Goal: Task Accomplishment & Management: Use online tool/utility

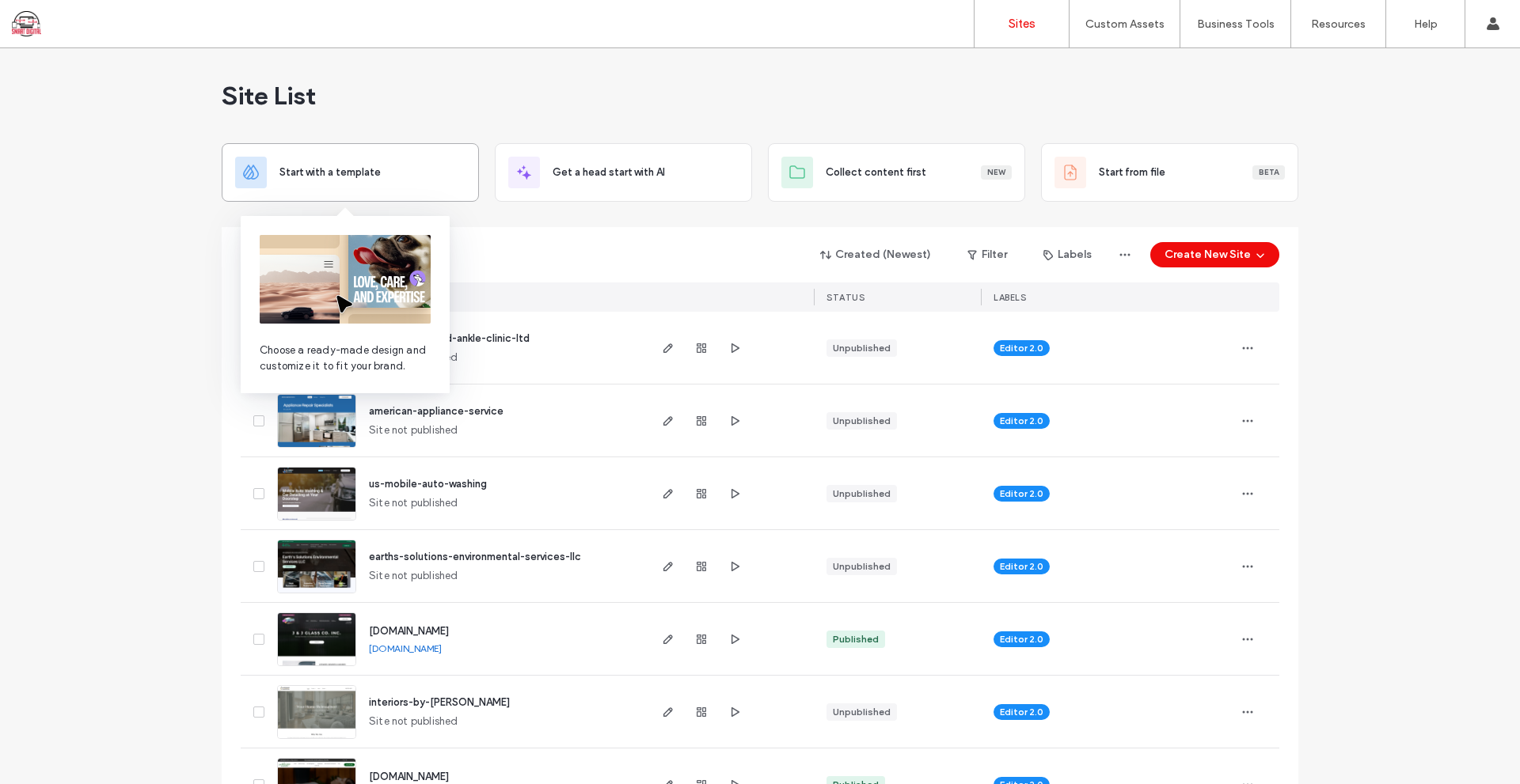
click at [327, 154] on div "Start with a template" at bounding box center [350, 172] width 257 height 58
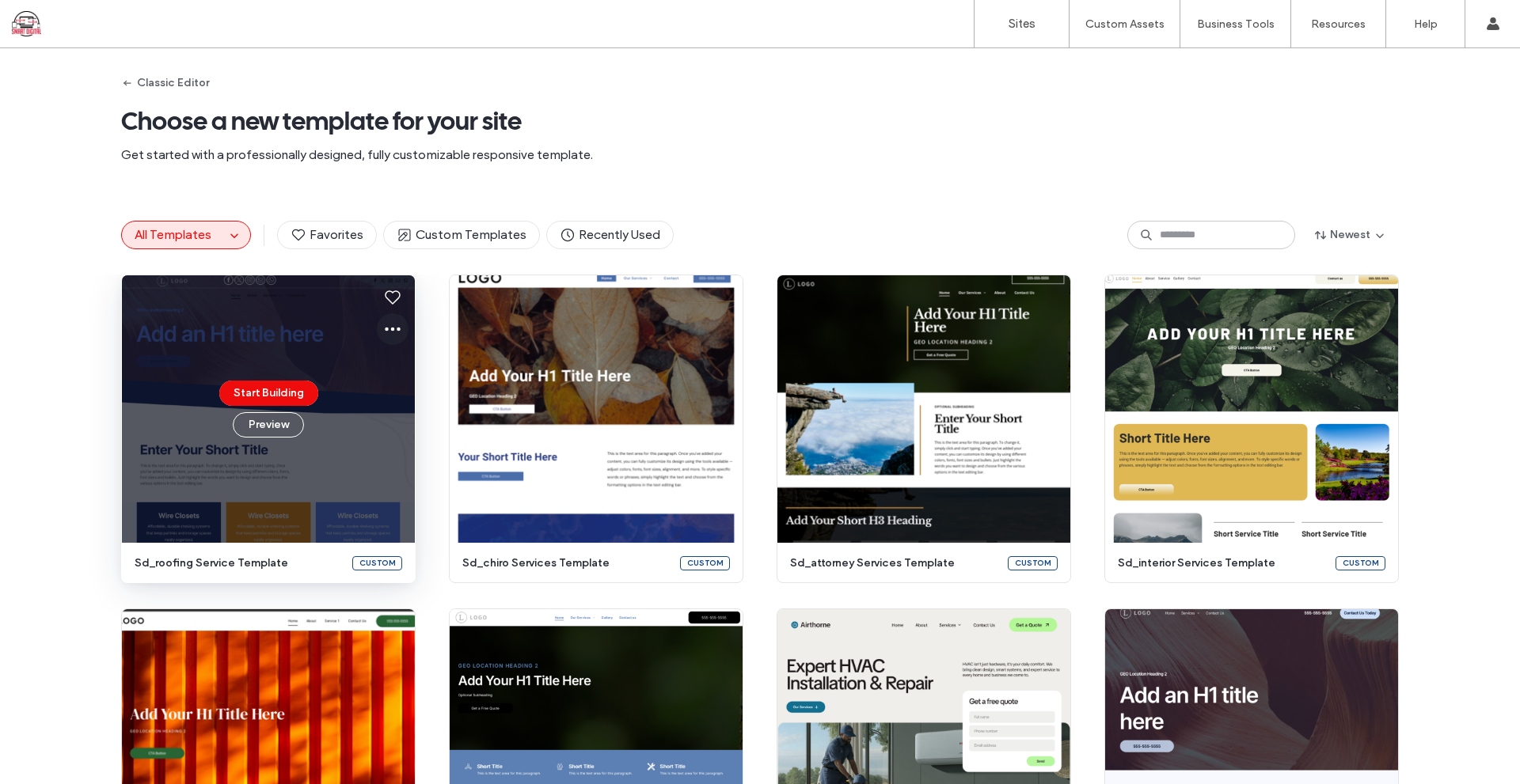
click at [389, 332] on icon at bounding box center [393, 329] width 19 height 19
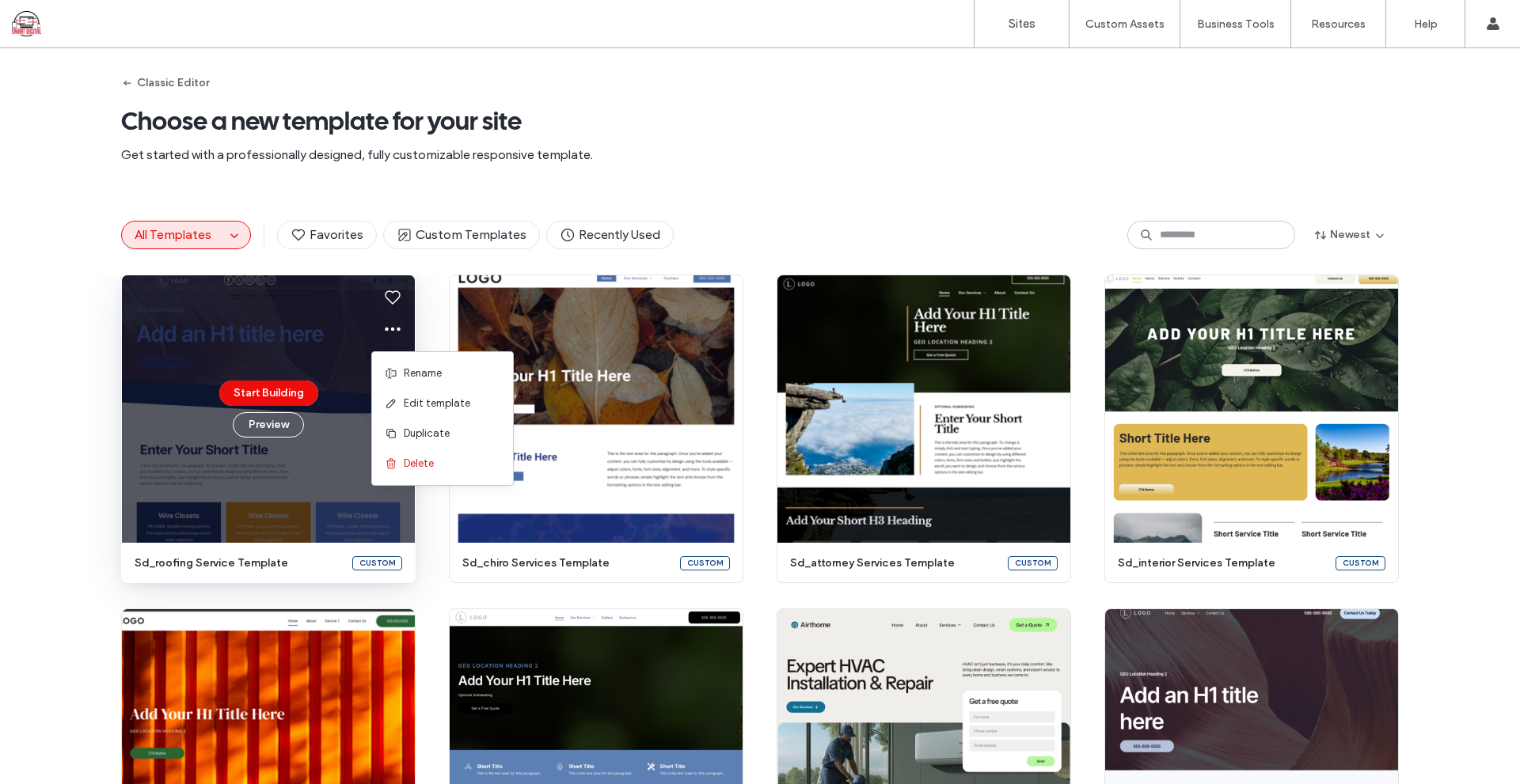
click at [842, 231] on div "All Templates Favorites Custom Templates Recently Used Newest" at bounding box center [759, 235] width 1277 height 29
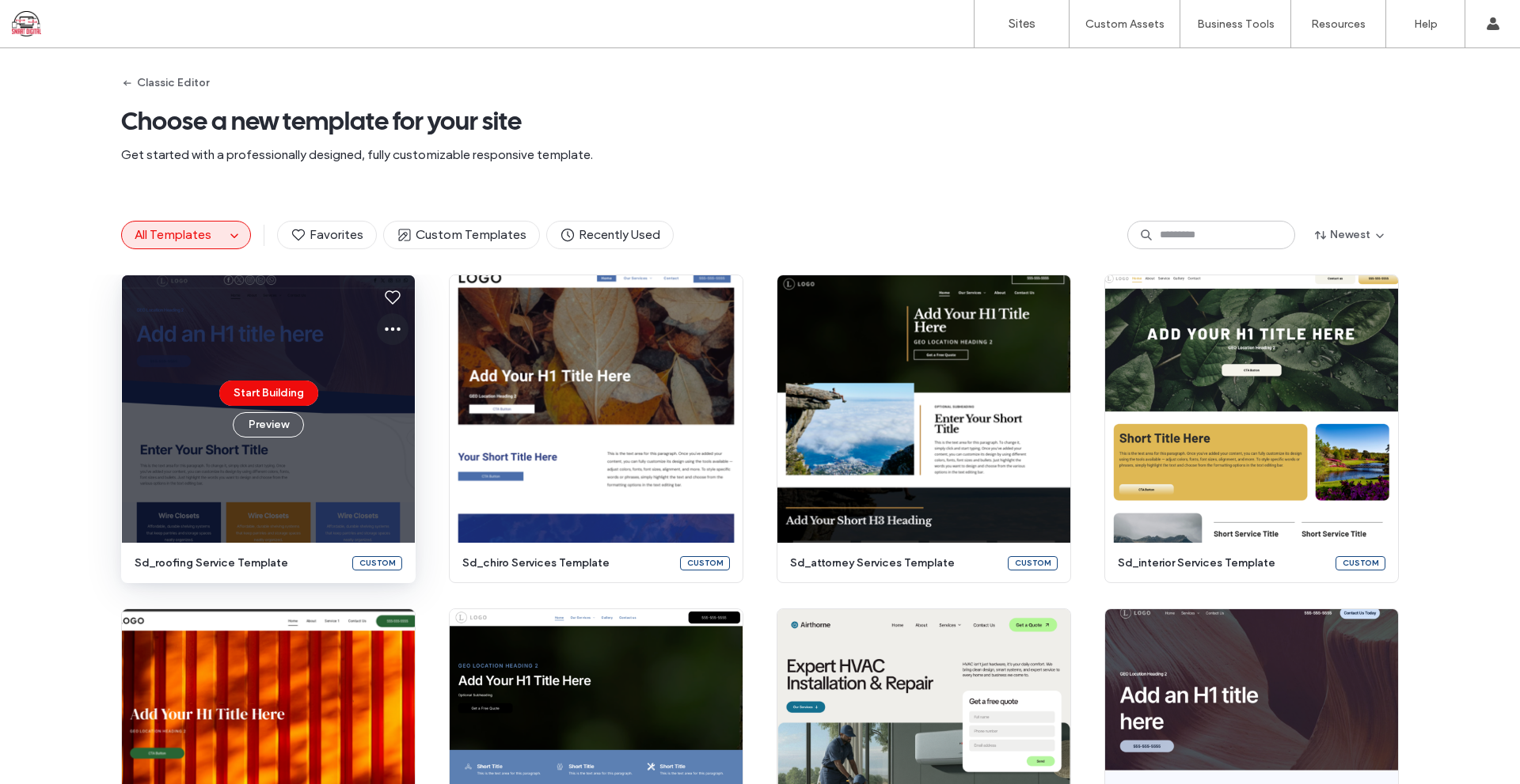
click at [387, 336] on icon at bounding box center [393, 329] width 19 height 19
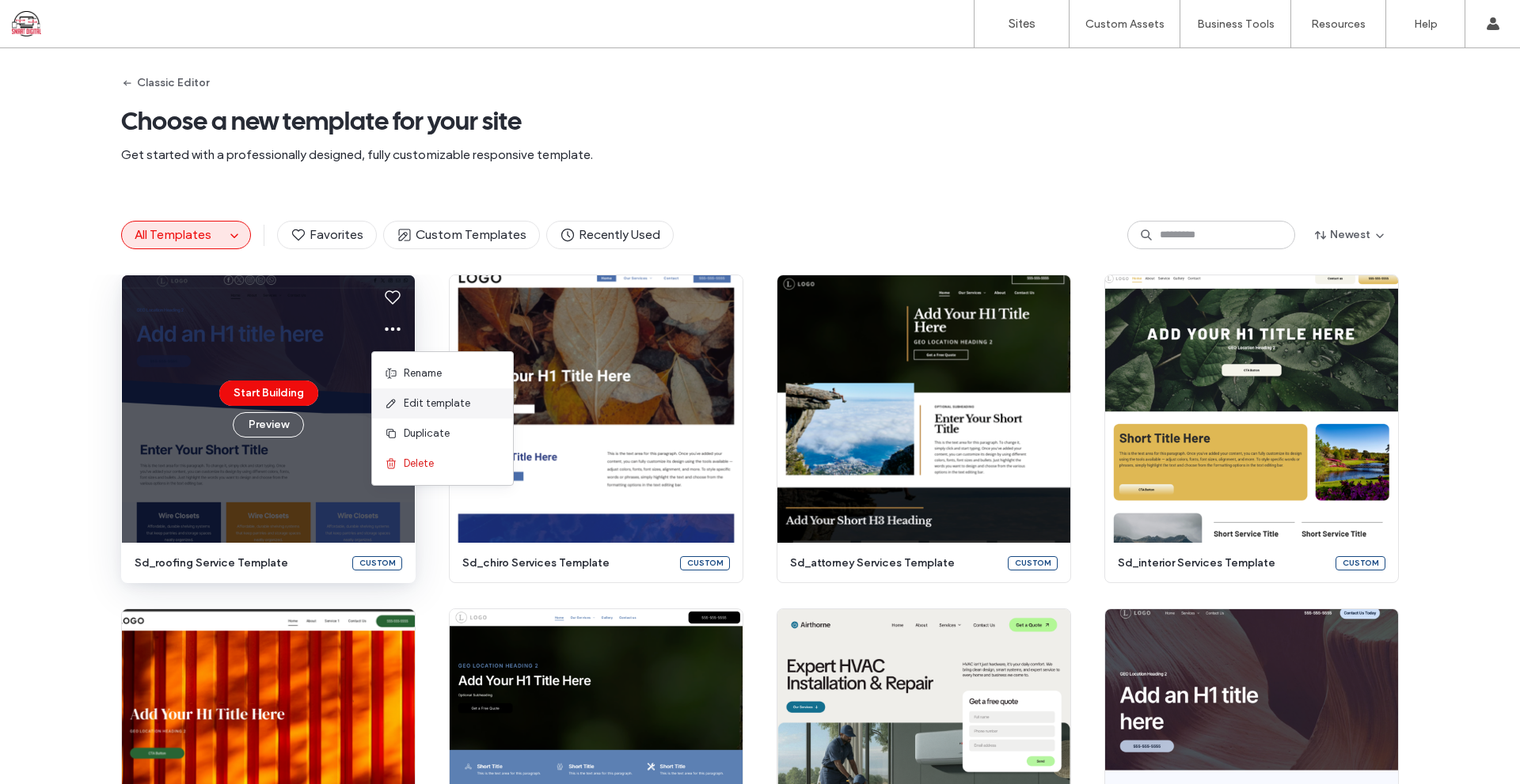
click at [457, 405] on span "Edit template" at bounding box center [437, 404] width 66 height 16
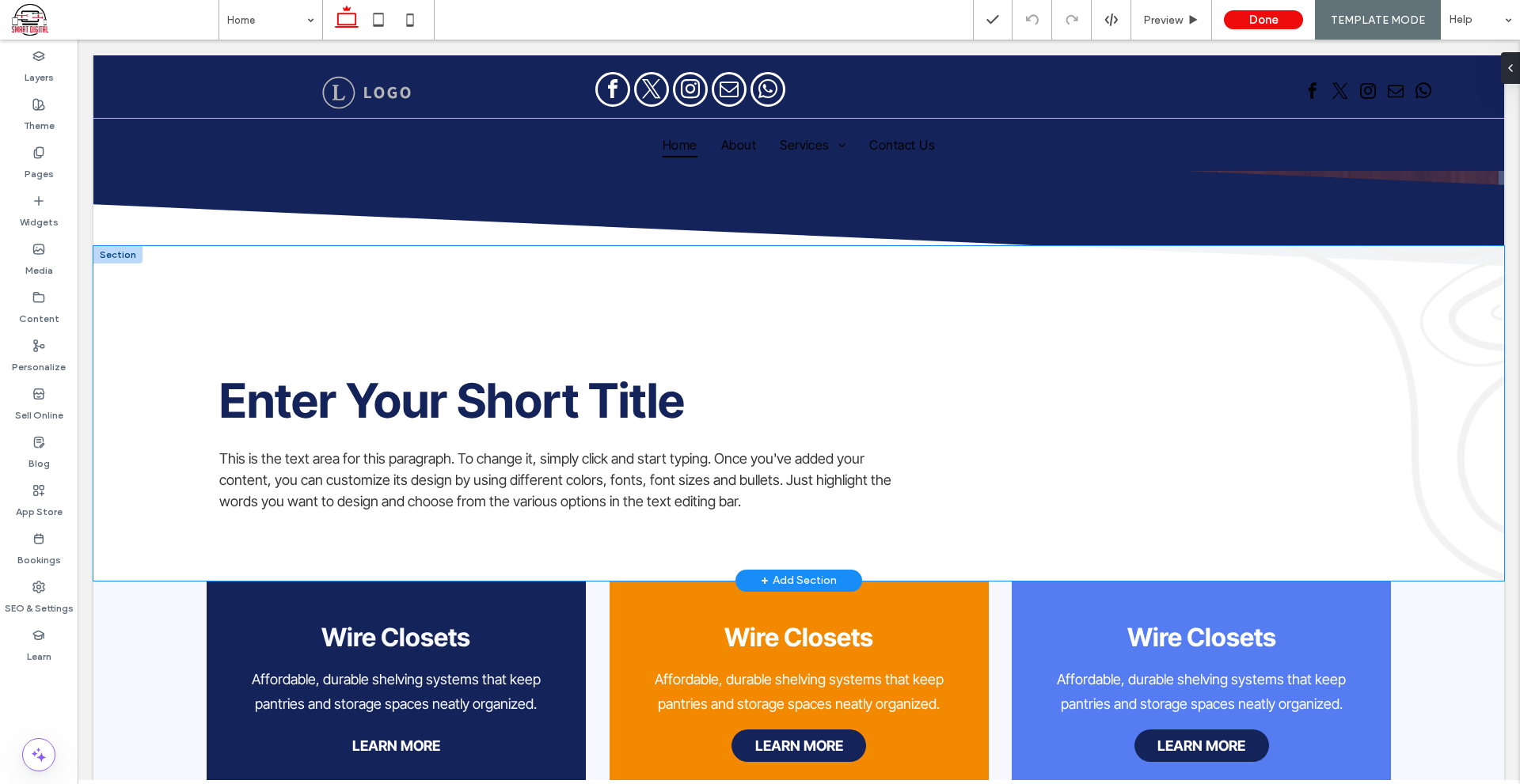
scroll to position [317, 0]
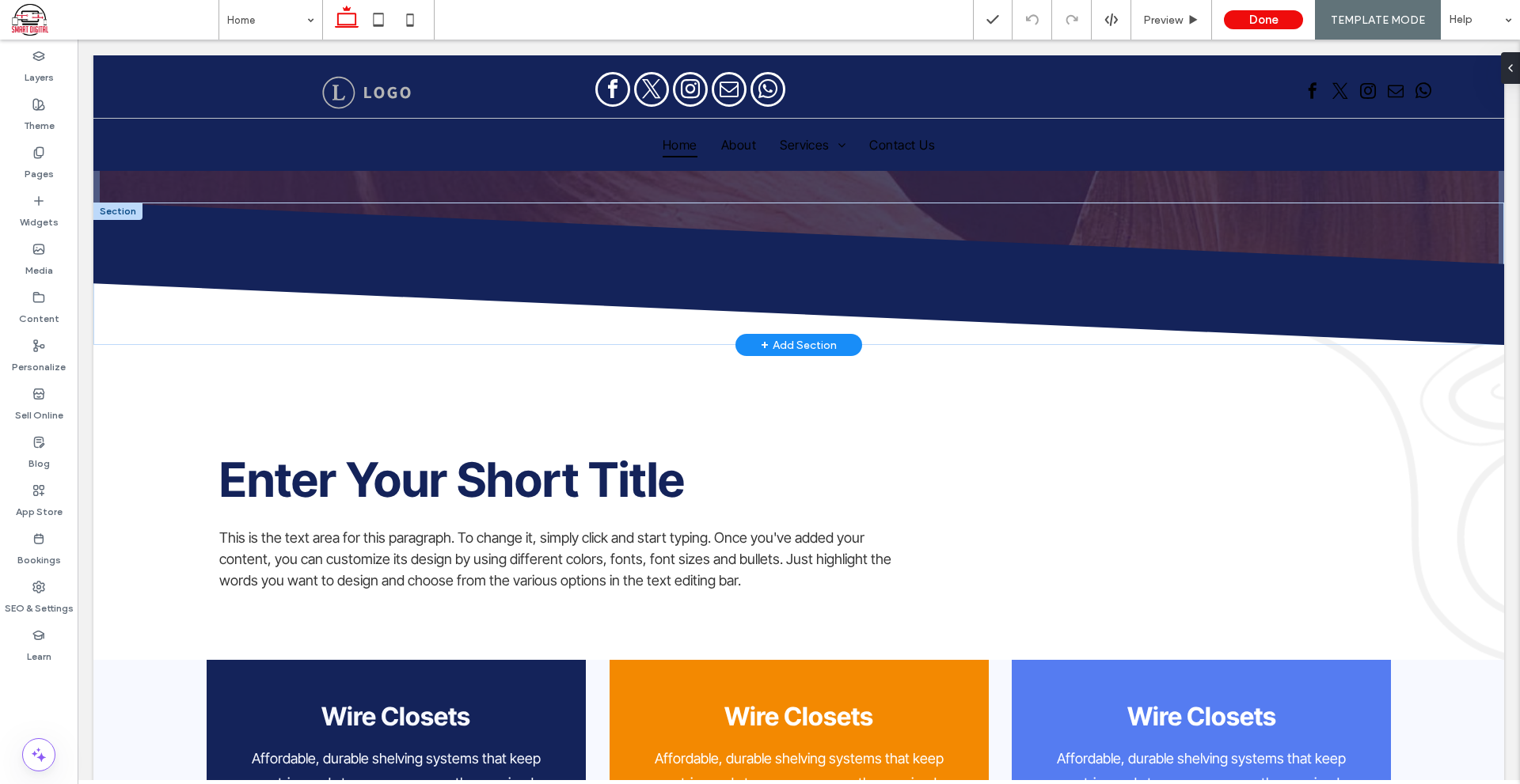
click at [807, 339] on div "+ Add Section" at bounding box center [798, 345] width 76 height 17
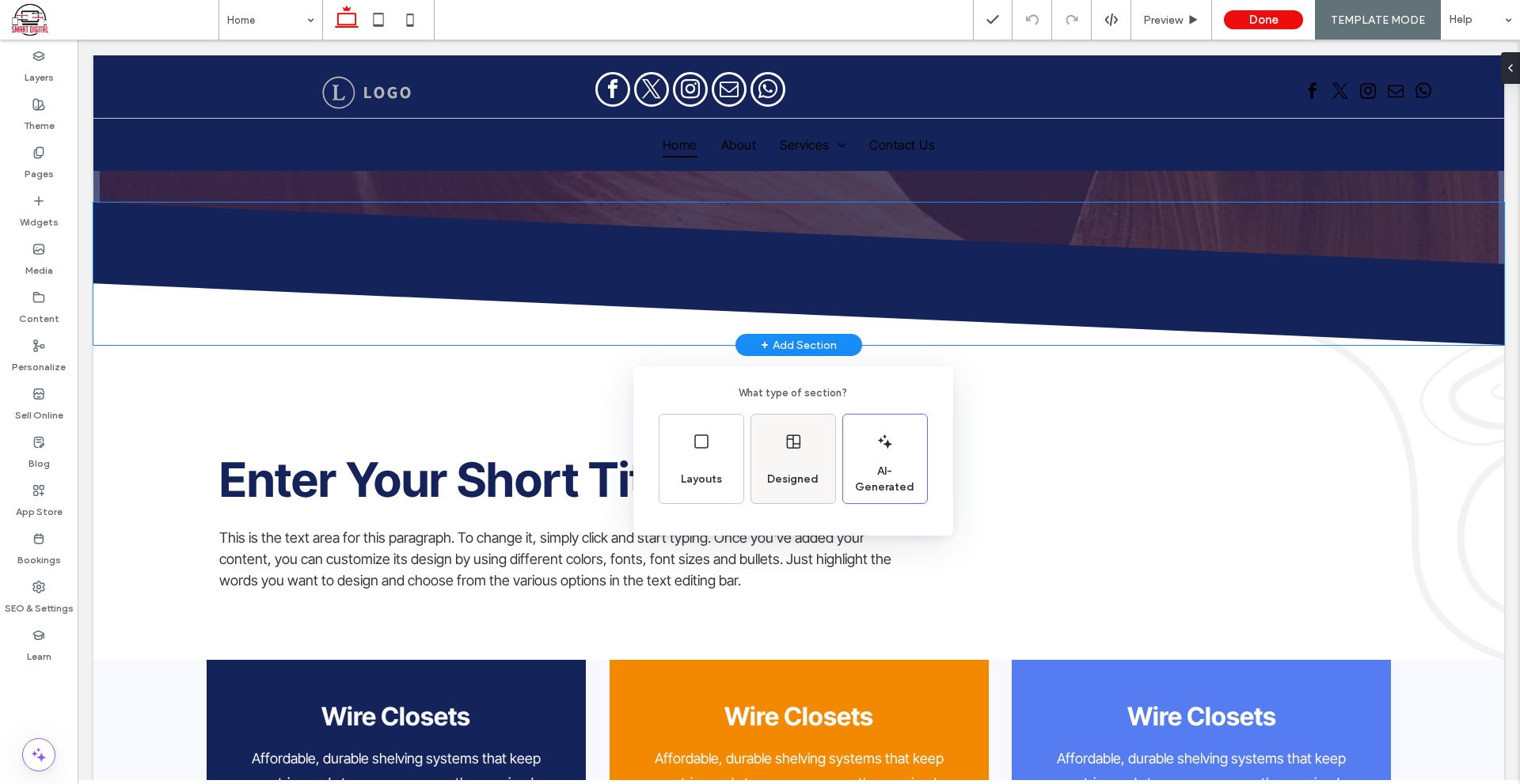
click at [817, 446] on div "Designed" at bounding box center [793, 459] width 84 height 89
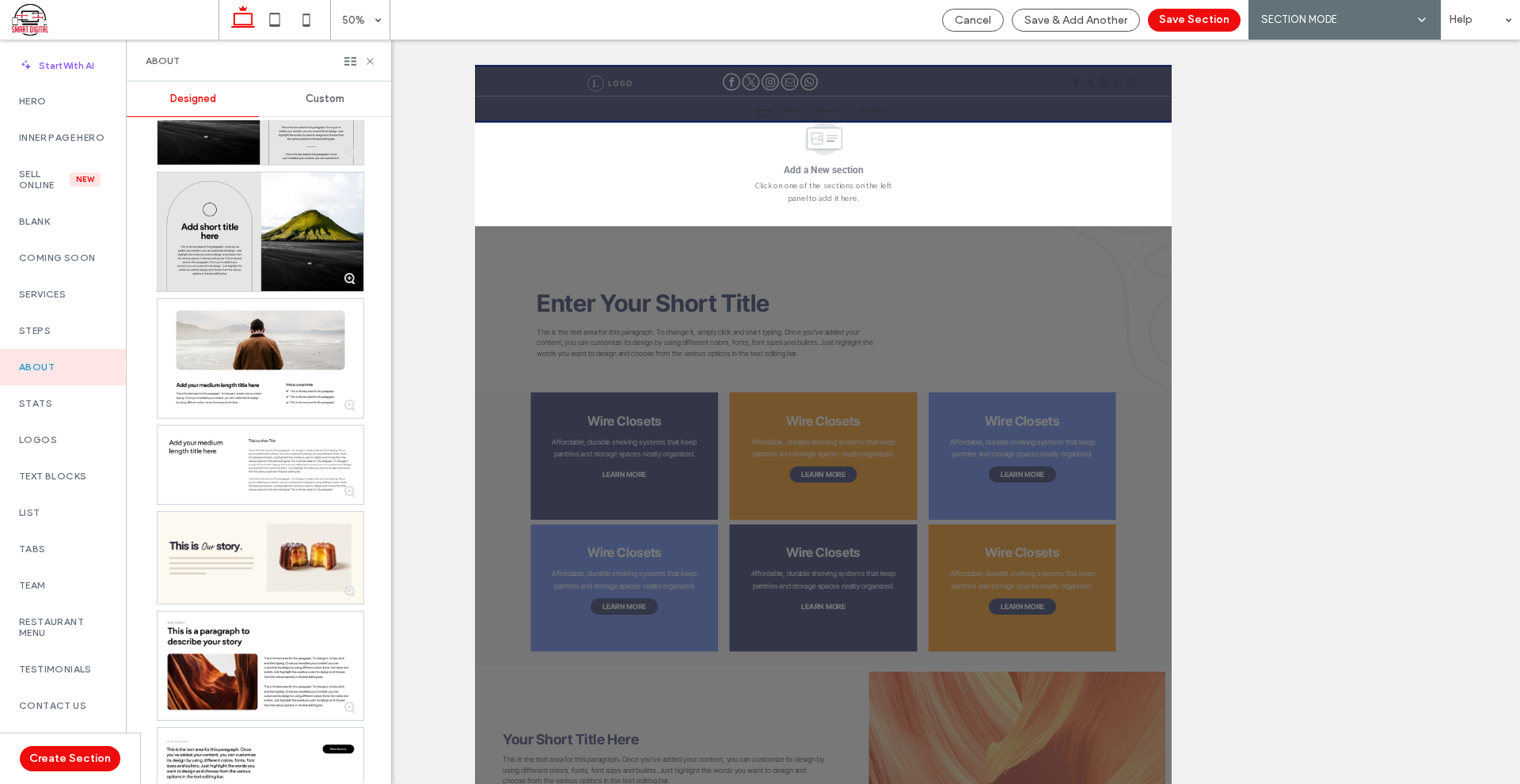
scroll to position [292, 0]
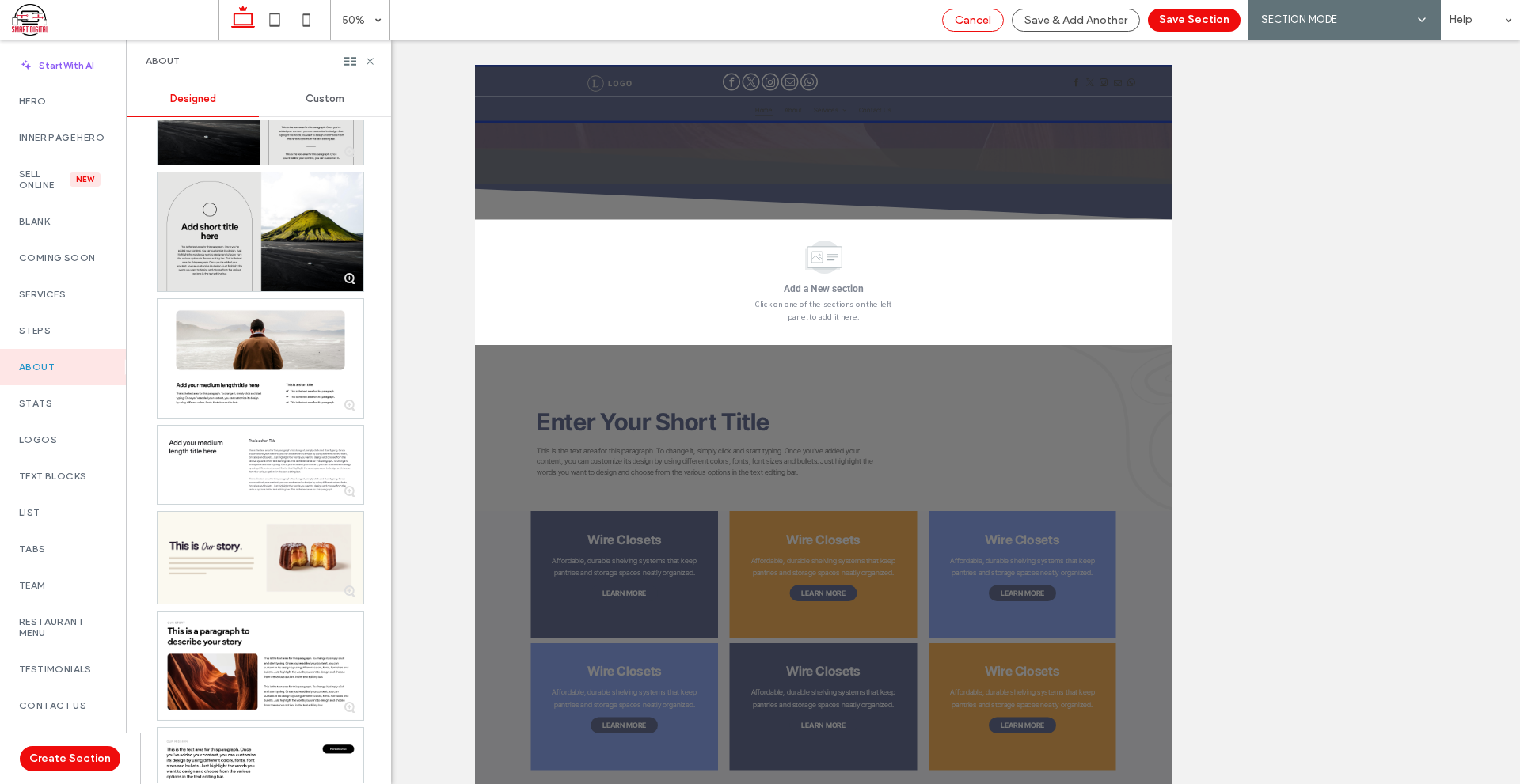
click at [989, 30] on div "Cancel" at bounding box center [972, 20] width 62 height 23
click at [983, 28] on div "Cancel" at bounding box center [972, 20] width 62 height 23
click at [976, 22] on span "Cancel" at bounding box center [972, 19] width 37 height 13
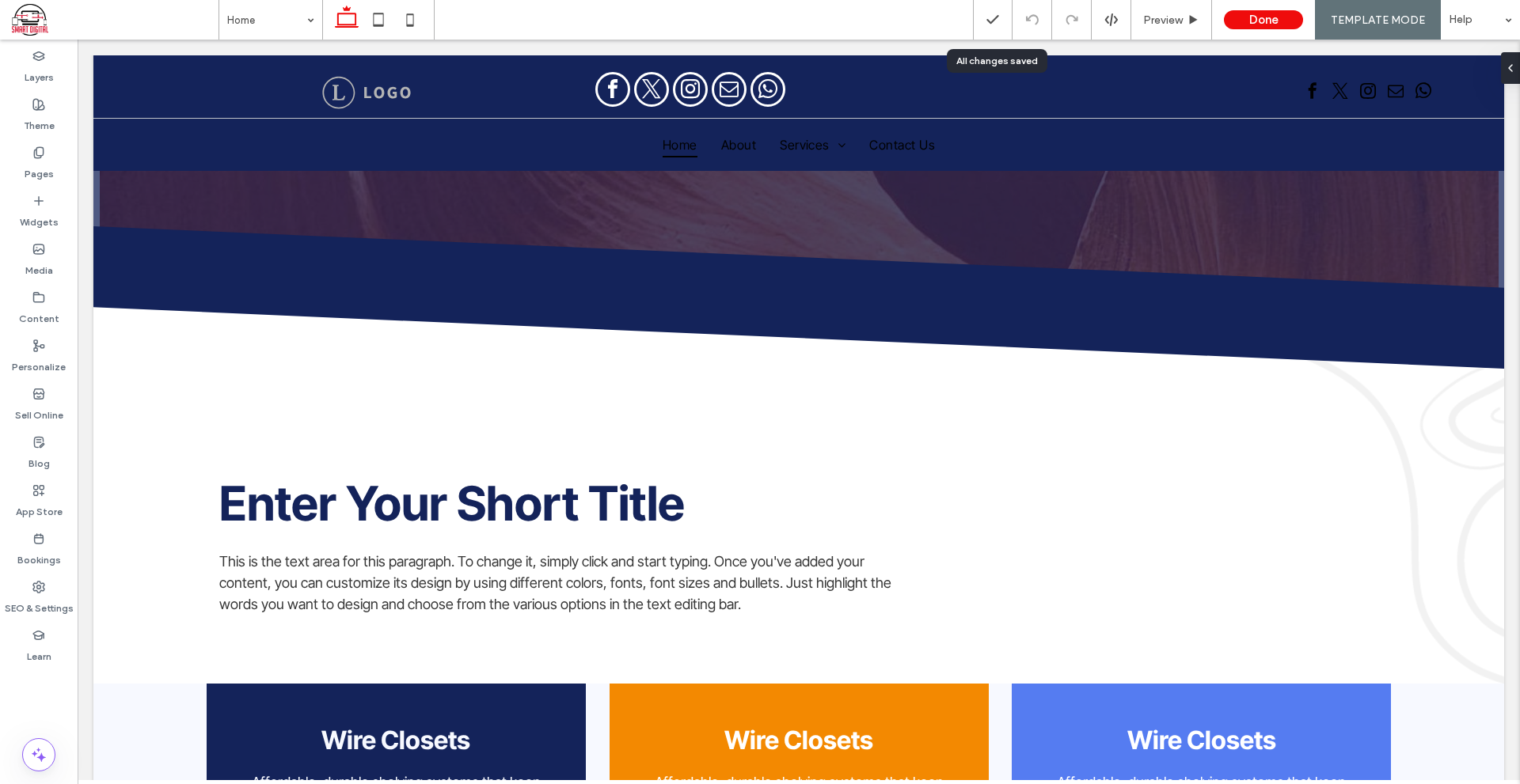
scroll to position [309, 0]
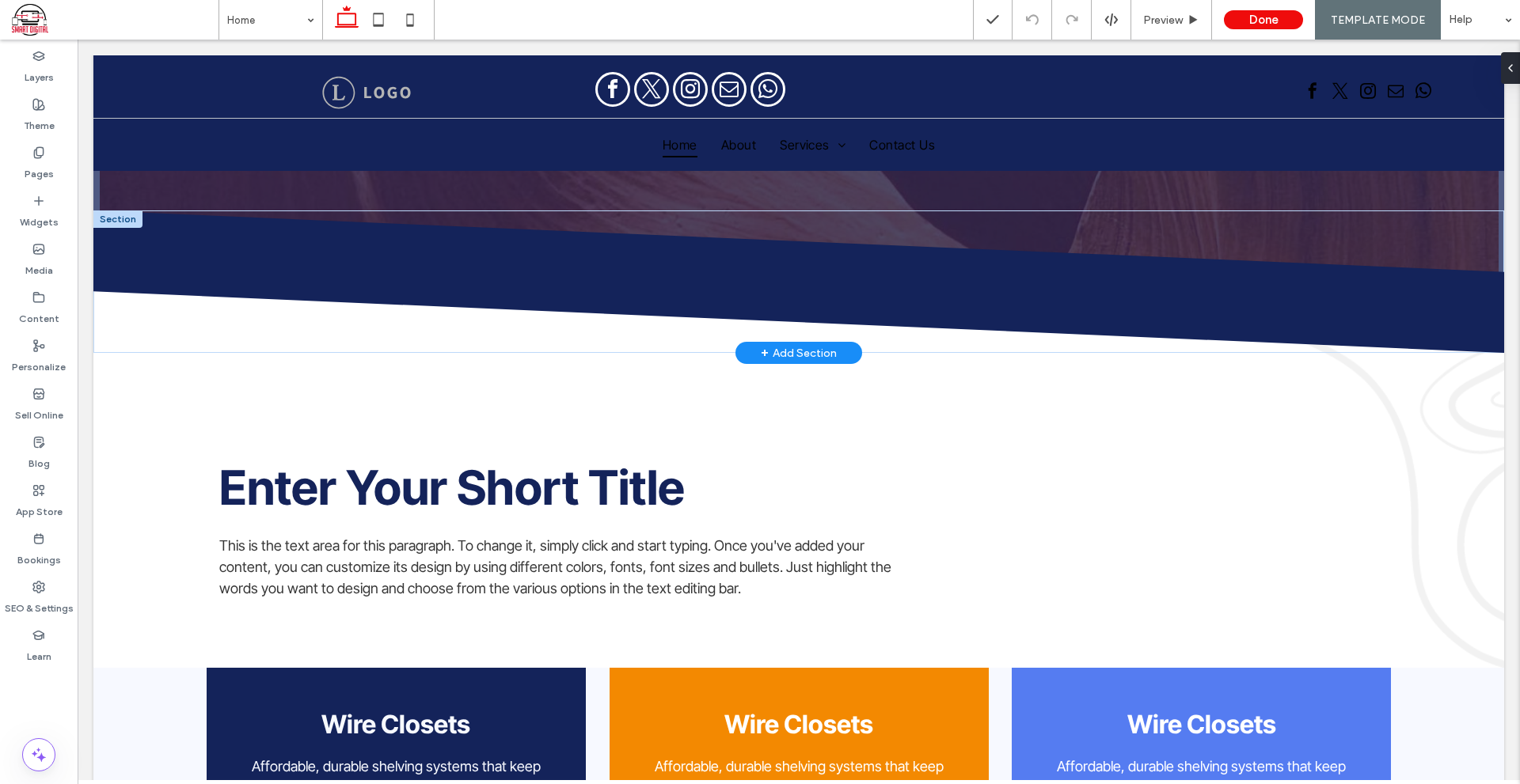
click at [786, 353] on div "+ Add Section" at bounding box center [798, 352] width 76 height 17
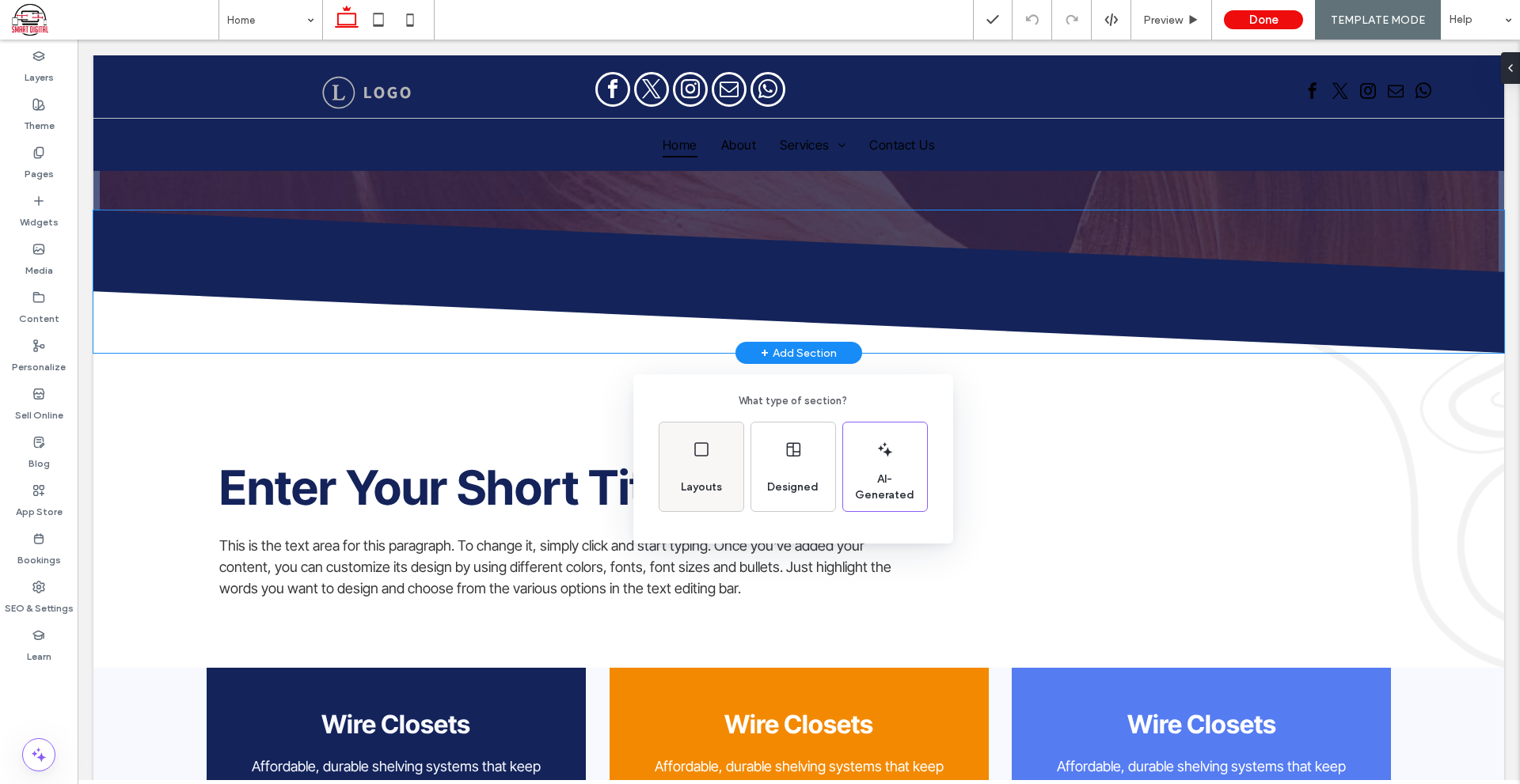
click at [719, 449] on div "Layouts" at bounding box center [701, 466] width 84 height 89
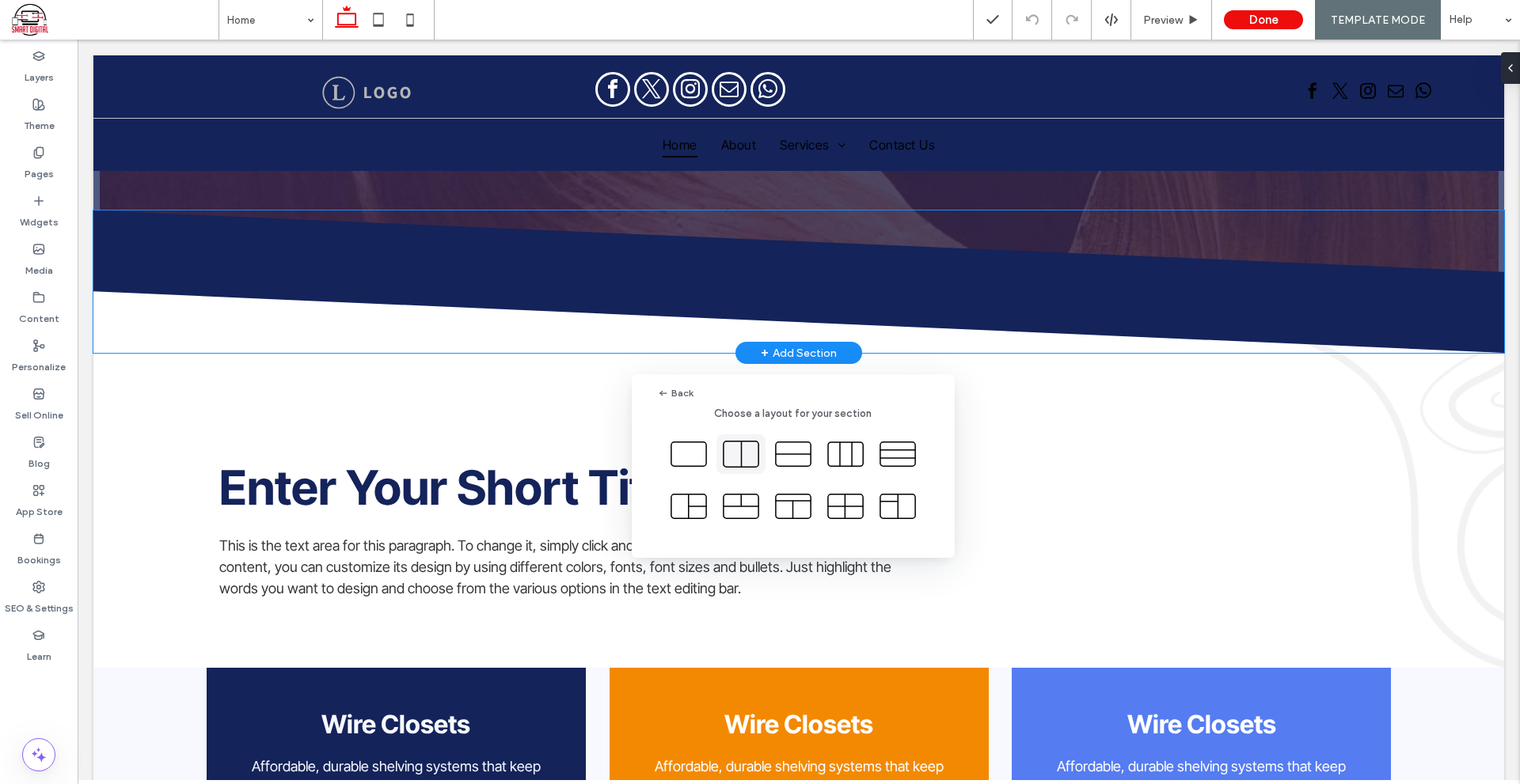
click at [719, 448] on div at bounding box center [741, 453] width 49 height 39
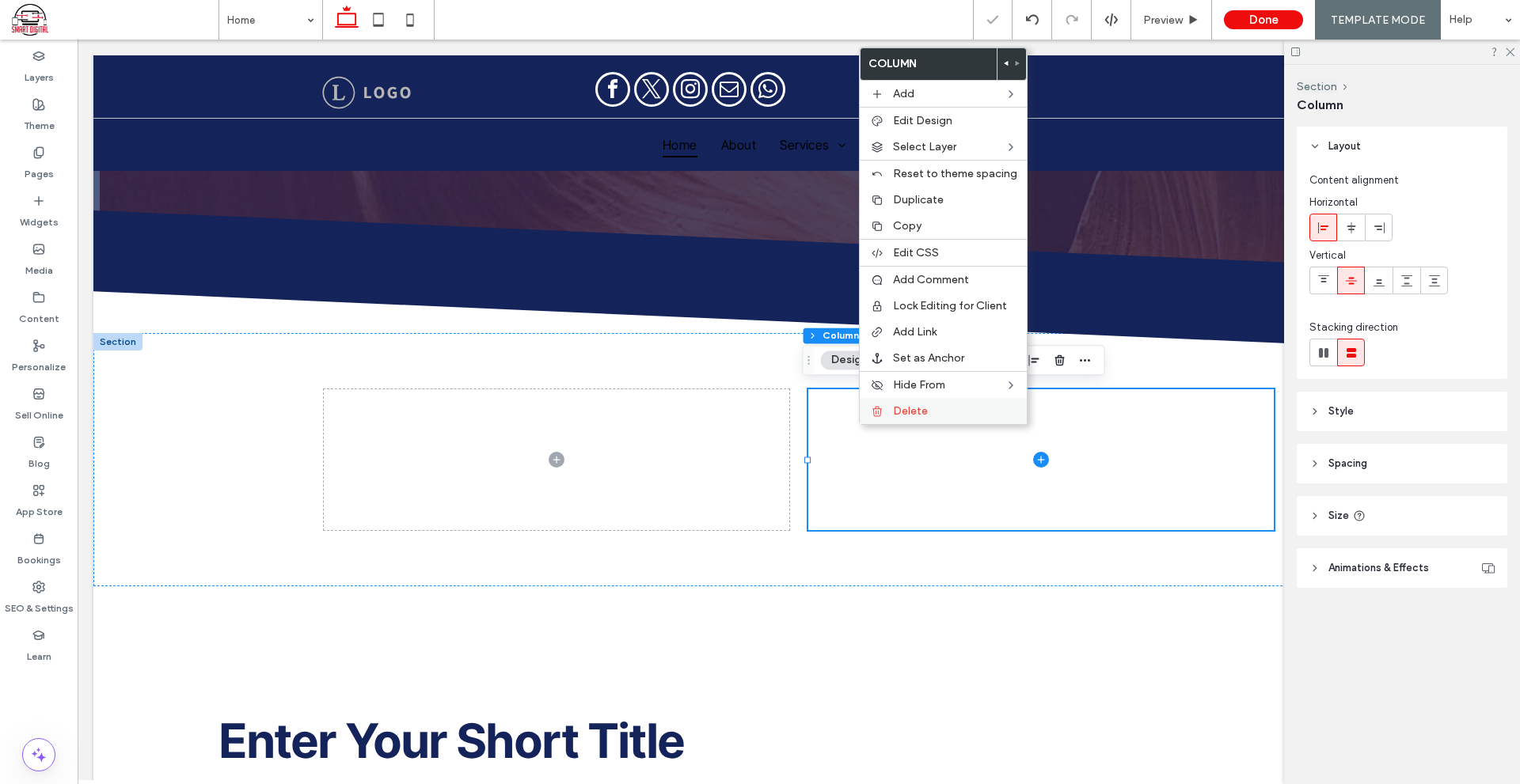
click at [925, 414] on span "Delete" at bounding box center [911, 411] width 35 height 13
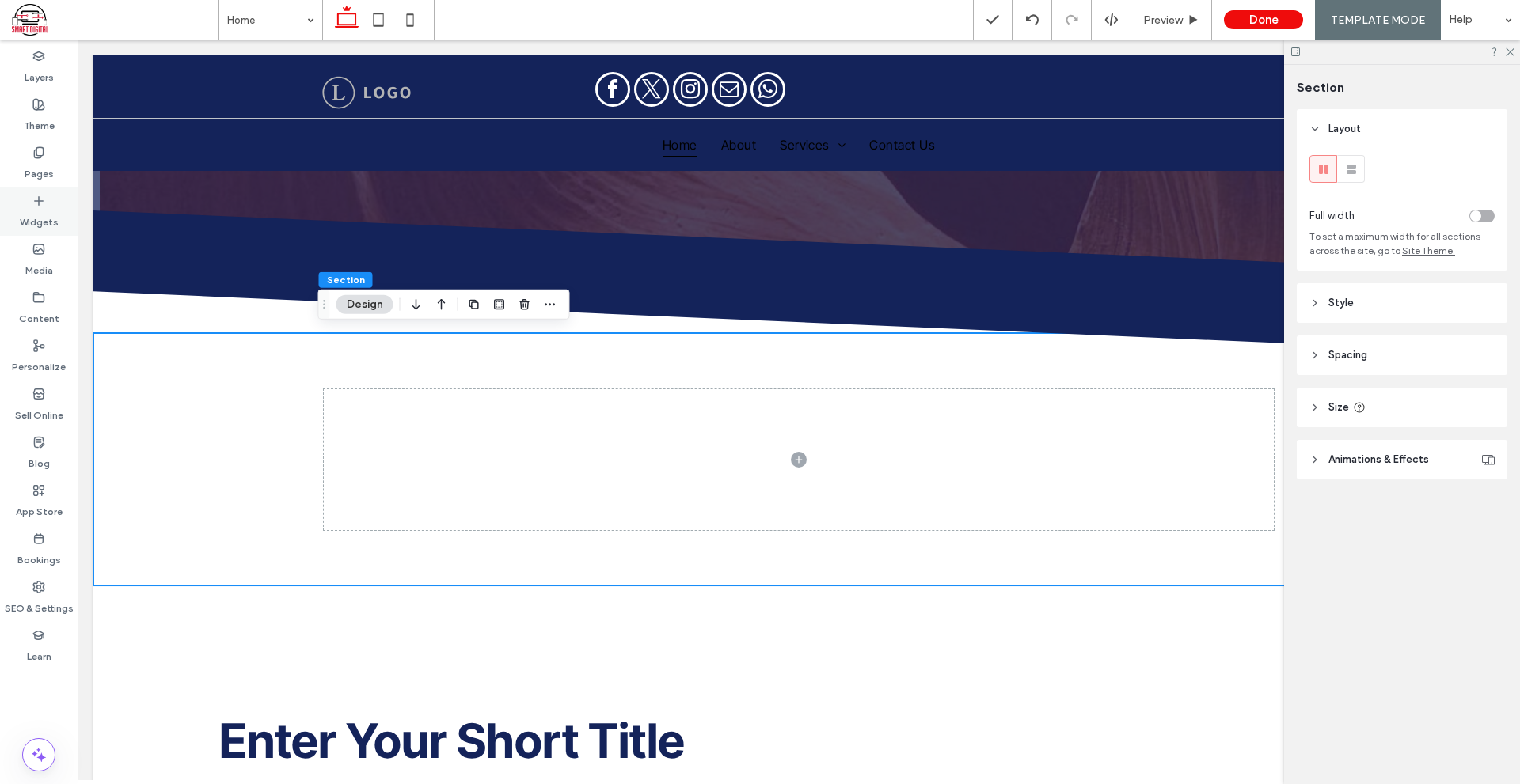
click at [40, 206] on icon at bounding box center [38, 201] width 13 height 13
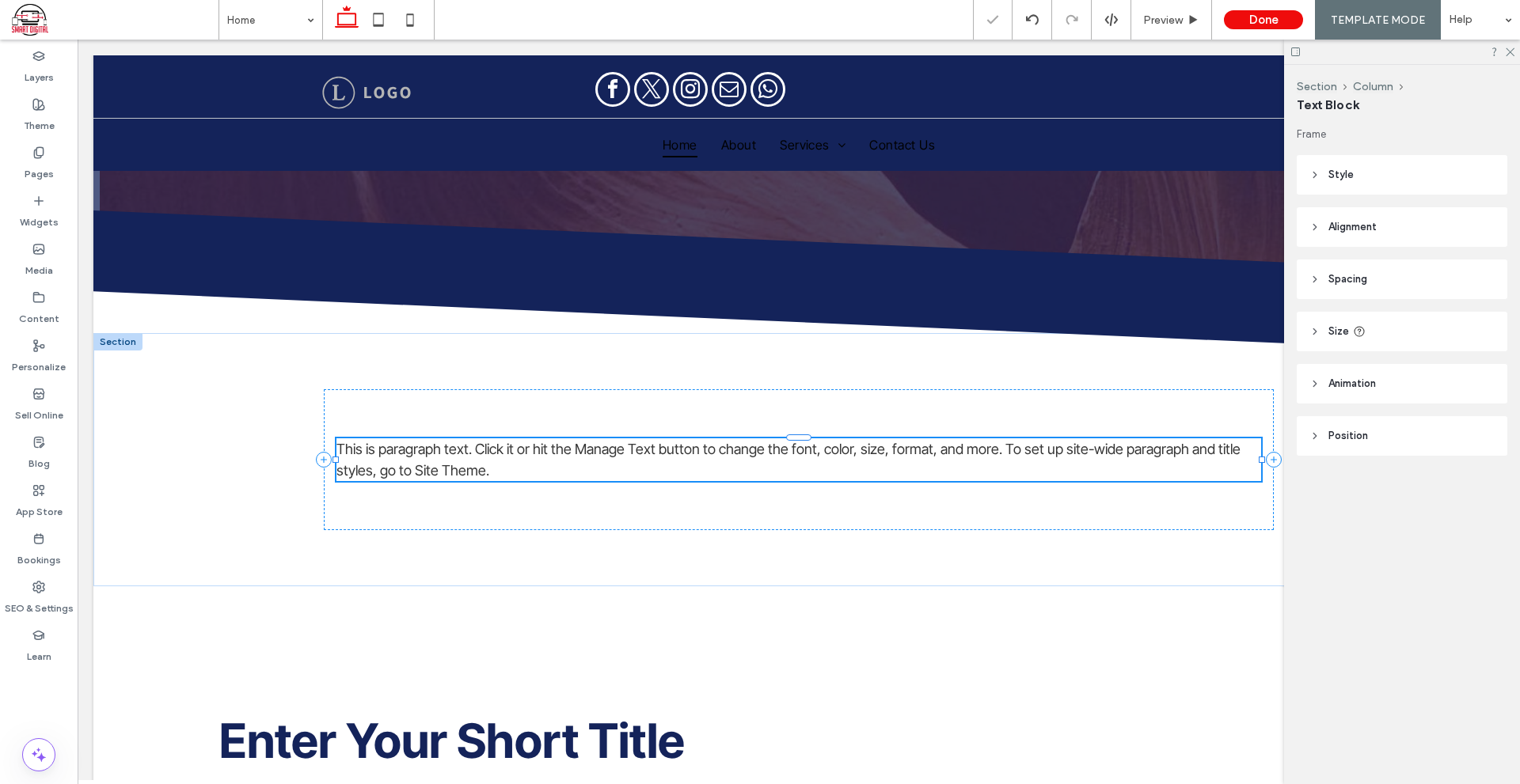
type input "**********"
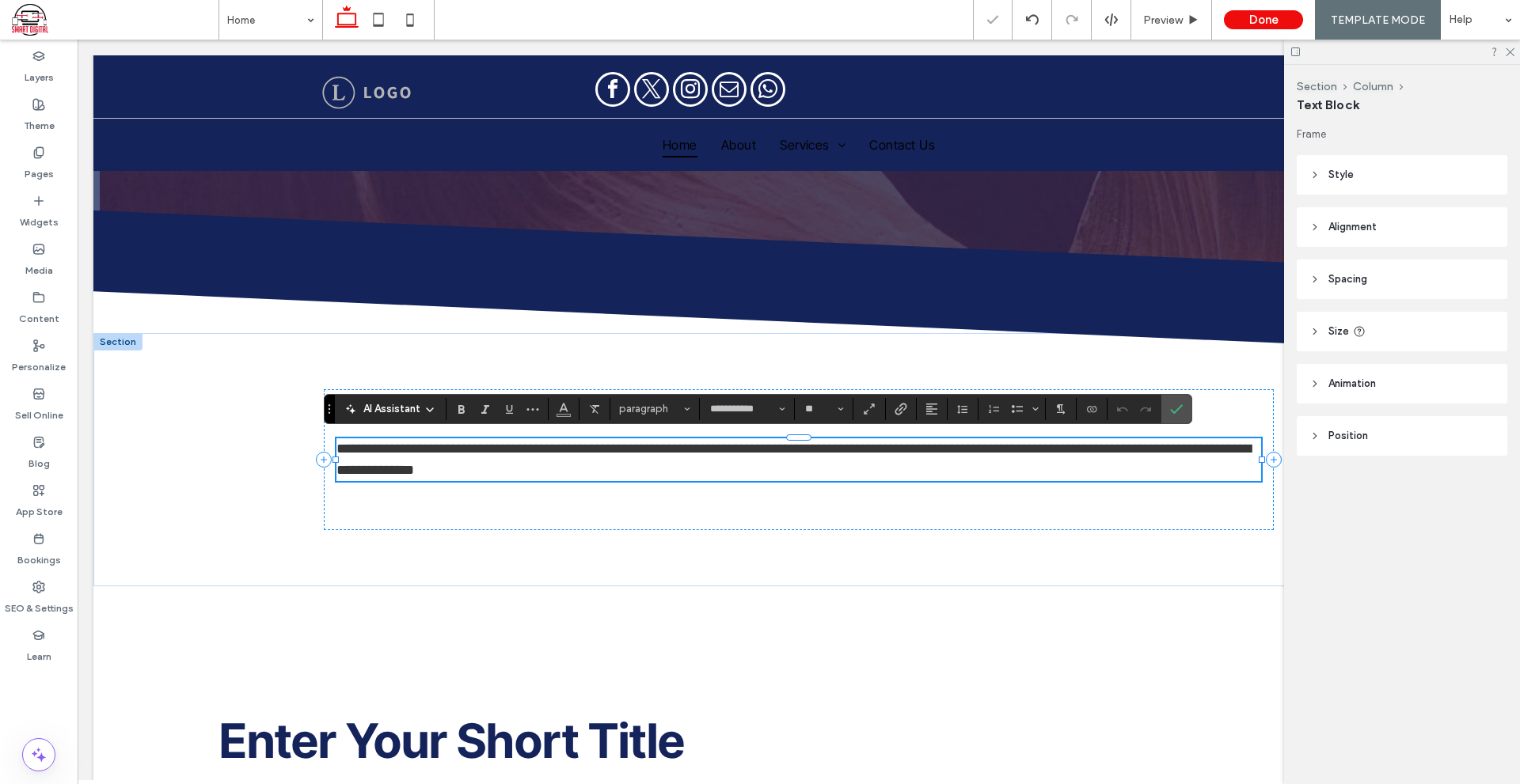
click at [676, 442] on span "**********" at bounding box center [793, 459] width 914 height 36
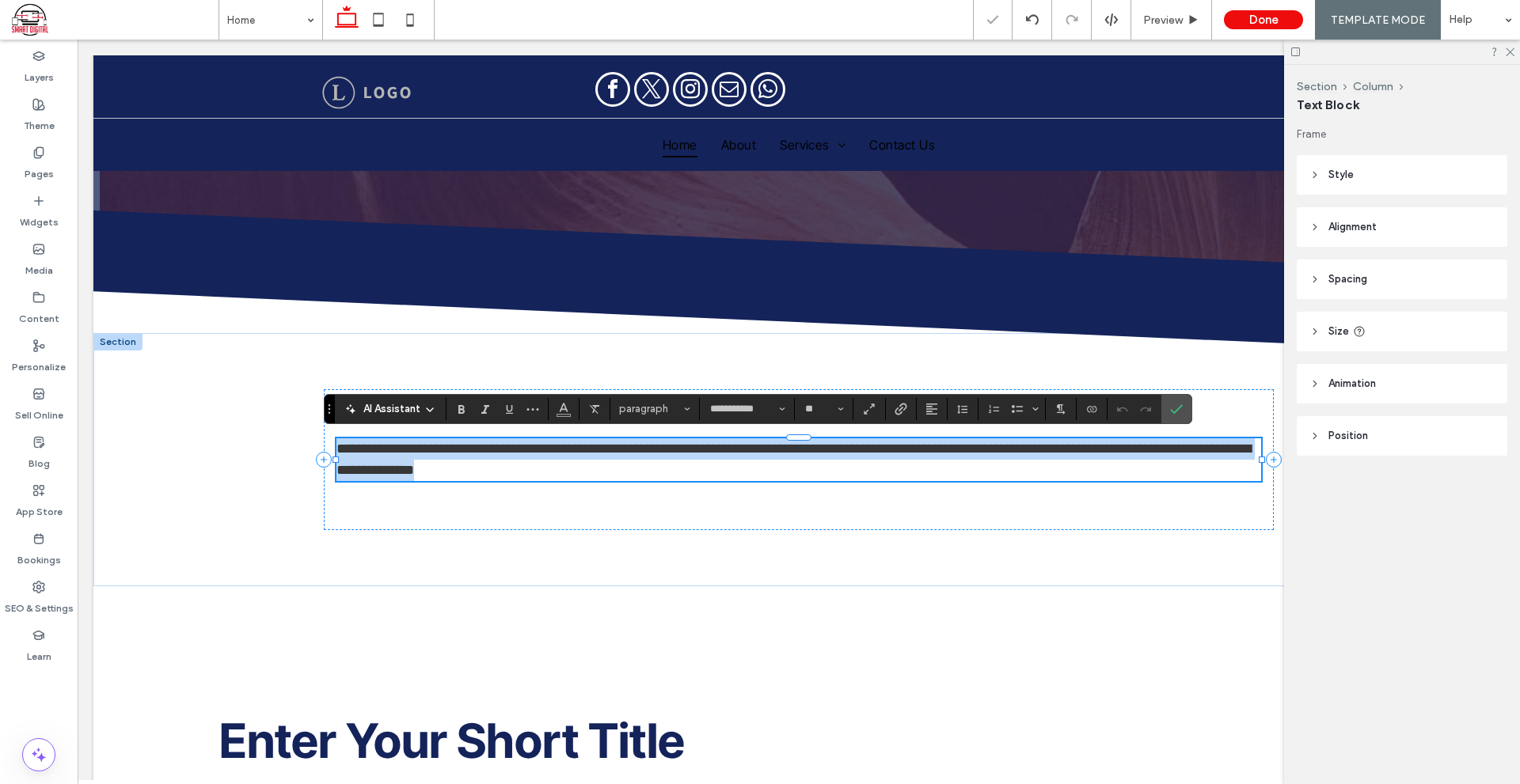
click at [676, 442] on span "**********" at bounding box center [793, 459] width 914 height 36
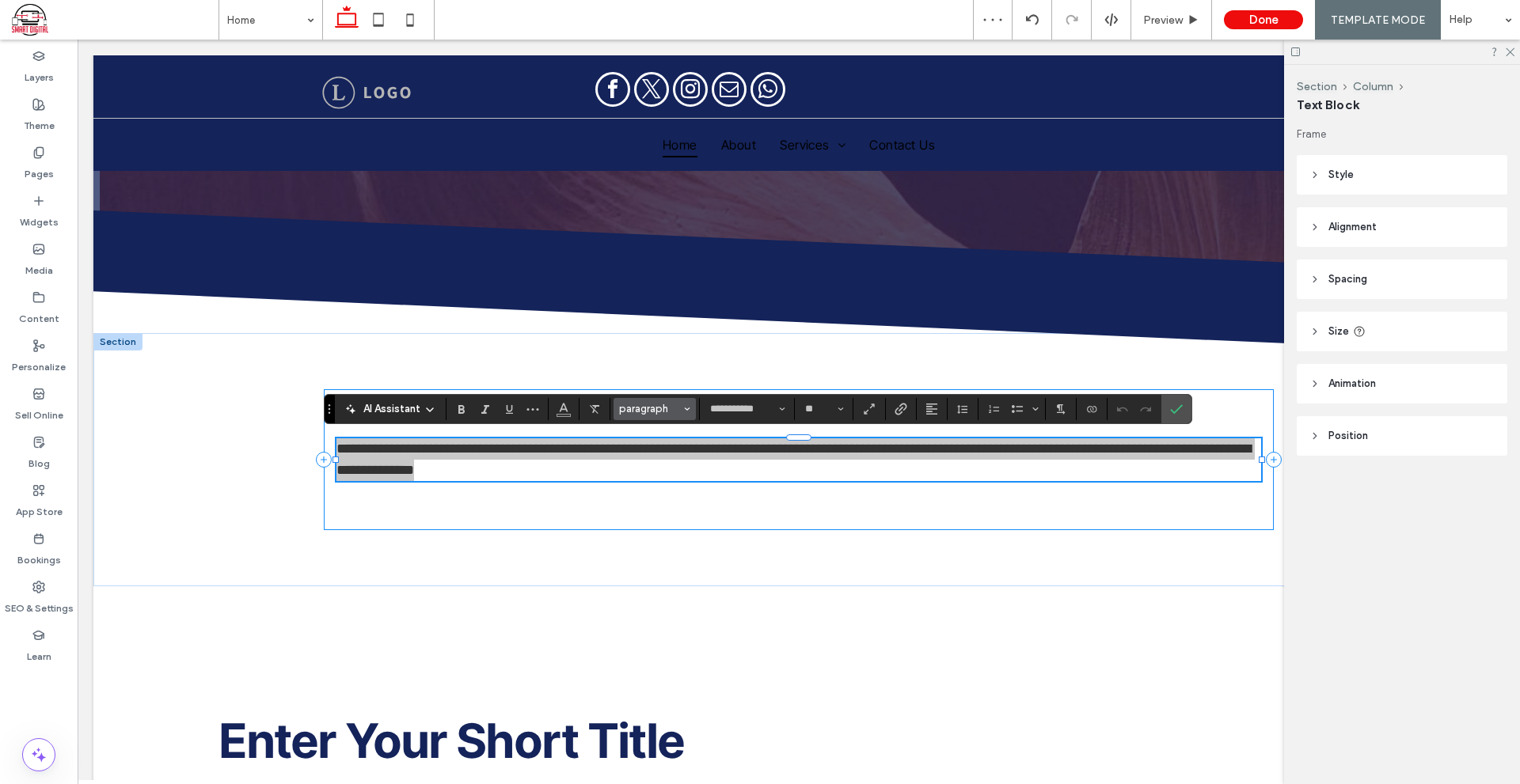
click at [666, 418] on button "paragraph" at bounding box center [655, 408] width 83 height 22
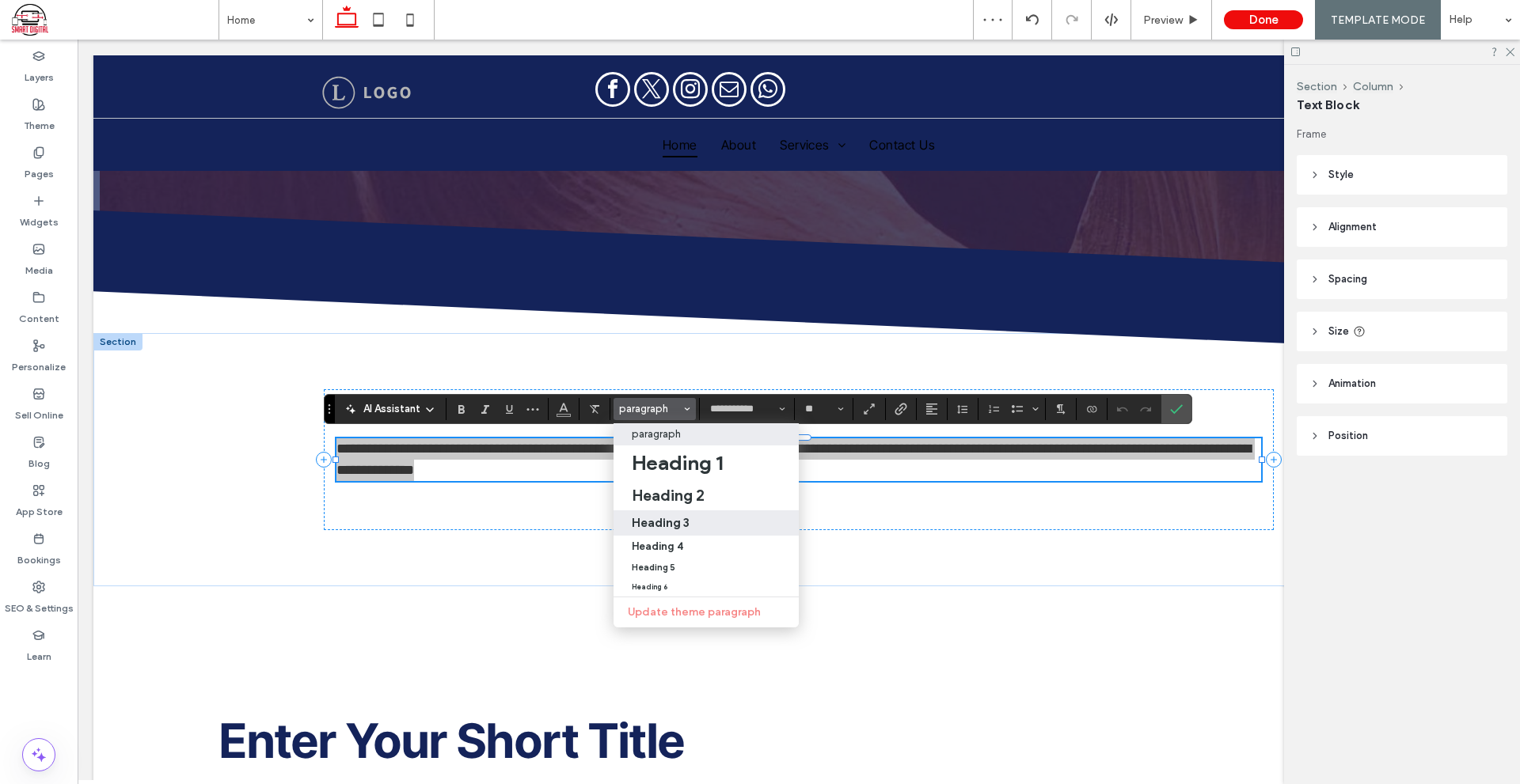
click at [672, 515] on h3 "Heading 3" at bounding box center [660, 522] width 57 height 15
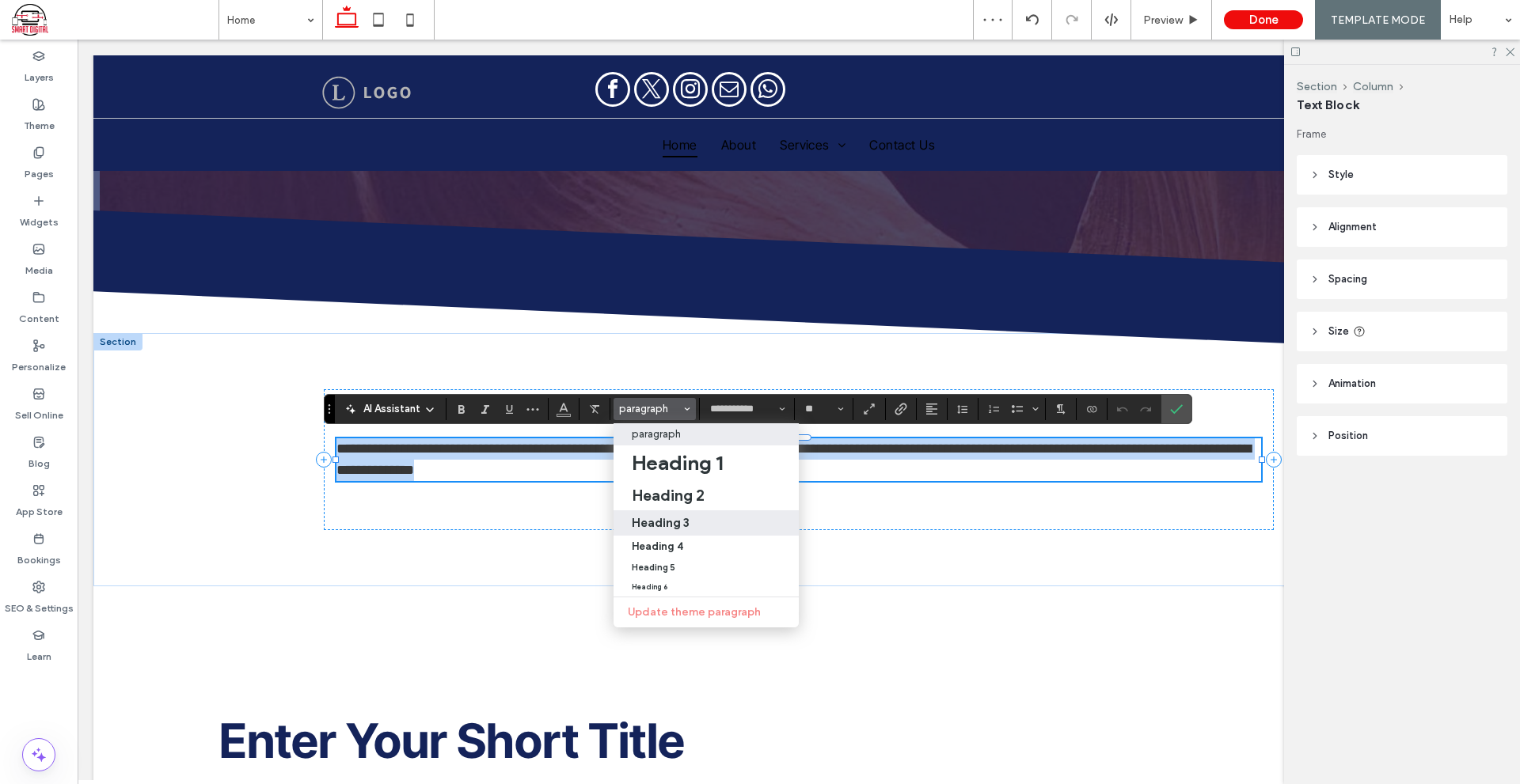
scroll to position [271, 0]
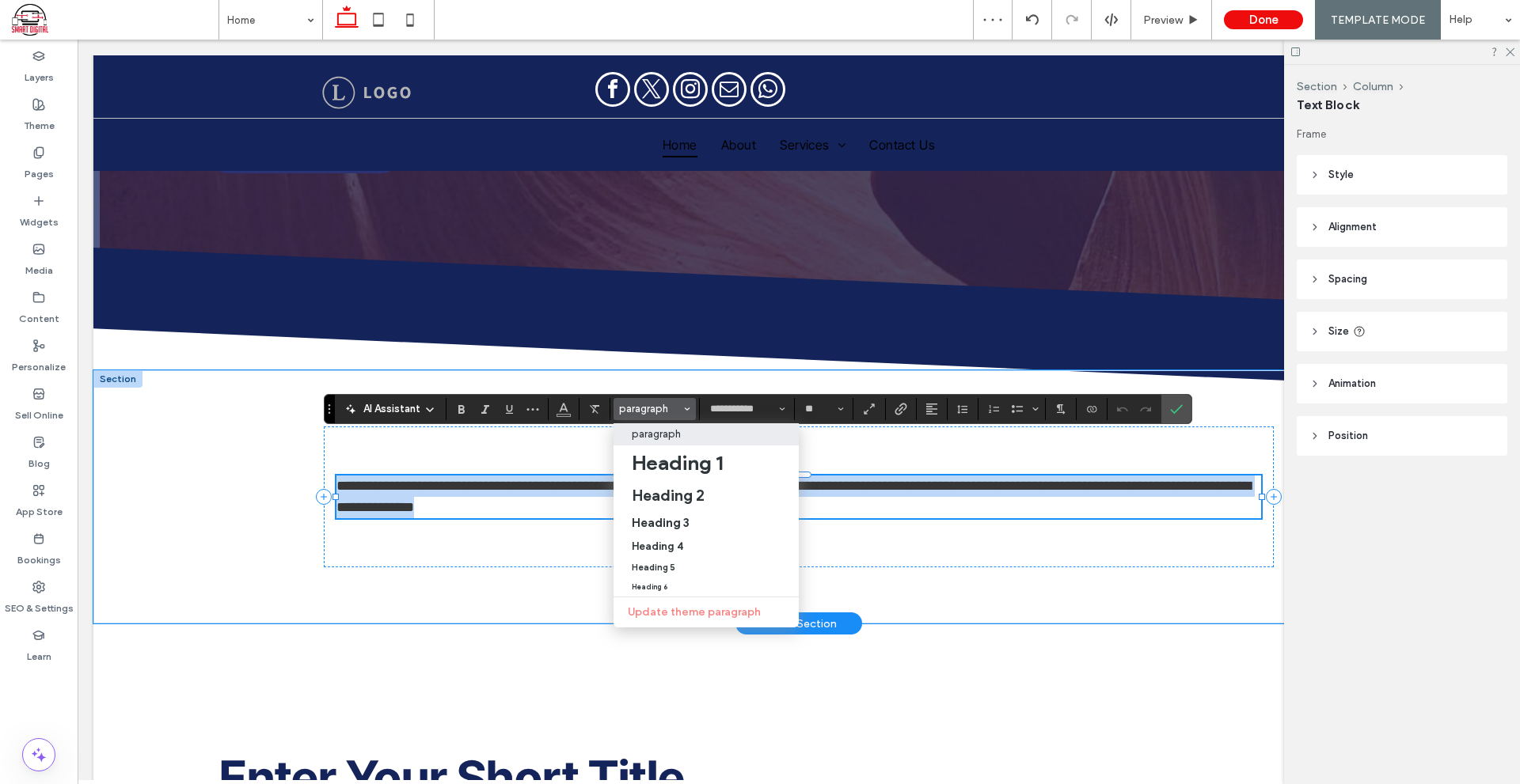
type input "**"
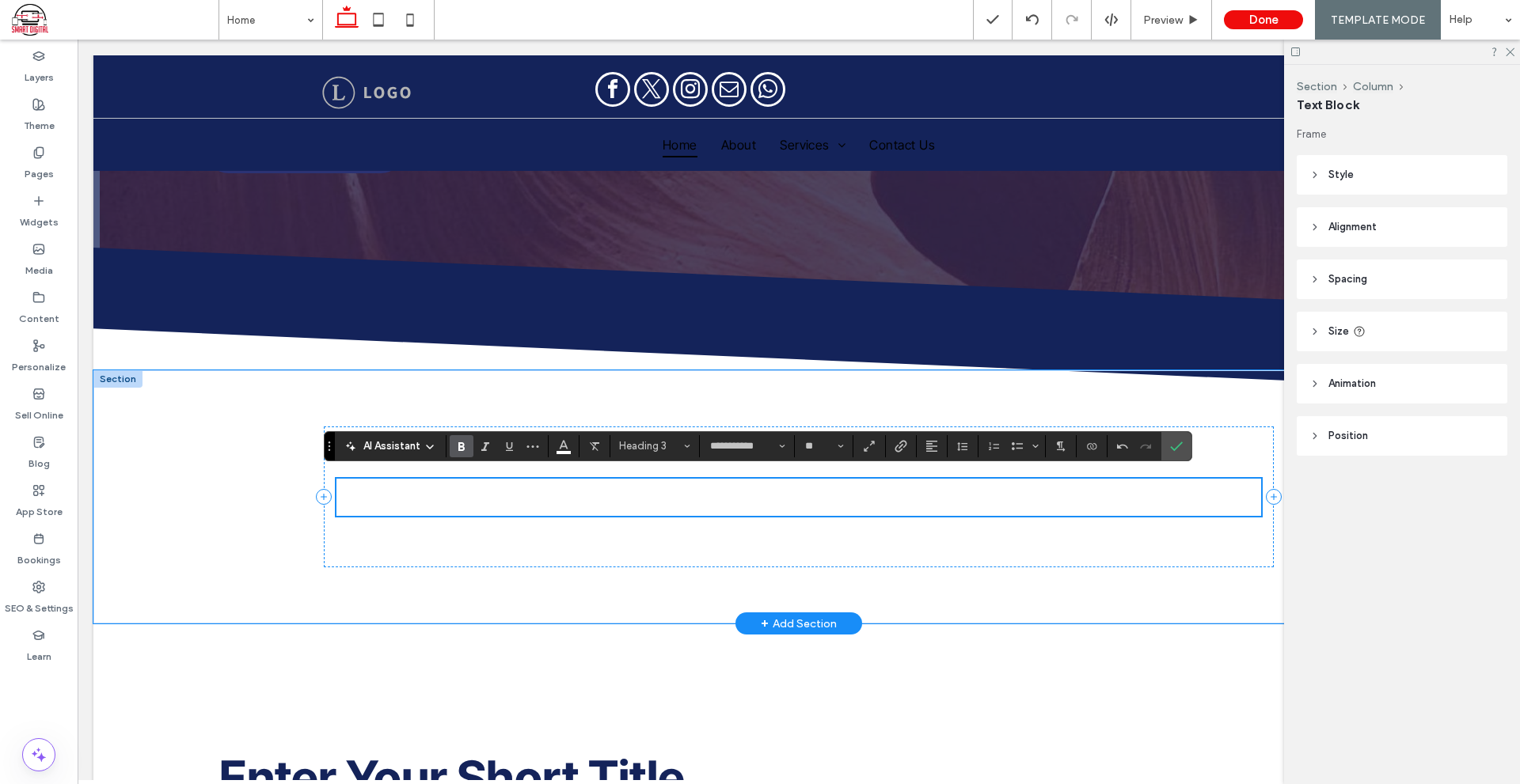
scroll to position [309, 0]
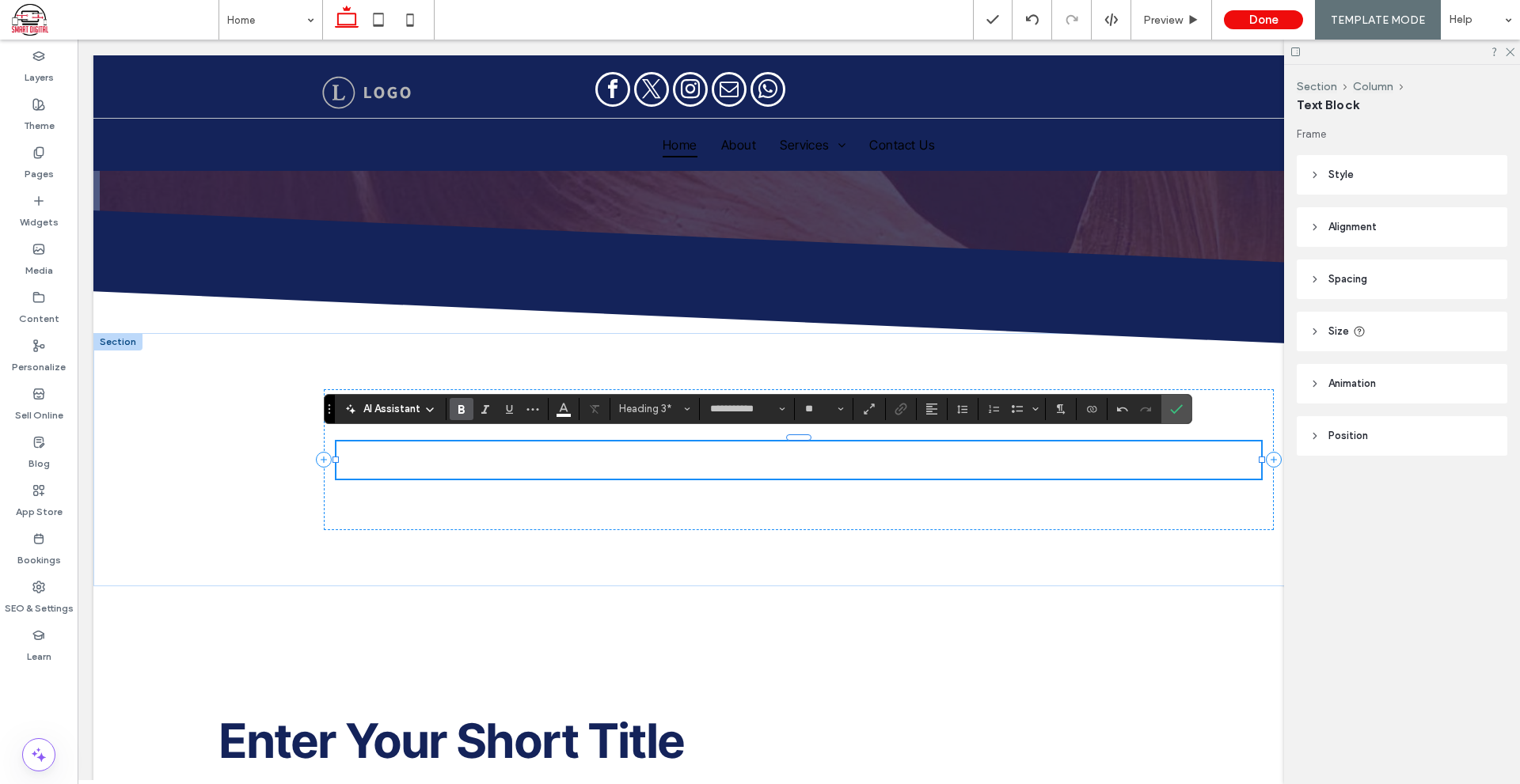
click at [712, 466] on h3 "*****" at bounding box center [798, 459] width 925 height 37
click at [711, 459] on h3 "*****" at bounding box center [798, 459] width 925 height 37
click at [933, 399] on span "Alignment" at bounding box center [932, 409] width 13 height 21
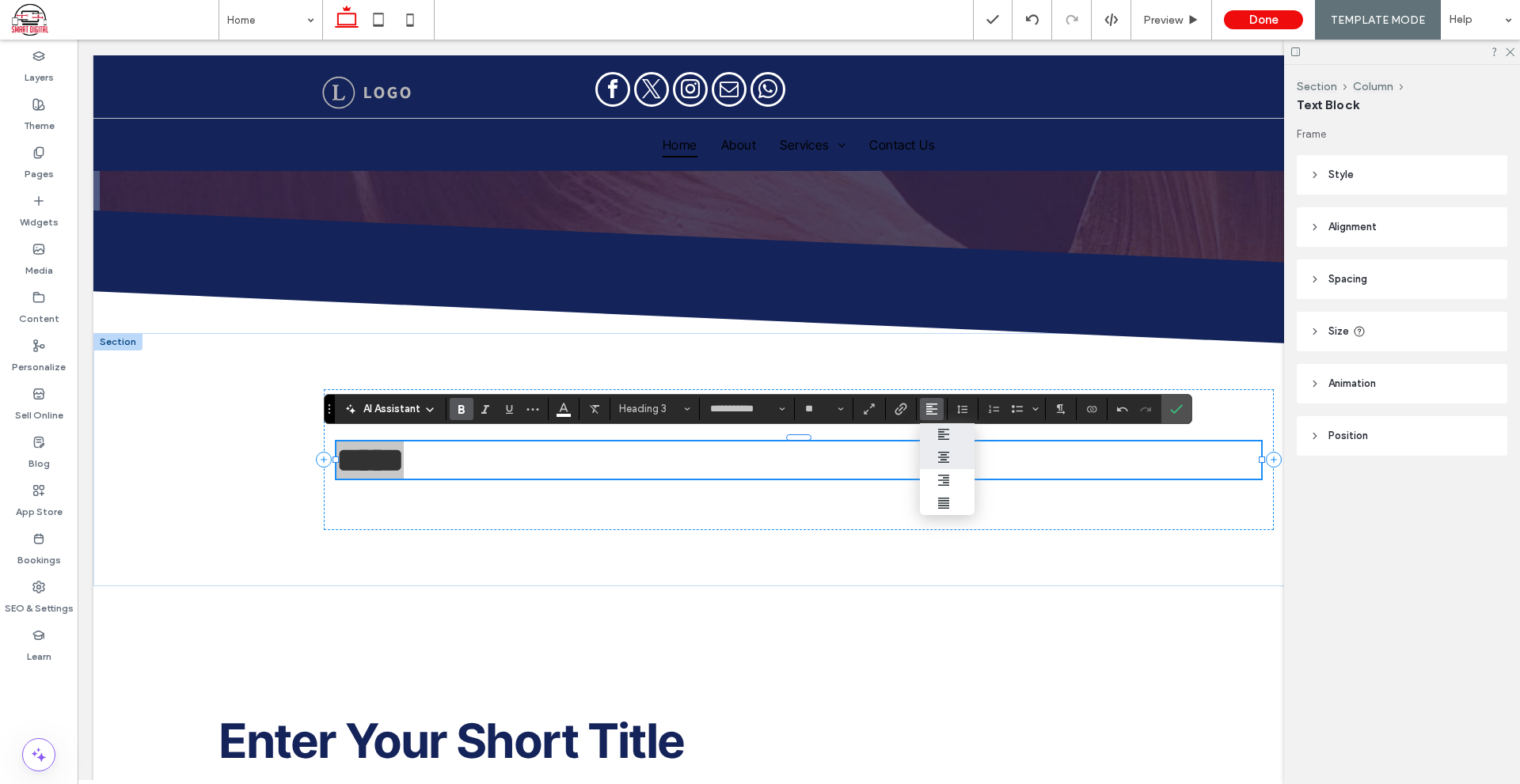
click at [966, 452] on label "ui.textEditor.alignment.center" at bounding box center [947, 458] width 56 height 23
click at [559, 408] on icon "Color" at bounding box center [563, 407] width 13 height 13
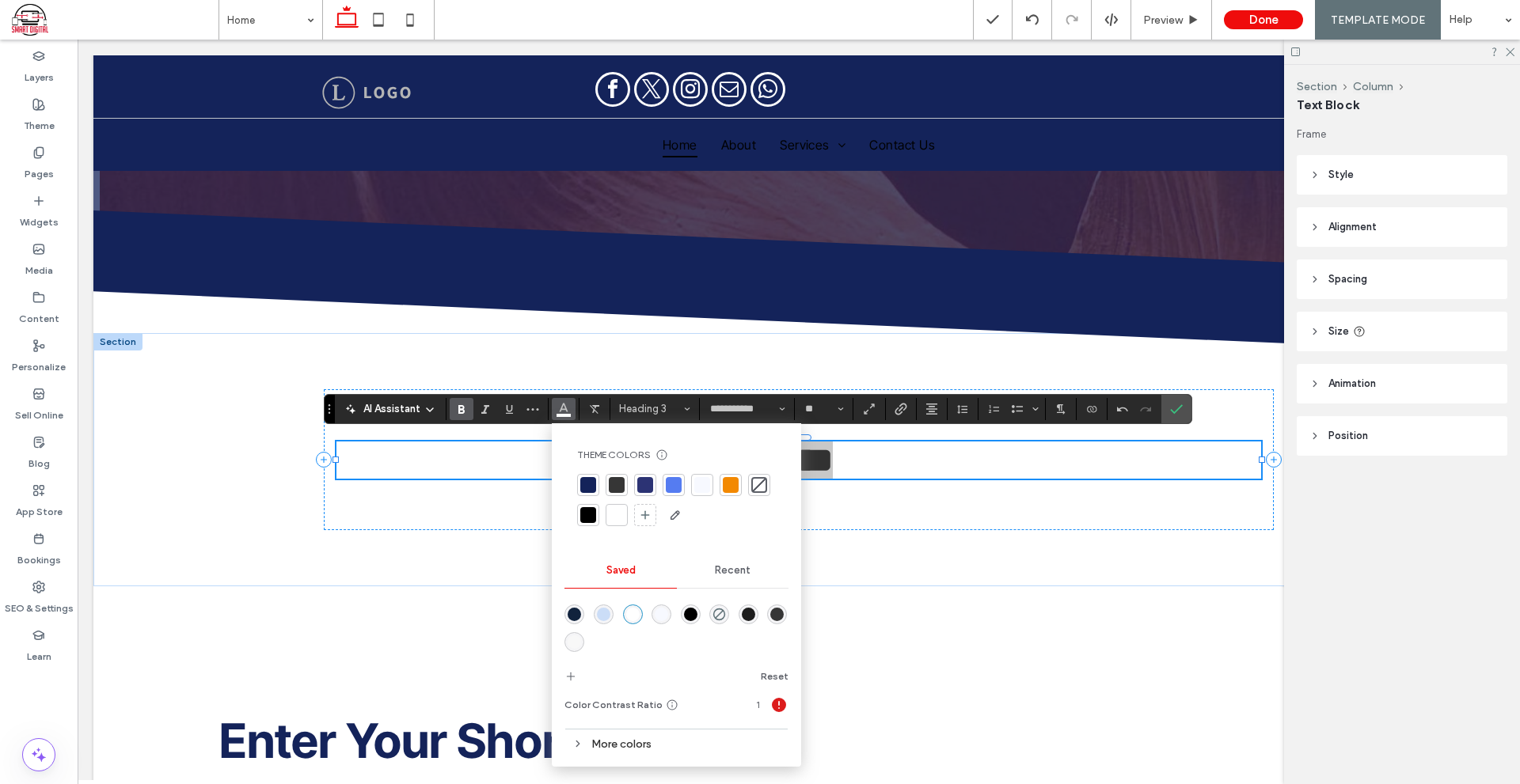
click at [639, 487] on div at bounding box center [645, 485] width 16 height 16
click at [1176, 404] on icon "Confirm" at bounding box center [1176, 409] width 13 height 13
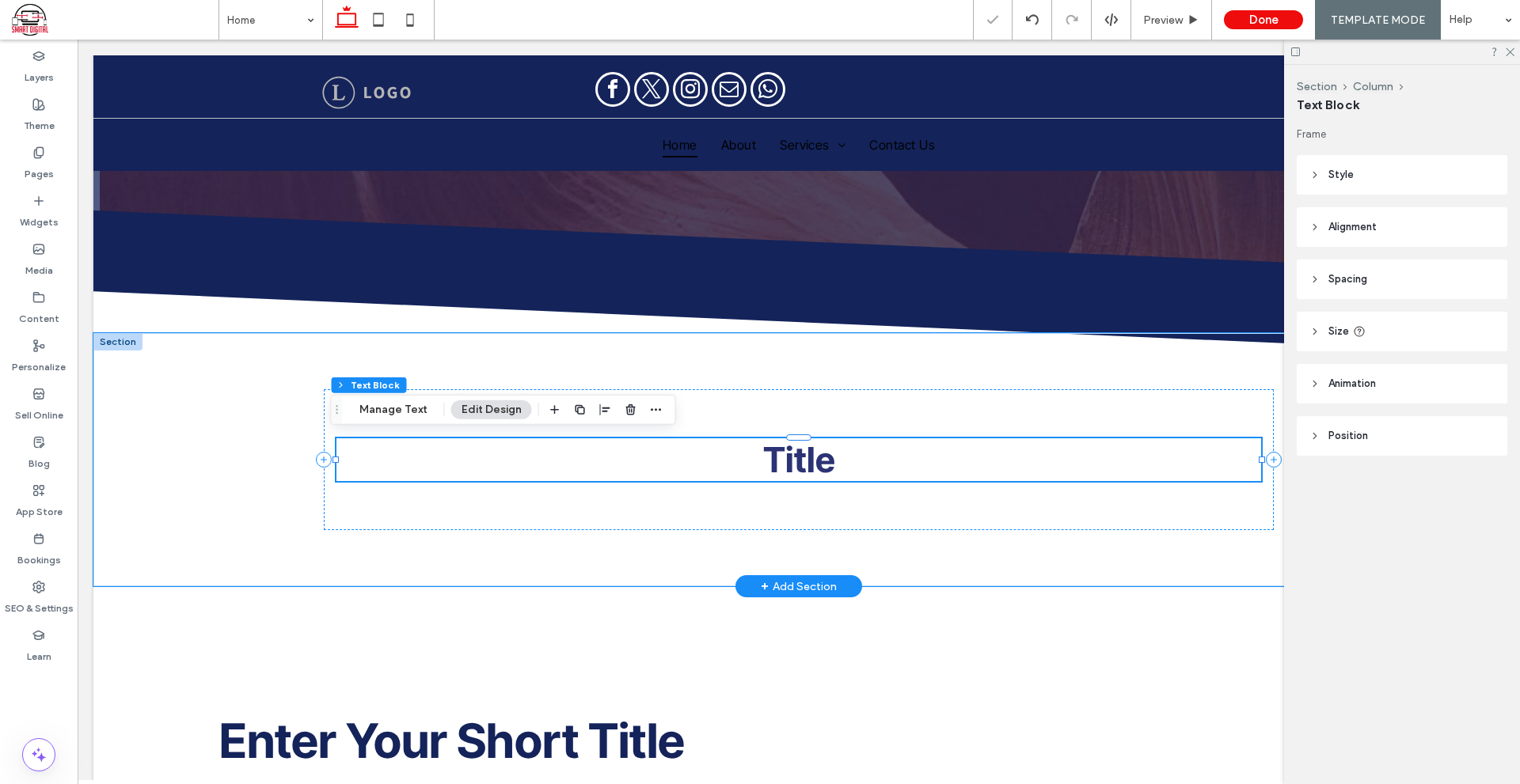
click at [801, 459] on span "Title" at bounding box center [798, 459] width 72 height 43
type input "**********"
type input "**"
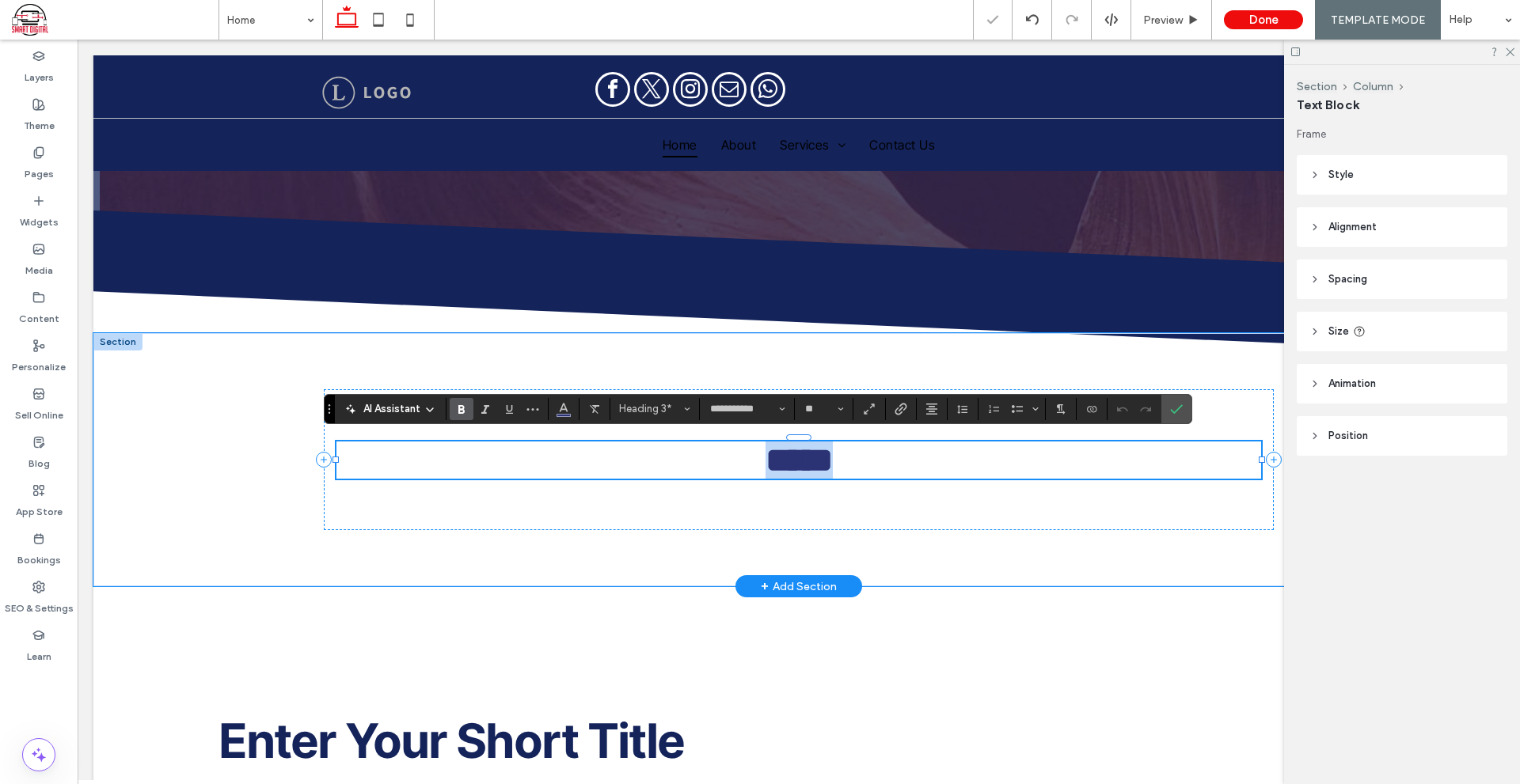
click at [801, 459] on span "*****" at bounding box center [798, 459] width 67 height 34
click at [555, 415] on button "Color" at bounding box center [563, 408] width 24 height 22
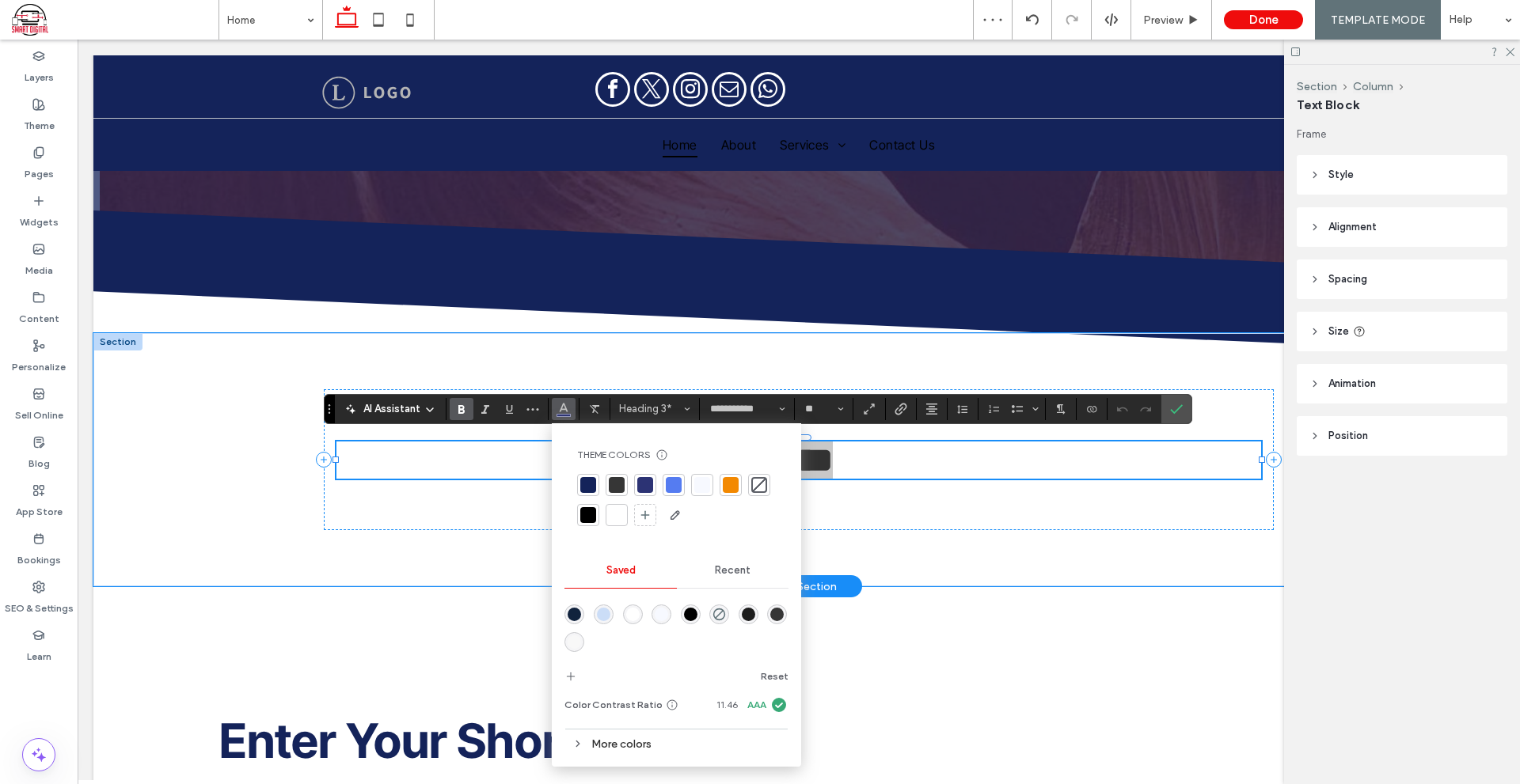
click at [706, 478] on div at bounding box center [702, 485] width 16 height 16
click at [1168, 414] on label "Confirm" at bounding box center [1175, 409] width 24 height 29
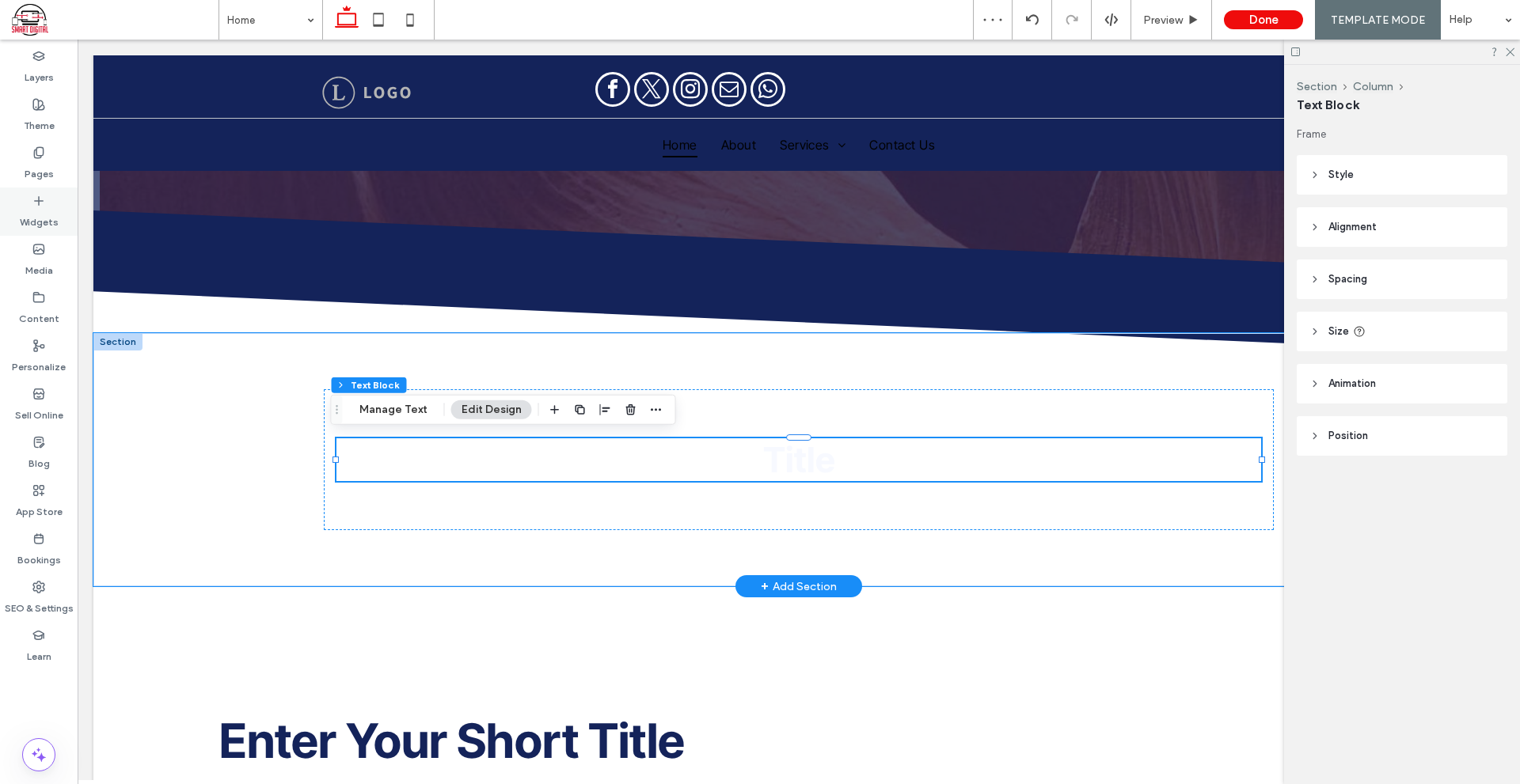
click at [33, 214] on label "Widgets" at bounding box center [39, 218] width 39 height 22
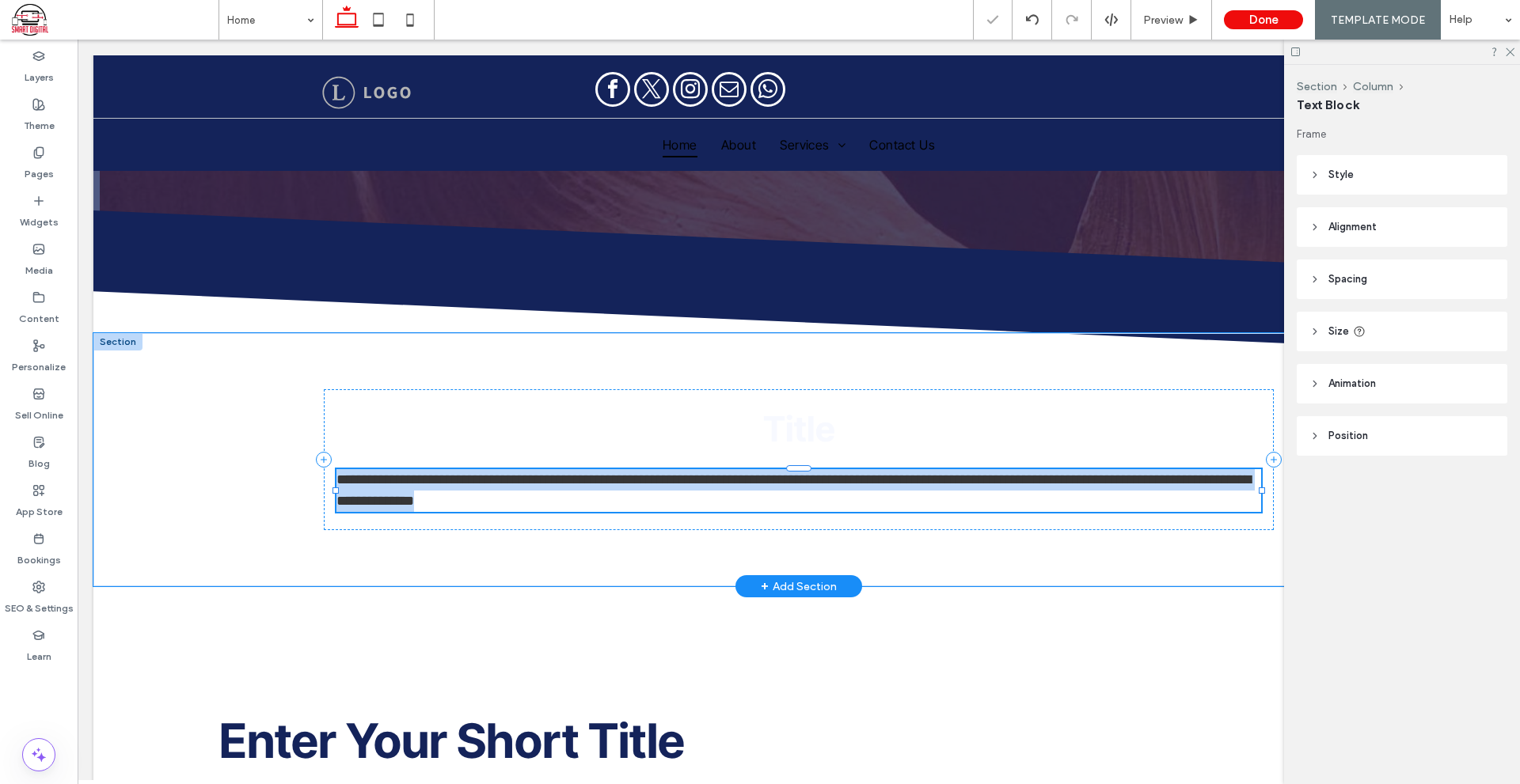
type input "**********"
type input "**"
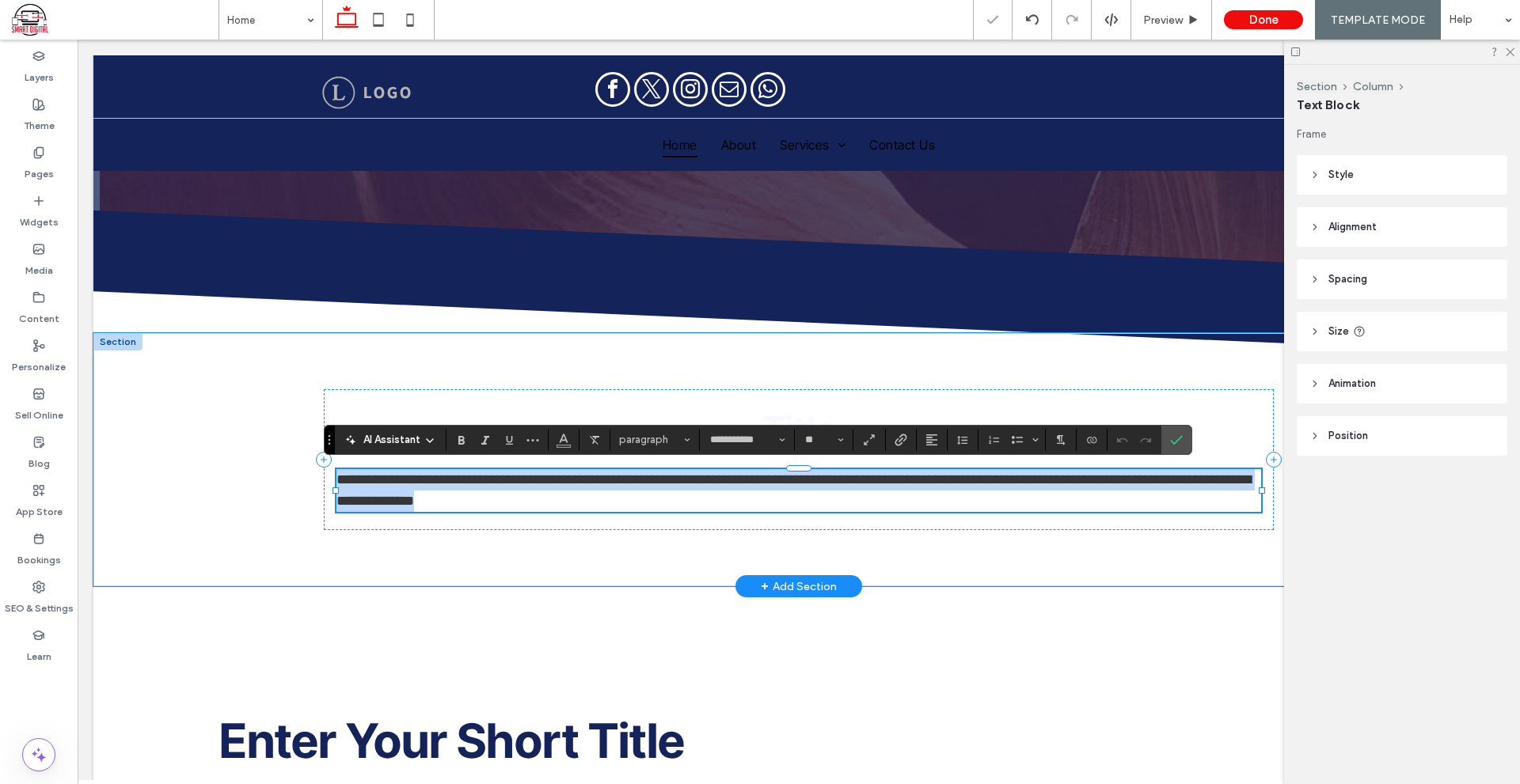
click at [807, 493] on p "**********" at bounding box center [798, 490] width 925 height 43
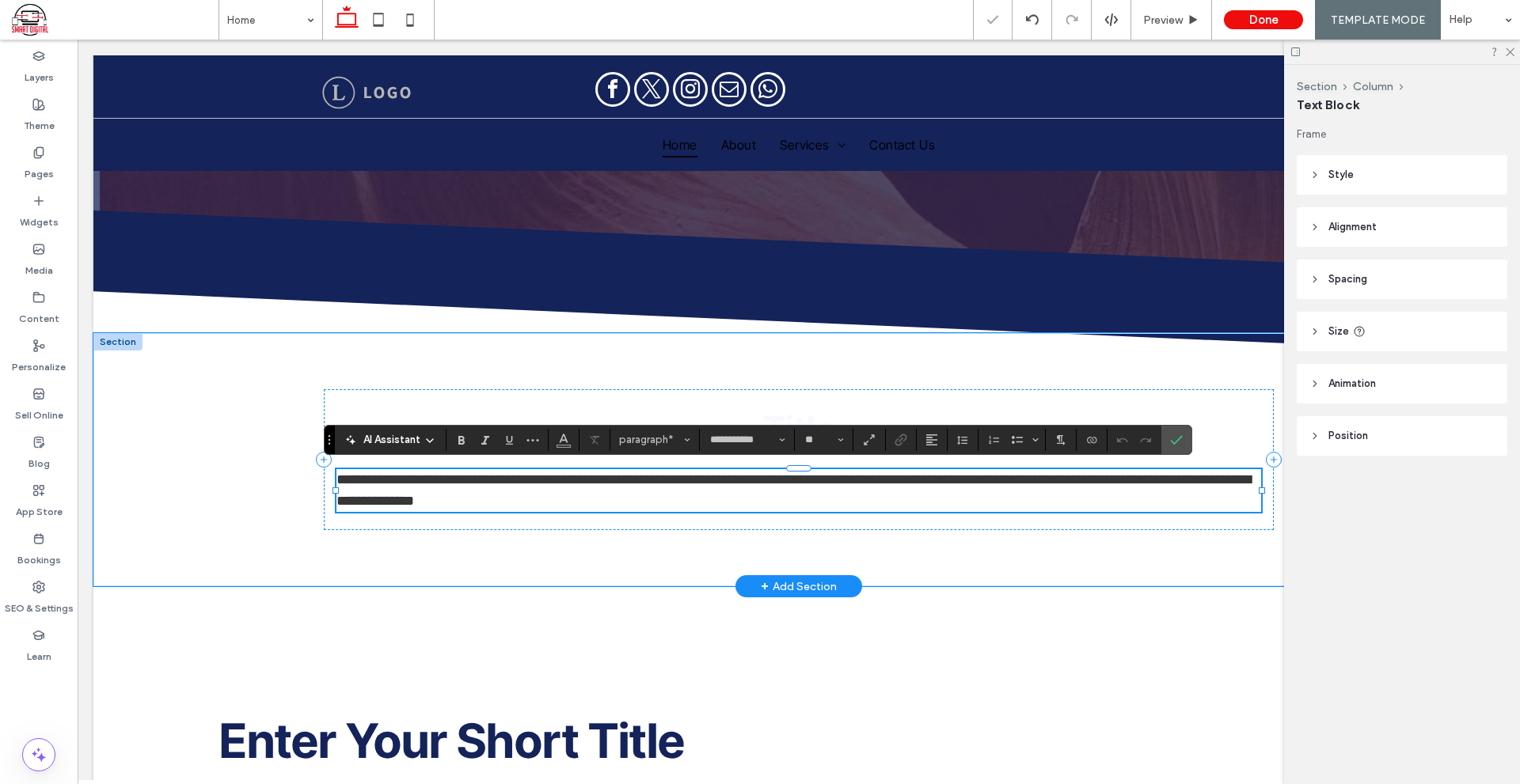
click at [807, 493] on p "**********" at bounding box center [798, 490] width 925 height 43
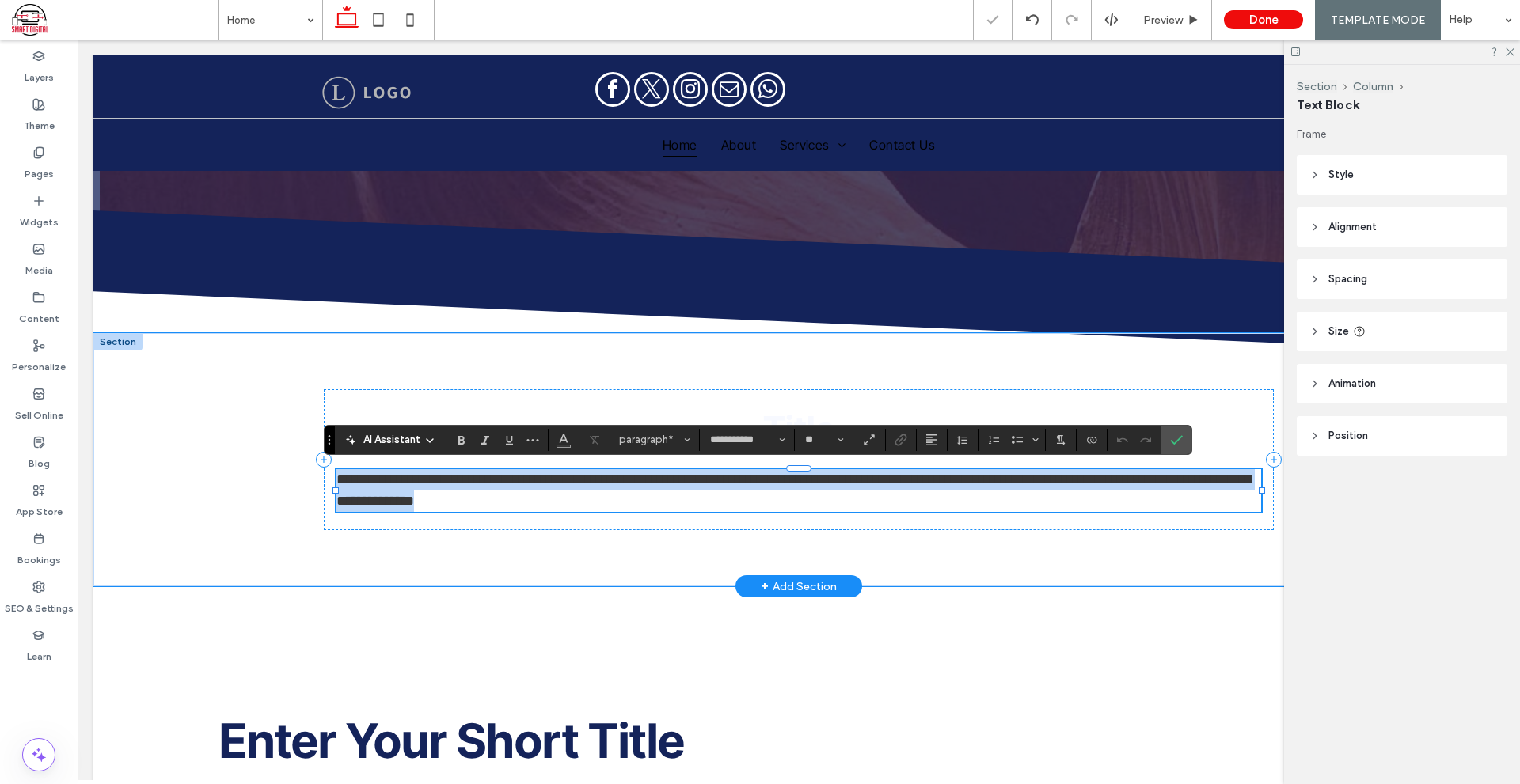
click at [807, 493] on p "**********" at bounding box center [798, 490] width 925 height 43
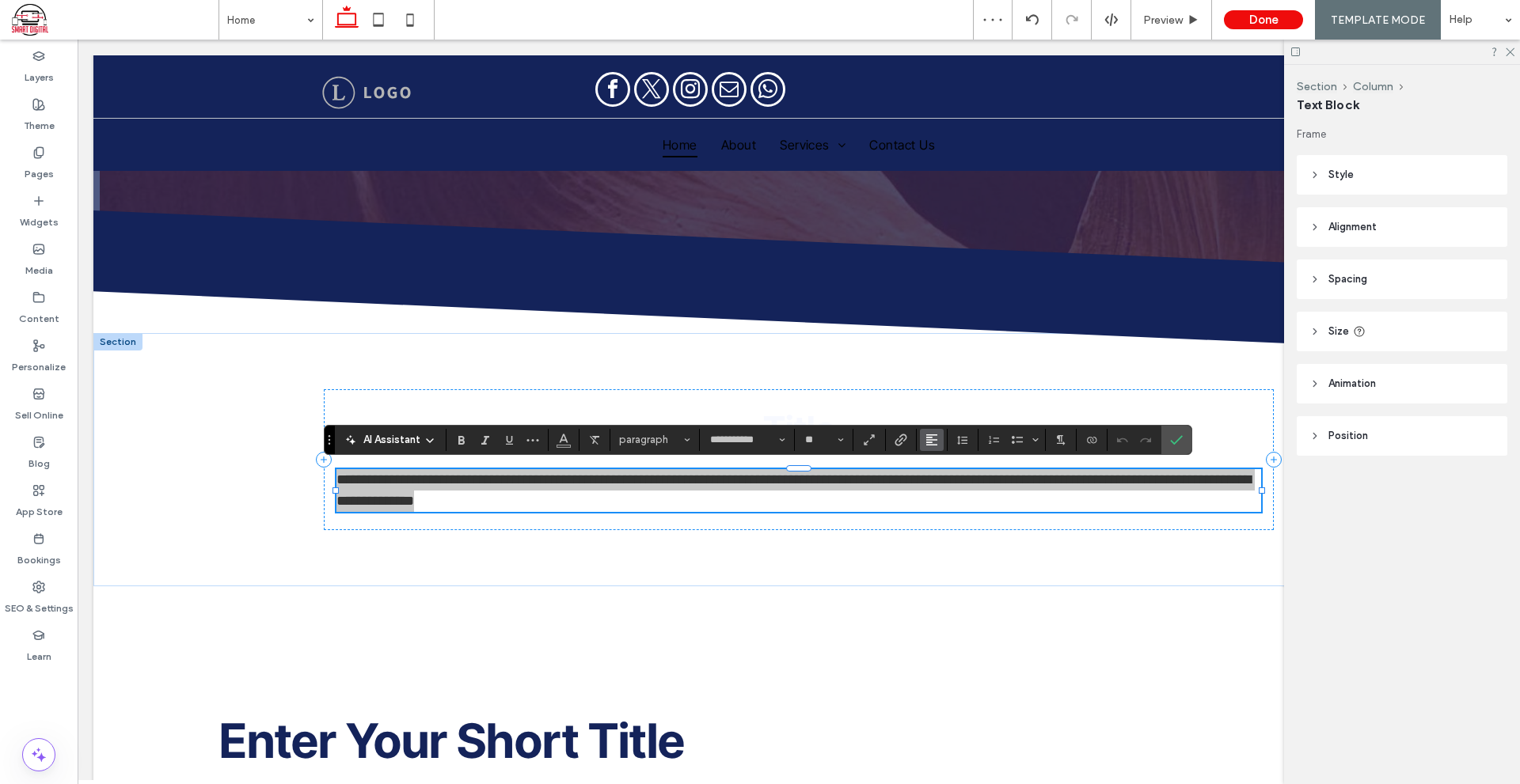
click at [928, 441] on icon "Alignment" at bounding box center [932, 439] width 13 height 13
click at [938, 492] on icon "ui.textEditor.alignment.center" at bounding box center [943, 488] width 13 height 13
click at [1174, 439] on icon "Confirm" at bounding box center [1176, 439] width 13 height 13
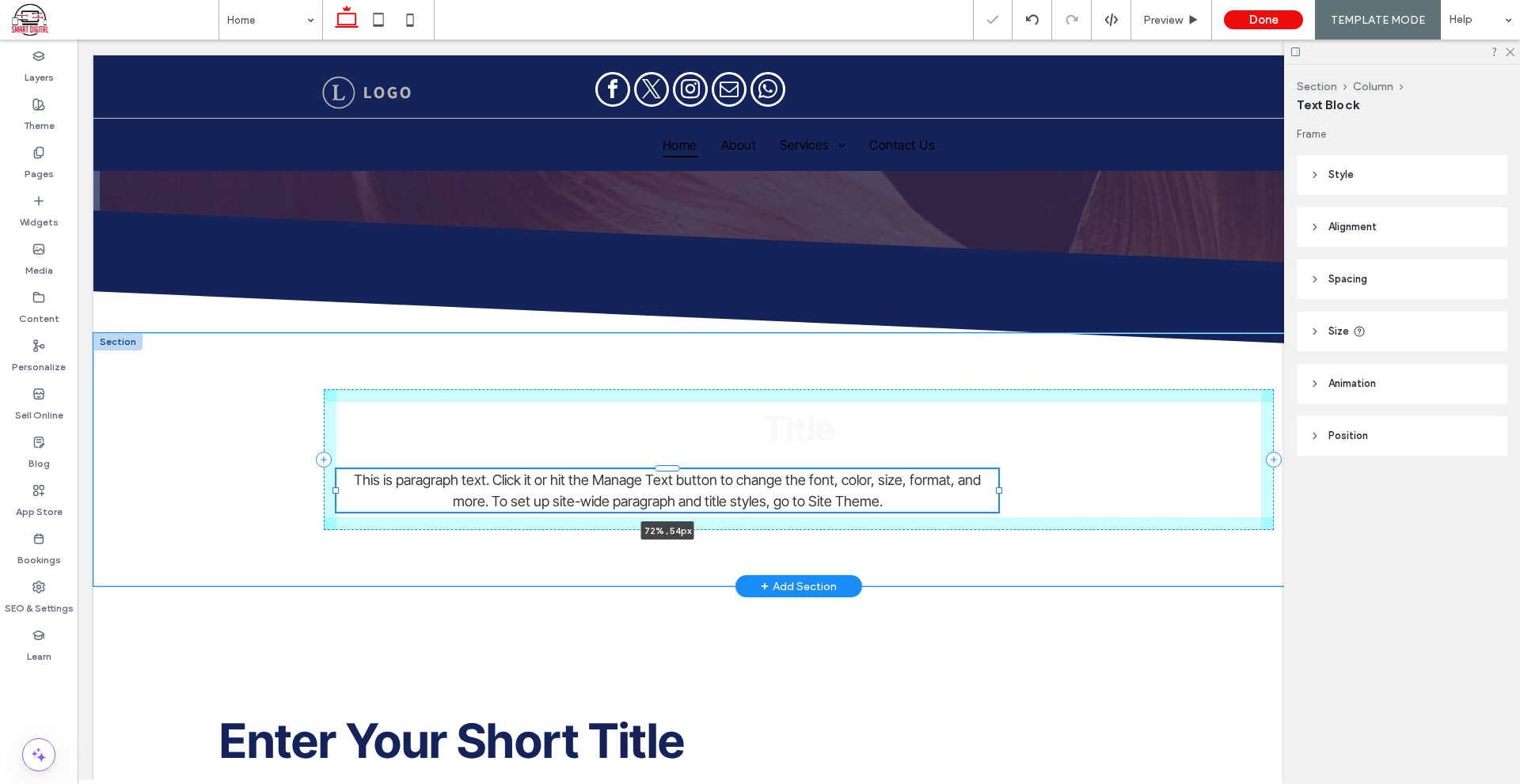
drag, startPoint x: 1258, startPoint y: 490, endPoint x: 994, endPoint y: 503, distance: 264.3
click at [994, 503] on div "Title This is paragraph text. Click it or hit the Manage Text button to change …" at bounding box center [798, 459] width 950 height 253
type input "**"
type input "****"
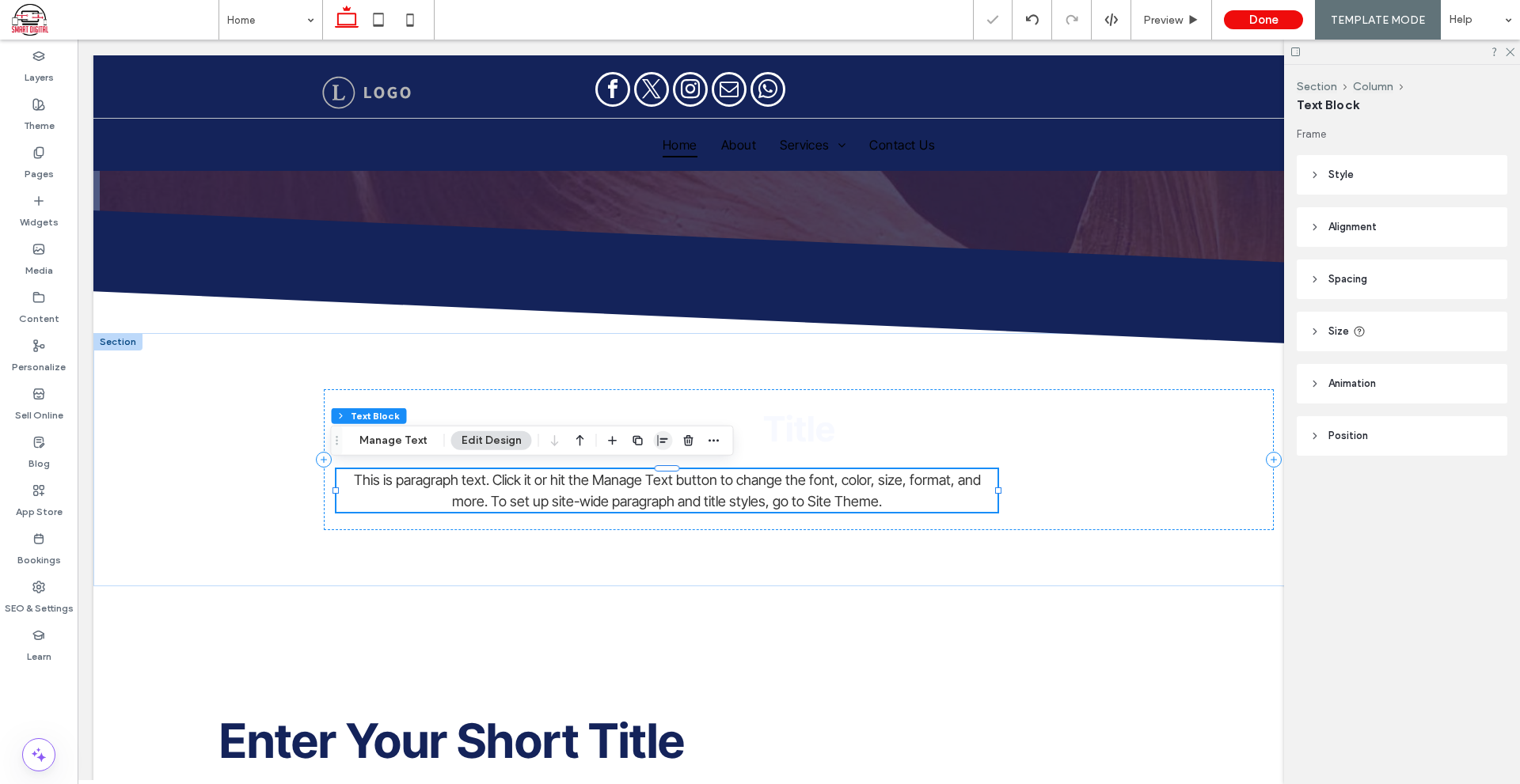
click at [667, 439] on span "button" at bounding box center [663, 440] width 19 height 19
click at [643, 466] on icon "center" at bounding box center [646, 472] width 13 height 13
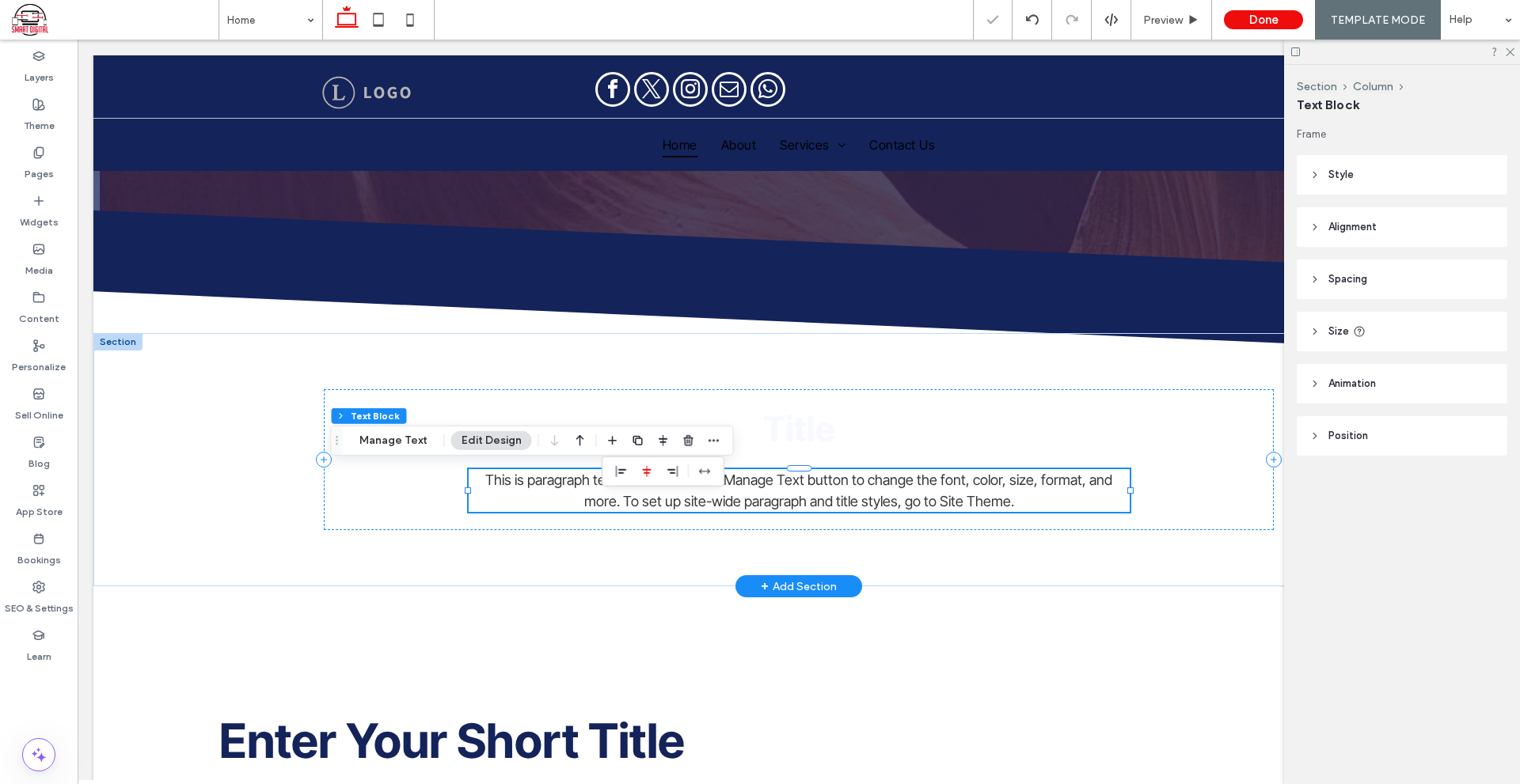
click at [849, 497] on span "This is paragraph text. Click it or hit the Manage Text button to change the fo…" at bounding box center [798, 491] width 627 height 38
type input "**********"
type input "**"
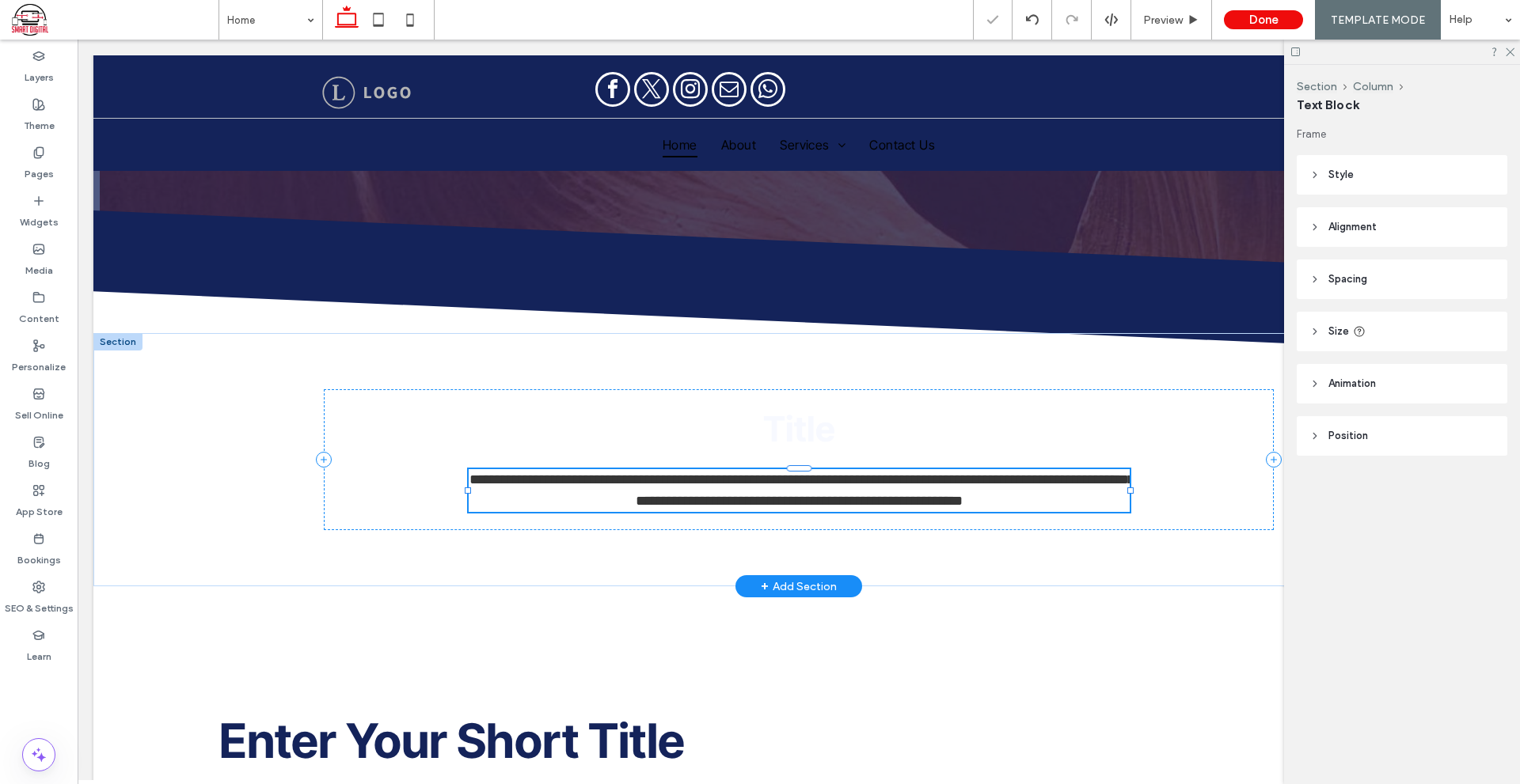
click at [849, 497] on span "**********" at bounding box center [802, 490] width 665 height 36
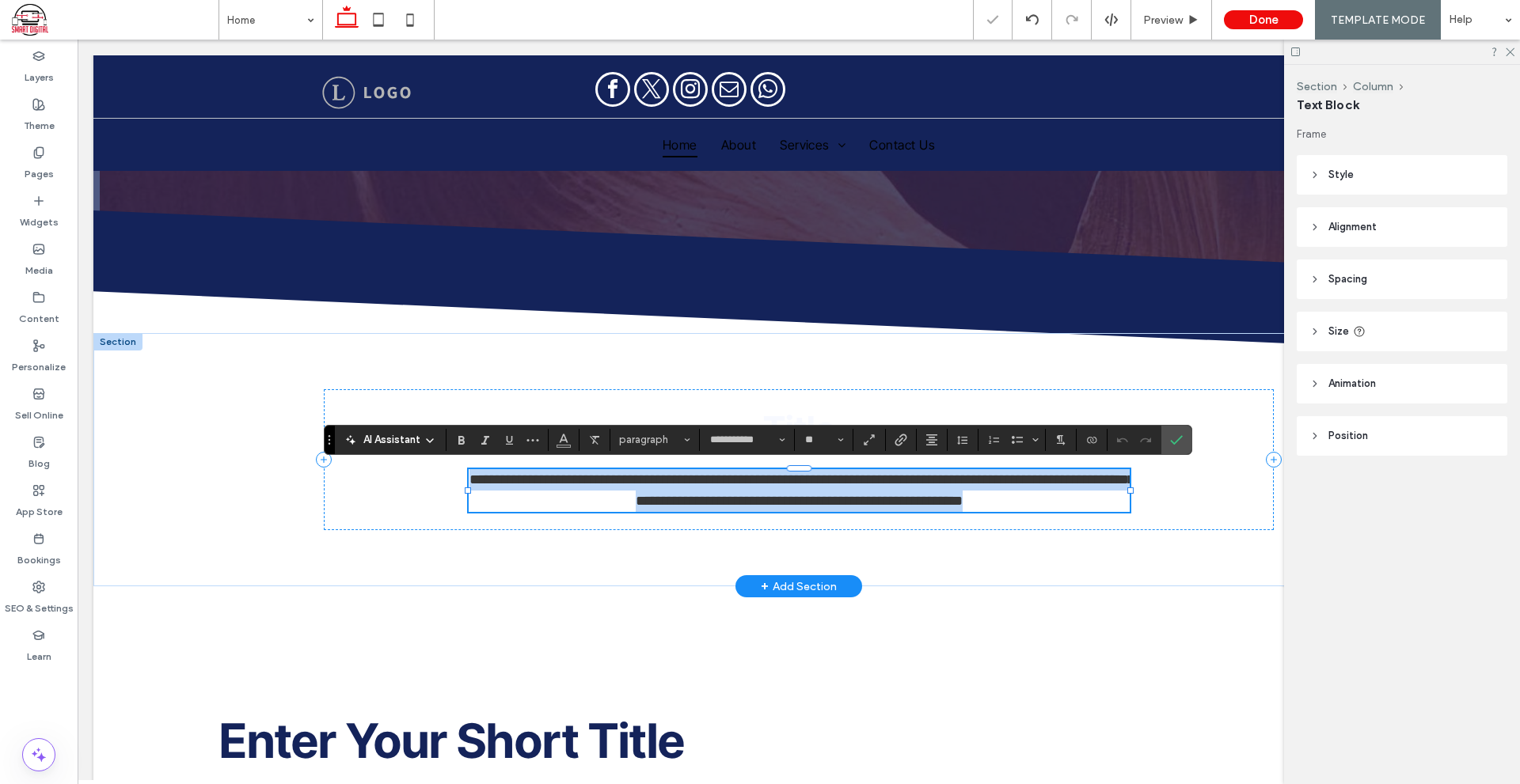
click at [849, 497] on span "**********" at bounding box center [802, 490] width 665 height 36
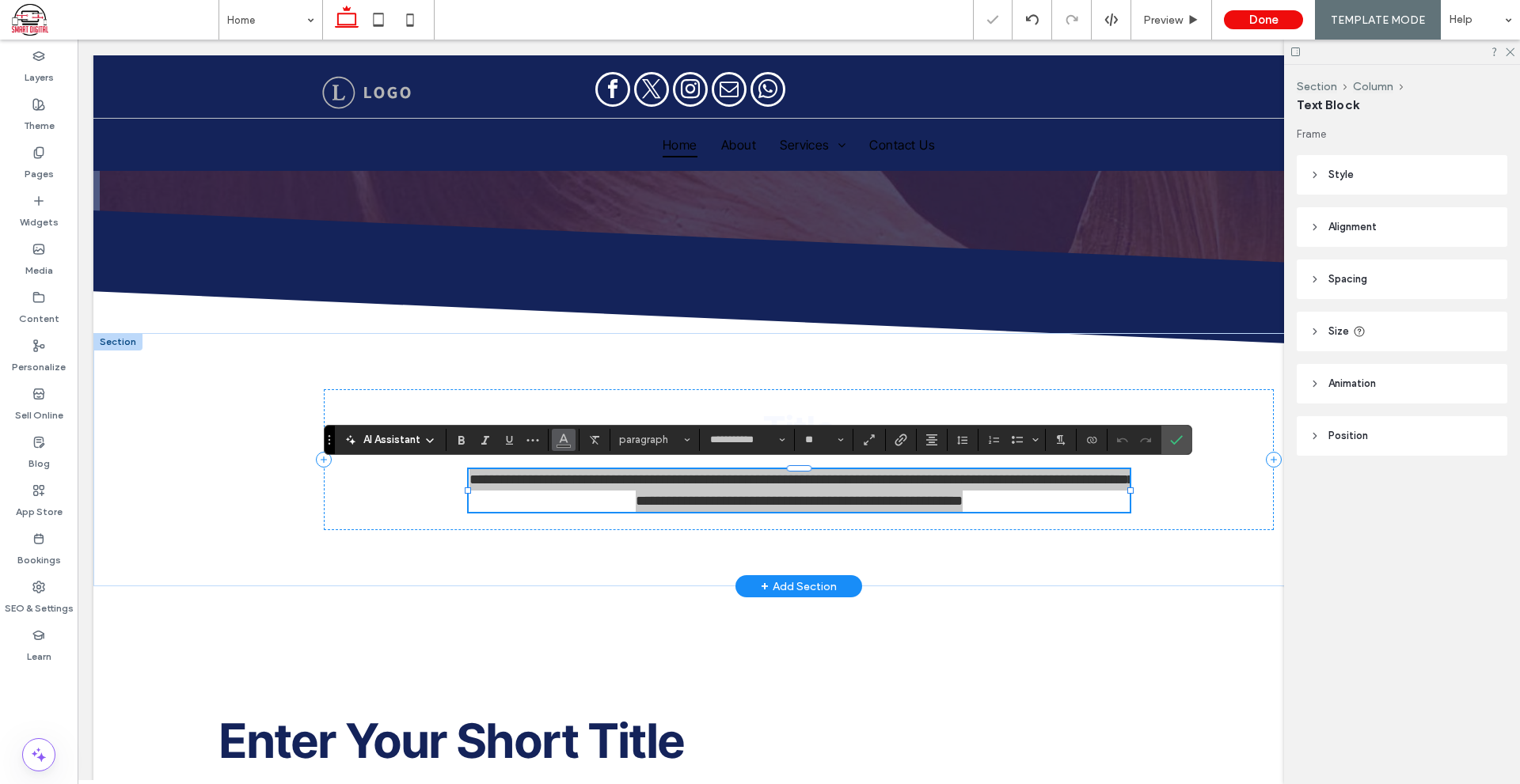
click at [562, 446] on span "Color" at bounding box center [563, 439] width 13 height 21
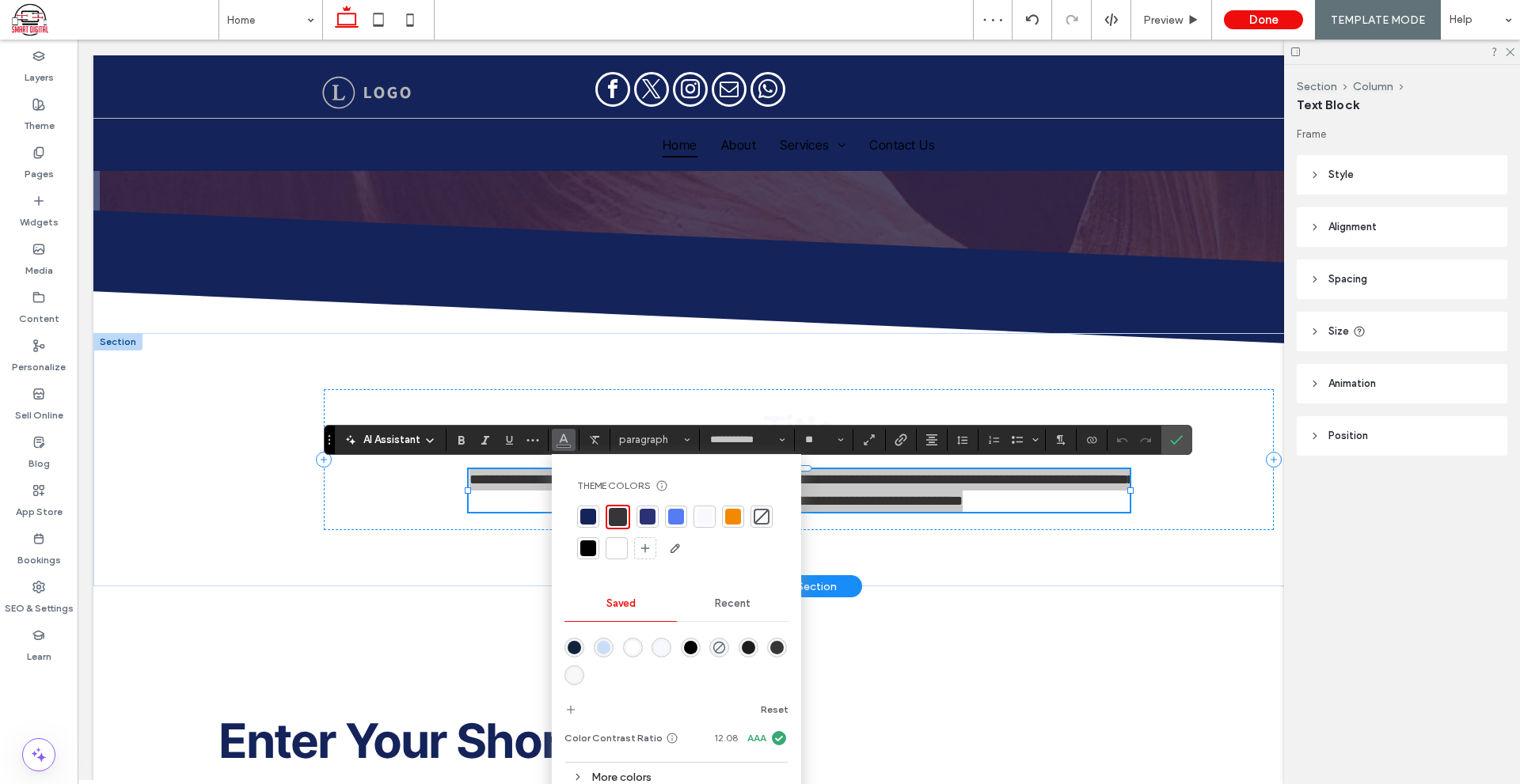
click at [710, 518] on div at bounding box center [704, 517] width 16 height 16
drag, startPoint x: 1184, startPoint y: 435, endPoint x: 1120, endPoint y: 474, distance: 74.9
click at [1184, 435] on label "Confirm" at bounding box center [1175, 439] width 24 height 29
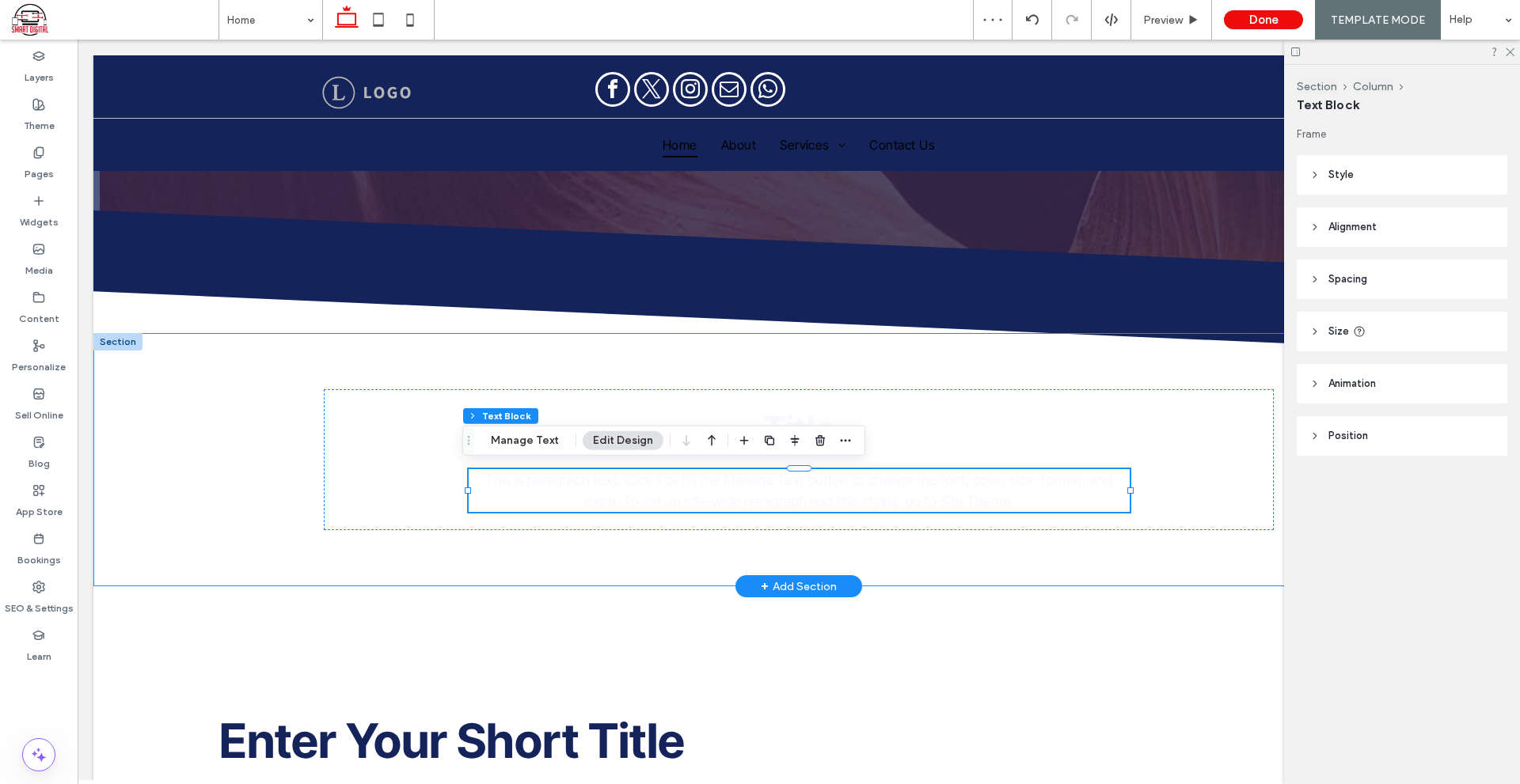
click at [1181, 543] on div "Title This is paragraph text. Click it or hit the Manage Text button to change …" at bounding box center [798, 459] width 950 height 253
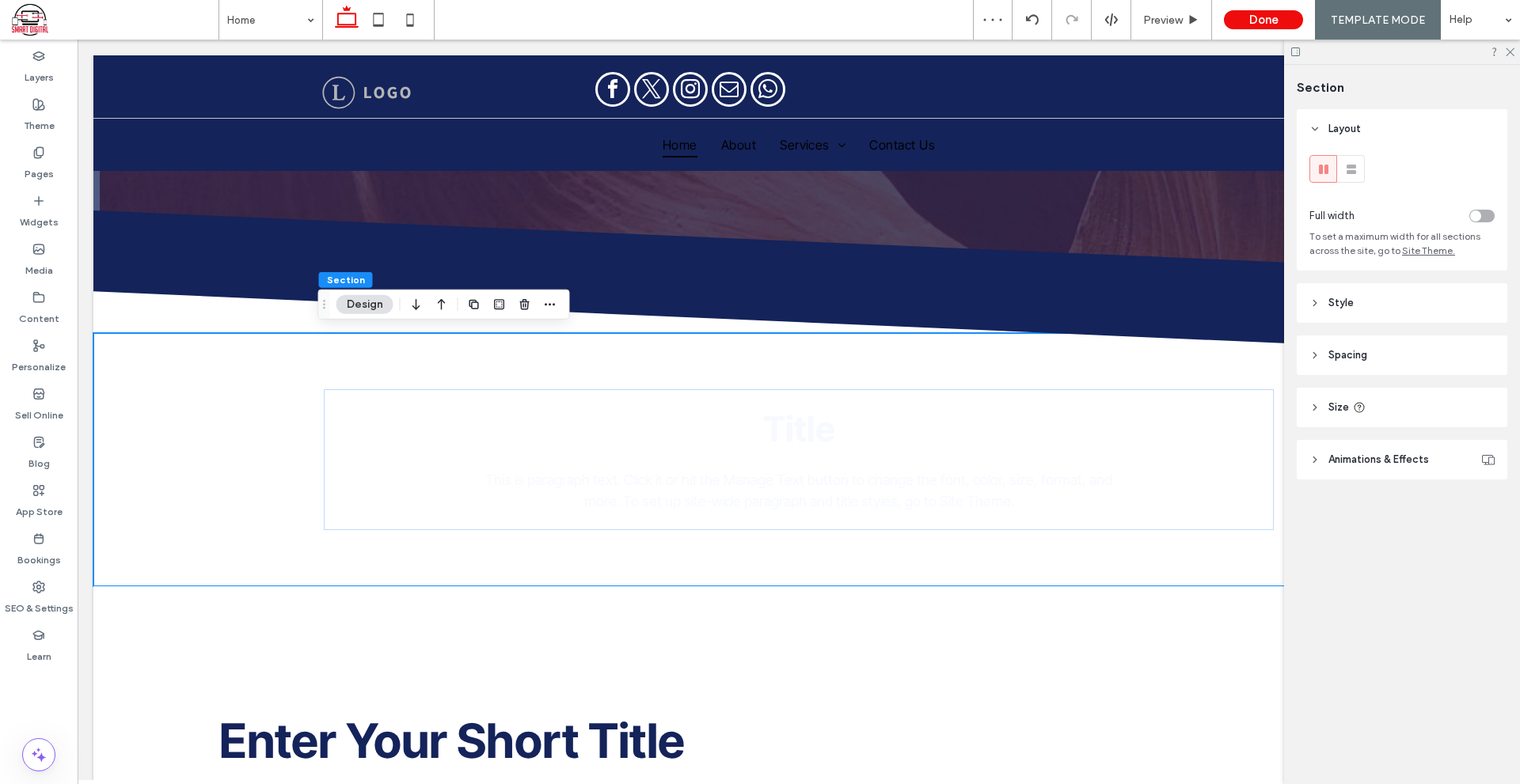
click at [1397, 411] on header "Size" at bounding box center [1402, 406] width 211 height 39
click at [1423, 361] on header "Spacing" at bounding box center [1402, 354] width 211 height 39
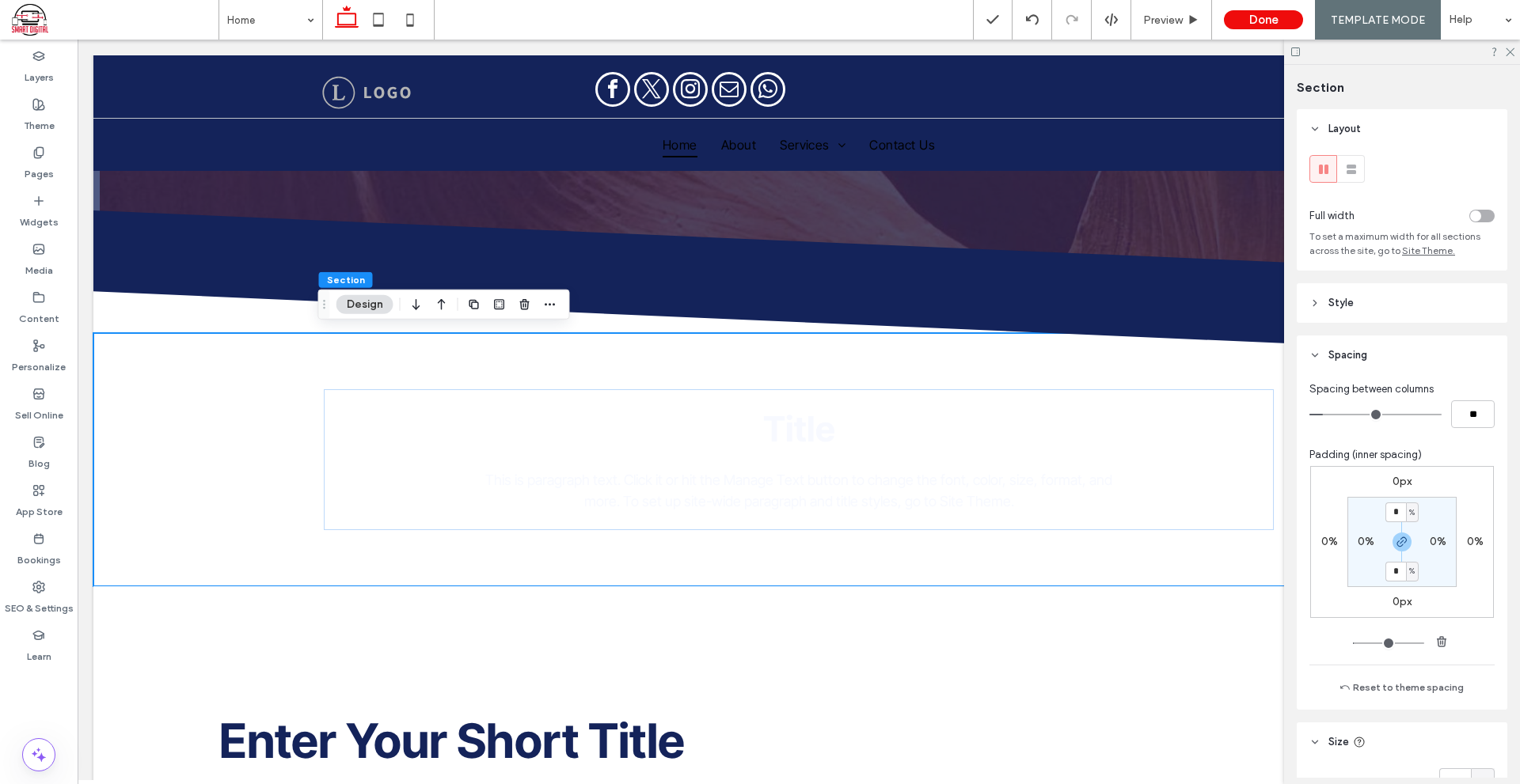
click at [1426, 305] on header "Style" at bounding box center [1402, 302] width 211 height 39
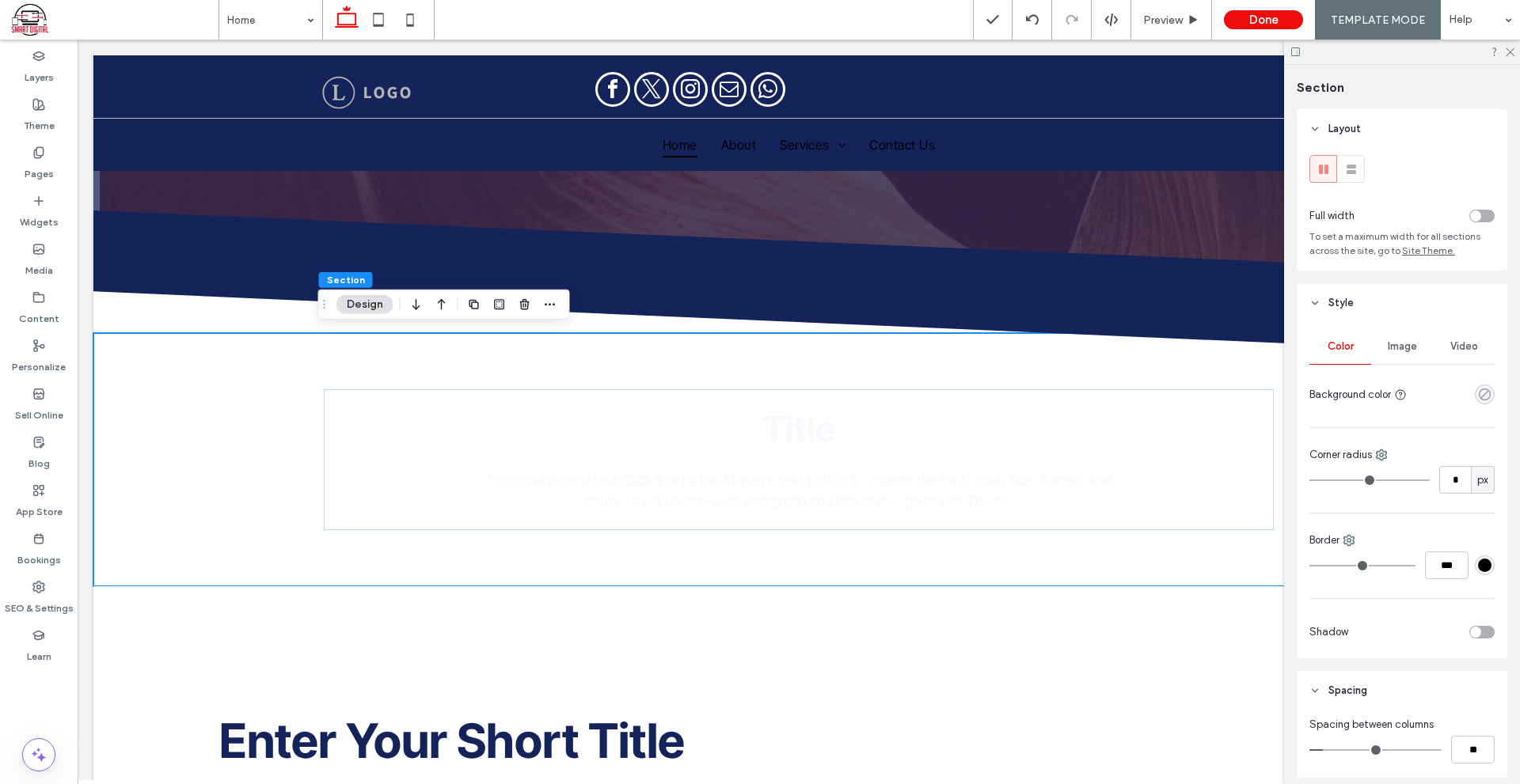
click at [1477, 393] on icon "rgba(0, 0, 0, 0)" at bounding box center [1483, 393] width 13 height 13
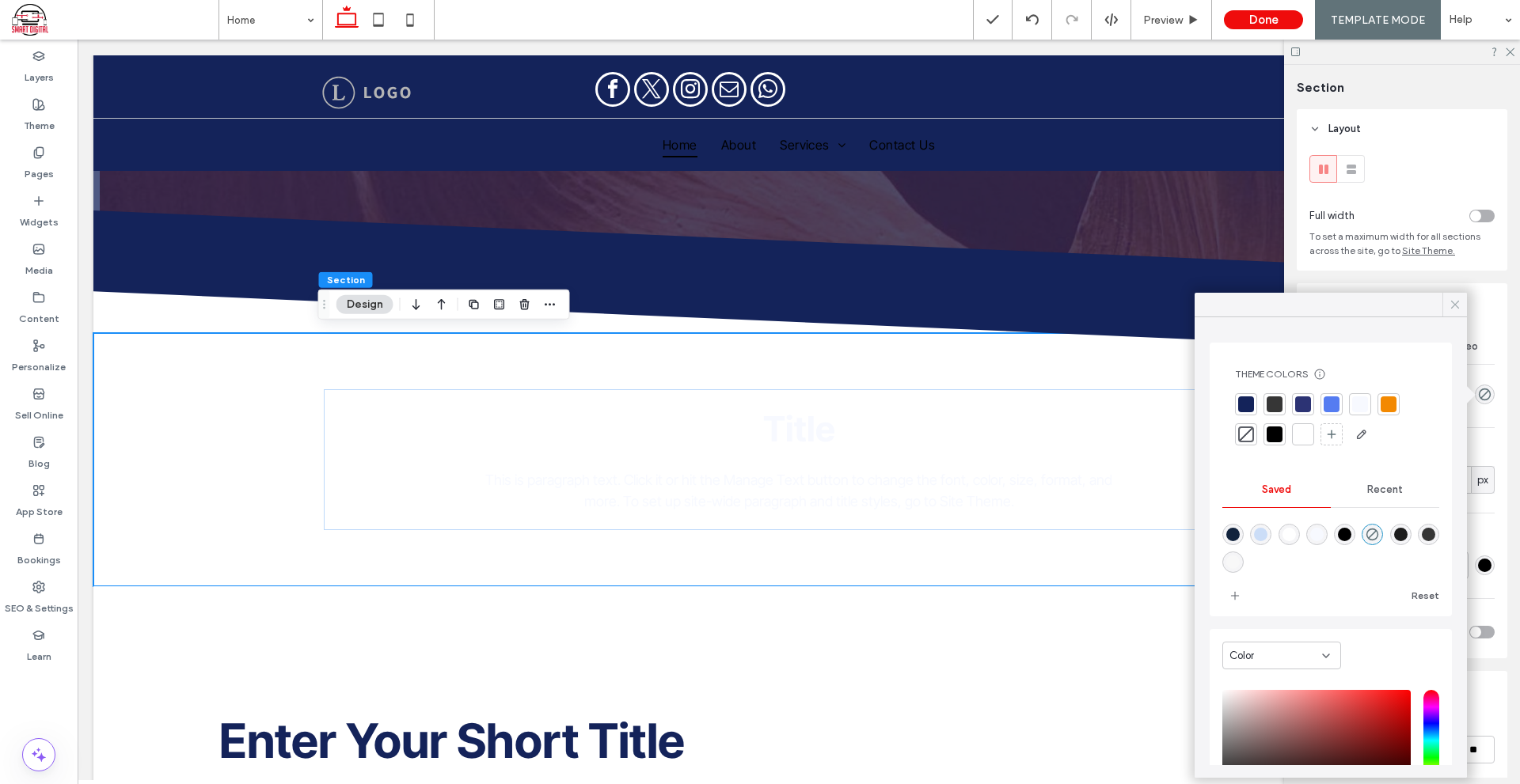
click at [1456, 316] on span at bounding box center [1455, 304] width 14 height 23
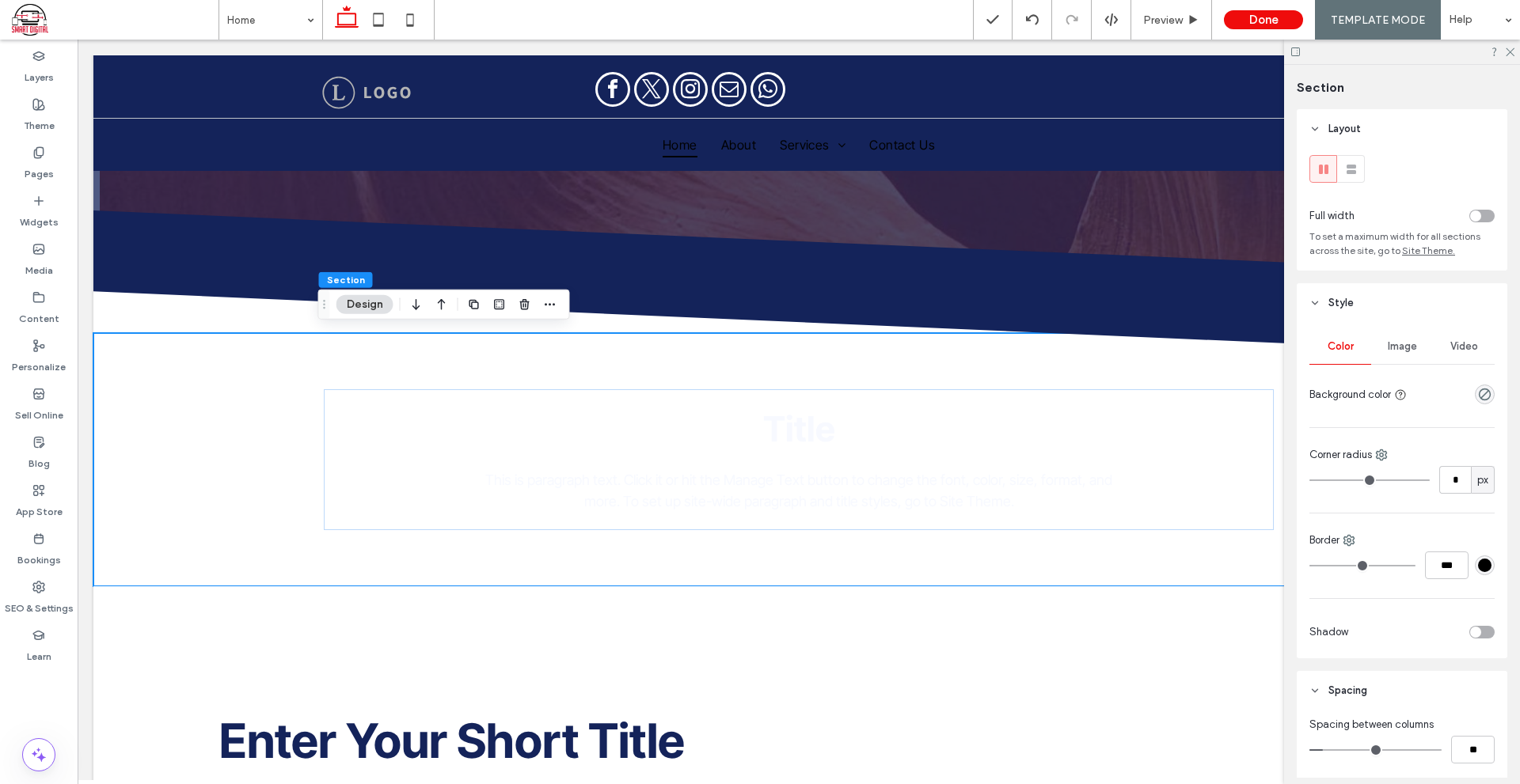
click at [1392, 341] on span "Image" at bounding box center [1402, 346] width 30 height 13
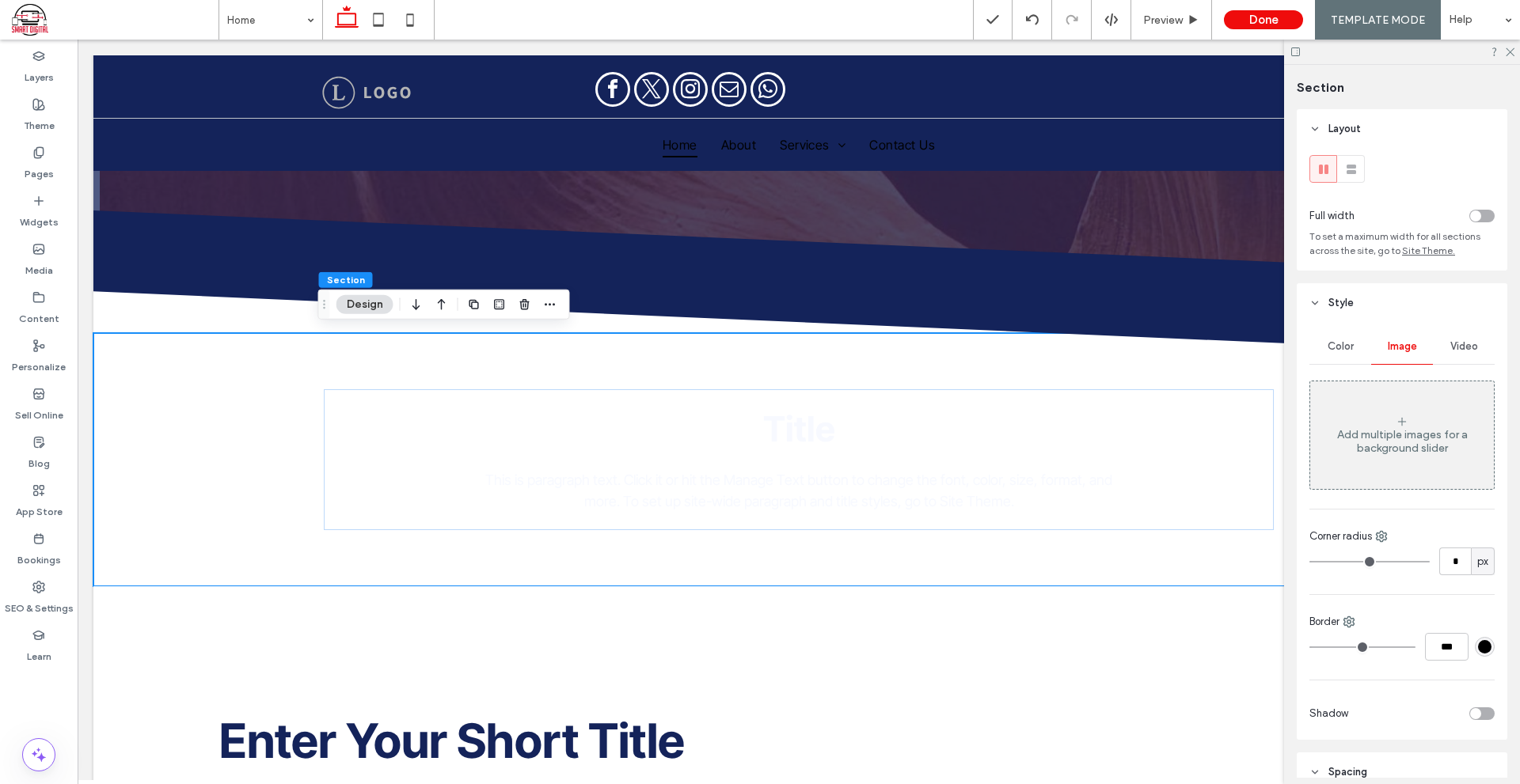
click at [1477, 428] on div "Add multiple images for a background slider" at bounding box center [1402, 441] width 184 height 27
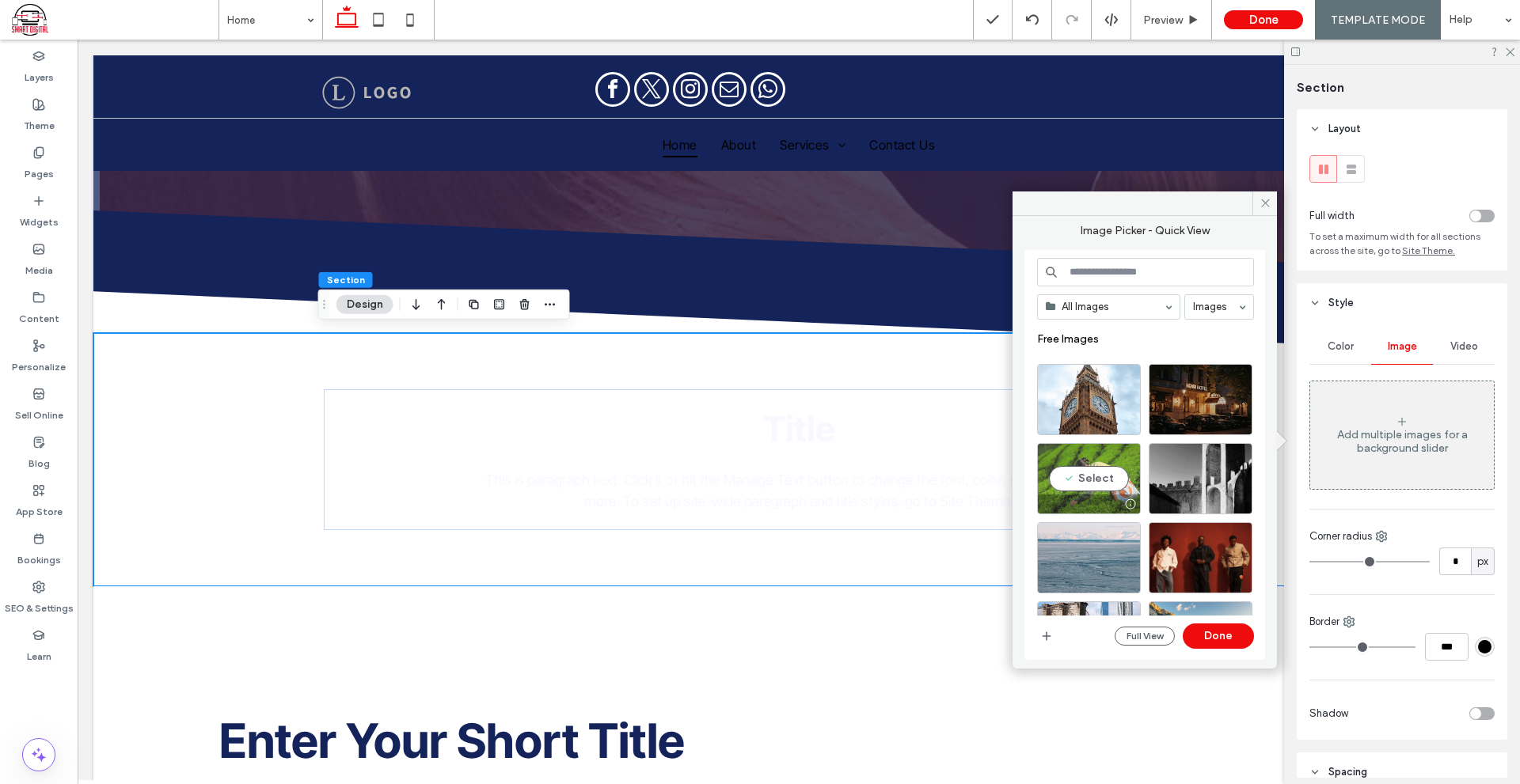
scroll to position [493, 0]
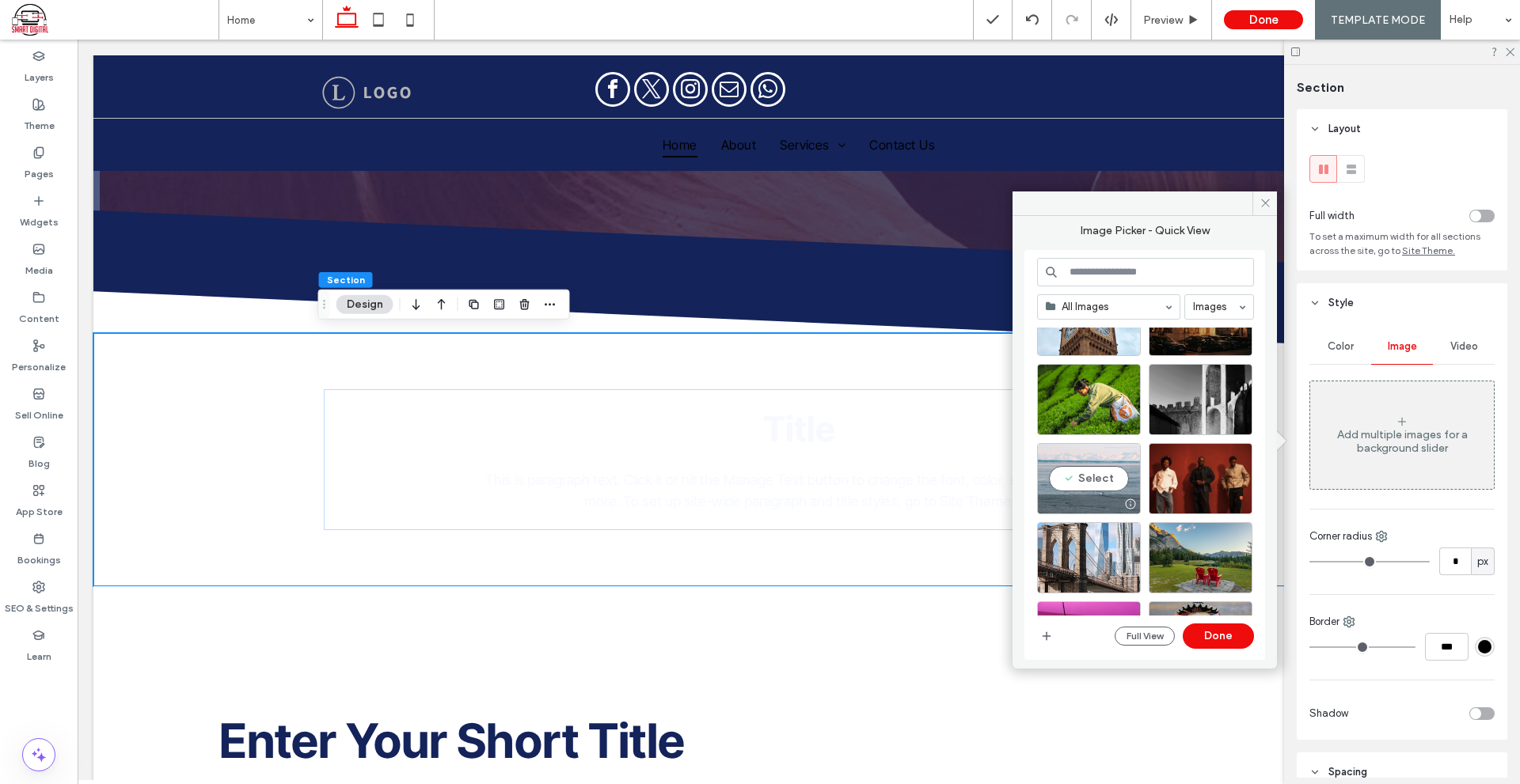
click at [1096, 487] on div "Select" at bounding box center [1088, 479] width 104 height 71
click at [1224, 640] on button "Done" at bounding box center [1218, 635] width 71 height 25
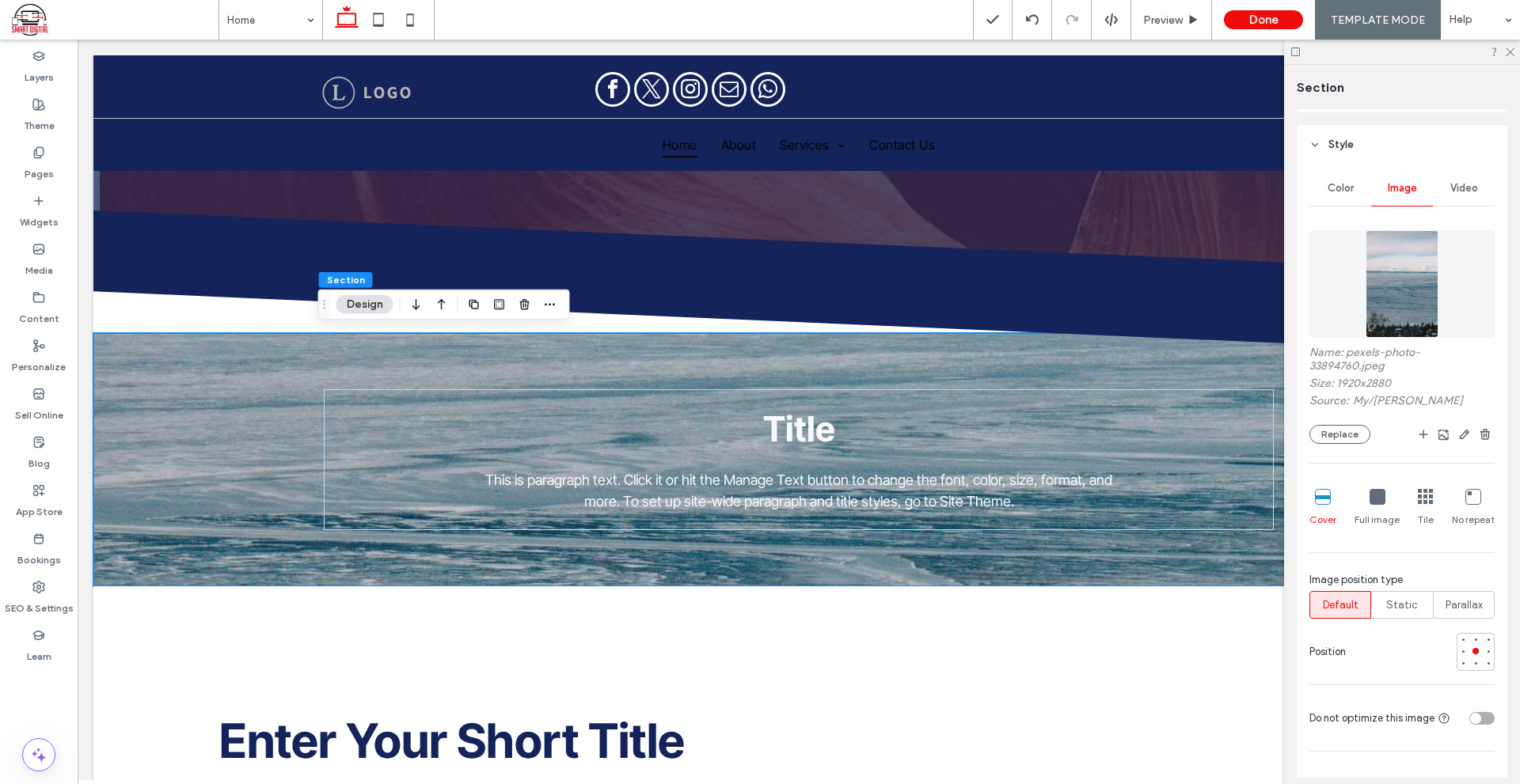
scroll to position [79, 0]
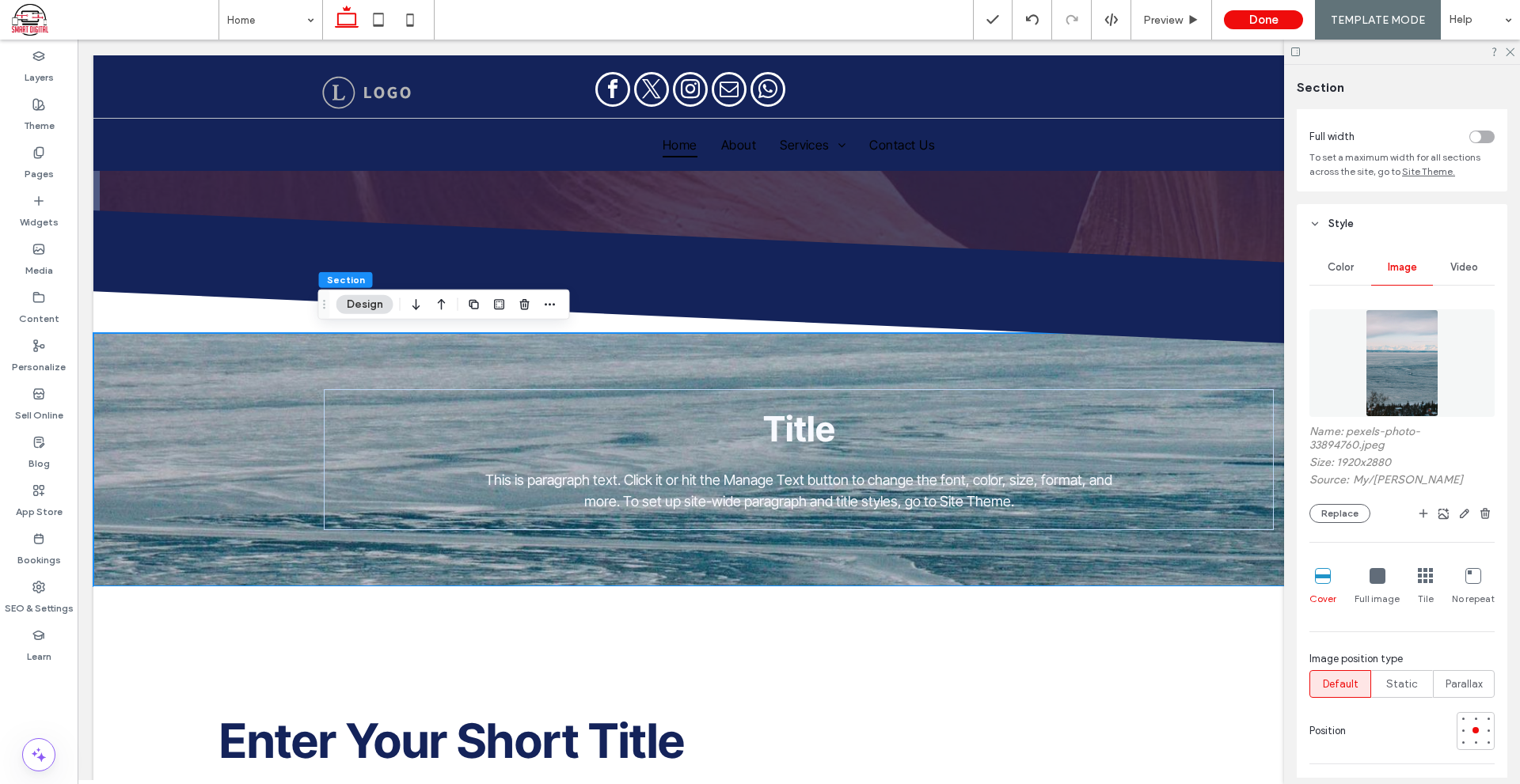
click at [1476, 135] on div "toggle" at bounding box center [1481, 137] width 25 height 13
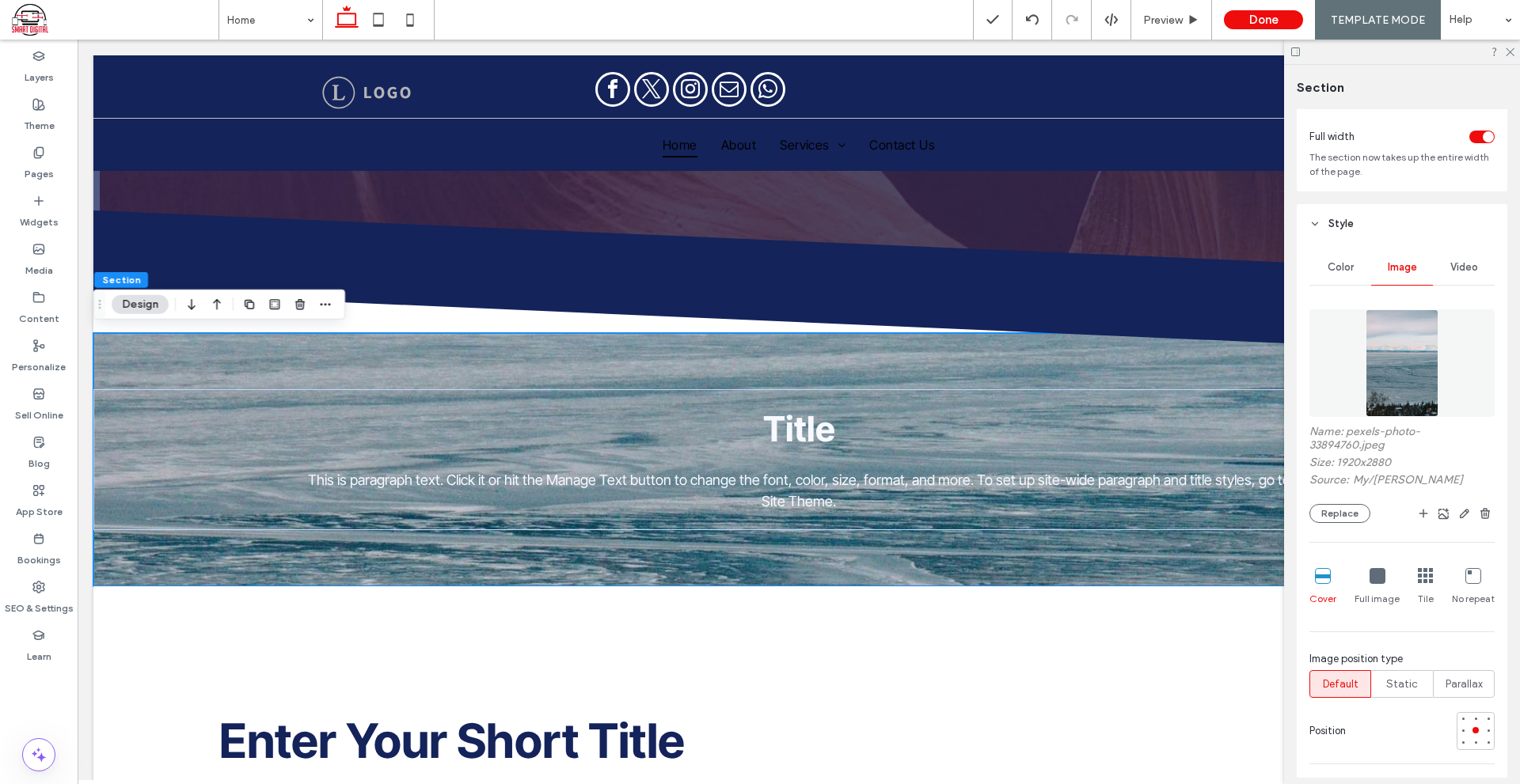
click at [1469, 131] on div "toggle" at bounding box center [1481, 137] width 25 height 13
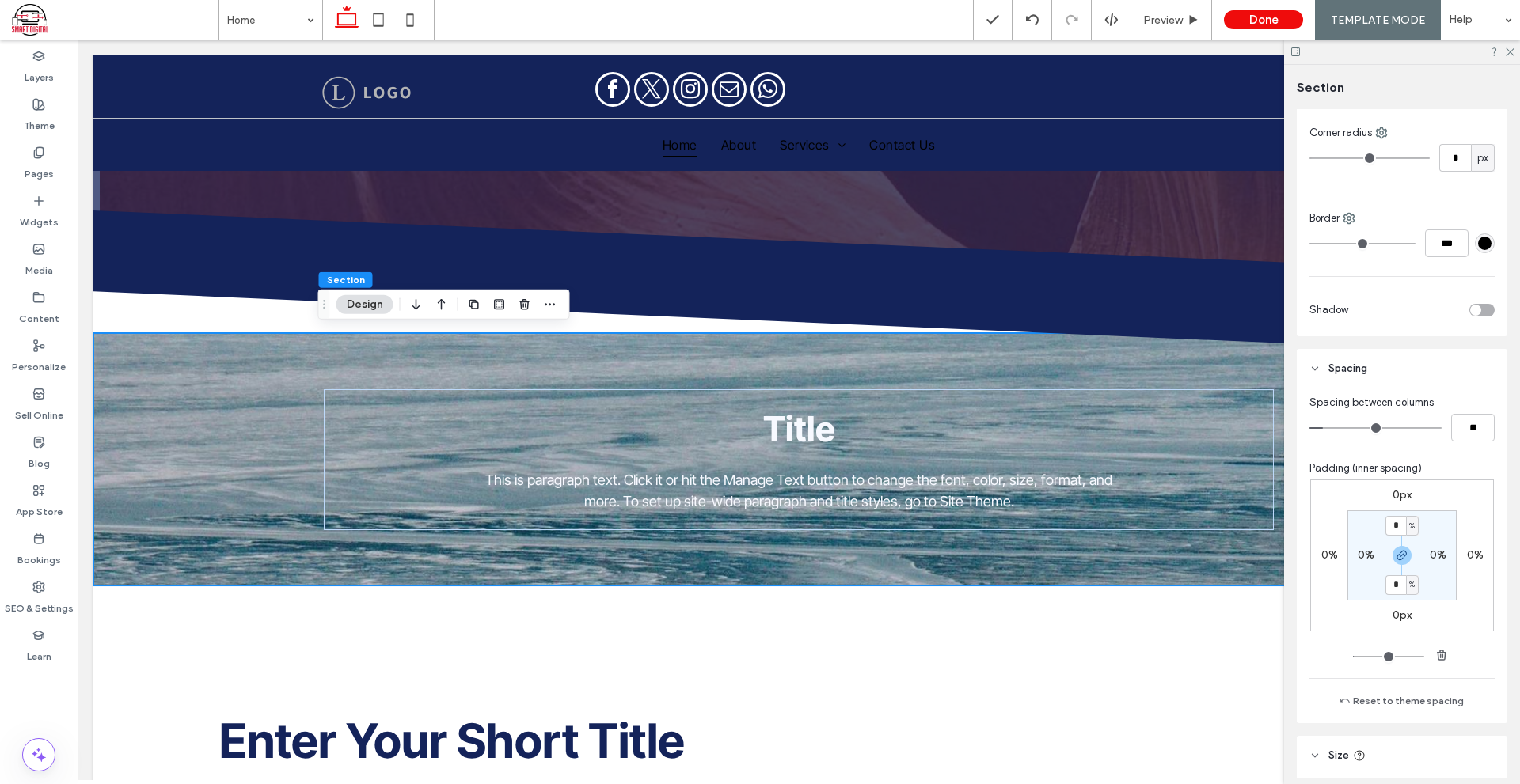
scroll to position [949, 0]
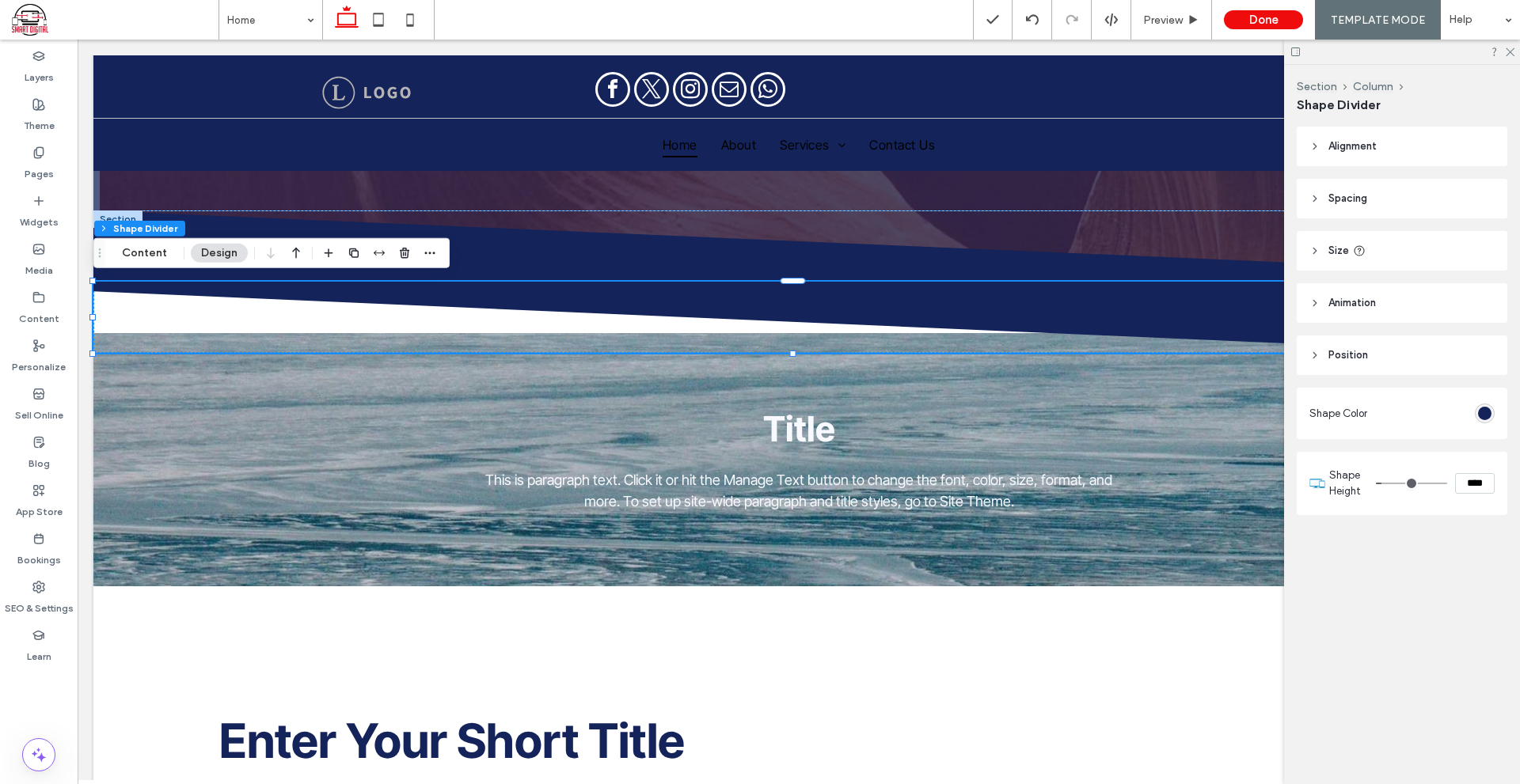
click at [1389, 149] on header "Alignment" at bounding box center [1402, 145] width 211 height 39
click at [1382, 249] on header "Spacing" at bounding box center [1402, 245] width 211 height 39
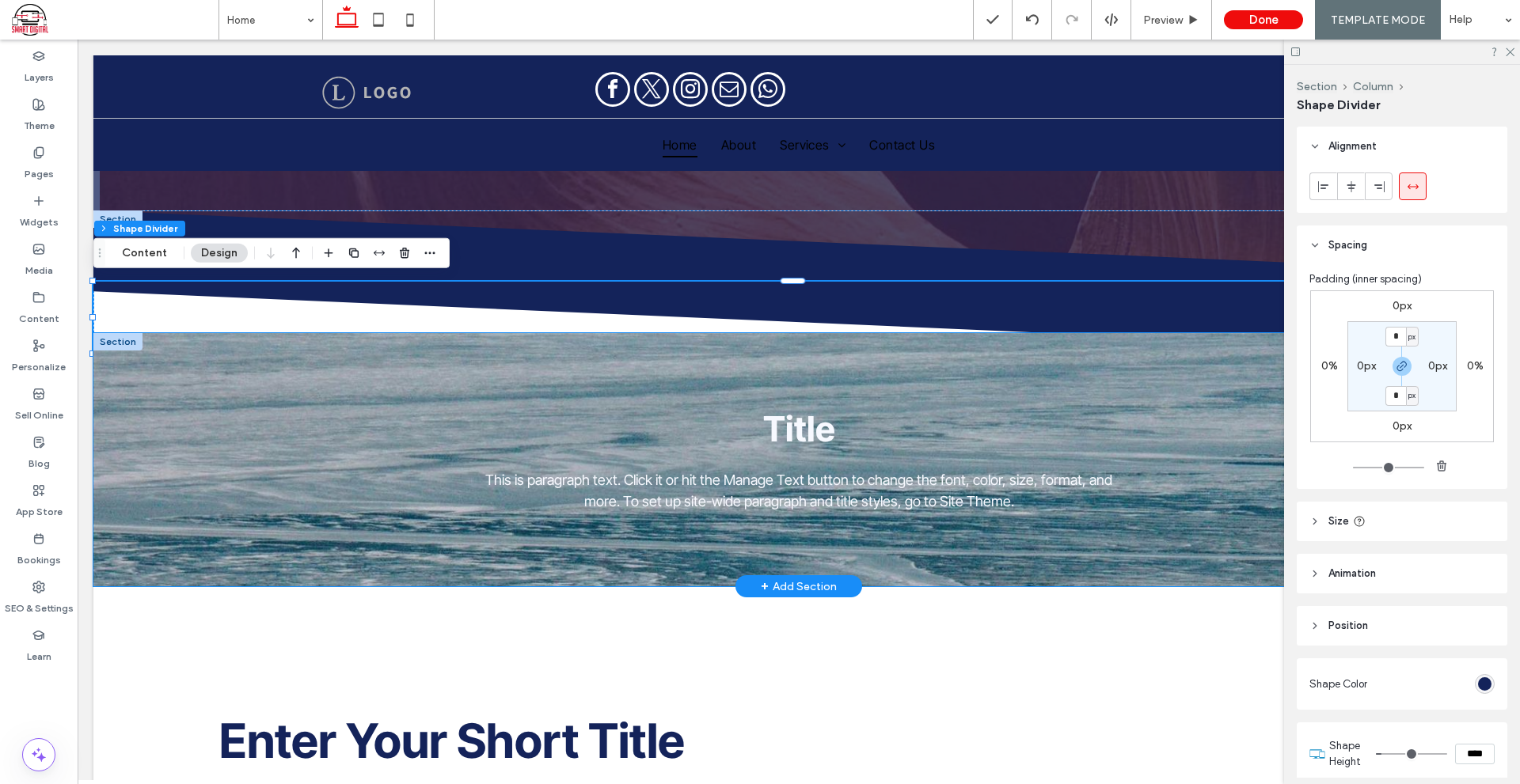
click at [899, 342] on div "Title This is paragraph text. Click it or hit the Manage Text button to change …" at bounding box center [798, 459] width 950 height 253
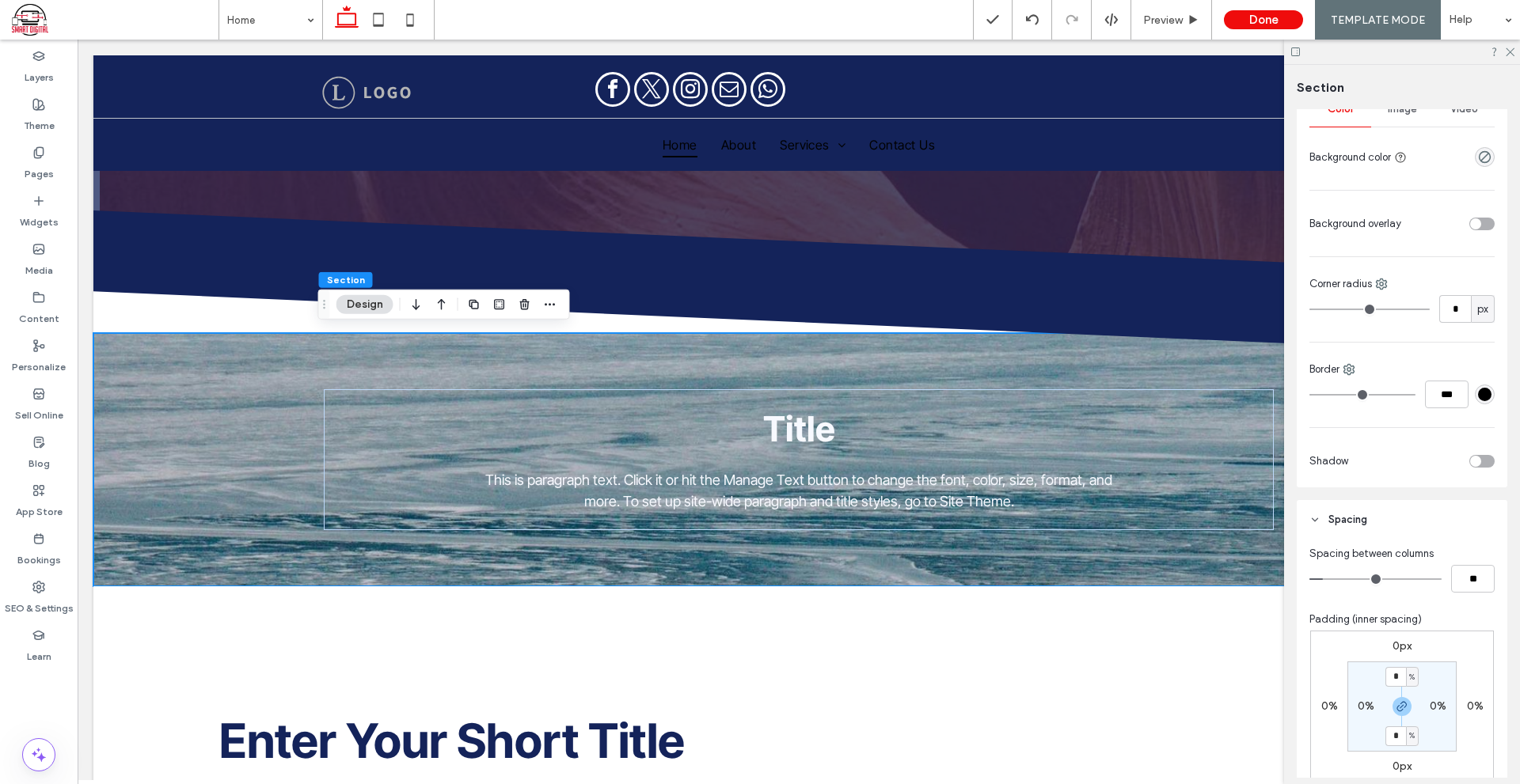
scroll to position [474, 0]
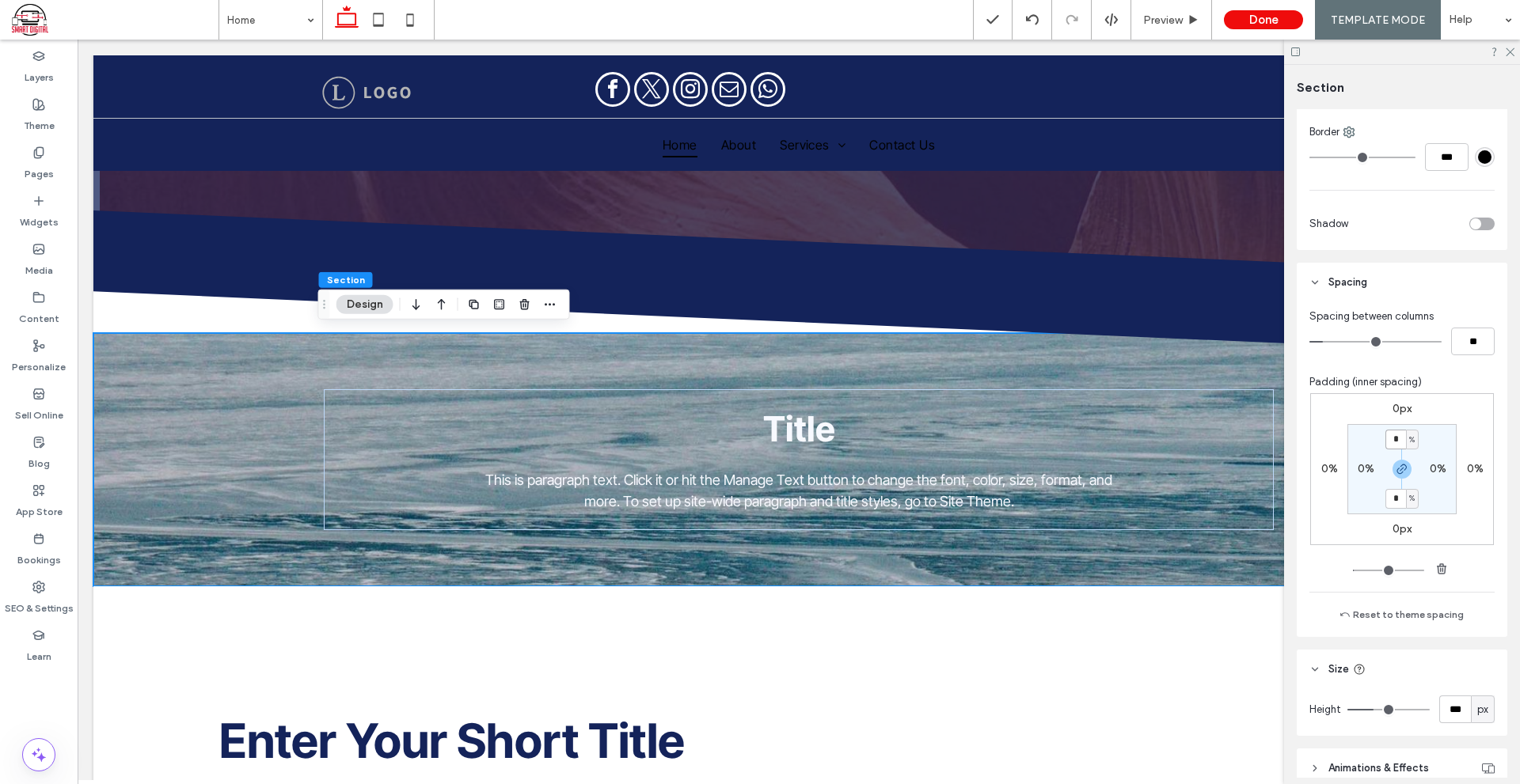
click at [1395, 445] on input "*" at bounding box center [1396, 439] width 21 height 20
click at [1395, 409] on label "0px" at bounding box center [1402, 408] width 19 height 13
type input "*"
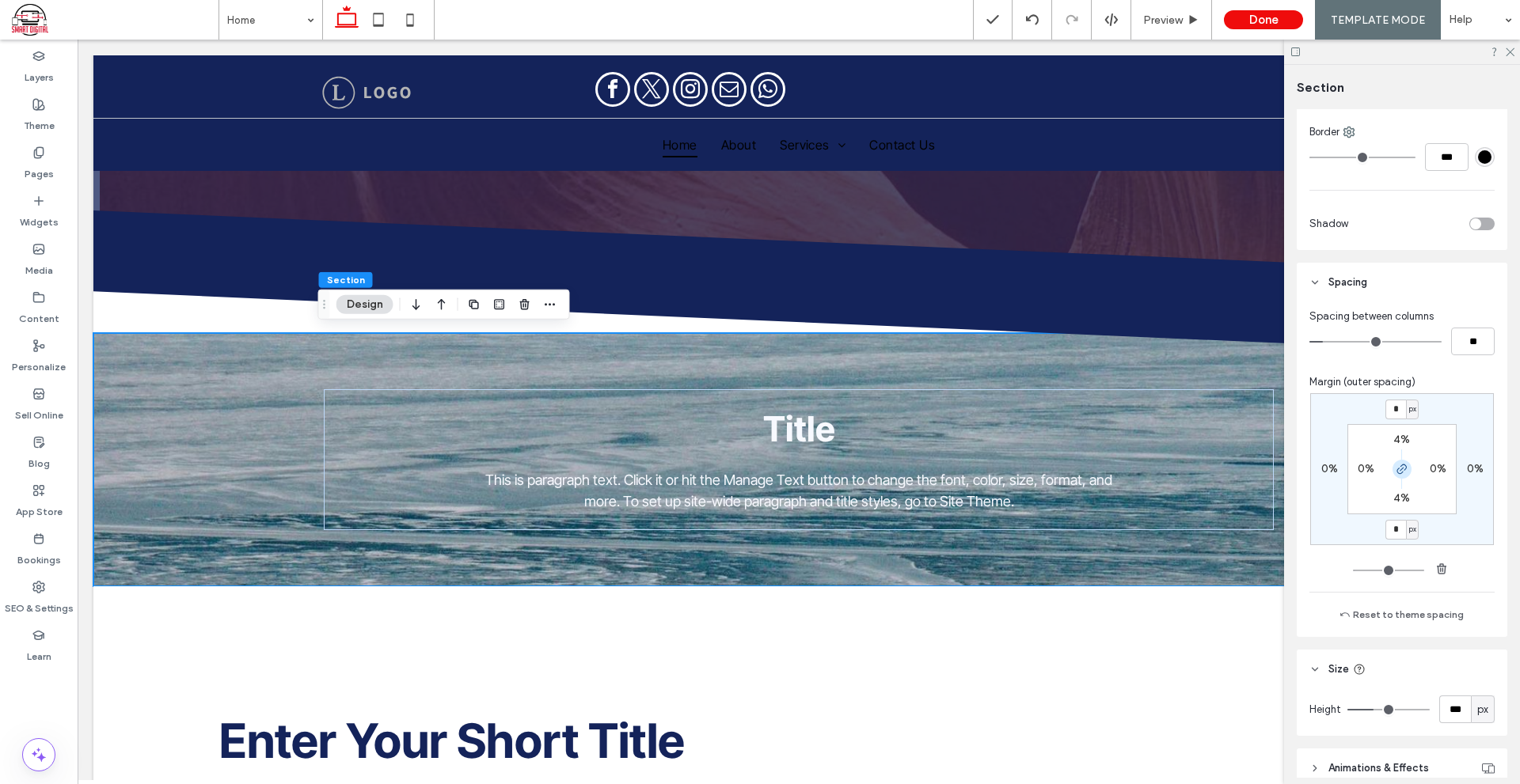
click at [1397, 473] on use "button" at bounding box center [1402, 469] width 10 height 10
click at [1400, 409] on input "*" at bounding box center [1396, 409] width 21 height 20
type input "***"
type input "*"
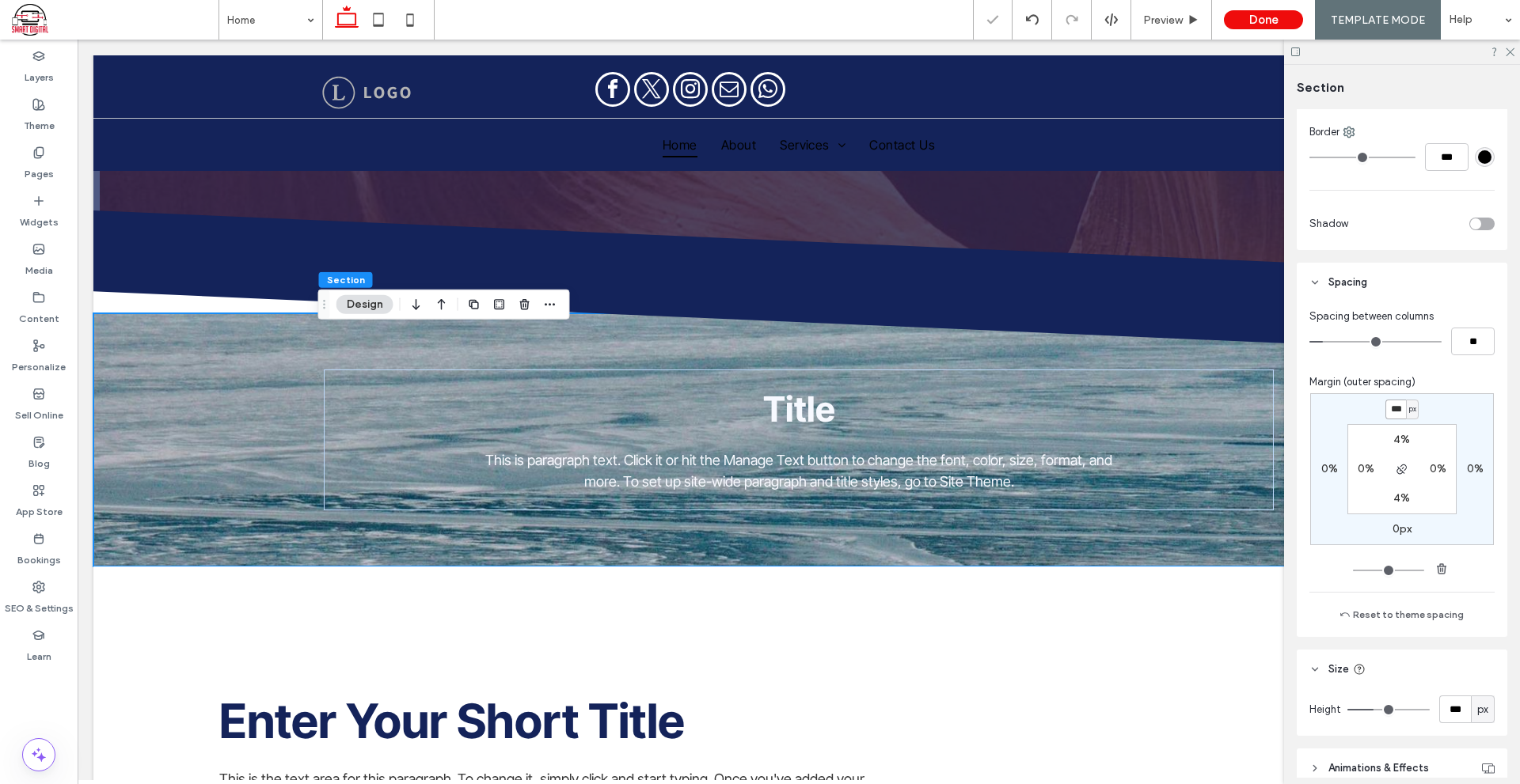
click at [1392, 413] on input "***" at bounding box center [1396, 409] width 21 height 20
click at [1389, 416] on input "***" at bounding box center [1396, 409] width 21 height 20
click at [1394, 408] on input "***" at bounding box center [1396, 409] width 21 height 20
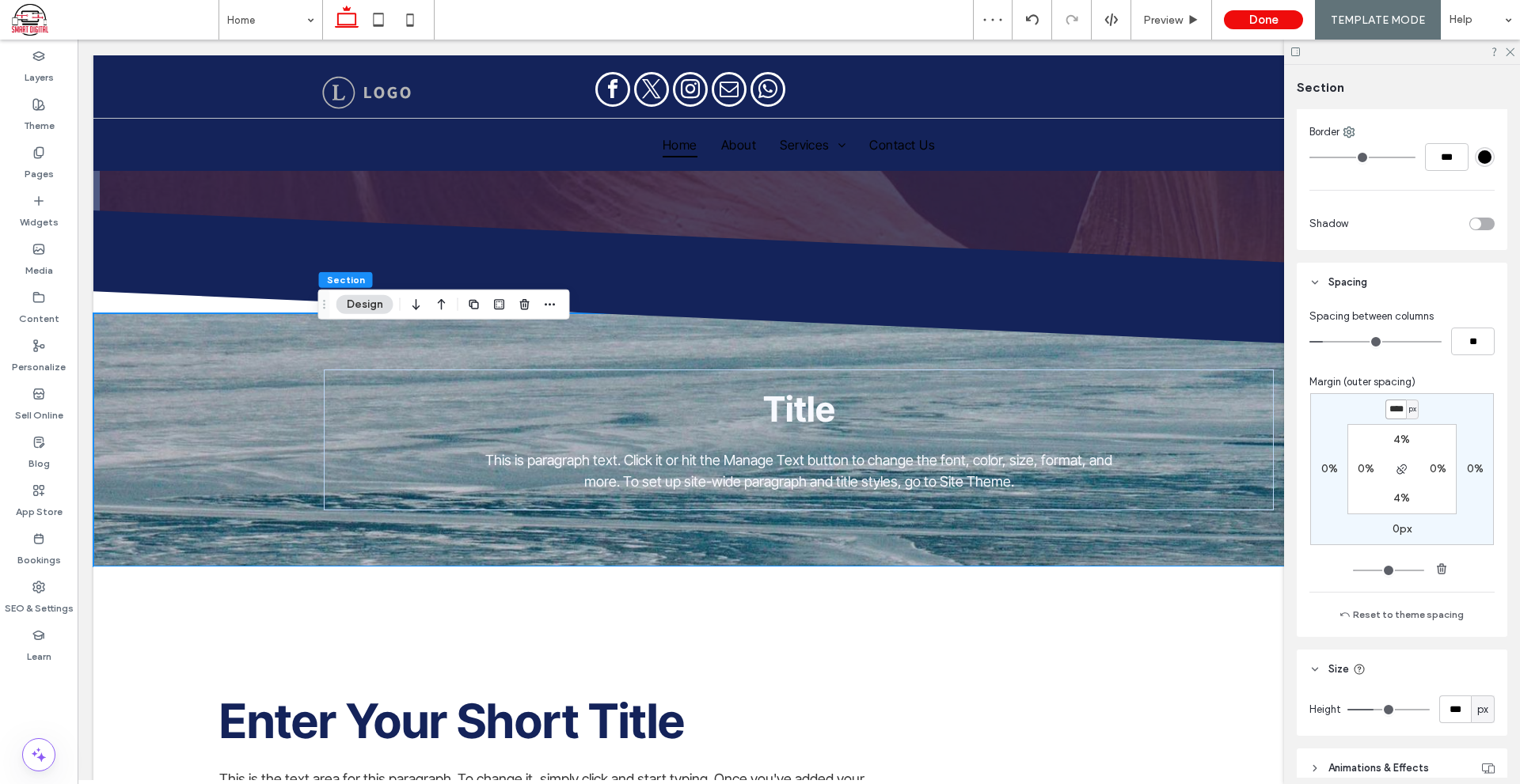
type input "****"
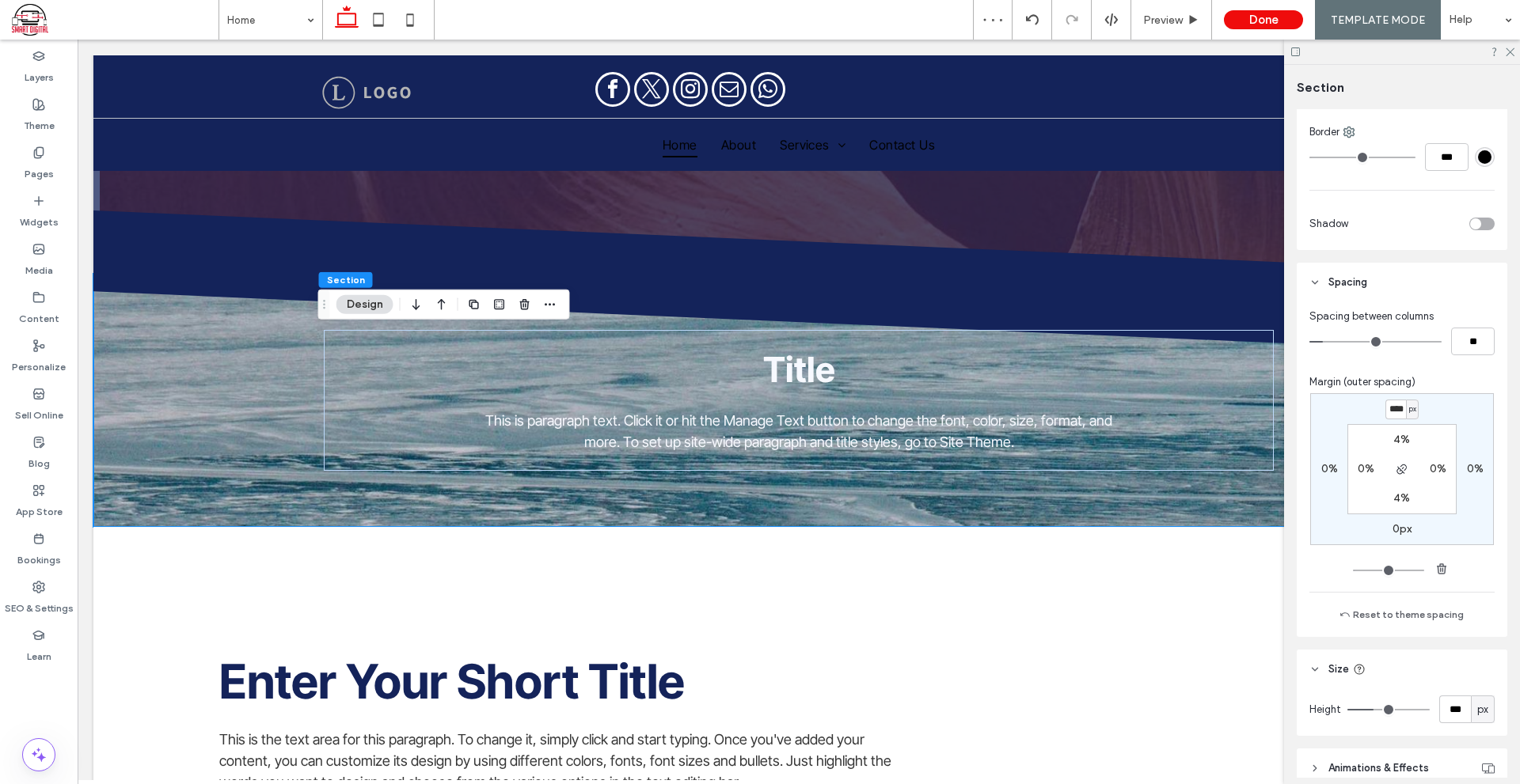
click at [1398, 499] on label "4%" at bounding box center [1401, 498] width 17 height 13
type input "*"
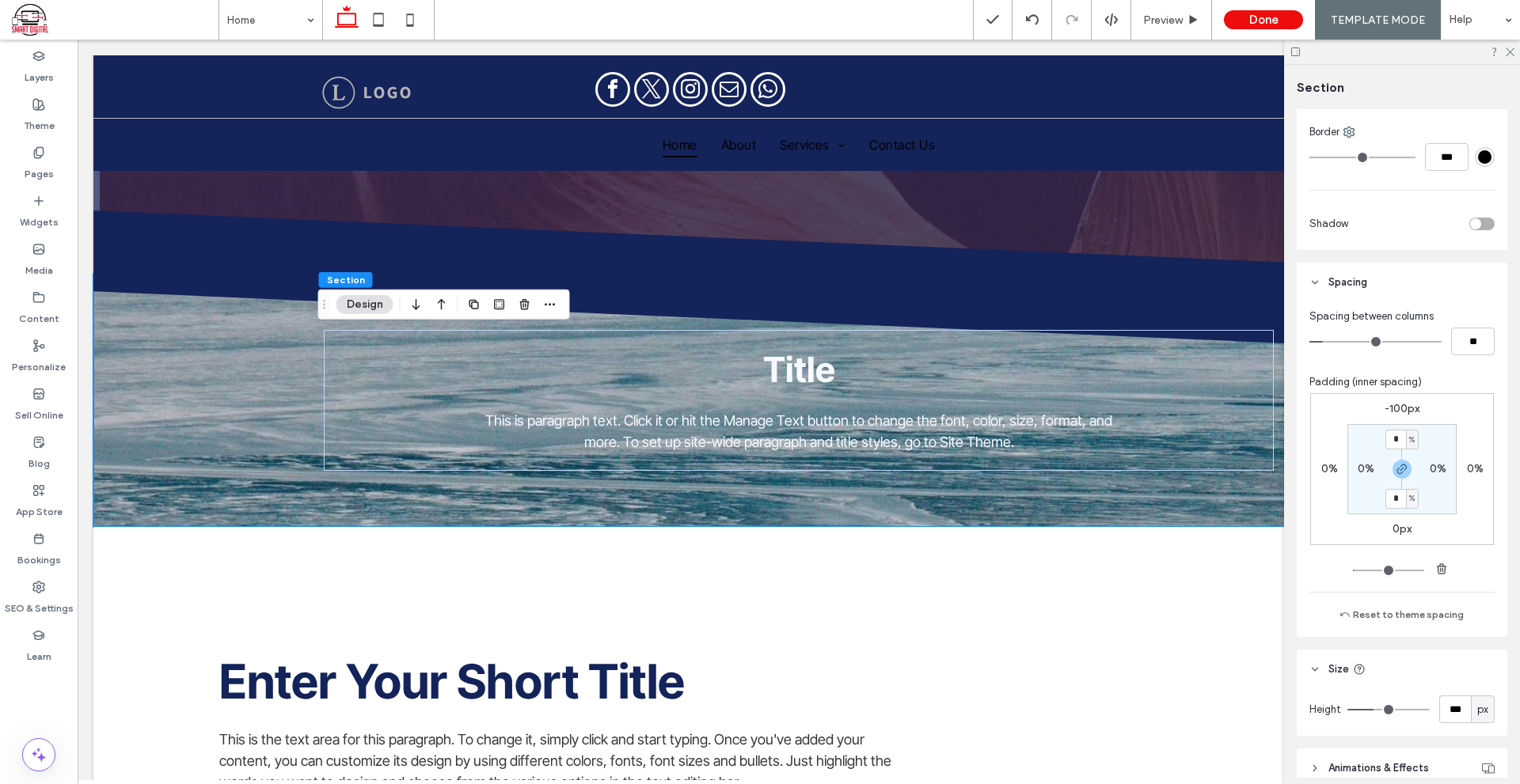
type input "*"
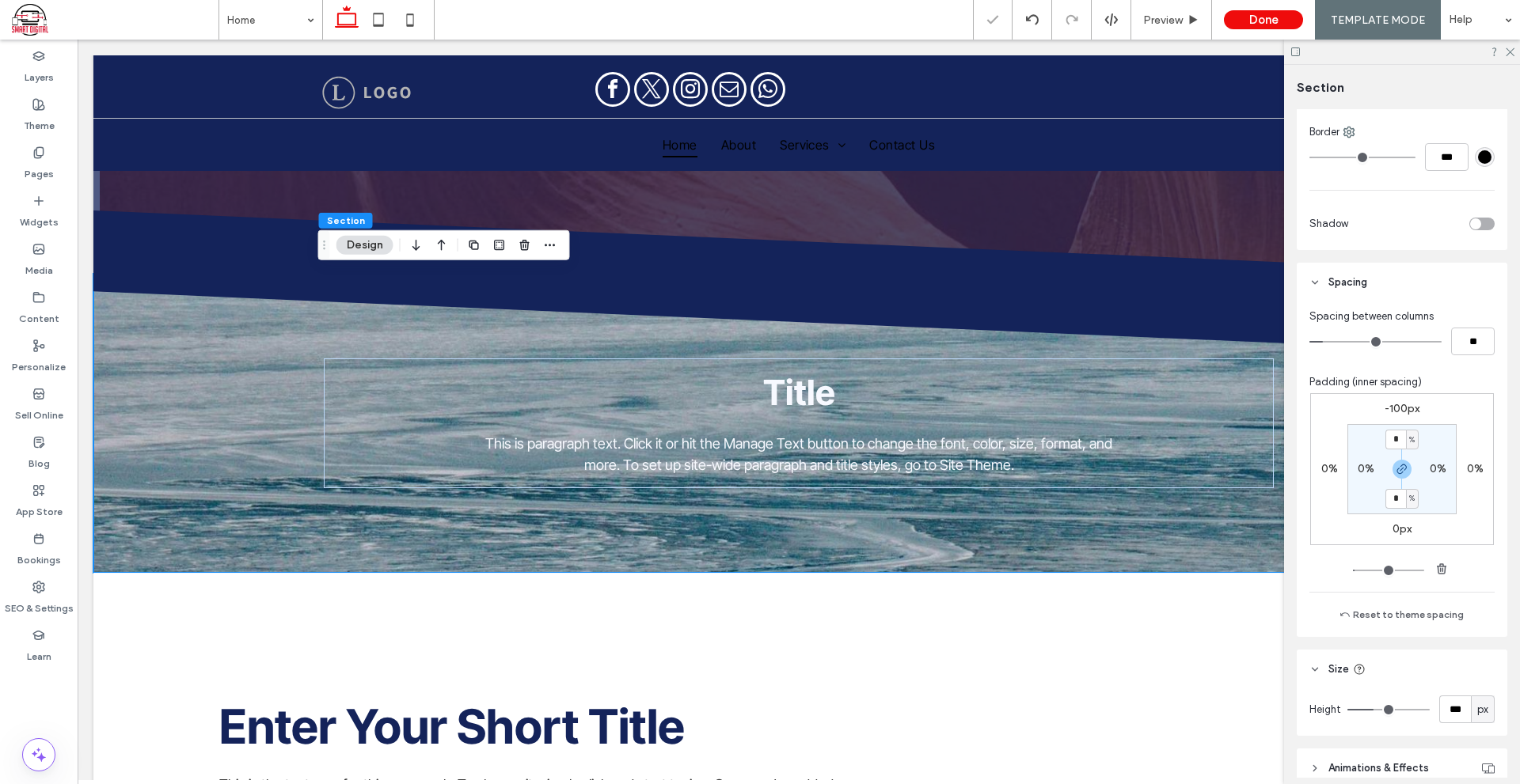
click at [1392, 500] on input "*" at bounding box center [1396, 499] width 21 height 20
type input "*"
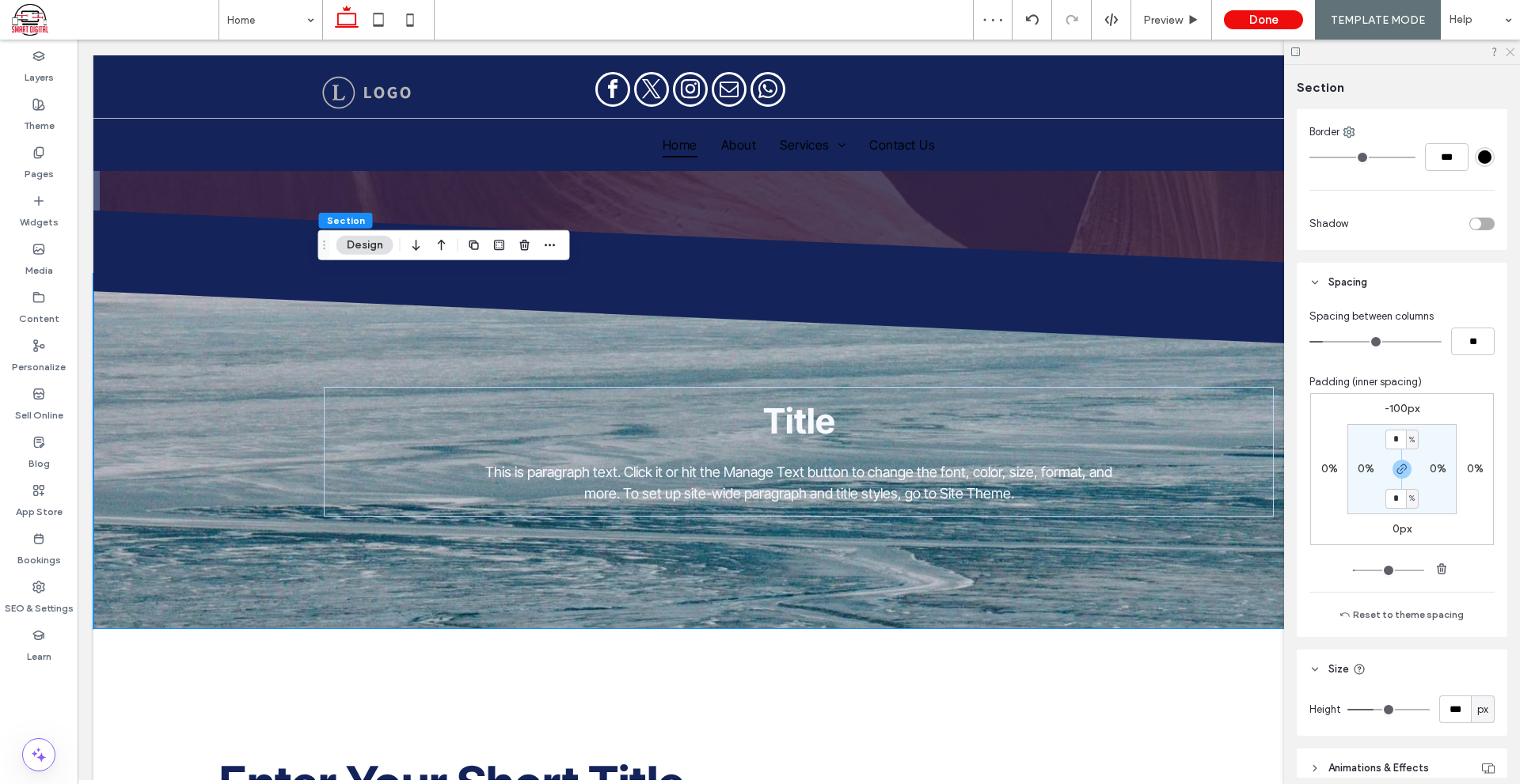
click at [1512, 48] on icon at bounding box center [1509, 51] width 10 height 10
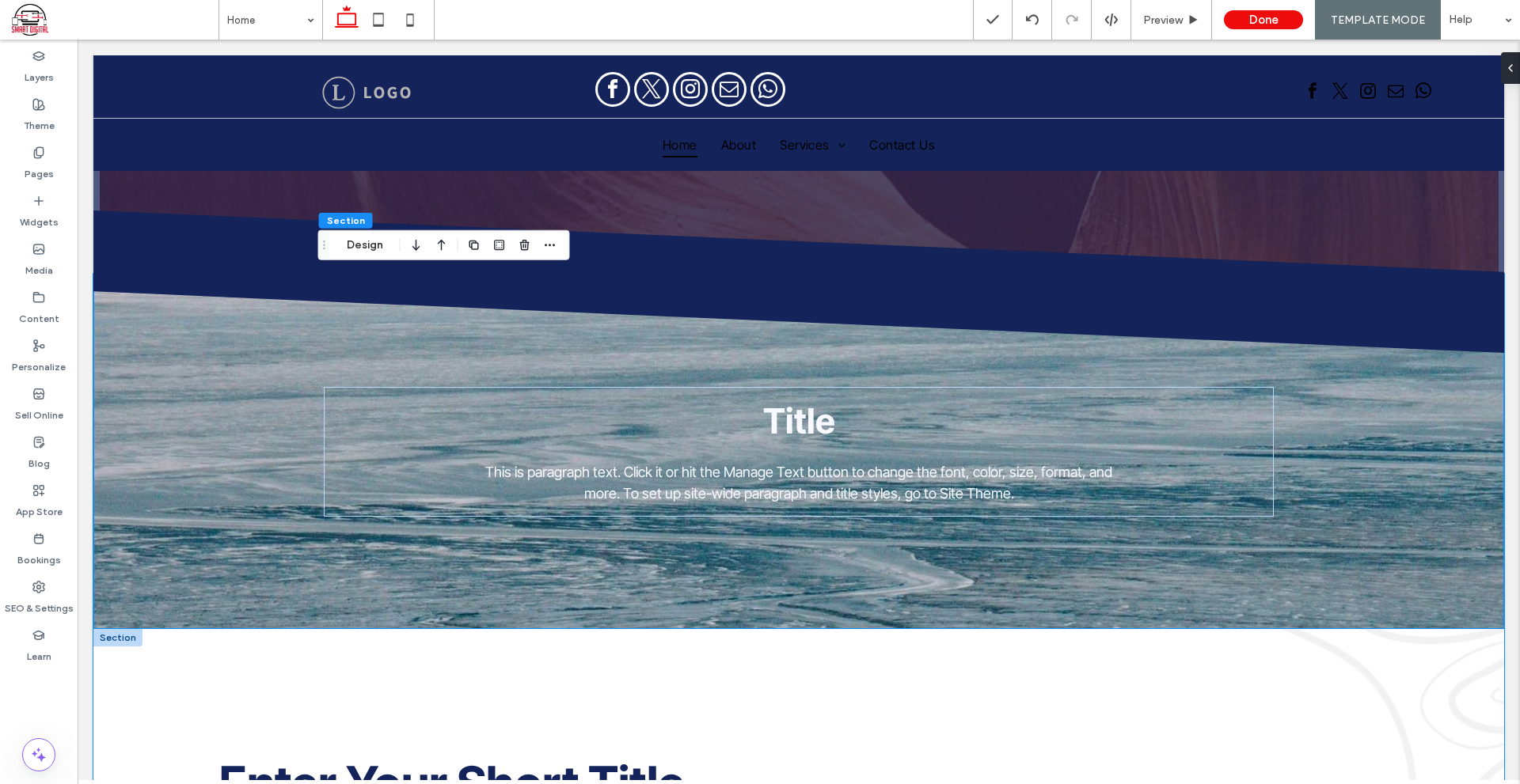
scroll to position [230, 0]
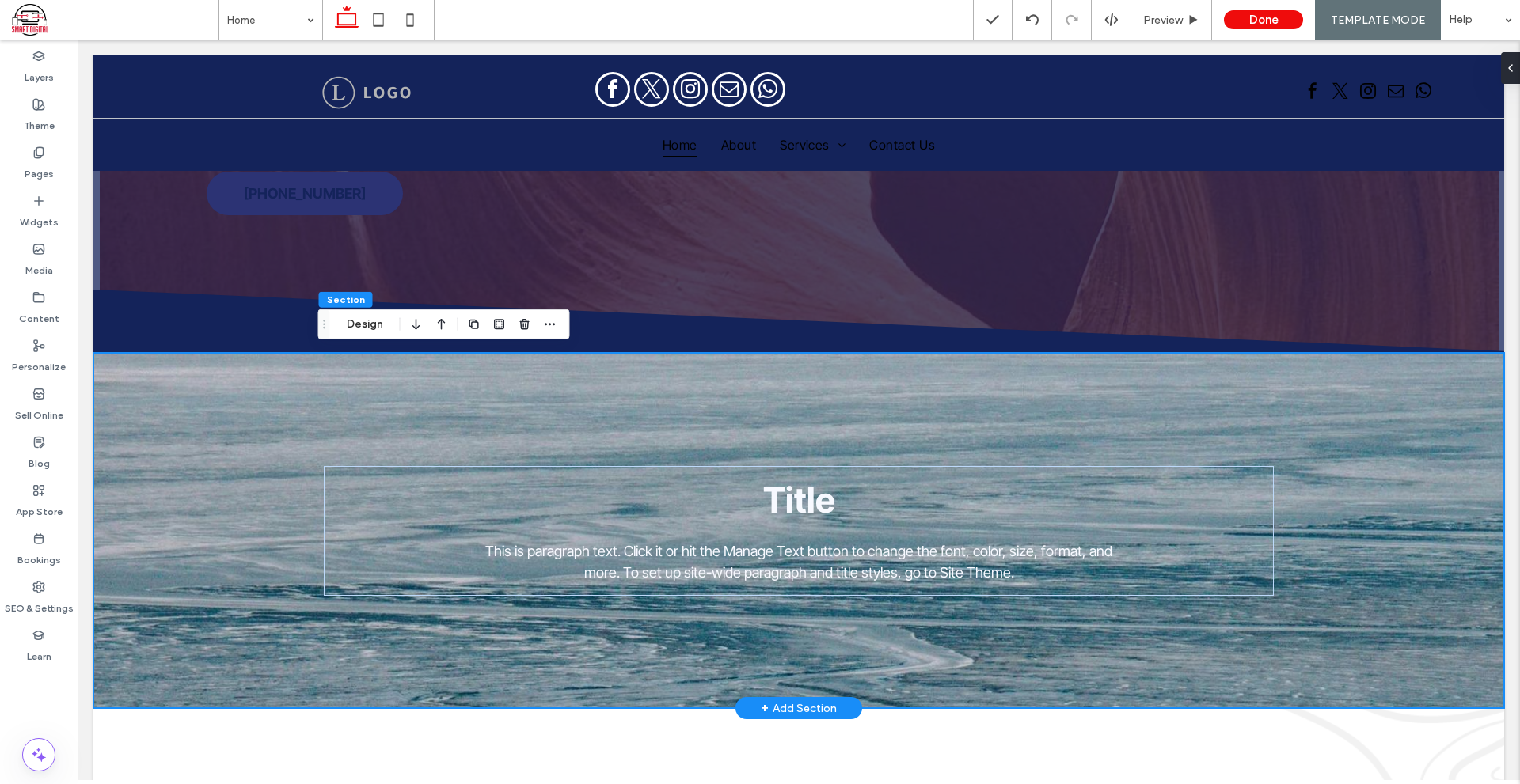
click at [196, 596] on div "Title This is paragraph text. Click it or hit the Manage Text button to change …" at bounding box center [798, 530] width 1410 height 355
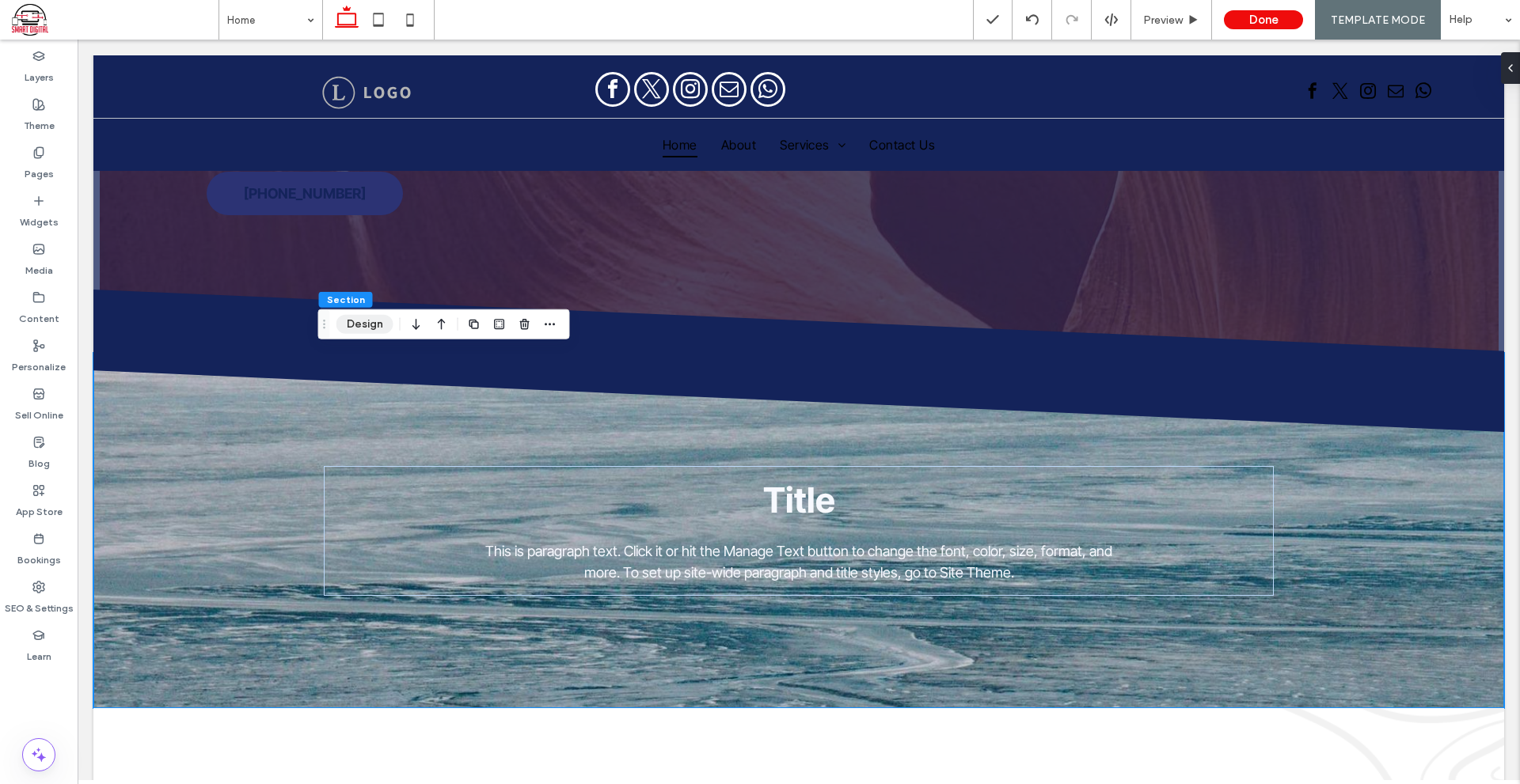
click at [364, 331] on button "Design" at bounding box center [364, 325] width 57 height 19
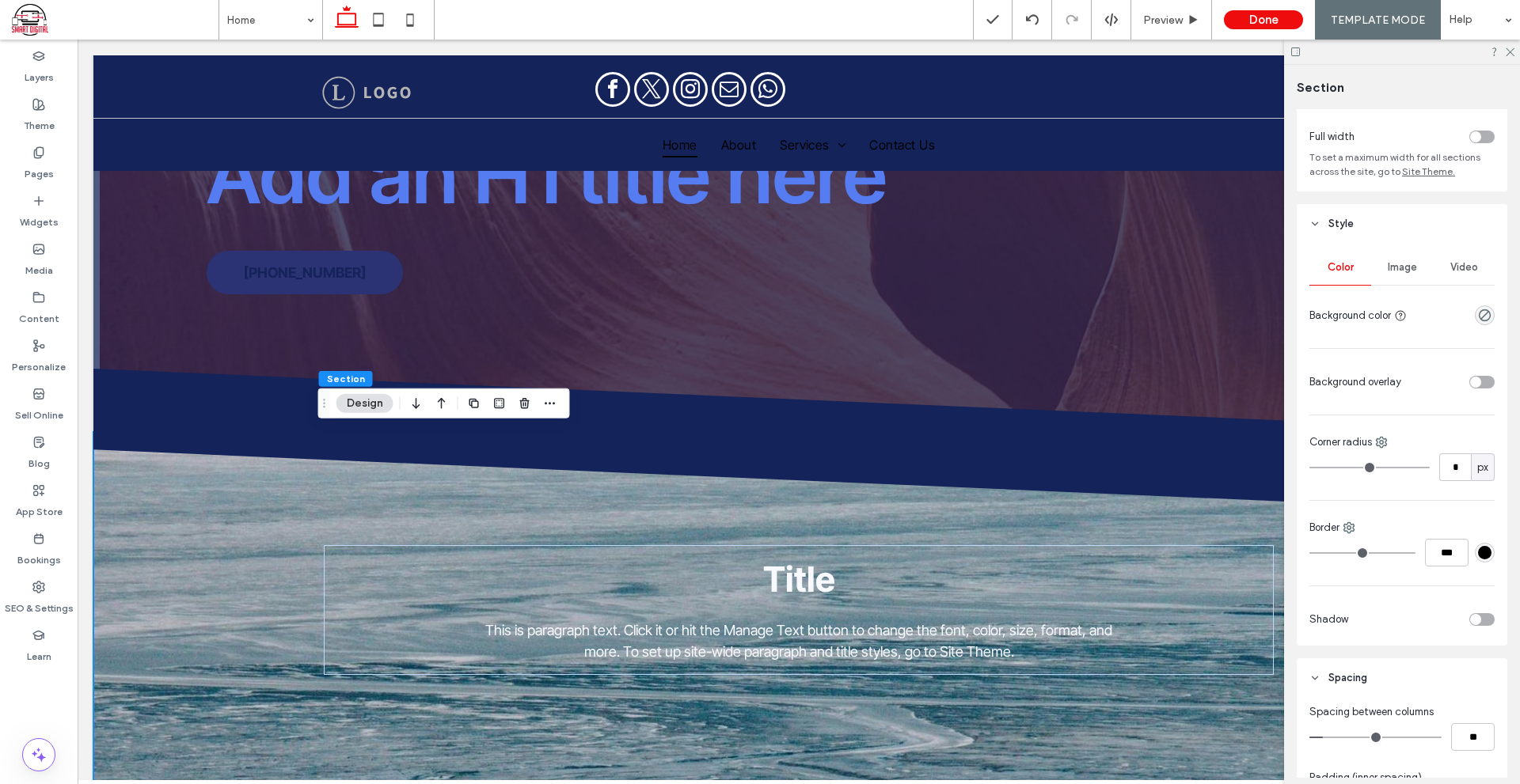
scroll to position [238, 0]
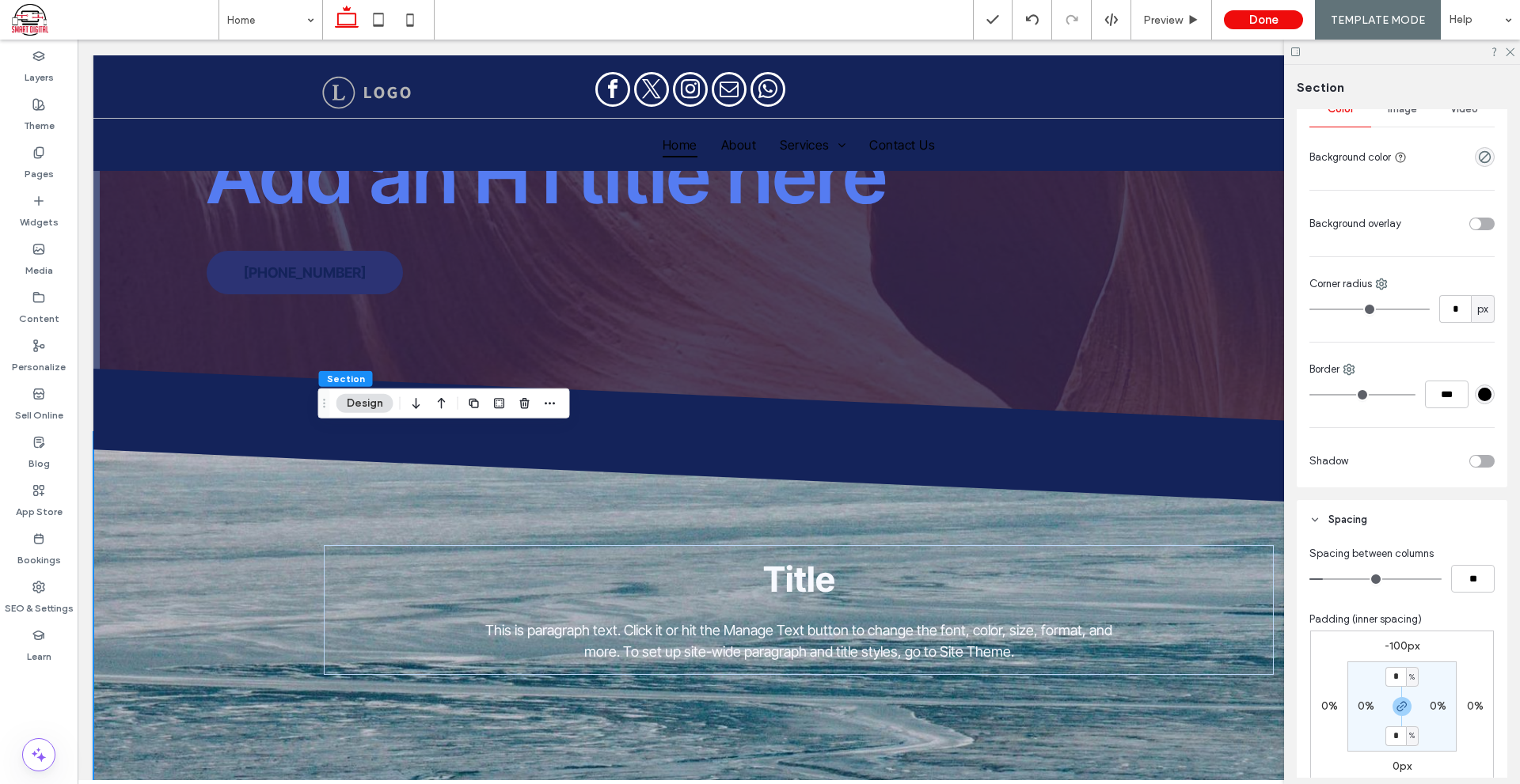
click at [1469, 230] on div "toggle" at bounding box center [1481, 224] width 25 height 13
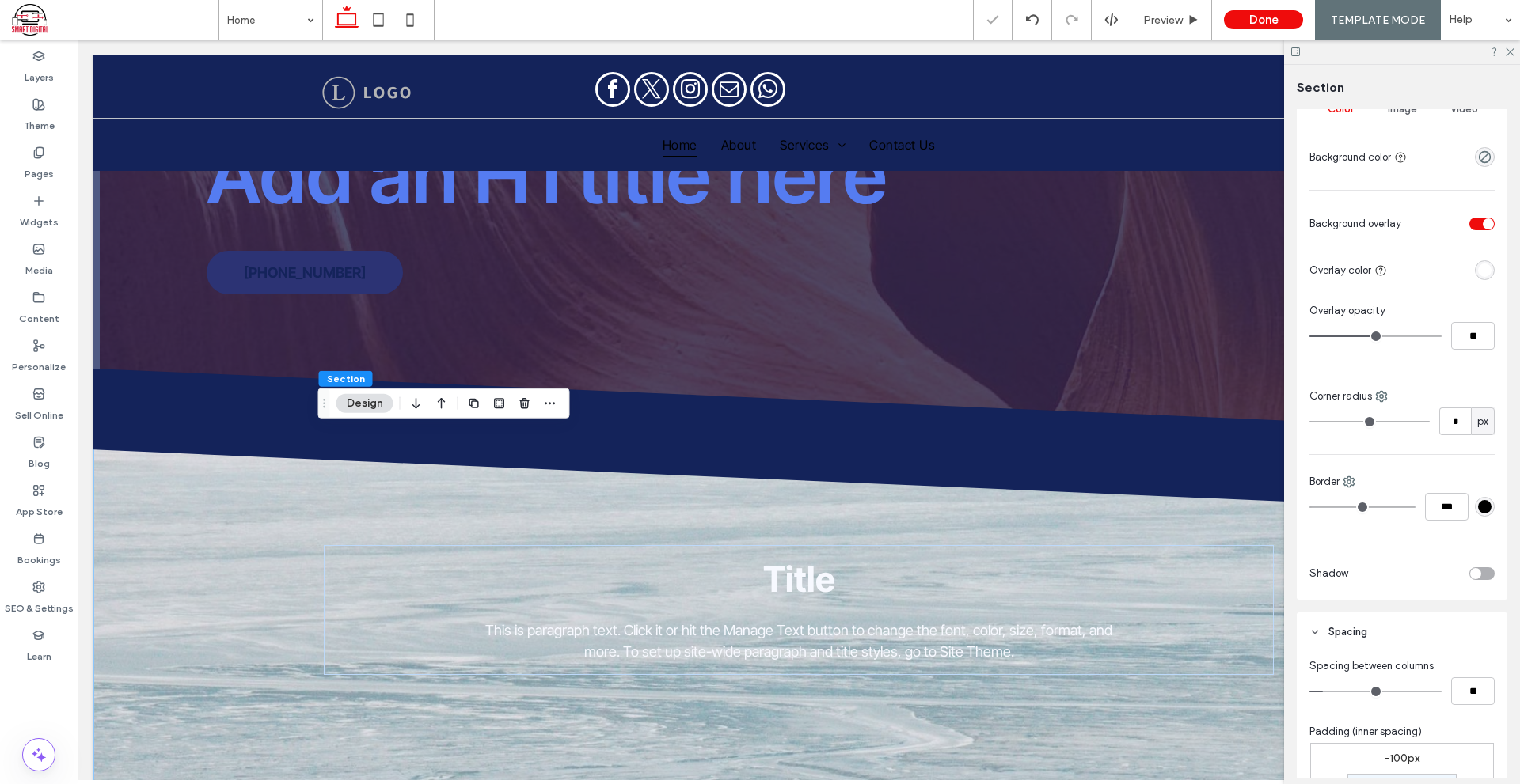
click at [1478, 269] on div "rgba(255, 255, 255, 1)" at bounding box center [1483, 270] width 13 height 13
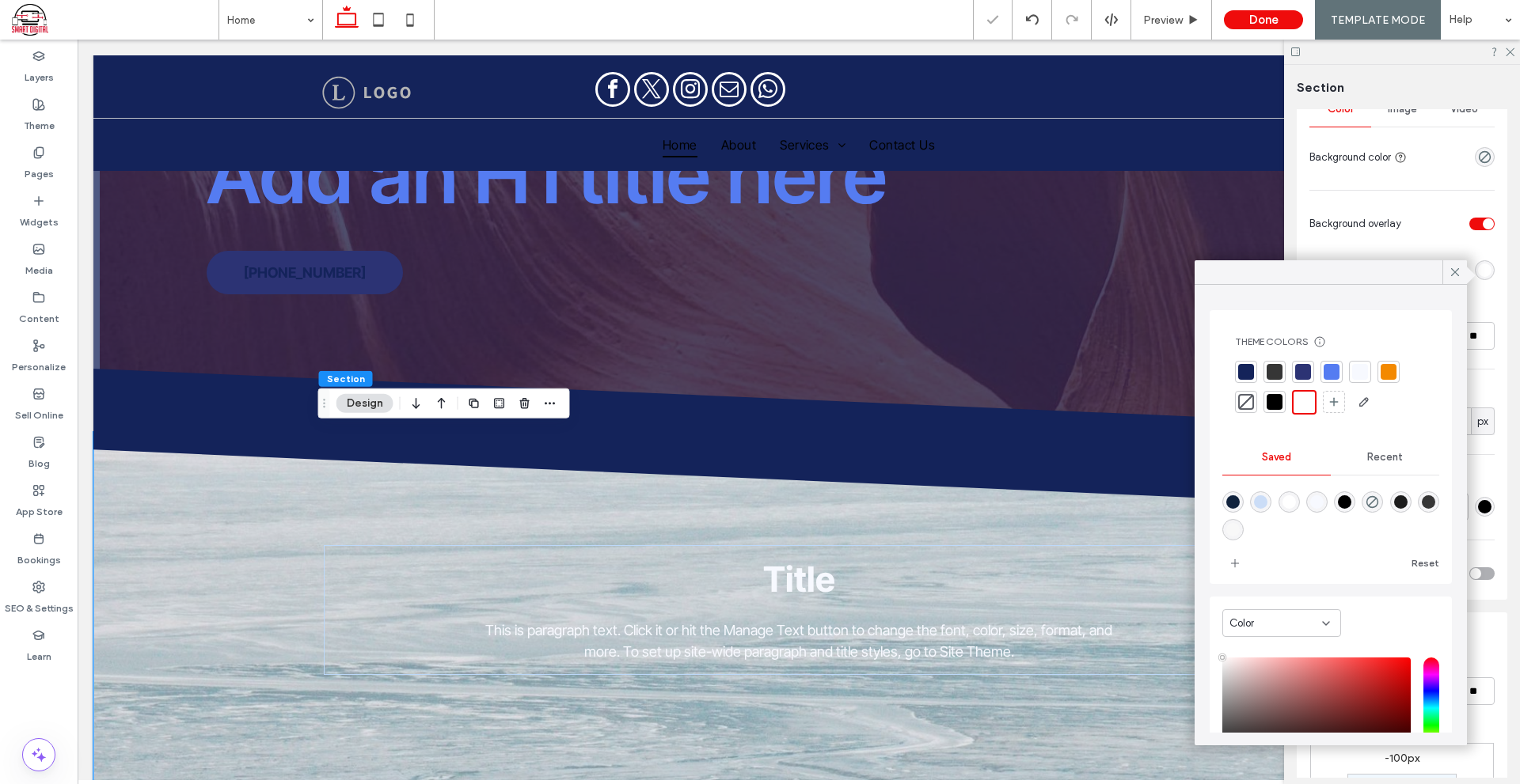
click at [1310, 375] on div at bounding box center [1302, 372] width 16 height 16
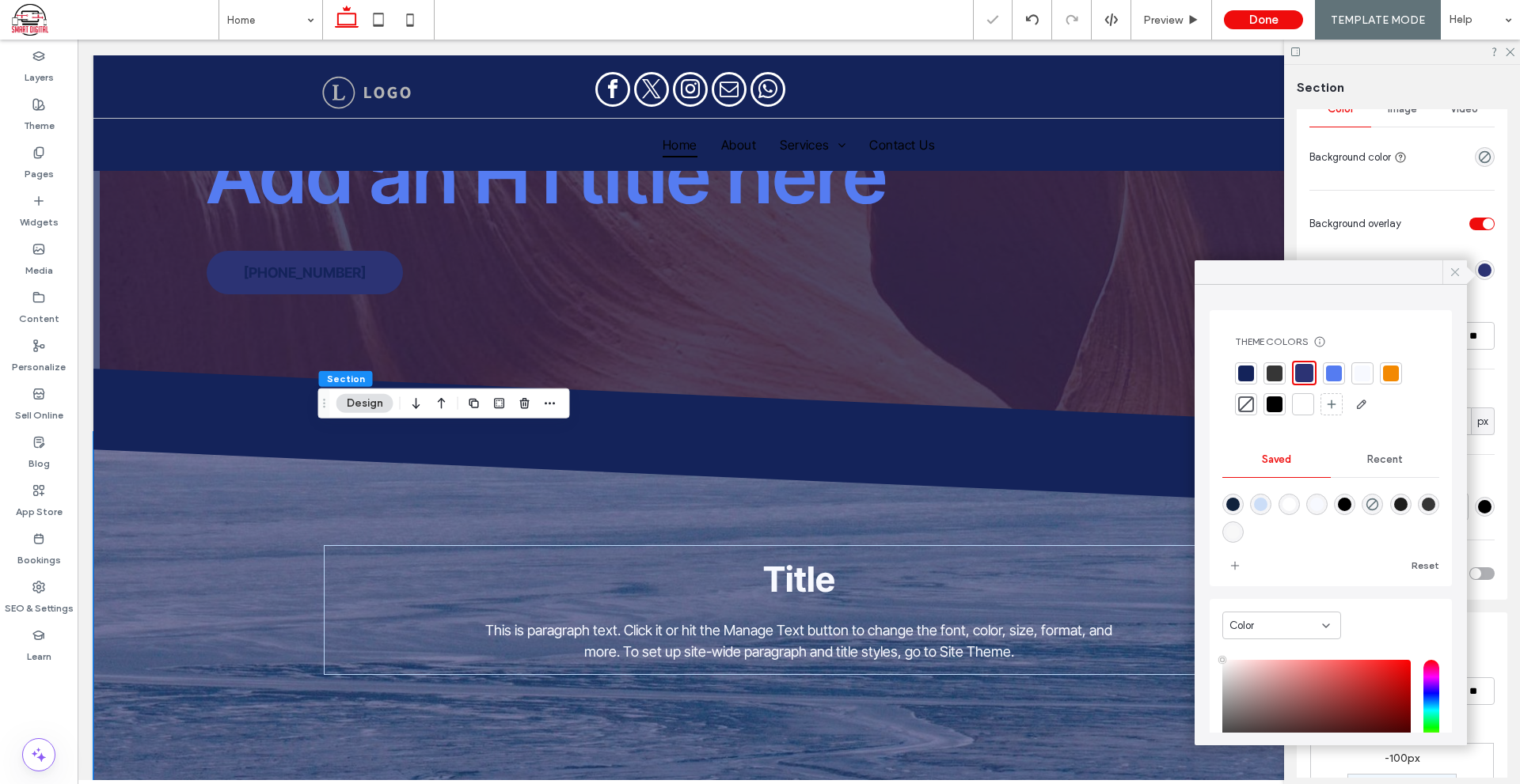
click at [1459, 264] on span at bounding box center [1455, 271] width 14 height 23
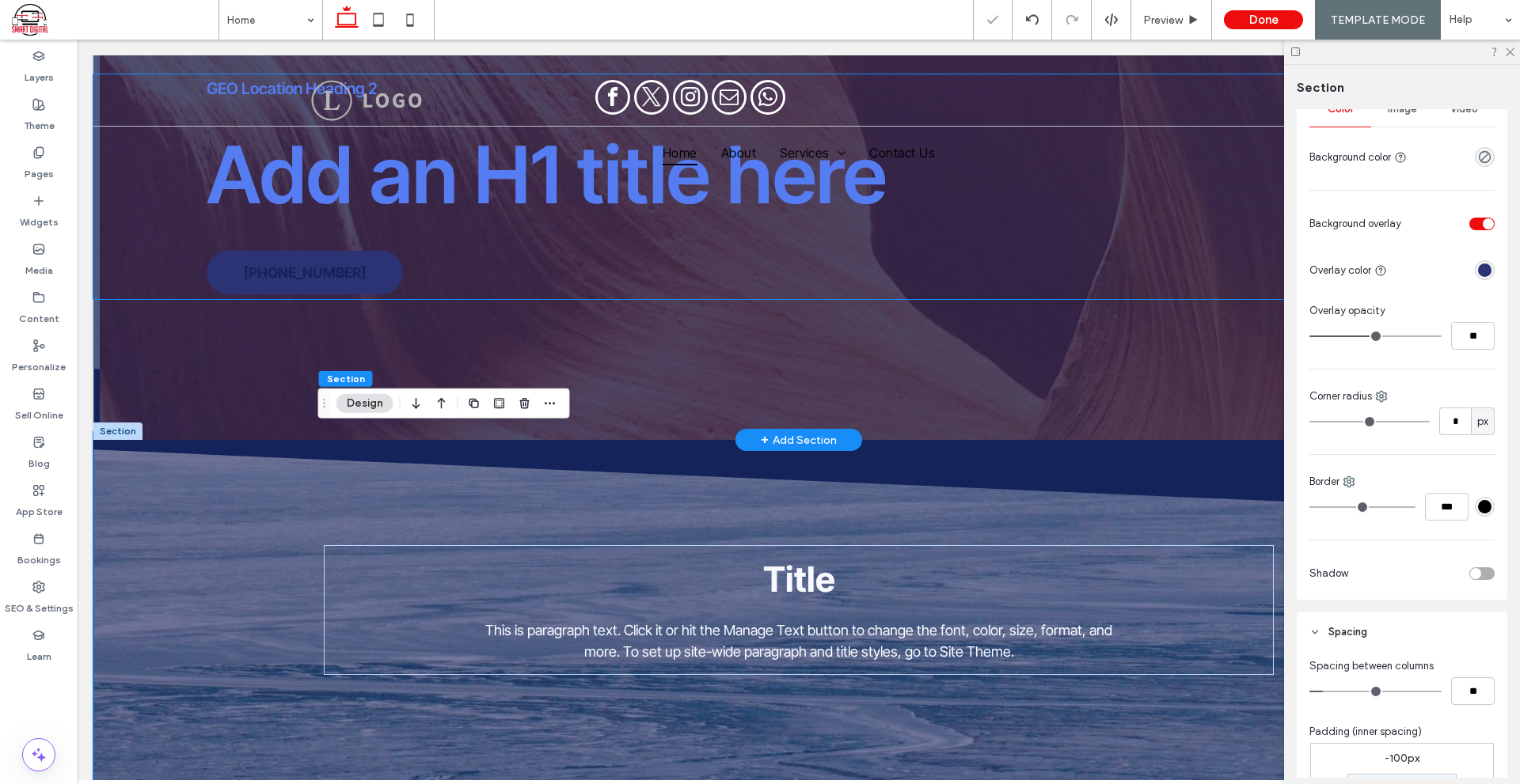
scroll to position [0, 0]
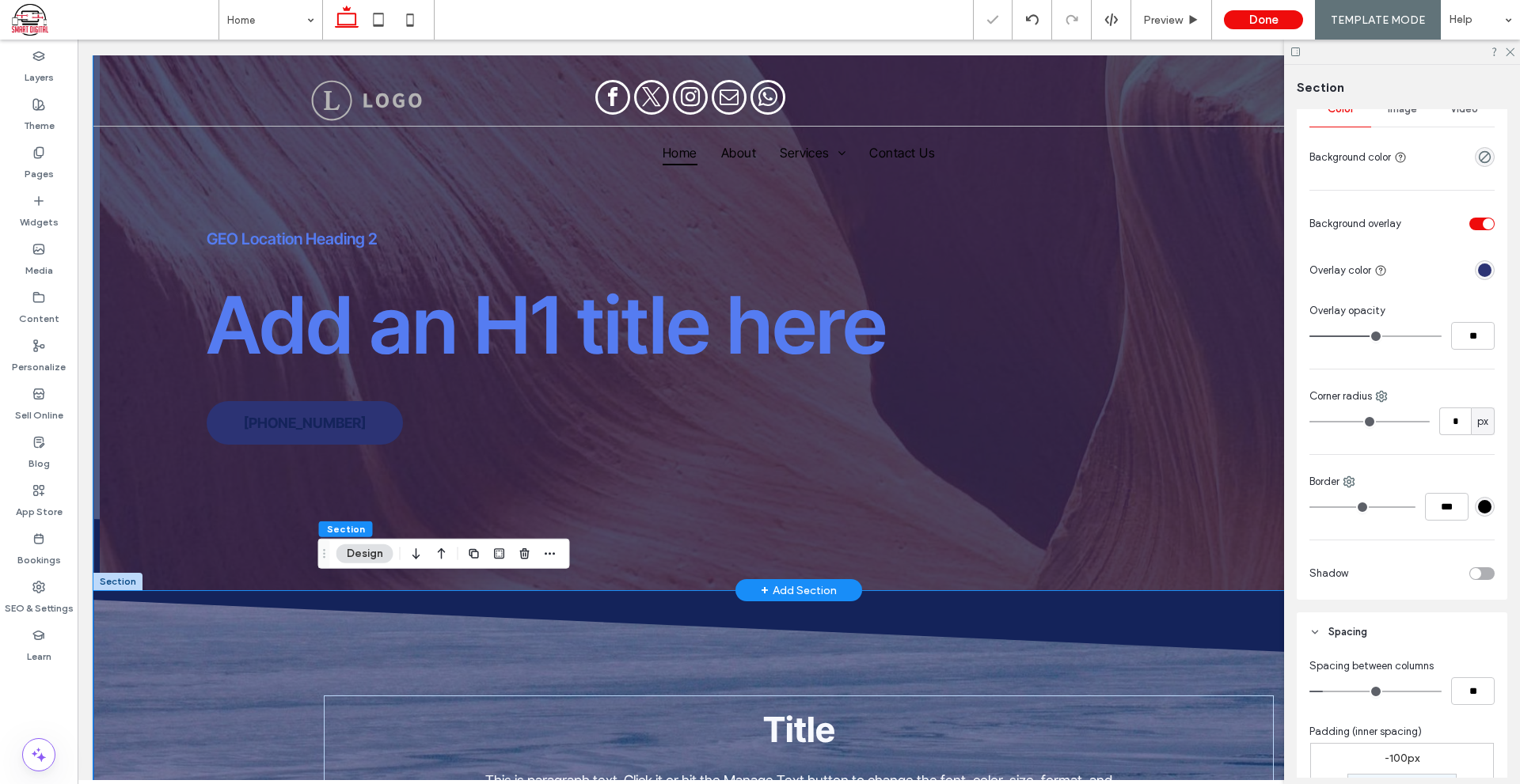
click at [1122, 492] on div "GEO Location Heading 2 Add an H1 title here 555-555-5555" at bounding box center [798, 323] width 1410 height 535
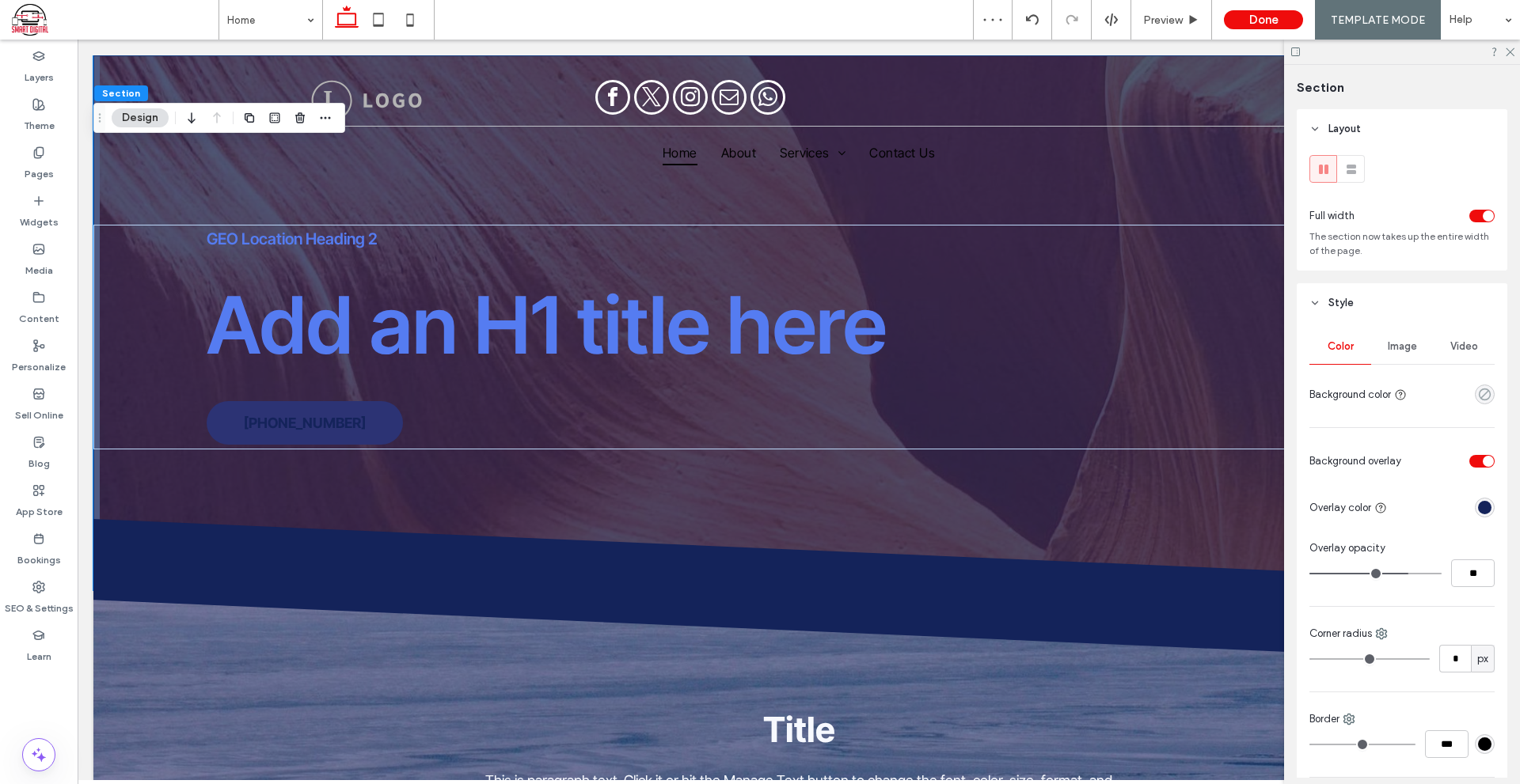
click at [1477, 393] on icon "rgba(0, 0, 0, 0)" at bounding box center [1483, 393] width 13 height 13
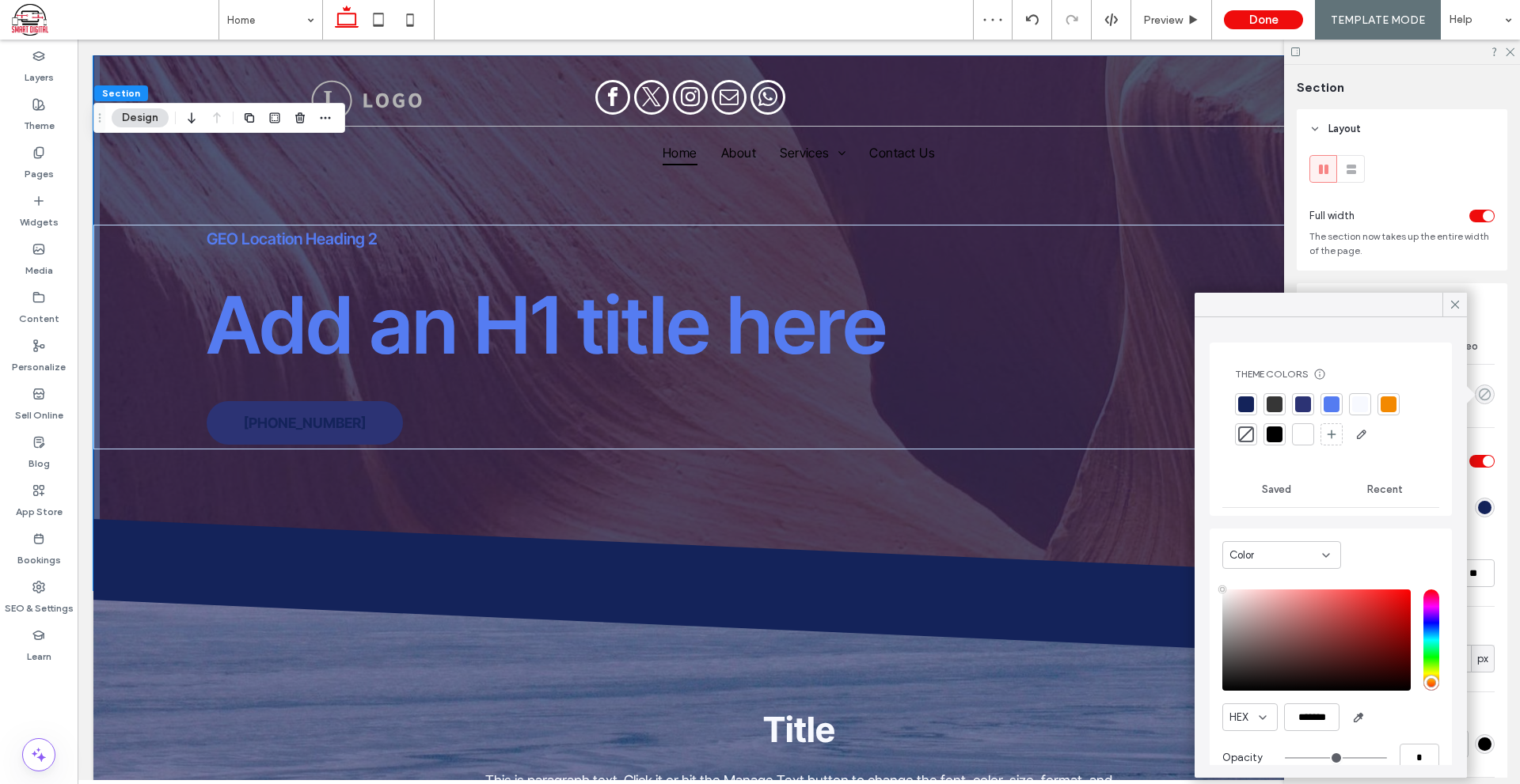
type input "**"
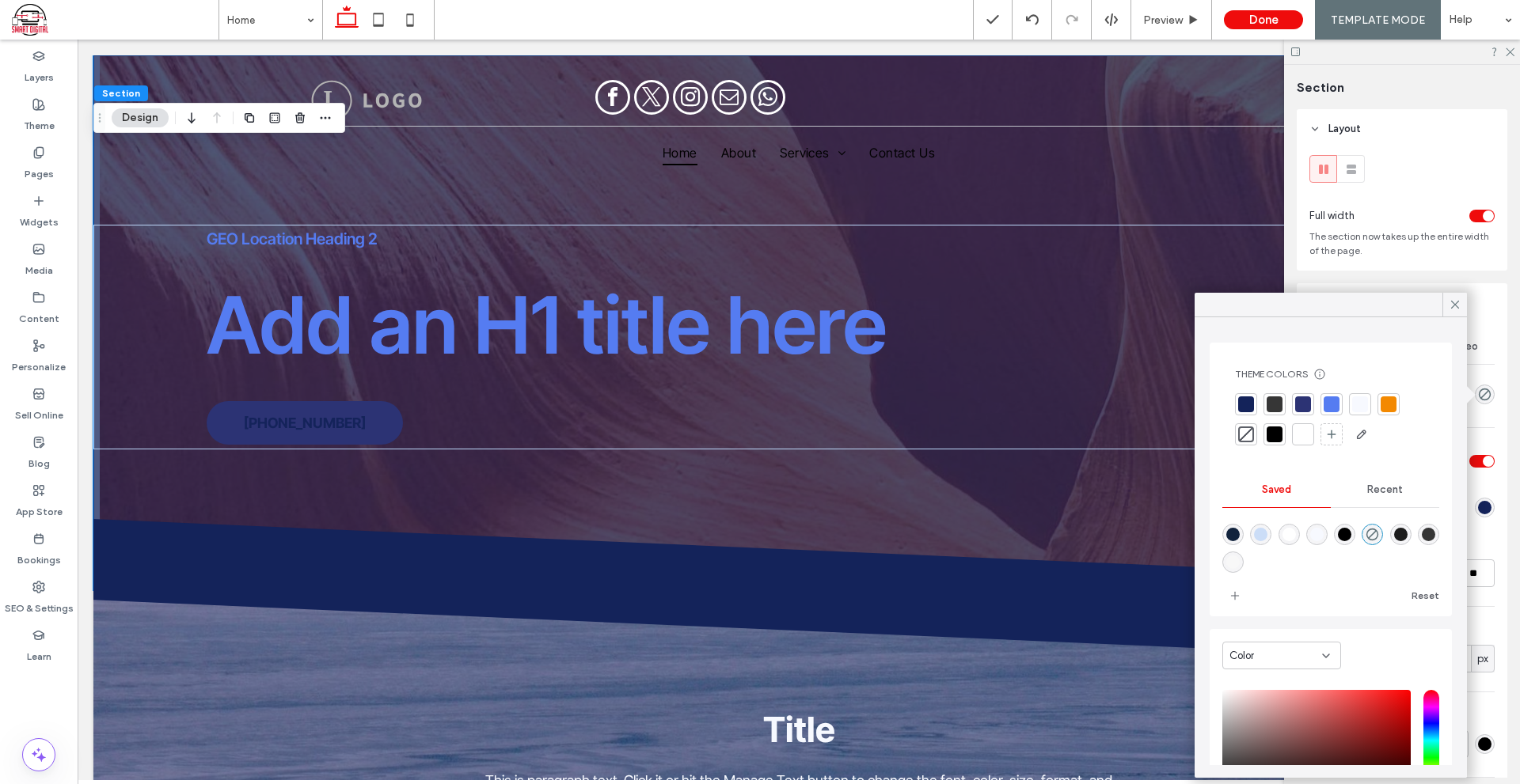
click at [1275, 441] on div at bounding box center [1275, 434] width 16 height 16
click at [1248, 406] on div at bounding box center [1246, 404] width 16 height 16
click at [1458, 305] on icon at bounding box center [1455, 305] width 14 height 14
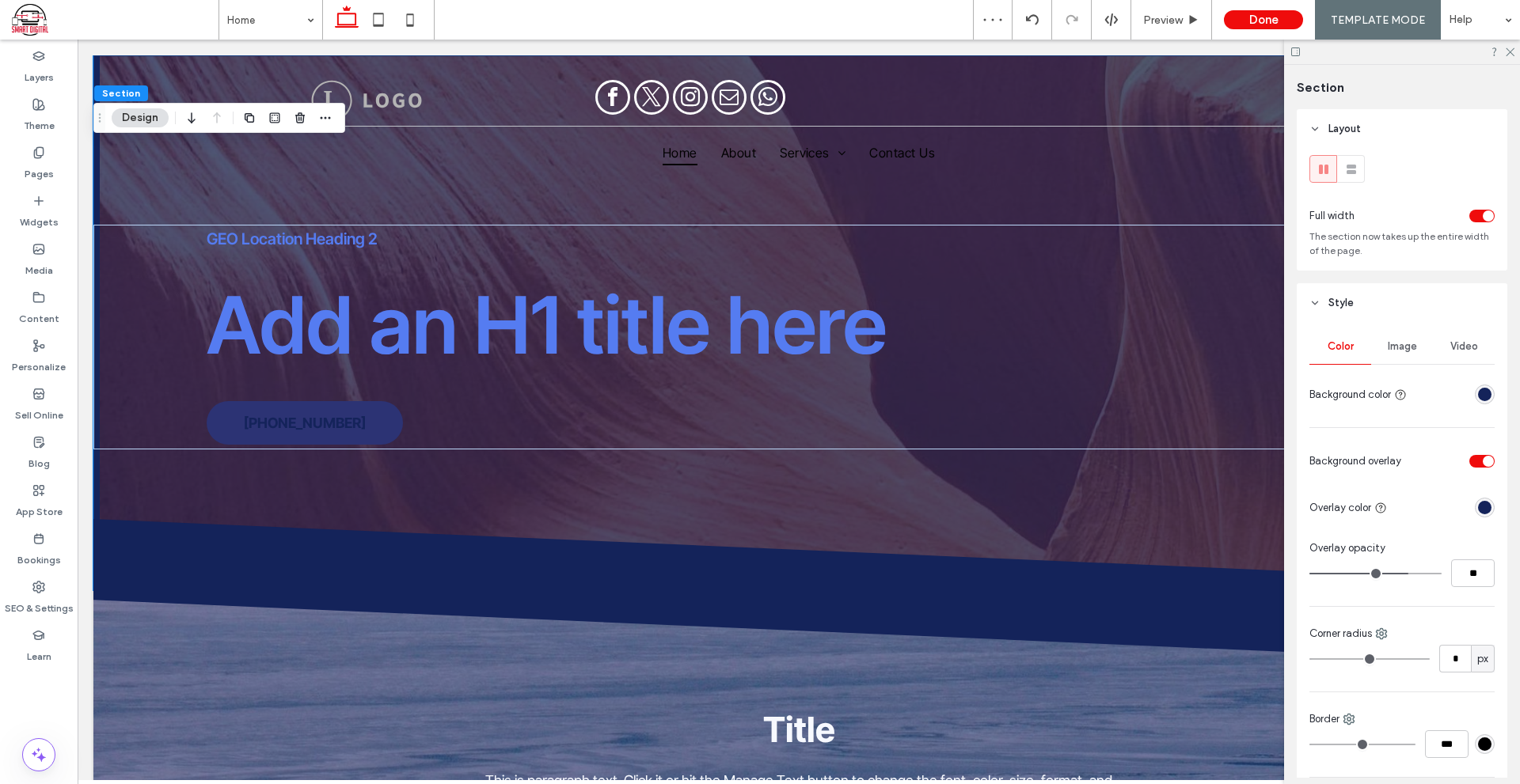
click at [1477, 504] on div "rgba(20, 35, 90, 1)" at bounding box center [1483, 506] width 13 height 13
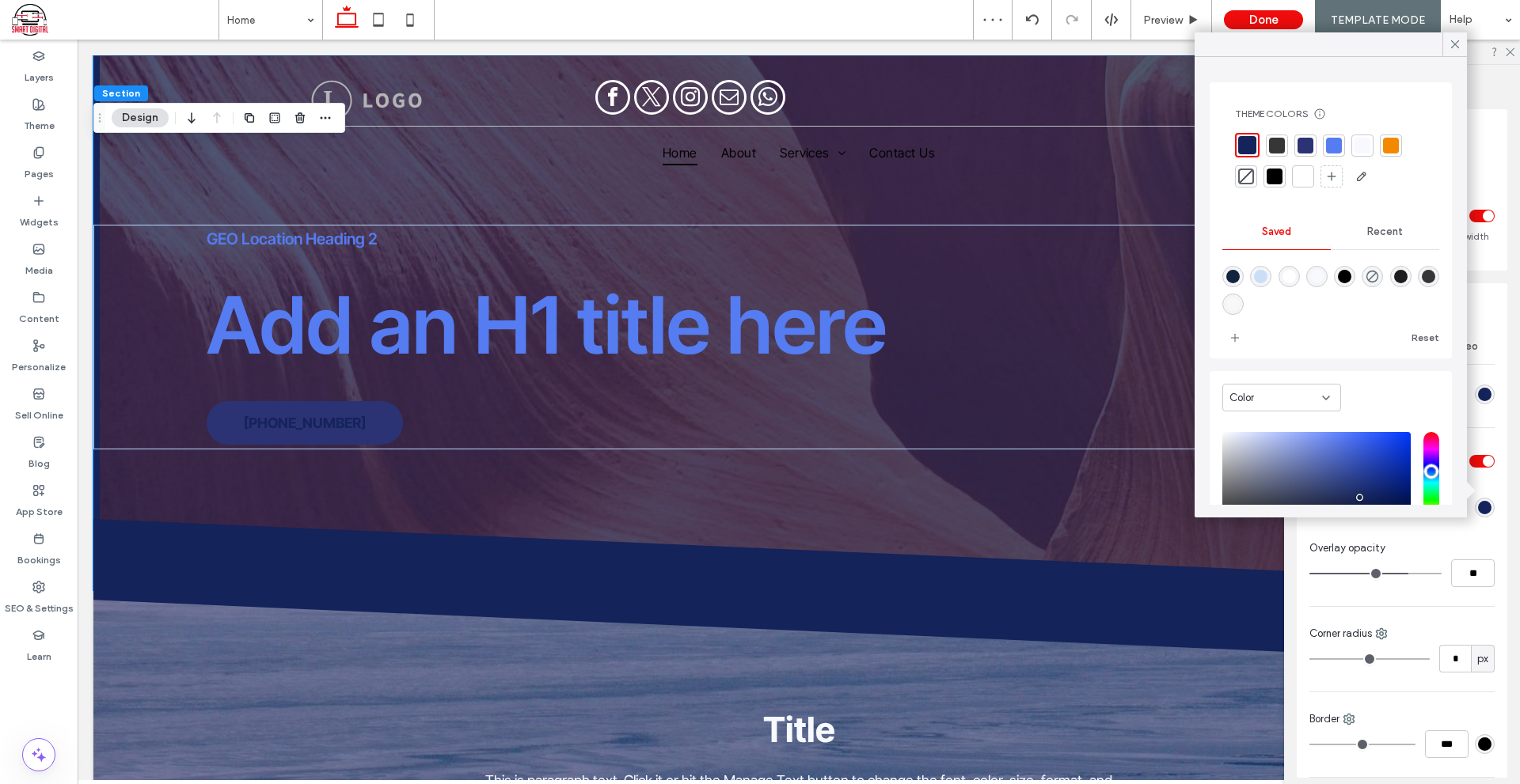
click at [1422, 283] on div "rgba(54,54,54,1)" at bounding box center [1428, 276] width 13 height 13
type input "*******"
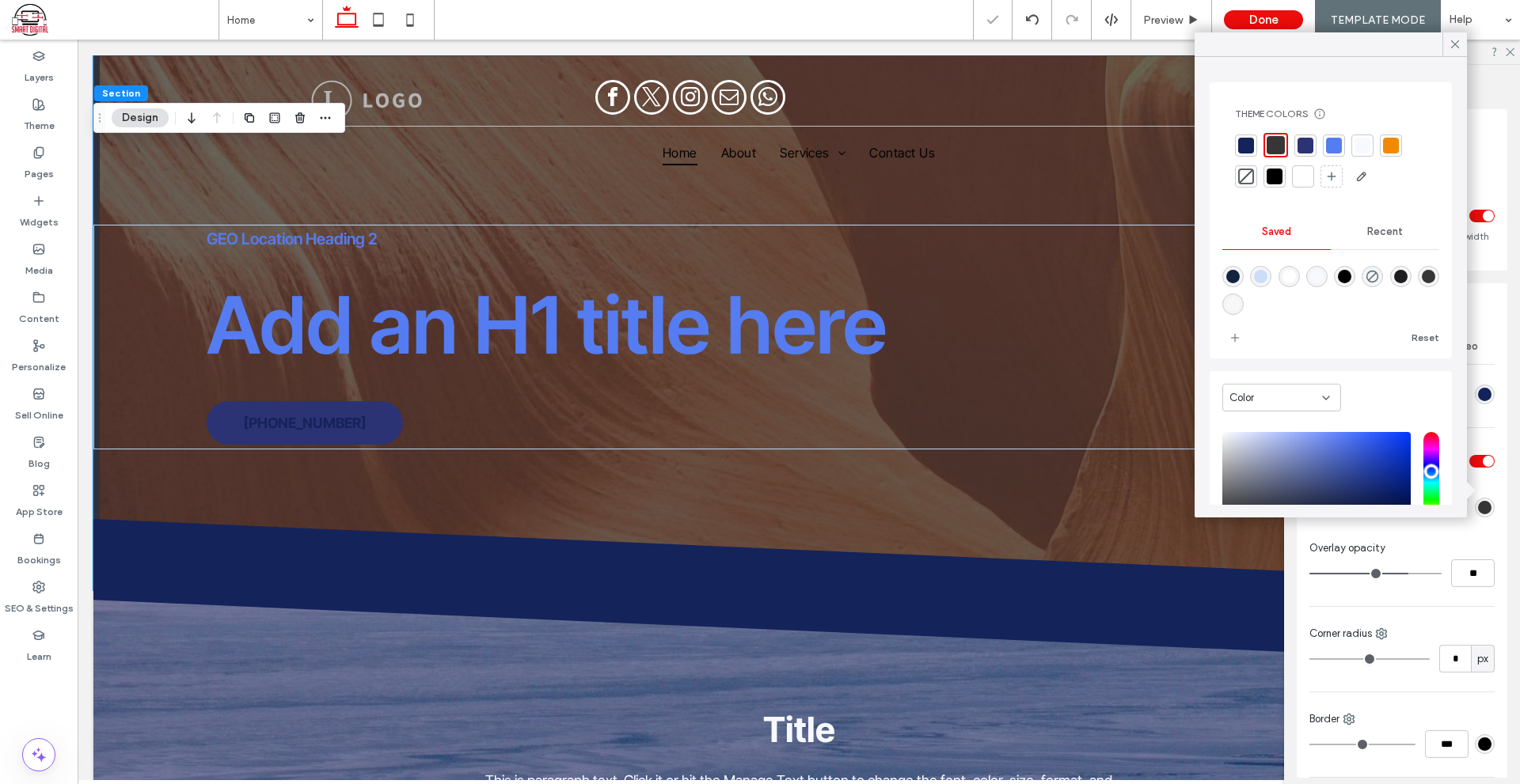
click at [1279, 177] on div at bounding box center [1275, 177] width 16 height 16
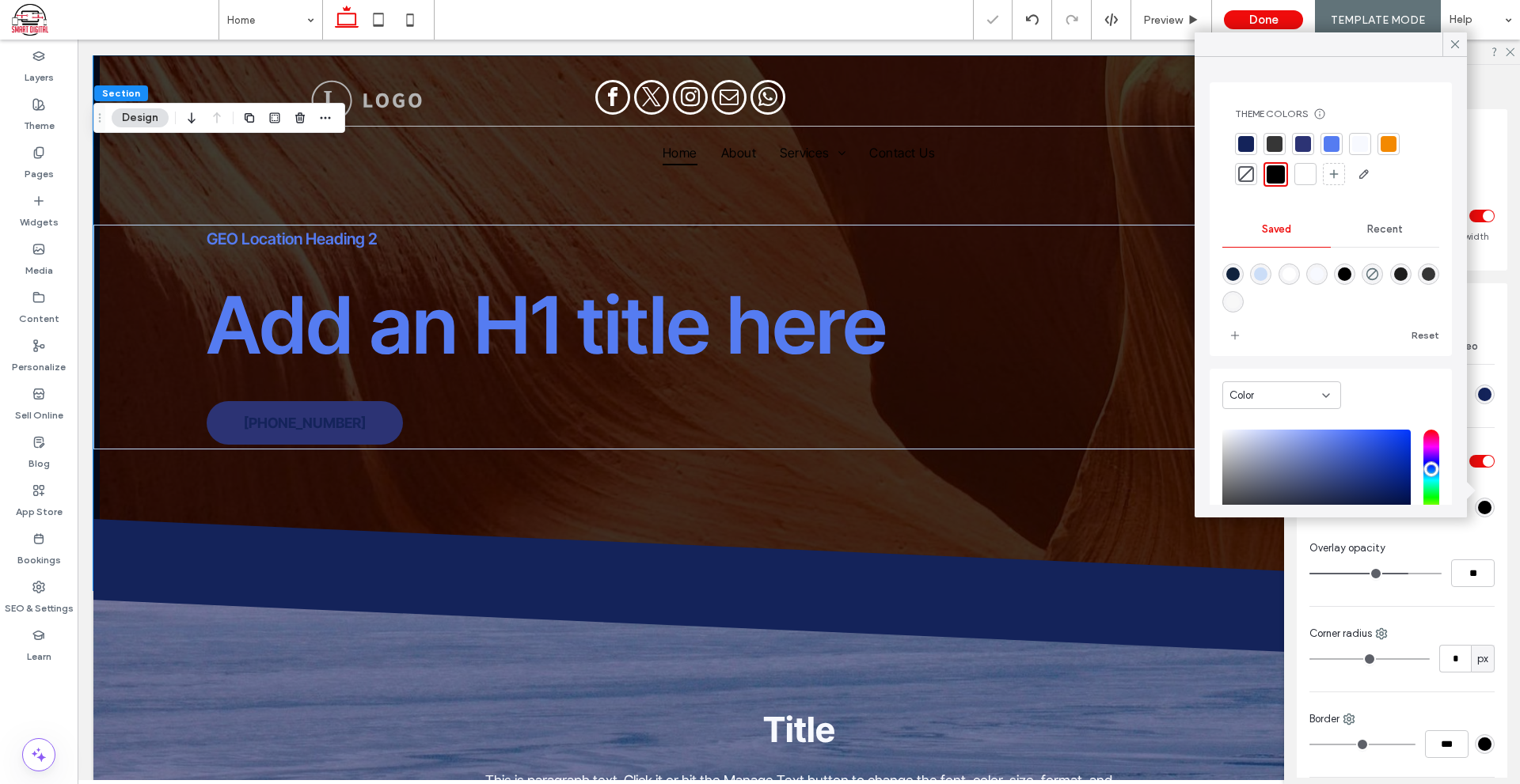
drag, startPoint x: 1451, startPoint y: 40, endPoint x: 1445, endPoint y: 47, distance: 9.2
click at [1452, 40] on icon at bounding box center [1455, 44] width 14 height 14
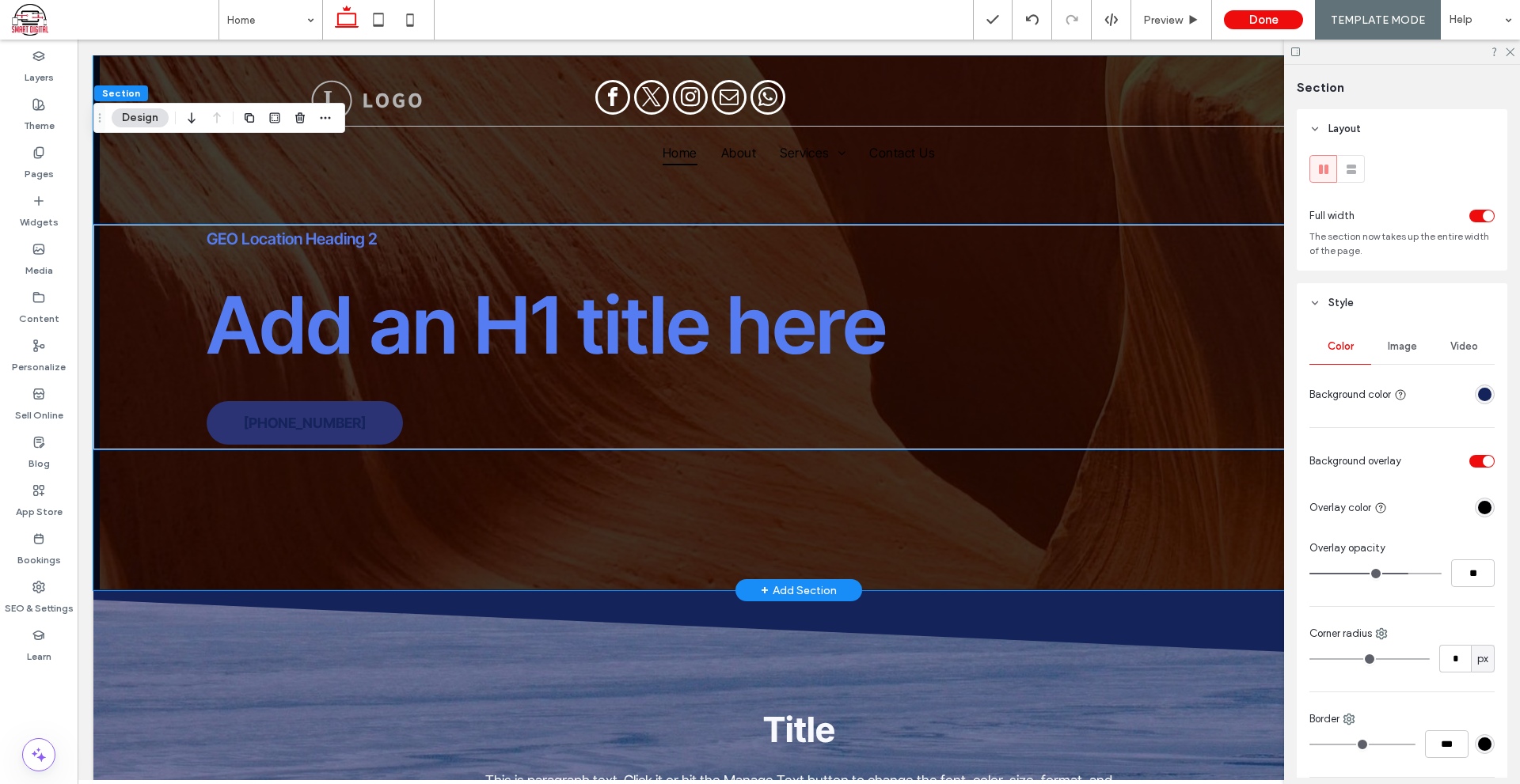
click at [553, 321] on span "Add an H1 title here" at bounding box center [546, 325] width 680 height 96
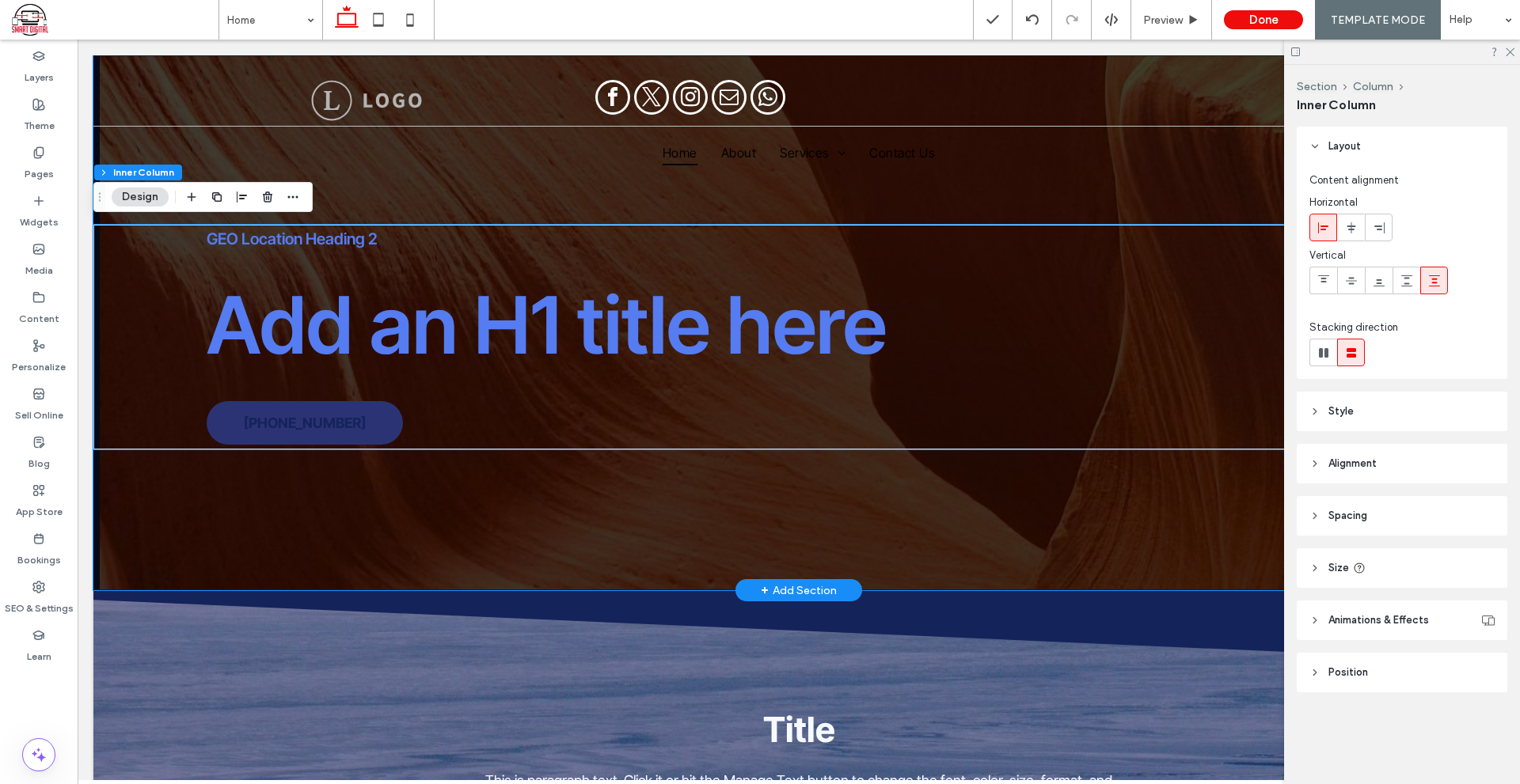
click at [553, 321] on span "Add an H1 title here" at bounding box center [546, 325] width 680 height 96
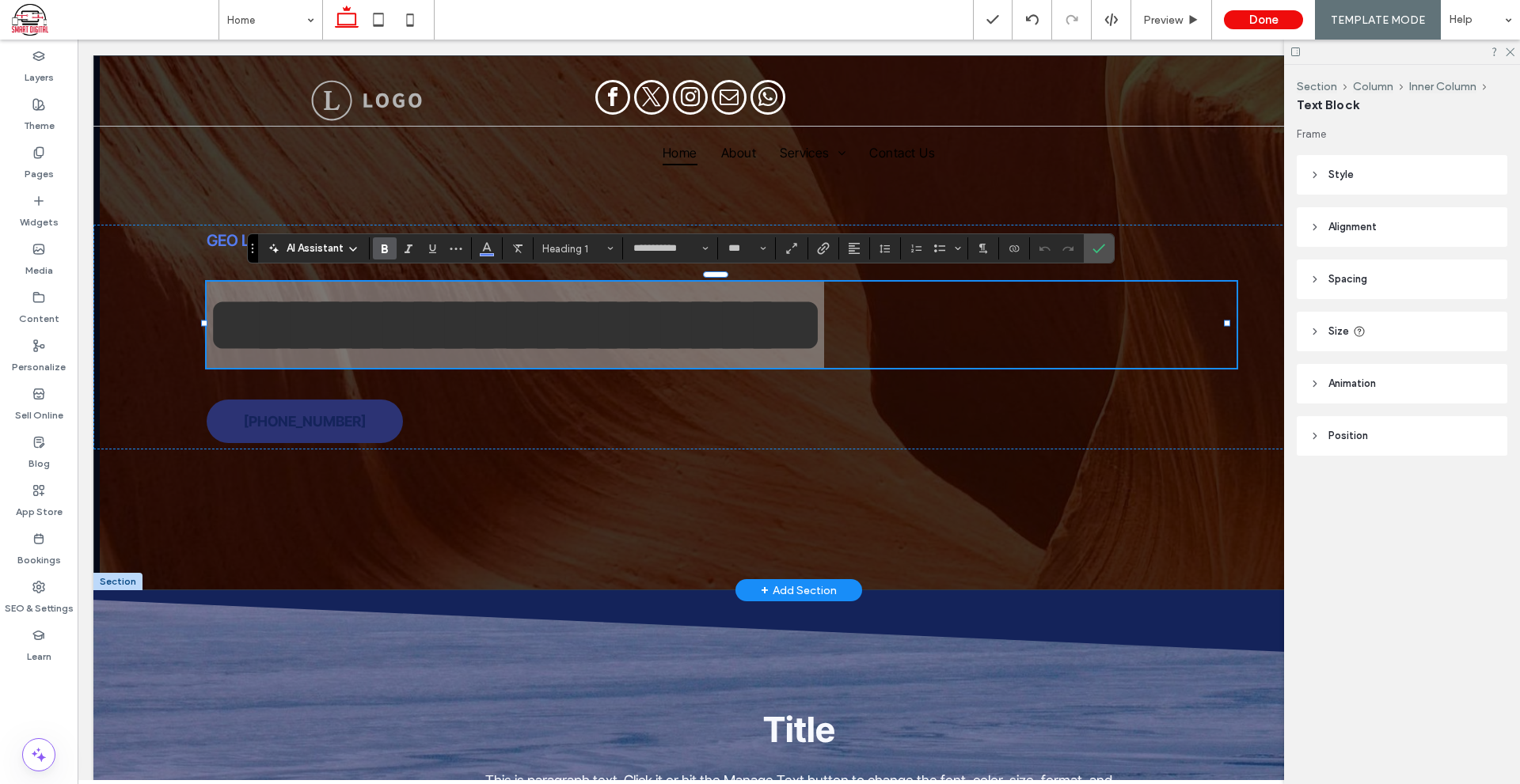
click at [474, 245] on section at bounding box center [487, 248] width 30 height 22
click at [477, 245] on button "Color" at bounding box center [486, 248] width 24 height 22
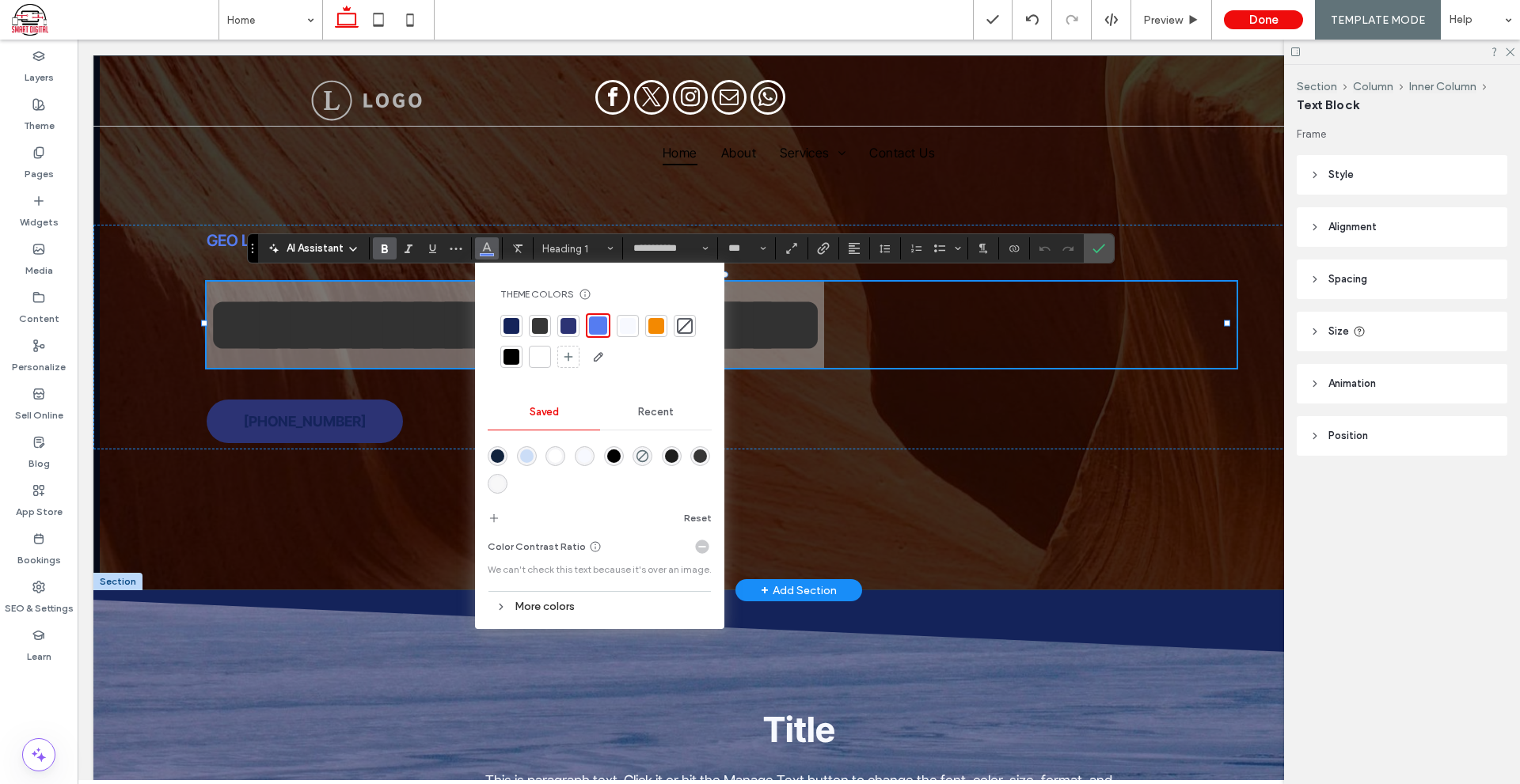
click at [511, 366] on div at bounding box center [511, 356] width 22 height 22
click at [1105, 249] on icon "Confirm" at bounding box center [1099, 248] width 13 height 13
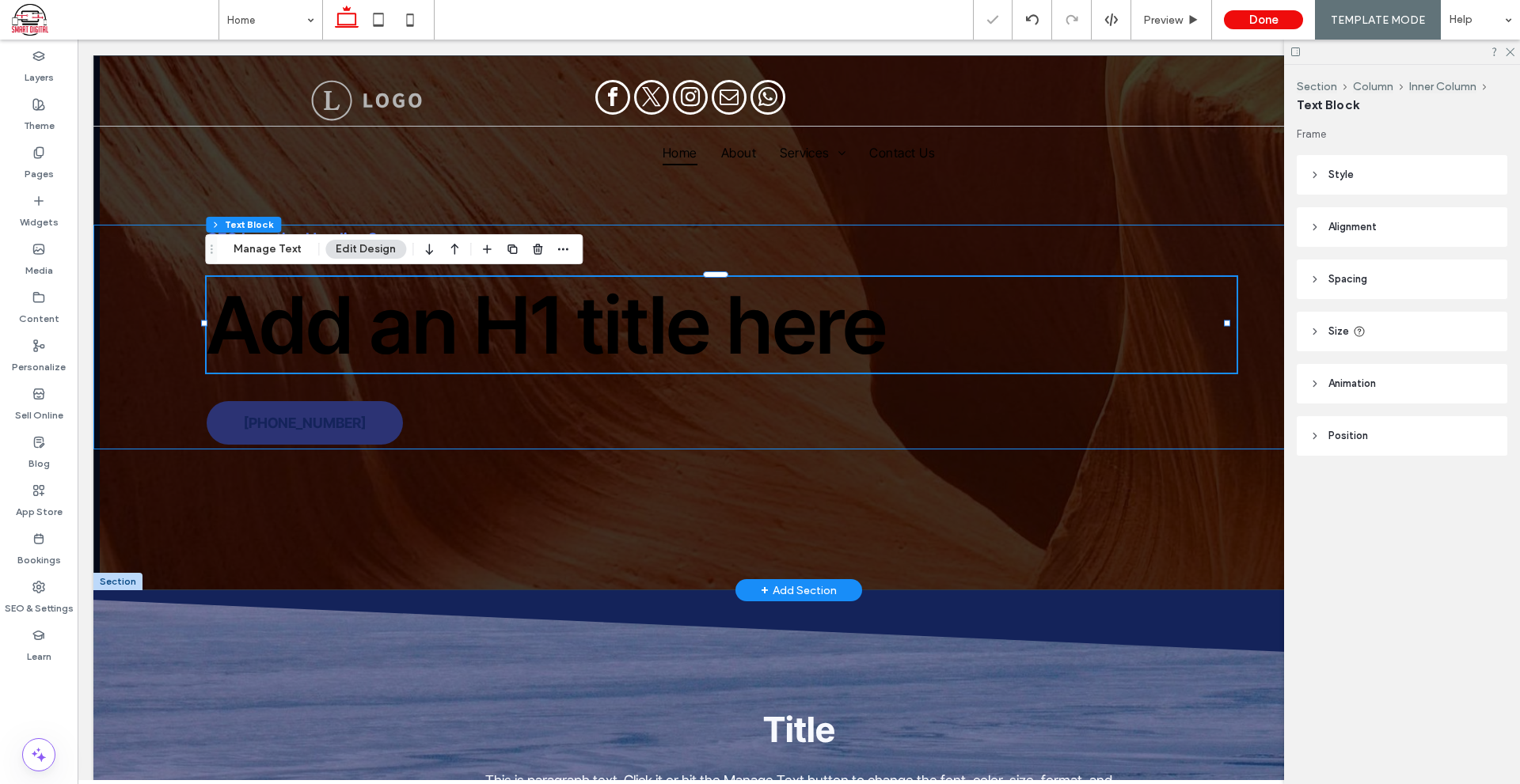
click at [643, 253] on div "GEO Location Heading 2 Add an H1 title here 555-555-5555" at bounding box center [798, 337] width 1410 height 224
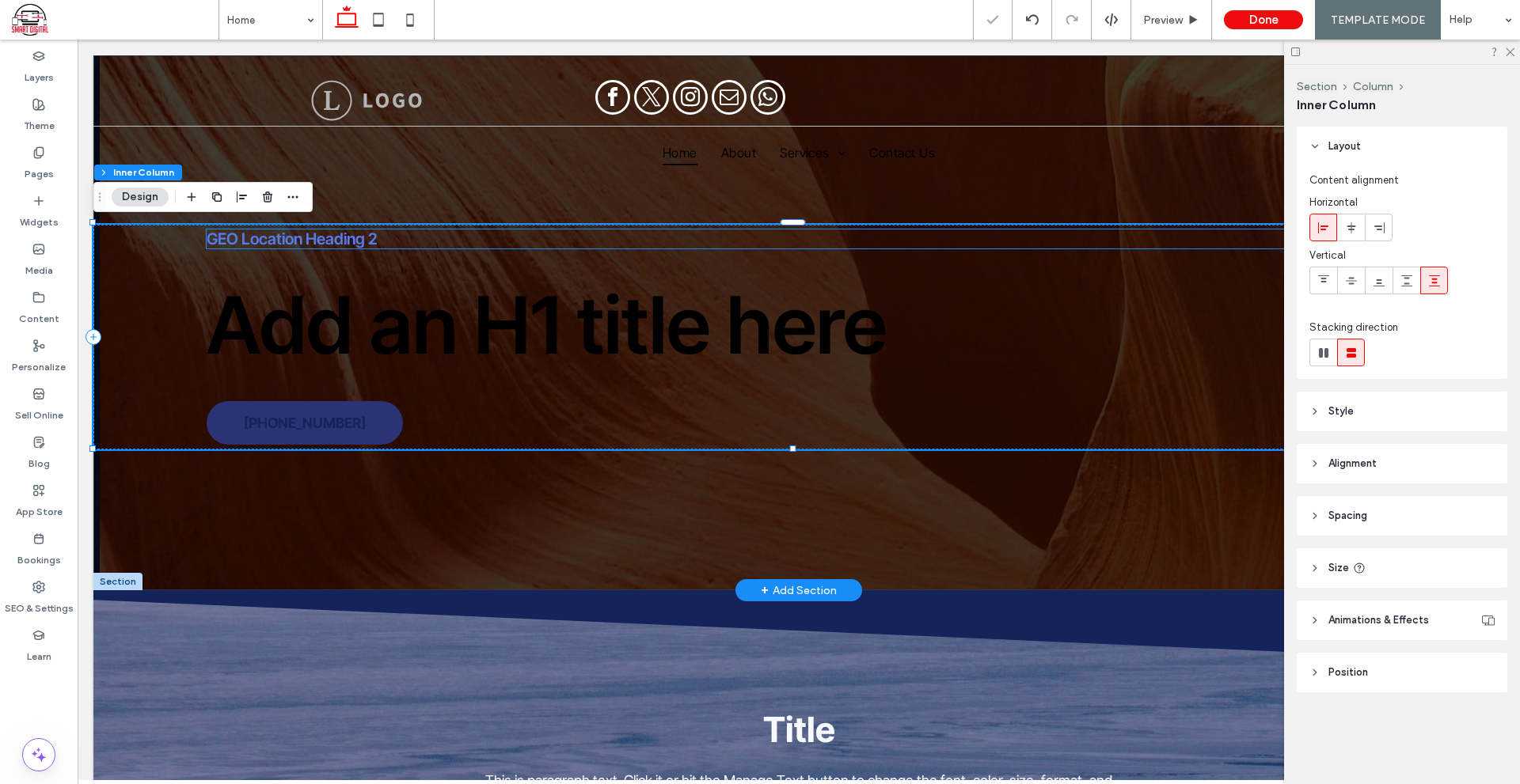
click at [306, 233] on span "GEO Location Heading 2" at bounding box center [292, 239] width 171 height 19
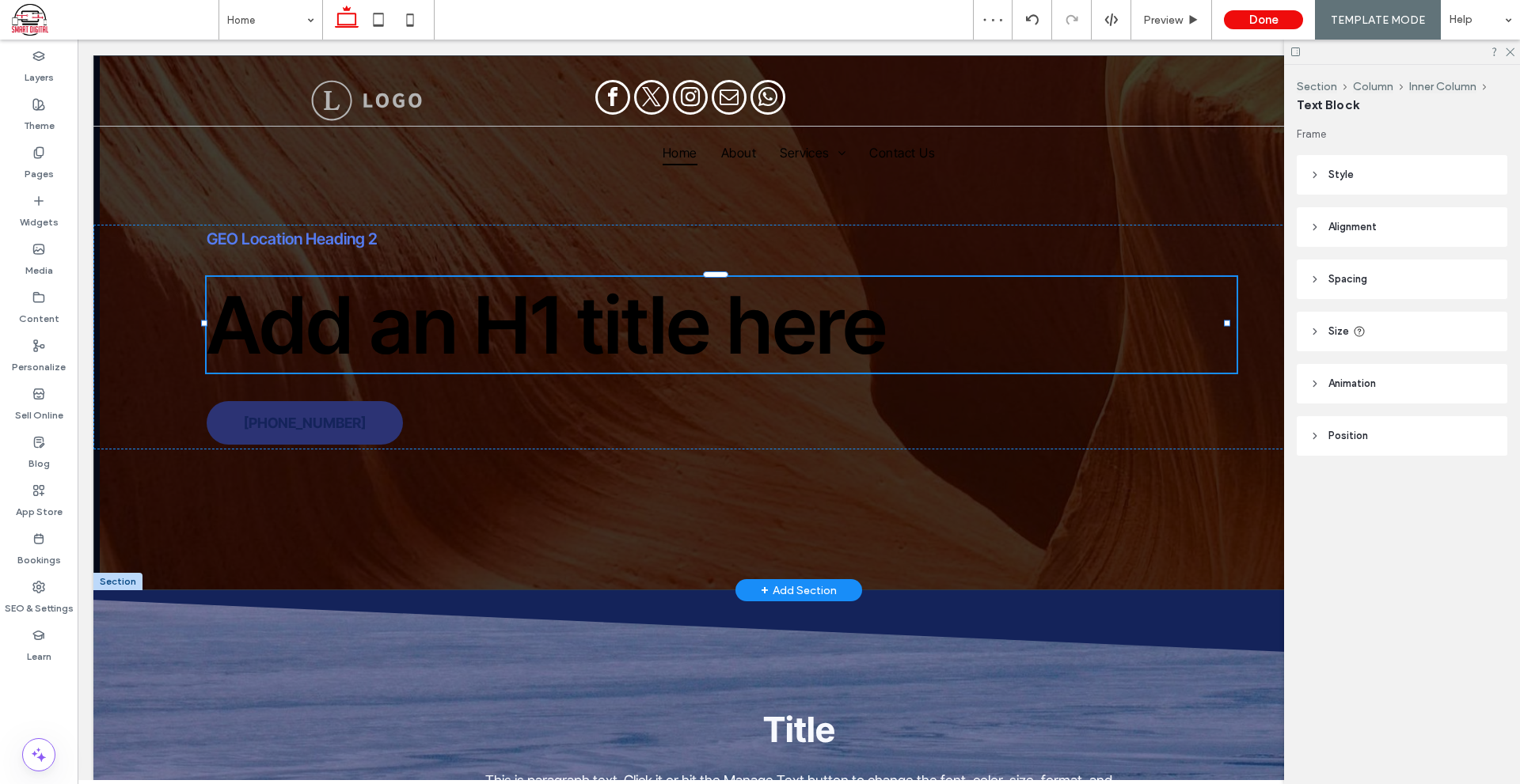
click at [413, 333] on span "Add an H1 title here" at bounding box center [546, 325] width 680 height 96
type input "**********"
type input "***"
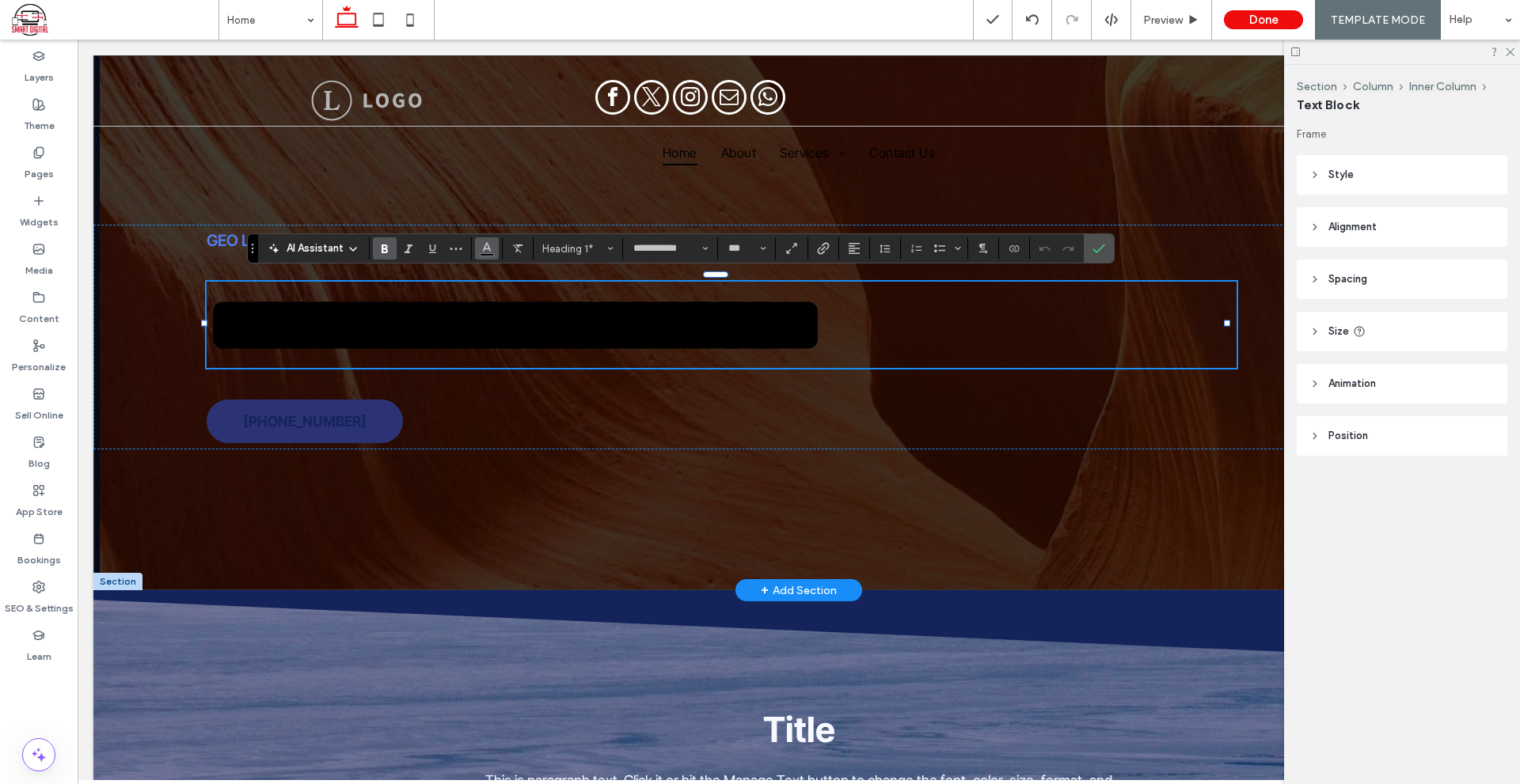
click at [475, 247] on button "Color" at bounding box center [486, 248] width 24 height 22
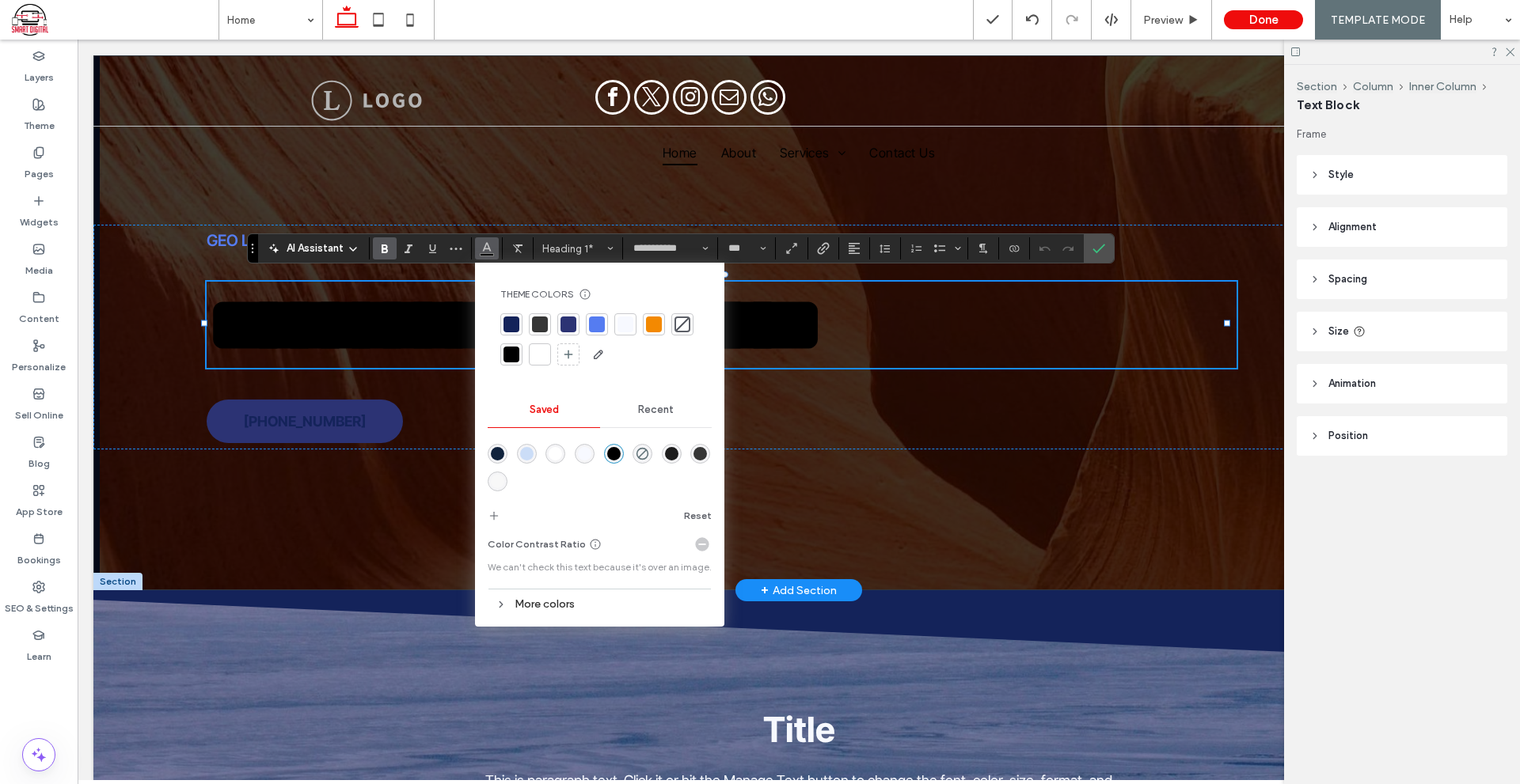
click at [545, 354] on div at bounding box center [540, 354] width 16 height 16
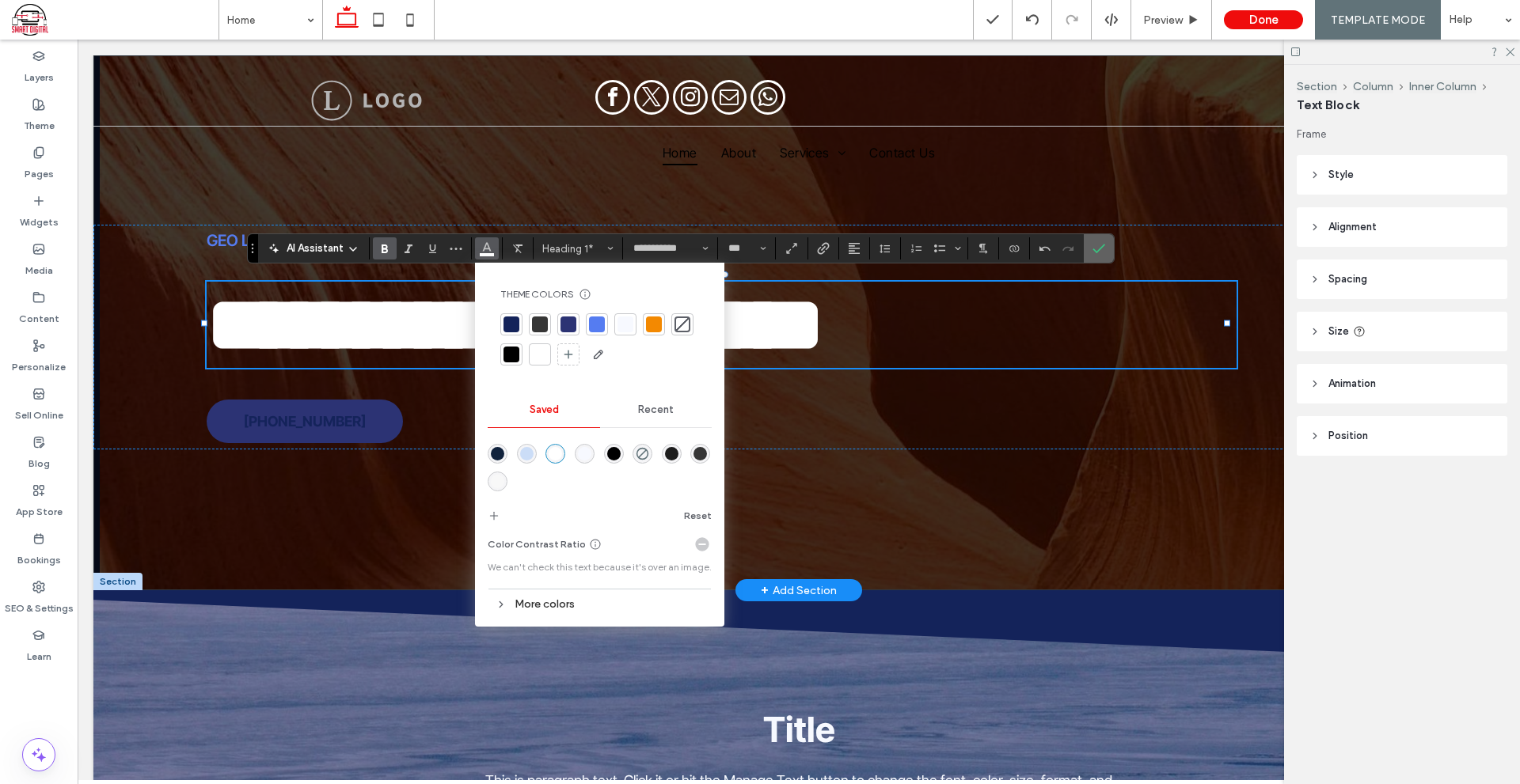
click at [1103, 255] on icon "Confirm" at bounding box center [1099, 248] width 13 height 13
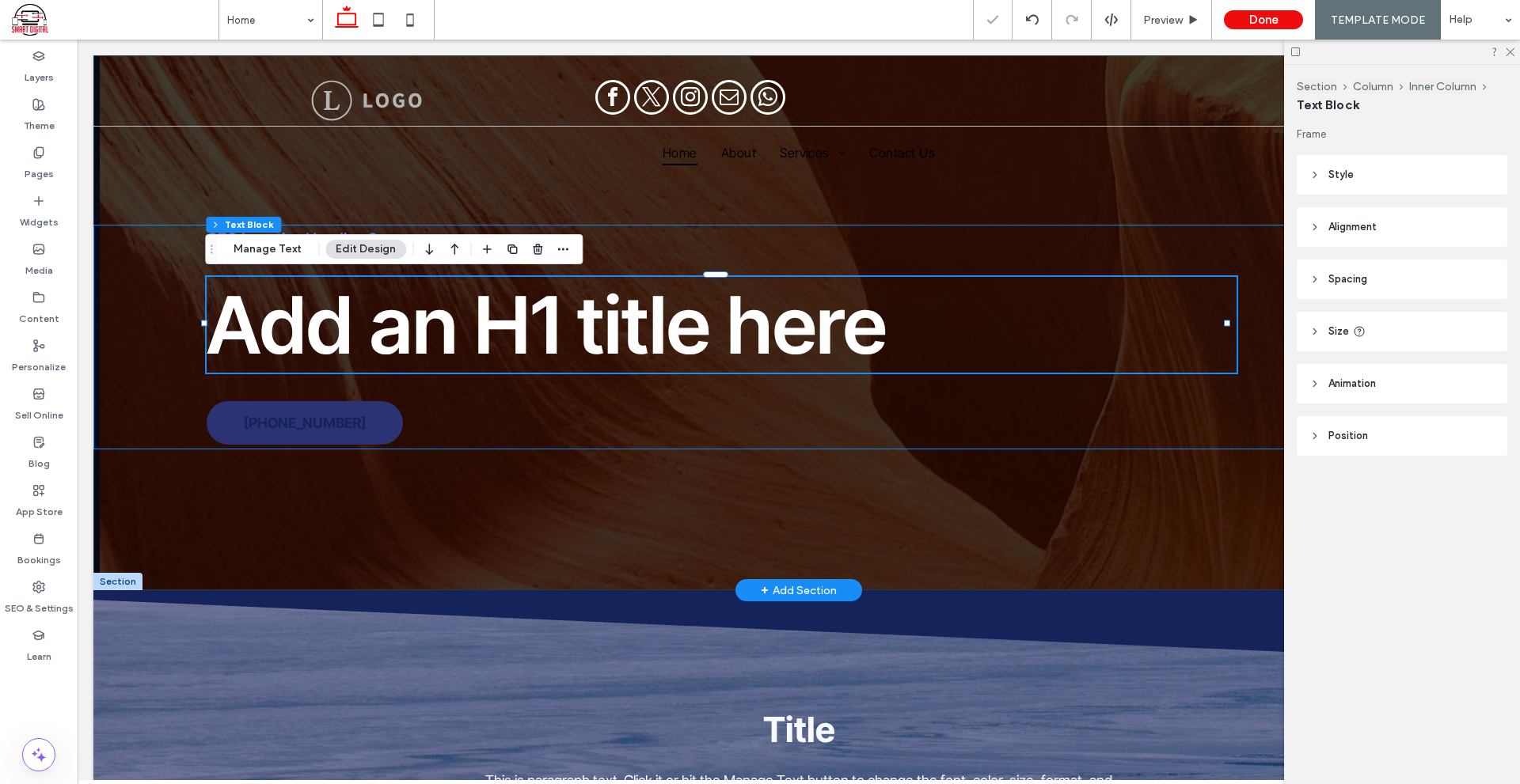
click at [587, 252] on div "GEO Location Heading 2 Add an H1 title here 555-555-5555" at bounding box center [798, 337] width 1410 height 224
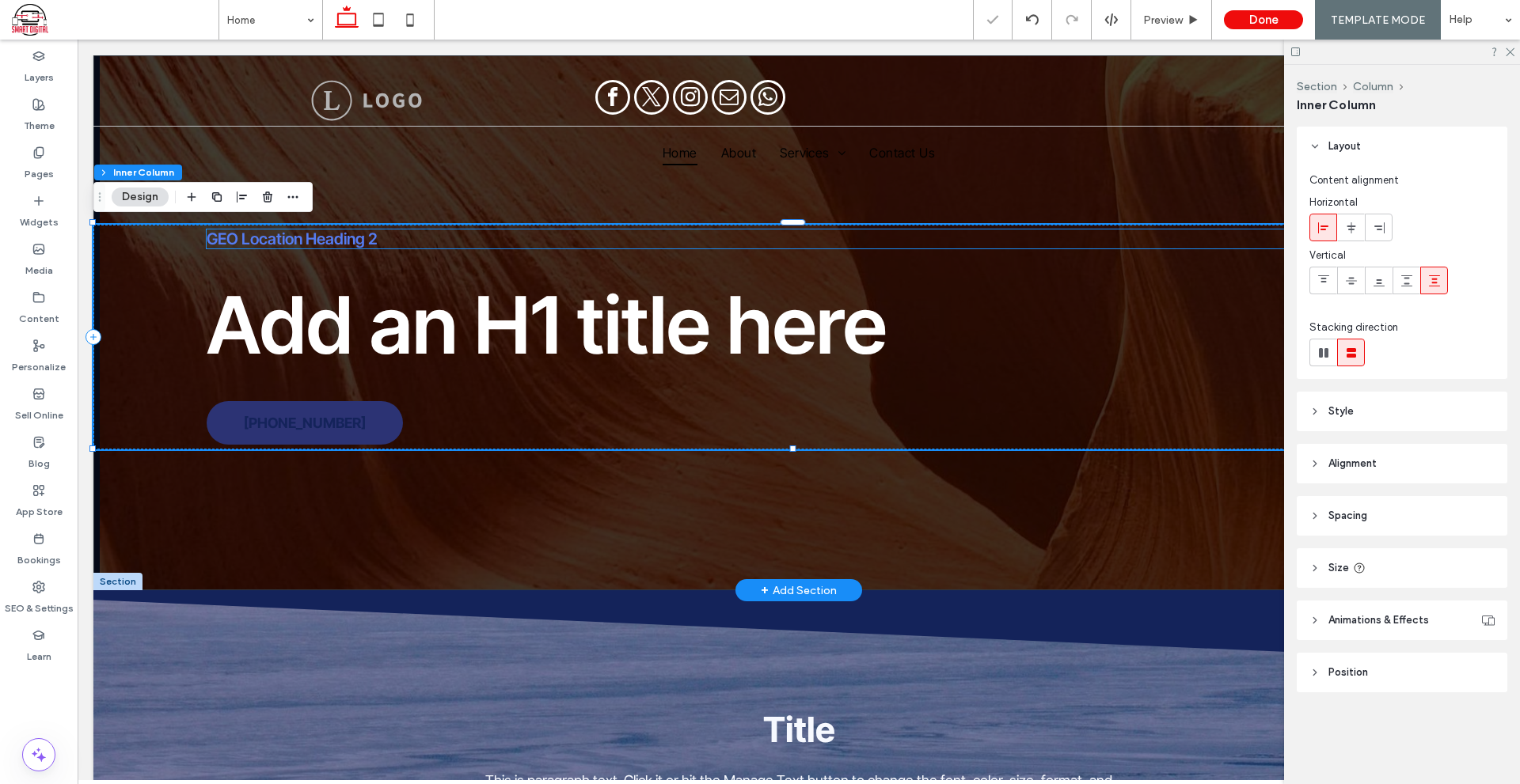
click at [353, 242] on span "GEO Location Heading 2" at bounding box center [292, 239] width 171 height 19
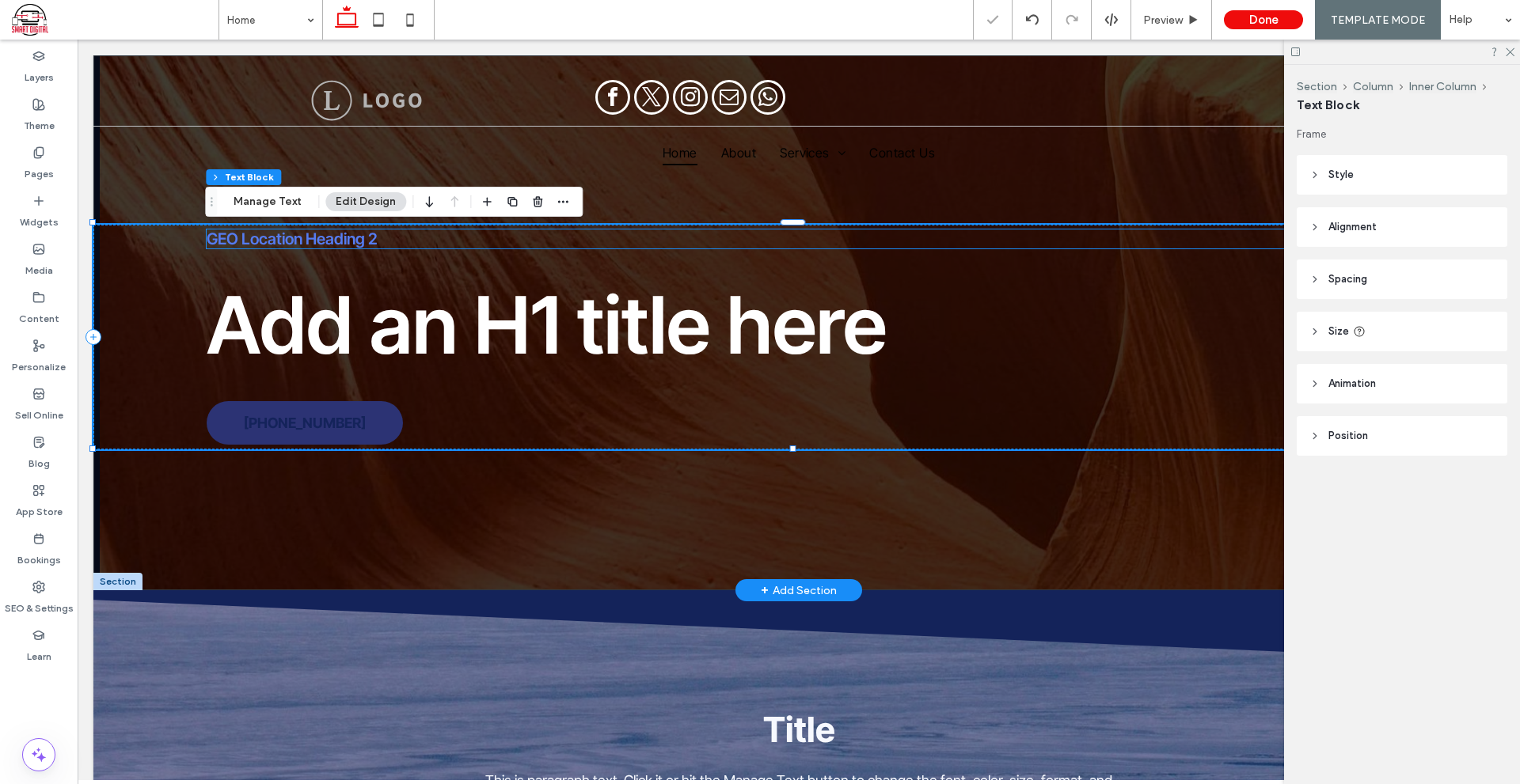
click at [353, 242] on span "GEO Location Heading 2" at bounding box center [292, 239] width 171 height 19
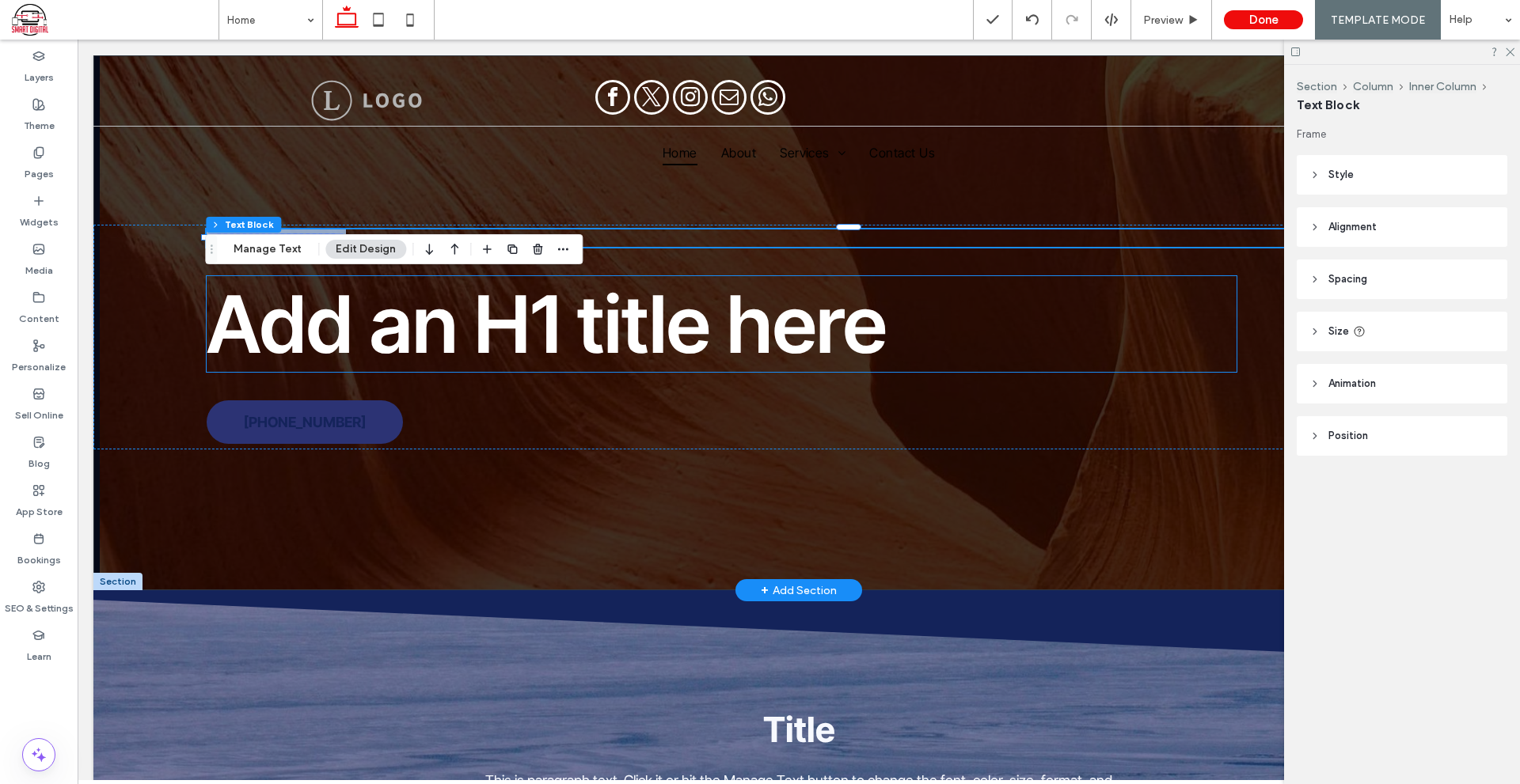
click at [745, 332] on div "Add an H1 title here" at bounding box center [721, 324] width 1030 height 96
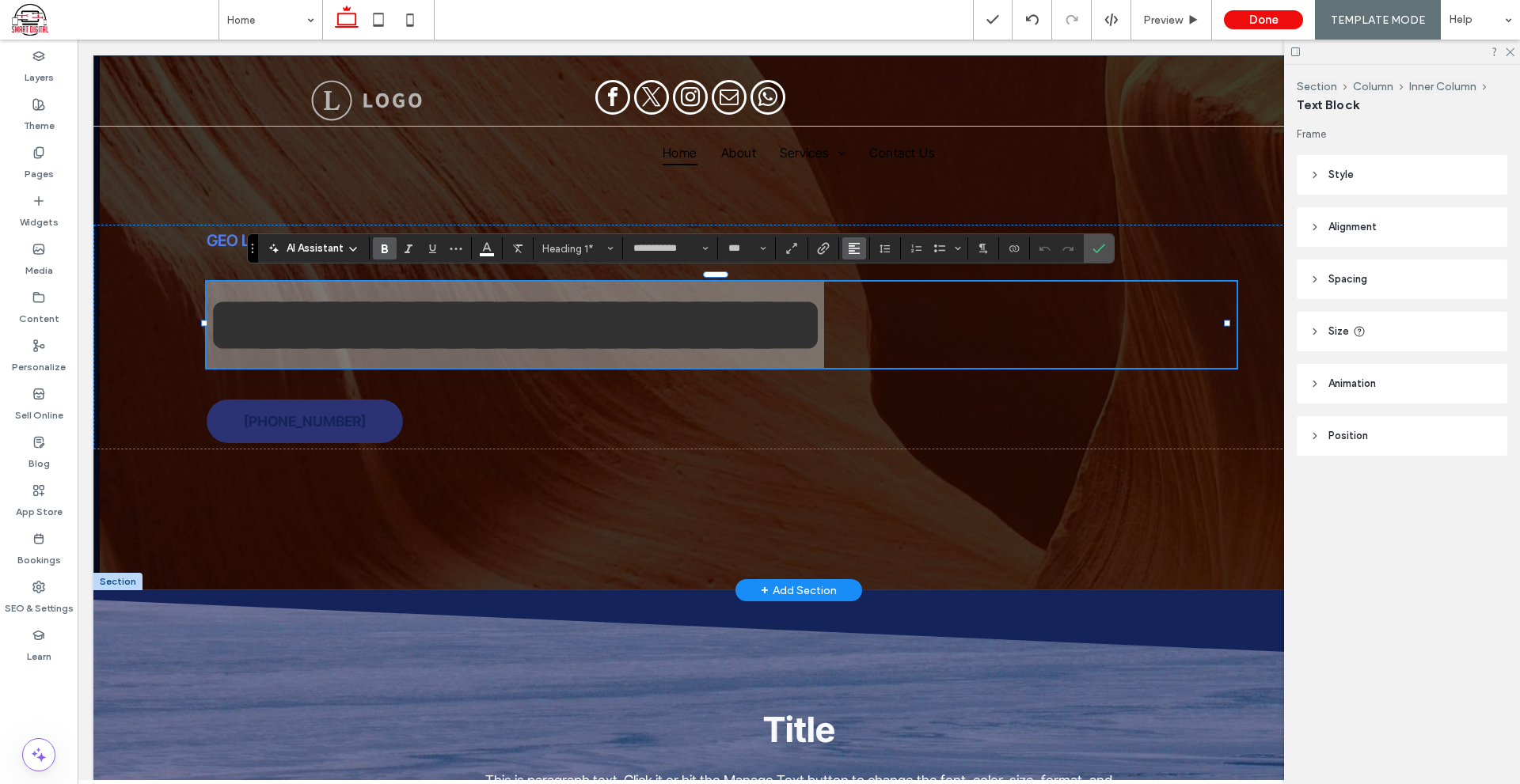
click at [844, 238] on button "Alignment" at bounding box center [853, 248] width 24 height 22
drag, startPoint x: 876, startPoint y: 292, endPoint x: 797, endPoint y: 253, distance: 88.1
click at [875, 292] on div "ui.textEditor.alignment.center" at bounding box center [871, 298] width 21 height 13
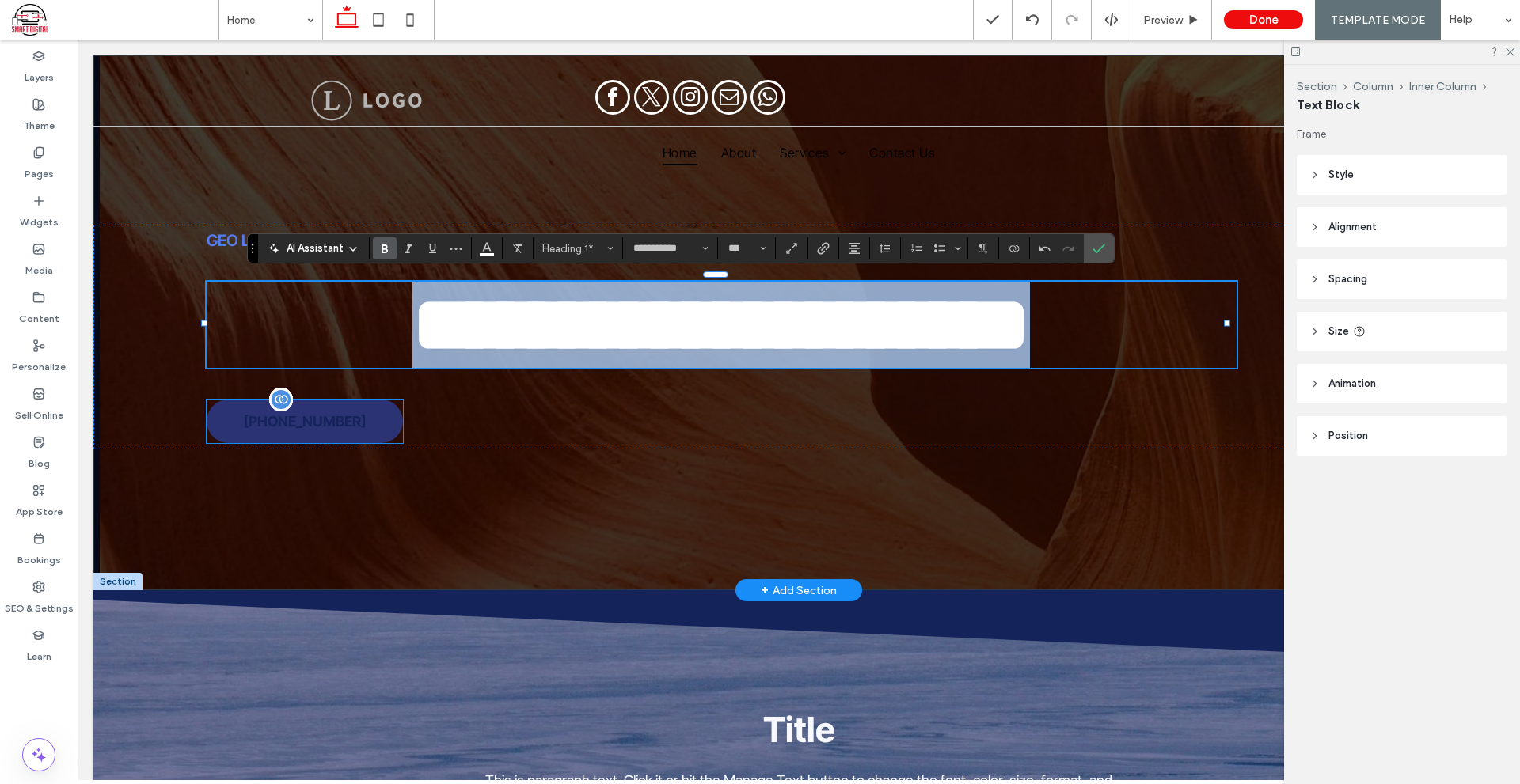
click at [343, 426] on span "[PHONE_NUMBER]" at bounding box center [305, 421] width 122 height 17
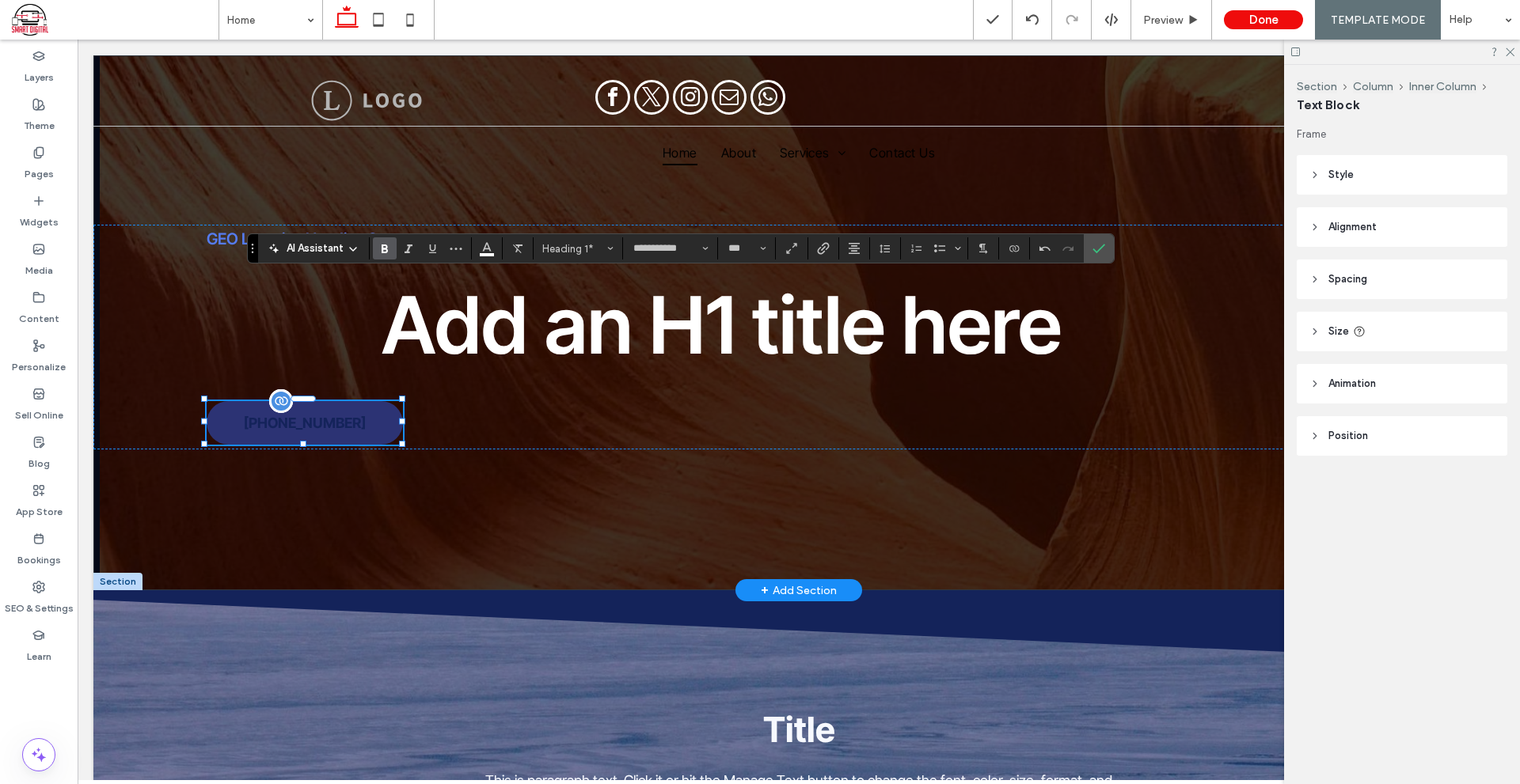
click at [343, 426] on span "[PHONE_NUMBER]" at bounding box center [305, 422] width 122 height 17
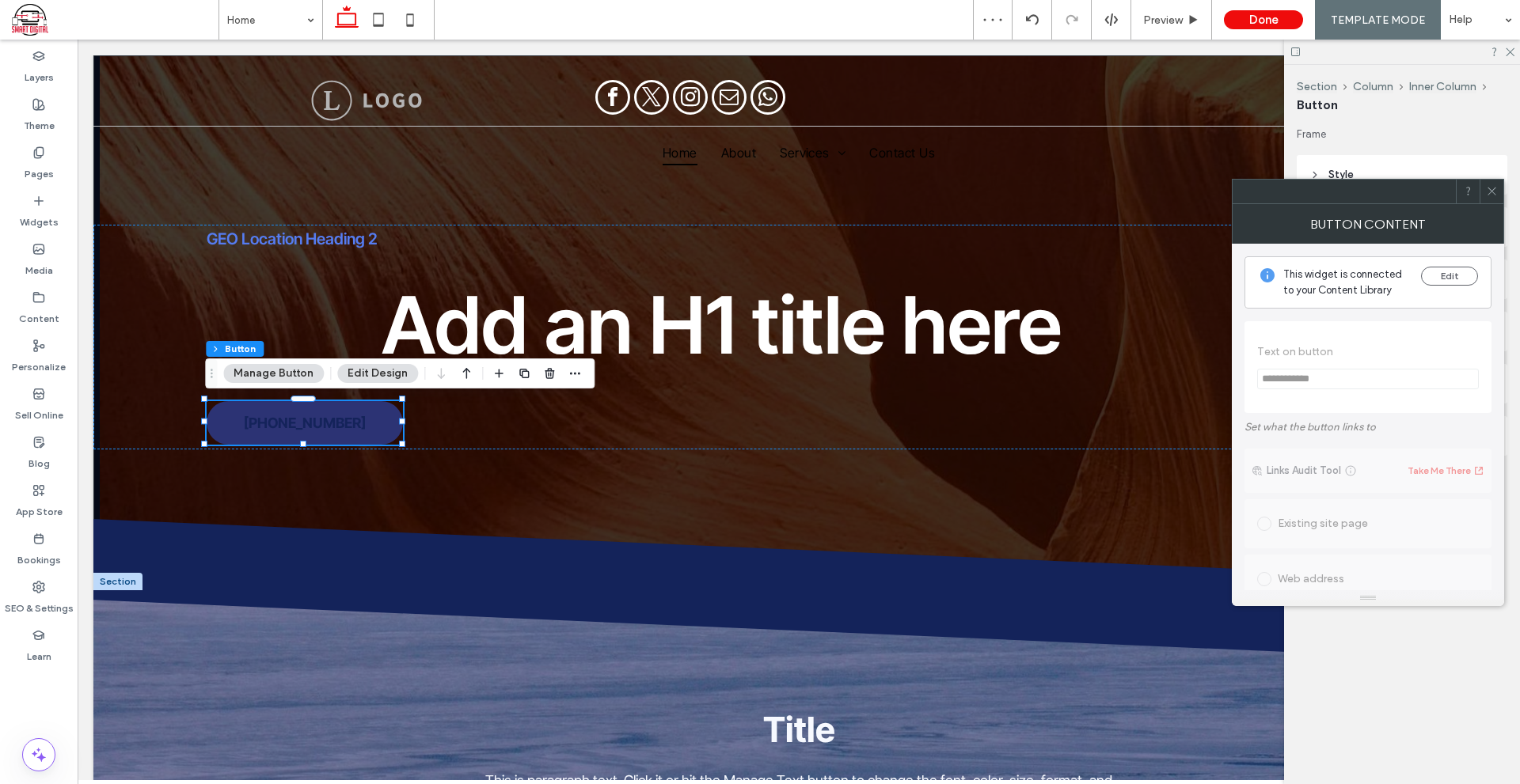
click at [258, 379] on button "Manage Button" at bounding box center [272, 373] width 100 height 19
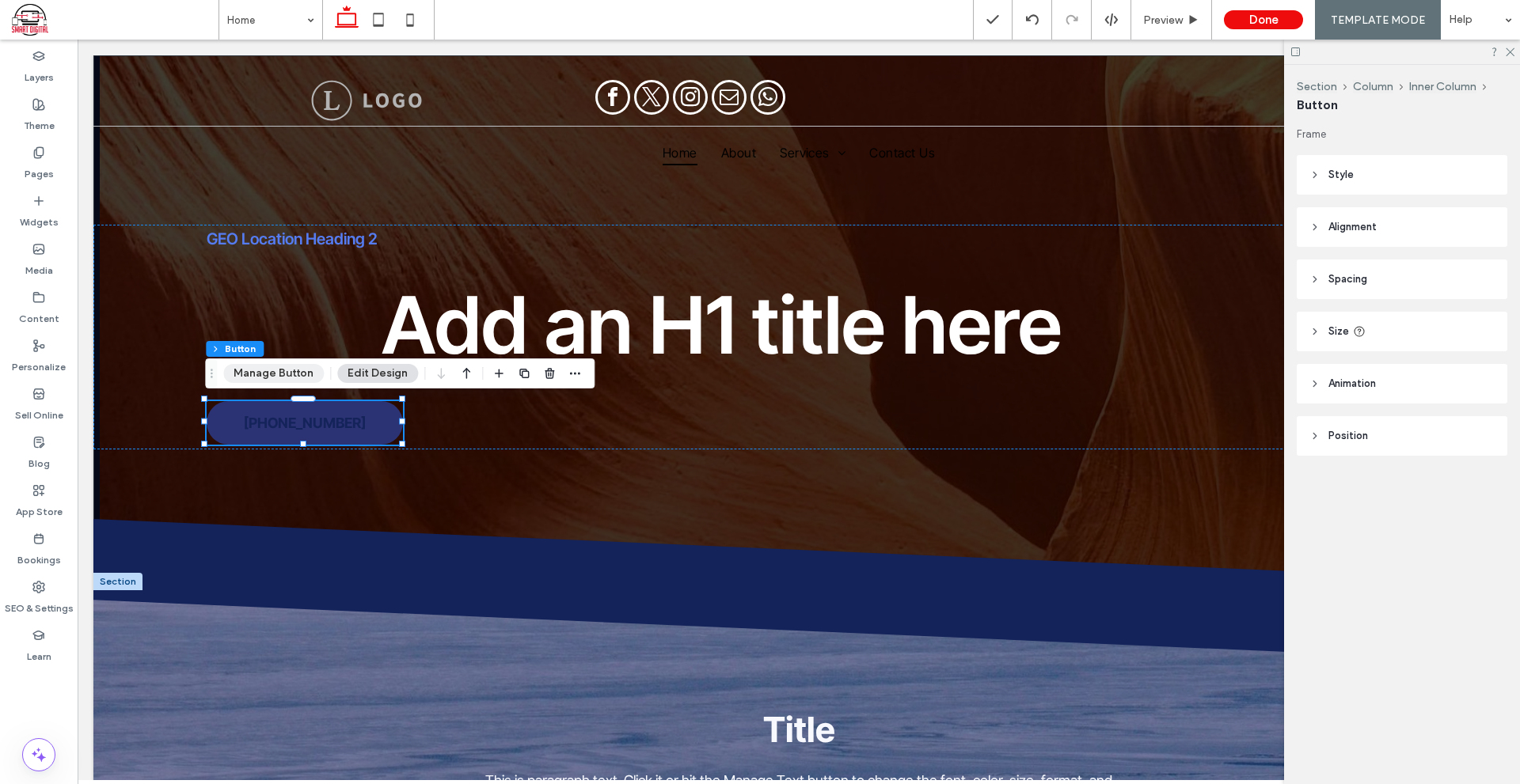
click at [300, 379] on button "Manage Button" at bounding box center [272, 373] width 100 height 19
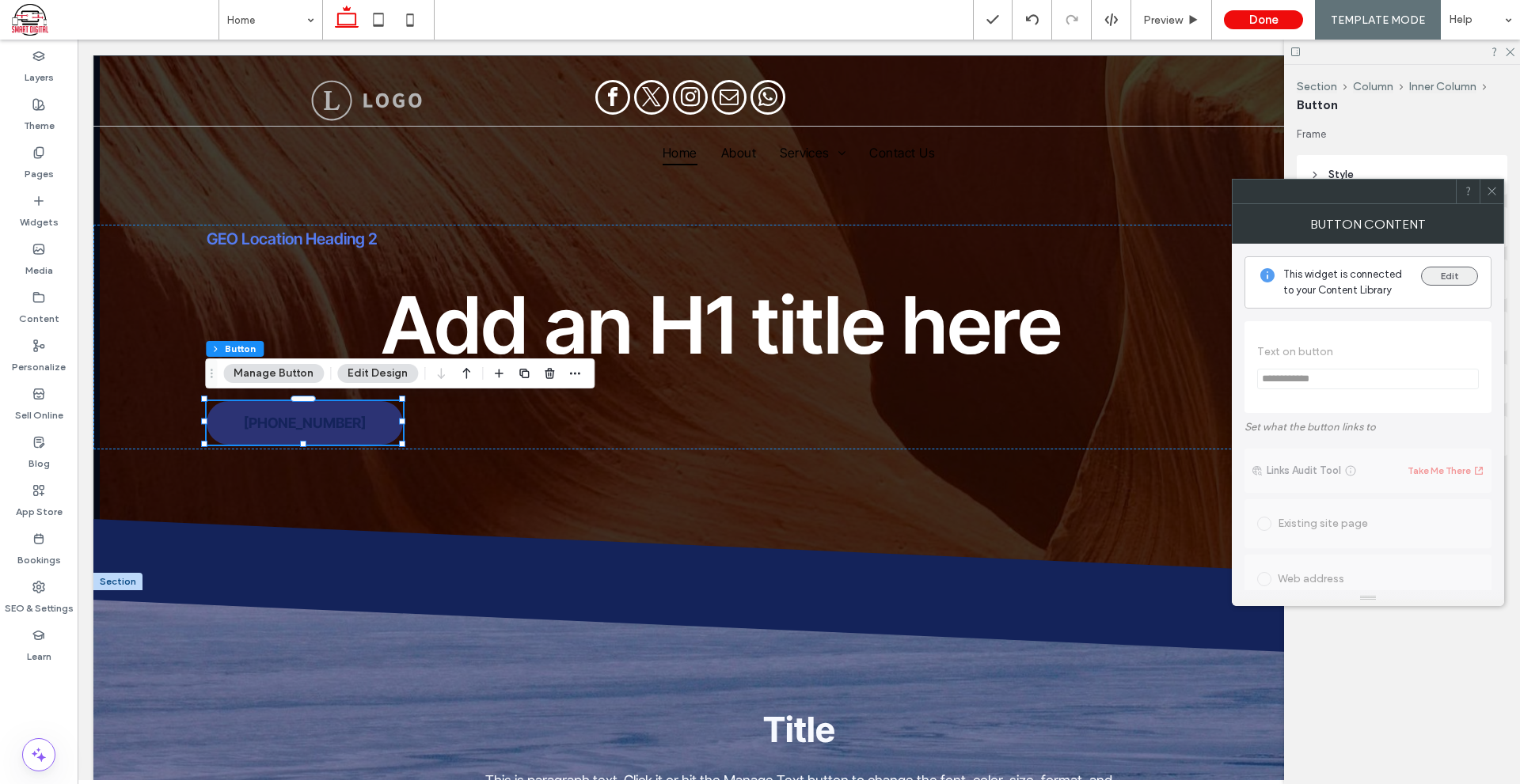
click at [1459, 277] on button "Edit" at bounding box center [1449, 276] width 57 height 19
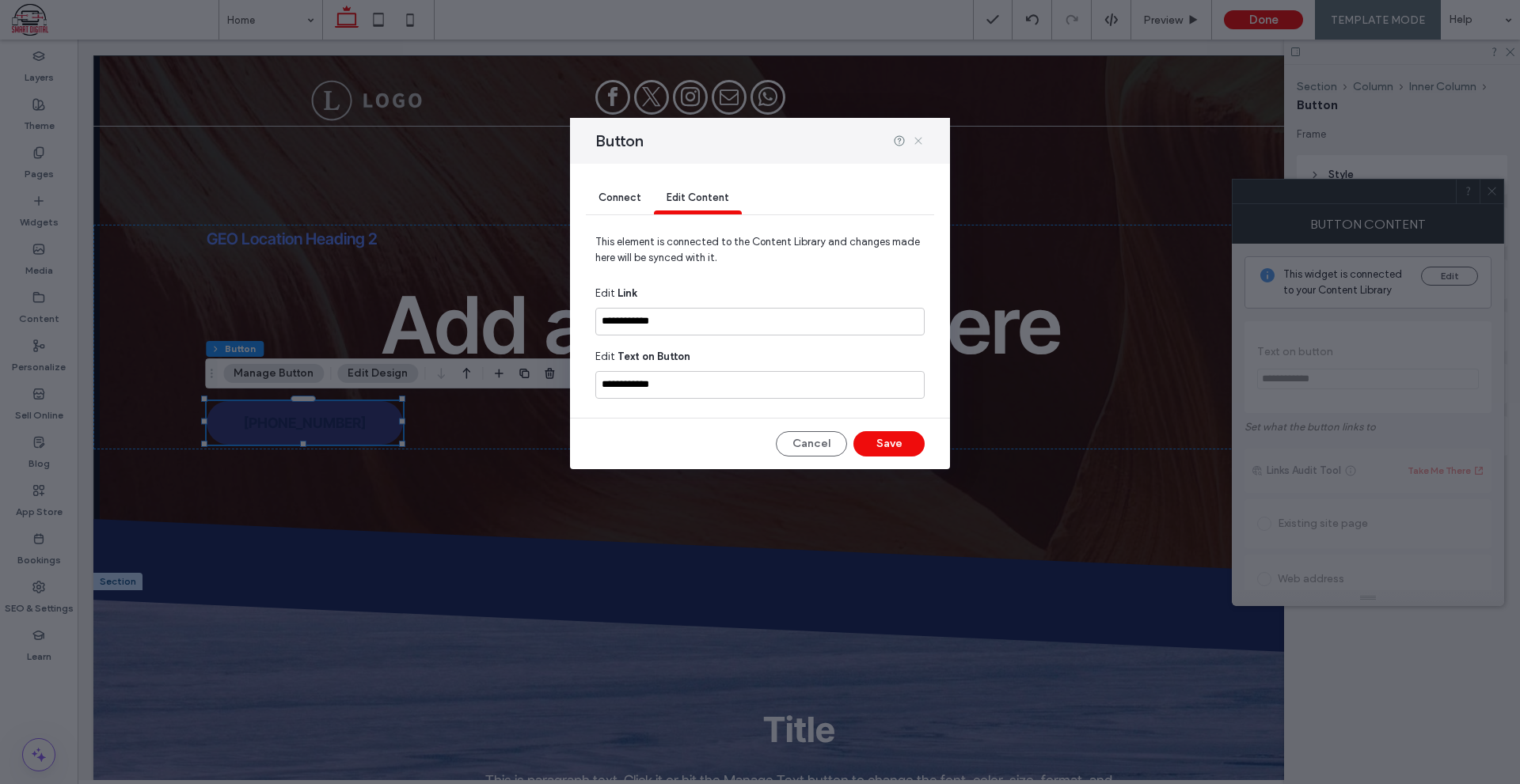
drag, startPoint x: 919, startPoint y: 141, endPoint x: 728, endPoint y: 126, distance: 191.6
click at [919, 141] on icon at bounding box center [918, 141] width 13 height 13
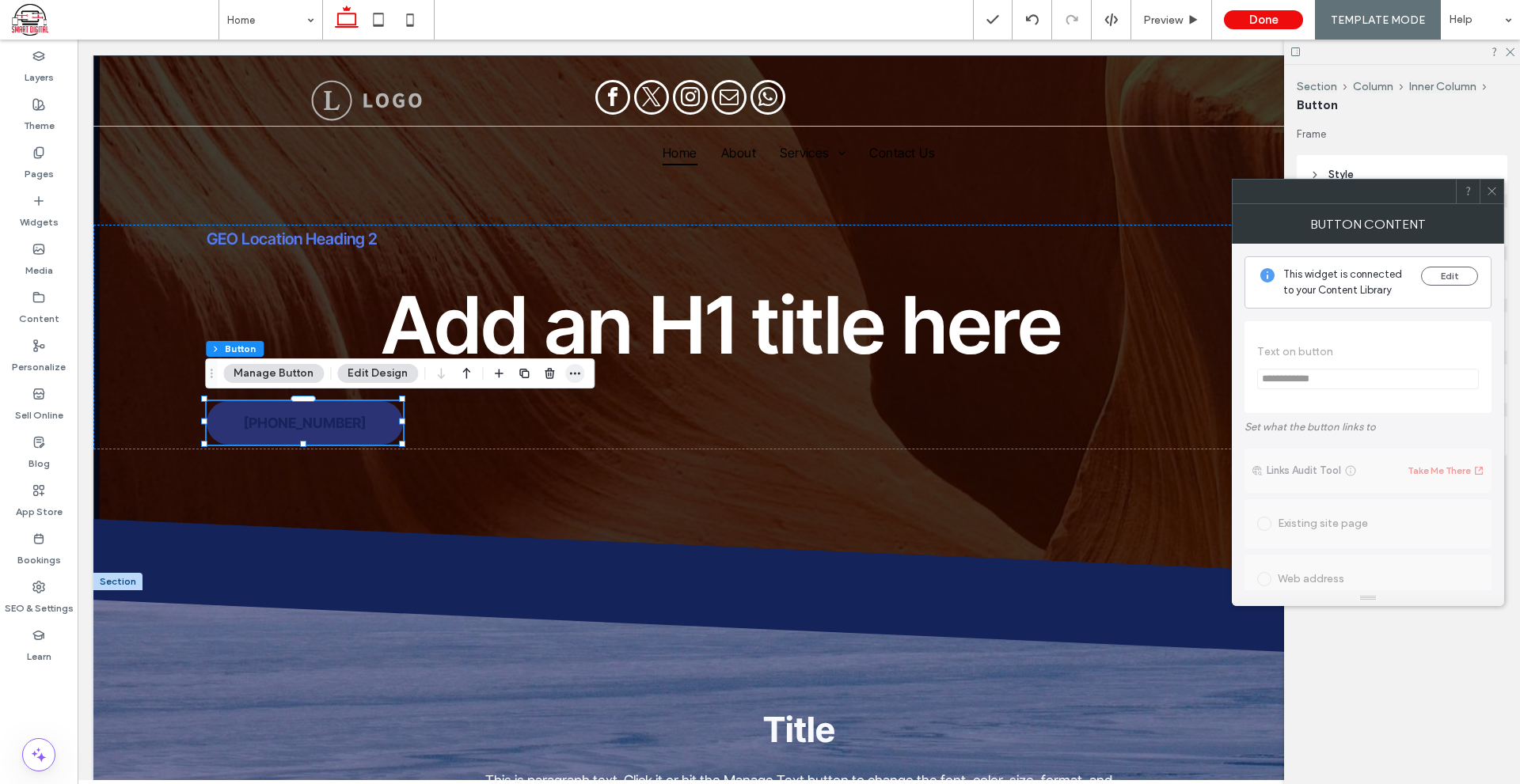
click at [569, 367] on icon "button" at bounding box center [575, 373] width 13 height 13
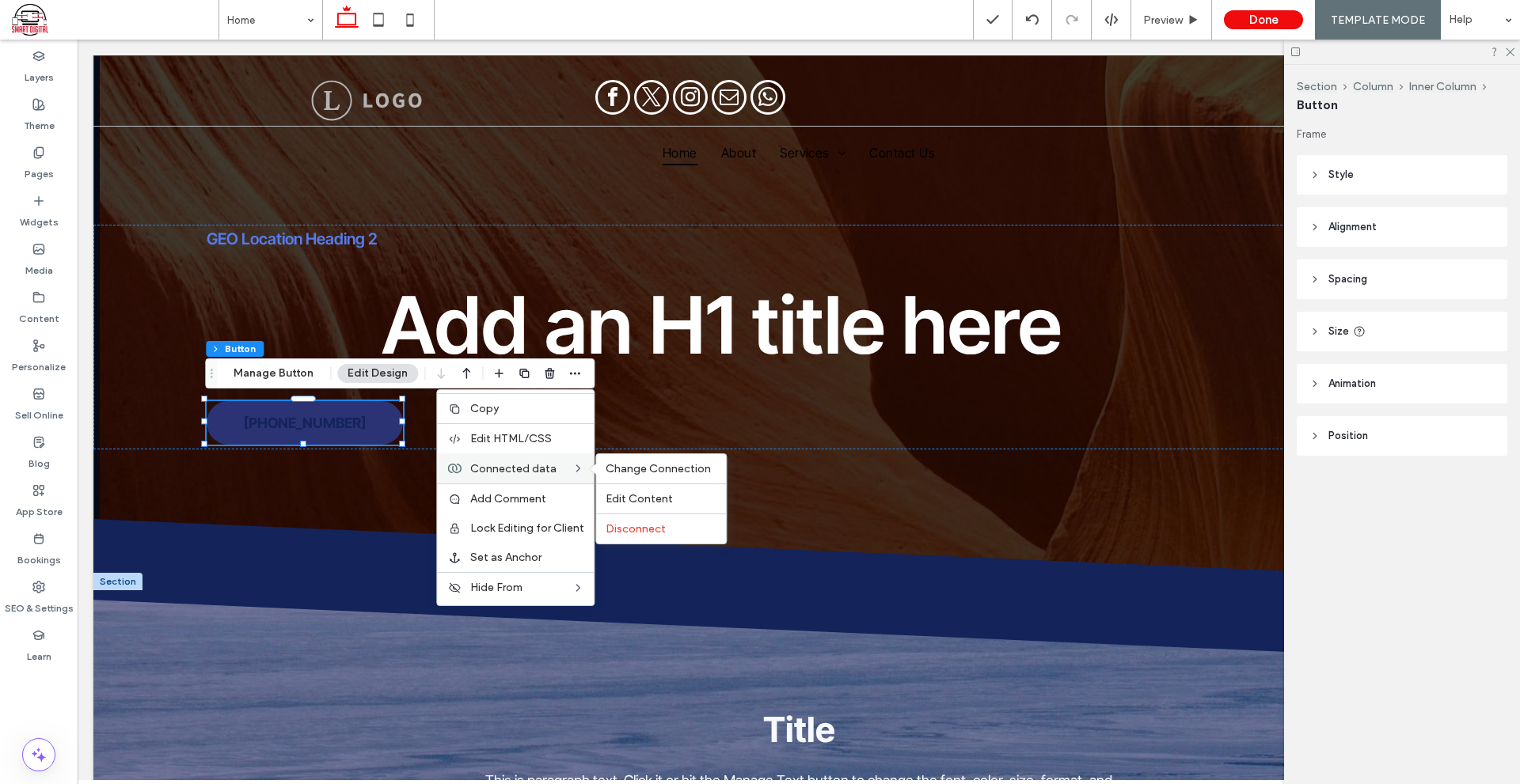
click at [559, 462] on label "Connected data" at bounding box center [521, 468] width 101 height 13
click at [638, 538] on div "Disconnect" at bounding box center [661, 528] width 130 height 30
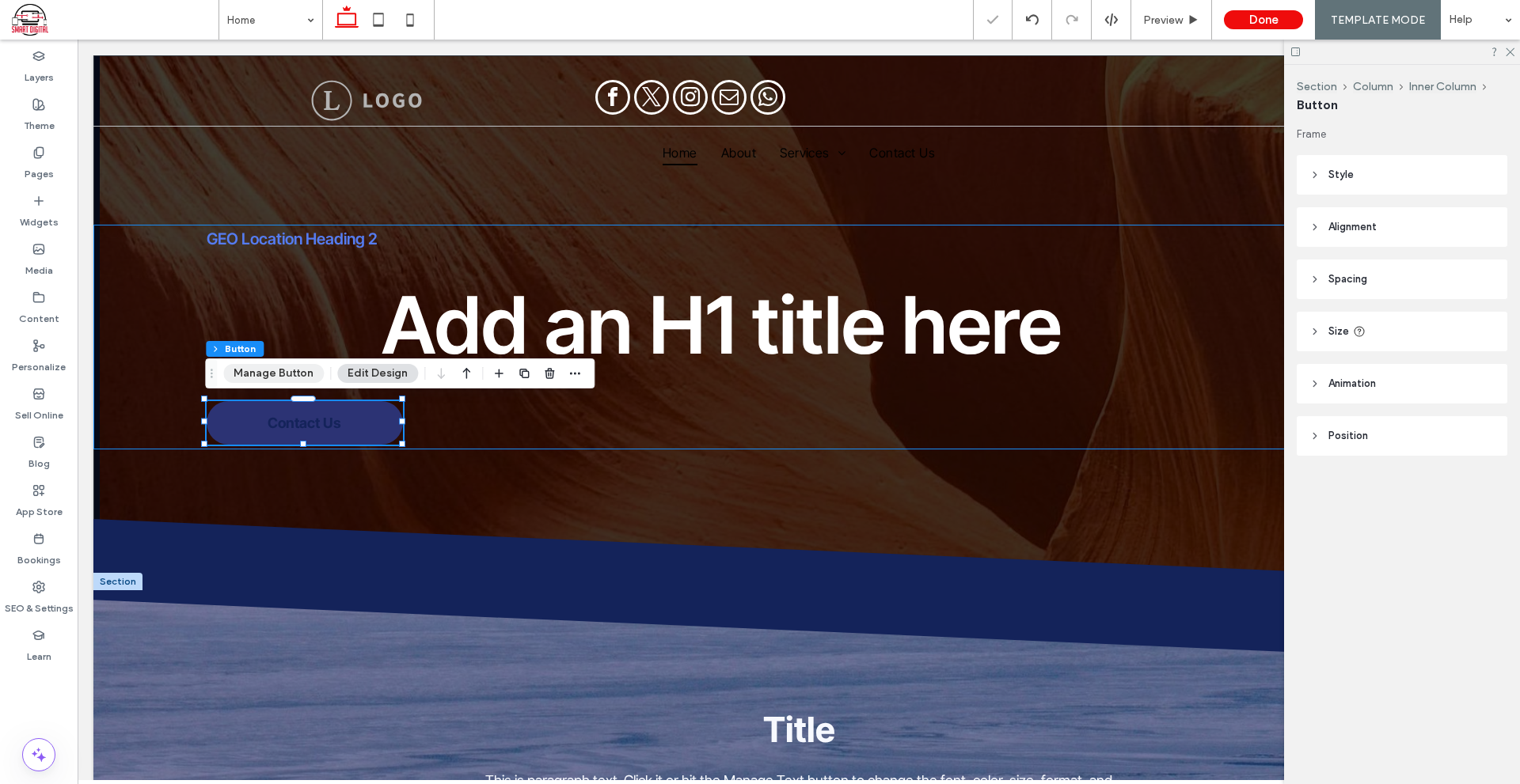
click at [300, 379] on button "Manage Button" at bounding box center [272, 373] width 100 height 19
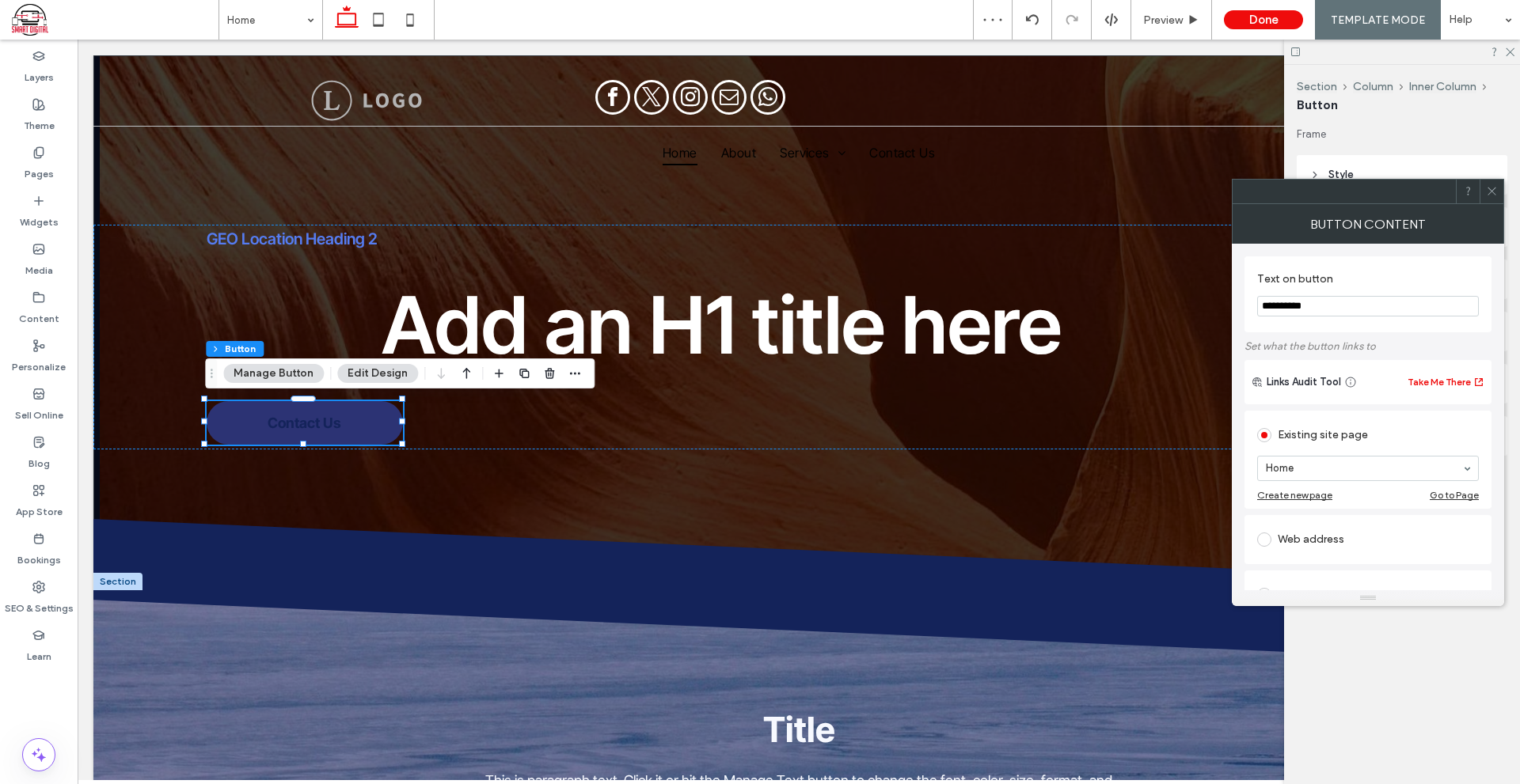
click at [1332, 302] on input "**********" at bounding box center [1368, 306] width 222 height 21
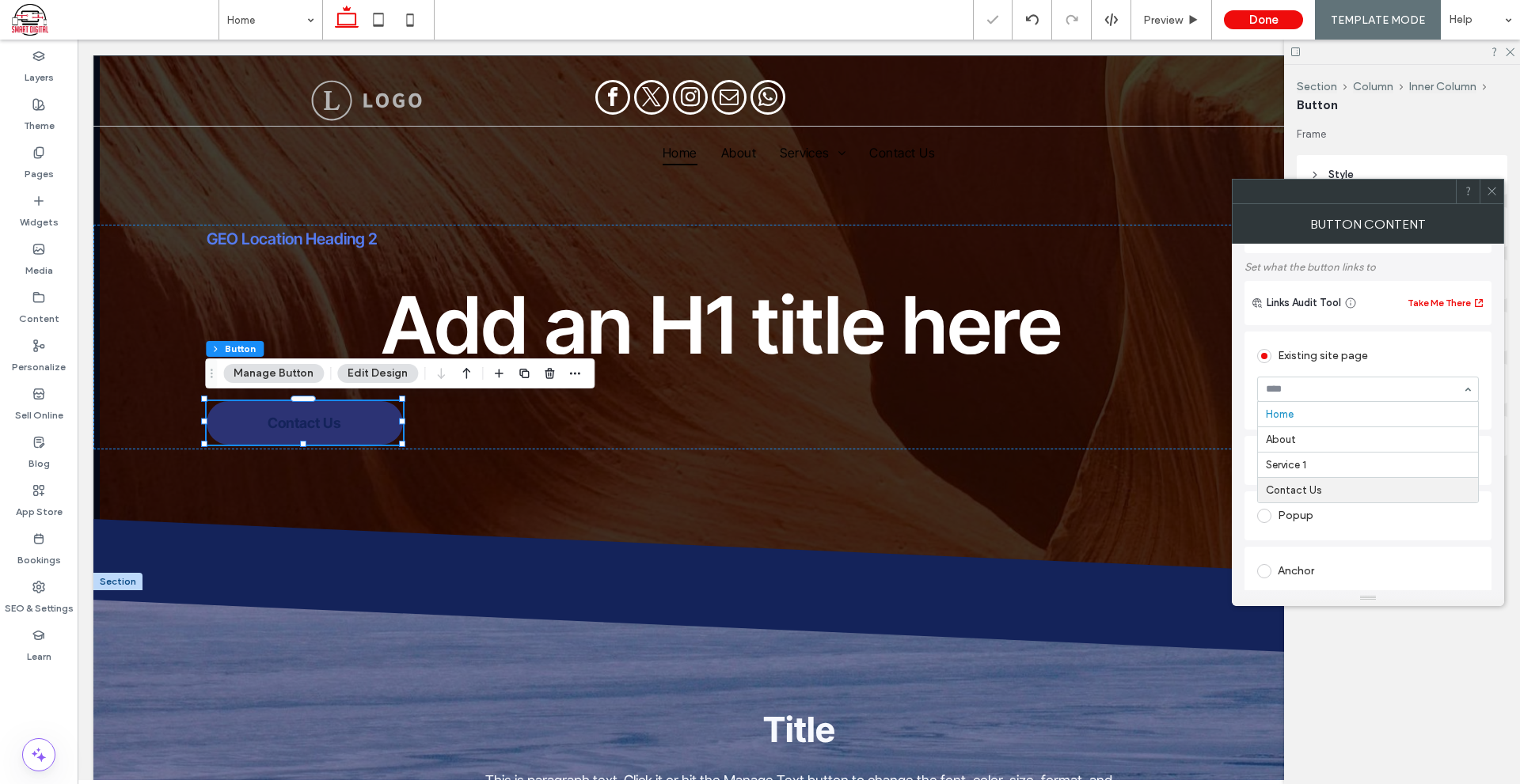
scroll to position [158, 0]
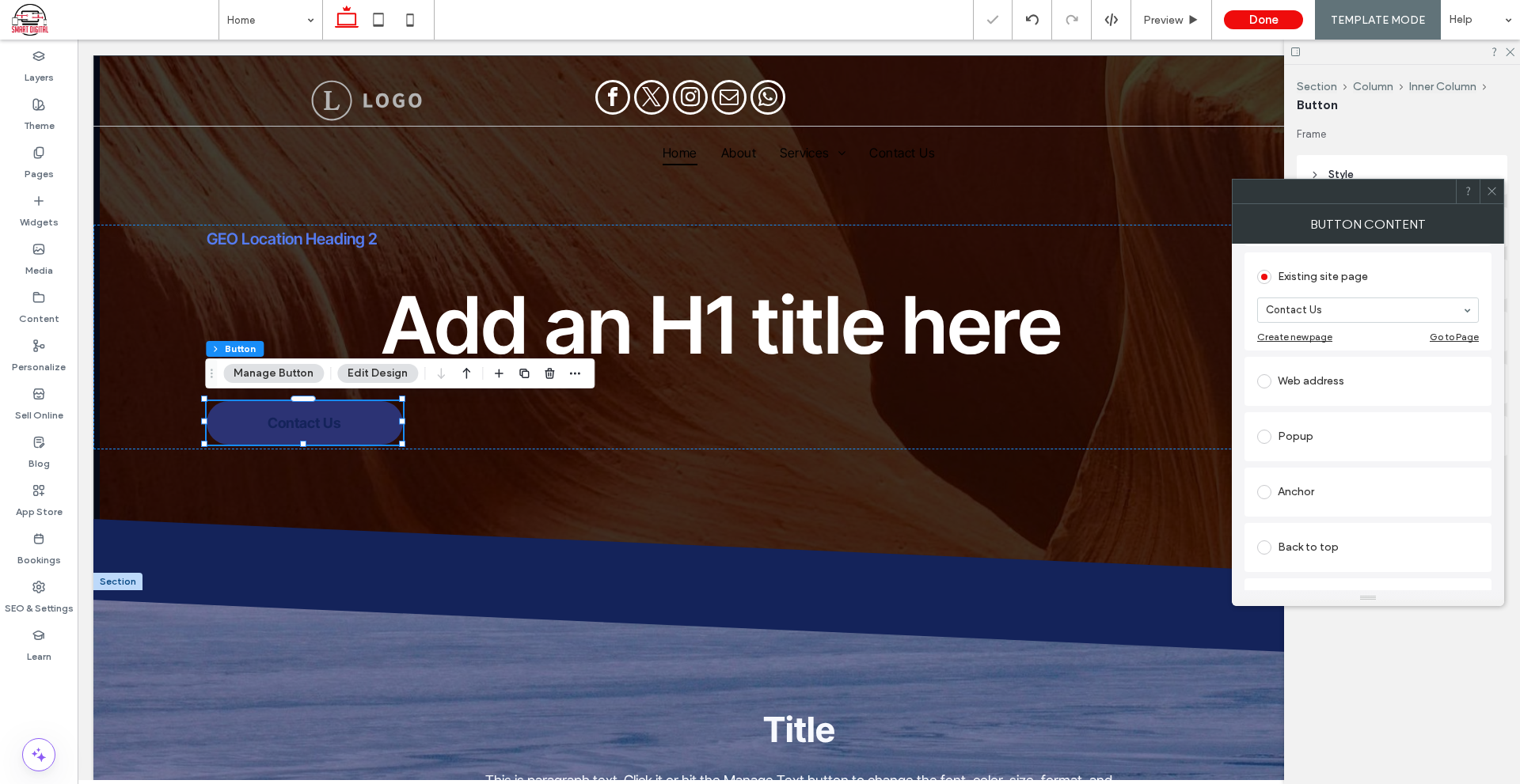
click at [1496, 188] on icon at bounding box center [1491, 191] width 12 height 12
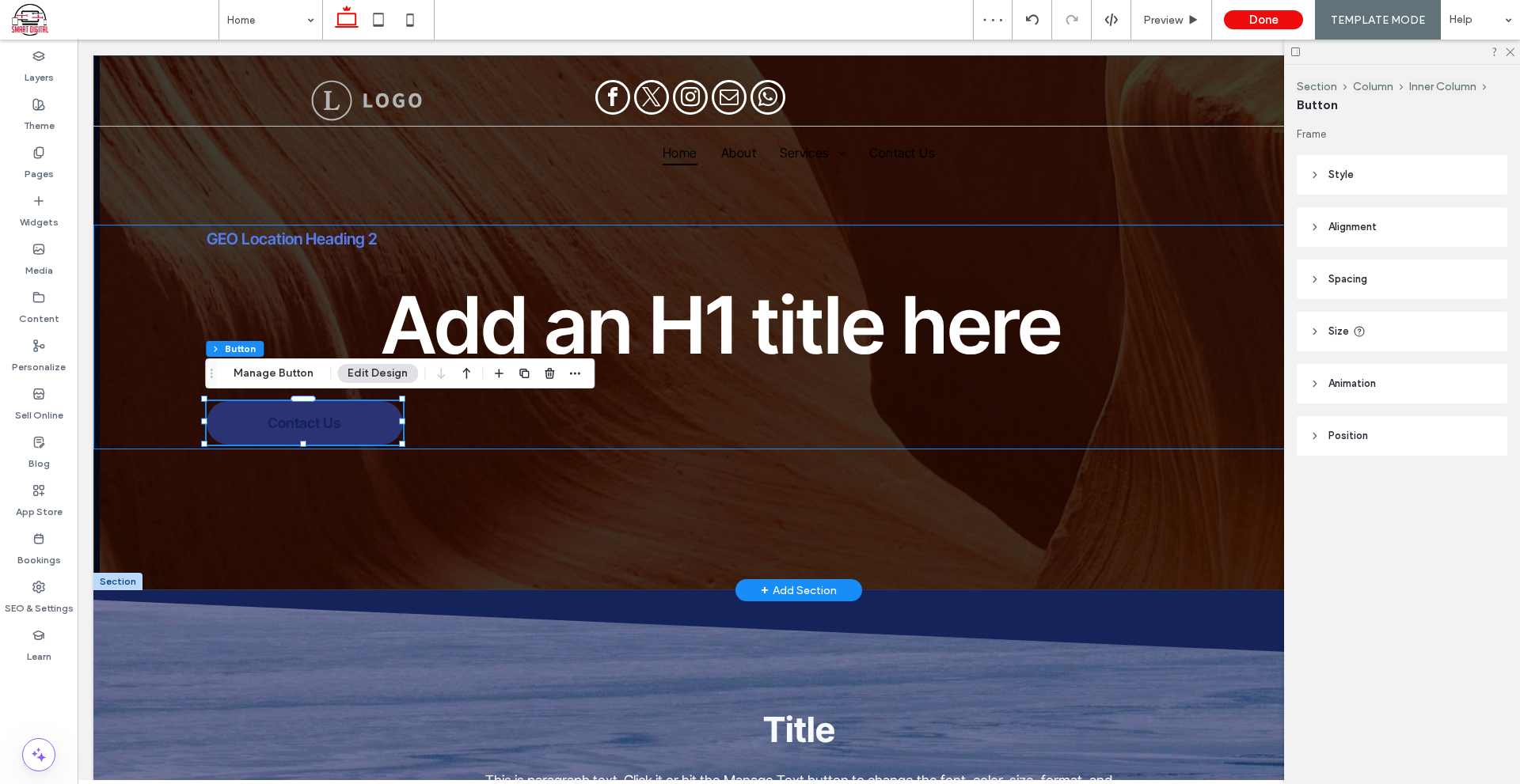
click at [461, 437] on div "GEO Location Heading 2 Add an H1 title here Contact Us" at bounding box center [798, 337] width 1410 height 224
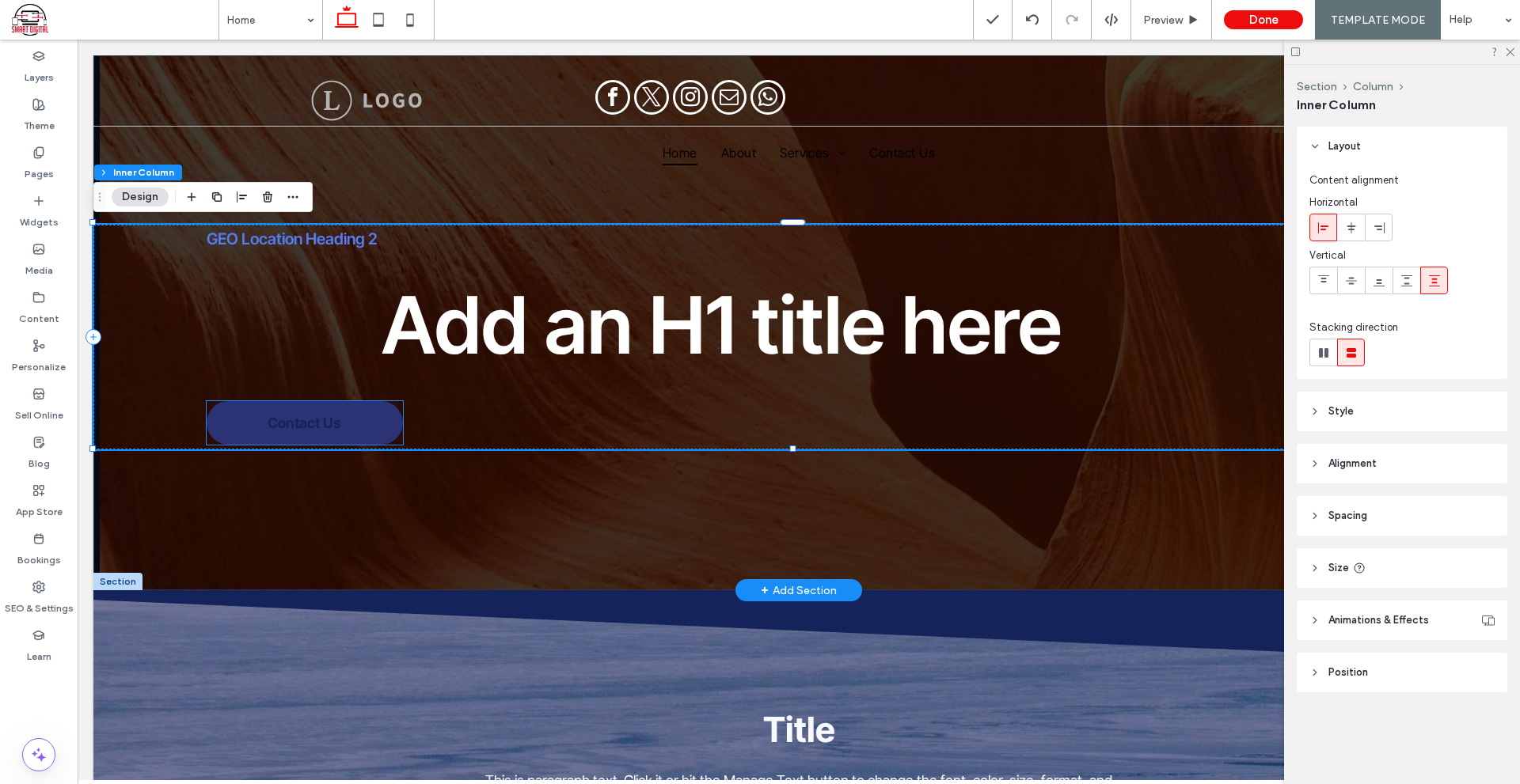
click at [334, 428] on span "Contact Us" at bounding box center [304, 422] width 74 height 17
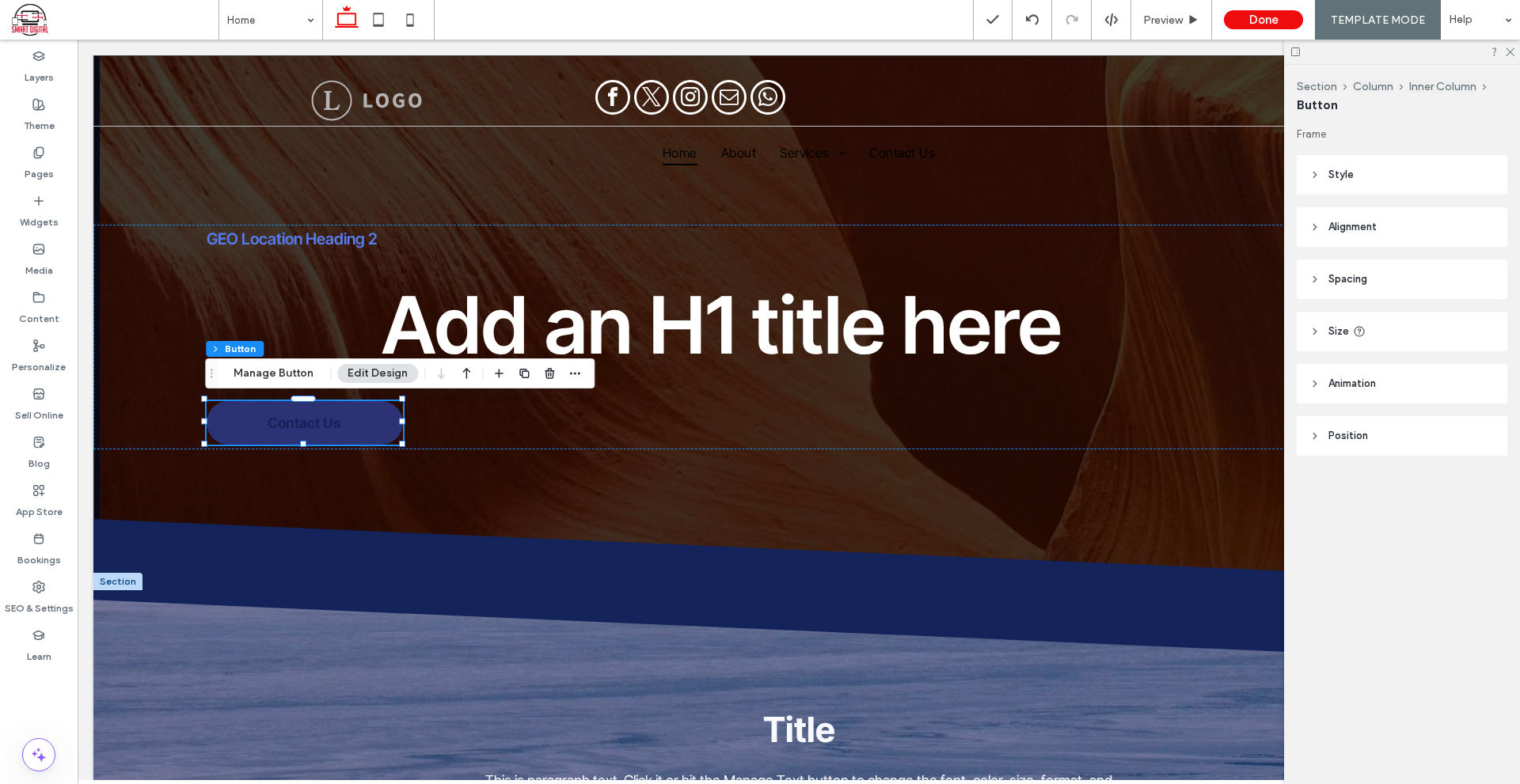
click at [1376, 183] on header "Style" at bounding box center [1402, 174] width 211 height 39
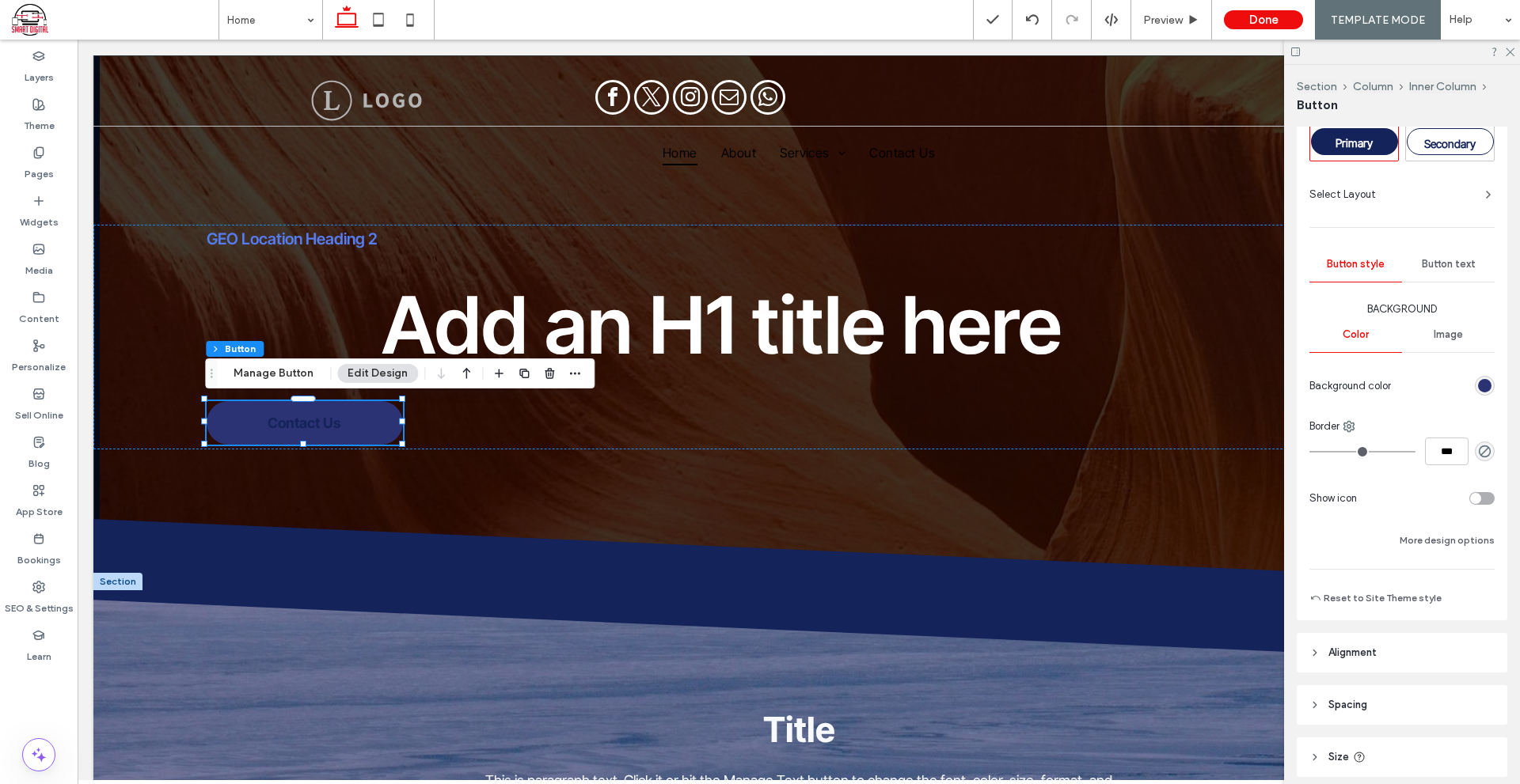
click at [1389, 647] on header "Alignment" at bounding box center [1402, 652] width 211 height 39
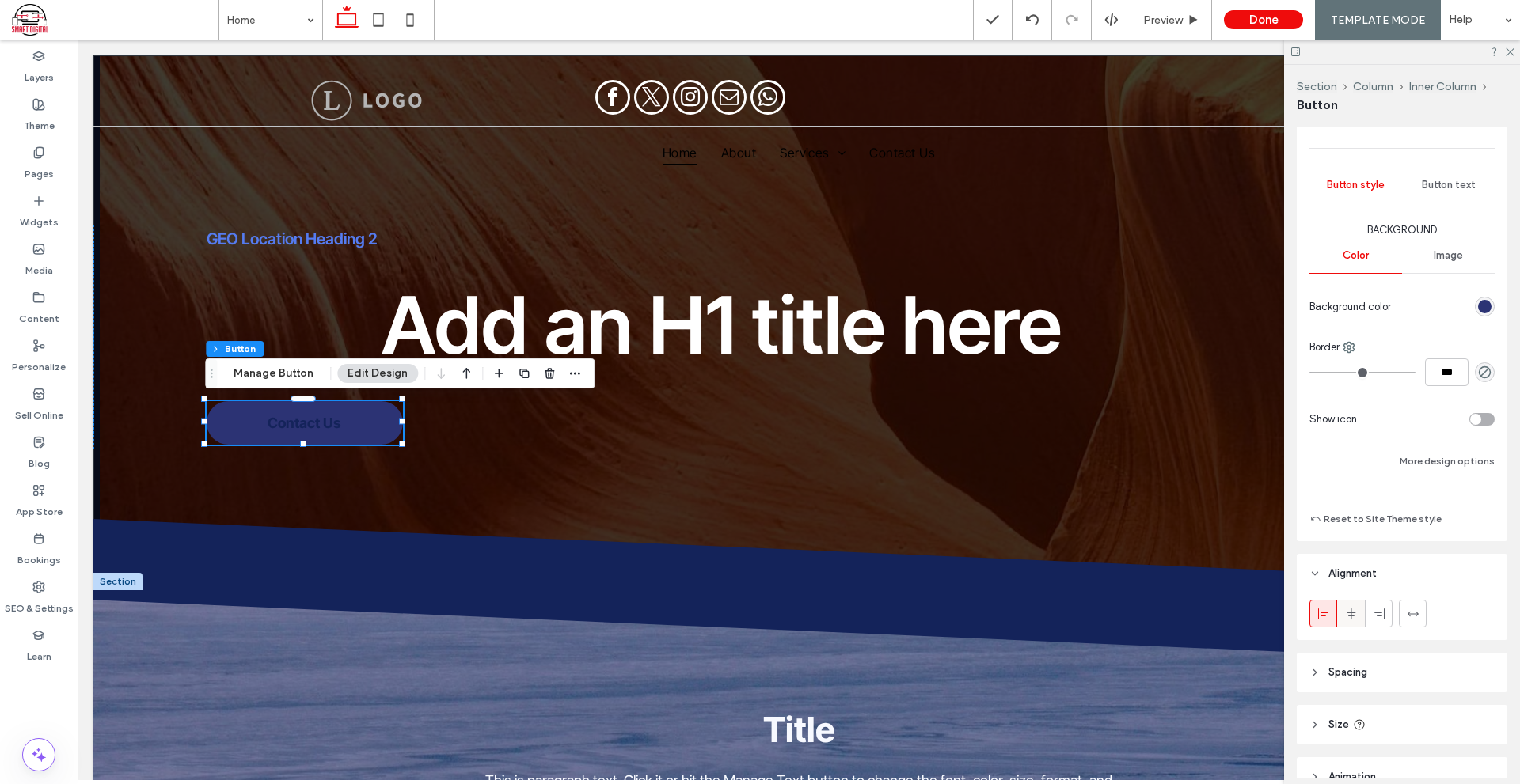
click at [1345, 622] on div at bounding box center [1350, 613] width 26 height 26
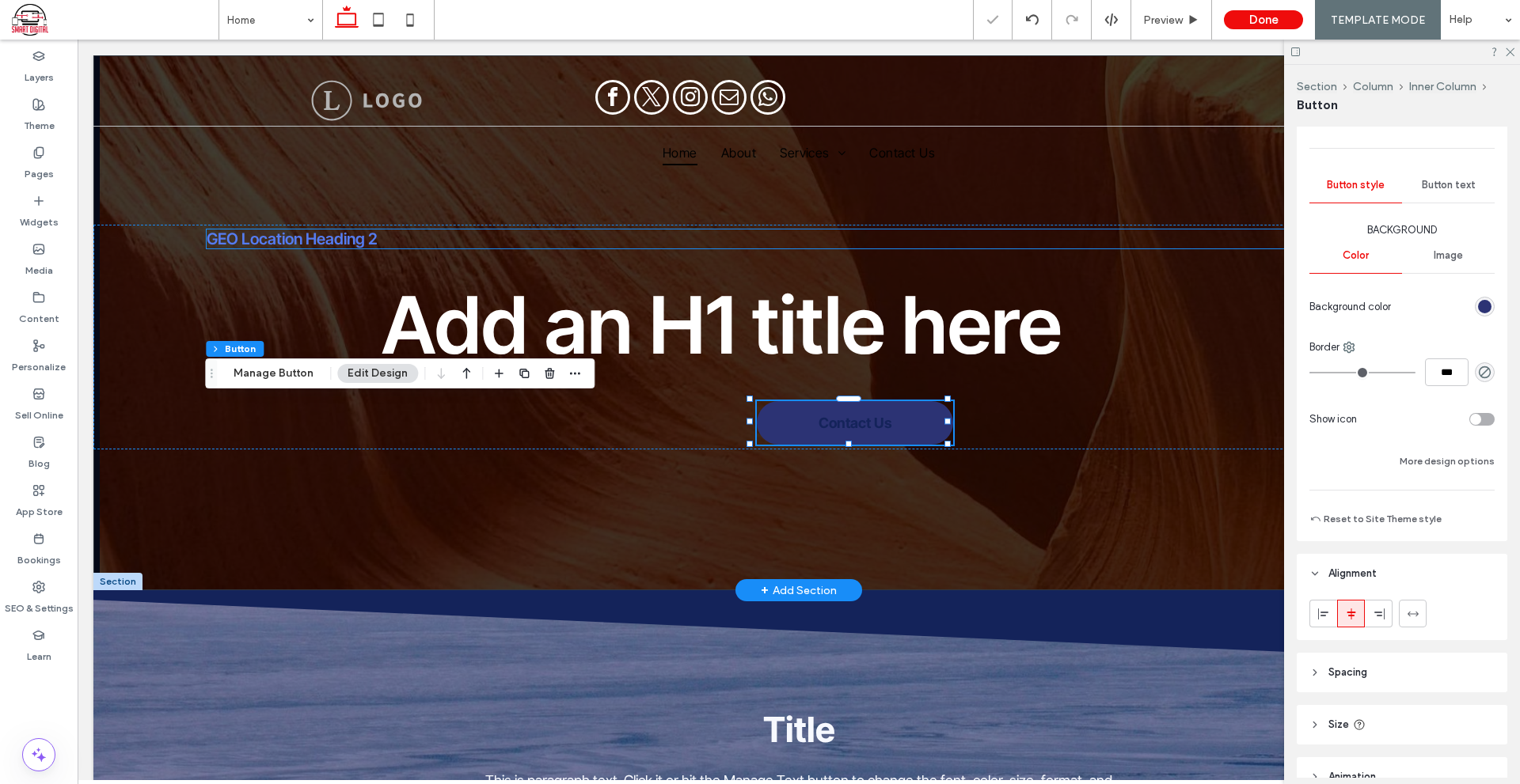
click at [333, 239] on span "GEO Location Heading 2" at bounding box center [292, 239] width 171 height 19
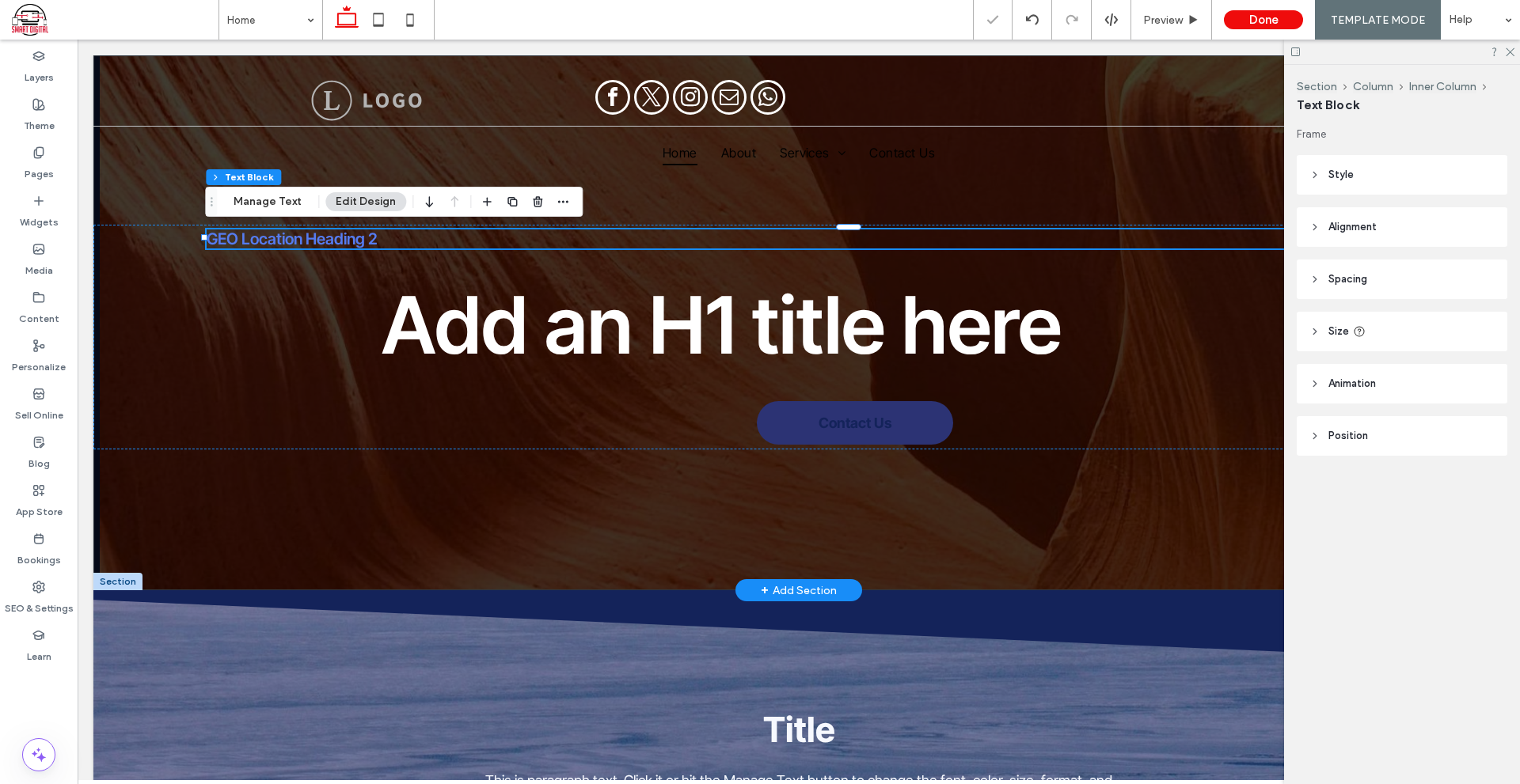
click at [427, 231] on h2 "GEO Location Heading 2" at bounding box center [855, 239] width 1297 height 19
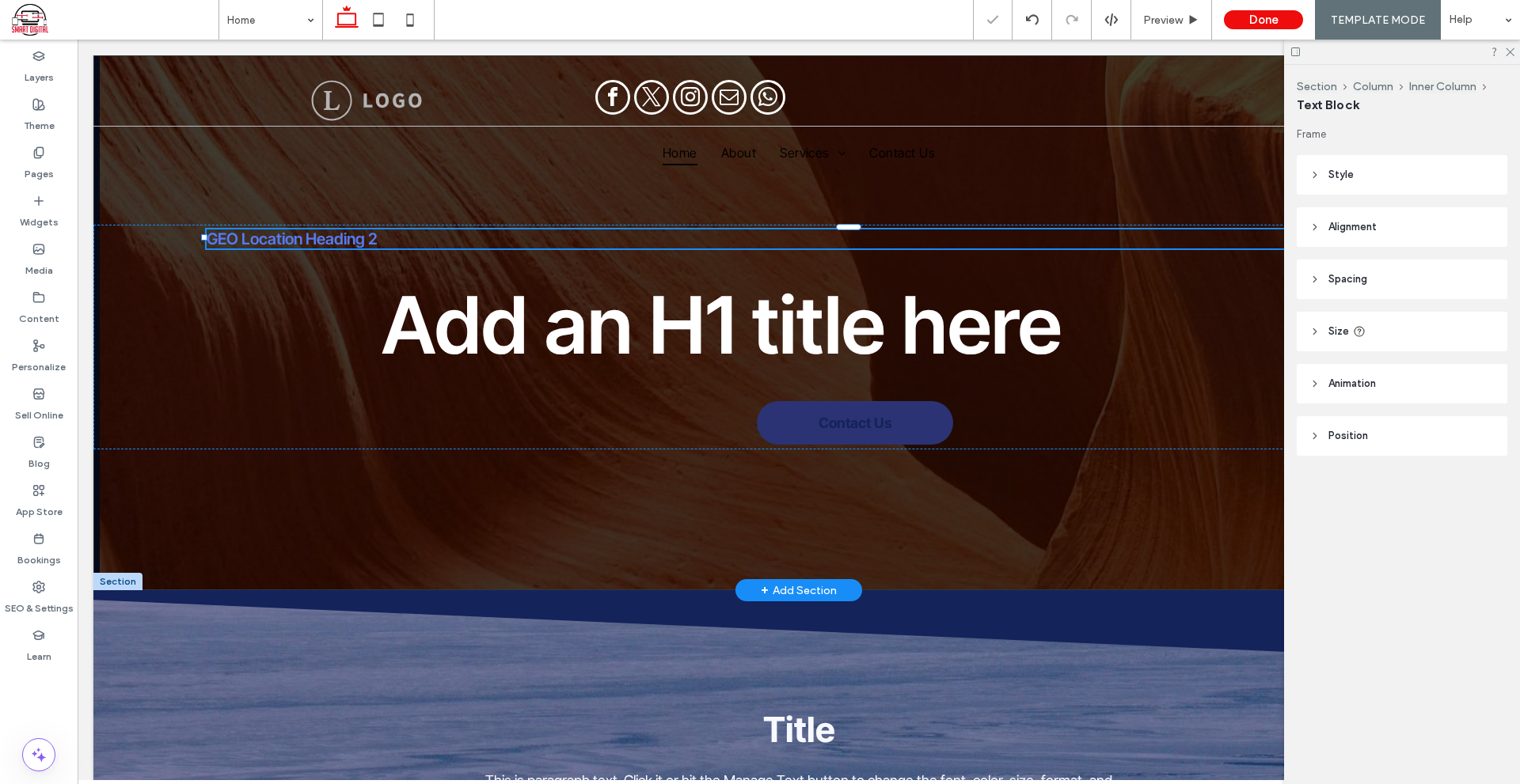
type input "**********"
type input "**"
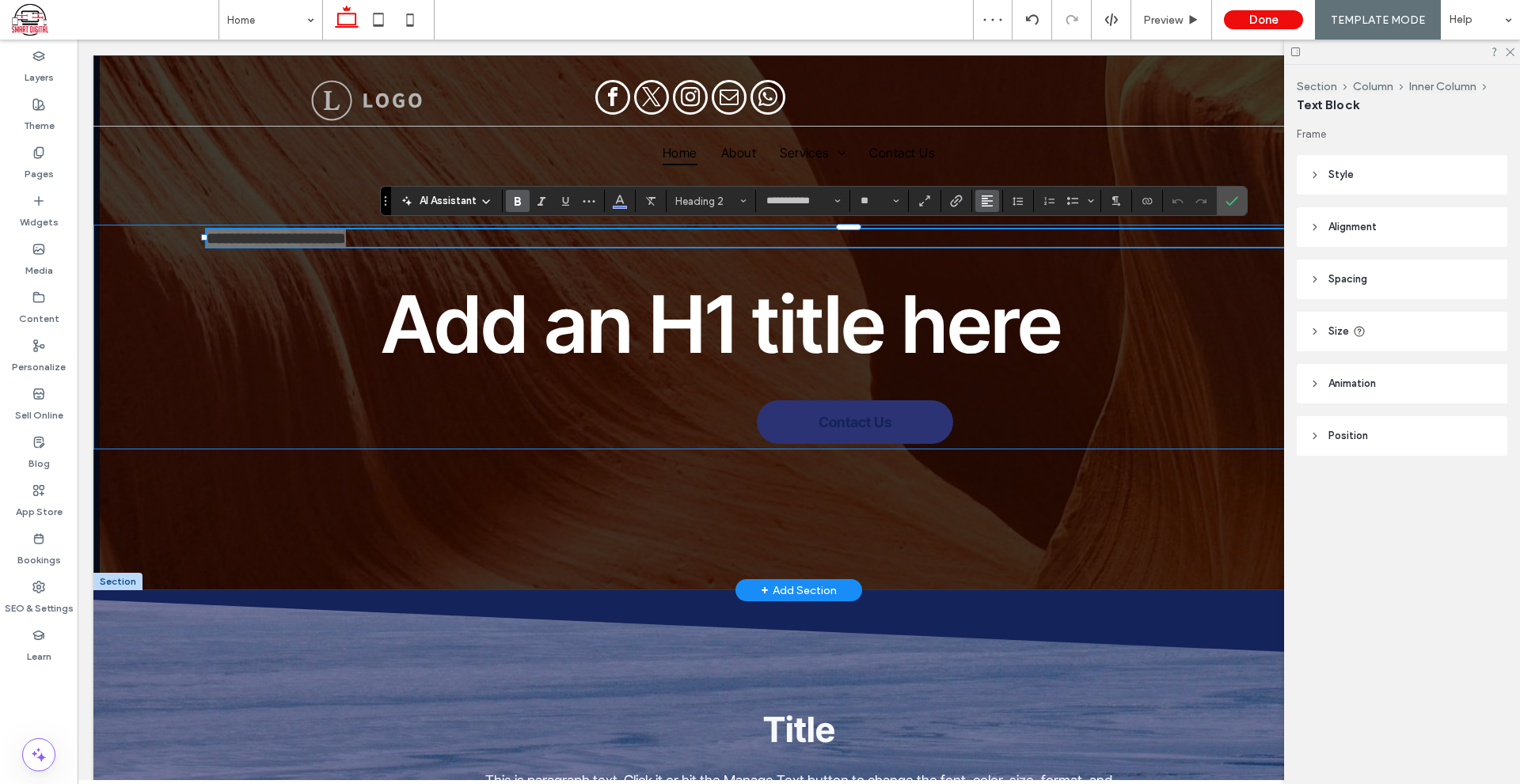
drag, startPoint x: 984, startPoint y: 204, endPoint x: 908, endPoint y: 179, distance: 80.0
click at [984, 204] on icon "Alignment" at bounding box center [986, 201] width 13 height 13
click at [1010, 252] on div "ui.textEditor.alignment.center" at bounding box center [1003, 250] width 21 height 13
click at [1235, 197] on icon "Confirm" at bounding box center [1231, 201] width 13 height 13
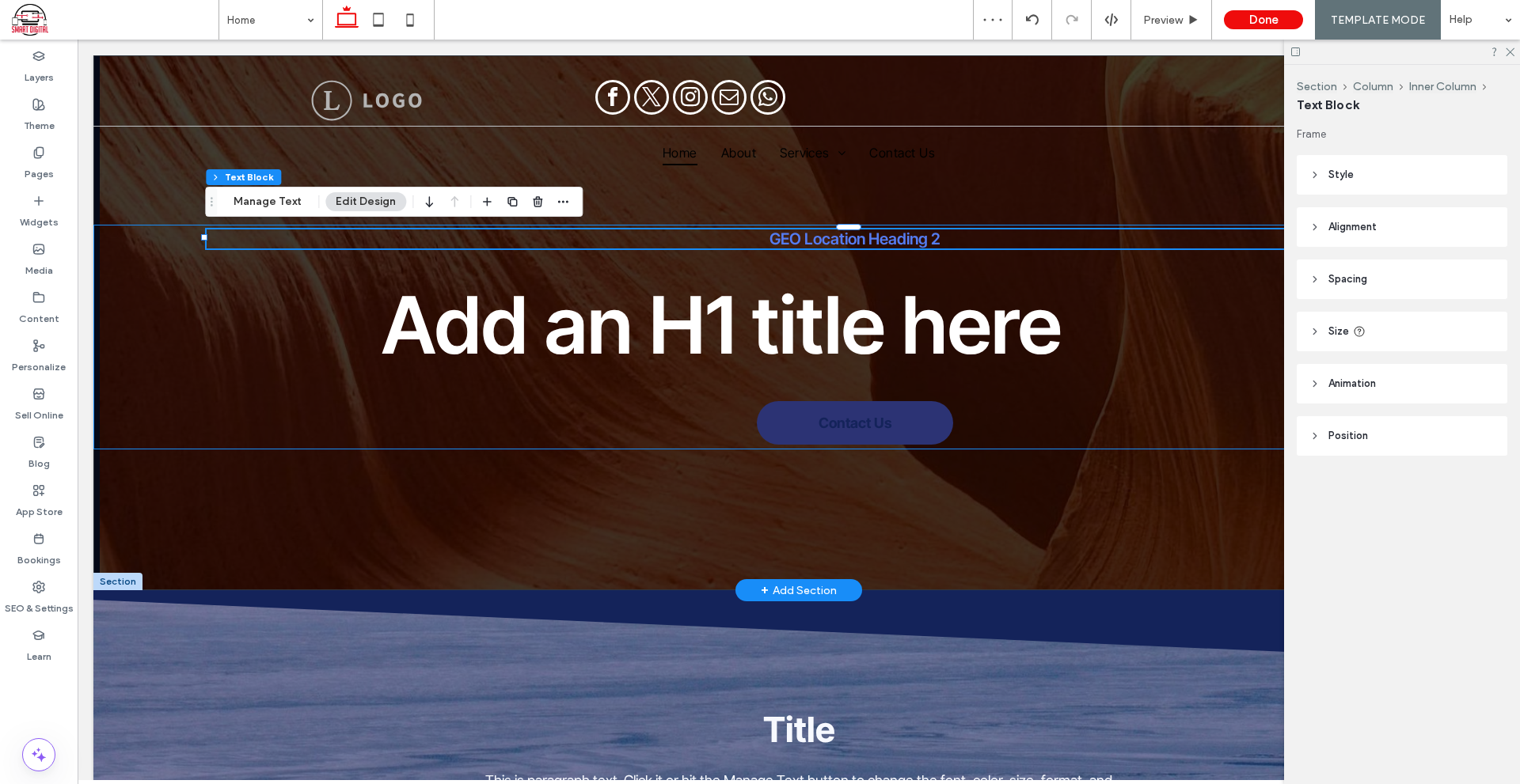
click at [1131, 392] on div "GEO Location Heading 2 Add an H1 title here Contact Us" at bounding box center [798, 337] width 1410 height 224
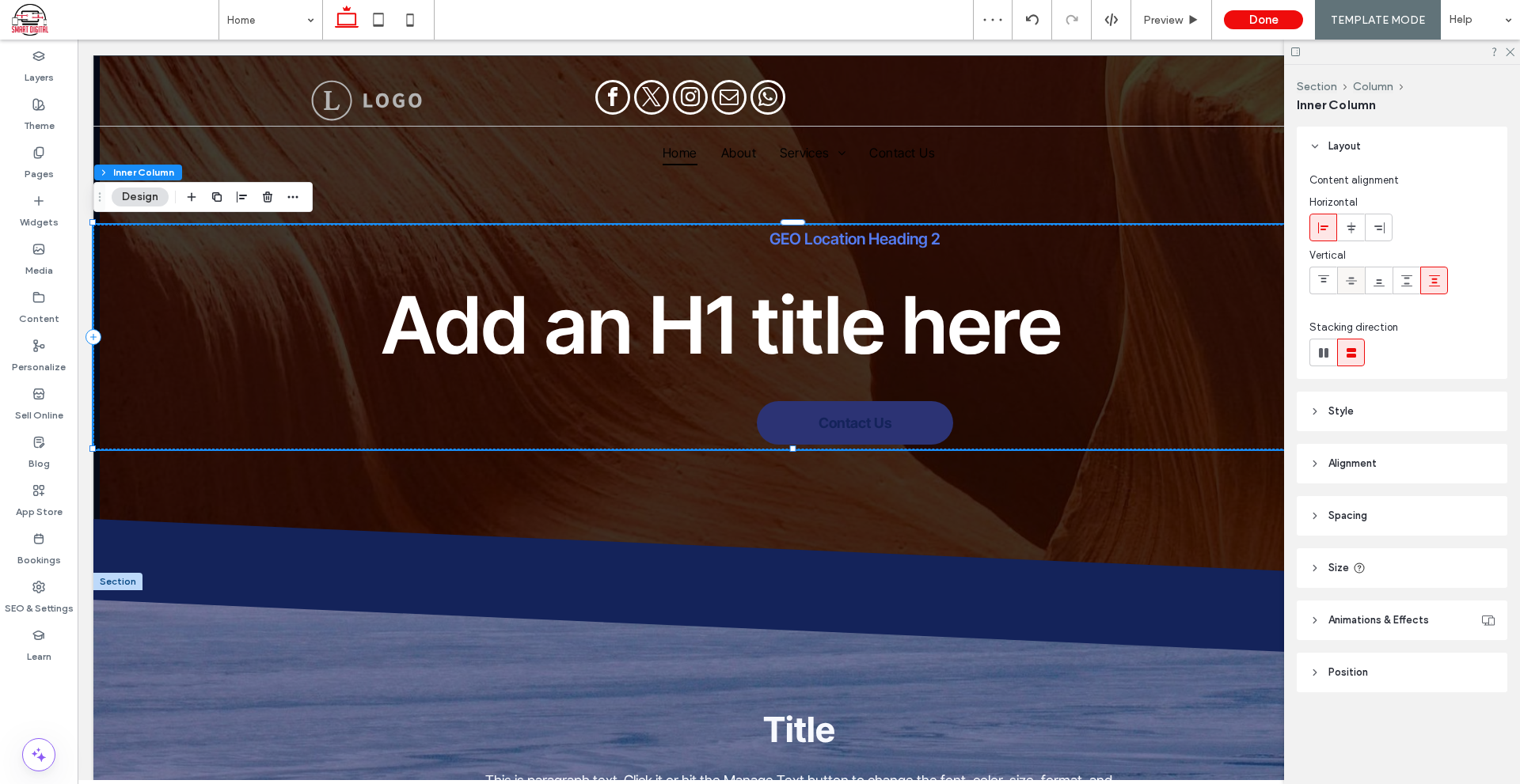
drag, startPoint x: 1351, startPoint y: 285, endPoint x: 1351, endPoint y: 275, distance: 10.0
click at [1351, 284] on icon at bounding box center [1351, 280] width 13 height 13
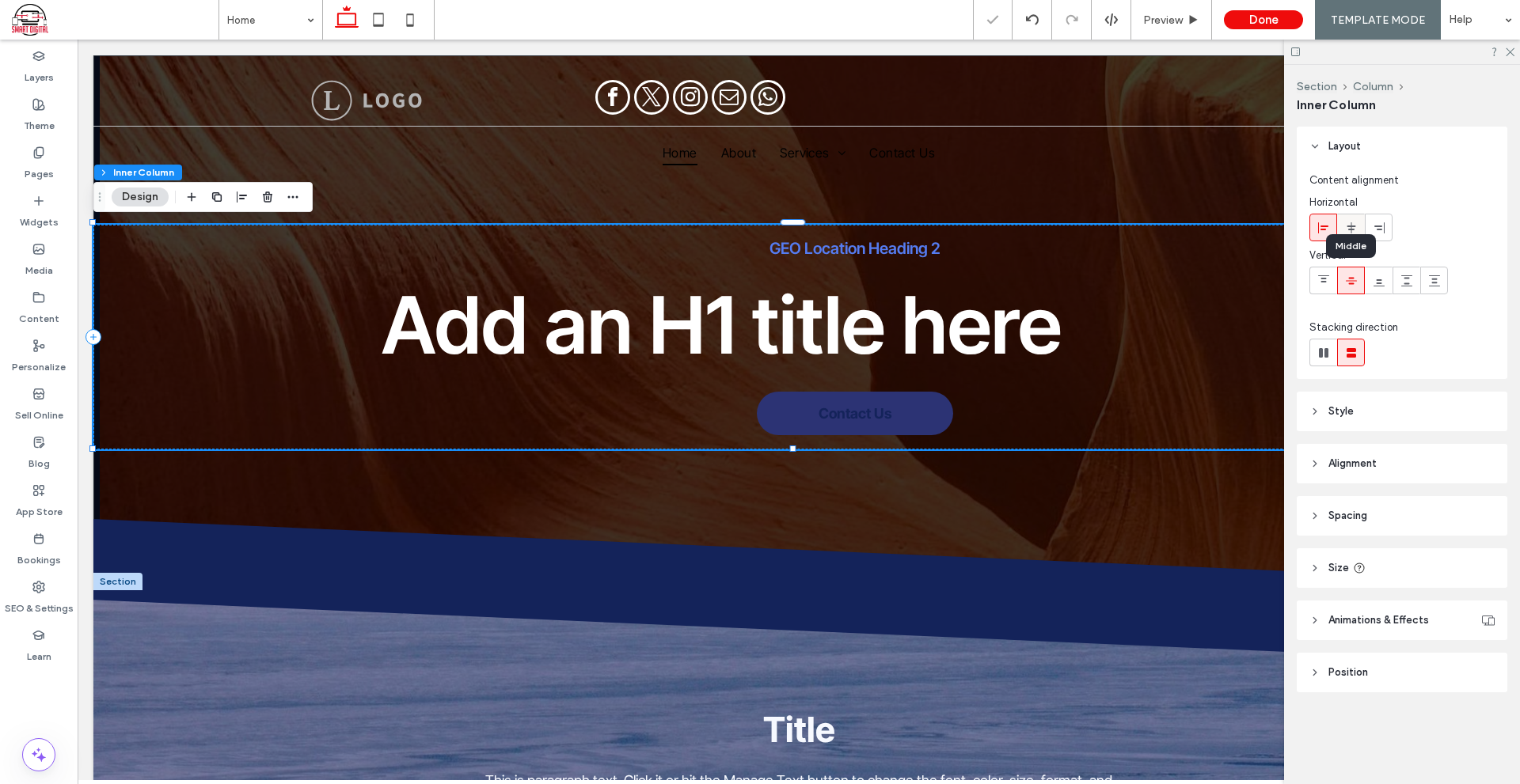
click at [1351, 228] on use at bounding box center [1350, 227] width 9 height 11
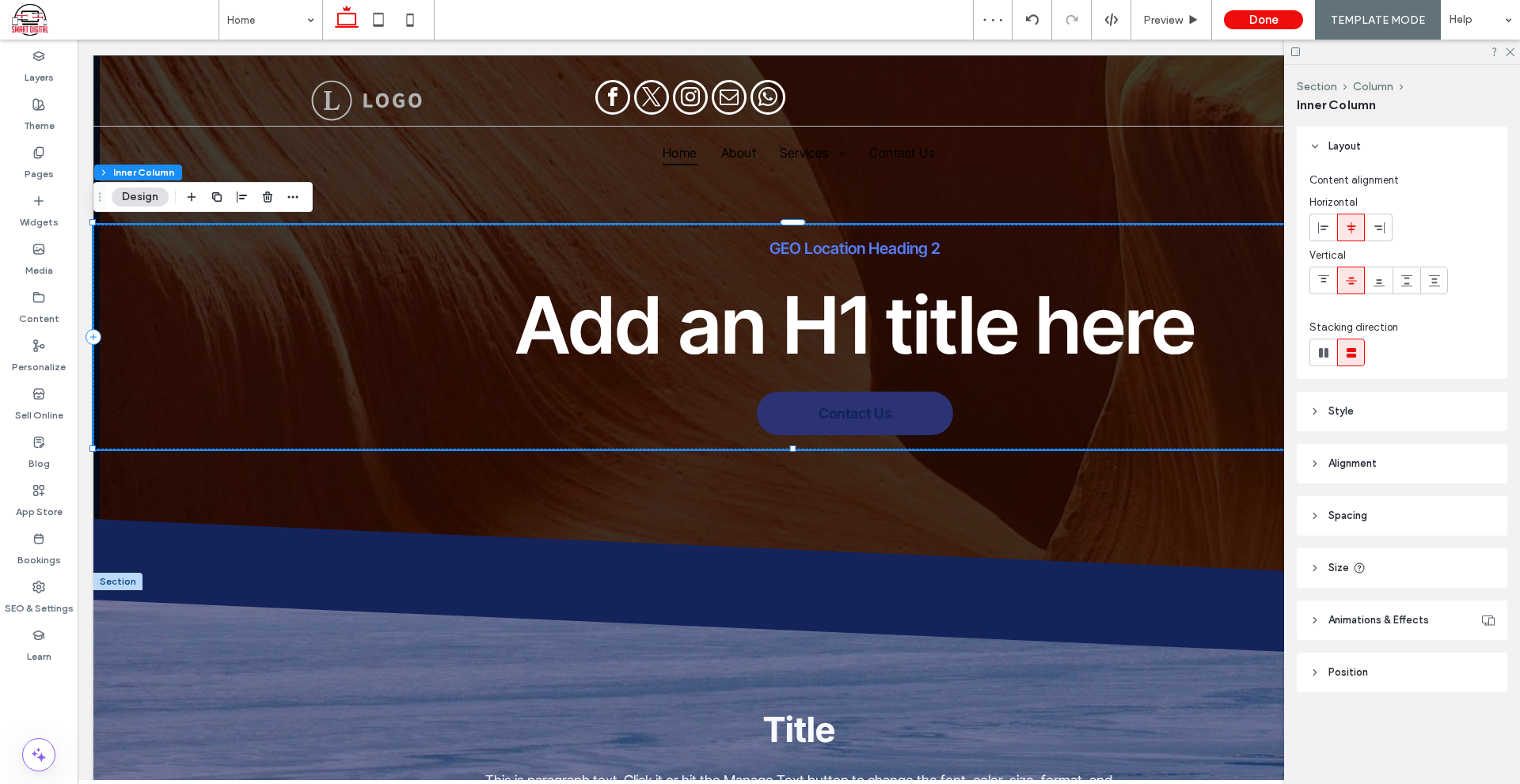
click at [1298, 53] on icon at bounding box center [1295, 52] width 12 height 12
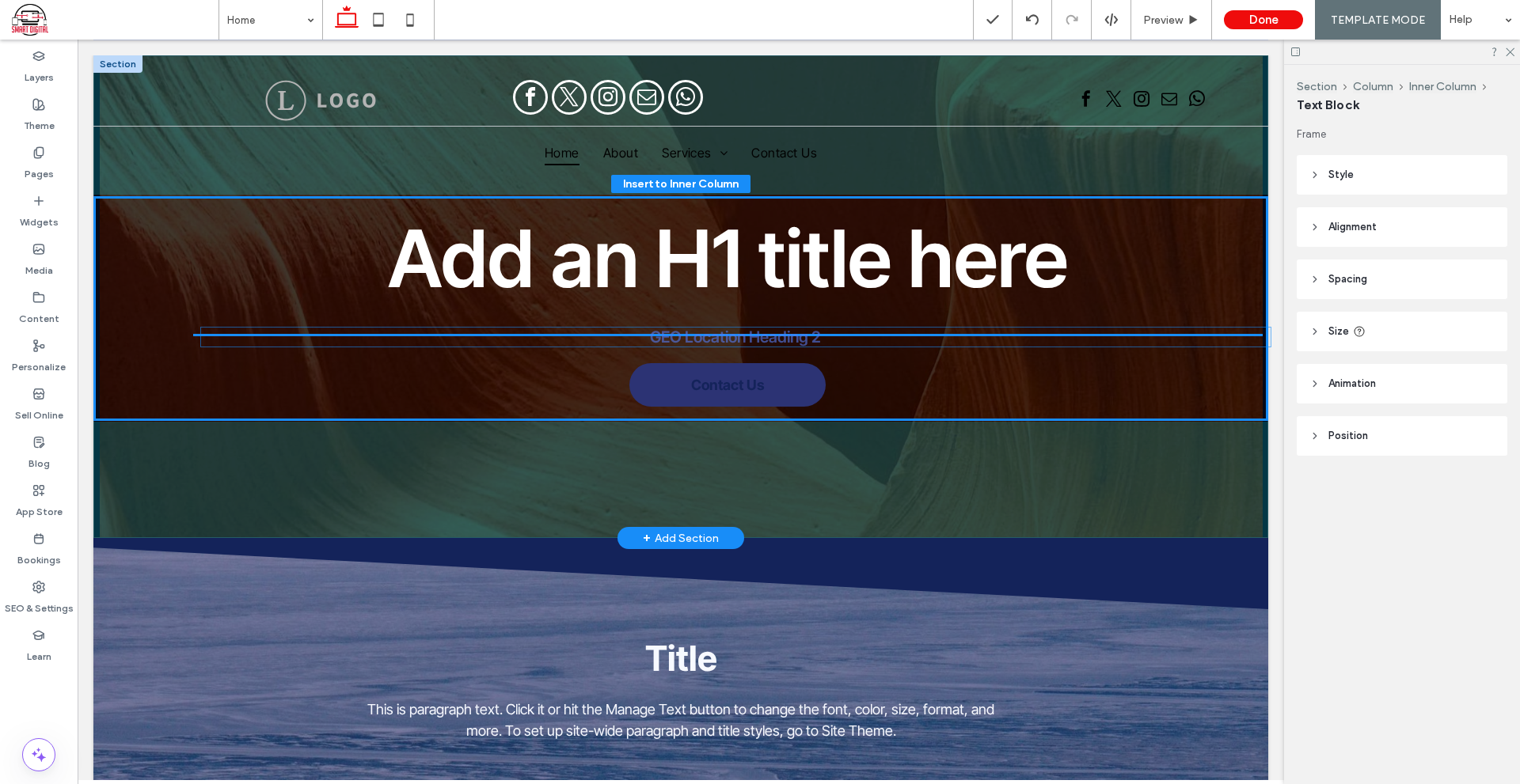
drag, startPoint x: 688, startPoint y: 265, endPoint x: 703, endPoint y: 342, distance: 78.4
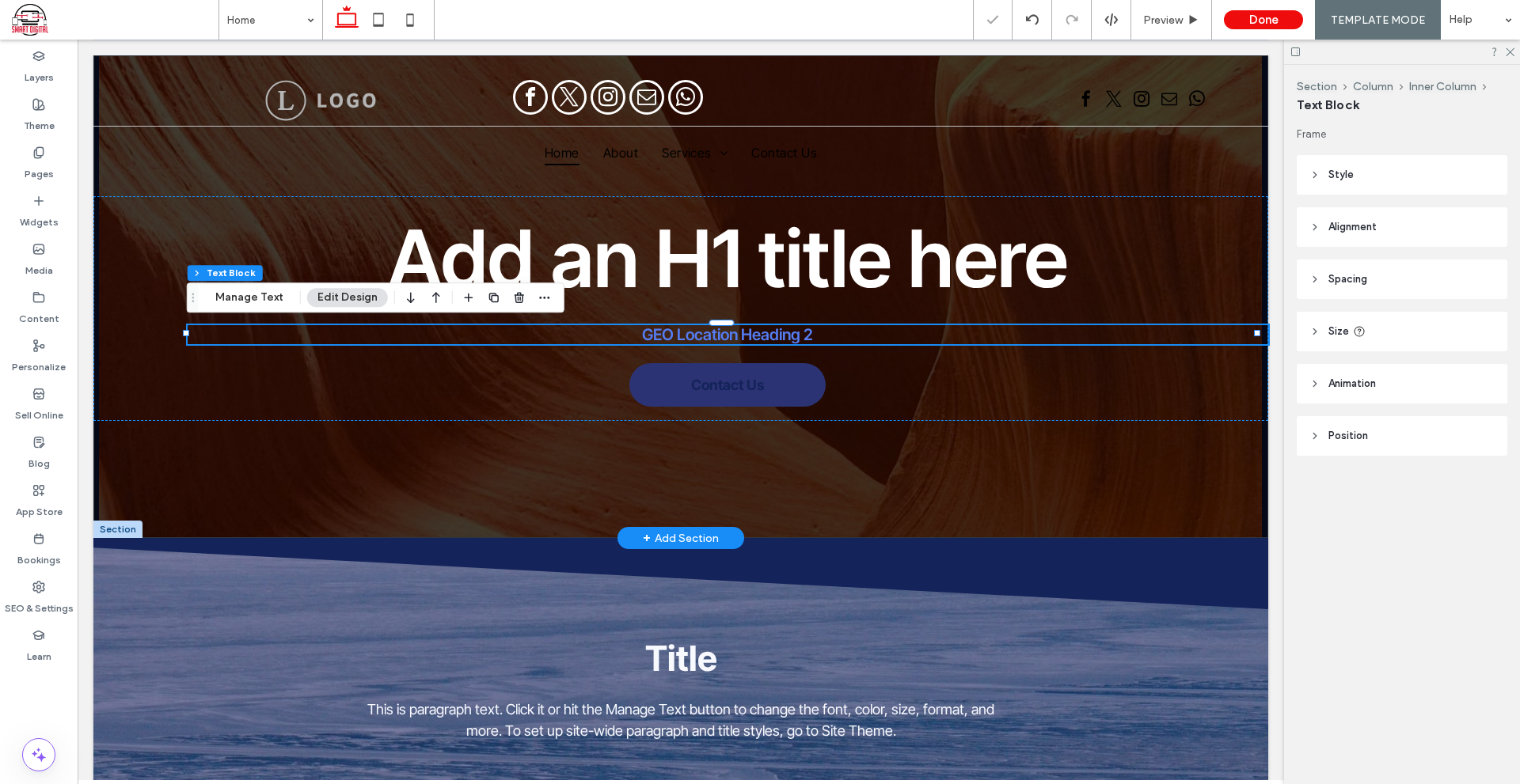
click at [703, 335] on span "GEO Location Heading 2" at bounding box center [727, 335] width 171 height 19
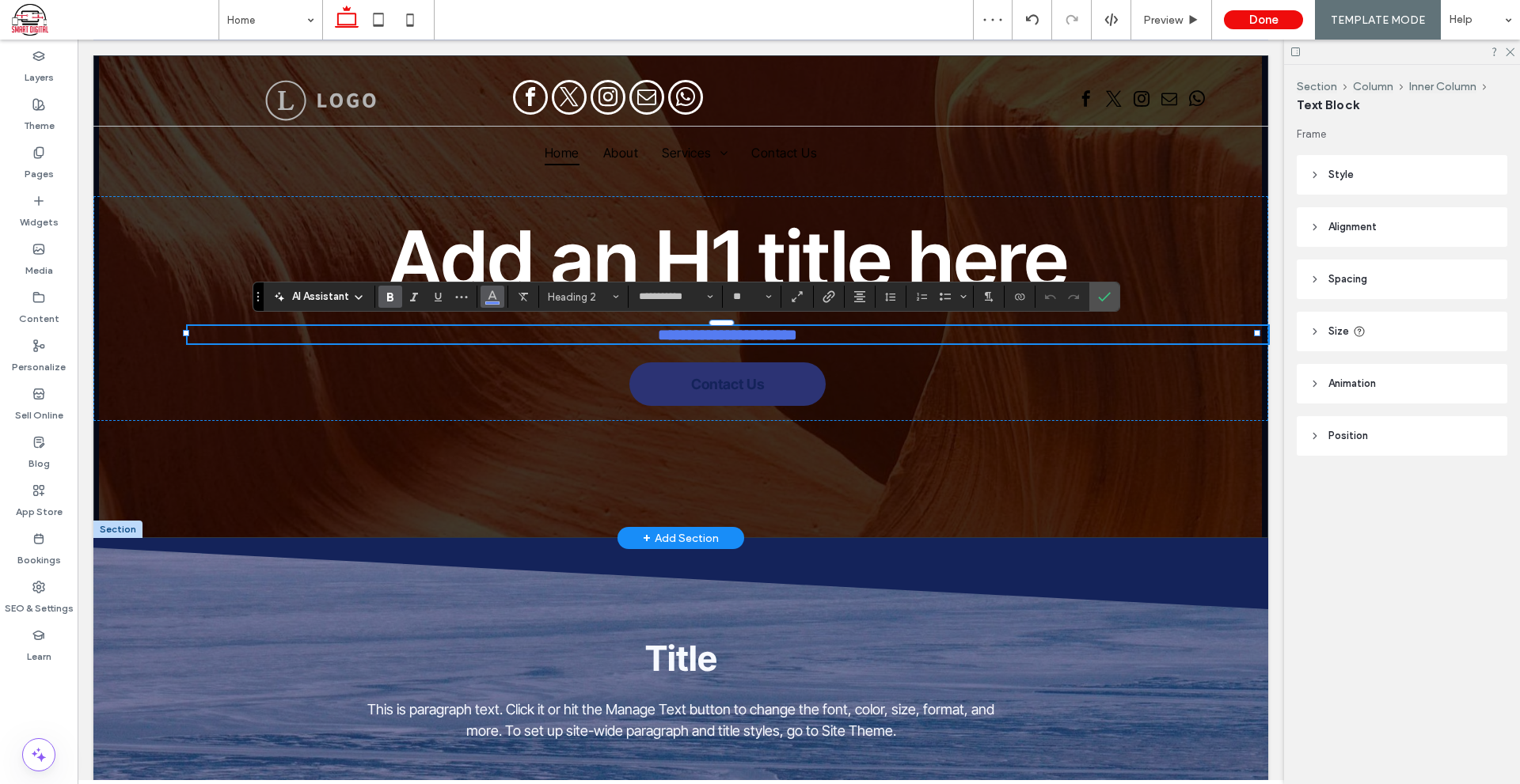
click at [501, 302] on button "Color" at bounding box center [492, 296] width 24 height 22
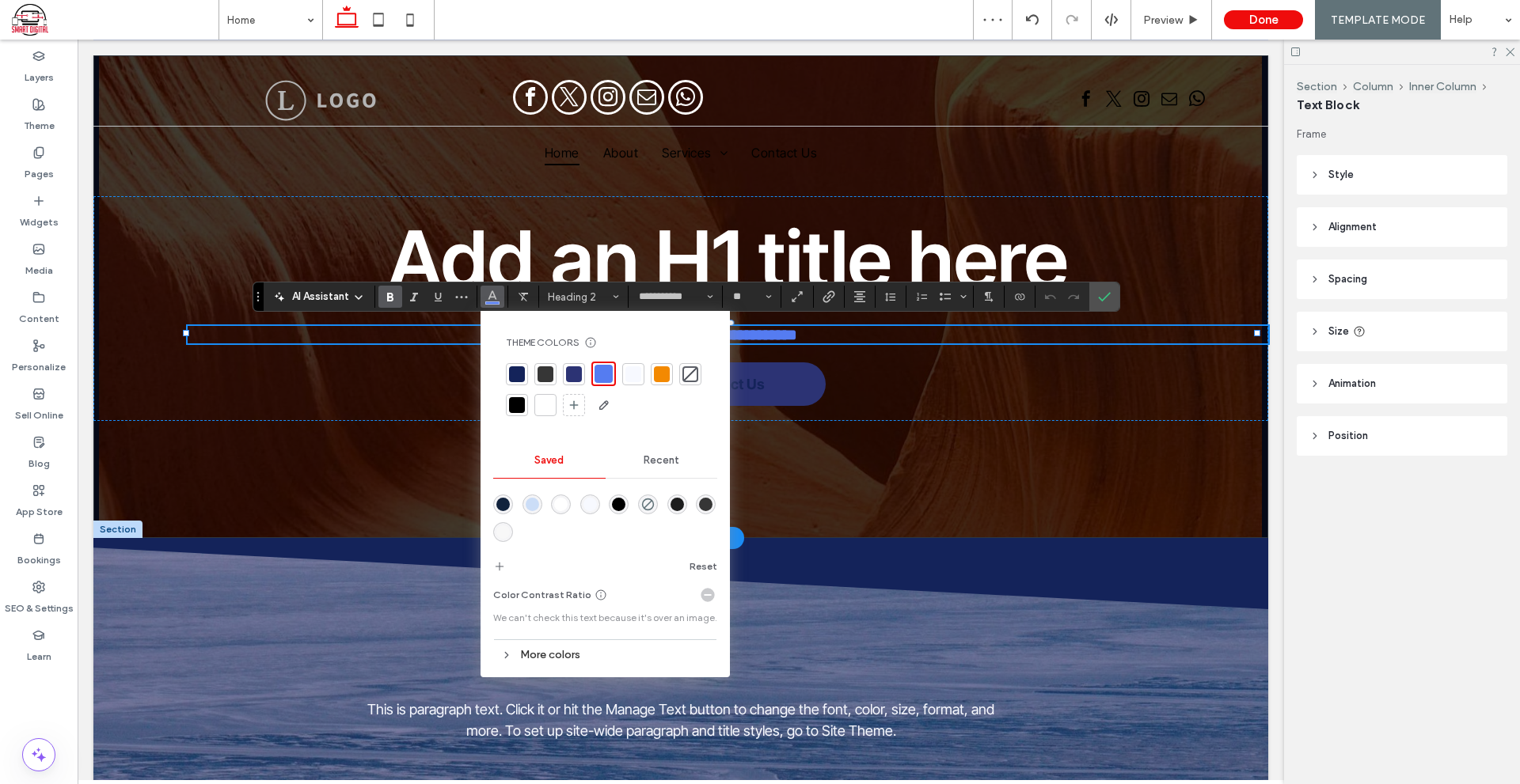
click at [550, 410] on div at bounding box center [545, 405] width 16 height 16
click at [1101, 296] on icon "Confirm" at bounding box center [1104, 297] width 13 height 13
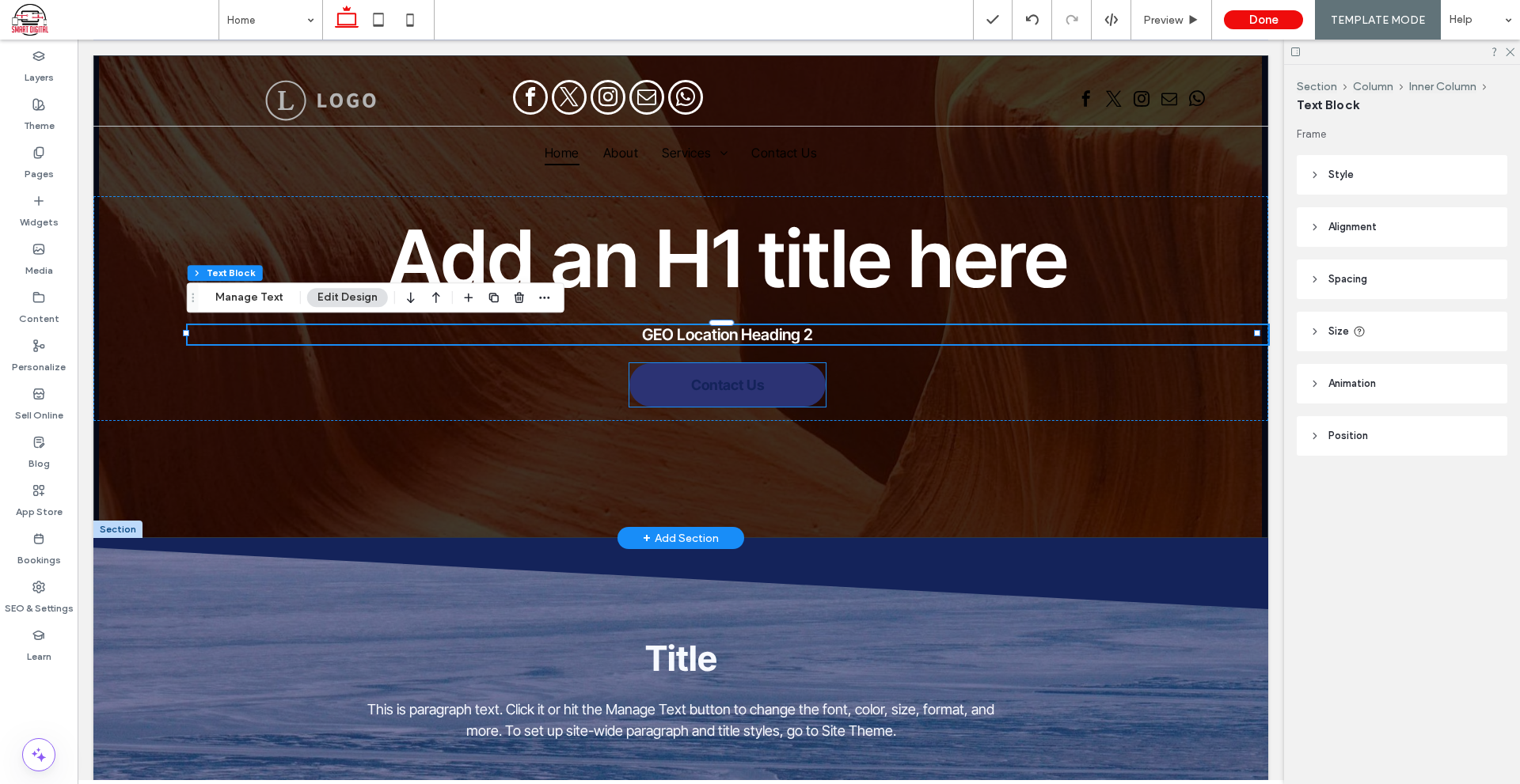
click at [722, 387] on span "Contact Us" at bounding box center [728, 385] width 74 height 17
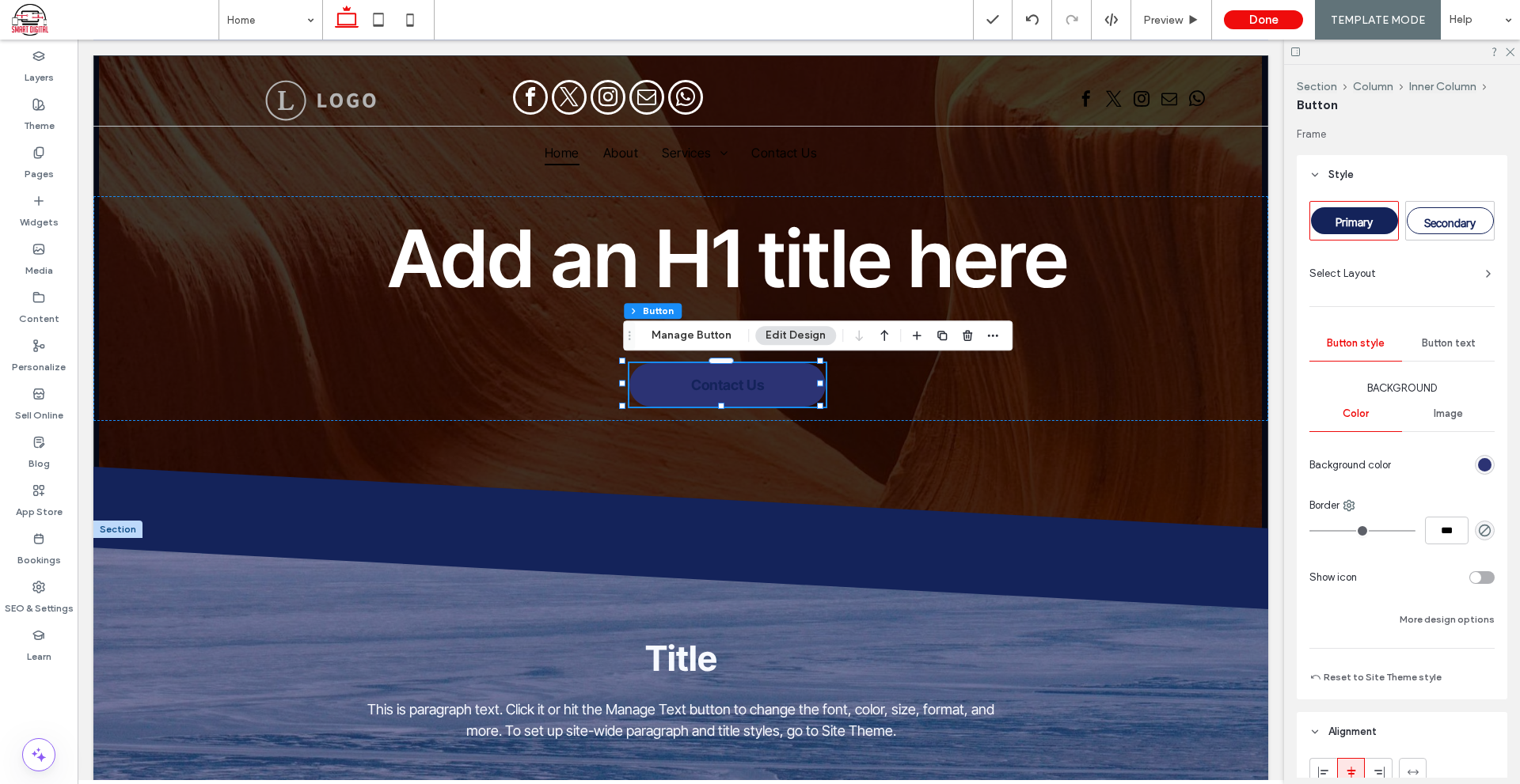
click at [1458, 212] on div "Secondary" at bounding box center [1450, 220] width 87 height 27
type input "*"
type input "***"
click at [47, 117] on label "Theme" at bounding box center [38, 121] width 30 height 22
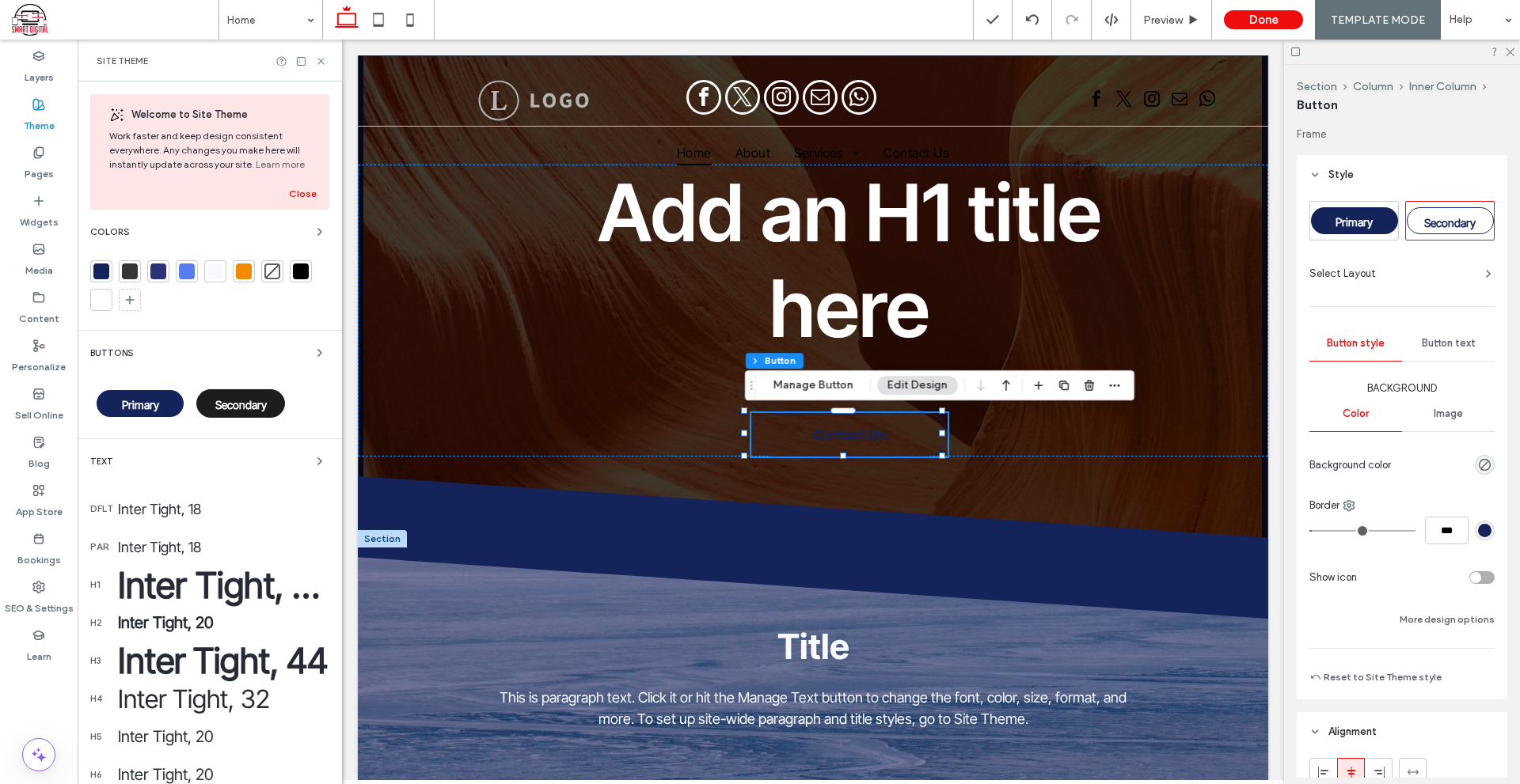
click at [278, 405] on div "Secondary" at bounding box center [240, 403] width 89 height 29
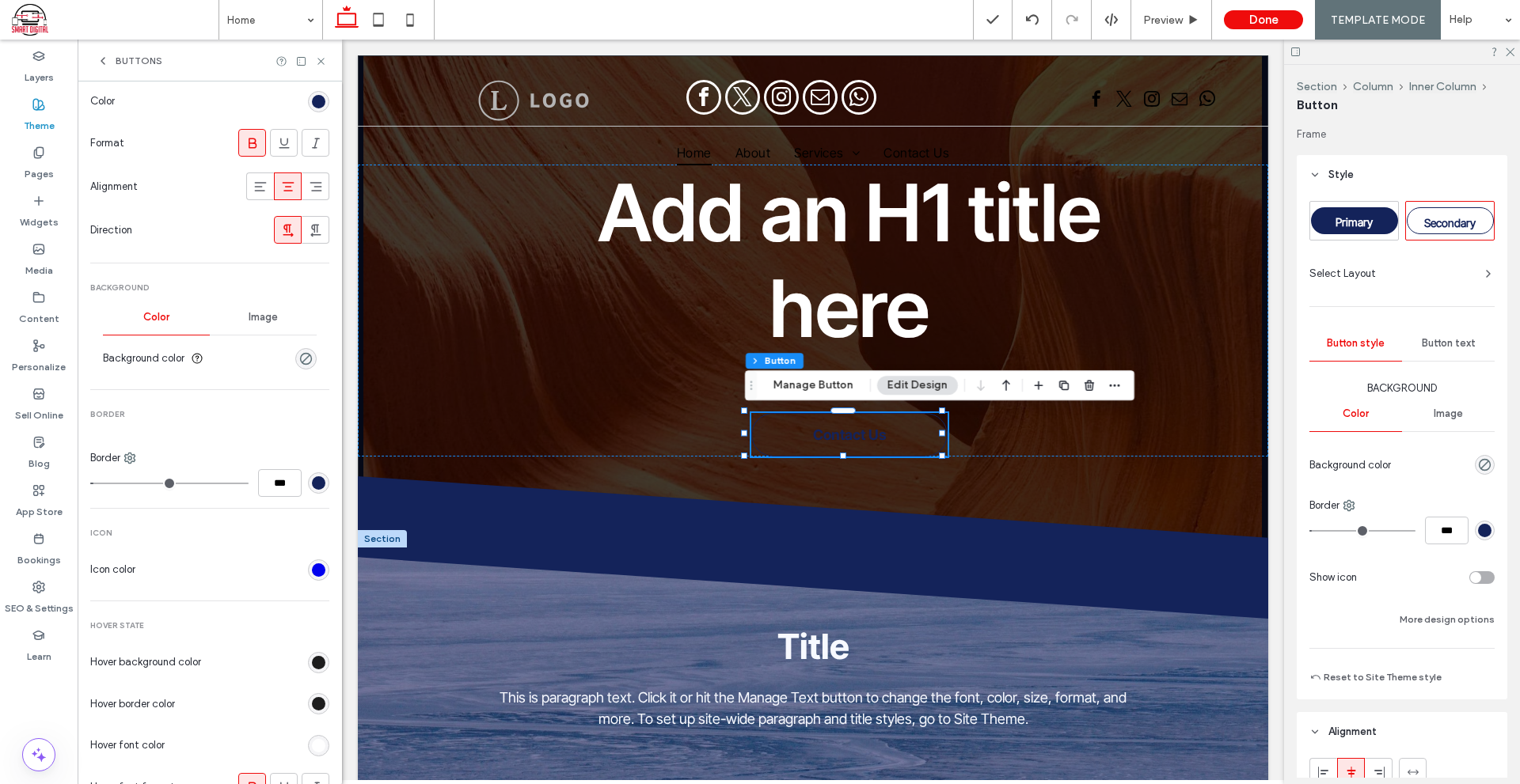
scroll to position [238, 0]
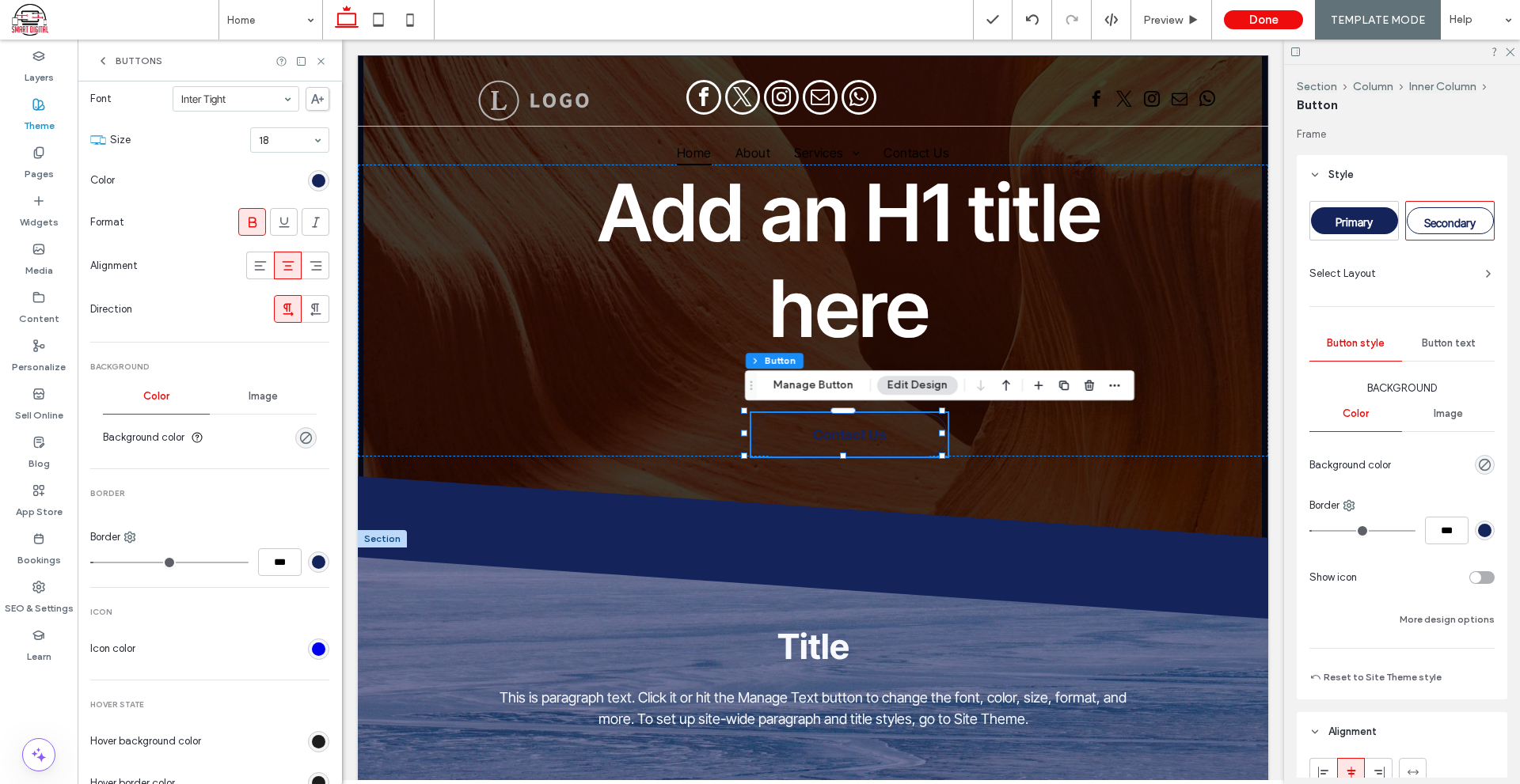
click at [320, 188] on div "Primary Secondary Secondary Button layout Text Font Inter Tight Size 18 Color F…" at bounding box center [210, 453] width 265 height 1218
click at [312, 184] on div "rgb(20, 35, 90)" at bounding box center [318, 180] width 13 height 13
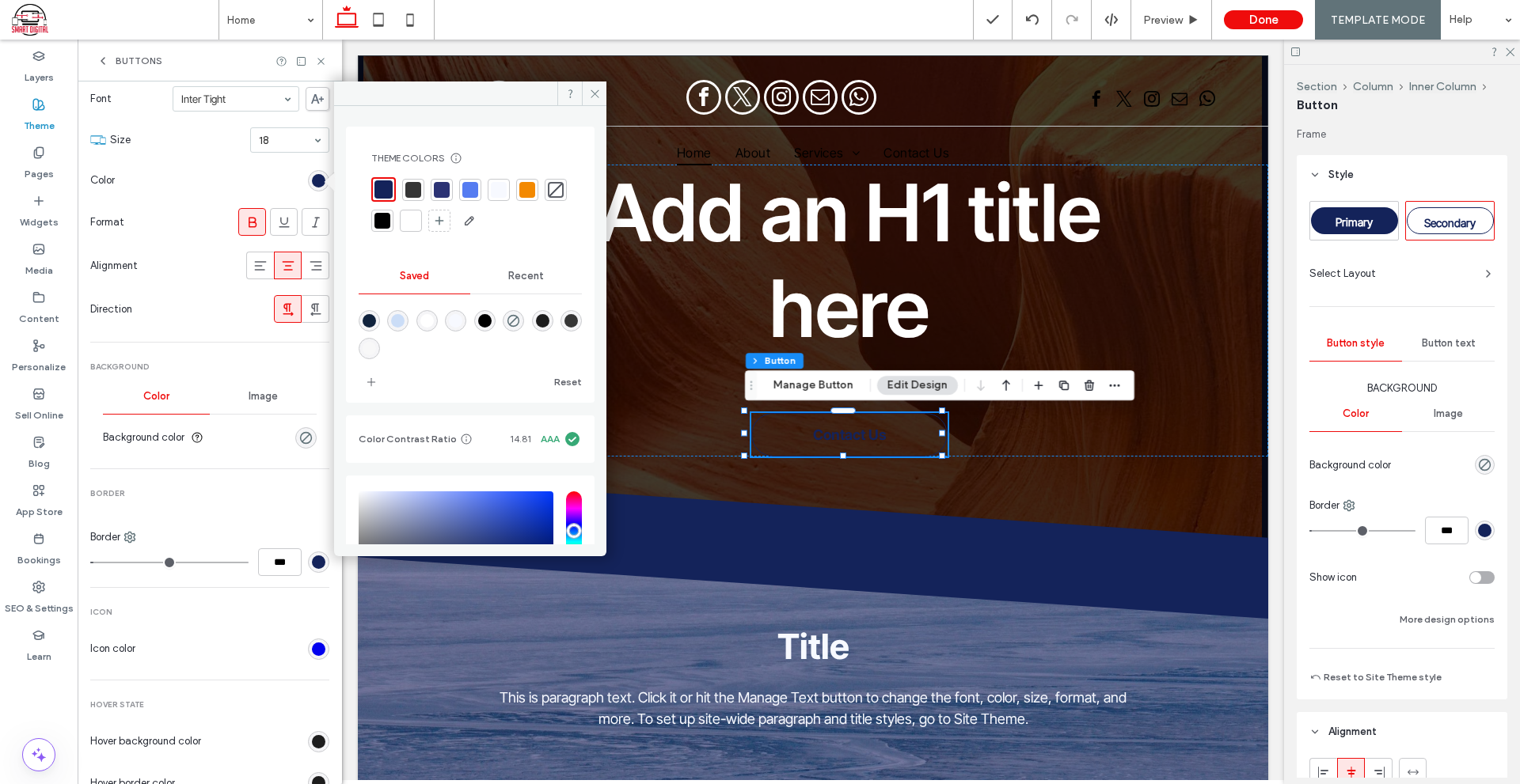
click at [419, 222] on div at bounding box center [411, 221] width 16 height 16
click at [312, 557] on div "rgb(20, 35, 90)" at bounding box center [318, 561] width 13 height 13
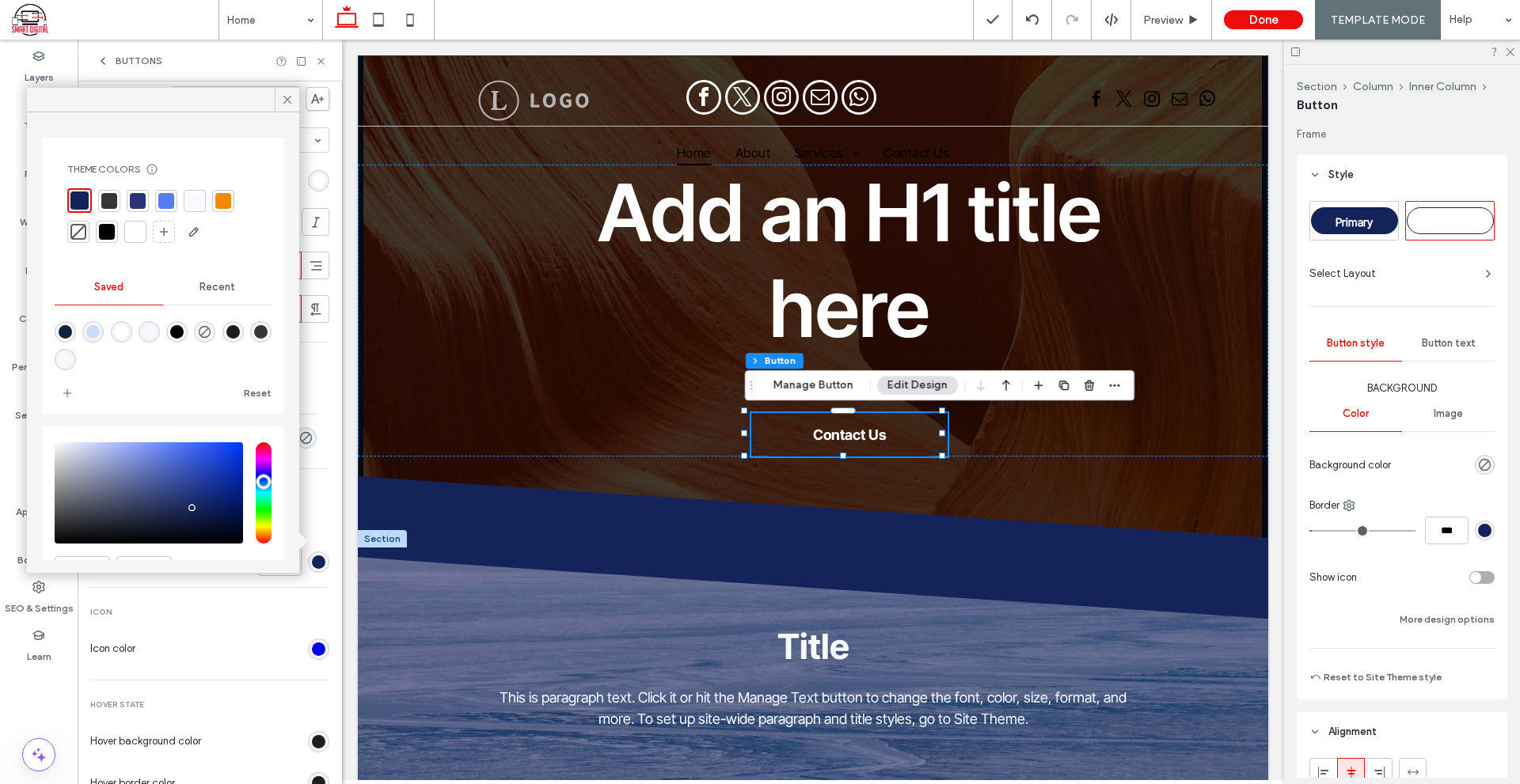
click at [126, 329] on div "rgba(255,255,255,1)" at bounding box center [121, 332] width 13 height 13
type input "*******"
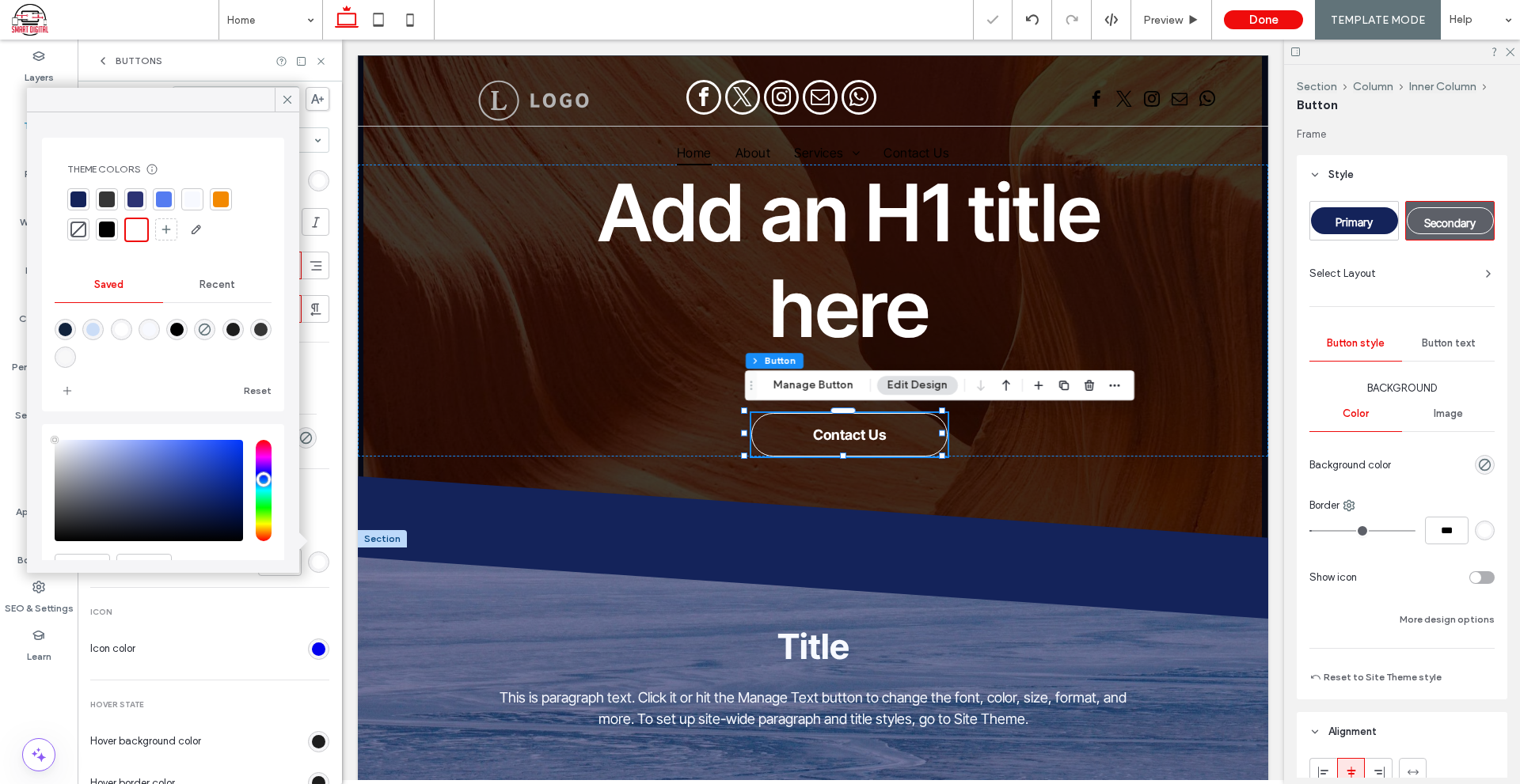
click at [313, 402] on div "Color Image Background color" at bounding box center [210, 418] width 239 height 78
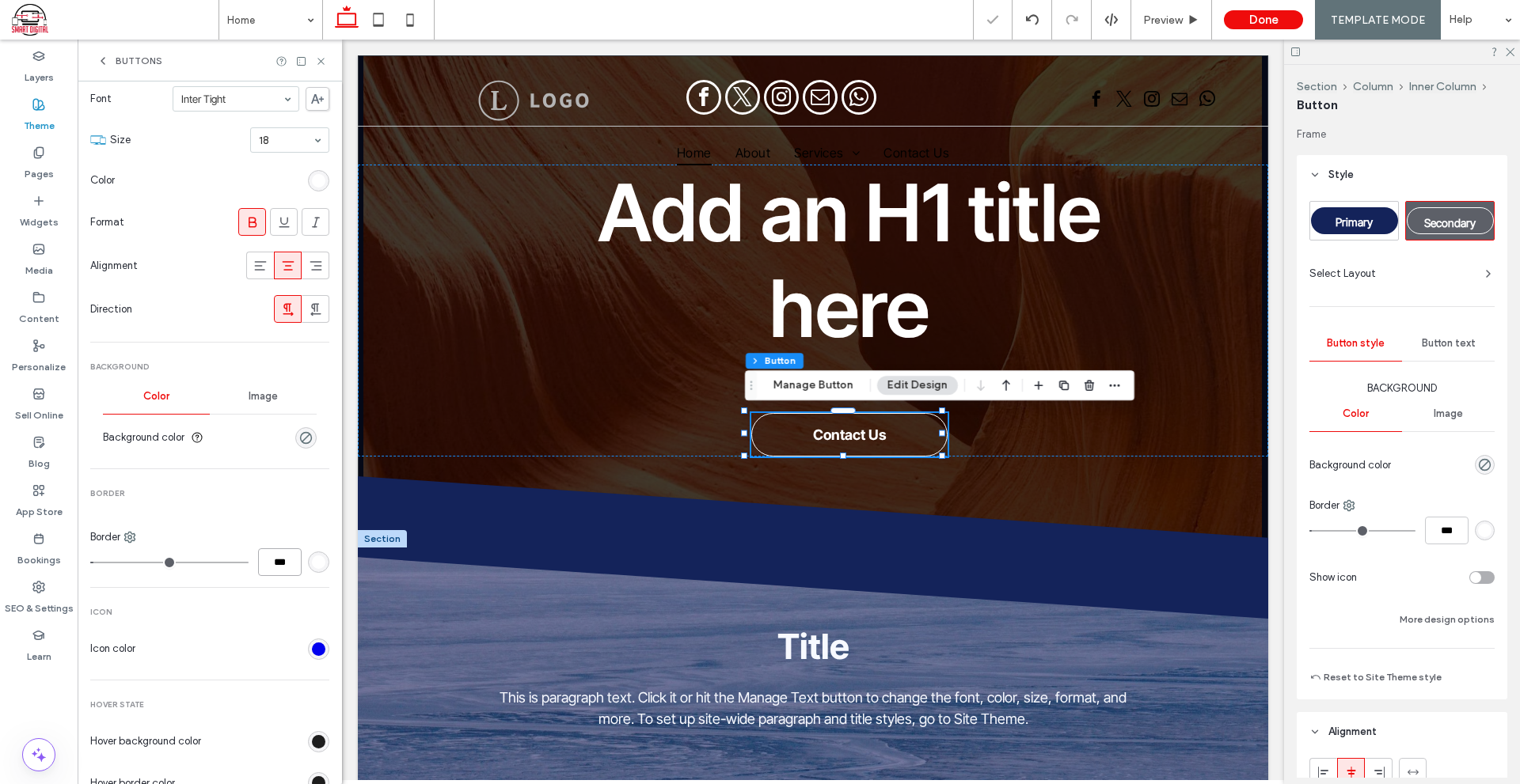
click at [271, 559] on input "***" at bounding box center [279, 562] width 44 height 28
type input "*"
type input "***"
type input "*"
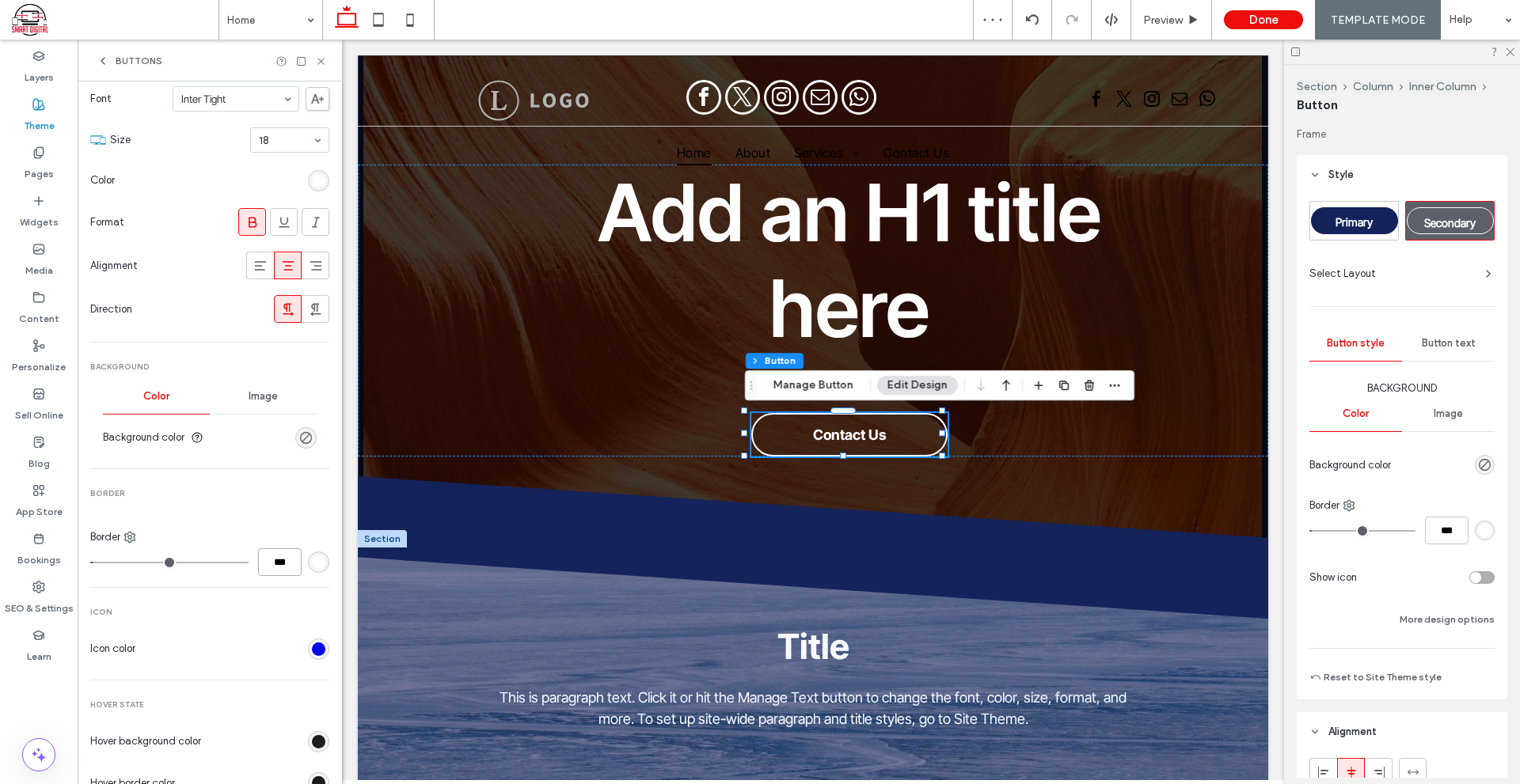
type input "***"
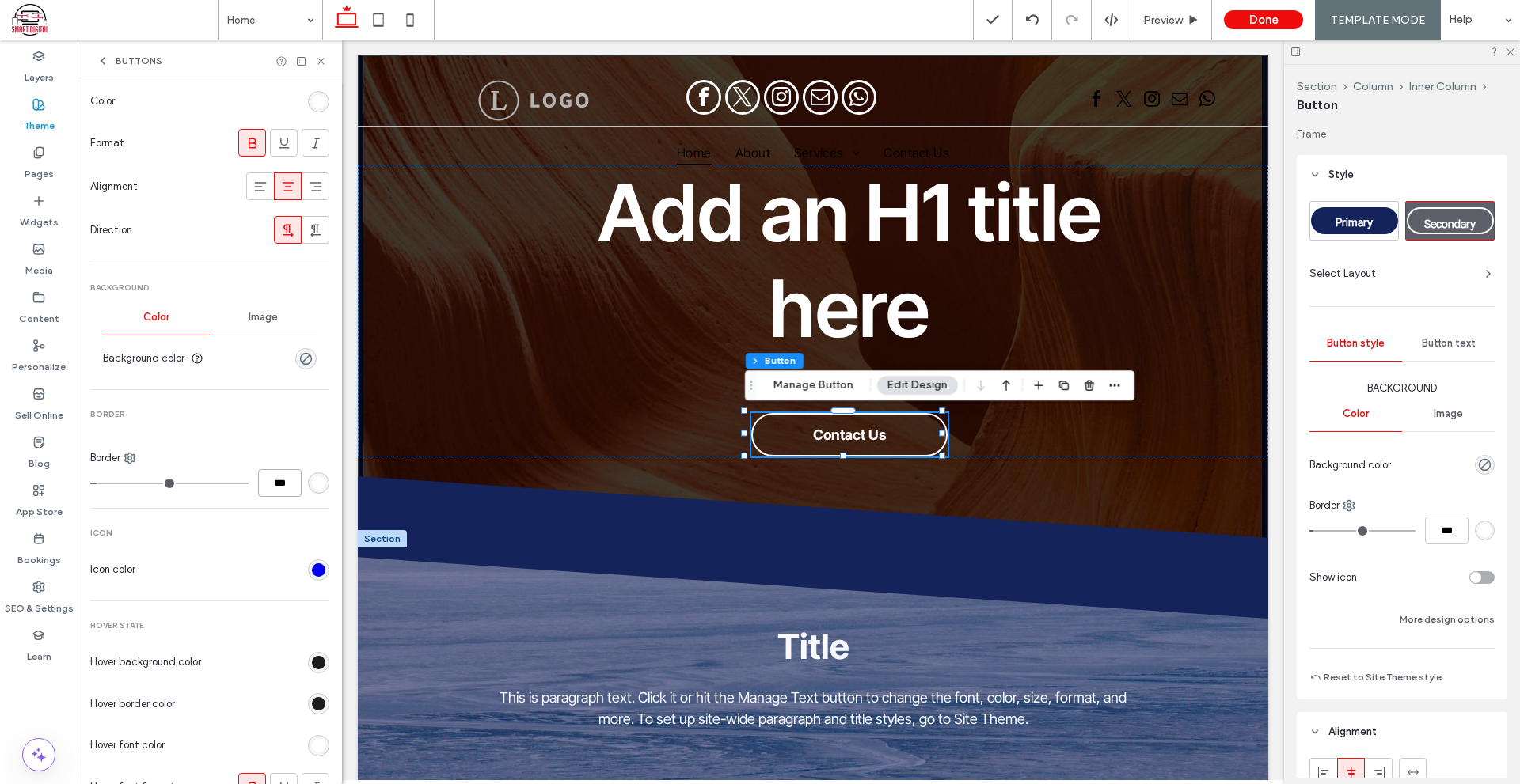
scroll to position [396, 0]
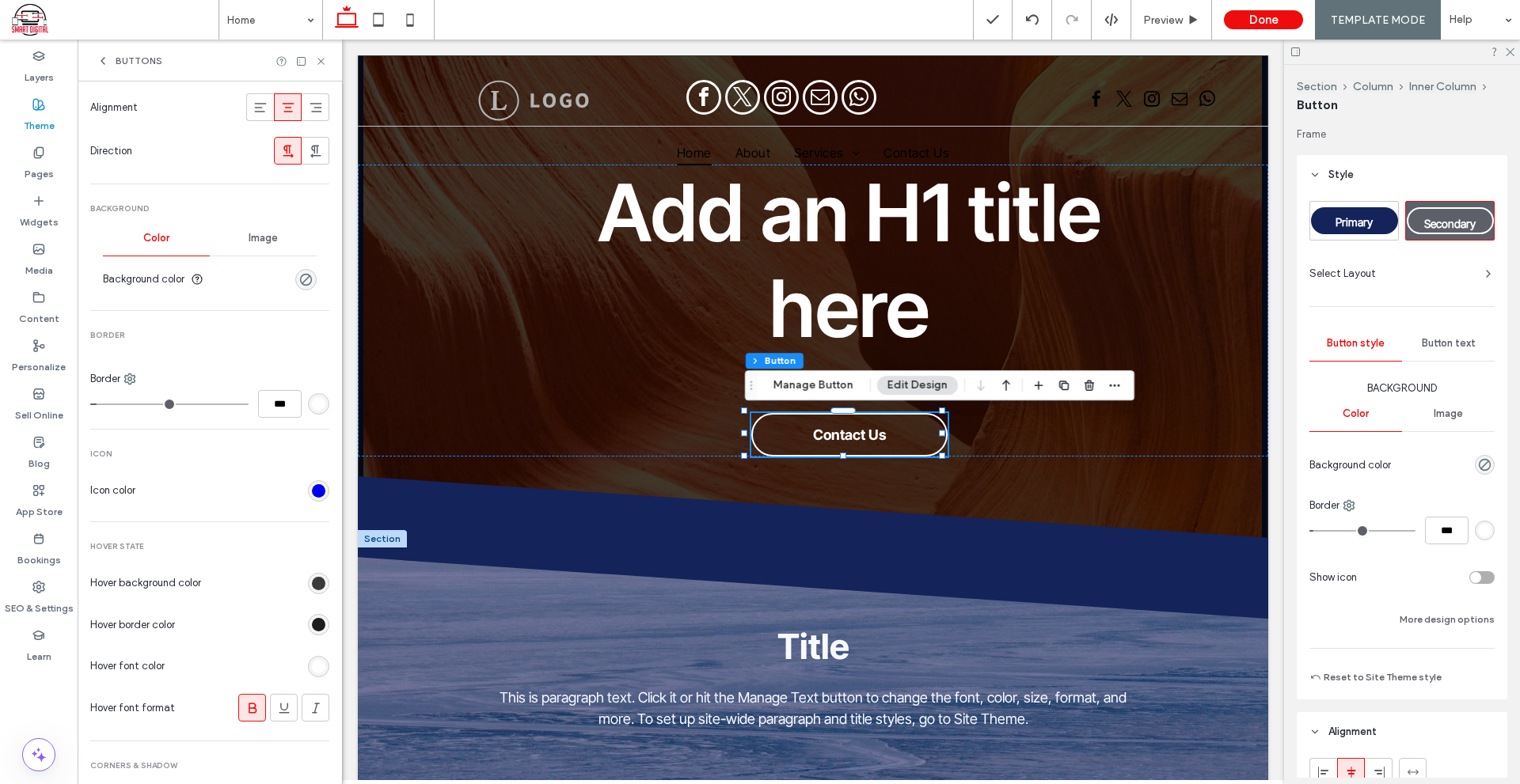
click at [312, 579] on div "rgb(29, 29, 29)" at bounding box center [318, 583] width 13 height 13
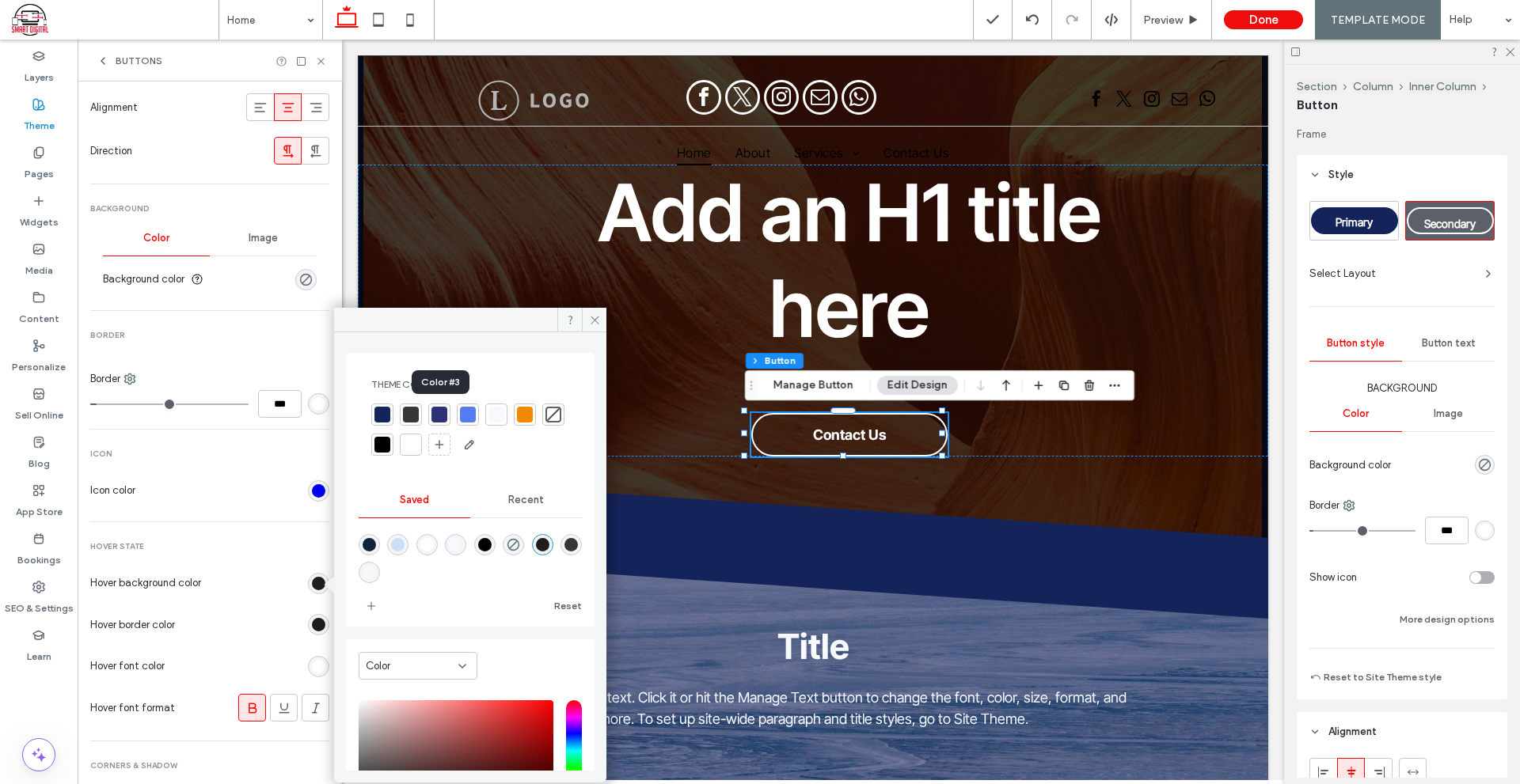
click at [443, 412] on div at bounding box center [439, 414] width 16 height 16
click at [312, 621] on div "rgb(29, 29, 29)" at bounding box center [318, 624] width 13 height 13
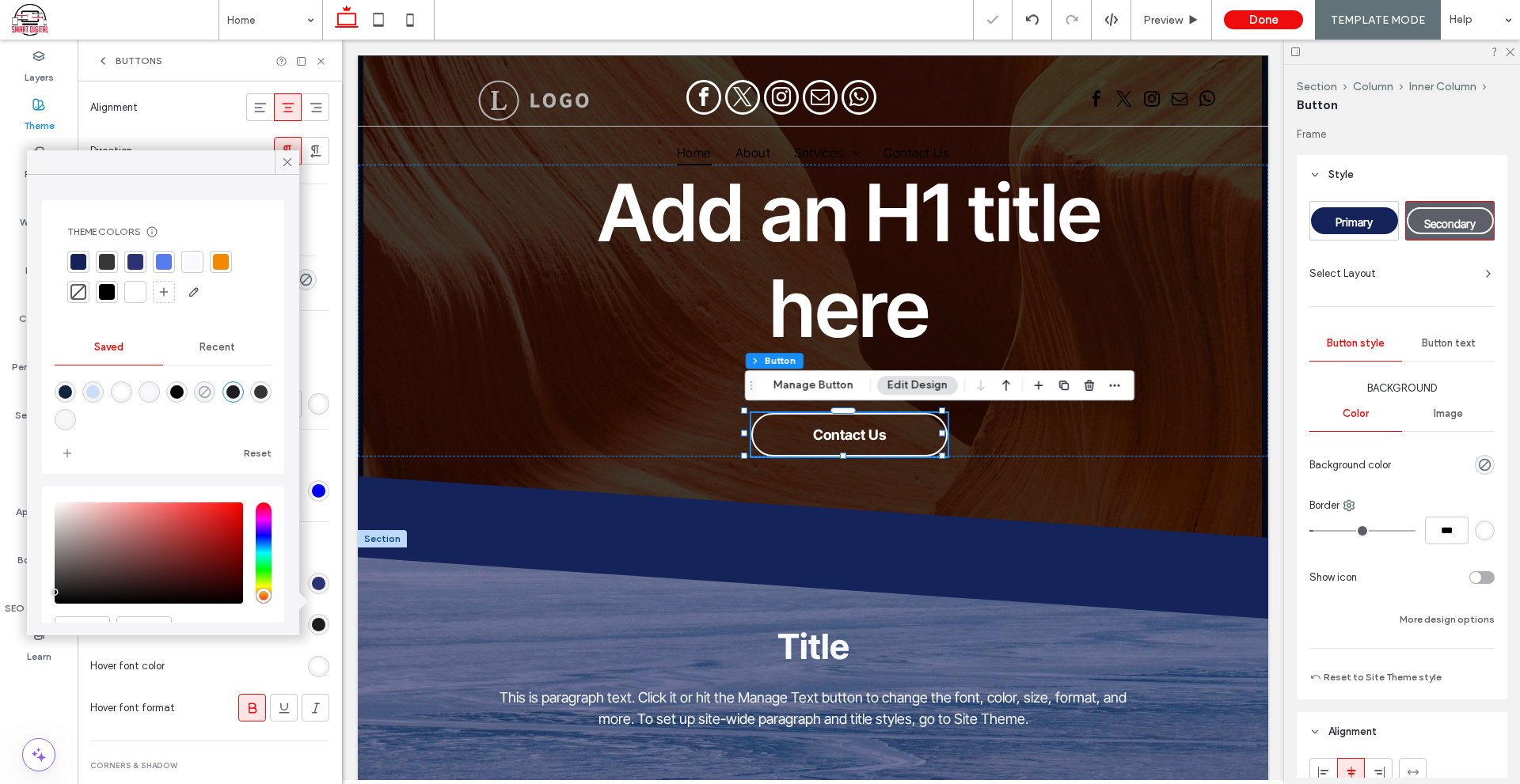
click at [212, 391] on icon "rgba(0,0,0,0)" at bounding box center [204, 392] width 13 height 13
type input "*******"
type input "*"
type input "**"
click at [283, 161] on icon at bounding box center [287, 162] width 14 height 14
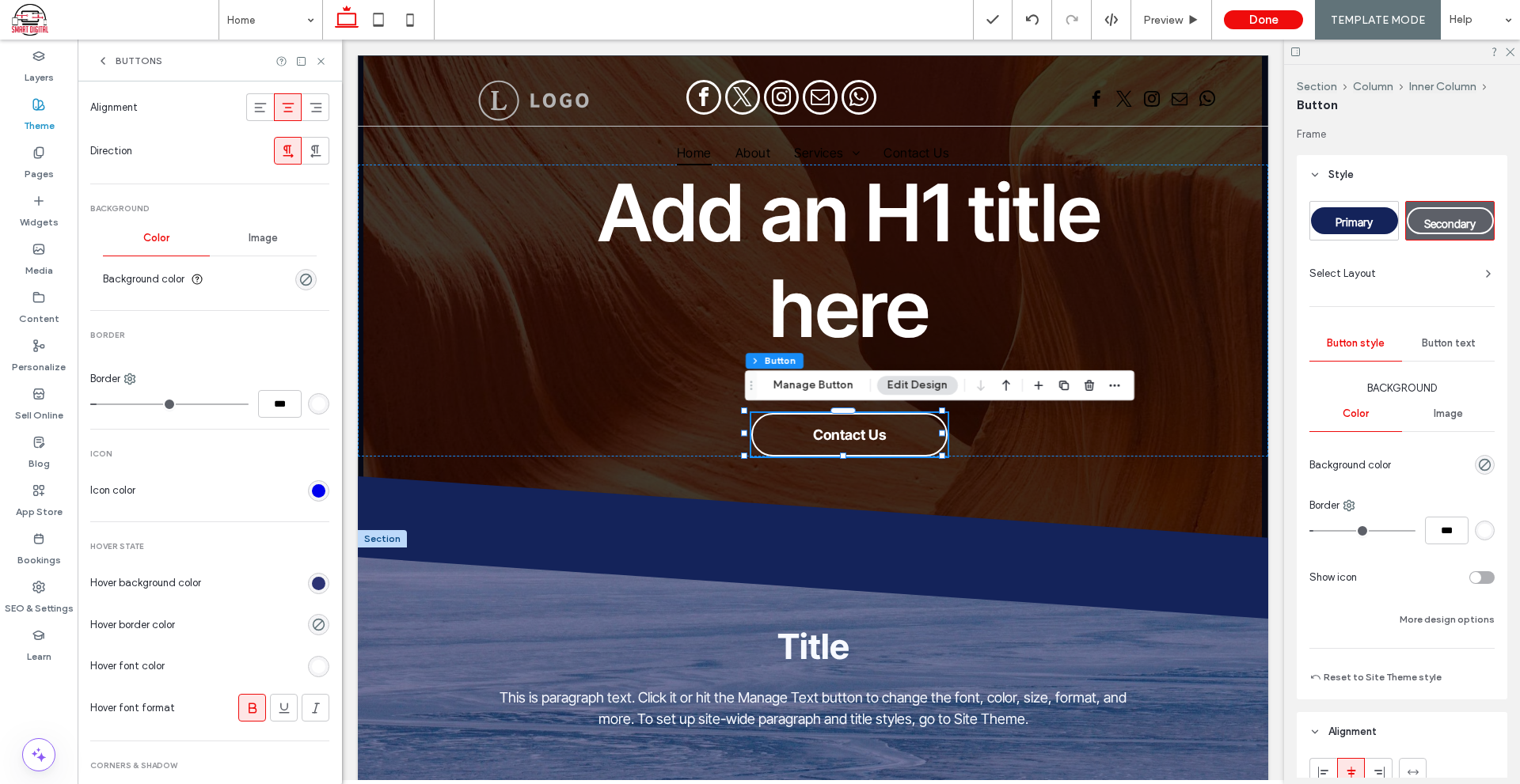
click at [308, 615] on div "rgba(0, 0, 0, 0)" at bounding box center [319, 624] width 22 height 22
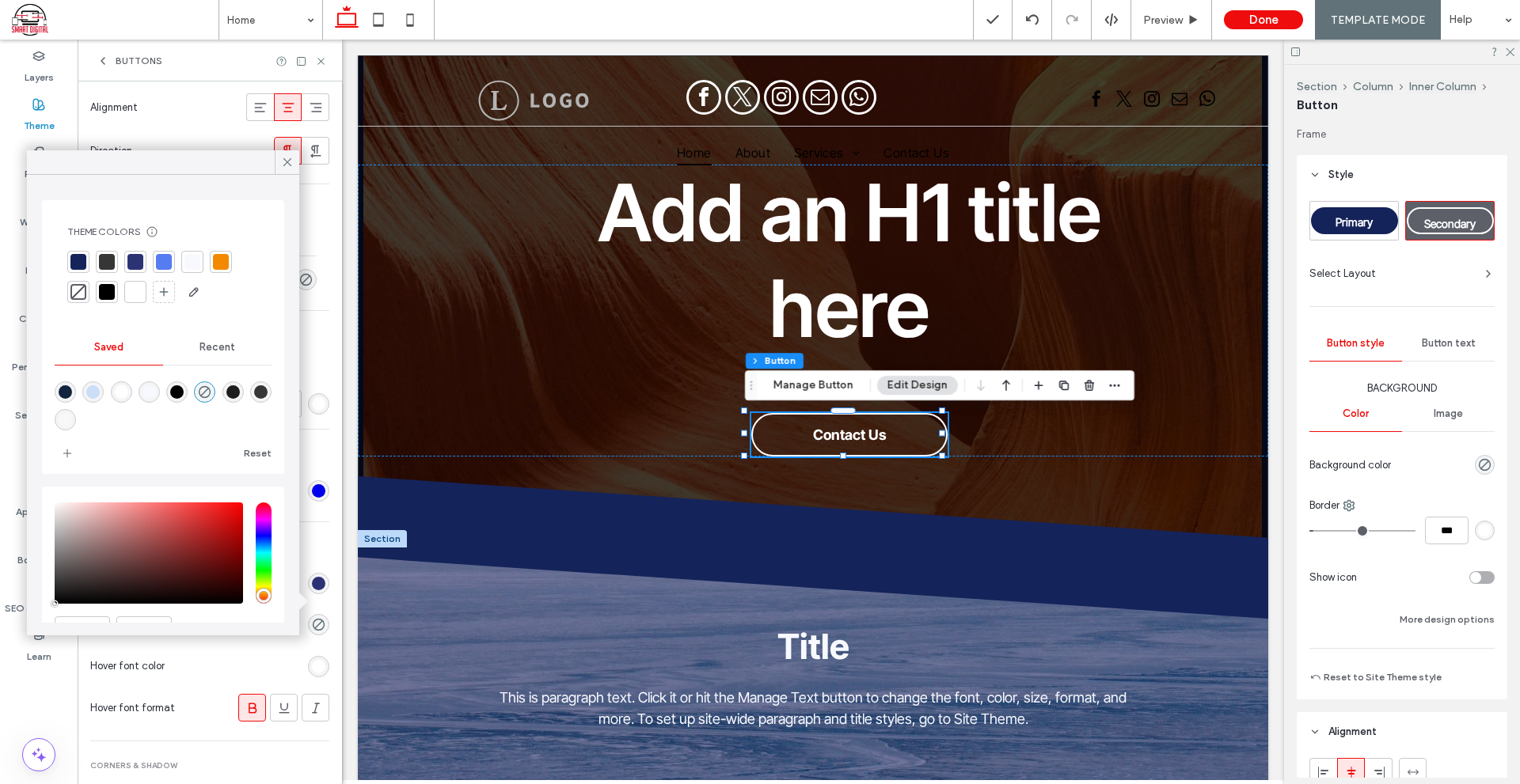
click at [128, 391] on div "rgba(255,255,255,1)" at bounding box center [121, 392] width 13 height 13
type input "*******"
type input "***"
type input "****"
click at [319, 60] on icon at bounding box center [321, 62] width 12 height 12
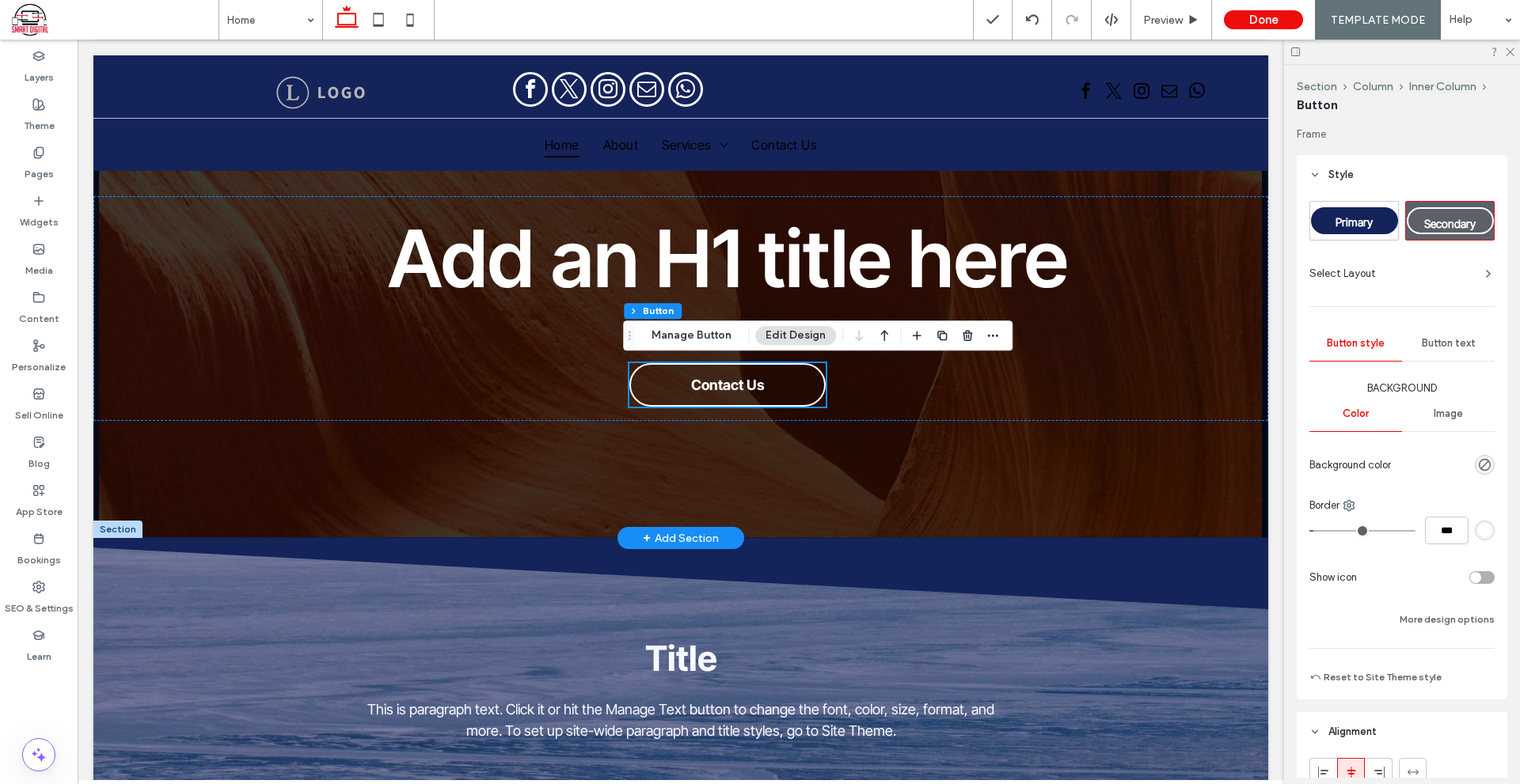
scroll to position [158, 0]
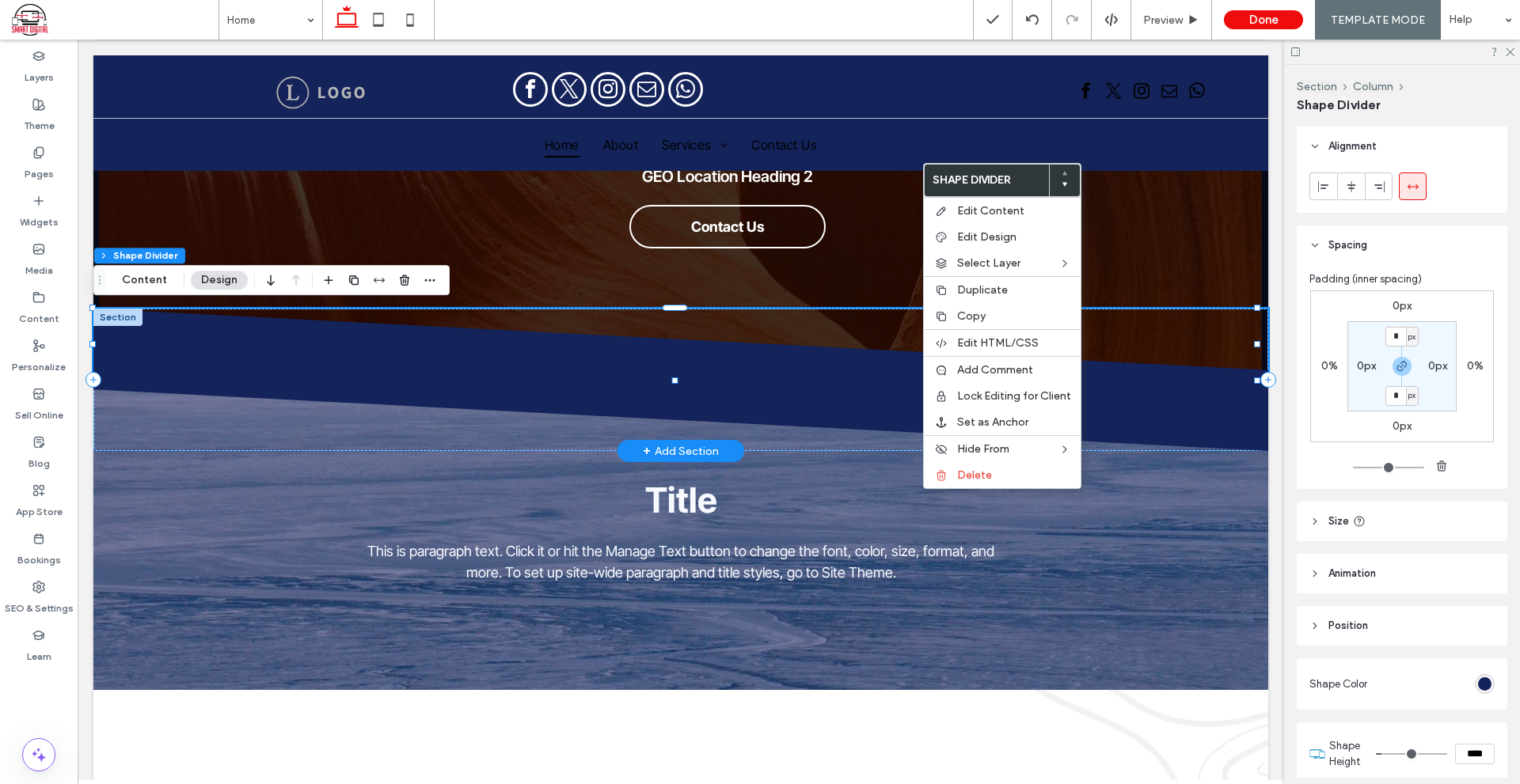
click at [125, 361] on icon at bounding box center [680, 345] width 1175 height 71
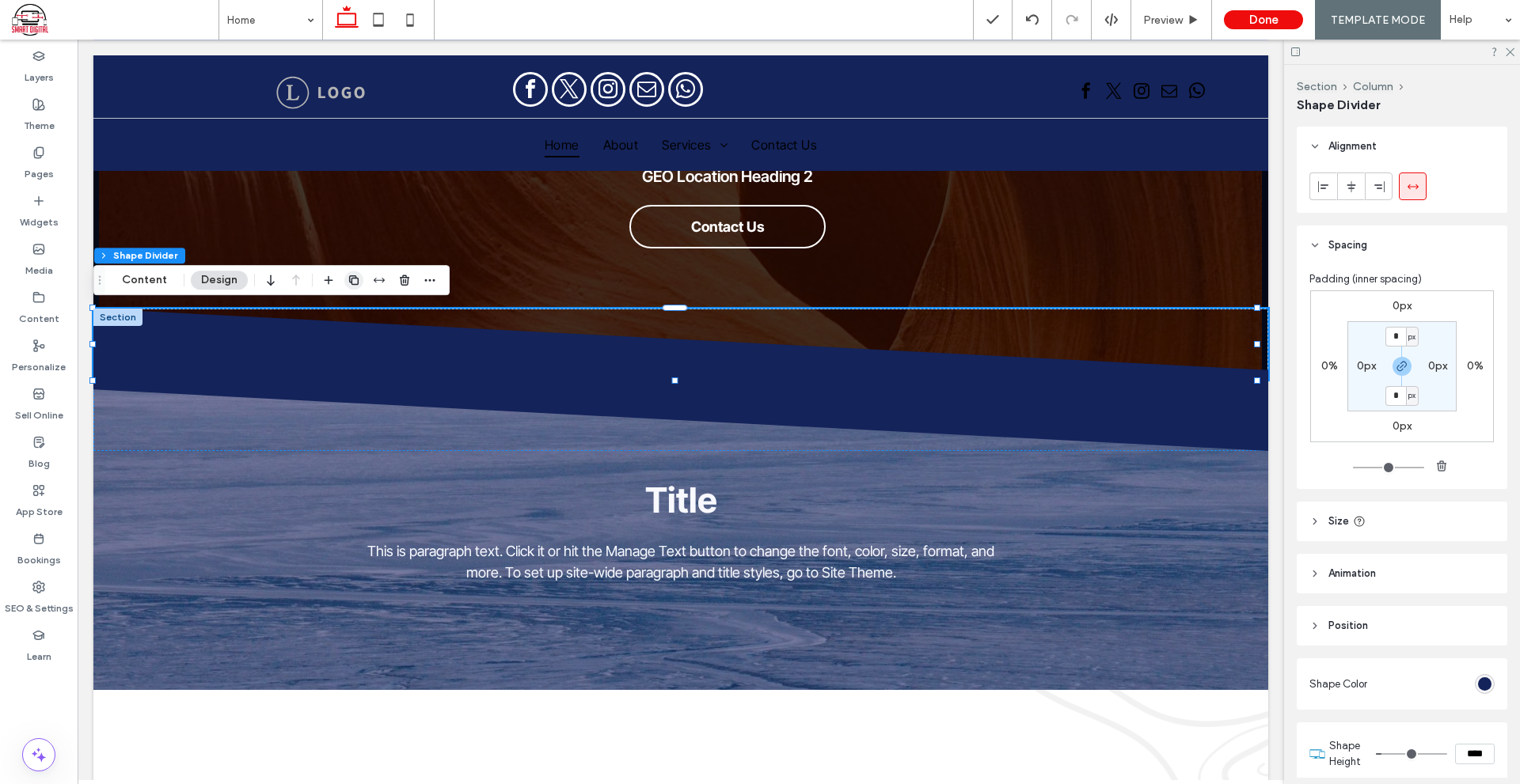
click at [359, 283] on span "button" at bounding box center [353, 280] width 19 height 19
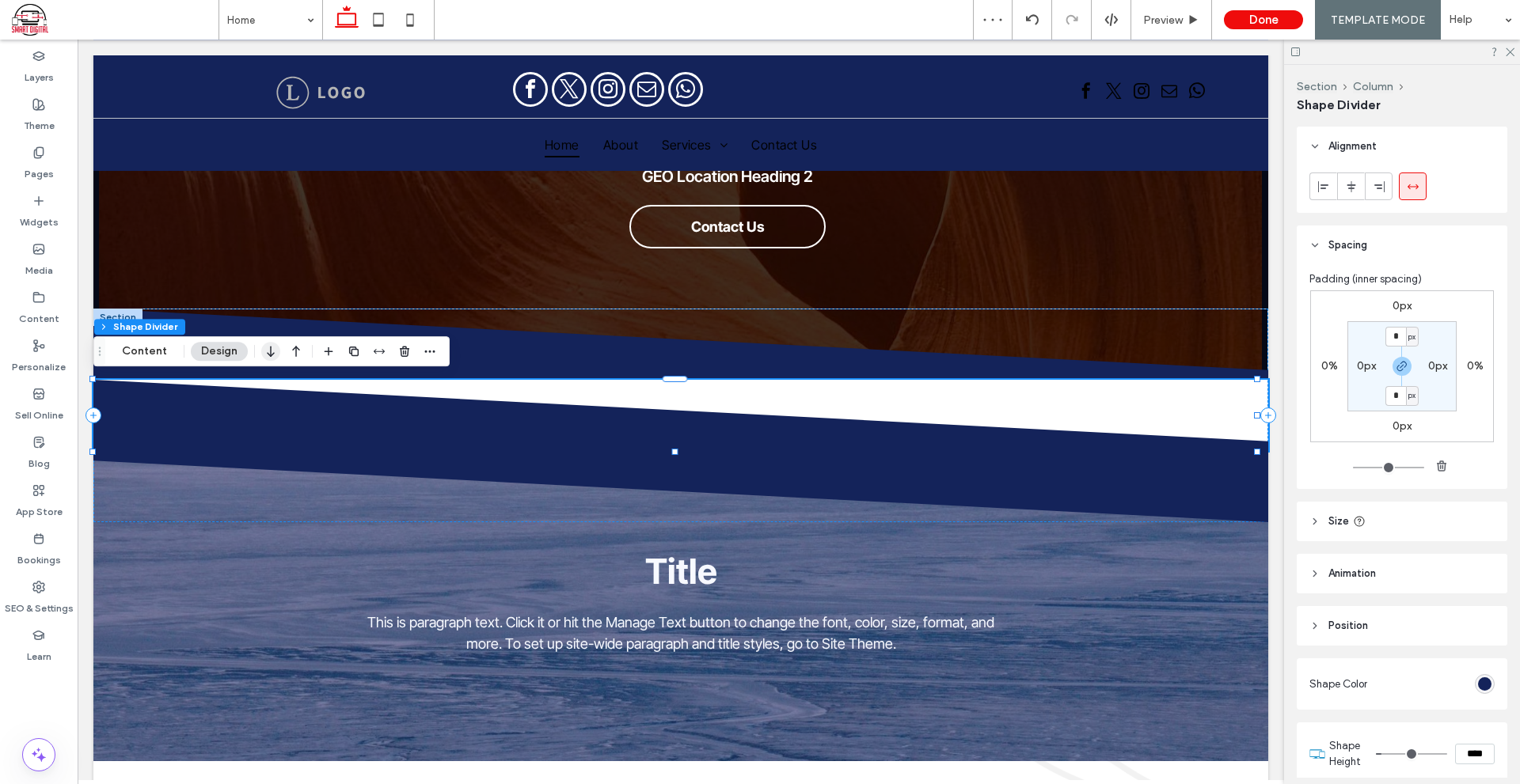
click at [270, 352] on icon "button" at bounding box center [271, 351] width 19 height 29
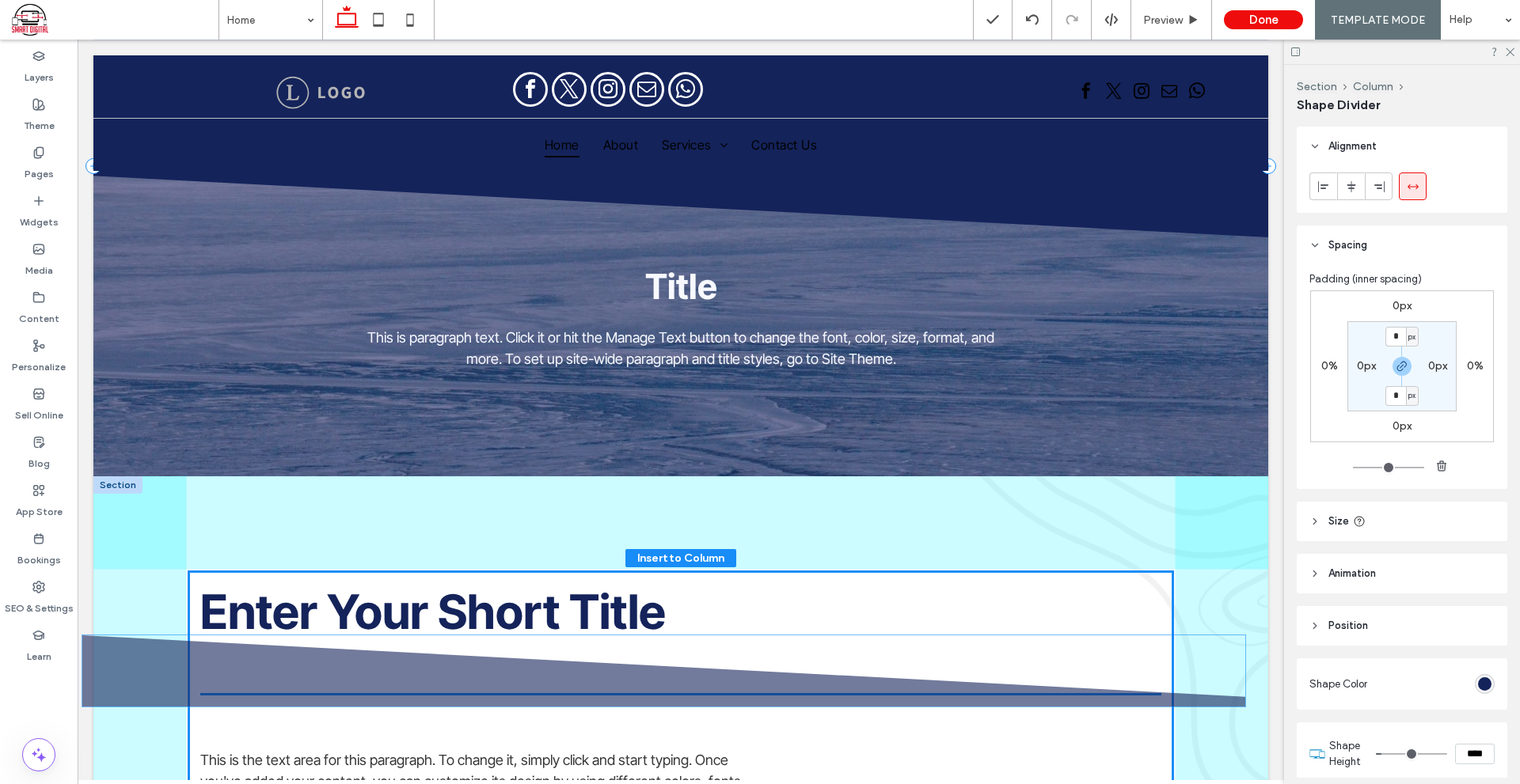
scroll to position [384, 0]
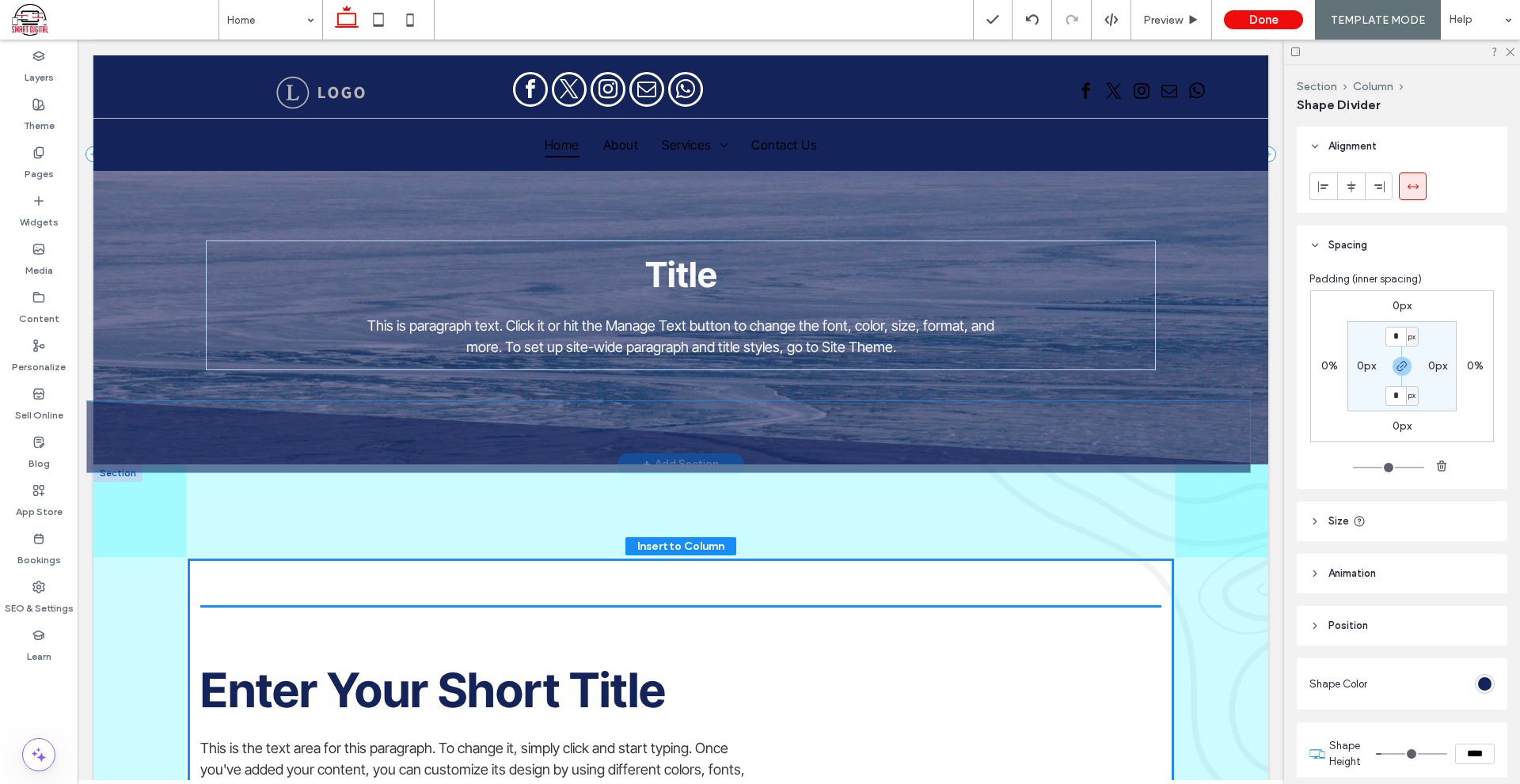
drag, startPoint x: 344, startPoint y: 409, endPoint x: 344, endPoint y: 426, distance: 17.0
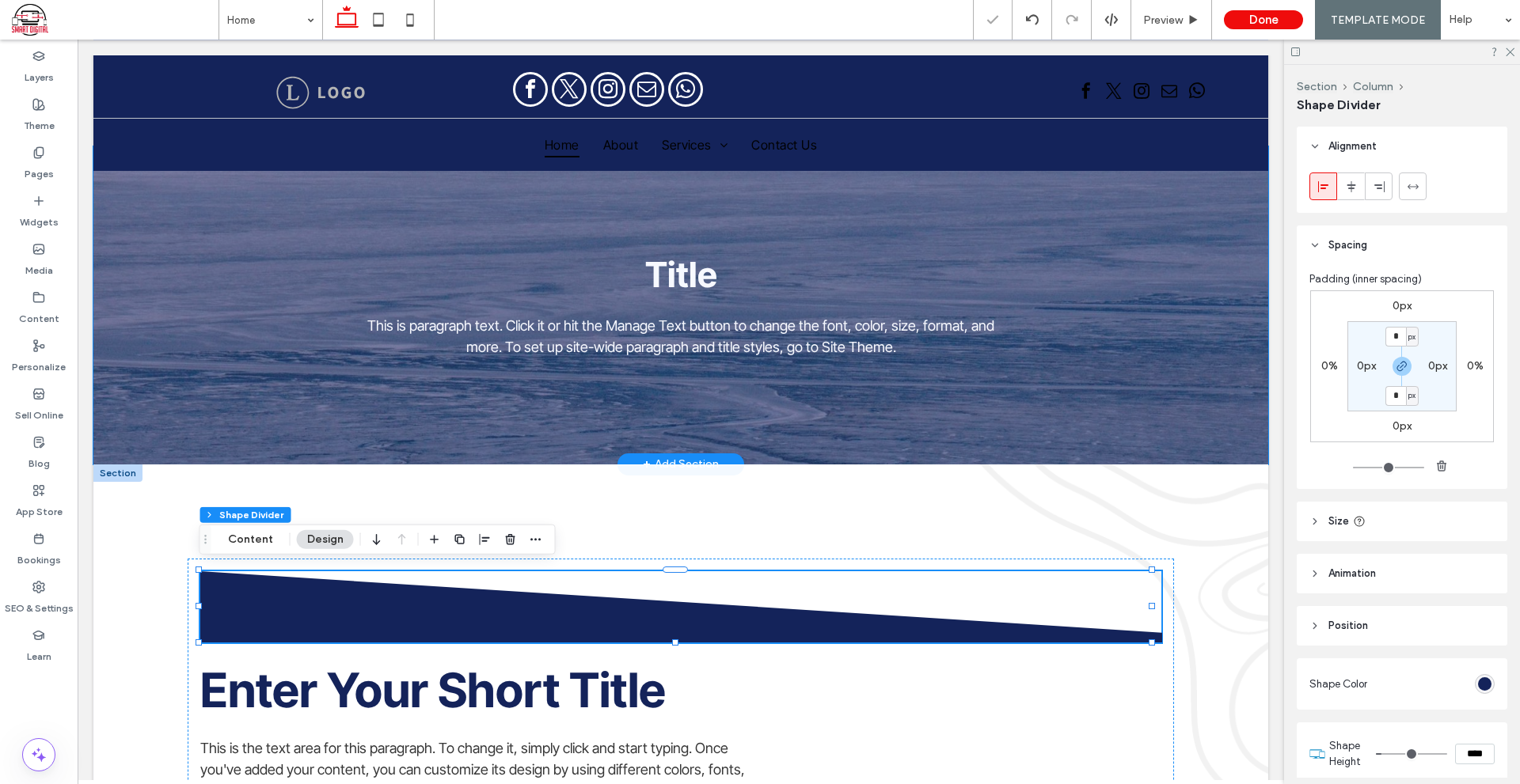
click at [671, 456] on div "+ Add Section" at bounding box center [680, 465] width 76 height 17
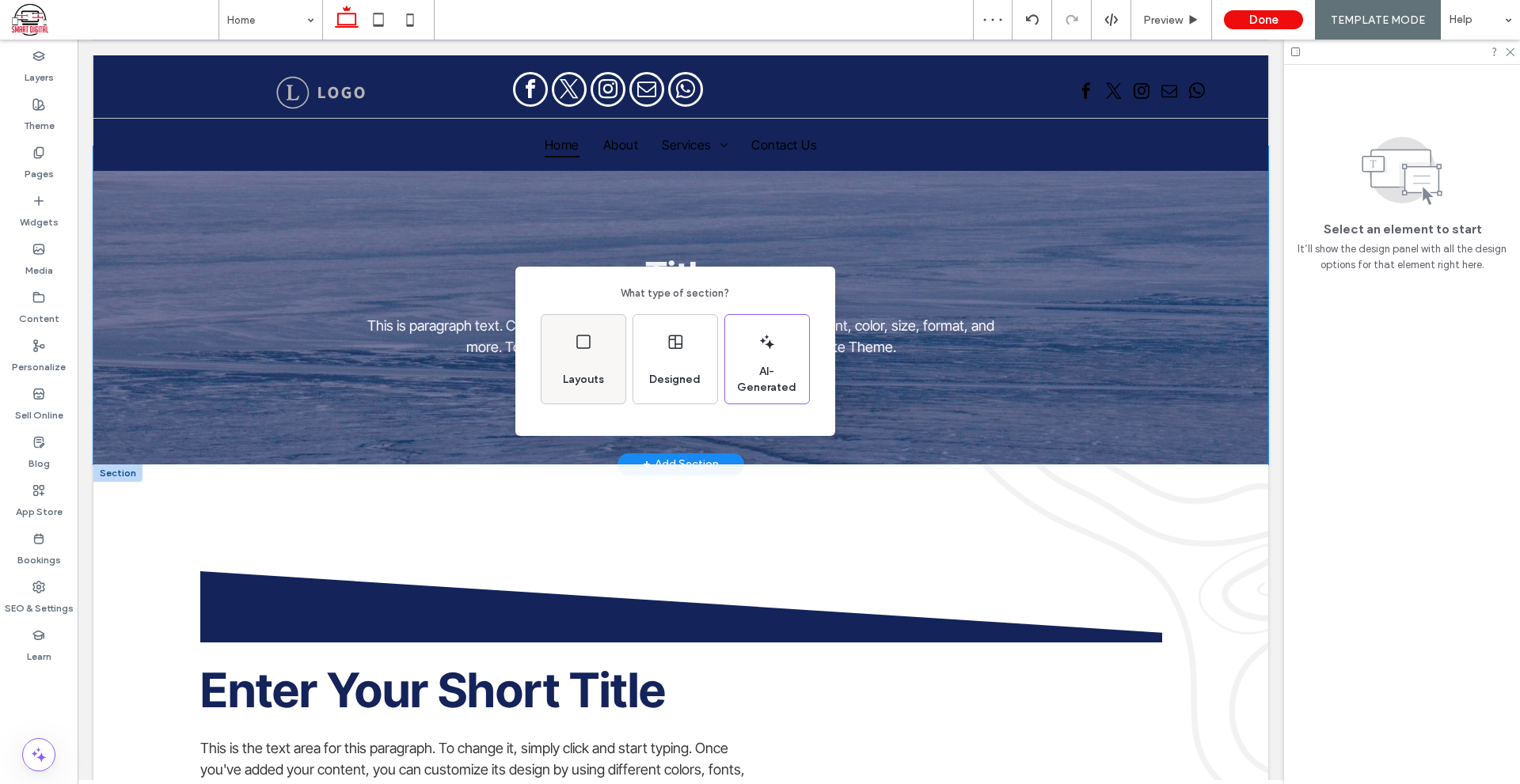
click at [592, 376] on span "Layouts" at bounding box center [583, 379] width 54 height 16
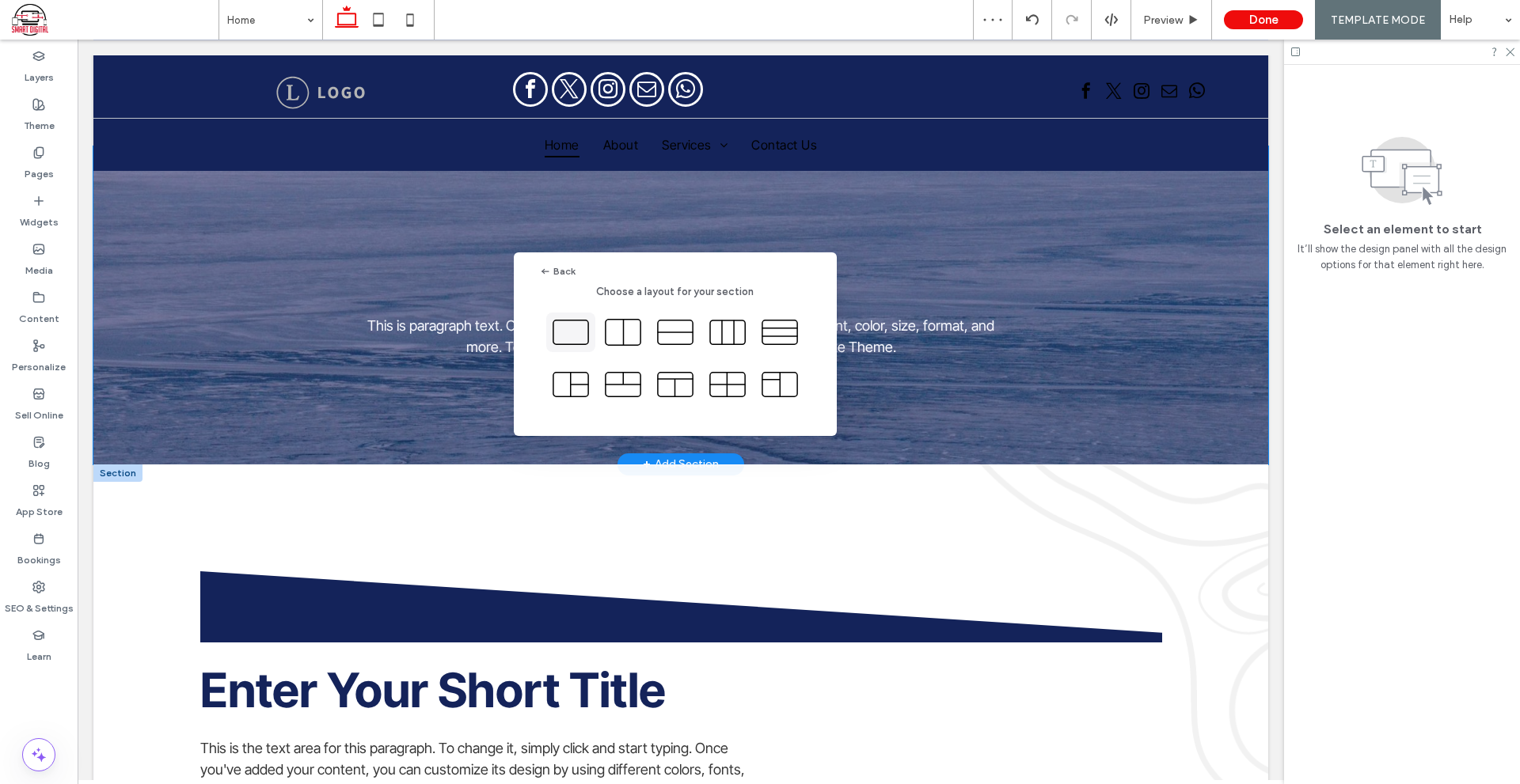
click at [579, 338] on icon at bounding box center [570, 332] width 39 height 39
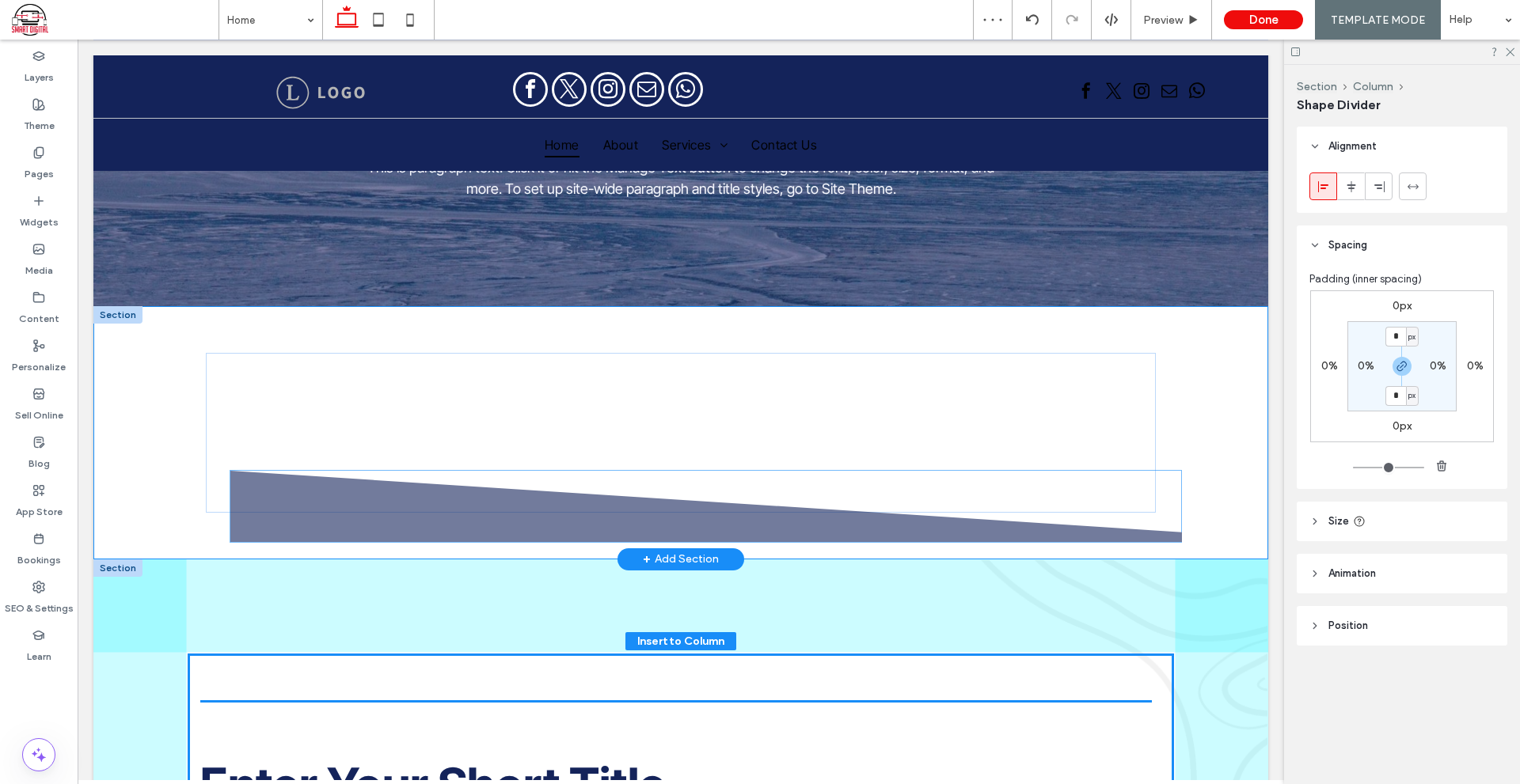
scroll to position [550, 0]
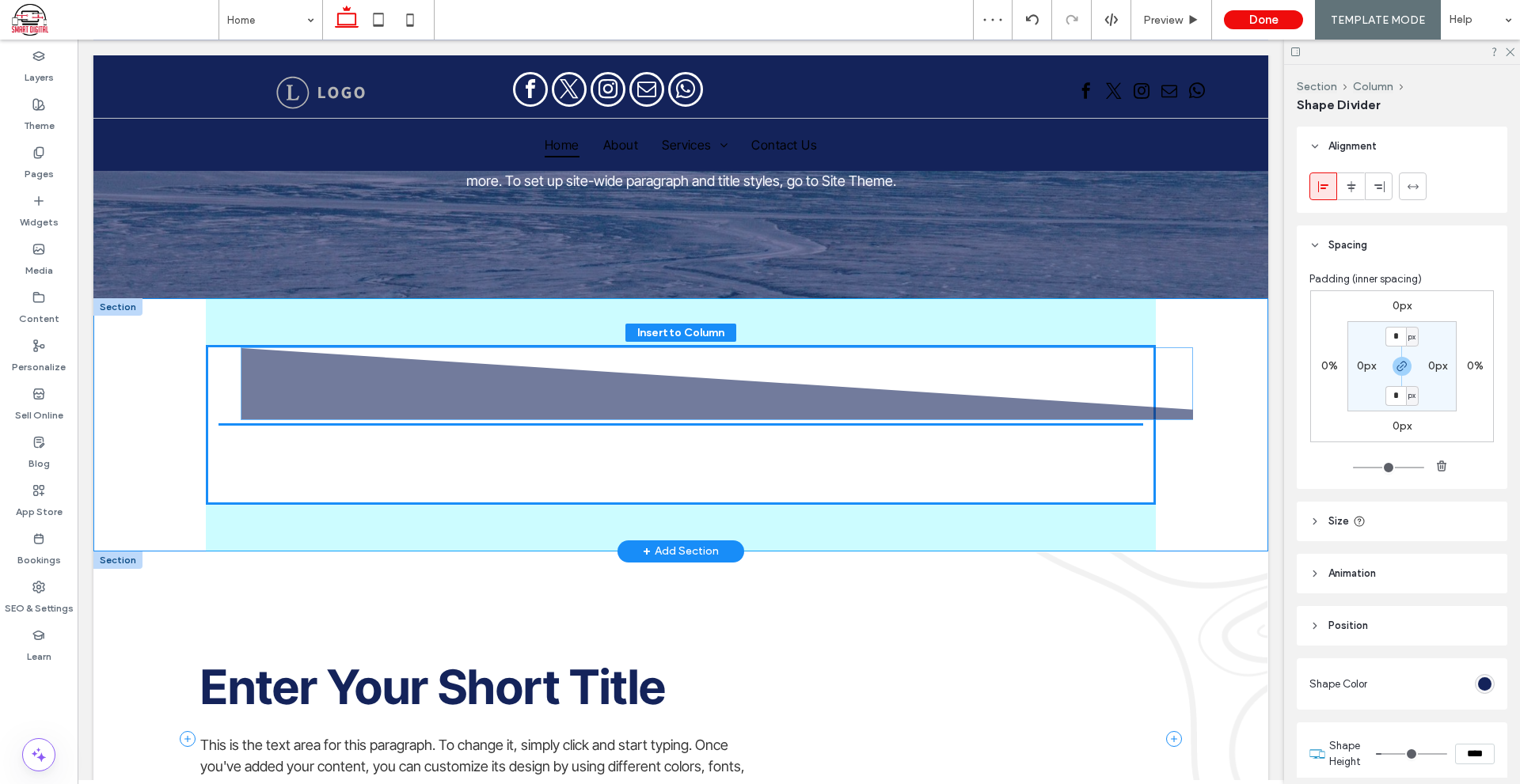
drag, startPoint x: 393, startPoint y: 700, endPoint x: 435, endPoint y: 387, distance: 315.8
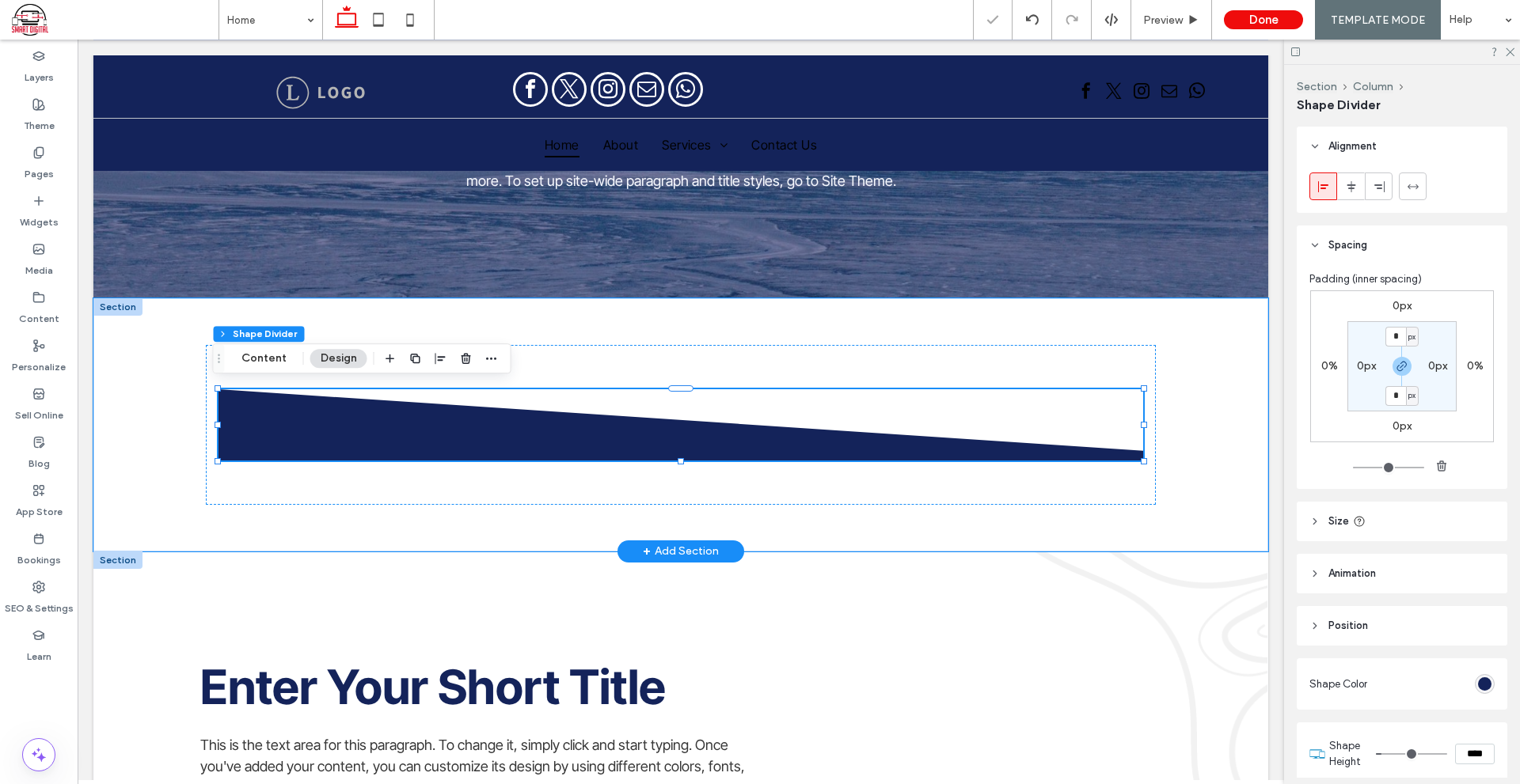
click at [1244, 417] on div at bounding box center [680, 425] width 1174 height 253
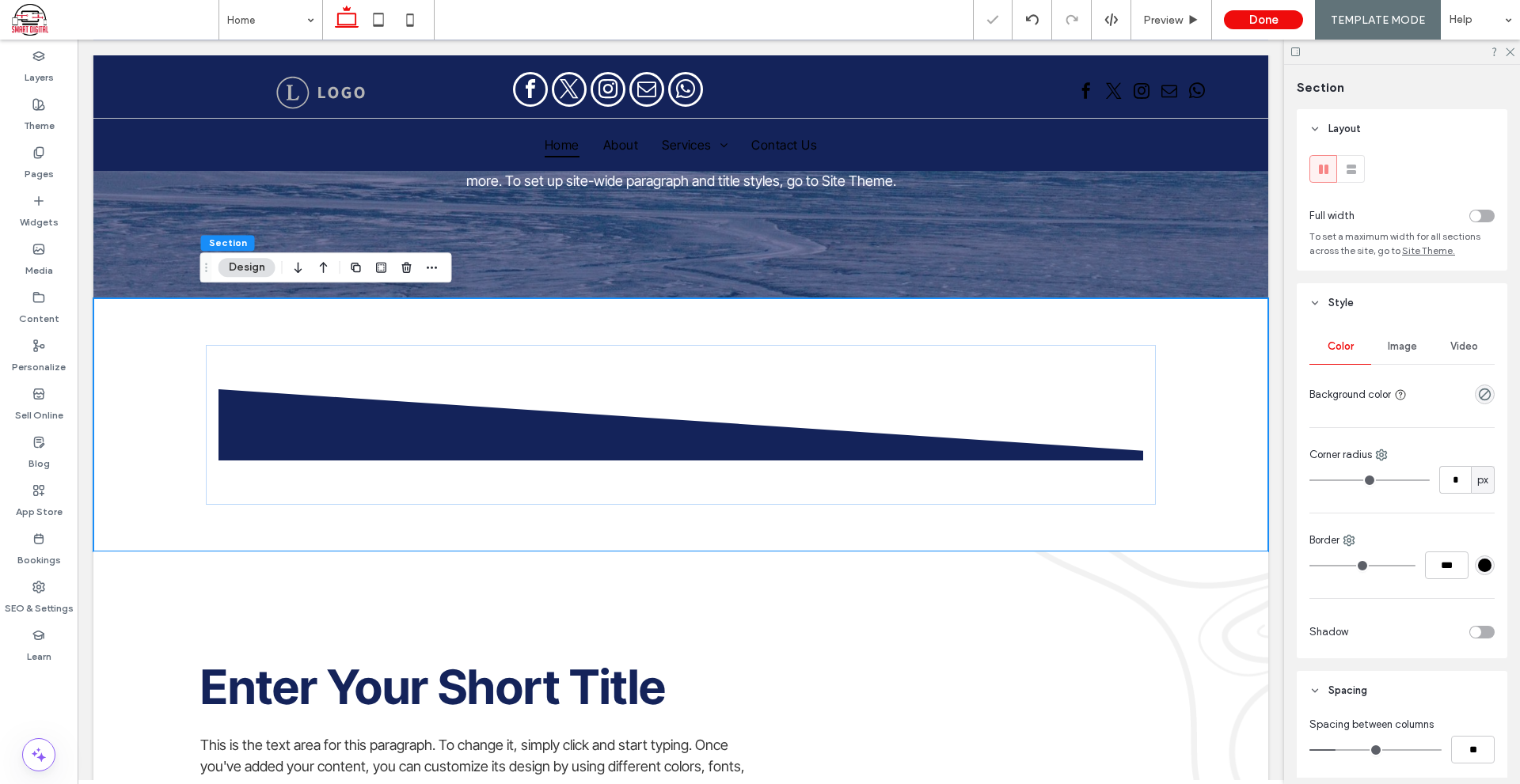
click at [1472, 213] on div "toggle" at bounding box center [1475, 216] width 11 height 11
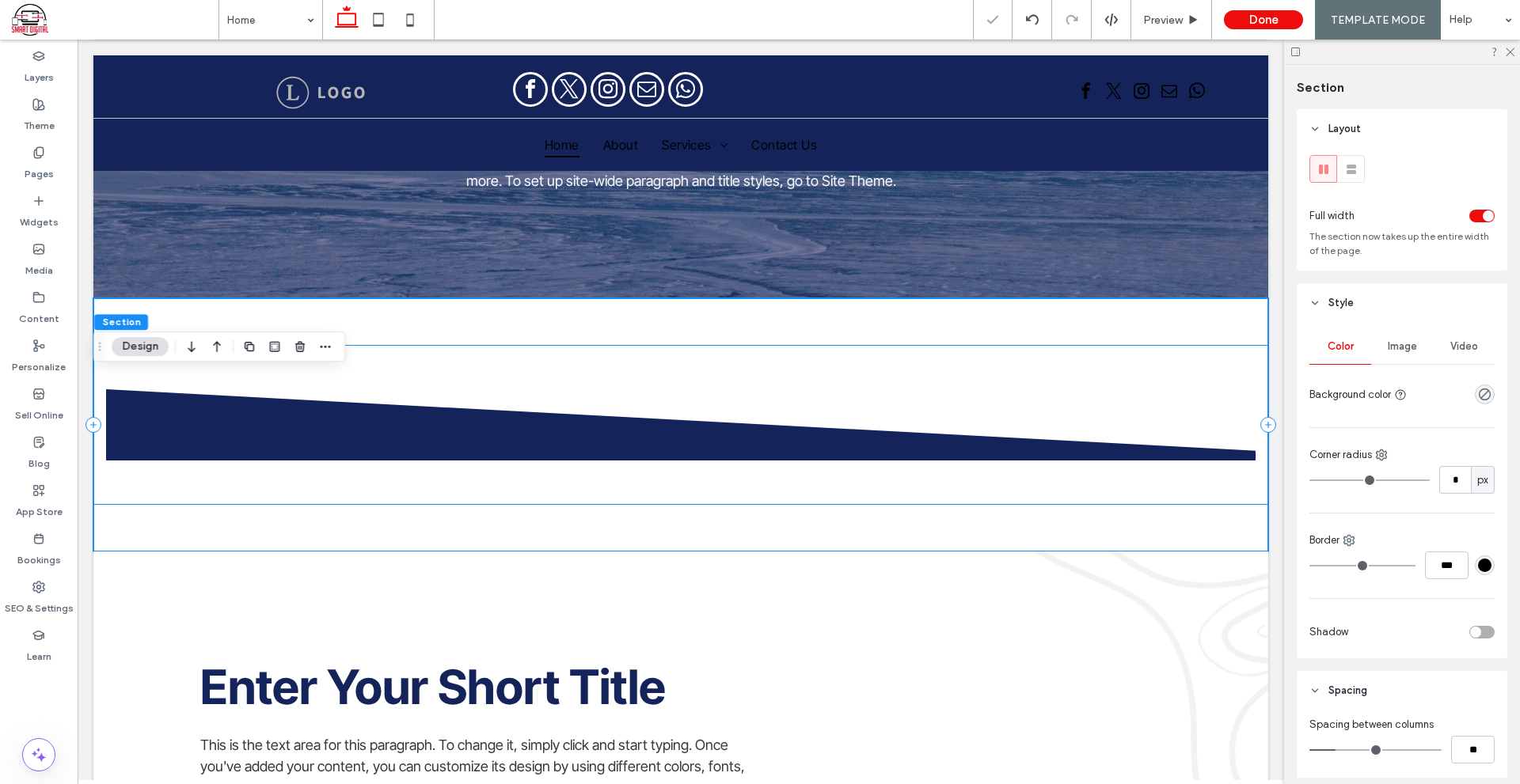
scroll to position [471, 0]
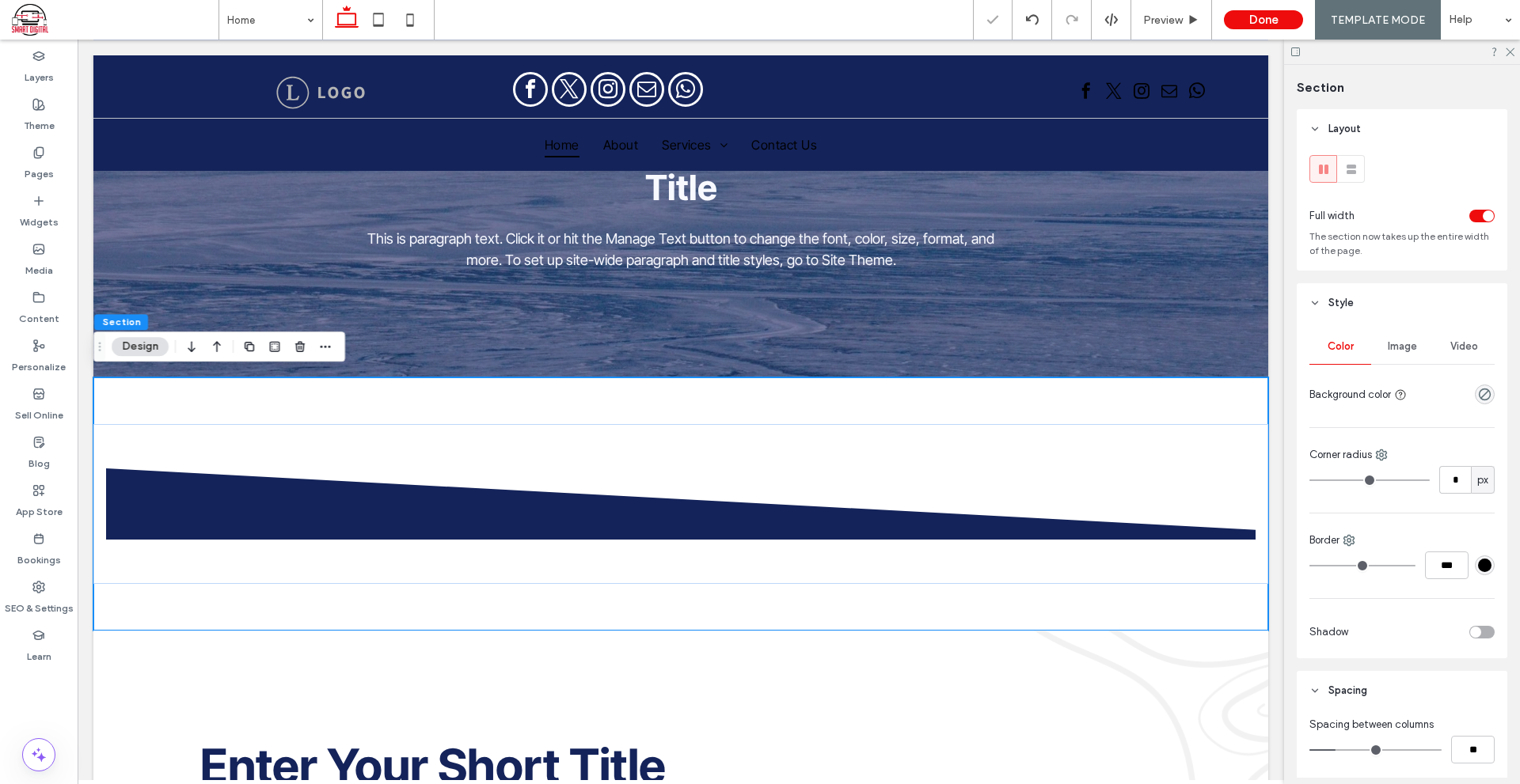
click at [1129, 385] on div at bounding box center [680, 504] width 1174 height 253
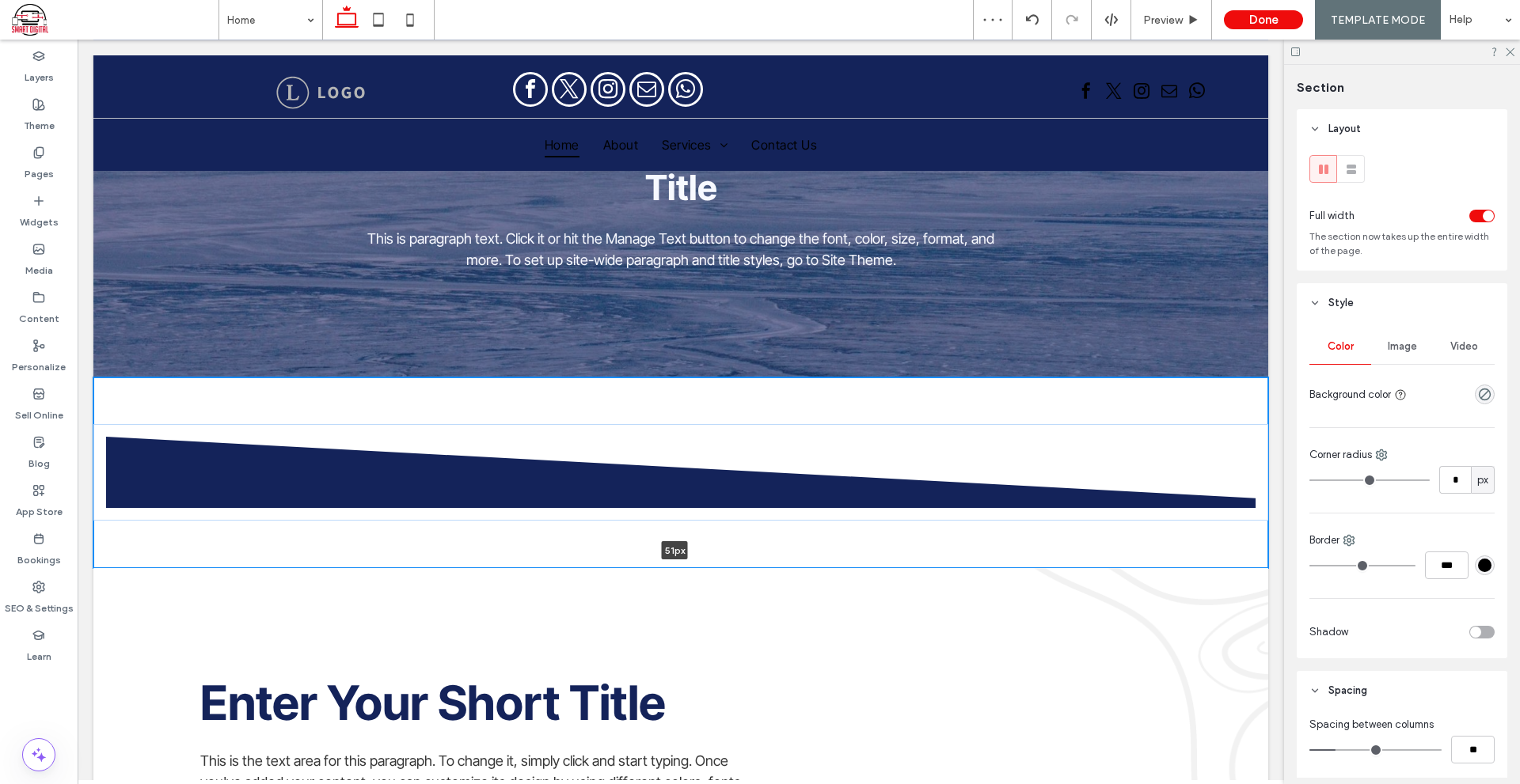
drag, startPoint x: 1012, startPoint y: 625, endPoint x: 1006, endPoint y: 390, distance: 235.1
click at [1009, 394] on div "51px Section + Add Section" at bounding box center [680, 472] width 1174 height 191
type input "**"
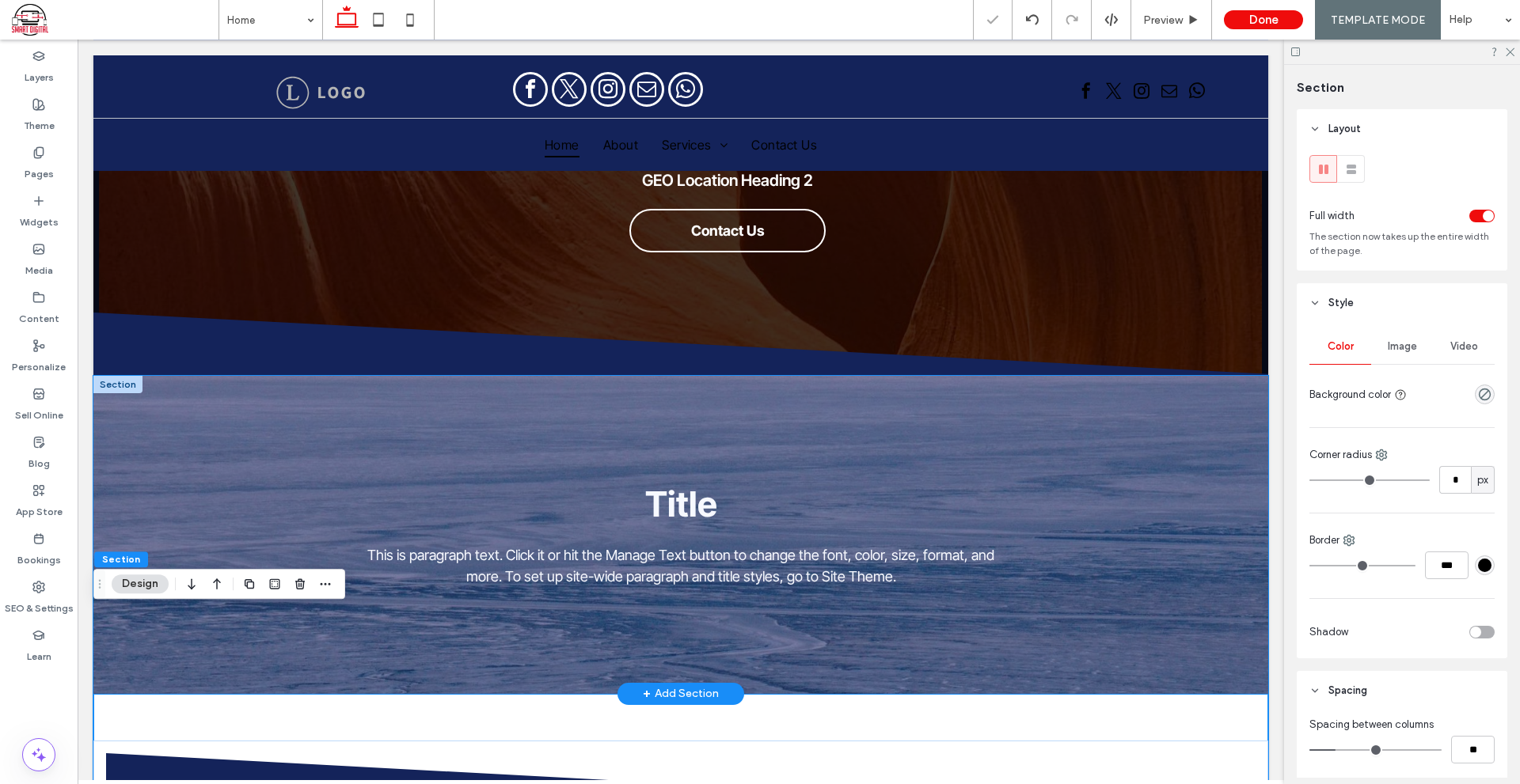
scroll to position [75, 0]
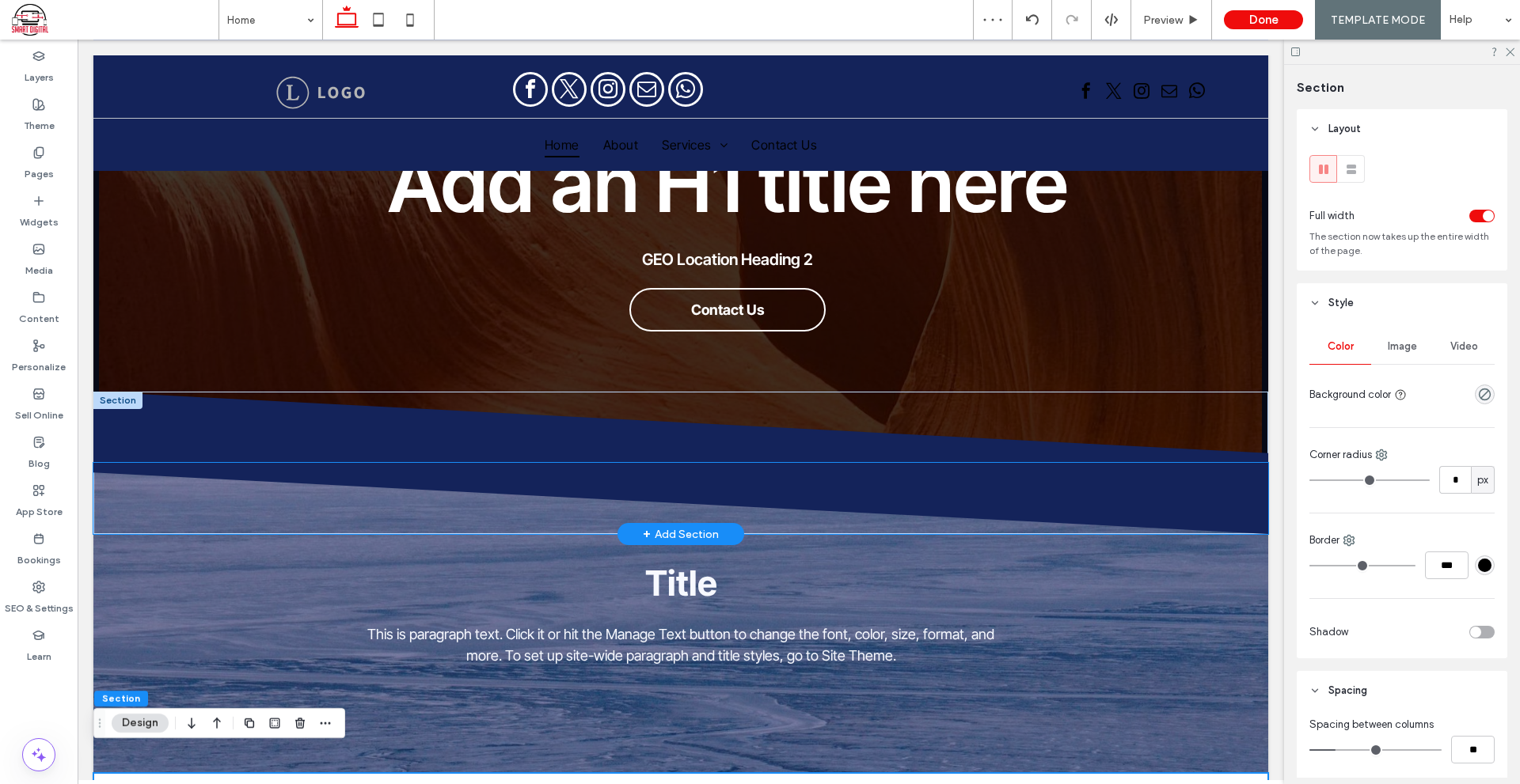
click at [208, 464] on icon at bounding box center [681, 499] width 1175 height 71
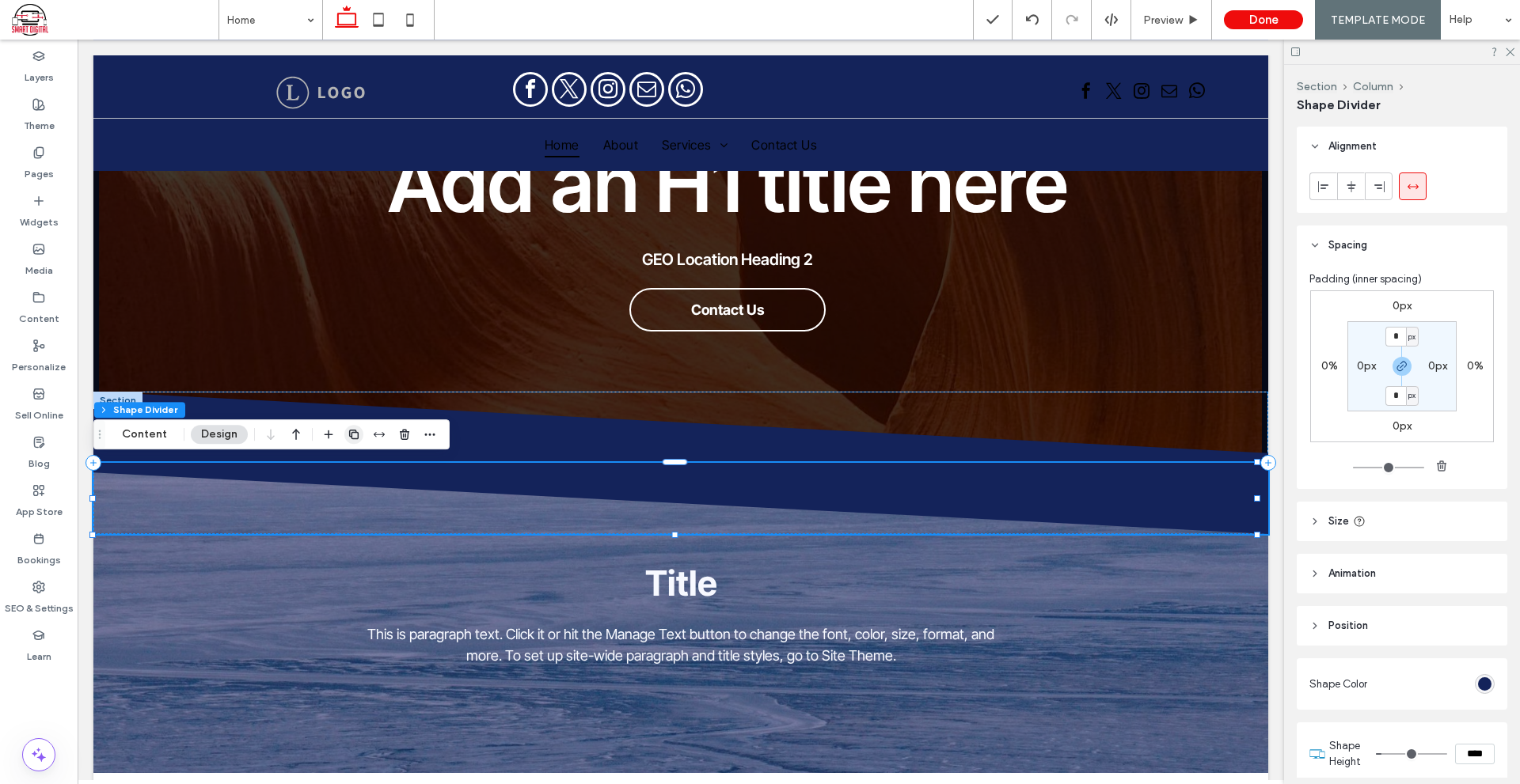
click at [357, 432] on icon "button" at bounding box center [353, 434] width 13 height 13
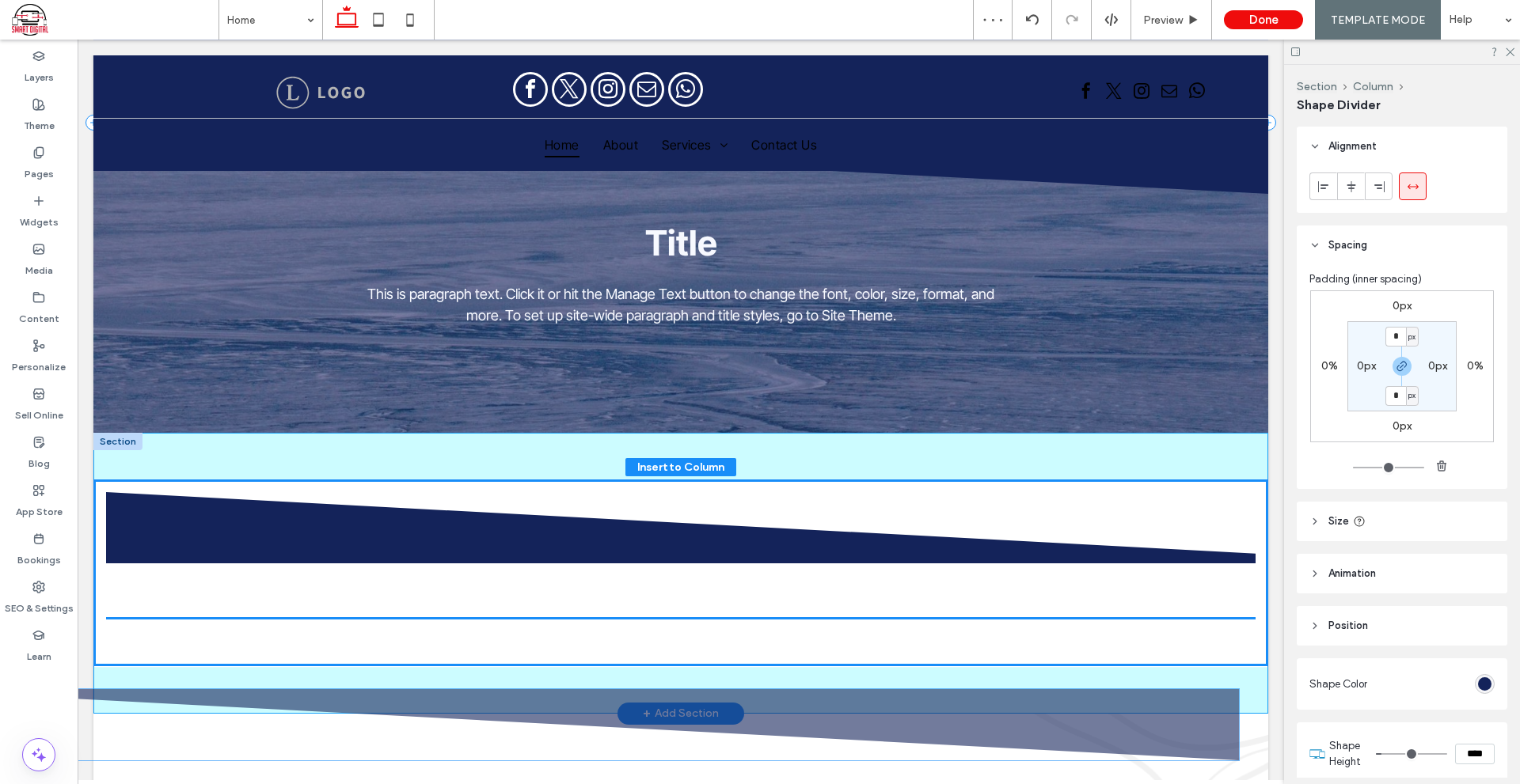
scroll to position [427, 0]
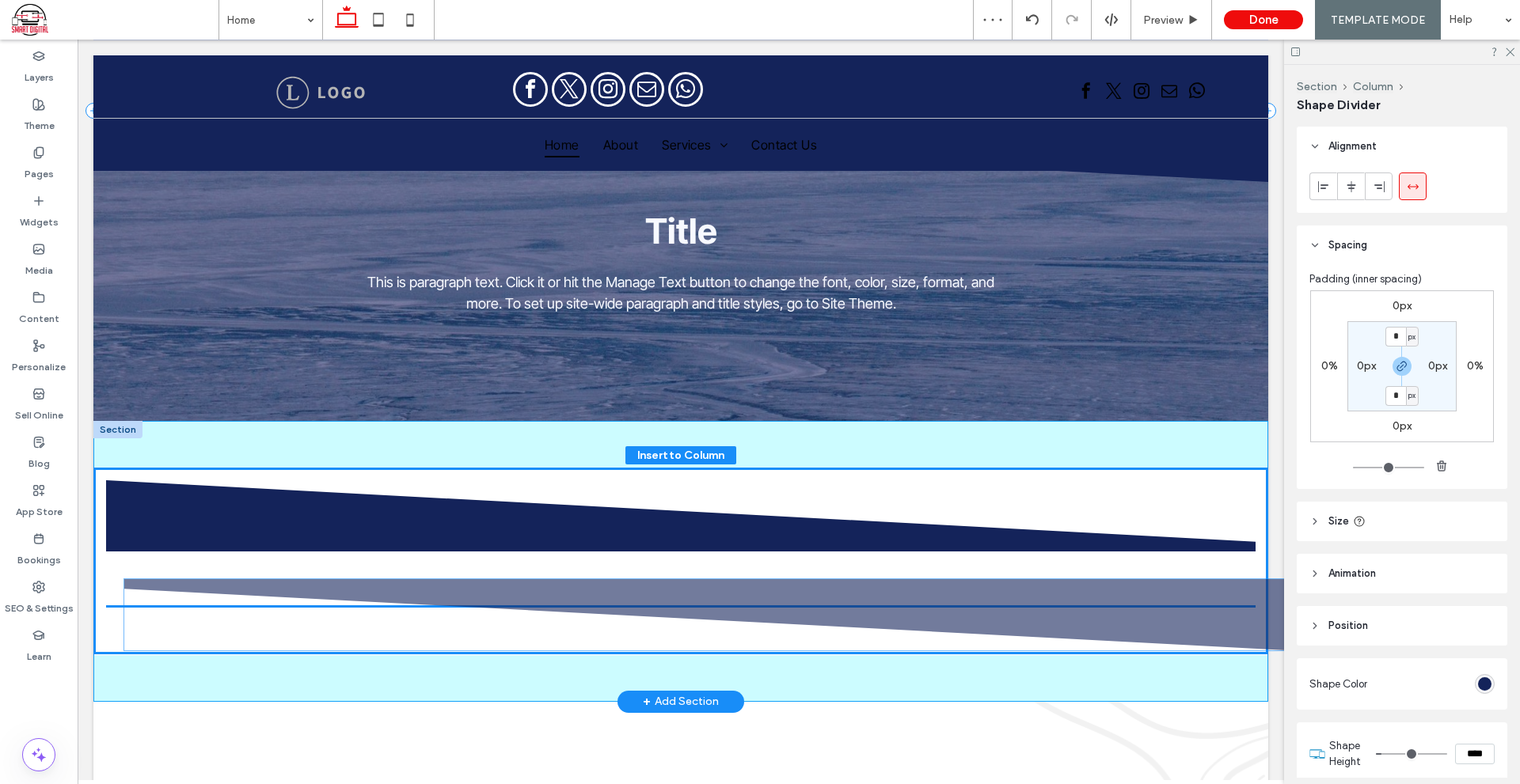
drag, startPoint x: 610, startPoint y: 399, endPoint x: 642, endPoint y: 600, distance: 203.5
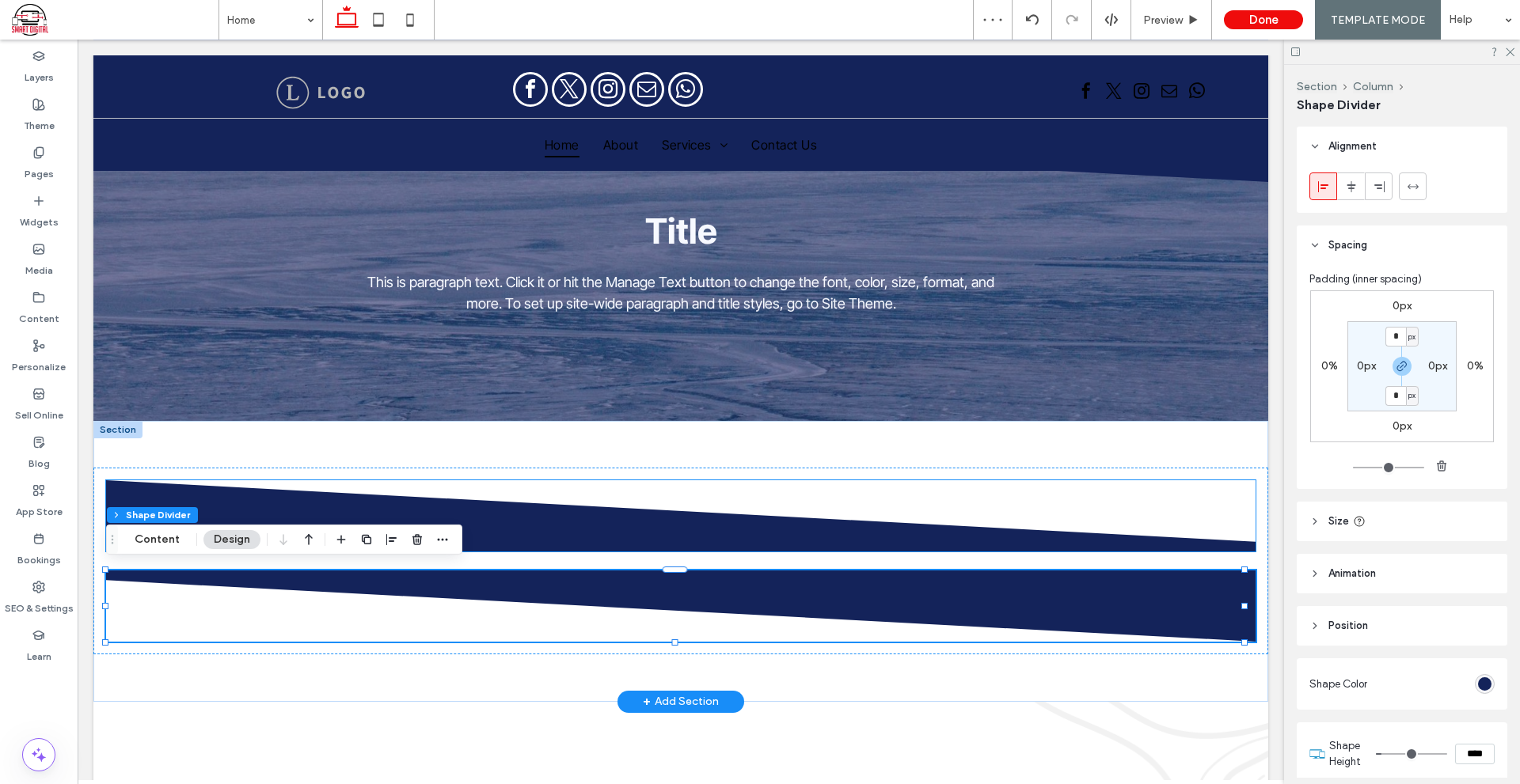
click at [917, 493] on icon at bounding box center [680, 516] width 1150 height 71
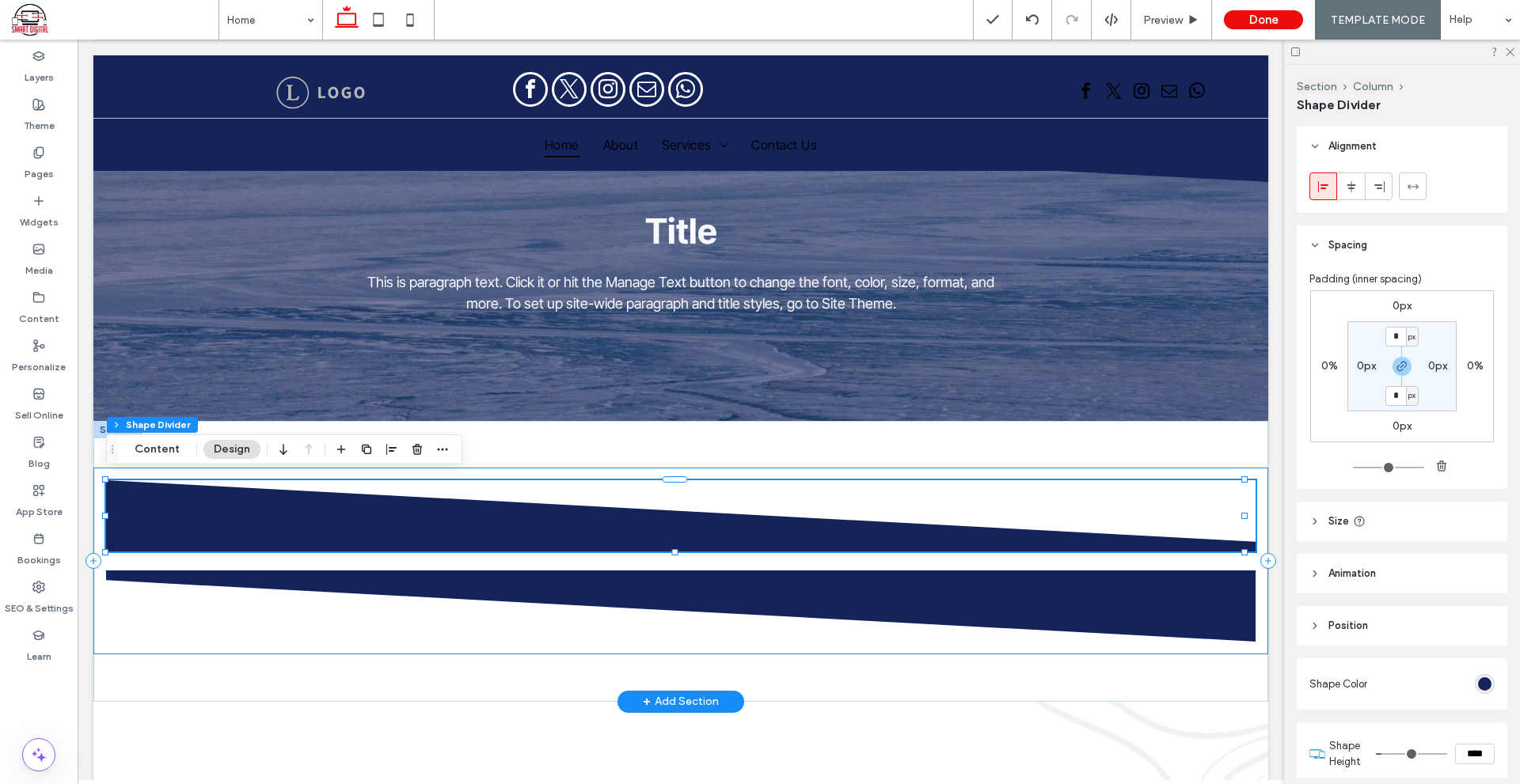
click at [619, 470] on div at bounding box center [680, 560] width 1174 height 187
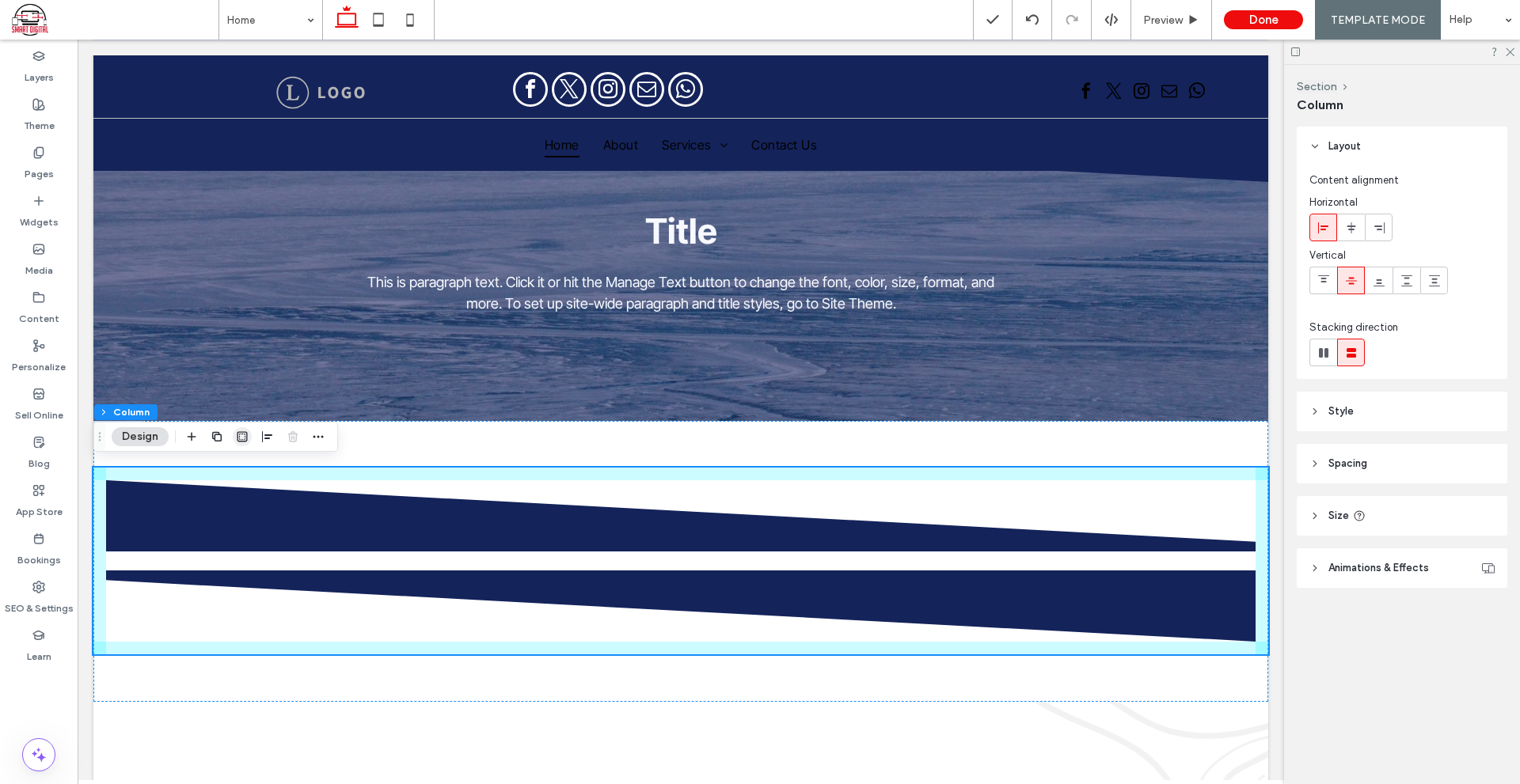
click at [238, 441] on icon "button" at bounding box center [242, 437] width 13 height 13
type input "*"
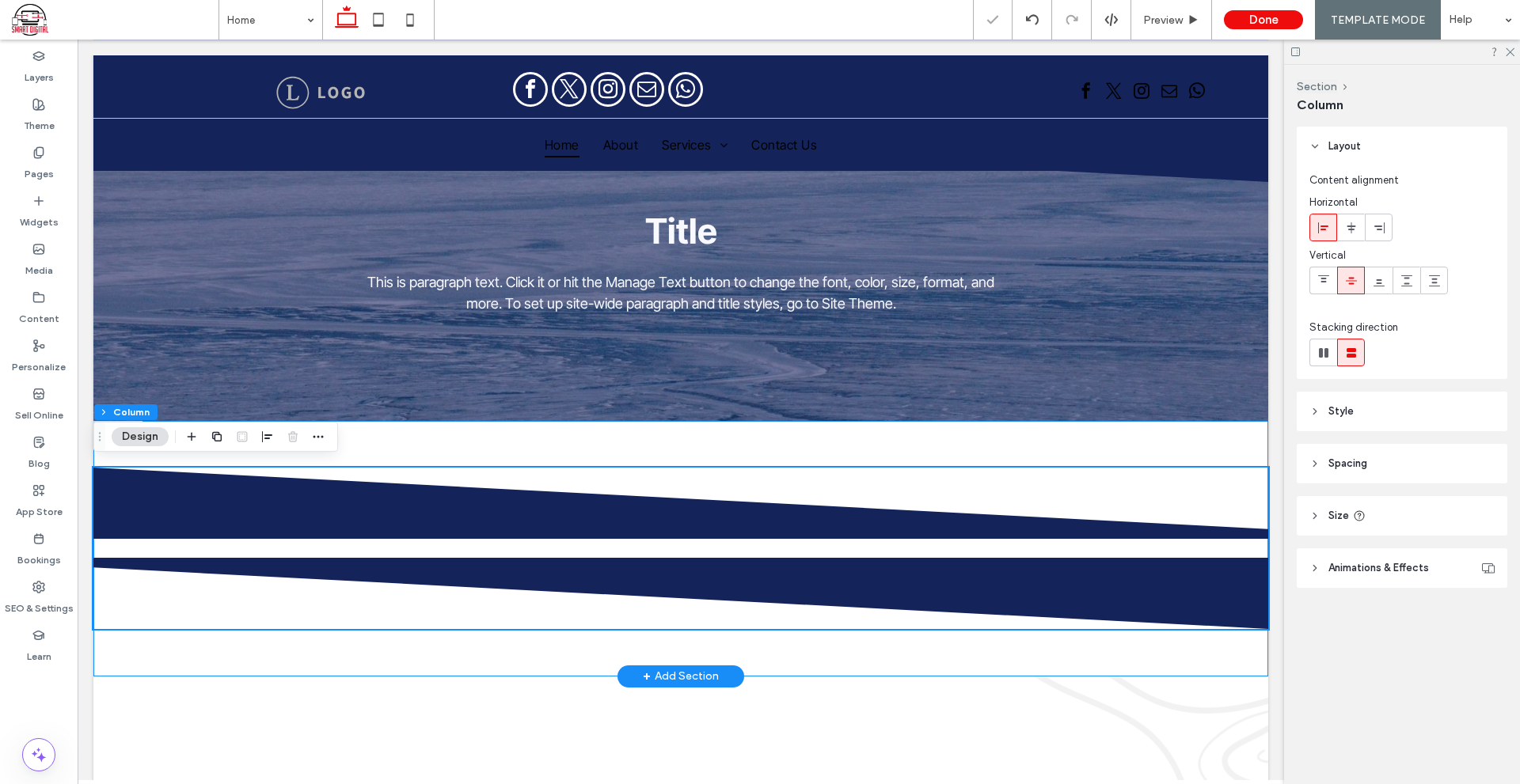
click at [1188, 651] on div at bounding box center [680, 549] width 1174 height 256
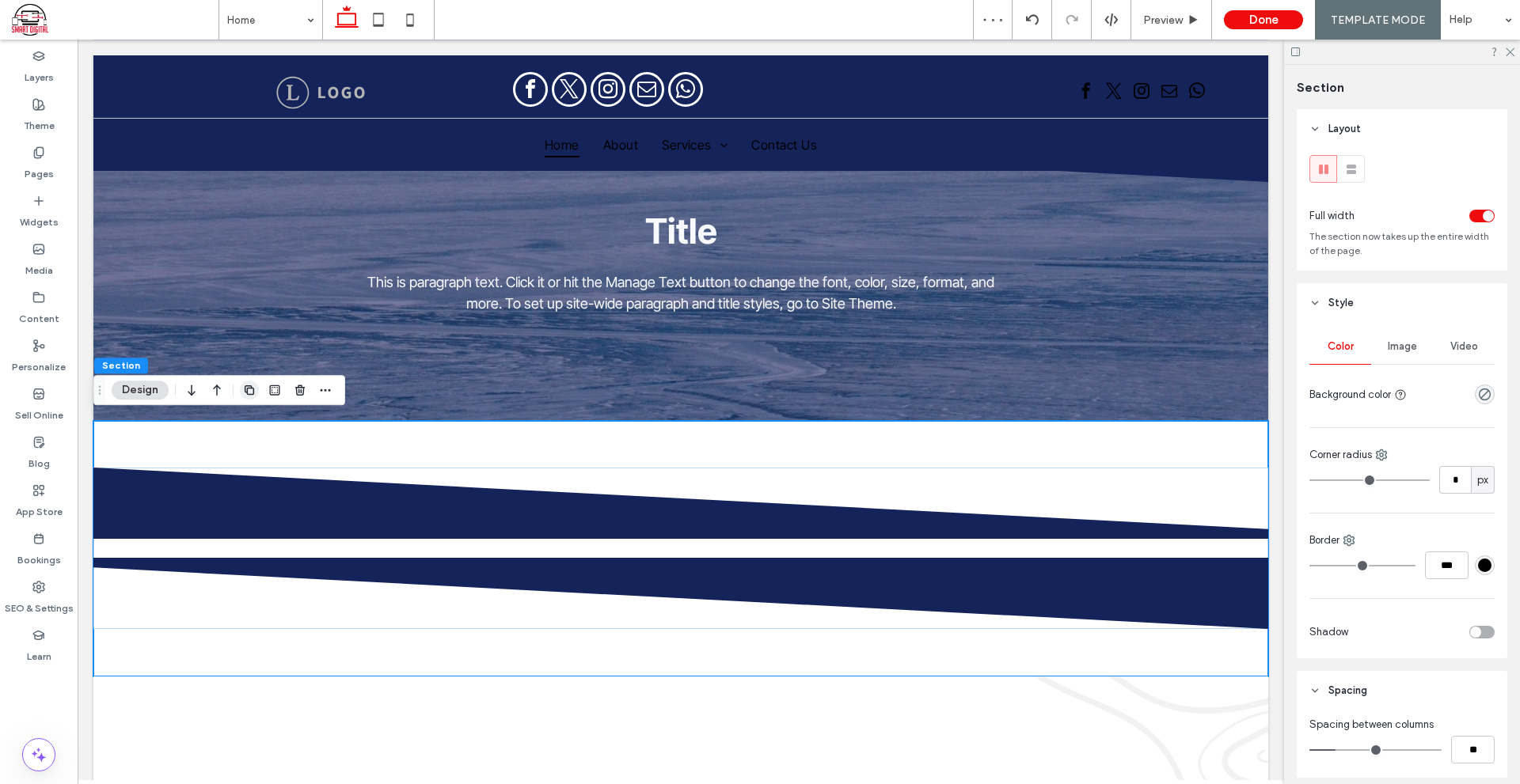
click at [258, 392] on div at bounding box center [286, 390] width 95 height 29
click at [265, 392] on div at bounding box center [286, 390] width 95 height 29
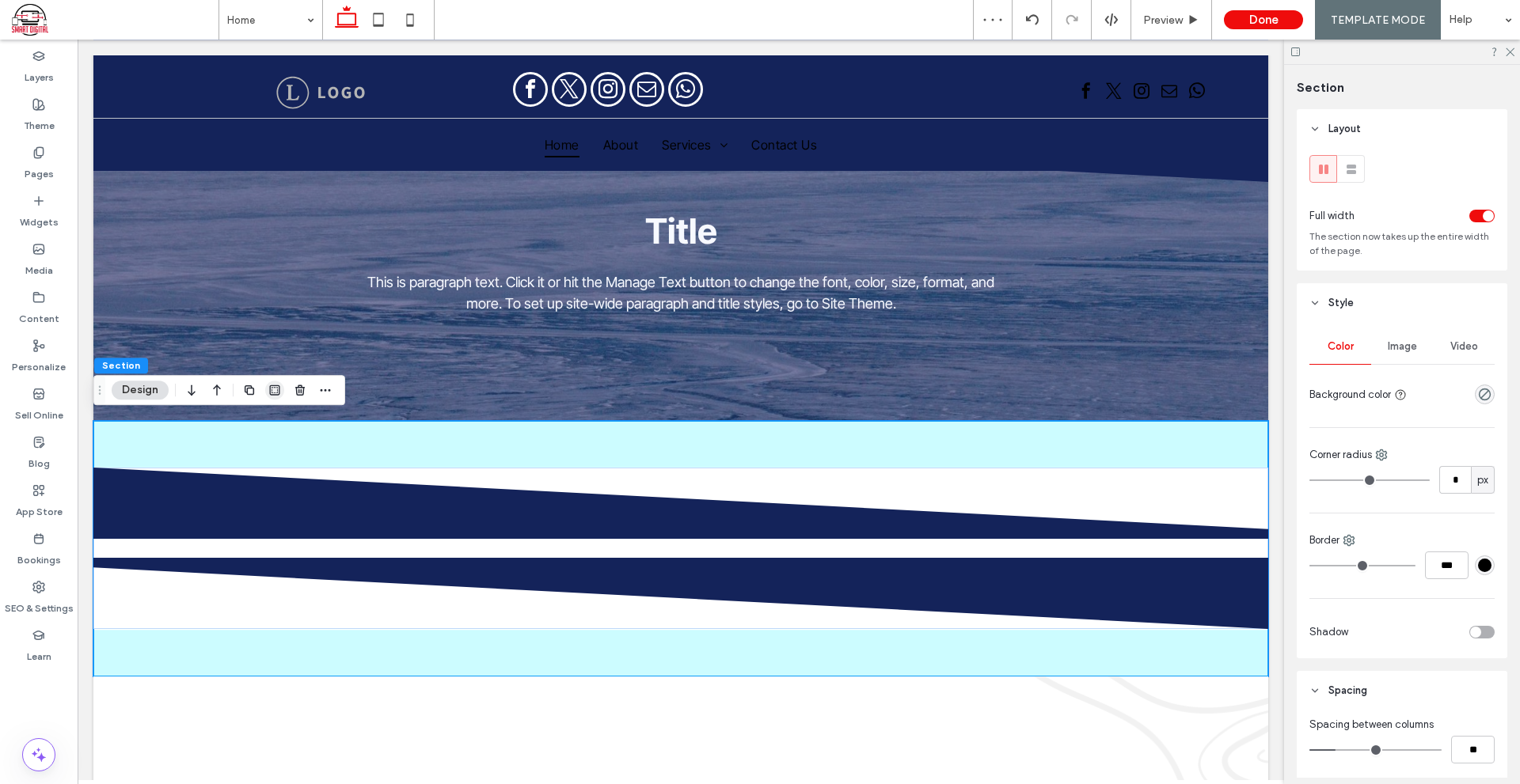
click at [273, 392] on icon "button" at bounding box center [274, 390] width 13 height 13
type input "*"
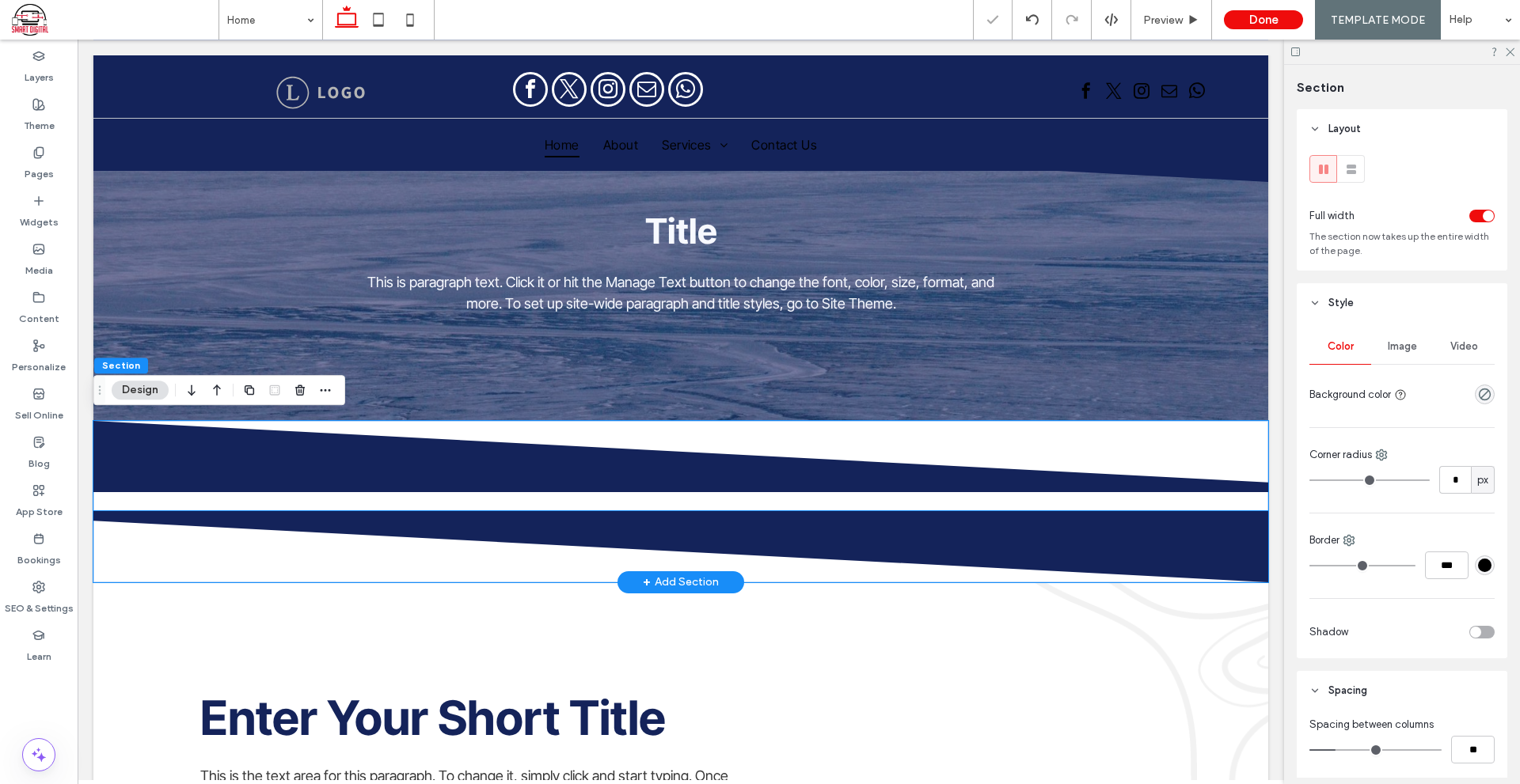
click at [485, 515] on icon at bounding box center [681, 546] width 1175 height 71
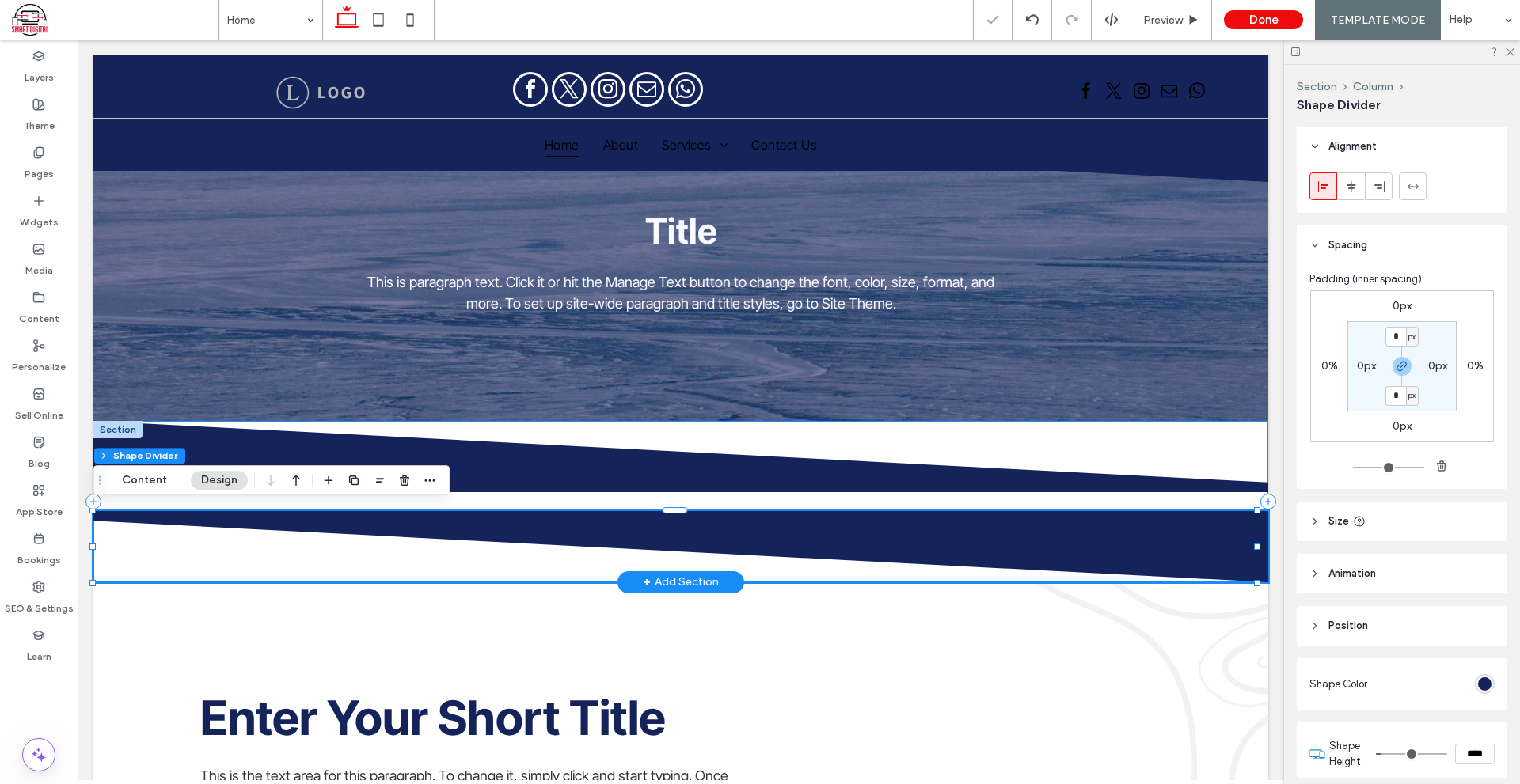
click at [679, 494] on div at bounding box center [680, 501] width 1174 height 161
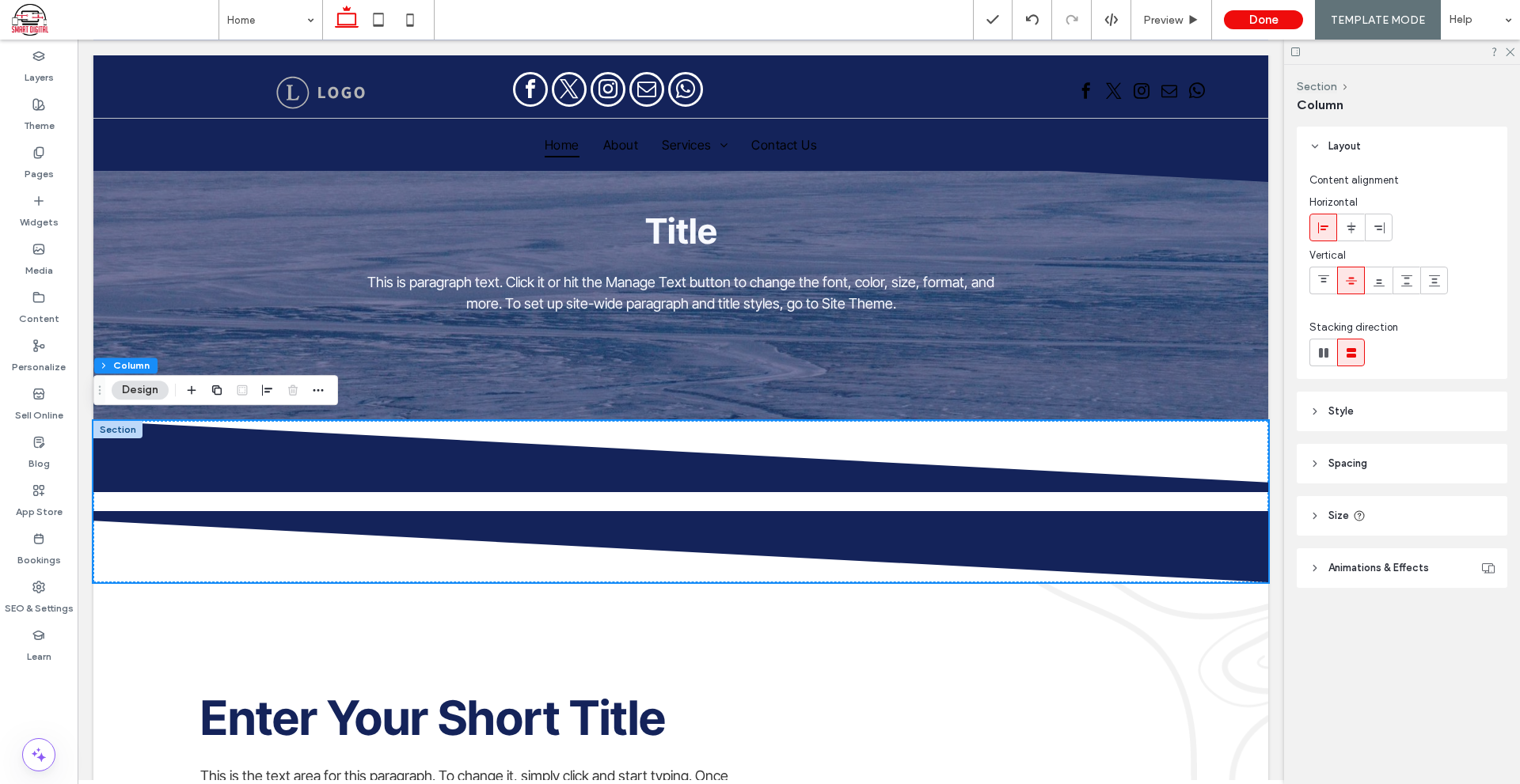
click at [1348, 459] on span "Spacing" at bounding box center [1348, 464] width 39 height 16
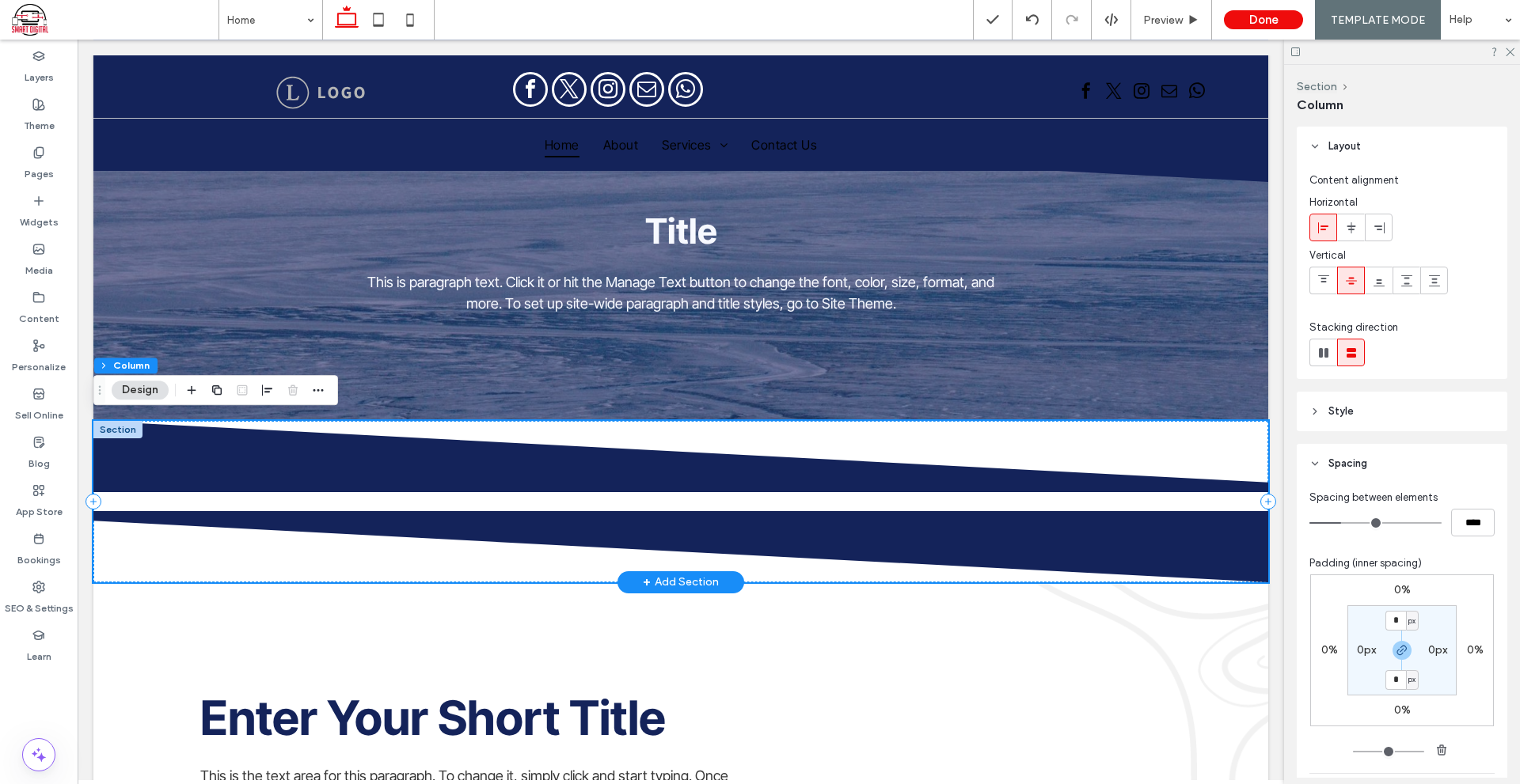
click at [1145, 513] on icon at bounding box center [681, 546] width 1175 height 71
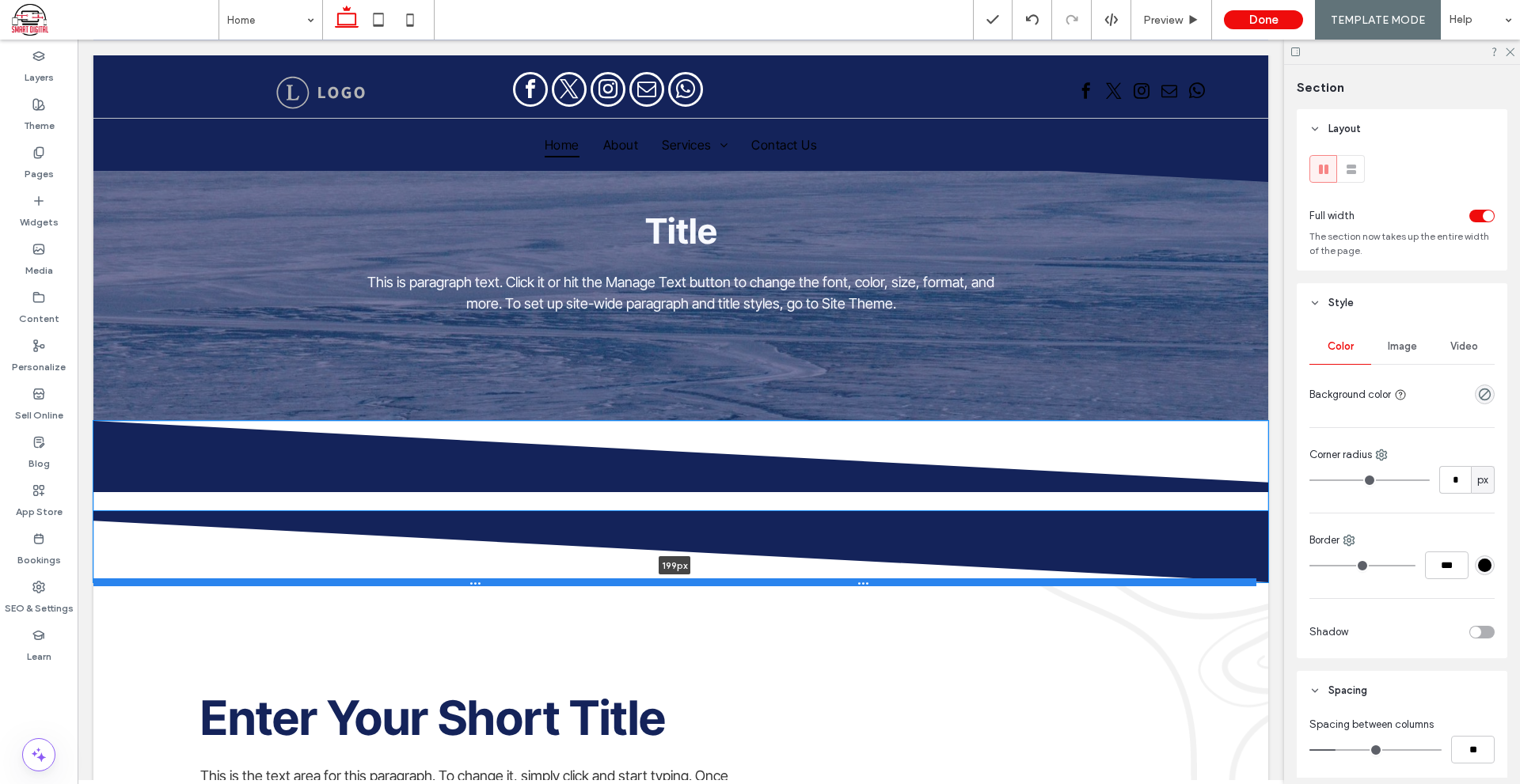
click at [838, 579] on div at bounding box center [675, 582] width 1163 height 8
type input "***"
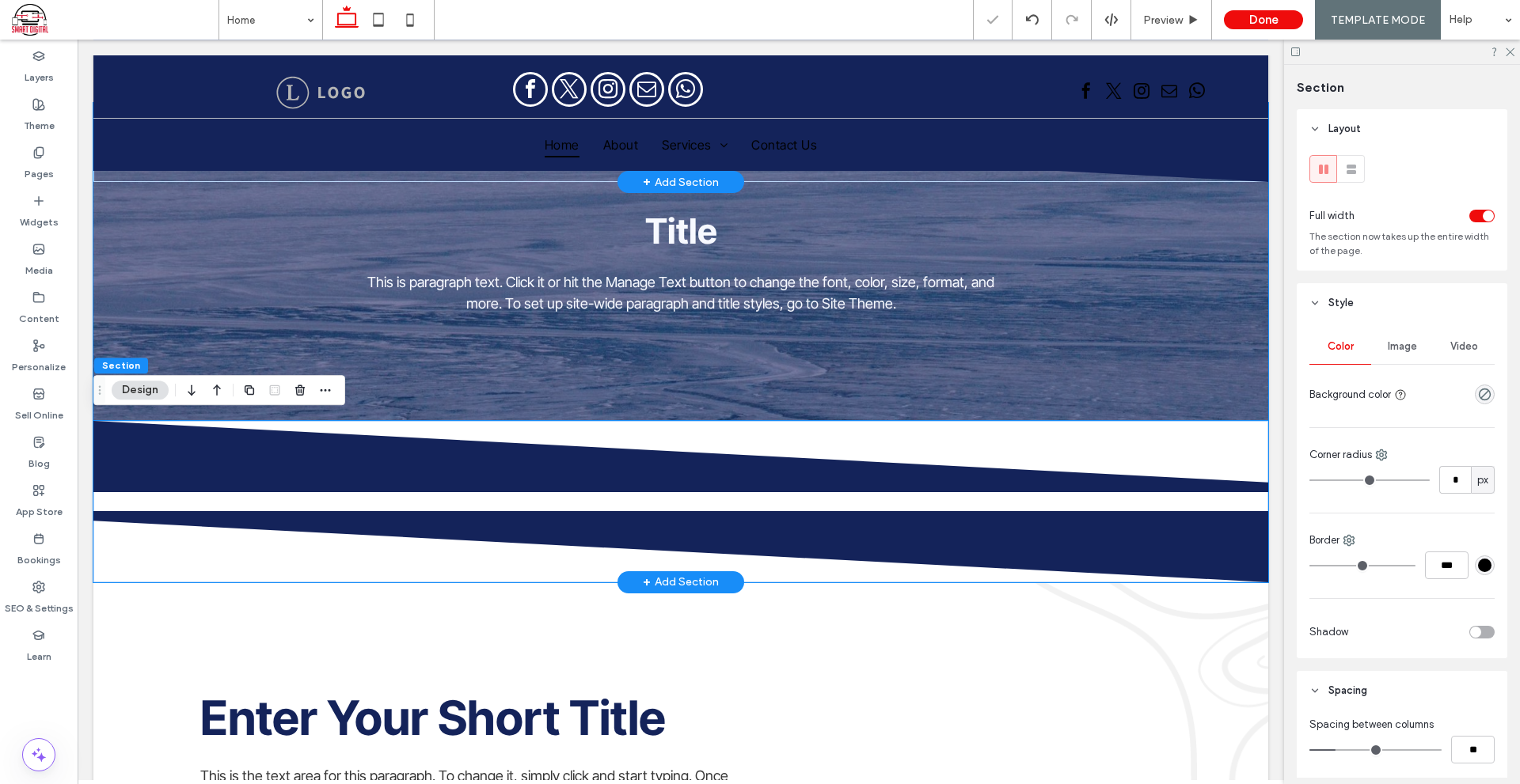
scroll to position [111, 0]
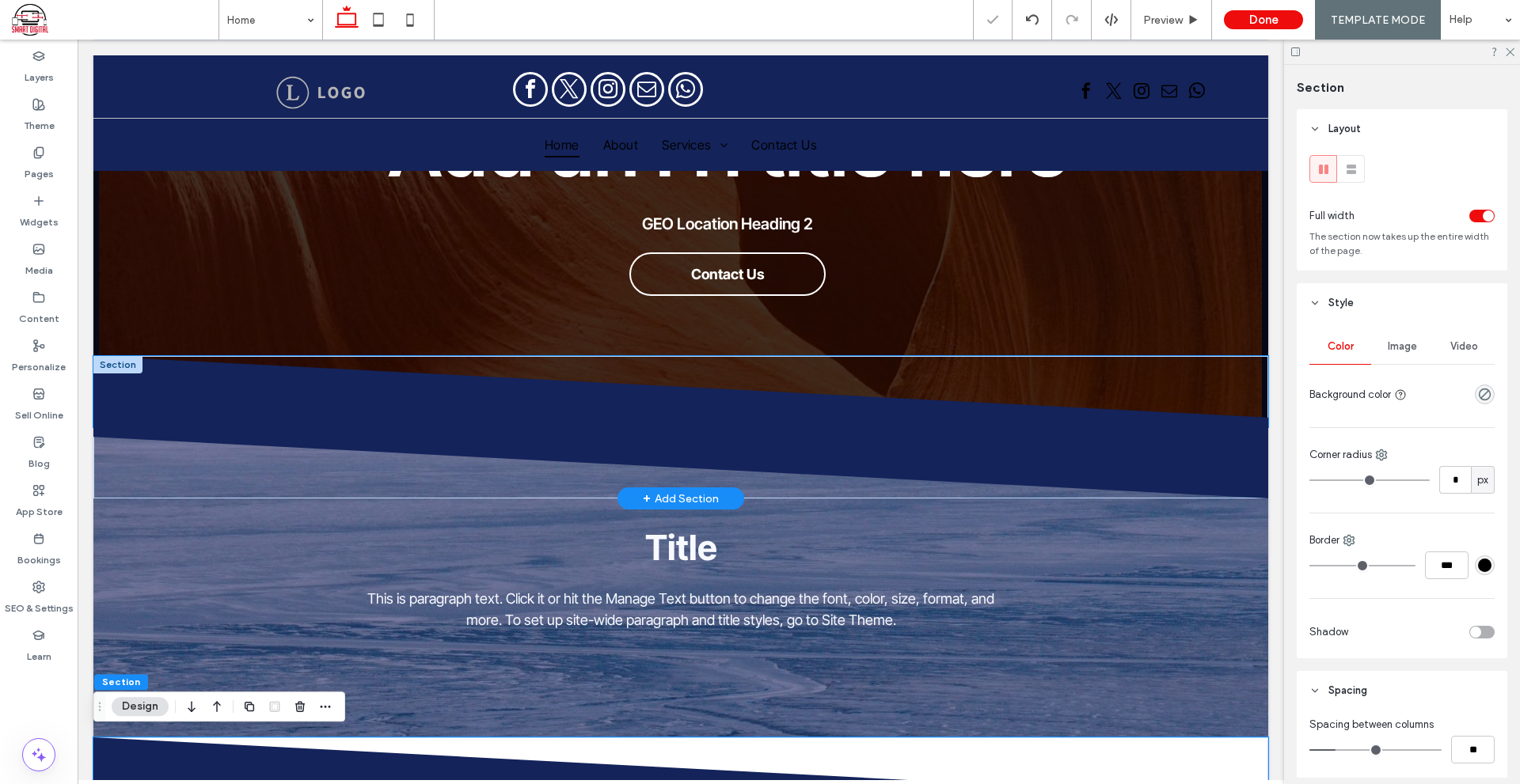
click at [777, 414] on icon at bounding box center [680, 392] width 1175 height 71
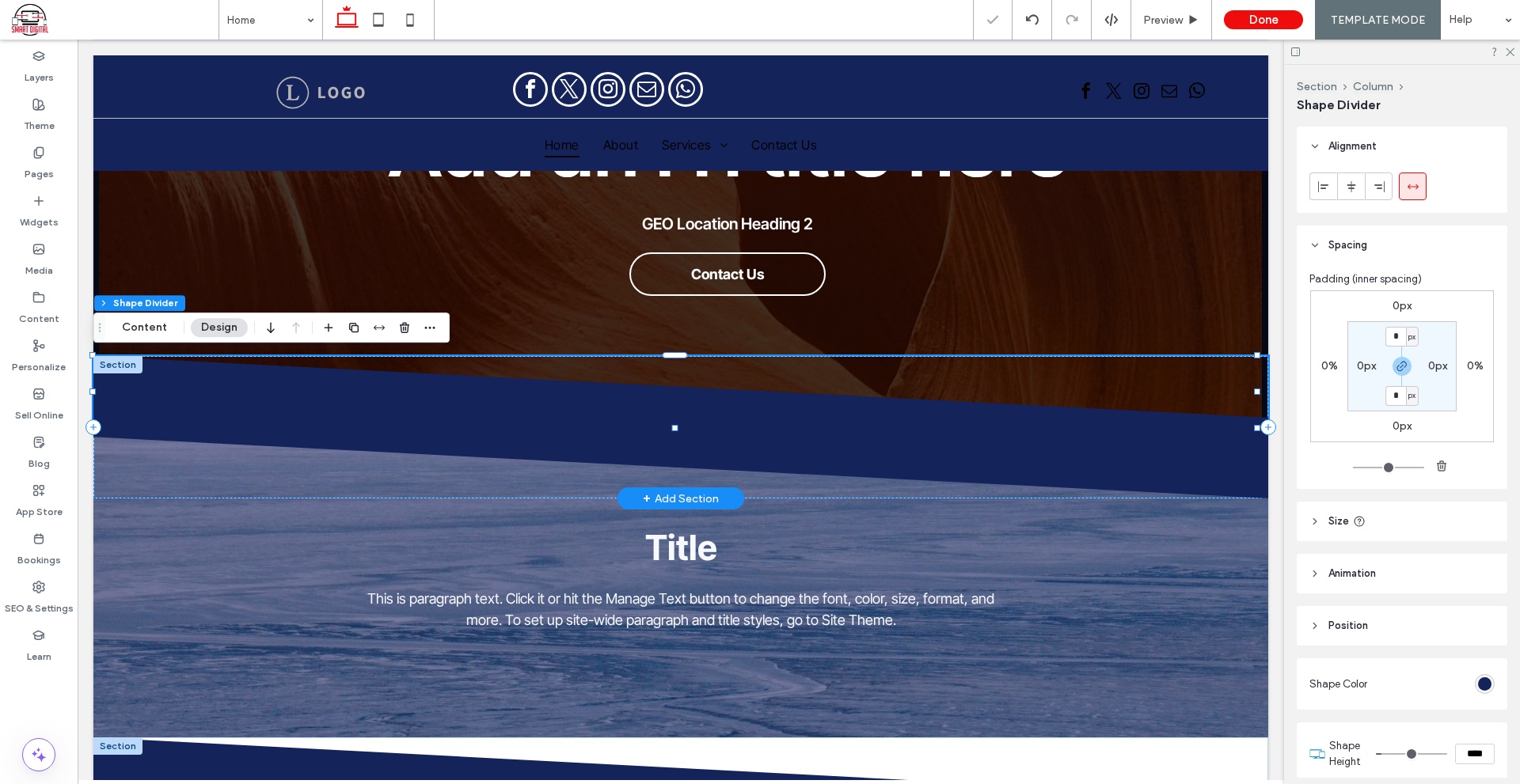
click at [777, 414] on icon at bounding box center [680, 392] width 1175 height 71
click at [785, 380] on icon at bounding box center [680, 392] width 1175 height 71
click at [796, 447] on icon at bounding box center [681, 463] width 1175 height 71
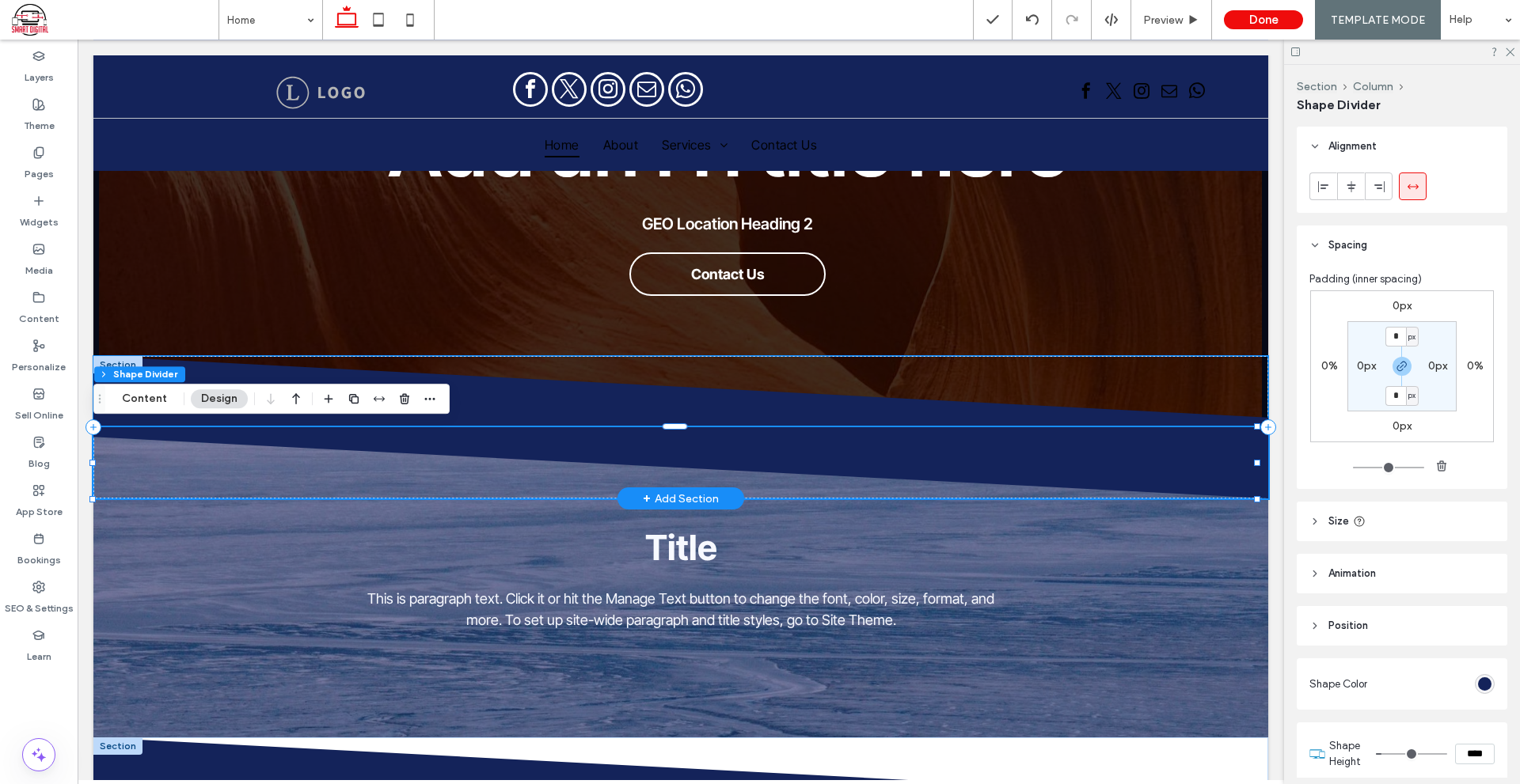
click at [488, 387] on icon at bounding box center [680, 392] width 1175 height 71
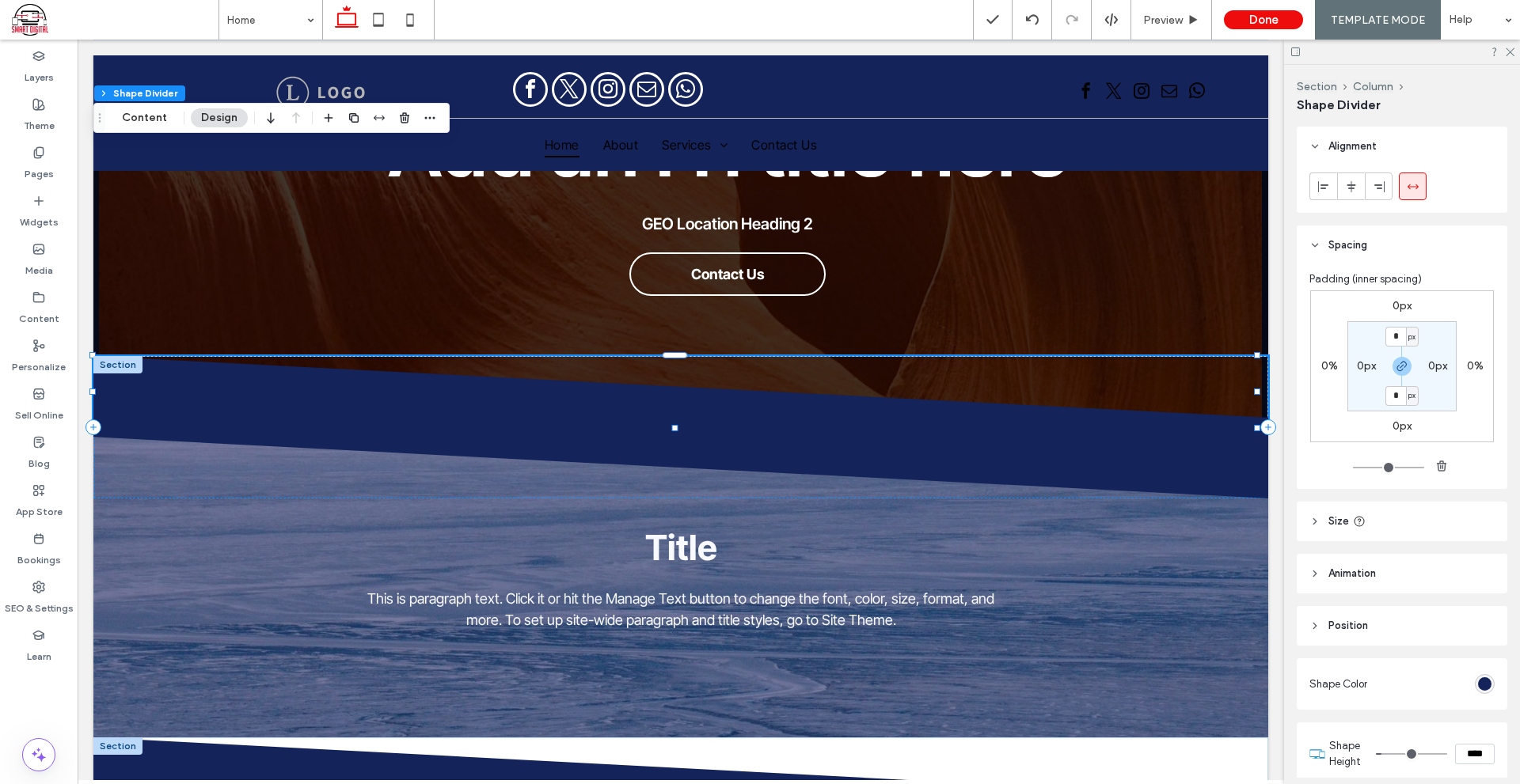
scroll to position [506, 0]
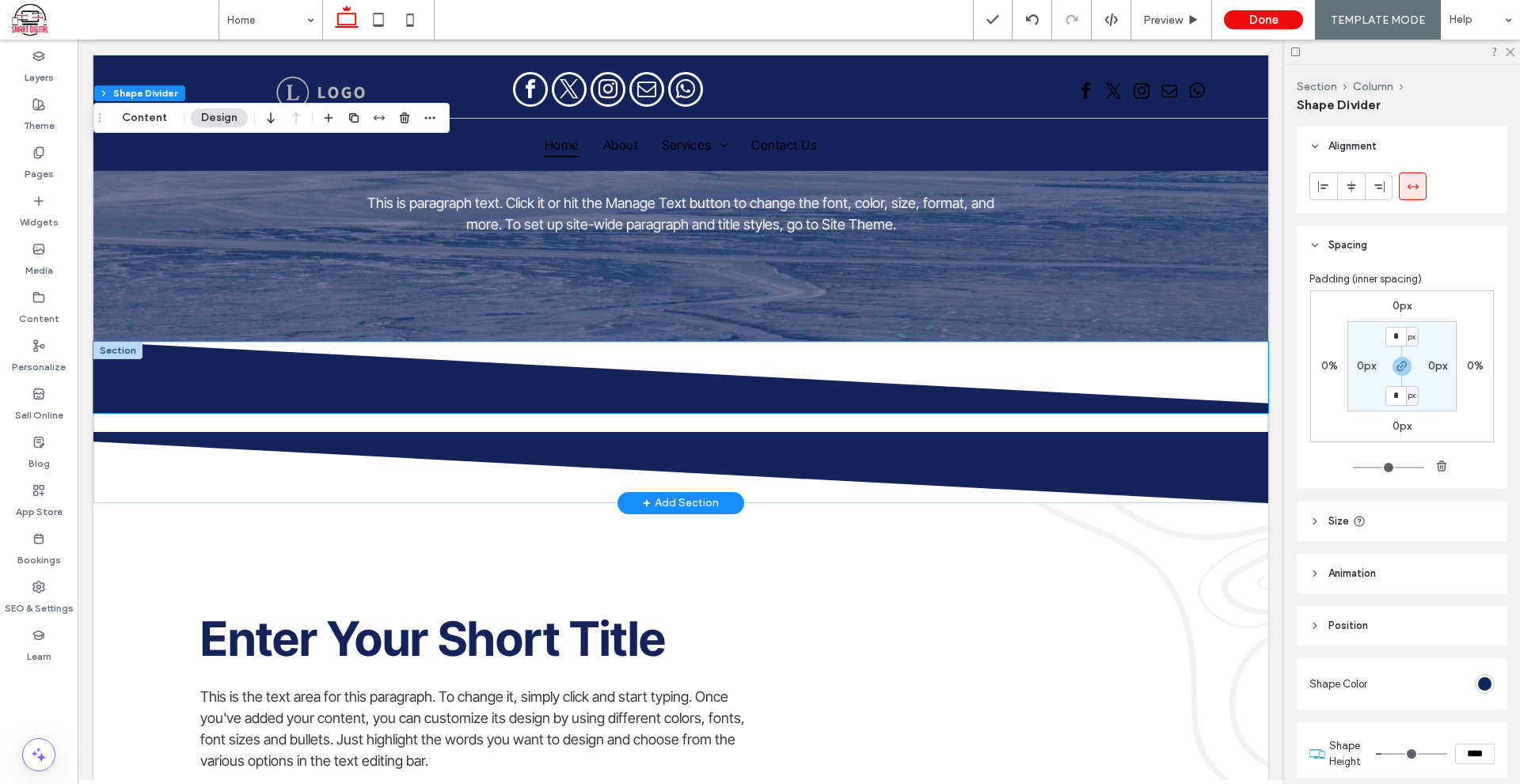
click at [757, 355] on icon at bounding box center [680, 378] width 1175 height 71
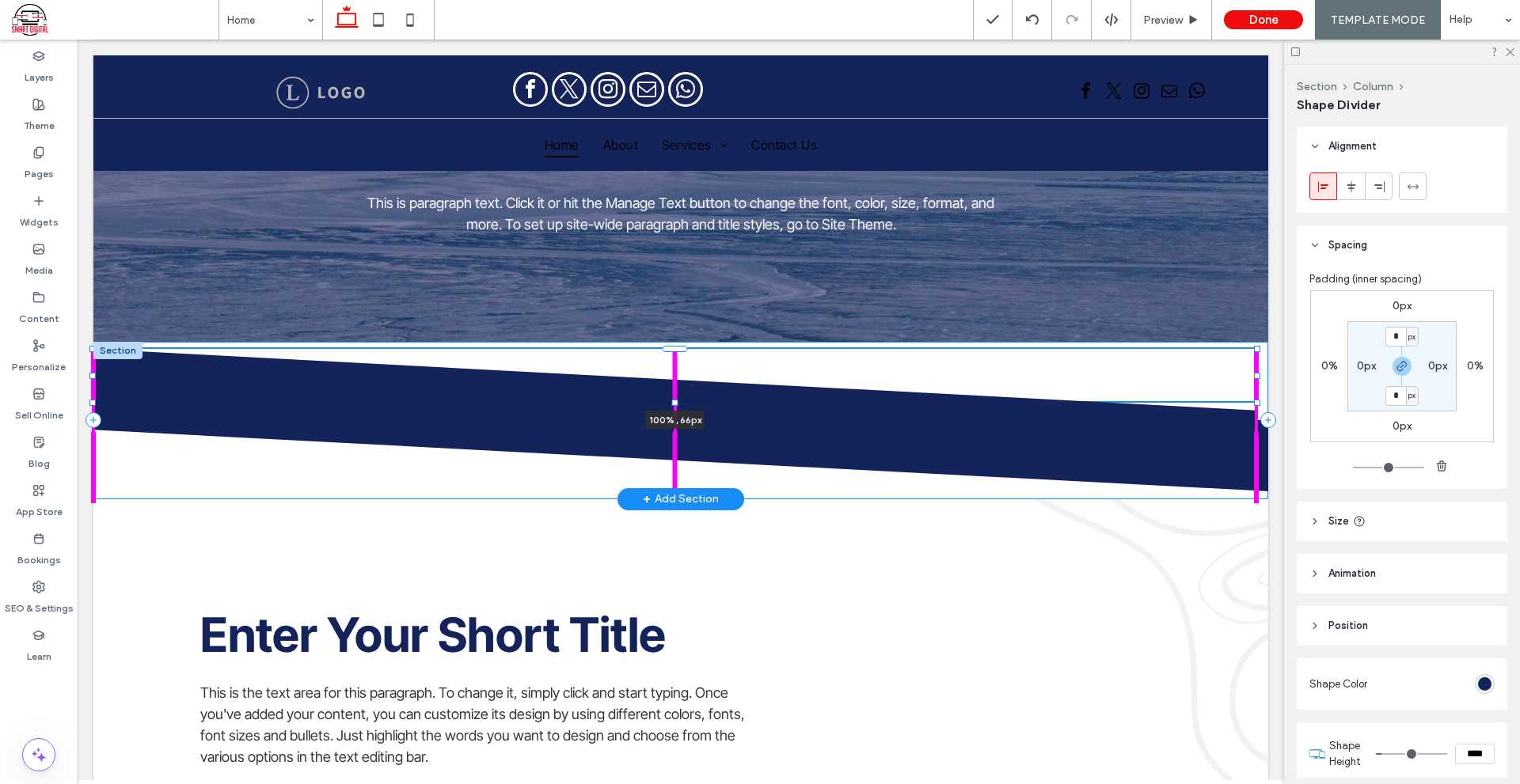
drag, startPoint x: 675, startPoint y: 409, endPoint x: 676, endPoint y: 399, distance: 10.0
click at [676, 399] on div at bounding box center [675, 401] width 6 height 6
type input "**"
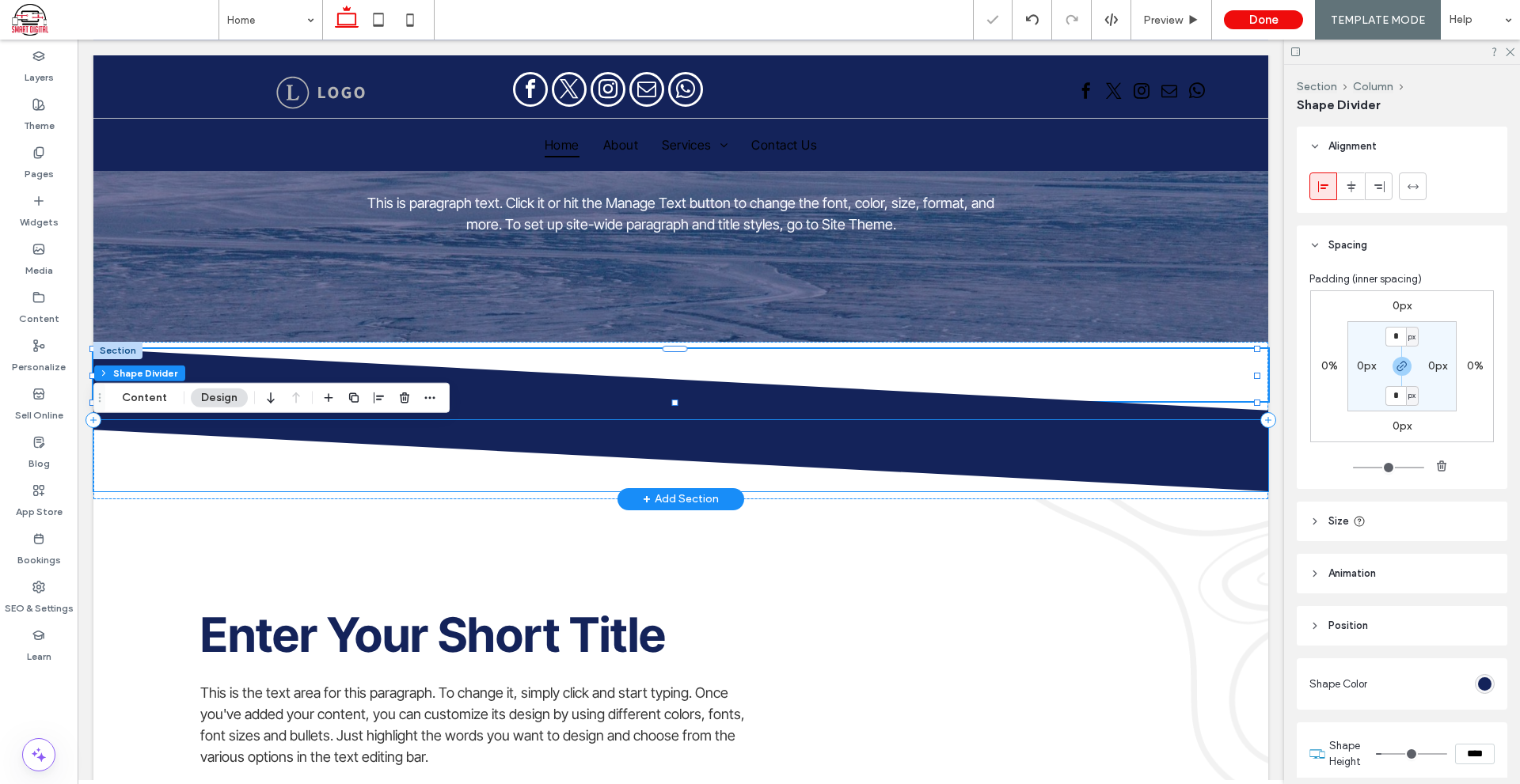
scroll to position [427, 0]
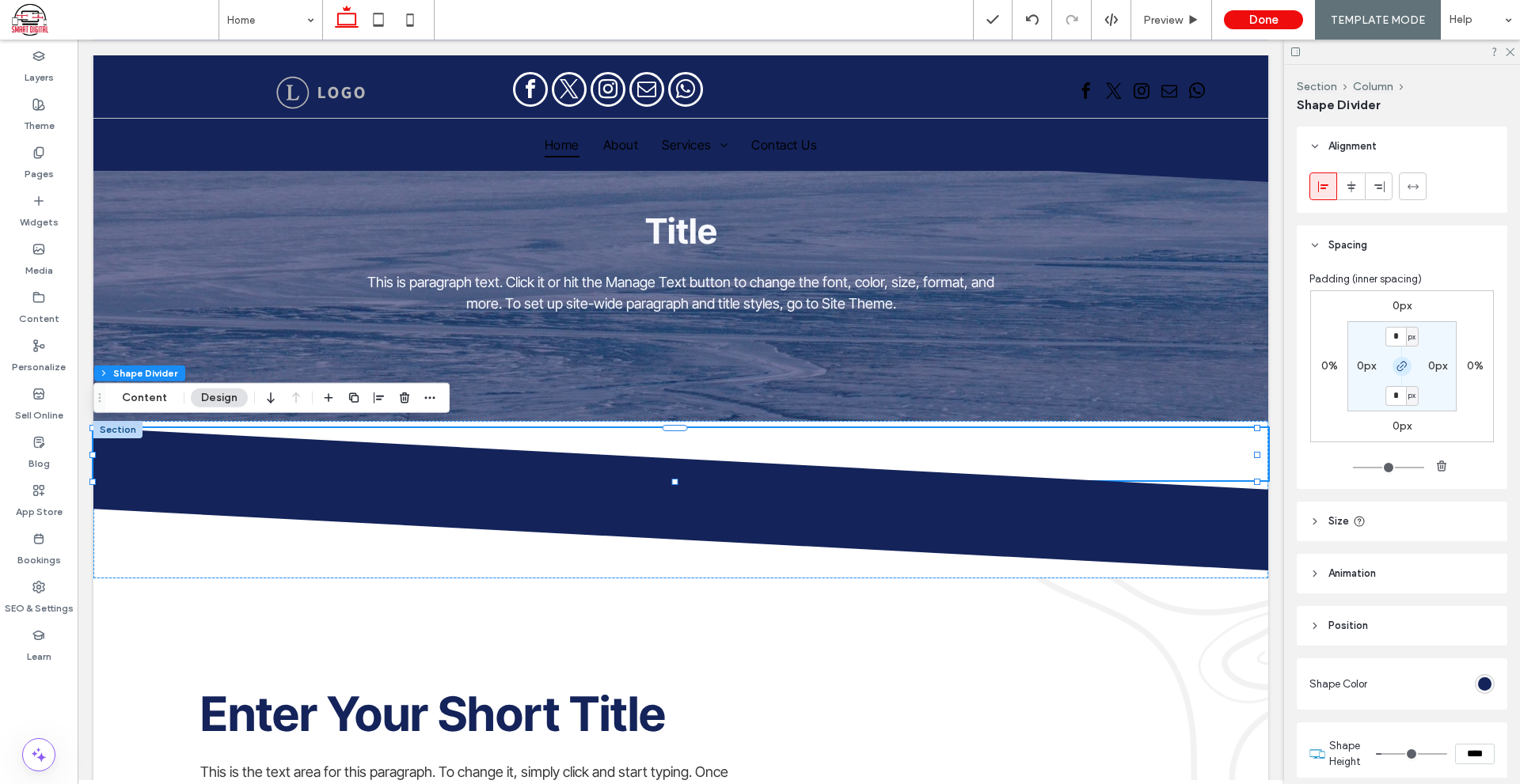
click at [1396, 370] on icon "button" at bounding box center [1402, 366] width 13 height 13
click at [1328, 365] on label "-0.1%" at bounding box center [1328, 365] width 29 height 13
type input "*"
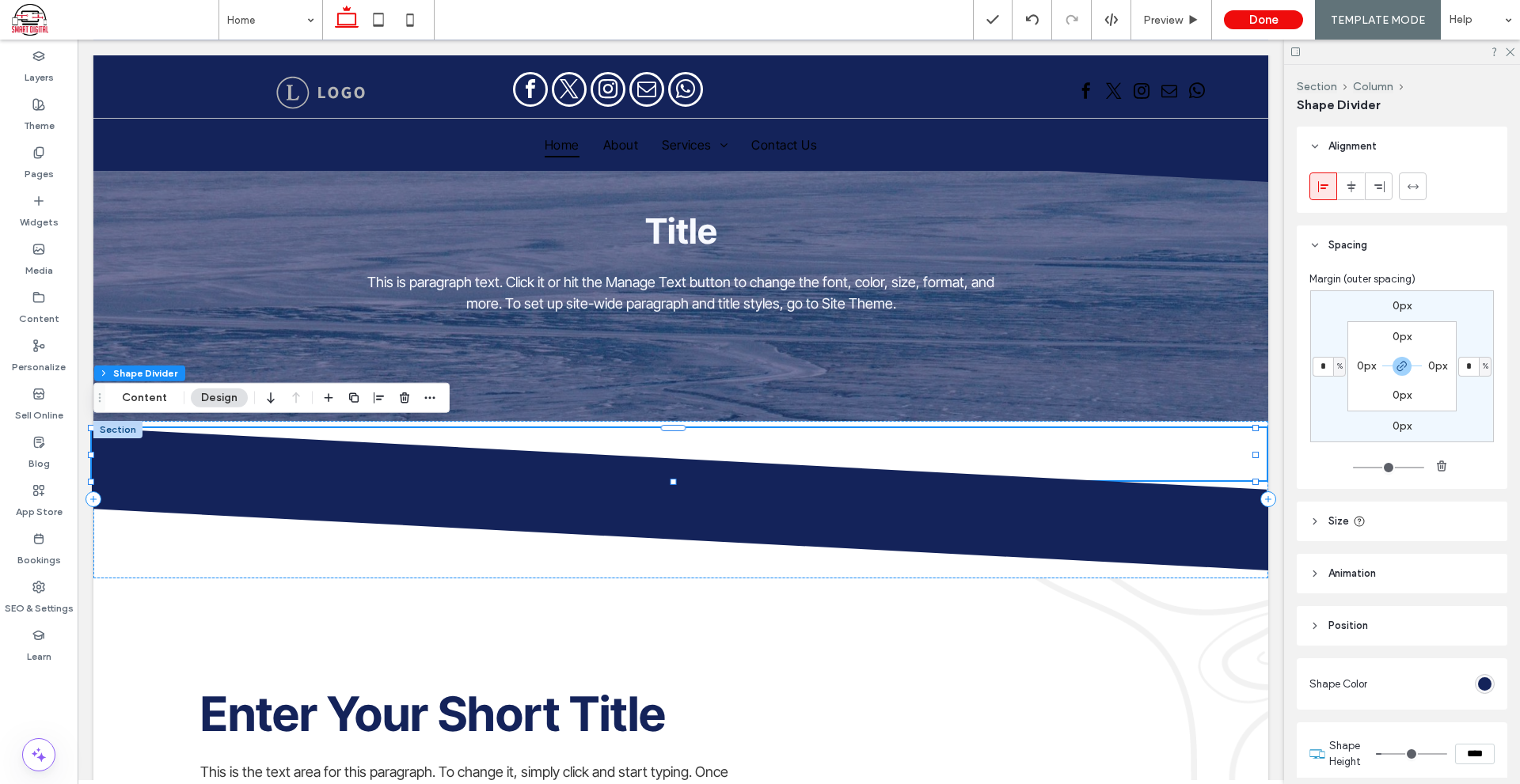
type input "*"
click at [1401, 308] on label "0px" at bounding box center [1402, 305] width 19 height 13
click at [1387, 305] on input "*" at bounding box center [1396, 306] width 21 height 20
type input "***"
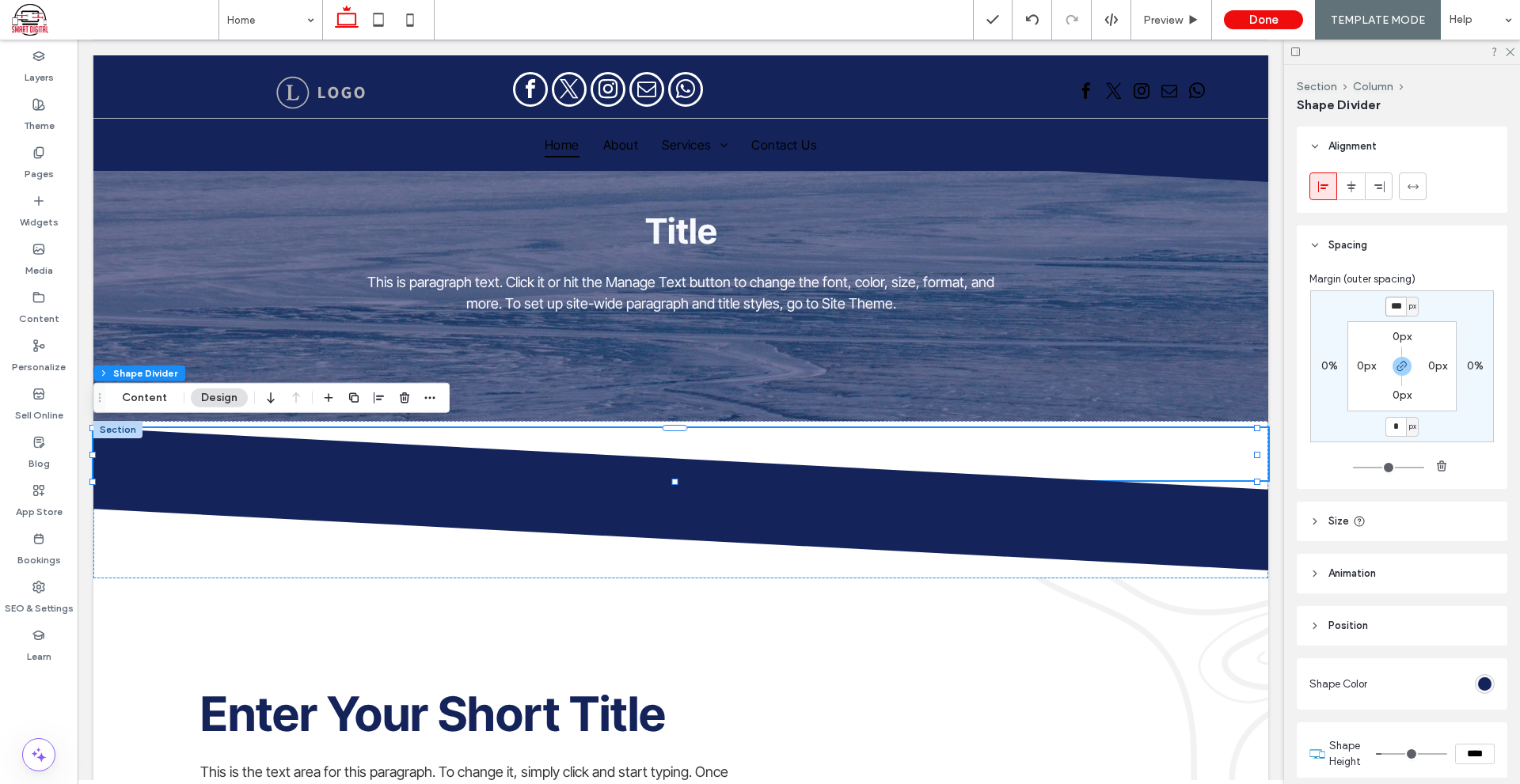
type input "*"
type input "***"
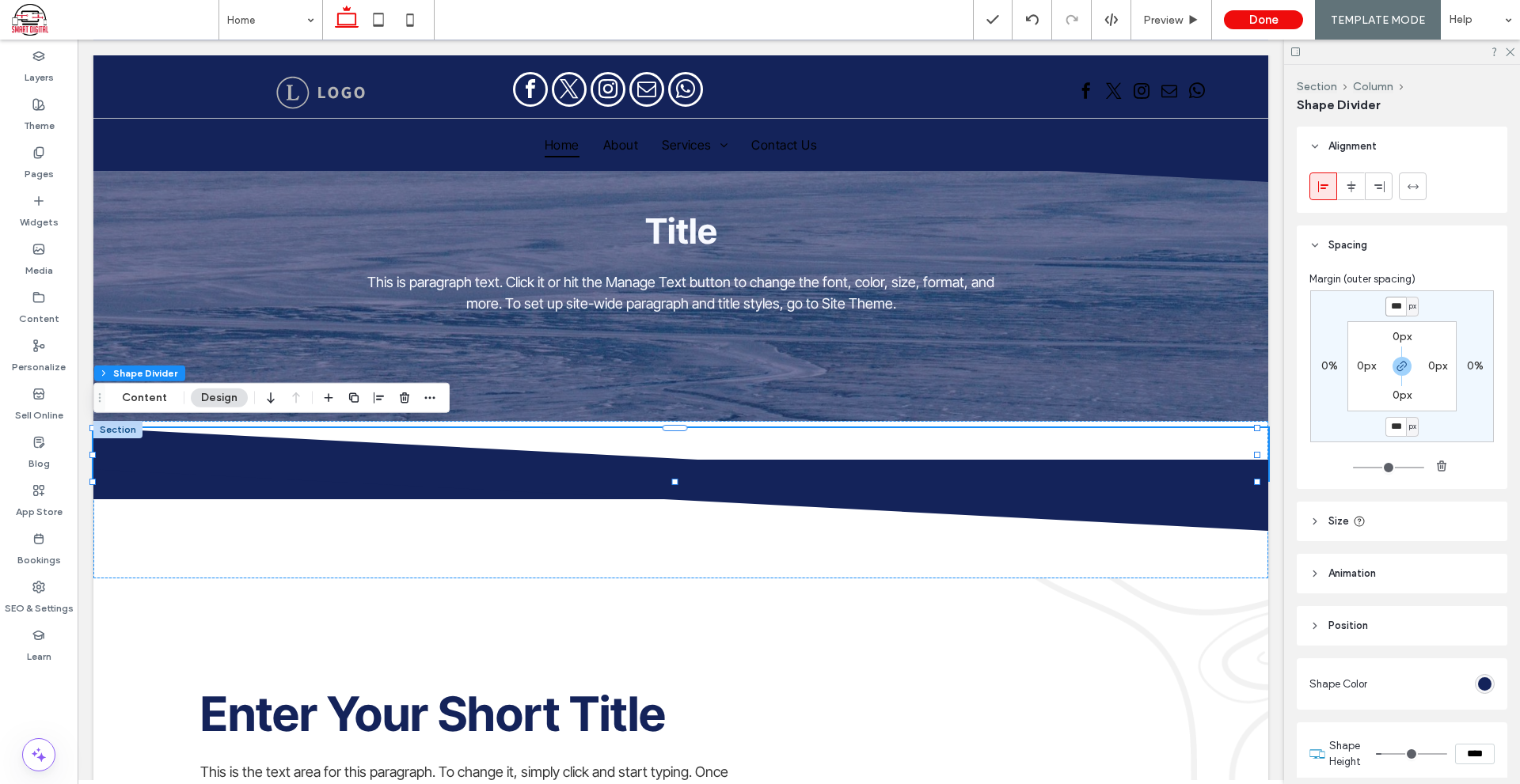
type input "*"
click at [1385, 304] on input "***" at bounding box center [1396, 306] width 21 height 20
type input "*"
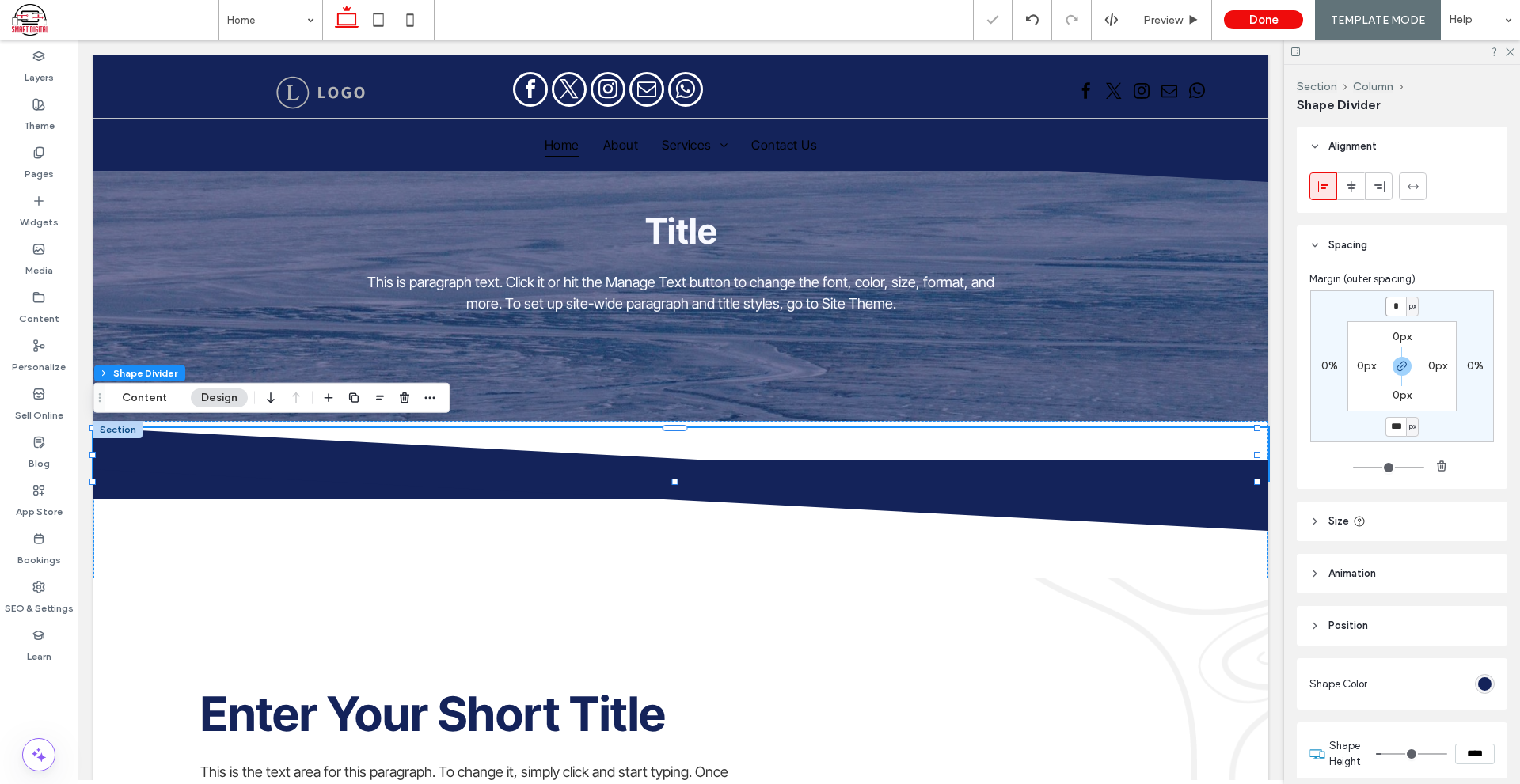
type input "*"
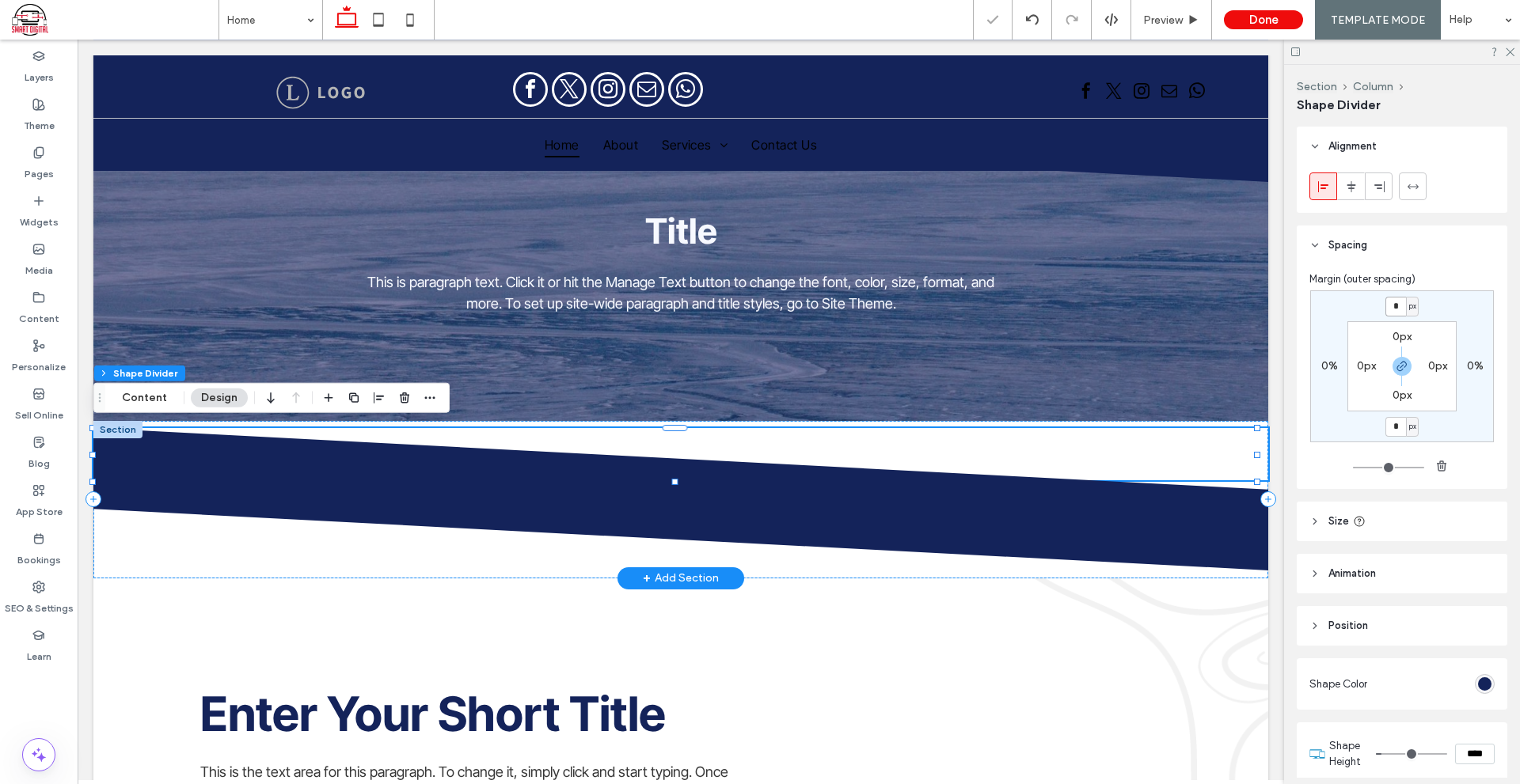
click at [1013, 490] on icon at bounding box center [680, 464] width 1175 height 71
click at [1015, 479] on icon at bounding box center [680, 464] width 1175 height 71
click at [1026, 452] on icon at bounding box center [680, 464] width 1175 height 71
click at [1032, 526] on icon at bounding box center [681, 535] width 1175 height 71
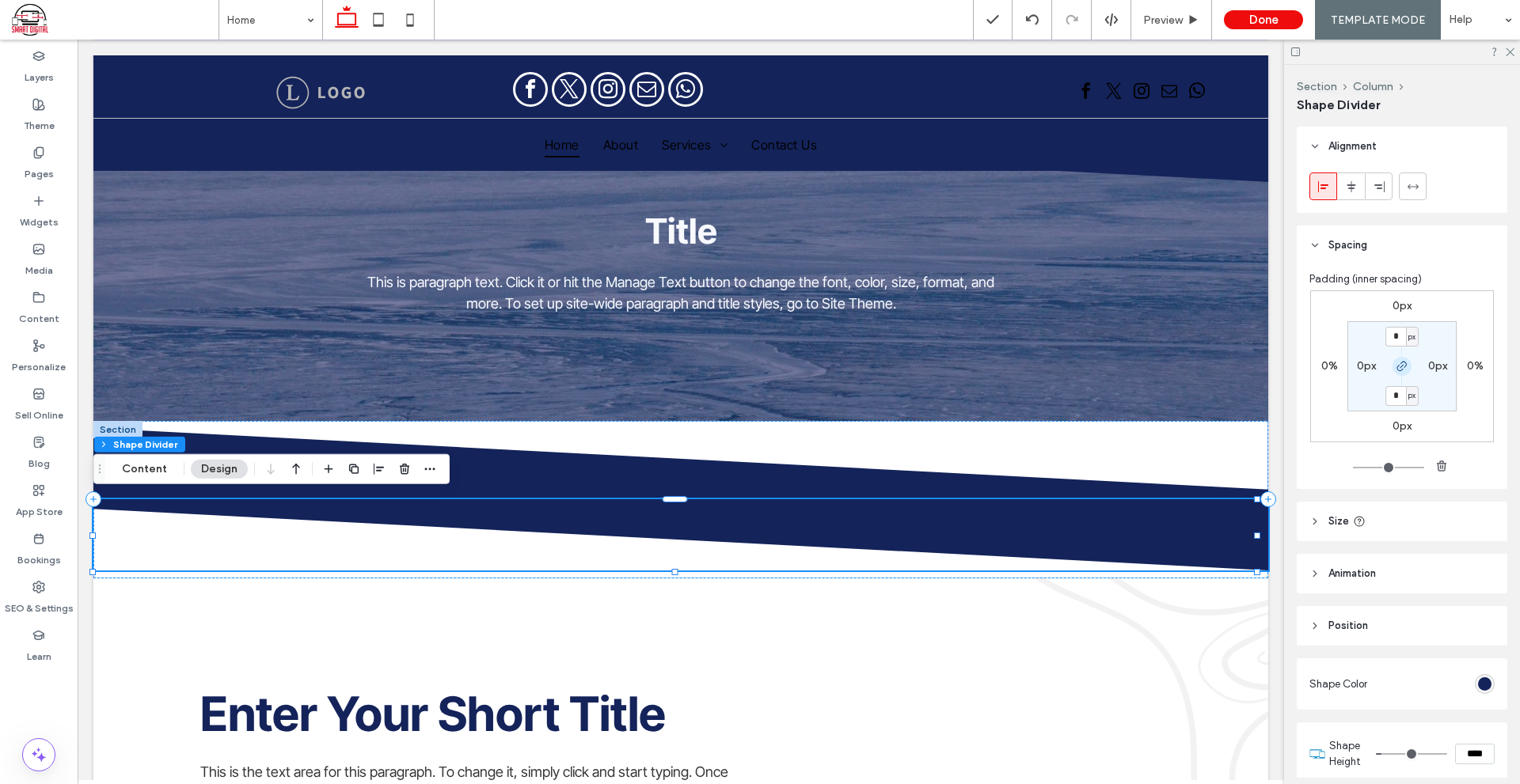
click at [1392, 366] on span "button" at bounding box center [1402, 366] width 19 height 19
click at [1393, 305] on label "0px" at bounding box center [1402, 305] width 19 height 13
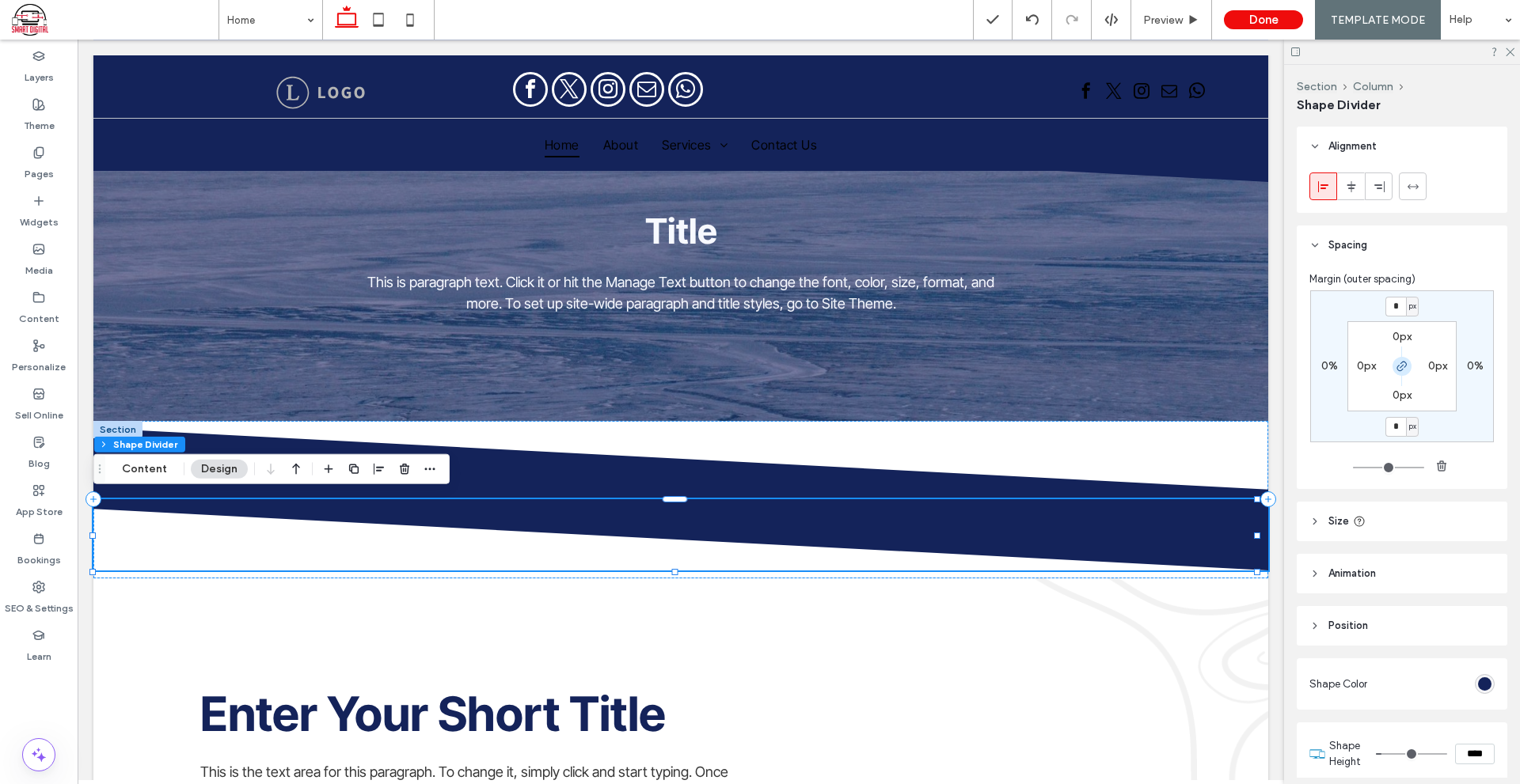
click at [1397, 365] on icon "button" at bounding box center [1402, 366] width 13 height 13
click at [1398, 308] on input "*" at bounding box center [1396, 306] width 21 height 20
type input "***"
type input "*"
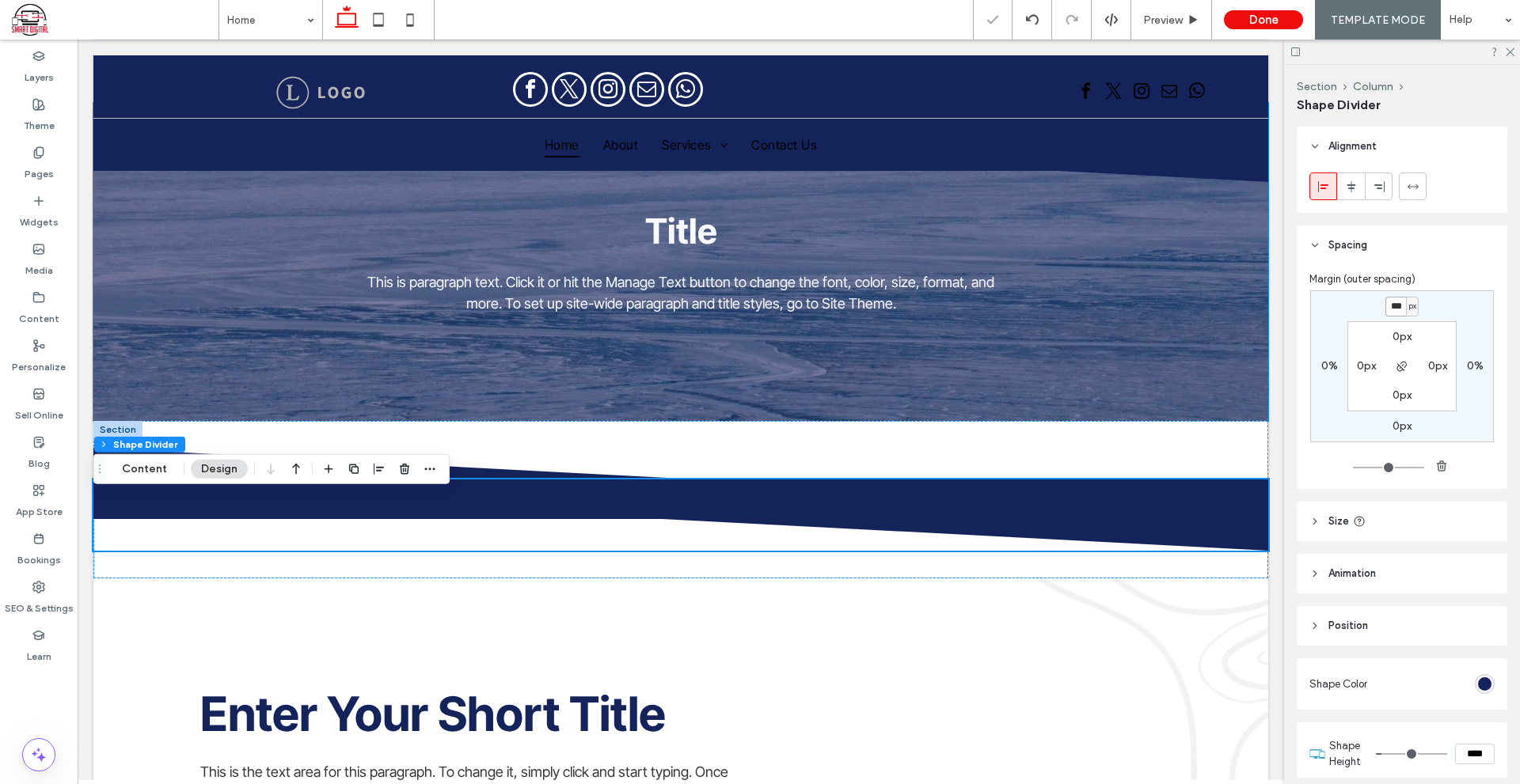
scroll to position [348, 0]
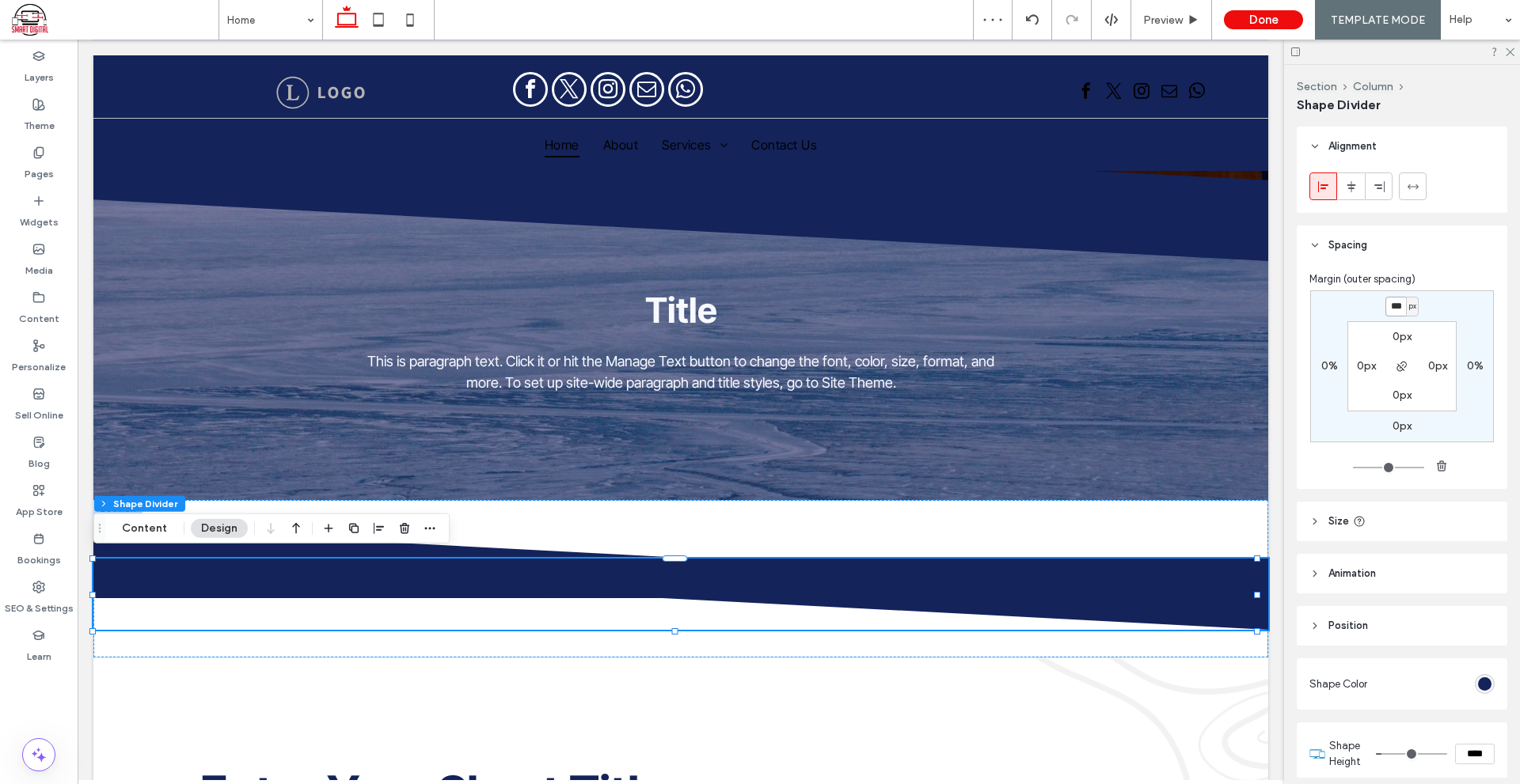
click at [1389, 299] on input "***" at bounding box center [1396, 306] width 21 height 20
type input "**"
type input "*"
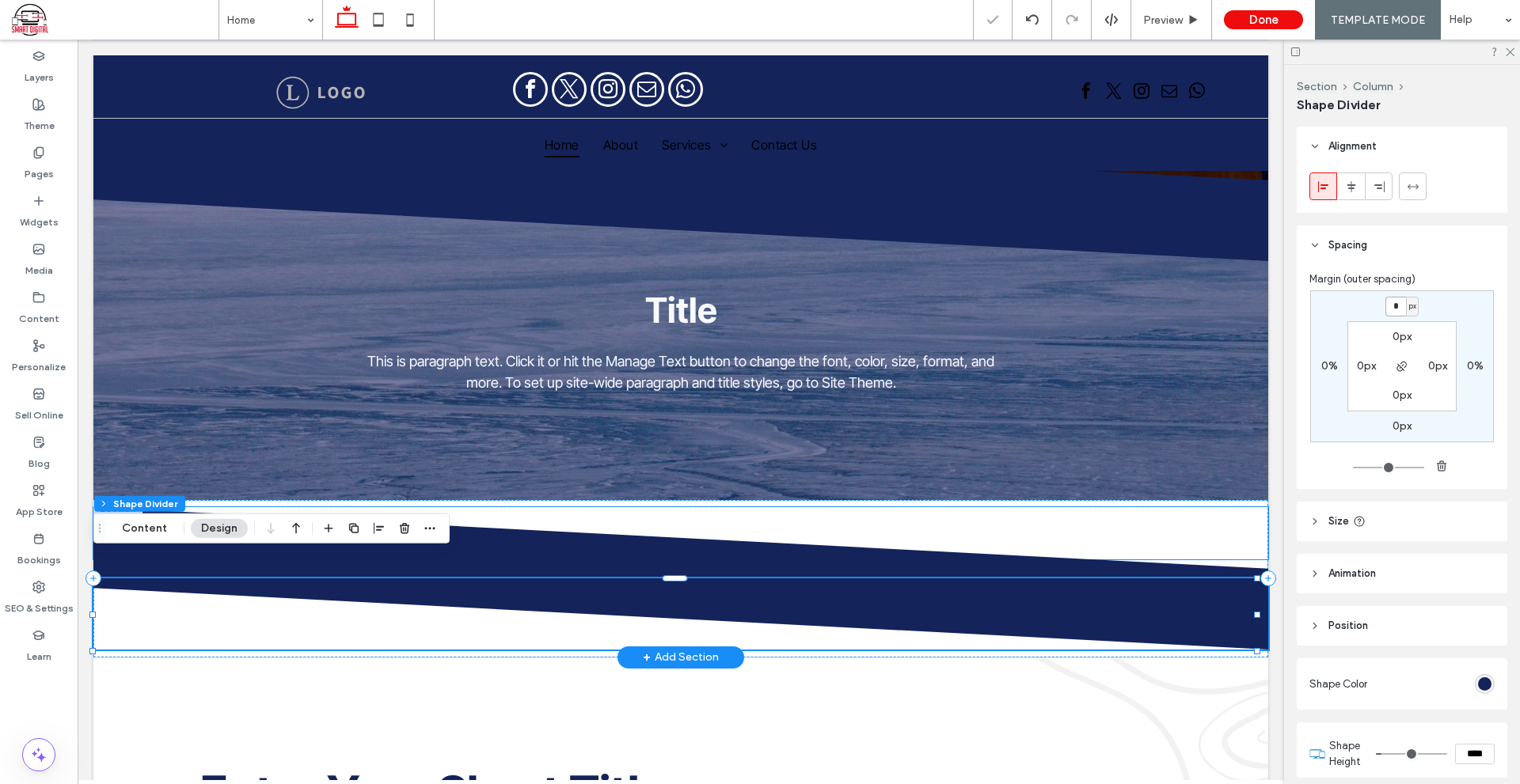
click at [948, 507] on icon at bounding box center [680, 543] width 1175 height 71
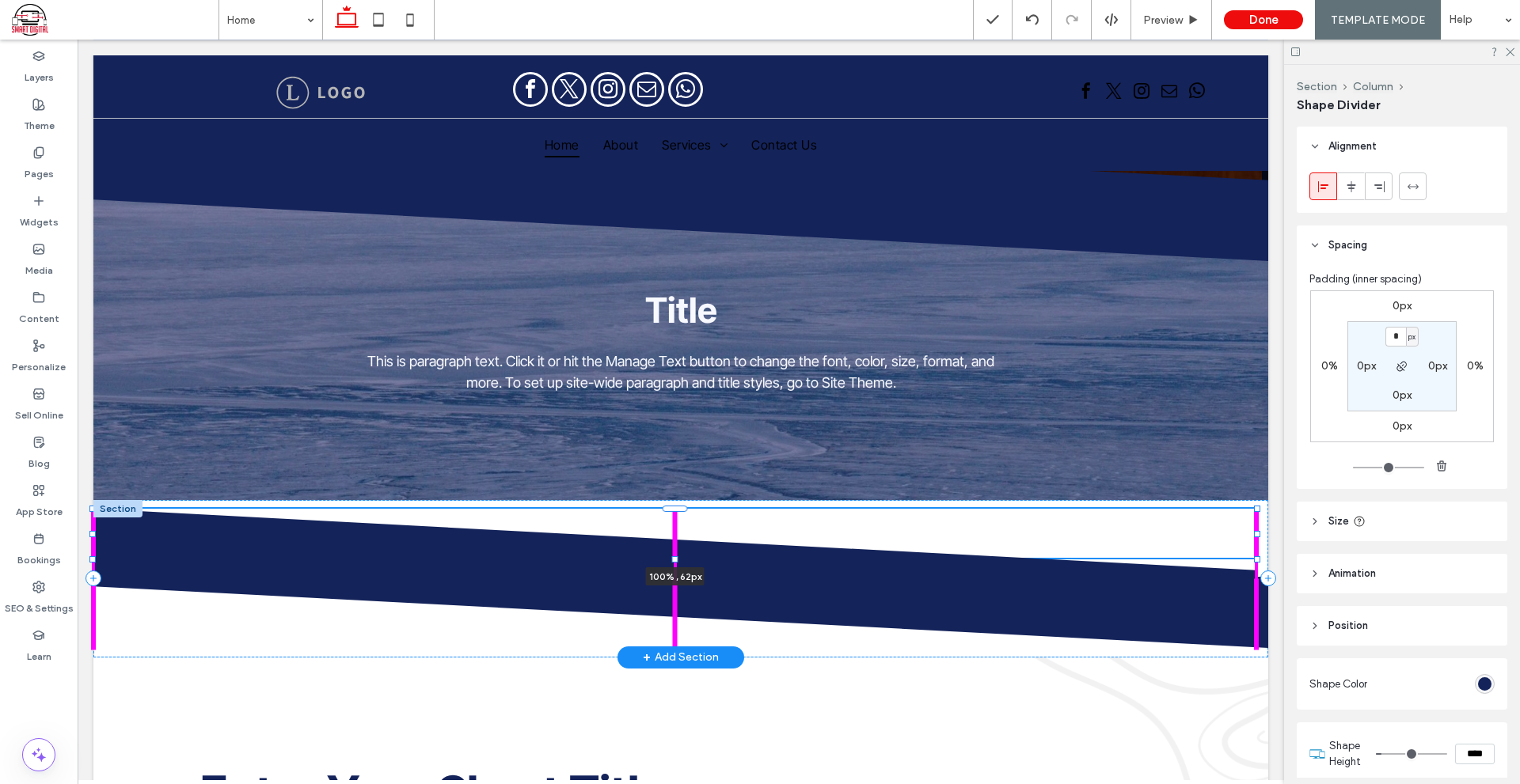
drag, startPoint x: 675, startPoint y: 558, endPoint x: 698, endPoint y: 556, distance: 23.1
click at [698, 556] on div "100% , 62px" at bounding box center [680, 579] width 1174 height 157
type input "**"
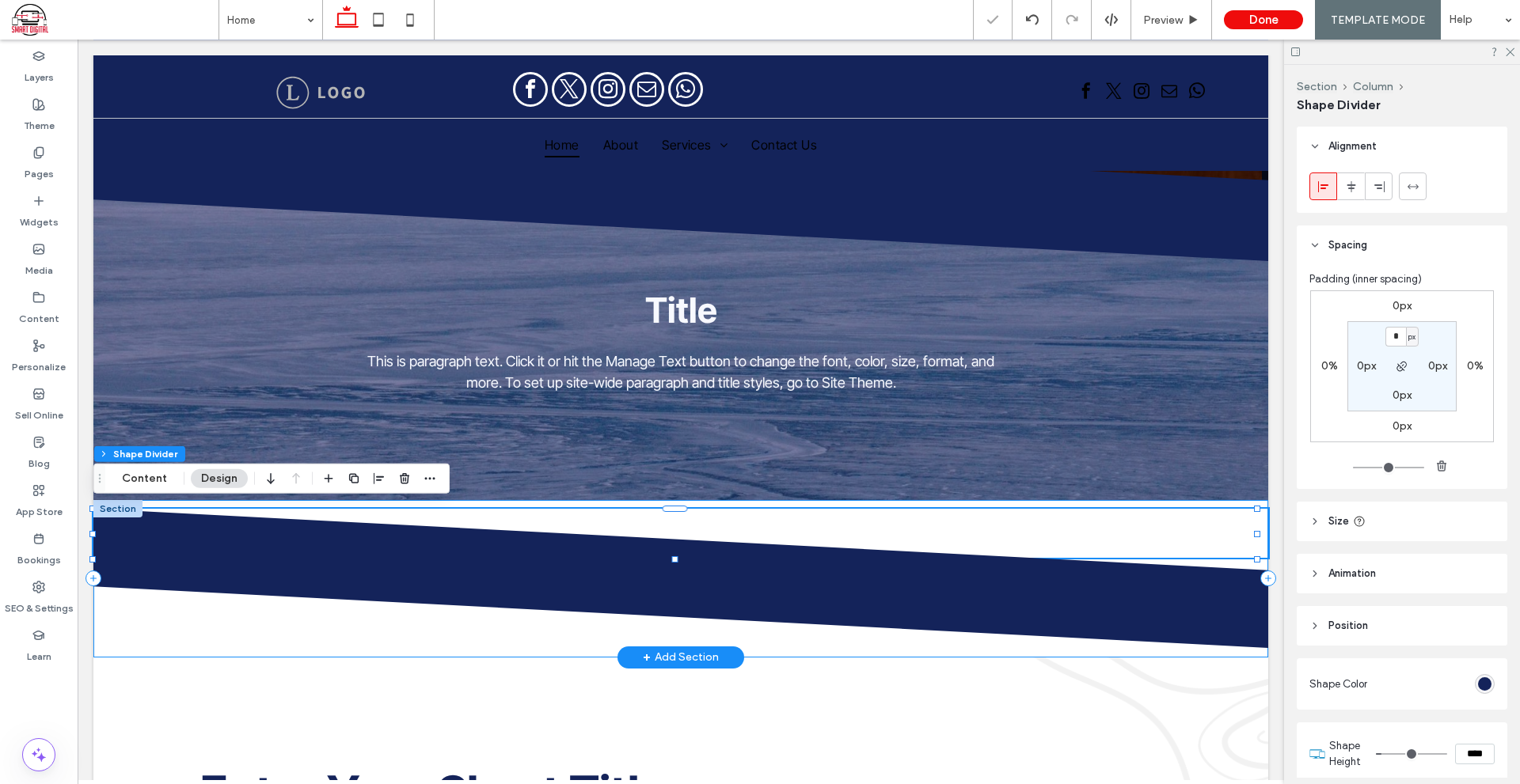
click at [722, 500] on div "100% , 62px" at bounding box center [680, 579] width 1174 height 157
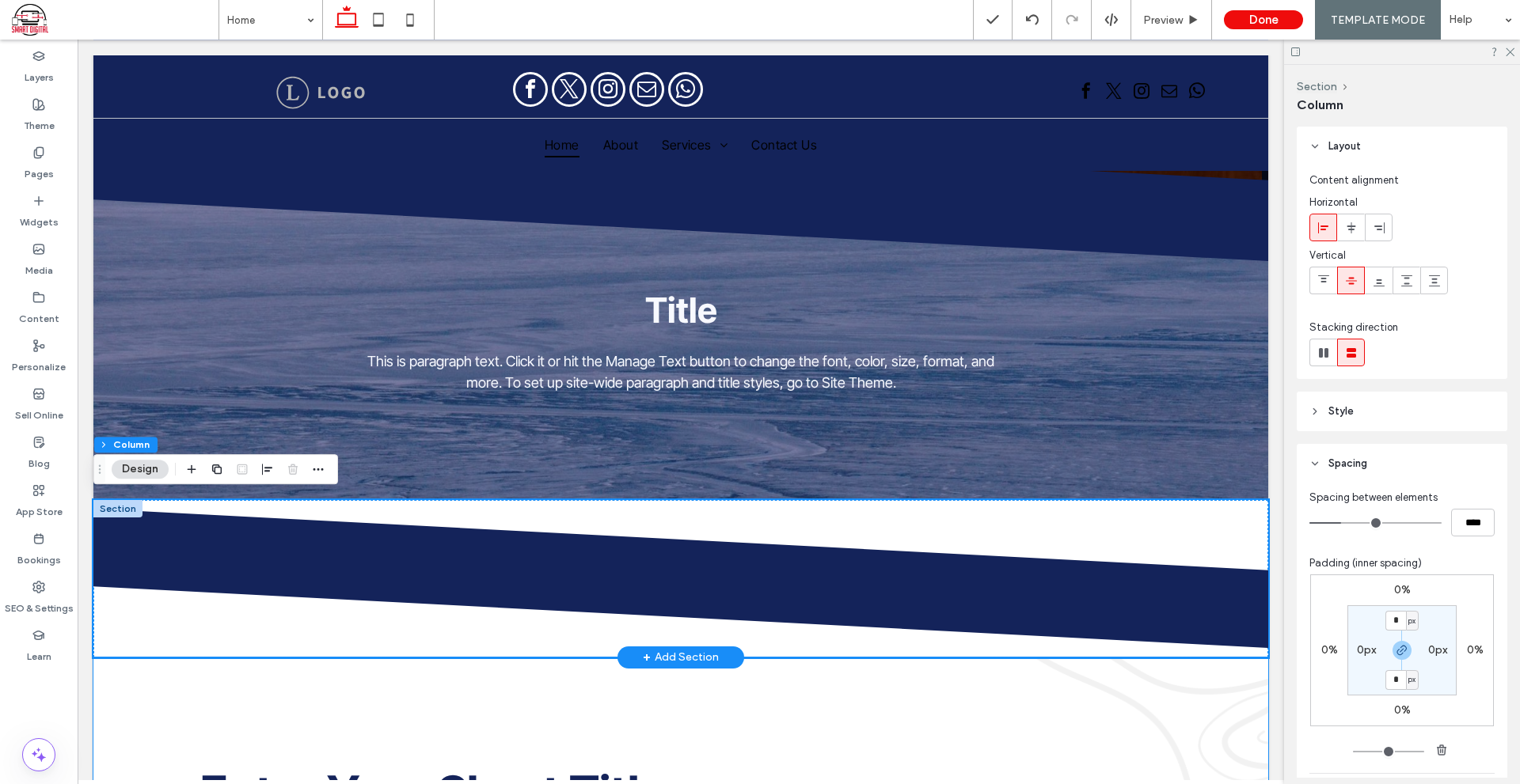
scroll to position [269, 0]
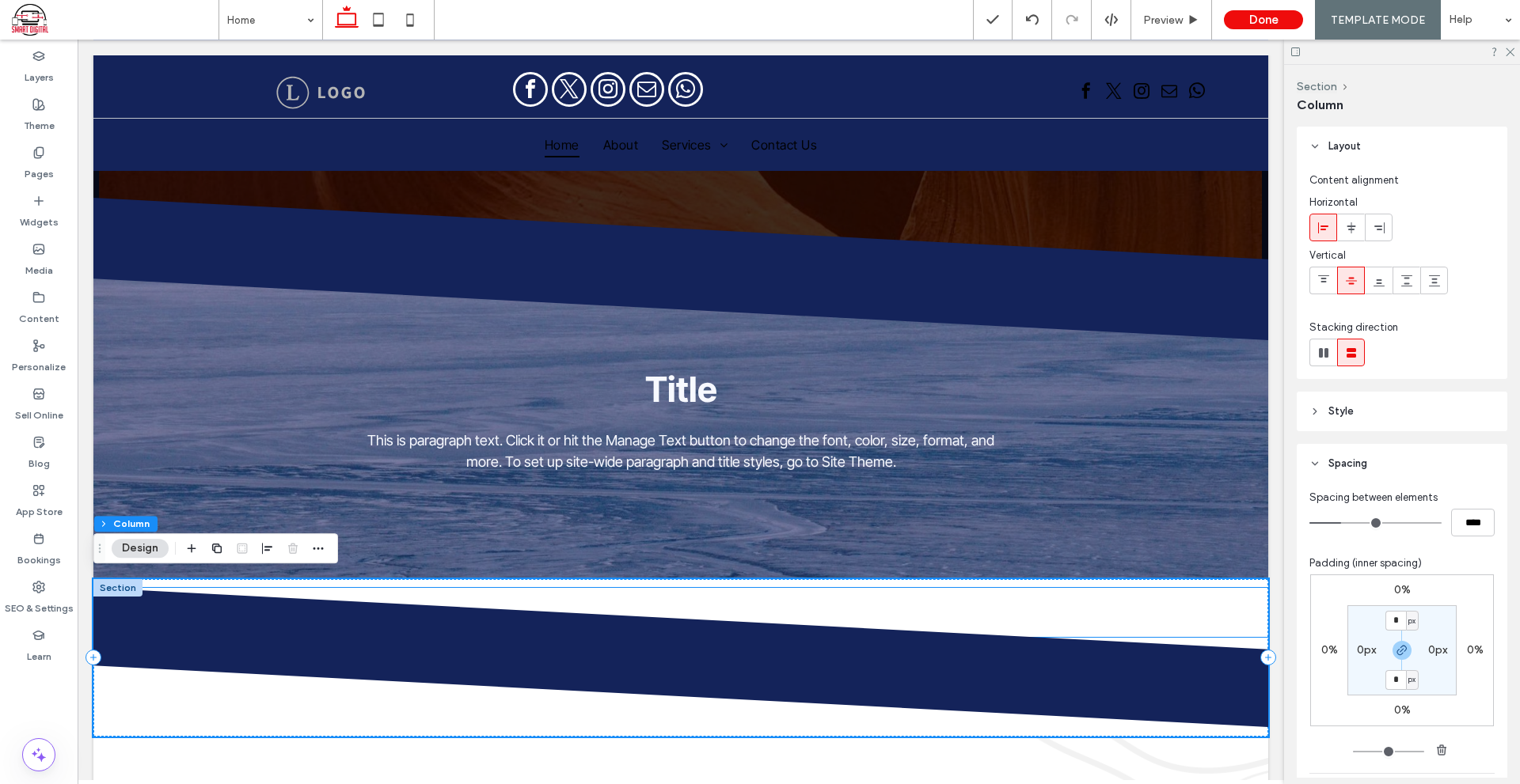
click at [1089, 600] on icon at bounding box center [680, 623] width 1175 height 71
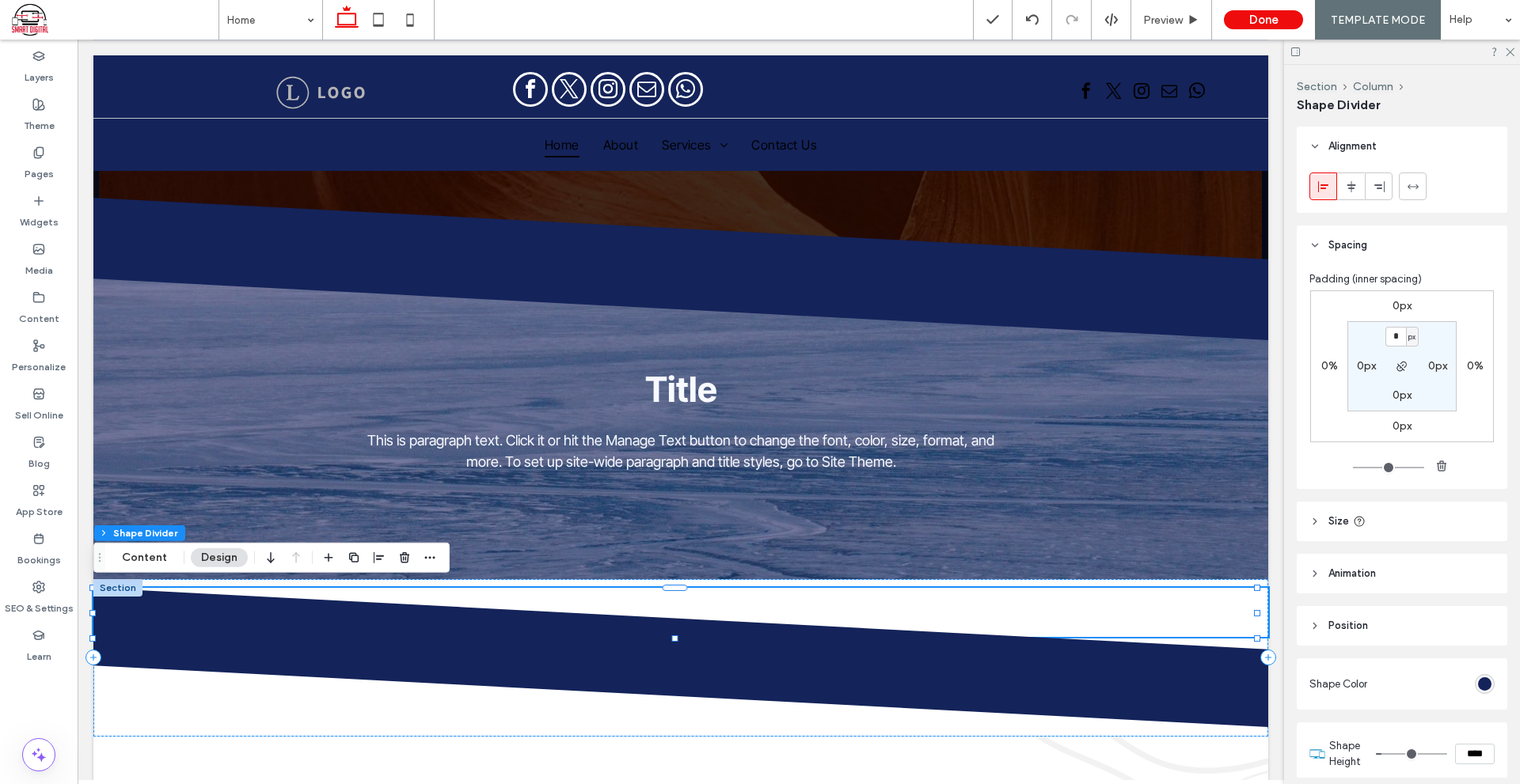
click at [1395, 302] on label "0px" at bounding box center [1402, 305] width 19 height 13
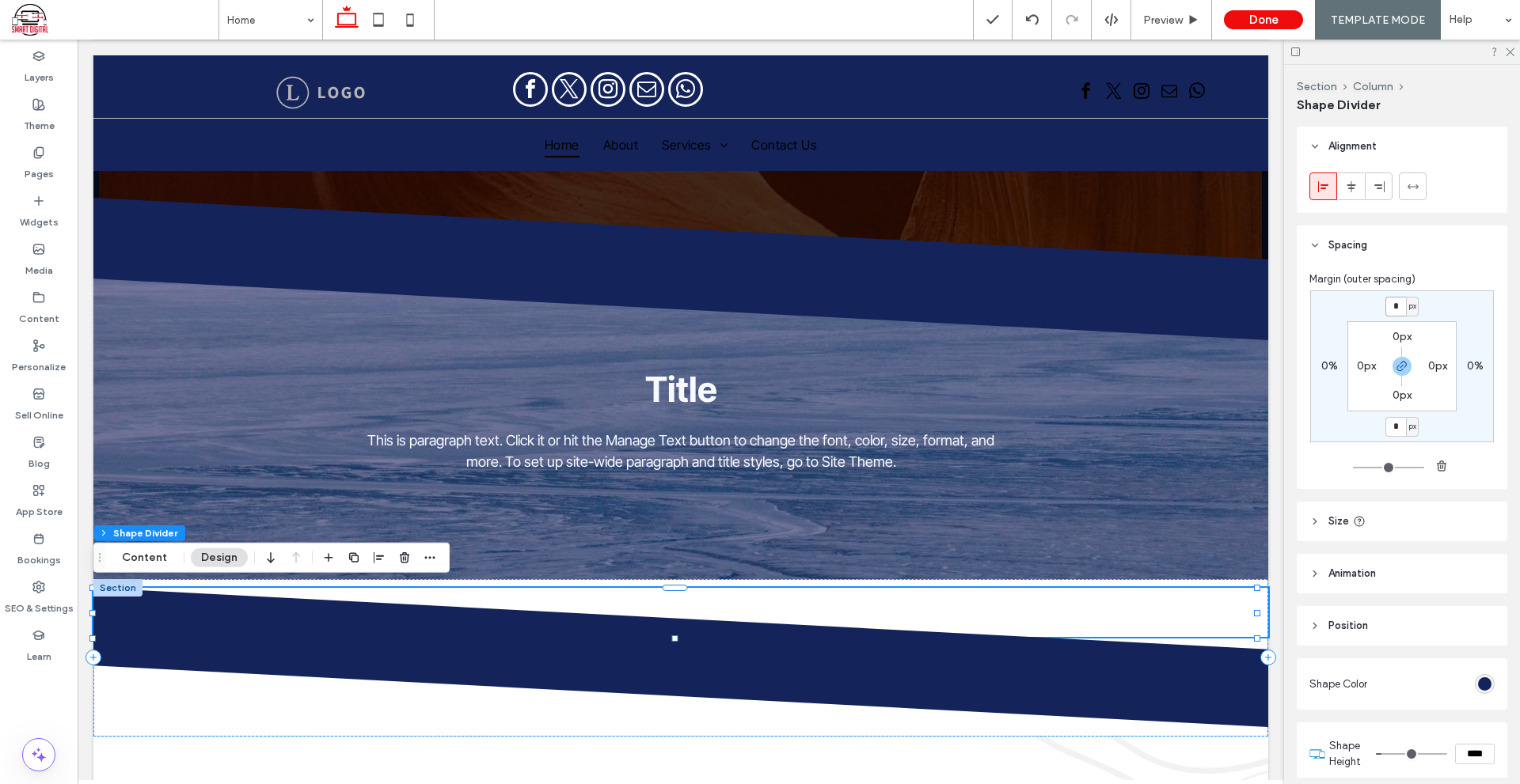
click at [1395, 302] on input "*" at bounding box center [1396, 306] width 21 height 20
type input "***"
type input "*"
type input "***"
type input "*"
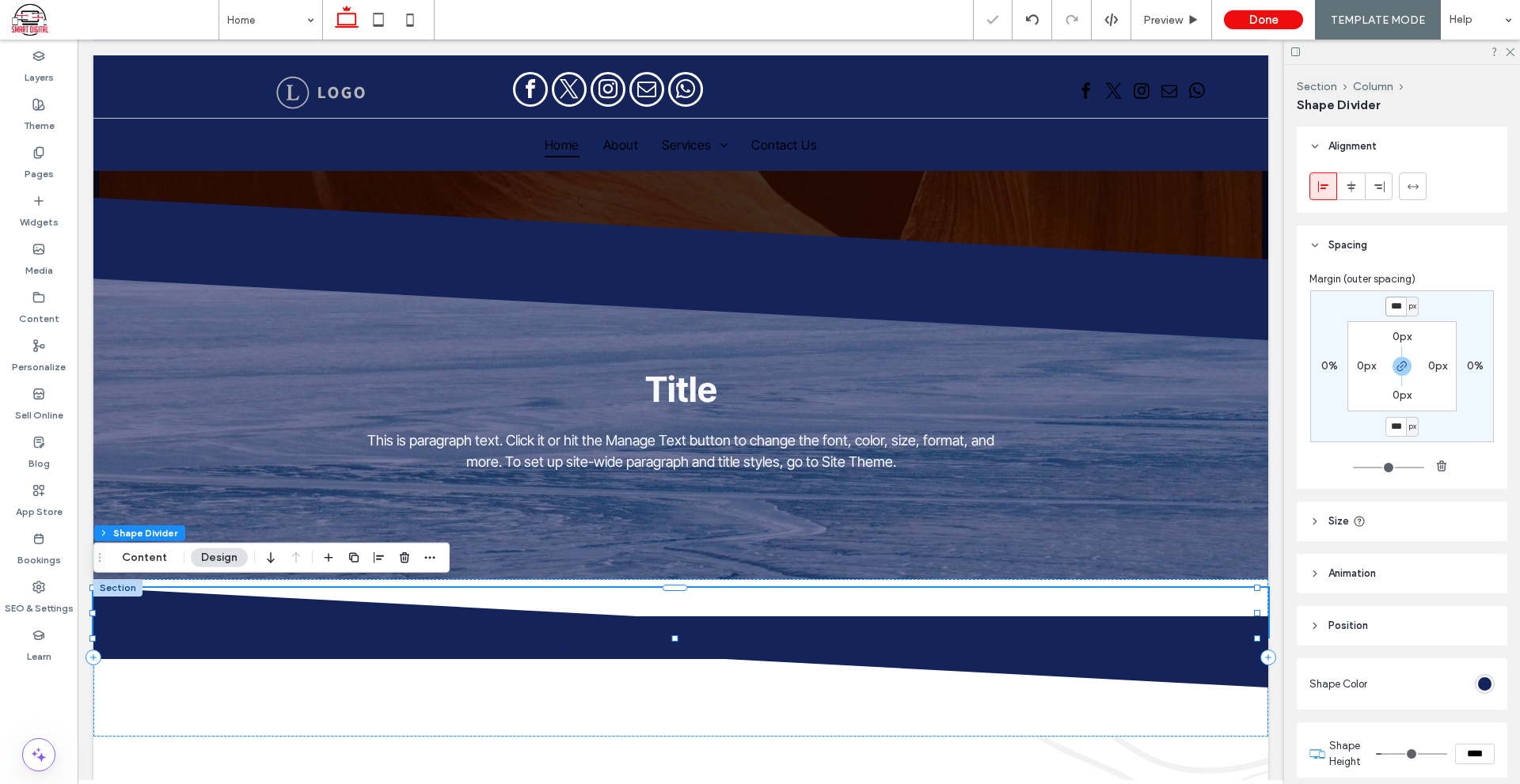
click at [1388, 305] on input "***" at bounding box center [1396, 306] width 21 height 20
type input "*"
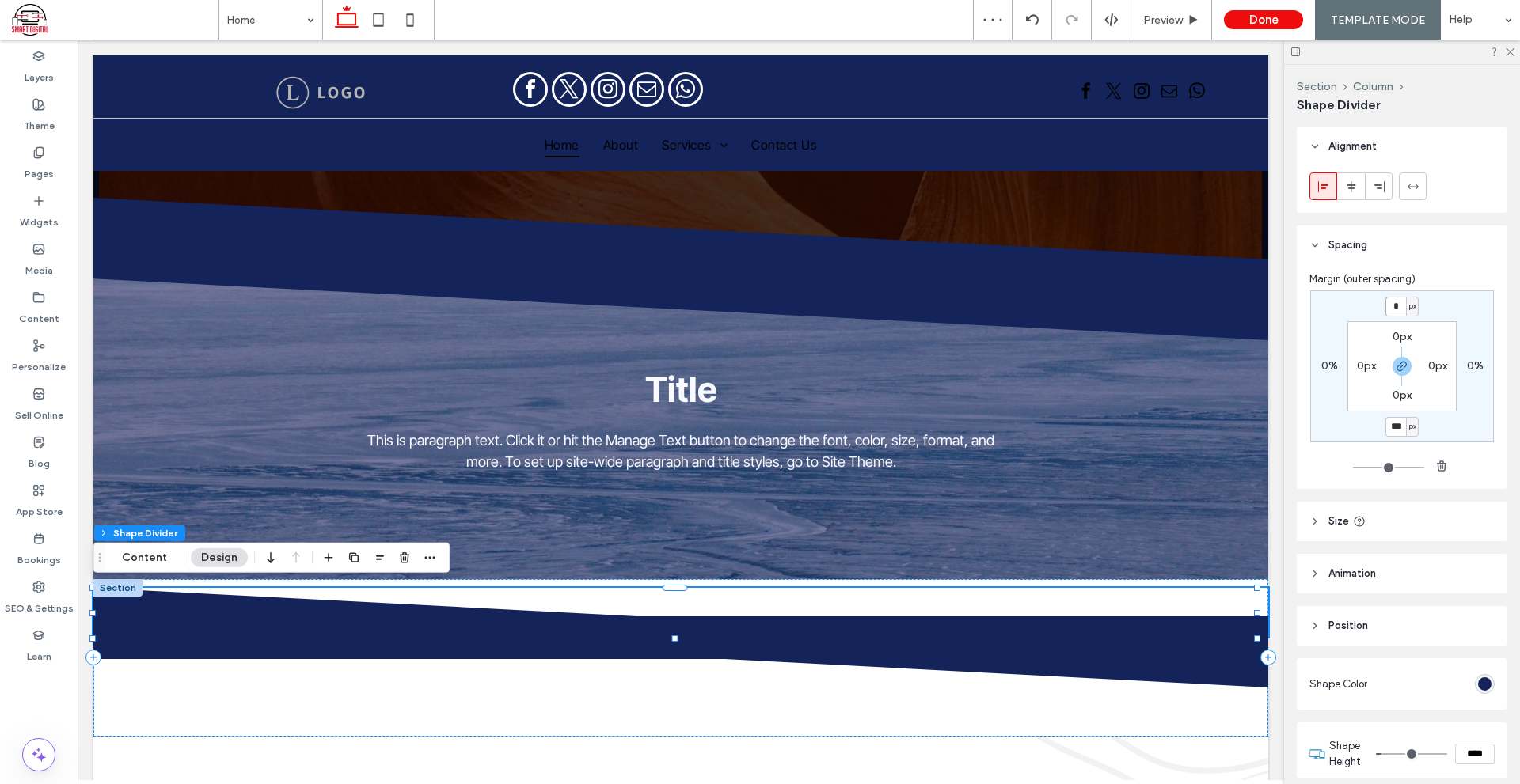
type input "*"
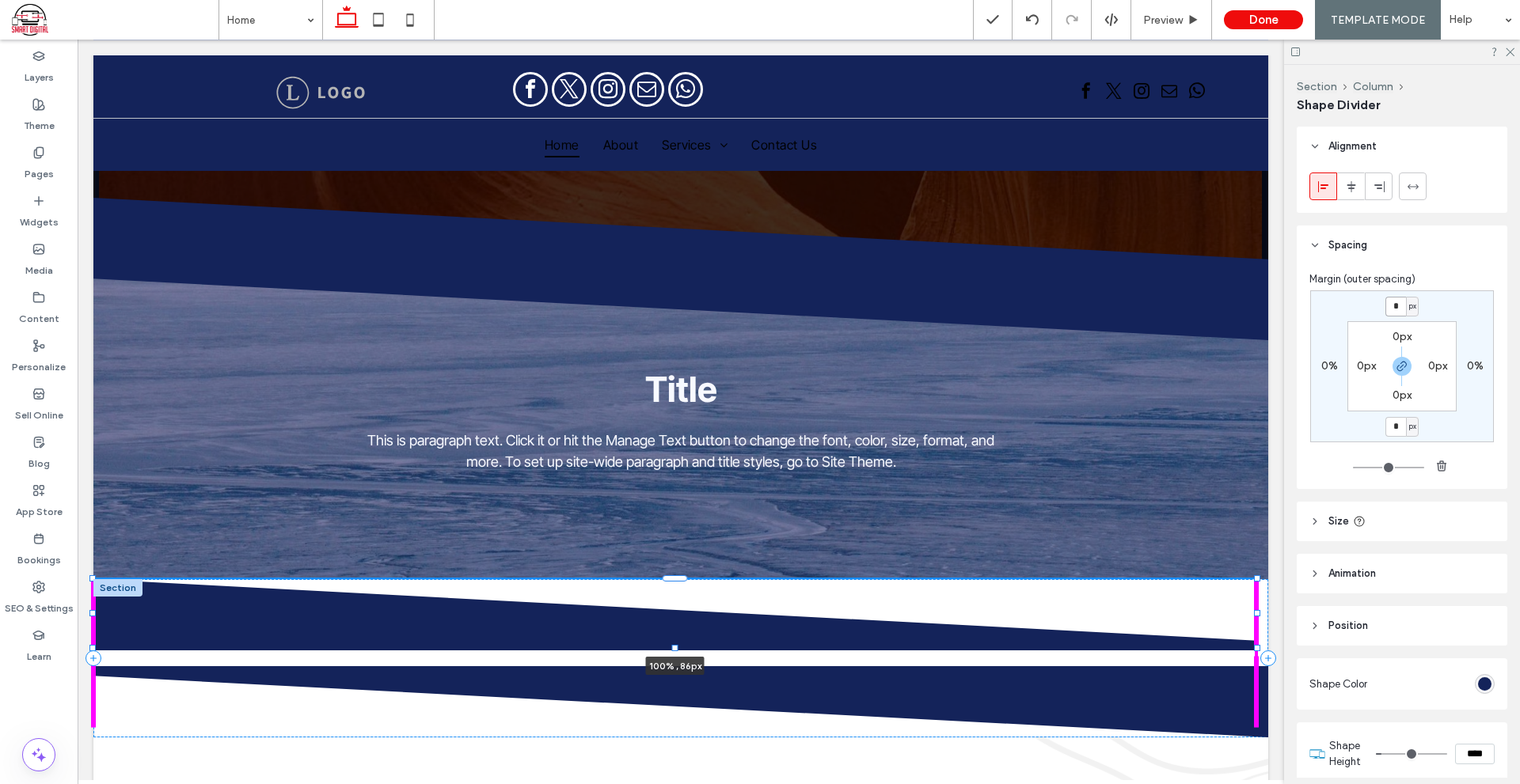
drag, startPoint x: 90, startPoint y: 583, endPoint x: 88, endPoint y: 573, distance: 10.2
type input "**"
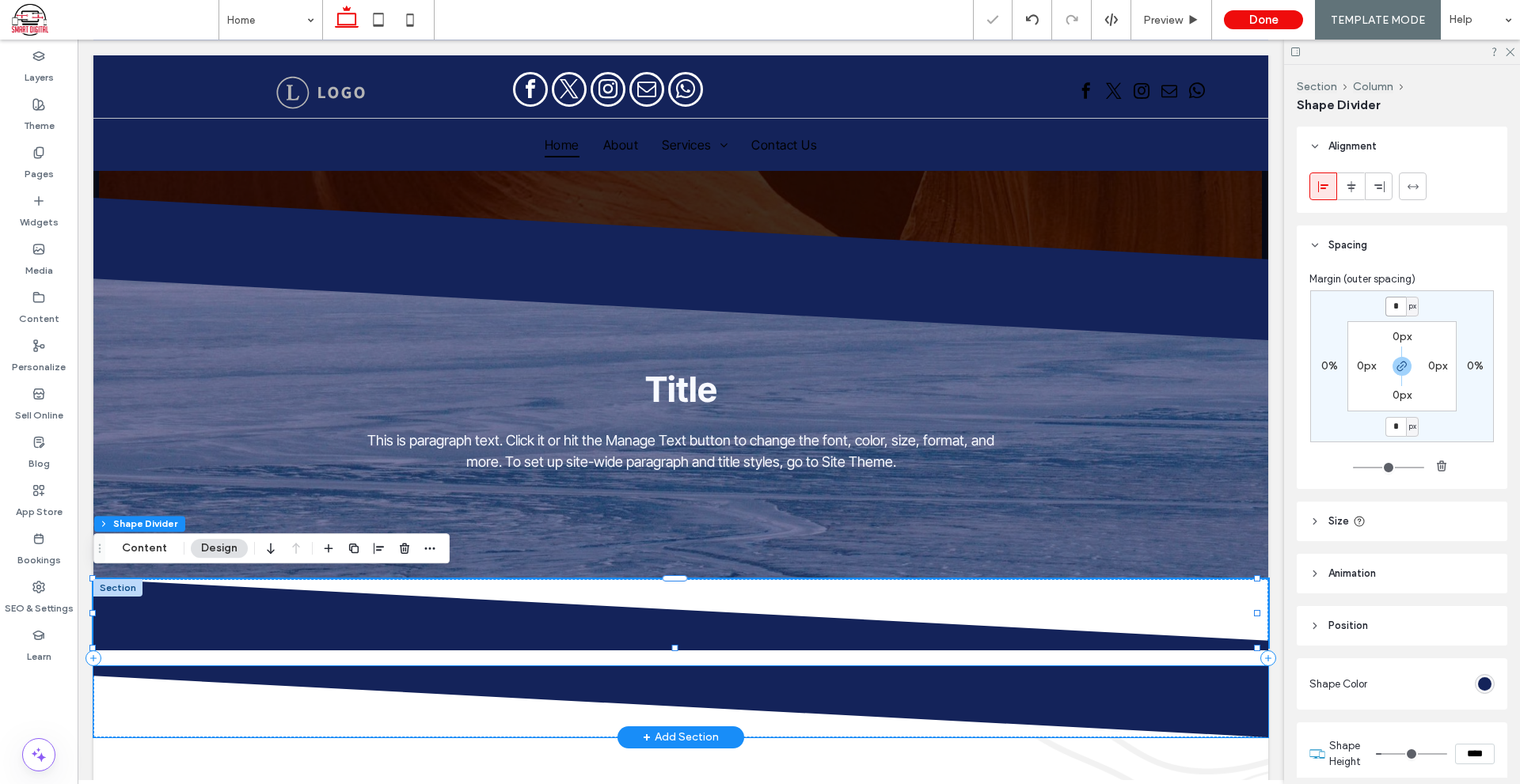
click at [120, 677] on icon at bounding box center [681, 701] width 1175 height 71
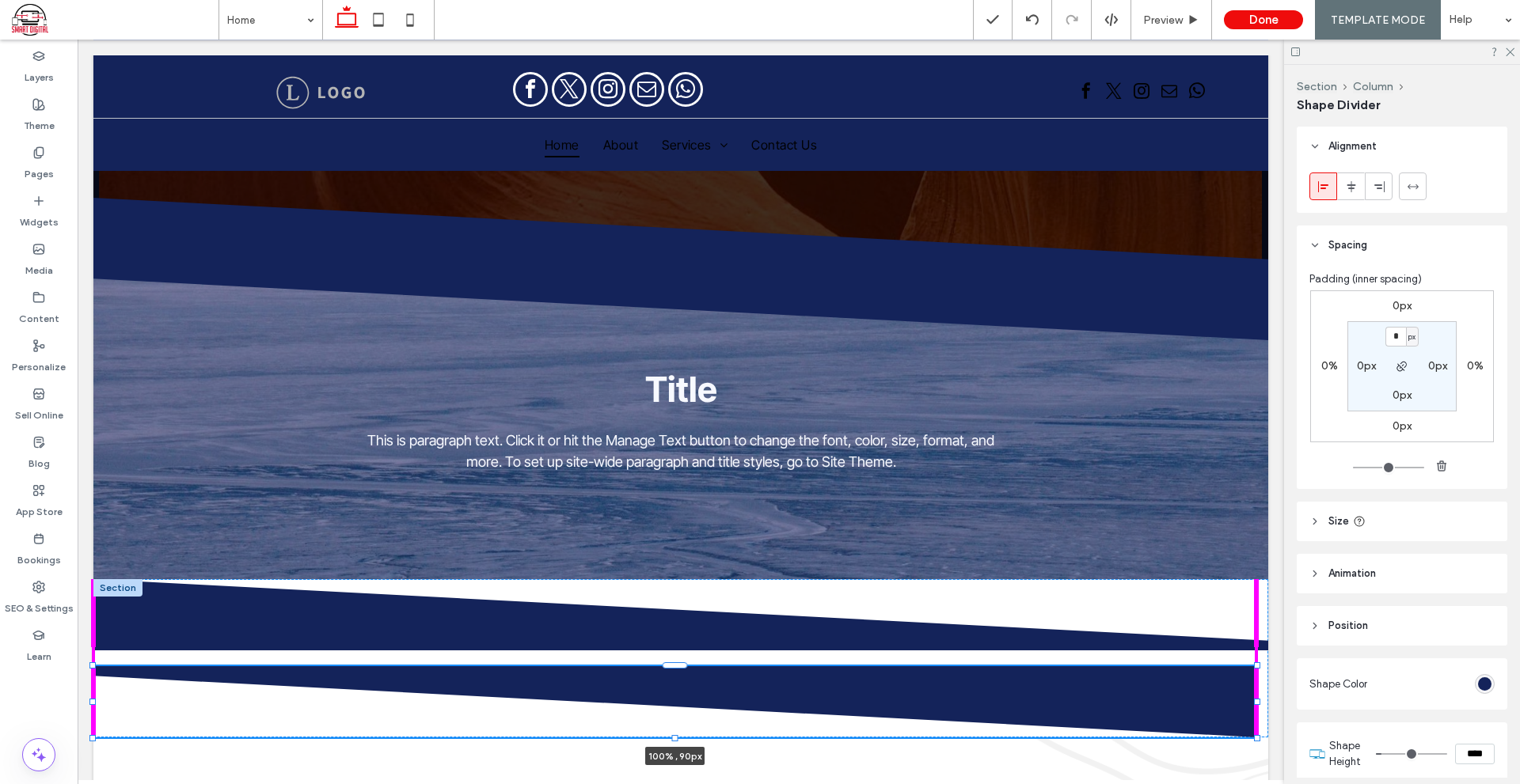
drag, startPoint x: 1256, startPoint y: 660, endPoint x: 1363, endPoint y: 700, distance: 114.2
type input "**"
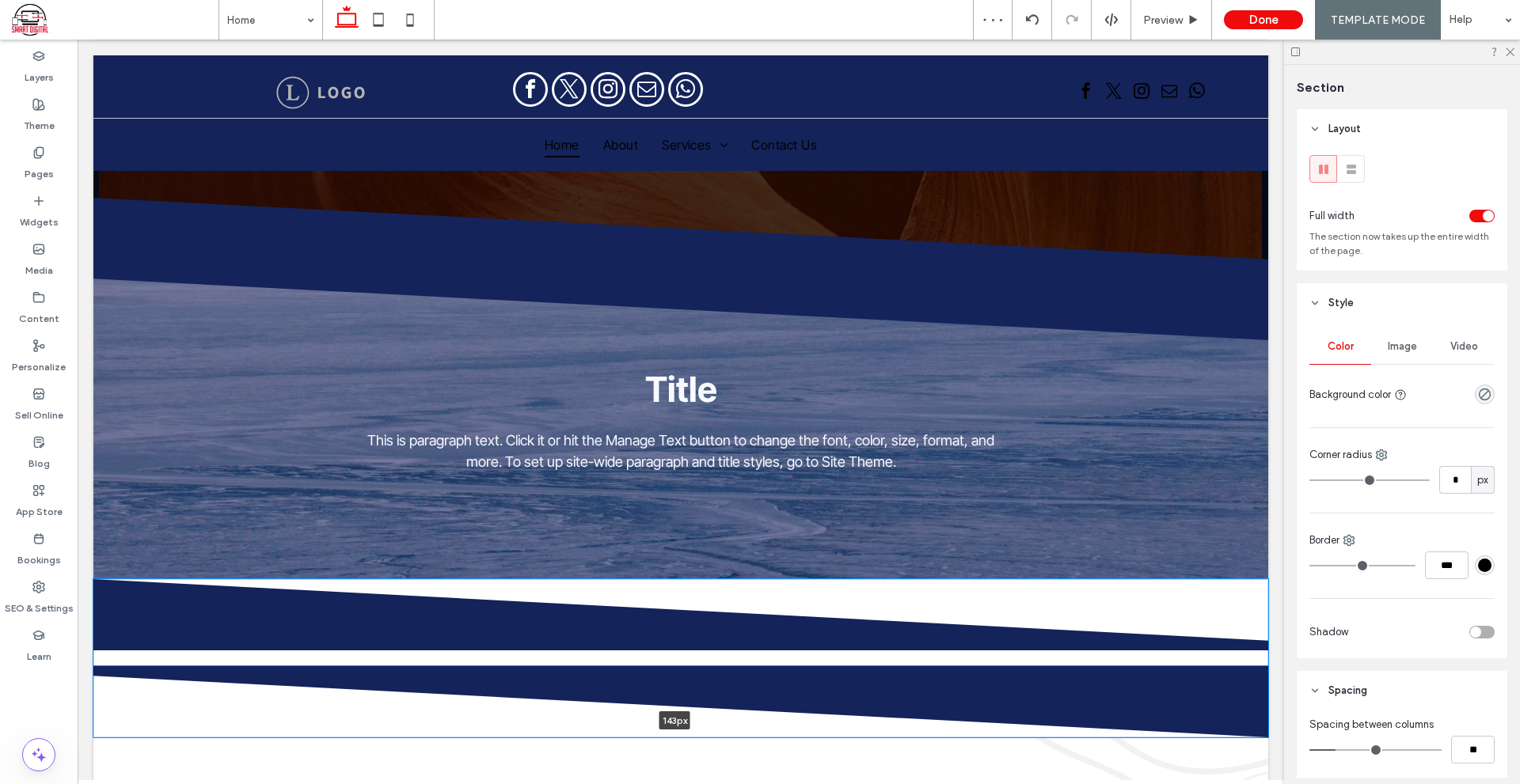
drag, startPoint x: 854, startPoint y: 732, endPoint x: 855, endPoint y: 695, distance: 37.0
click at [855, 695] on div "143px Section + Add Section" at bounding box center [680, 658] width 1174 height 158
type input "***"
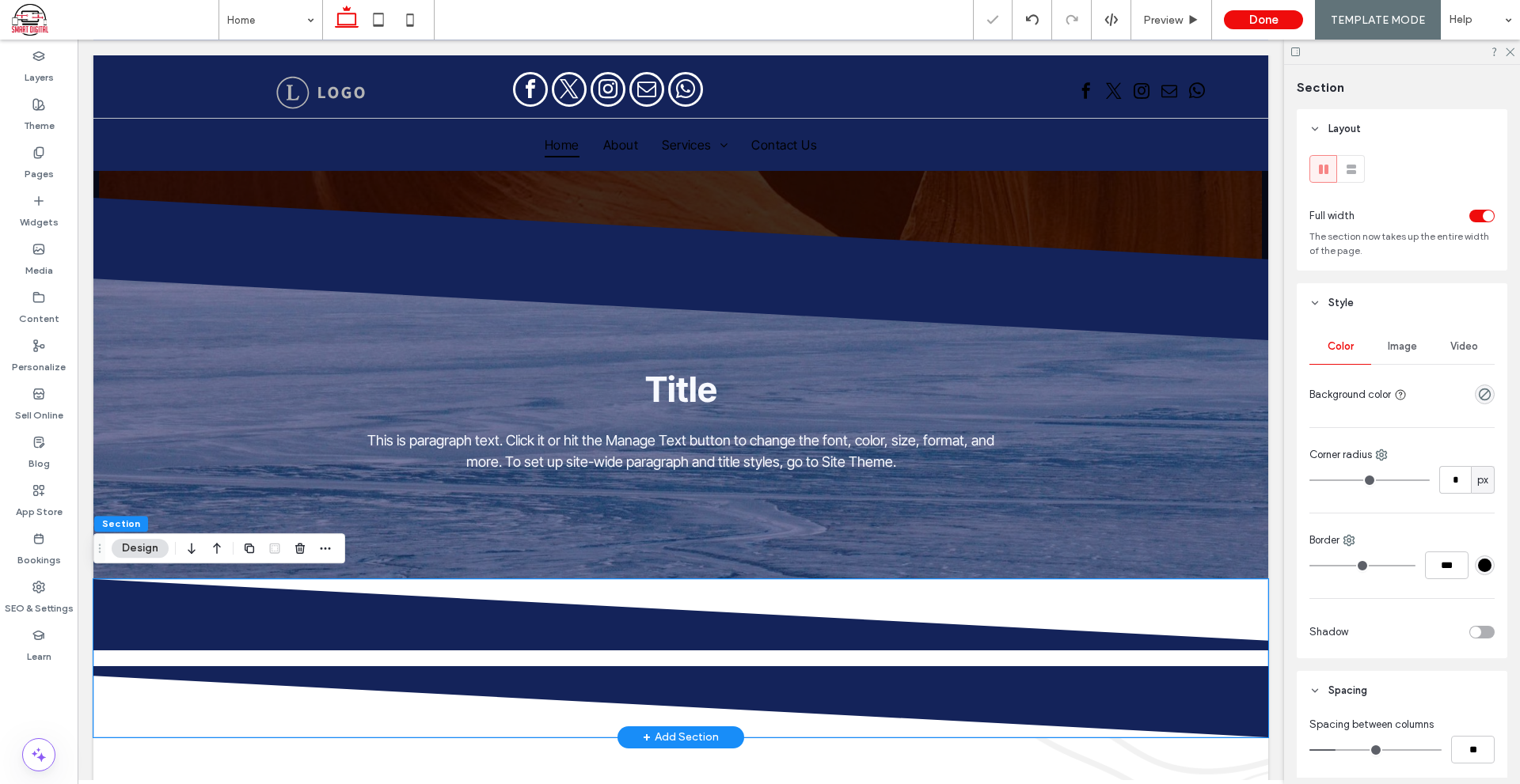
click at [902, 579] on icon at bounding box center [680, 614] width 1175 height 71
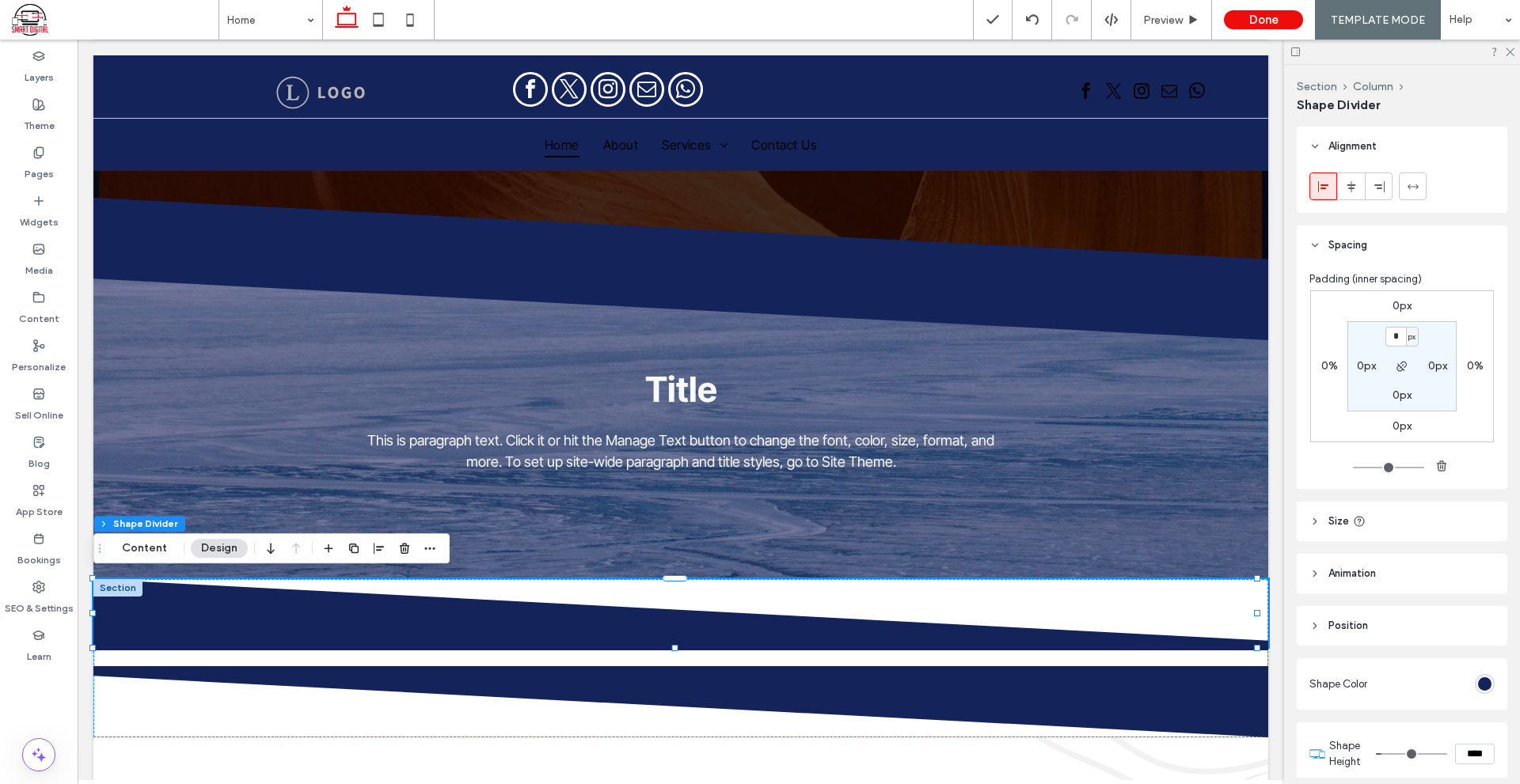
click at [1392, 305] on label "0px" at bounding box center [1402, 305] width 19 height 13
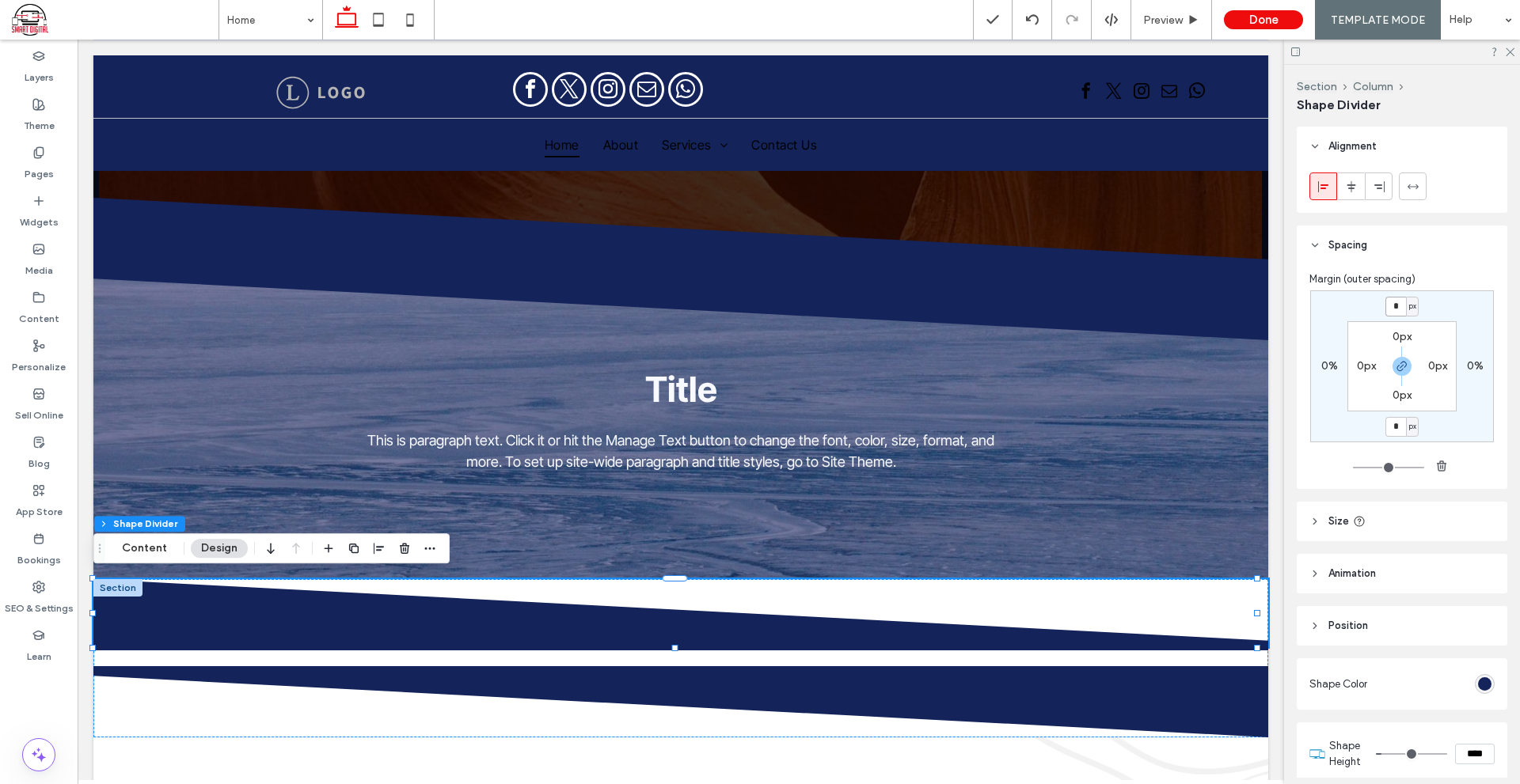
click at [1390, 305] on input "*" at bounding box center [1396, 306] width 21 height 20
type input "***"
type input "*"
type input "***"
type input "*"
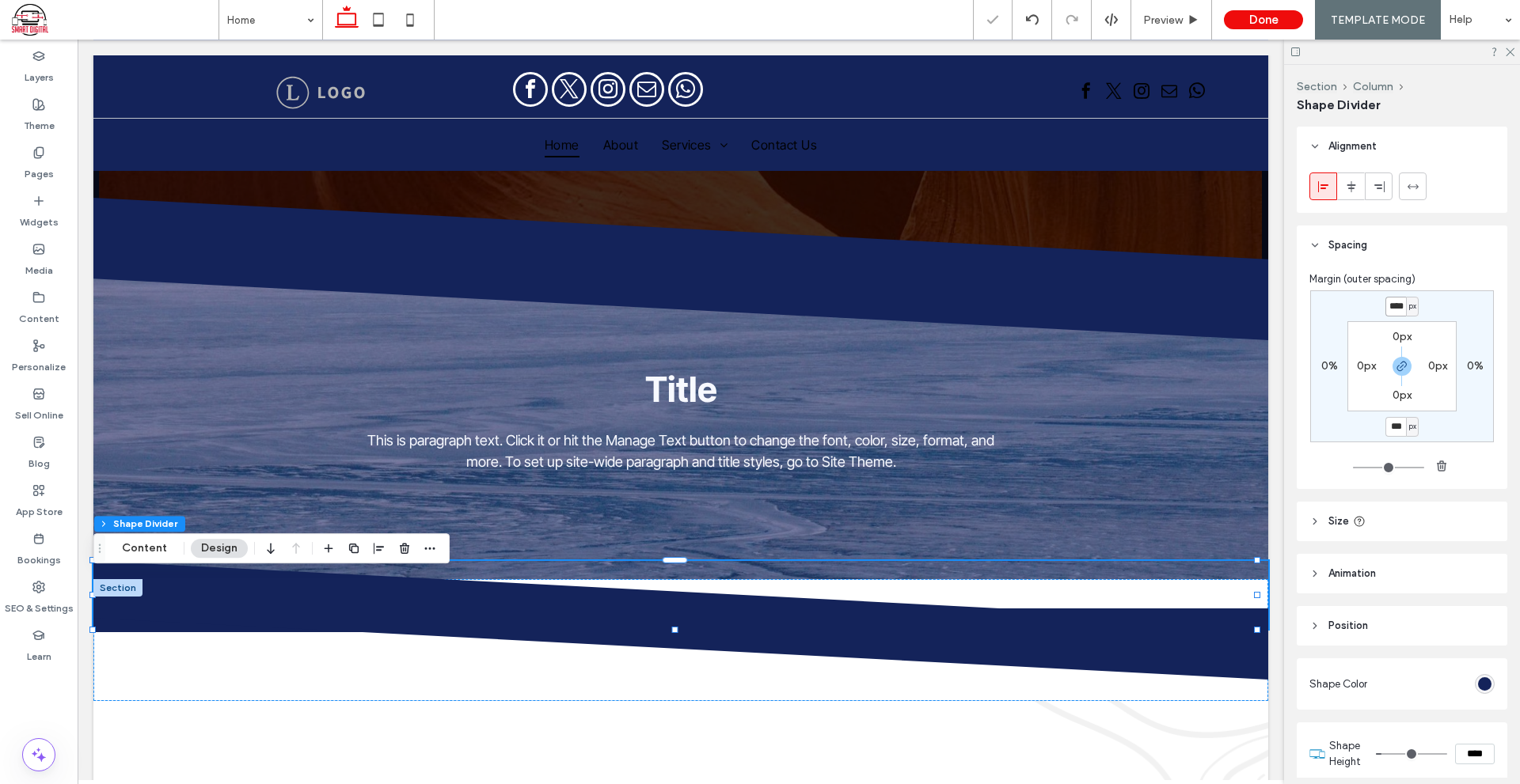
scroll to position [0, 2]
type input "****"
type input "*"
type input "****"
type input "*"
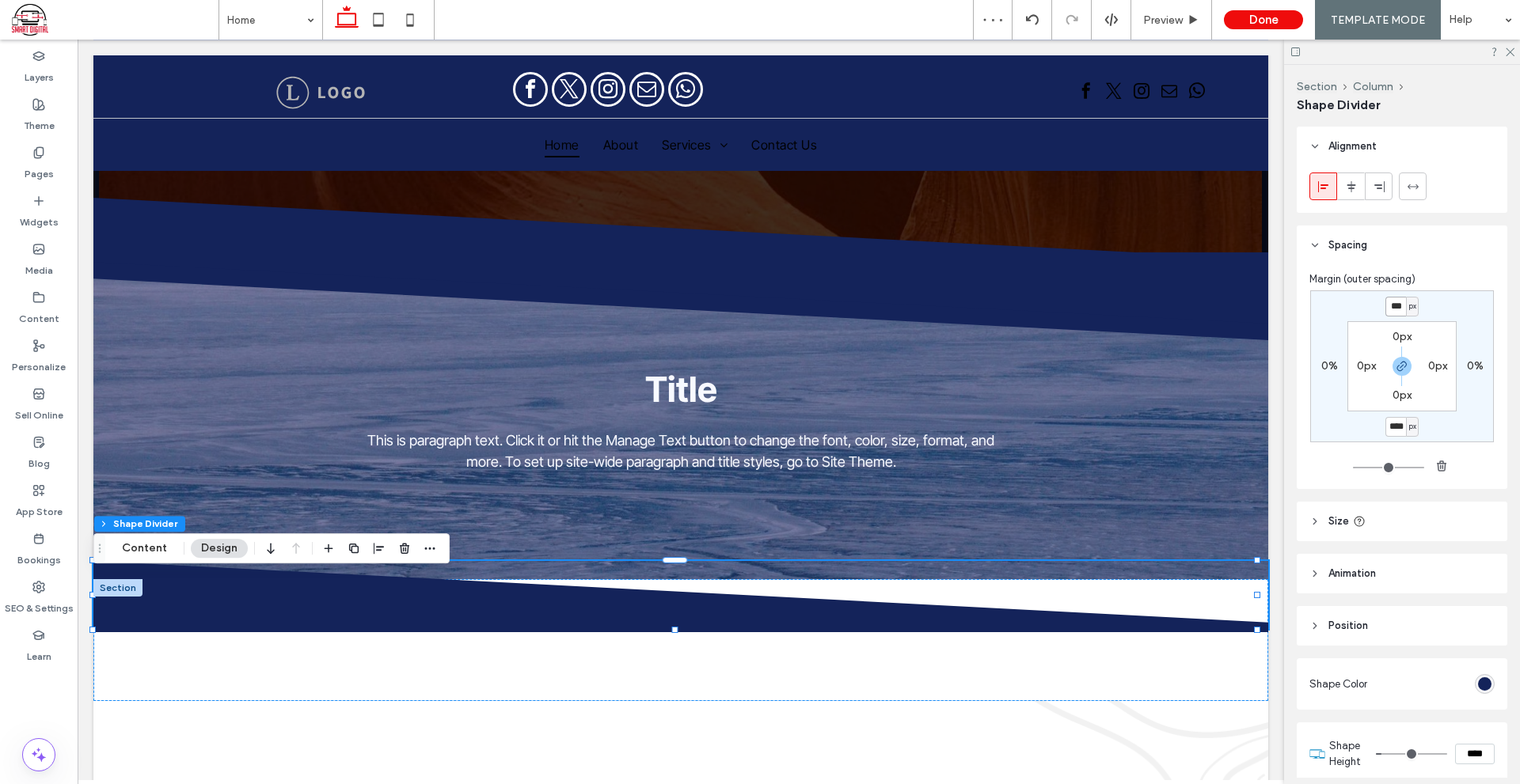
scroll to position [0, 0]
type input "*"
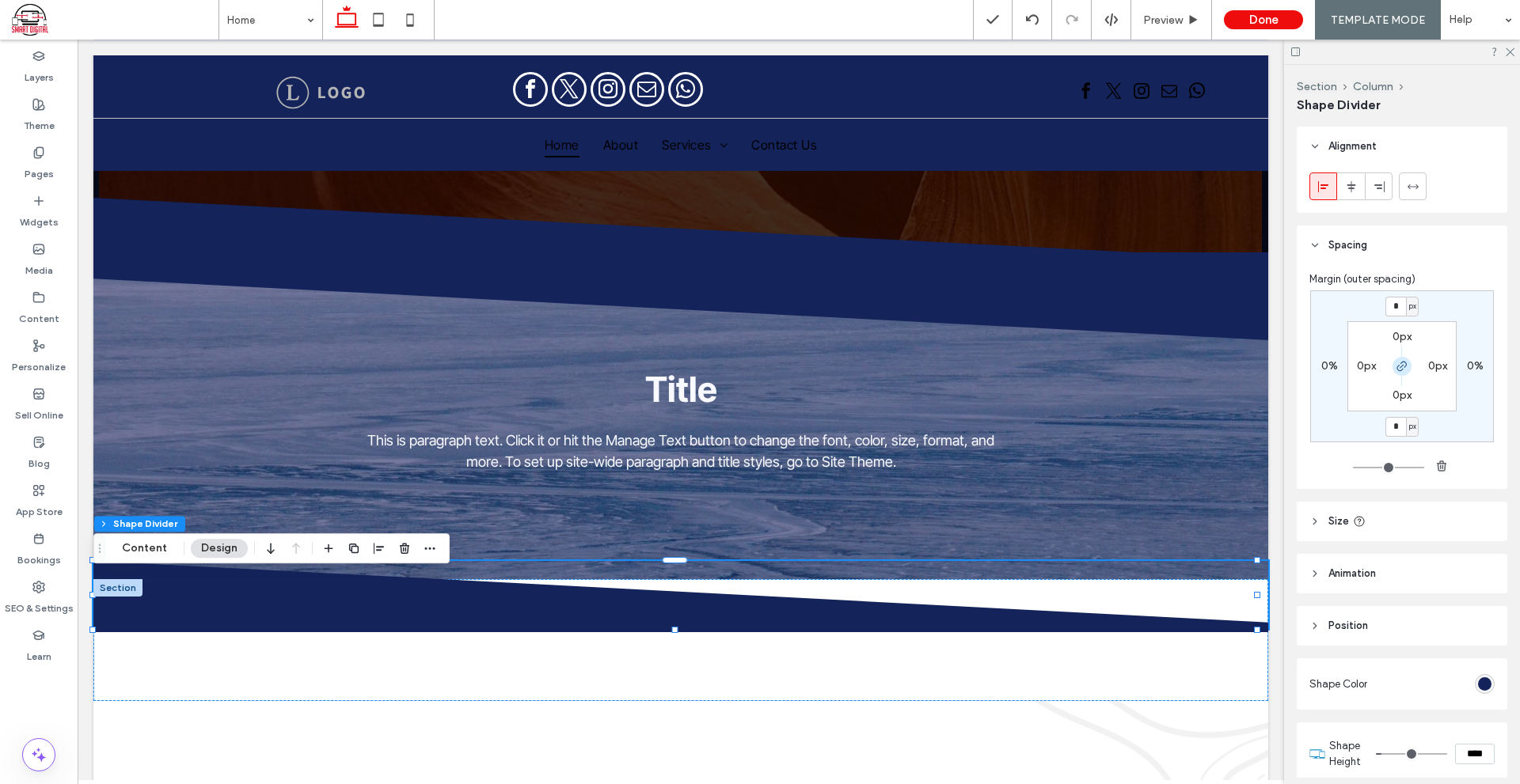
click at [1396, 365] on icon "button" at bounding box center [1402, 366] width 13 height 13
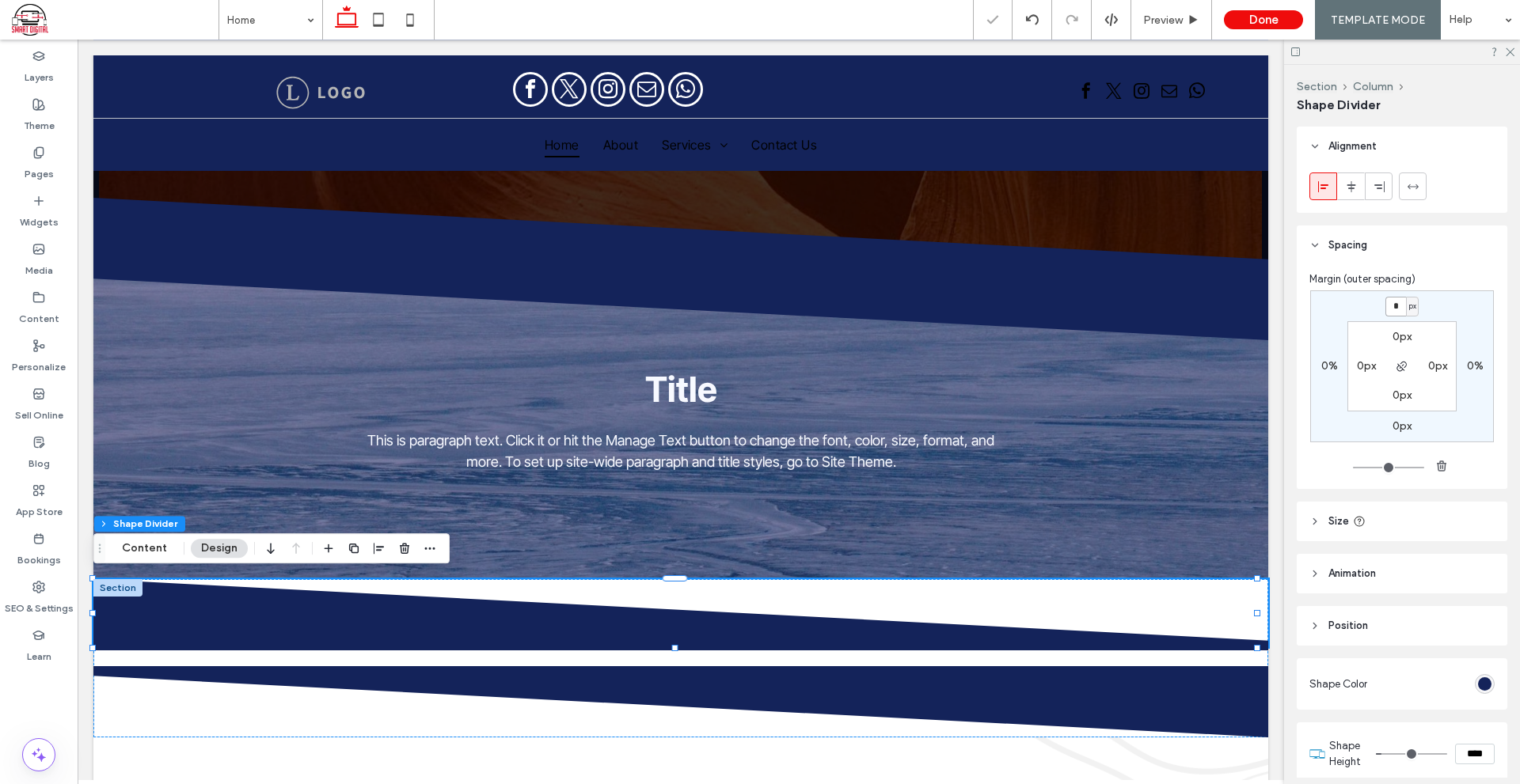
click at [1390, 308] on input "*" at bounding box center [1396, 306] width 21 height 20
type input "*"
type input "**"
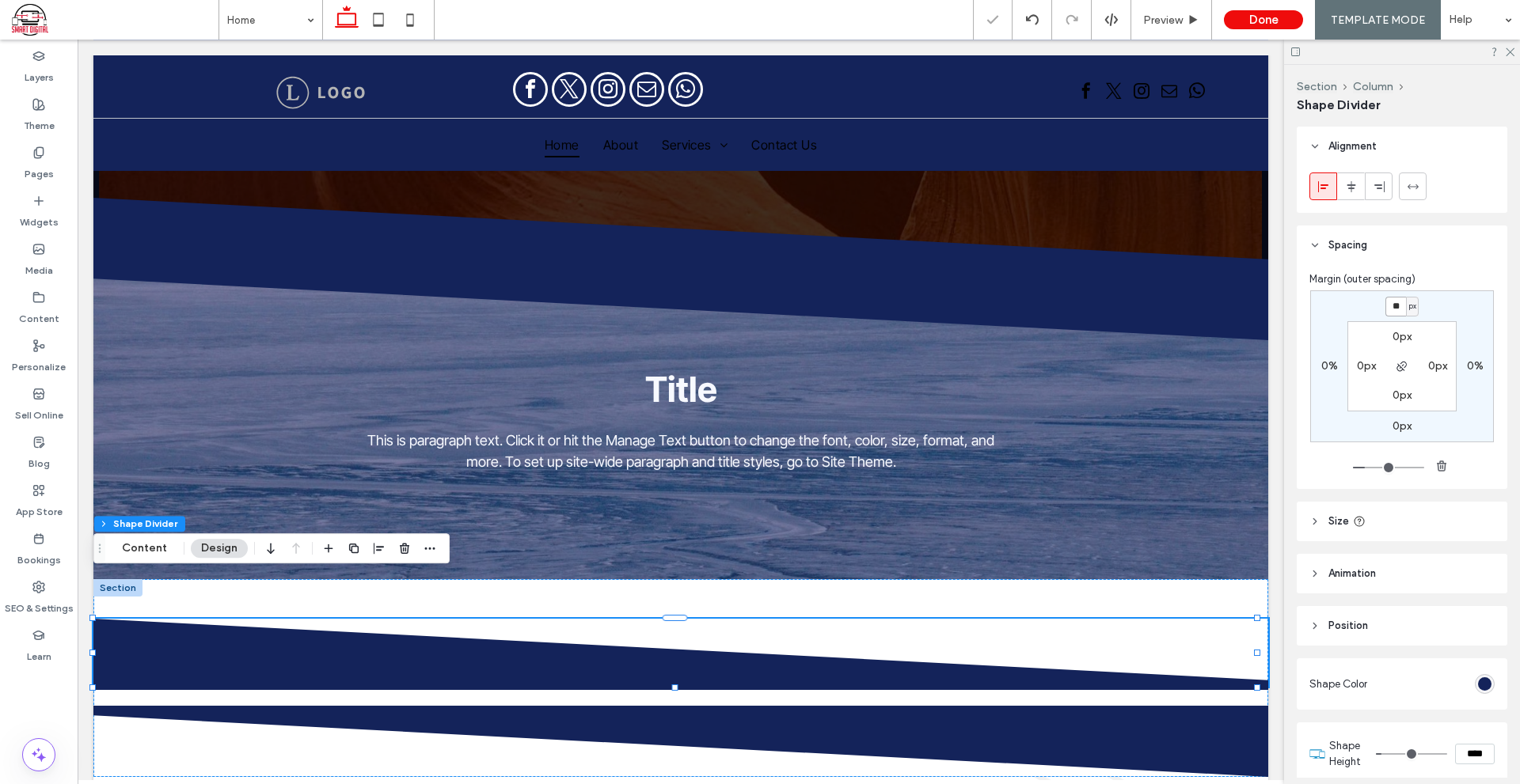
click at [1390, 308] on input "**" at bounding box center [1396, 306] width 21 height 20
click at [1390, 306] on input "**" at bounding box center [1396, 306] width 21 height 20
type input "***"
type input "*"
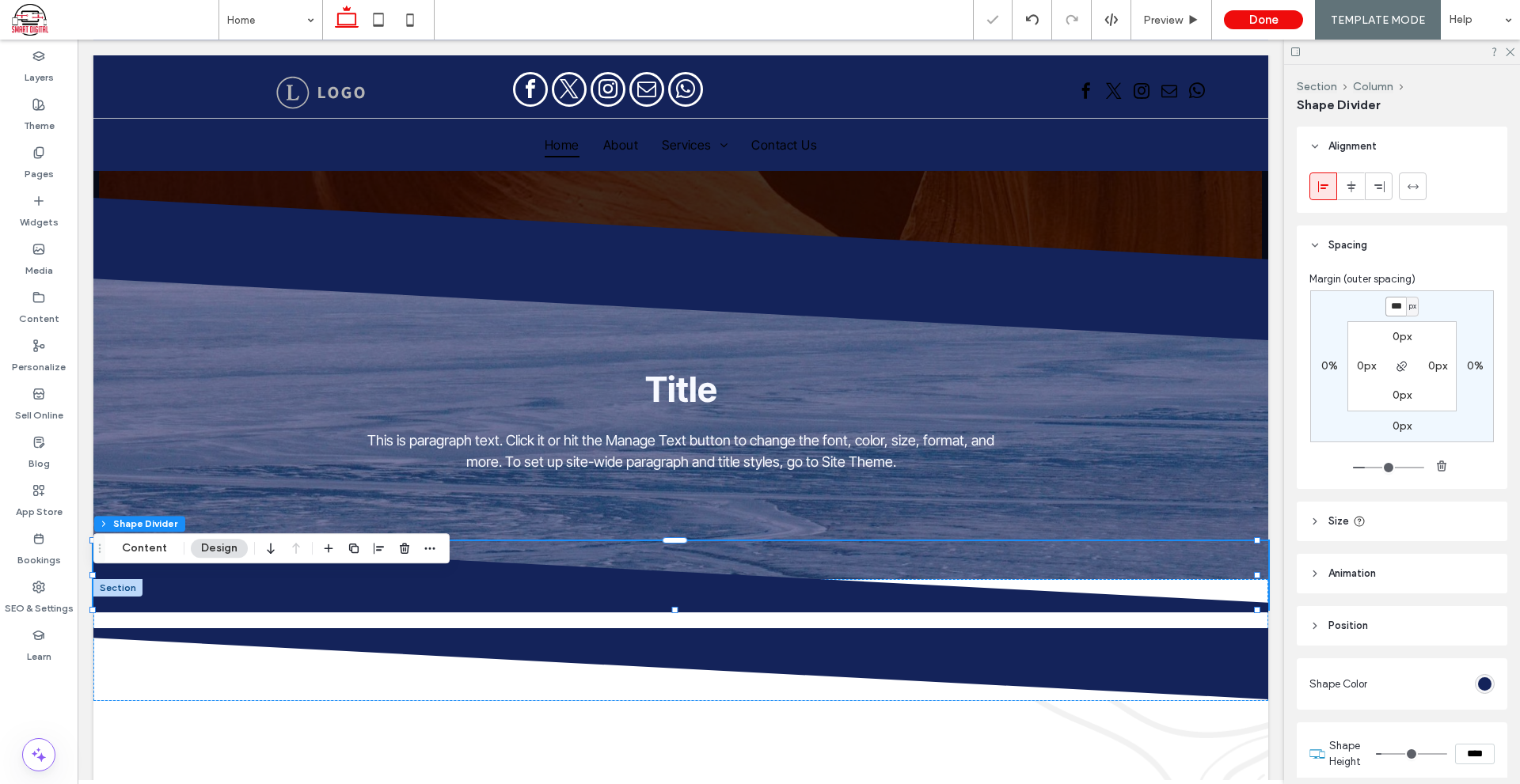
click at [1387, 301] on input "***" at bounding box center [1396, 306] width 21 height 20
type input "***"
type input "*"
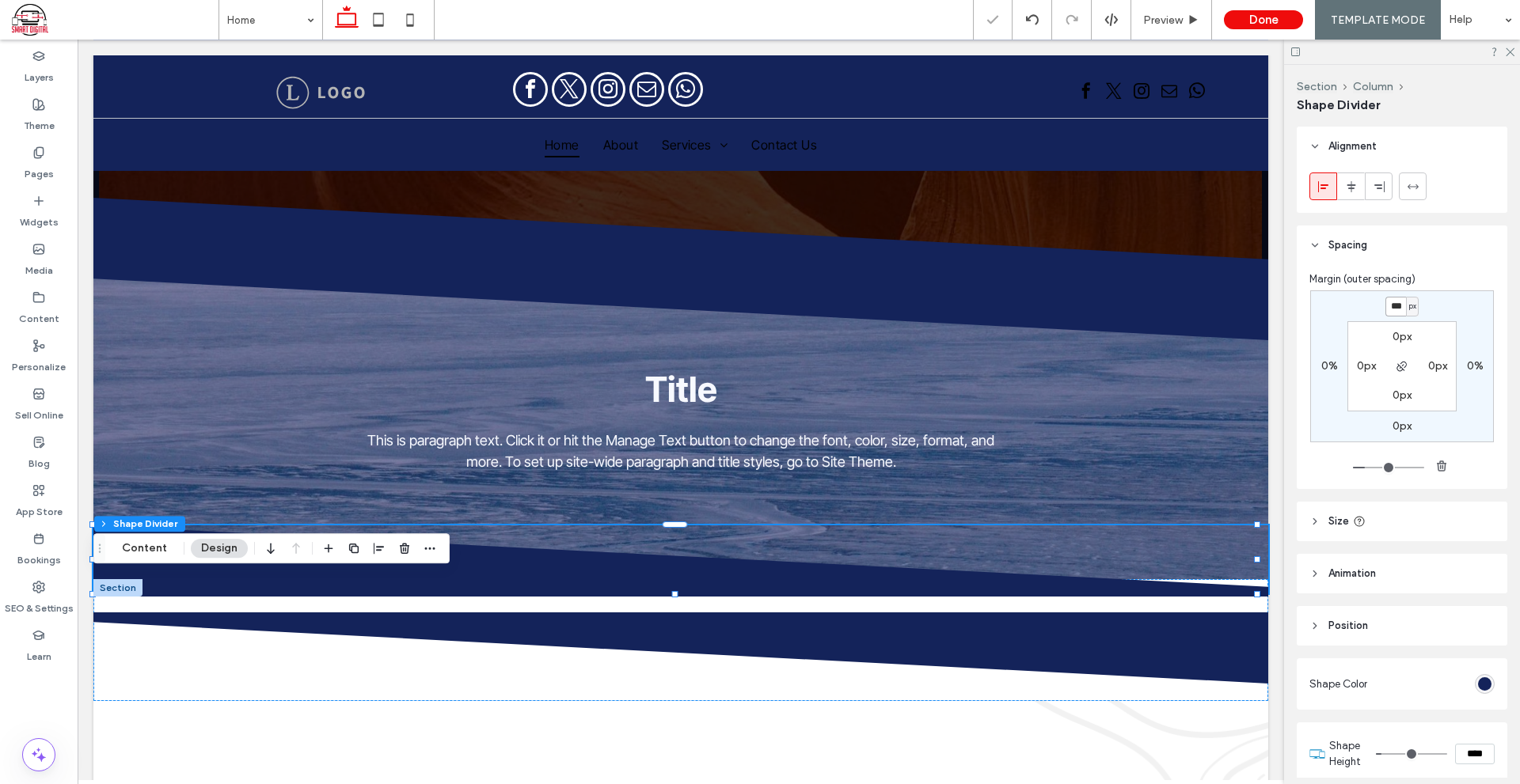
click at [1393, 312] on input "***" at bounding box center [1396, 306] width 21 height 20
type input "****"
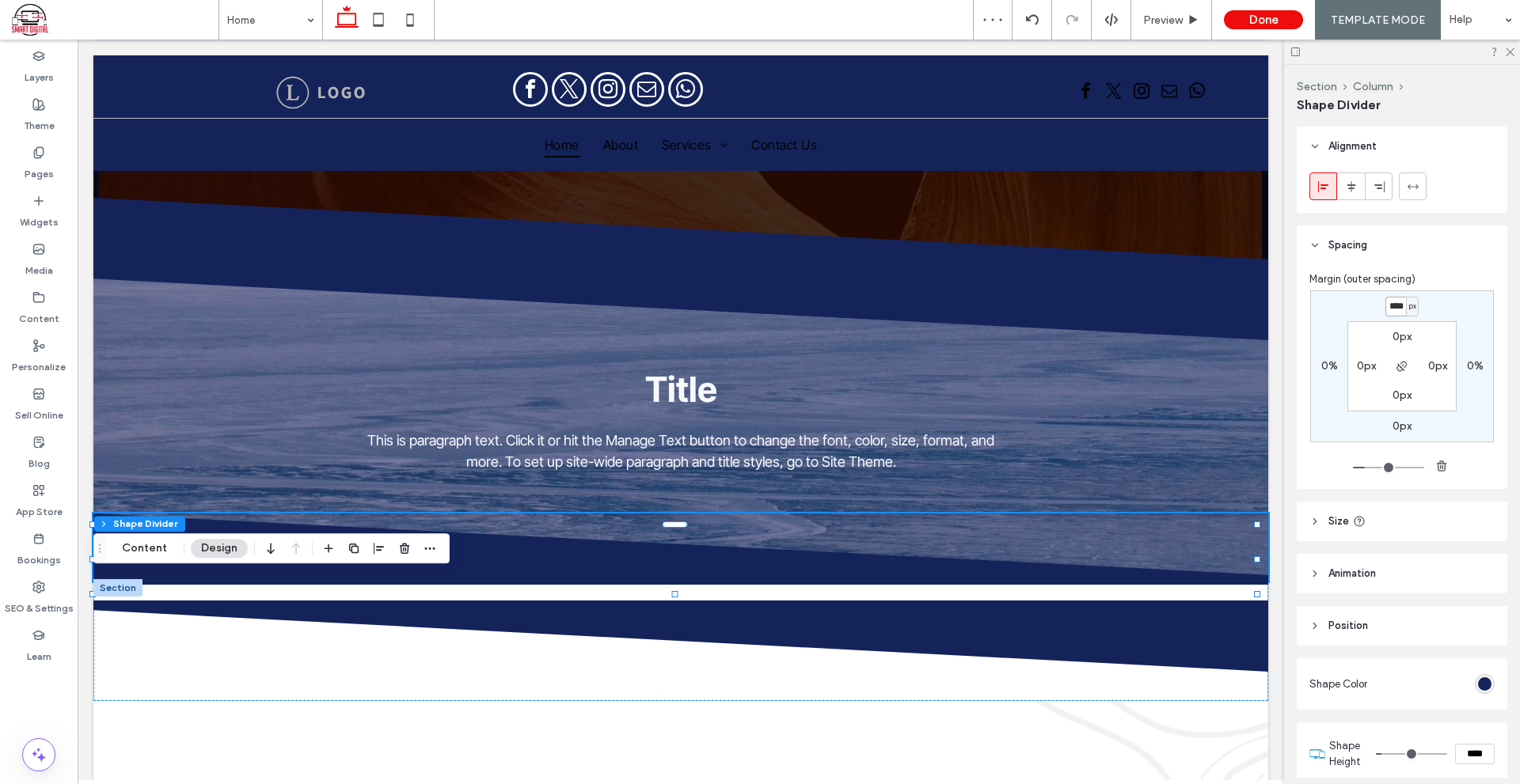
type input "*"
click at [1108, 682] on div at bounding box center [680, 640] width 1174 height 122
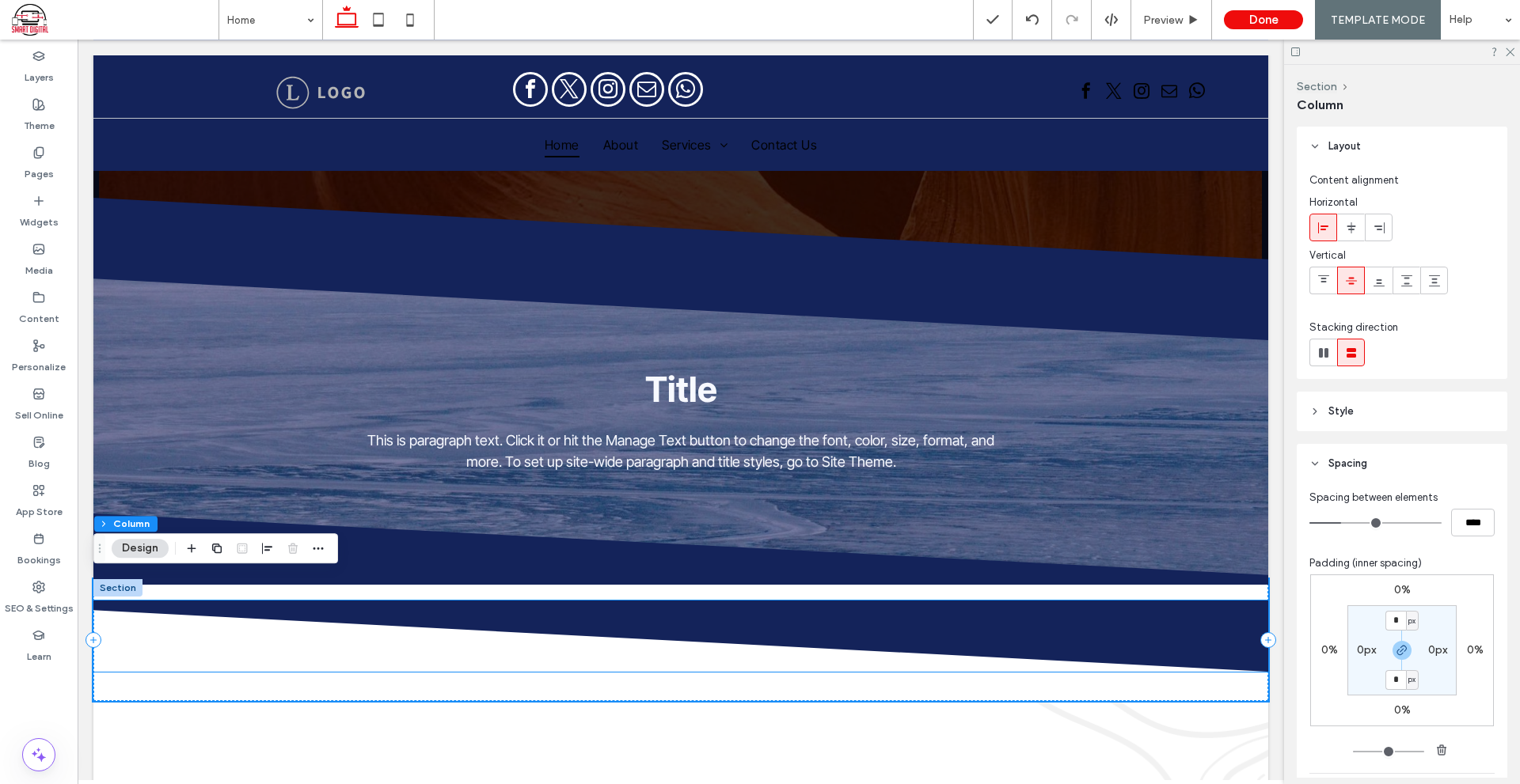
click at [1192, 634] on icon at bounding box center [681, 636] width 1175 height 71
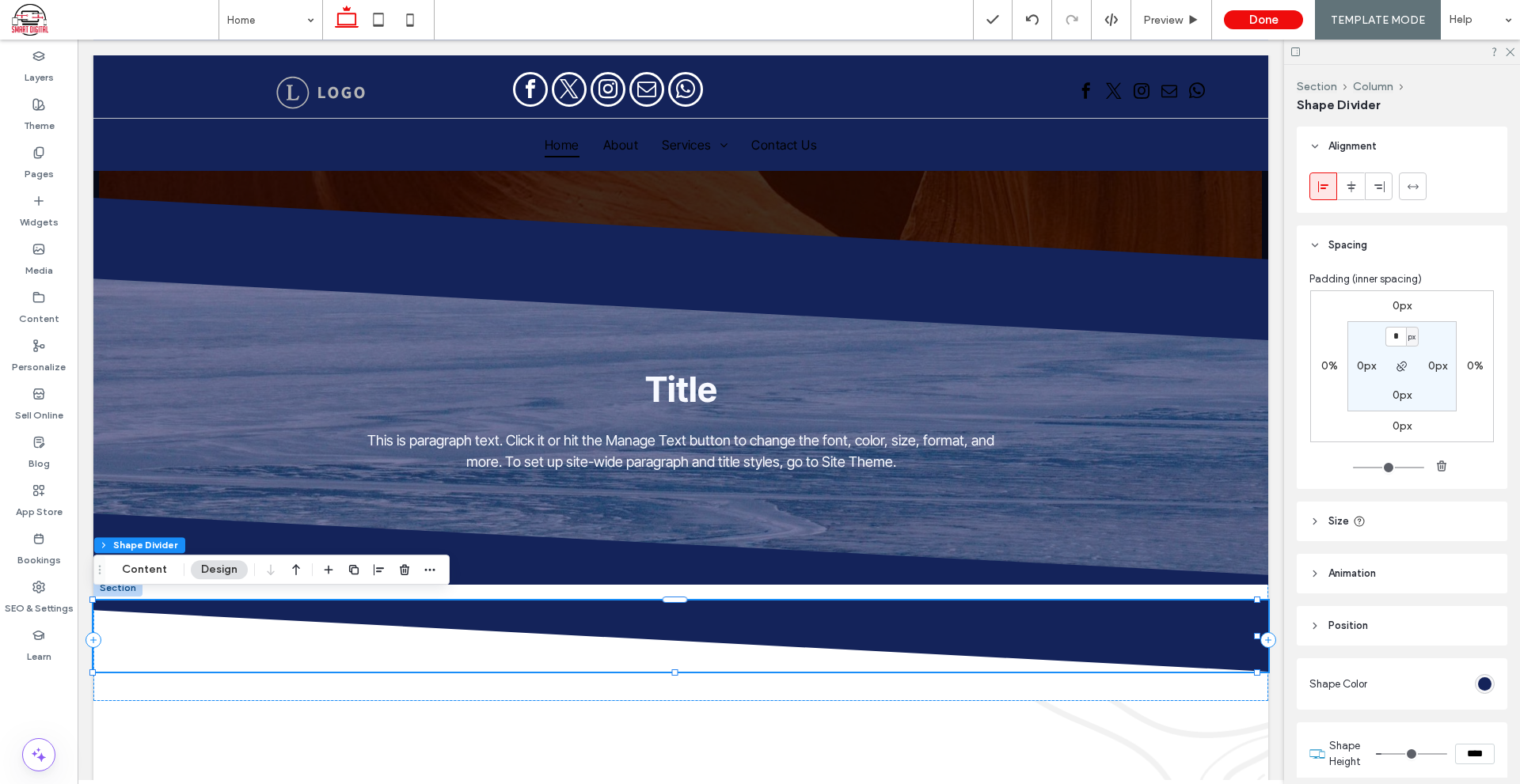
click at [1398, 308] on label "0px" at bounding box center [1402, 305] width 19 height 13
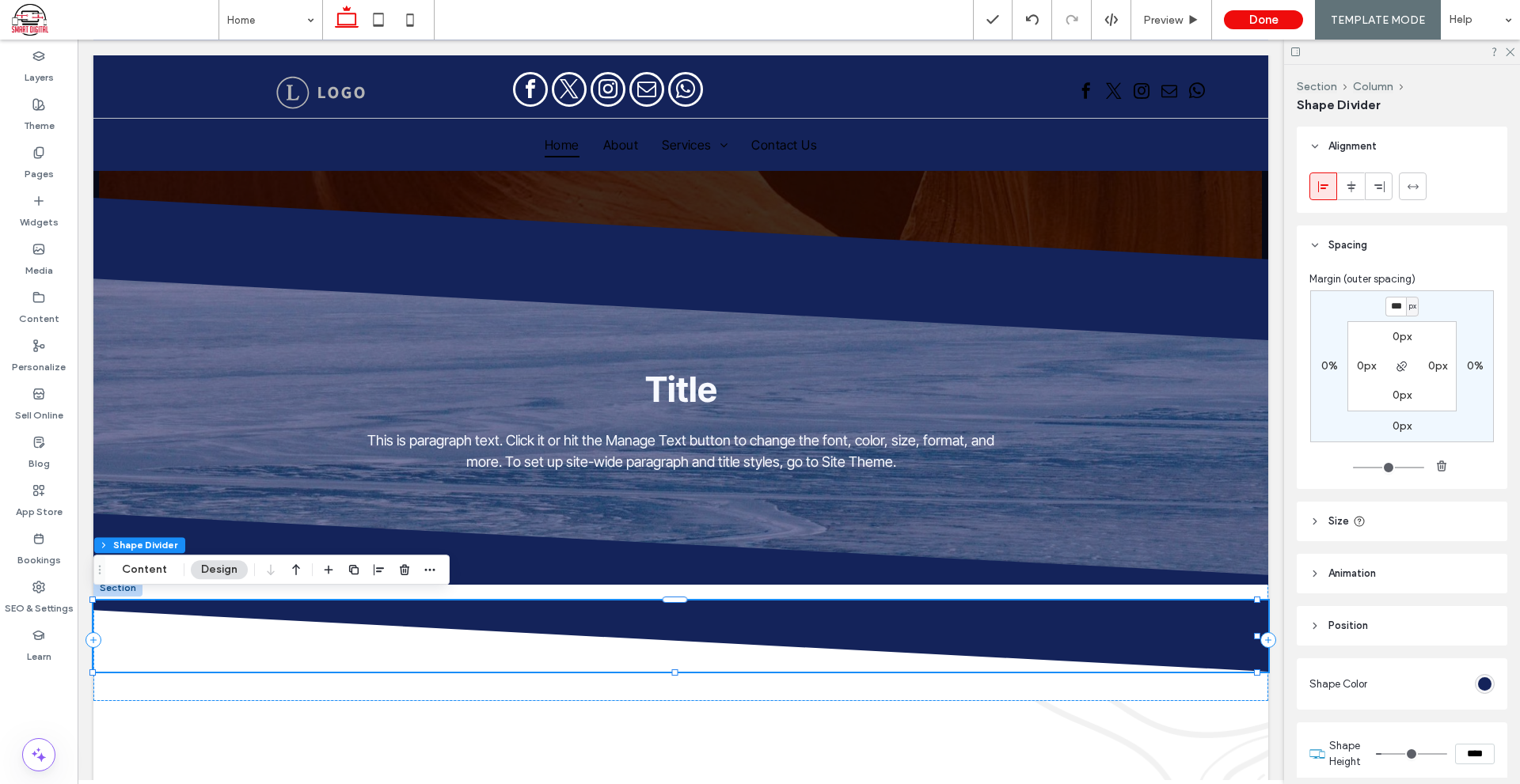
type input "***"
type input "*"
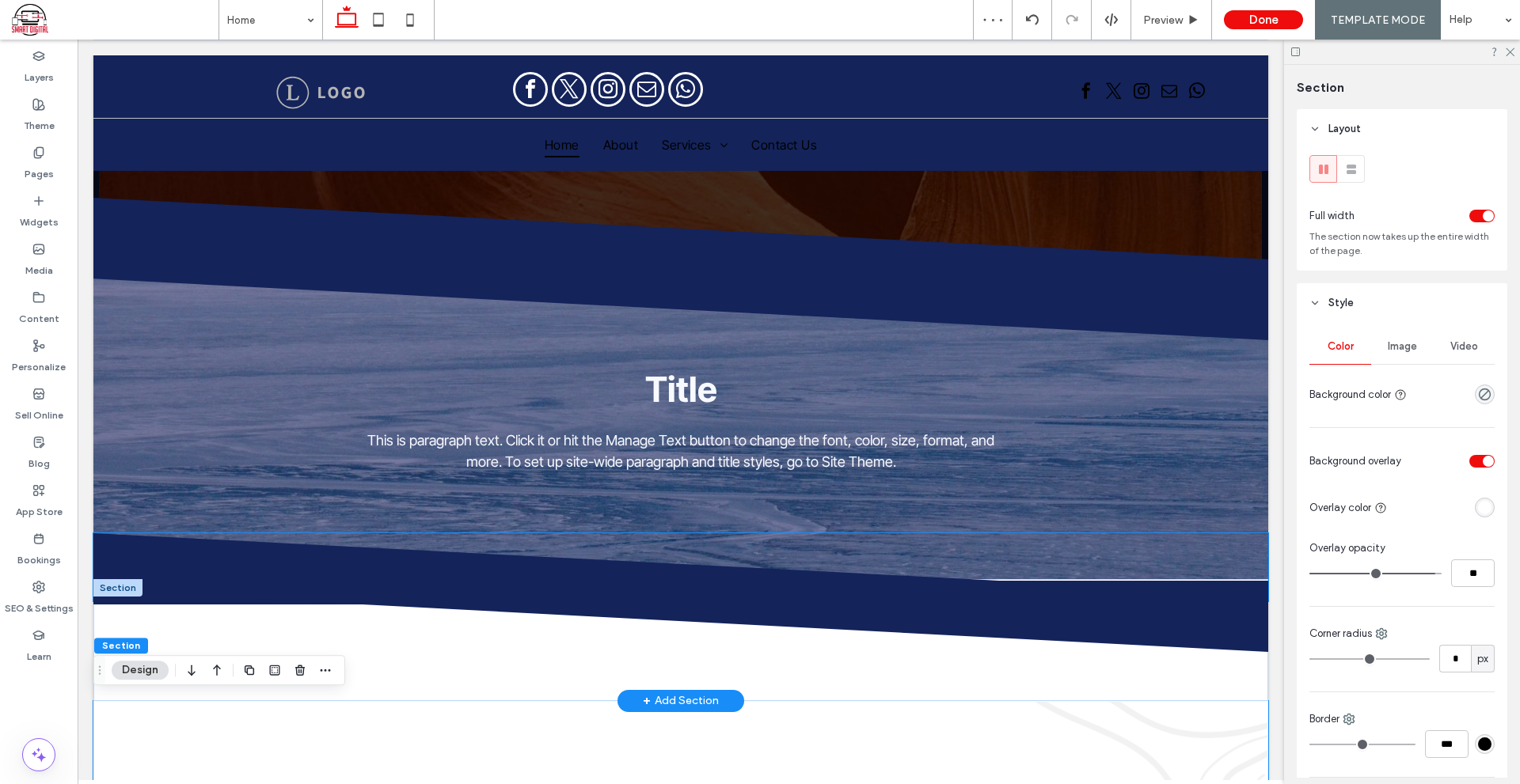
click at [937, 570] on icon at bounding box center [680, 569] width 1175 height 71
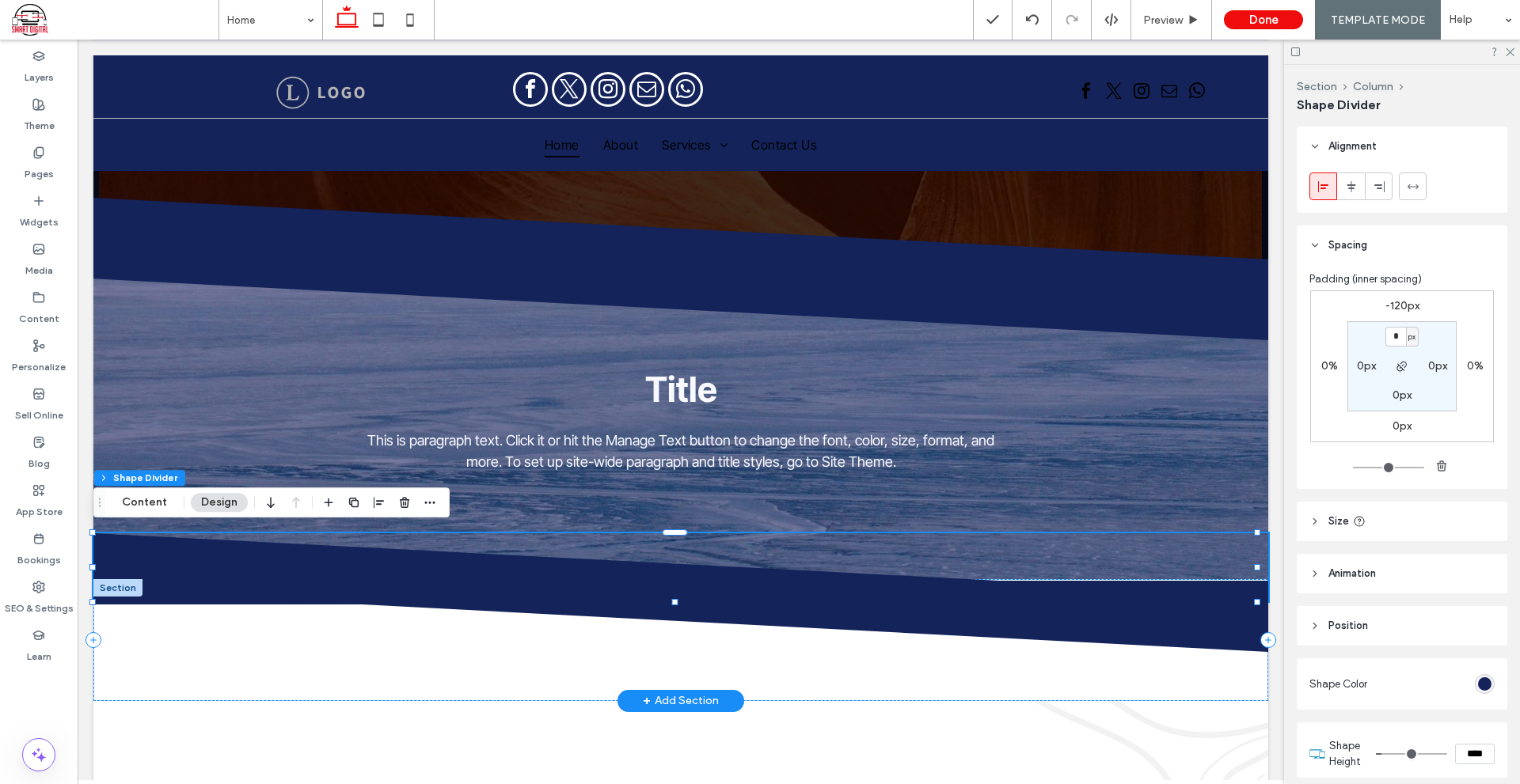
click at [178, 556] on icon at bounding box center [680, 569] width 1175 height 71
click at [1402, 293] on div "-120px 0% 0px 0% * px 0px 0px 0px" at bounding box center [1402, 366] width 184 height 152
click at [1399, 299] on label "-120px" at bounding box center [1402, 305] width 34 height 13
type input "*"
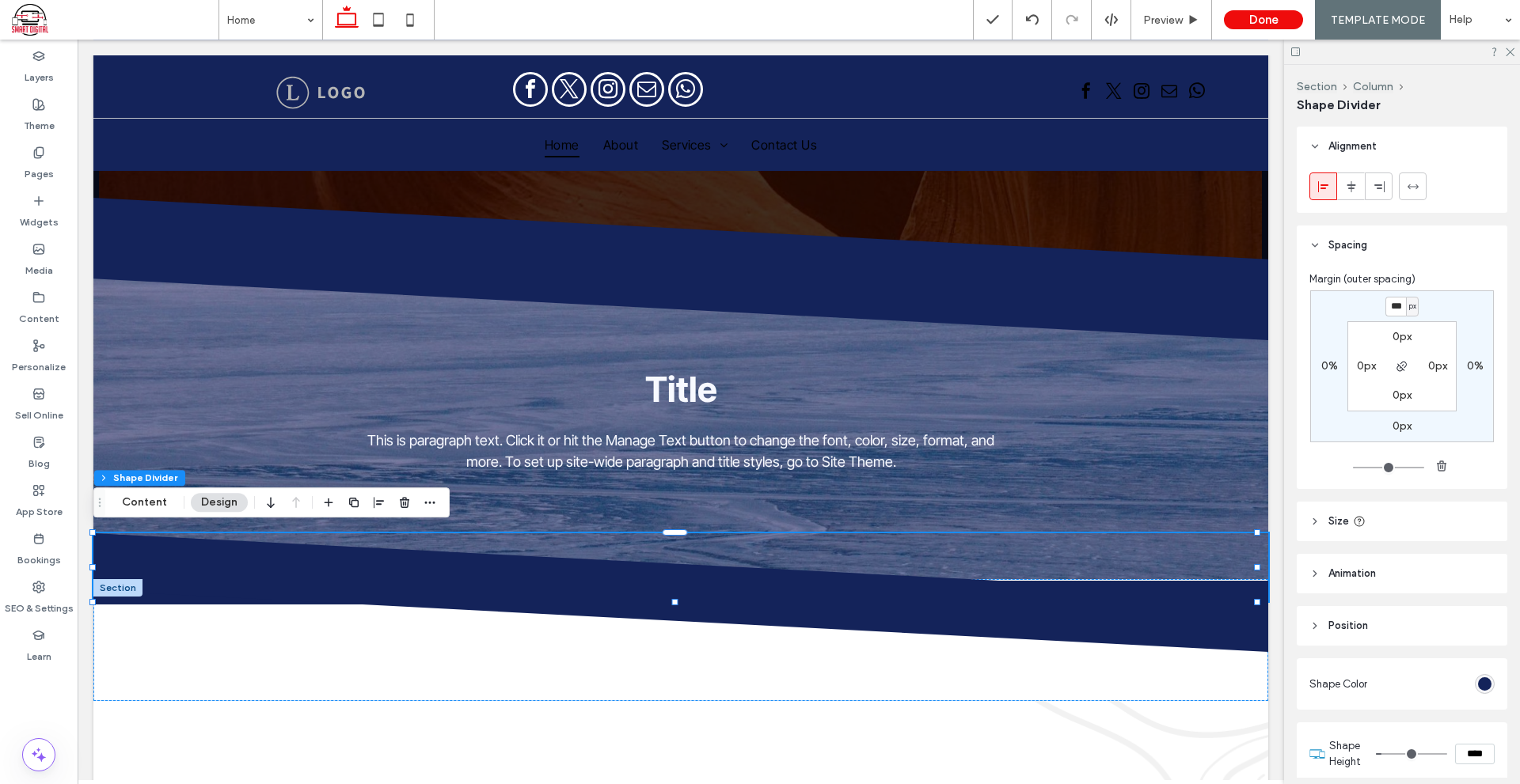
type input "***"
type input "*"
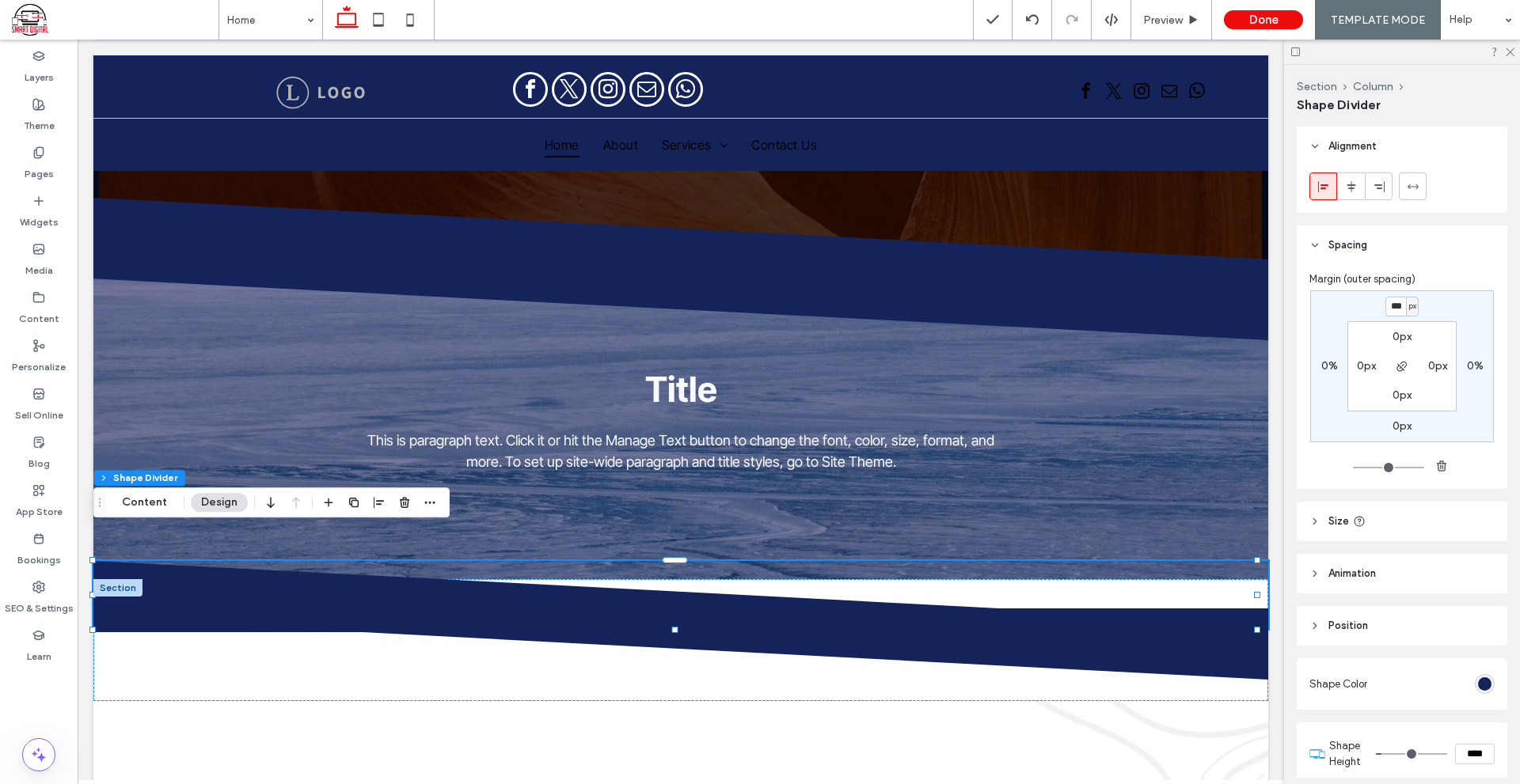
click at [1399, 300] on input "***" at bounding box center [1396, 306] width 21 height 20
type input "****"
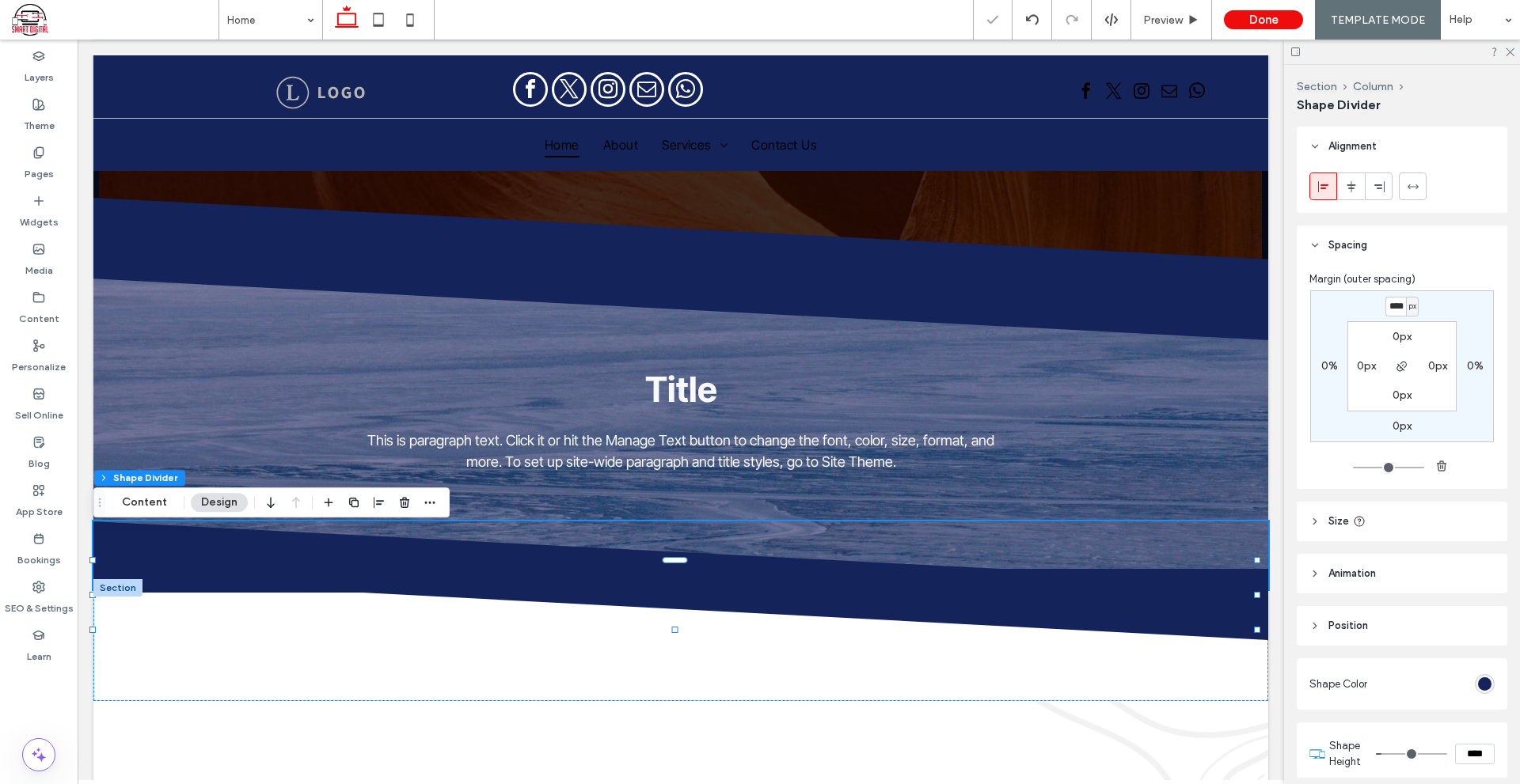
type input "*"
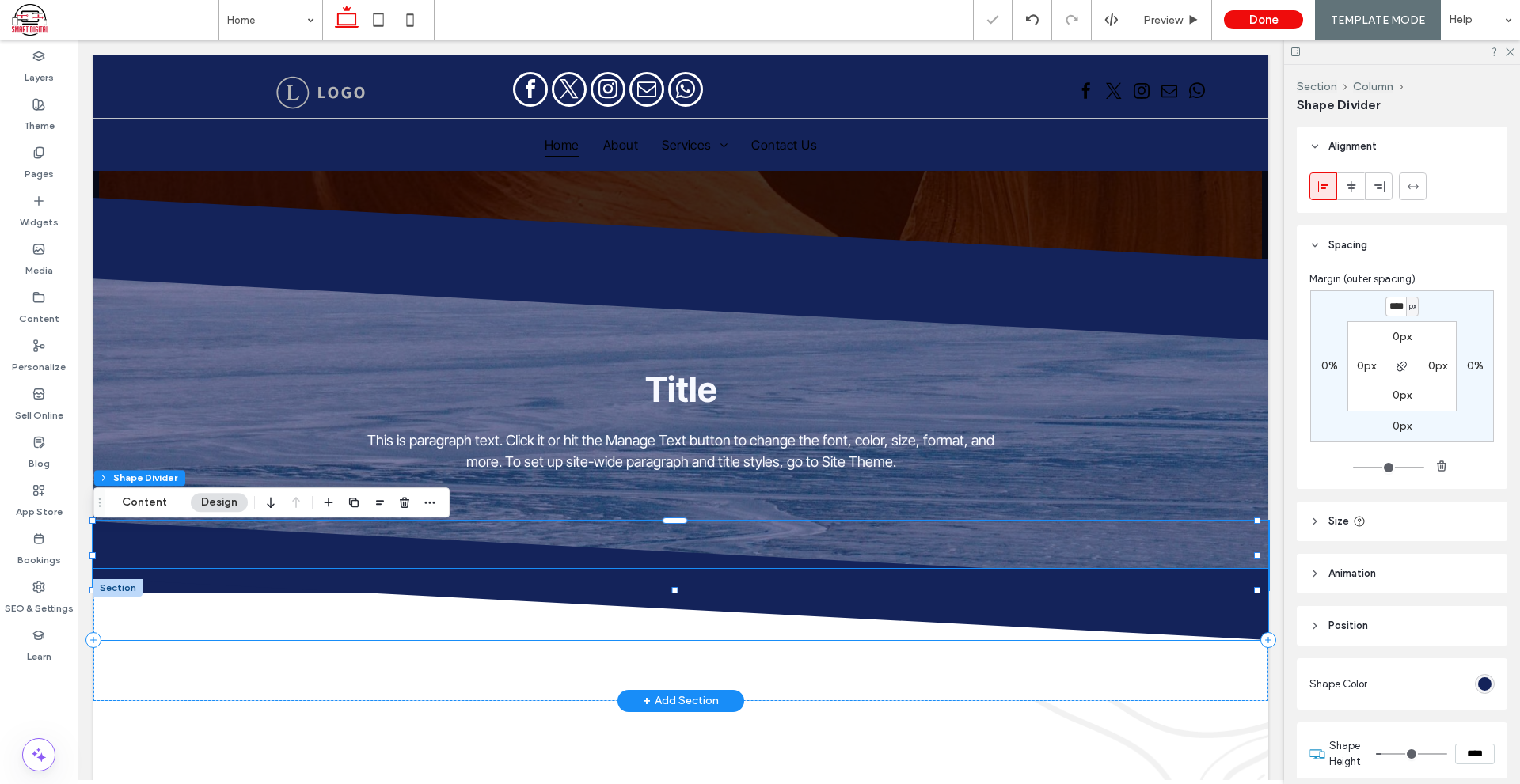
click at [952, 618] on icon at bounding box center [681, 605] width 1175 height 71
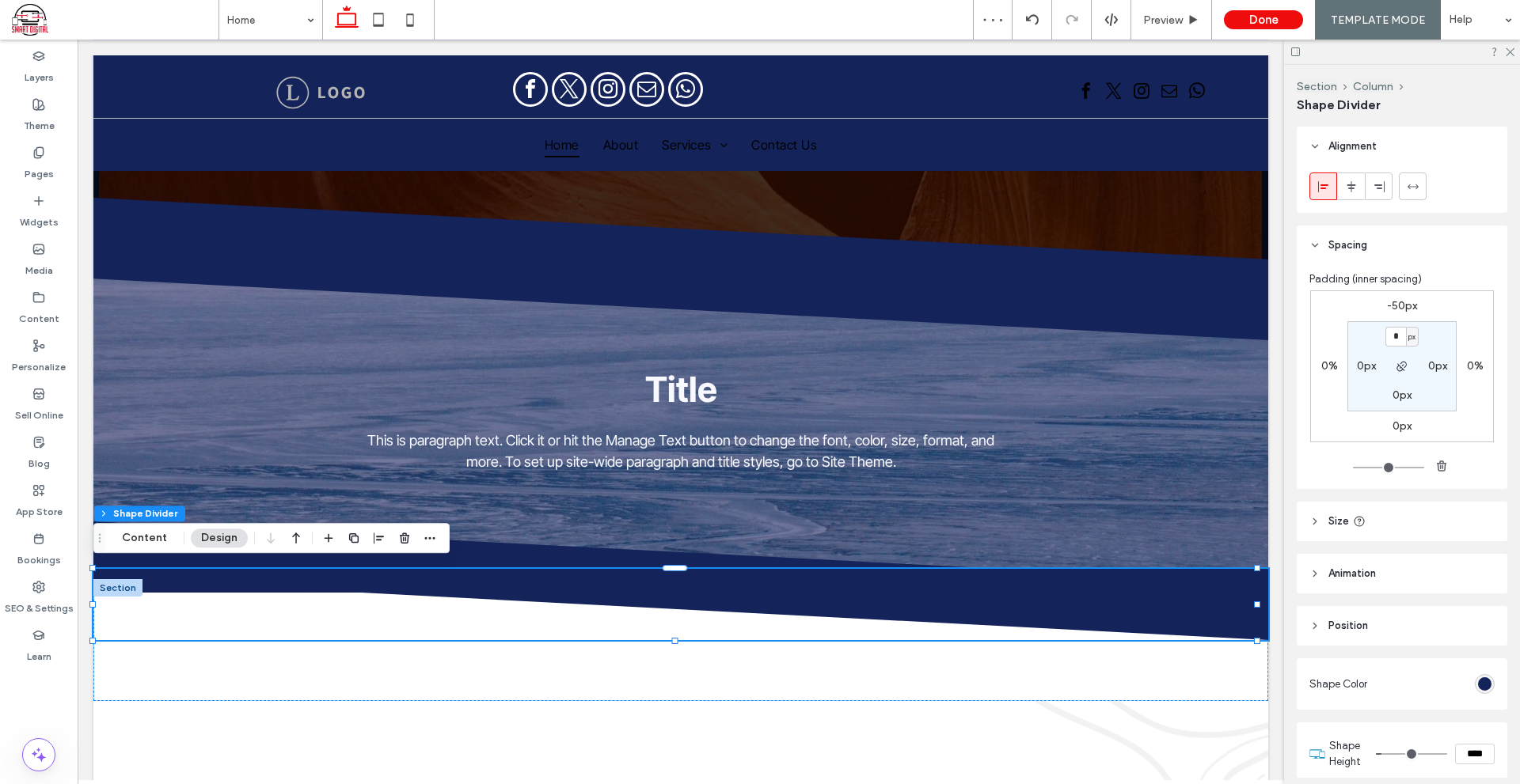
click at [1398, 311] on label "-50px" at bounding box center [1402, 305] width 30 height 13
type input "*"
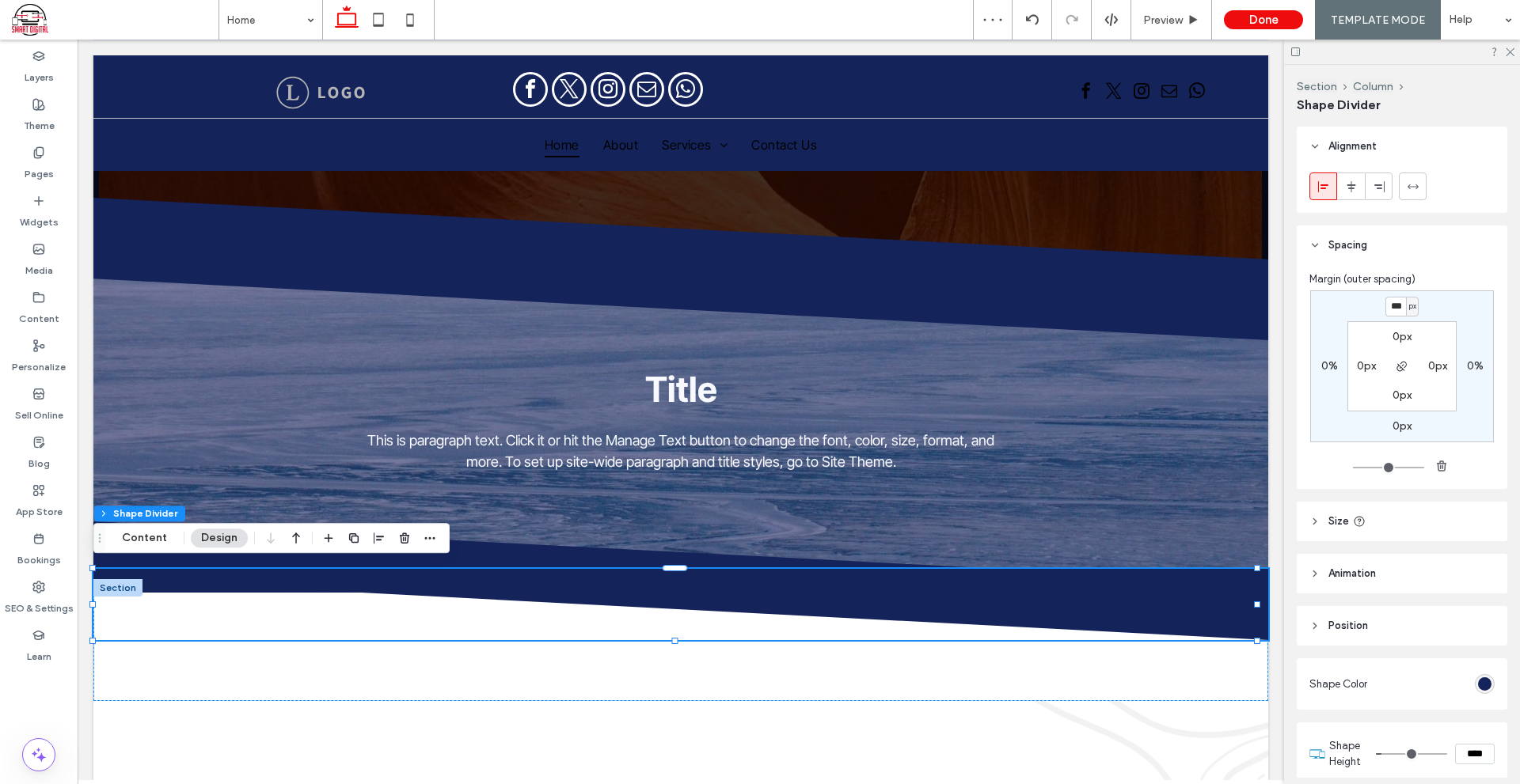
type input "***"
type input "*"
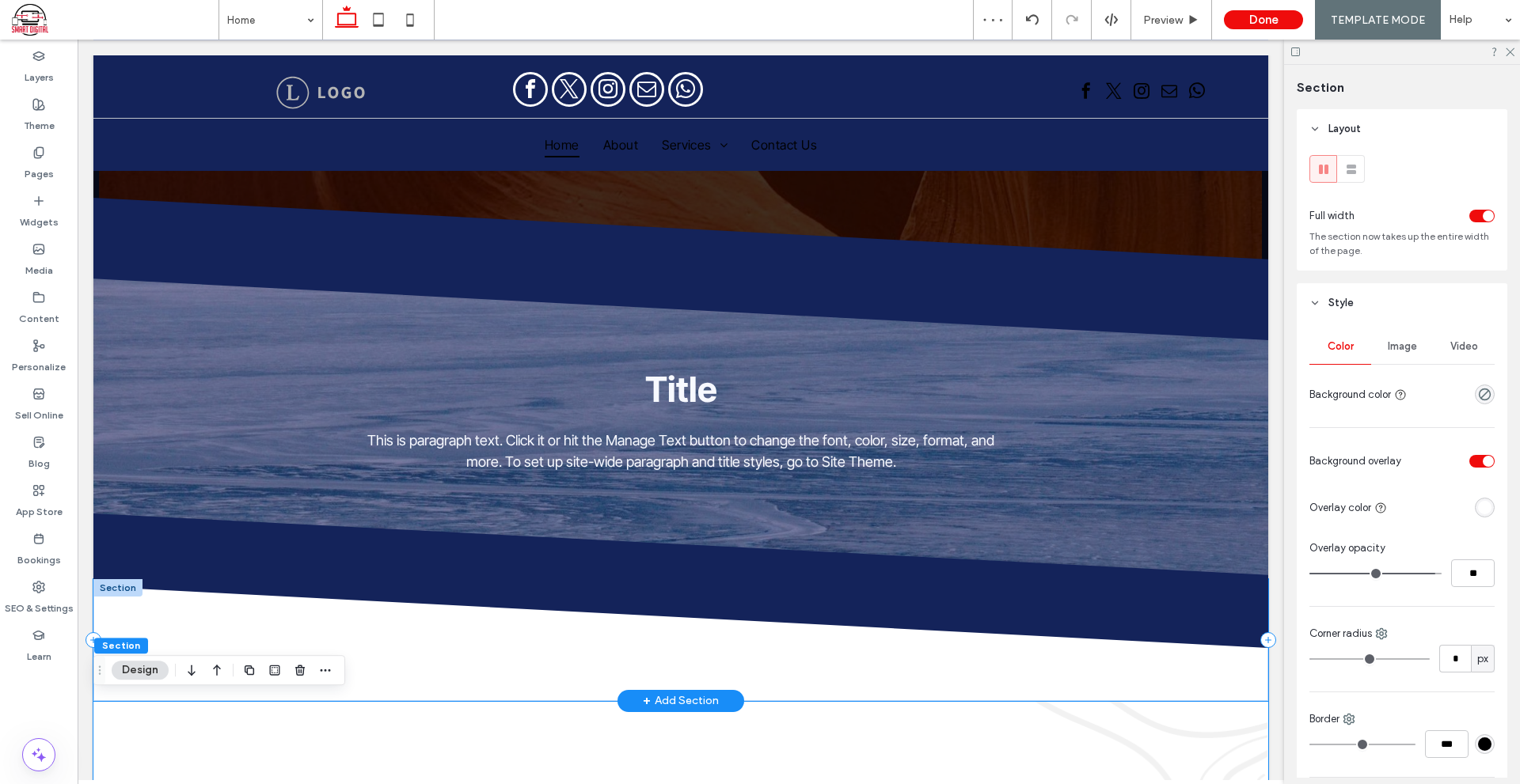
click at [1194, 678] on div at bounding box center [680, 640] width 1174 height 122
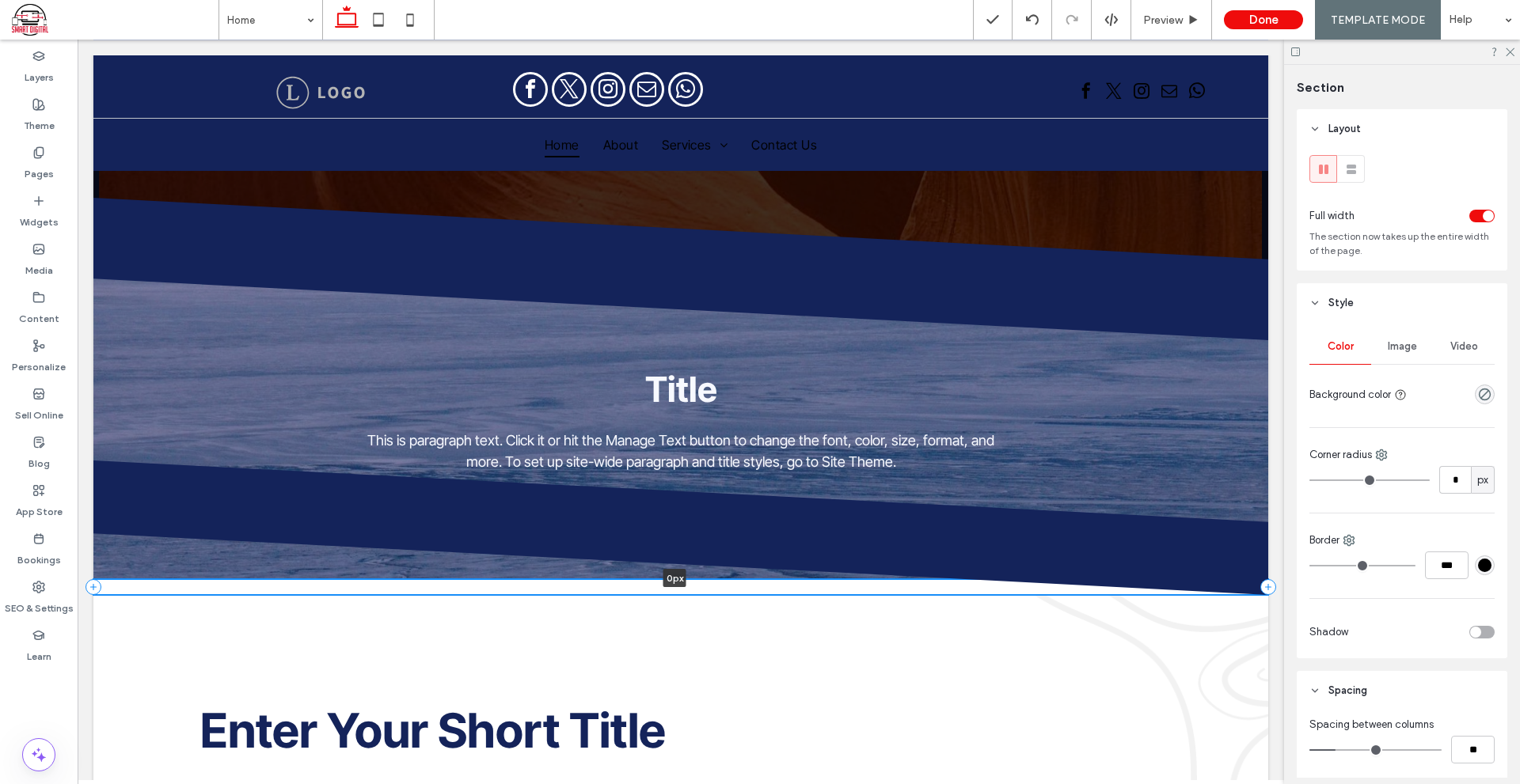
drag, startPoint x: 571, startPoint y: 693, endPoint x: 626, endPoint y: 540, distance: 162.6
click at [626, 579] on div "0px Section + Add Section" at bounding box center [680, 586] width 1174 height 16
type input "*"
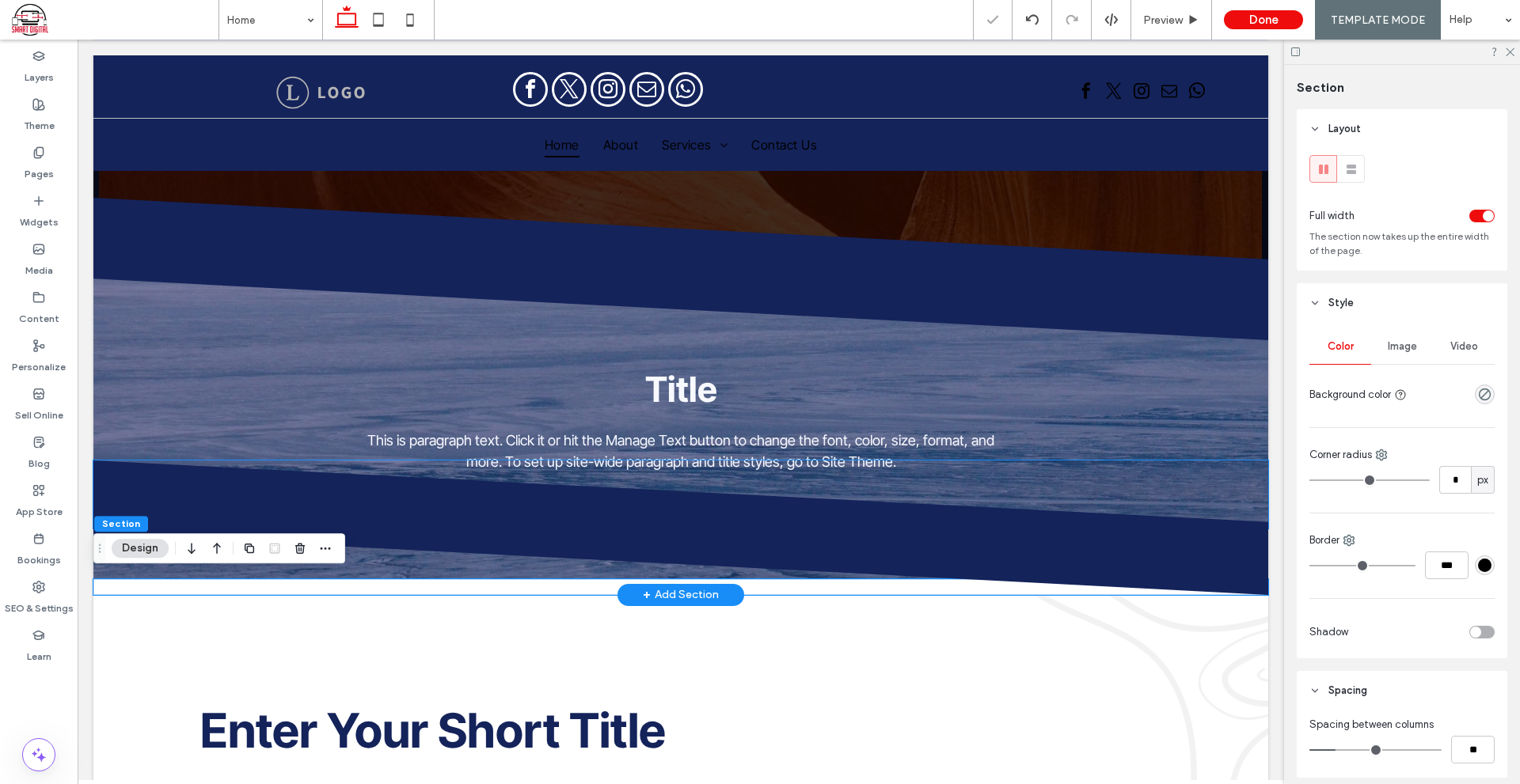
click at [777, 515] on icon at bounding box center [680, 496] width 1175 height 71
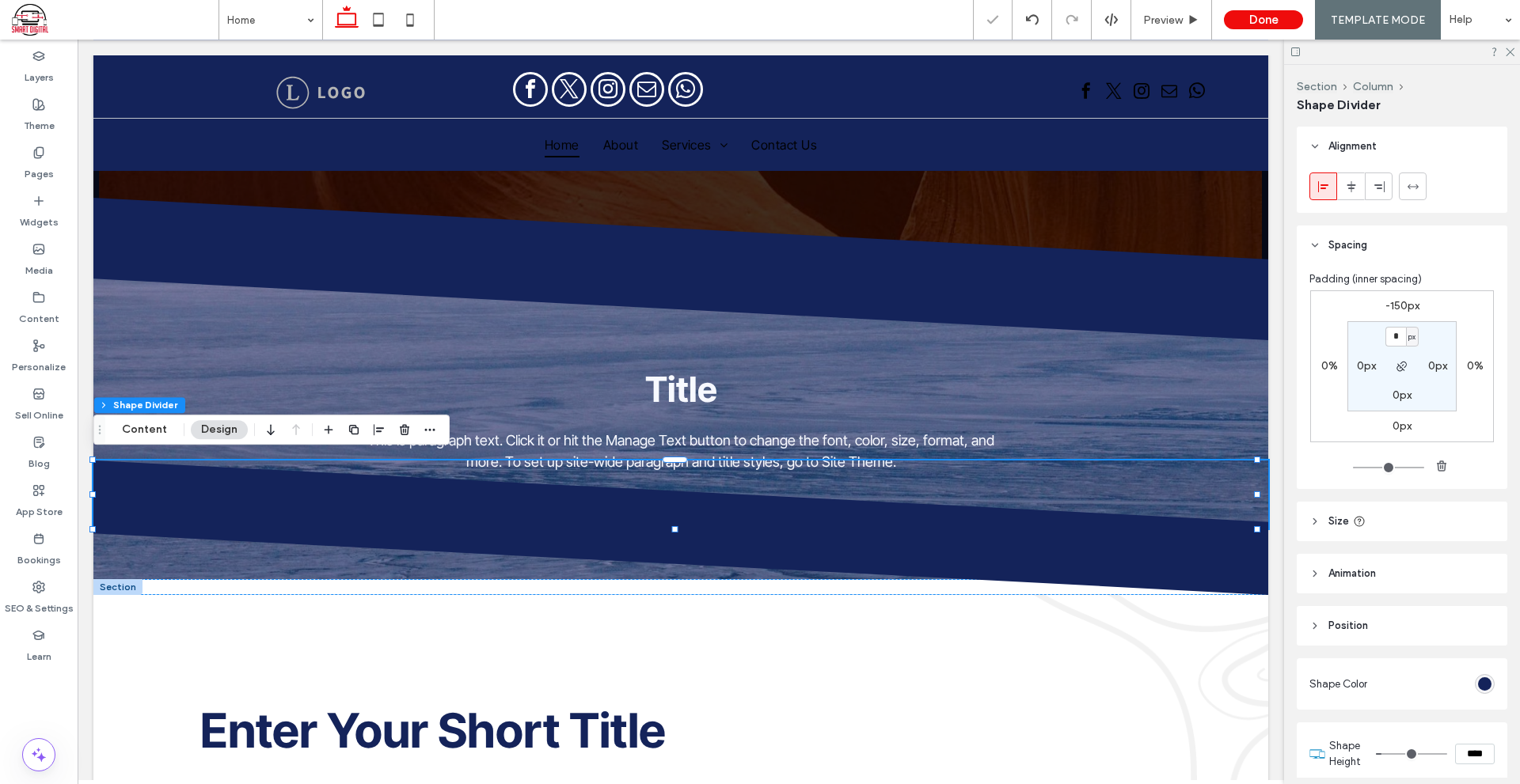
click at [1389, 305] on label "-150px" at bounding box center [1402, 305] width 34 height 13
type input "*"
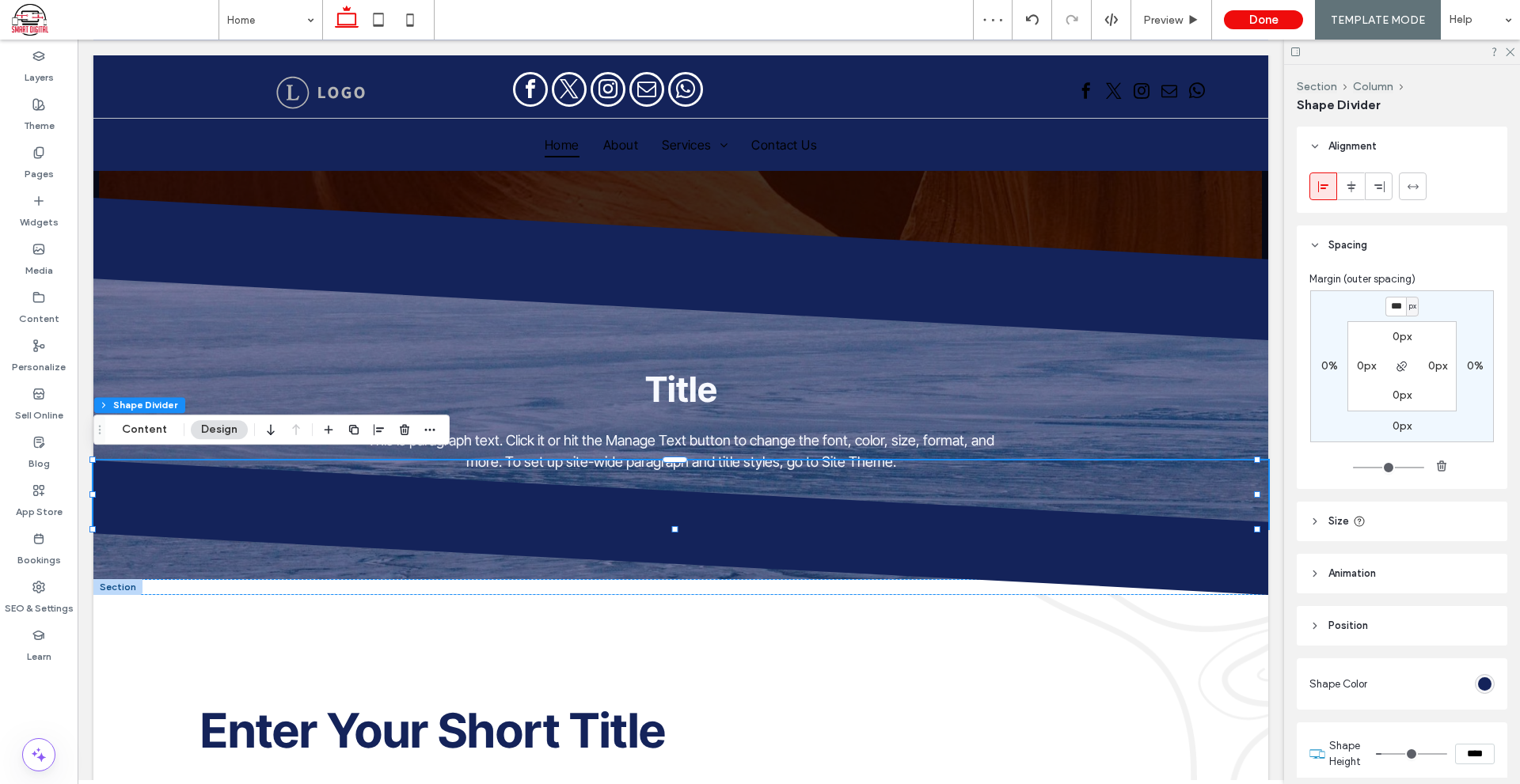
type input "***"
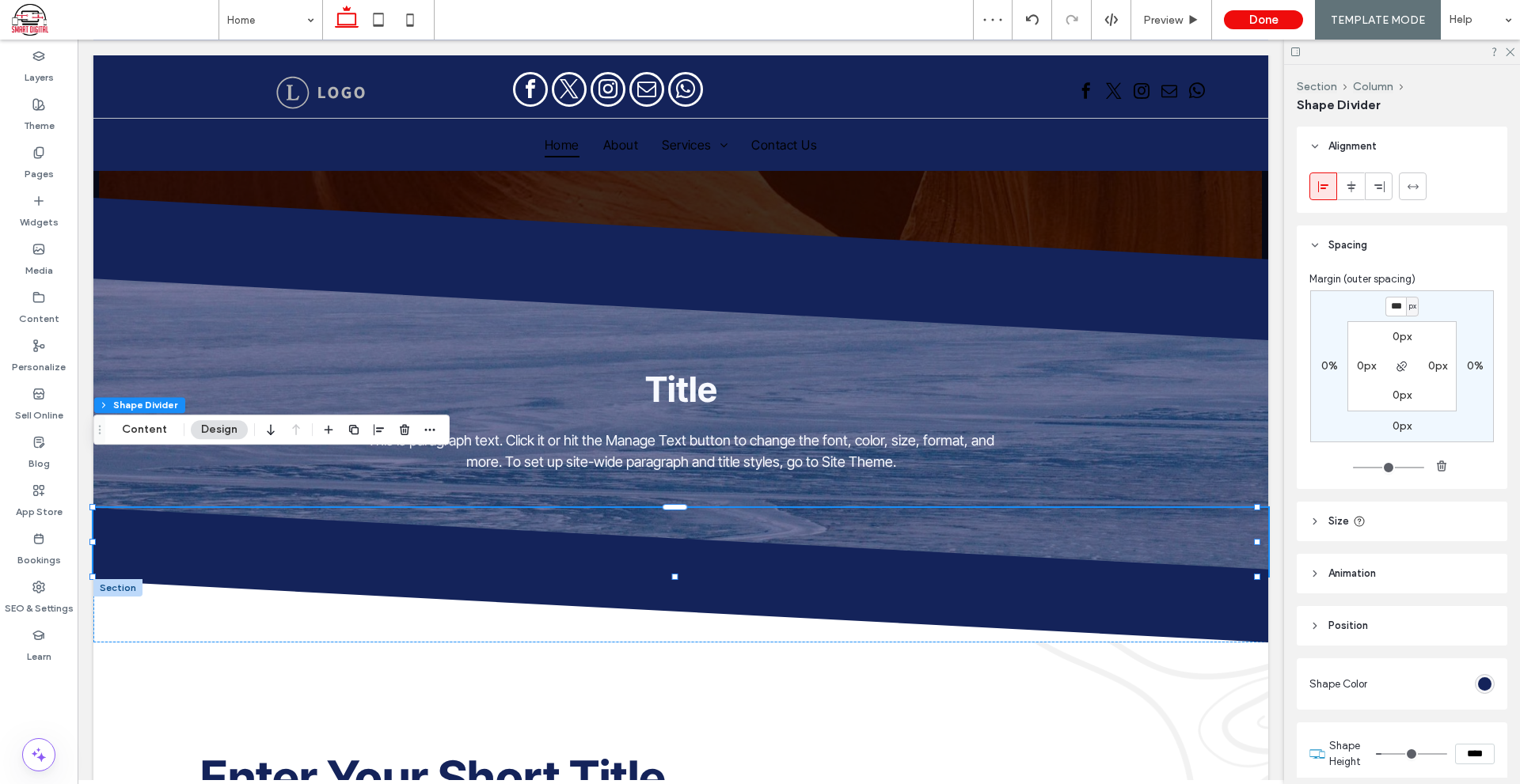
type input "*"
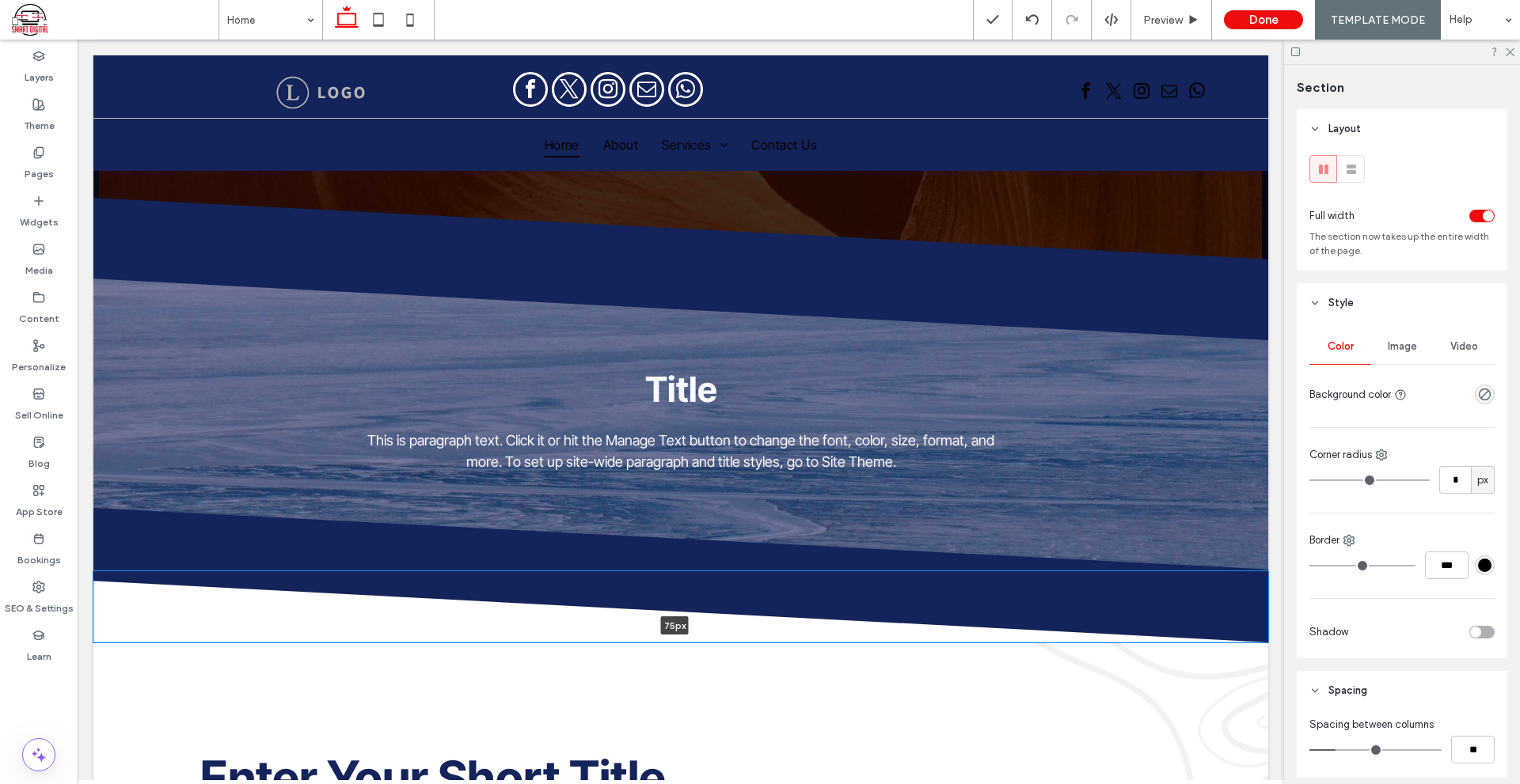
drag, startPoint x: 266, startPoint y: 635, endPoint x: 311, endPoint y: 631, distance: 45.2
click at [311, 631] on div "75px Section + Add Section" at bounding box center [680, 610] width 1174 height 64
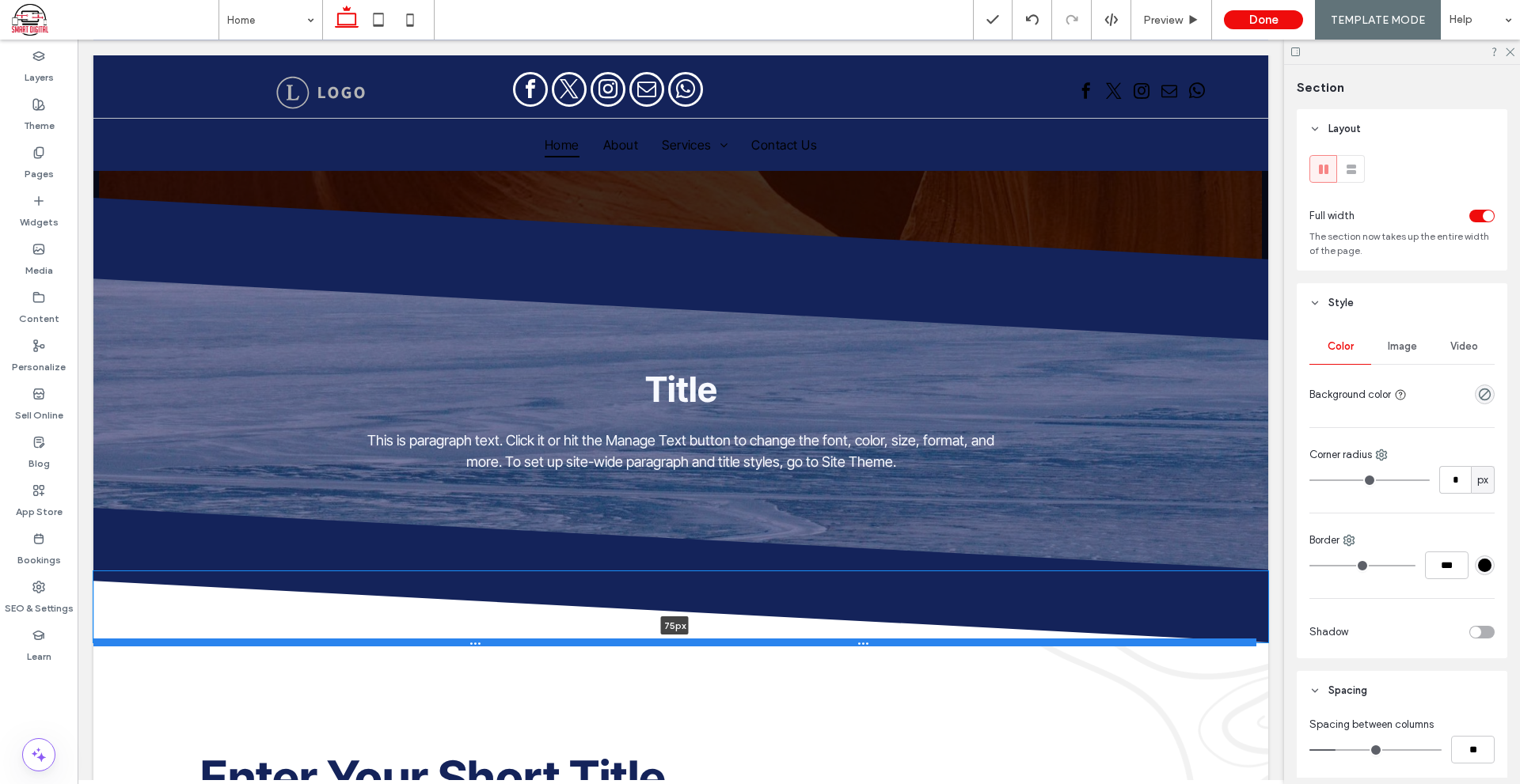
type input "**"
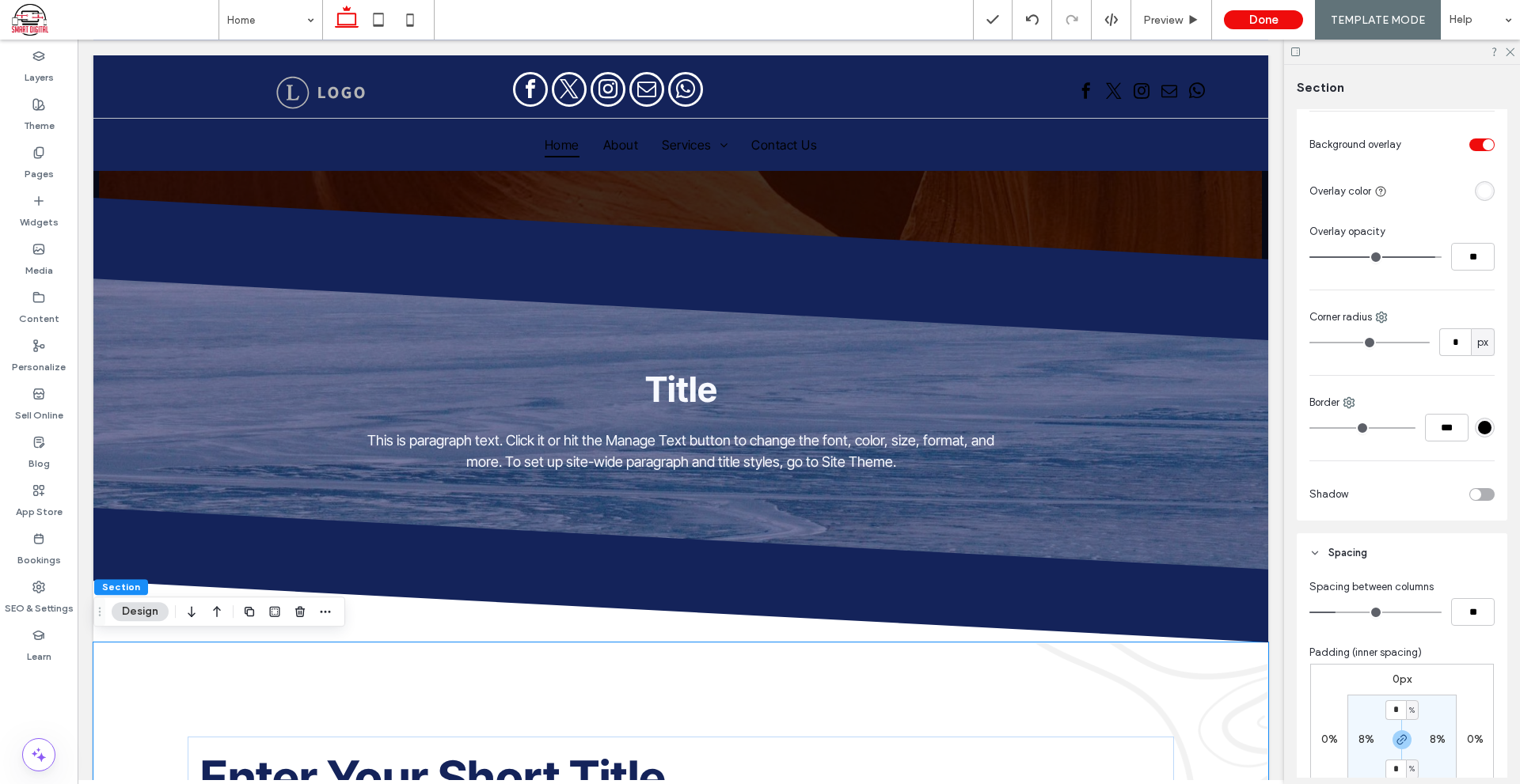
scroll to position [474, 0]
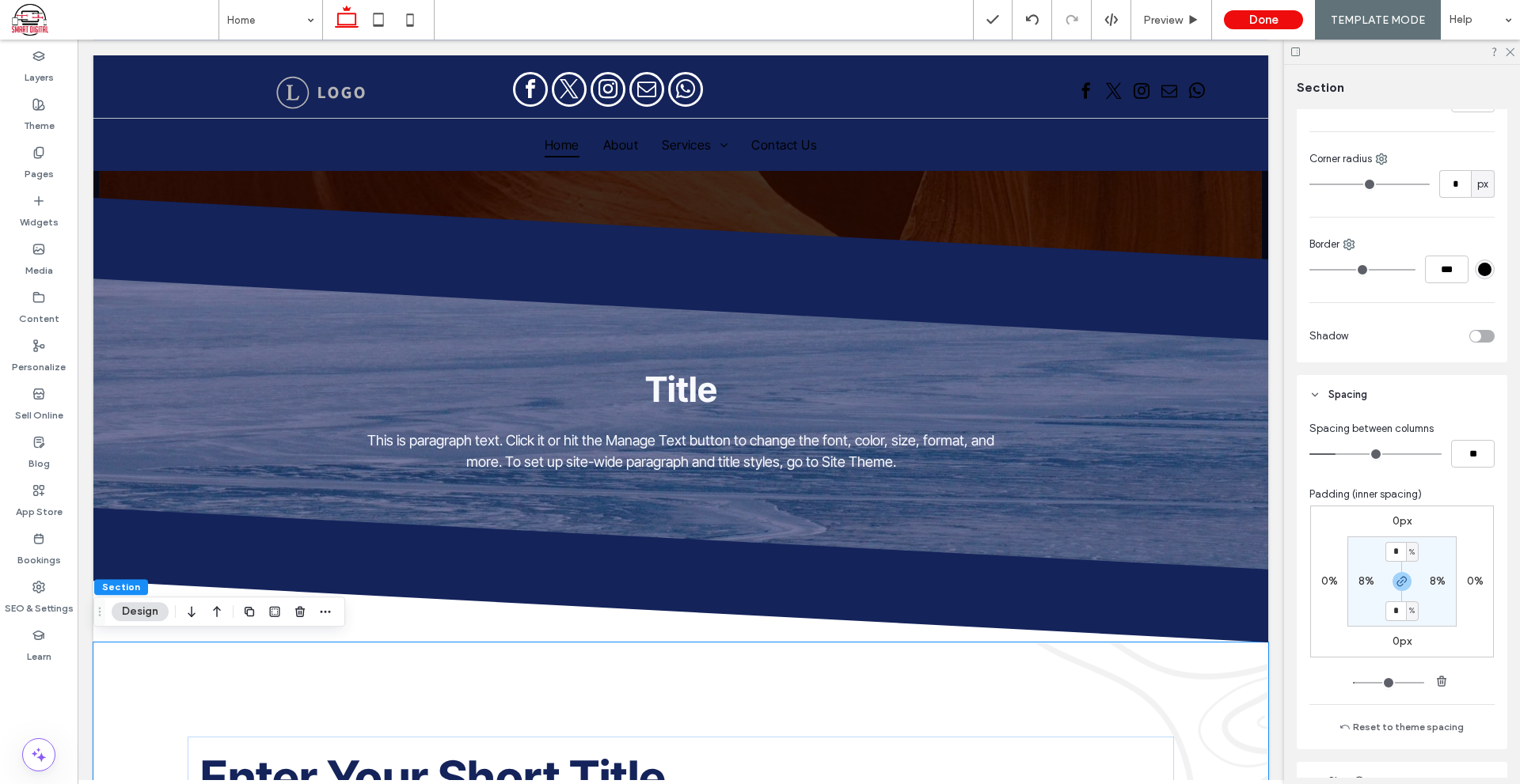
click at [1406, 516] on label "0px" at bounding box center [1402, 520] width 19 height 13
type input "*"
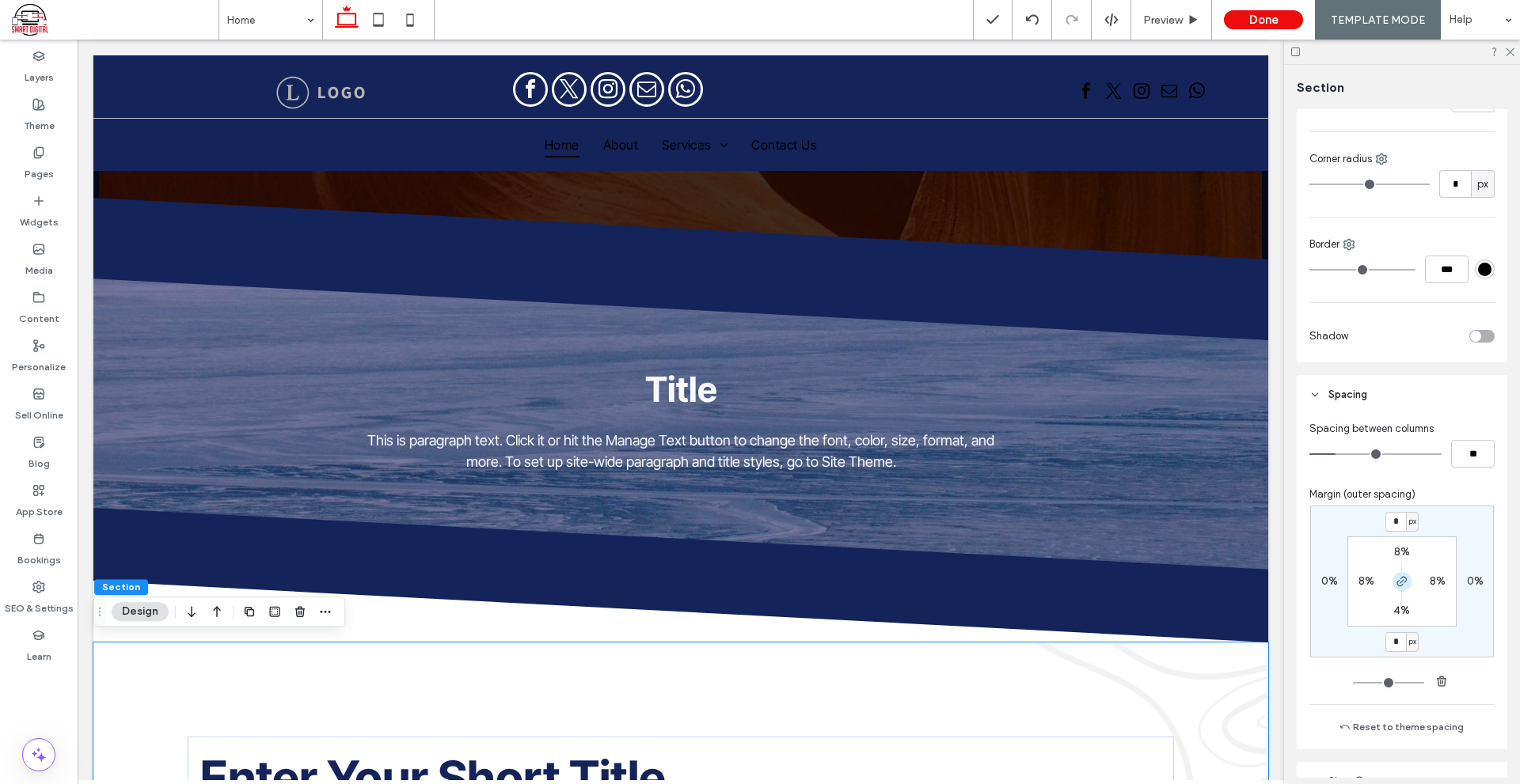
click at [1401, 579] on icon "button" at bounding box center [1402, 581] width 13 height 13
click at [1394, 522] on input "*" at bounding box center [1396, 521] width 21 height 20
type input "***"
type input "*"
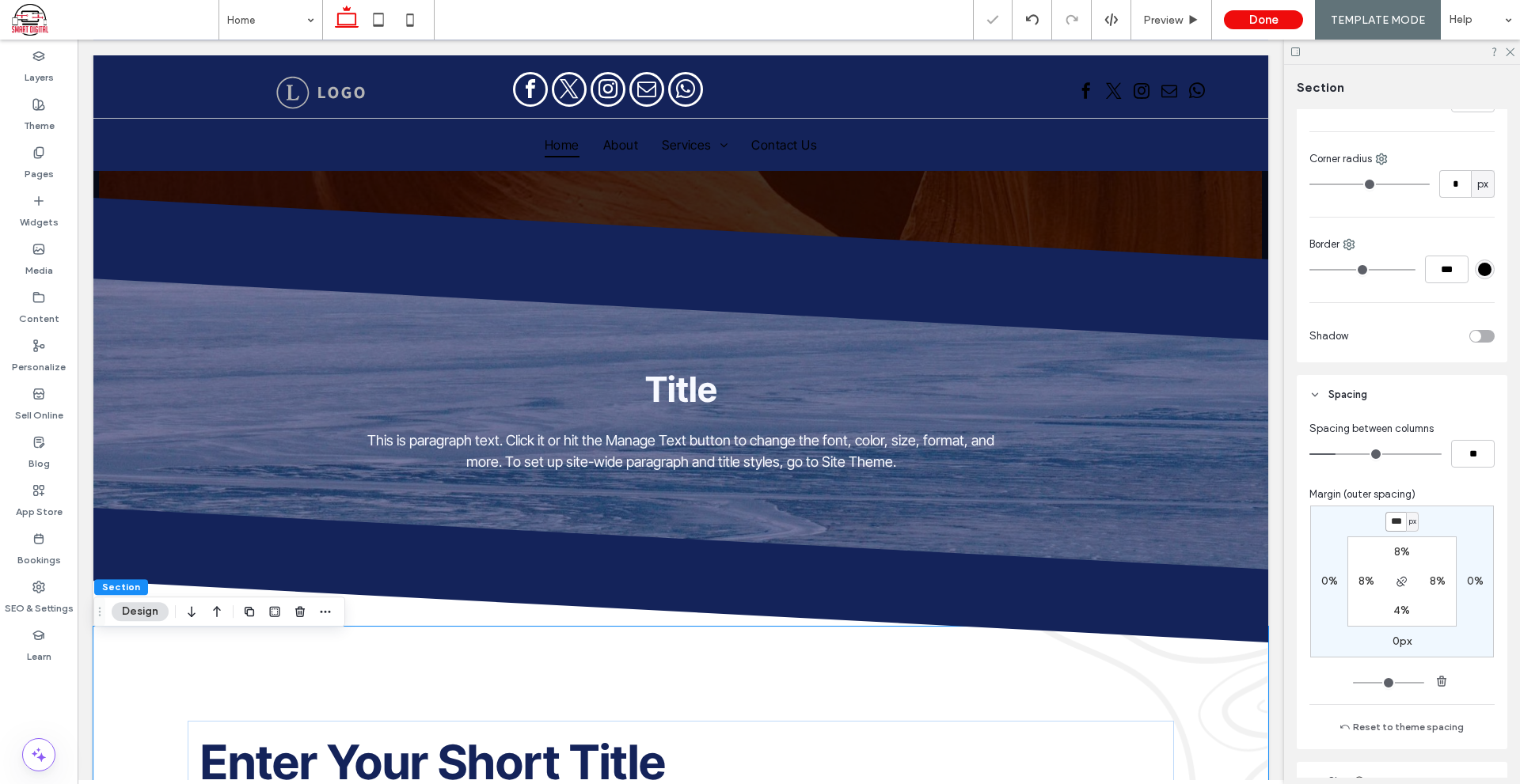
click at [1393, 519] on input "***" at bounding box center [1396, 521] width 21 height 20
type input "***"
type input "*"
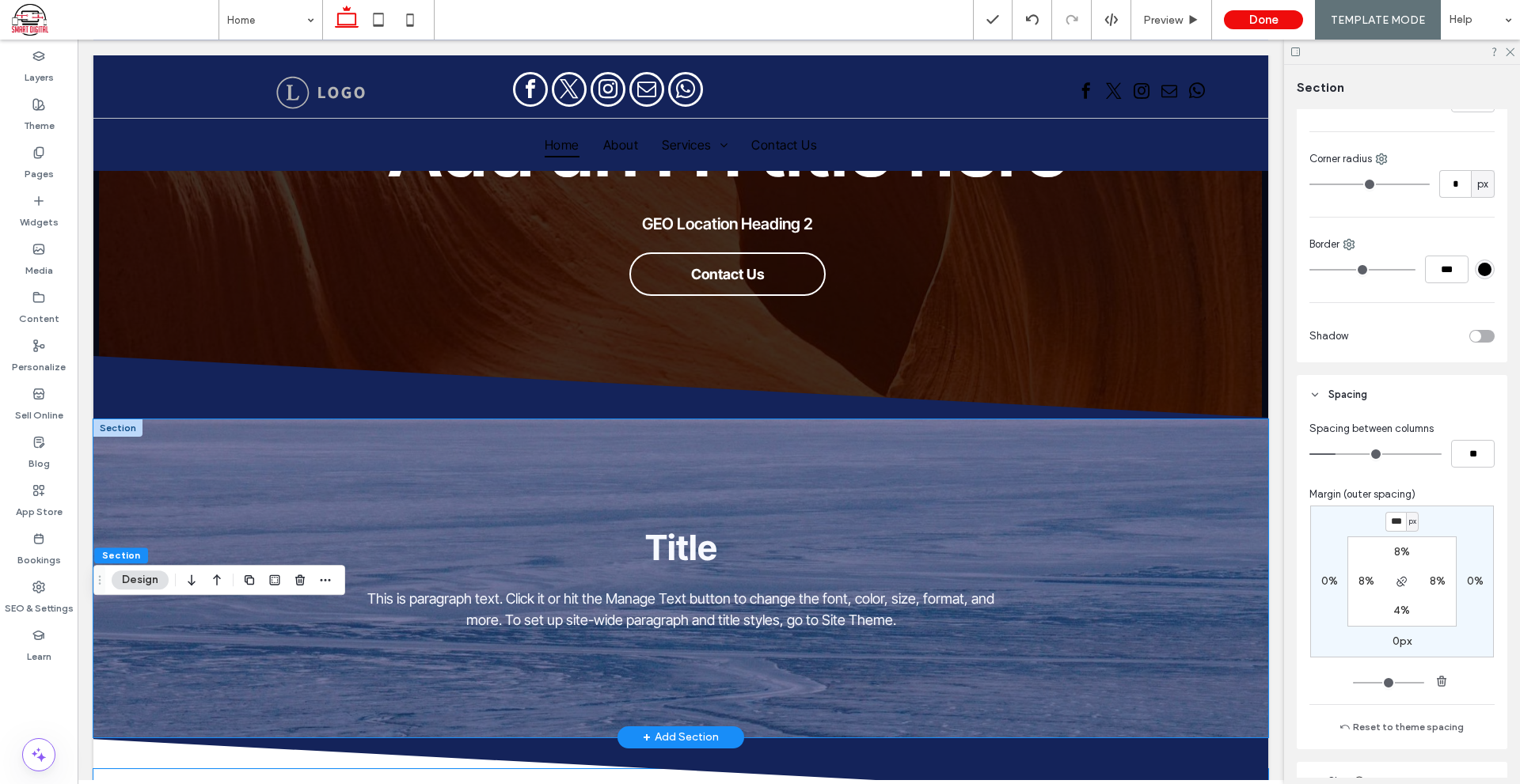
scroll to position [31, 0]
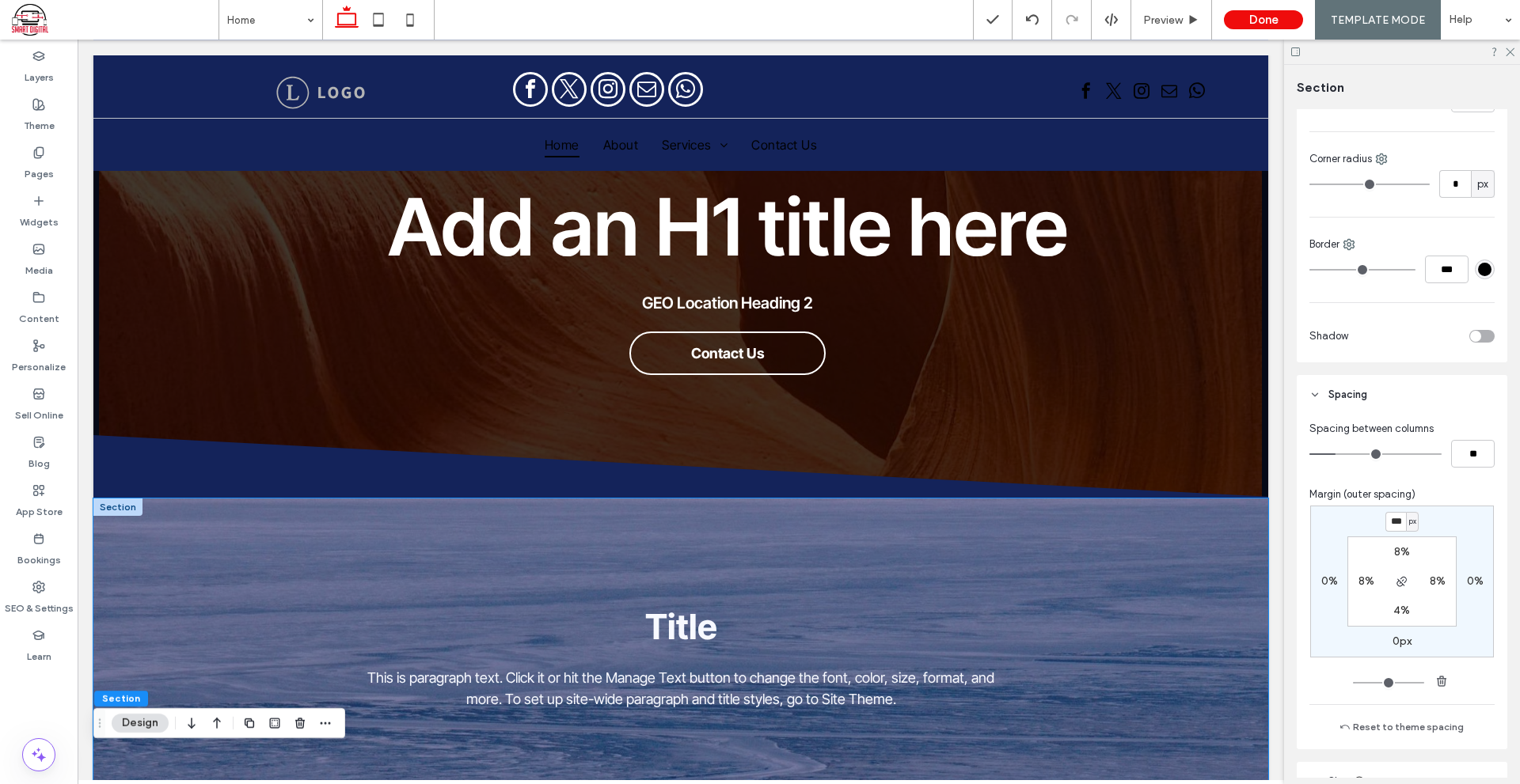
click at [849, 541] on div "Title This is paragraph text. Click it or hit the Manage Text button to change …" at bounding box center [680, 657] width 950 height 318
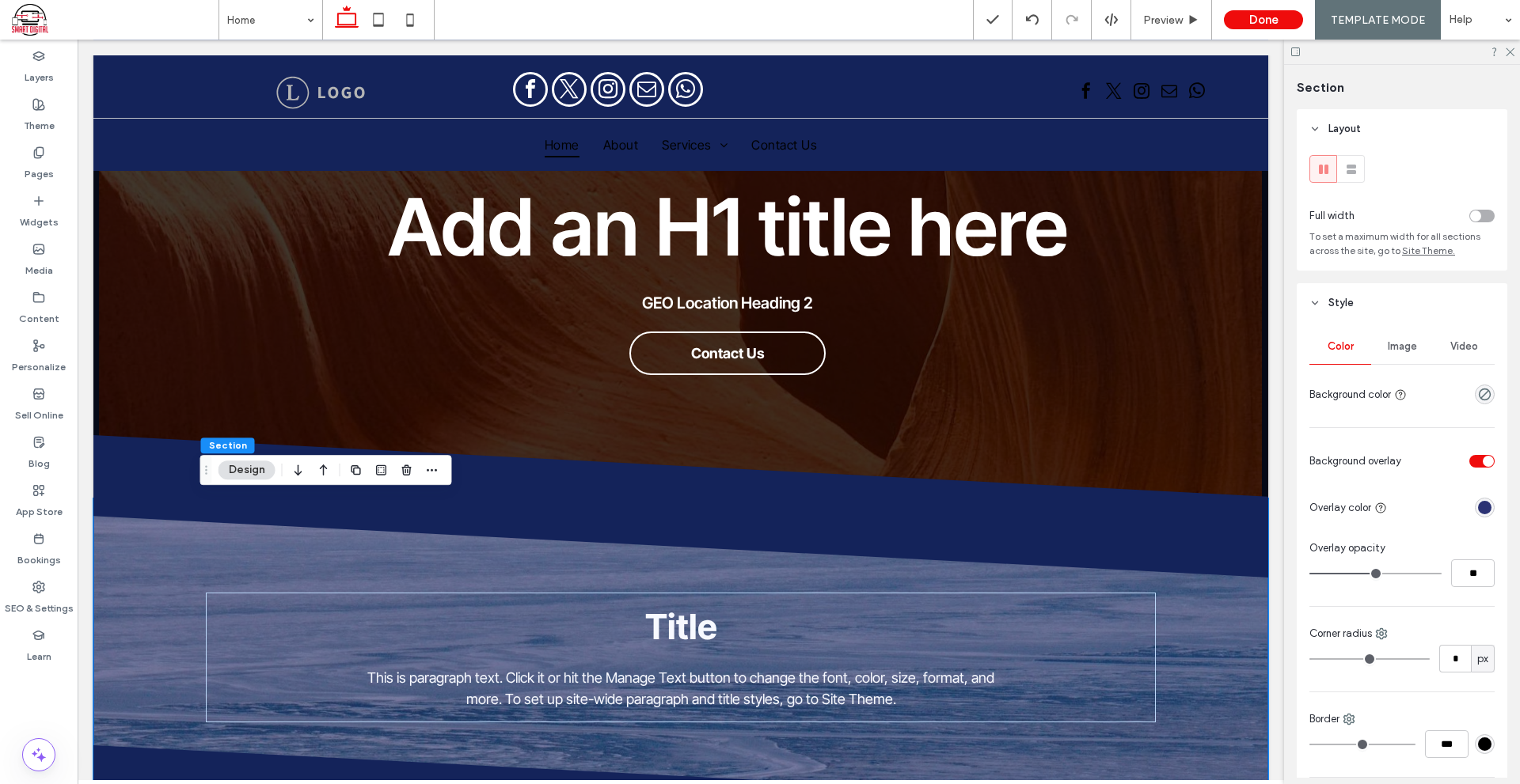
click at [1404, 352] on div "Image" at bounding box center [1402, 346] width 62 height 35
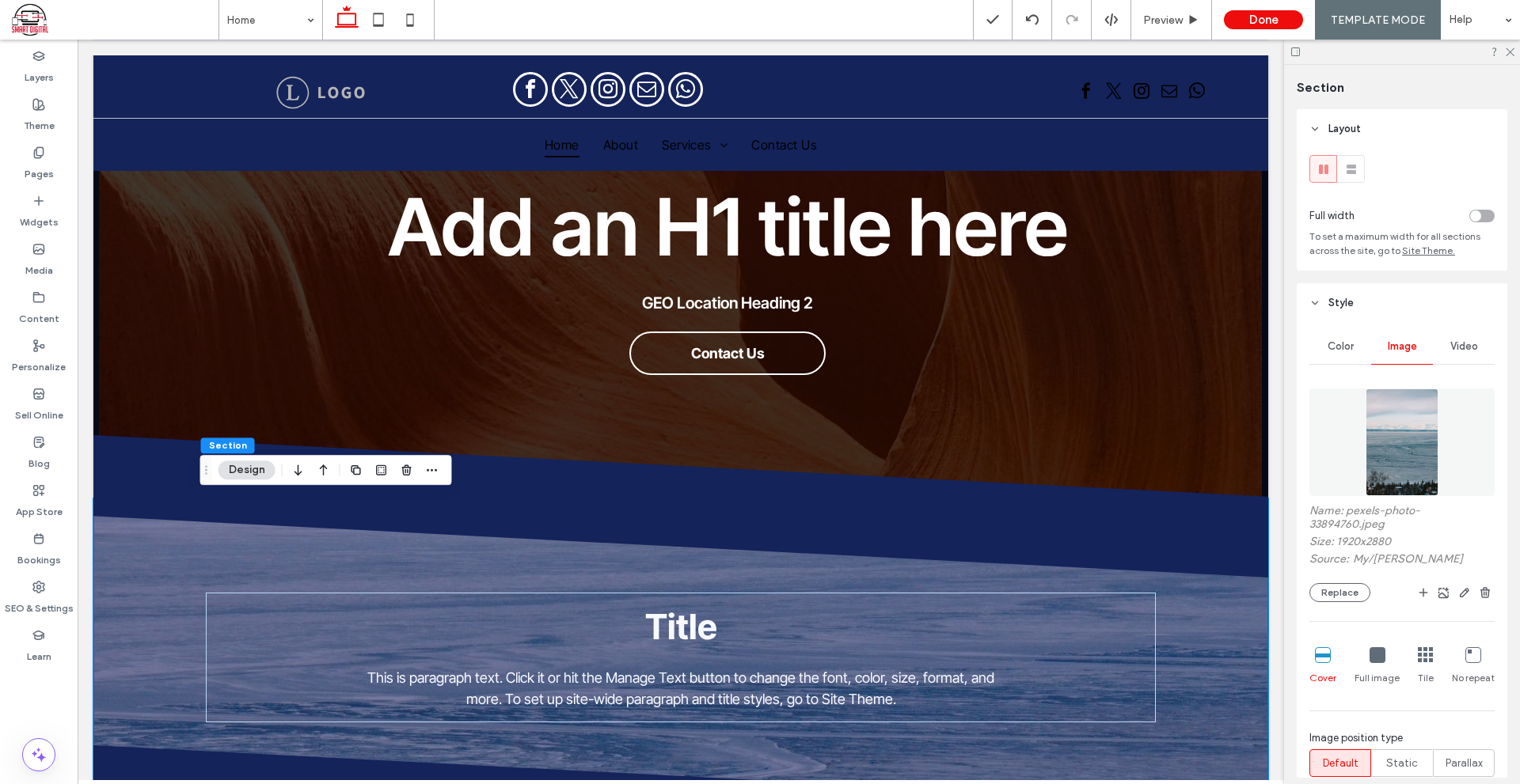
click at [1439, 435] on figure at bounding box center [1402, 442] width 185 height 108
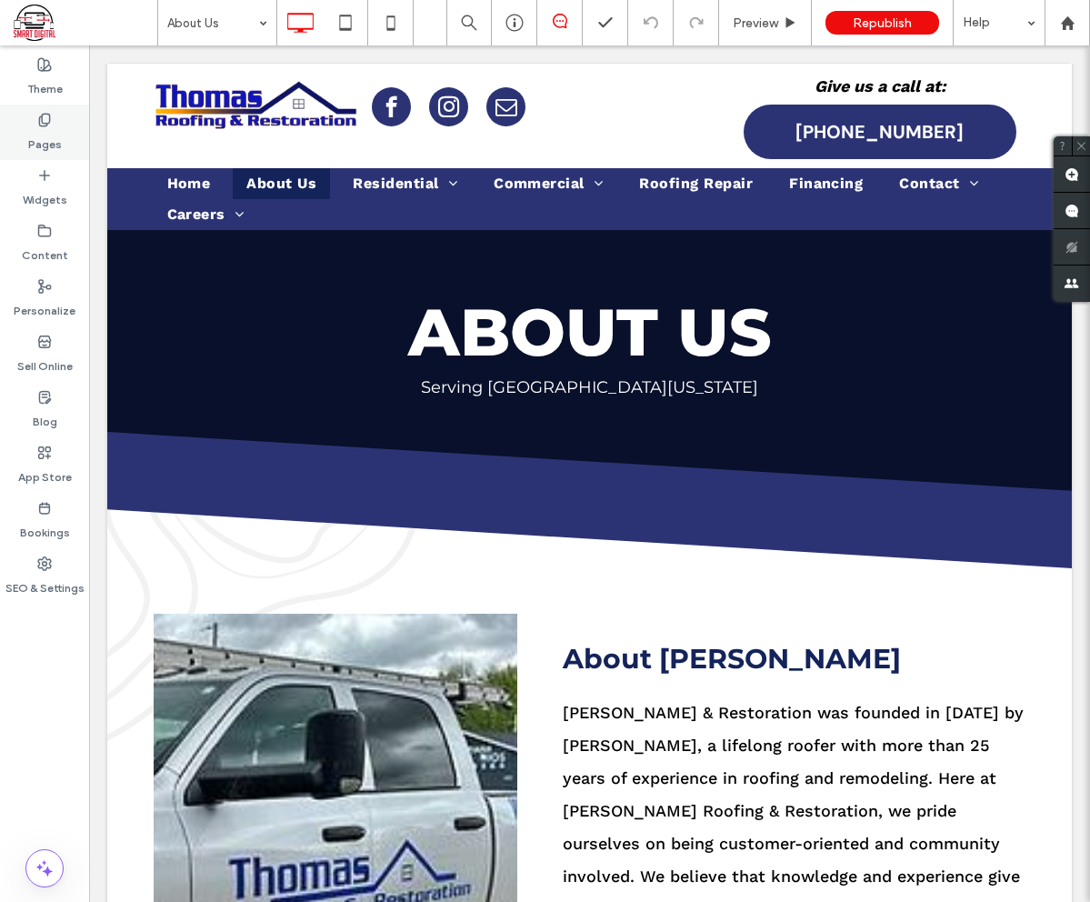
click at [32, 115] on div "Pages" at bounding box center [44, 132] width 89 height 55
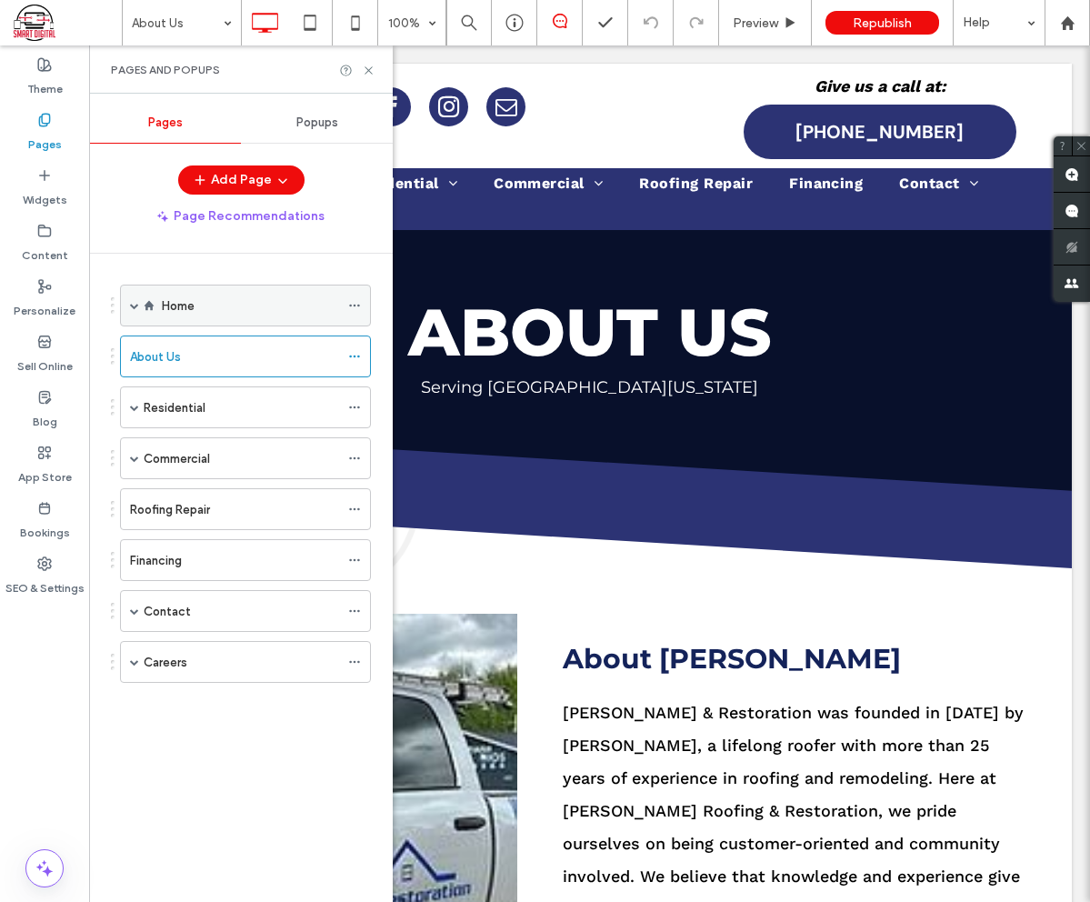
click at [228, 321] on div "Home" at bounding box center [250, 305] width 177 height 40
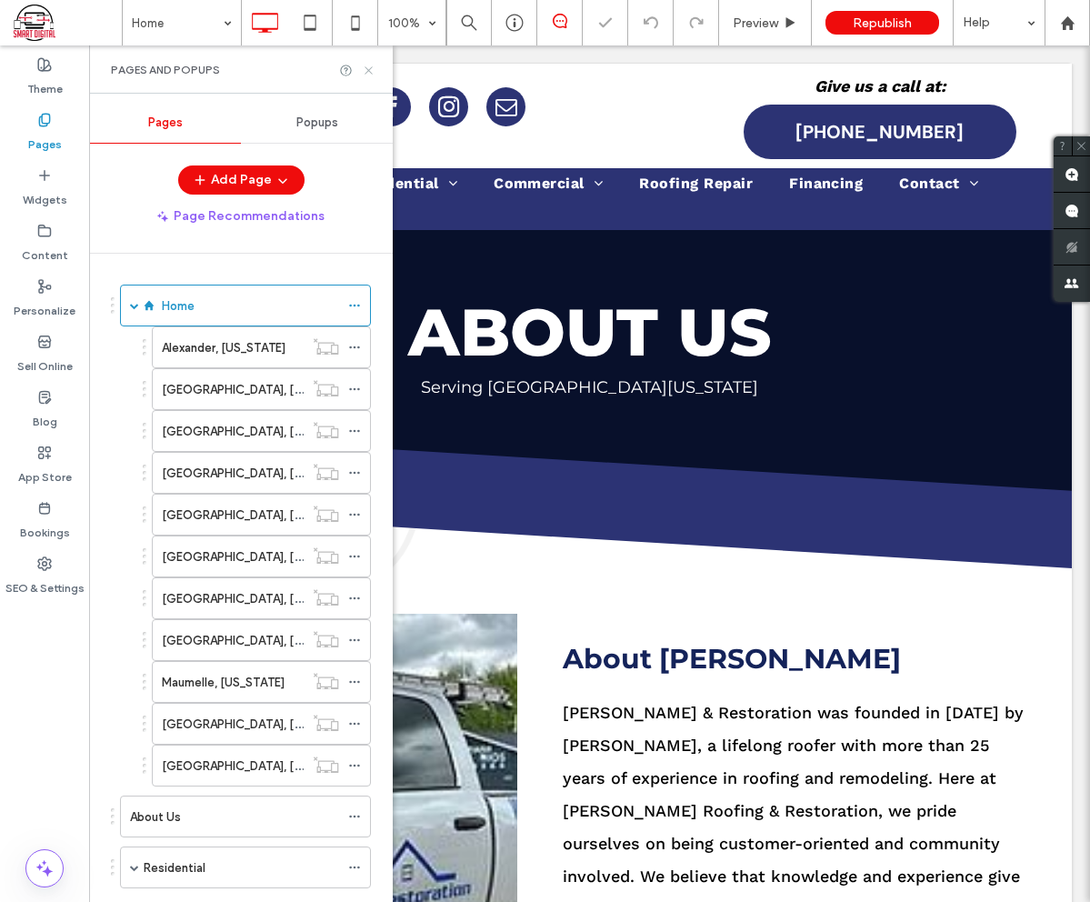
click at [365, 69] on icon at bounding box center [369, 71] width 14 height 14
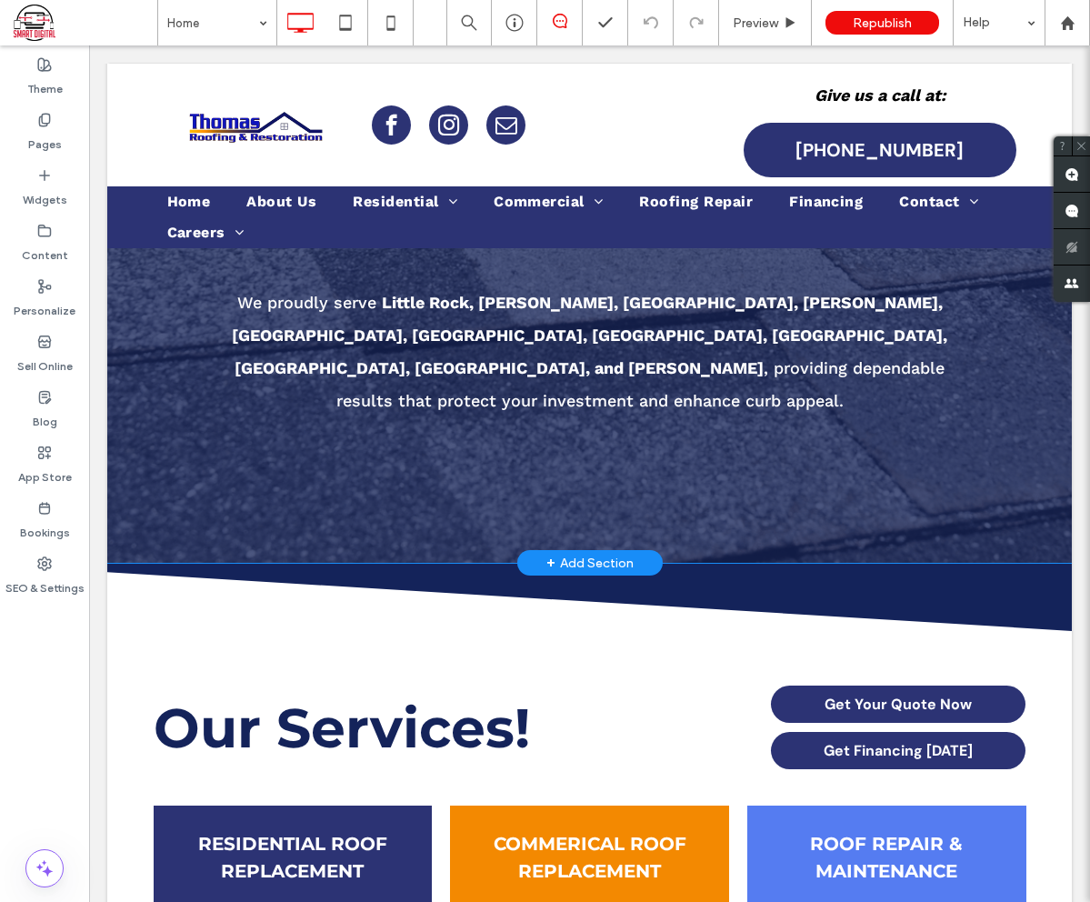
scroll to position [818, 0]
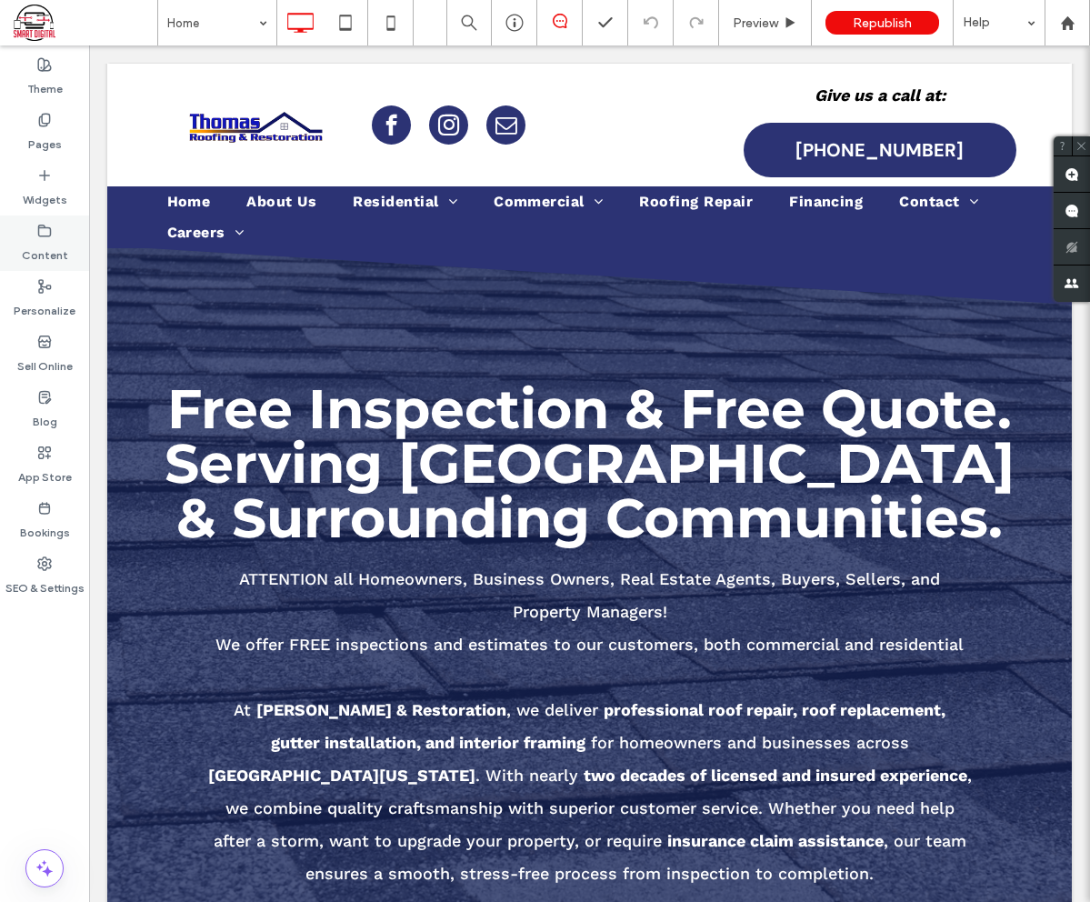
drag, startPoint x: 57, startPoint y: 85, endPoint x: 84, endPoint y: 243, distance: 160.4
click at [57, 85] on label "Theme" at bounding box center [44, 84] width 35 height 25
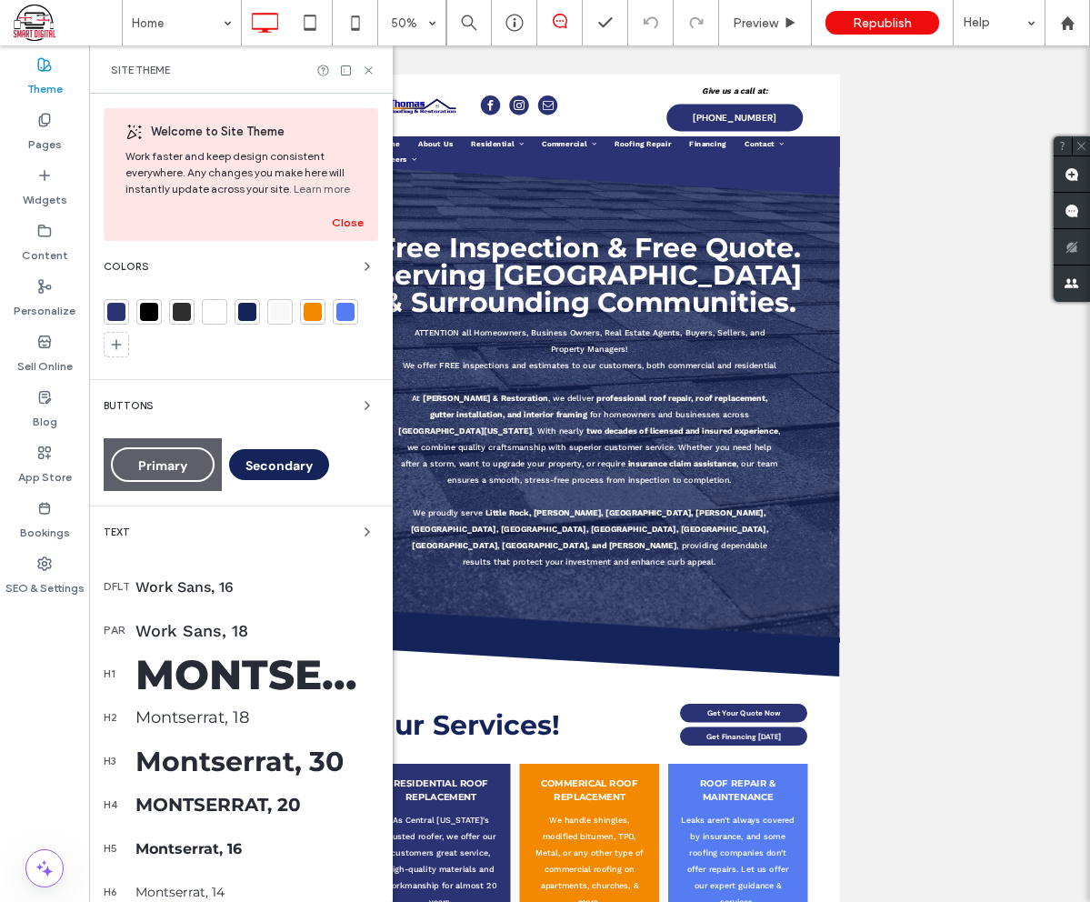
click at [165, 471] on span "Primary" at bounding box center [162, 465] width 49 height 16
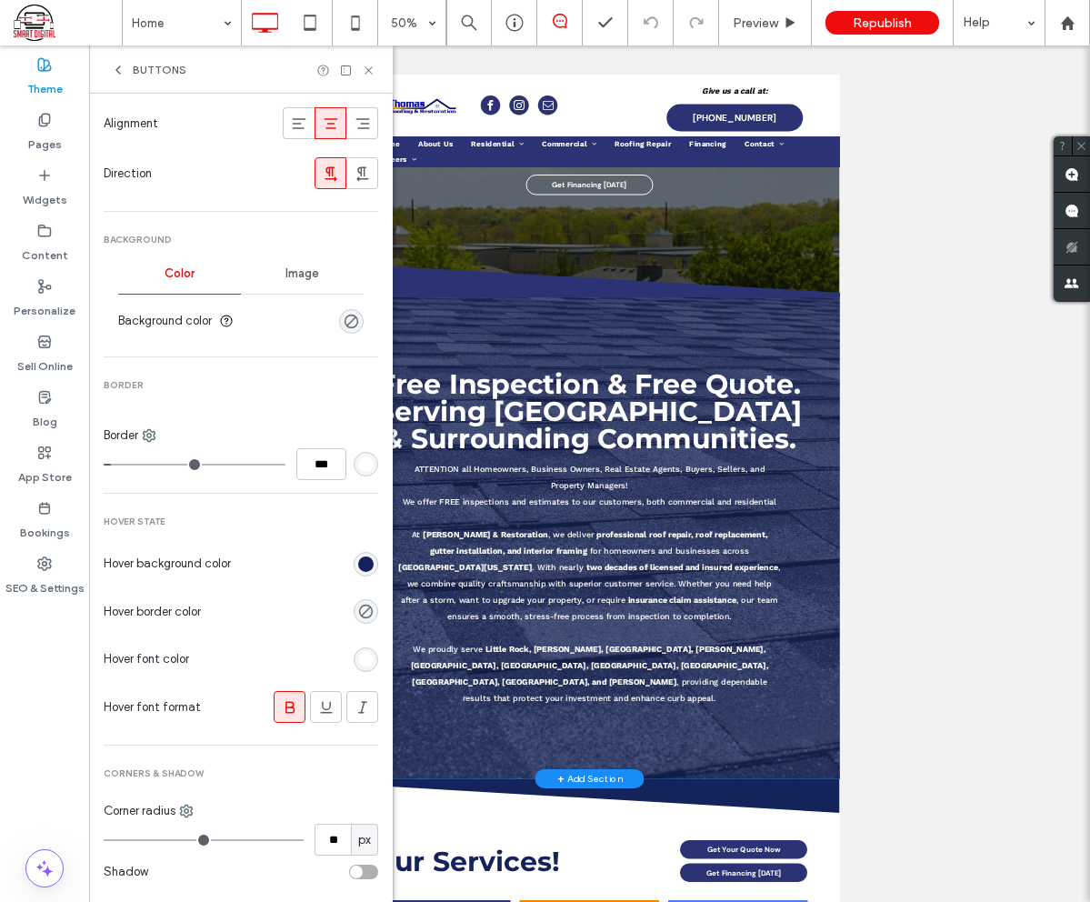
scroll to position [485, 0]
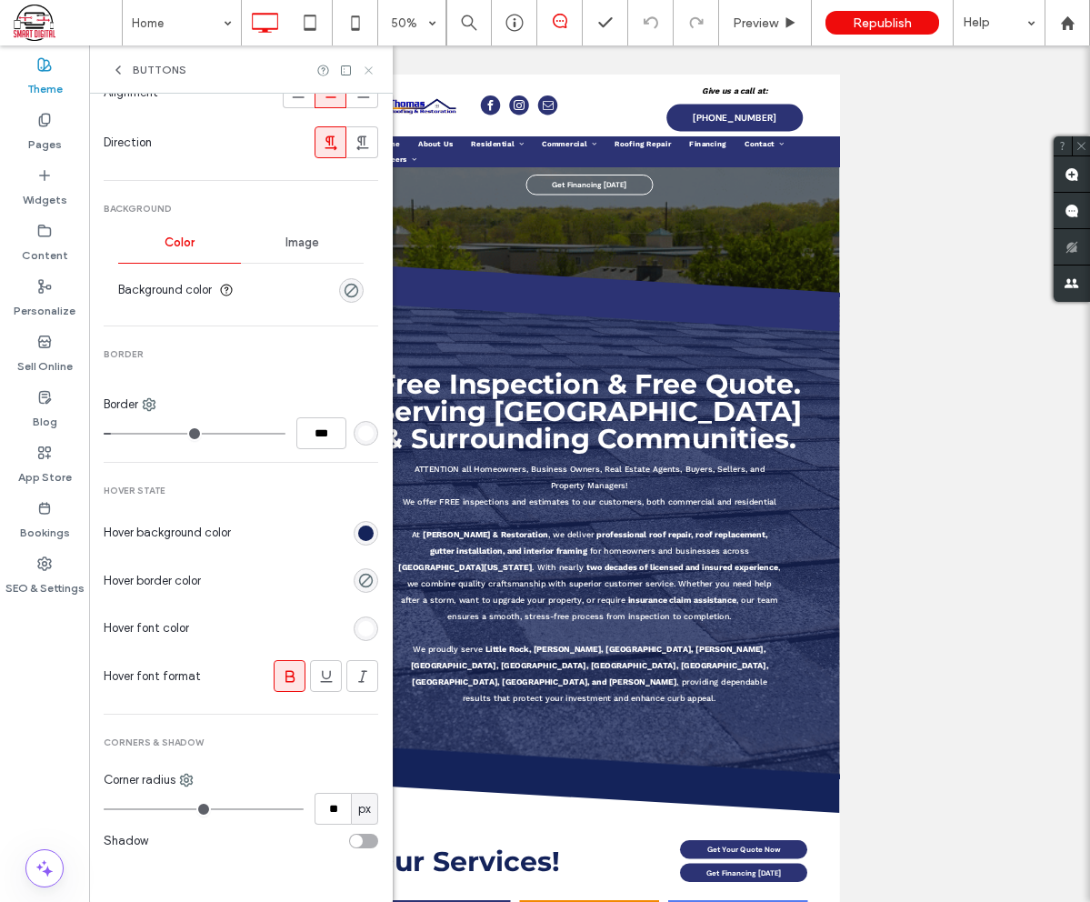
click at [373, 66] on icon at bounding box center [369, 71] width 14 height 14
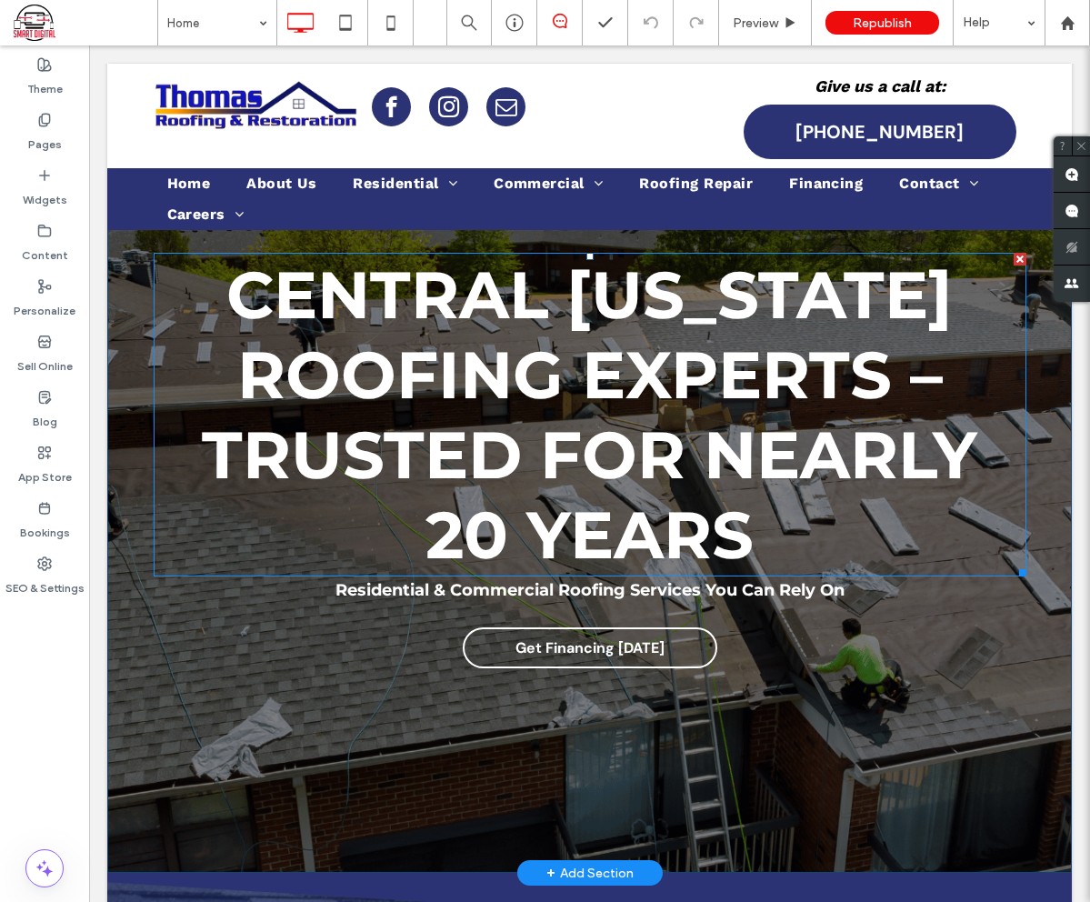
scroll to position [0, 0]
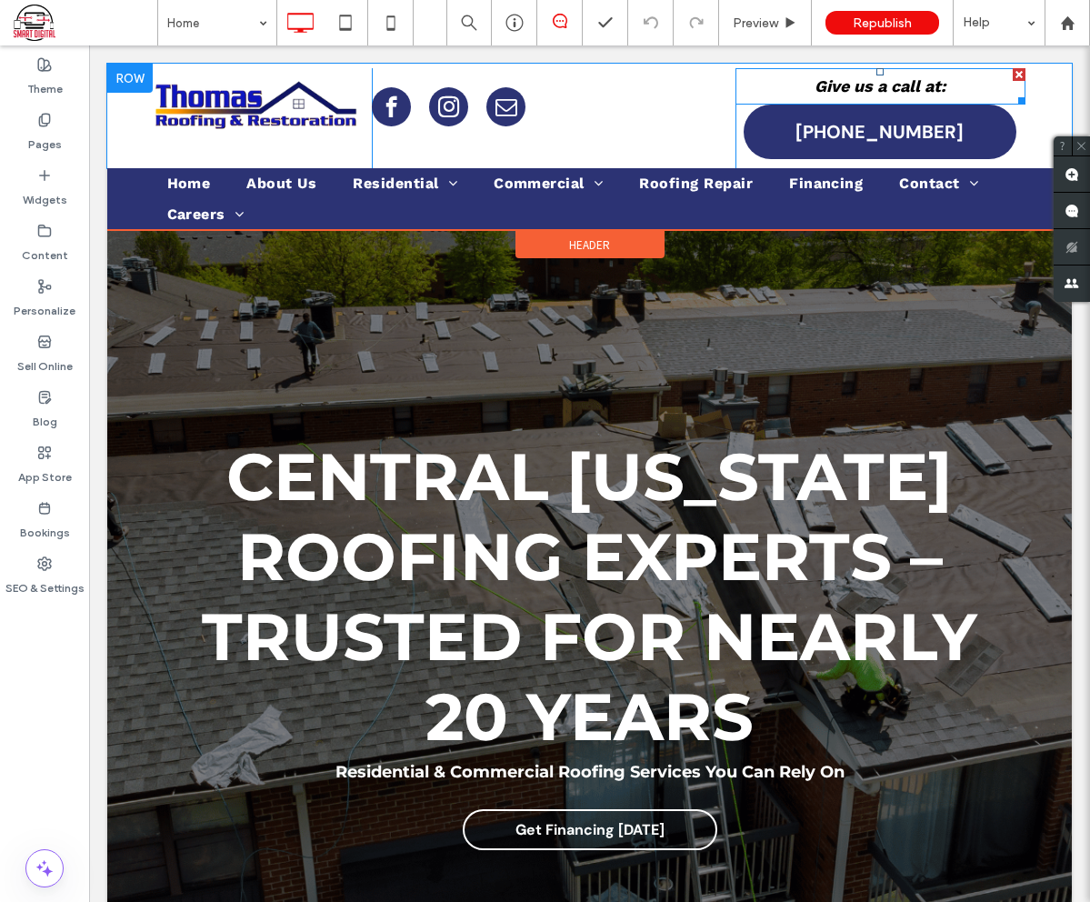
click at [805, 78] on p "Give us a call at:" at bounding box center [880, 86] width 291 height 33
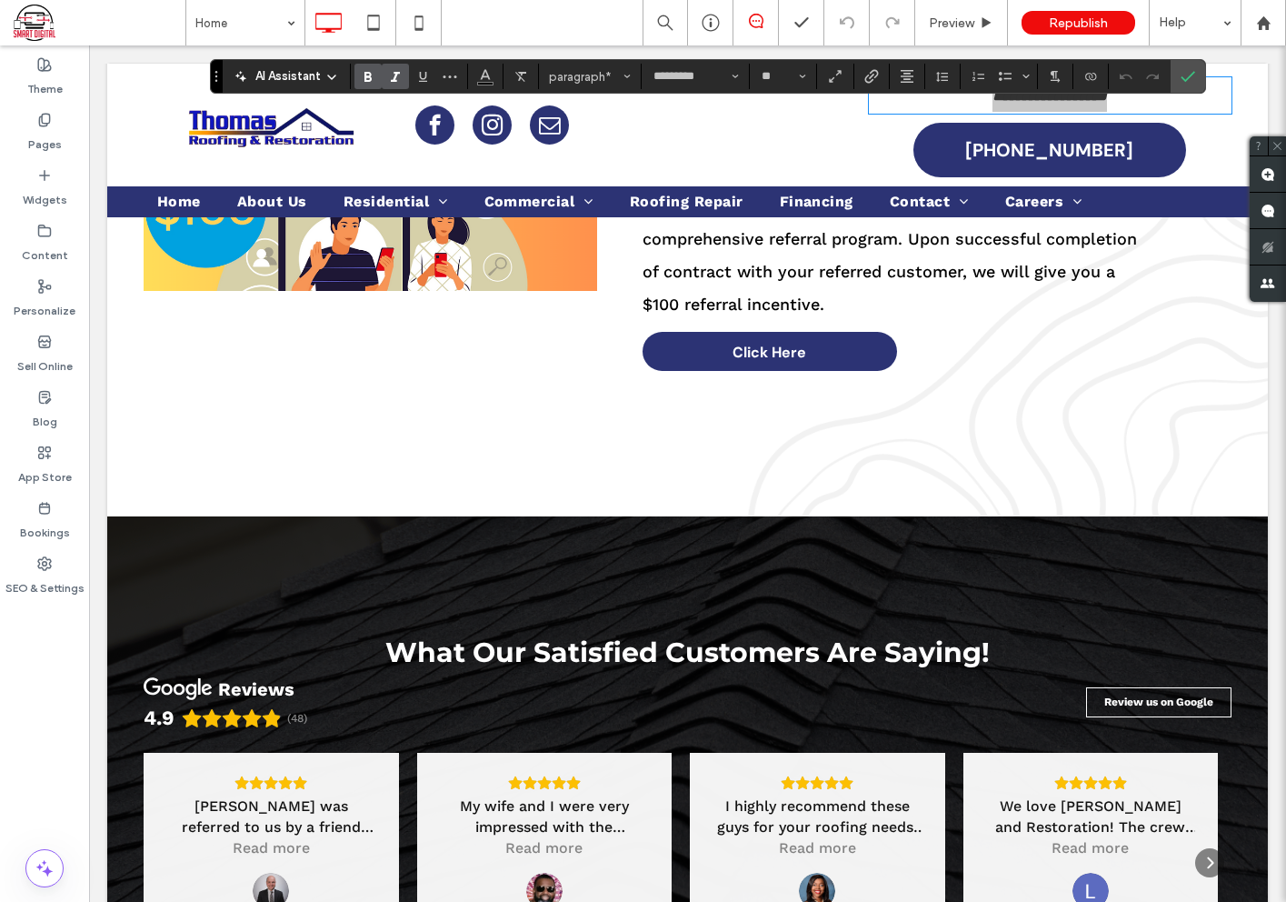
scroll to position [3273, 0]
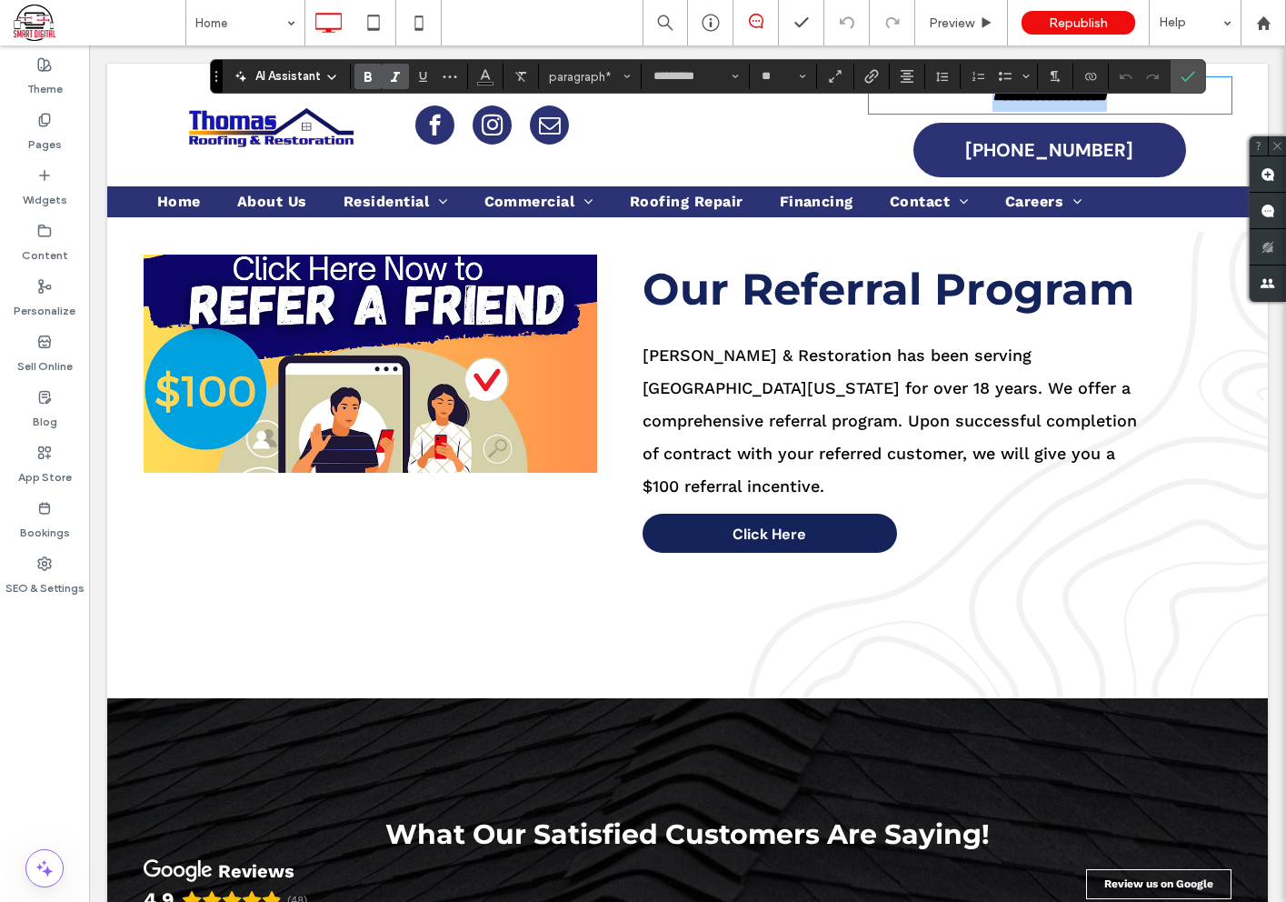
click at [744, 525] on span "Click Here" at bounding box center [770, 534] width 74 height 19
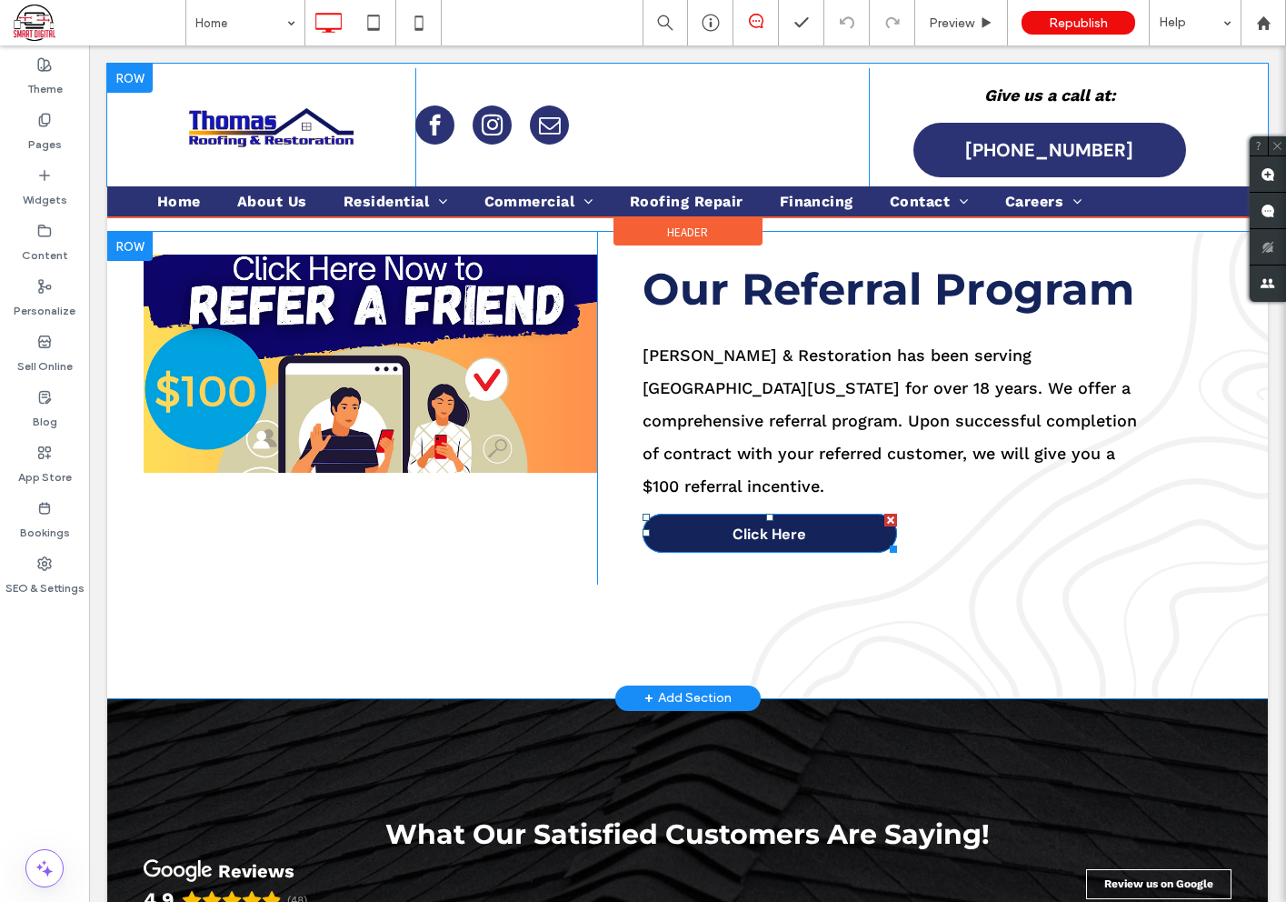
click at [744, 525] on span "Click Here" at bounding box center [770, 534] width 74 height 19
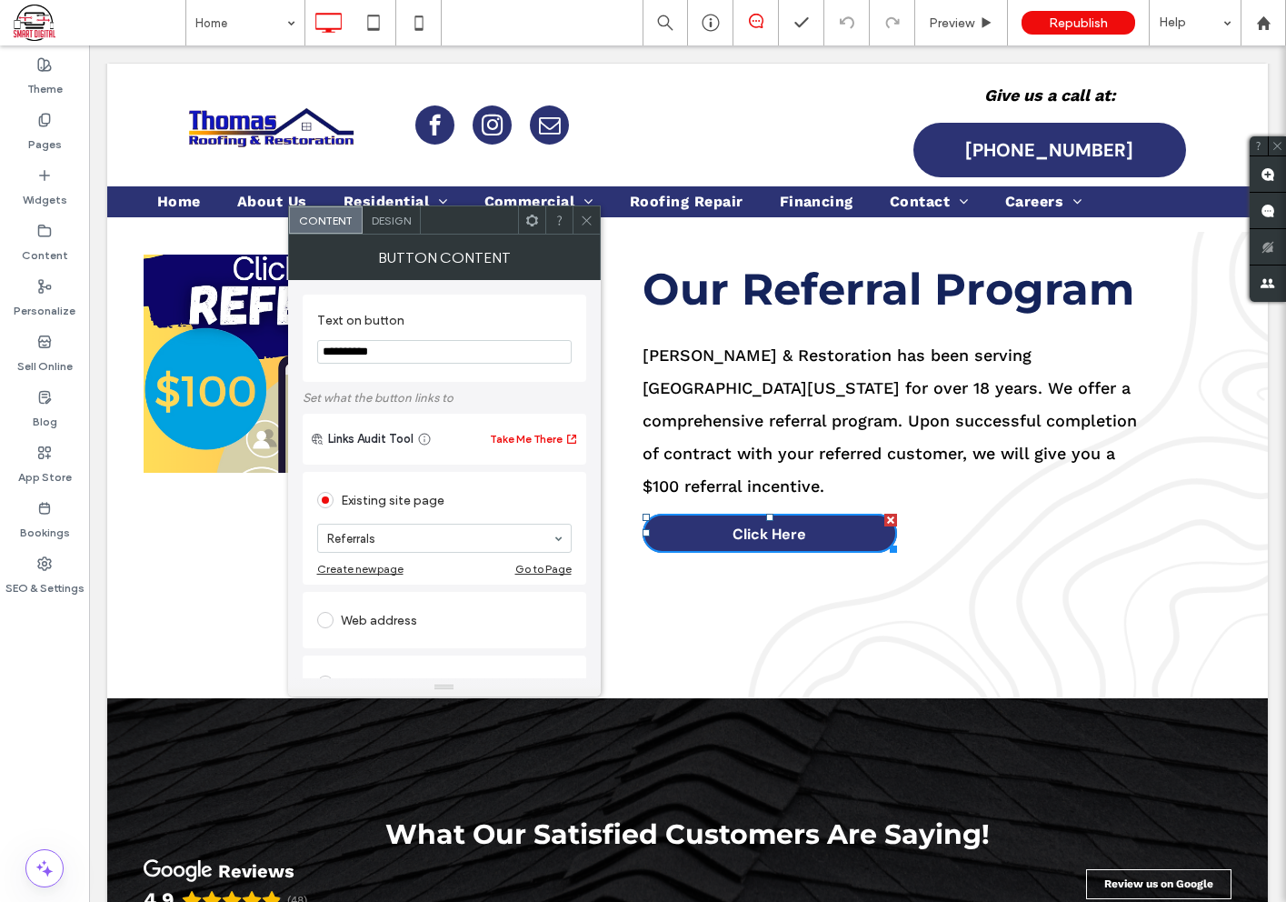
click at [582, 220] on icon at bounding box center [587, 221] width 14 height 14
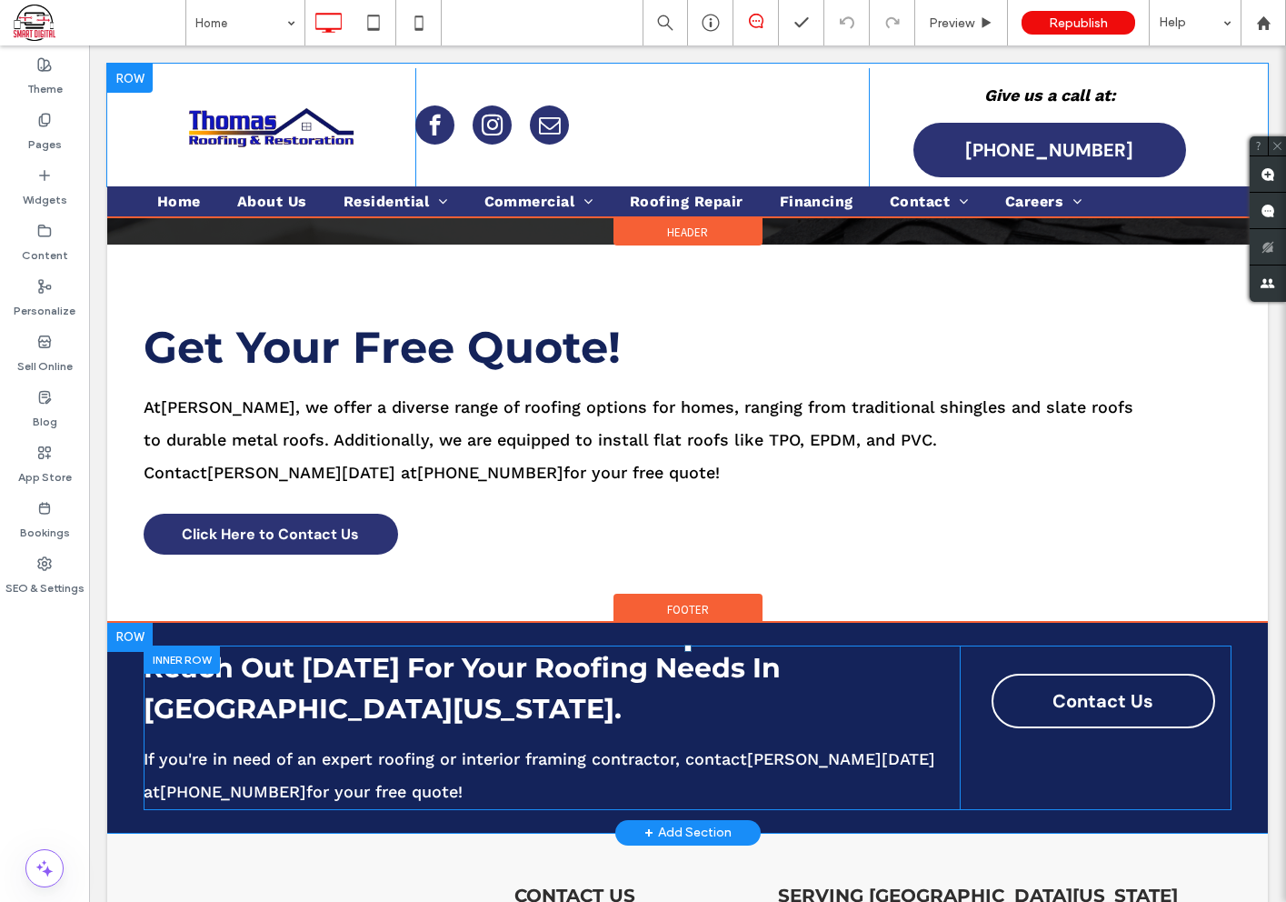
scroll to position [4251, 0]
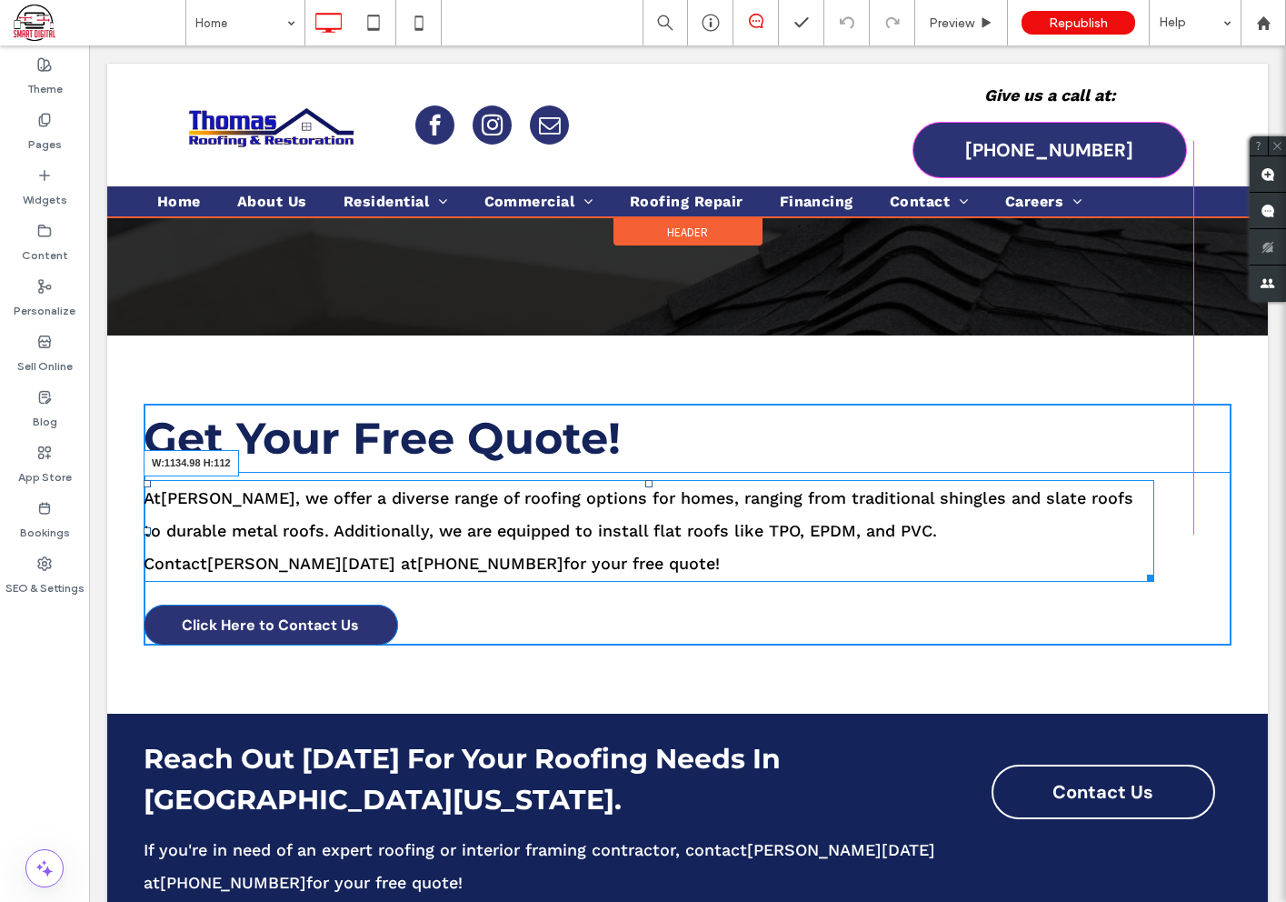
drag, startPoint x: 1146, startPoint y: 512, endPoint x: 1169, endPoint y: 522, distance: 25.7
click at [1169, 522] on div "Get Your Free Quote! At Thomas Roofing , we offer a diverse range of roofing op…" at bounding box center [688, 525] width 1088 height 242
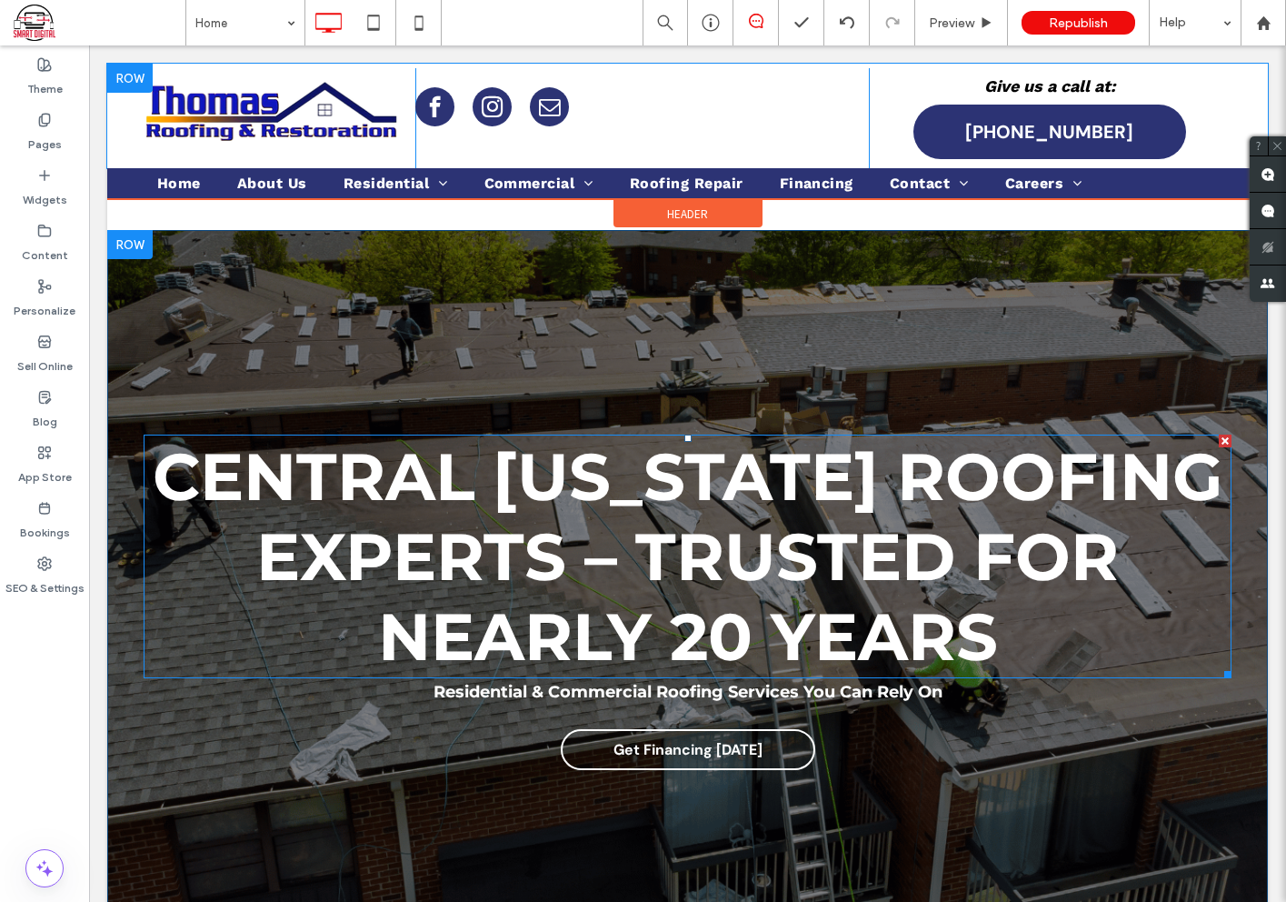
scroll to position [182, 0]
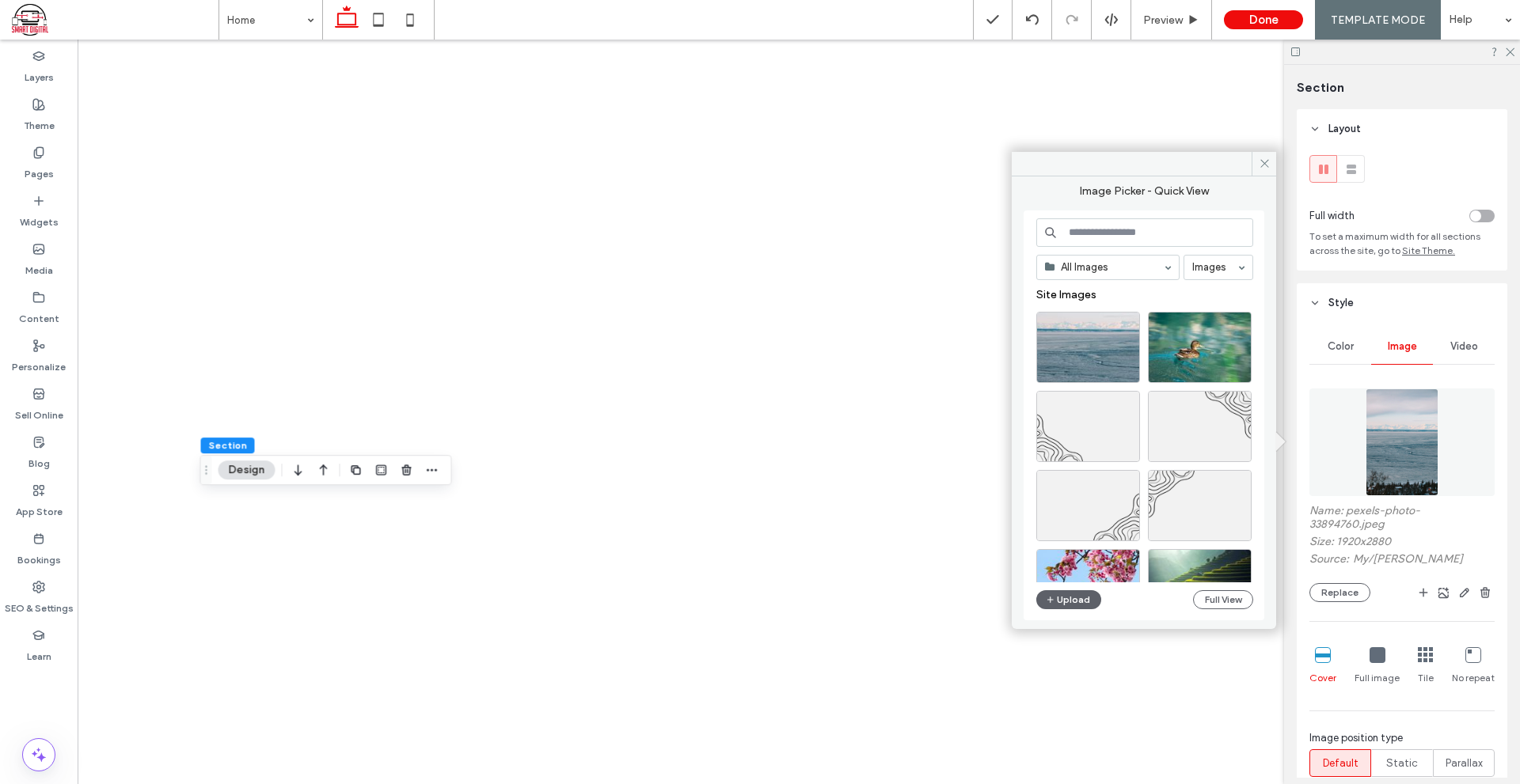
click at [1162, 239] on input at bounding box center [1144, 232] width 217 height 29
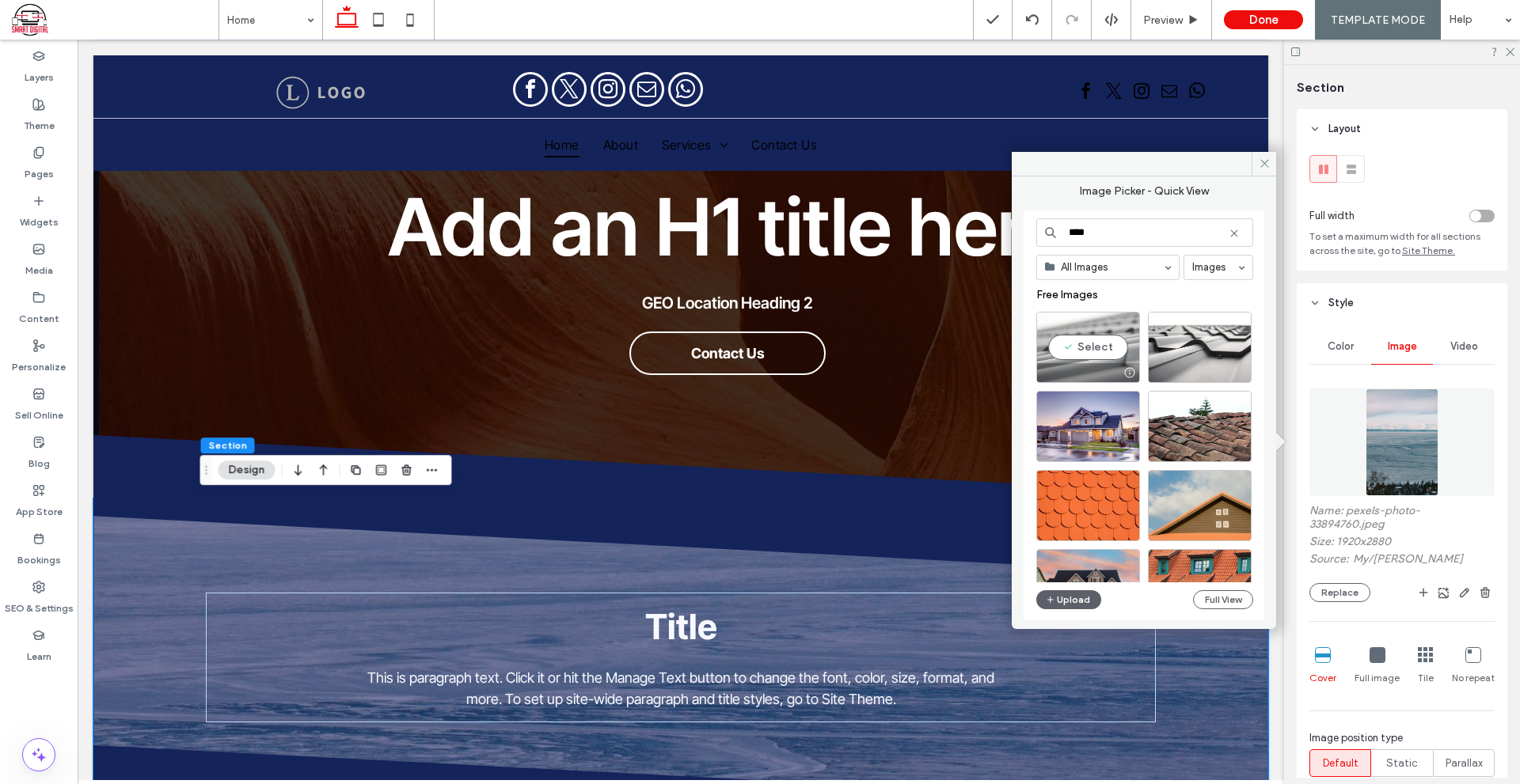
type input "****"
click at [1103, 331] on div "Select" at bounding box center [1087, 347] width 104 height 71
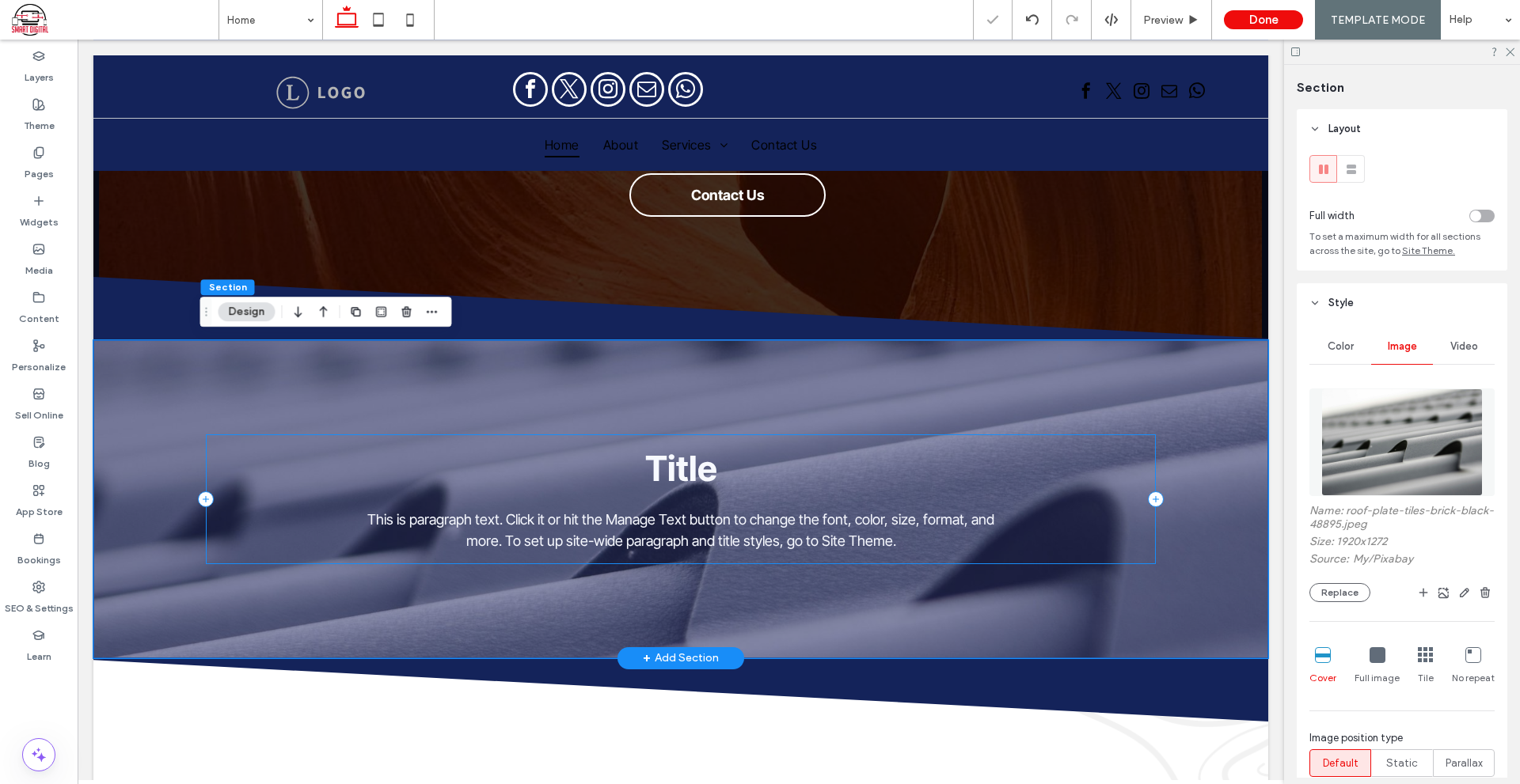
scroll to position [269, 0]
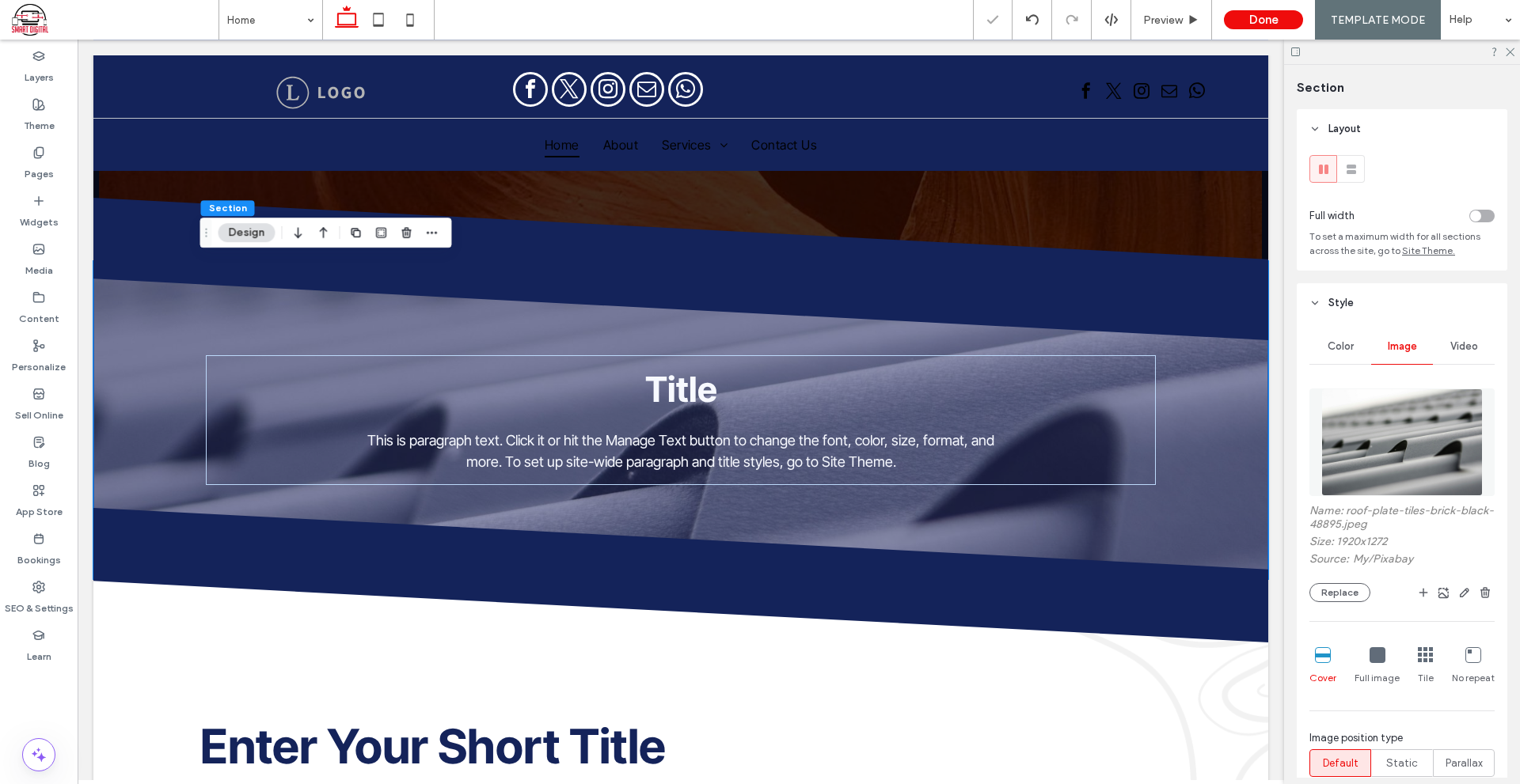
click at [1390, 426] on img at bounding box center [1401, 442] width 161 height 108
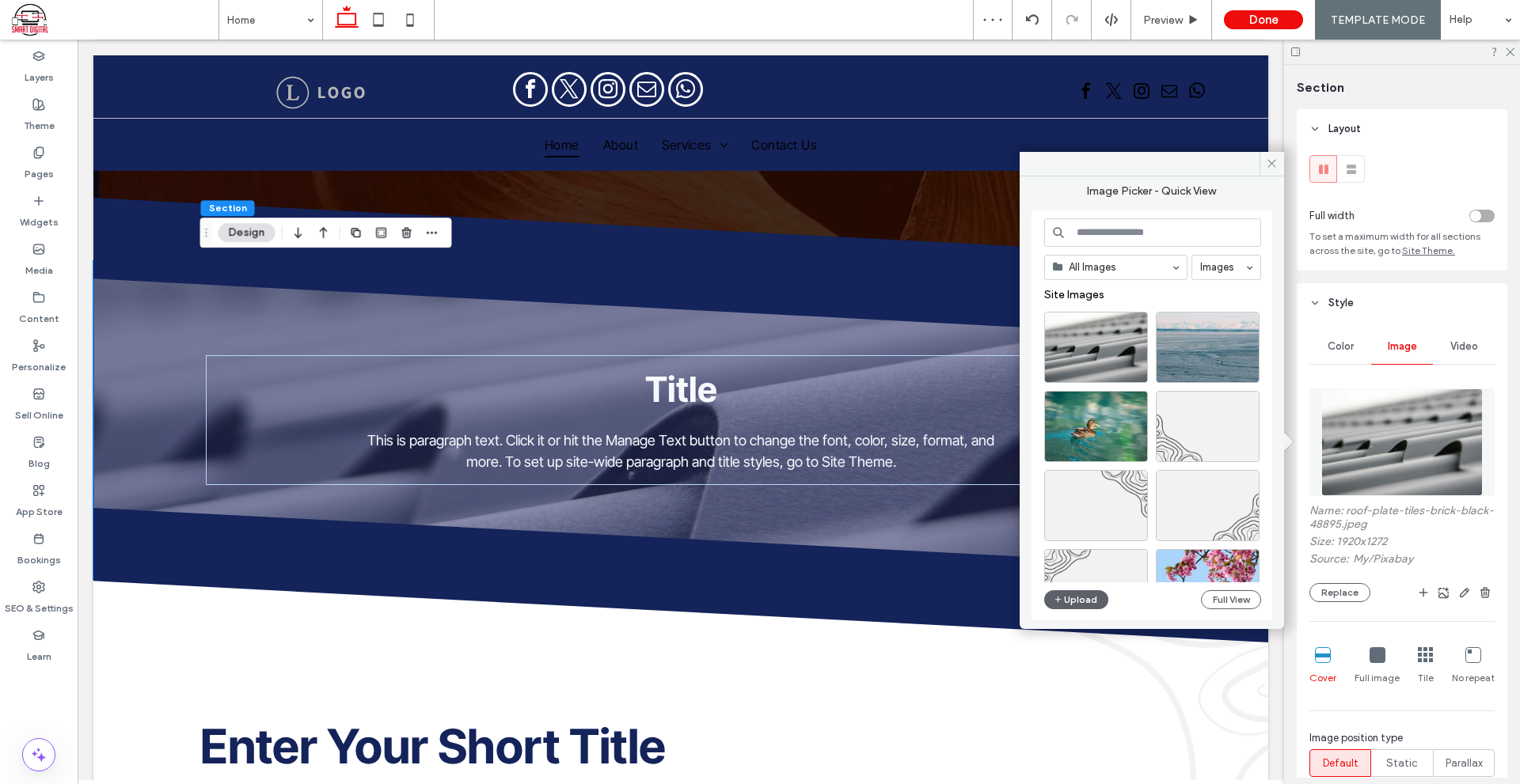
click at [1156, 238] on input at bounding box center [1152, 232] width 217 height 29
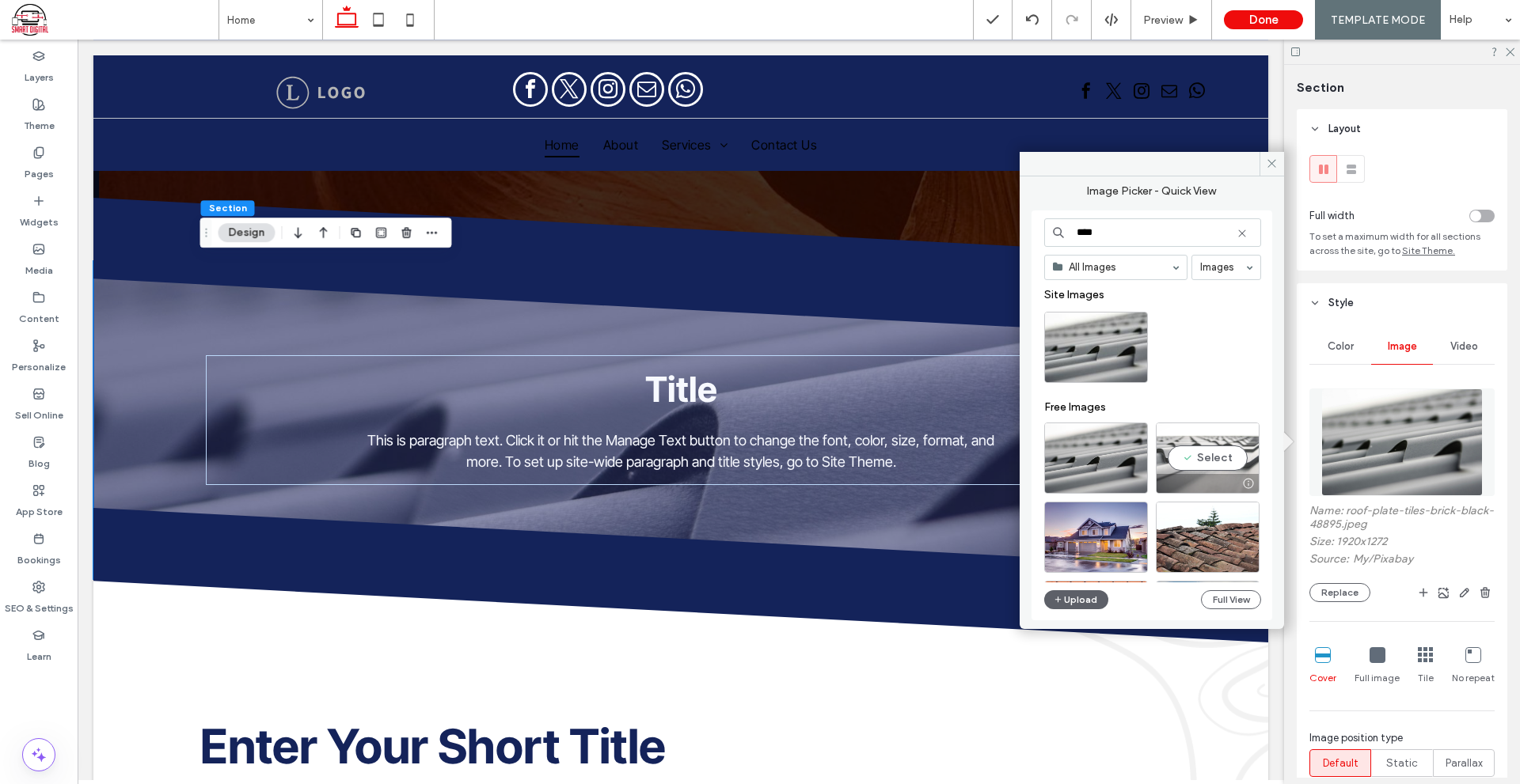
type input "****"
click at [1189, 474] on div at bounding box center [1207, 484] width 102 height 19
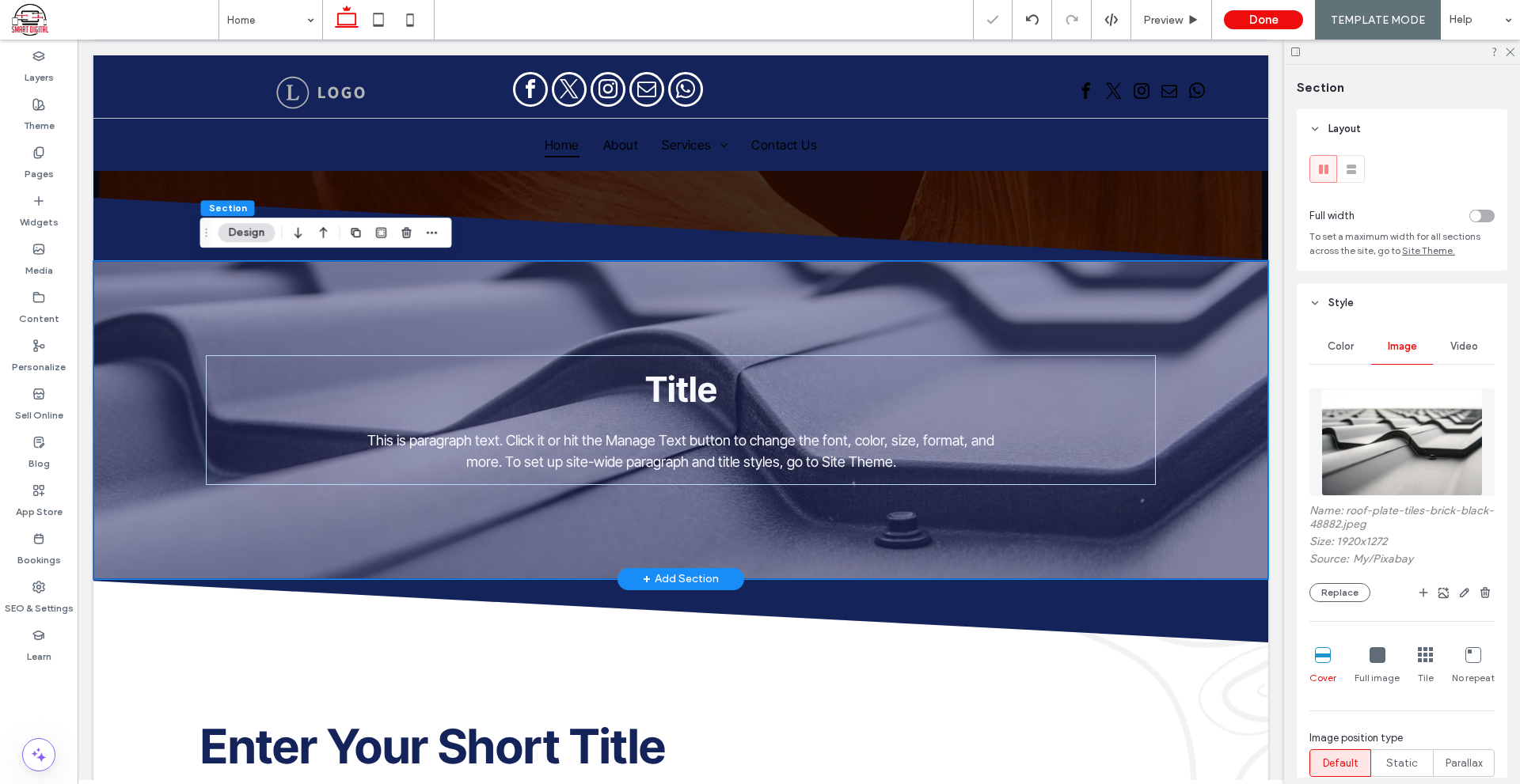
click at [1196, 474] on div "Title This is paragraph text. Click it or hit the Manage Text button to change …" at bounding box center [680, 419] width 1174 height 318
click at [1220, 423] on div "Title This is paragraph text. Click it or hit the Manage Text button to change …" at bounding box center [680, 419] width 1174 height 318
click at [1227, 536] on div "Title This is paragraph text. Click it or hit the Manage Text button to change …" at bounding box center [680, 419] width 1174 height 318
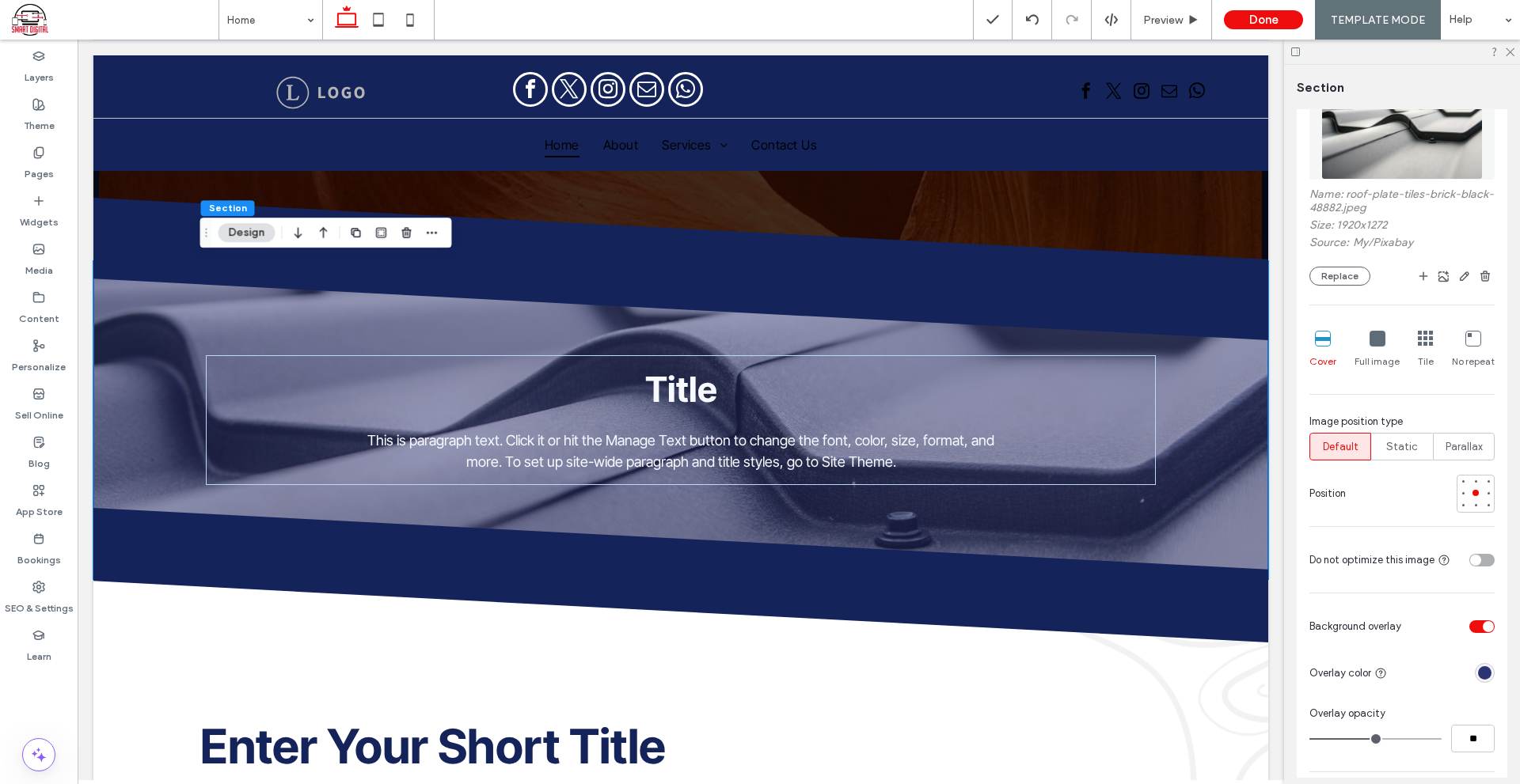
scroll to position [396, 0]
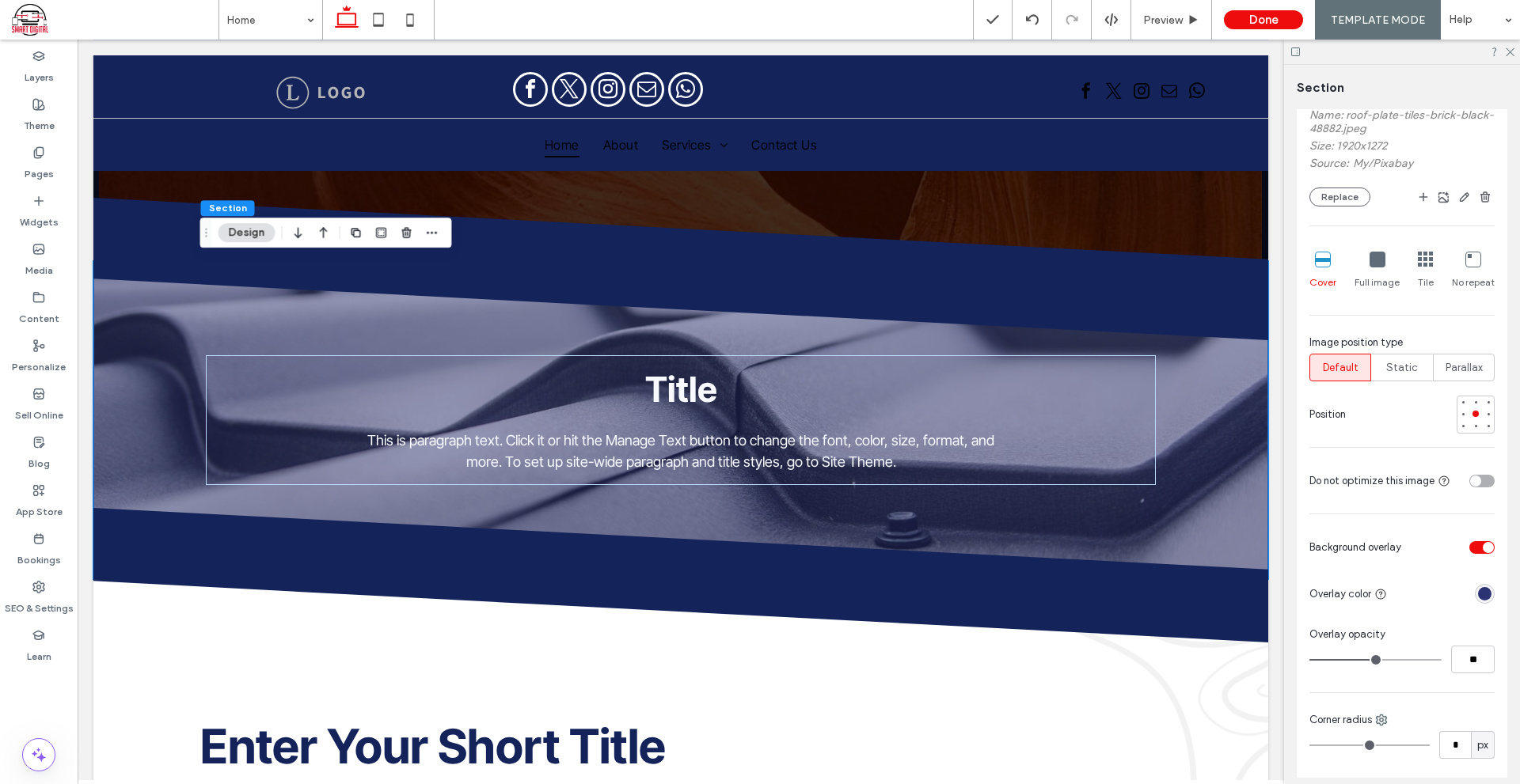
type input "**"
click at [1407, 660] on input "range" at bounding box center [1375, 660] width 132 height 2
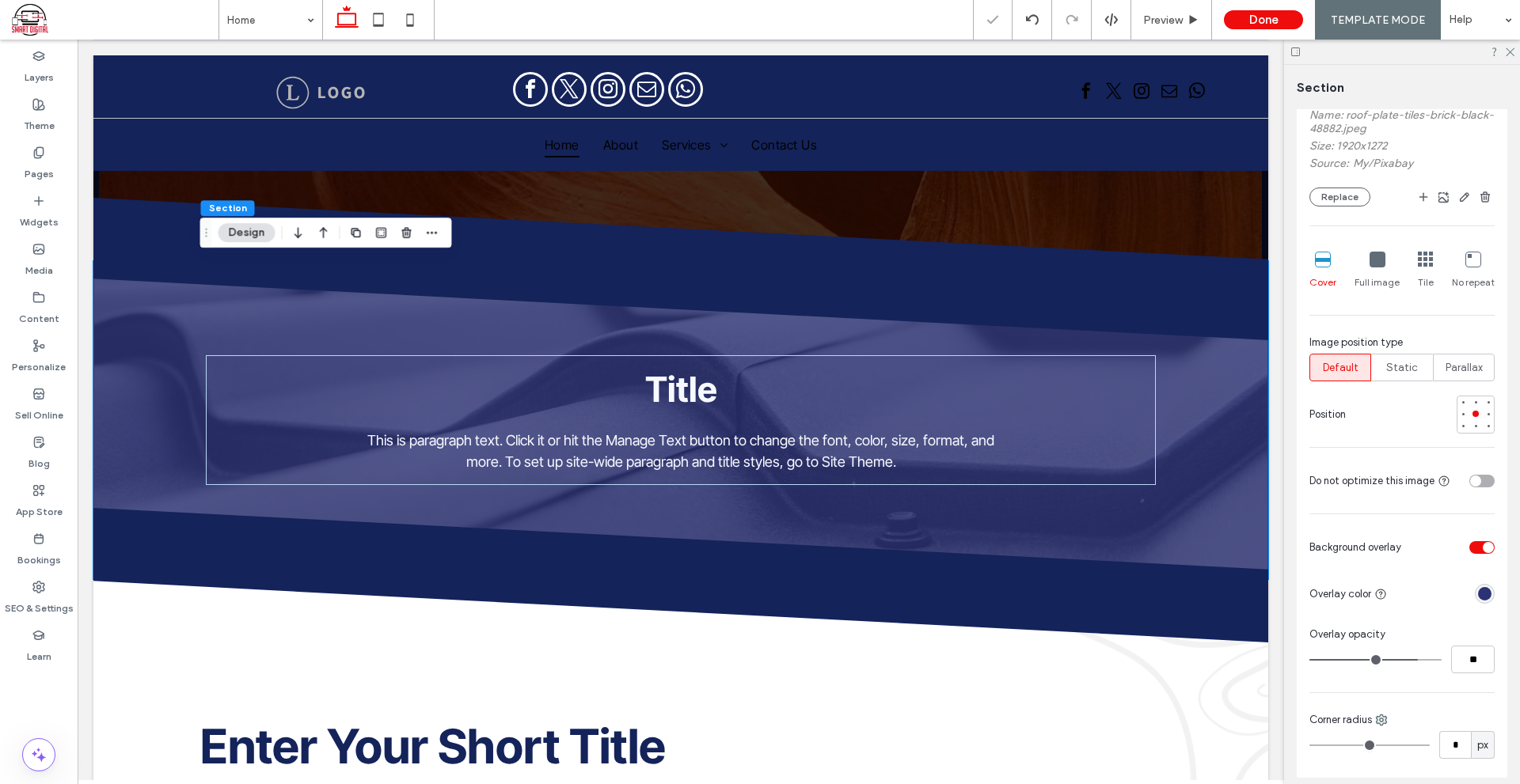
type input "**"
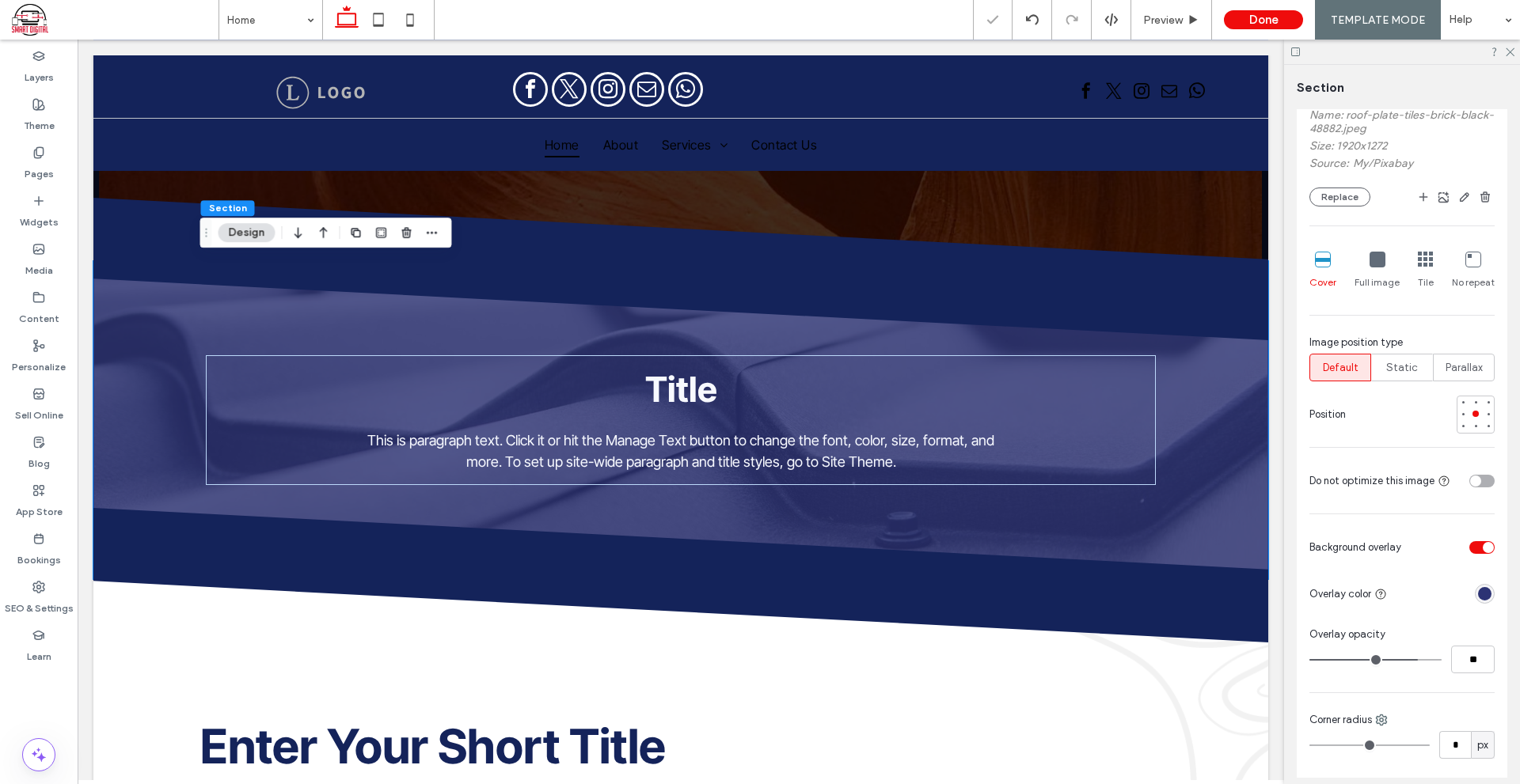
type input "**"
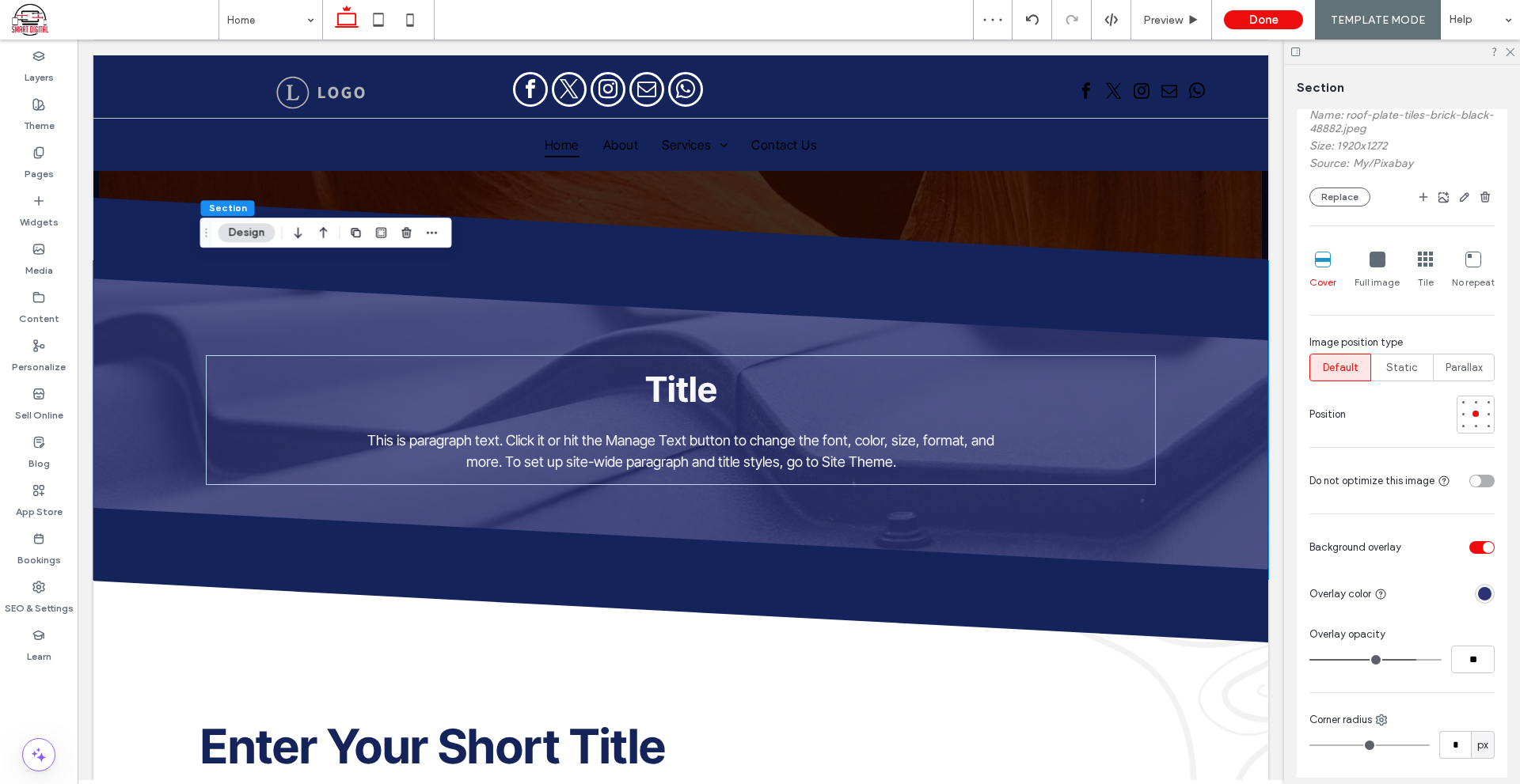
type input "**"
click at [1406, 660] on input "range" at bounding box center [1375, 660] width 132 height 2
click at [1483, 654] on input "**" at bounding box center [1472, 660] width 44 height 28
type input "**"
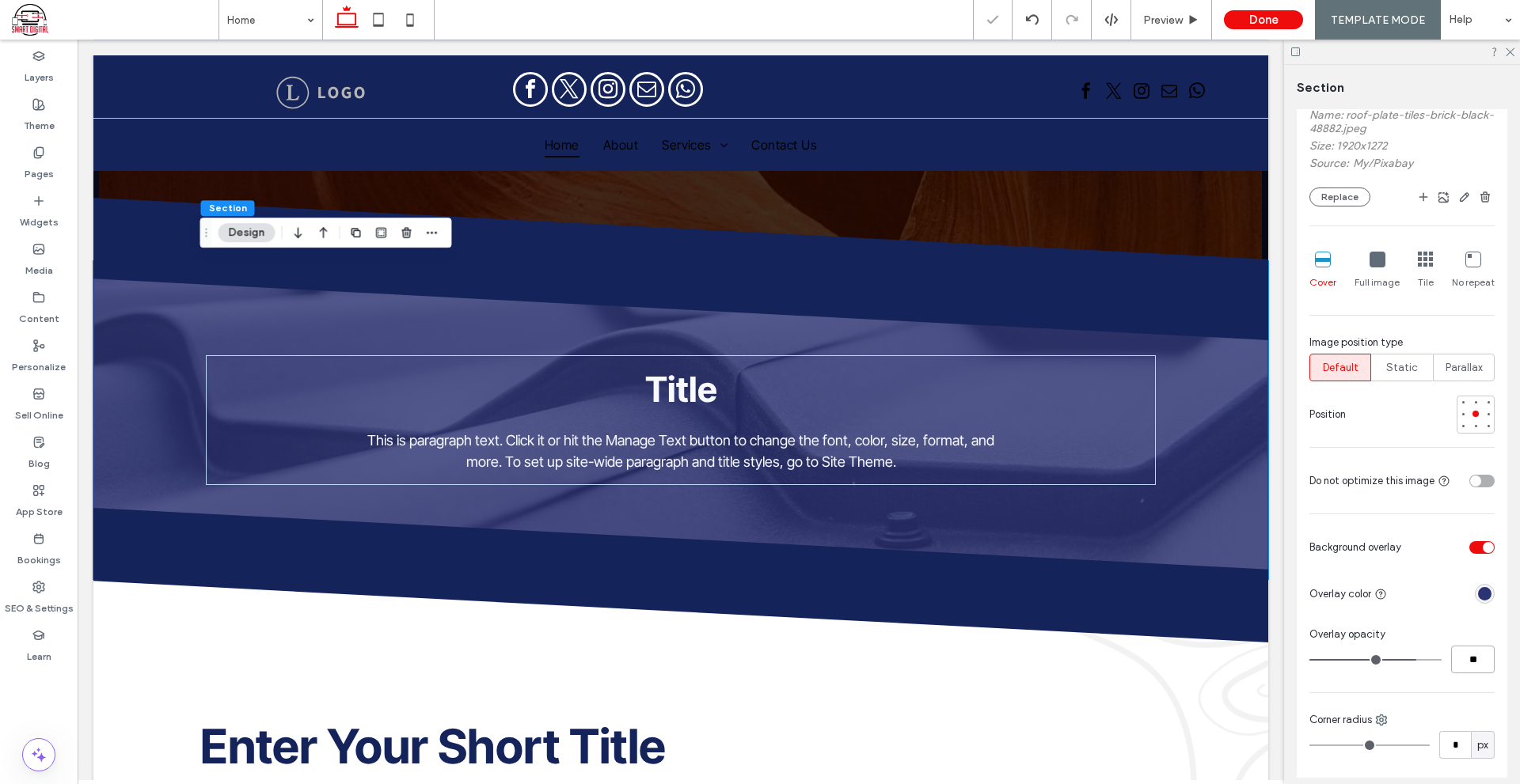
type input "**"
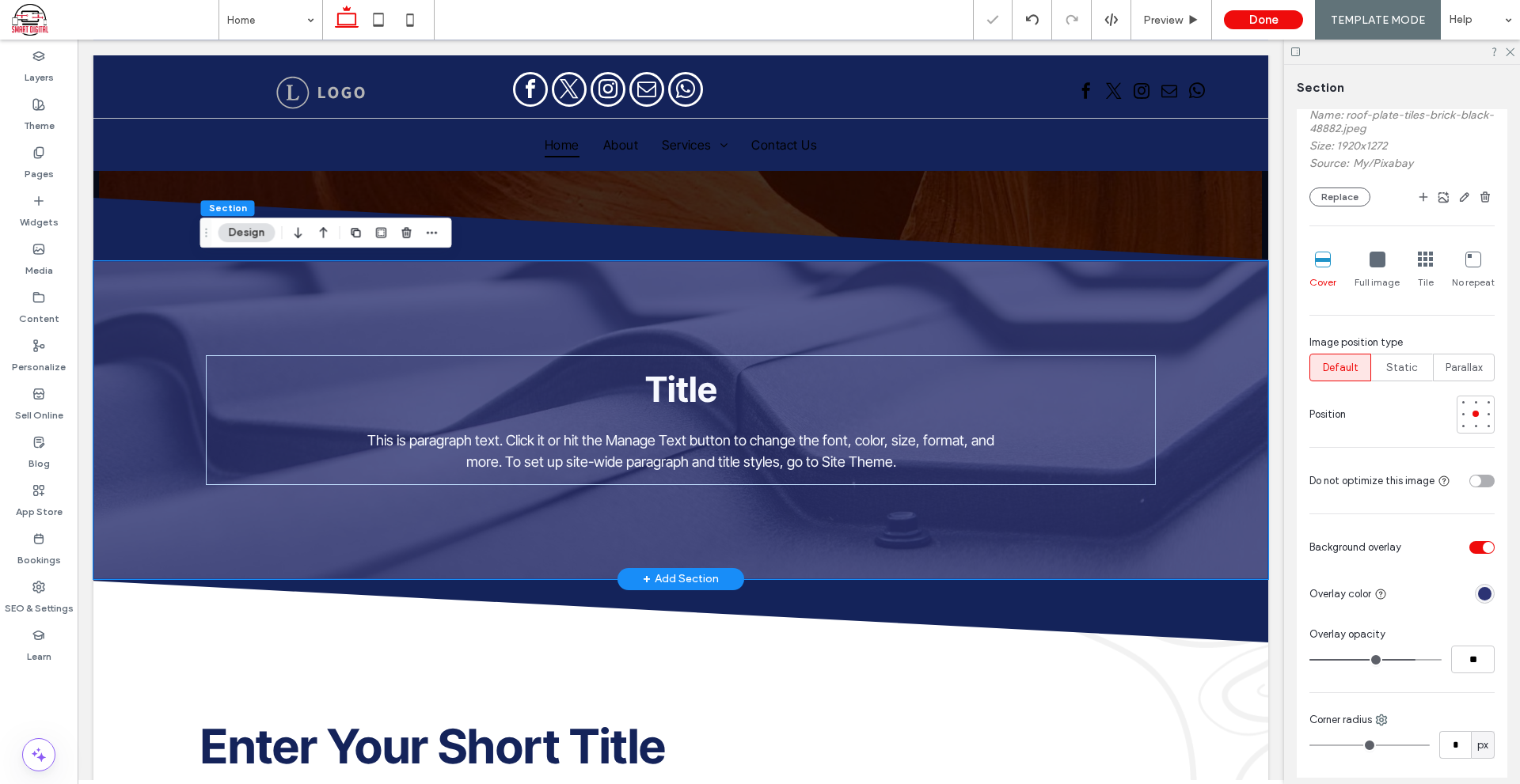
click at [1228, 429] on div "Title This is paragraph text. Click it or hit the Manage Text button to change …" at bounding box center [680, 419] width 1174 height 318
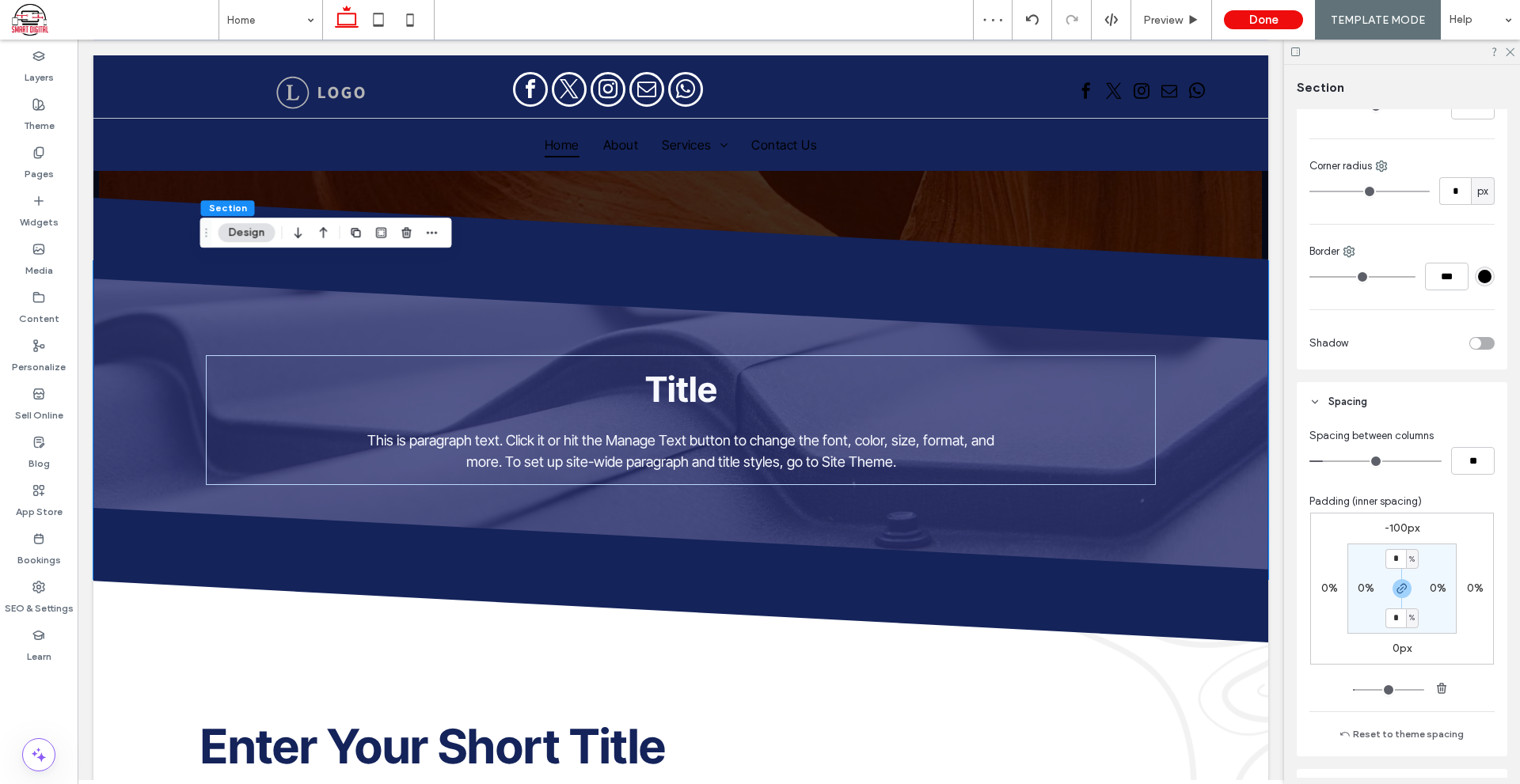
scroll to position [1029, 0]
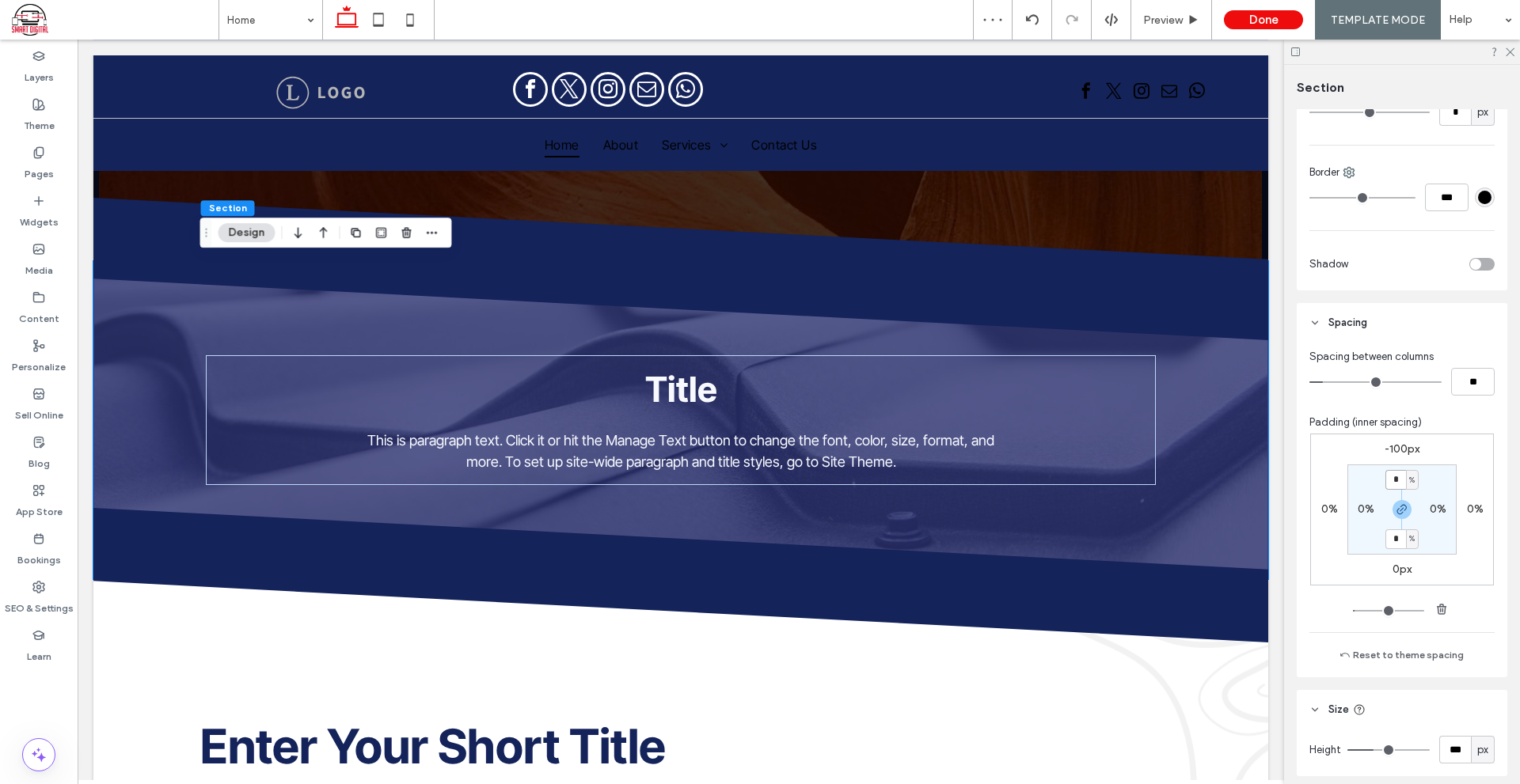
click at [1394, 481] on input "*" at bounding box center [1396, 479] width 21 height 20
type input "**"
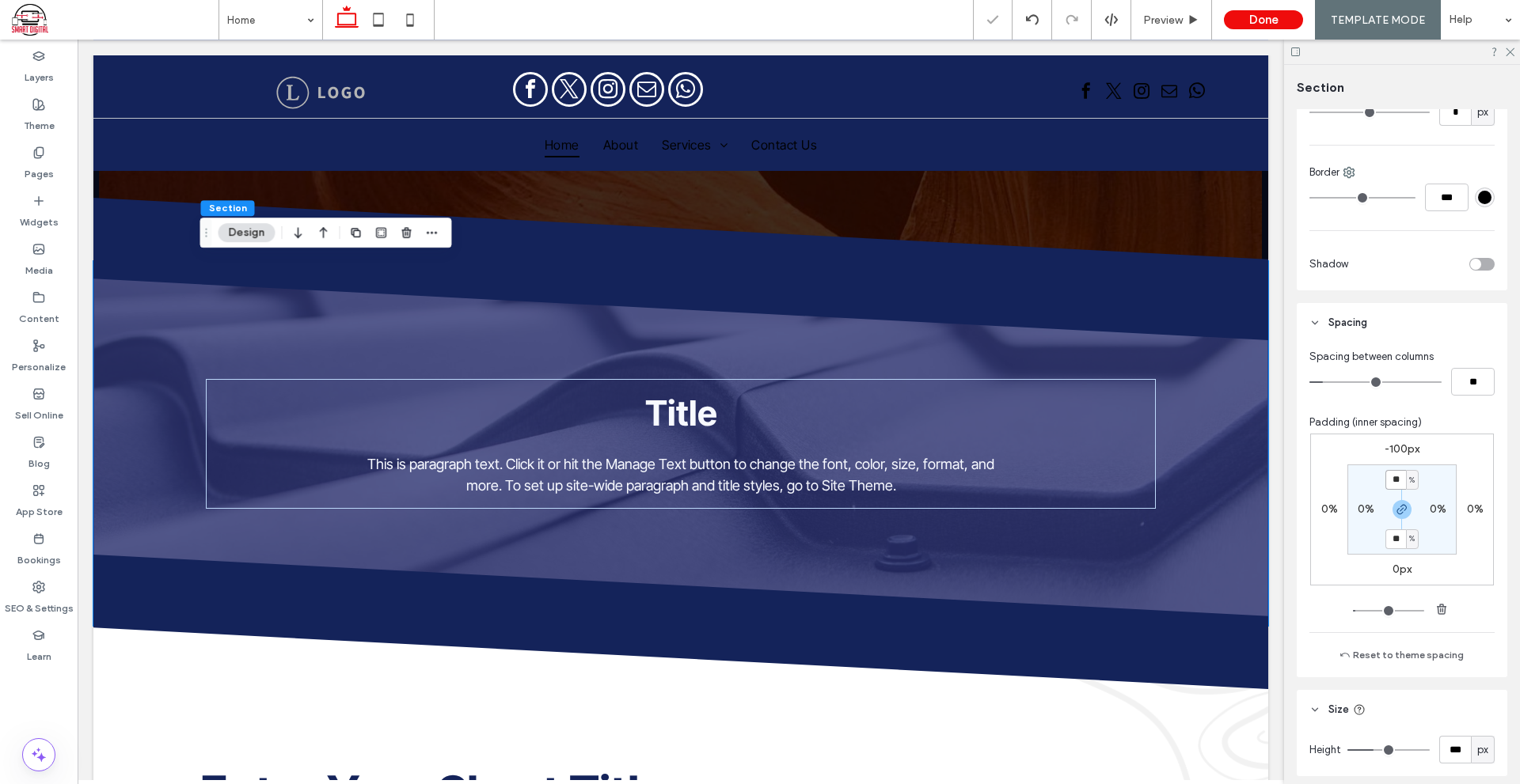
click at [1393, 481] on input "**" at bounding box center [1396, 479] width 21 height 20
type input "**"
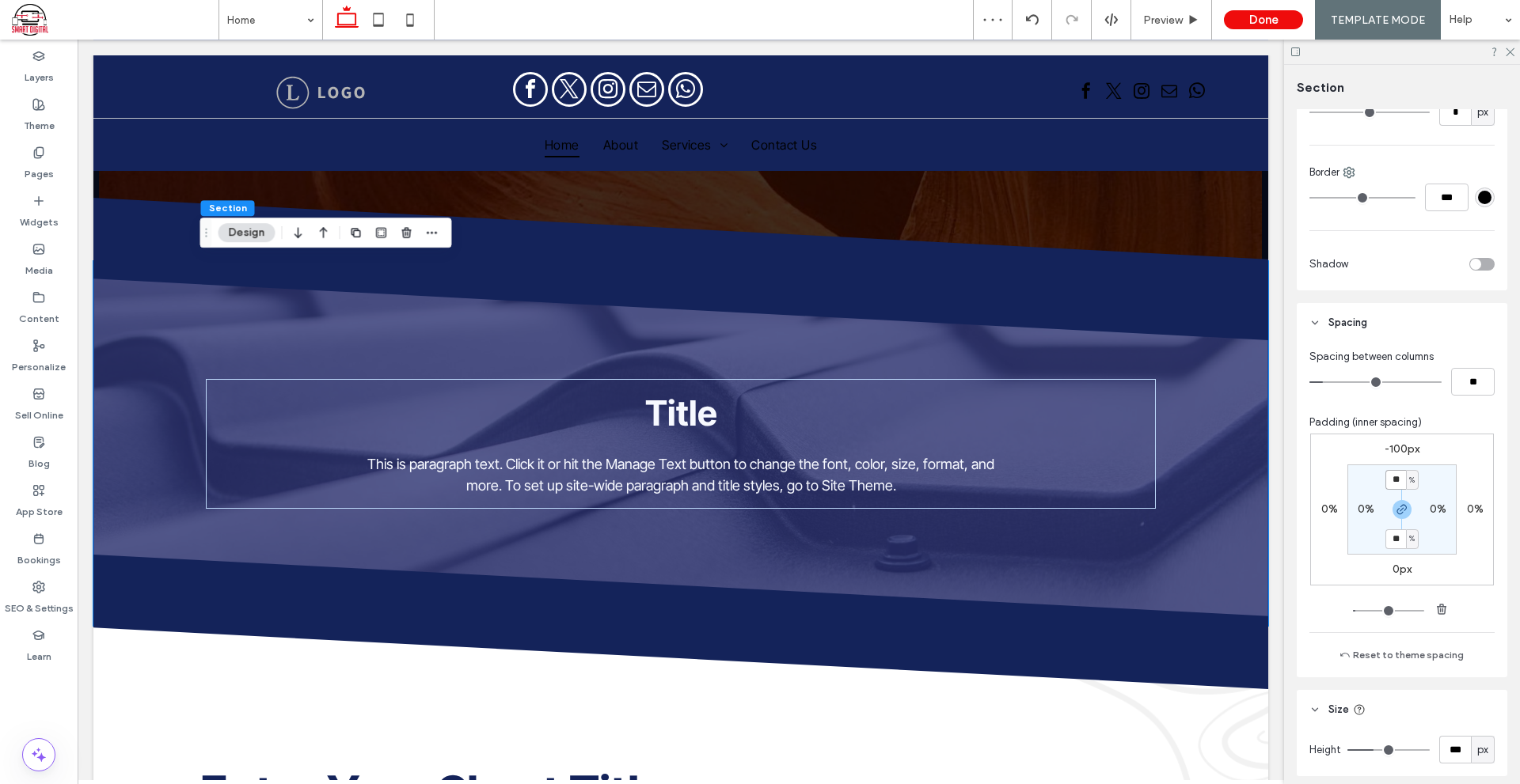
type input "**"
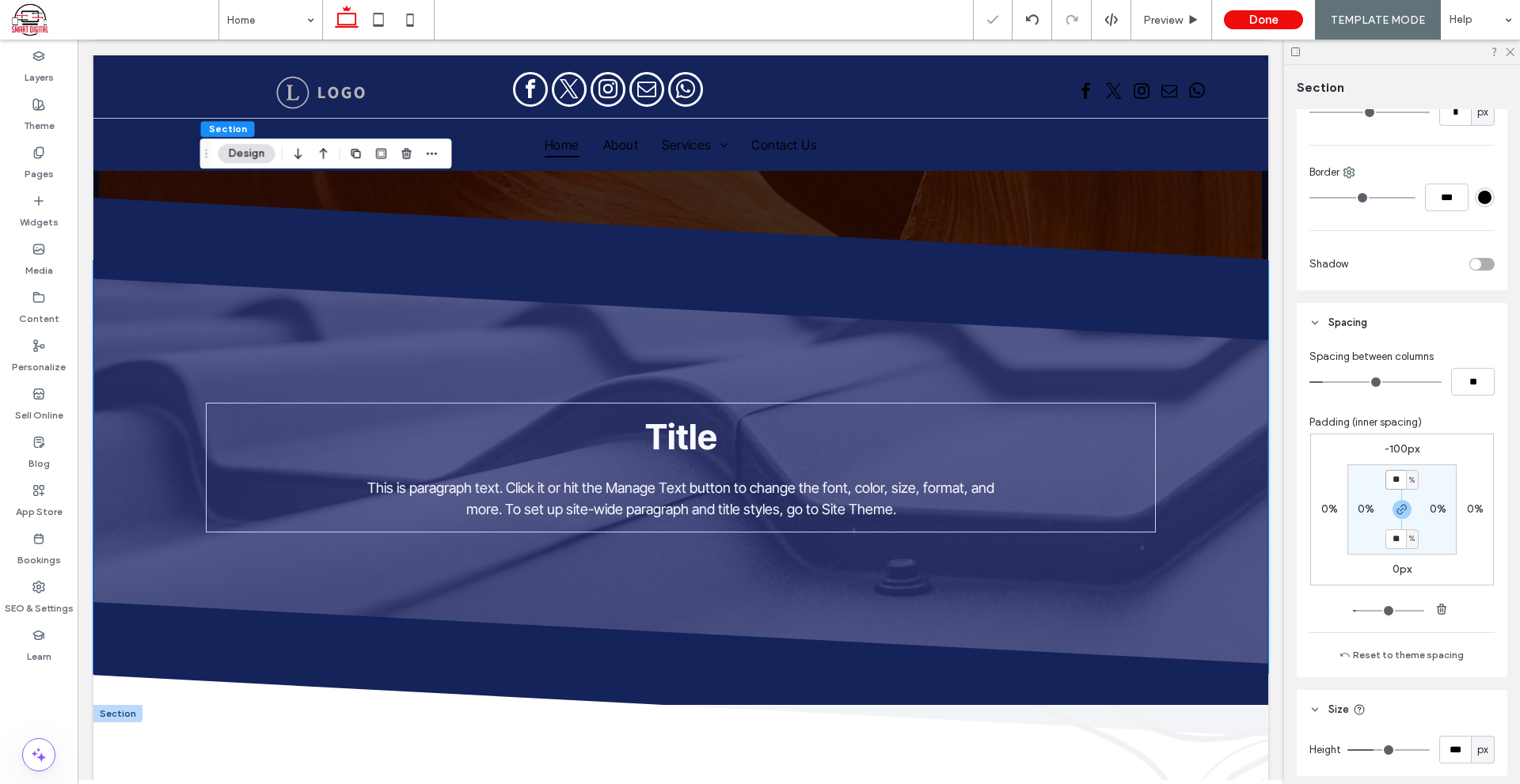
scroll to position [348, 0]
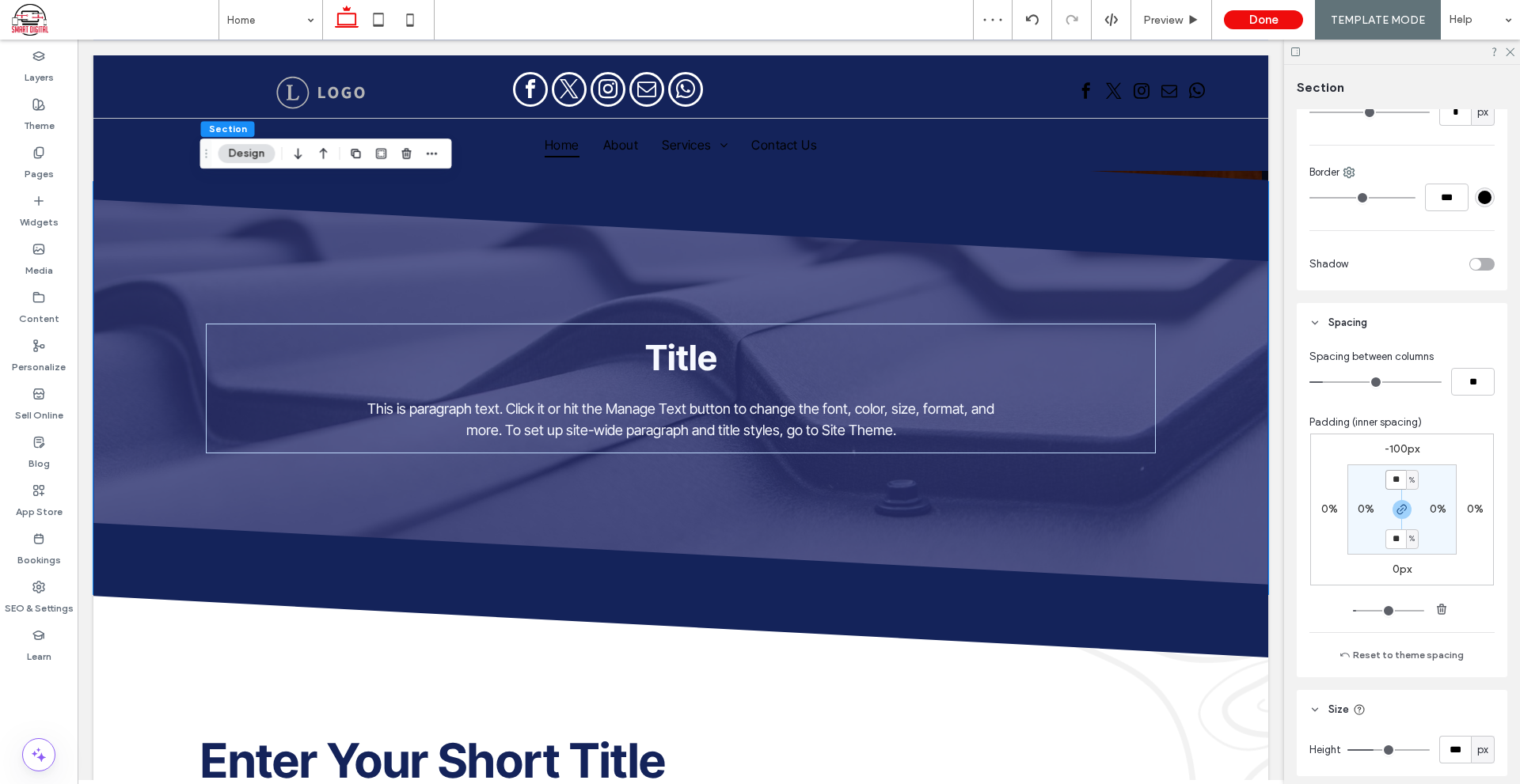
click at [1396, 487] on input "**" at bounding box center [1396, 479] width 21 height 20
type input "*"
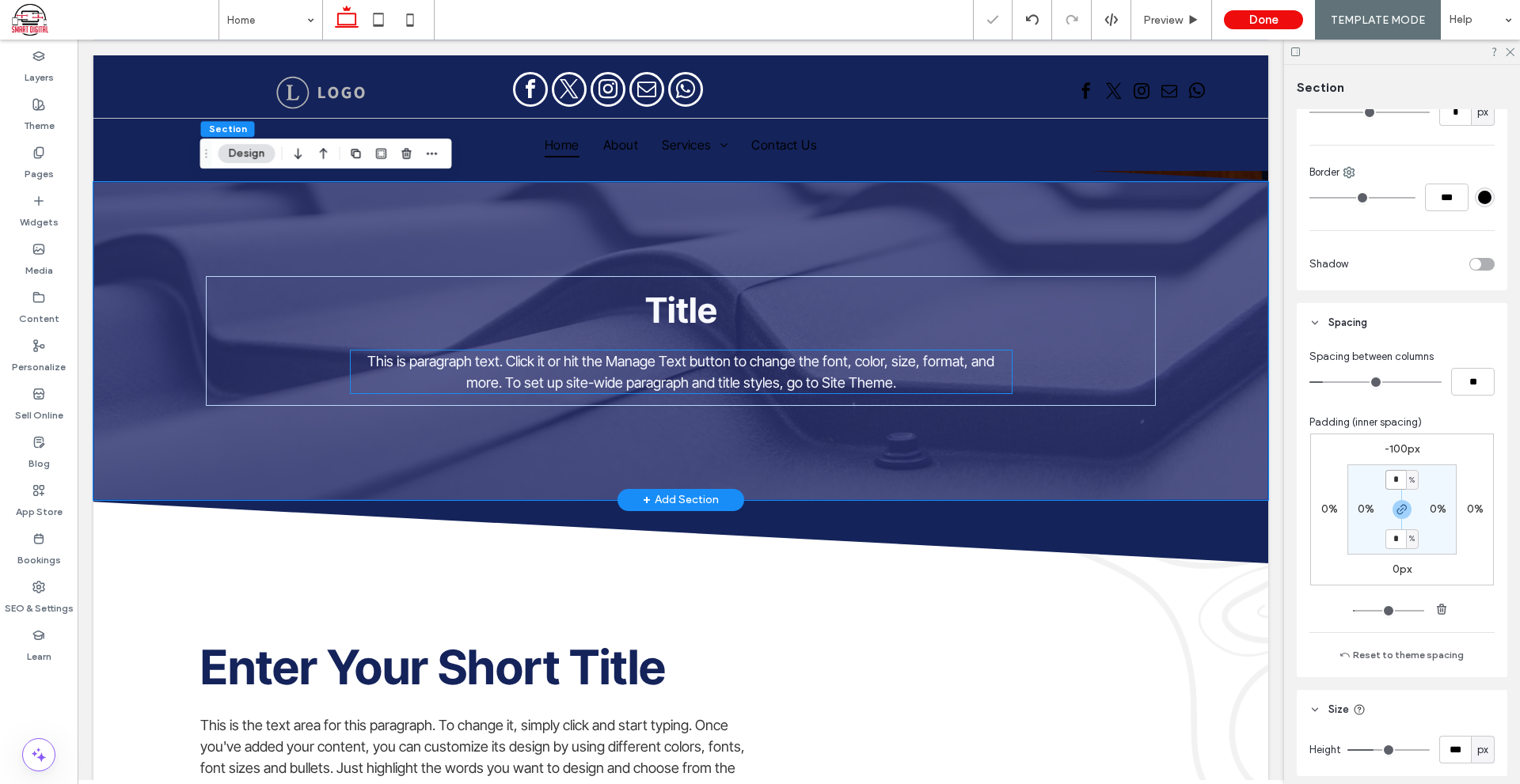
click at [830, 368] on p "This is paragraph text. Click it or hit the Manage Text button to change the fo…" at bounding box center [681, 372] width 661 height 43
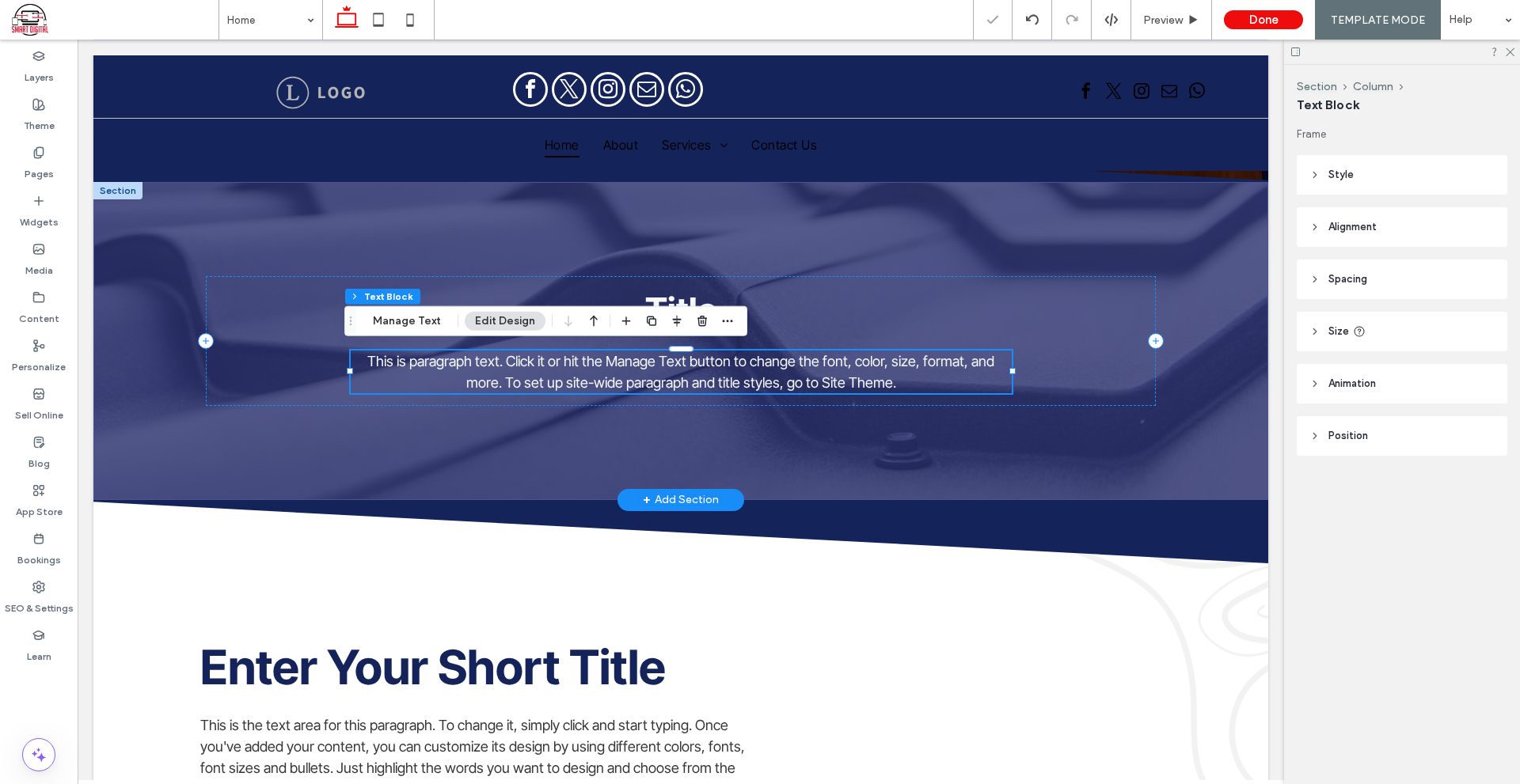
click at [977, 358] on span "This is paragraph text. Click it or hit the Manage Text button to change the fo…" at bounding box center [681, 372] width 627 height 38
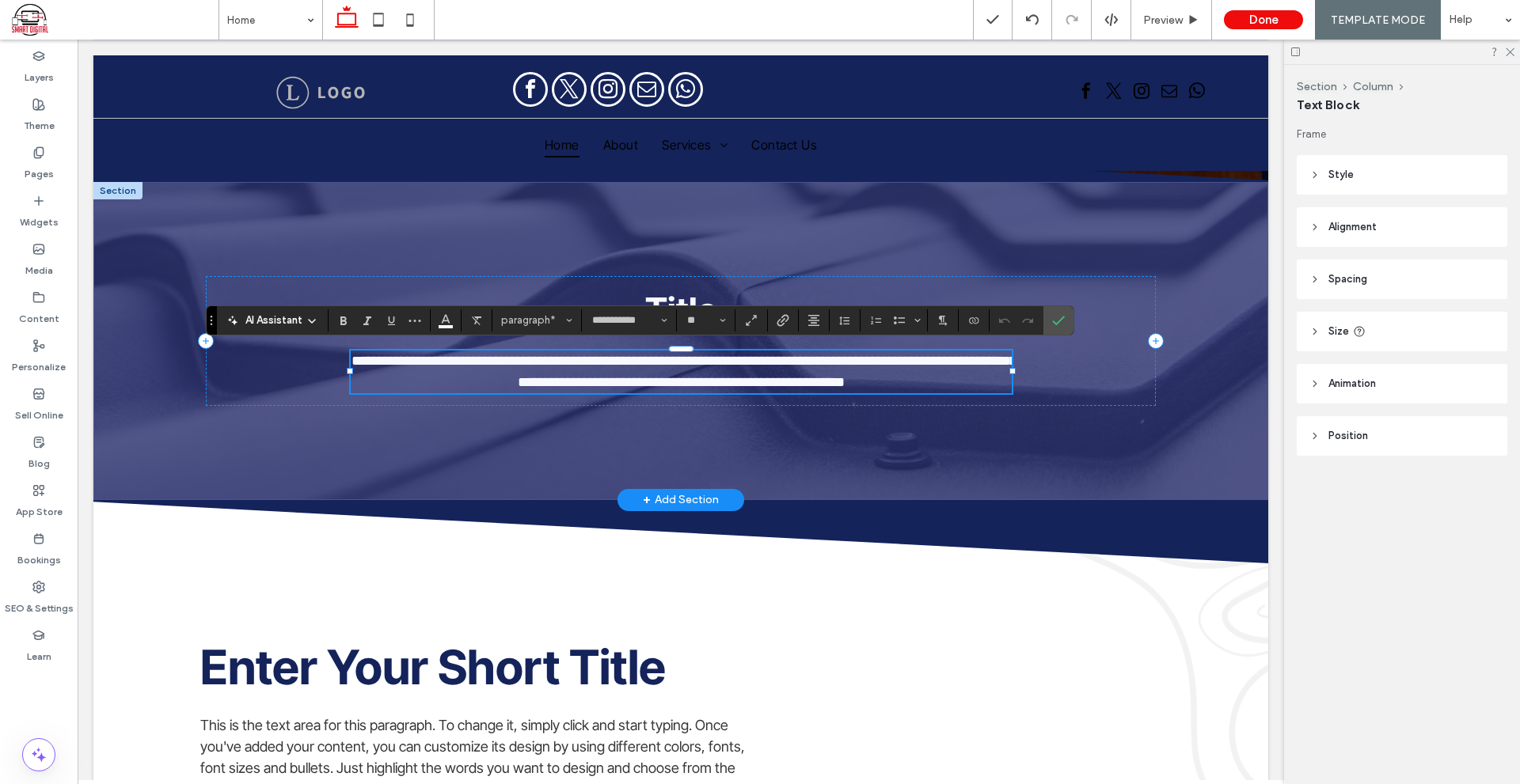
click at [759, 361] on span "**********" at bounding box center [684, 371] width 665 height 36
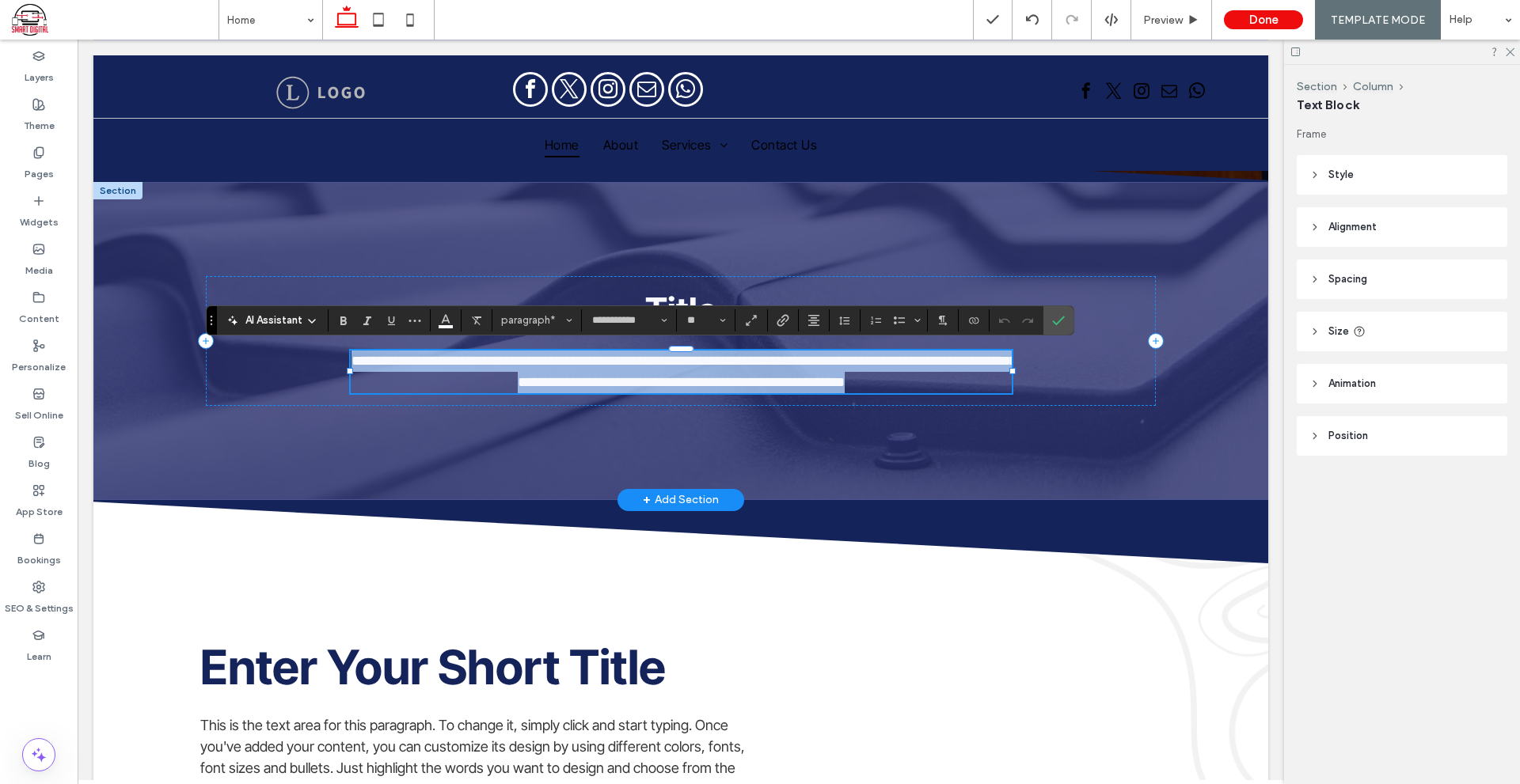
click at [759, 361] on span "**********" at bounding box center [684, 371] width 665 height 36
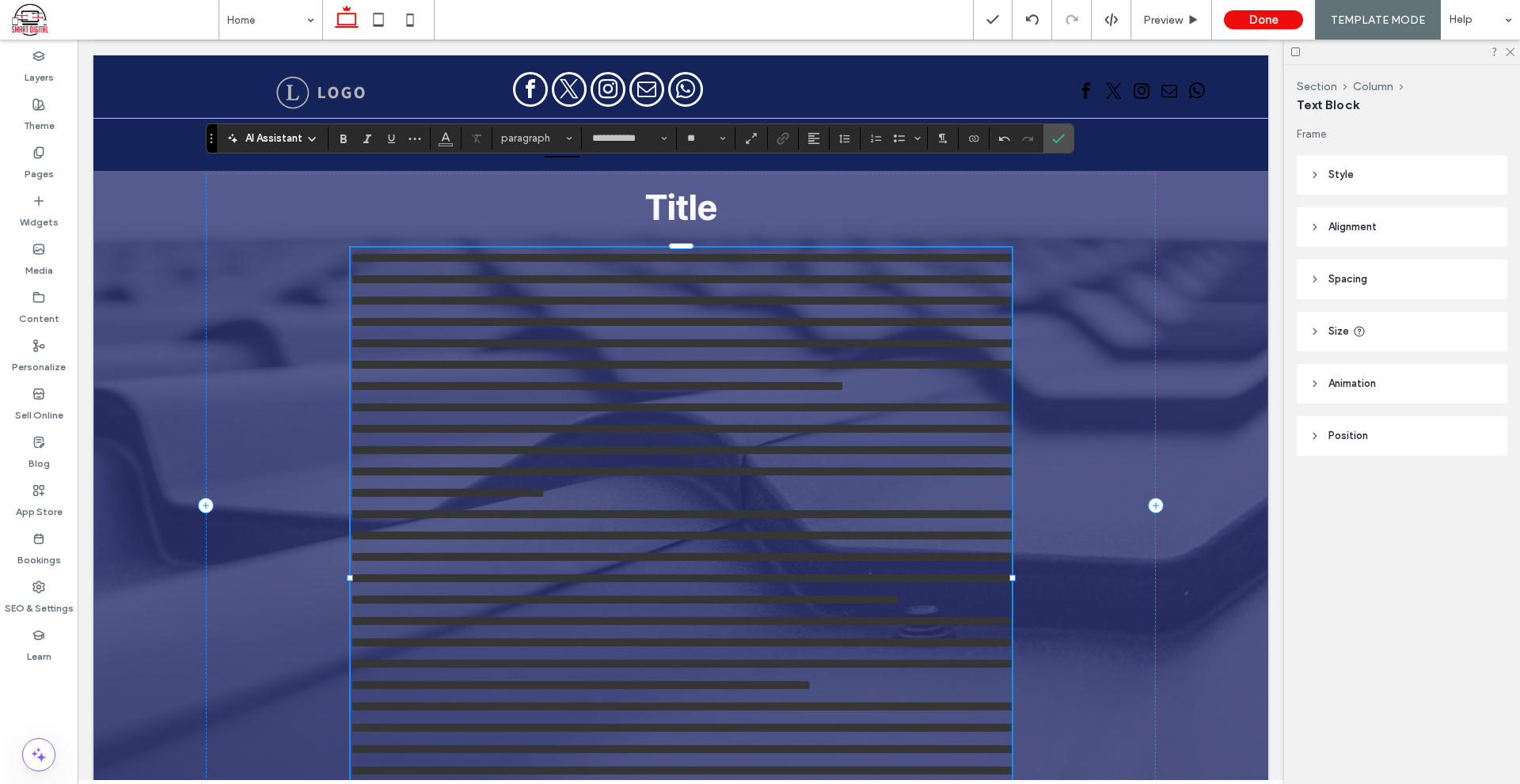
scroll to position [530, 0]
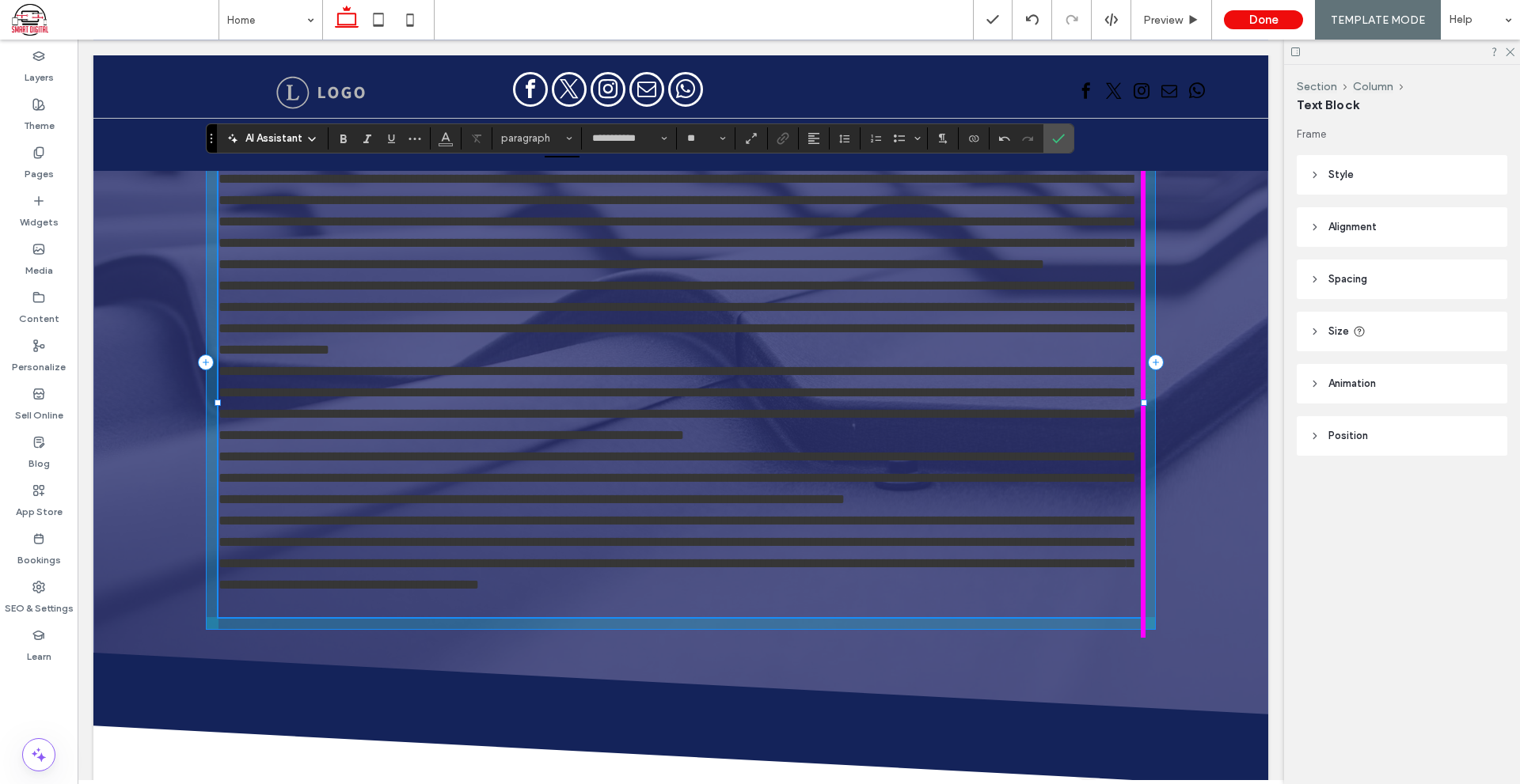
drag, startPoint x: 1006, startPoint y: 499, endPoint x: 1277, endPoint y: 485, distance: 271.4
type input "***"
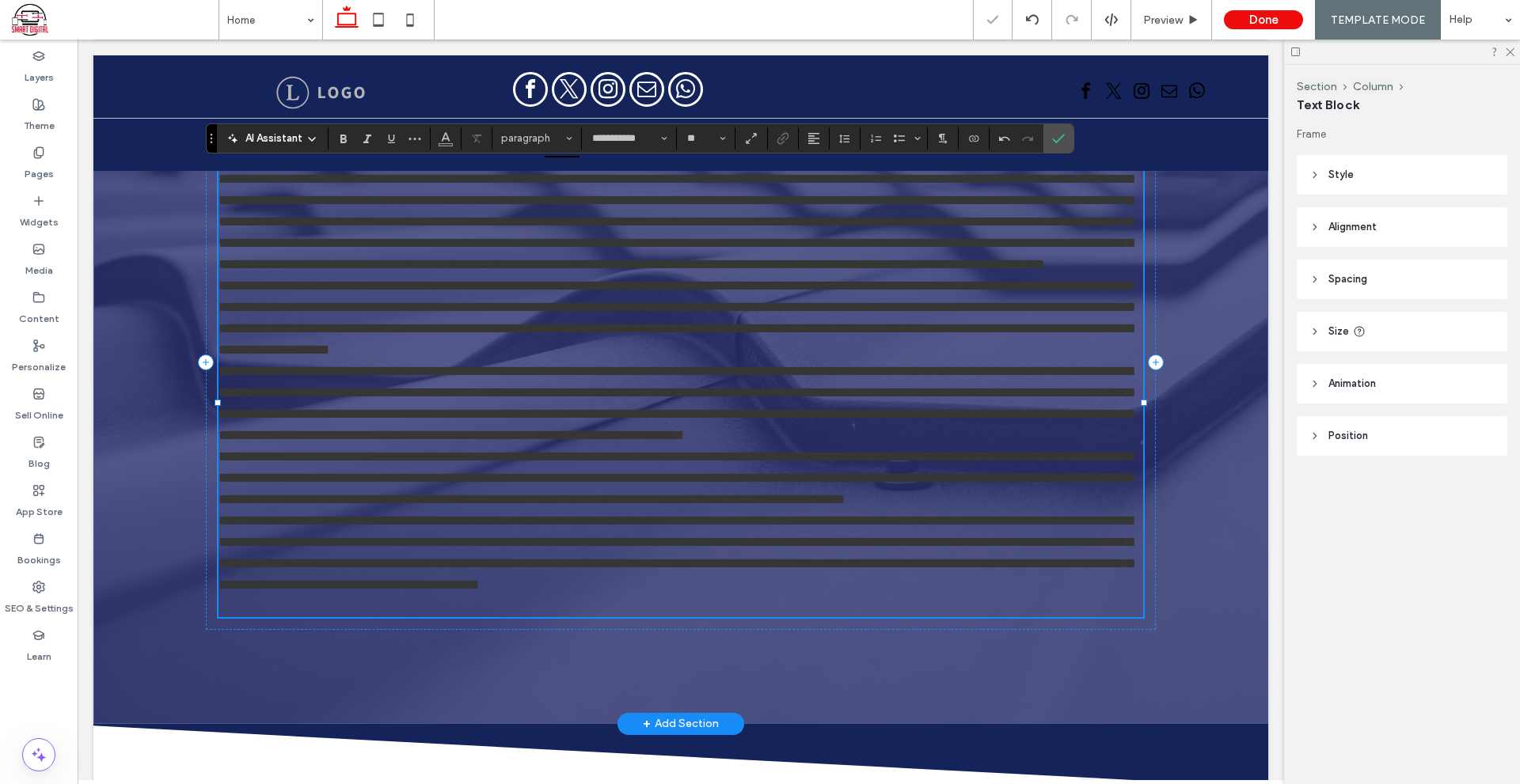
click at [756, 617] on p at bounding box center [681, 606] width 925 height 22
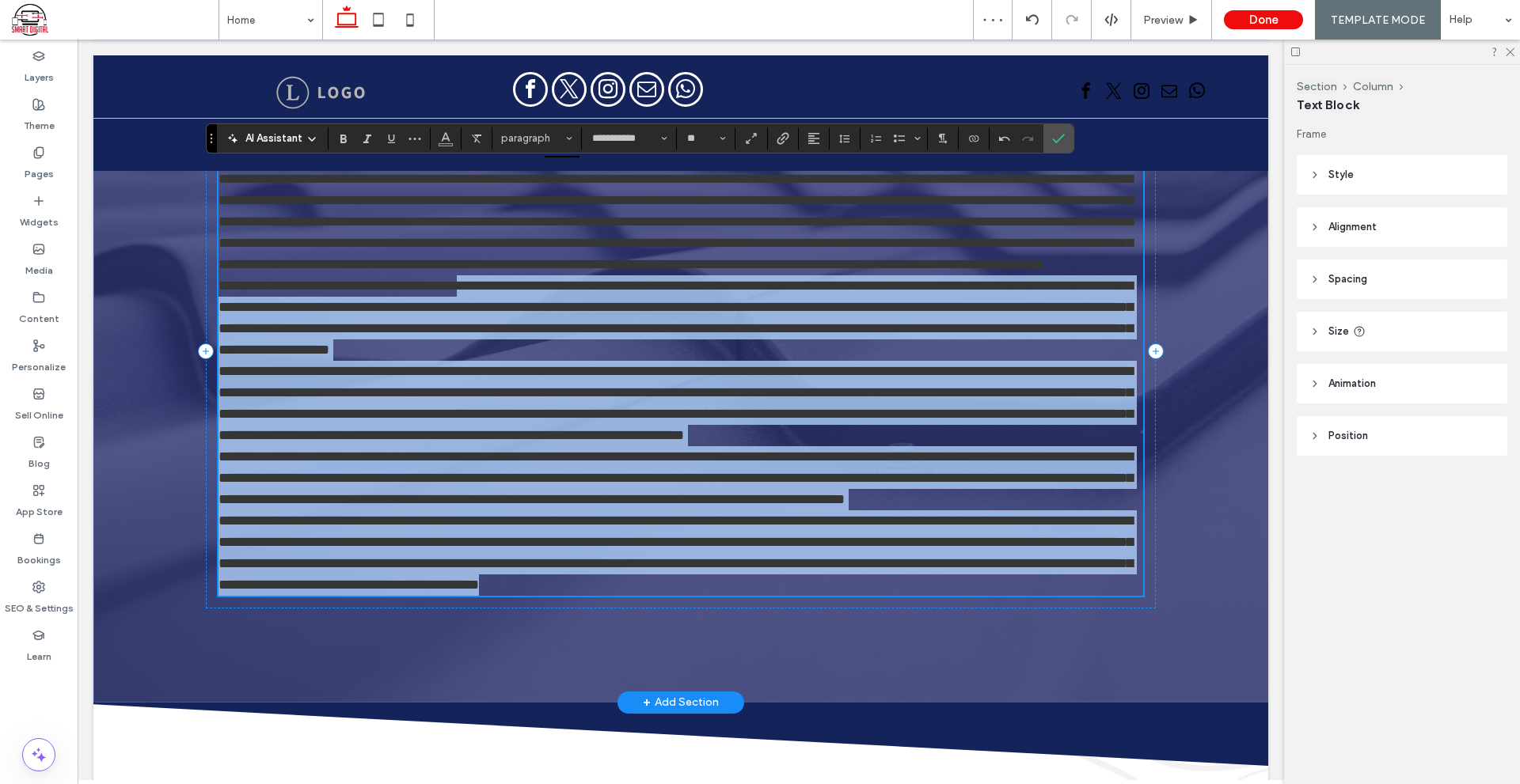
scroll to position [292, 0]
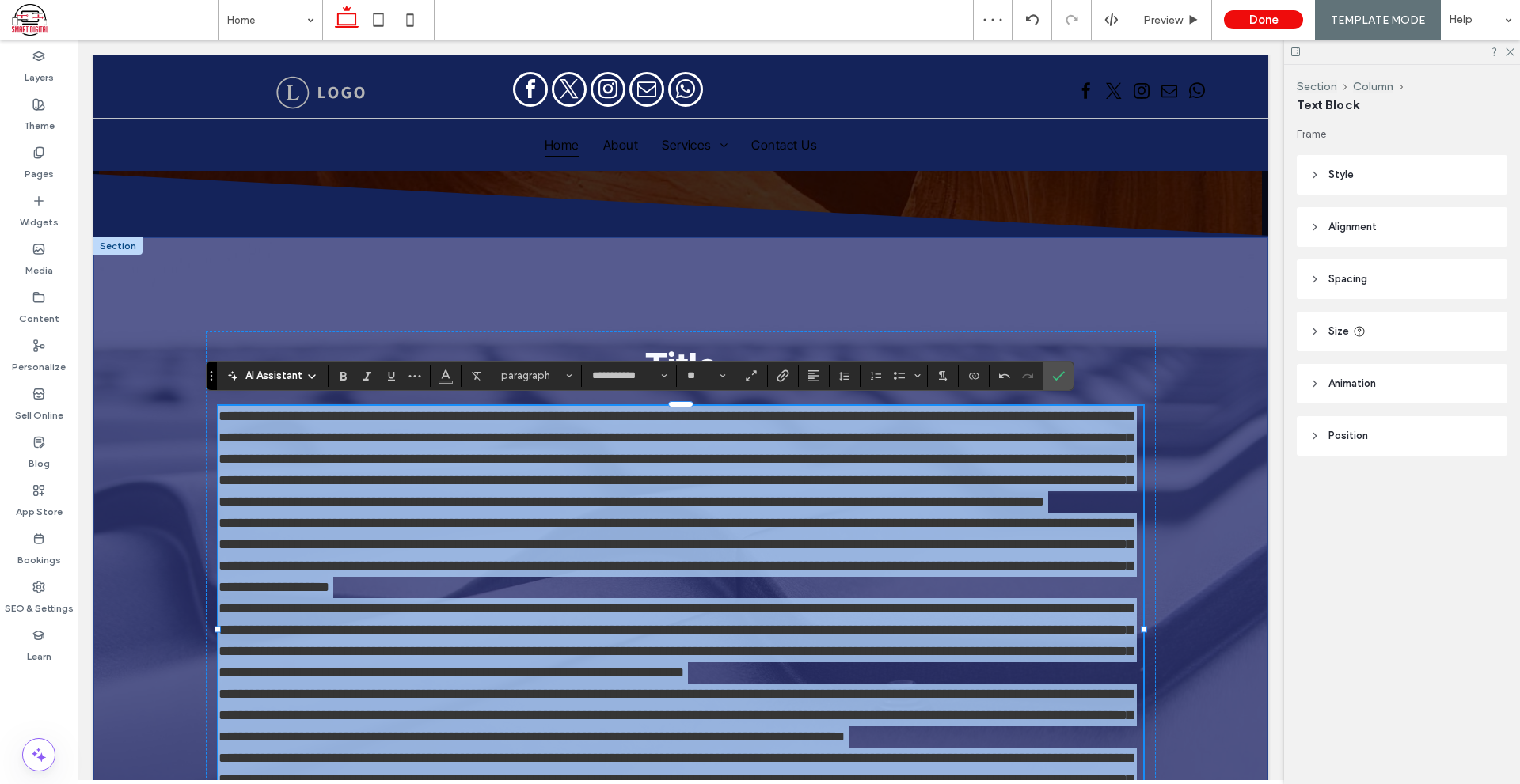
drag, startPoint x: 766, startPoint y: 605, endPoint x: 134, endPoint y: 324, distance: 691.7
click at [134, 324] on div "**********" at bounding box center [680, 588] width 1174 height 701
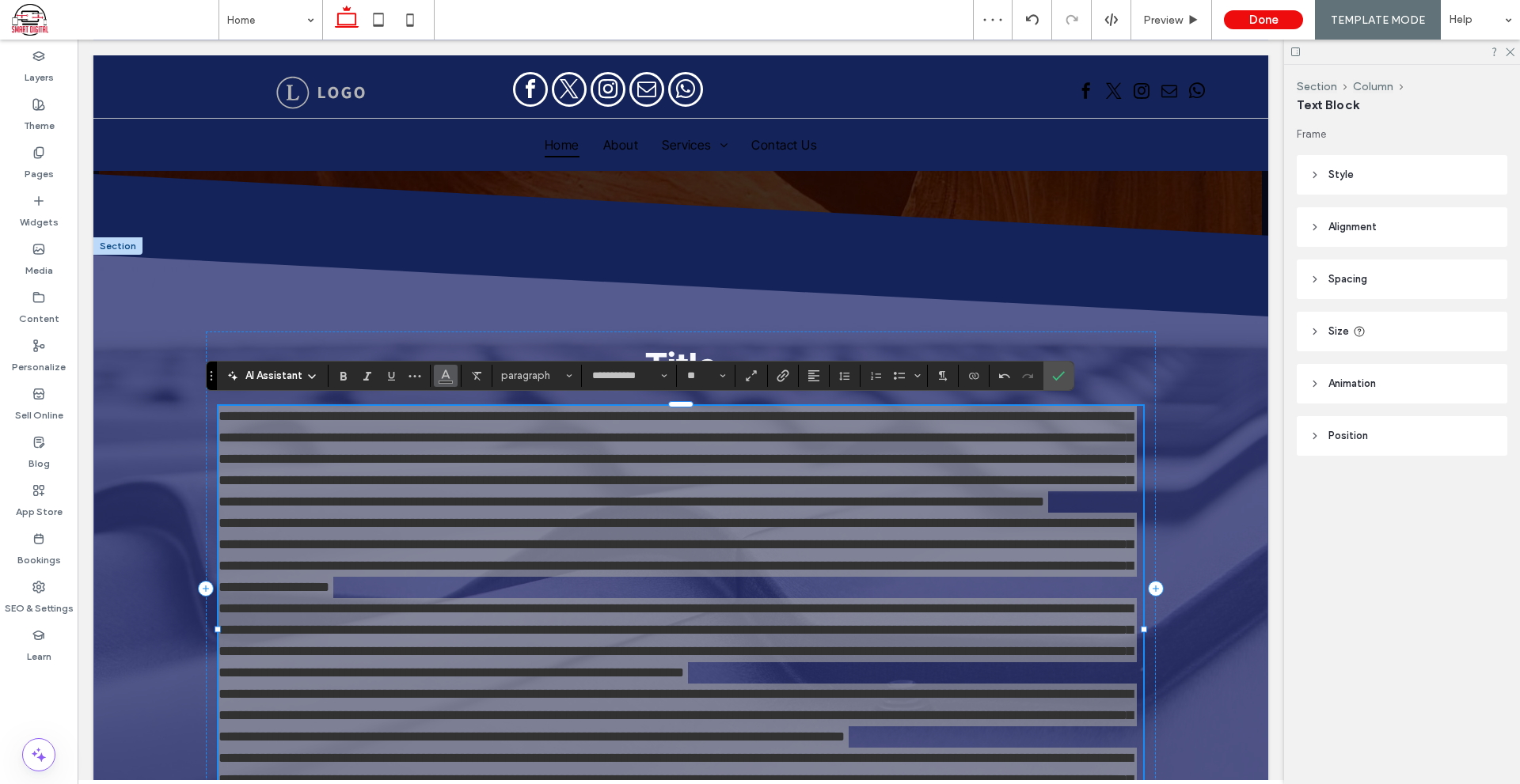
click at [449, 378] on use "Color" at bounding box center [446, 374] width 9 height 9
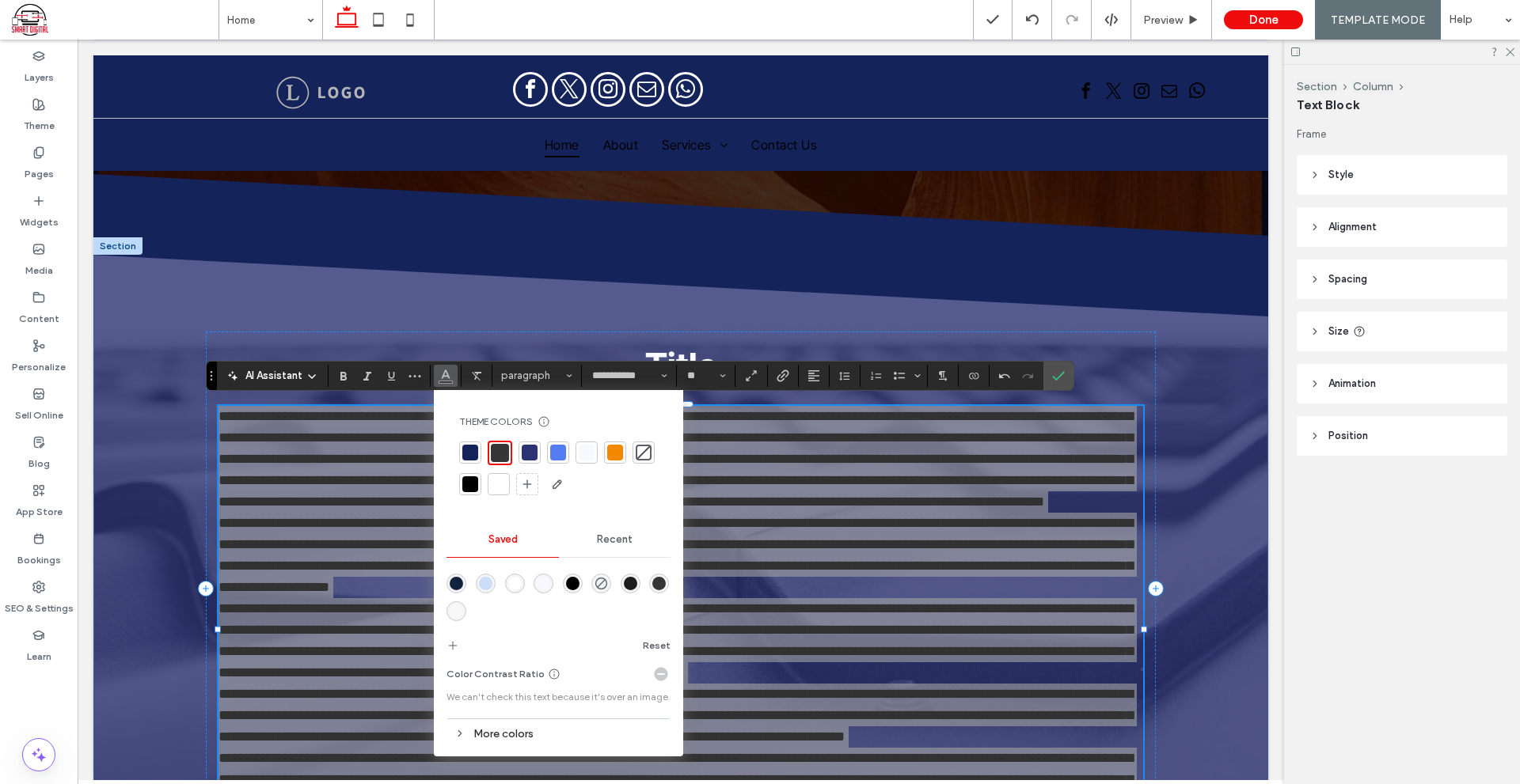
click at [502, 489] on div at bounding box center [499, 484] width 16 height 16
click at [1059, 370] on icon "Confirm" at bounding box center [1058, 376] width 13 height 13
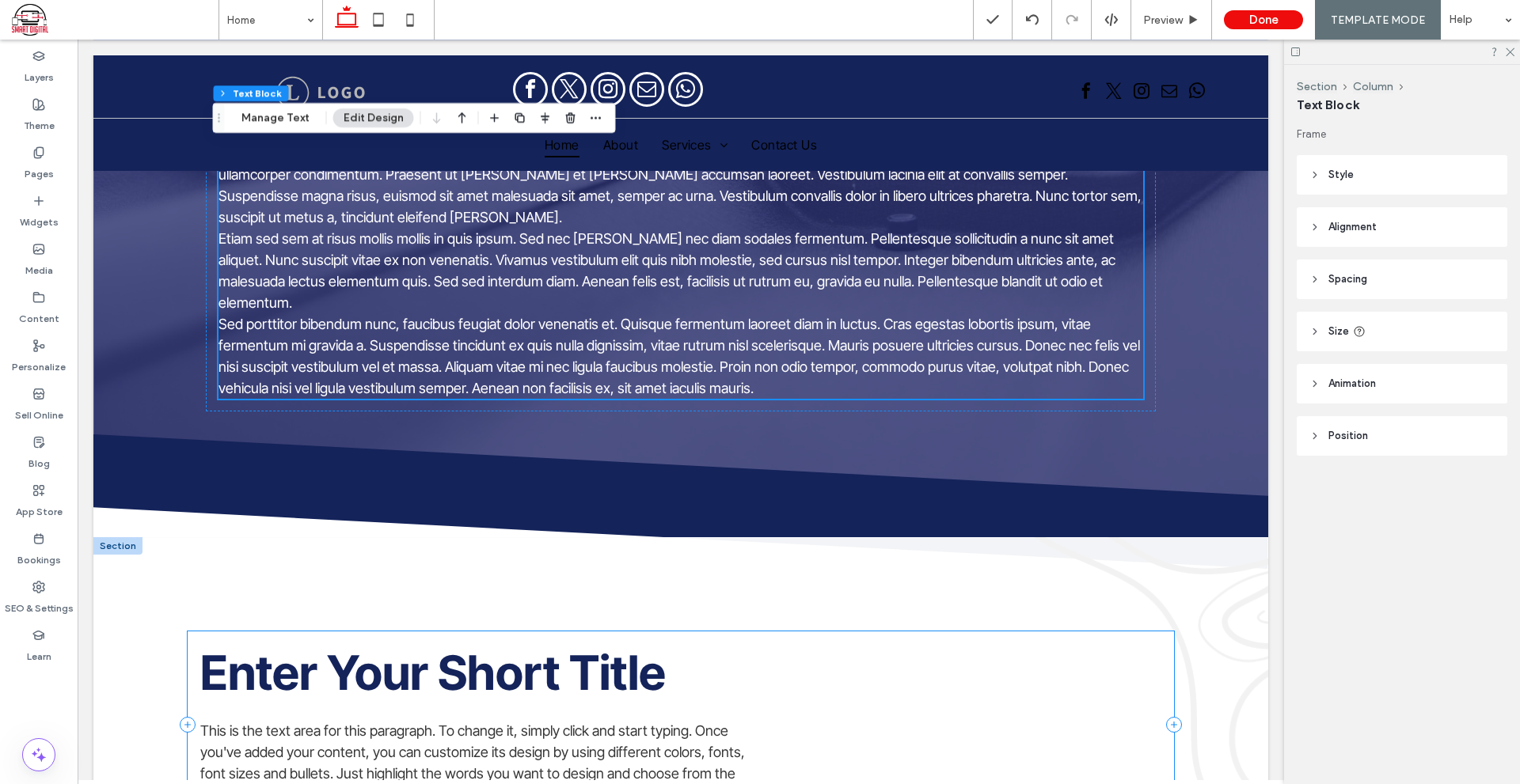
scroll to position [1108, 0]
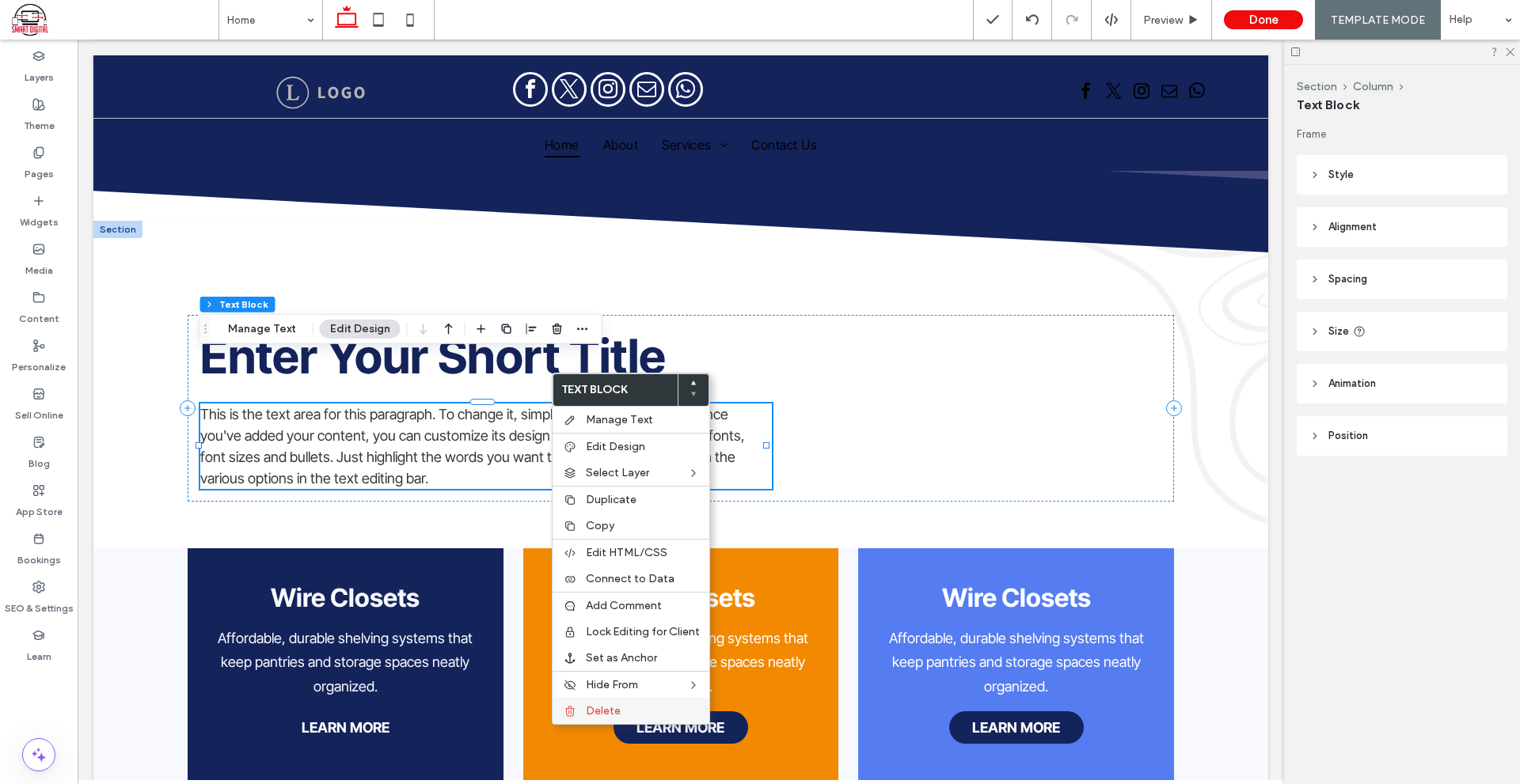
click at [613, 705] on span "Delete" at bounding box center [603, 710] width 35 height 13
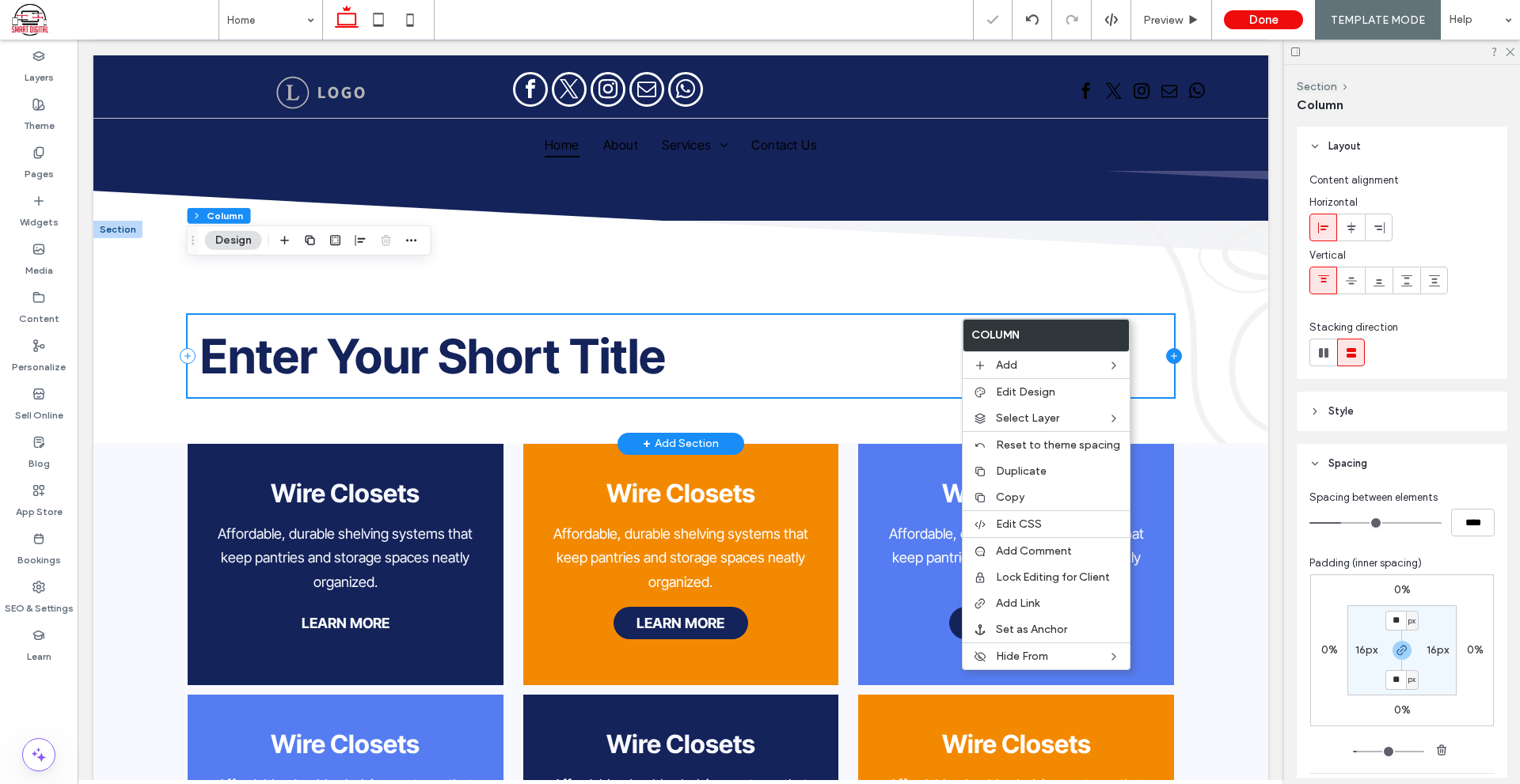
click at [1174, 352] on icon at bounding box center [1174, 355] width 1 height 6
type input "**"
type input "***"
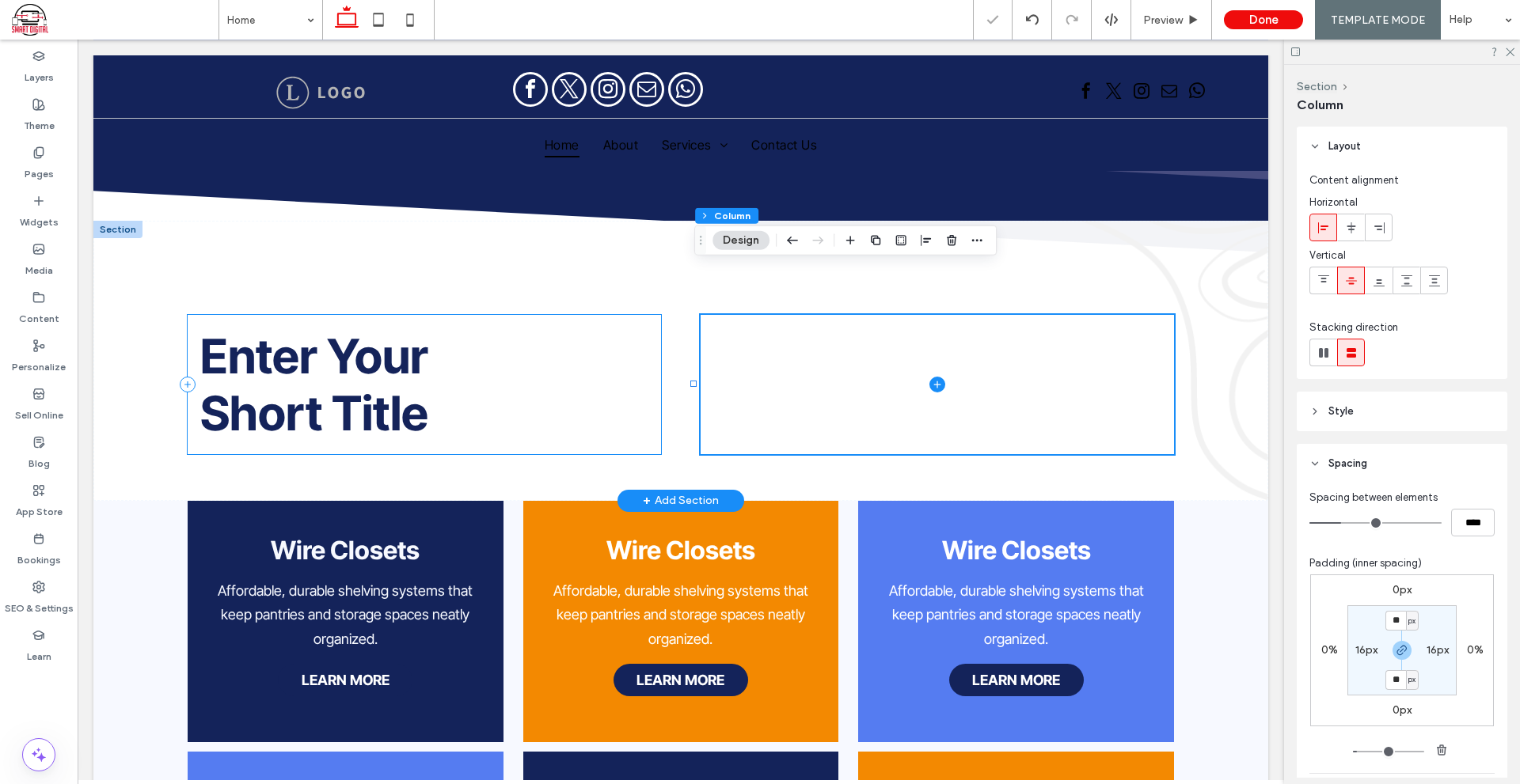
click at [562, 350] on div "Enter Your Short Title" at bounding box center [424, 385] width 474 height 139
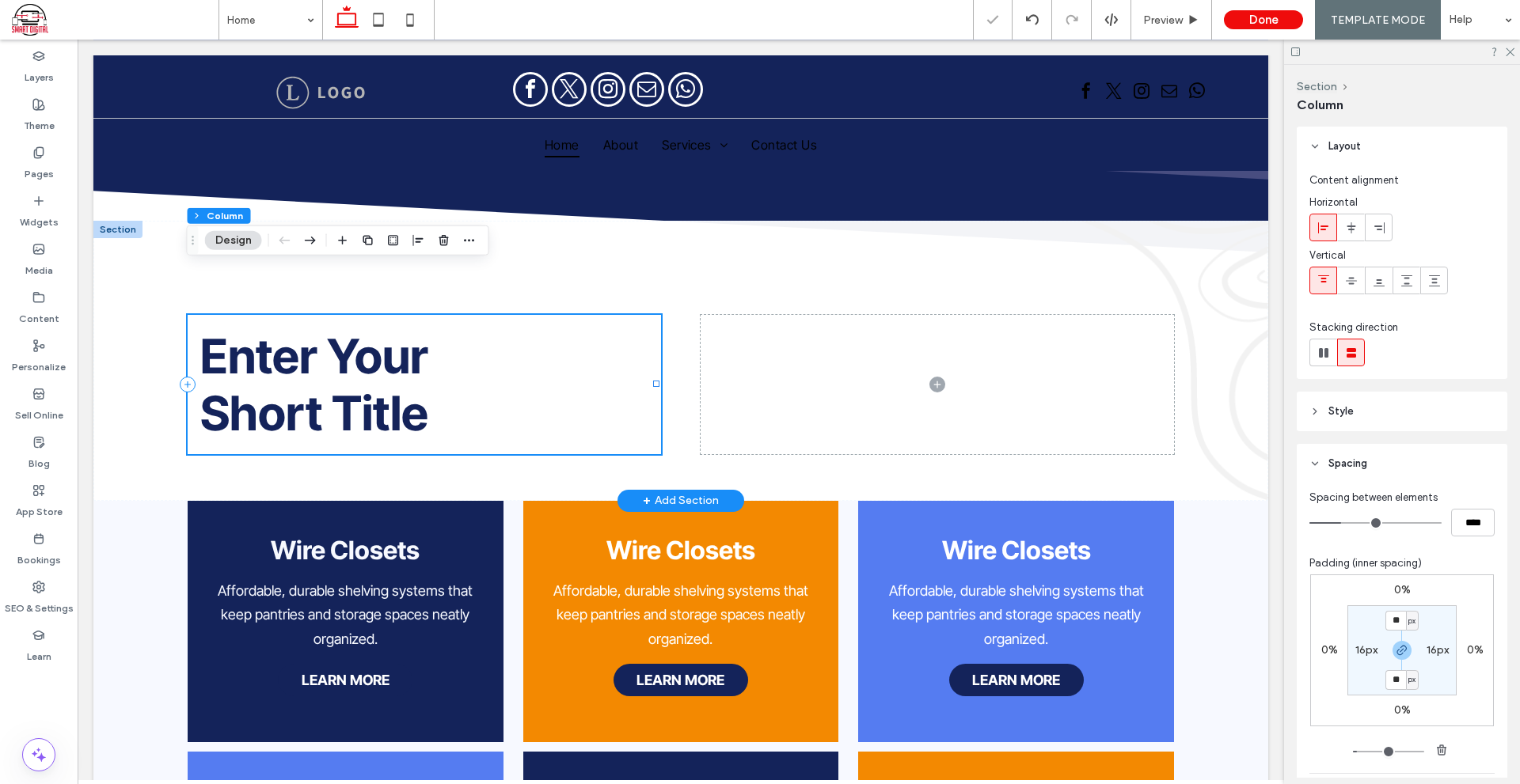
drag, startPoint x: 657, startPoint y: 336, endPoint x: 722, endPoint y: 338, distance: 65.0
click at [729, 336] on div "Enter Your Short Title" at bounding box center [680, 361] width 1174 height 280
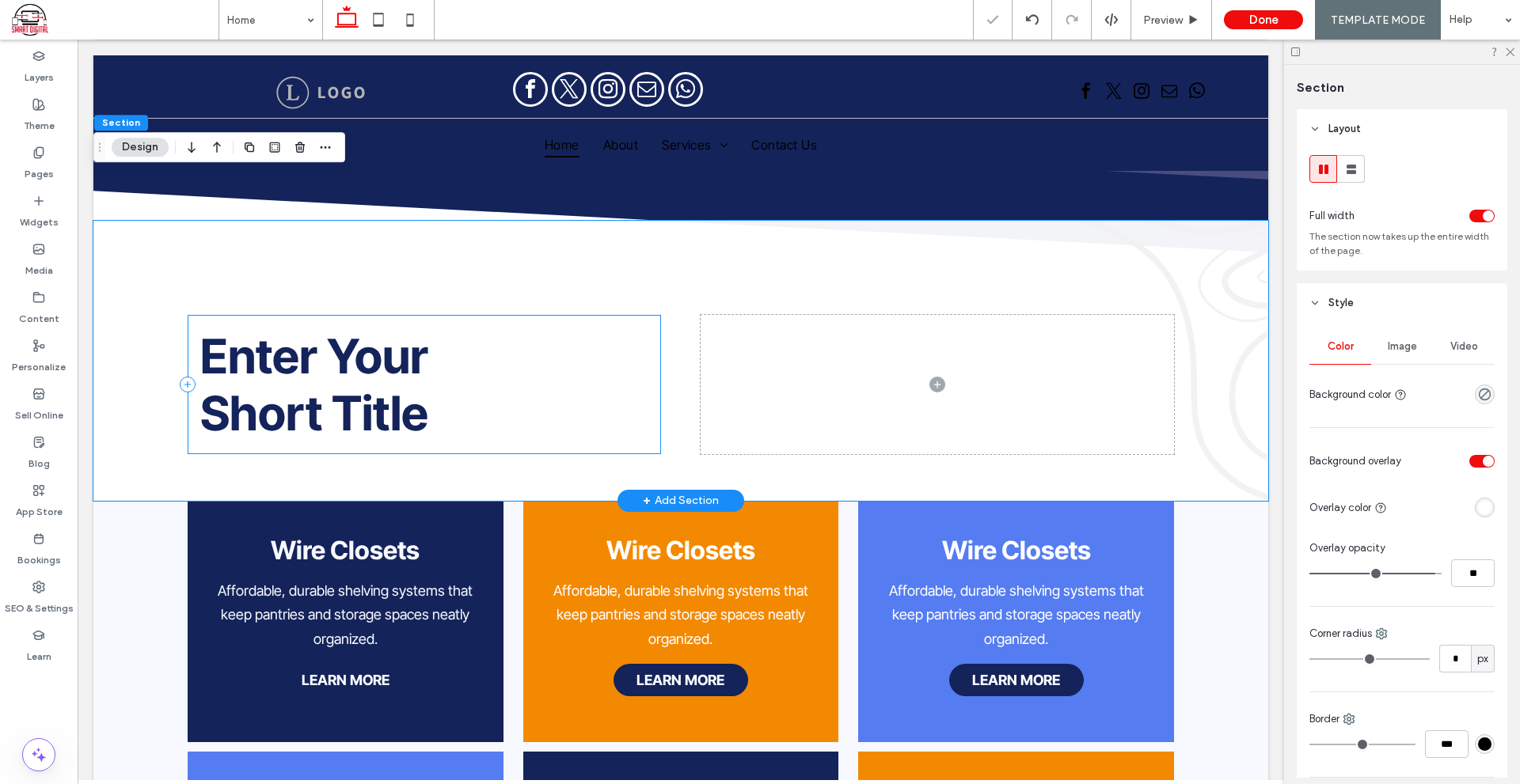
click at [640, 341] on div "Enter Your Short Title" at bounding box center [424, 385] width 474 height 139
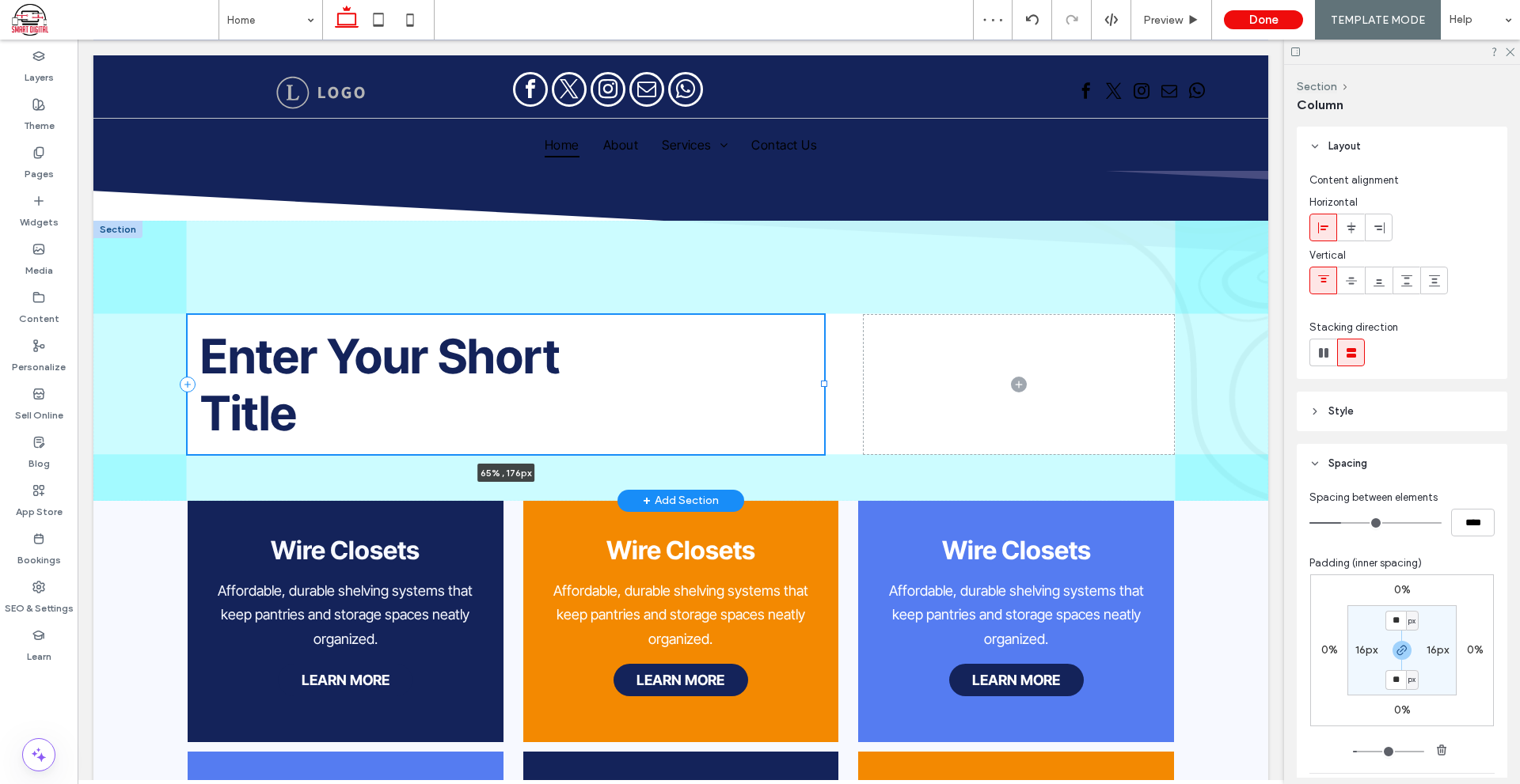
drag, startPoint x: 656, startPoint y: 337, endPoint x: 821, endPoint y: 331, distance: 165.1
click at [187, 315] on div at bounding box center [187, 314] width 1 height 1
type input "**"
type input "*****"
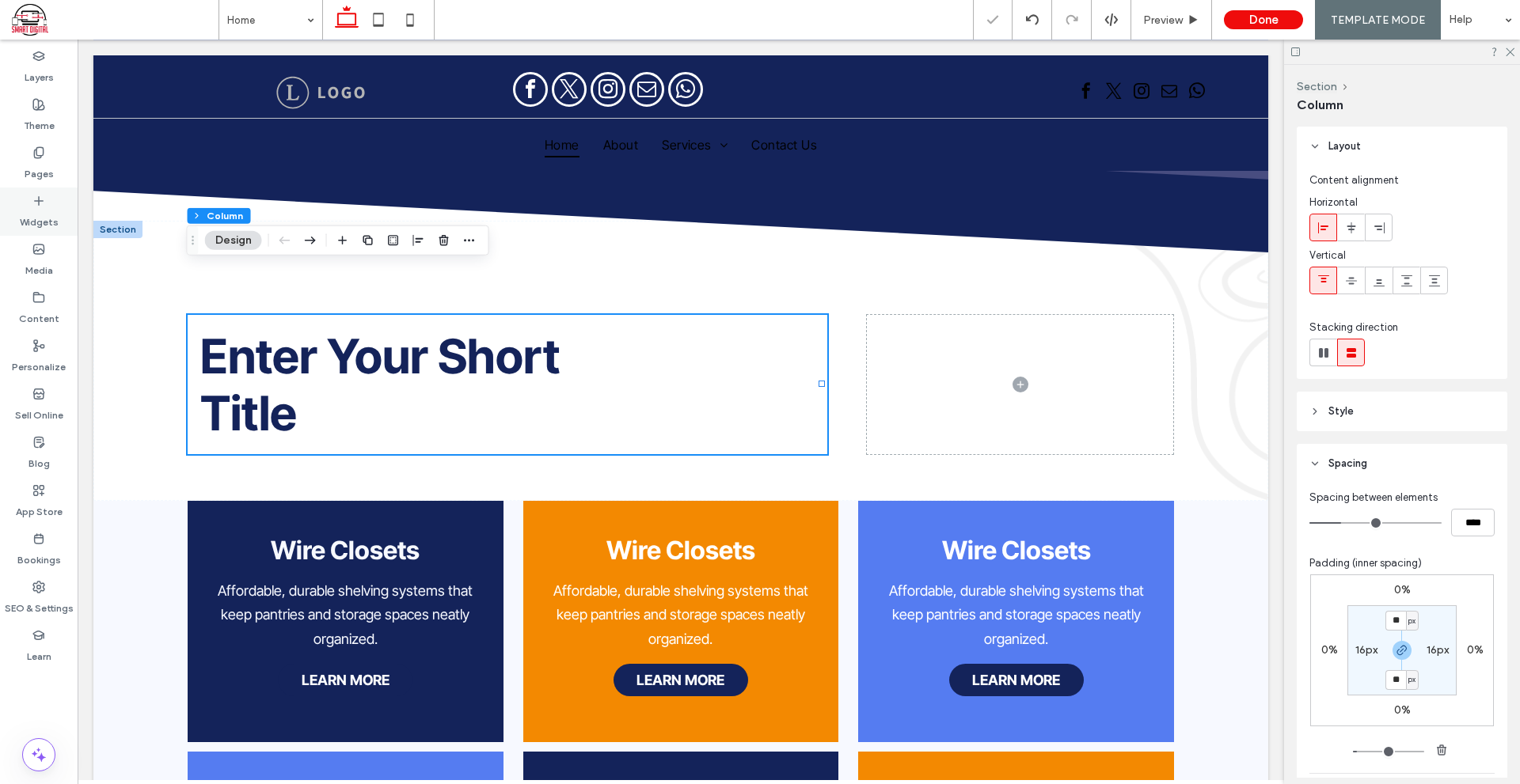
click at [3, 201] on div "Widgets" at bounding box center [38, 211] width 77 height 48
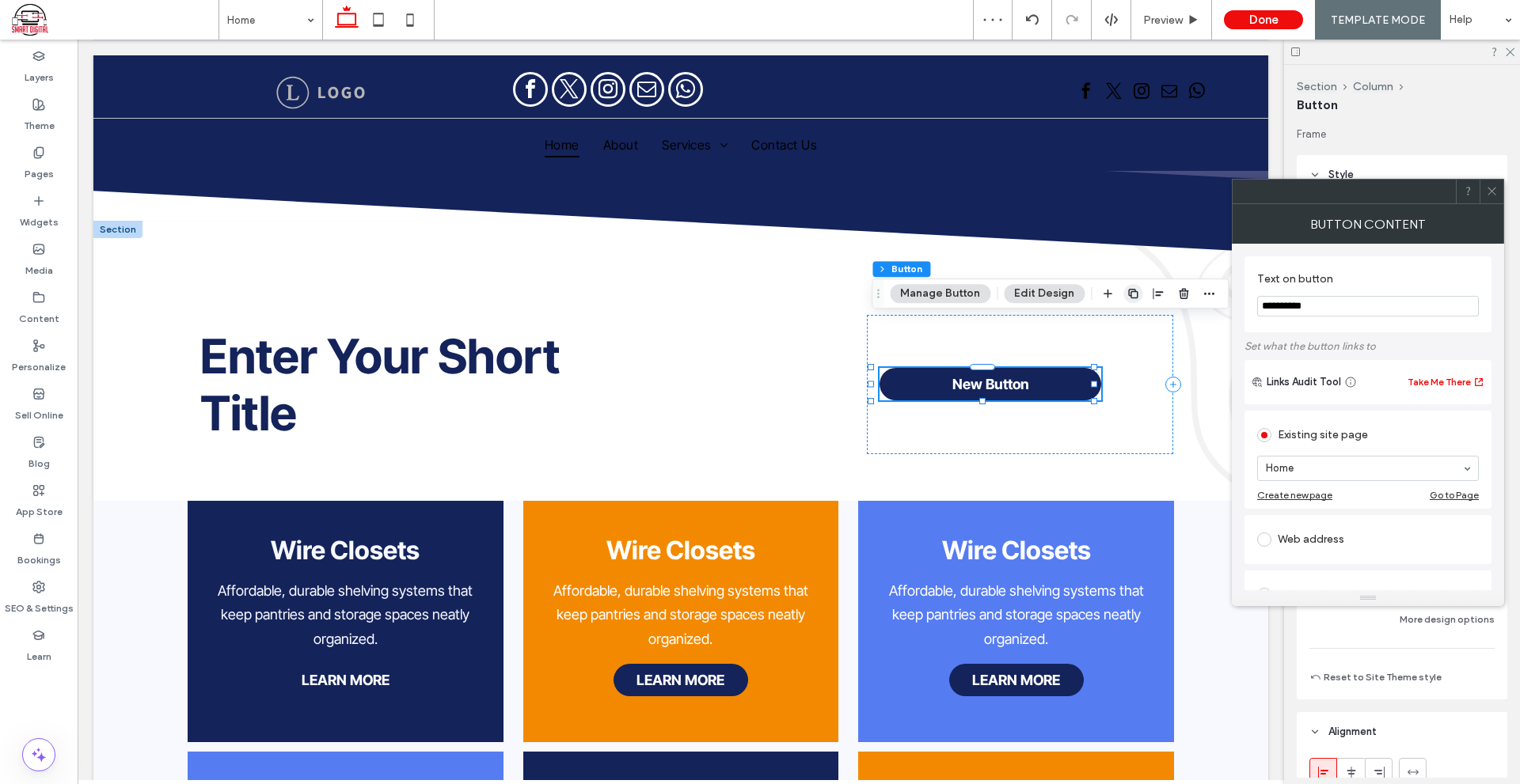
click at [1133, 298] on use "button" at bounding box center [1133, 293] width 10 height 10
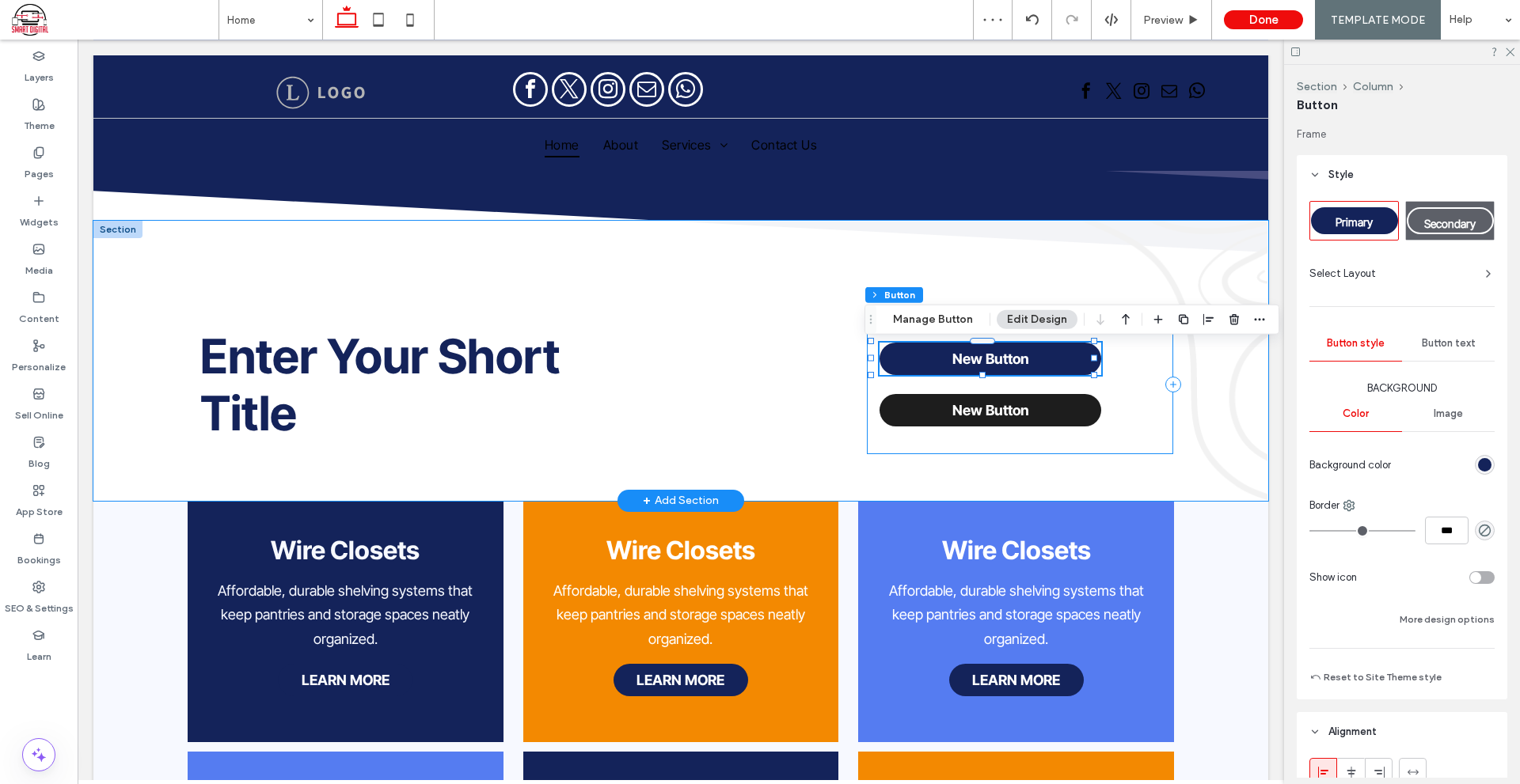
type input "**"
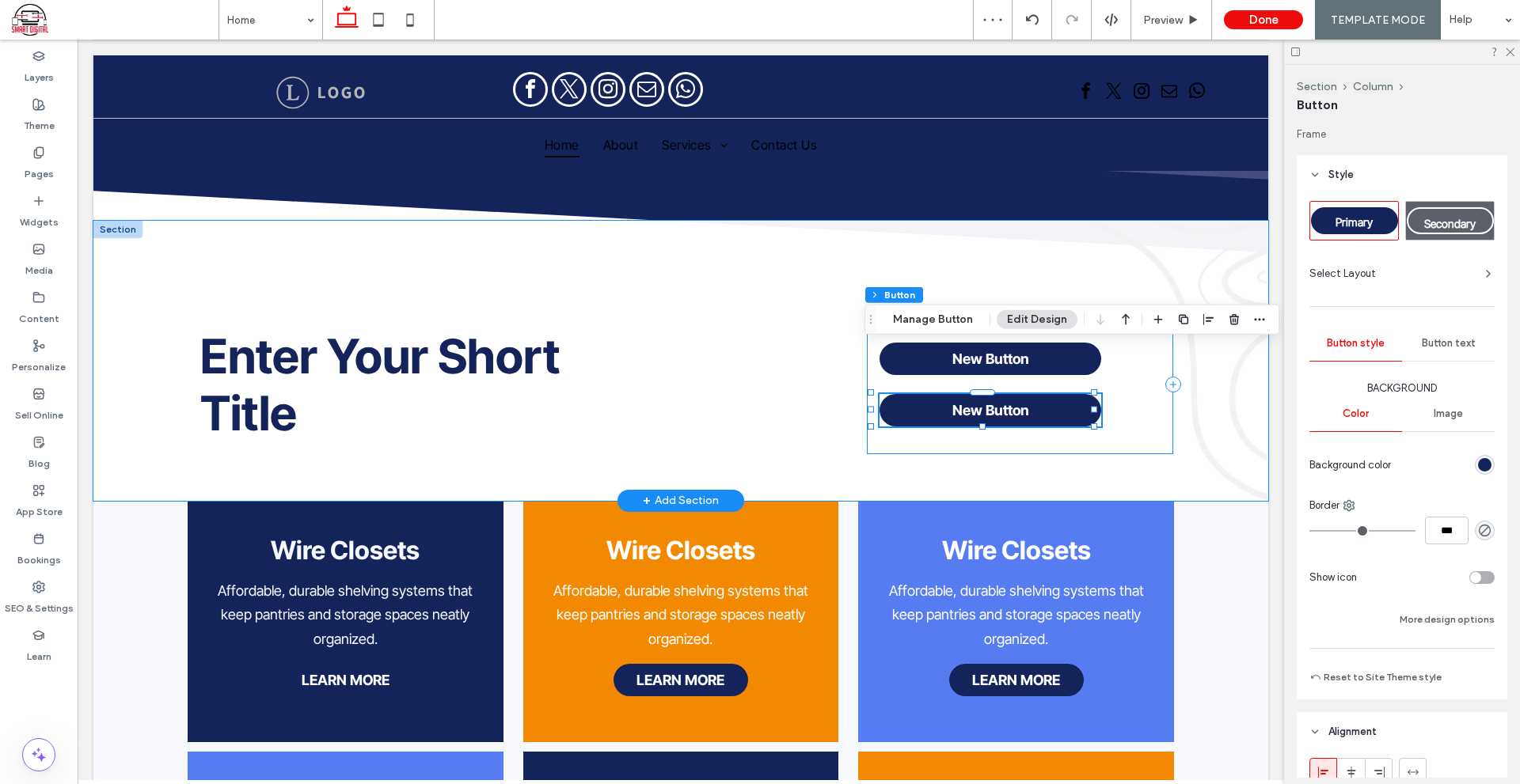
click at [1119, 365] on div "New Button New Button" at bounding box center [1019, 385] width 306 height 139
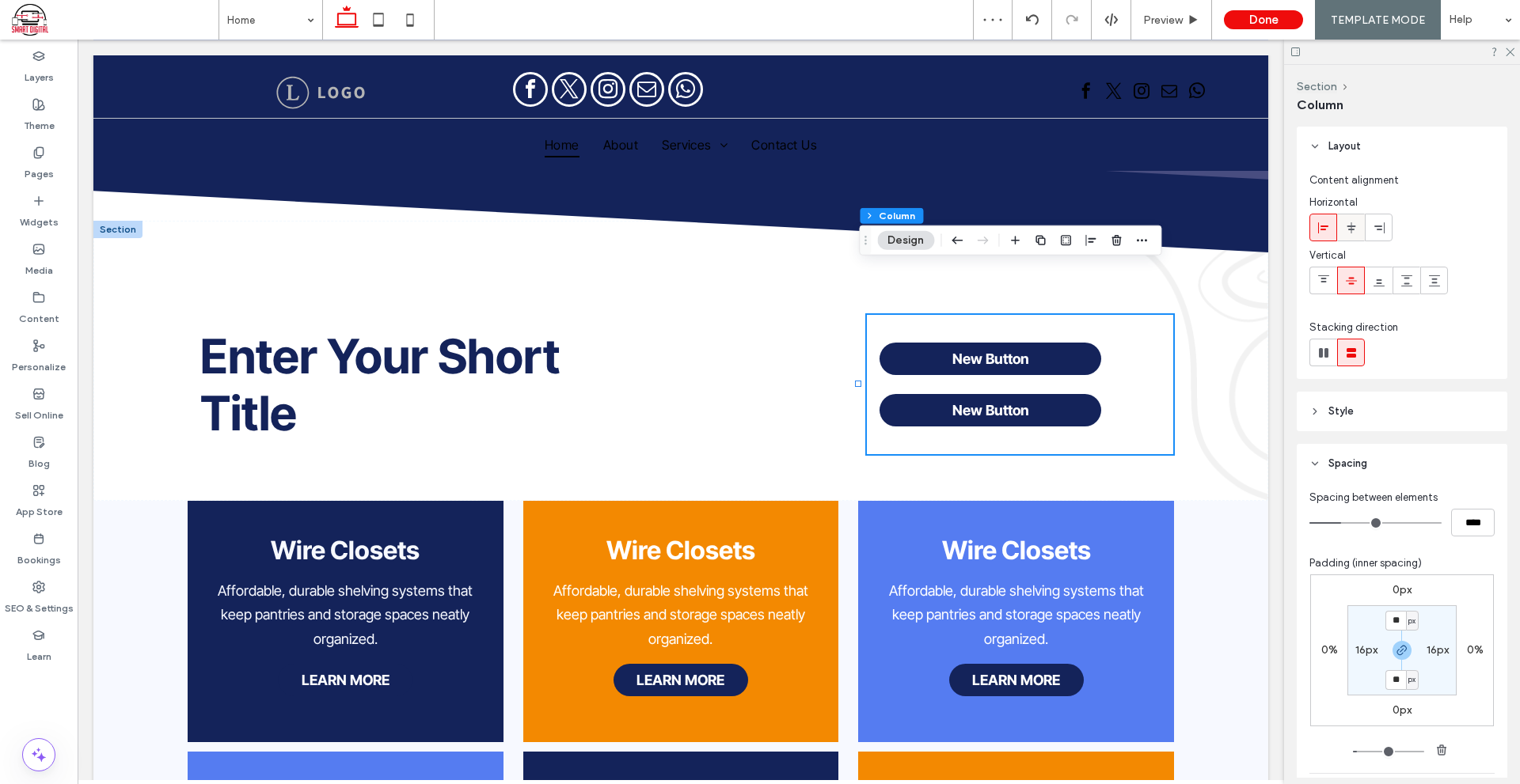
click at [1346, 239] on span at bounding box center [1351, 227] width 13 height 26
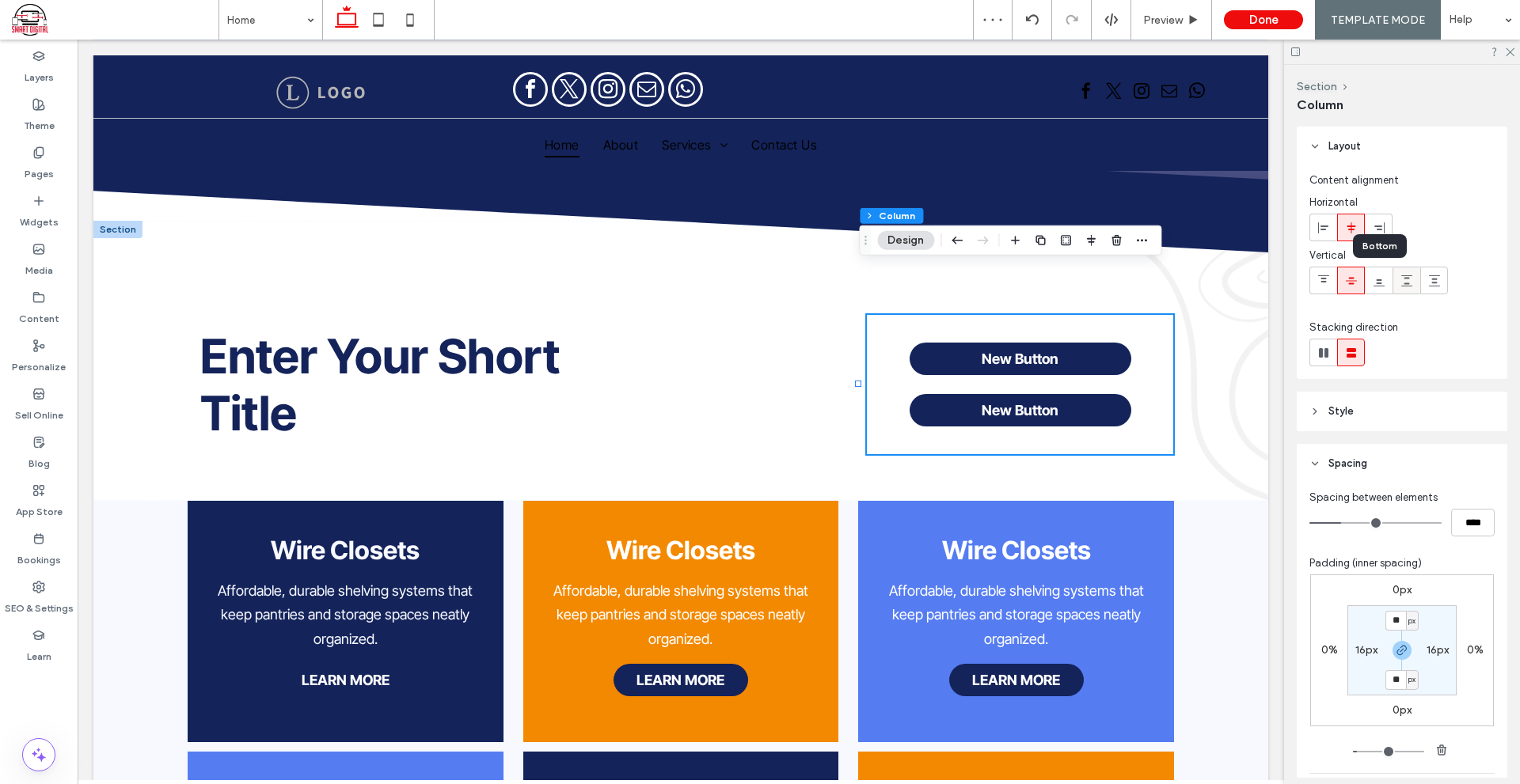
click at [1404, 281] on icon at bounding box center [1406, 280] width 13 height 13
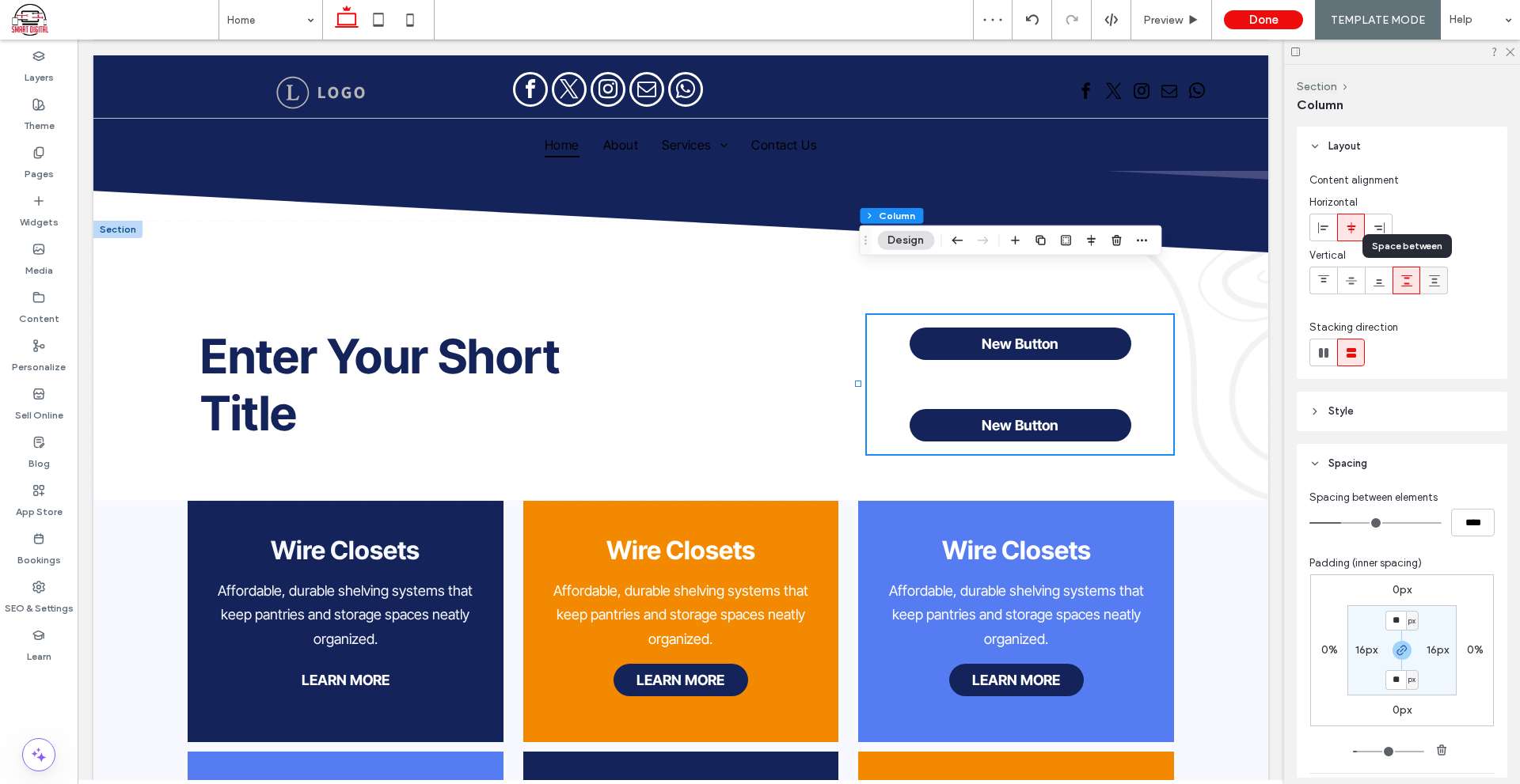
click at [1434, 278] on use at bounding box center [1434, 280] width 11 height 11
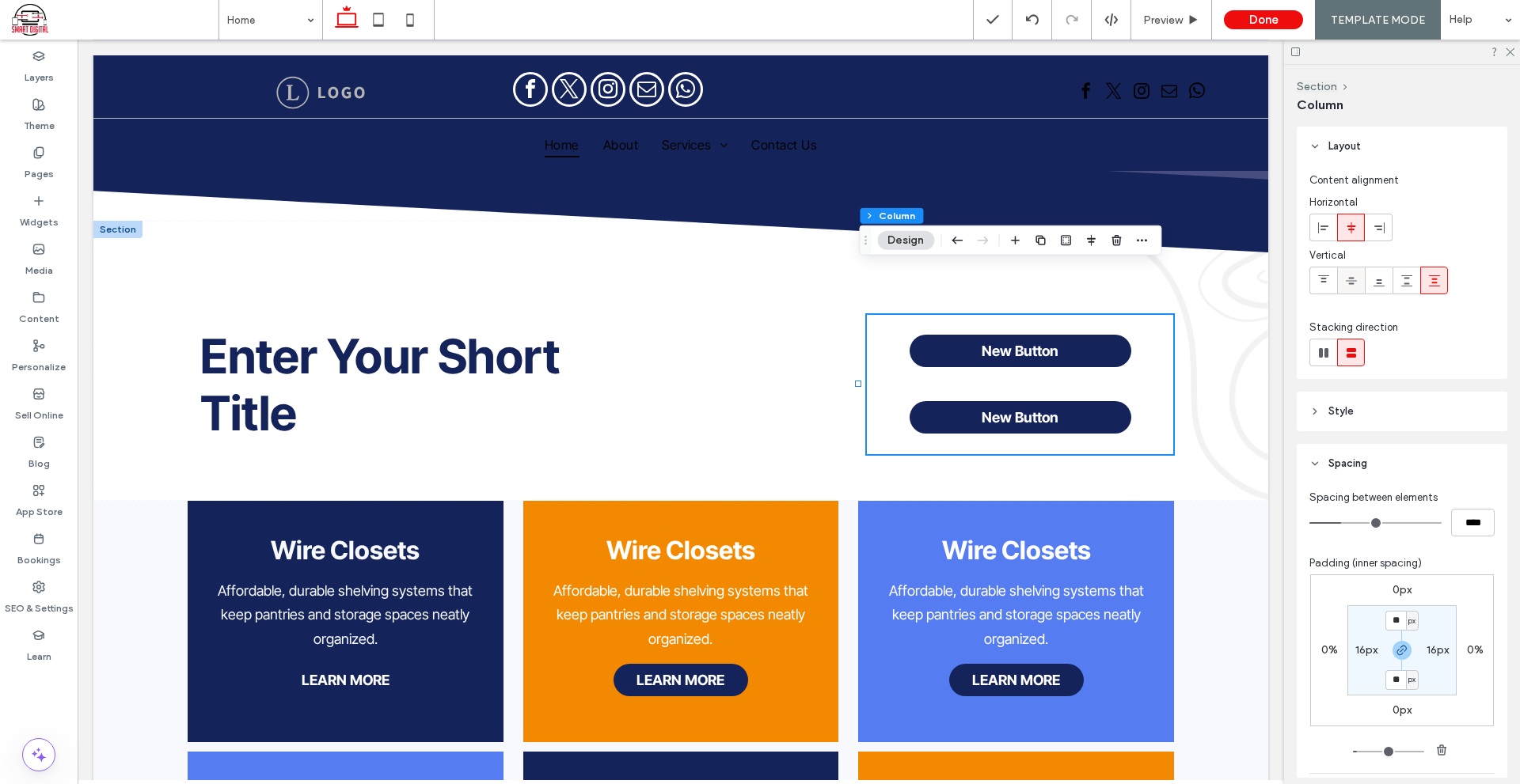
click at [1358, 278] on div at bounding box center [1350, 280] width 26 height 26
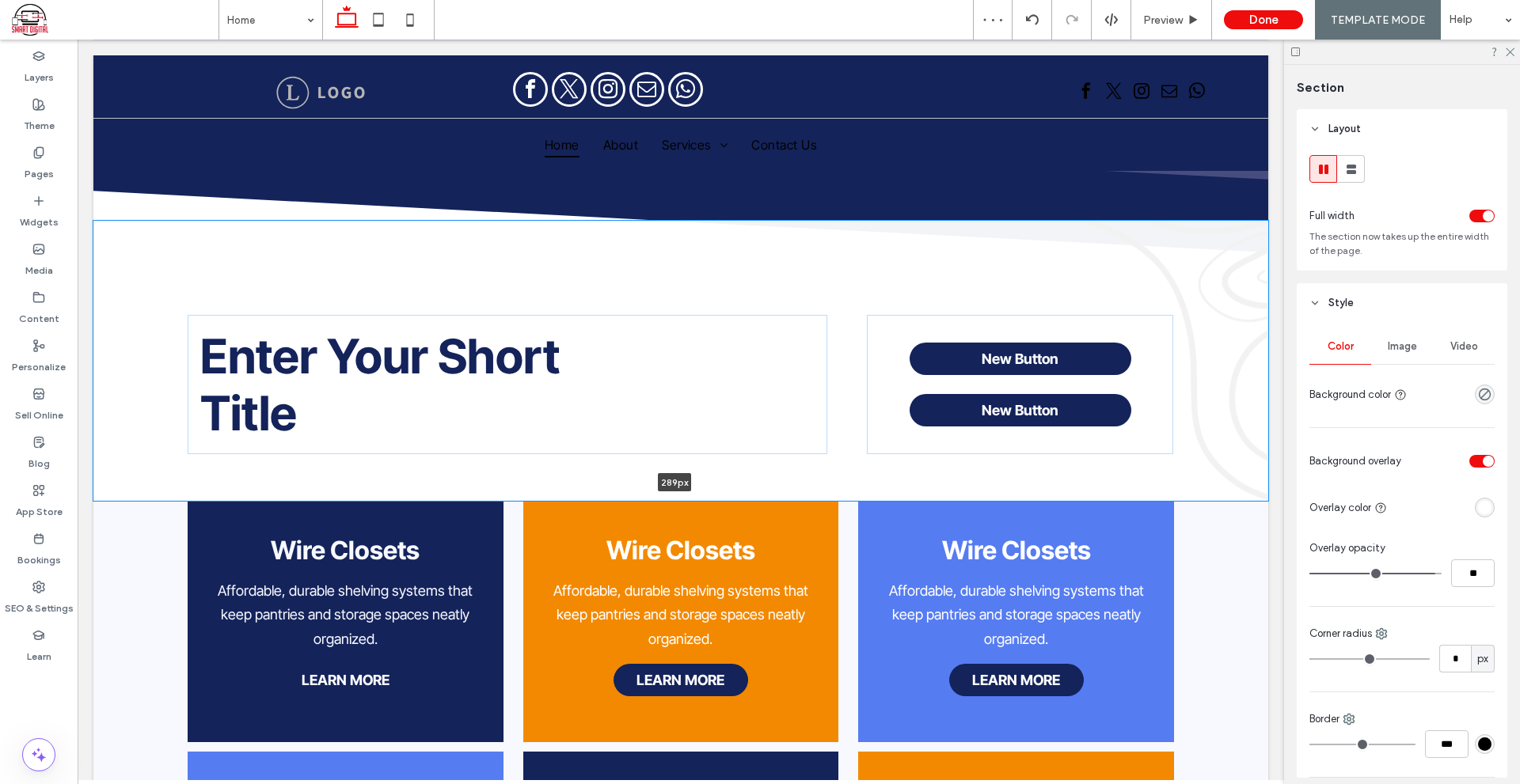
drag, startPoint x: 1188, startPoint y: 449, endPoint x: 1198, endPoint y: 399, distance: 51.0
click at [1198, 399] on div "Enter Your Short Title New Button New Button 289px Section + Add Section" at bounding box center [680, 361] width 1174 height 280
type input "***"
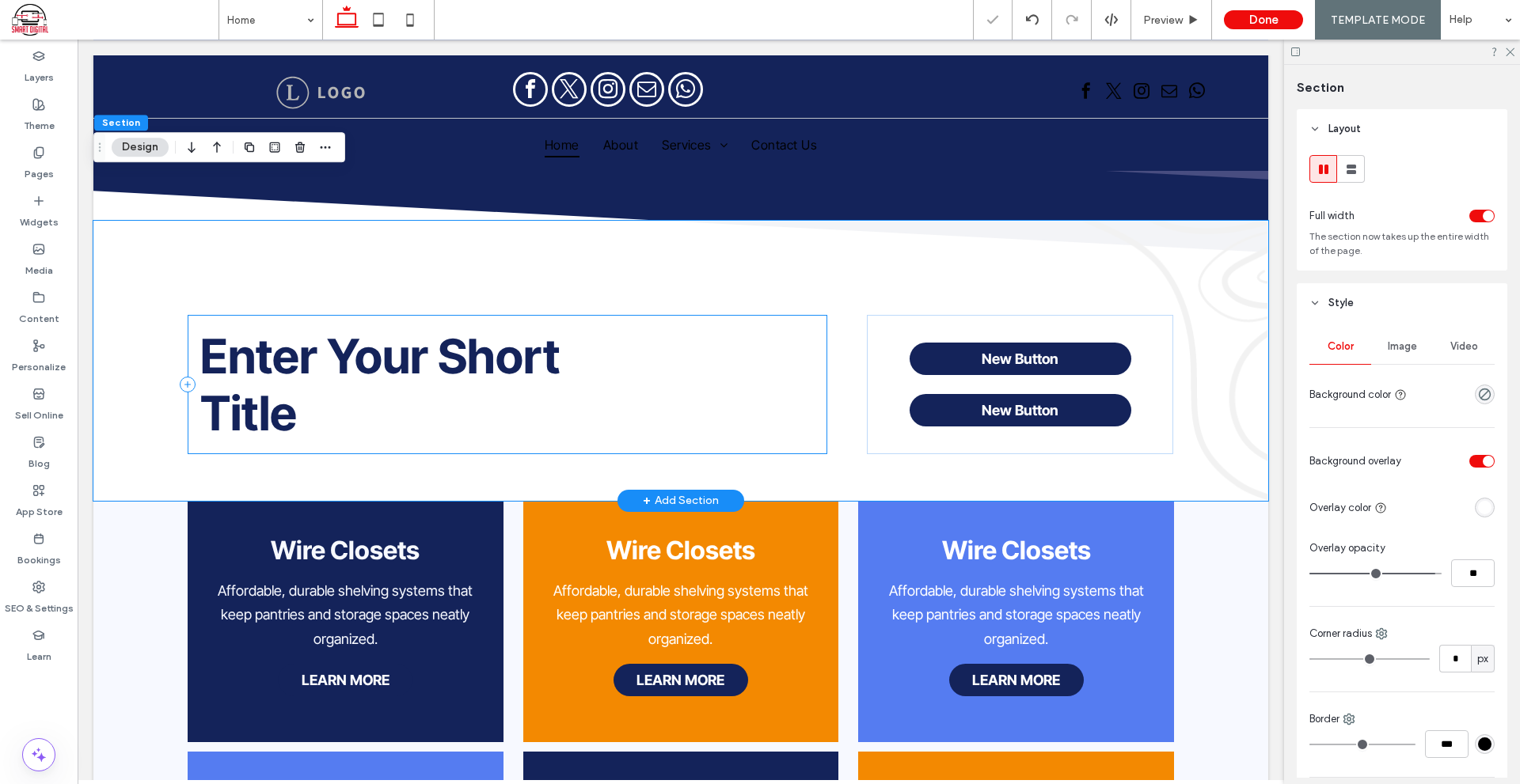
click at [736, 348] on div "Enter Your Short Title" at bounding box center [507, 385] width 640 height 139
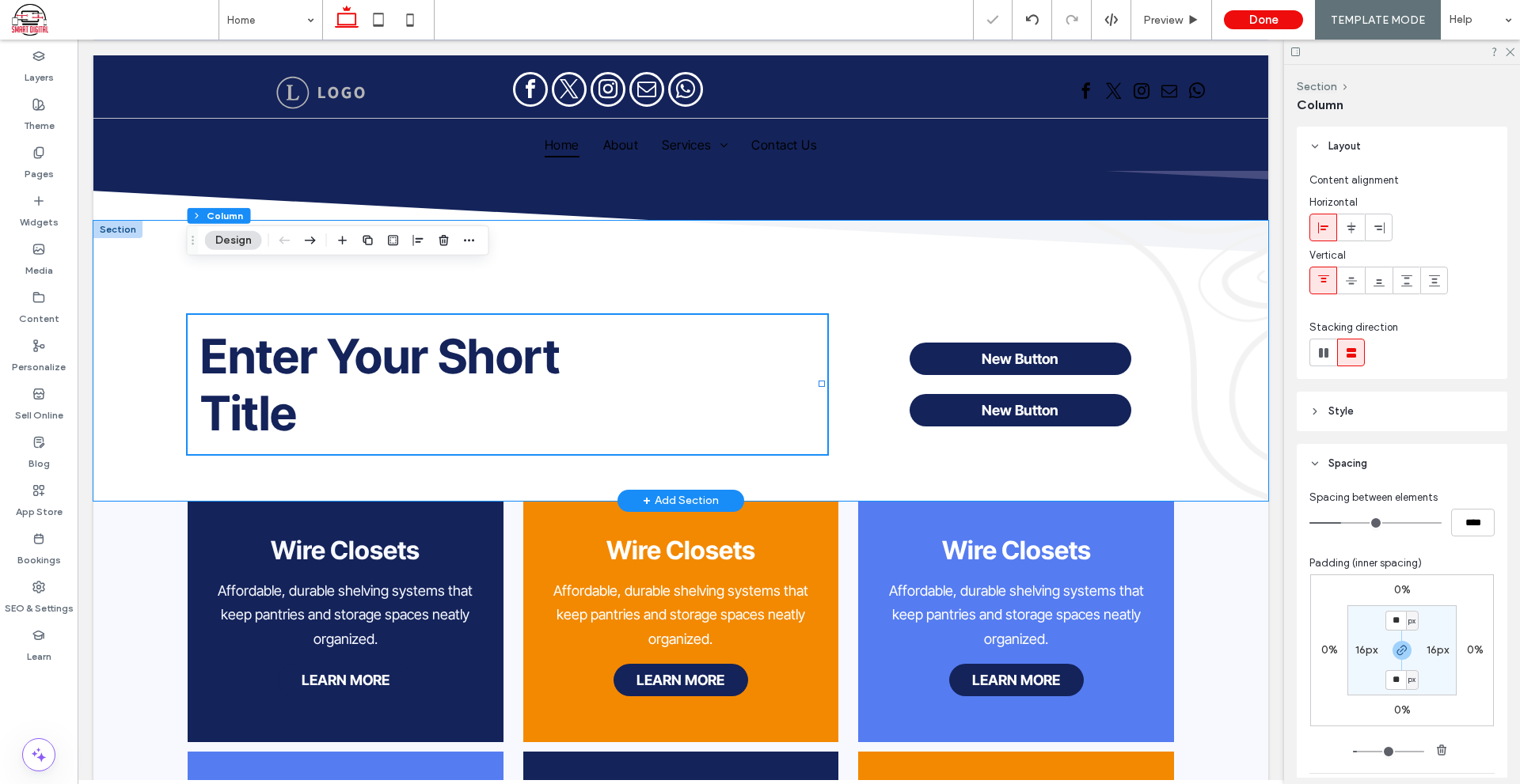
click at [824, 336] on div "Enter Your Short Title New Button New Button" at bounding box center [680, 361] width 1174 height 280
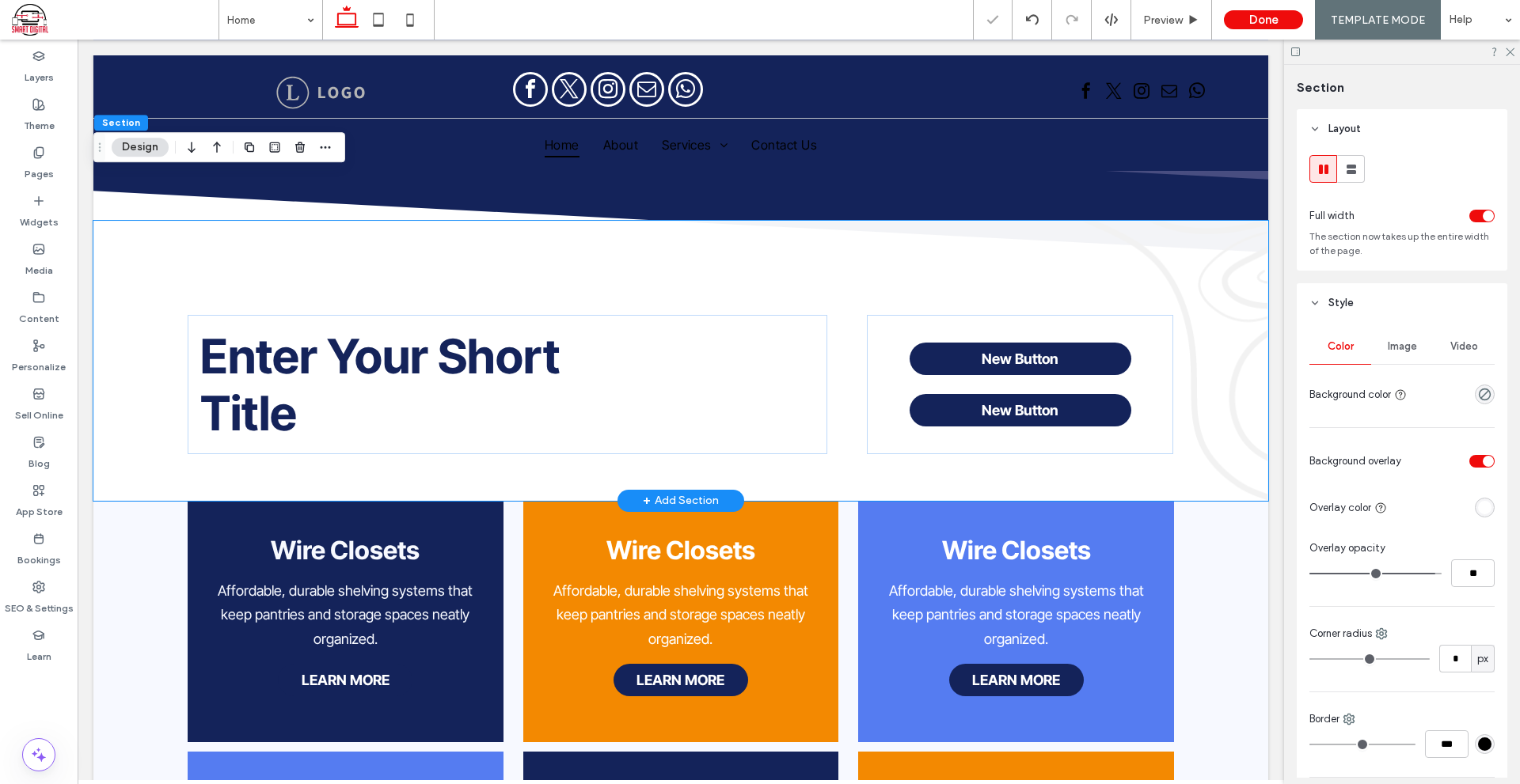
click at [821, 335] on div "Enter Your Short Title New Button New Button" at bounding box center [680, 361] width 1174 height 280
click at [812, 338] on div "Enter Your Short Title" at bounding box center [507, 385] width 640 height 139
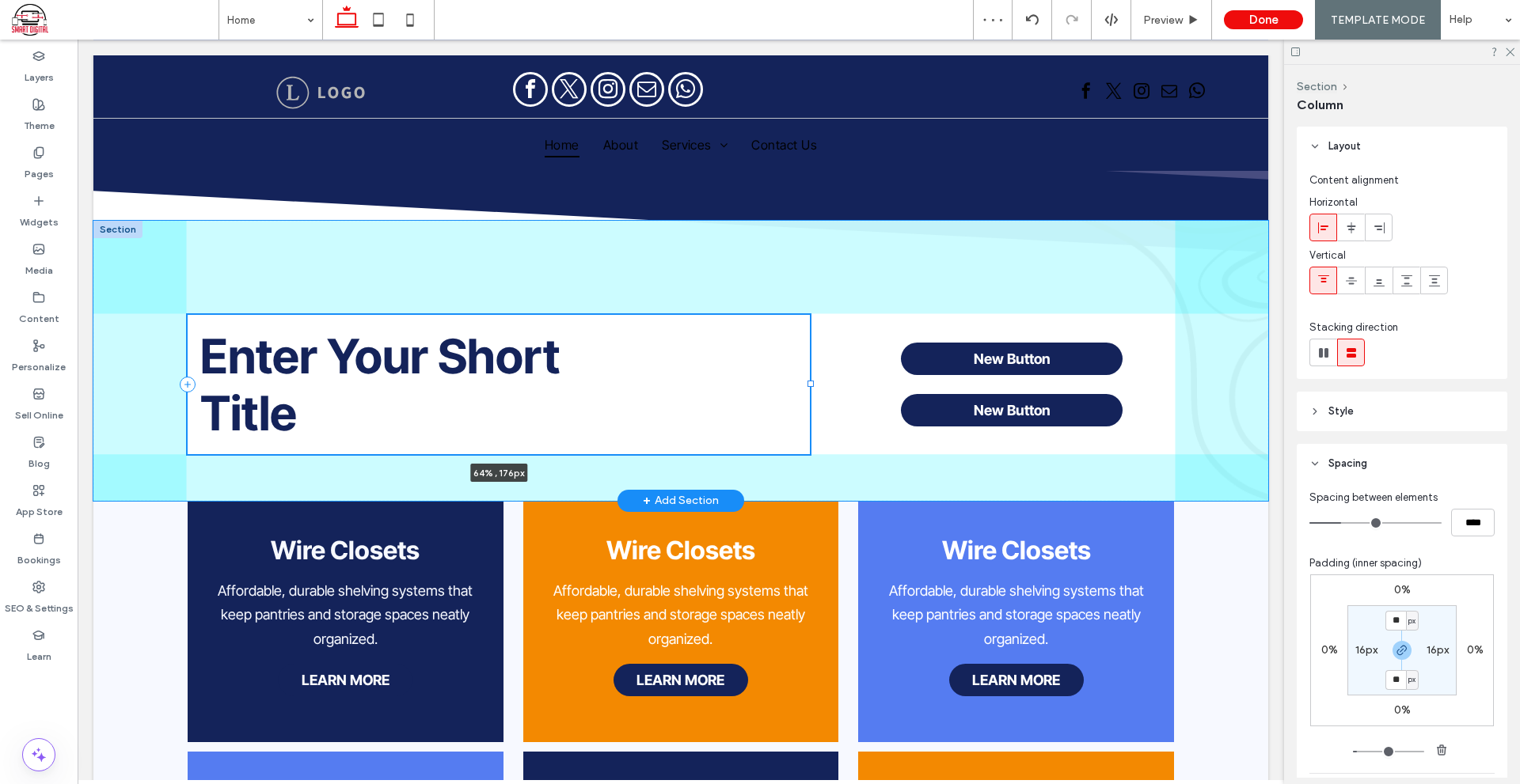
drag, startPoint x: 822, startPoint y: 336, endPoint x: 771, endPoint y: 339, distance: 51.1
click at [814, 341] on div "Enter Your Short Title 64% , 176px New Button New Button" at bounding box center [680, 361] width 1174 height 280
type input "**"
type input "*****"
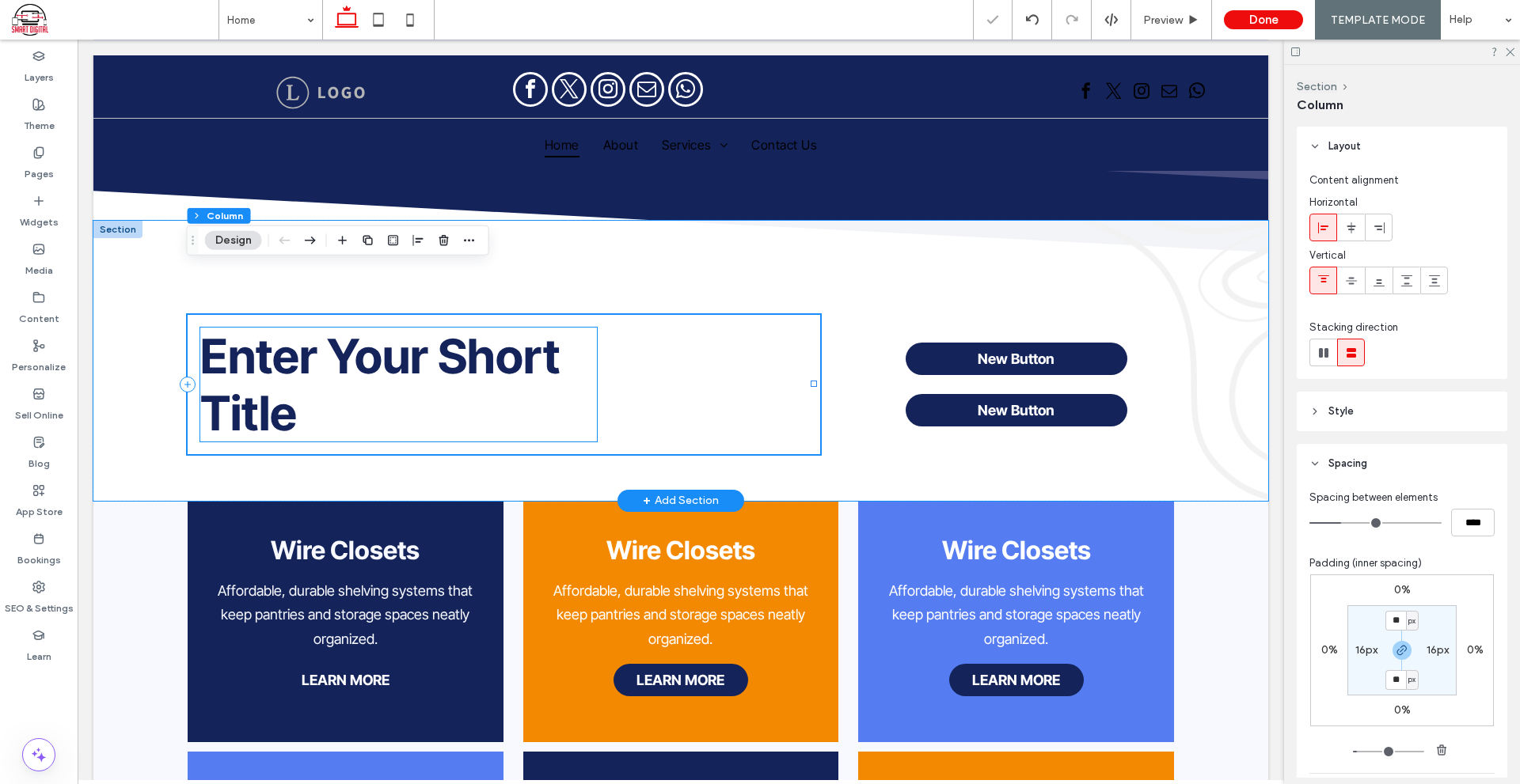
click at [552, 327] on span "Enter Your Short Title" at bounding box center [380, 384] width 360 height 114
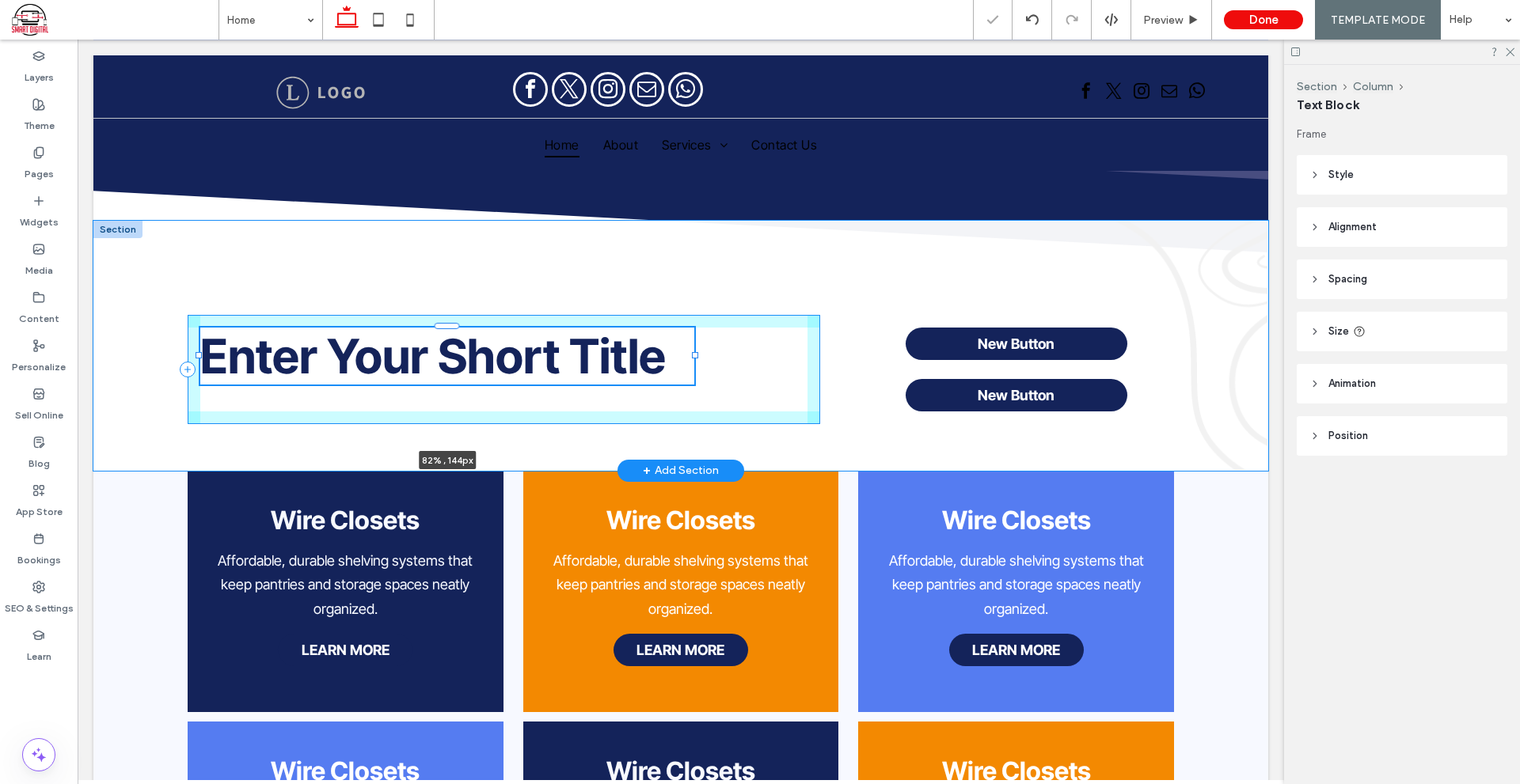
drag, startPoint x: 593, startPoint y: 338, endPoint x: 1053, endPoint y: 367, distance: 460.9
click at [1053, 367] on div "Enter Your Short Title 82% , 144px New Button New Button" at bounding box center [680, 345] width 1174 height 250
type input "***"
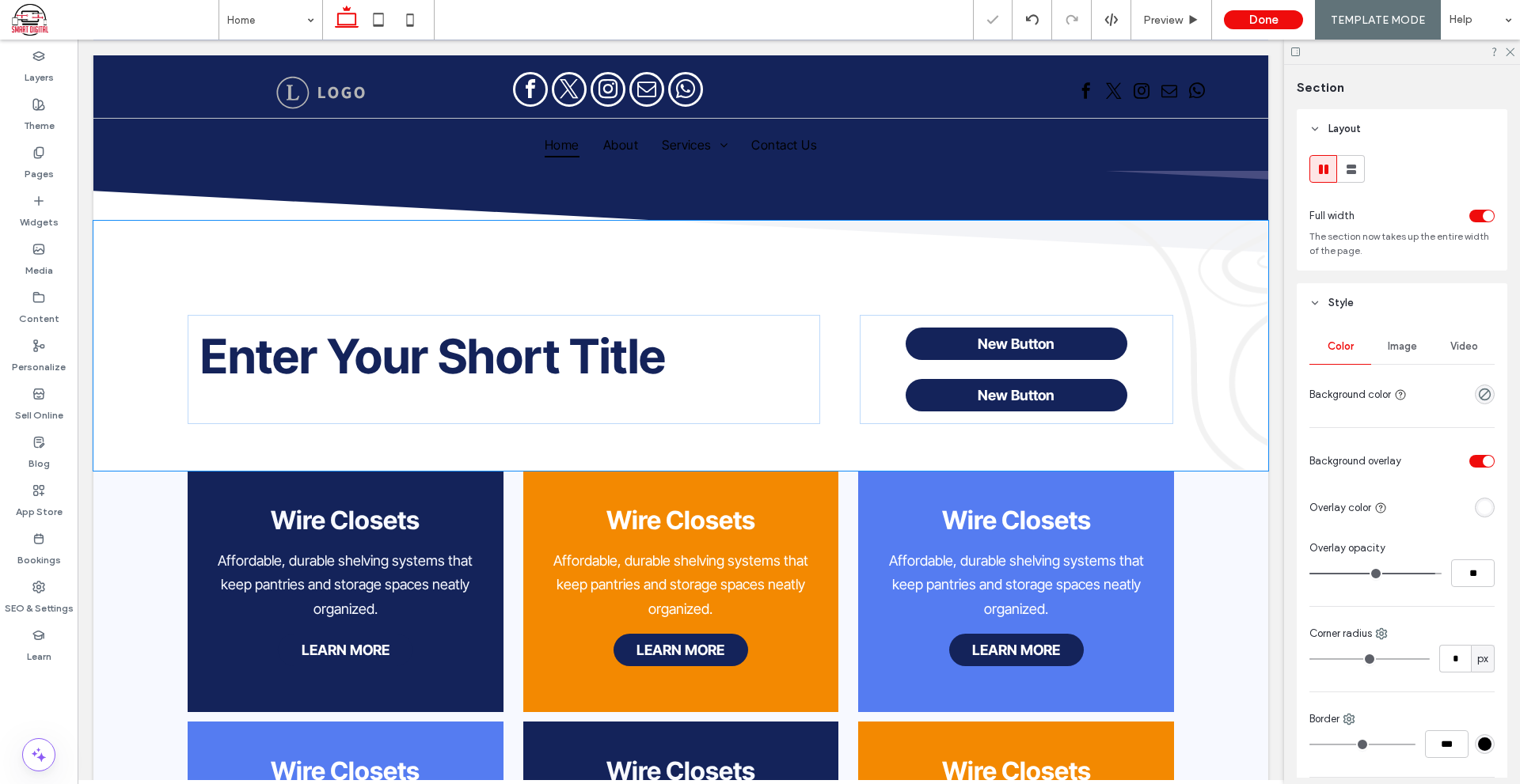
drag, startPoint x: 1188, startPoint y: 419, endPoint x: 1183, endPoint y: 369, distance: 50.2
click at [1186, 372] on div "Enter Your Short Title New Button New Button Section + Add Section" at bounding box center [680, 345] width 1174 height 250
type input "***"
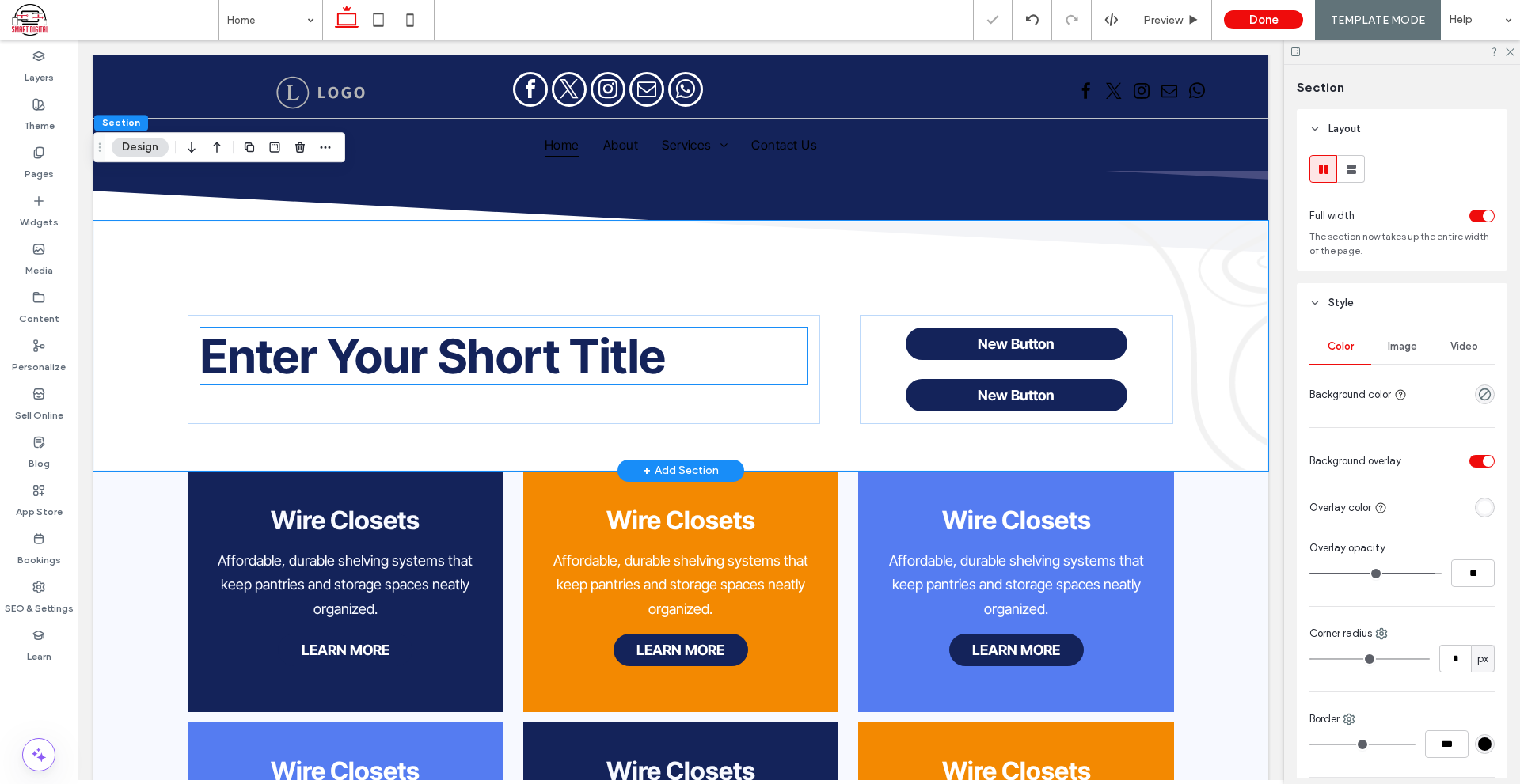
click at [401, 327] on span "Enter Your Short Title" at bounding box center [433, 355] width 466 height 57
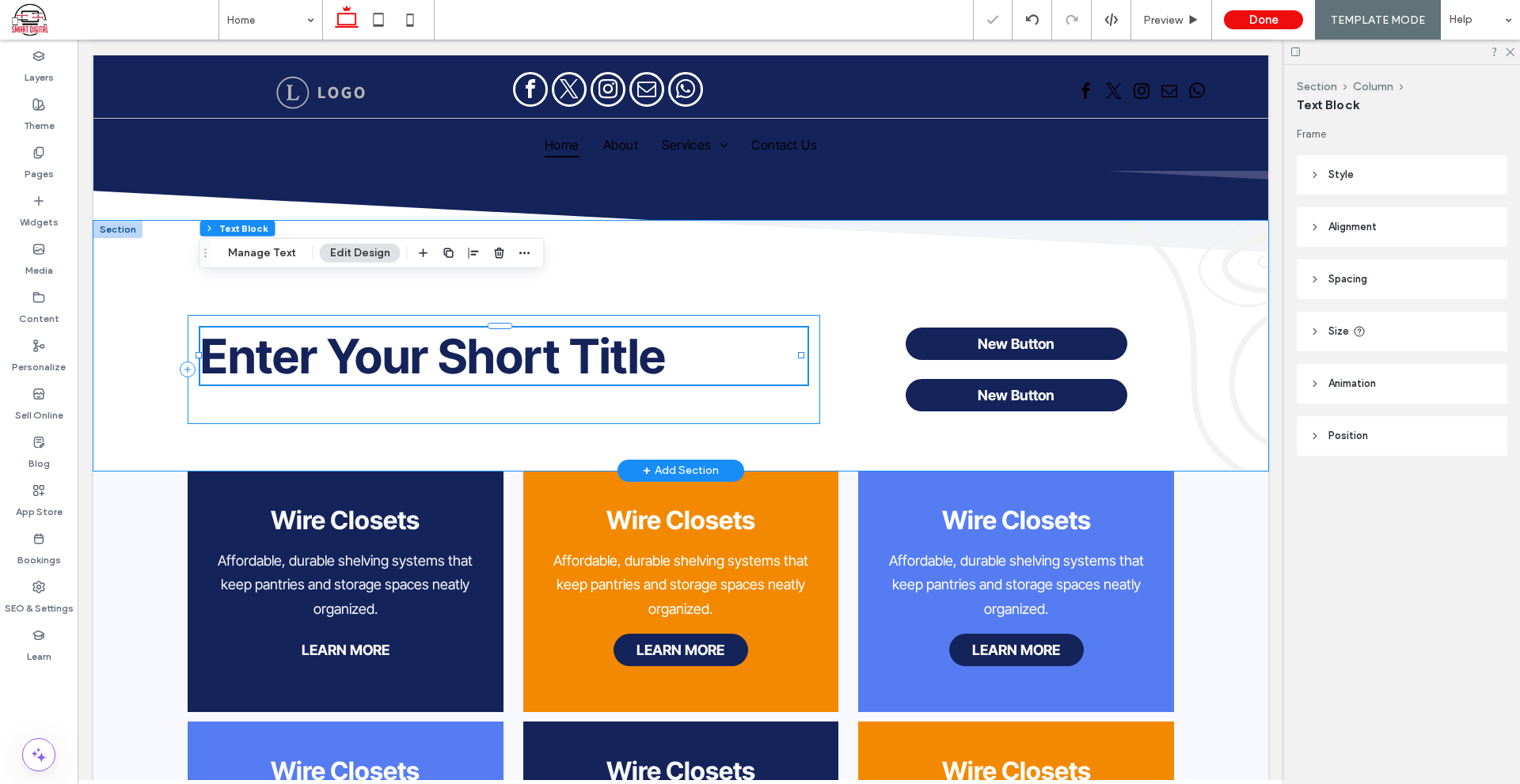
click at [363, 364] on div "Enter Your Short Title" at bounding box center [503, 369] width 632 height 109
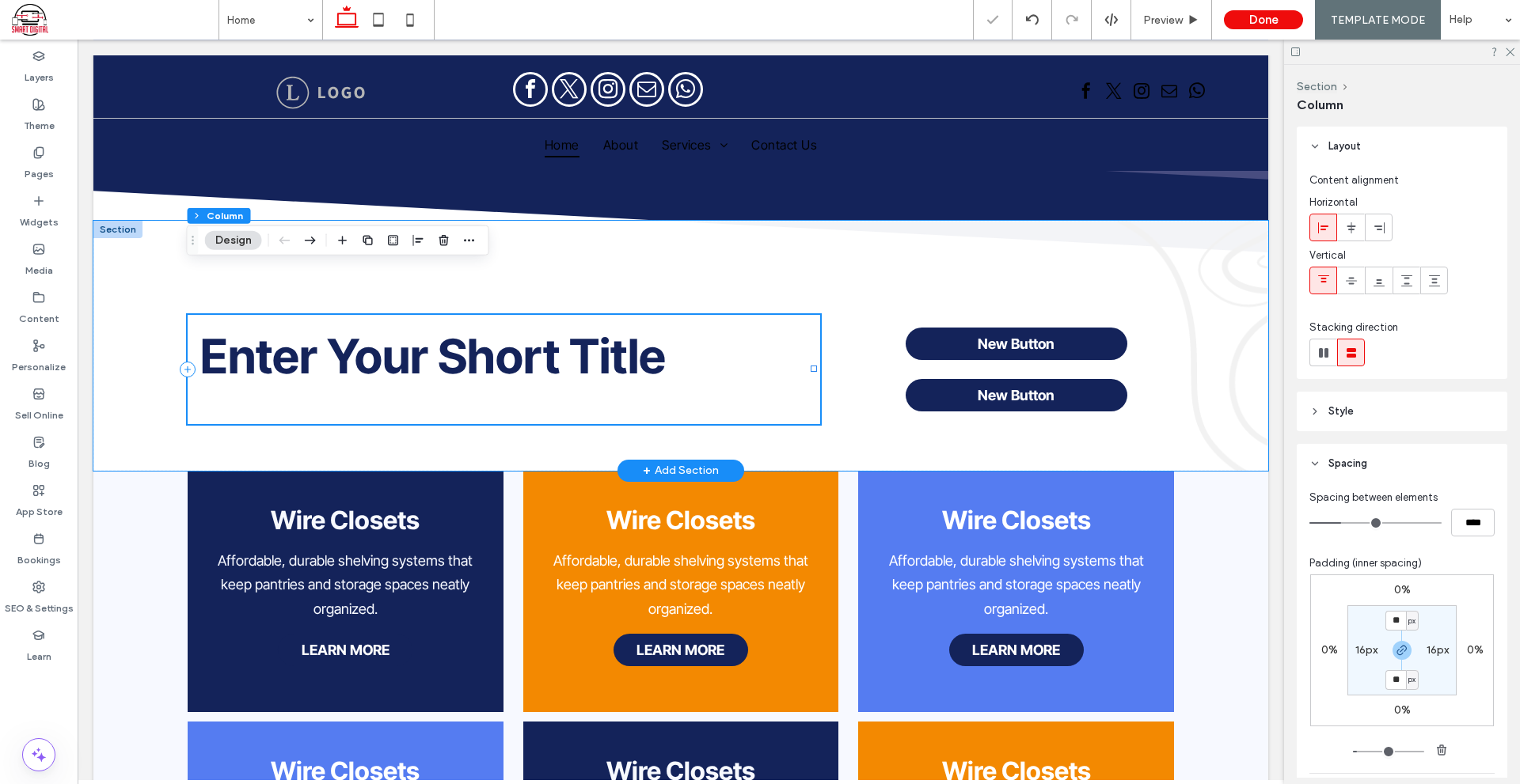
click at [653, 352] on div "Enter Your Short Title" at bounding box center [503, 369] width 632 height 109
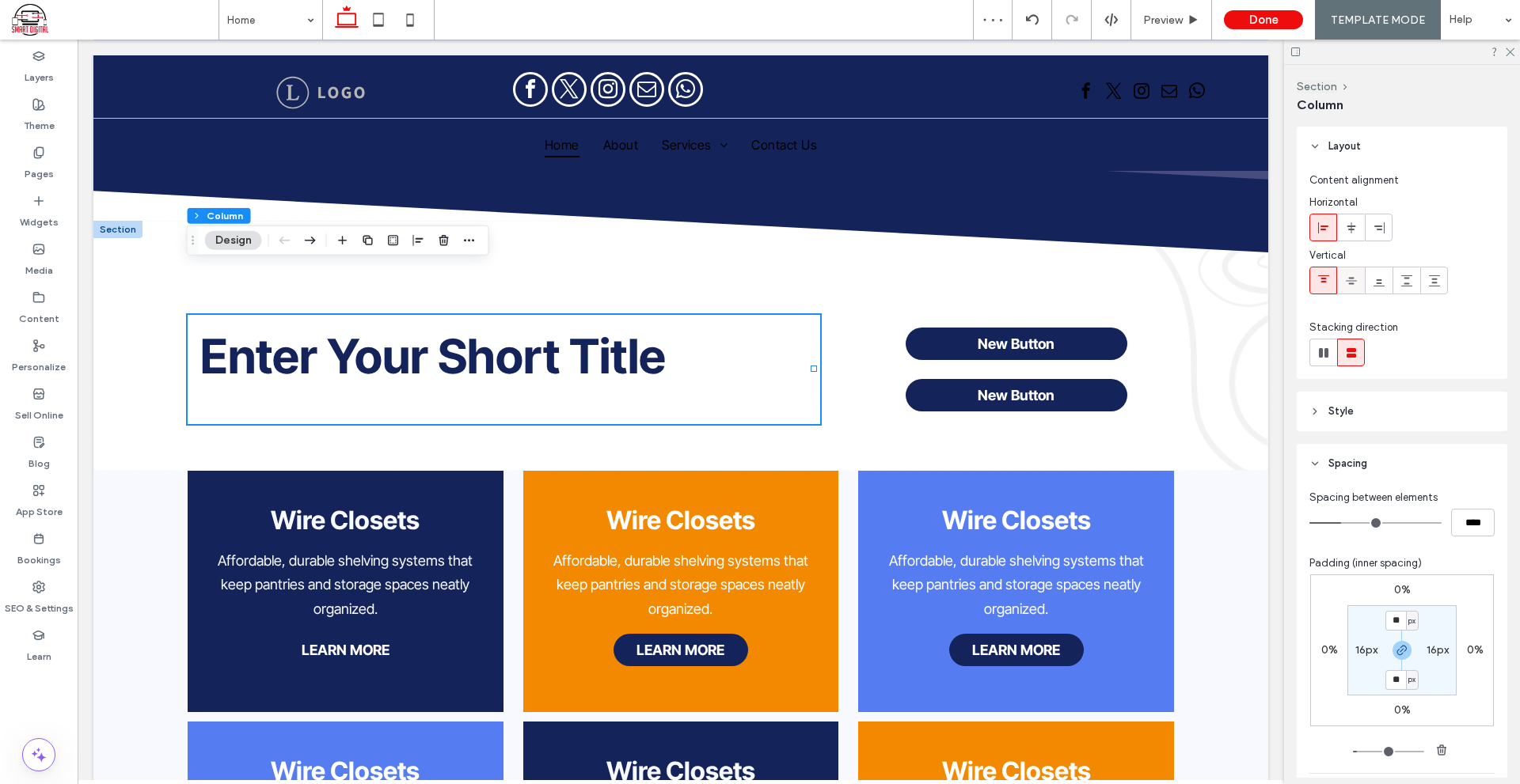
click at [1353, 279] on icon at bounding box center [1351, 280] width 13 height 13
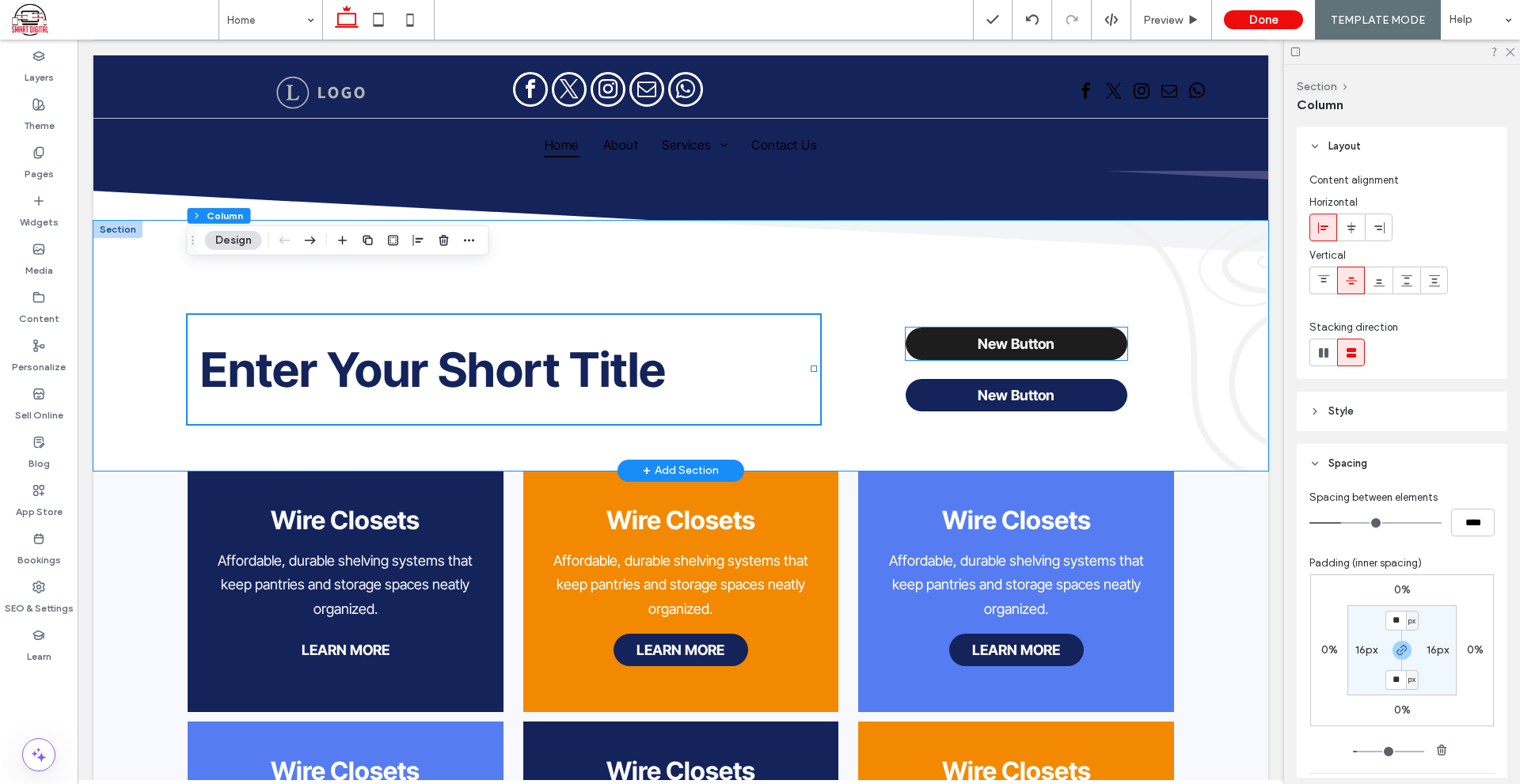
click at [1102, 327] on link "New Button" at bounding box center [1016, 343] width 222 height 32
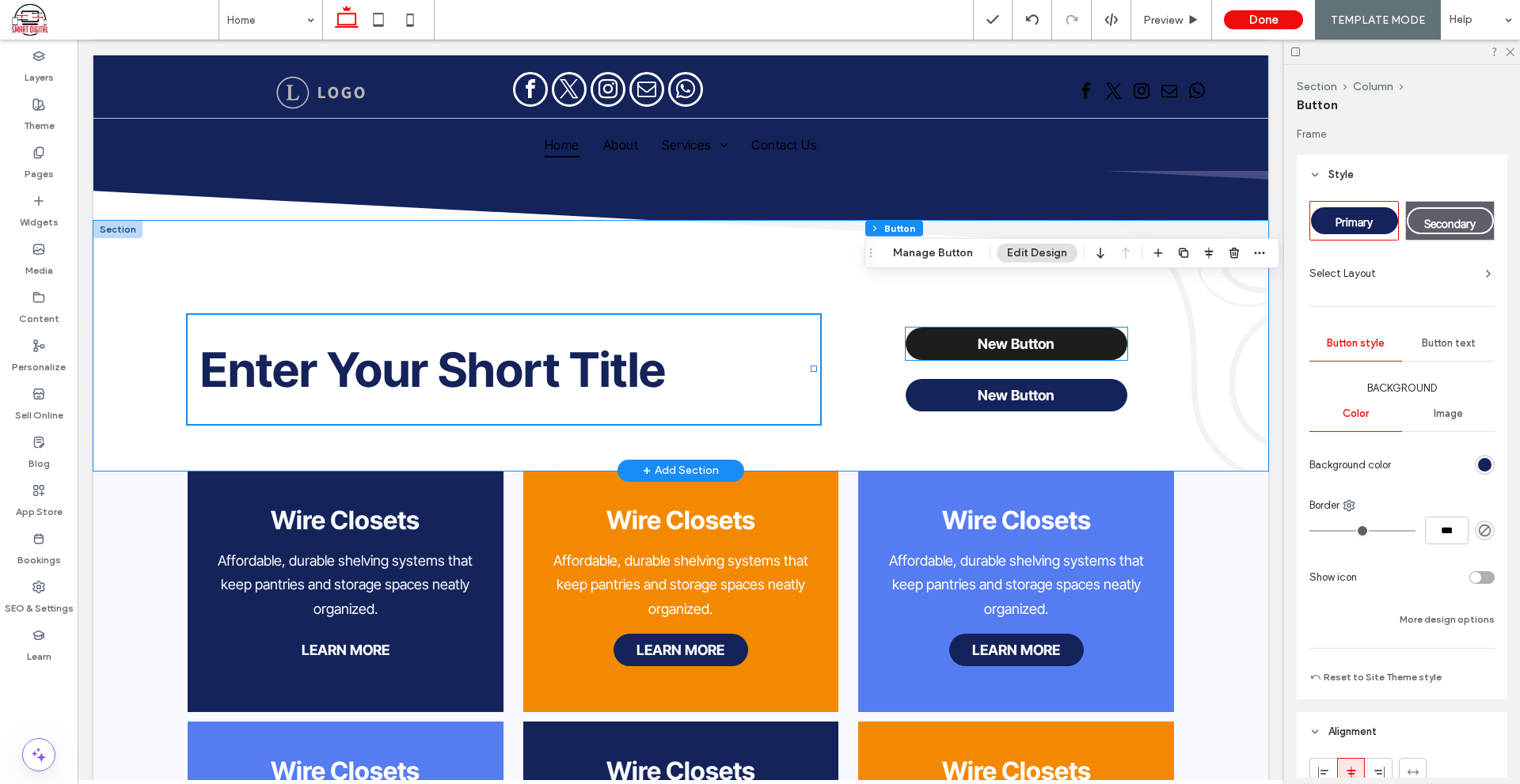
click at [1102, 327] on div "New Button" at bounding box center [1016, 343] width 222 height 32
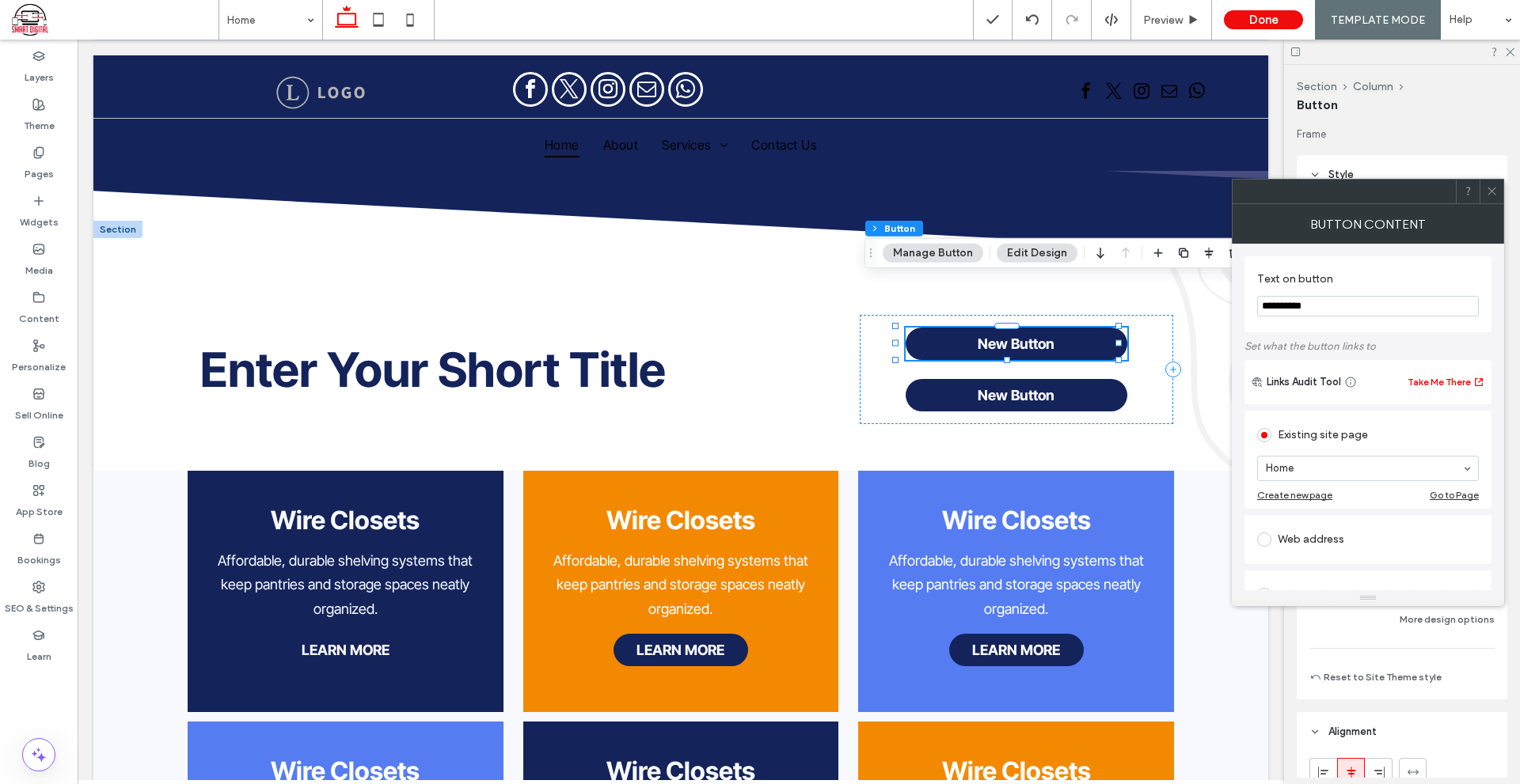
click at [1354, 312] on input "**********" at bounding box center [1368, 306] width 222 height 21
click at [1354, 310] on input "**********" at bounding box center [1368, 306] width 222 height 21
type input "**********"
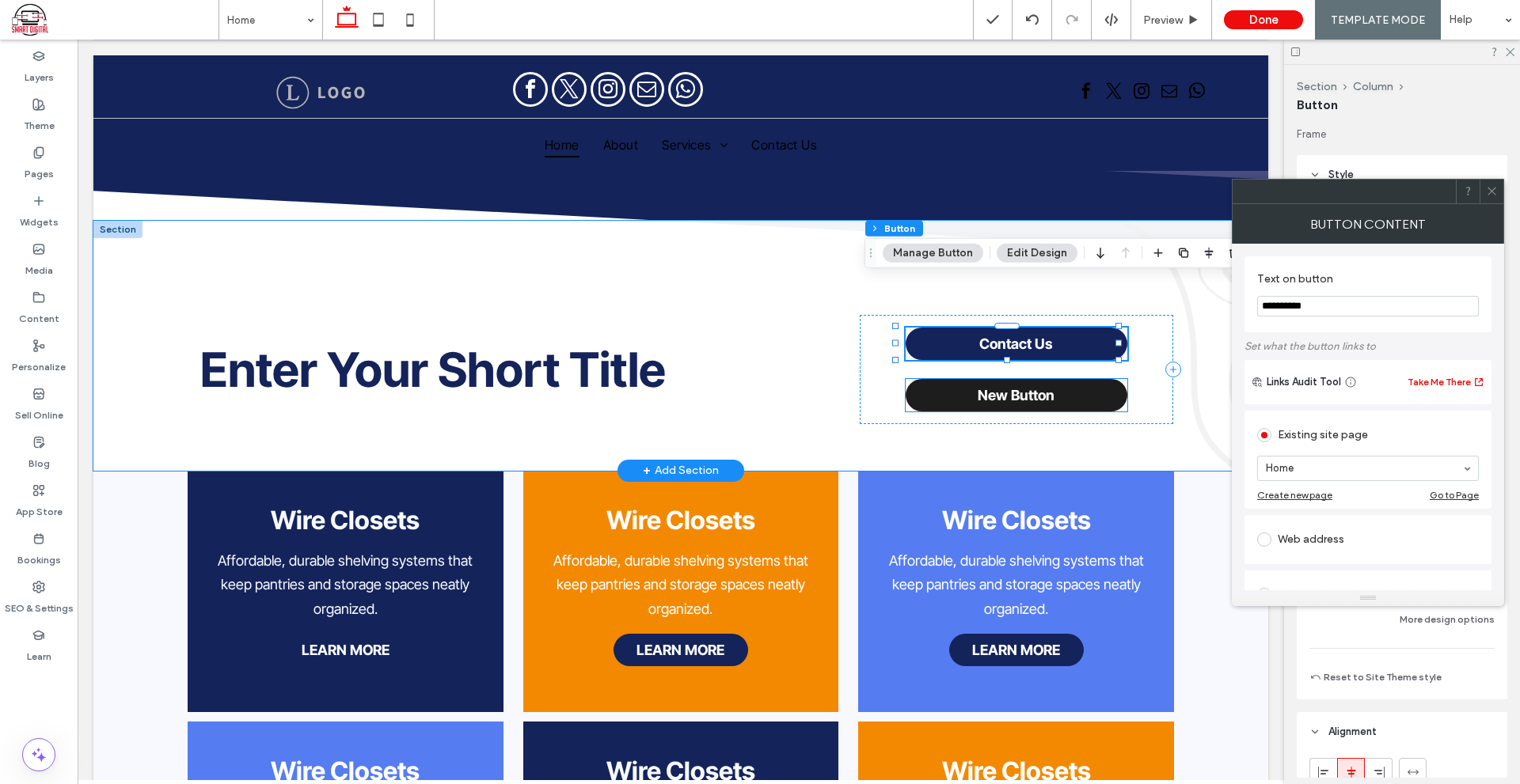
click at [1013, 387] on span "New Button" at bounding box center [1016, 395] width 77 height 17
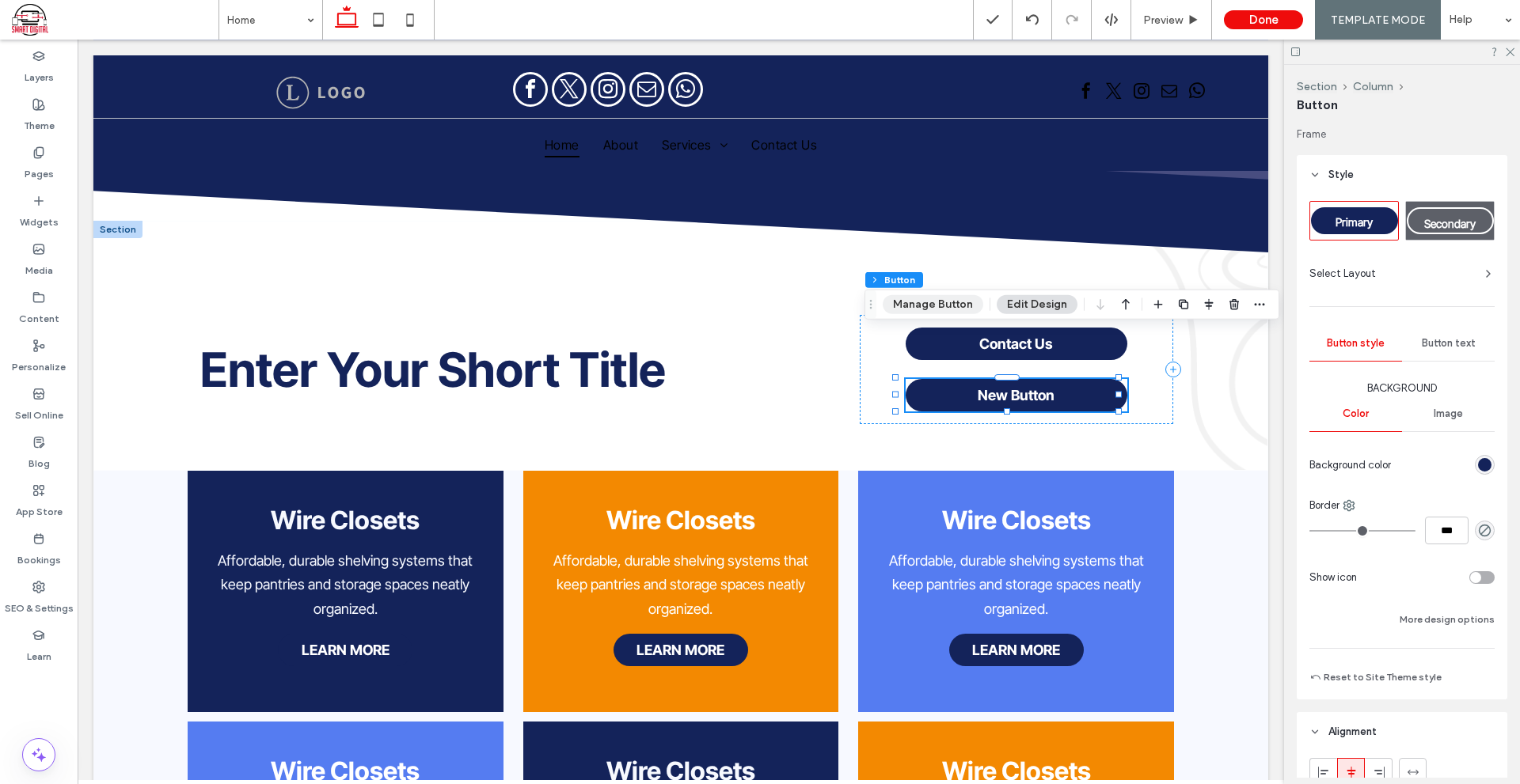
click at [963, 301] on button "Manage Button" at bounding box center [932, 305] width 100 height 19
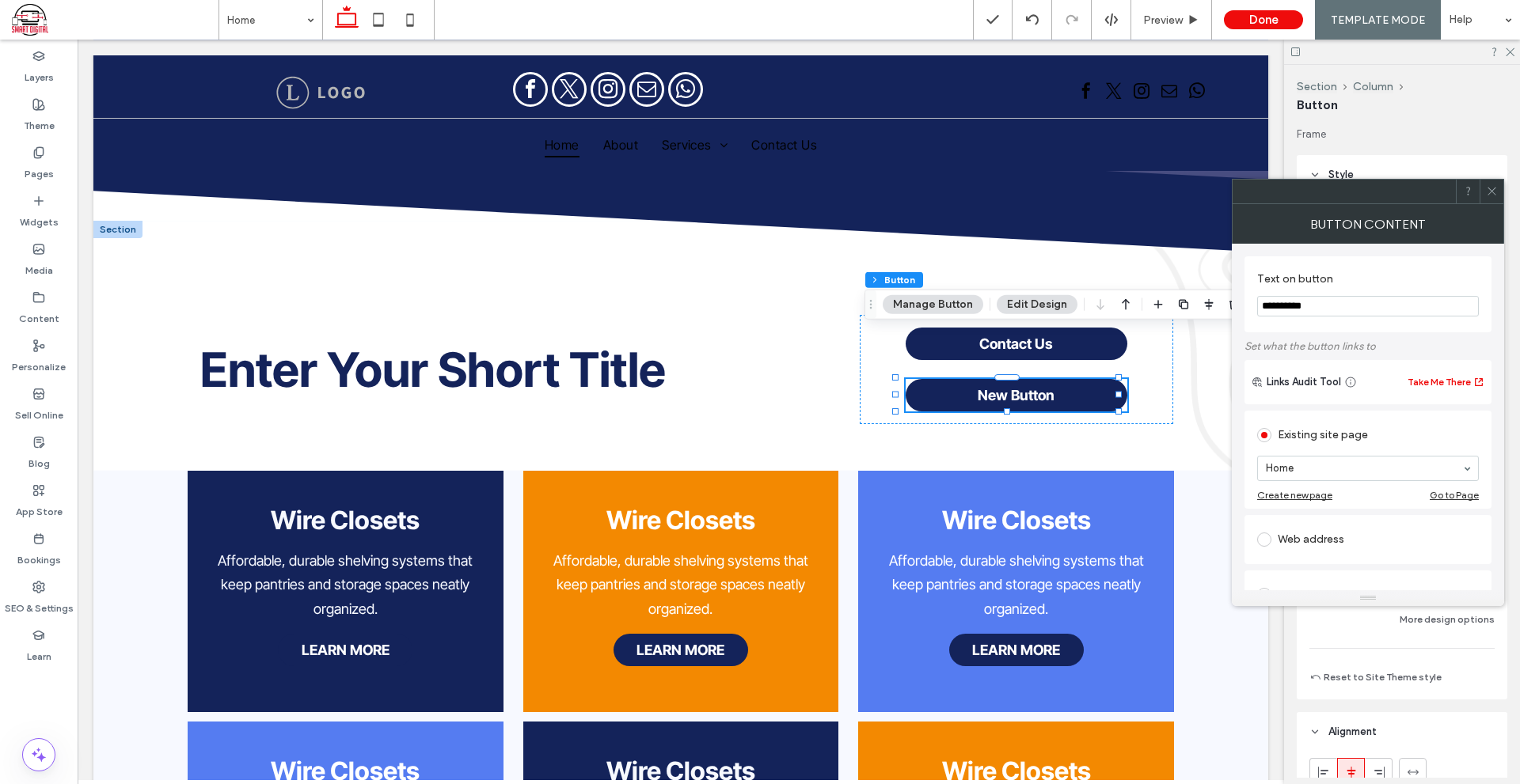
click at [1363, 310] on input "**********" at bounding box center [1368, 306] width 222 height 21
type input "*******"
click at [1419, 325] on div "Text on button *******" at bounding box center [1368, 294] width 247 height 76
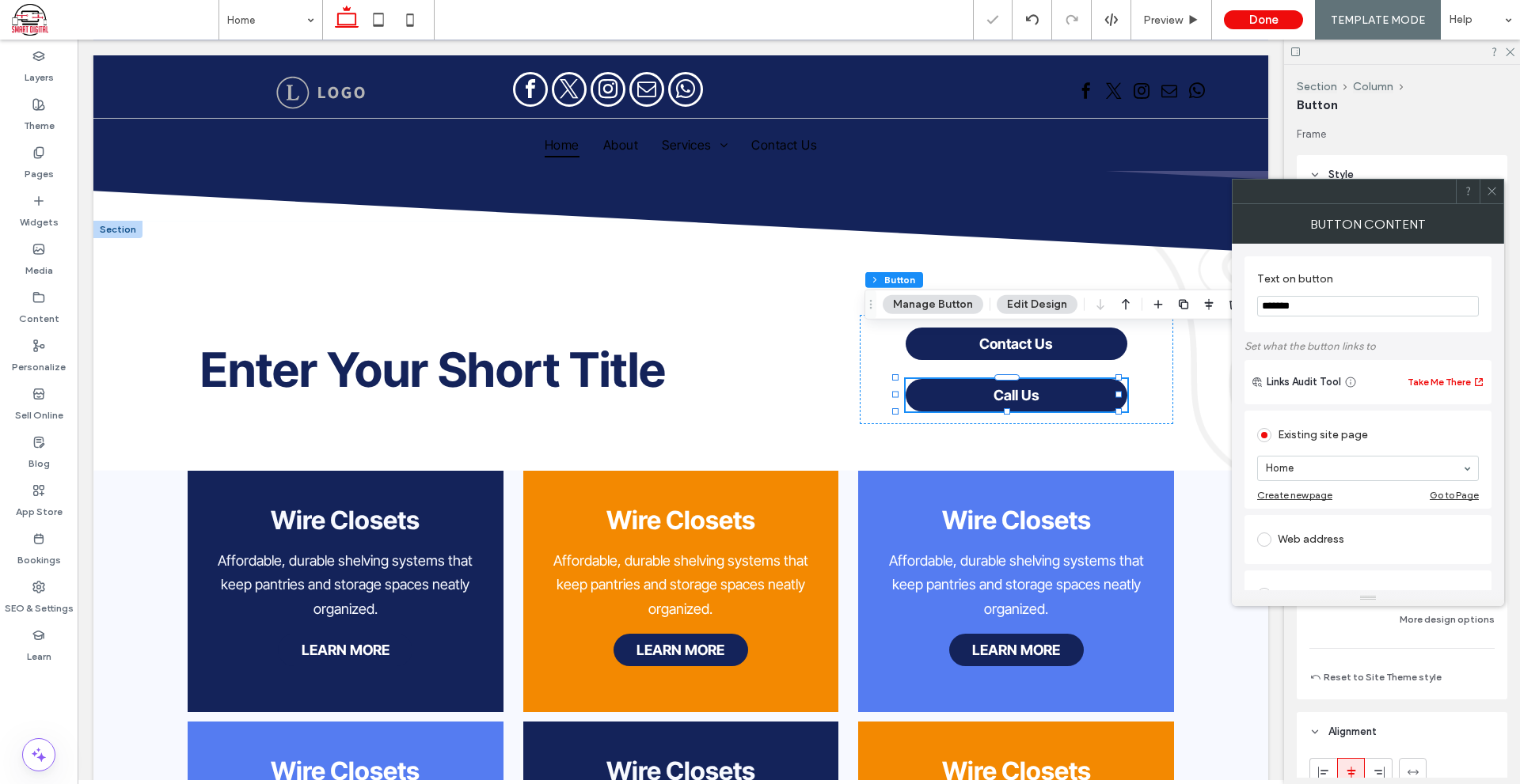
click at [1494, 195] on icon at bounding box center [1491, 191] width 12 height 12
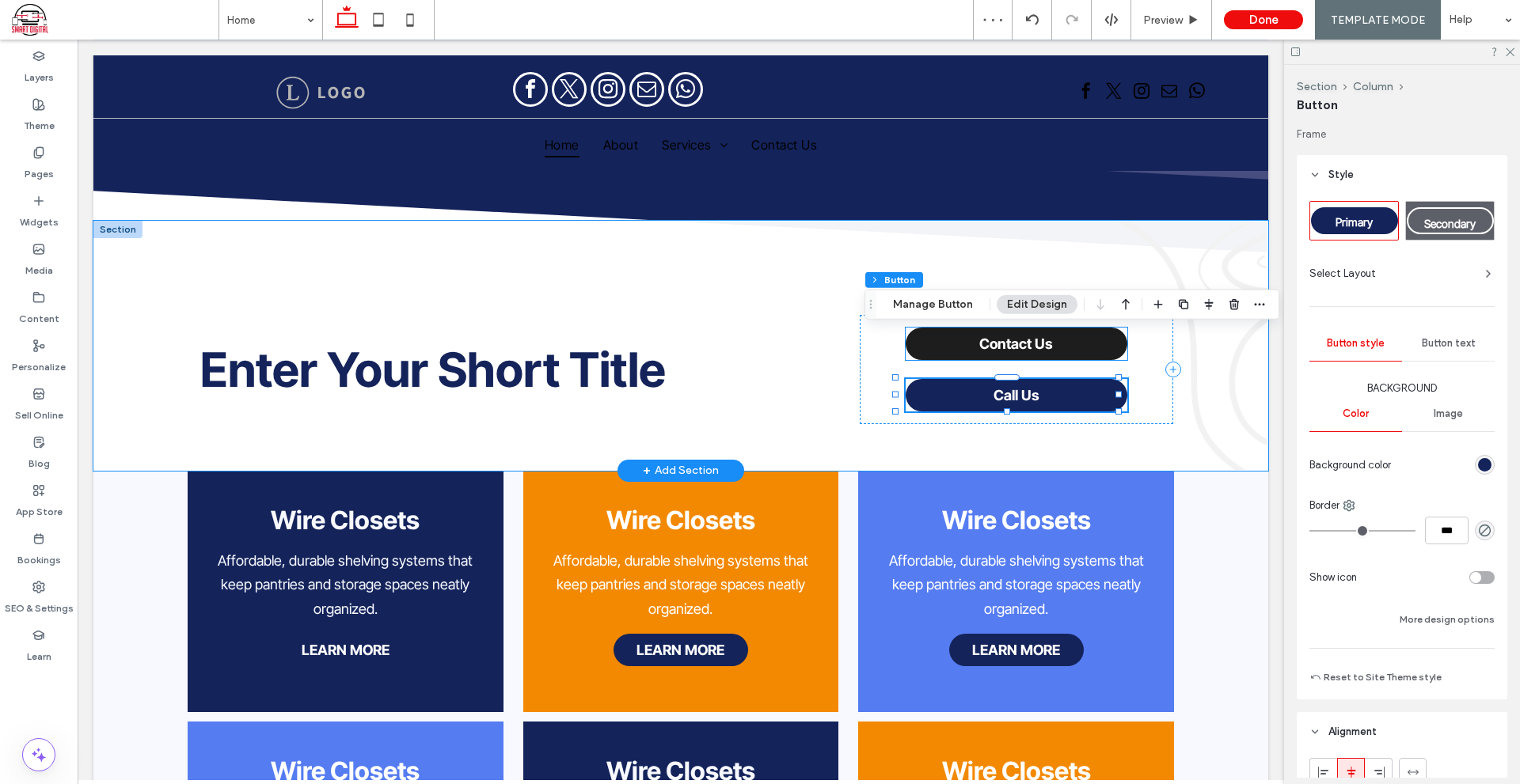
click at [1057, 327] on link "Contact Us" at bounding box center [1016, 343] width 222 height 32
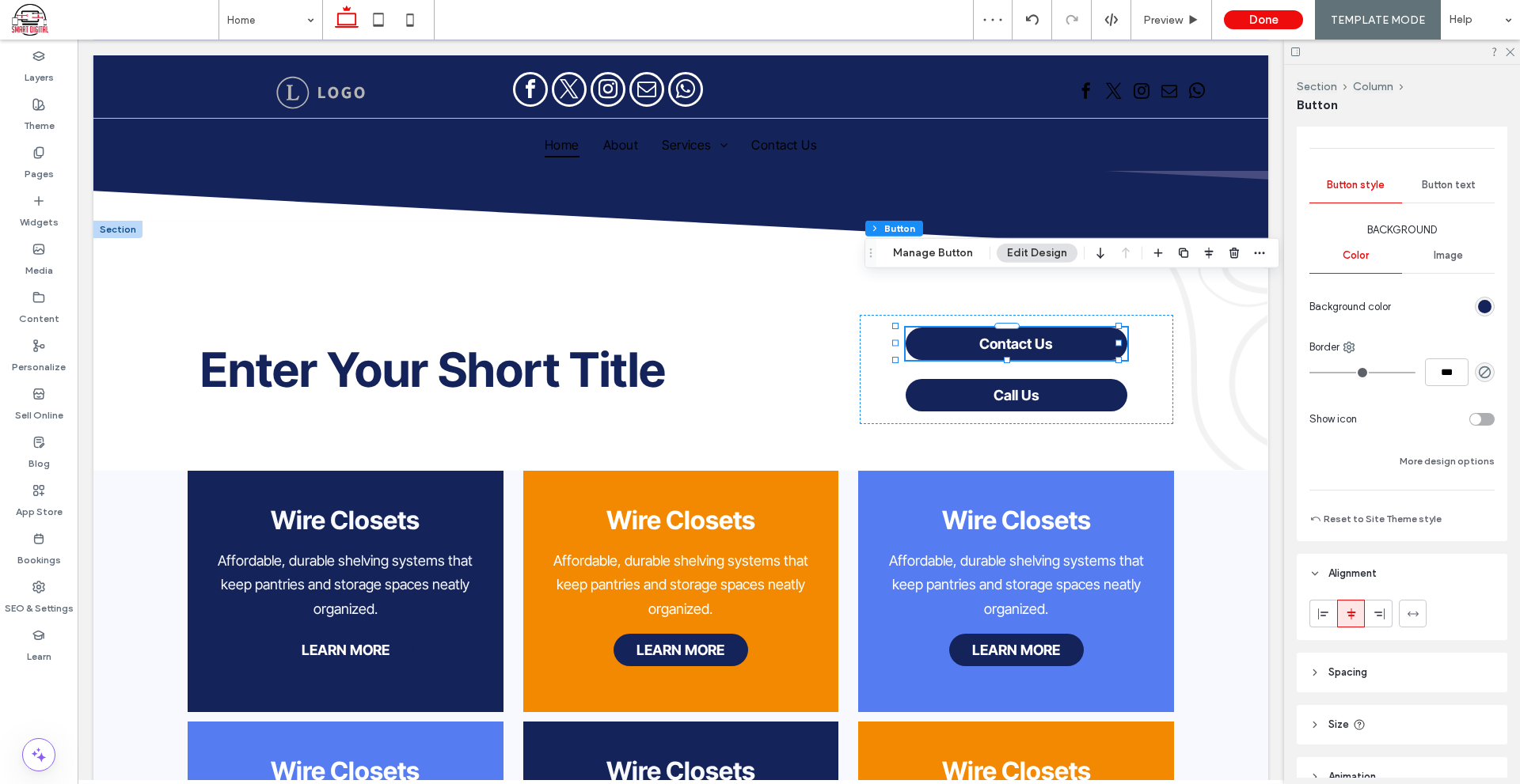
scroll to position [292, 0]
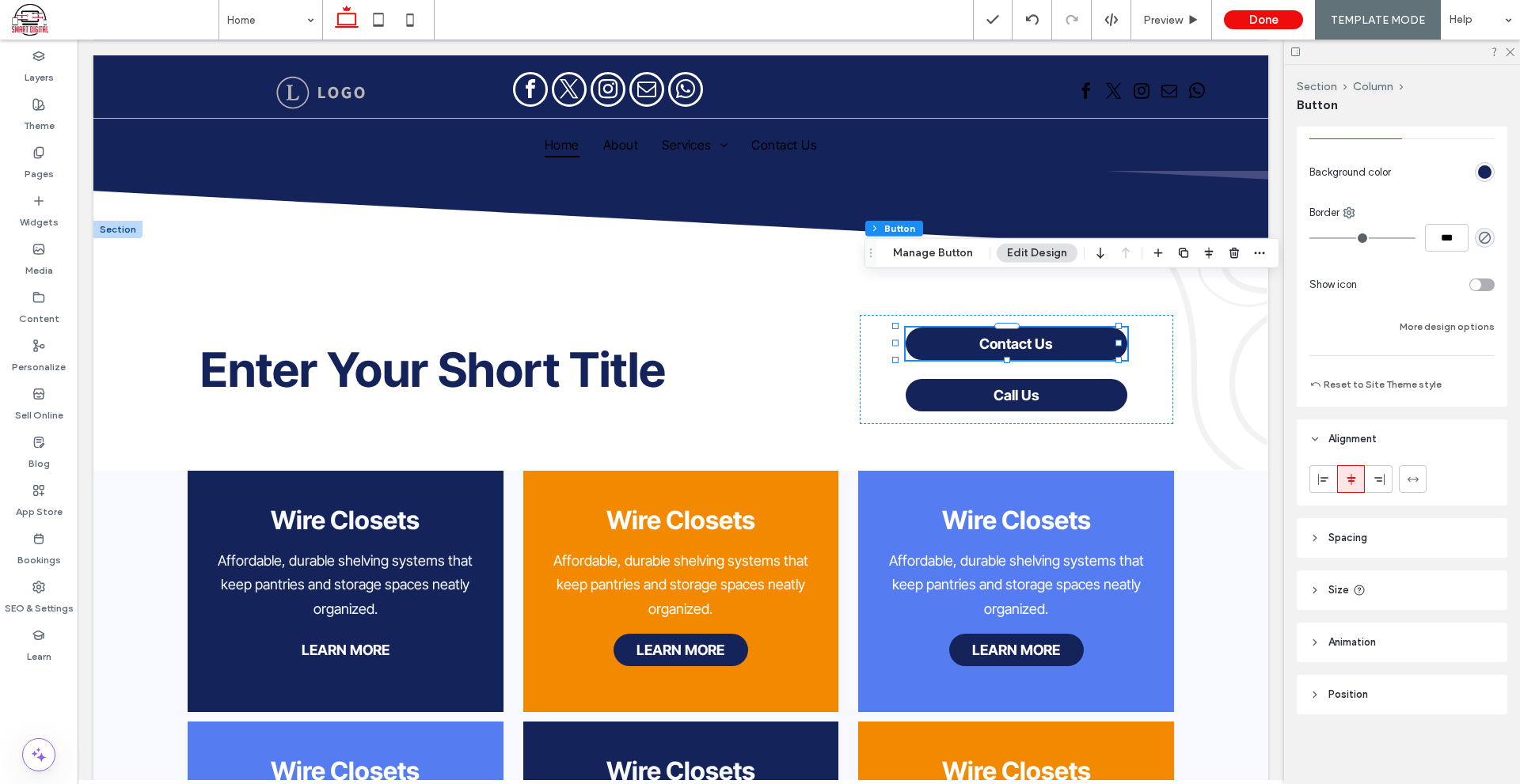
click at [1411, 547] on header "Spacing" at bounding box center [1402, 537] width 211 height 39
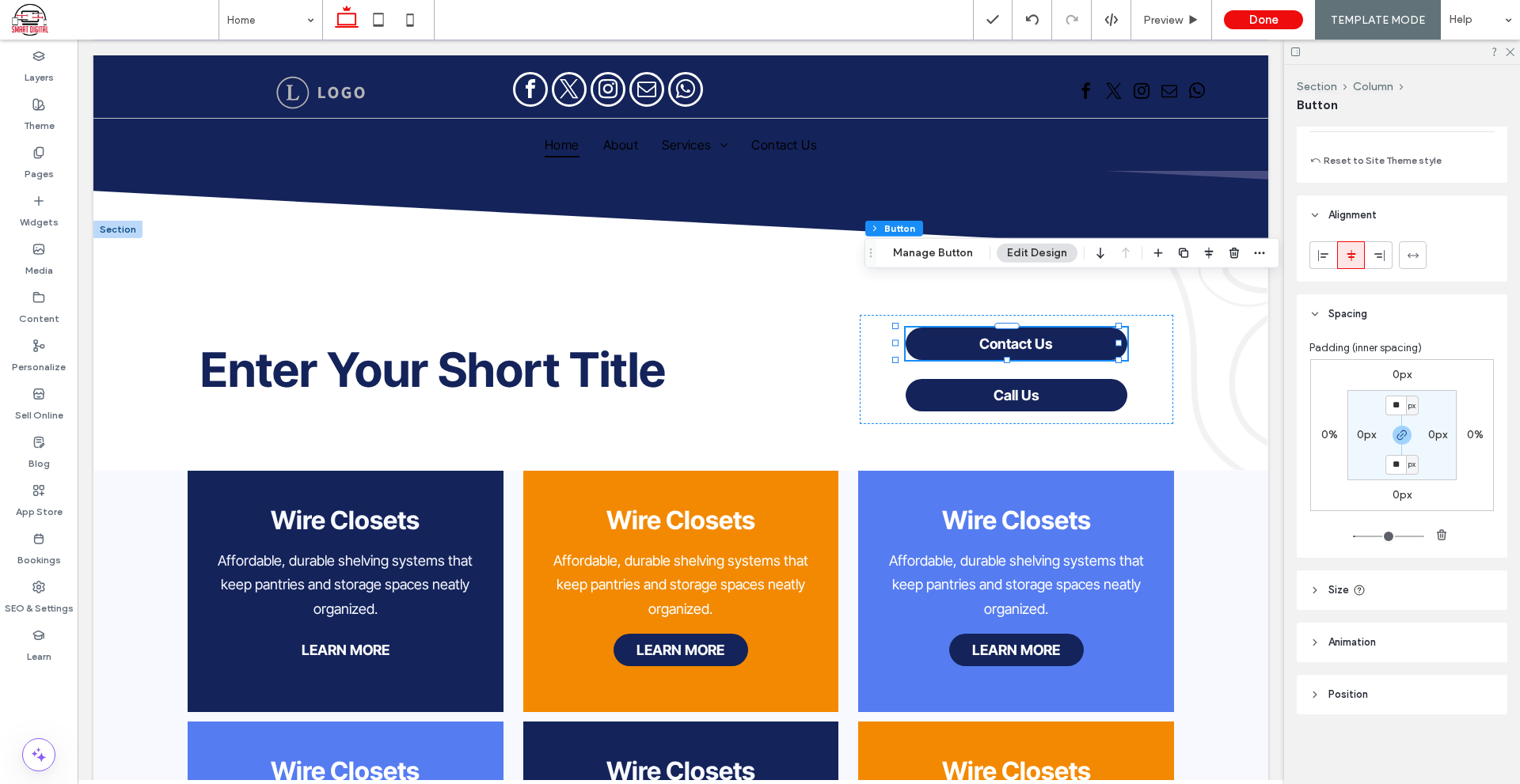
click at [1439, 591] on header "Size" at bounding box center [1402, 589] width 211 height 39
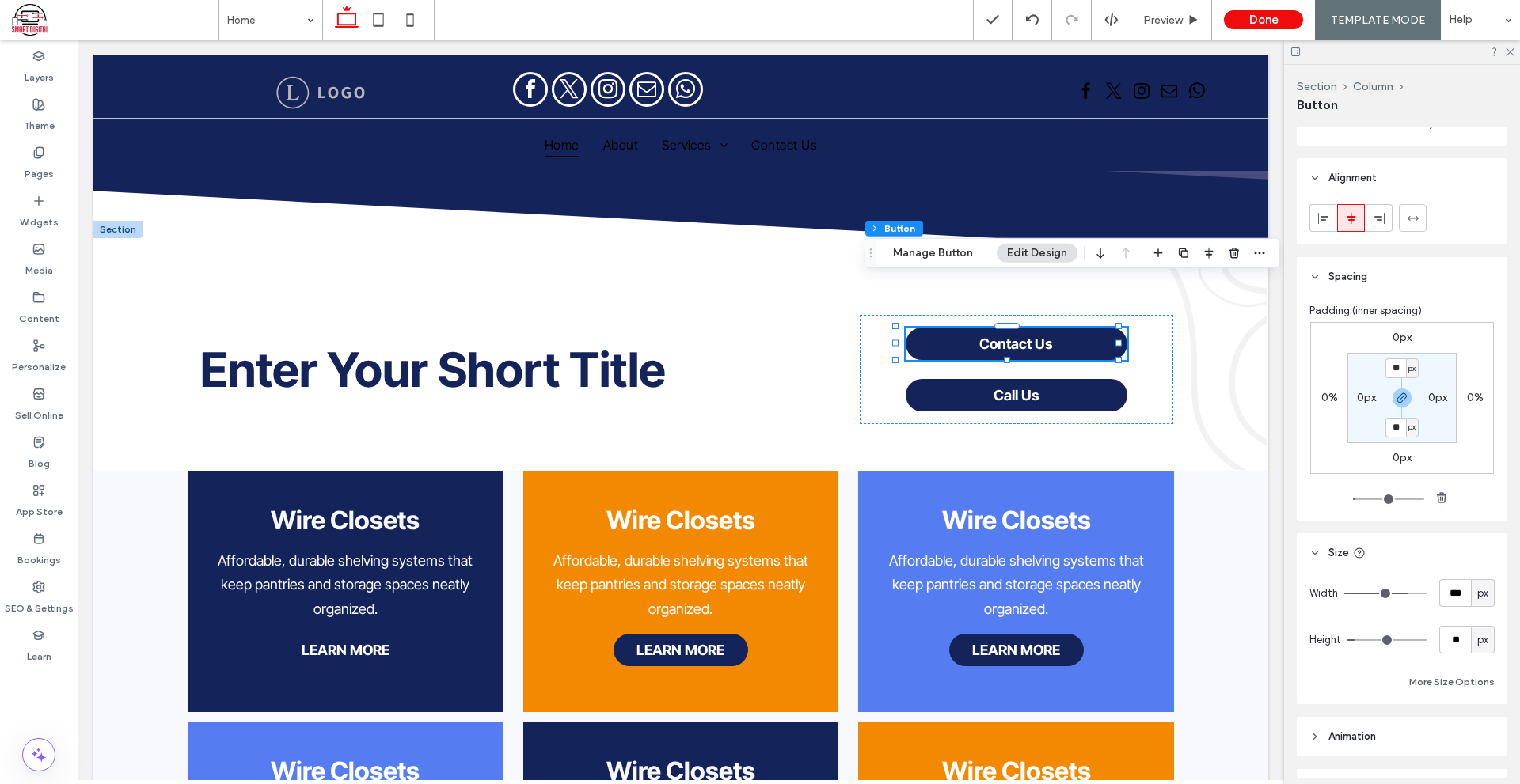
scroll to position [648, 0]
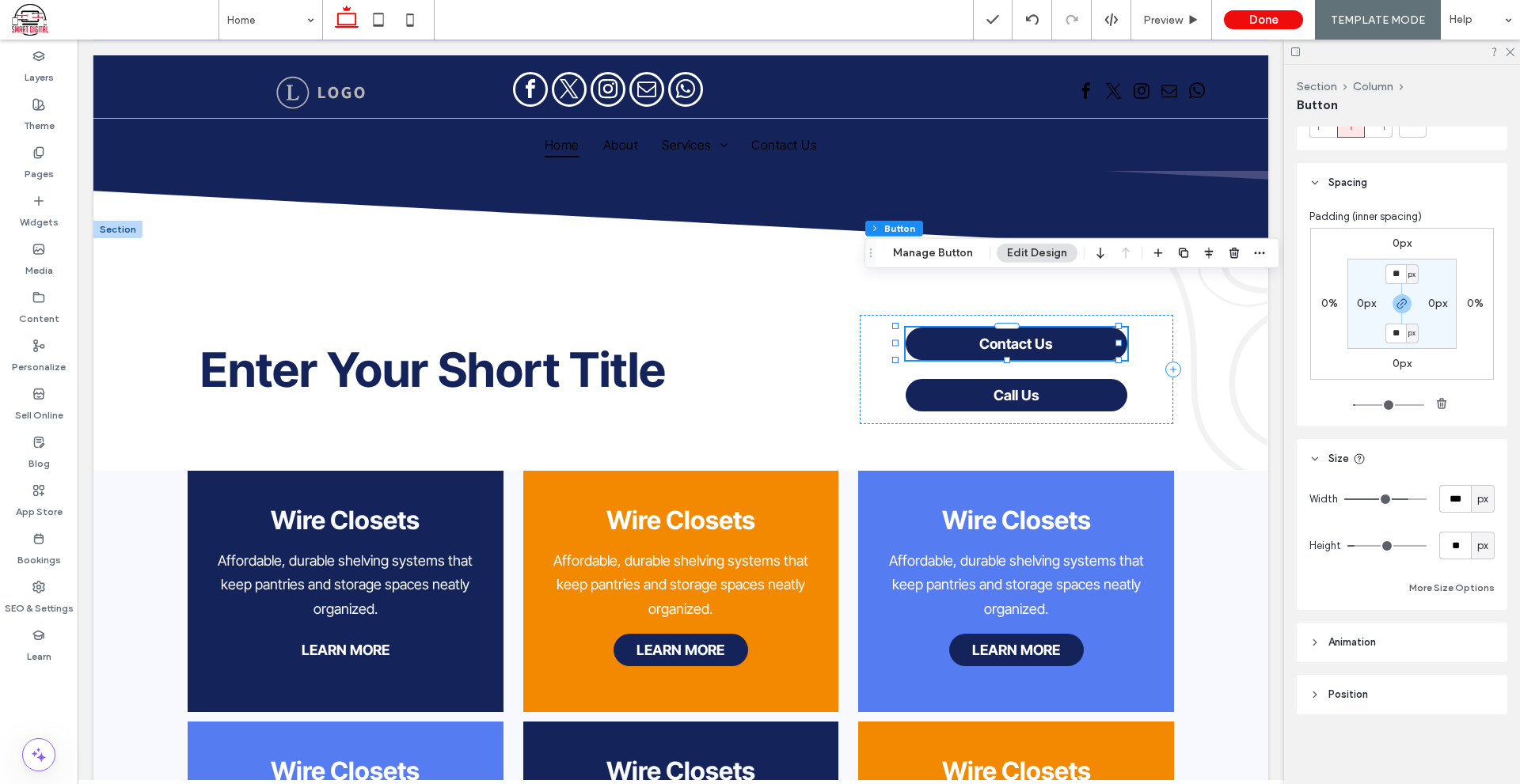
click at [1243, 257] on div at bounding box center [1208, 253] width 120 height 29
click at [1253, 254] on icon "button" at bounding box center [1259, 253] width 13 height 13
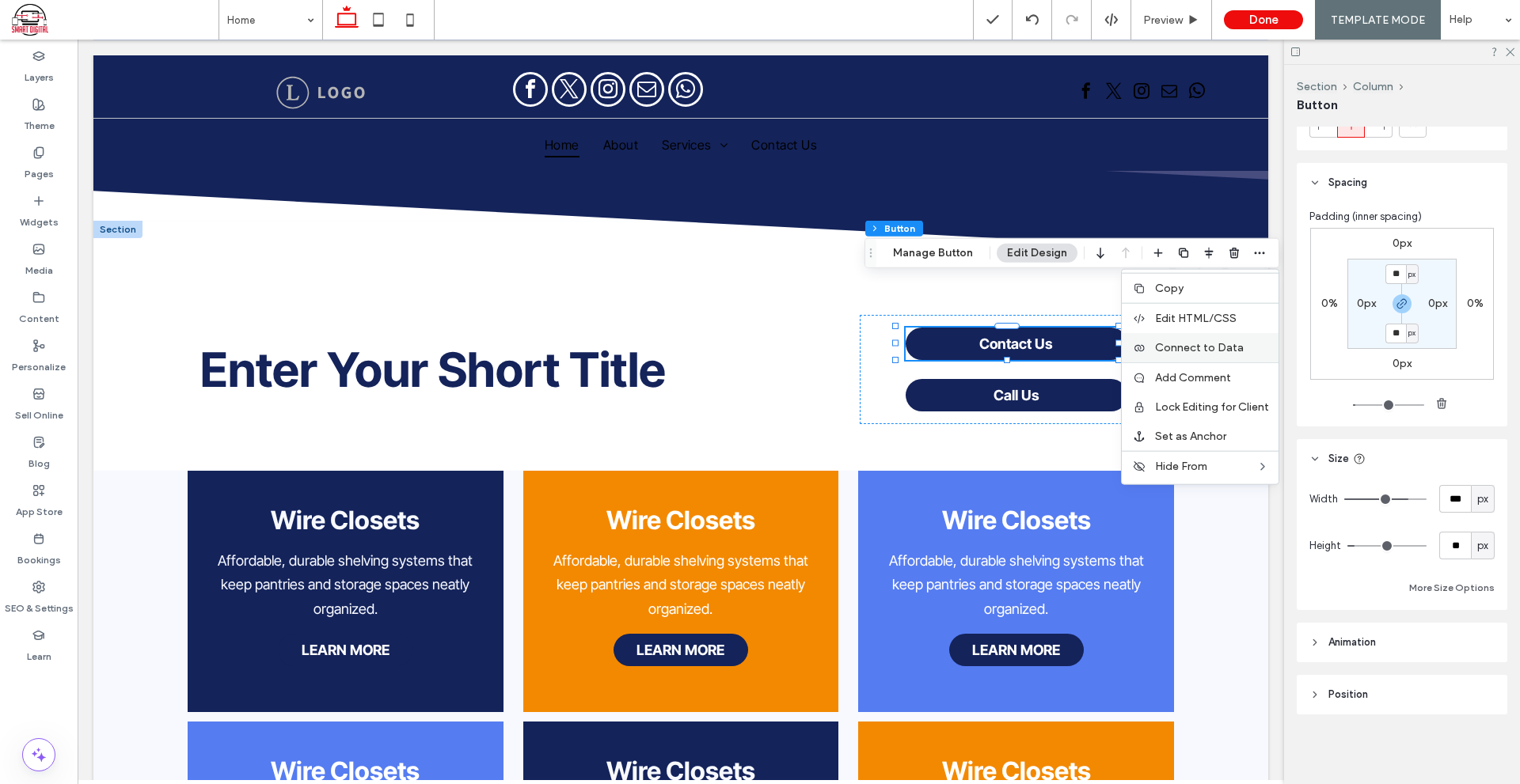
click at [1233, 353] on span "Connect to Data" at bounding box center [1199, 347] width 89 height 13
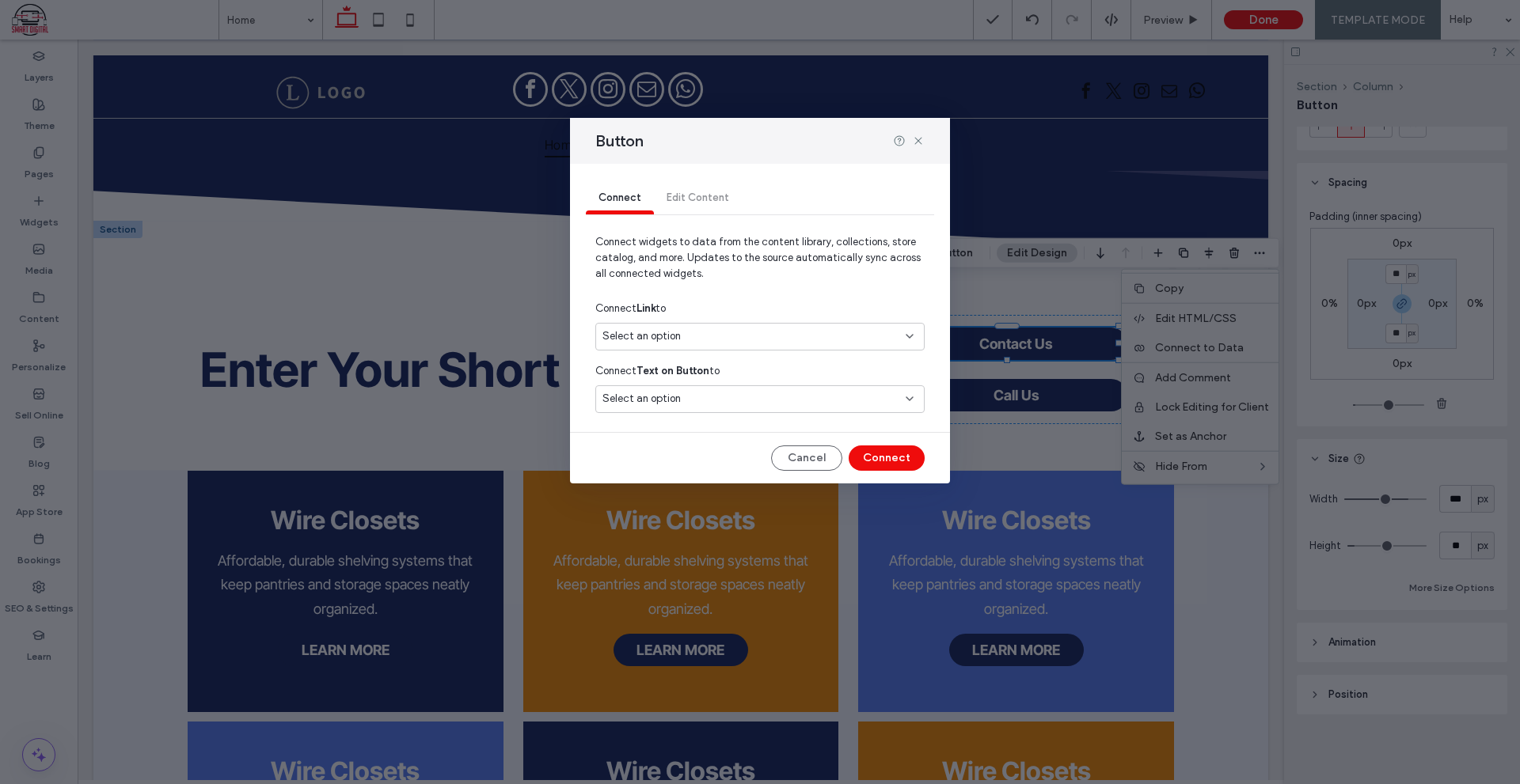
click at [839, 341] on div "Select an option" at bounding box center [750, 336] width 296 height 16
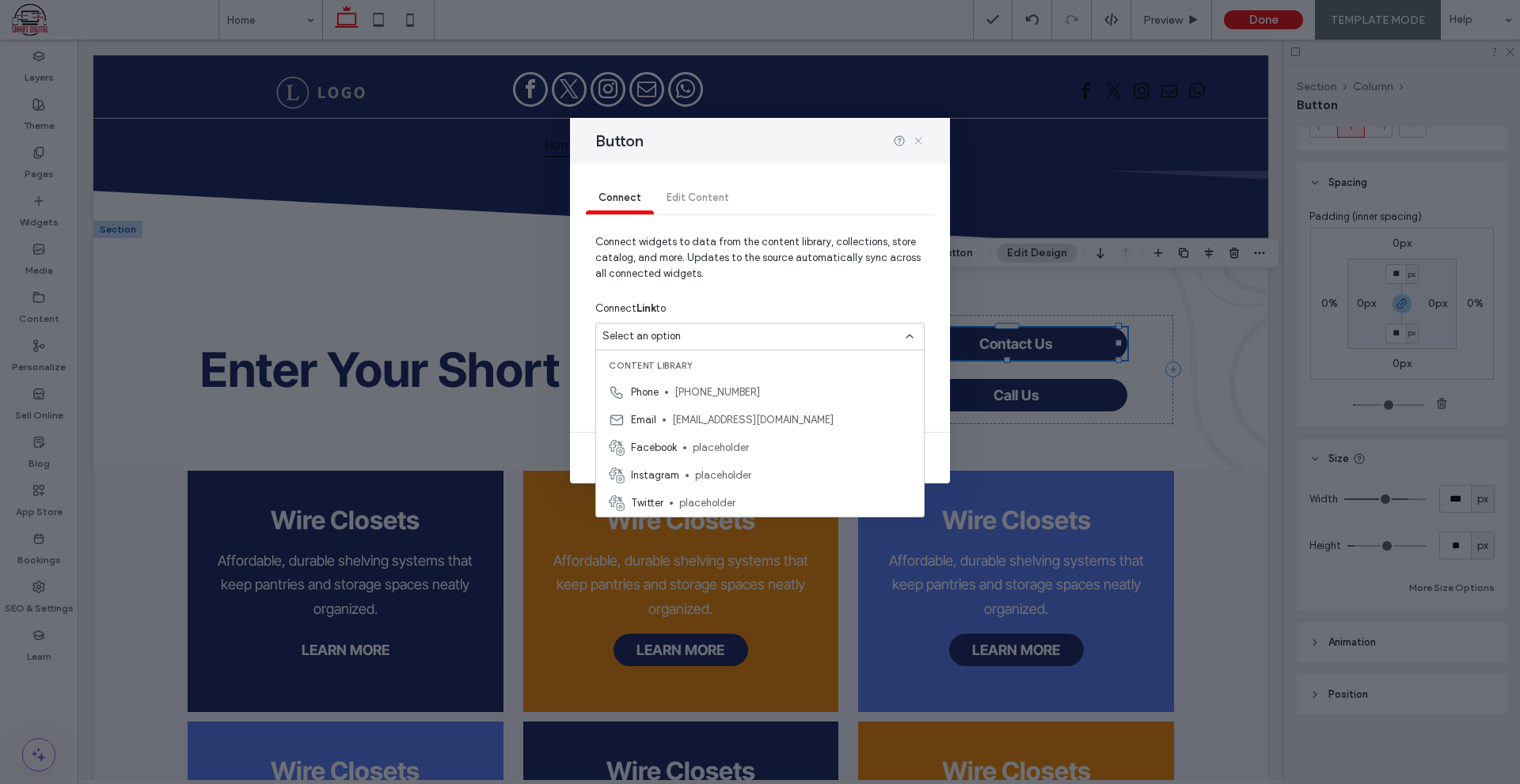
click at [916, 139] on icon at bounding box center [918, 141] width 13 height 13
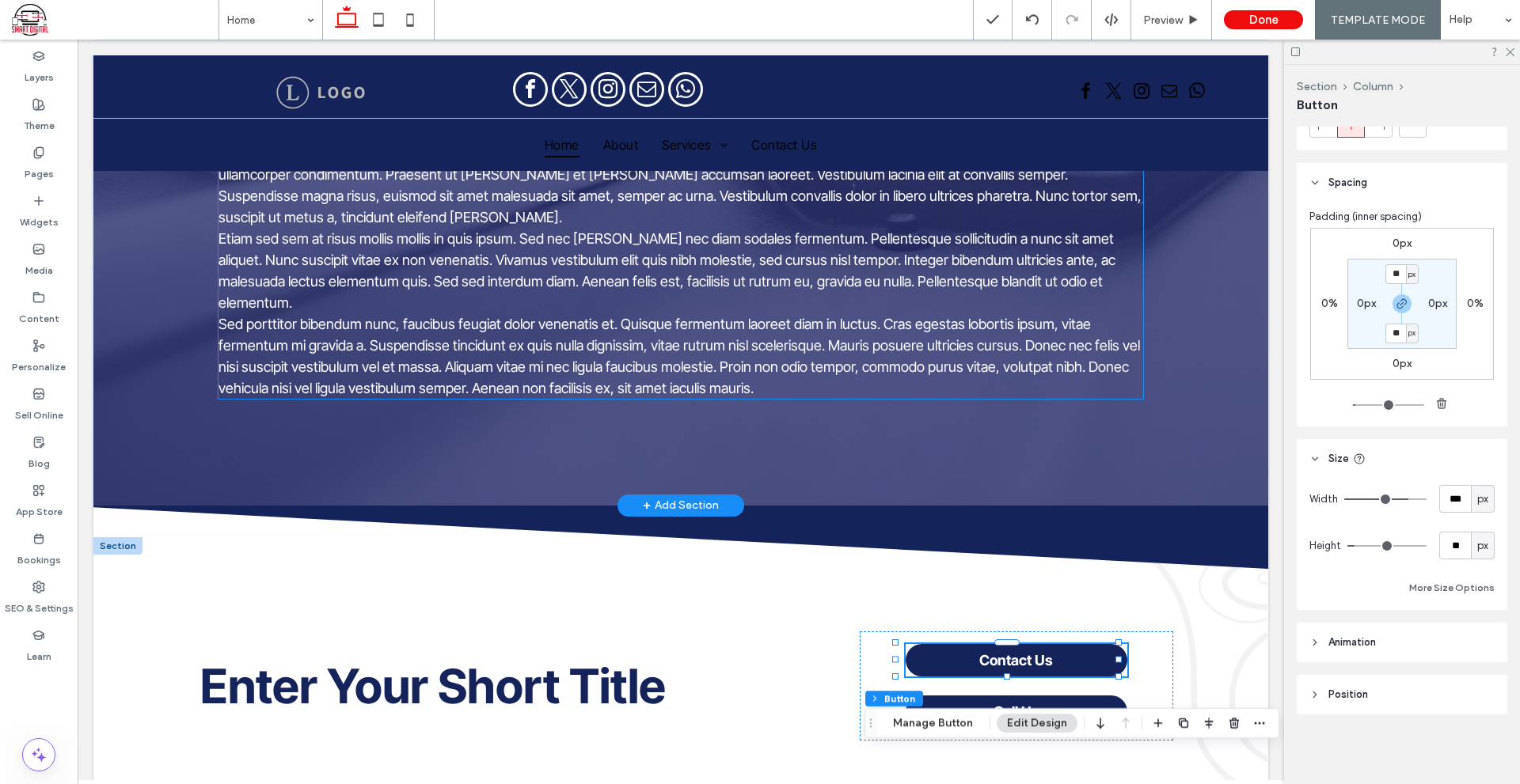
scroll to position [396, 0]
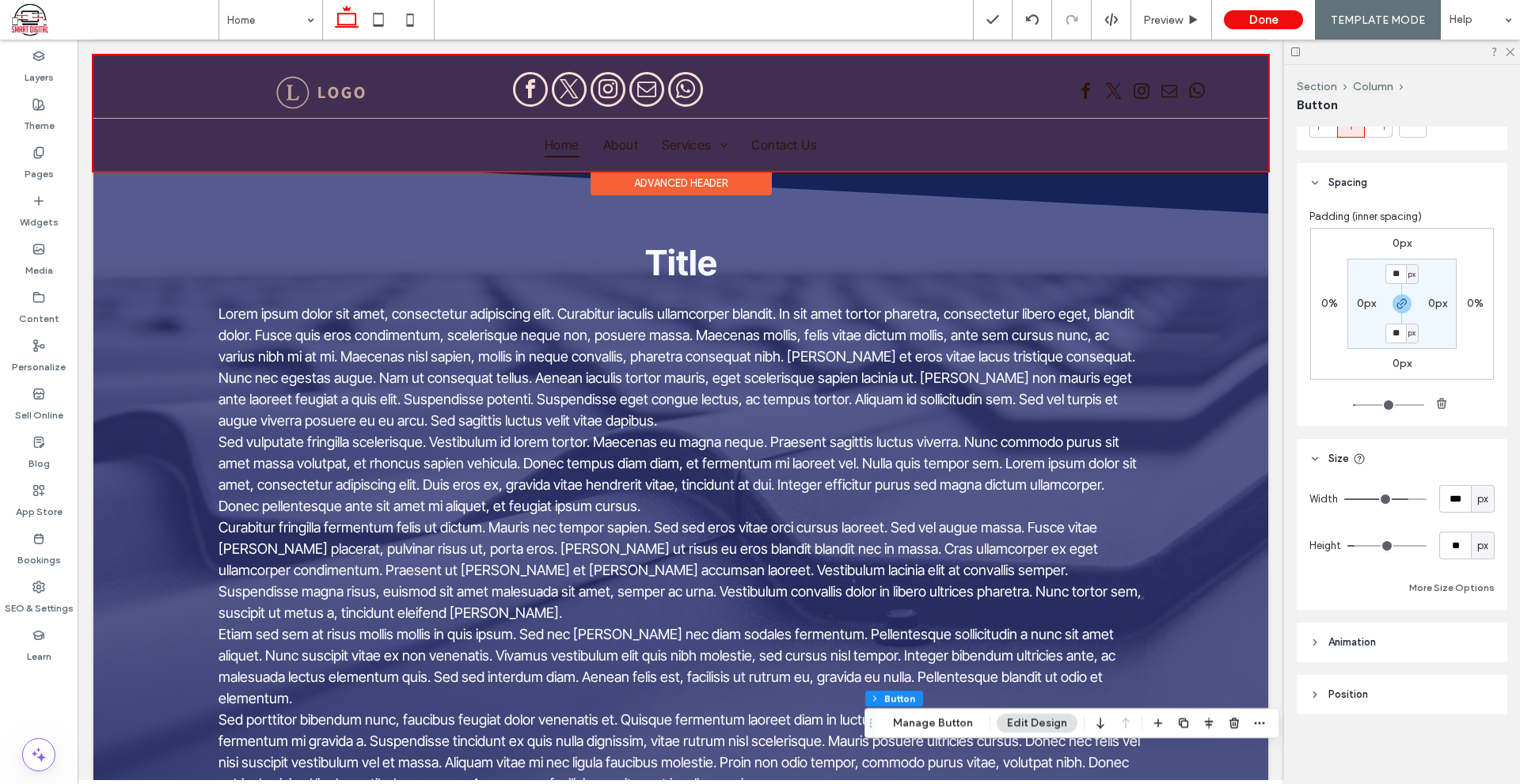
click at [730, 144] on div at bounding box center [680, 113] width 1174 height 116
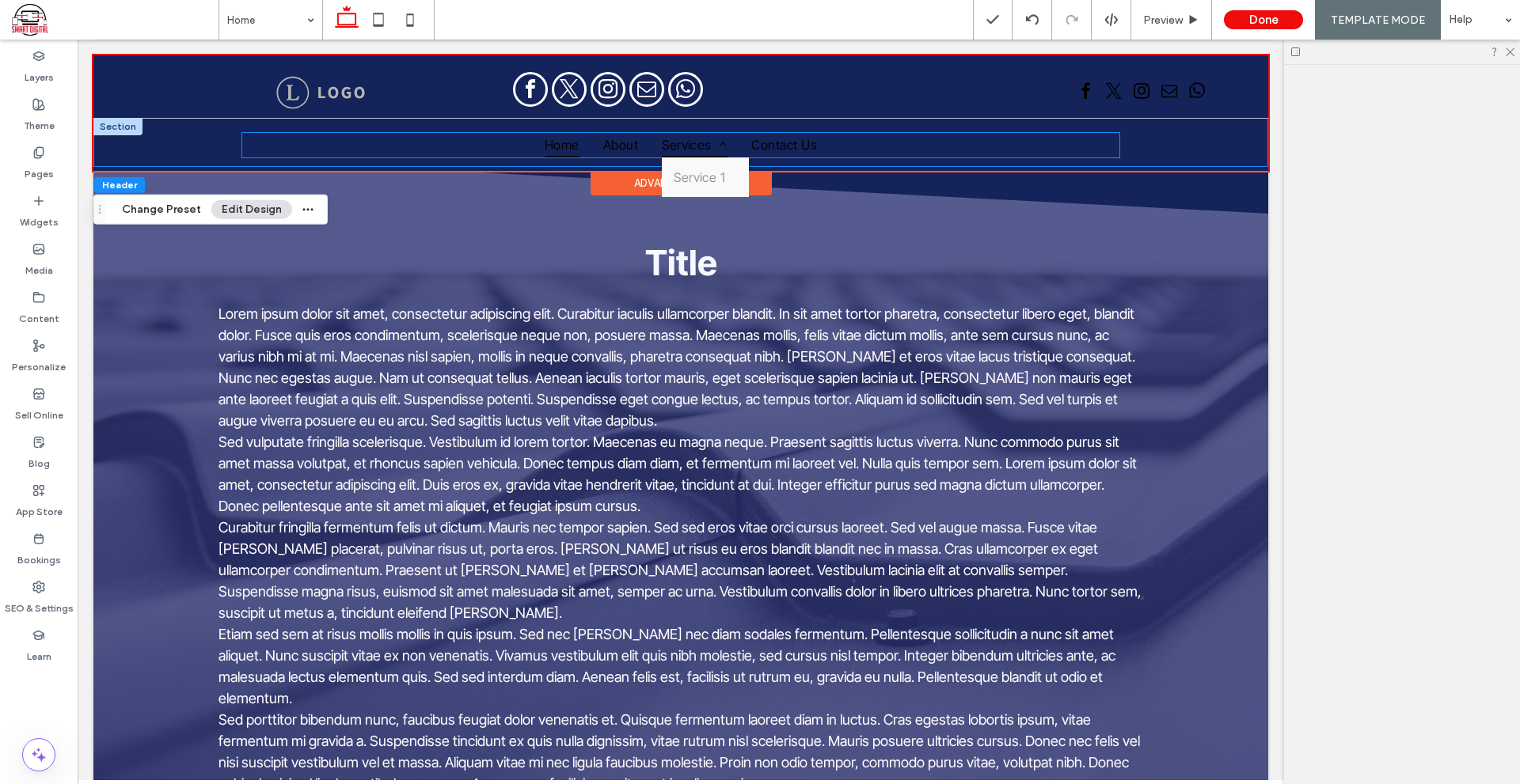
click at [730, 144] on link "Services" at bounding box center [694, 144] width 90 height 23
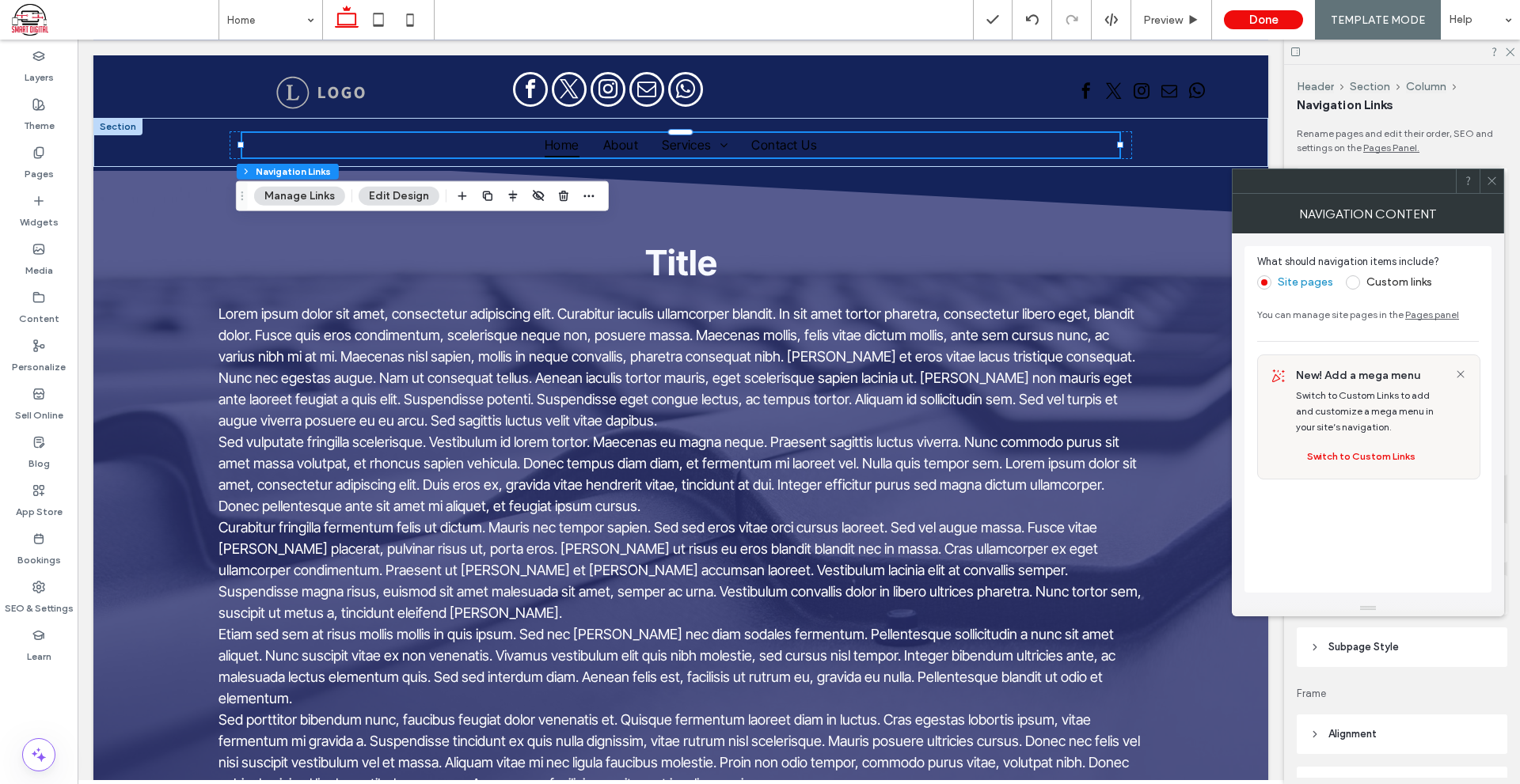
click at [1496, 178] on icon at bounding box center [1491, 181] width 12 height 12
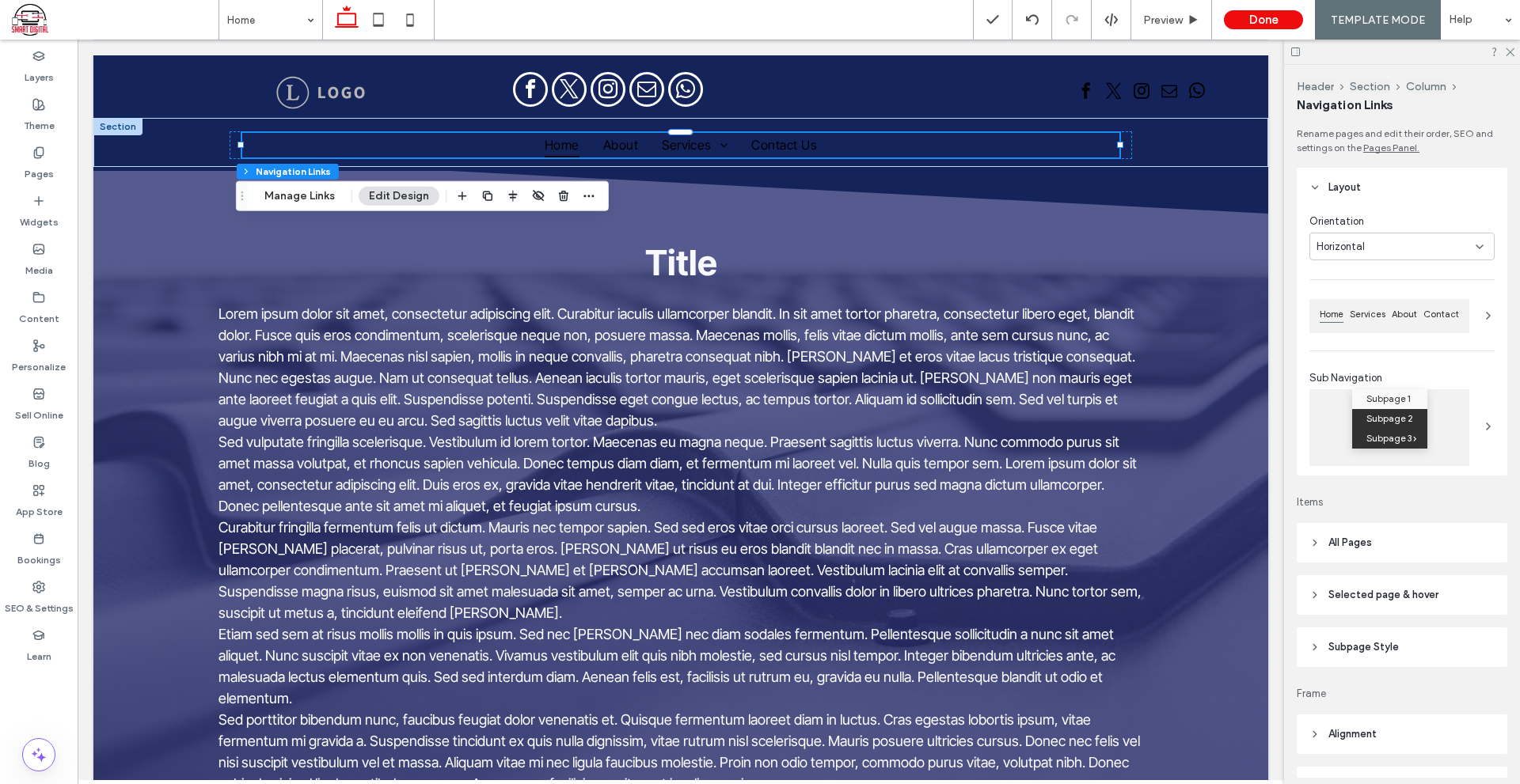
scroll to position [158, 0]
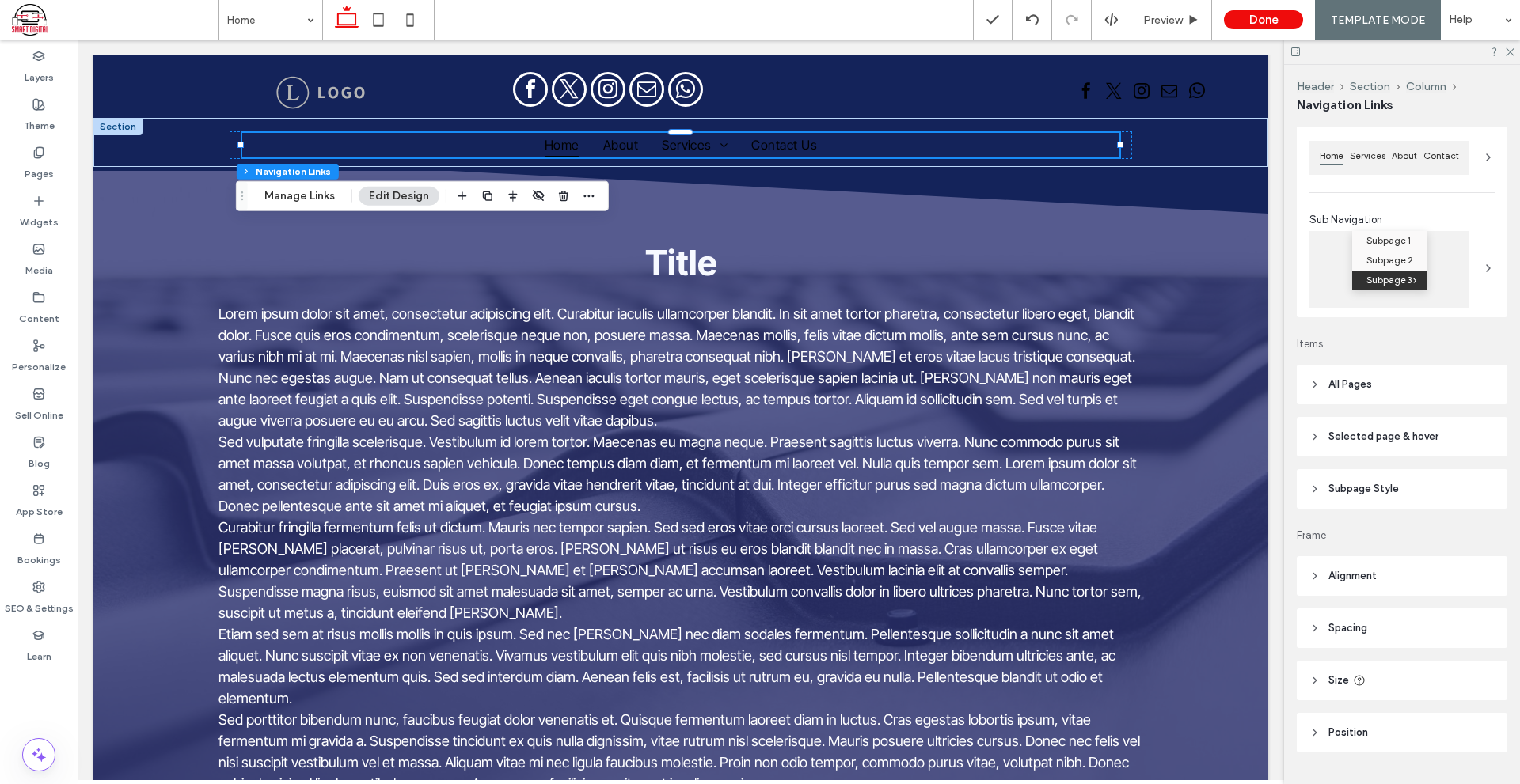
click at [1385, 381] on header "All Pages" at bounding box center [1402, 384] width 211 height 39
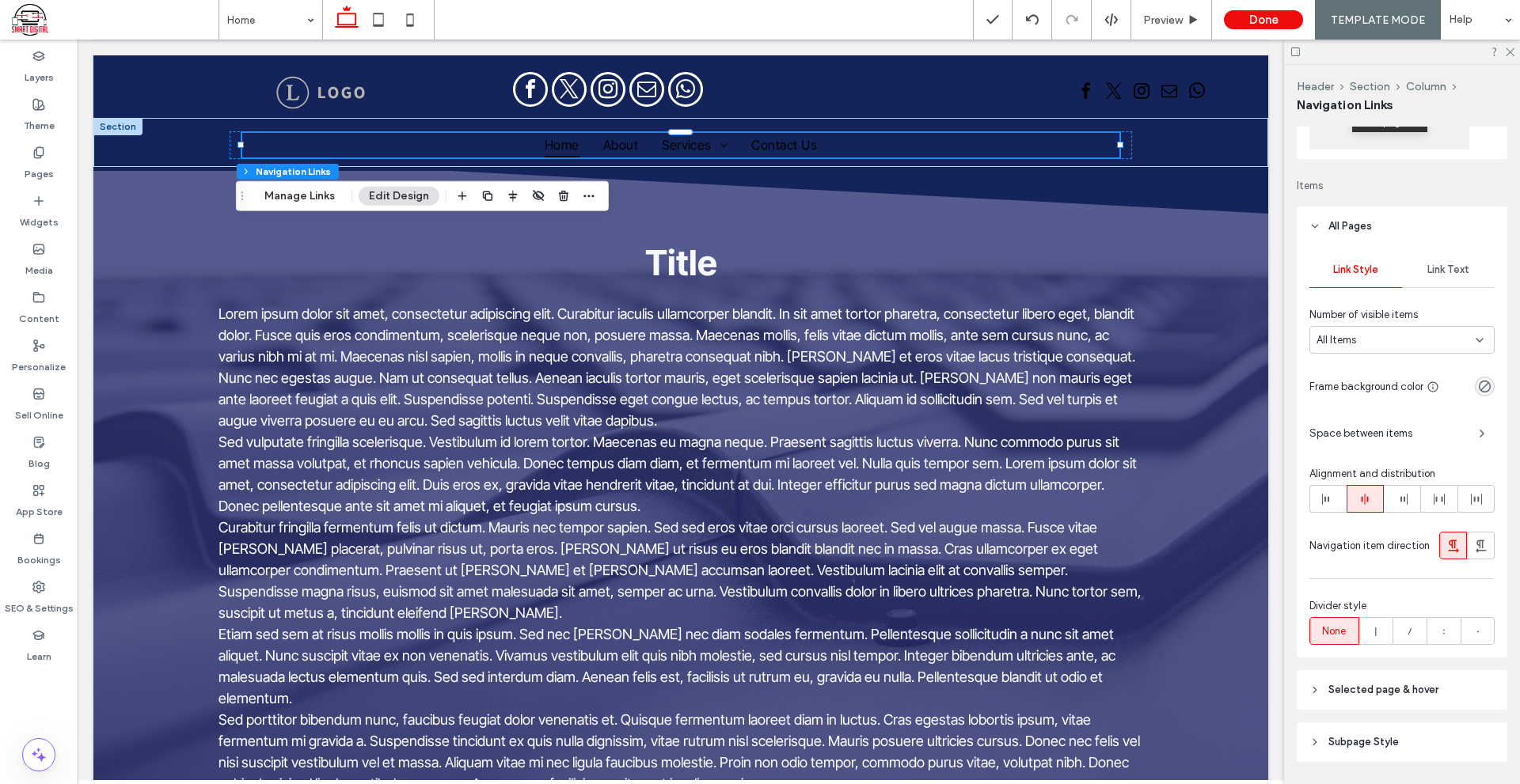
scroll to position [396, 0]
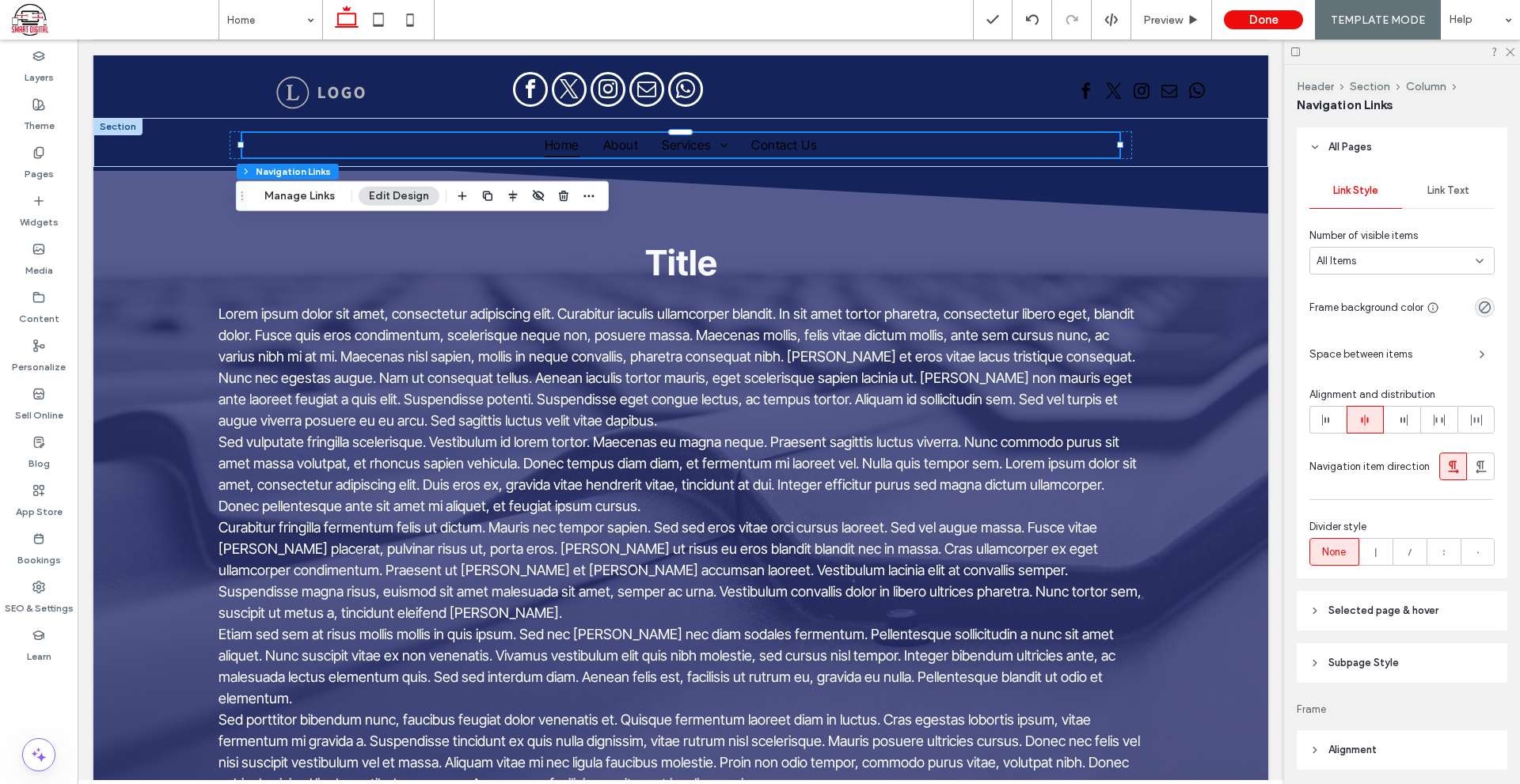
click at [1459, 187] on span "Link Text" at bounding box center [1448, 191] width 42 height 13
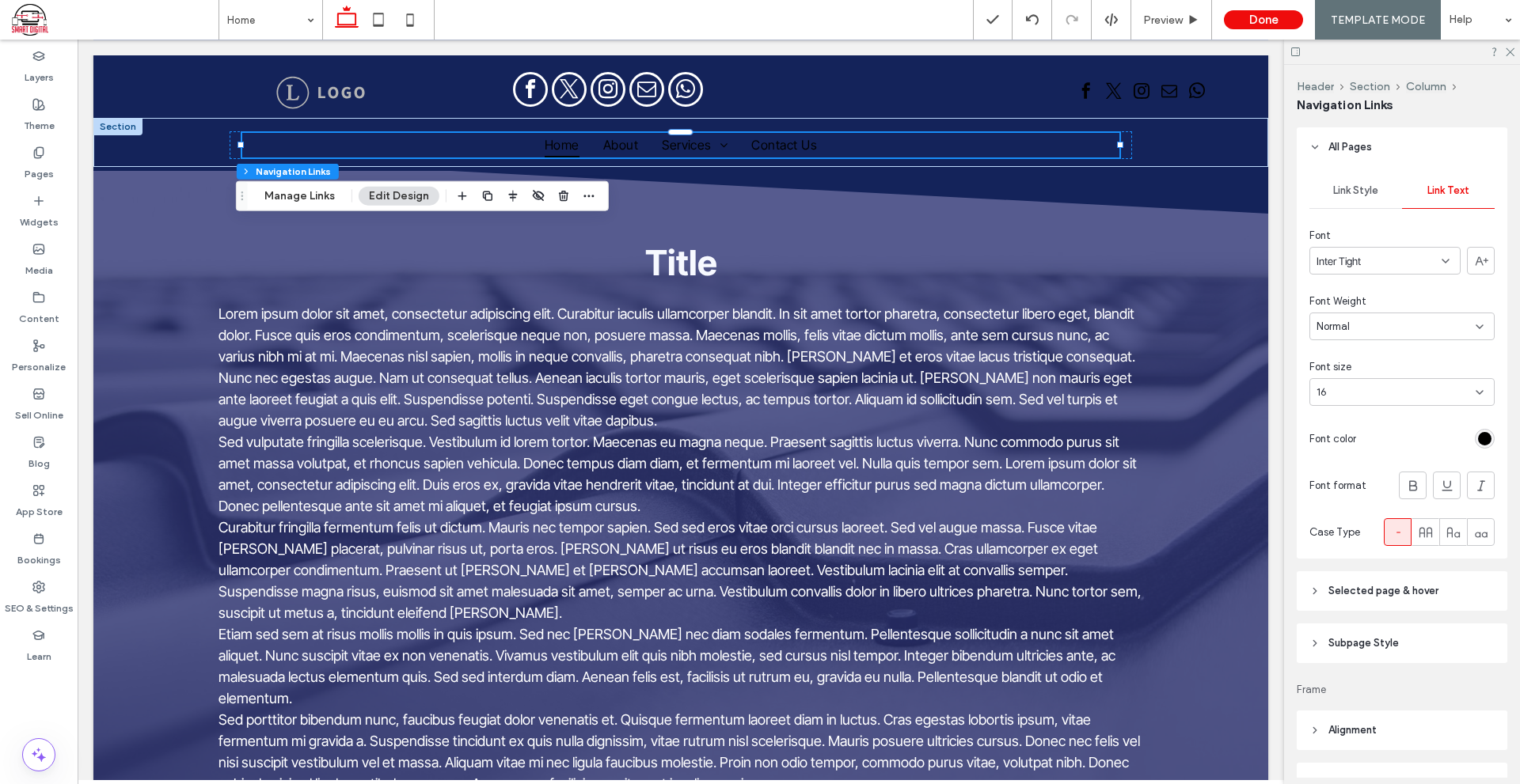
drag, startPoint x: 1481, startPoint y: 455, endPoint x: 1480, endPoint y: 446, distance: 9.1
click at [1481, 454] on div "Link Style Link Text Font Inter Tight Font Weight Normal Font size 16 Font colo…" at bounding box center [1402, 363] width 211 height 392
click at [1480, 444] on div "rgb(0, 0, 0)" at bounding box center [1483, 438] width 13 height 13
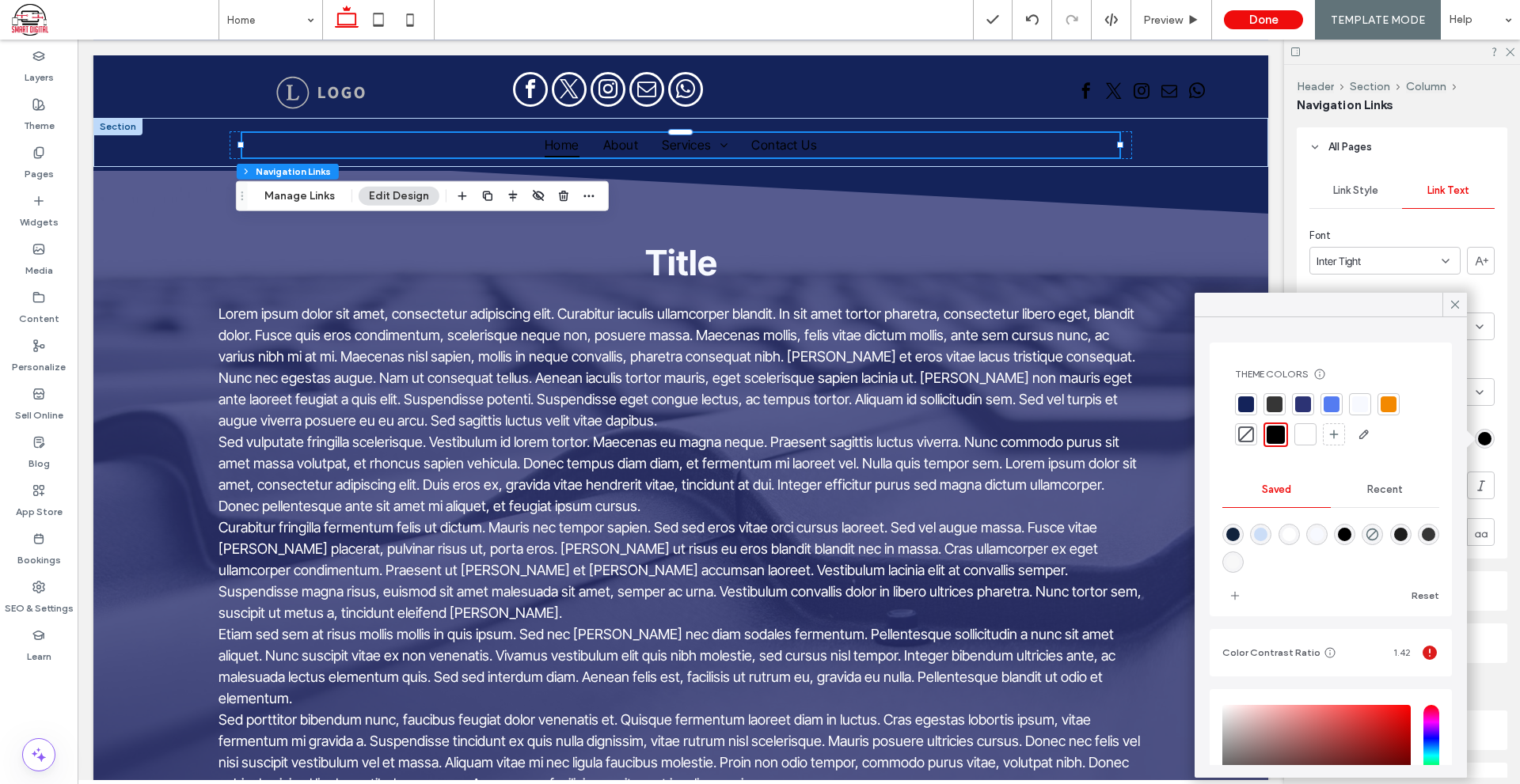
click at [1303, 432] on div at bounding box center [1305, 434] width 16 height 16
click at [1456, 303] on icon at bounding box center [1455, 305] width 14 height 14
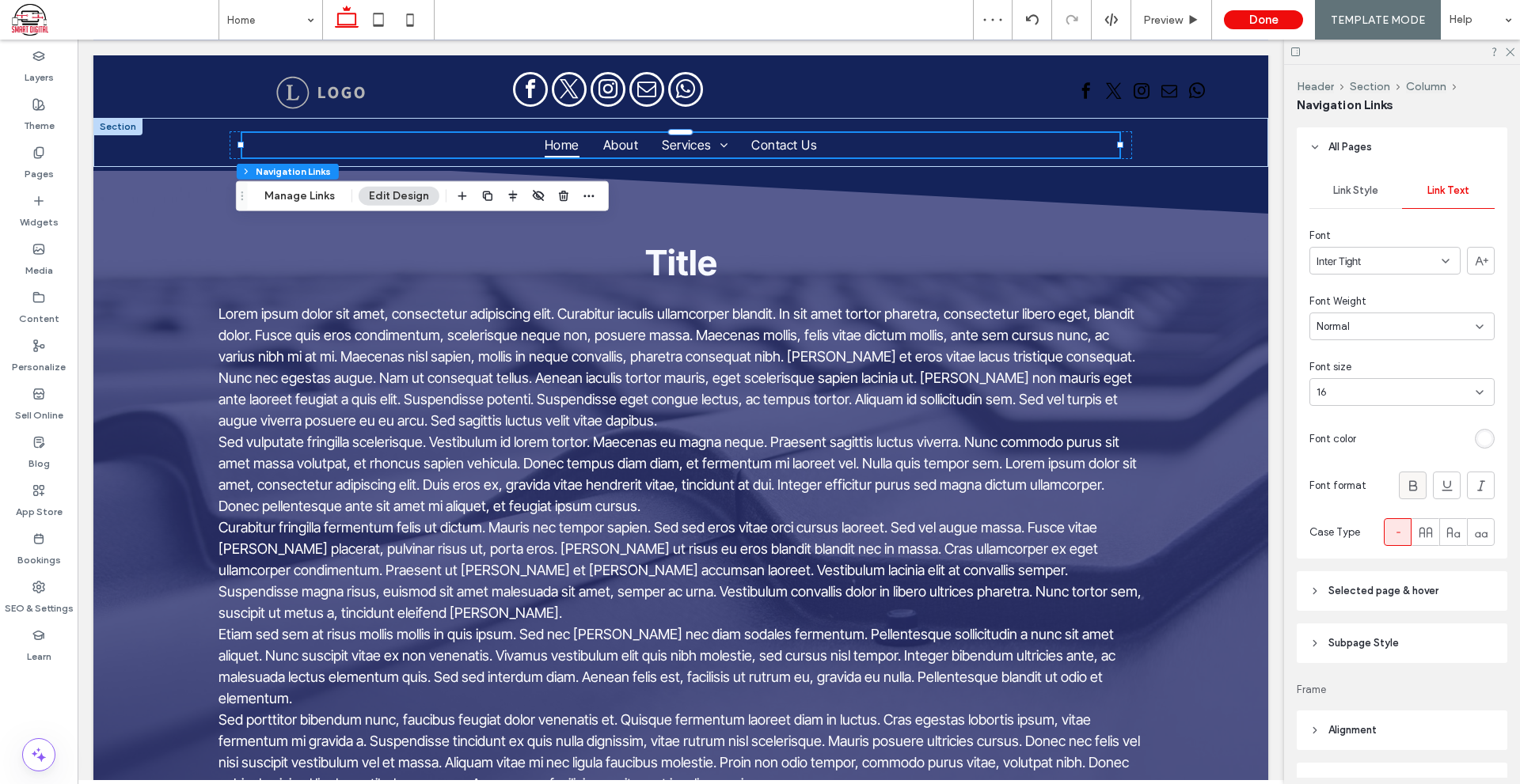
click at [1405, 484] on icon at bounding box center [1413, 486] width 16 height 16
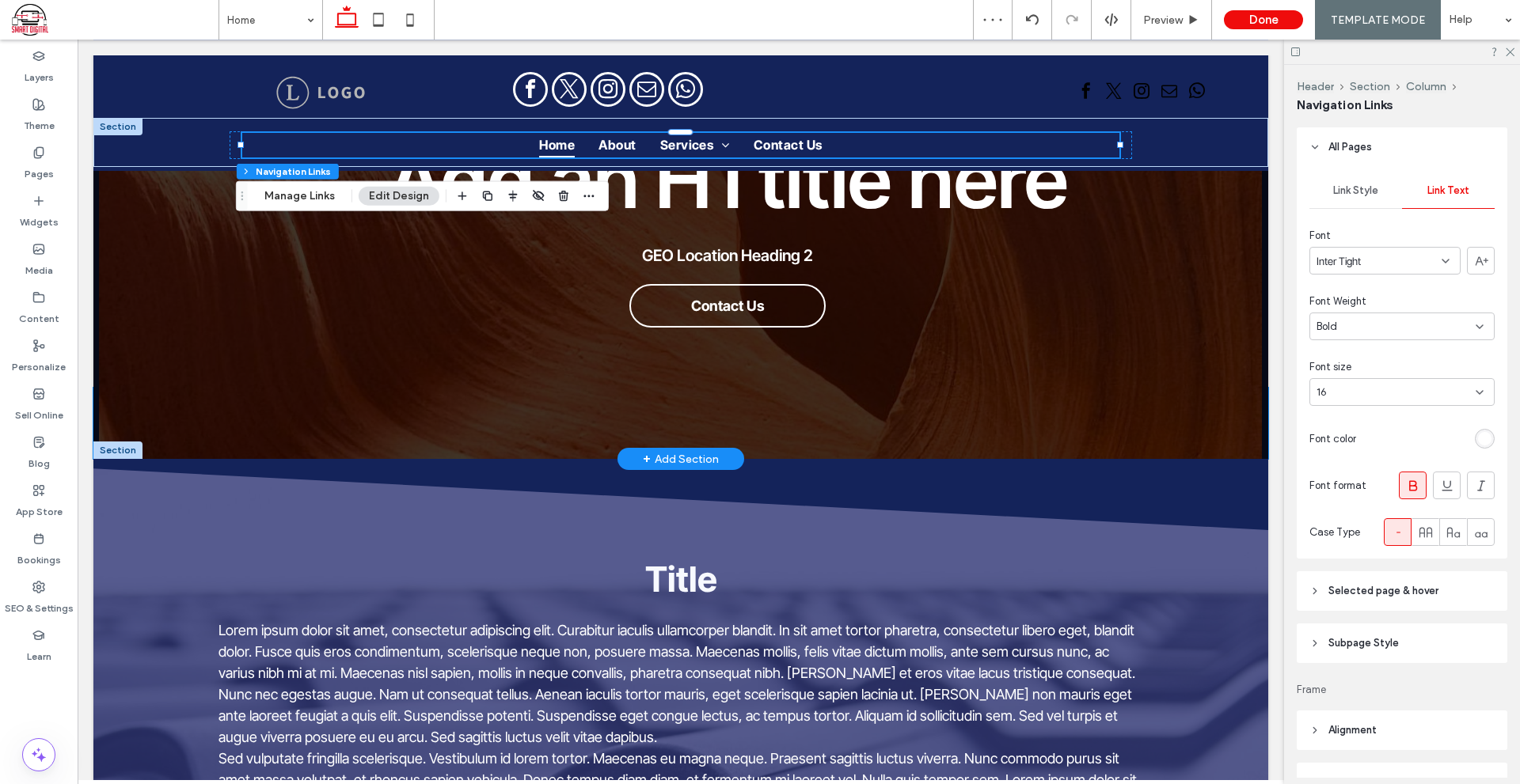
scroll to position [0, 0]
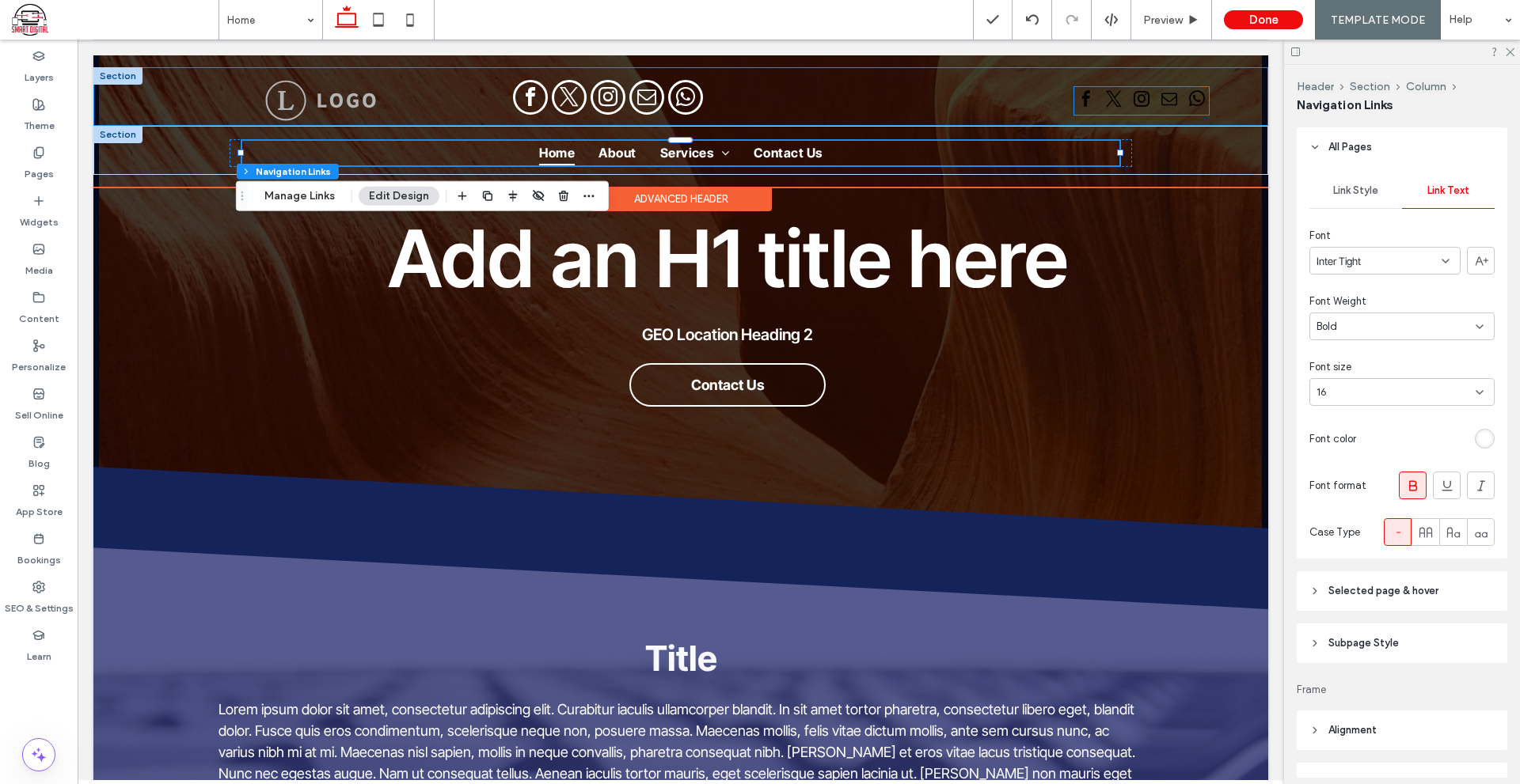
click at [1129, 103] on span "instagram" at bounding box center [1140, 98] width 24 height 23
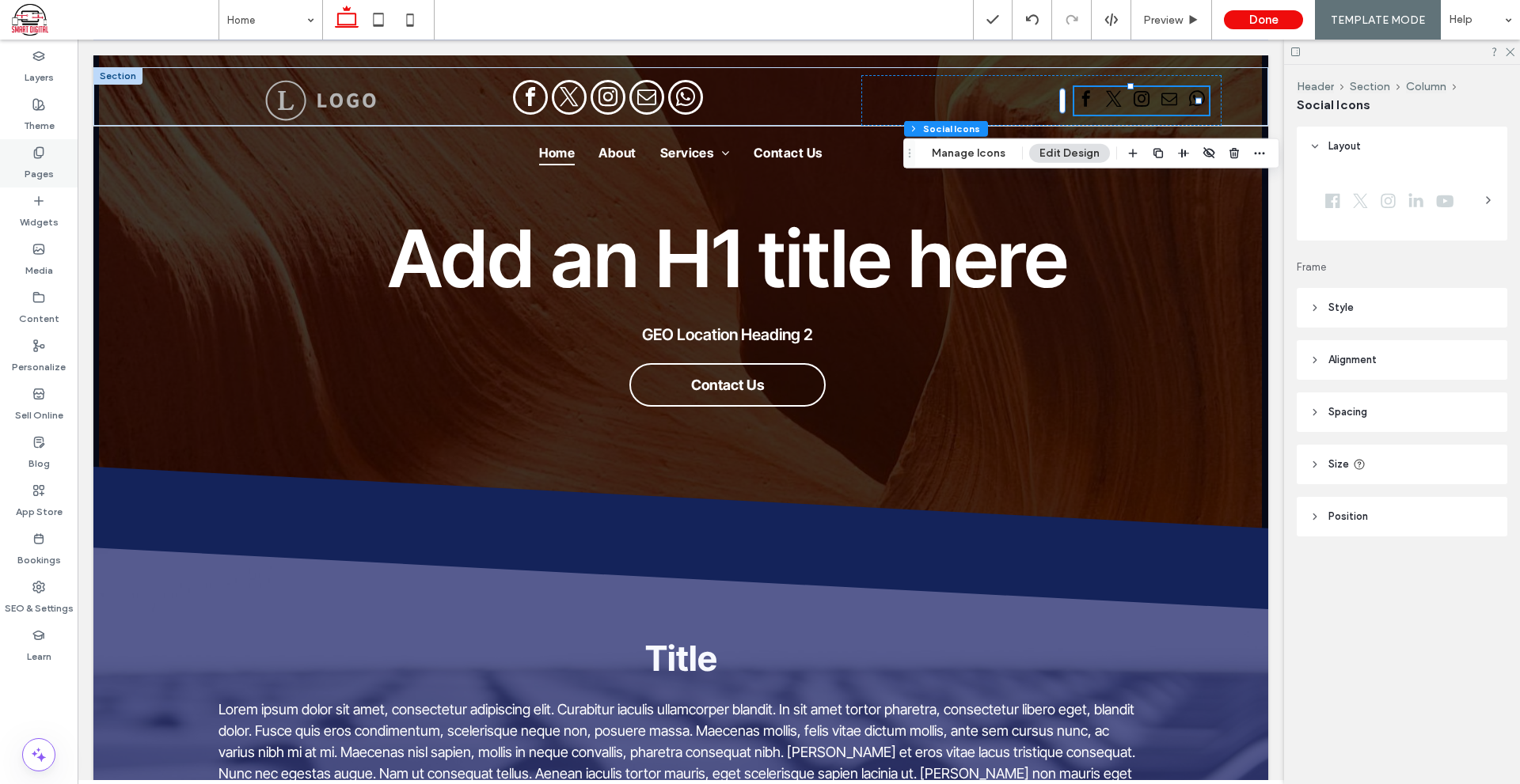
click at [51, 173] on label "Pages" at bounding box center [39, 170] width 30 height 22
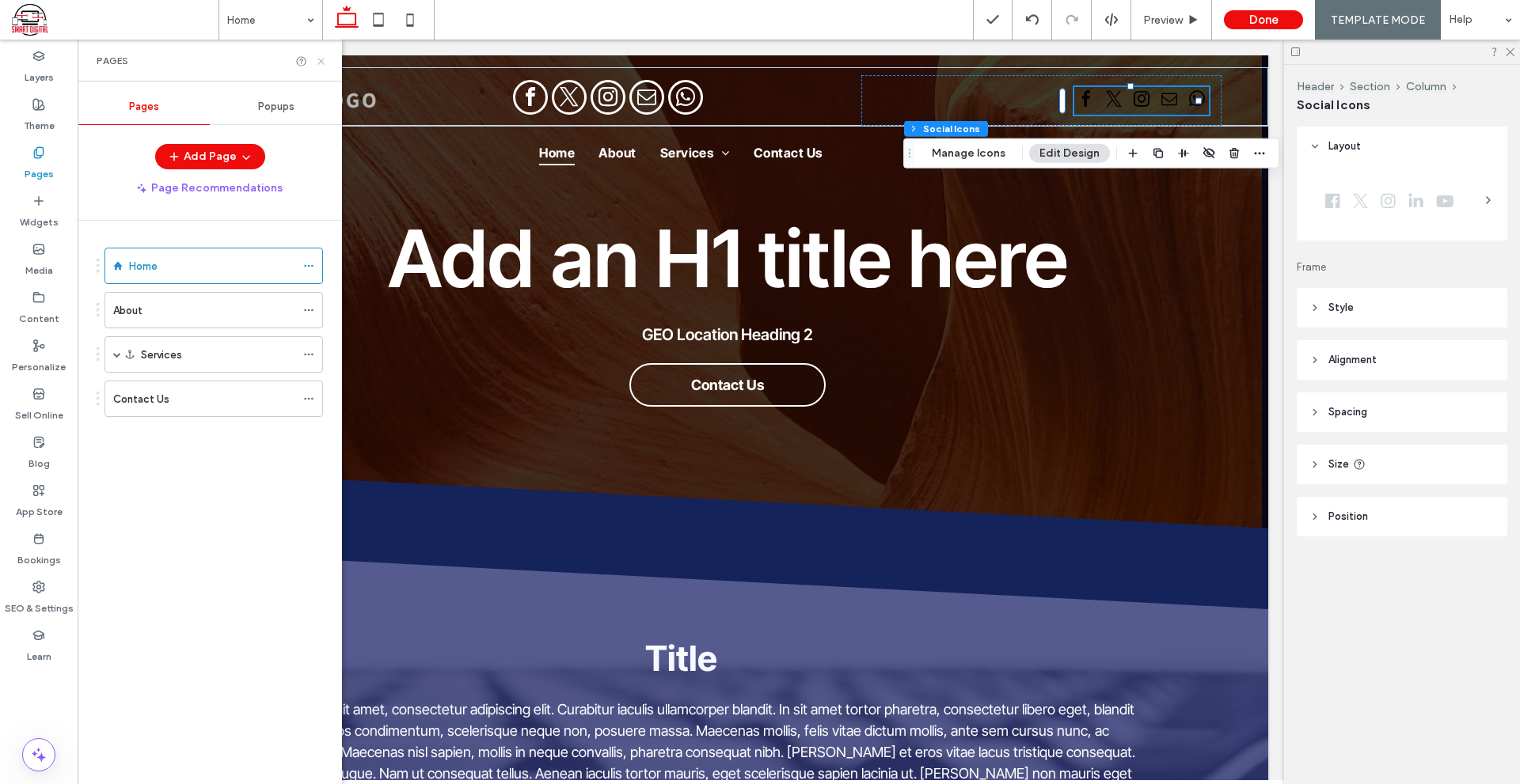
click at [318, 62] on icon at bounding box center [321, 62] width 12 height 12
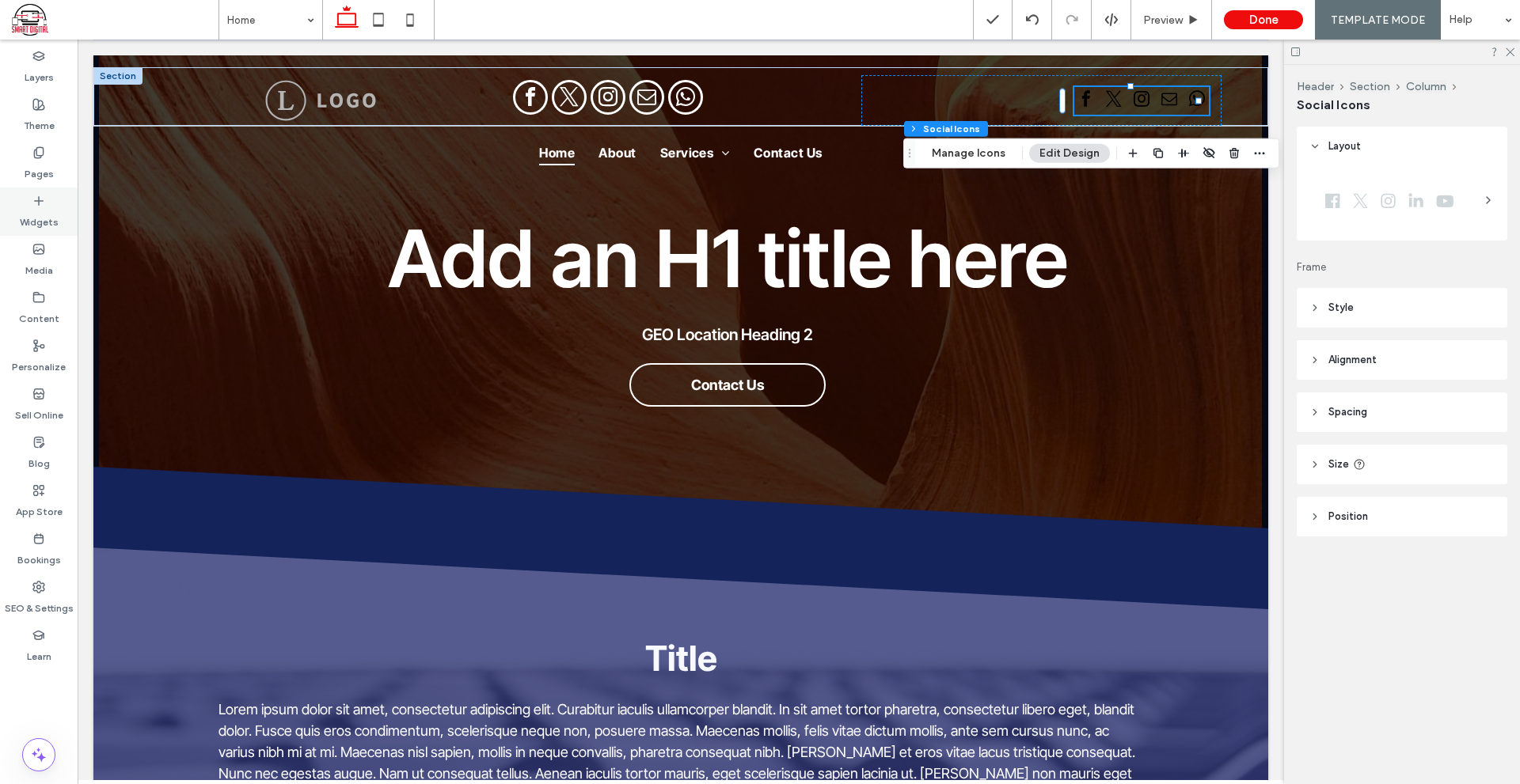
click at [37, 224] on label "Widgets" at bounding box center [39, 218] width 39 height 22
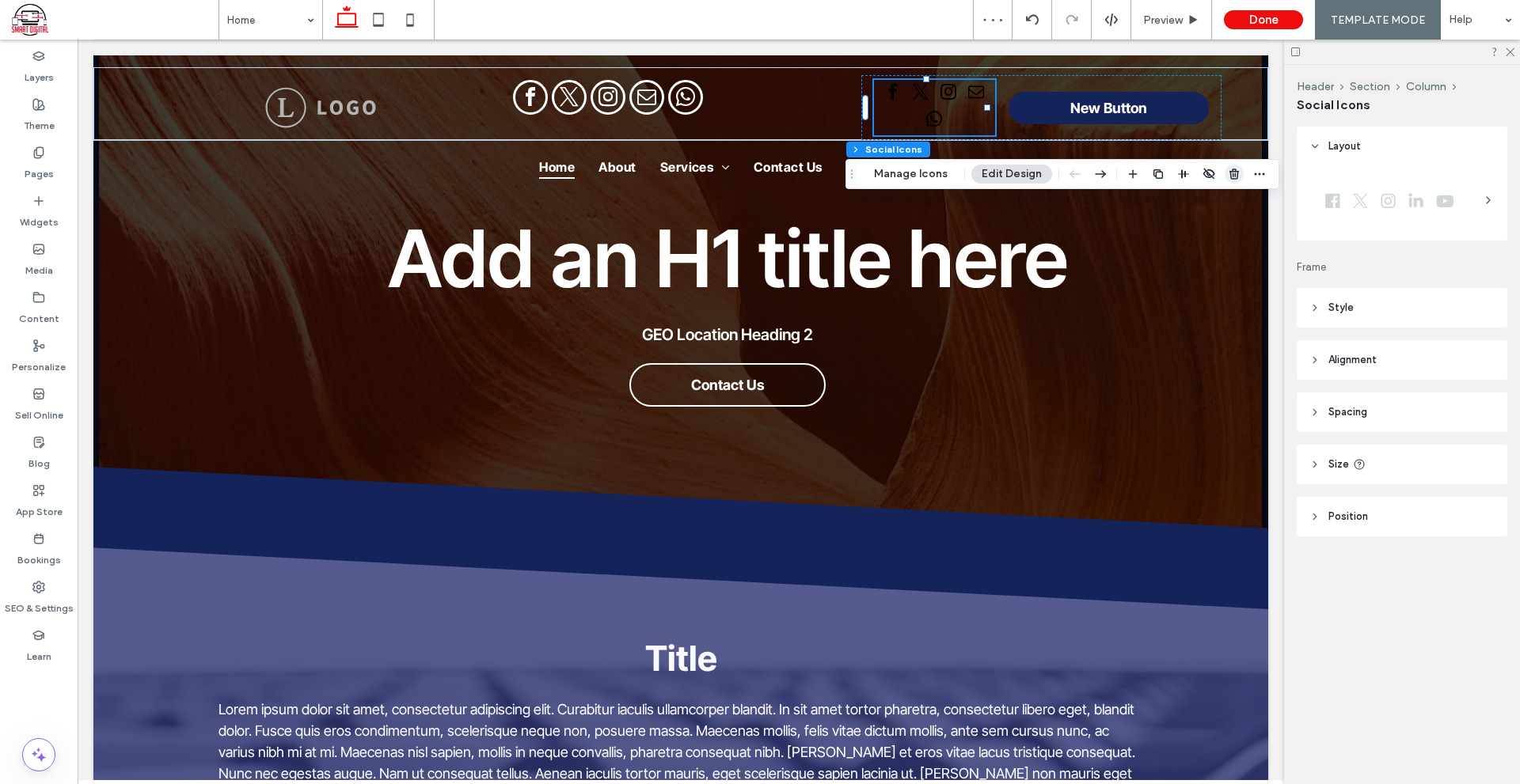
click at [1234, 171] on use "button" at bounding box center [1234, 174] width 10 height 10
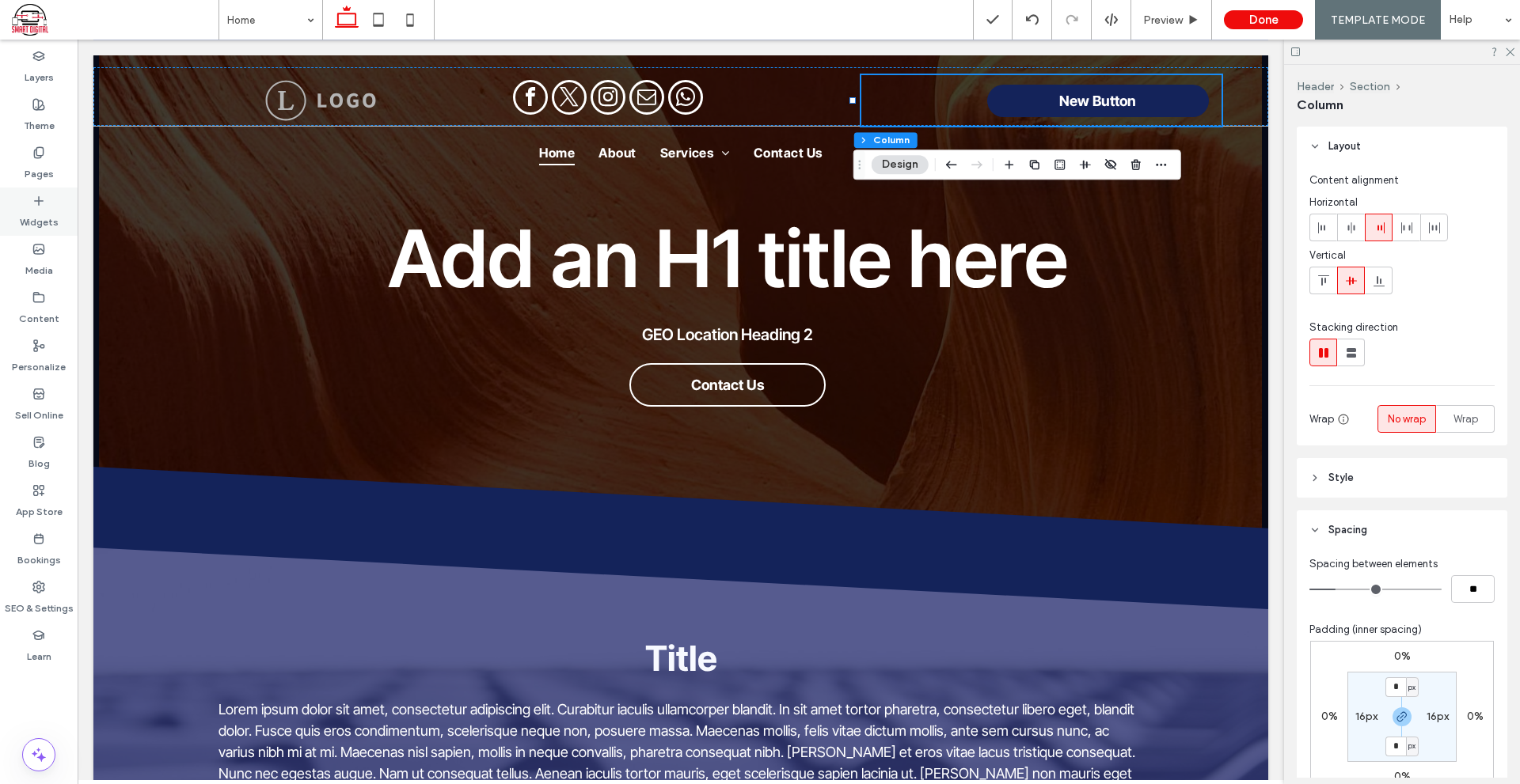
click at [51, 222] on label "Widgets" at bounding box center [39, 218] width 39 height 22
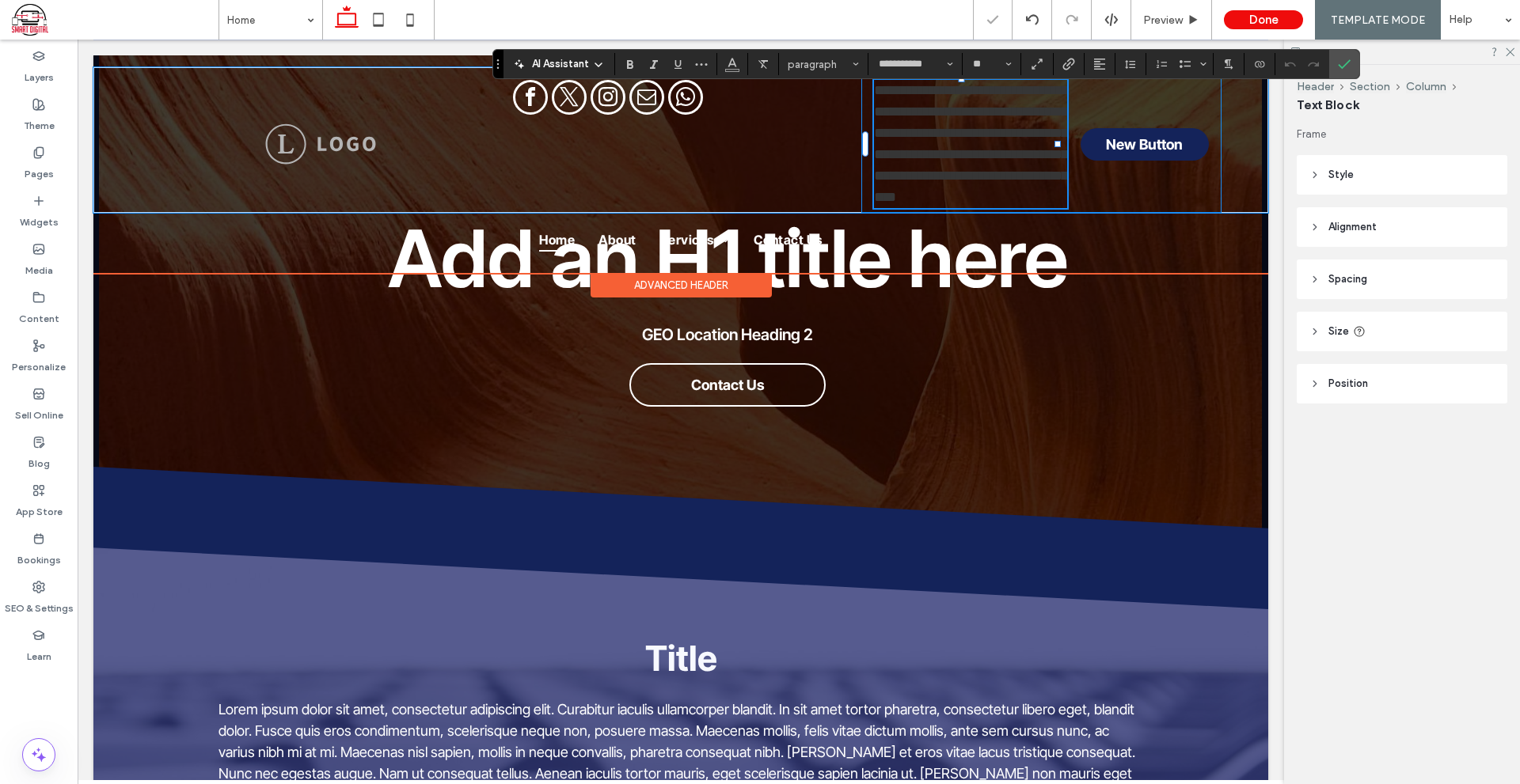
click at [861, 137] on div "**********" at bounding box center [1041, 144] width 360 height 137
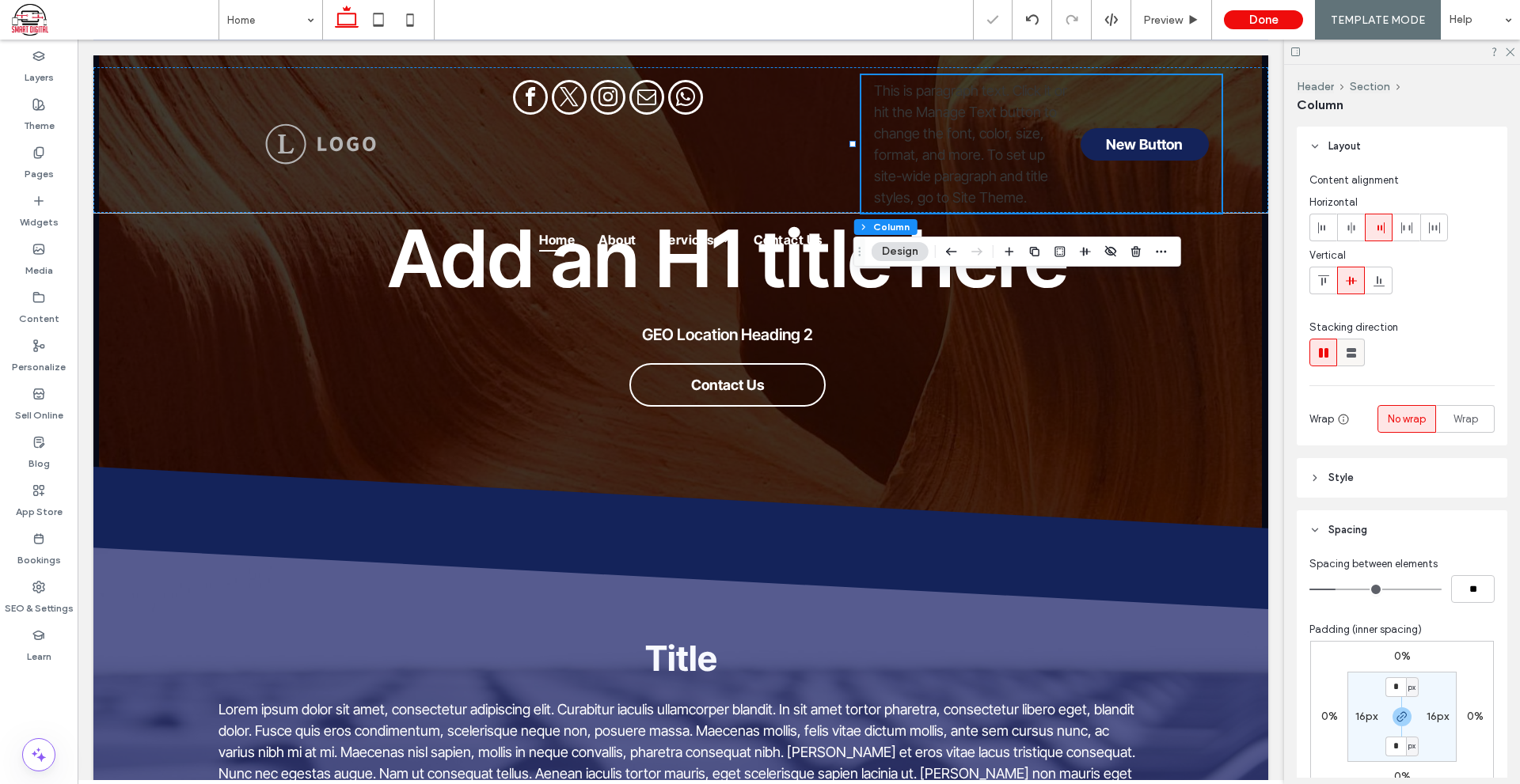
click at [1361, 347] on div at bounding box center [1350, 352] width 26 height 26
type input "**"
type input "****"
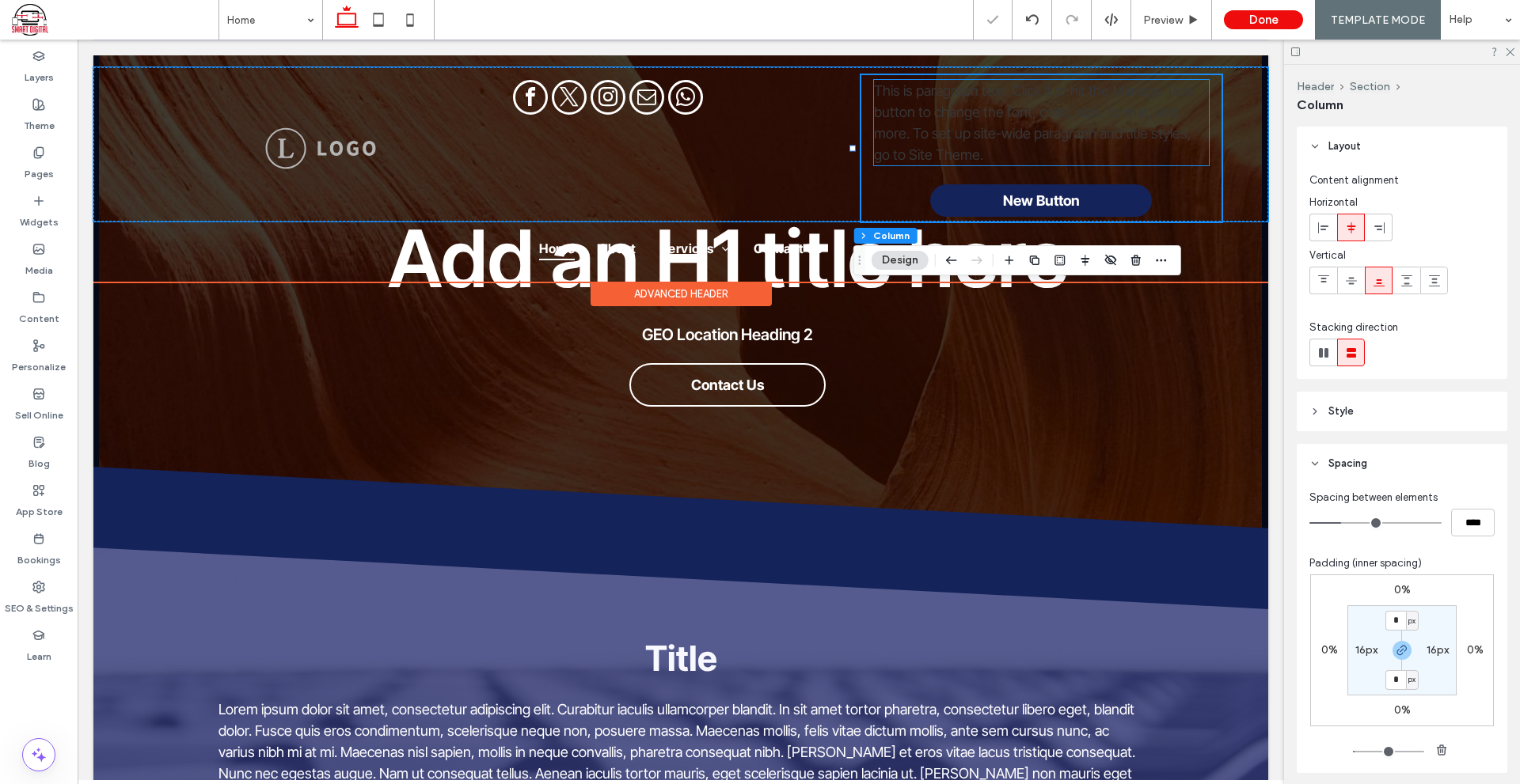
click at [1013, 137] on span "This is paragraph text. Click it or hit the Manage Text button to change the fo…" at bounding box center [1033, 123] width 319 height 81
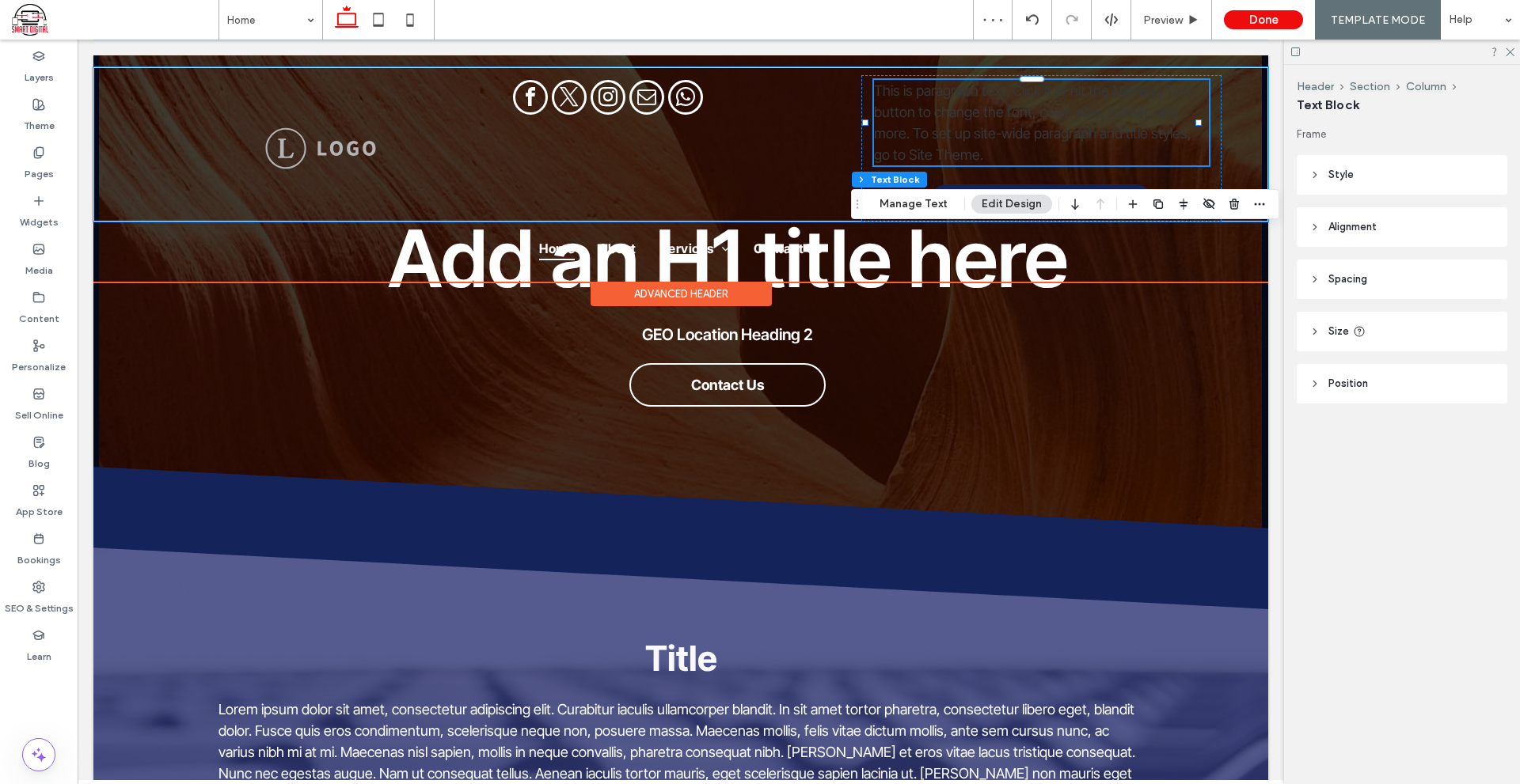
click at [1086, 124] on p "This is paragraph text. Click it or hit the Manage Text button to change the fo…" at bounding box center [1041, 123] width 335 height 85
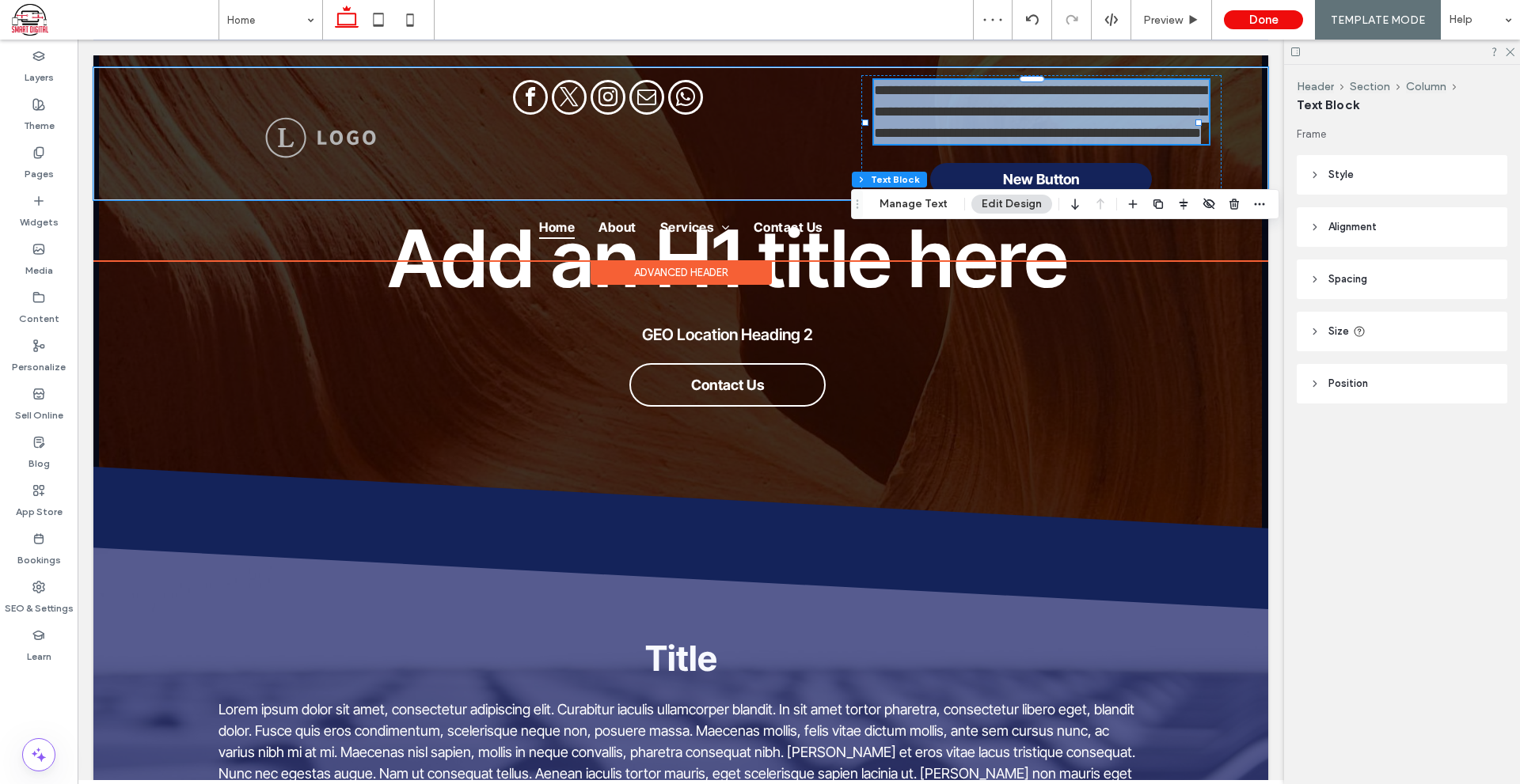
click at [1086, 124] on p "**********" at bounding box center [1041, 112] width 335 height 64
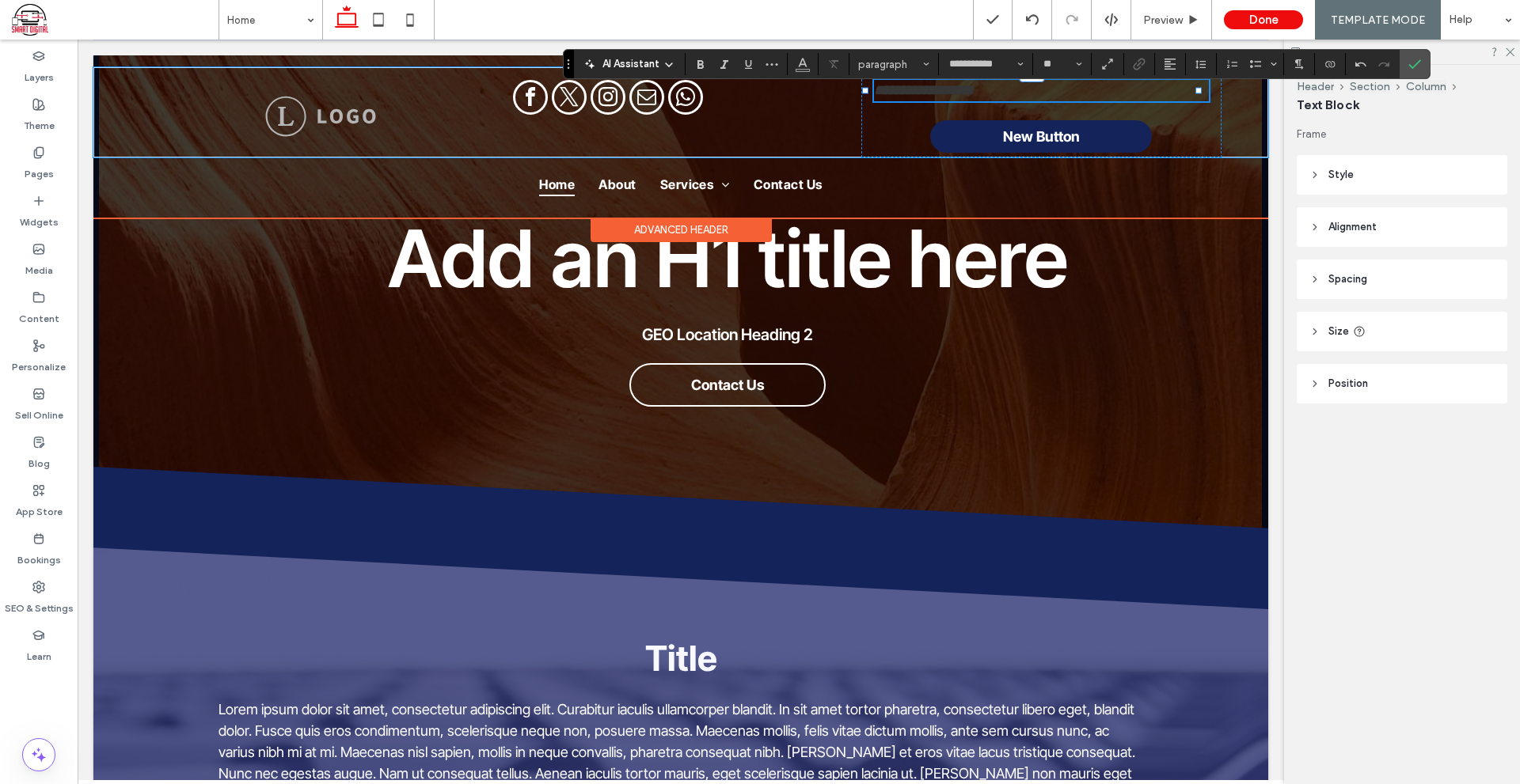
click at [1082, 96] on p "**********" at bounding box center [1041, 90] width 335 height 22
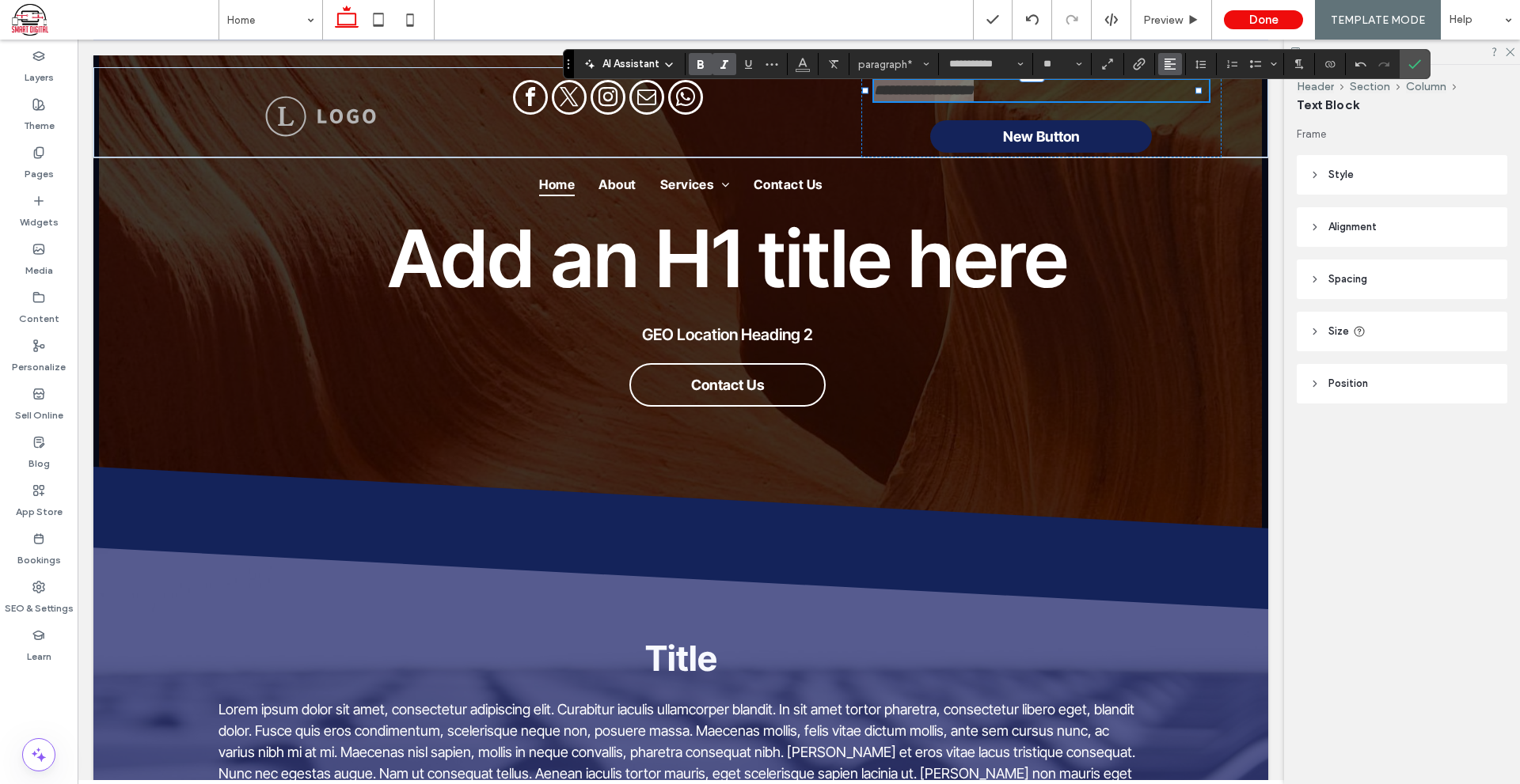
click at [1180, 66] on button "Alignment" at bounding box center [1169, 64] width 24 height 22
click at [1183, 119] on label "ui.textEditor.alignment.center" at bounding box center [1186, 112] width 56 height 23
click at [1414, 69] on icon "Confirm" at bounding box center [1414, 64] width 13 height 13
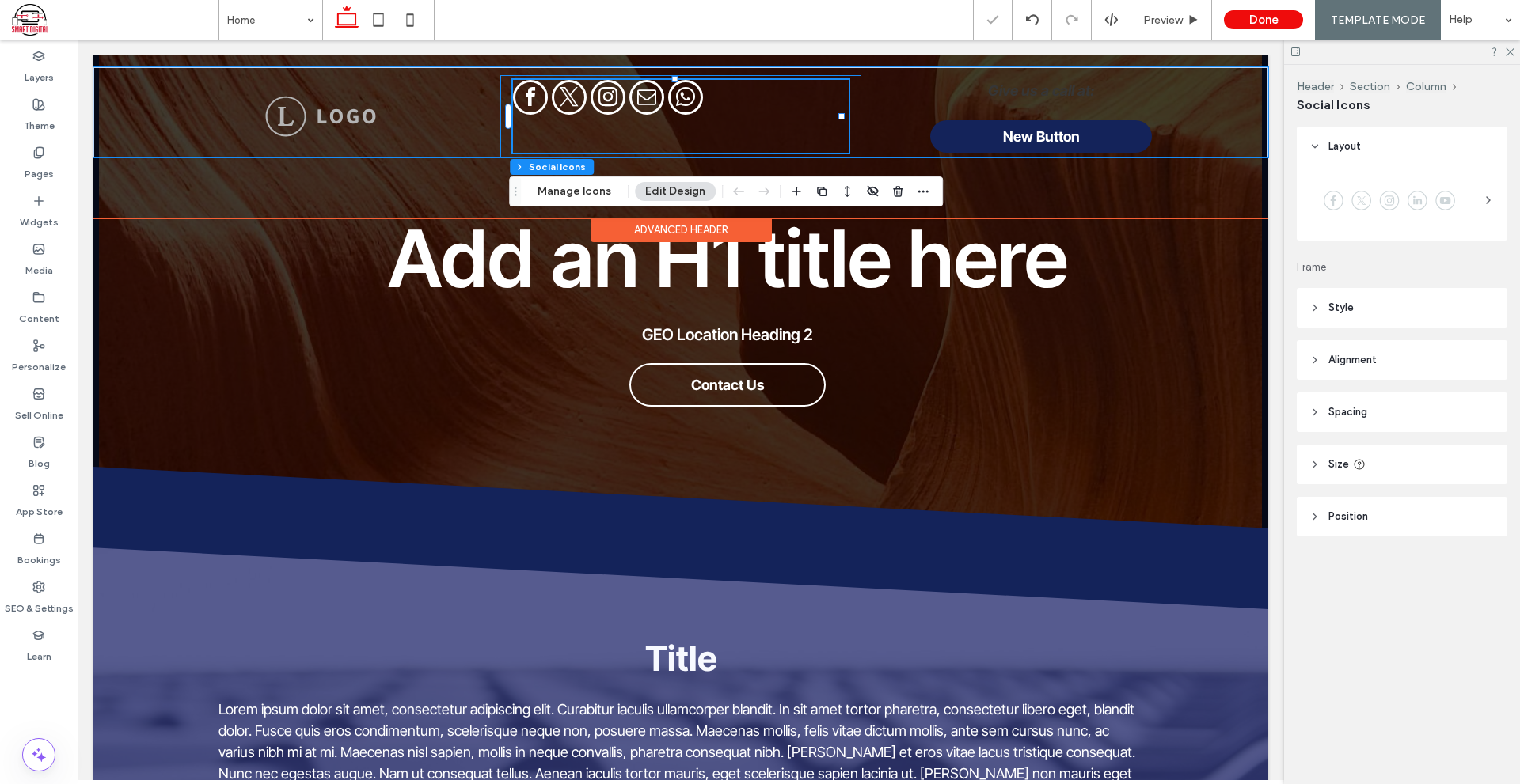
click at [850, 118] on div at bounding box center [681, 116] width 360 height 83
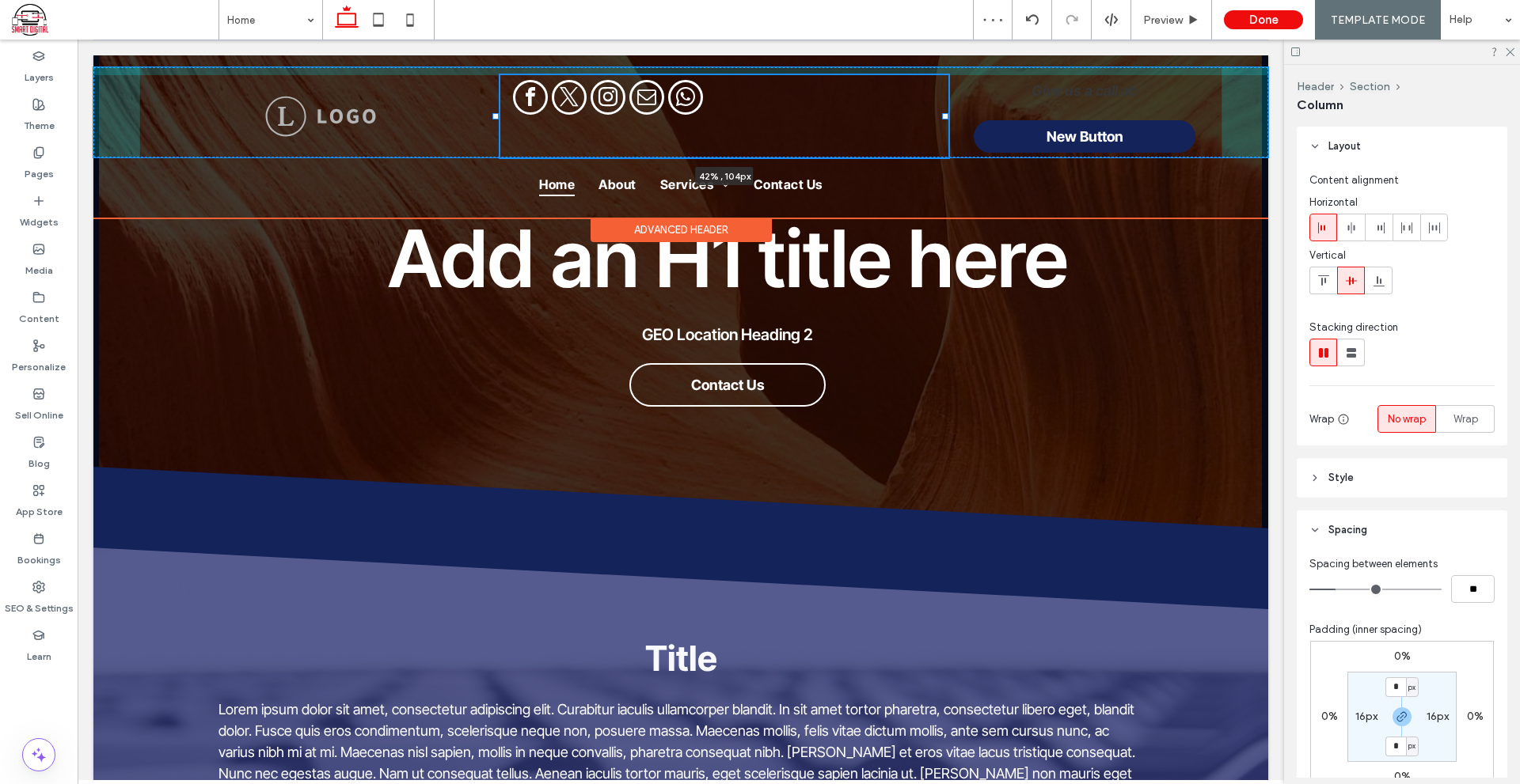
drag, startPoint x: 851, startPoint y: 118, endPoint x: 942, endPoint y: 125, distance: 91.3
click at [942, 125] on div "42% , 104px Give us a call at: New Button" at bounding box center [680, 112] width 1174 height 90
type input "**"
type input "*****"
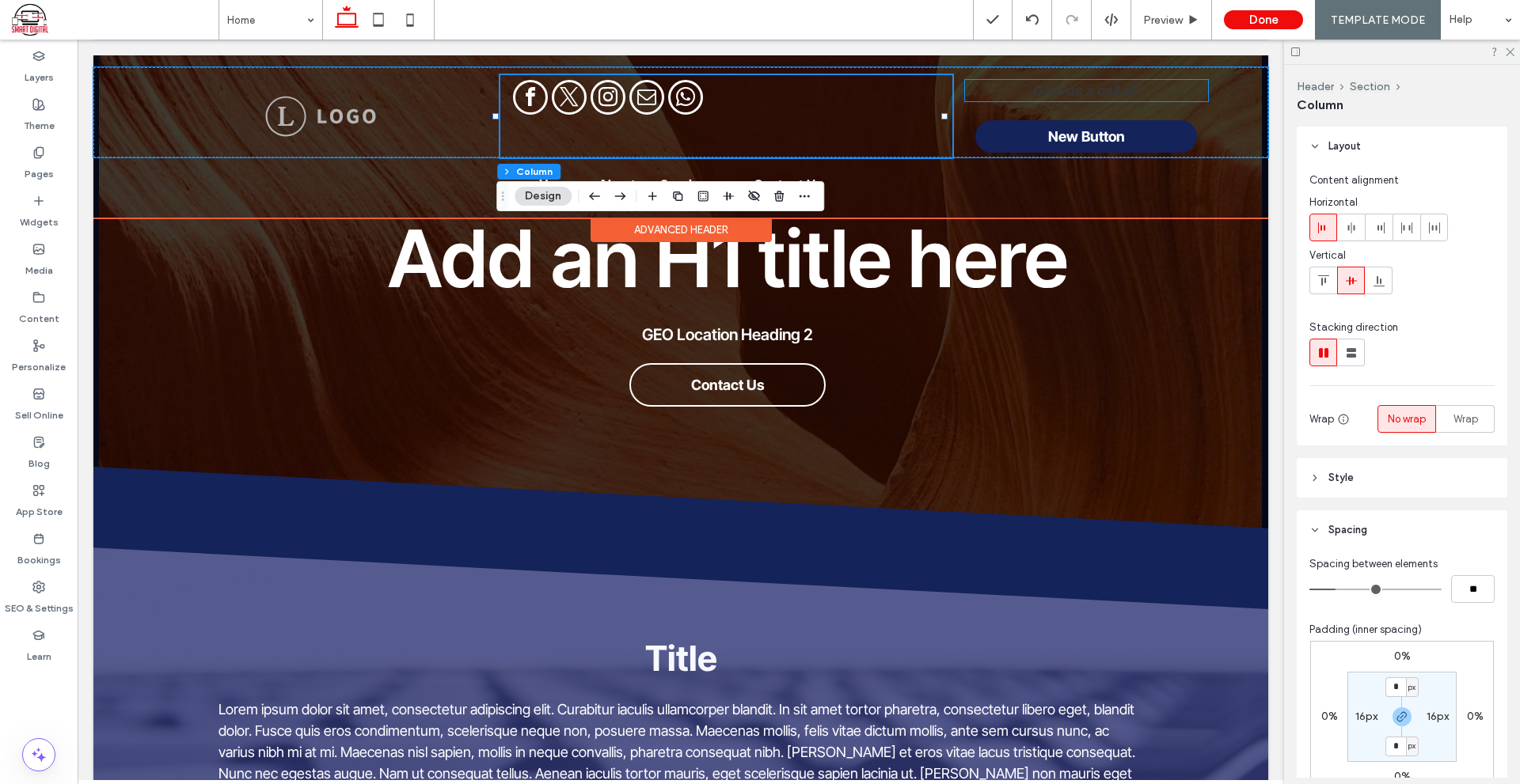
click at [1093, 95] on strong "Give us a call at:" at bounding box center [1086, 90] width 107 height 17
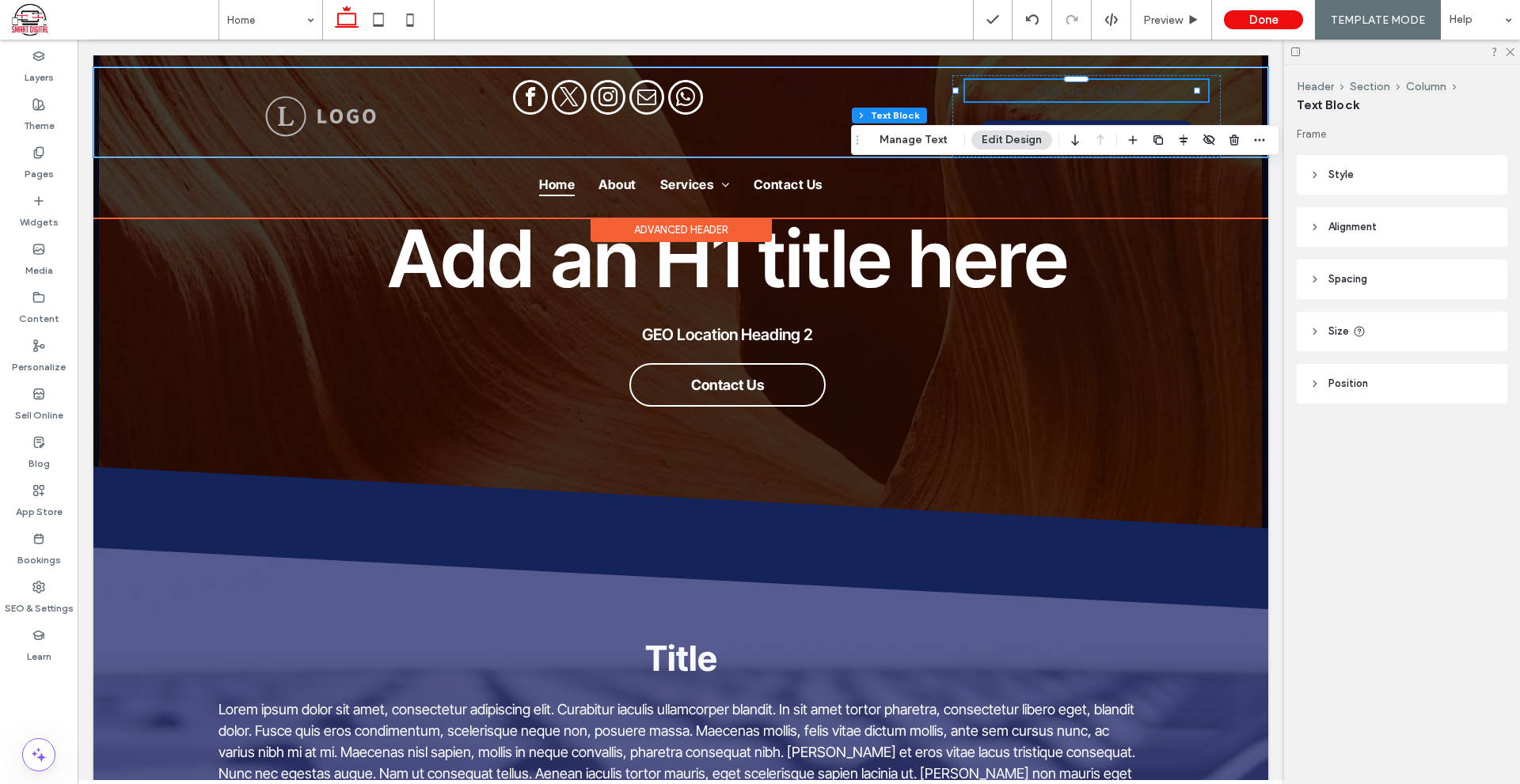
click at [1093, 95] on div "Give us a call at:" at bounding box center [1086, 90] width 243 height 22
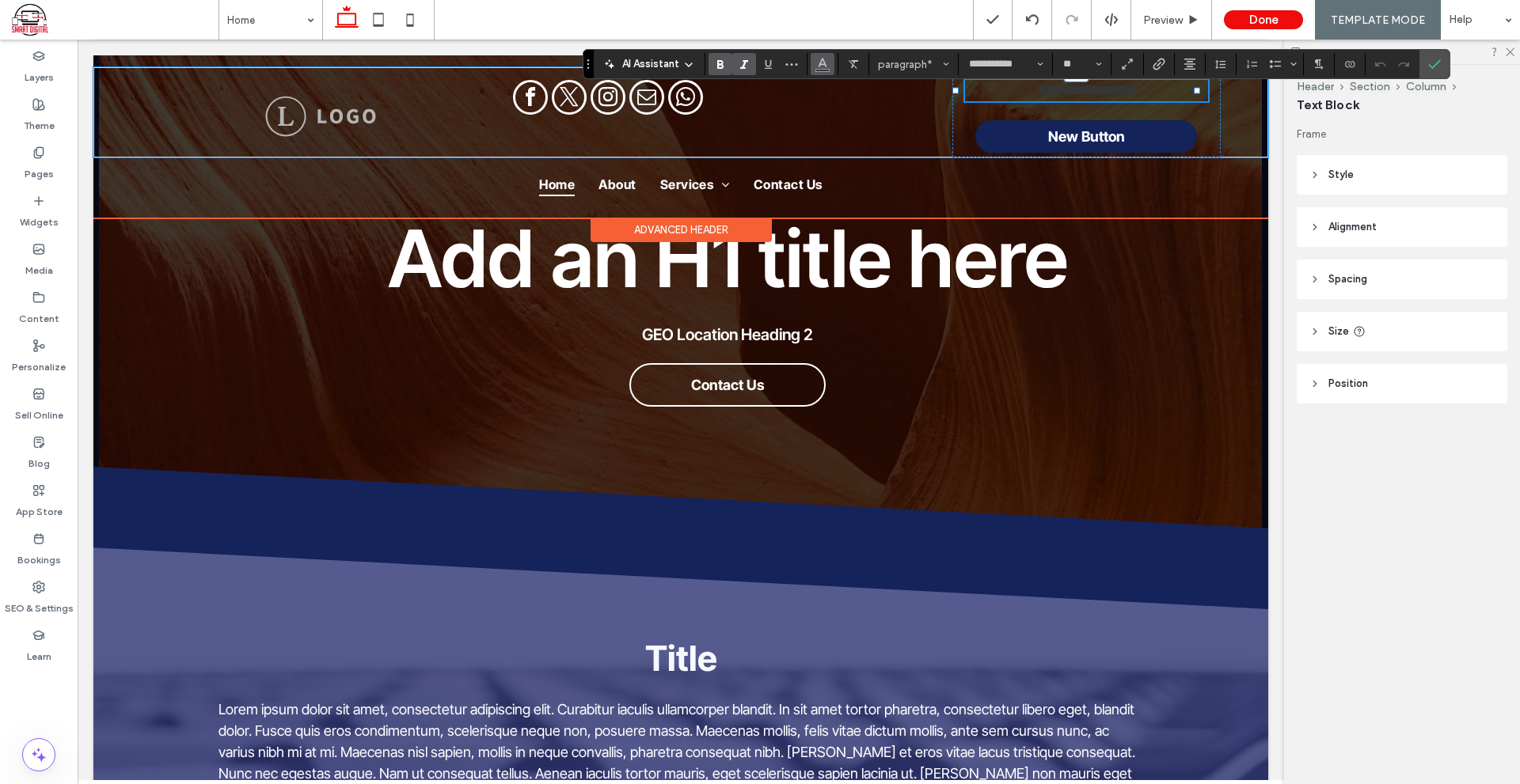
click at [812, 61] on button "Color" at bounding box center [822, 64] width 24 height 22
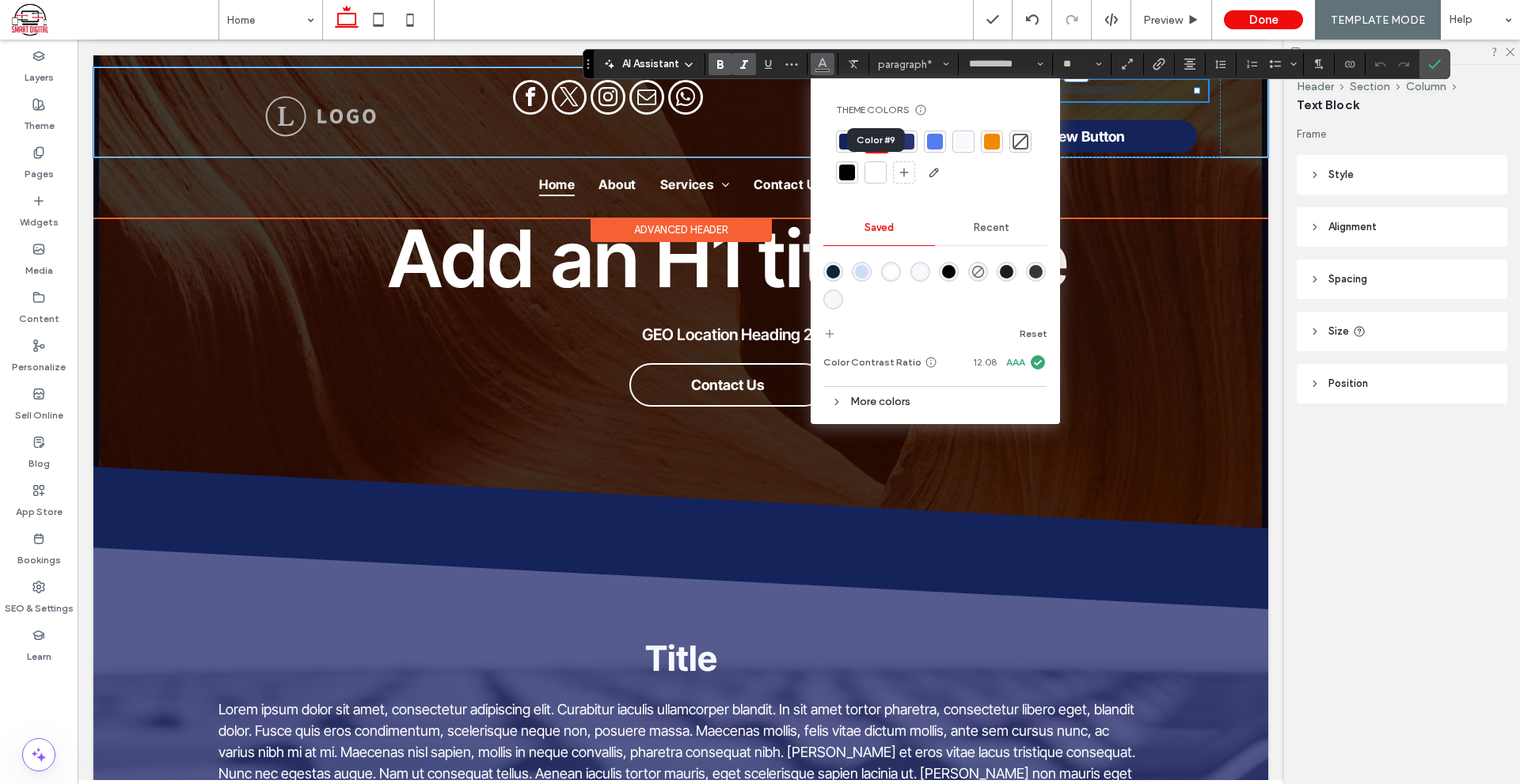
click at [878, 173] on div at bounding box center [875, 172] width 16 height 16
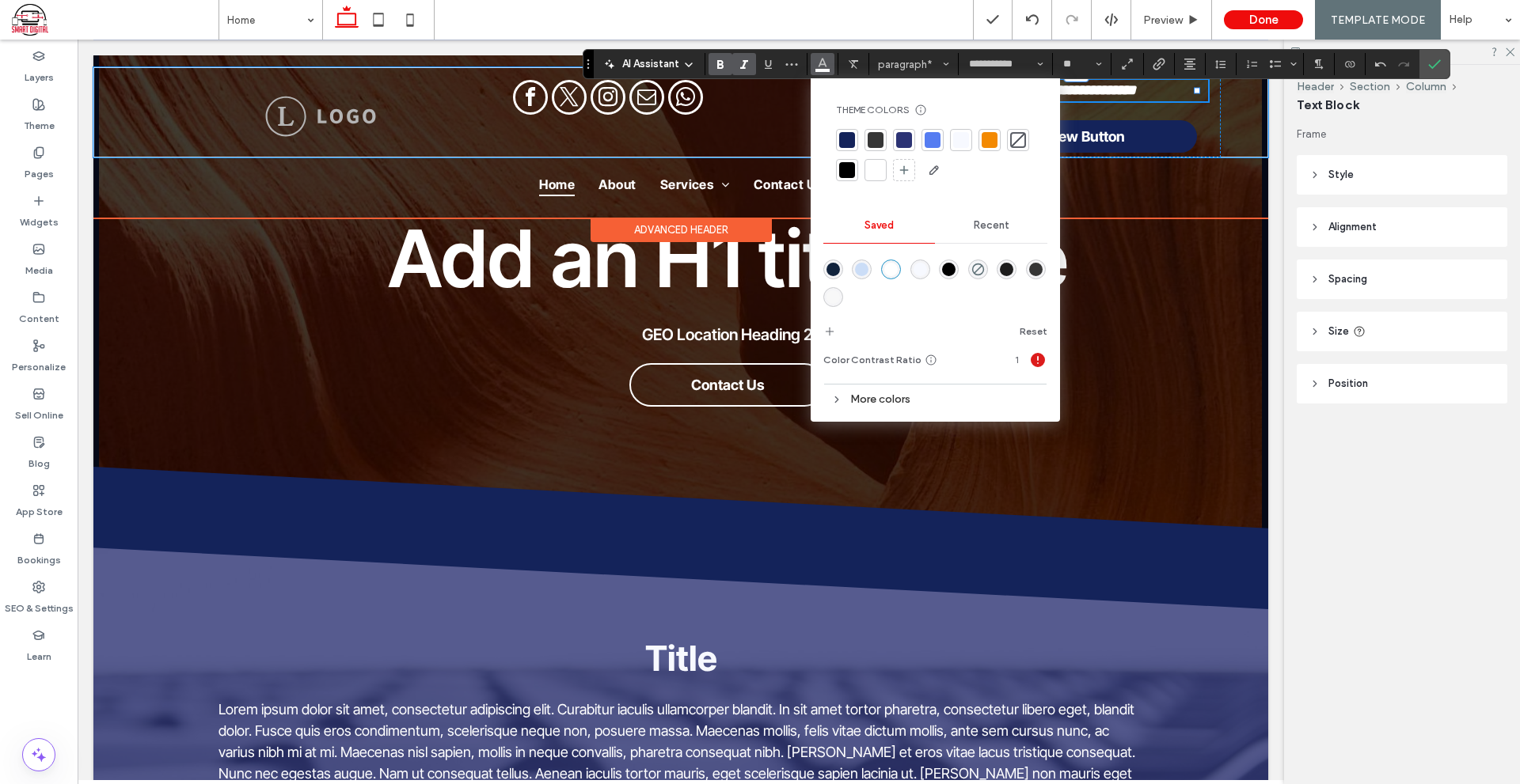
click at [1429, 65] on icon "Confirm" at bounding box center [1434, 64] width 13 height 13
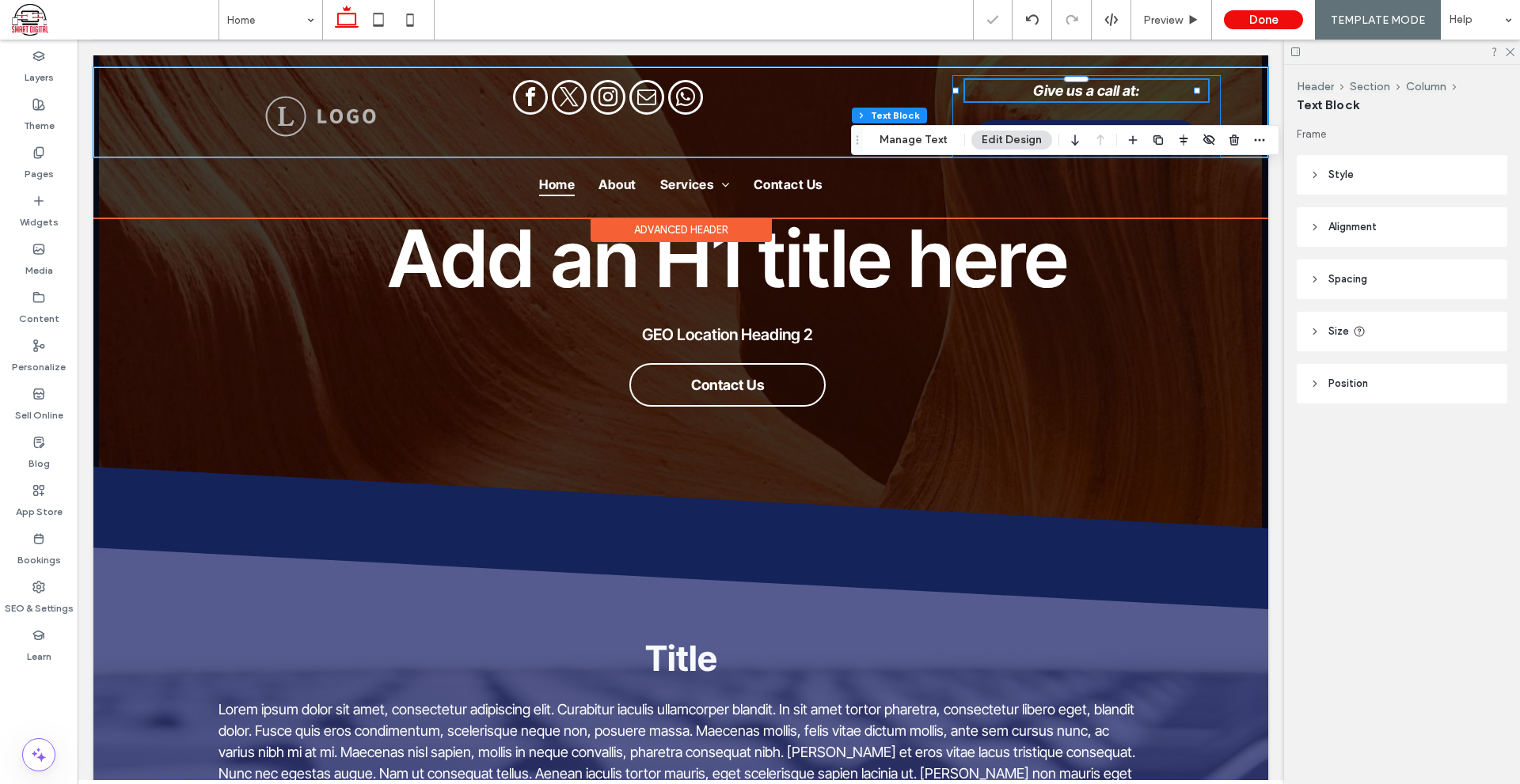
click at [1147, 107] on div "Give us a call at: New Button" at bounding box center [1086, 116] width 268 height 83
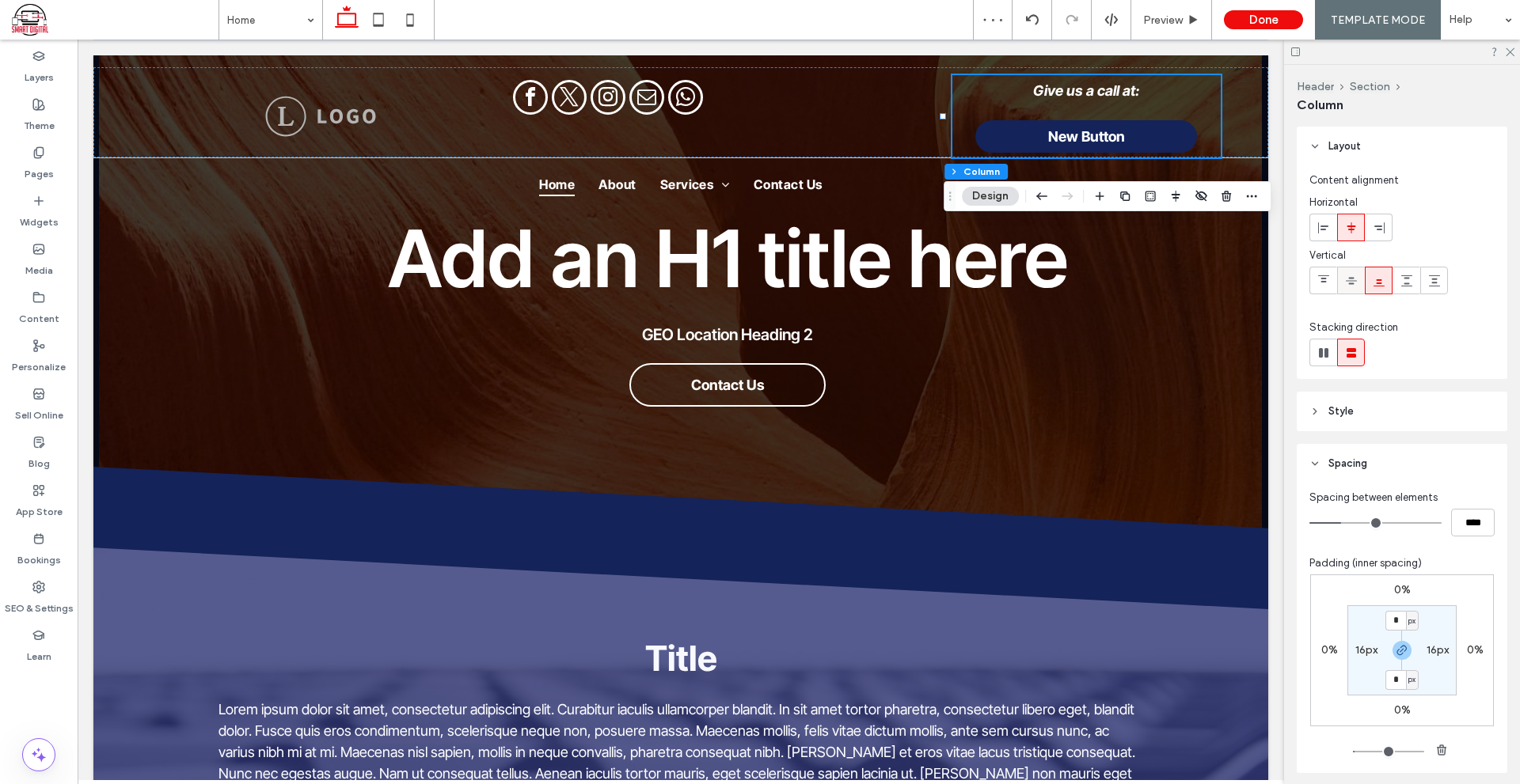
click at [1353, 291] on span at bounding box center [1351, 280] width 13 height 26
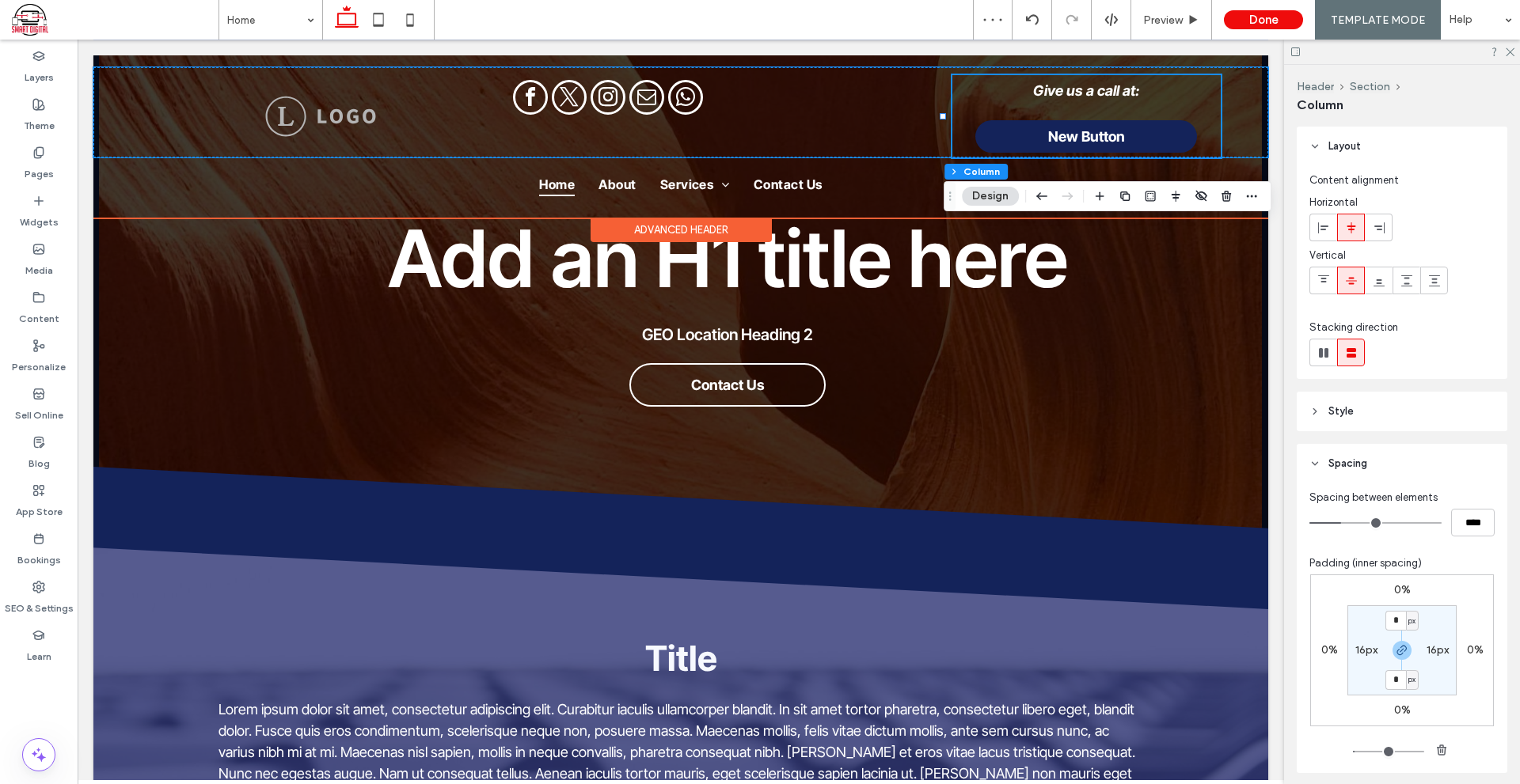
click at [1201, 149] on div "Give us a call at: New Button" at bounding box center [1086, 116] width 268 height 83
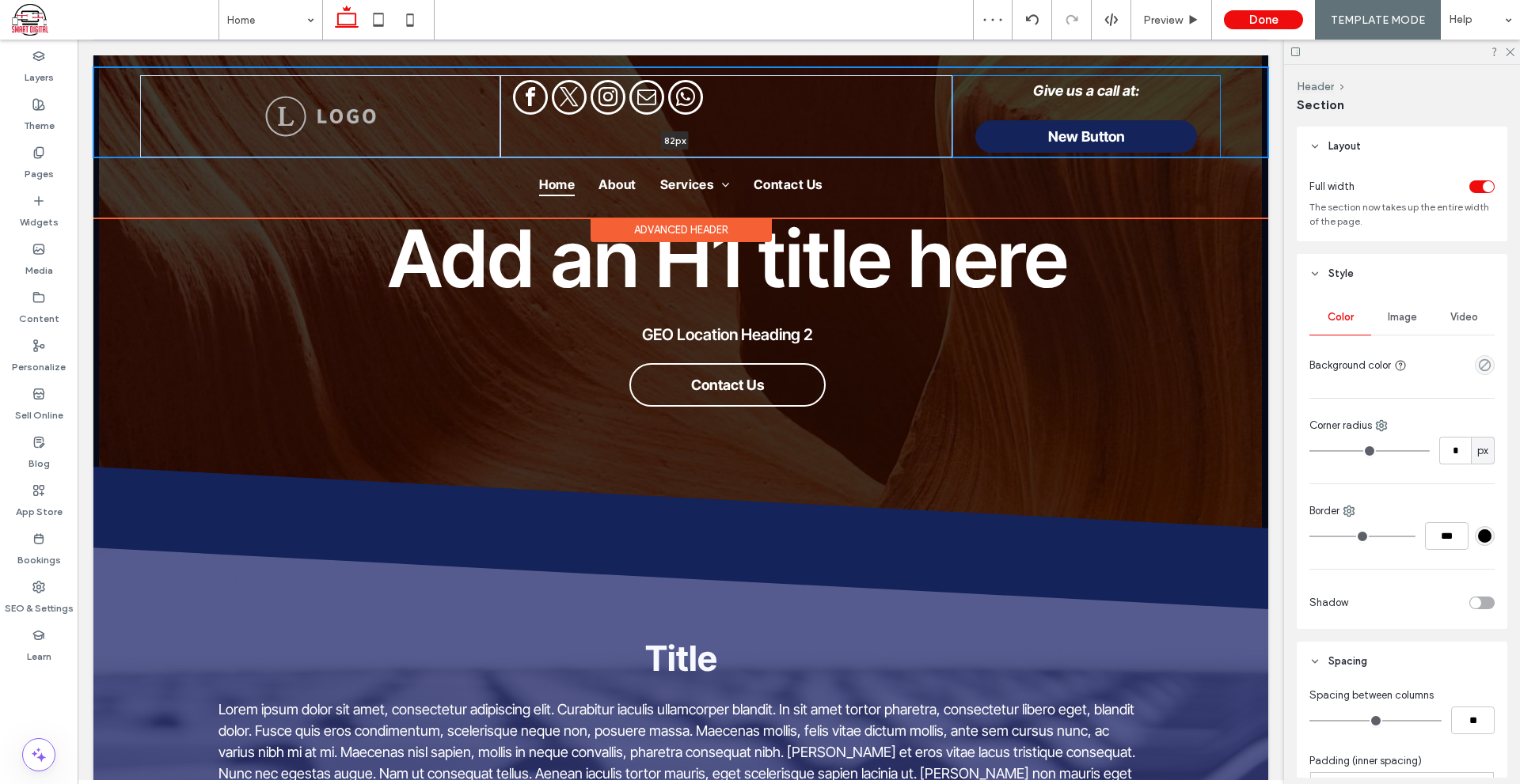
drag, startPoint x: 1199, startPoint y: 160, endPoint x: 1202, endPoint y: 135, distance: 25.2
click at [1202, 135] on div "Give us a call at: New Button 82px Section" at bounding box center [680, 112] width 1174 height 90
type input "**"
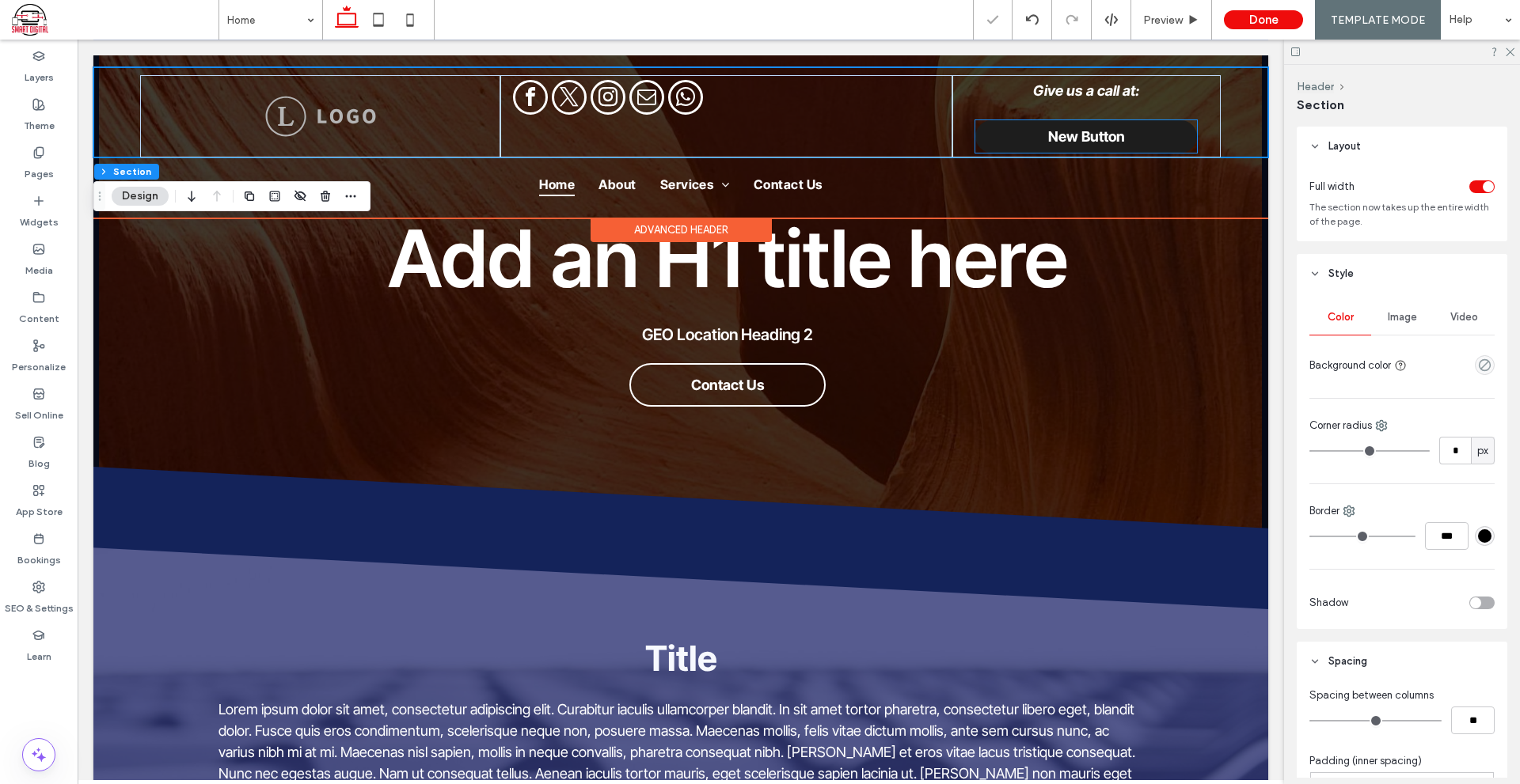
click at [1141, 128] on link "New Button" at bounding box center [1086, 136] width 222 height 32
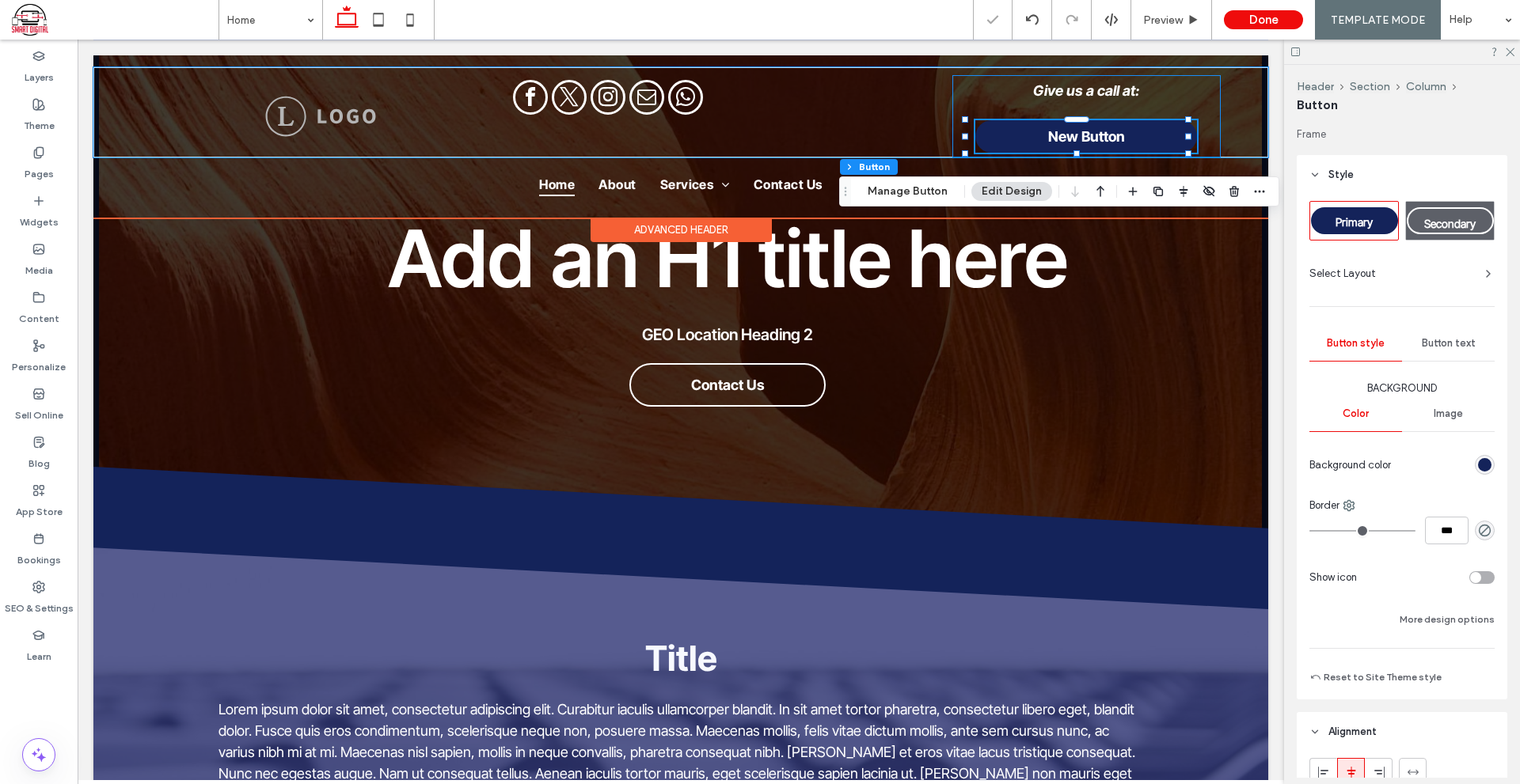
click at [1141, 111] on div "Give us a call at: New Button" at bounding box center [1086, 116] width 268 height 83
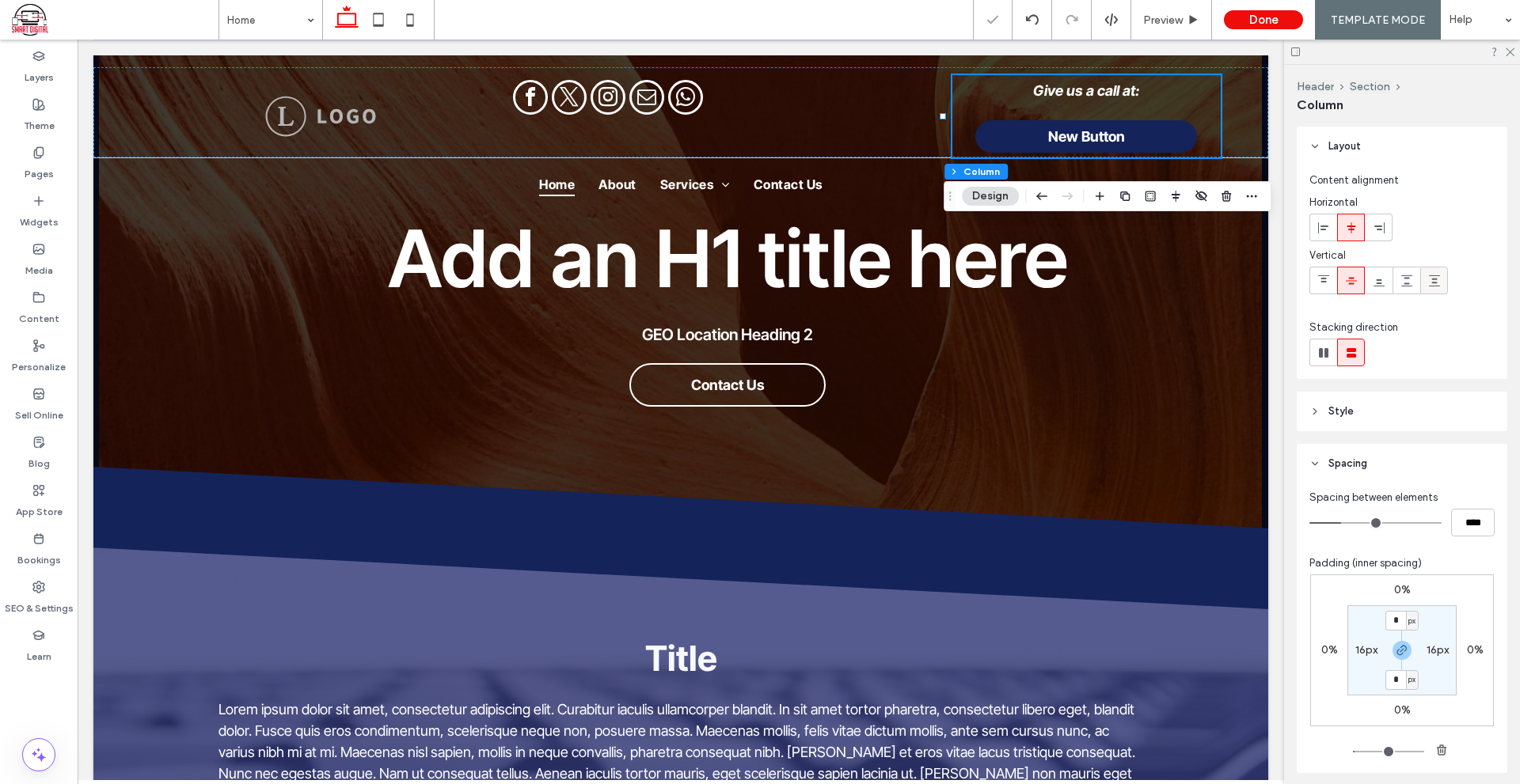
click at [1436, 278] on use at bounding box center [1434, 280] width 11 height 11
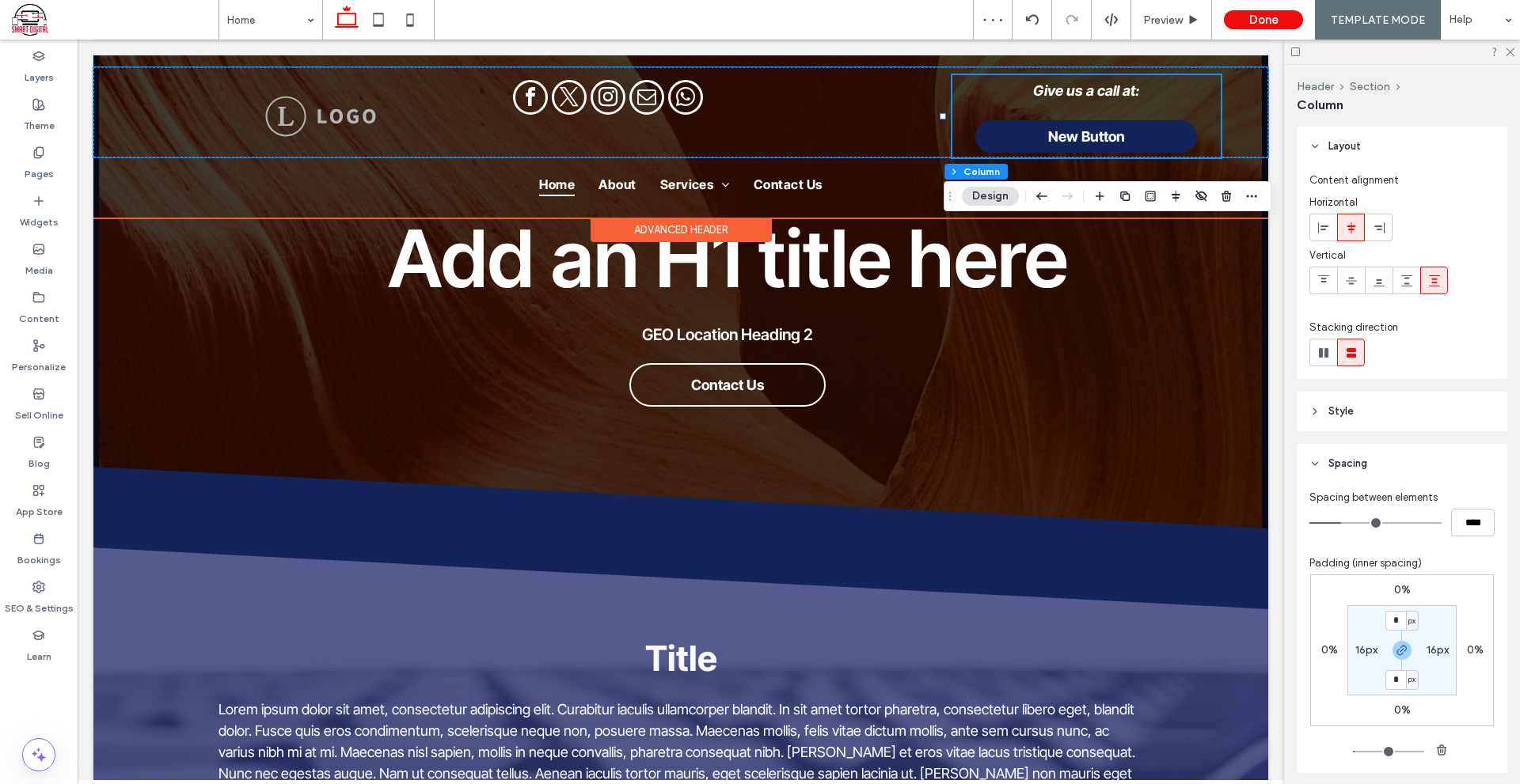
click at [1202, 113] on div "Give us a call at: New Button" at bounding box center [1086, 116] width 268 height 83
click at [1137, 132] on link "New Button" at bounding box center [1086, 136] width 222 height 32
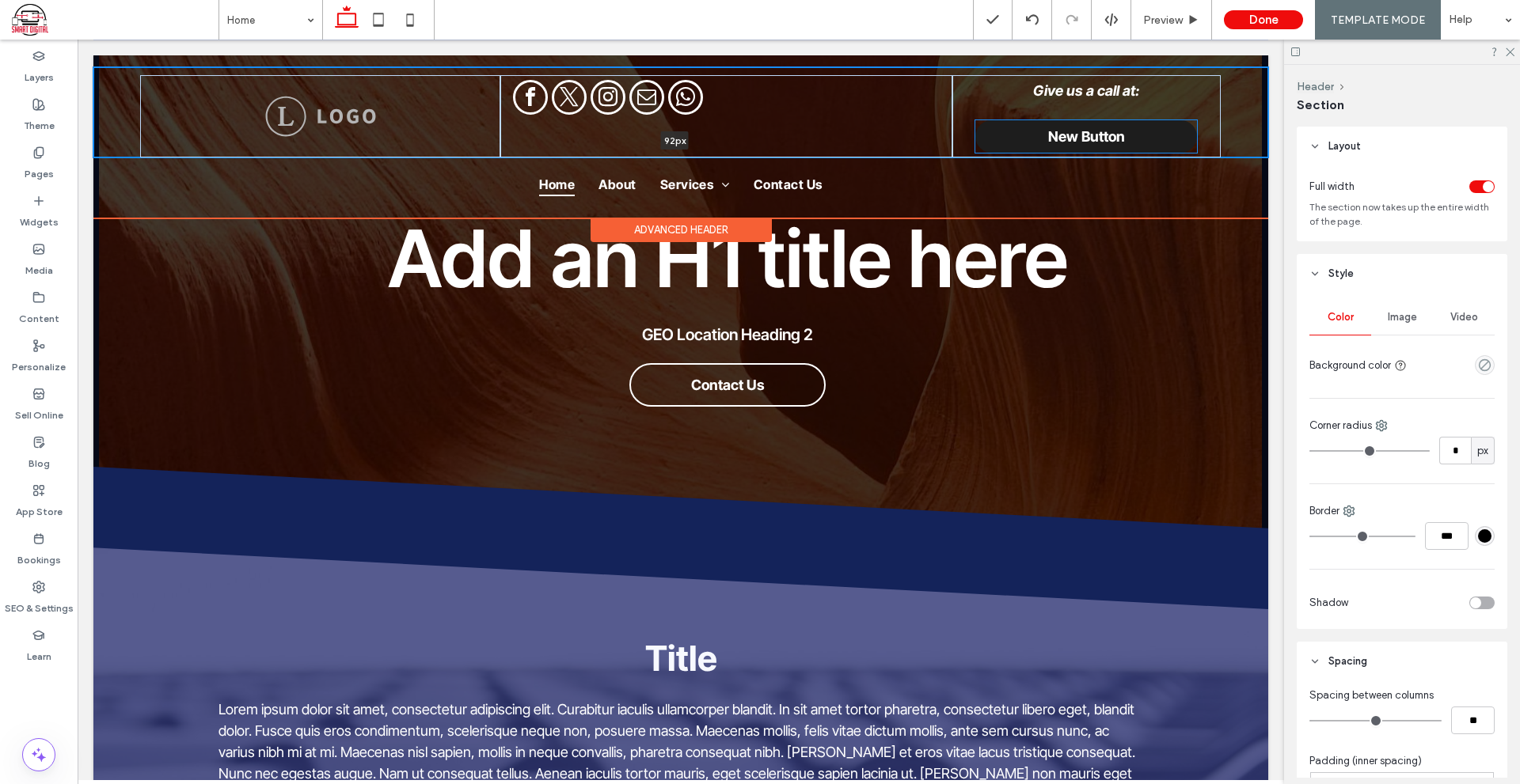
drag, startPoint x: 1076, startPoint y: 155, endPoint x: 1076, endPoint y: 137, distance: 18.0
click at [1076, 137] on div "Give us a call at: New Button 92px Section" at bounding box center [680, 112] width 1174 height 90
type input "**"
click at [1167, 146] on link "New Button" at bounding box center [1086, 136] width 222 height 32
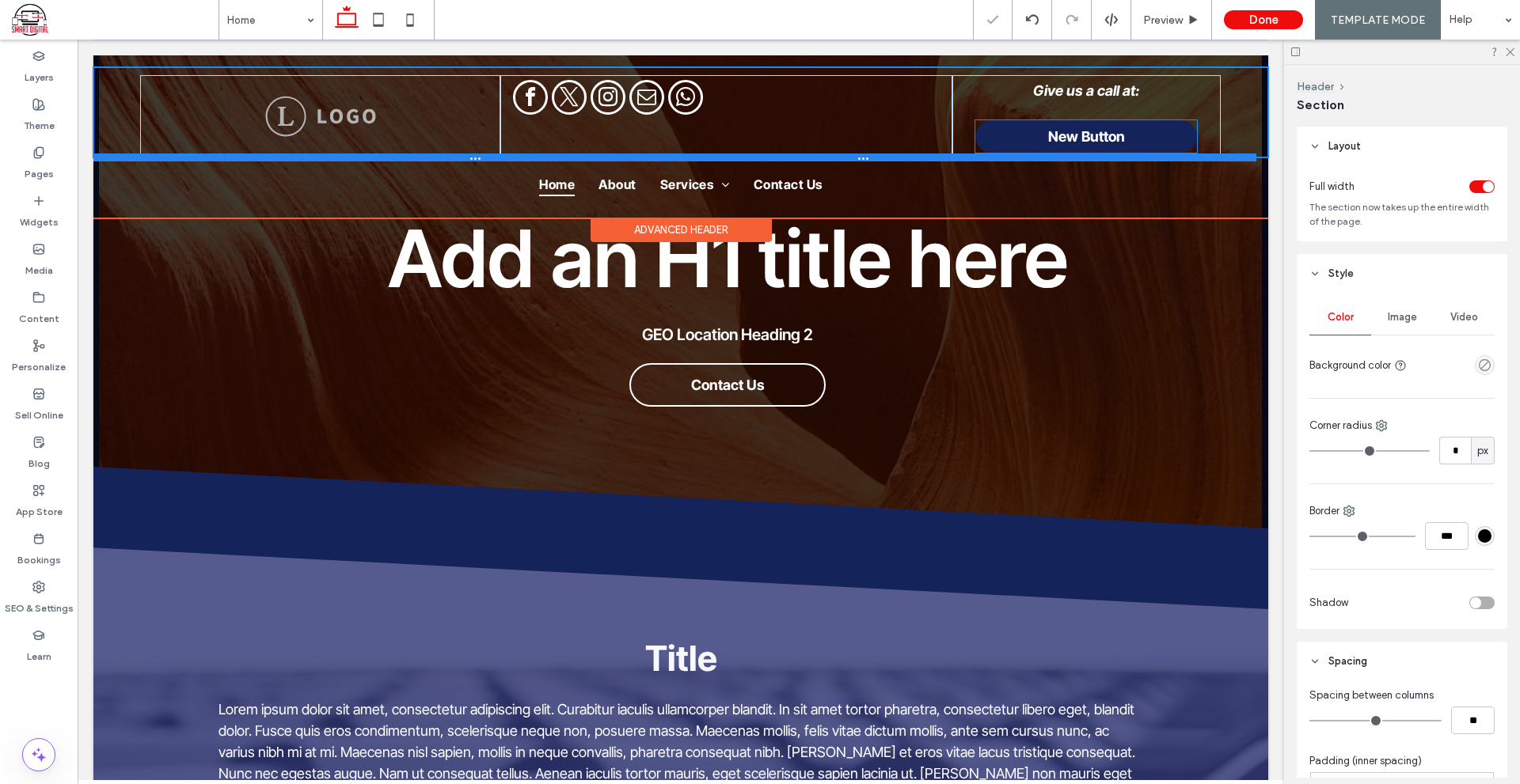
click at [1189, 155] on div at bounding box center [675, 157] width 1163 height 8
type input "***"
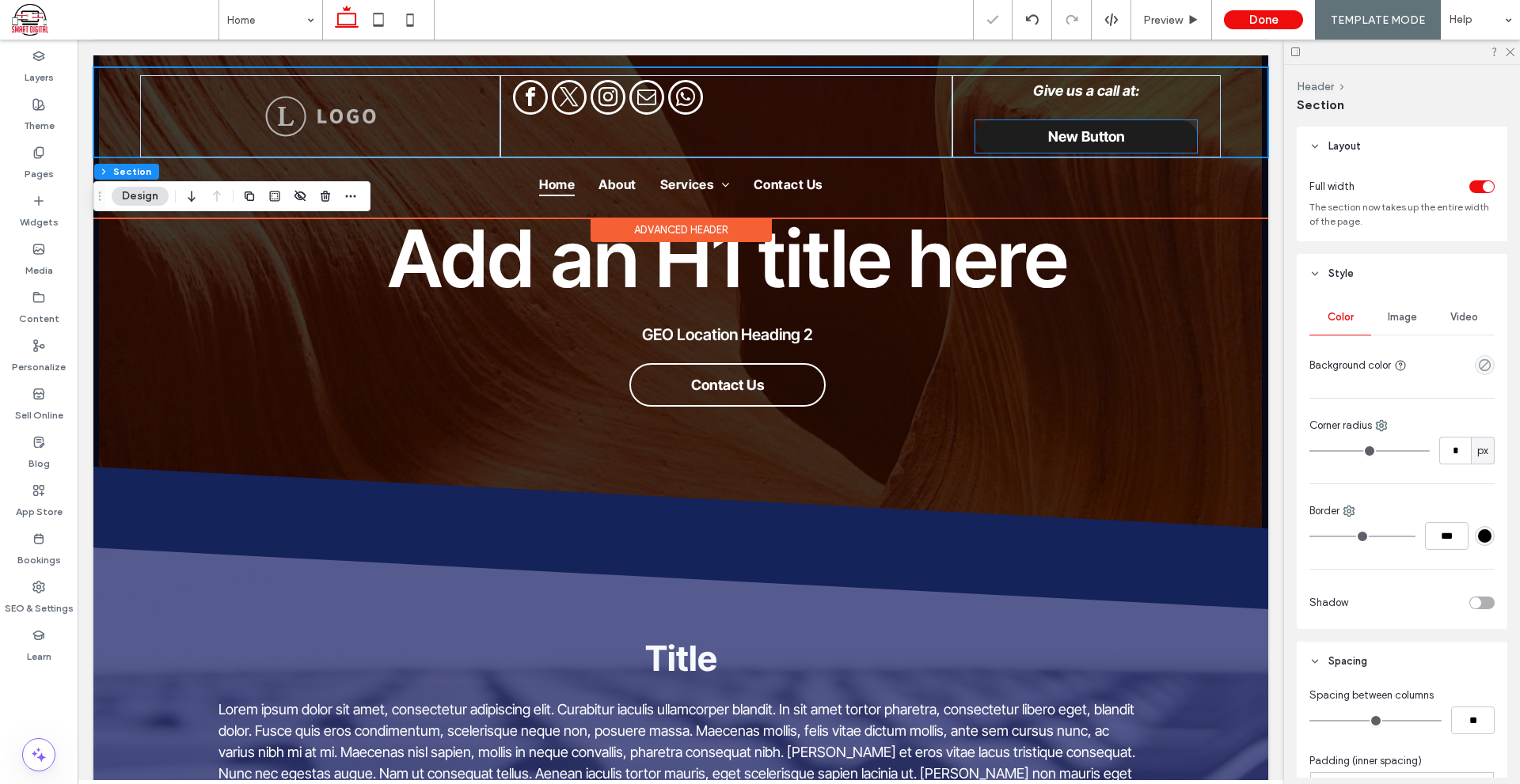
click at [1184, 142] on link "New Button" at bounding box center [1086, 136] width 222 height 32
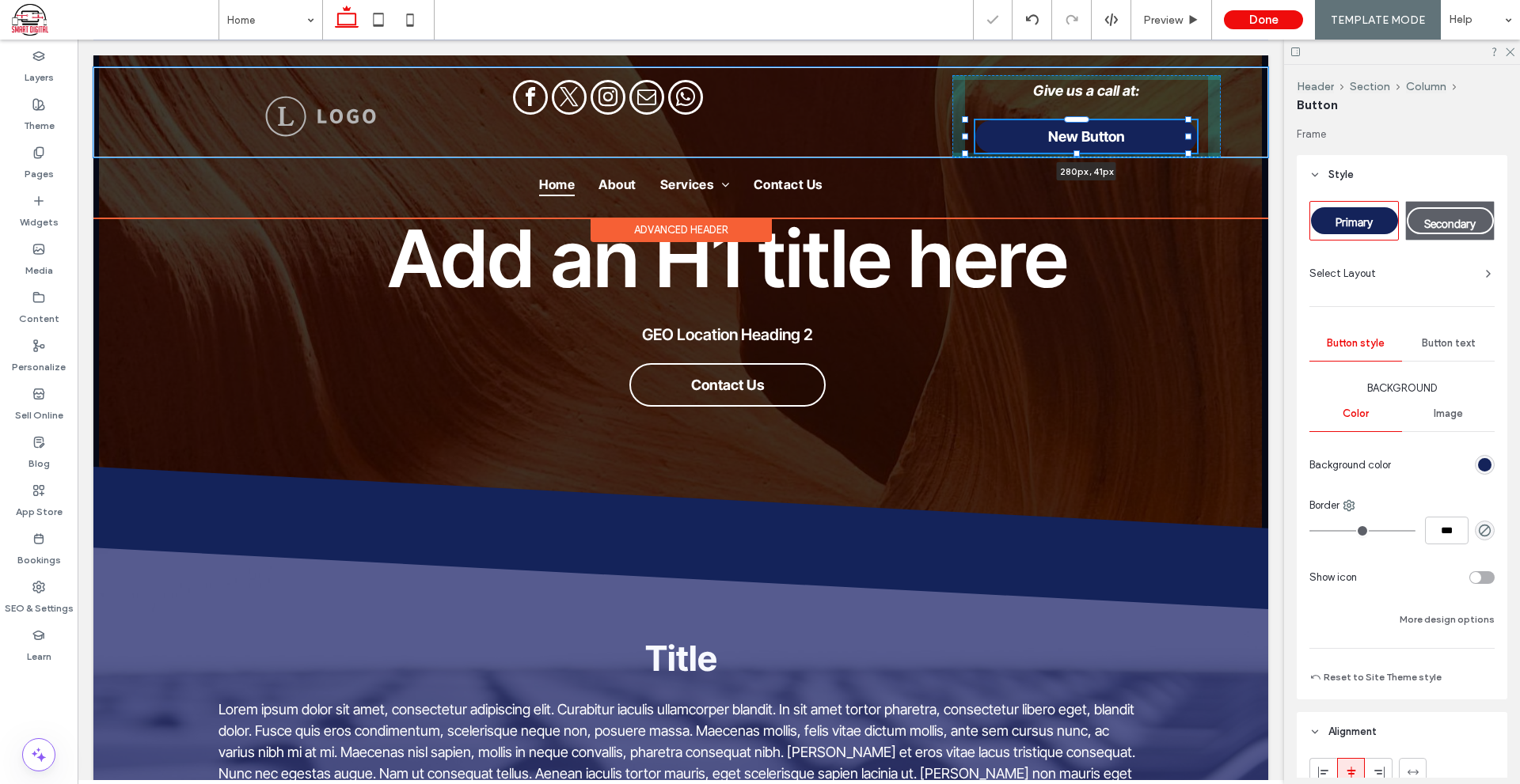
drag, startPoint x: 1188, startPoint y: 151, endPoint x: 1188, endPoint y: 140, distance: 11.0
click at [1188, 140] on div "Give us a call at: New Button 280px , 41px" at bounding box center [680, 112] width 1174 height 90
type input "**"
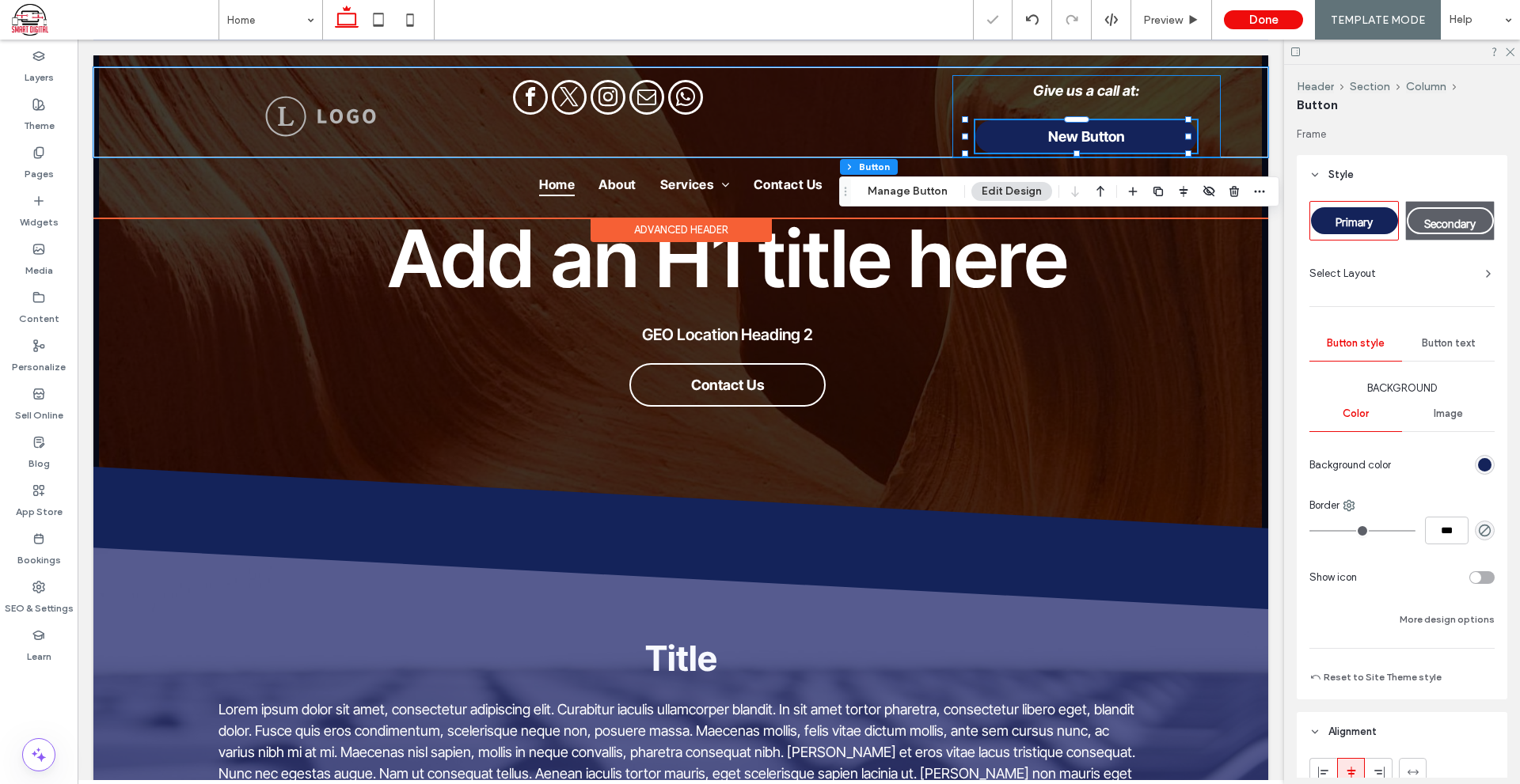
click at [1195, 108] on div "Give us a call at: New Button 280px , 41px" at bounding box center [1086, 116] width 268 height 83
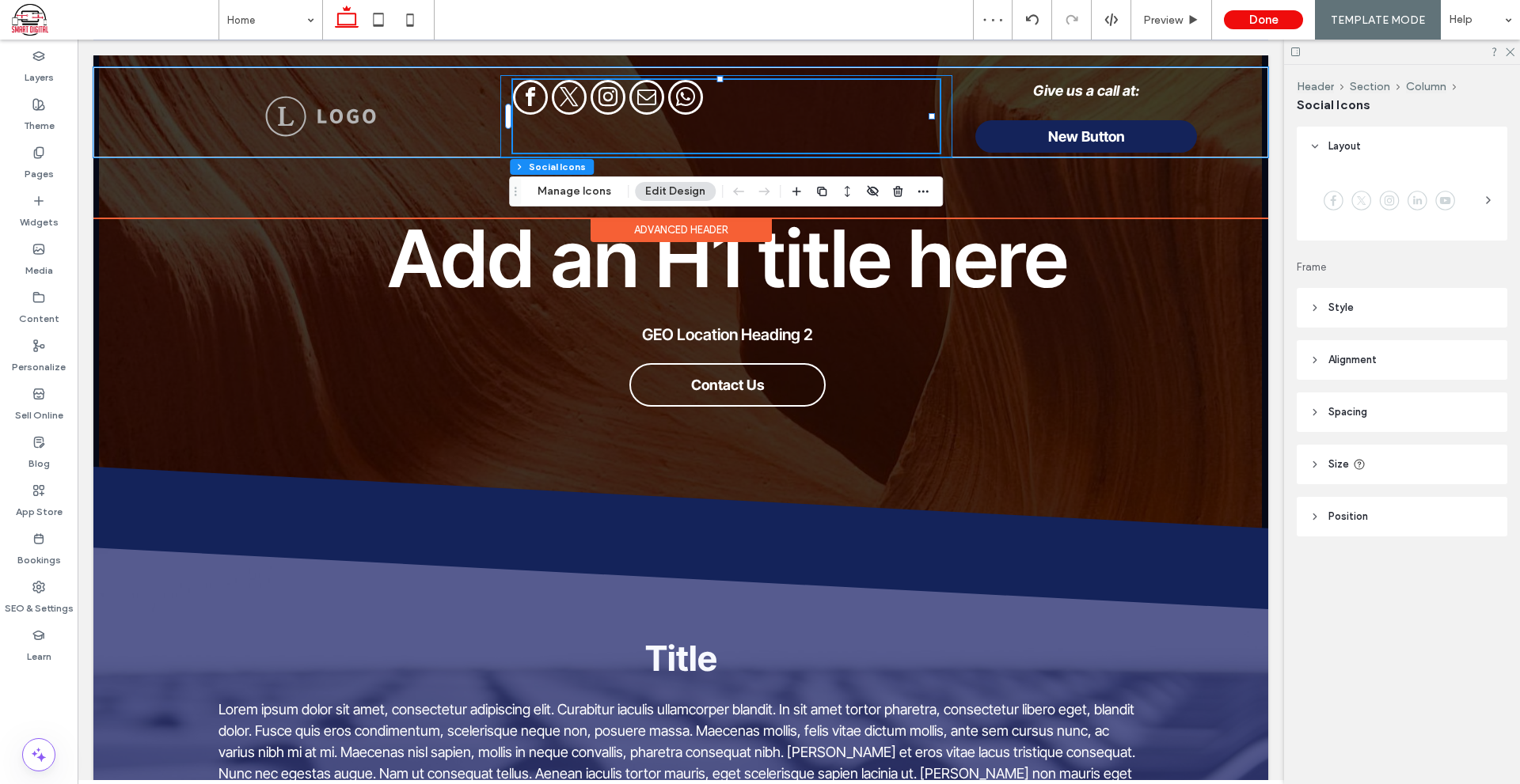
click at [938, 125] on div at bounding box center [726, 116] width 452 height 83
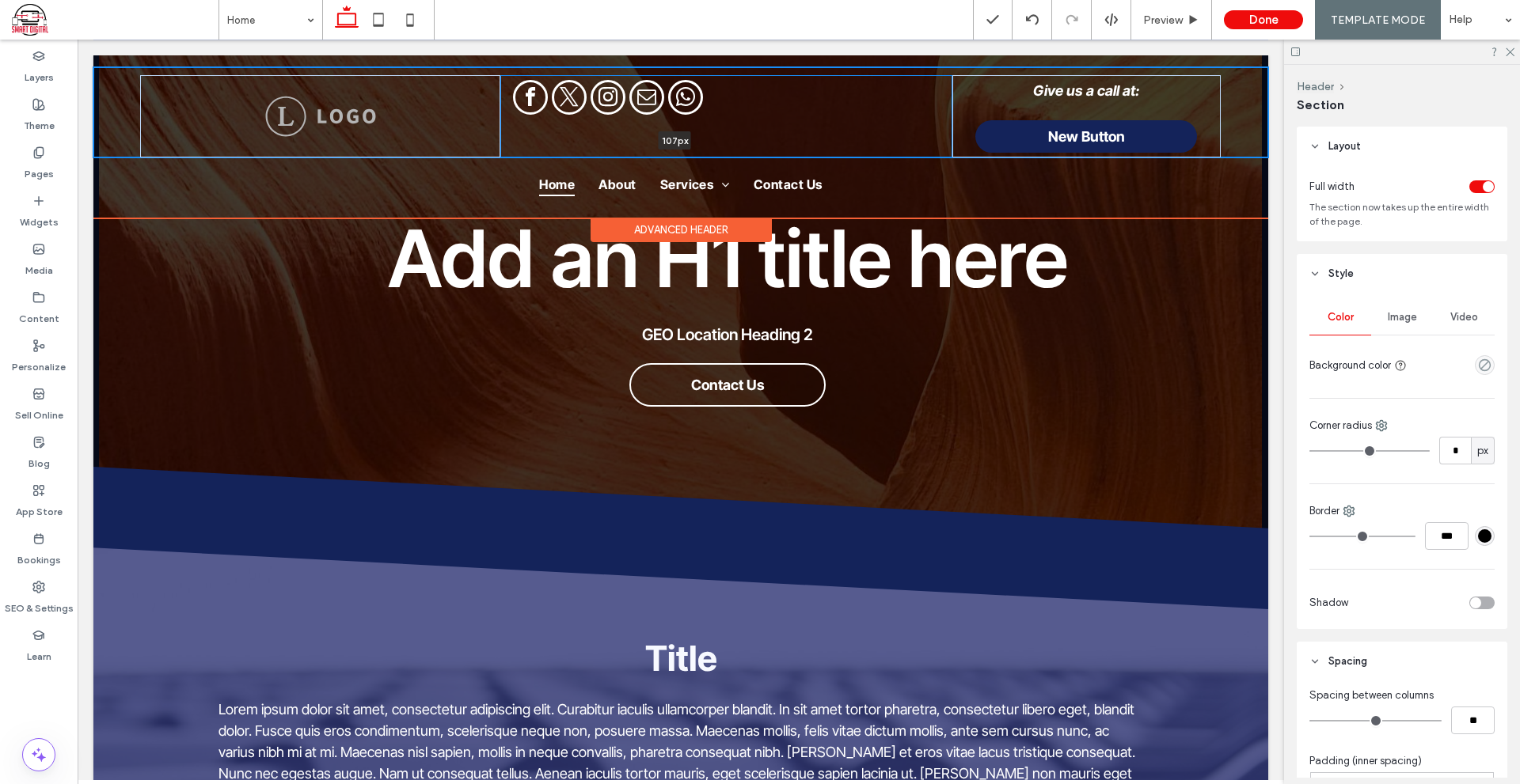
drag, startPoint x: 592, startPoint y: 156, endPoint x: 596, endPoint y: 126, distance: 30.3
click at [596, 126] on div "Give us a call at: New Button 107px Section" at bounding box center [680, 112] width 1174 height 90
type input "**"
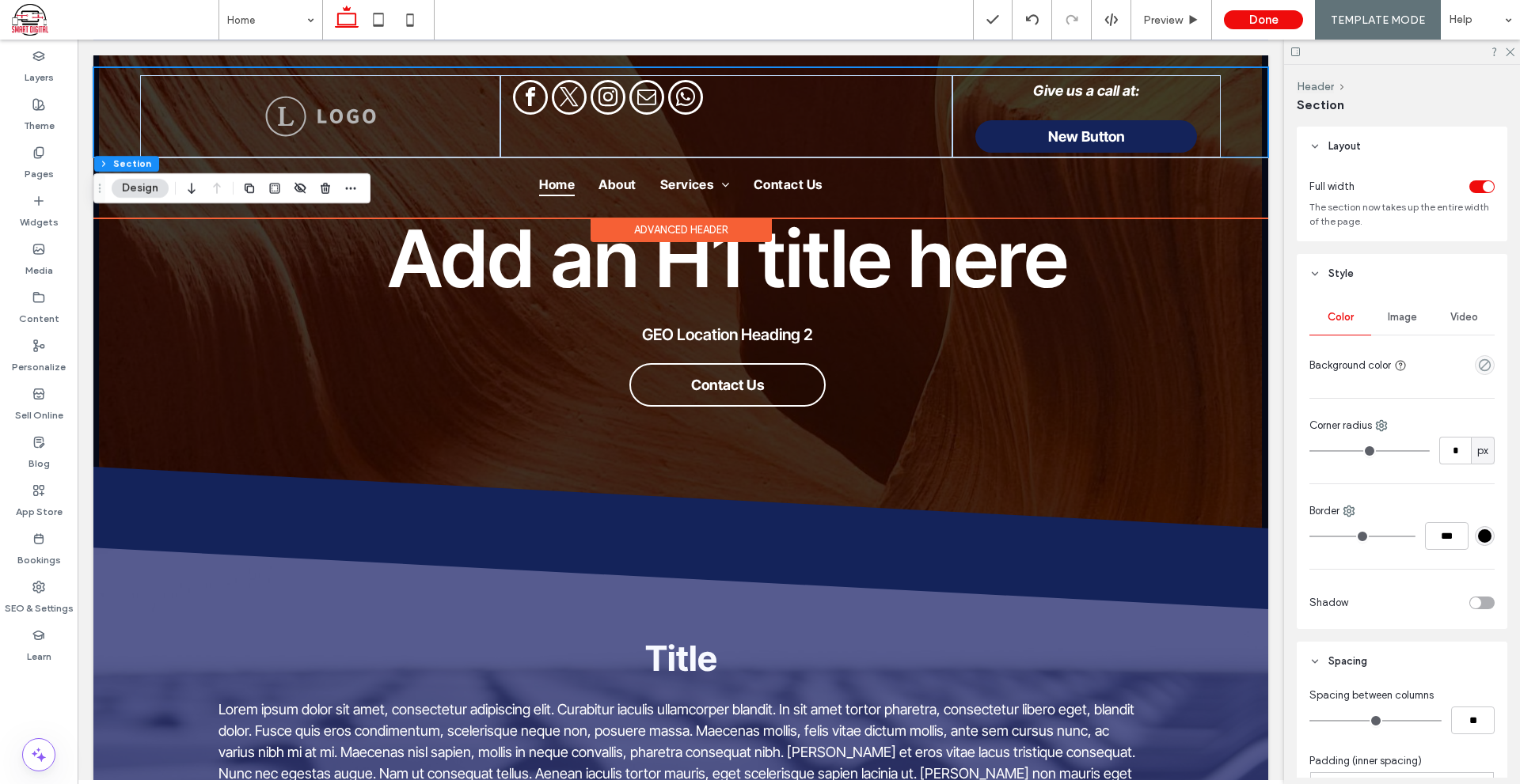
click at [622, 225] on div "Advanced Header" at bounding box center [681, 230] width 181 height 24
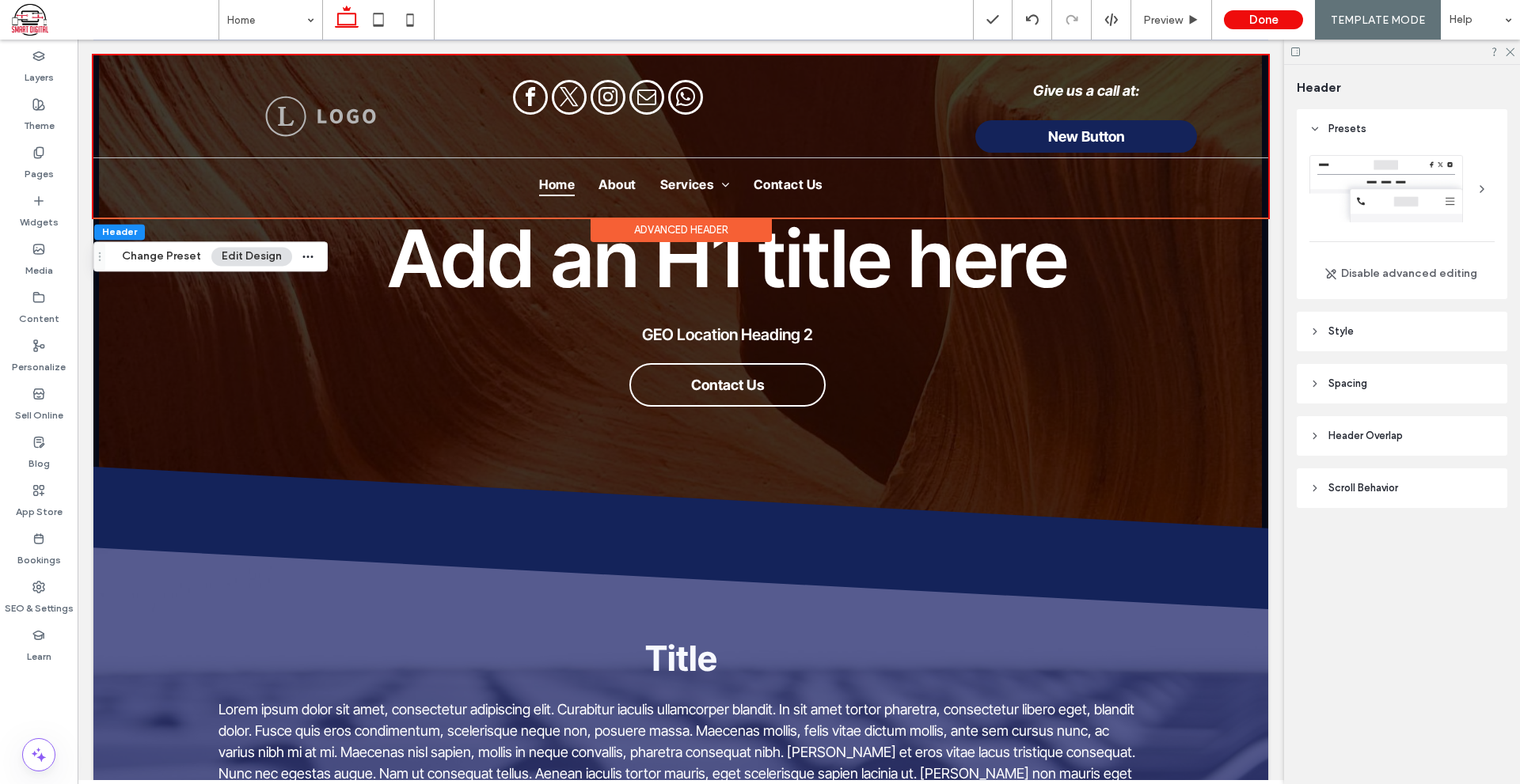
click at [1409, 325] on header "Style" at bounding box center [1402, 331] width 211 height 39
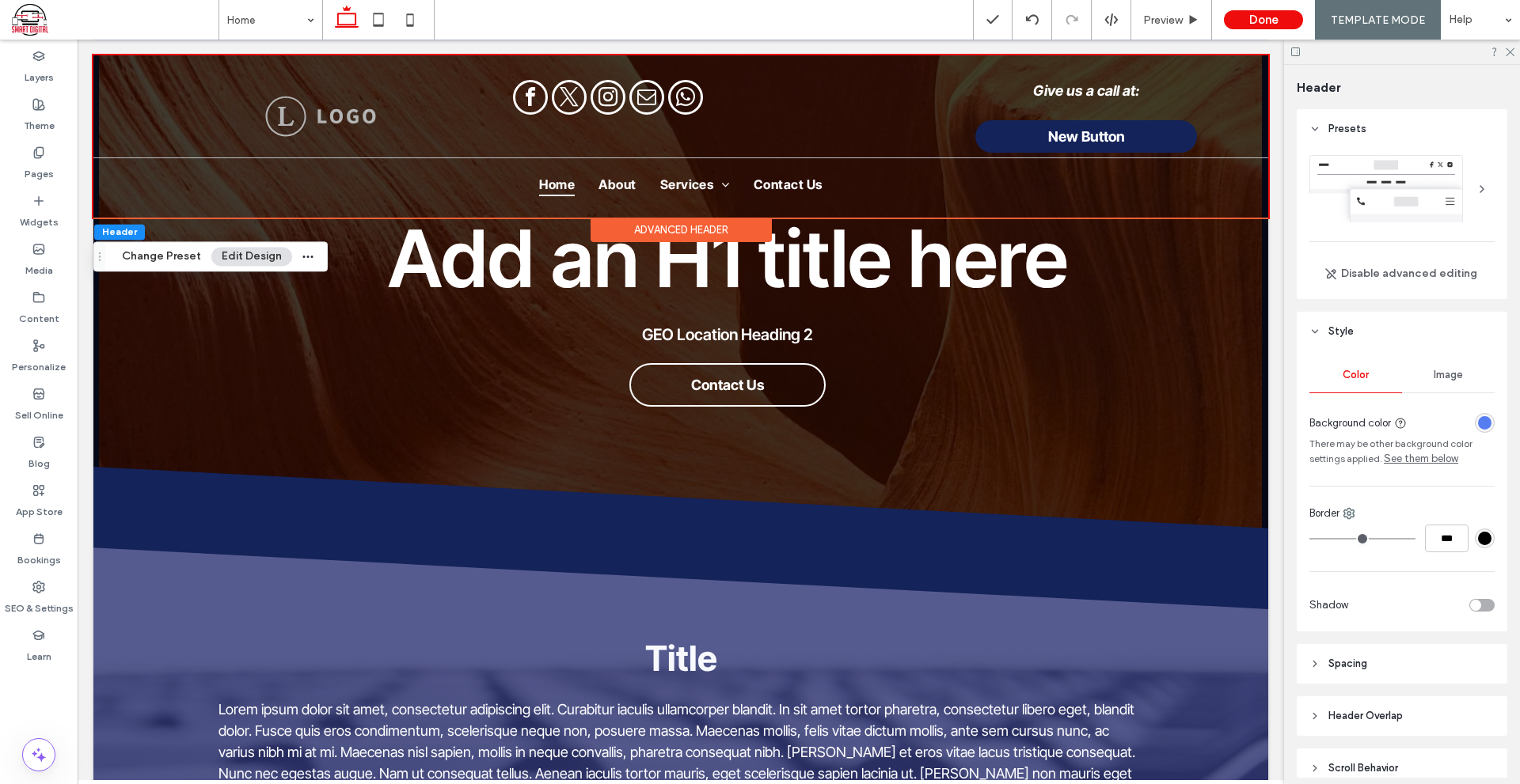
scroll to position [74, 0]
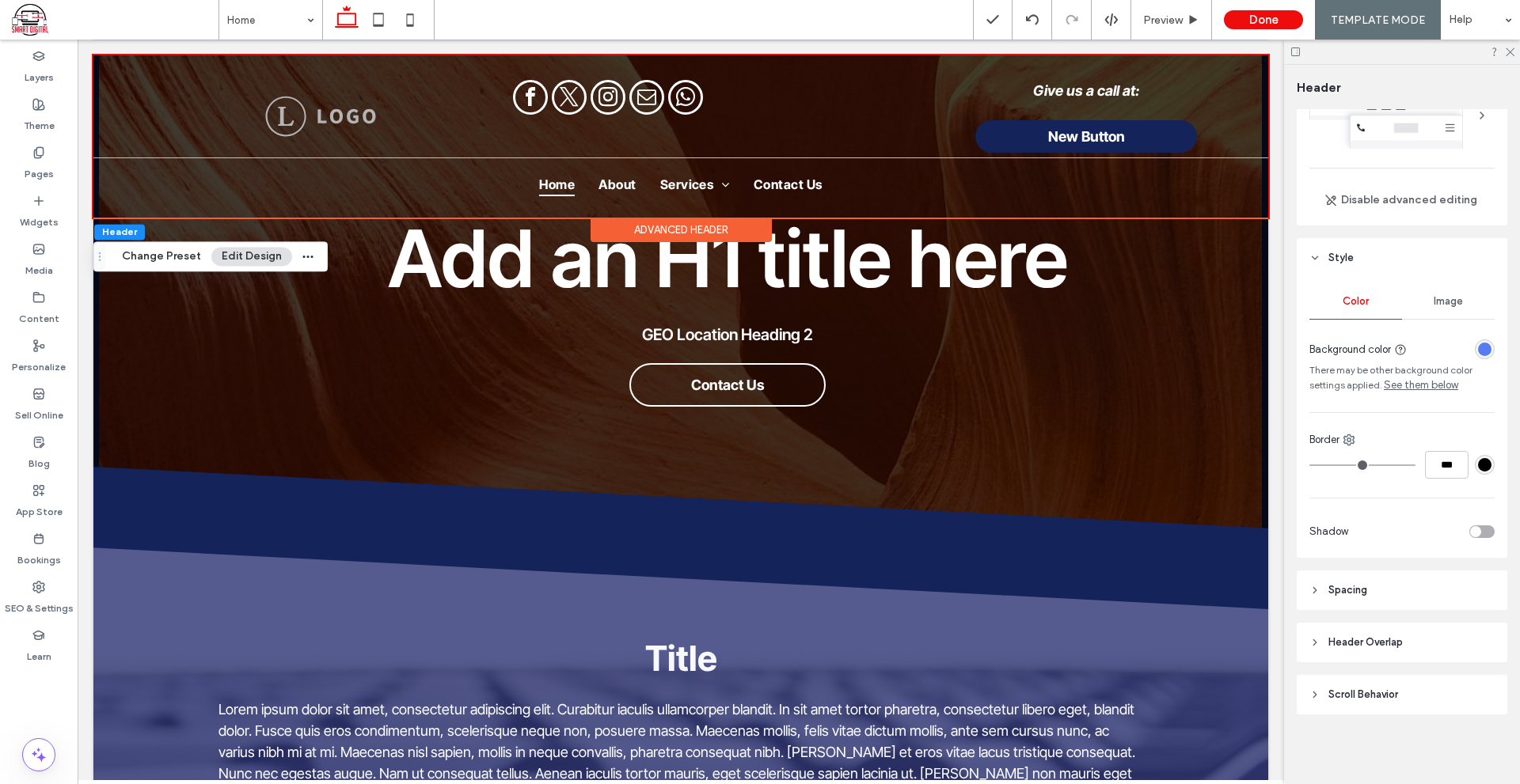
click at [1477, 351] on div "rgba(85, 124, 241, 1)" at bounding box center [1483, 349] width 13 height 13
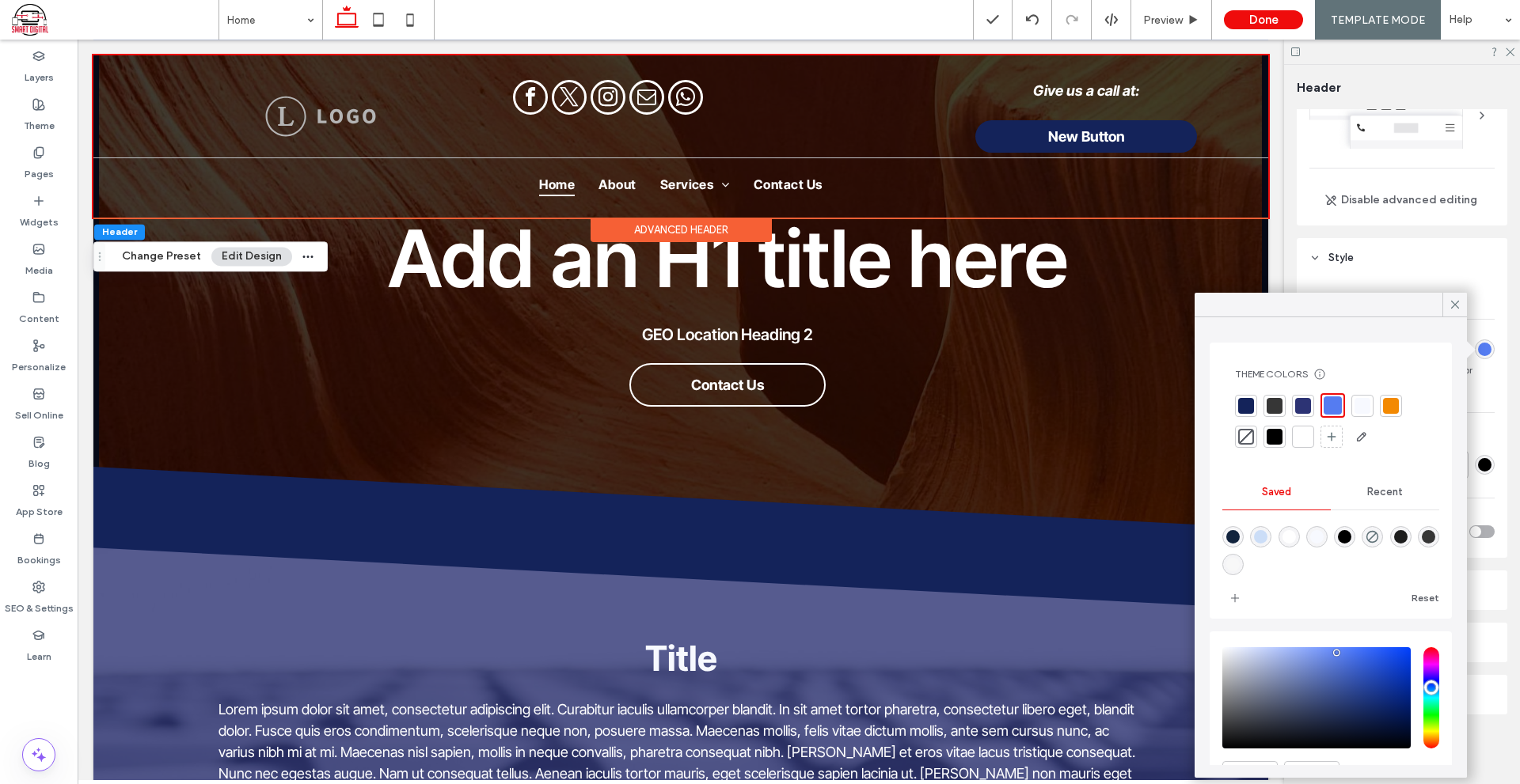
click at [1299, 433] on div at bounding box center [1302, 437] width 16 height 16
click at [1455, 297] on span at bounding box center [1455, 304] width 14 height 23
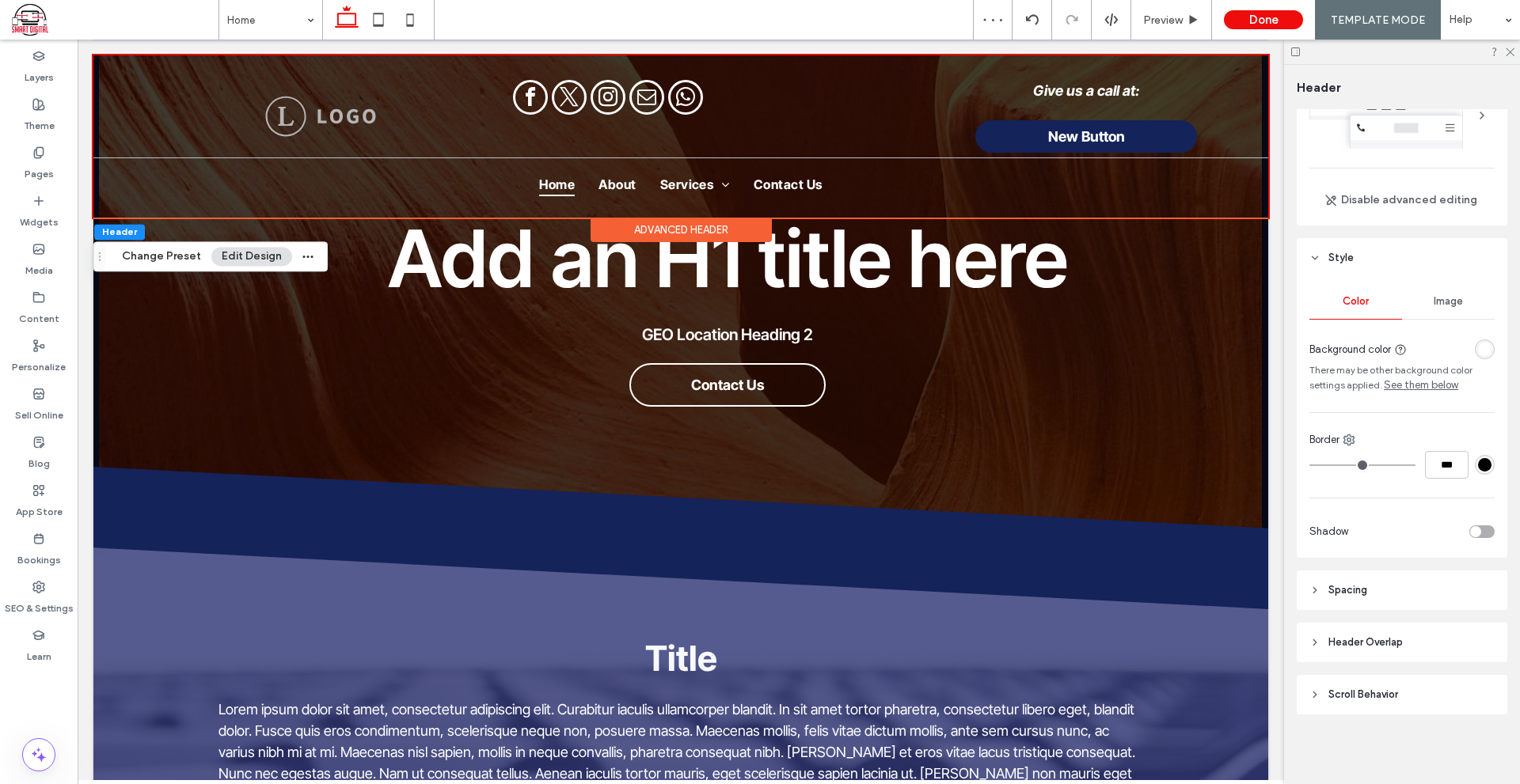
click at [1435, 387] on link "See them below" at bounding box center [1420, 385] width 74 height 16
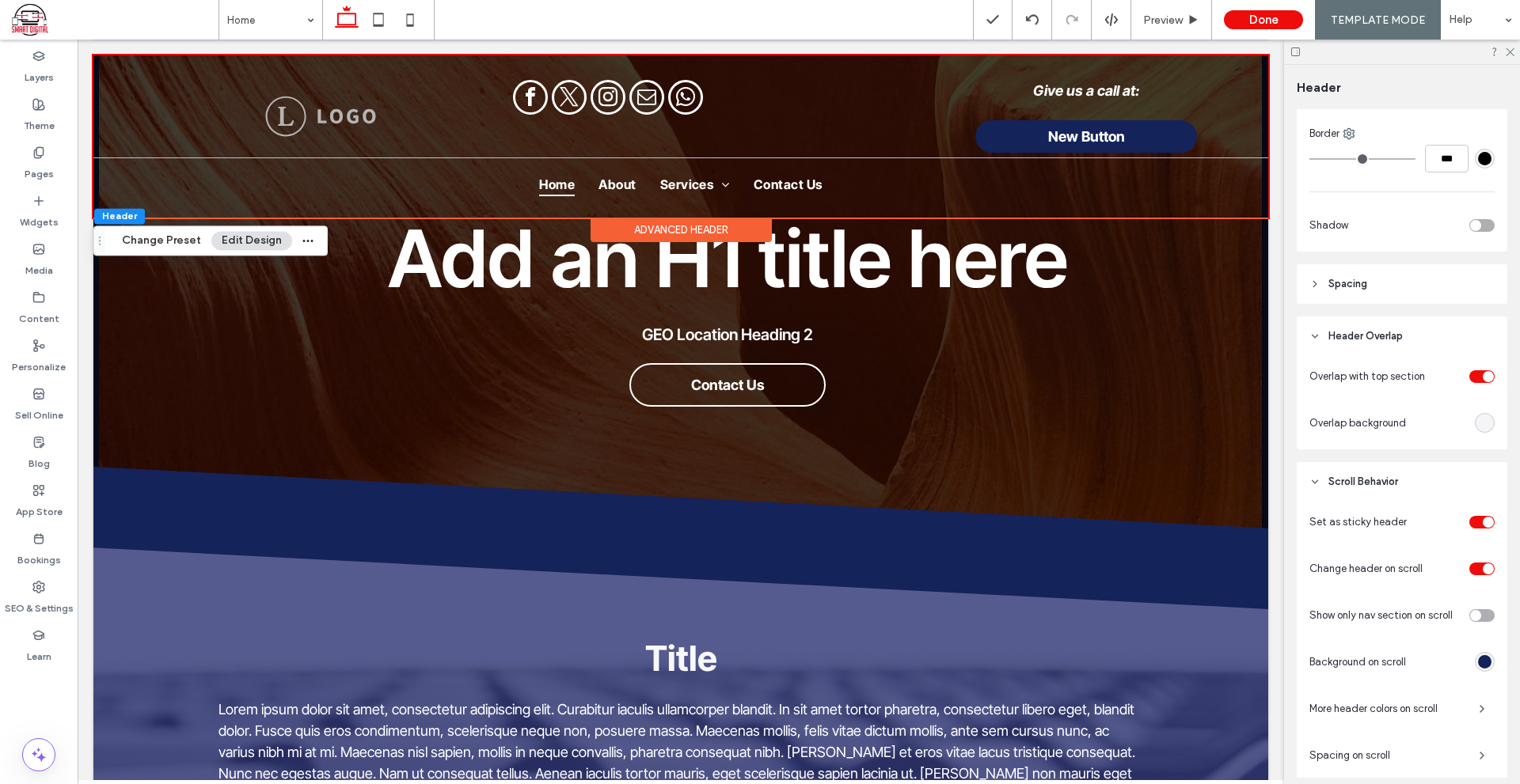
scroll to position [143, 0]
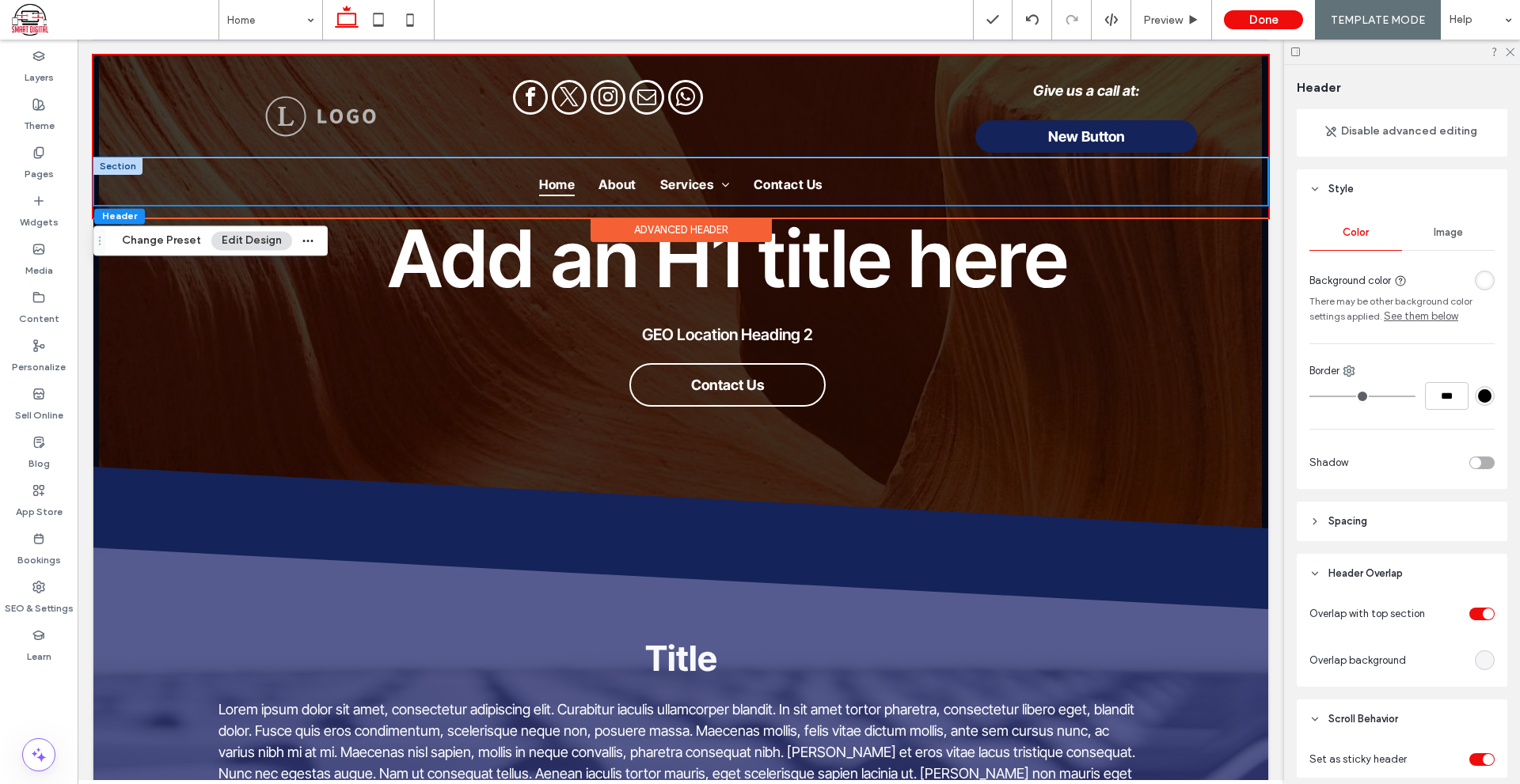
click at [1234, 186] on div "Home About Services Service 1 Contact Us" at bounding box center [680, 181] width 1174 height 48
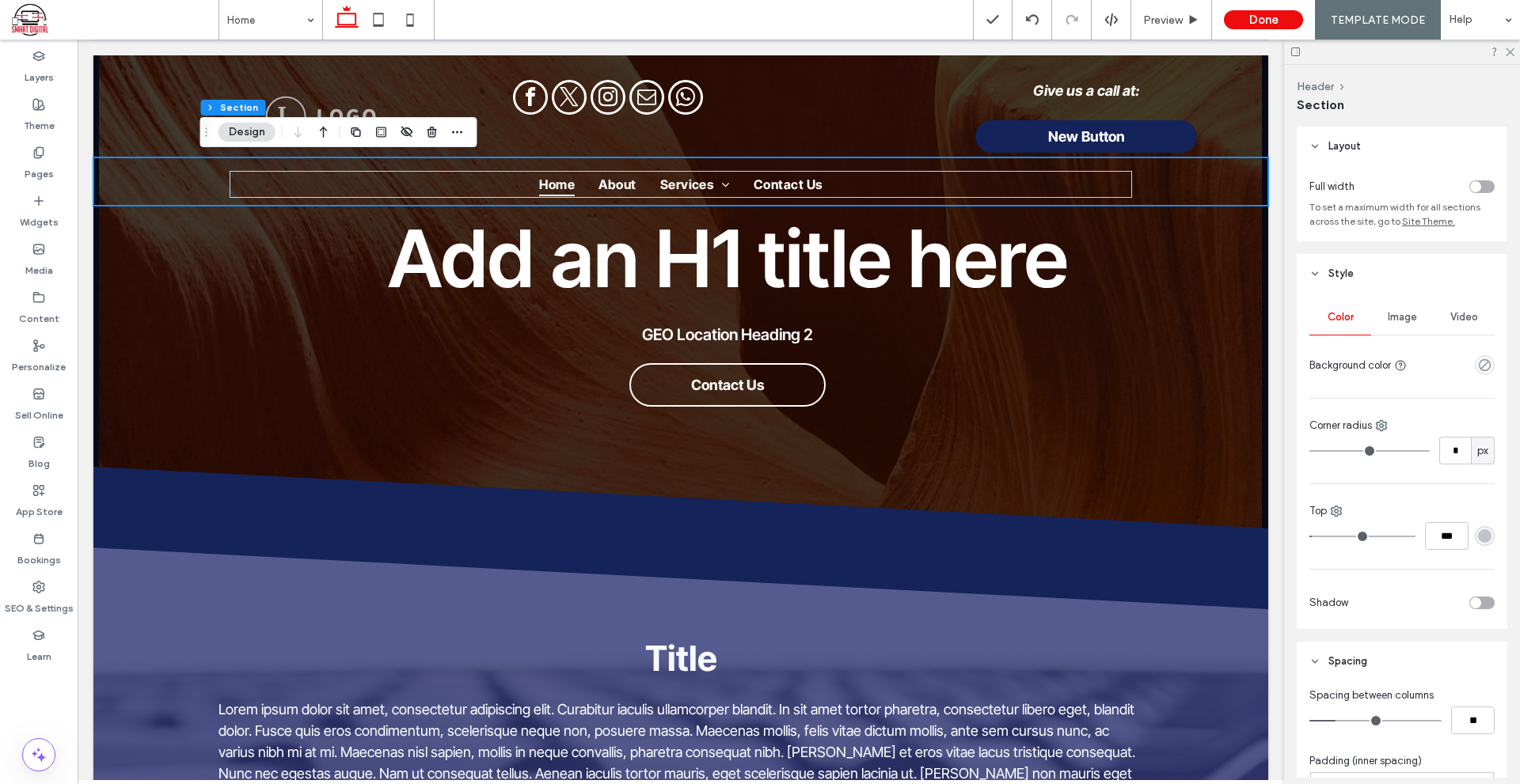
click at [1488, 357] on div "Color Image Video Background color Corner radius * px Top *** Shadow" at bounding box center [1402, 460] width 211 height 335
click at [1482, 358] on icon "empty color" at bounding box center [1483, 365] width 13 height 13
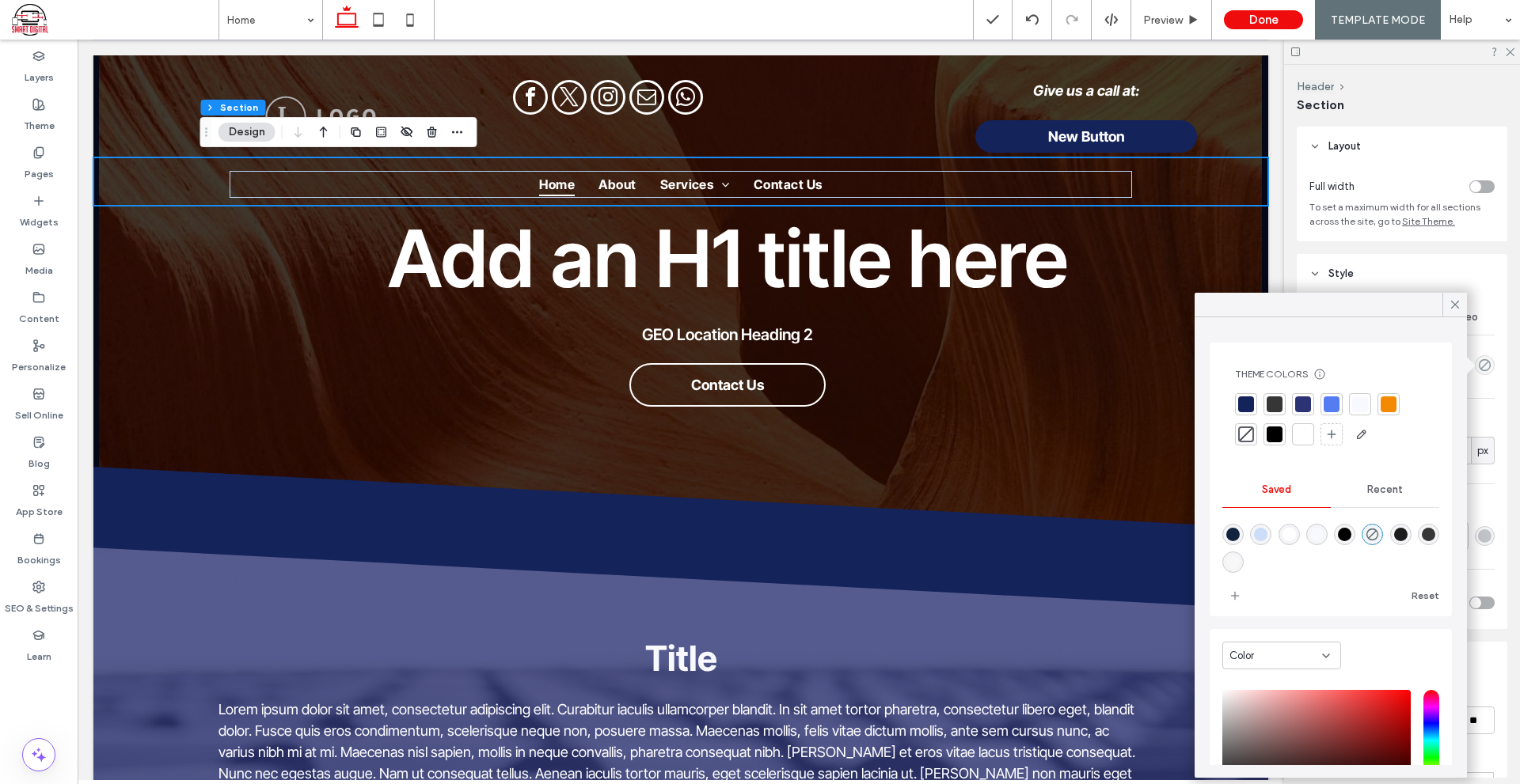
click at [1299, 404] on div at bounding box center [1302, 404] width 16 height 16
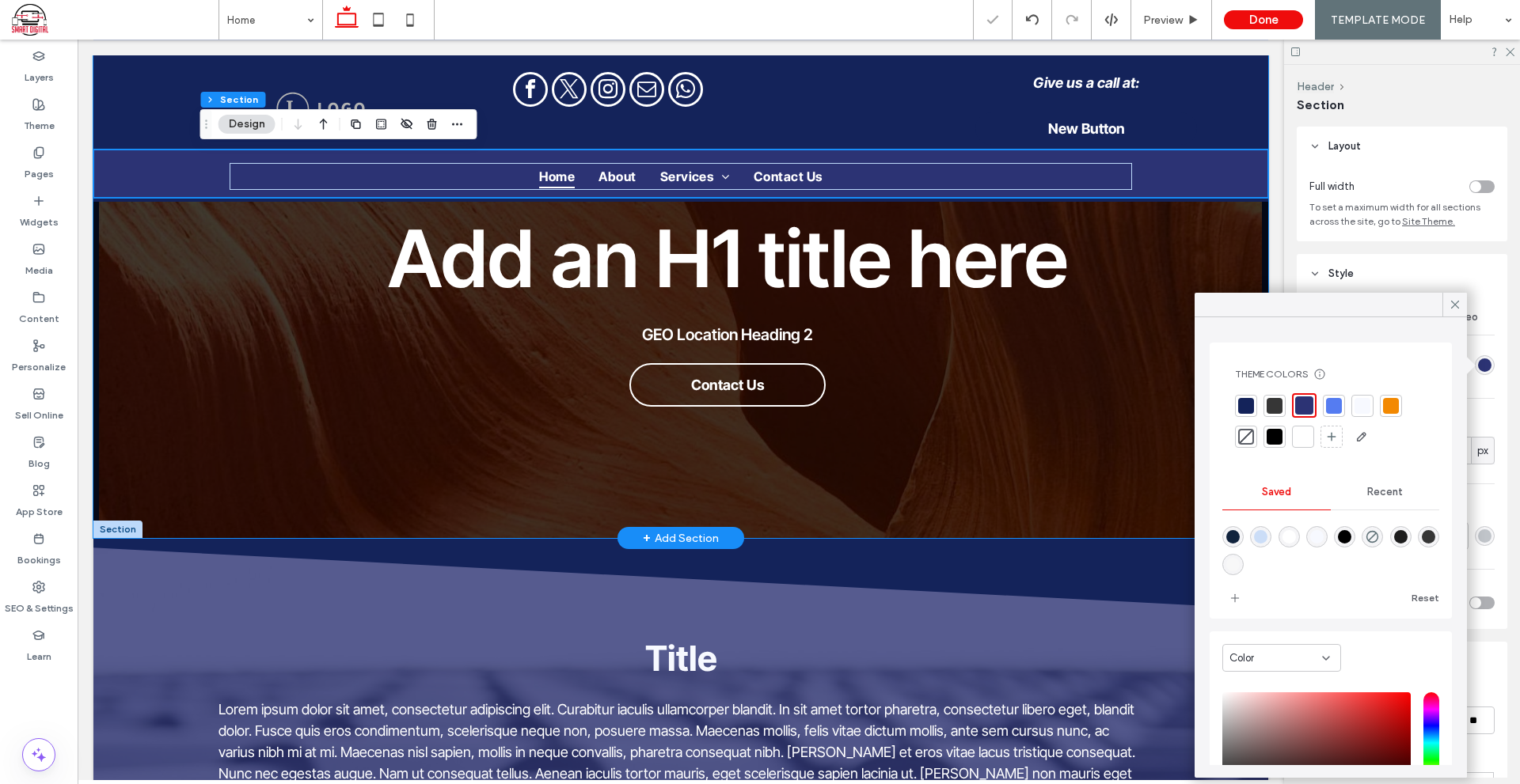
scroll to position [238, 0]
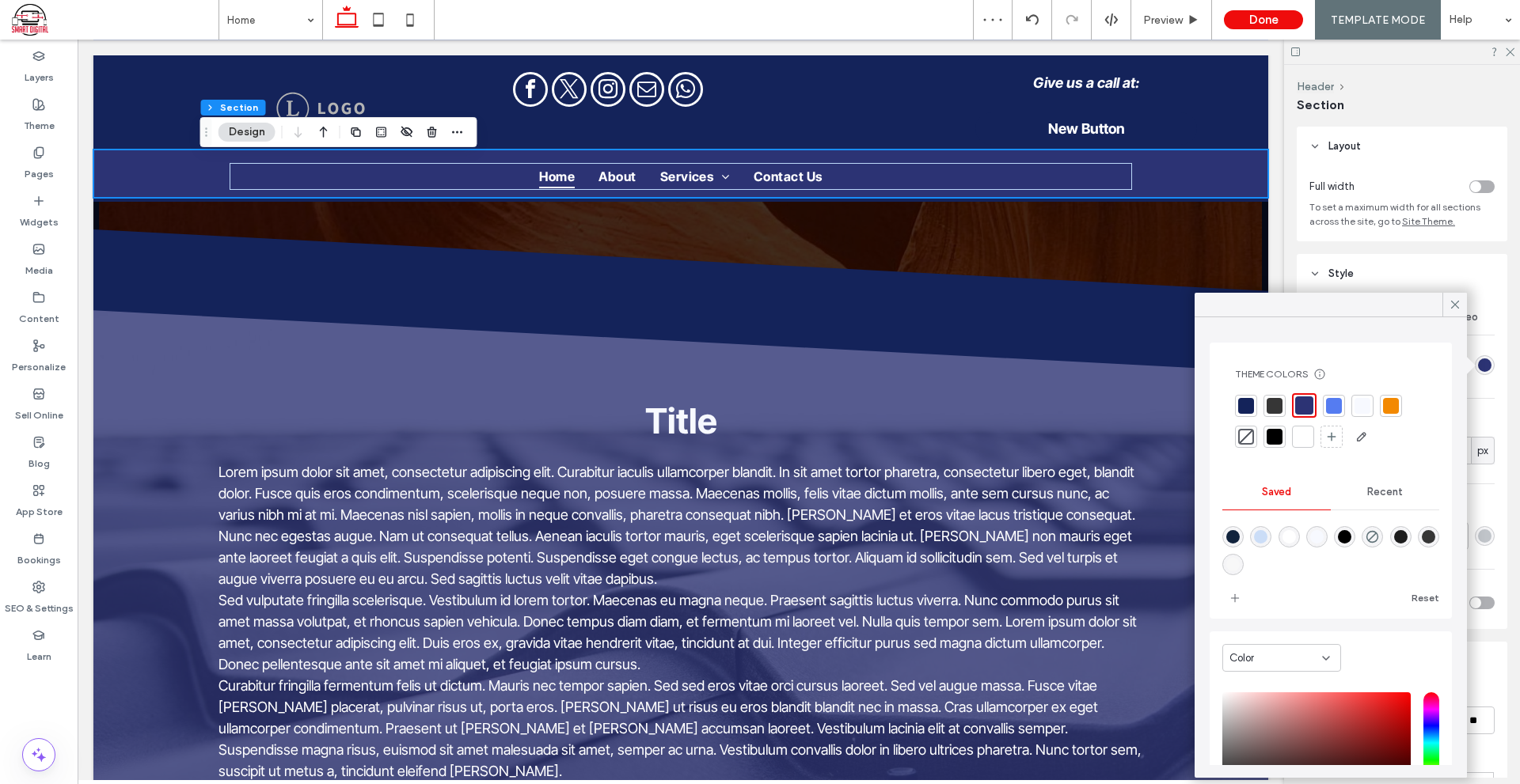
drag, startPoint x: 1447, startPoint y: 300, endPoint x: 1363, endPoint y: 245, distance: 100.4
click at [1449, 300] on div at bounding box center [1454, 304] width 24 height 23
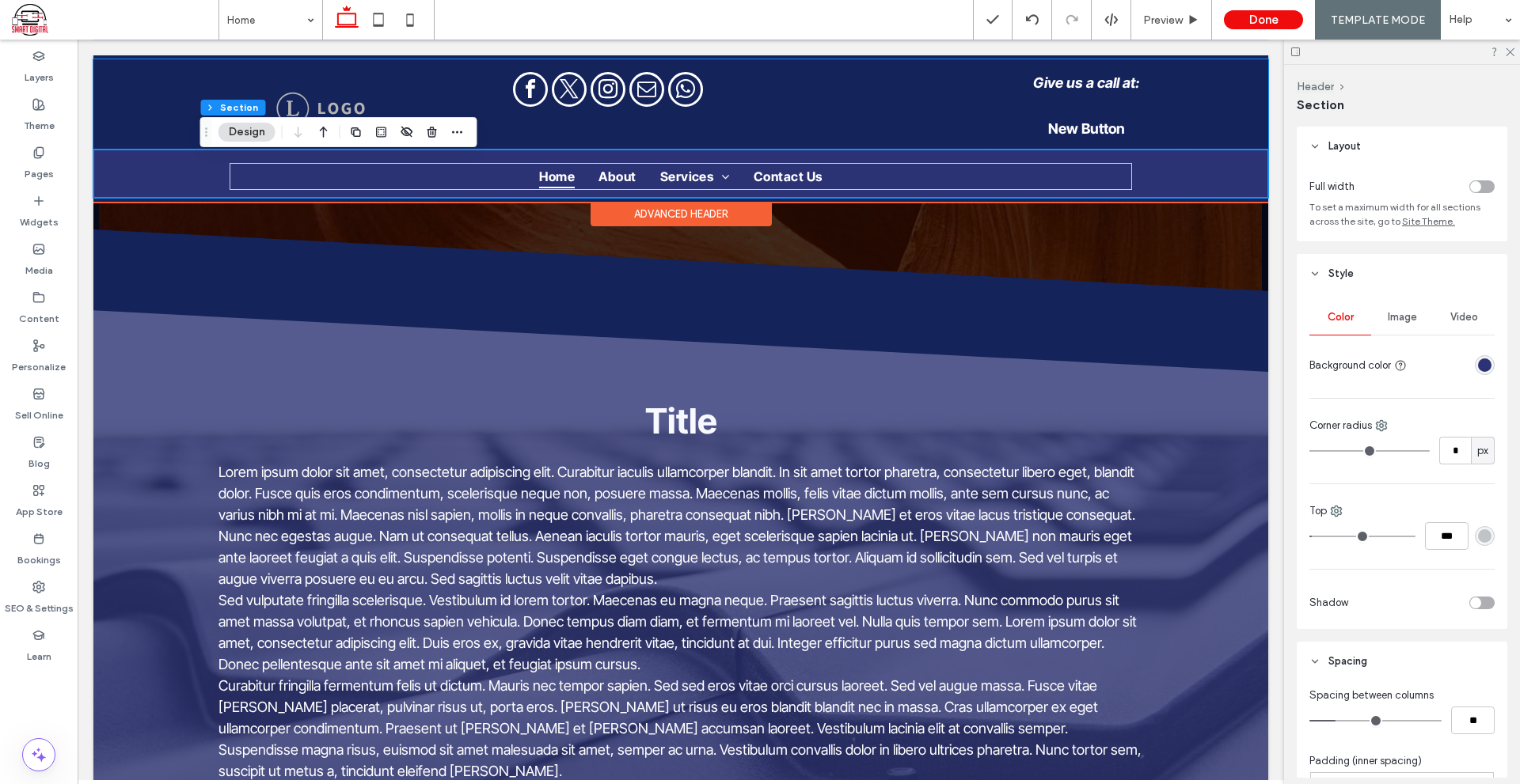
click at [1239, 134] on div "Give us a call at: New Button" at bounding box center [680, 104] width 1174 height 90
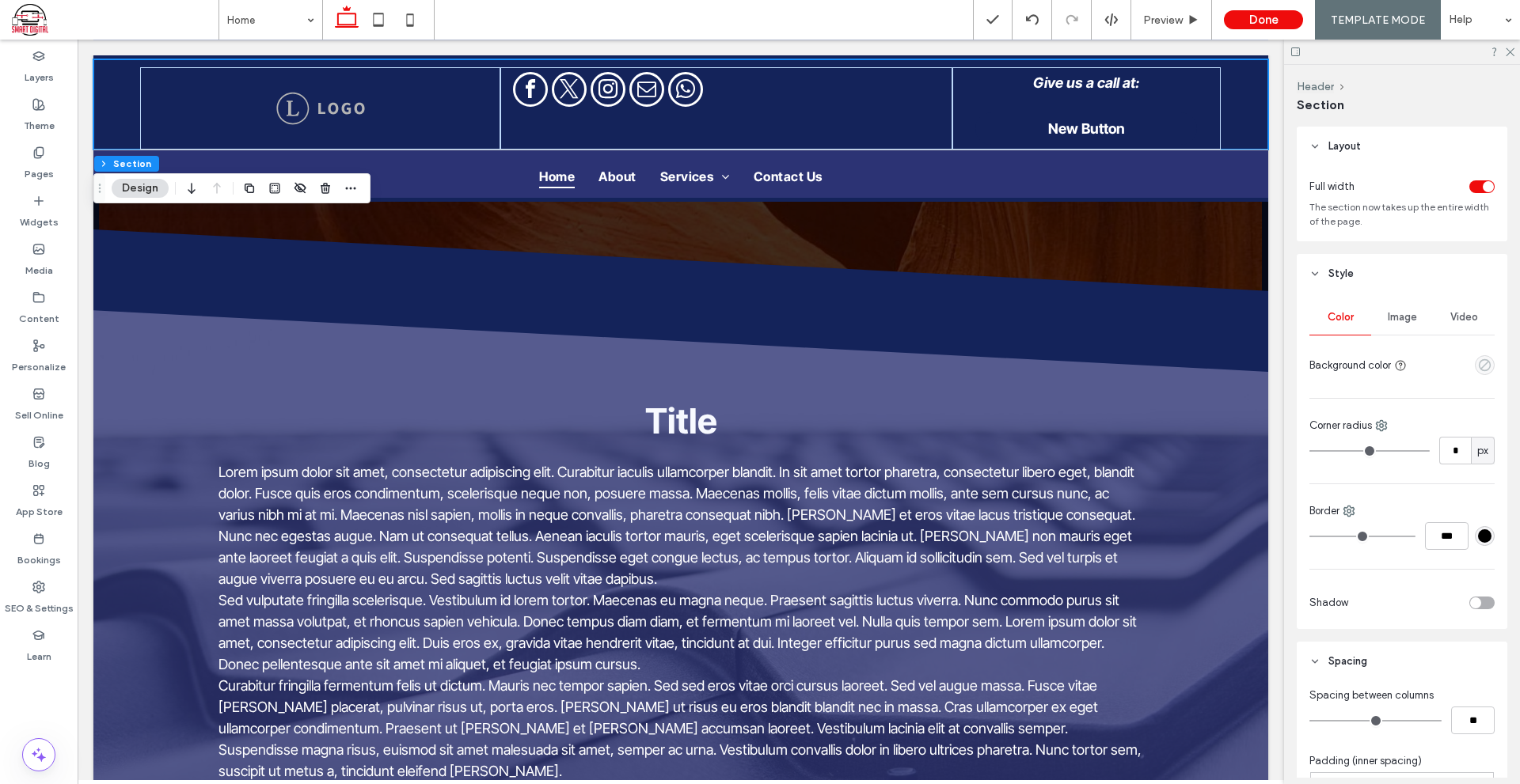
click at [1480, 371] on icon "empty color" at bounding box center [1483, 365] width 13 height 13
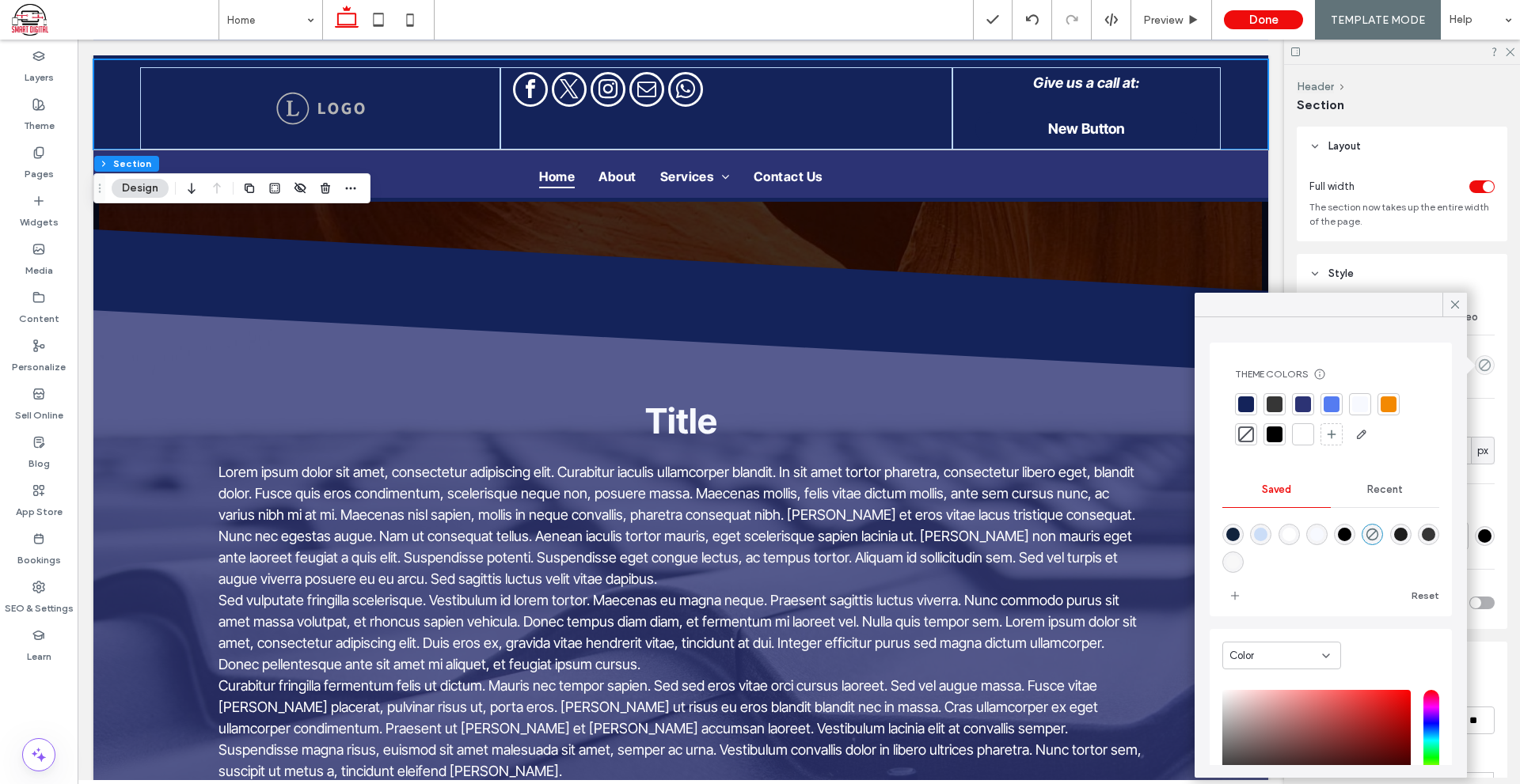
click at [1302, 428] on div at bounding box center [1302, 434] width 16 height 16
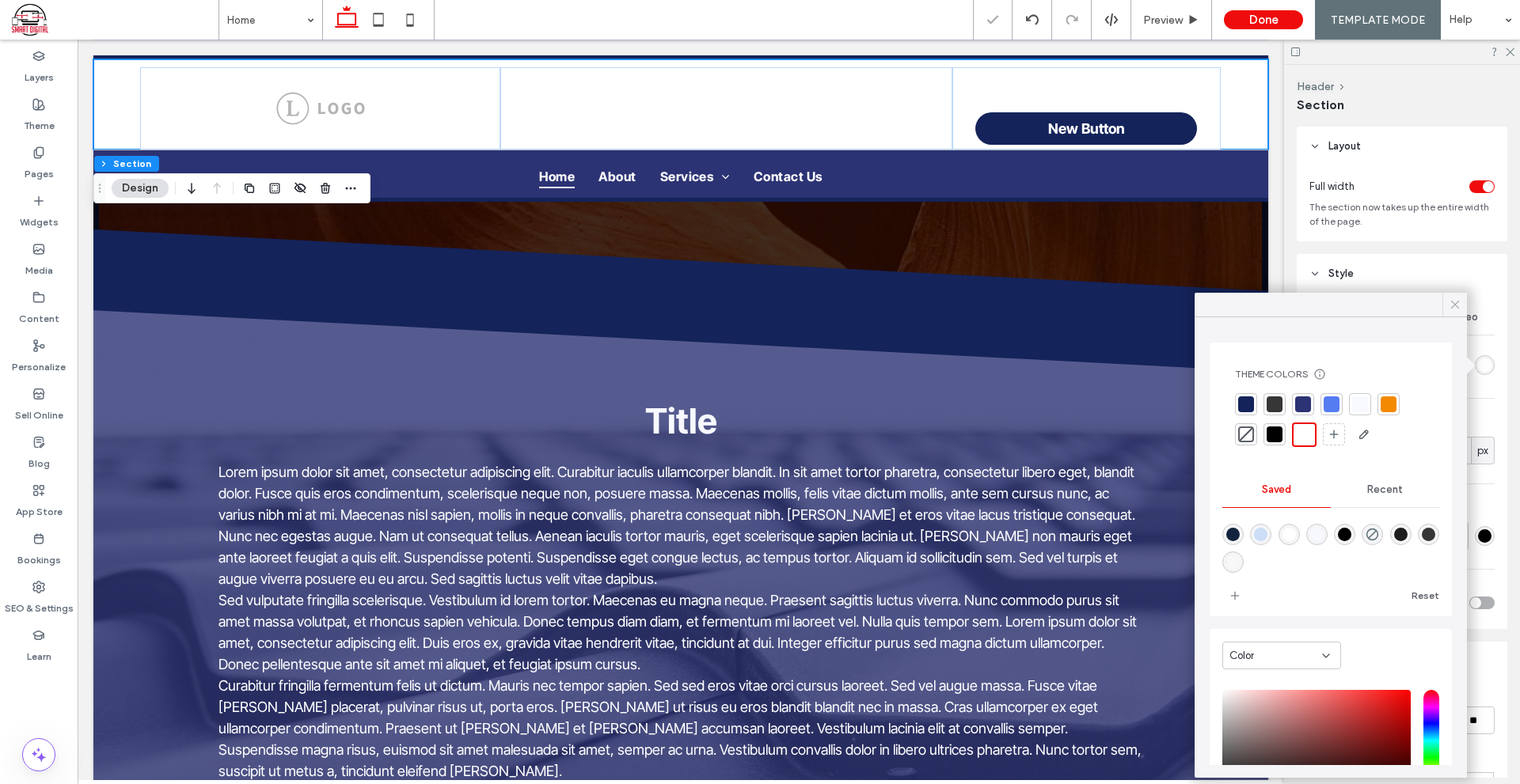
click at [1451, 304] on icon at bounding box center [1455, 305] width 14 height 14
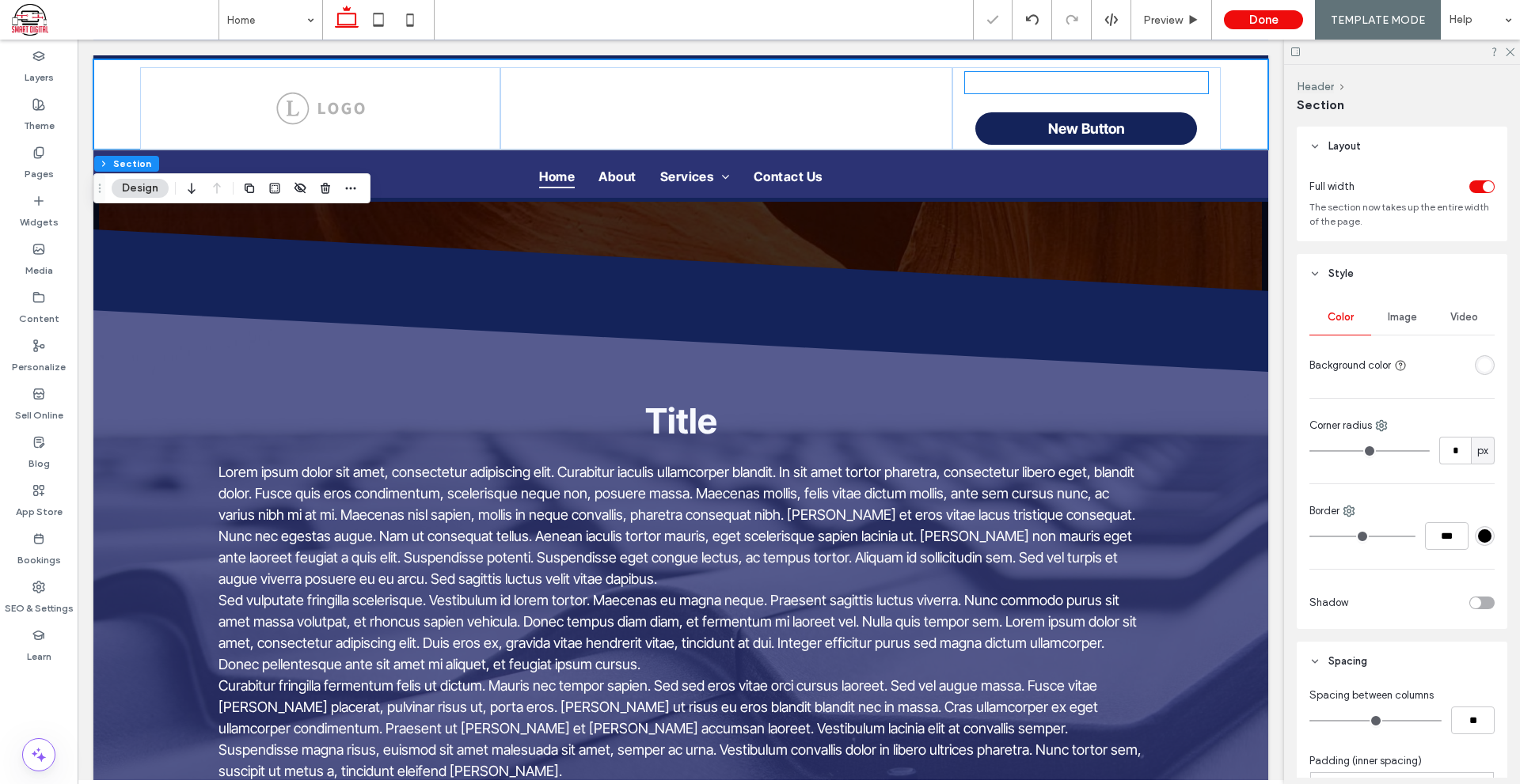
click at [1081, 85] on strong "Give us a call at:" at bounding box center [1086, 82] width 107 height 17
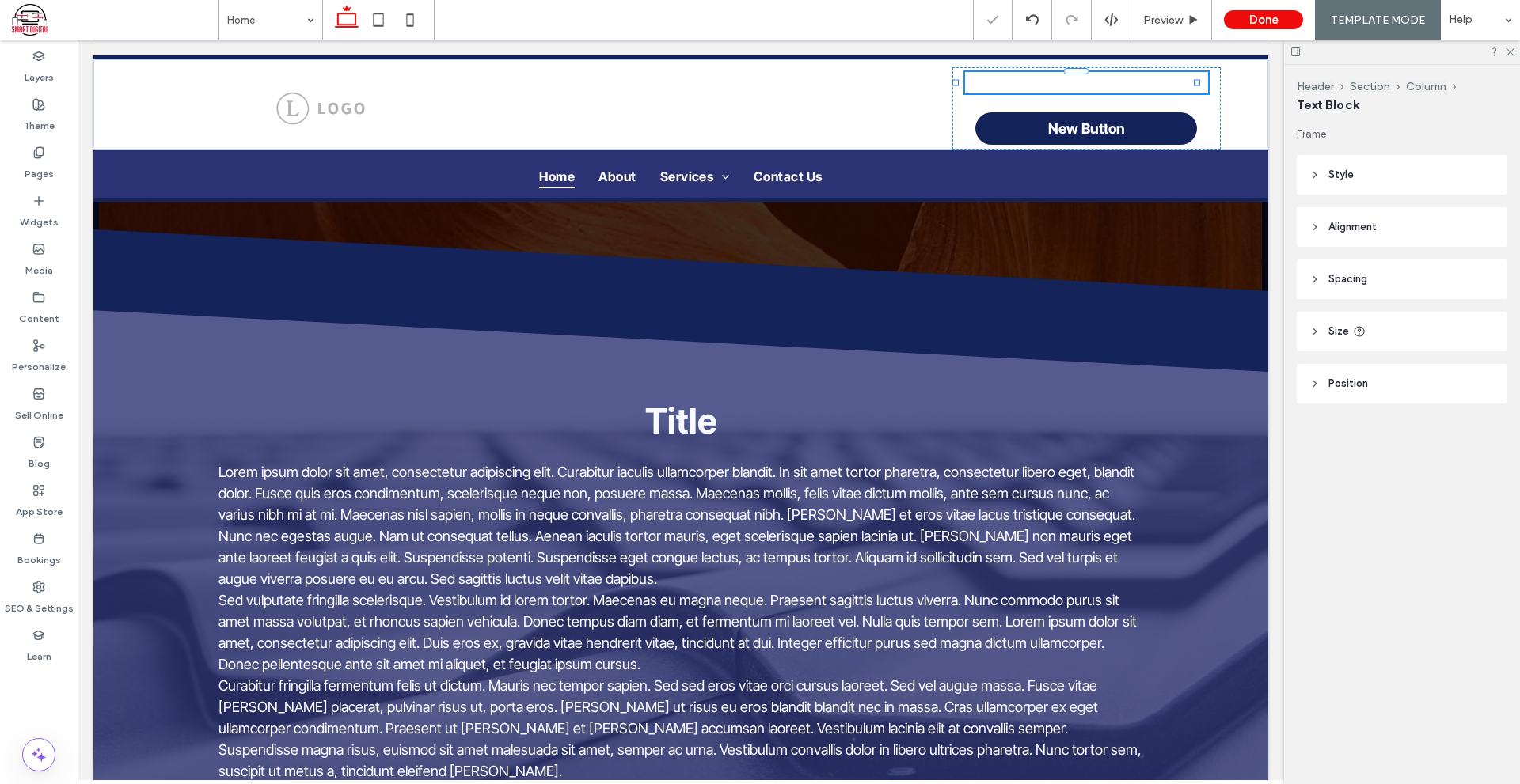
type input "**********"
type input "**"
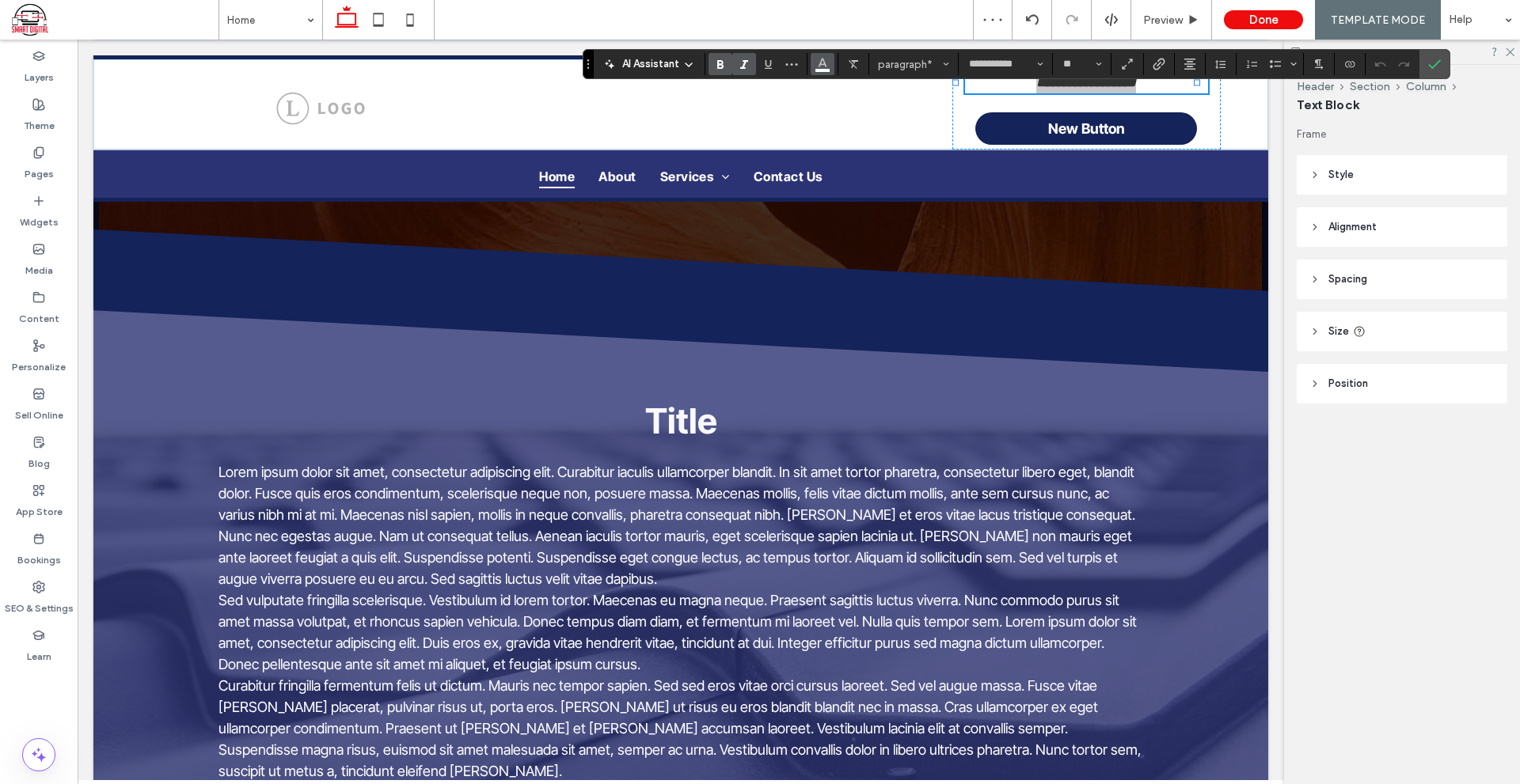
click at [823, 68] on icon "Color" at bounding box center [822, 63] width 13 height 13
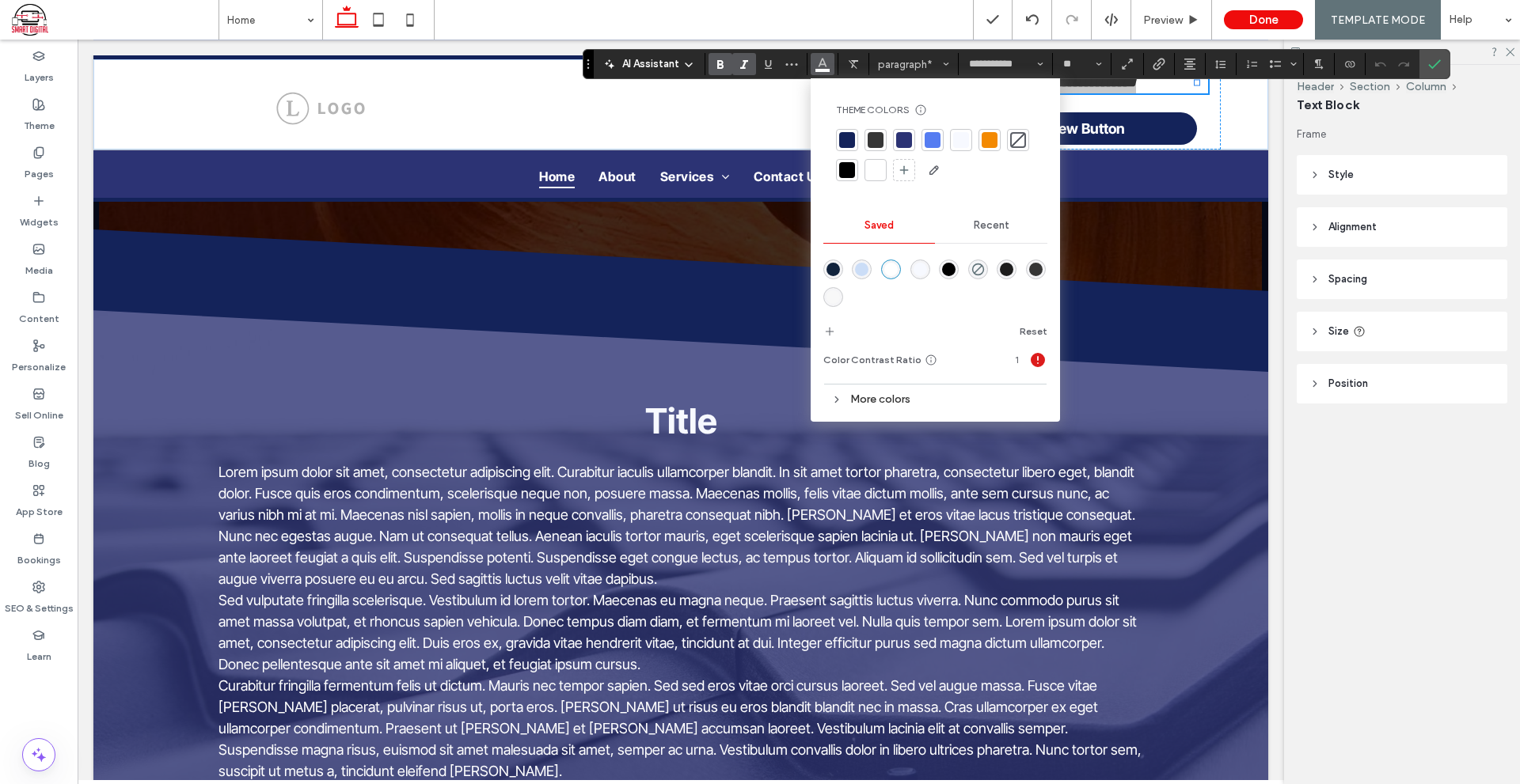
click at [1007, 268] on div "rgba(29,29,29,1)" at bounding box center [1005, 269] width 13 height 13
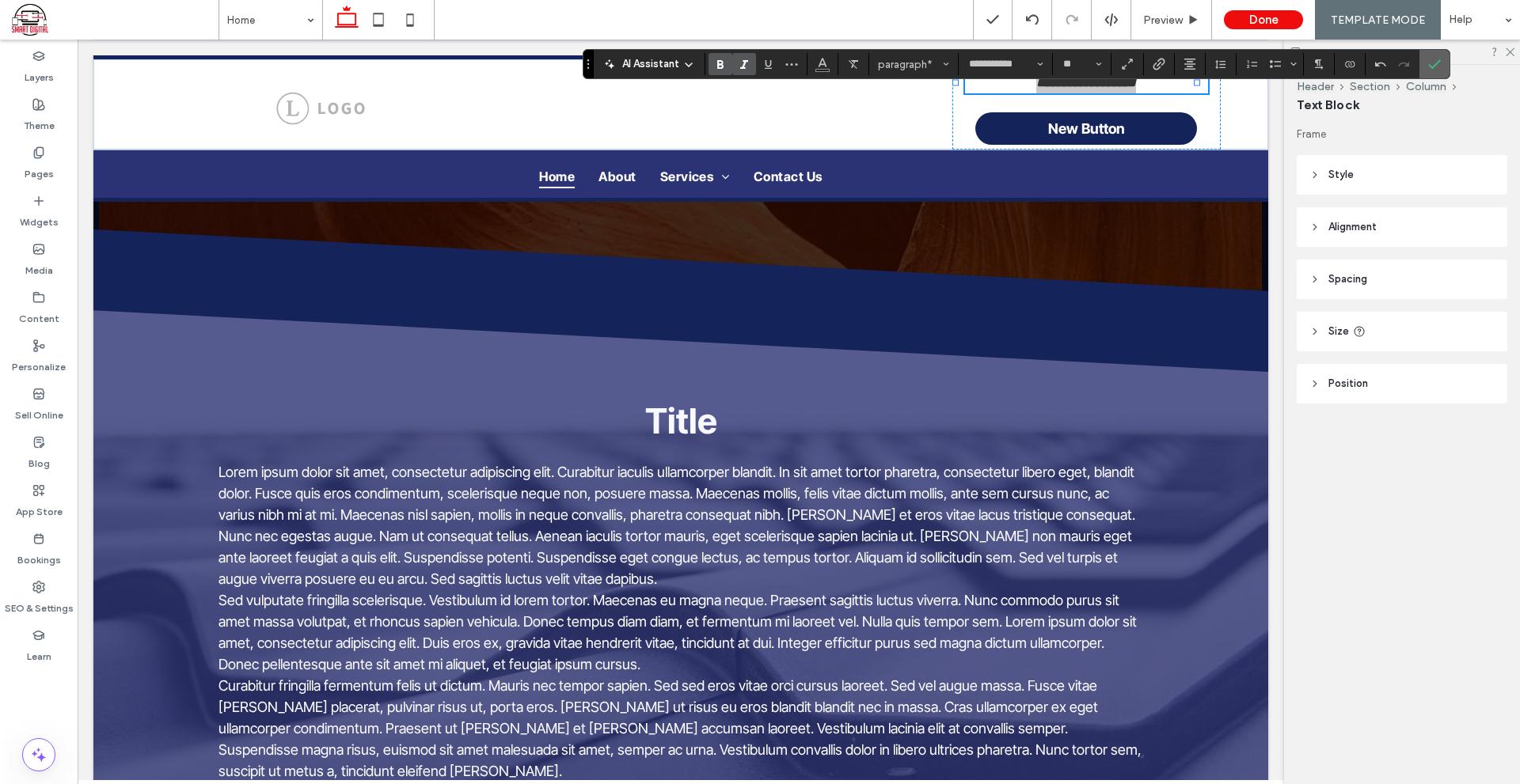
click at [1437, 65] on icon "Confirm" at bounding box center [1434, 64] width 13 height 13
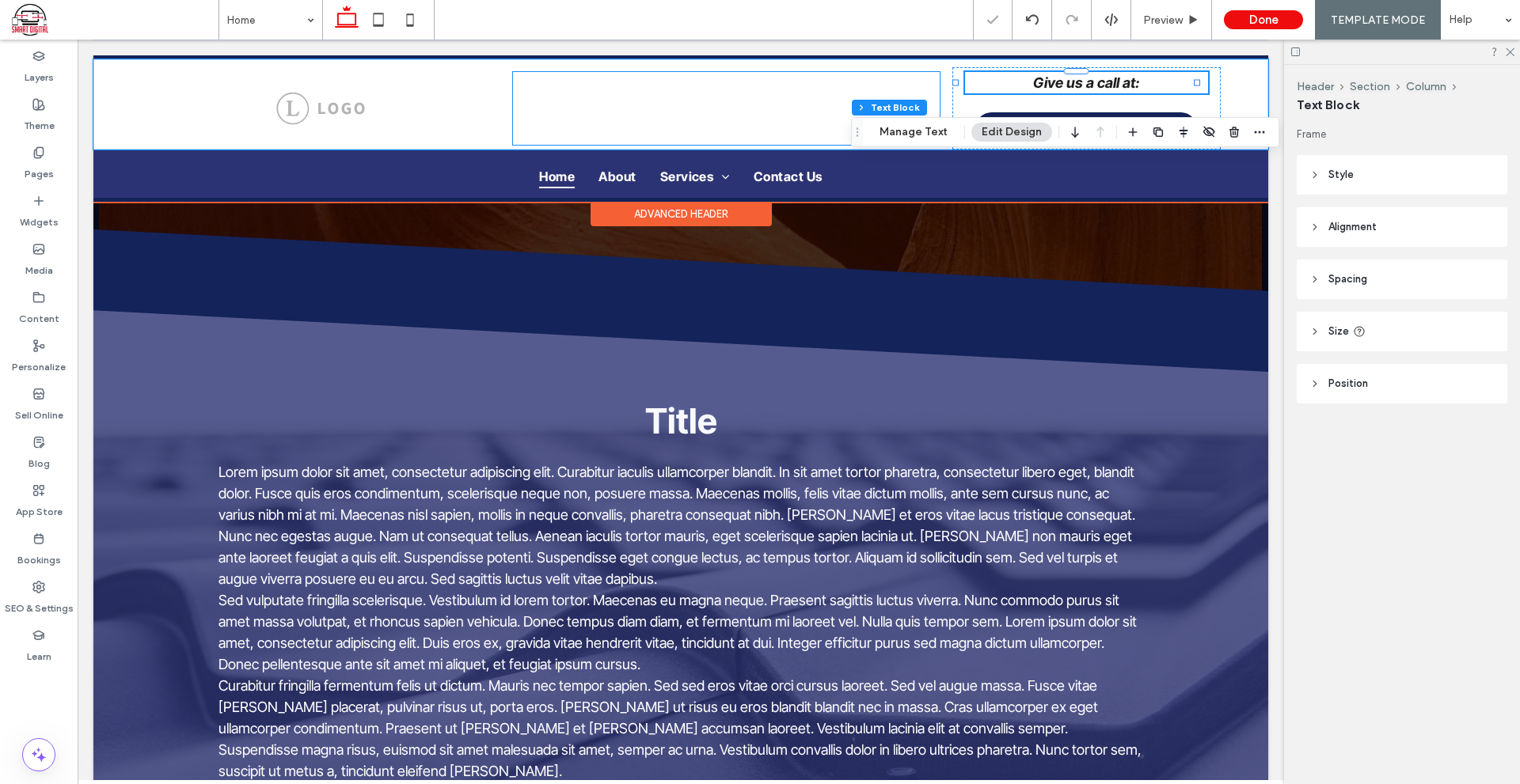
click at [668, 94] on span "whatsapp" at bounding box center [685, 90] width 35 height 35
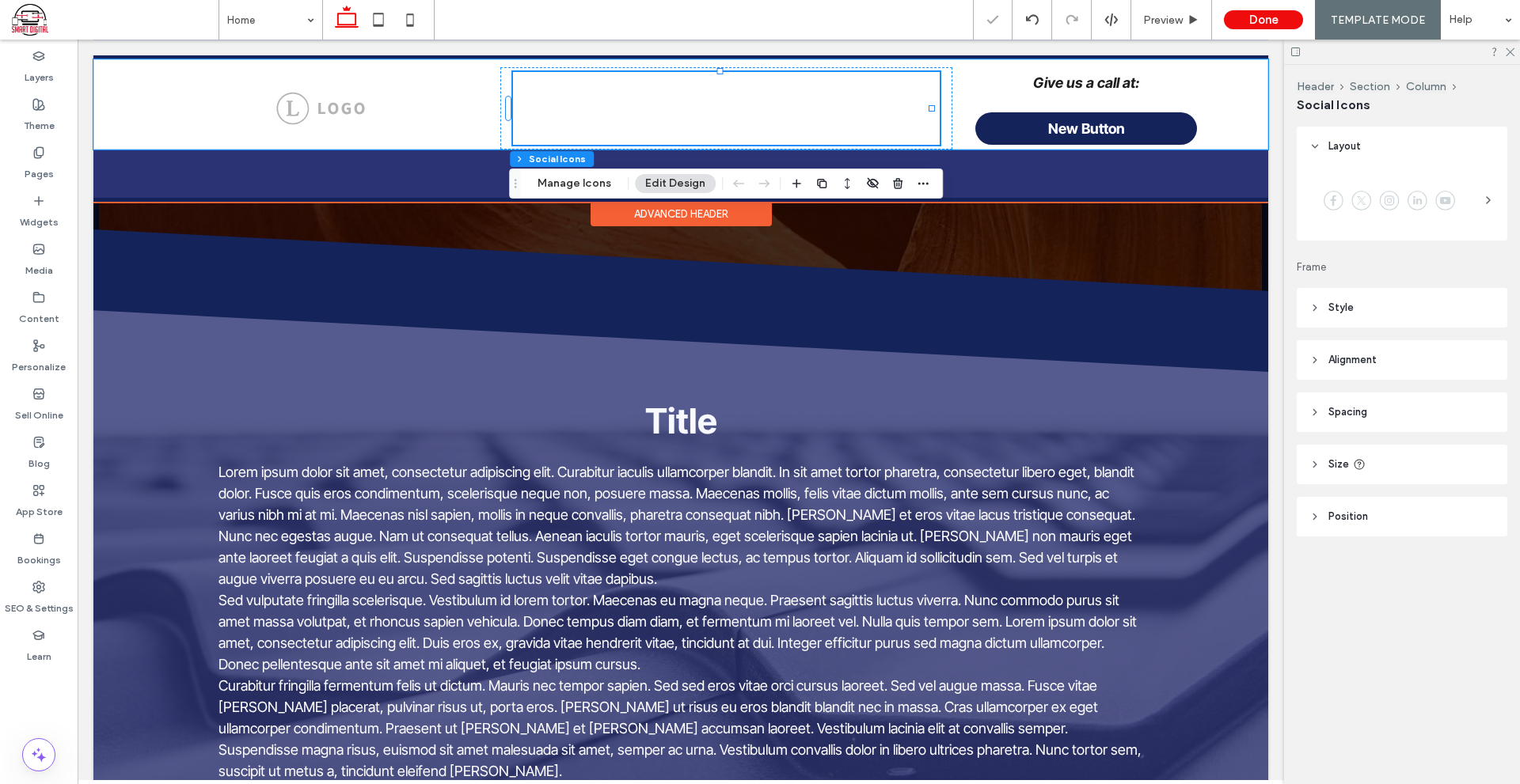
click at [602, 91] on span "instagram" at bounding box center [608, 90] width 35 height 35
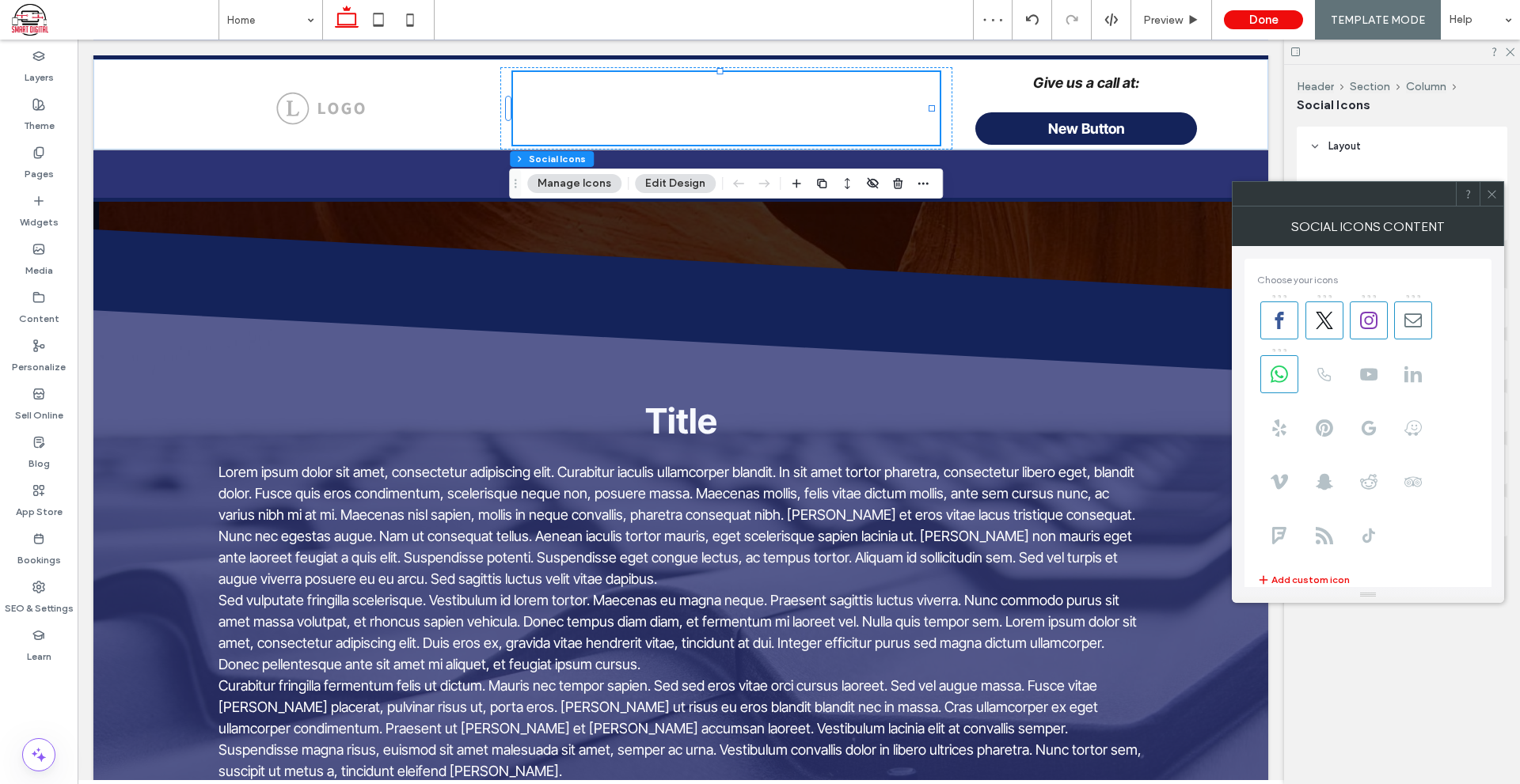
click at [1496, 190] on icon at bounding box center [1491, 194] width 12 height 12
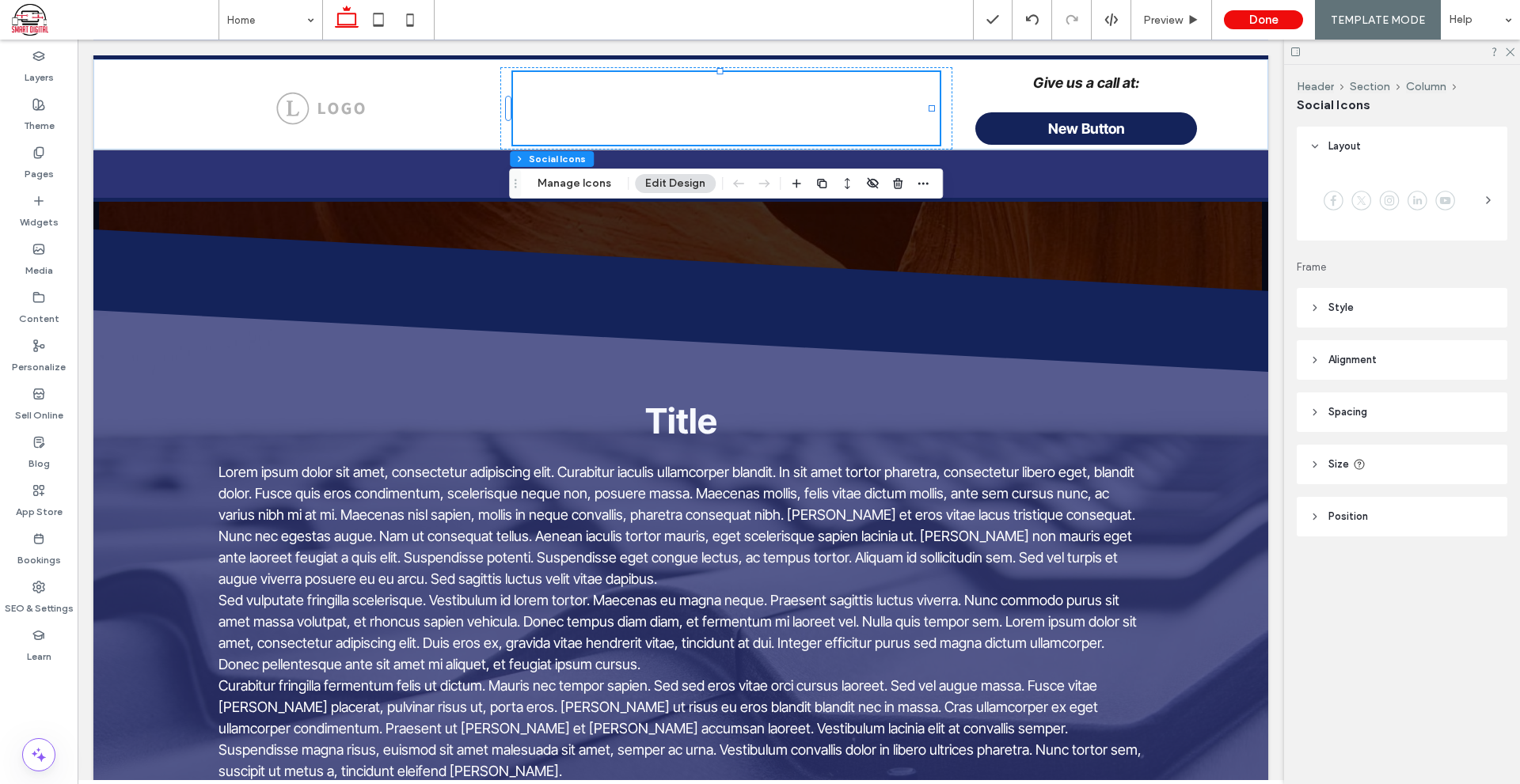
click at [1376, 309] on header "Style" at bounding box center [1402, 307] width 211 height 39
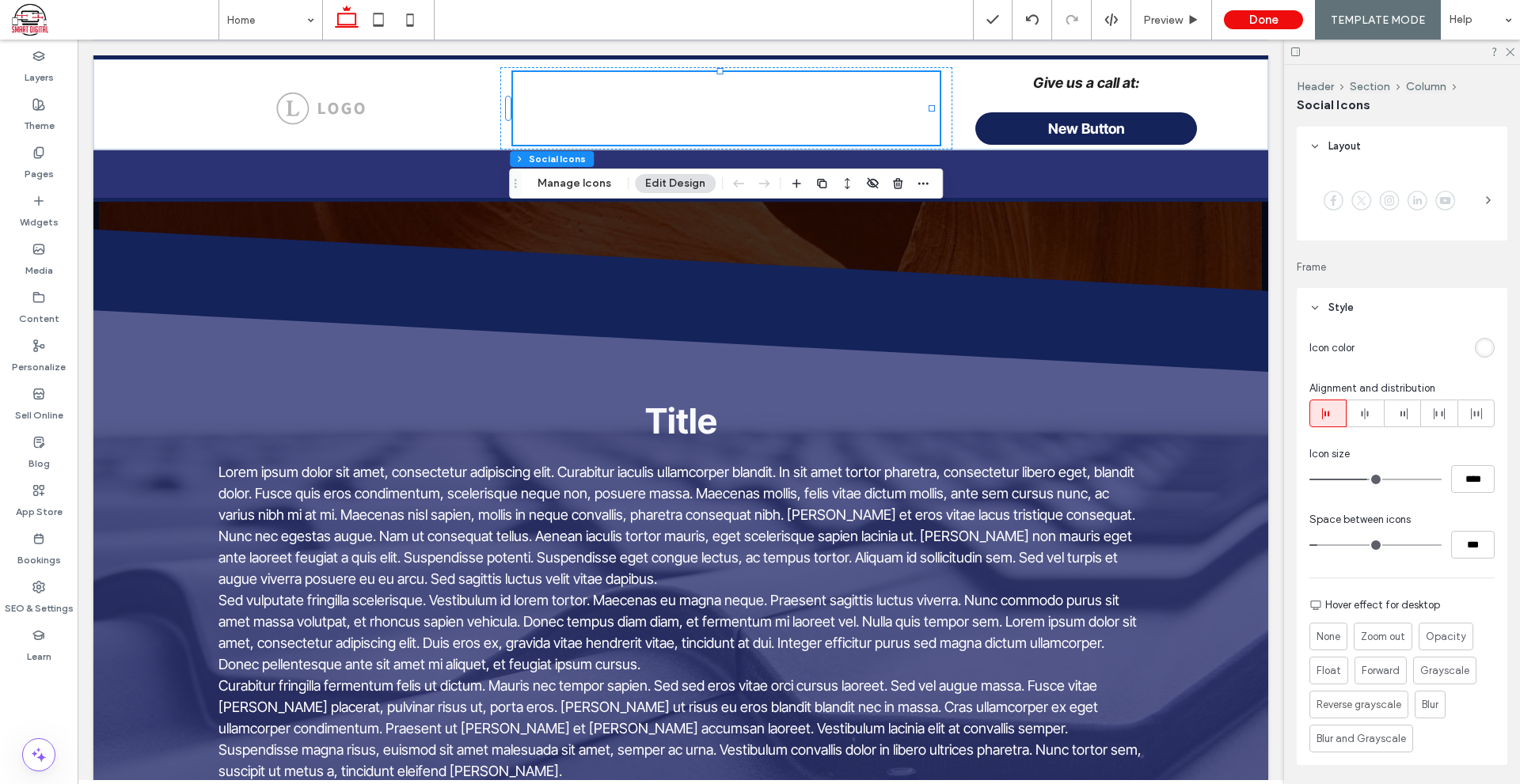
click at [1477, 348] on div "rgb(255, 255, 255)" at bounding box center [1483, 347] width 13 height 13
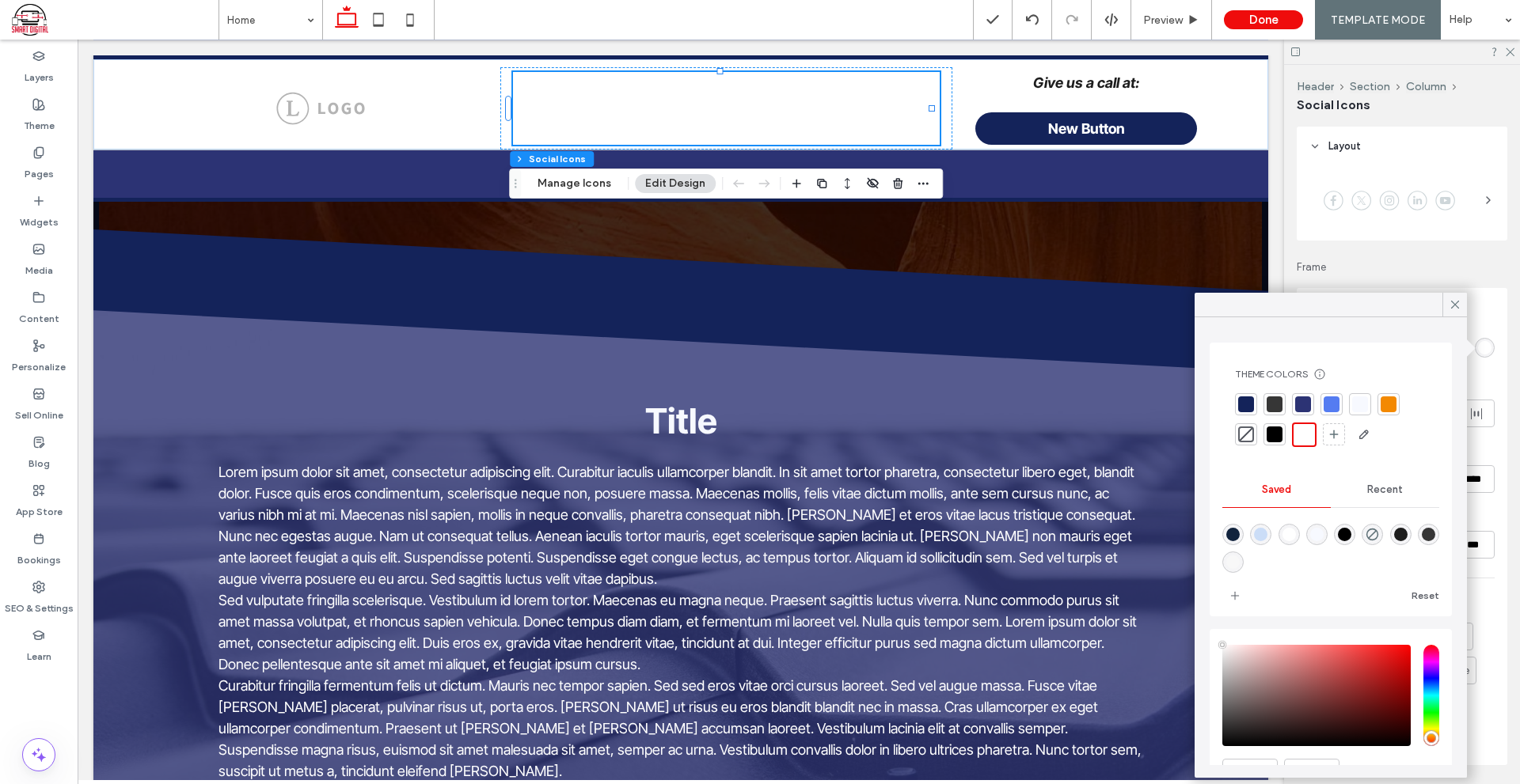
click at [1268, 431] on div at bounding box center [1275, 434] width 16 height 16
click at [1463, 307] on div at bounding box center [1454, 304] width 24 height 23
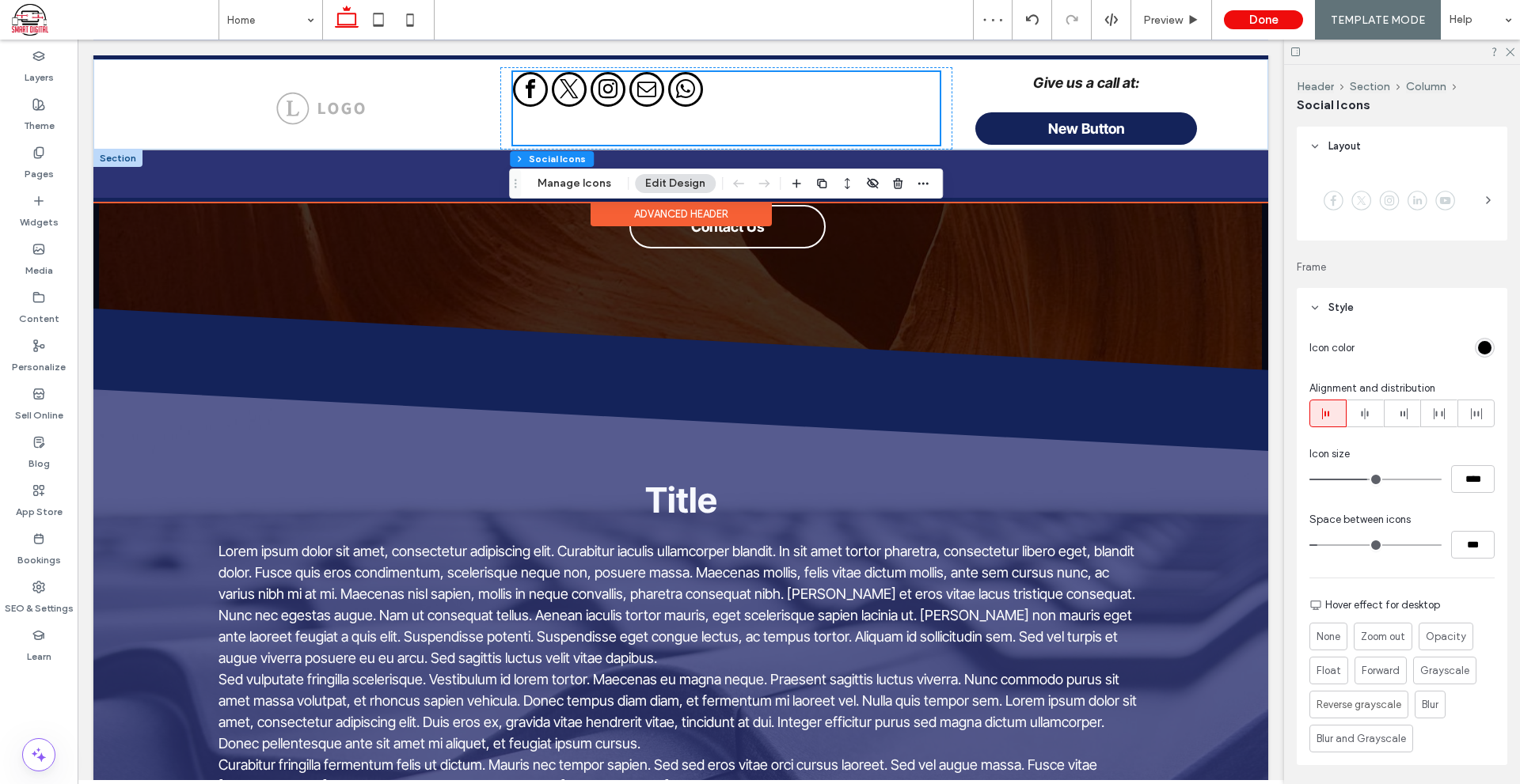
scroll to position [79, 0]
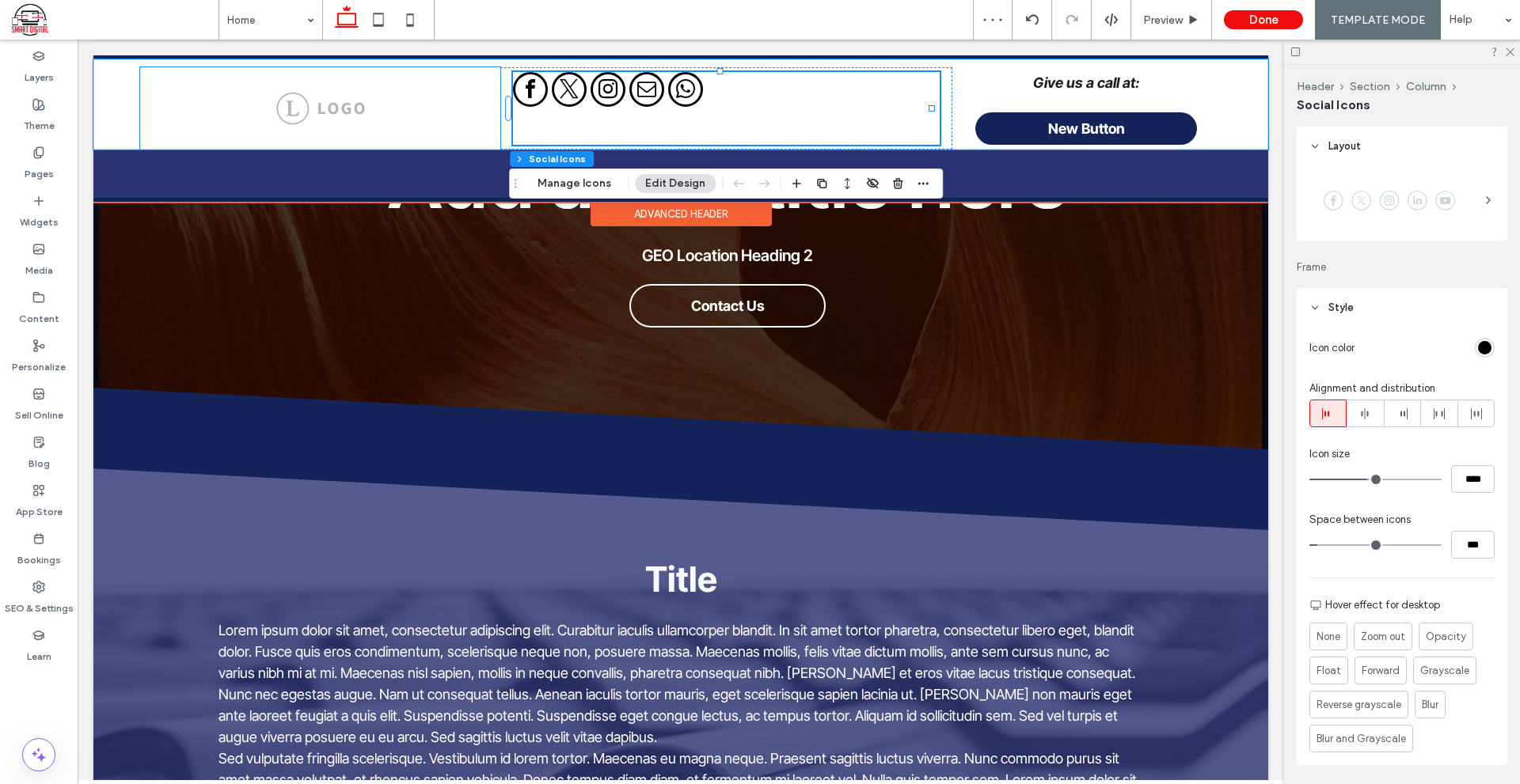
click at [346, 84] on div at bounding box center [320, 108] width 360 height 83
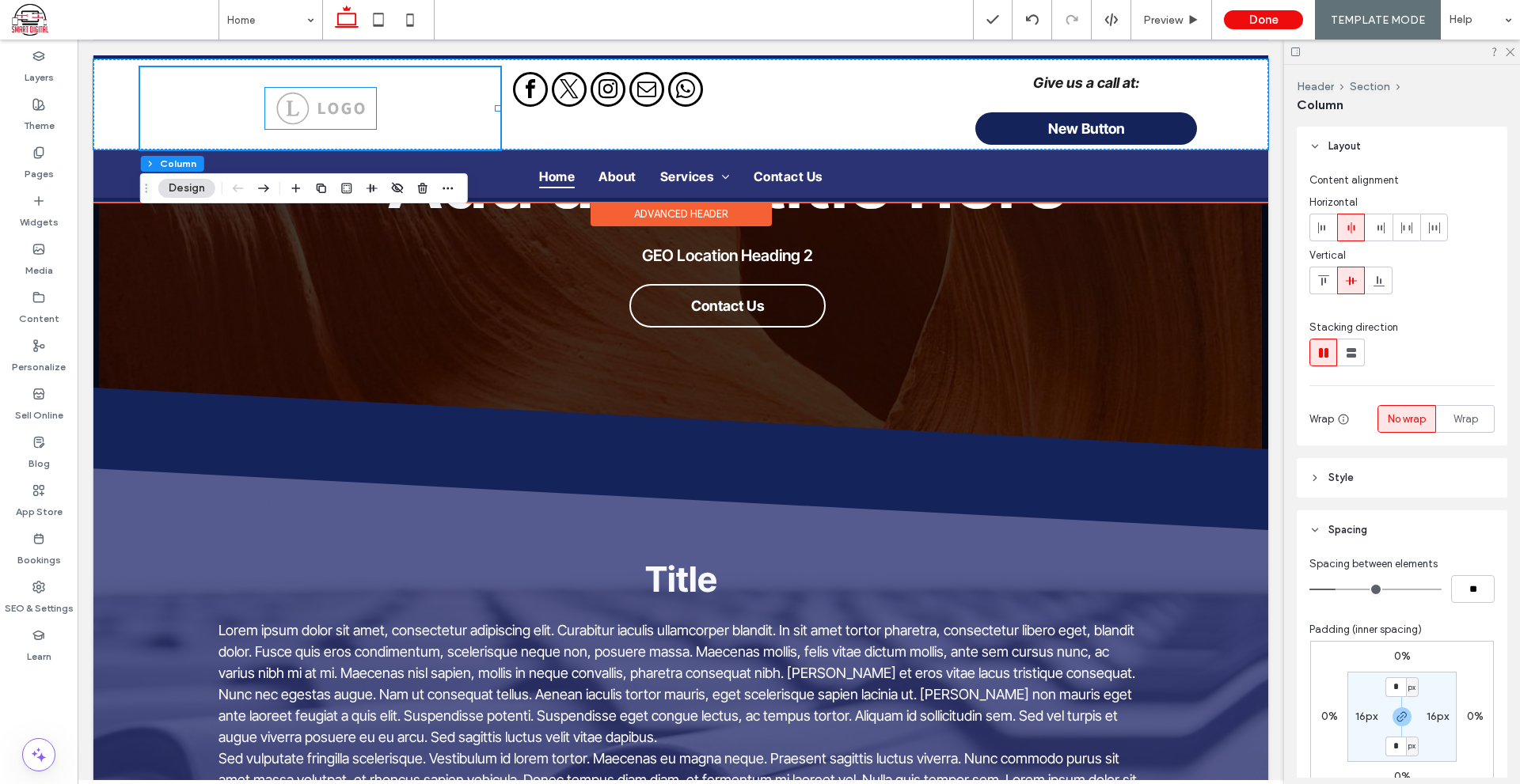
click at [330, 114] on img at bounding box center [320, 108] width 89 height 33
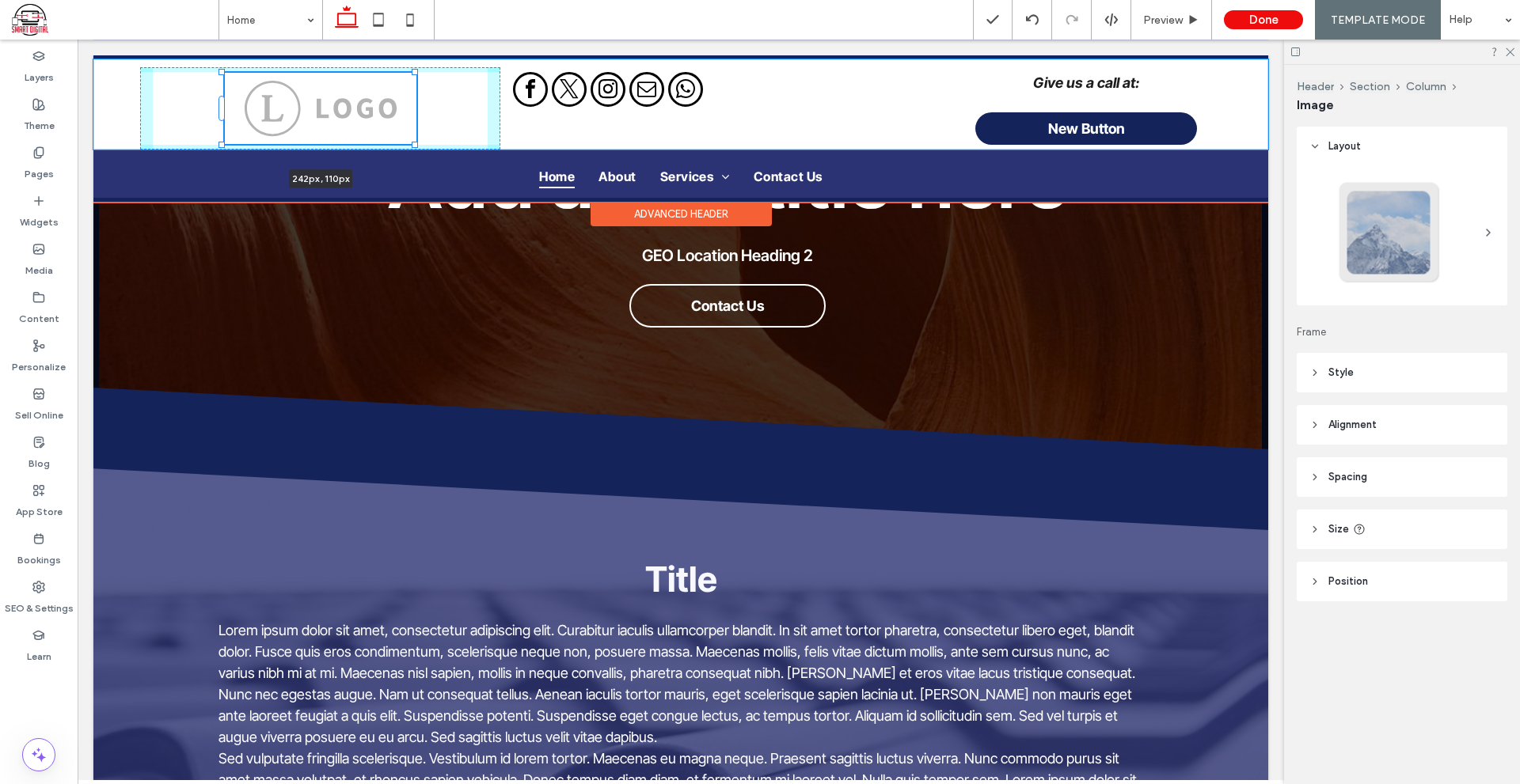
drag, startPoint x: 373, startPoint y: 129, endPoint x: 427, endPoint y: 140, distance: 55.1
click at [427, 140] on div "242px , 110px Give us a call at: New Button" at bounding box center [680, 104] width 1174 height 90
type input "***"
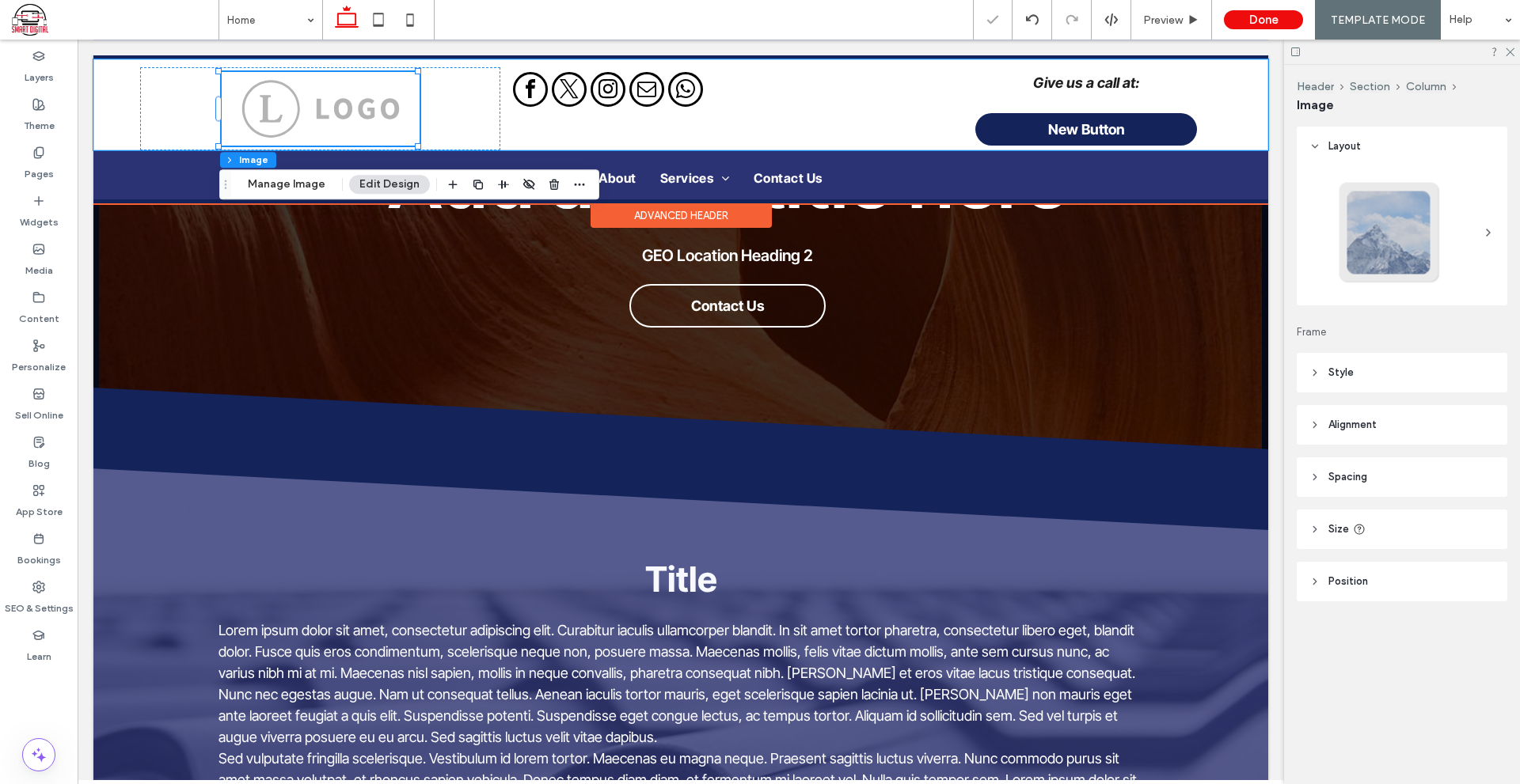
click at [458, 121] on div "250px , 116px" at bounding box center [320, 108] width 360 height 83
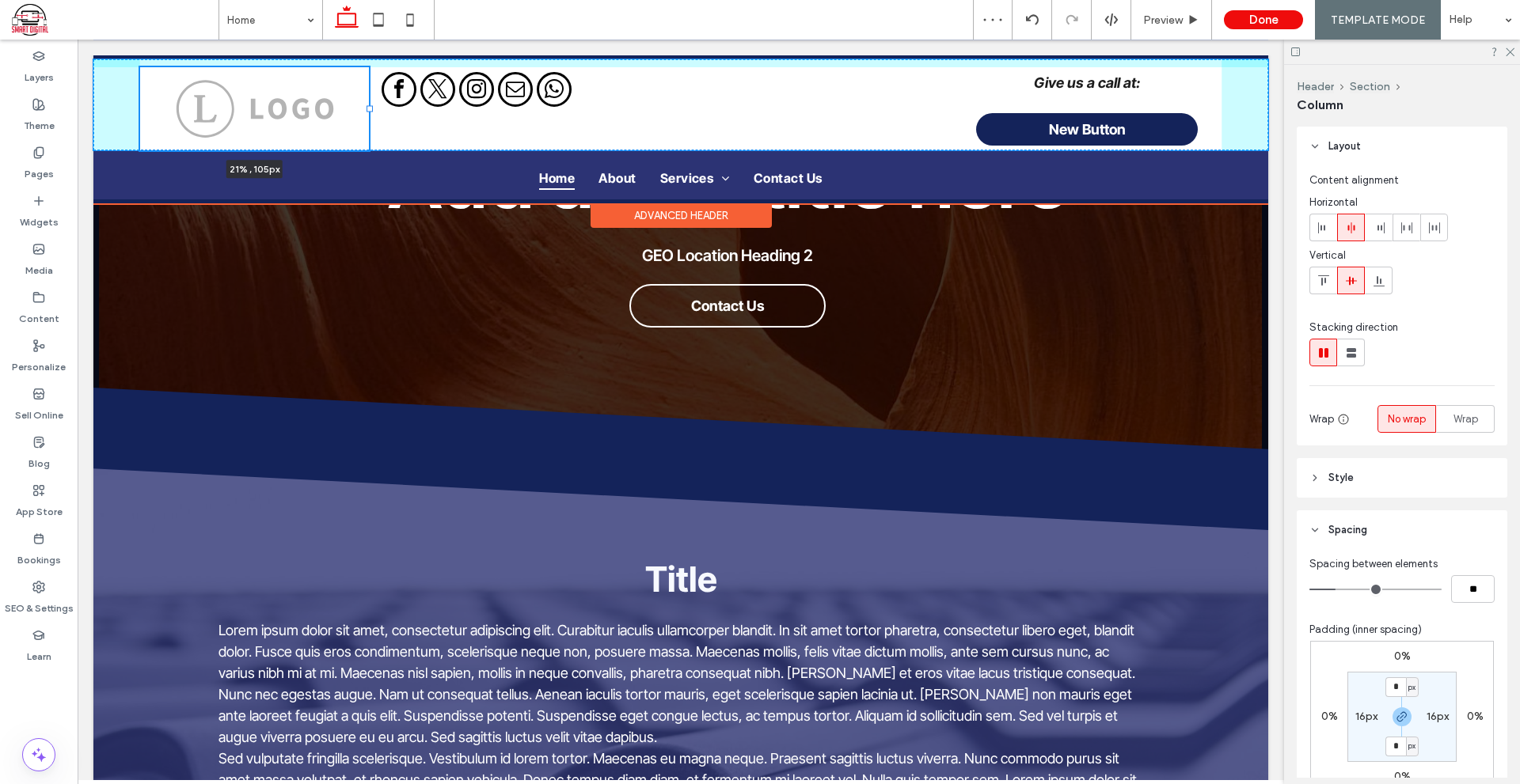
drag, startPoint x: 498, startPoint y: 109, endPoint x: 370, endPoint y: 117, distance: 128.2
click at [370, 117] on div "21% , 105px Give us a call at: New Button" at bounding box center [680, 104] width 1174 height 91
type input "**"
type input "*****"
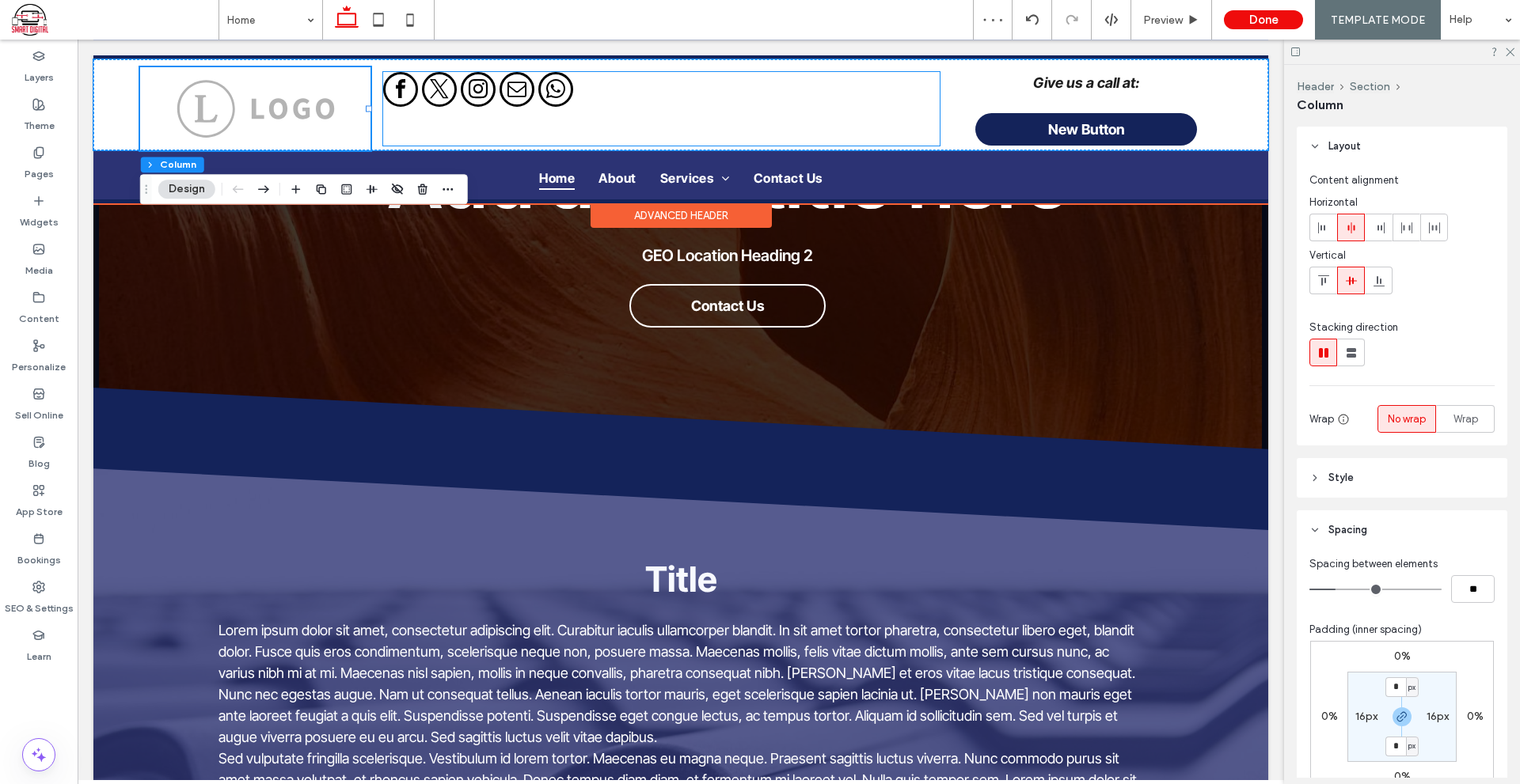
click at [596, 124] on div at bounding box center [661, 109] width 555 height 74
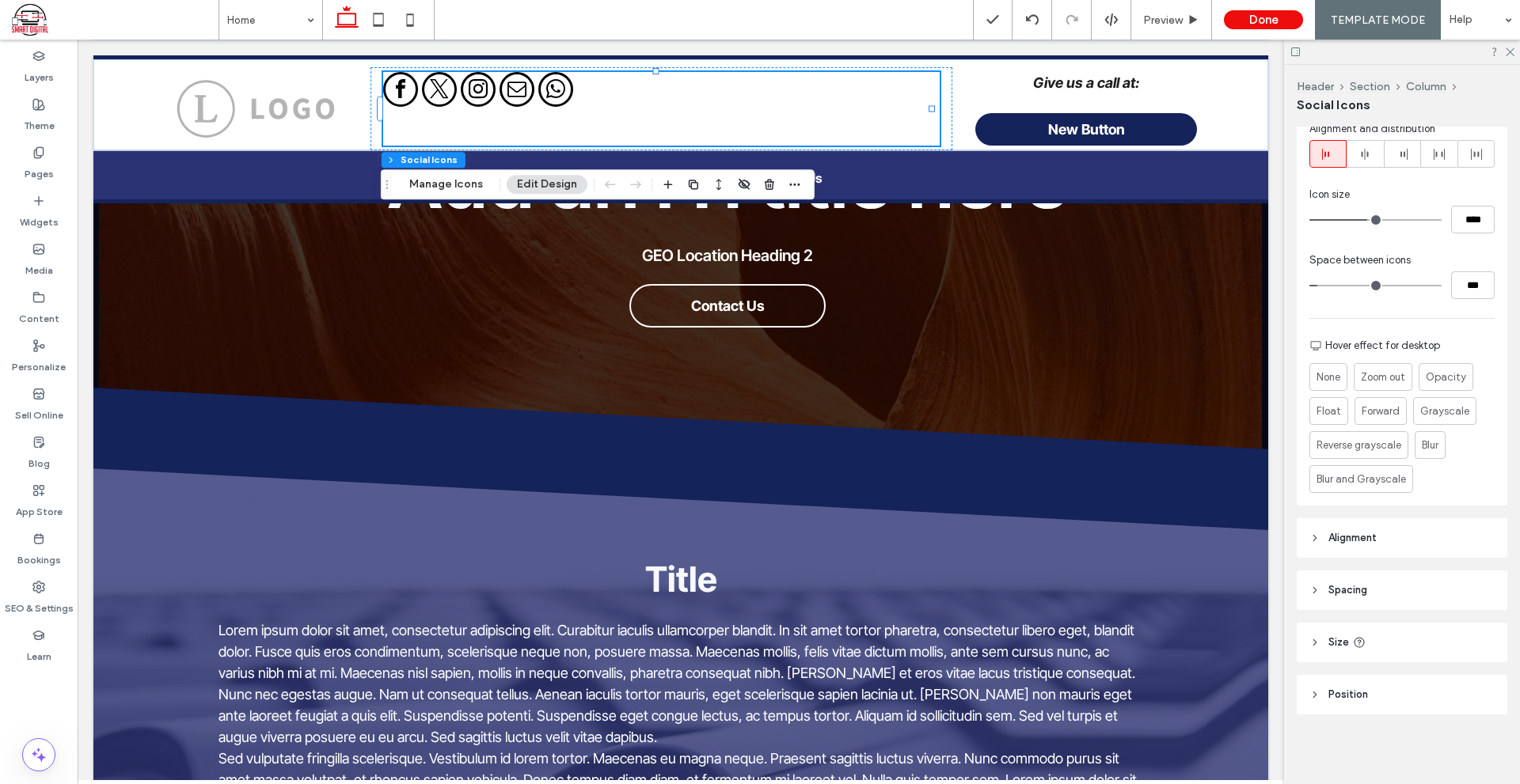
scroll to position [0, 0]
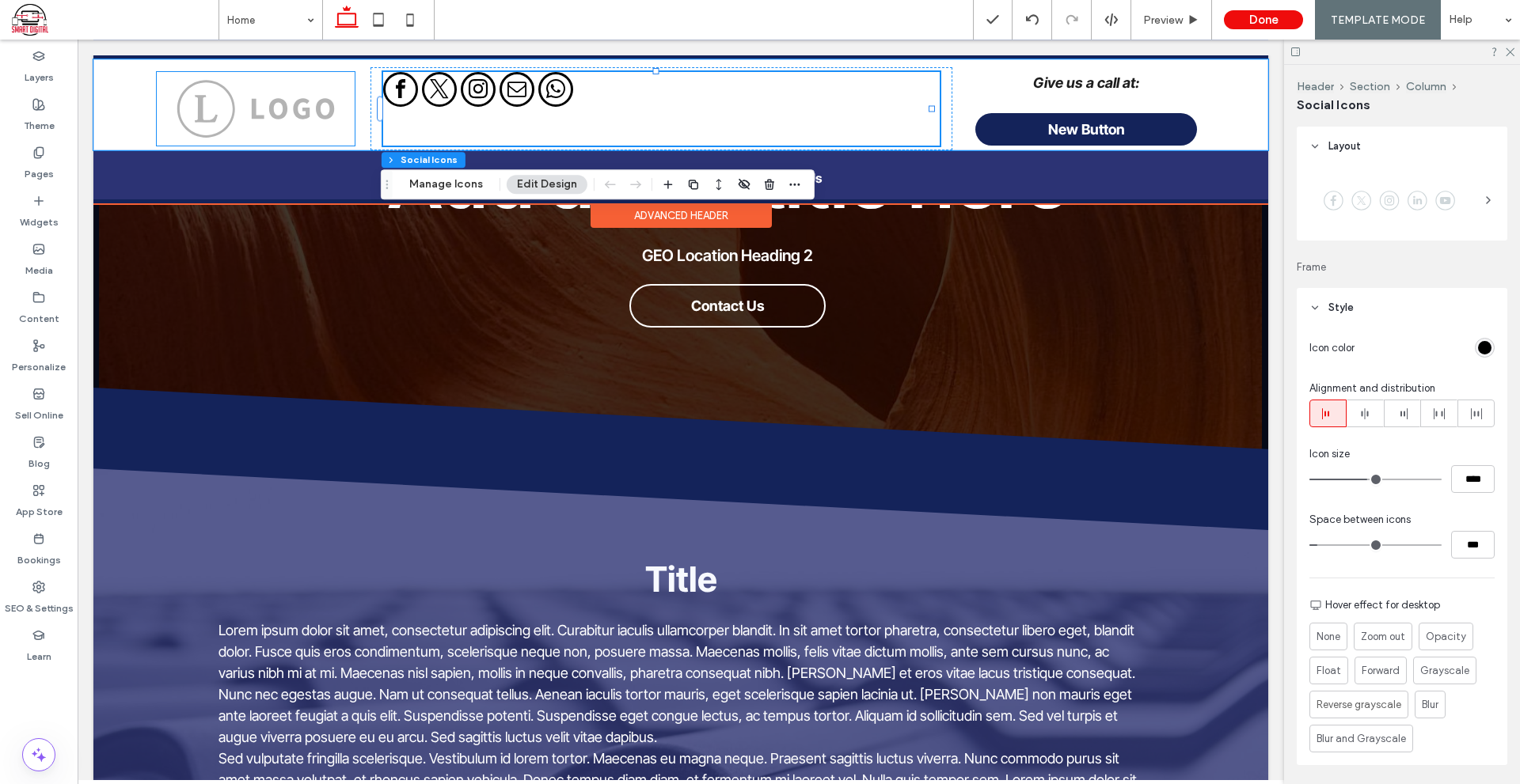
click at [321, 127] on img at bounding box center [256, 109] width 158 height 59
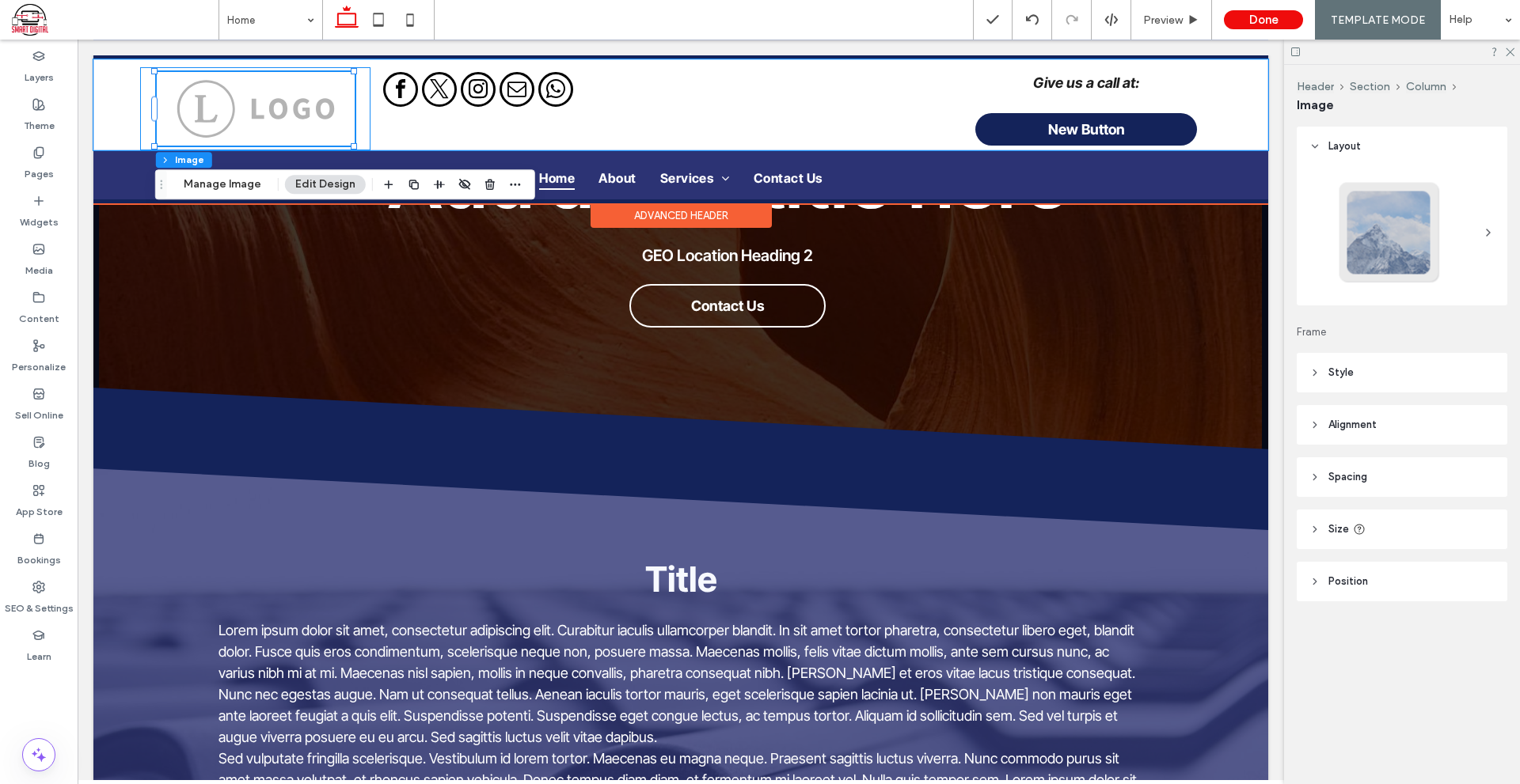
click at [364, 126] on div at bounding box center [255, 108] width 231 height 83
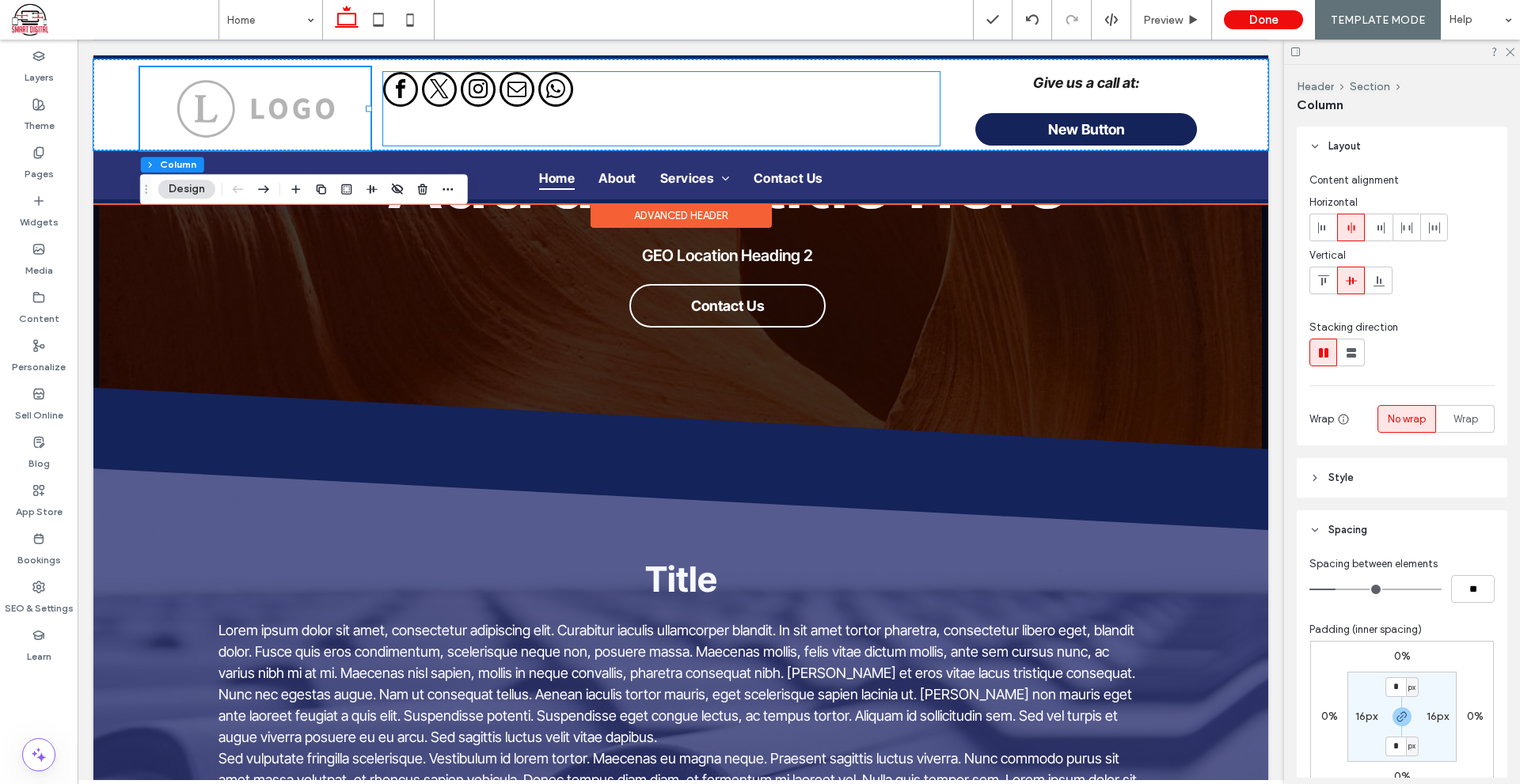
click at [383, 126] on div at bounding box center [661, 109] width 555 height 74
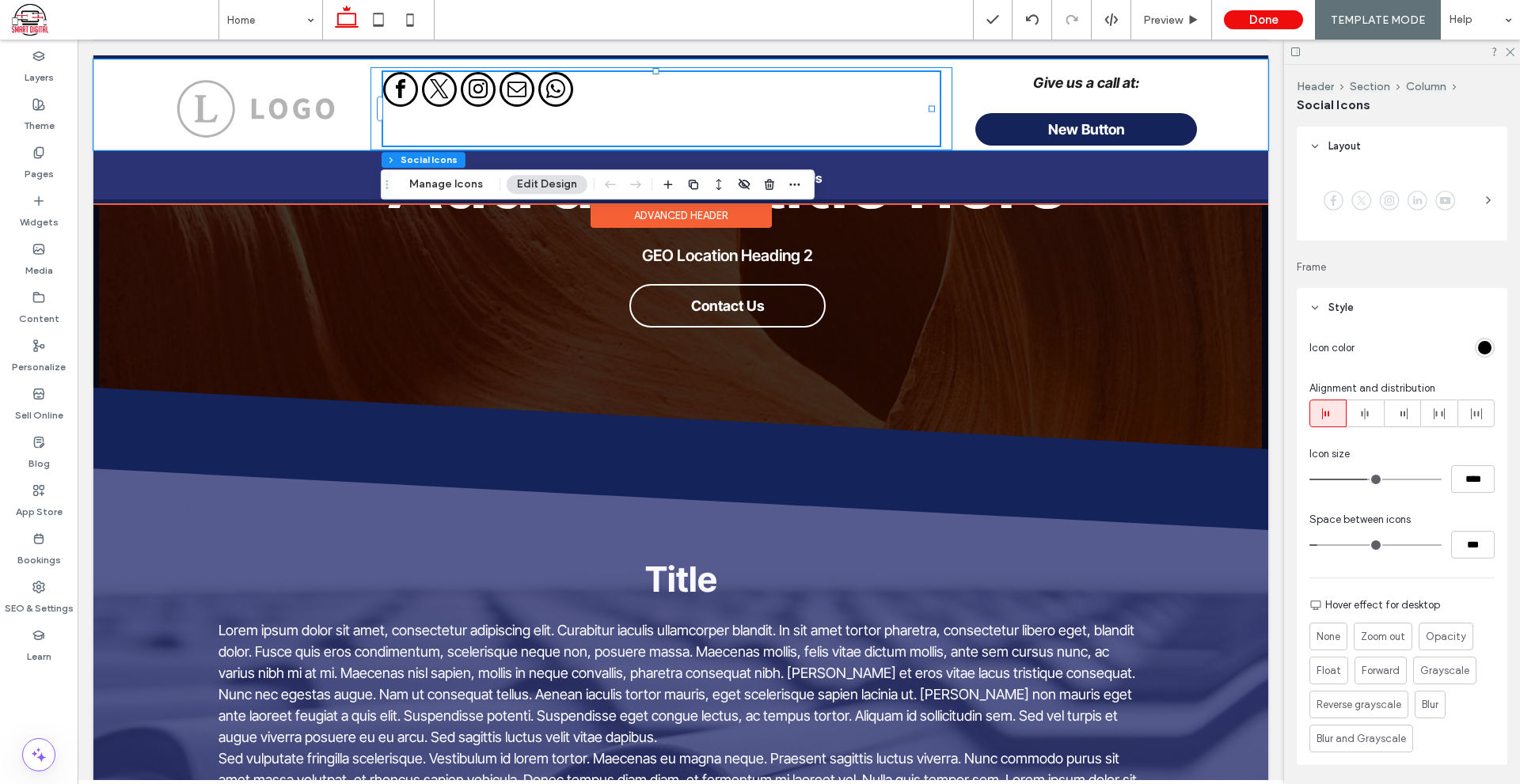
click at [375, 124] on div at bounding box center [660, 108] width 581 height 83
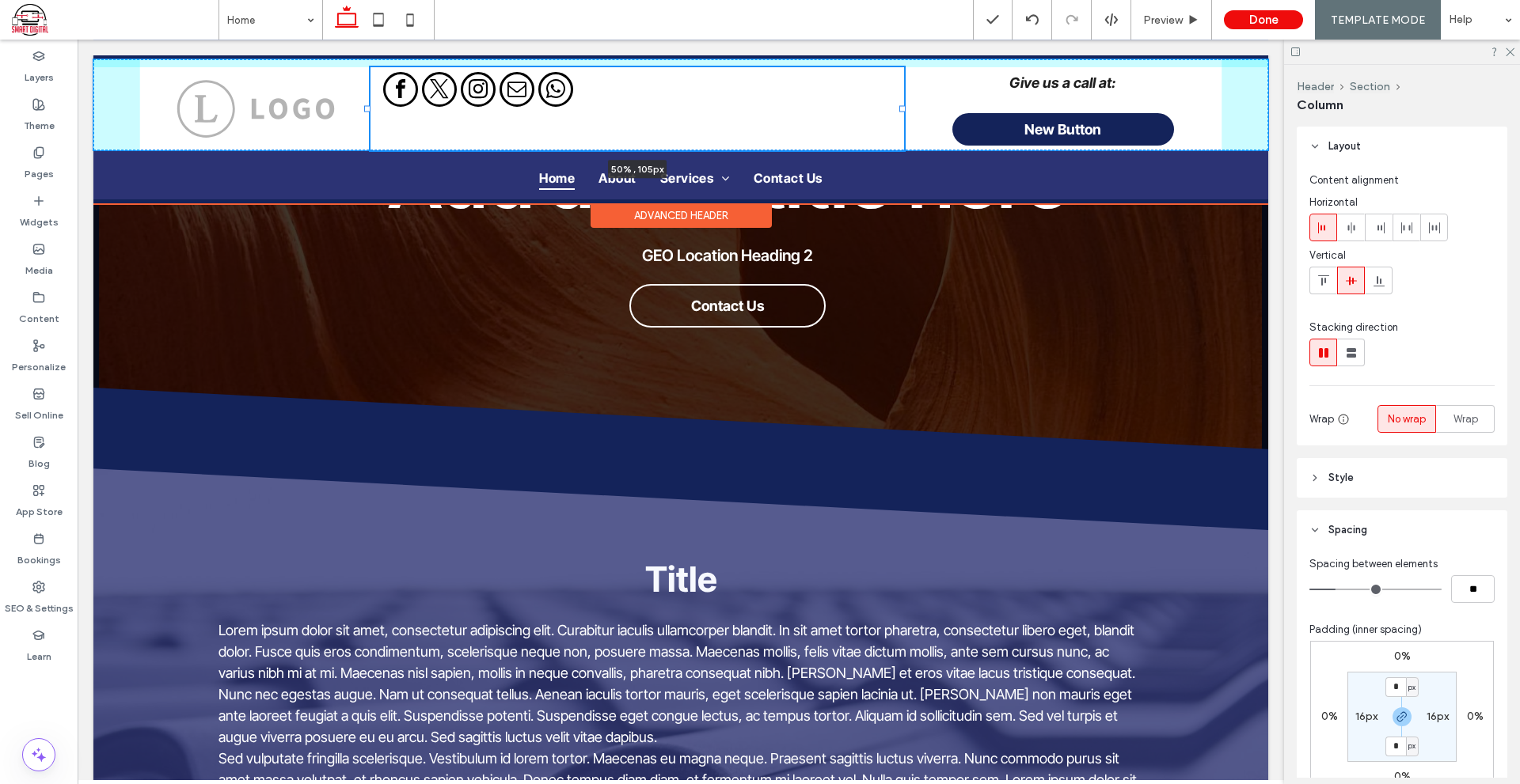
drag, startPoint x: 942, startPoint y: 107, endPoint x: 901, endPoint y: 113, distance: 41.4
click at [901, 113] on div "50% , 105px Give us a call at: New Button" at bounding box center [680, 104] width 1174 height 91
type input "**"
type input "*****"
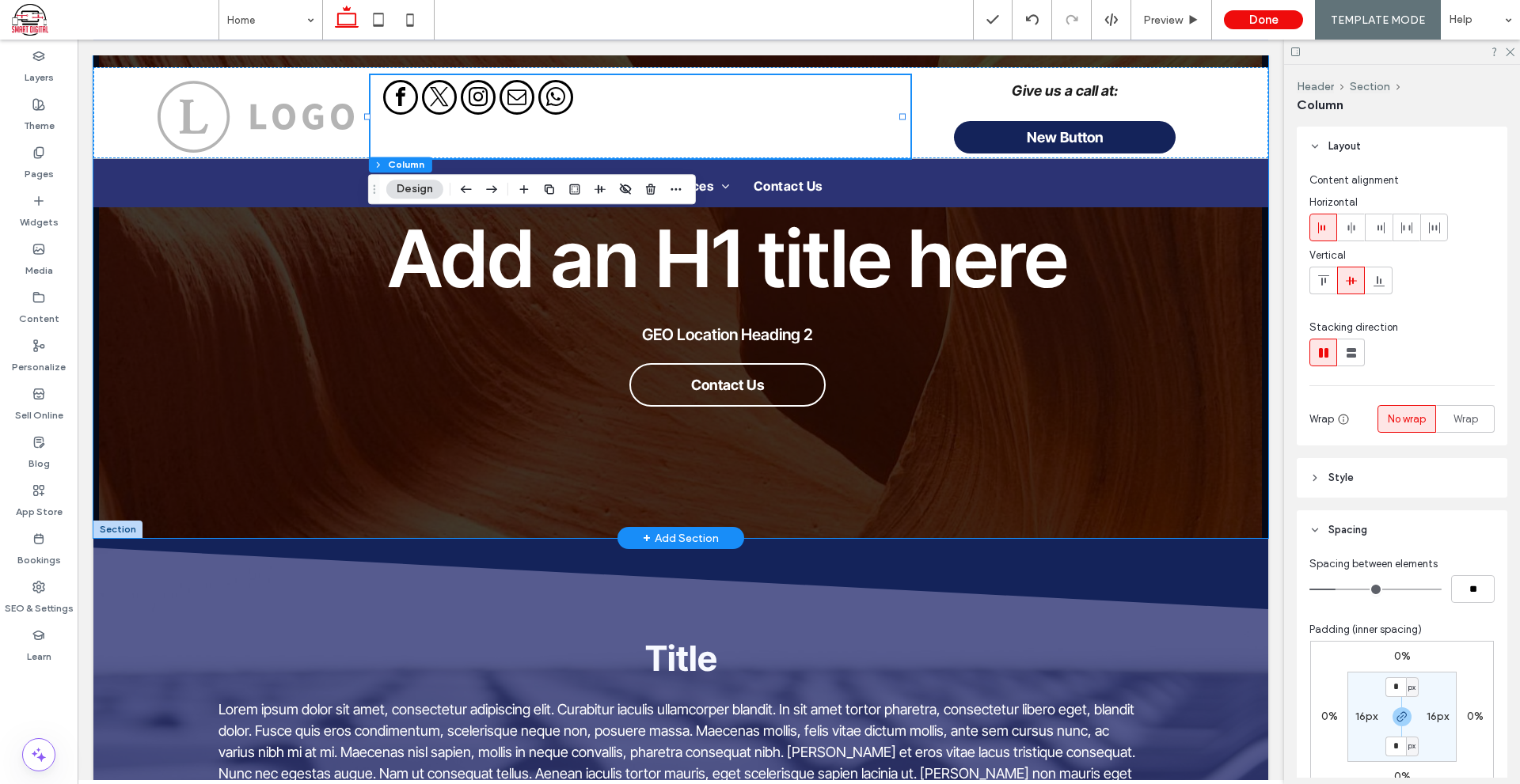
click at [1143, 472] on div "Add an H1 title here GEO Location Heading 2 Contact Us" at bounding box center [680, 297] width 1174 height 483
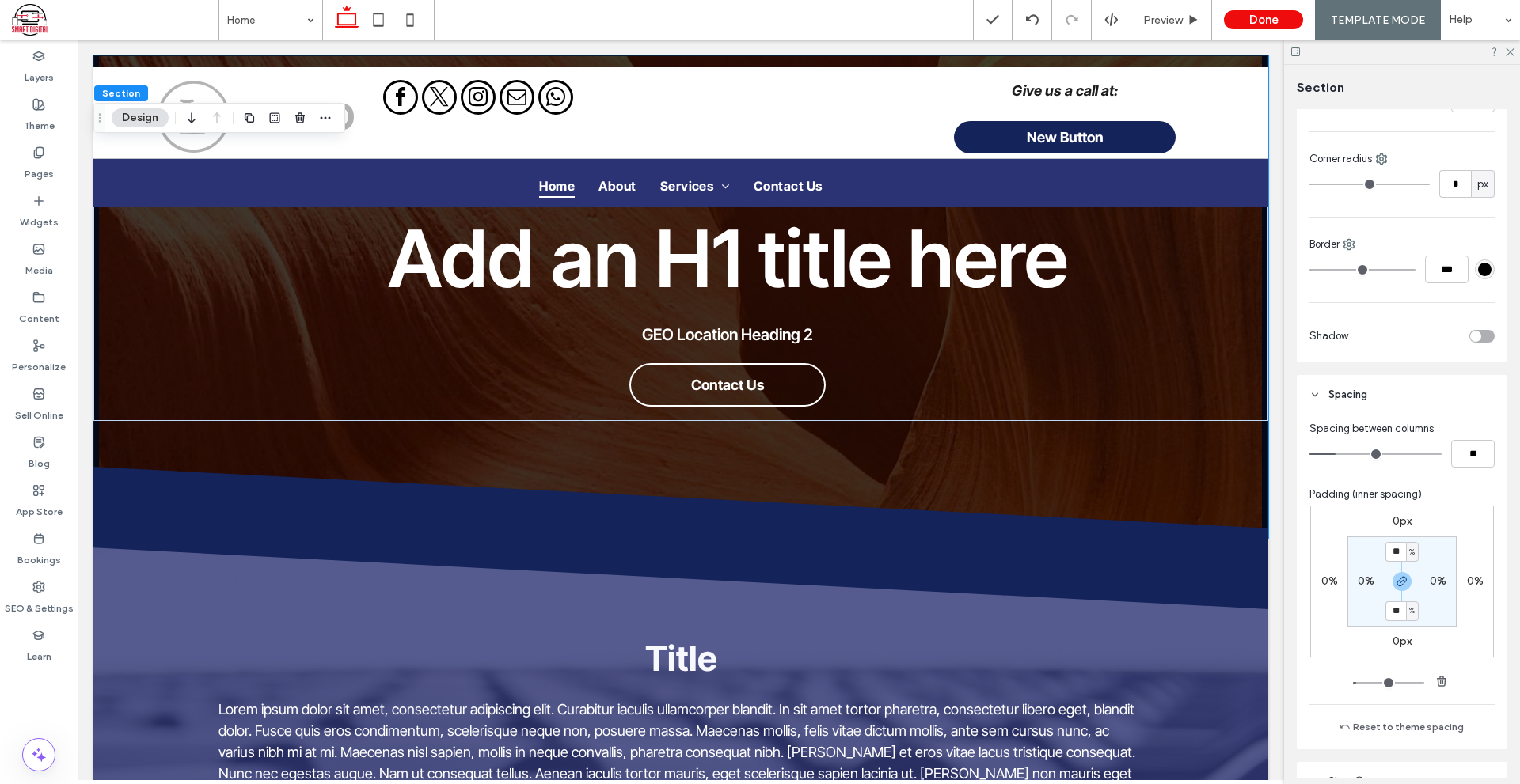
scroll to position [553, 0]
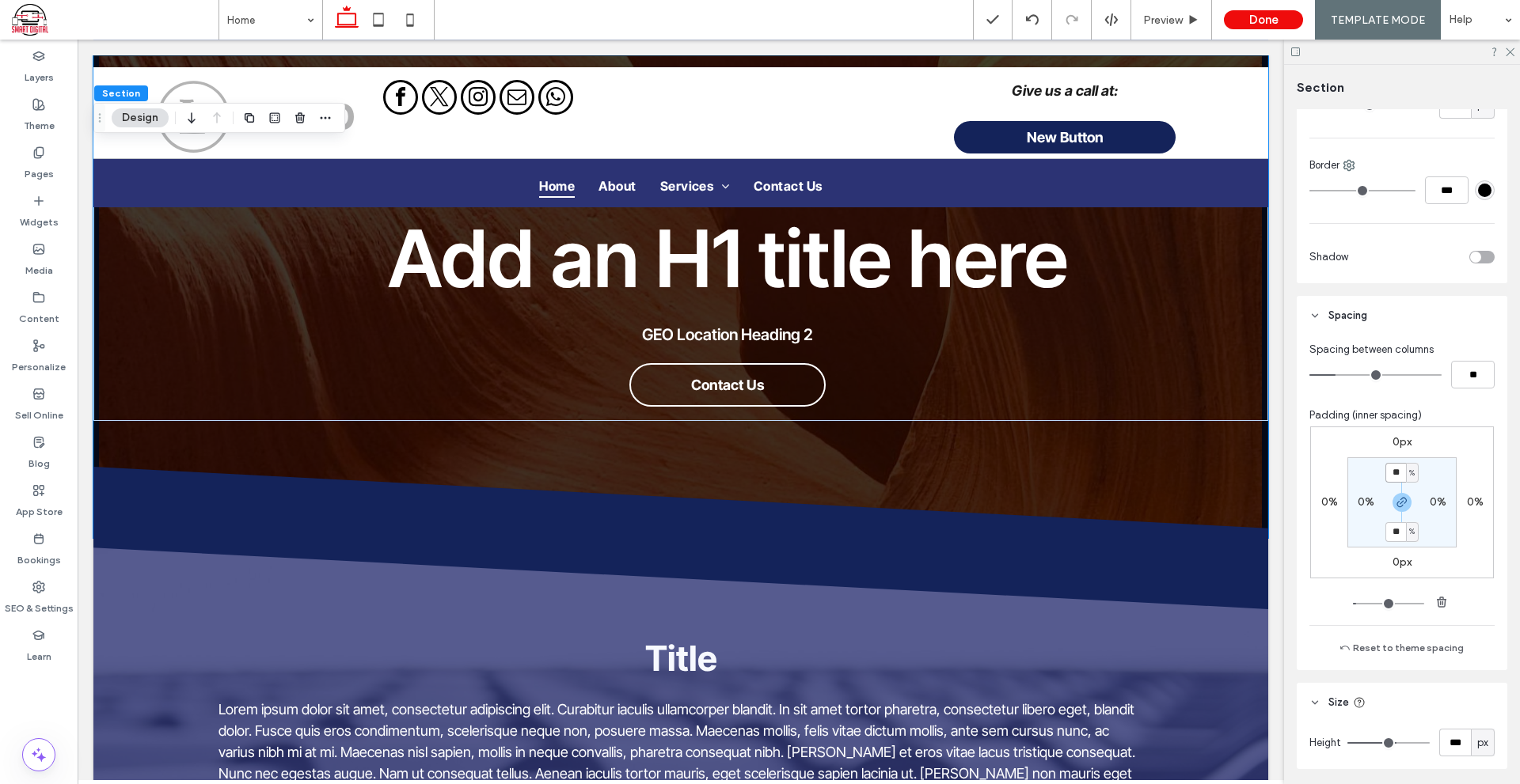
click at [1389, 472] on input "**" at bounding box center [1396, 472] width 21 height 20
click at [1396, 500] on icon "button" at bounding box center [1402, 502] width 13 height 13
click at [1391, 480] on input "**" at bounding box center [1396, 472] width 21 height 20
type input "**"
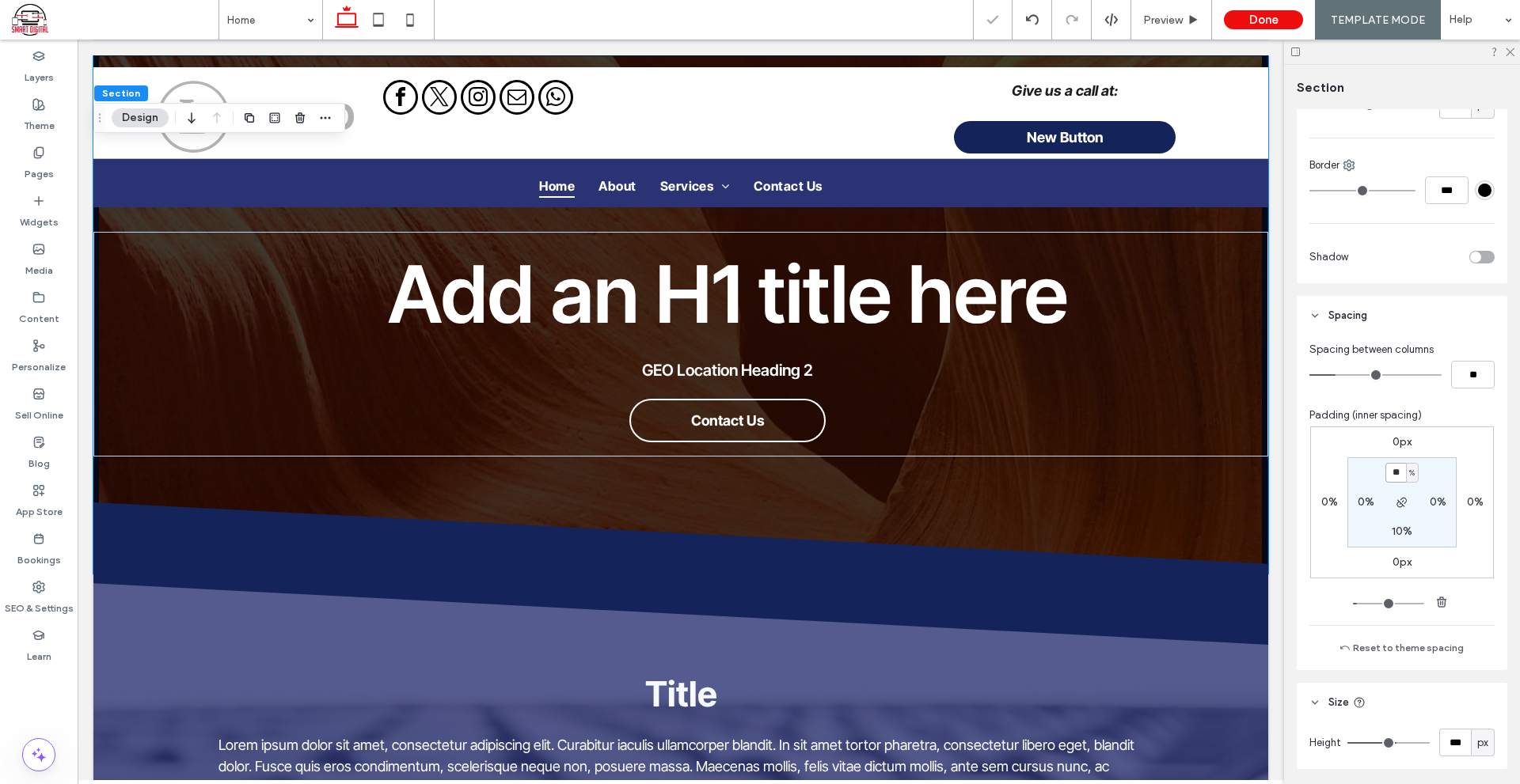
click at [1392, 466] on input "**" at bounding box center [1396, 472] width 21 height 20
type input "**"
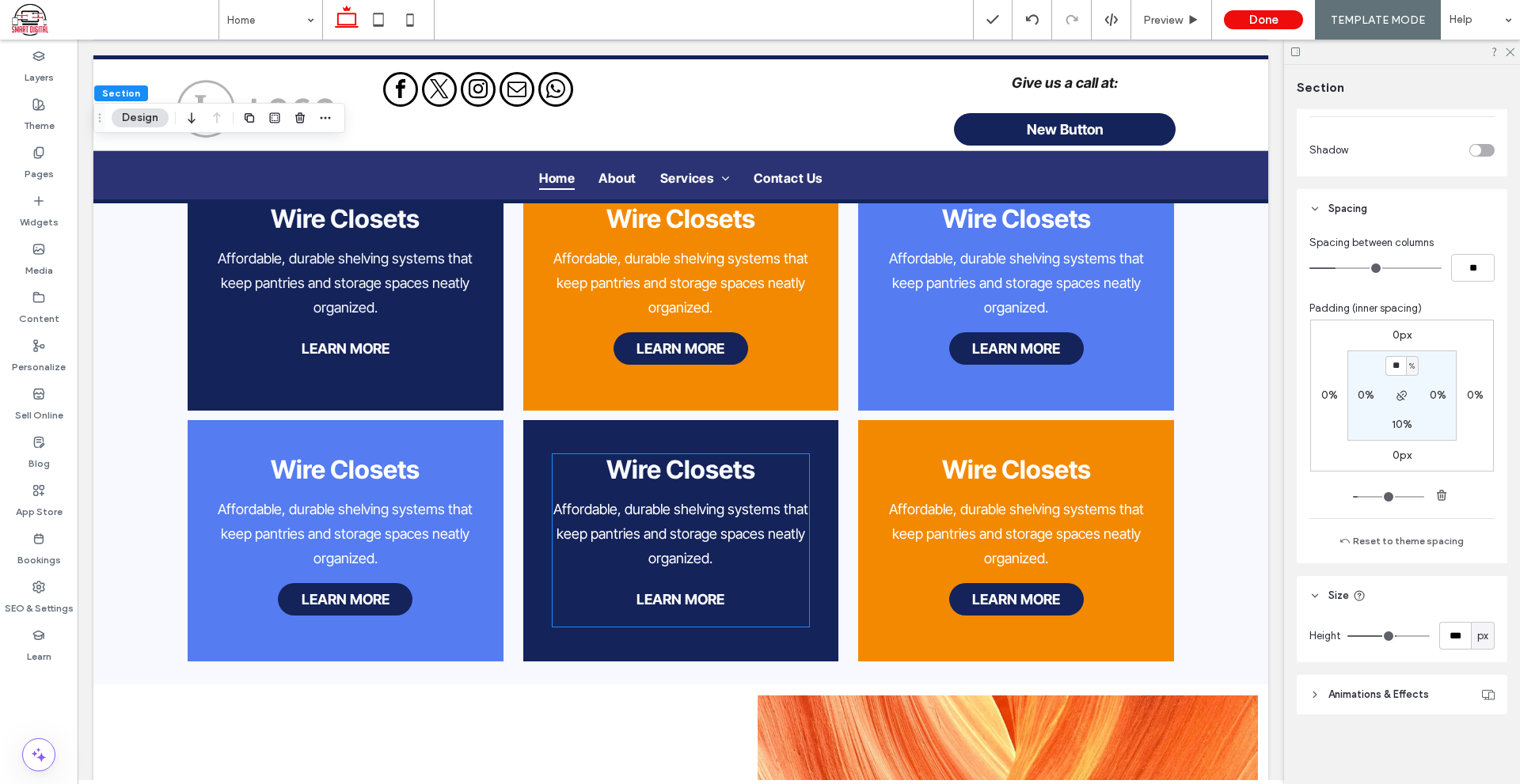
scroll to position [1424, 0]
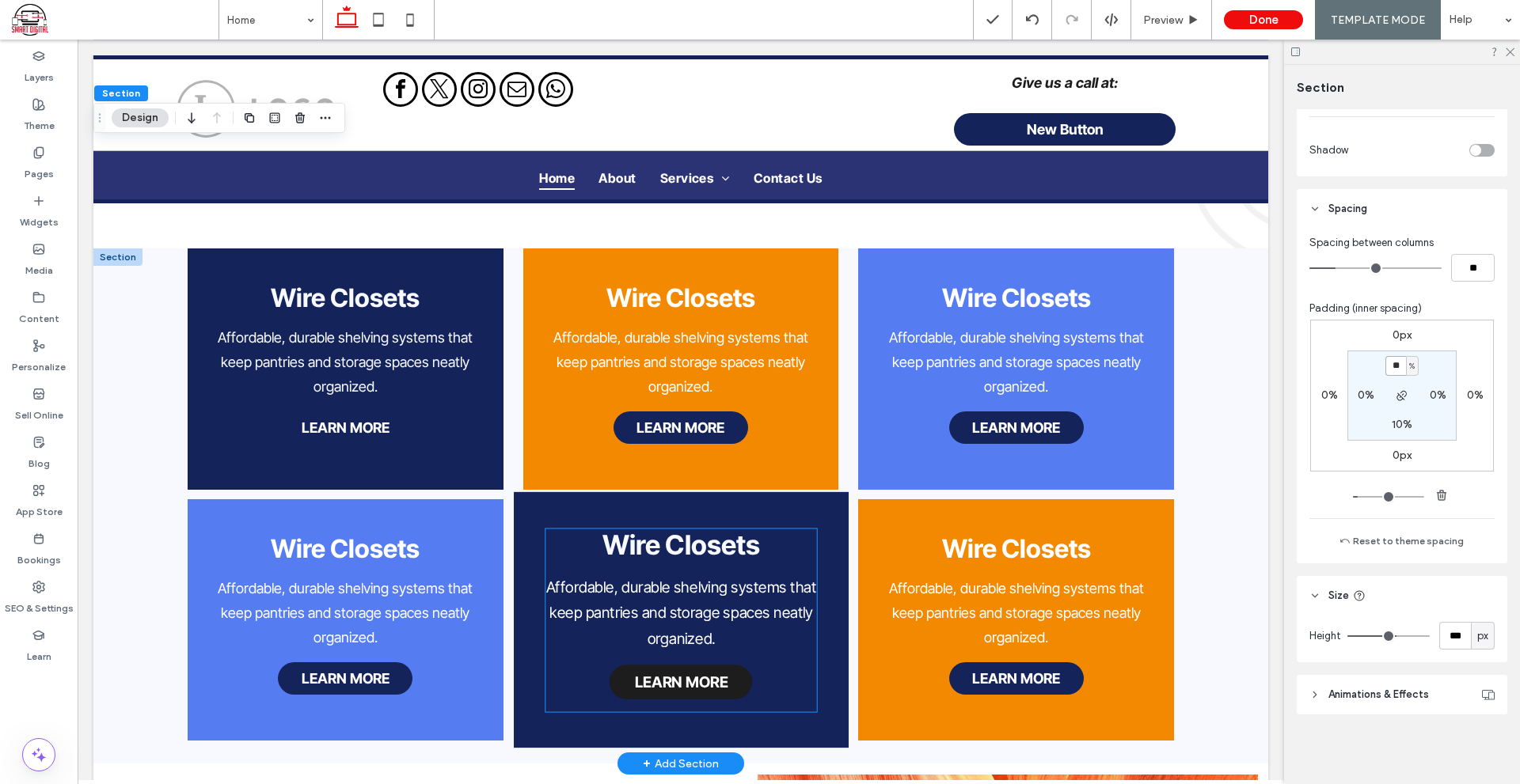
click at [643, 673] on span "LEARN MORE" at bounding box center [680, 682] width 93 height 17
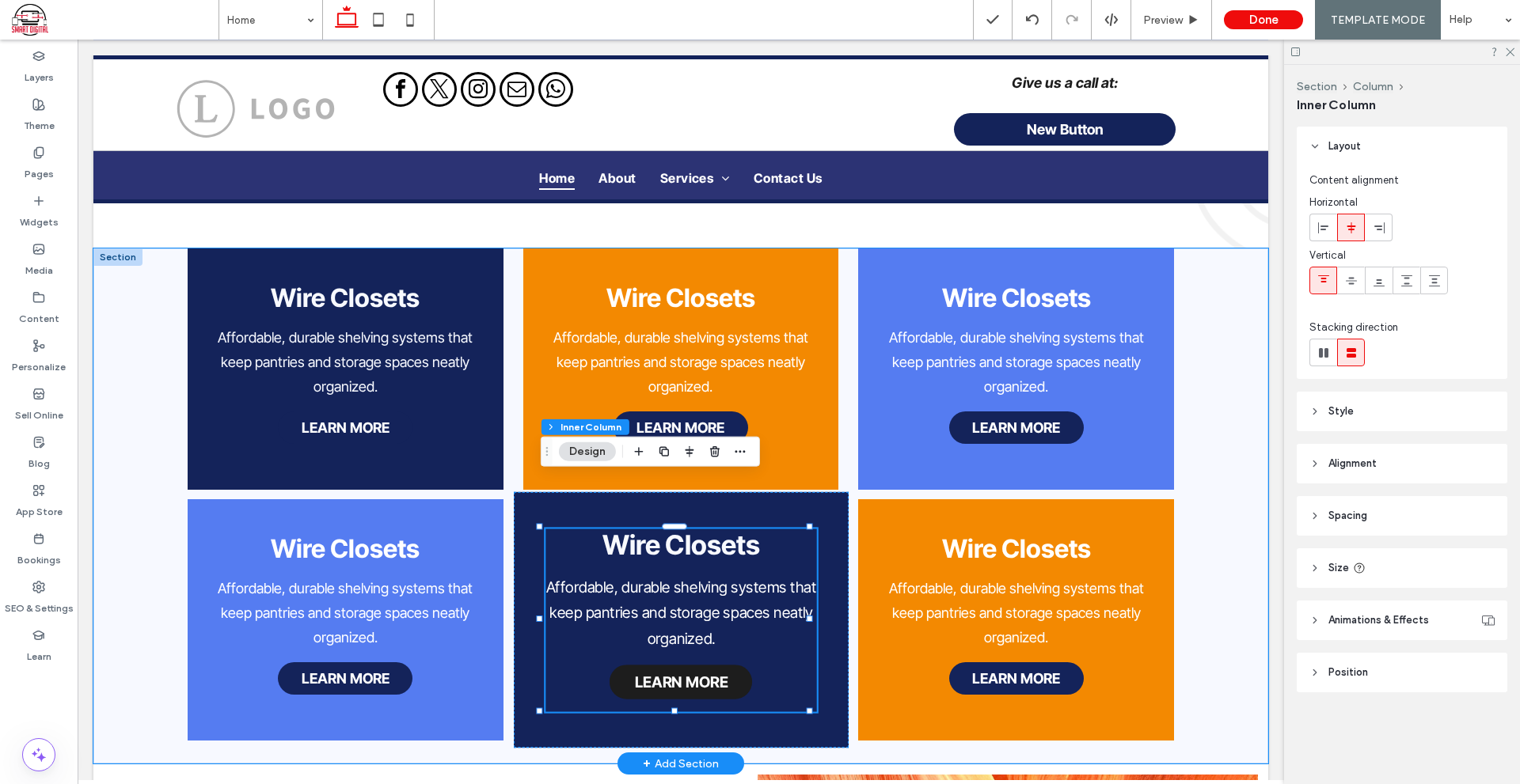
click at [643, 673] on span "LEARN MORE" at bounding box center [680, 682] width 93 height 17
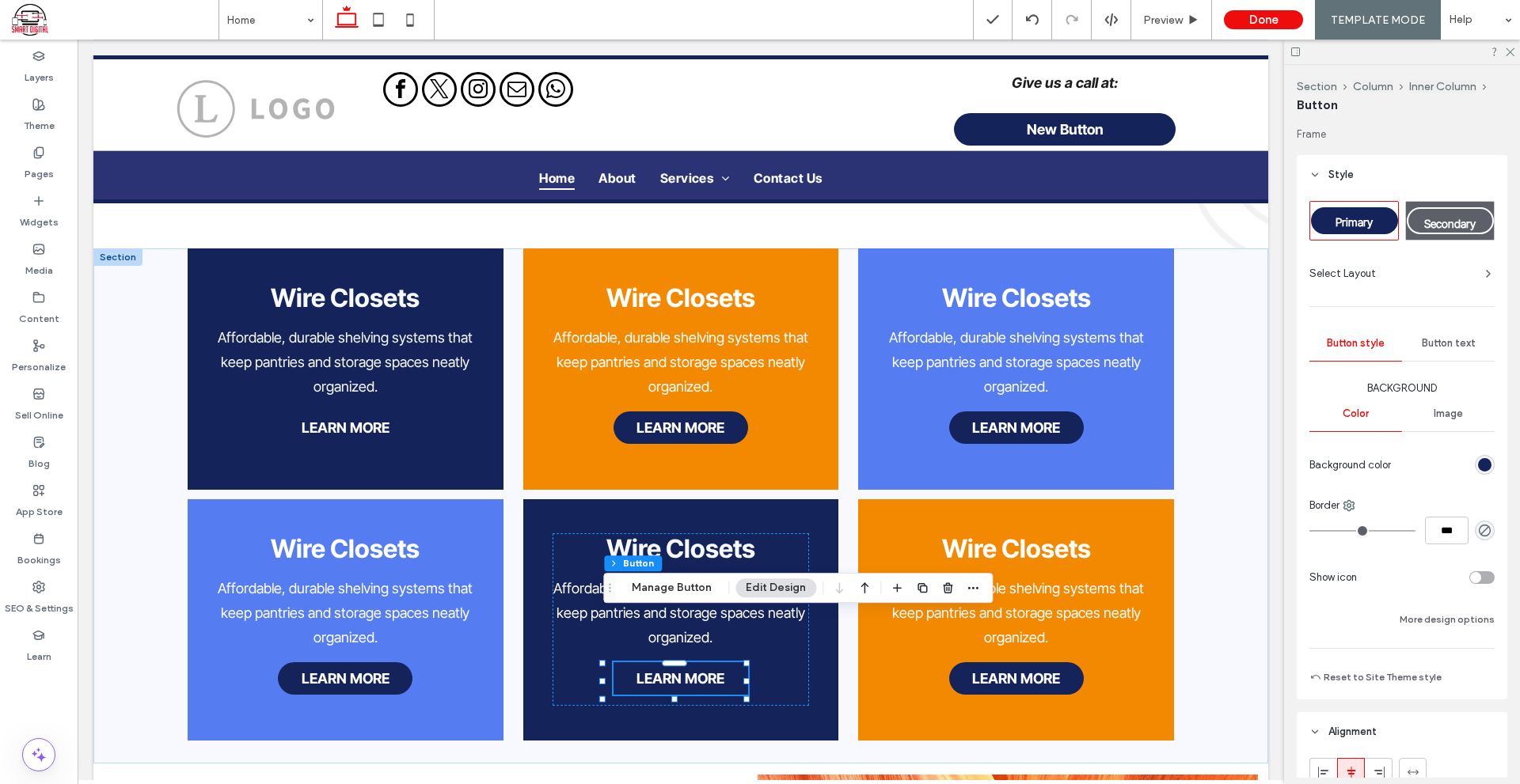
click at [1420, 218] on div "Secondary" at bounding box center [1450, 220] width 87 height 27
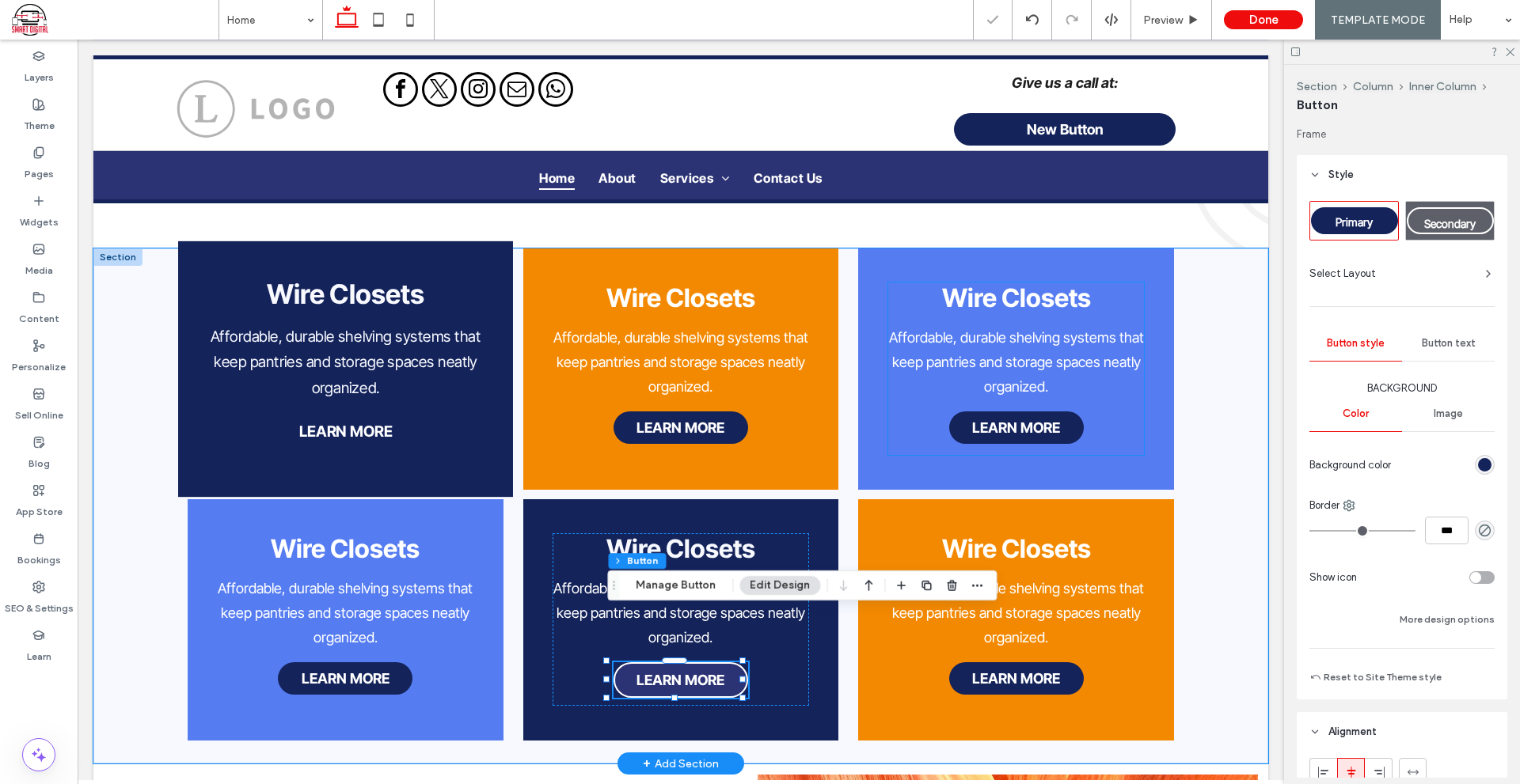
type input "*"
type input "***"
click at [369, 422] on span "LEARN MORE" at bounding box center [345, 431] width 93 height 17
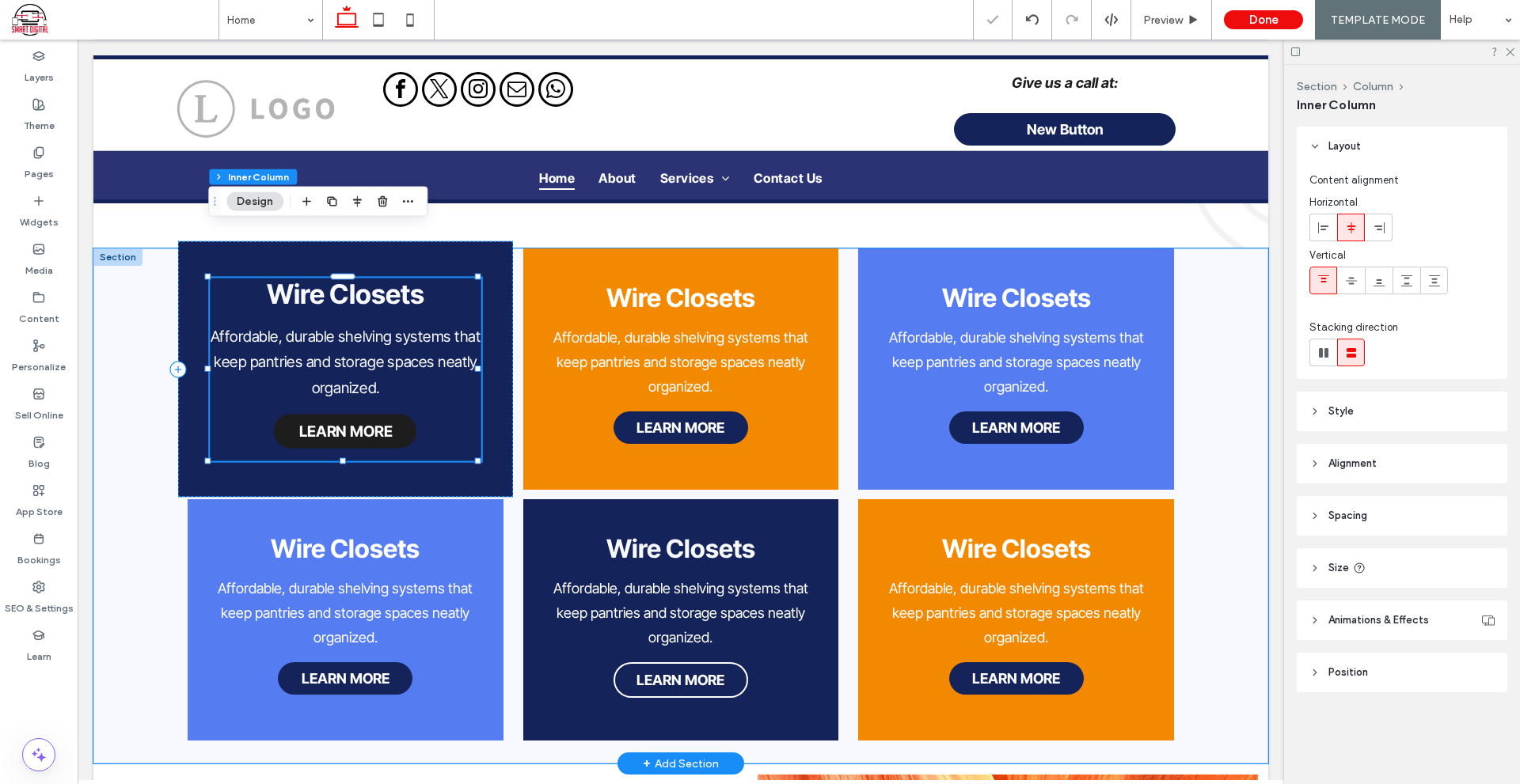
click at [369, 422] on span "LEARN MORE" at bounding box center [345, 431] width 93 height 17
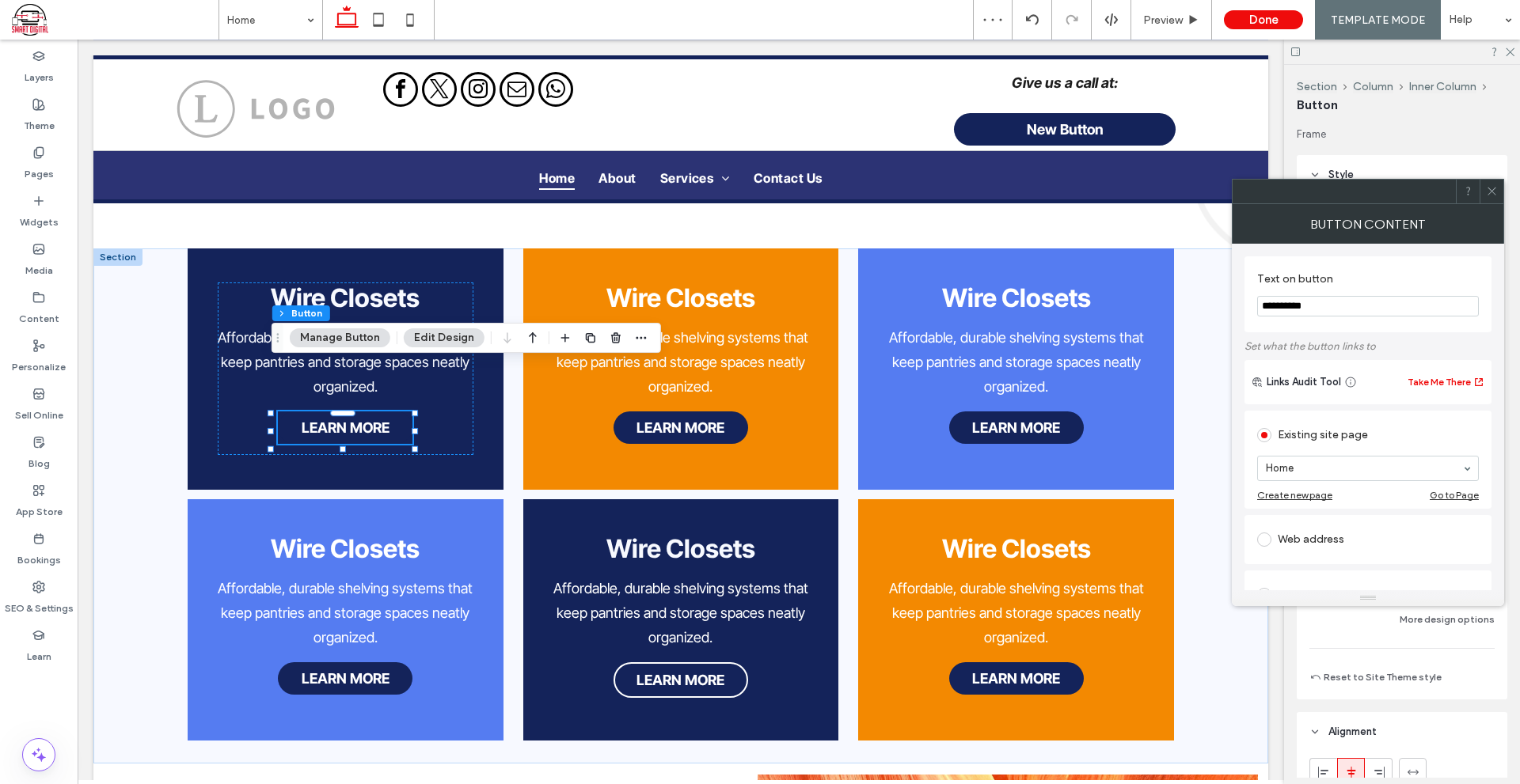
click at [1490, 194] on icon at bounding box center [1491, 191] width 12 height 12
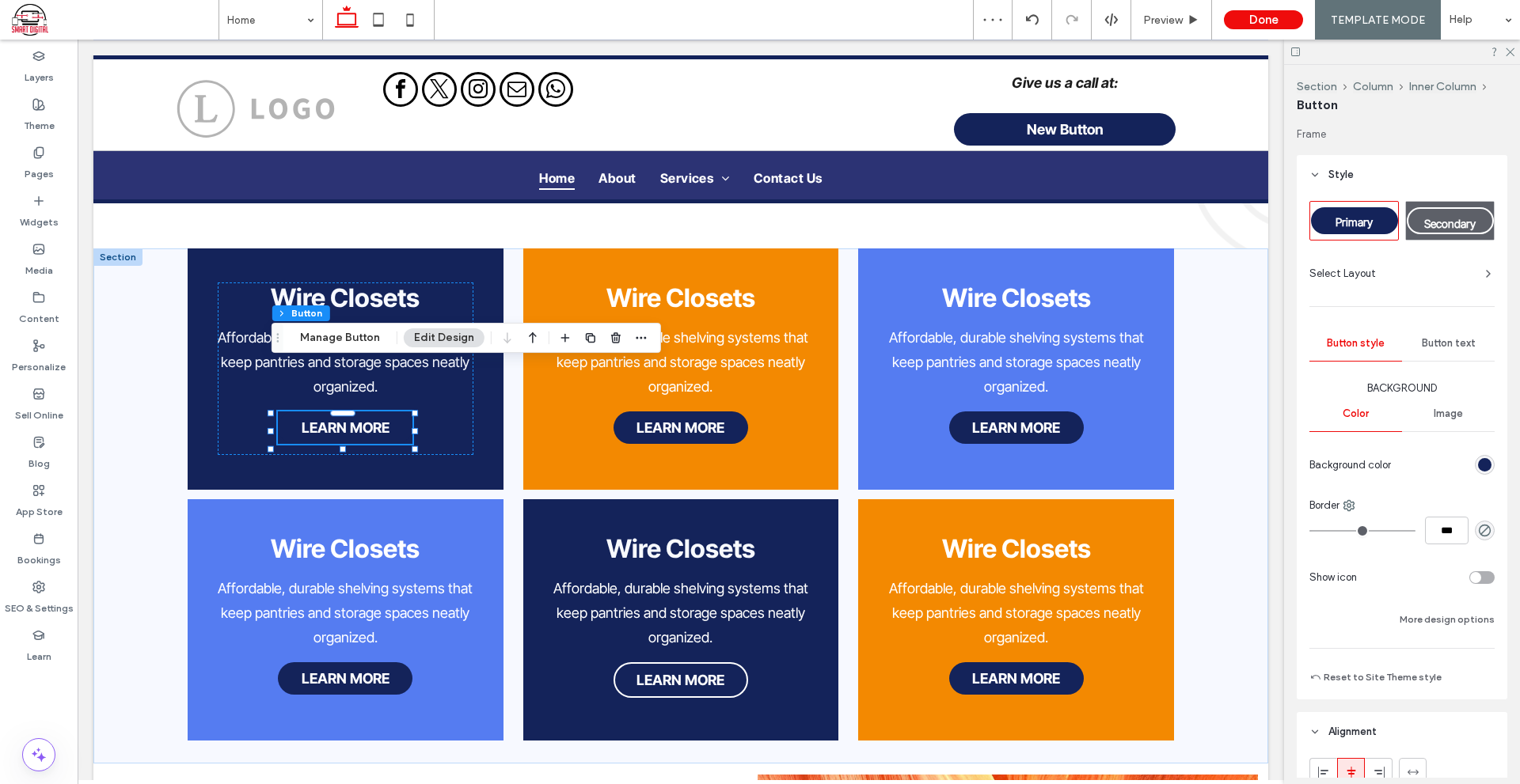
click at [1466, 223] on span "Secondary" at bounding box center [1449, 223] width 51 height 13
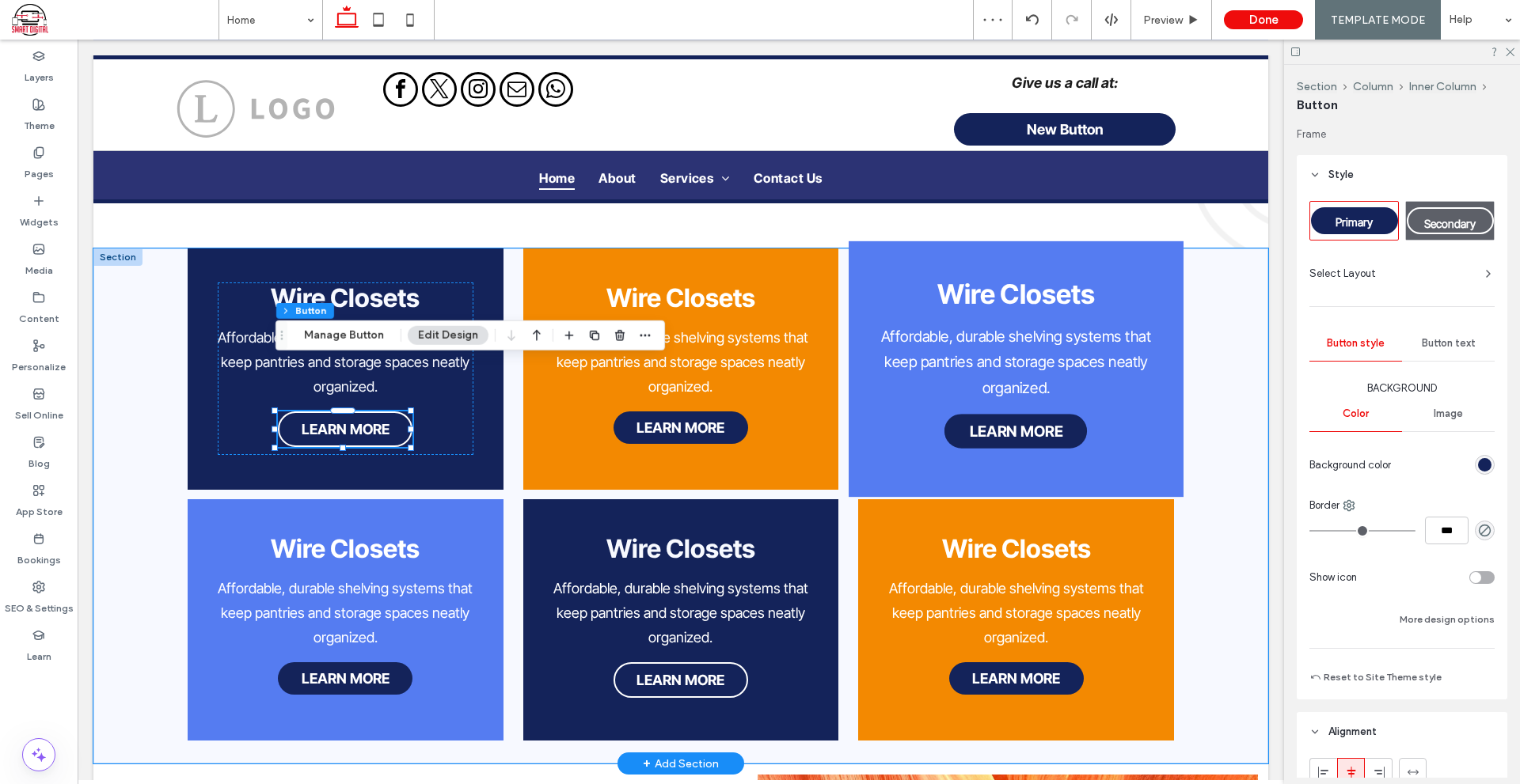
type input "*"
type input "***"
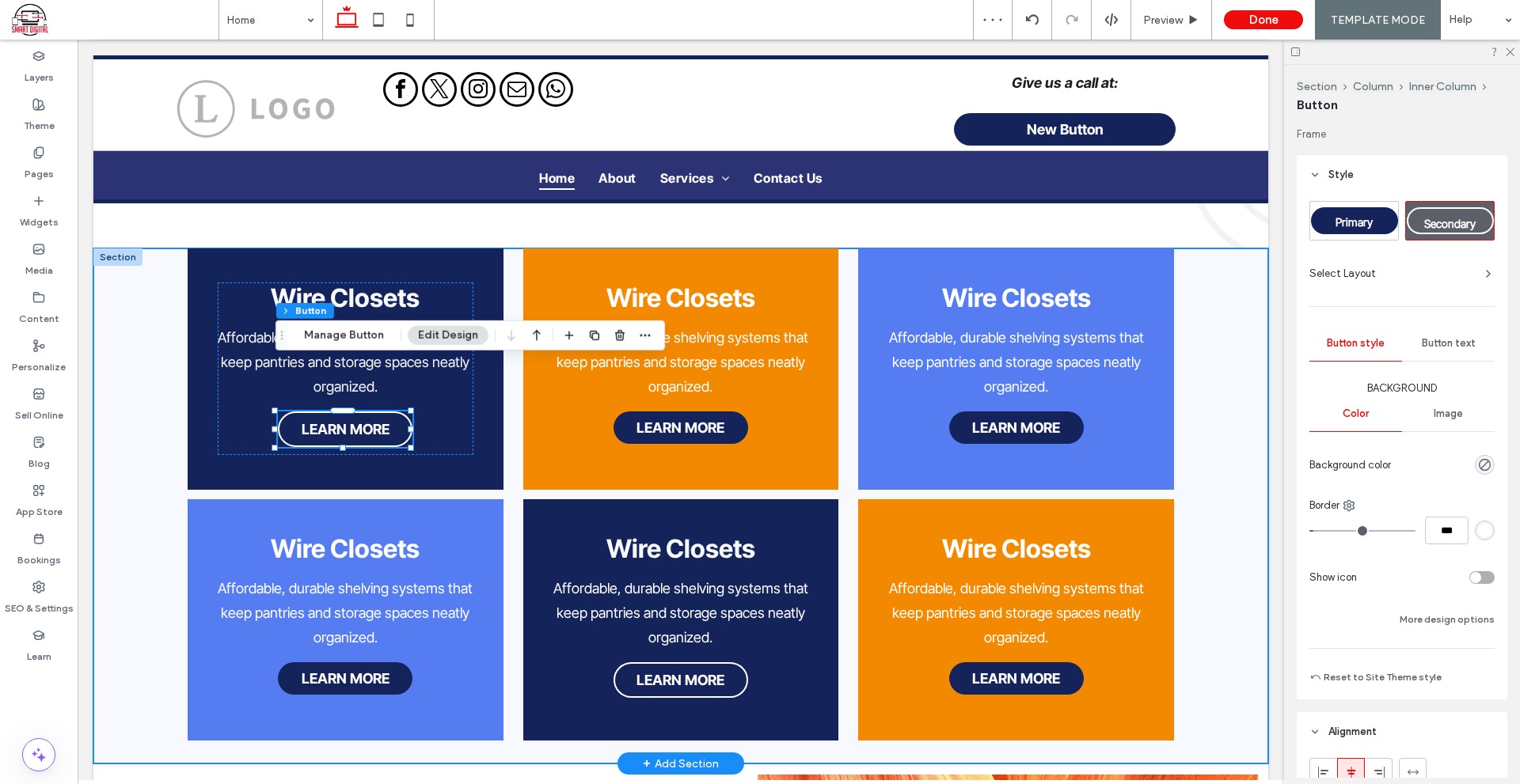
click at [1199, 483] on div "Wire Closets Affordable, durable shelving systems that keep pantries and storag…" at bounding box center [680, 506] width 1174 height 516
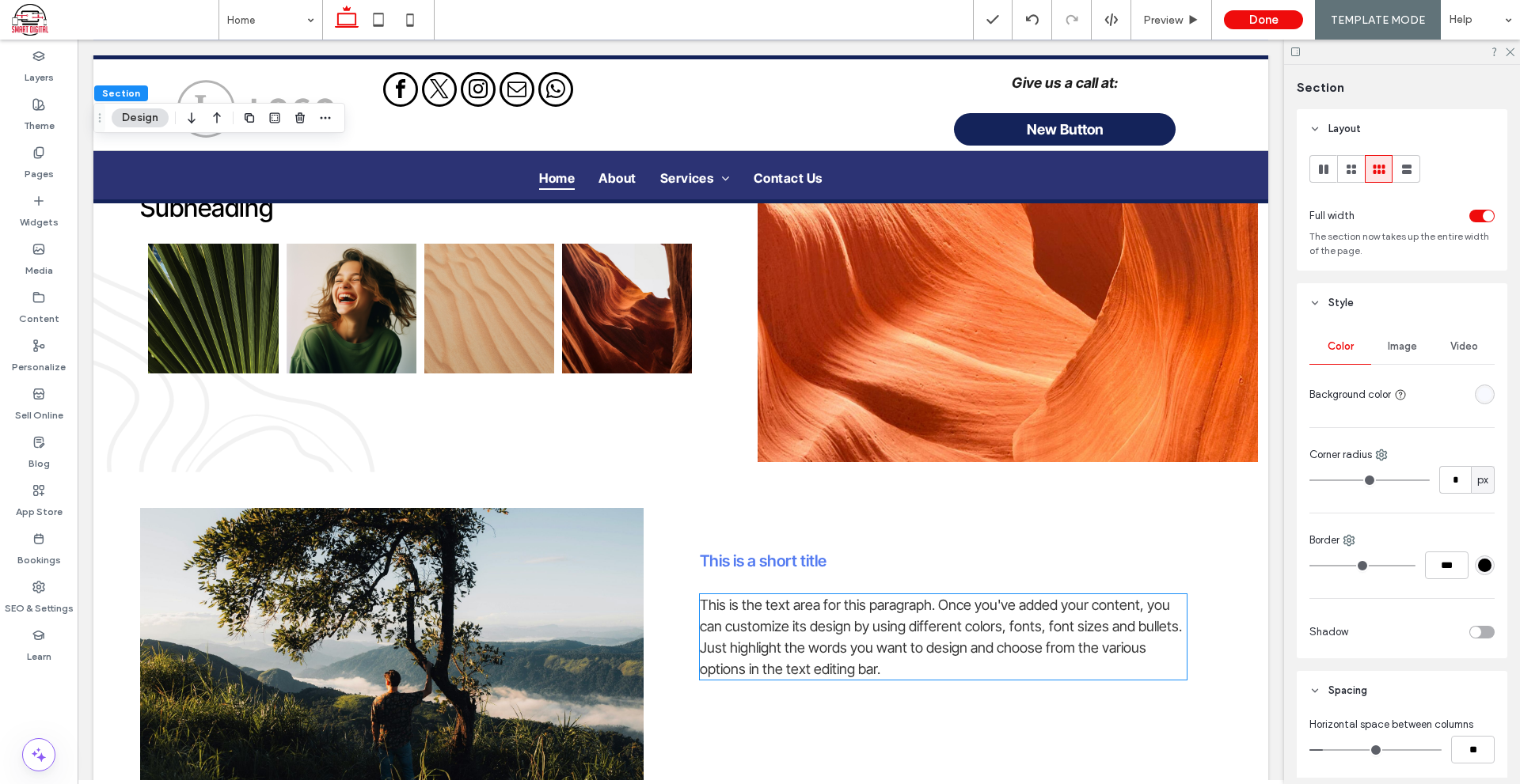
scroll to position [2452, 0]
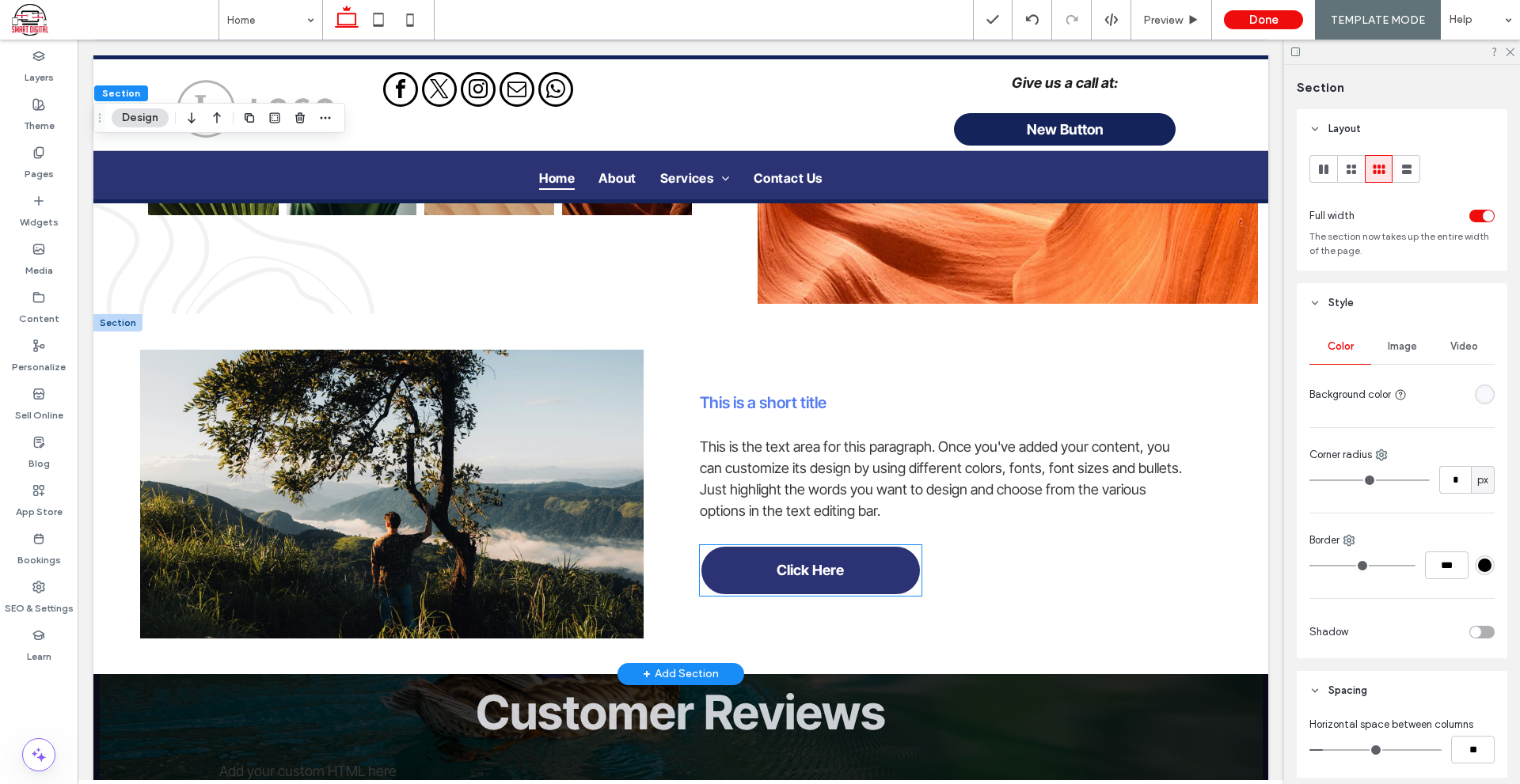
click at [817, 561] on span "Click Here" at bounding box center [810, 569] width 67 height 17
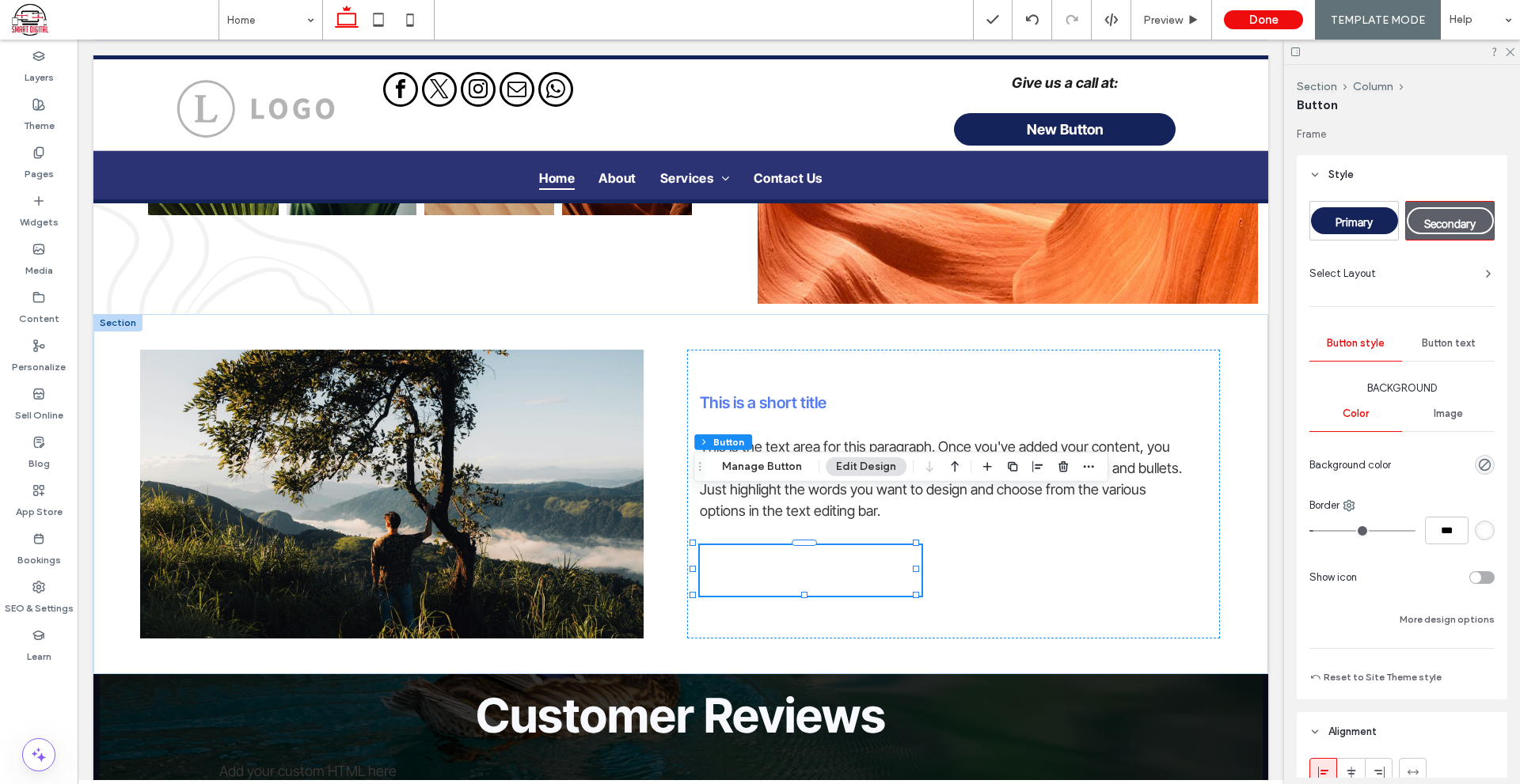
click at [1342, 229] on div "Primary" at bounding box center [1355, 220] width 87 height 27
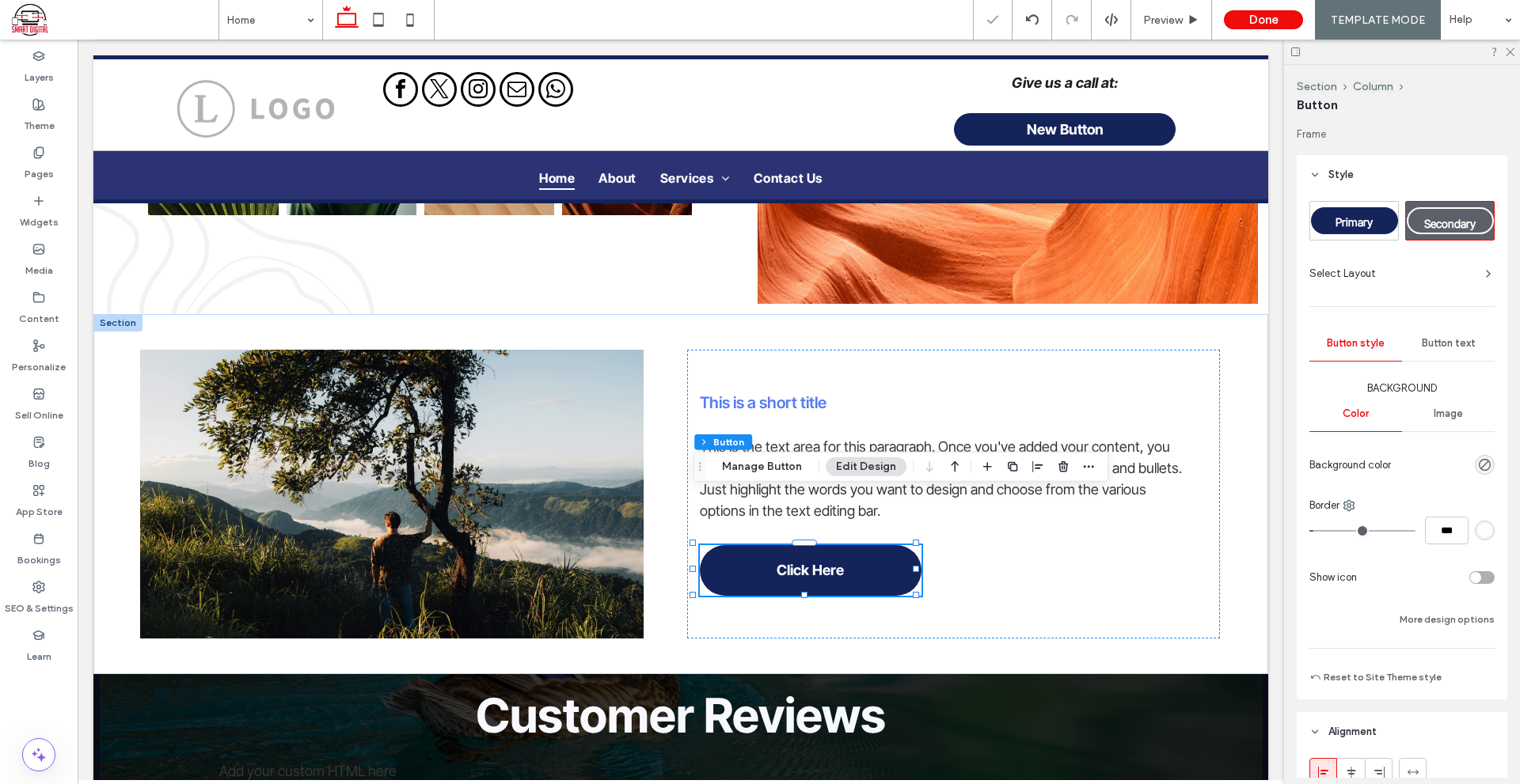
type input "*"
type input "***"
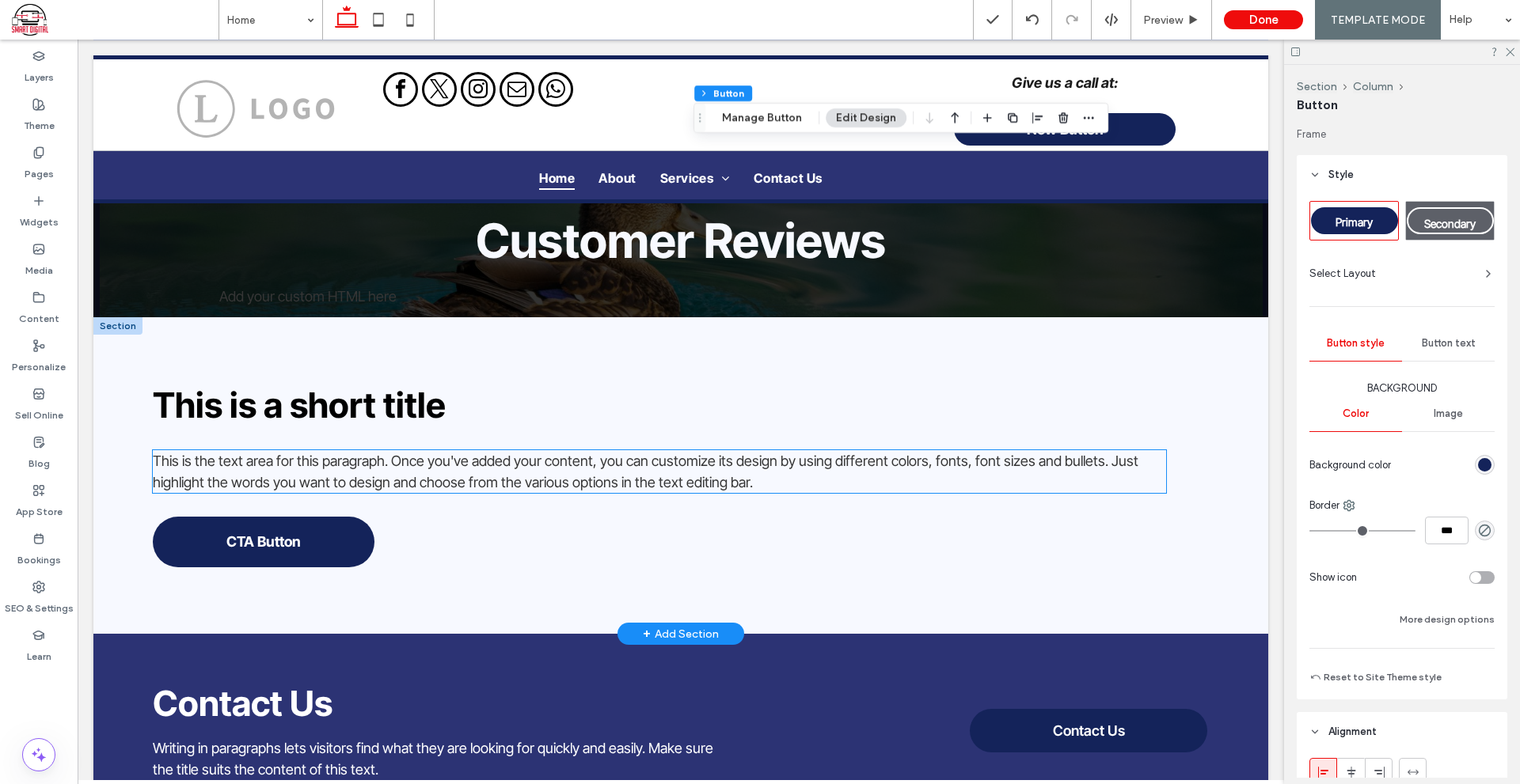
scroll to position [3006, 0]
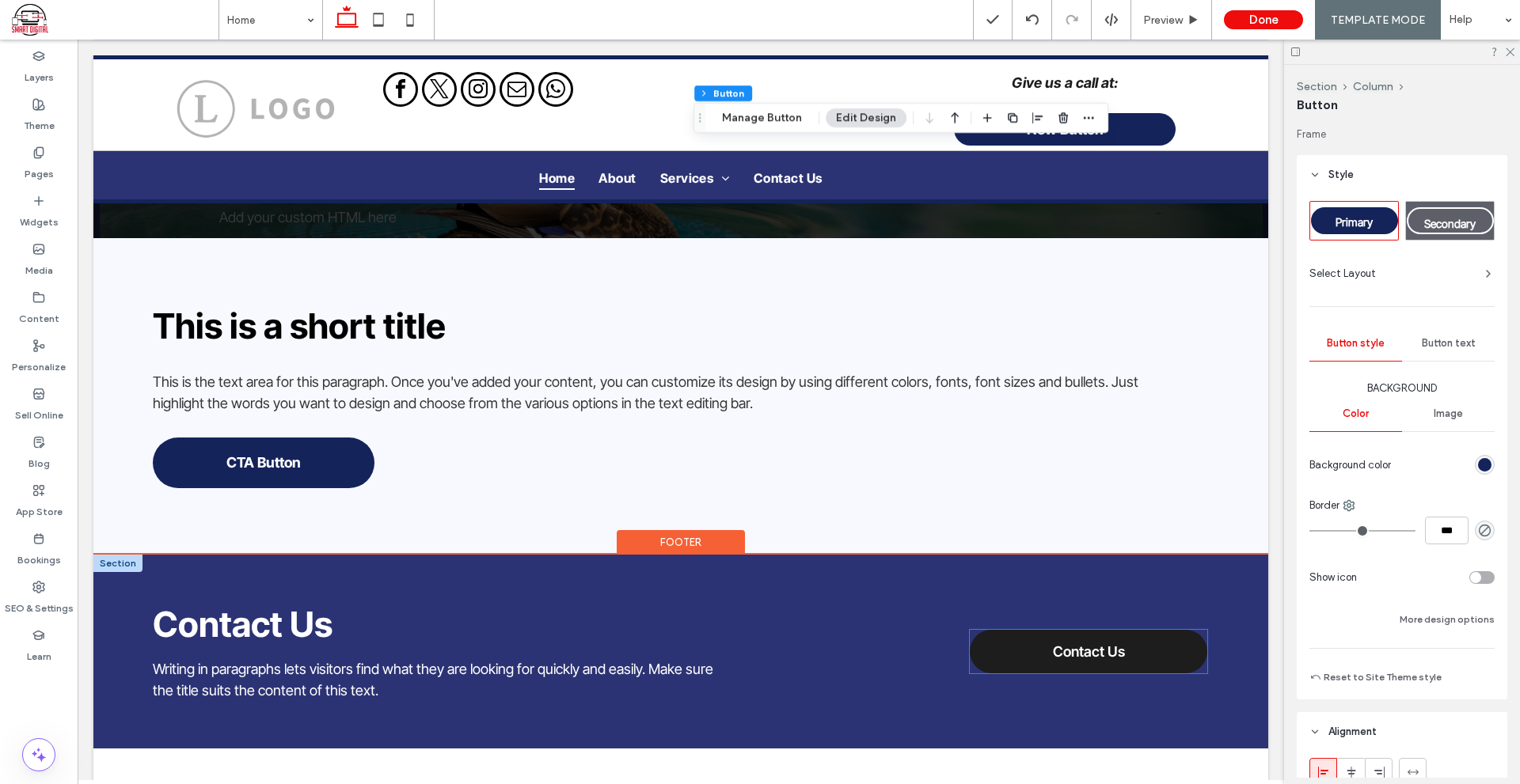
click at [1078, 630] on link "Contact Us" at bounding box center [1088, 652] width 238 height 44
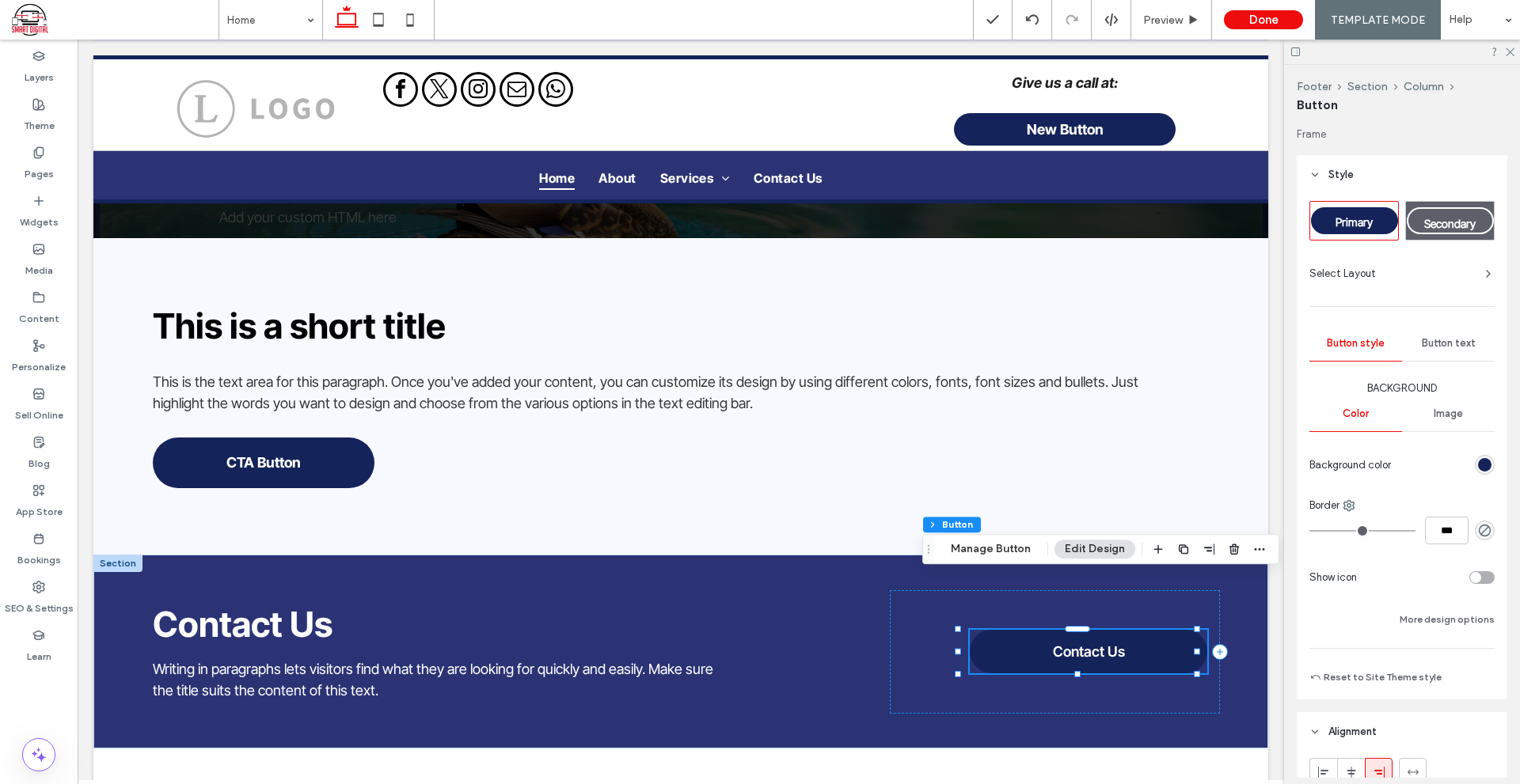
click at [999, 535] on div "Footer Section Column Button Manage Button Edit Design" at bounding box center [1100, 549] width 357 height 30
click at [999, 540] on button "Manage Button" at bounding box center [990, 549] width 100 height 19
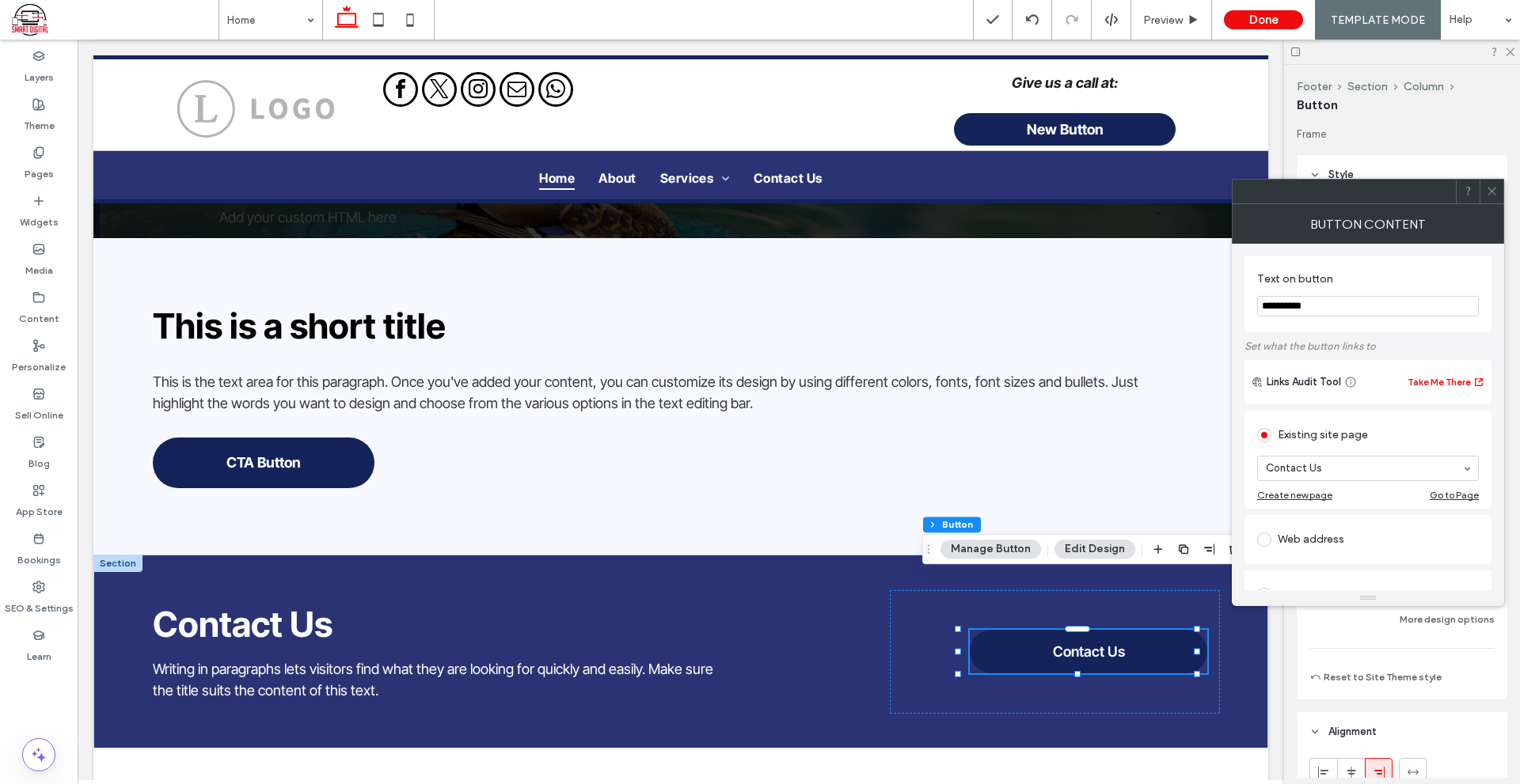
click at [1498, 178] on header "Style" at bounding box center [1402, 174] width 211 height 39
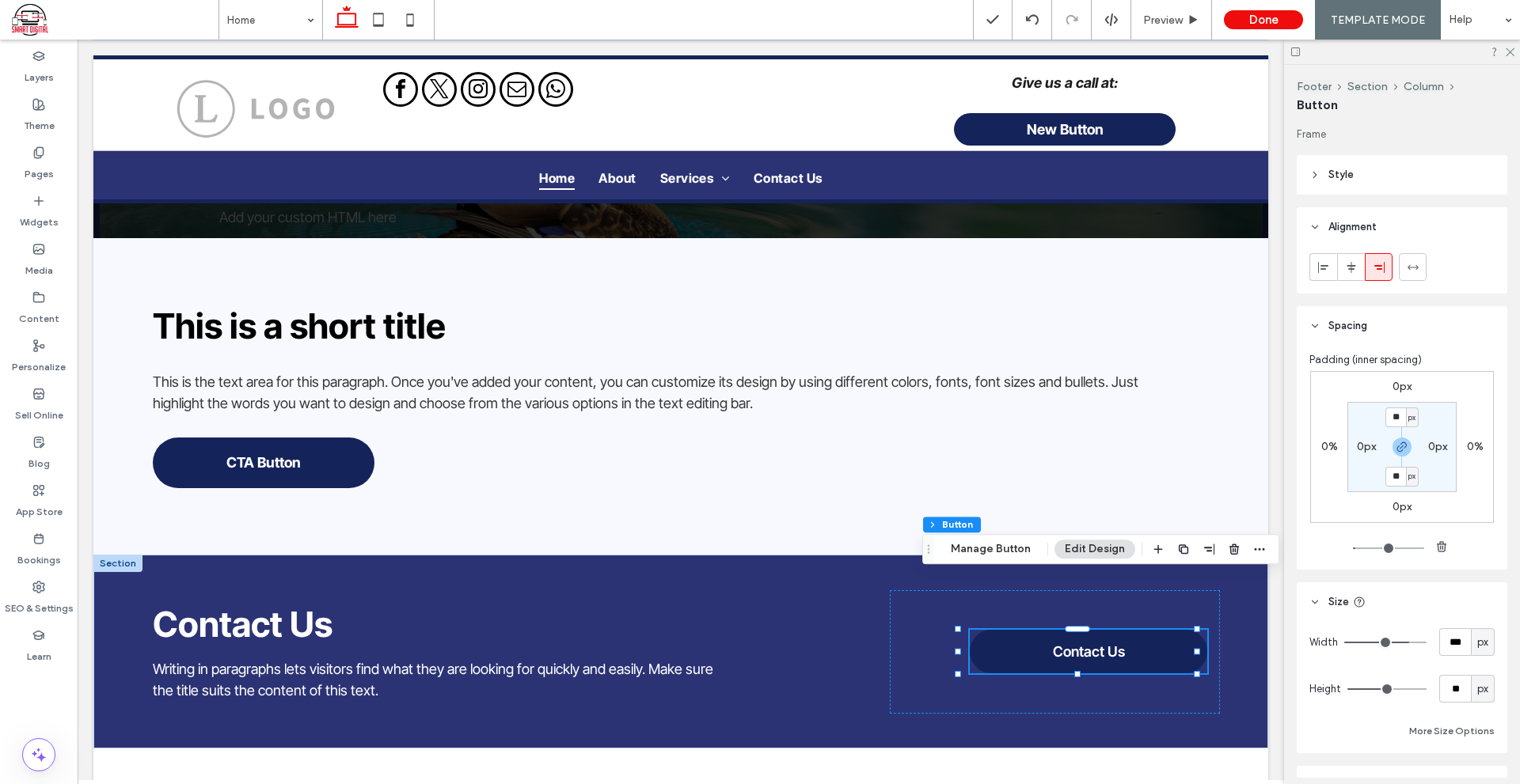
click at [1394, 179] on header "Style" at bounding box center [1402, 174] width 211 height 39
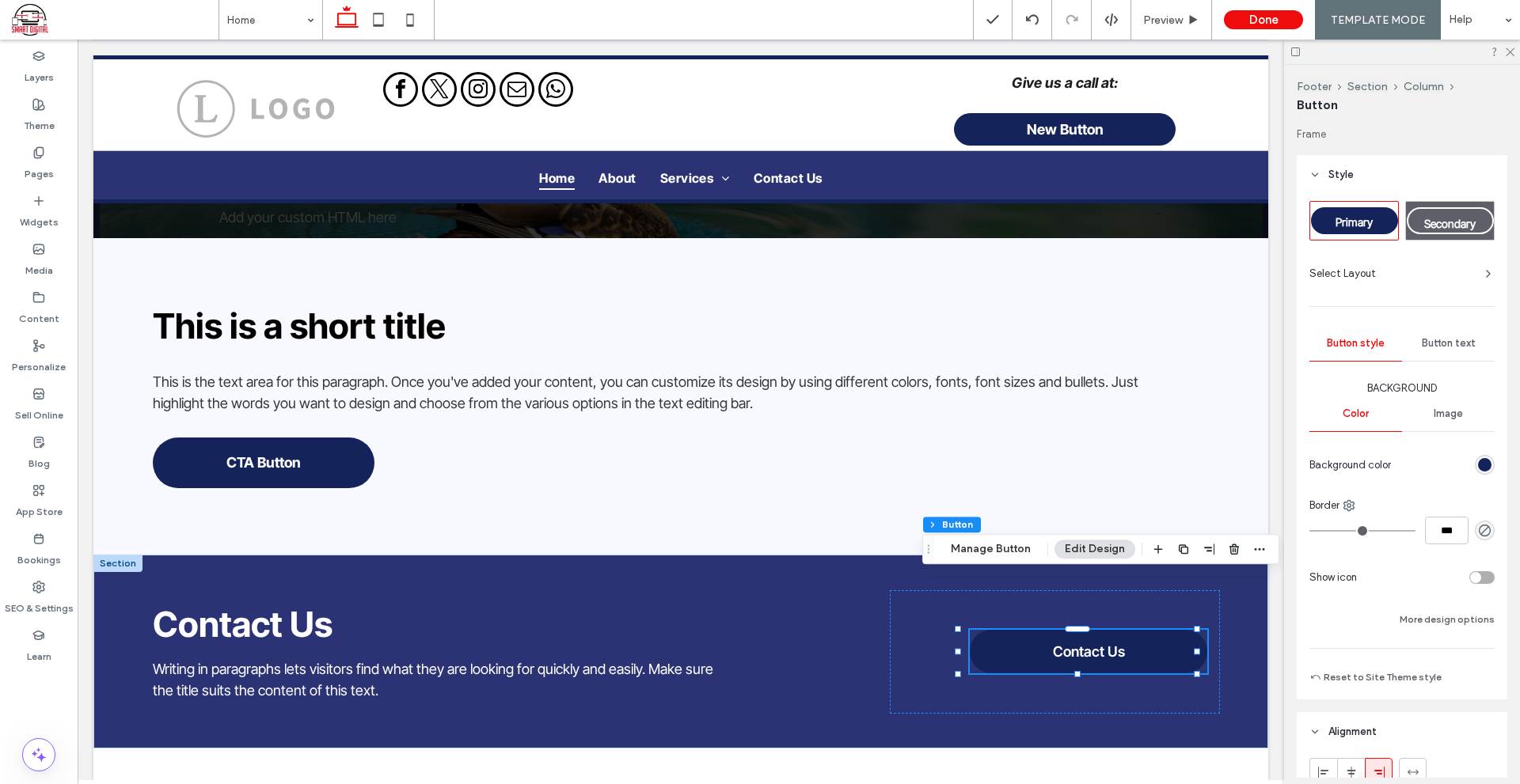
click at [1443, 211] on div "Secondary" at bounding box center [1450, 220] width 87 height 27
type input "*"
type input "***"
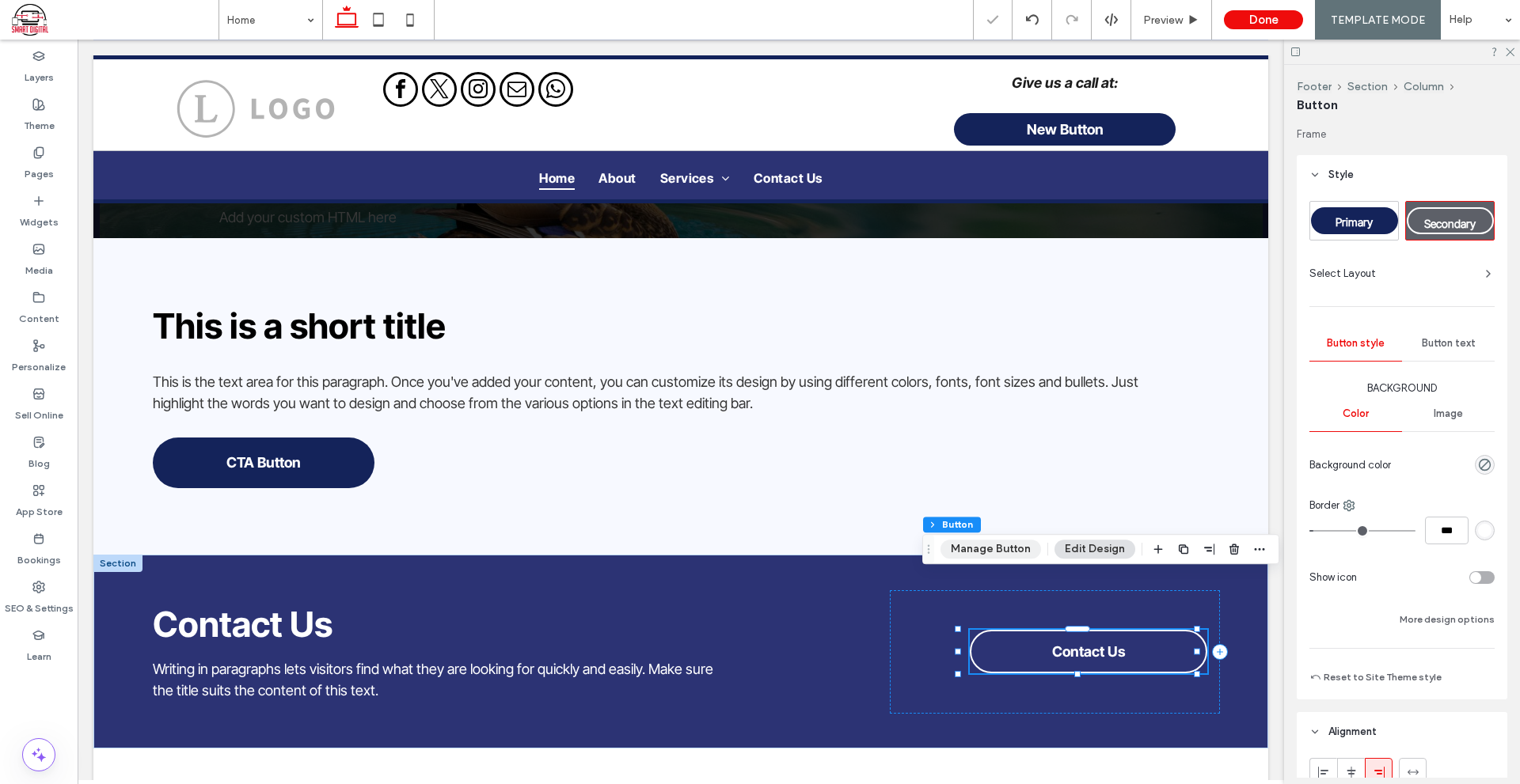
click at [1006, 539] on button "Manage Button" at bounding box center [990, 549] width 100 height 19
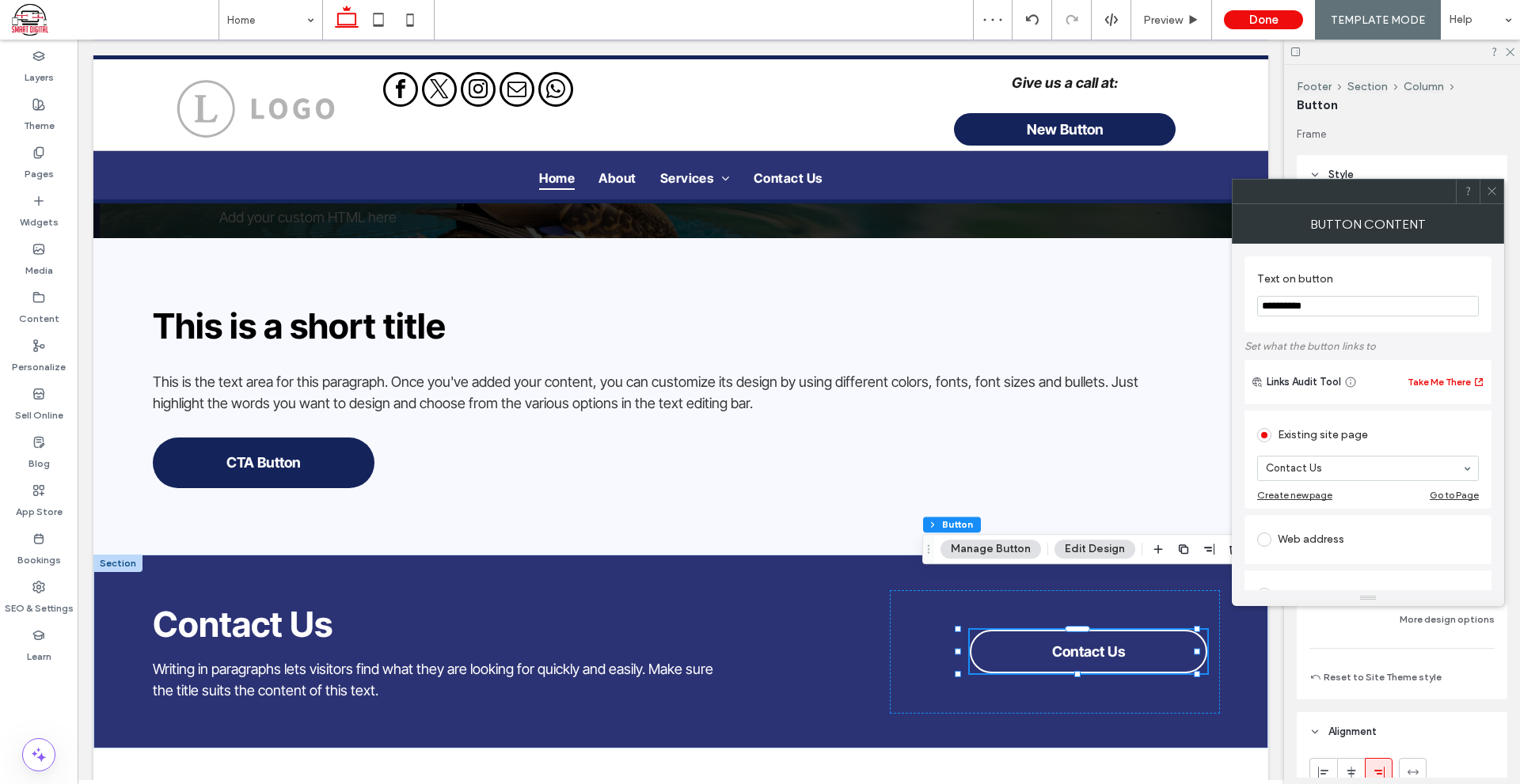
click at [1491, 197] on span at bounding box center [1491, 191] width 12 height 23
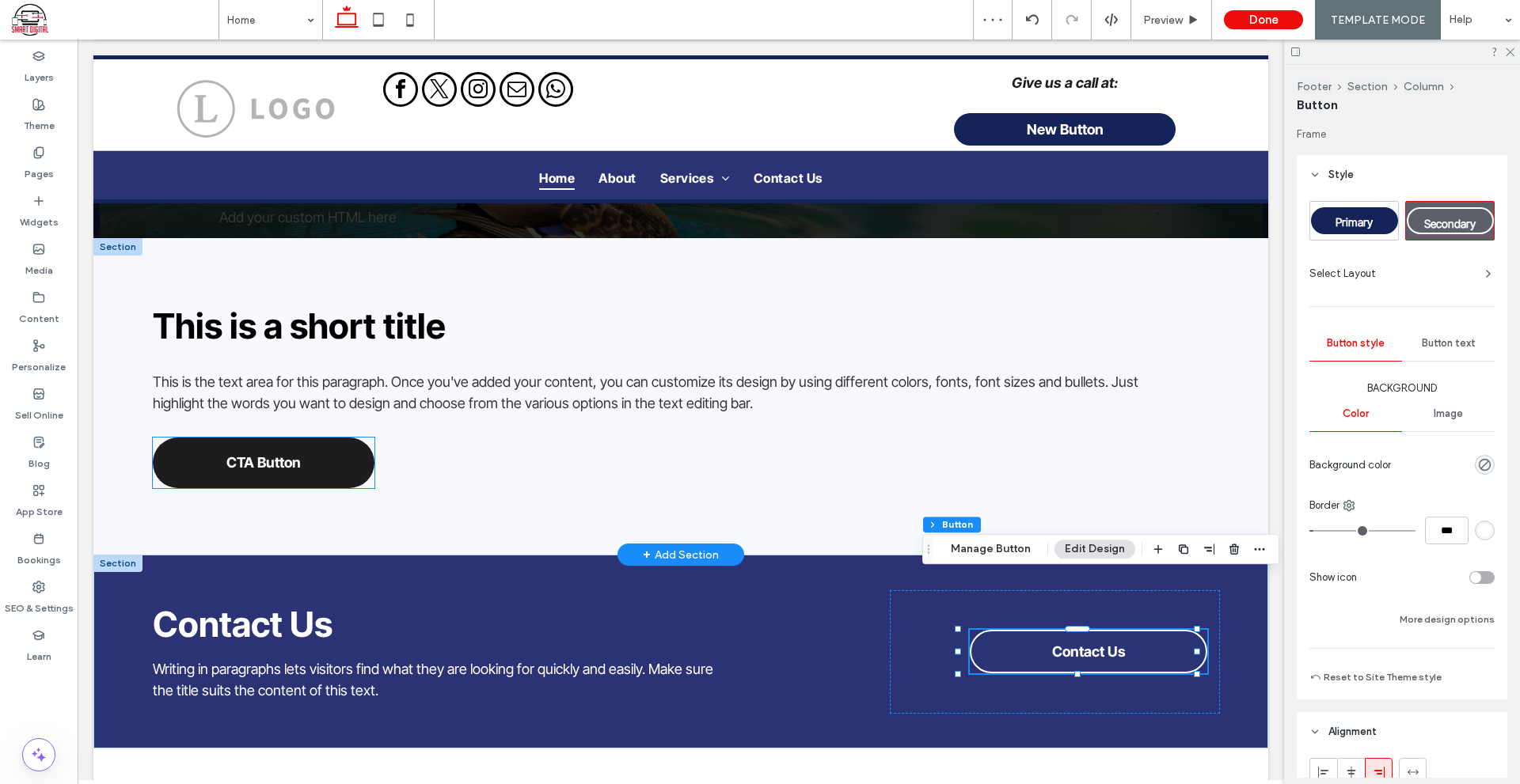
click at [303, 438] on link "CTA Button" at bounding box center [263, 463] width 222 height 50
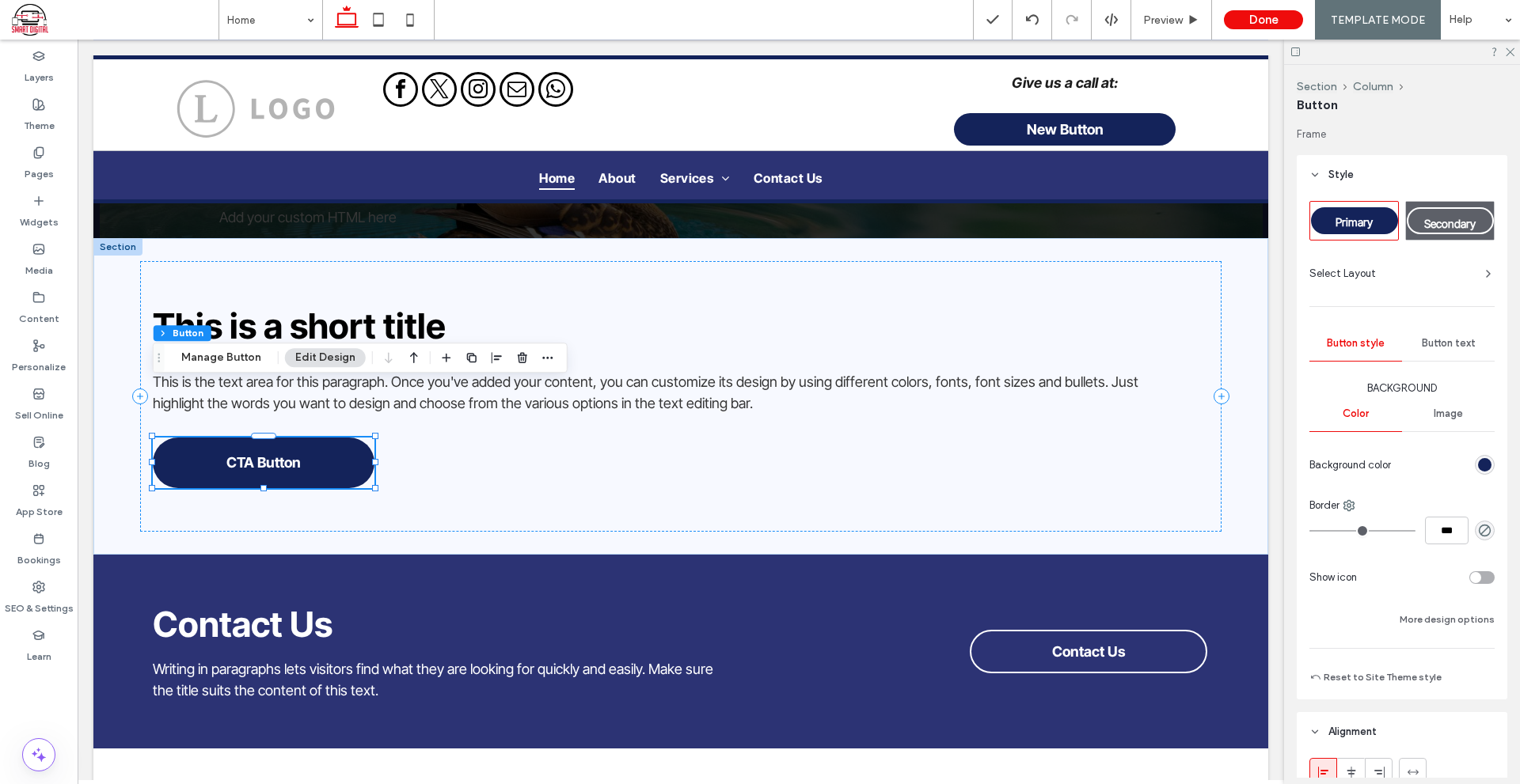
click at [248, 372] on div "Section Column Button Manage Button Edit Design" at bounding box center [360, 358] width 414 height 30
click at [245, 367] on button "Manage Button" at bounding box center [220, 358] width 100 height 19
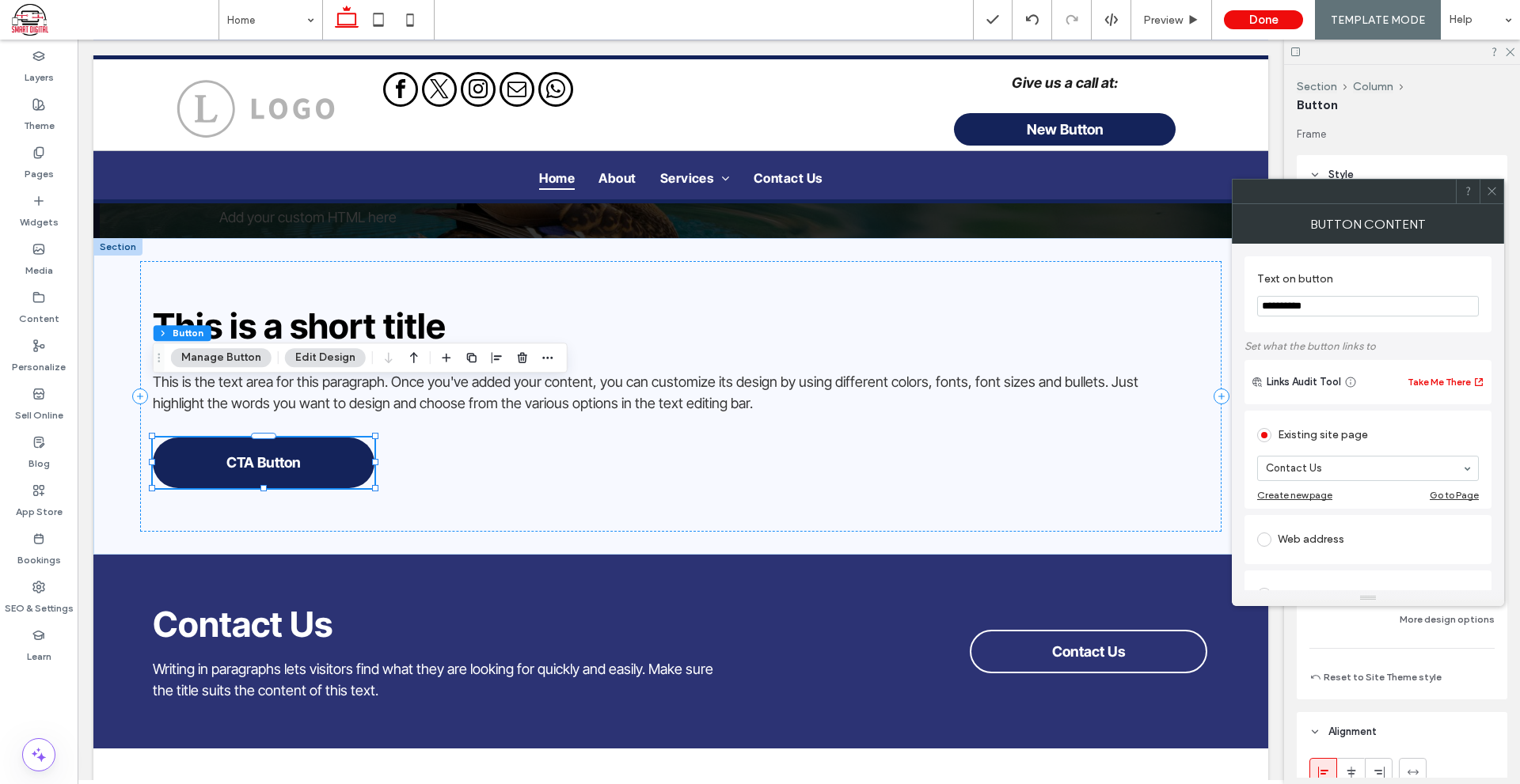
click at [1488, 191] on icon at bounding box center [1491, 191] width 12 height 12
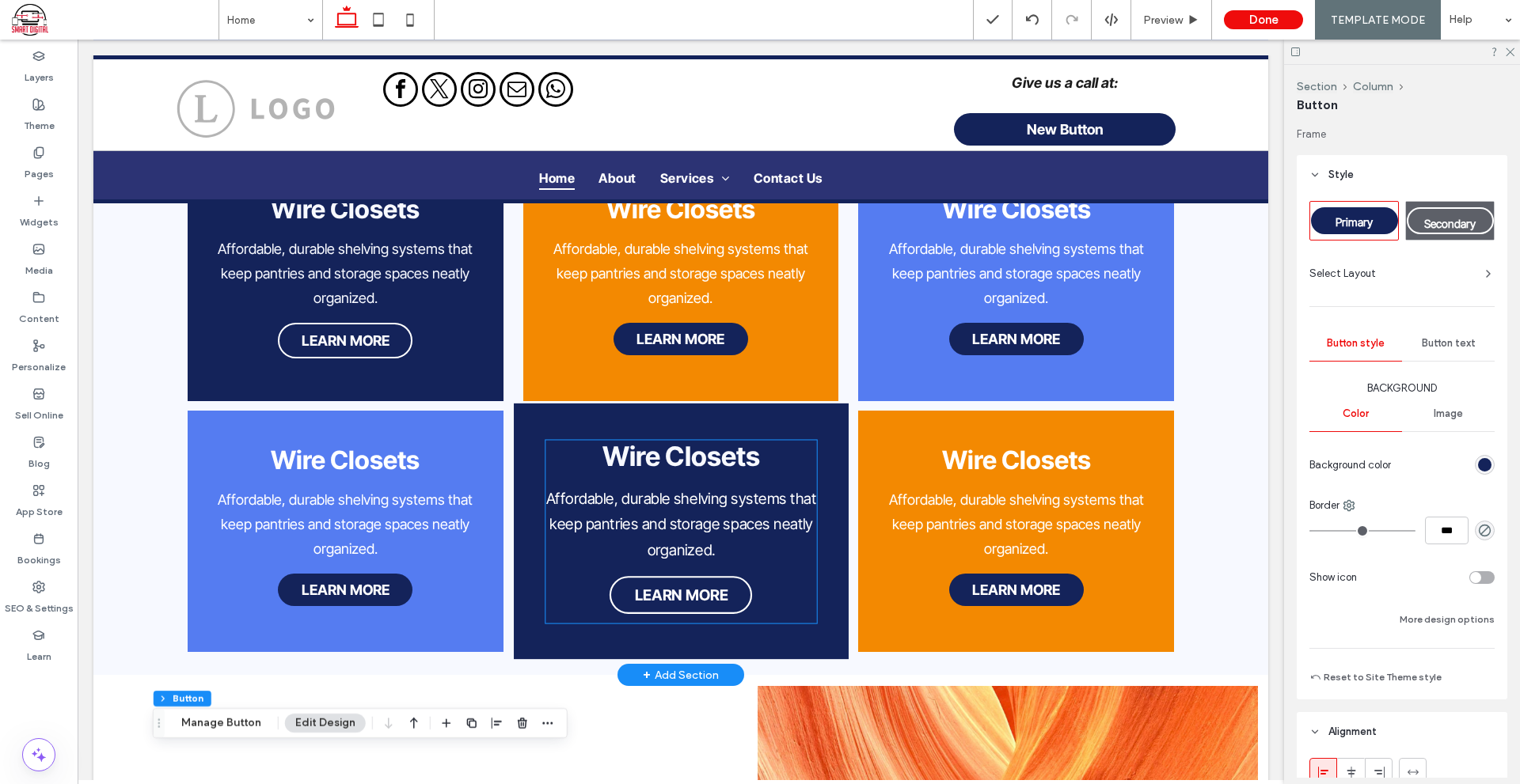
scroll to position [1354, 0]
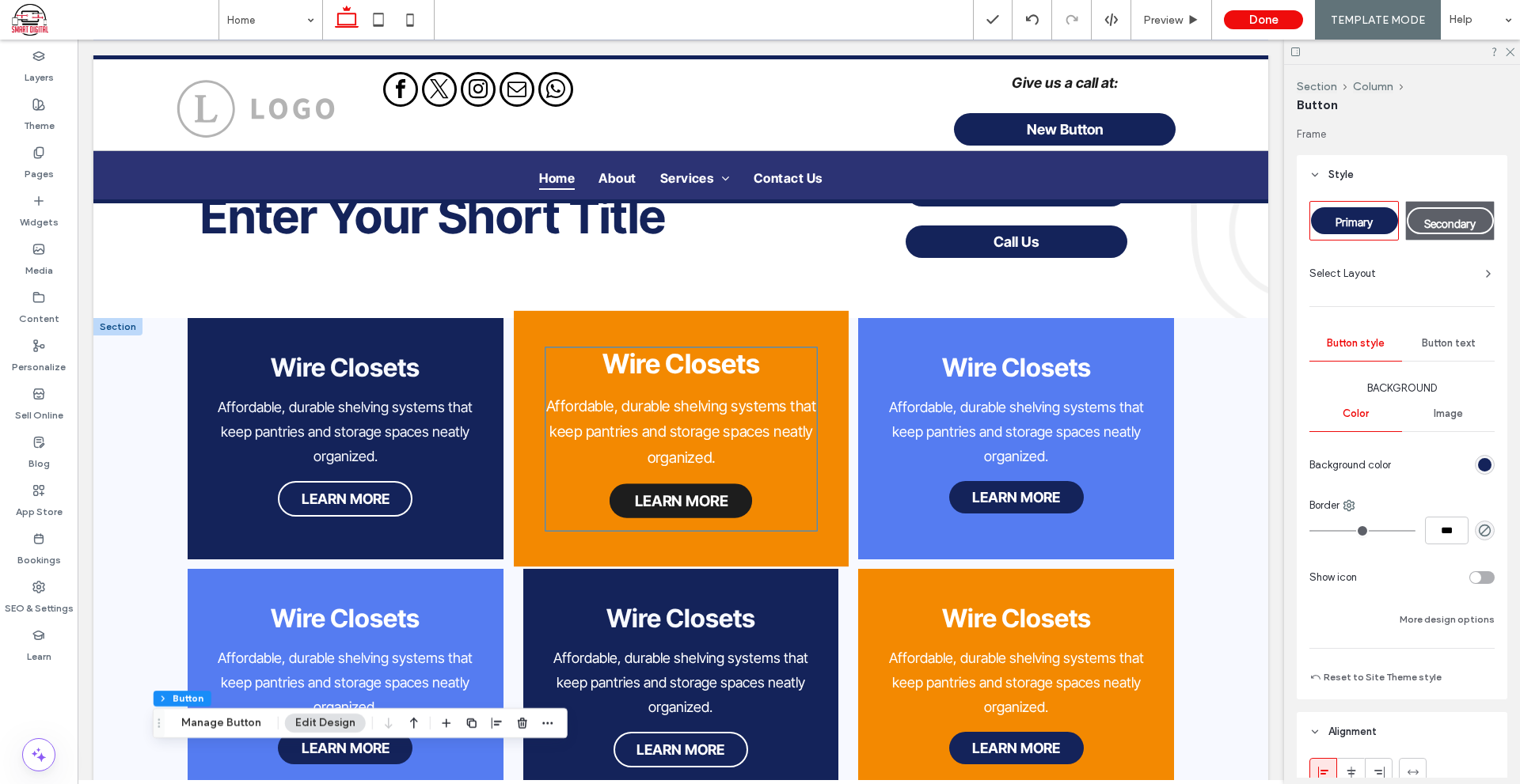
click at [703, 492] on span "LEARN MORE" at bounding box center [680, 500] width 93 height 17
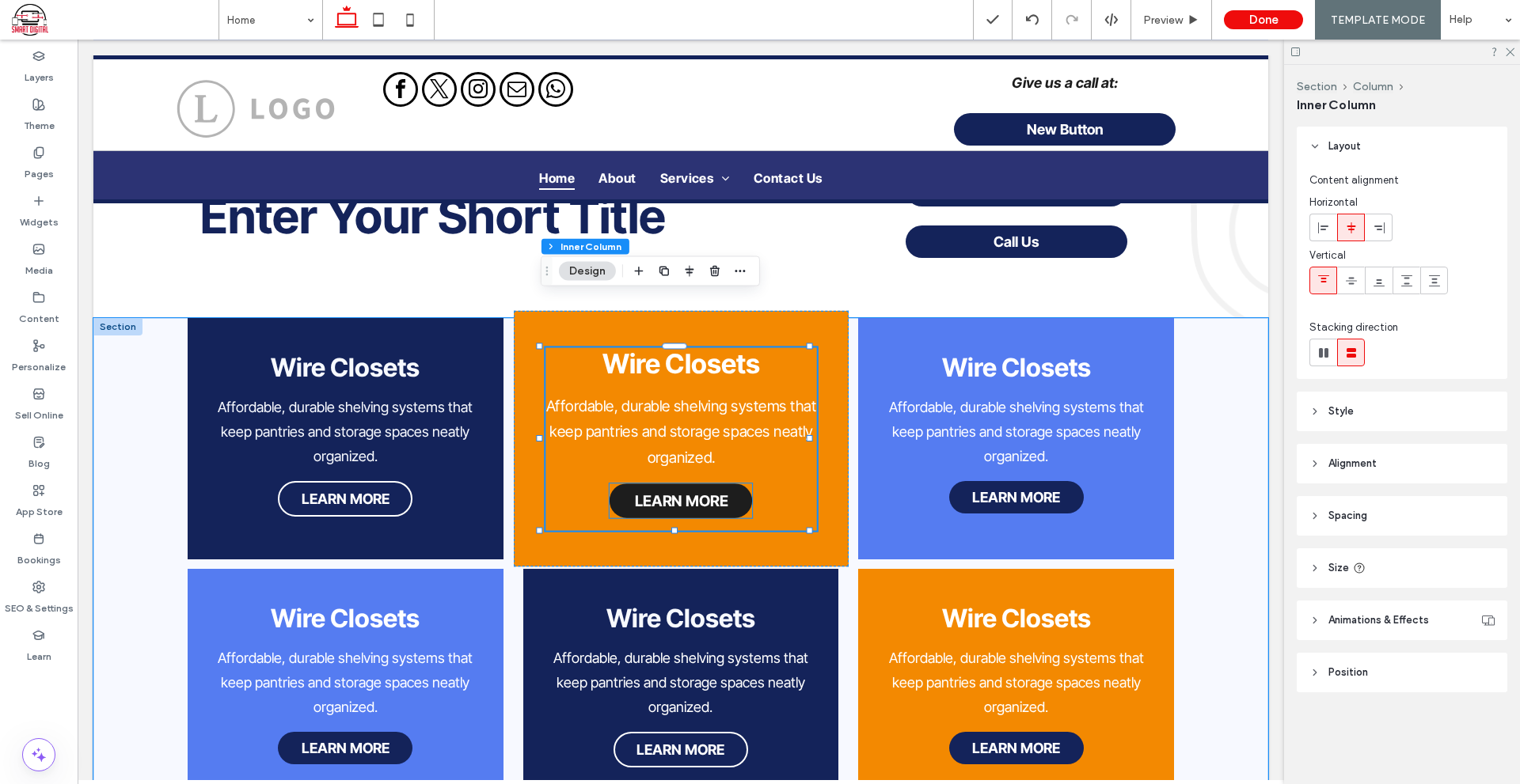
click at [688, 492] on span "LEARN MORE" at bounding box center [680, 500] width 93 height 17
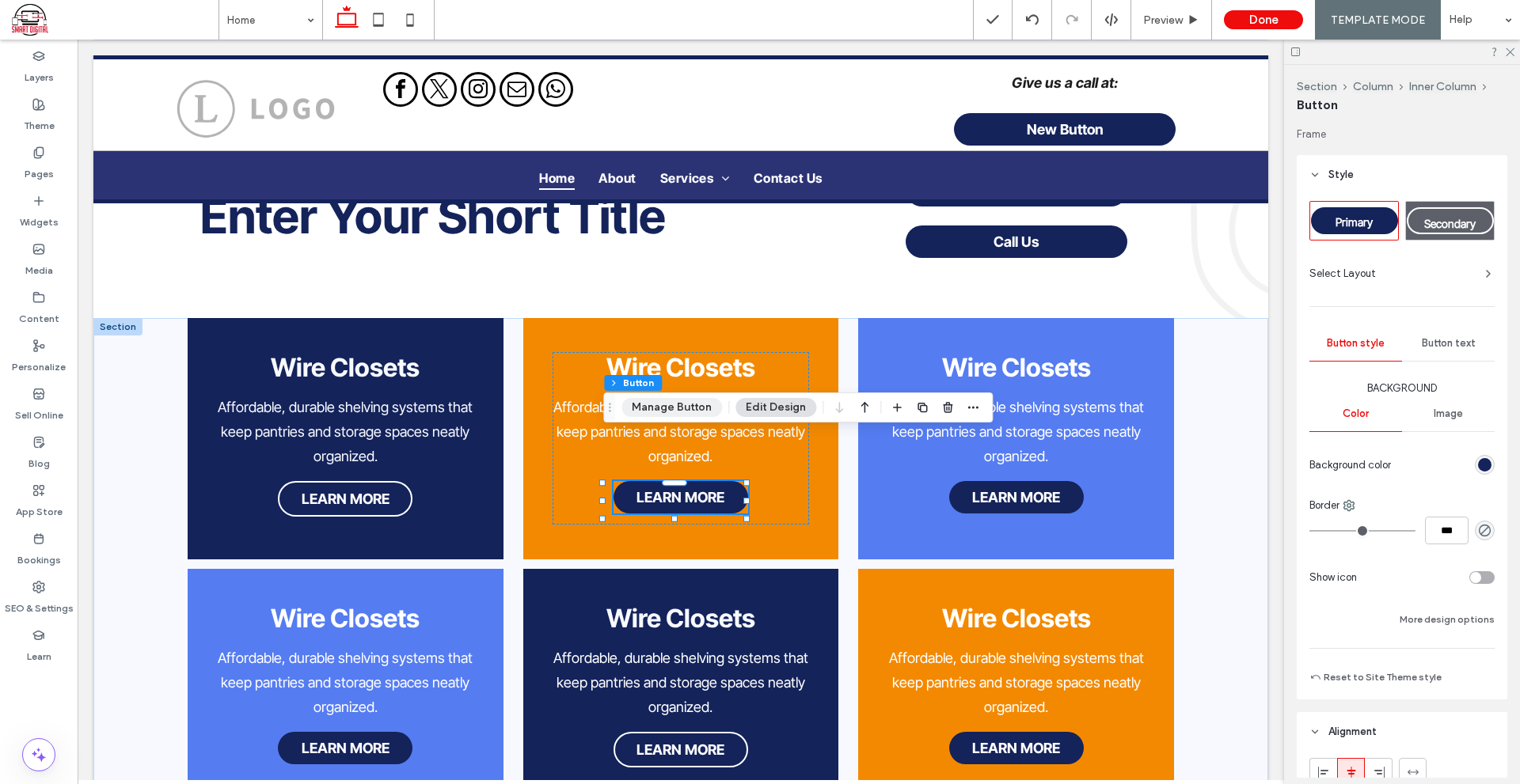
click at [710, 409] on button "Manage Button" at bounding box center [671, 407] width 100 height 19
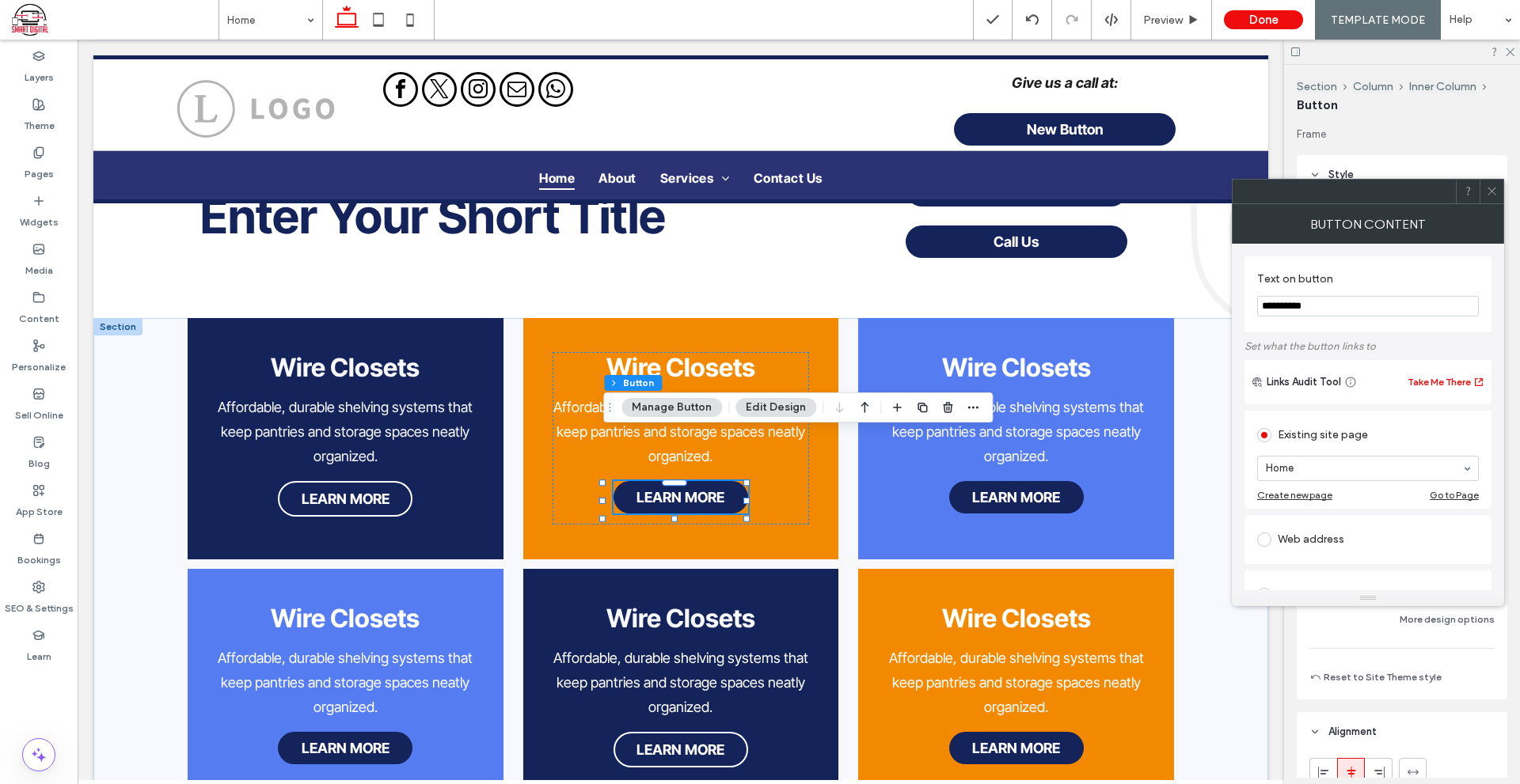
click at [1494, 191] on icon at bounding box center [1491, 191] width 12 height 12
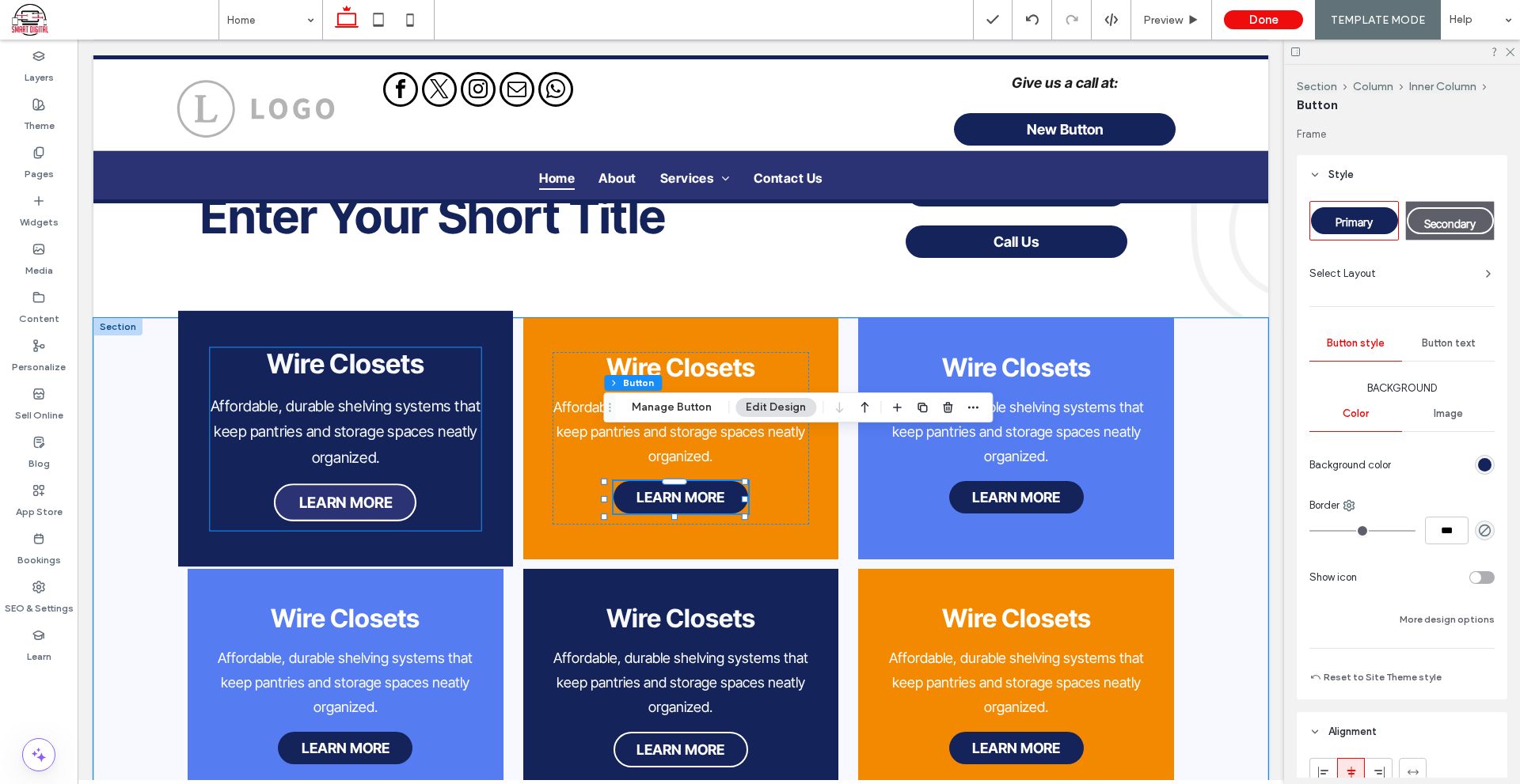
click at [376, 493] on span "LEARN MORE" at bounding box center [345, 502] width 93 height 17
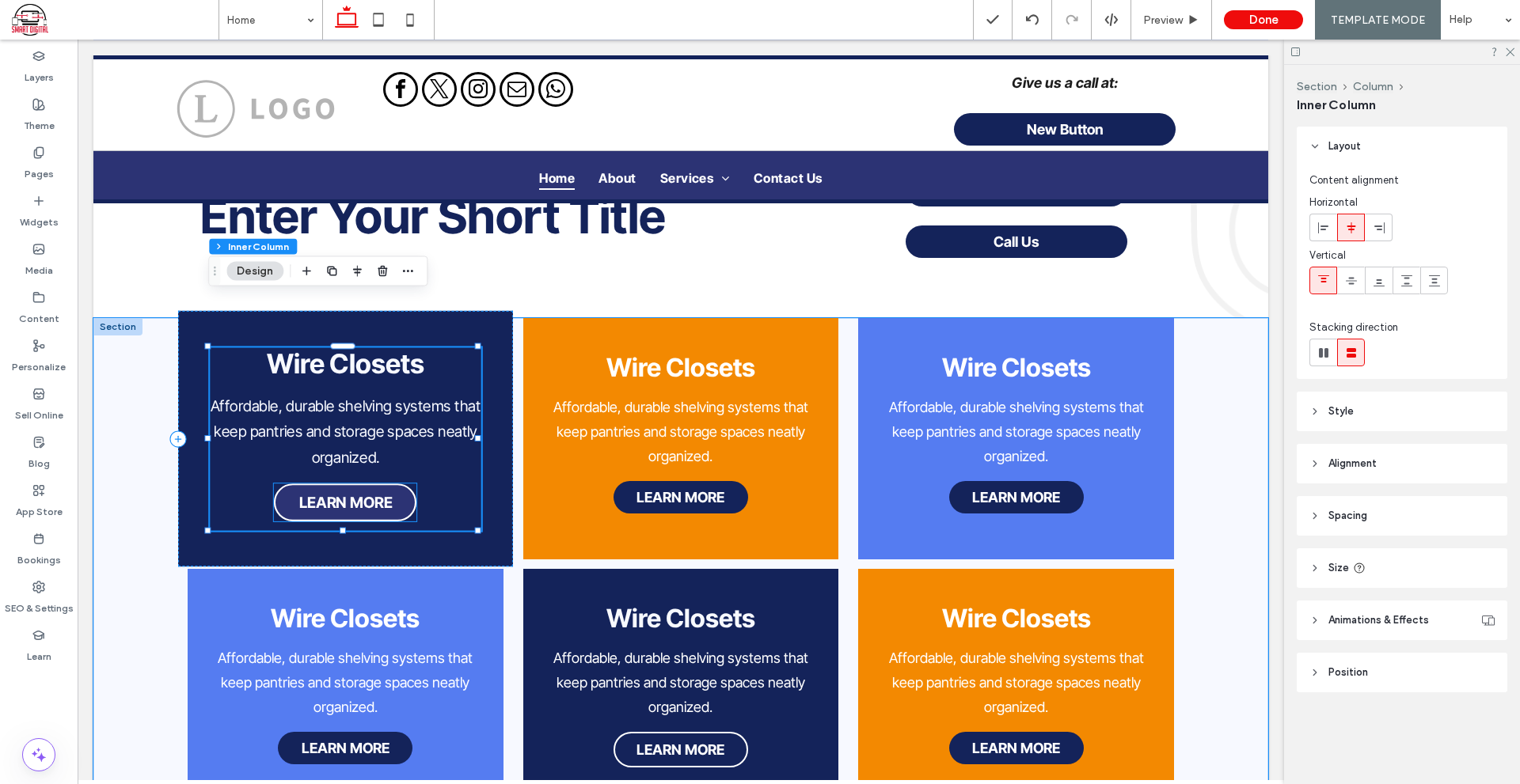
click at [367, 493] on span "LEARN MORE" at bounding box center [345, 502] width 93 height 17
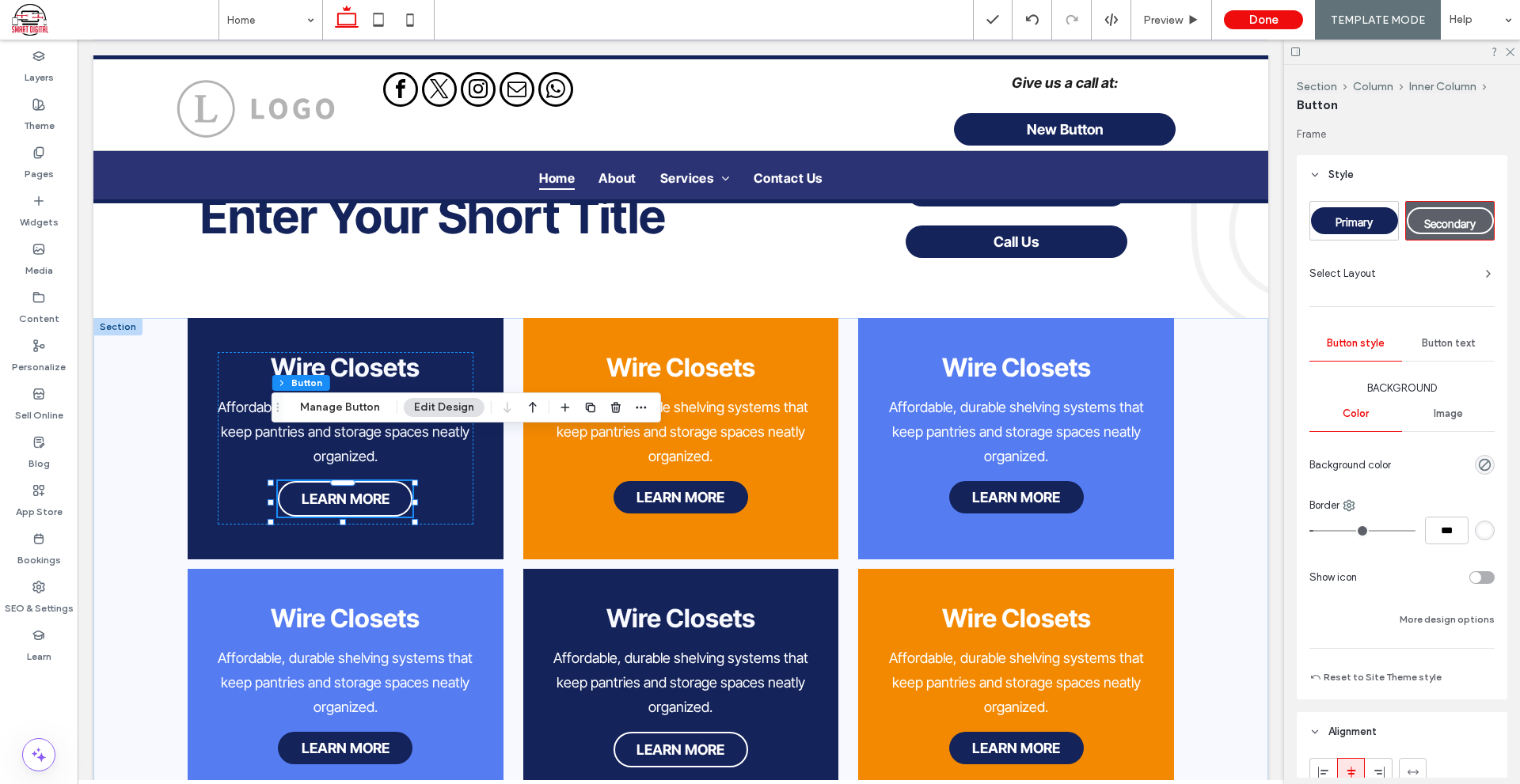
click at [342, 420] on div "Section Column Inner Column Button Manage Button Edit Design" at bounding box center [466, 407] width 389 height 30
click at [342, 415] on button "Manage Button" at bounding box center [340, 407] width 100 height 19
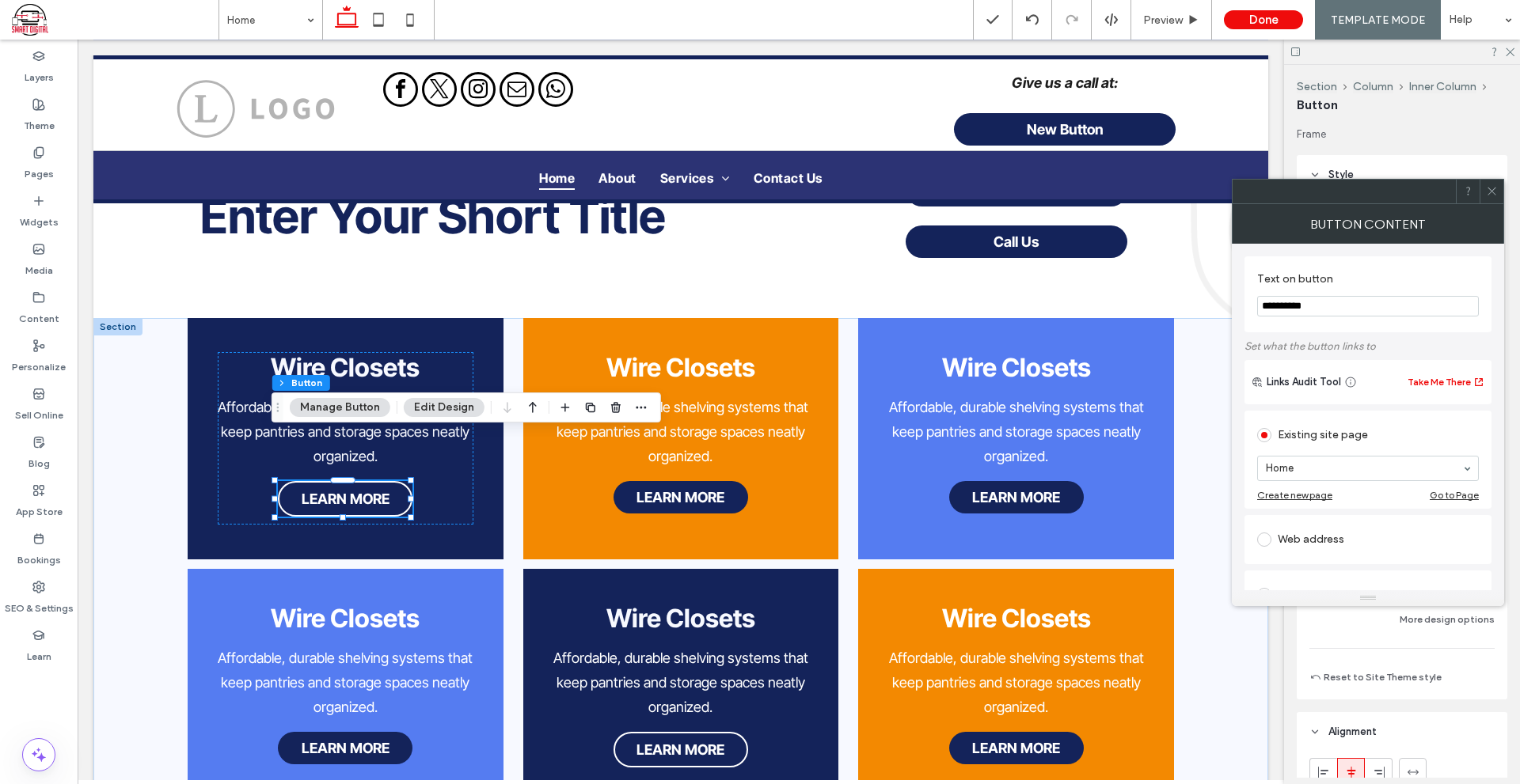
click at [1493, 189] on icon at bounding box center [1491, 191] width 12 height 12
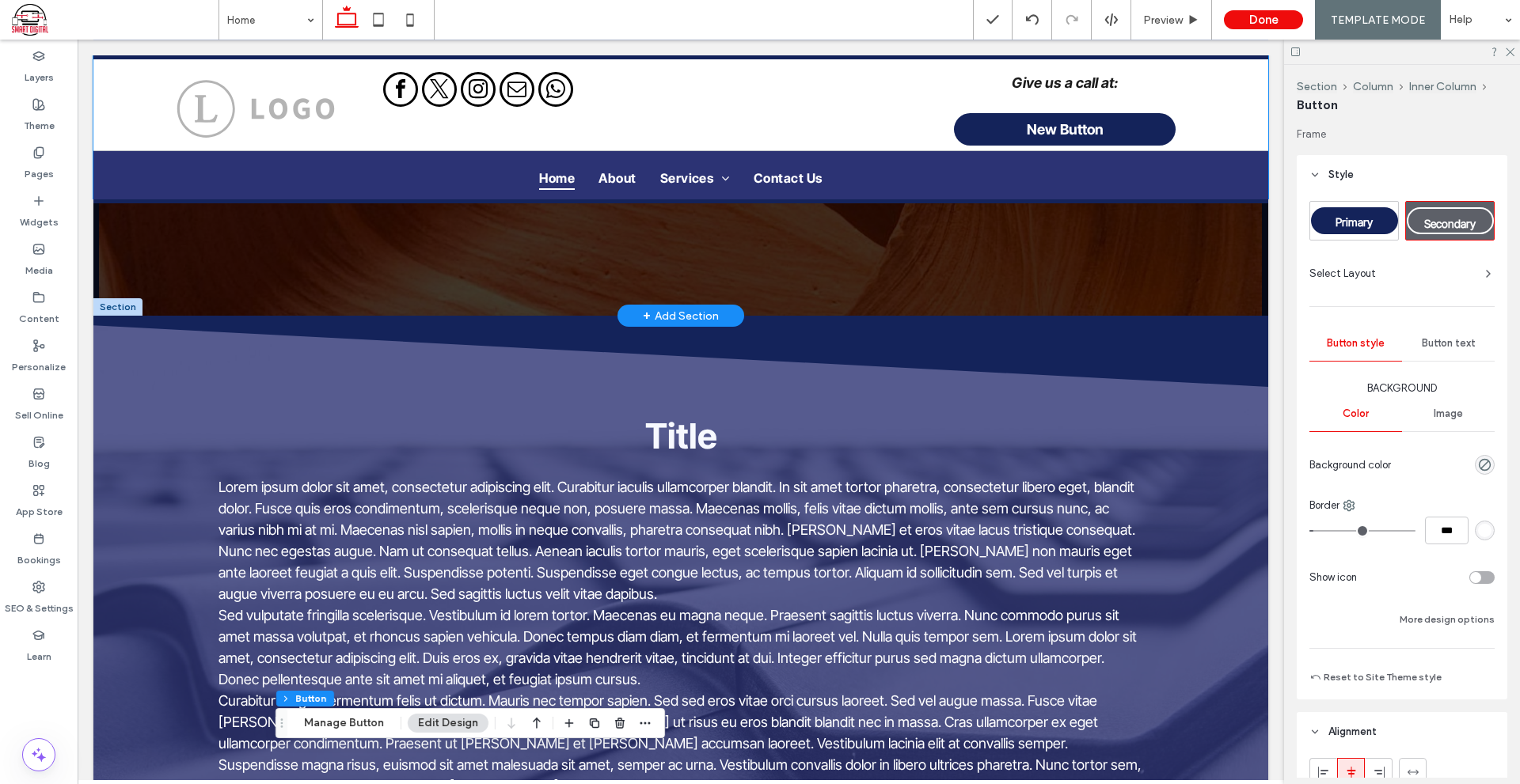
scroll to position [0, 0]
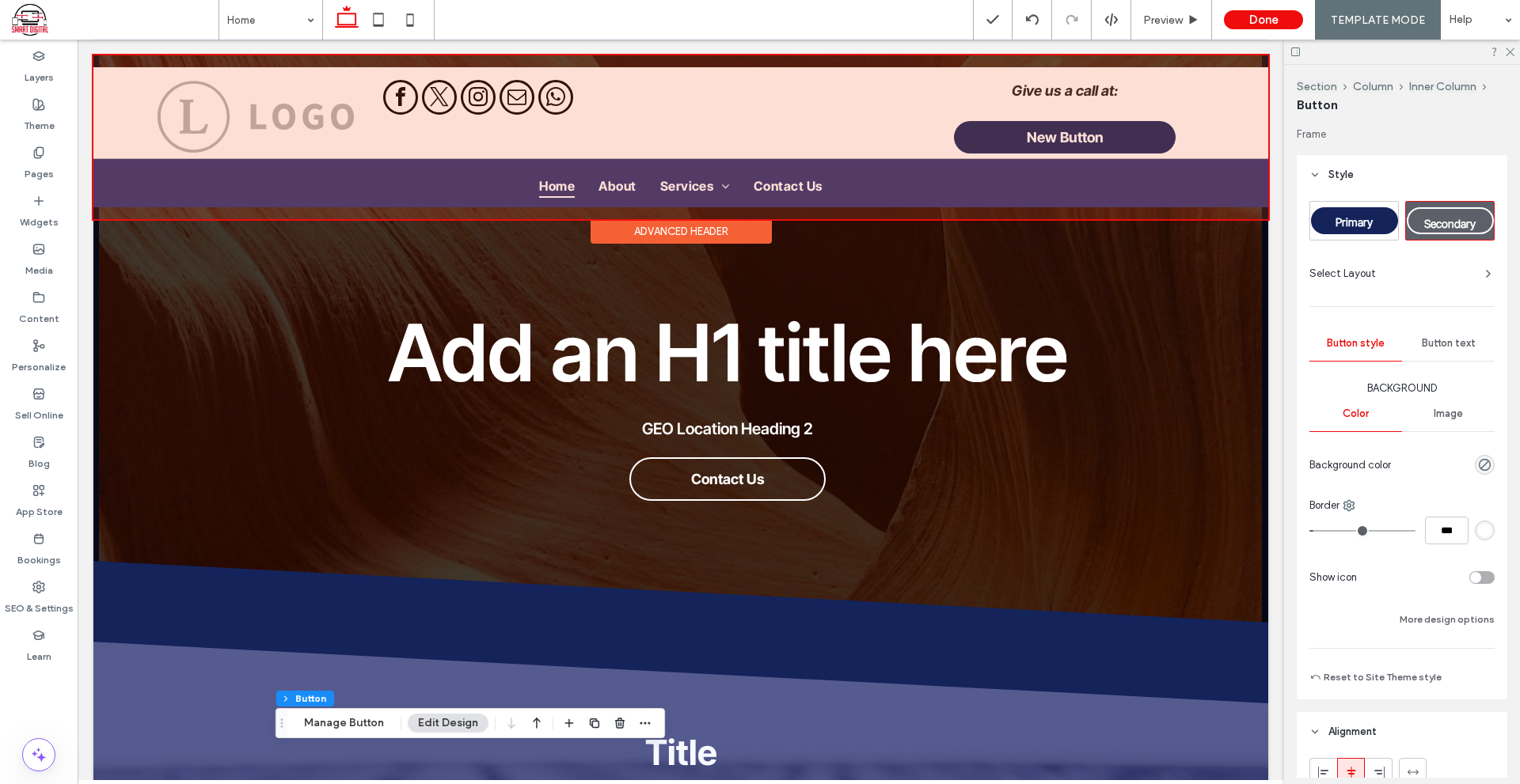
click at [1234, 58] on div at bounding box center [680, 137] width 1174 height 164
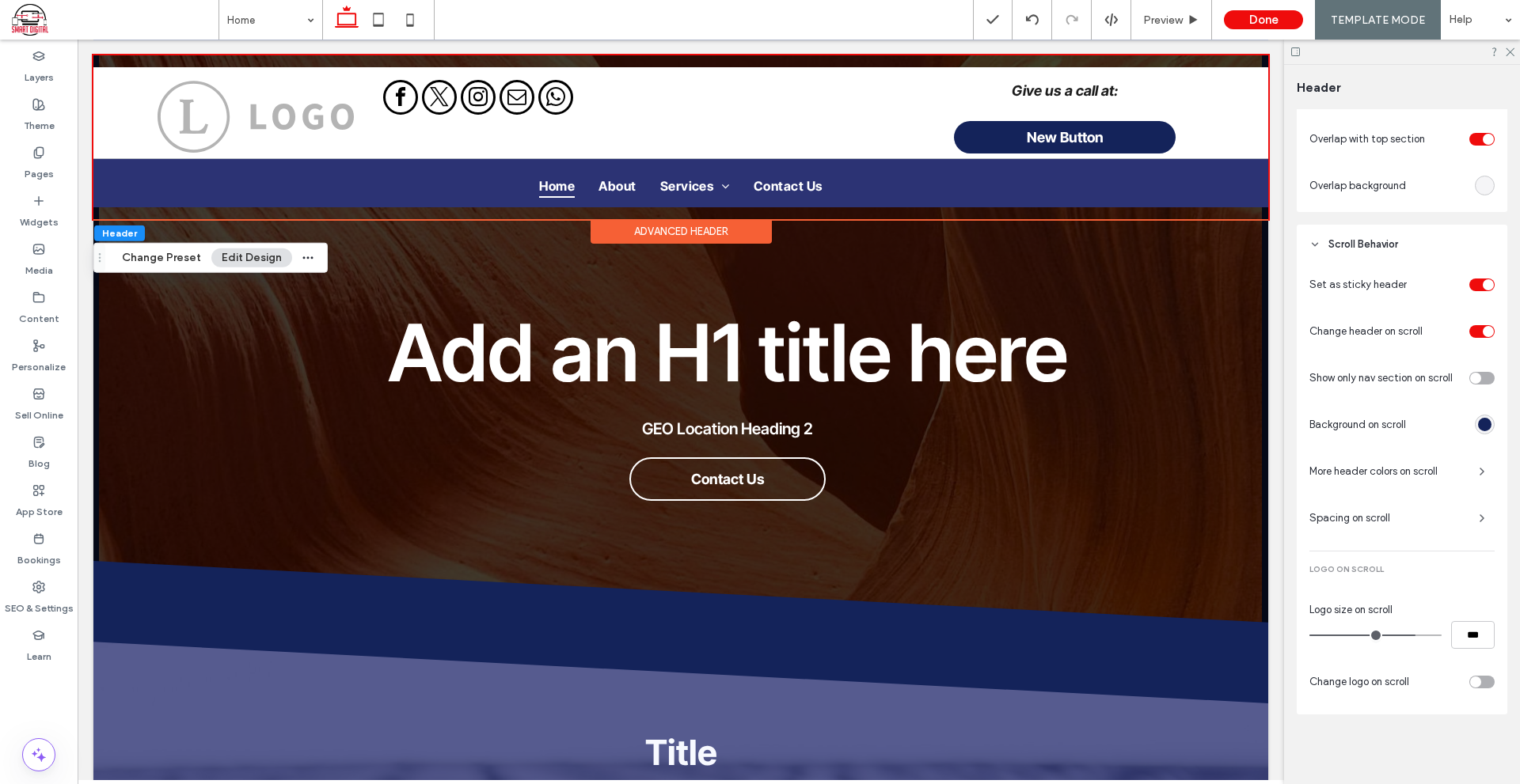
scroll to position [222, 0]
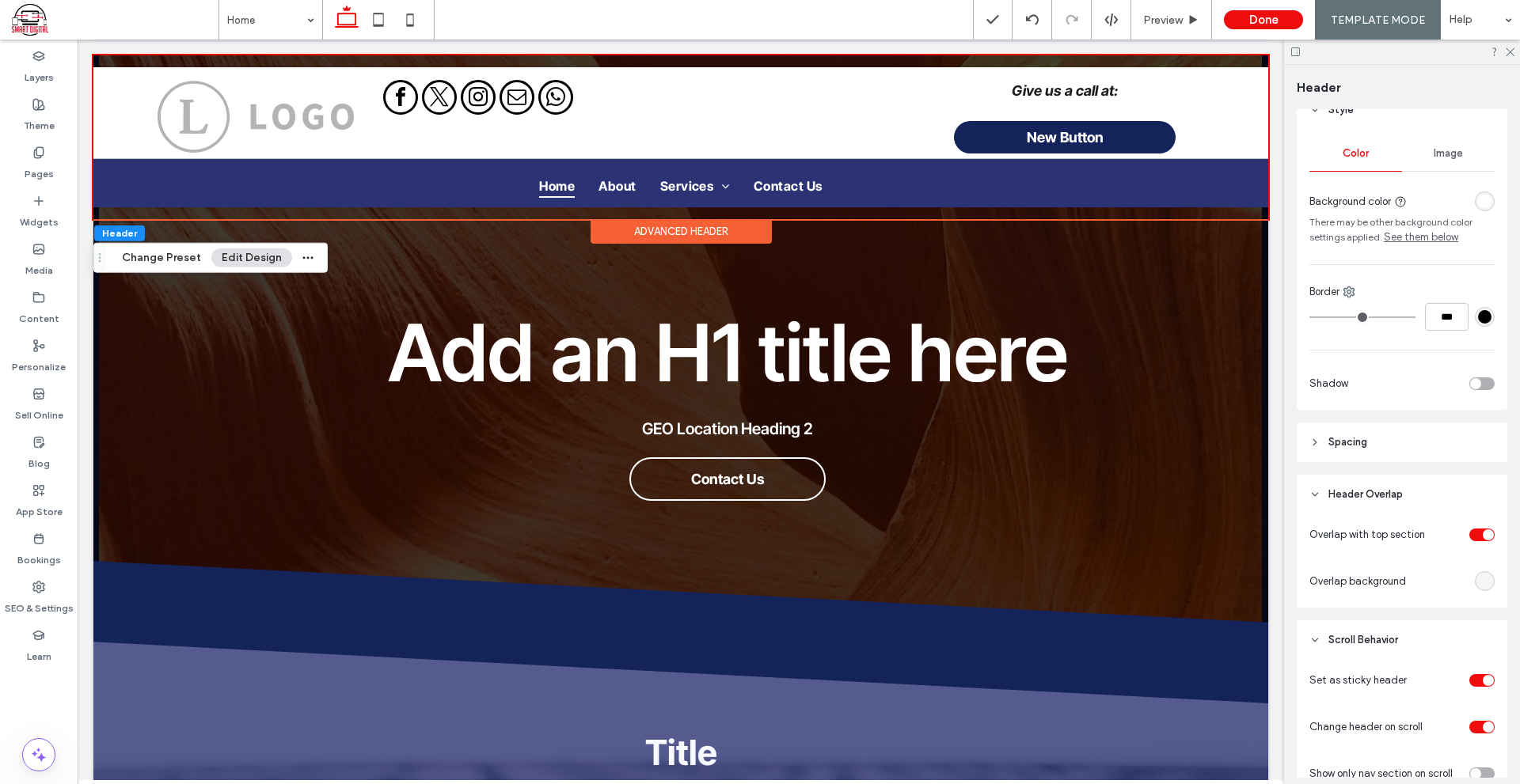
click at [1391, 432] on header "Spacing" at bounding box center [1402, 441] width 211 height 39
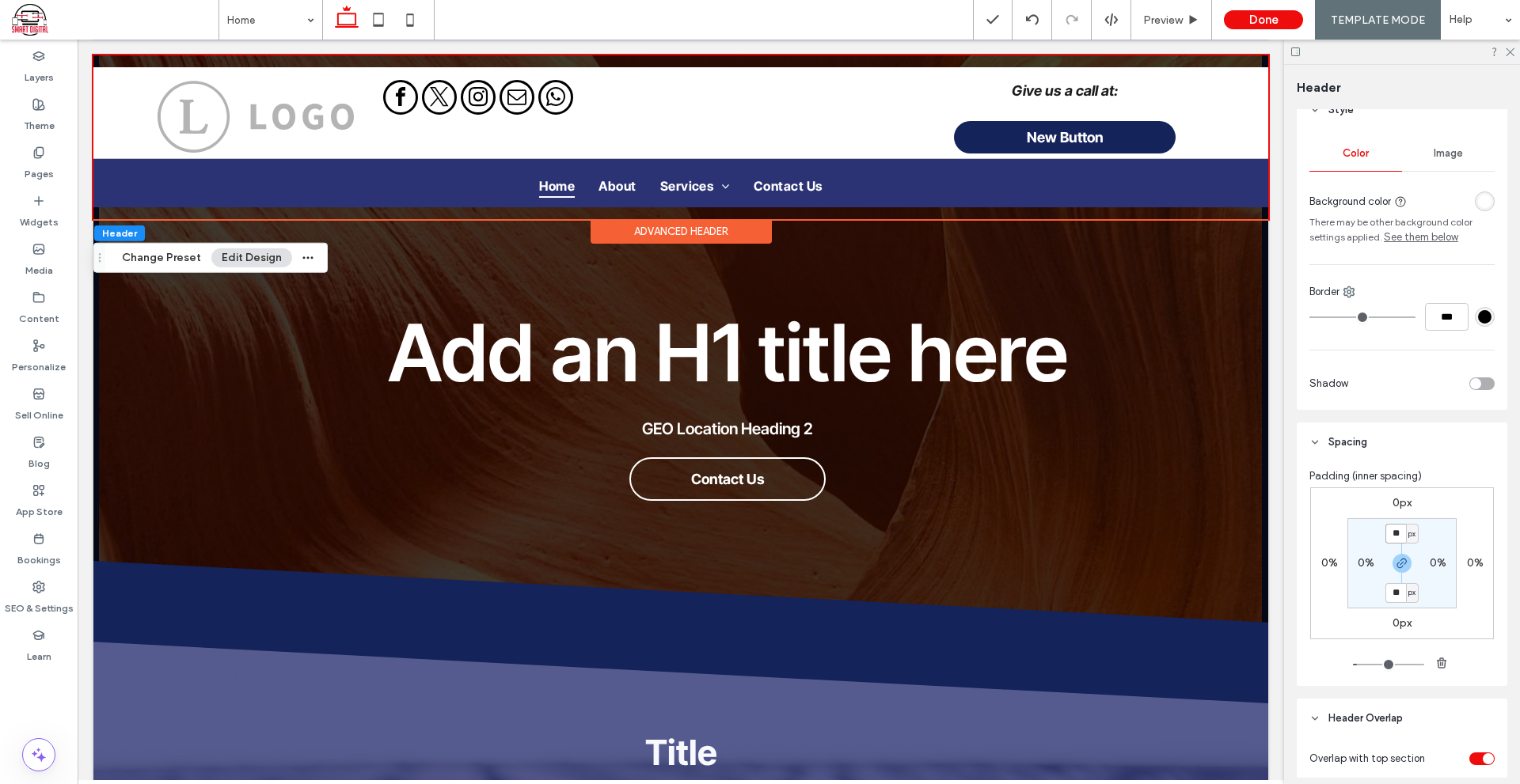
click at [1389, 538] on input "**" at bounding box center [1396, 533] width 21 height 20
type input "*"
click at [1435, 584] on section "* px 0% * px 0%" at bounding box center [1401, 563] width 109 height 90
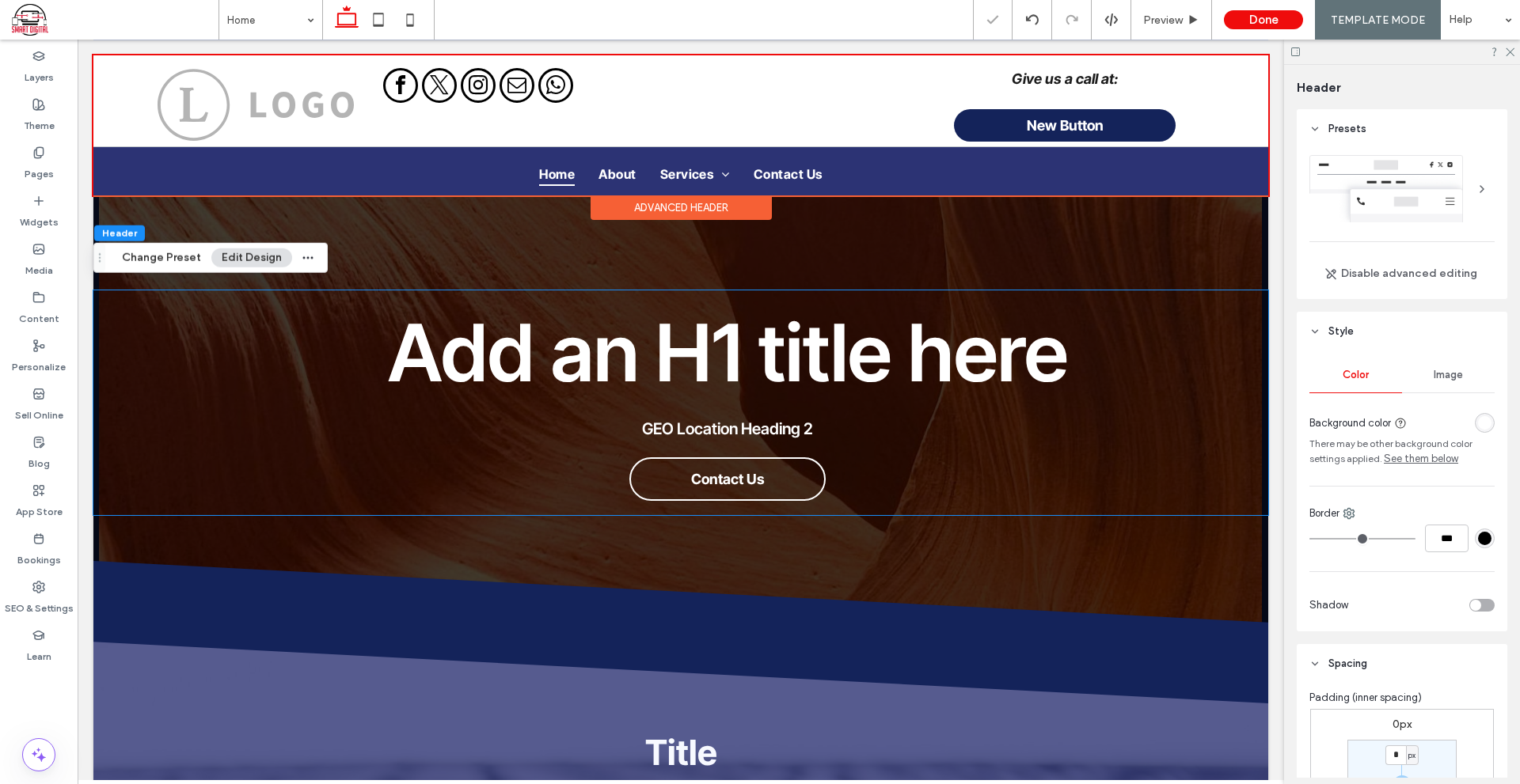
scroll to position [222, 0]
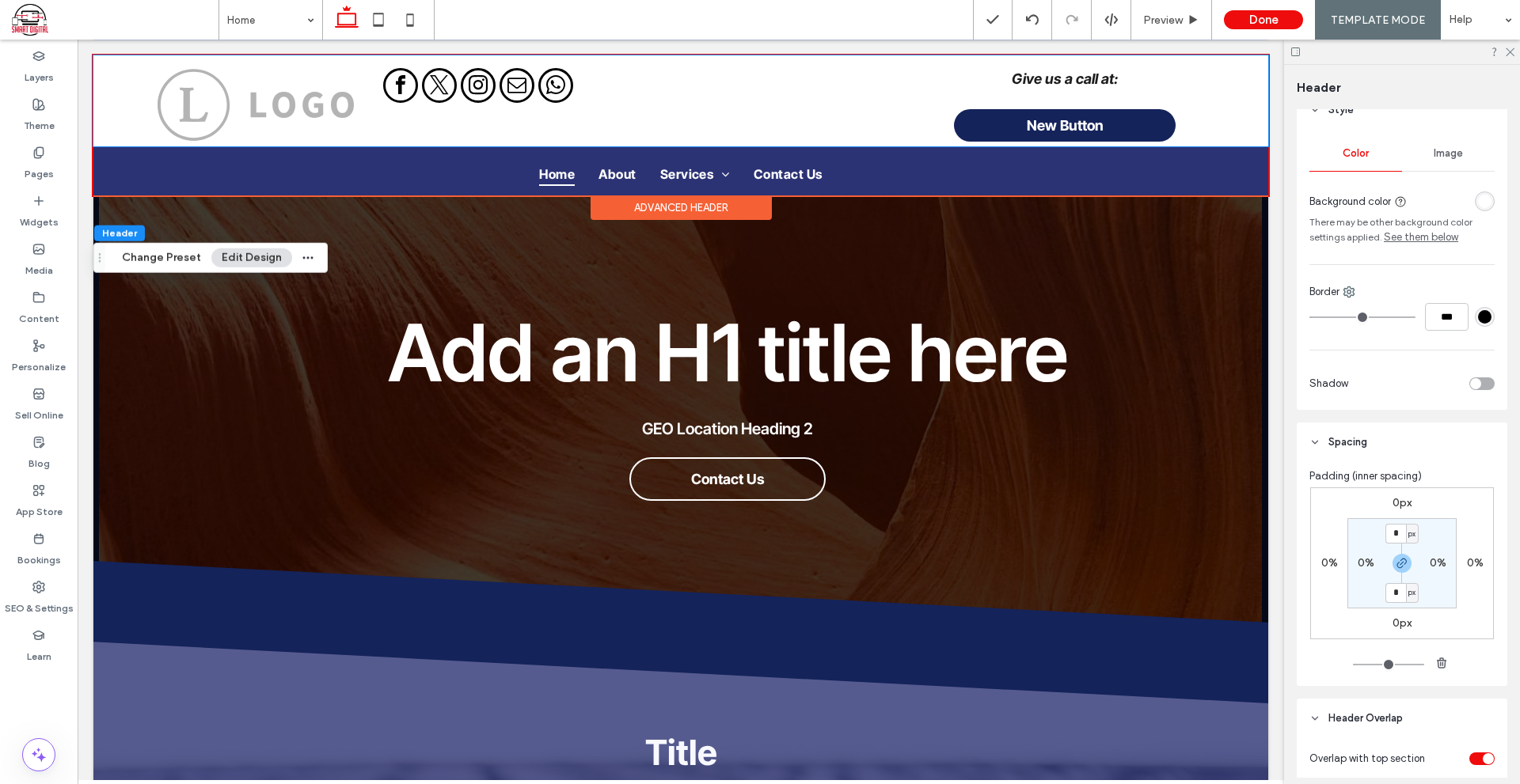
click at [119, 130] on div "Give us a call at: New Button" at bounding box center [680, 101] width 1174 height 91
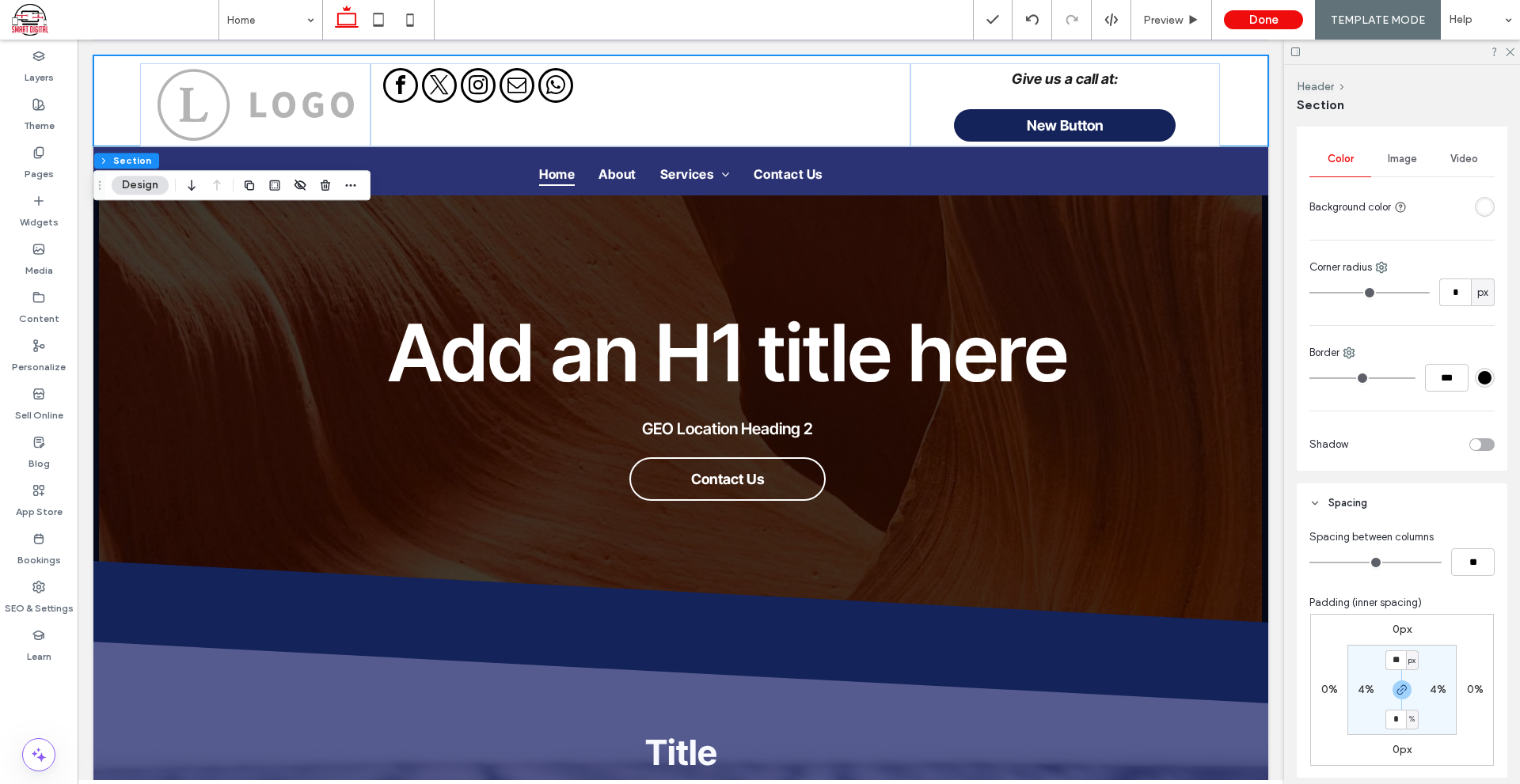
scroll to position [238, 0]
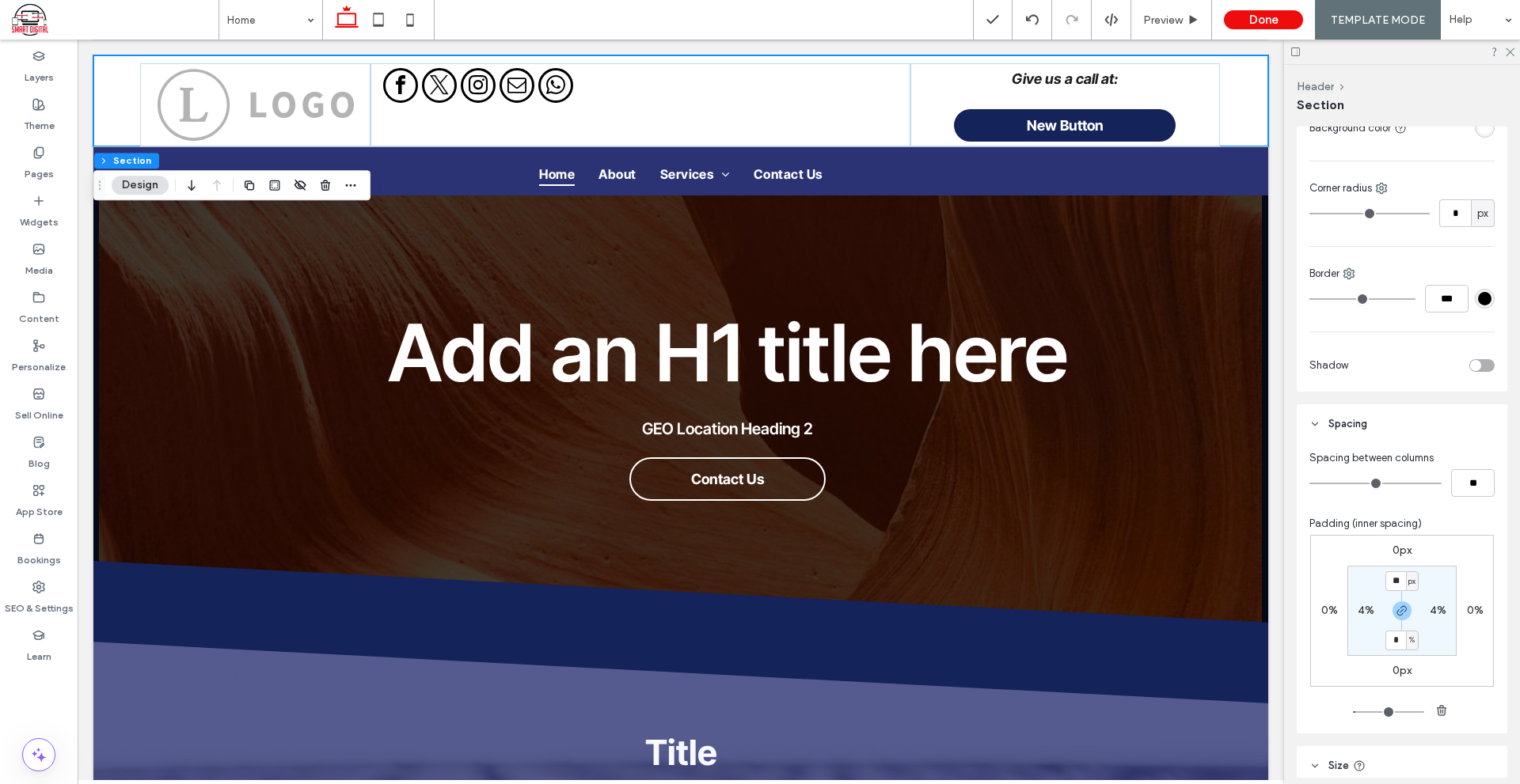
click at [1395, 633] on input "*" at bounding box center [1396, 640] width 21 height 20
type input "*"
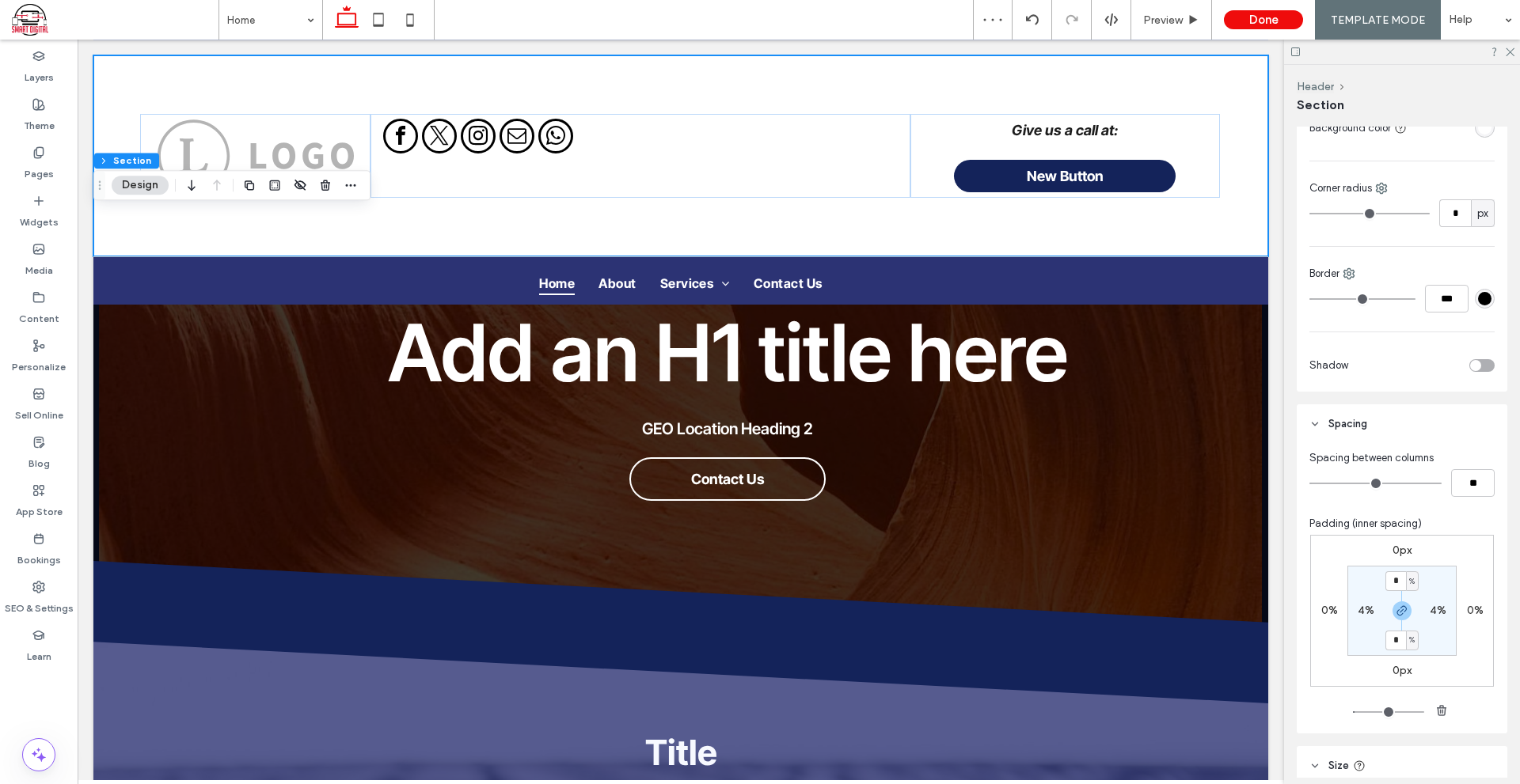
click at [1392, 640] on input "*" at bounding box center [1396, 640] width 21 height 20
type input "*"
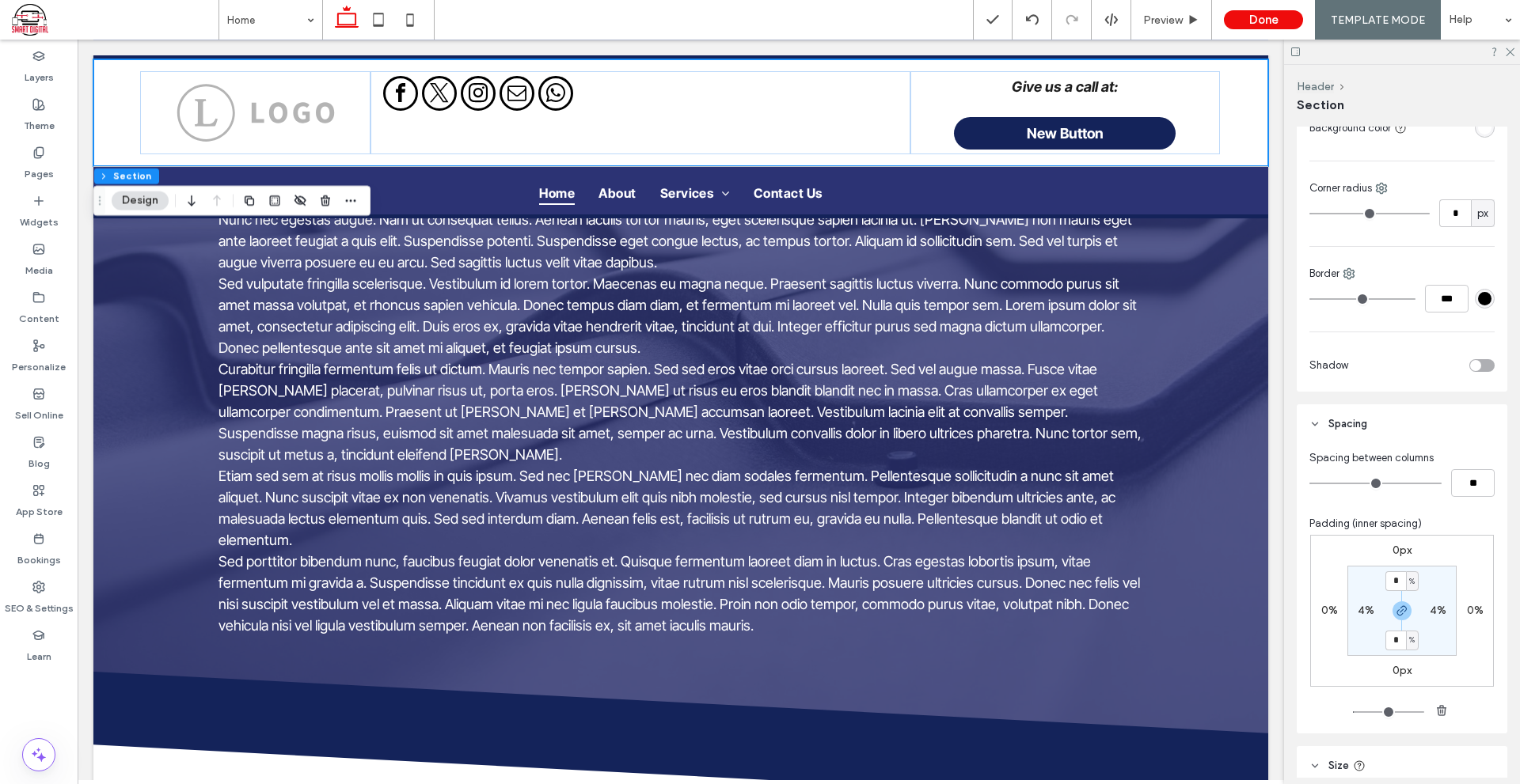
drag, startPoint x: 1281, startPoint y: 290, endPoint x: 1362, endPoint y: 328, distance: 89.5
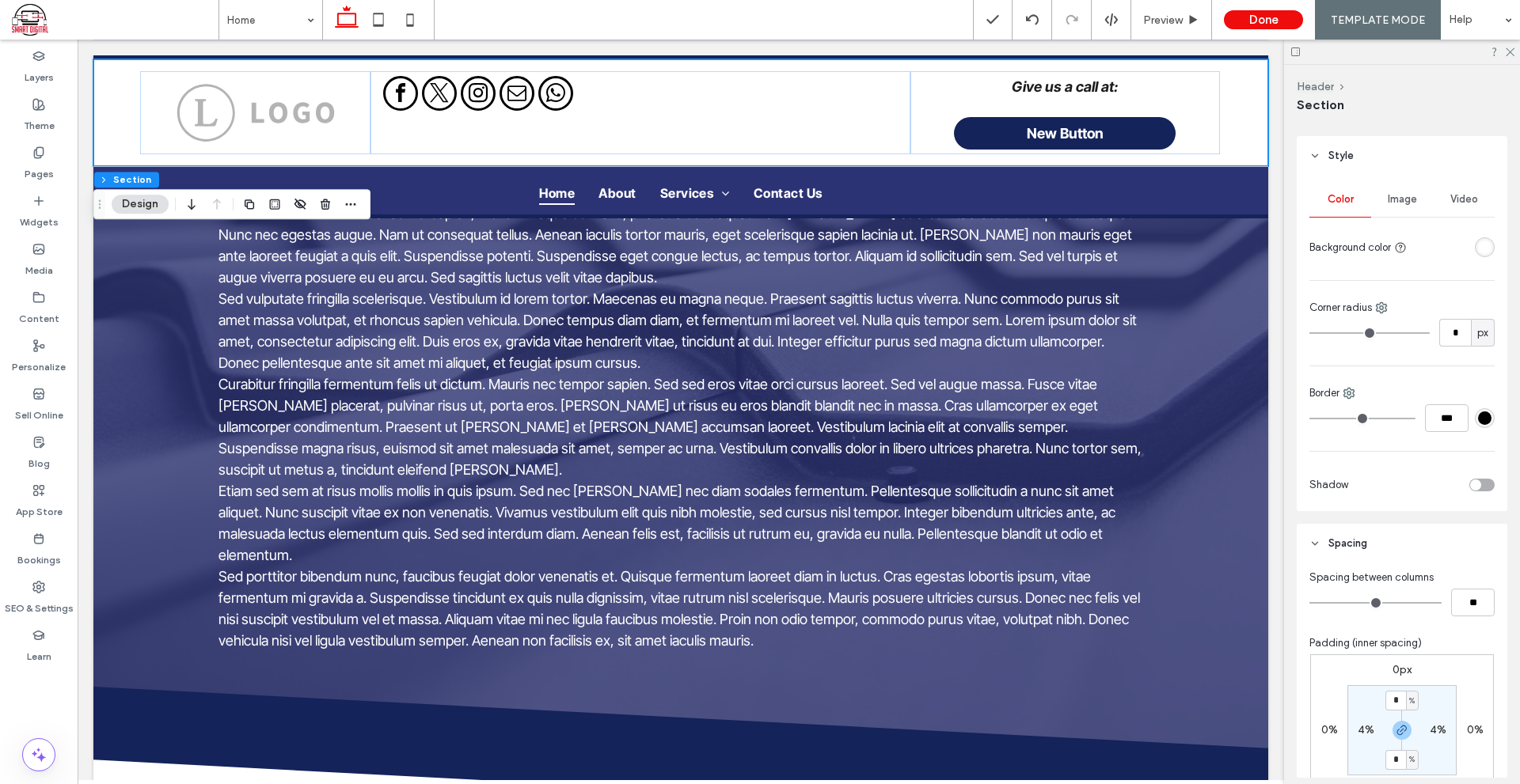
scroll to position [0, 0]
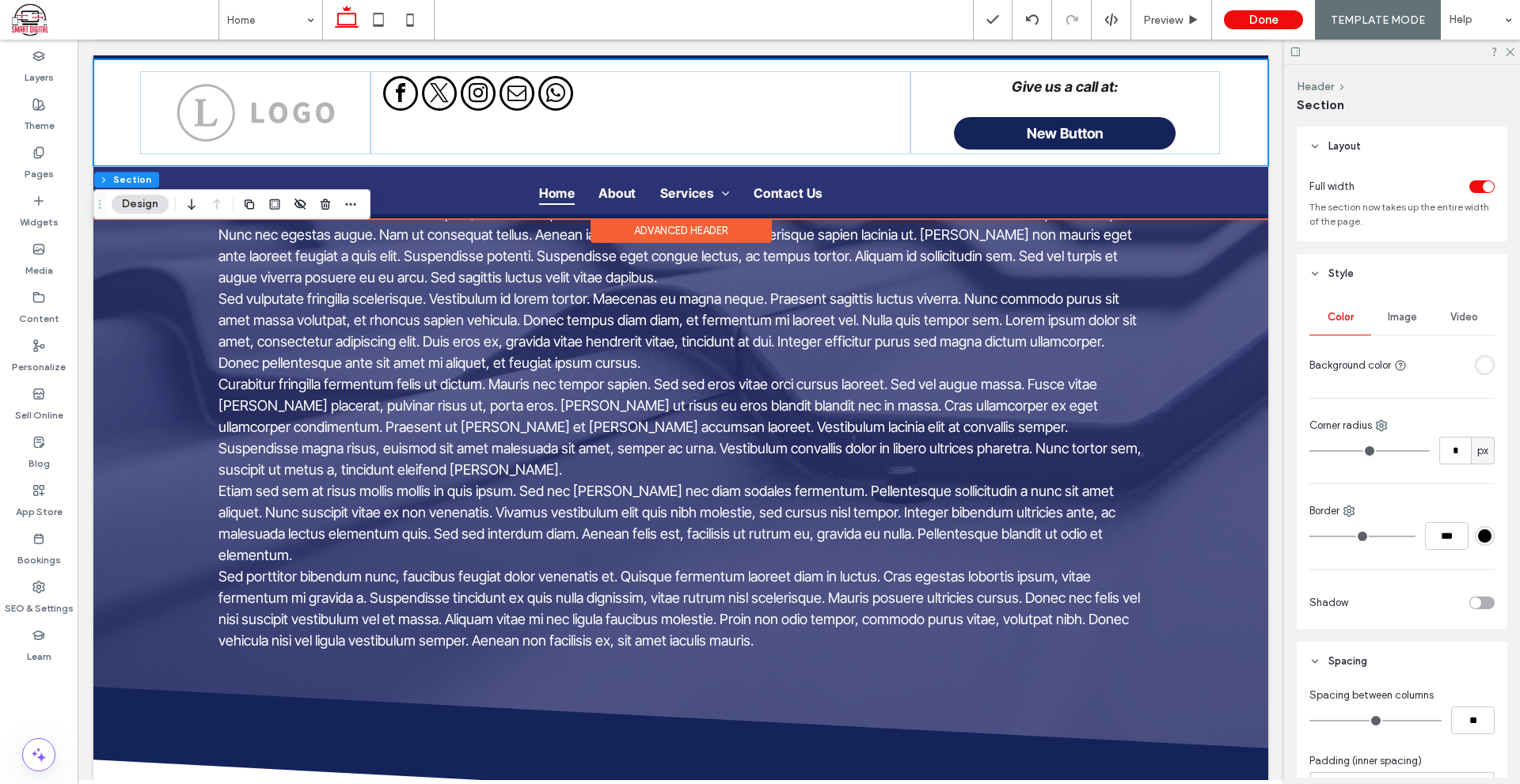
click at [728, 225] on div "Advanced Header" at bounding box center [681, 231] width 181 height 24
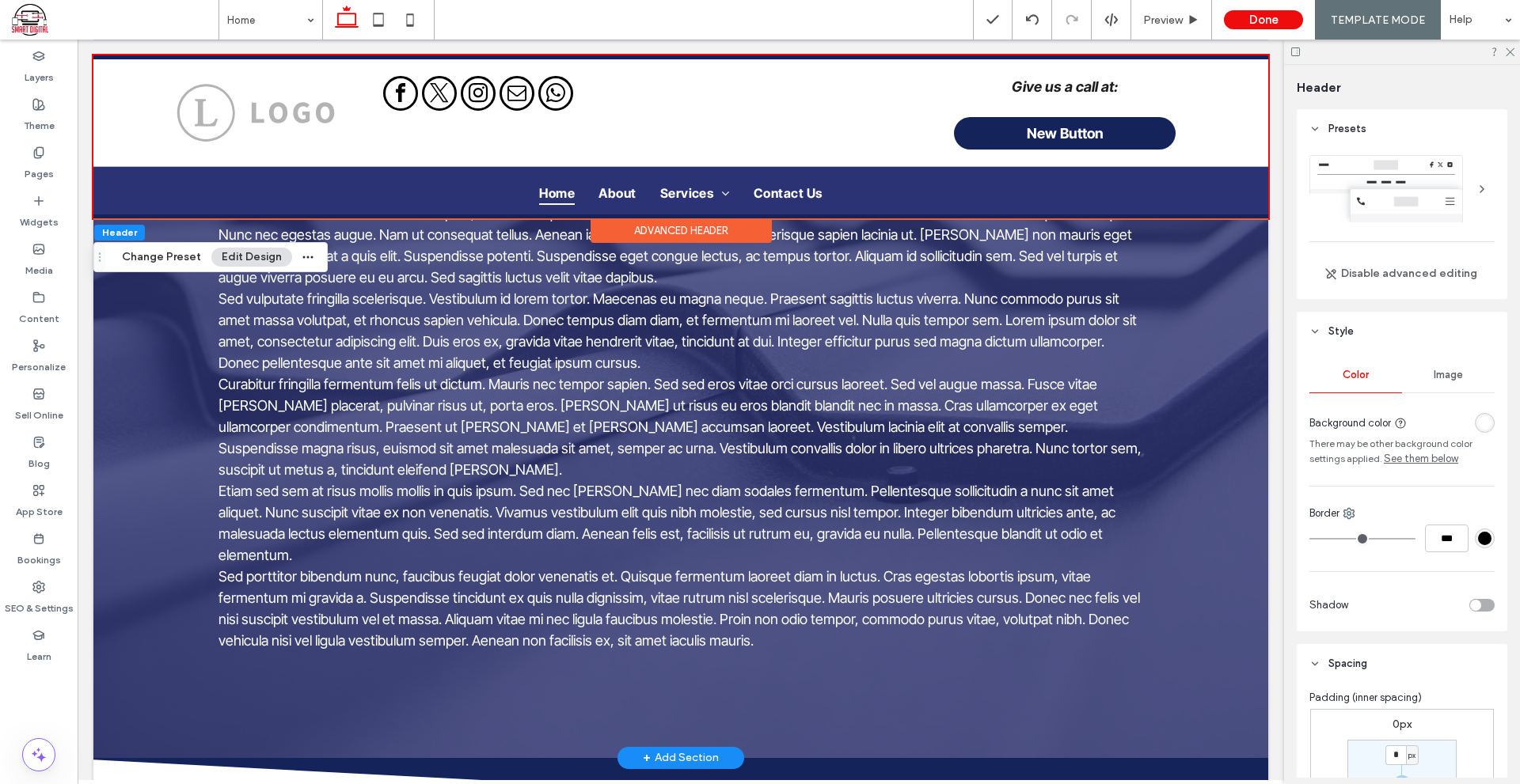
scroll to position [841, 0]
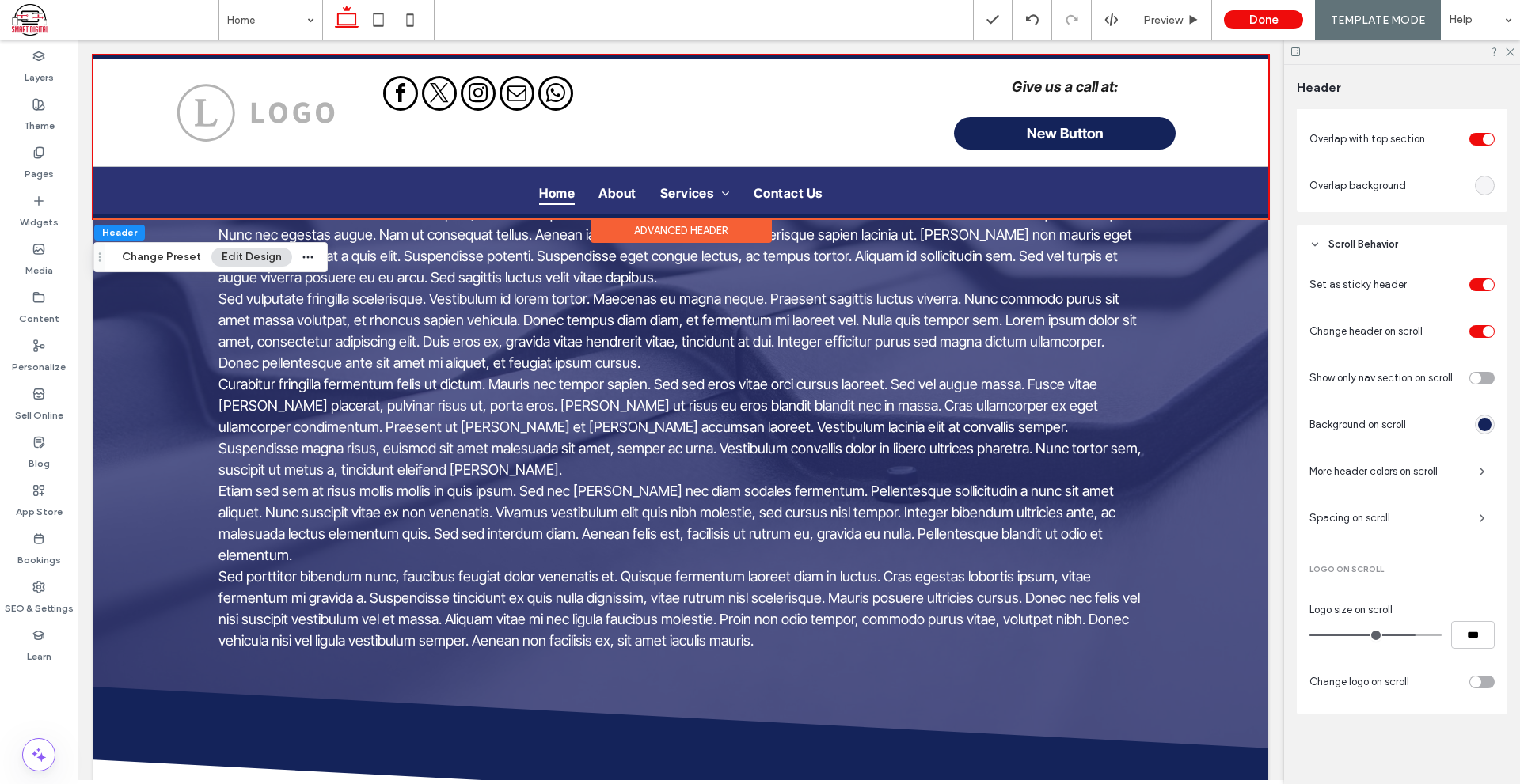
click at [1477, 422] on div "rgba(20, 35, 90, 1)" at bounding box center [1483, 424] width 13 height 13
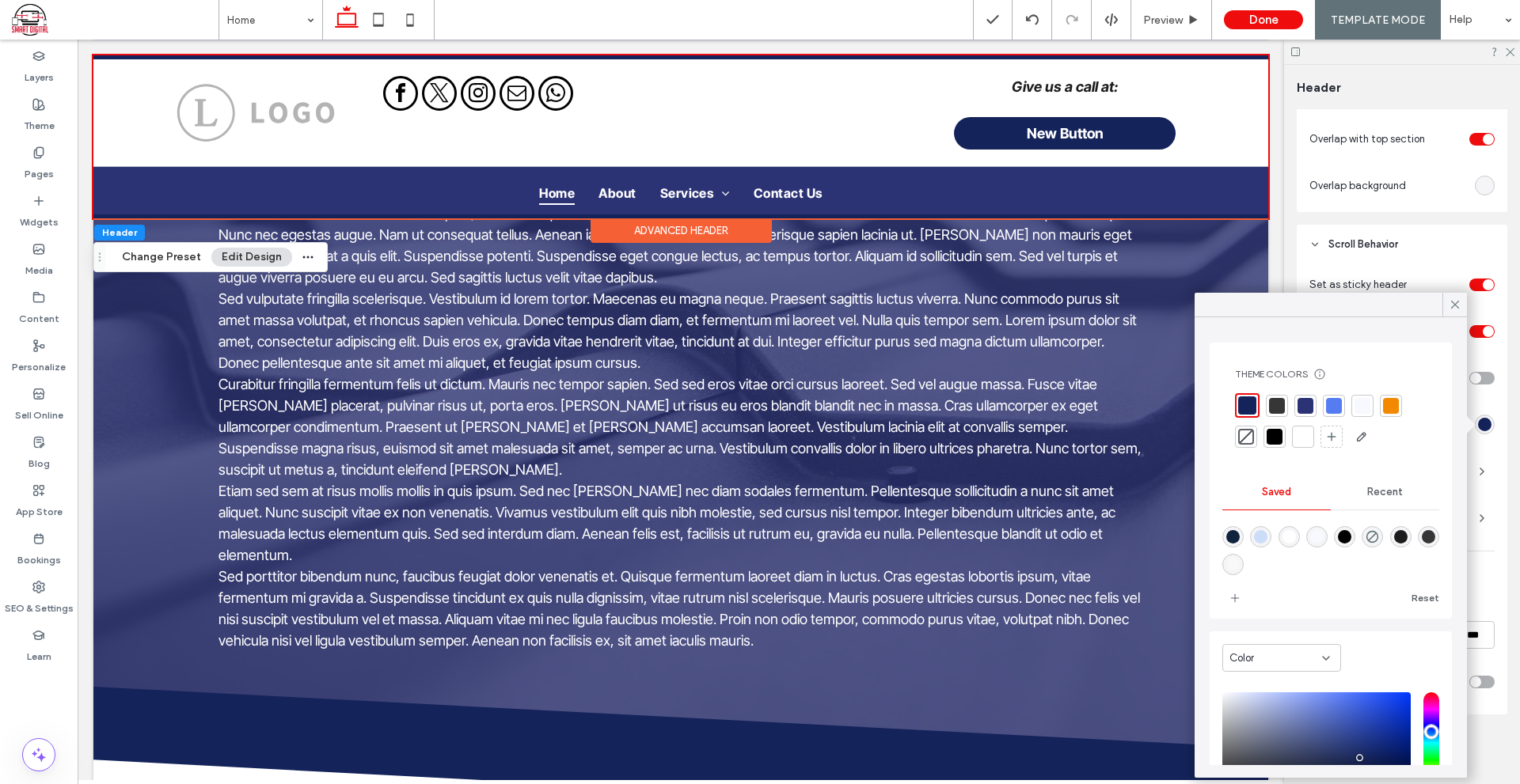
click at [1302, 443] on div at bounding box center [1302, 437] width 16 height 16
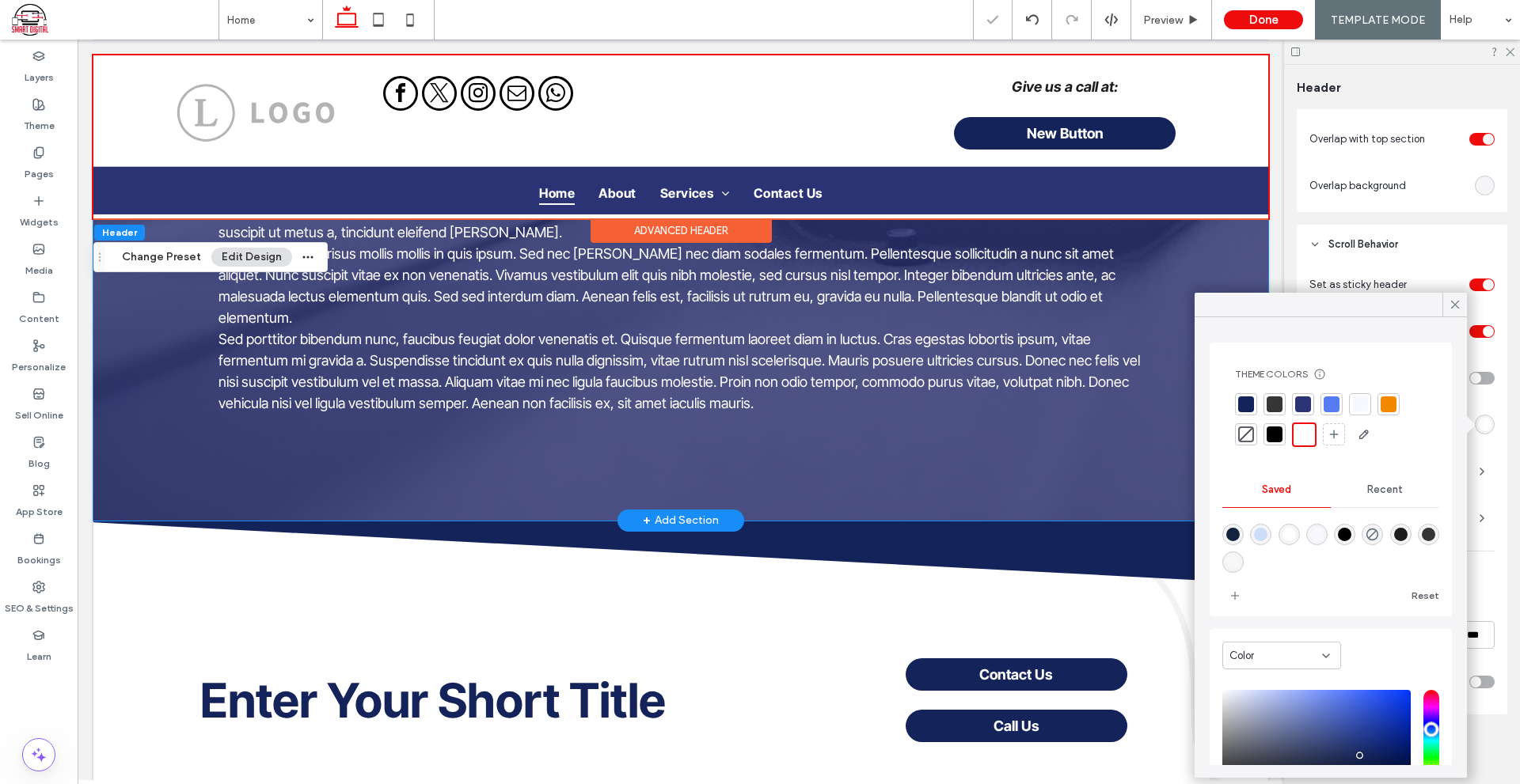
scroll to position [712, 0]
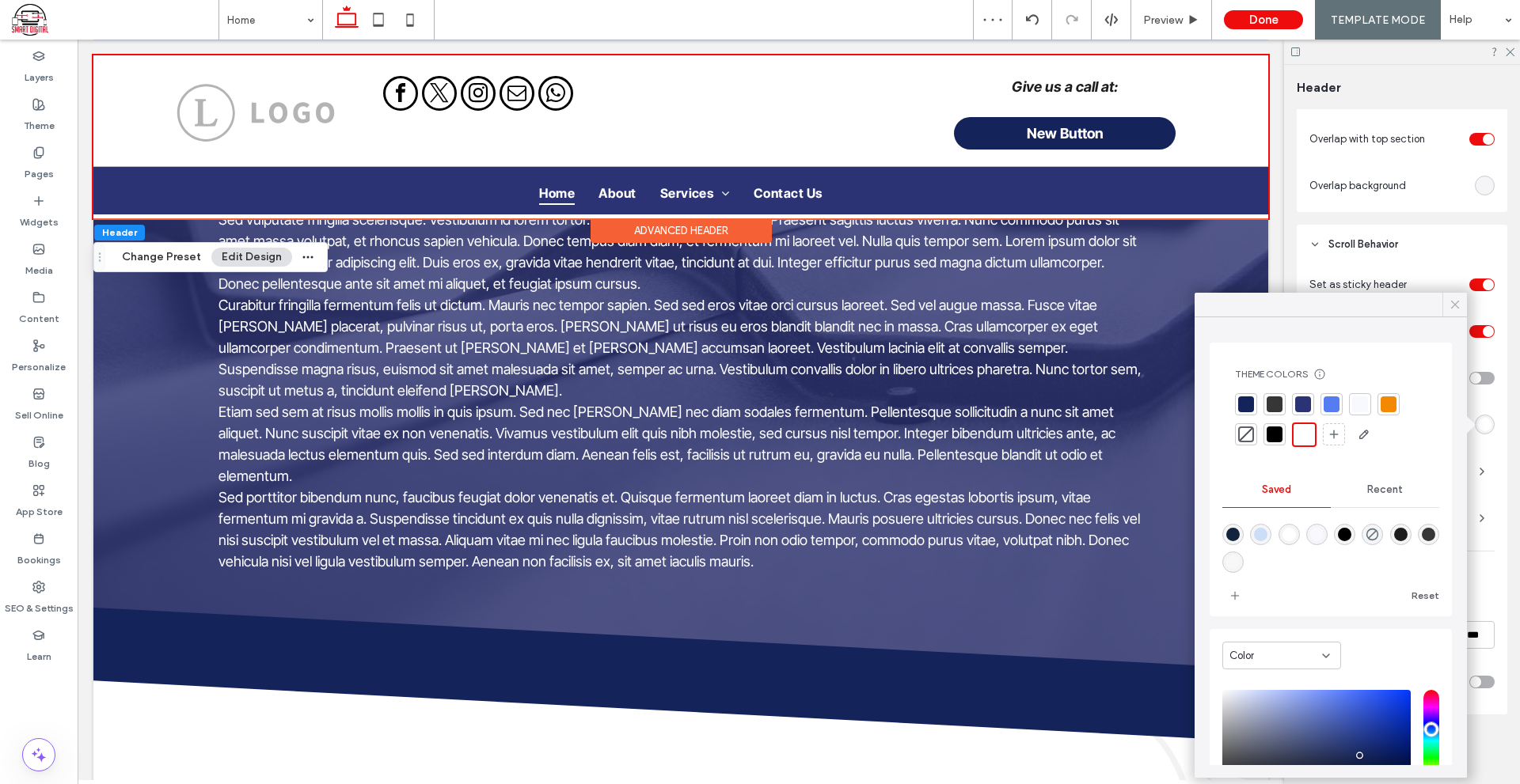
click at [1451, 300] on icon at bounding box center [1455, 305] width 14 height 14
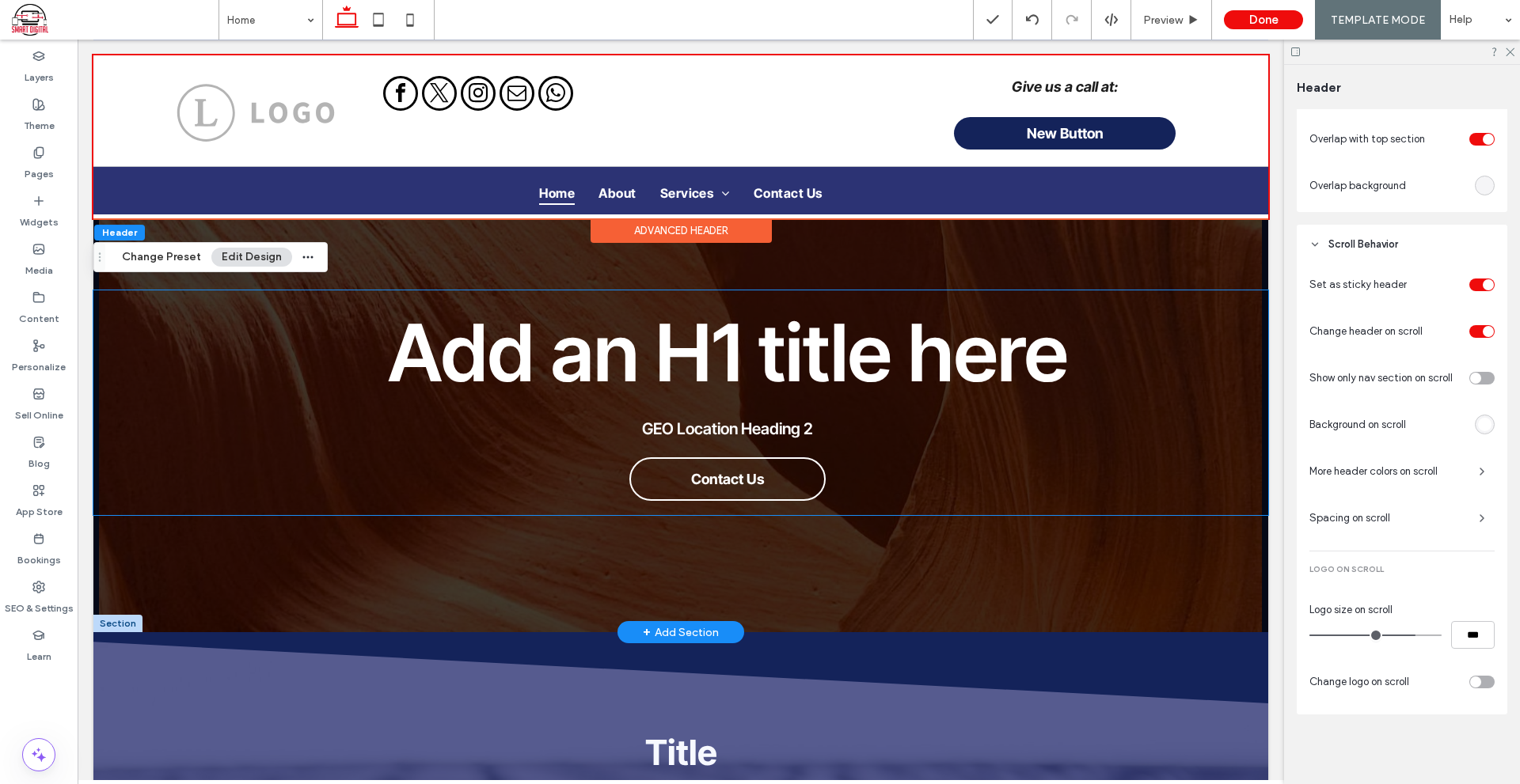
scroll to position [158, 0]
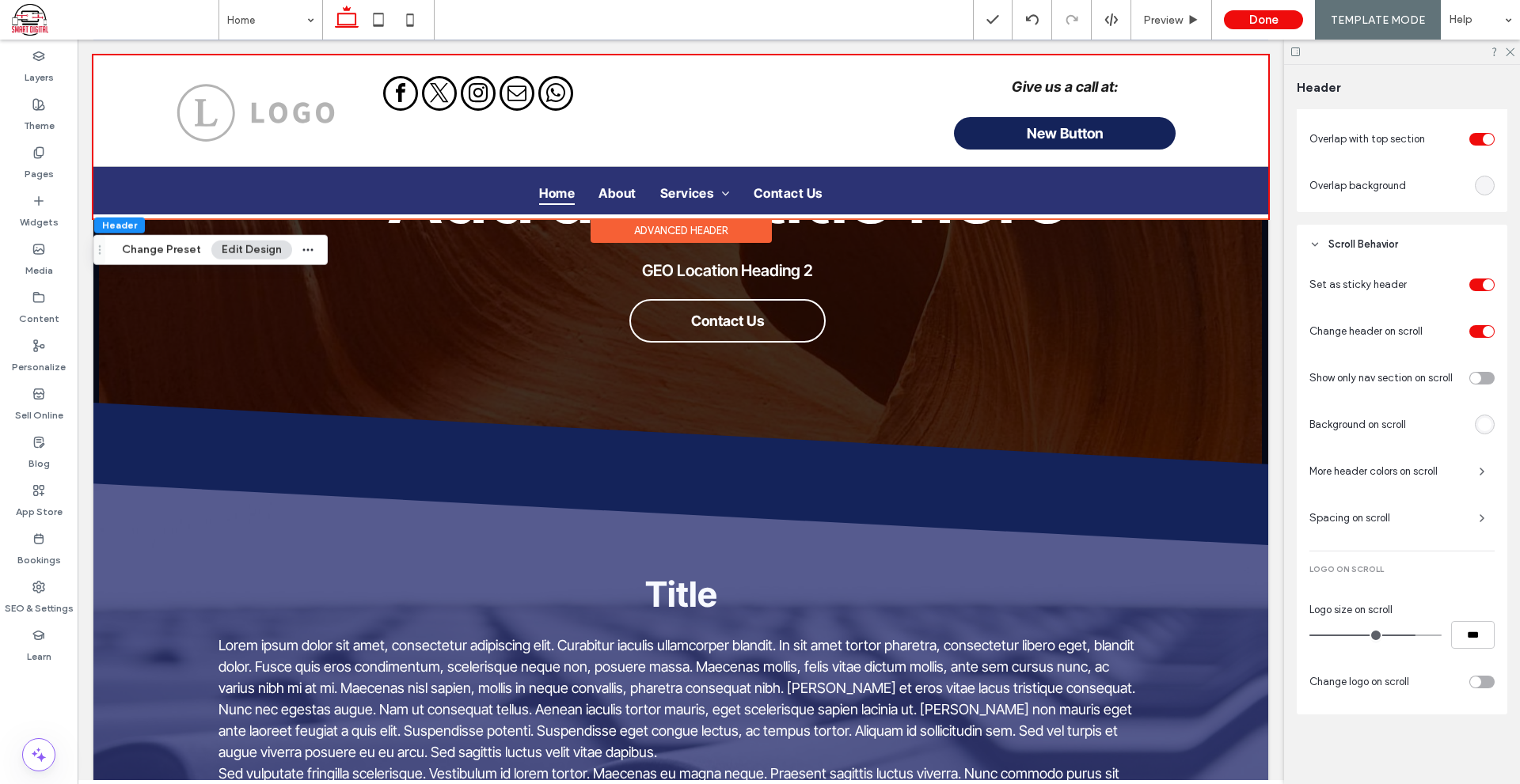
click at [739, 231] on div "Advanced Header" at bounding box center [681, 231] width 181 height 24
click at [710, 224] on div "Advanced Header" at bounding box center [681, 231] width 181 height 24
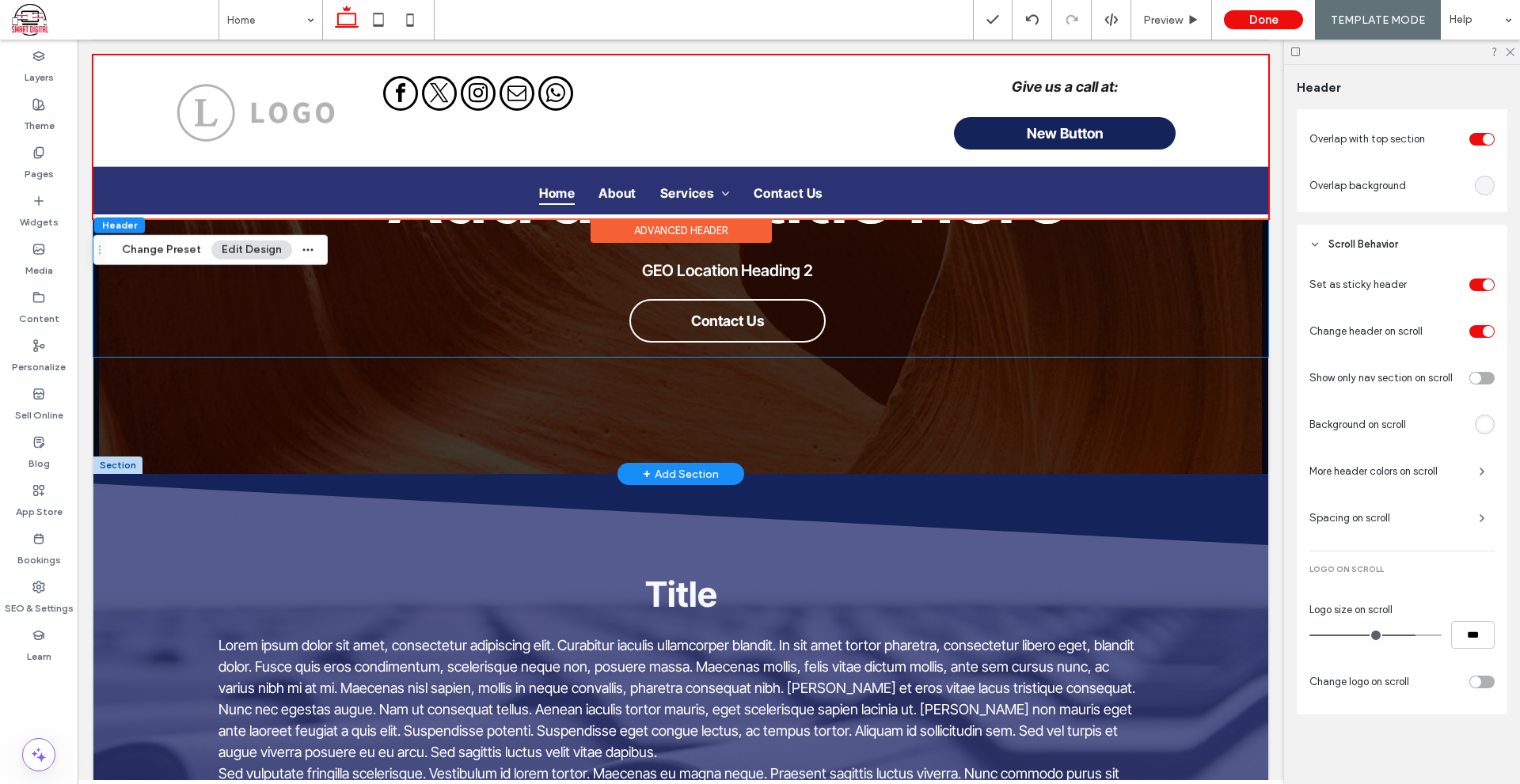
scroll to position [0, 0]
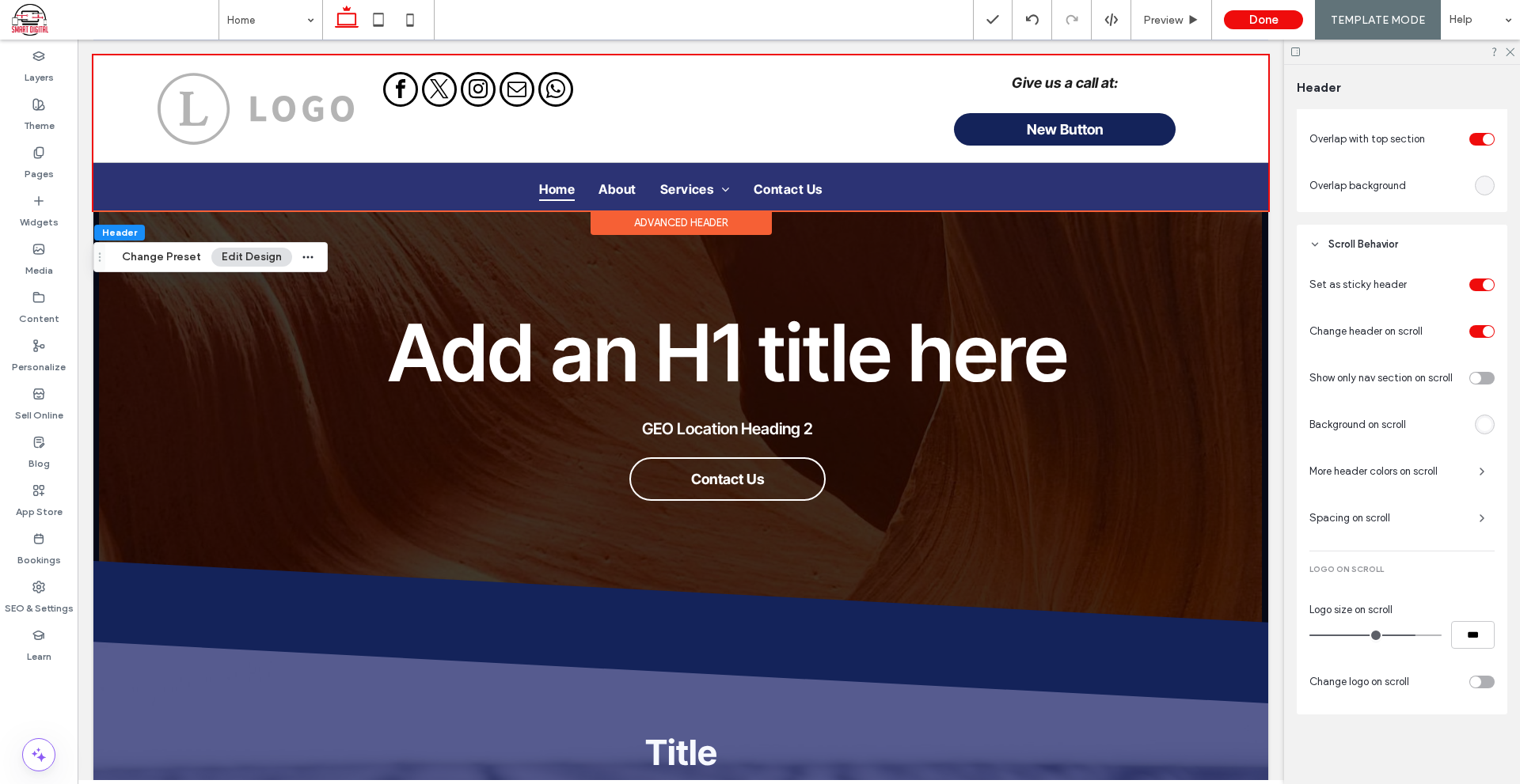
click at [1476, 378] on div "toggle" at bounding box center [1481, 378] width 25 height 13
click at [1470, 376] on div "toggle" at bounding box center [1481, 378] width 25 height 13
click at [1476, 373] on div "toggle" at bounding box center [1481, 378] width 25 height 13
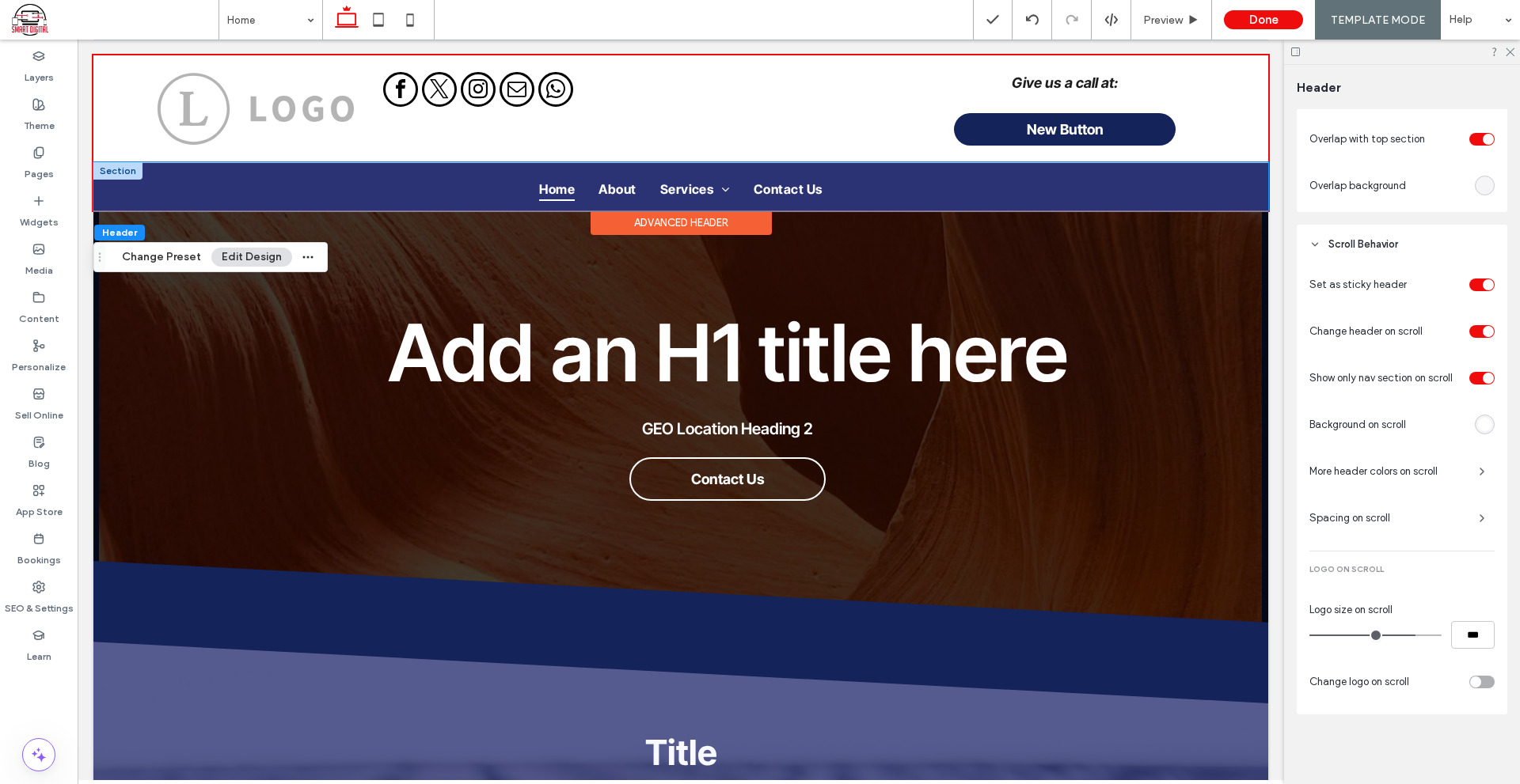
click at [1142, 184] on div "Home About Services Service 1 Contact Us" at bounding box center [680, 186] width 950 height 48
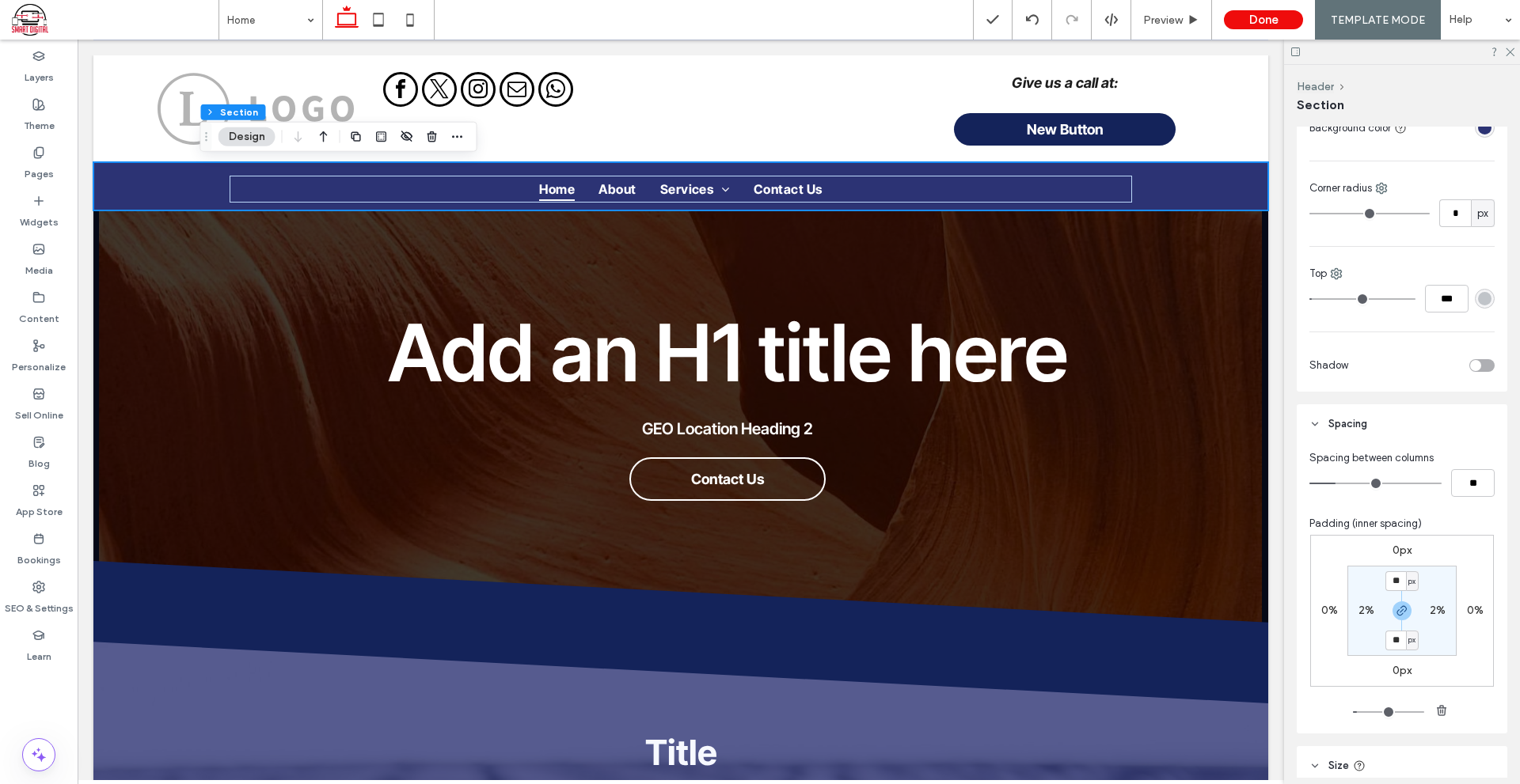
scroll to position [317, 0]
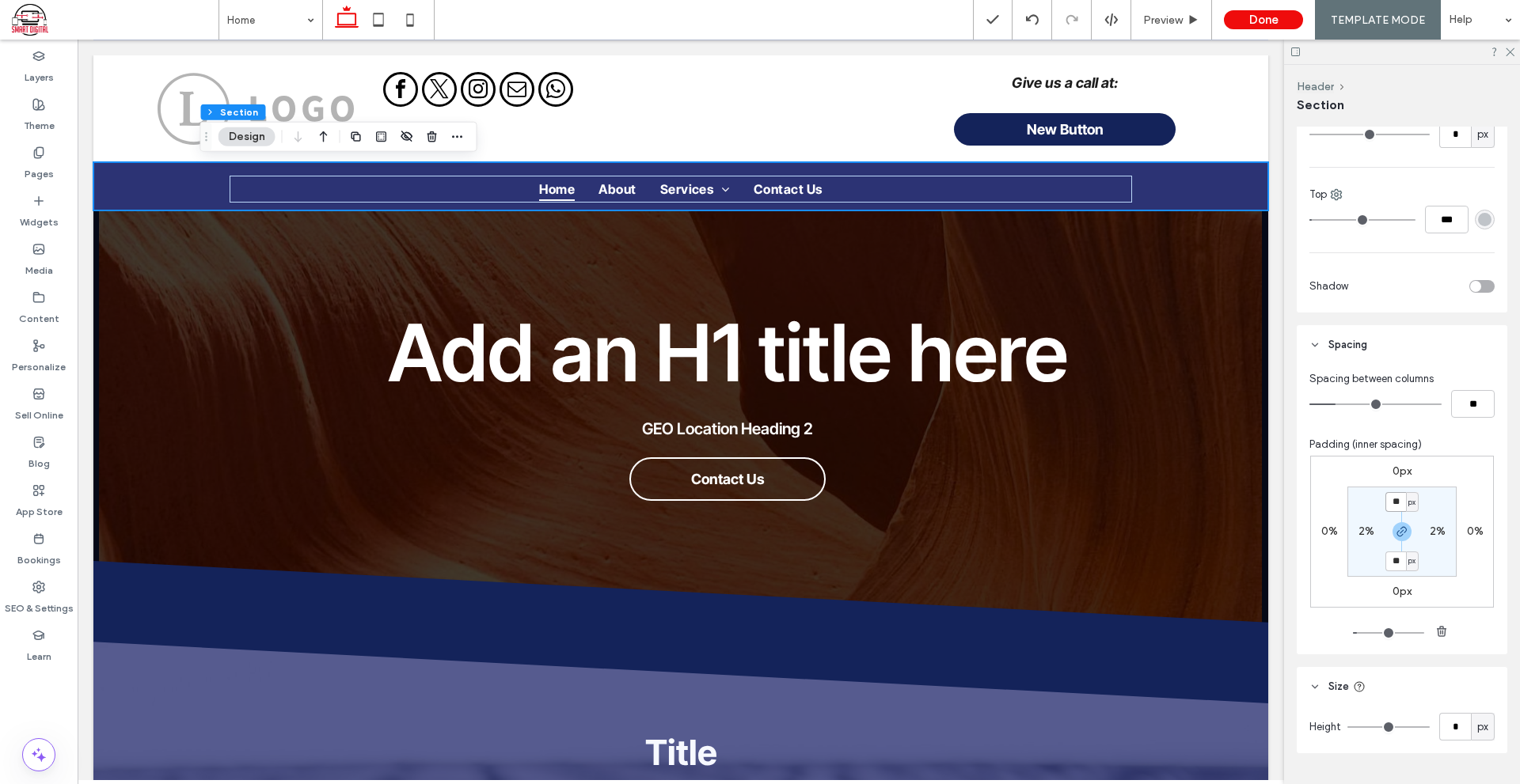
click at [1394, 500] on input "**" at bounding box center [1396, 501] width 21 height 20
type input "*"
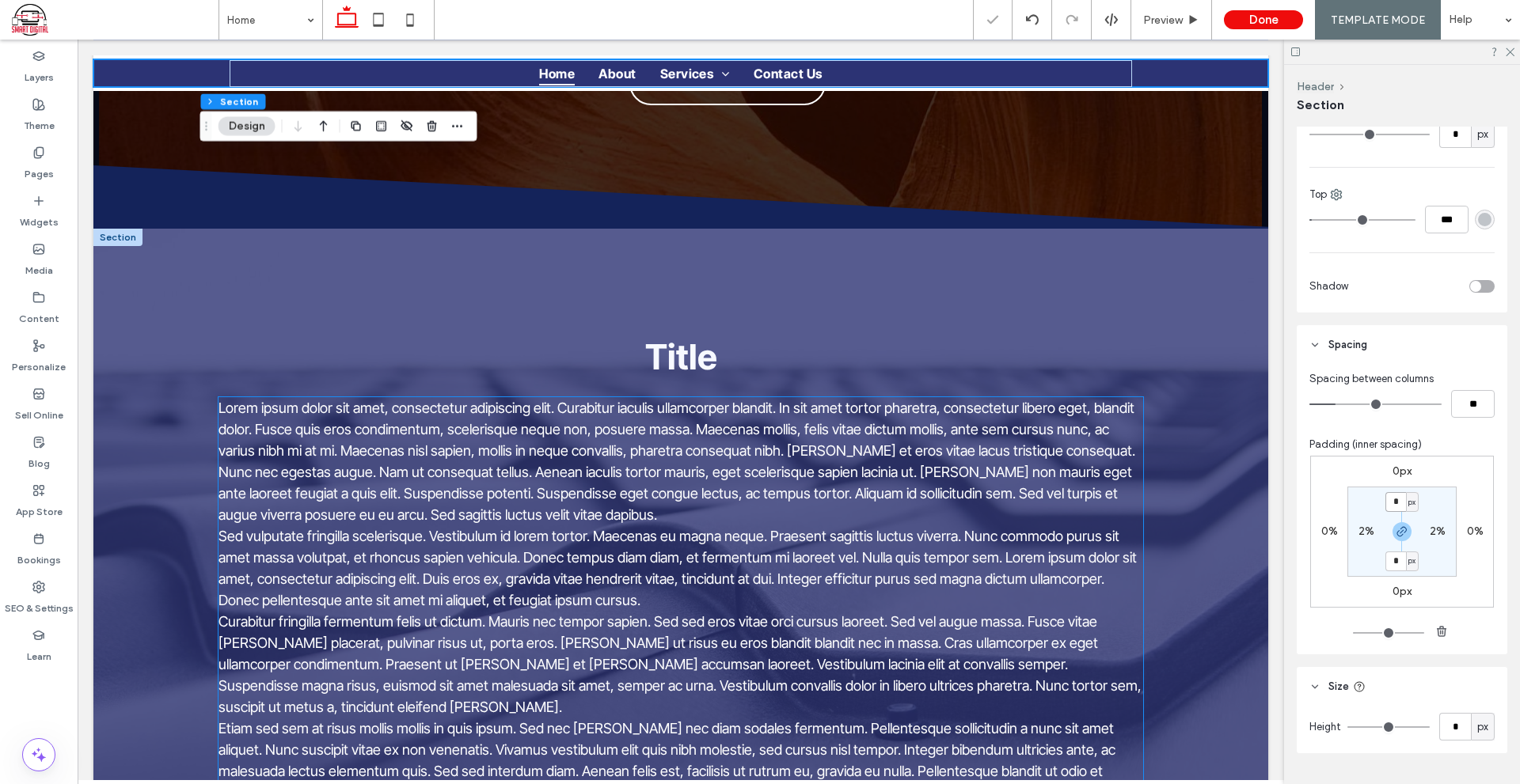
scroll to position [238, 0]
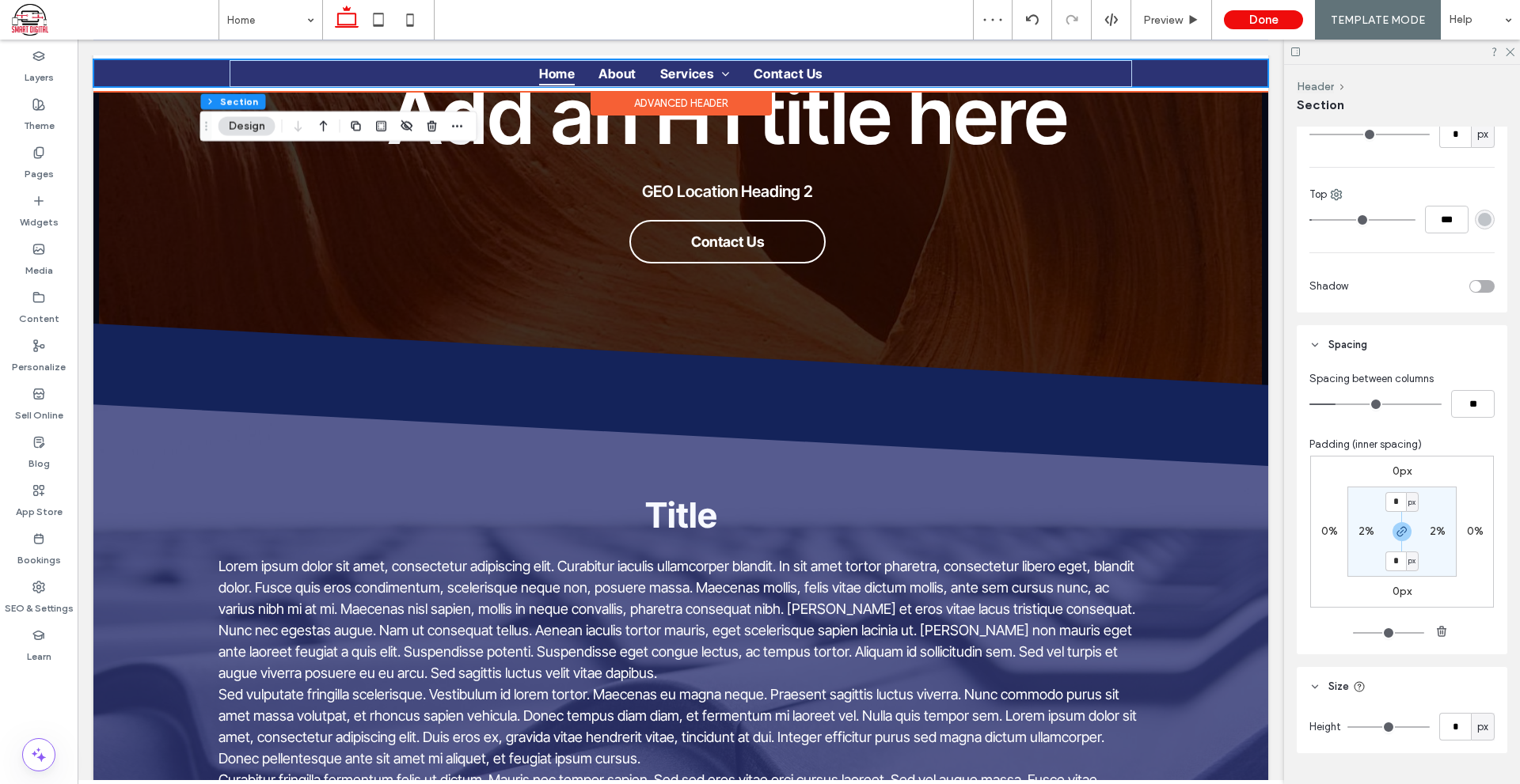
click at [1167, 90] on div "Give us a call at: New Button Section Home About Services Service 1 Contact Us …" at bounding box center [680, 73] width 1174 height 36
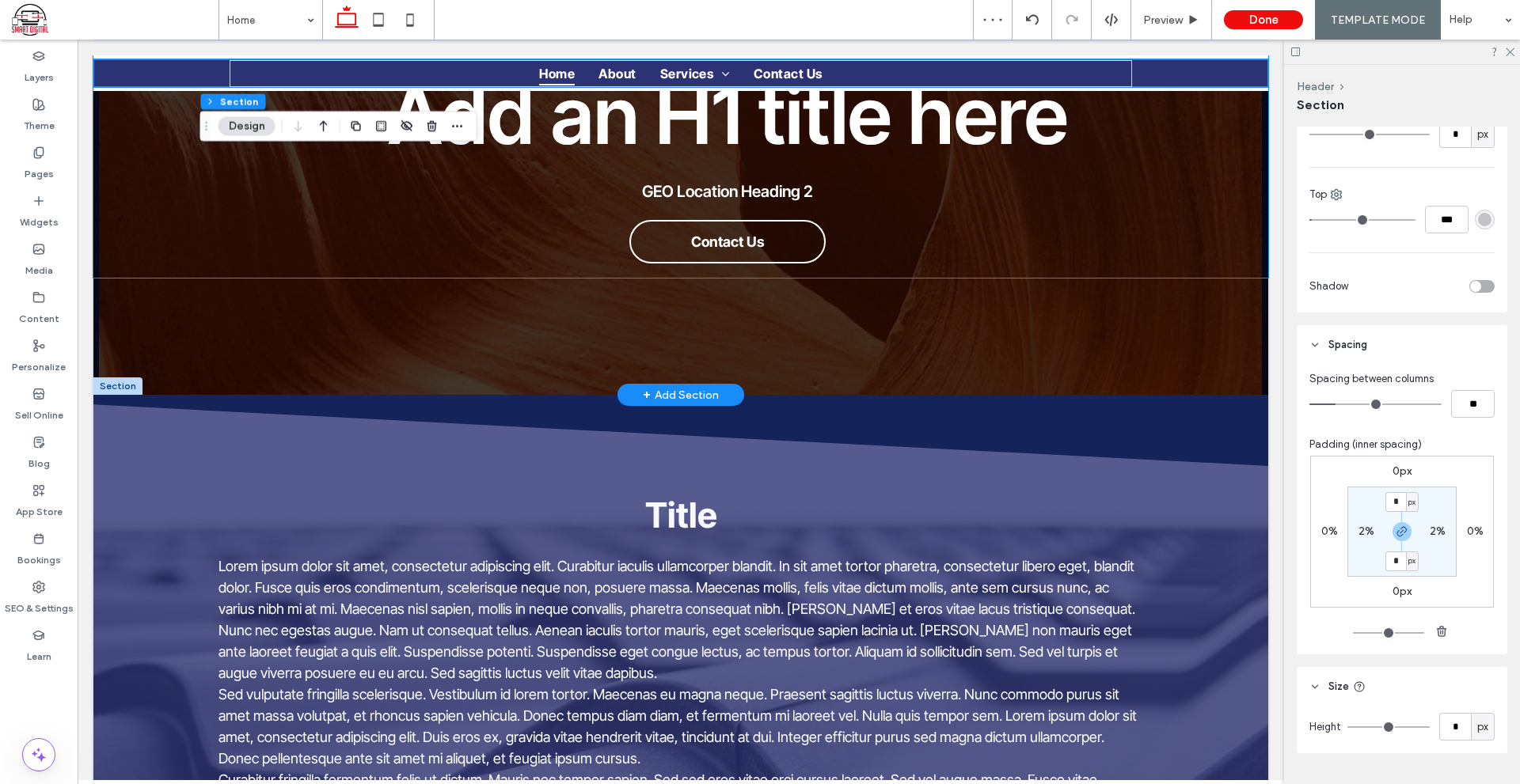
scroll to position [0, 0]
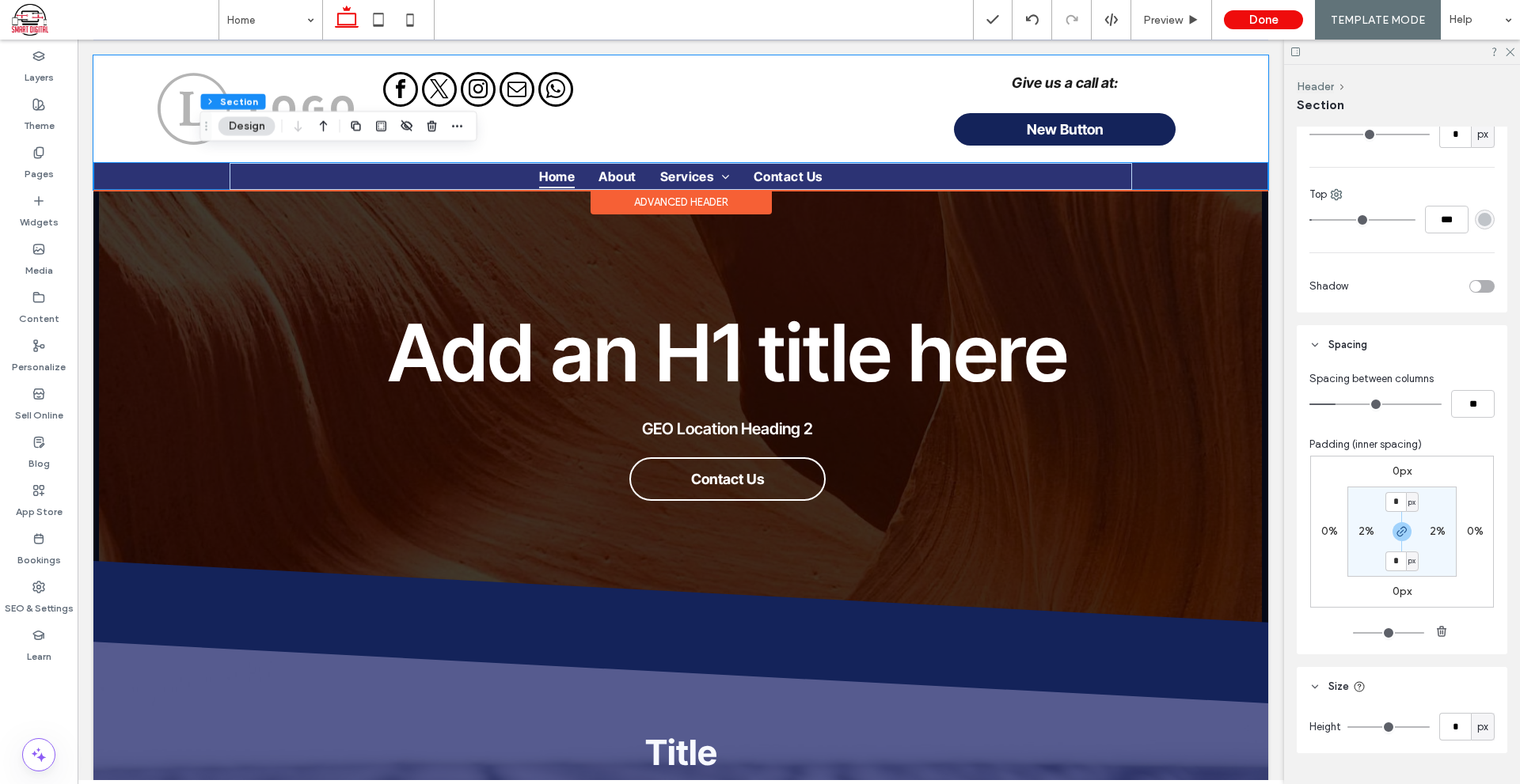
click at [1251, 132] on div "Give us a call at: New Button" at bounding box center [680, 109] width 1174 height 107
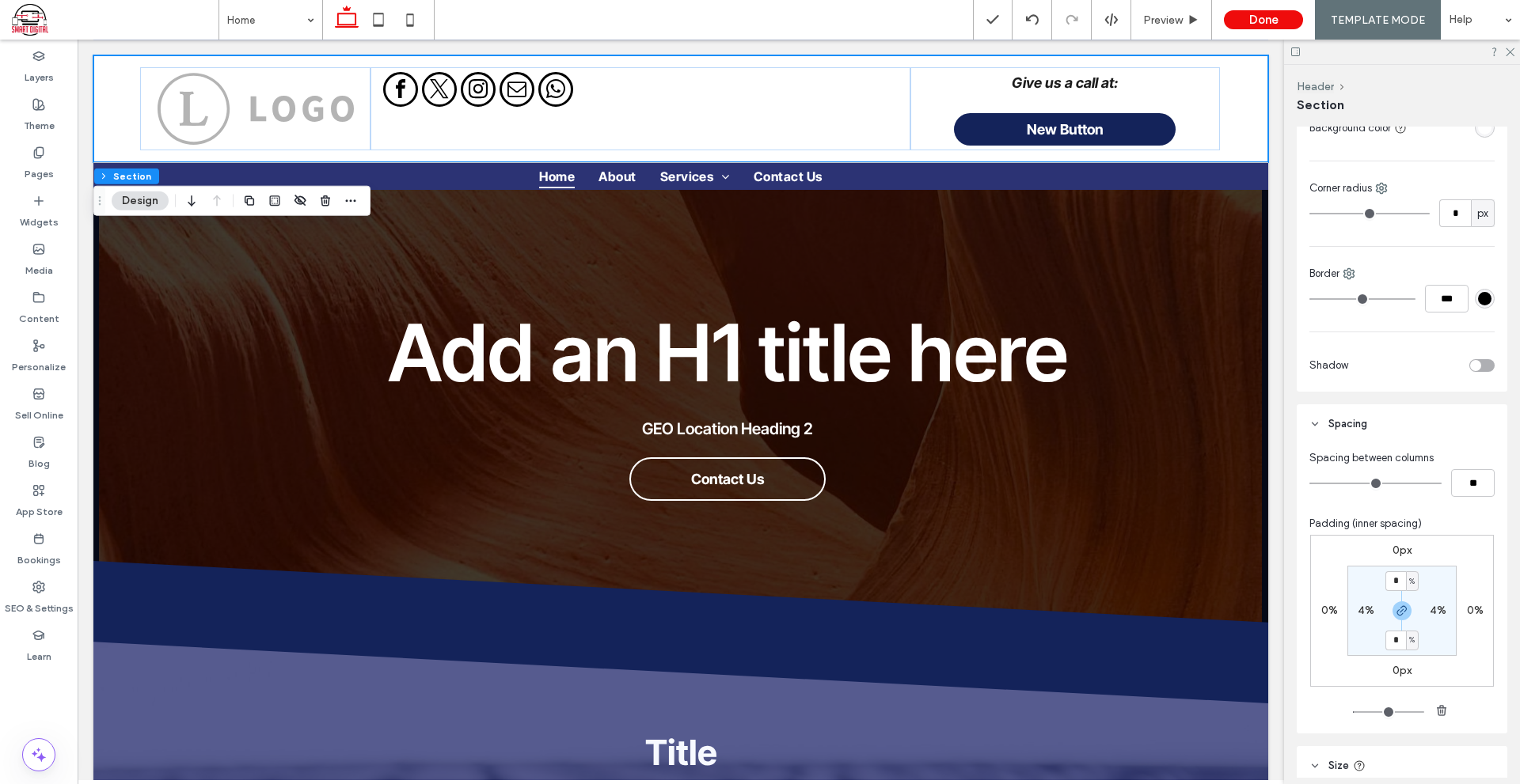
scroll to position [317, 0]
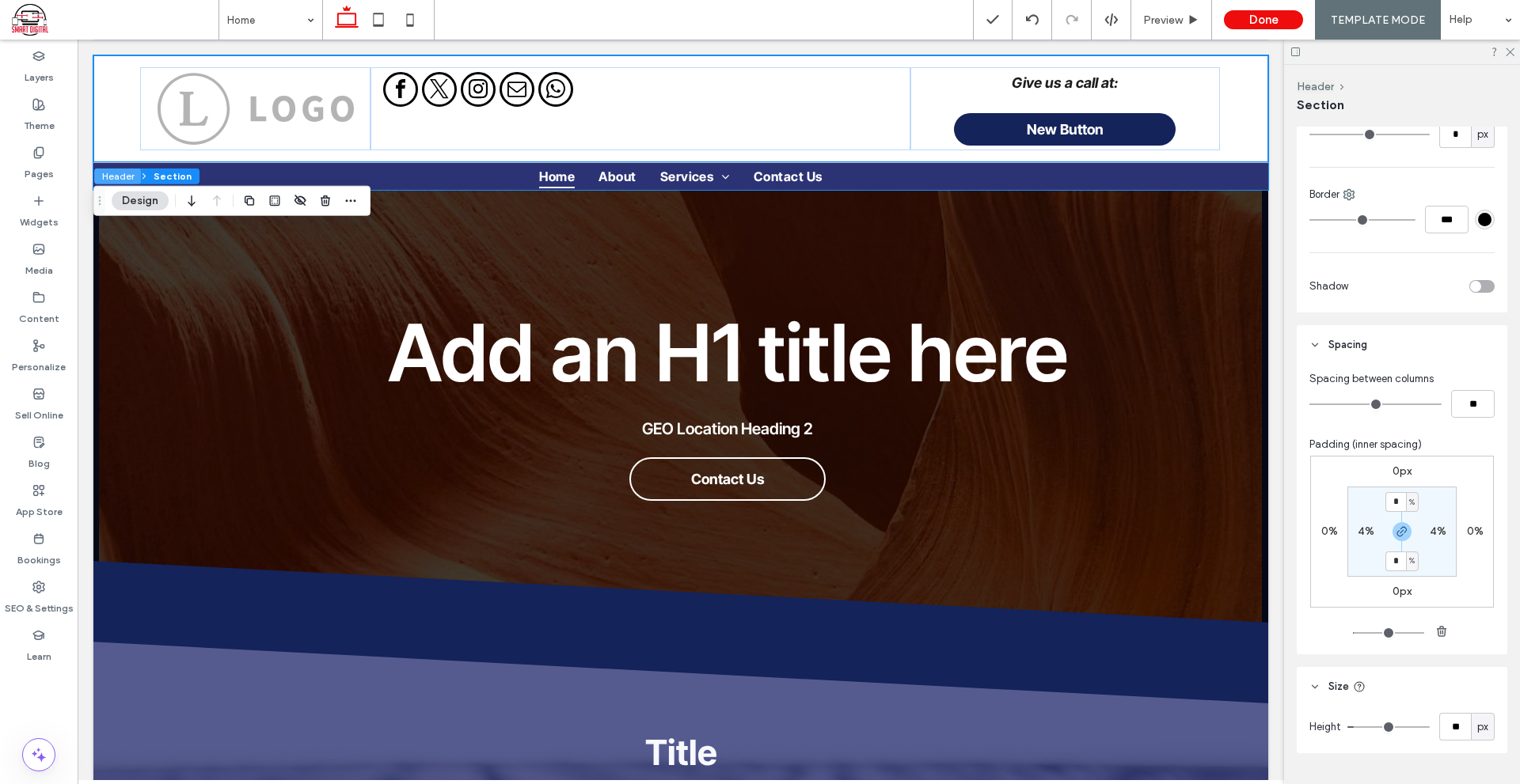
click at [119, 176] on button "Header" at bounding box center [118, 177] width 47 height 16
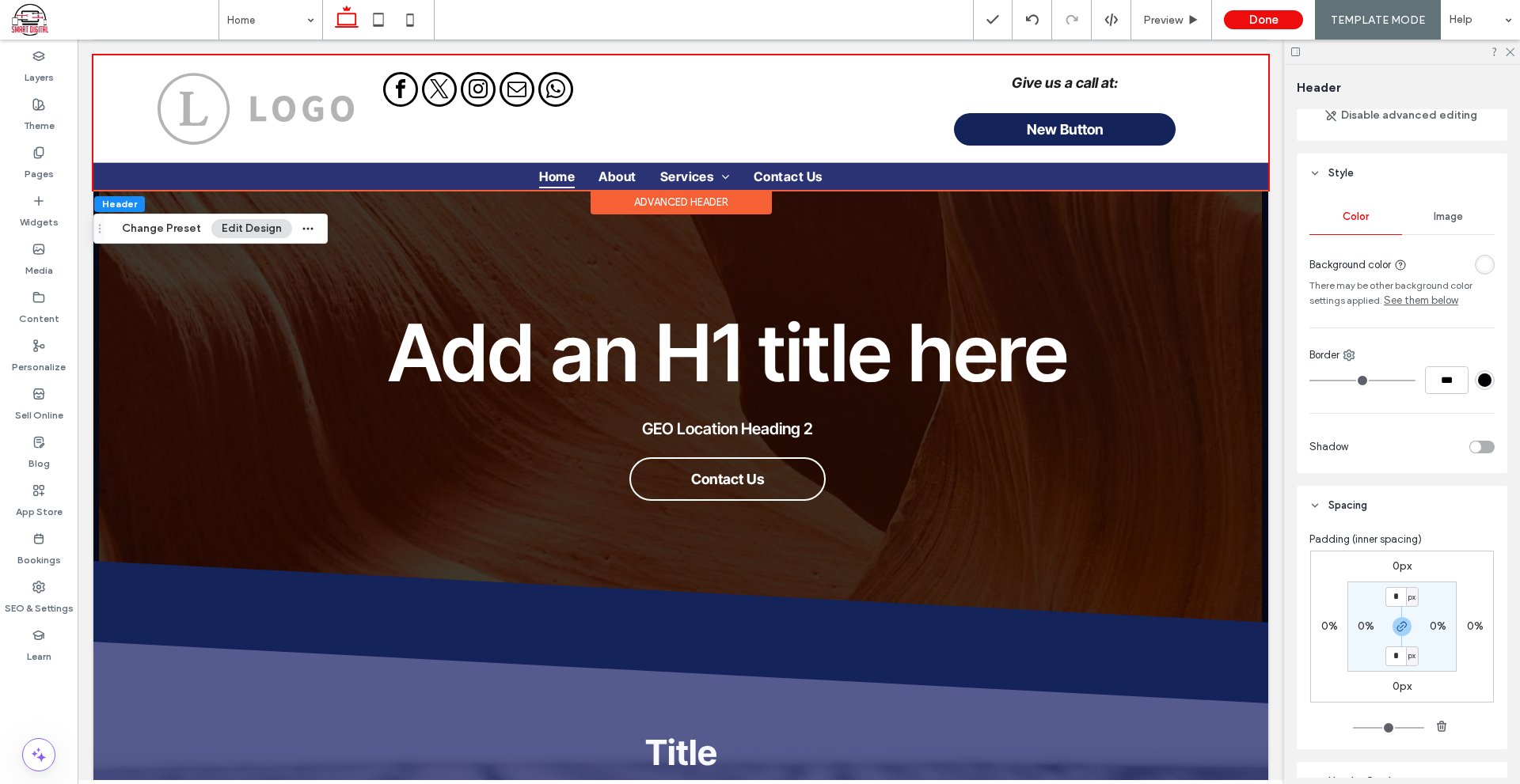
scroll to position [238, 0]
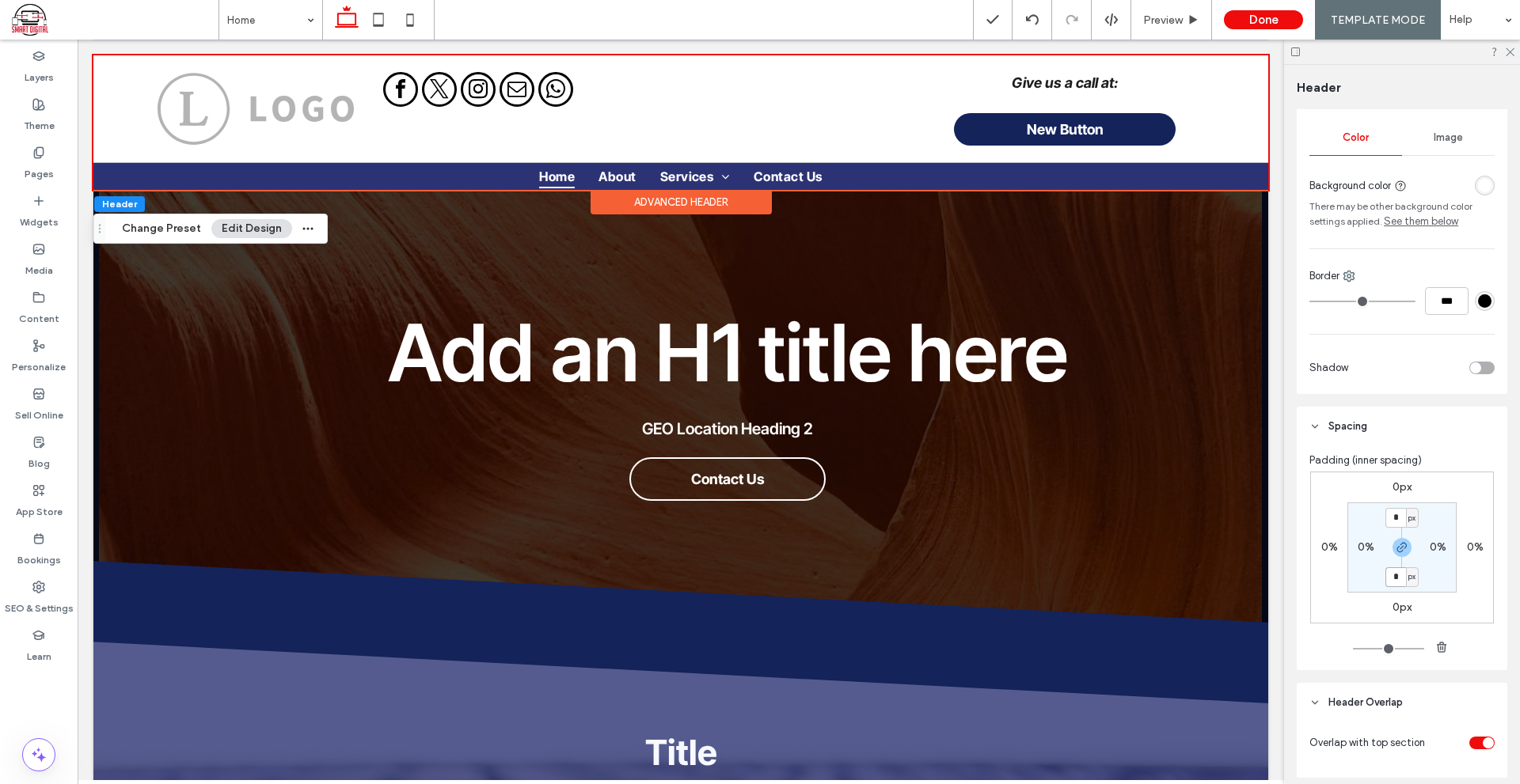
click at [1396, 570] on input "*" at bounding box center [1396, 577] width 21 height 20
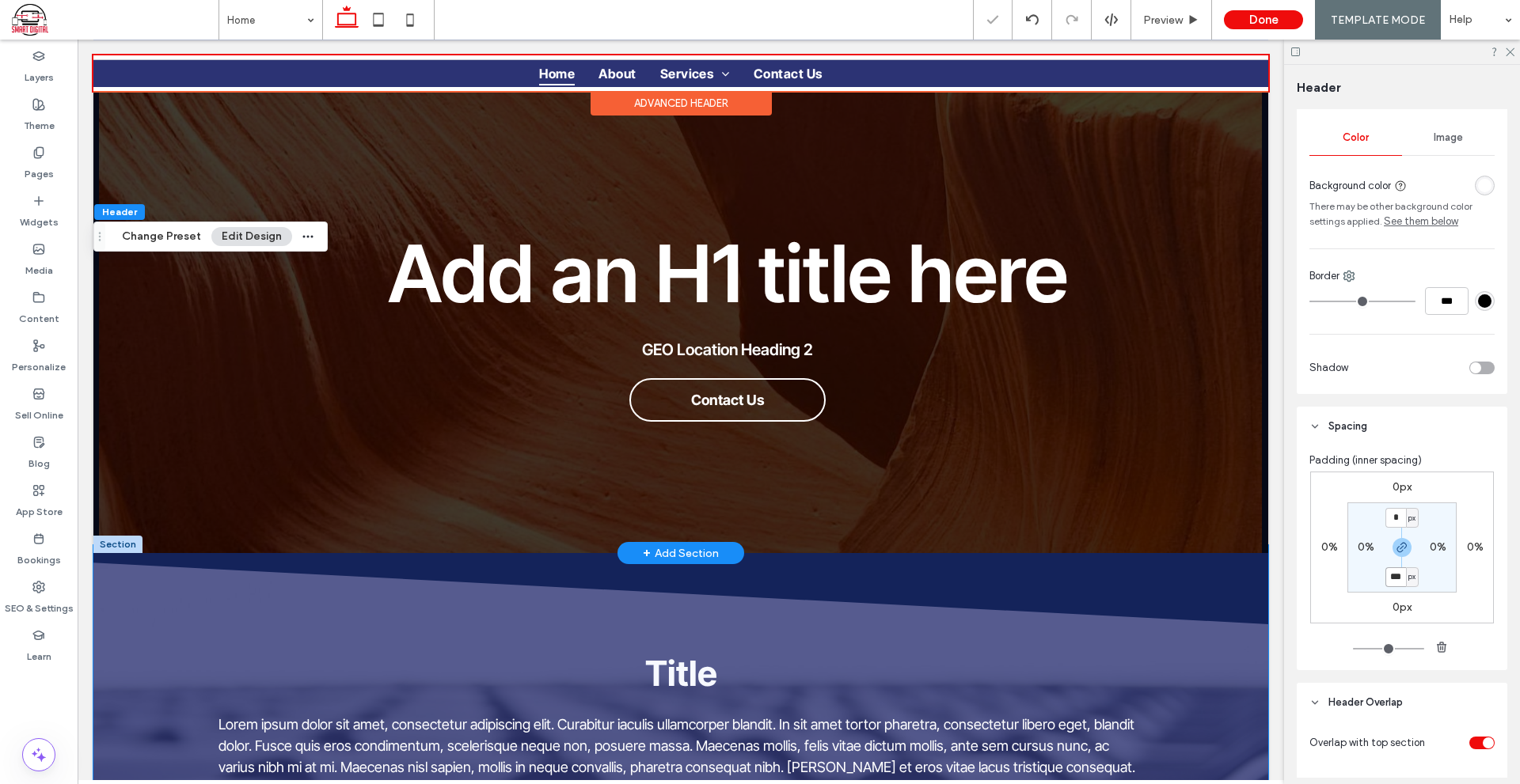
scroll to position [0, 0]
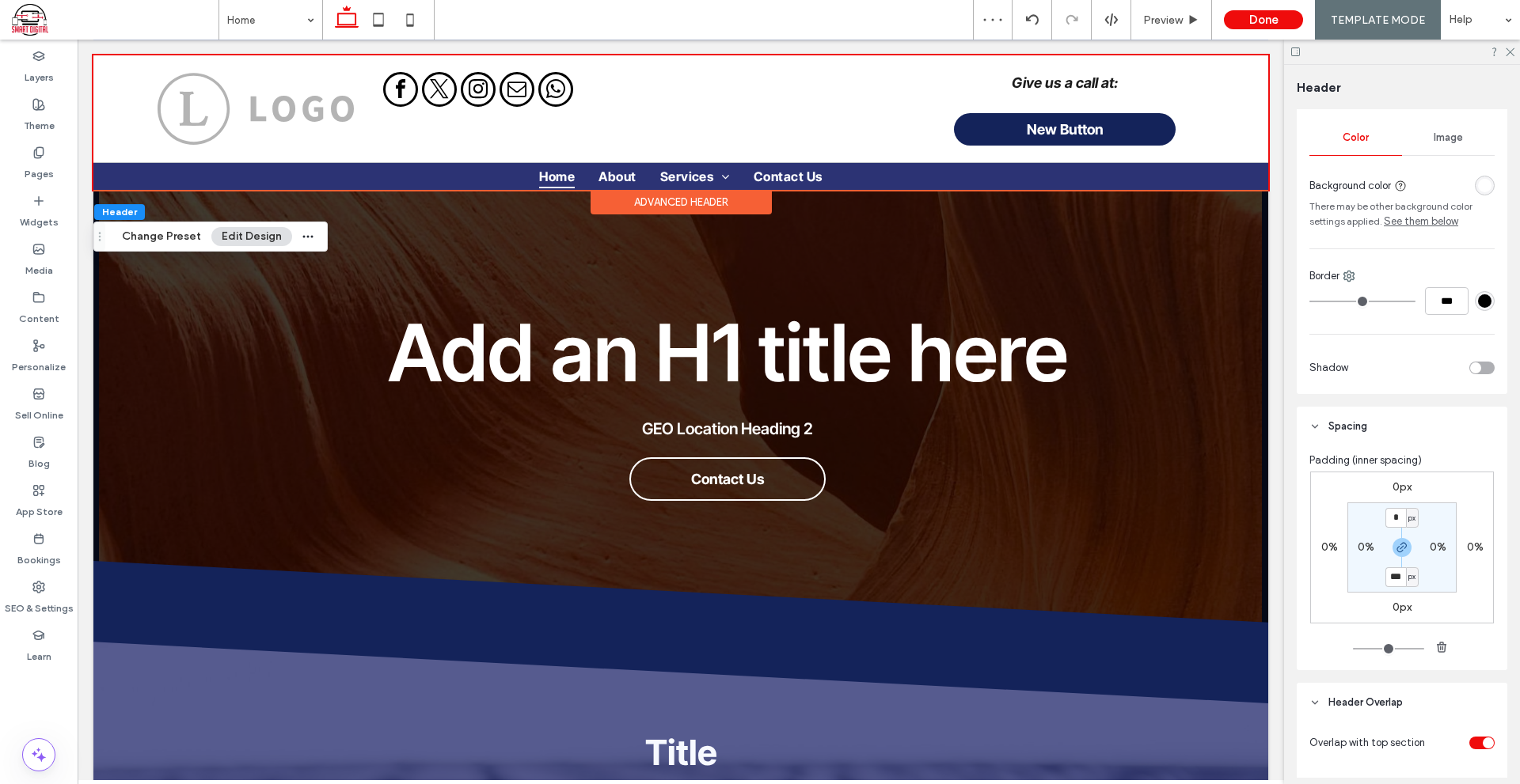
click at [1443, 582] on section "* px 0% *** px 0%" at bounding box center [1401, 547] width 109 height 90
click at [1398, 581] on input "***" at bounding box center [1396, 577] width 21 height 20
type input "*"
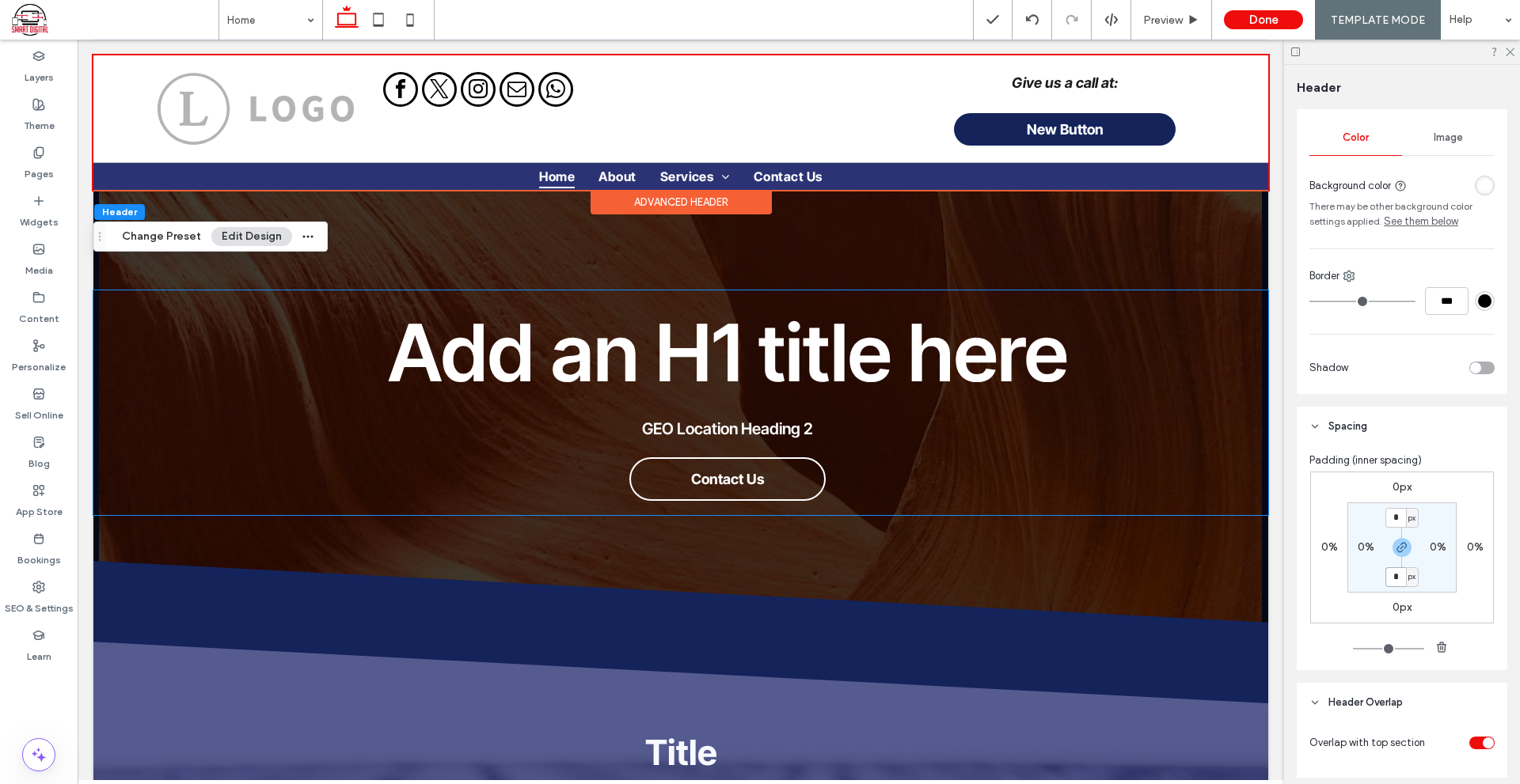
scroll to position [633, 0]
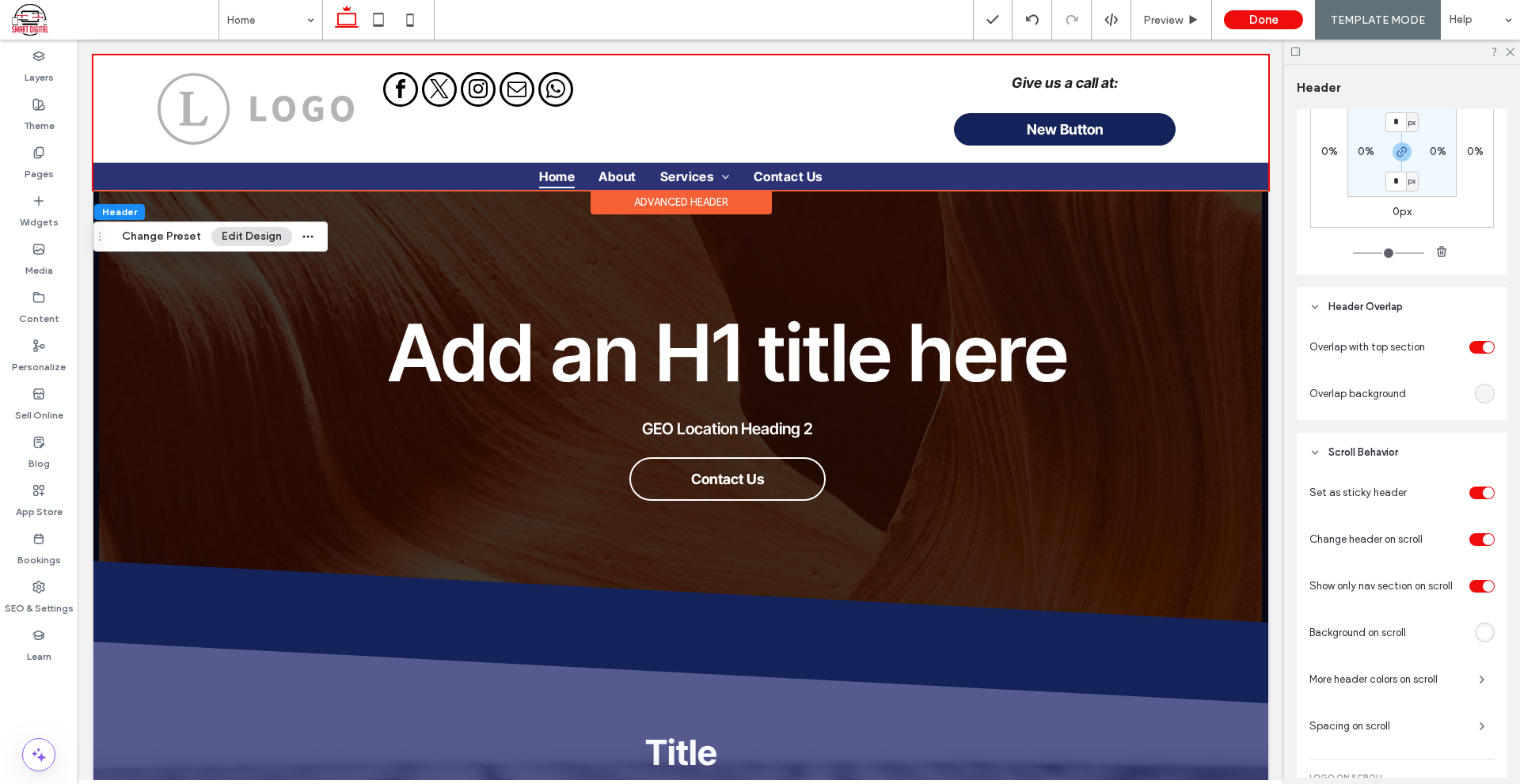
click at [1469, 588] on div "toggle" at bounding box center [1481, 586] width 25 height 13
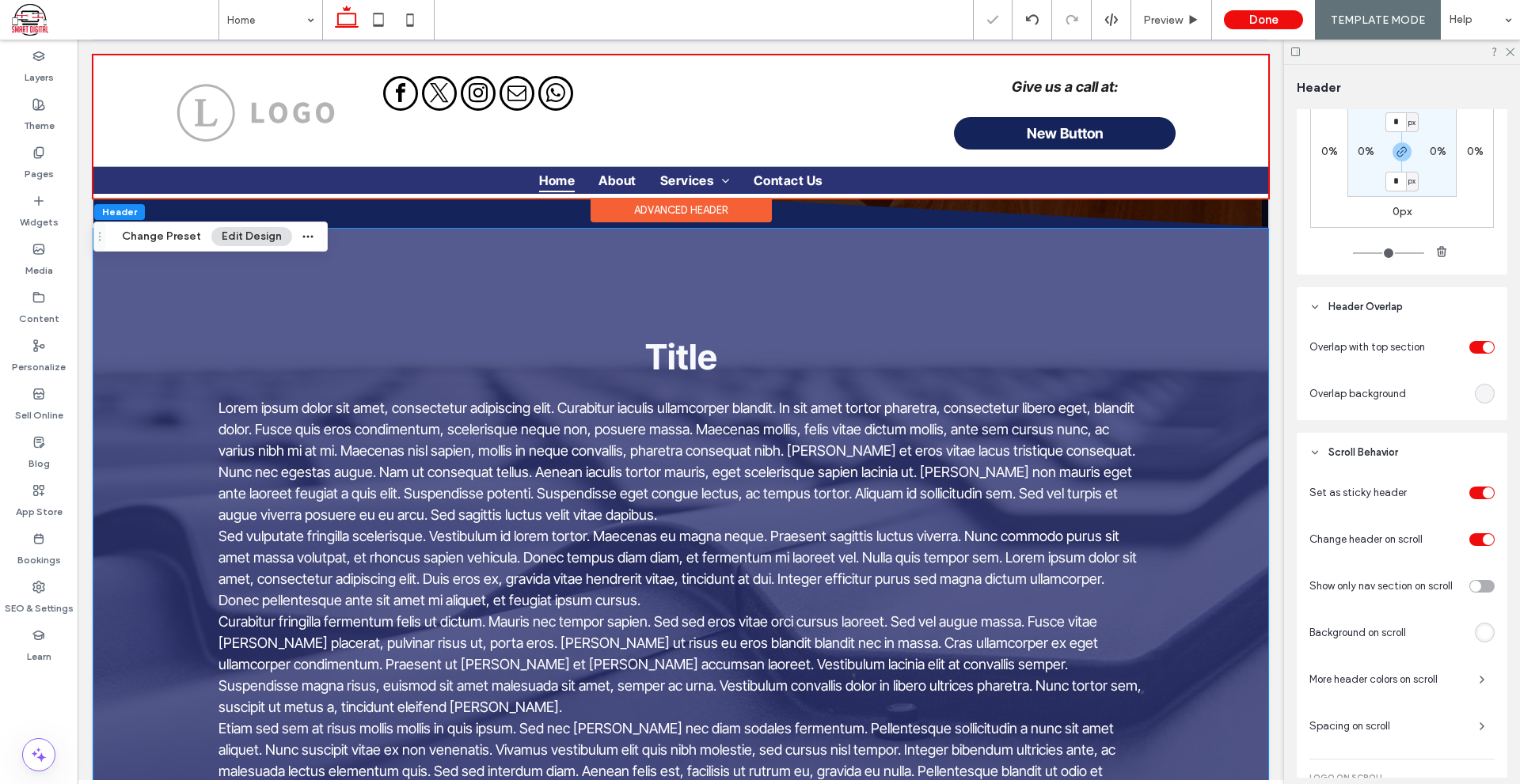
scroll to position [79, 0]
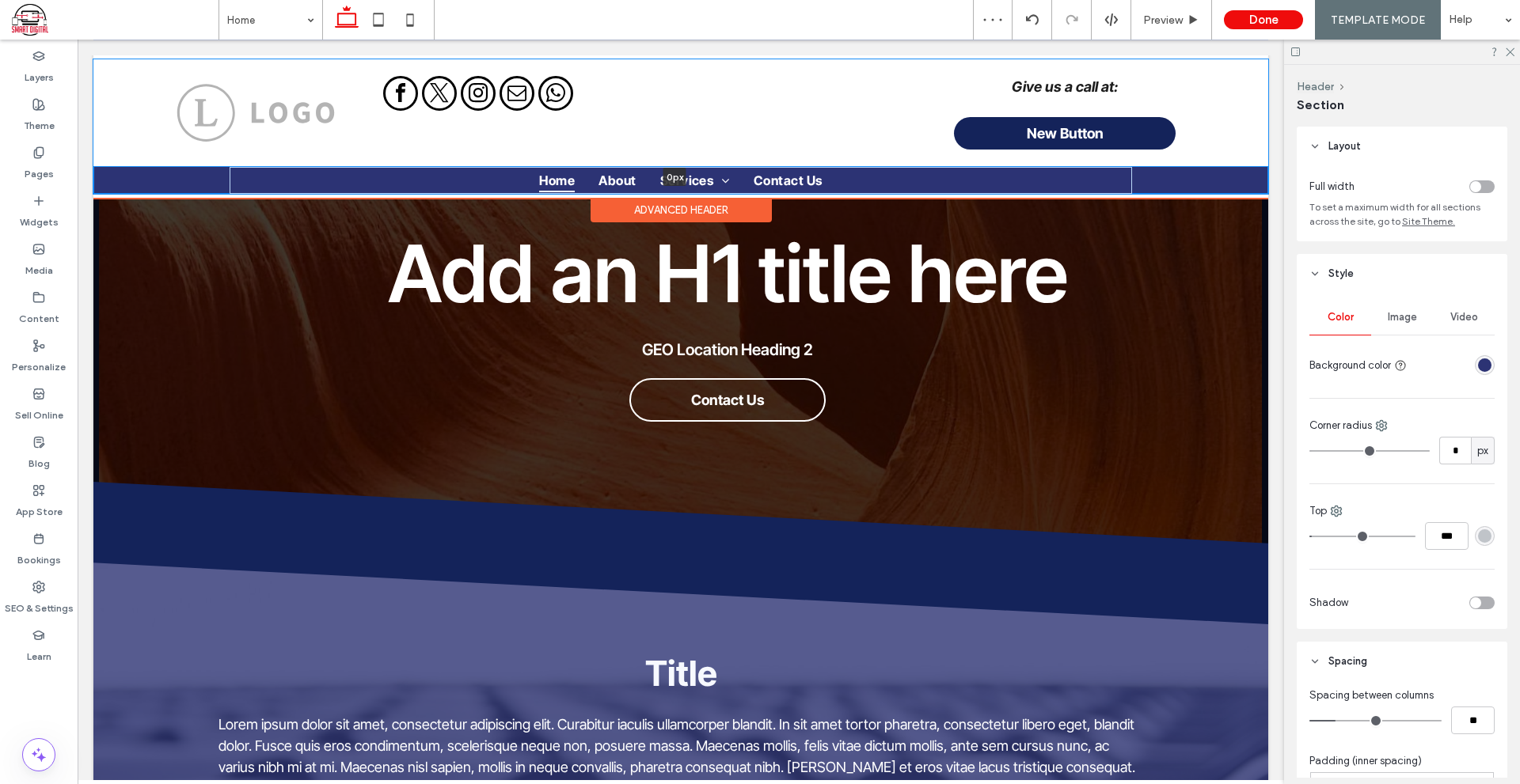
drag, startPoint x: 1160, startPoint y: 196, endPoint x: 1157, endPoint y: 159, distance: 37.1
click at [1157, 159] on div "Give us a call at: New Button Section Home About Services Service 1 Contact Us …" at bounding box center [680, 127] width 1174 height 143
click at [1221, 154] on div "Give us a call at: New Button" at bounding box center [680, 112] width 1174 height 107
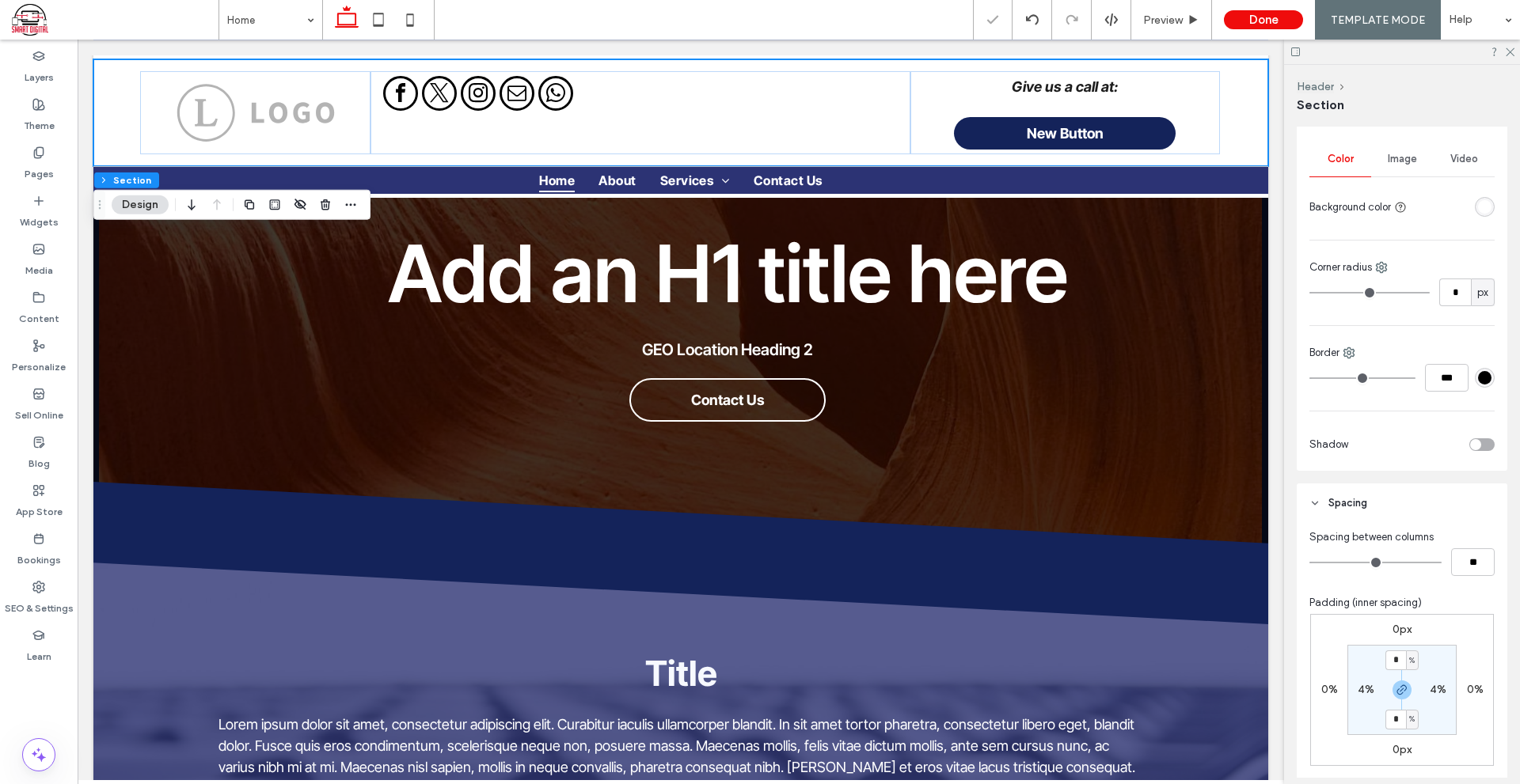
scroll to position [238, 0]
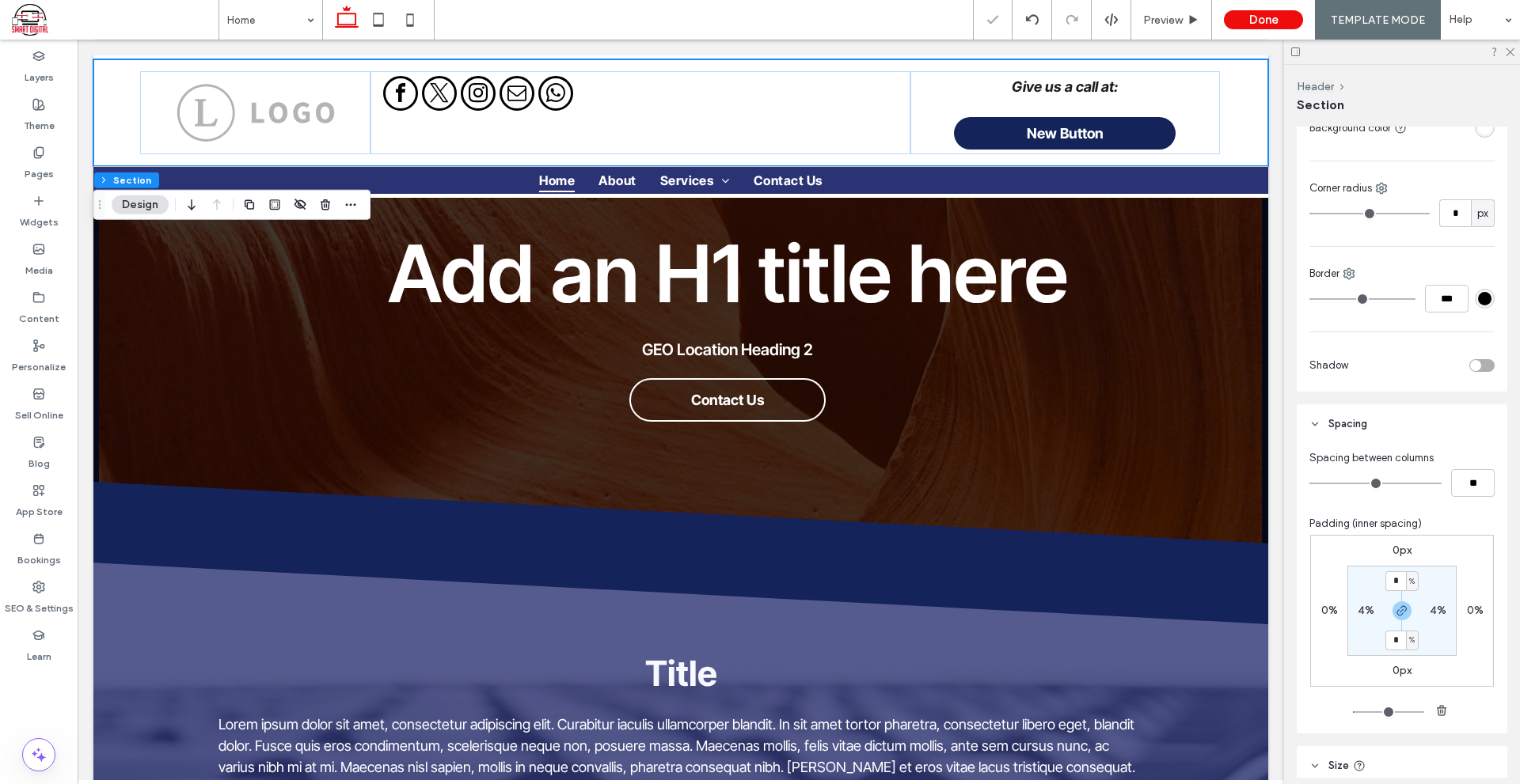
click at [1409, 586] on span "%" at bounding box center [1411, 581] width 5 height 16
click at [1402, 601] on span "px" at bounding box center [1402, 605] width 11 height 16
type input "****"
type input "**"
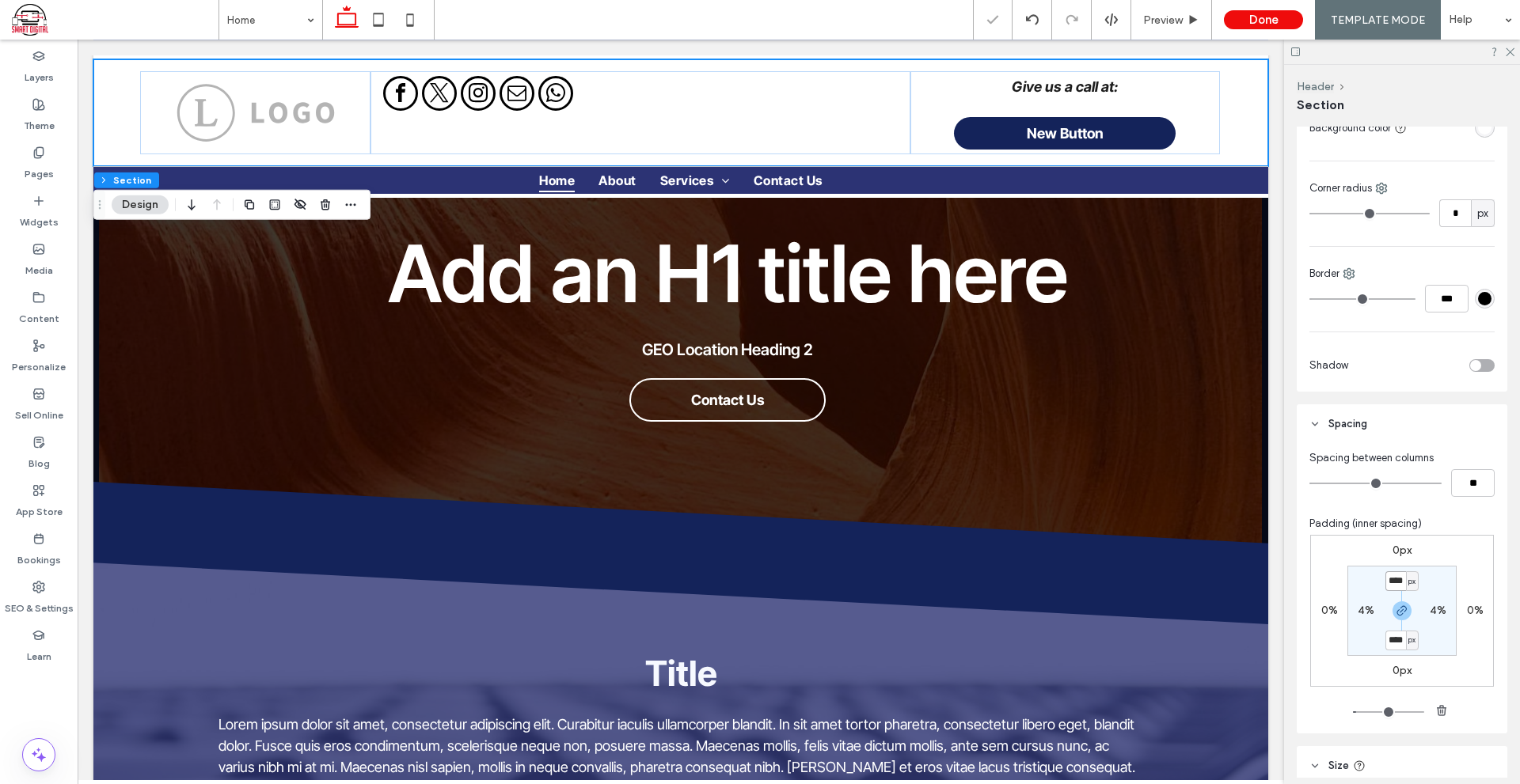
click at [1391, 584] on input "****" at bounding box center [1396, 580] width 21 height 20
type input "*"
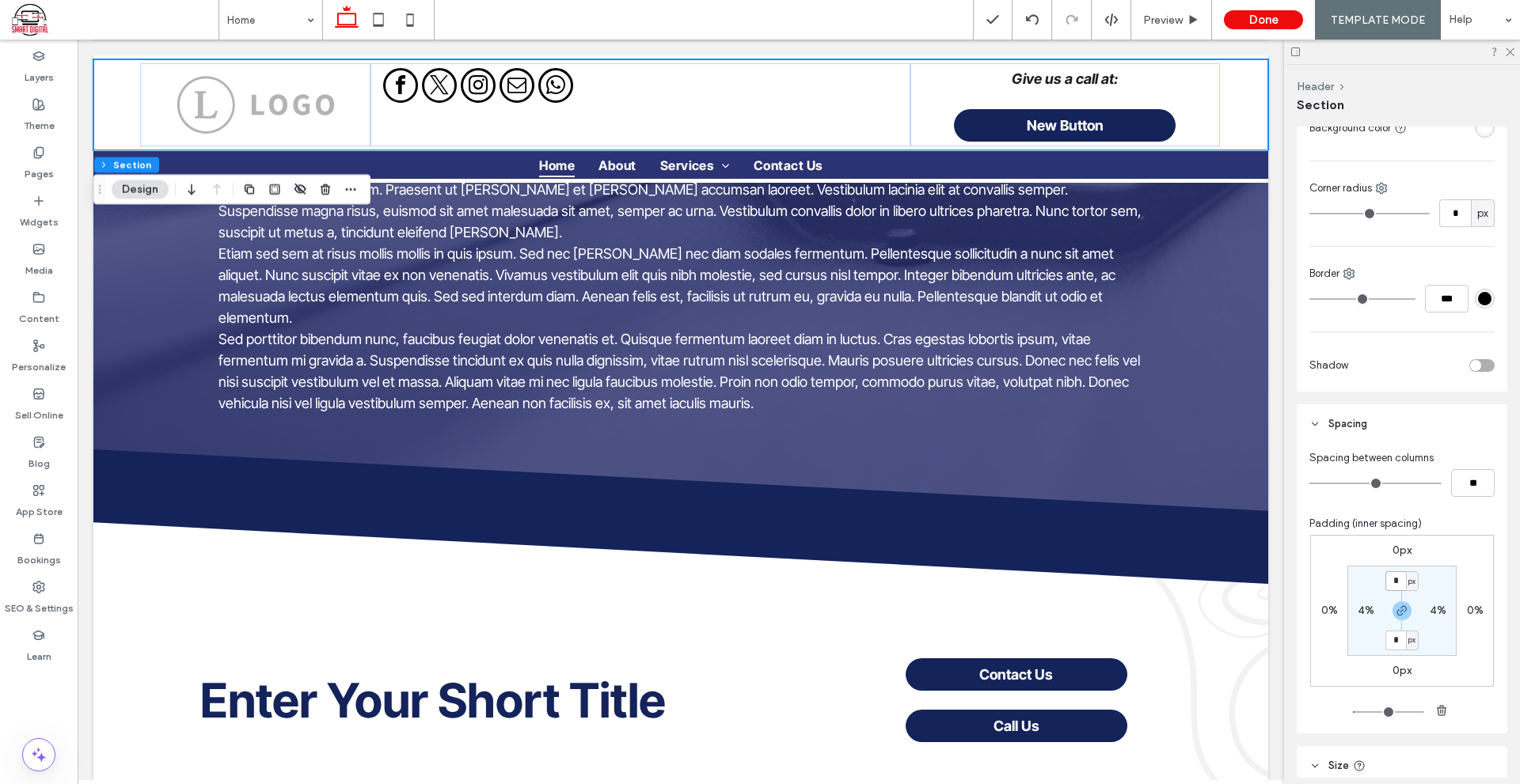
scroll to position [1029, 0]
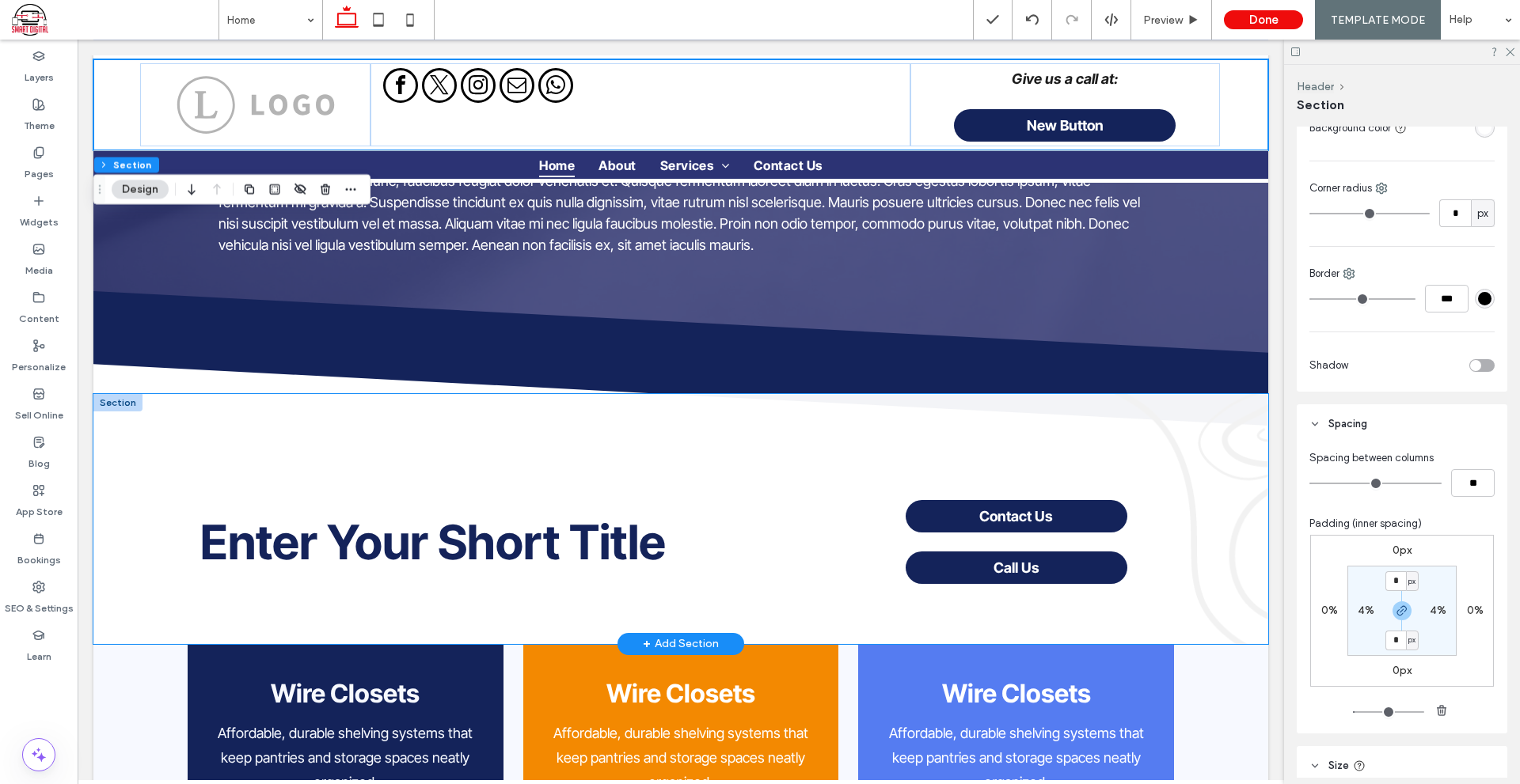
click at [1212, 574] on div "Enter Your Short Title Contact Us Call Us" at bounding box center [680, 519] width 1174 height 250
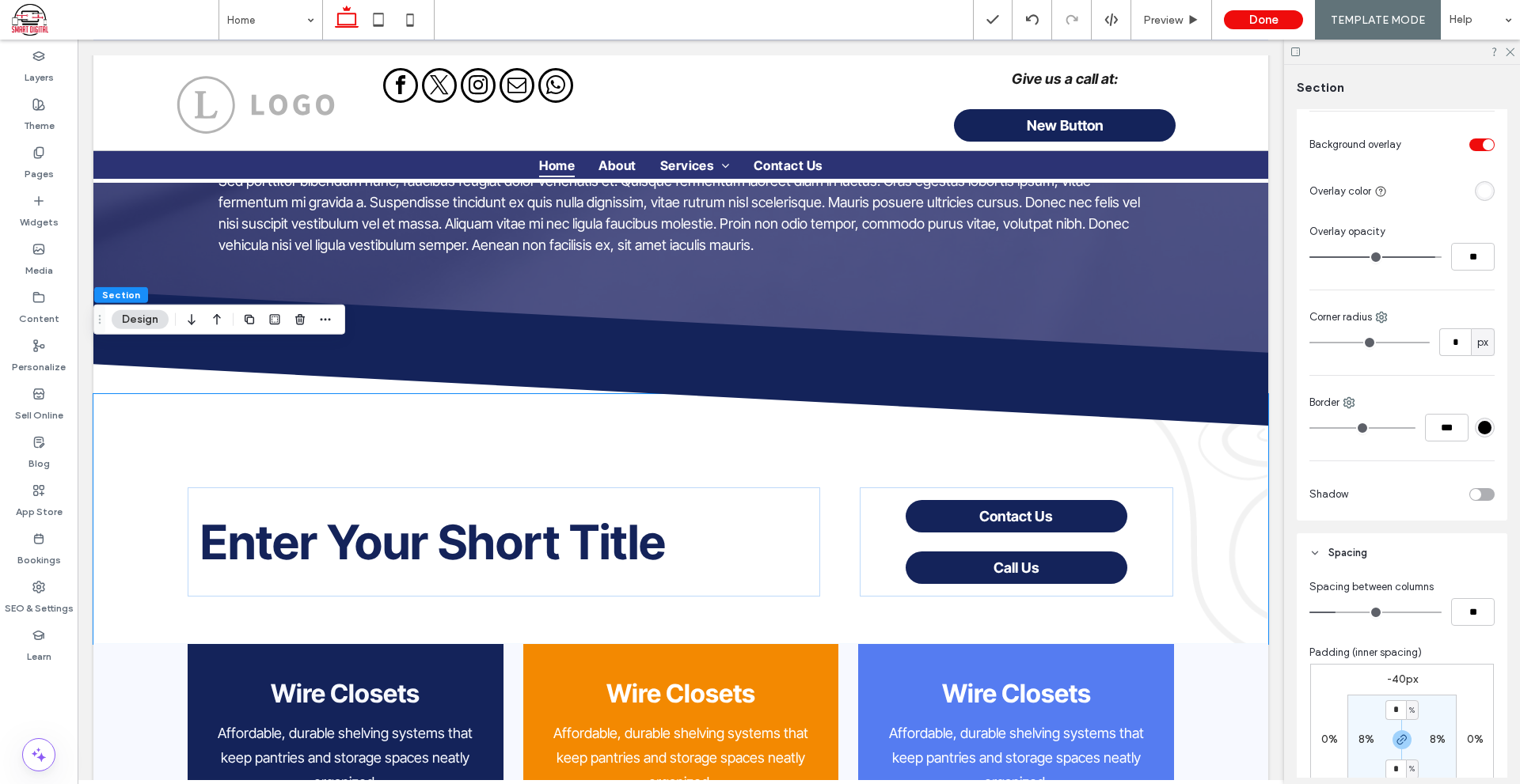
scroll to position [474, 0]
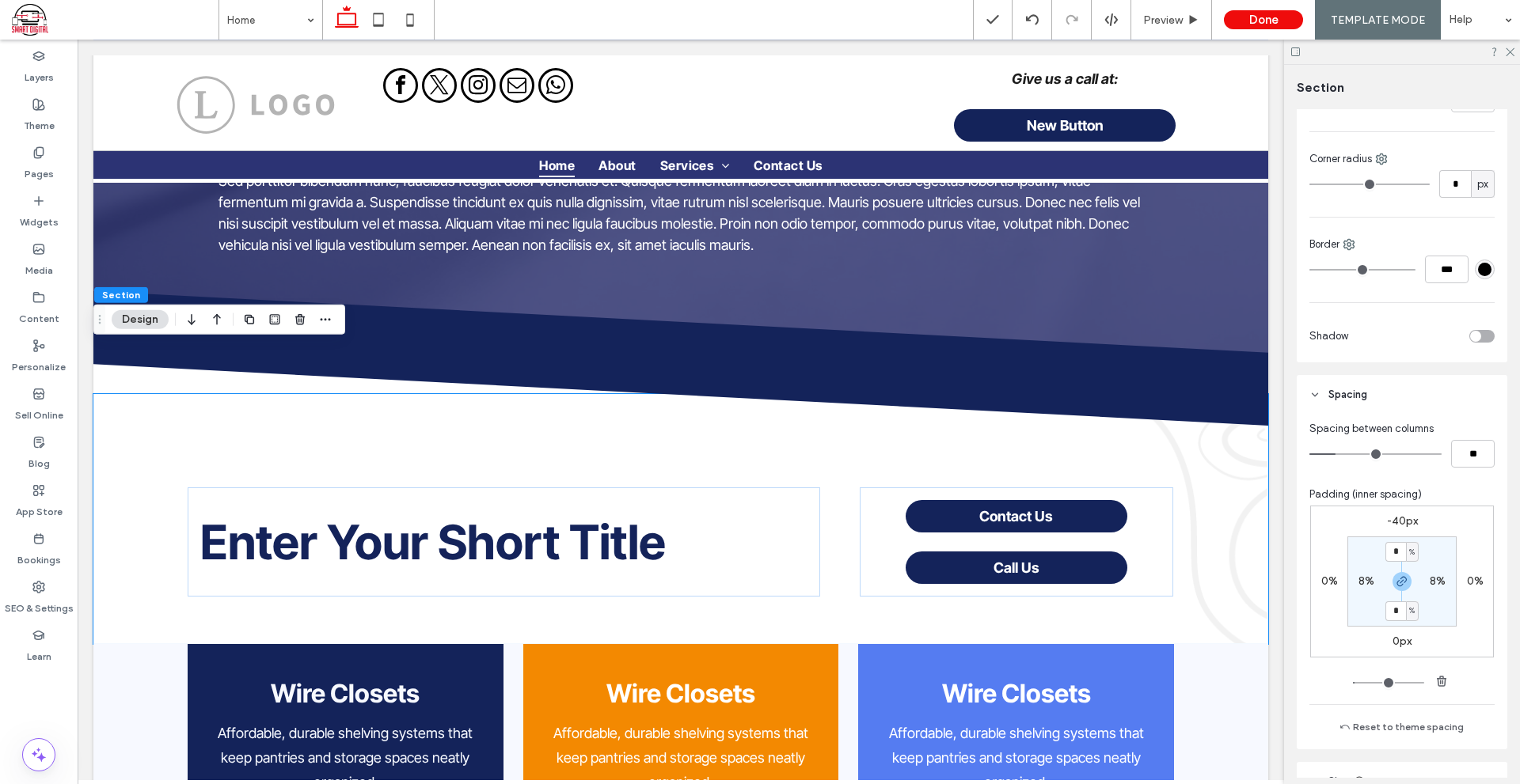
click at [1389, 613] on input "*" at bounding box center [1396, 611] width 21 height 20
type input "*"
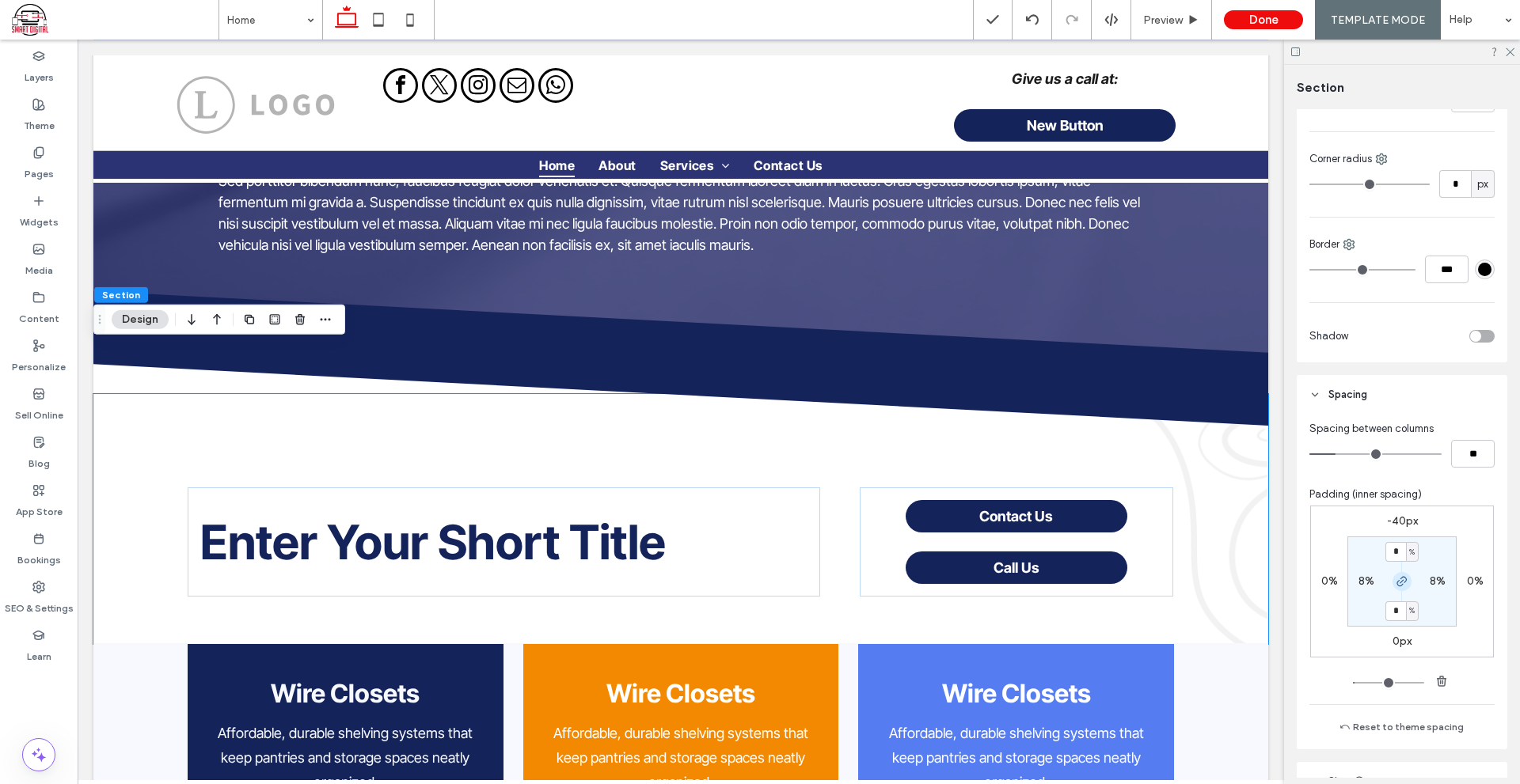
click at [1396, 580] on icon "button" at bounding box center [1402, 581] width 13 height 13
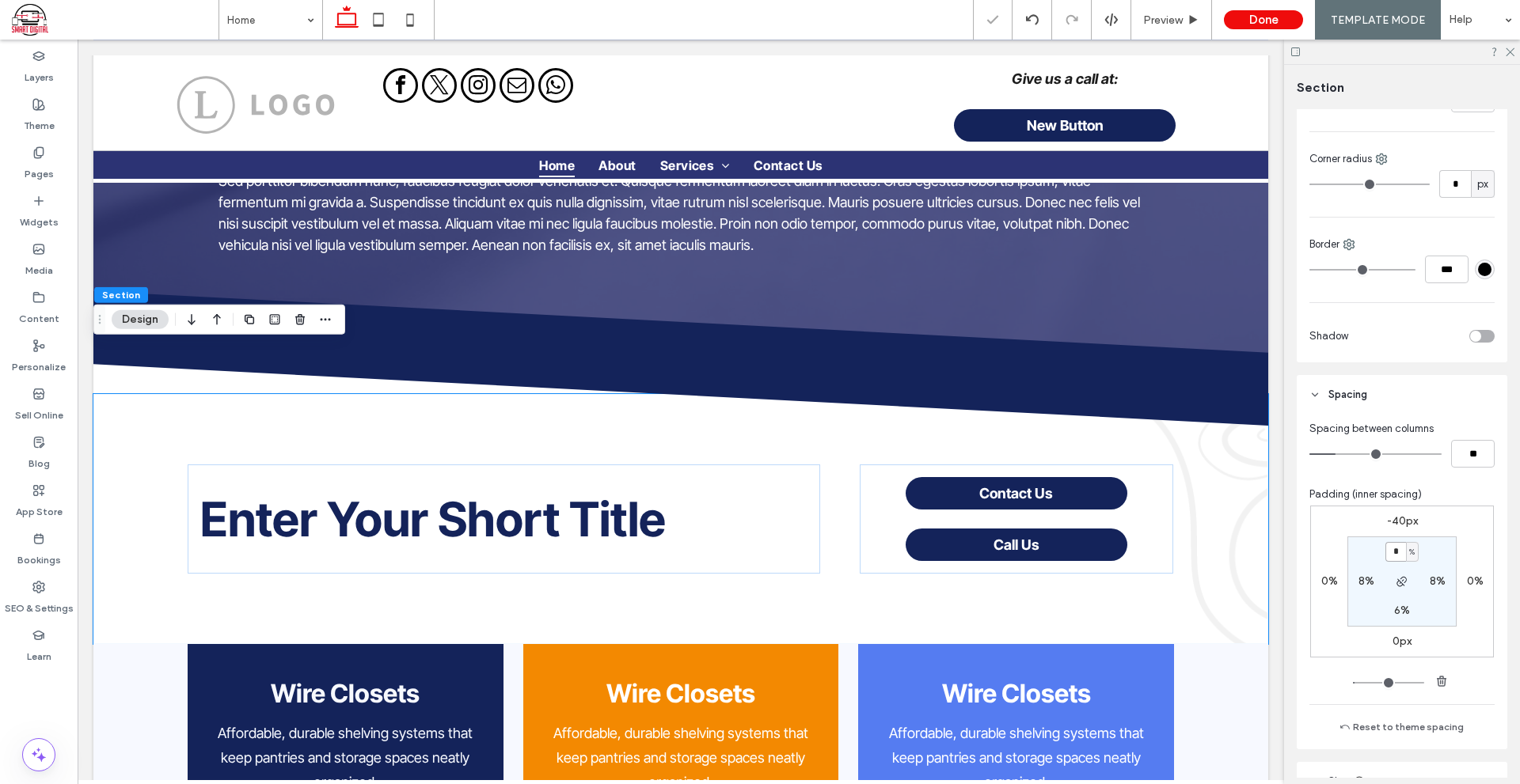
click at [1399, 553] on input "*" at bounding box center [1396, 552] width 21 height 20
type input "*"
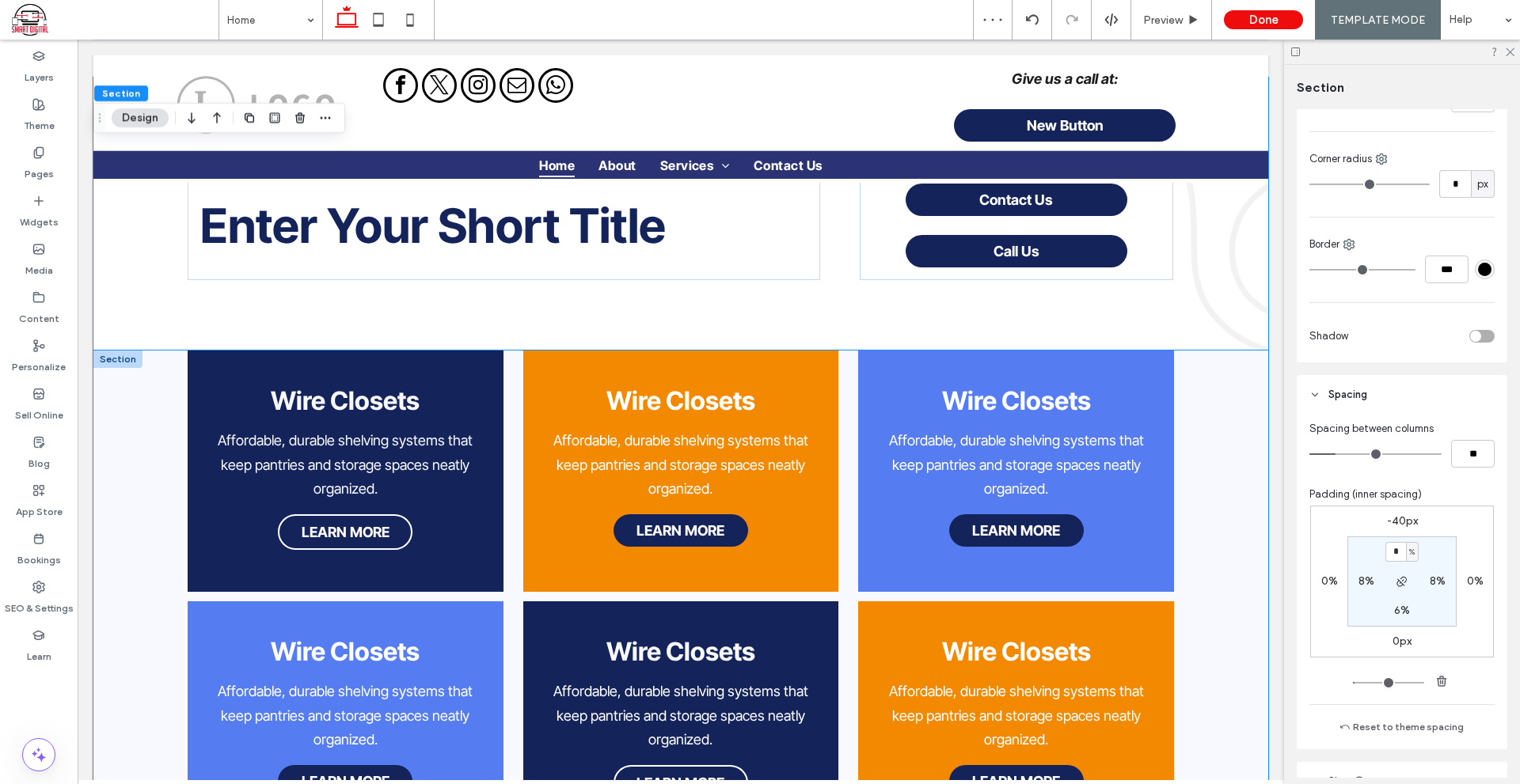
click at [1221, 640] on div "Wire Closets Affordable, durable shelving systems that keep pantries and storag…" at bounding box center [680, 608] width 1174 height 516
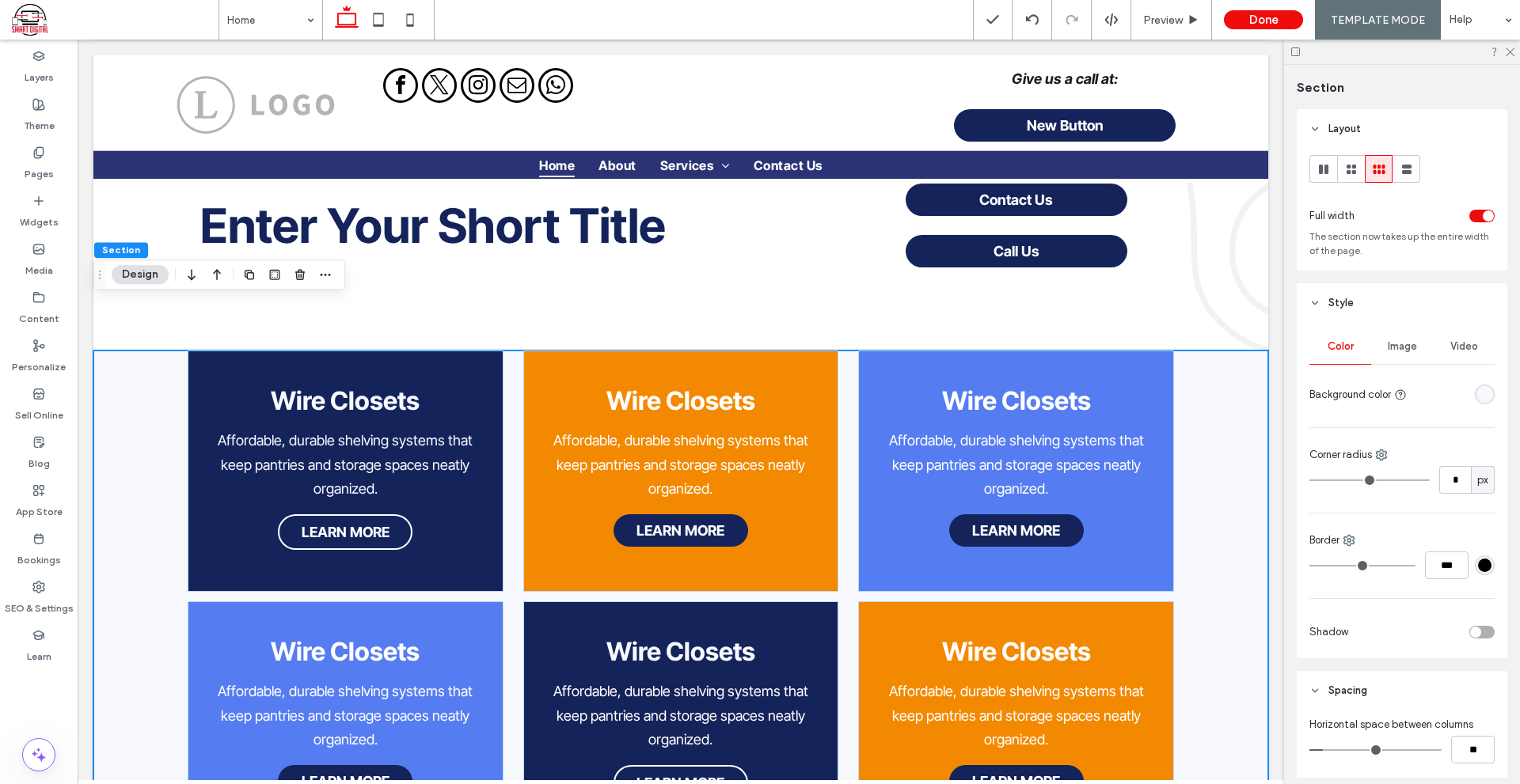
click at [1477, 394] on div "rgba(247, 249, 255, 1)" at bounding box center [1483, 393] width 13 height 13
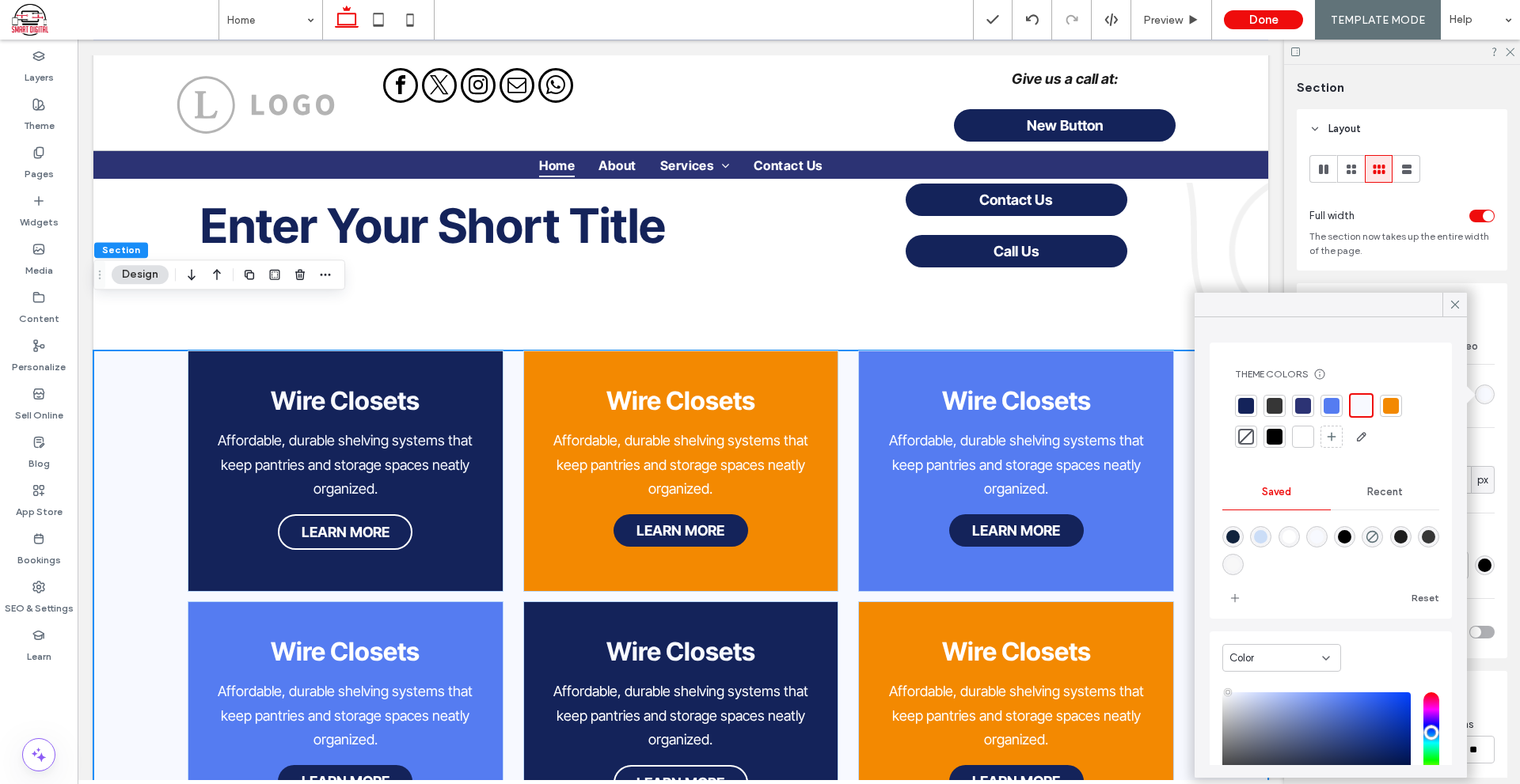
click at [1299, 439] on div at bounding box center [1302, 437] width 16 height 16
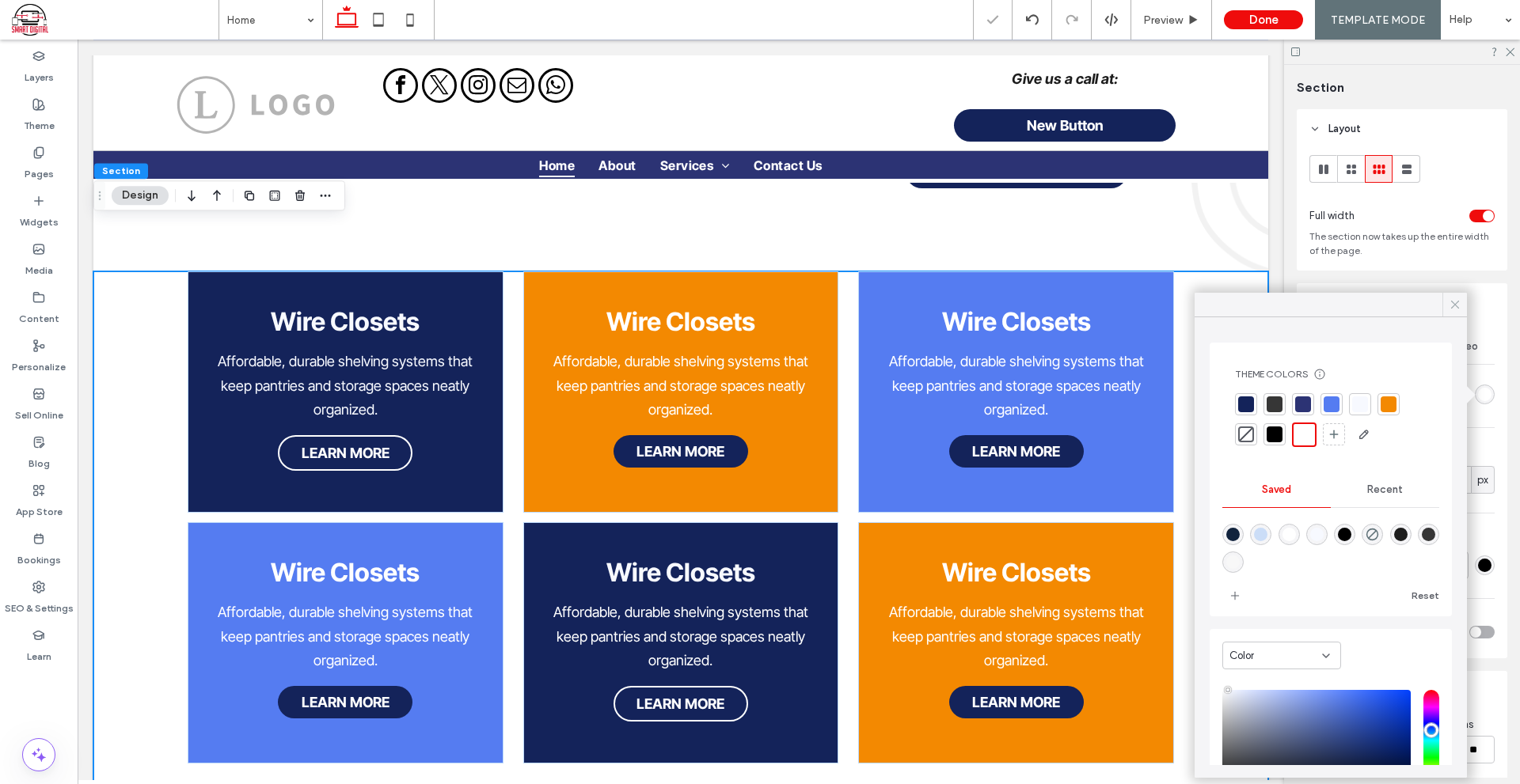
click at [1455, 306] on icon at bounding box center [1455, 305] width 14 height 14
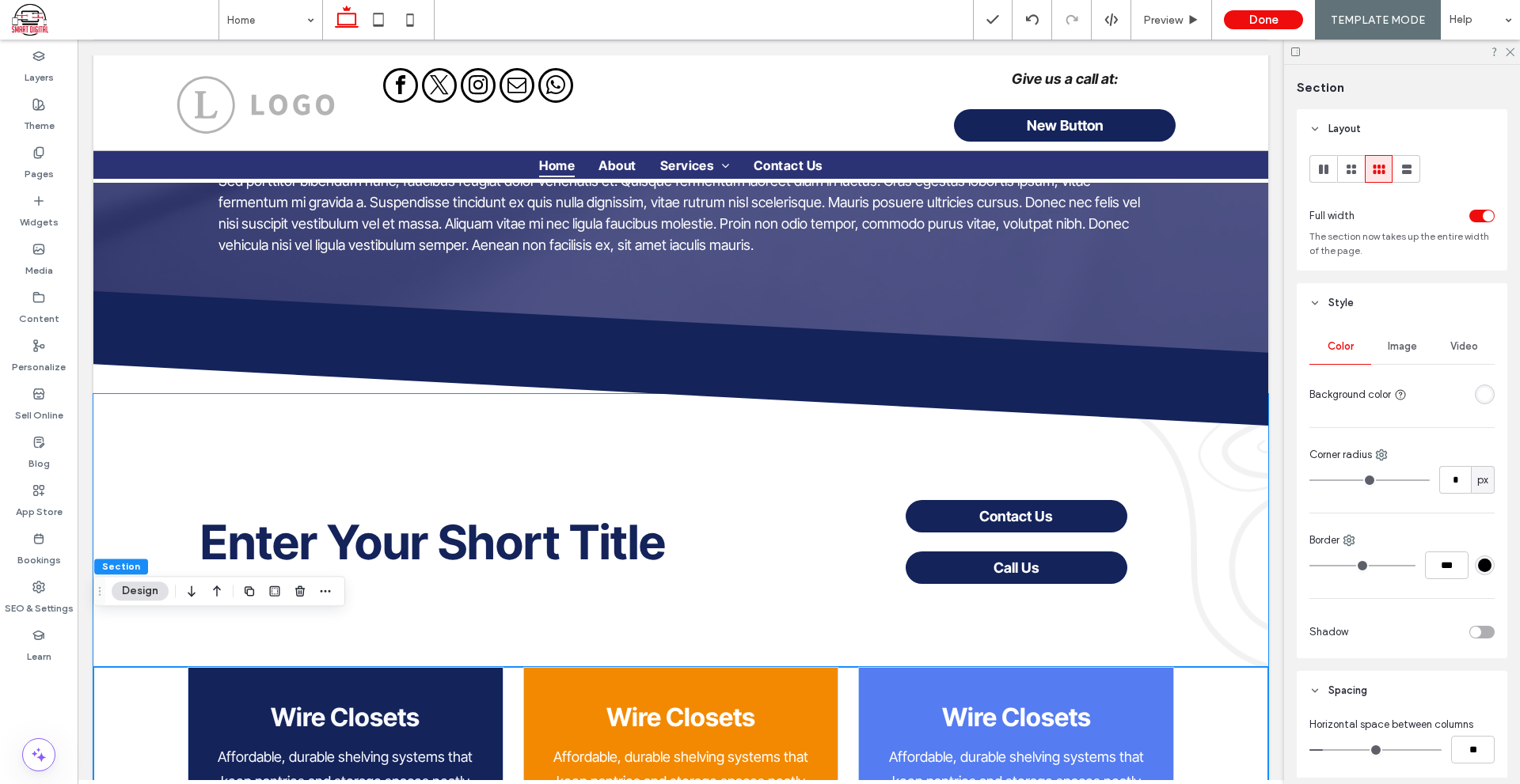
scroll to position [79, 0]
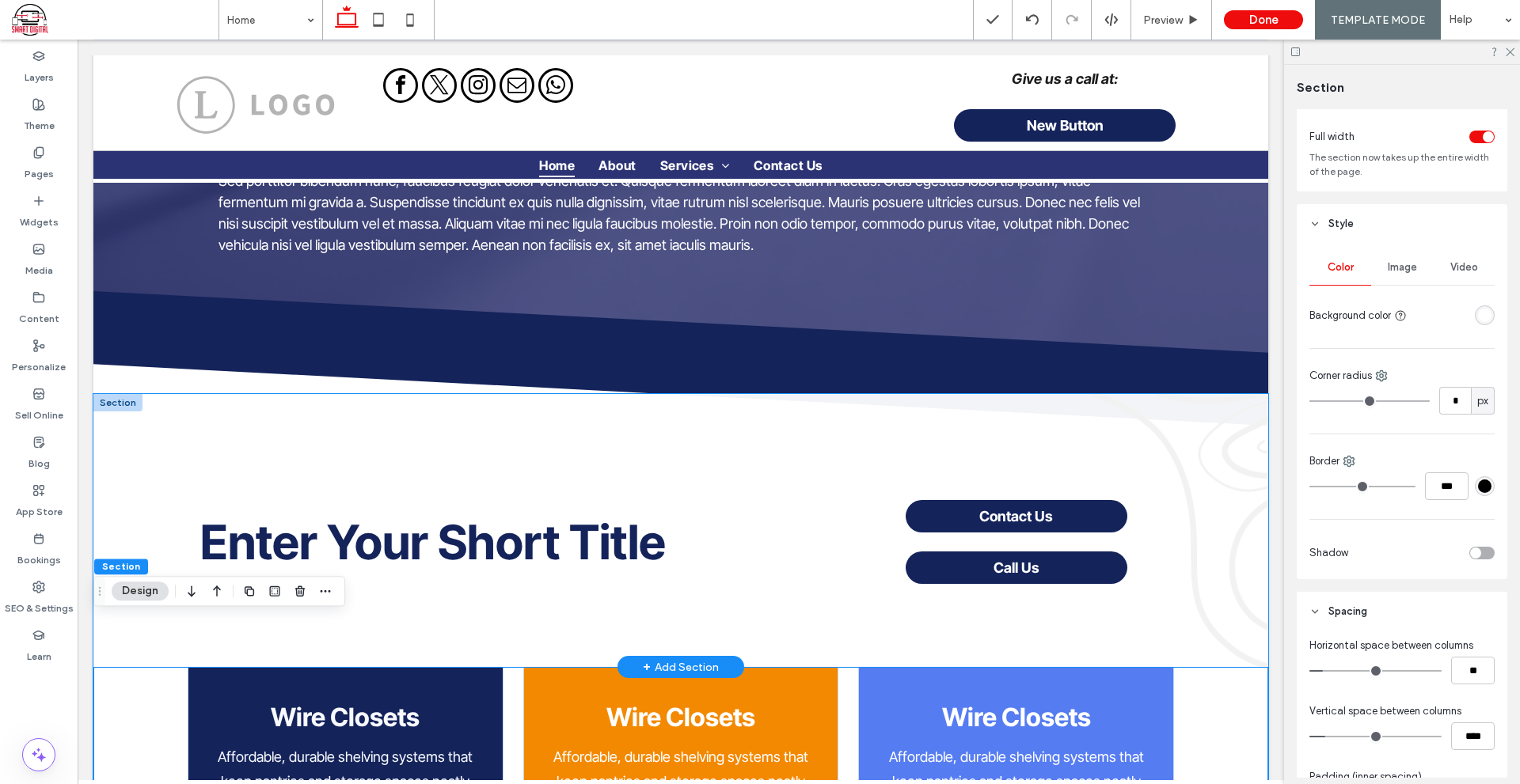
click at [1079, 586] on div "Enter Your Short Title Contact Us Call Us" at bounding box center [680, 531] width 1174 height 274
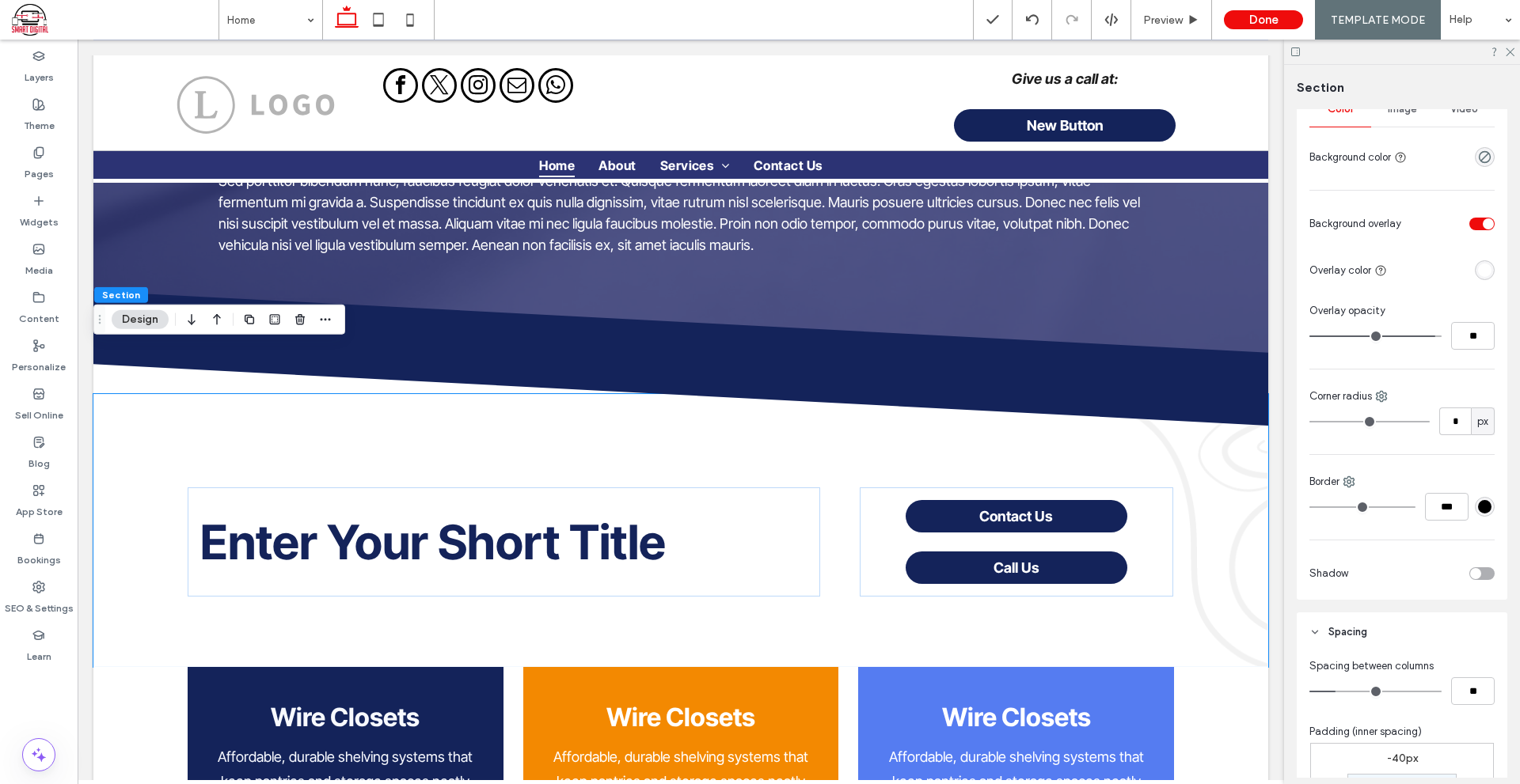
scroll to position [396, 0]
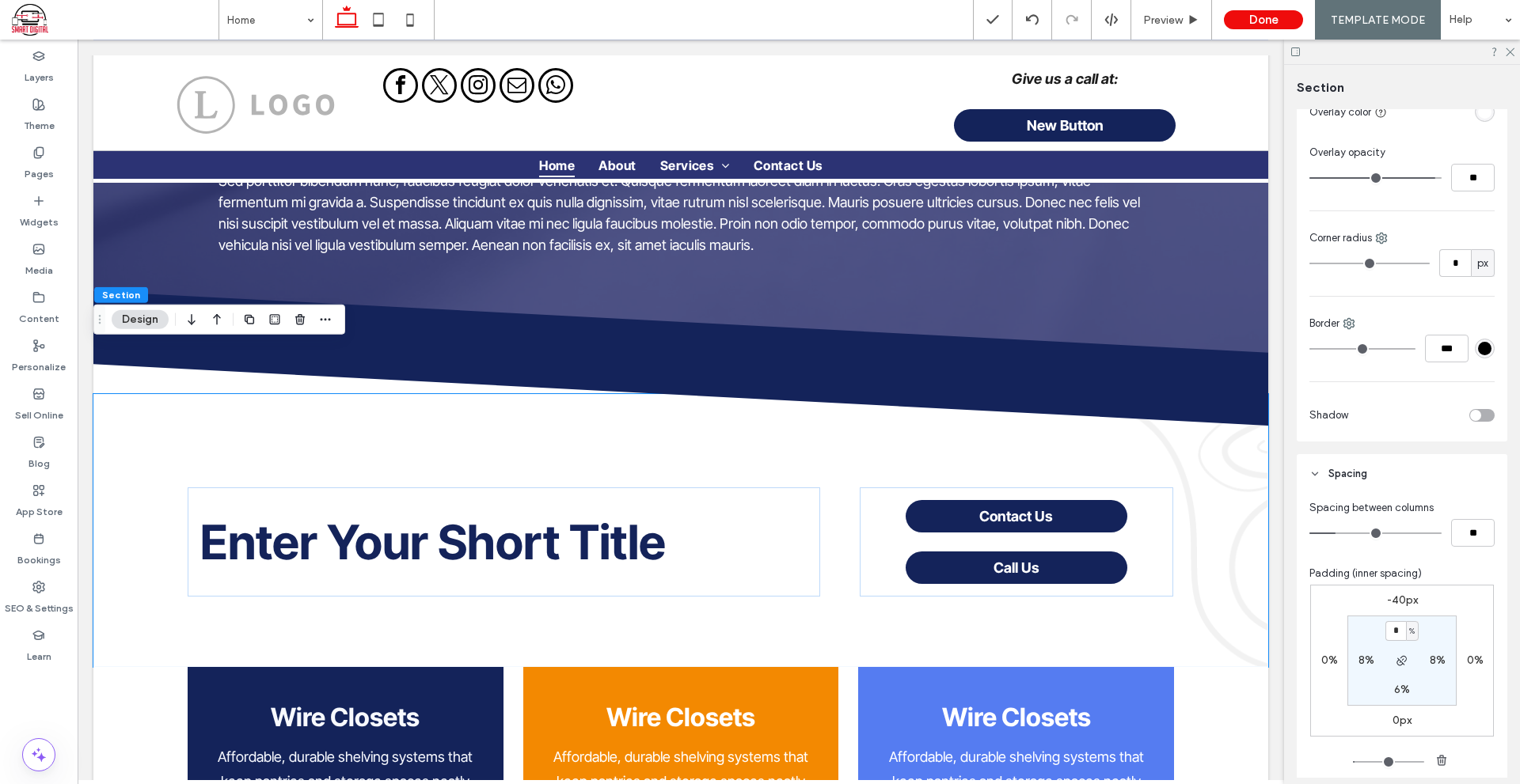
type input "*"
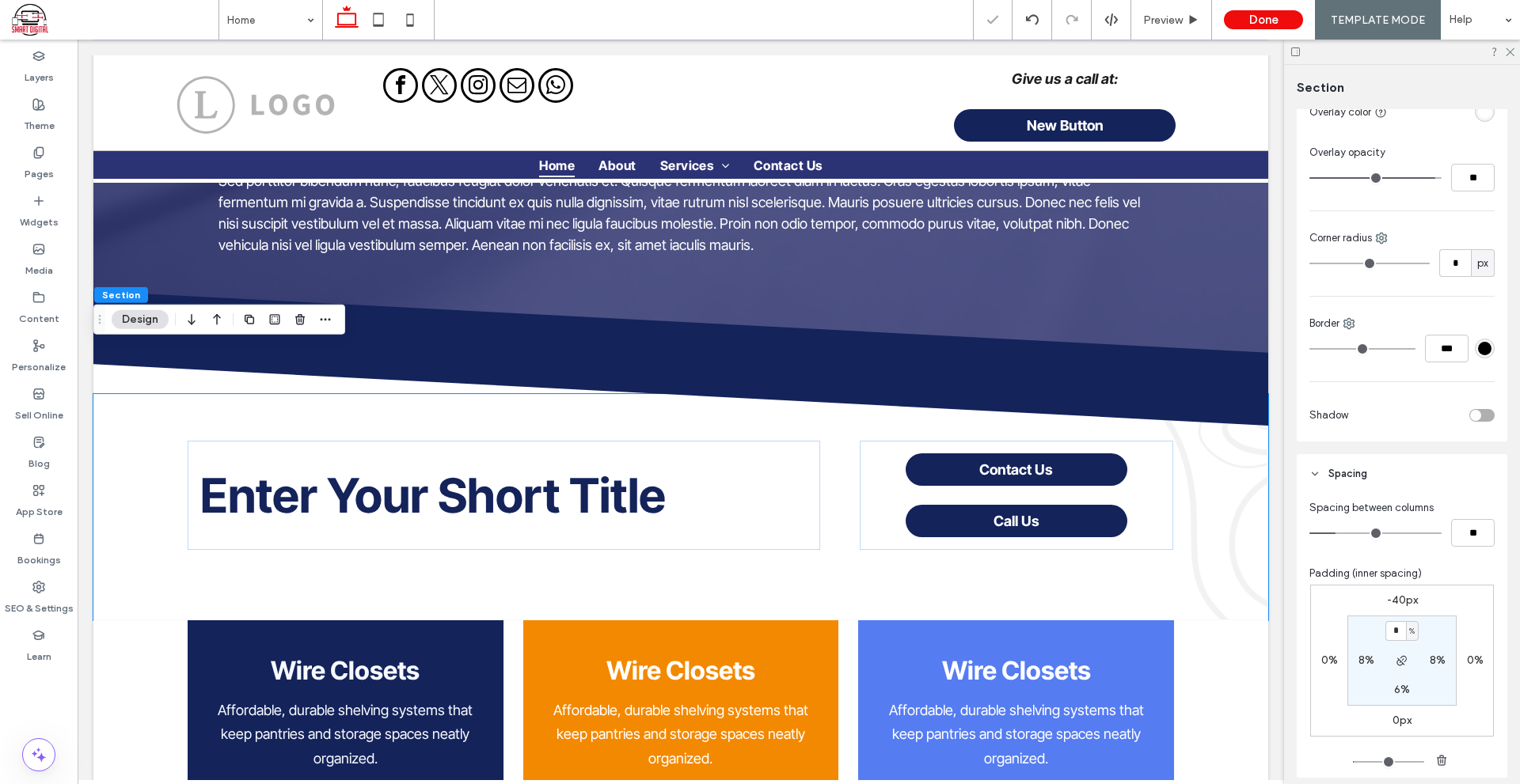
click at [1396, 690] on label "6%" at bounding box center [1402, 689] width 16 height 13
type input "*"
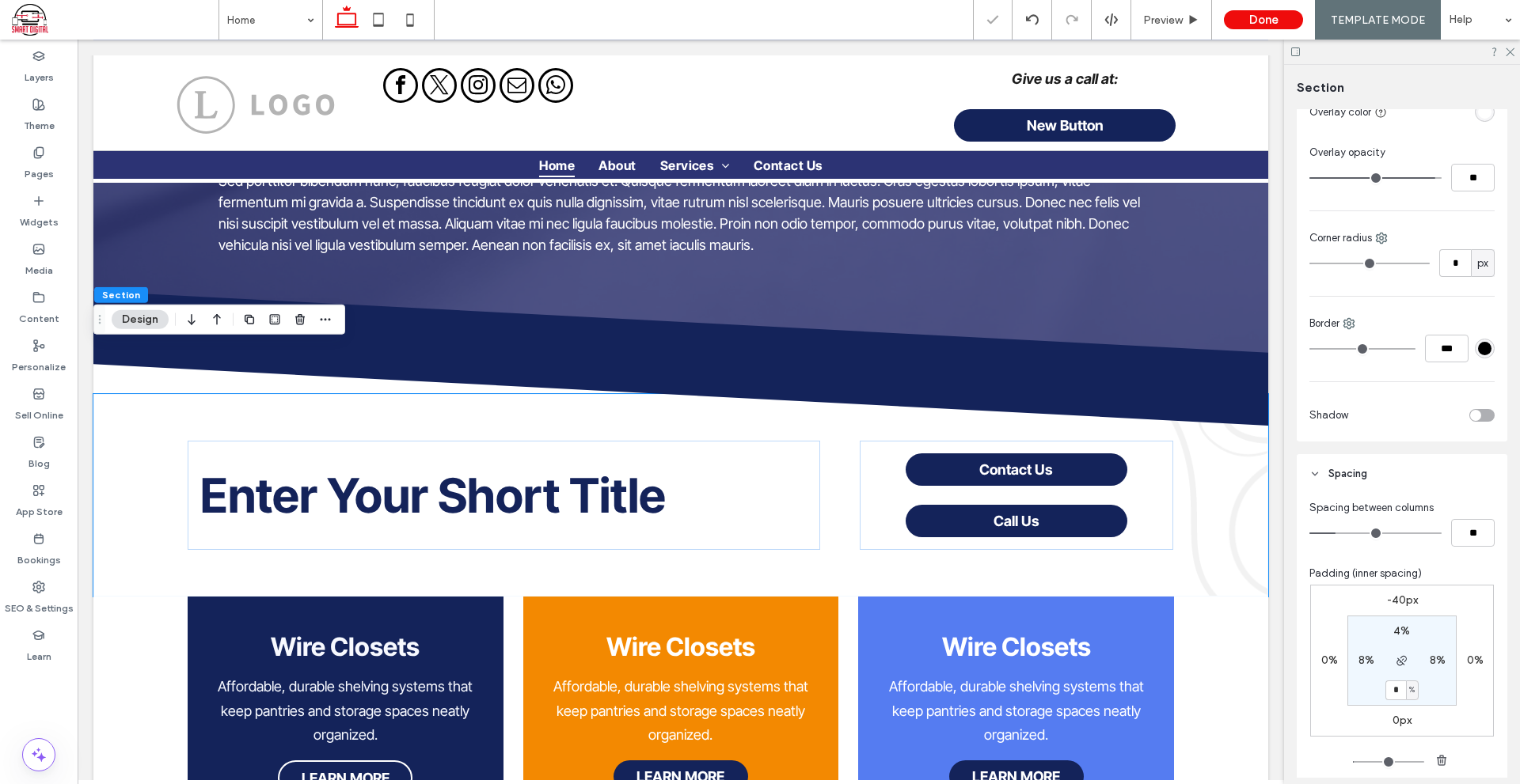
click at [1398, 628] on label "4%" at bounding box center [1401, 630] width 17 height 13
type input "*"
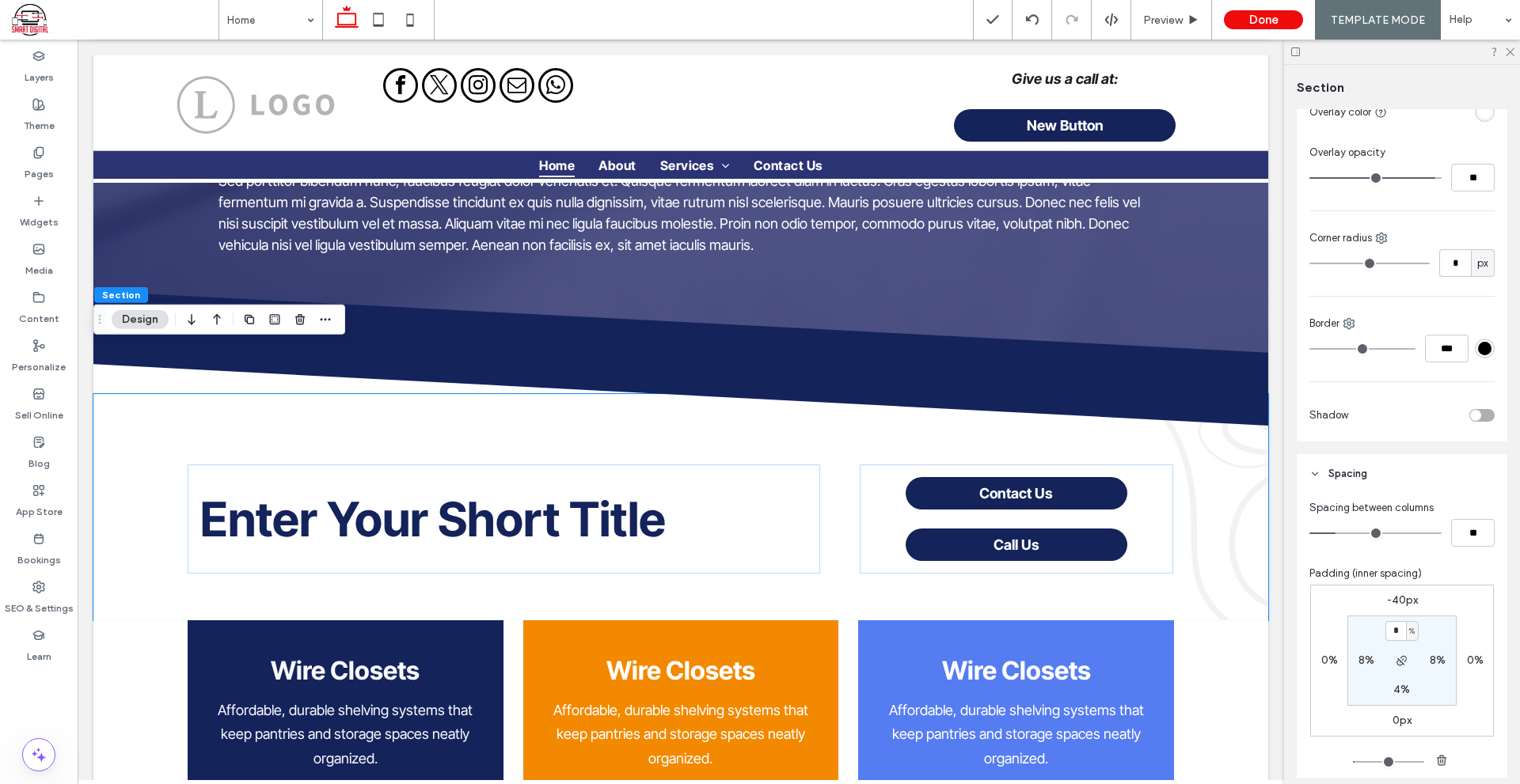
click at [1398, 685] on label "4%" at bounding box center [1401, 689] width 17 height 13
type input "*"
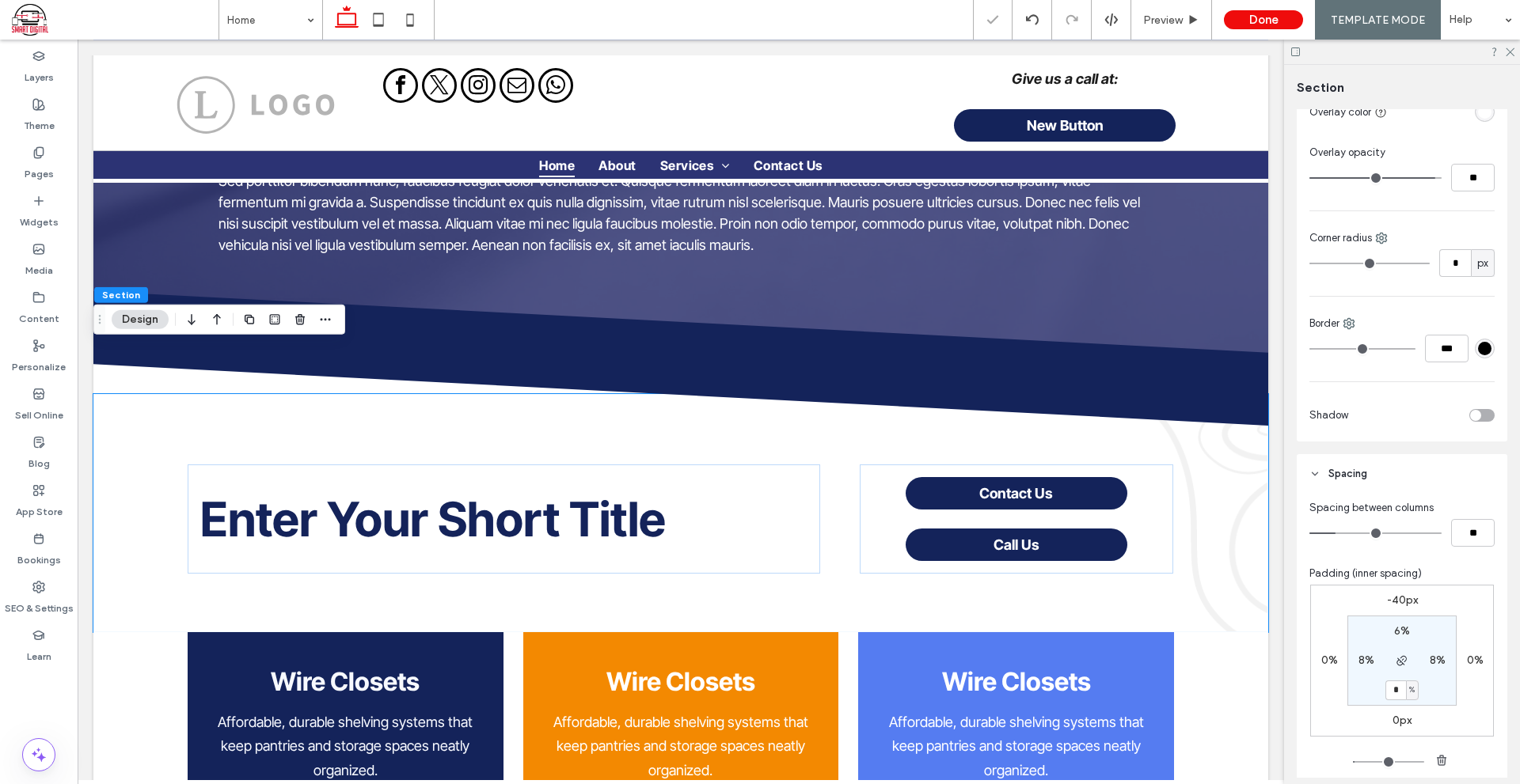
click at [1398, 685] on input "*" at bounding box center [1396, 690] width 21 height 20
type input "*"
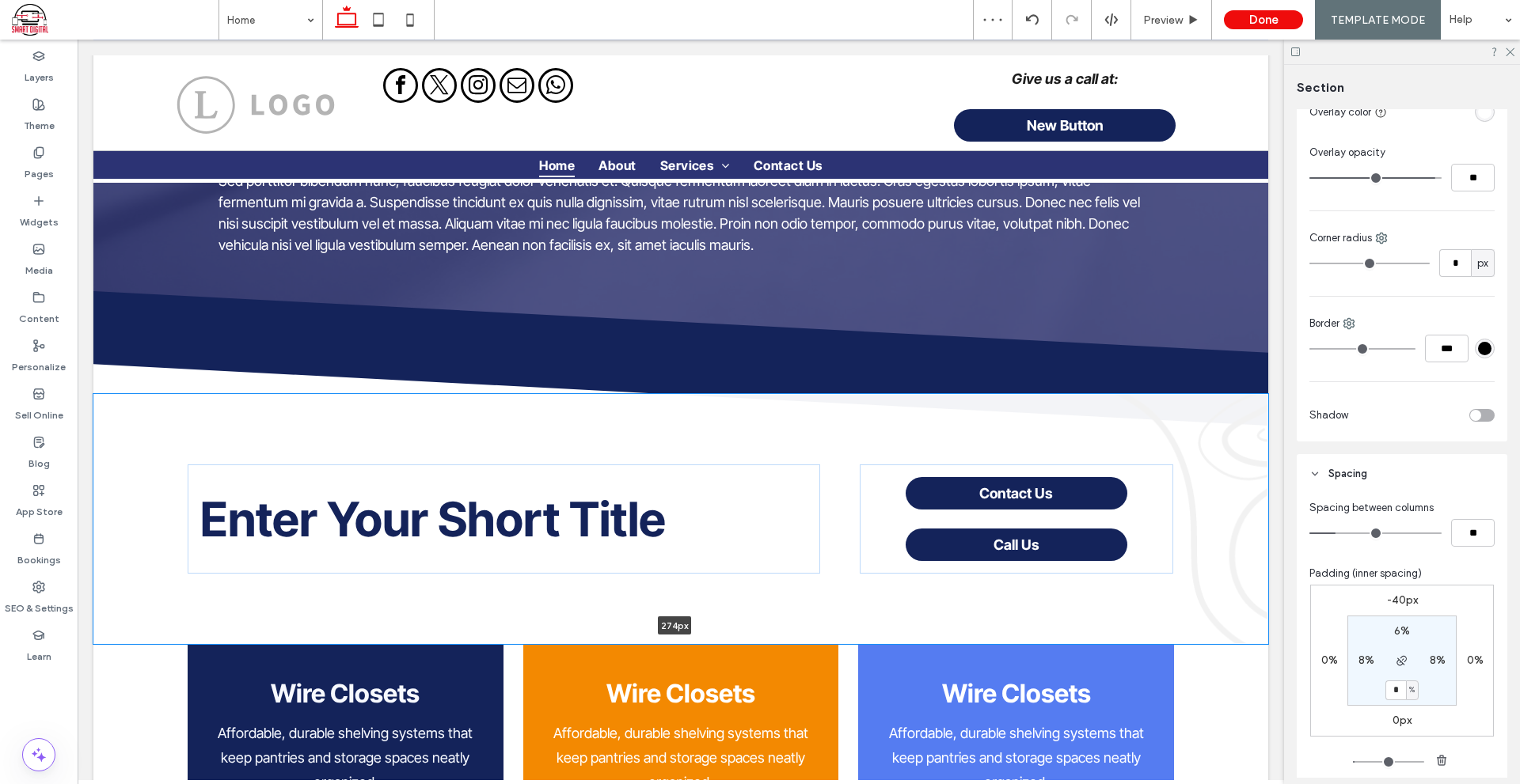
drag, startPoint x: 1214, startPoint y: 591, endPoint x: 1220, endPoint y: 559, distance: 32.6
click at [1220, 559] on div "Enter Your Short Title Contact Us Call Us 274px Section + Add Section" at bounding box center [680, 519] width 1174 height 250
type input "***"
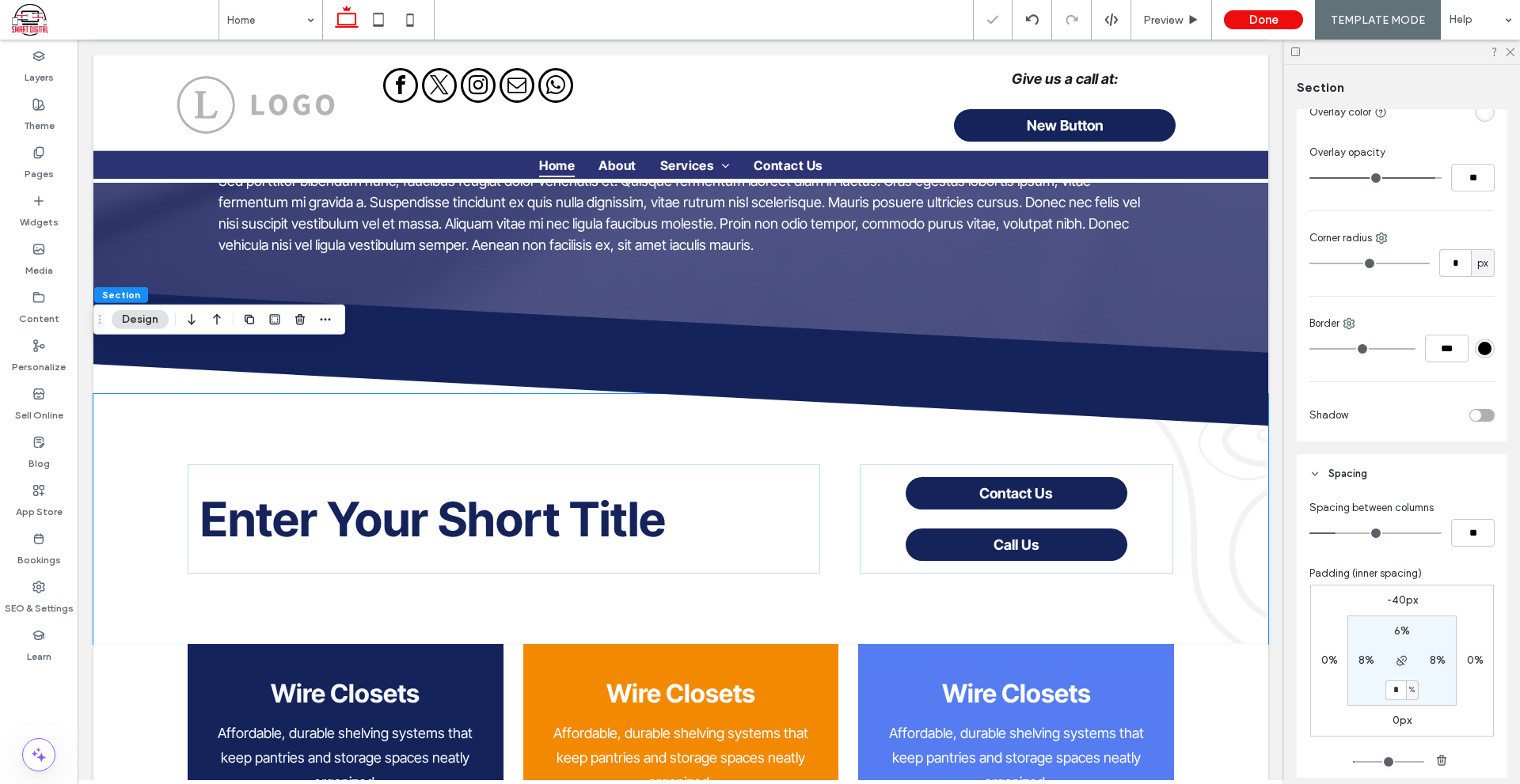
click at [1395, 683] on input "*" at bounding box center [1396, 690] width 21 height 20
type input "*"
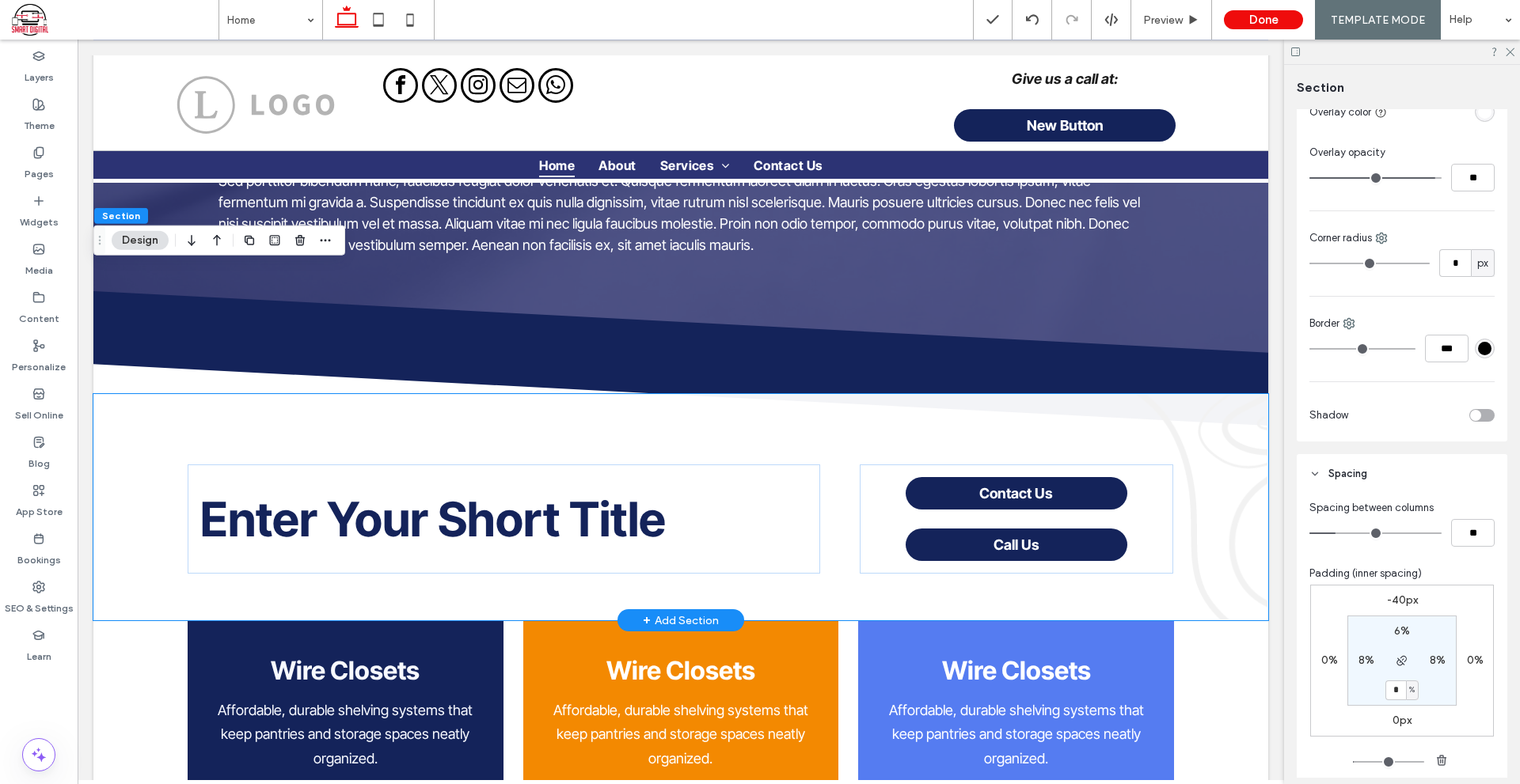
scroll to position [1108, 0]
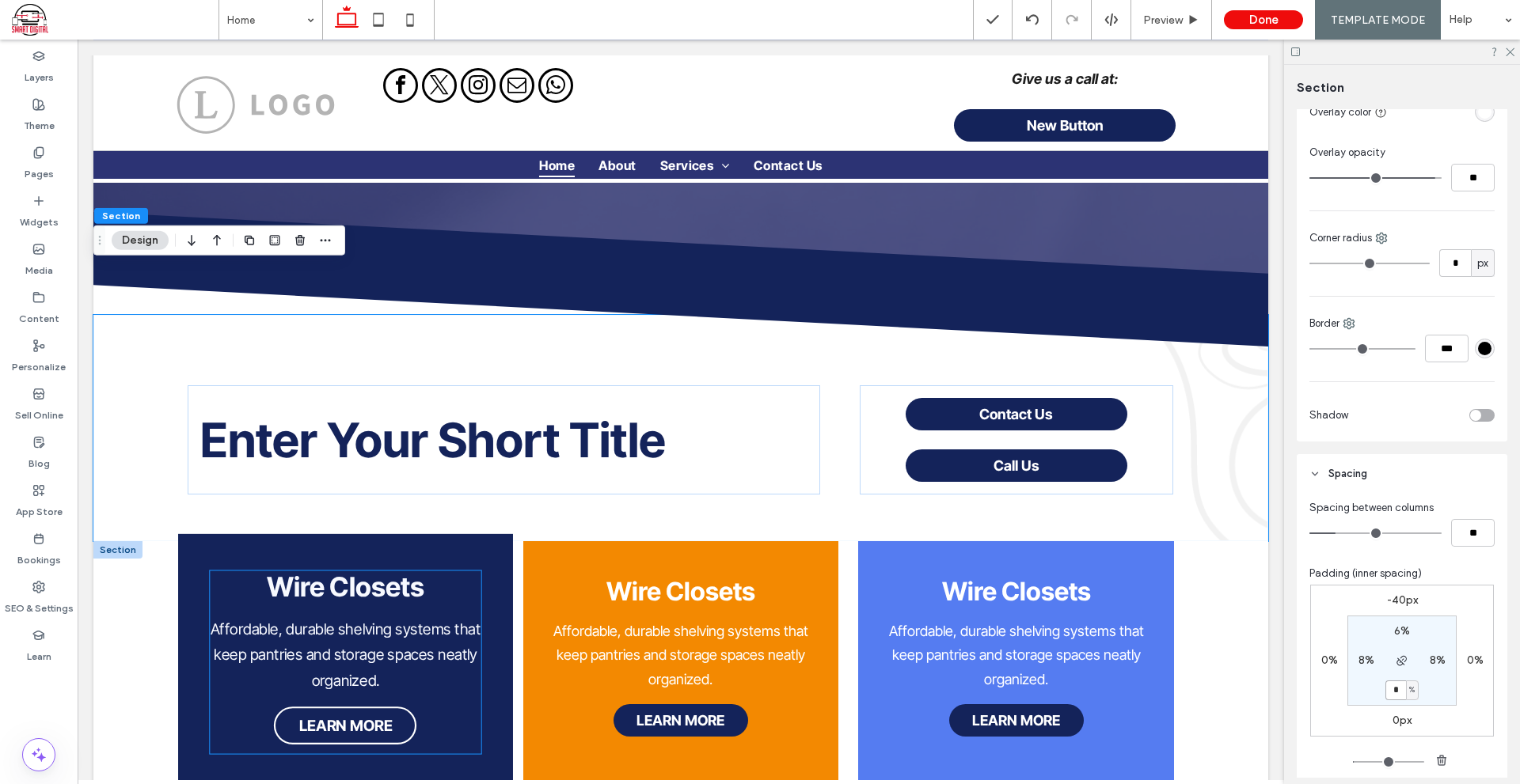
click at [386, 570] on strong "Wire Closets" at bounding box center [345, 586] width 158 height 32
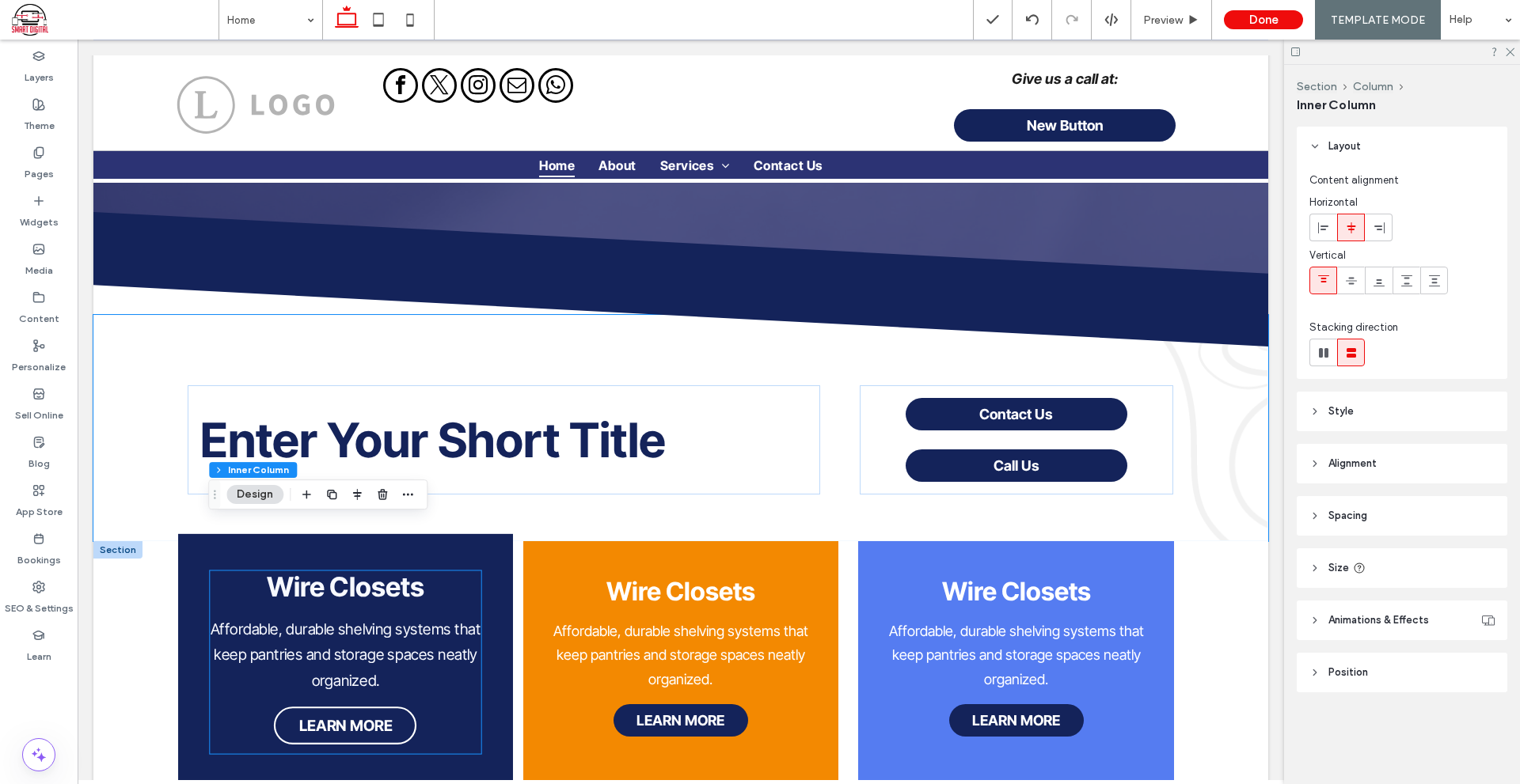
click at [386, 570] on strong "Wire Closets" at bounding box center [345, 586] width 158 height 32
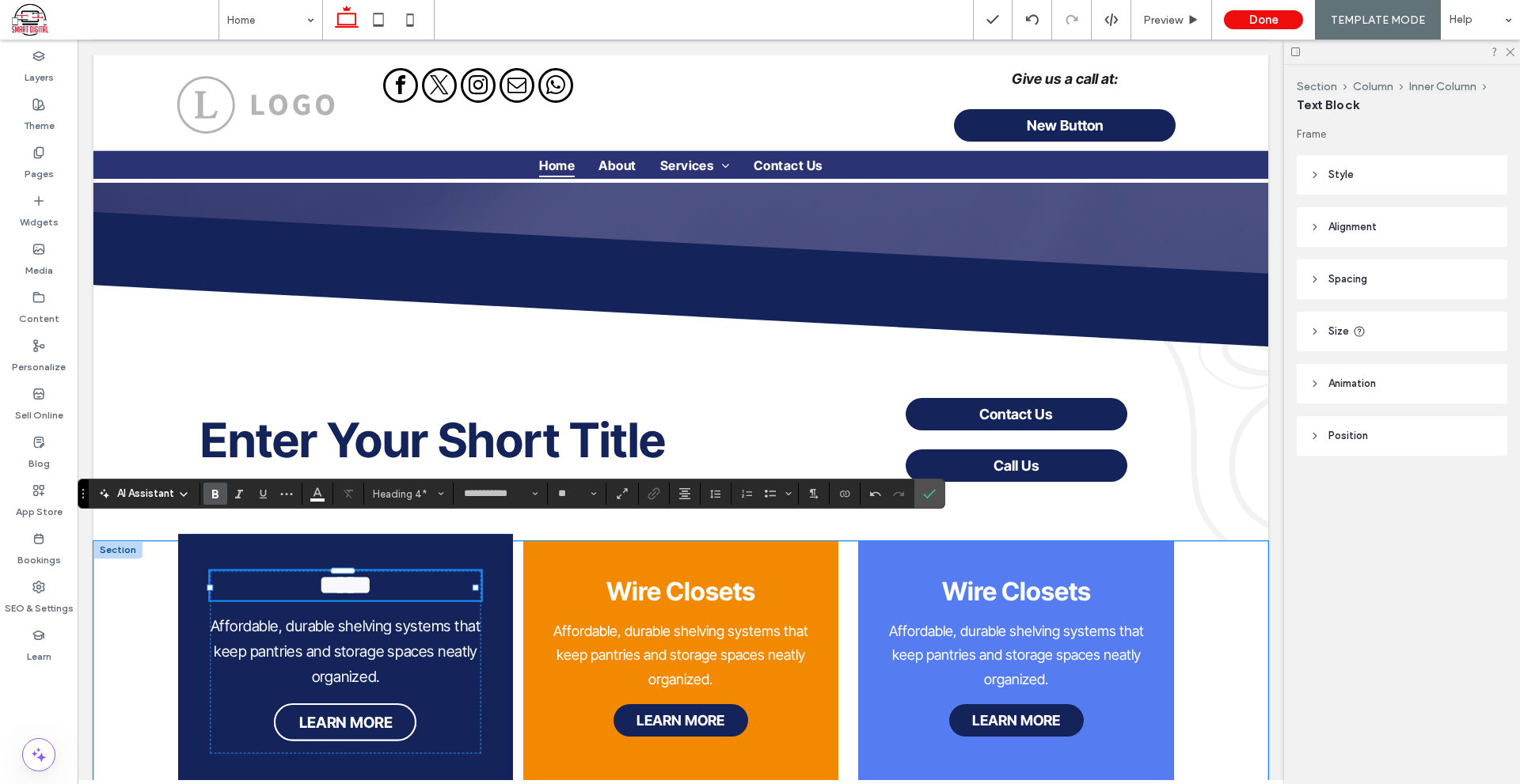
click at [346, 571] on strong "*****" at bounding box center [345, 584] width 53 height 27
click at [373, 570] on h4 "*****" at bounding box center [346, 585] width 272 height 30
copy strong "*****"
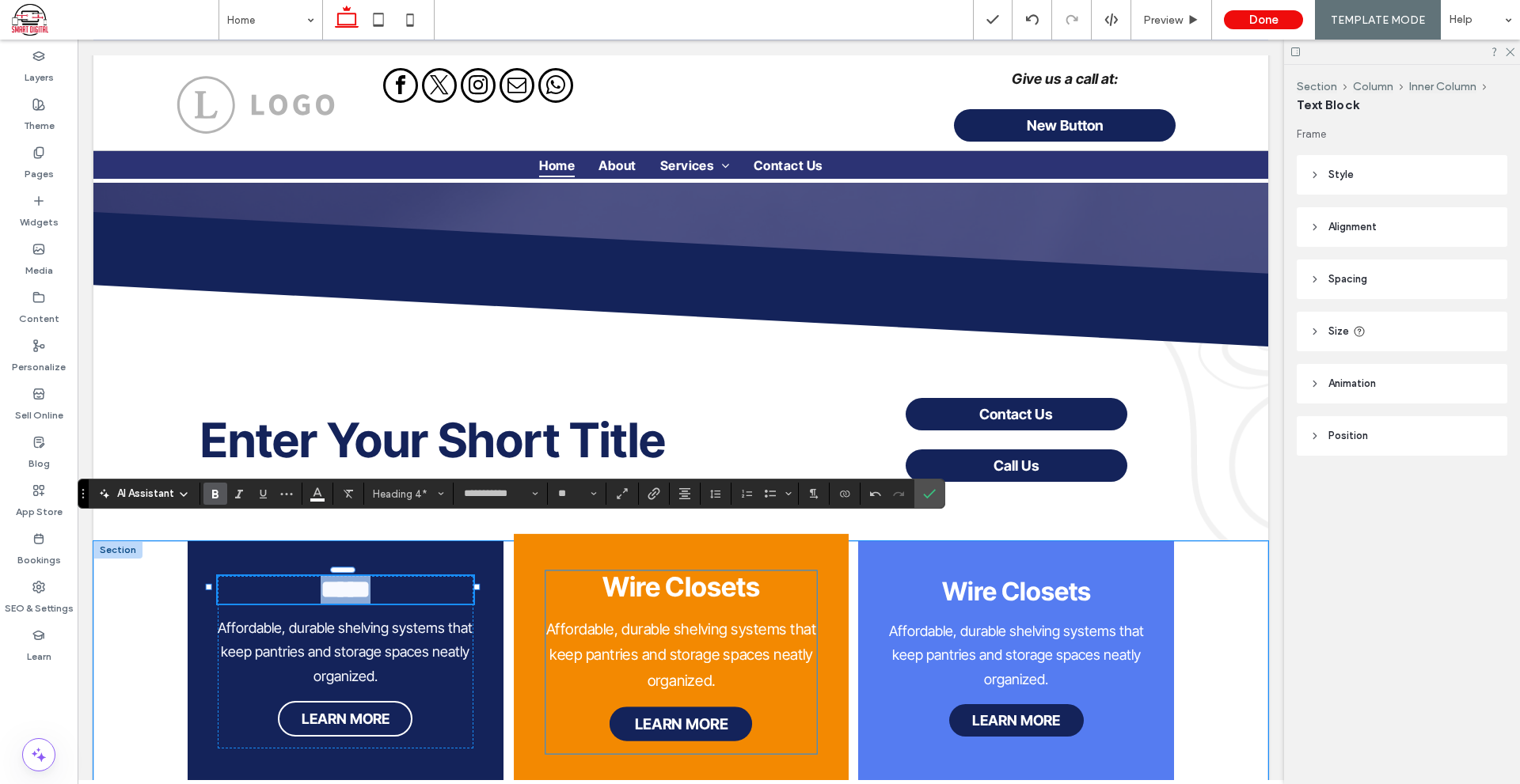
click at [701, 570] on strong "Wire Closets" at bounding box center [680, 586] width 158 height 32
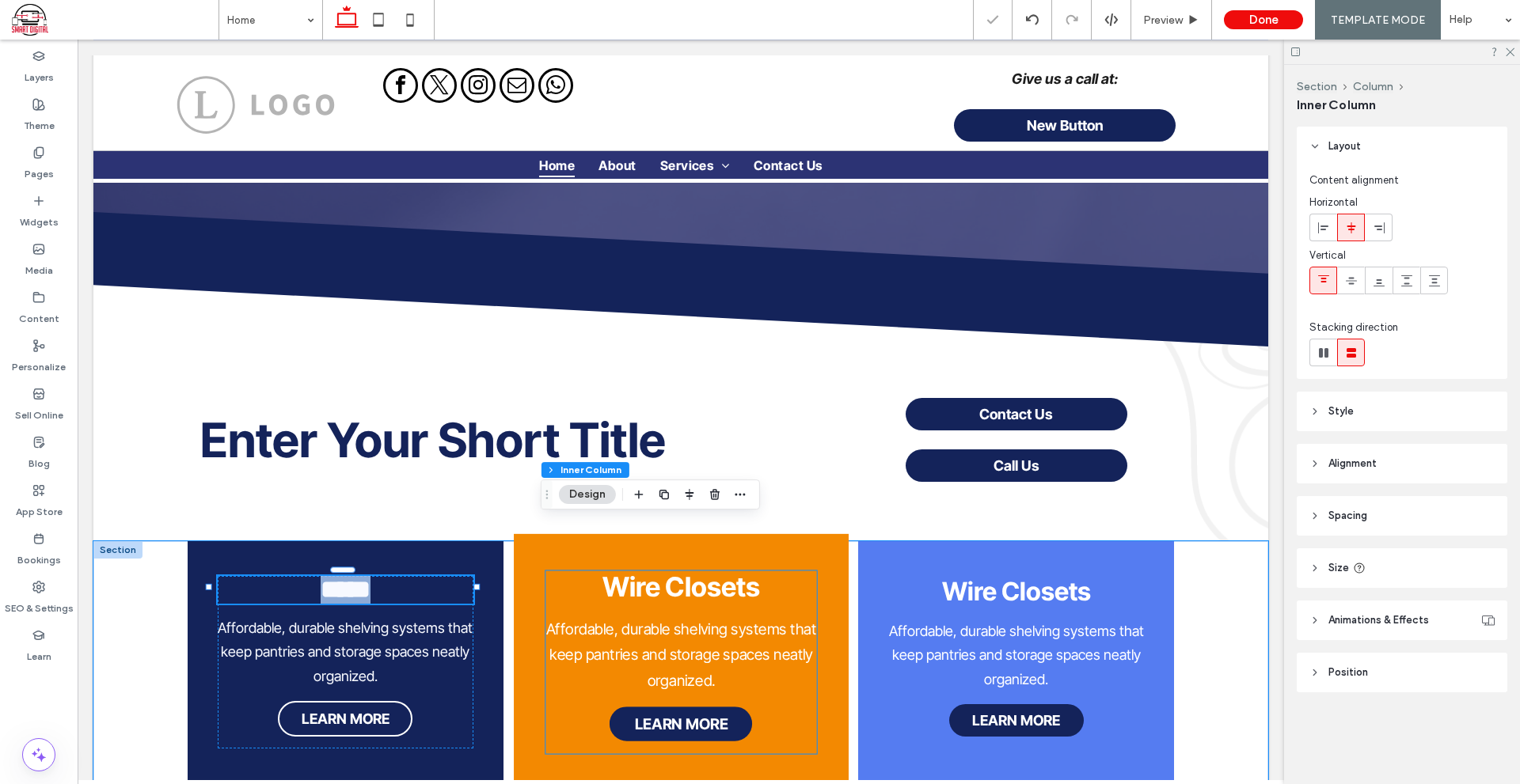
click at [701, 570] on strong "Wire Closets" at bounding box center [680, 586] width 158 height 32
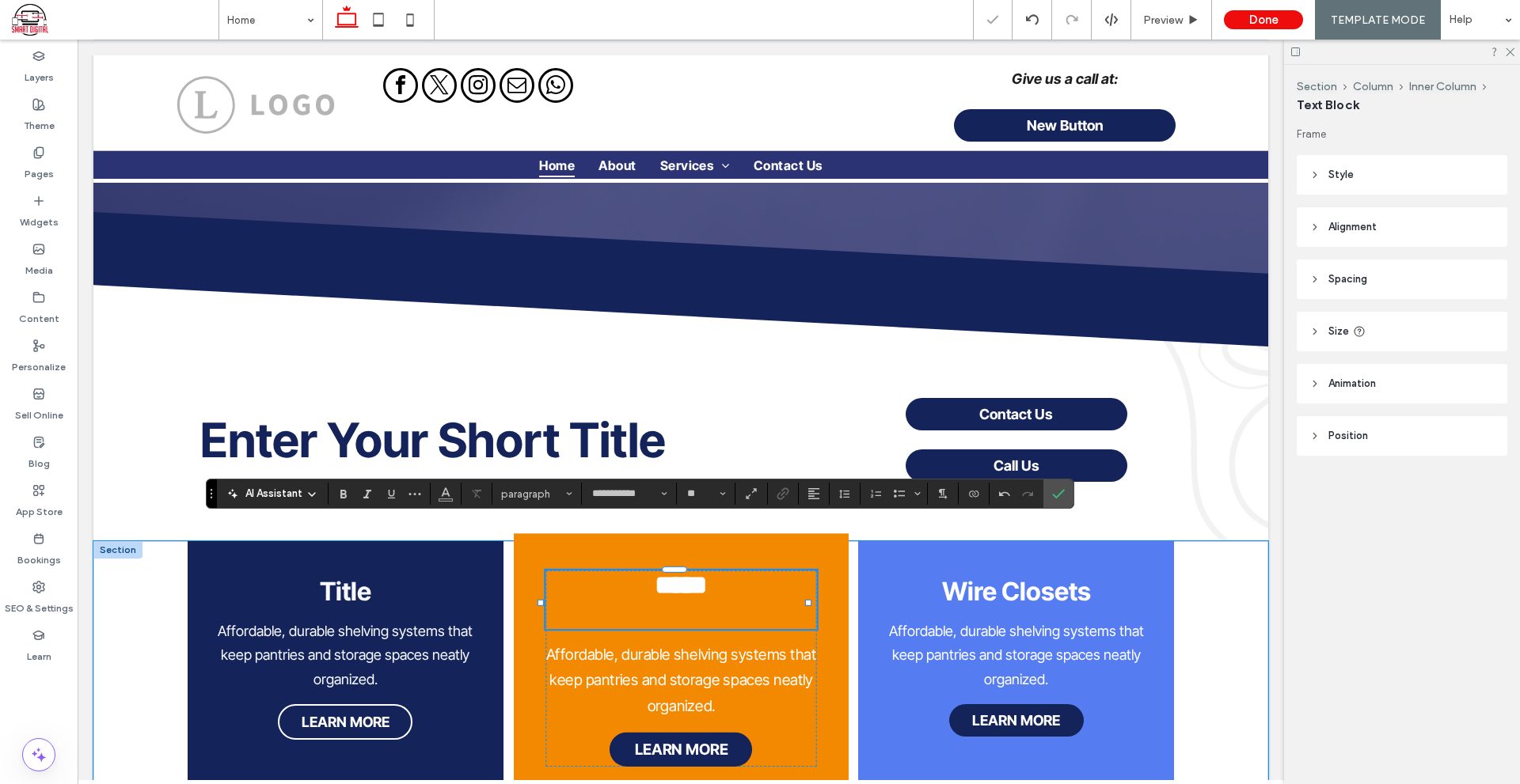
type input "**"
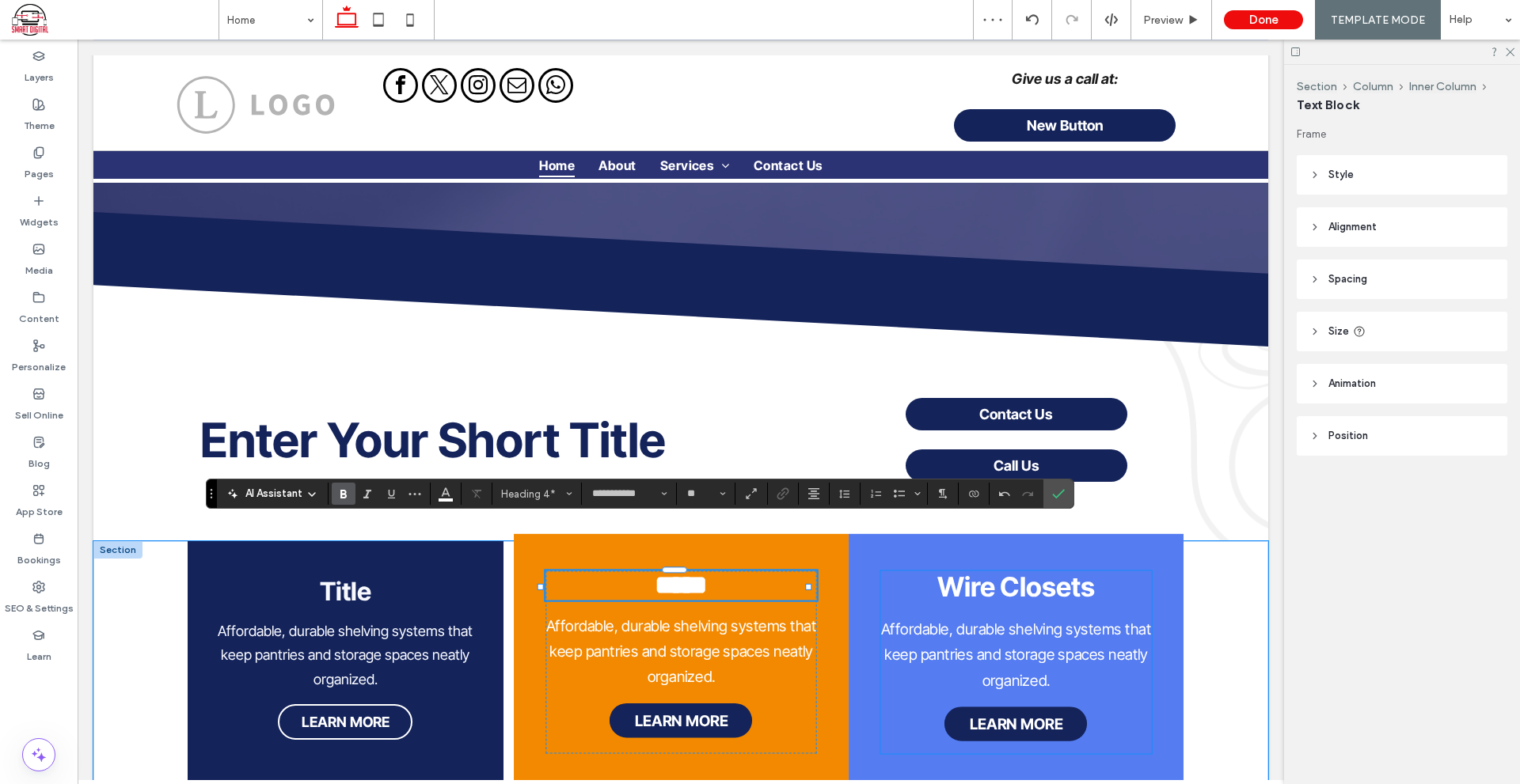
click at [985, 570] on strong "Wire Closets" at bounding box center [1015, 586] width 158 height 32
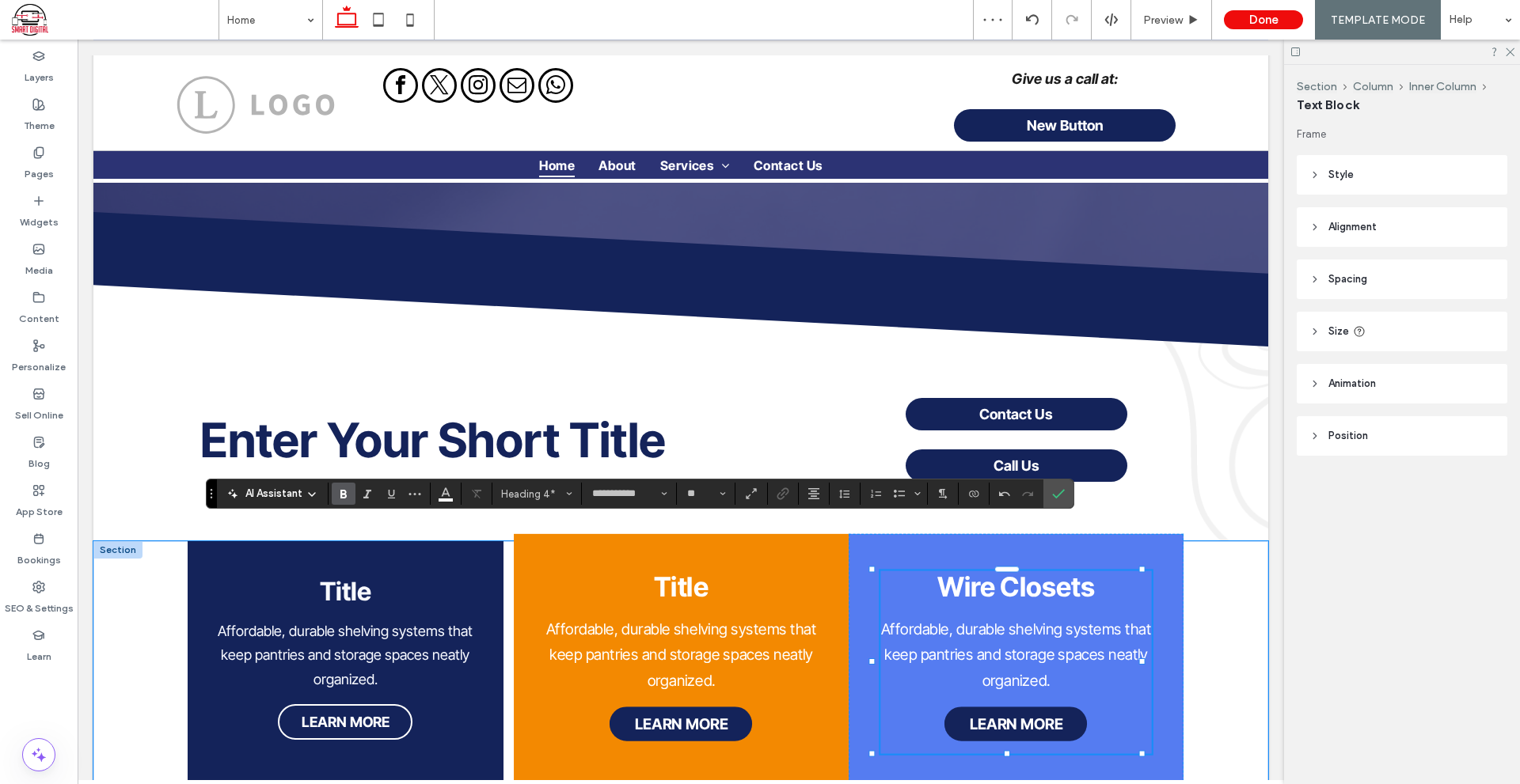
click at [985, 570] on strong "Wire Closets" at bounding box center [1015, 586] width 158 height 32
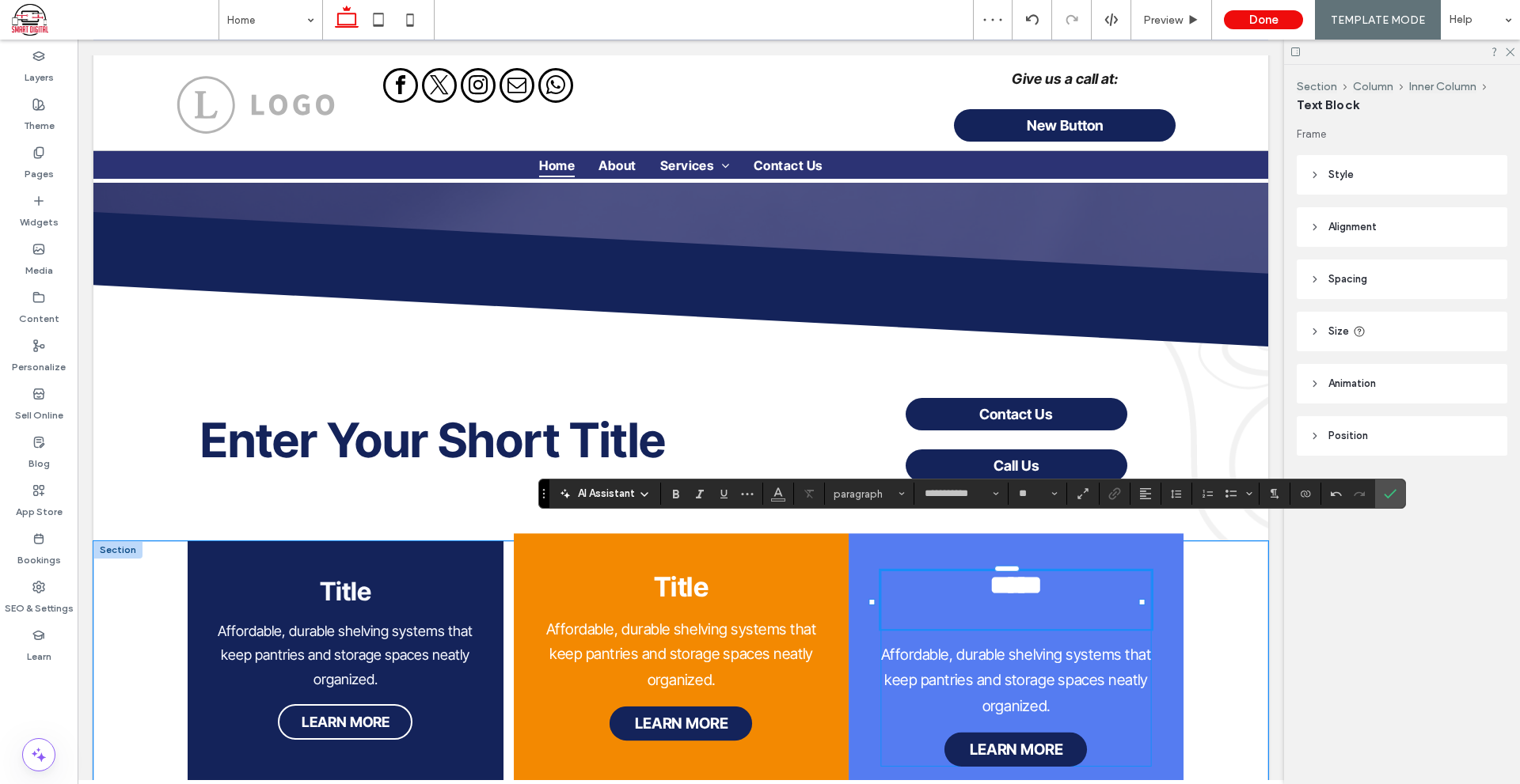
type input "**"
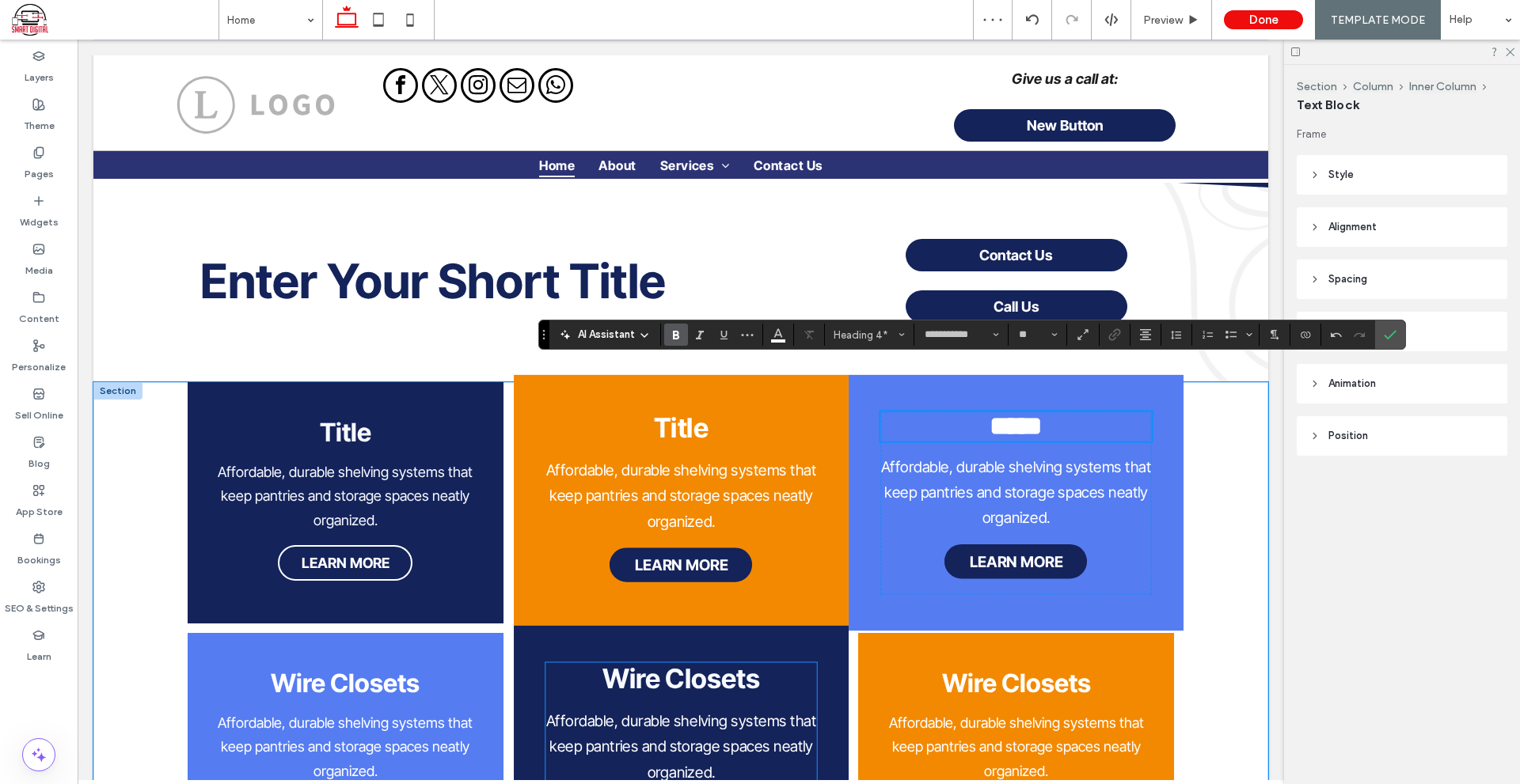
scroll to position [1424, 0]
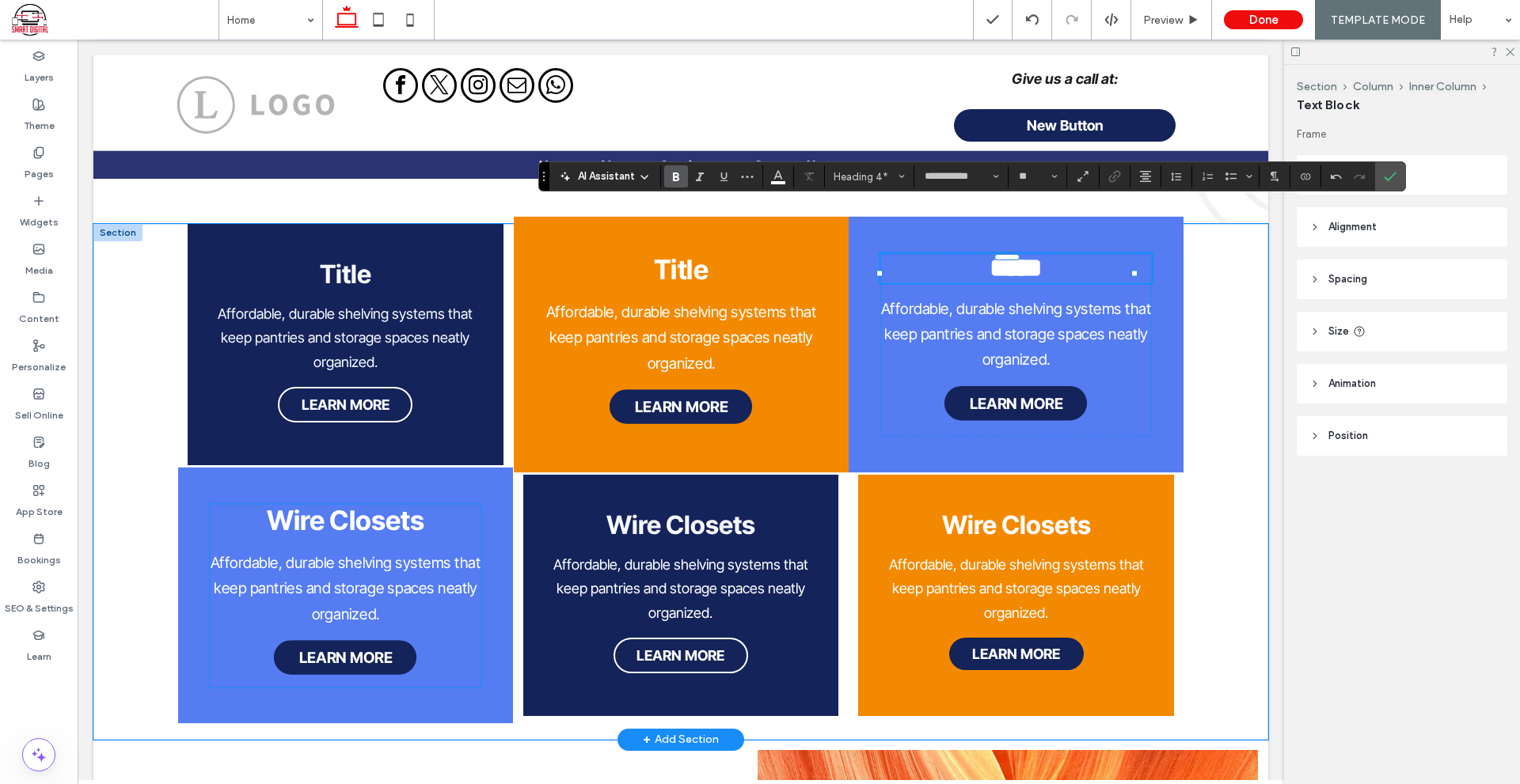
click at [392, 504] on strong "Wire Closets" at bounding box center [345, 519] width 158 height 32
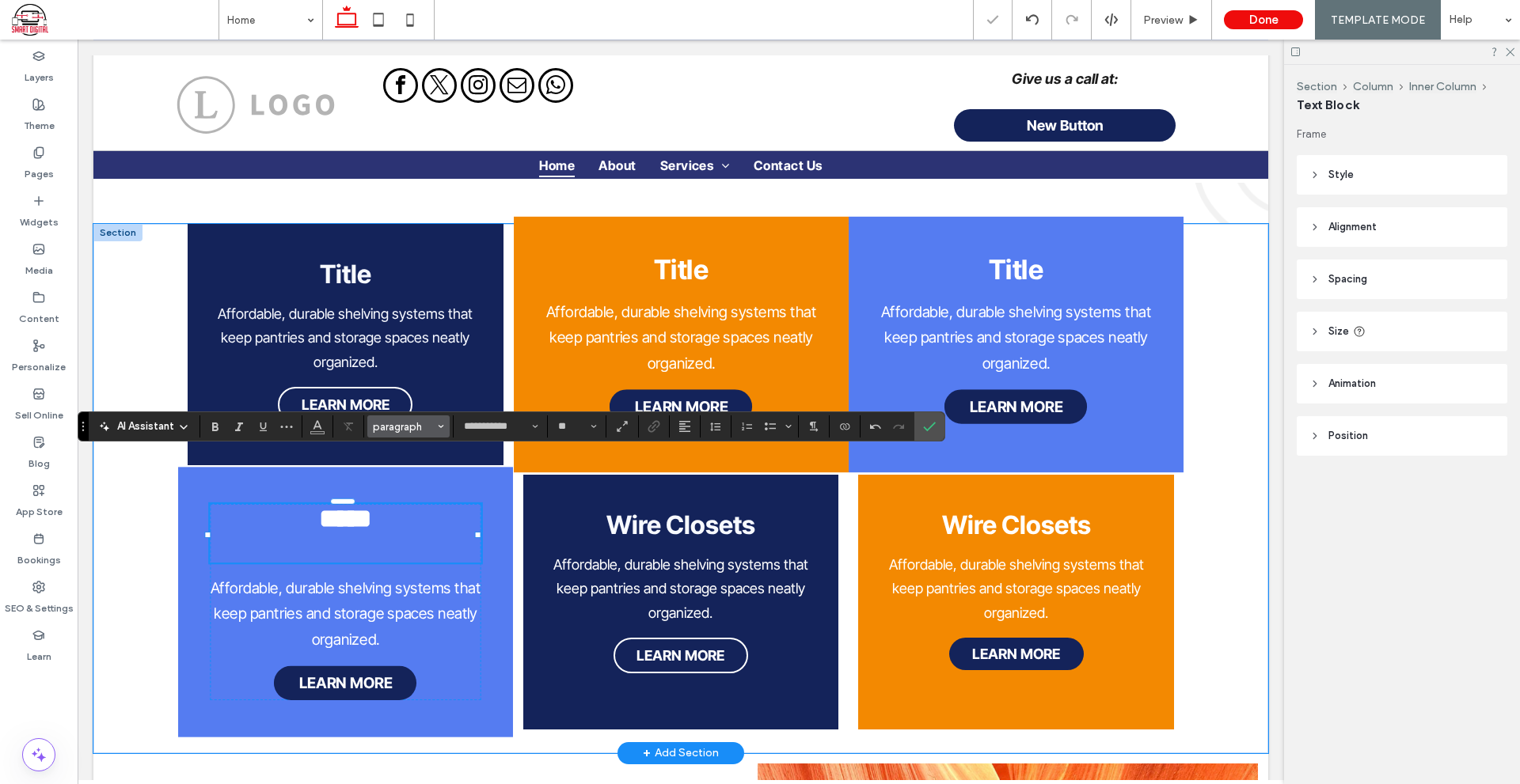
type input "**"
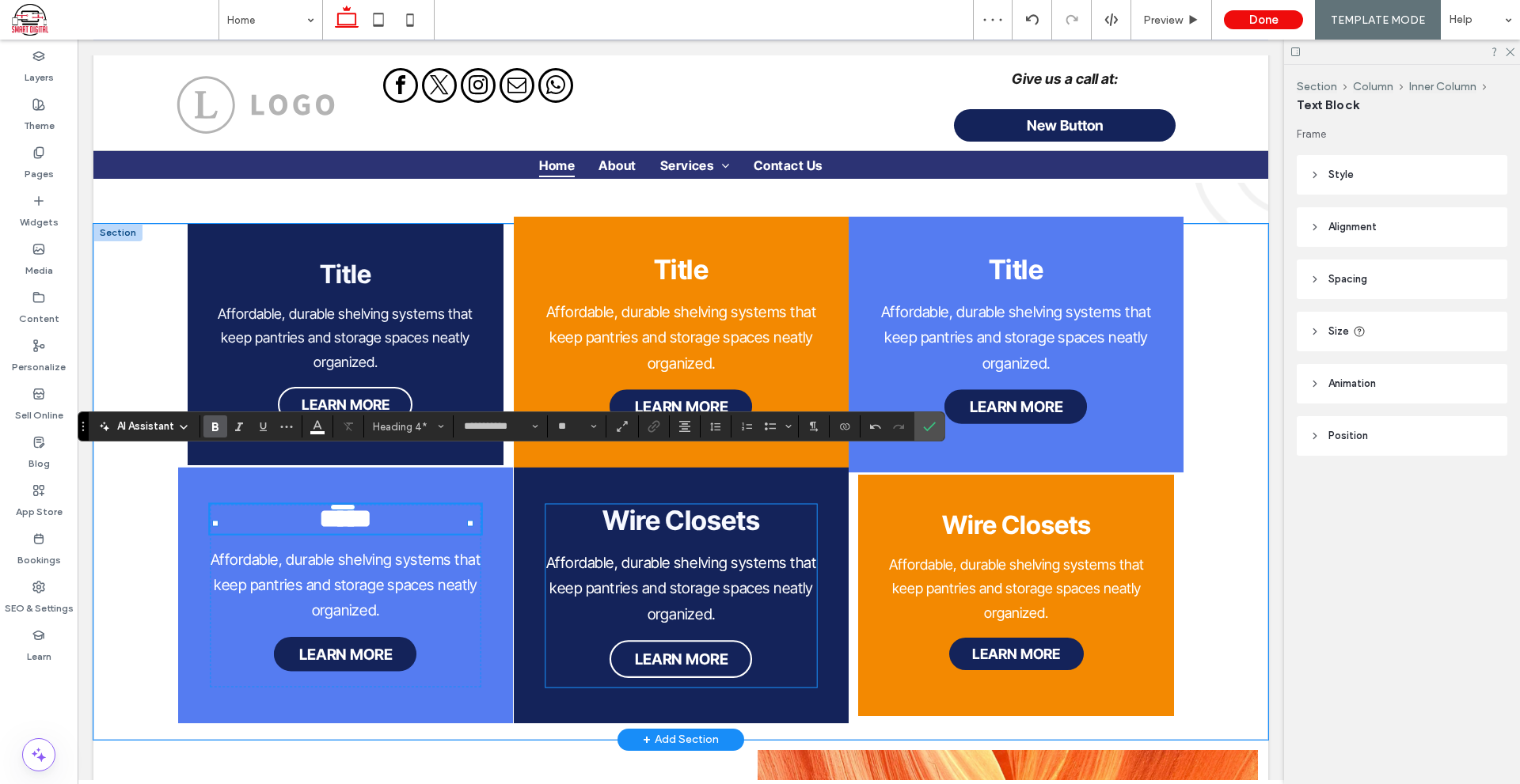
click at [707, 504] on strong "Wire Closets" at bounding box center [680, 519] width 158 height 32
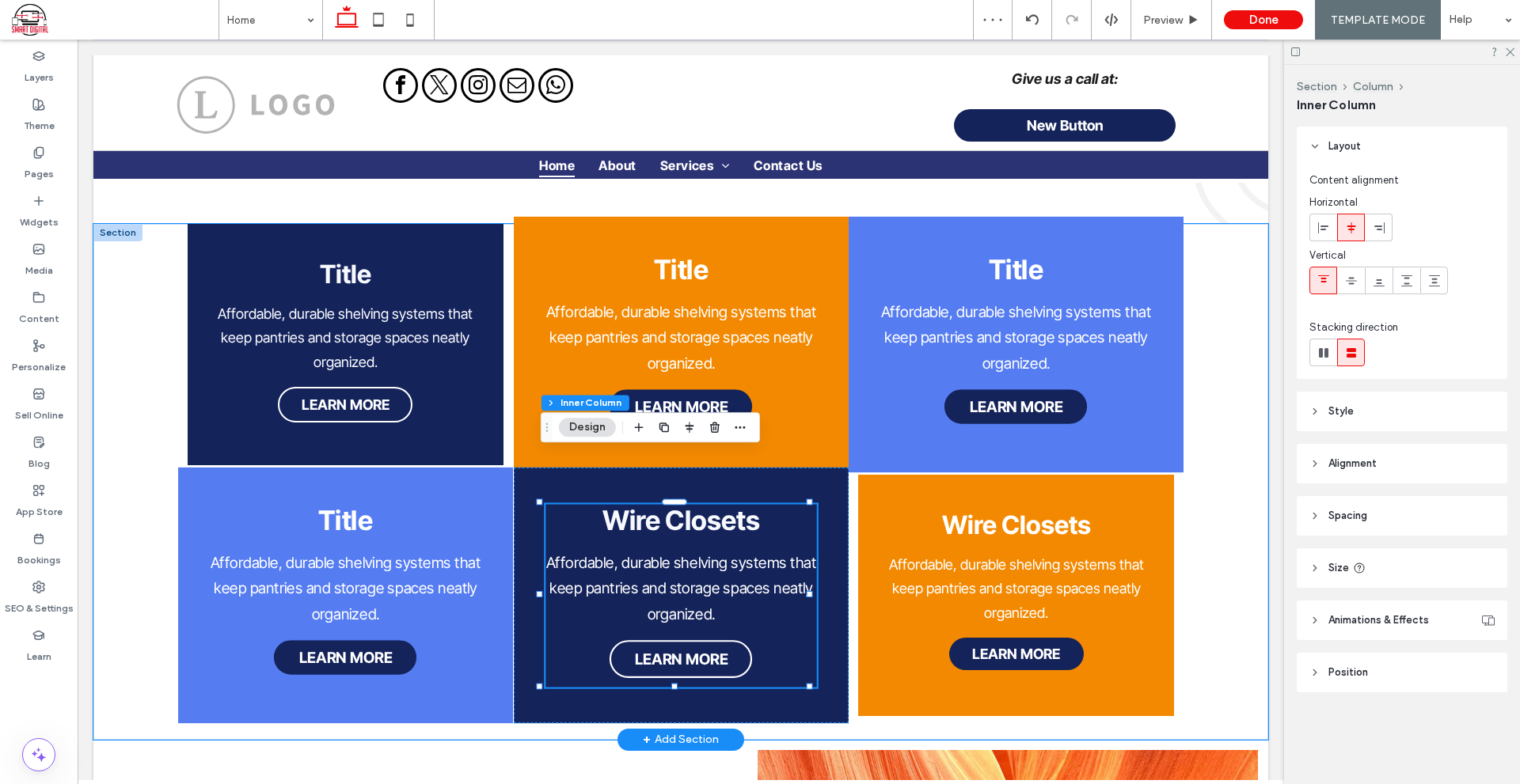
click at [707, 504] on strong "Wire Closets" at bounding box center [680, 519] width 158 height 32
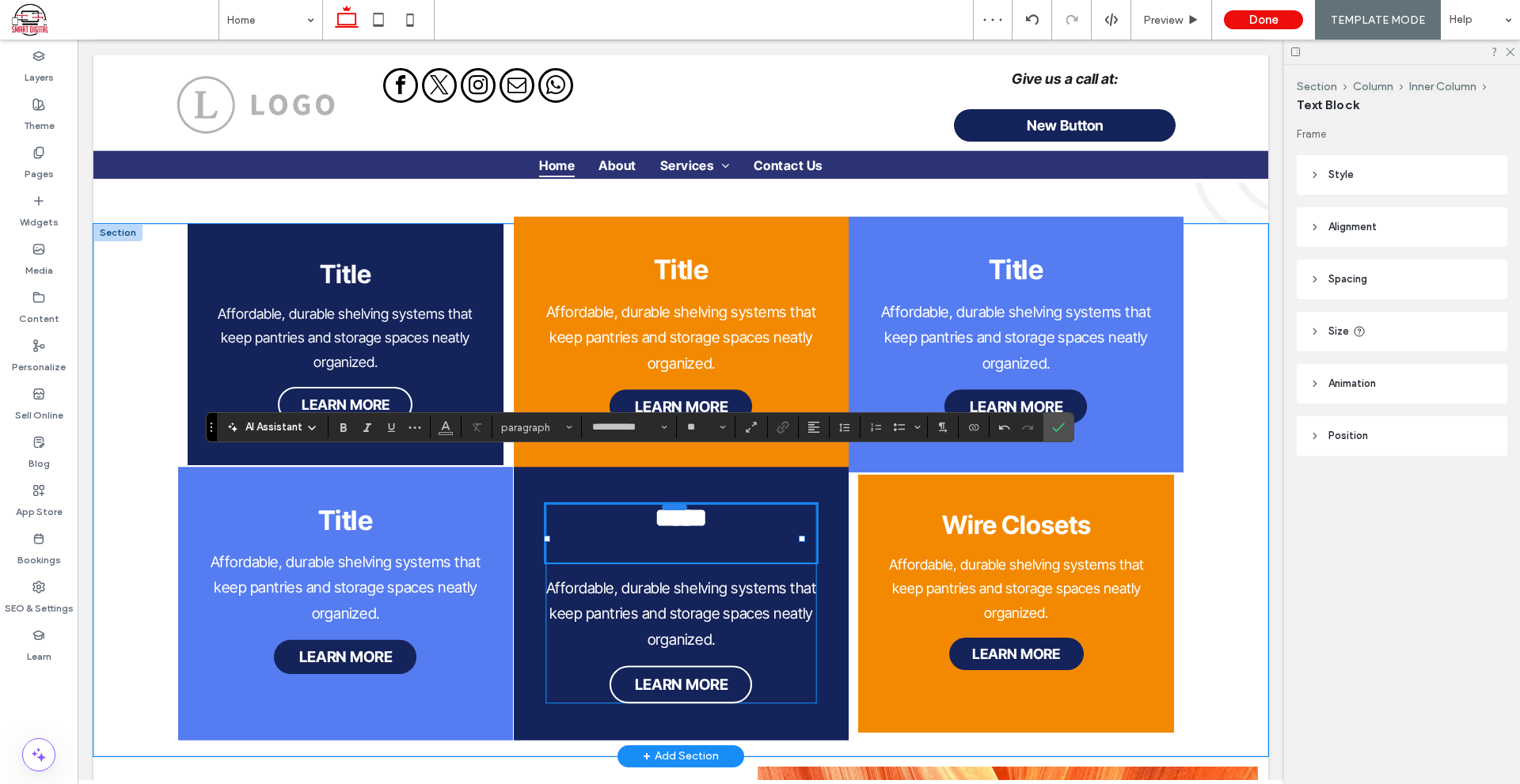
scroll to position [1424, 0]
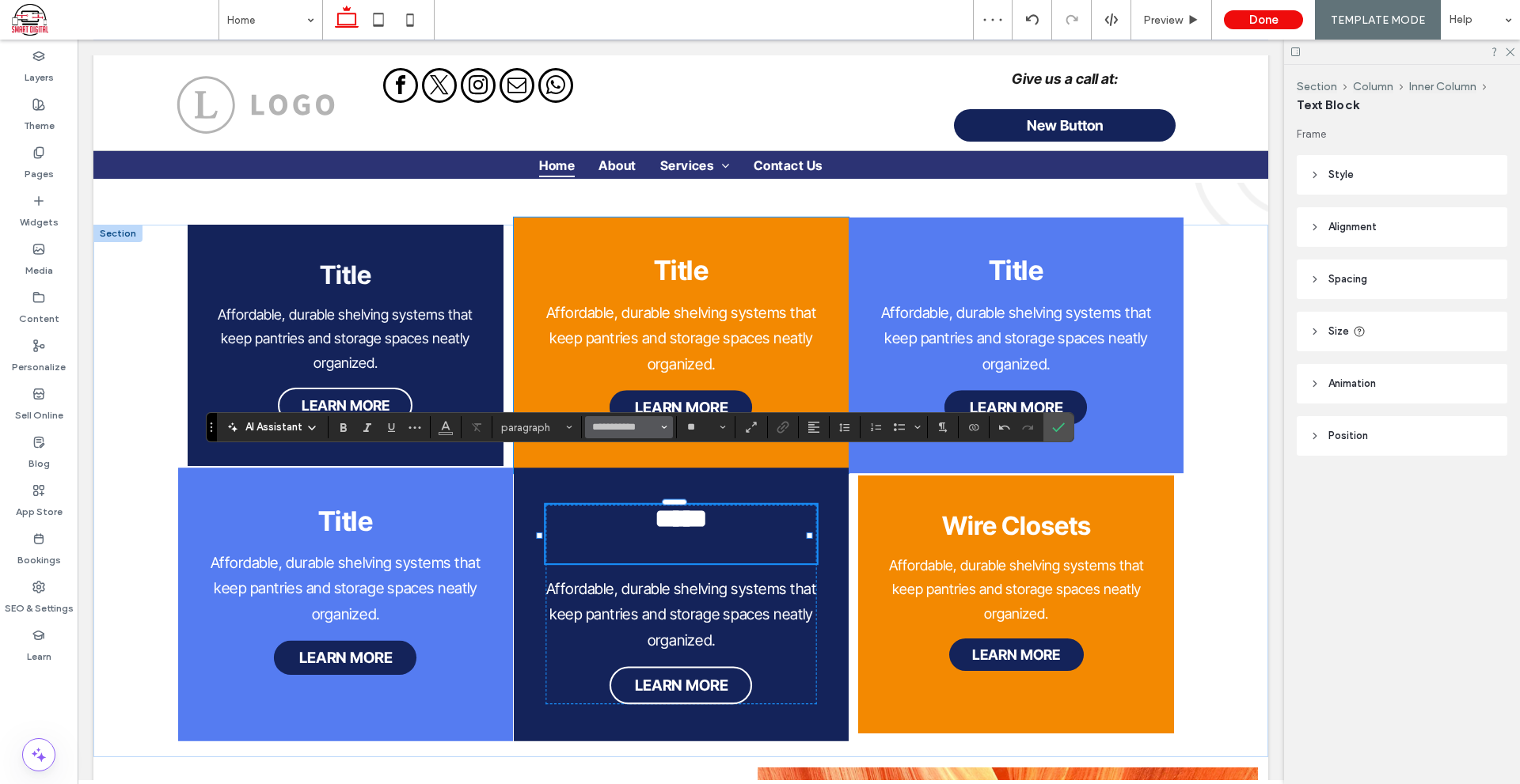
type input "**"
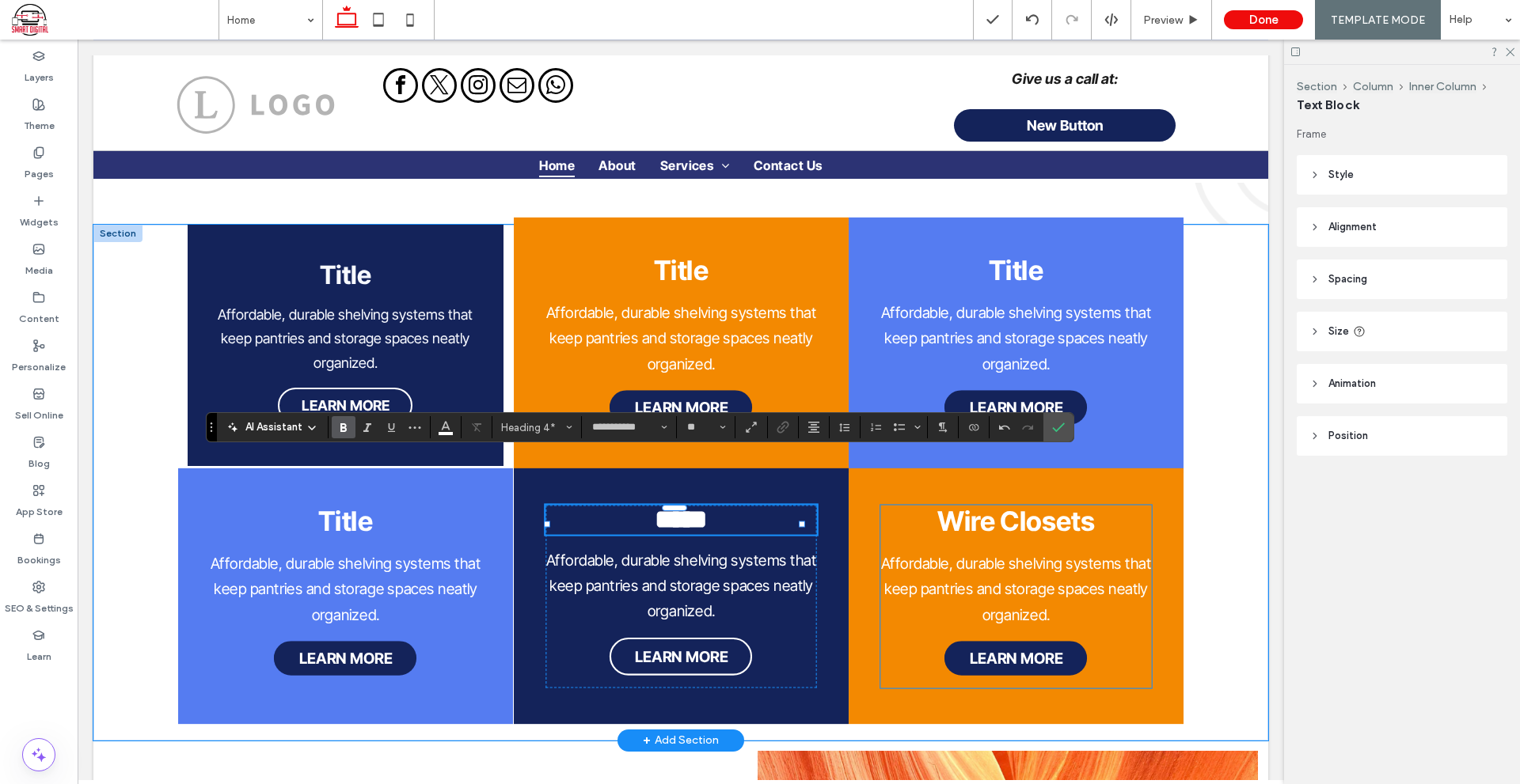
click at [1059, 505] on strong "Wire Closets" at bounding box center [1015, 520] width 158 height 32
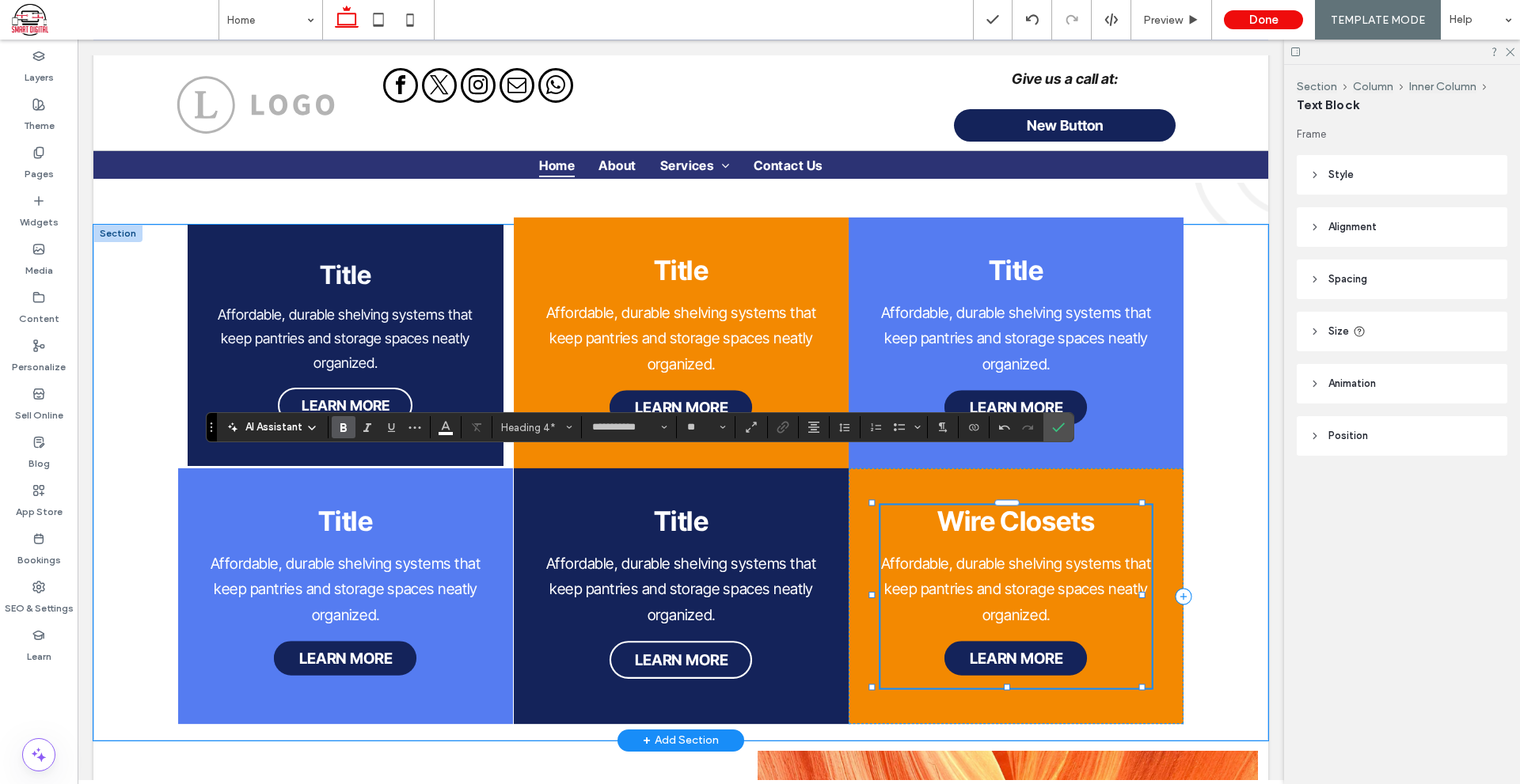
click at [1059, 505] on strong "Wire Closets" at bounding box center [1015, 520] width 158 height 32
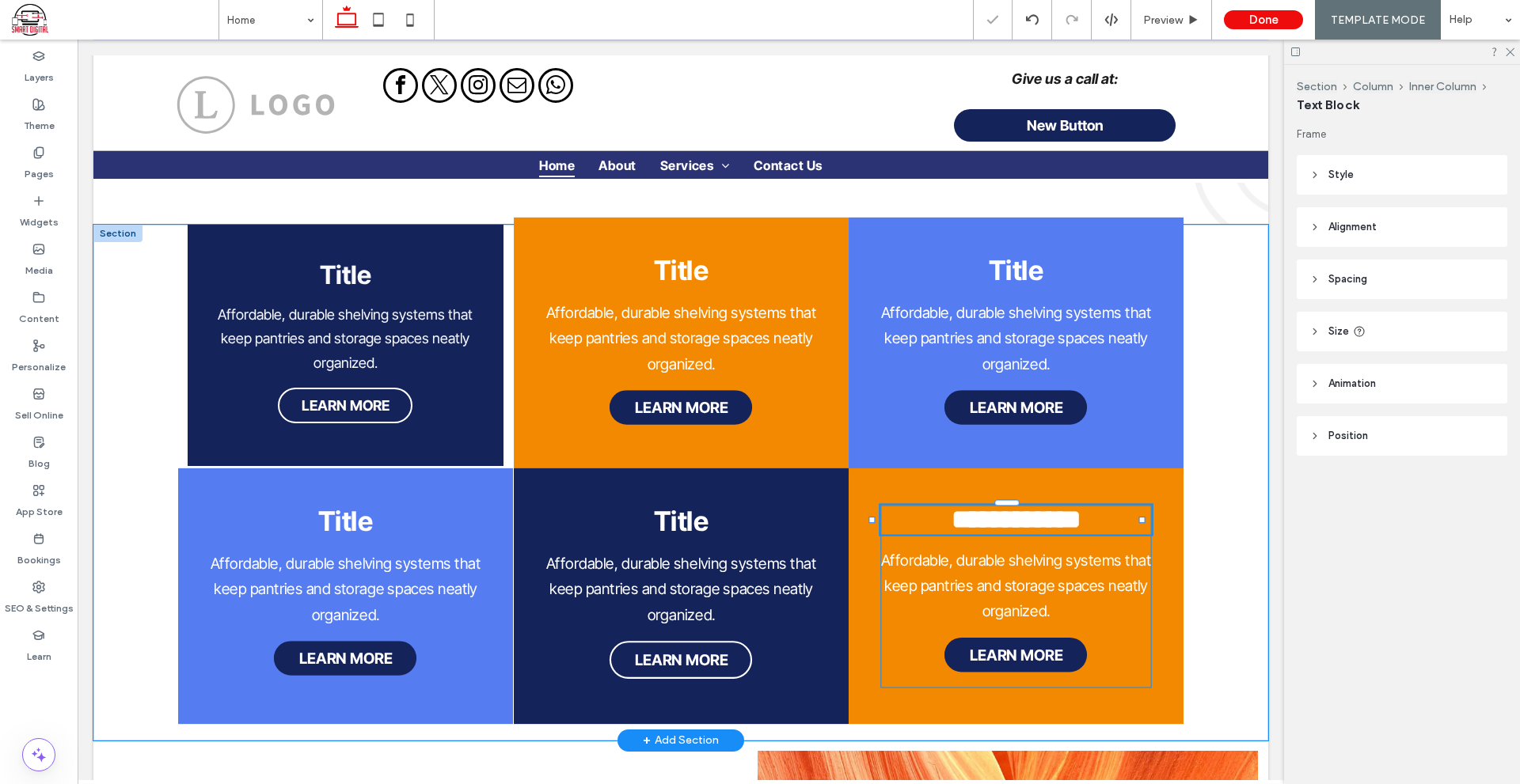
click at [1059, 505] on div "**********" at bounding box center [1016, 519] width 272 height 30
type input "**********"
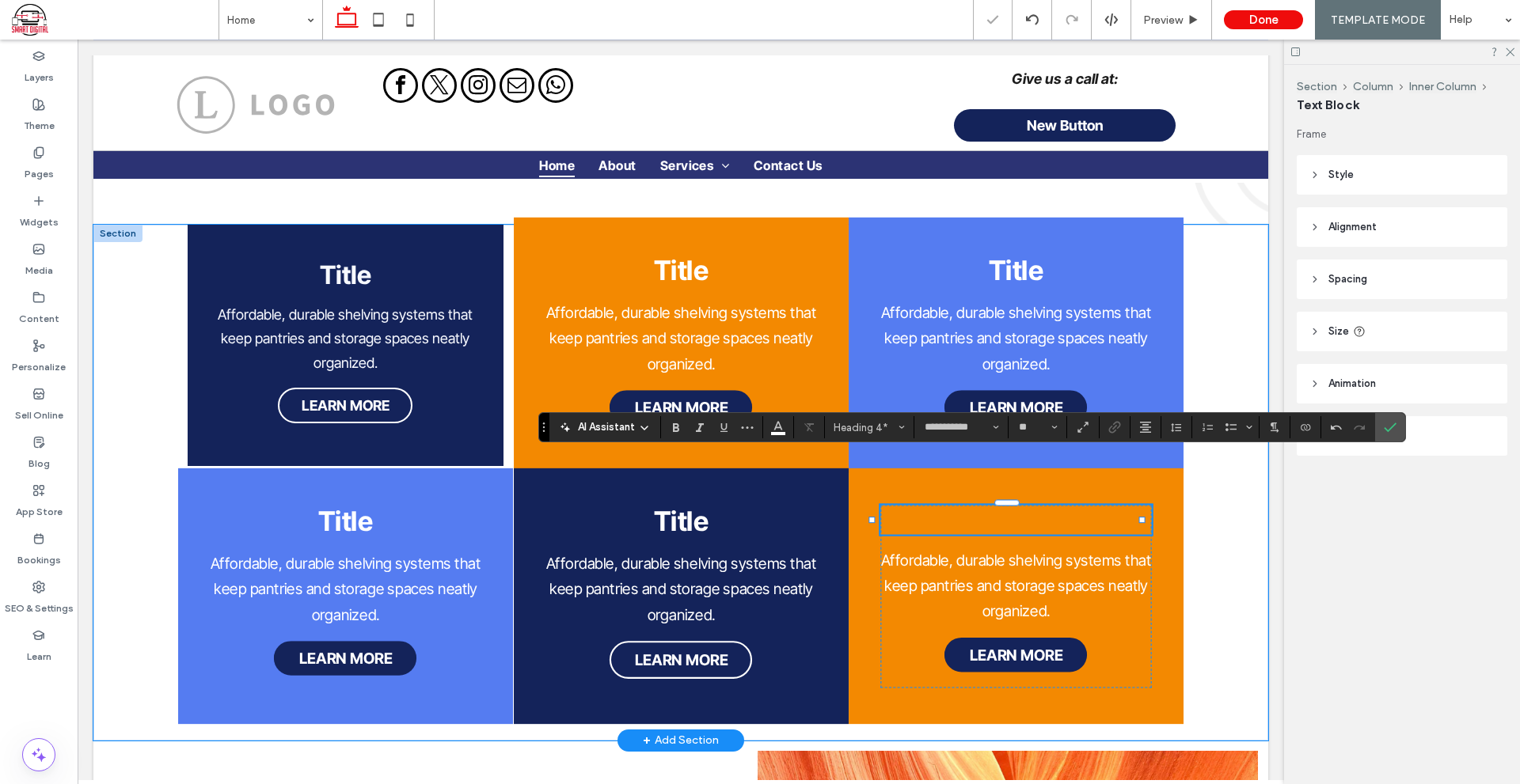
paste div
type input "**"
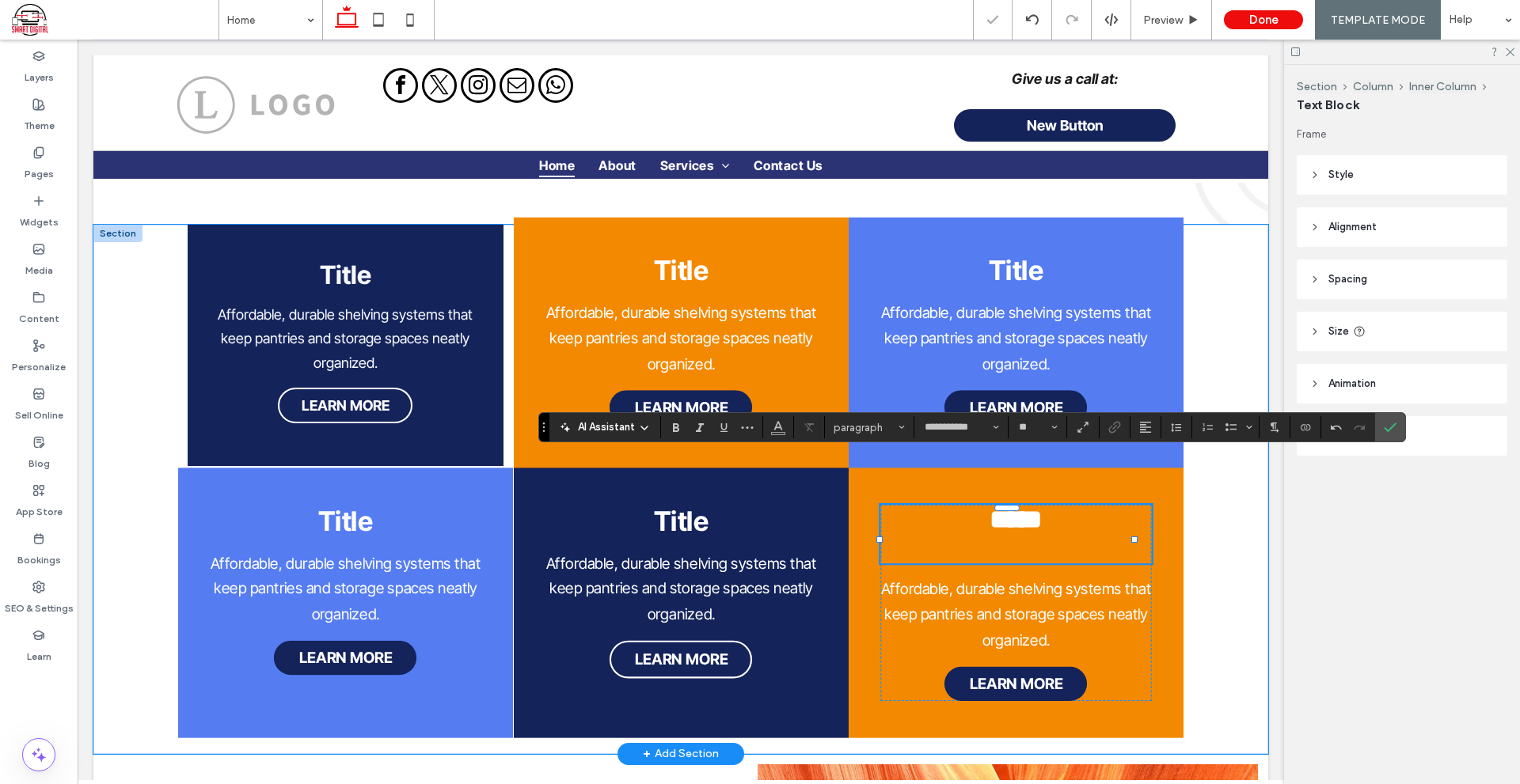
type input "**"
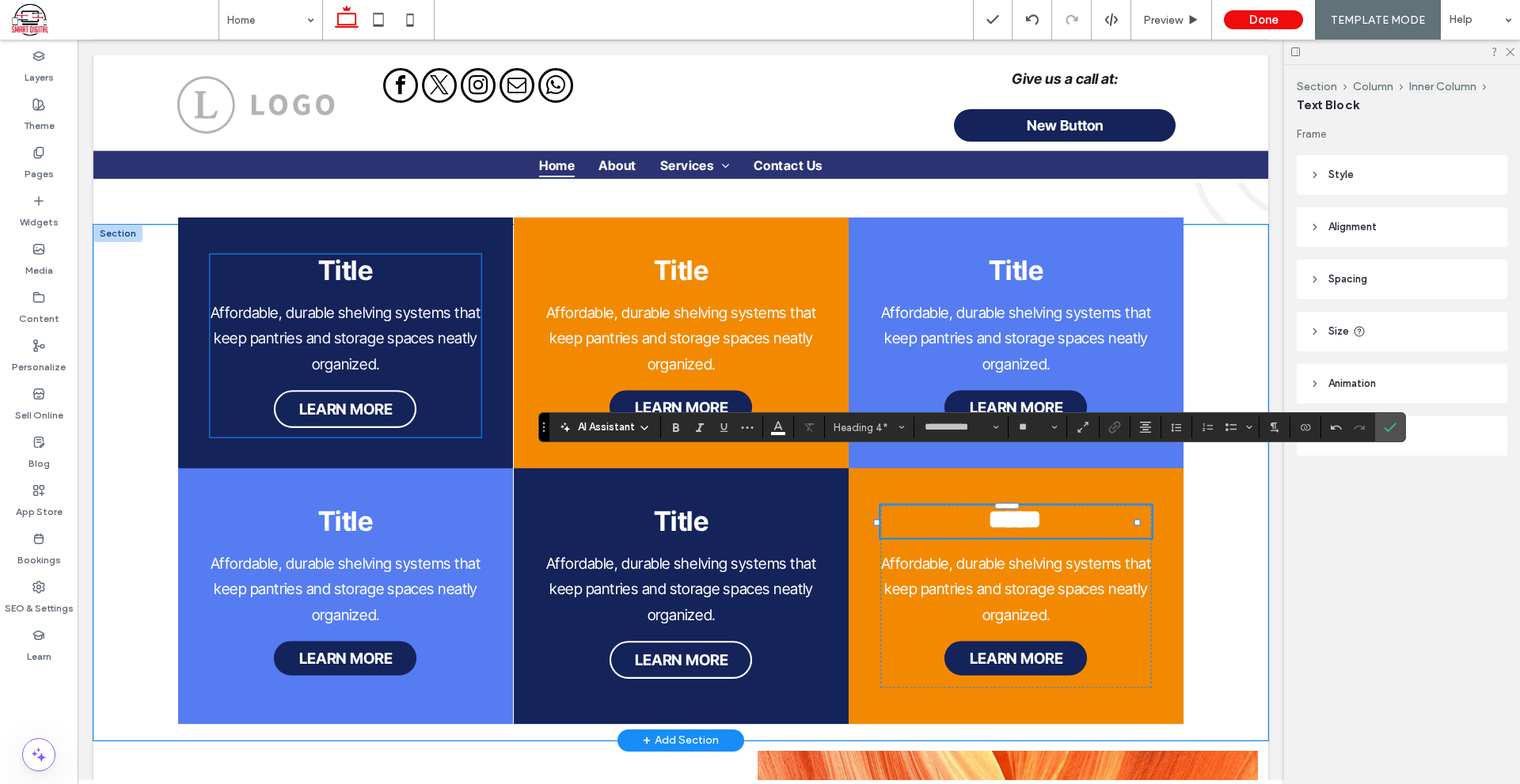
click at [341, 254] on div "Title Affordable, durable shelving systems that keep pantries and storage space…" at bounding box center [346, 345] width 272 height 183
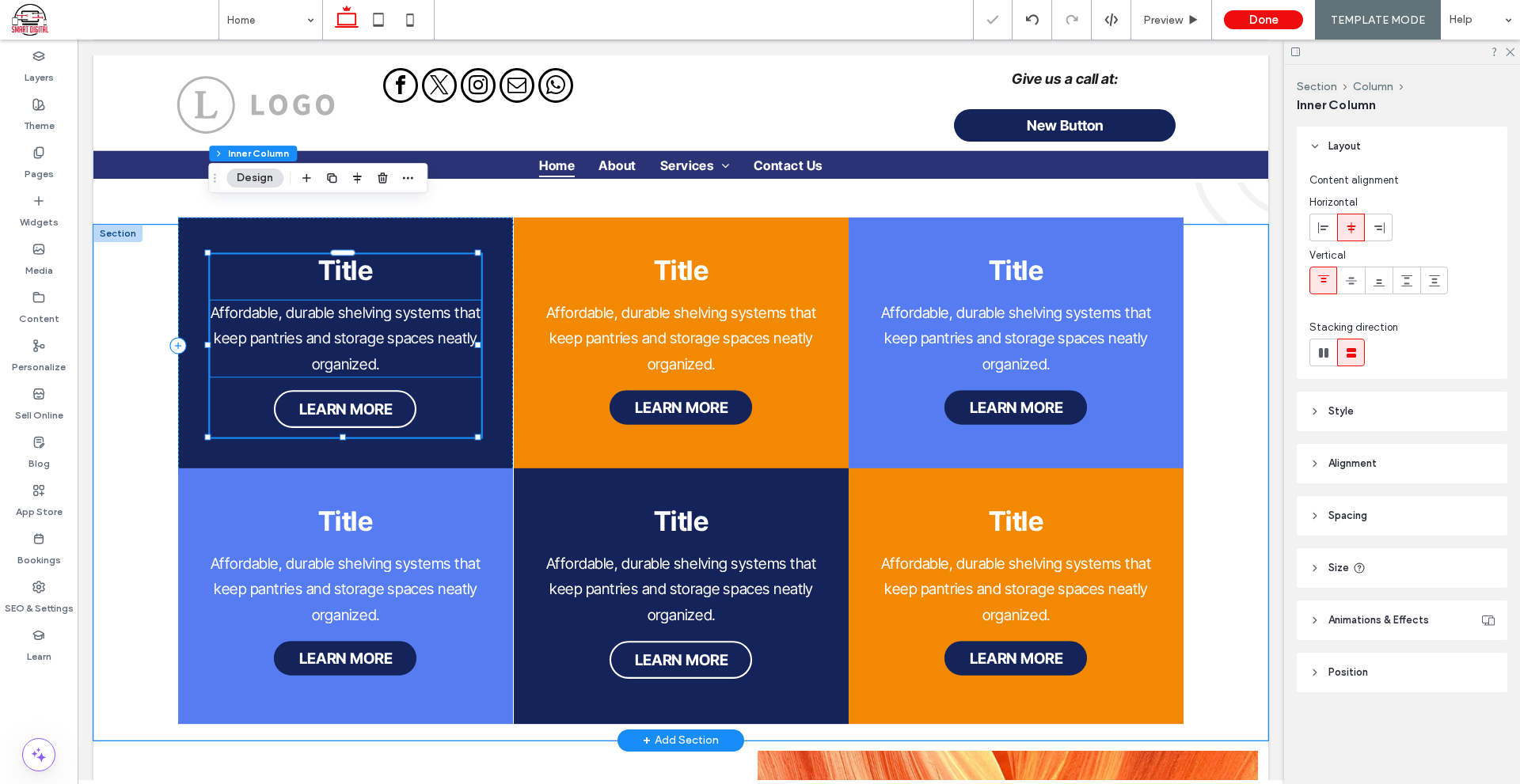
click at [355, 300] on p "Affordable, durable shelving systems that keep pantries and storage spaces neat…" at bounding box center [346, 338] width 272 height 77
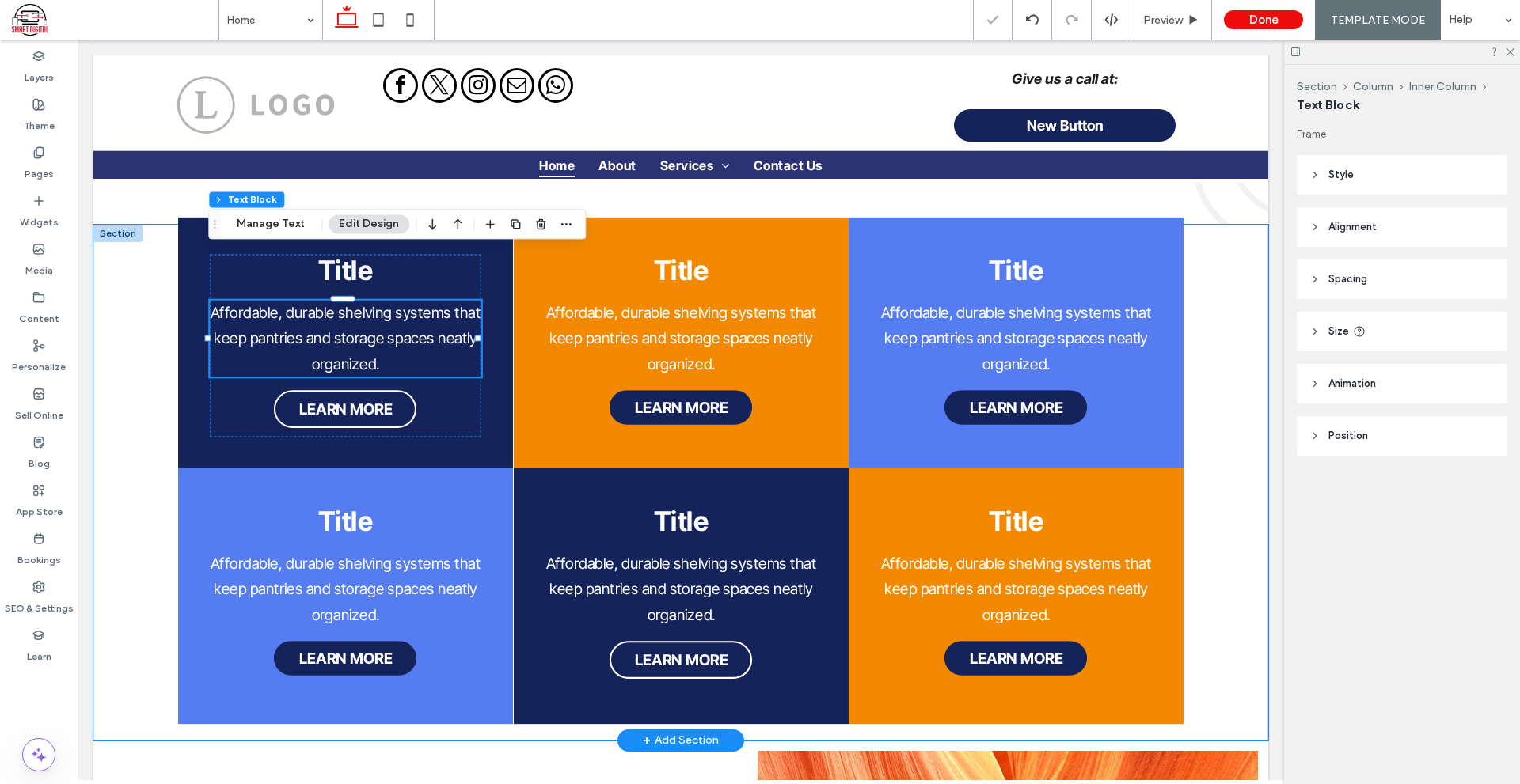
click at [355, 300] on div "Affordable, durable shelving systems that keep pantries and storage spaces neat…" at bounding box center [346, 338] width 272 height 77
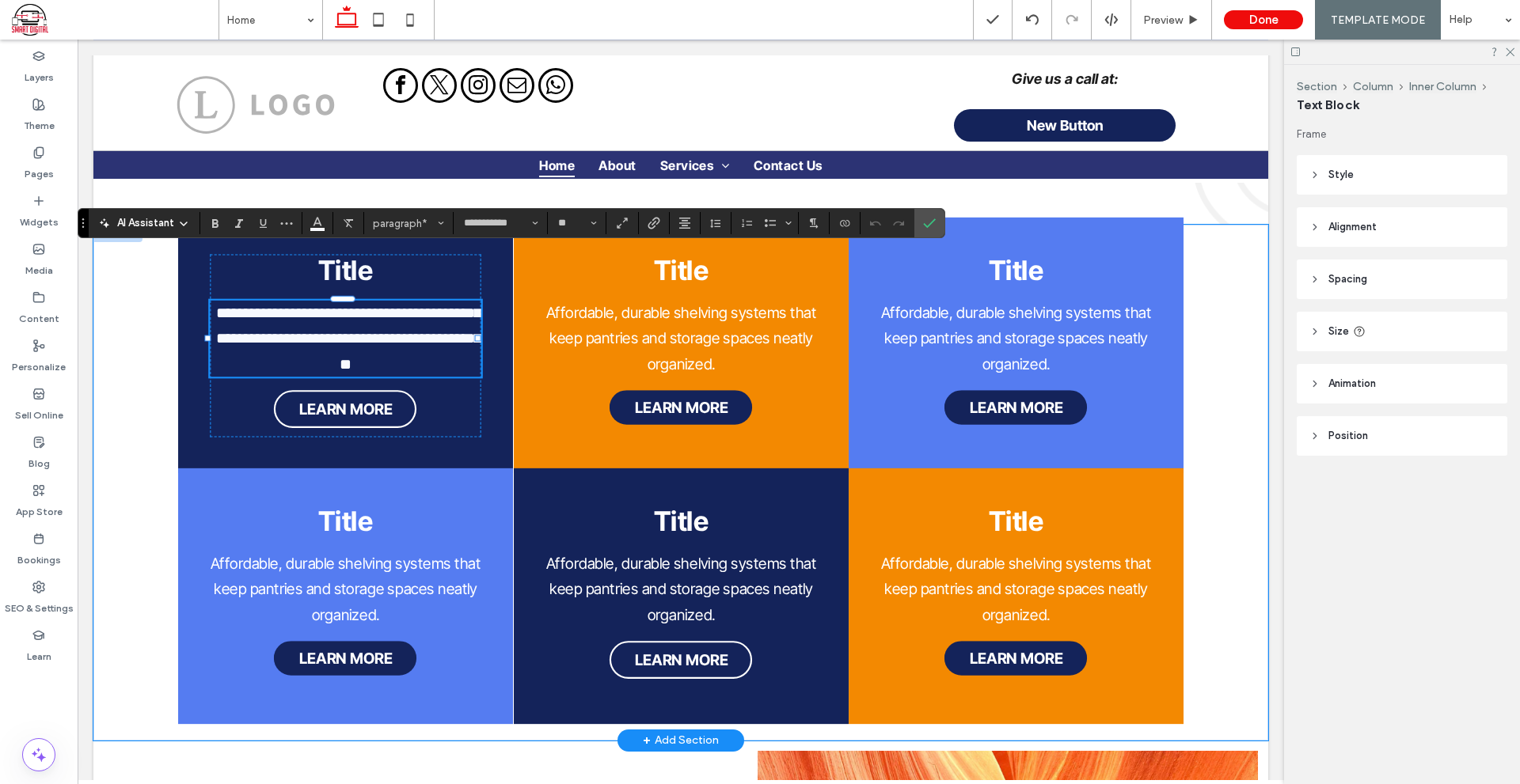
click at [371, 305] on span "**********" at bounding box center [348, 338] width 265 height 66
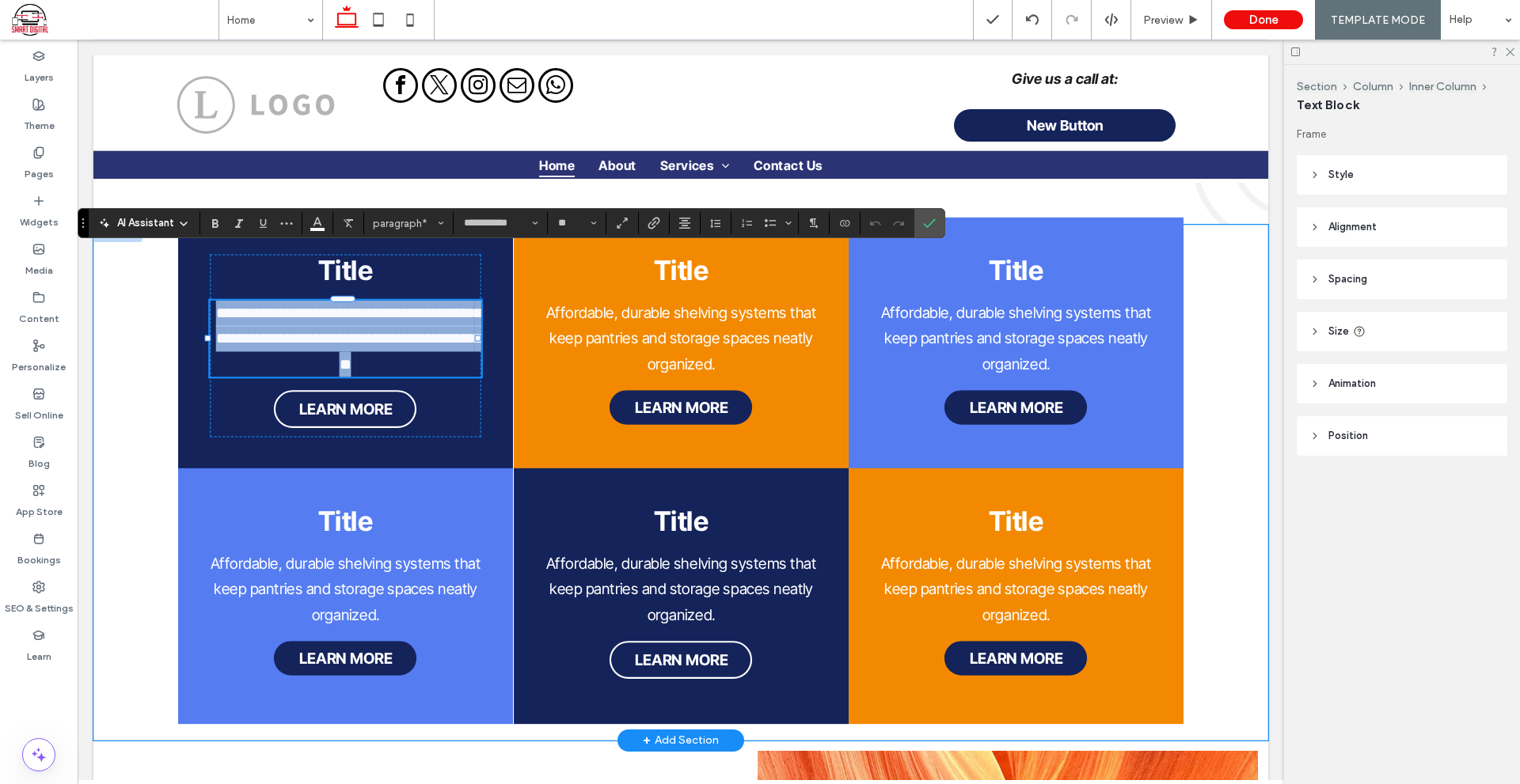
click at [371, 305] on span "**********" at bounding box center [348, 338] width 265 height 66
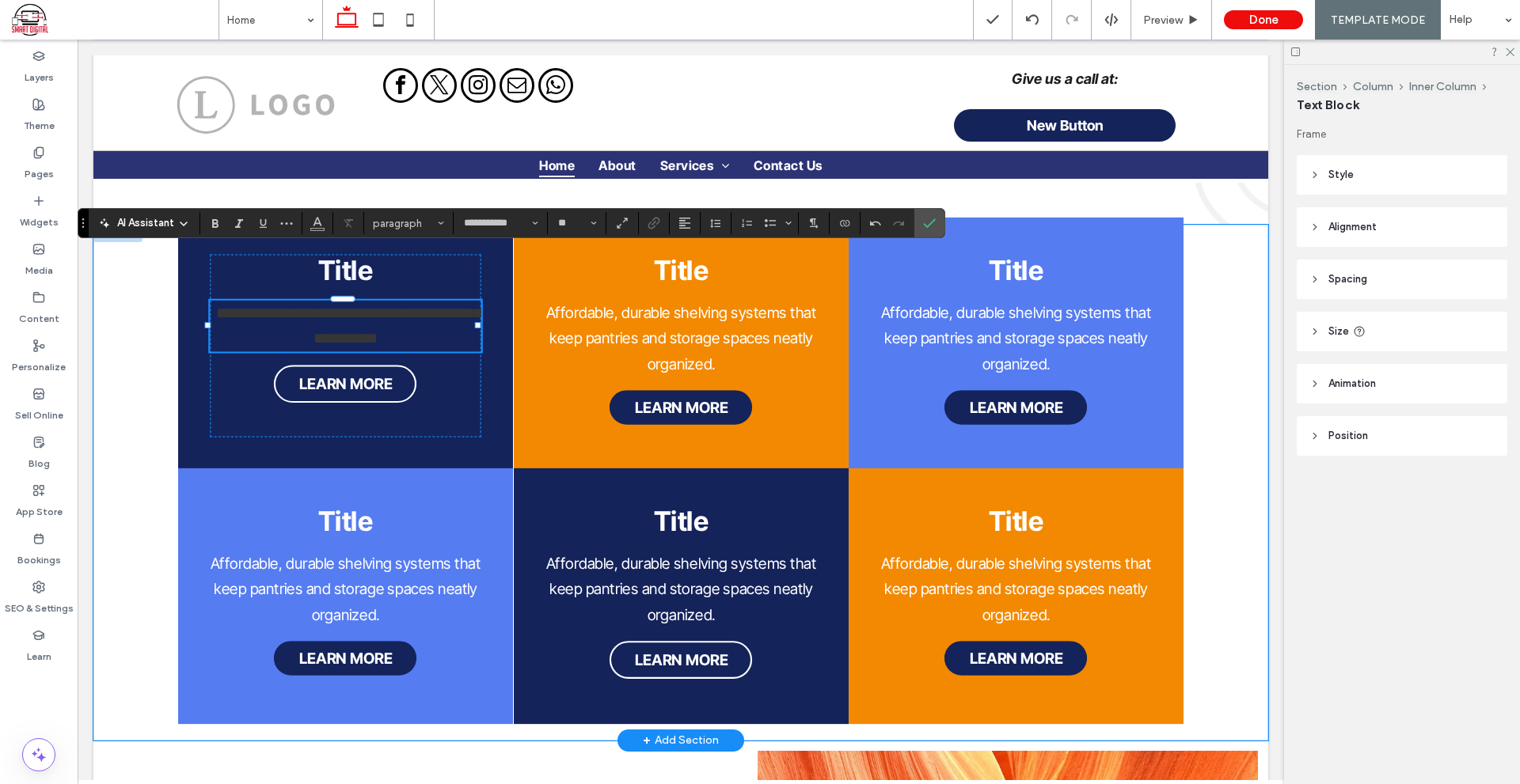
scroll to position [0, 0]
click at [397, 300] on p "**********" at bounding box center [346, 325] width 272 height 51
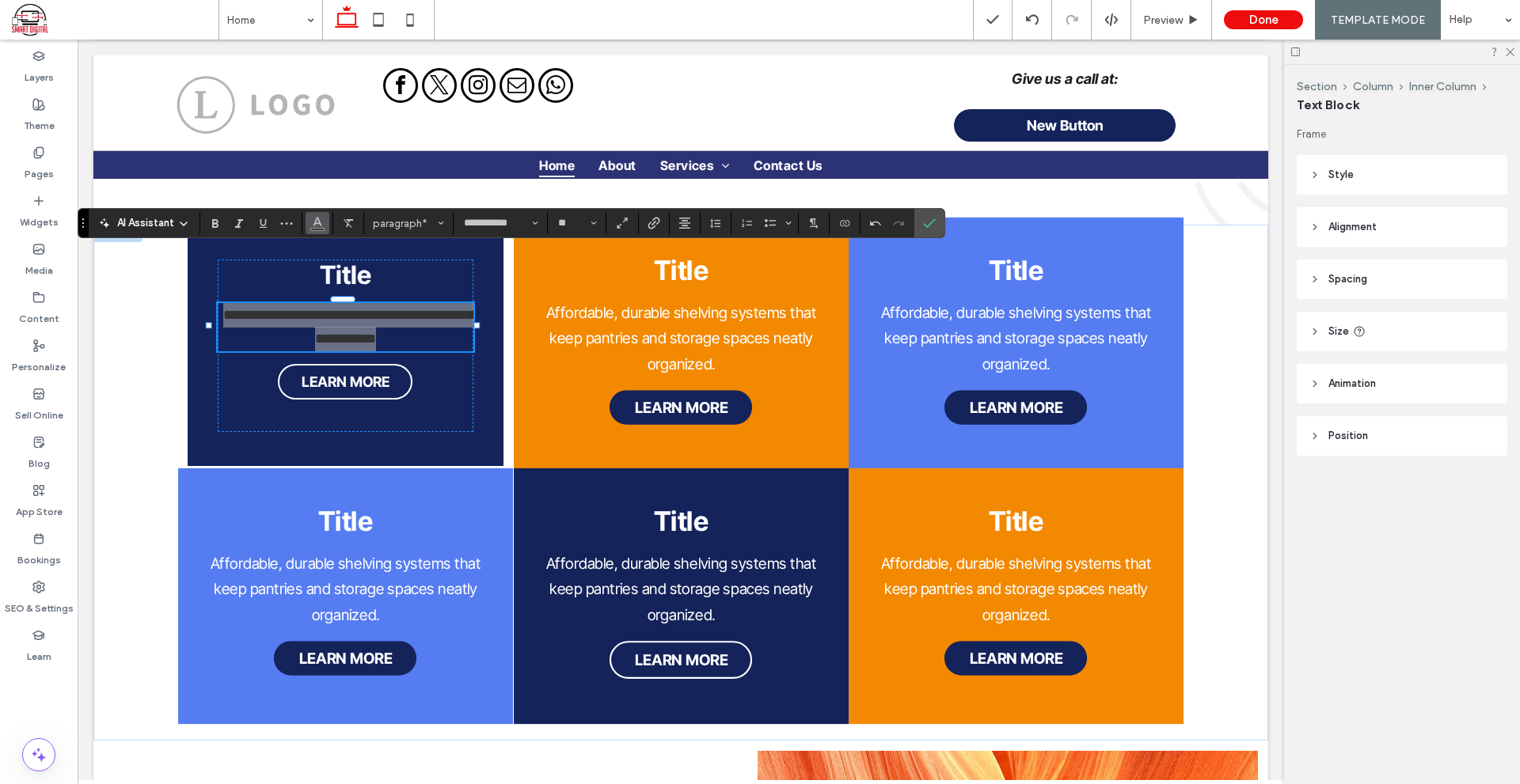
click at [325, 228] on button "Color" at bounding box center [317, 223] width 24 height 22
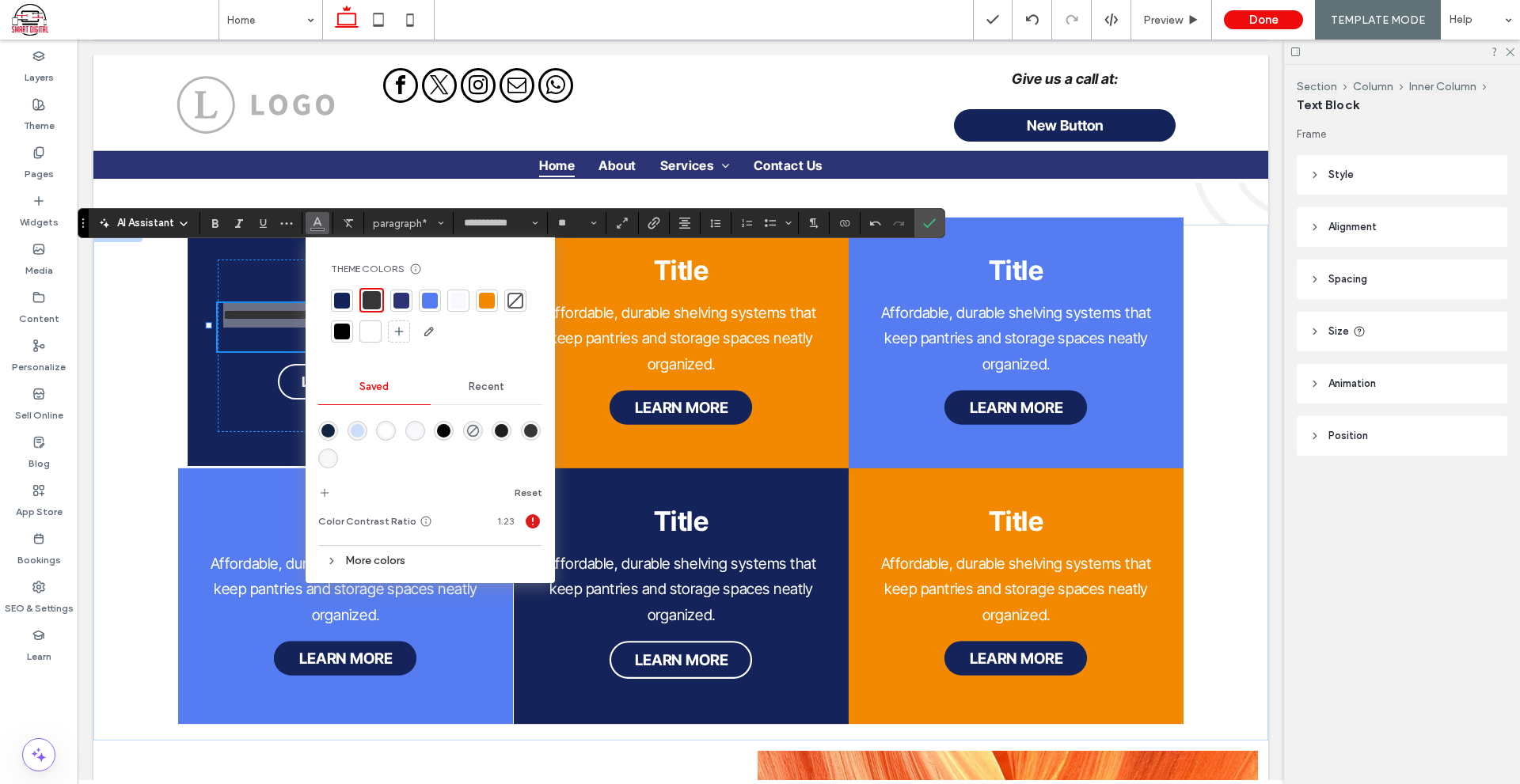
click at [378, 335] on div at bounding box center [370, 332] width 16 height 16
click at [940, 231] on label "Confirm" at bounding box center [929, 223] width 24 height 29
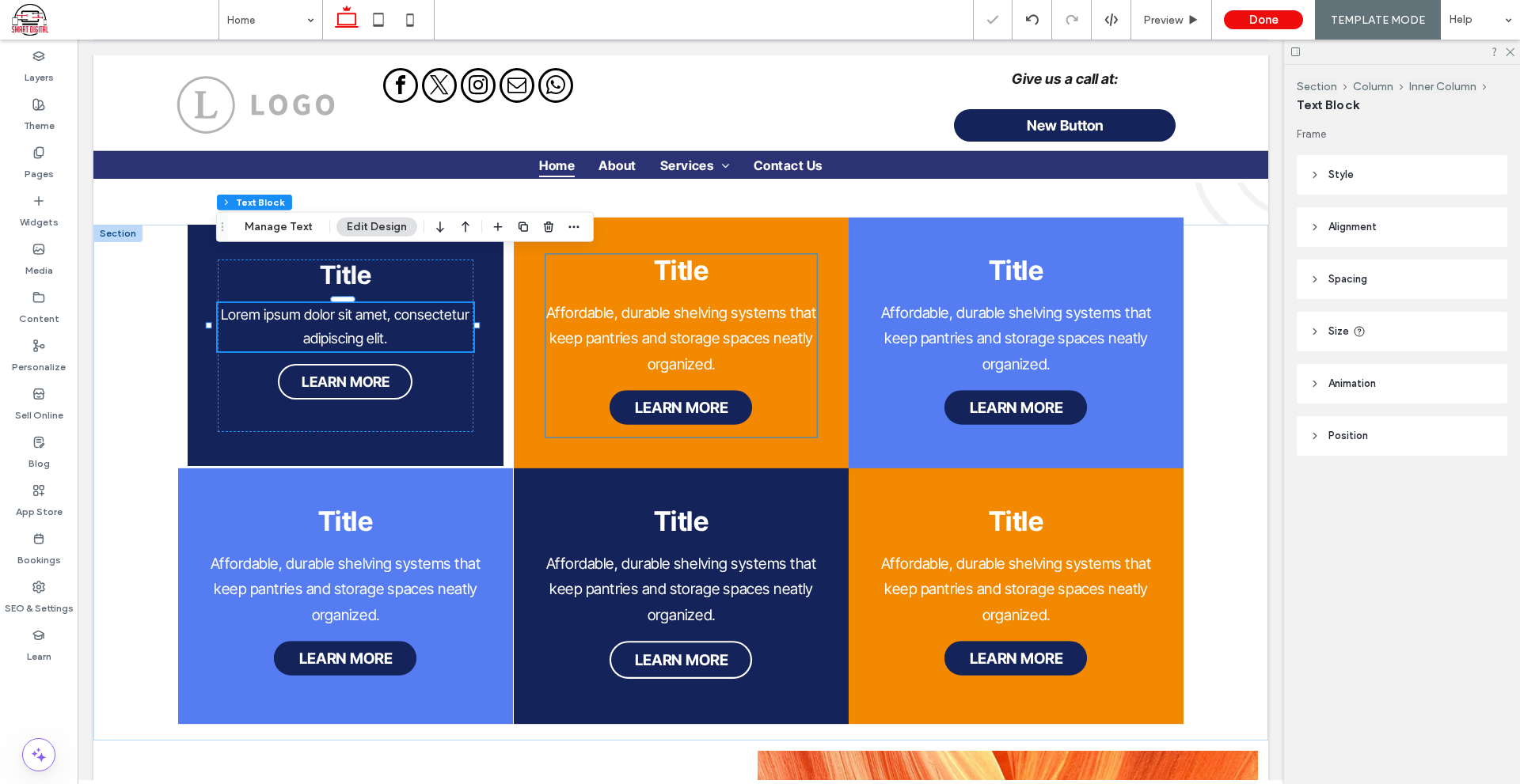
click at [701, 300] on p "Affordable, durable shelving systems that keep pantries and storage spaces neat…" at bounding box center [681, 338] width 272 height 77
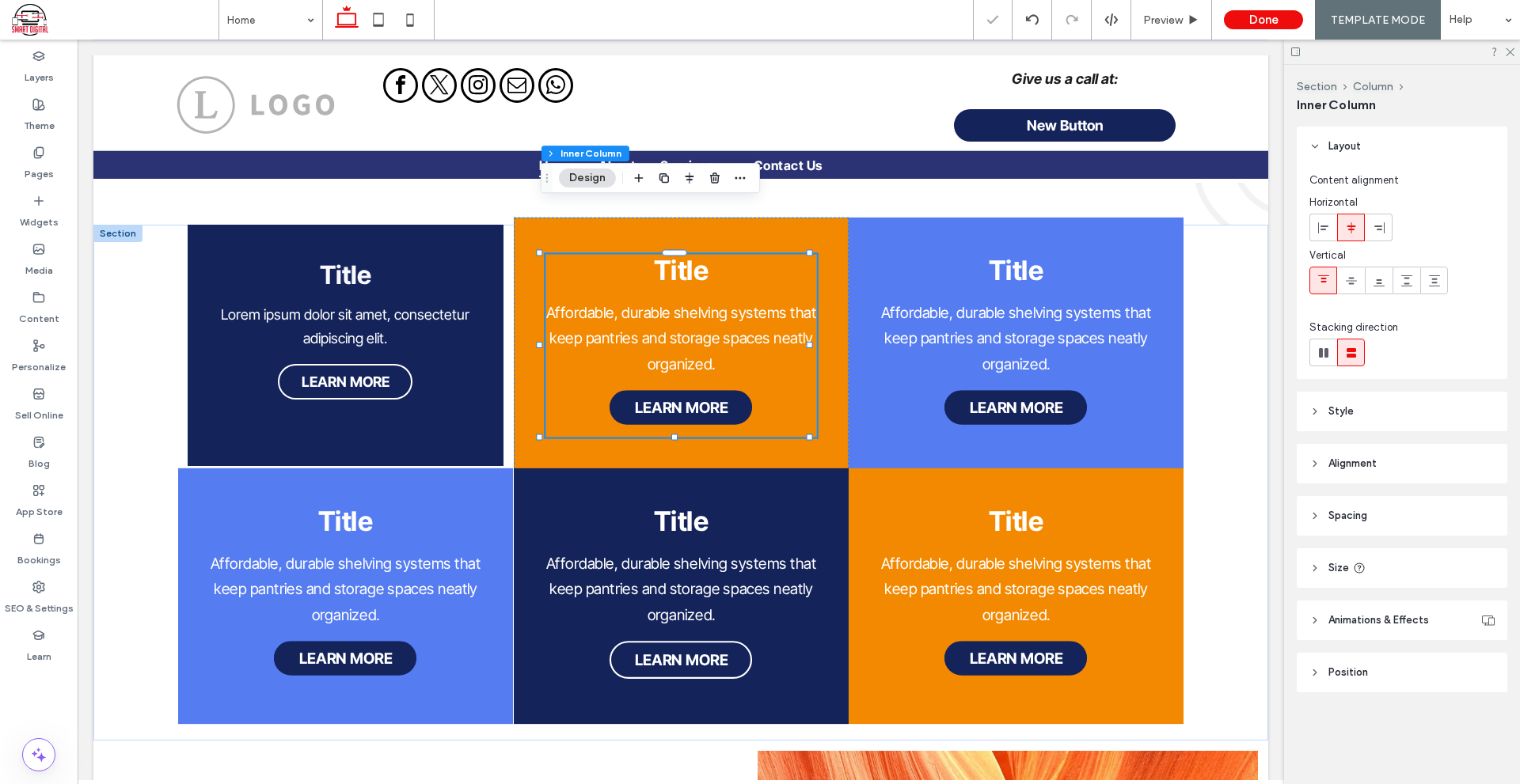
click at [701, 300] on p "Affordable, durable shelving systems that keep pantries and storage spaces neat…" at bounding box center [681, 338] width 272 height 77
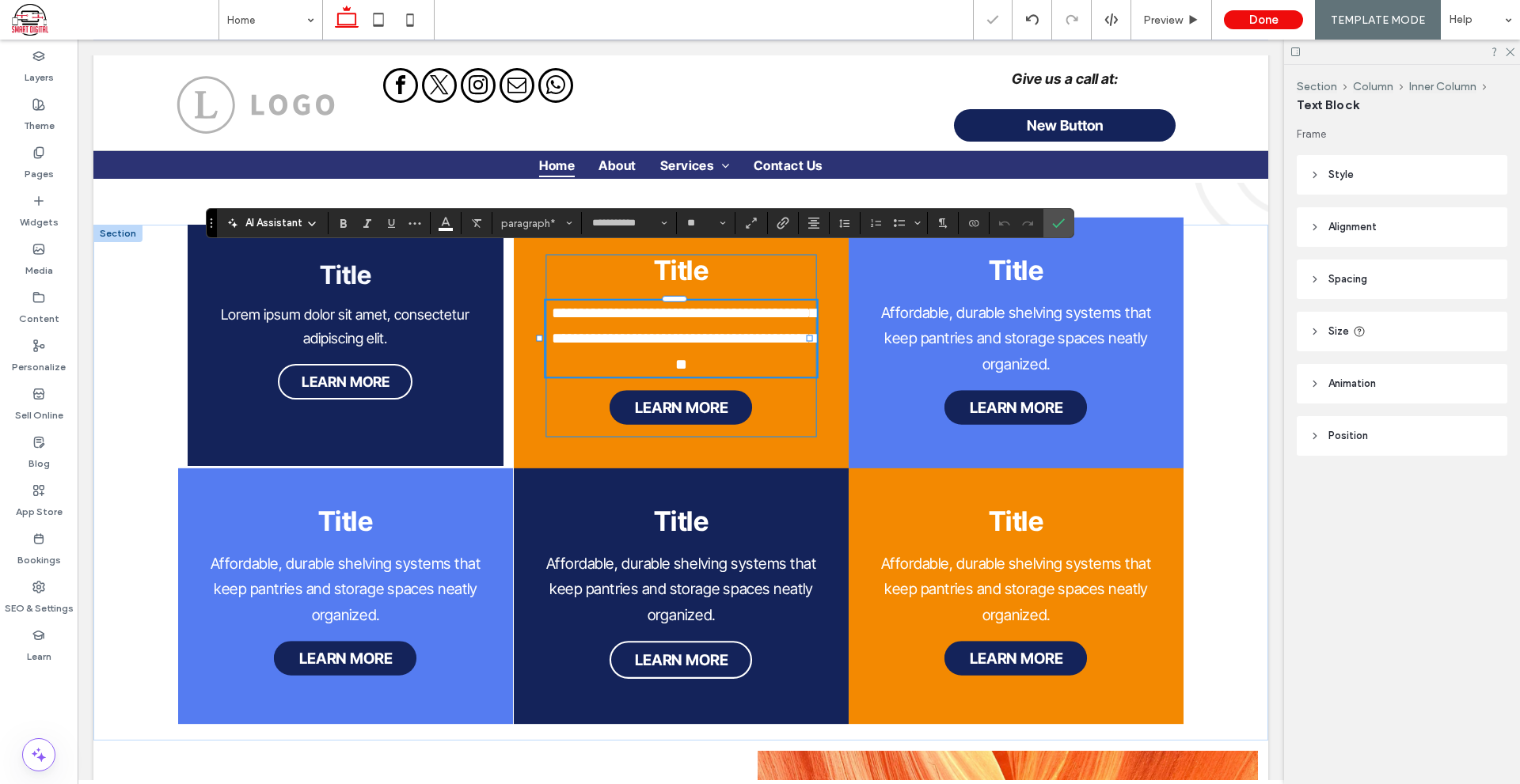
click at [715, 309] on p "**********" at bounding box center [681, 338] width 272 height 77
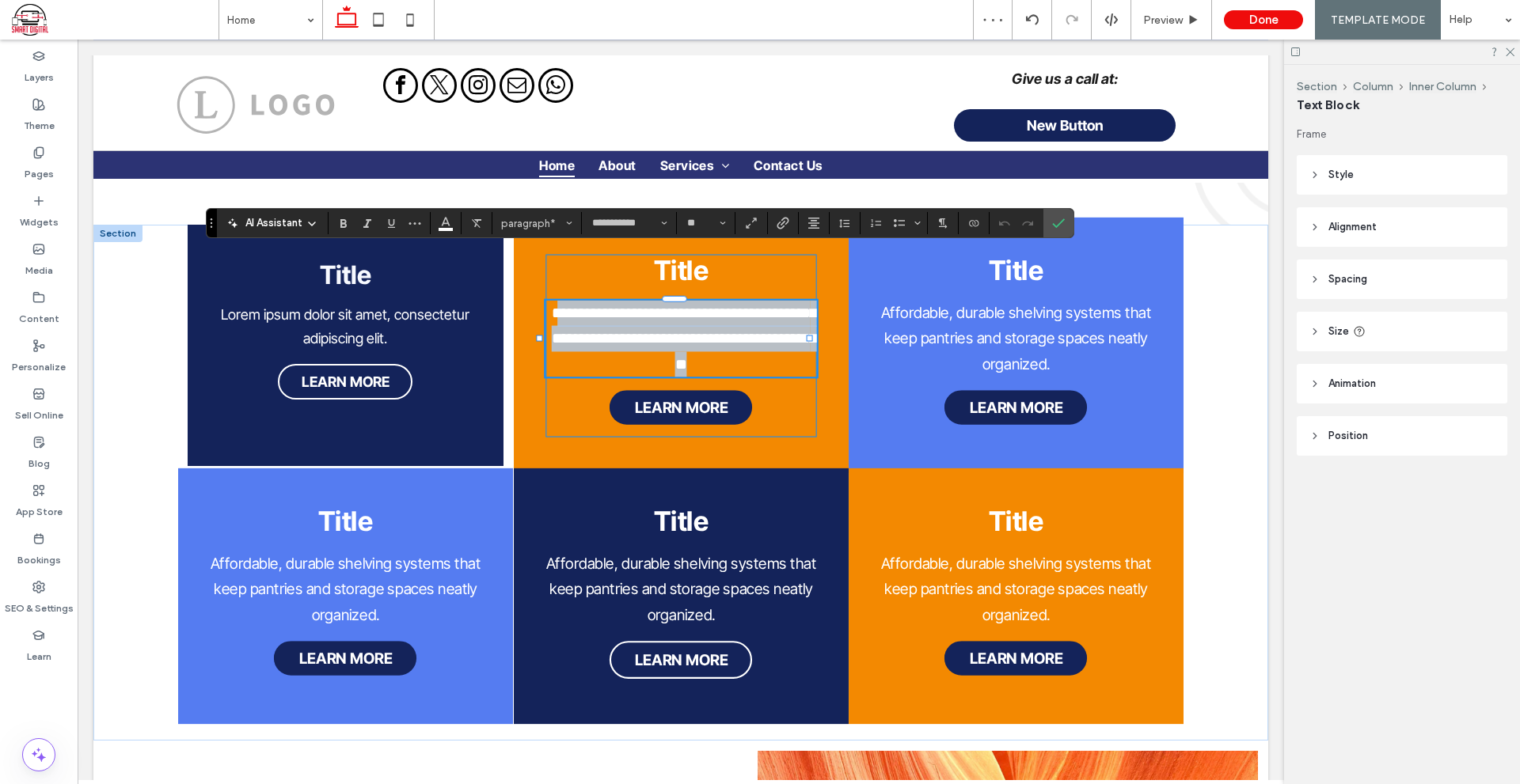
drag, startPoint x: 719, startPoint y: 315, endPoint x: 552, endPoint y: 270, distance: 173.0
click at [552, 300] on p "**********" at bounding box center [681, 338] width 272 height 77
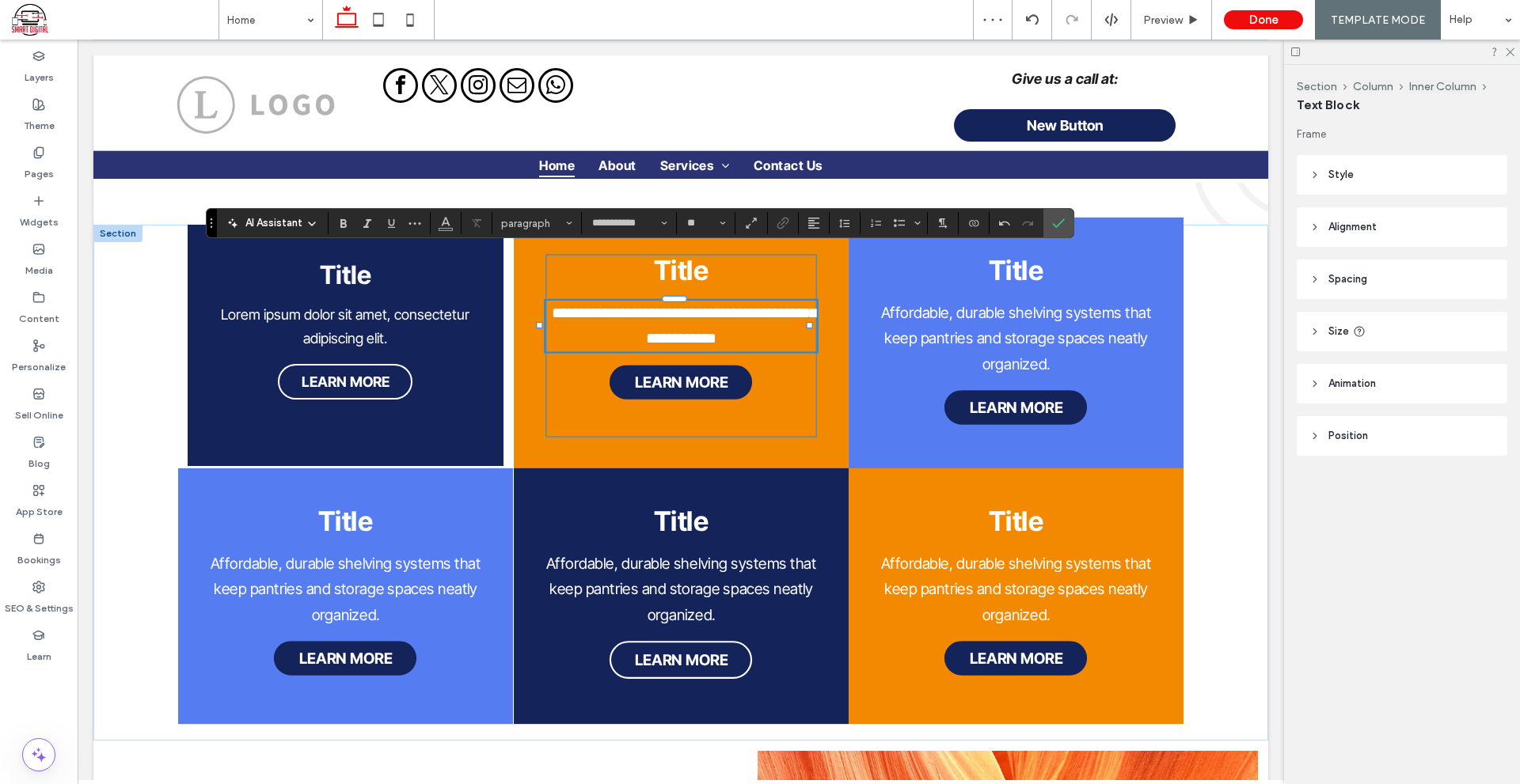
click at [590, 305] on span "**********" at bounding box center [684, 325] width 265 height 41
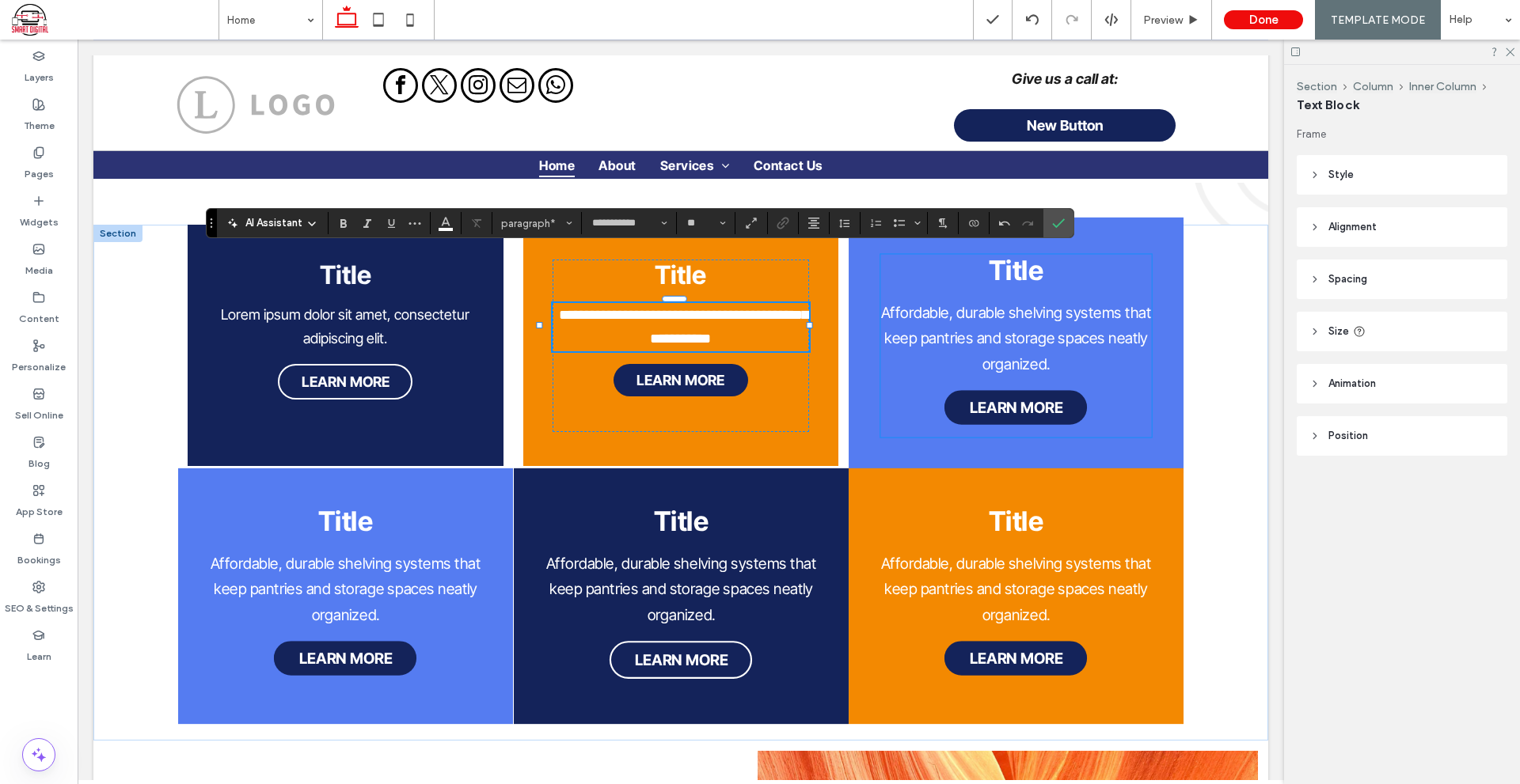
click at [1003, 304] on span "Affordable, durable shelving systems that keep pantries and storage spaces neat…" at bounding box center [1016, 338] width 270 height 69
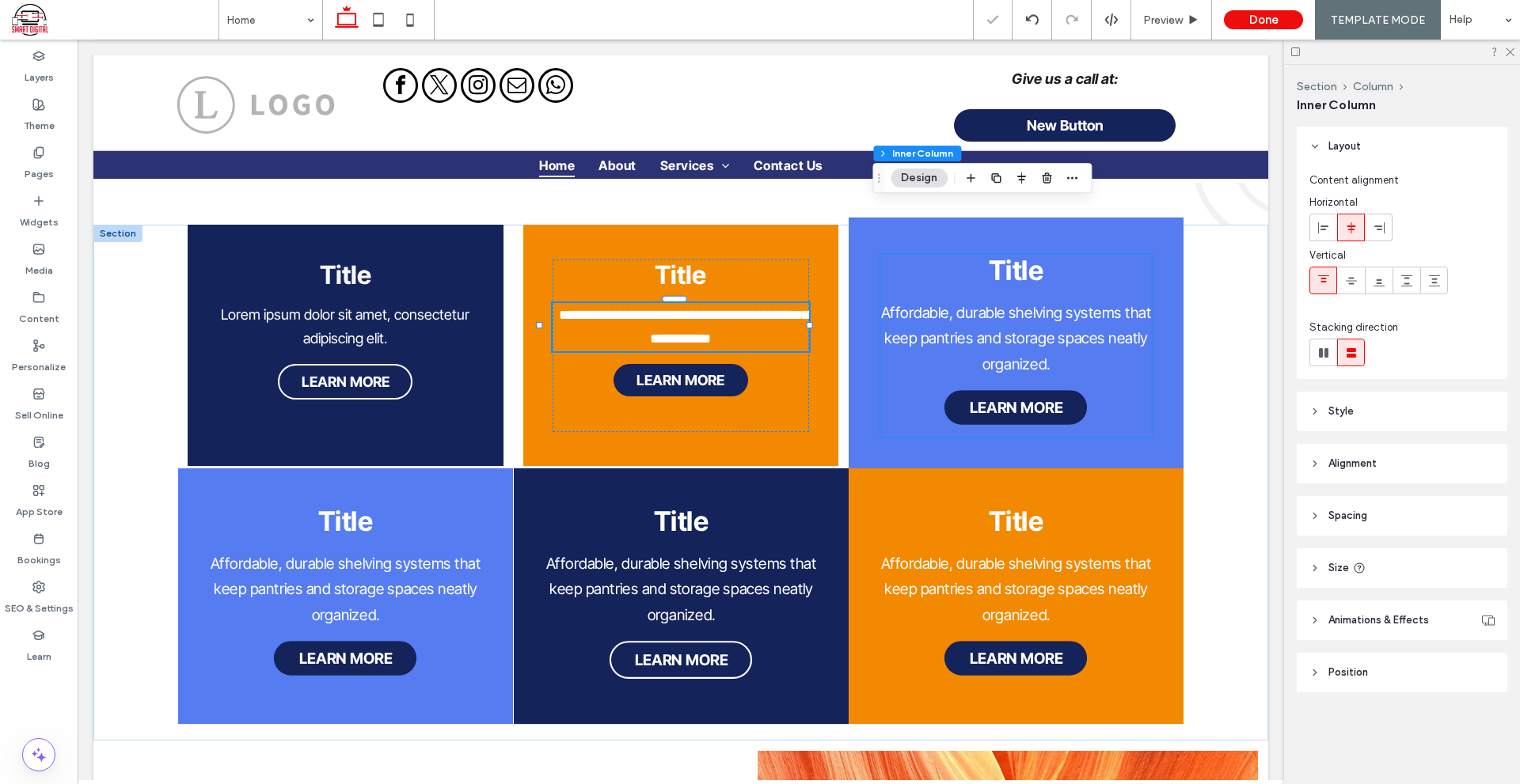
click at [1003, 304] on span "Affordable, durable shelving systems that keep pantries and storage spaces neat…" at bounding box center [1016, 338] width 270 height 69
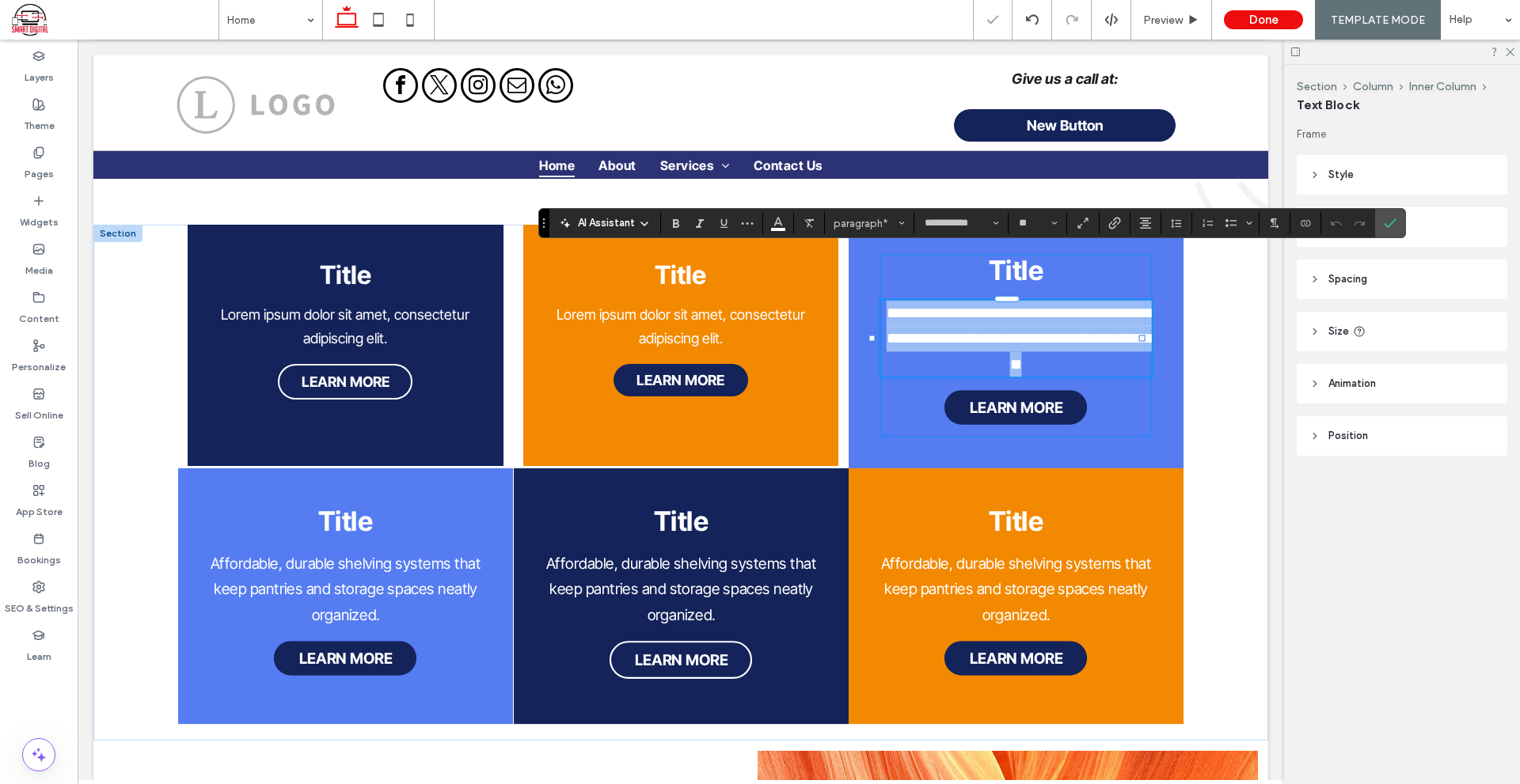
click at [1043, 317] on p "**********" at bounding box center [1016, 338] width 272 height 77
drag, startPoint x: 1056, startPoint y: 318, endPoint x: 882, endPoint y: 266, distance: 181.6
click at [882, 300] on p "**********" at bounding box center [1016, 338] width 272 height 77
paste div
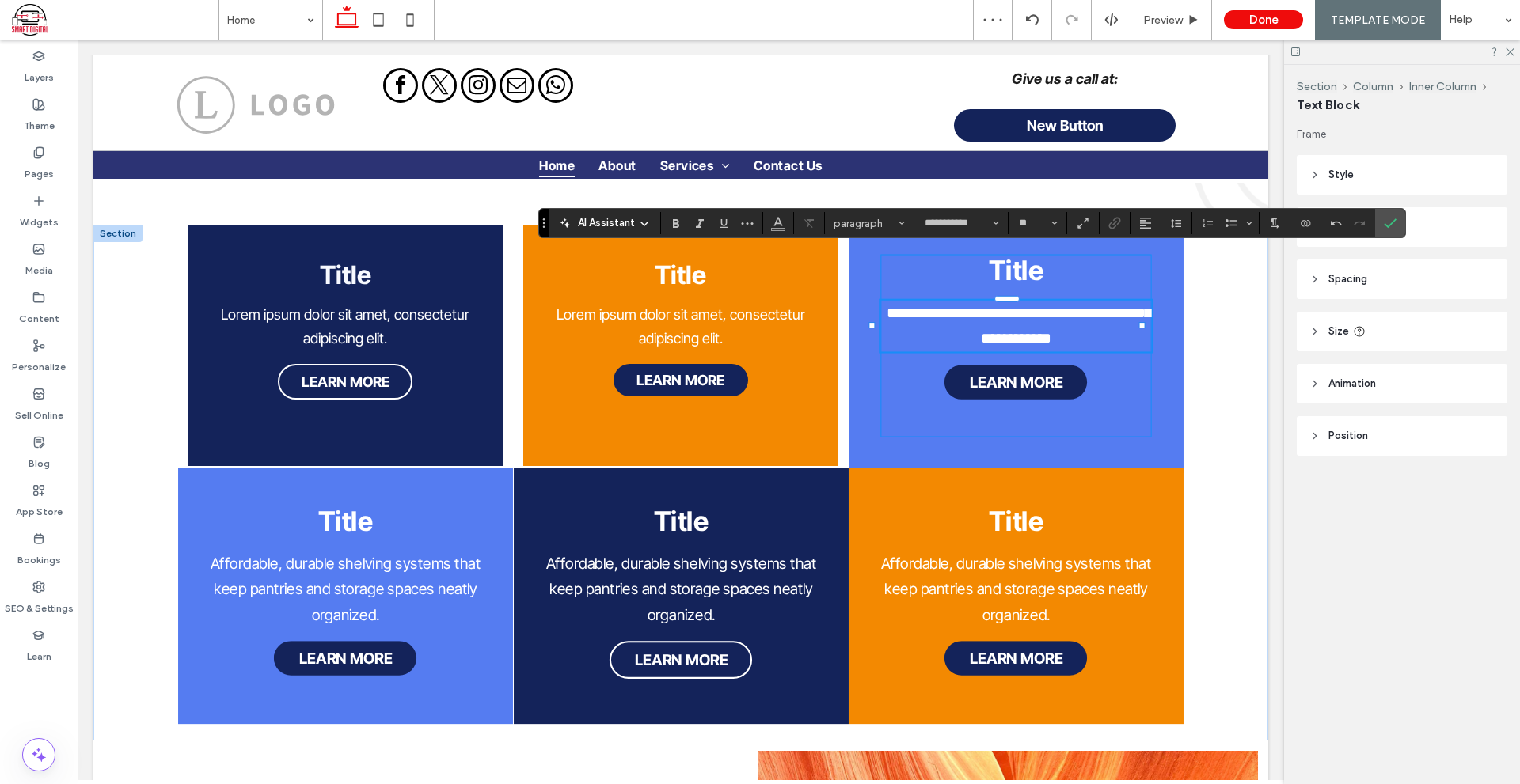
click at [921, 305] on span "**********" at bounding box center [1019, 325] width 265 height 41
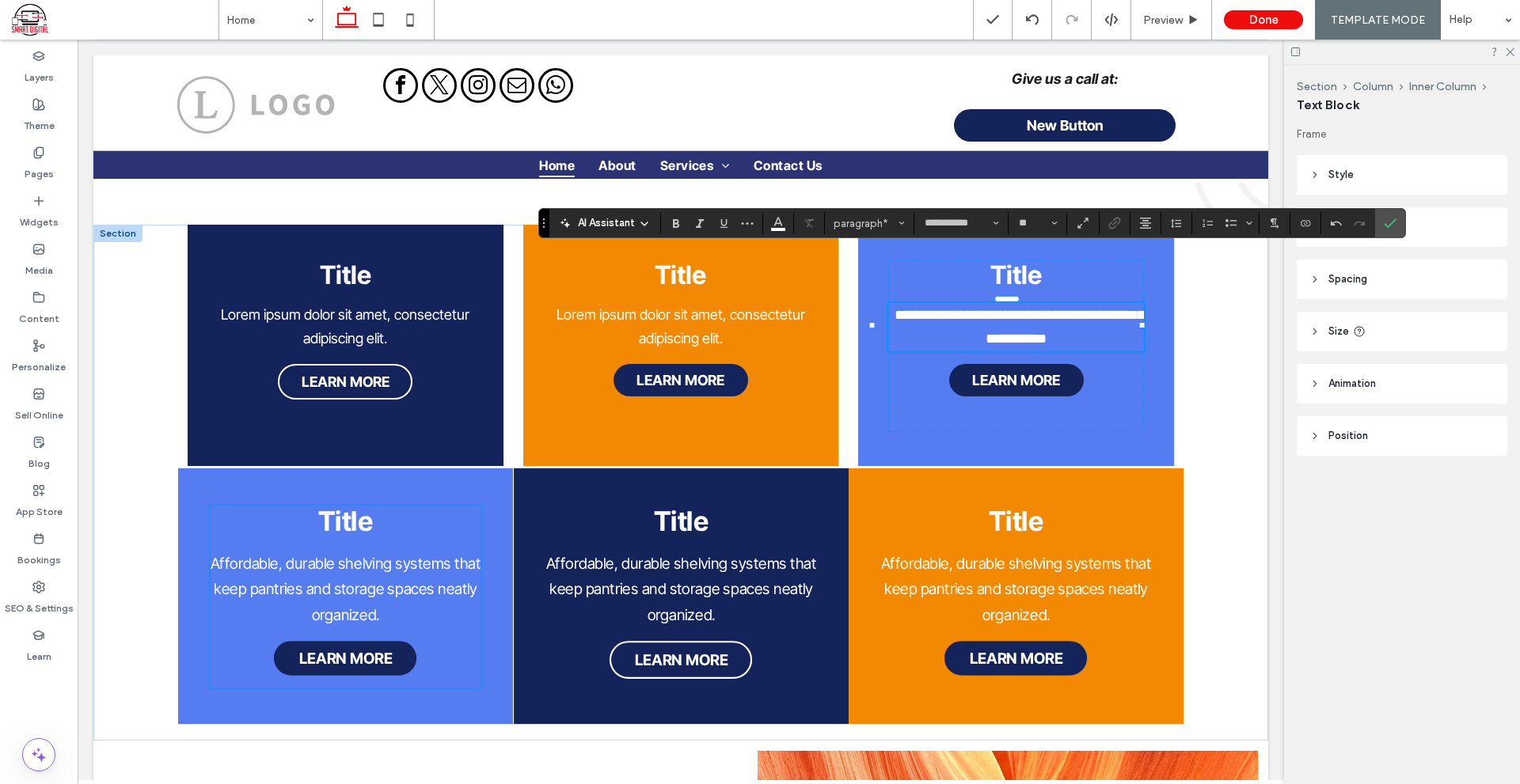
click at [328, 554] on span "Affordable, durable shelving systems that keep pantries and storage spaces neat…" at bounding box center [345, 588] width 270 height 69
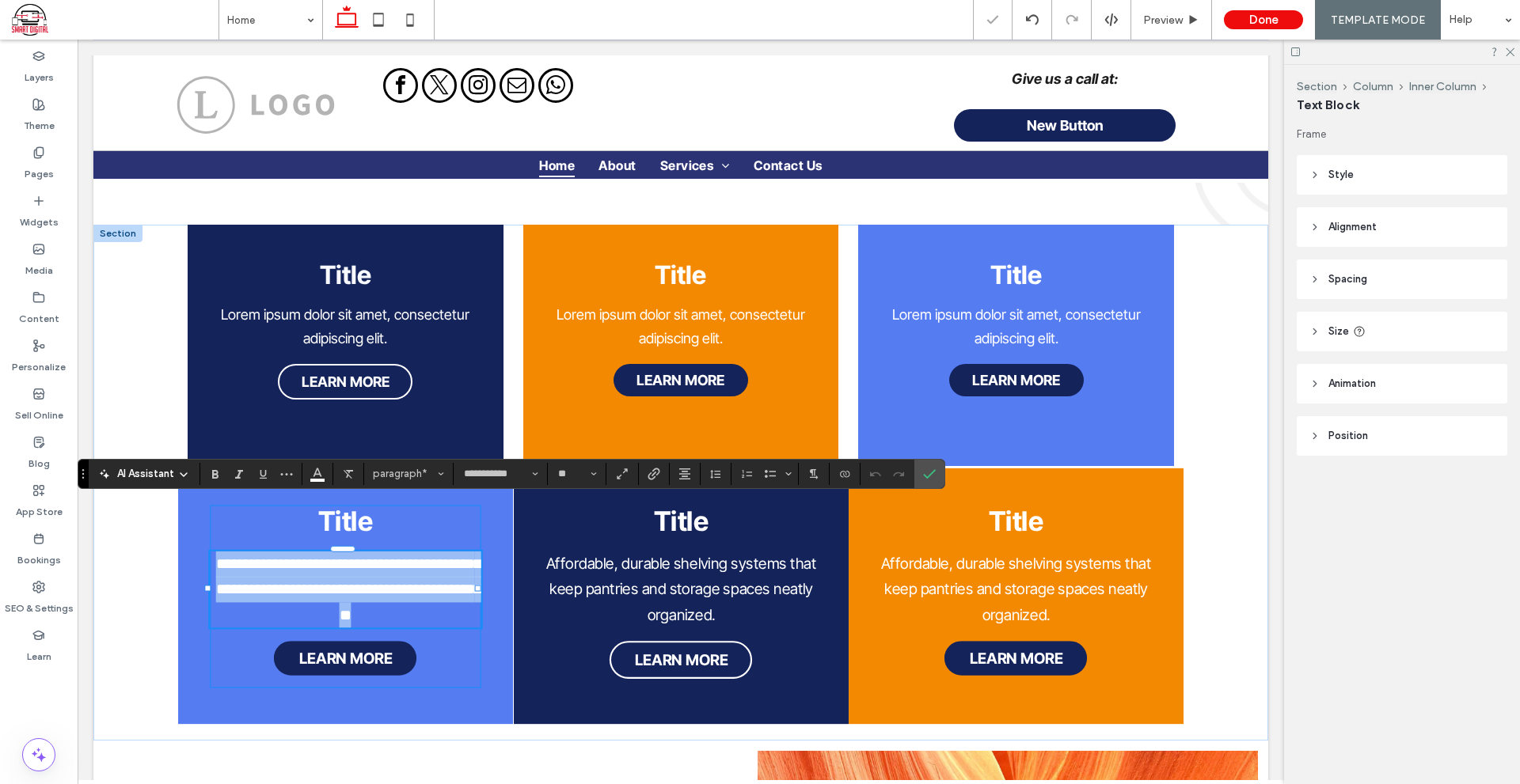
click at [380, 551] on p "**********" at bounding box center [346, 589] width 272 height 77
drag, startPoint x: 401, startPoint y: 568, endPoint x: 221, endPoint y: 503, distance: 191.4
click at [221, 551] on p "**********" at bounding box center [346, 589] width 272 height 77
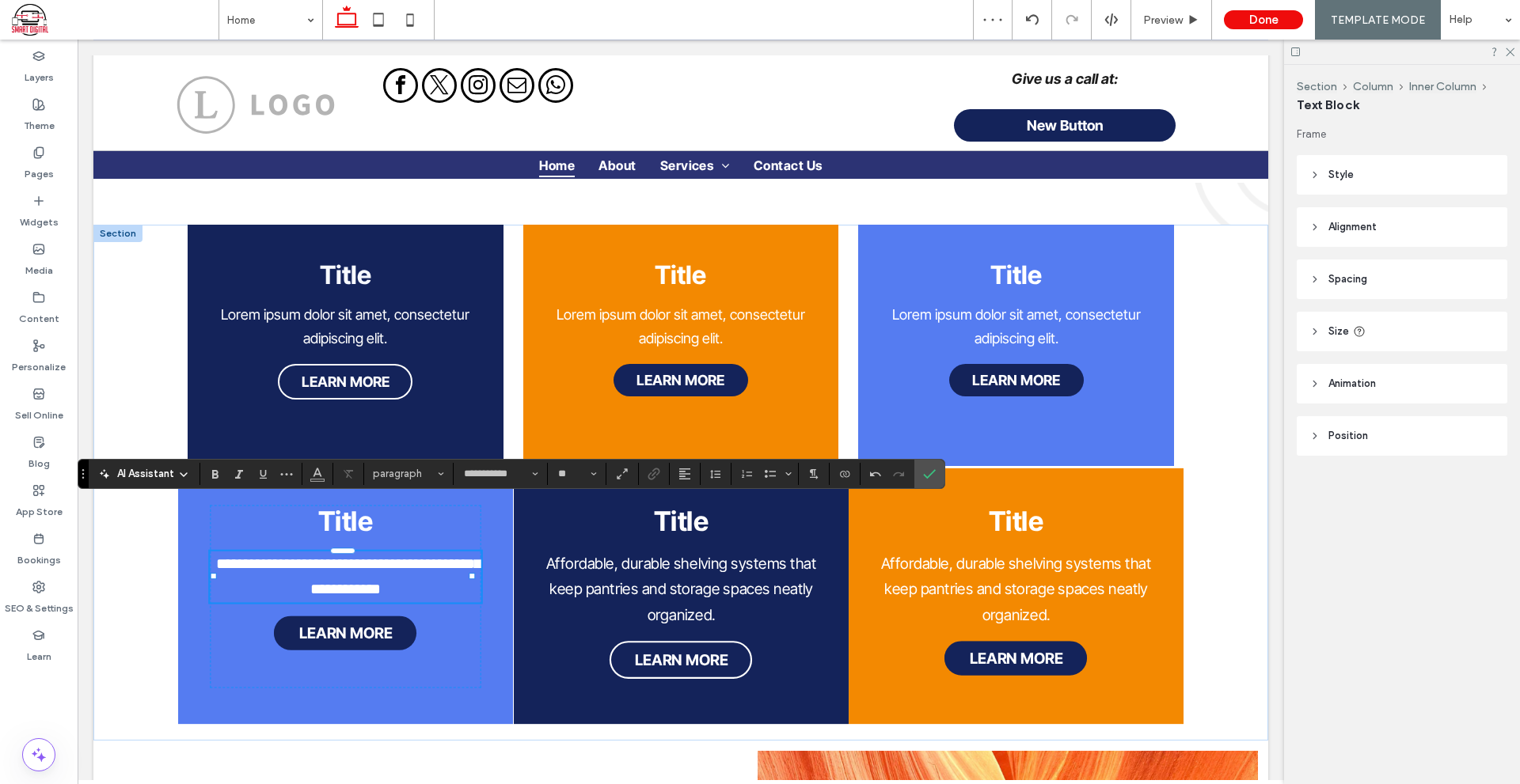
click at [254, 556] on span "**********" at bounding box center [348, 576] width 265 height 41
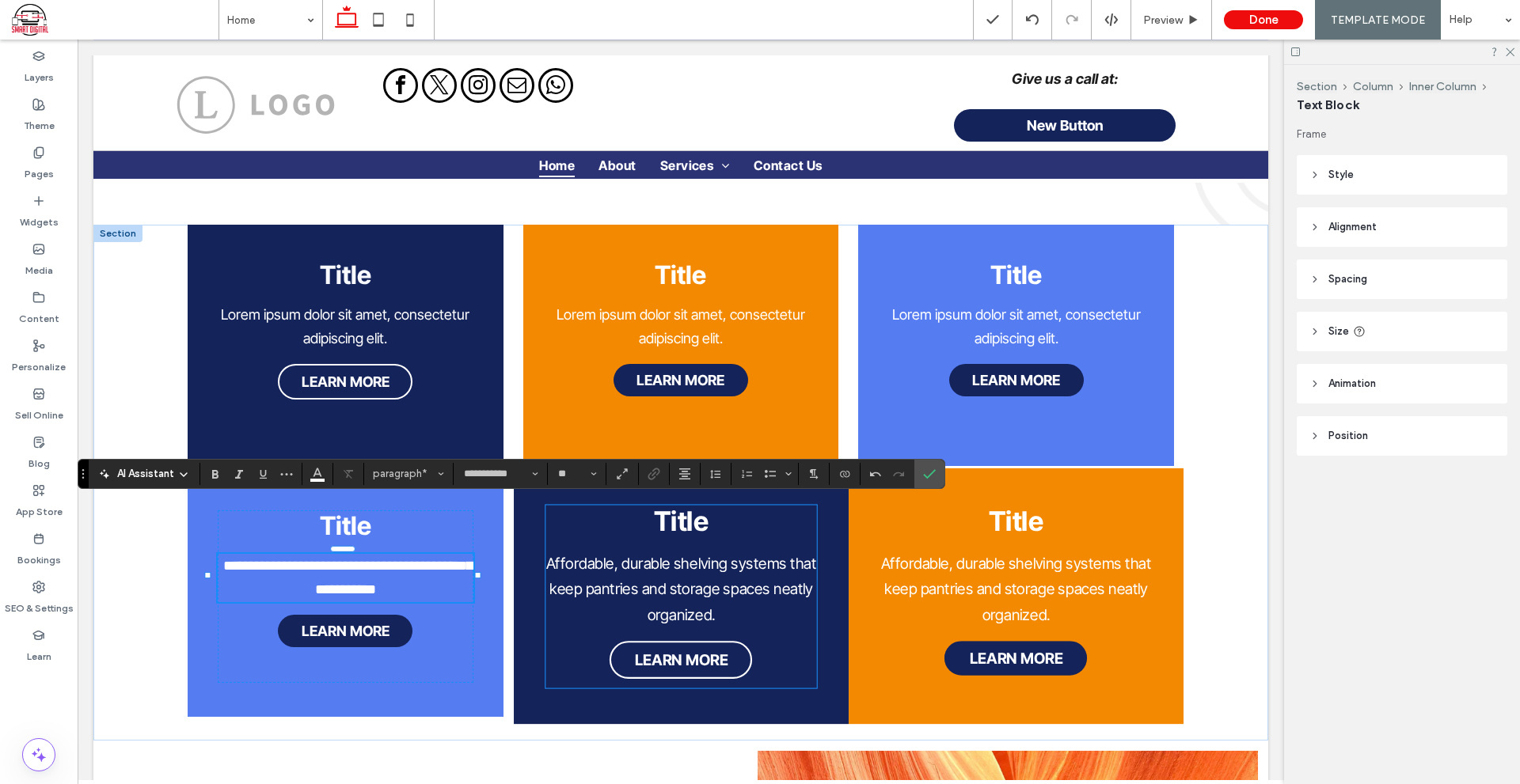
click at [670, 554] on span "Affordable, durable shelving systems that keep pantries and storage spaces neat…" at bounding box center [680, 588] width 270 height 69
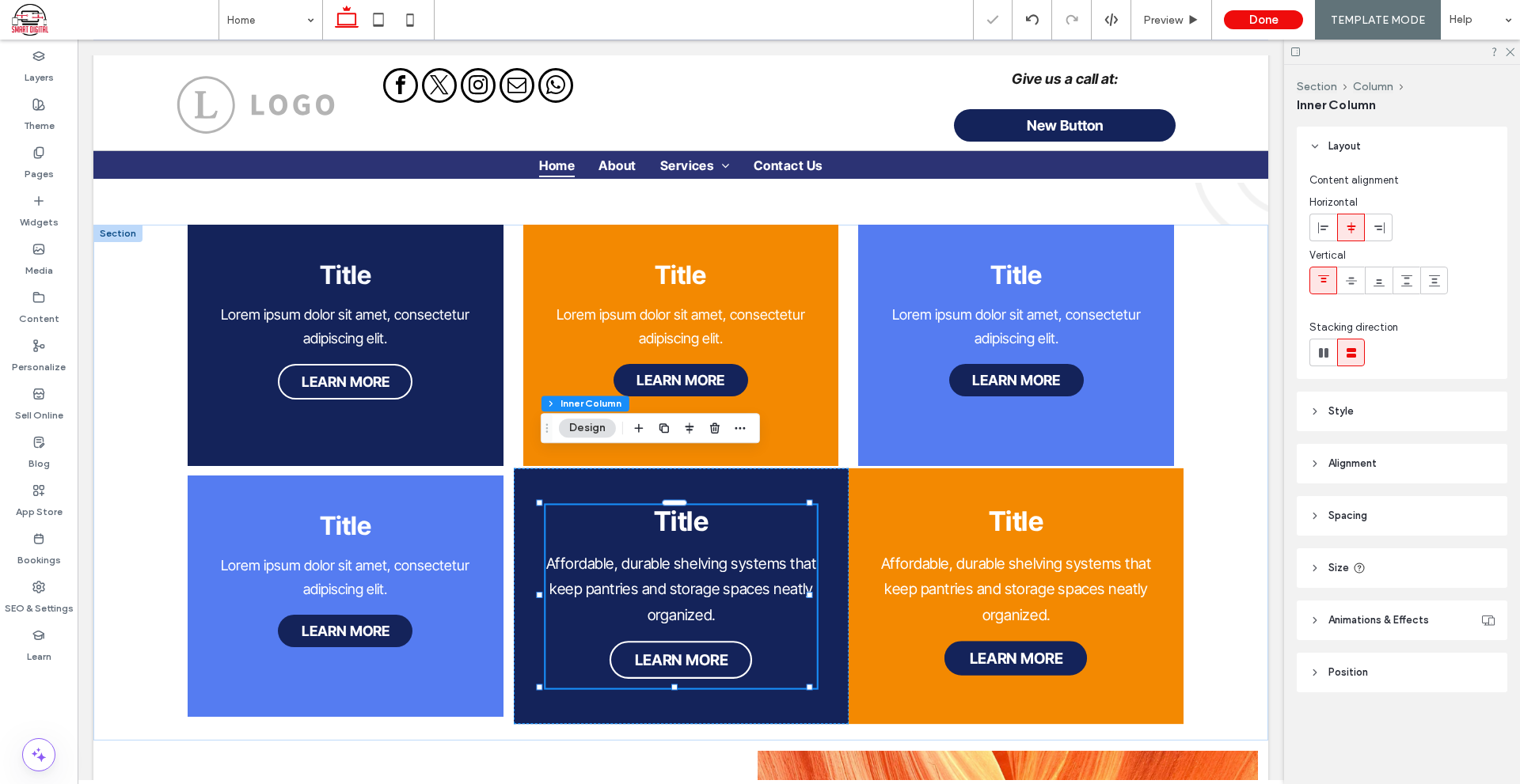
click at [670, 554] on span "Affordable, durable shelving systems that keep pantries and storage spaces neat…" at bounding box center [680, 588] width 270 height 69
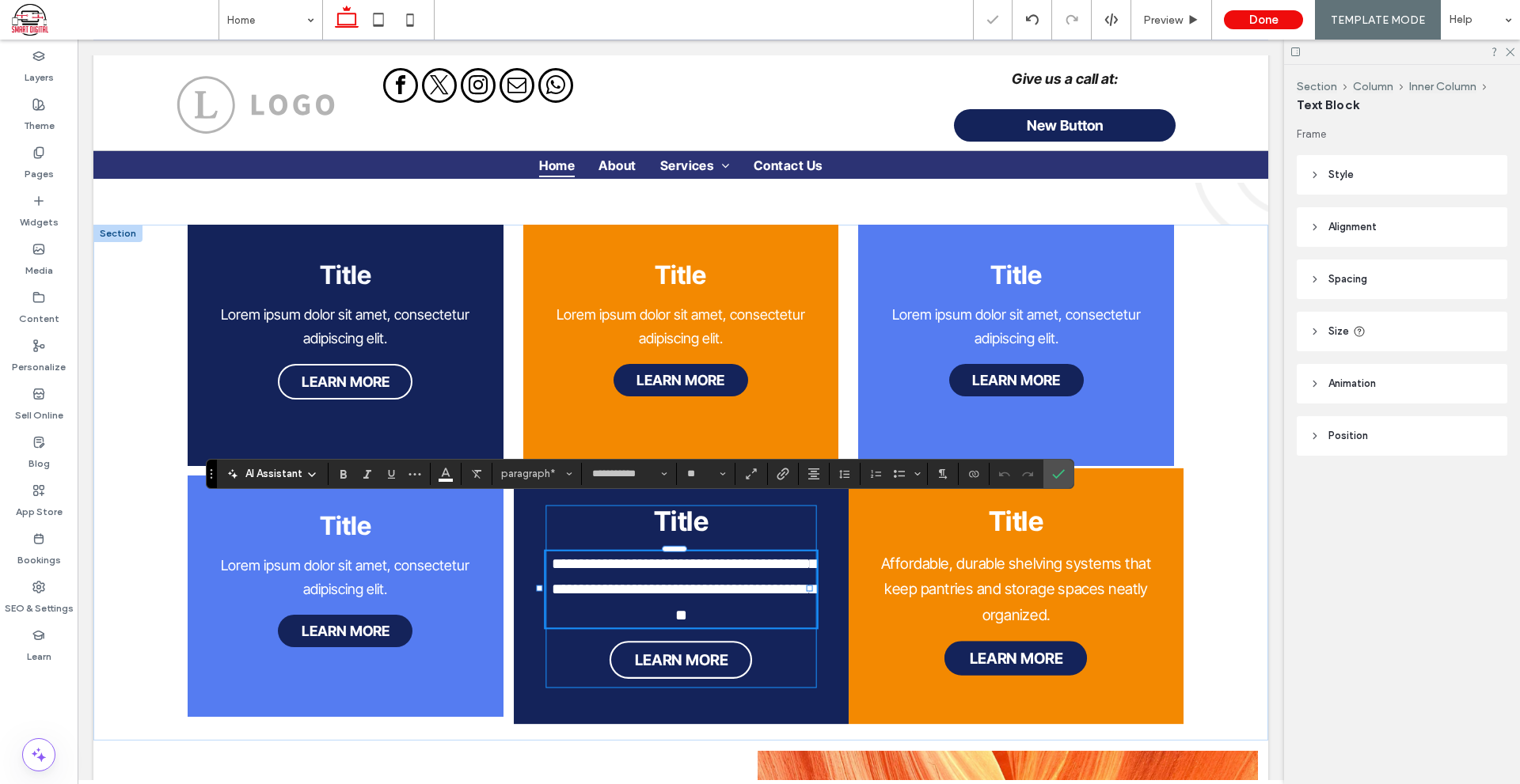
click at [703, 556] on span "**********" at bounding box center [684, 589] width 265 height 66
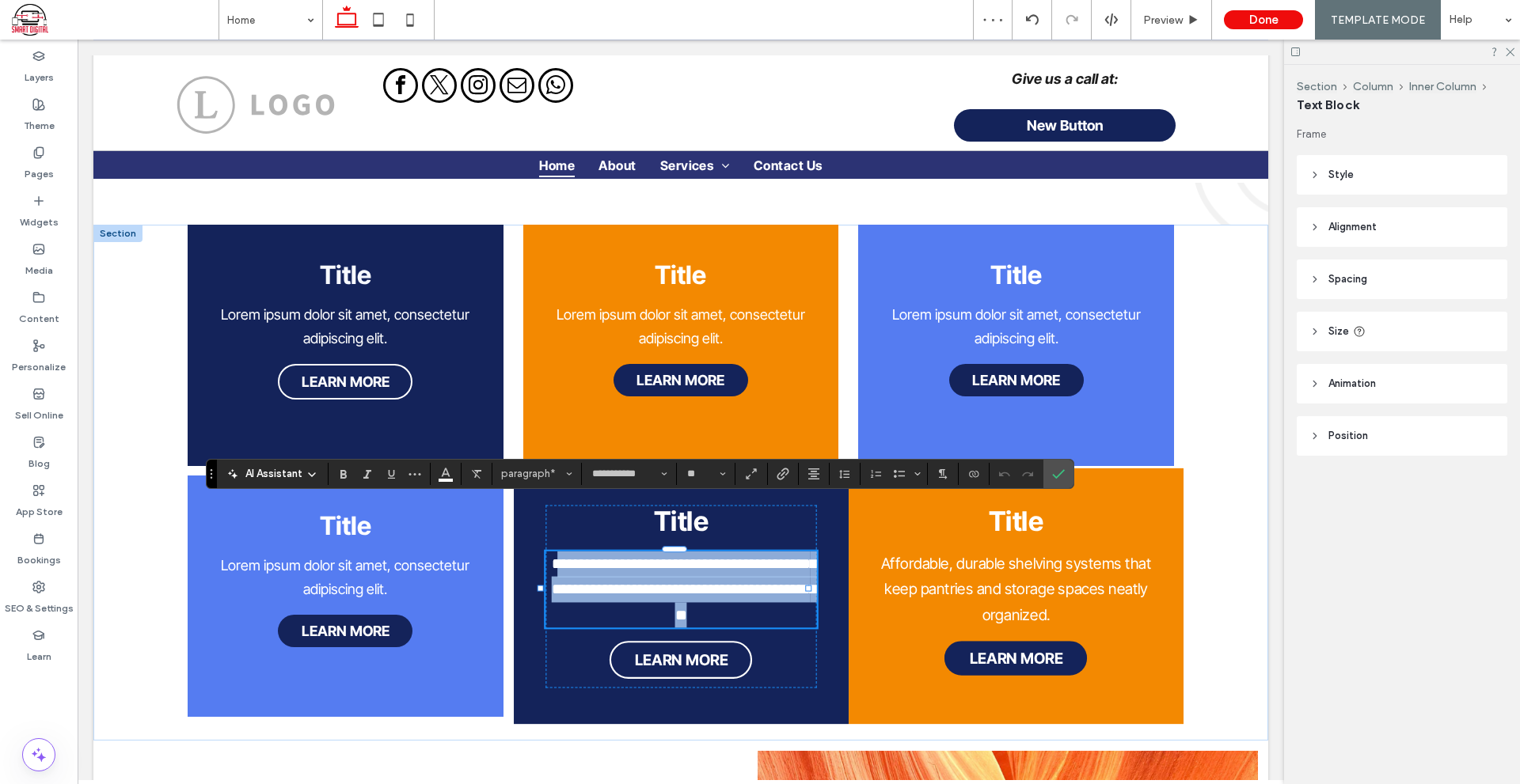
drag, startPoint x: 707, startPoint y: 568, endPoint x: 549, endPoint y: 517, distance: 166.0
click at [552, 556] on span "**********" at bounding box center [684, 589] width 265 height 66
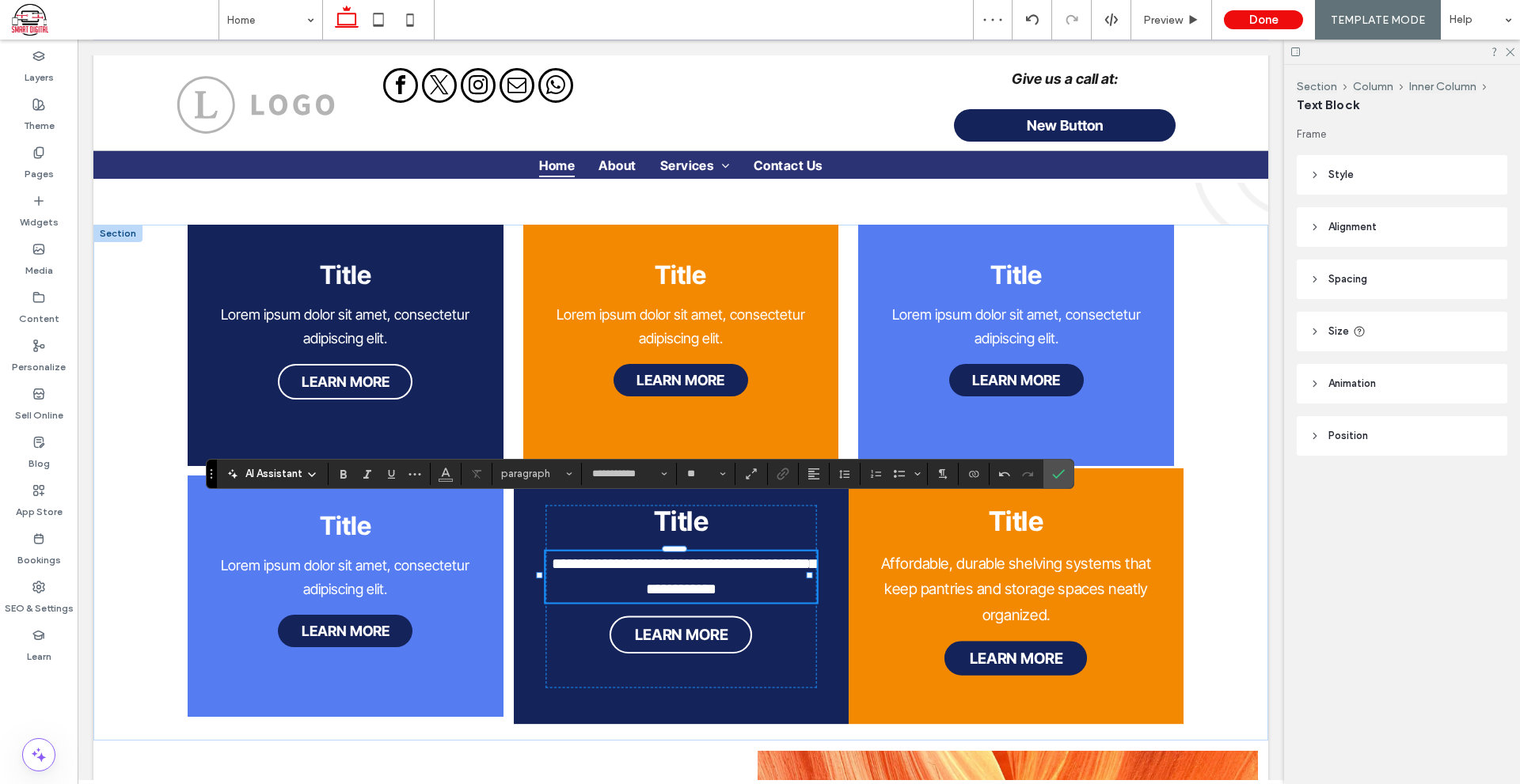
click at [588, 556] on span "**********" at bounding box center [684, 576] width 265 height 41
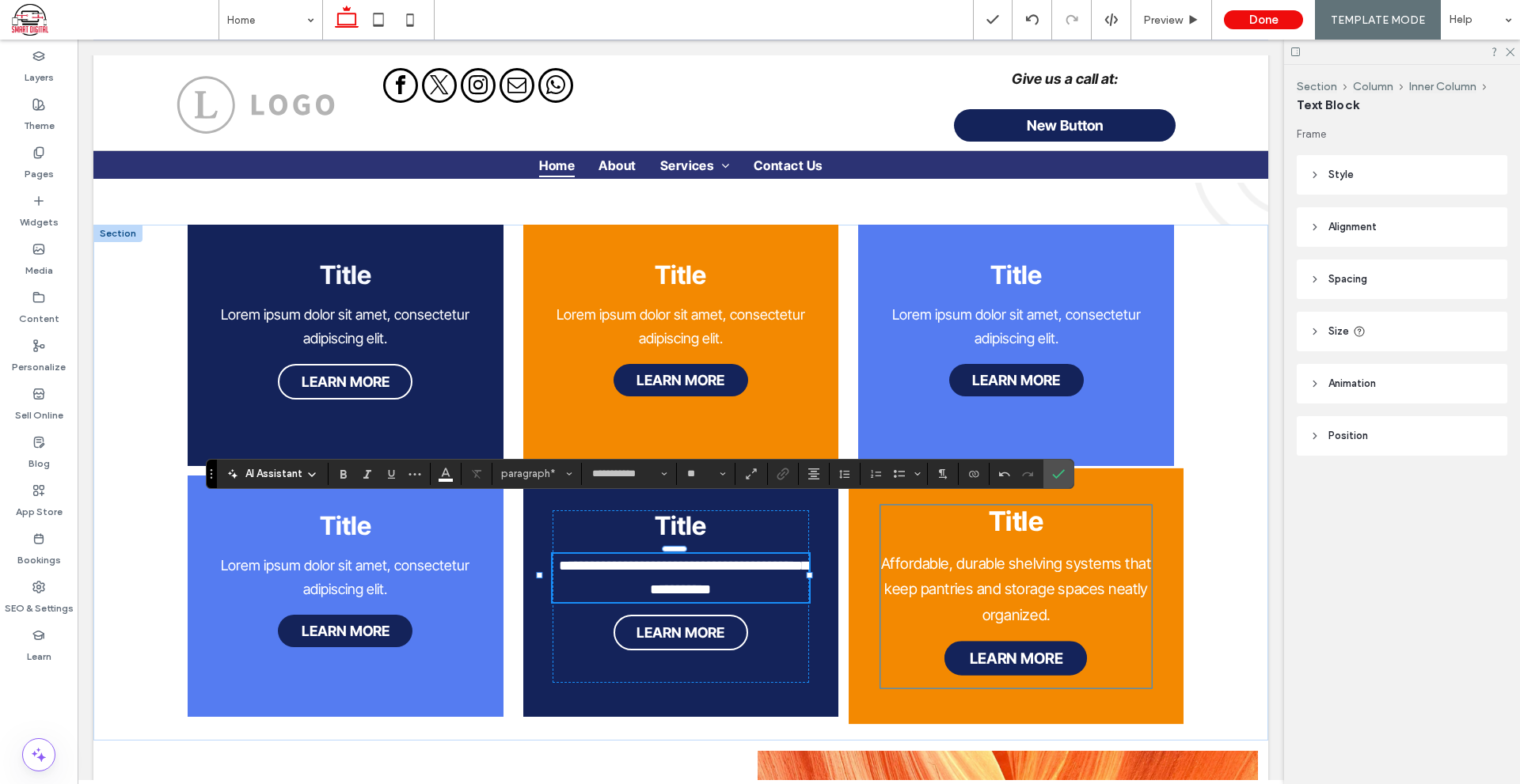
click at [1064, 554] on span "Affordable, durable shelving systems that keep pantries and storage spaces neat…" at bounding box center [1016, 588] width 270 height 69
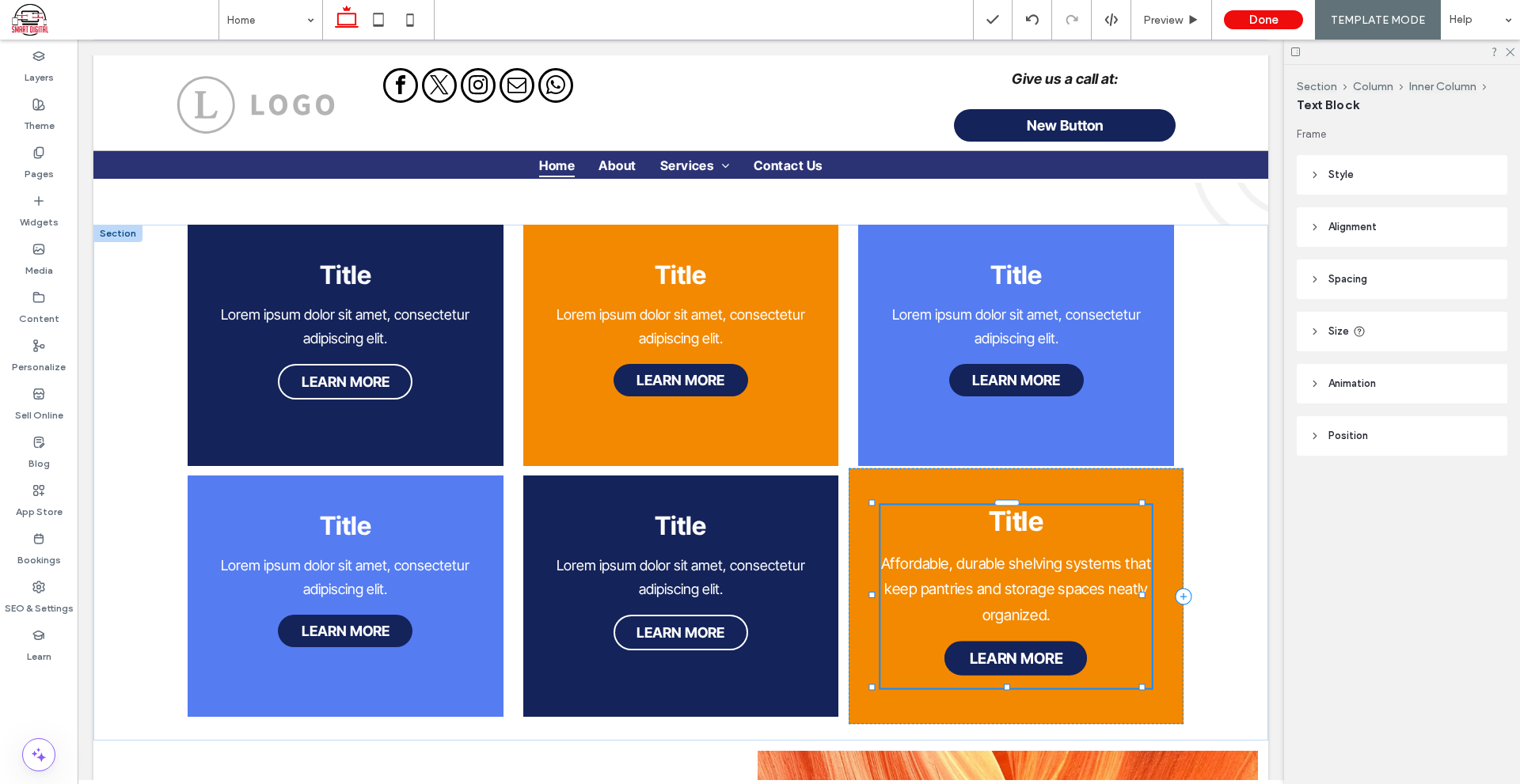
click at [1064, 554] on span "Affordable, durable shelving systems that keep pantries and storage spaces neat…" at bounding box center [1016, 588] width 270 height 69
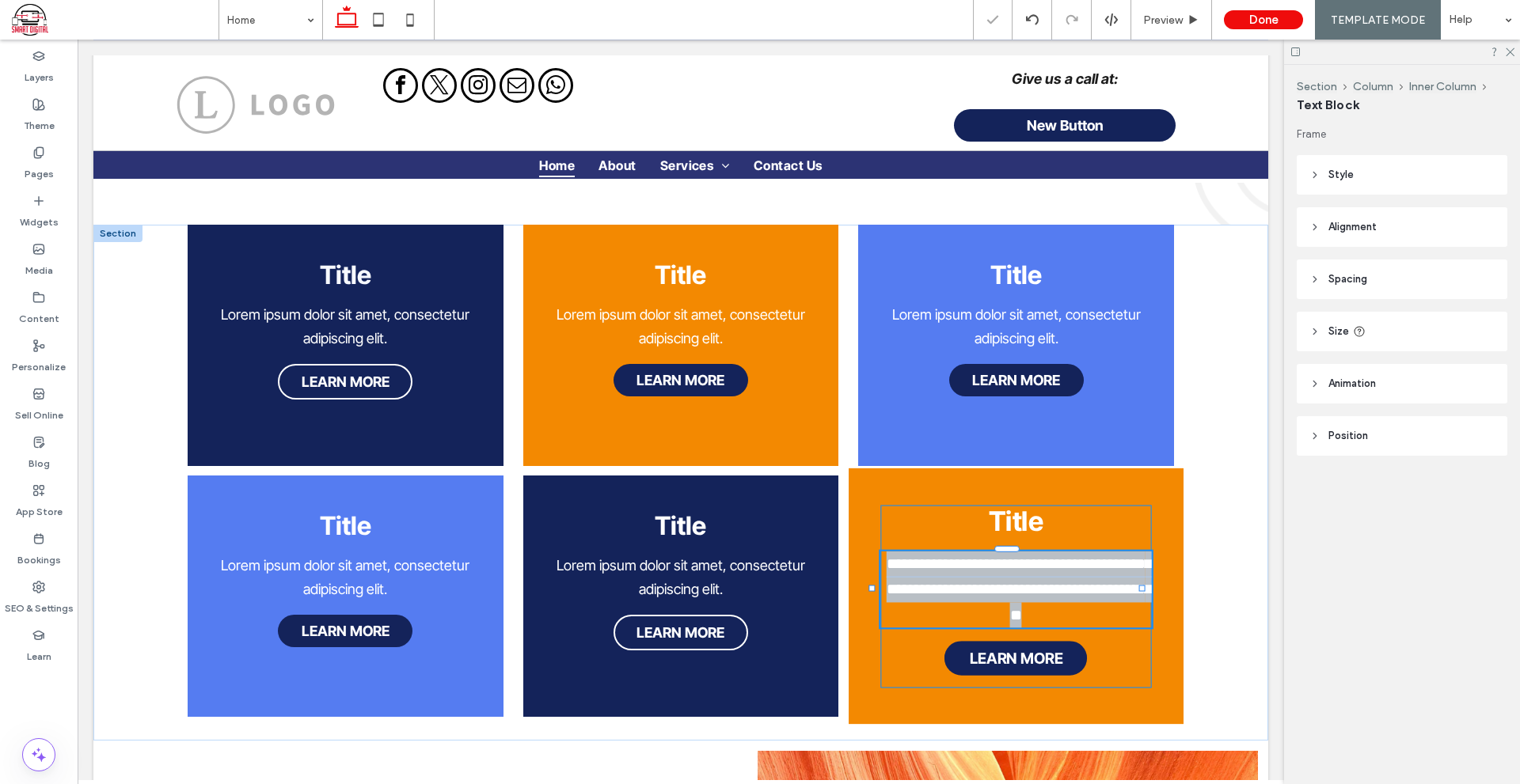
click at [1064, 551] on div "**********" at bounding box center [1016, 589] width 272 height 77
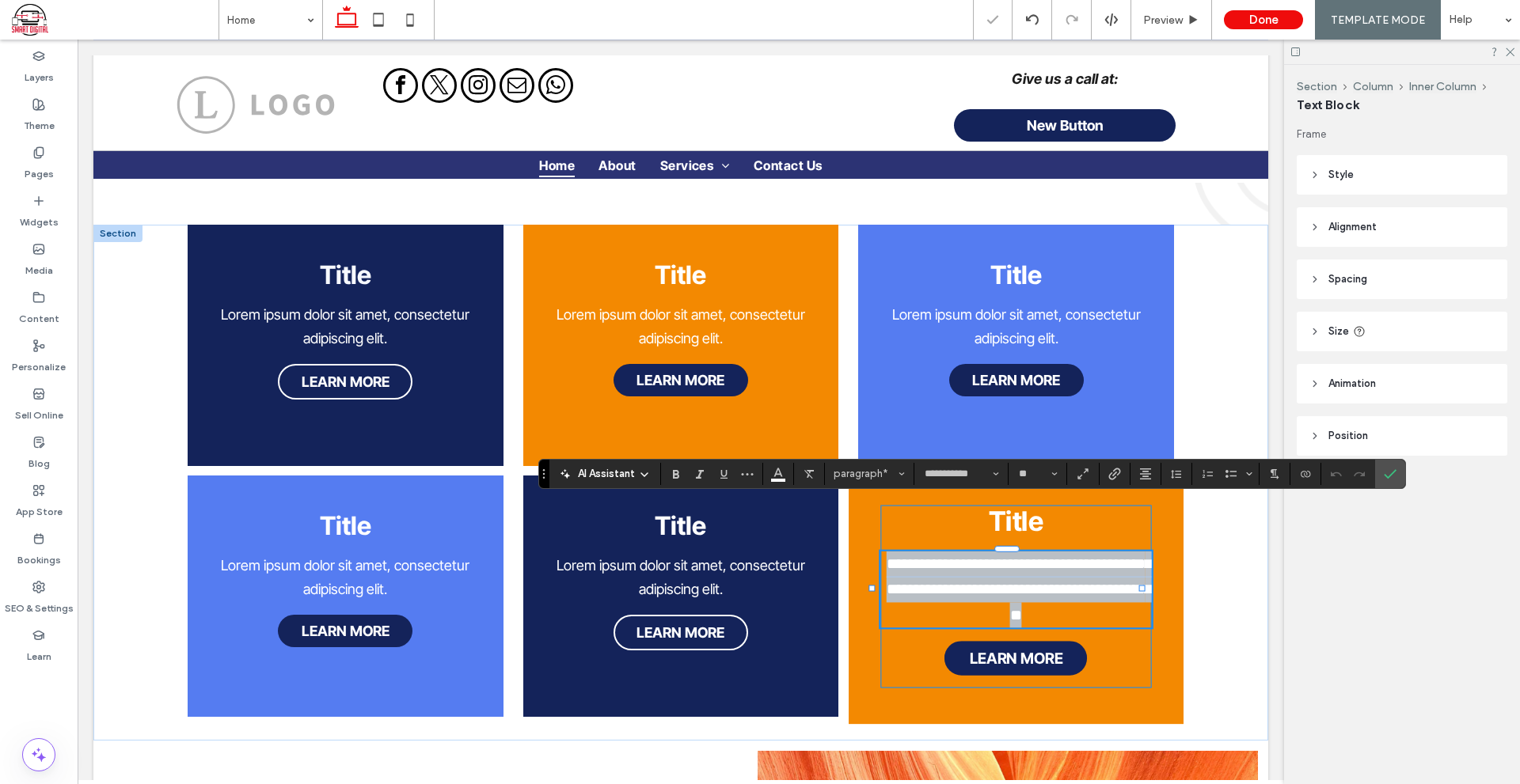
click at [1043, 555] on p "**********" at bounding box center [1016, 589] width 272 height 77
drag, startPoint x: 1050, startPoint y: 567, endPoint x: 884, endPoint y: 506, distance: 176.9
click at [884, 551] on p "**********" at bounding box center [1016, 589] width 272 height 77
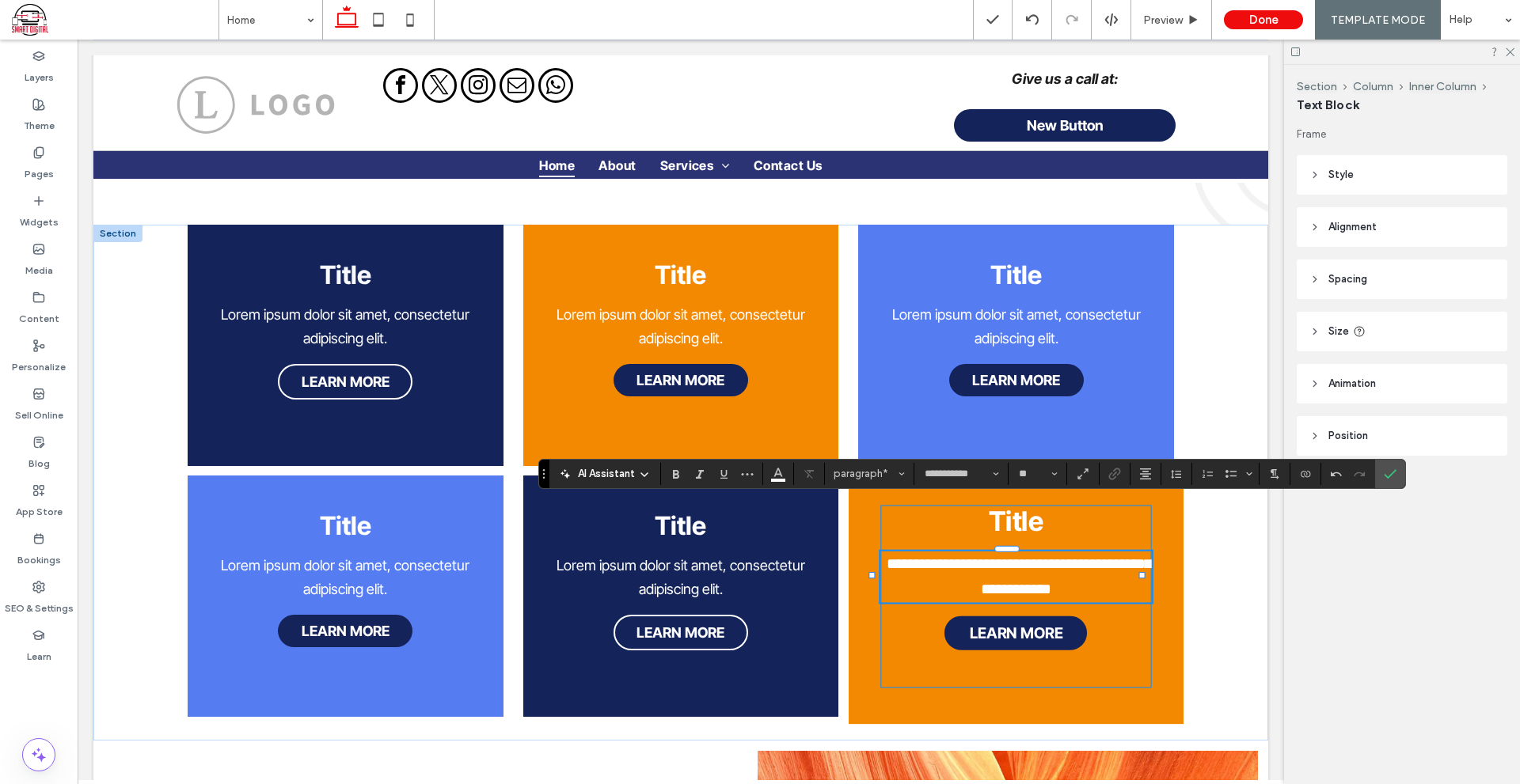
click at [919, 556] on span "**********" at bounding box center [1019, 576] width 265 height 41
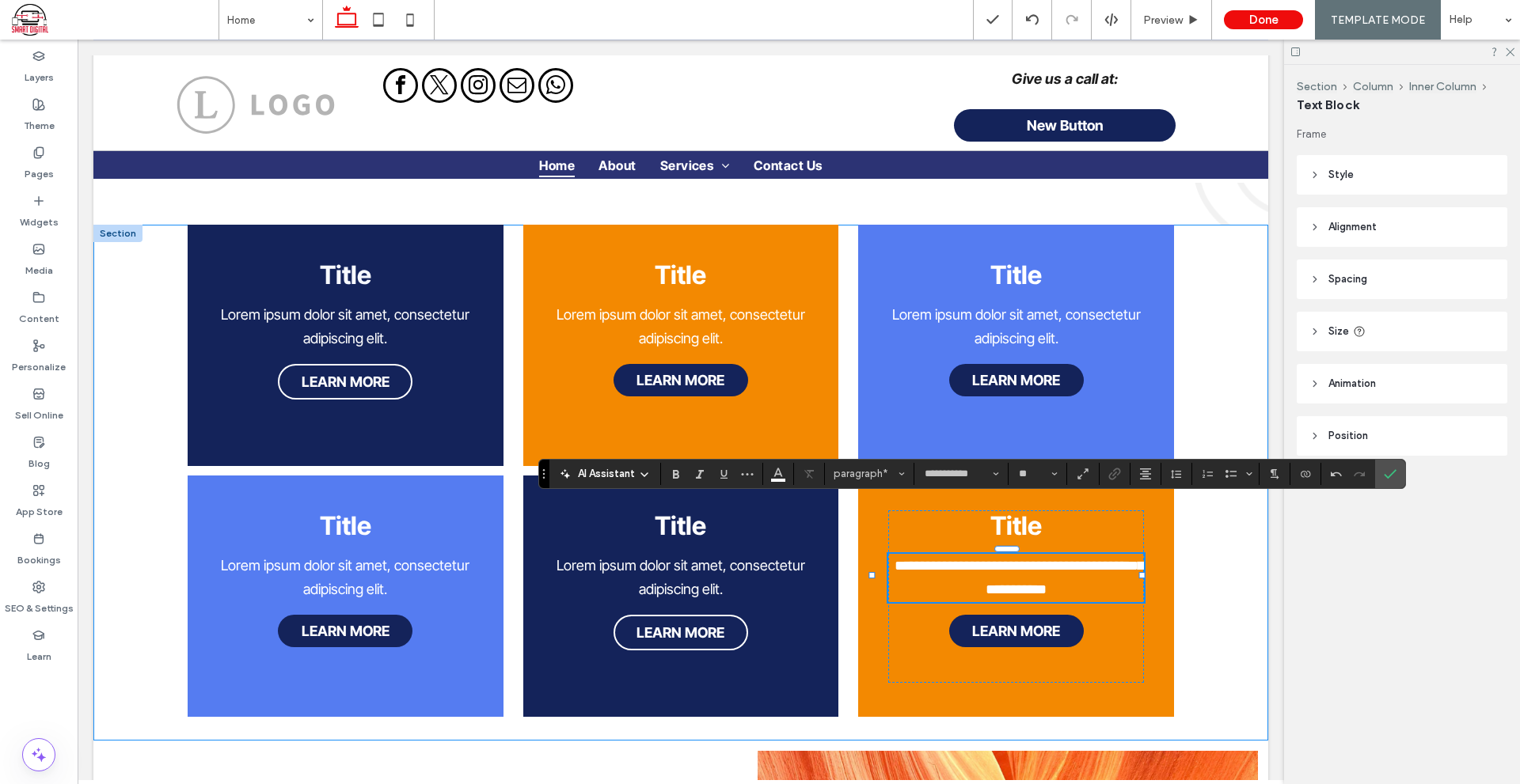
click at [1207, 585] on div "**********" at bounding box center [680, 482] width 1174 height 516
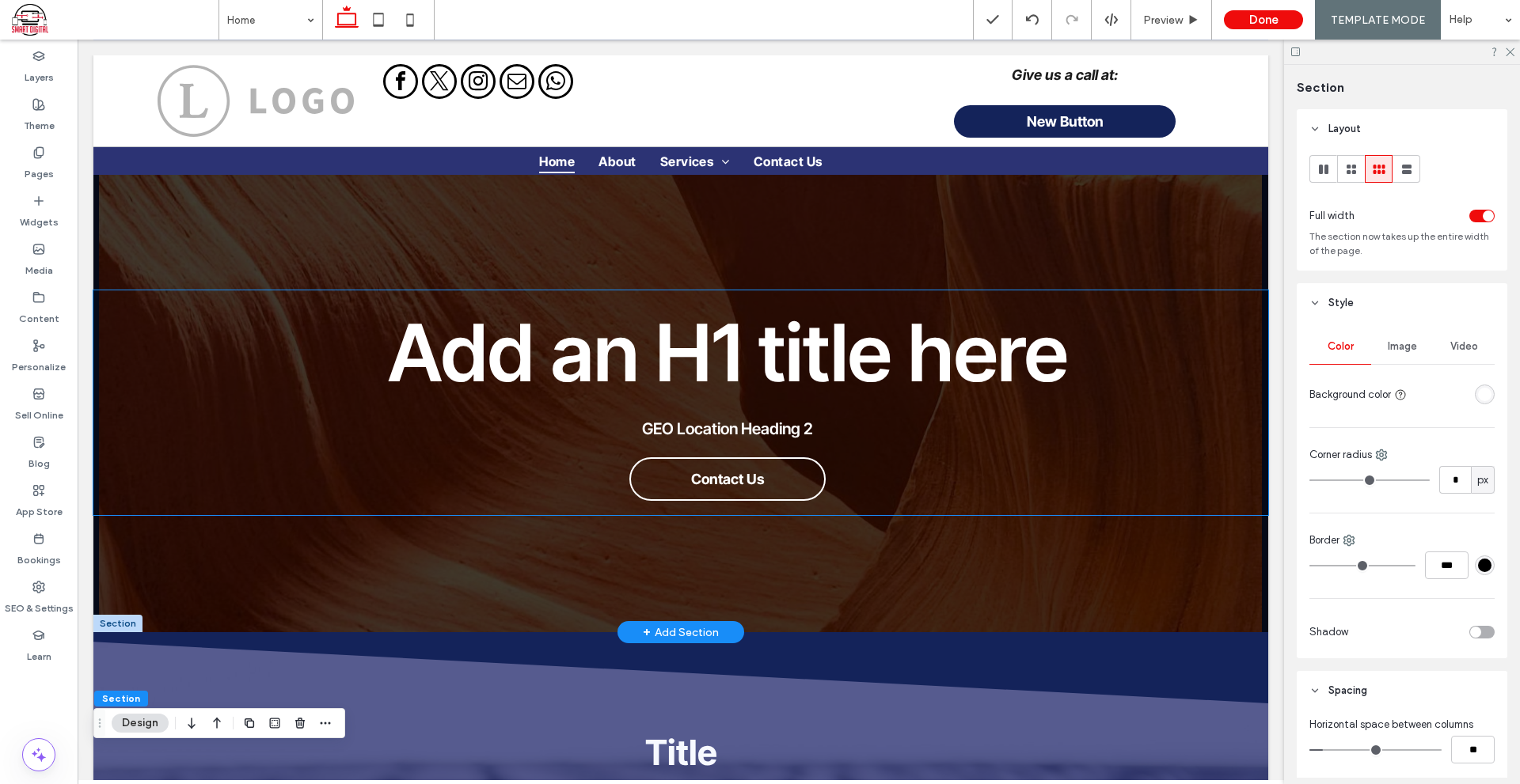
scroll to position [79, 0]
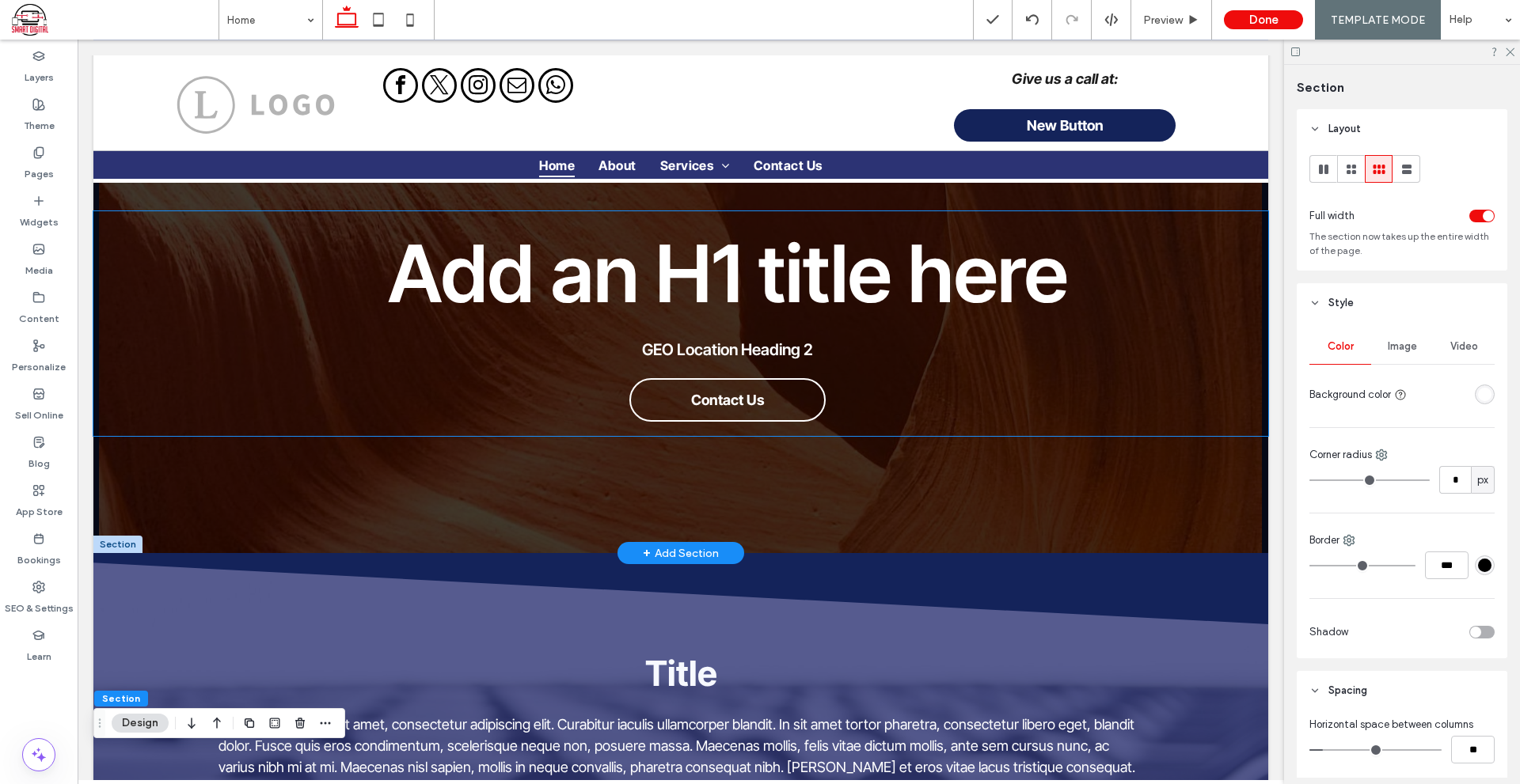
click at [784, 345] on span "GEO Location Heading 2" at bounding box center [727, 350] width 171 height 19
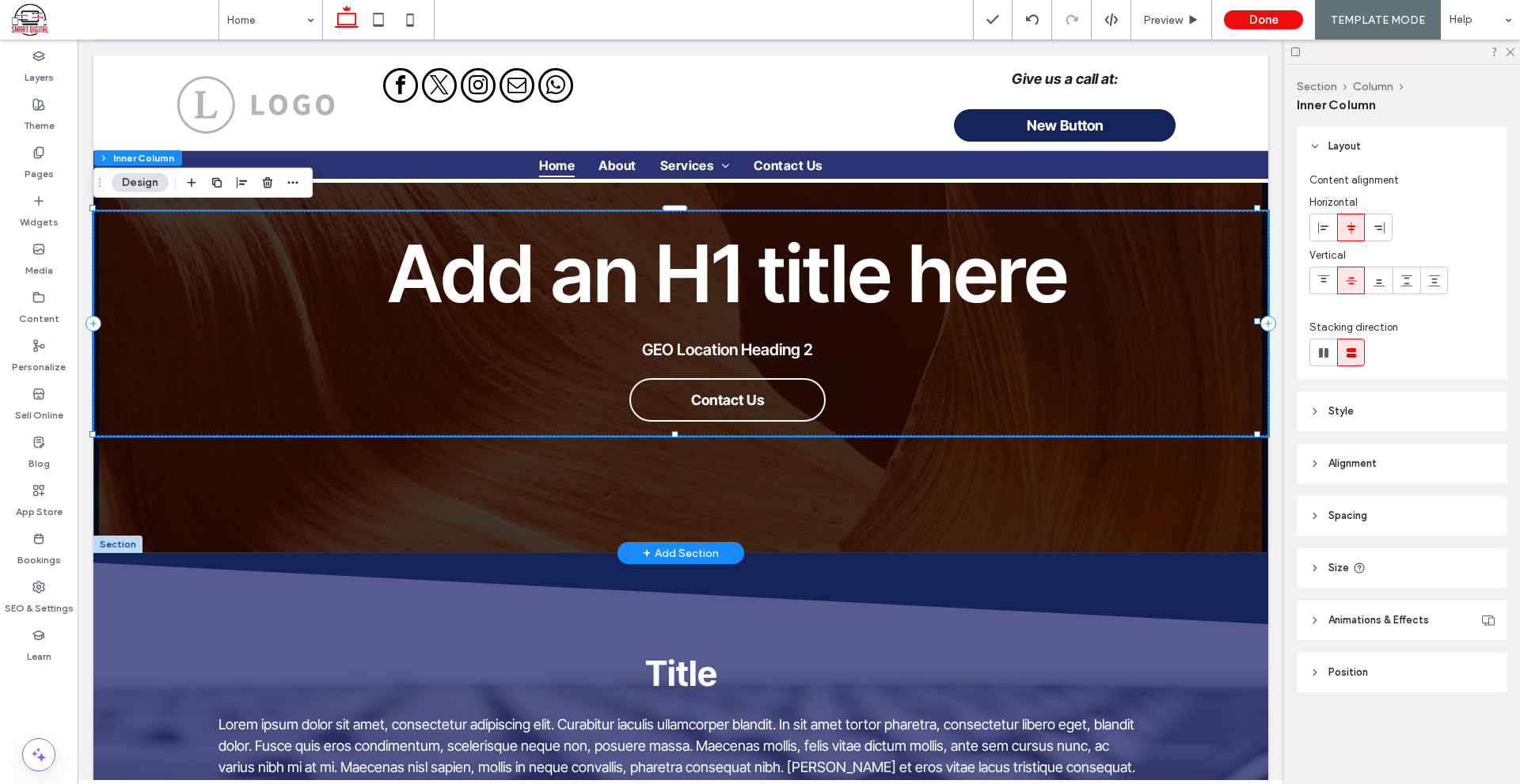
click at [784, 345] on span "GEO Location Heading 2" at bounding box center [727, 350] width 171 height 19
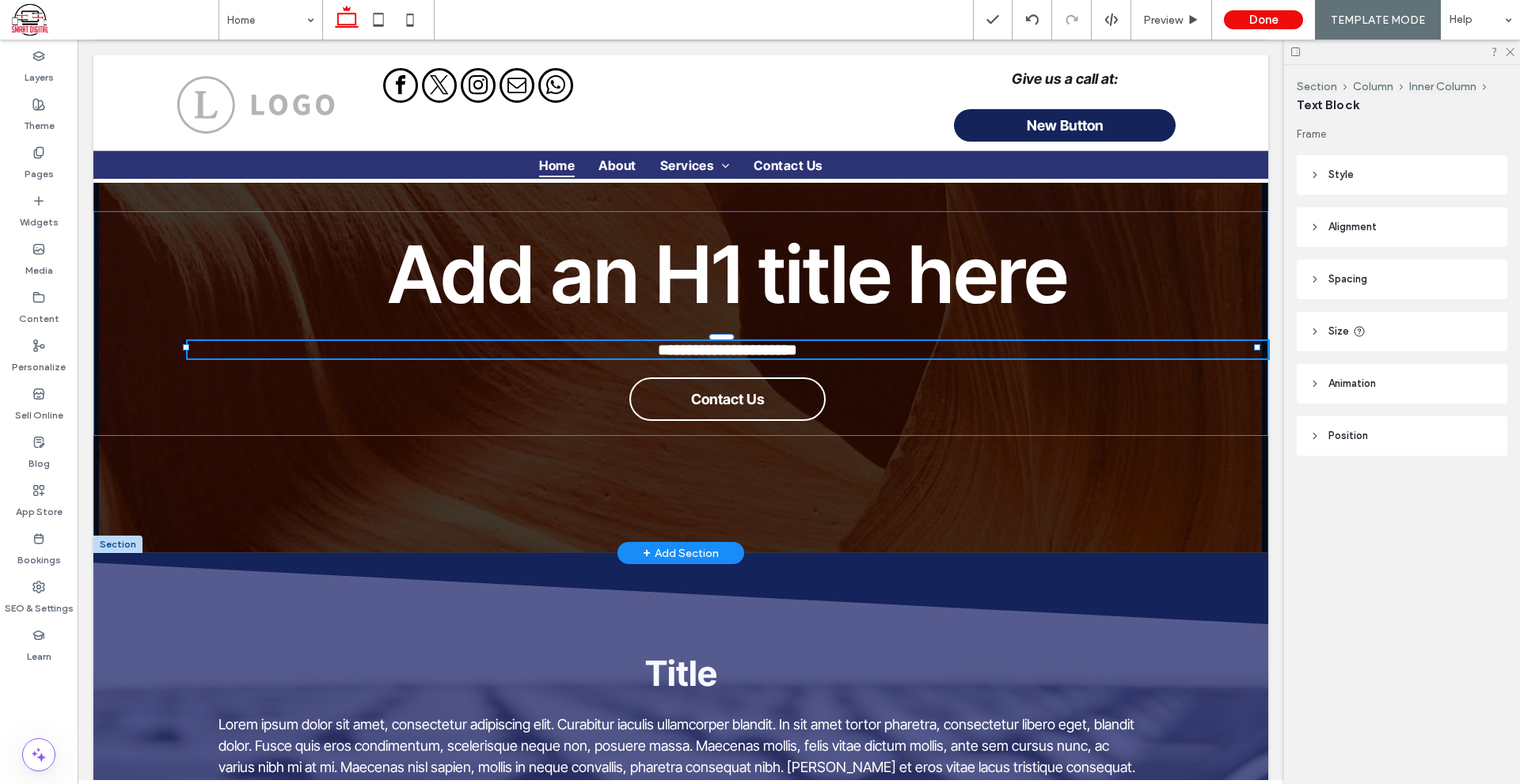
type input "**********"
type input "**"
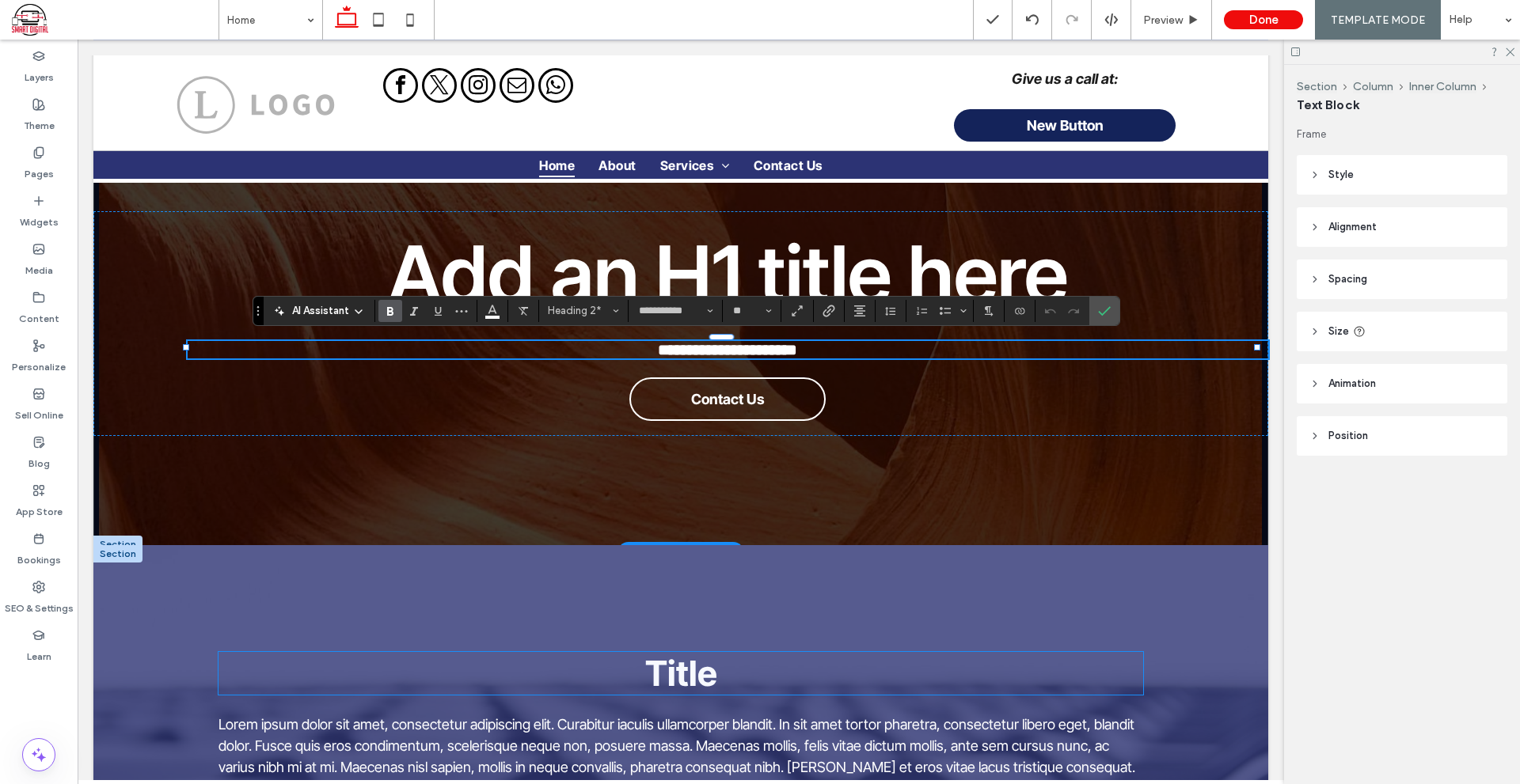
click at [675, 678] on span "Title" at bounding box center [681, 673] width 72 height 43
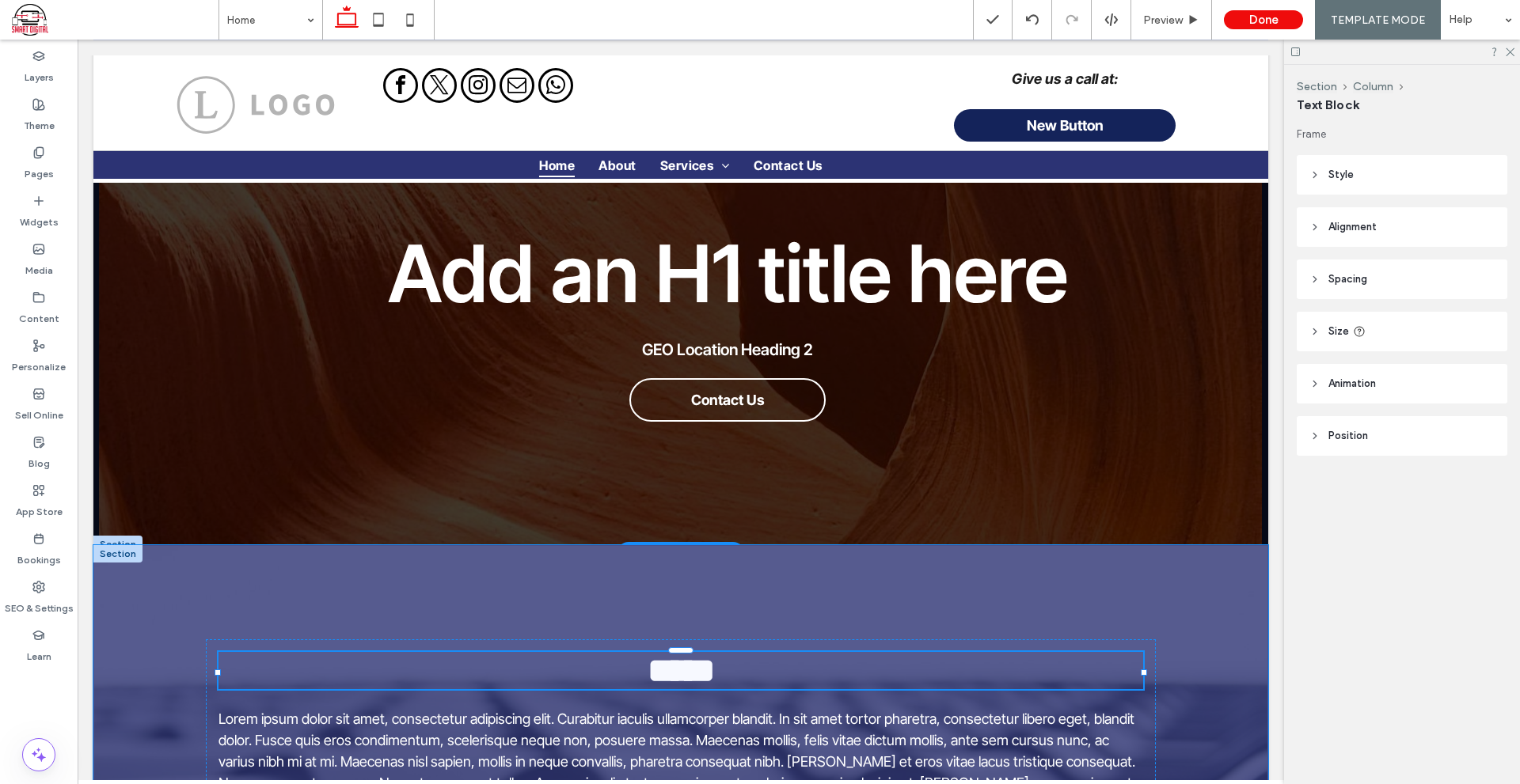
type input "**********"
type input "**"
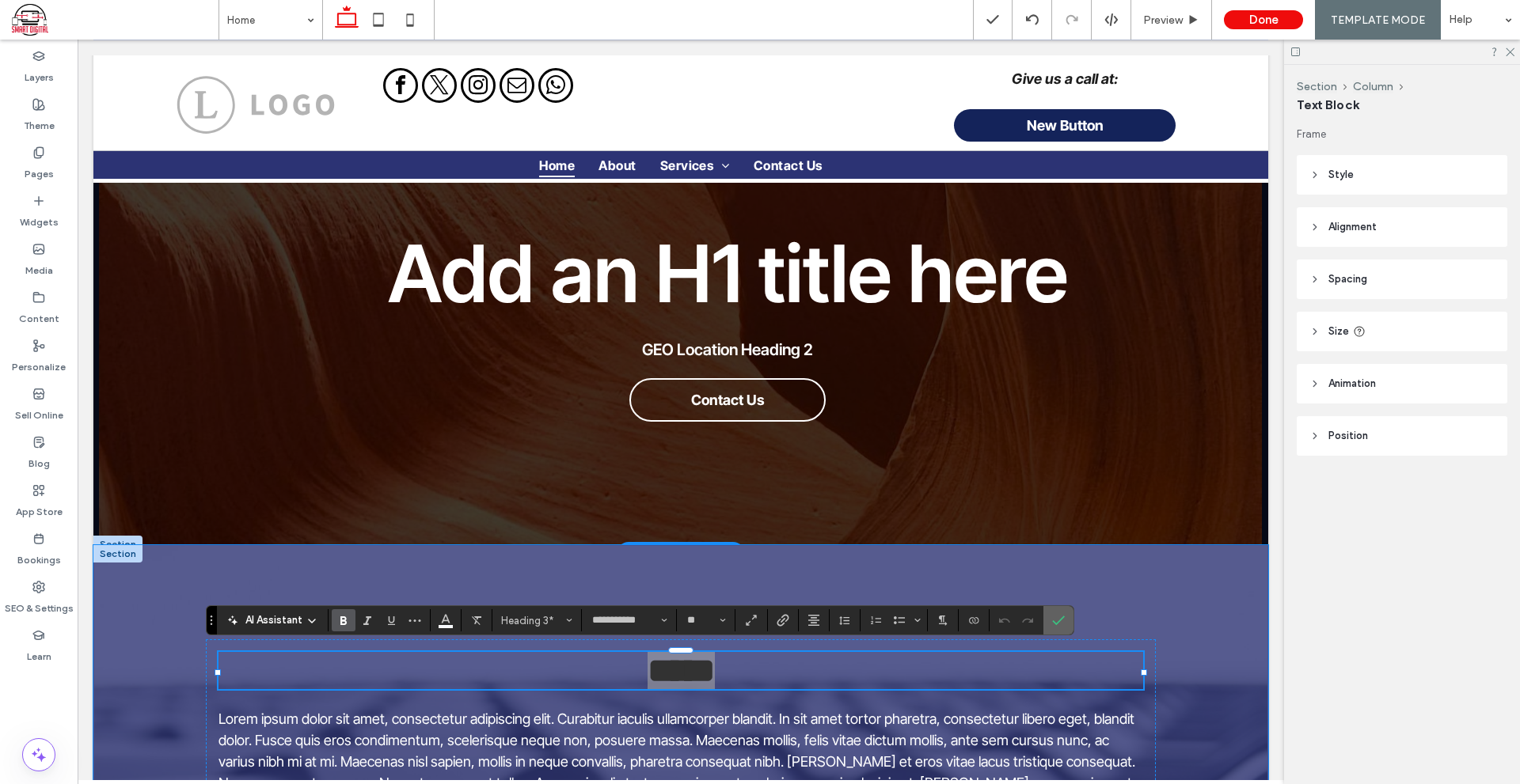
click at [1059, 609] on span "Confirm" at bounding box center [1058, 620] width 13 height 27
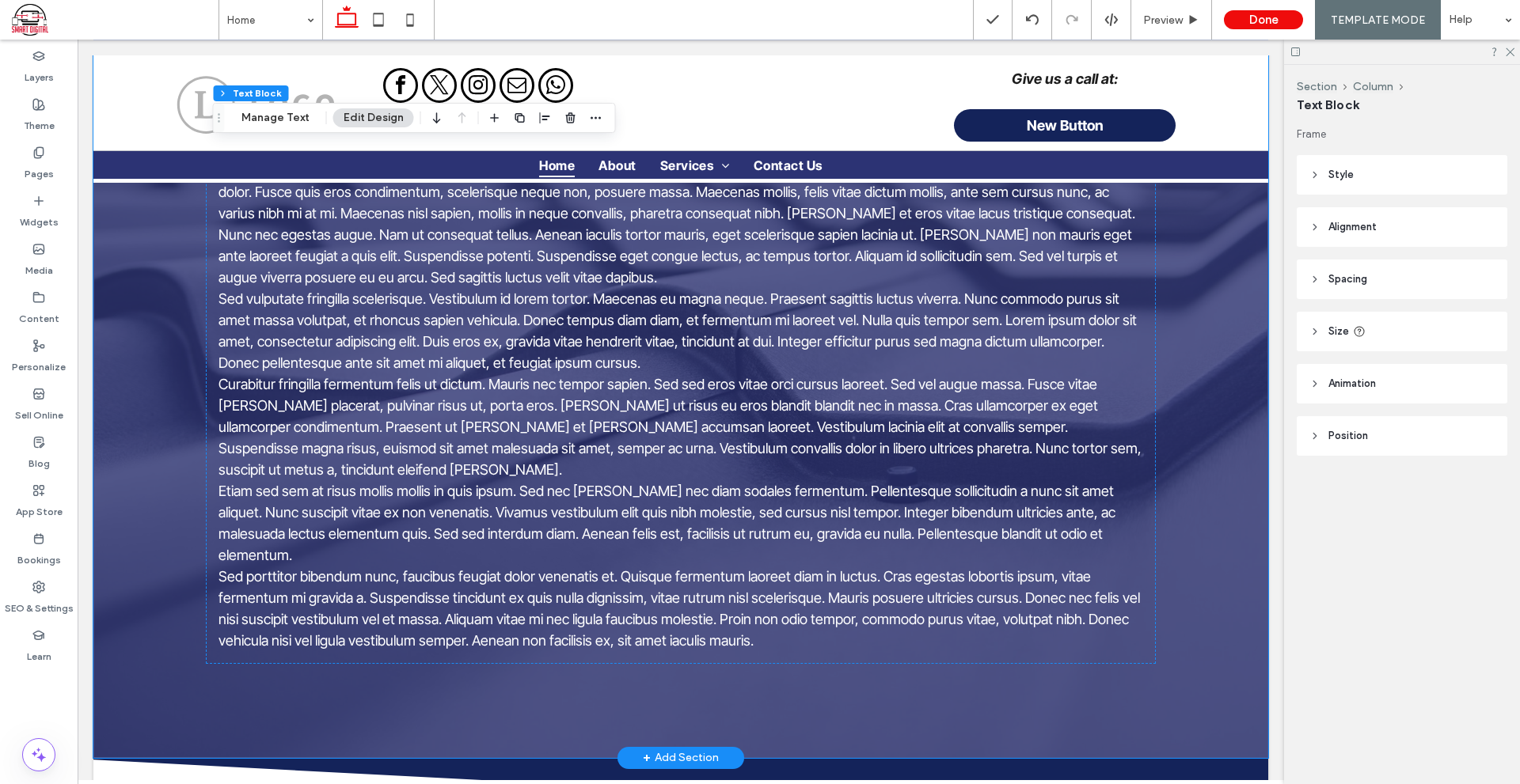
scroll to position [949, 0]
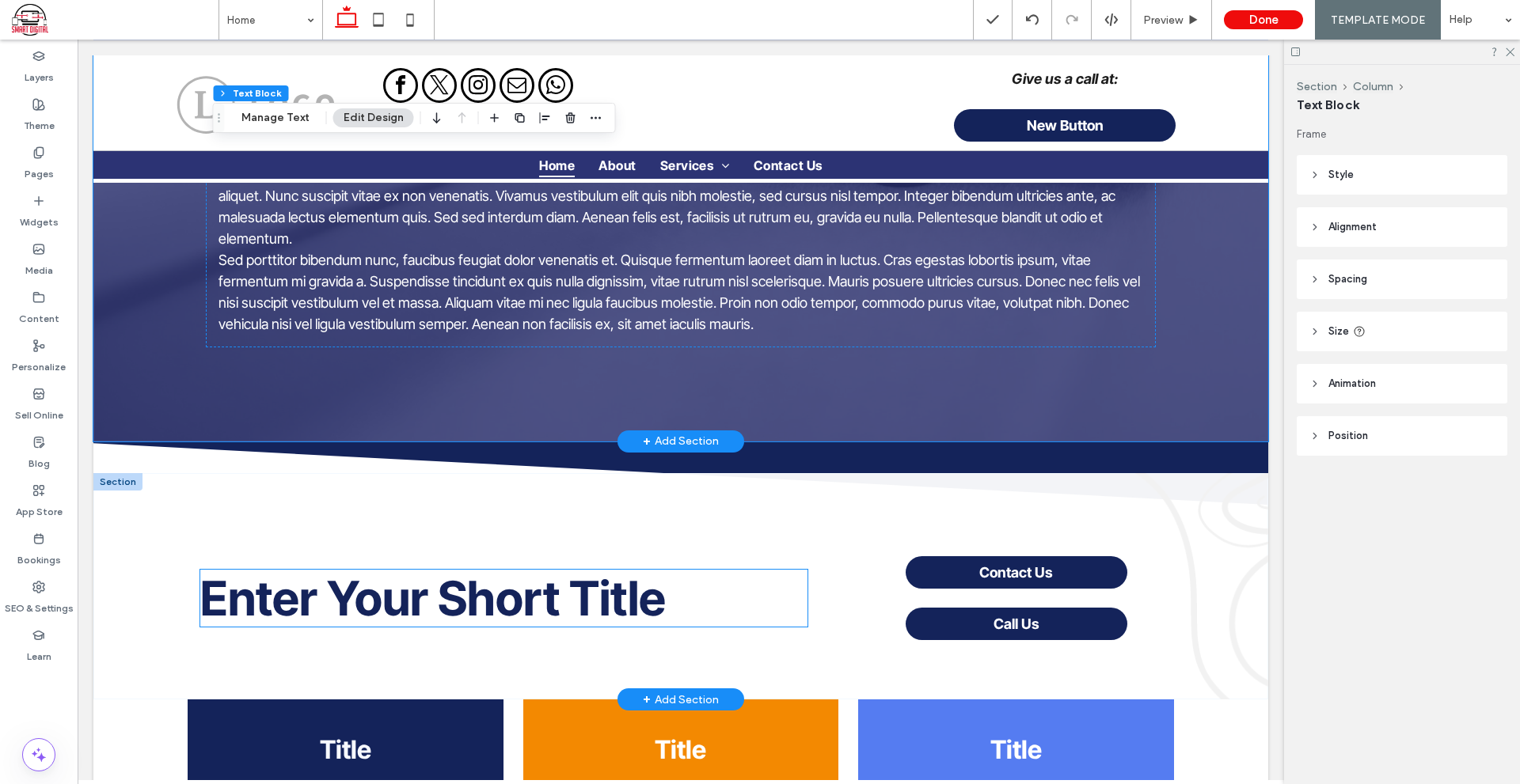
click at [498, 570] on span "Enter Your Short Title" at bounding box center [433, 598] width 466 height 57
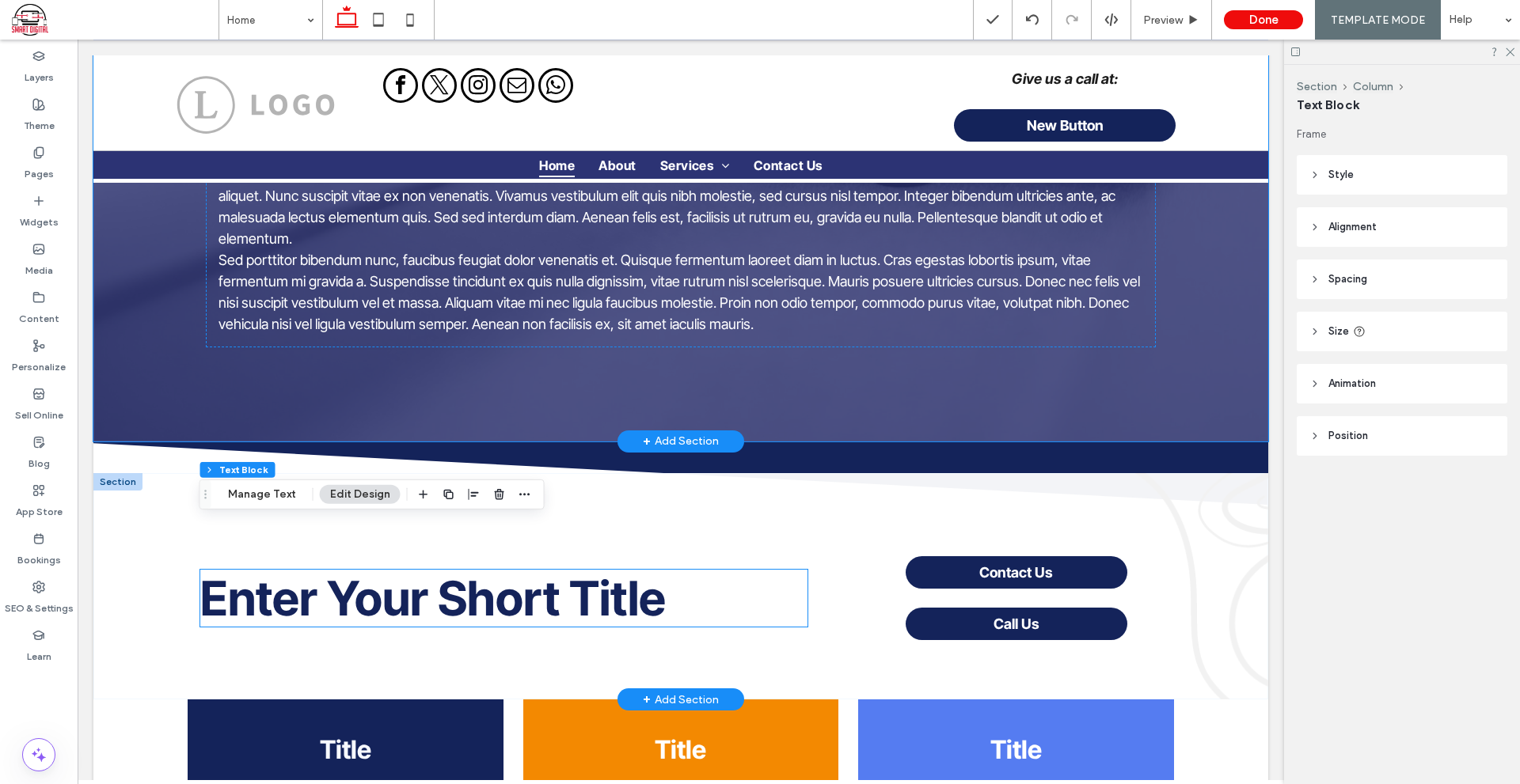
click at [498, 570] on span "Enter Your Short Title" at bounding box center [433, 598] width 466 height 57
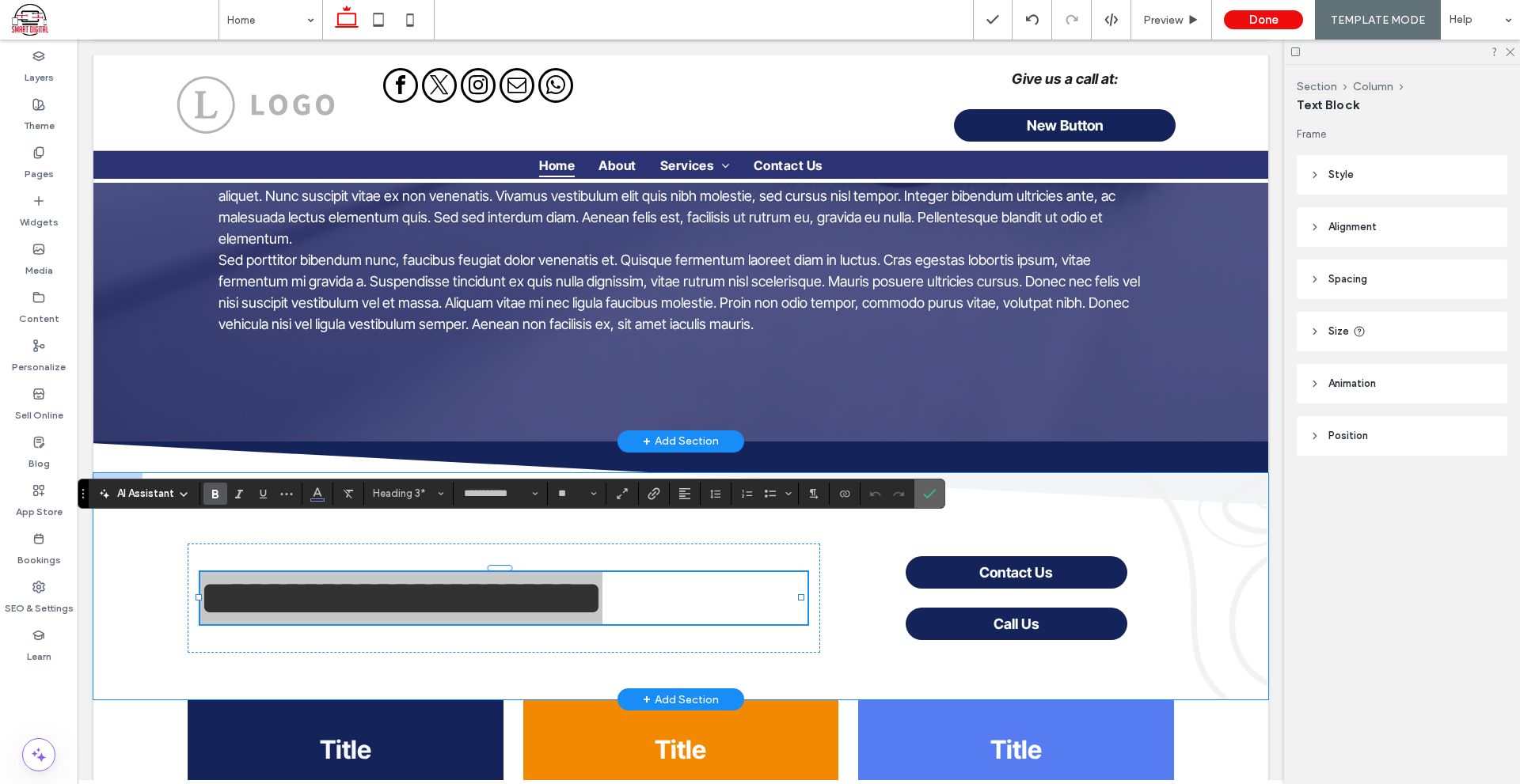
click at [940, 484] on label "Confirm" at bounding box center [929, 493] width 24 height 29
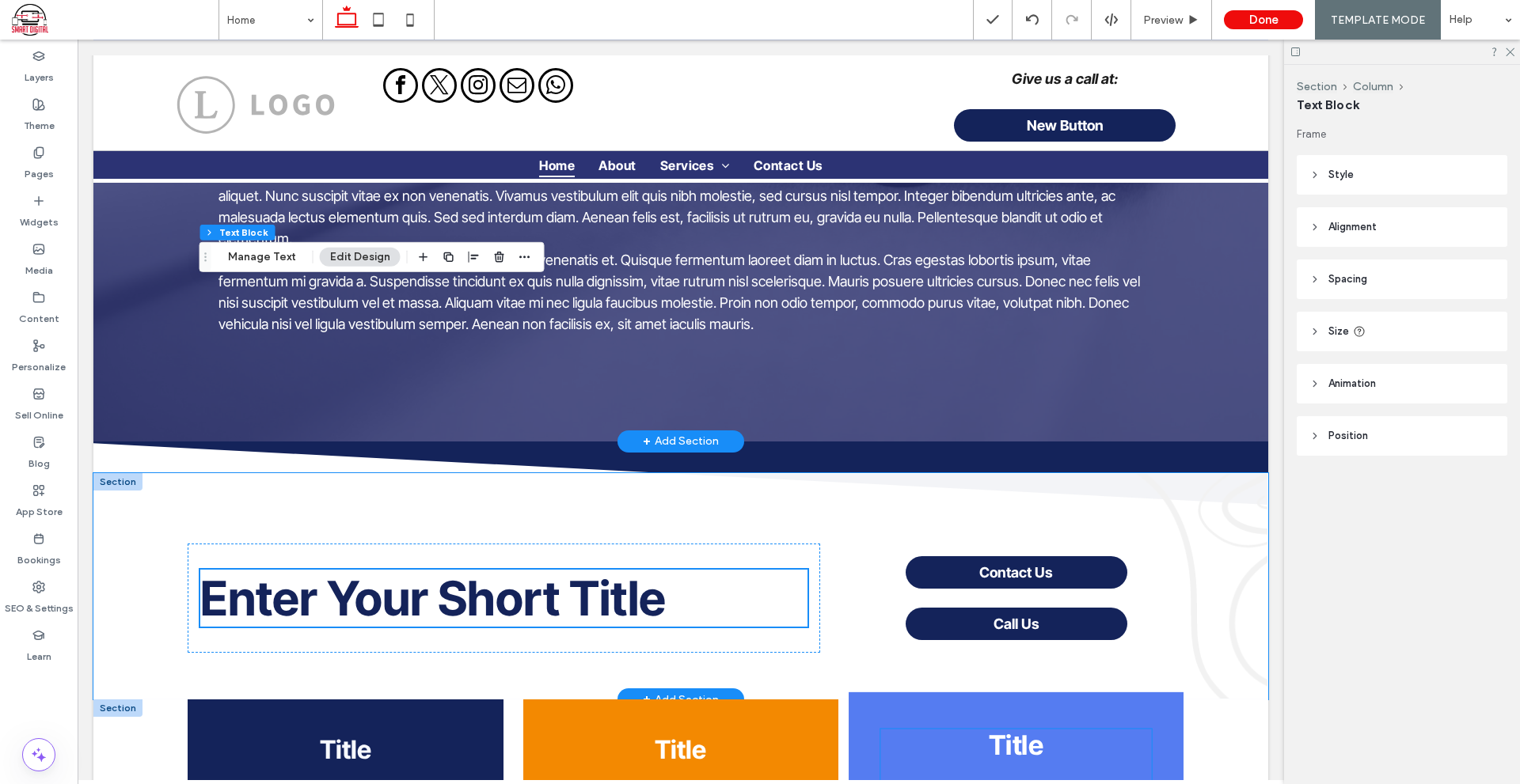
scroll to position [1187, 0]
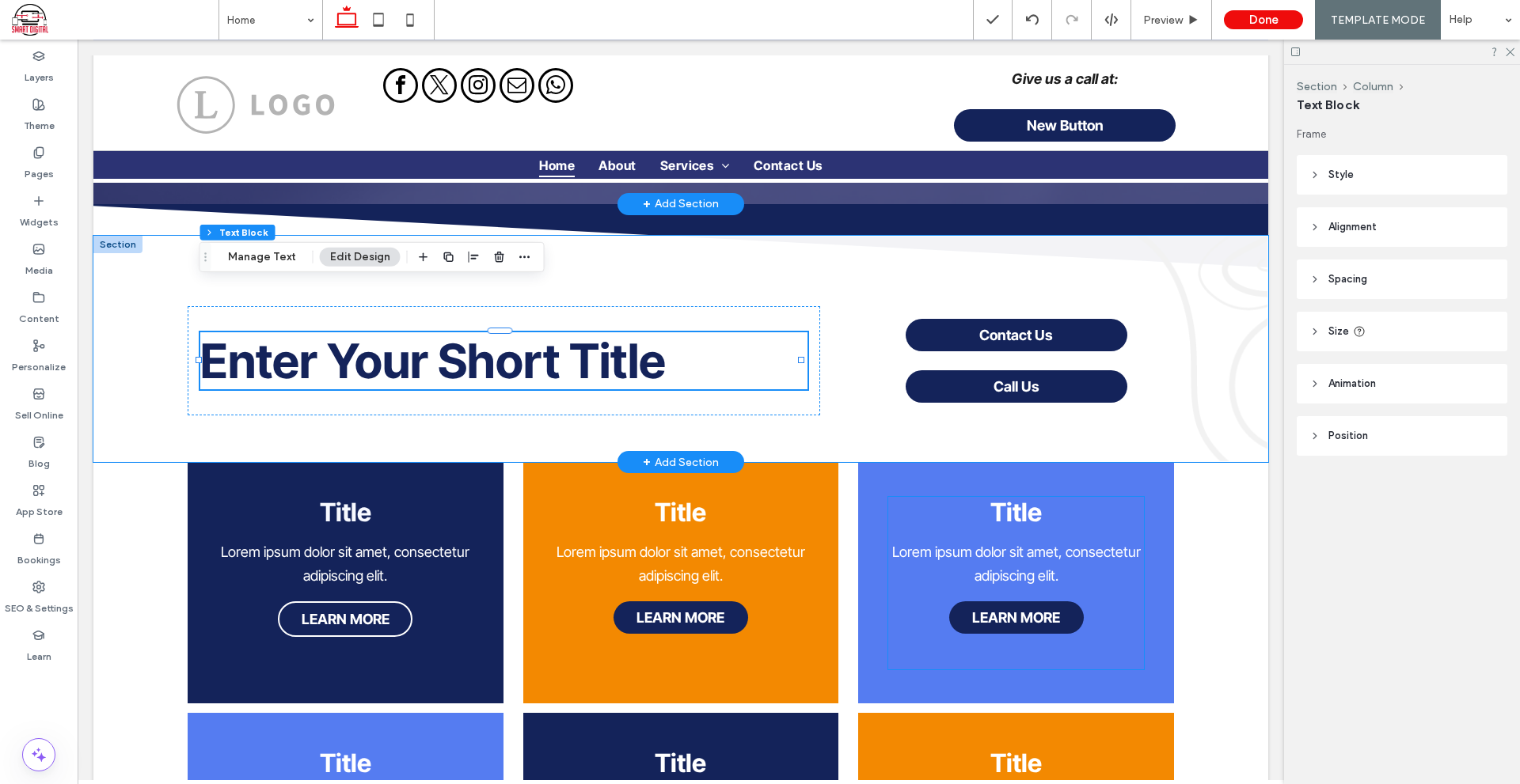
click at [1012, 497] on strong "Title" at bounding box center [1015, 512] width 51 height 30
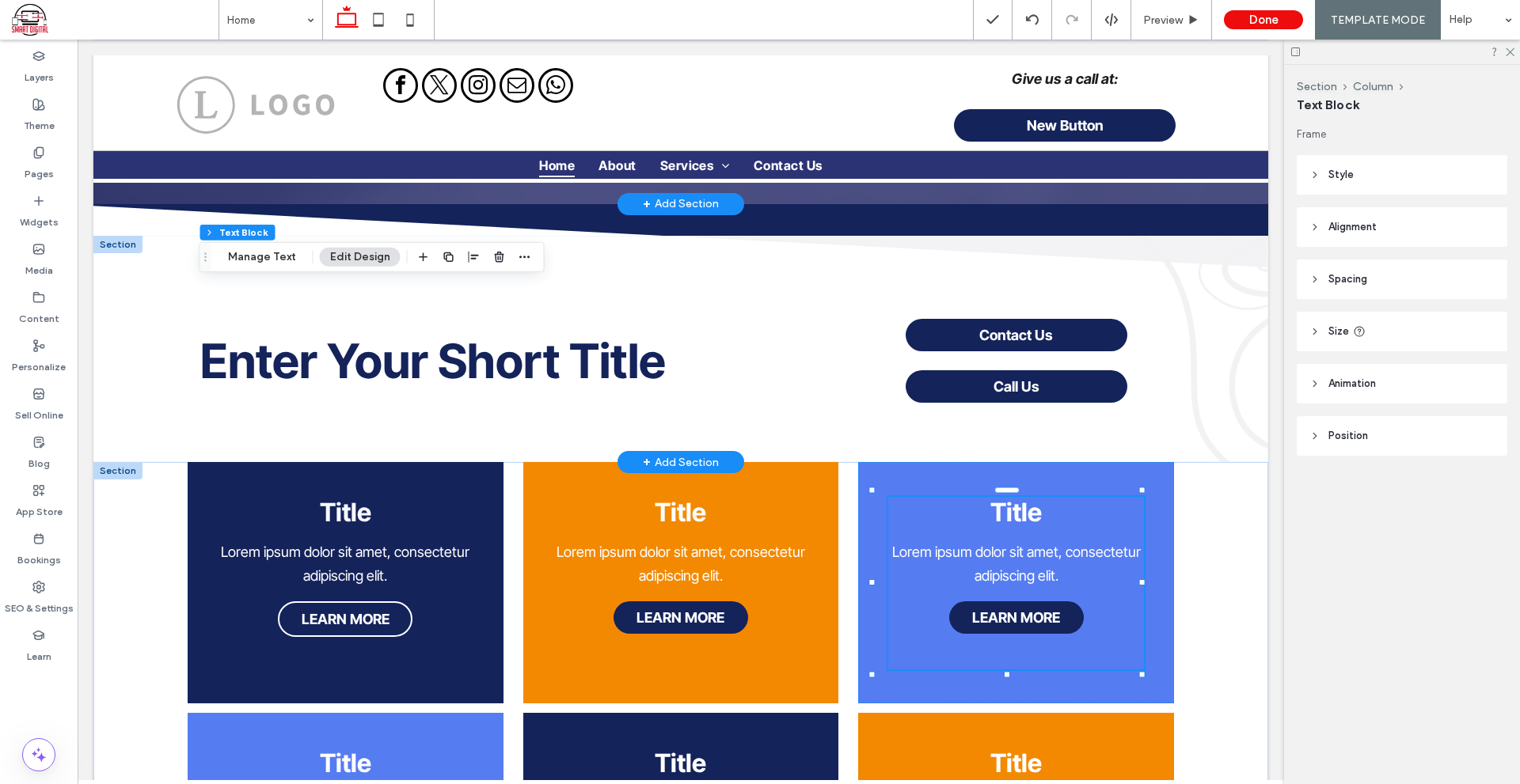
click at [1012, 497] on strong "Title" at bounding box center [1015, 512] width 51 height 30
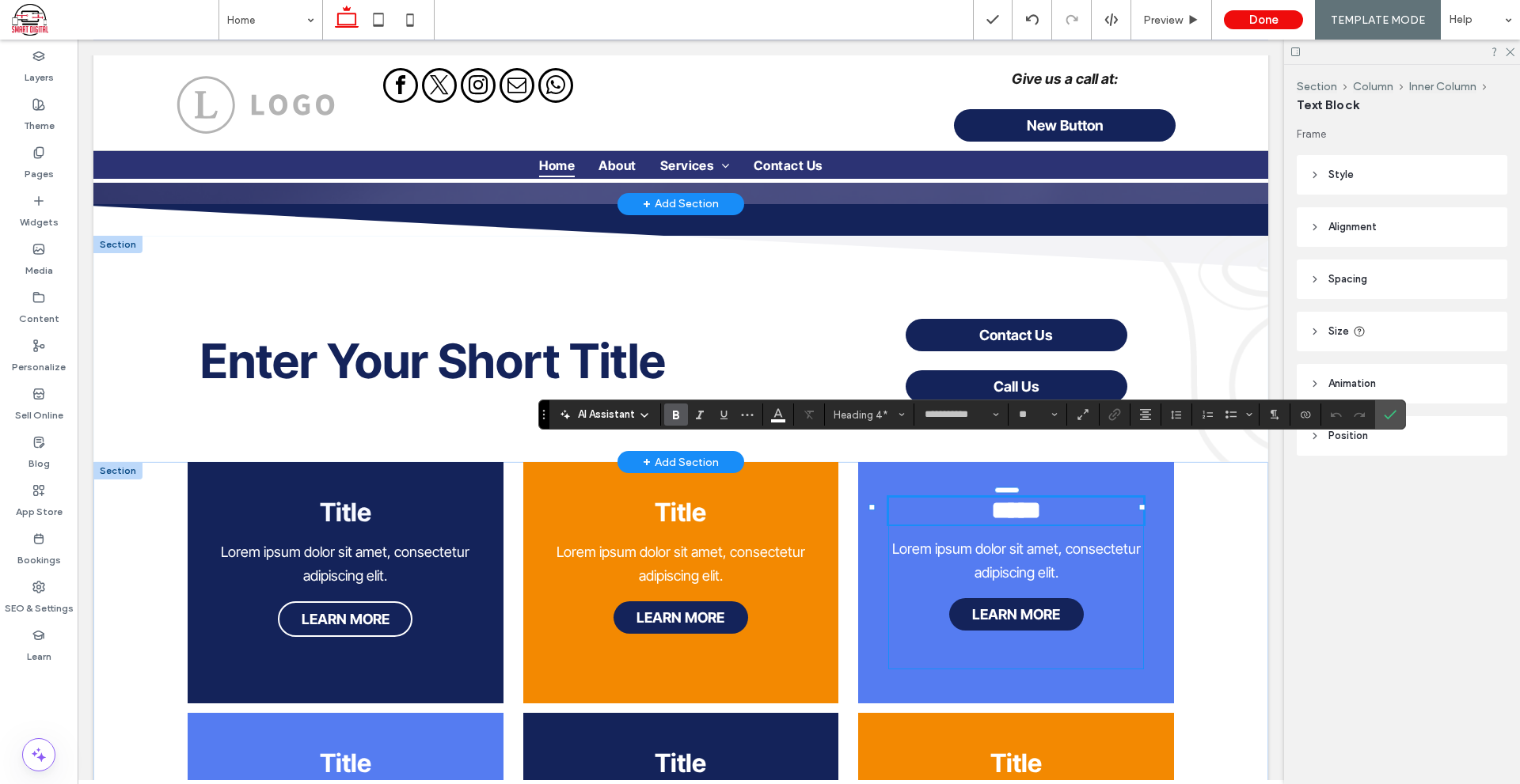
click at [1012, 498] on strong "*****" at bounding box center [1015, 510] width 50 height 25
click at [1396, 415] on icon "Confirm" at bounding box center [1389, 414] width 13 height 13
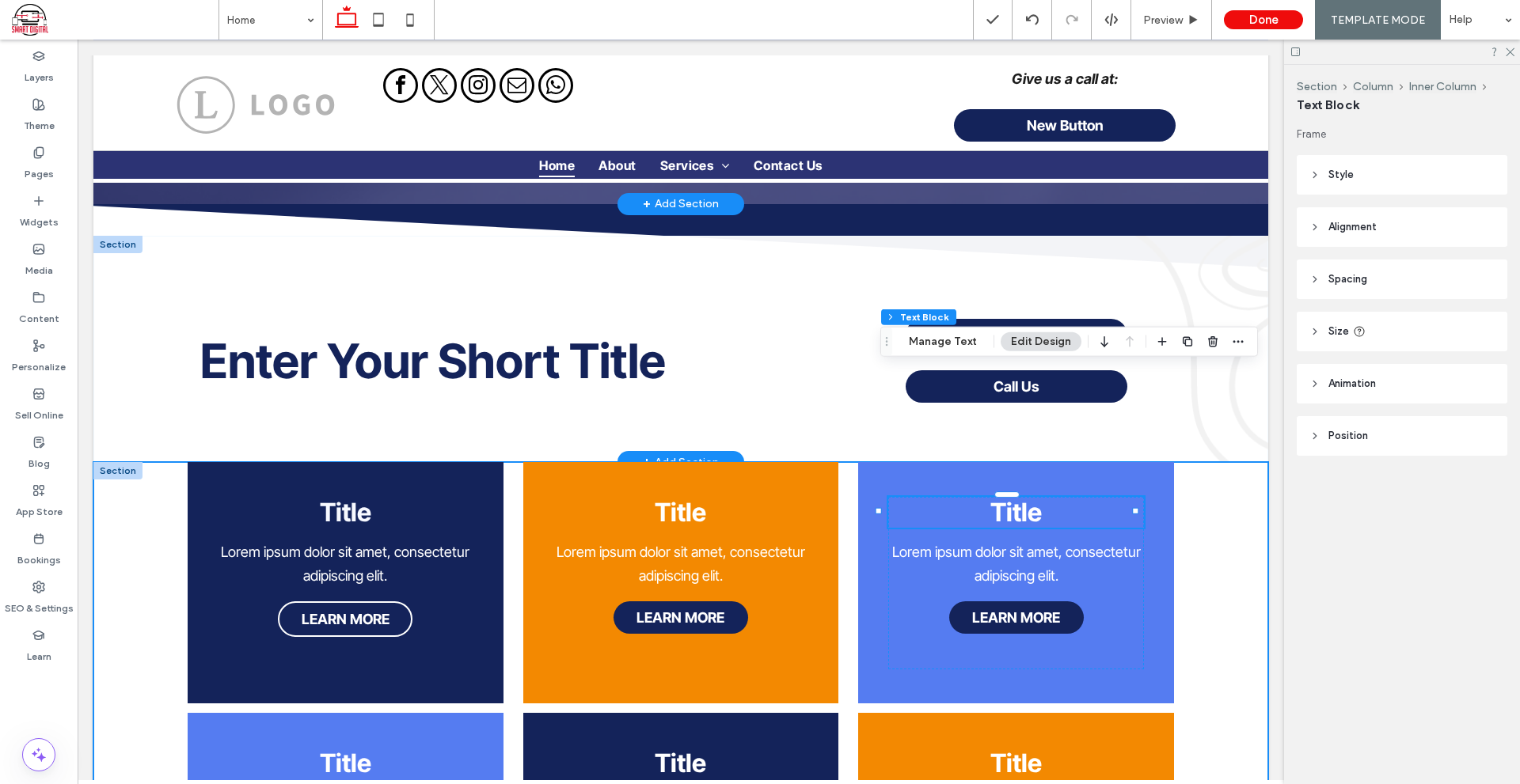
scroll to position [1266, 0]
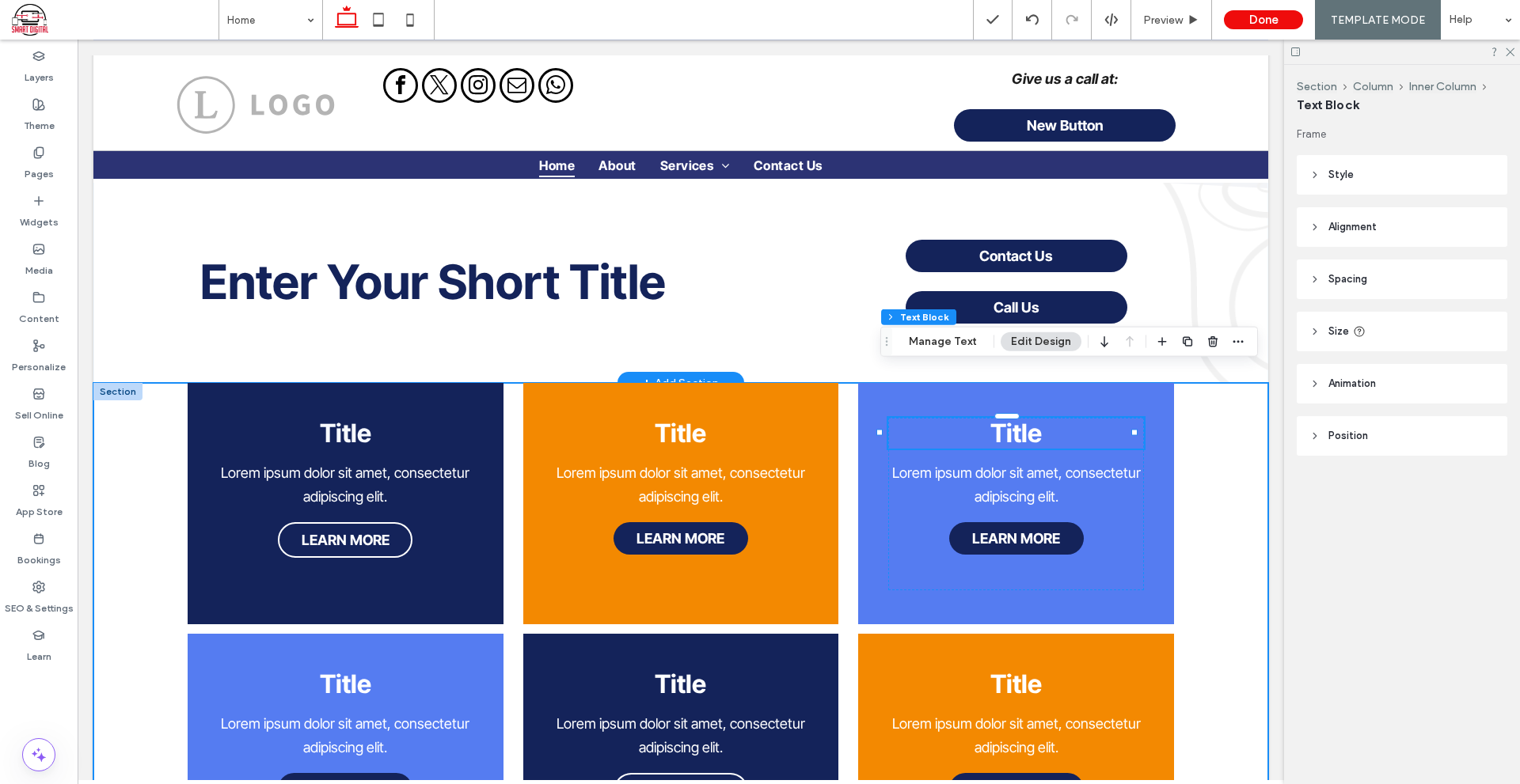
click at [1252, 519] on div "Title Lorem ipsum dolor sit amet, consectetur adipiscing elit. LEARN MORE Title…" at bounding box center [680, 640] width 1174 height 516
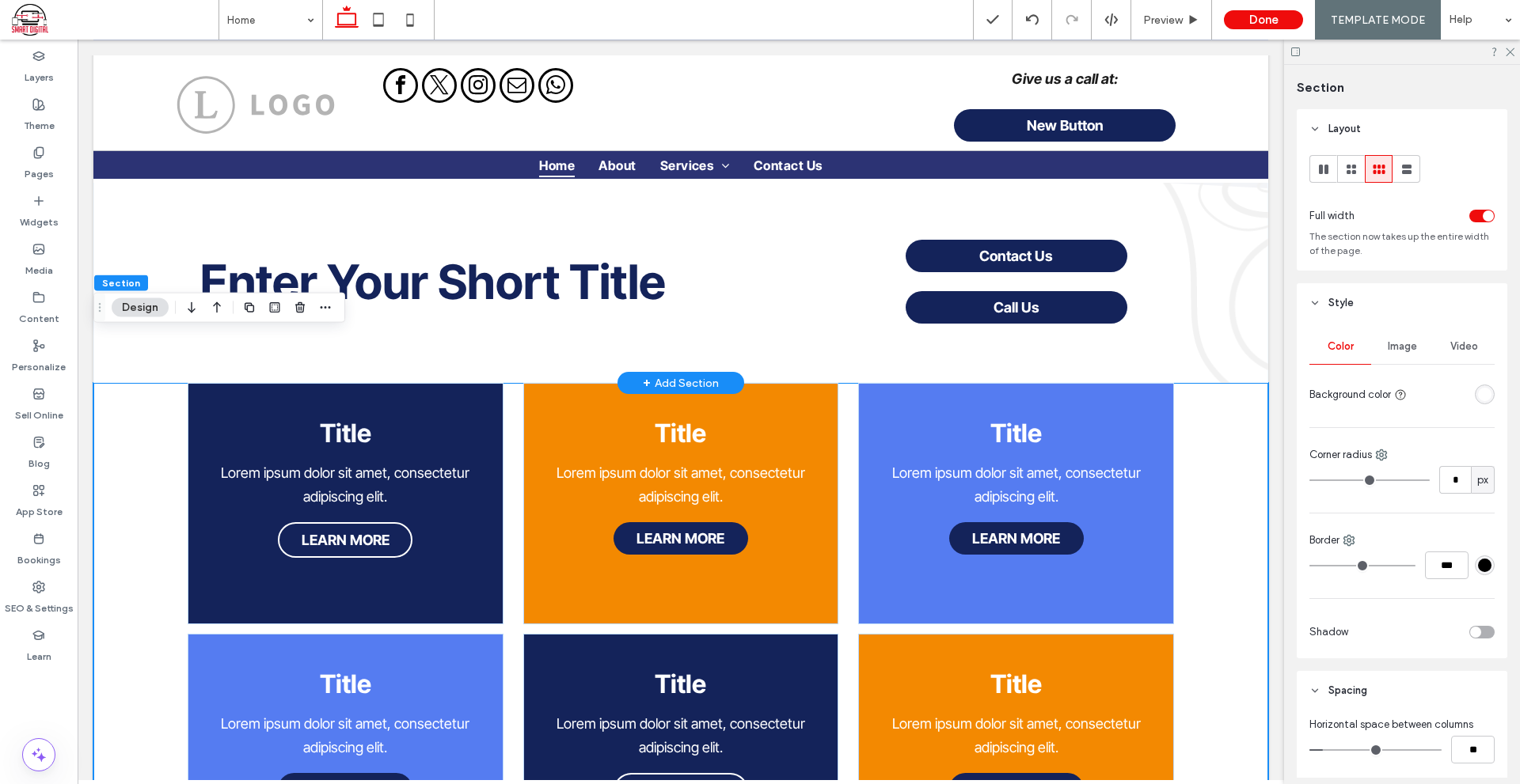
click at [1262, 519] on body "Give us a call at: New Button Section Home About Services Service 1 Contact Us …" at bounding box center [681, 787] width 1207 height 4026
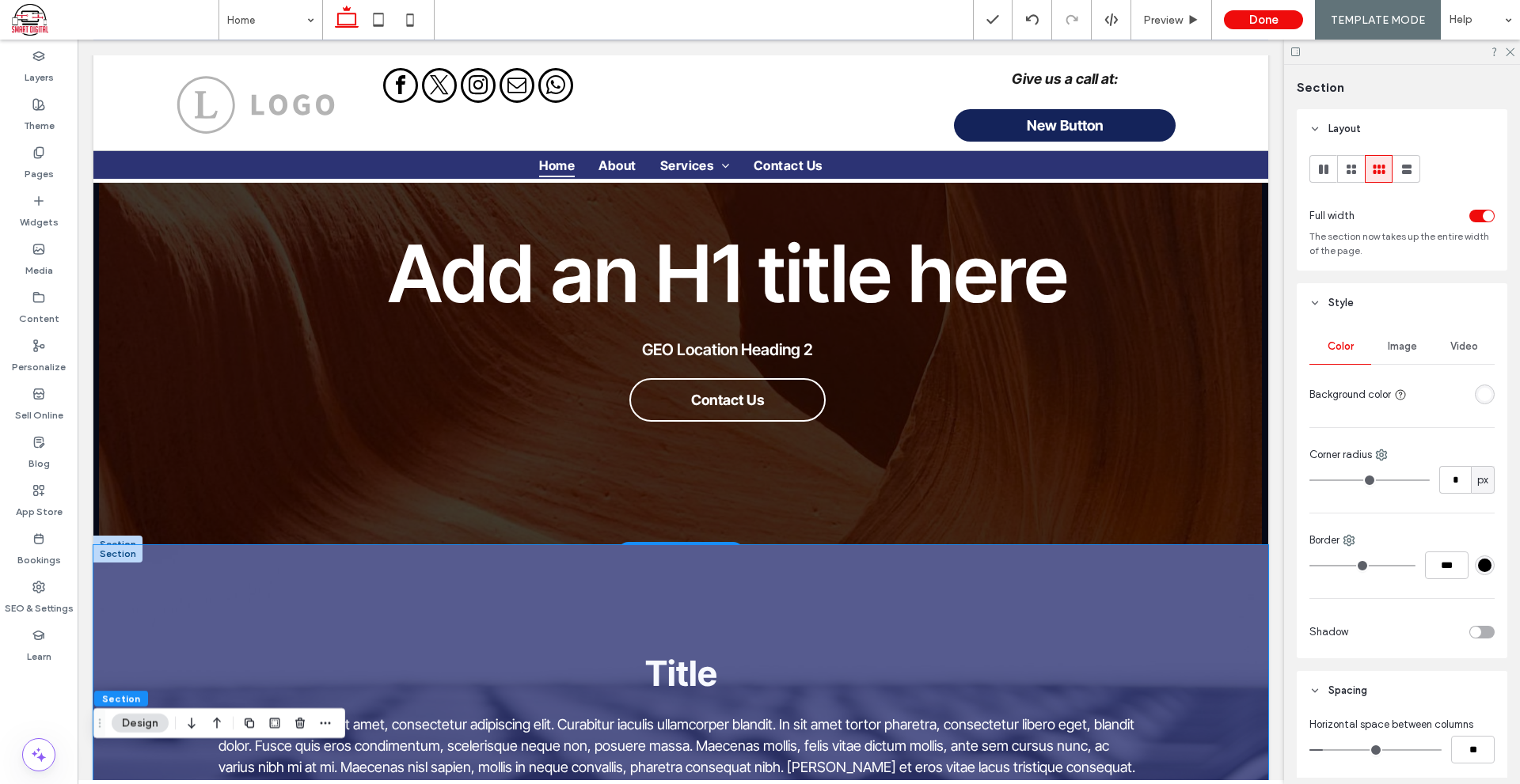
scroll to position [0, 0]
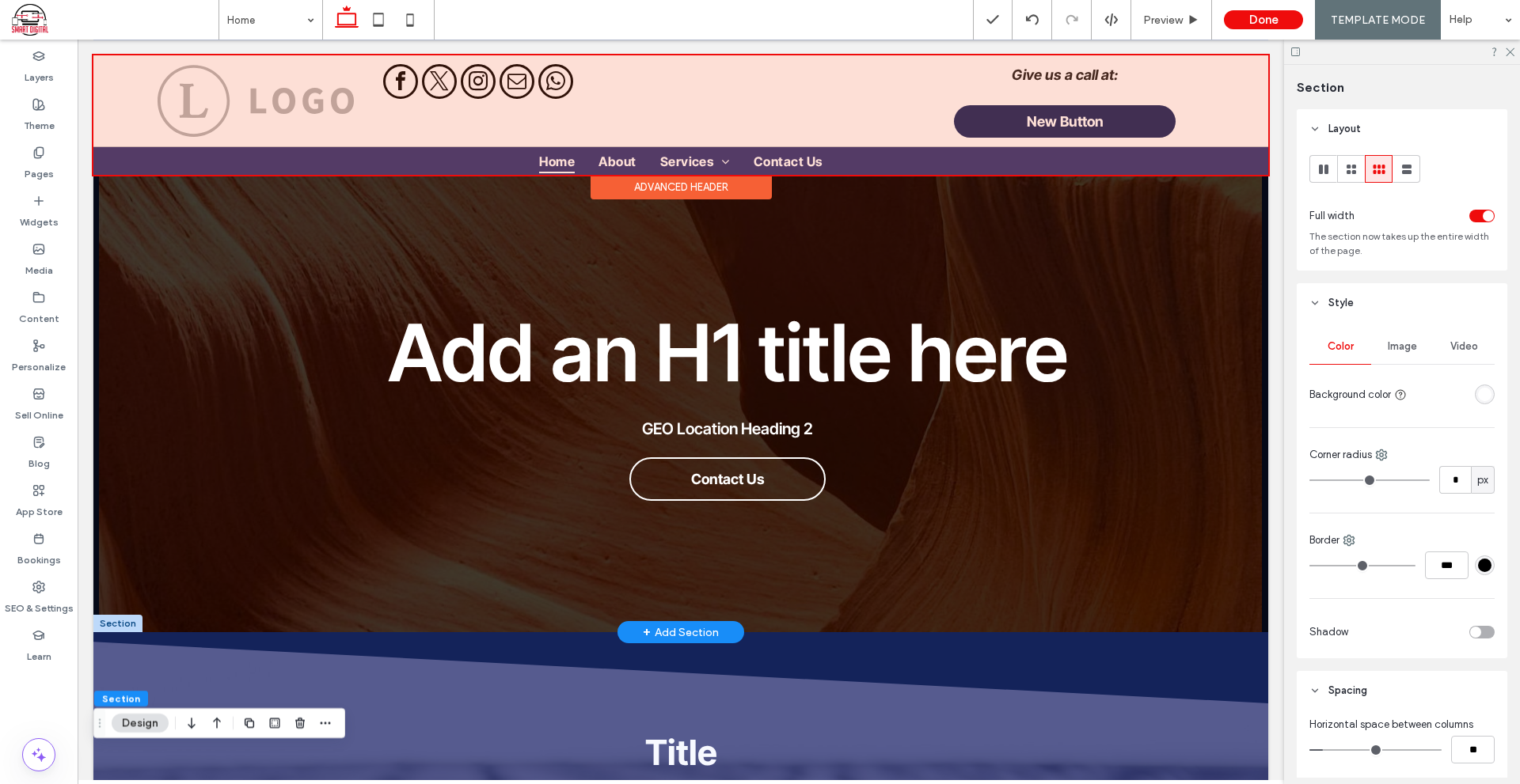
click at [1116, 123] on div at bounding box center [680, 115] width 1174 height 119
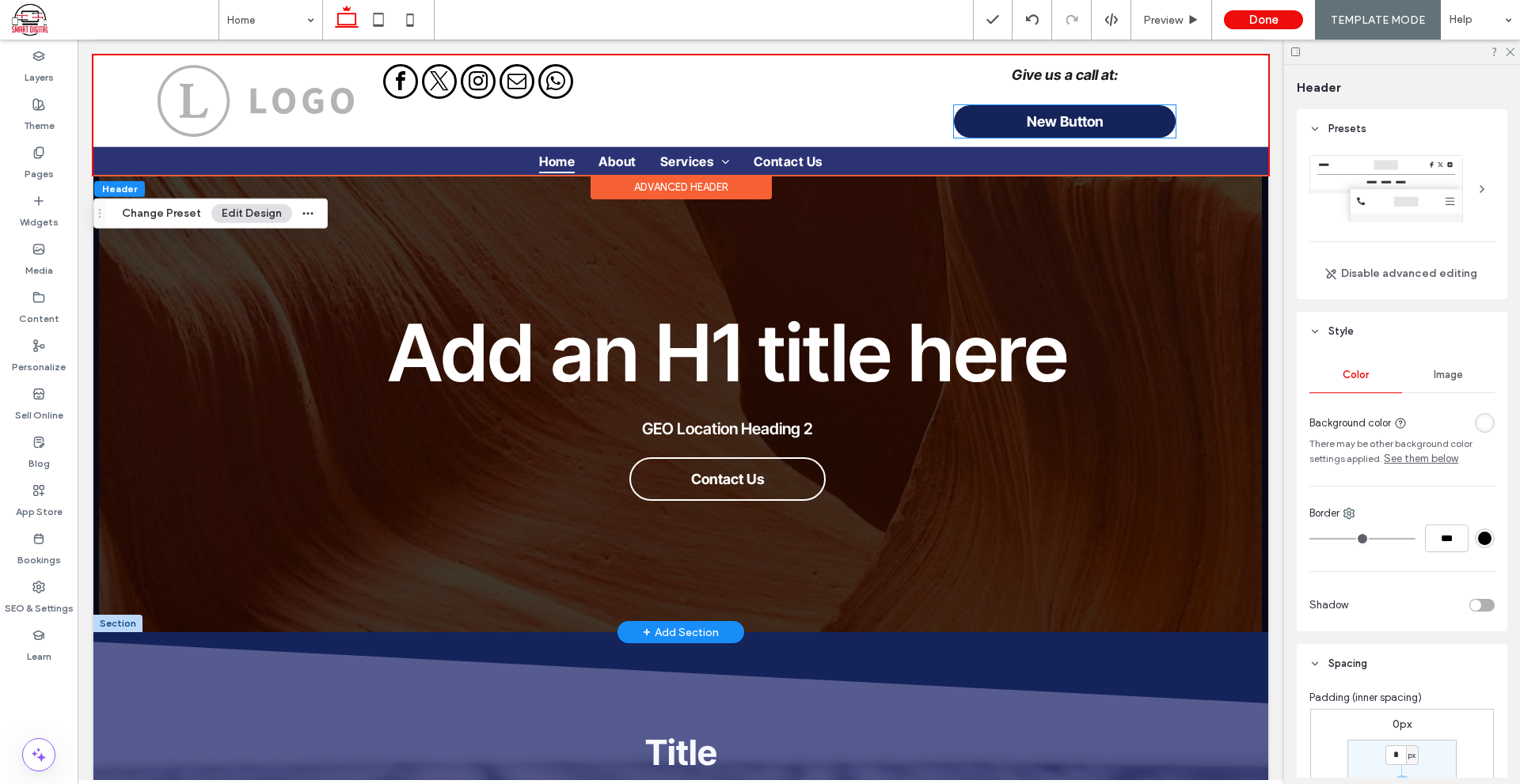
click at [1116, 123] on link "New Button" at bounding box center [1065, 121] width 222 height 32
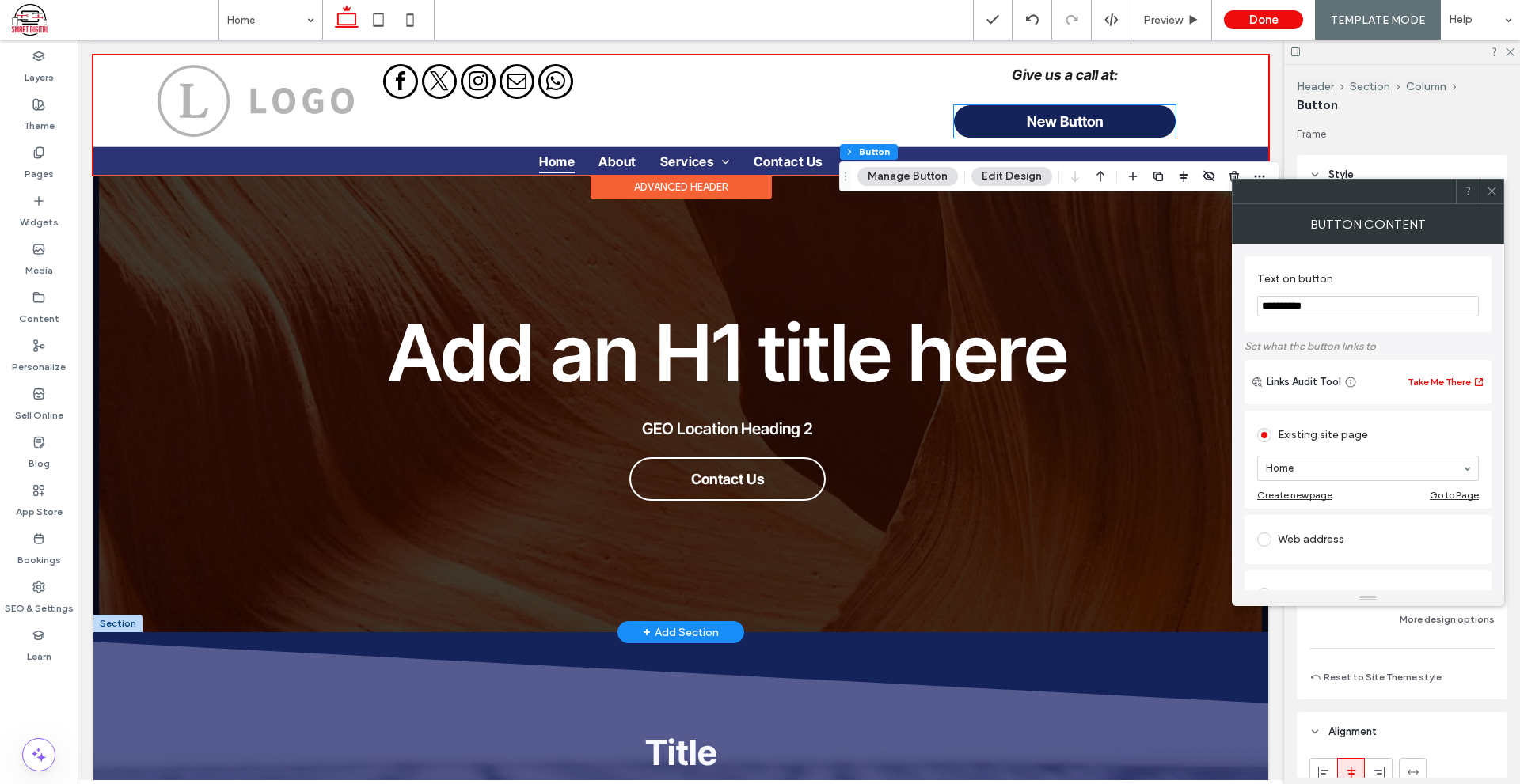
type input "**"
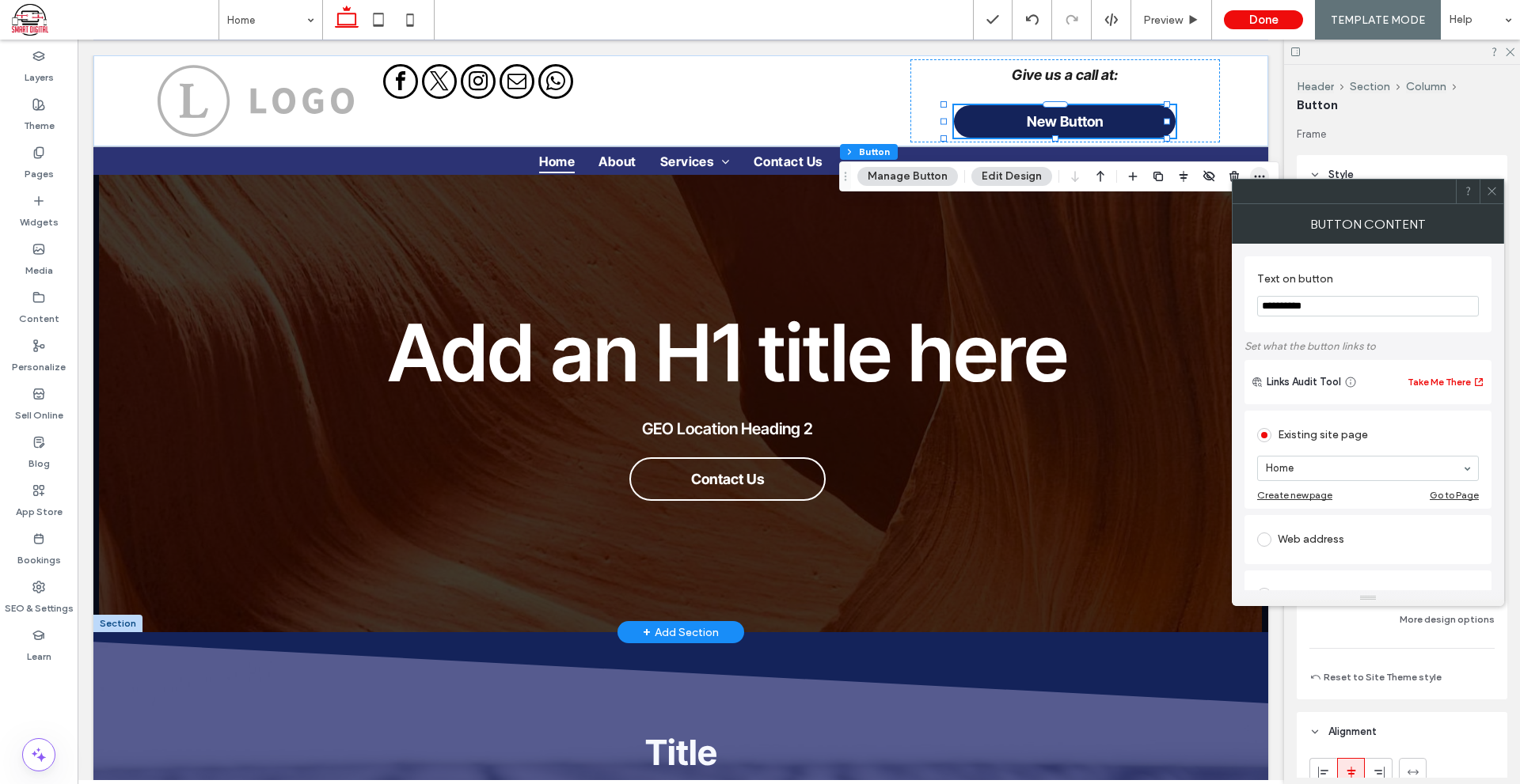
click at [1254, 178] on icon "button" at bounding box center [1259, 176] width 13 height 13
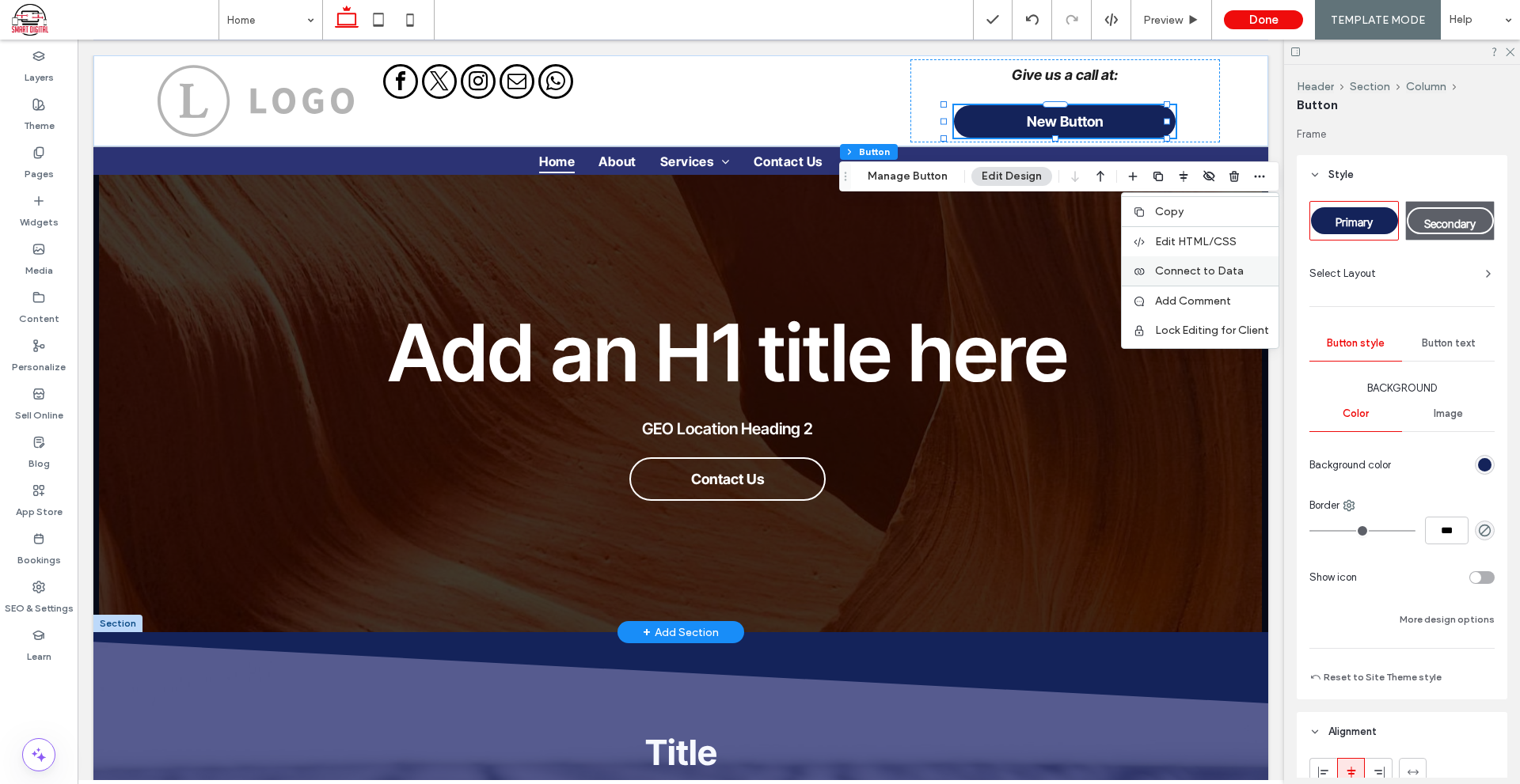
click at [1180, 274] on span "Connect to Data" at bounding box center [1199, 271] width 89 height 13
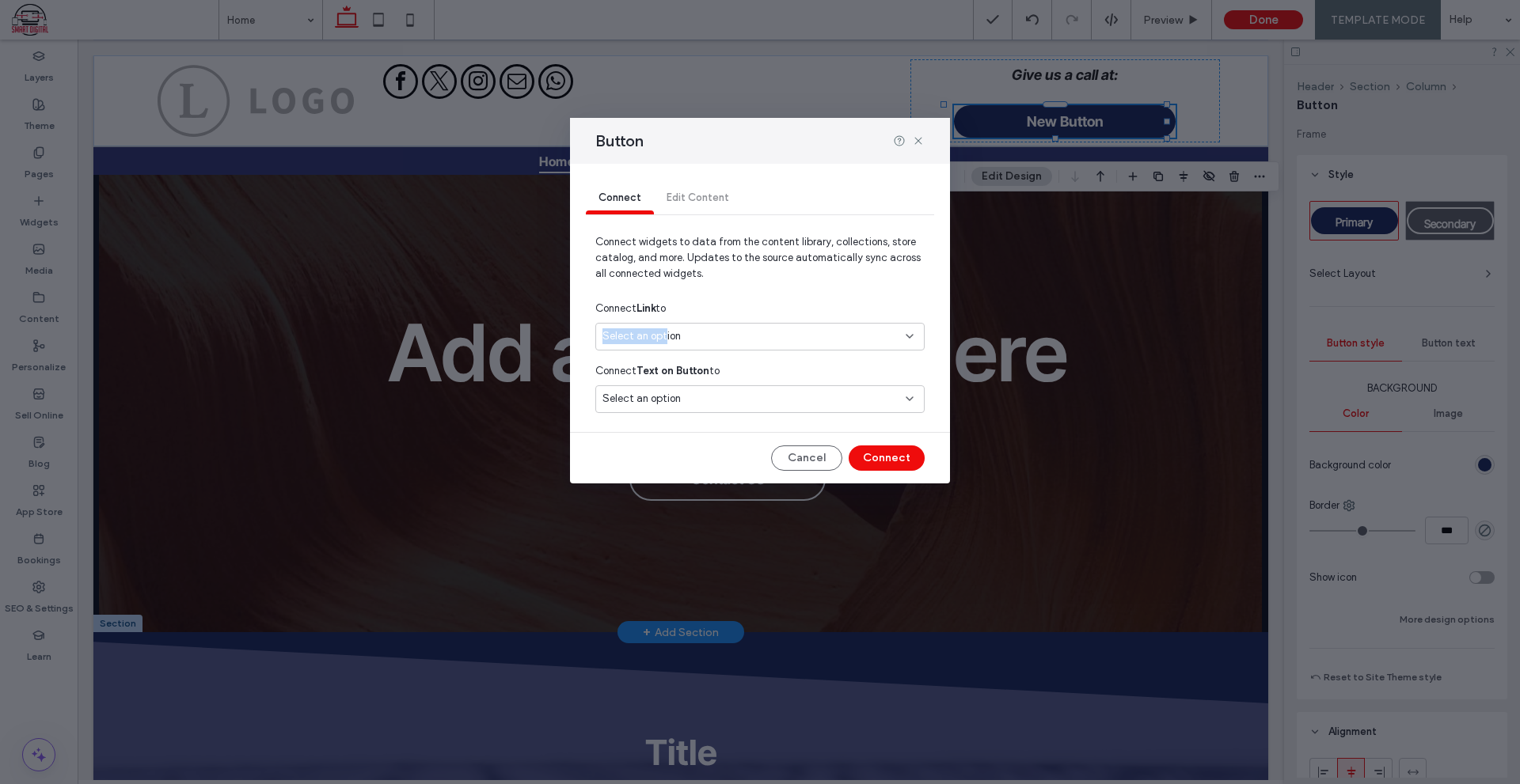
click at [664, 327] on div "Select an option" at bounding box center [760, 337] width 329 height 28
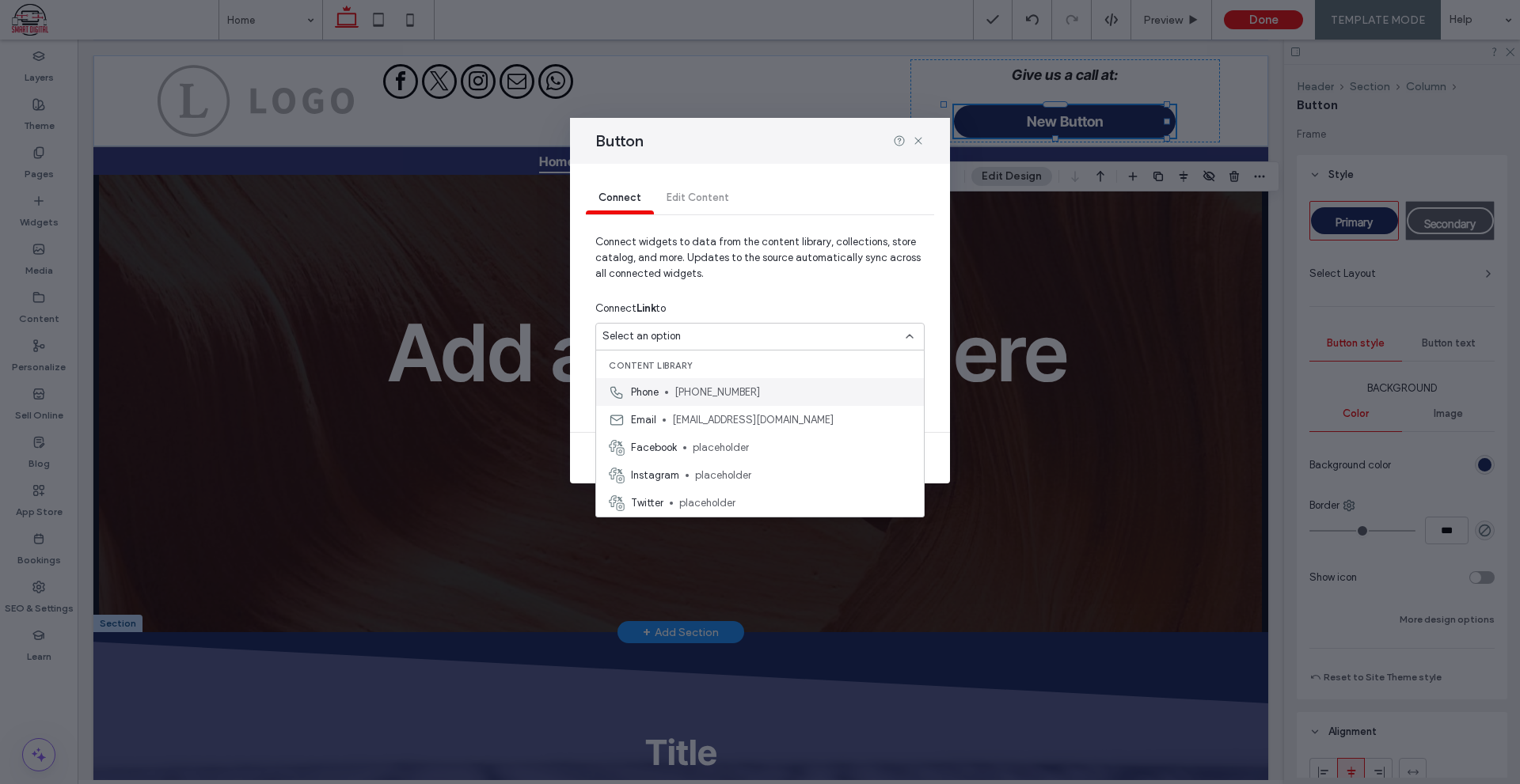
click at [691, 397] on span "[PHONE_NUMBER]" at bounding box center [793, 392] width 237 height 16
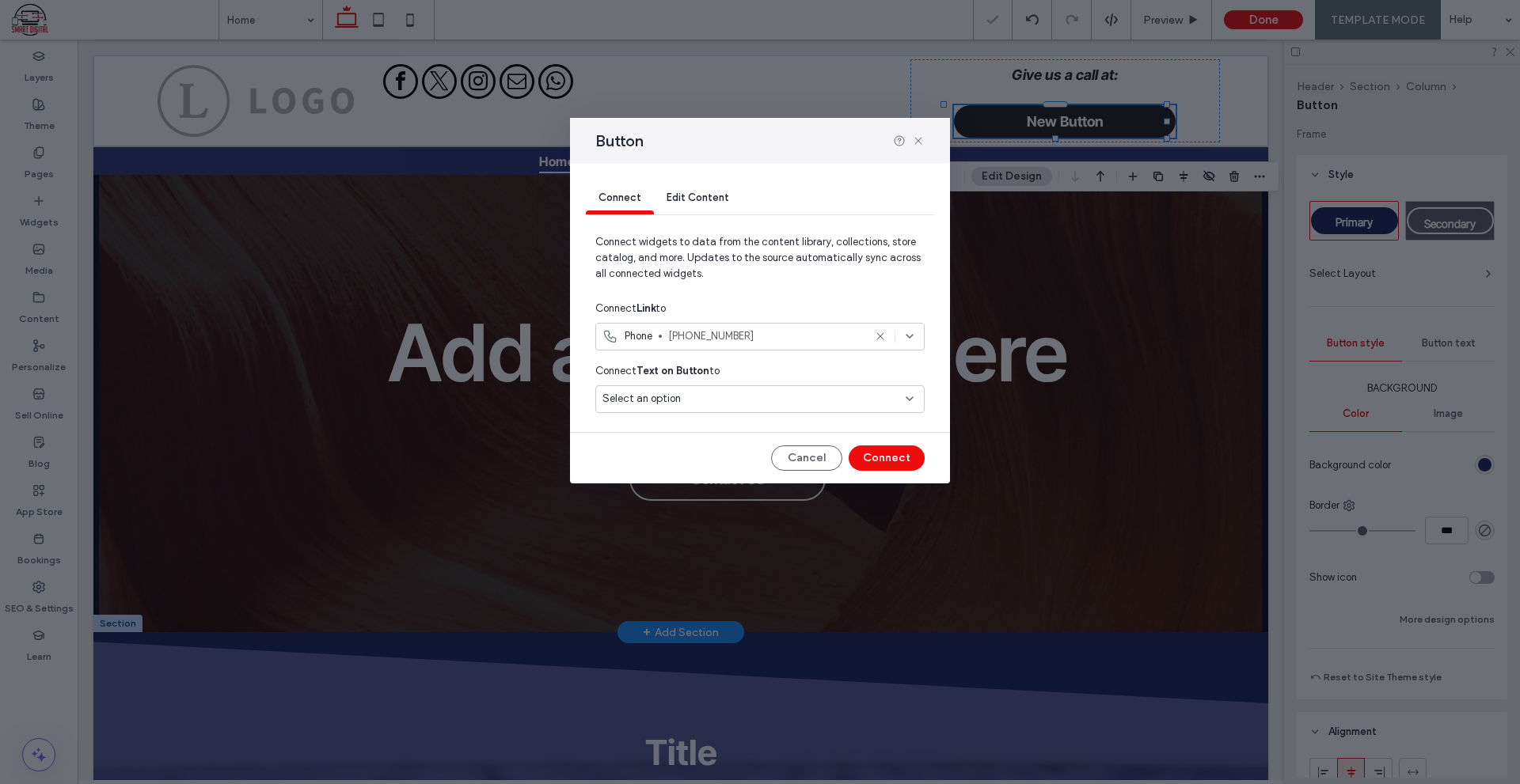
click at [753, 385] on div "Select an option" at bounding box center [760, 399] width 329 height 28
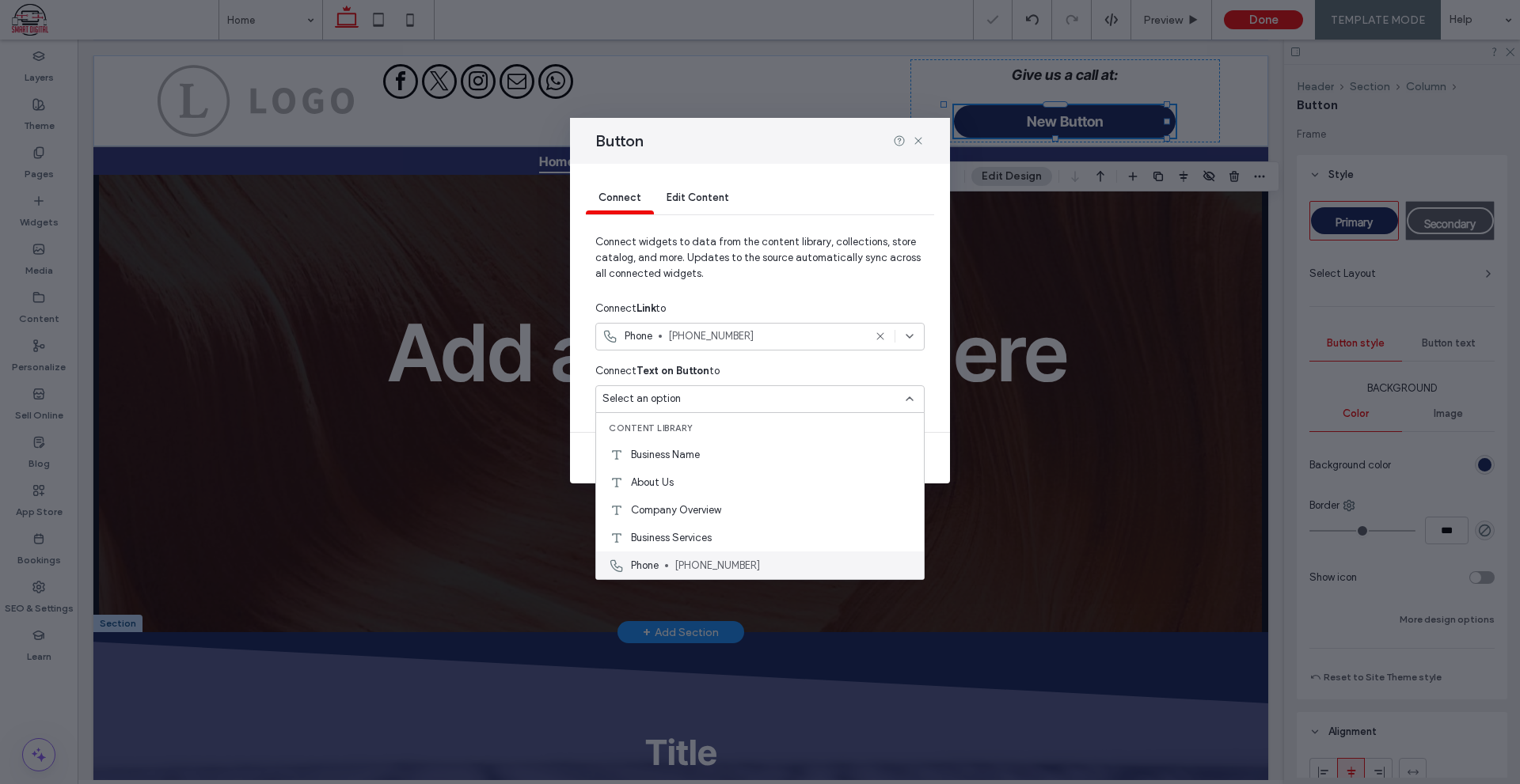
click at [702, 560] on span "[PHONE_NUMBER]" at bounding box center [793, 566] width 237 height 16
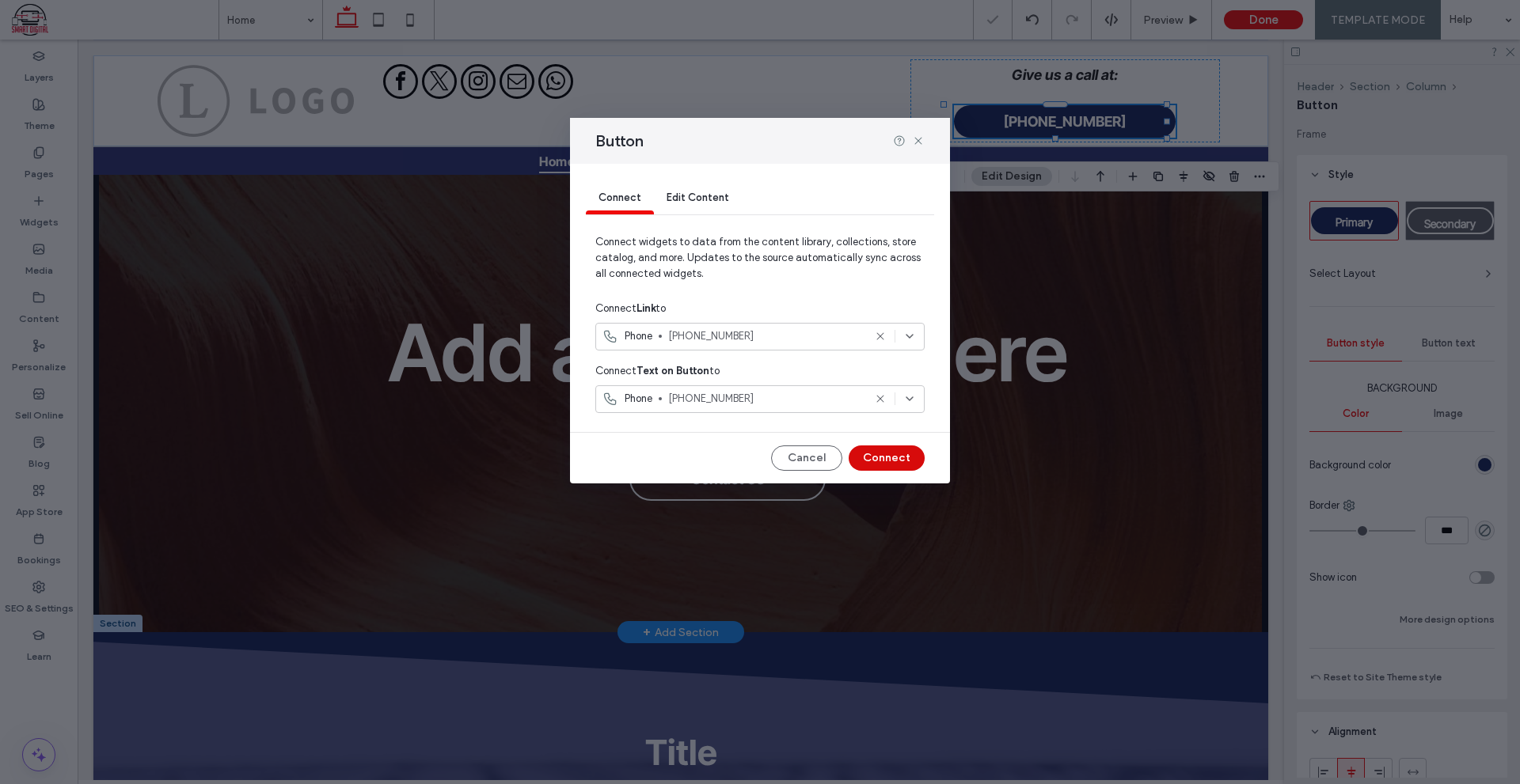
click at [894, 460] on button "Connect" at bounding box center [886, 458] width 76 height 25
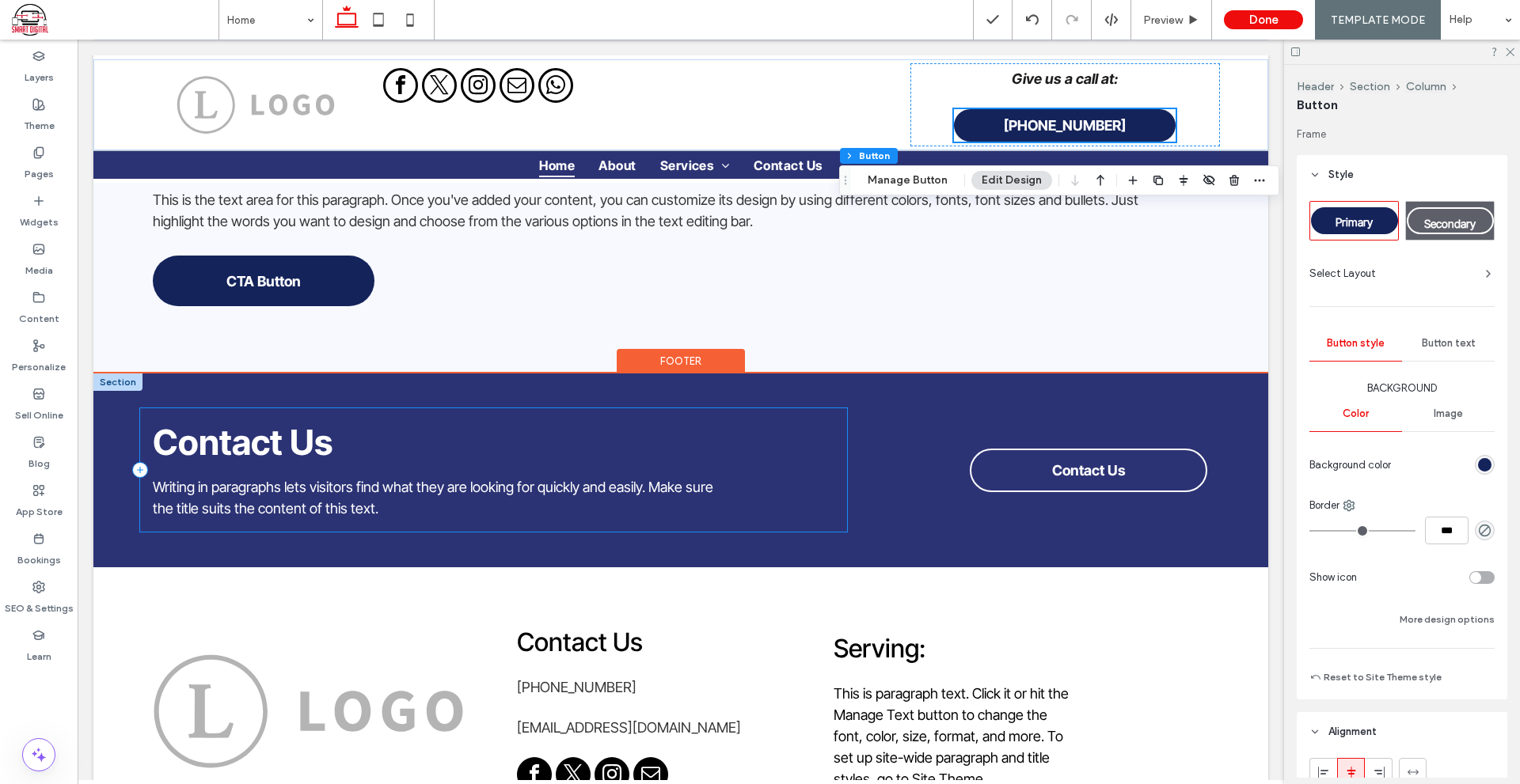
scroll to position [3230, 0]
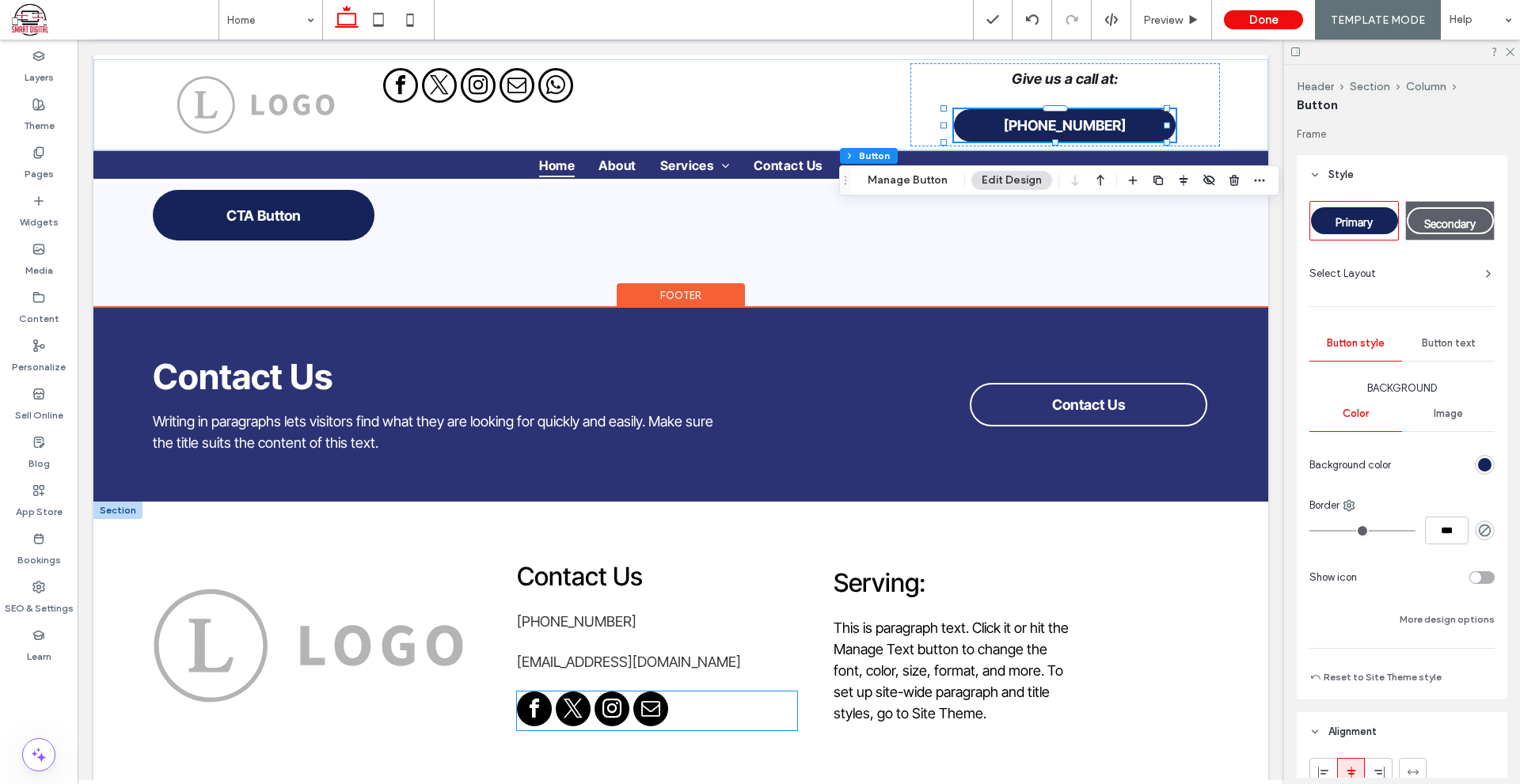
click at [725, 692] on div at bounding box center [657, 711] width 280 height 39
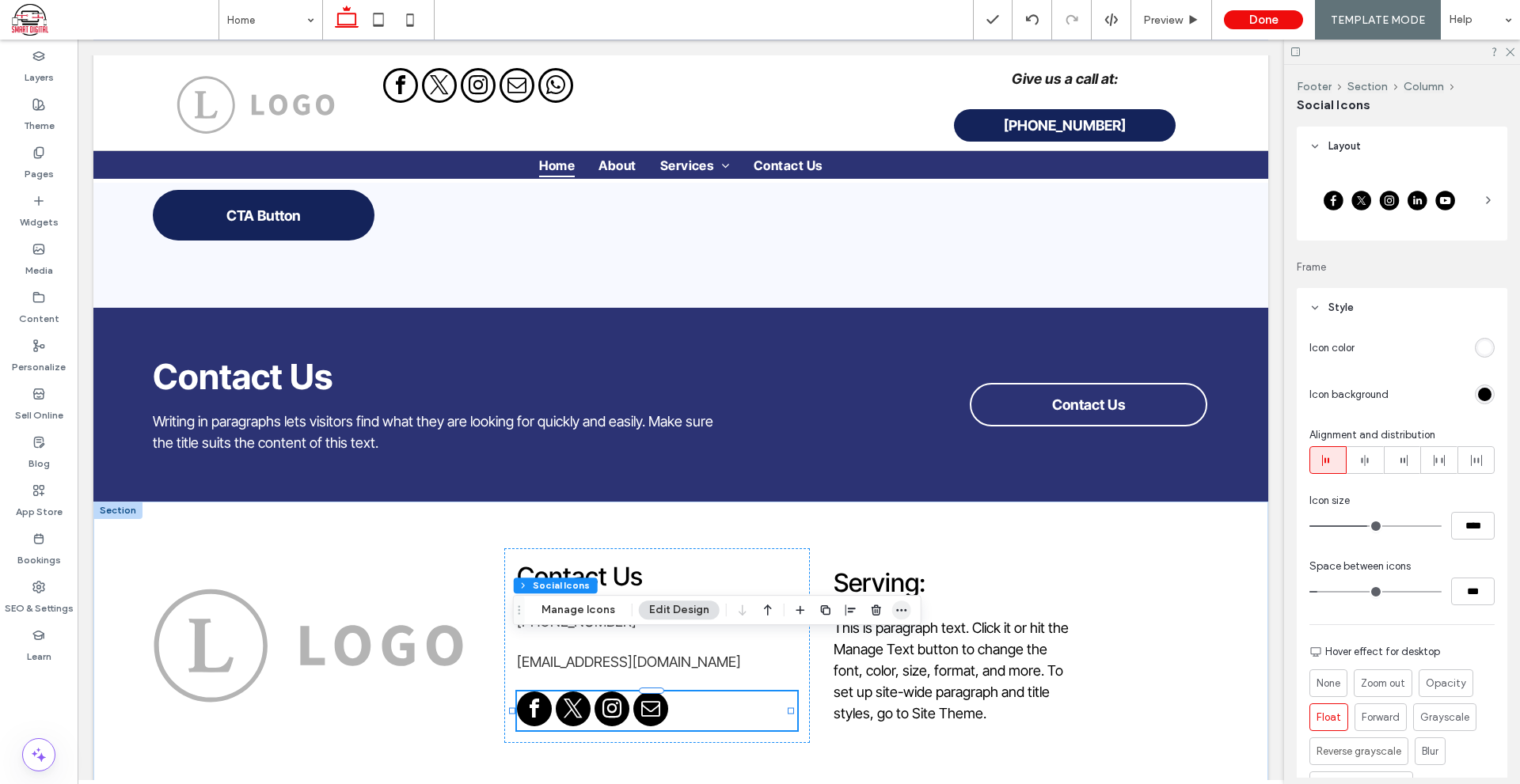
click at [897, 609] on icon "button" at bounding box center [901, 610] width 13 height 13
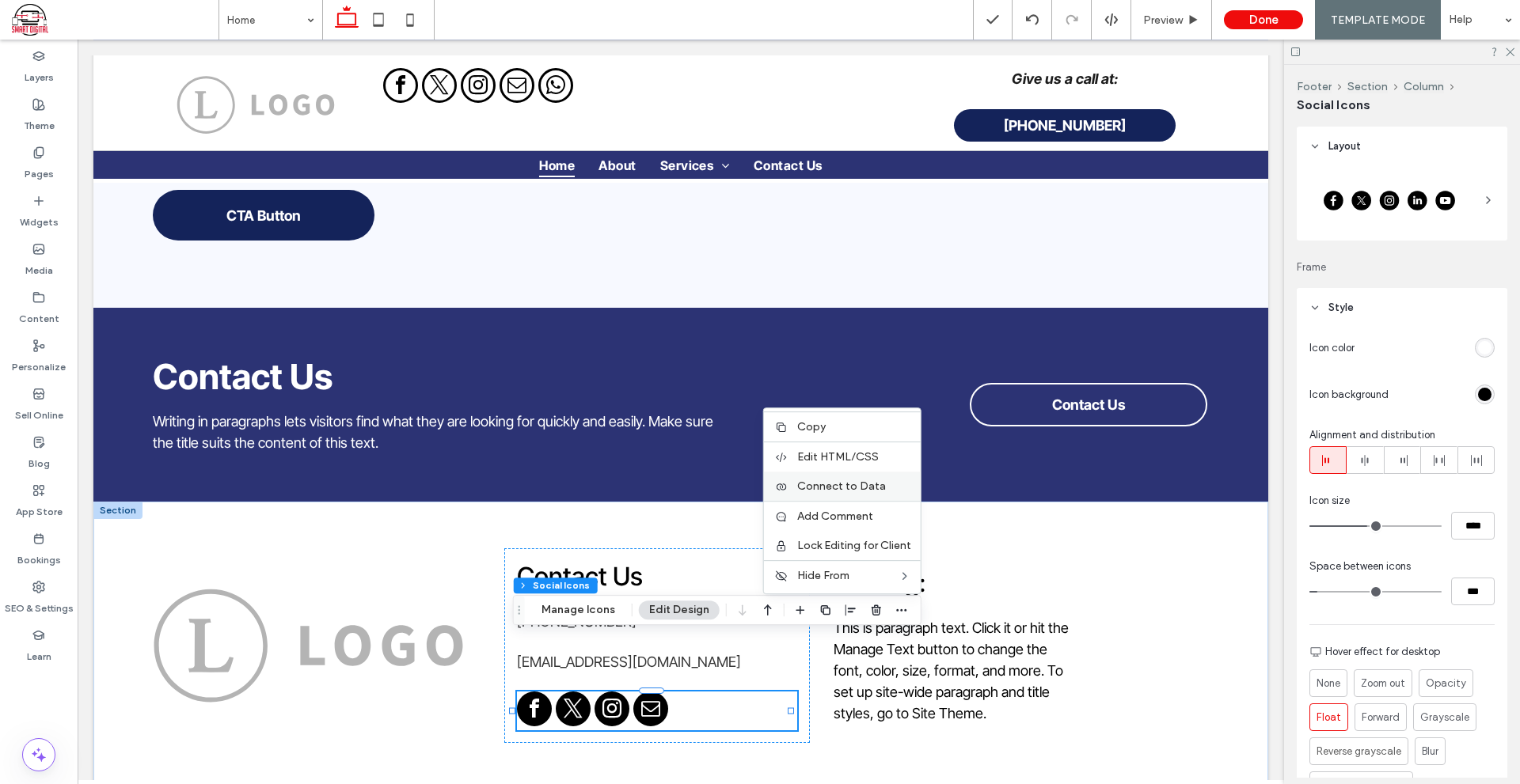
click at [887, 493] on div "Connect to Data" at bounding box center [842, 486] width 157 height 30
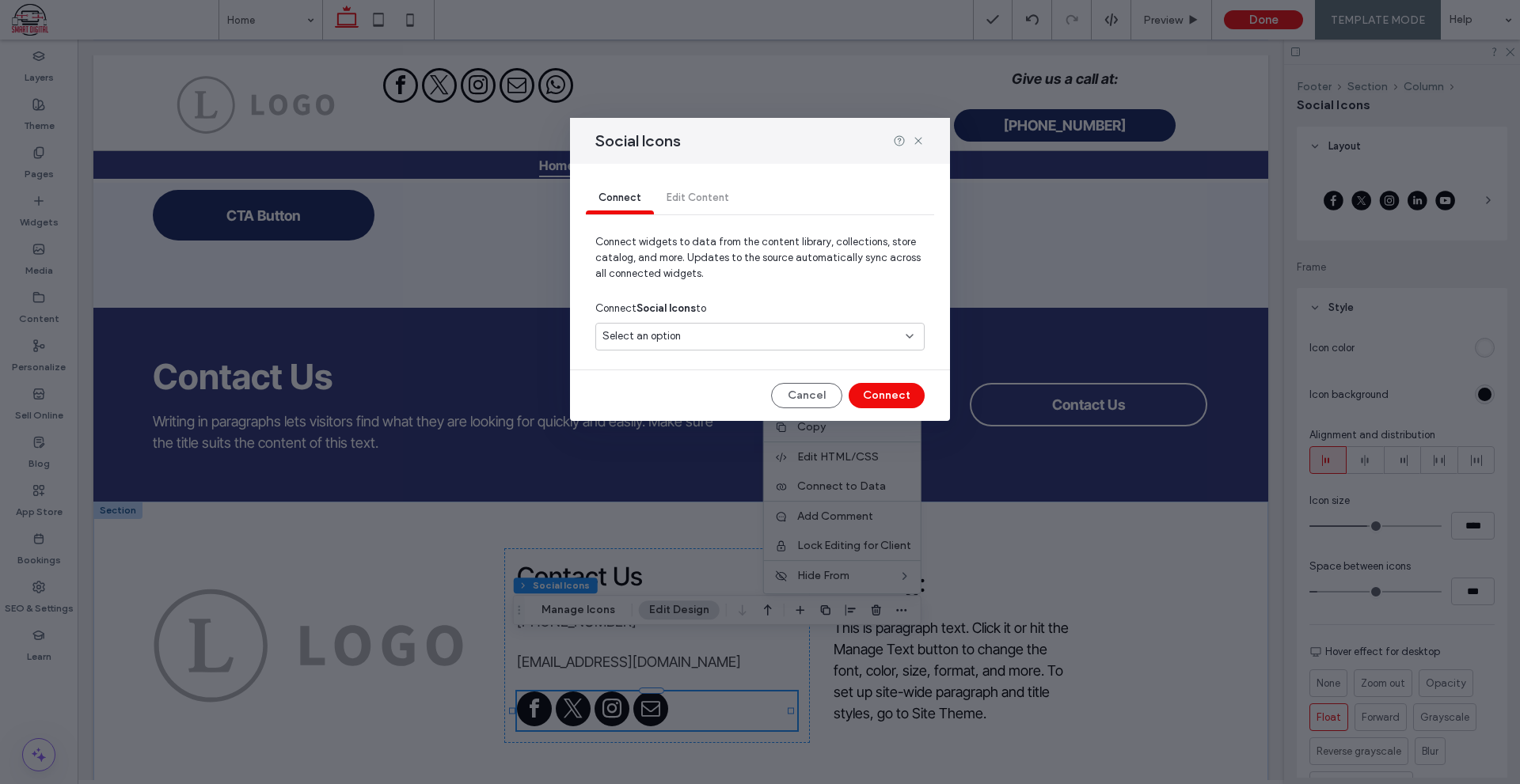
click at [776, 338] on div "Select an option" at bounding box center [750, 336] width 296 height 16
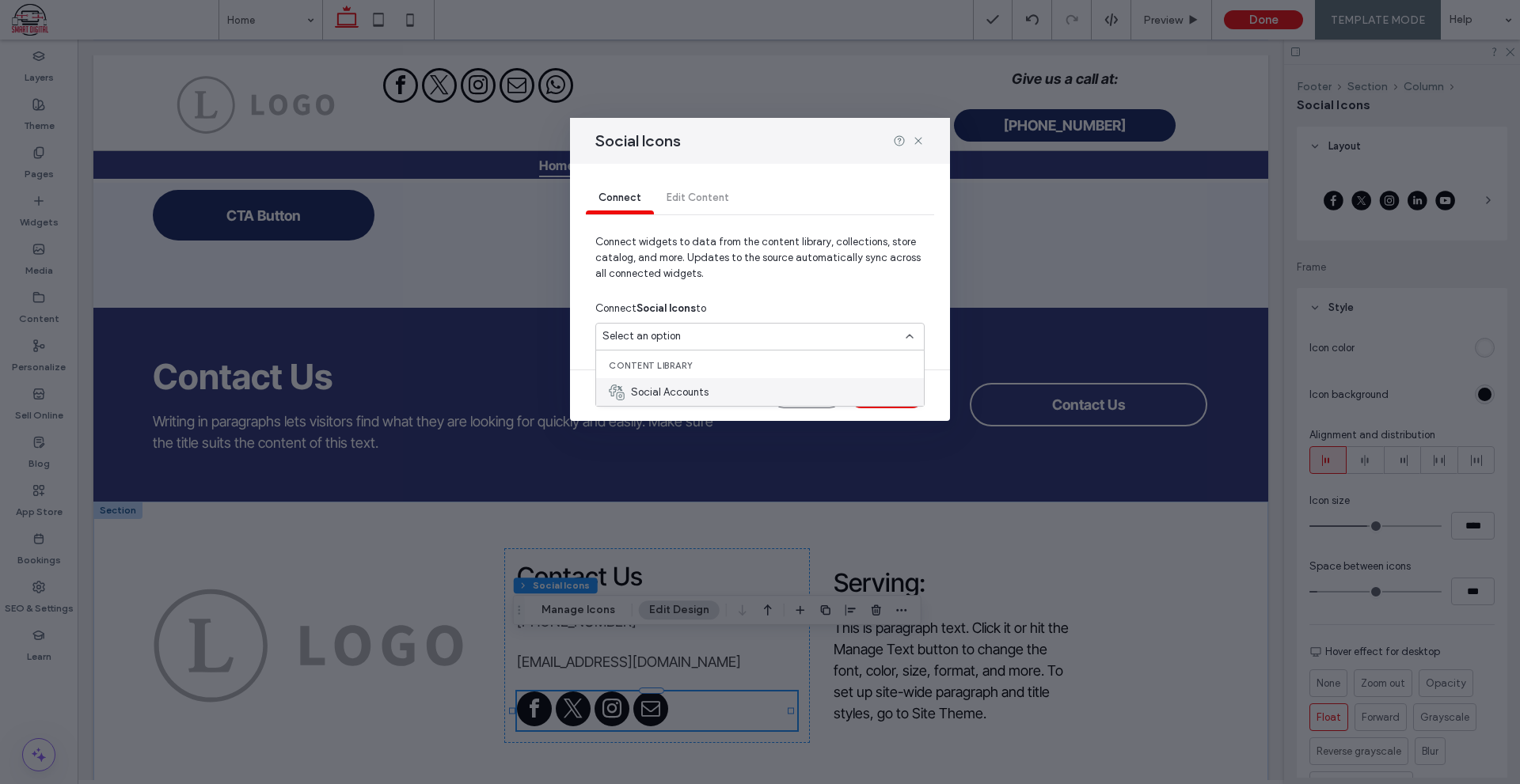
click at [690, 382] on div "Social Accounts" at bounding box center [760, 392] width 327 height 28
click at [876, 399] on button "Connect" at bounding box center [886, 395] width 76 height 25
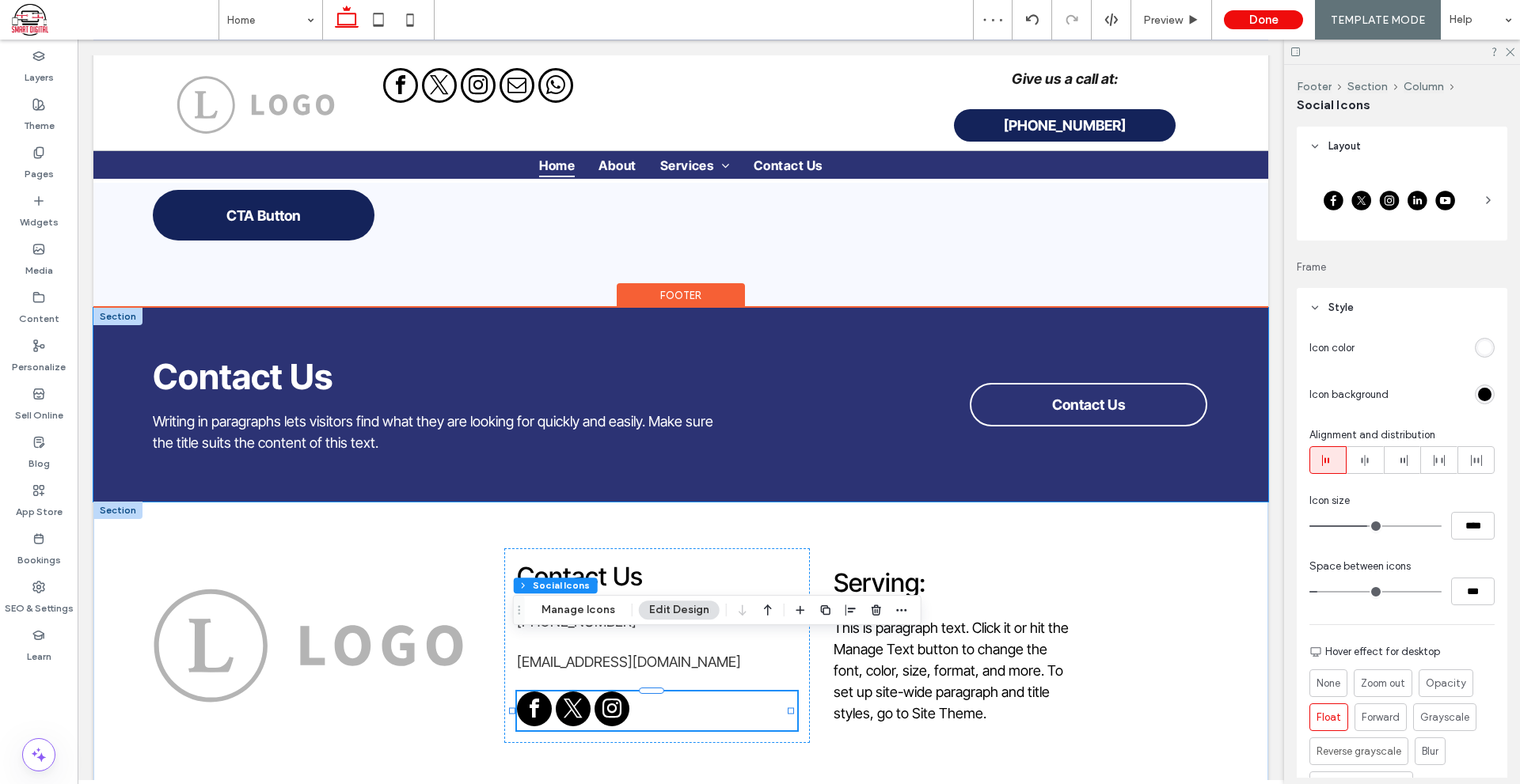
click at [722, 436] on div "Contact Us Writing in paragraphs lets visitors find what they are looking for q…" at bounding box center [680, 405] width 1174 height 194
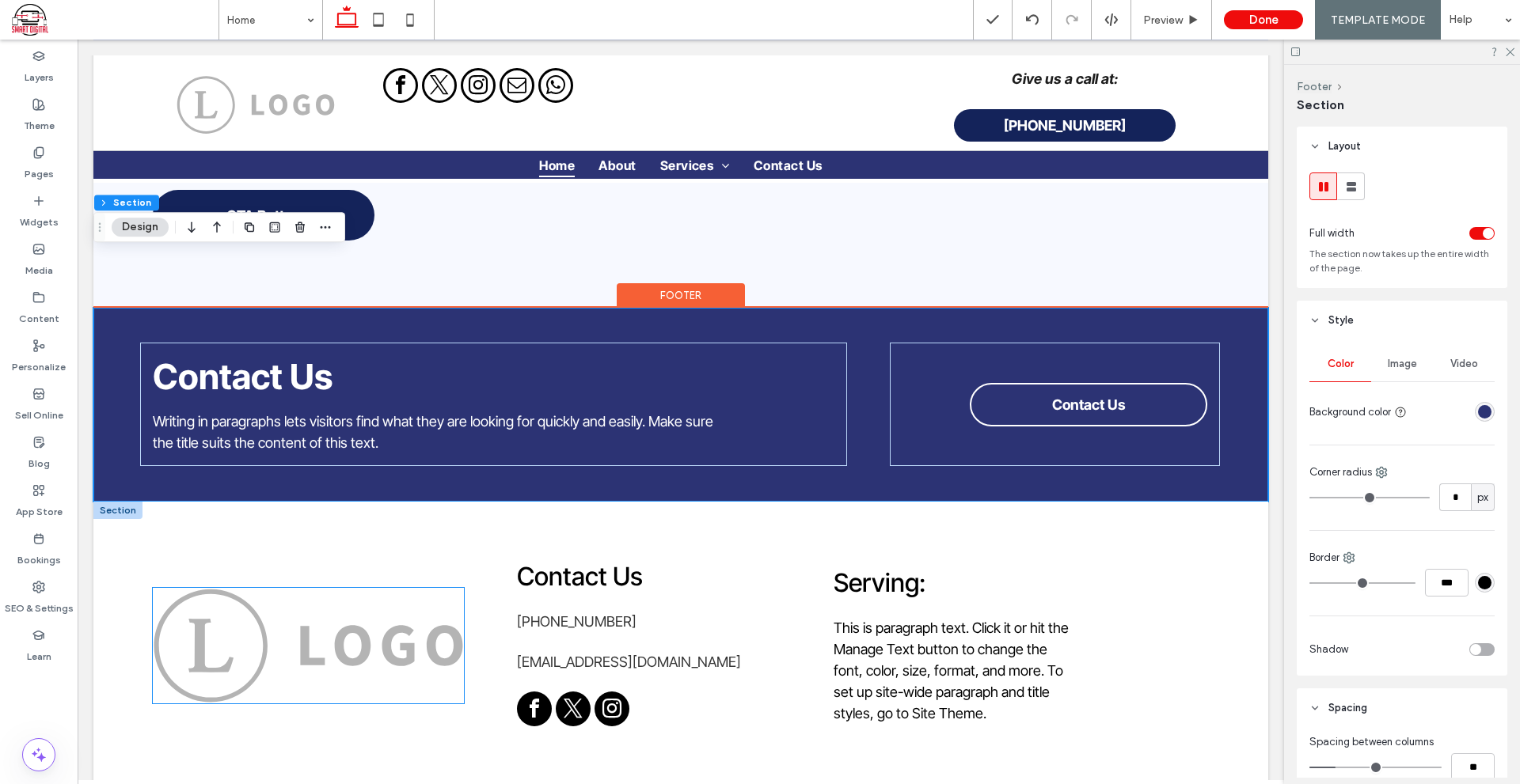
click at [411, 599] on img at bounding box center [307, 646] width 311 height 117
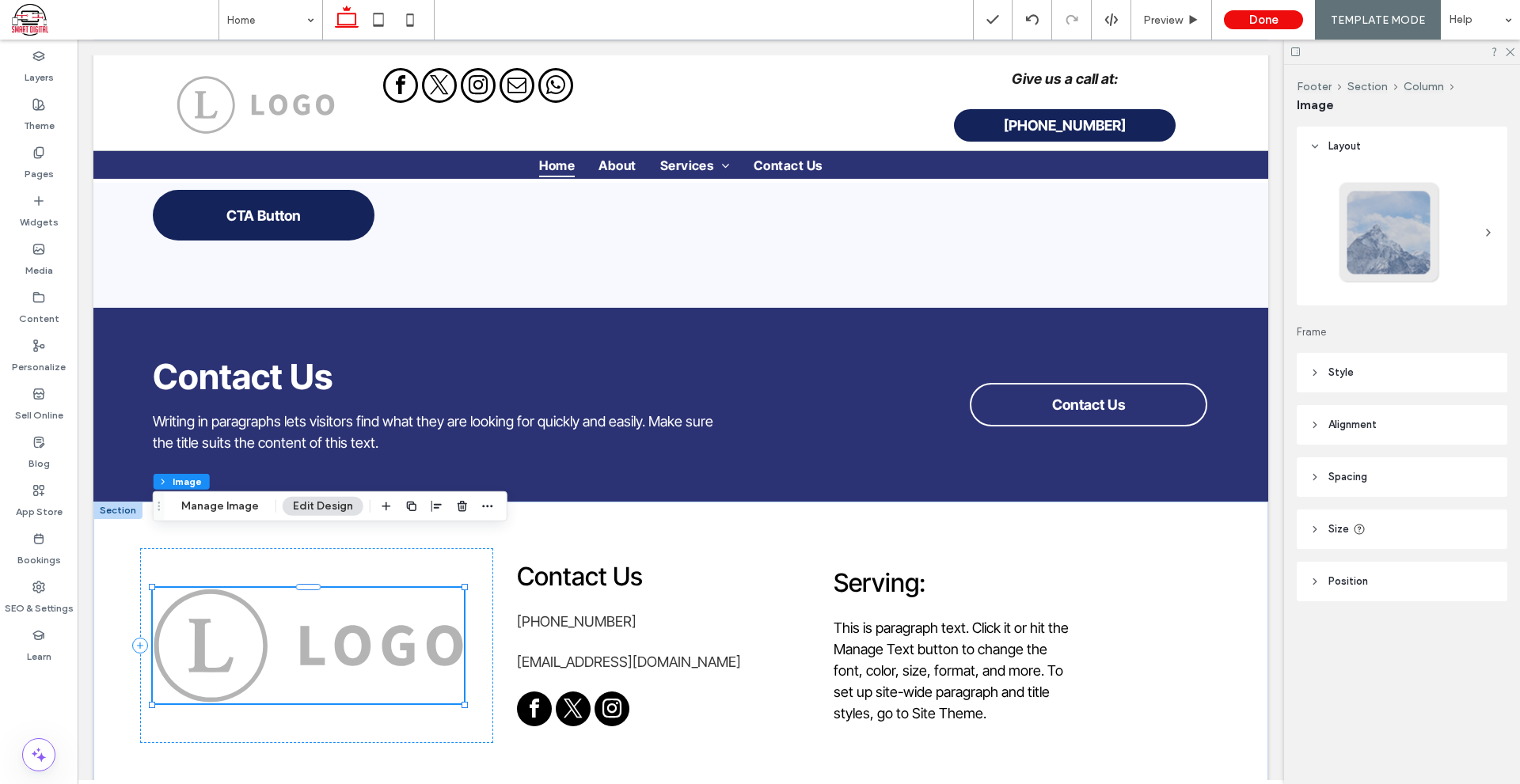
click at [227, 517] on div "Footer Section Column Image Manage Image Edit Design" at bounding box center [329, 506] width 354 height 30
click at [225, 498] on button "Manage Image" at bounding box center [219, 506] width 98 height 19
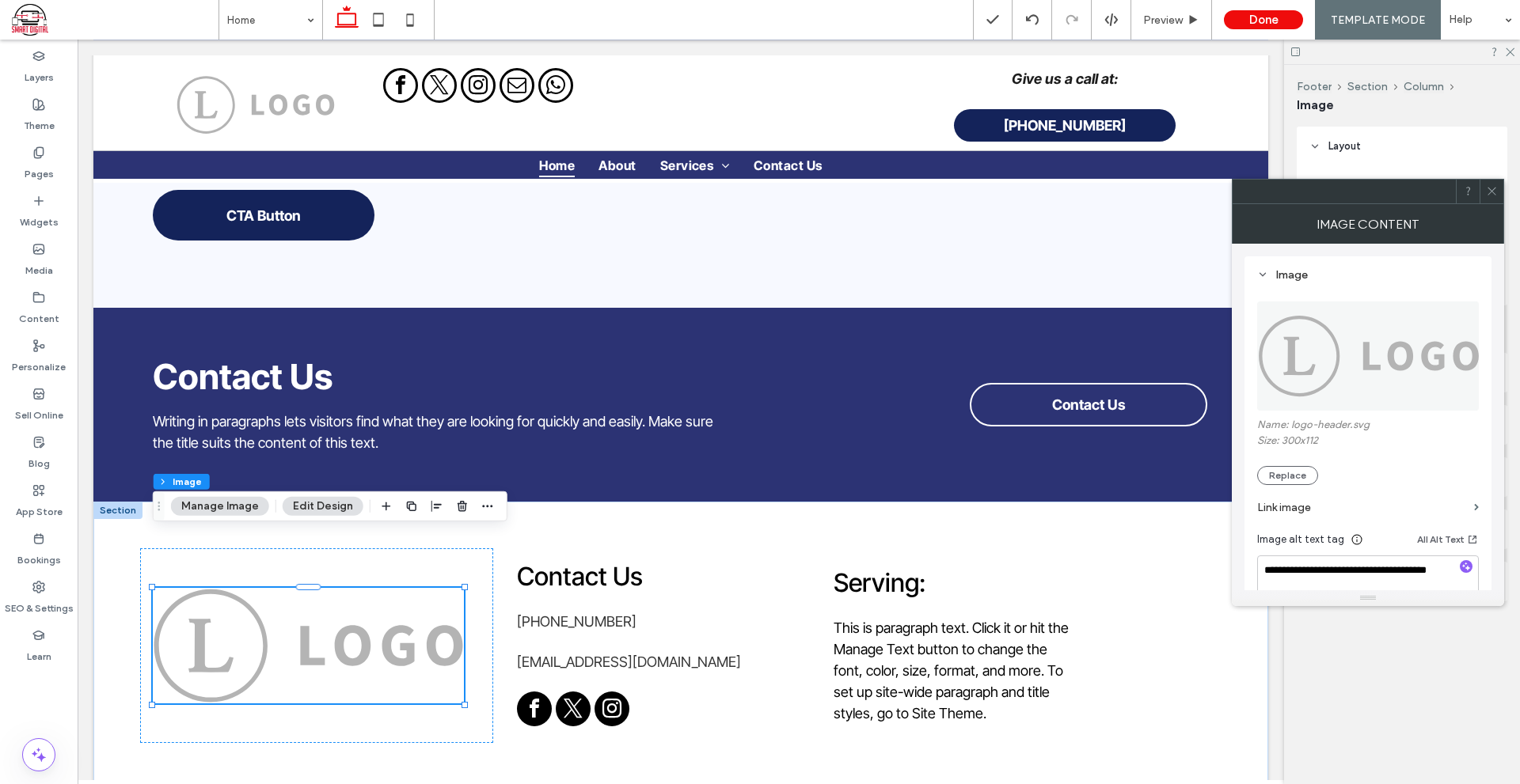
click at [1310, 499] on label "Link image" at bounding box center [1362, 507] width 211 height 30
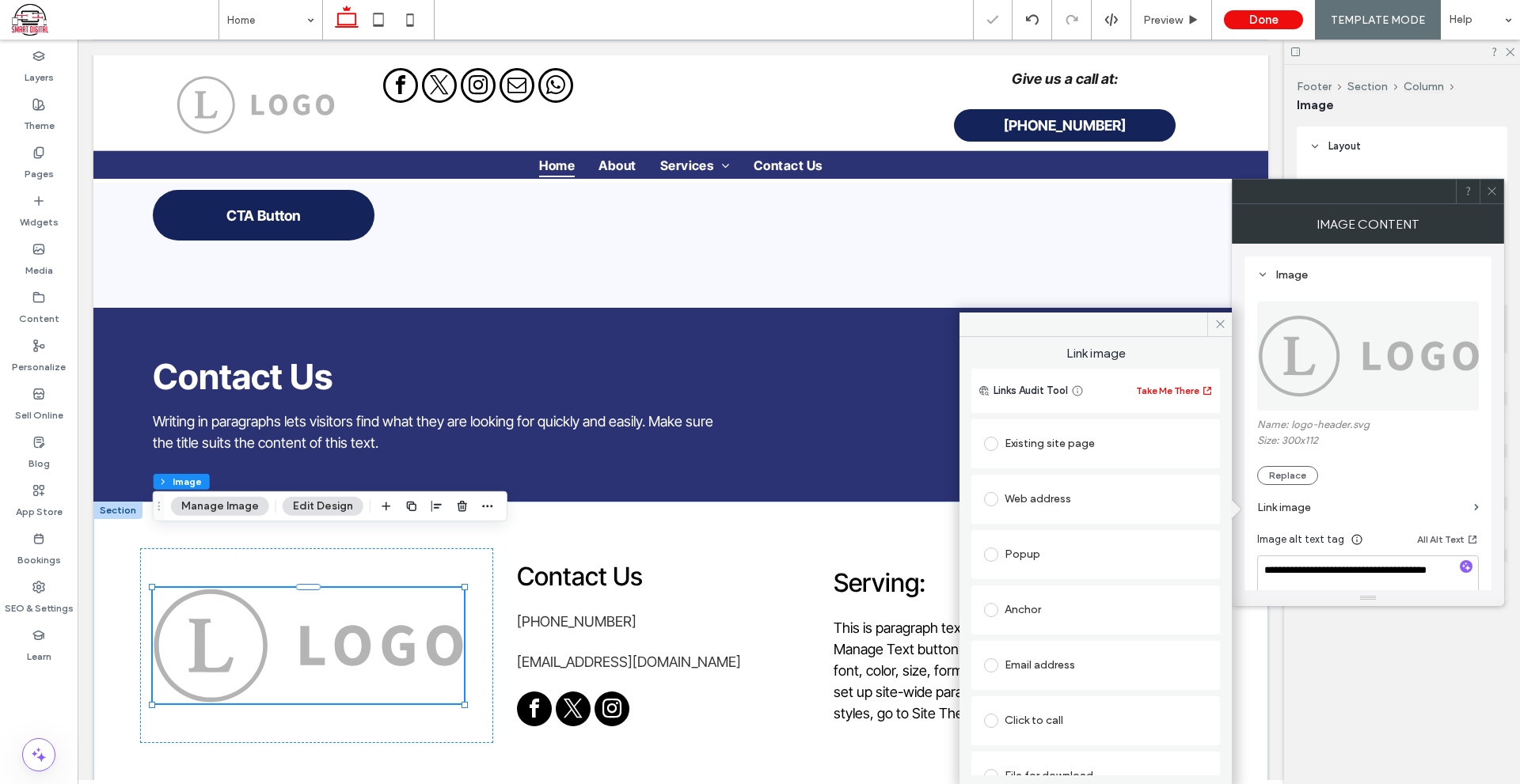
click at [1096, 445] on div "Existing site page" at bounding box center [1095, 443] width 223 height 25
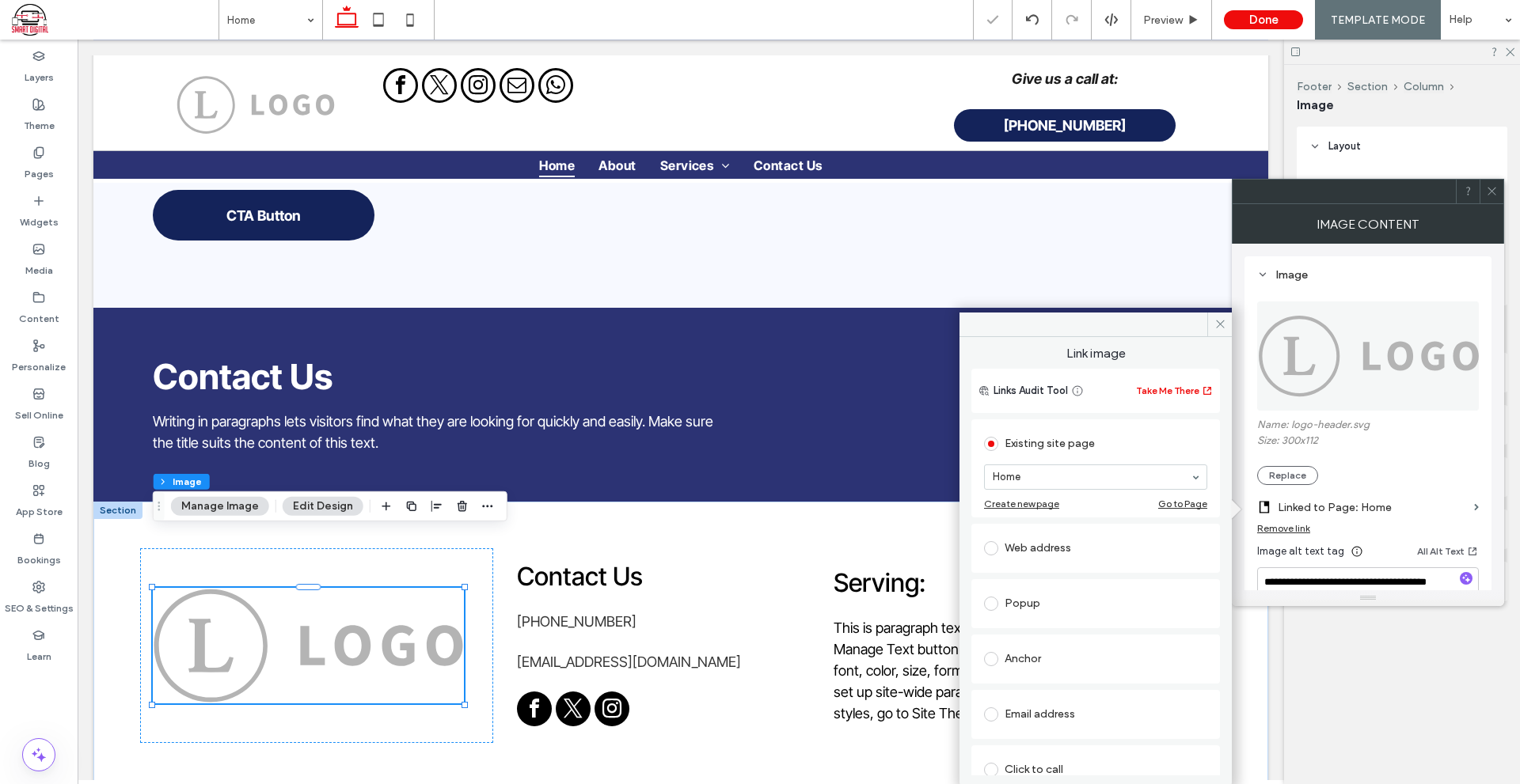
click at [1492, 195] on icon at bounding box center [1491, 191] width 12 height 12
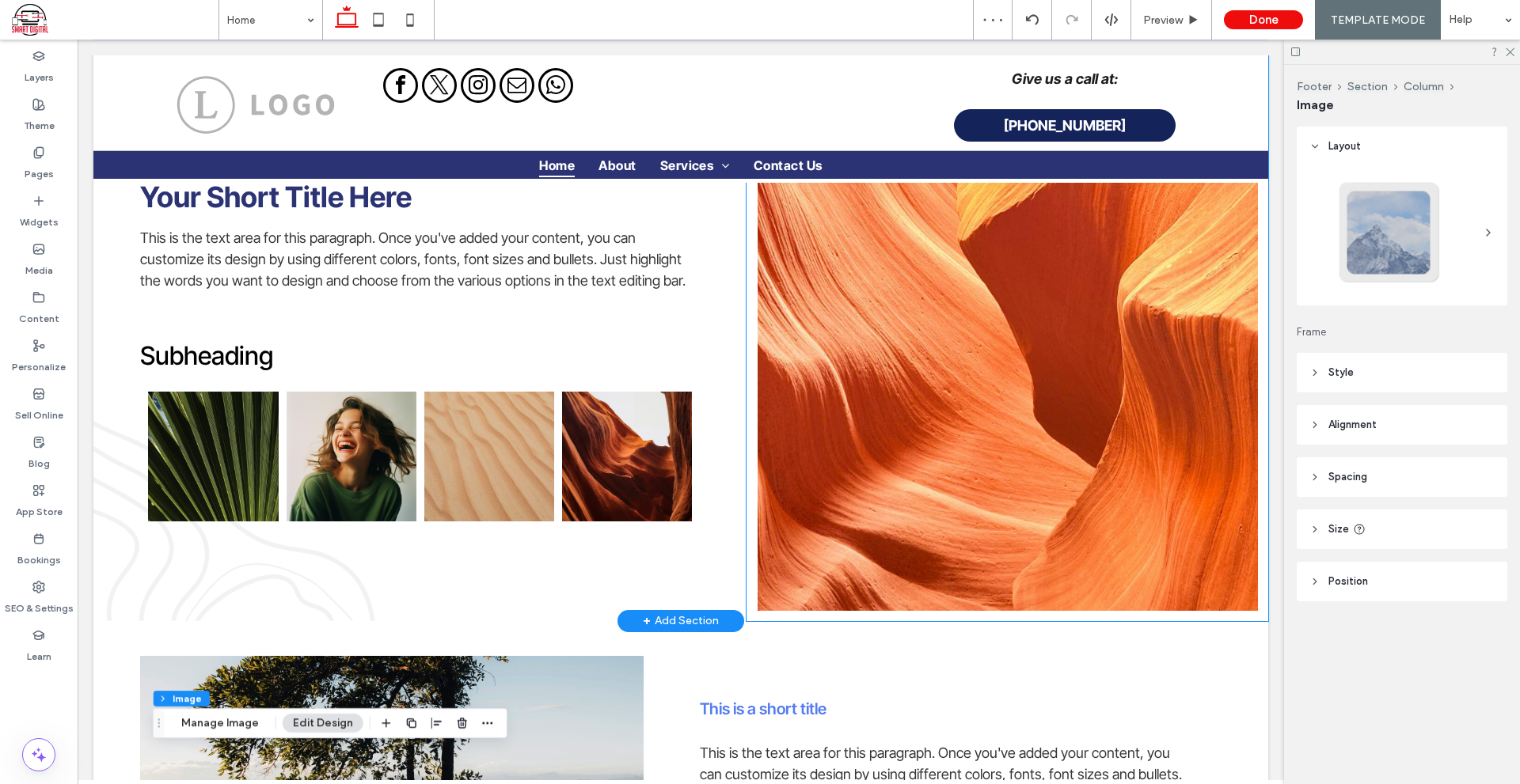
scroll to position [2439, 0]
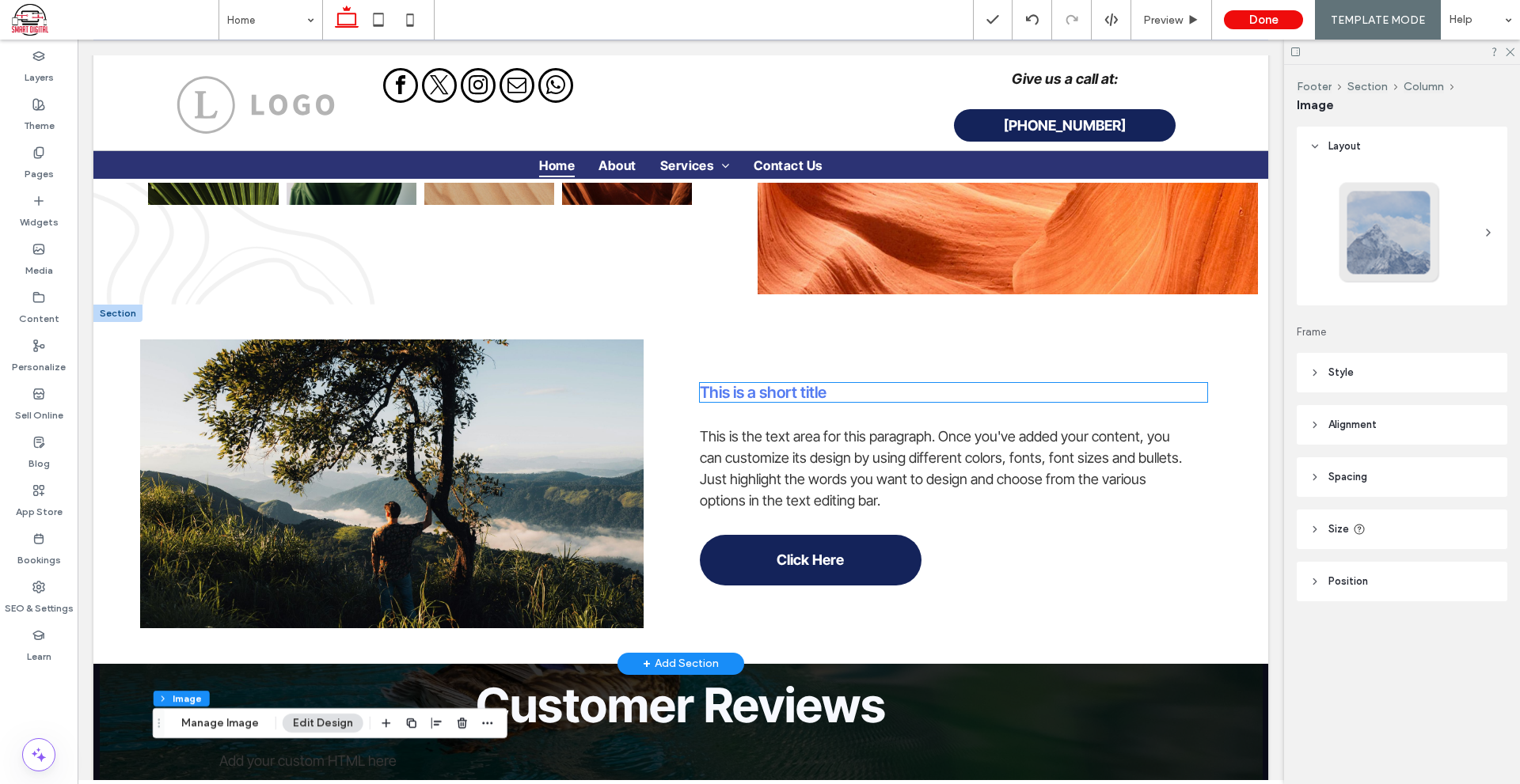
click at [764, 383] on span "This is a short title" at bounding box center [763, 392] width 126 height 19
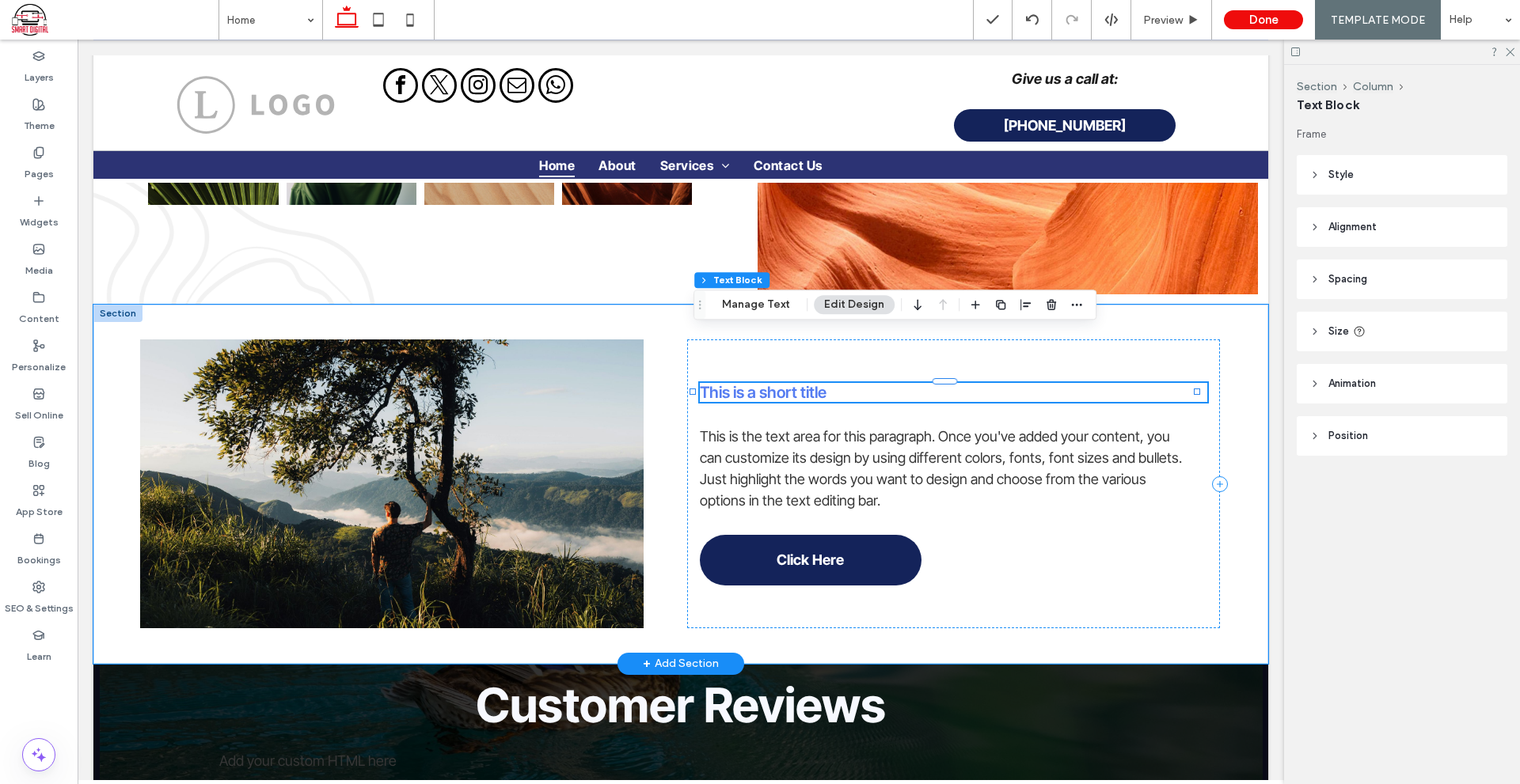
click at [764, 383] on span "This is a short title" at bounding box center [763, 392] width 126 height 19
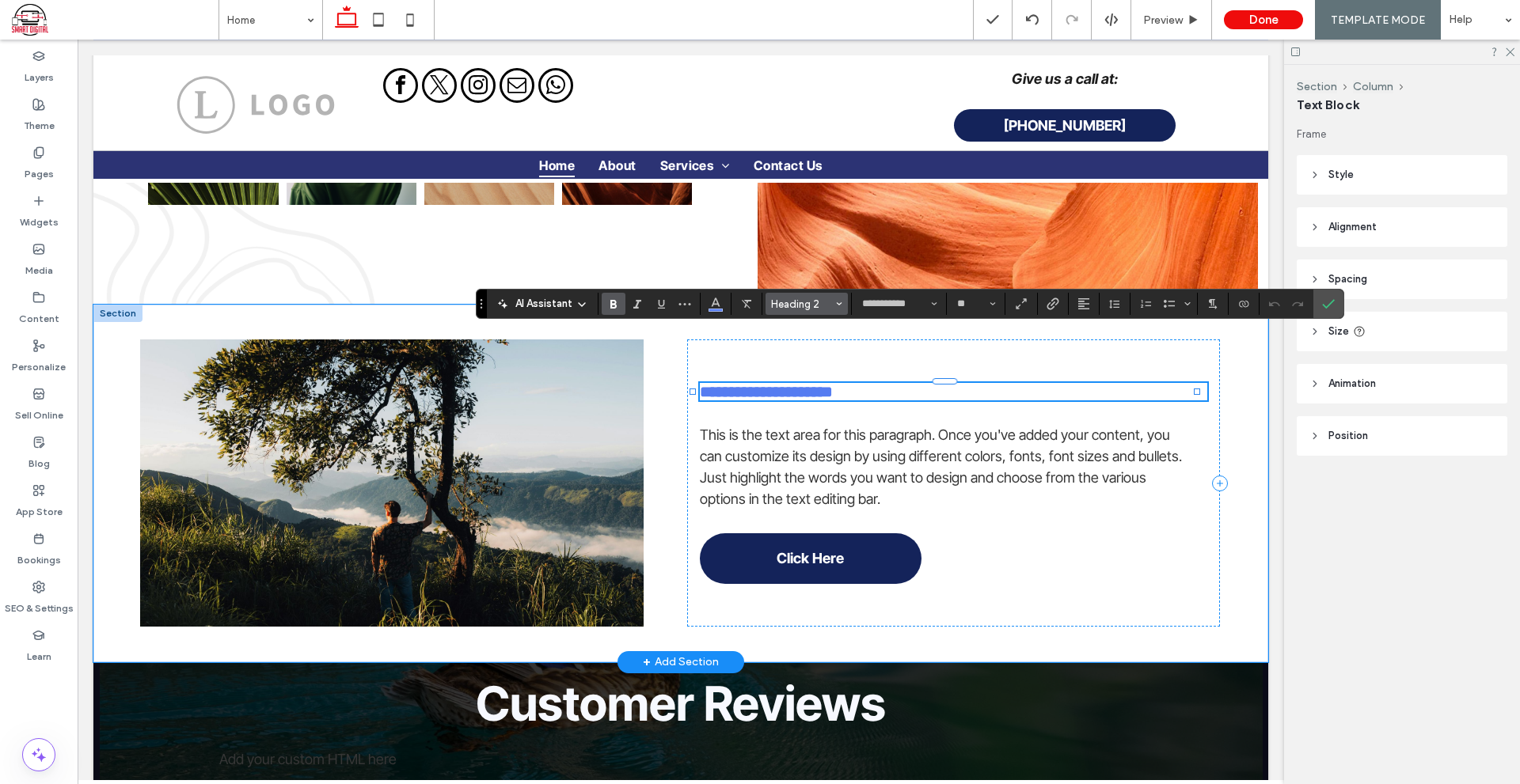
click at [814, 296] on button "Heading 2" at bounding box center [806, 303] width 83 height 22
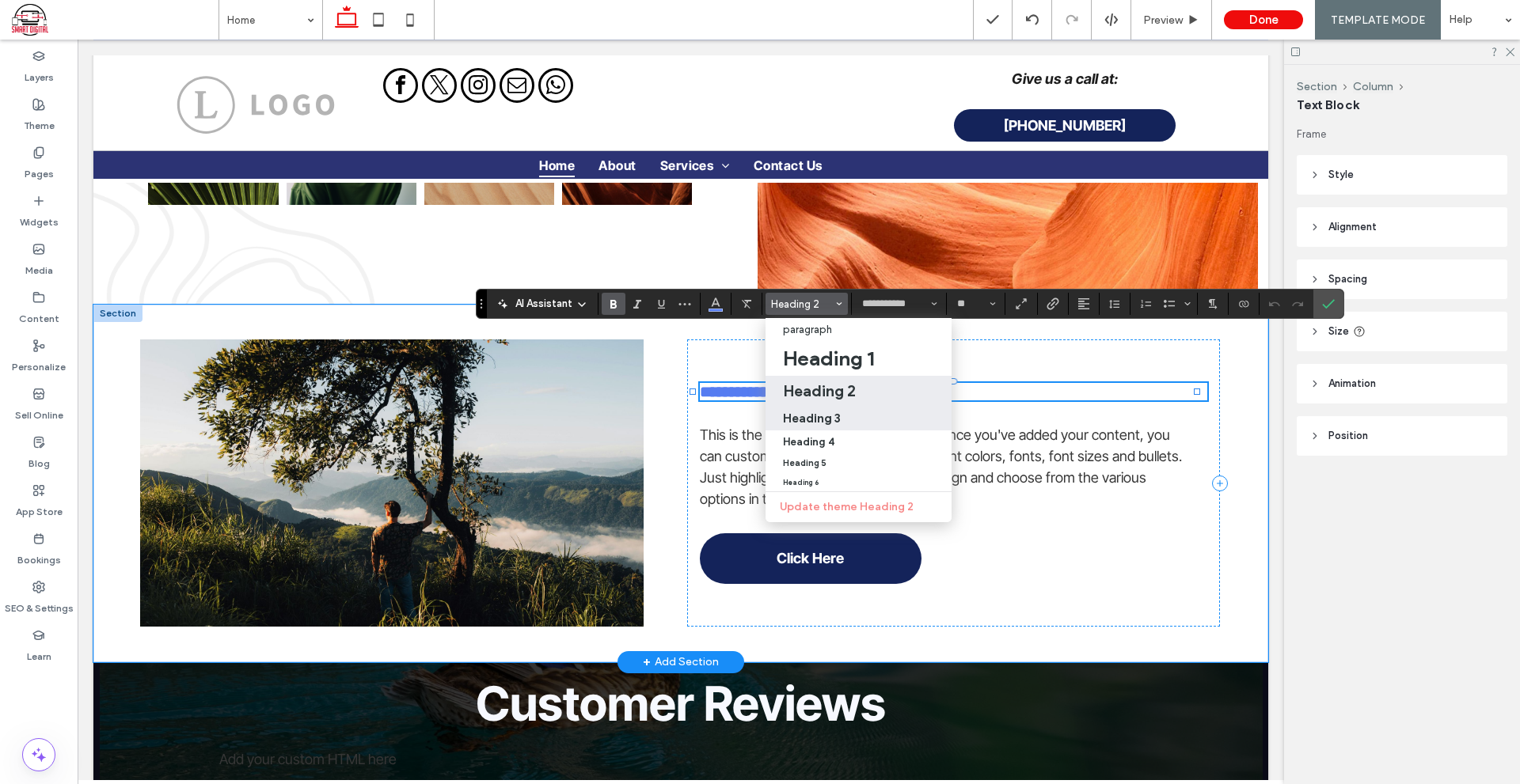
click at [821, 419] on h3 "Heading 3" at bounding box center [811, 418] width 57 height 15
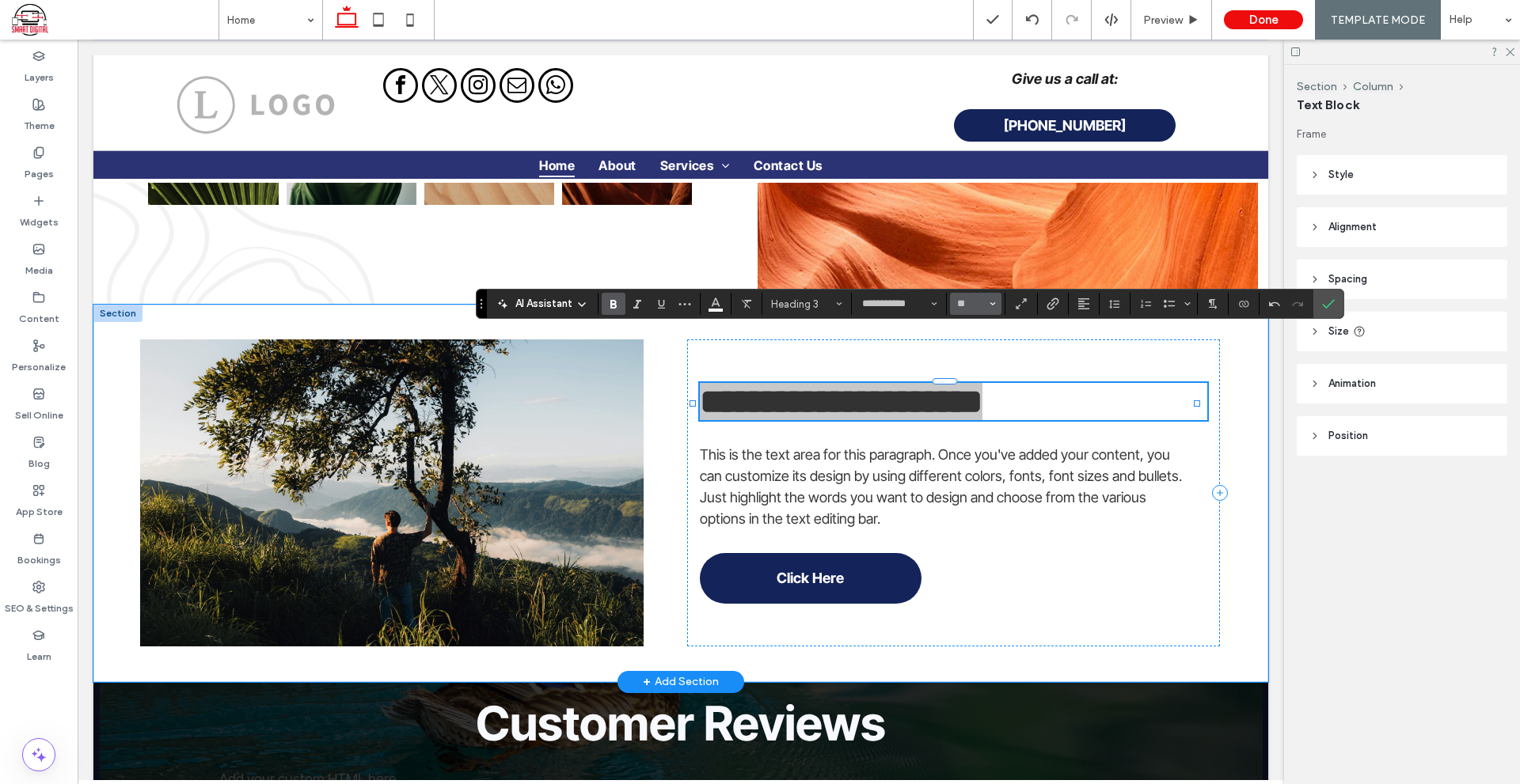
click at [986, 299] on button "**" at bounding box center [975, 303] width 51 height 22
click at [983, 446] on label "30" at bounding box center [975, 449] width 50 height 22
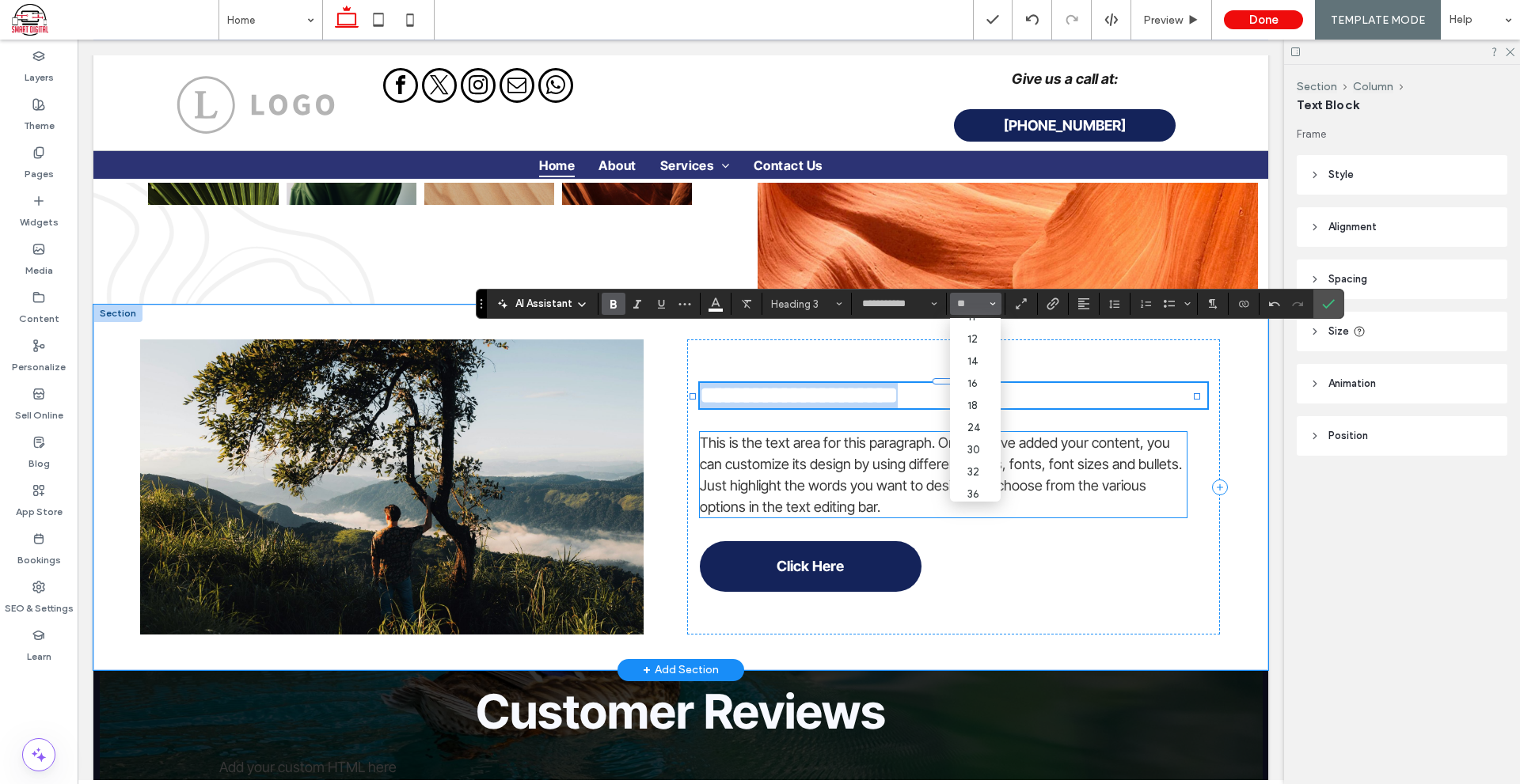
type input "**"
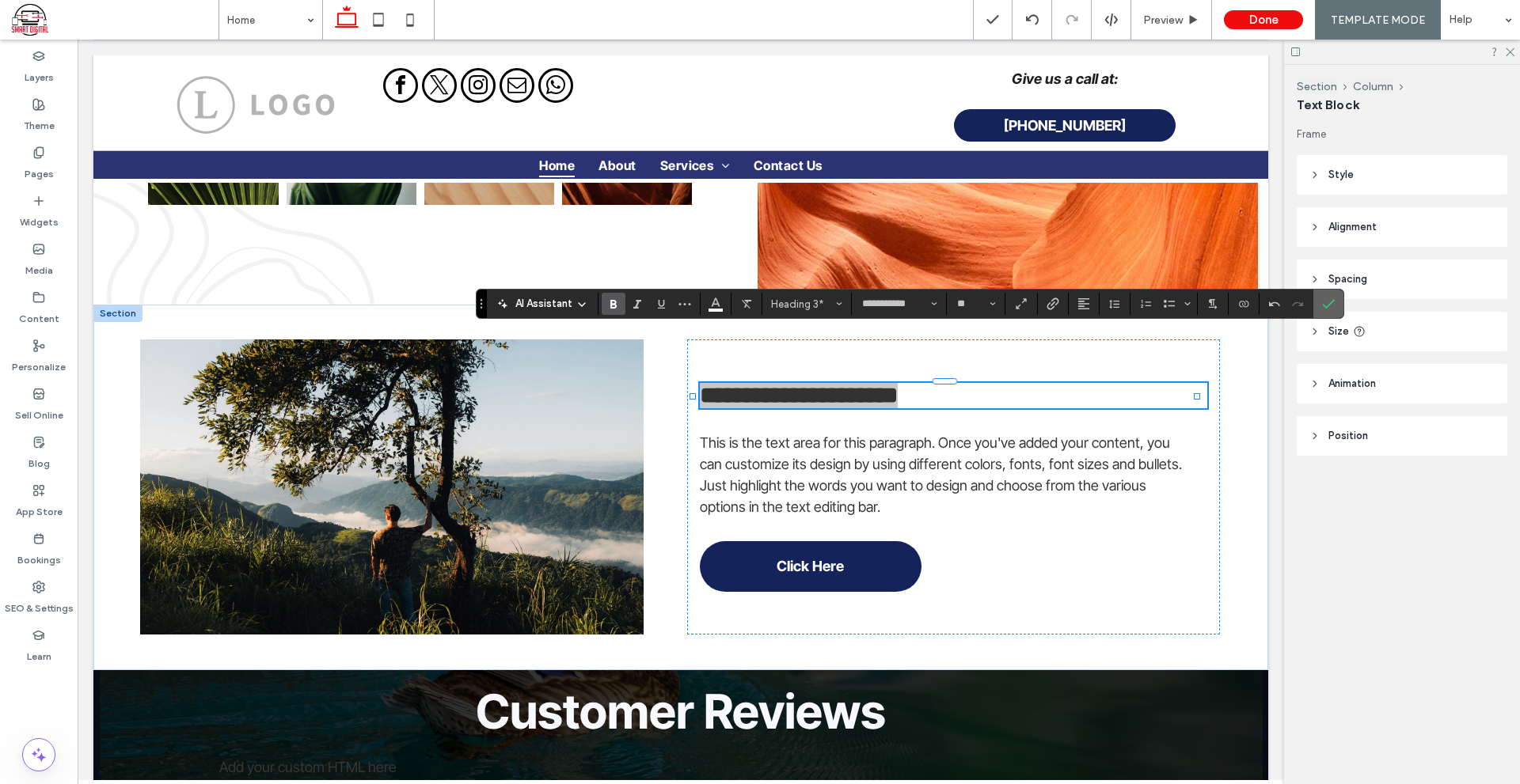
click at [1322, 302] on icon "Confirm" at bounding box center [1328, 304] width 13 height 13
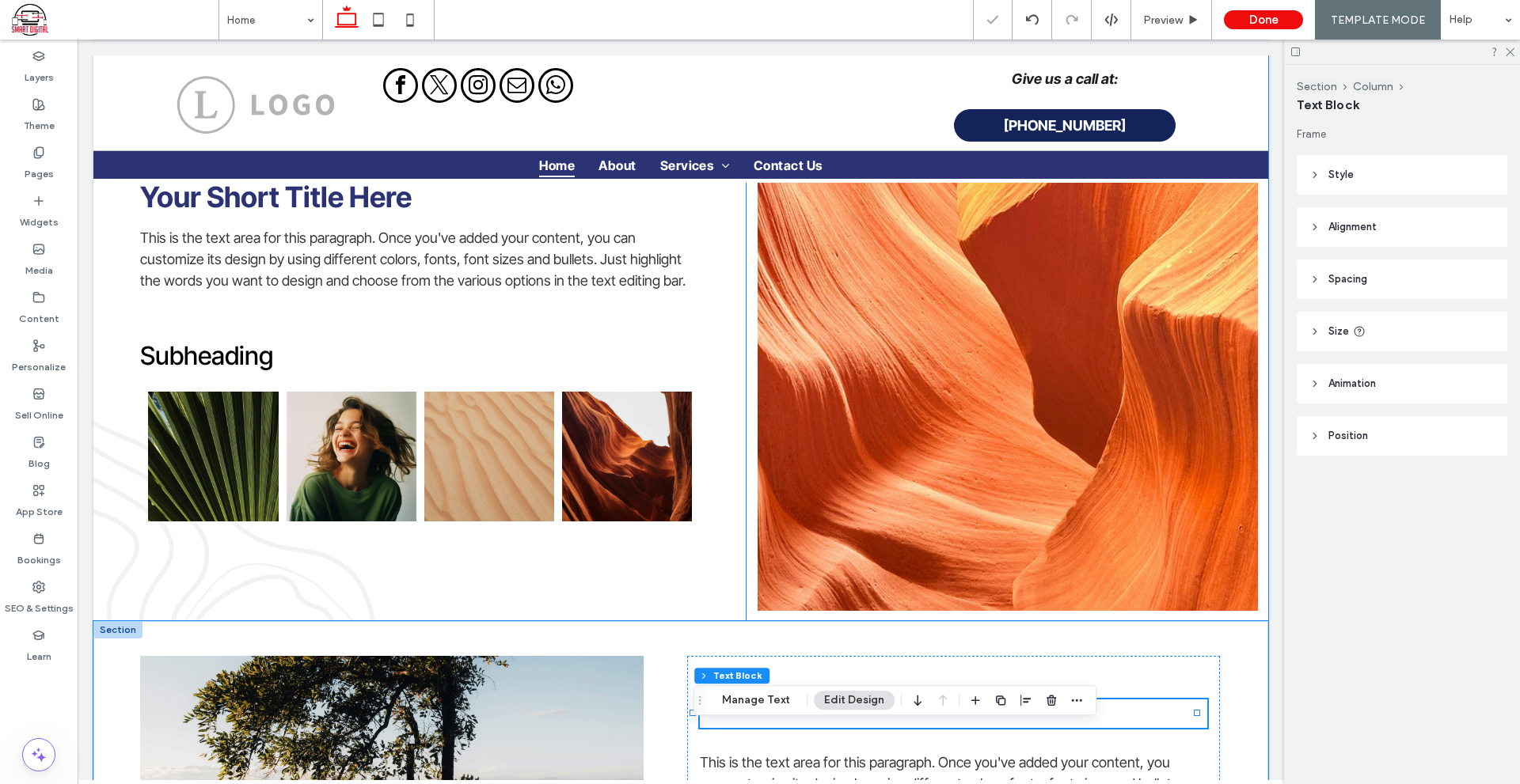
scroll to position [2281, 0]
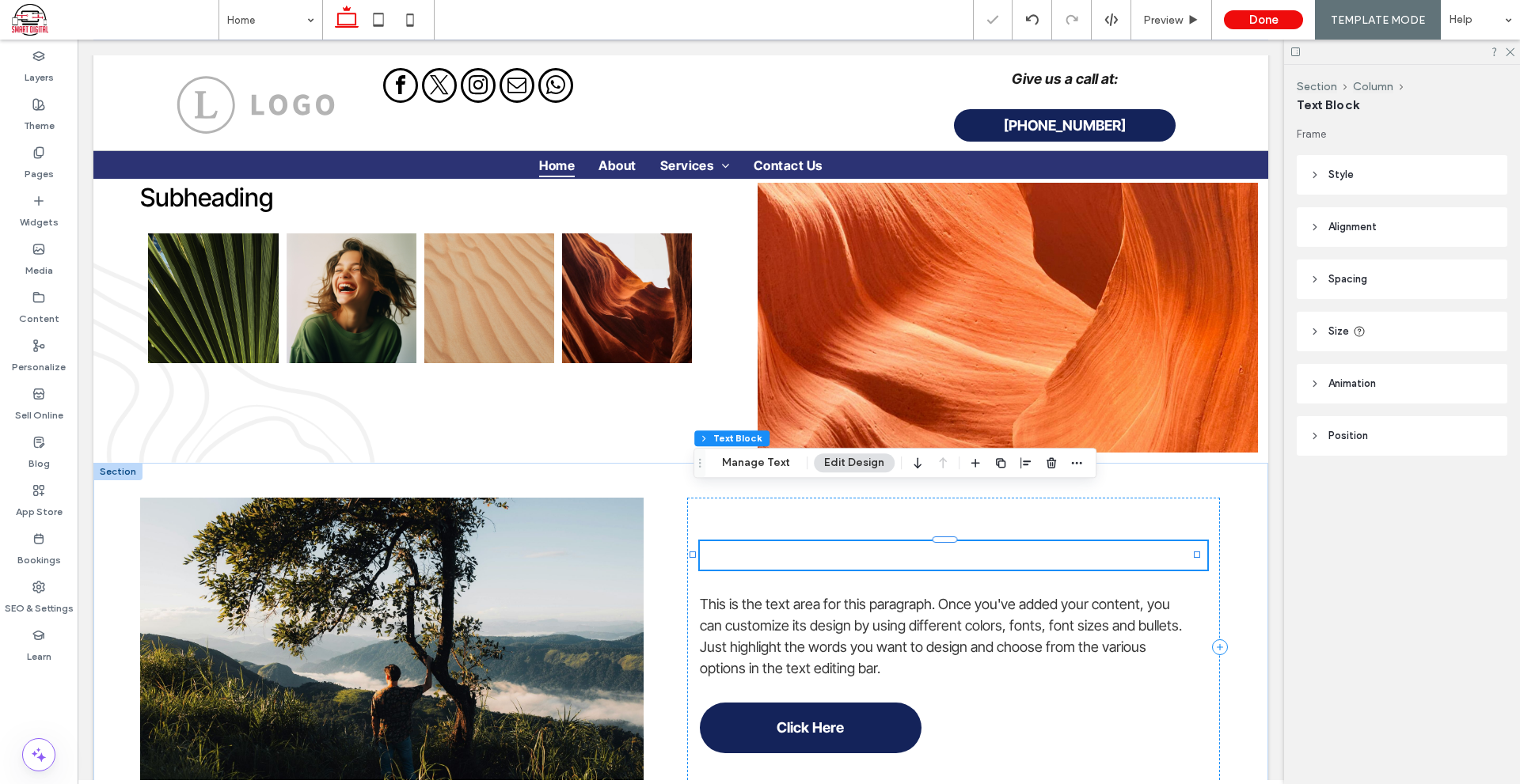
click at [772, 541] on span "This is a short title" at bounding box center [799, 555] width 198 height 29
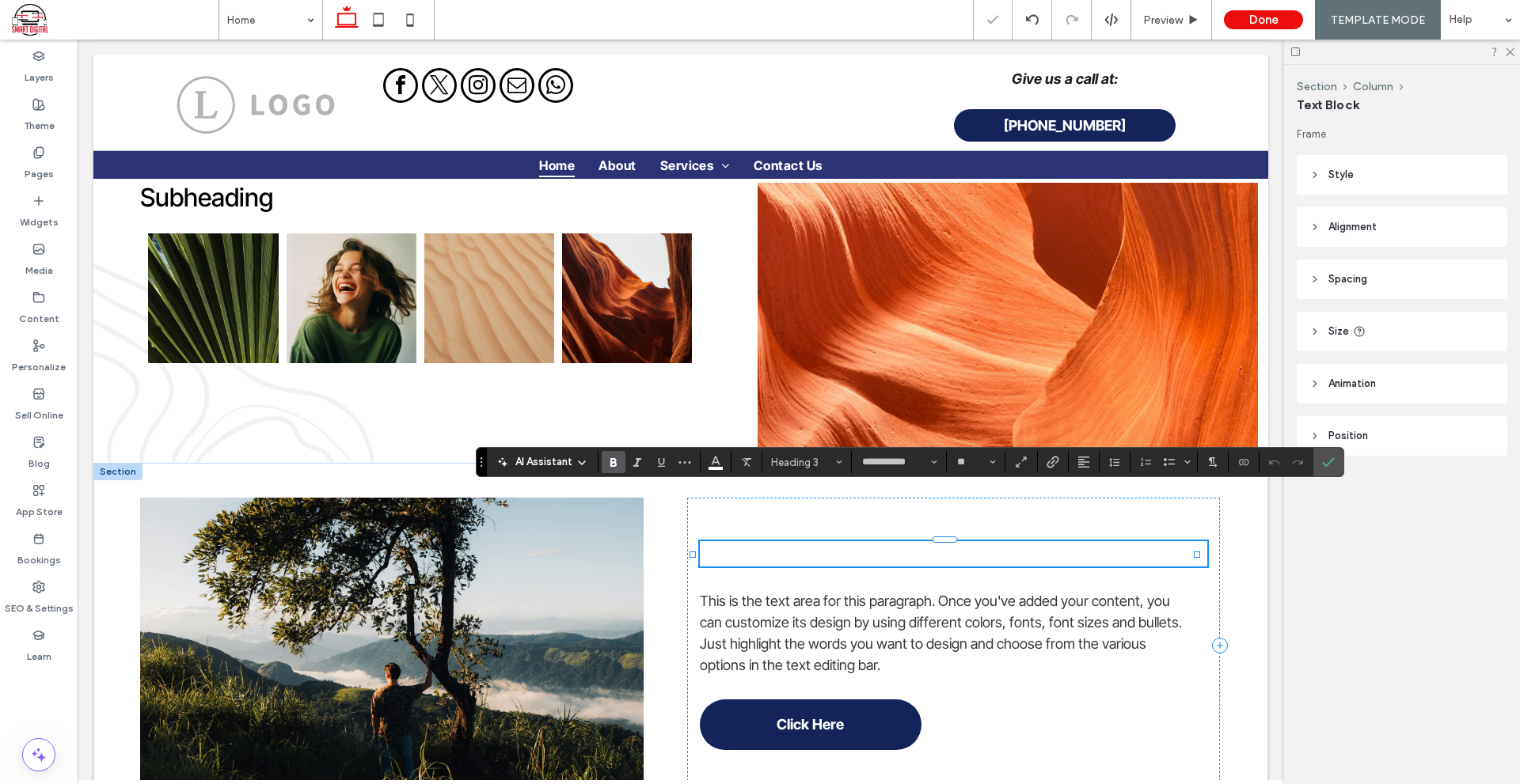
click at [772, 542] on span "**********" at bounding box center [798, 553] width 198 height 23
click at [713, 459] on icon "Color" at bounding box center [716, 460] width 13 height 13
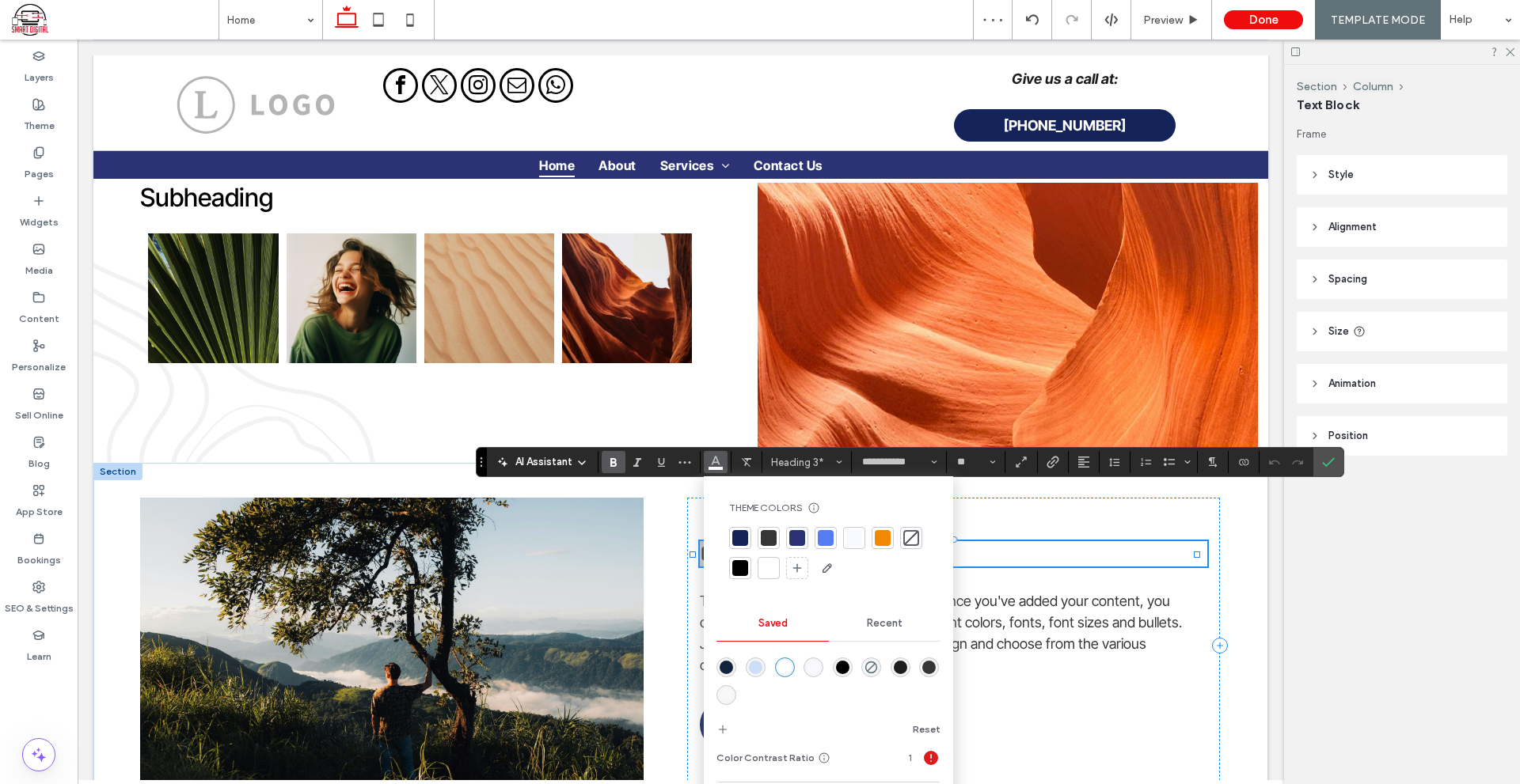
click at [770, 537] on div at bounding box center [769, 538] width 16 height 16
click at [1325, 466] on icon "Confirm" at bounding box center [1328, 462] width 13 height 13
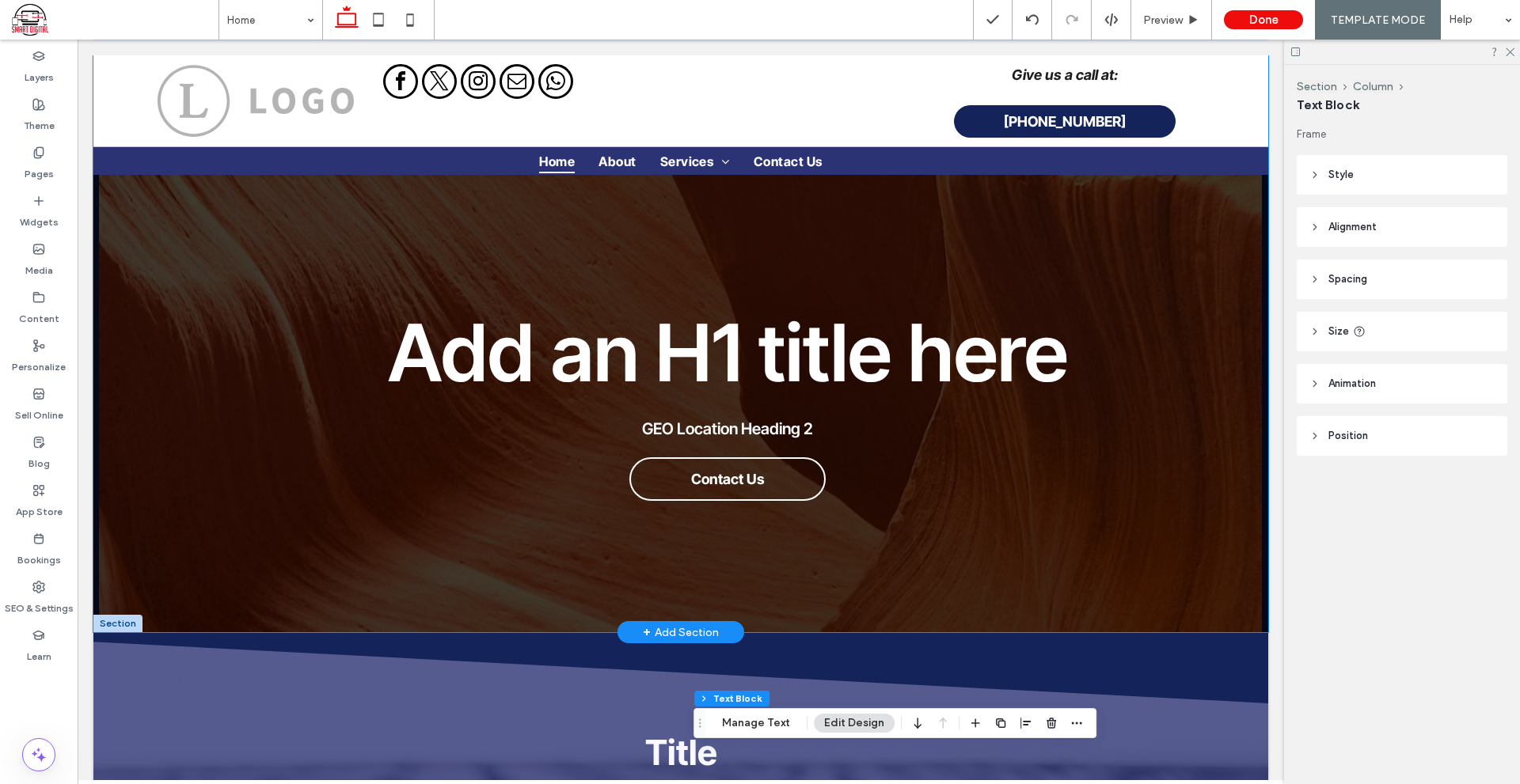
scroll to position [158, 0]
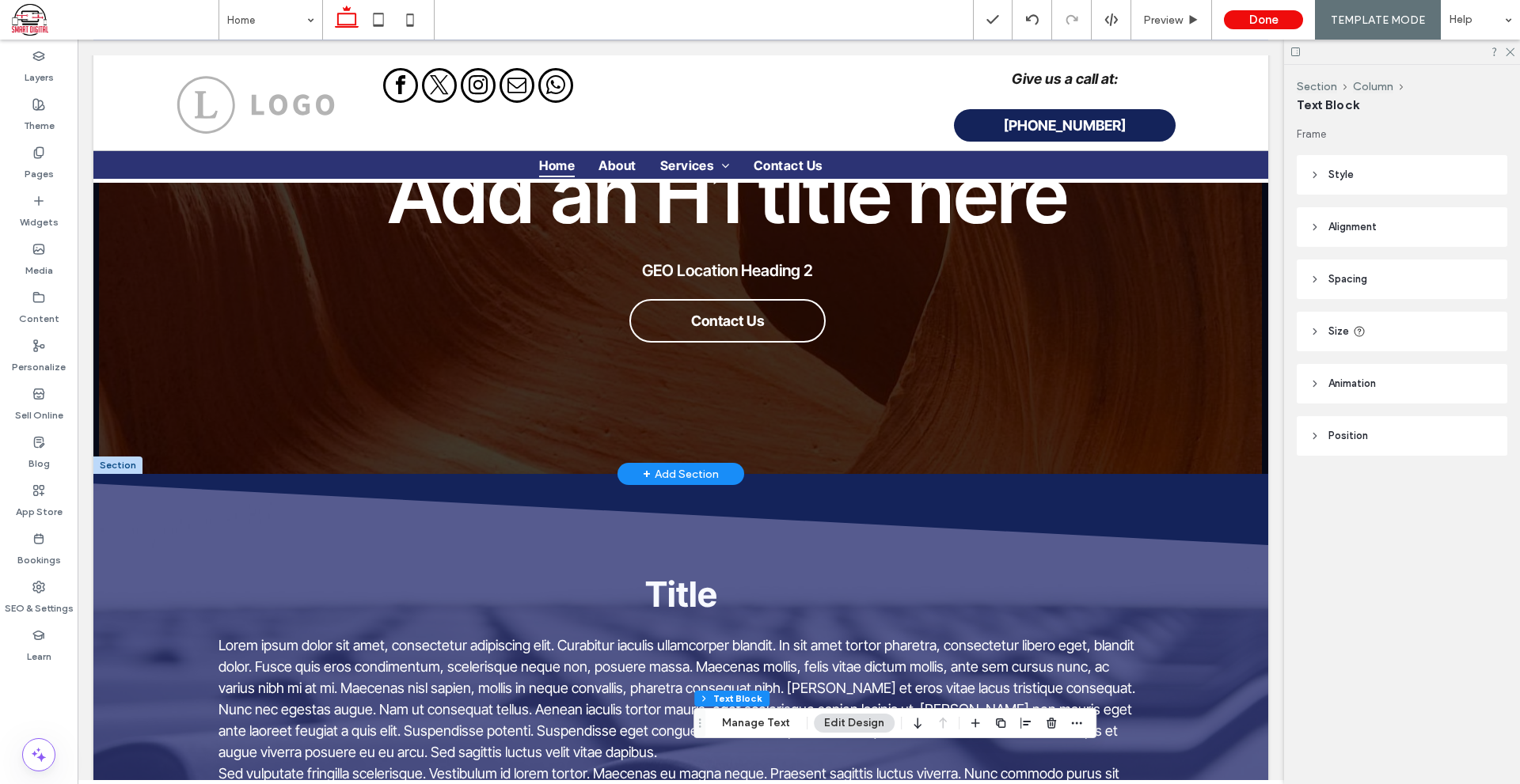
click at [1289, 53] on icon at bounding box center [1295, 52] width 12 height 12
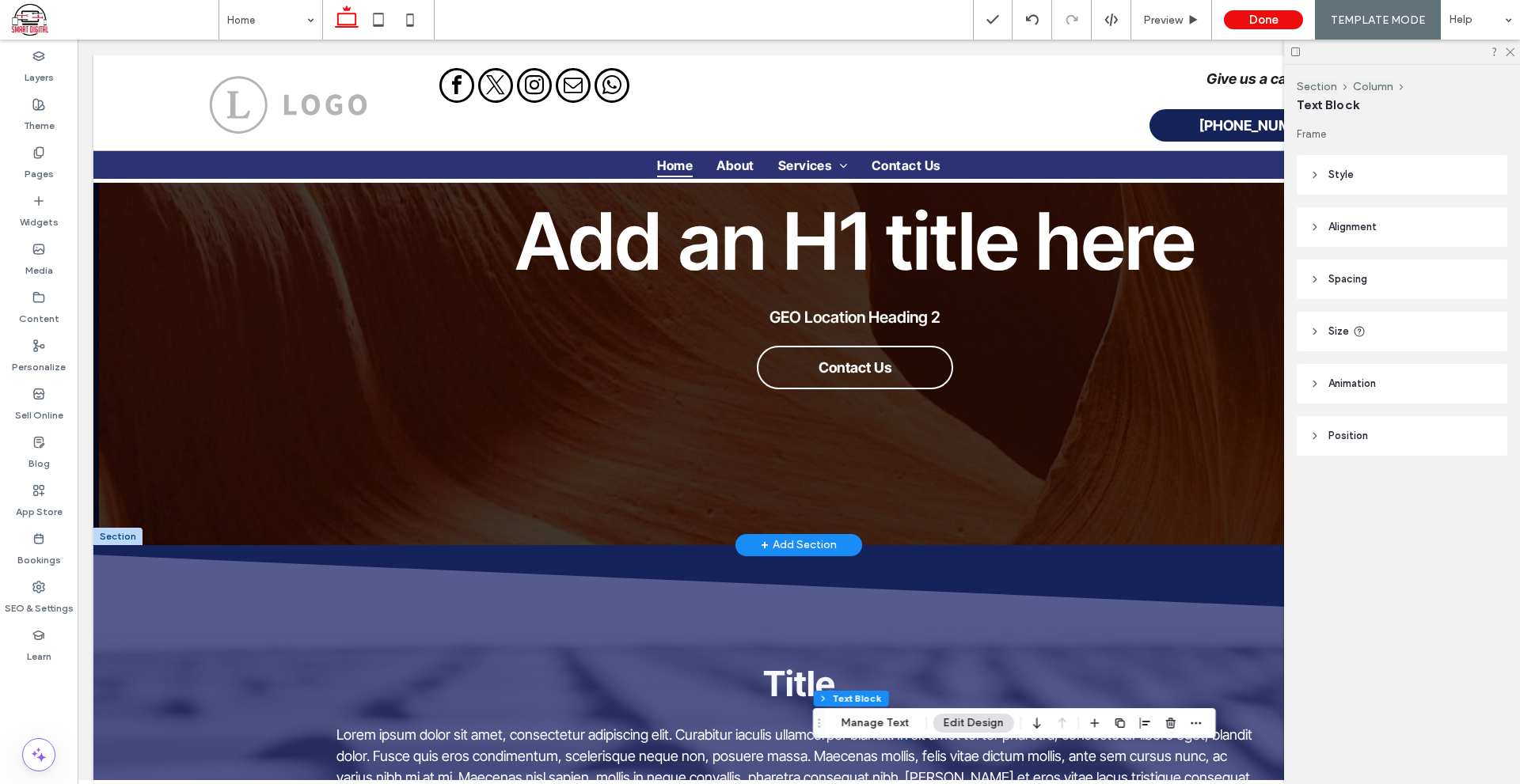
click at [1298, 55] on icon at bounding box center [1295, 52] width 12 height 12
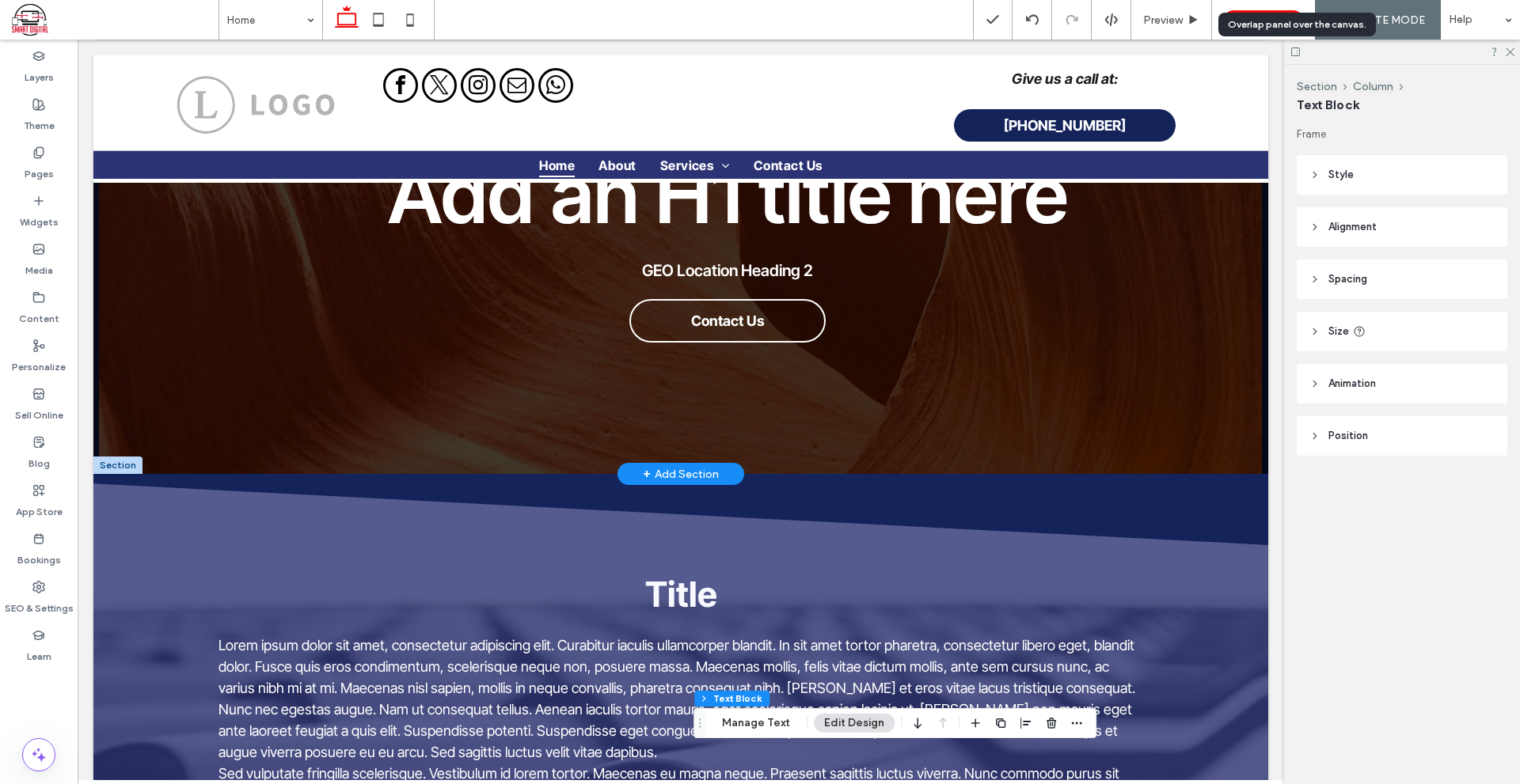
click at [1298, 57] on icon at bounding box center [1295, 52] width 12 height 12
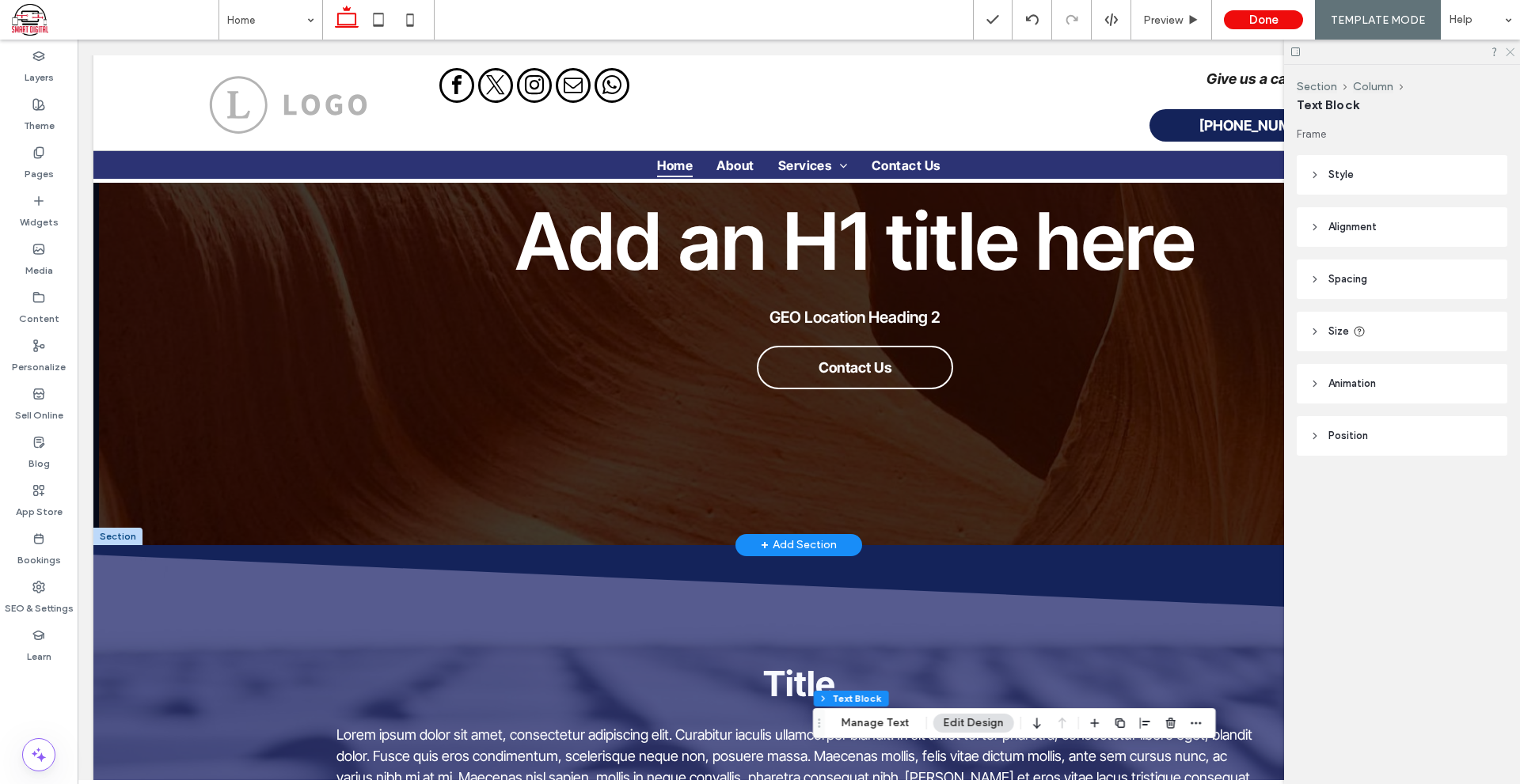
click at [1512, 56] on icon at bounding box center [1509, 51] width 10 height 10
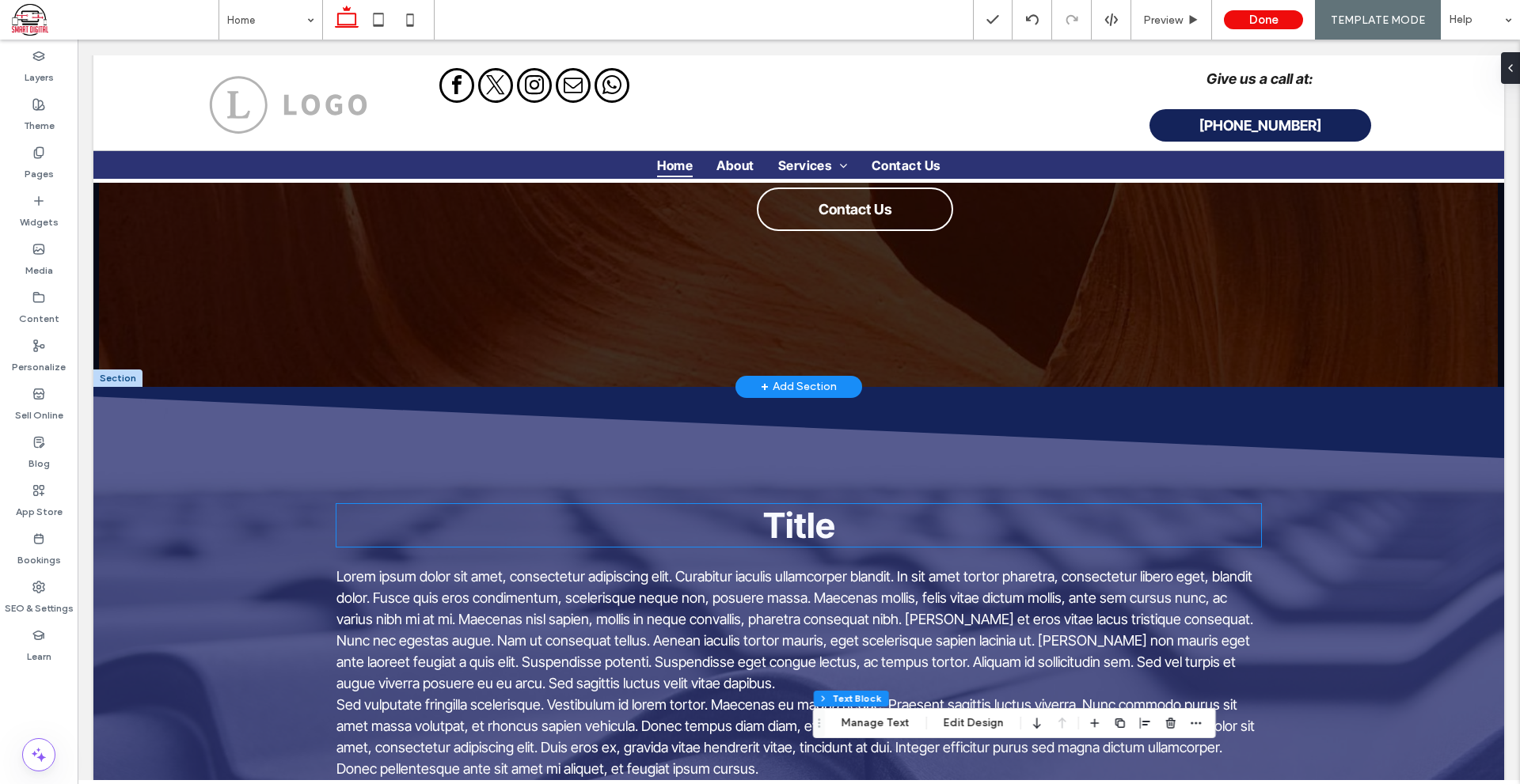
scroll to position [0, 0]
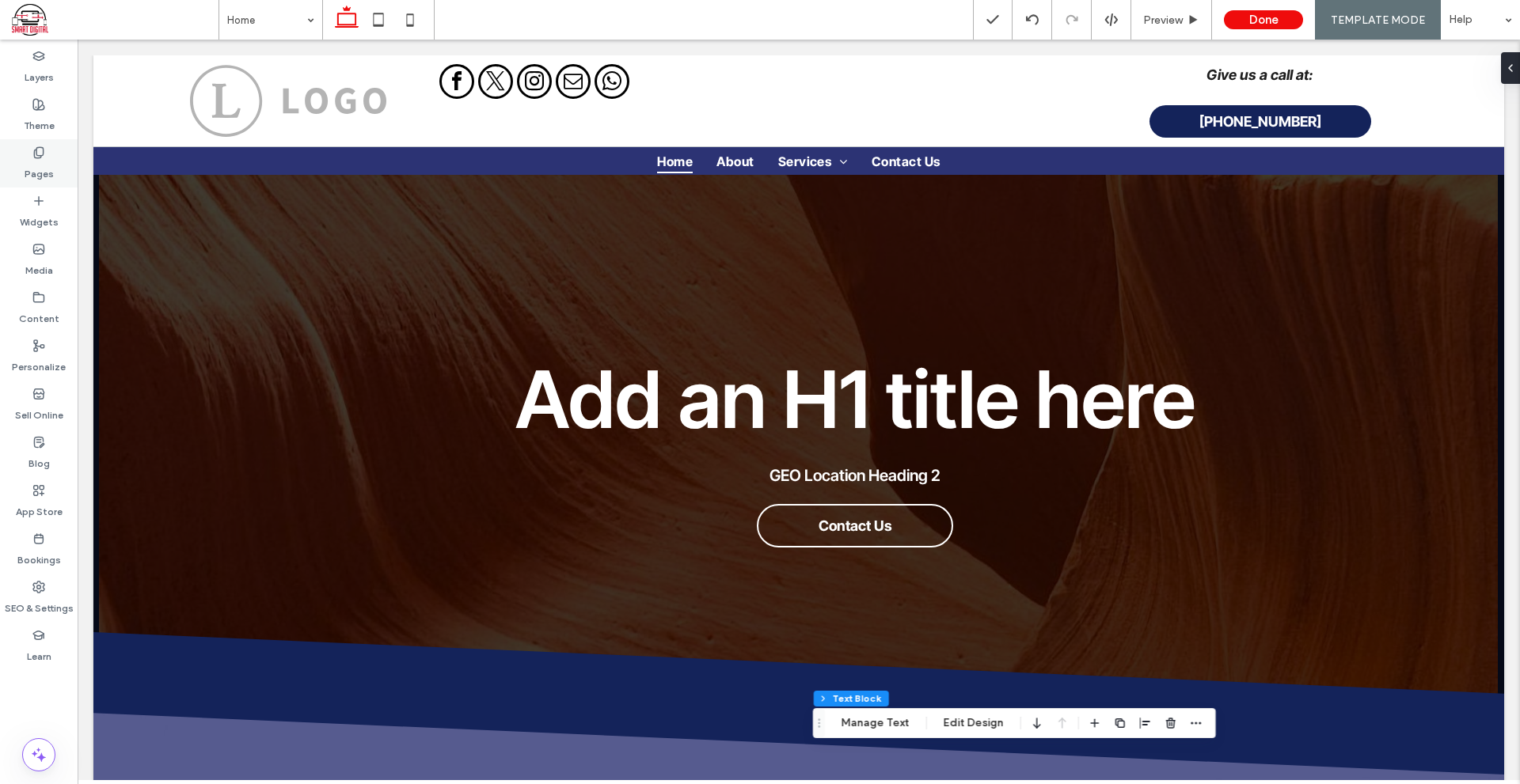
click at [31, 152] on div "Pages" at bounding box center [38, 163] width 77 height 48
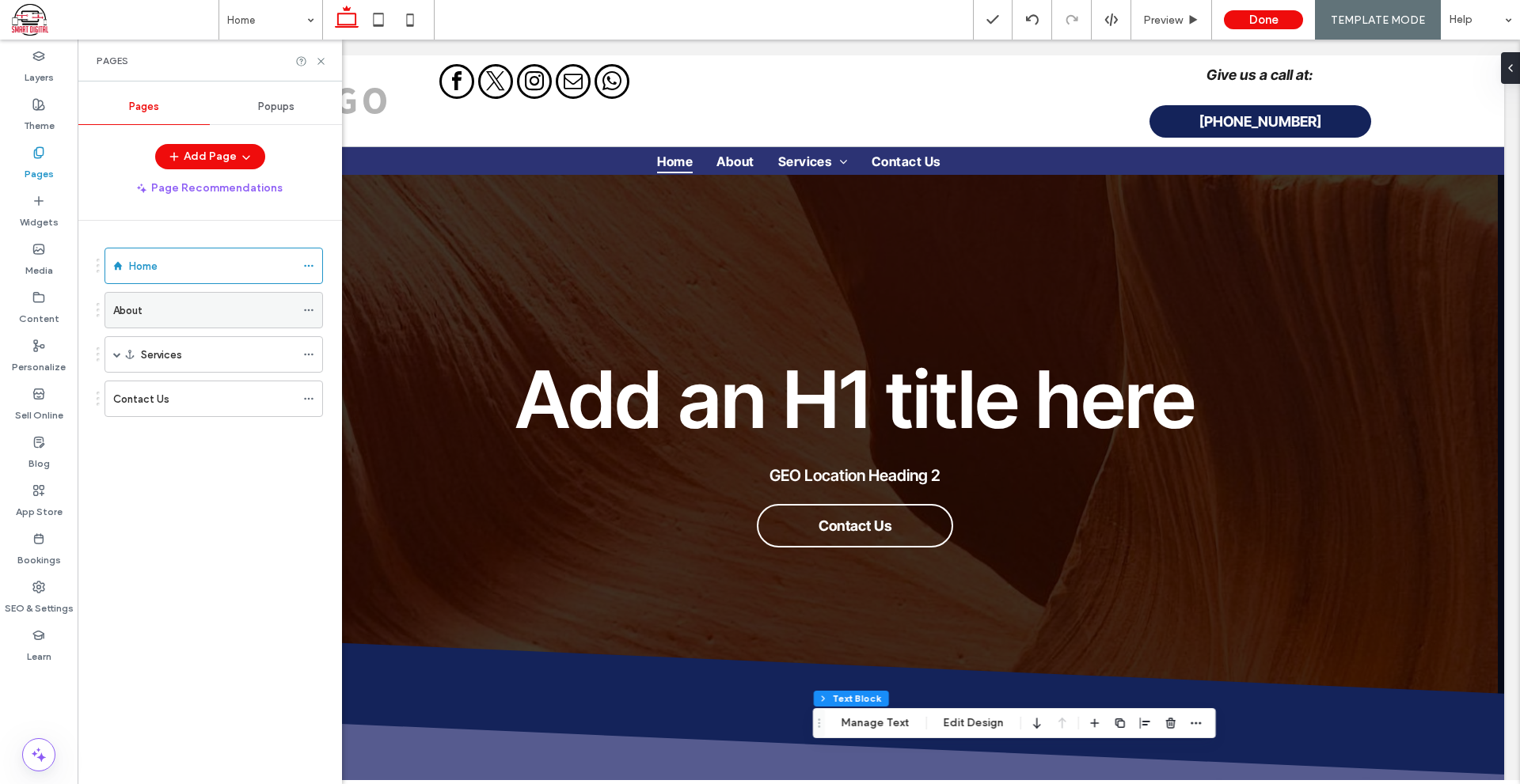
click at [177, 318] on div "About" at bounding box center [204, 310] width 182 height 17
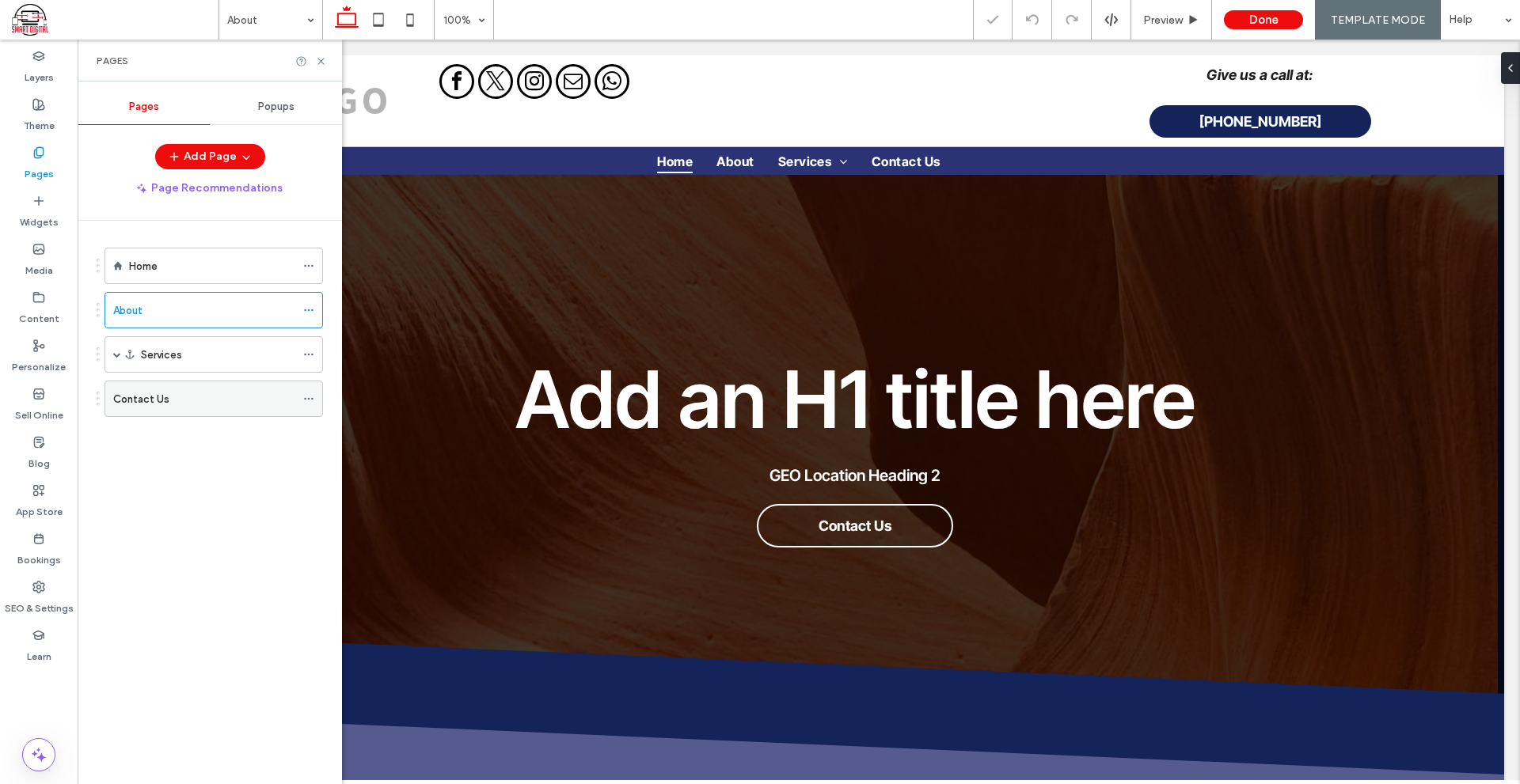
click at [201, 412] on div "Contact Us" at bounding box center [204, 399] width 182 height 35
click at [320, 58] on icon at bounding box center [321, 62] width 12 height 12
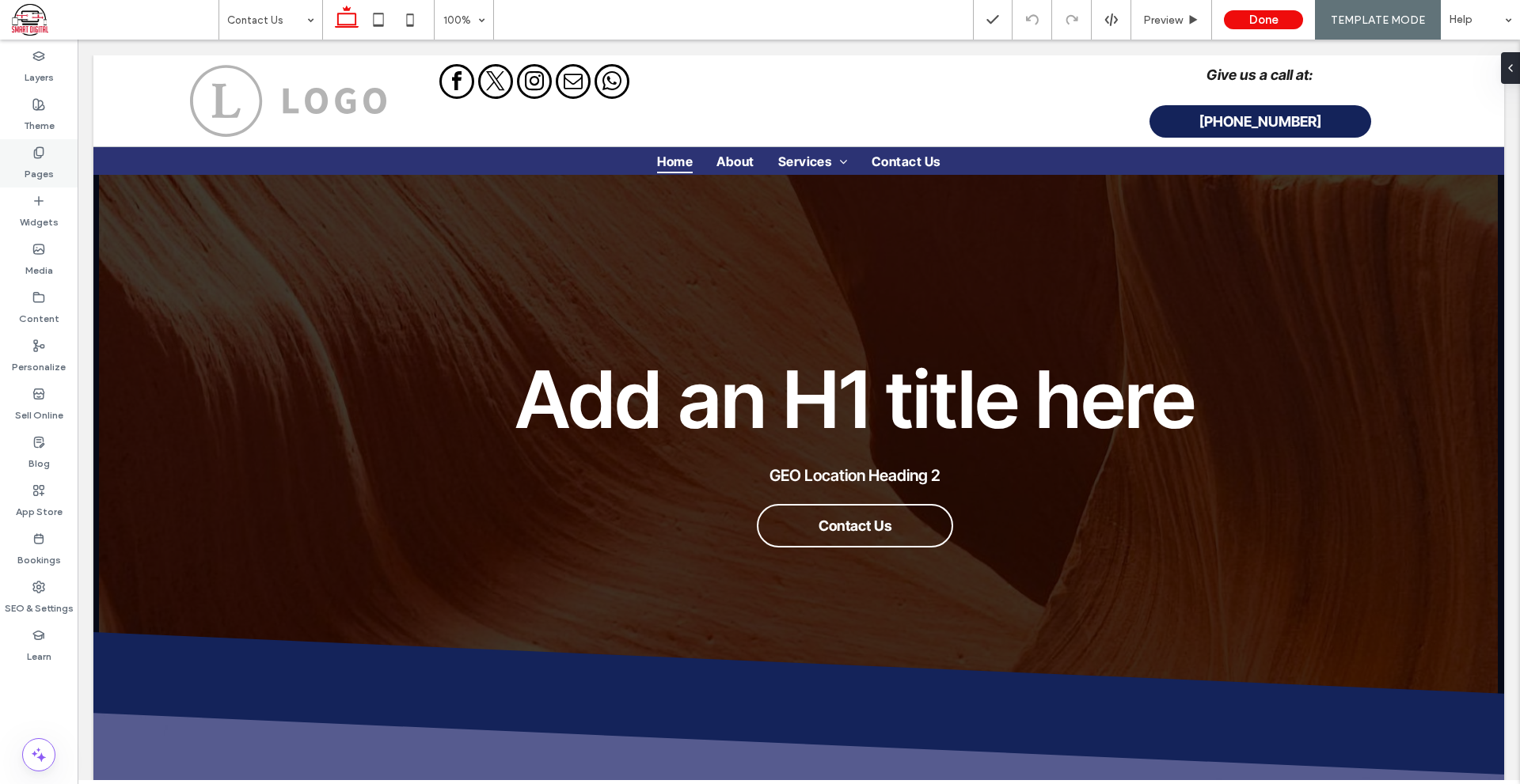
click at [49, 175] on label "Pages" at bounding box center [39, 170] width 30 height 22
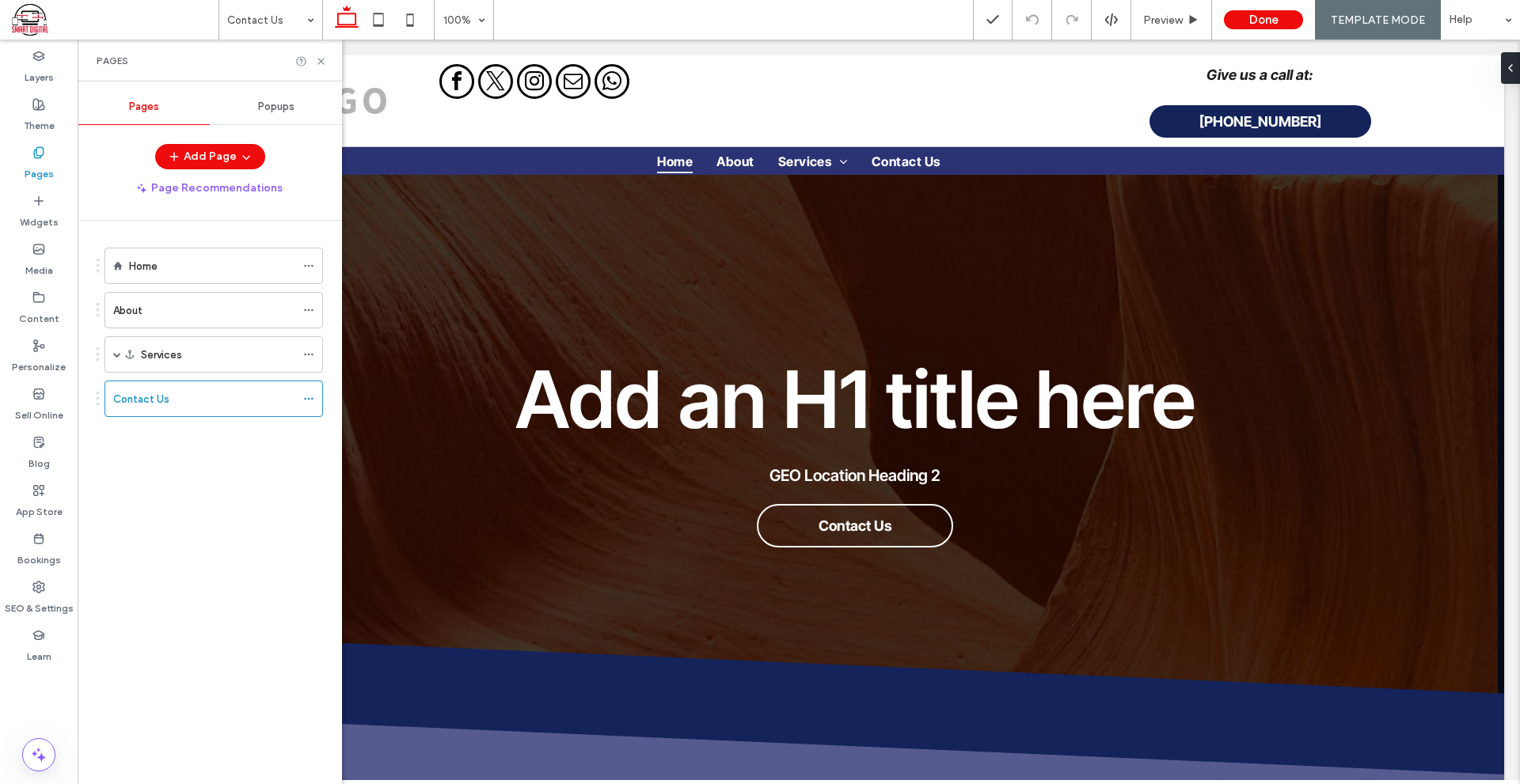
click at [158, 315] on div "About" at bounding box center [204, 310] width 182 height 17
click at [314, 57] on div at bounding box center [311, 62] width 31 height 12
click at [323, 61] on icon at bounding box center [321, 62] width 12 height 12
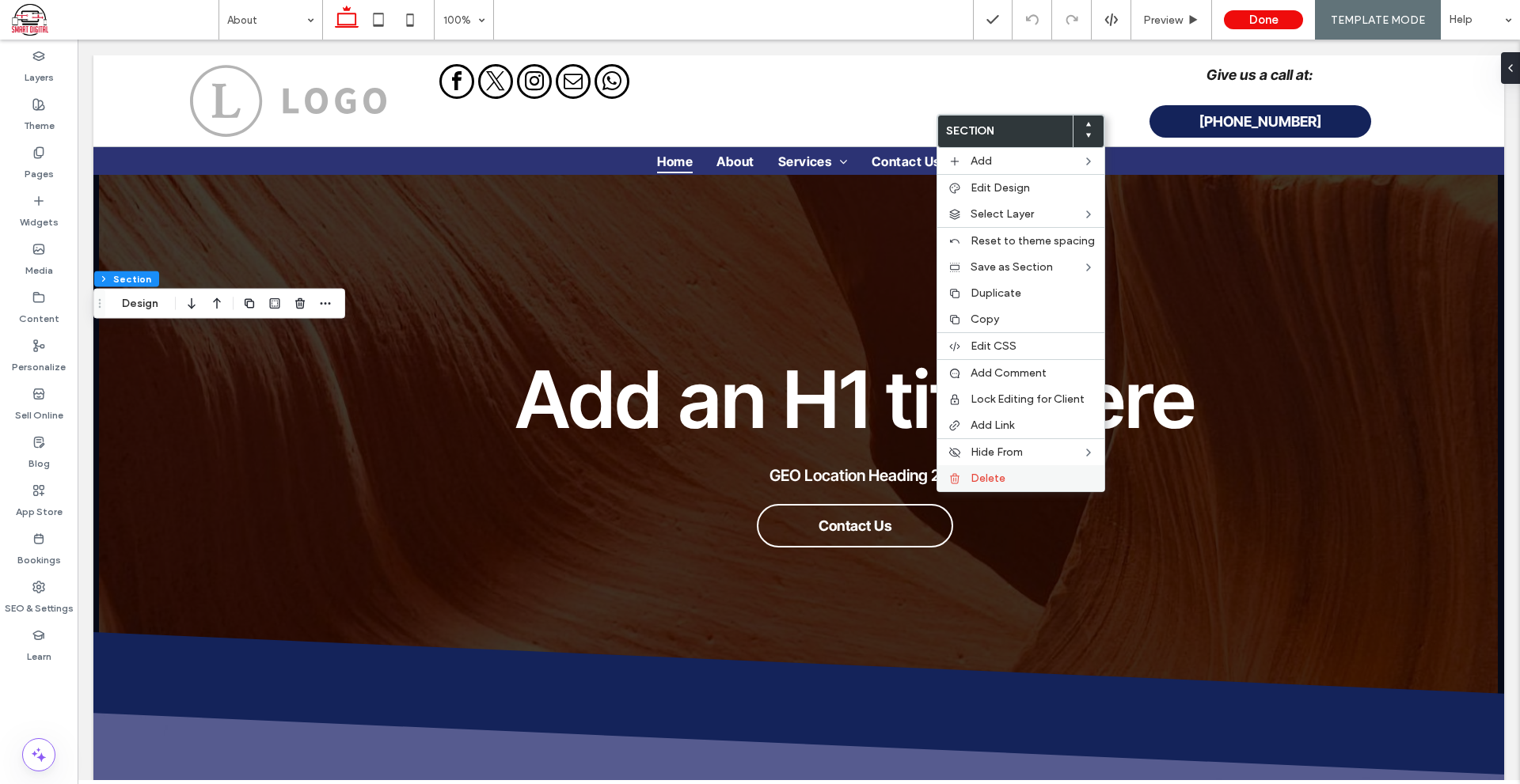
click at [1014, 469] on div "Delete" at bounding box center [1020, 479] width 167 height 26
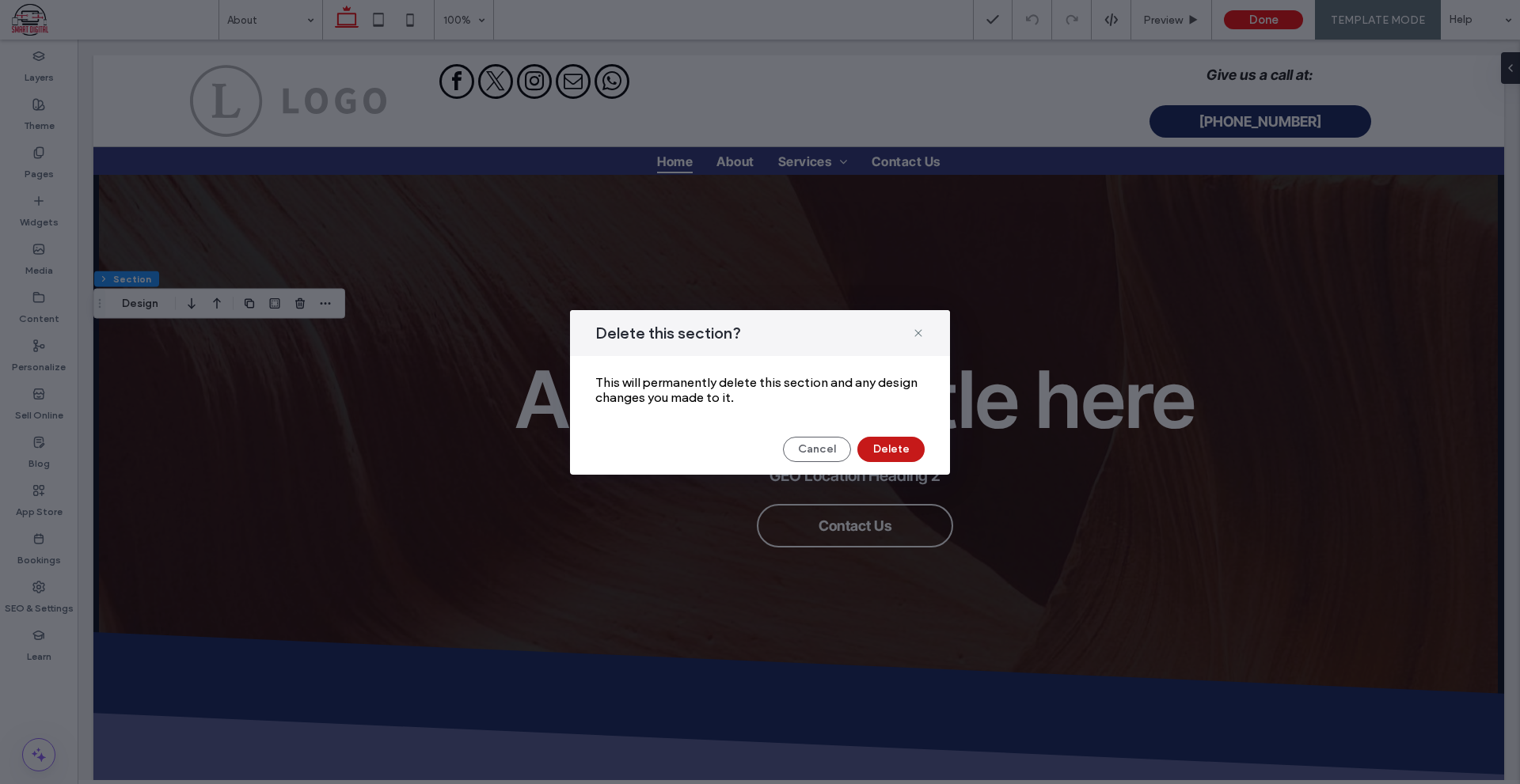
click at [878, 446] on button "Delete" at bounding box center [891, 449] width 67 height 25
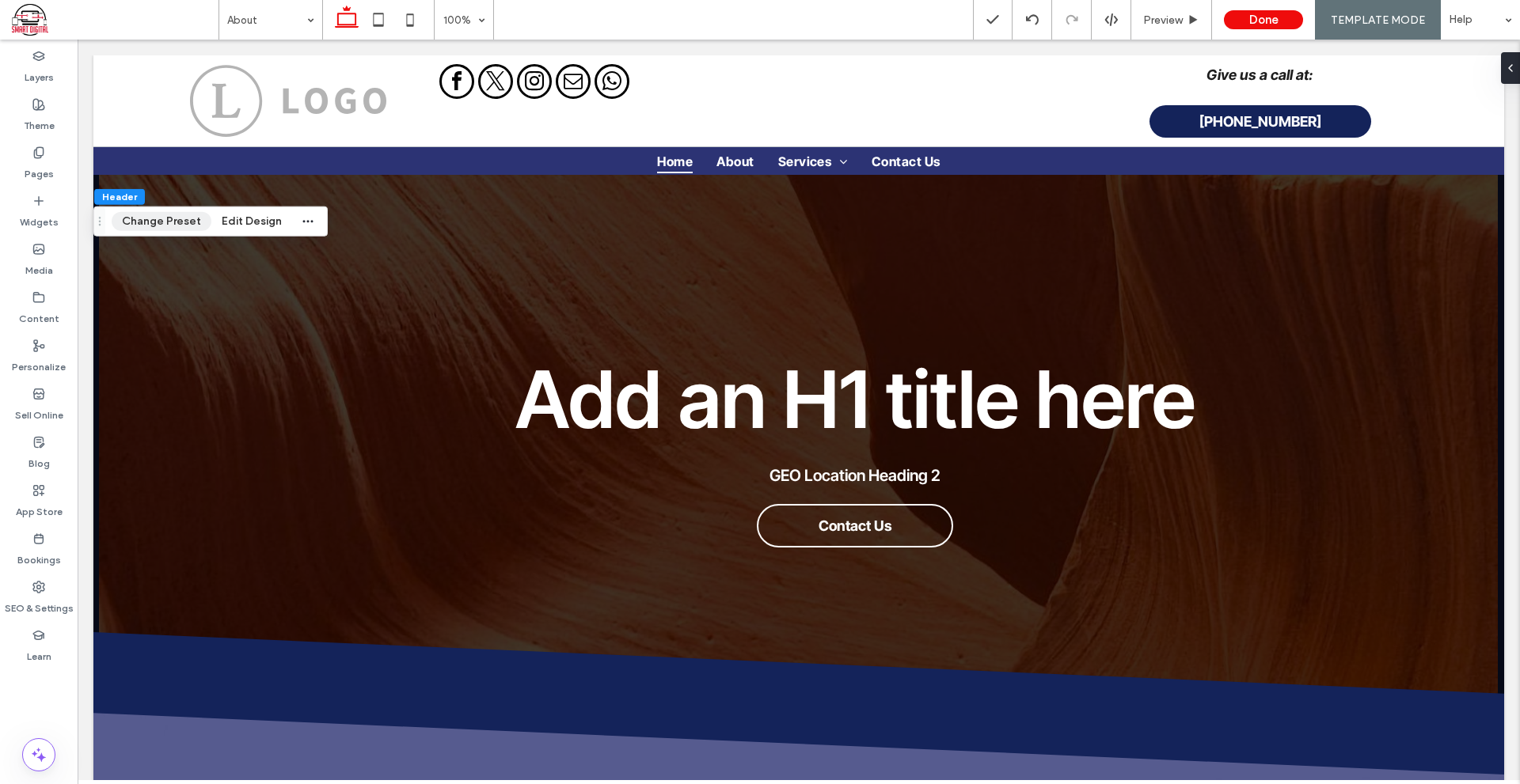
click at [182, 215] on button "Change Preset" at bounding box center [161, 222] width 100 height 19
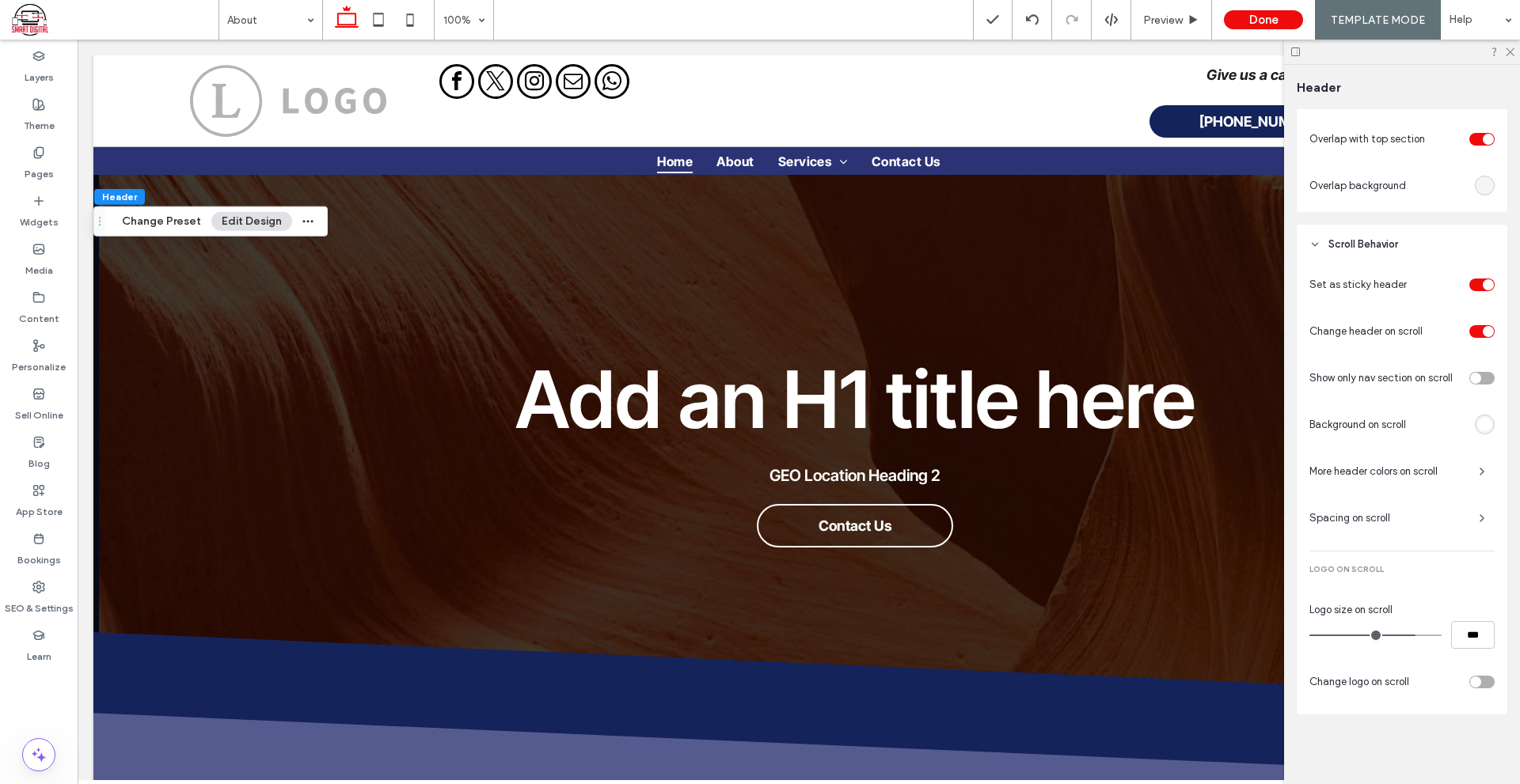
scroll to position [361, 0]
click at [1481, 376] on div "toggle" at bounding box center [1481, 378] width 25 height 13
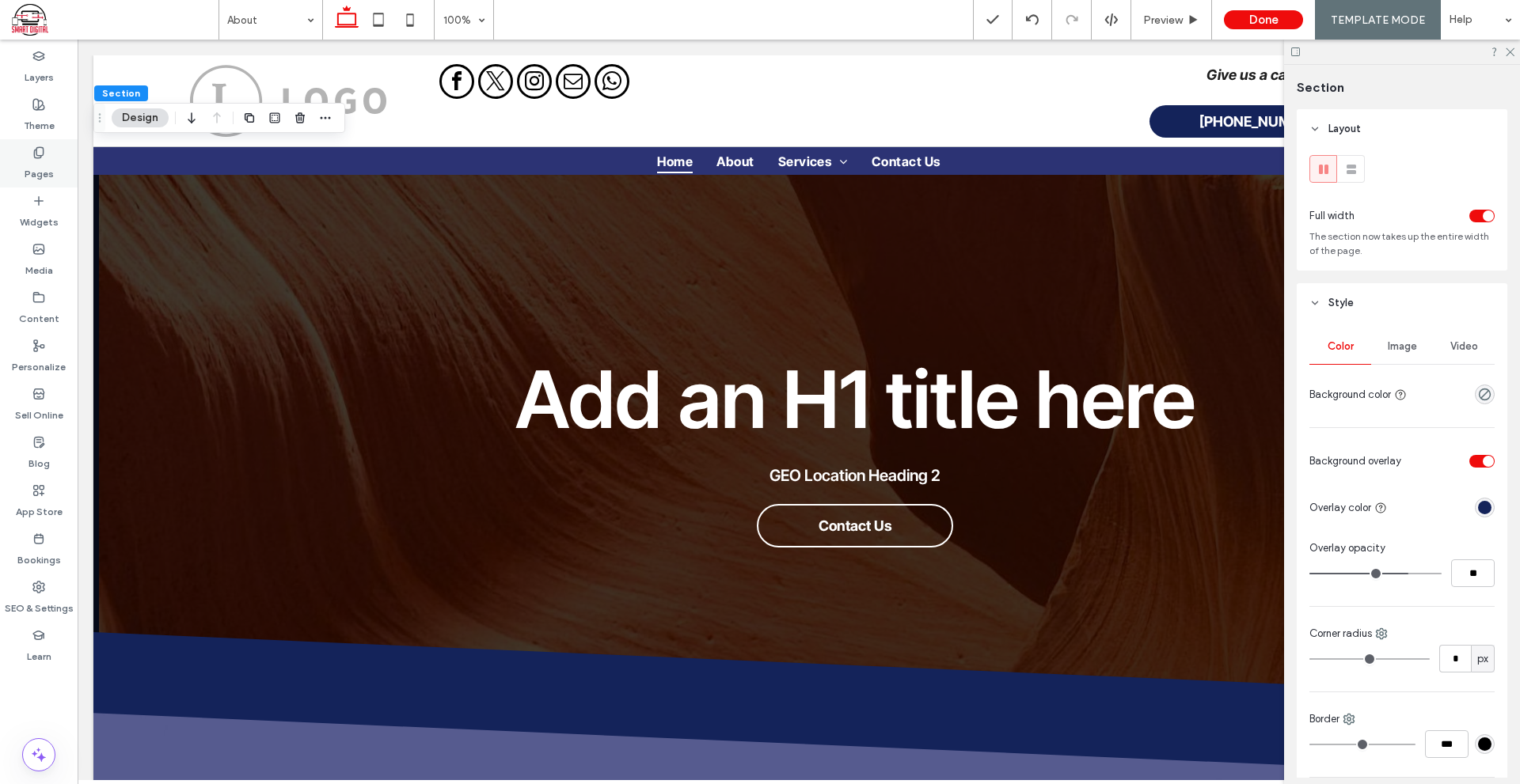
click at [43, 157] on icon at bounding box center [38, 152] width 13 height 13
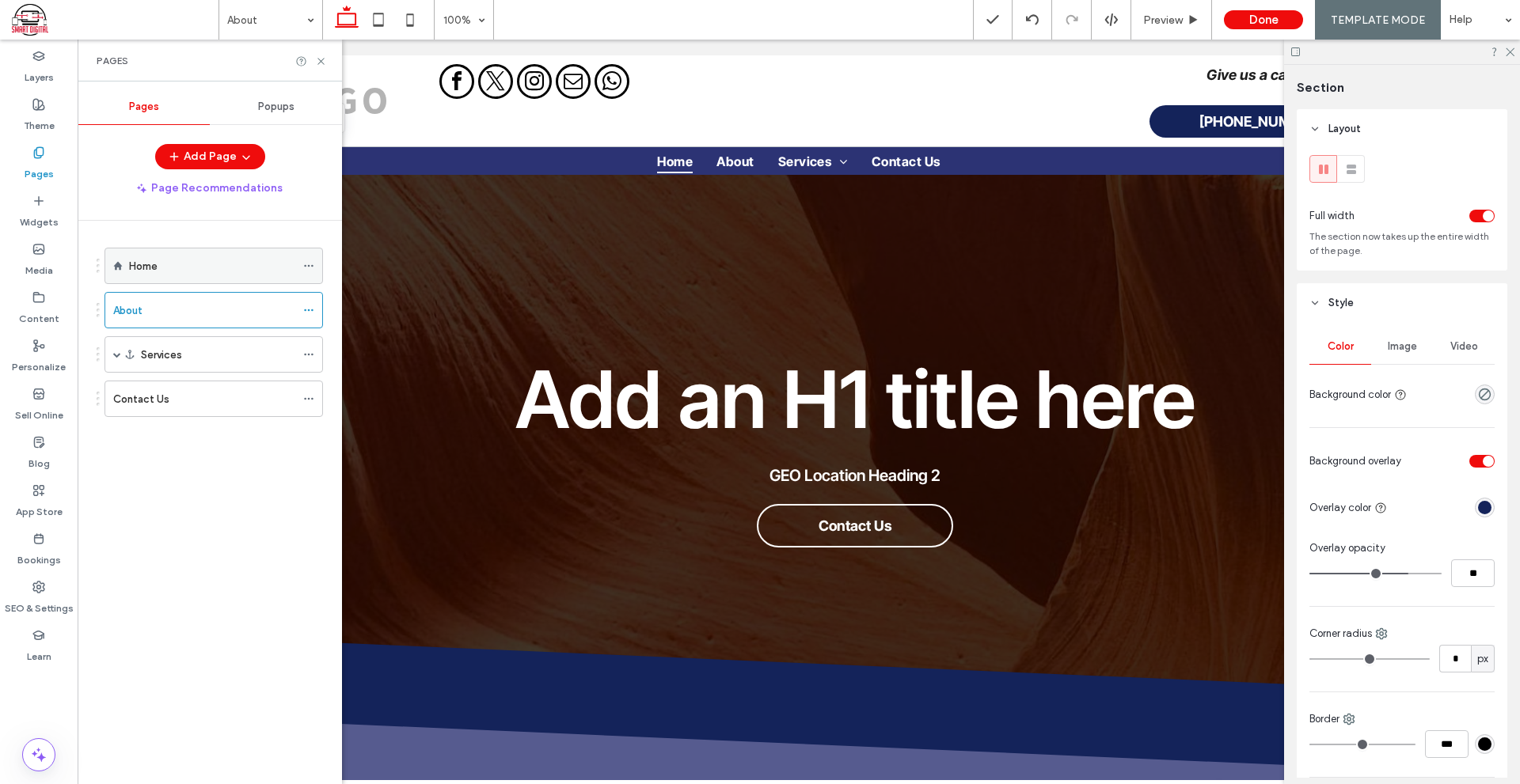
click at [185, 266] on div "Home" at bounding box center [212, 265] width 166 height 17
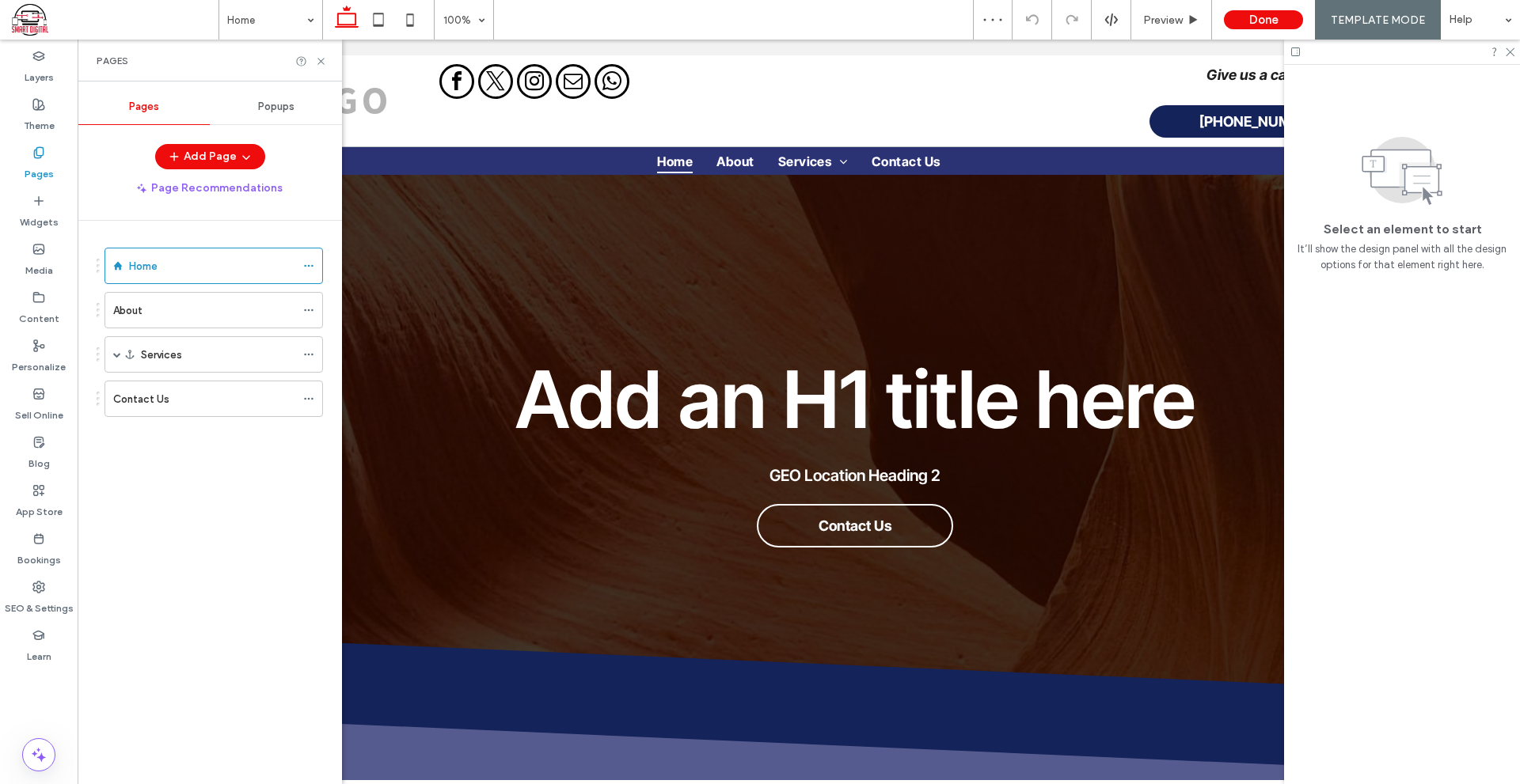
click at [213, 329] on ol "Home About Services Service 1 Contact Us" at bounding box center [204, 332] width 239 height 170
click at [221, 307] on div "About" at bounding box center [204, 310] width 182 height 17
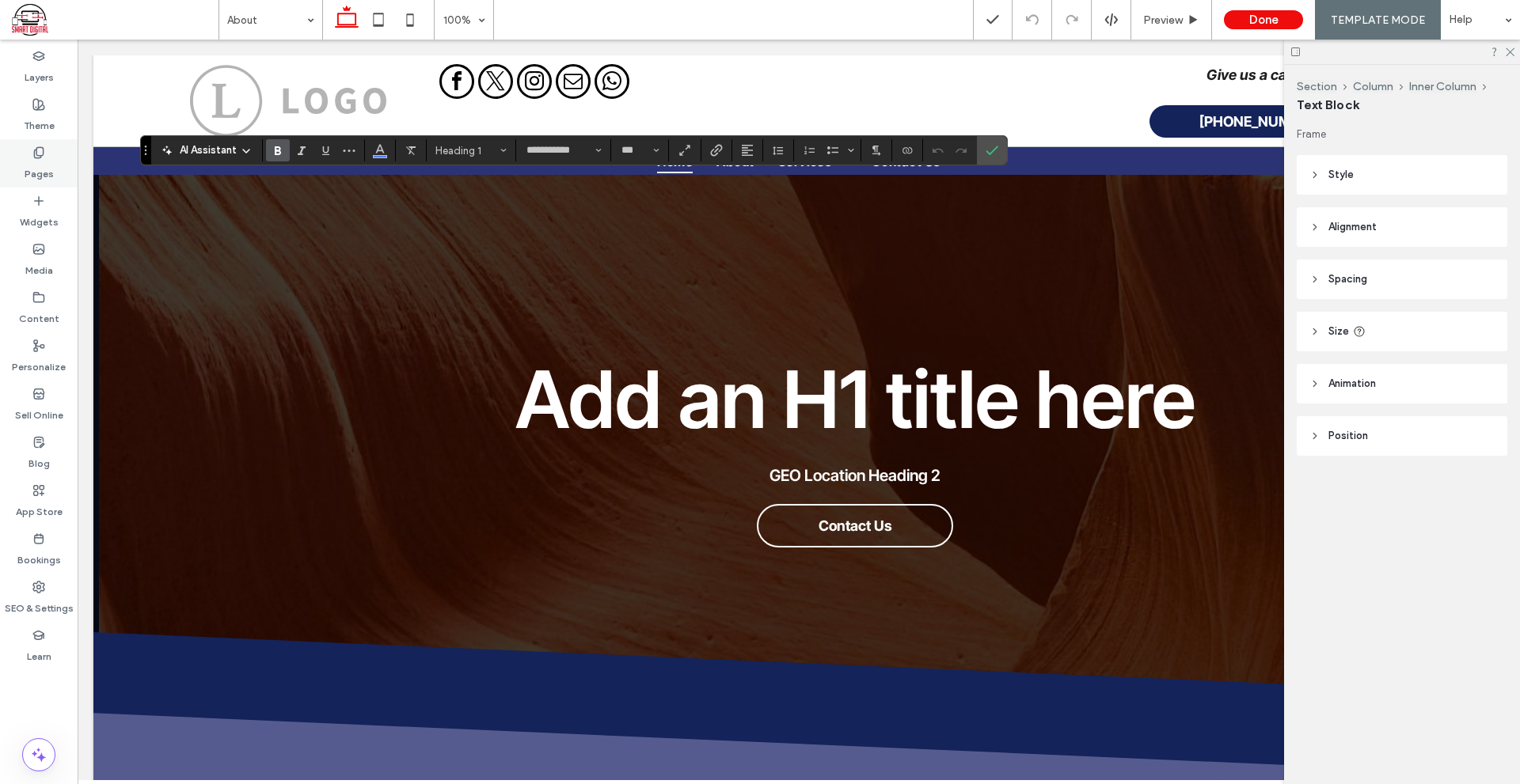
click at [42, 178] on label "Pages" at bounding box center [39, 170] width 30 height 22
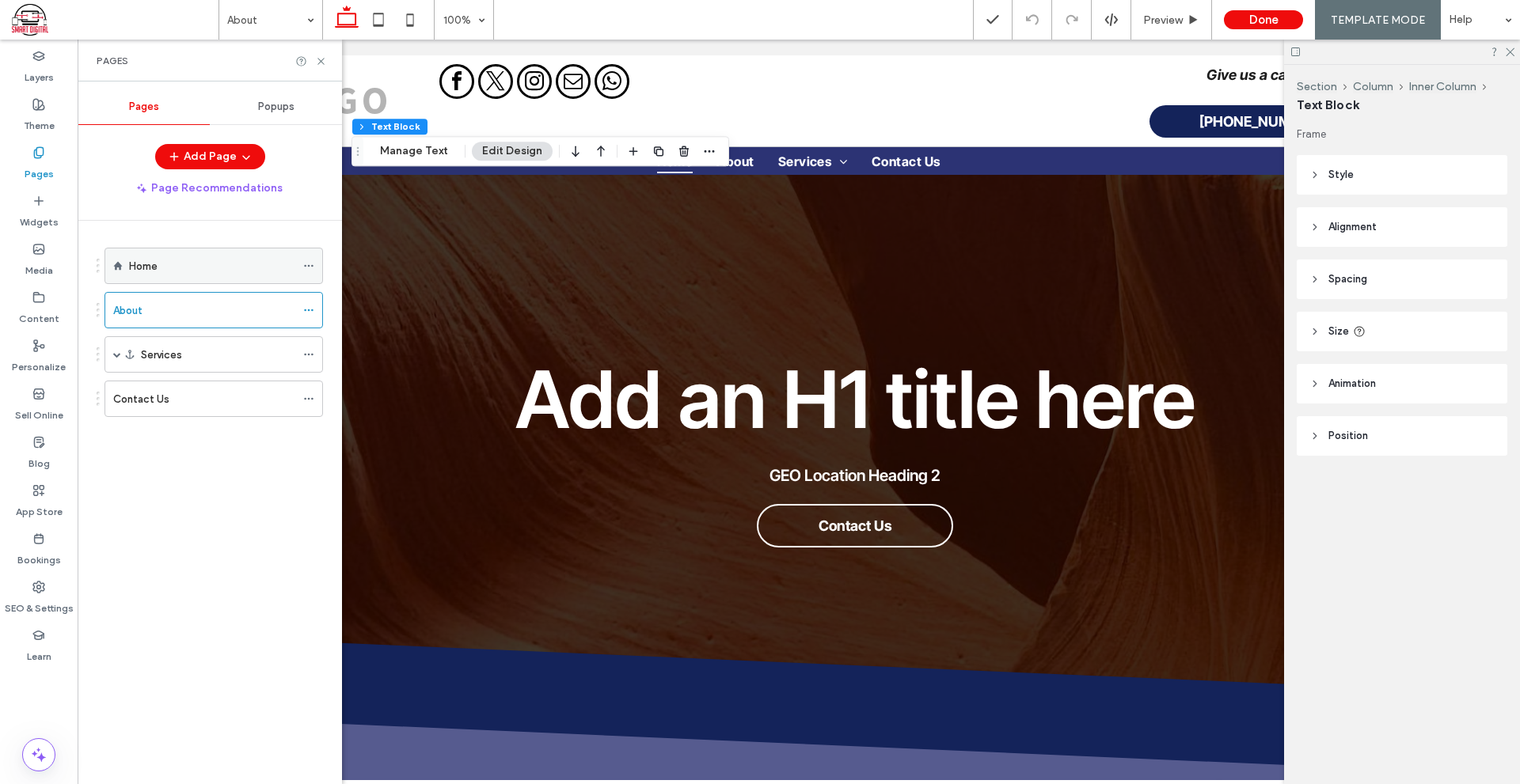
click at [212, 271] on div "Home" at bounding box center [212, 265] width 166 height 17
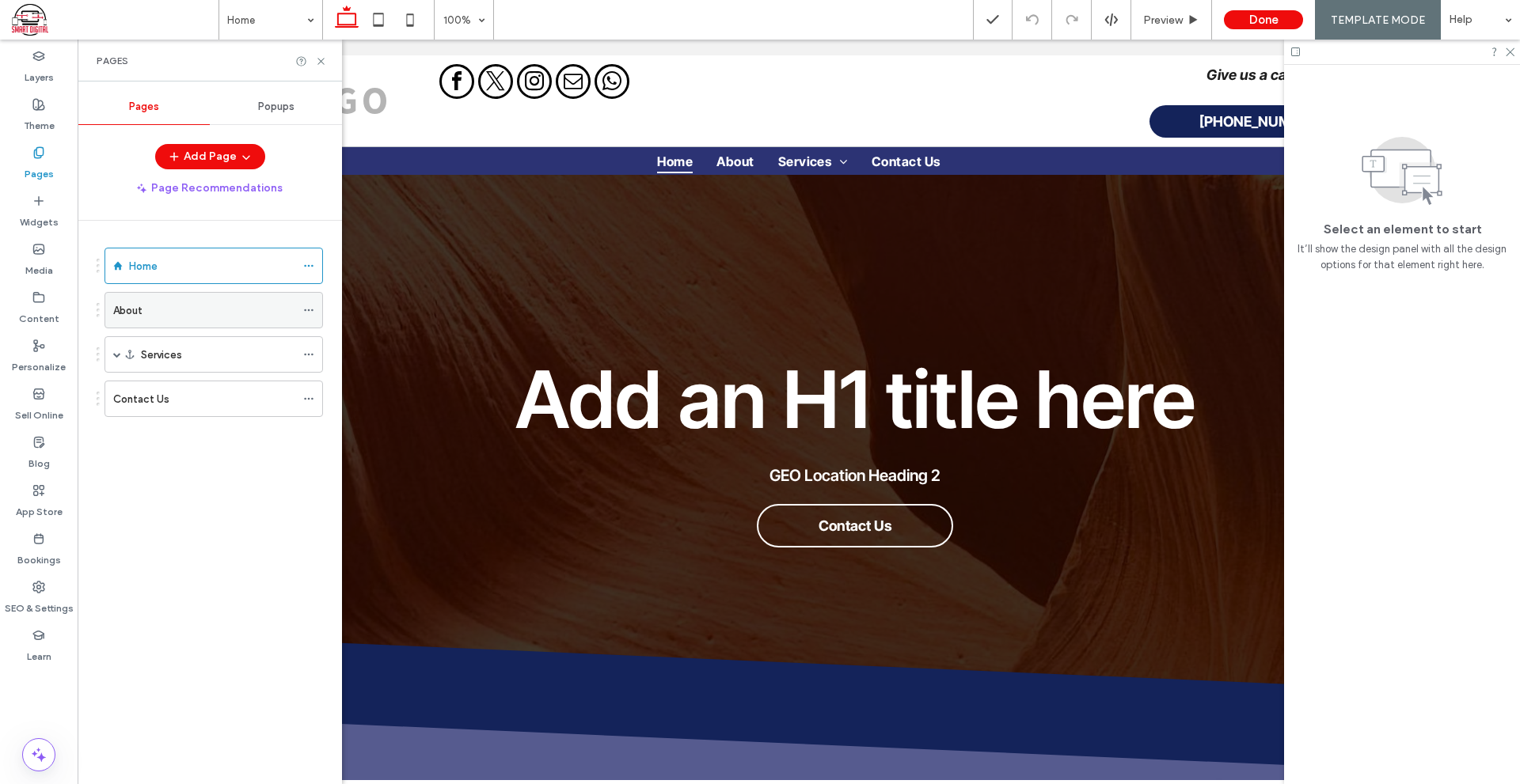
click at [157, 310] on div "About" at bounding box center [204, 310] width 182 height 17
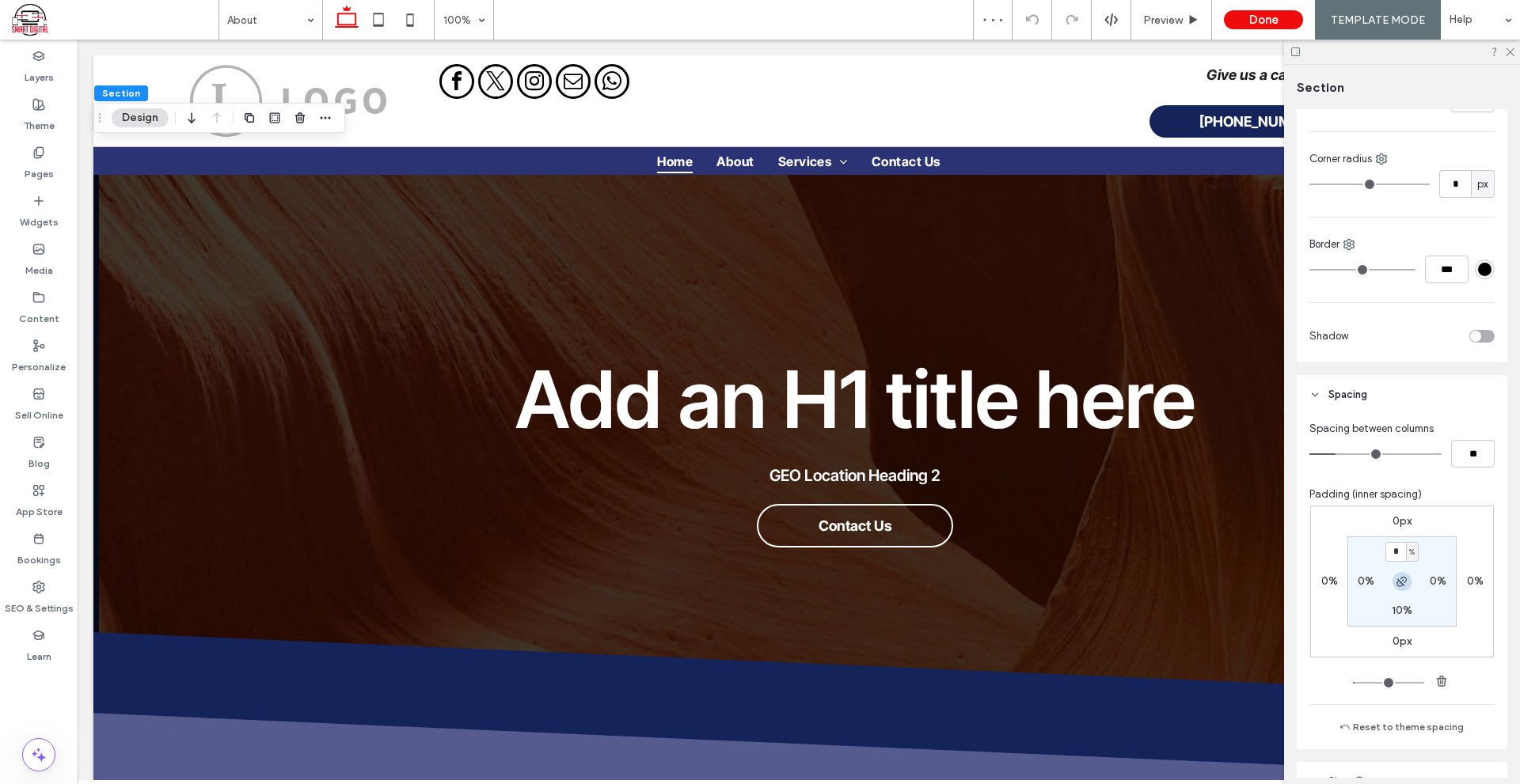
scroll to position [553, 0]
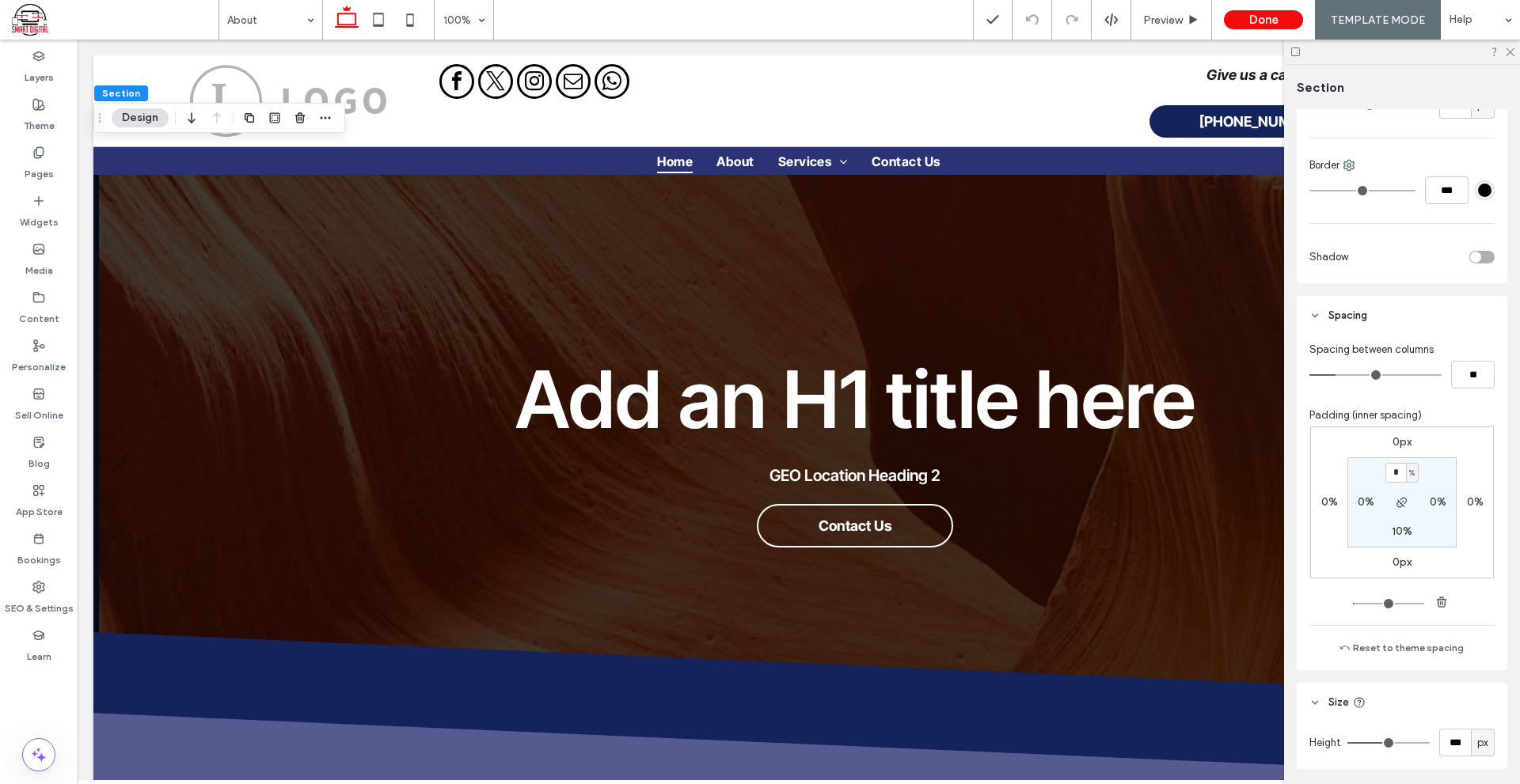
type input "*"
click at [1392, 474] on input "*" at bounding box center [1396, 472] width 21 height 20
type input "**"
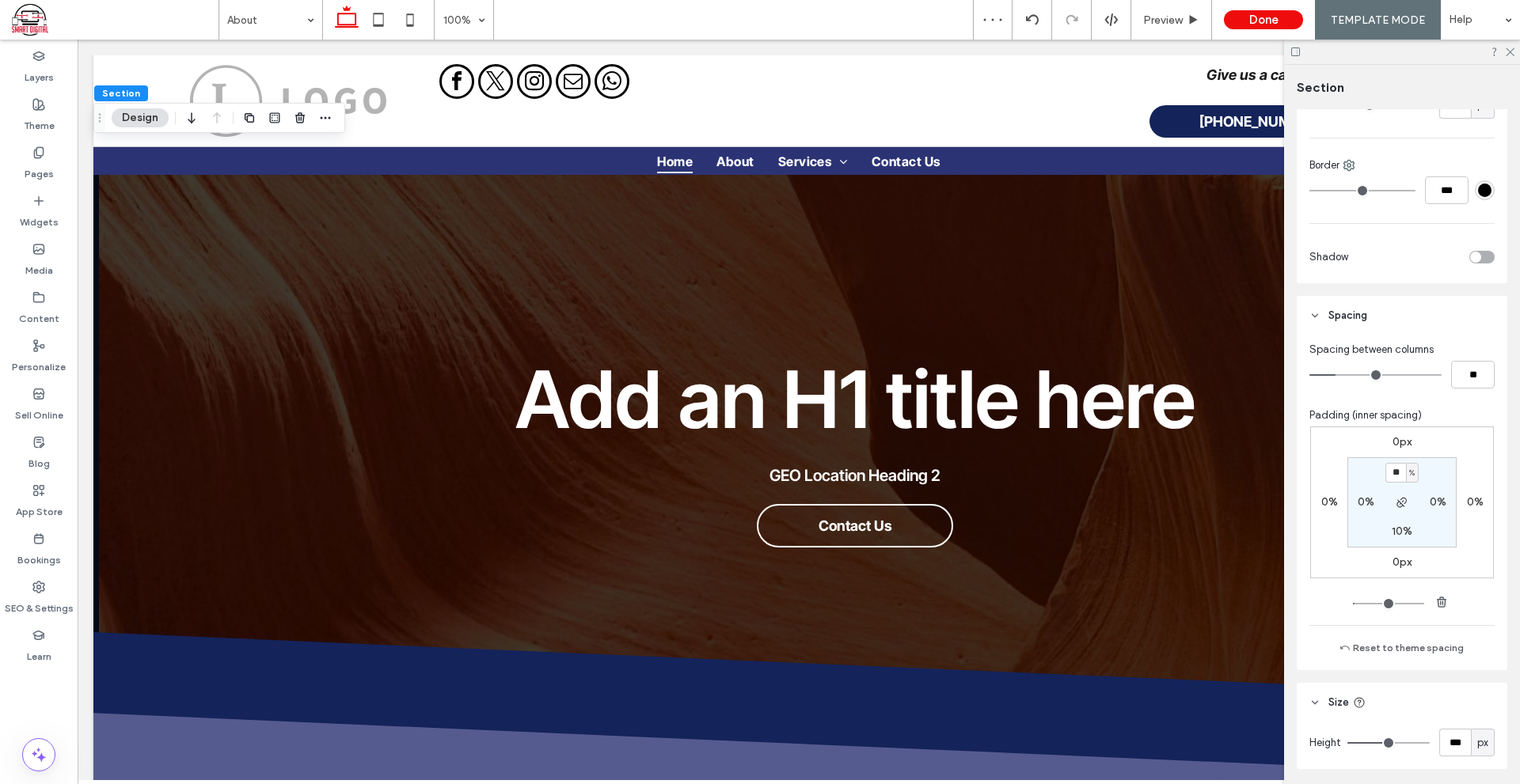
type input "**"
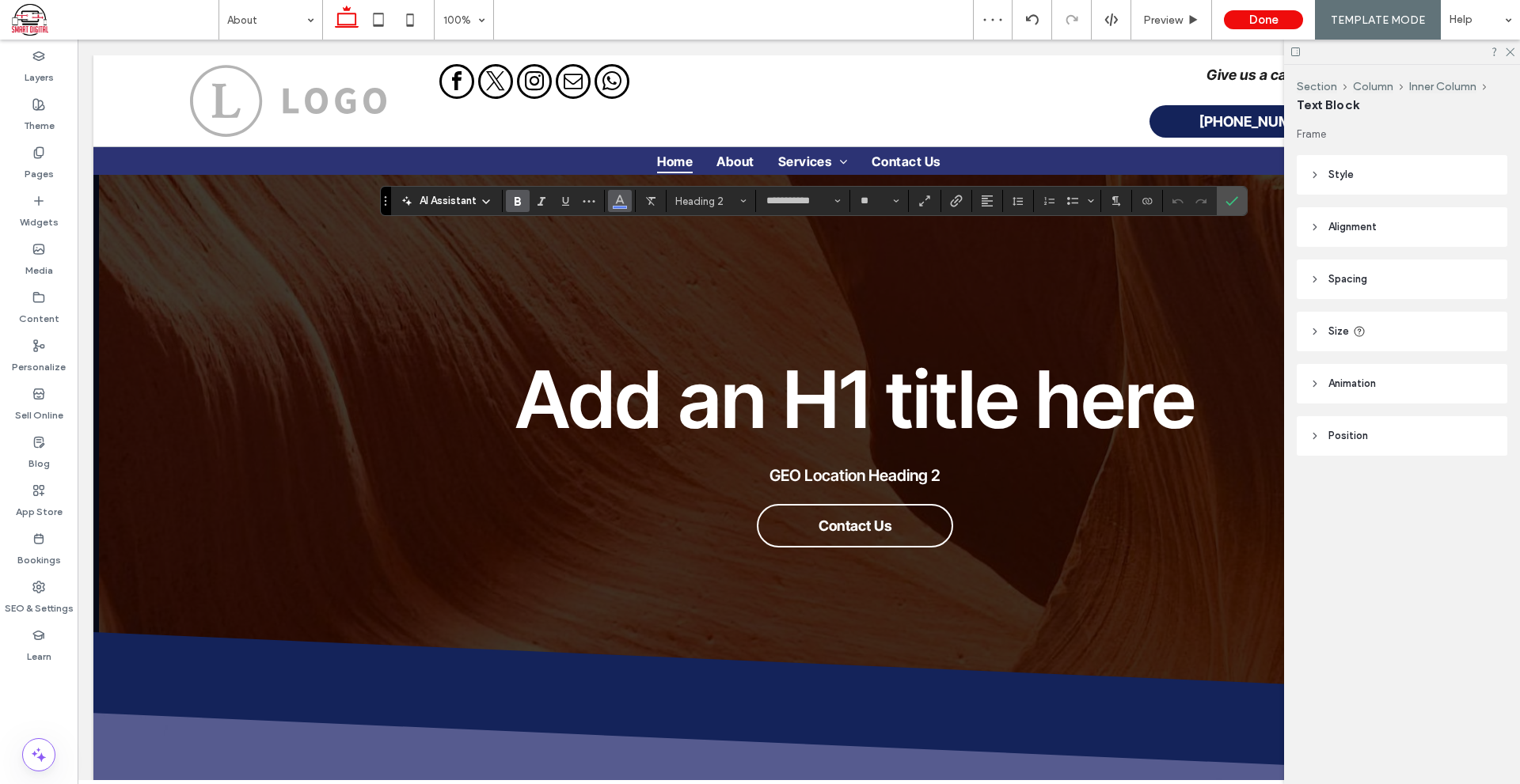
click at [622, 201] on use "Color" at bounding box center [620, 200] width 9 height 9
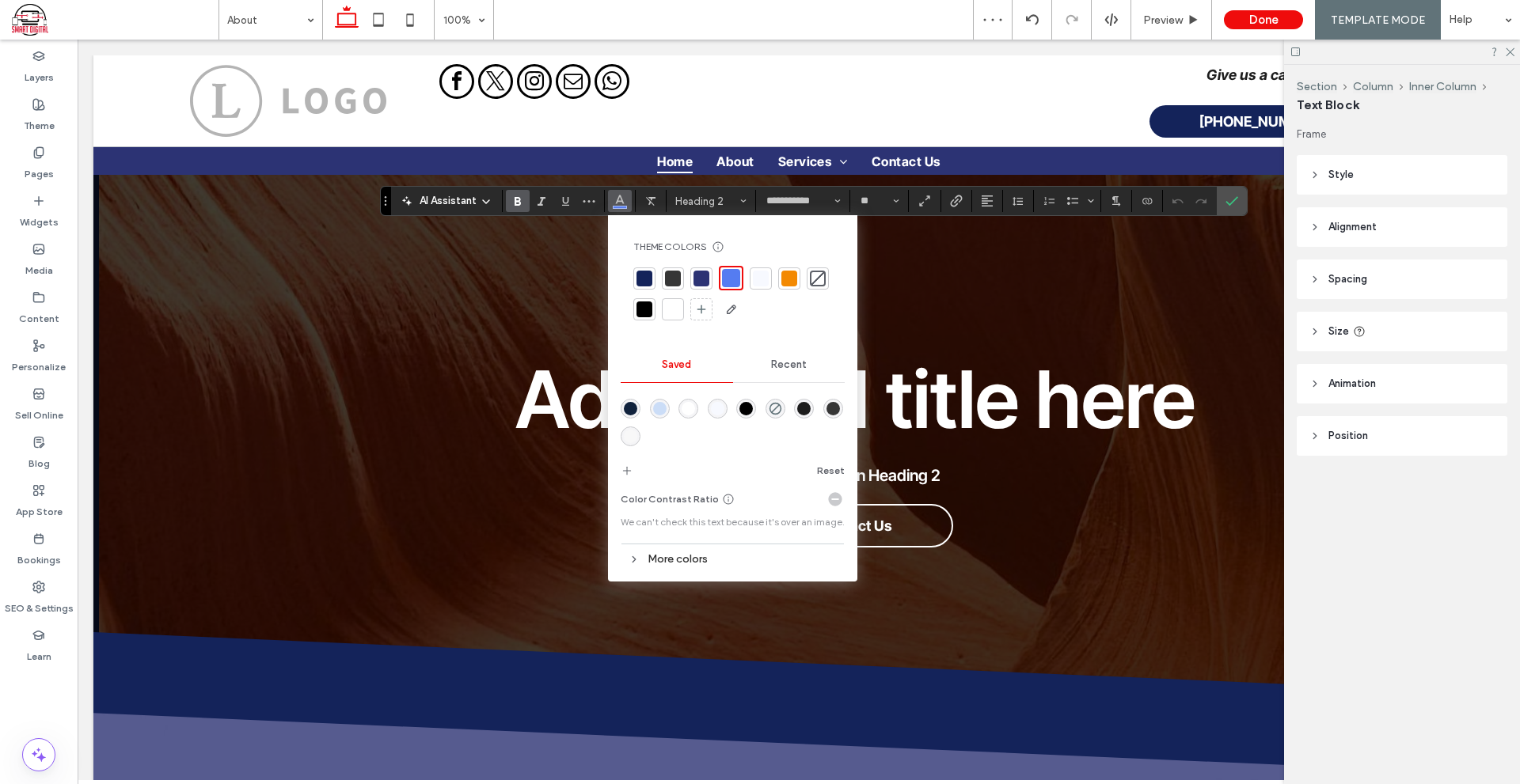
click at [665, 315] on div at bounding box center [673, 309] width 16 height 16
click at [674, 308] on div at bounding box center [673, 307] width 16 height 16
click at [1214, 199] on div at bounding box center [1201, 200] width 24 height 22
click at [1230, 197] on icon "Confirm" at bounding box center [1231, 201] width 13 height 13
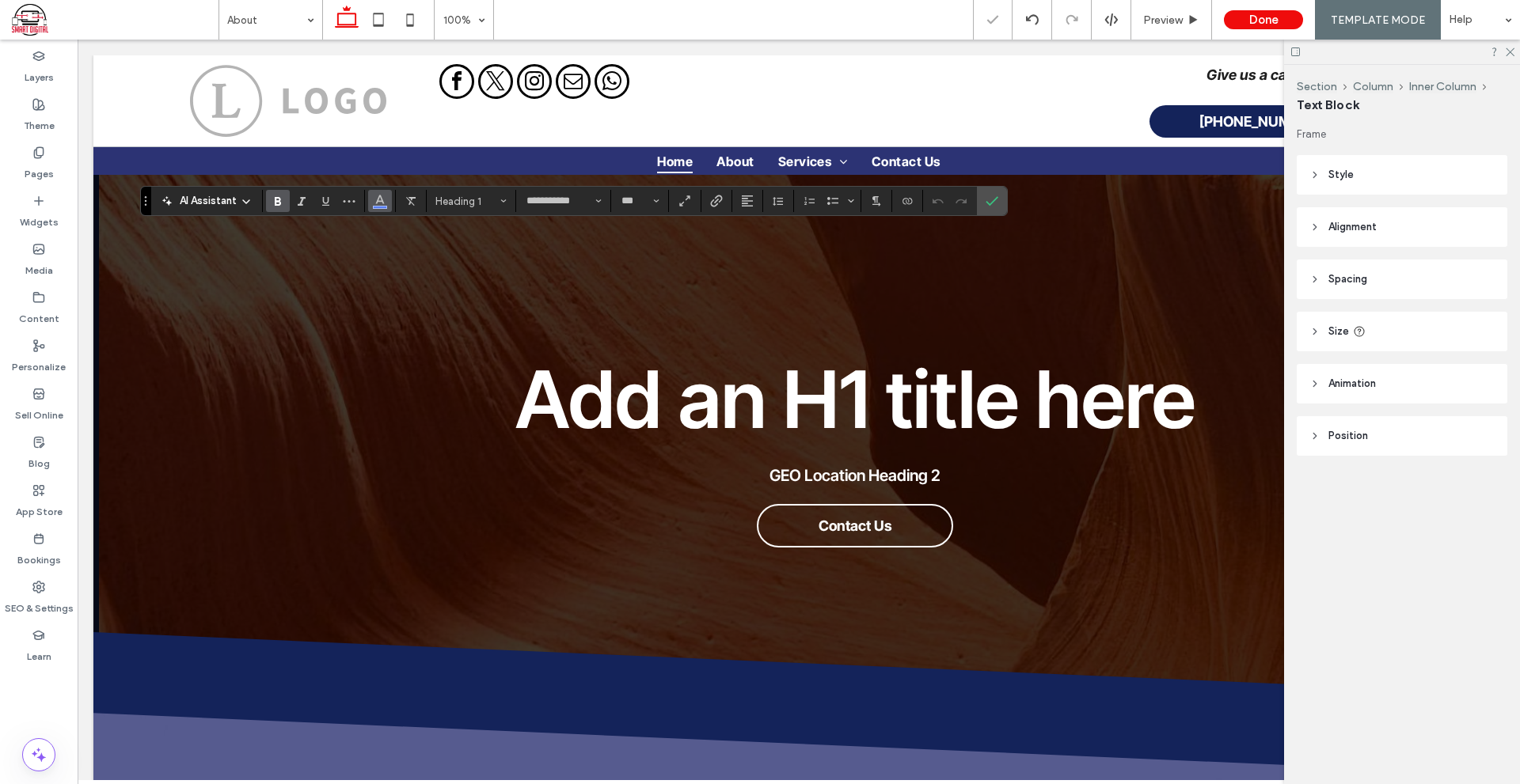
click at [380, 202] on use "Color" at bounding box center [380, 200] width 9 height 9
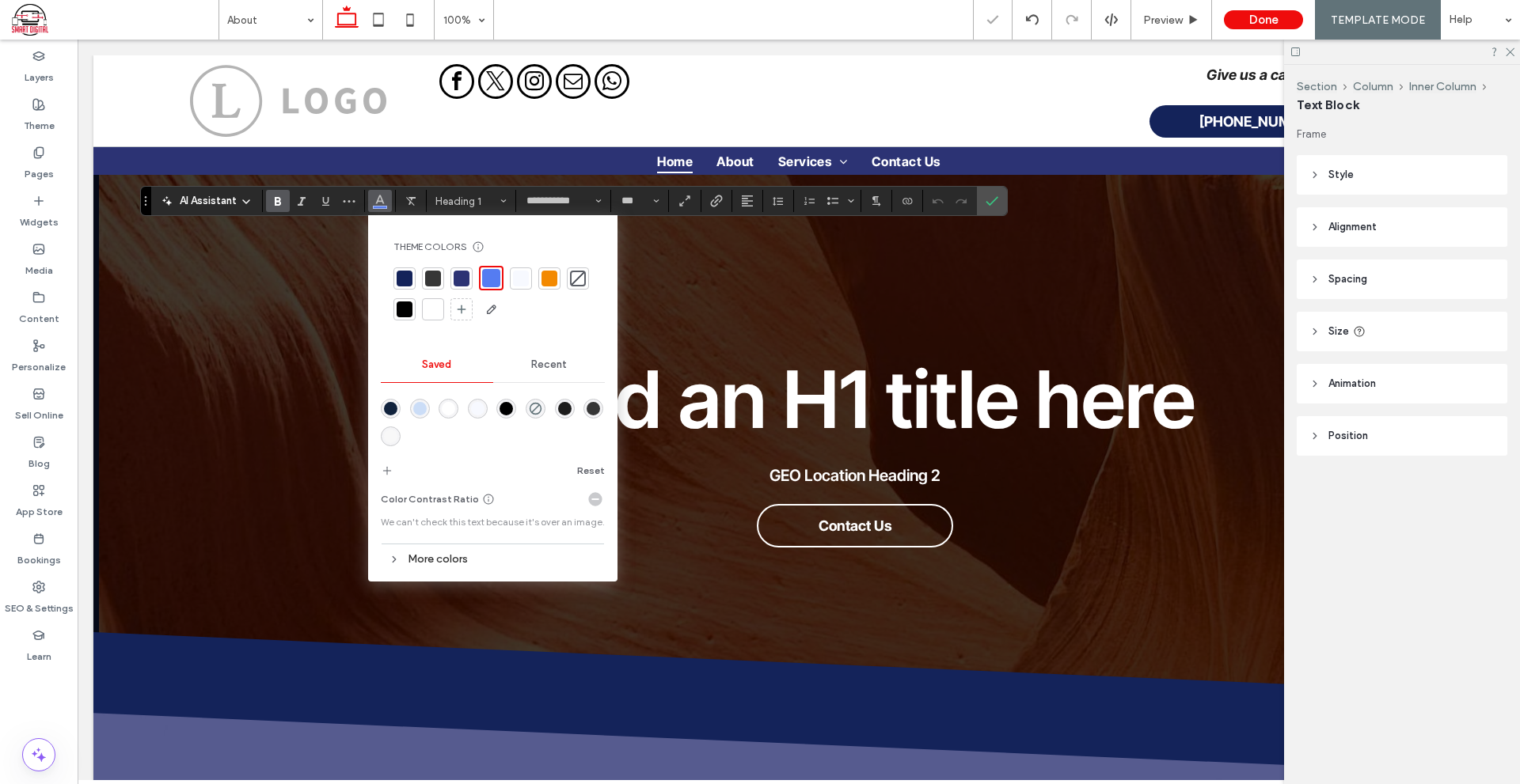
click at [427, 306] on div at bounding box center [433, 309] width 16 height 16
click at [991, 206] on icon "Confirm" at bounding box center [992, 201] width 13 height 13
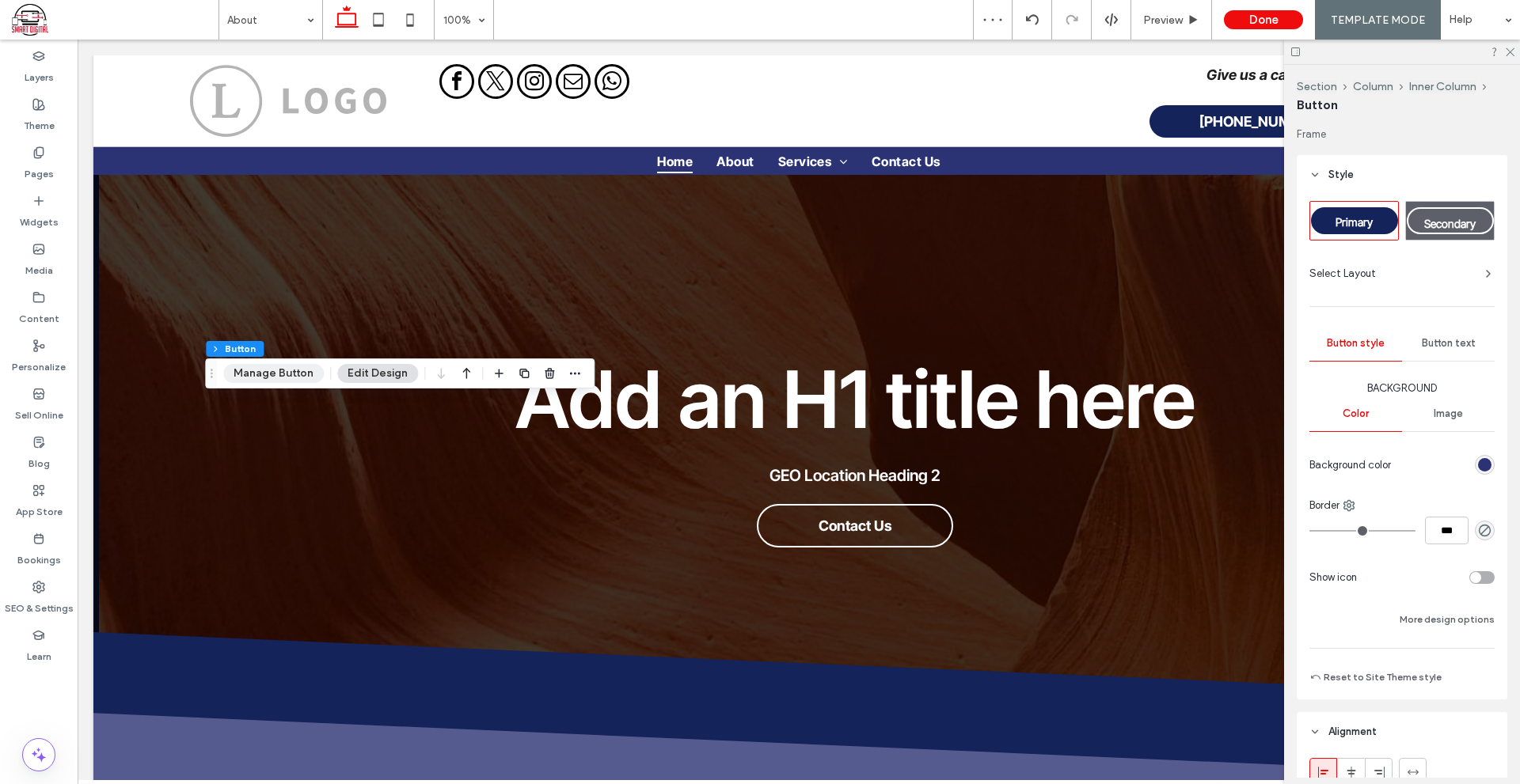
click at [294, 371] on button "Manage Button" at bounding box center [272, 373] width 100 height 19
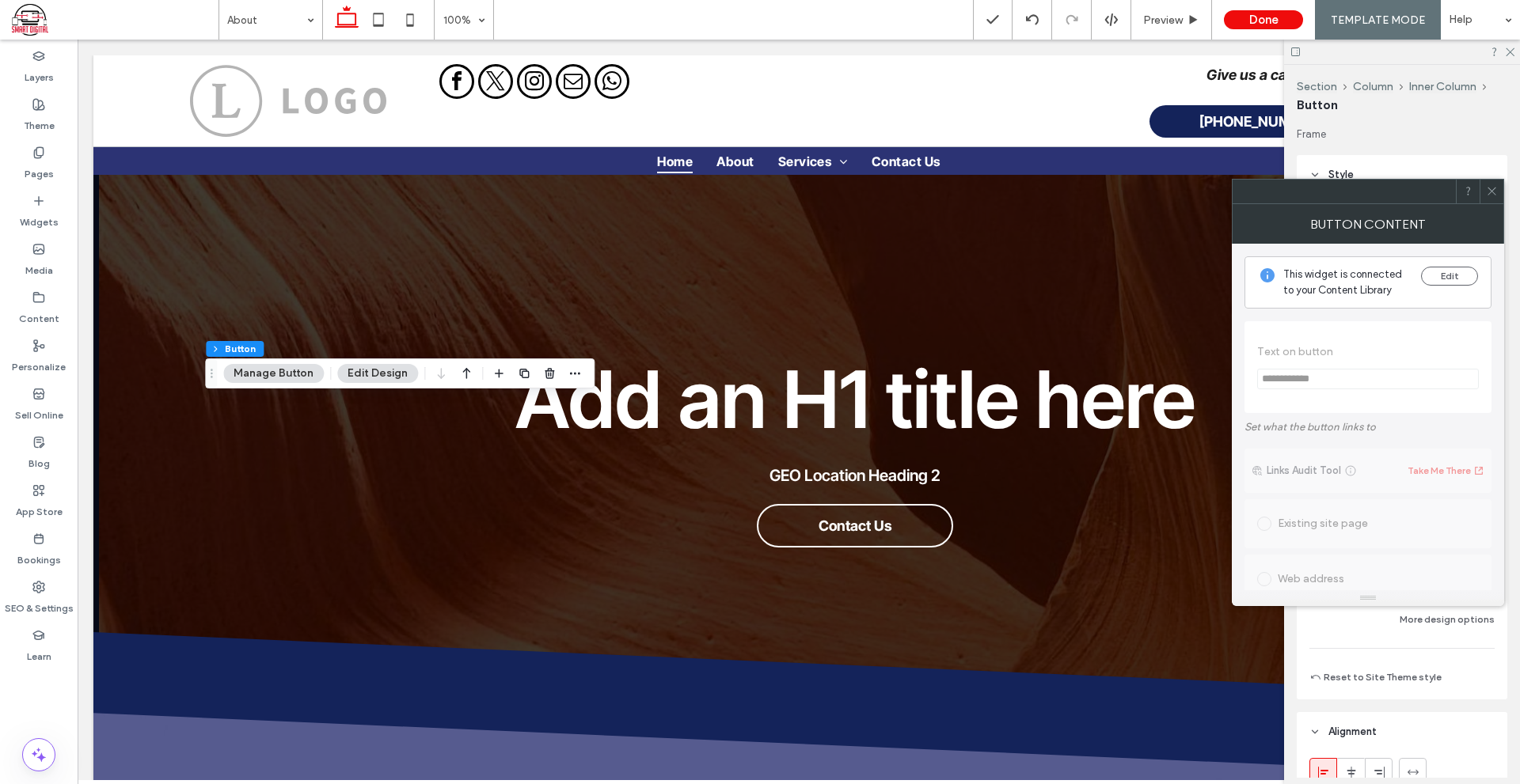
click at [1498, 198] on div at bounding box center [1490, 191] width 24 height 23
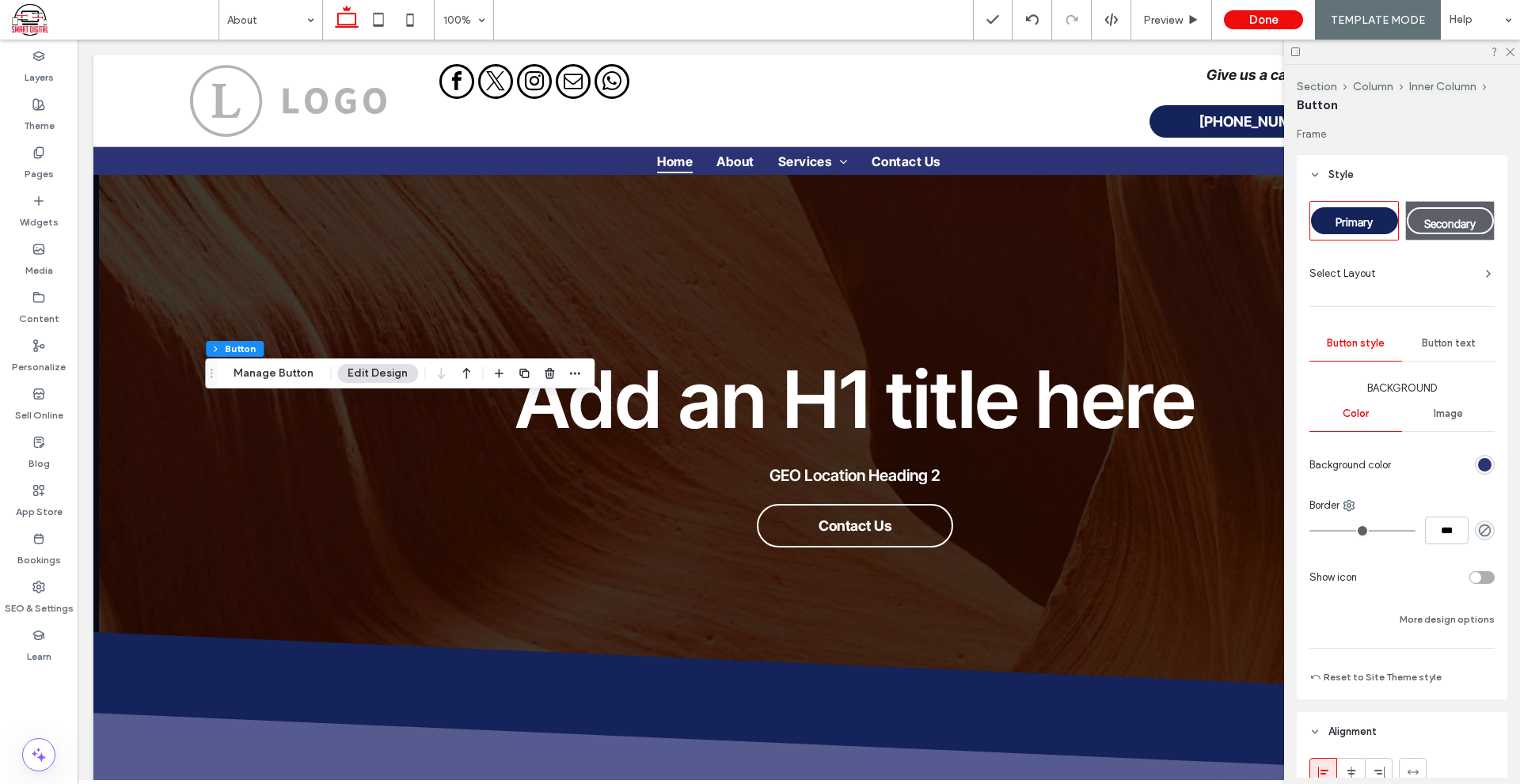
click at [1438, 226] on span "Secondary" at bounding box center [1449, 223] width 51 height 13
type input "*"
type input "***"
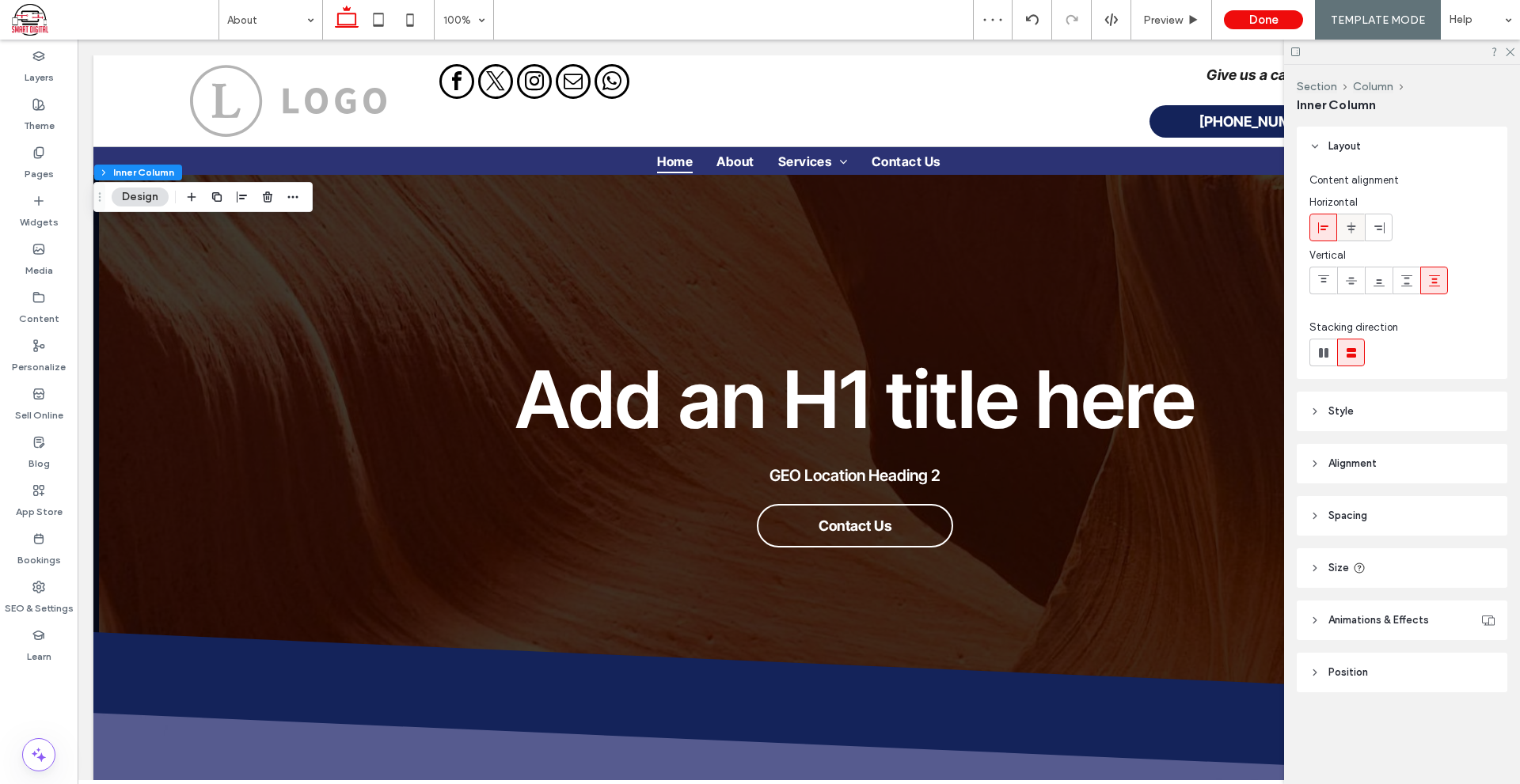
click at [1348, 237] on span at bounding box center [1351, 227] width 13 height 26
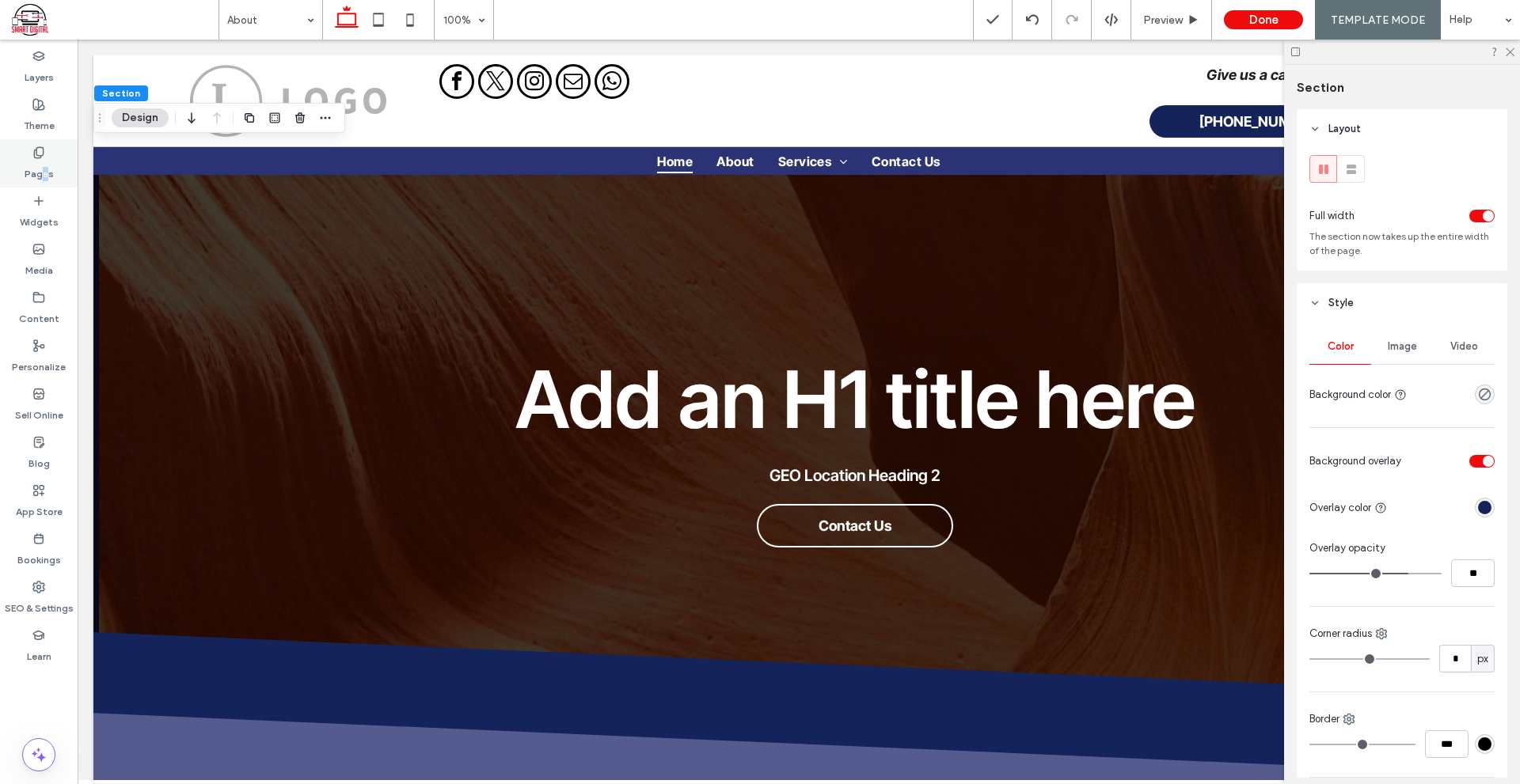
drag, startPoint x: 45, startPoint y: 167, endPoint x: 31, endPoint y: 164, distance: 14.3
click at [42, 166] on label "Pages" at bounding box center [39, 170] width 30 height 22
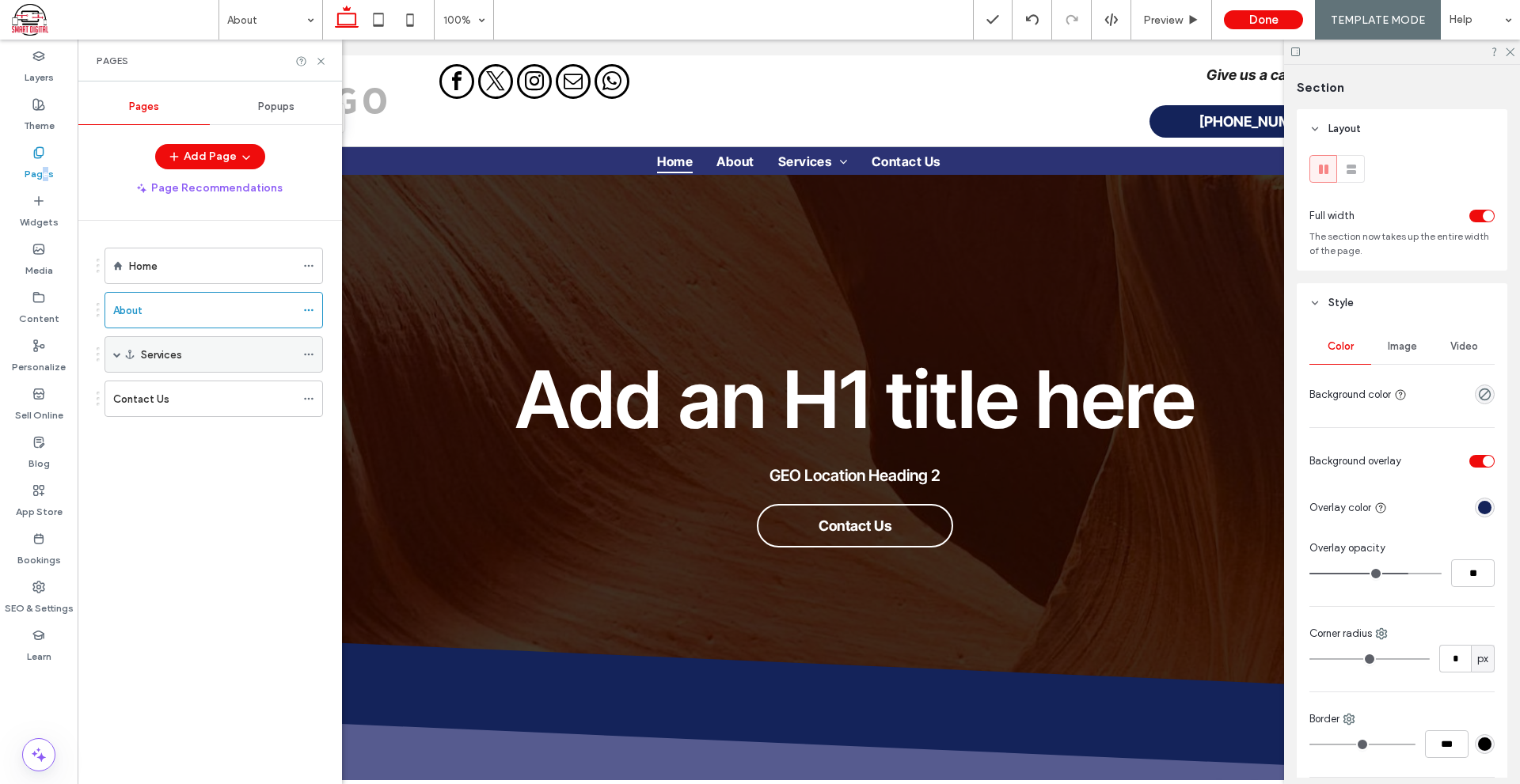
click at [212, 357] on div "Services" at bounding box center [218, 354] width 154 height 17
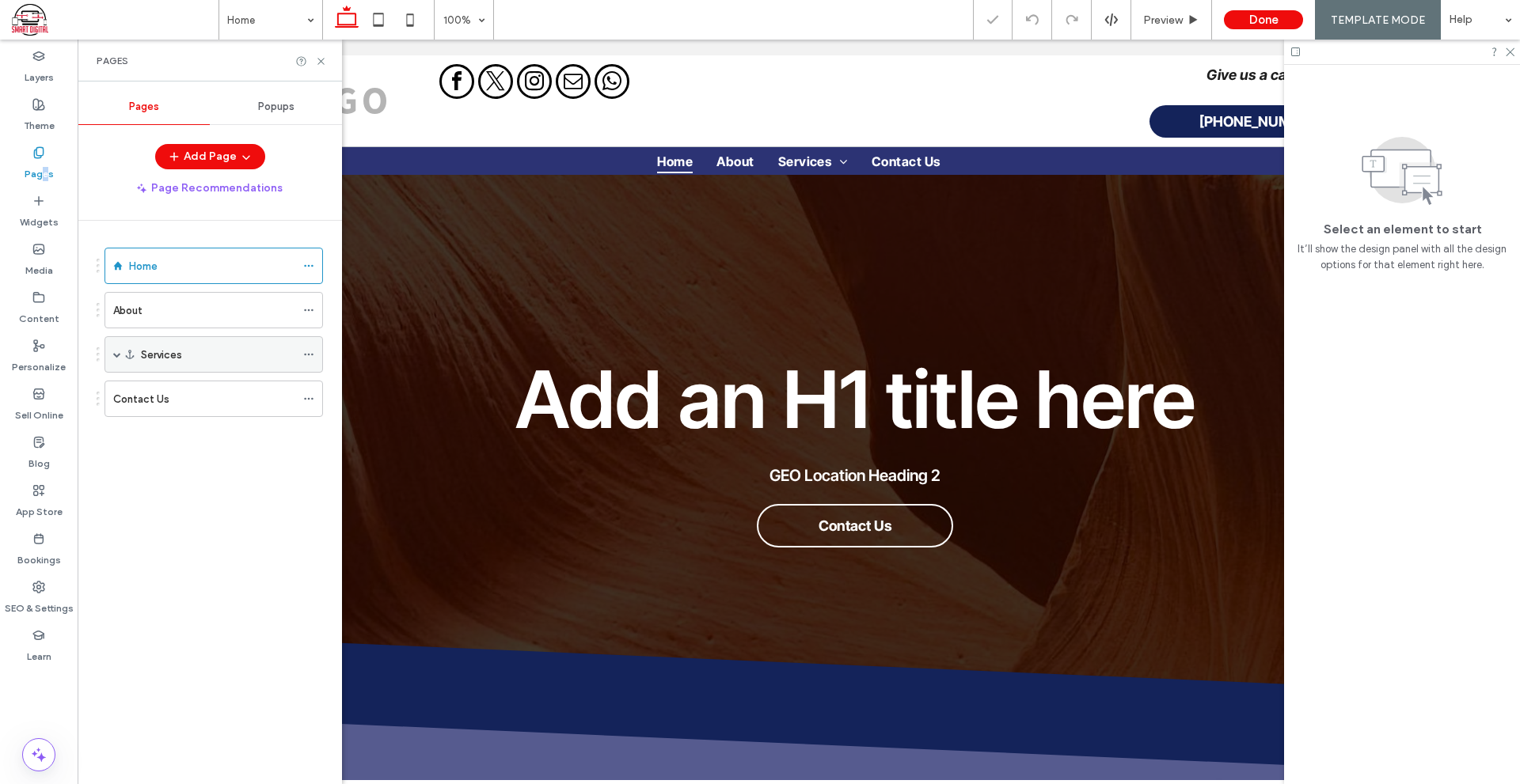
click at [115, 354] on span at bounding box center [117, 354] width 8 height 8
click at [190, 389] on div "Service 1" at bounding box center [218, 391] width 154 height 17
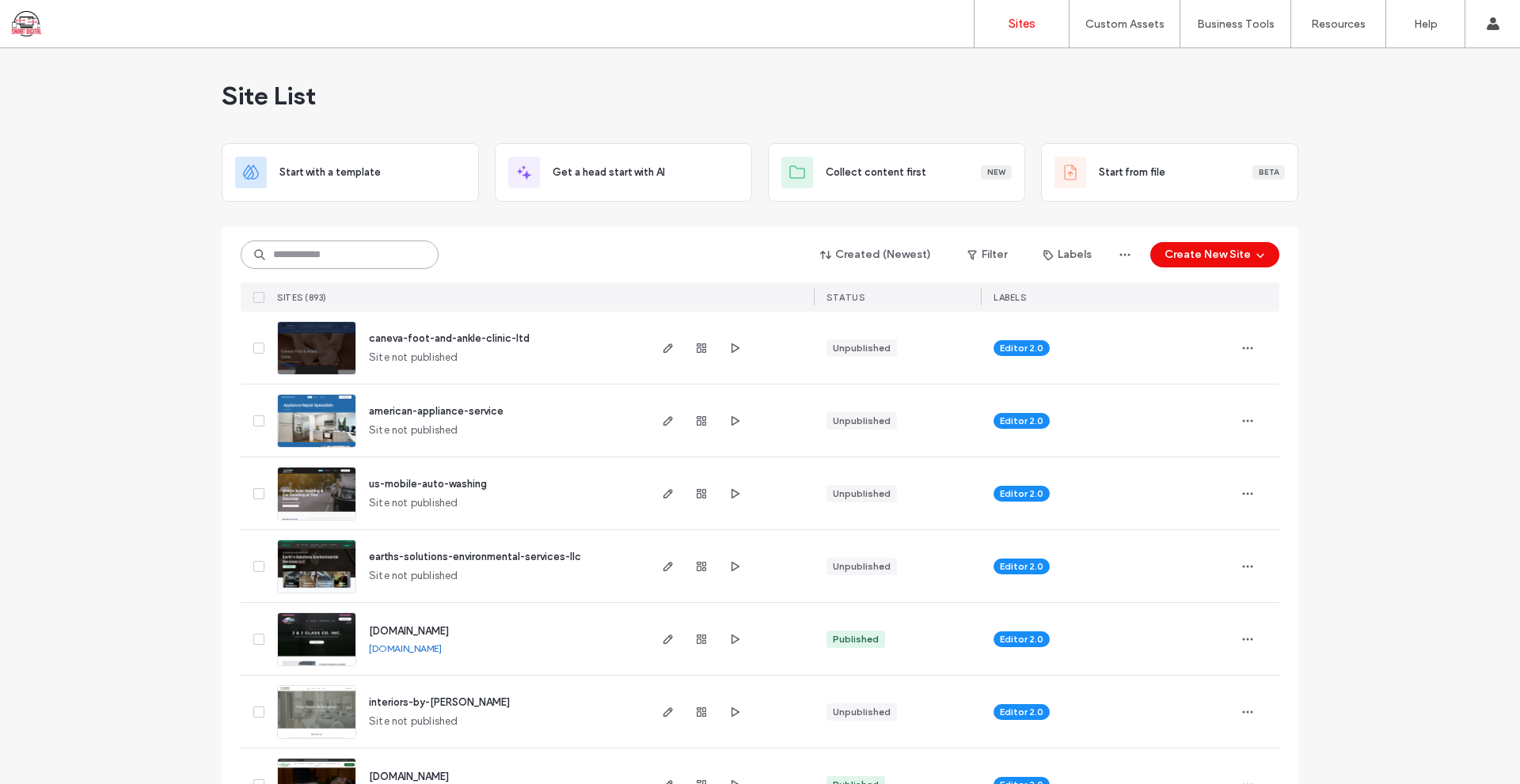
click at [361, 264] on input at bounding box center [339, 254] width 198 height 29
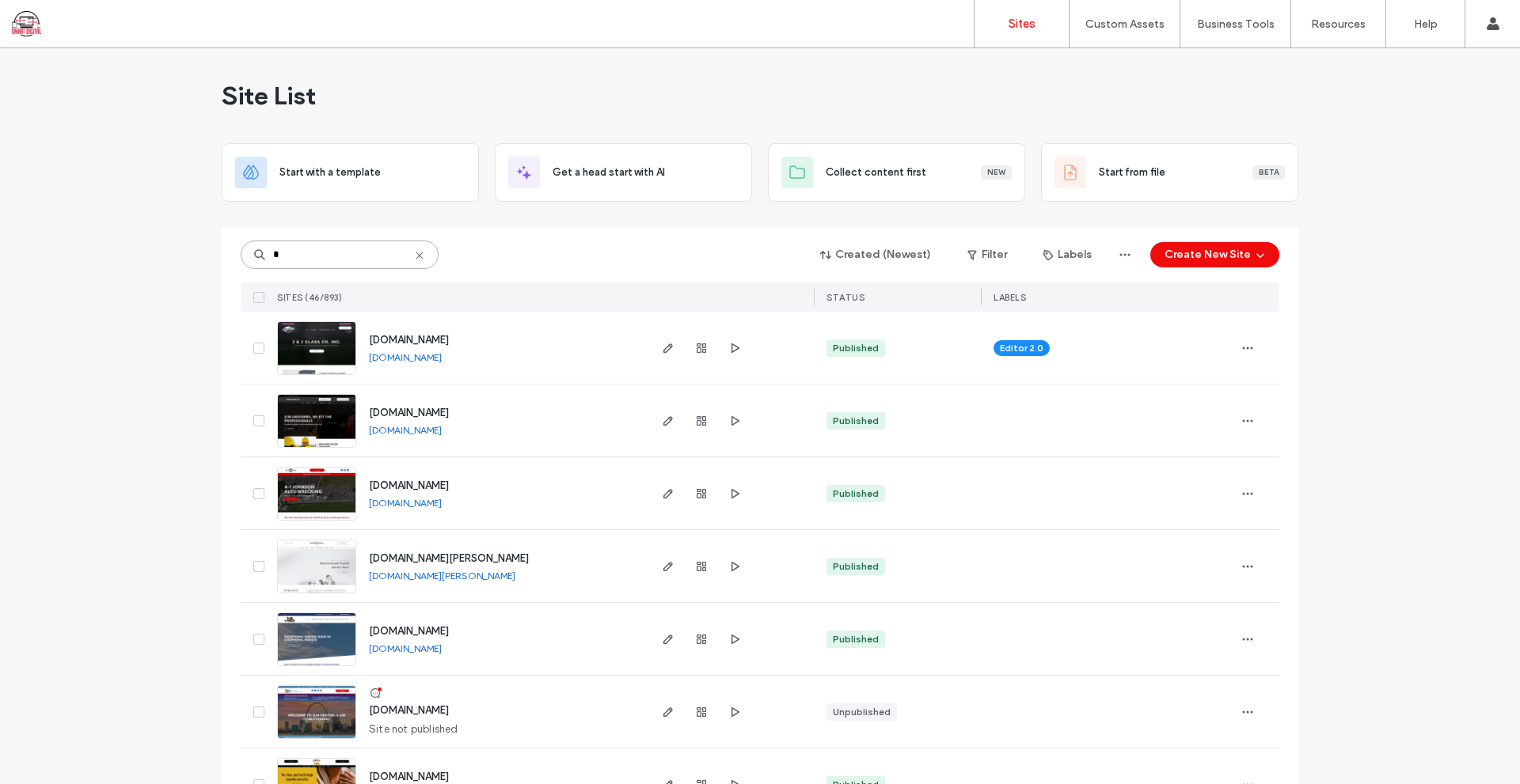
type input "*"
click at [425, 339] on span "[DOMAIN_NAME]" at bounding box center [409, 340] width 80 height 12
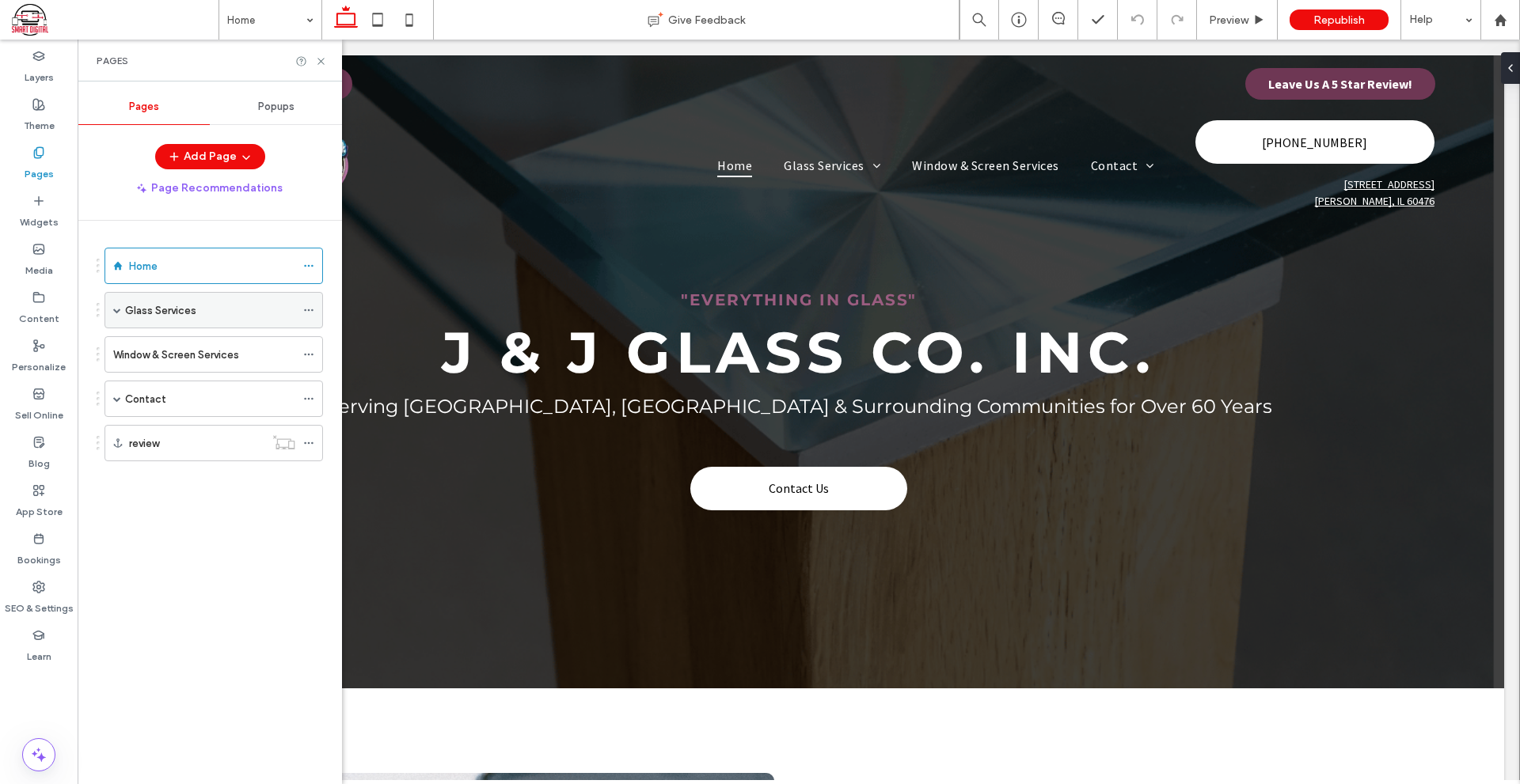
click at [118, 312] on span at bounding box center [117, 310] width 8 height 8
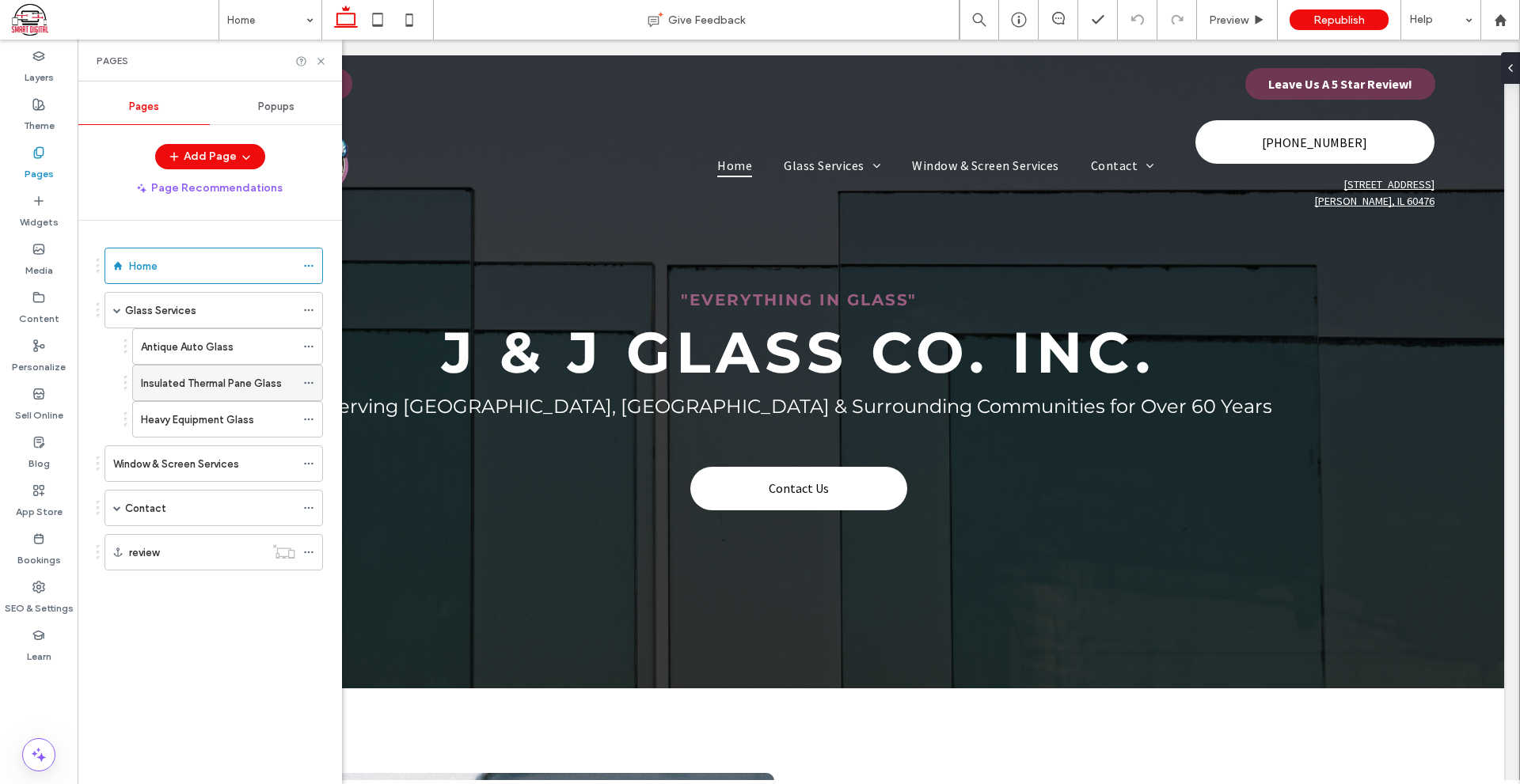
click at [207, 377] on label "Insulated Thermal Pane Glass" at bounding box center [212, 384] width 141 height 28
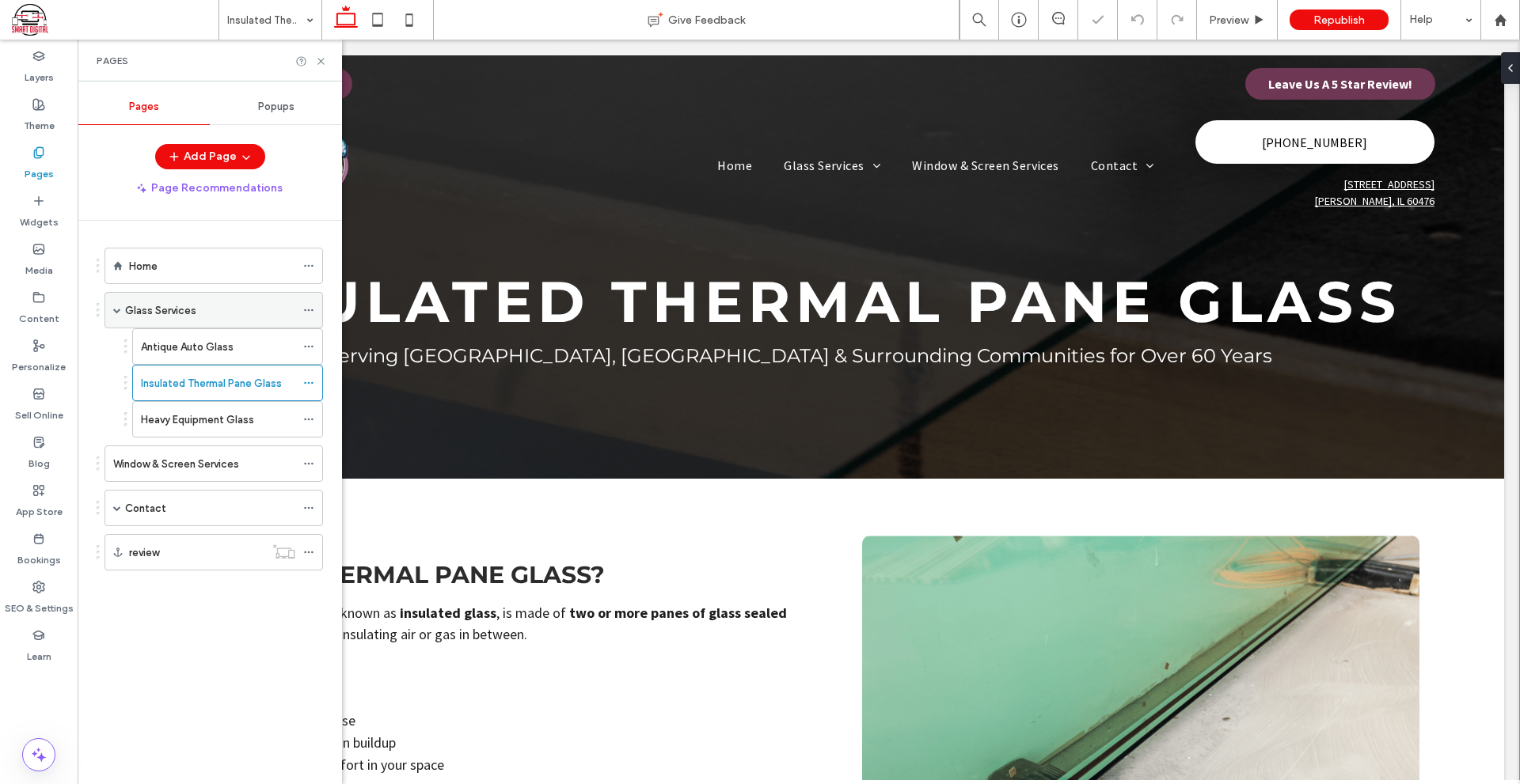
click at [215, 310] on div "Glass Services" at bounding box center [210, 310] width 170 height 17
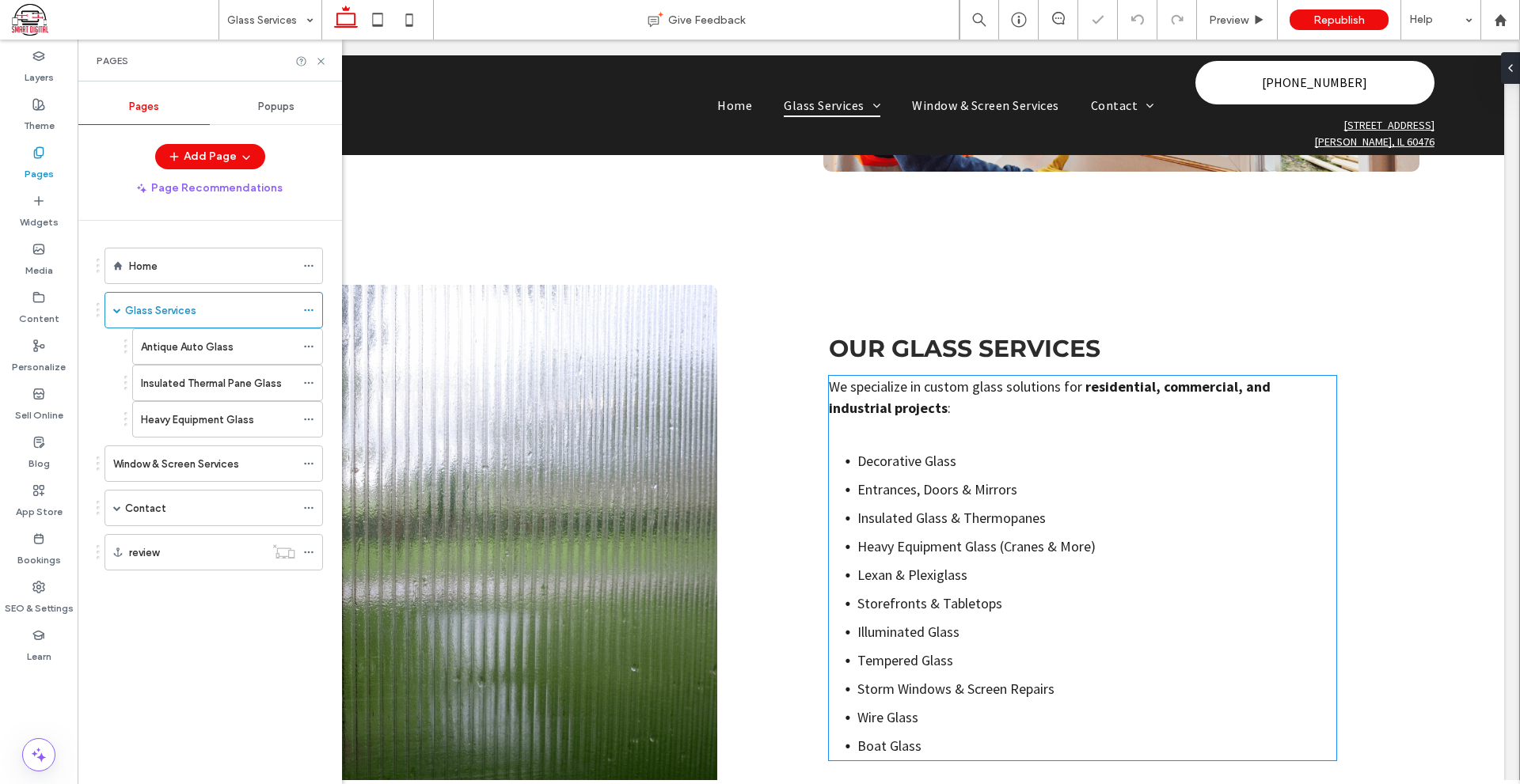
scroll to position [791, 0]
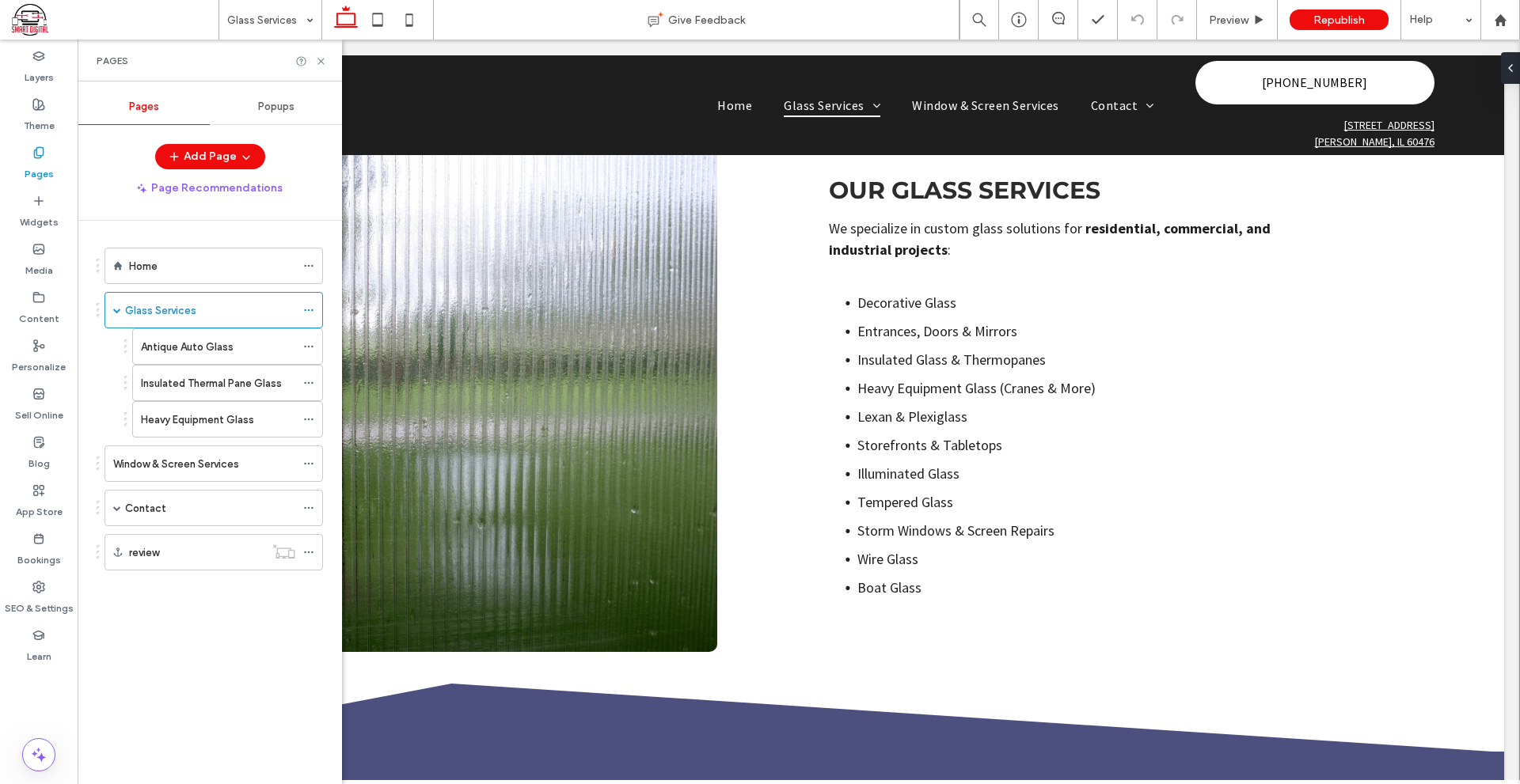
click at [198, 265] on div "Home" at bounding box center [212, 265] width 166 height 17
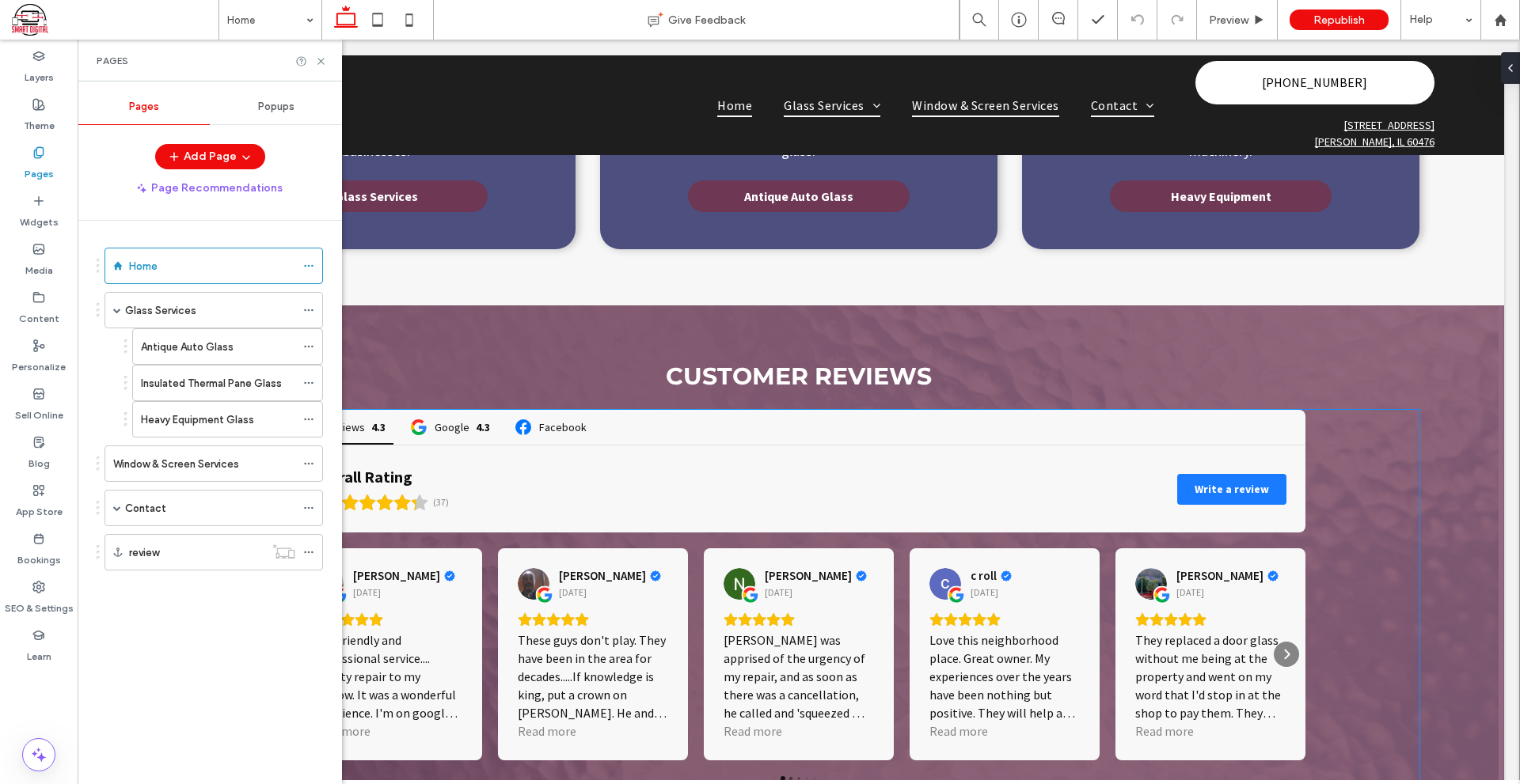
scroll to position [2057, 0]
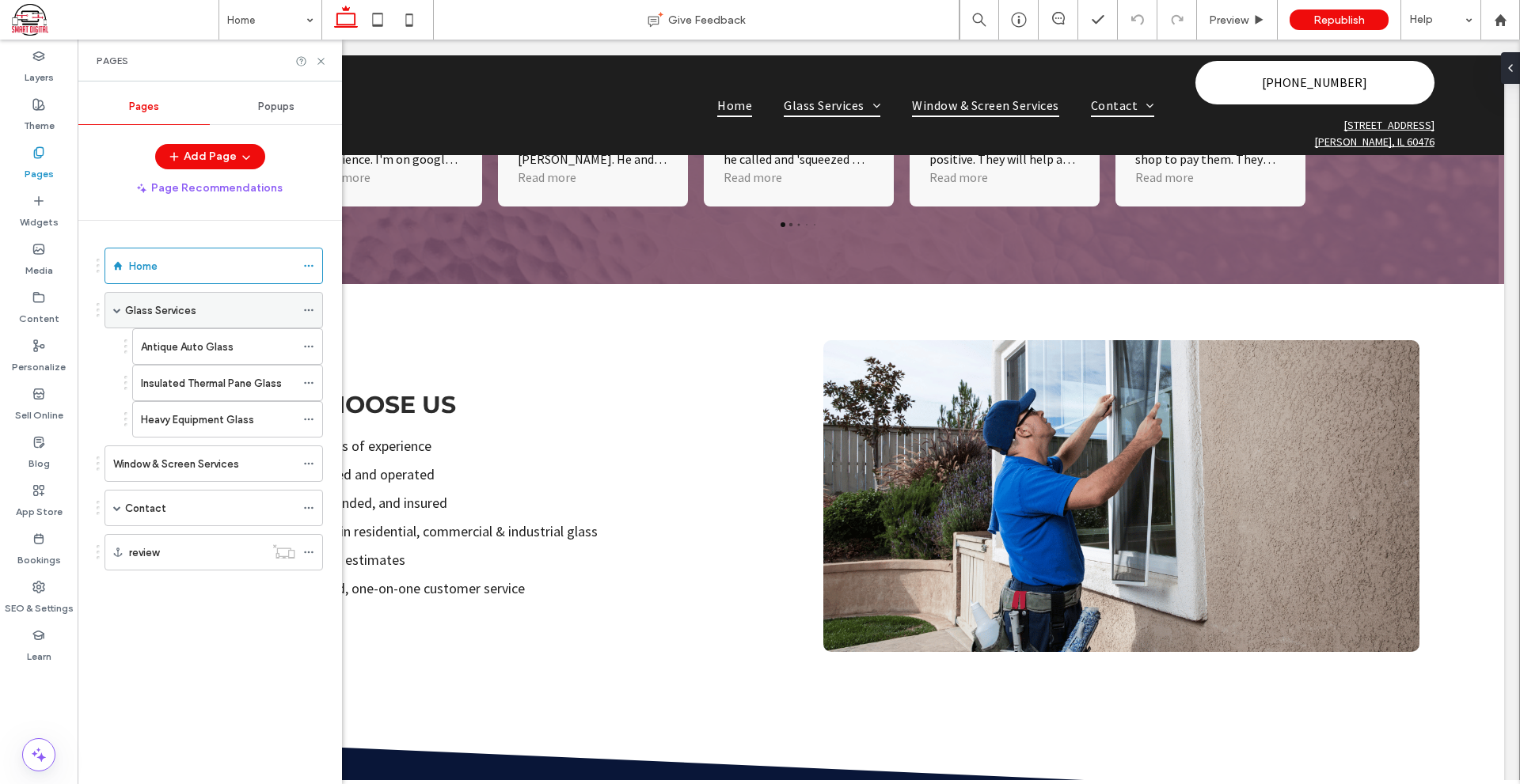
click at [172, 300] on div "Glass Services" at bounding box center [210, 310] width 170 height 35
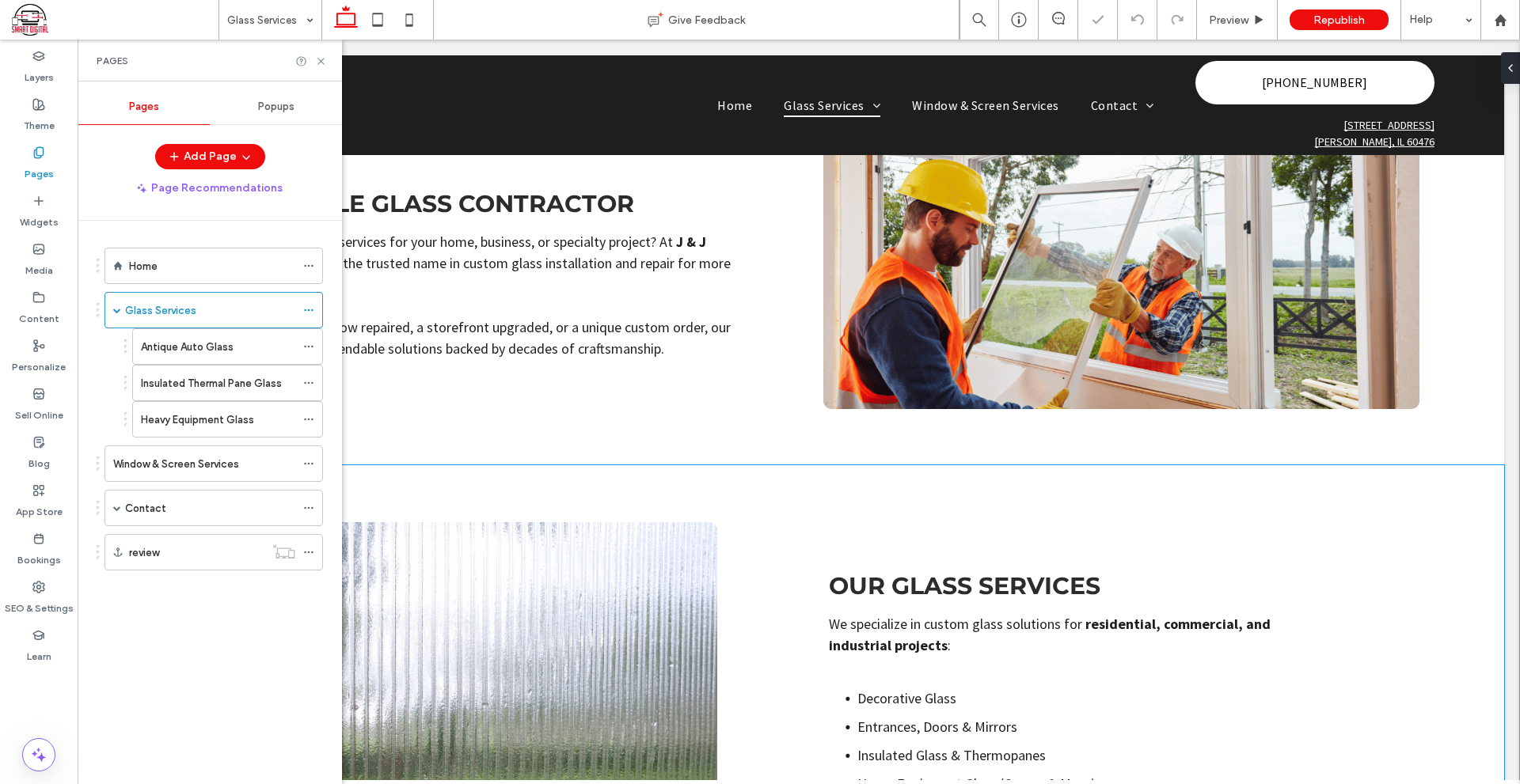
scroll to position [791, 0]
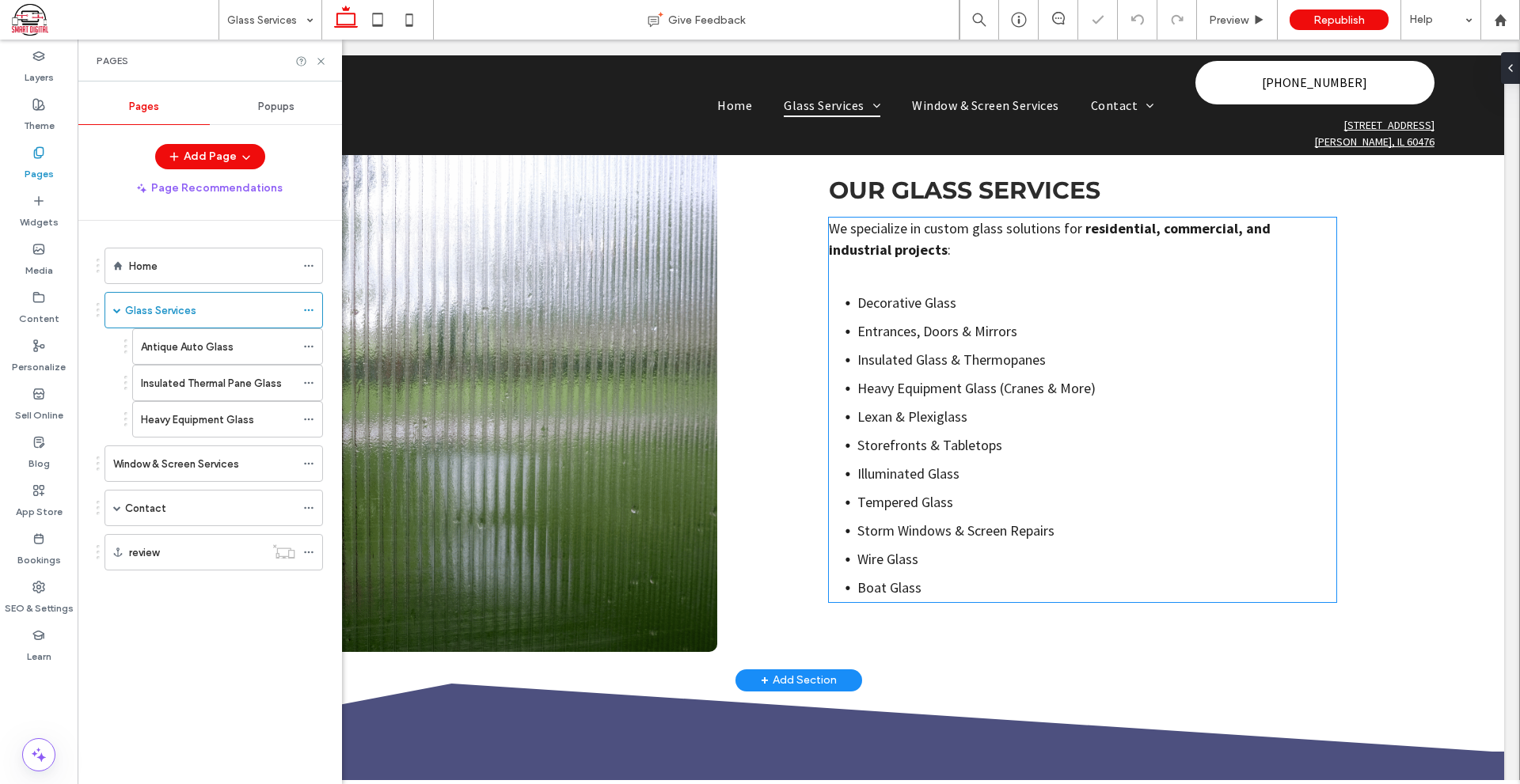
click at [940, 475] on span "Illuminated Glass" at bounding box center [908, 473] width 102 height 18
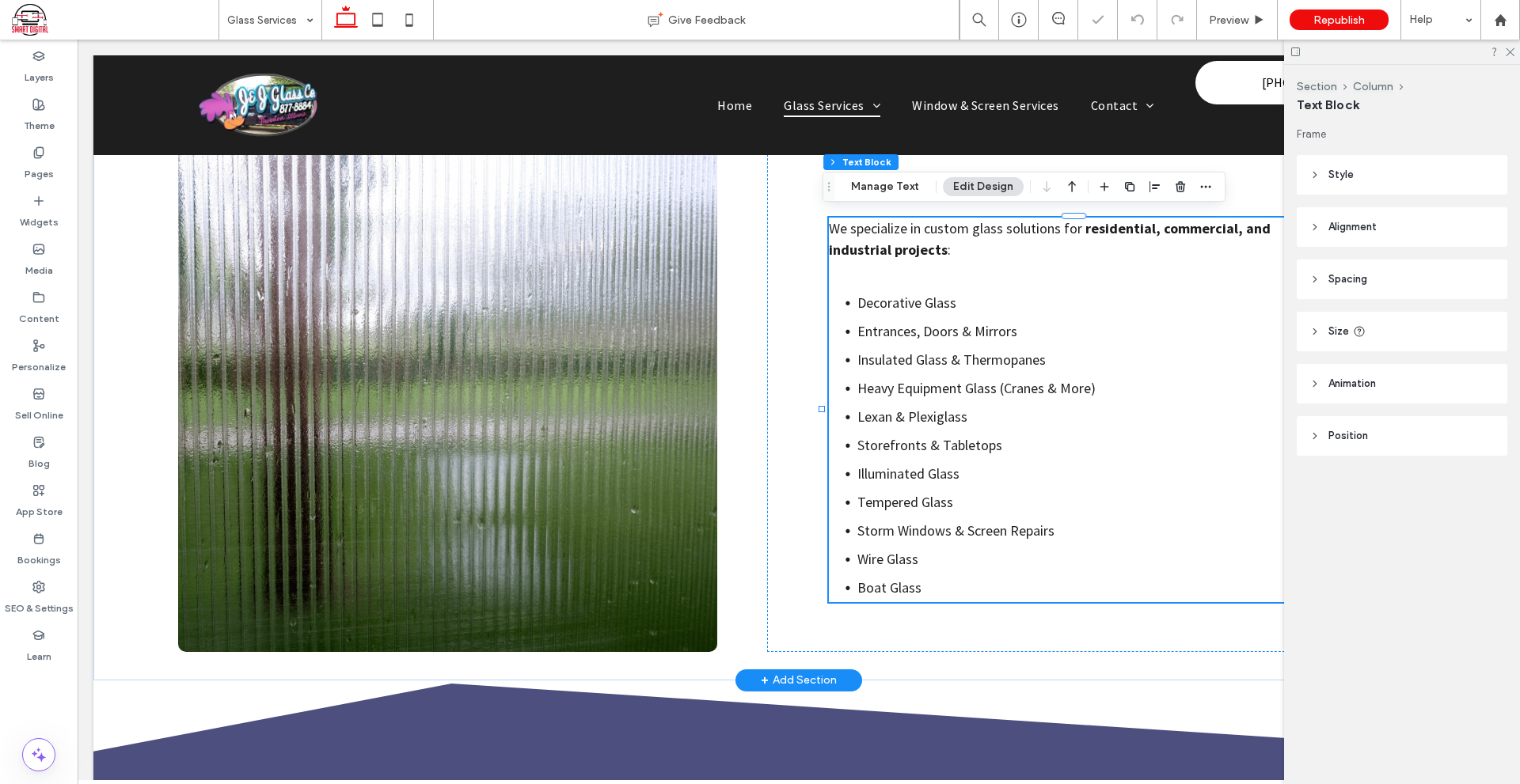
click at [940, 475] on span "Illuminated Glass" at bounding box center [908, 473] width 102 height 18
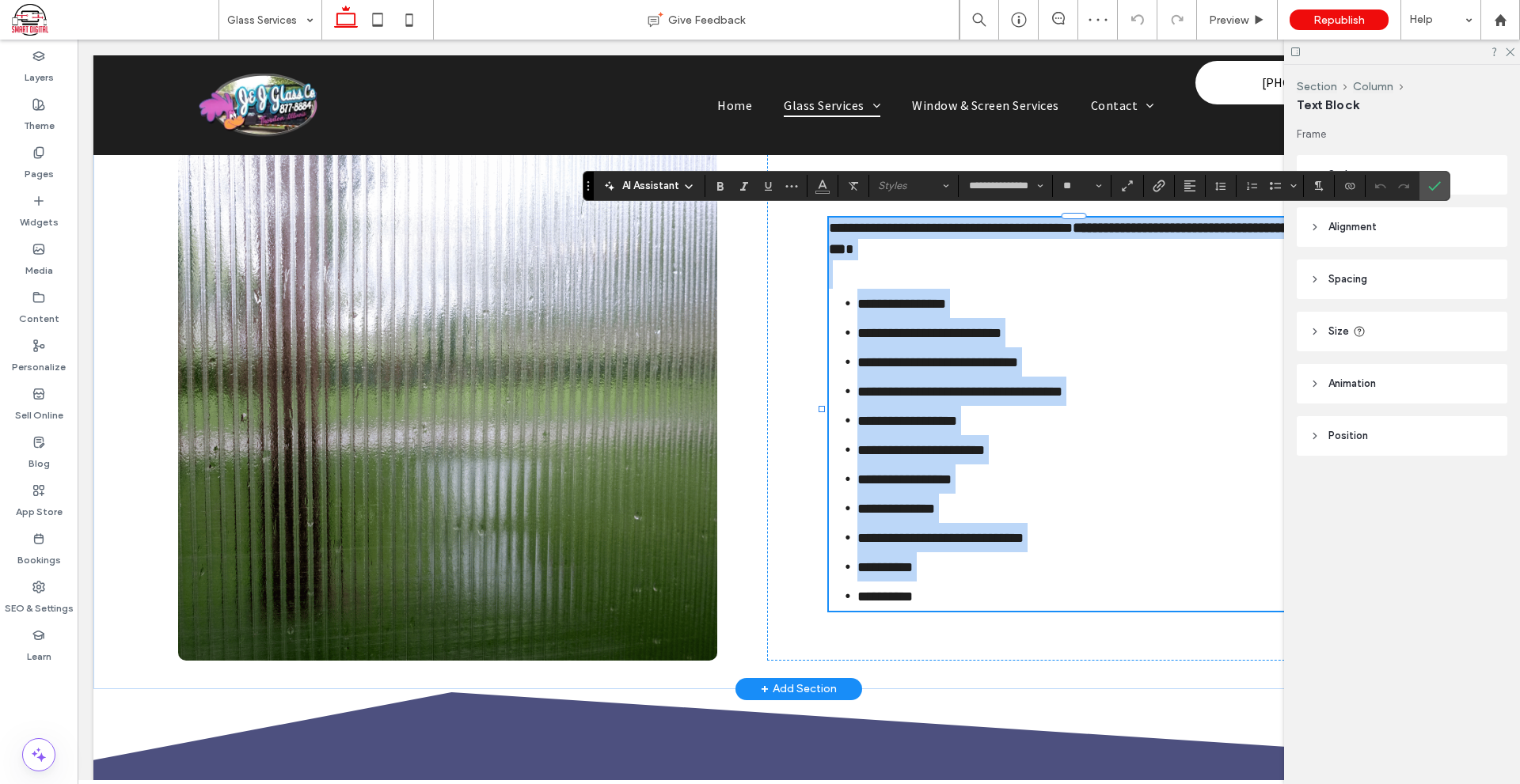
click at [962, 467] on li "**********" at bounding box center [1097, 479] width 479 height 30
click at [947, 472] on span "**********" at bounding box center [905, 479] width 94 height 14
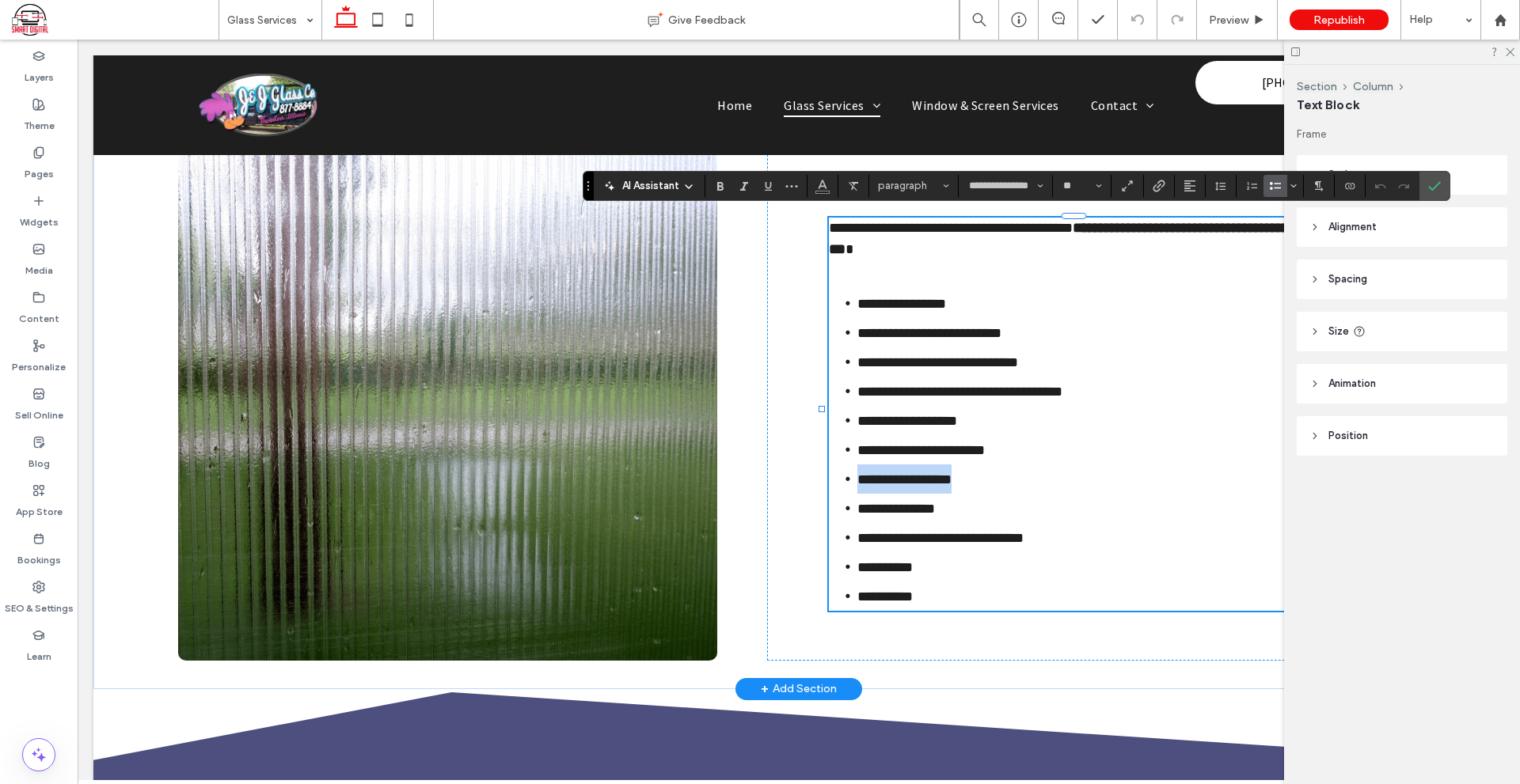
drag, startPoint x: 961, startPoint y: 472, endPoint x: 850, endPoint y: 476, distance: 111.1
click at [858, 476] on li "**********" at bounding box center [1097, 479] width 479 height 30
paste div
click at [859, 478] on li "**********" at bounding box center [1097, 479] width 479 height 30
click at [924, 472] on span "**********" at bounding box center [898, 479] width 83 height 14
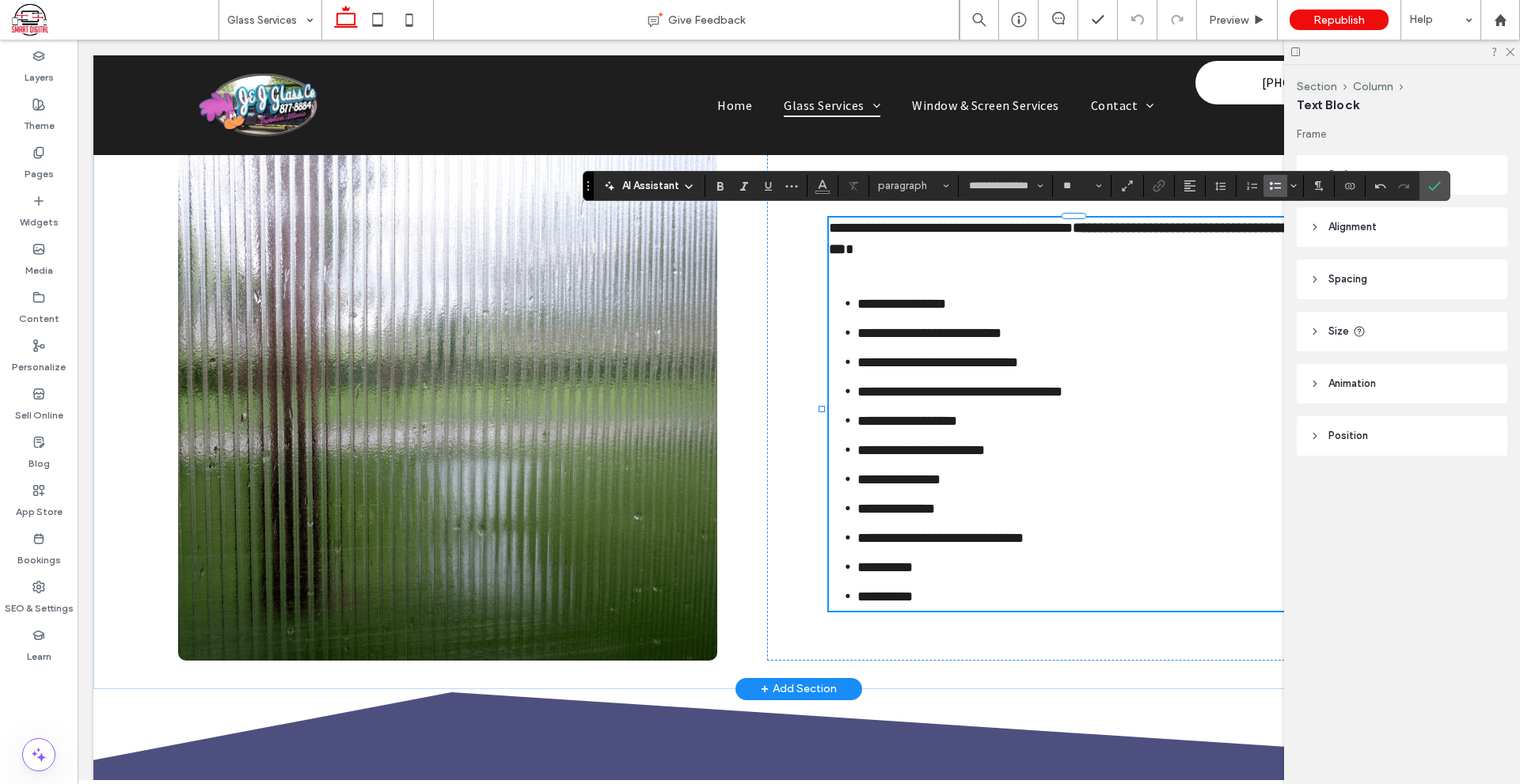
click at [1028, 465] on li "**********" at bounding box center [1097, 479] width 479 height 30
click at [30, 178] on label "Pages" at bounding box center [39, 170] width 30 height 22
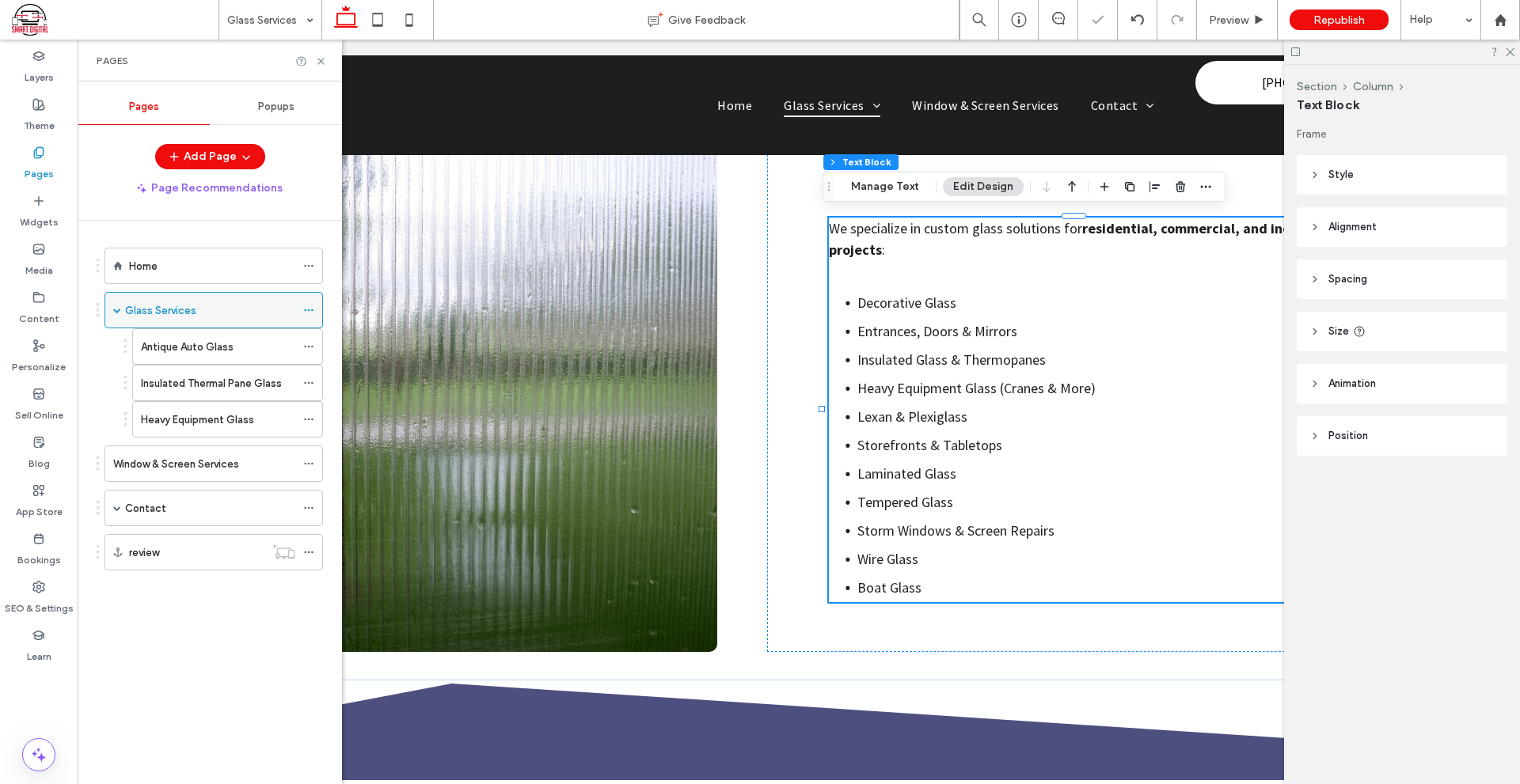
click at [202, 315] on div "Glass Services" at bounding box center [210, 310] width 170 height 17
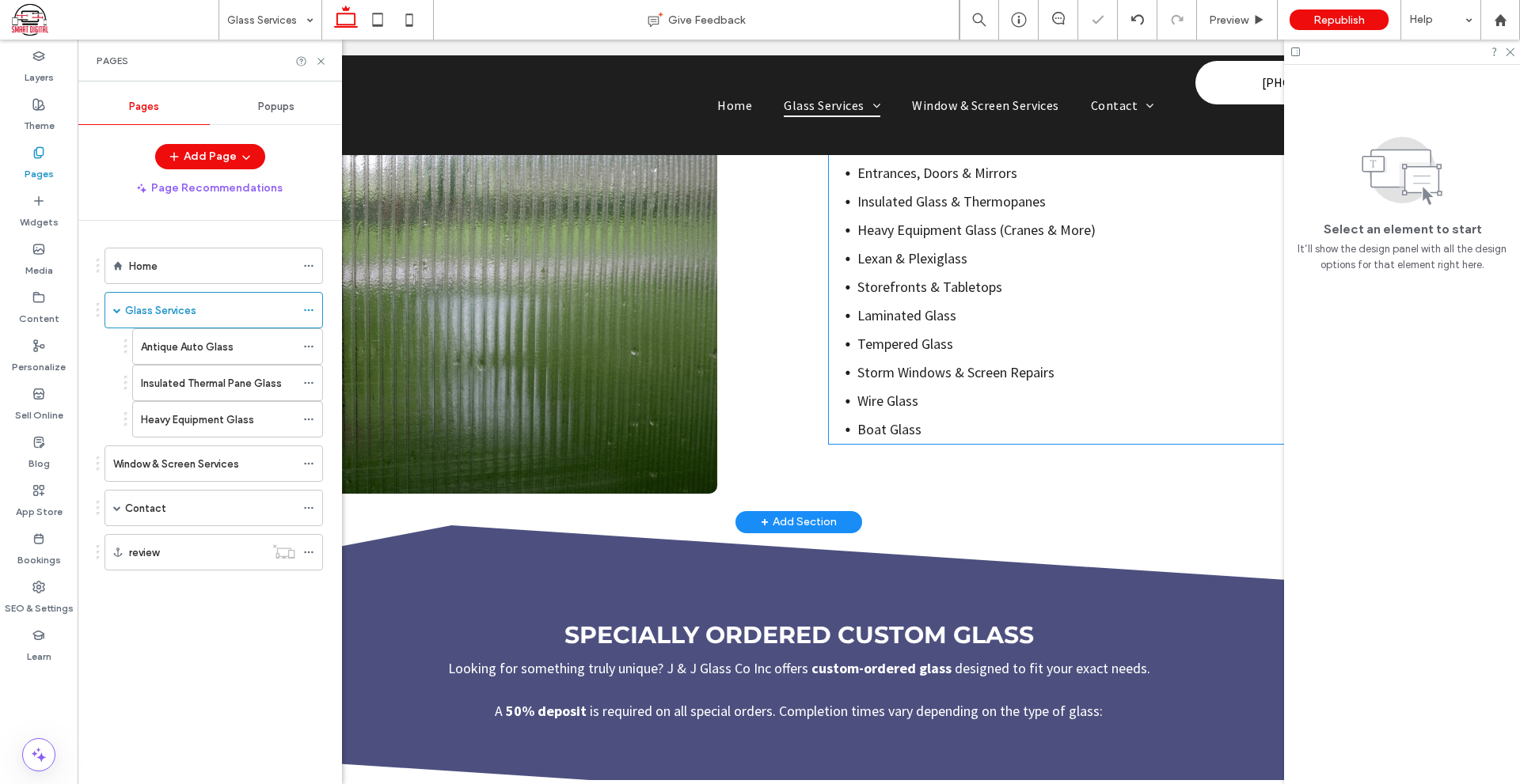
scroll to position [712, 0]
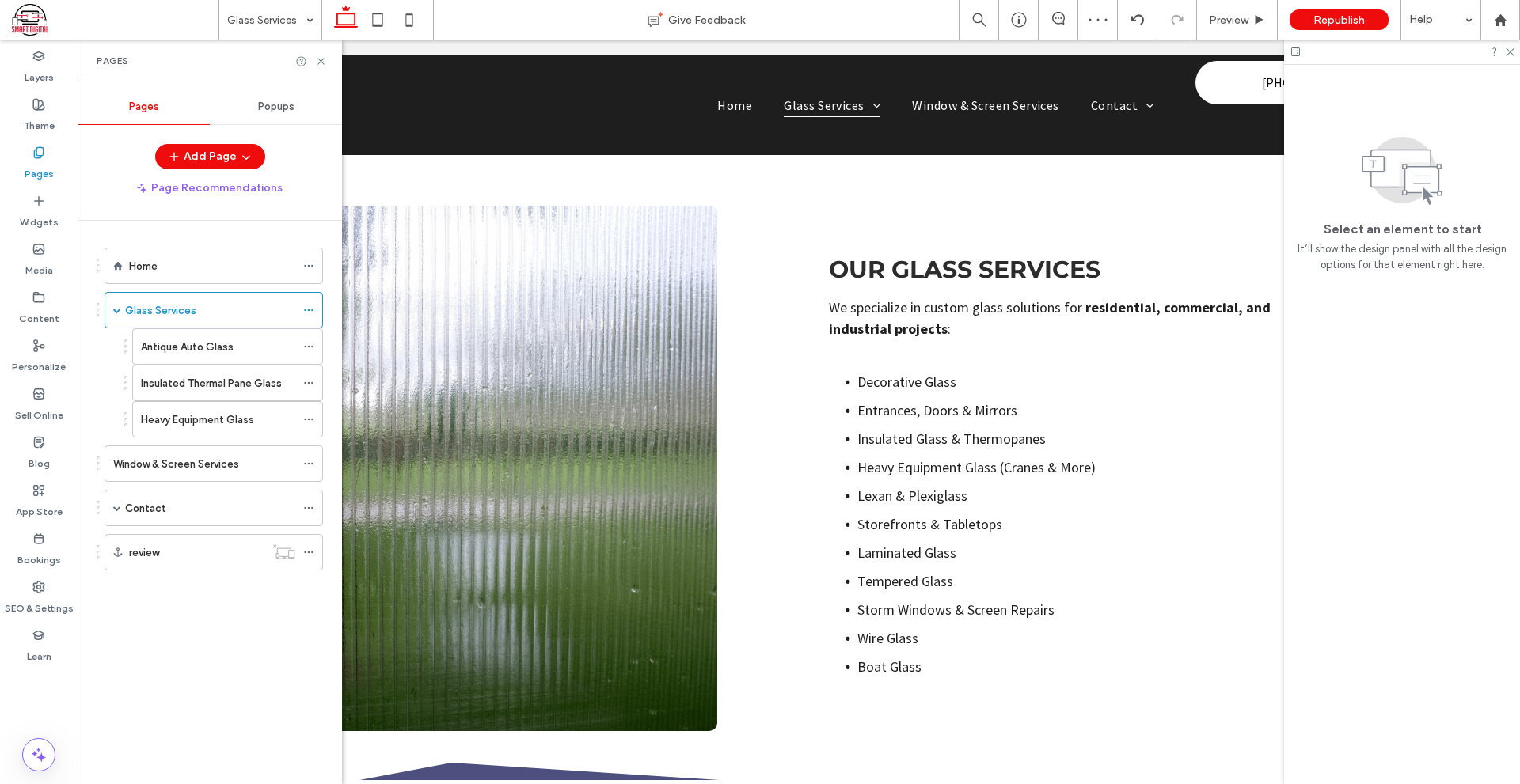
click at [144, 252] on div "Home" at bounding box center [212, 265] width 166 height 35
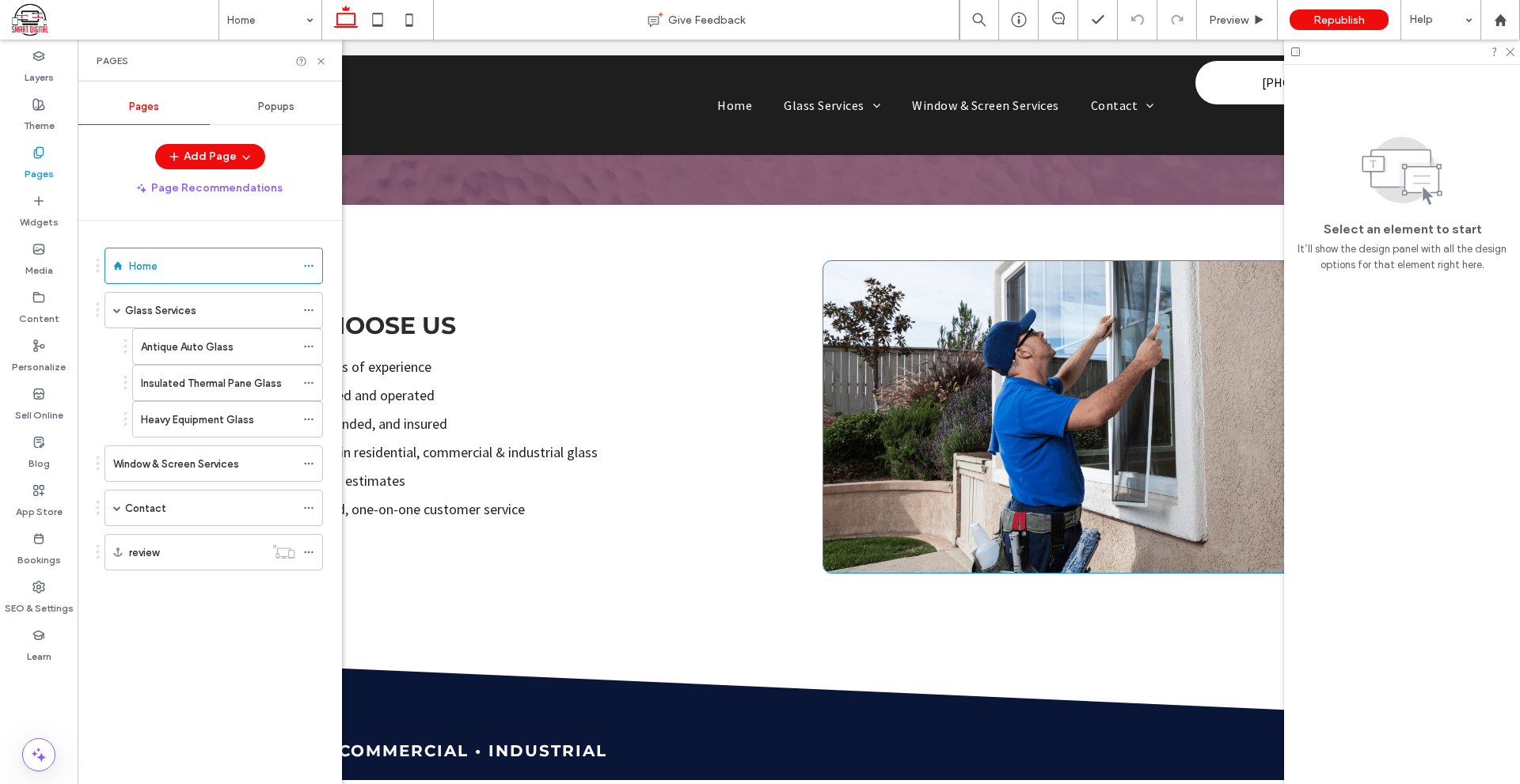
scroll to position [2215, 0]
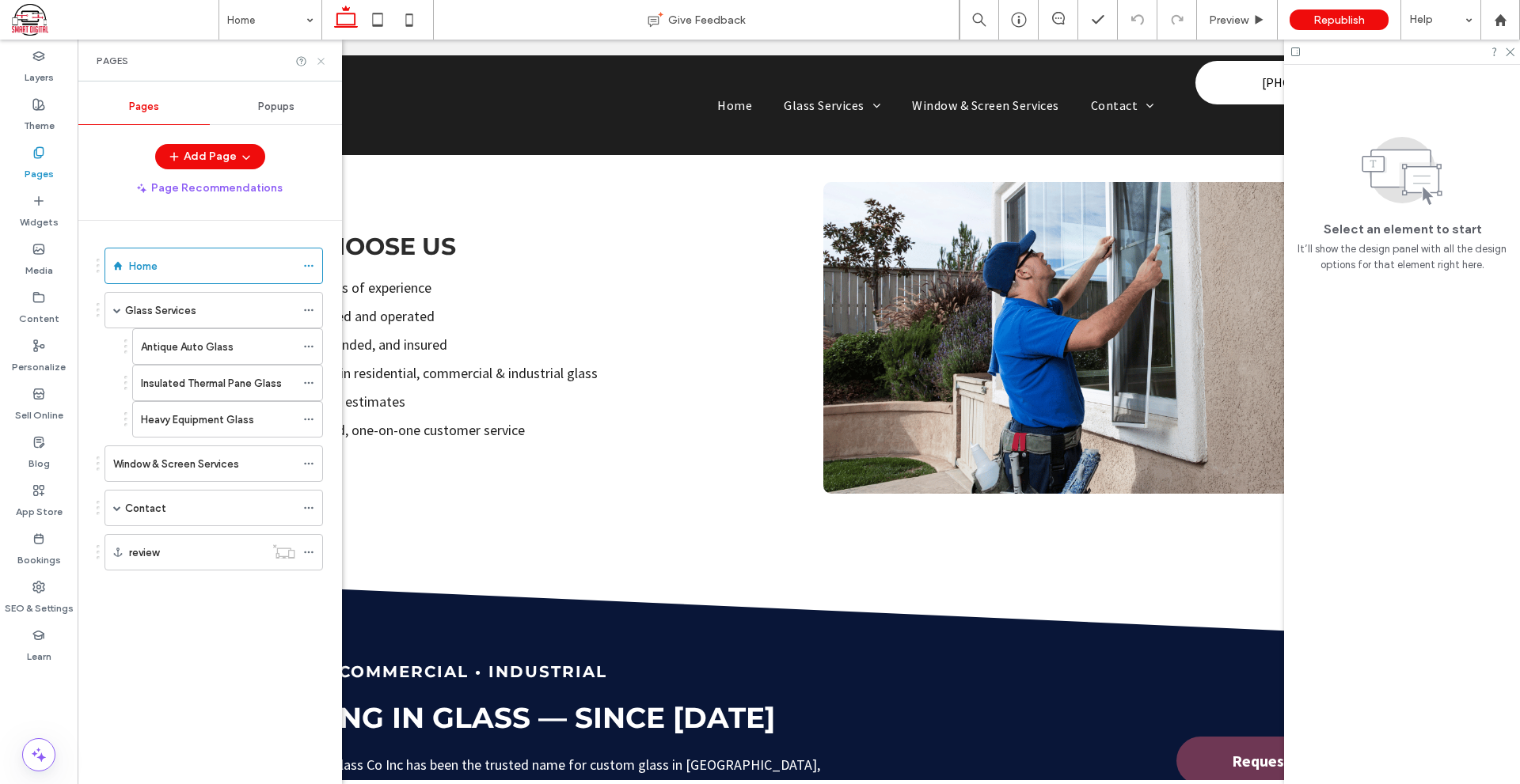
click at [318, 62] on icon at bounding box center [321, 62] width 12 height 12
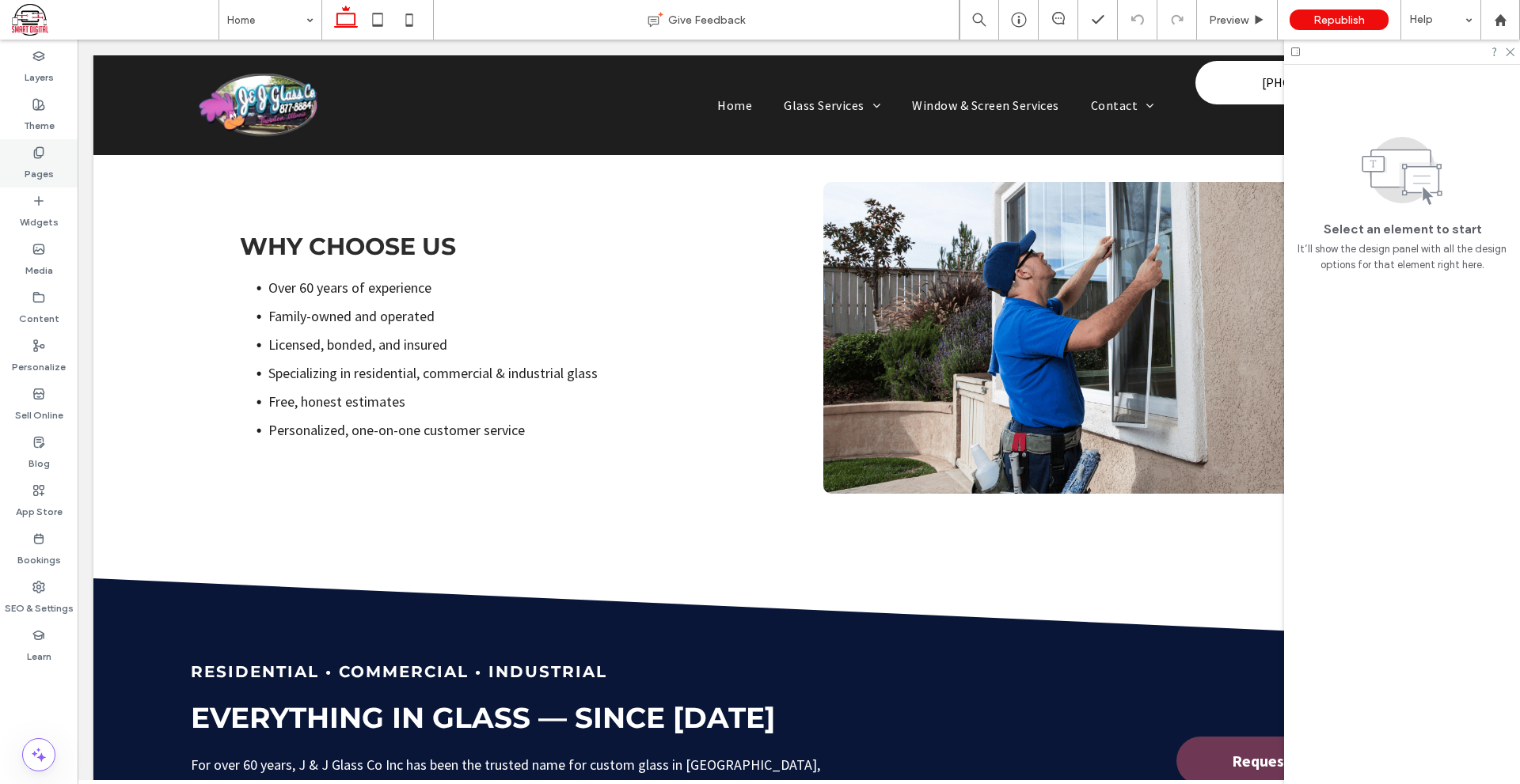
click at [34, 161] on label "Pages" at bounding box center [39, 170] width 30 height 22
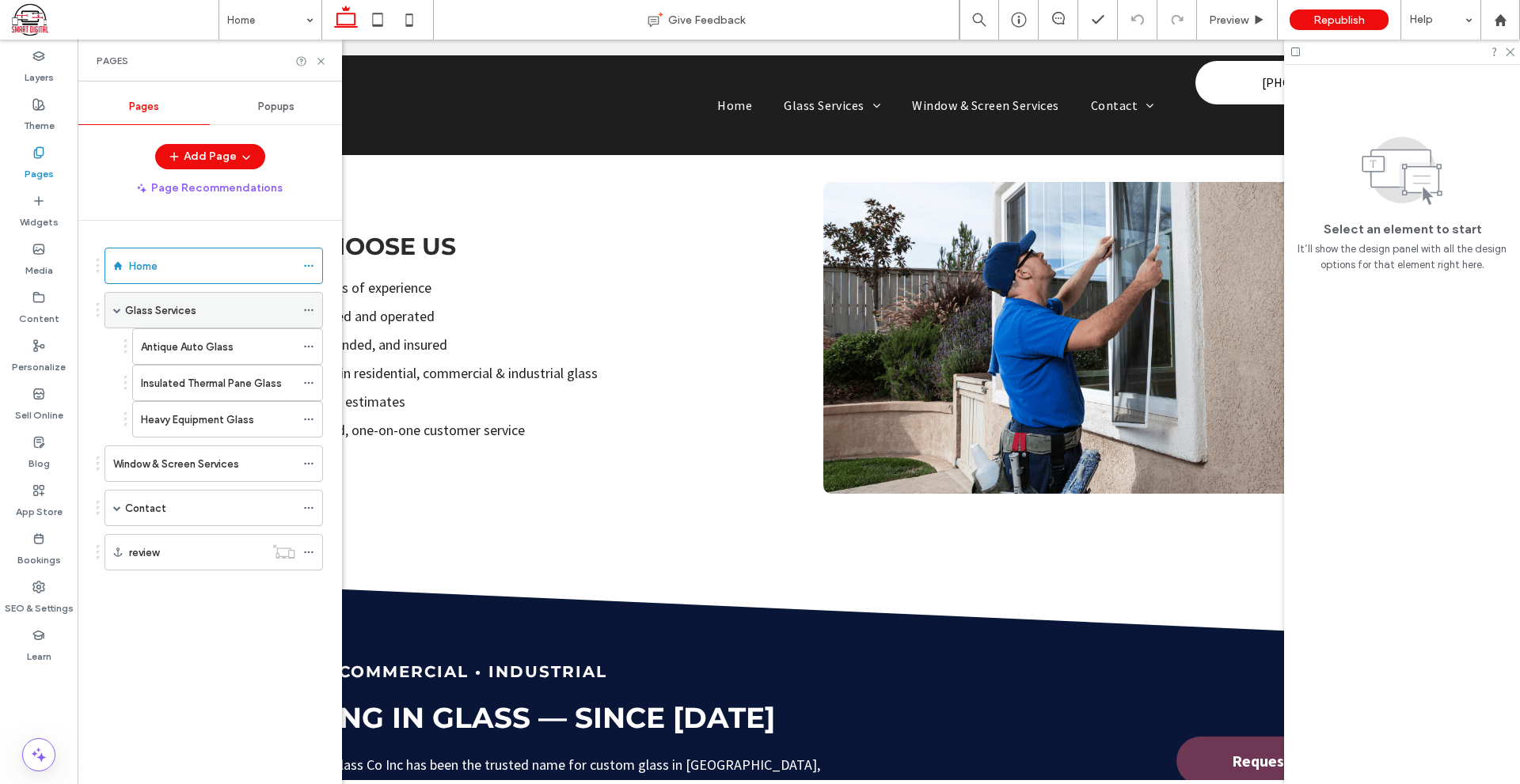
click at [204, 318] on div "Glass Services" at bounding box center [210, 310] width 170 height 17
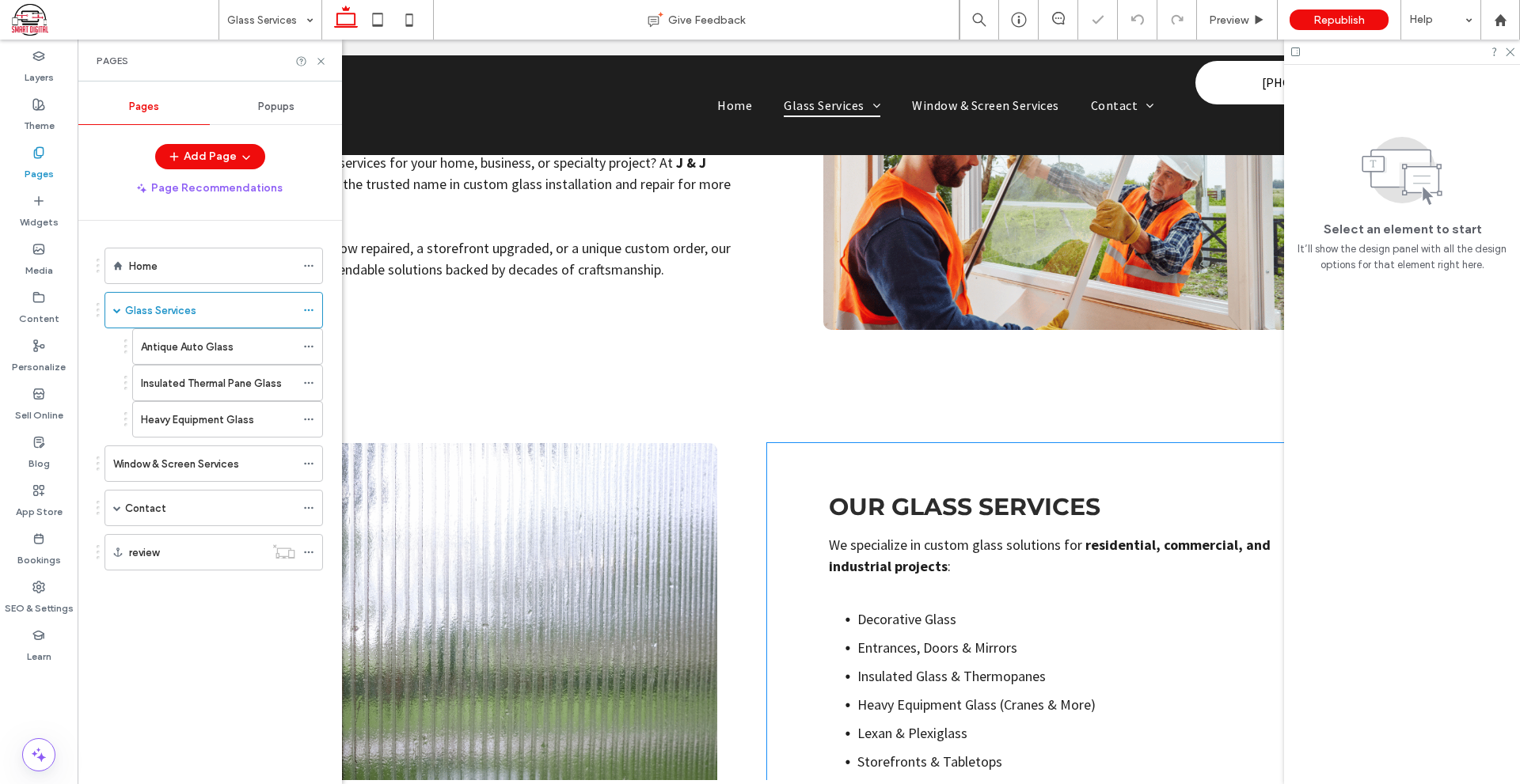
scroll to position [712, 0]
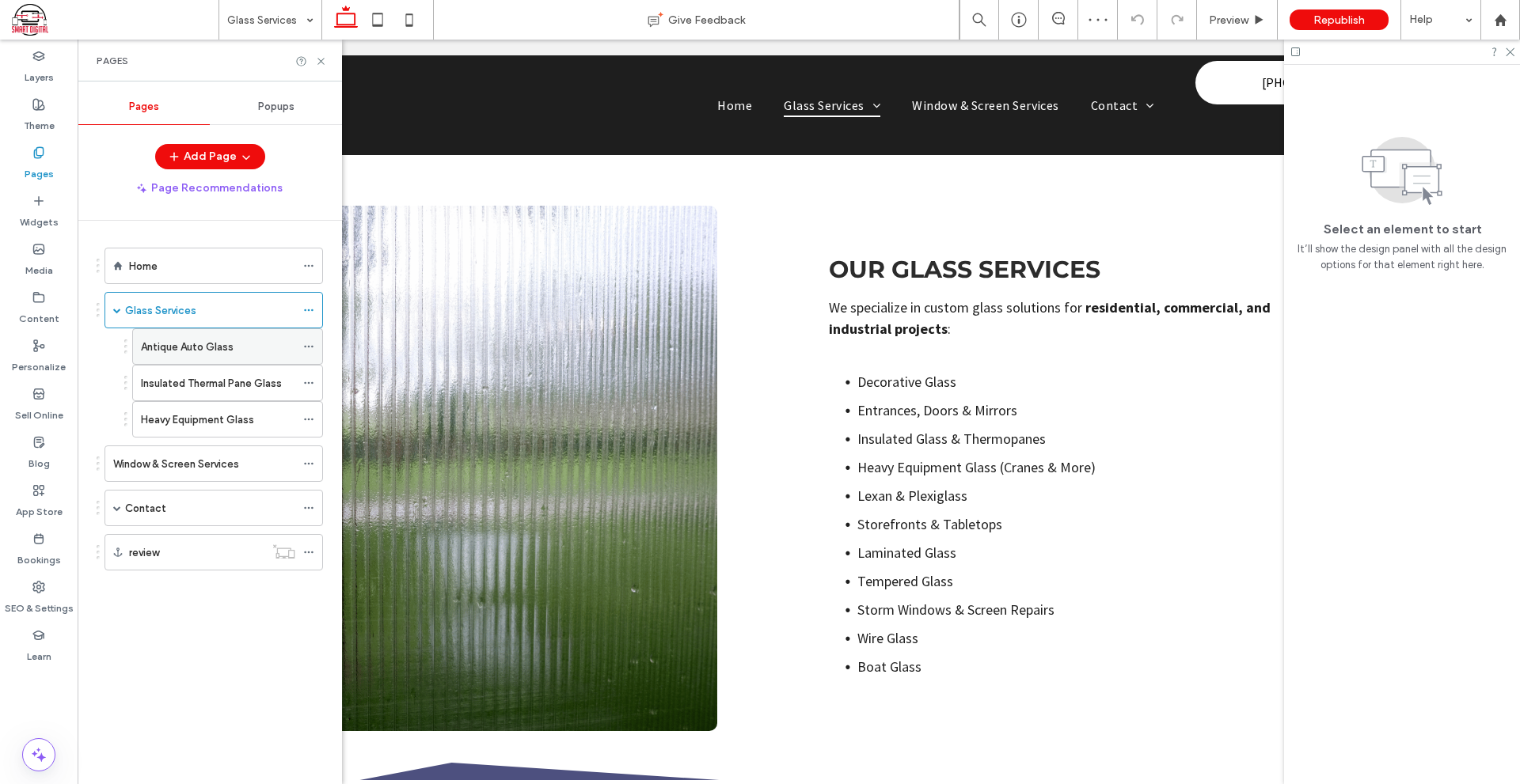
click at [172, 339] on label "Antique Auto Glass" at bounding box center [187, 347] width 92 height 28
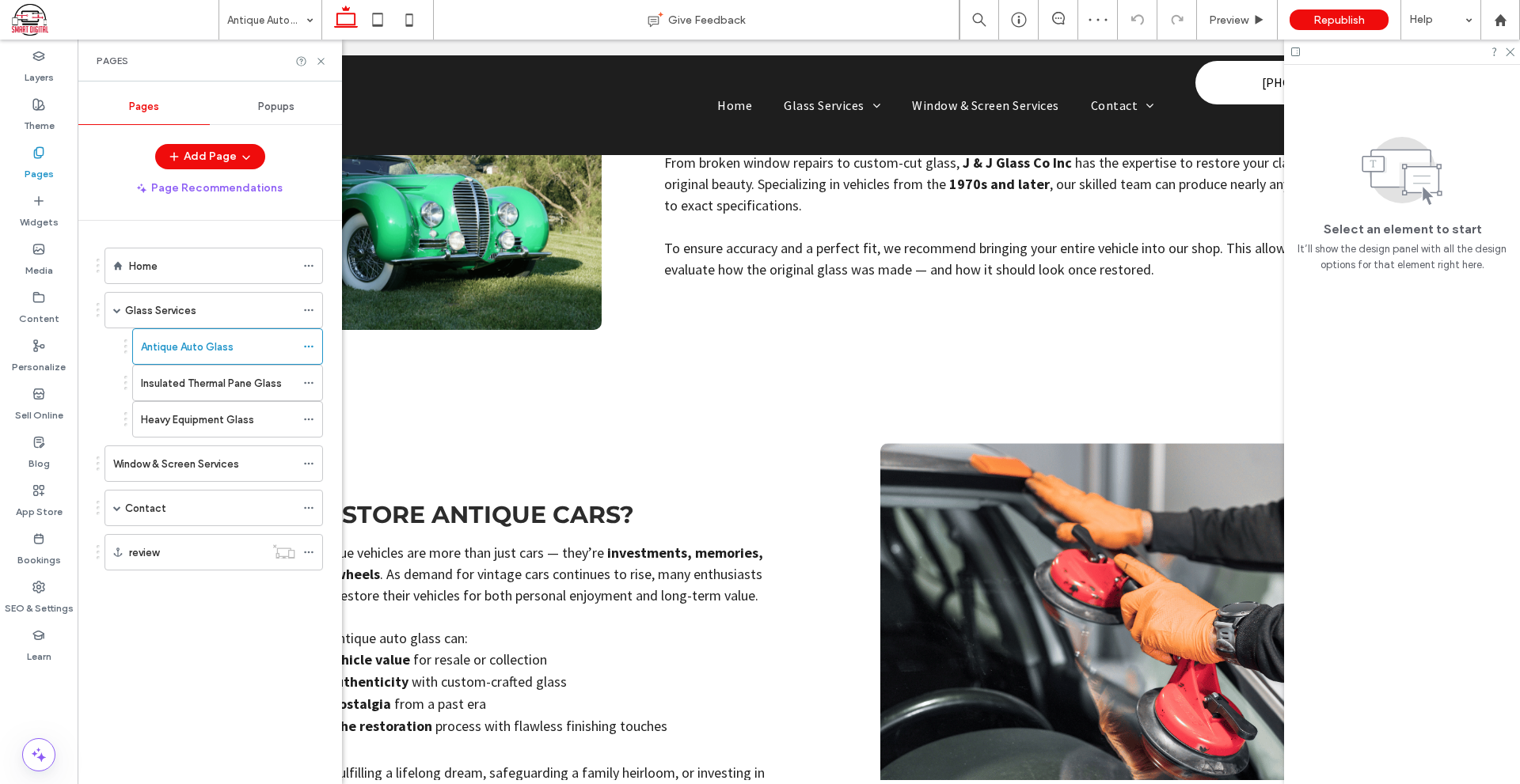
scroll to position [949, 0]
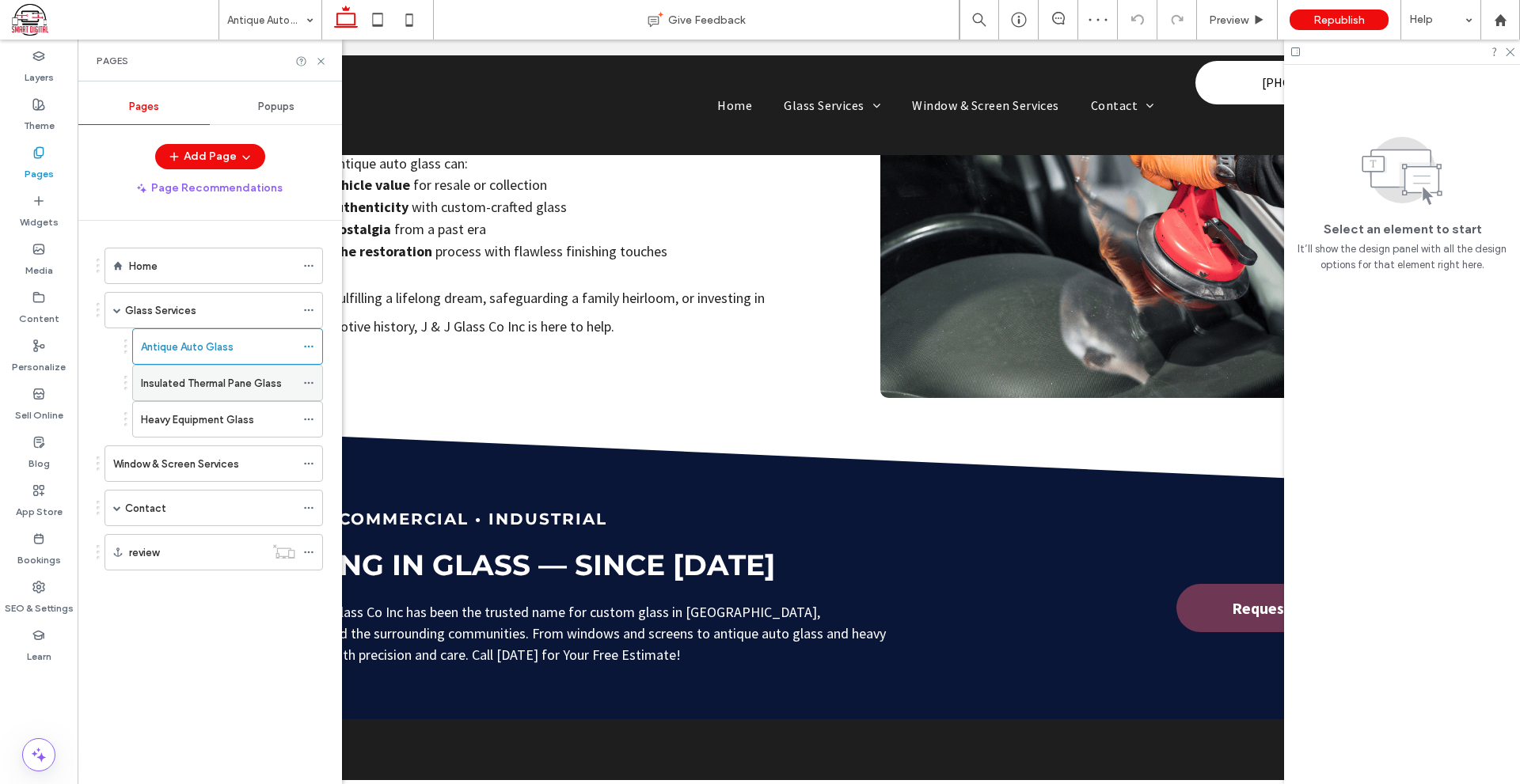
click at [242, 386] on label "Insulated Thermal Pane Glass" at bounding box center [212, 384] width 141 height 28
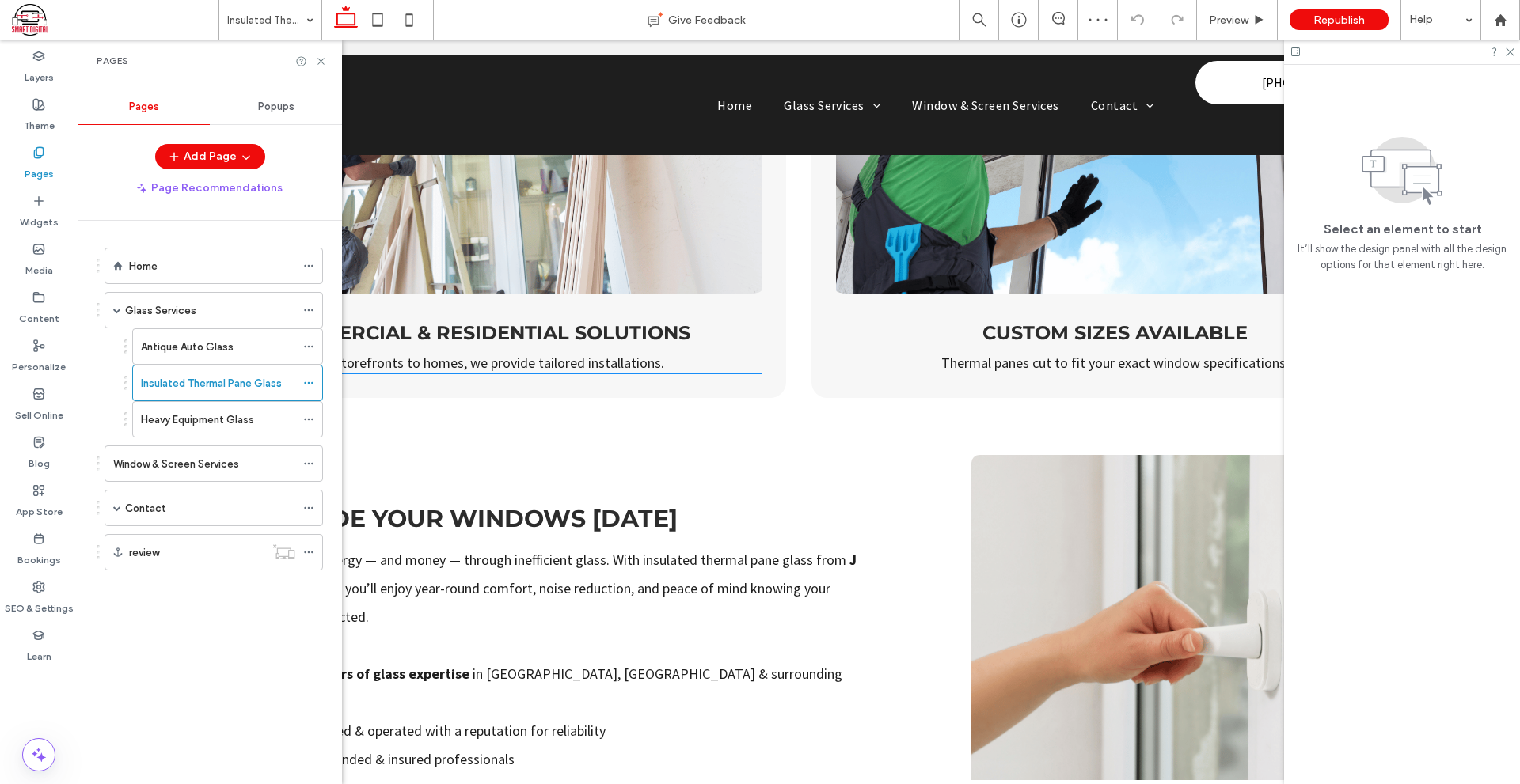
scroll to position [949, 0]
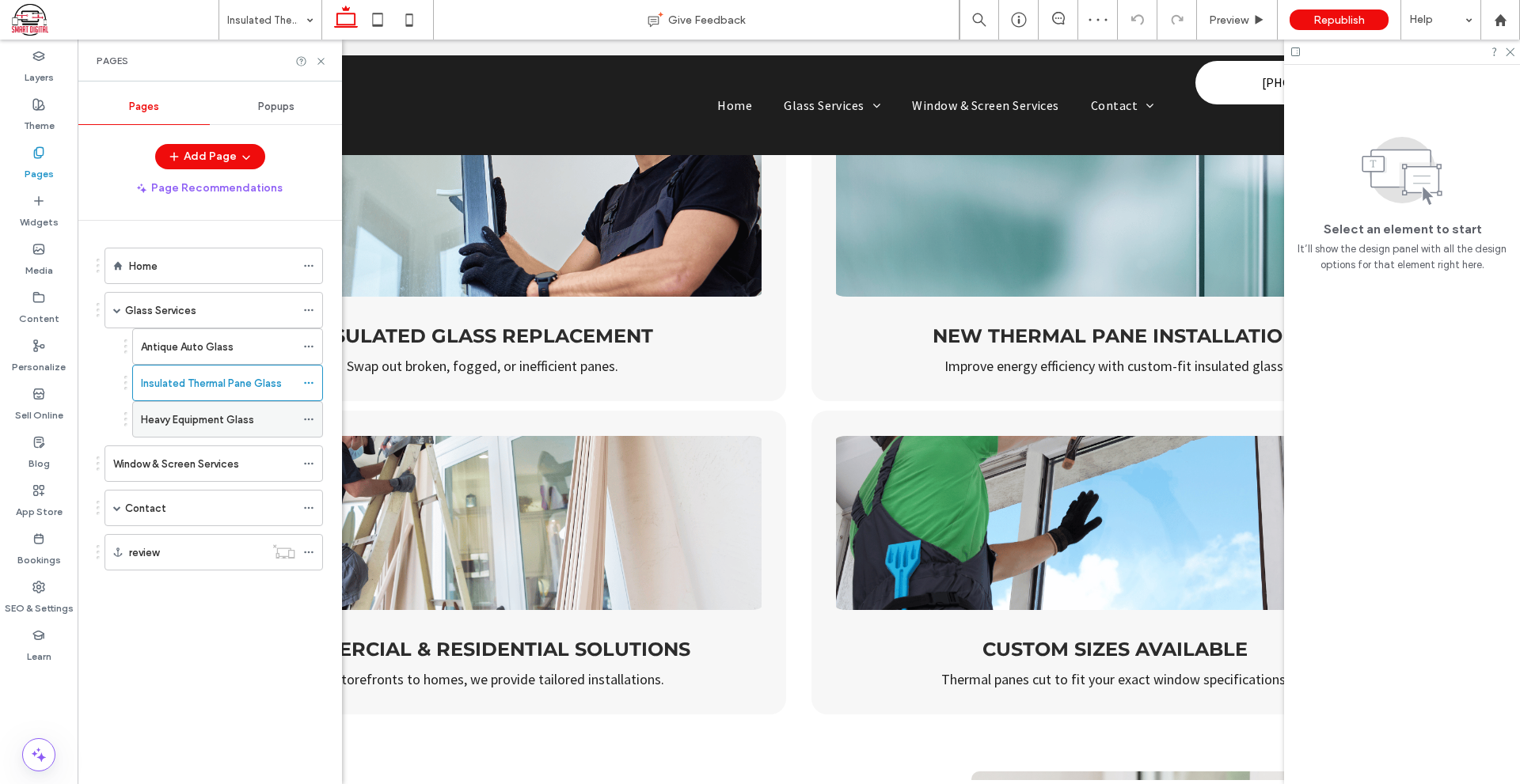
click at [239, 418] on label "Heavy Equipment Glass" at bounding box center [198, 419] width 113 height 28
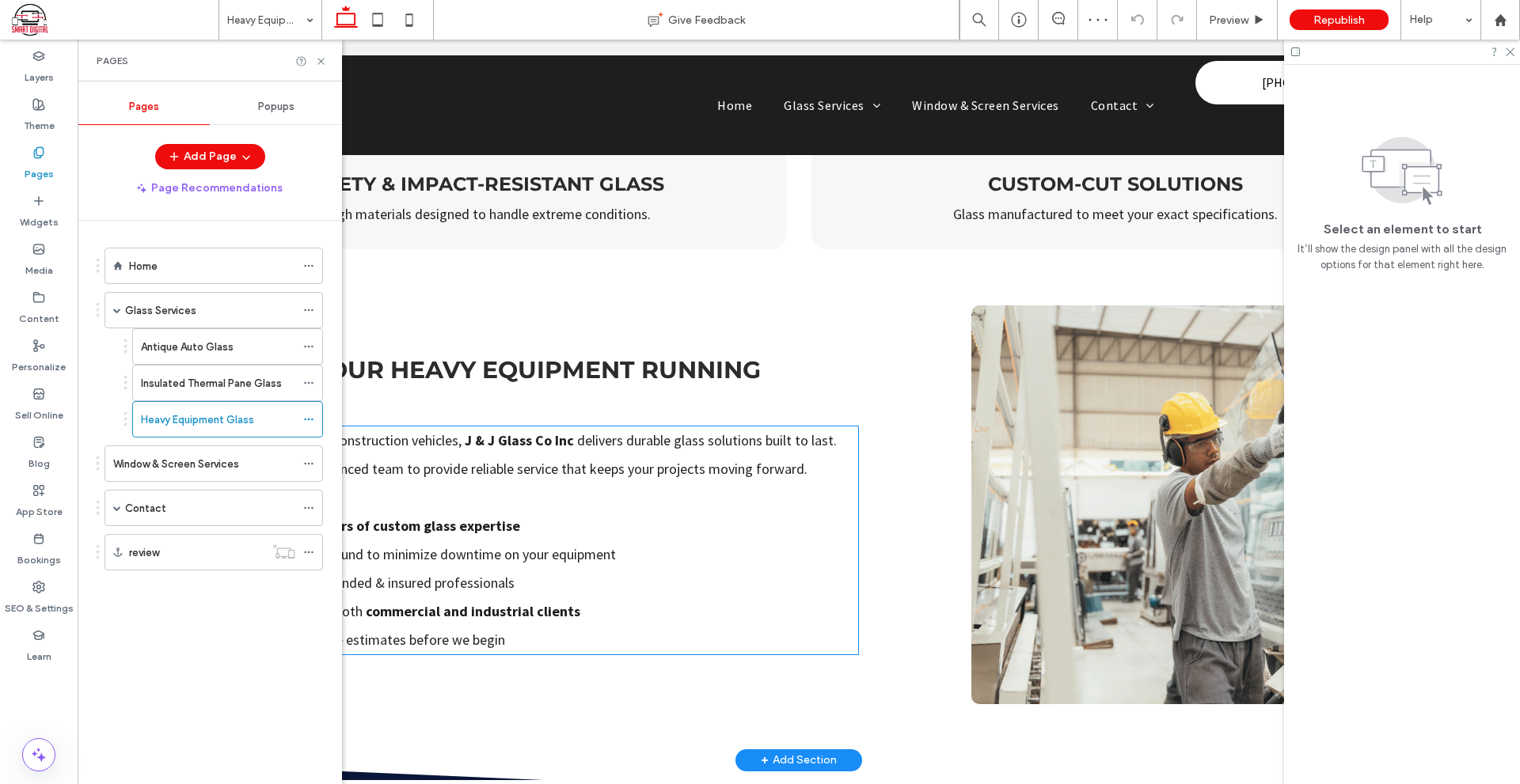
scroll to position [1503, 0]
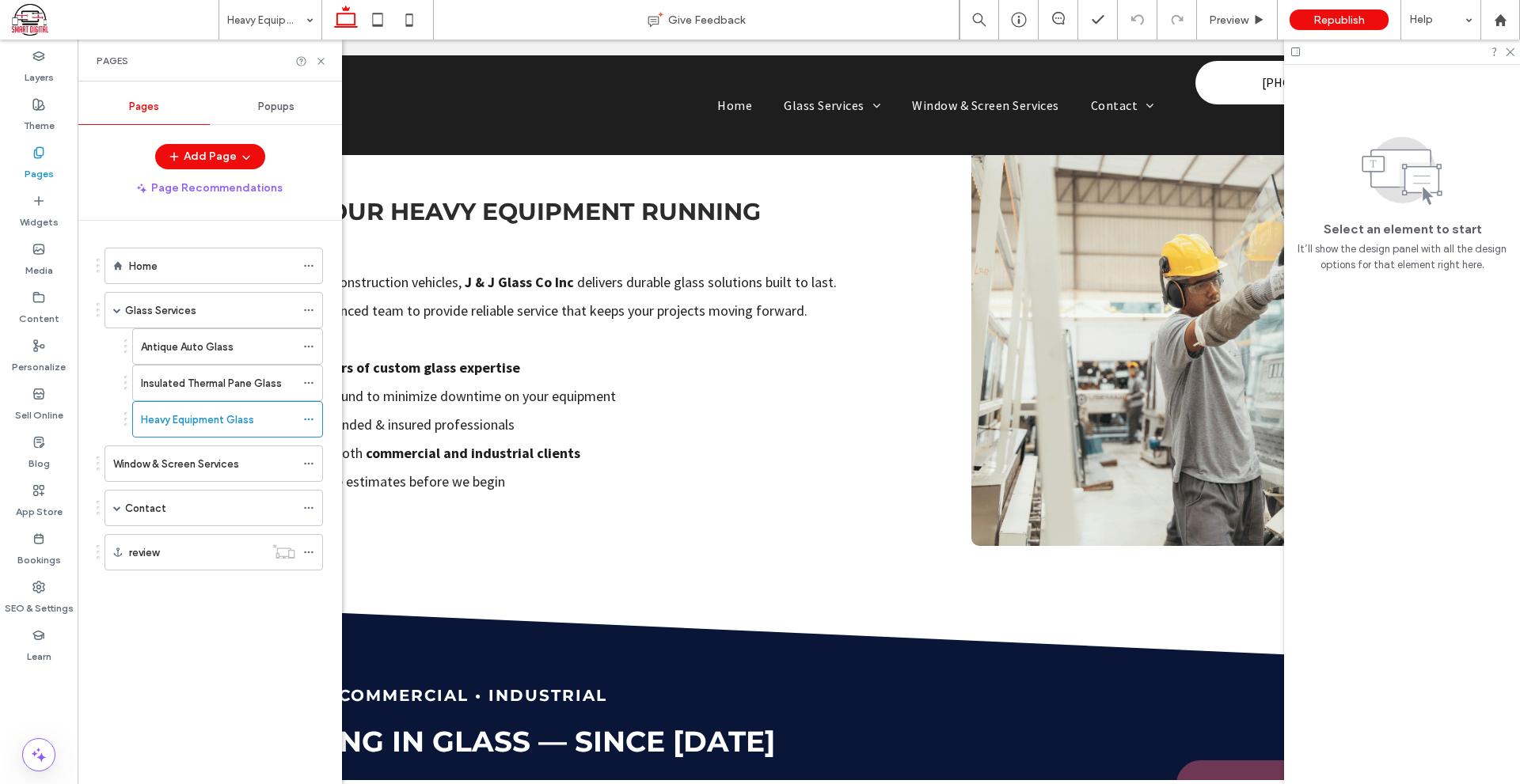
click at [207, 466] on label "Window & Screen Services" at bounding box center [176, 464] width 126 height 28
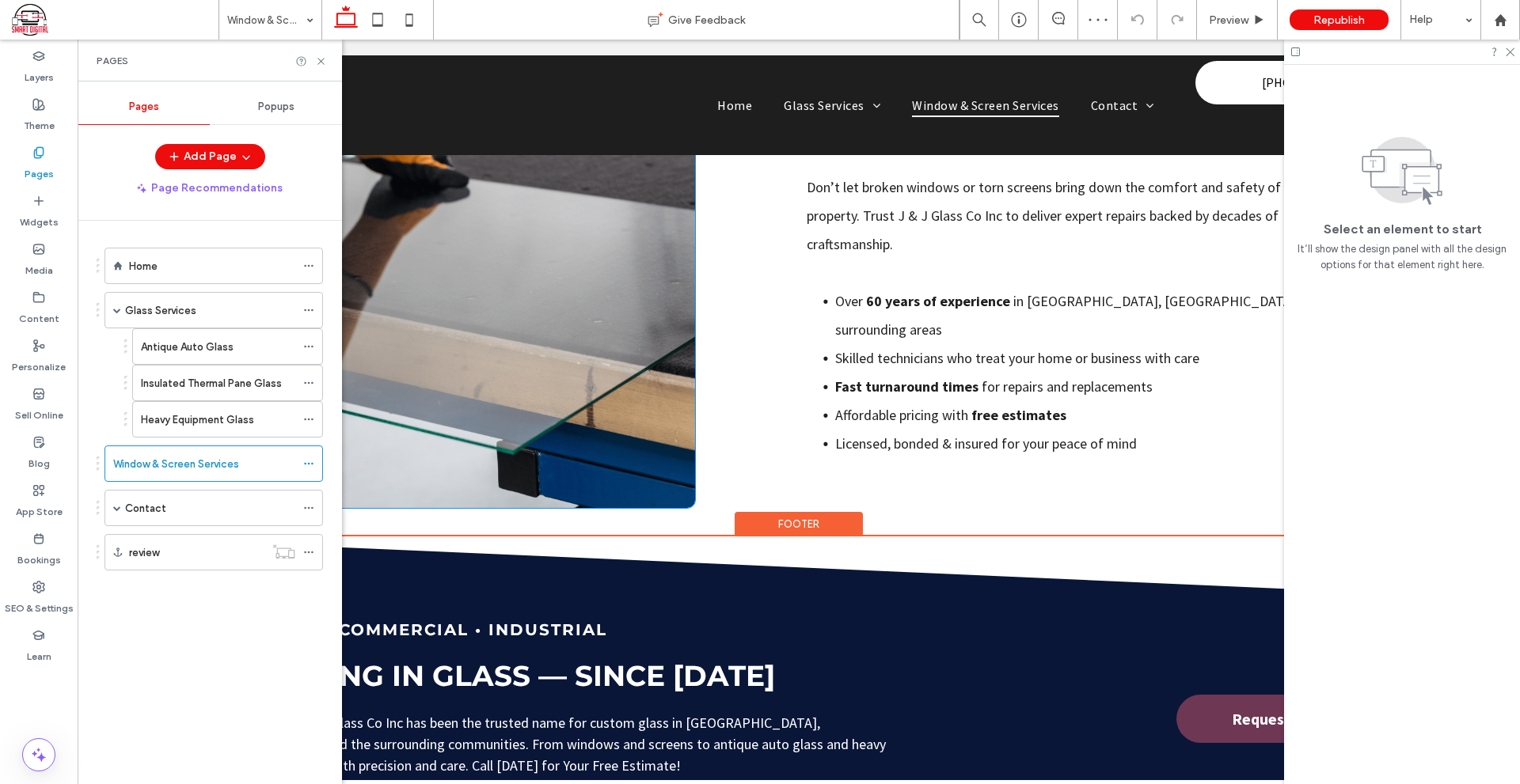
scroll to position [1899, 0]
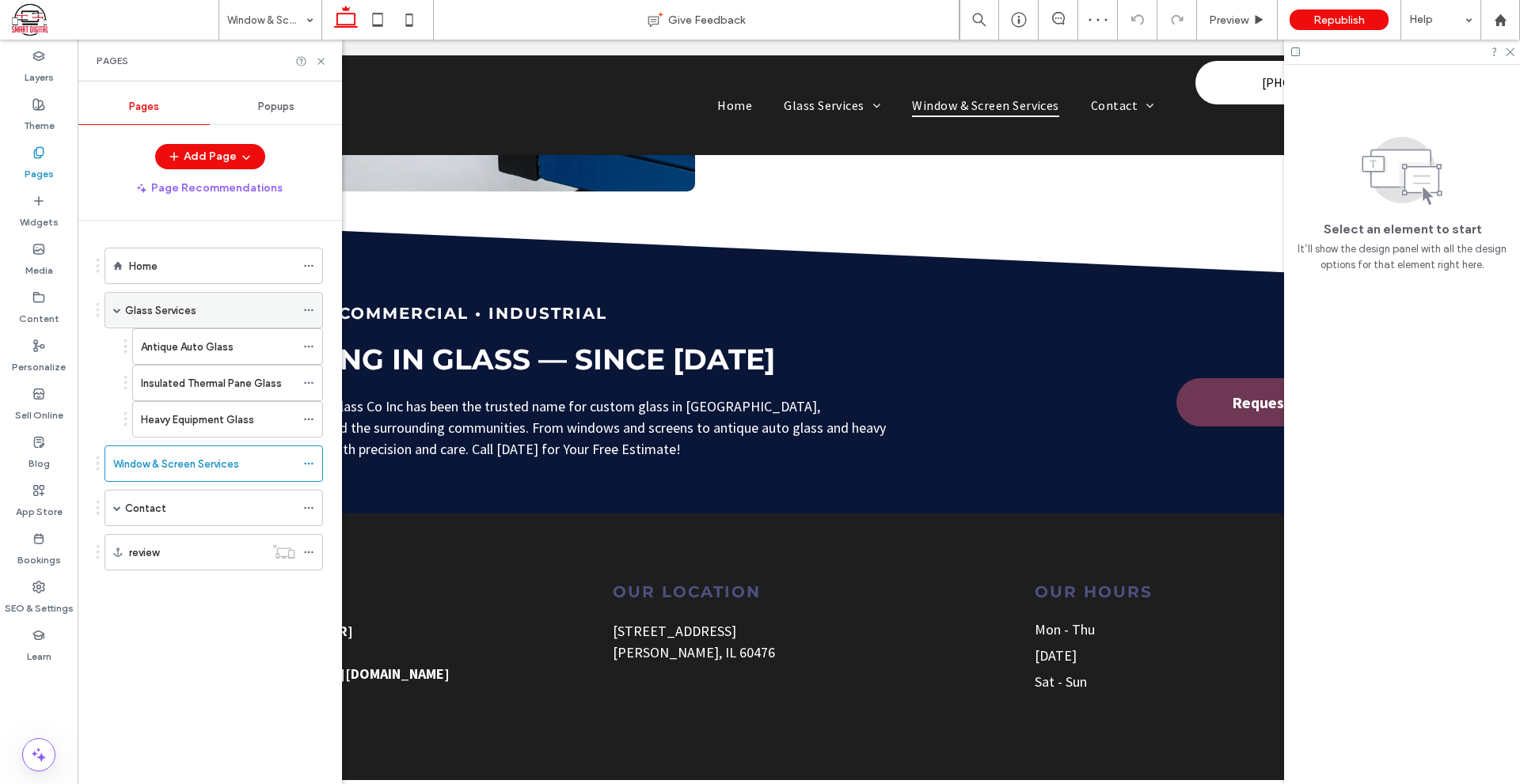
click at [207, 311] on div "Glass Services" at bounding box center [210, 310] width 170 height 17
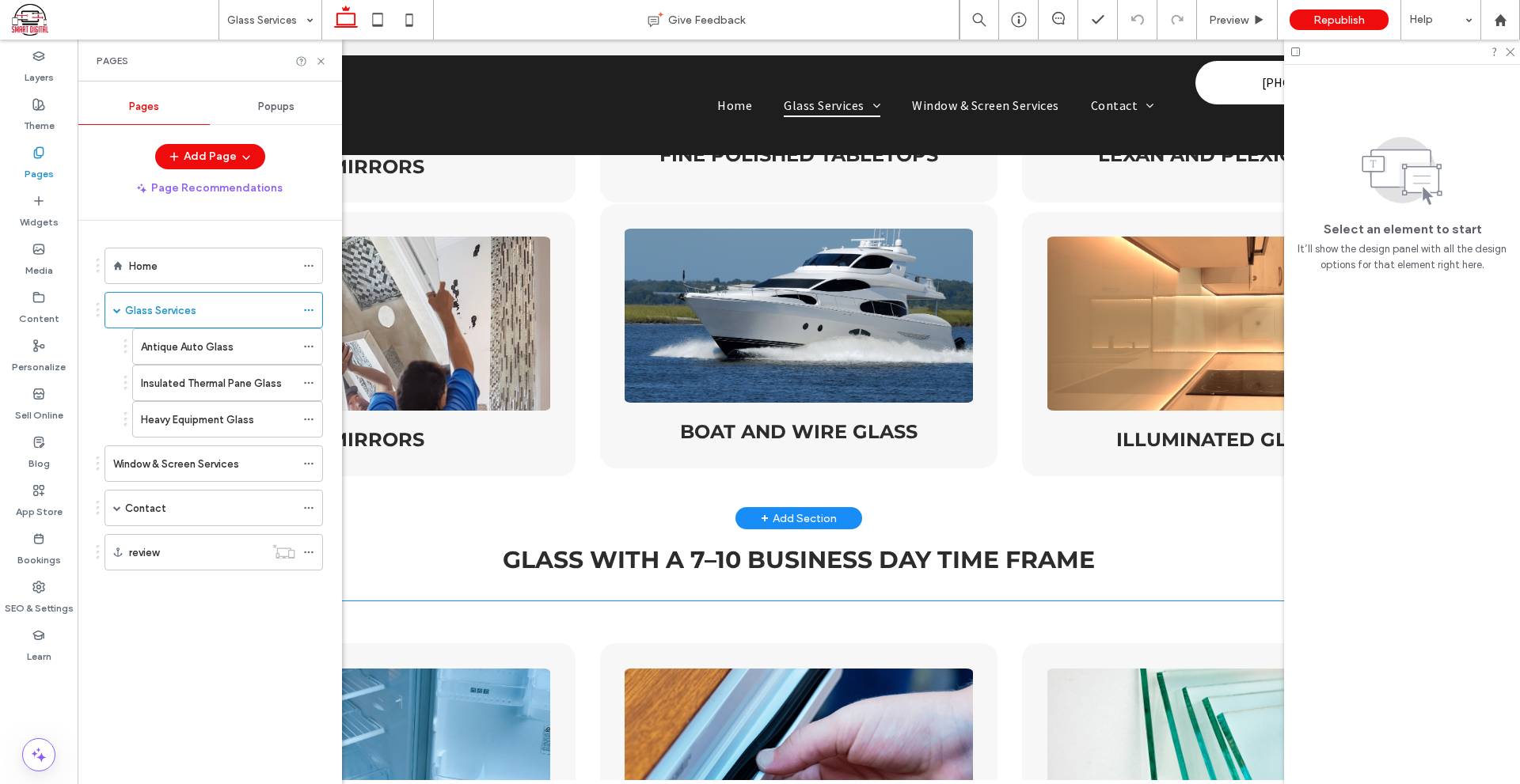
scroll to position [1819, 0]
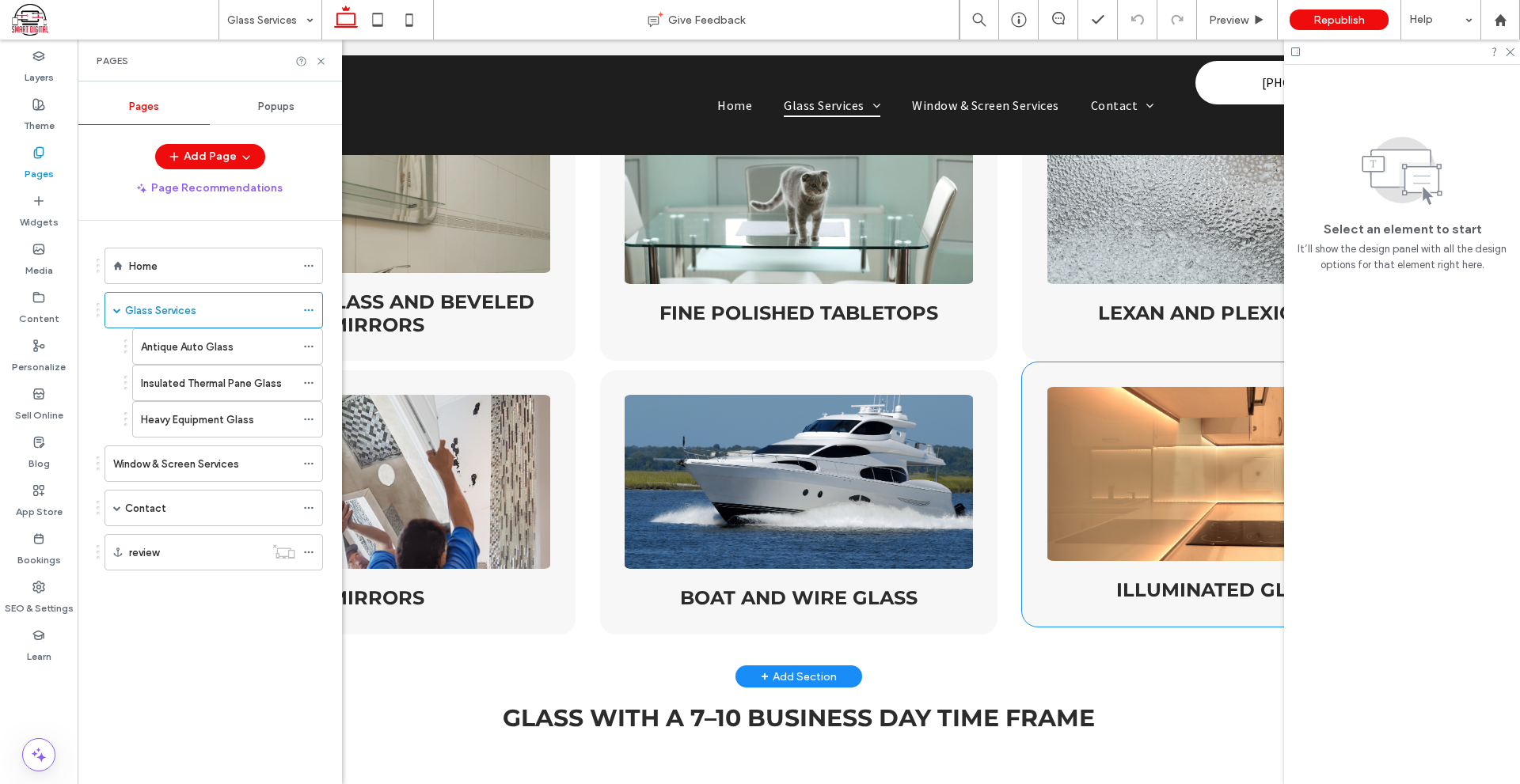
click at [1193, 583] on span "Illuminated Glass" at bounding box center [1221, 590] width 209 height 23
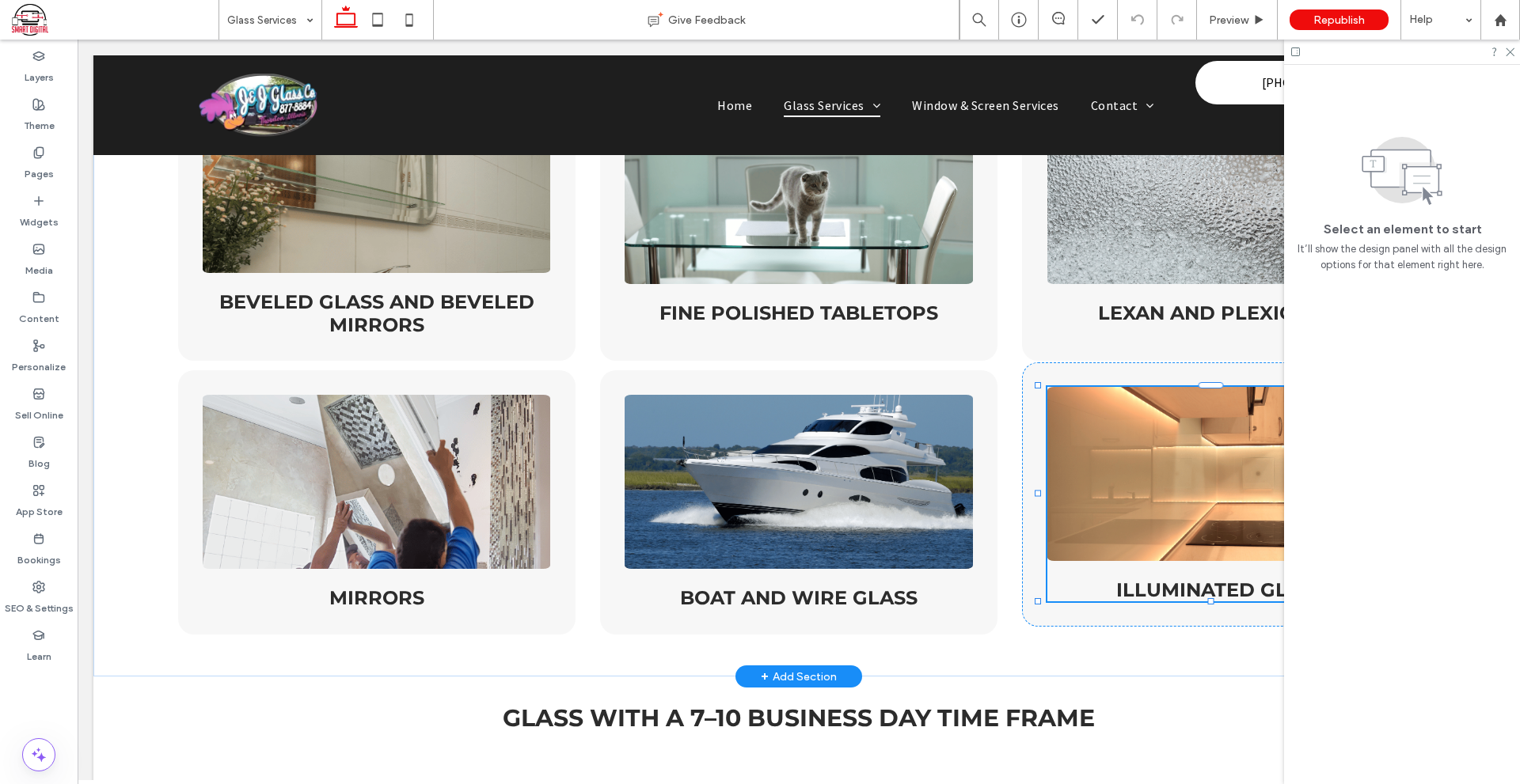
click at [1193, 583] on span "Illuminated Glass" at bounding box center [1221, 590] width 209 height 23
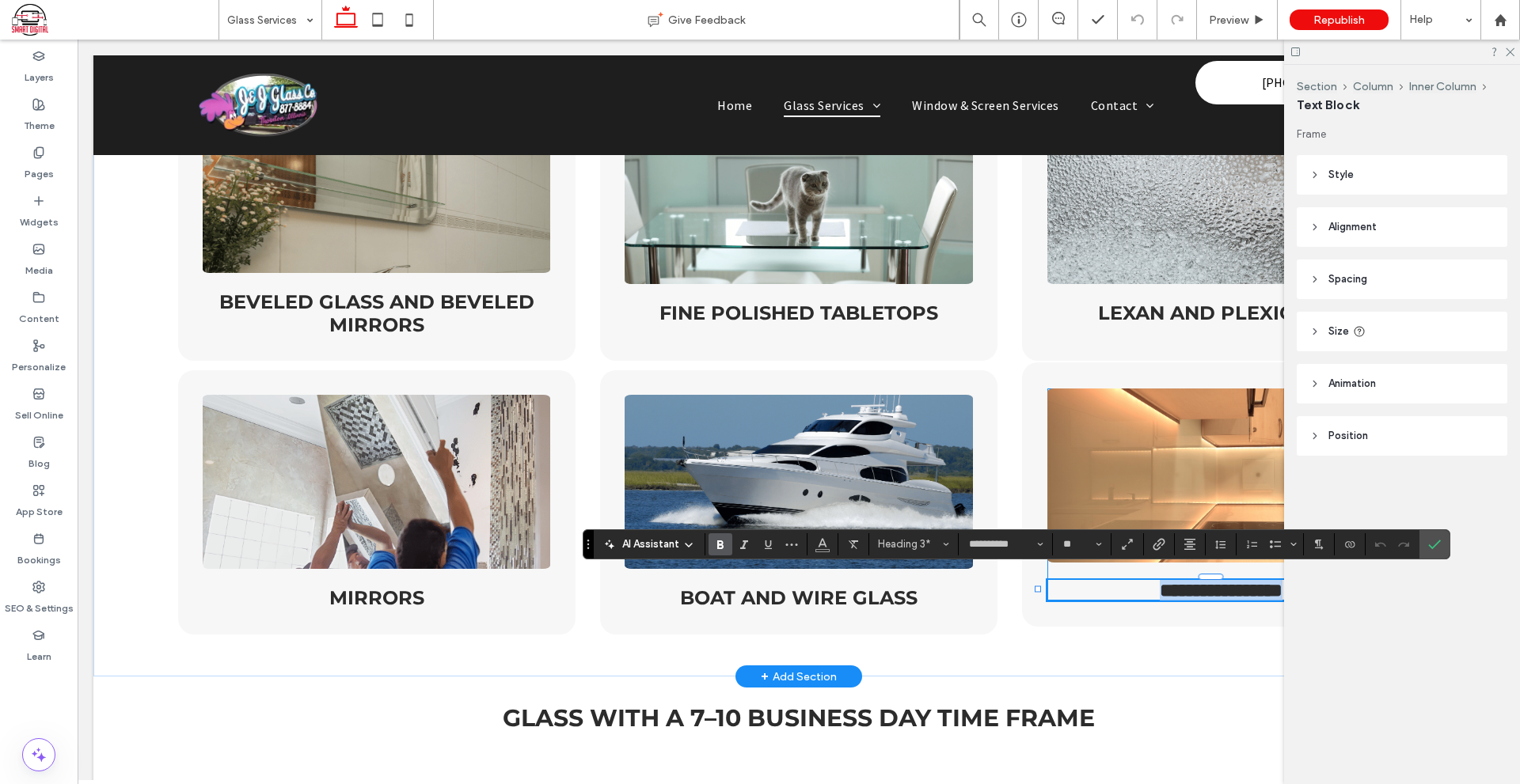
click at [1160, 580] on span "**********" at bounding box center [1221, 590] width 123 height 19
click at [1179, 596] on div "**********" at bounding box center [1221, 494] width 397 height 265
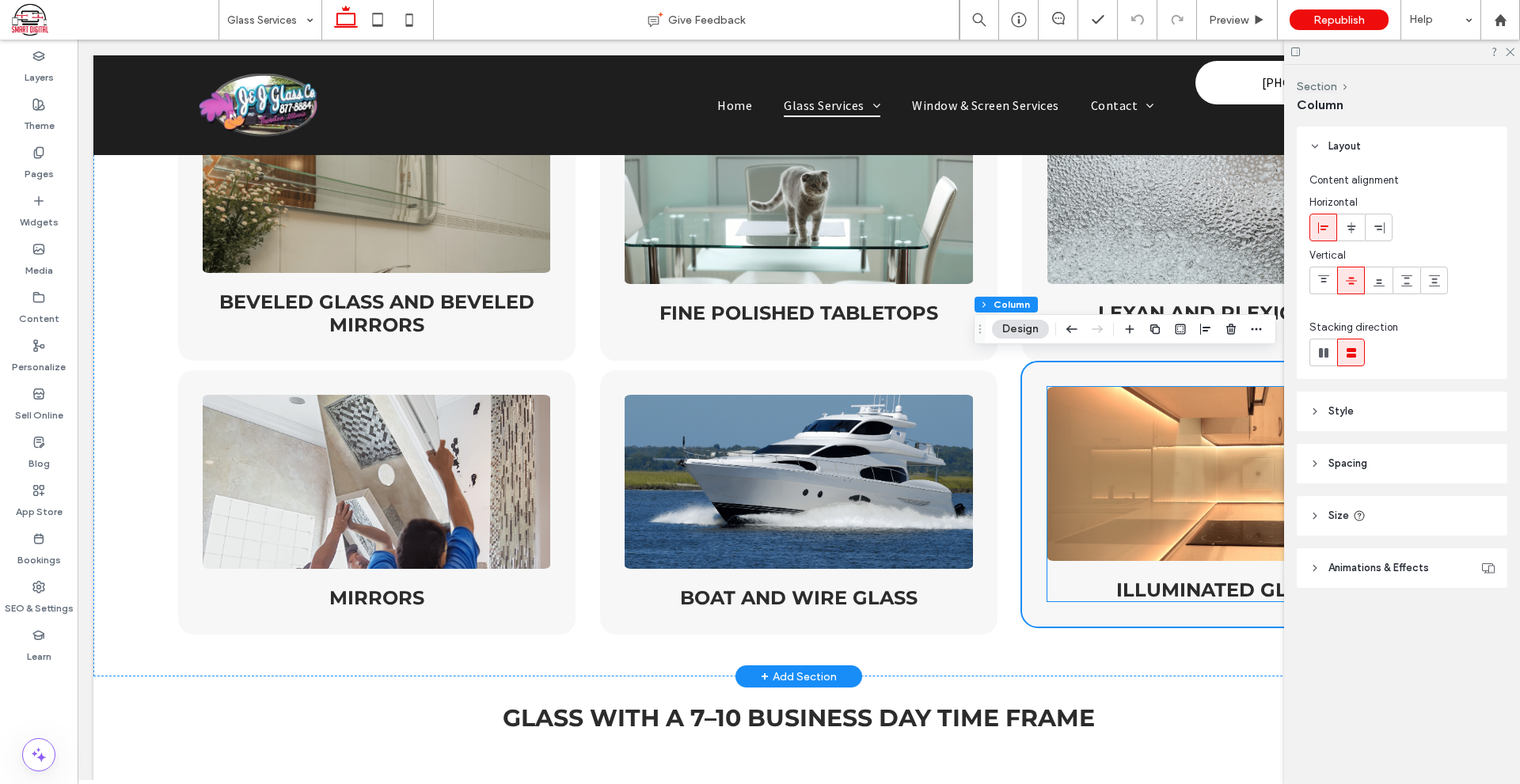
click at [1201, 584] on span "Illuminated Glass" at bounding box center [1221, 590] width 209 height 23
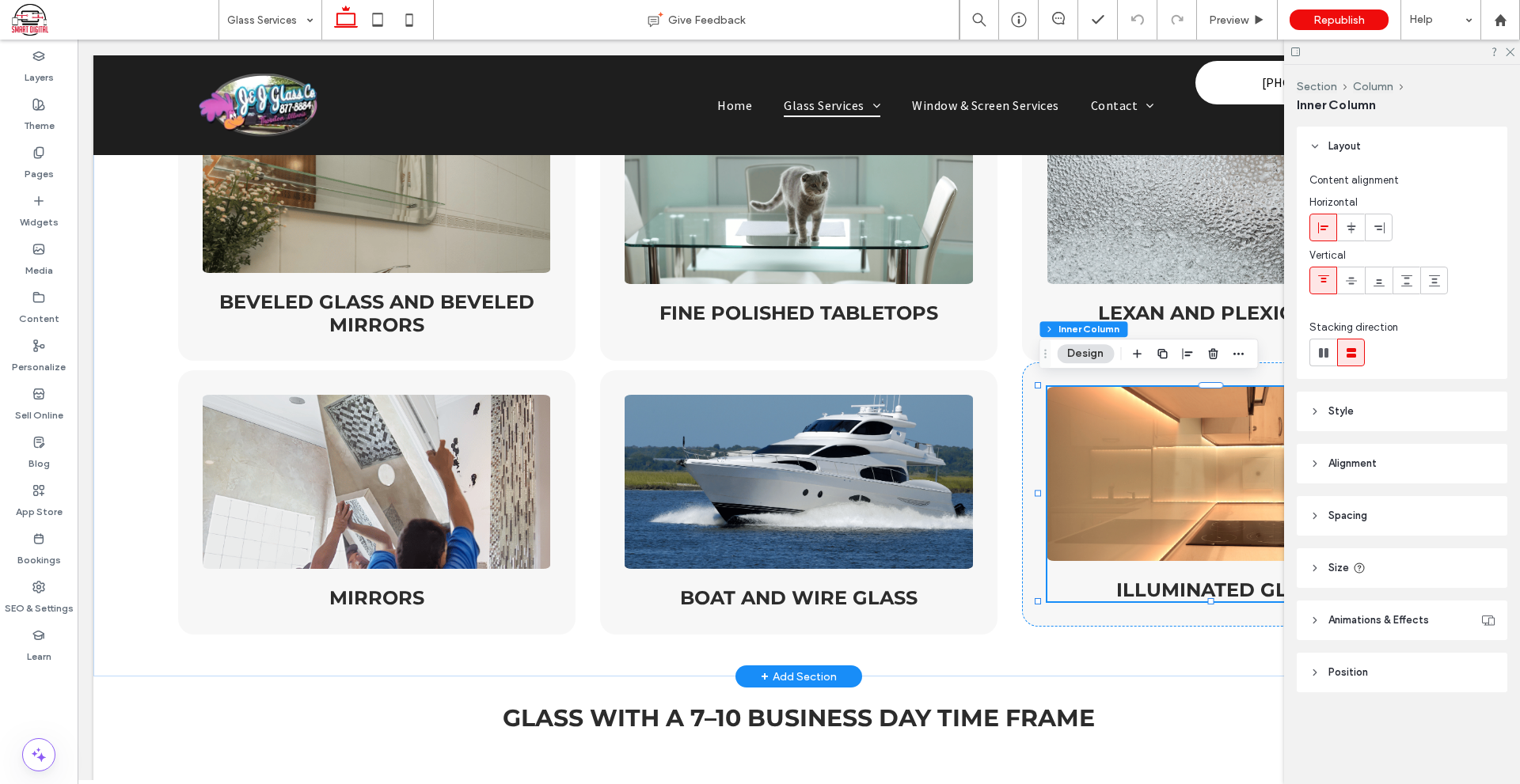
click at [1201, 584] on span "Illuminated Glass" at bounding box center [1221, 590] width 209 height 23
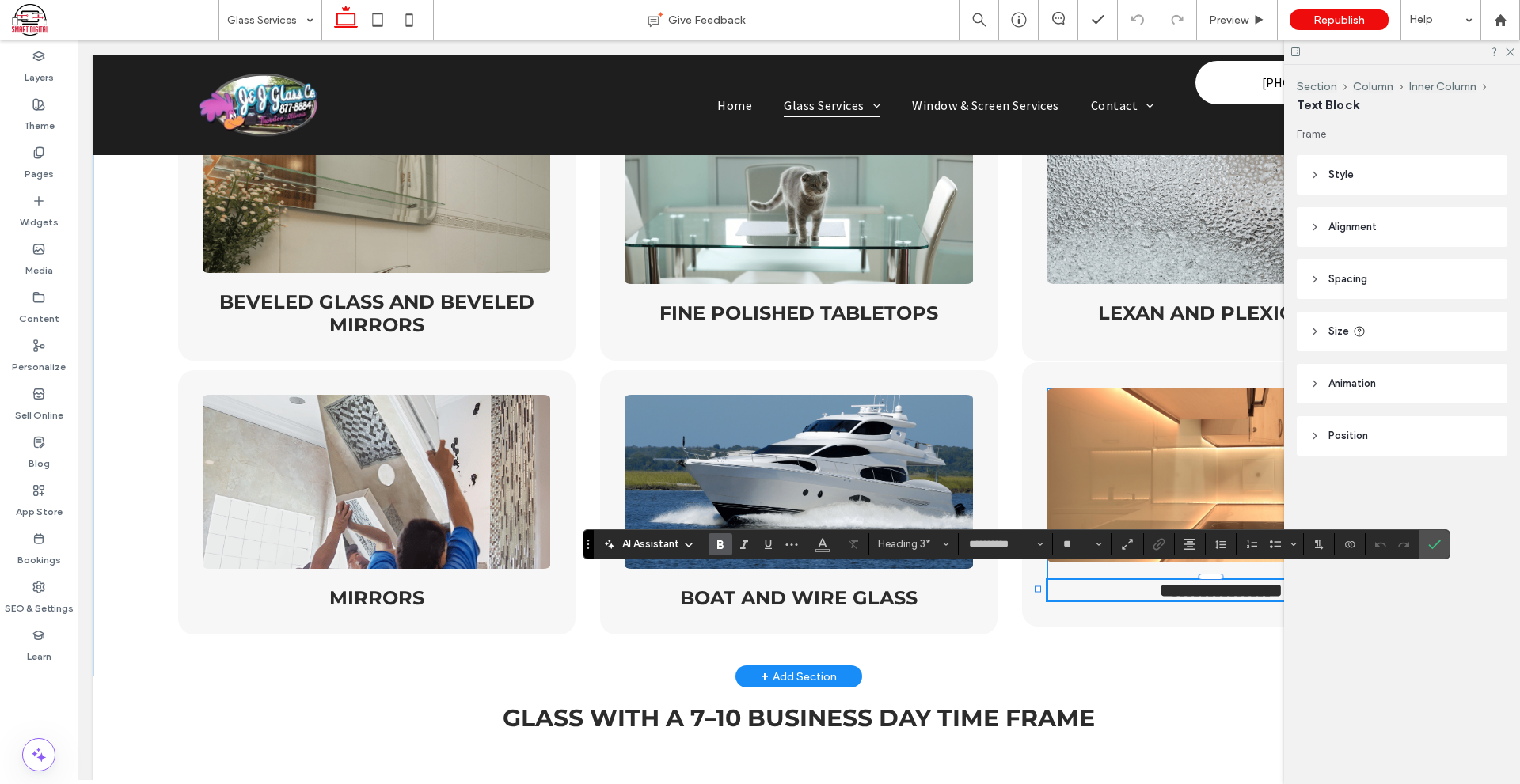
click at [1230, 585] on span "**********" at bounding box center [1221, 590] width 123 height 19
drag, startPoint x: 1245, startPoint y: 585, endPoint x: 1101, endPoint y: 583, distance: 144.0
click at [1101, 583] on h3 "**********" at bounding box center [1221, 590] width 347 height 21
paste div
type input "**********"
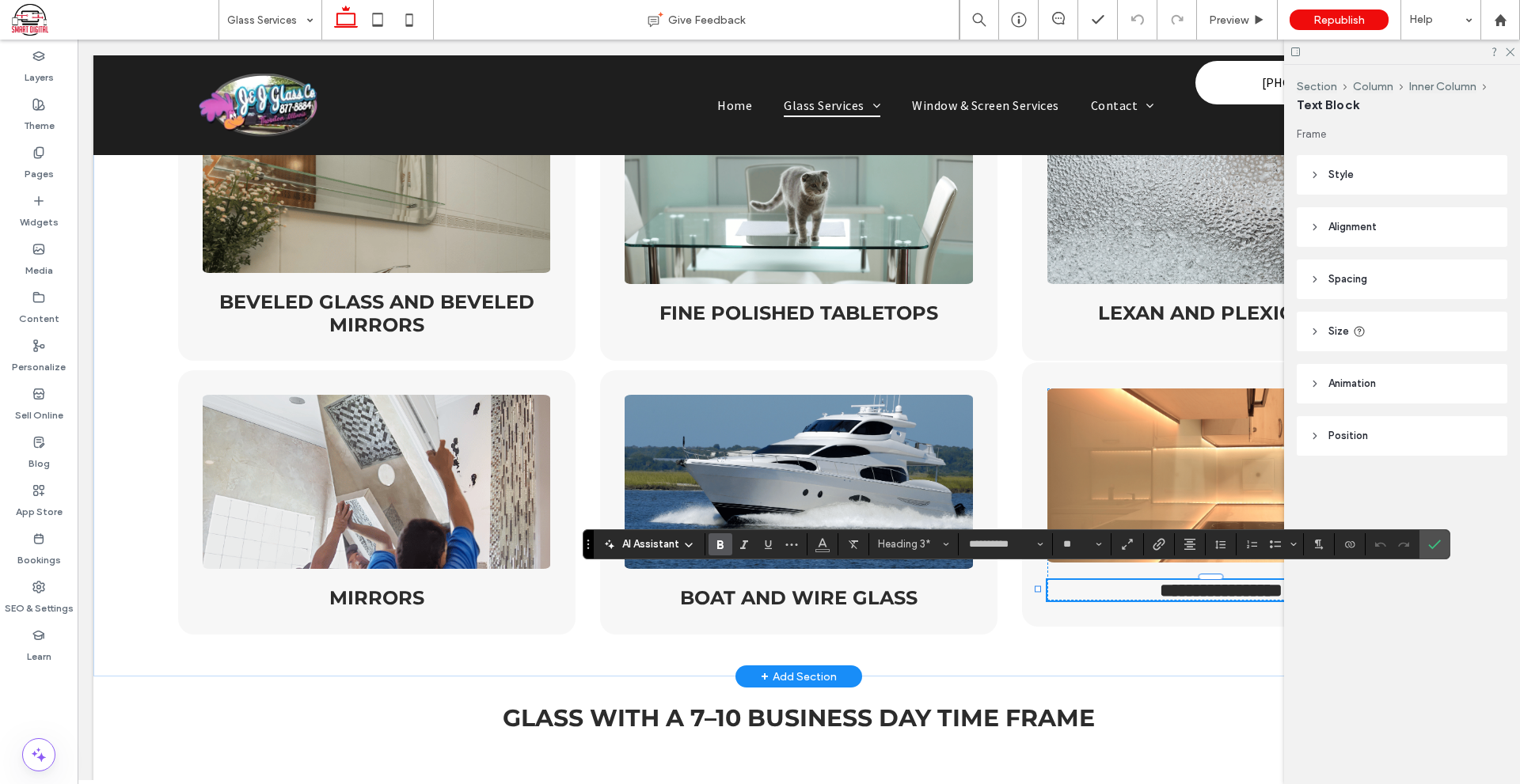
type input "**"
type input "**********"
type input "**"
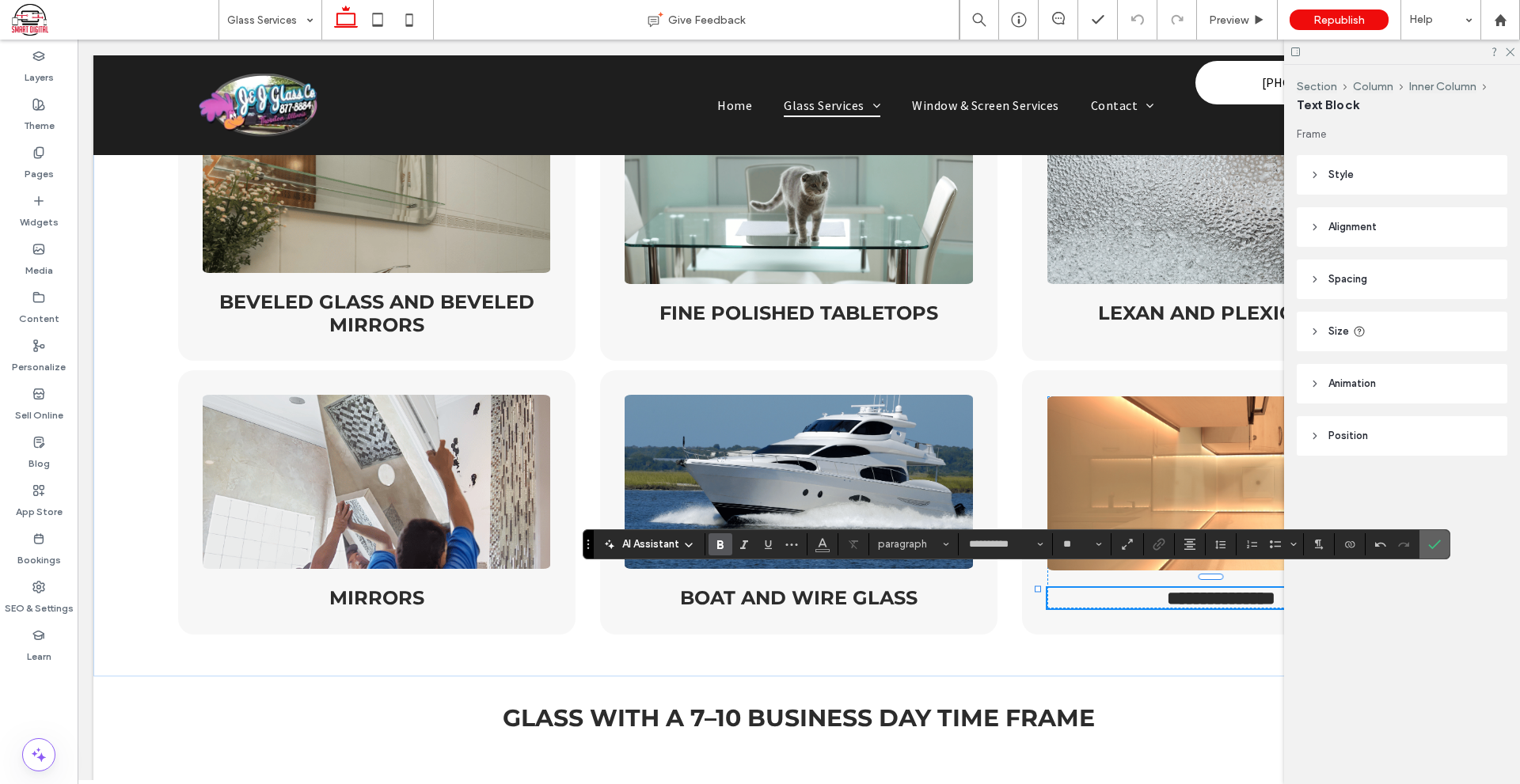
drag, startPoint x: 1428, startPoint y: 553, endPoint x: 1006, endPoint y: 491, distance: 426.5
click at [1428, 553] on span "Confirm" at bounding box center [1431, 544] width 7 height 29
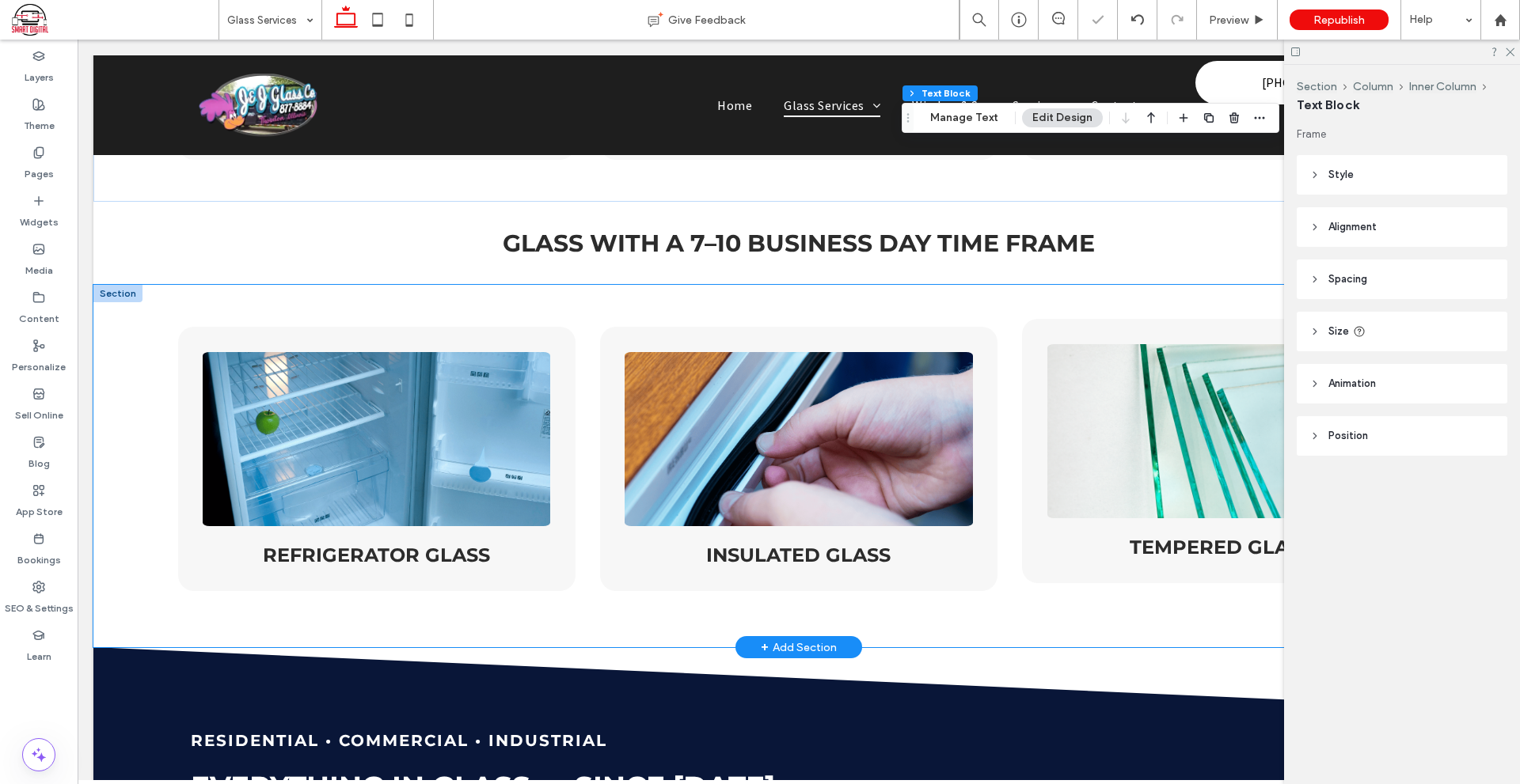
scroll to position [2452, 0]
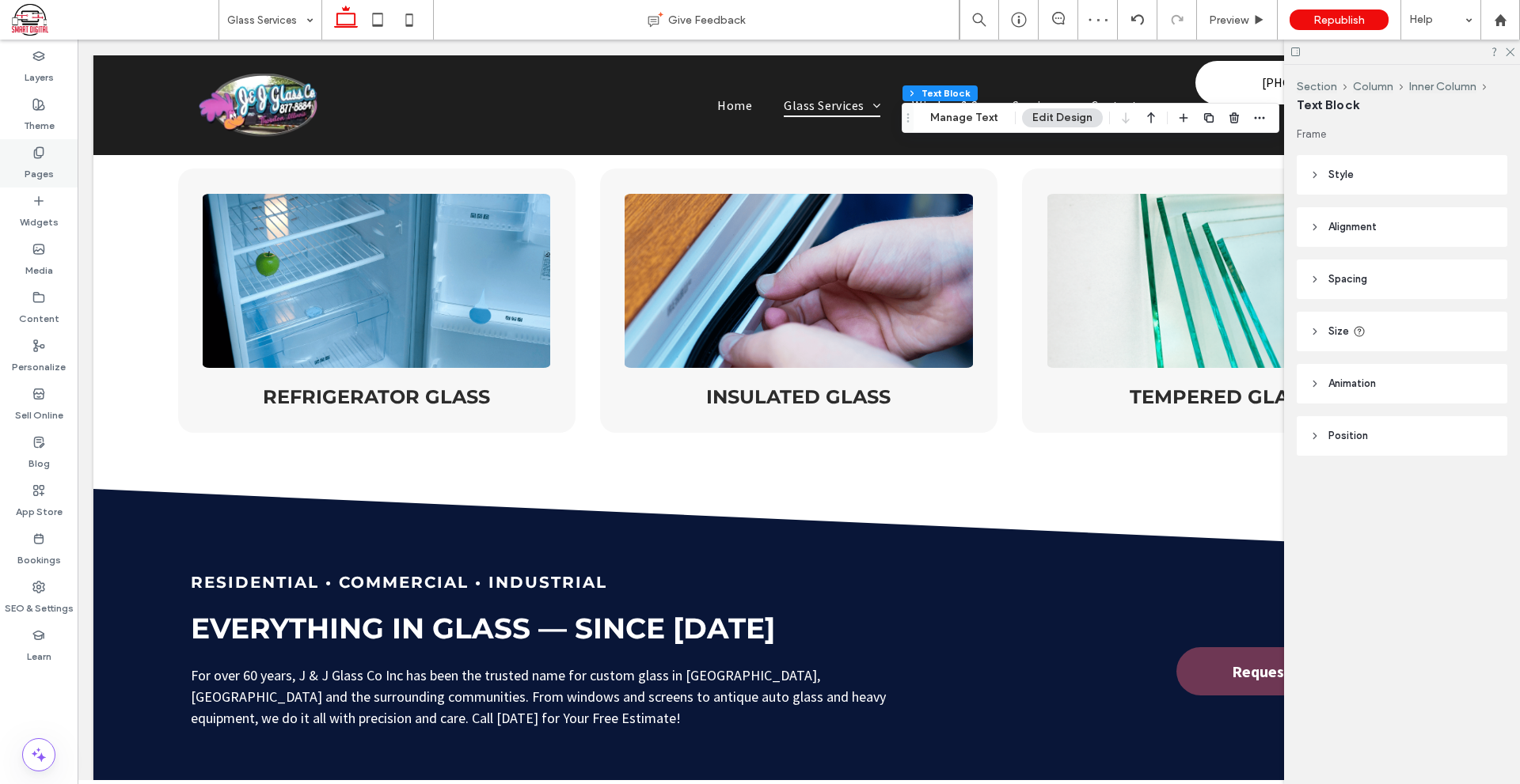
click at [43, 178] on label "Pages" at bounding box center [39, 170] width 30 height 22
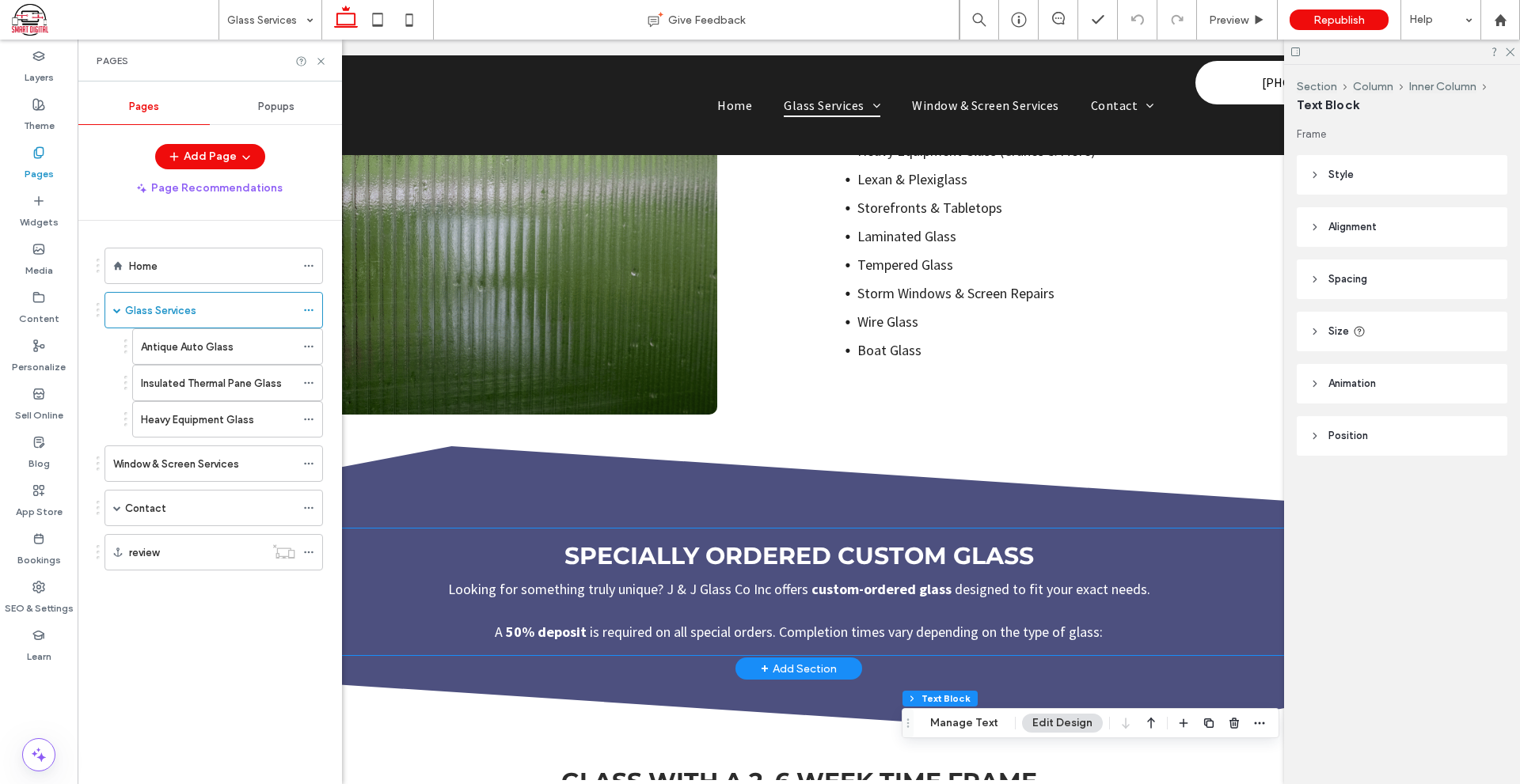
scroll to position [1108, 0]
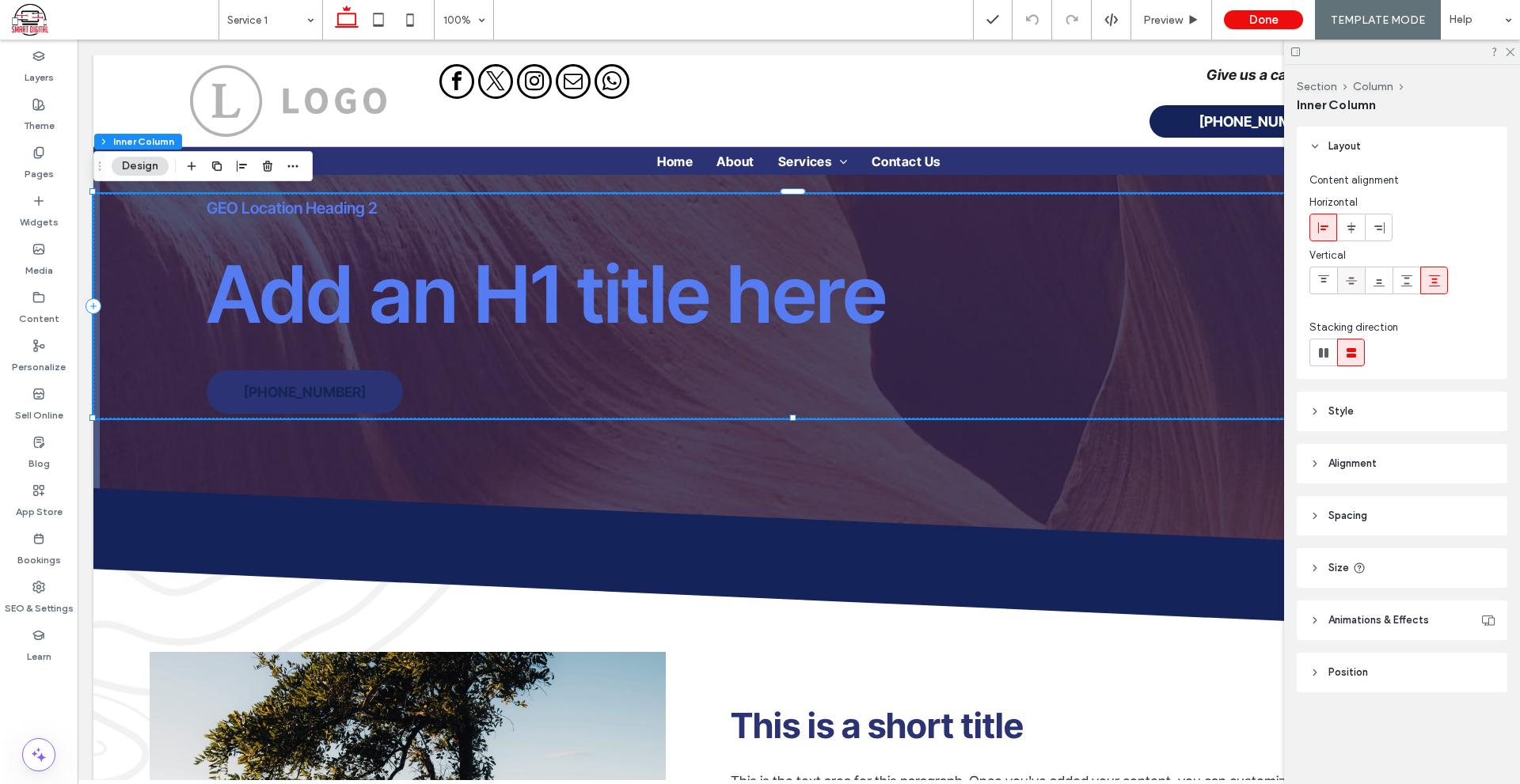
click at [1355, 281] on use at bounding box center [1351, 280] width 11 height 7
click at [1357, 222] on div at bounding box center [1350, 227] width 26 height 26
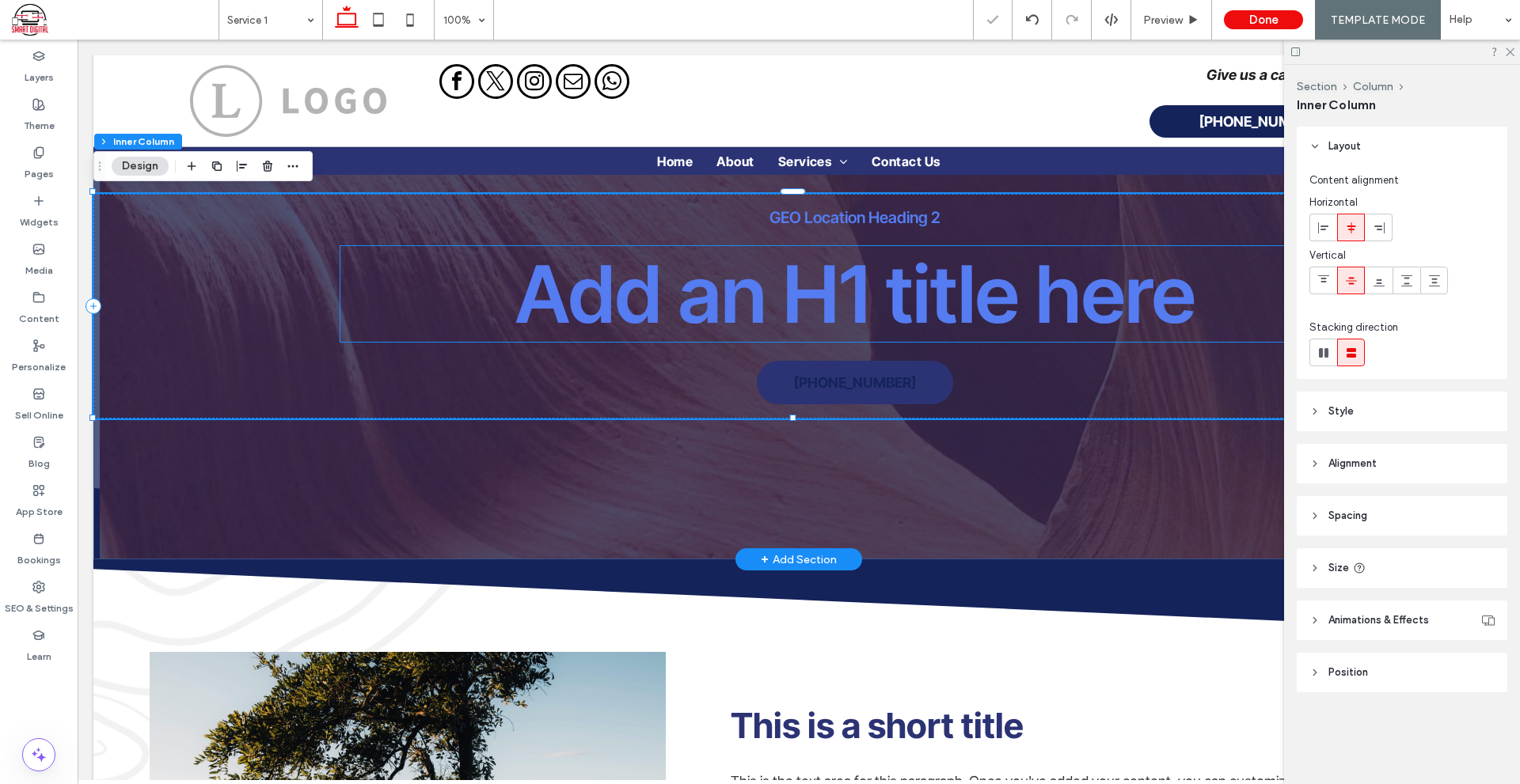
click at [927, 285] on span "Add an H1 title here" at bounding box center [855, 294] width 680 height 96
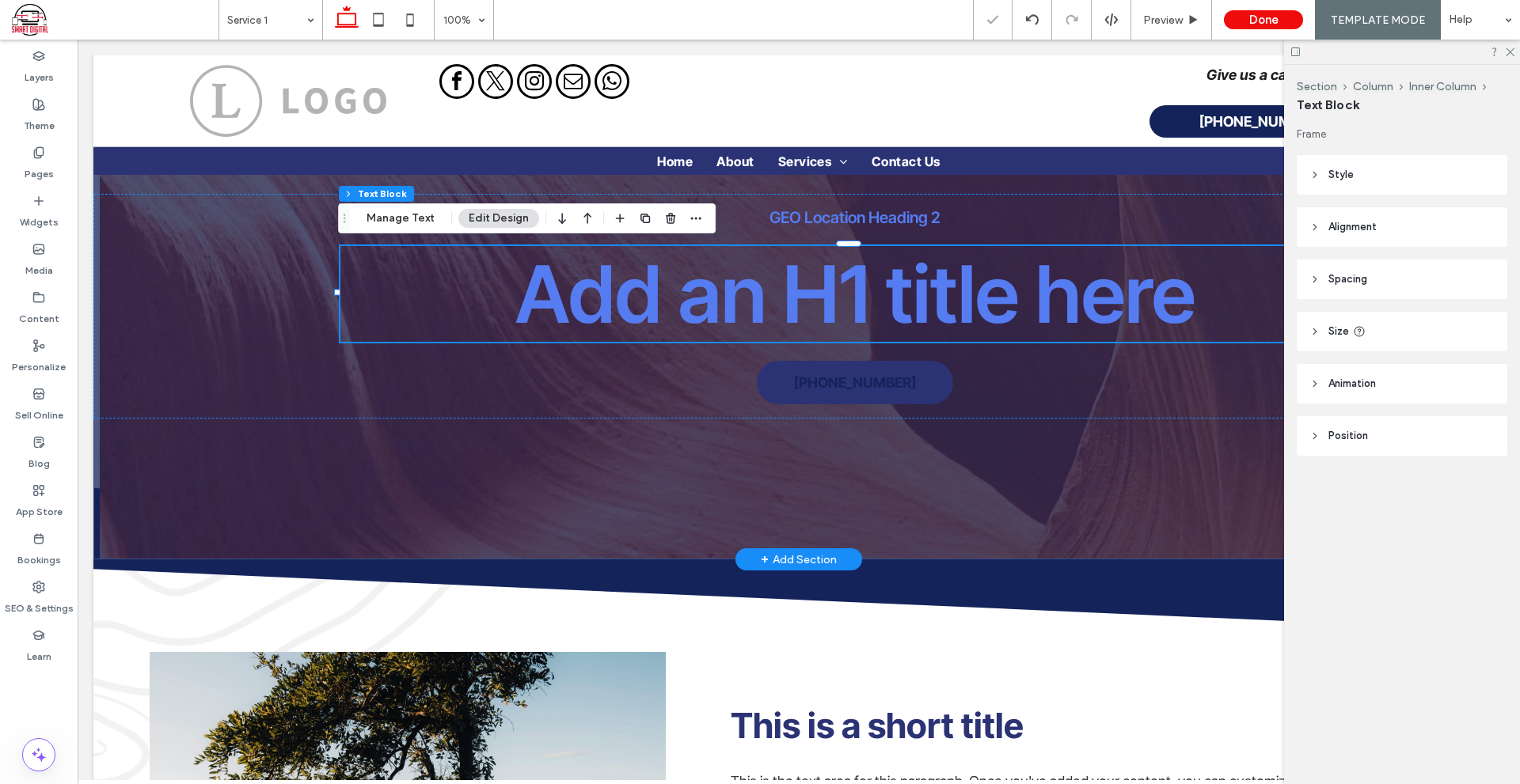
click at [927, 285] on span "Add an H1 title here" at bounding box center [855, 294] width 680 height 96
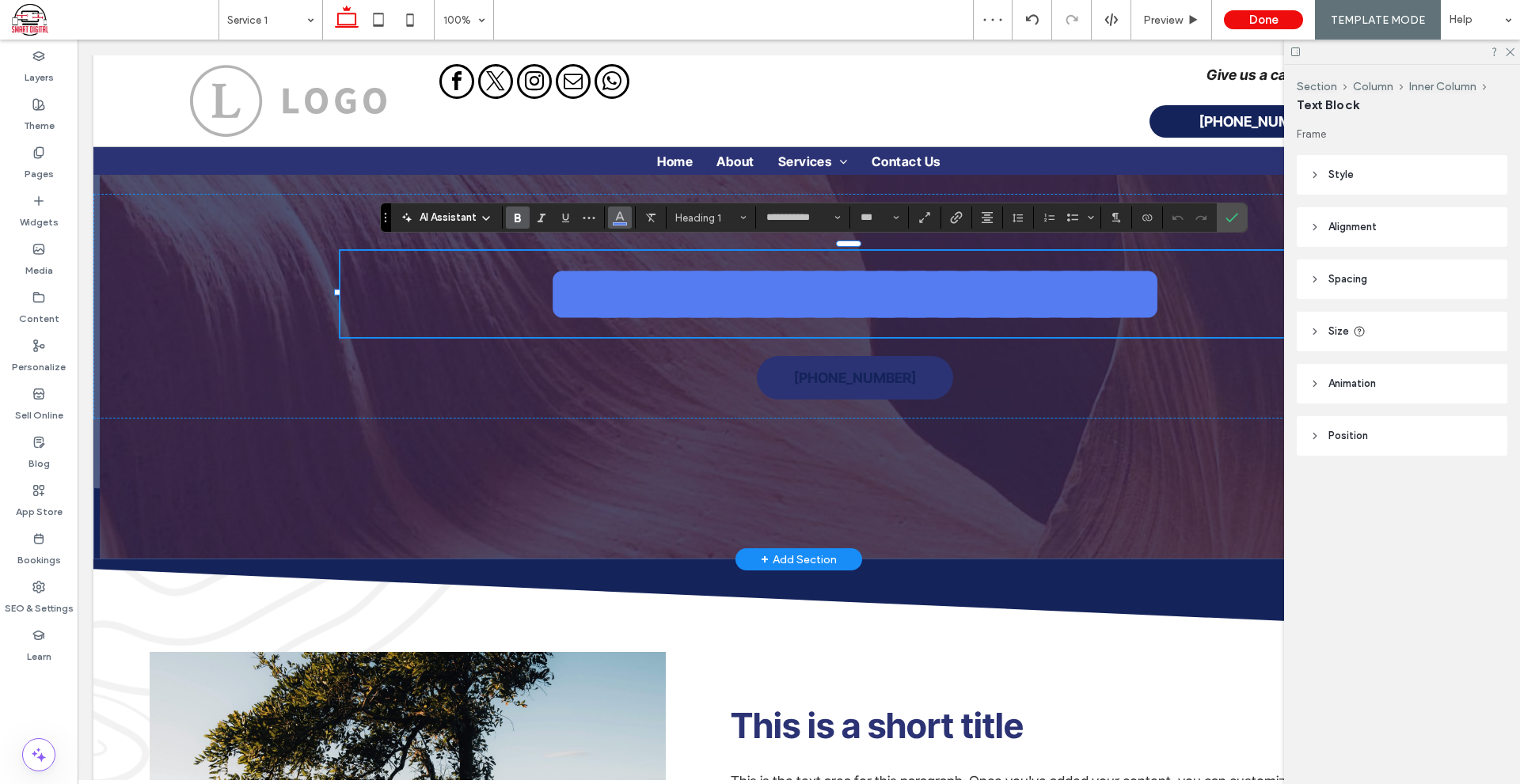
click at [619, 222] on icon "Color" at bounding box center [620, 216] width 13 height 13
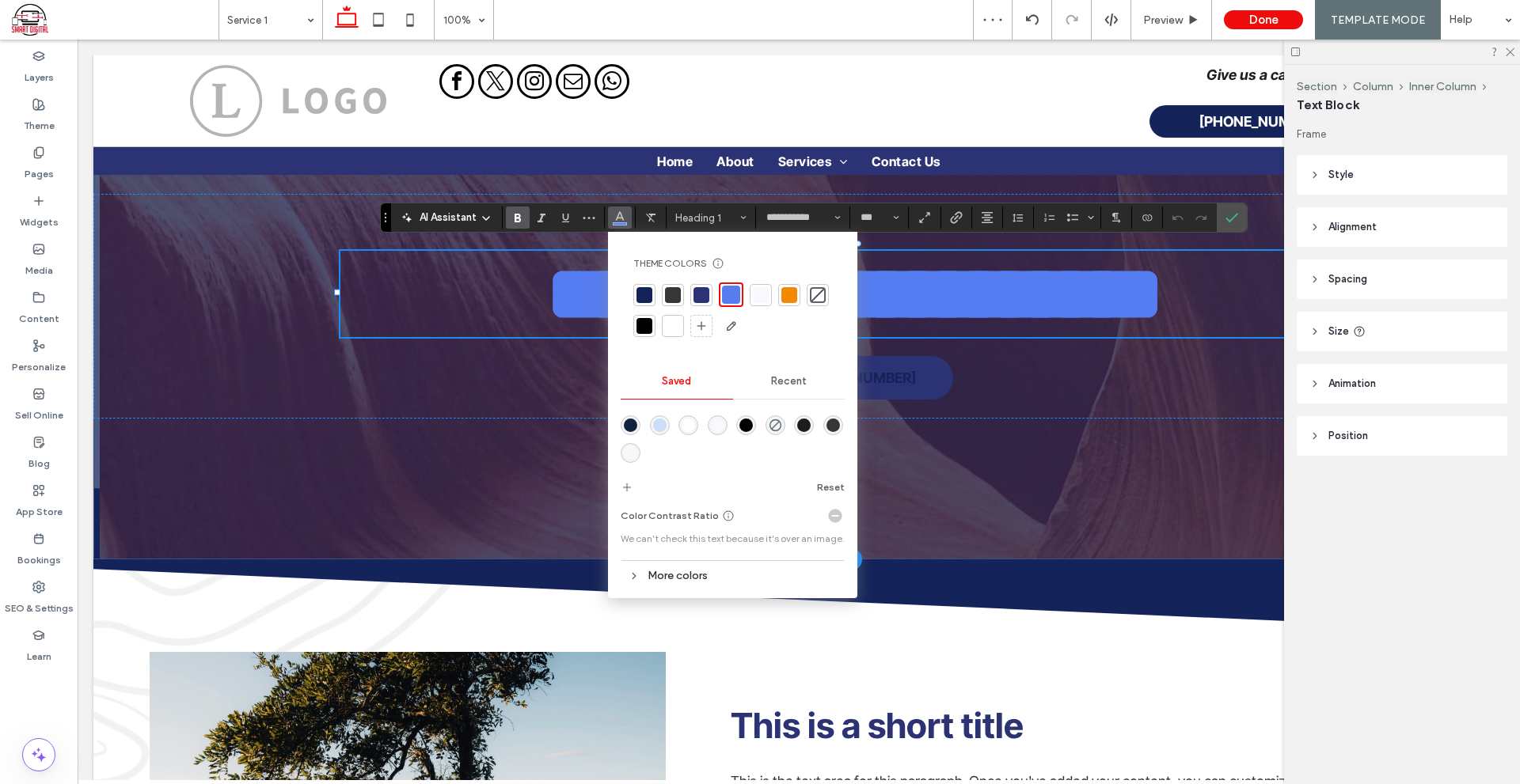
click at [674, 327] on div at bounding box center [673, 325] width 16 height 16
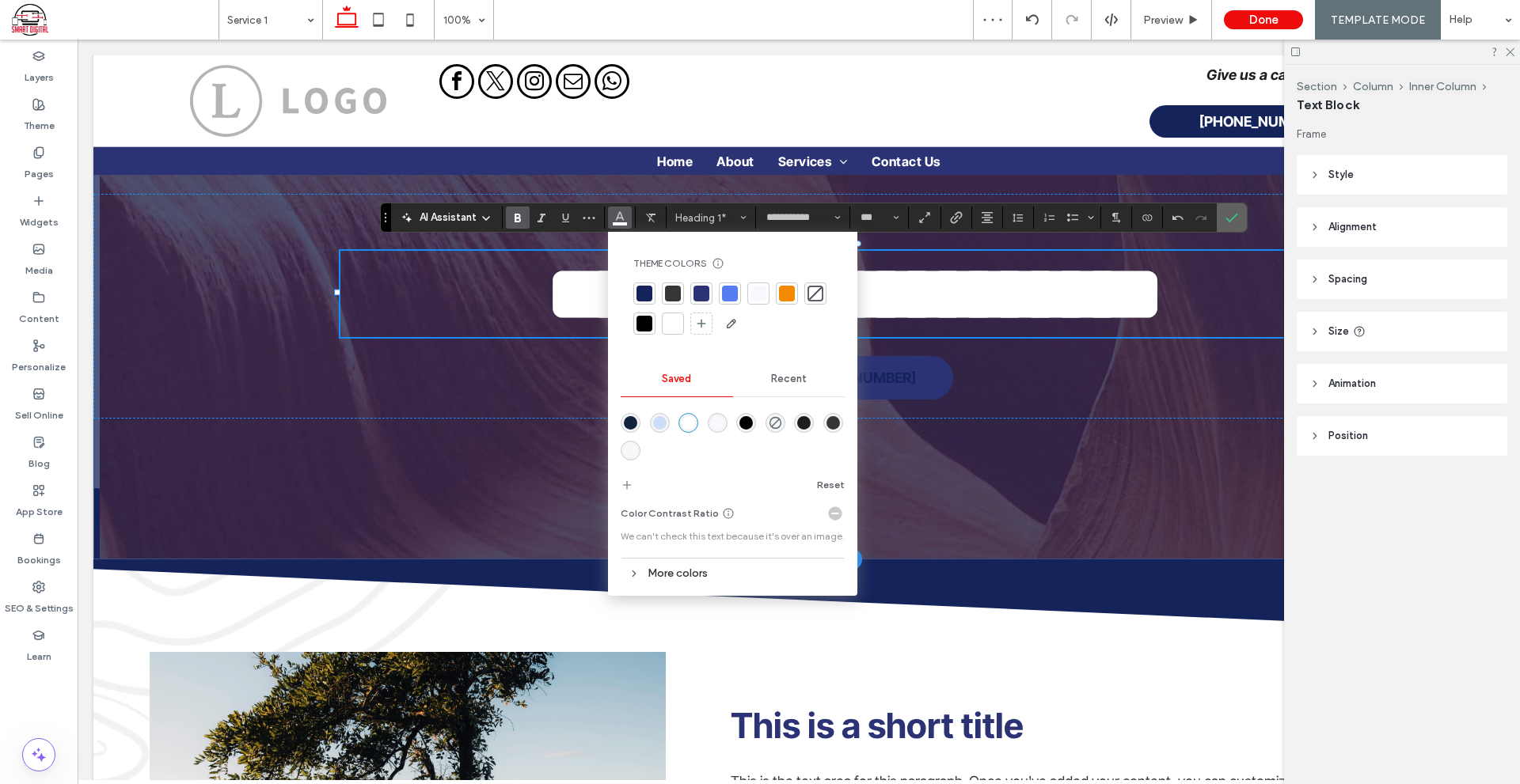
click at [1235, 213] on icon "Confirm" at bounding box center [1231, 218] width 13 height 13
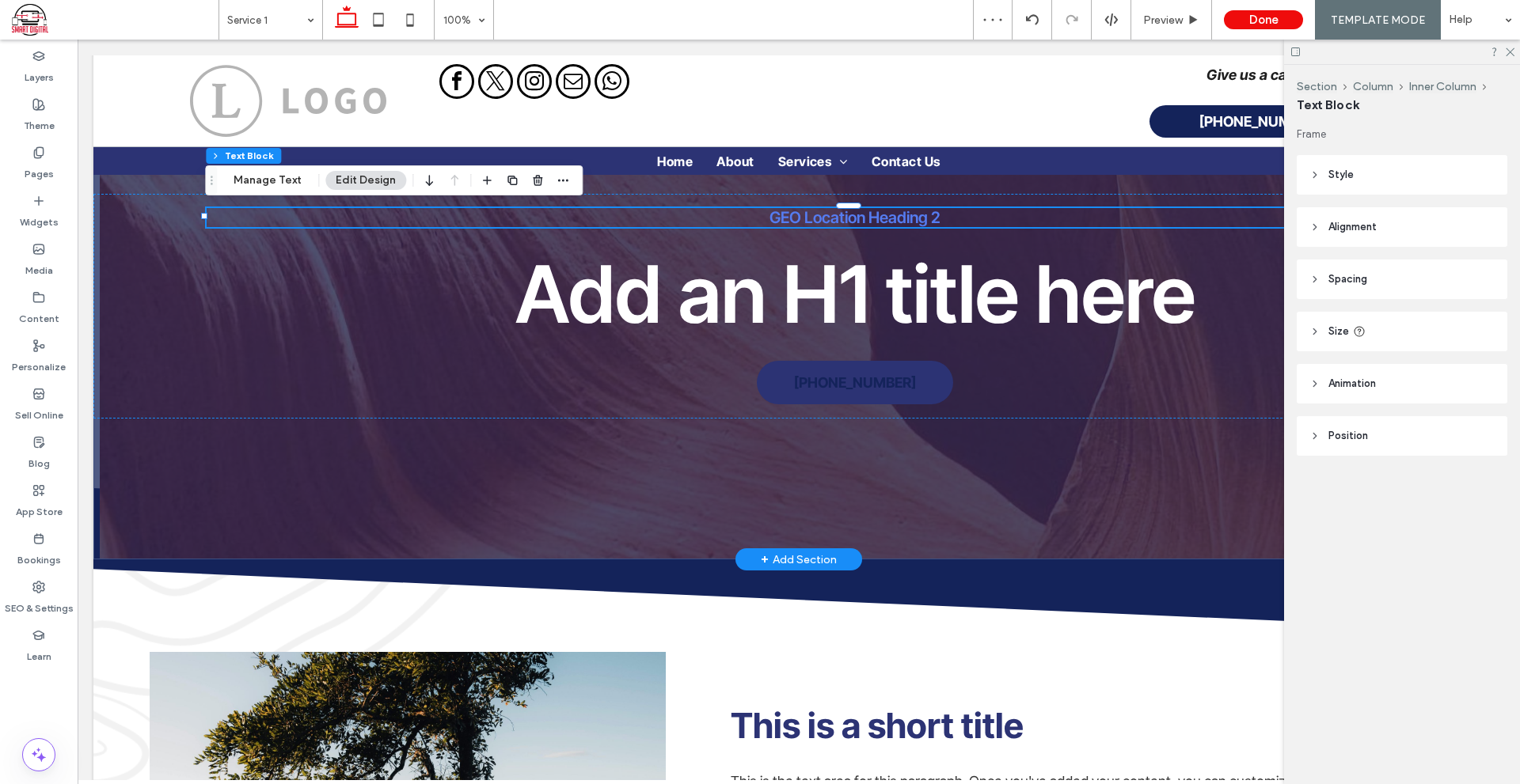
click at [945, 218] on h2 "GEO Location Heading 2" at bounding box center [855, 218] width 1297 height 19
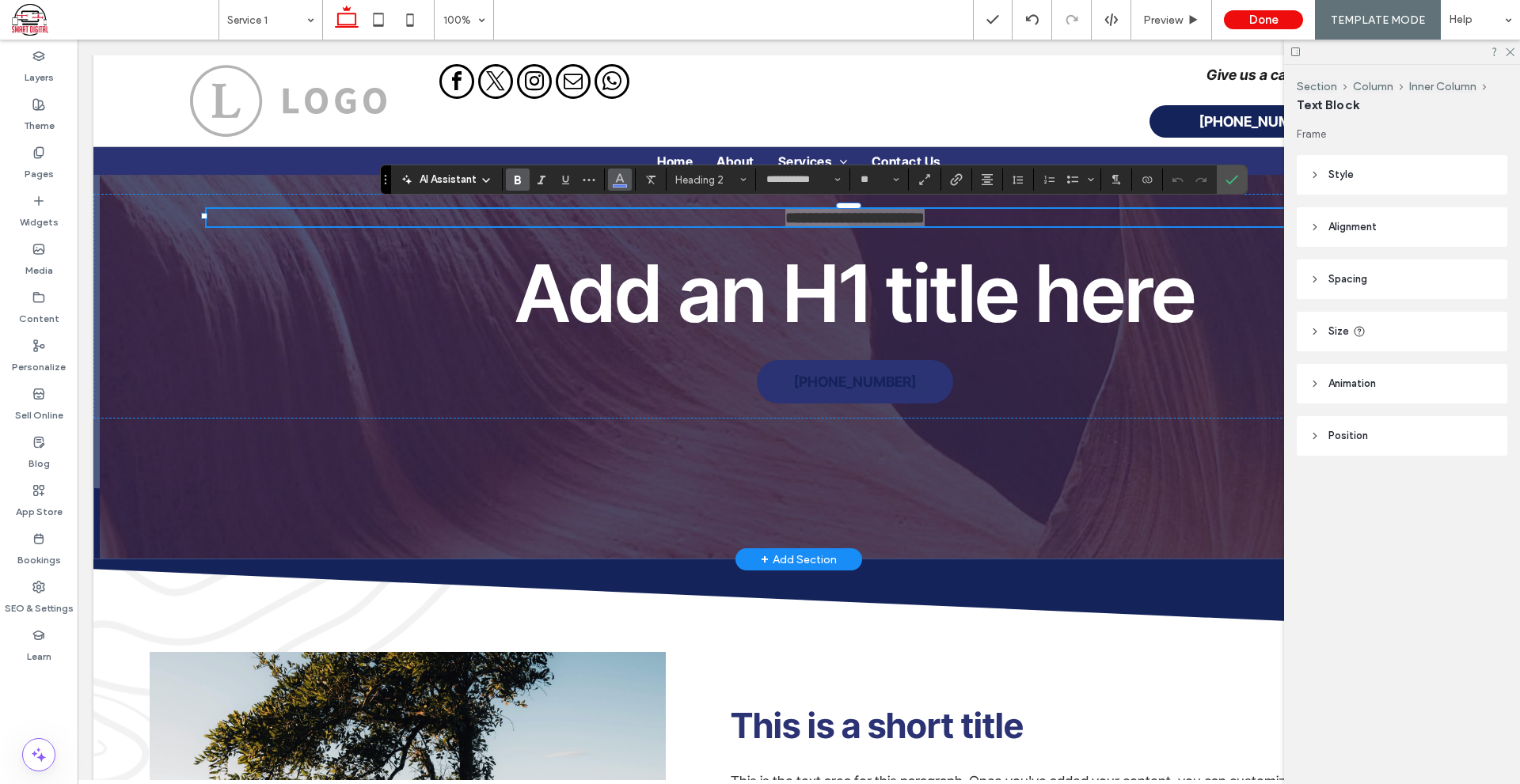
click at [624, 178] on icon "Color" at bounding box center [620, 178] width 13 height 13
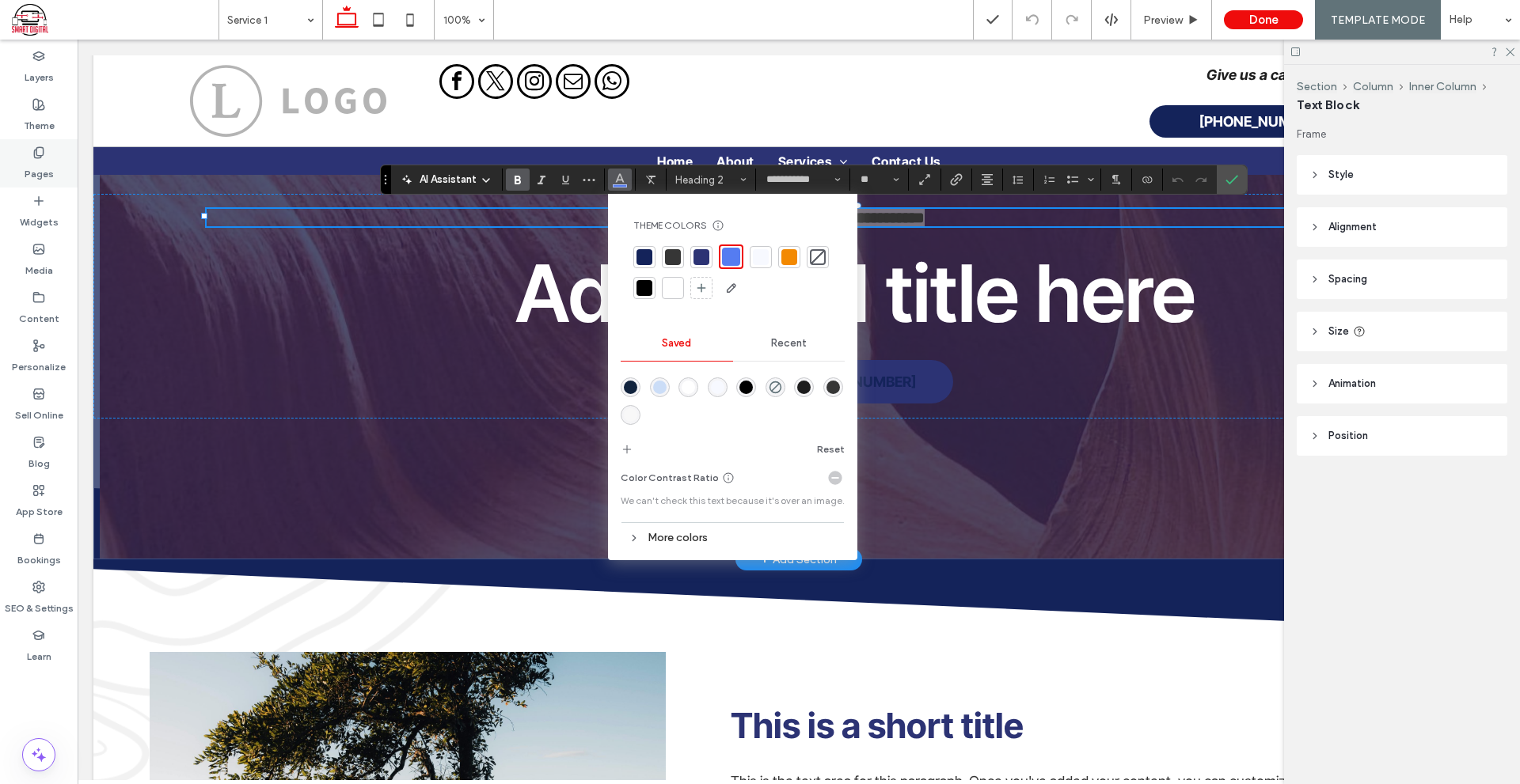
click at [37, 161] on label "Pages" at bounding box center [39, 170] width 30 height 22
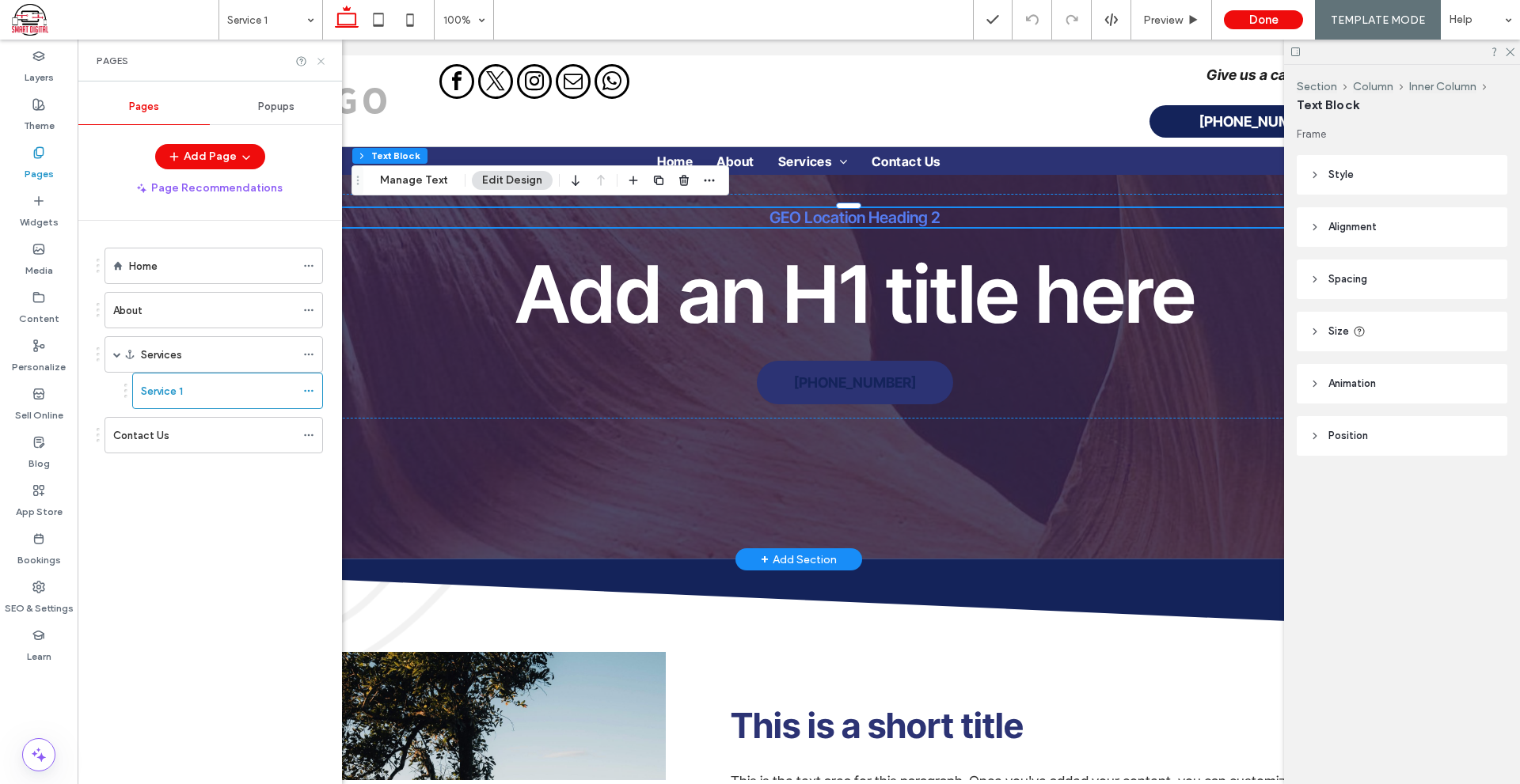
click at [319, 63] on use at bounding box center [320, 60] width 6 height 6
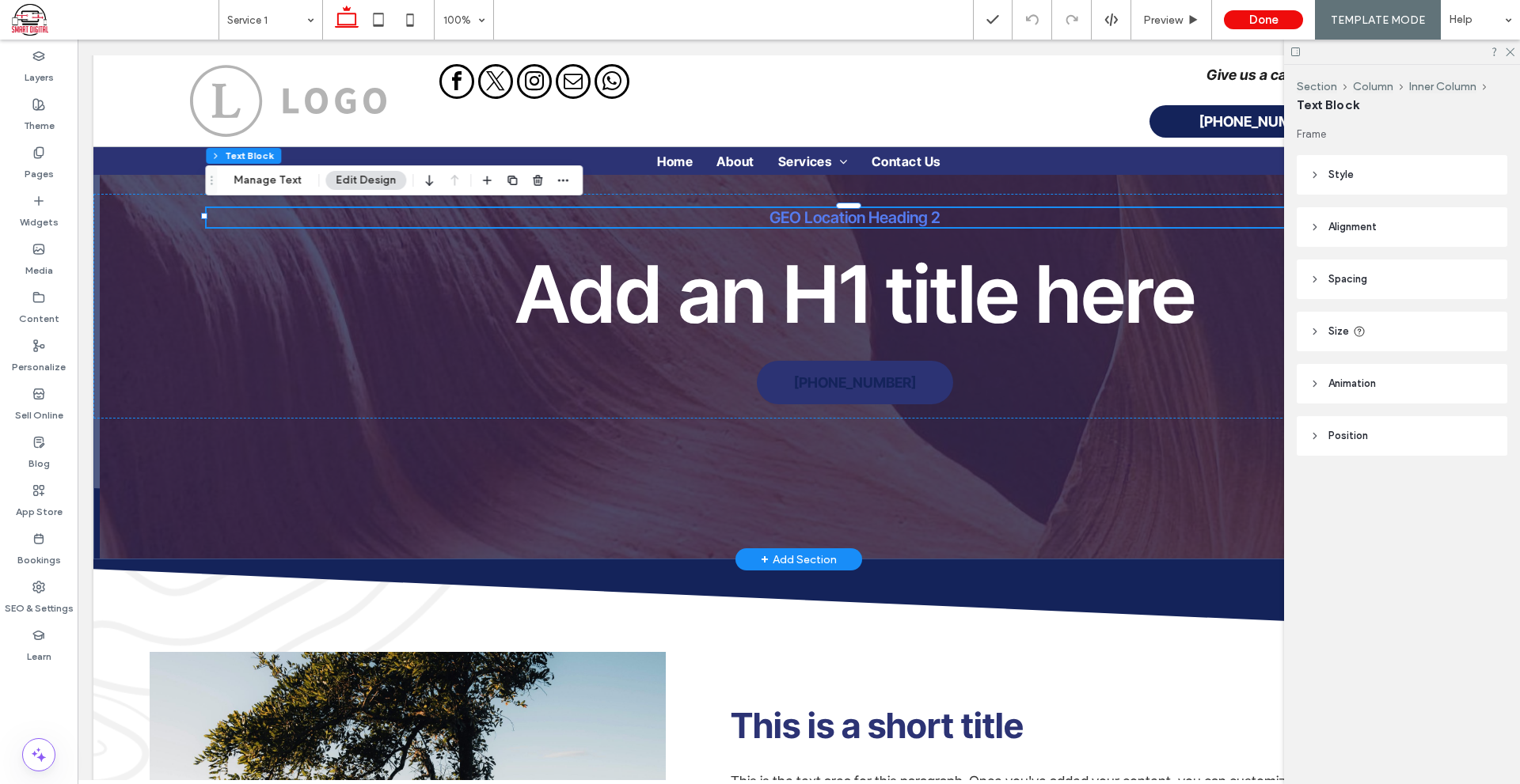
click at [824, 213] on span "GEO Location Heading 2" at bounding box center [855, 218] width 171 height 19
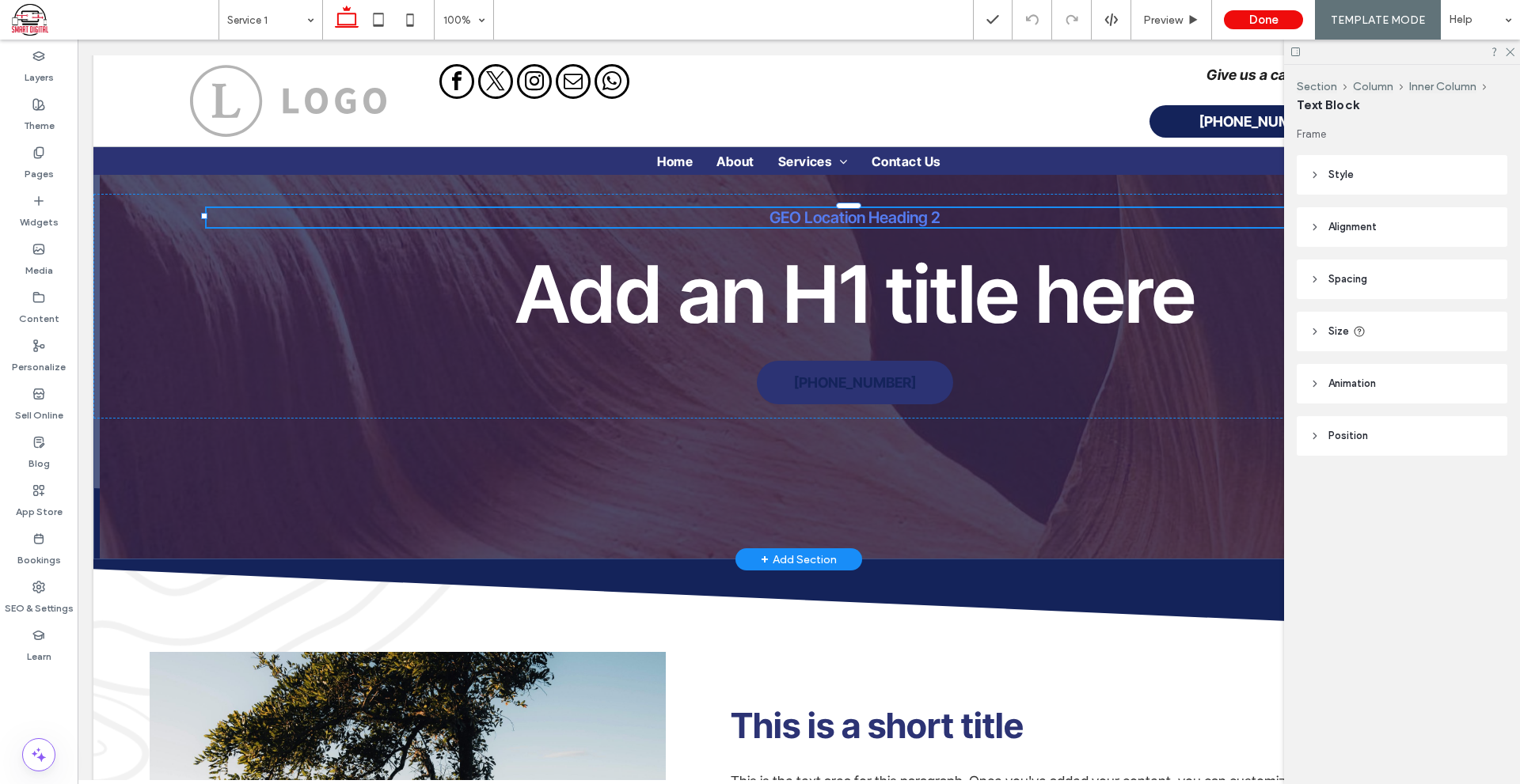
type input "**********"
type input "**"
click at [824, 213] on span "**********" at bounding box center [855, 218] width 139 height 16
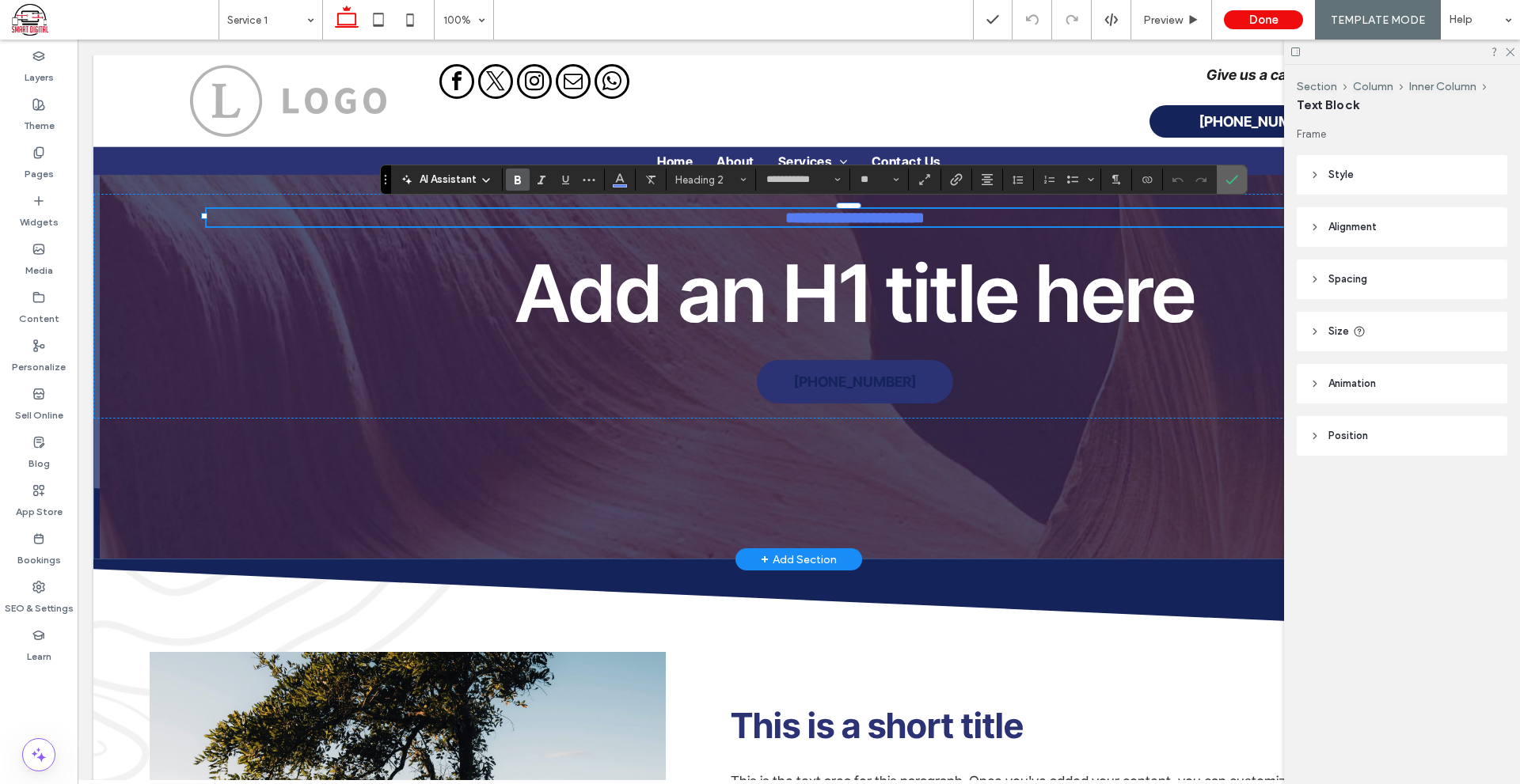
drag, startPoint x: 1233, startPoint y: 182, endPoint x: 1127, endPoint y: 145, distance: 112.3
click at [1233, 182] on icon "Confirm" at bounding box center [1231, 179] width 13 height 13
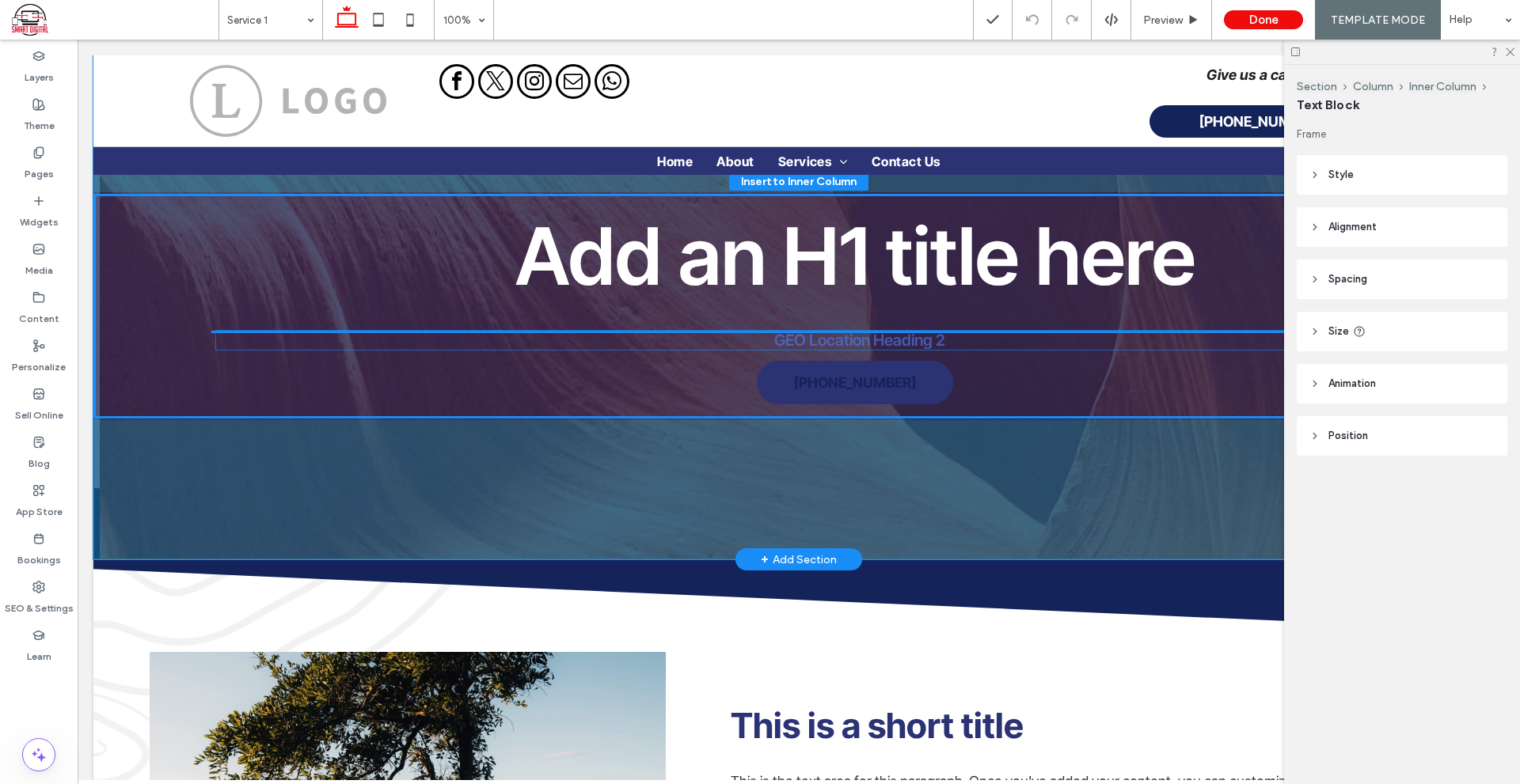
drag, startPoint x: 939, startPoint y: 213, endPoint x: 951, endPoint y: 335, distance: 122.6
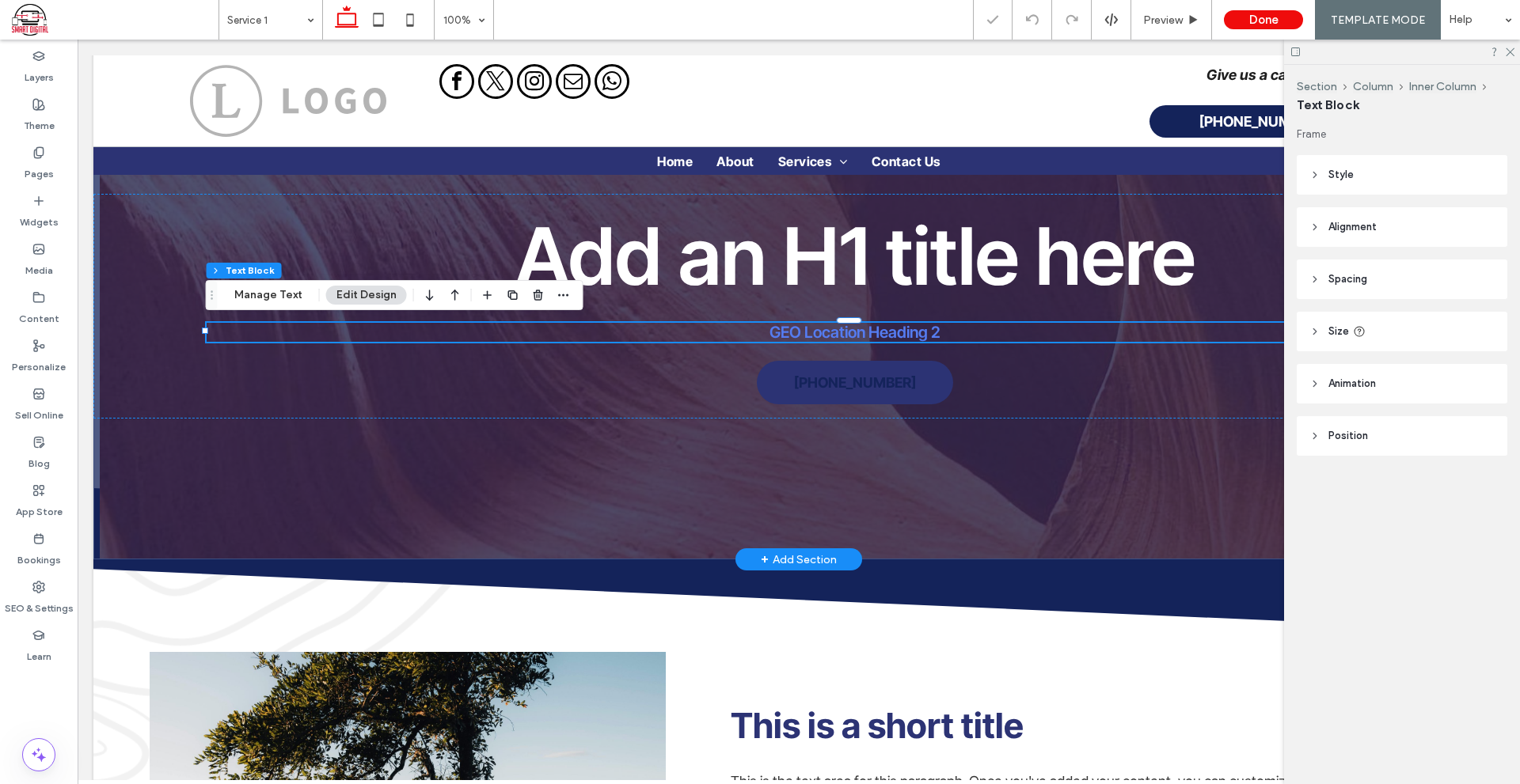
click at [904, 327] on span "GEO Location Heading 2" at bounding box center [855, 332] width 171 height 19
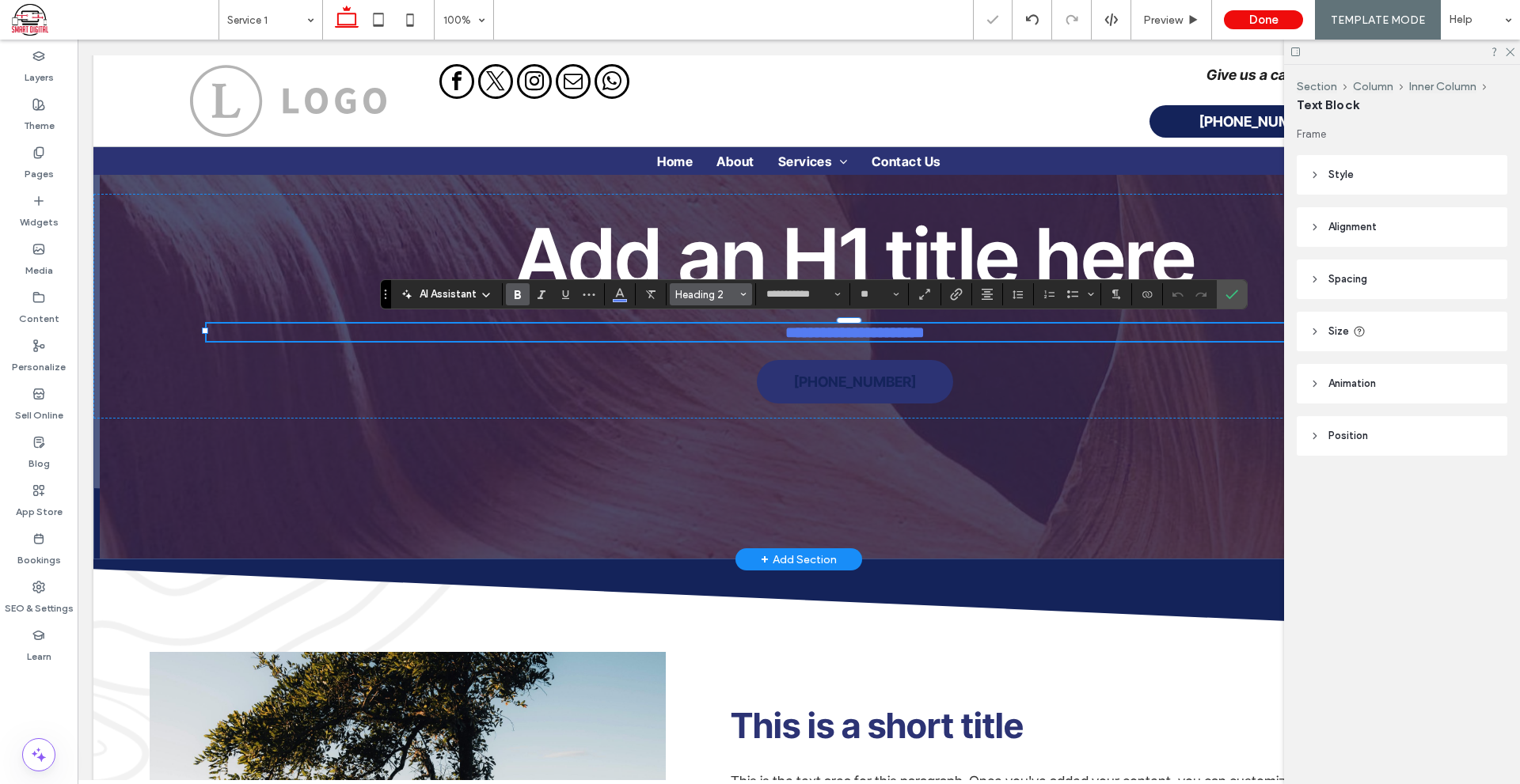
click at [682, 296] on span "Heading 2" at bounding box center [705, 295] width 62 height 12
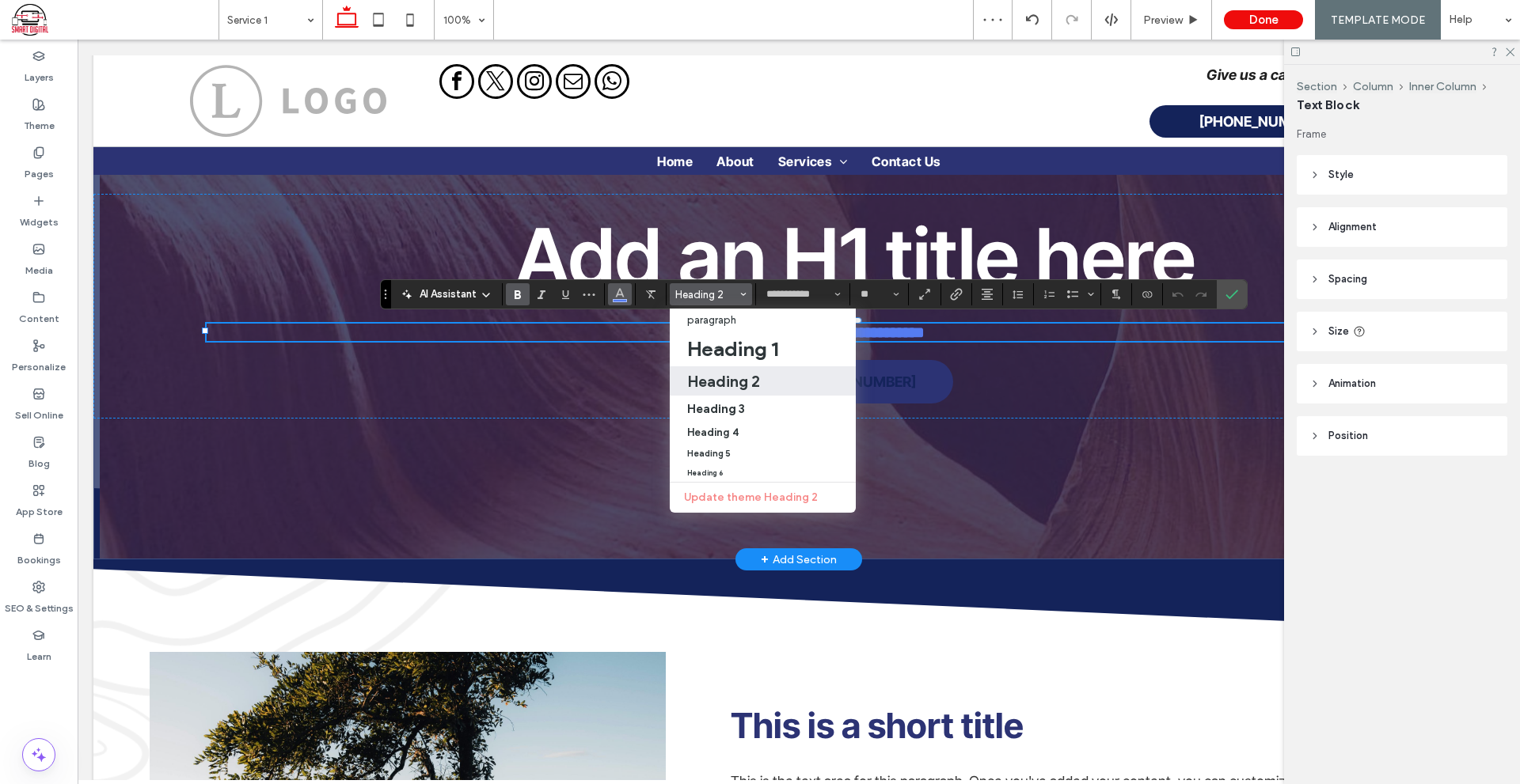
click at [616, 298] on icon "Color" at bounding box center [620, 292] width 13 height 13
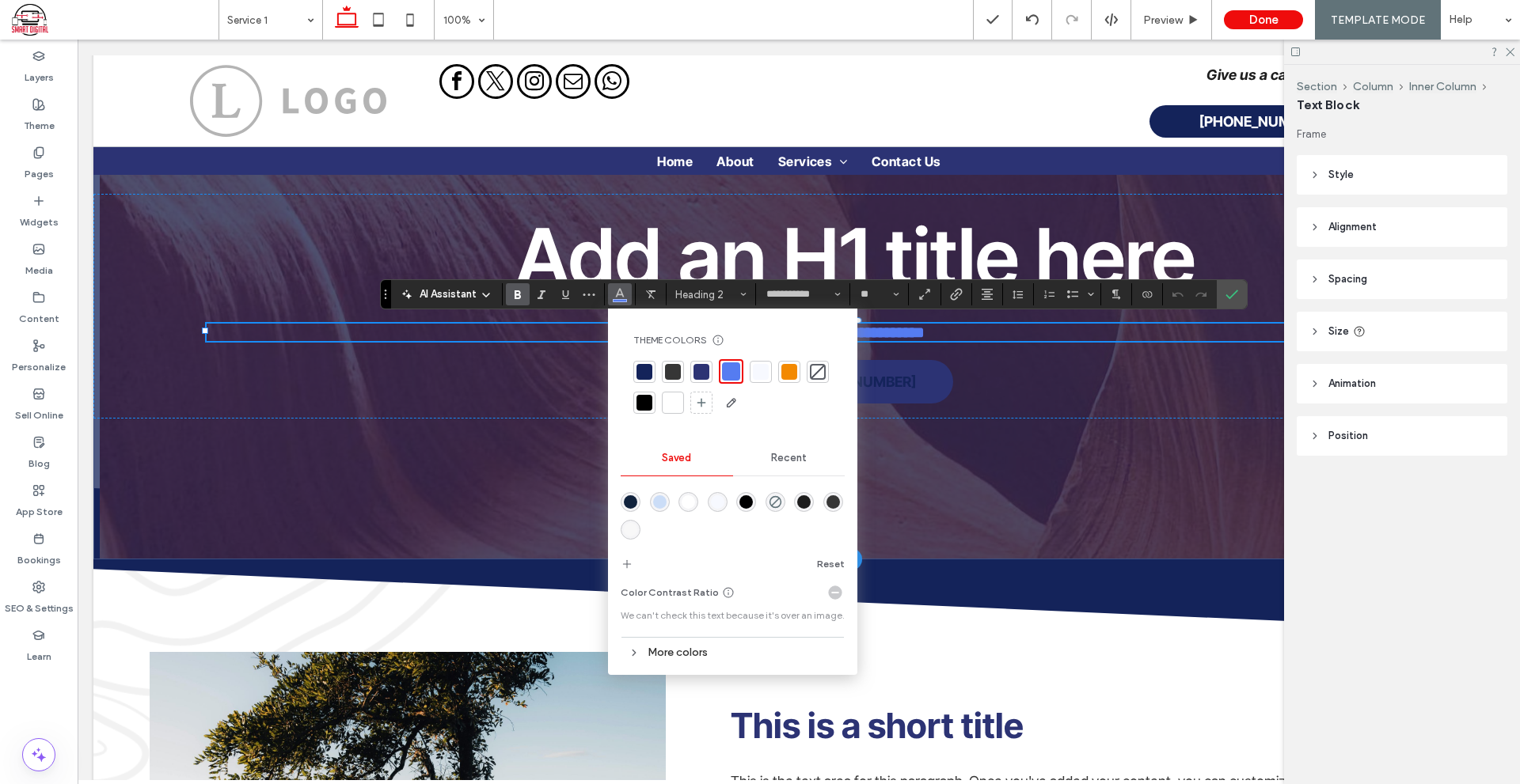
click at [660, 401] on div at bounding box center [732, 387] width 198 height 57
click at [671, 405] on div at bounding box center [673, 403] width 16 height 16
click at [1224, 296] on label "Confirm" at bounding box center [1231, 294] width 24 height 29
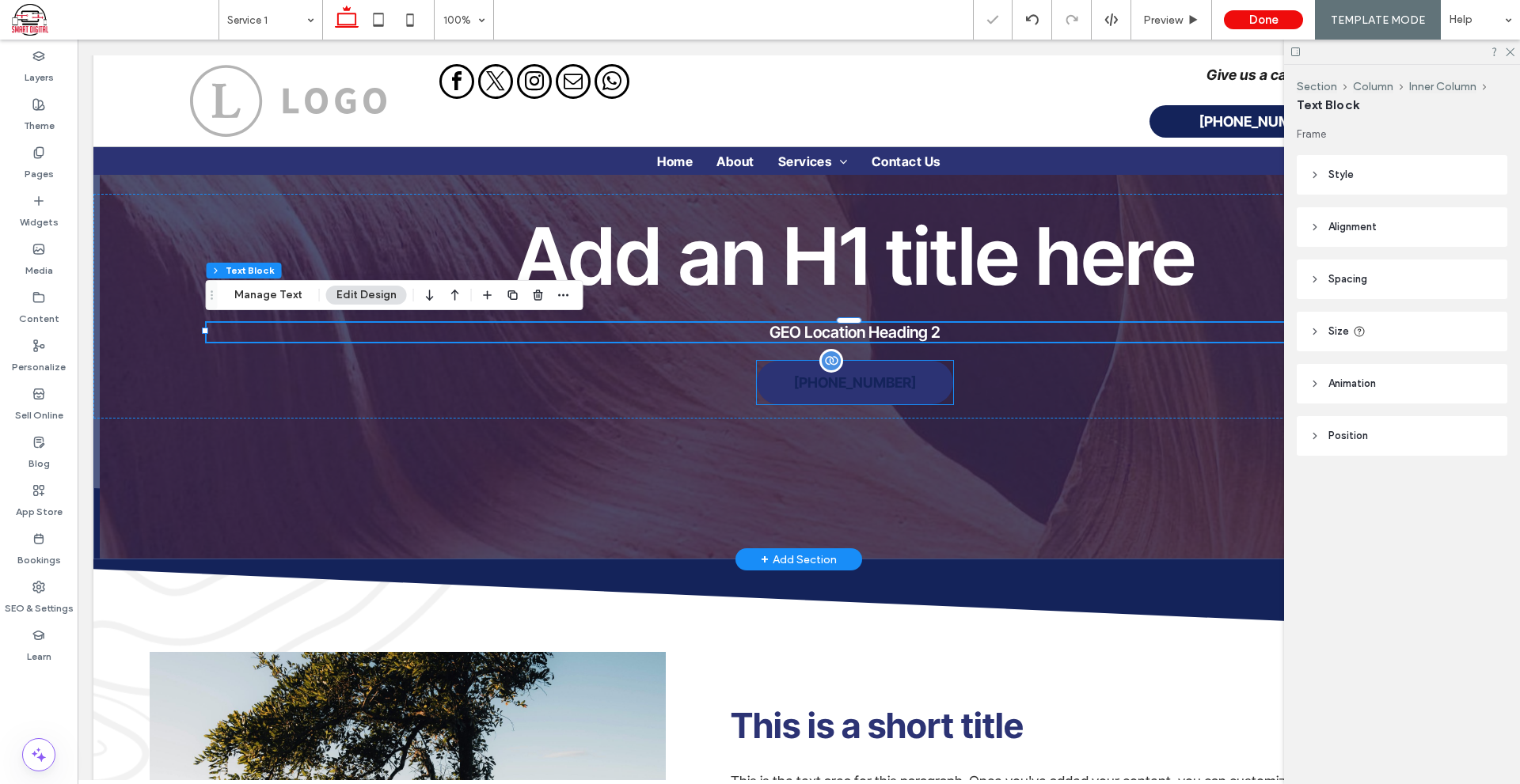
click at [902, 378] on link "[PHONE_NUMBER]" at bounding box center [854, 383] width 196 height 44
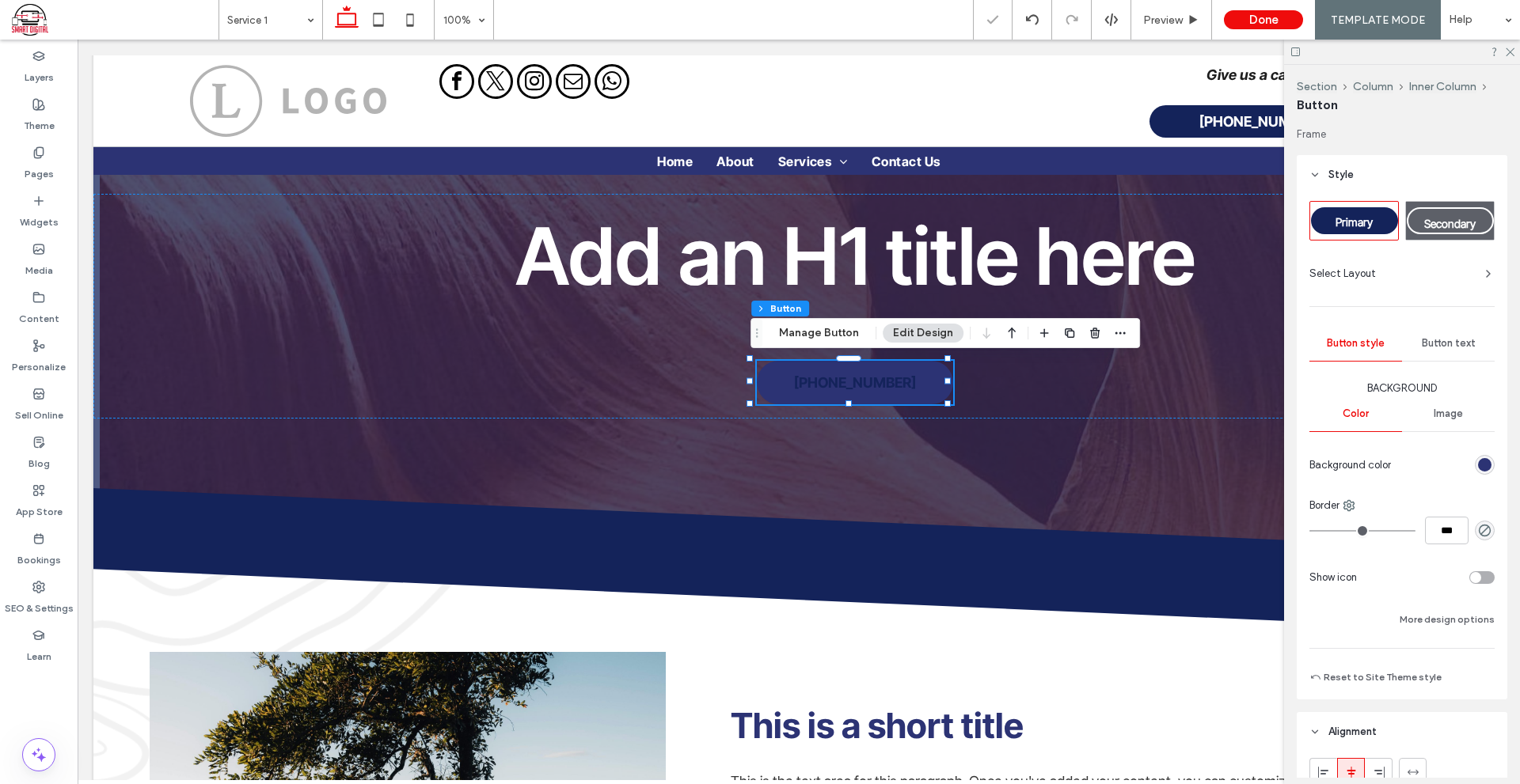
click at [867, 333] on div "Section Column Inner Column Button Manage Button Edit Design" at bounding box center [945, 332] width 389 height 30
click at [859, 335] on button "Manage Button" at bounding box center [818, 333] width 100 height 19
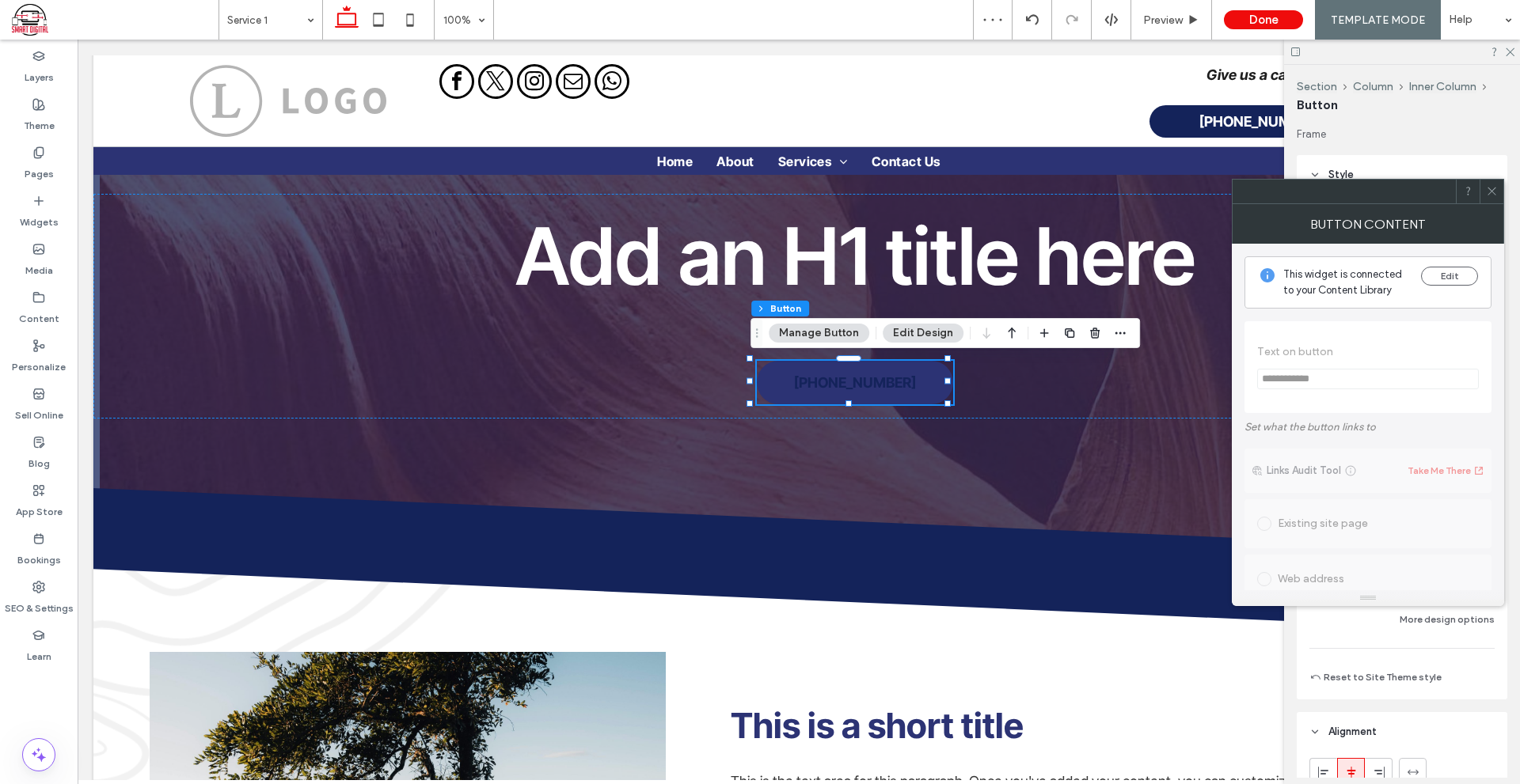
click at [1496, 188] on icon at bounding box center [1491, 191] width 12 height 12
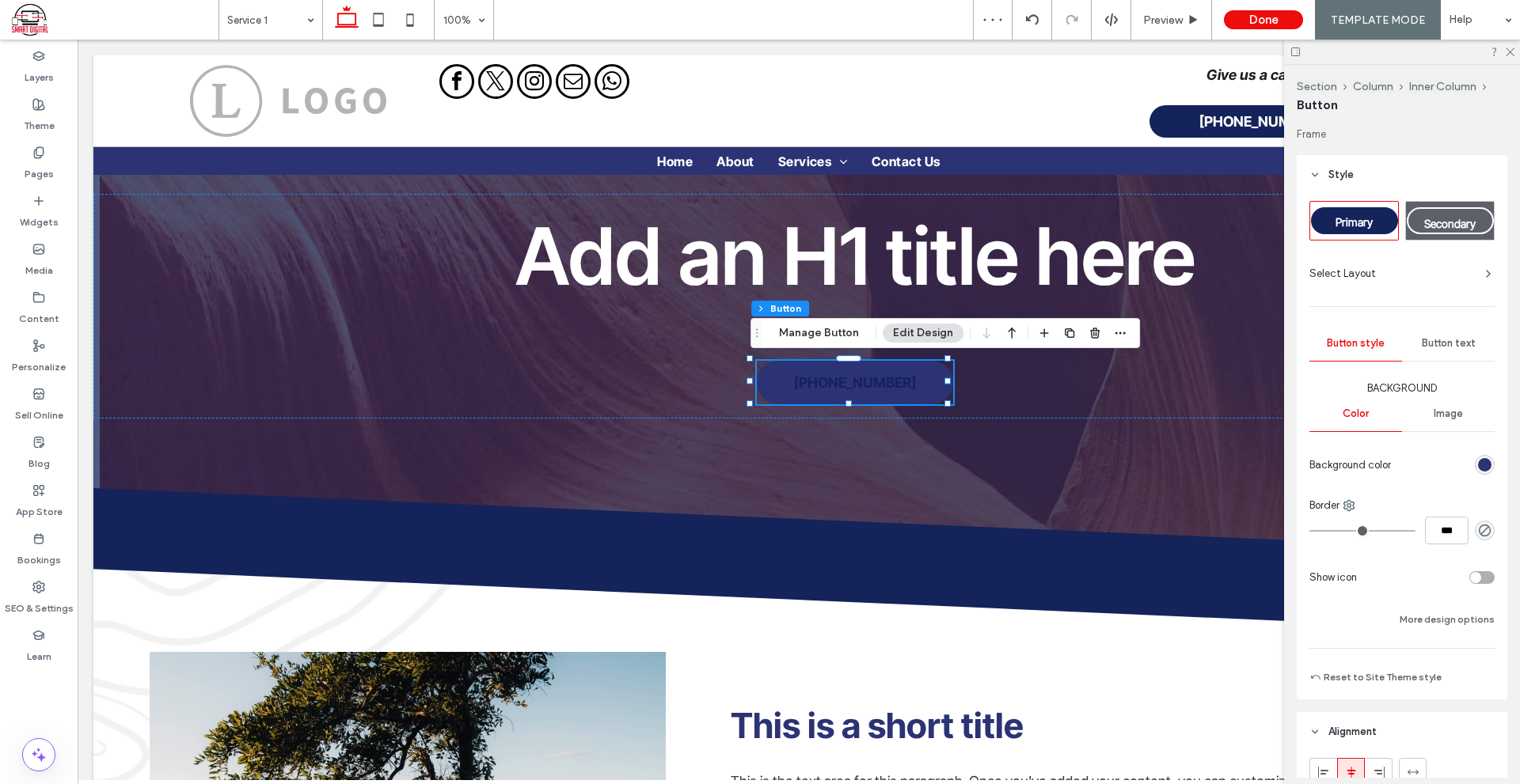
click at [1348, 177] on span "Style" at bounding box center [1341, 175] width 25 height 16
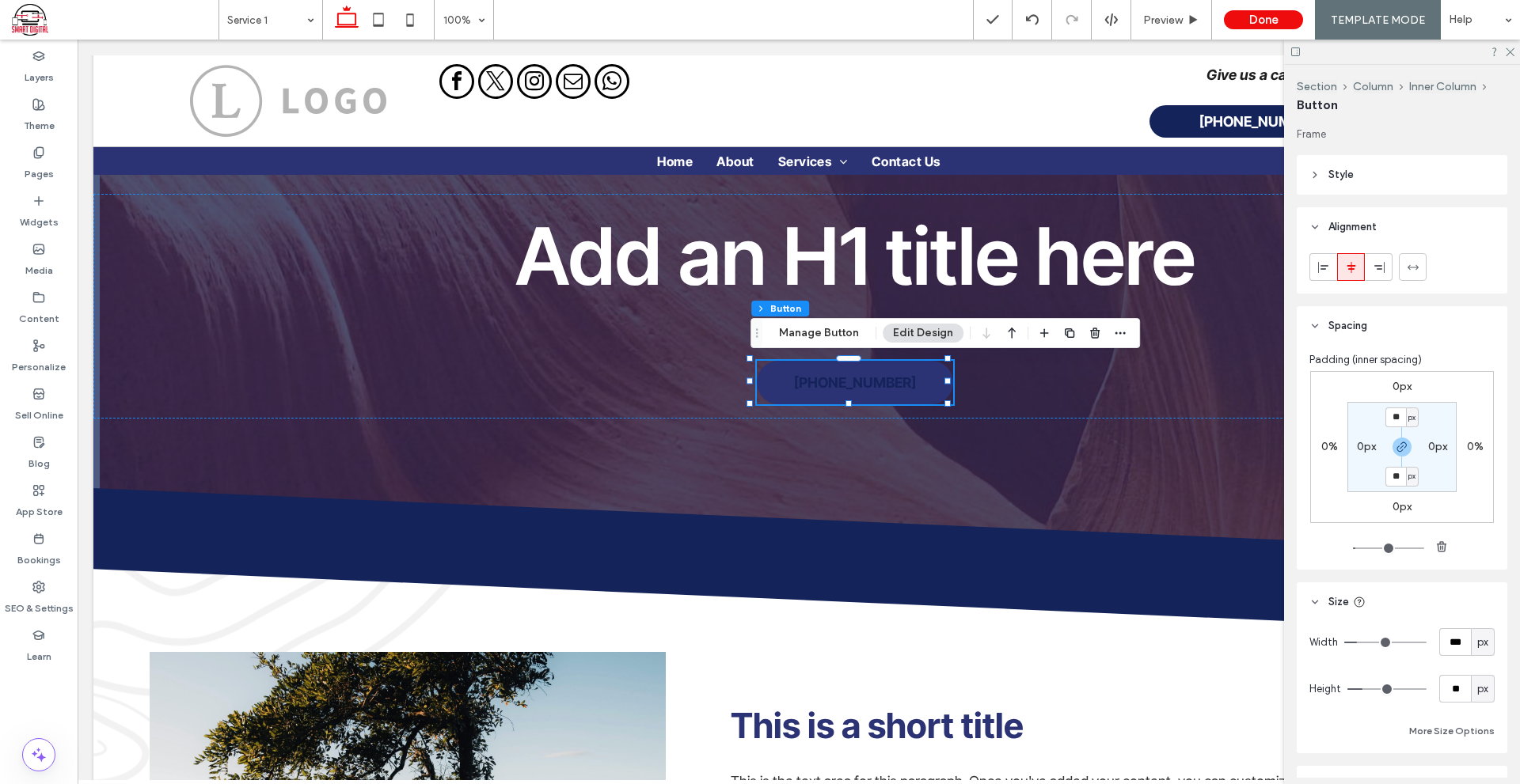
click at [1428, 218] on header "Alignment" at bounding box center [1402, 226] width 211 height 39
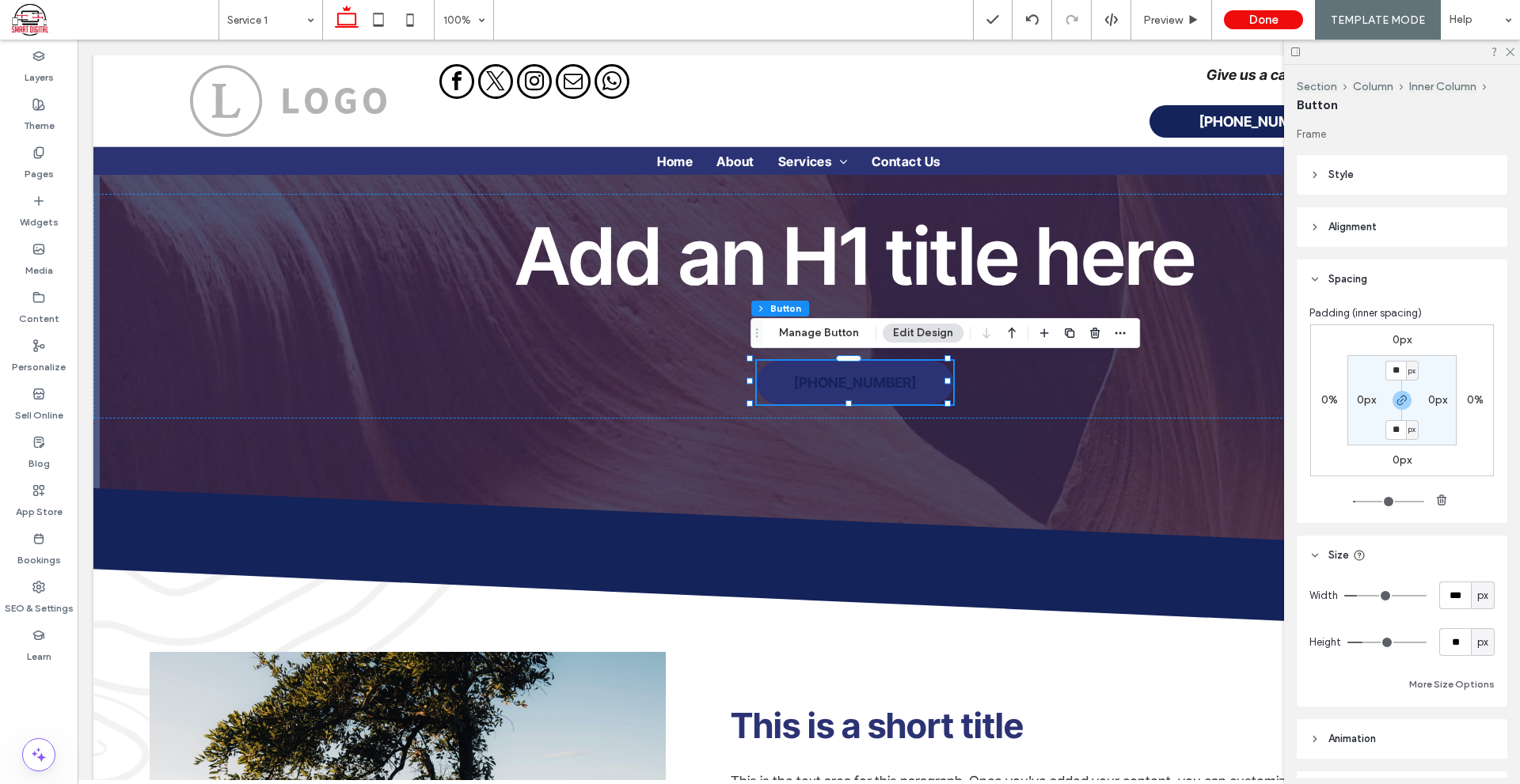
click at [1402, 181] on header "Style" at bounding box center [1402, 174] width 211 height 39
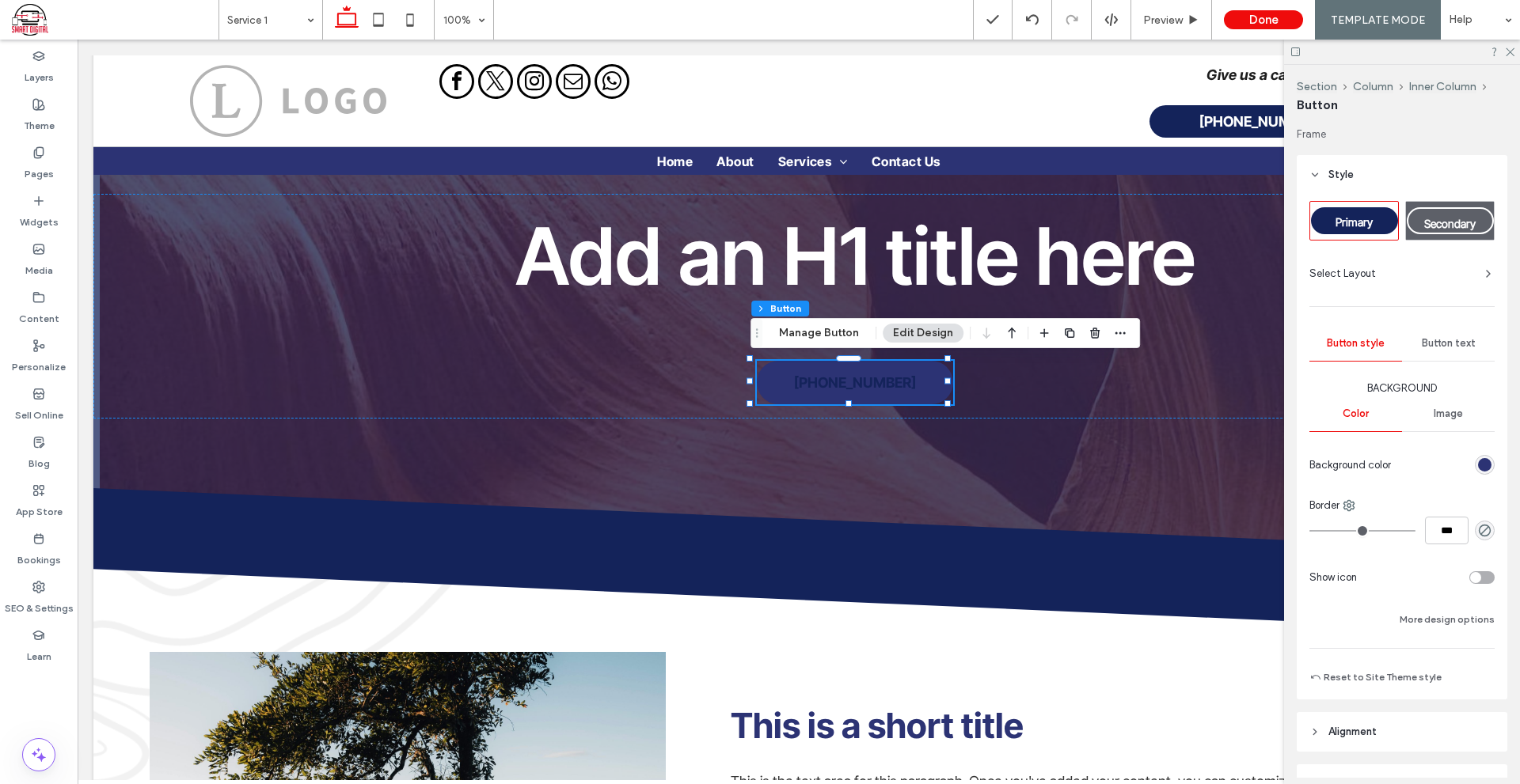
click at [1449, 227] on span "Secondary" at bounding box center [1449, 223] width 51 height 13
type input "*"
type input "***"
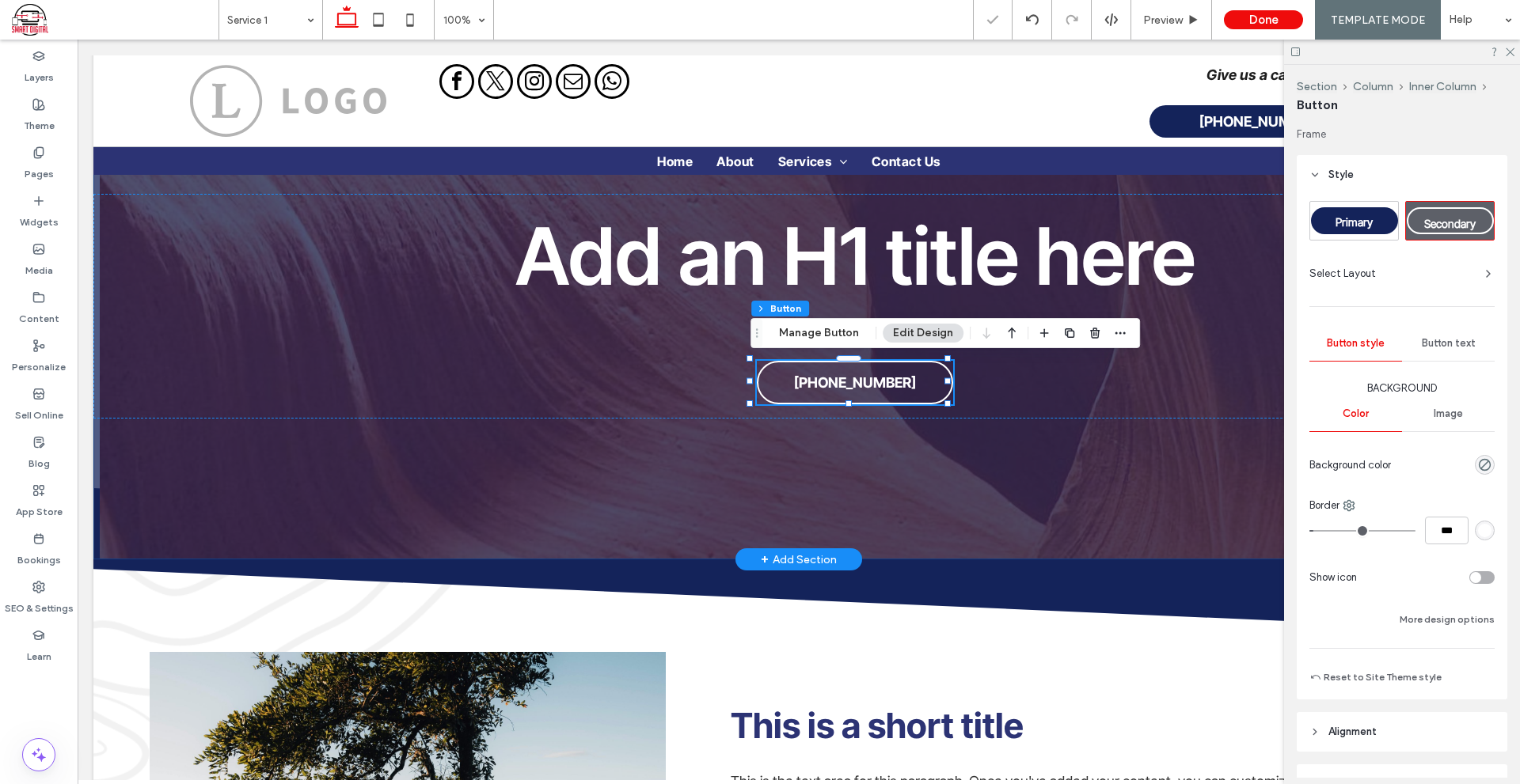
click at [1102, 462] on div "Add an H1 title here GEO Location Heading 2 [PHONE_NUMBER]" at bounding box center [798, 291] width 1410 height 535
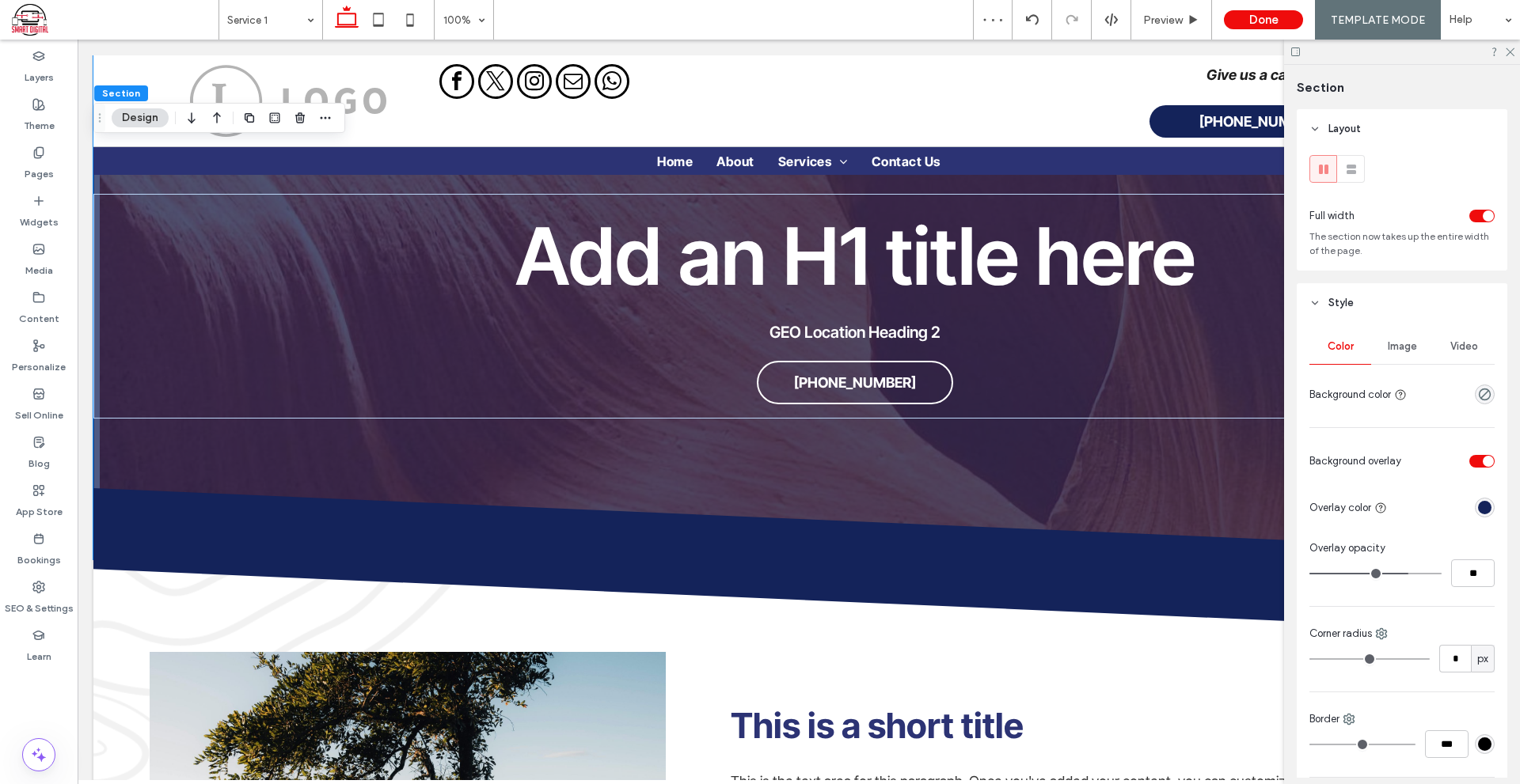
click at [1294, 51] on icon at bounding box center [1295, 52] width 12 height 12
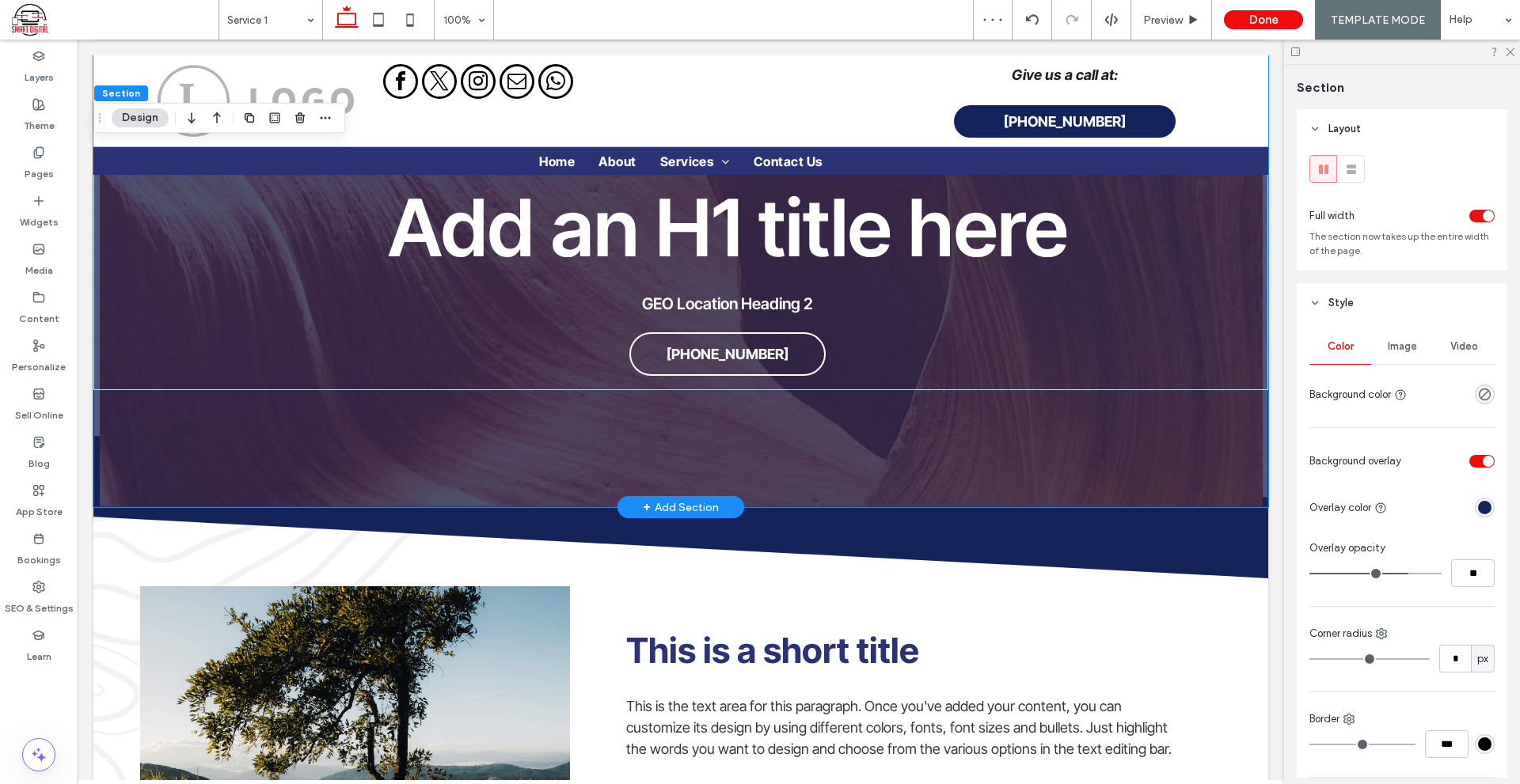
click at [1009, 432] on div "Add an H1 title here GEO Location Heading 2 [PHONE_NUMBER]" at bounding box center [680, 265] width 1174 height 483
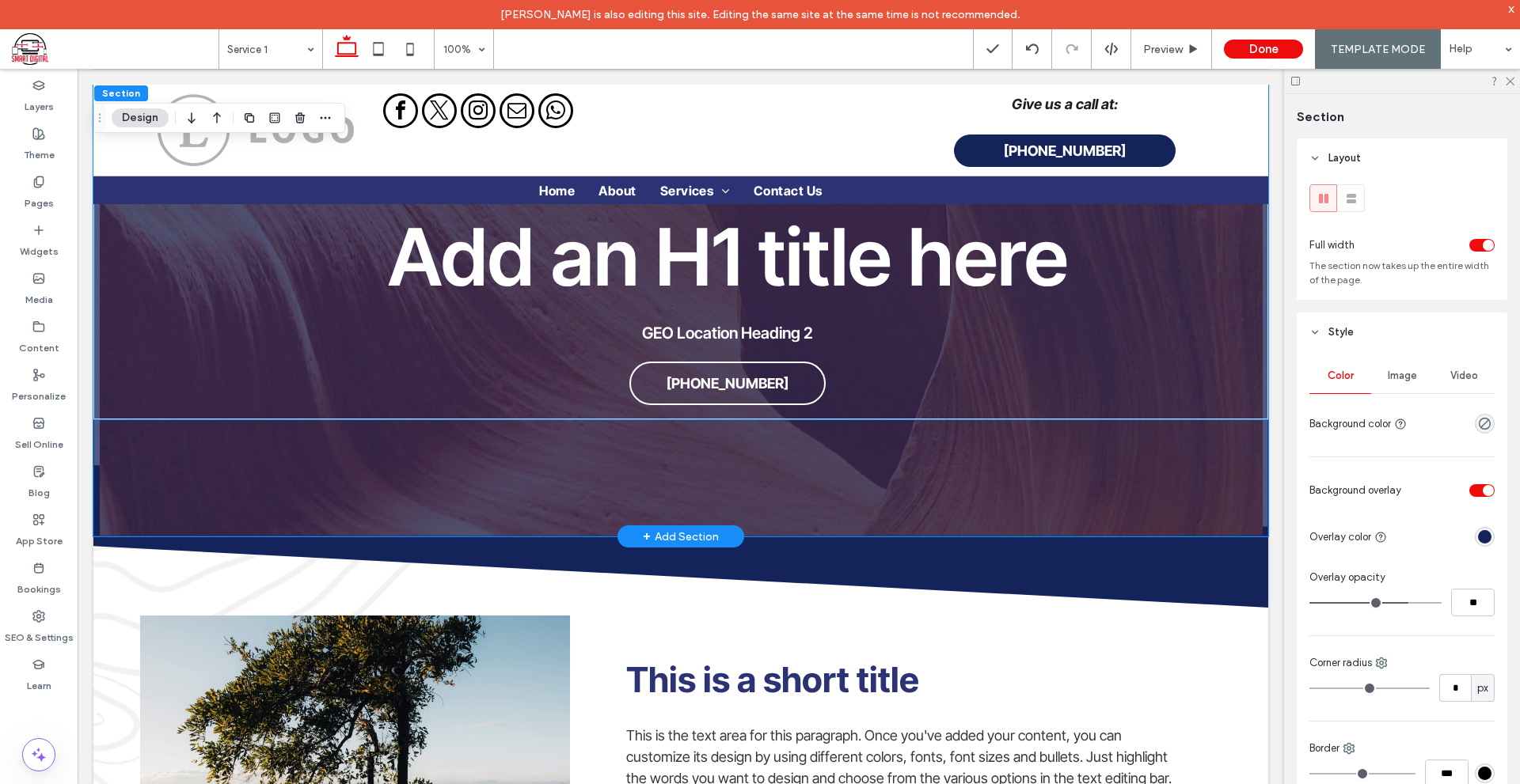
click at [1169, 369] on div "Add an H1 title here GEO Location Heading 2 [PHONE_NUMBER]" at bounding box center [680, 307] width 1174 height 224
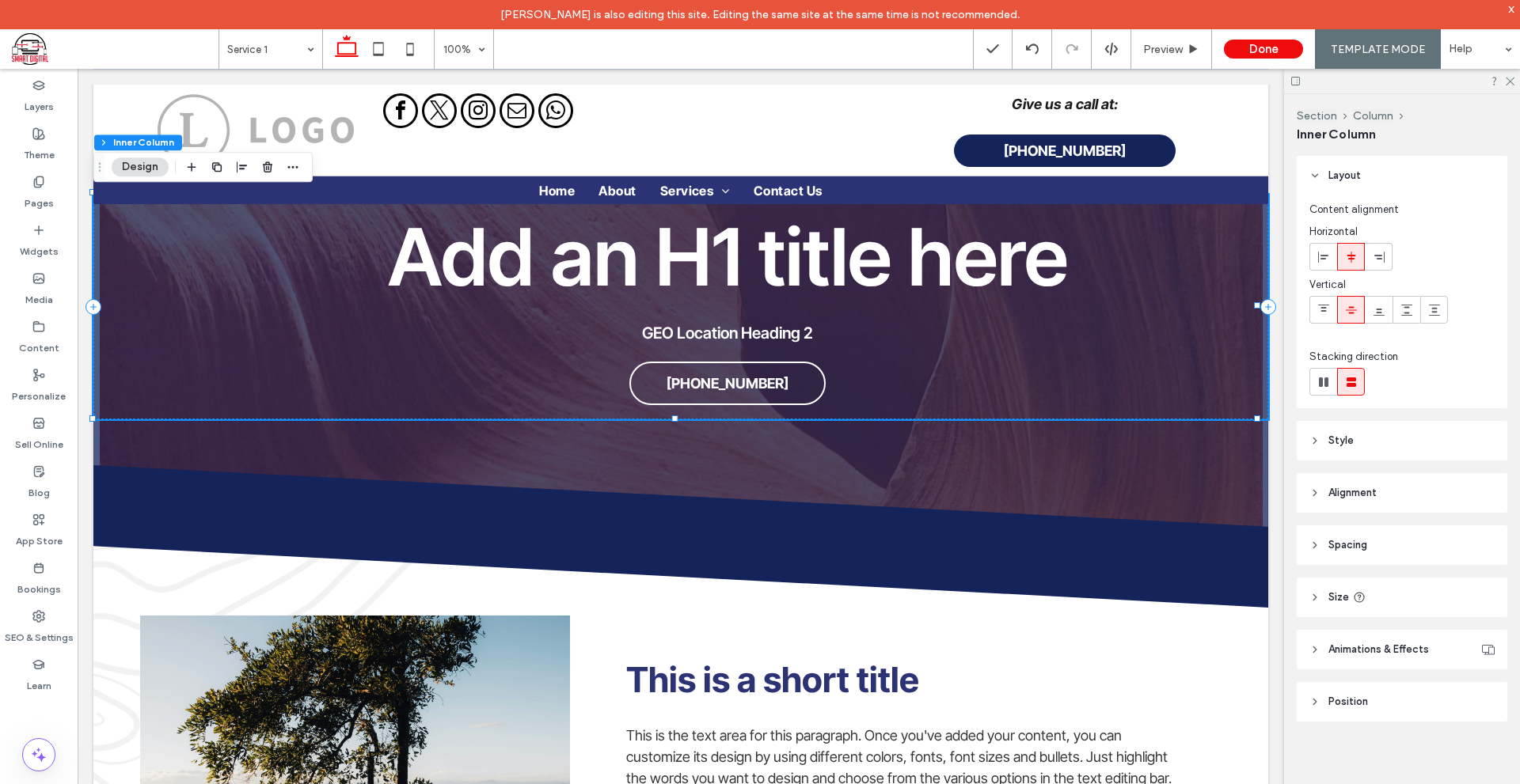
click at [1362, 437] on header "Style" at bounding box center [1402, 440] width 211 height 39
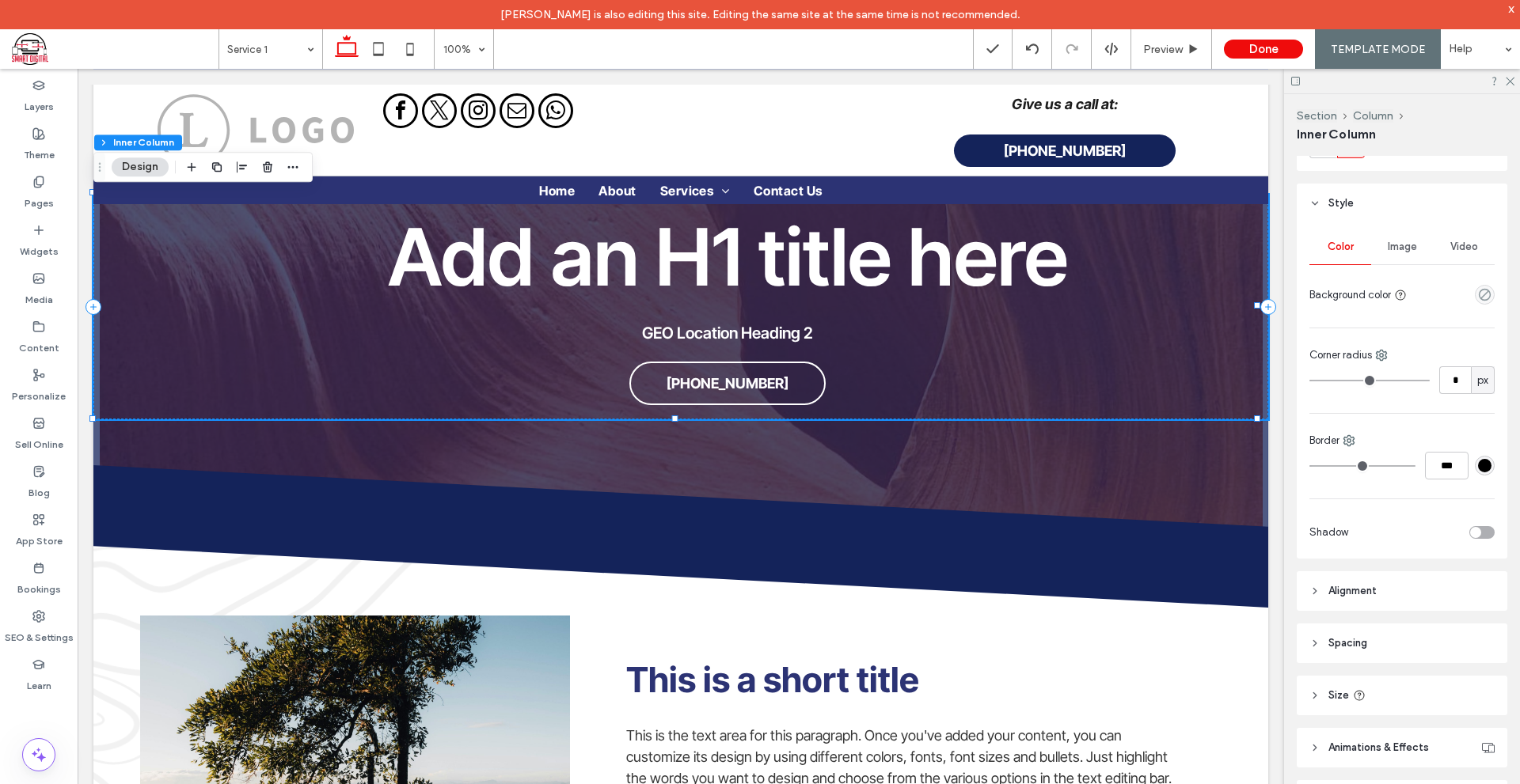
scroll to position [313, 0]
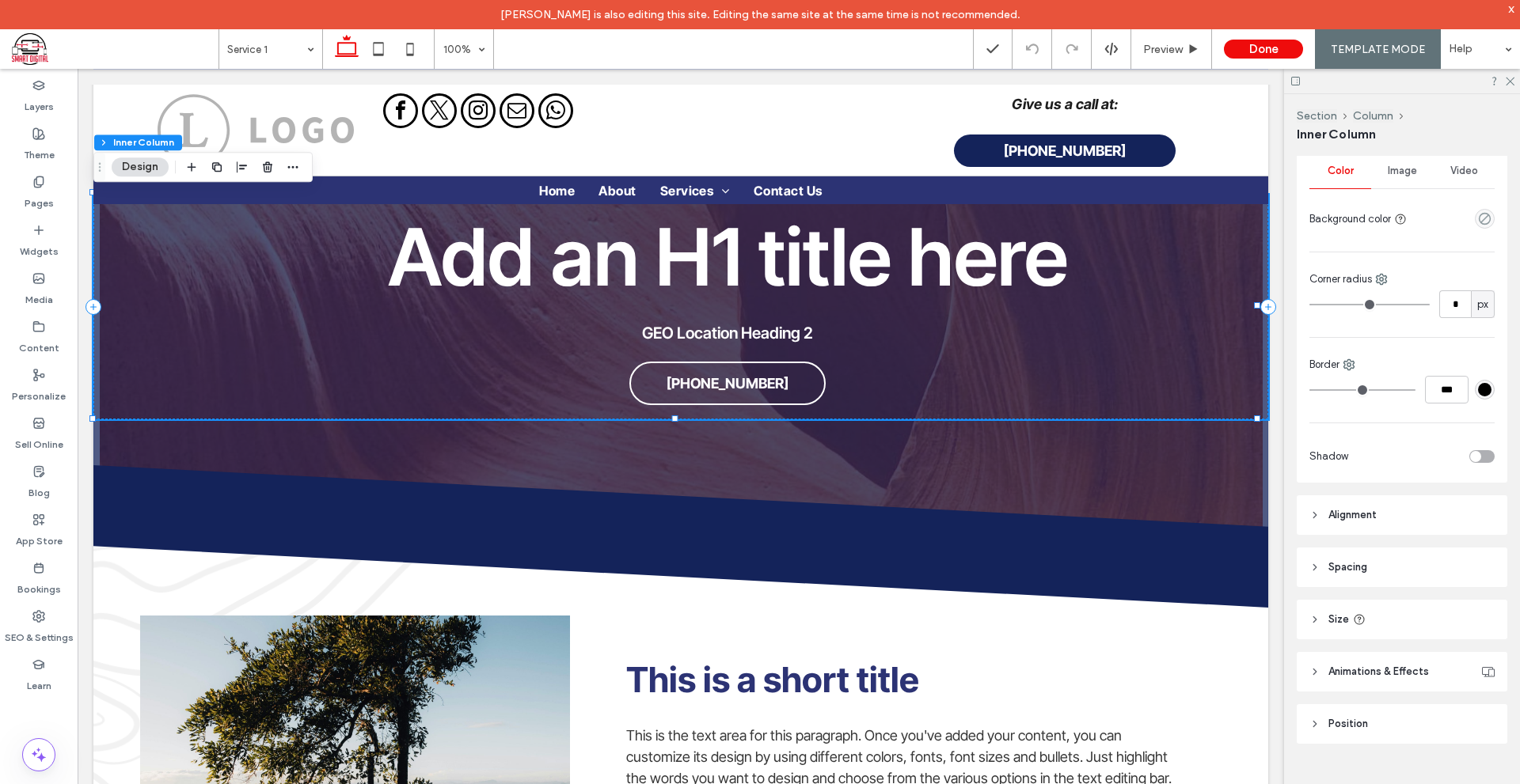
click at [1374, 510] on span "Alignment" at bounding box center [1352, 515] width 48 height 16
click at [1421, 616] on header "Spacing" at bounding box center [1402, 613] width 211 height 39
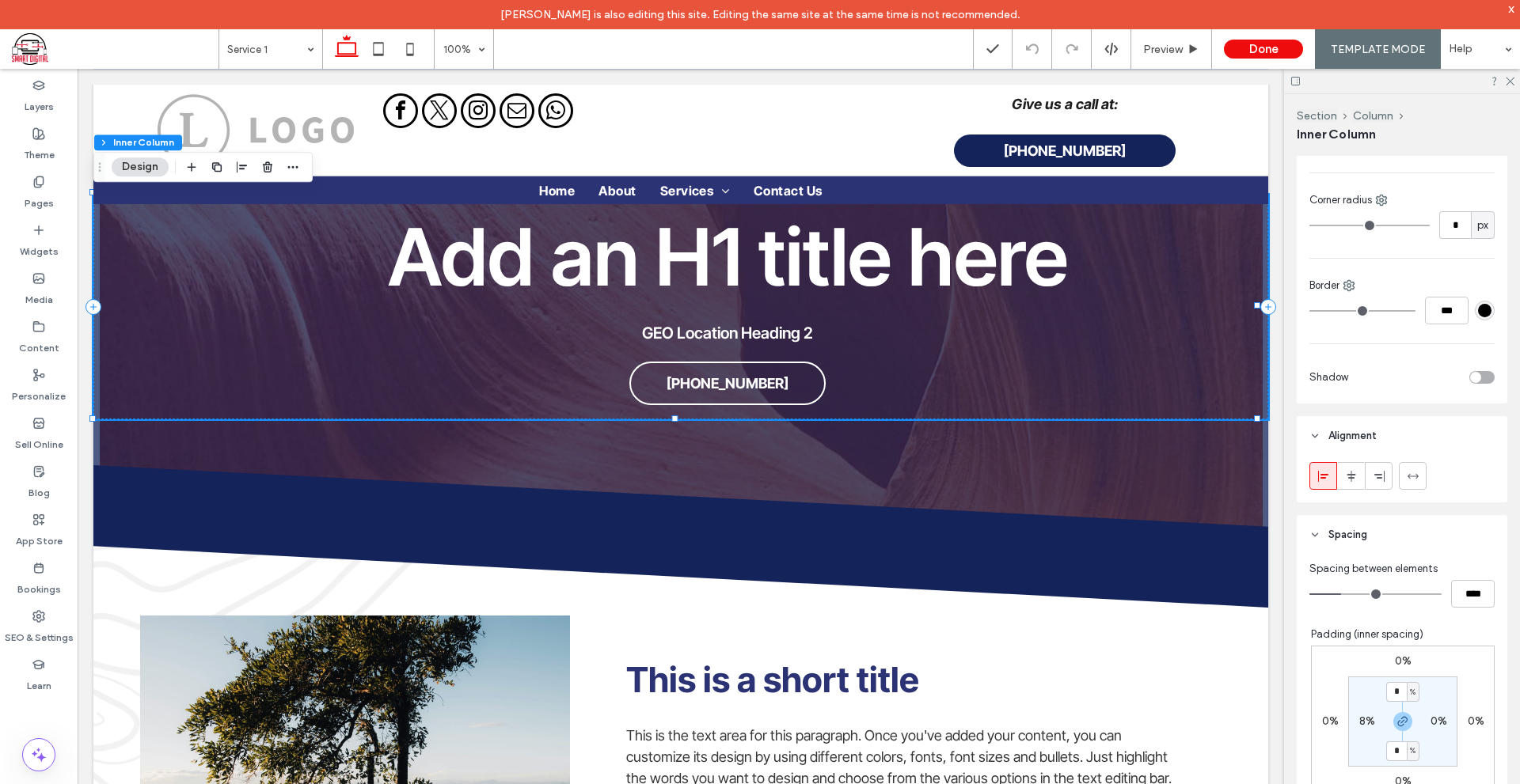
scroll to position [472, 0]
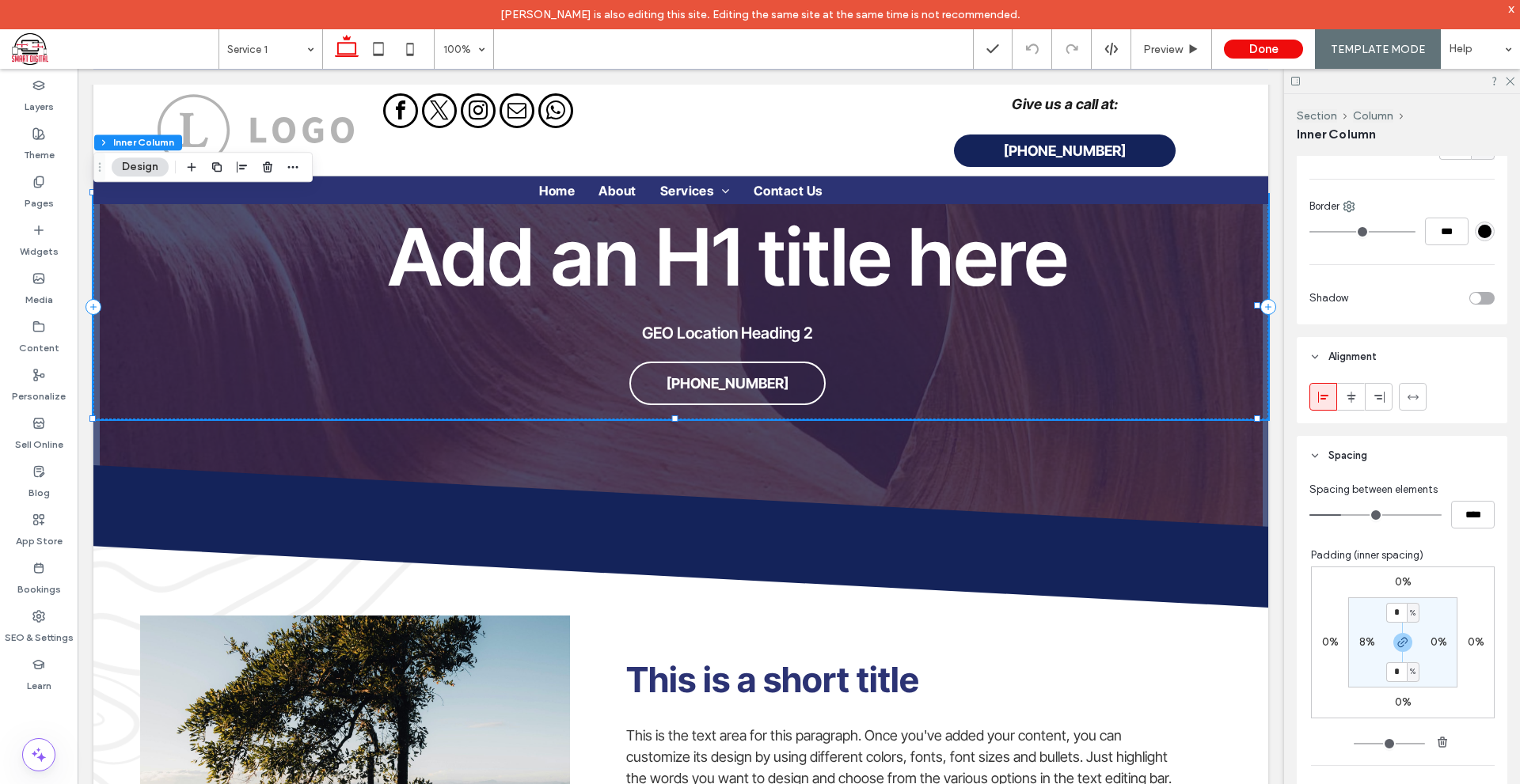
click at [1359, 648] on div "8%" at bounding box center [1367, 642] width 16 height 14
click at [1359, 647] on label "8%" at bounding box center [1367, 641] width 16 height 13
type input "*"
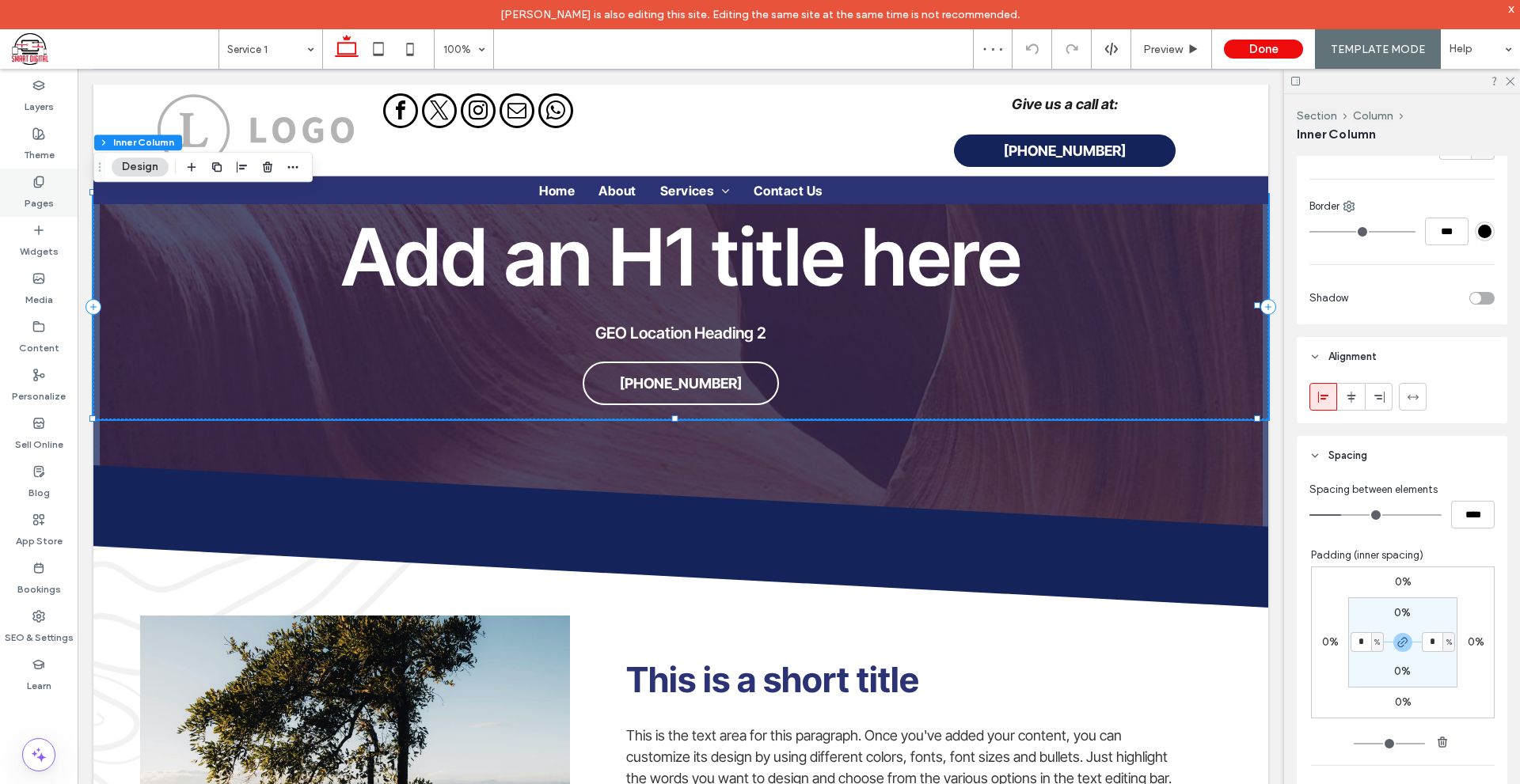
click at [28, 188] on label "Pages" at bounding box center [39, 198] width 30 height 22
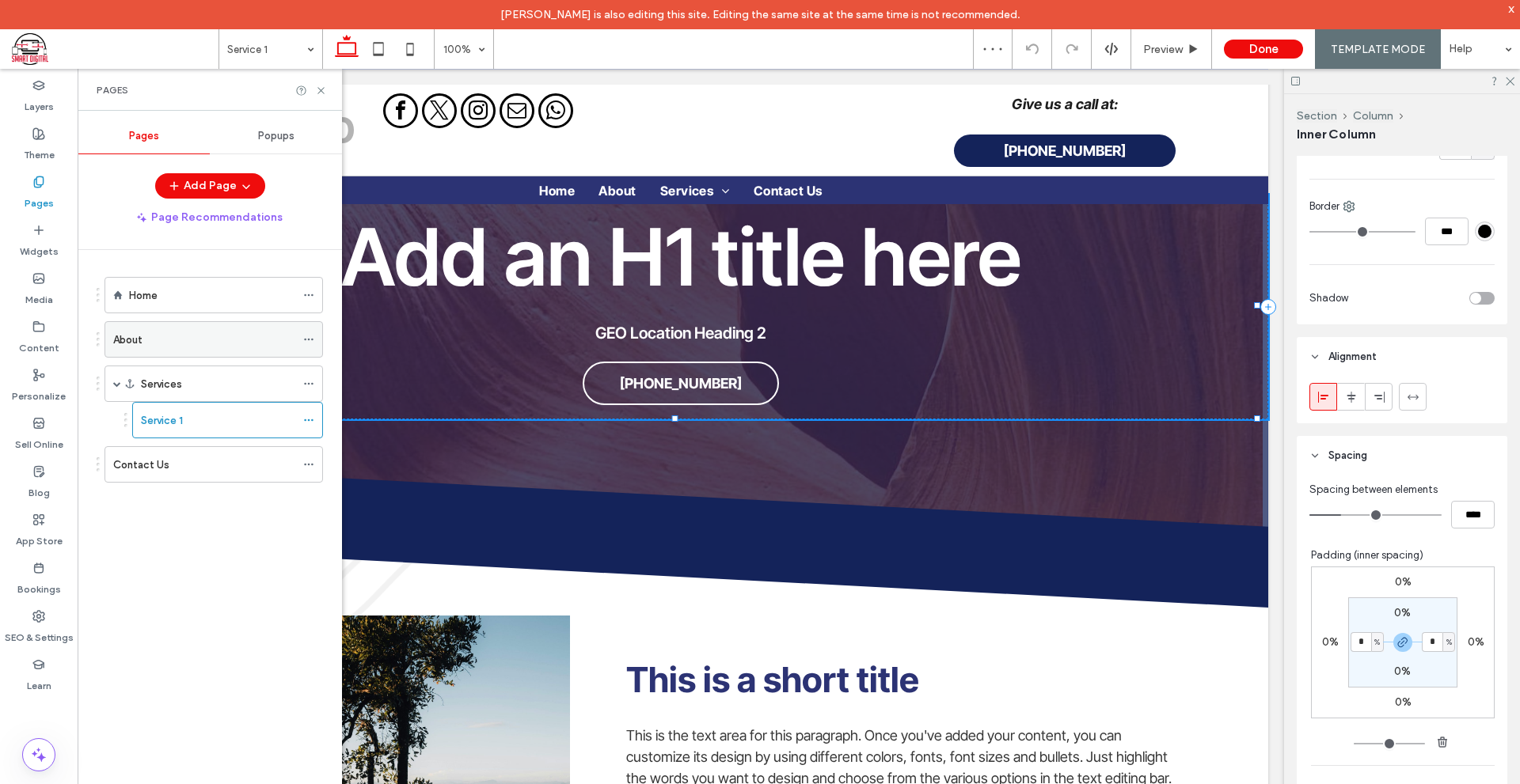
click at [201, 345] on div "About" at bounding box center [204, 339] width 182 height 17
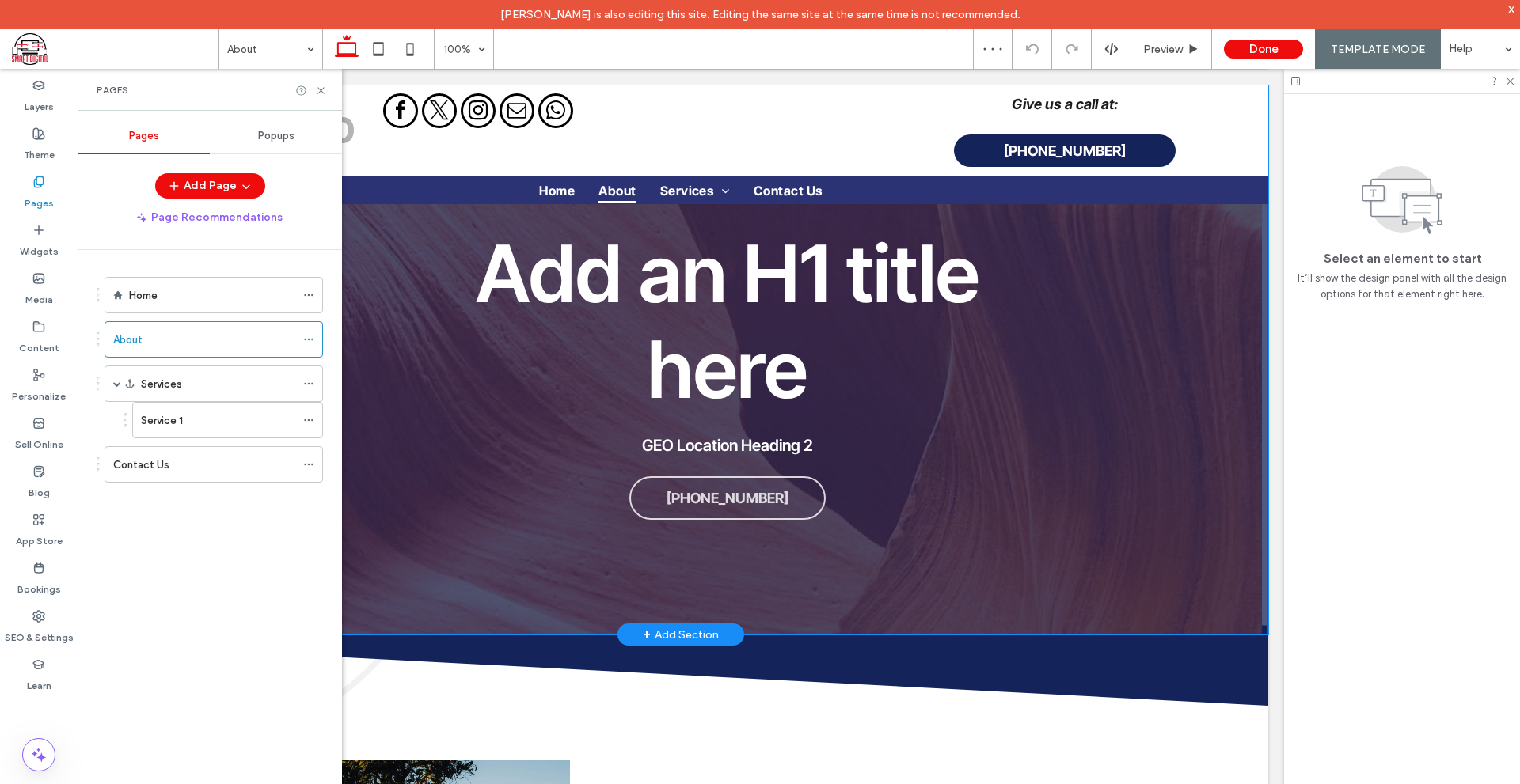
click at [1046, 560] on div "Add an H1 title here GEO Location Heading 2 [PHONE_NUMBER]" at bounding box center [680, 359] width 1174 height 550
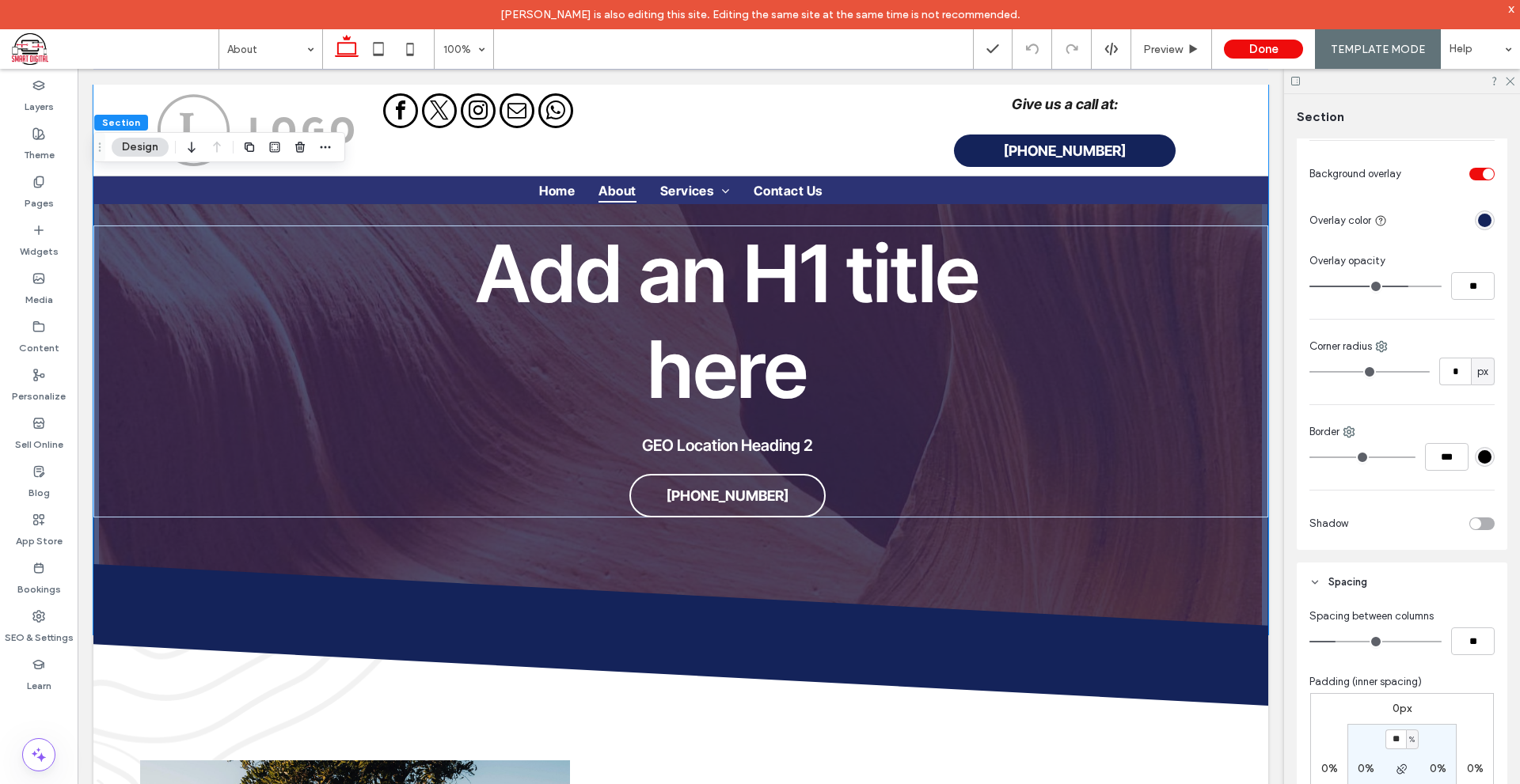
scroll to position [474, 0]
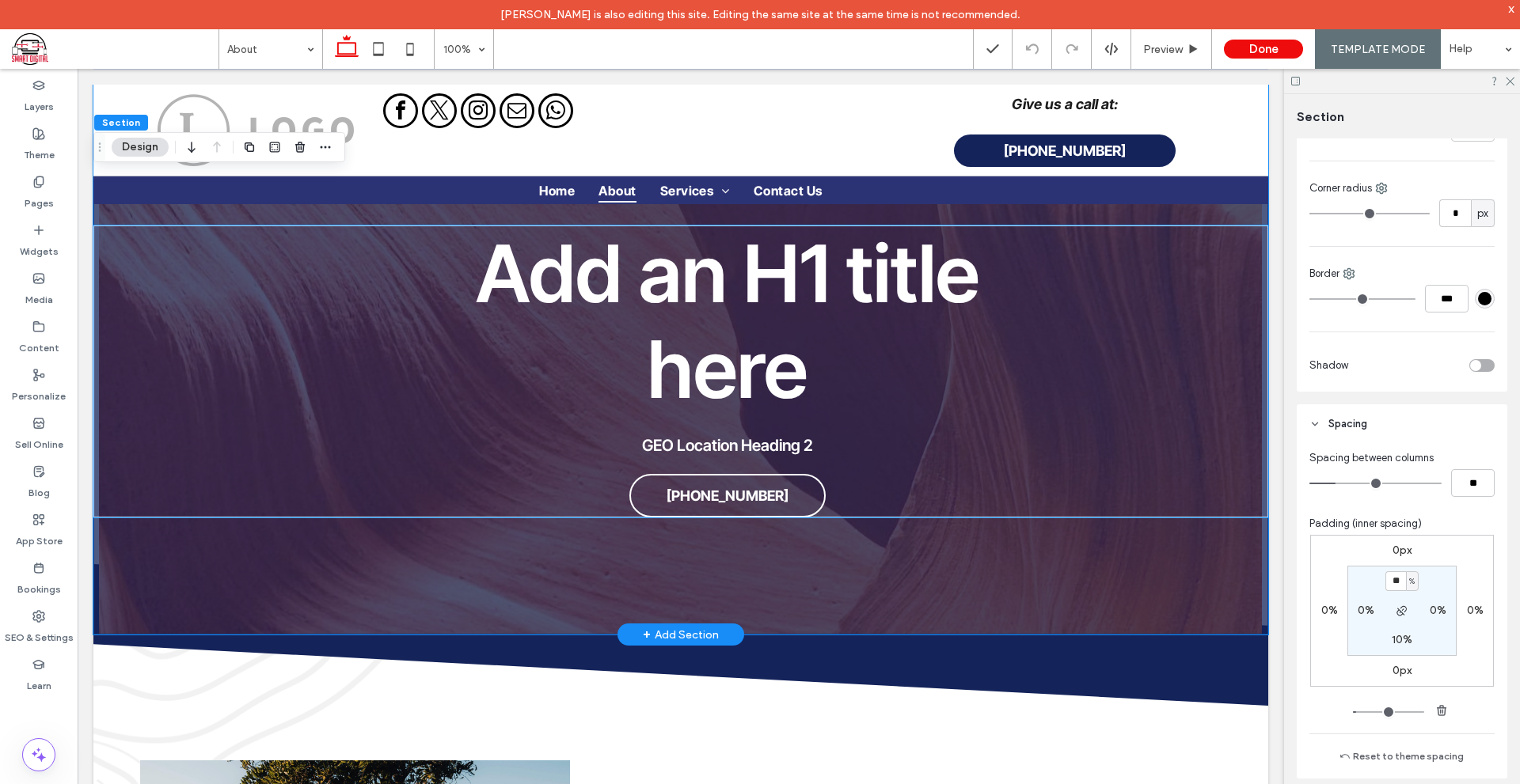
click at [1033, 426] on div "Add an H1 title here GEO Location Heading 2 [PHONE_NUMBER]" at bounding box center [680, 371] width 1174 height 291
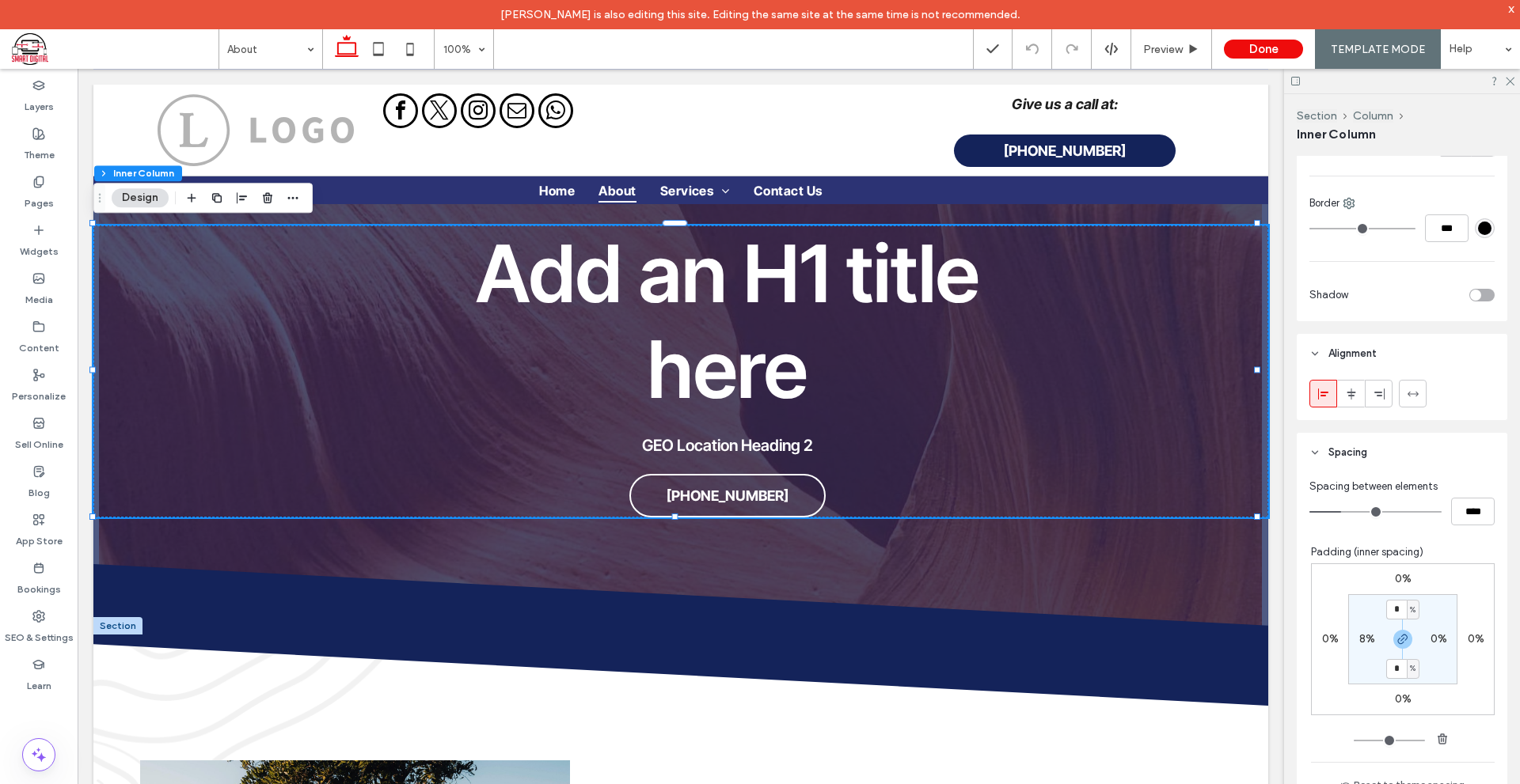
click at [1355, 647] on section "* % 0% * % 8%" at bounding box center [1402, 640] width 109 height 90
click at [1359, 645] on label "8%" at bounding box center [1367, 638] width 16 height 13
type input "*"
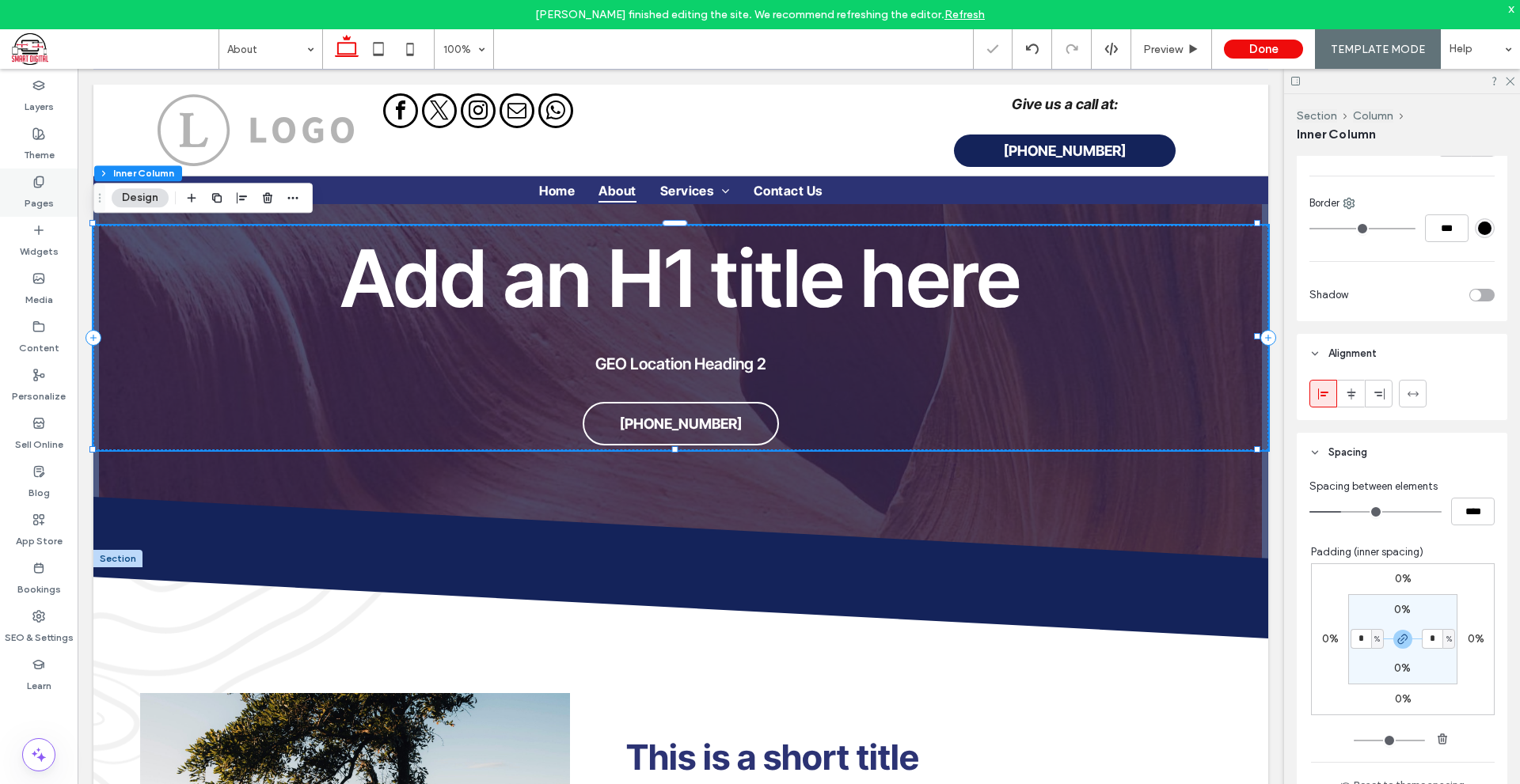
click at [26, 202] on label "Pages" at bounding box center [39, 198] width 30 height 22
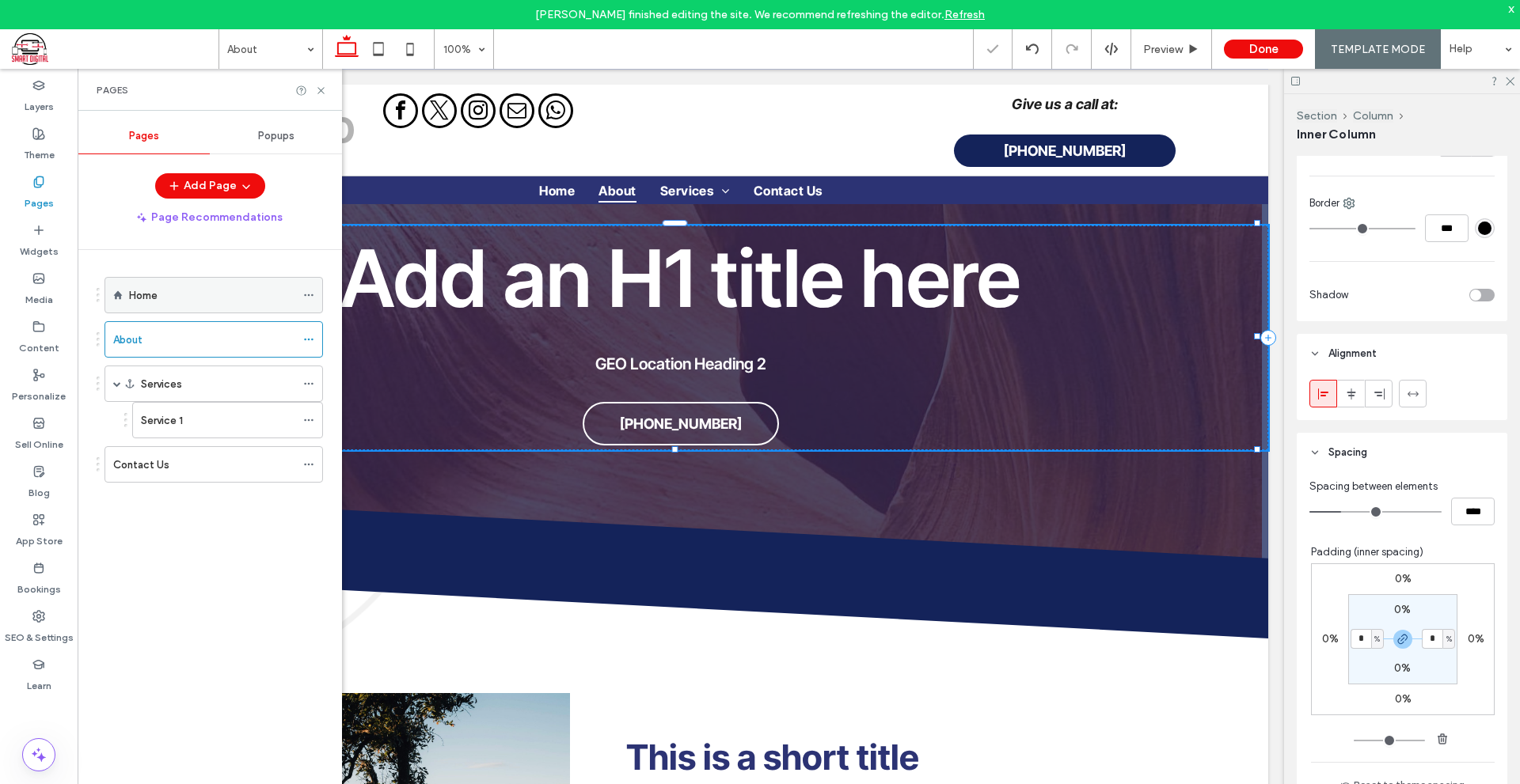
click at [178, 299] on div "Home" at bounding box center [212, 295] width 166 height 17
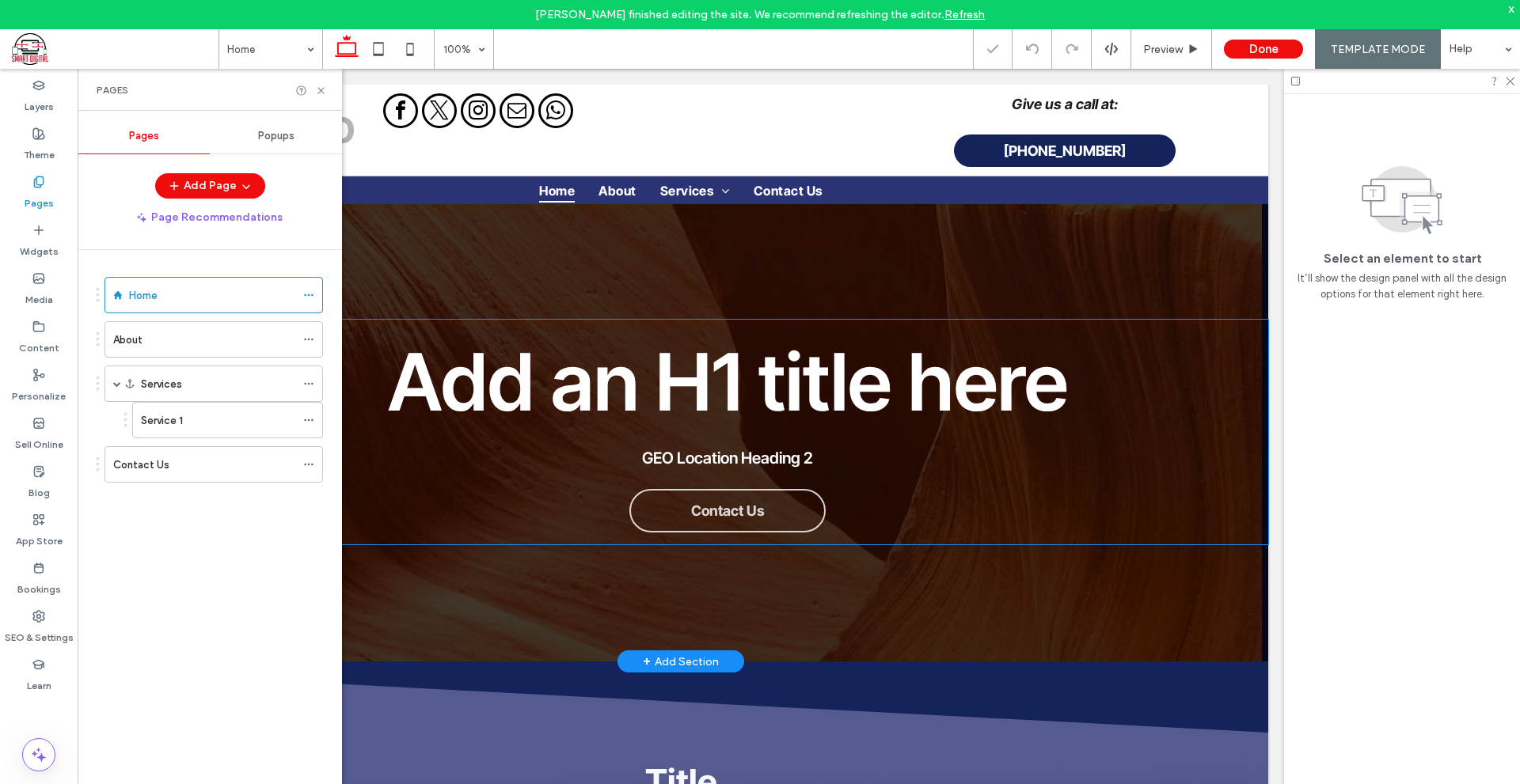
click at [1118, 508] on div "Add an H1 title here GEO Location Heading 2 Contact Us" at bounding box center [680, 432] width 1174 height 224
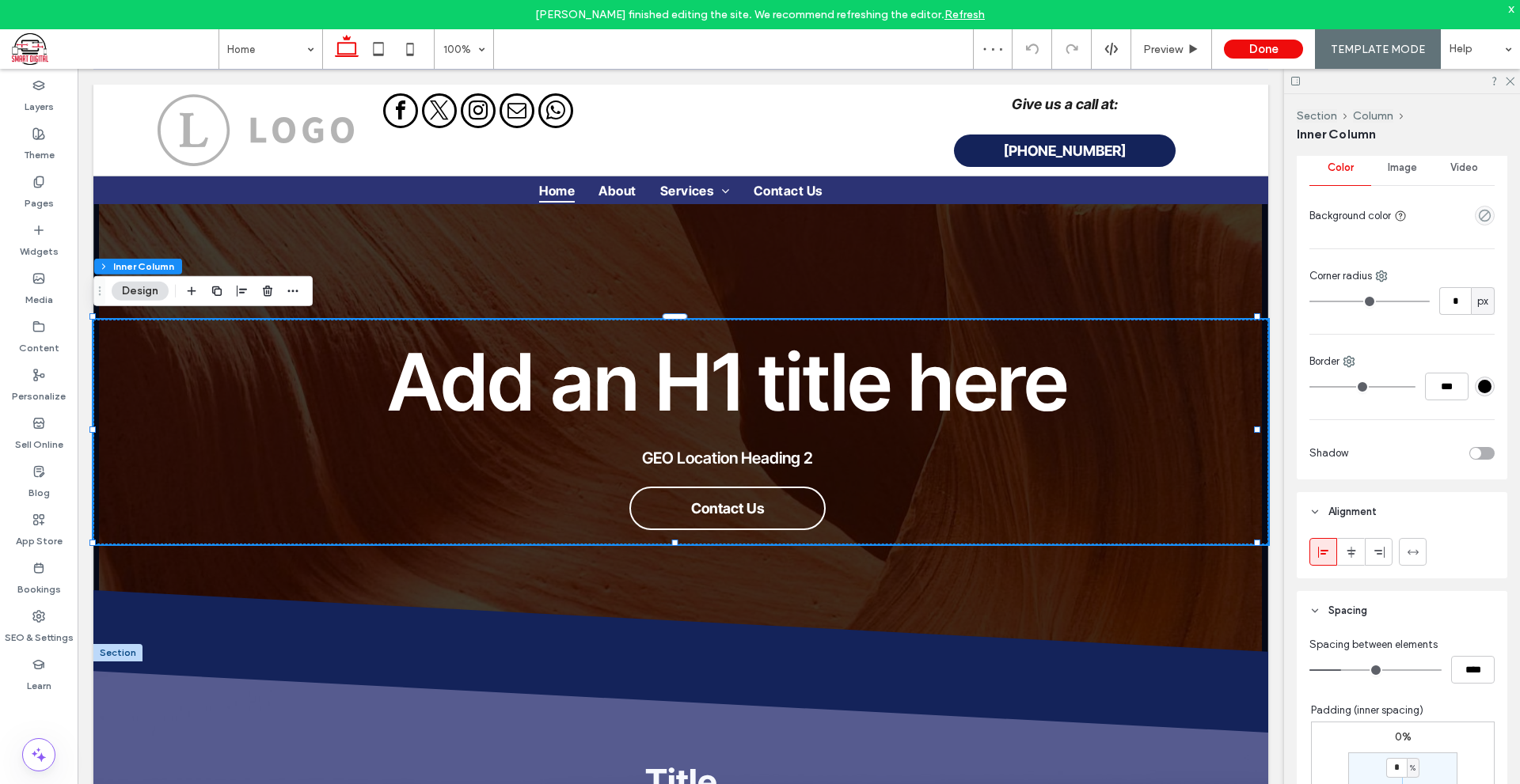
scroll to position [474, 0]
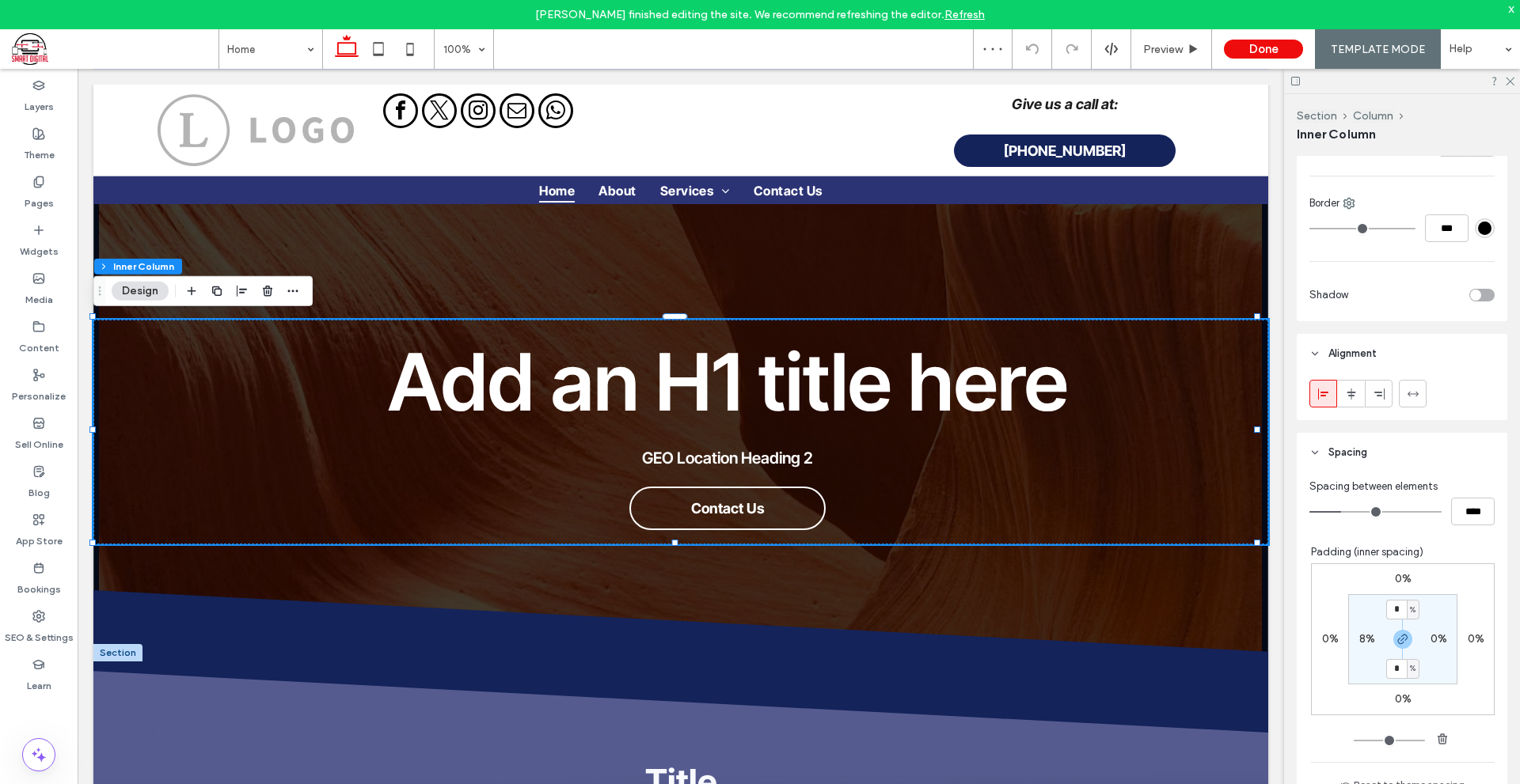
click at [1348, 648] on section "* % 0% * % 8%" at bounding box center [1402, 640] width 109 height 90
click at [1359, 641] on label "8%" at bounding box center [1367, 638] width 16 height 13
type input "*"
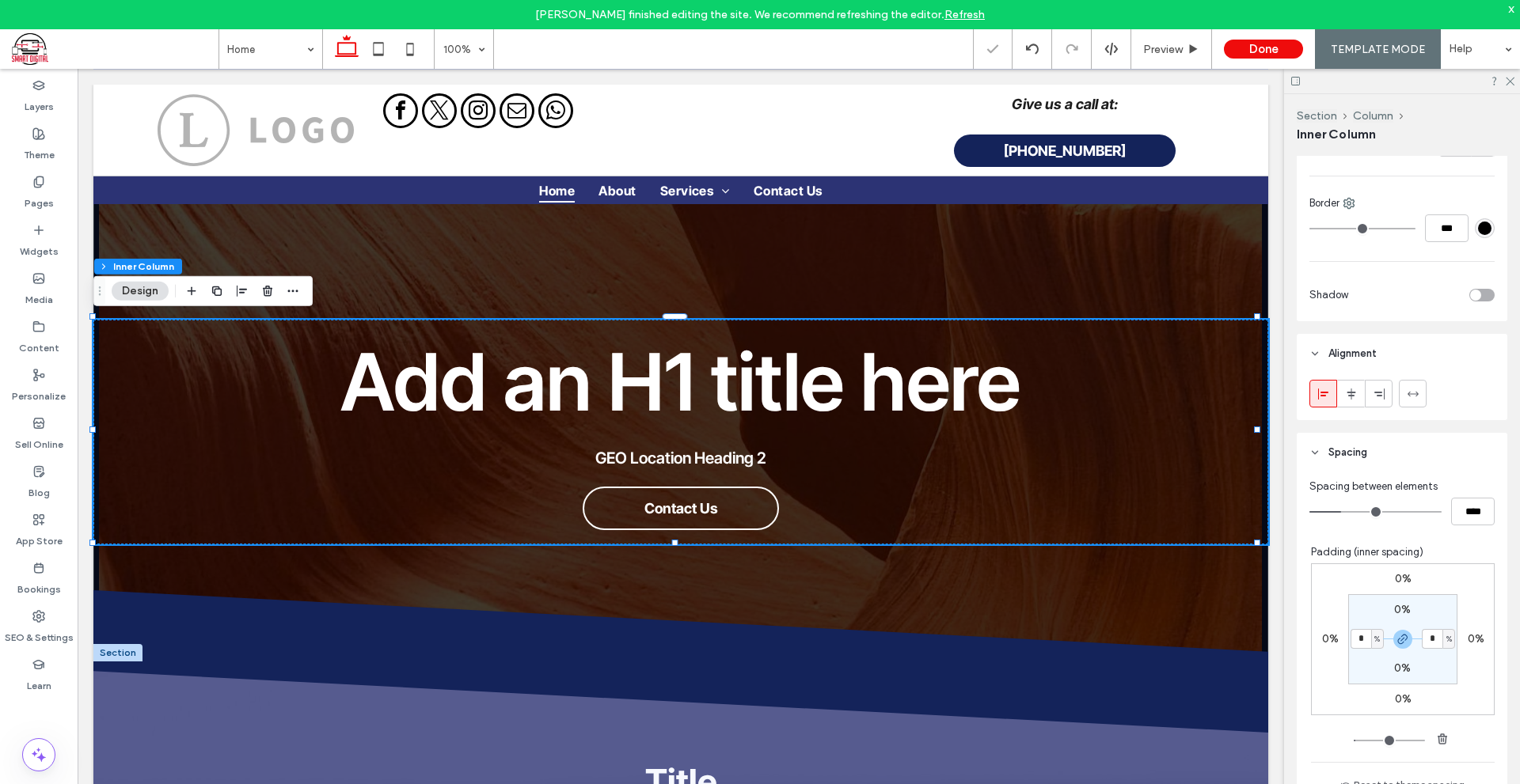
type input "*"
click at [1297, 79] on icon at bounding box center [1295, 81] width 12 height 12
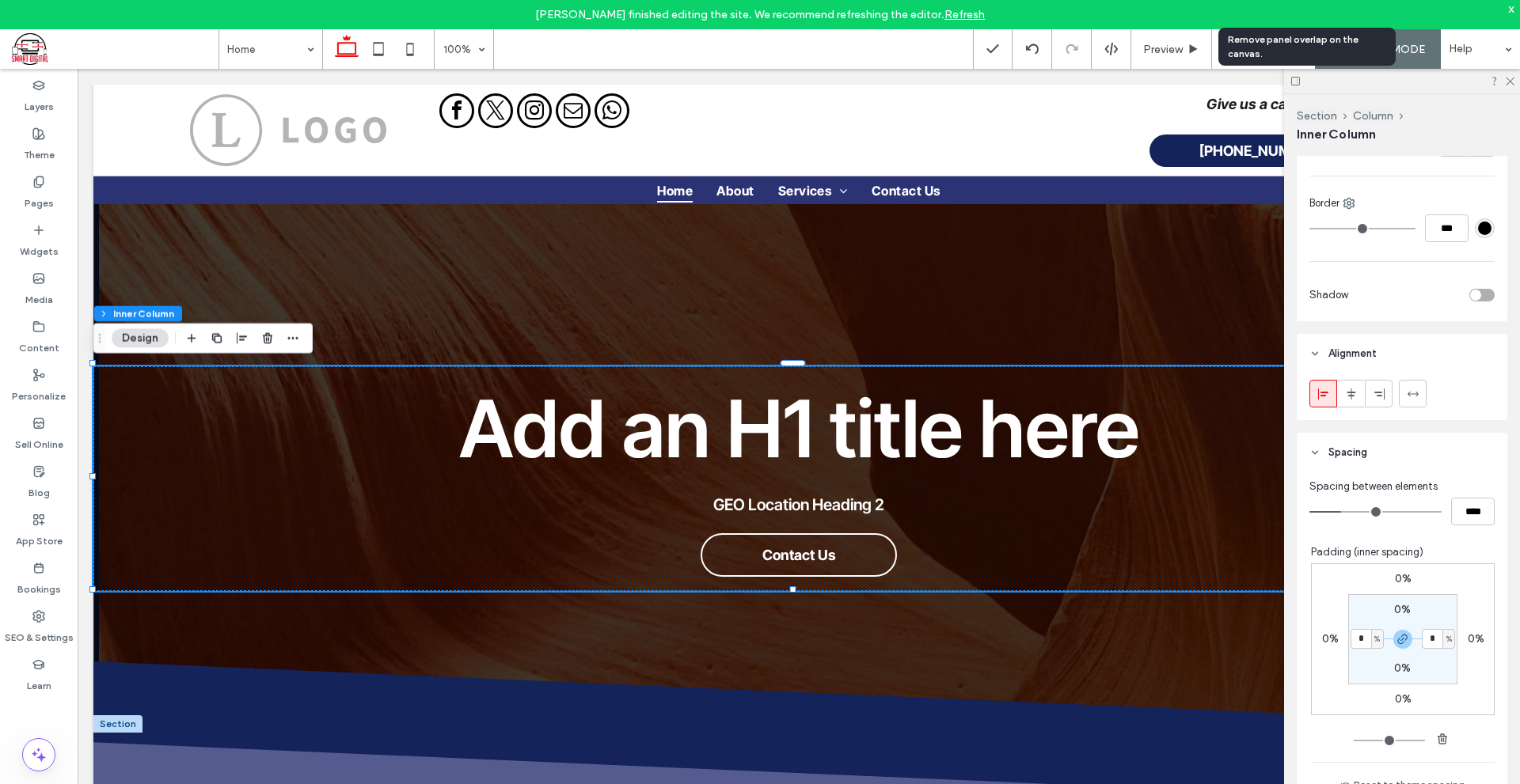
click at [1297, 79] on icon at bounding box center [1295, 81] width 12 height 12
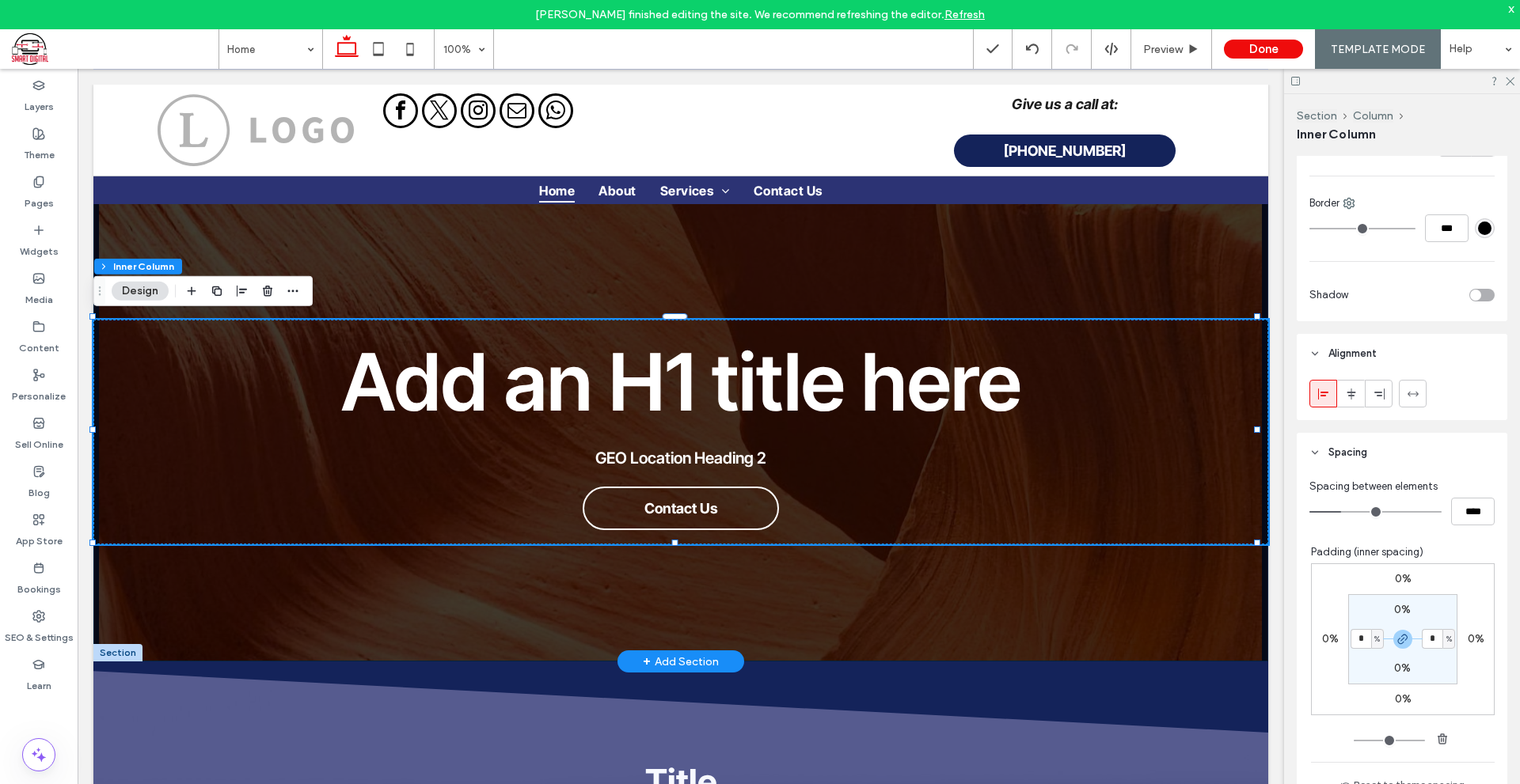
scroll to position [79, 0]
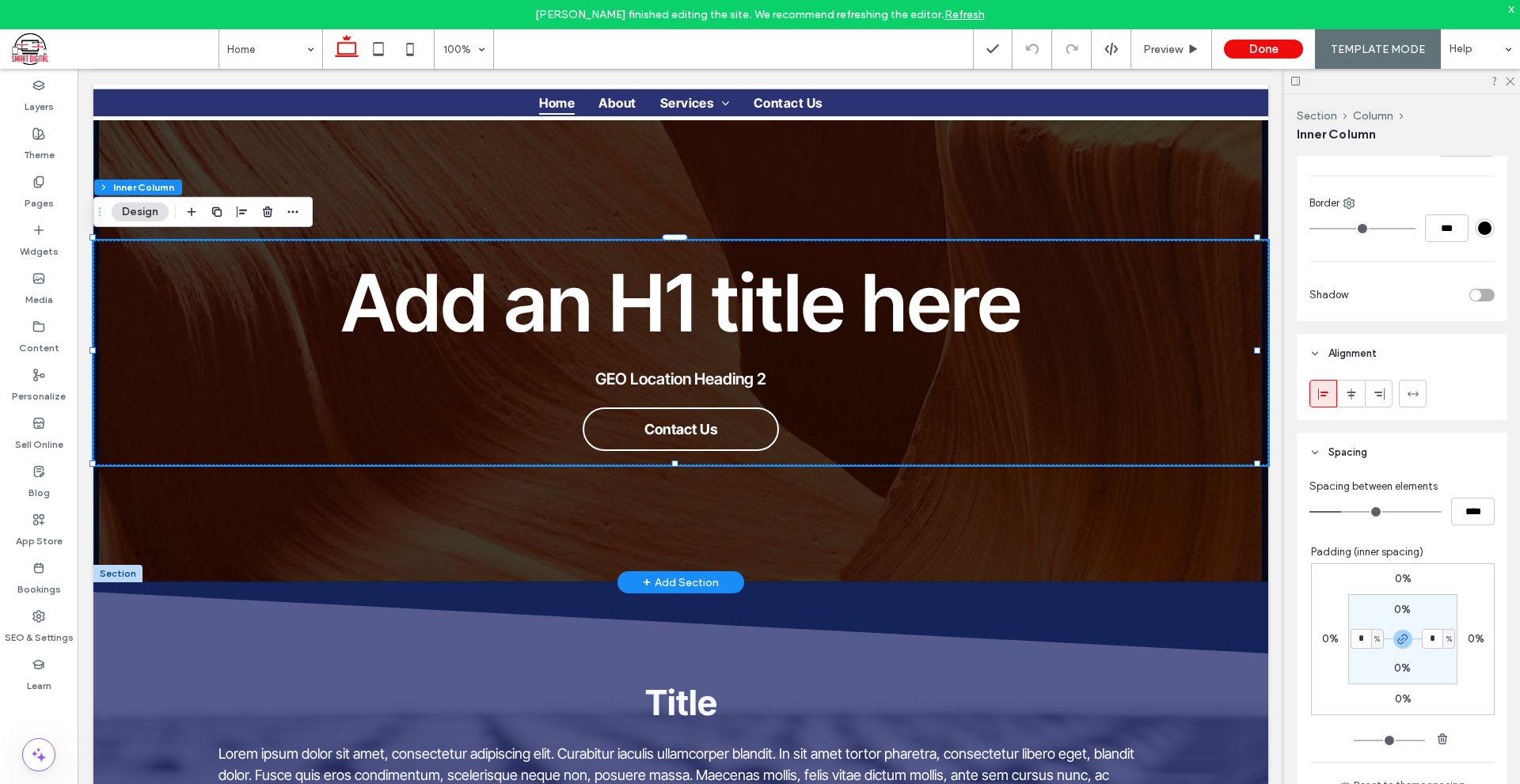
click at [1153, 503] on div "Add an H1 title here GEO Location Heading 2 Contact Us" at bounding box center [680, 293] width 1174 height 577
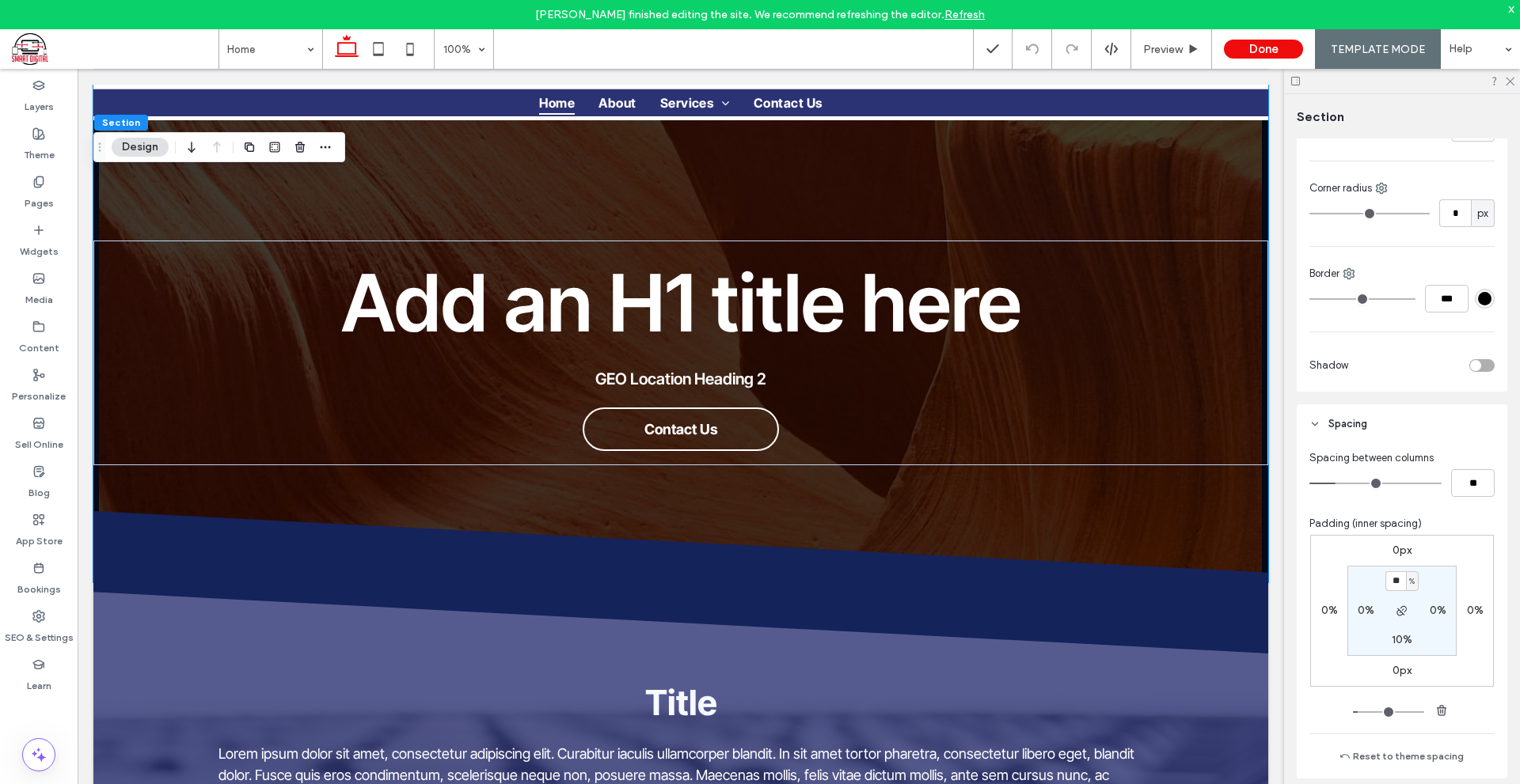
scroll to position [553, 0]
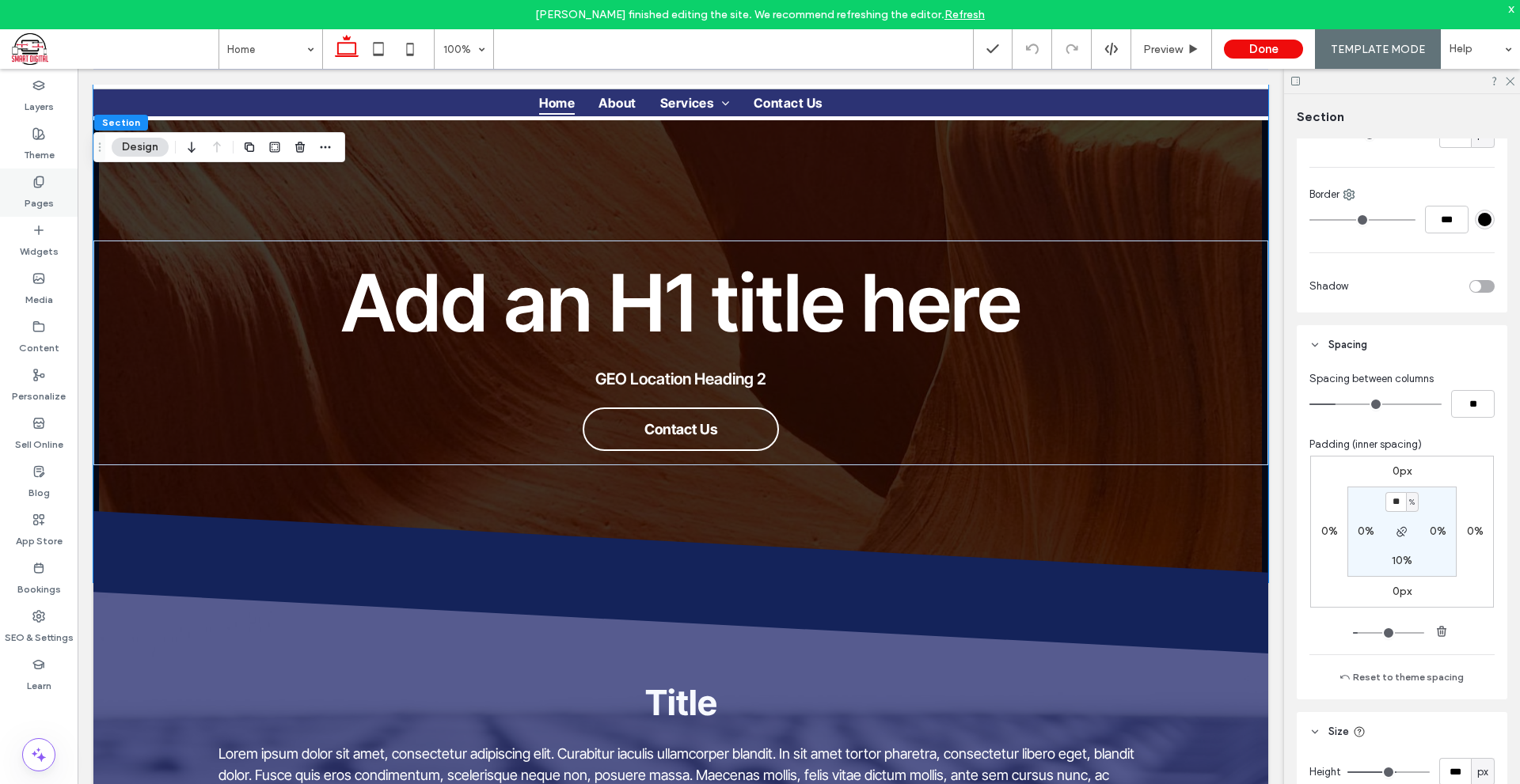
click at [11, 191] on div "Pages" at bounding box center [38, 192] width 77 height 48
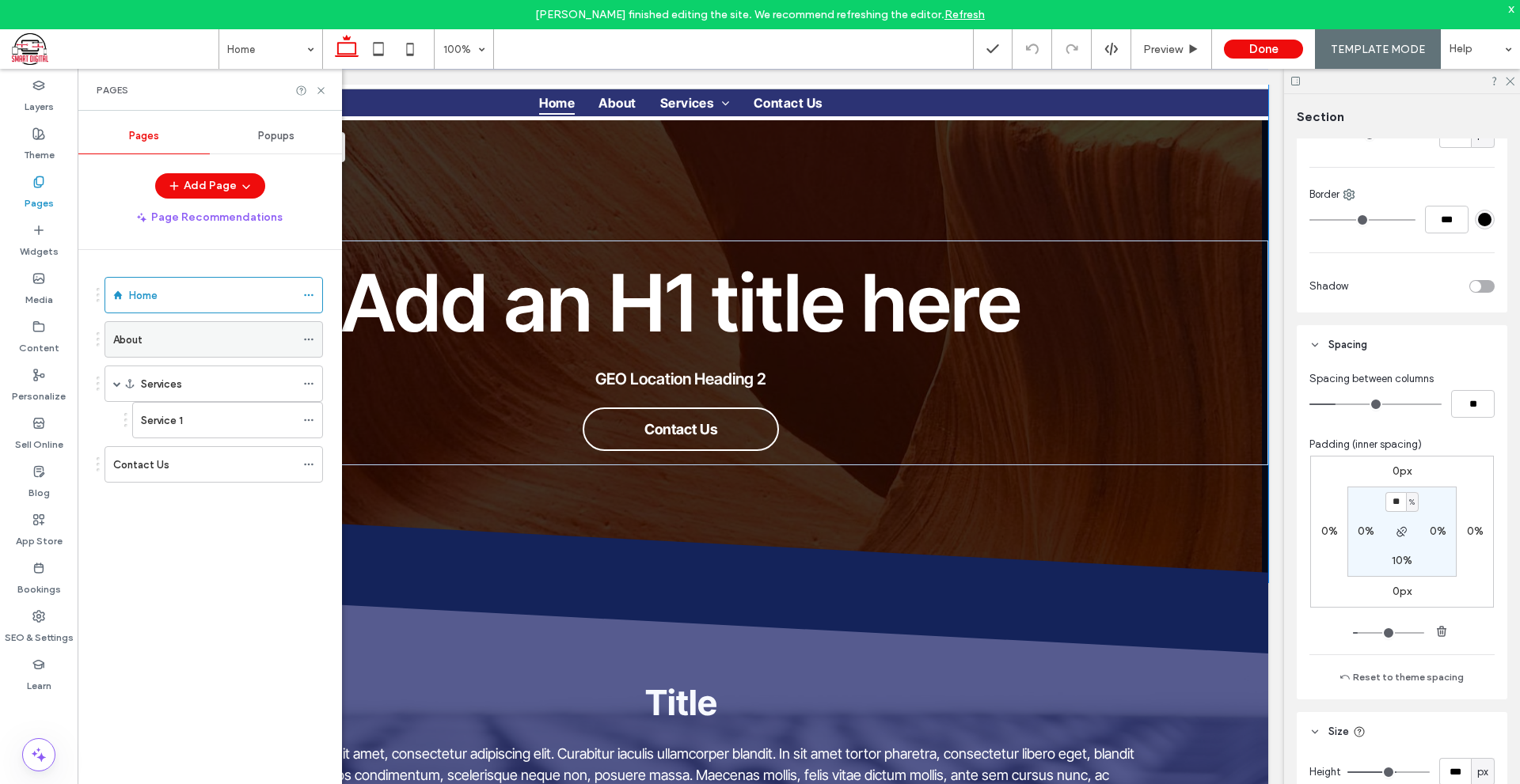
click at [176, 345] on div "About" at bounding box center [204, 339] width 182 height 17
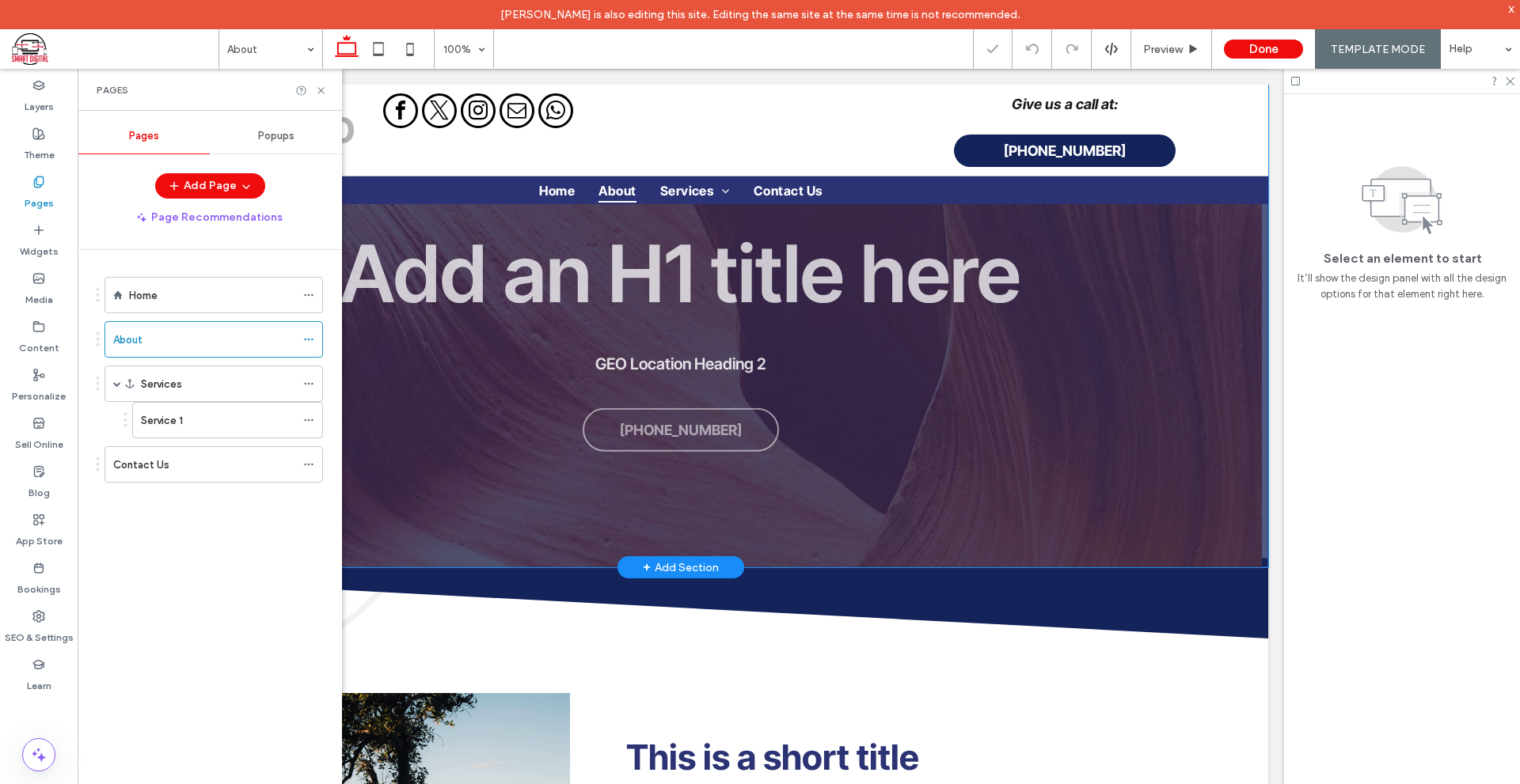
click at [875, 511] on div "Add an H1 title here GEO Location Heading 2 [PHONE_NUMBER]" at bounding box center [680, 325] width 1174 height 483
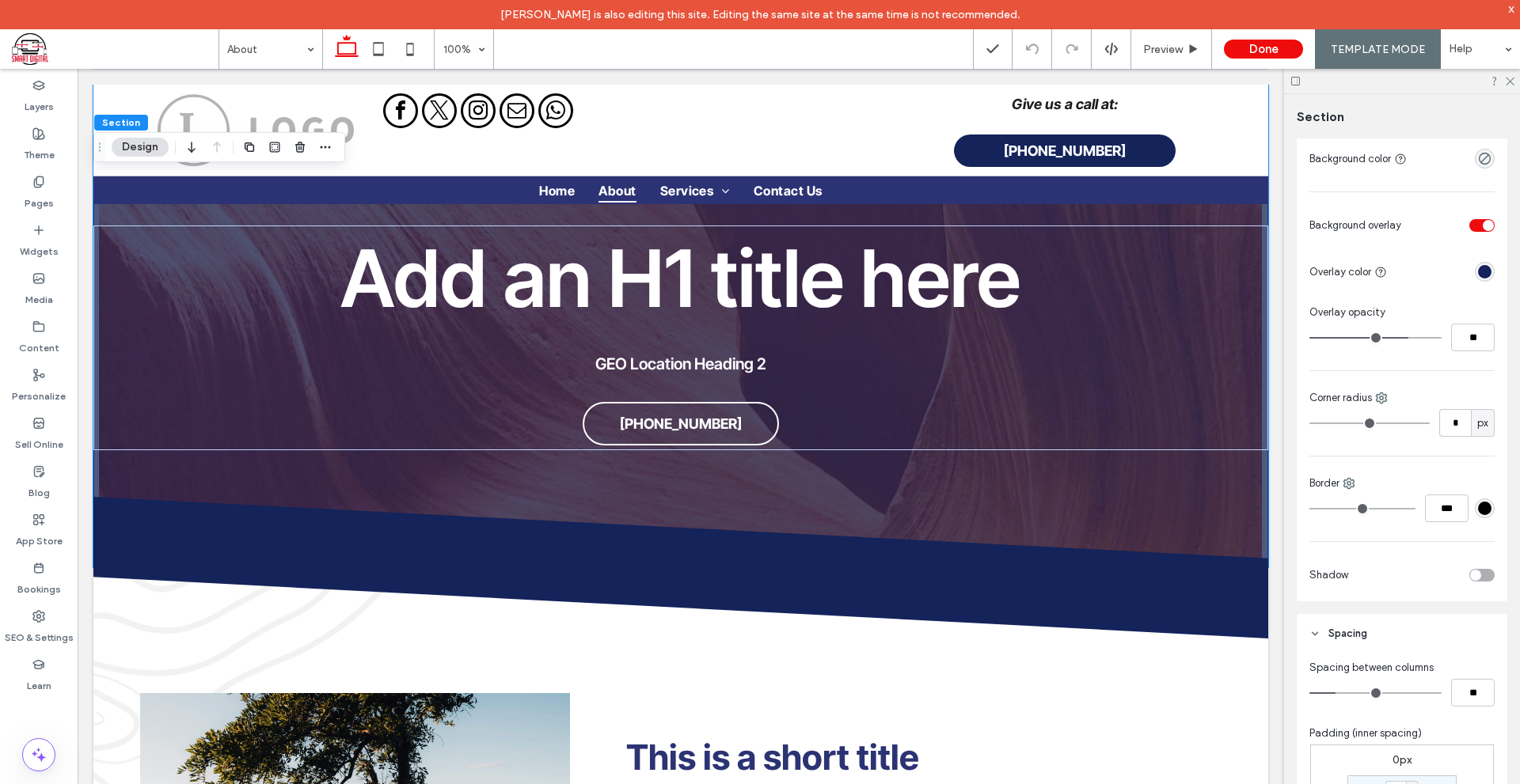
scroll to position [186, 0]
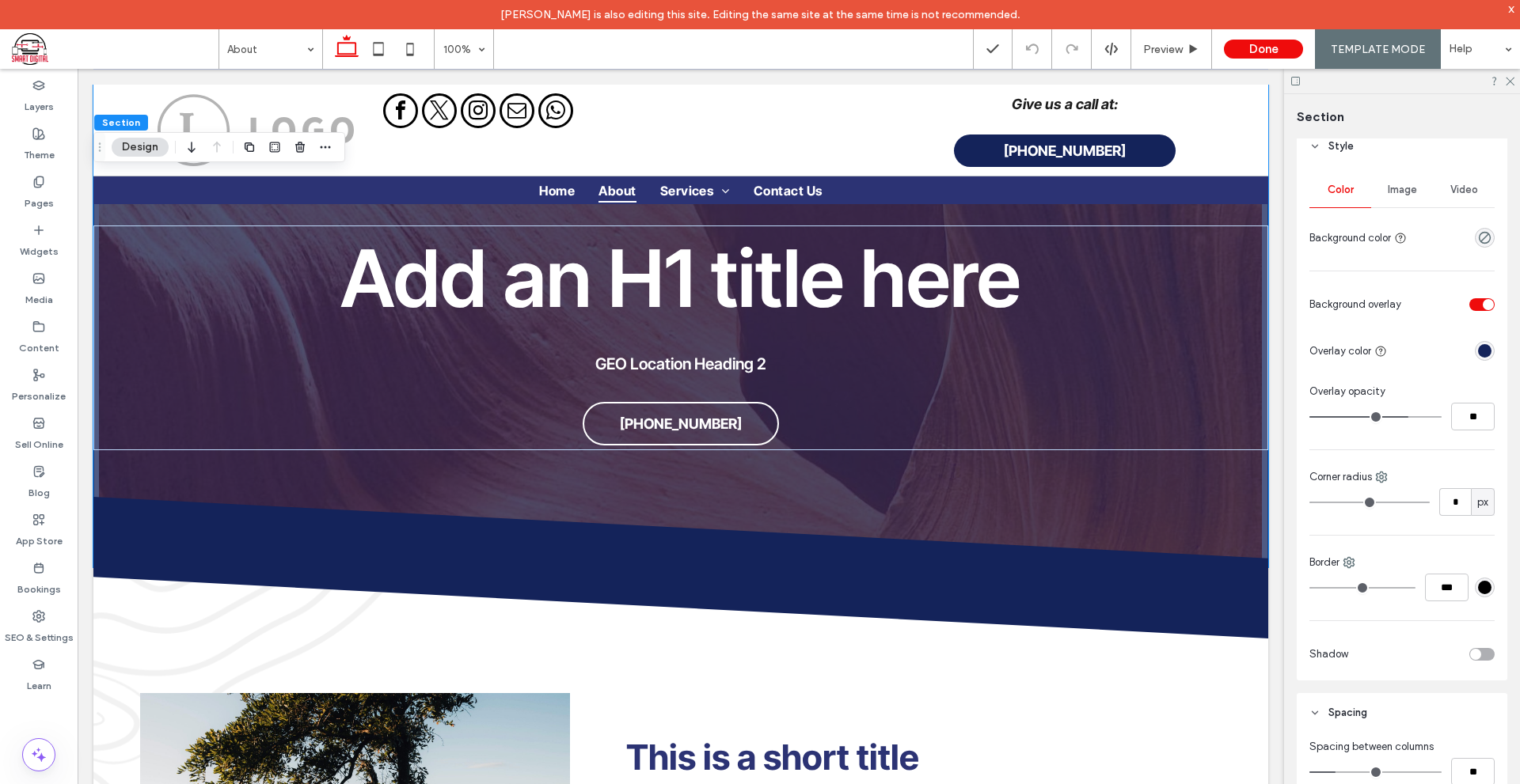
click at [1477, 345] on div "rgba(20, 35, 90, 1)" at bounding box center [1483, 350] width 13 height 13
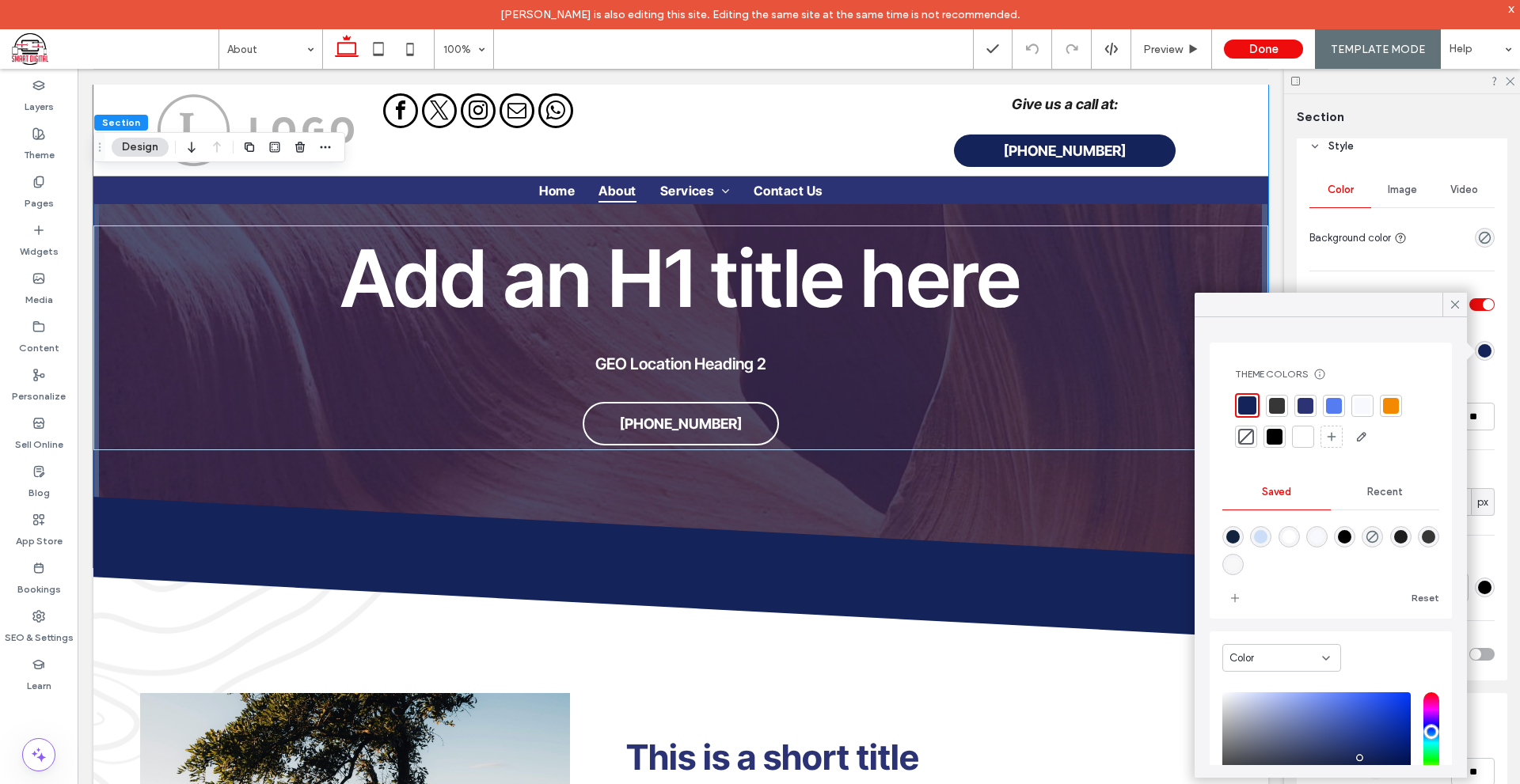
click at [1276, 441] on div at bounding box center [1275, 437] width 16 height 16
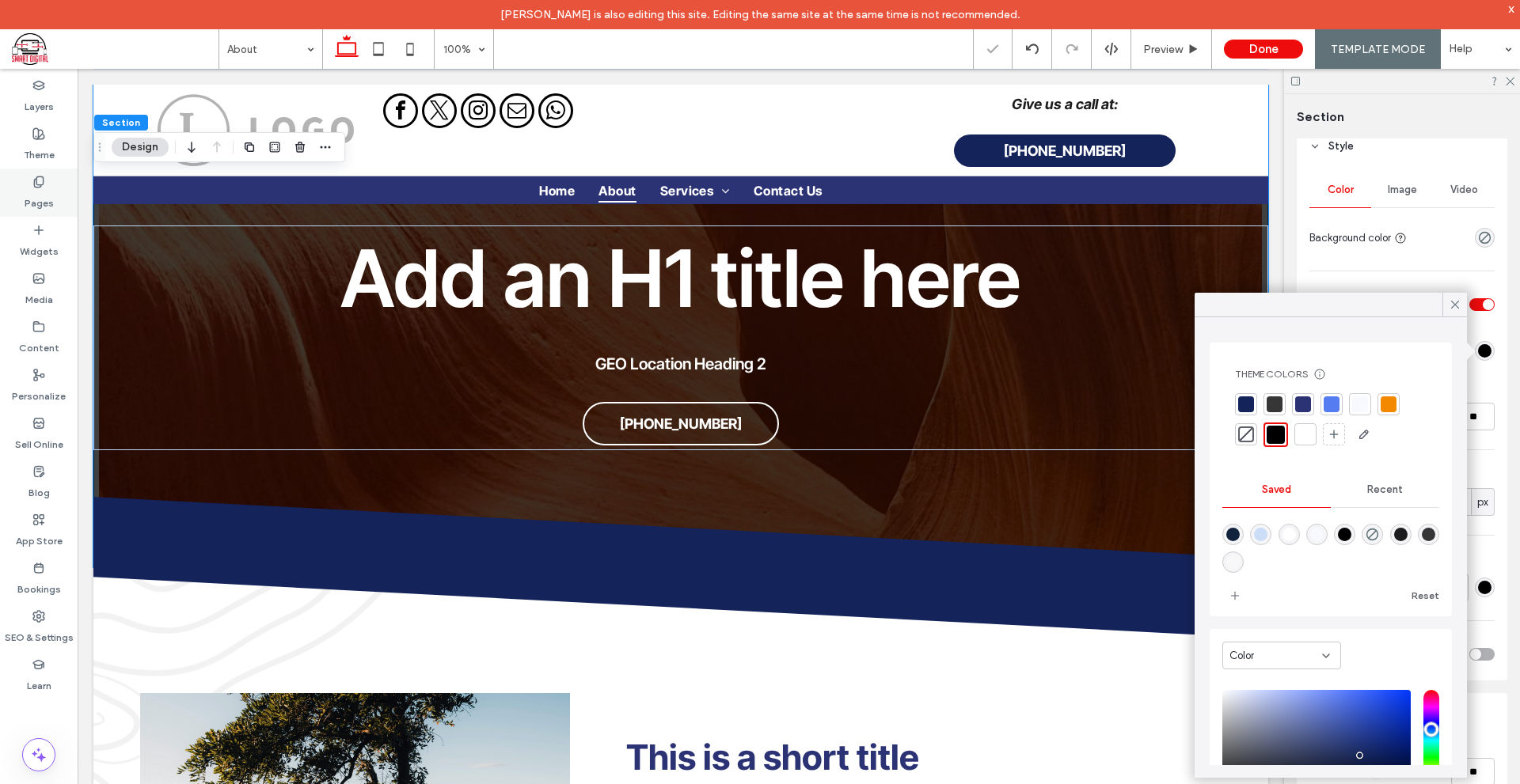
click at [39, 187] on icon at bounding box center [38, 182] width 13 height 13
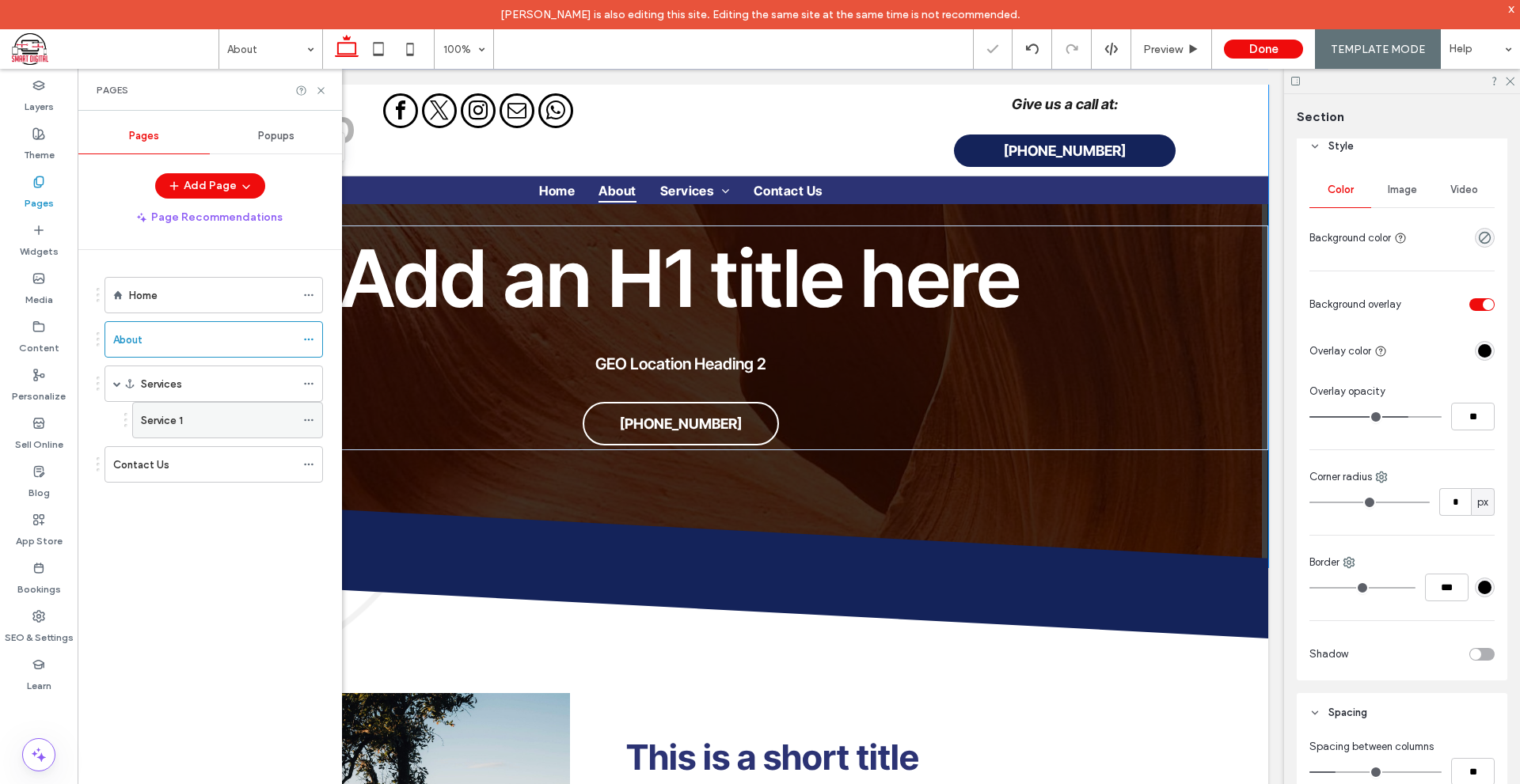
click at [237, 416] on div "Service 1" at bounding box center [218, 420] width 154 height 17
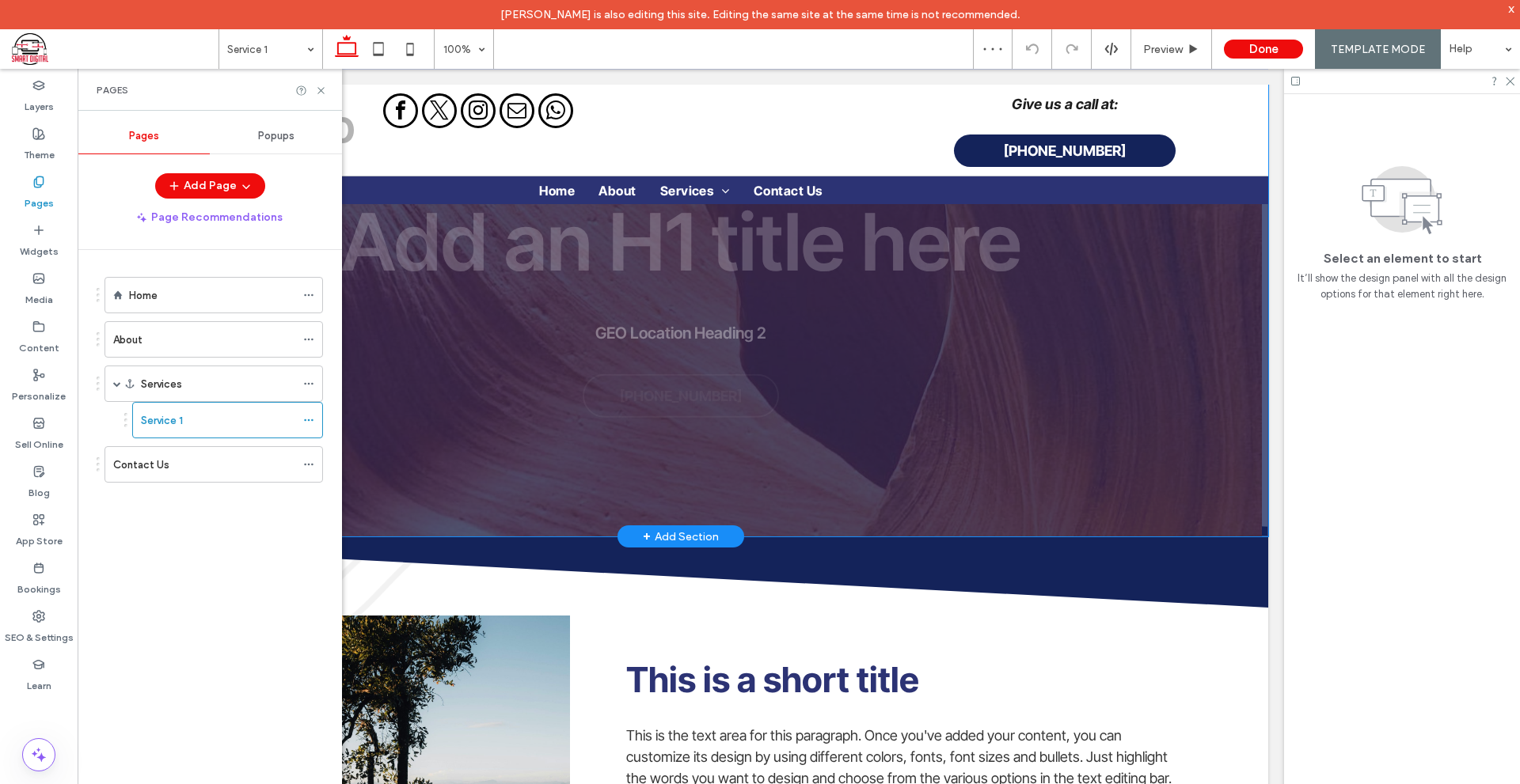
click at [1214, 430] on div "Add an H1 title here GEO Location Heading 2 [PHONE_NUMBER]" at bounding box center [680, 295] width 1174 height 483
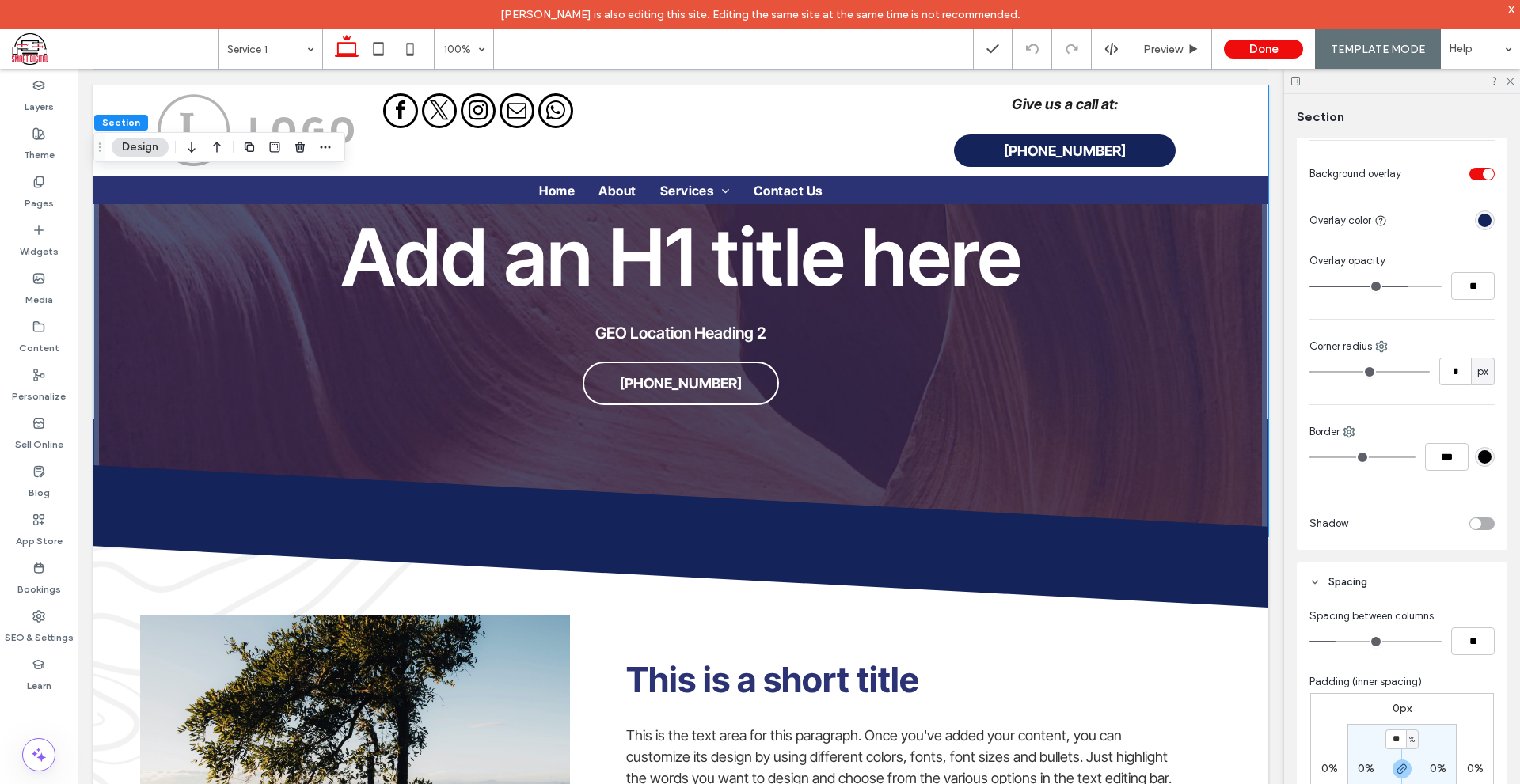
scroll to position [474, 0]
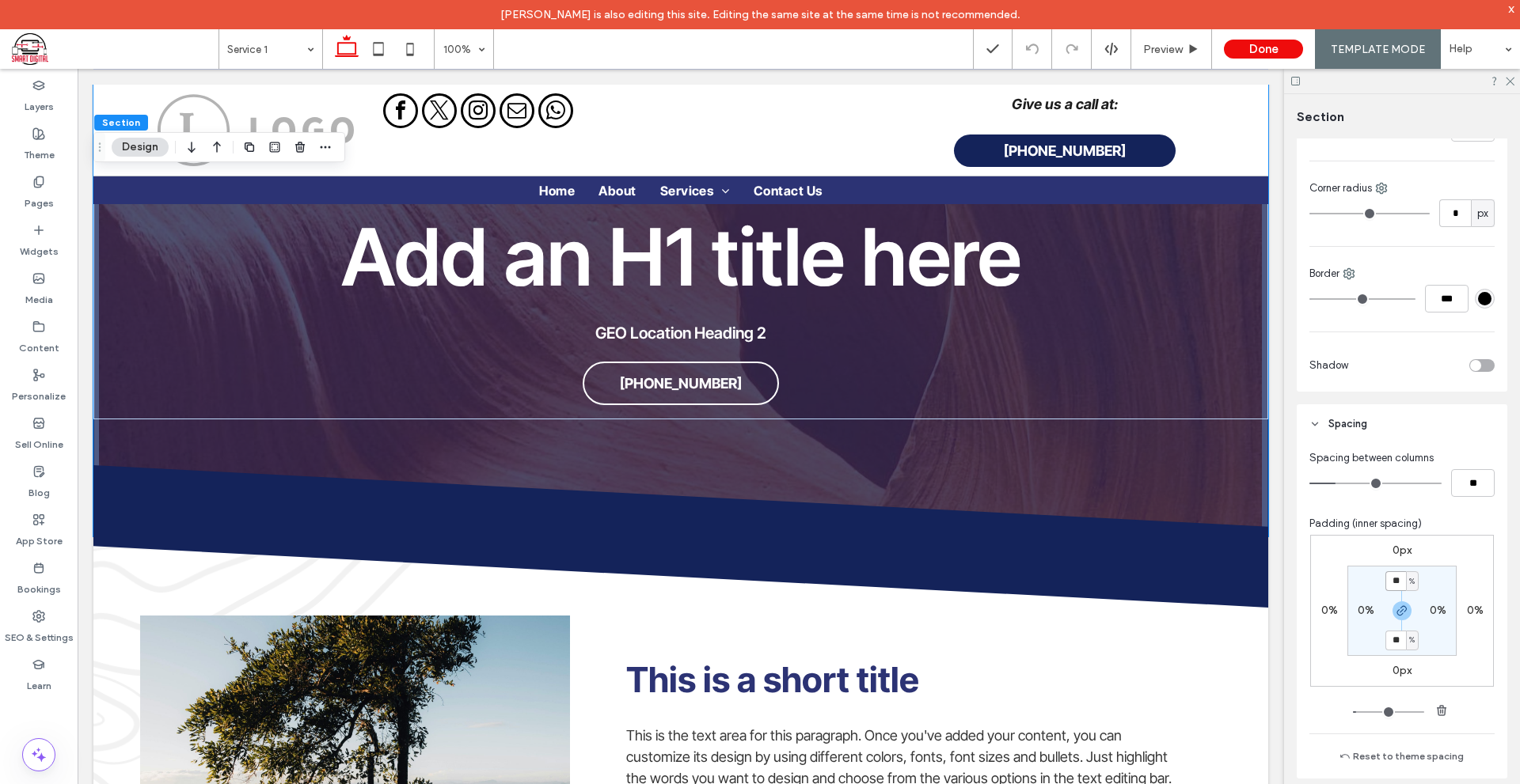
click at [1392, 573] on input "**" at bounding box center [1396, 580] width 21 height 20
click at [1397, 610] on use "button" at bounding box center [1402, 610] width 10 height 10
click at [1393, 591] on input "**" at bounding box center [1396, 580] width 21 height 20
type input "**"
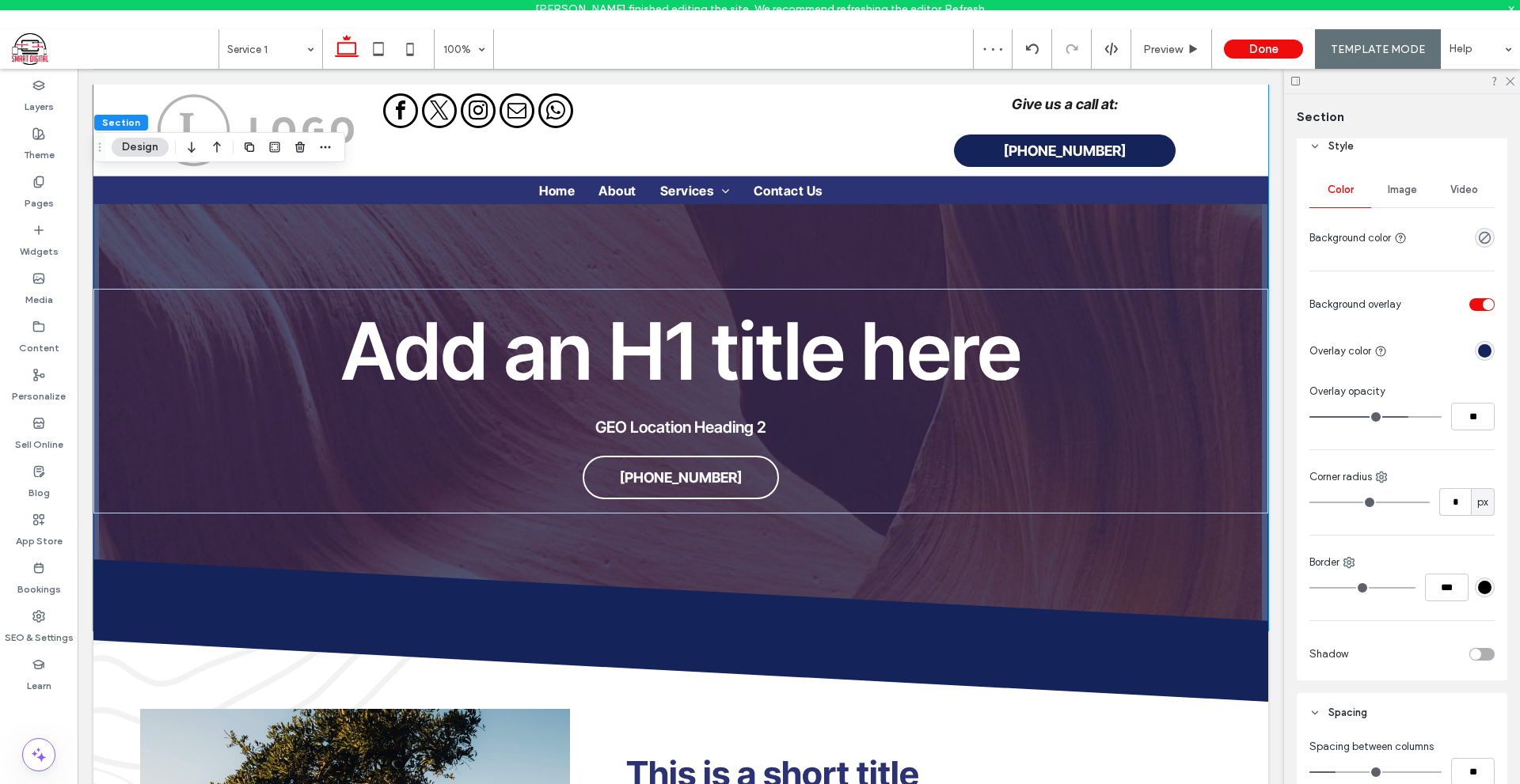
scroll to position [107, 0]
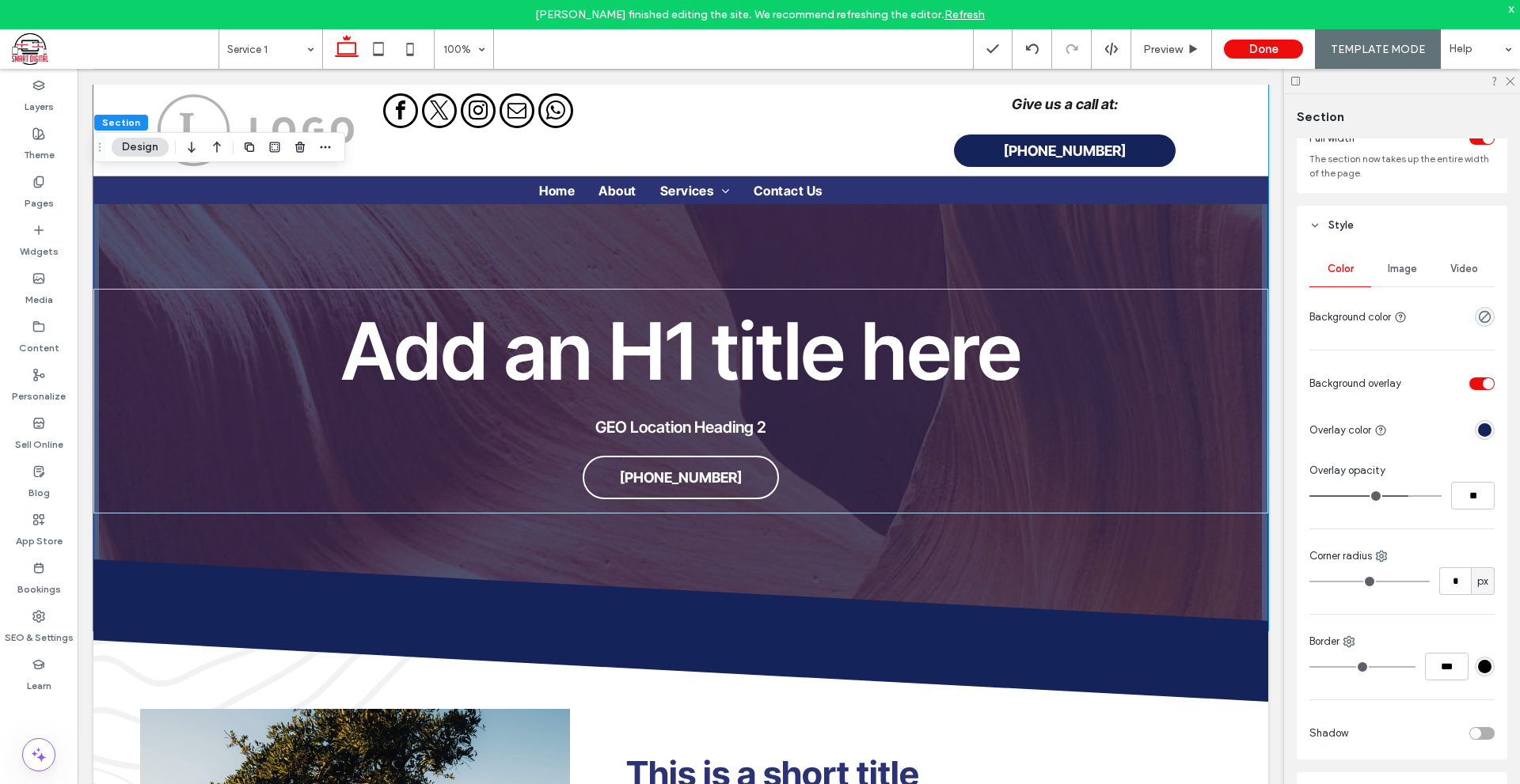
click at [1477, 430] on div "rgba(20, 35, 90, 1)" at bounding box center [1483, 429] width 13 height 13
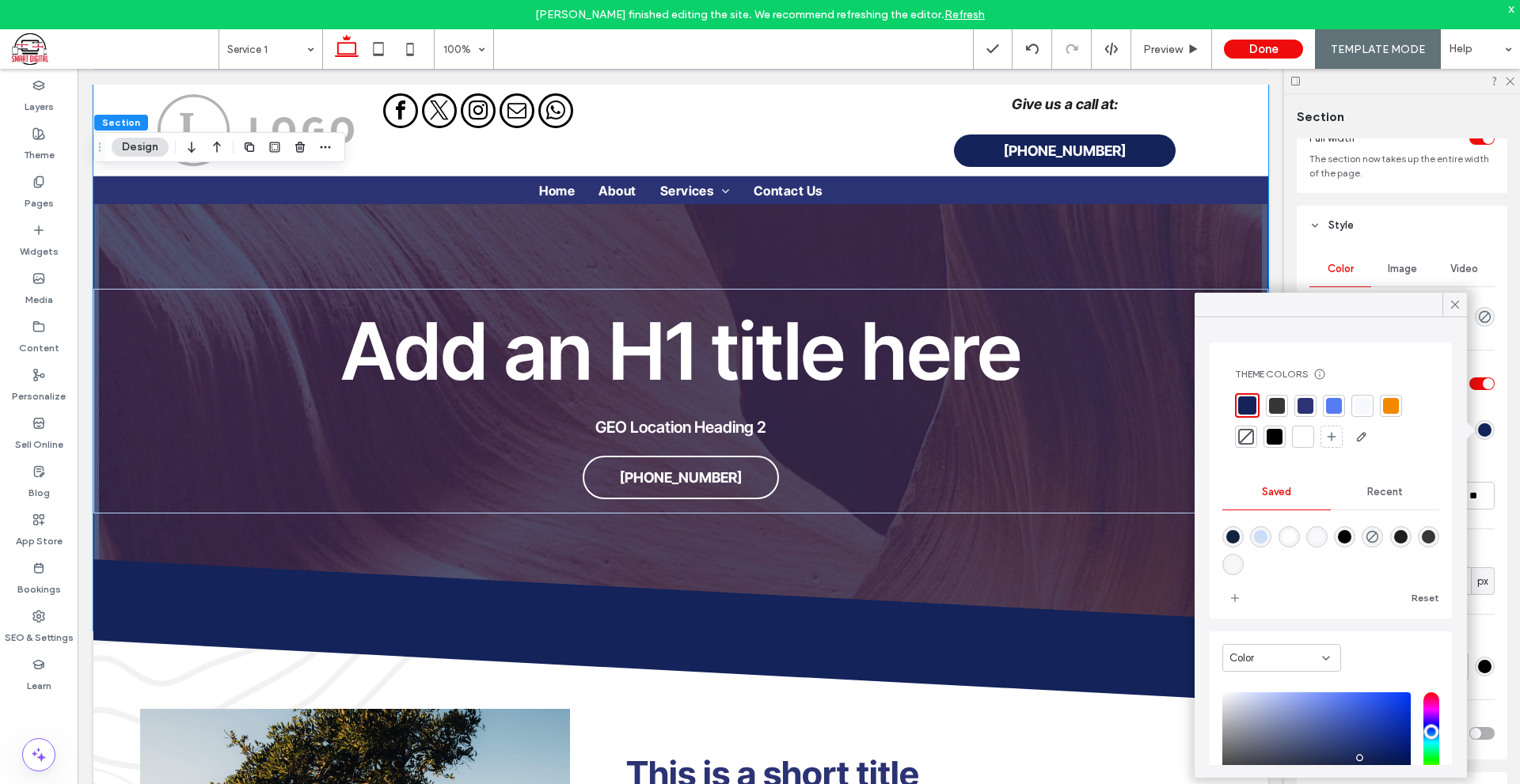
click at [1279, 451] on div "Theme Colors Save time with Theme Colors Create a color palette to instantly ad…" at bounding box center [1330, 408] width 217 height 107
click at [1279, 442] on div at bounding box center [1275, 437] width 16 height 16
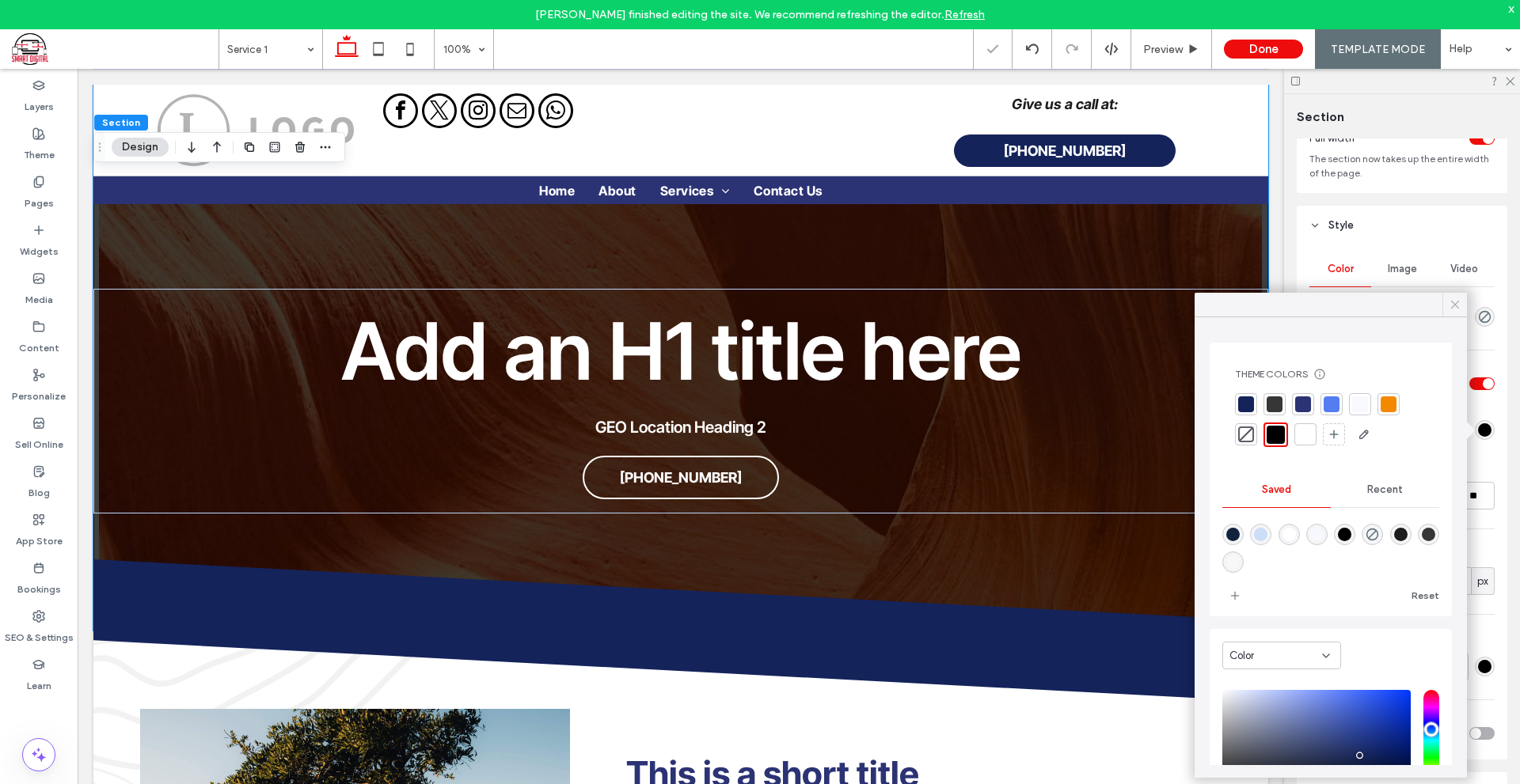
click at [1456, 299] on icon at bounding box center [1455, 305] width 14 height 14
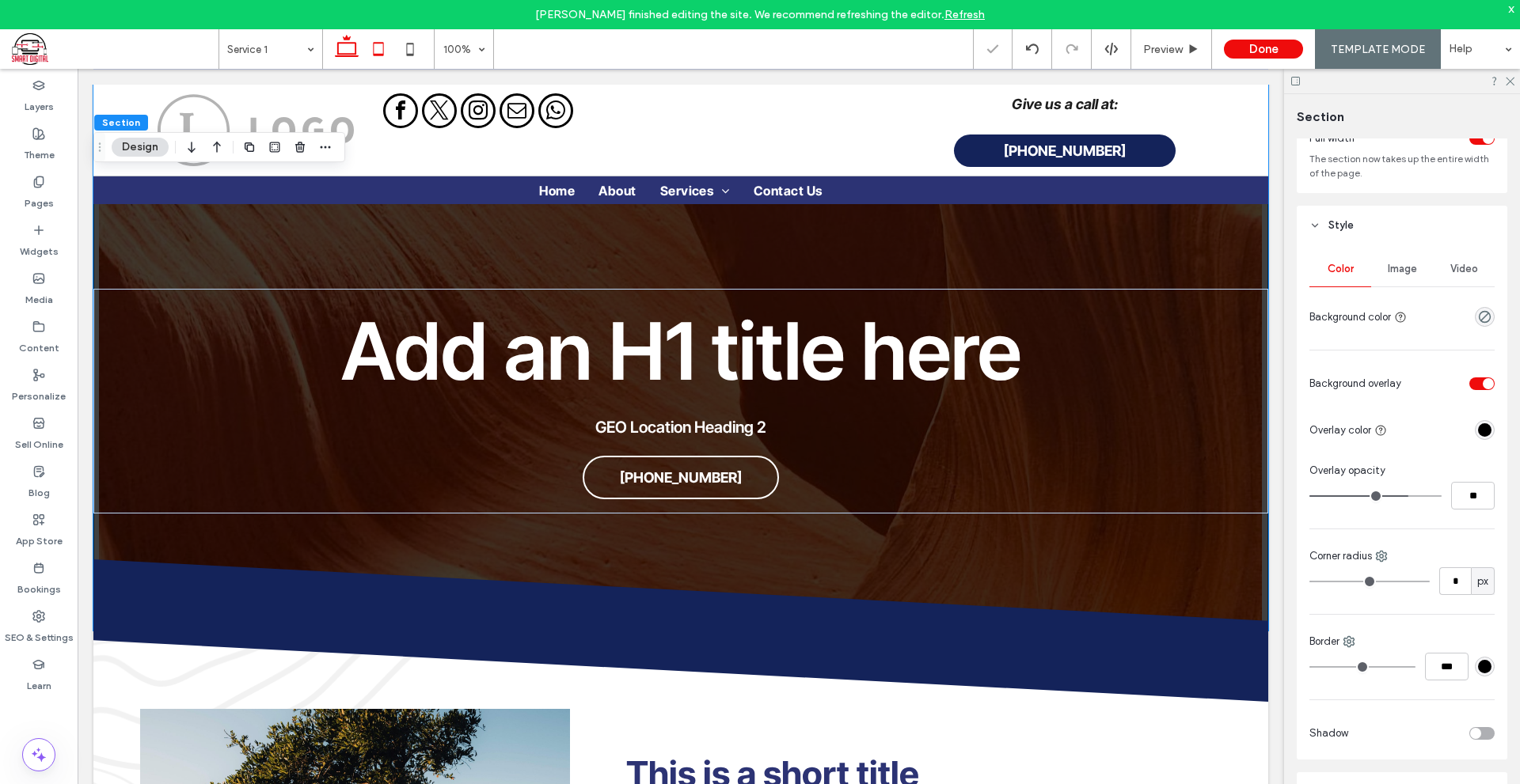
click at [382, 52] on icon at bounding box center [378, 49] width 31 height 31
type input "*"
type input "**"
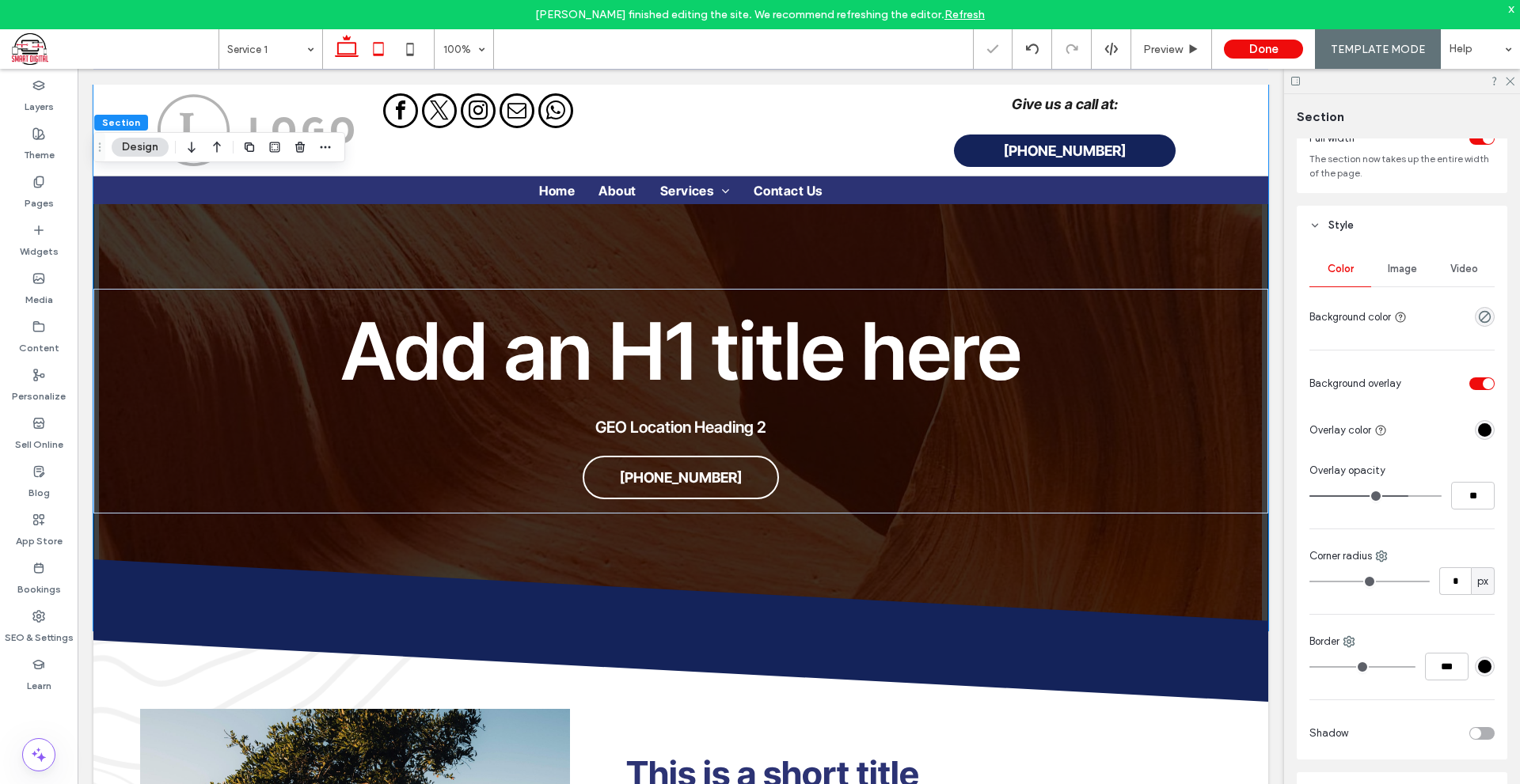
type input "***"
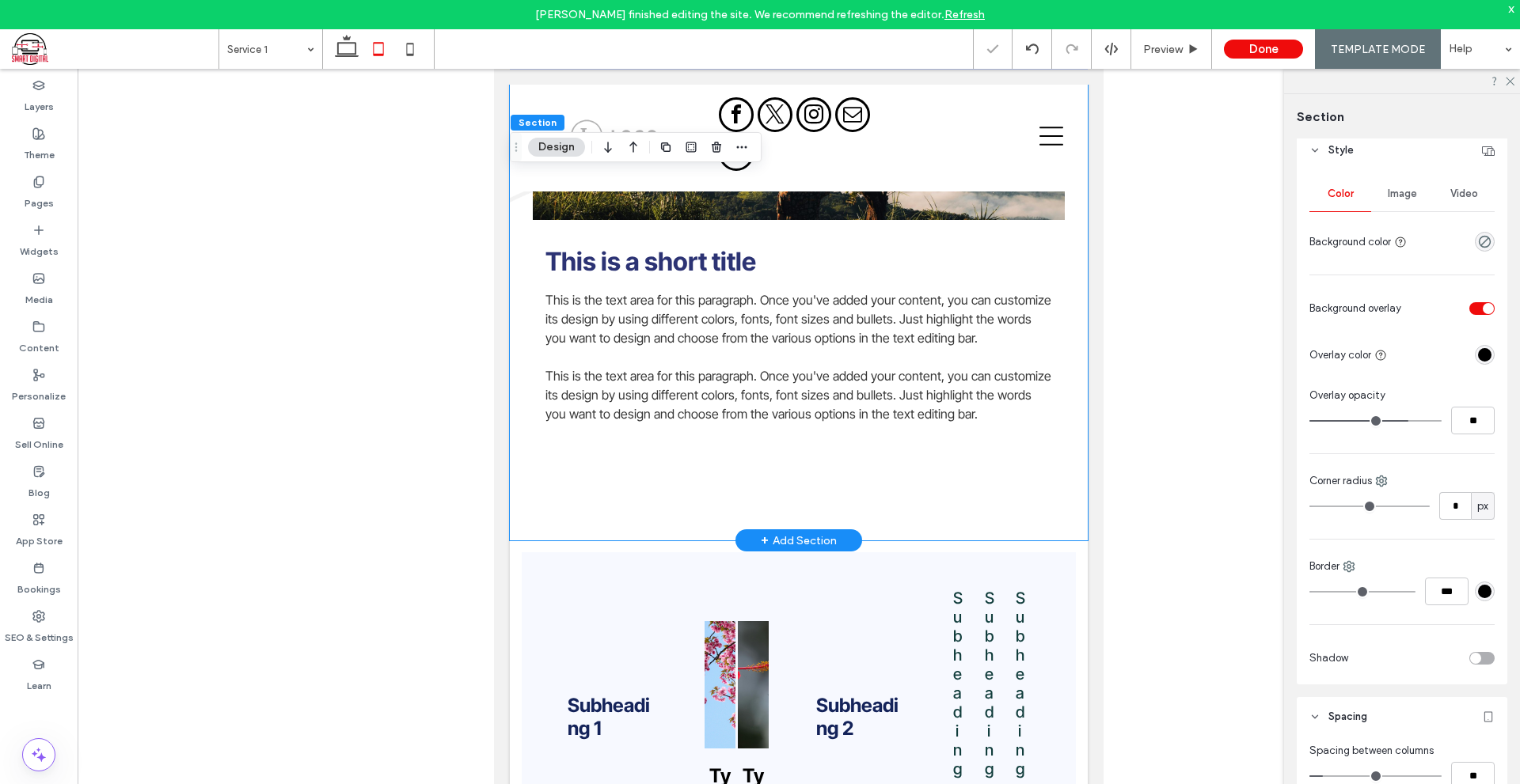
scroll to position [158, 0]
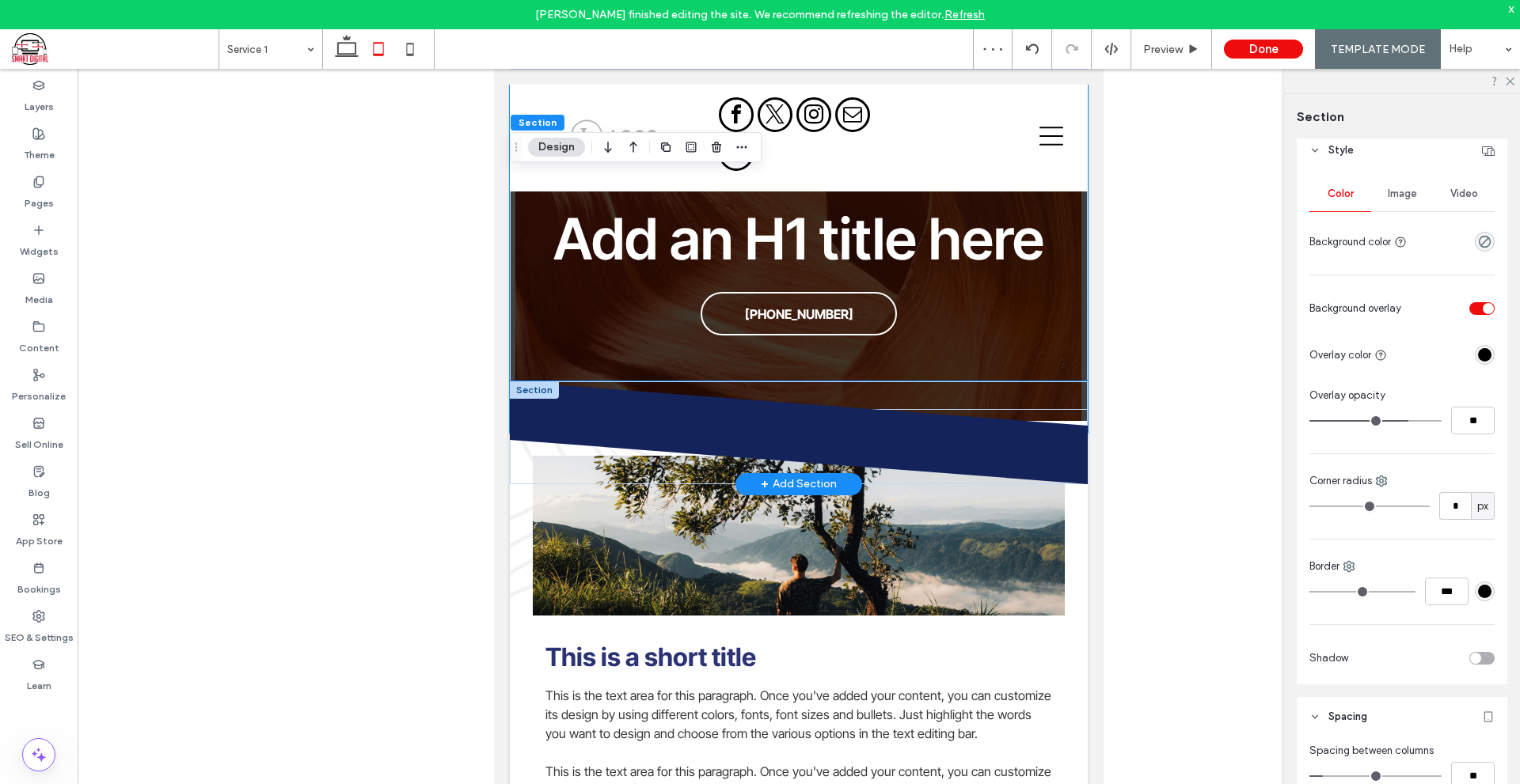
click at [1046, 392] on icon at bounding box center [798, 406] width 579 height 51
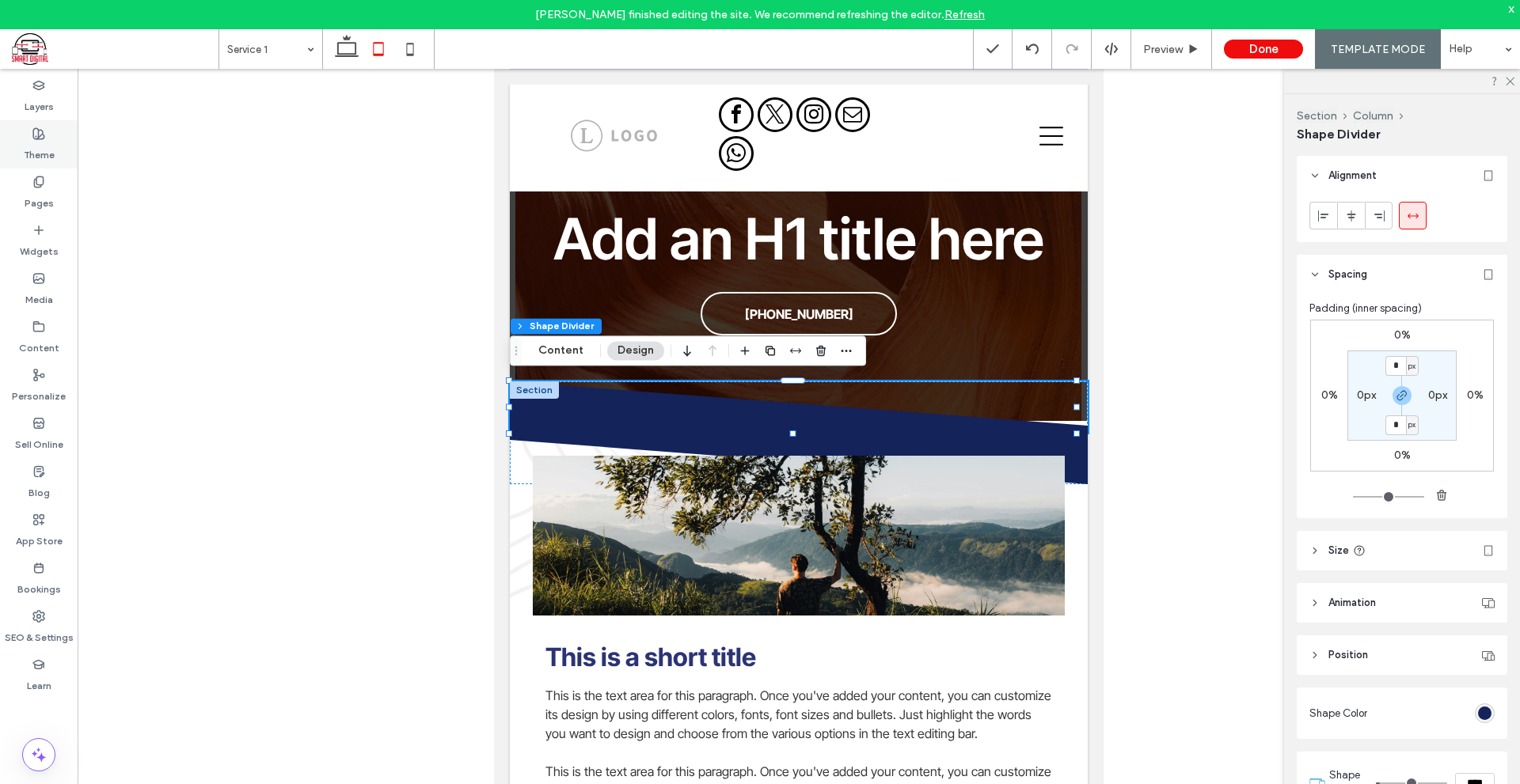
click at [49, 144] on label "Theme" at bounding box center [38, 151] width 30 height 22
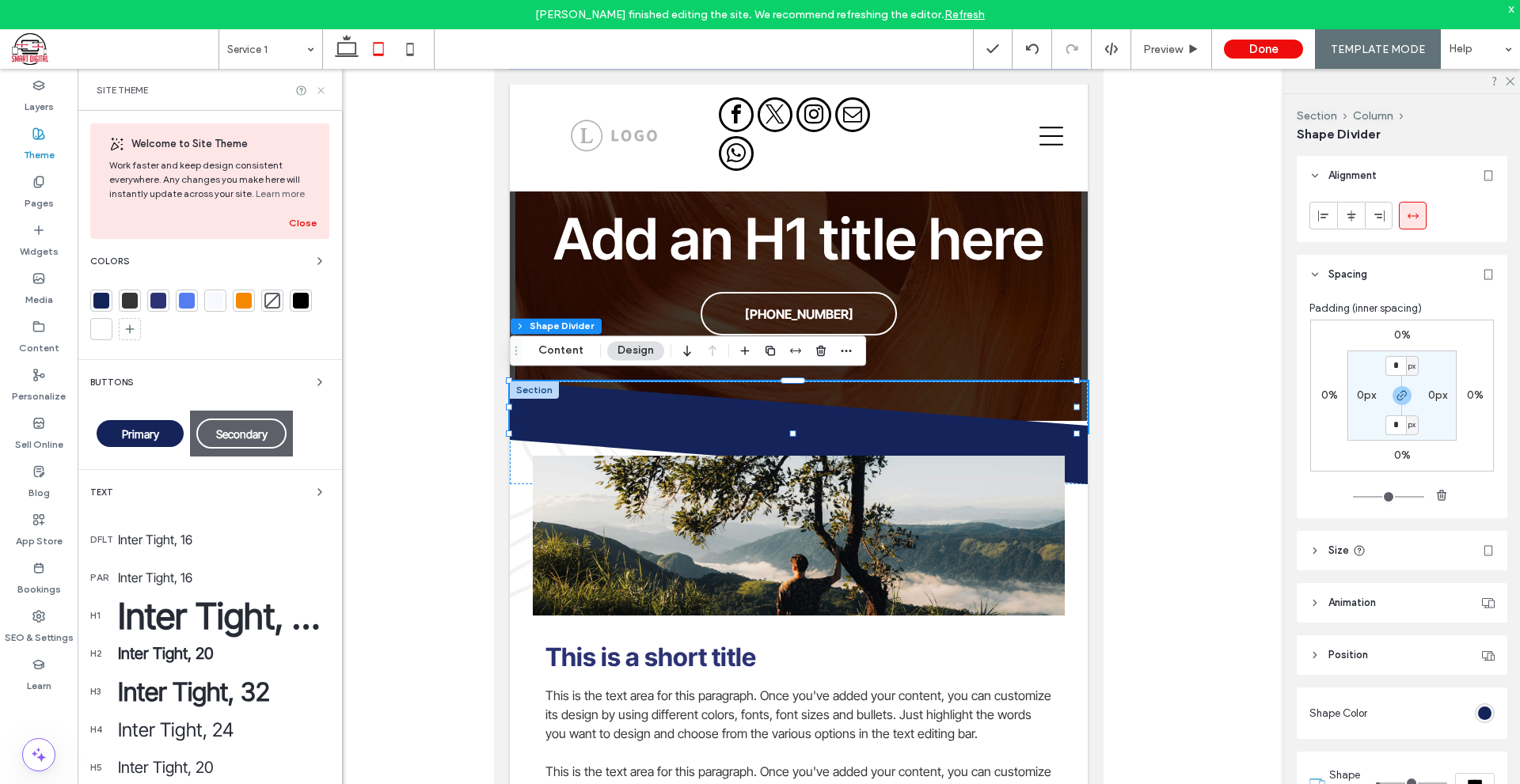
click at [320, 88] on icon at bounding box center [321, 90] width 12 height 12
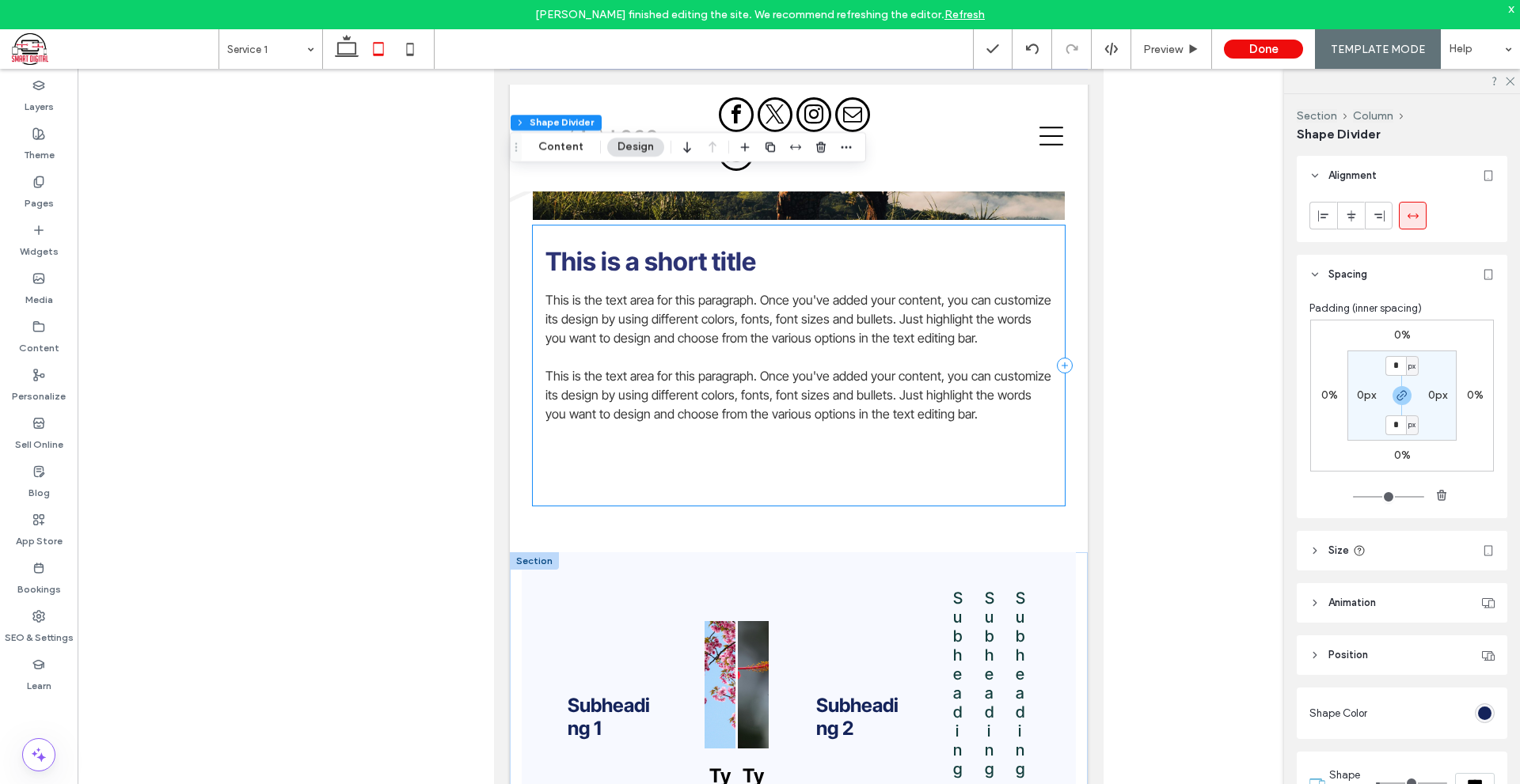
scroll to position [791, 0]
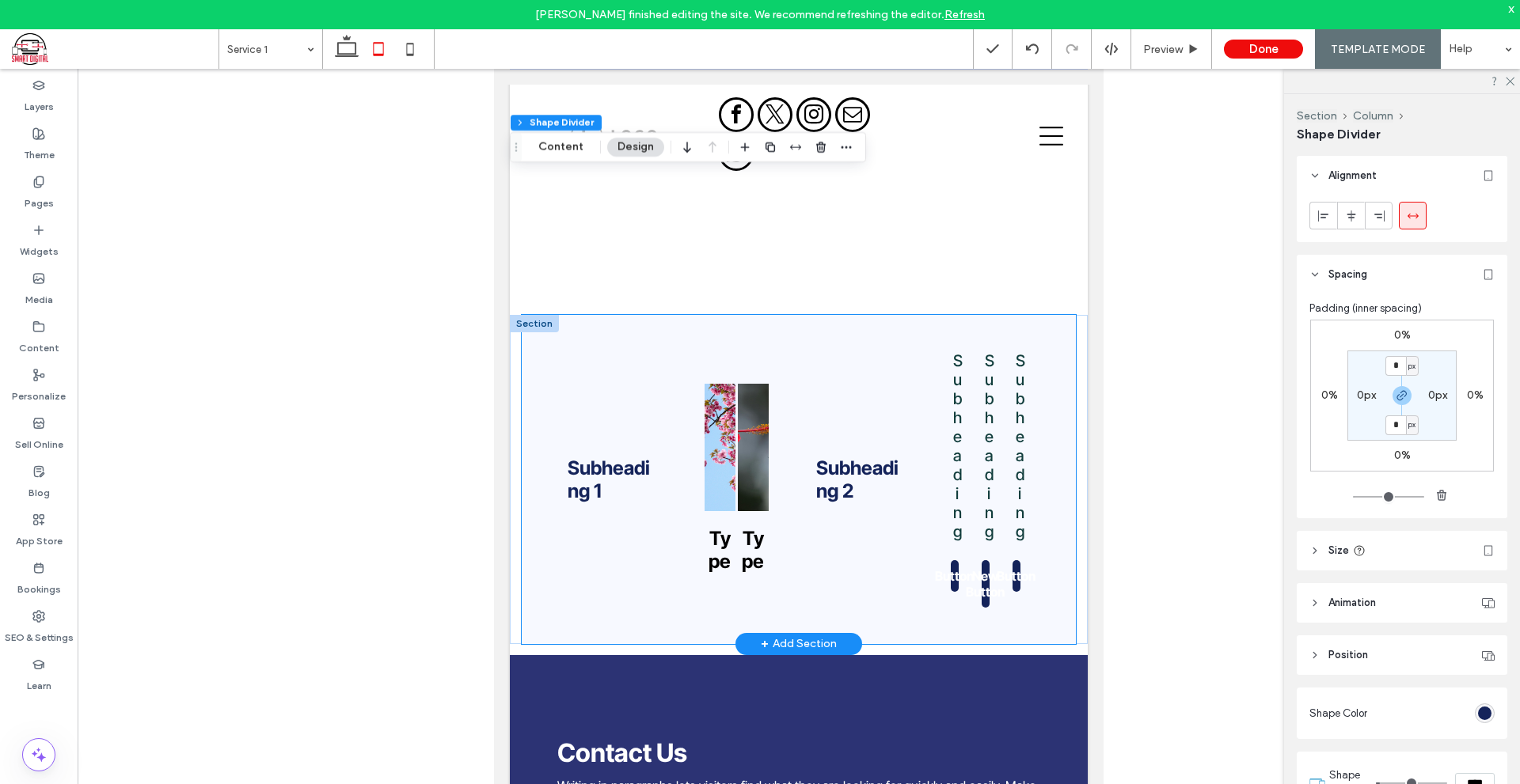
click at [992, 628] on div "Subheading 1 Type Type Subheading 2 Subheading Button Subheading New Button Sub…" at bounding box center [798, 479] width 555 height 329
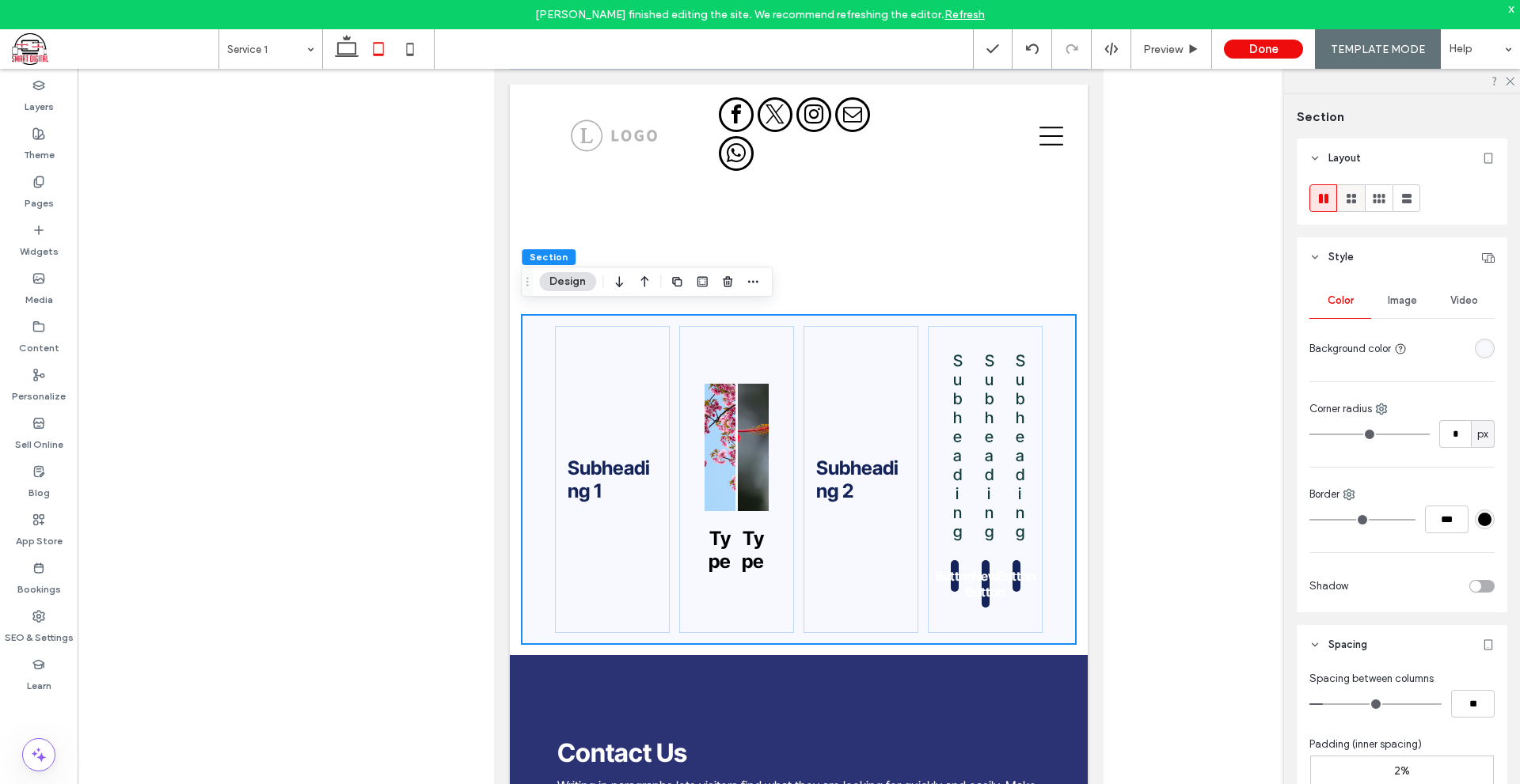
click at [1361, 204] on div at bounding box center [1350, 198] width 26 height 26
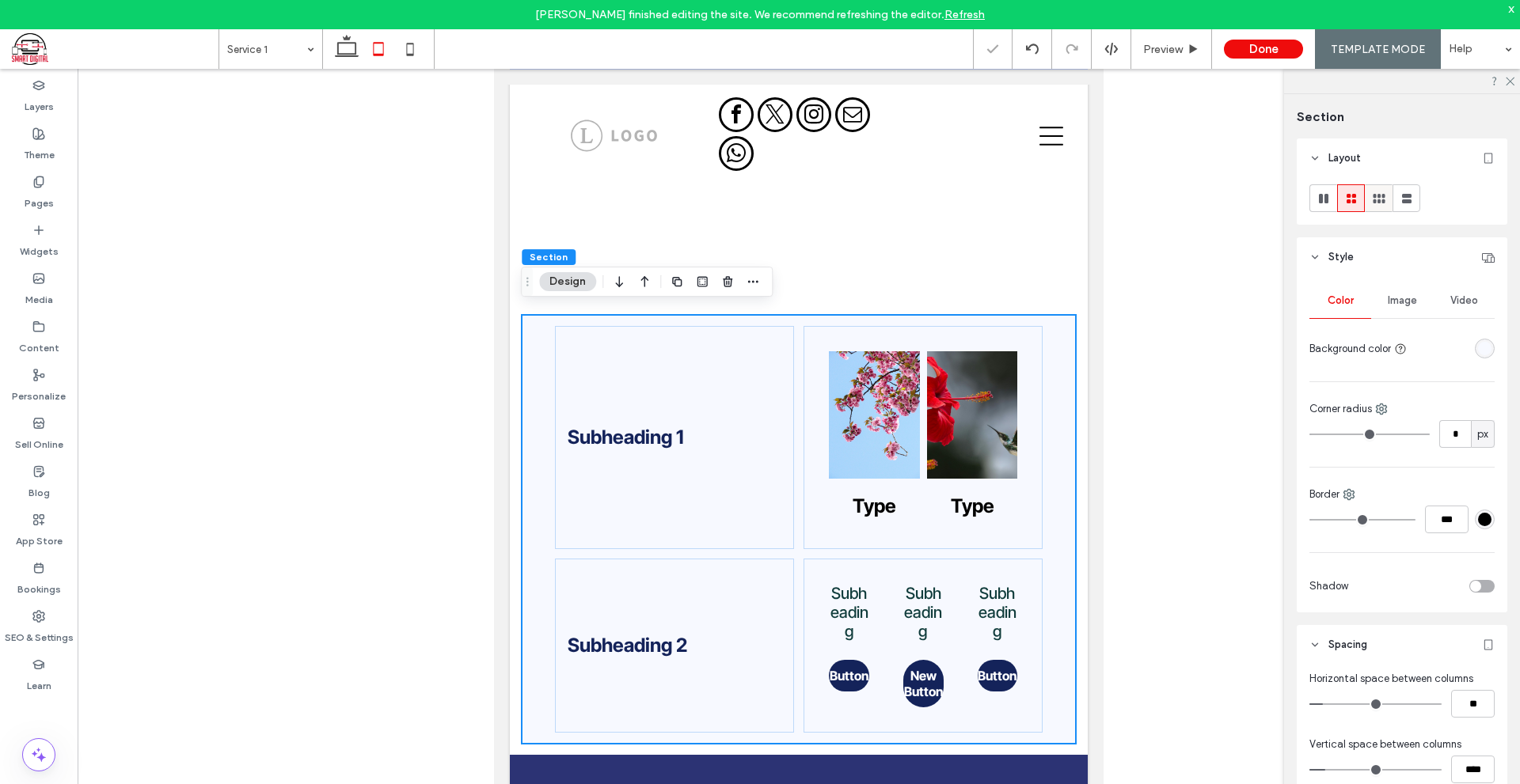
click at [1386, 198] on icon at bounding box center [1379, 198] width 16 height 16
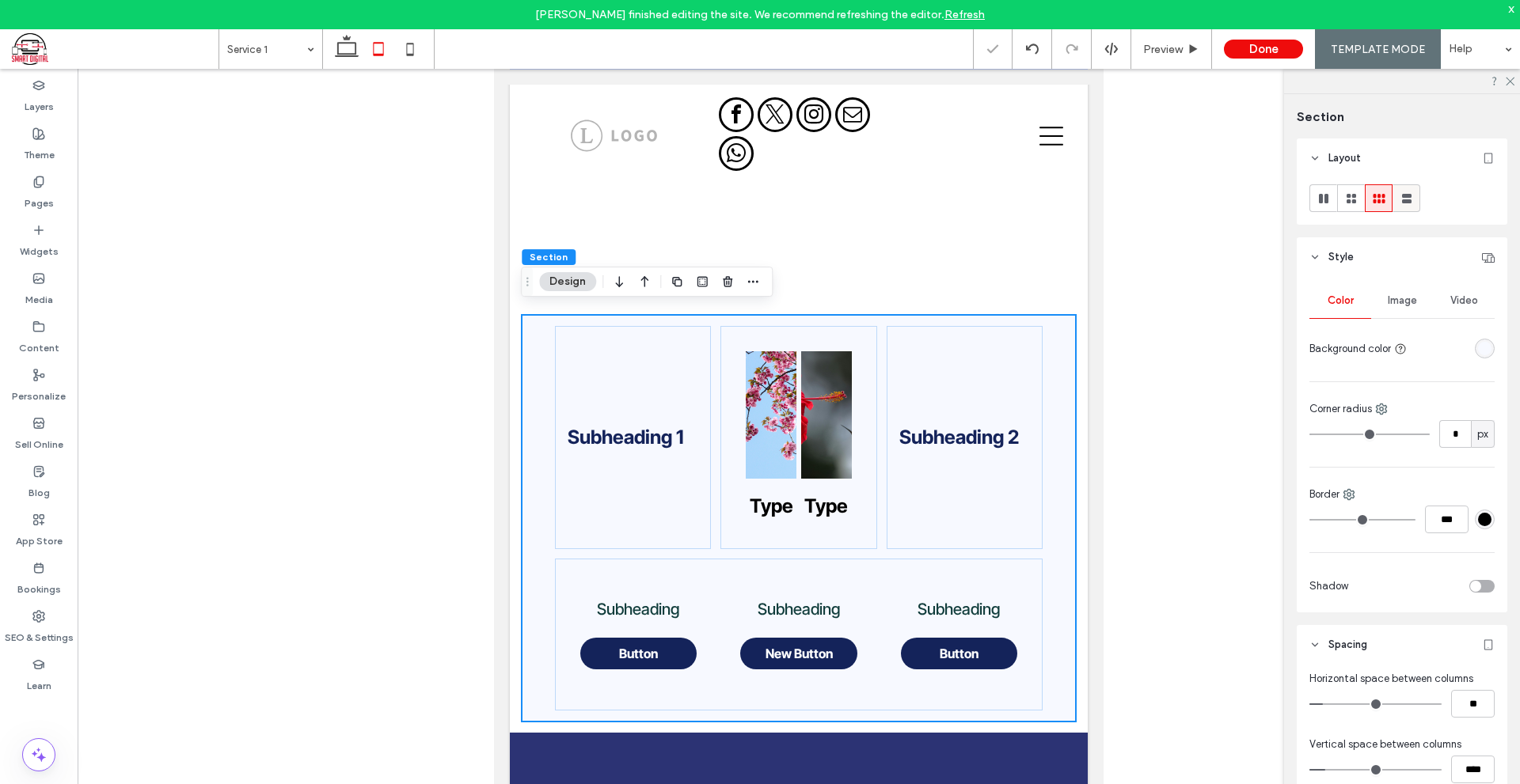
click at [1411, 198] on icon at bounding box center [1406, 198] width 16 height 16
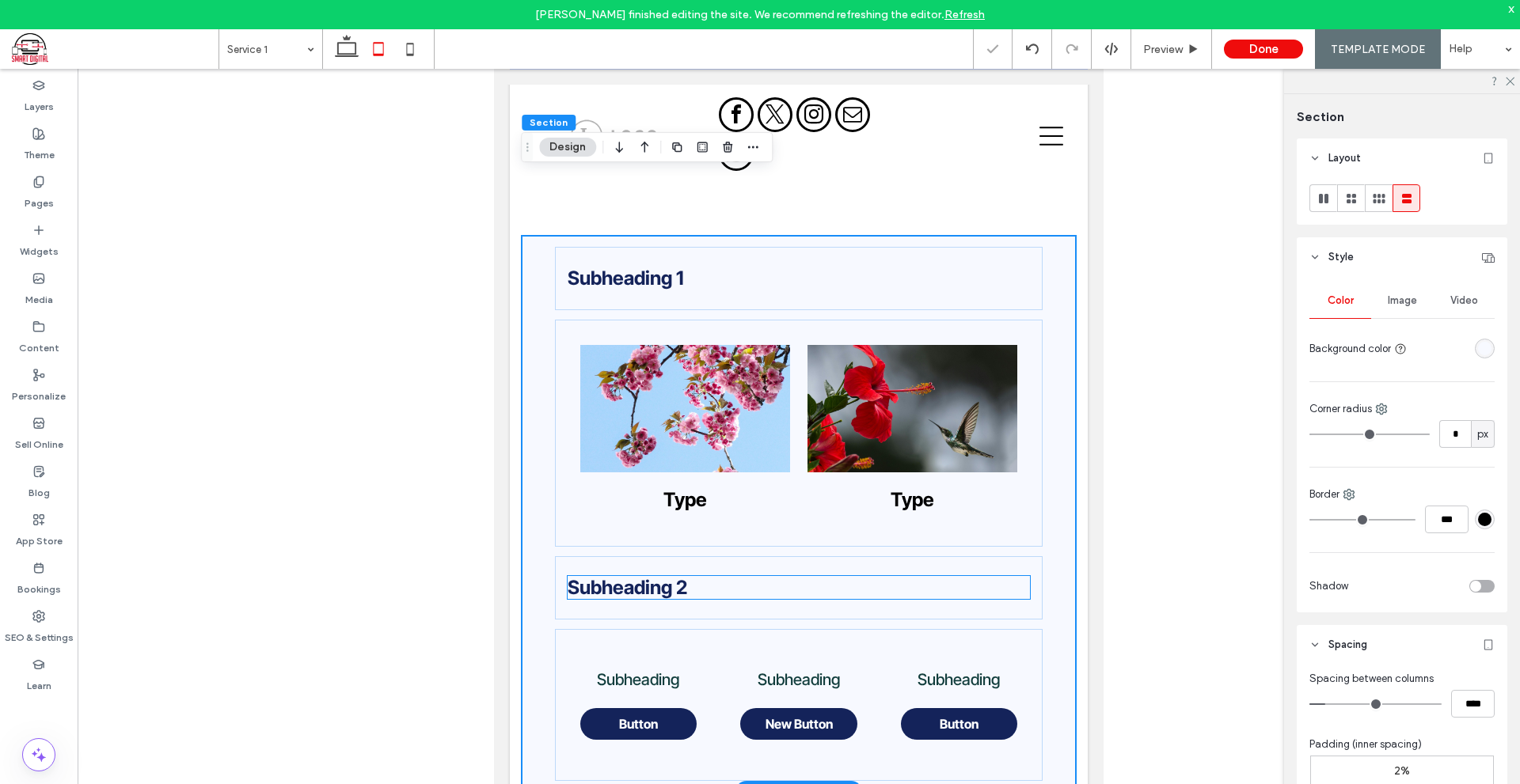
scroll to position [949, 0]
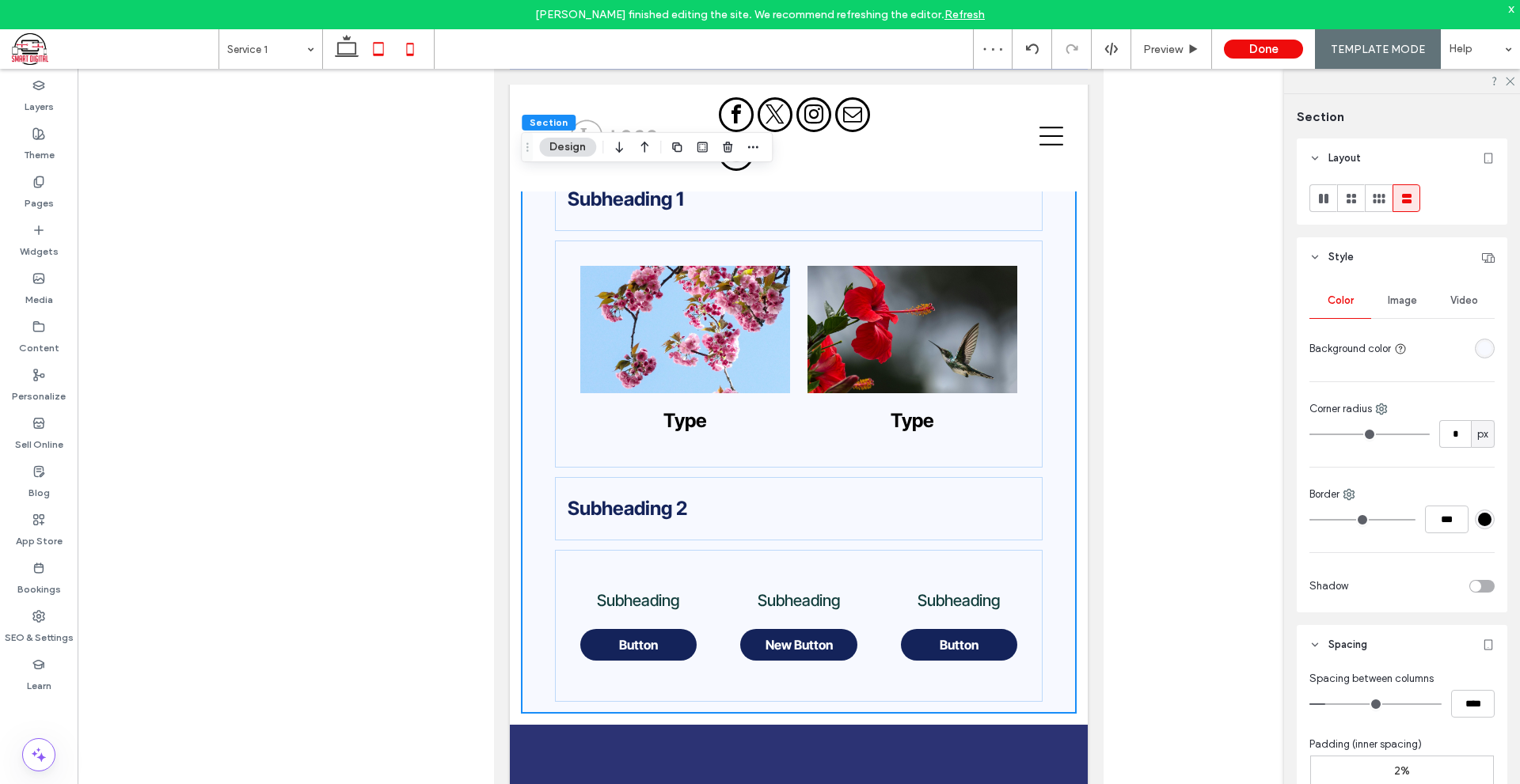
click at [407, 55] on use at bounding box center [410, 49] width 7 height 13
type input "**"
type input "****"
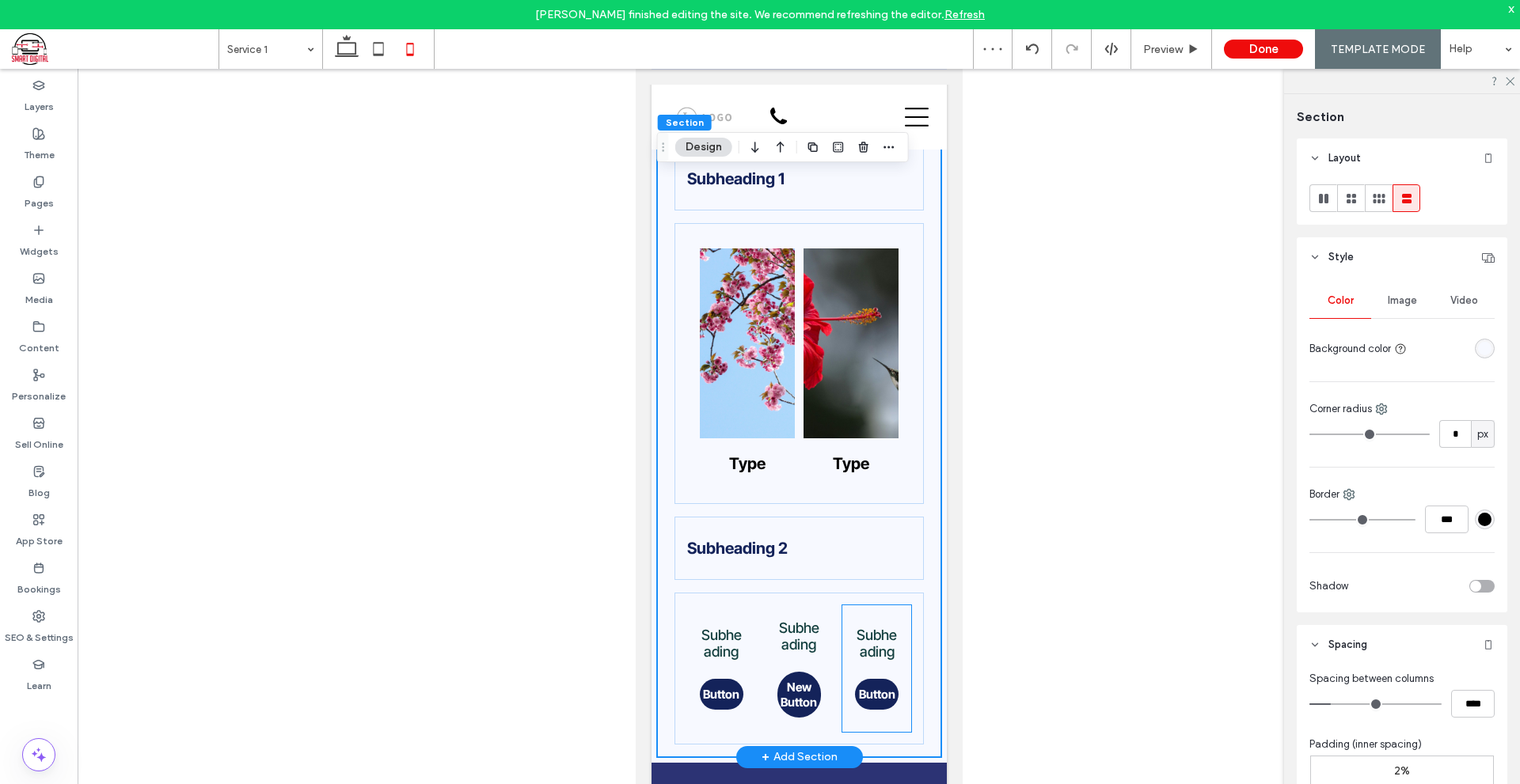
click at [871, 593] on div "Subheading Button Subheading New Button Subheading Button" at bounding box center [798, 668] width 249 height 152
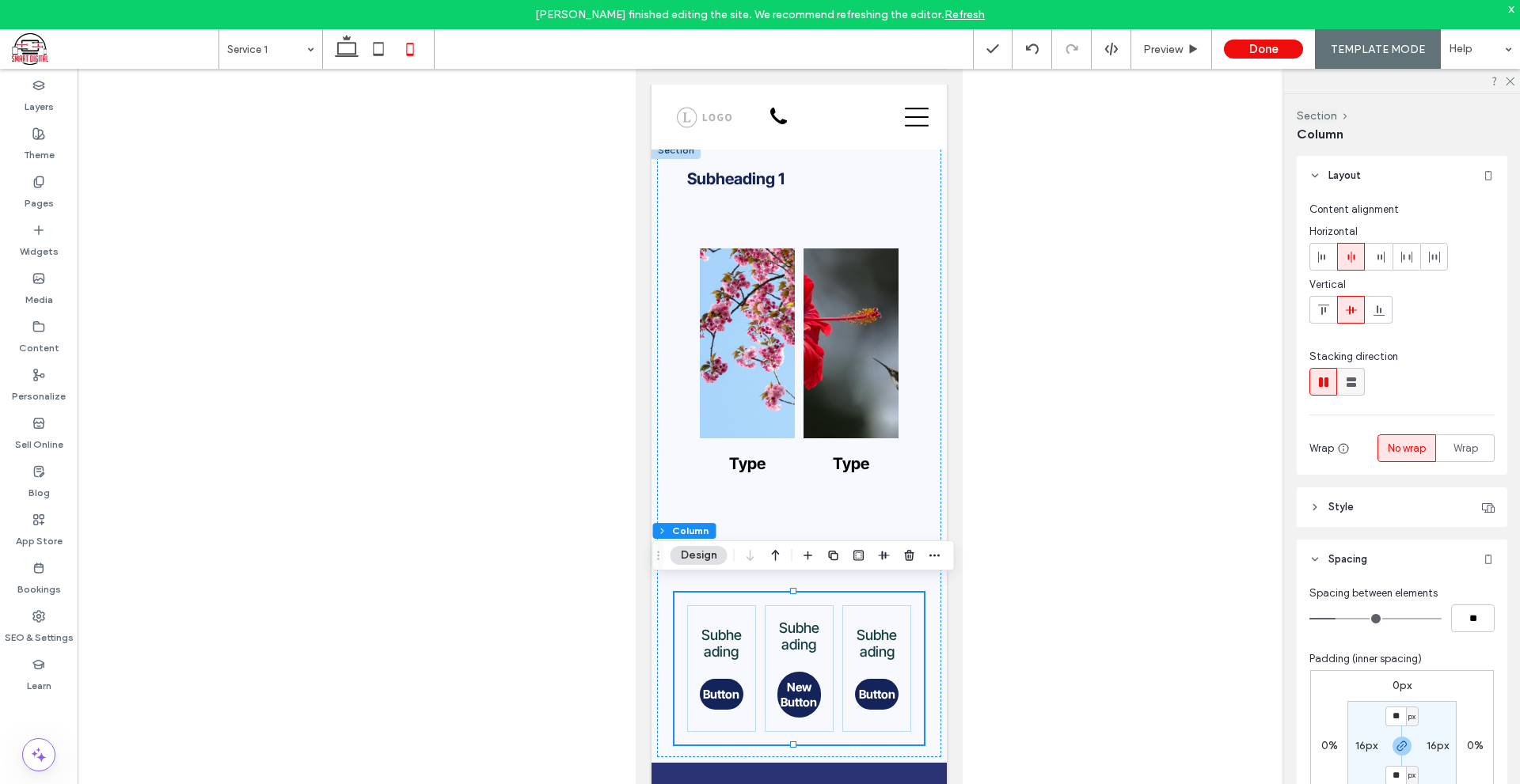
click at [1350, 385] on use at bounding box center [1350, 382] width 10 height 10
type input "**"
type input "****"
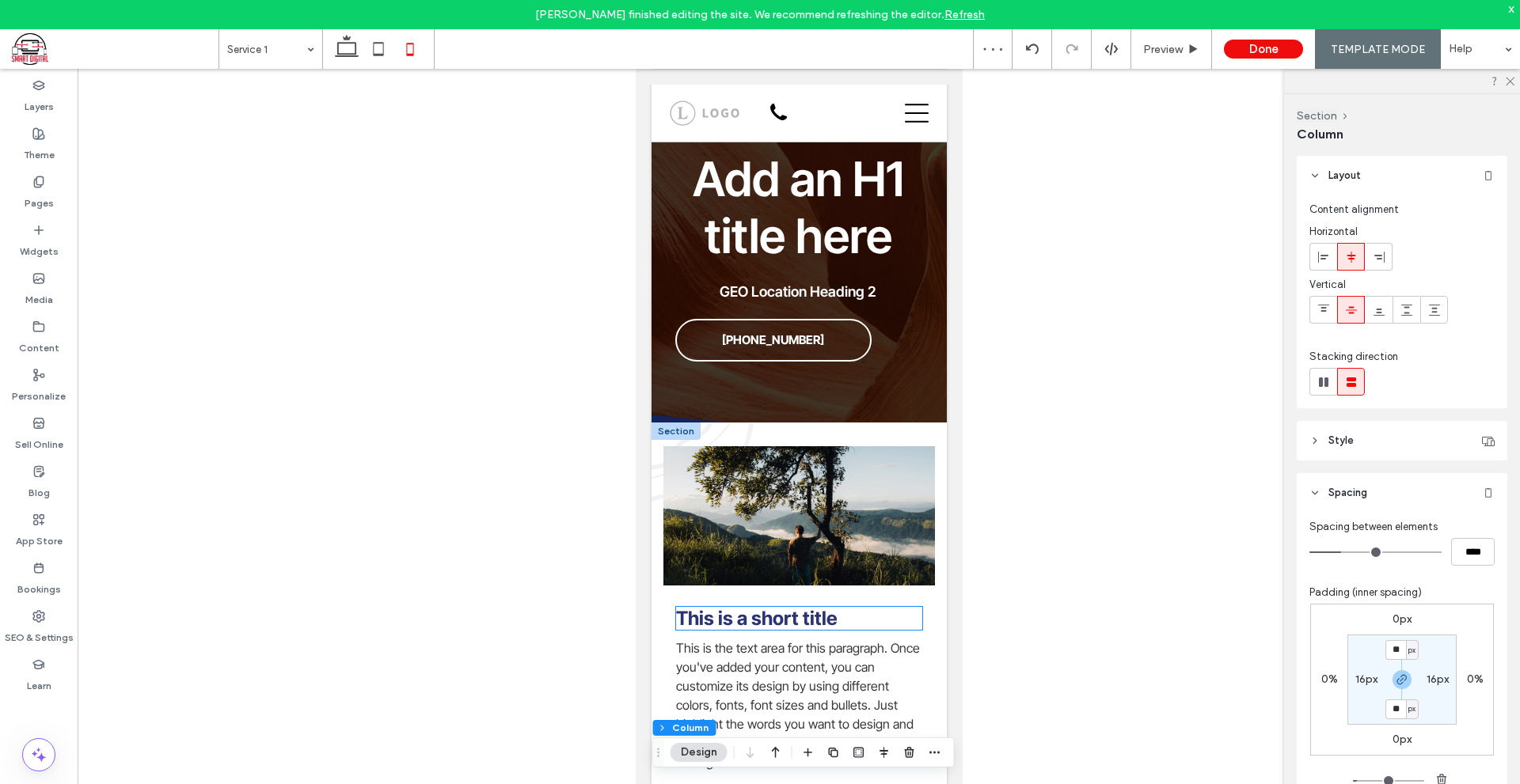
scroll to position [0, 0]
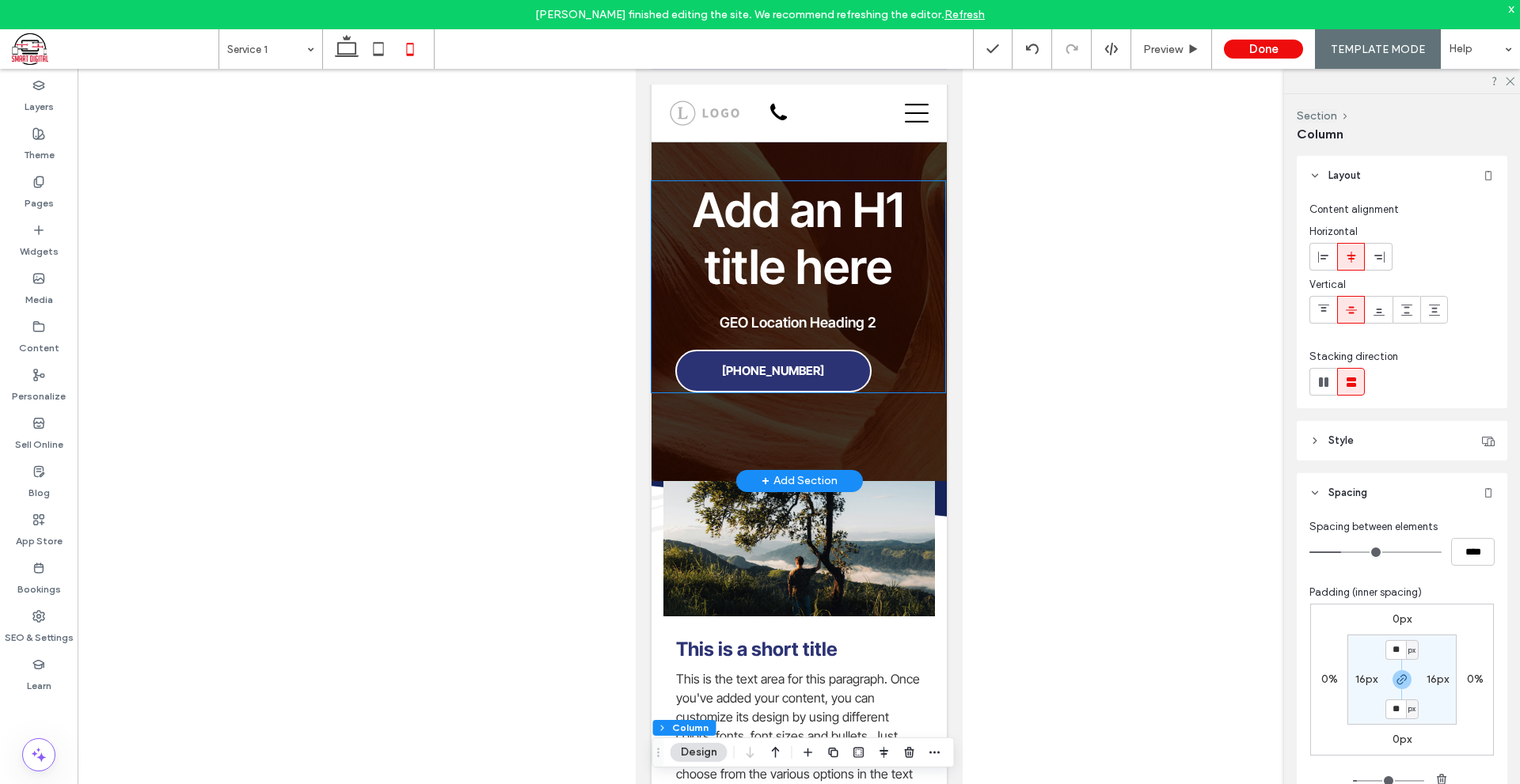
click at [845, 365] on link "[PHONE_NUMBER]" at bounding box center [772, 371] width 196 height 43
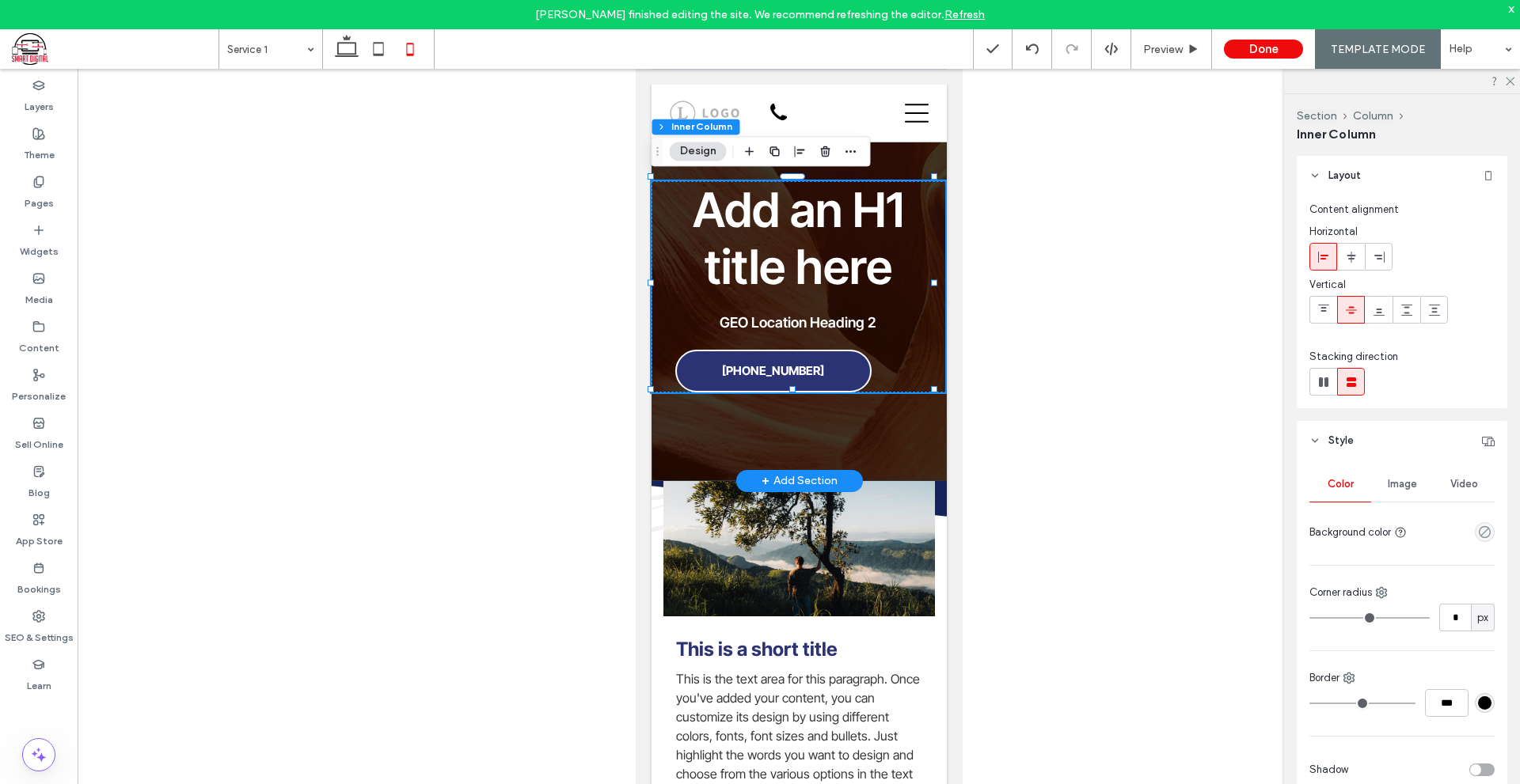
click at [845, 365] on link "[PHONE_NUMBER]" at bounding box center [772, 371] width 196 height 43
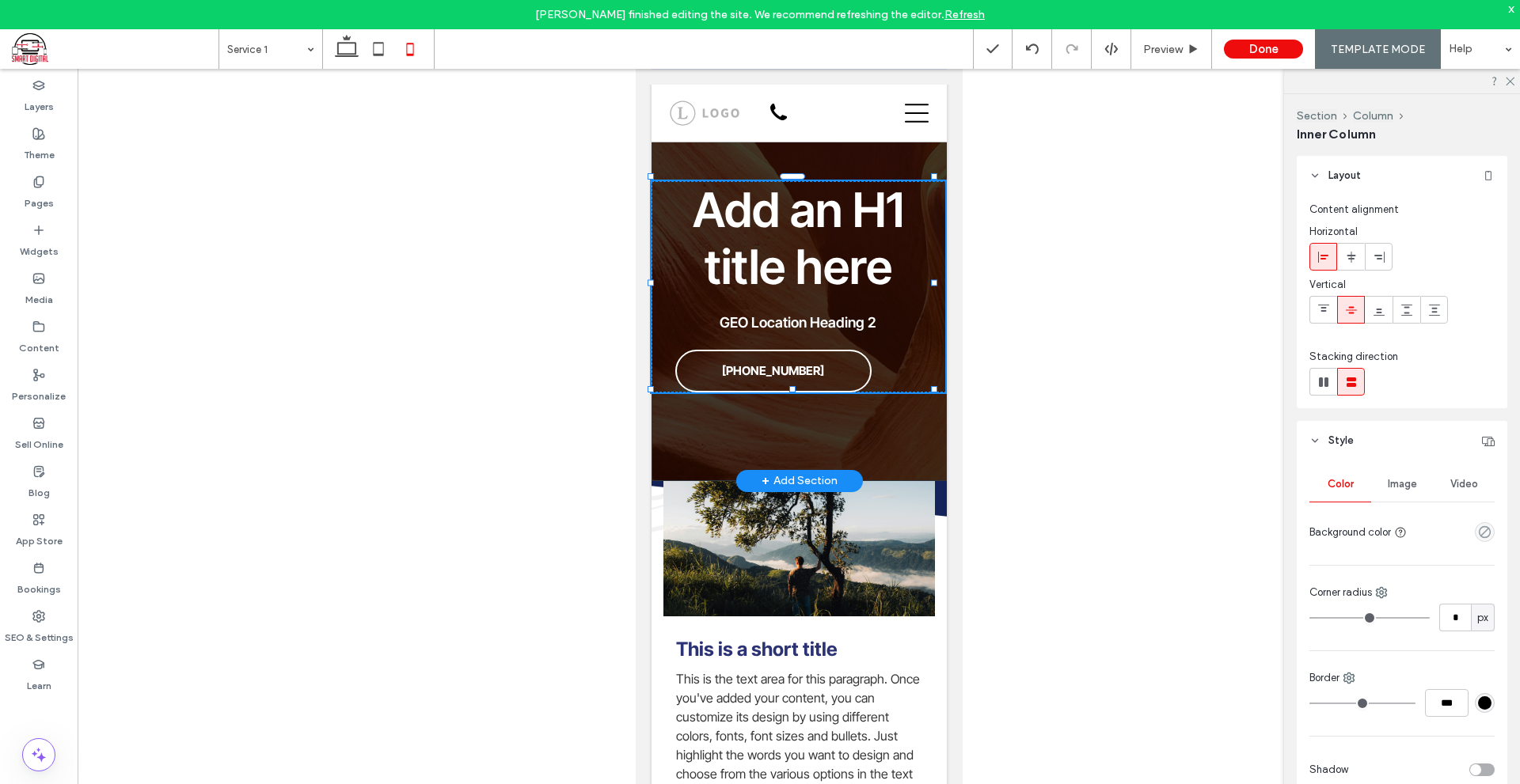
scroll to position [653, 0]
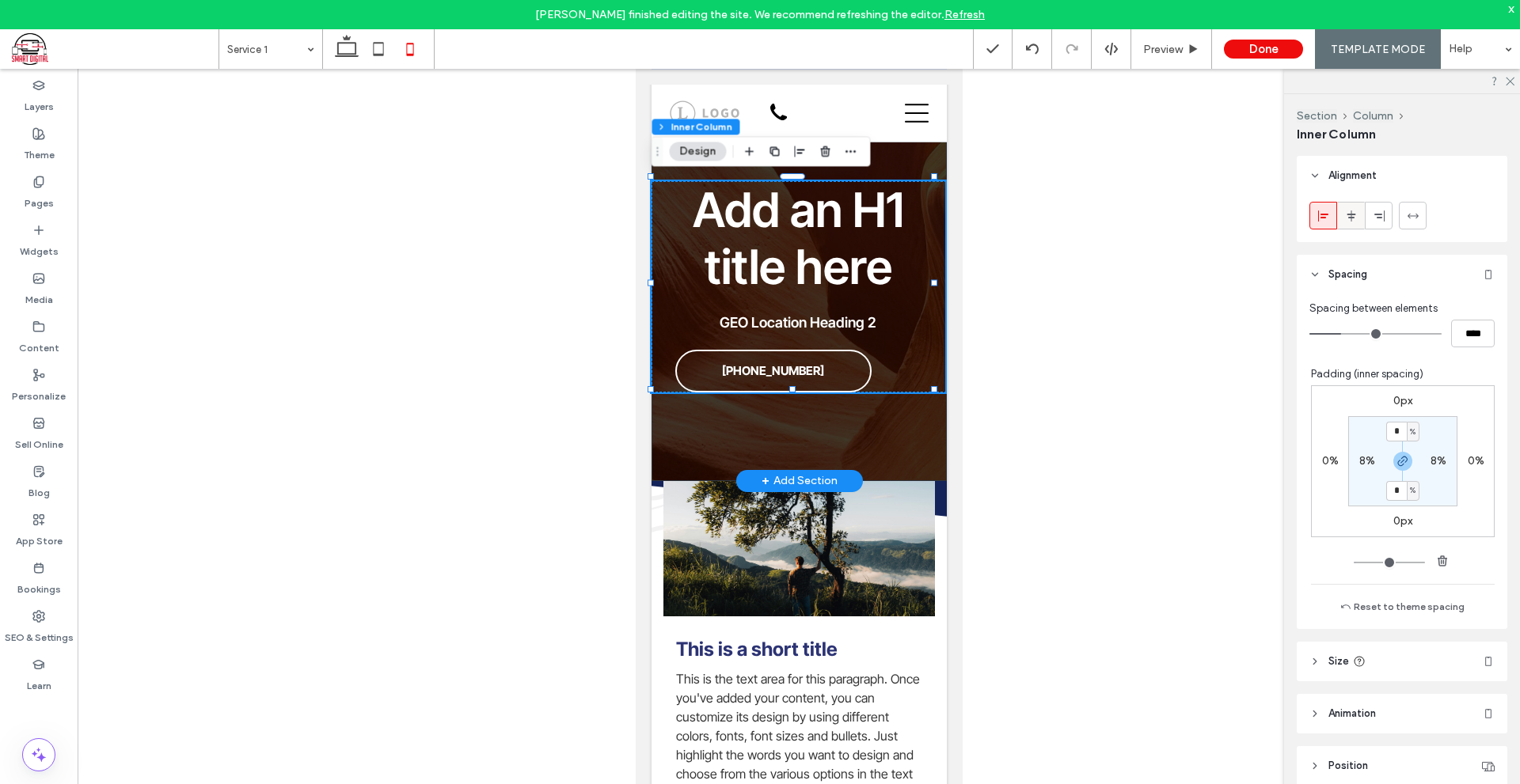
click at [1346, 218] on icon at bounding box center [1351, 216] width 13 height 13
click at [847, 356] on link "[PHONE_NUMBER]" at bounding box center [772, 371] width 196 height 43
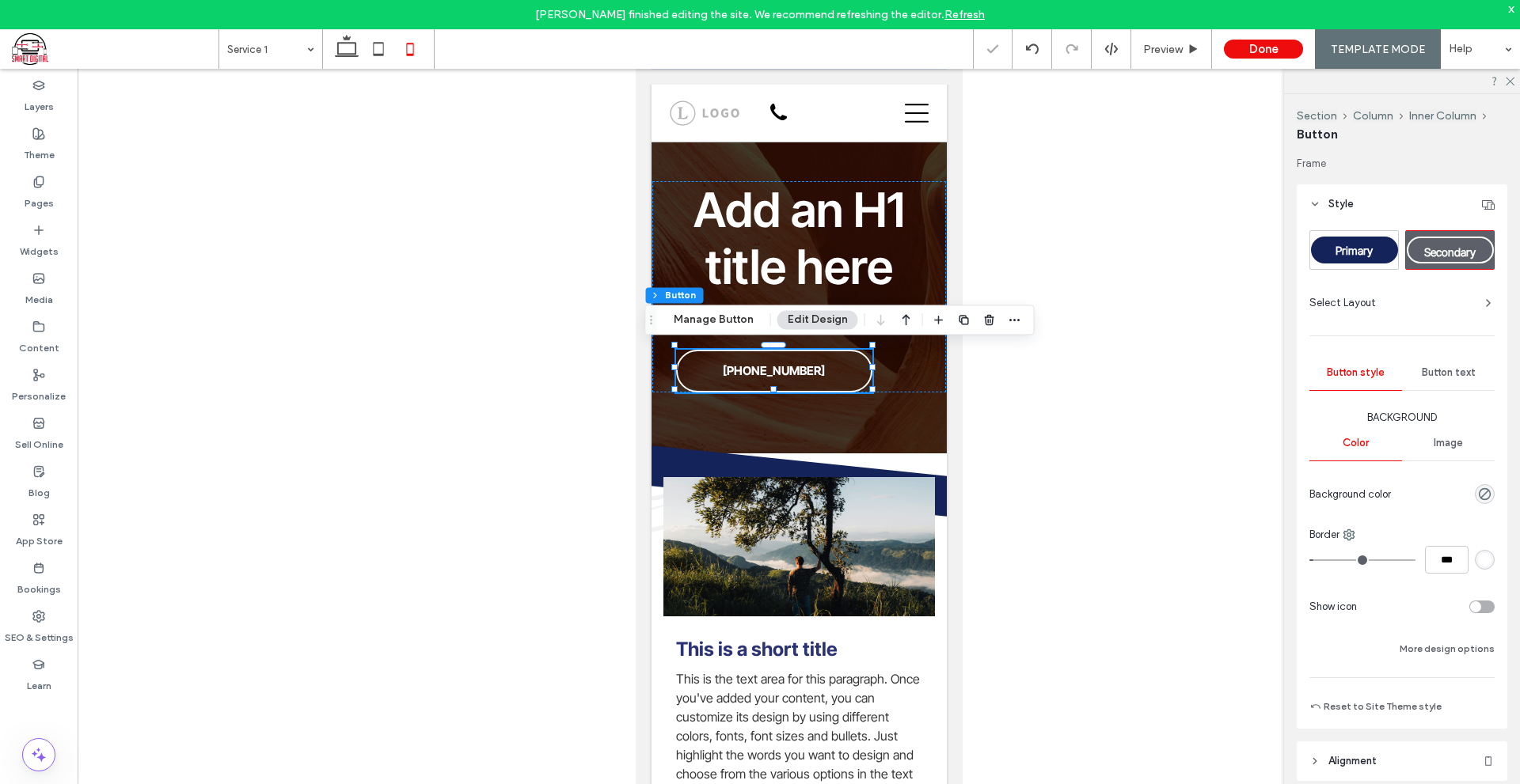
click at [1456, 375] on span "Button text" at bounding box center [1449, 372] width 54 height 13
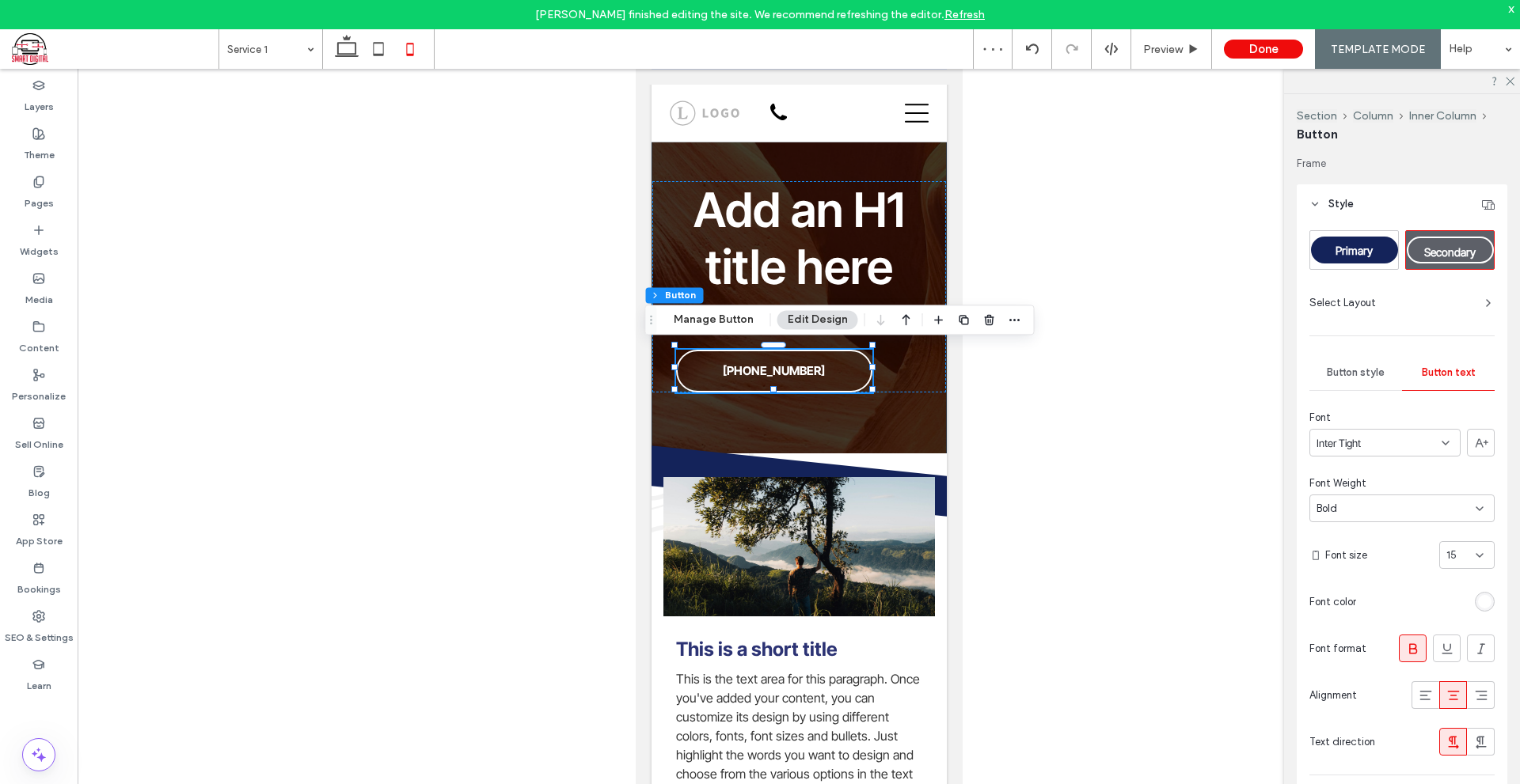
click at [1359, 375] on span "Button style" at bounding box center [1355, 372] width 57 height 13
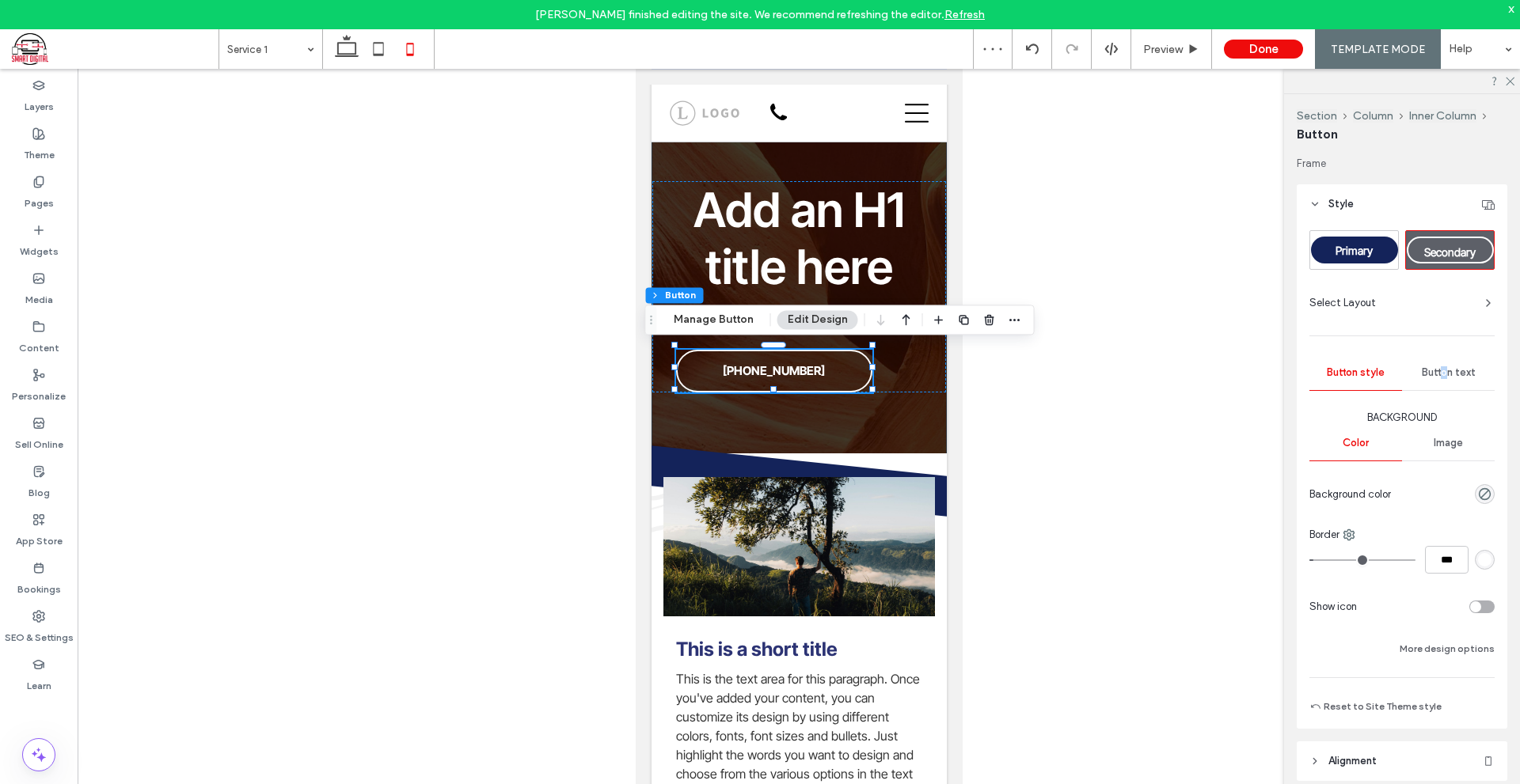
click at [1441, 372] on span "Button text" at bounding box center [1449, 372] width 54 height 13
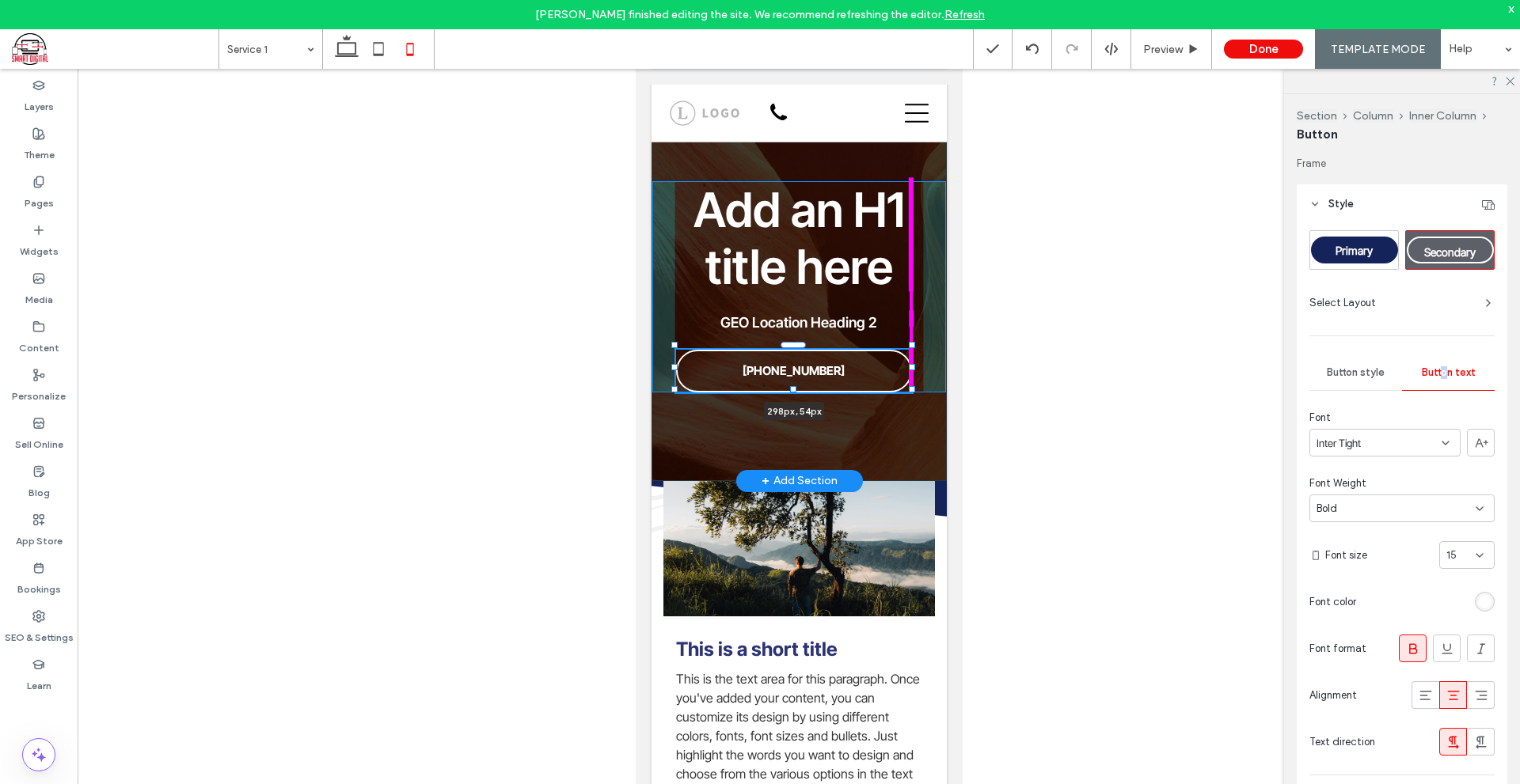
drag, startPoint x: 874, startPoint y: 365, endPoint x: 916, endPoint y: 367, distance: 42.0
click at [916, 367] on div "Add an H1 title here GEO Location Heading 2 [PHONE_NUMBER] 298px , 54px" at bounding box center [797, 286] width 295 height 388
type input "***"
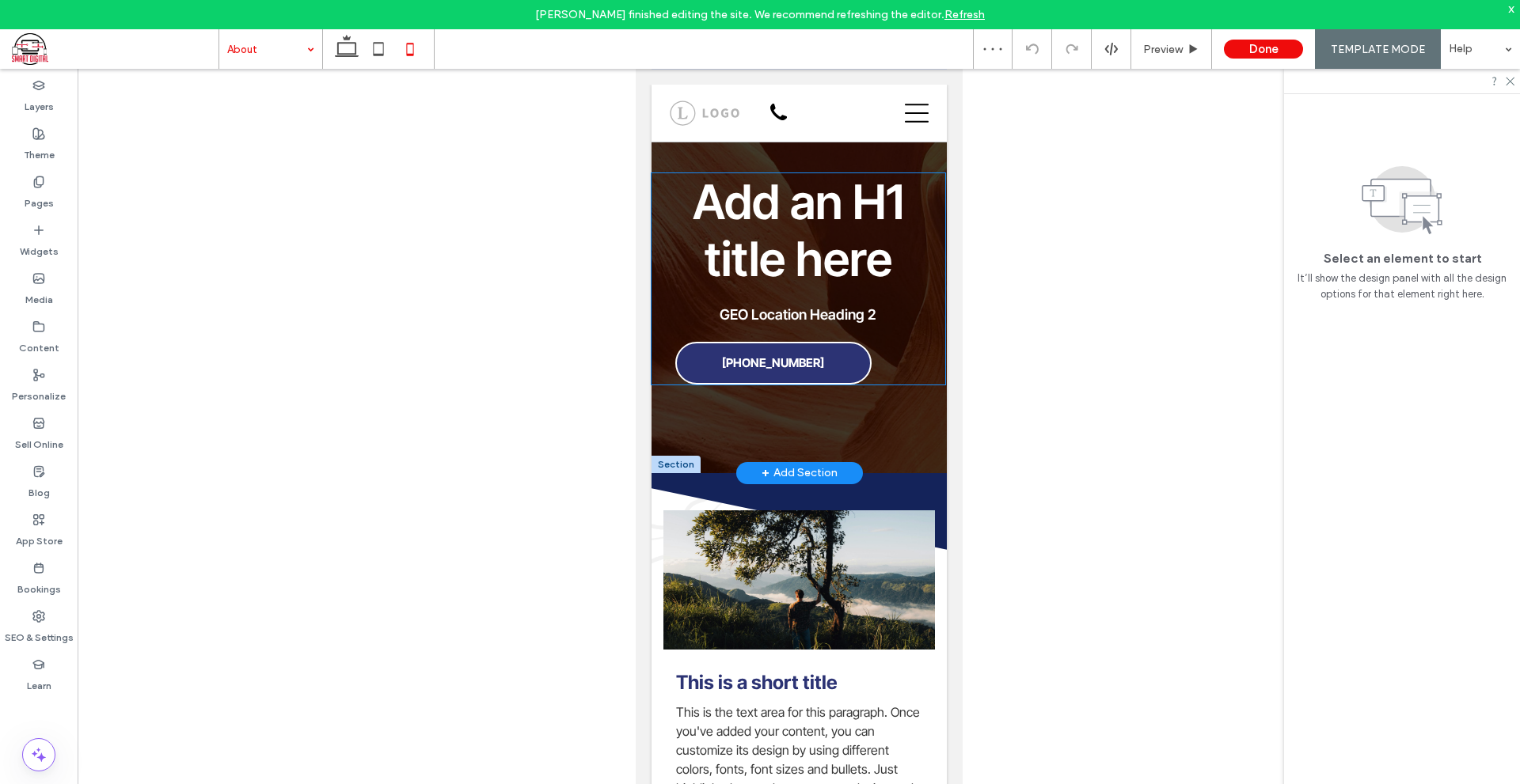
click at [864, 358] on link "[PHONE_NUMBER]" at bounding box center [772, 363] width 196 height 43
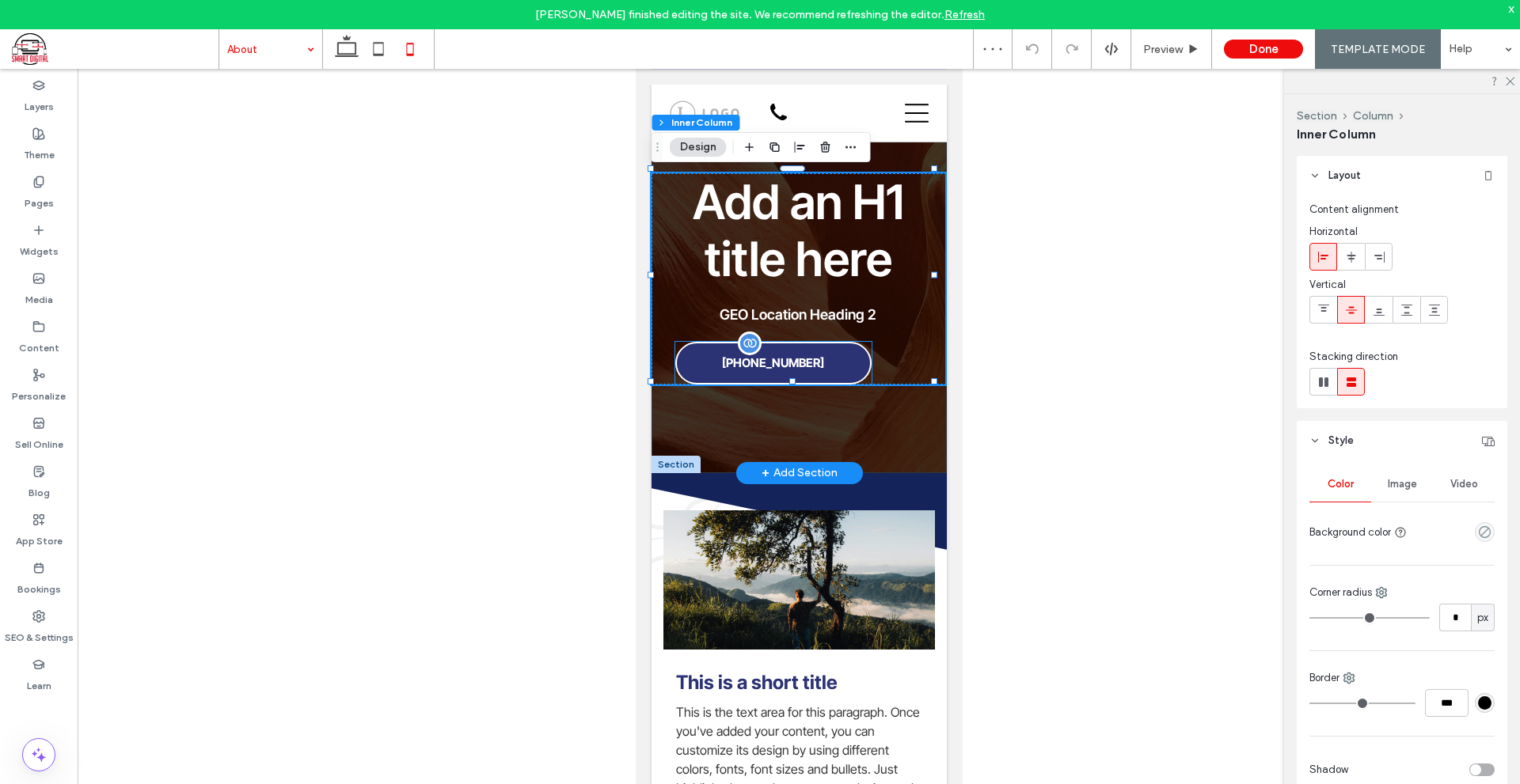
click at [856, 361] on link "[PHONE_NUMBER]" at bounding box center [772, 363] width 196 height 43
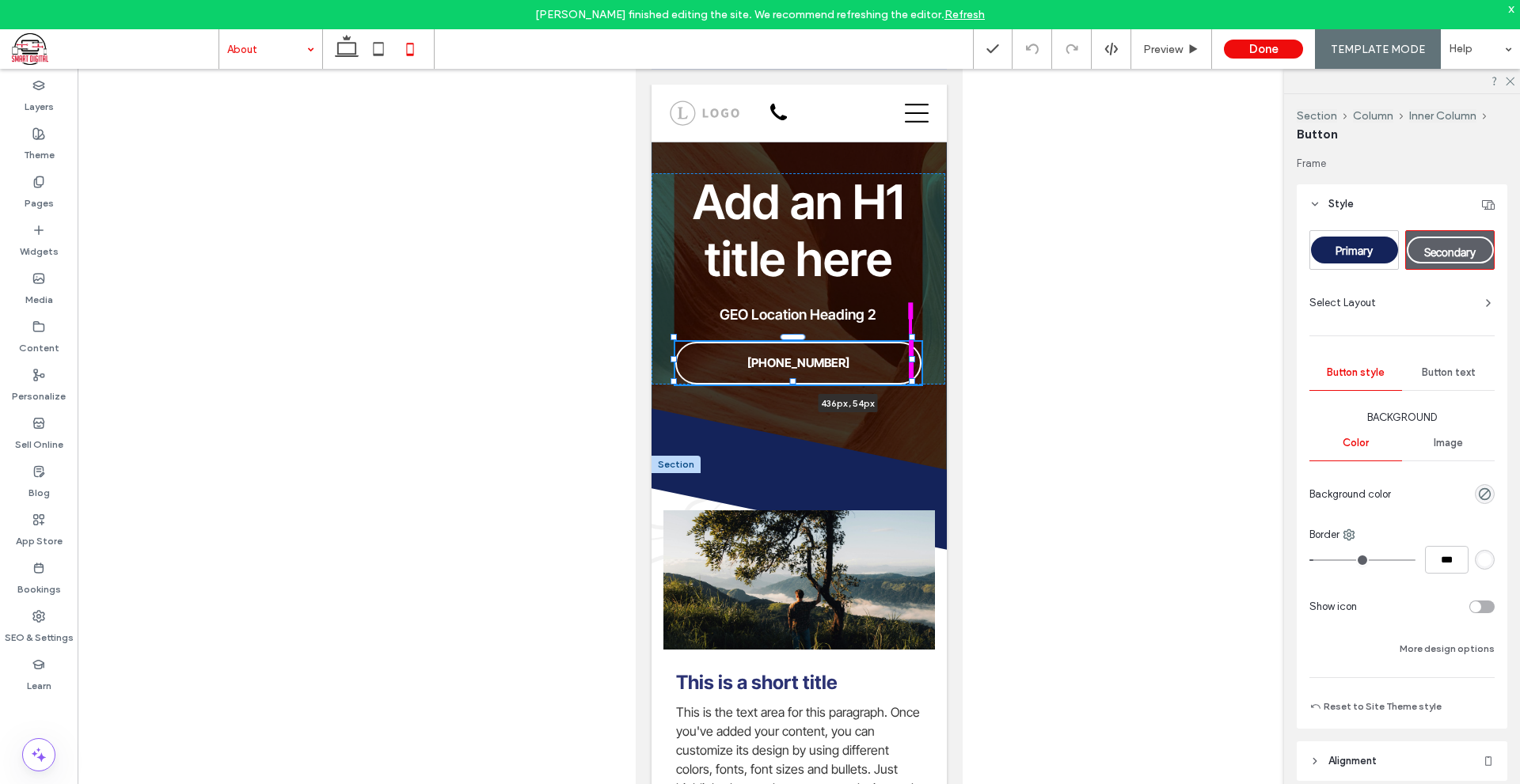
drag, startPoint x: 869, startPoint y: 361, endPoint x: 1020, endPoint y: 381, distance: 152.3
type input "***"
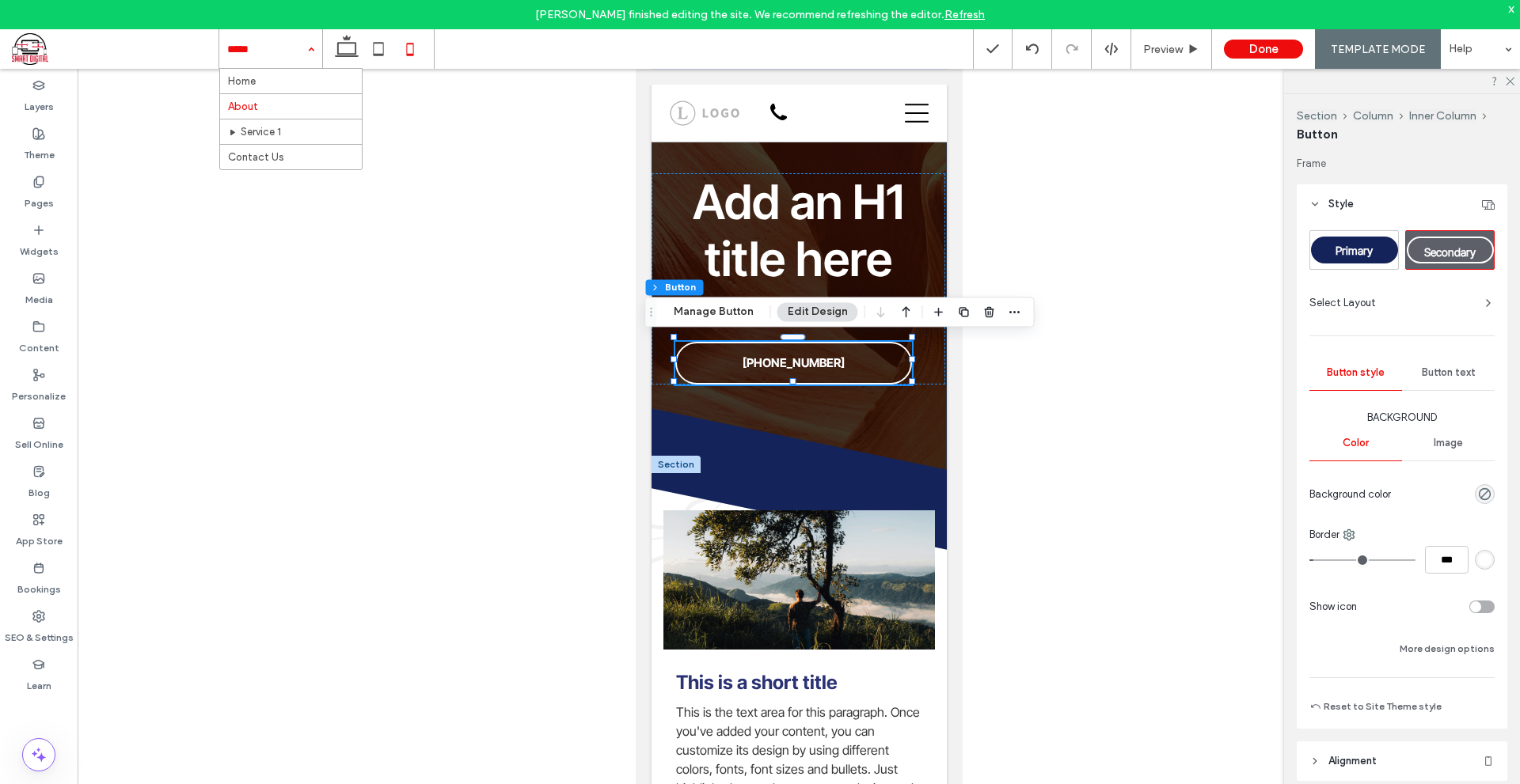
click at [278, 50] on input at bounding box center [266, 49] width 79 height 39
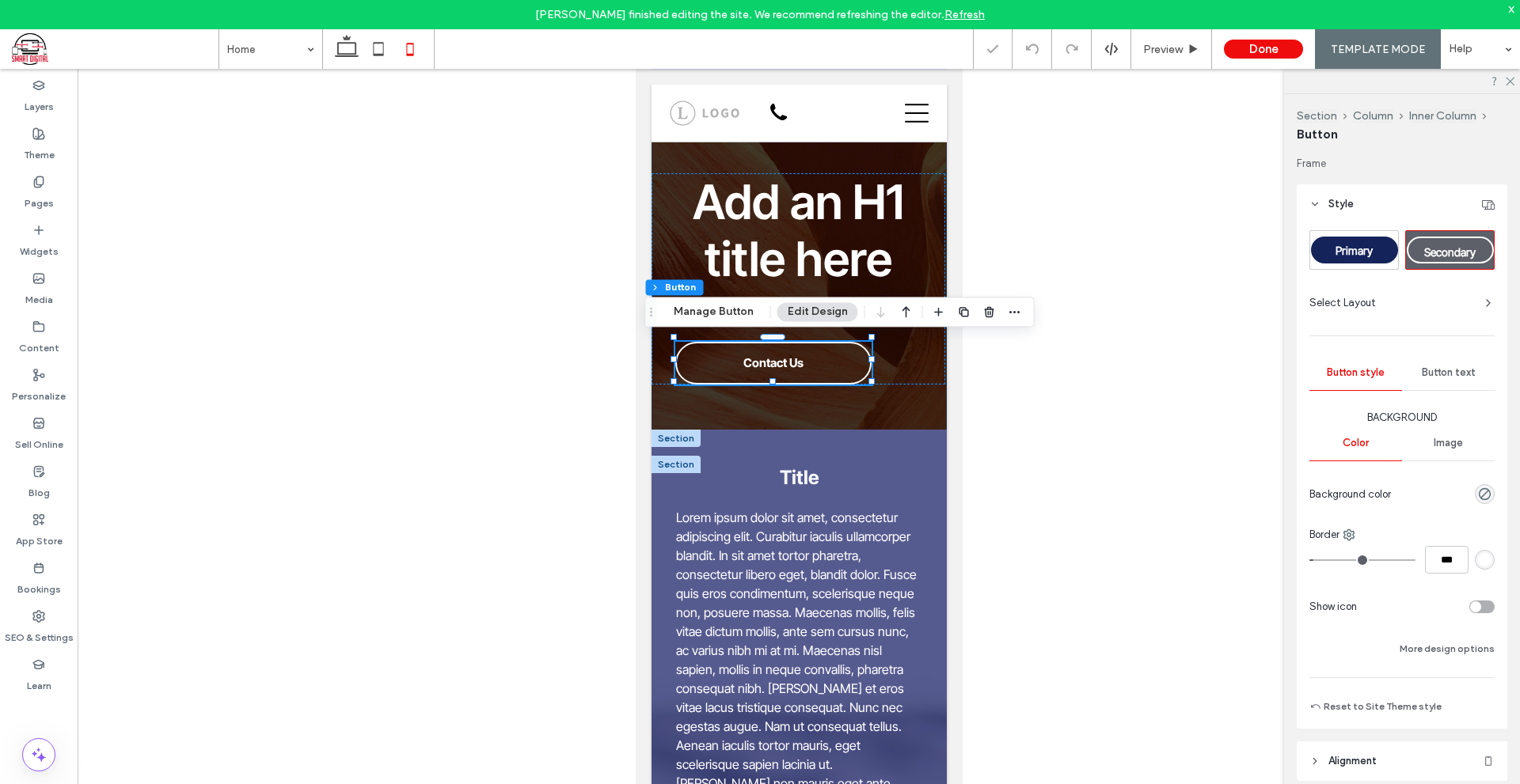
type input "**"
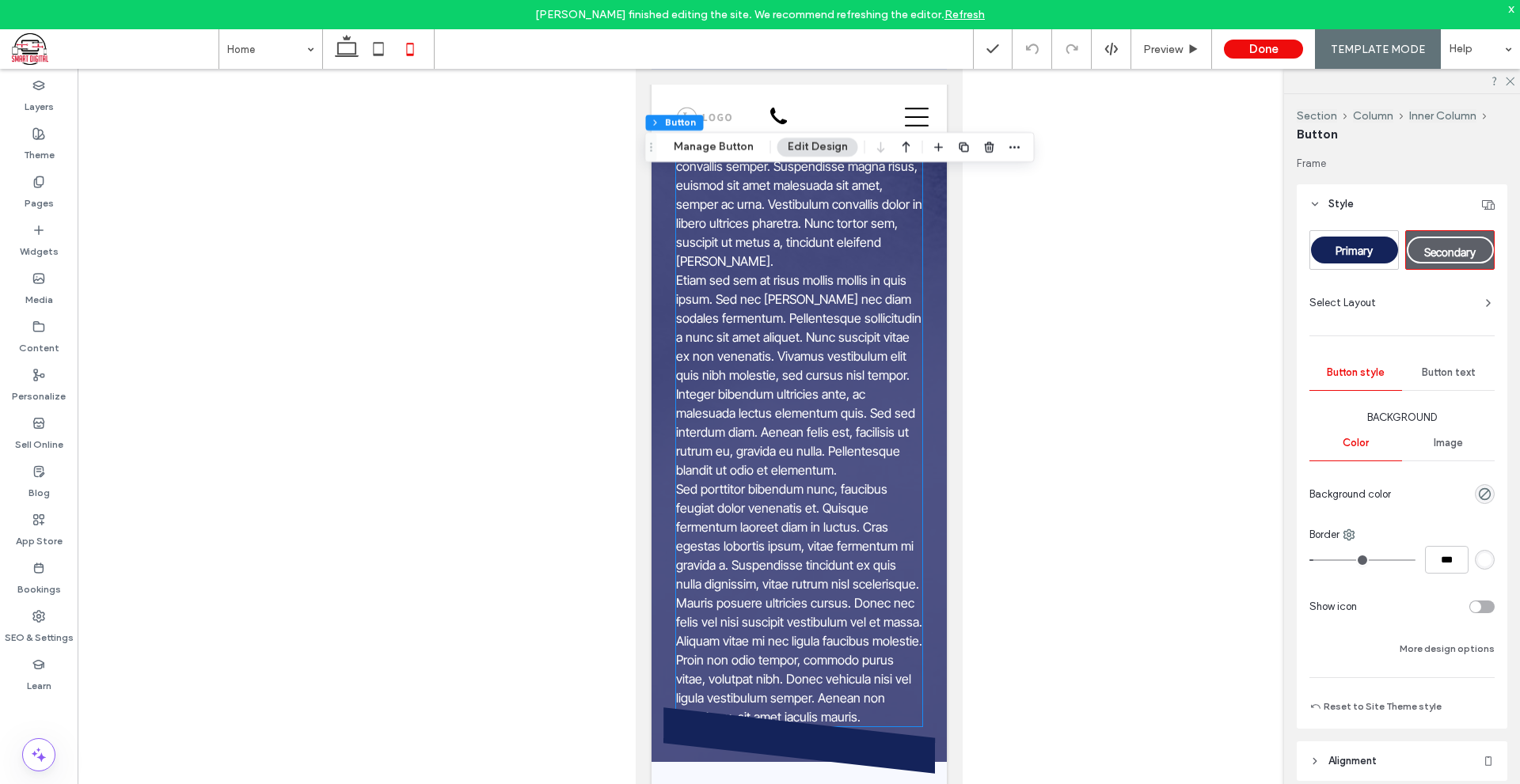
scroll to position [1424, 0]
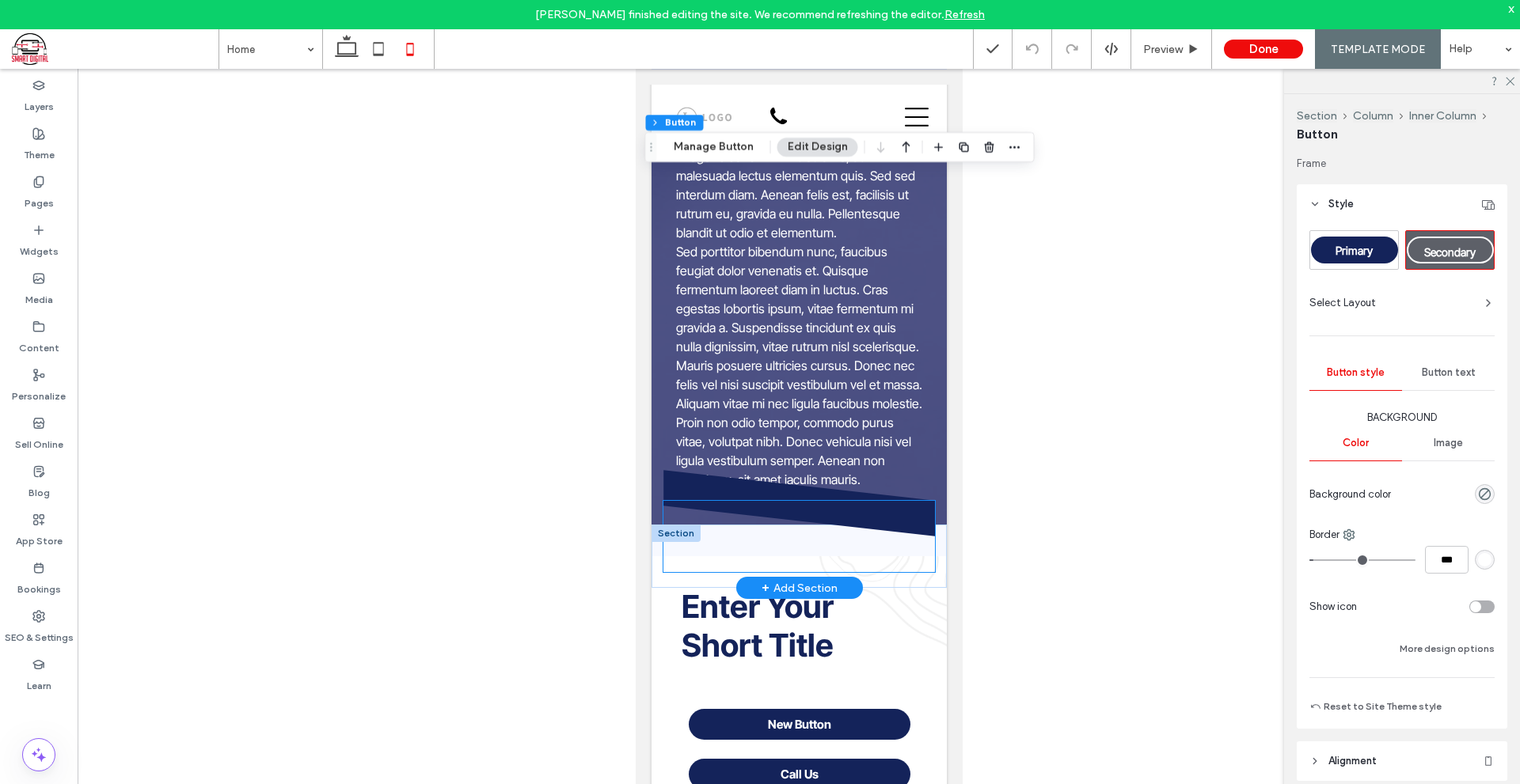
click at [921, 553] on div at bounding box center [798, 536] width 272 height 71
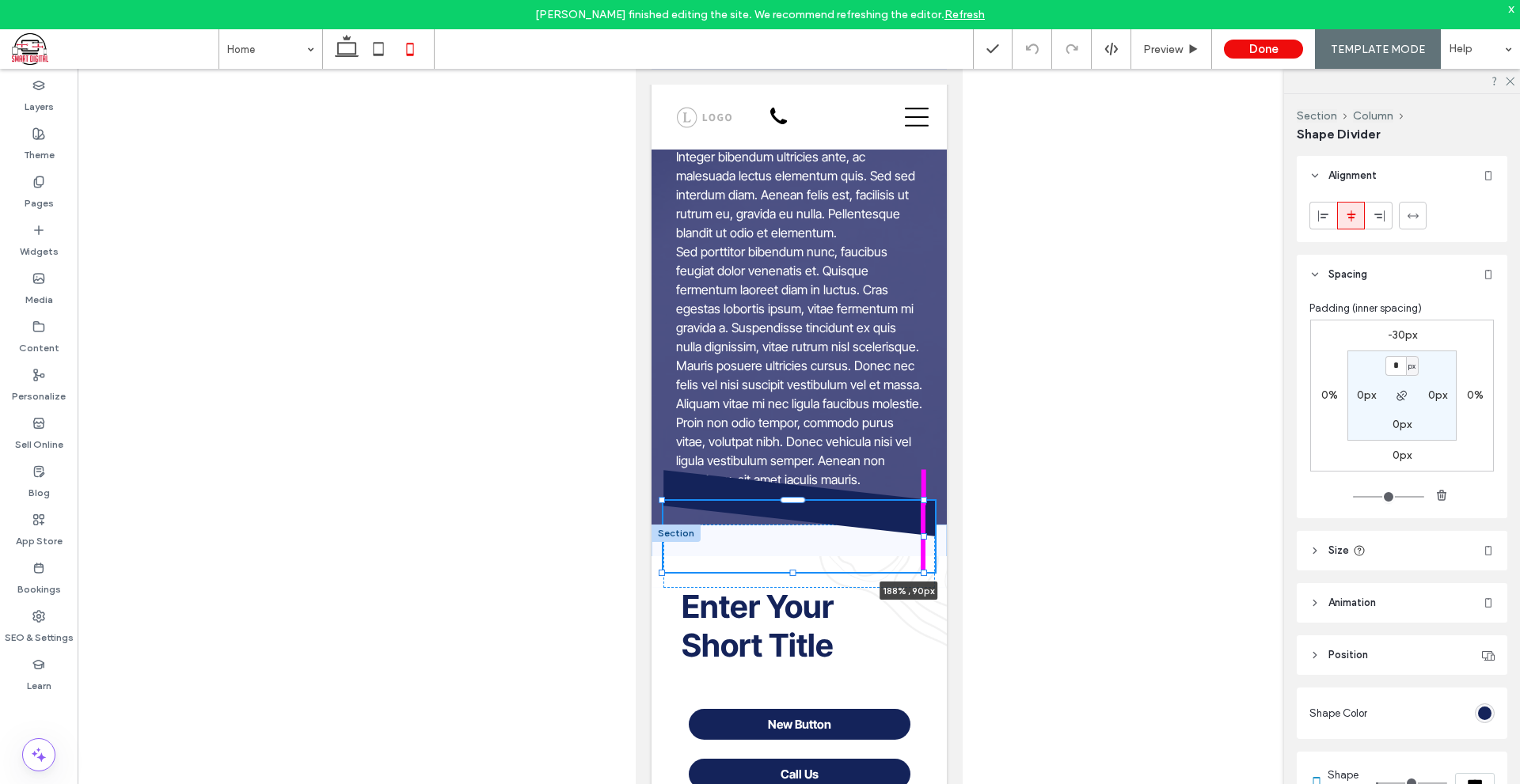
drag, startPoint x: 921, startPoint y: 545, endPoint x: 955, endPoint y: 544, distance: 34.0
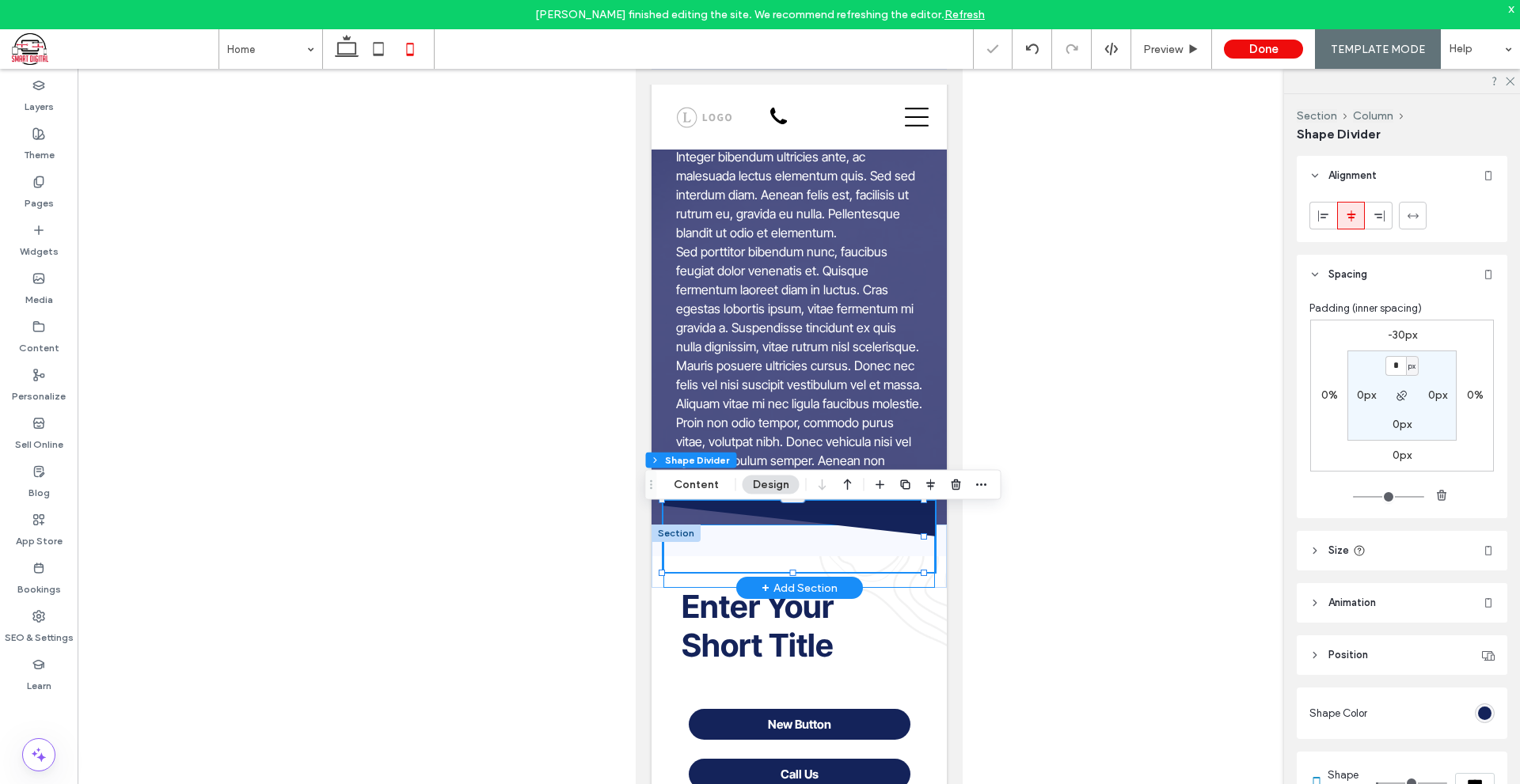
click at [914, 586] on div "188% , 90px" at bounding box center [798, 556] width 272 height 64
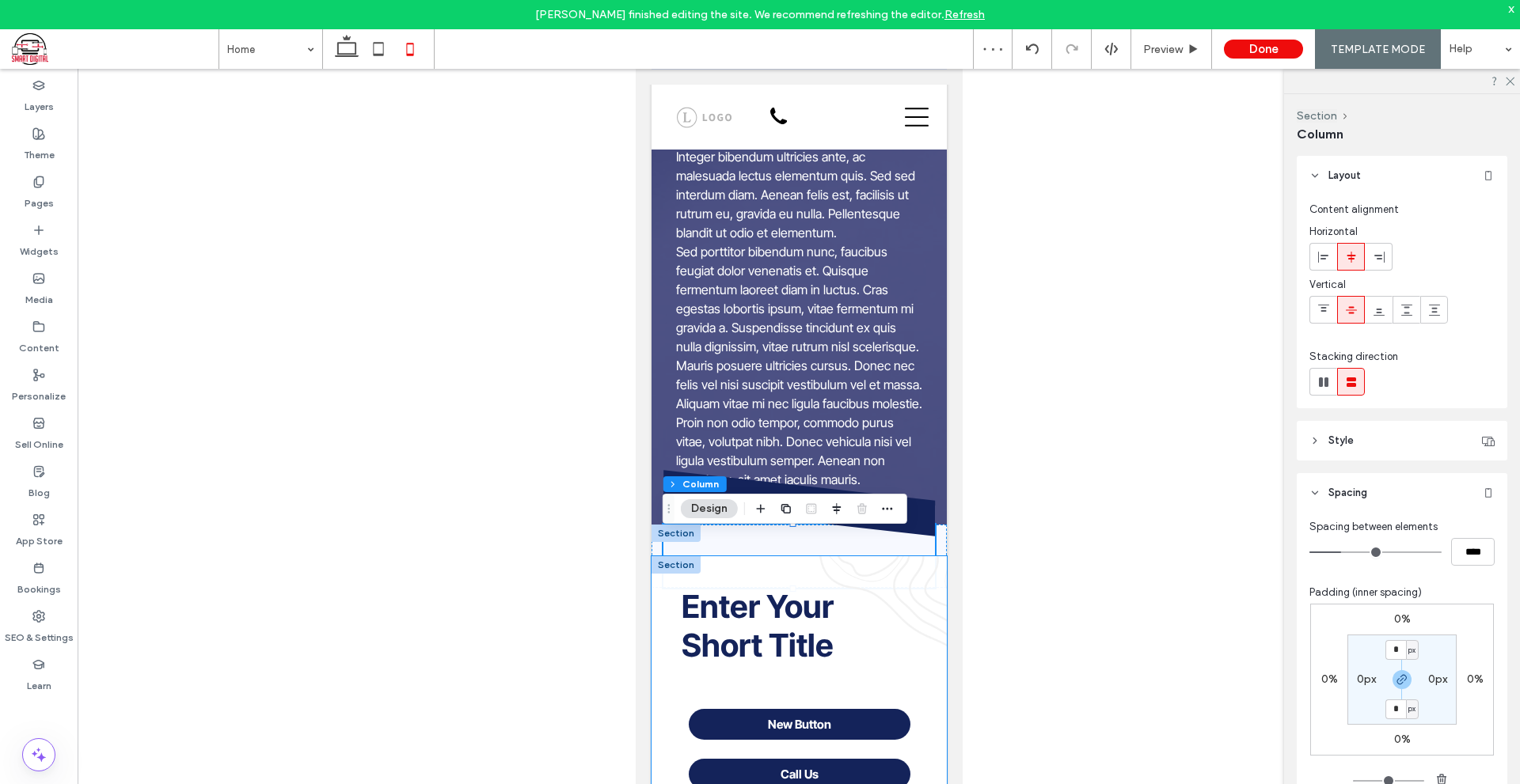
click at [931, 573] on div "Enter Your Short Title New Button Call Us" at bounding box center [797, 684] width 295 height 257
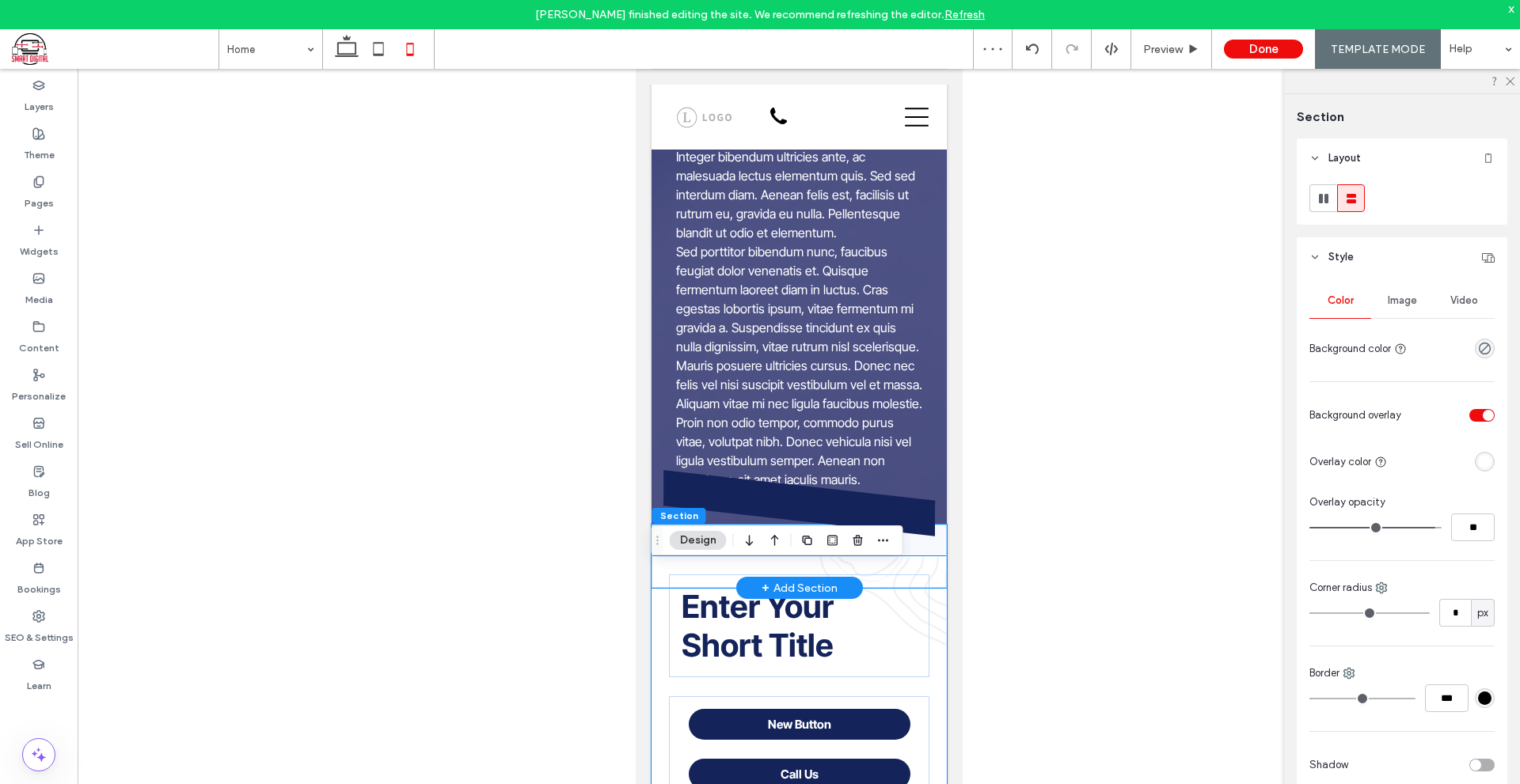
click at [931, 551] on div at bounding box center [797, 556] width 295 height 64
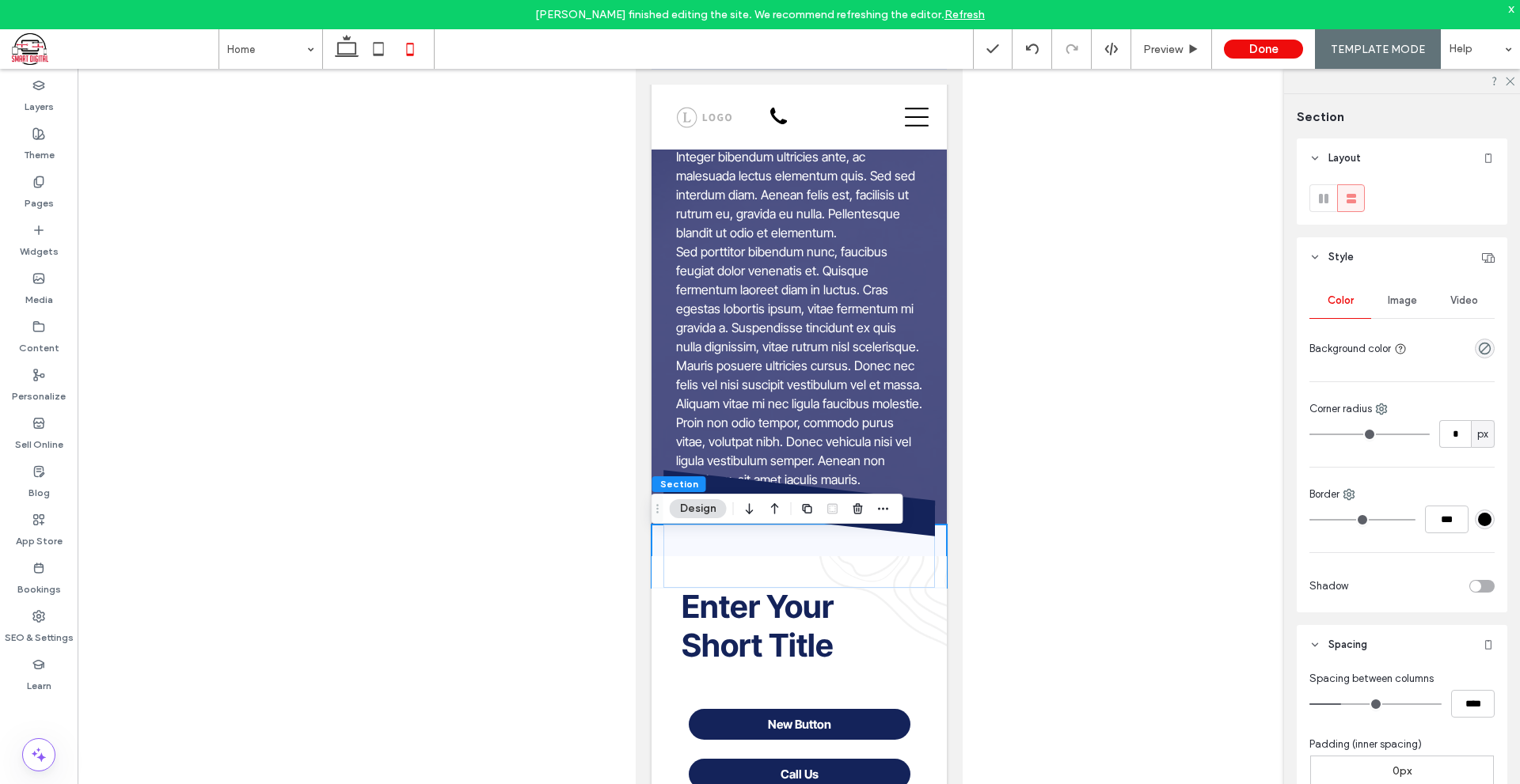
scroll to position [238, 0]
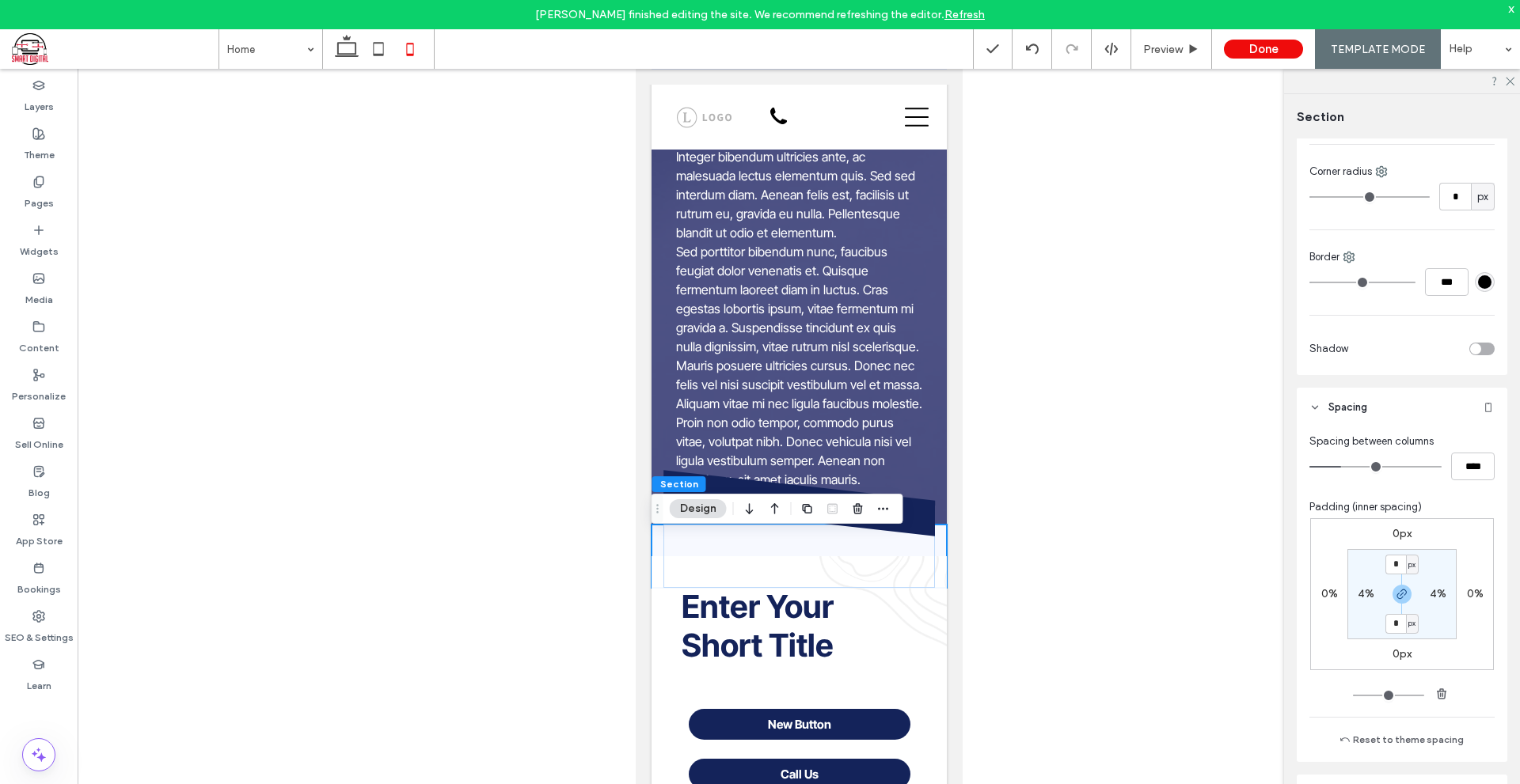
click at [1432, 597] on label "4%" at bounding box center [1437, 593] width 17 height 13
type input "*"
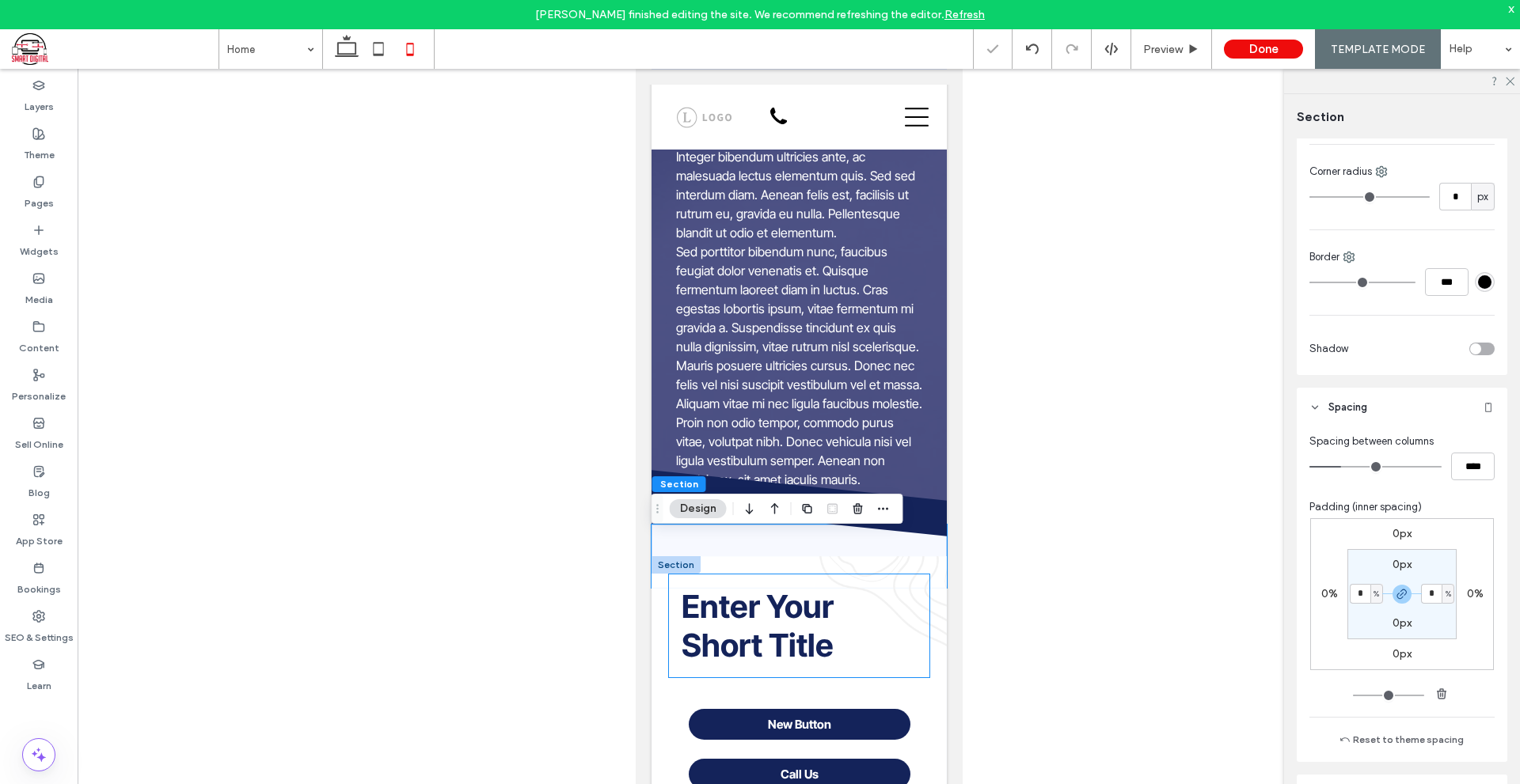
click at [911, 625] on div "Enter Your Short Title" at bounding box center [797, 626] width 259 height 103
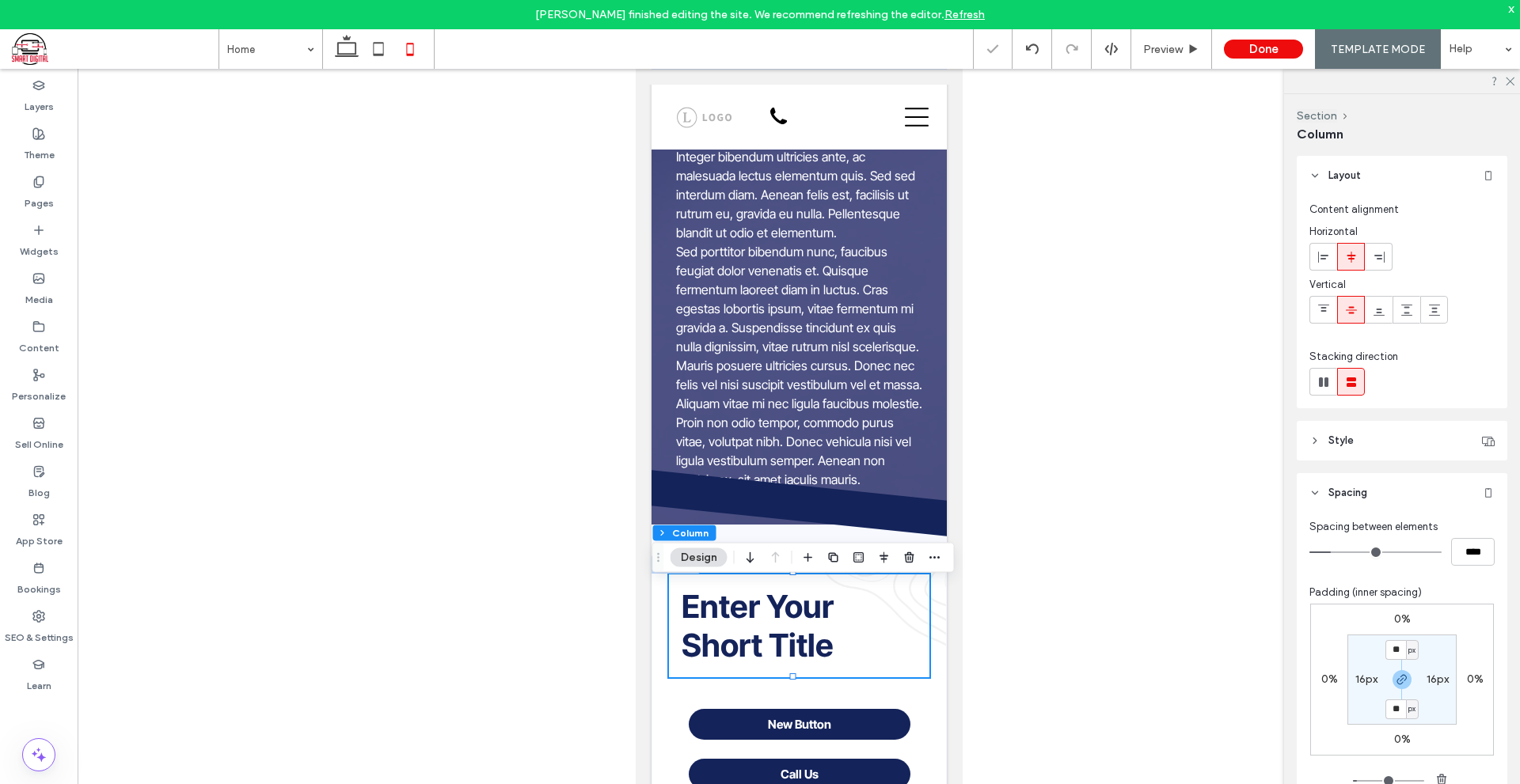
click at [923, 627] on div "Enter Your Short Title New Button Call Us" at bounding box center [797, 684] width 295 height 257
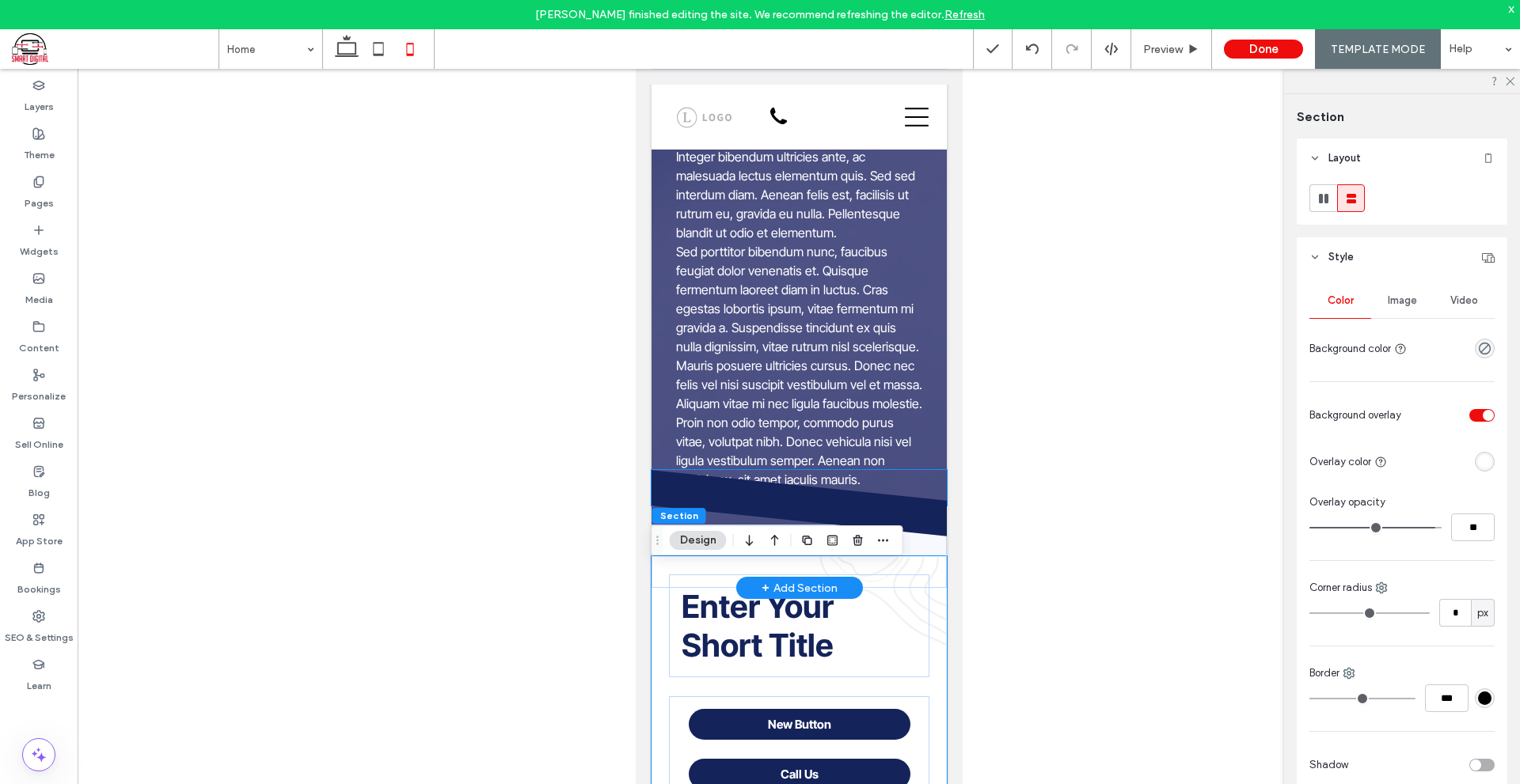
click at [923, 493] on icon at bounding box center [797, 487] width 296 height 36
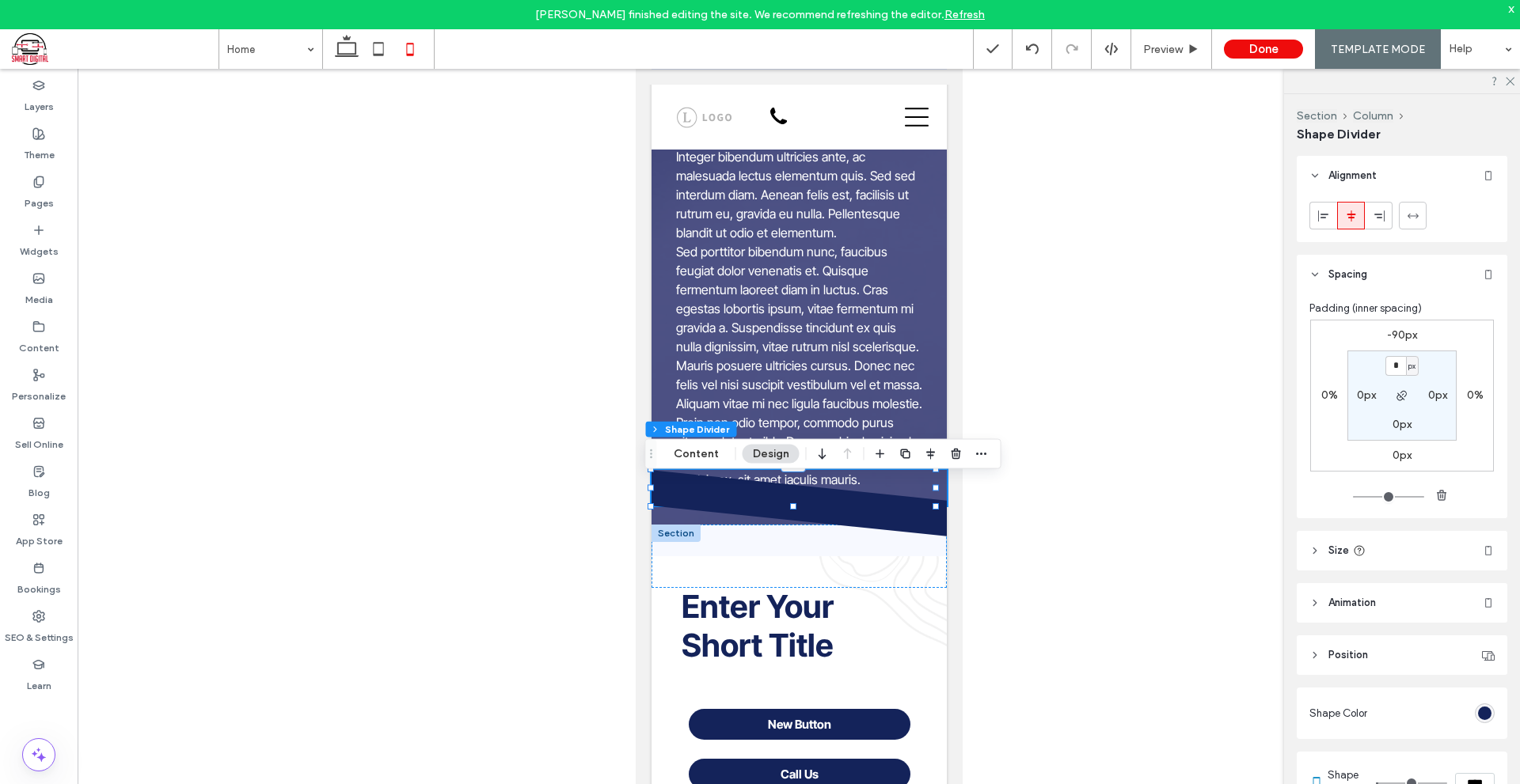
click at [1392, 322] on div "-90px 0% 0px 0% * px 0px 0px 0px" at bounding box center [1402, 395] width 184 height 152
click at [1399, 337] on label "-90px" at bounding box center [1402, 334] width 30 height 13
type input "*"
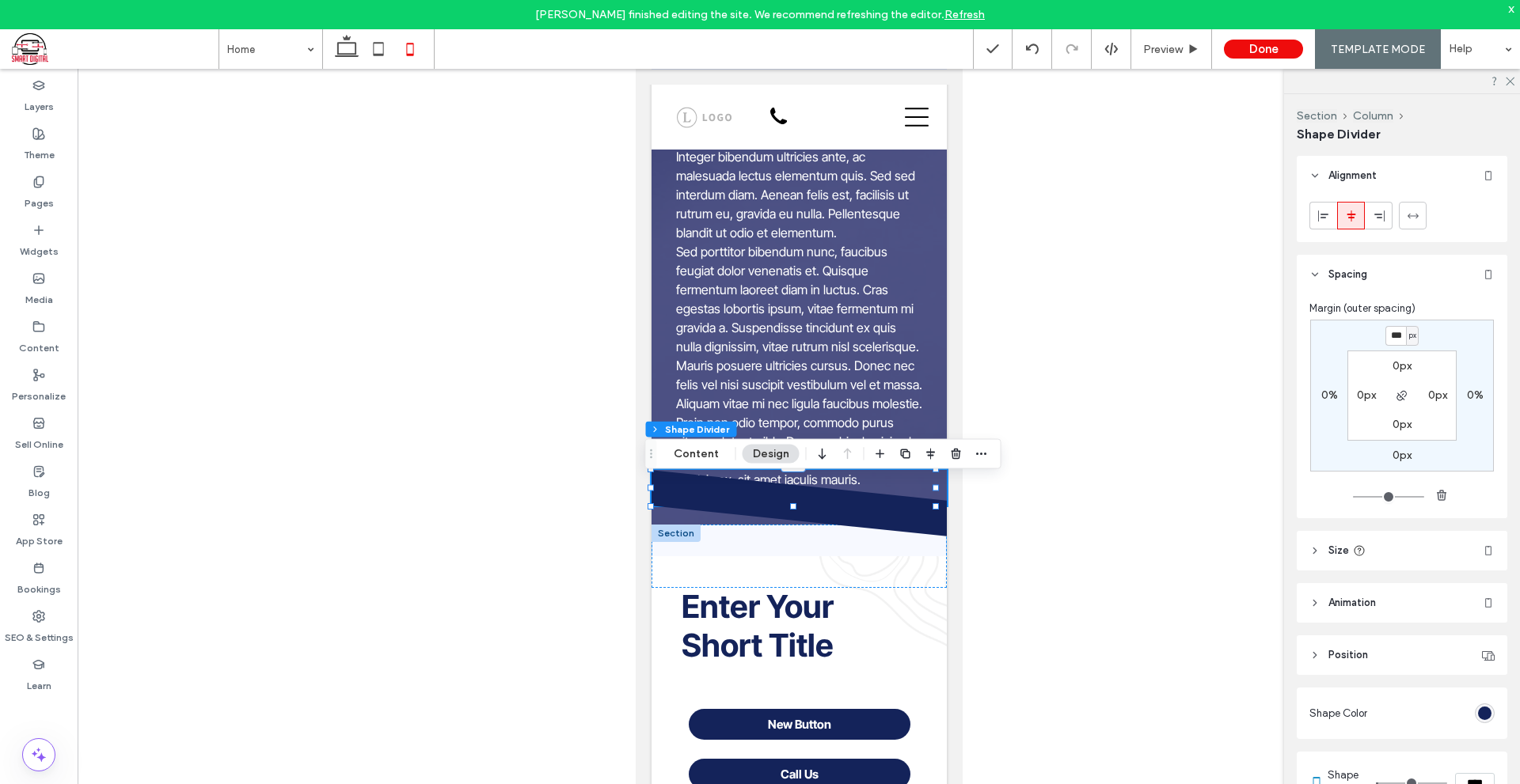
type input "***"
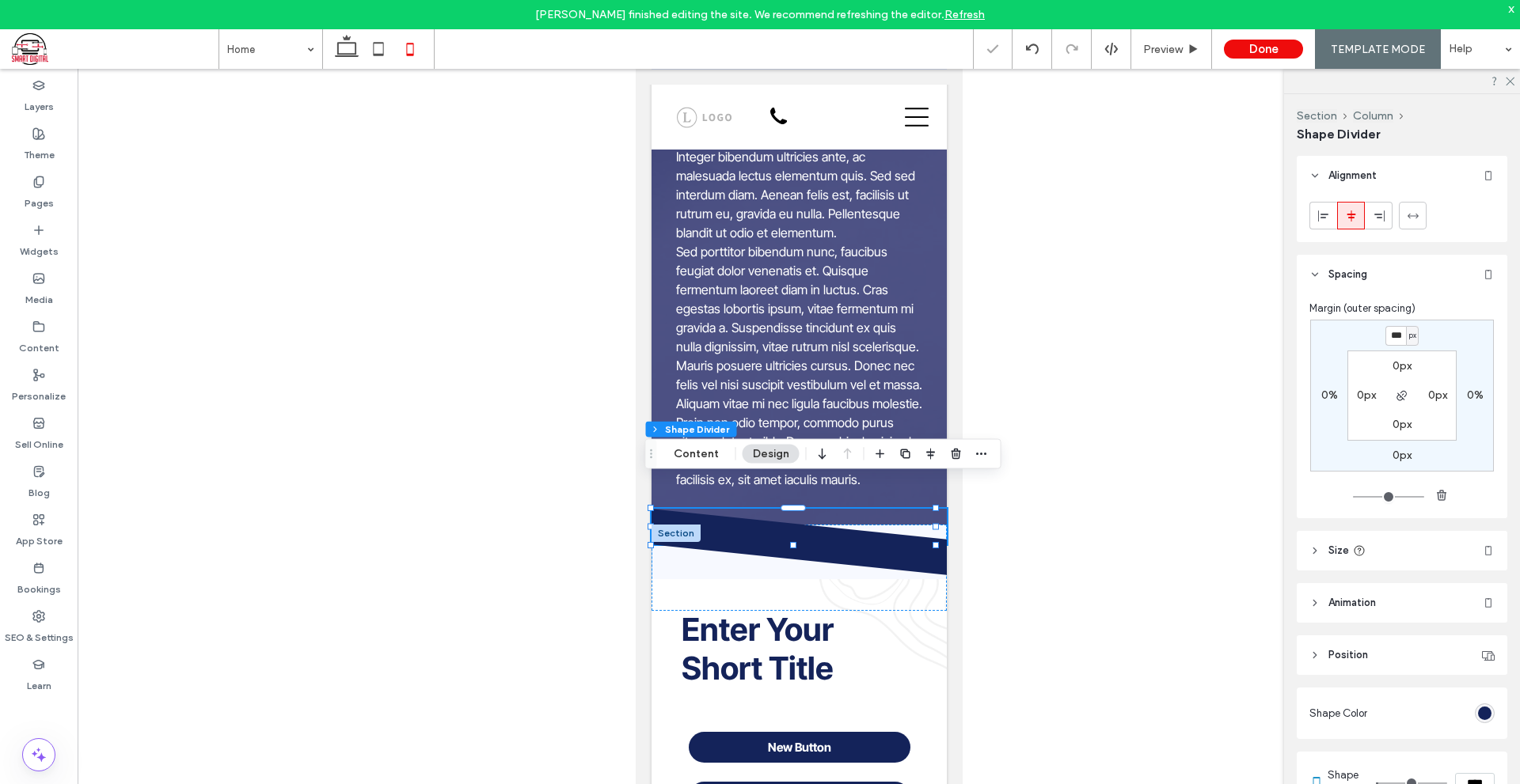
type input "*"
click at [1397, 335] on input "***" at bounding box center [1396, 336] width 21 height 20
type input "***"
type input "*"
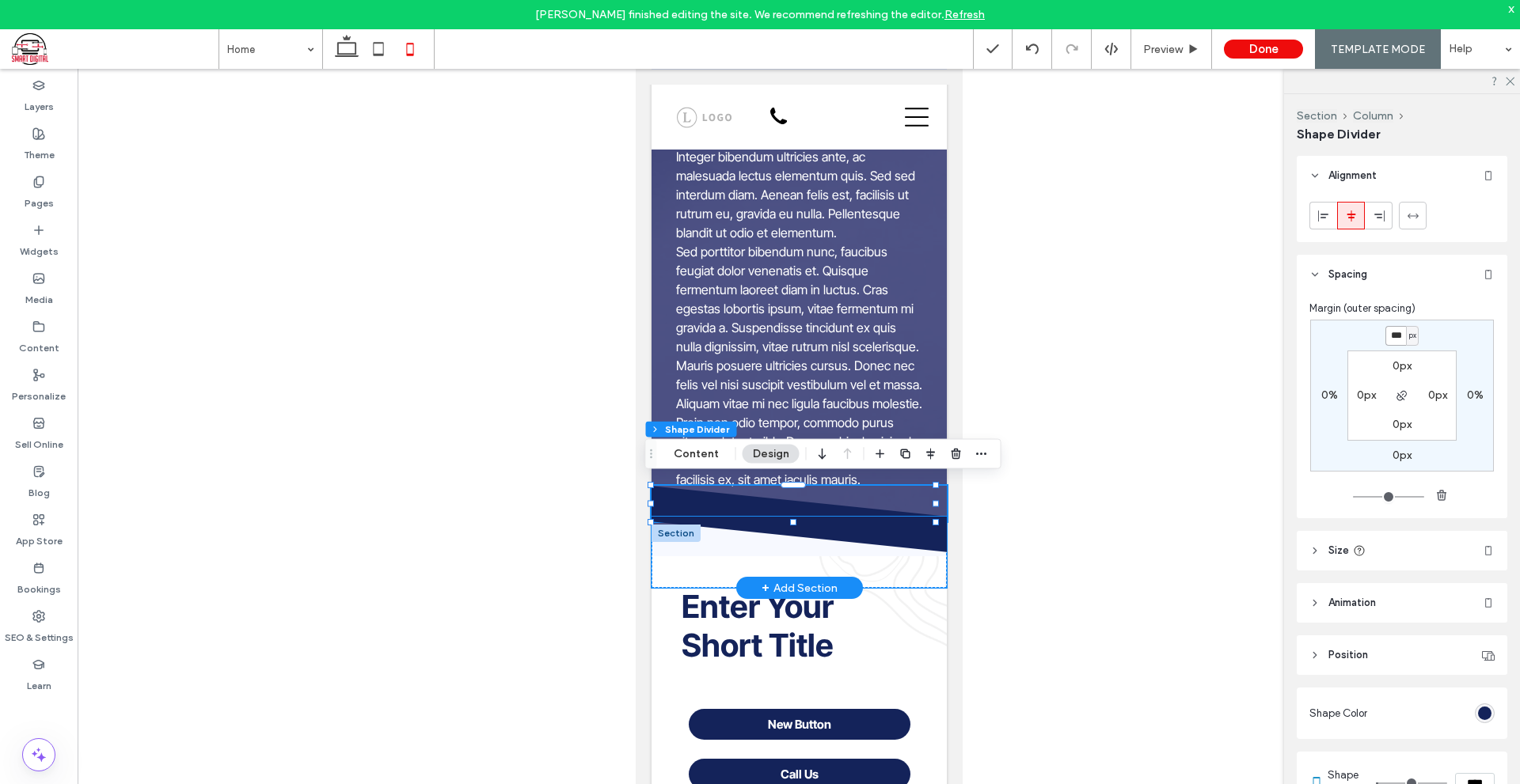
click at [728, 553] on icon at bounding box center [798, 534] width 296 height 36
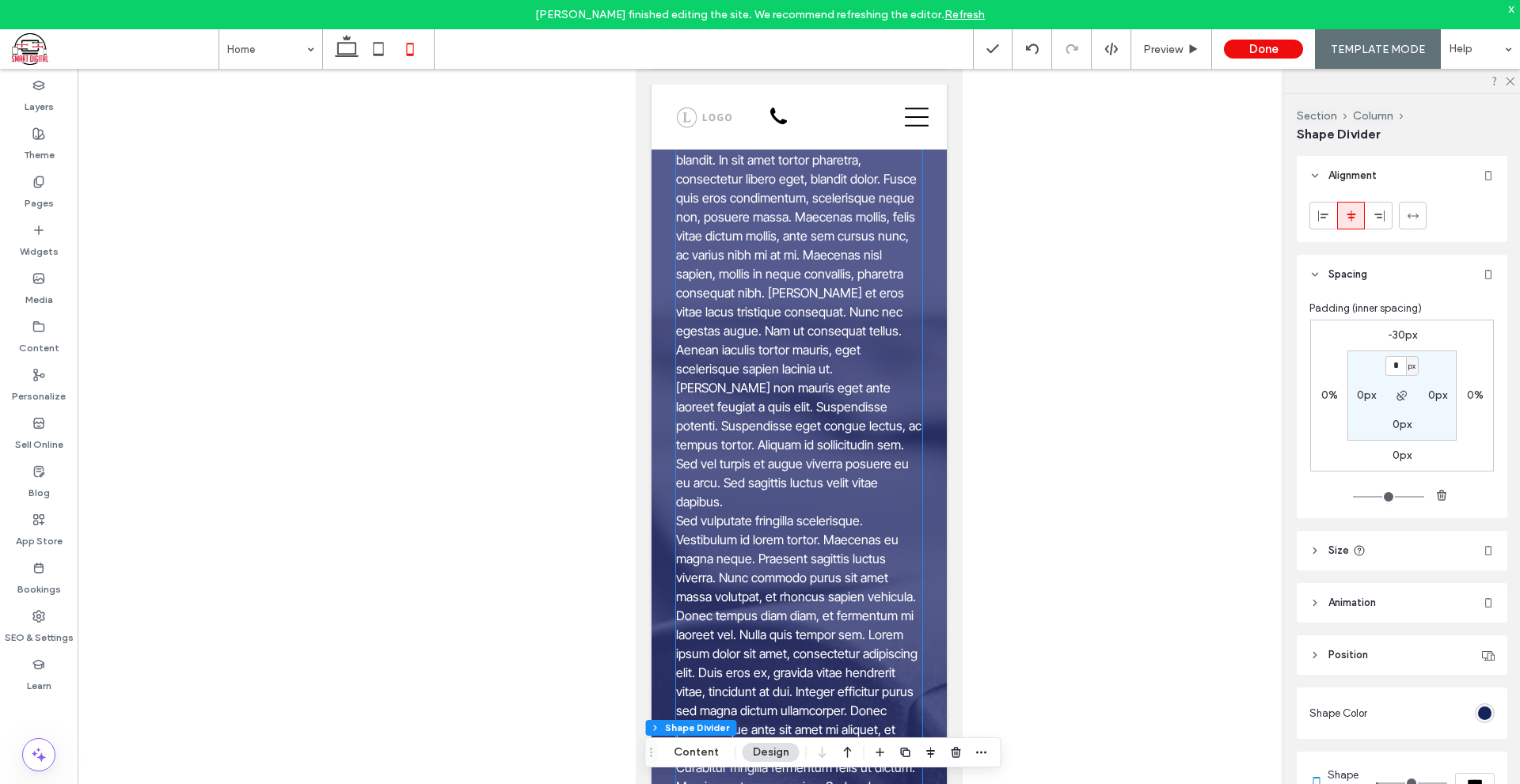
scroll to position [79, 0]
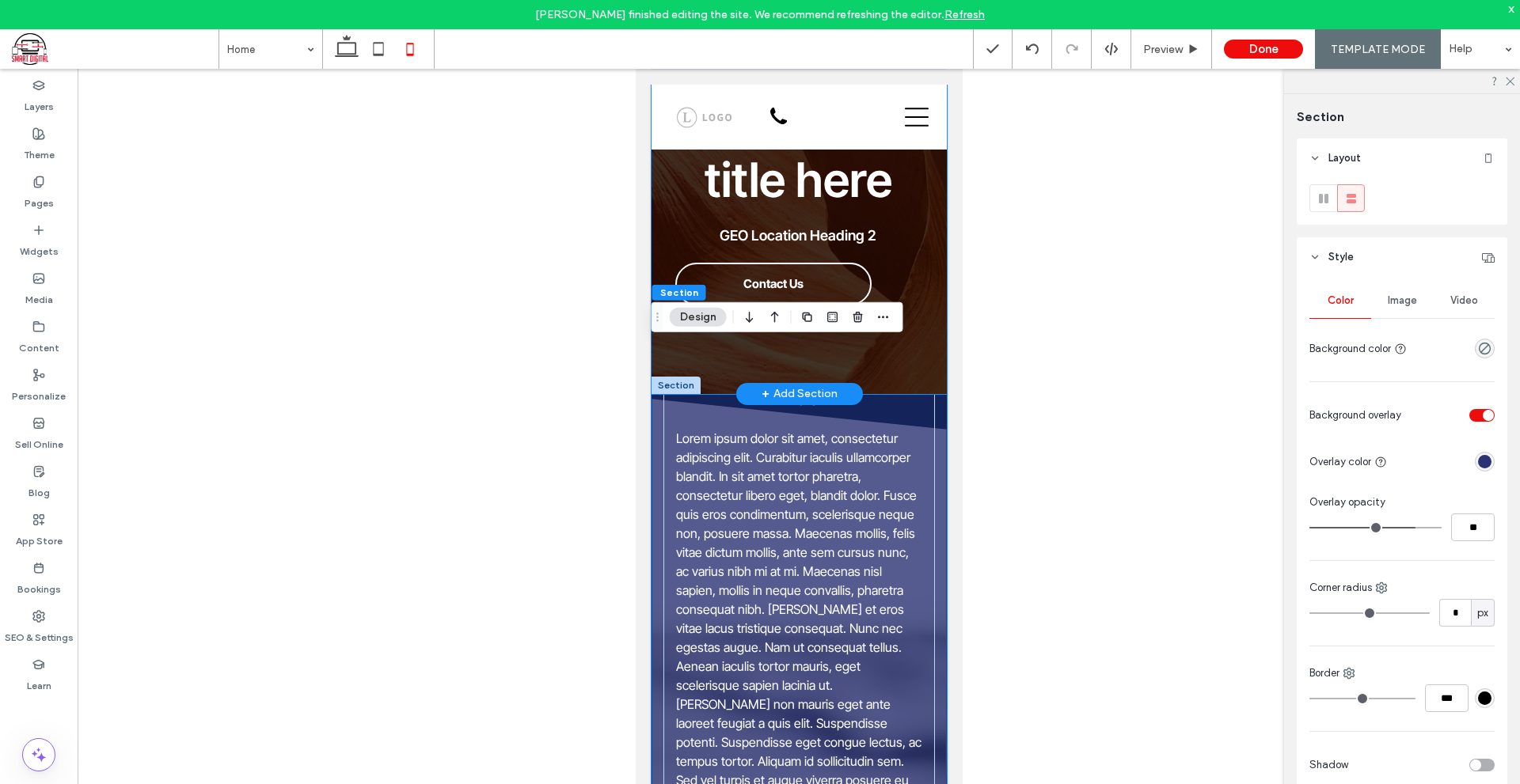
click at [919, 325] on div "Add an H1 title here GEO Location Heading 2 Contact Us" at bounding box center [797, 199] width 295 height 388
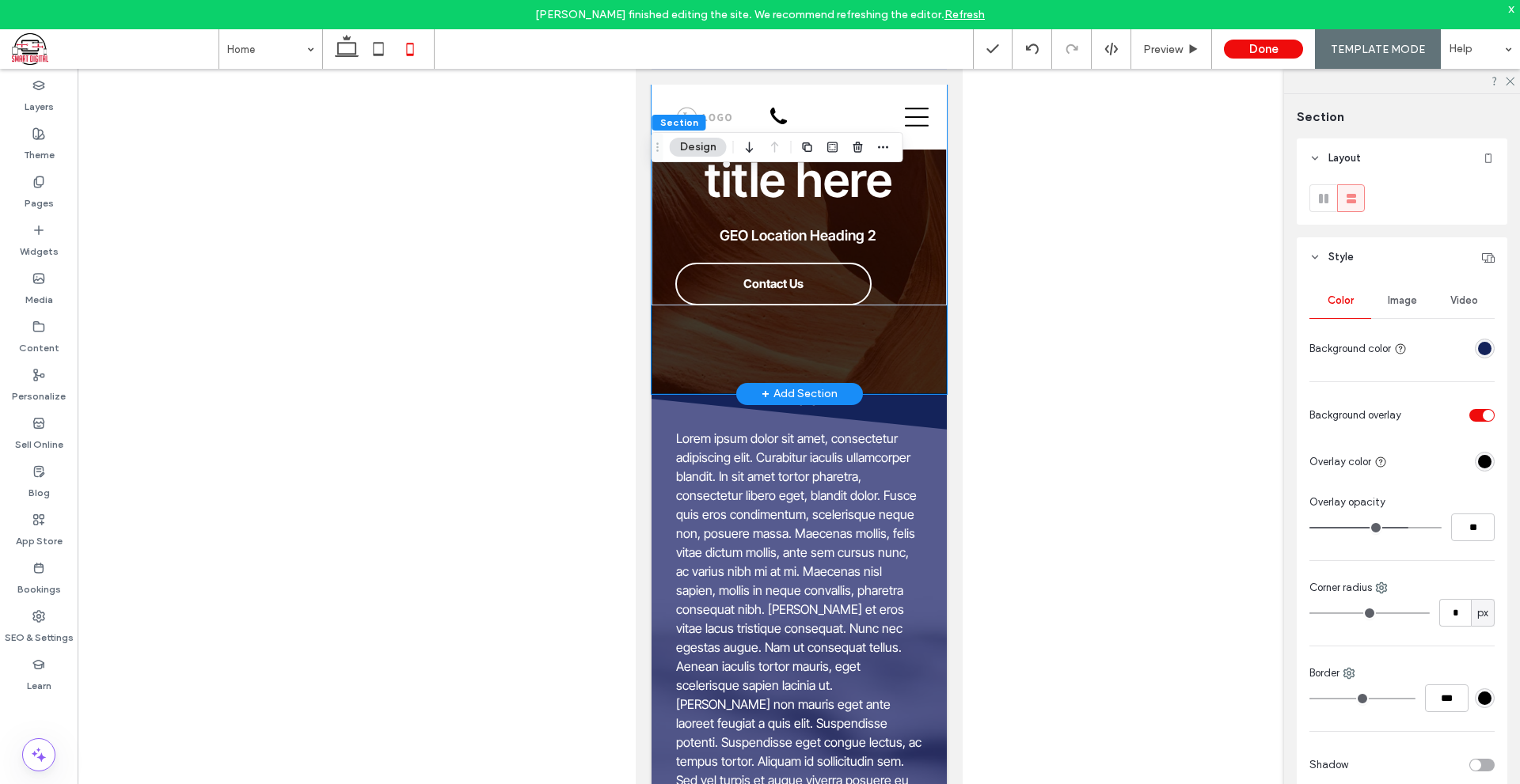
click at [874, 328] on div "Add an H1 title here GEO Location Heading 2 Contact Us" at bounding box center [797, 199] width 295 height 388
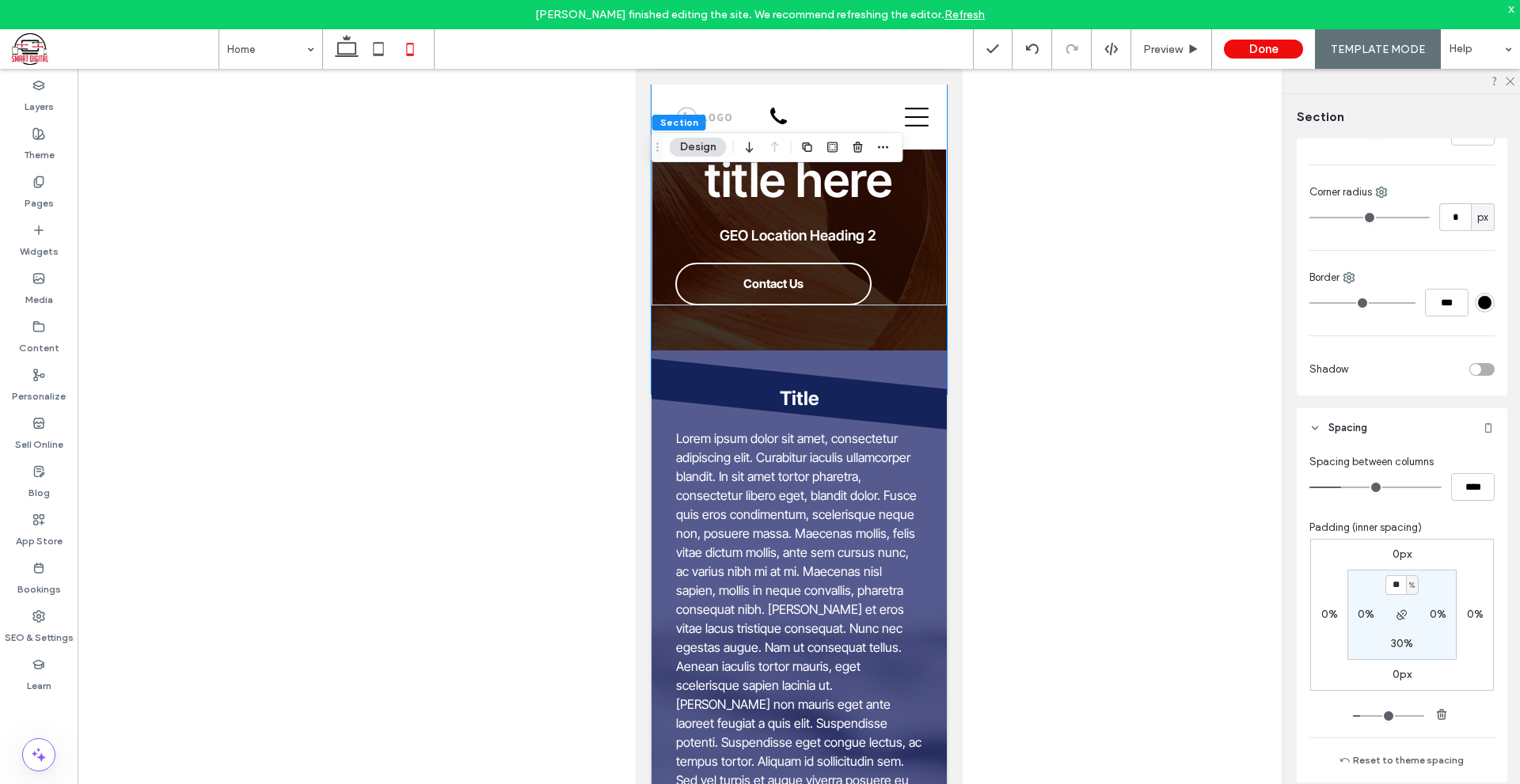
scroll to position [474, 0]
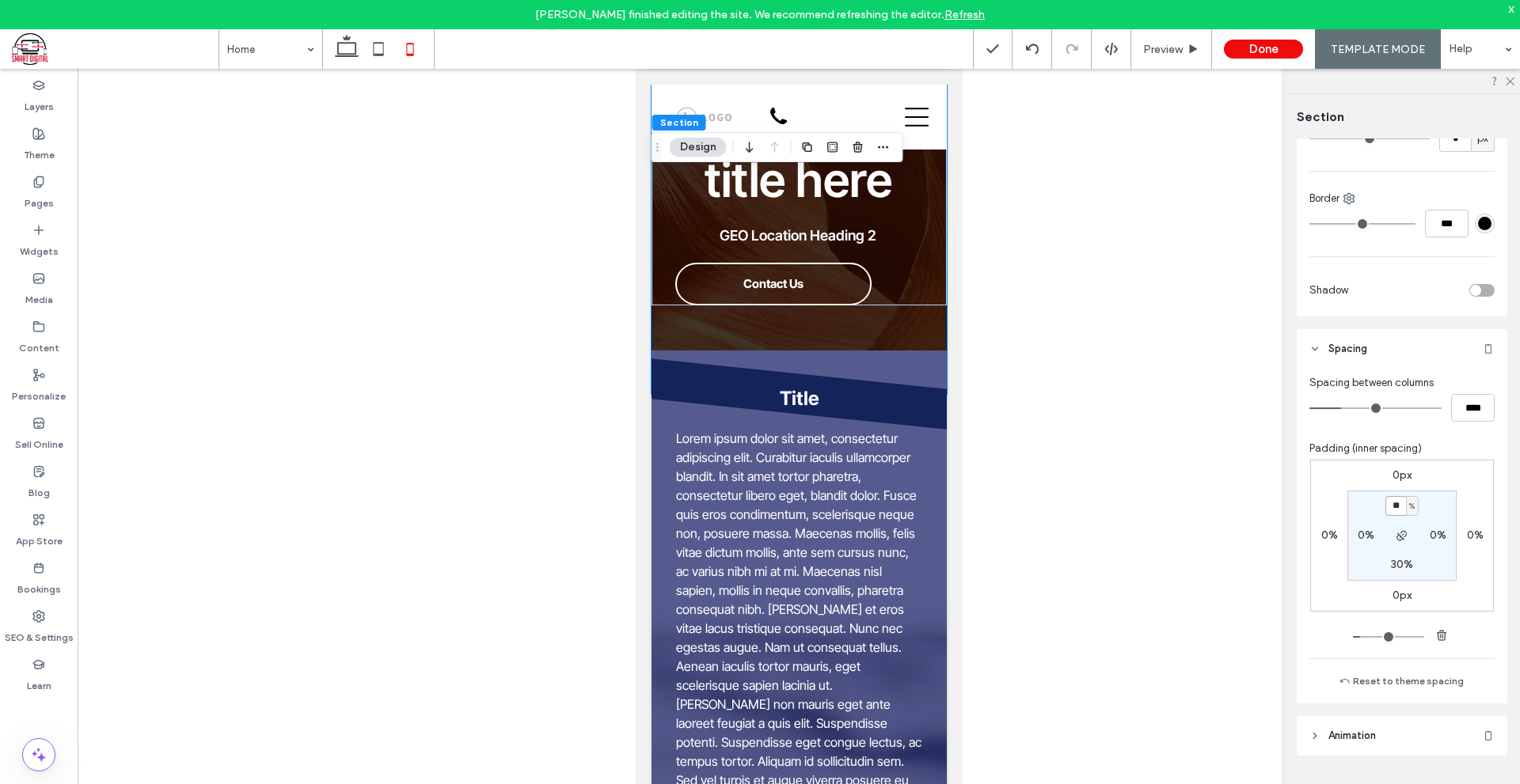
click at [1391, 499] on input "**" at bounding box center [1396, 506] width 21 height 20
type input "*"
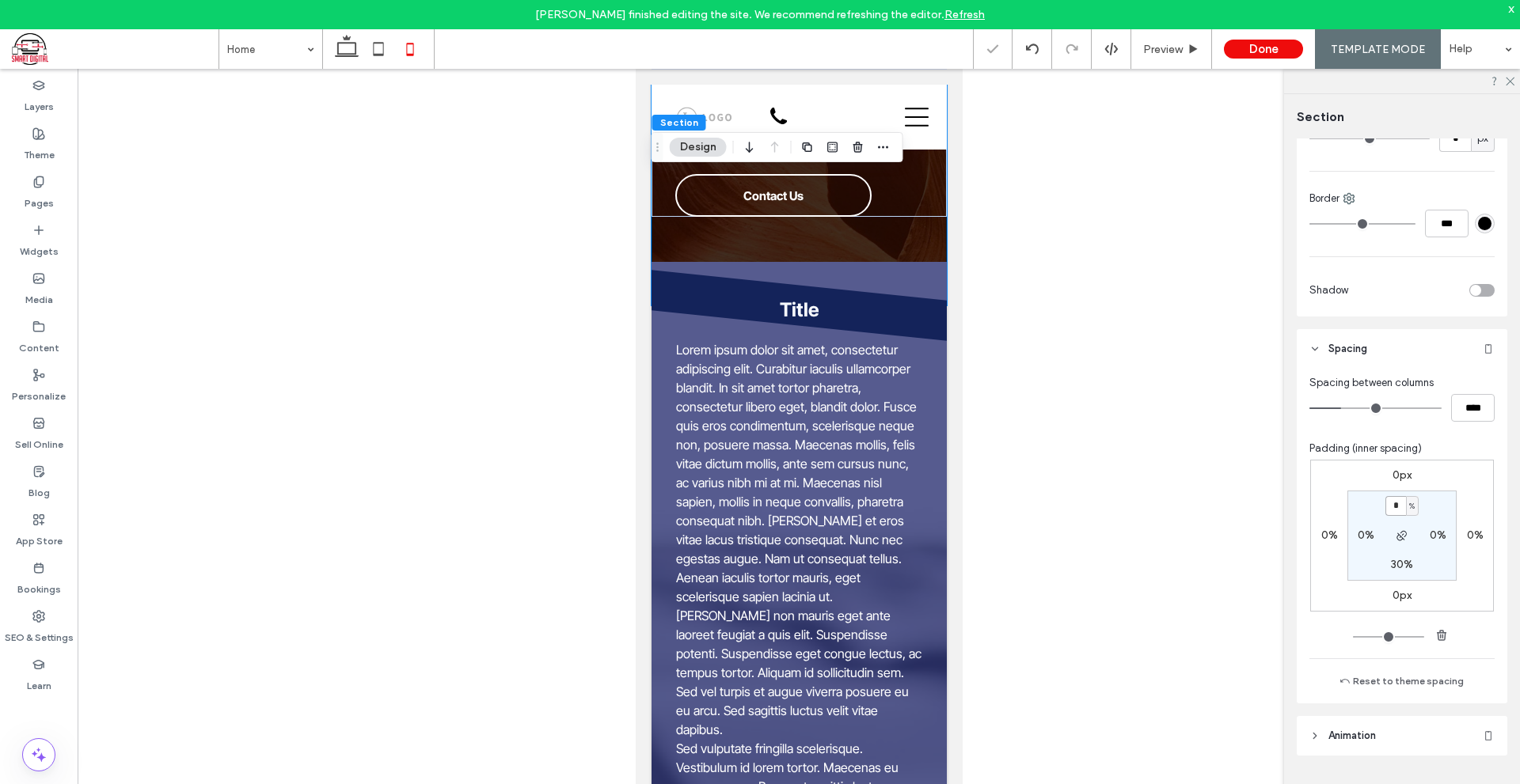
click at [1390, 499] on input "*" at bounding box center [1396, 506] width 21 height 20
click at [1390, 499] on input "*" at bounding box center [1396, 506] width 21 height 20
type input "**"
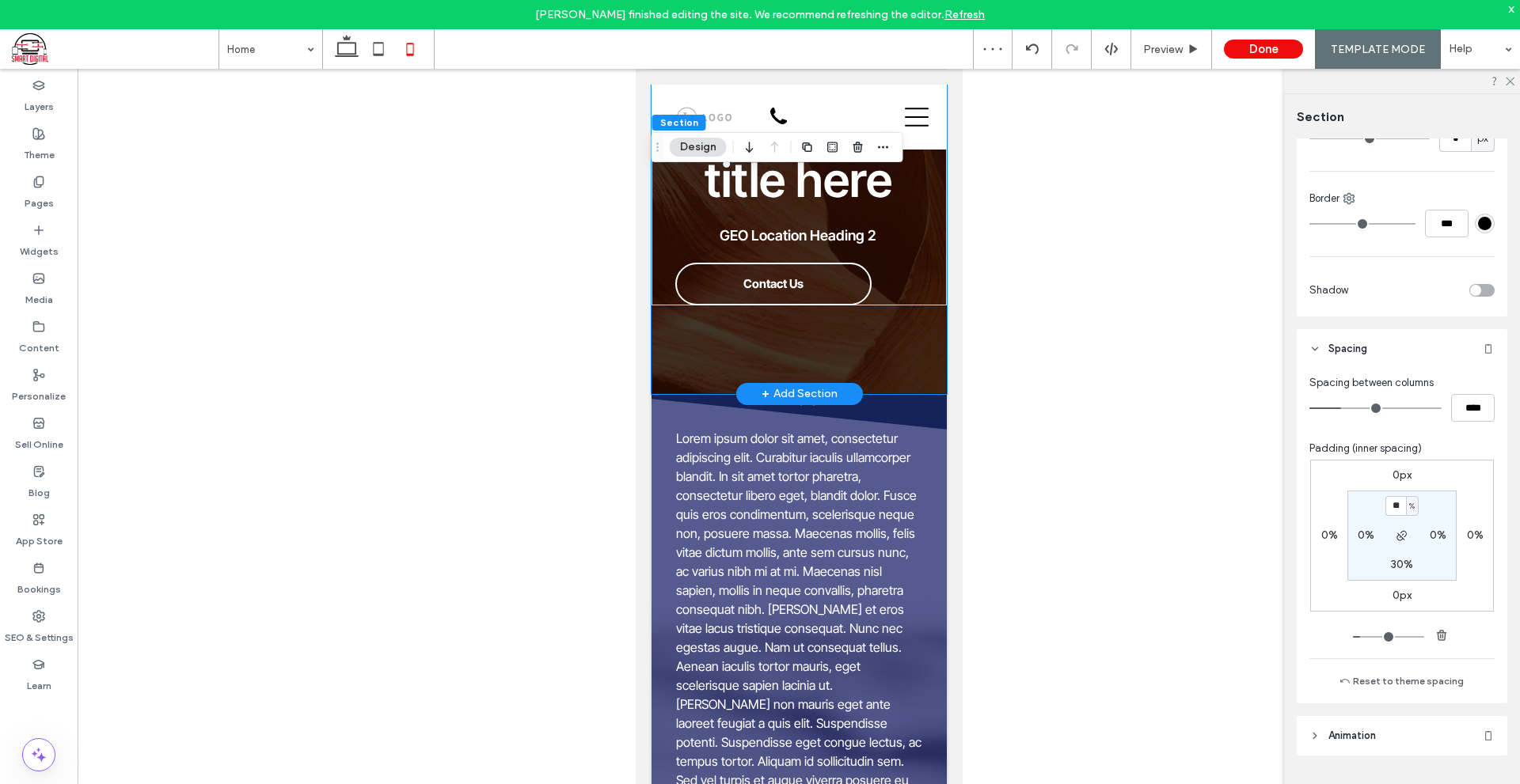
click at [680, 303] on div "Add an H1 title here GEO Location Heading 2 Contact Us" at bounding box center [797, 199] width 295 height 388
click at [667, 285] on div "Add an H1 title here GEO Location Heading 2 Contact Us" at bounding box center [797, 199] width 293 height 211
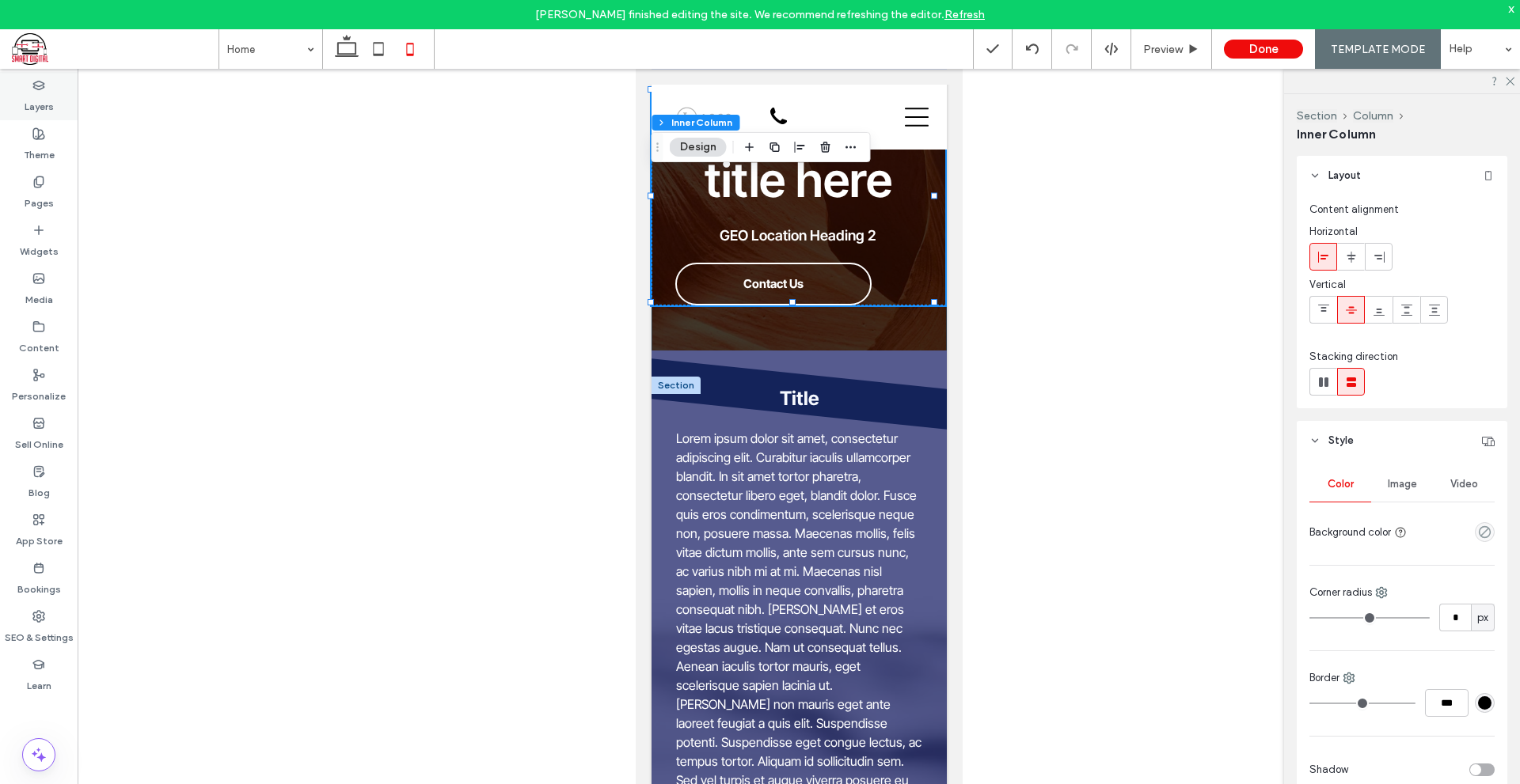
click at [56, 89] on div "Layers" at bounding box center [38, 96] width 77 height 48
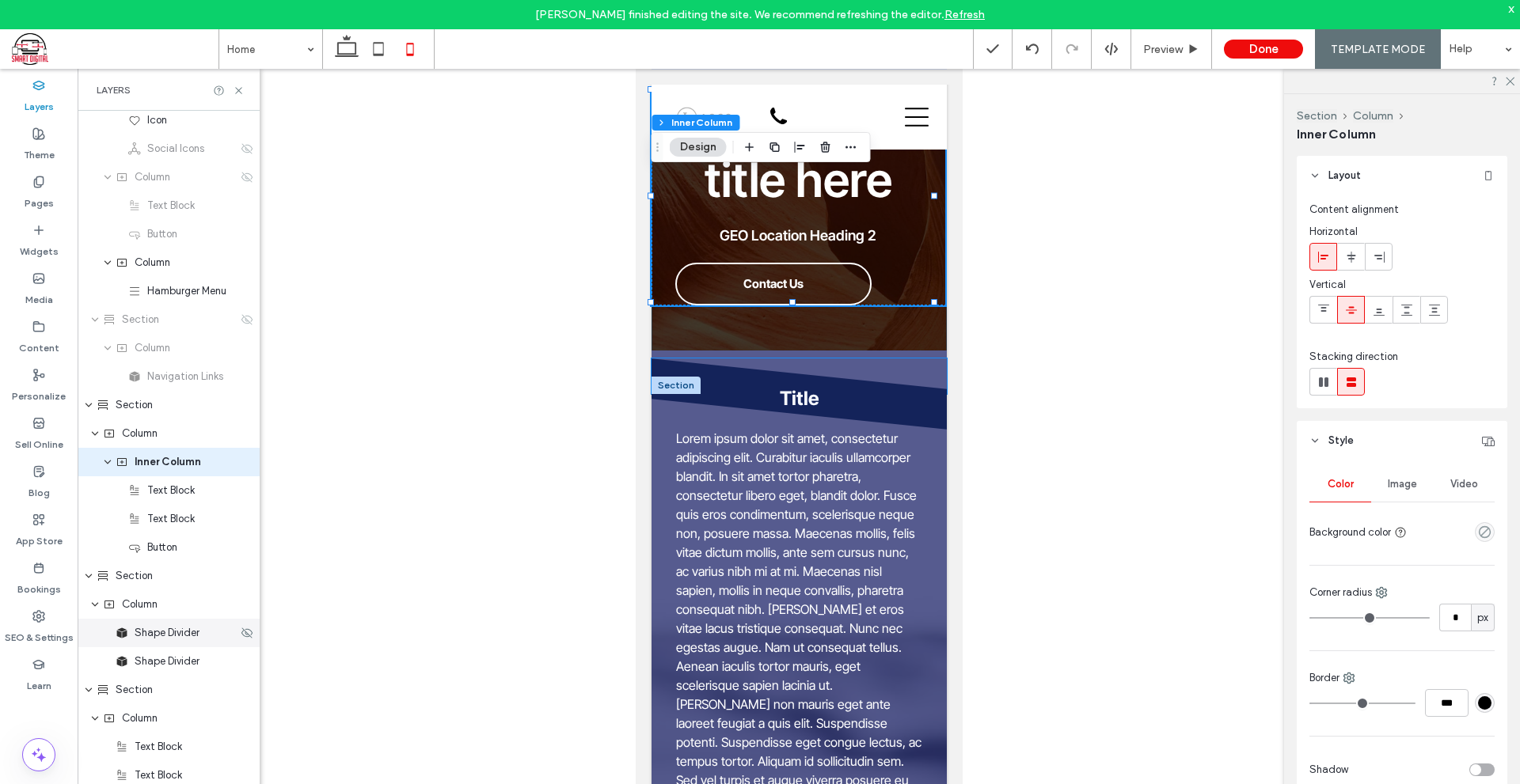
click at [156, 631] on span "Shape Divider" at bounding box center [167, 633] width 65 height 16
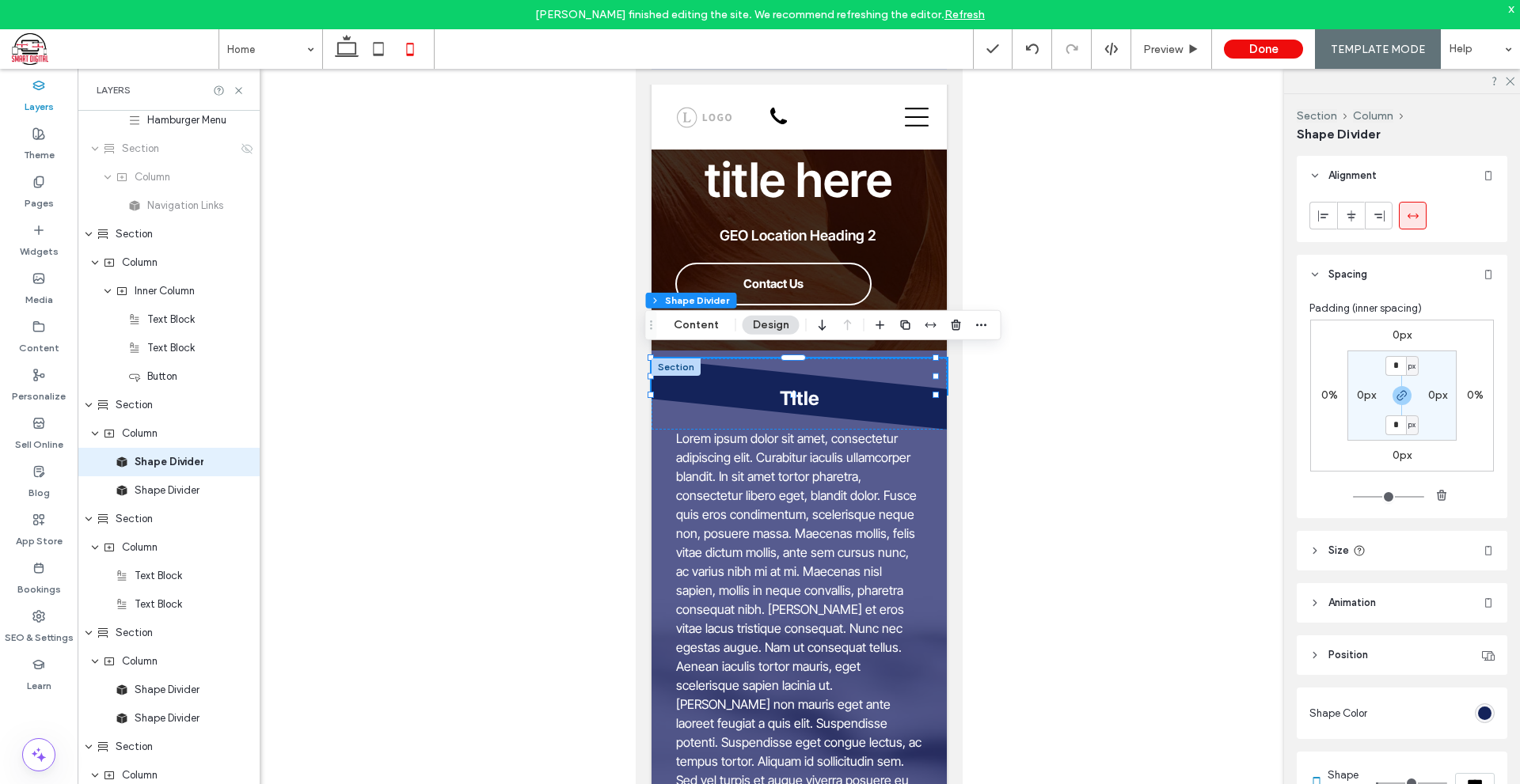
click at [1392, 335] on label "0px" at bounding box center [1402, 334] width 19 height 13
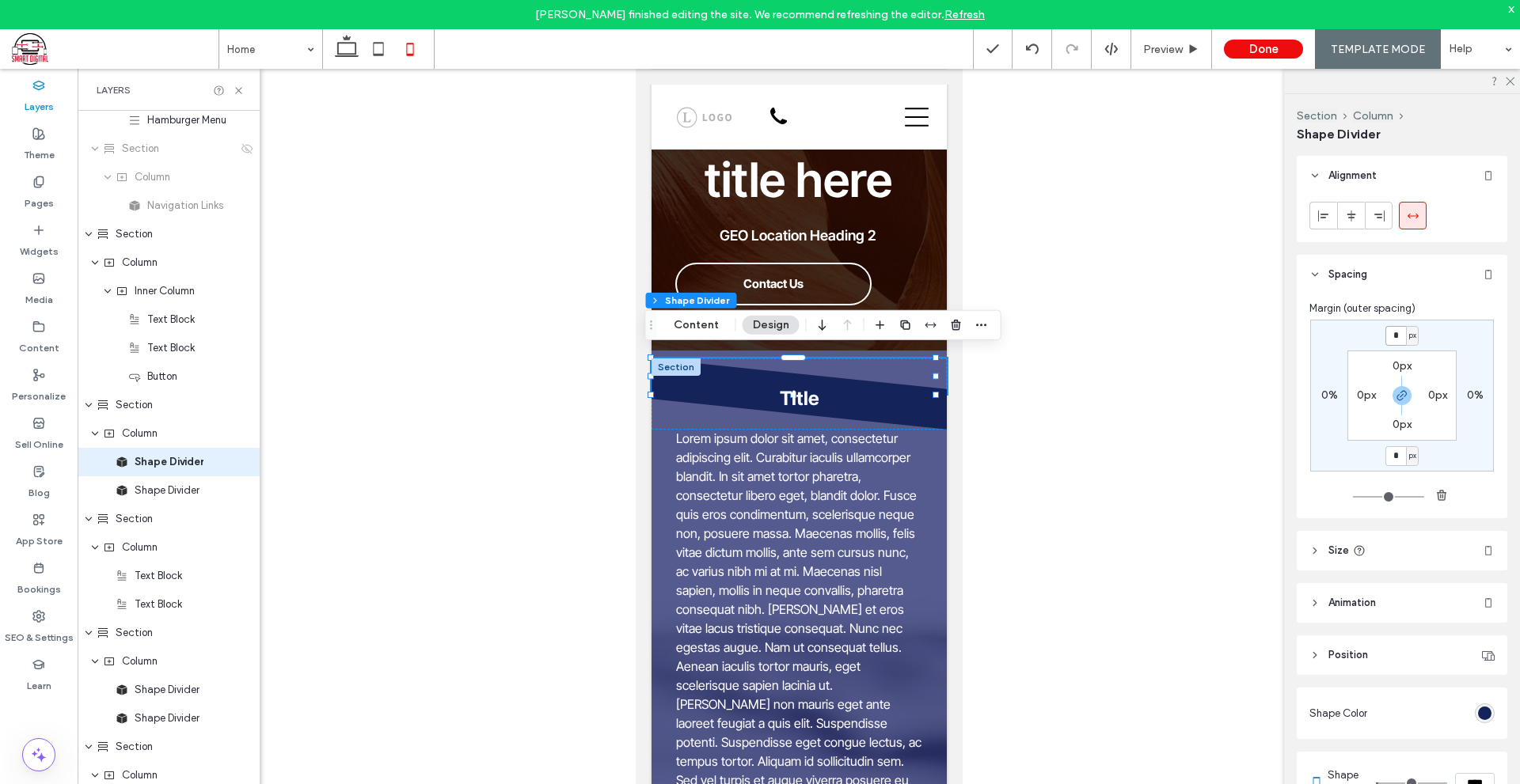
click at [1389, 335] on input "*" at bounding box center [1396, 336] width 21 height 20
type input "***"
type input "*"
type input "***"
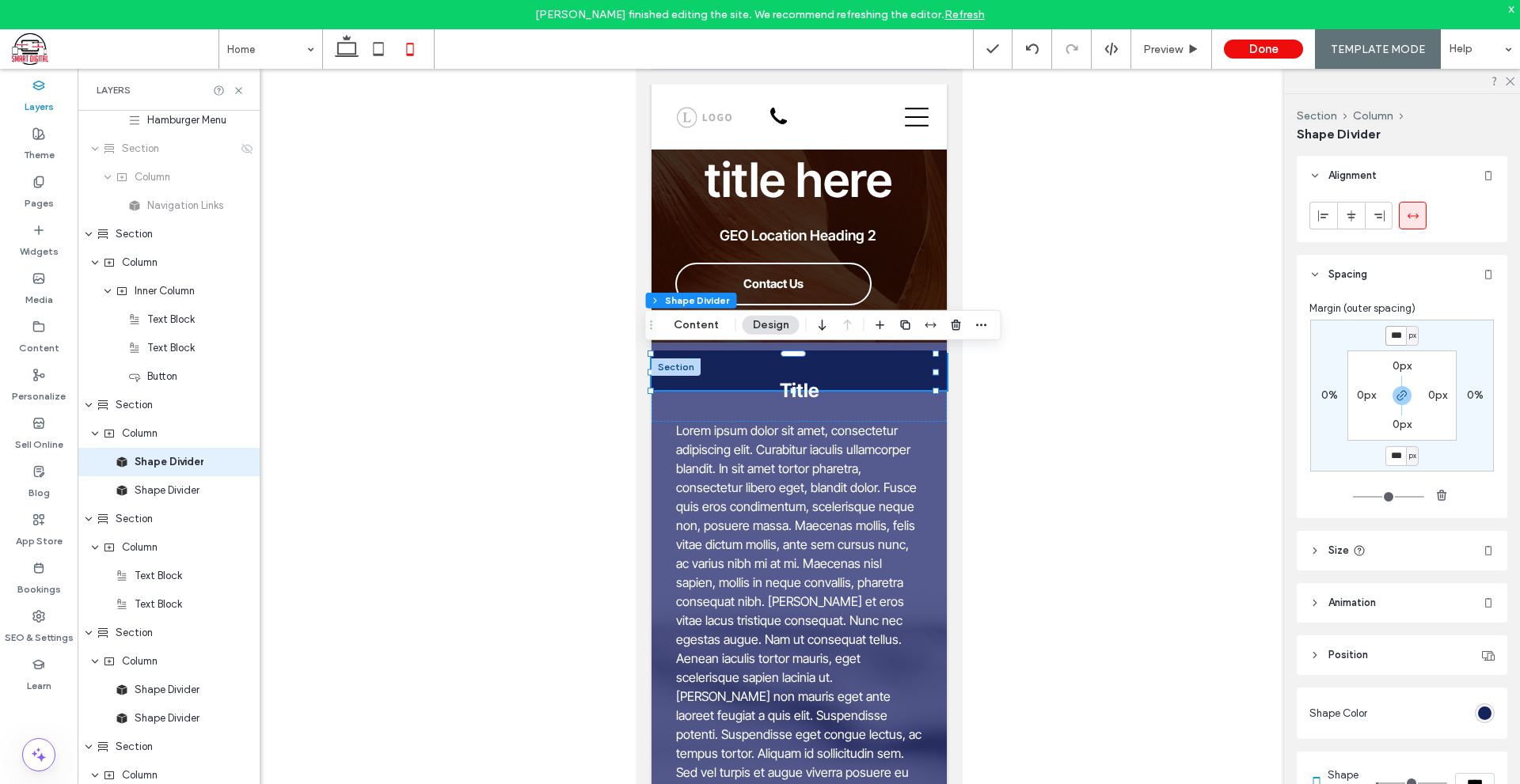
click at [1395, 338] on input "***" at bounding box center [1396, 336] width 21 height 20
click at [1396, 391] on icon "button" at bounding box center [1402, 395] width 13 height 13
click at [1402, 458] on label "-50px" at bounding box center [1402, 454] width 30 height 13
type input "*"
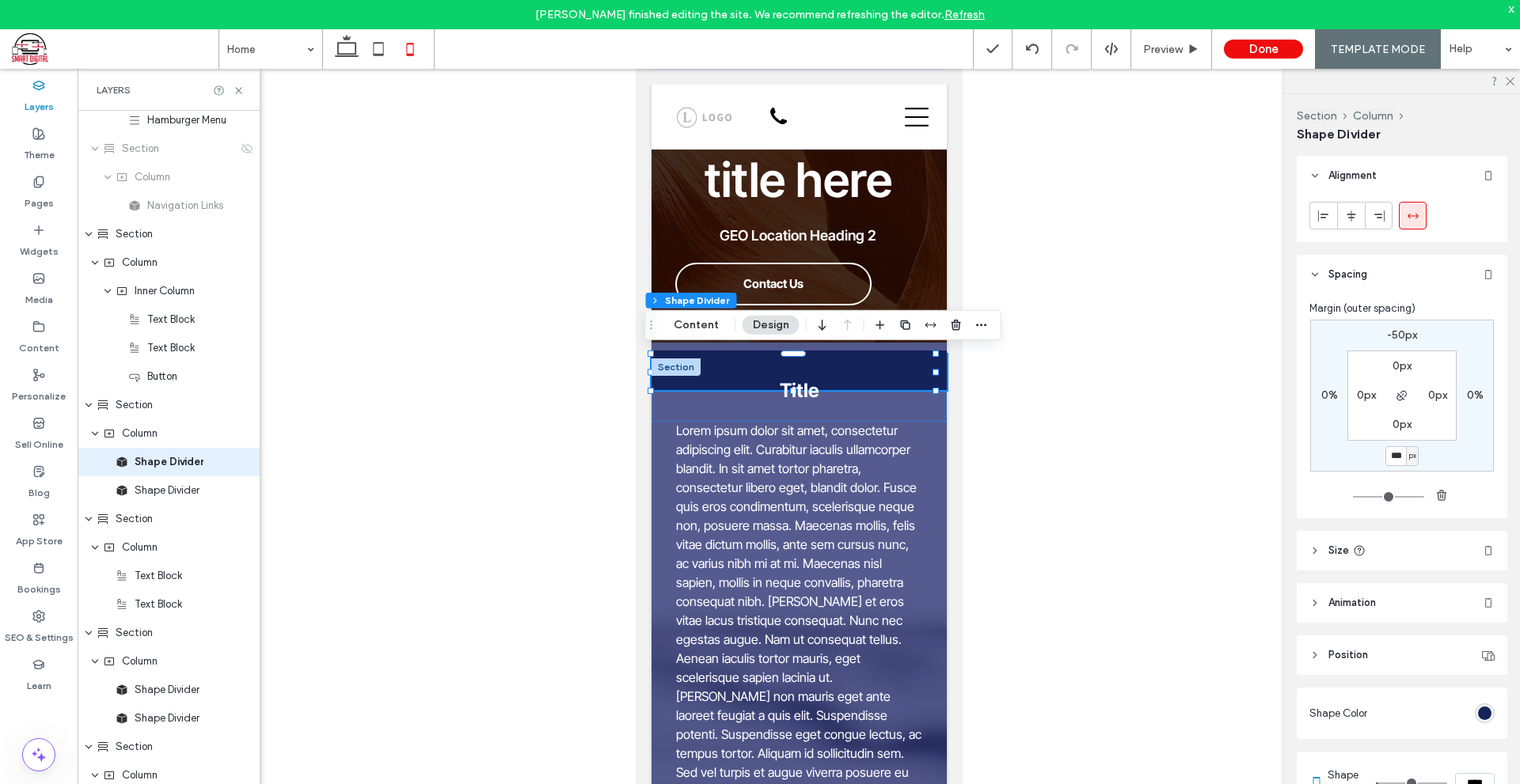
type input "*"
click at [1396, 333] on label "-50px" at bounding box center [1402, 334] width 30 height 13
type input "*"
type input "****"
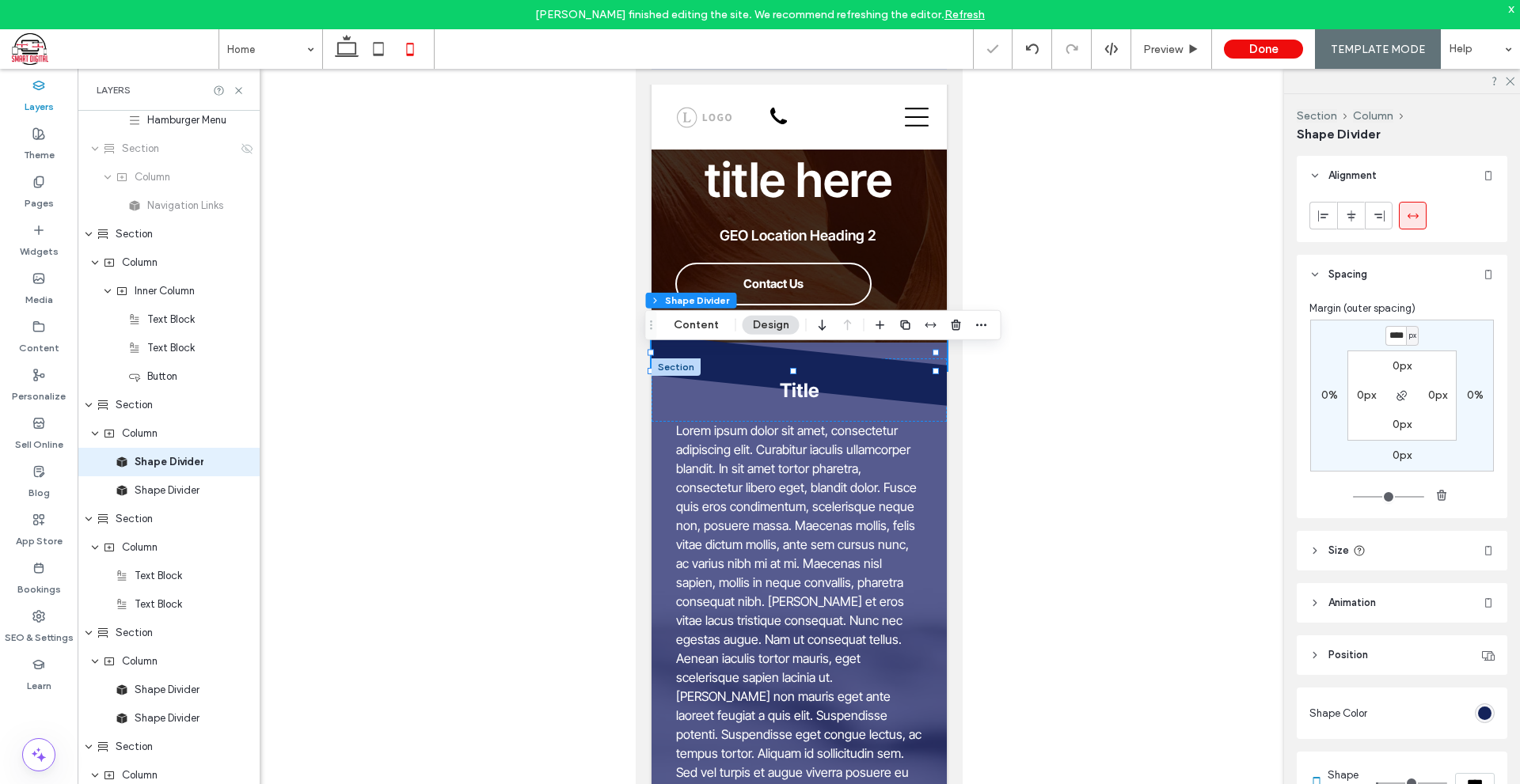
type input "*"
click at [1129, 375] on div at bounding box center [798, 439] width 1442 height 740
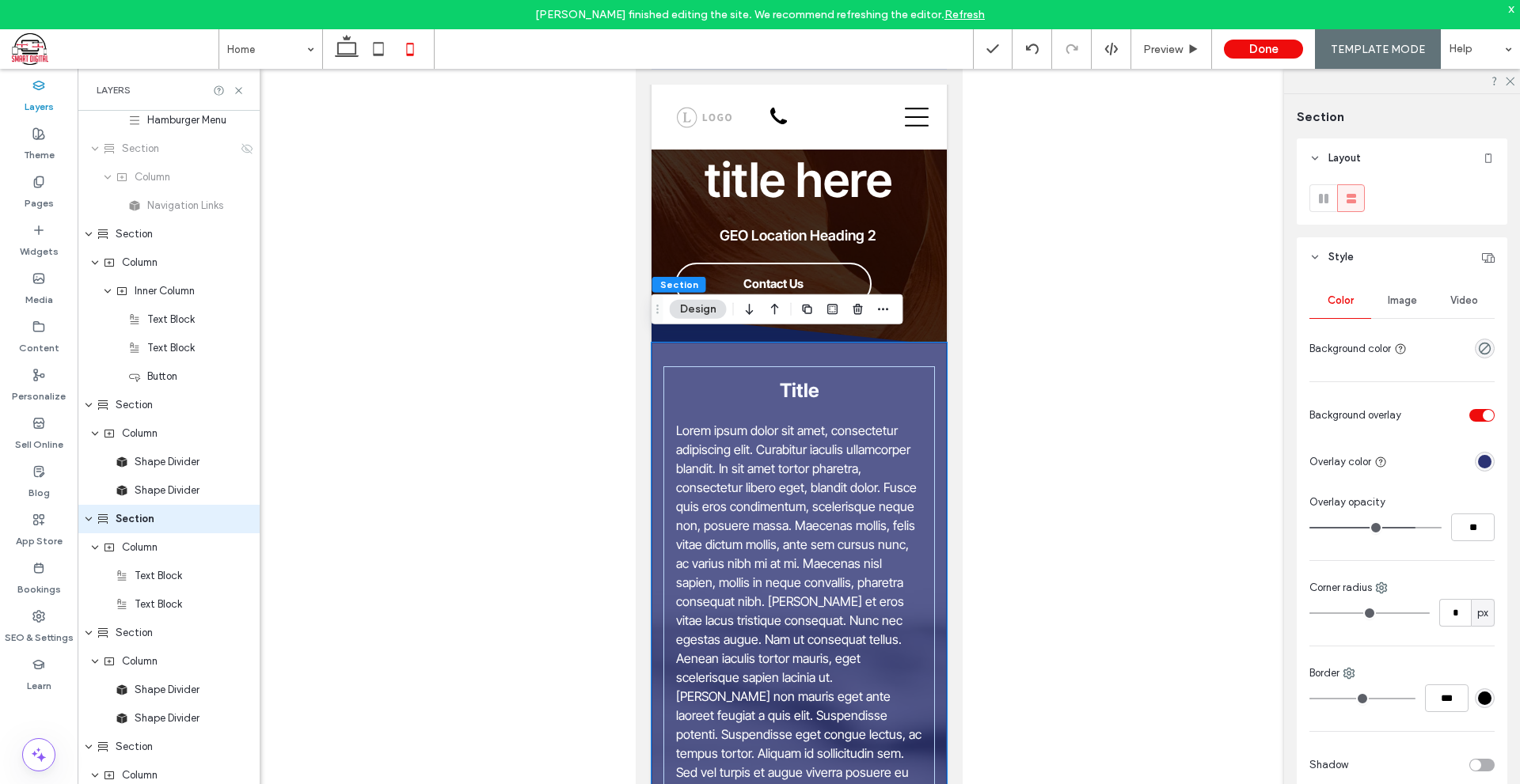
scroll to position [375, 0]
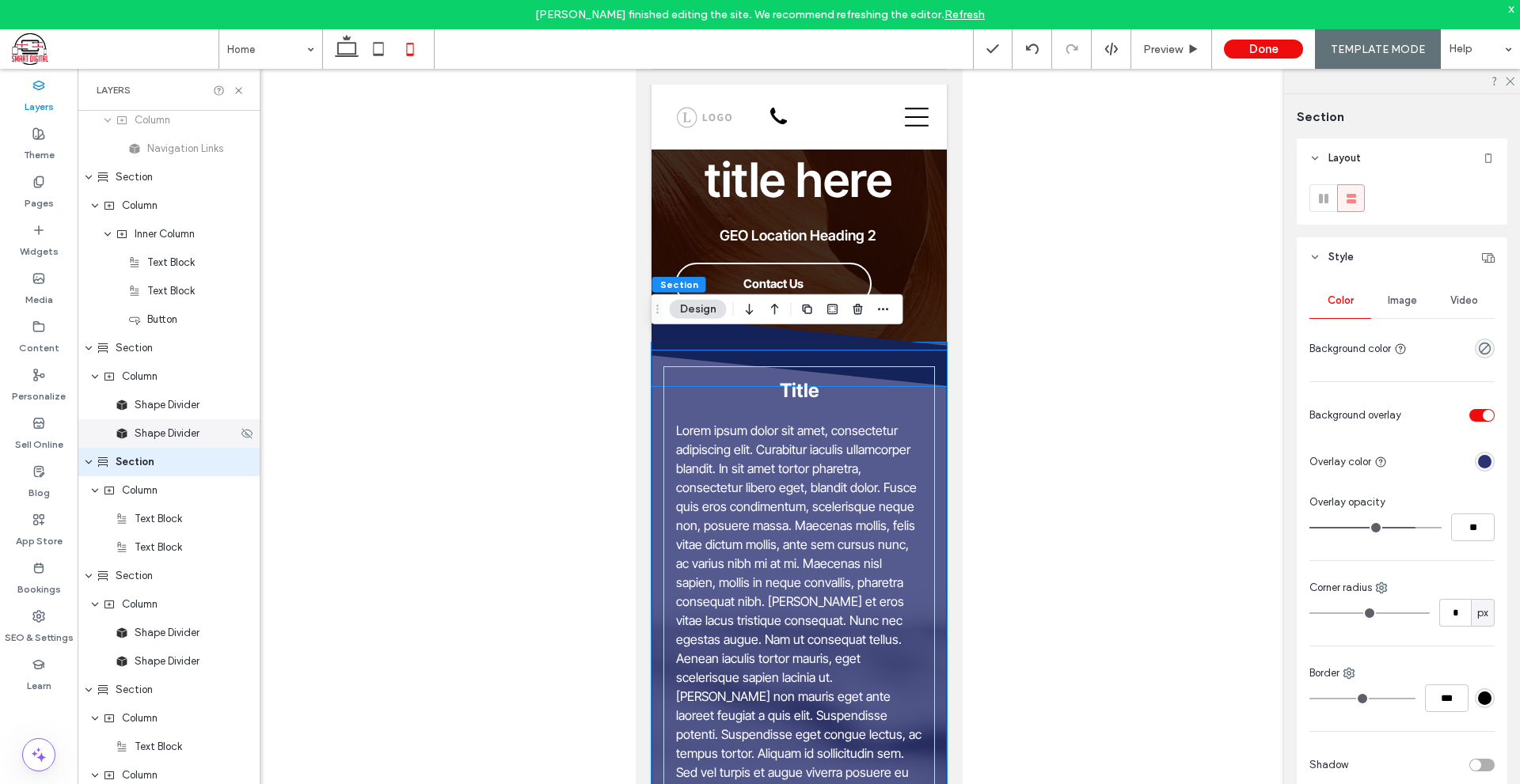
click at [170, 421] on div "Shape Divider" at bounding box center [168, 433] width 182 height 29
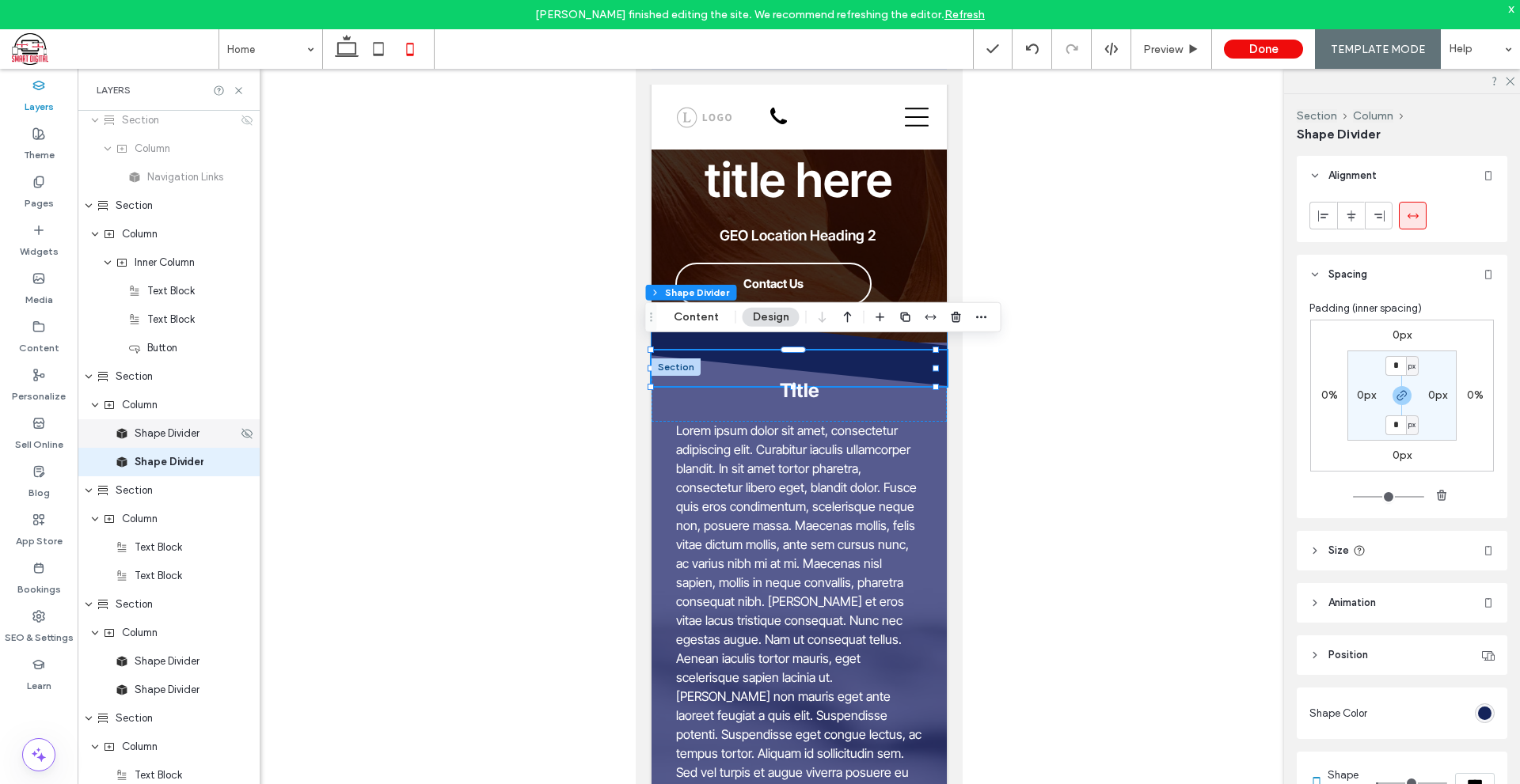
click at [174, 440] on span "Shape Divider" at bounding box center [167, 433] width 65 height 16
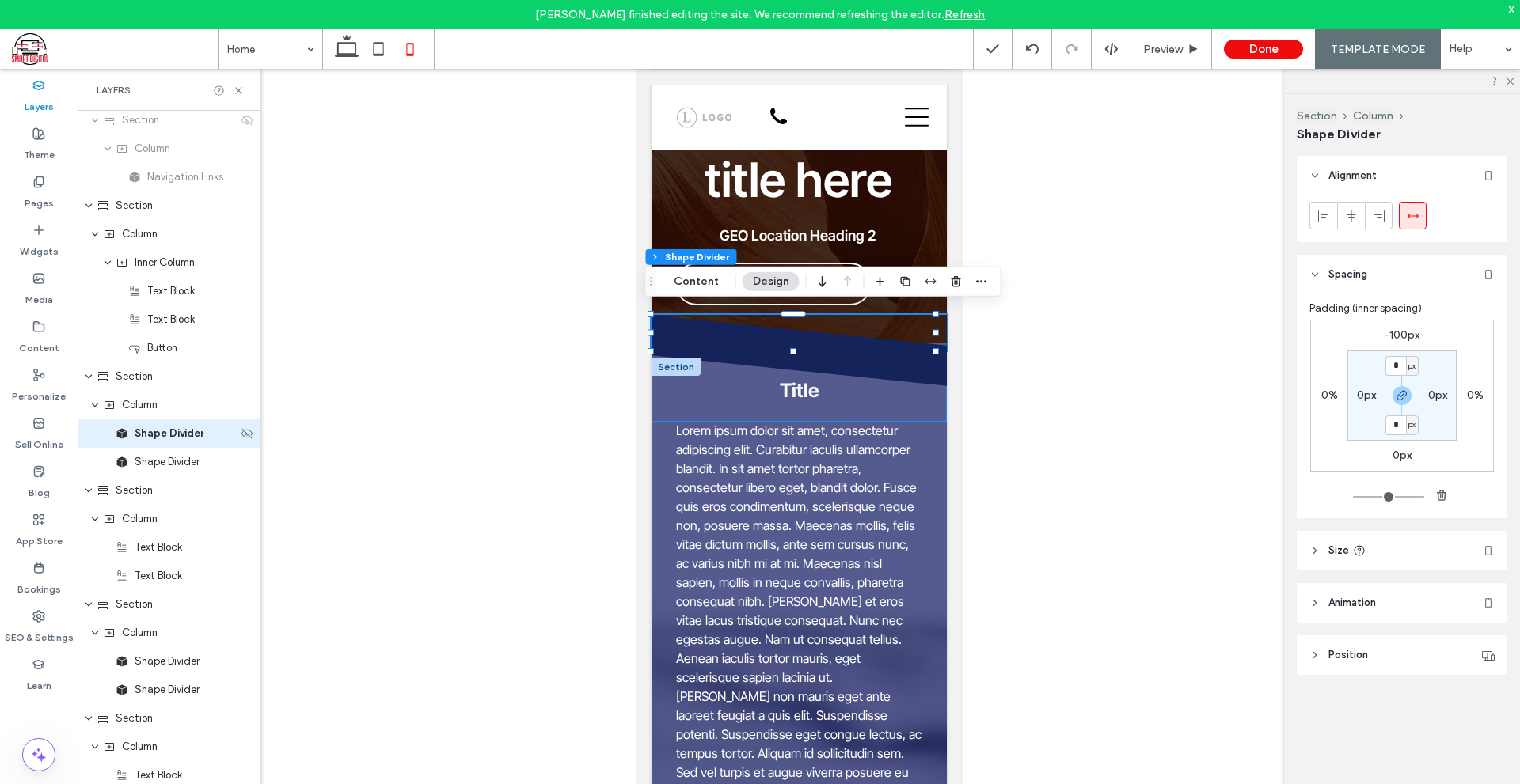
scroll to position [318, 0]
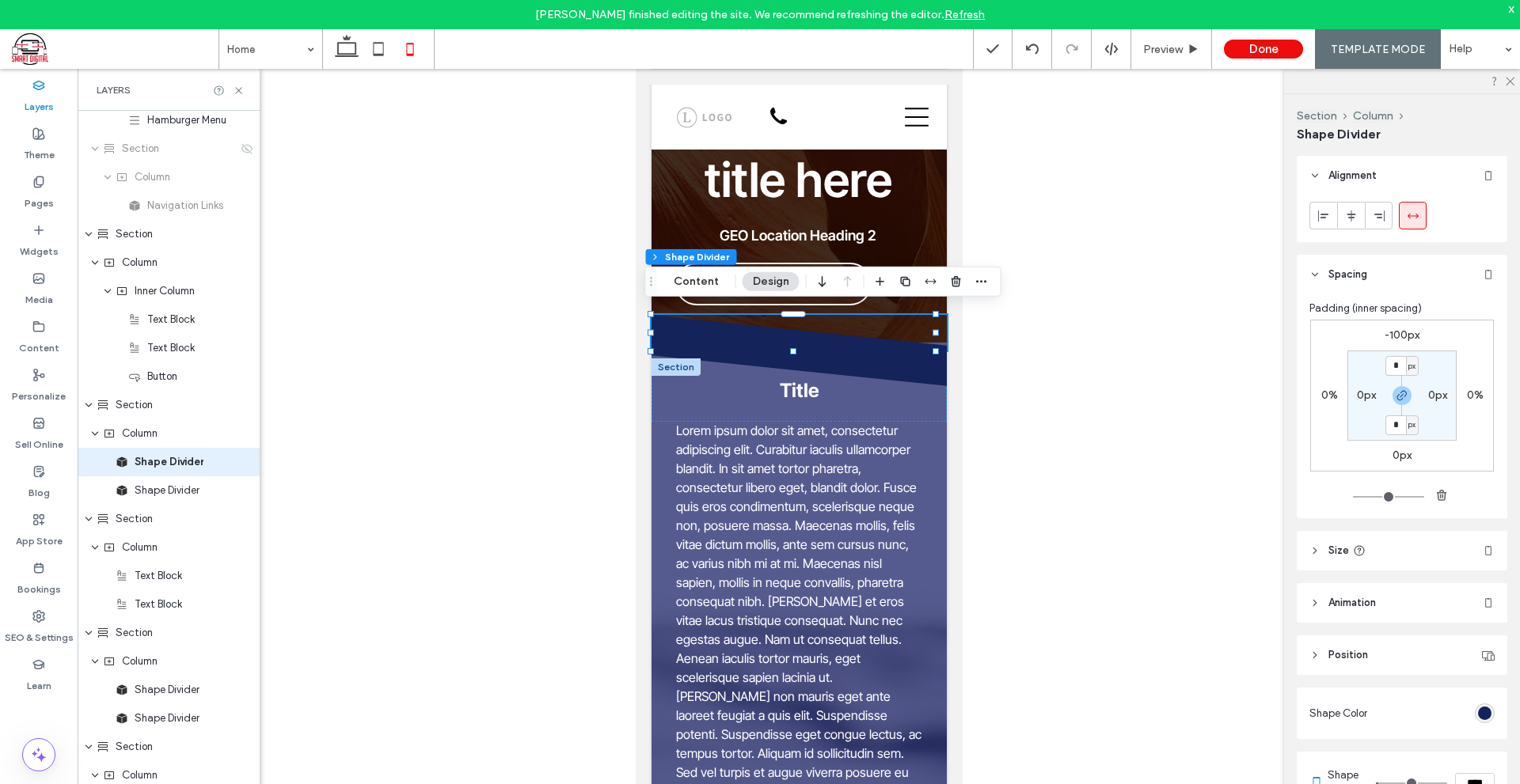
click at [1398, 331] on label "-100px" at bounding box center [1402, 334] width 35 height 13
type input "*"
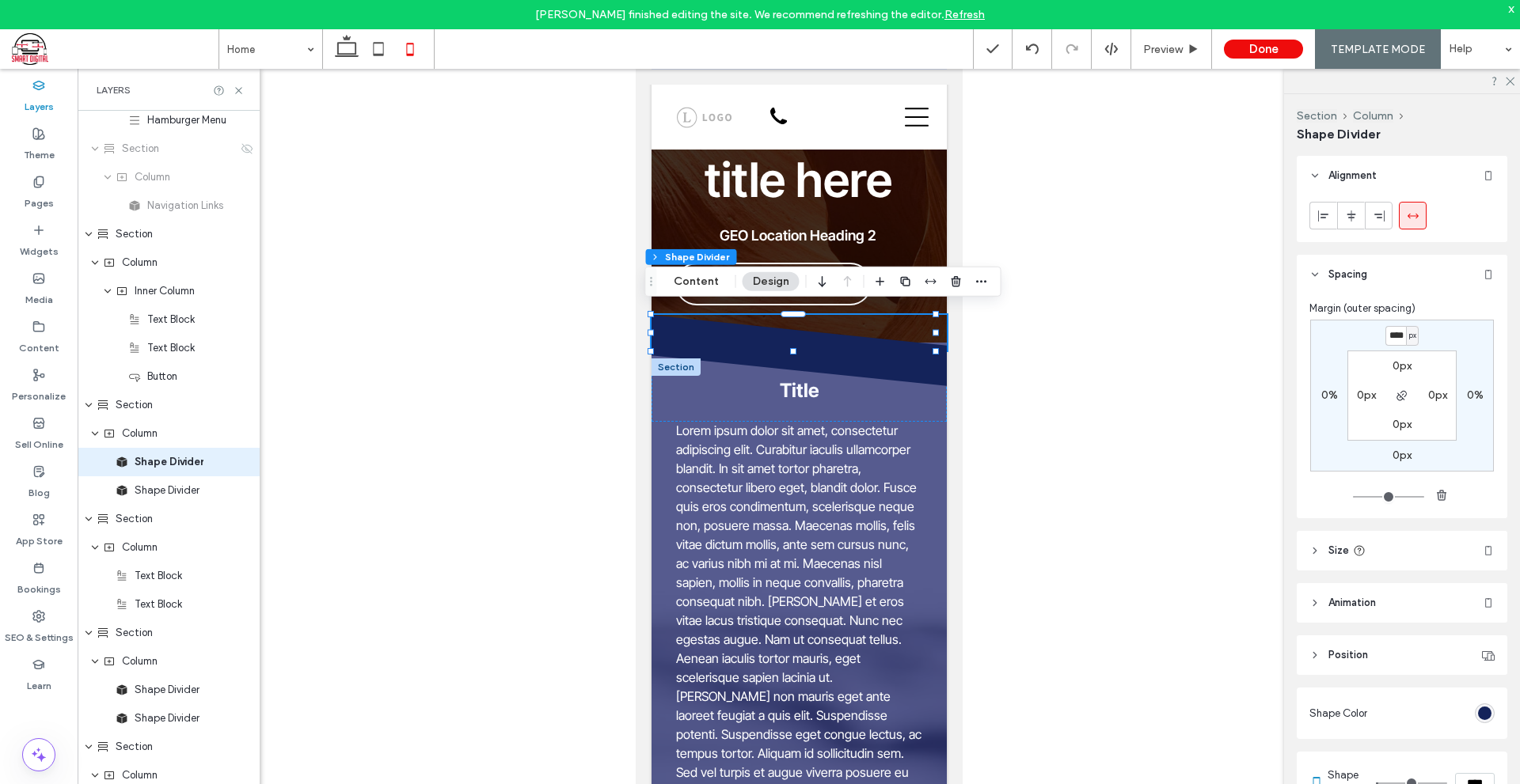
type input "****"
type input "*"
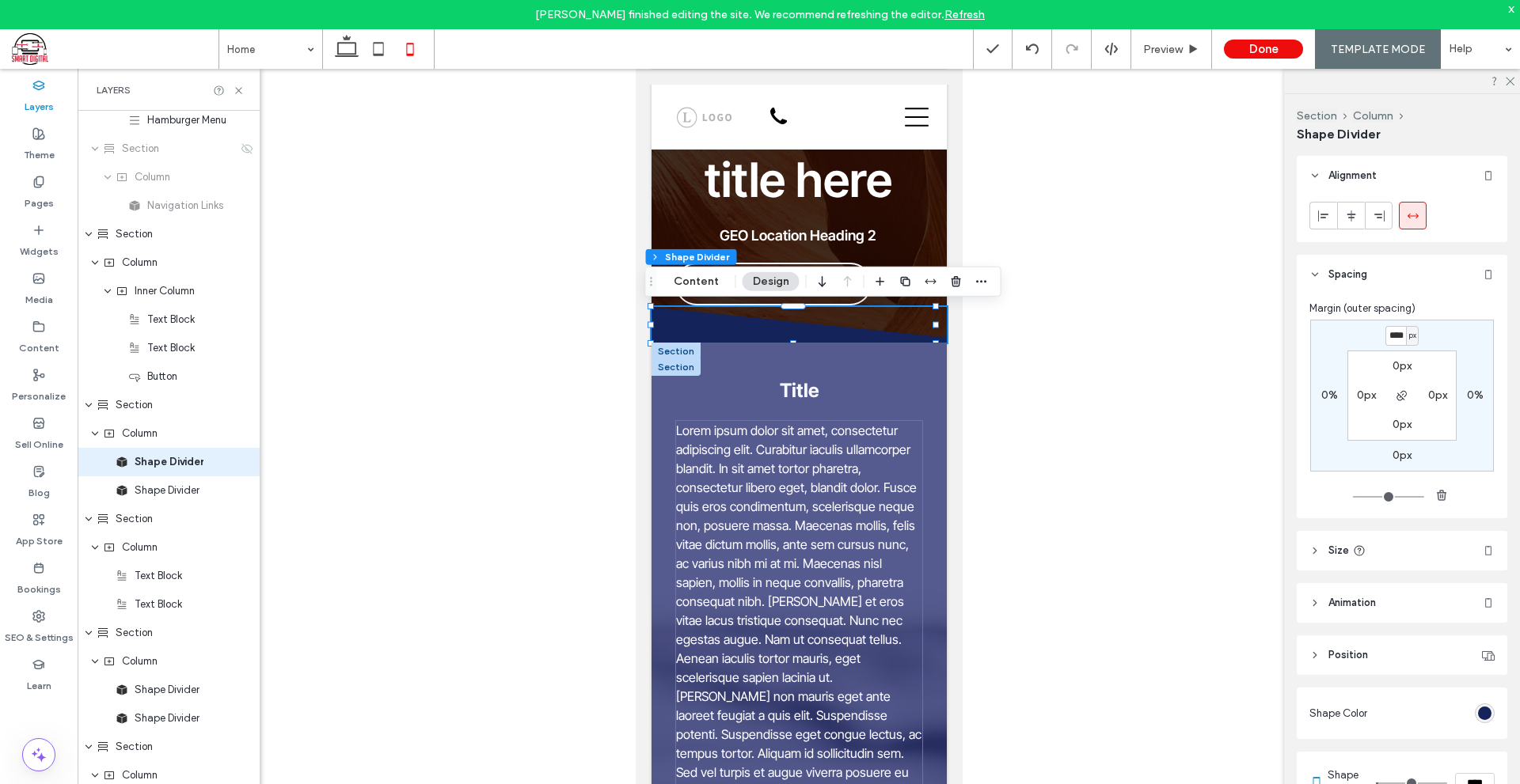
scroll to position [0, 0]
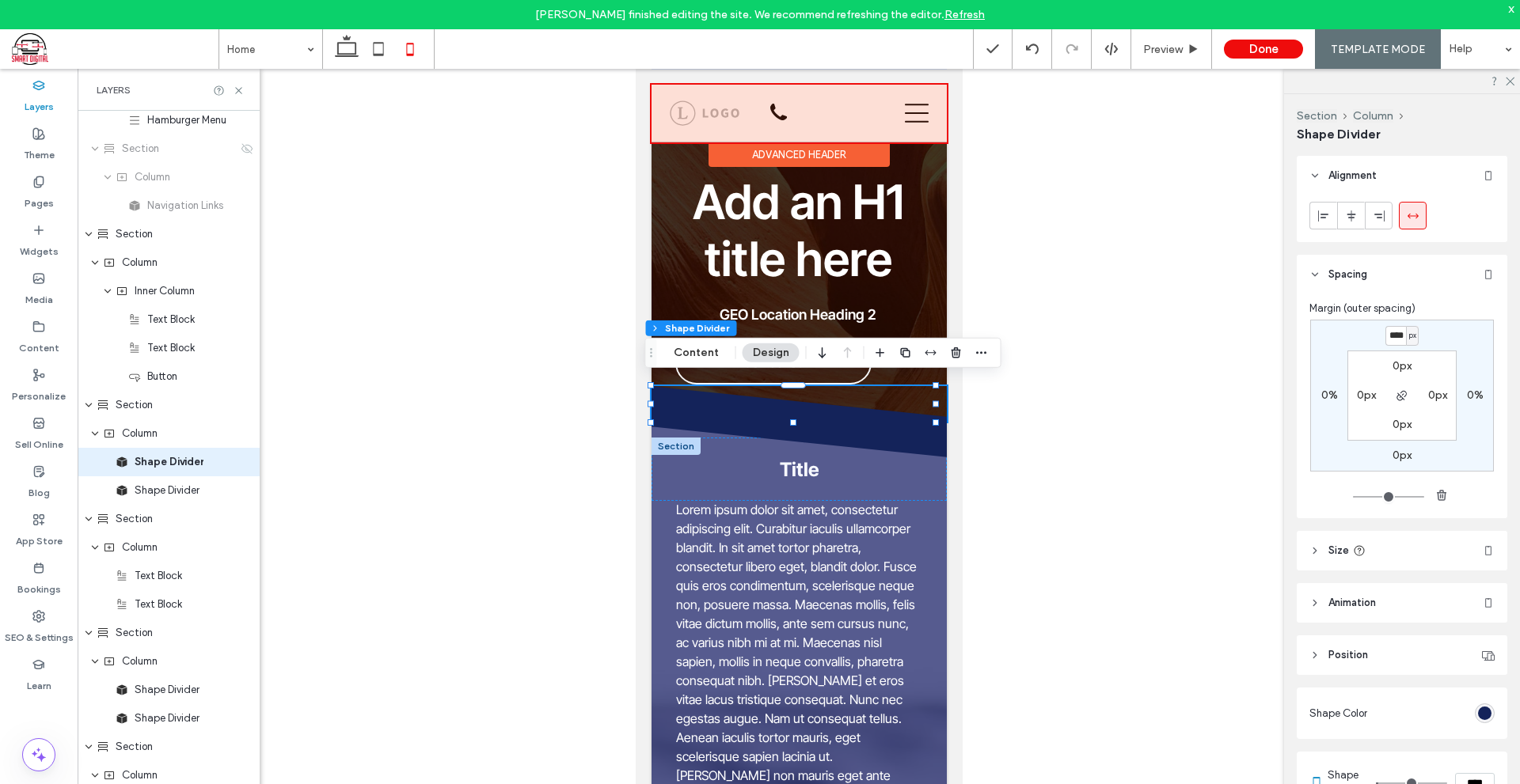
click at [779, 117] on div at bounding box center [797, 113] width 295 height 57
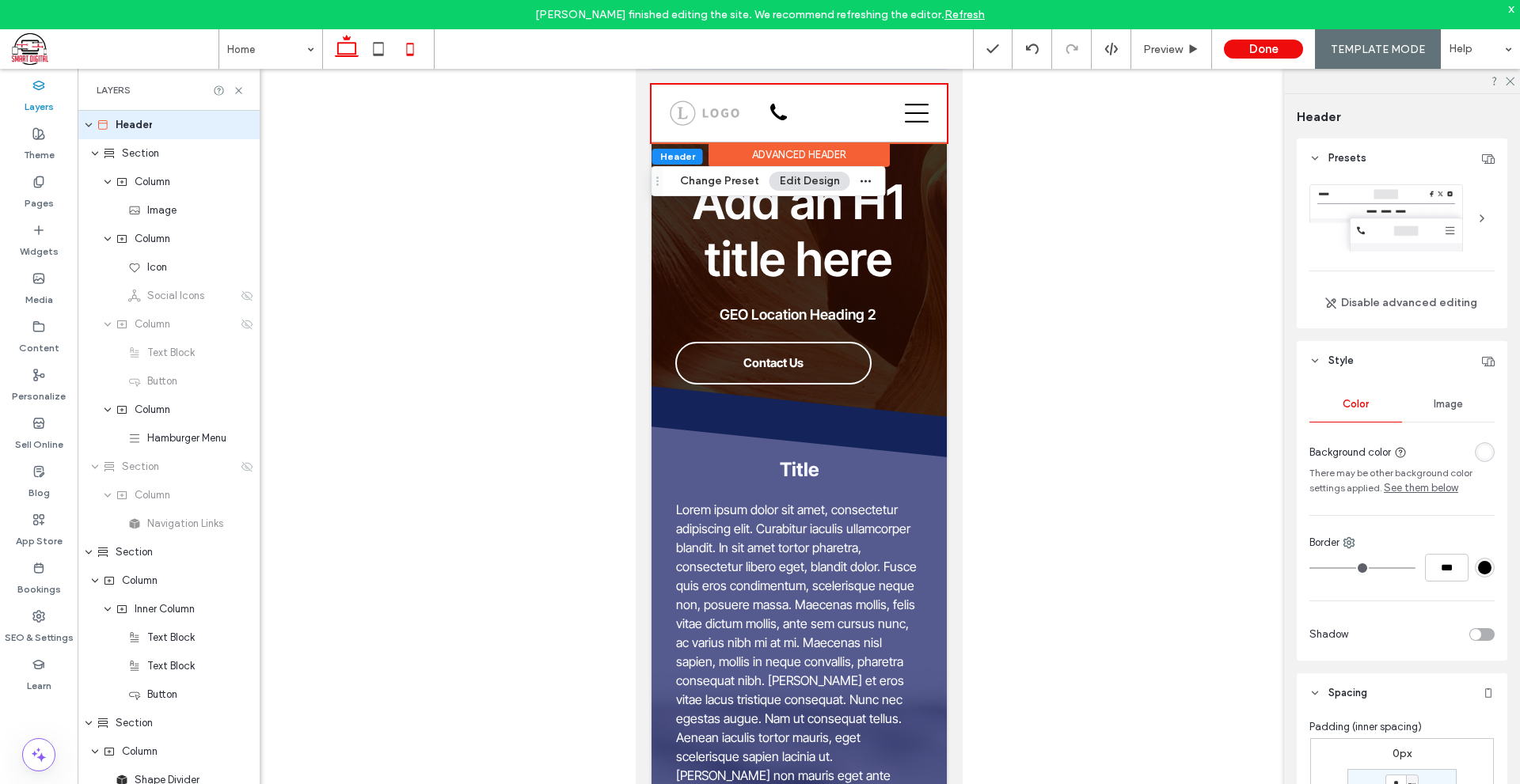
drag, startPoint x: 360, startPoint y: 50, endPoint x: 282, endPoint y: 10, distance: 87.7
click at [360, 50] on icon at bounding box center [346, 49] width 31 height 31
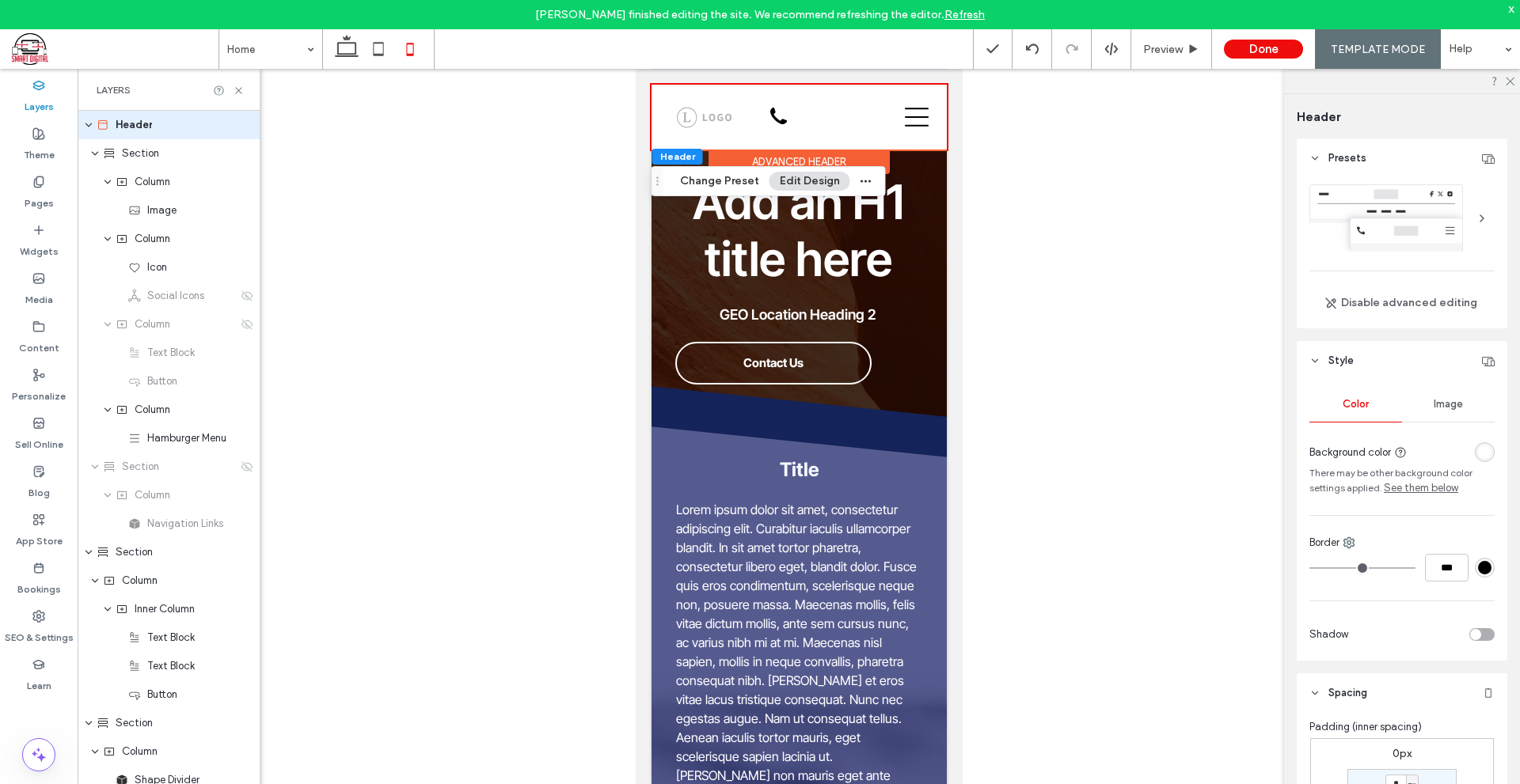
scroll to position [184, 0]
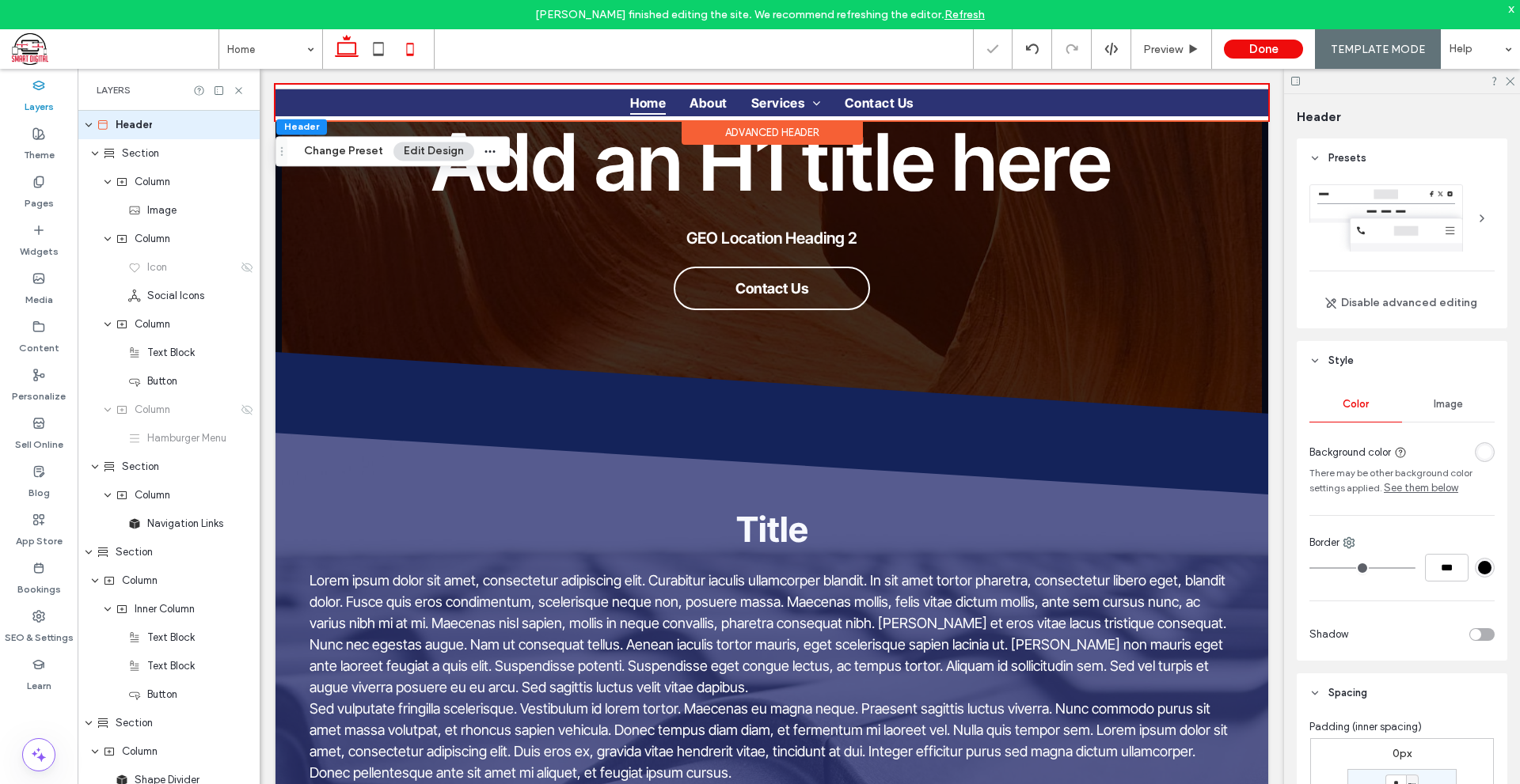
click at [407, 52] on use at bounding box center [410, 49] width 7 height 13
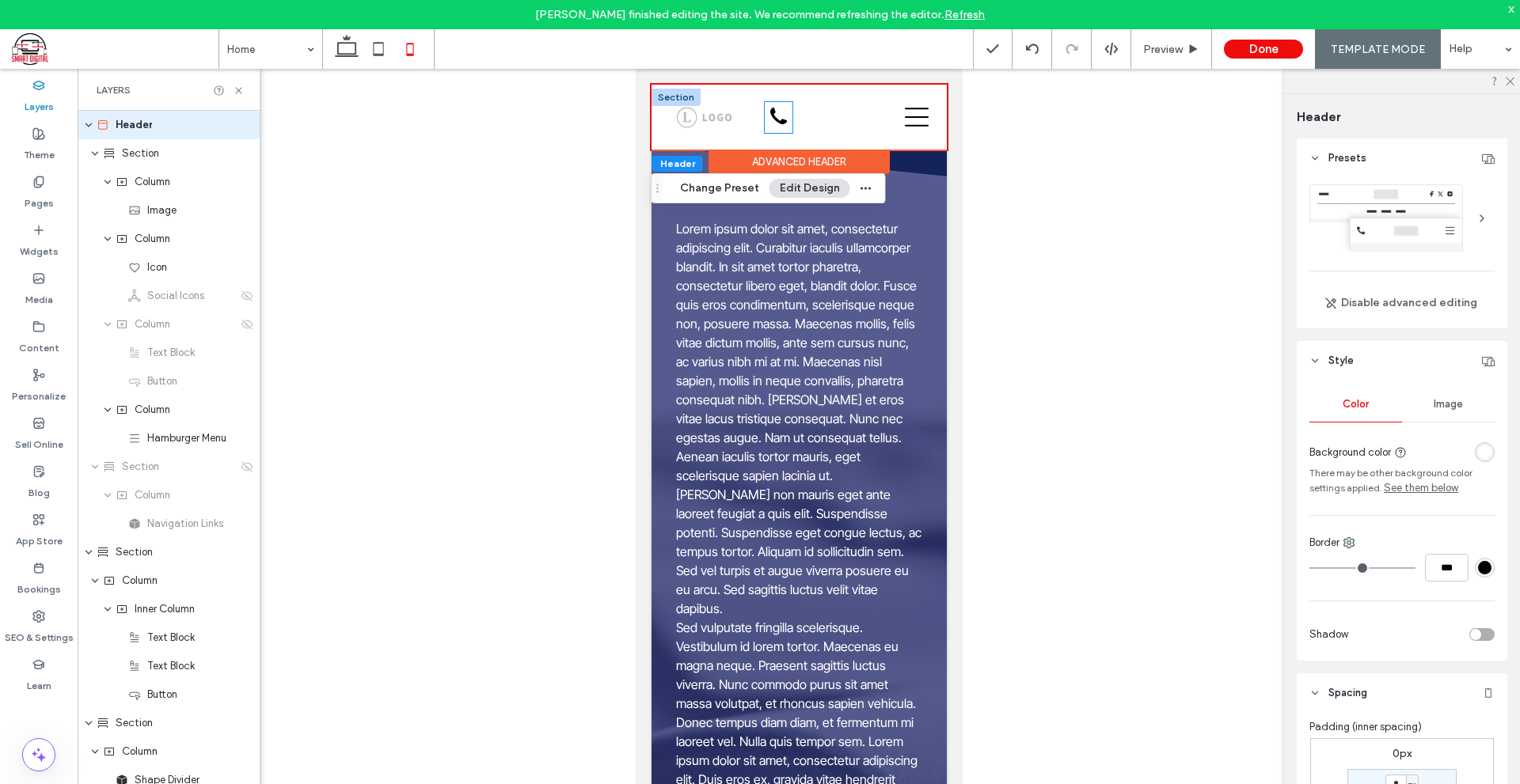
scroll to position [123, 0]
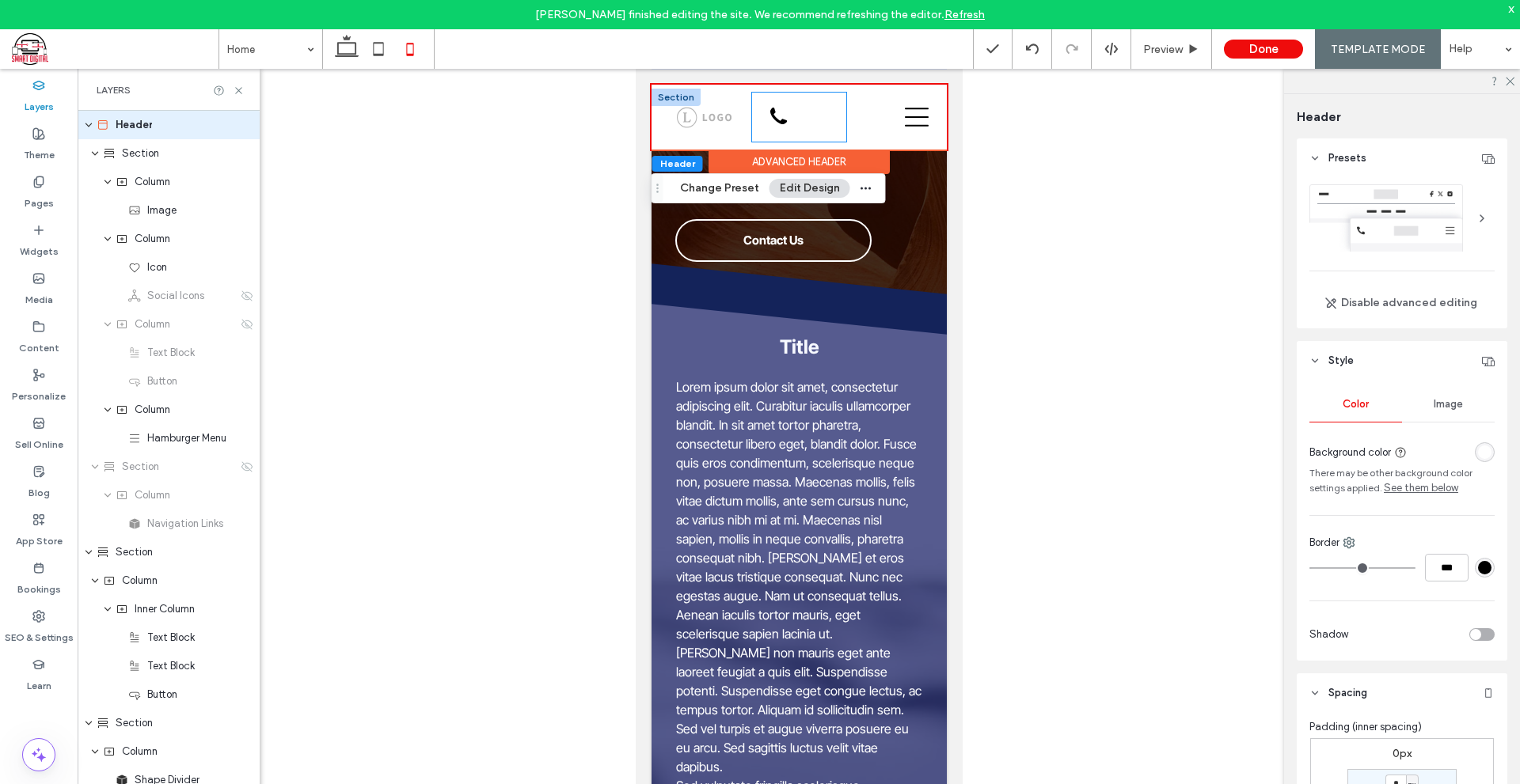
click at [799, 118] on div at bounding box center [798, 117] width 94 height 49
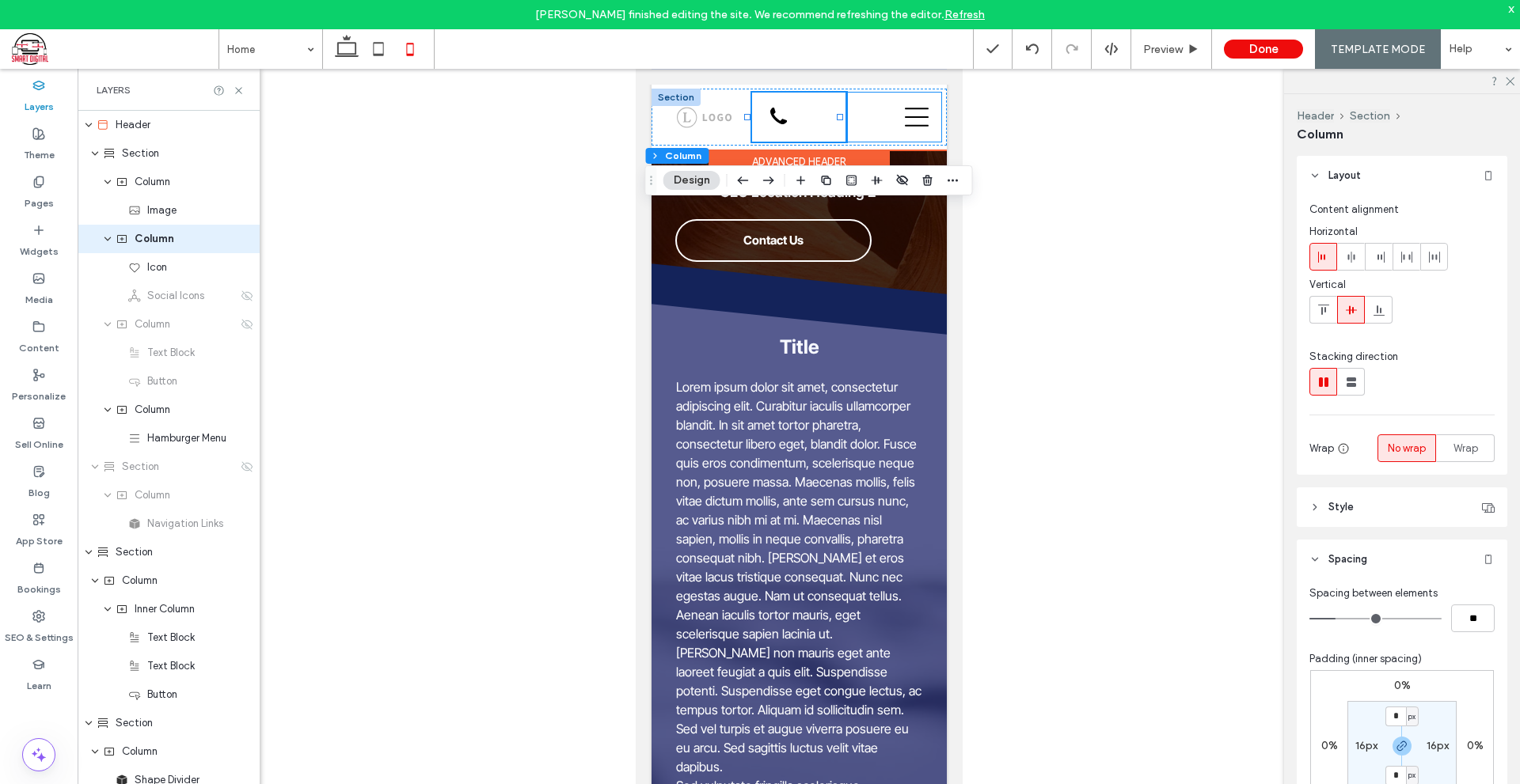
click at [858, 120] on div at bounding box center [892, 117] width 94 height 49
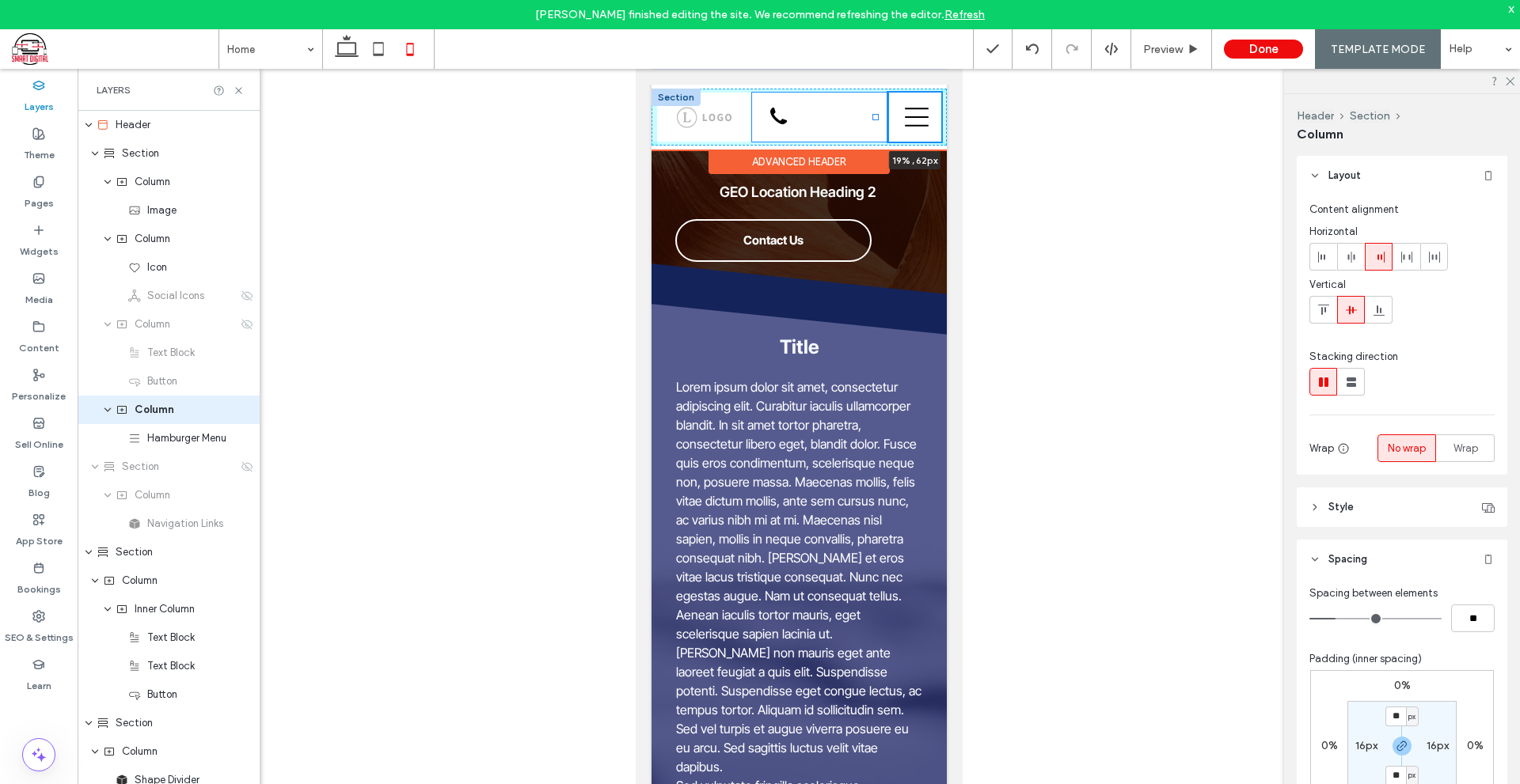
drag, startPoint x: 837, startPoint y: 117, endPoint x: 875, endPoint y: 118, distance: 38.0
click at [875, 118] on div at bounding box center [874, 117] width 6 height 6
type input "**"
type input "*****"
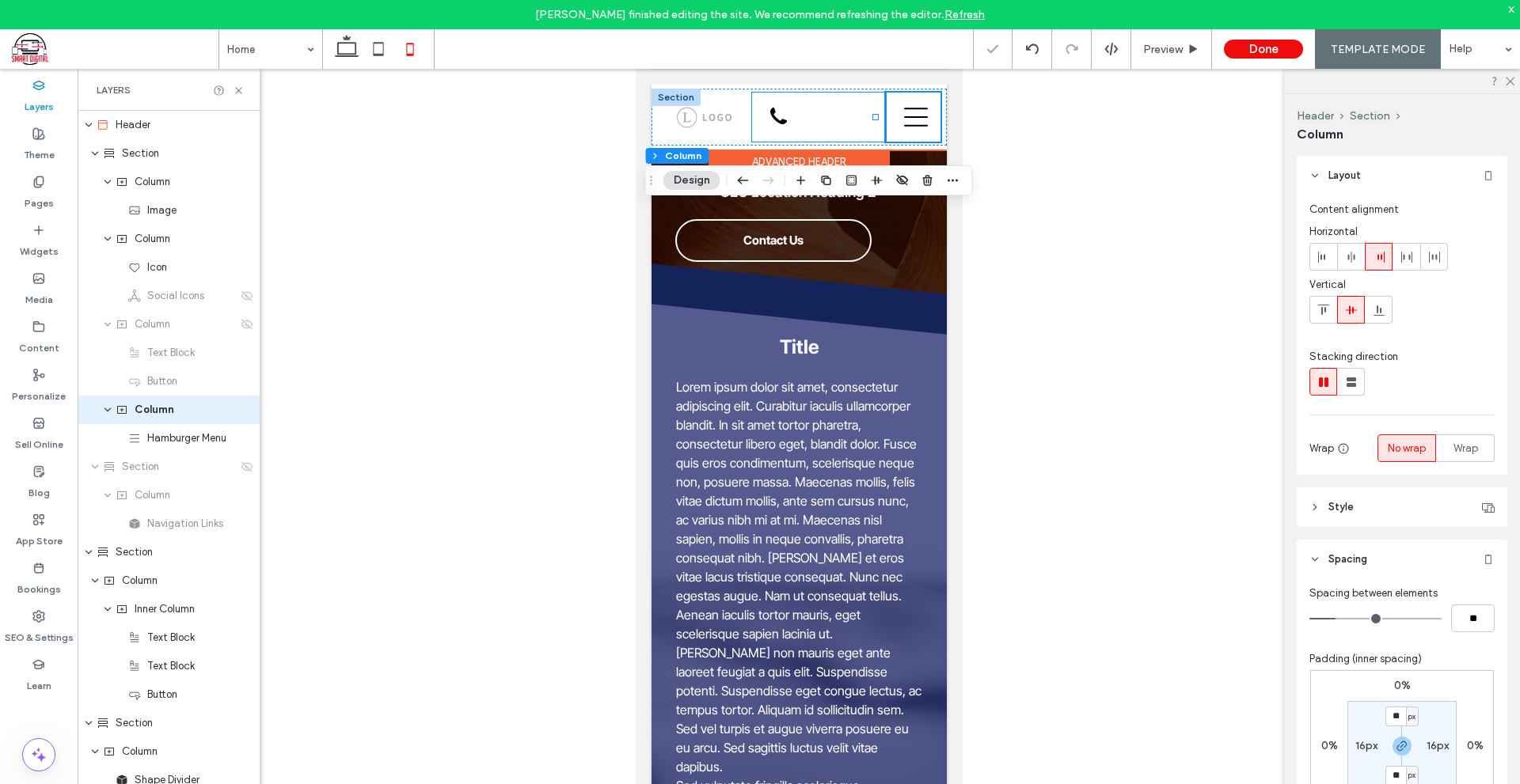
click at [753, 123] on div at bounding box center [818, 117] width 134 height 49
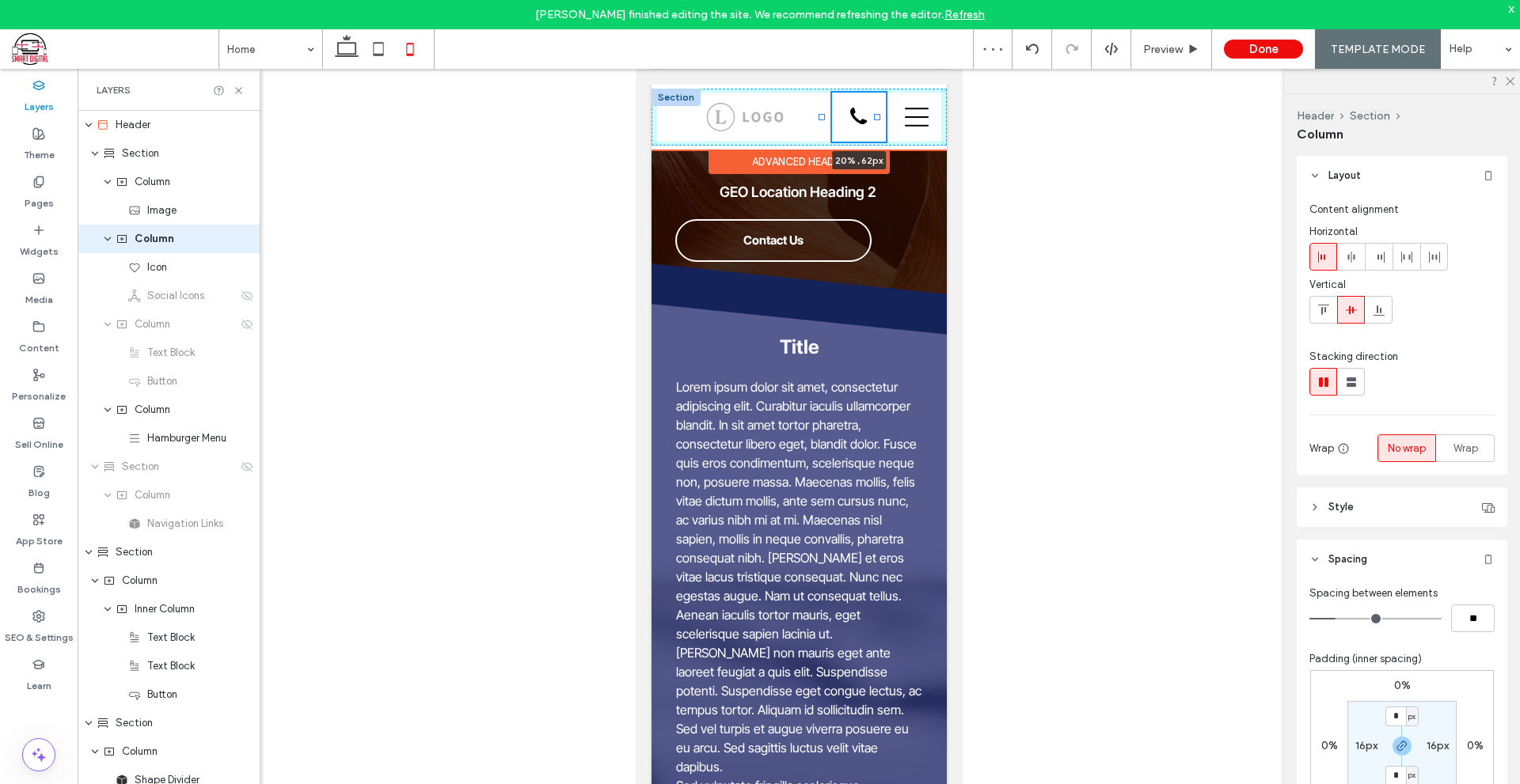
drag, startPoint x: 745, startPoint y: 117, endPoint x: 820, endPoint y: 123, distance: 75.2
click at [820, 123] on div "20% , 62px Give us a call at: [PHONE_NUMBER]" at bounding box center [797, 117] width 295 height 57
type input "**"
type input "*****"
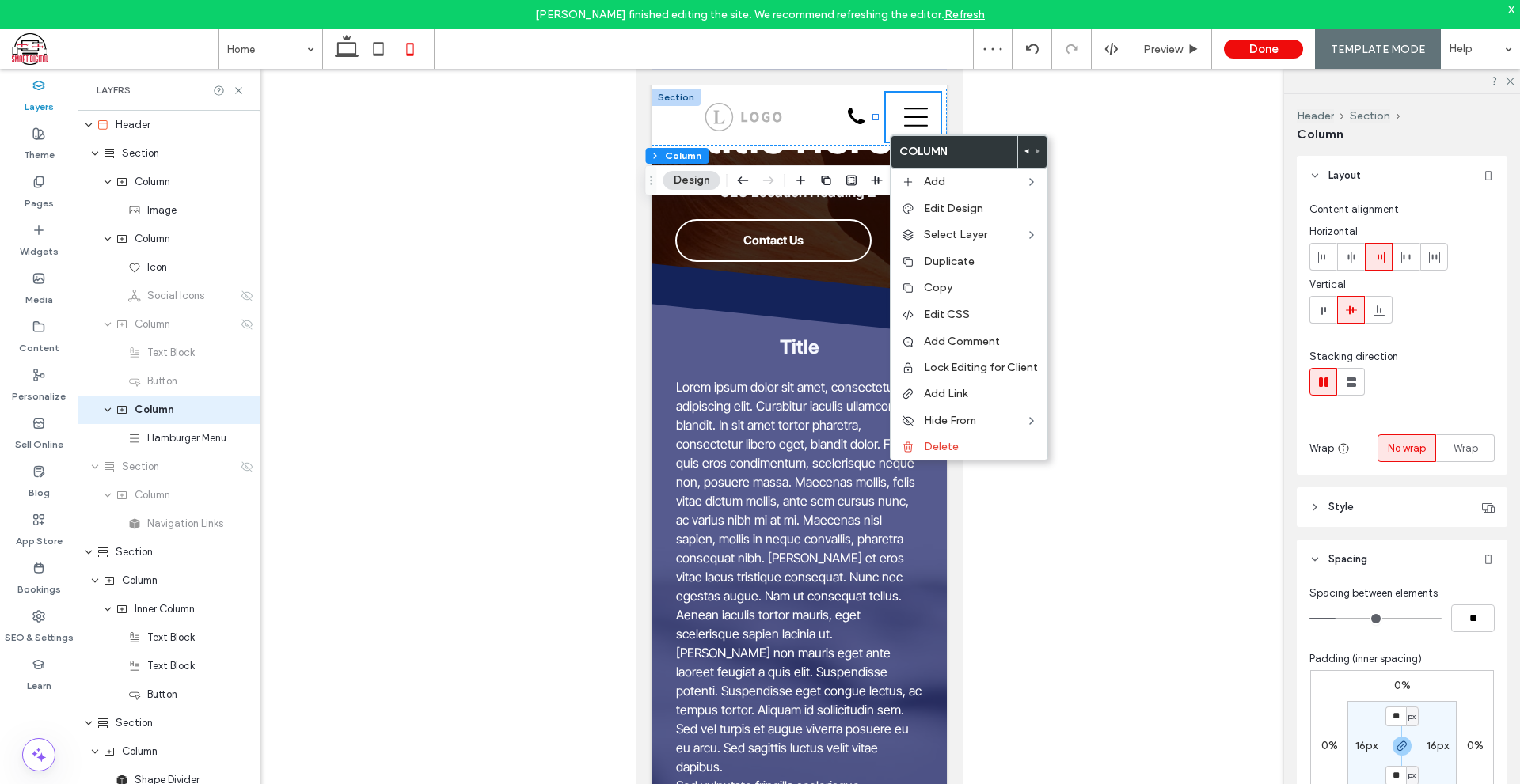
click at [1024, 152] on icon at bounding box center [1026, 151] width 6 height 6
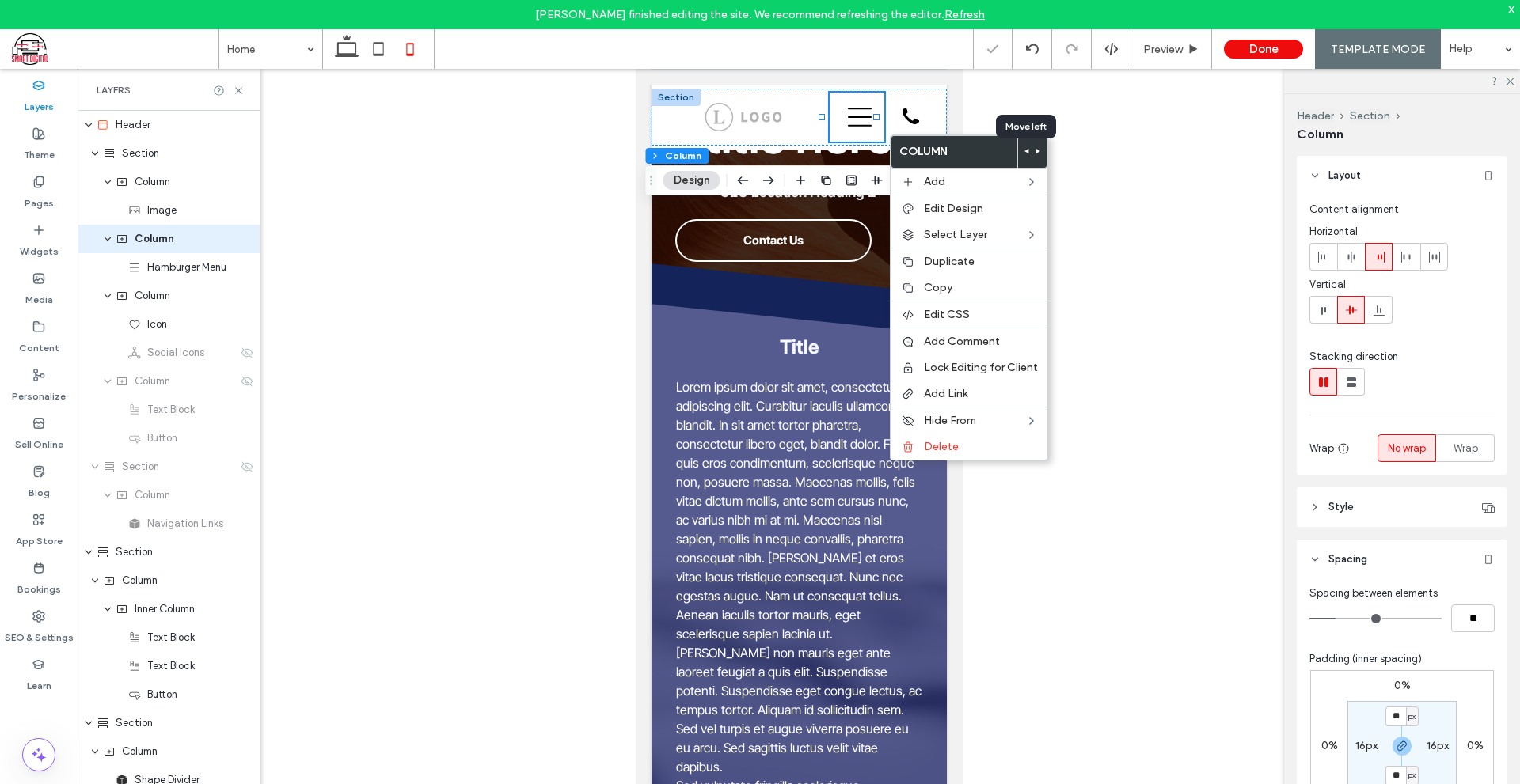
click at [1024, 152] on icon at bounding box center [1026, 151] width 6 height 6
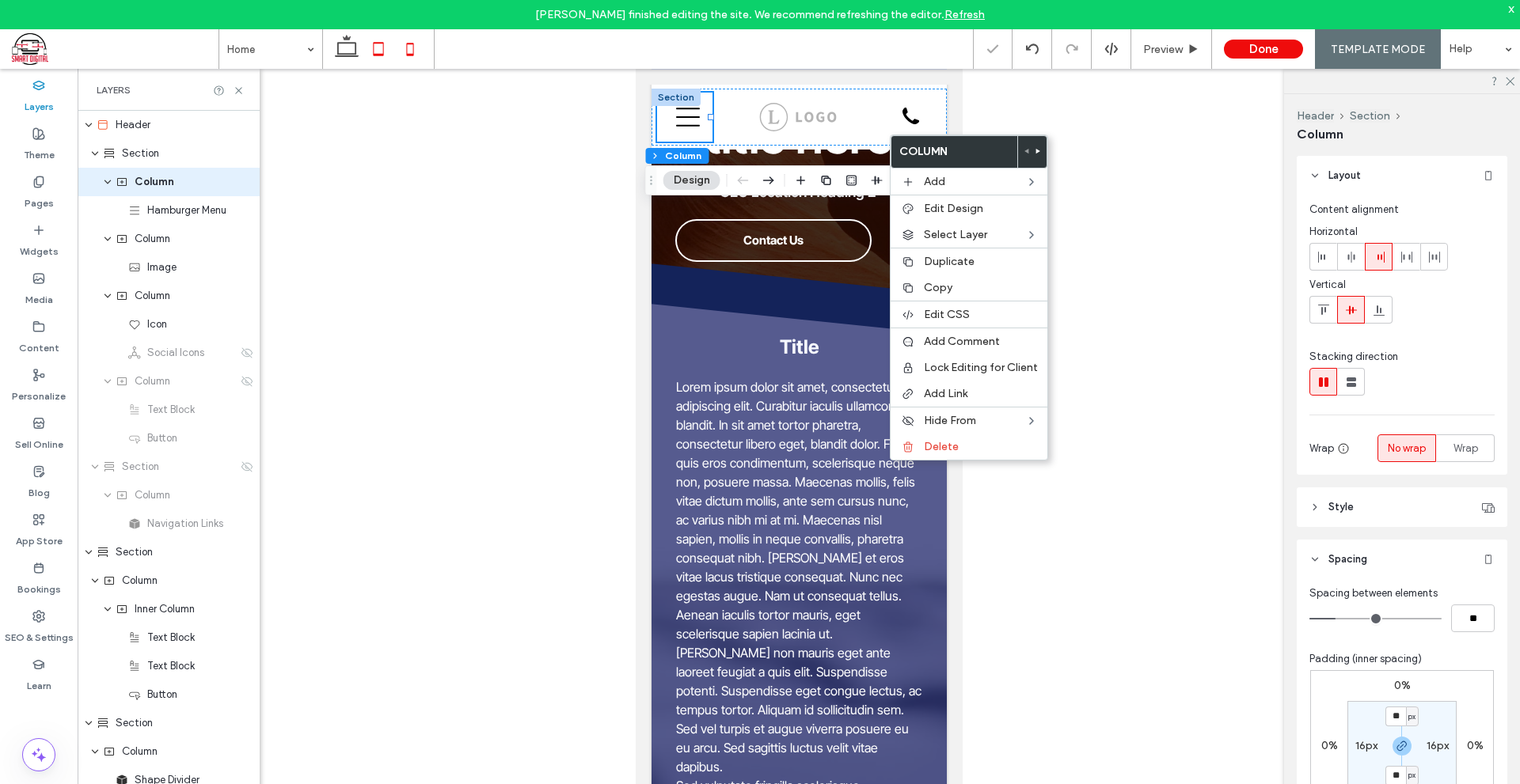
click at [382, 54] on use at bounding box center [379, 48] width 10 height 13
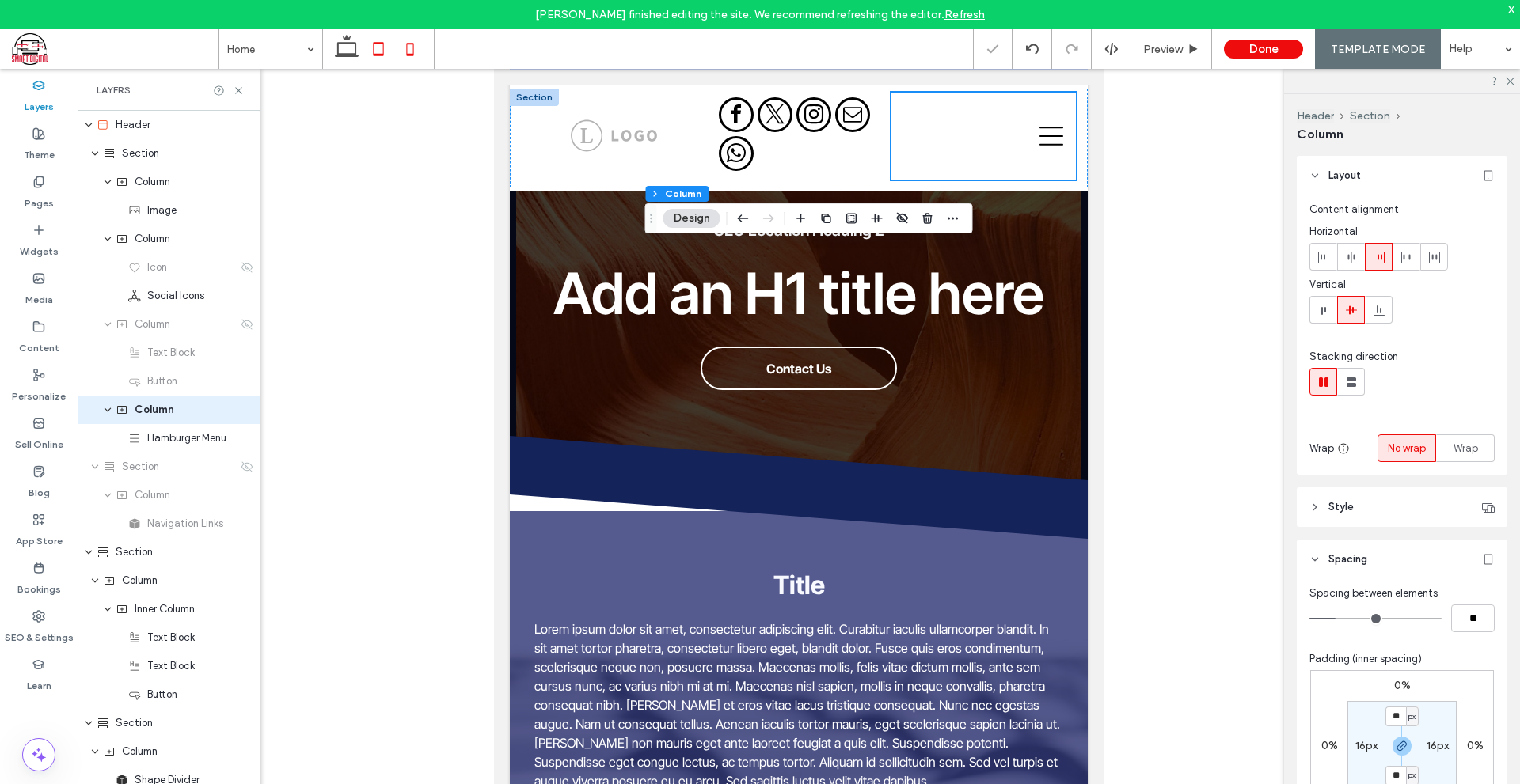
type input "**"
type input "*****"
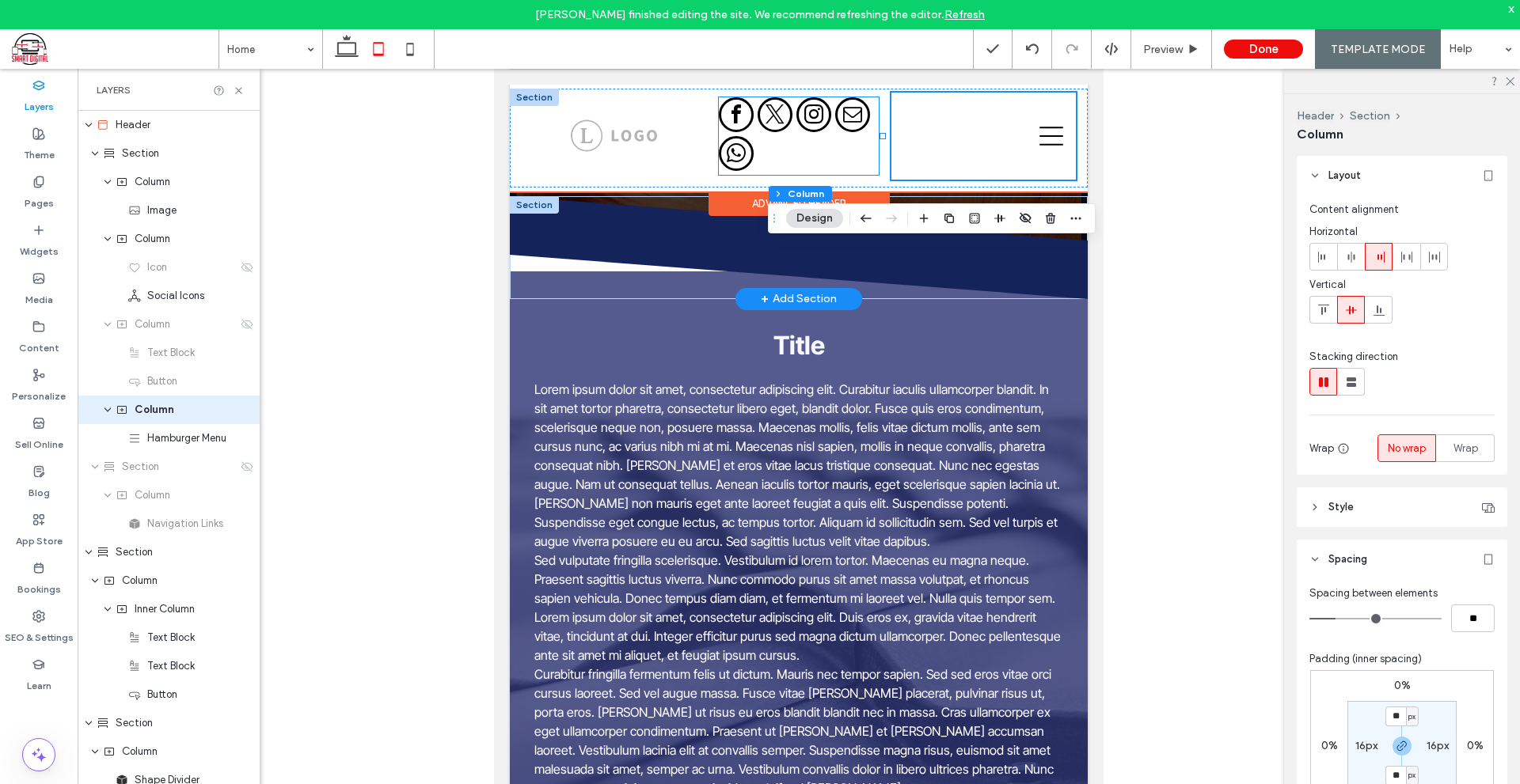
click at [837, 154] on div at bounding box center [798, 136] width 160 height 77
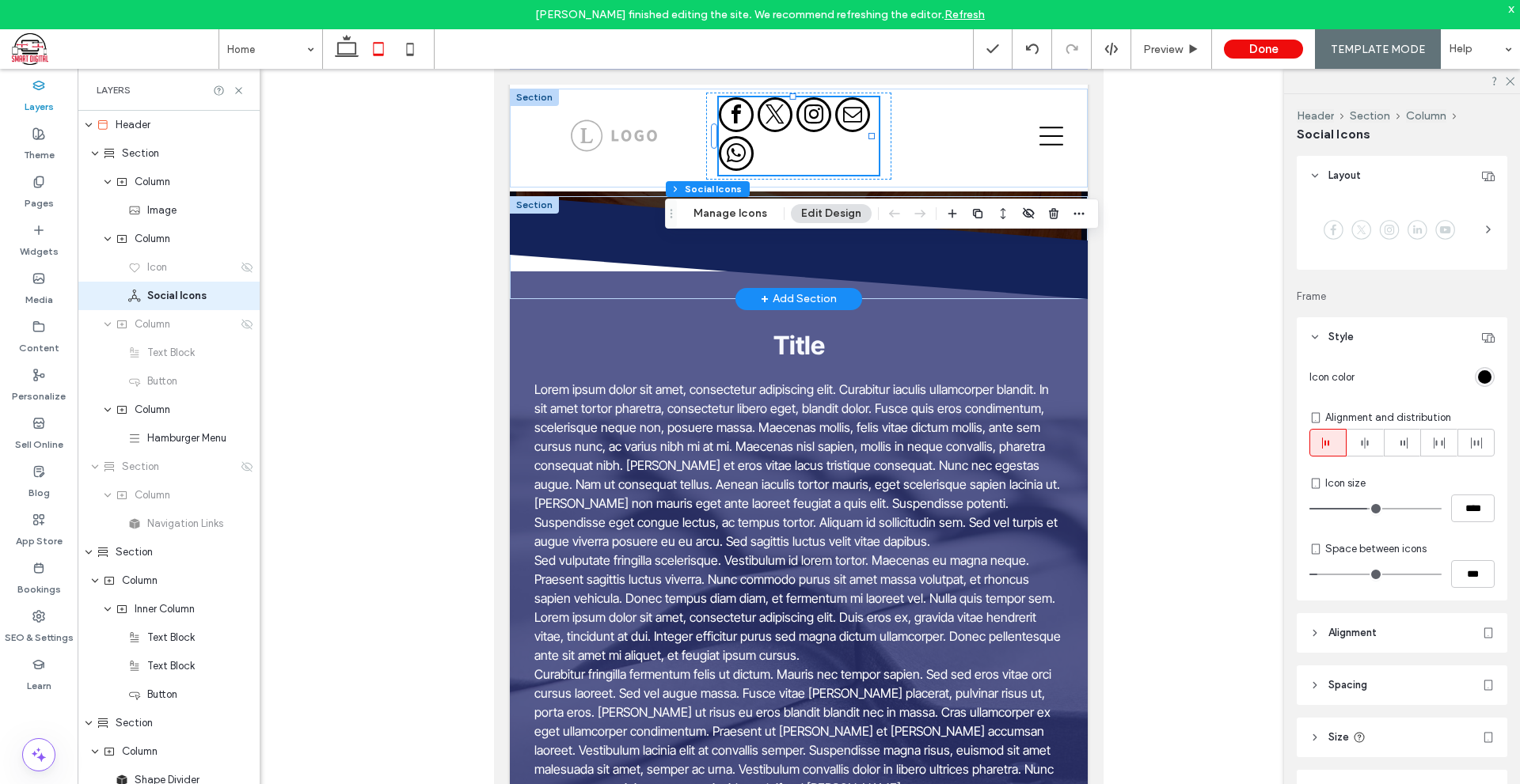
click at [731, 222] on button "Manage Icons" at bounding box center [730, 214] width 94 height 19
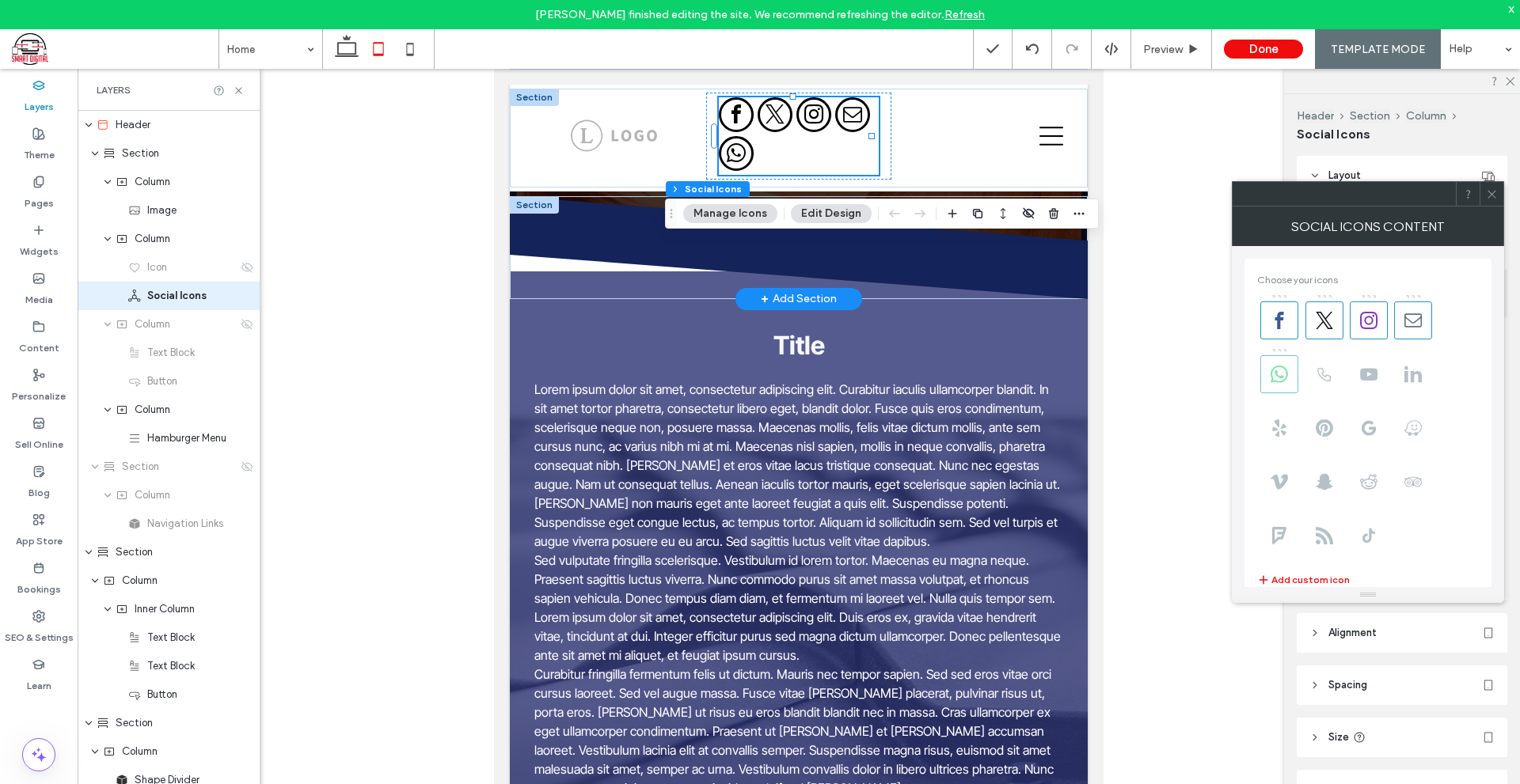
click at [1276, 379] on icon at bounding box center [1279, 374] width 17 height 17
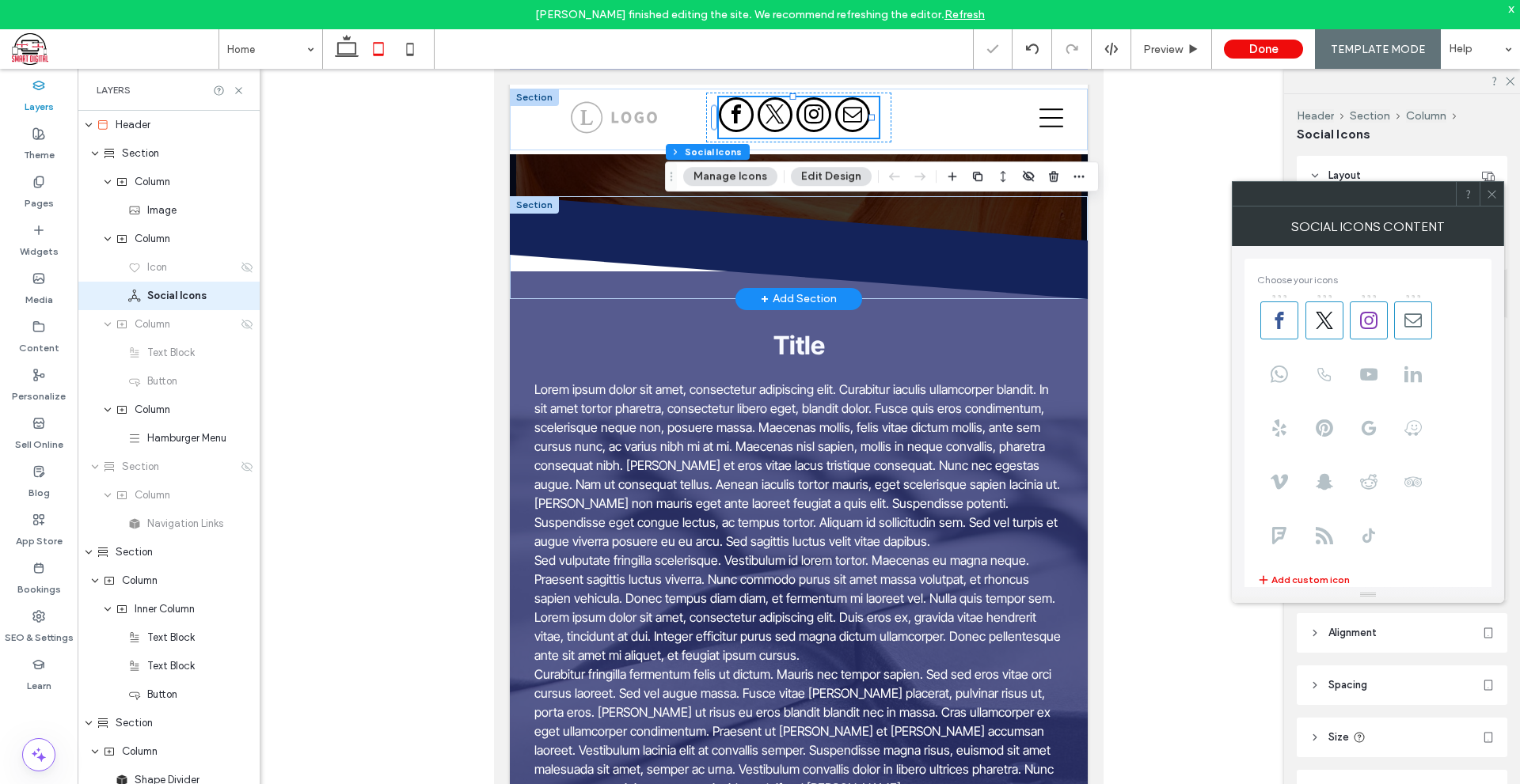
click at [1498, 196] on div at bounding box center [1490, 193] width 24 height 23
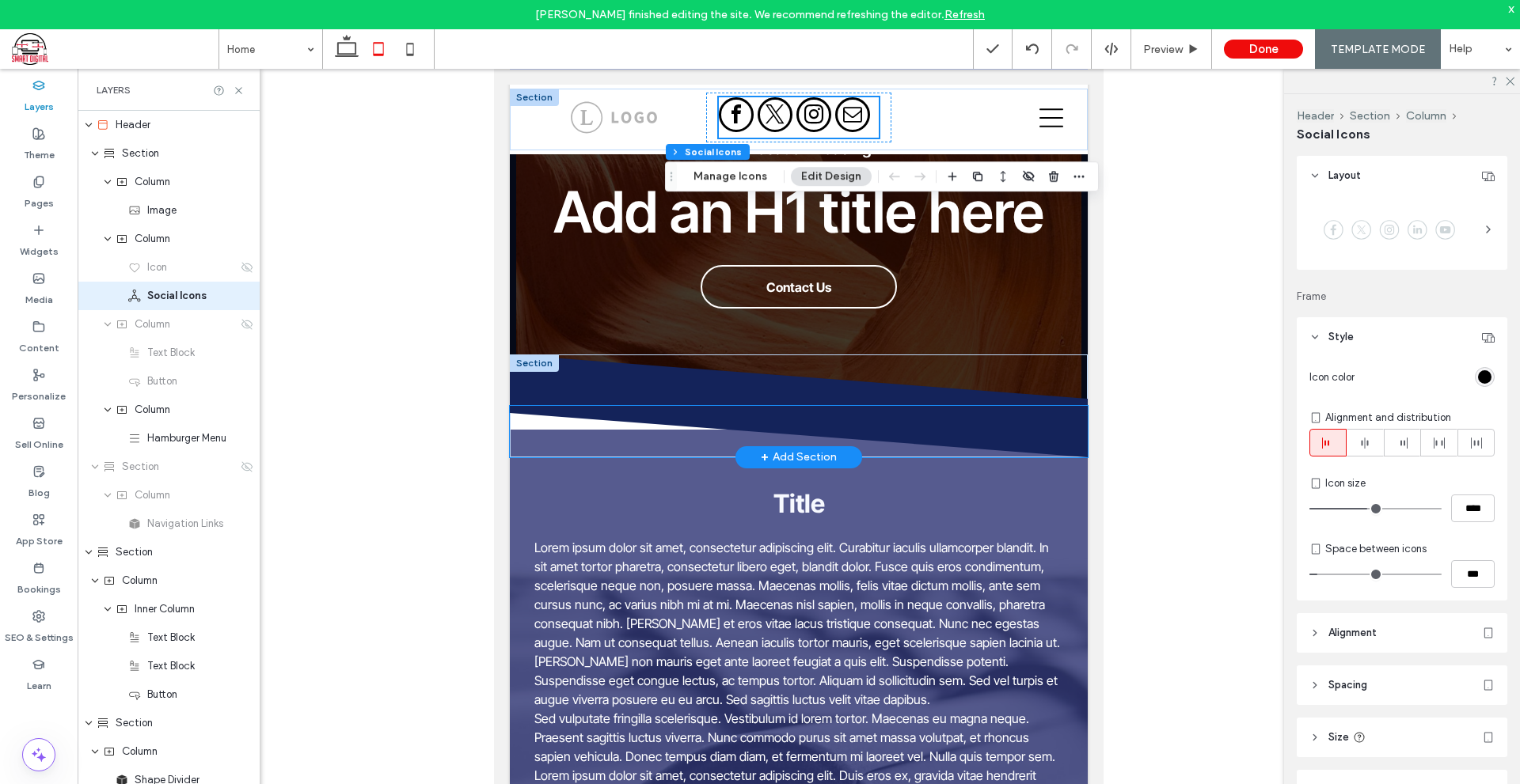
scroll to position [125, 0]
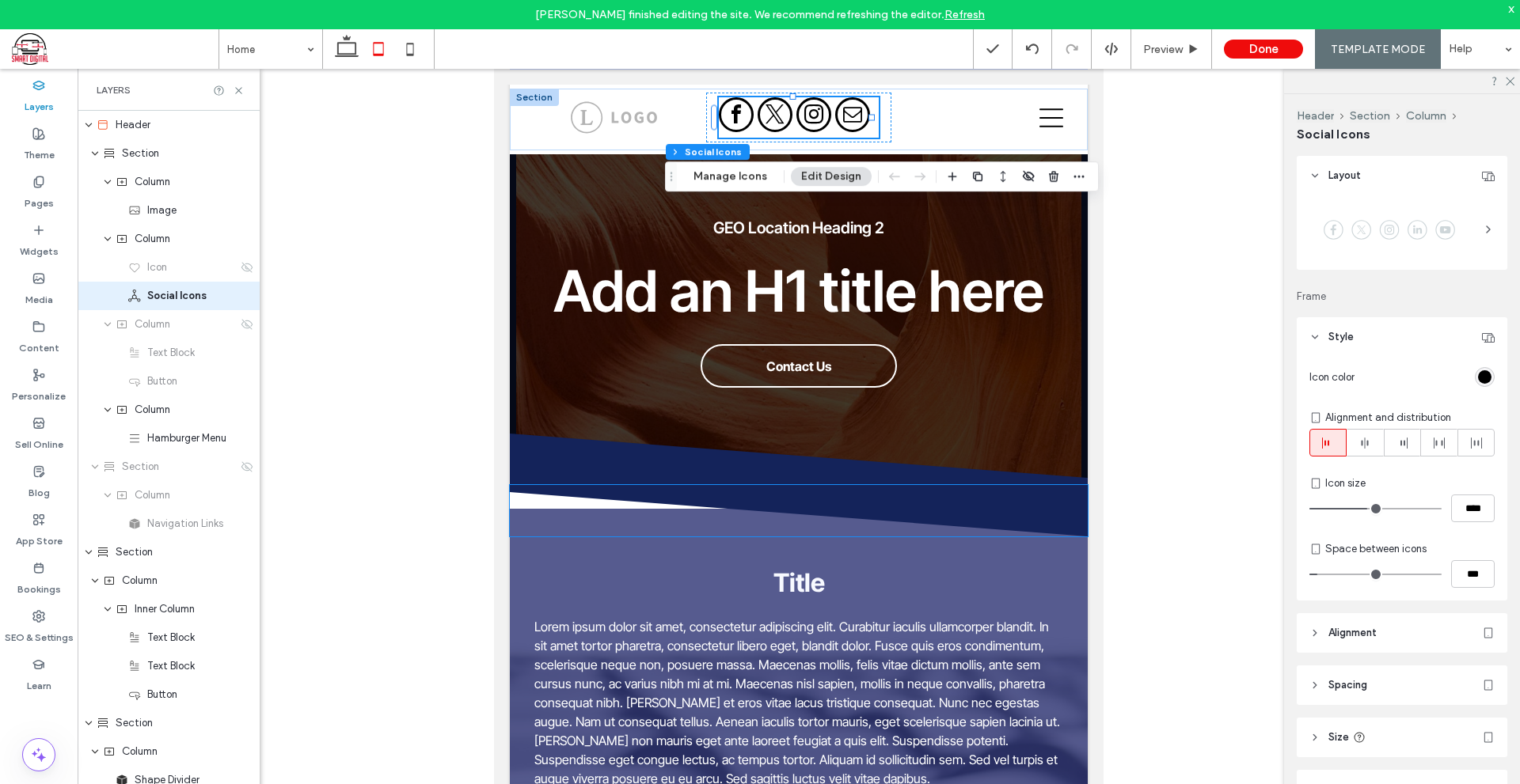
click at [968, 485] on icon at bounding box center [798, 510] width 579 height 51
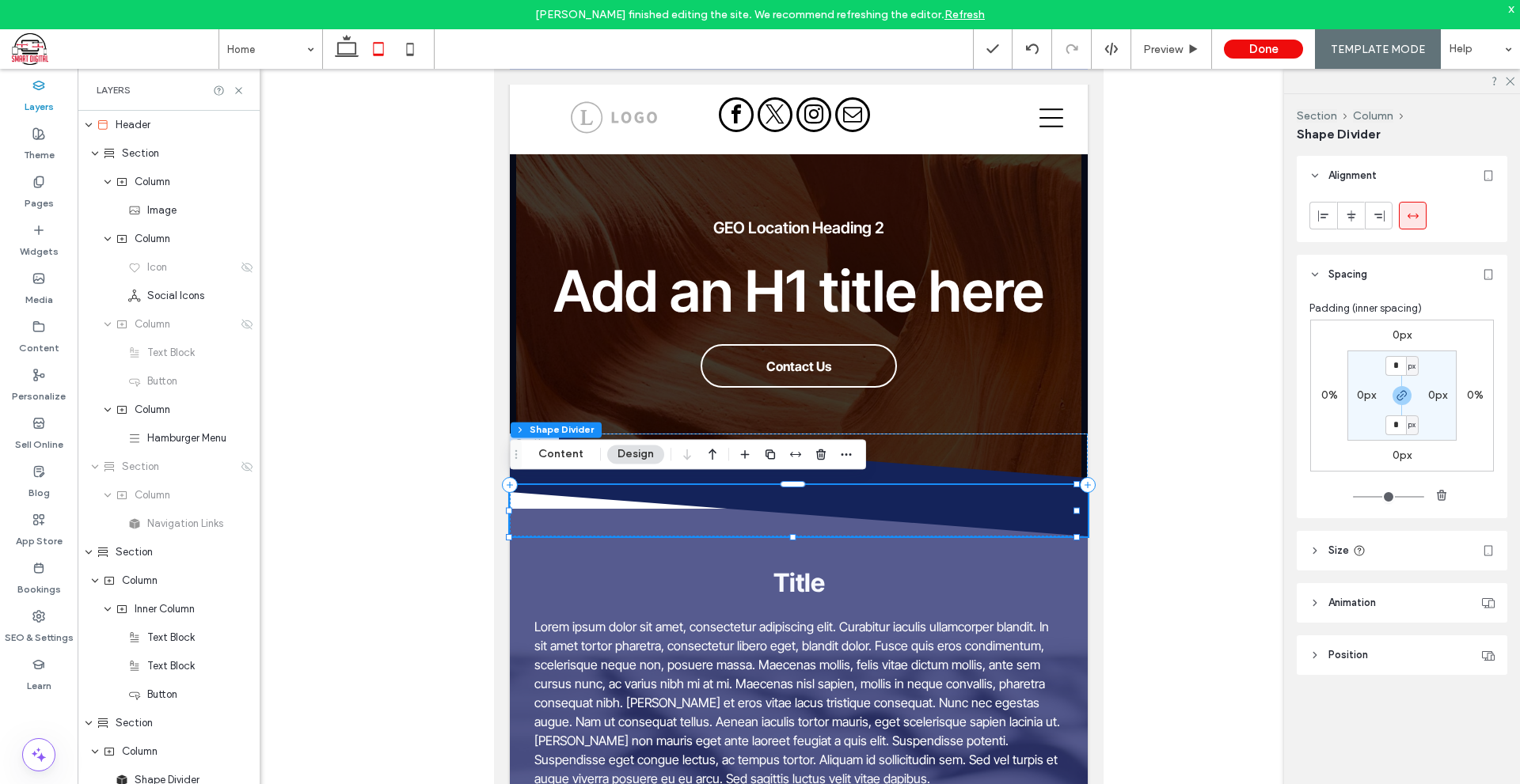
scroll to position [346, 0]
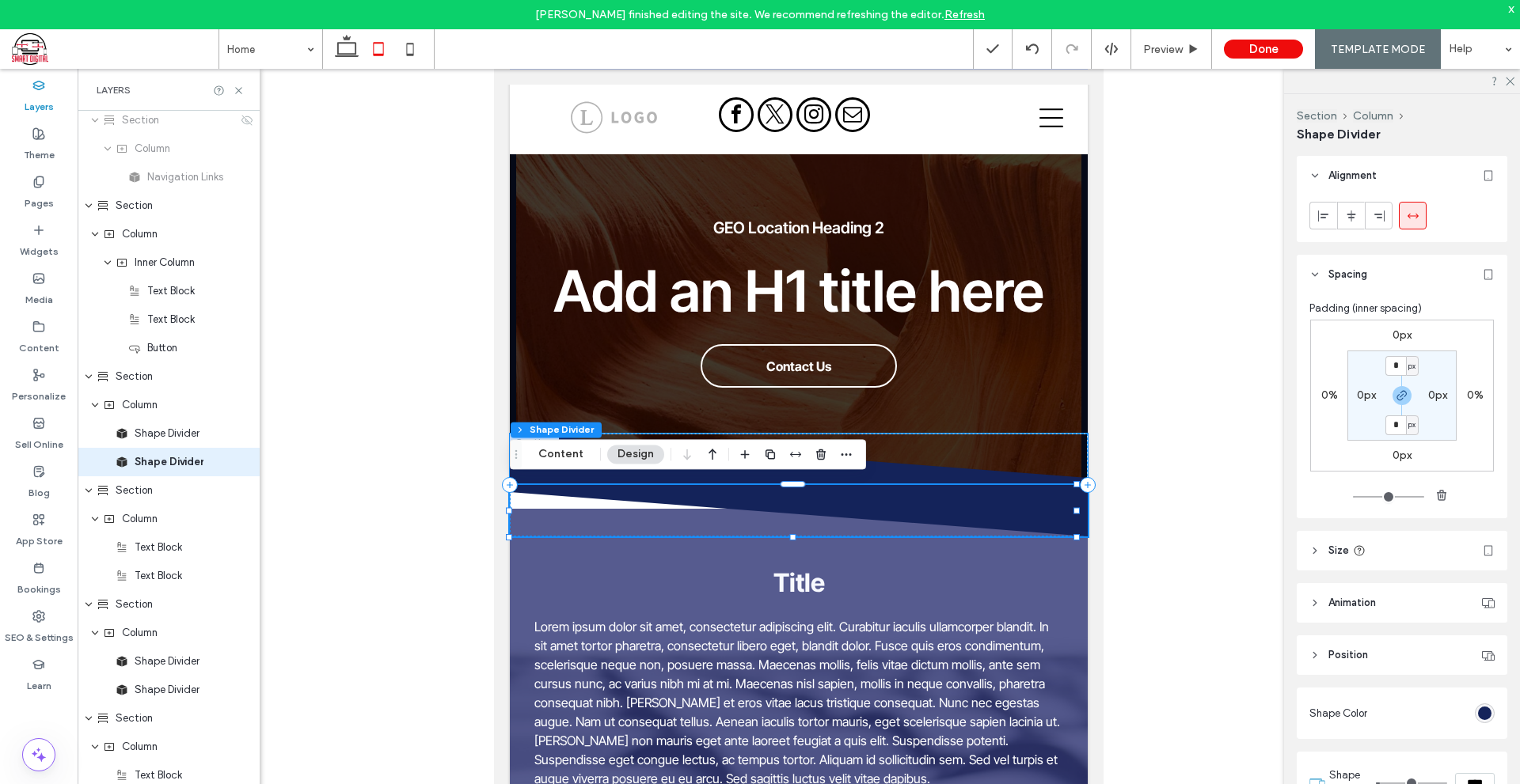
click at [965, 460] on icon at bounding box center [798, 459] width 579 height 51
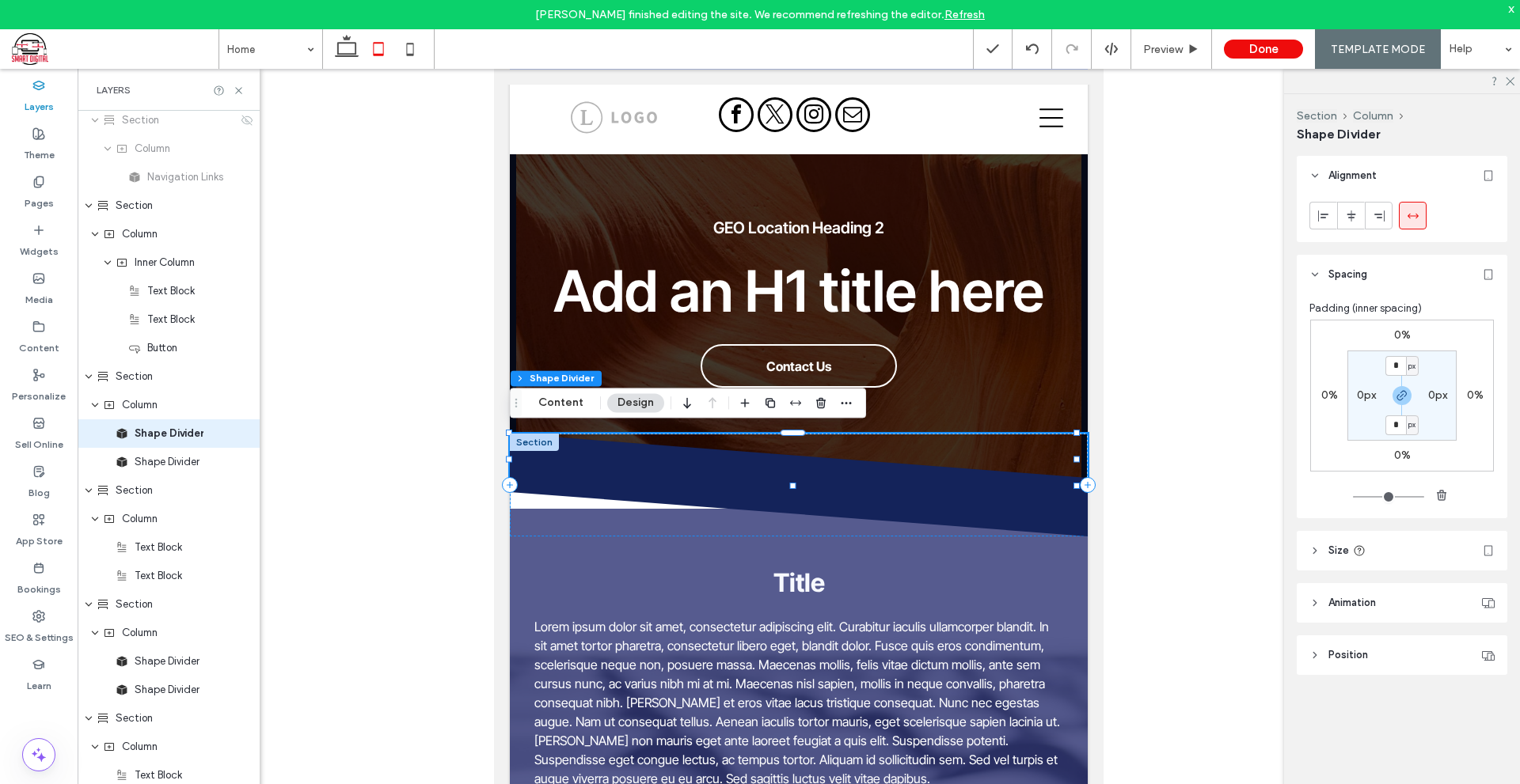
scroll to position [318, 0]
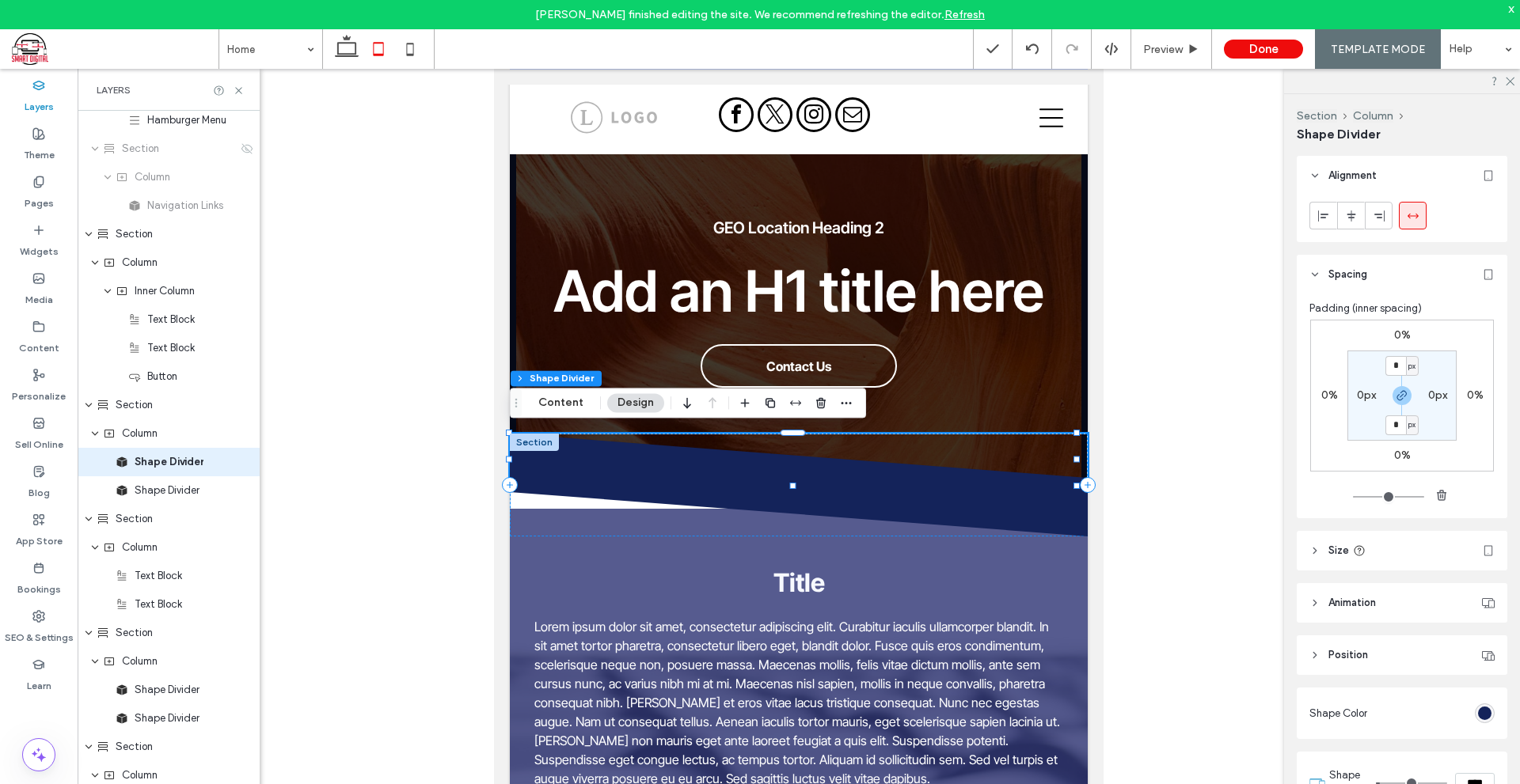
click at [831, 471] on icon at bounding box center [798, 459] width 579 height 51
click at [553, 513] on icon at bounding box center [798, 510] width 579 height 51
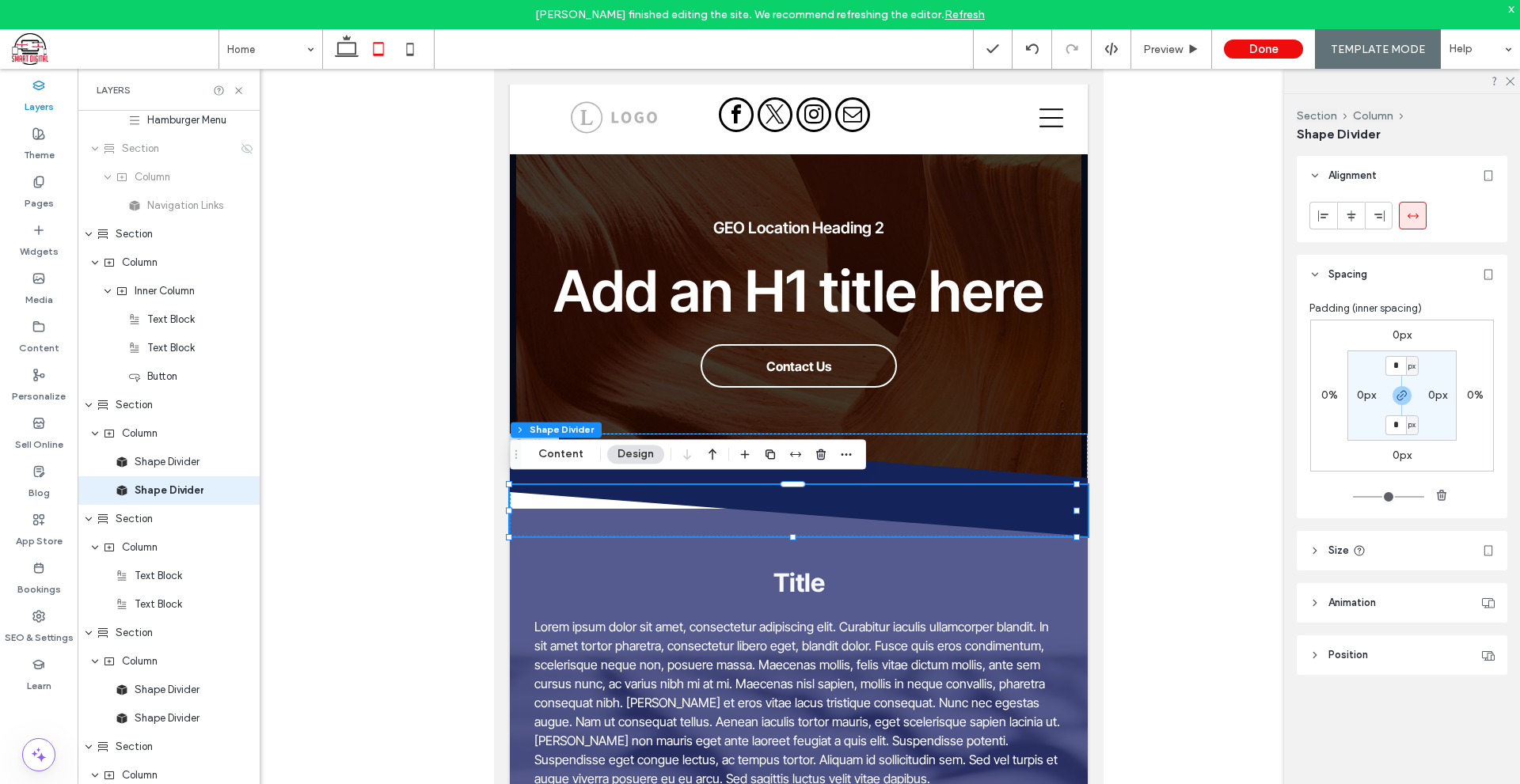
scroll to position [346, 0]
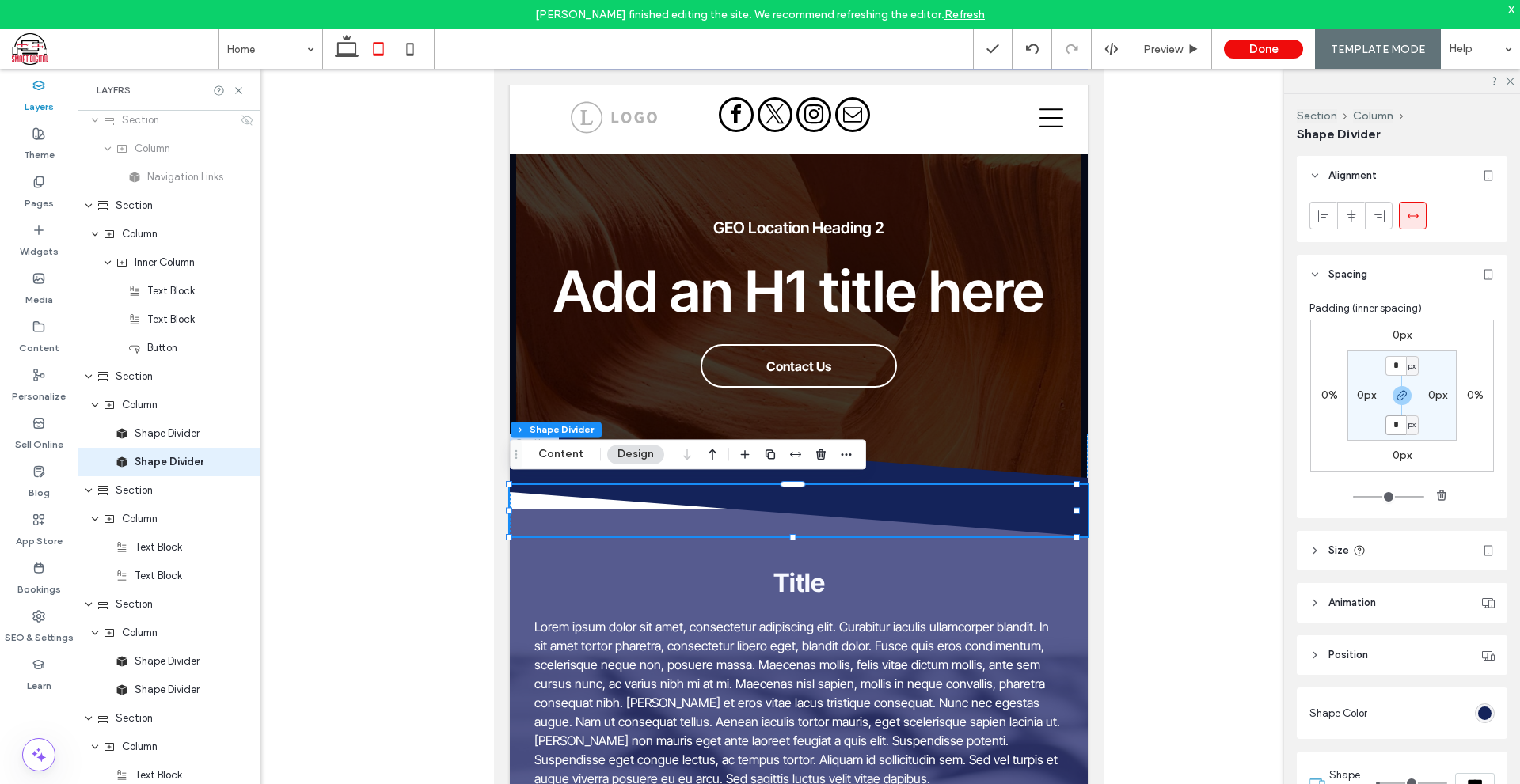
click at [1393, 424] on input "*" at bounding box center [1396, 425] width 21 height 20
click at [1396, 466] on div "0px 0% 0px 0% * px 0px * px 0px" at bounding box center [1402, 395] width 184 height 152
click at [1399, 451] on label "0px" at bounding box center [1402, 454] width 19 height 13
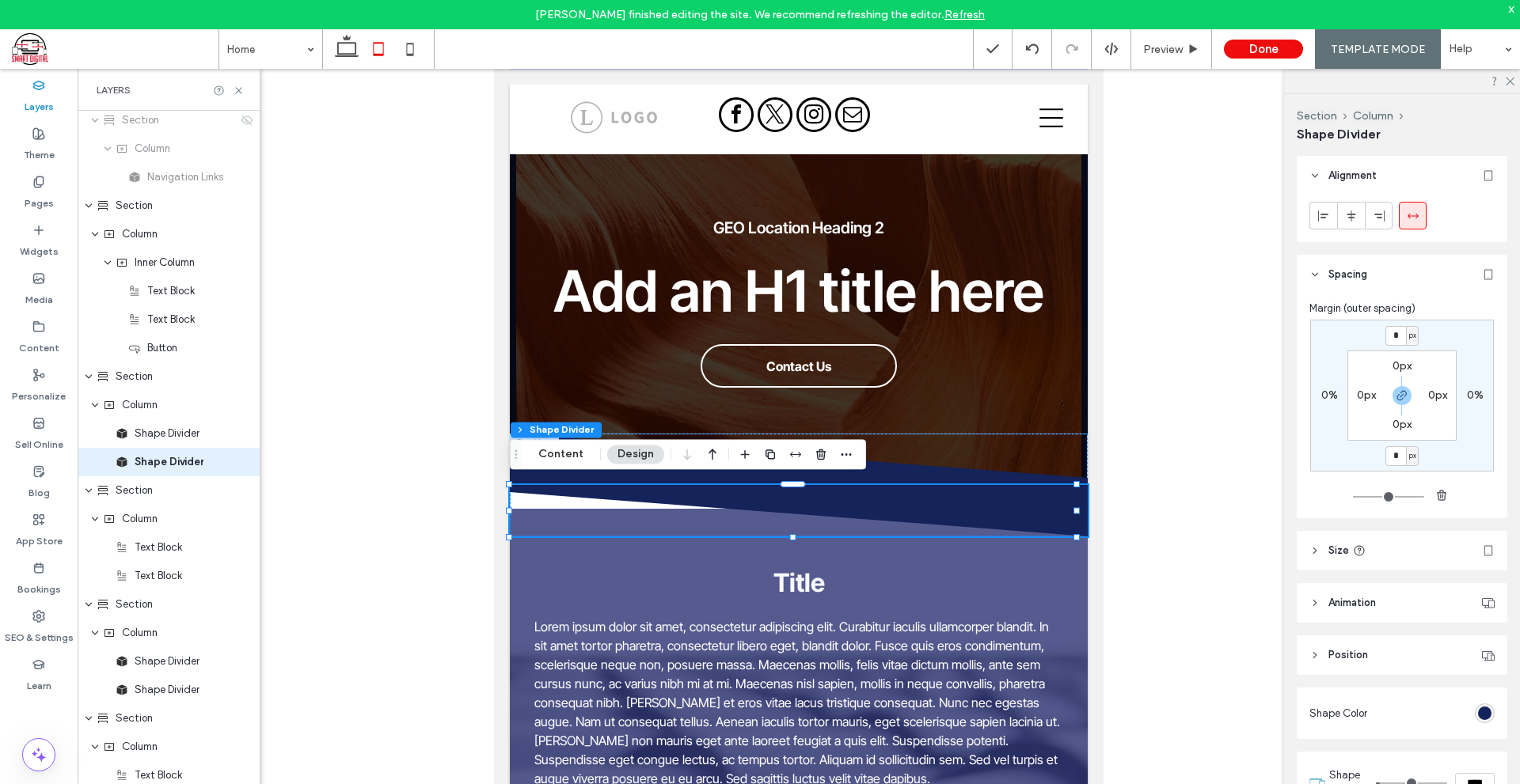
click at [1396, 395] on icon "button" at bounding box center [1402, 395] width 13 height 13
click at [1401, 457] on input "*" at bounding box center [1396, 456] width 21 height 20
type input "***"
type input "*"
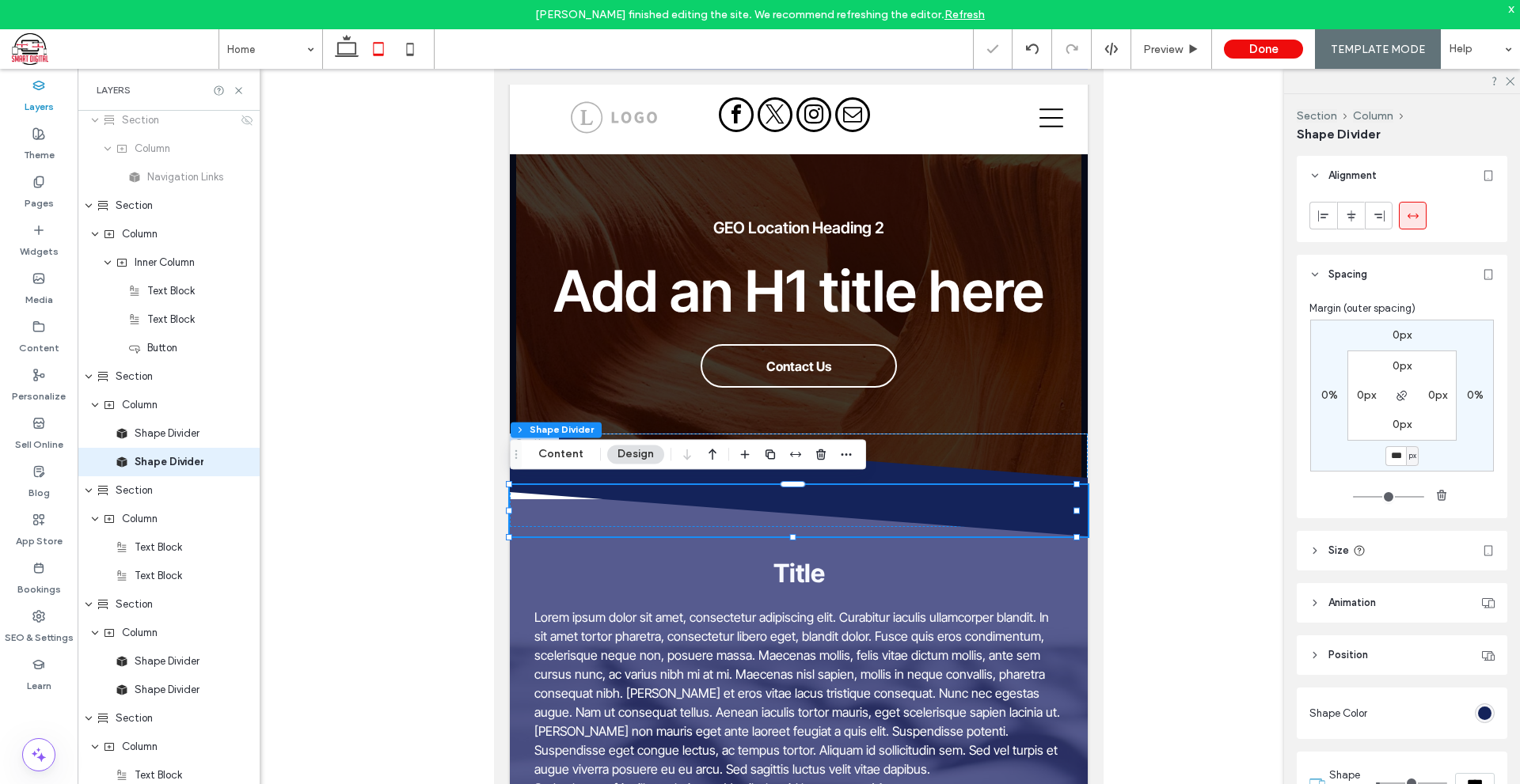
click at [1409, 457] on span "px" at bounding box center [1412, 456] width 7 height 16
click at [1385, 455] on input "***" at bounding box center [1396, 456] width 21 height 20
type input "**"
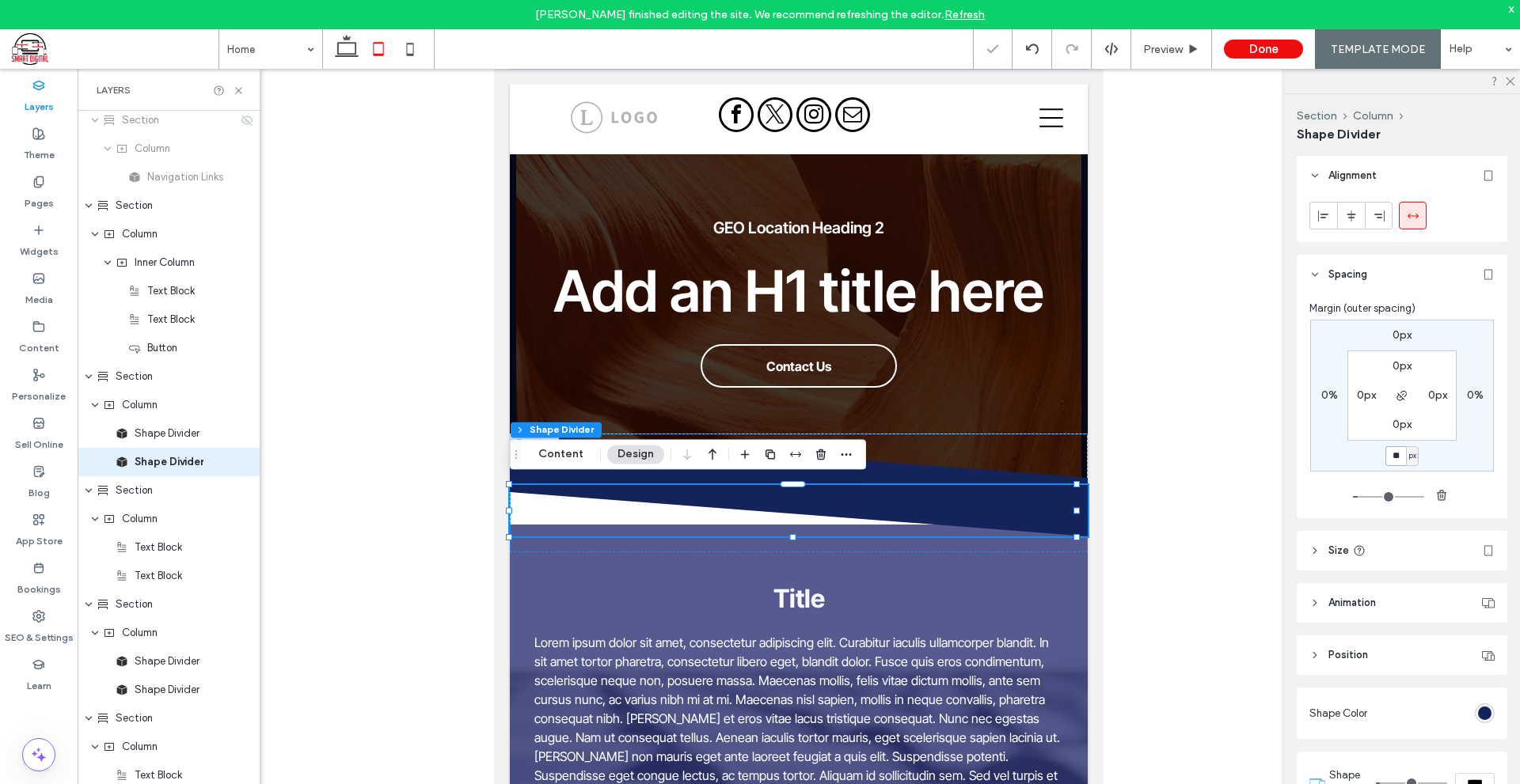
click at [1396, 452] on input "**" at bounding box center [1396, 456] width 21 height 20
type input "***"
type input "*"
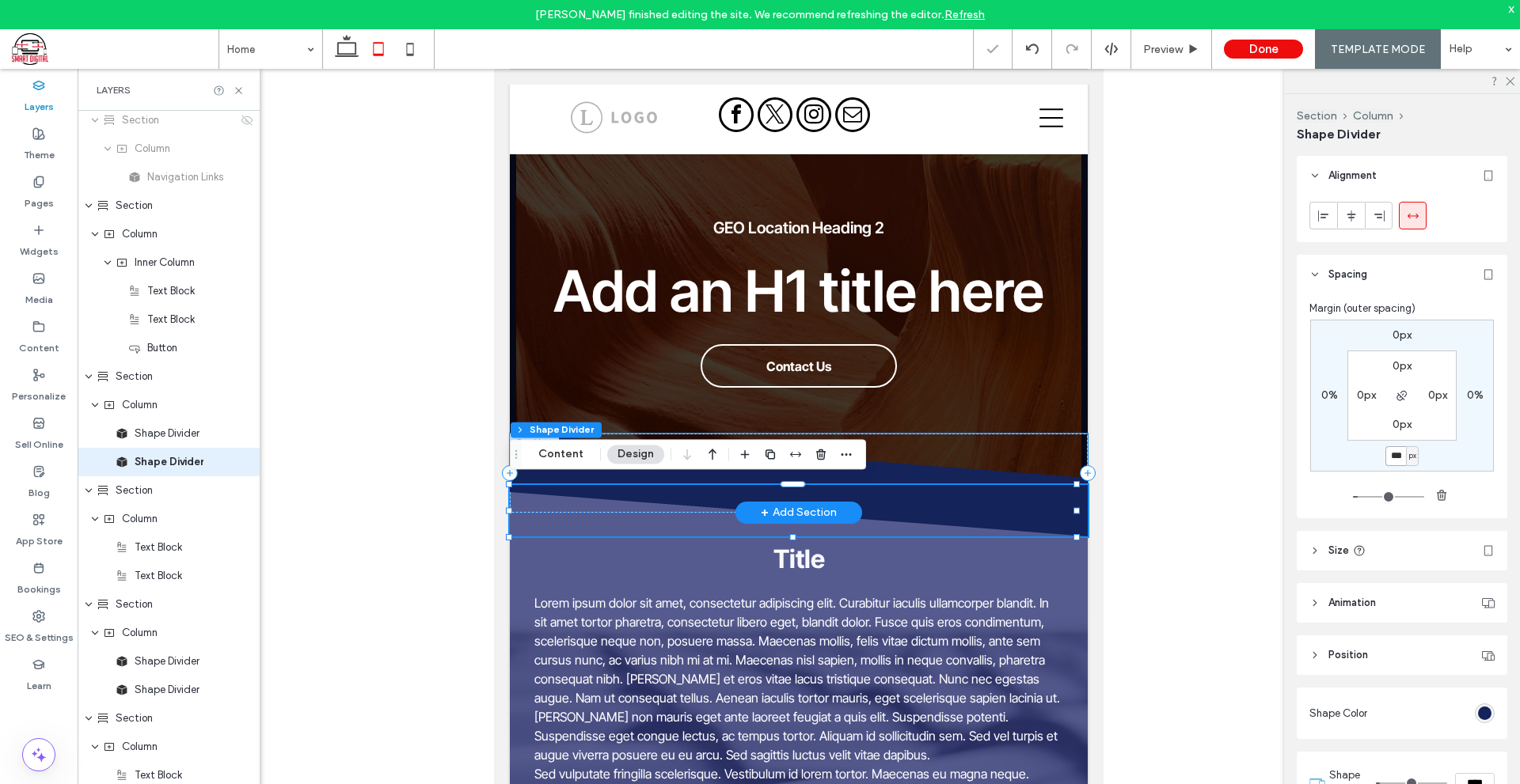
click at [995, 453] on icon at bounding box center [798, 459] width 579 height 51
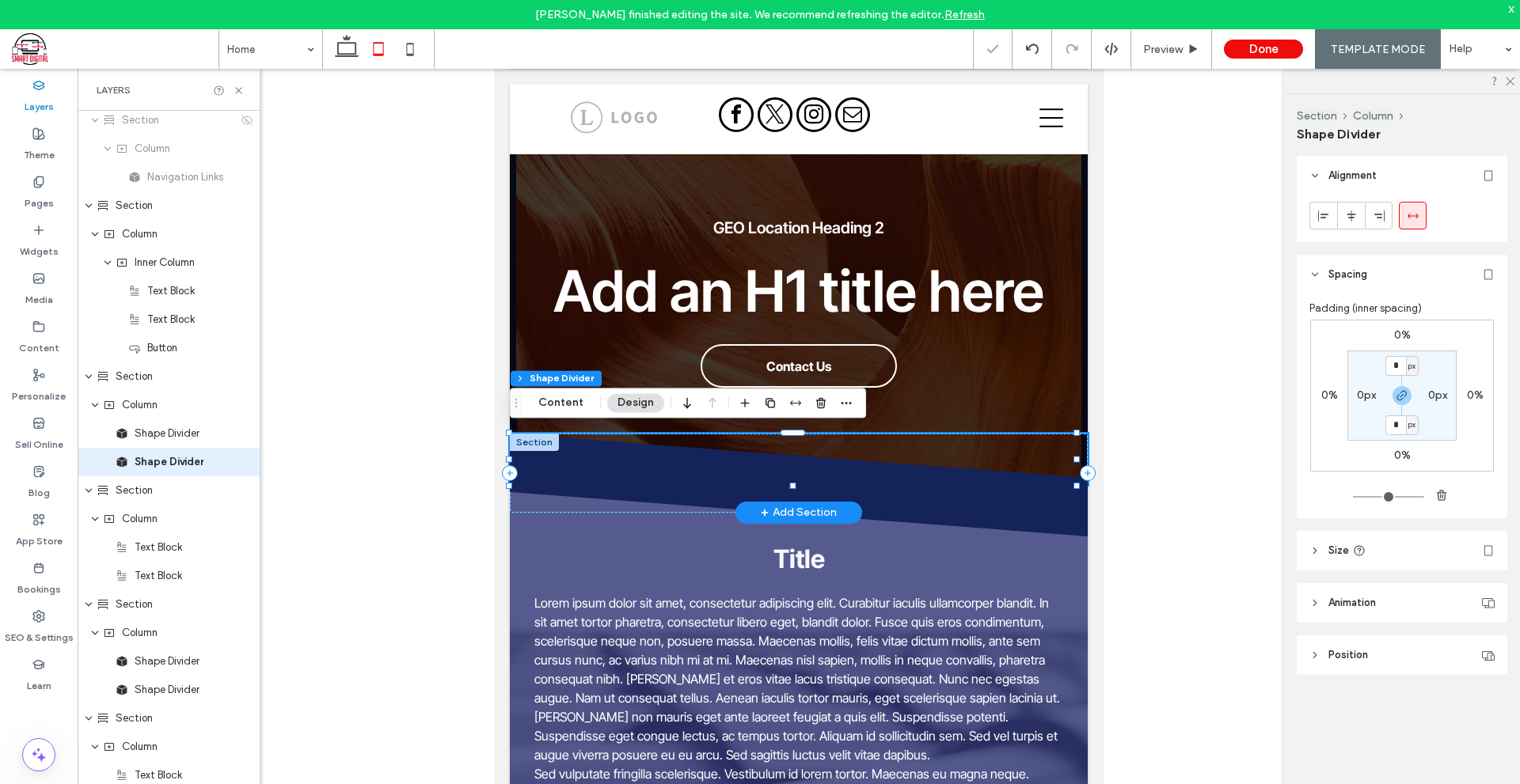
scroll to position [318, 0]
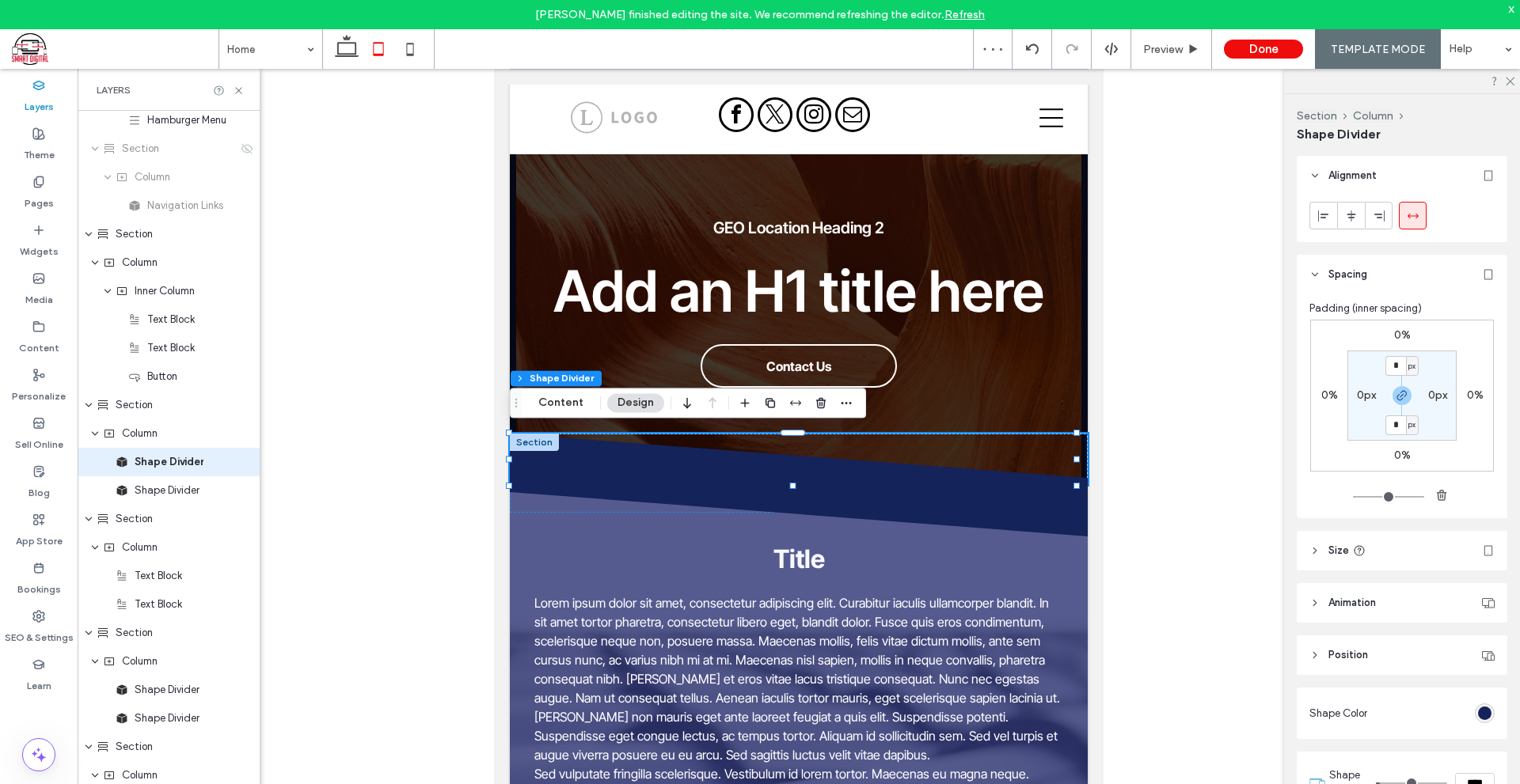
click at [1172, 586] on div at bounding box center [798, 439] width 1442 height 740
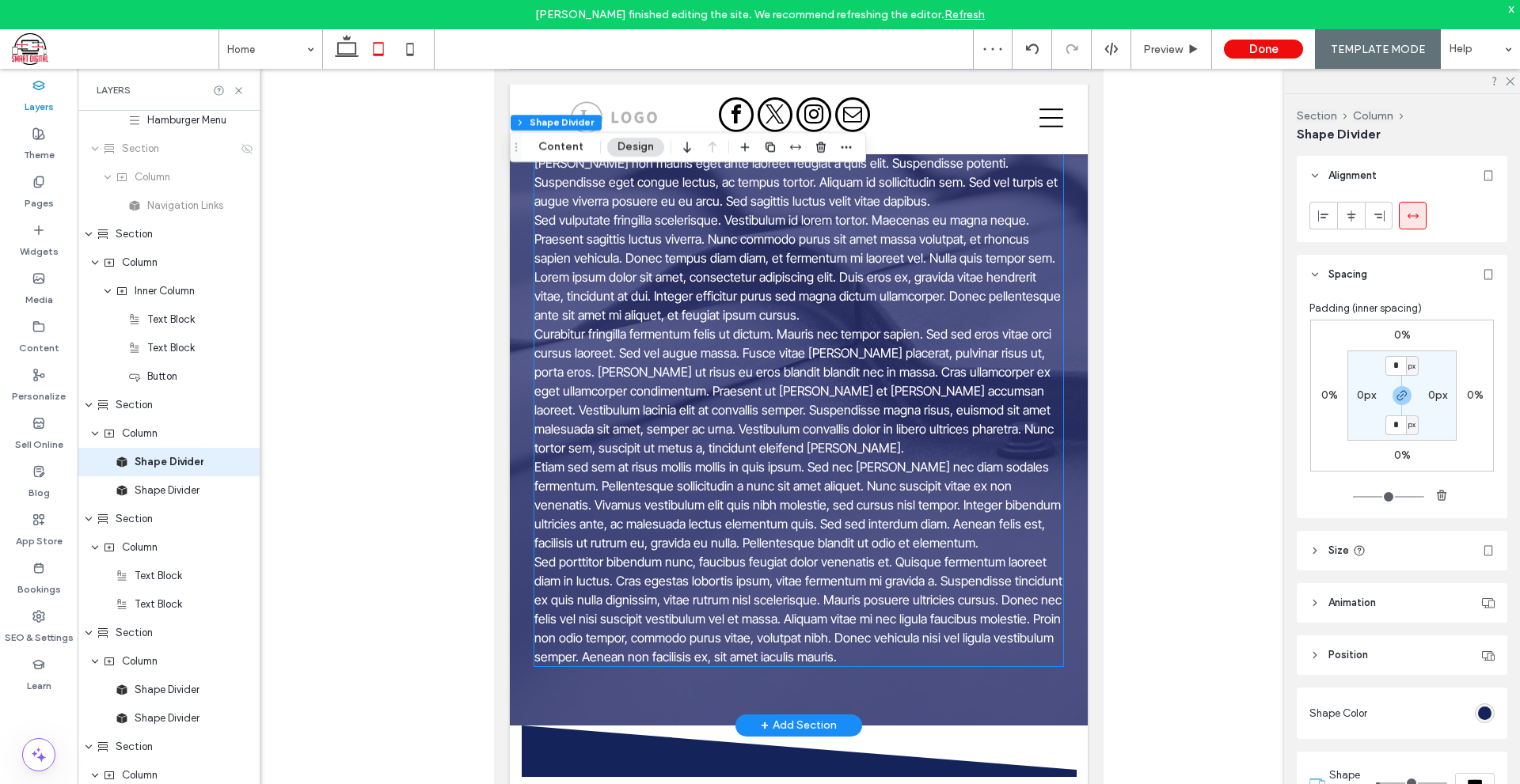
scroll to position [995, 0]
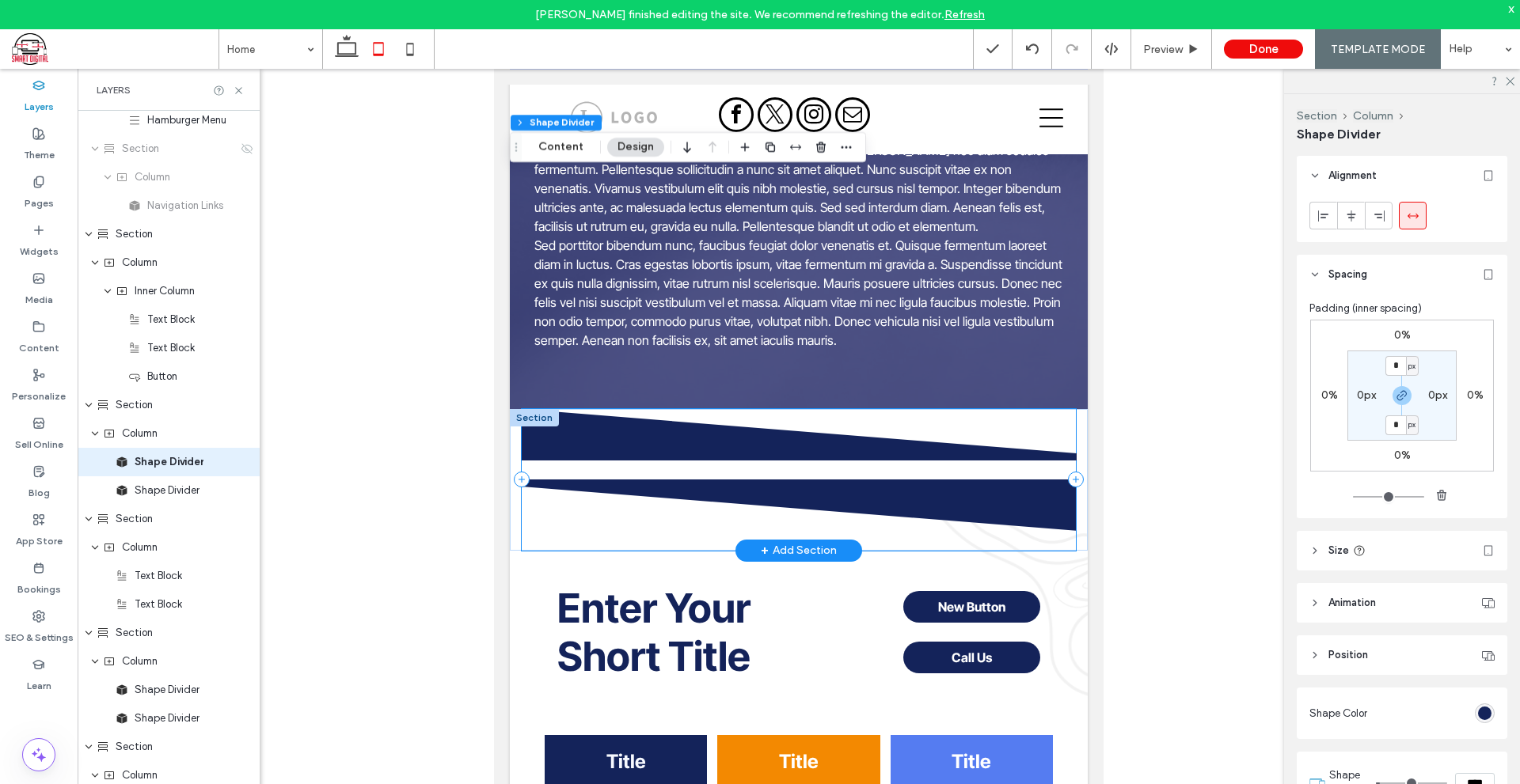
click at [879, 462] on div at bounding box center [798, 479] width 555 height 142
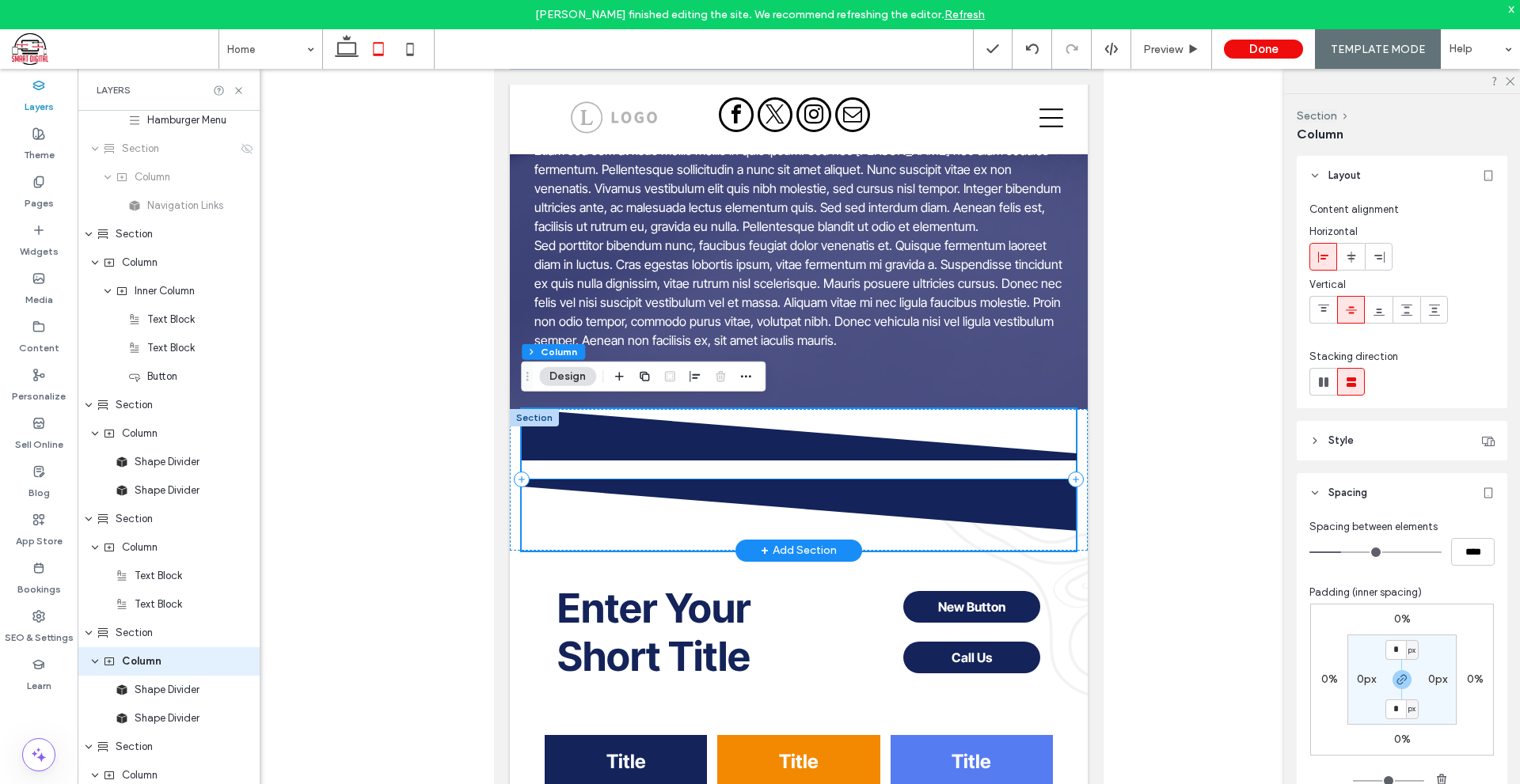
scroll to position [518, 0]
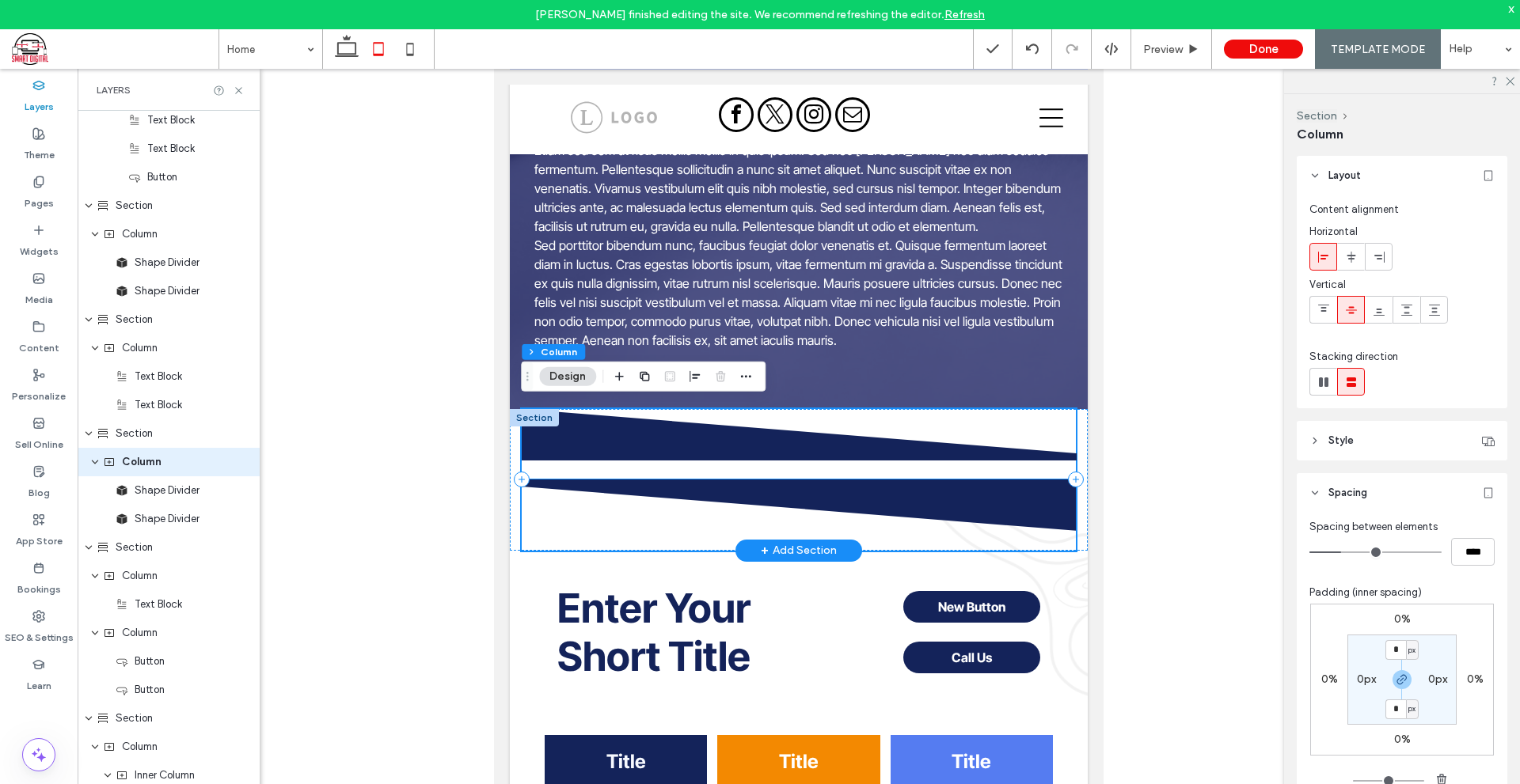
click at [839, 479] on icon at bounding box center [799, 505] width 555 height 51
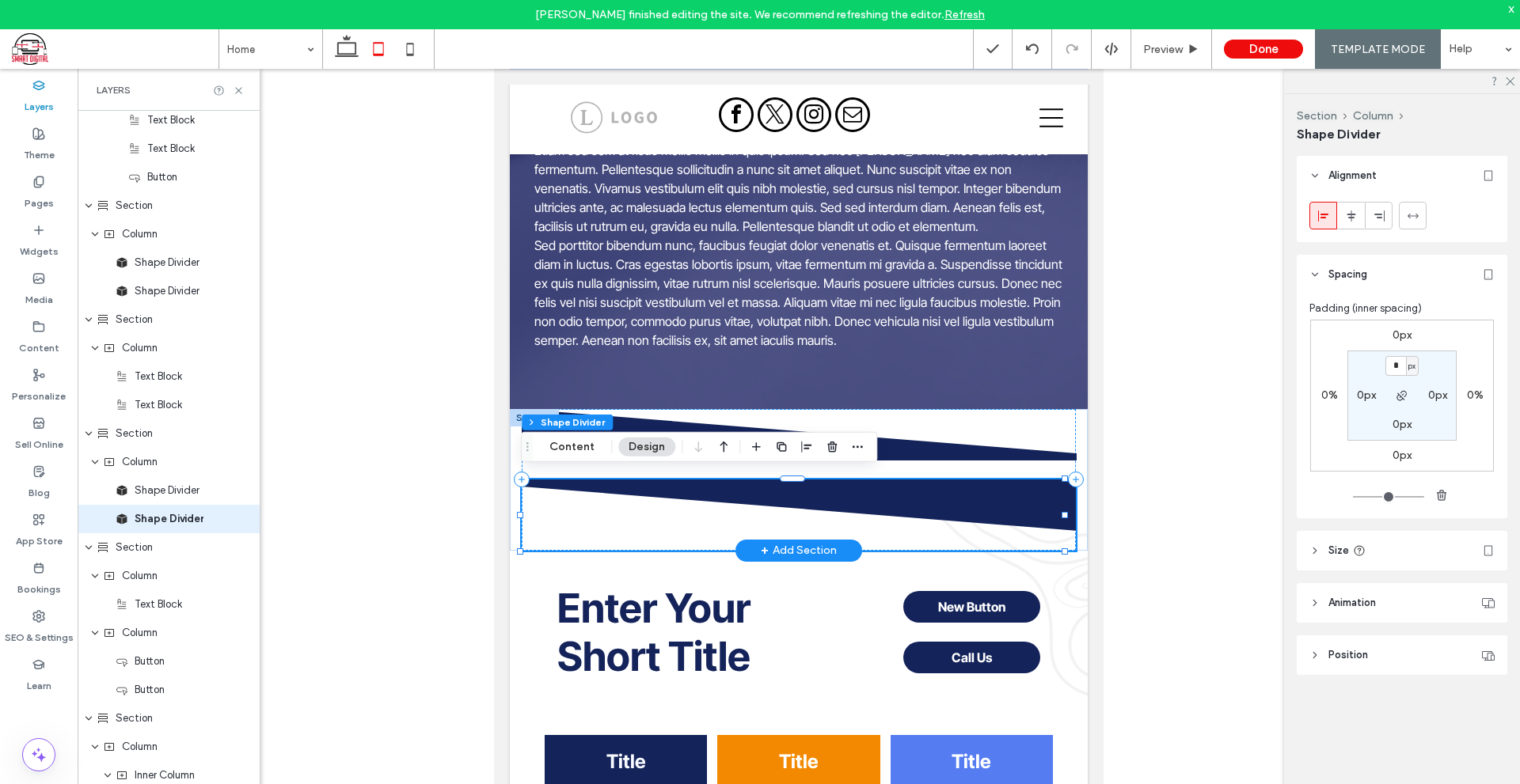
scroll to position [574, 0]
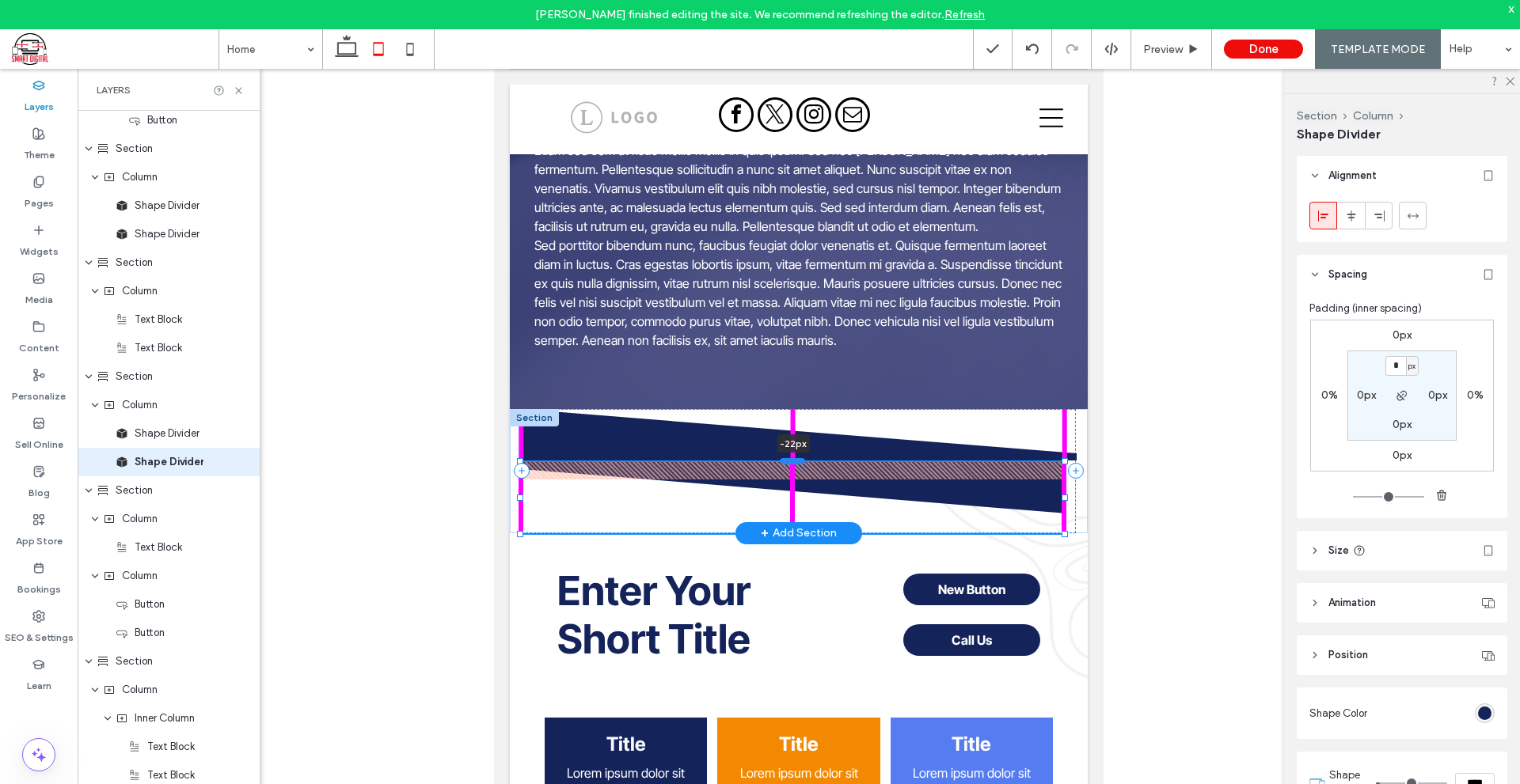
drag, startPoint x: 797, startPoint y: 472, endPoint x: 800, endPoint y: 454, distance: 18.2
click at [800, 457] on div at bounding box center [791, 459] width 25 height 6
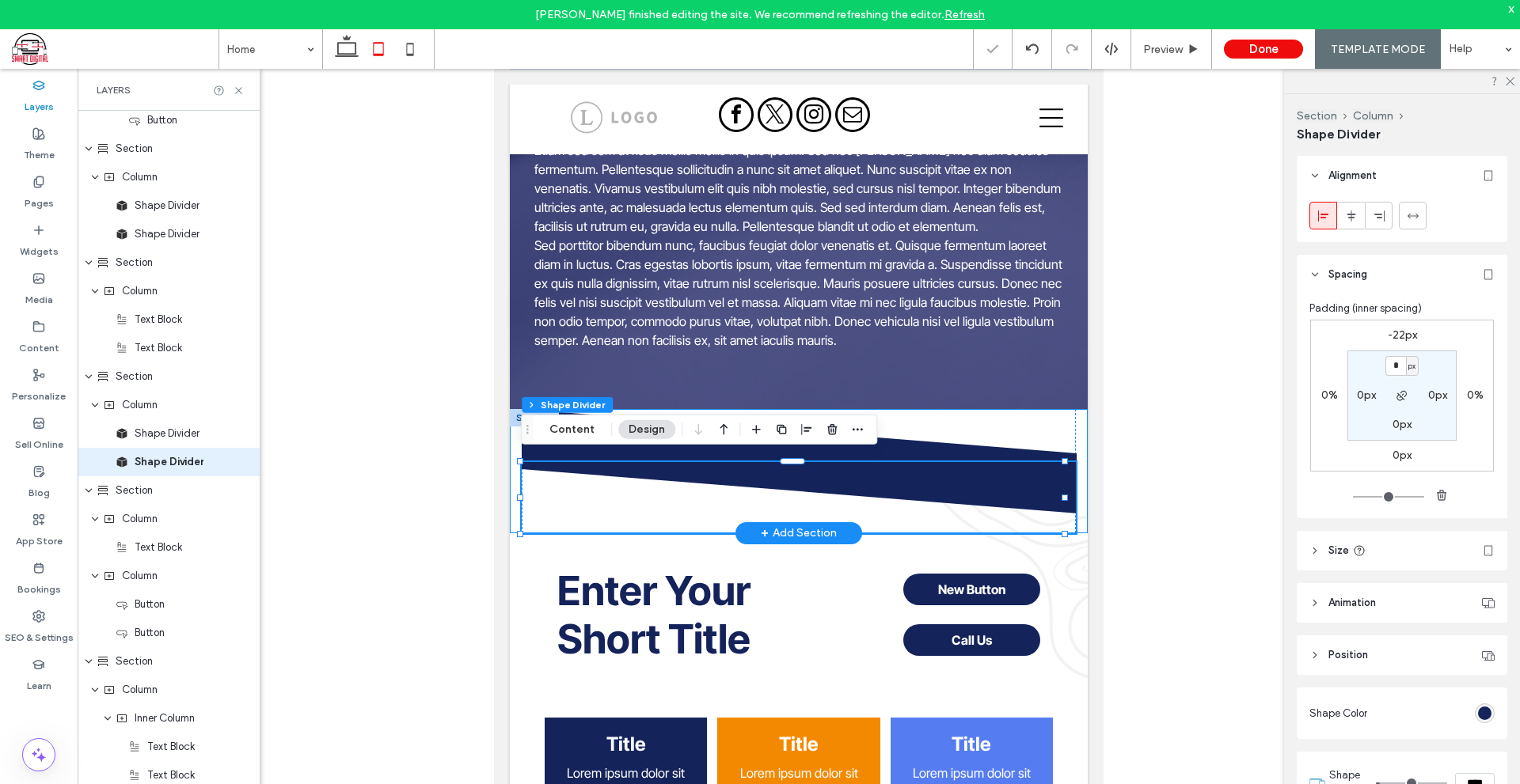
click at [1070, 496] on div "-22px" at bounding box center [798, 471] width 578 height 124
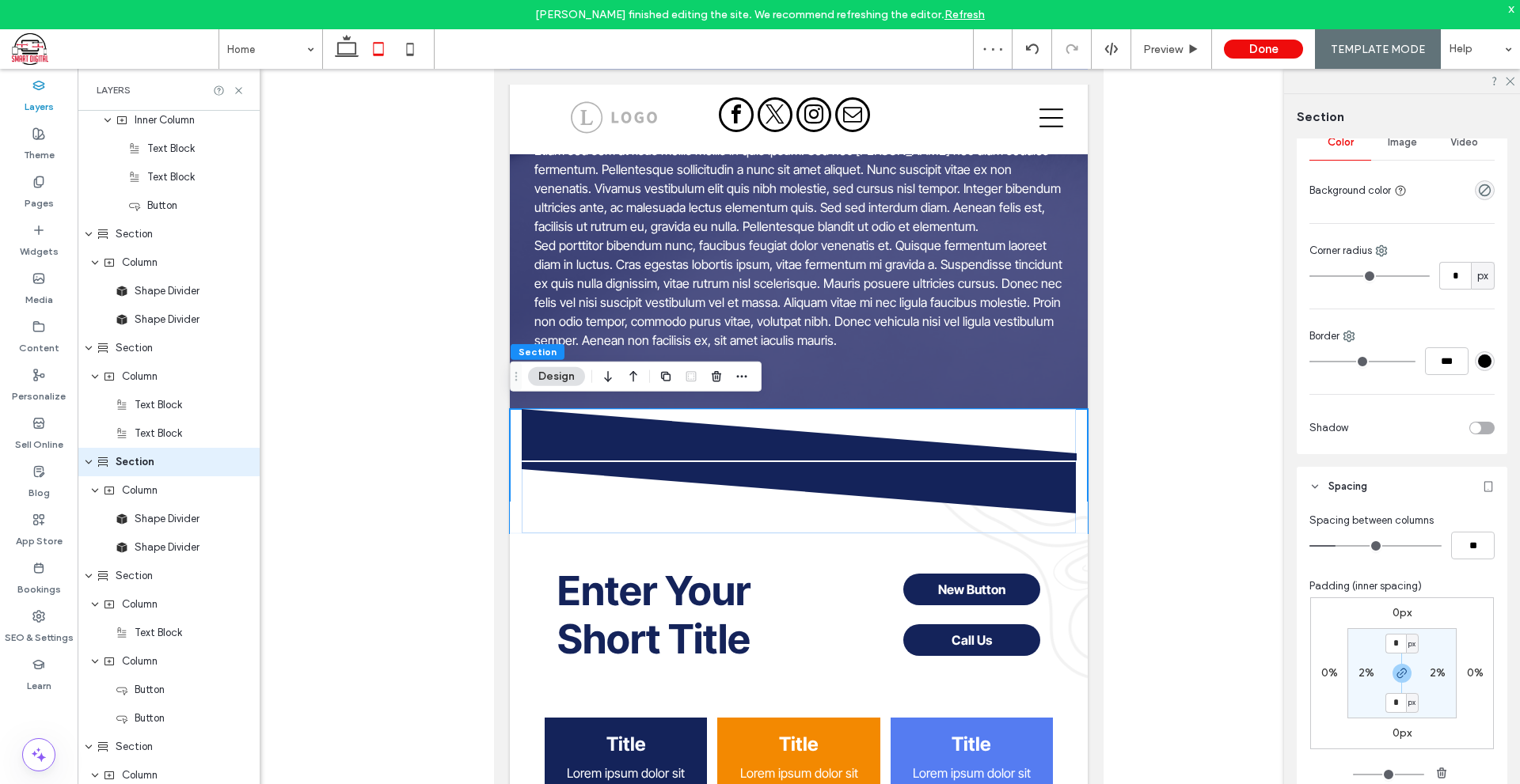
scroll to position [238, 0]
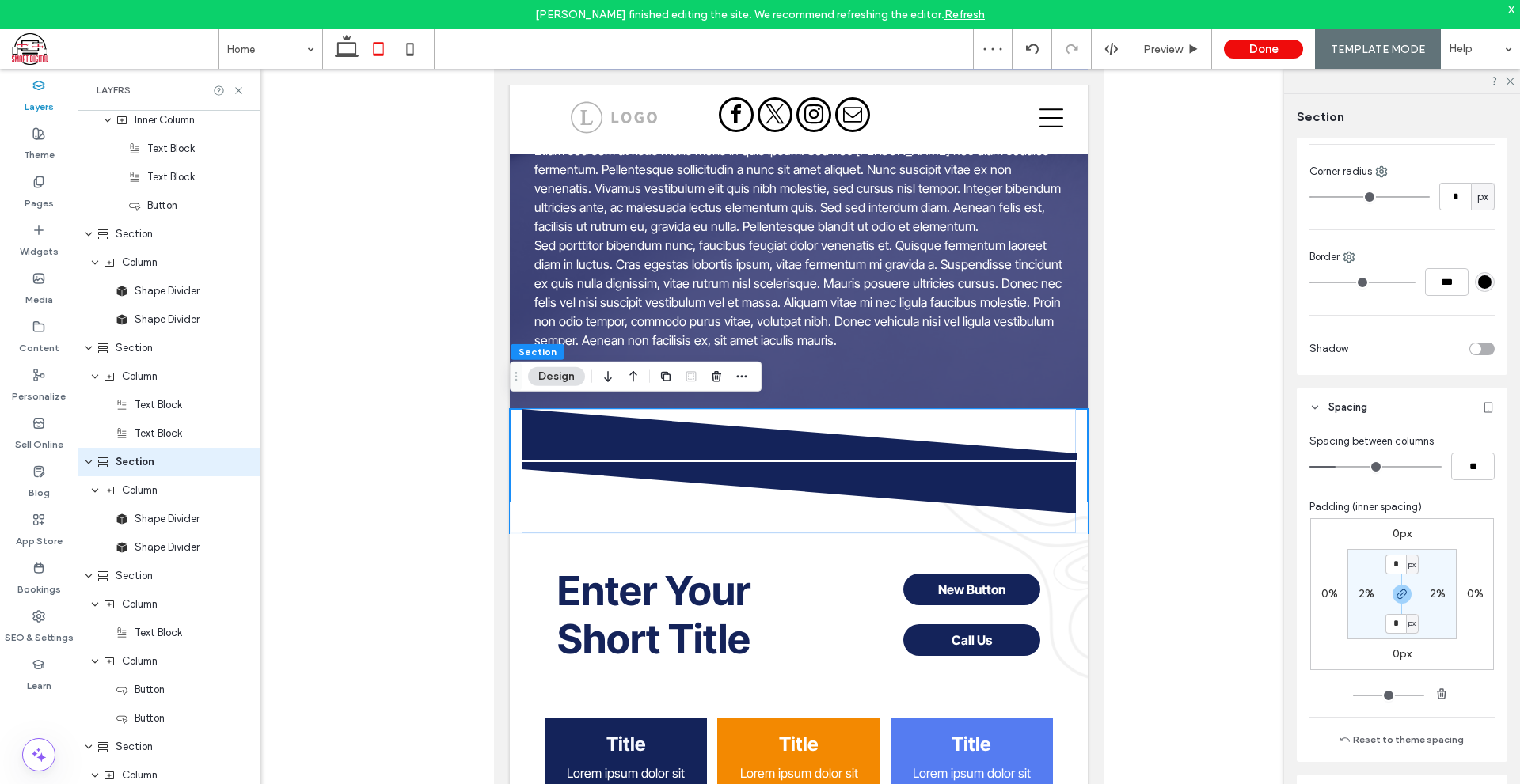
click at [1433, 591] on label "2%" at bounding box center [1437, 593] width 16 height 13
type input "*"
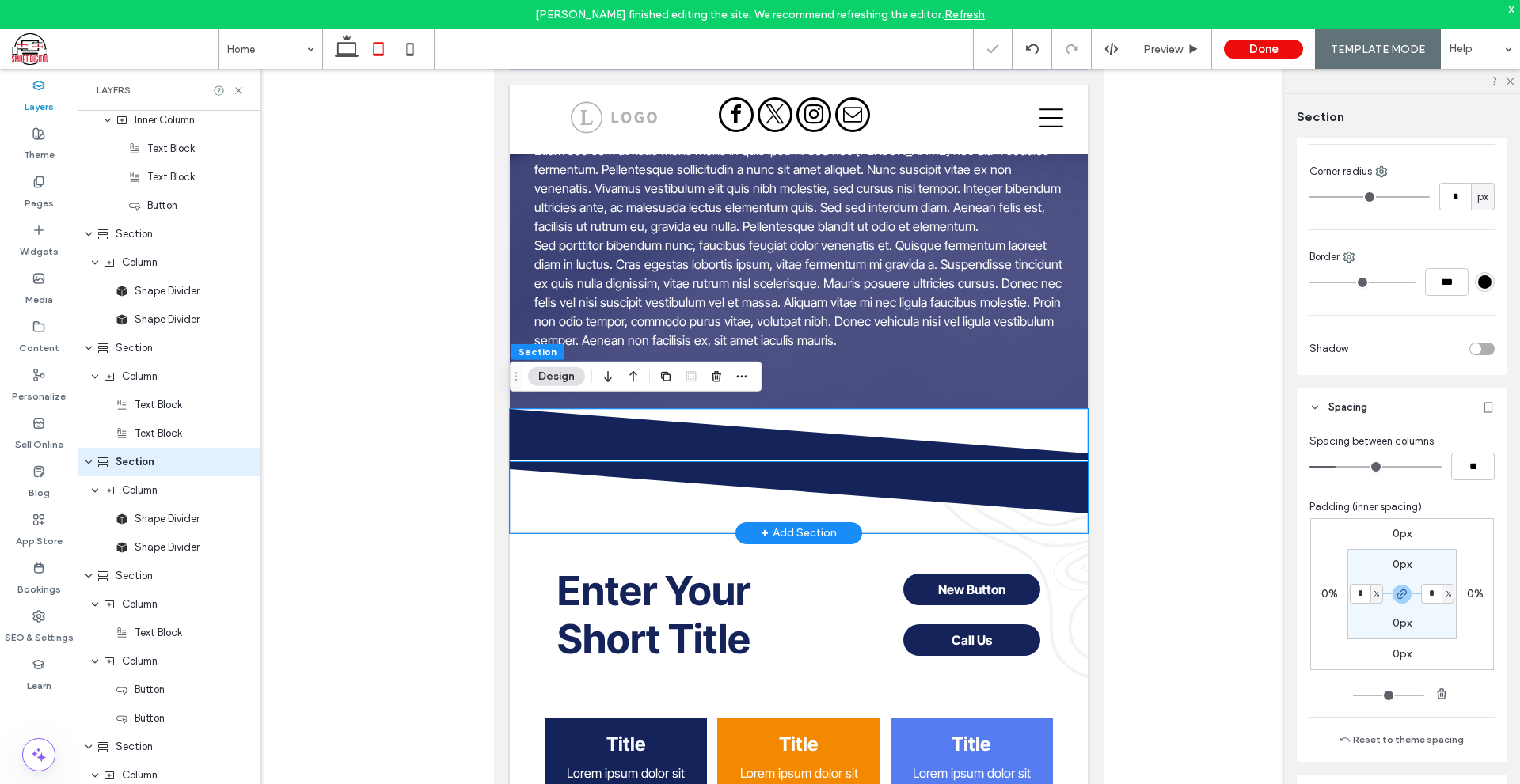
click at [937, 474] on icon at bounding box center [798, 487] width 579 height 51
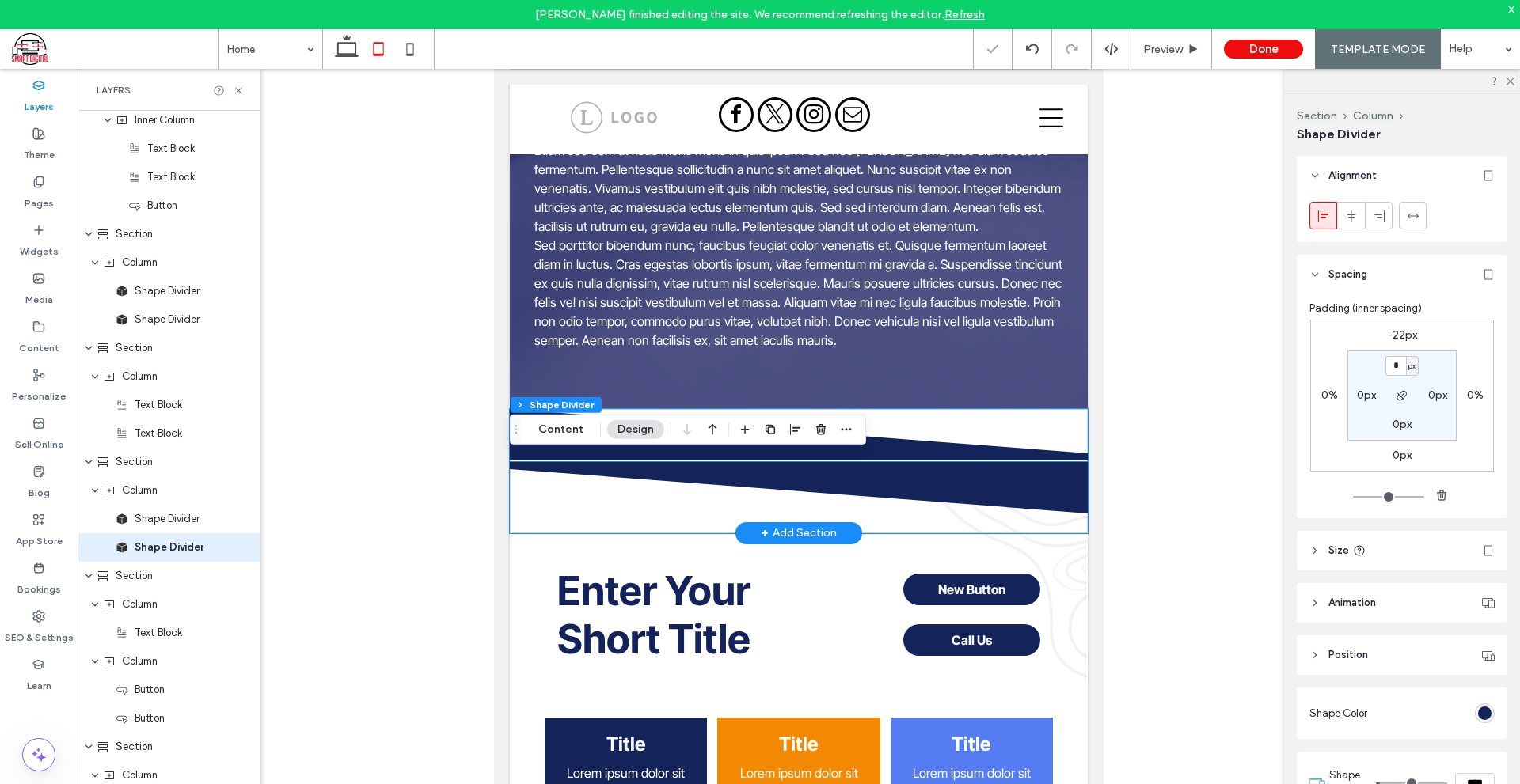
scroll to position [574, 0]
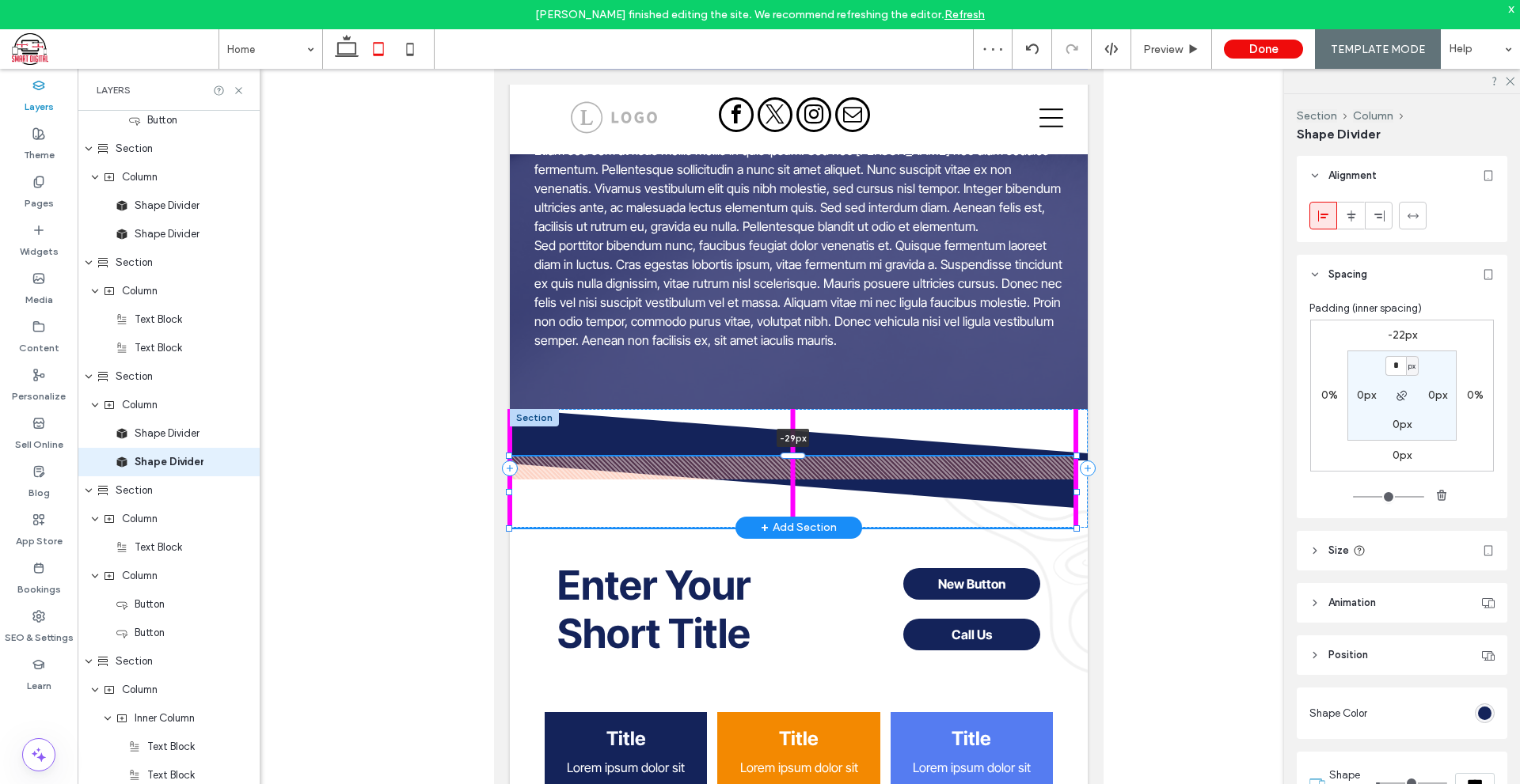
drag, startPoint x: 788, startPoint y: 457, endPoint x: 804, endPoint y: 452, distance: 16.8
click at [804, 452] on div "-29px" at bounding box center [798, 468] width 578 height 118
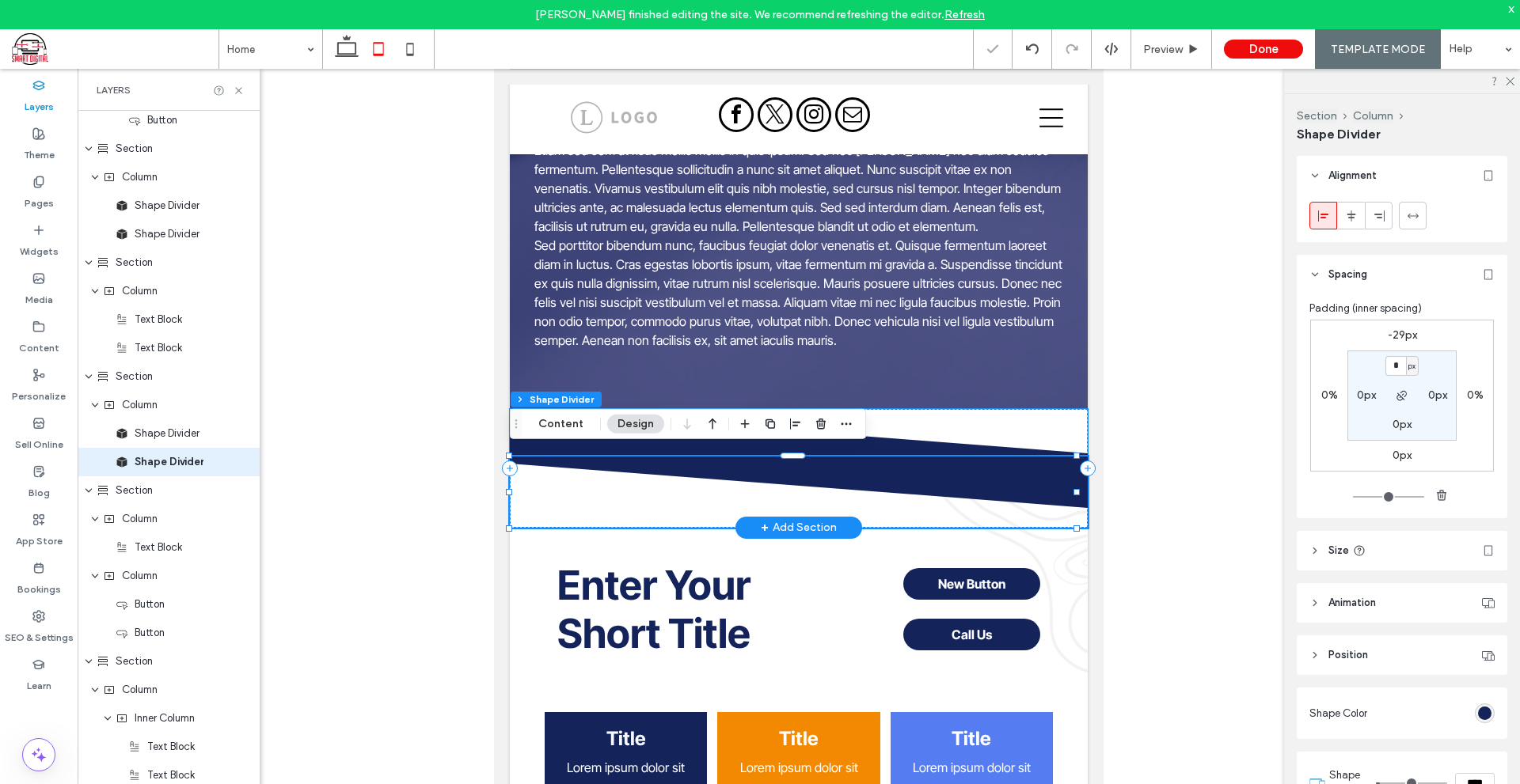
click at [1004, 424] on icon at bounding box center [798, 434] width 579 height 51
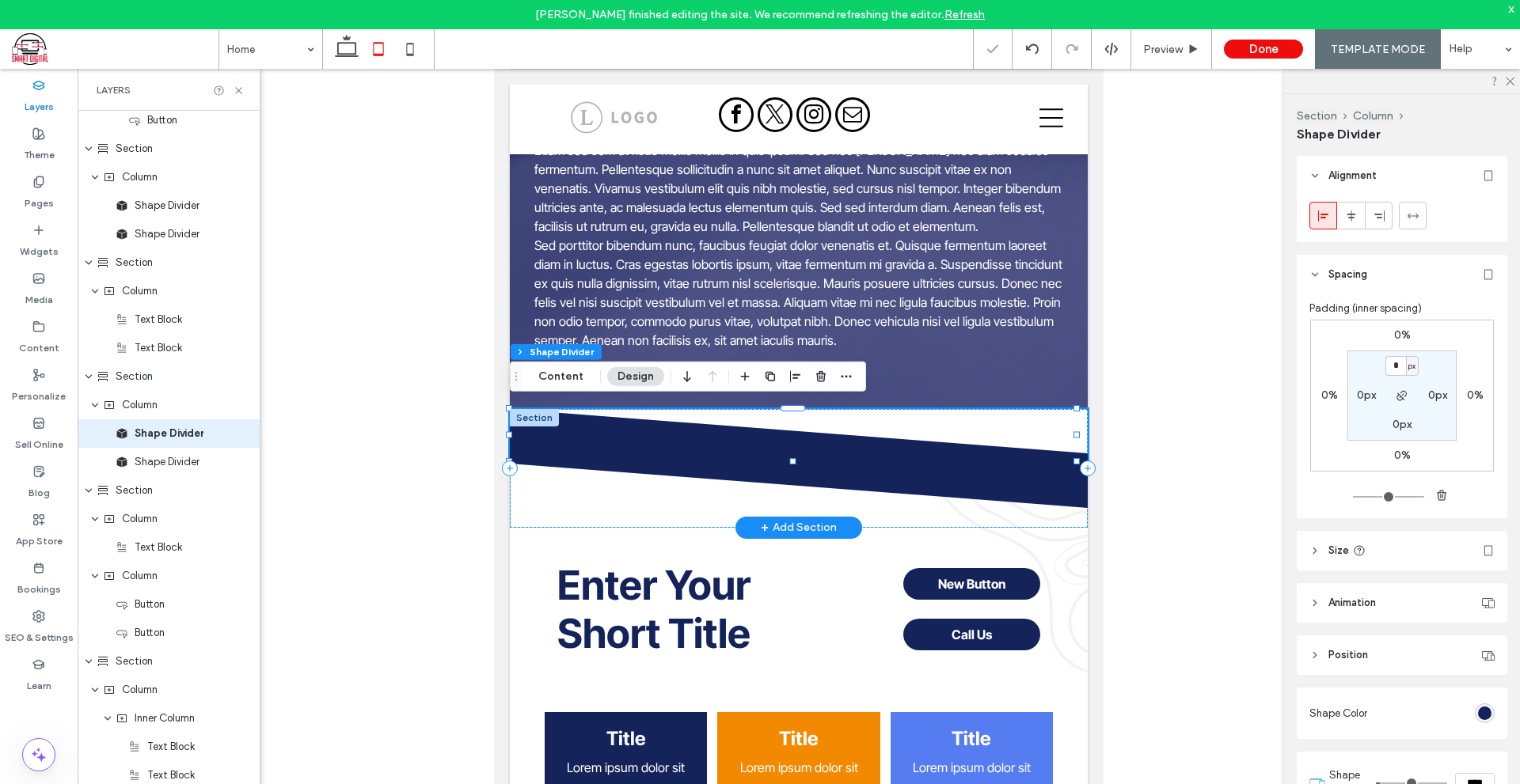
scroll to position [546, 0]
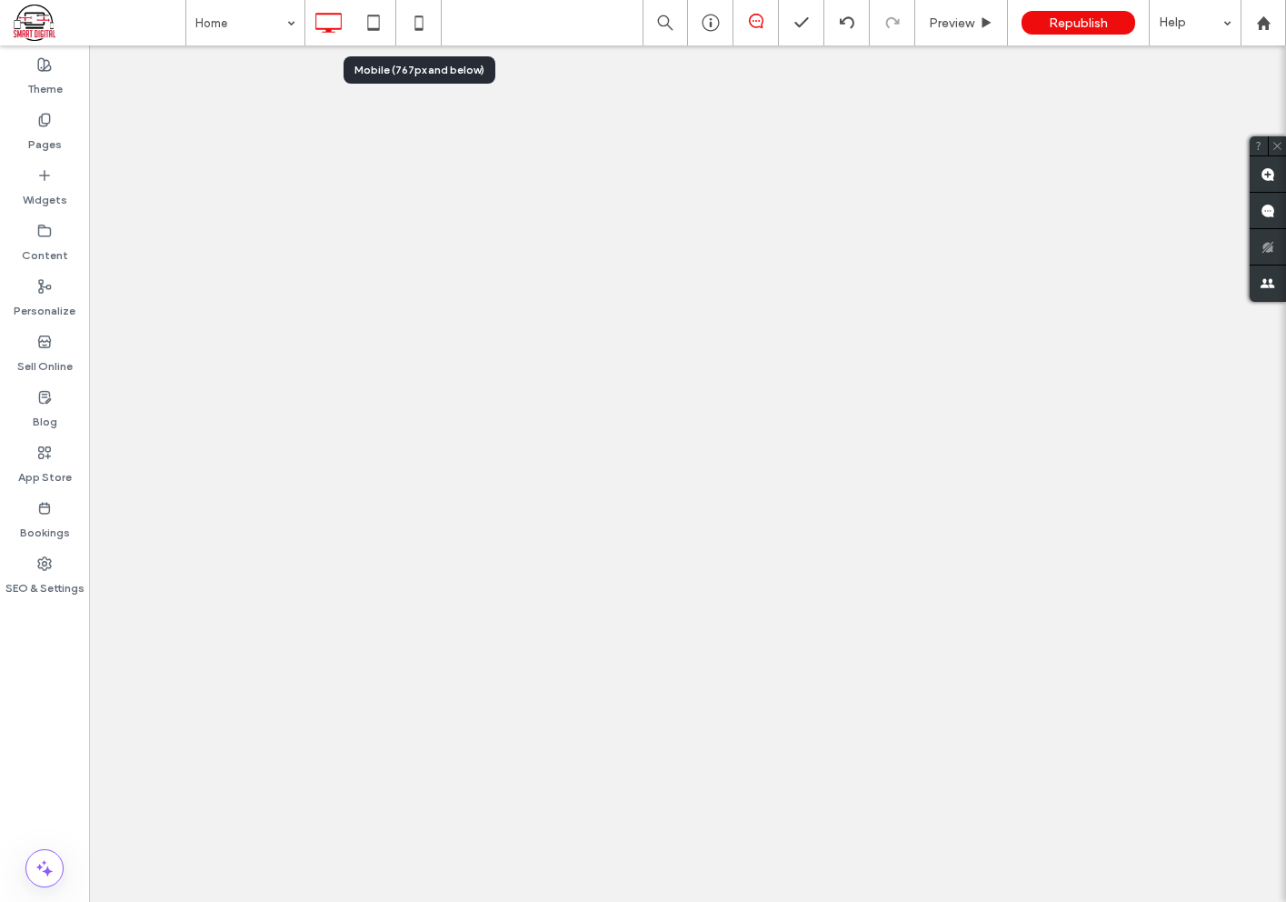
click at [420, 12] on icon at bounding box center [419, 23] width 36 height 36
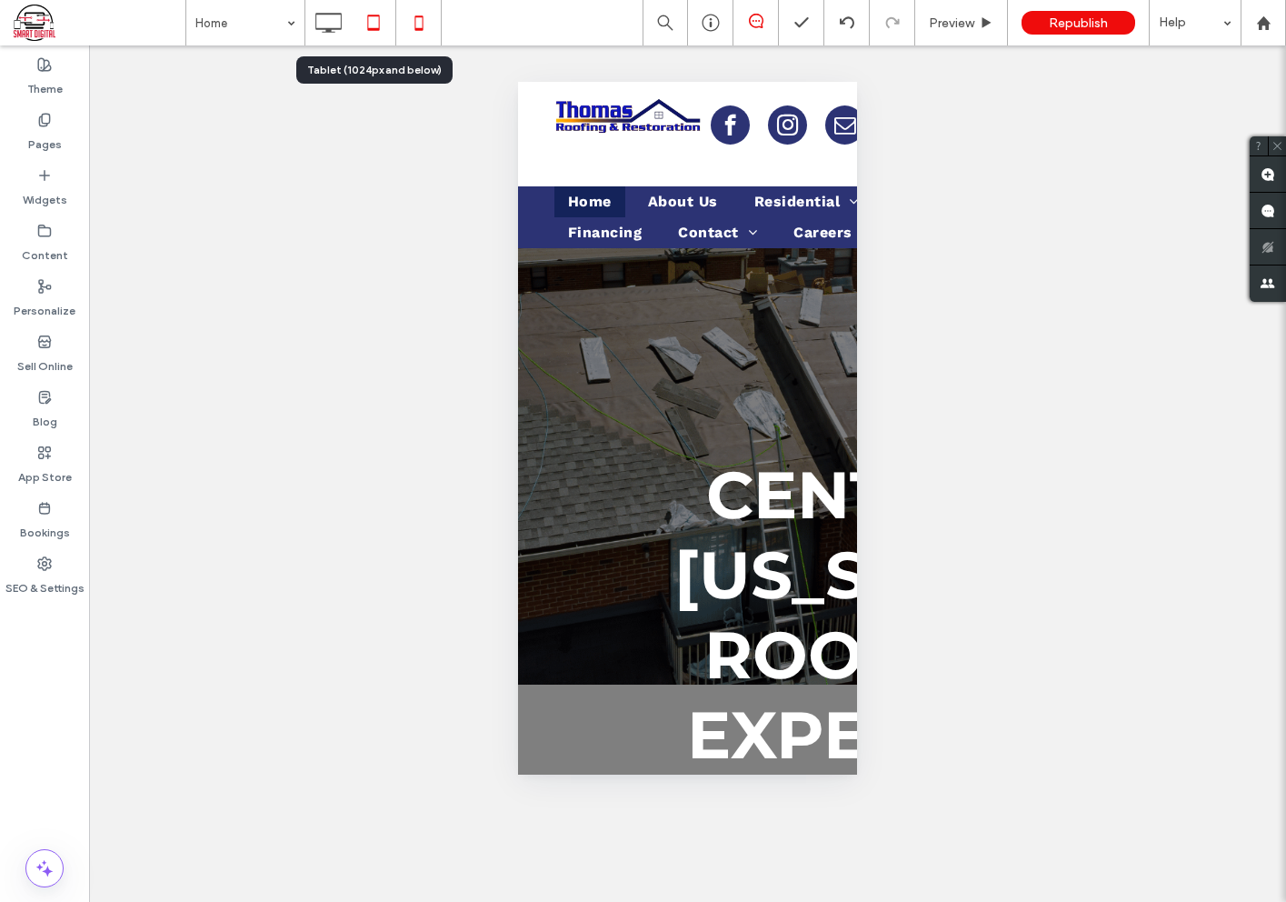
click at [366, 39] on icon at bounding box center [373, 23] width 36 height 36
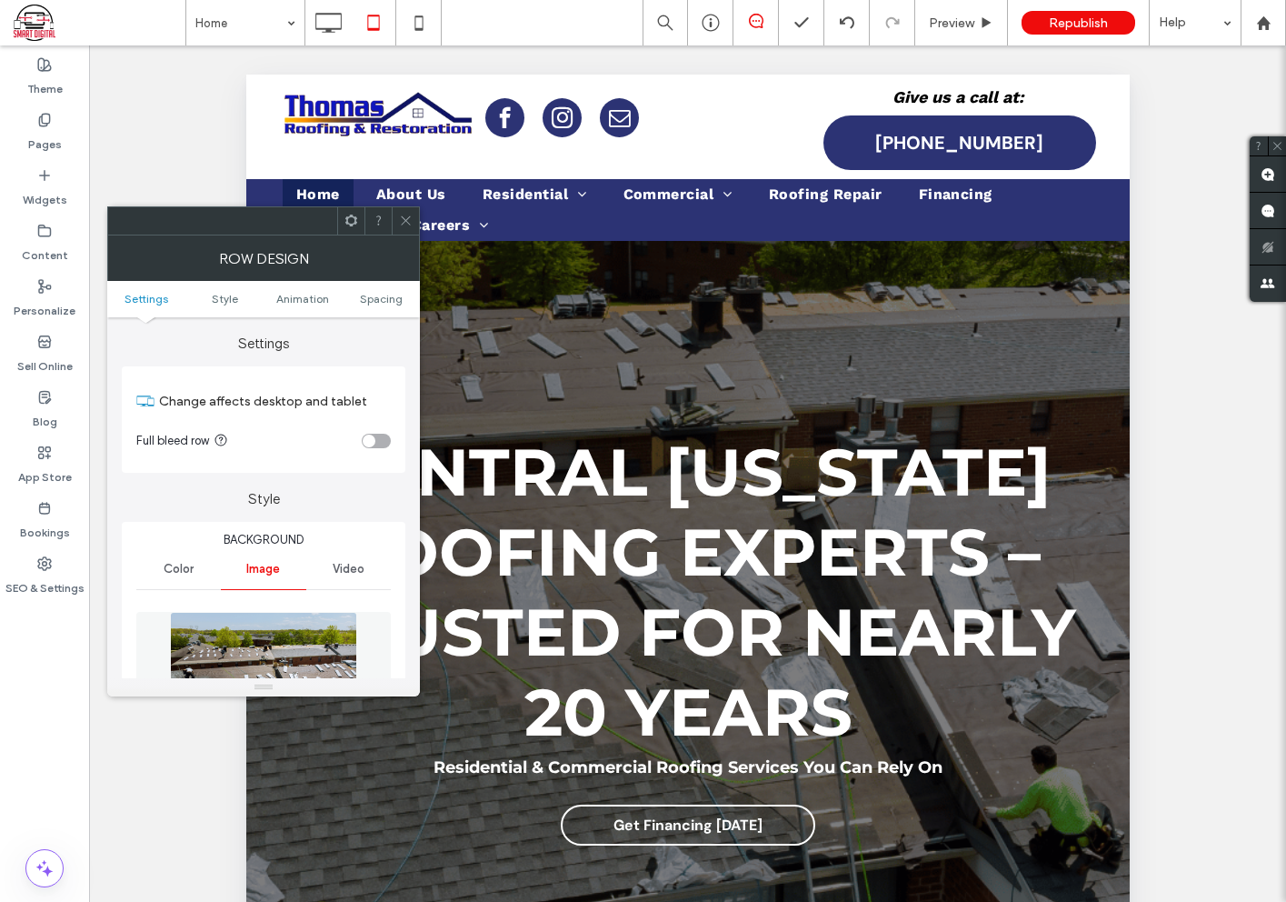
click at [411, 215] on icon at bounding box center [406, 221] width 14 height 14
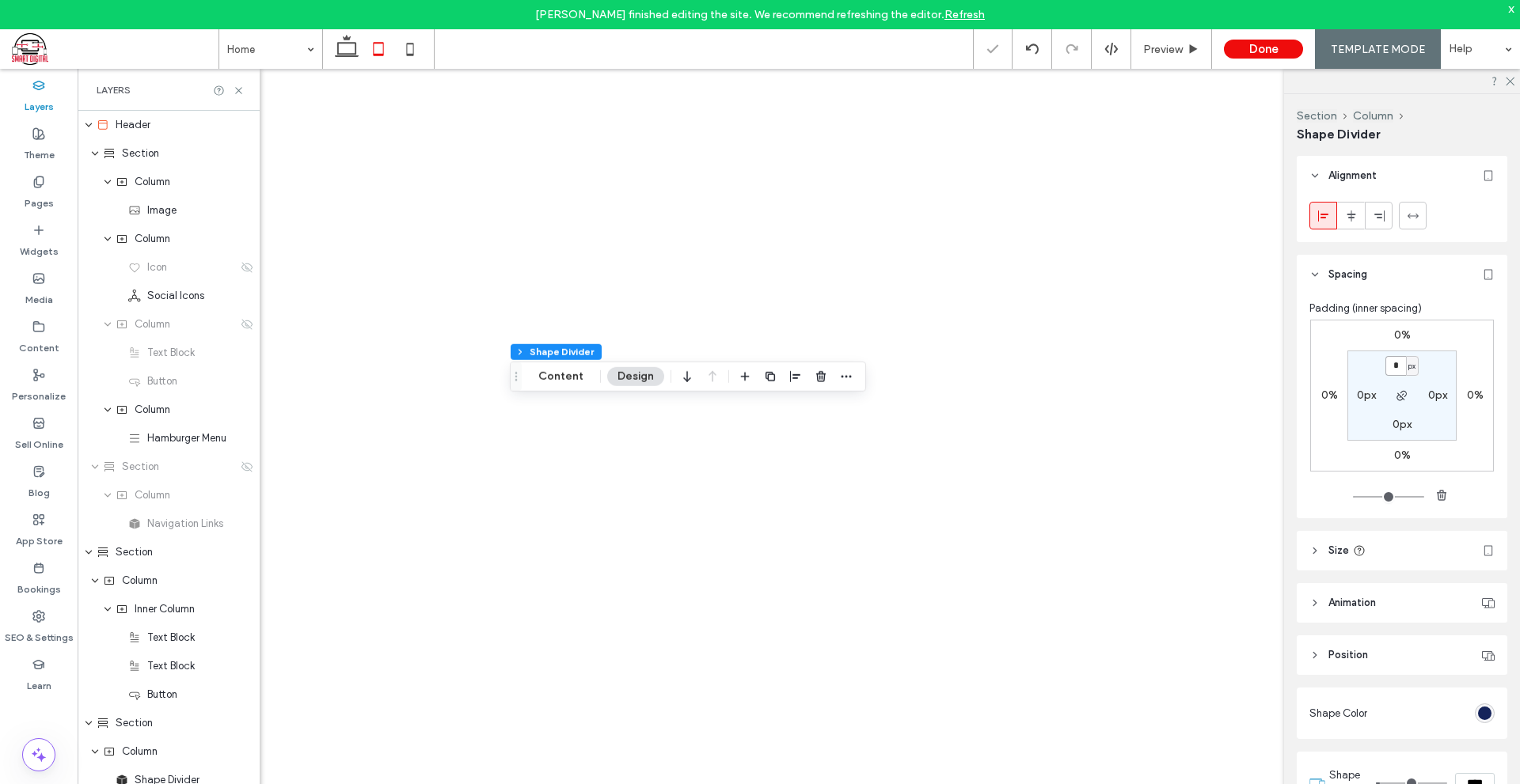
click at [1396, 370] on input "*" at bounding box center [1396, 365] width 21 height 20
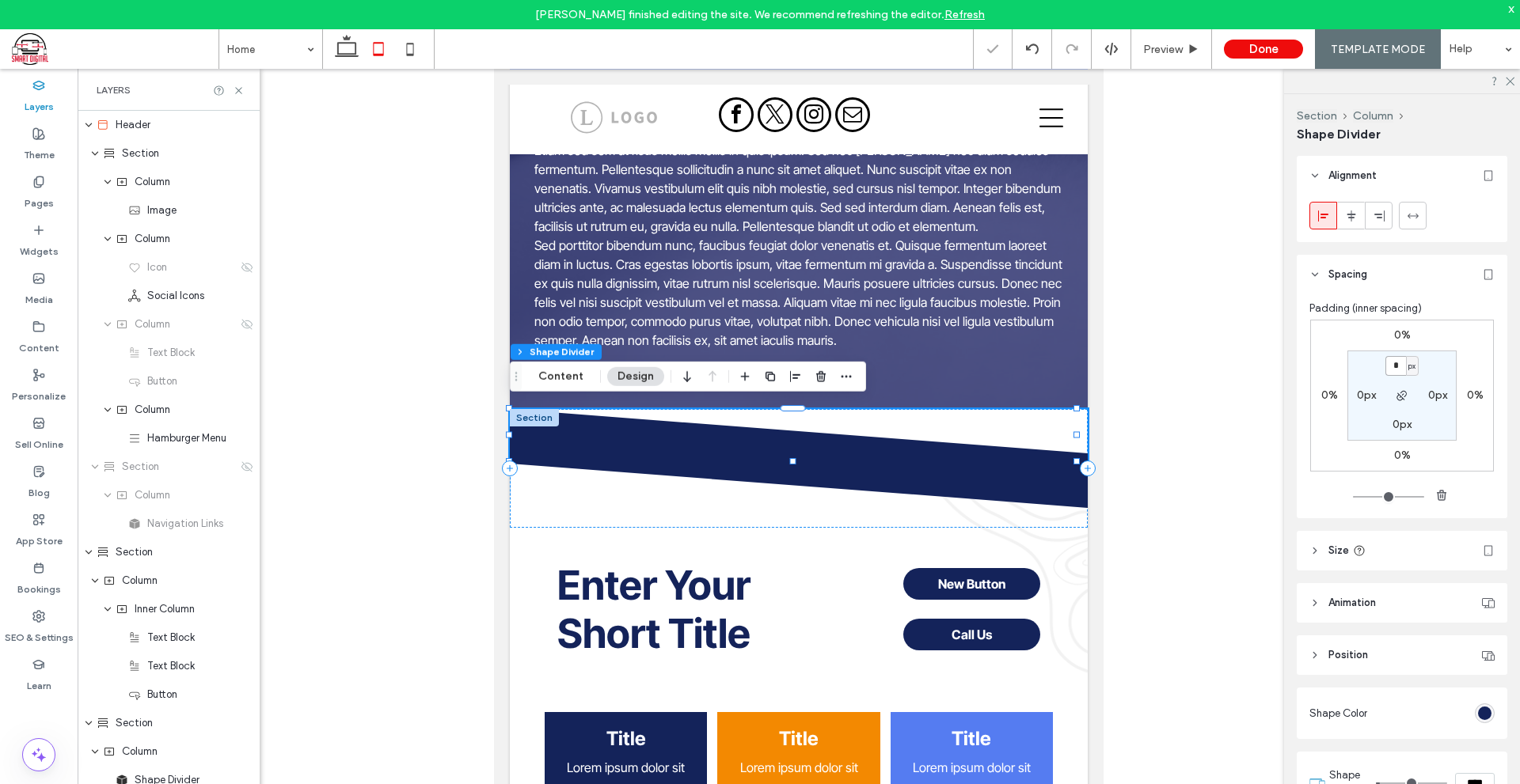
scroll to position [546, 0]
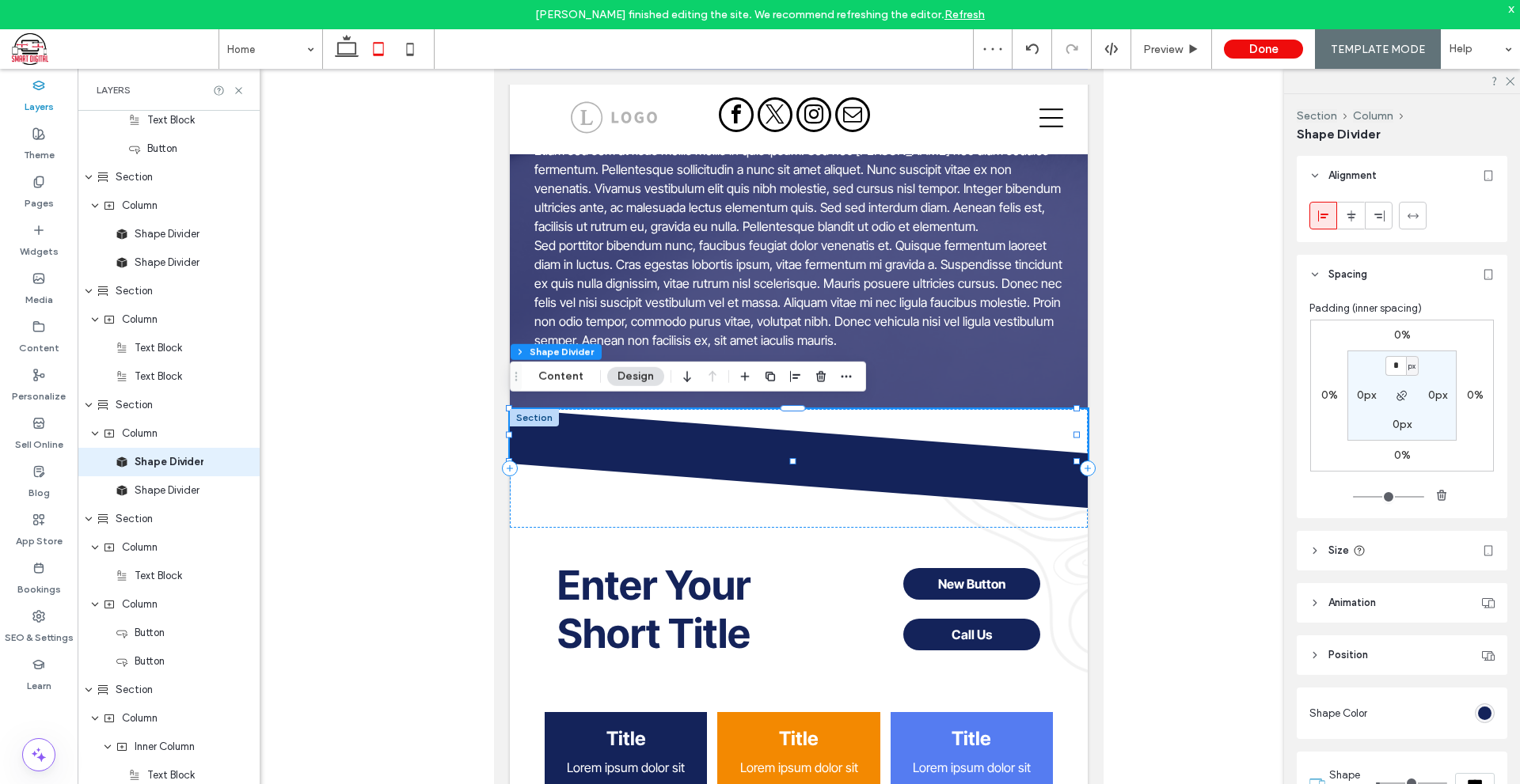
click at [1392, 345] on div "0% 0% 0% 0% * px 0px 0px 0px" at bounding box center [1402, 395] width 184 height 152
click at [1394, 336] on label "0%" at bounding box center [1402, 334] width 17 height 13
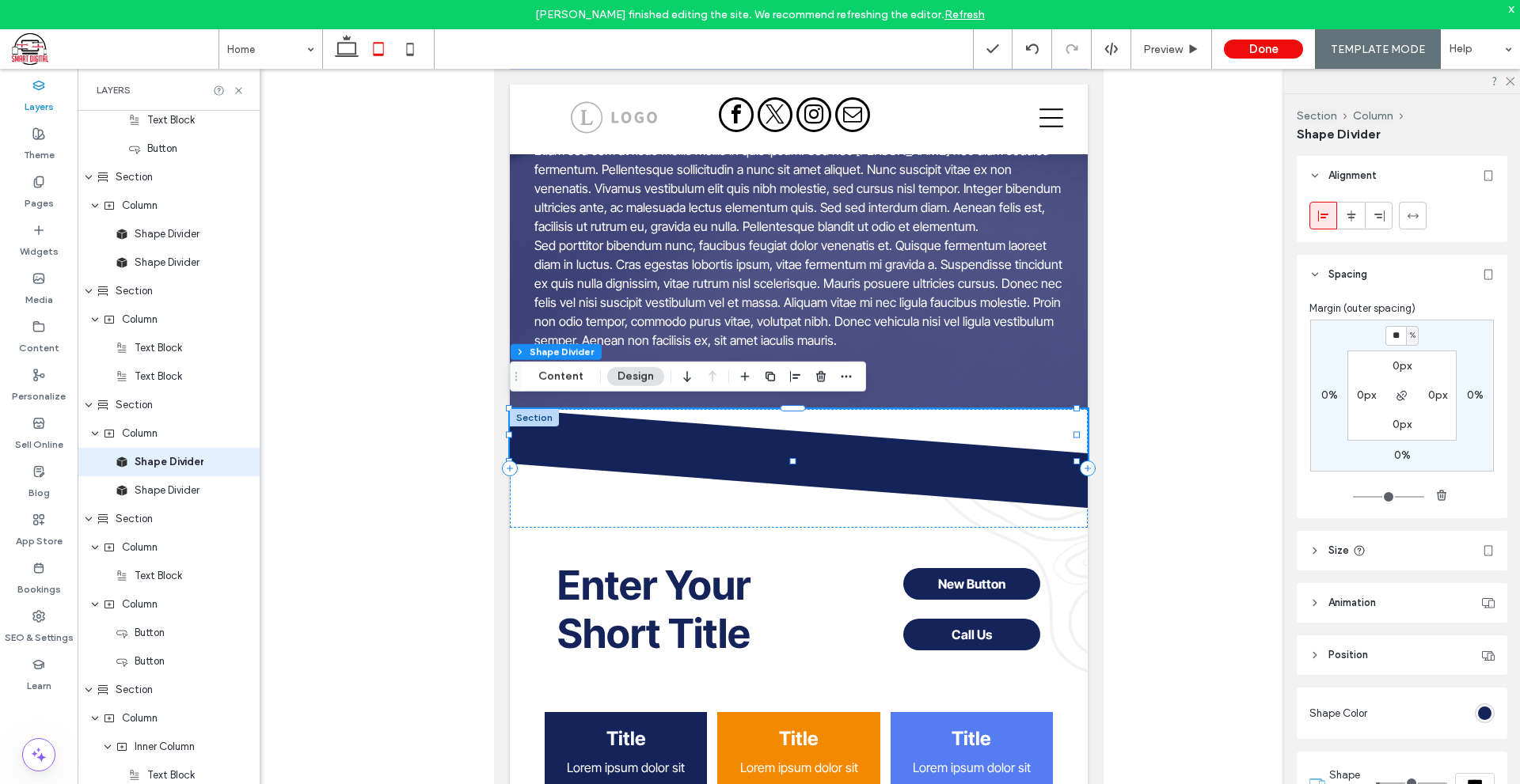
type input "**"
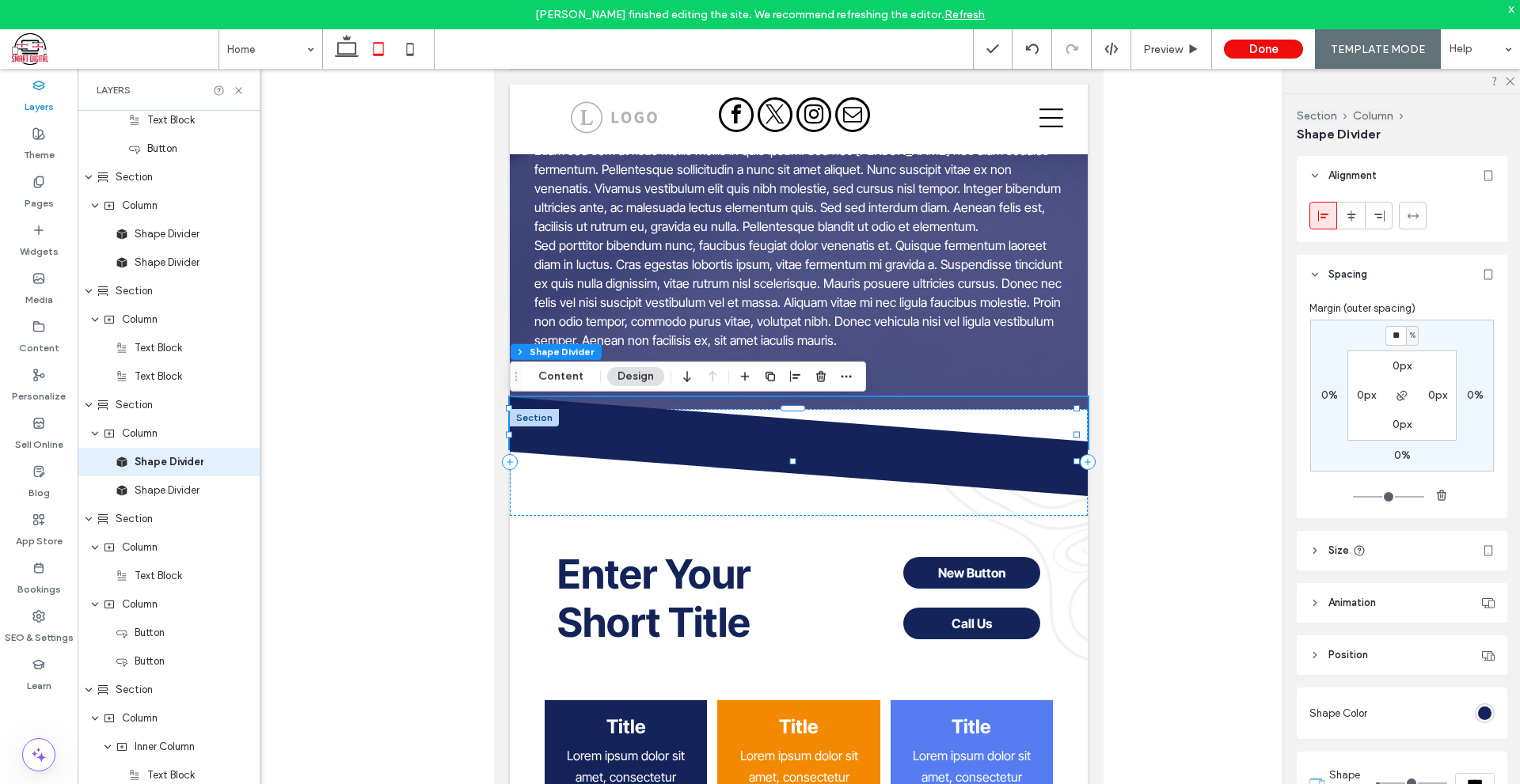
type input "*"
click at [1390, 338] on input "**" at bounding box center [1396, 336] width 21 height 20
type input "***"
type input "*"
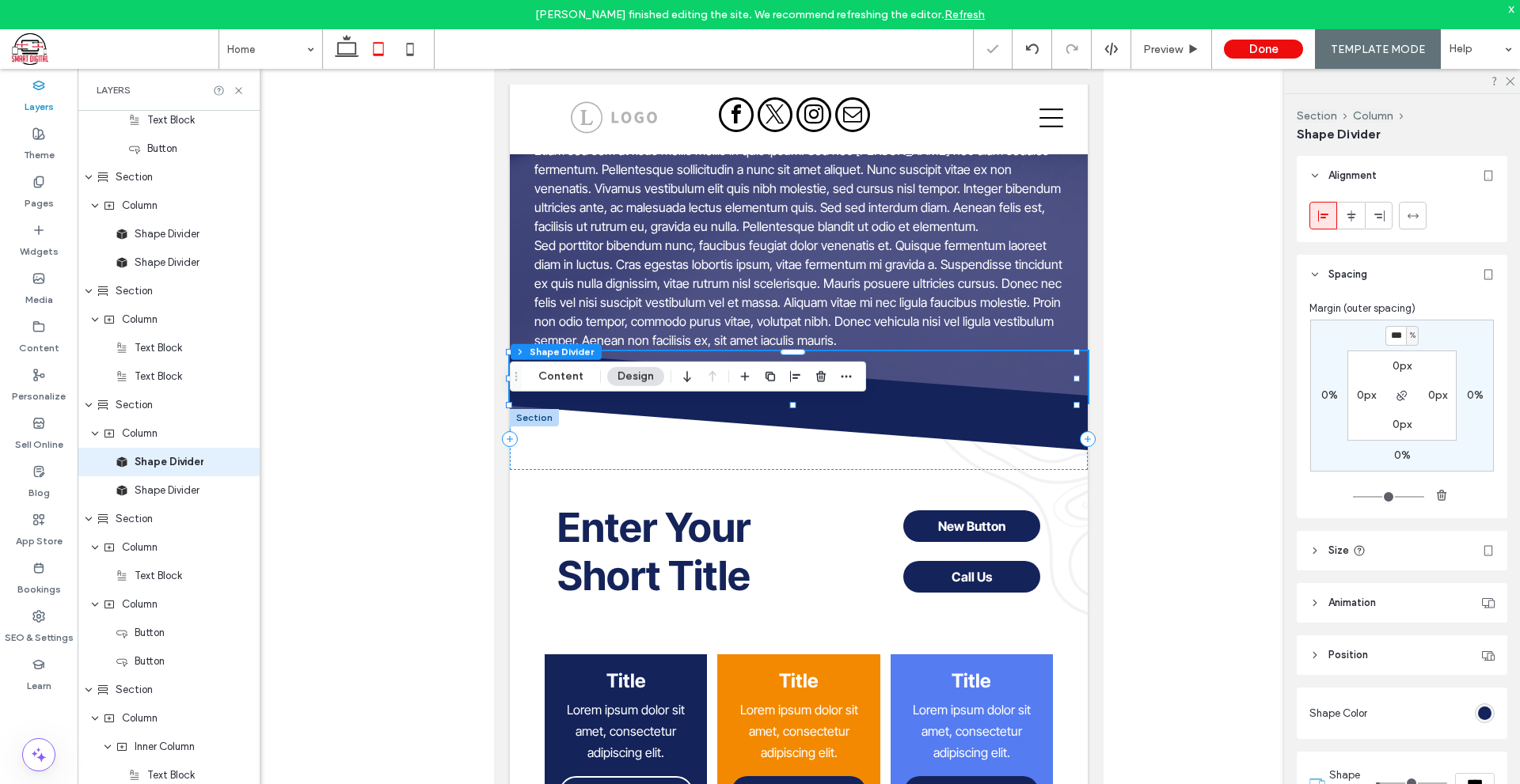
click at [1201, 461] on div at bounding box center [798, 439] width 1442 height 740
click at [1059, 526] on div "Enter Your Short Title New Button Call Us" at bounding box center [798, 546] width 578 height 216
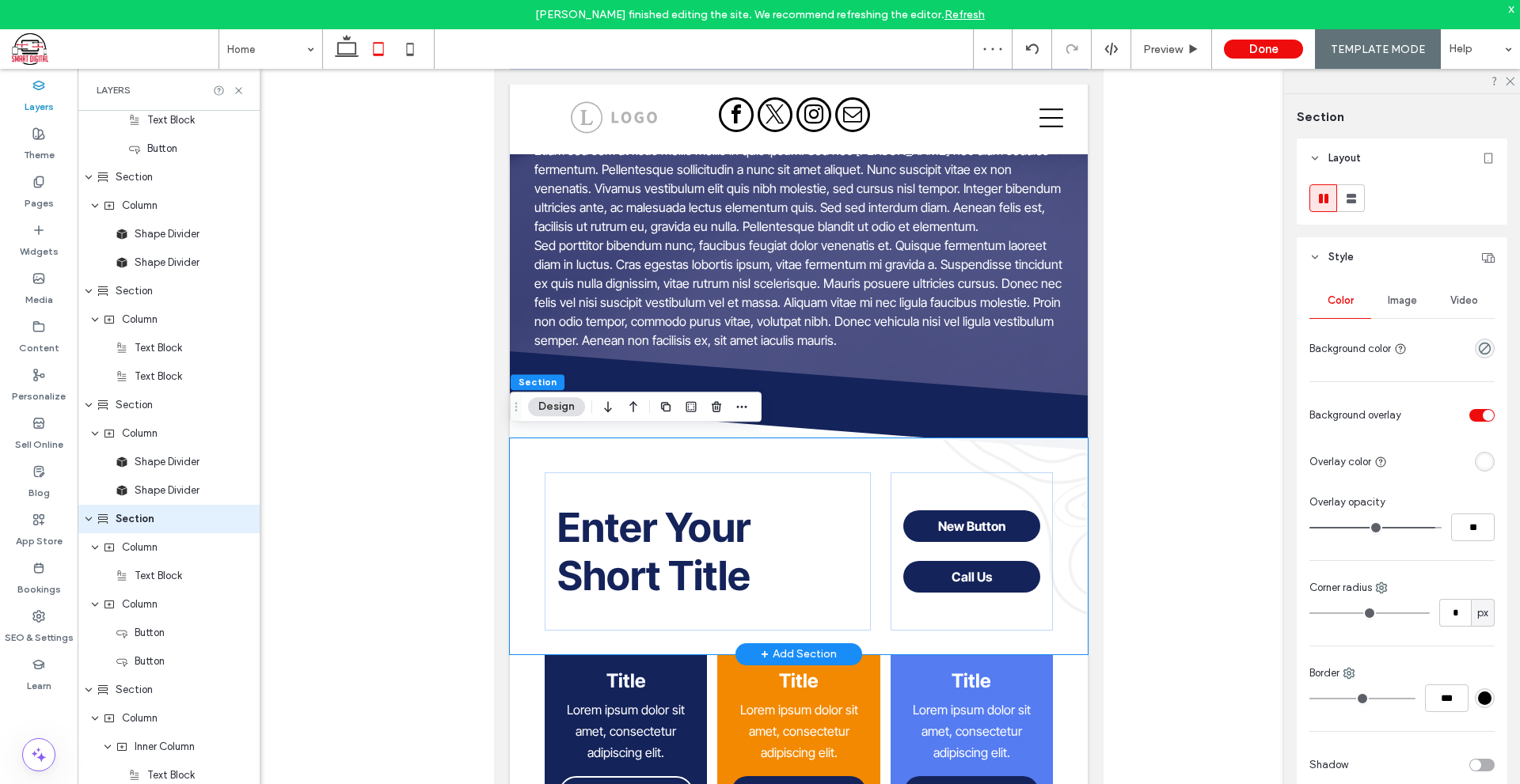
scroll to position [603, 0]
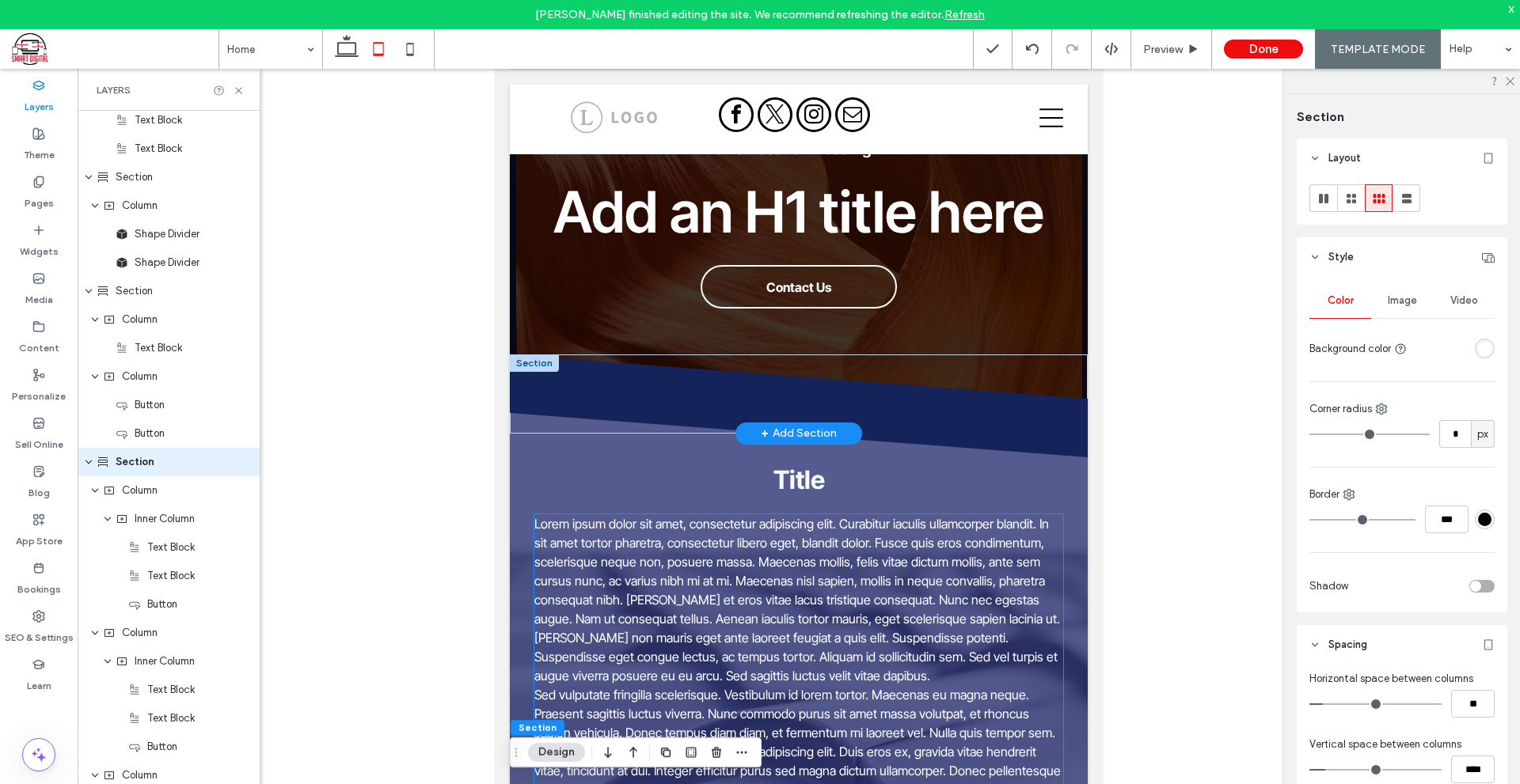
scroll to position [0, 0]
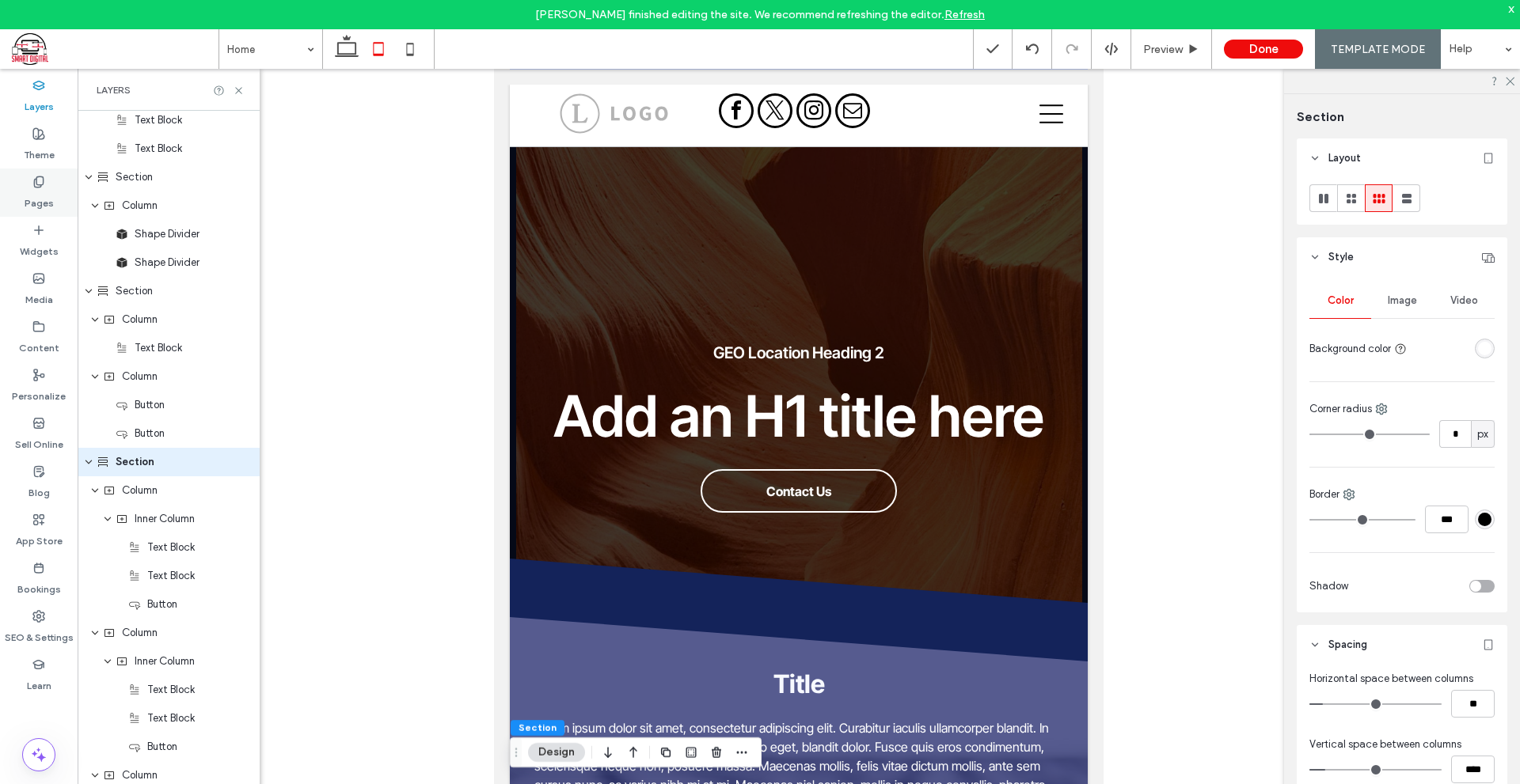
click at [45, 184] on div "Pages" at bounding box center [38, 192] width 77 height 48
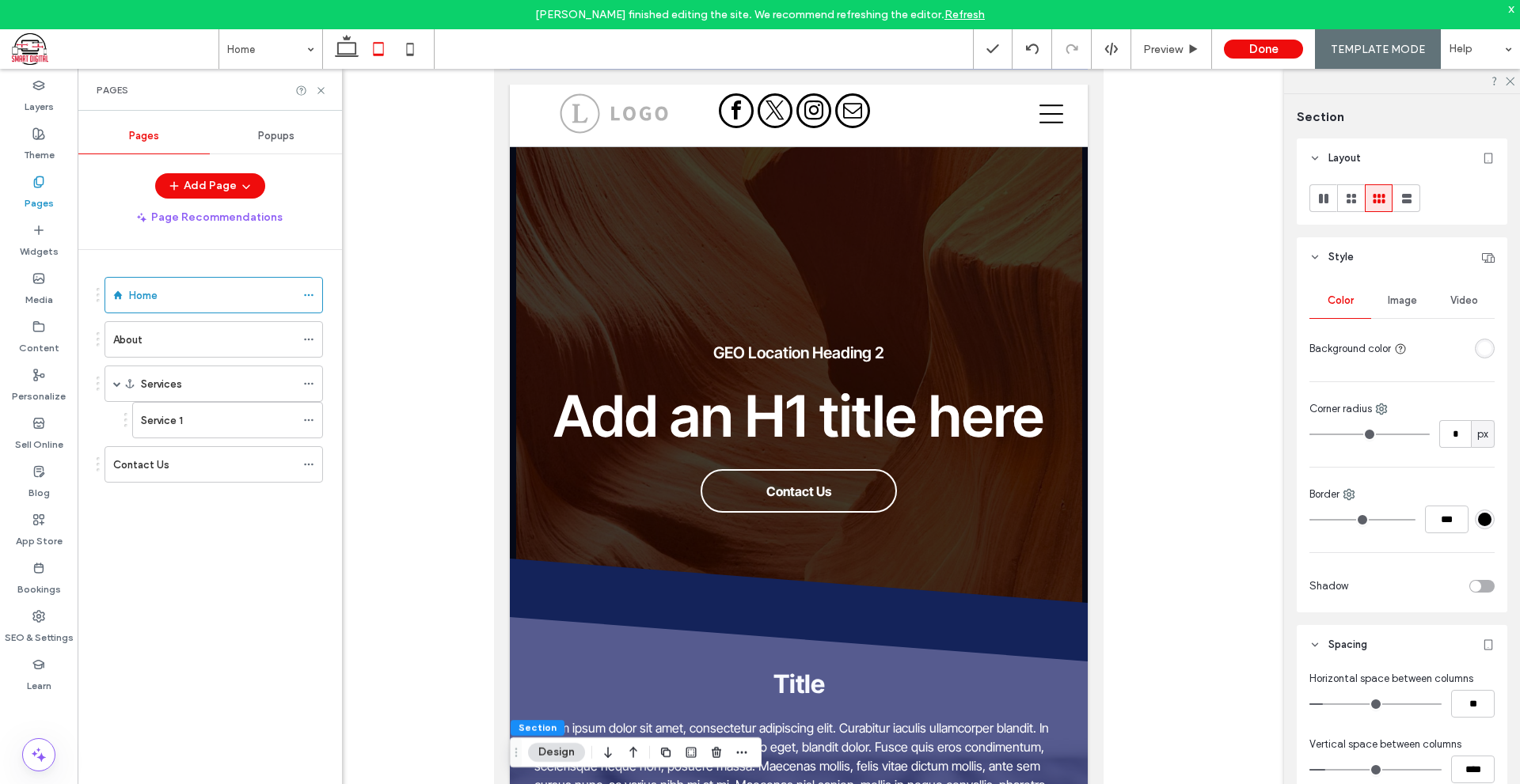
click at [205, 334] on div "About" at bounding box center [204, 339] width 182 height 17
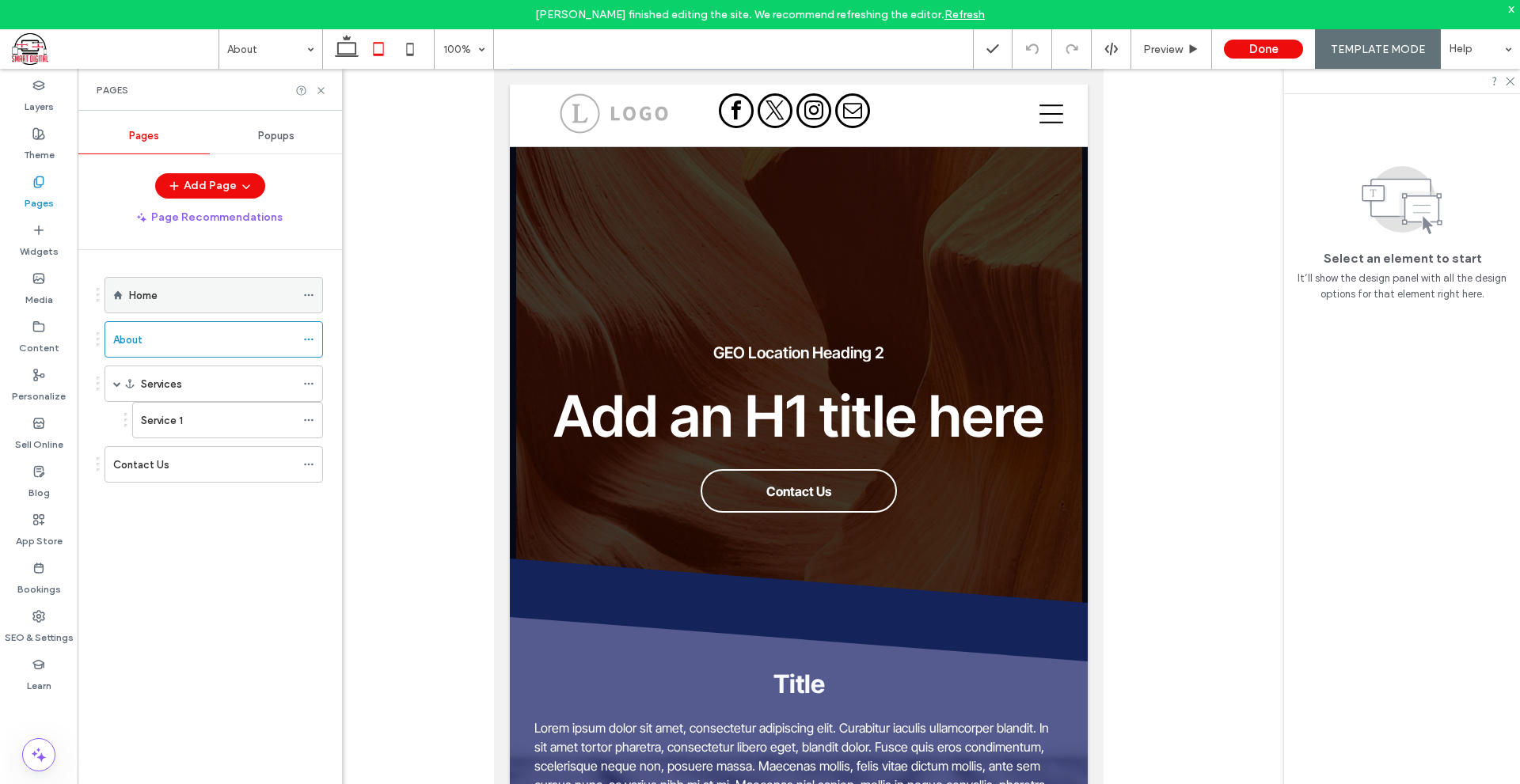
click at [216, 295] on div "Home" at bounding box center [212, 295] width 166 height 17
click at [358, 55] on icon at bounding box center [346, 49] width 31 height 31
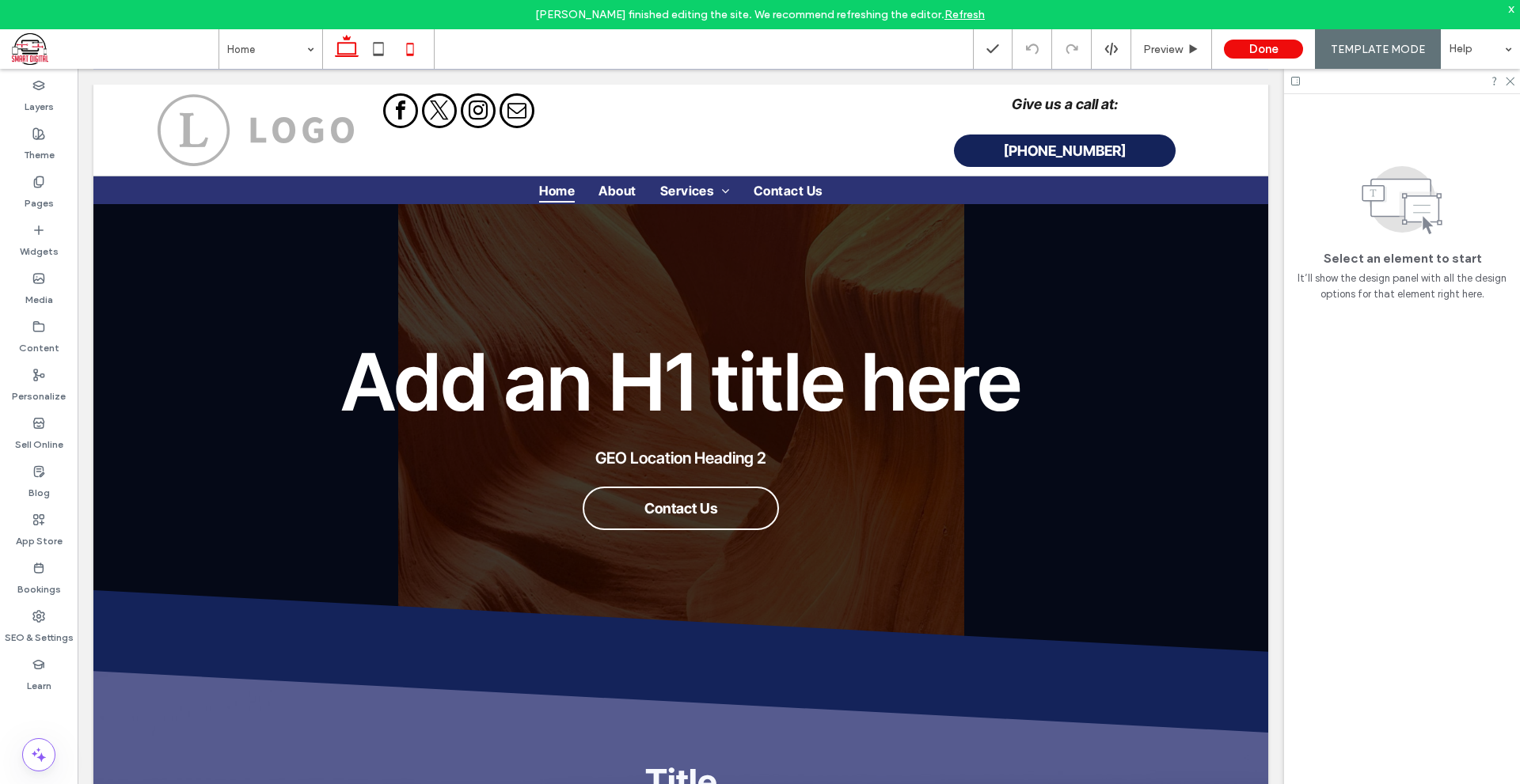
click at [408, 44] on use at bounding box center [410, 49] width 7 height 13
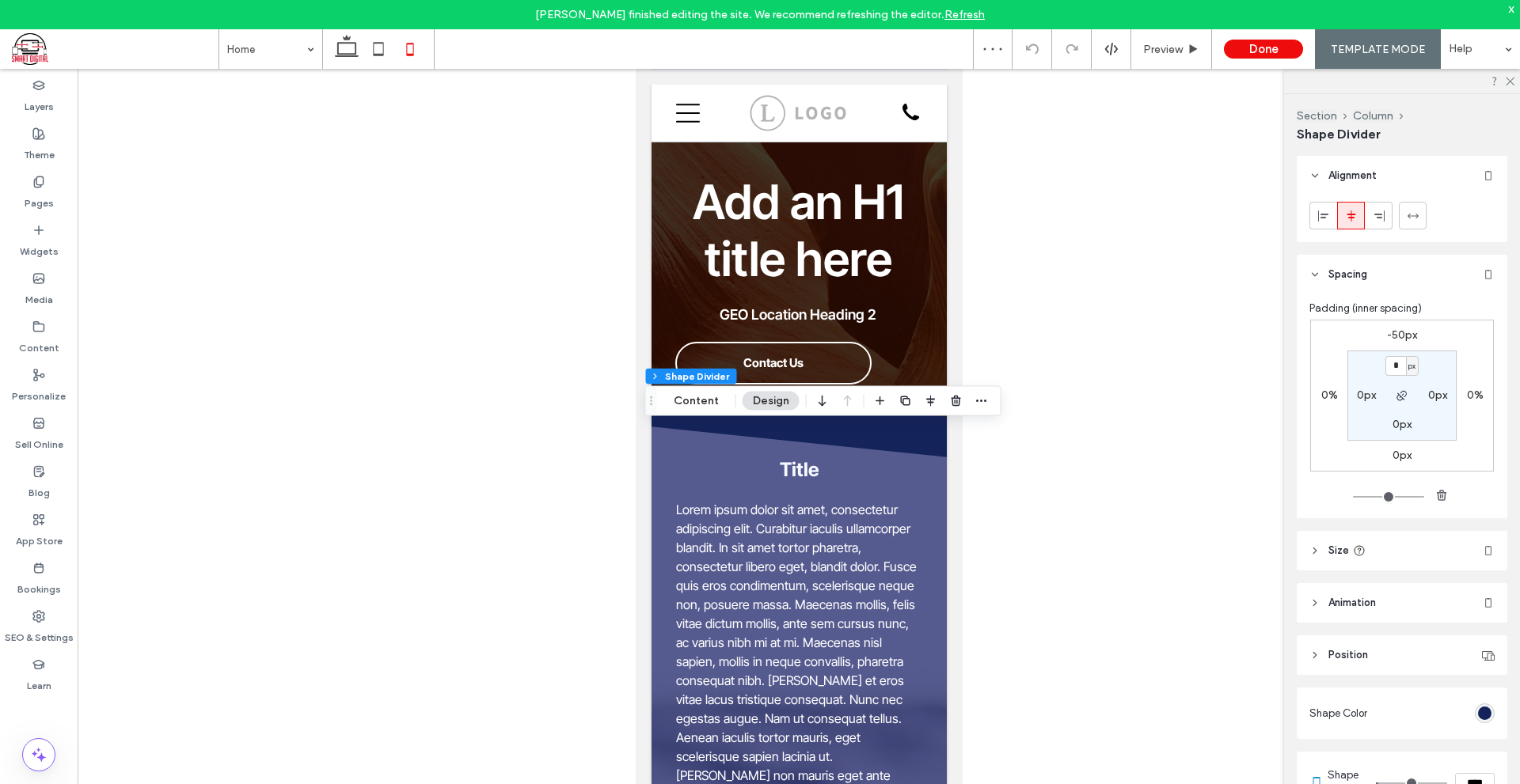
click at [1398, 339] on label "-50px" at bounding box center [1402, 334] width 30 height 13
type input "*"
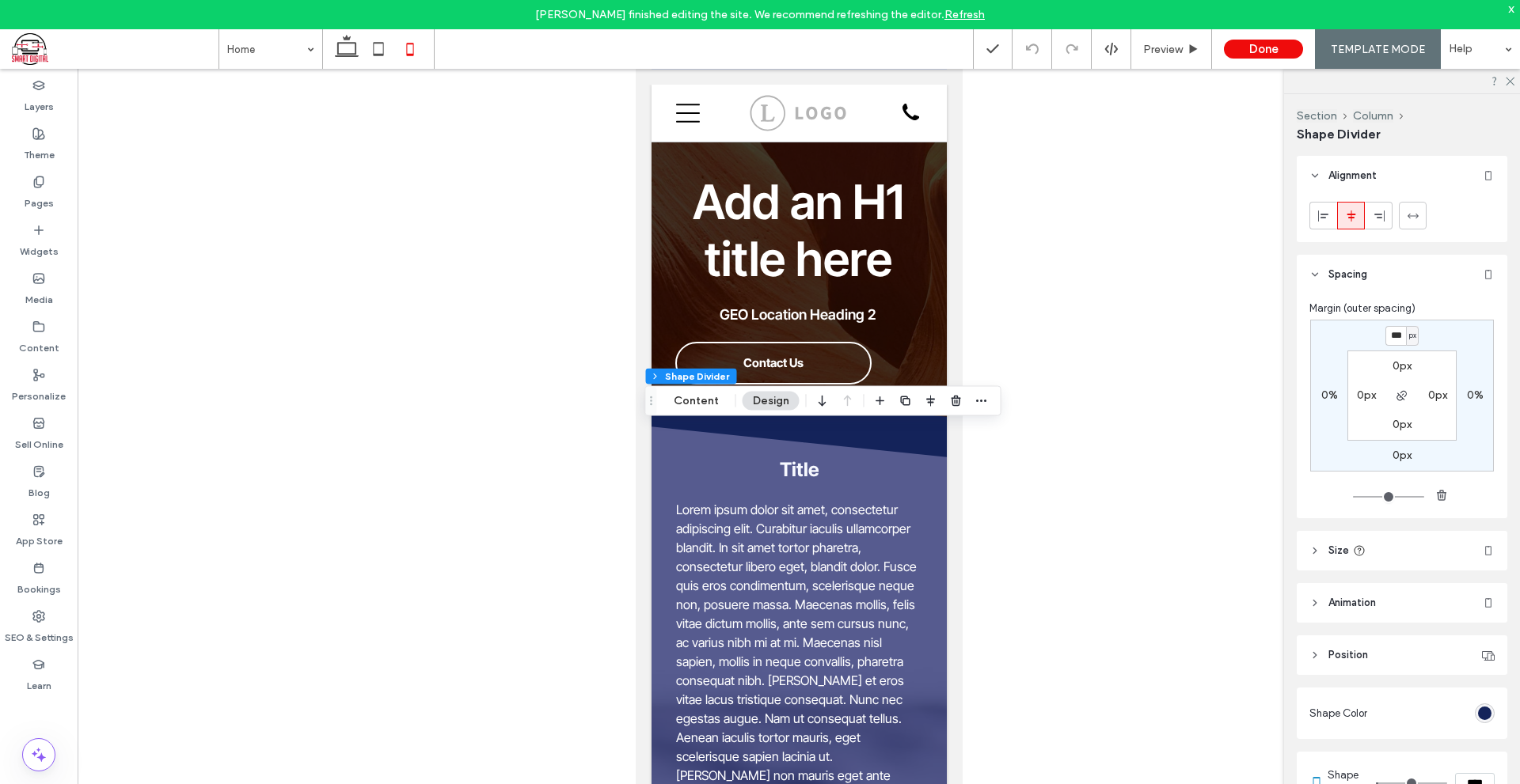
type input "***"
type input "*"
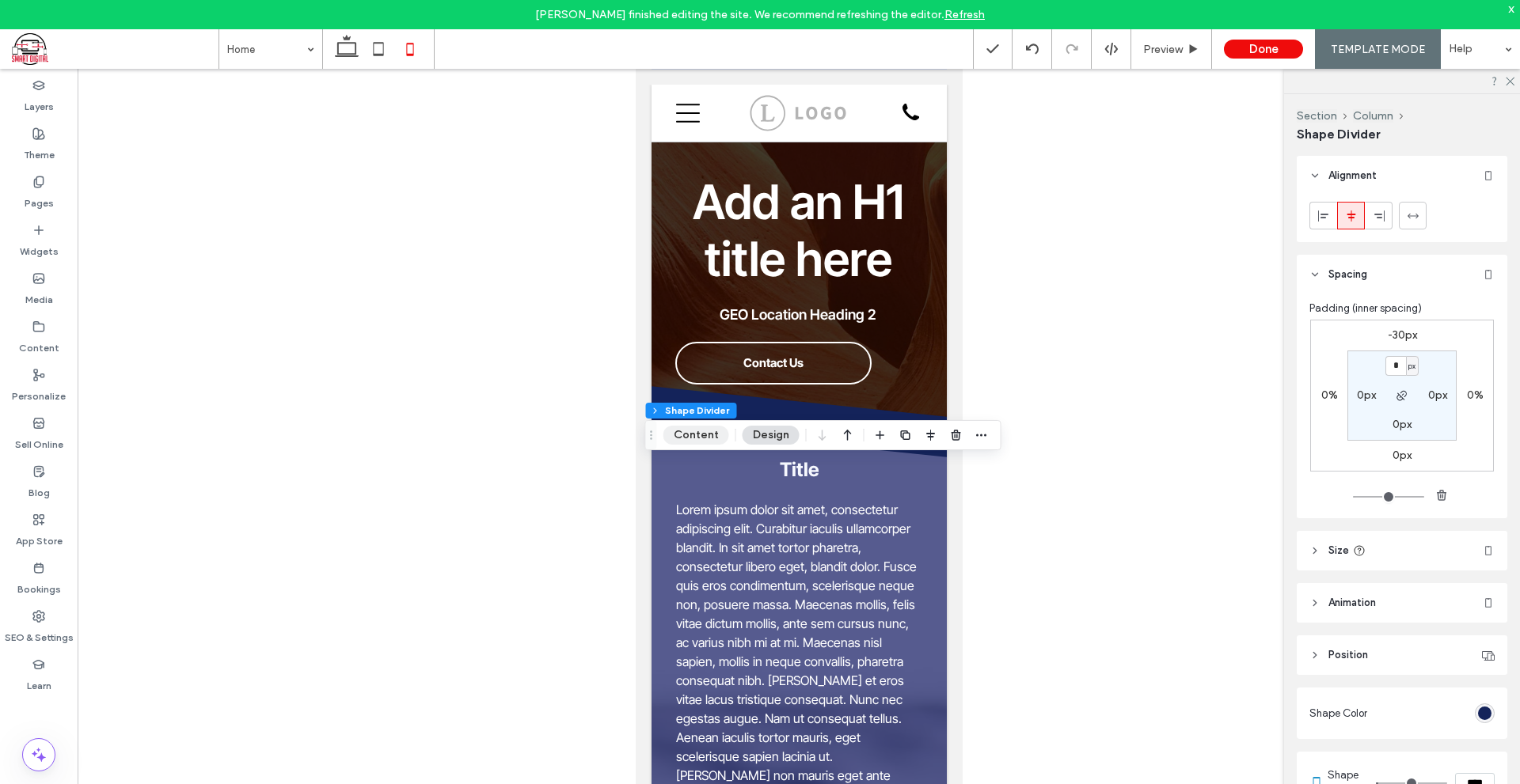
click at [712, 439] on button "Content" at bounding box center [696, 435] width 65 height 19
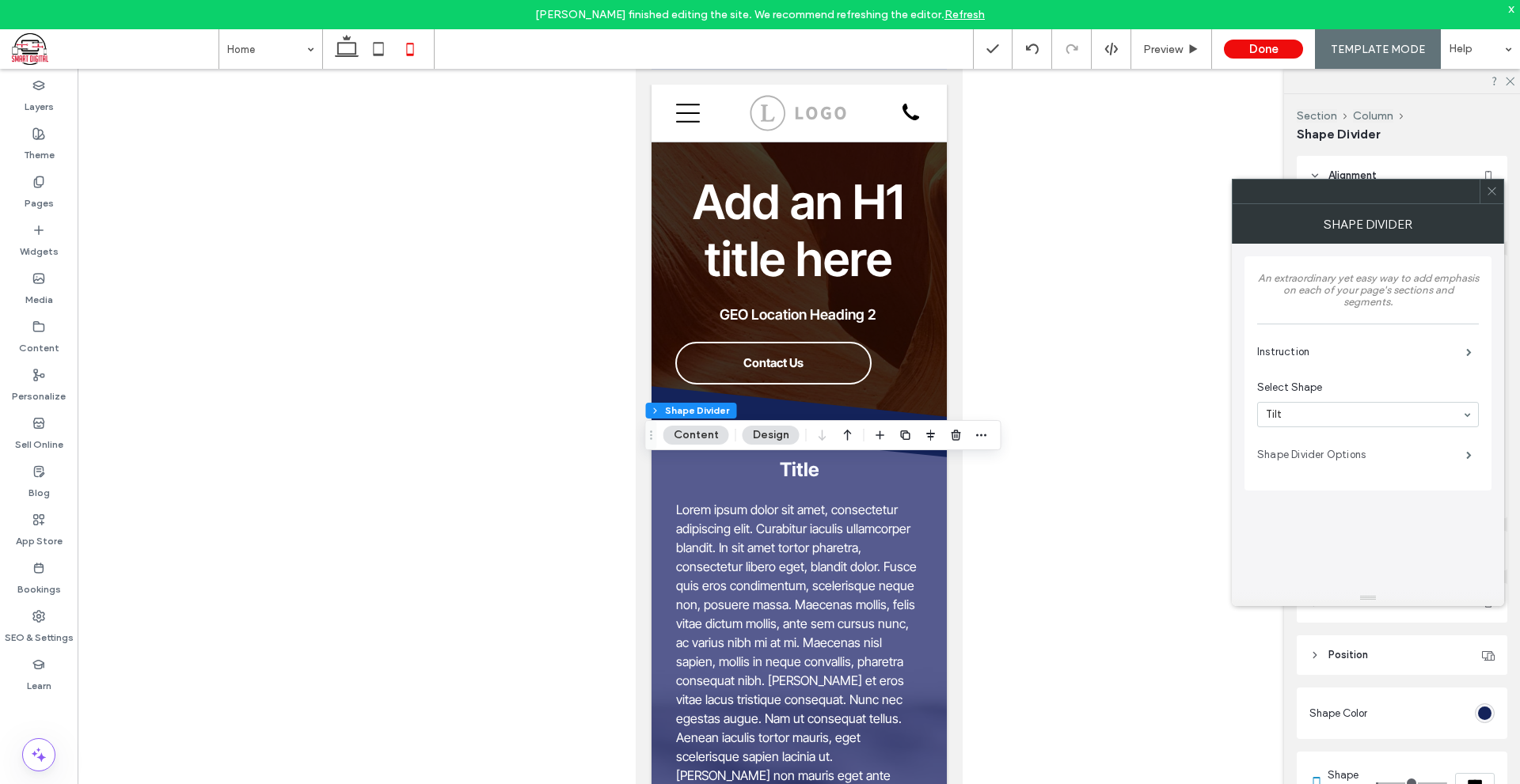
click at [1382, 446] on label "Shape Divider Options" at bounding box center [1362, 455] width 209 height 31
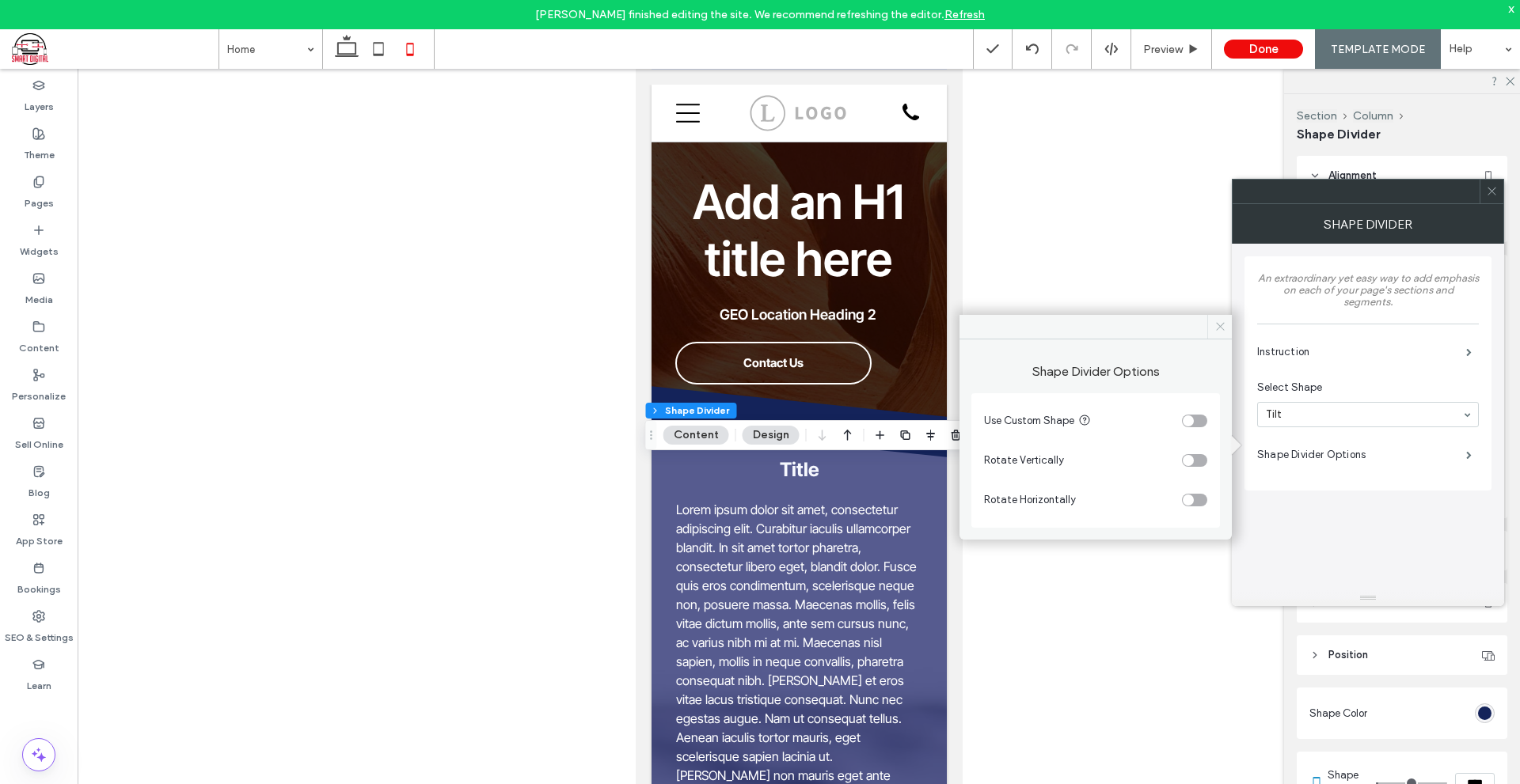
click at [1217, 327] on icon at bounding box center [1221, 326] width 12 height 12
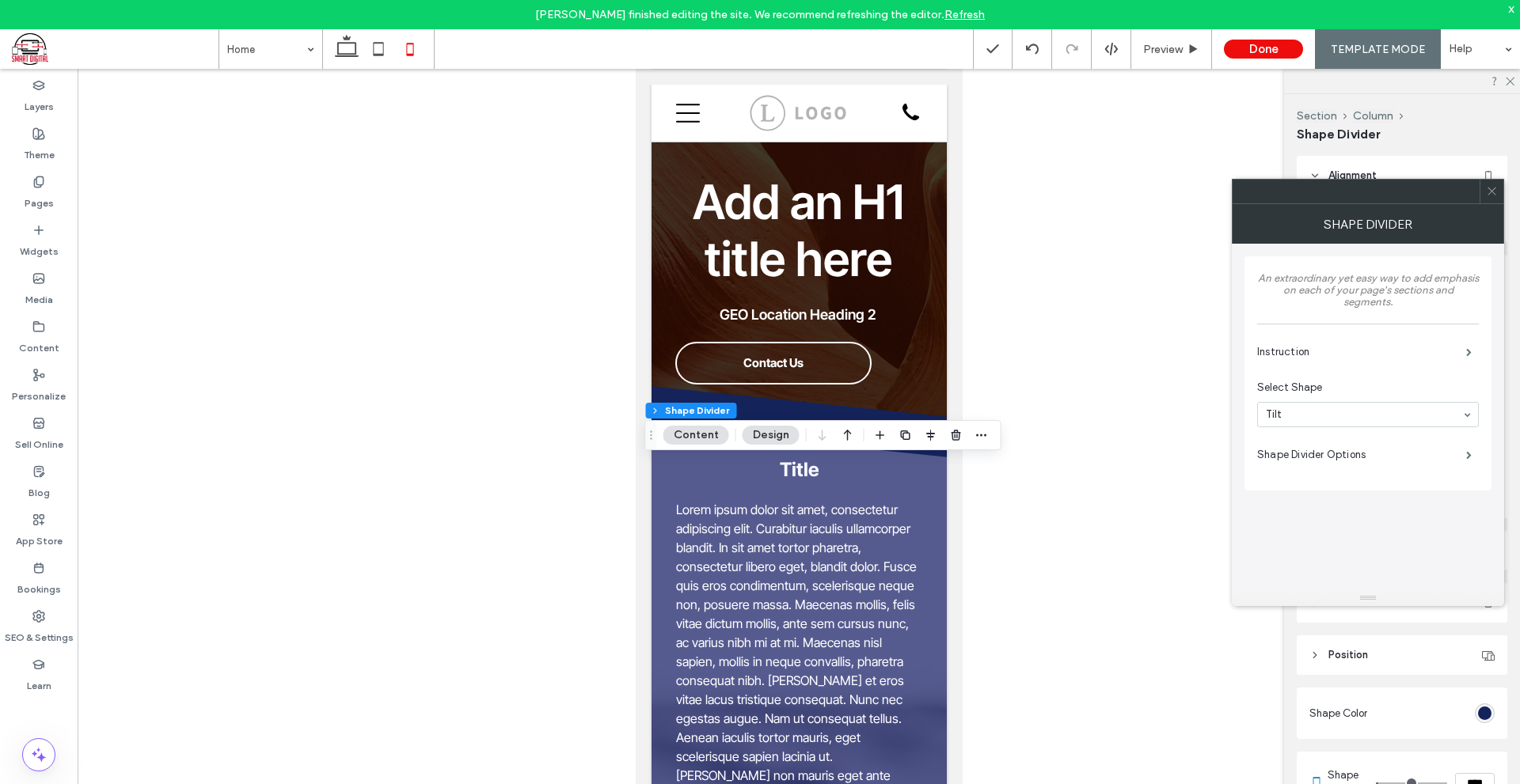
click at [1490, 198] on span at bounding box center [1491, 191] width 12 height 23
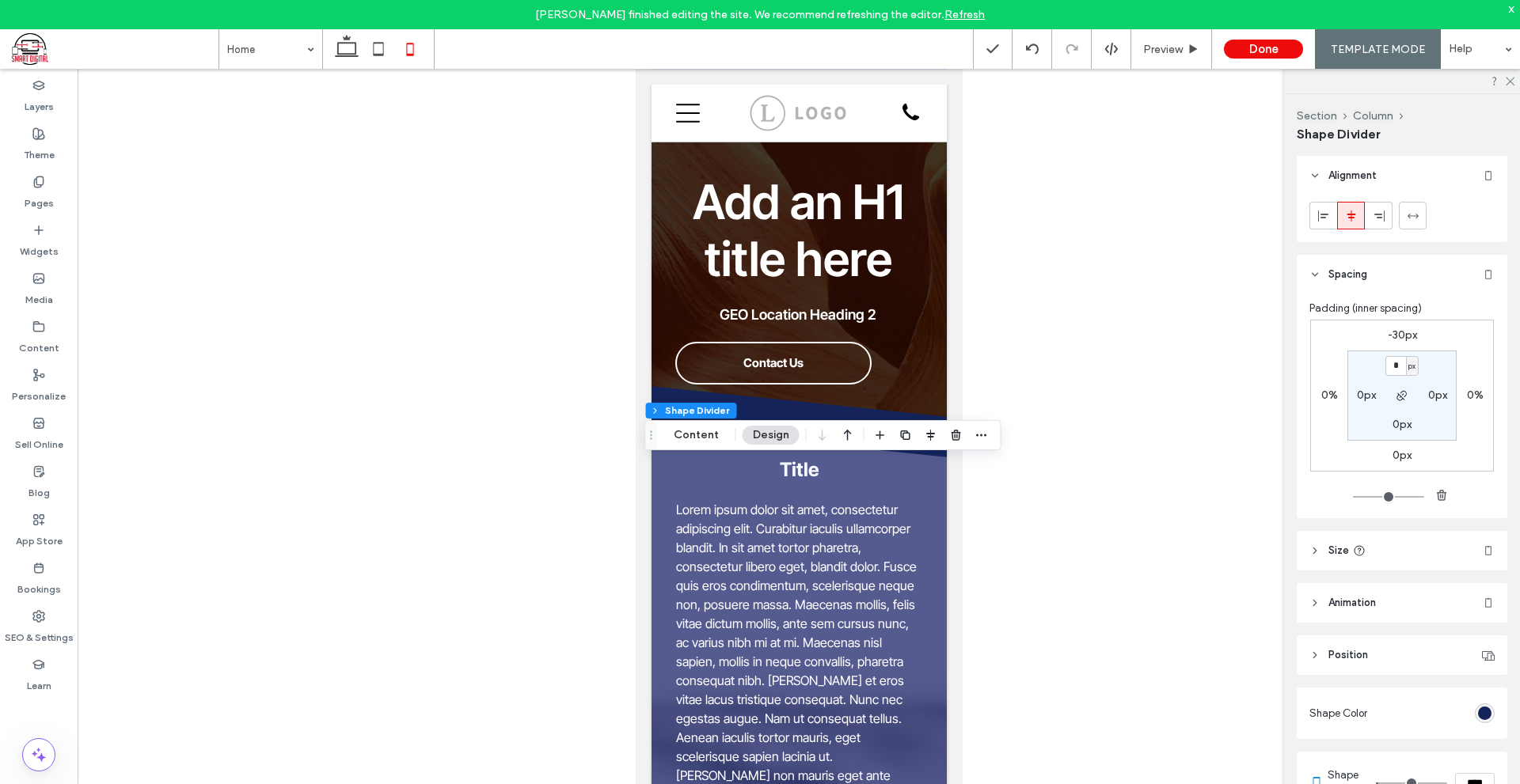
scroll to position [79, 0]
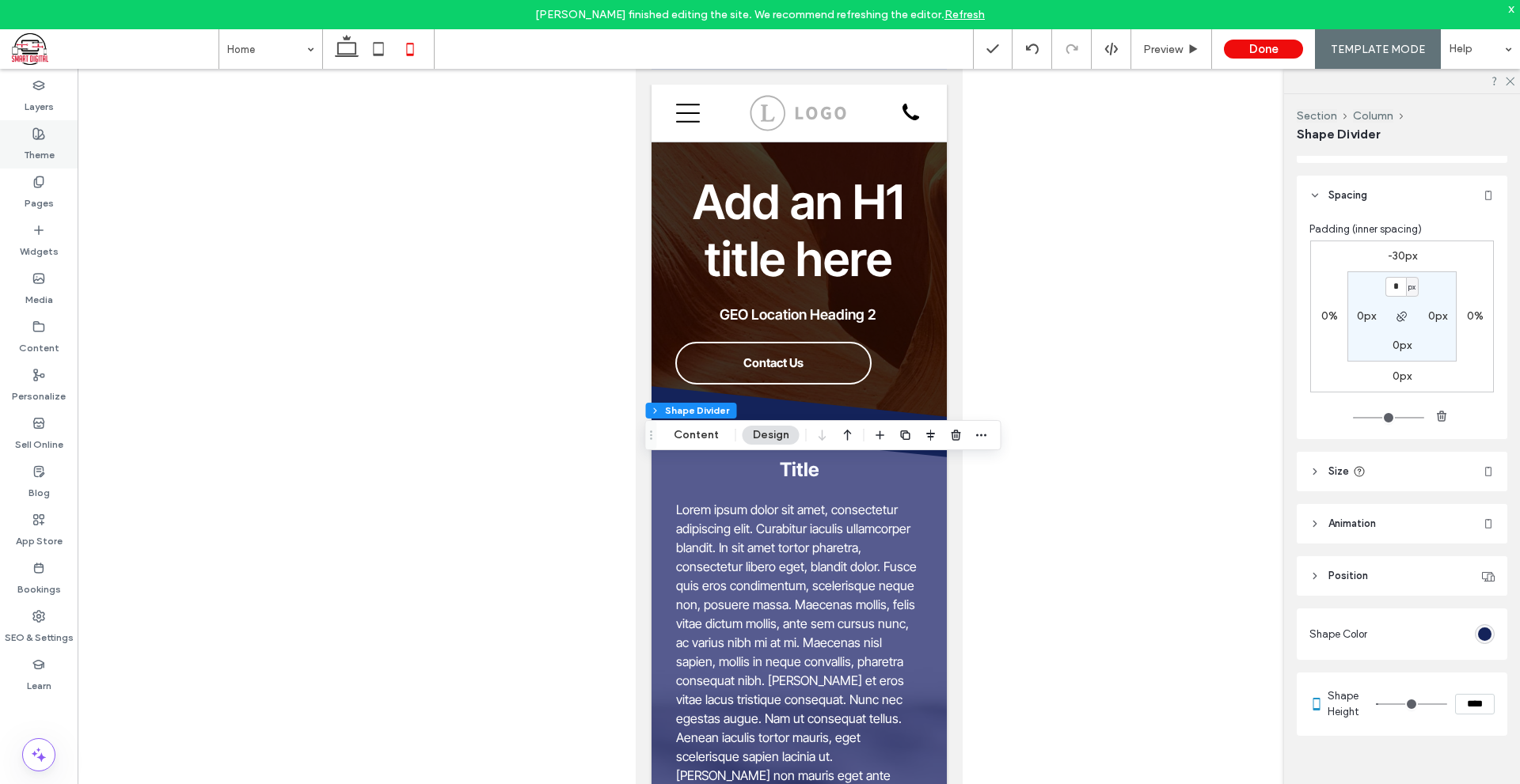
click at [45, 135] on div "Theme" at bounding box center [38, 144] width 77 height 48
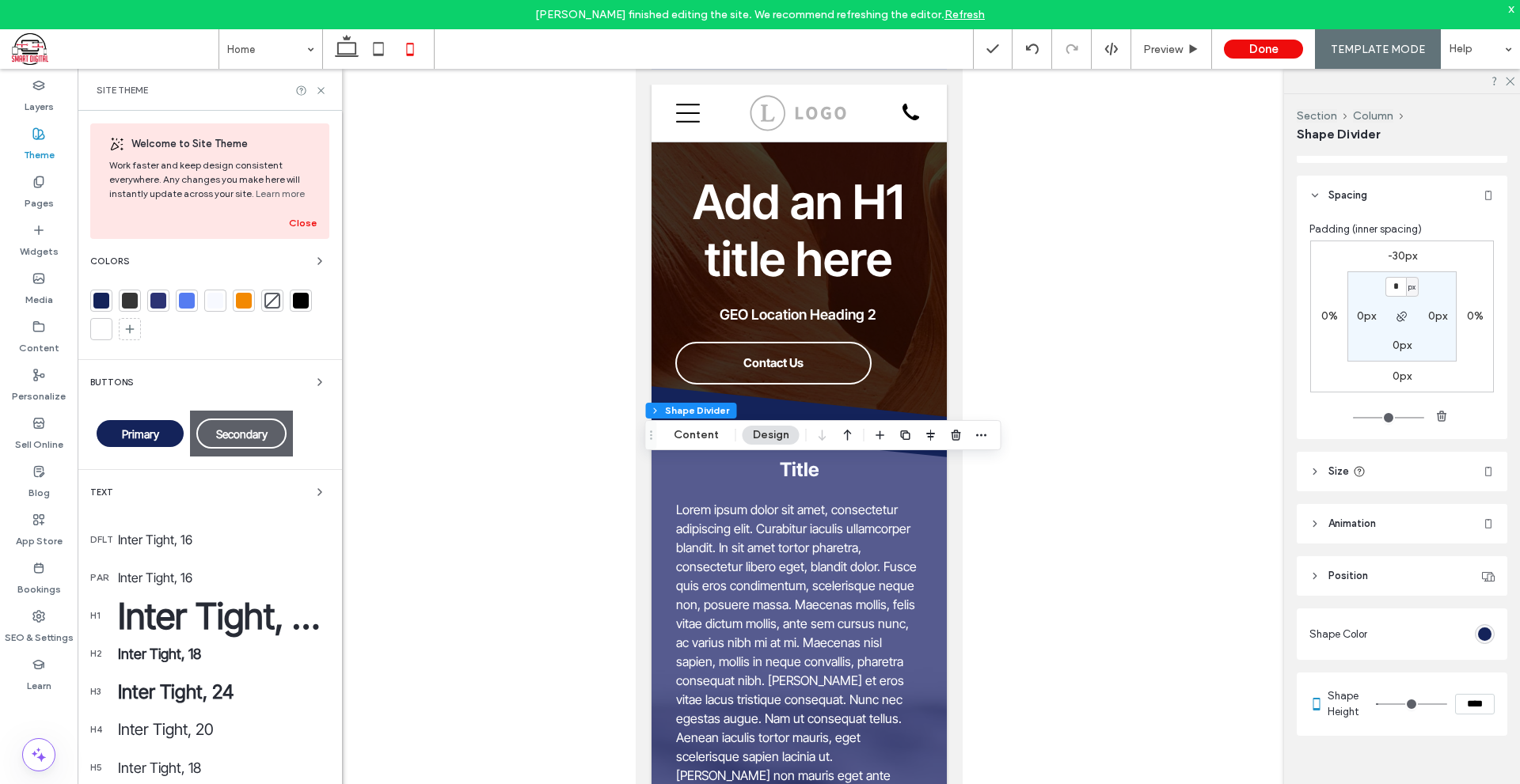
scroll to position [160, 0]
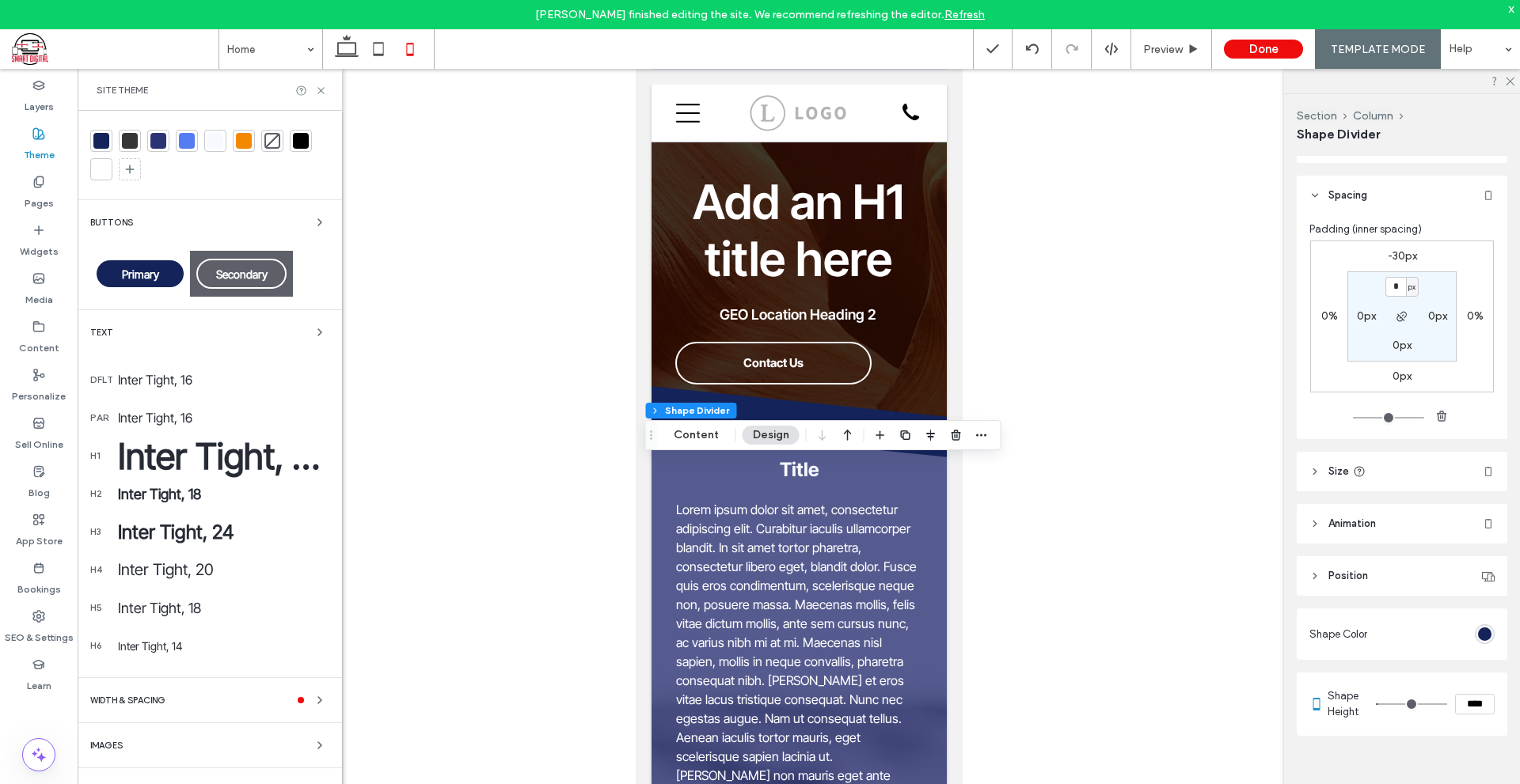
click at [190, 744] on div "Images" at bounding box center [210, 745] width 239 height 19
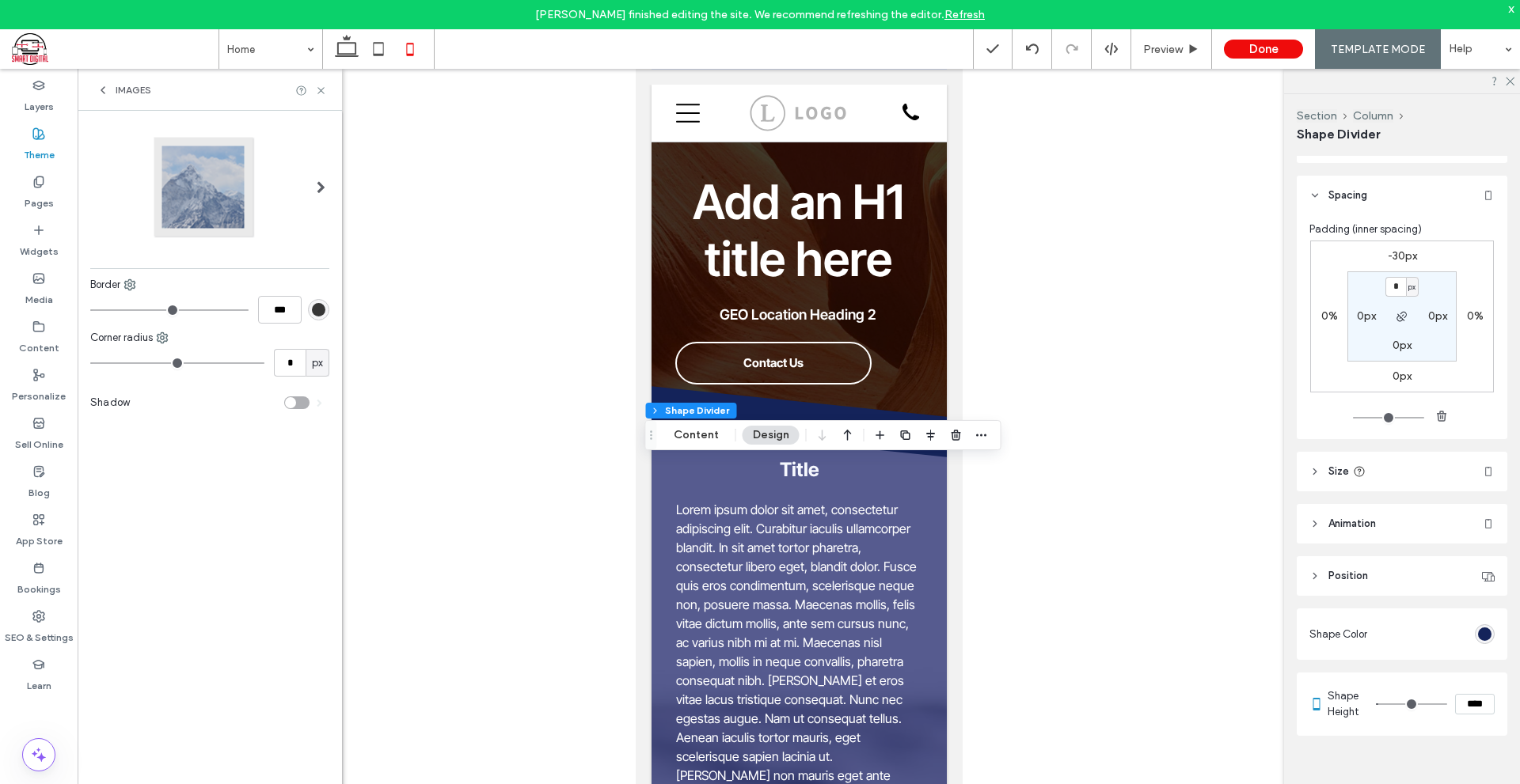
scroll to position [0, 0]
click at [113, 83] on div "Images" at bounding box center [210, 90] width 265 height 42
click at [96, 90] on div "Images" at bounding box center [210, 90] width 265 height 42
click at [109, 84] on div "Images" at bounding box center [124, 90] width 55 height 13
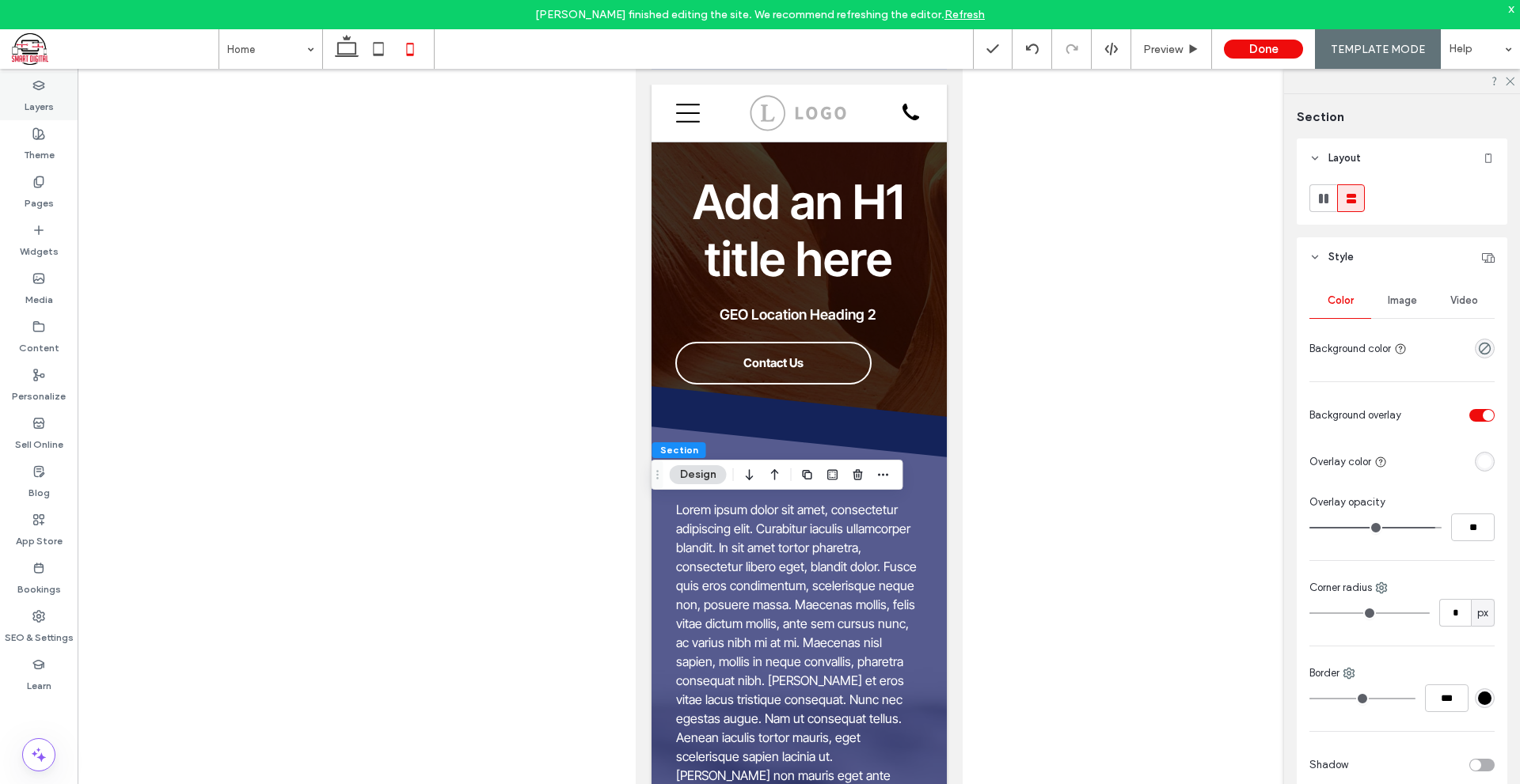
click at [48, 107] on label "Layers" at bounding box center [39, 102] width 30 height 22
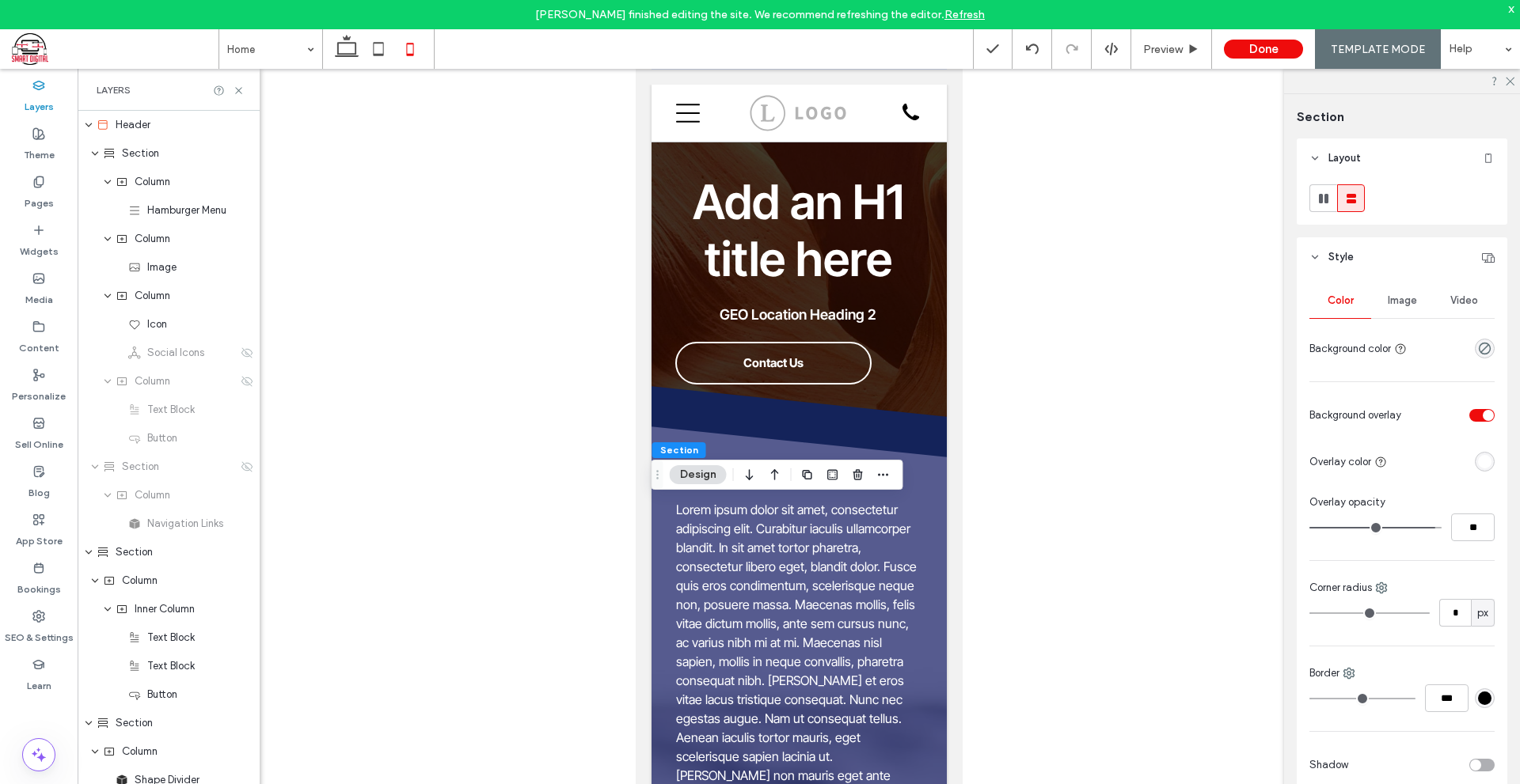
scroll to position [1236, 0]
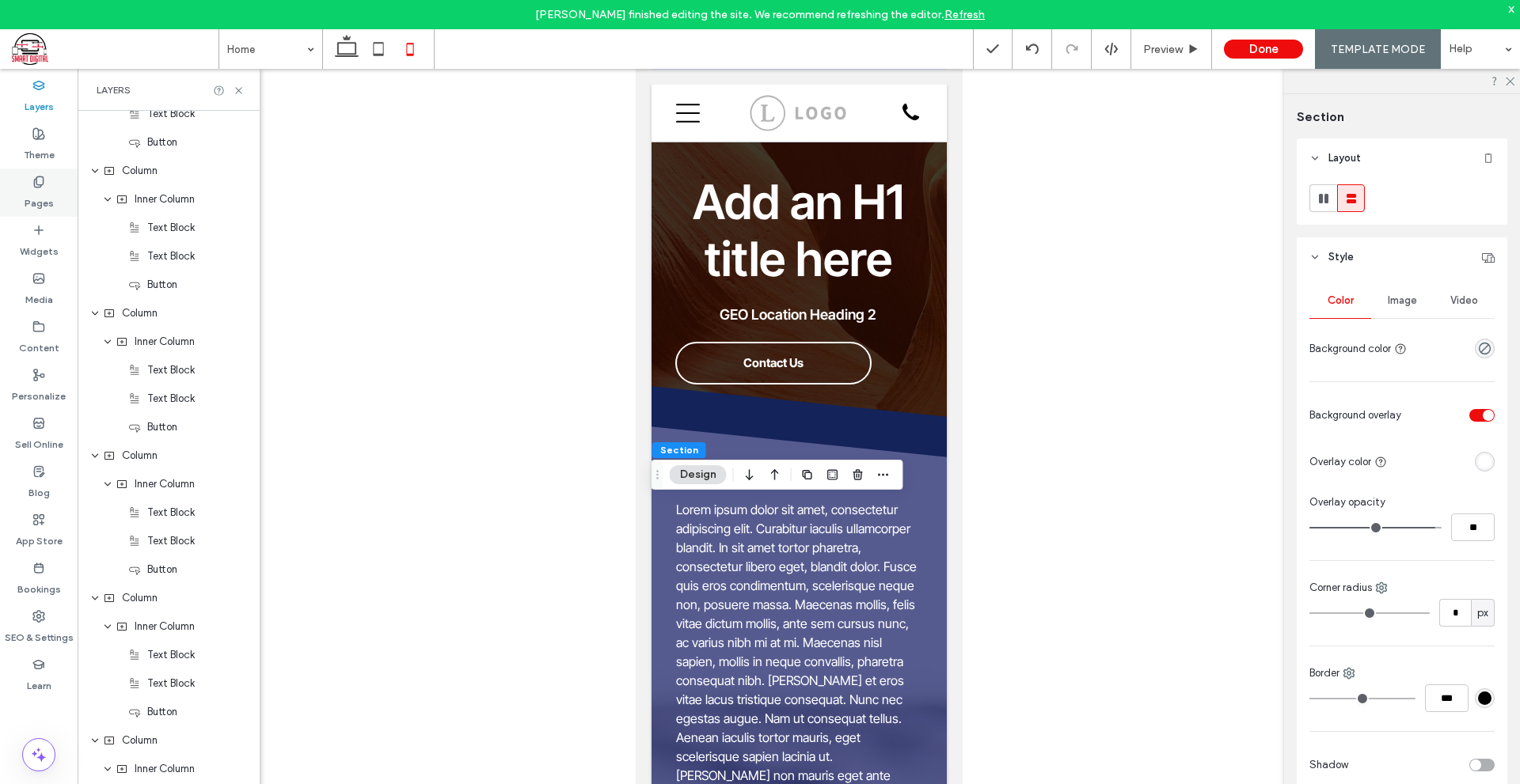
click at [36, 171] on div "Pages" at bounding box center [38, 192] width 77 height 48
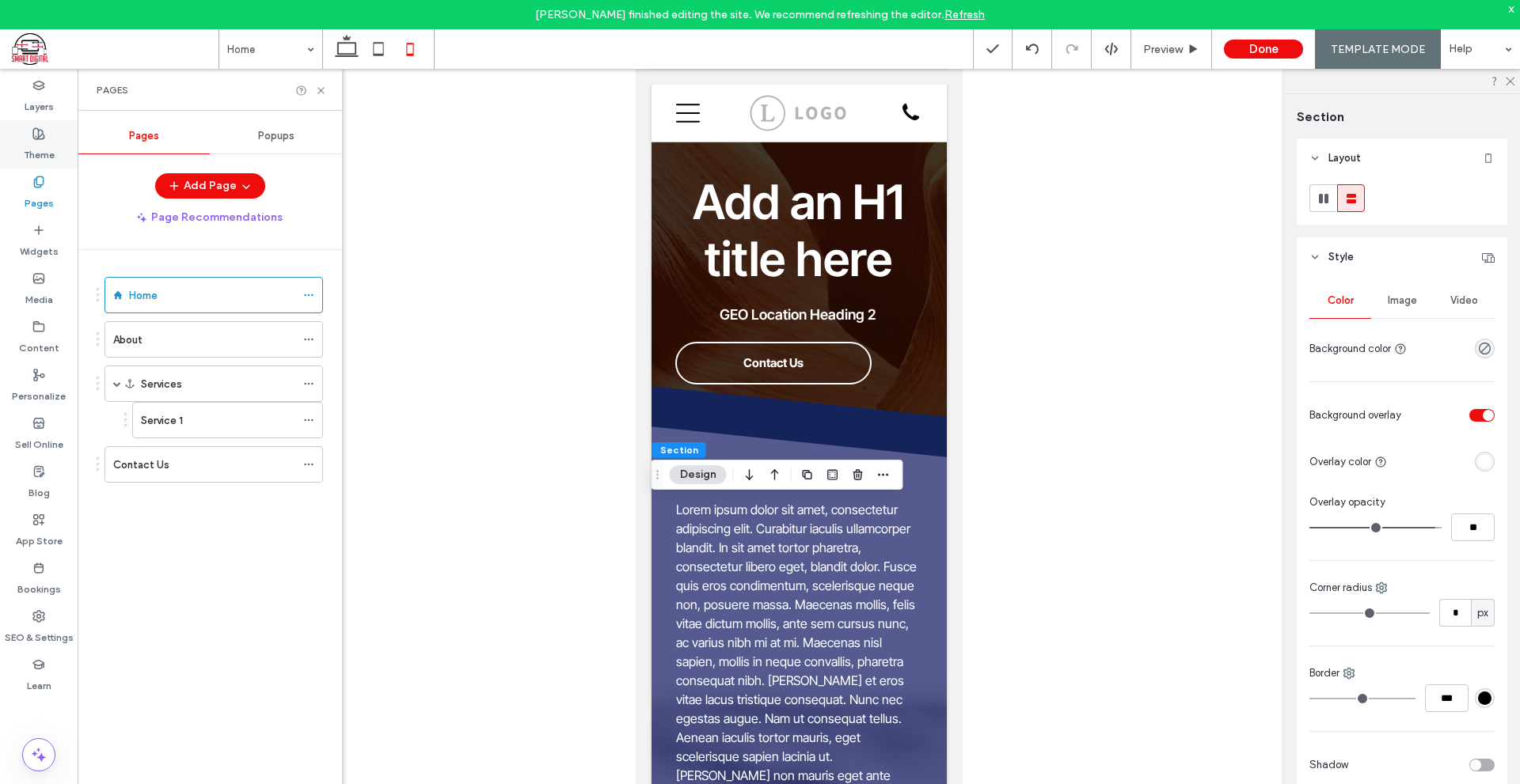
click at [37, 152] on label "Theme" at bounding box center [38, 151] width 30 height 22
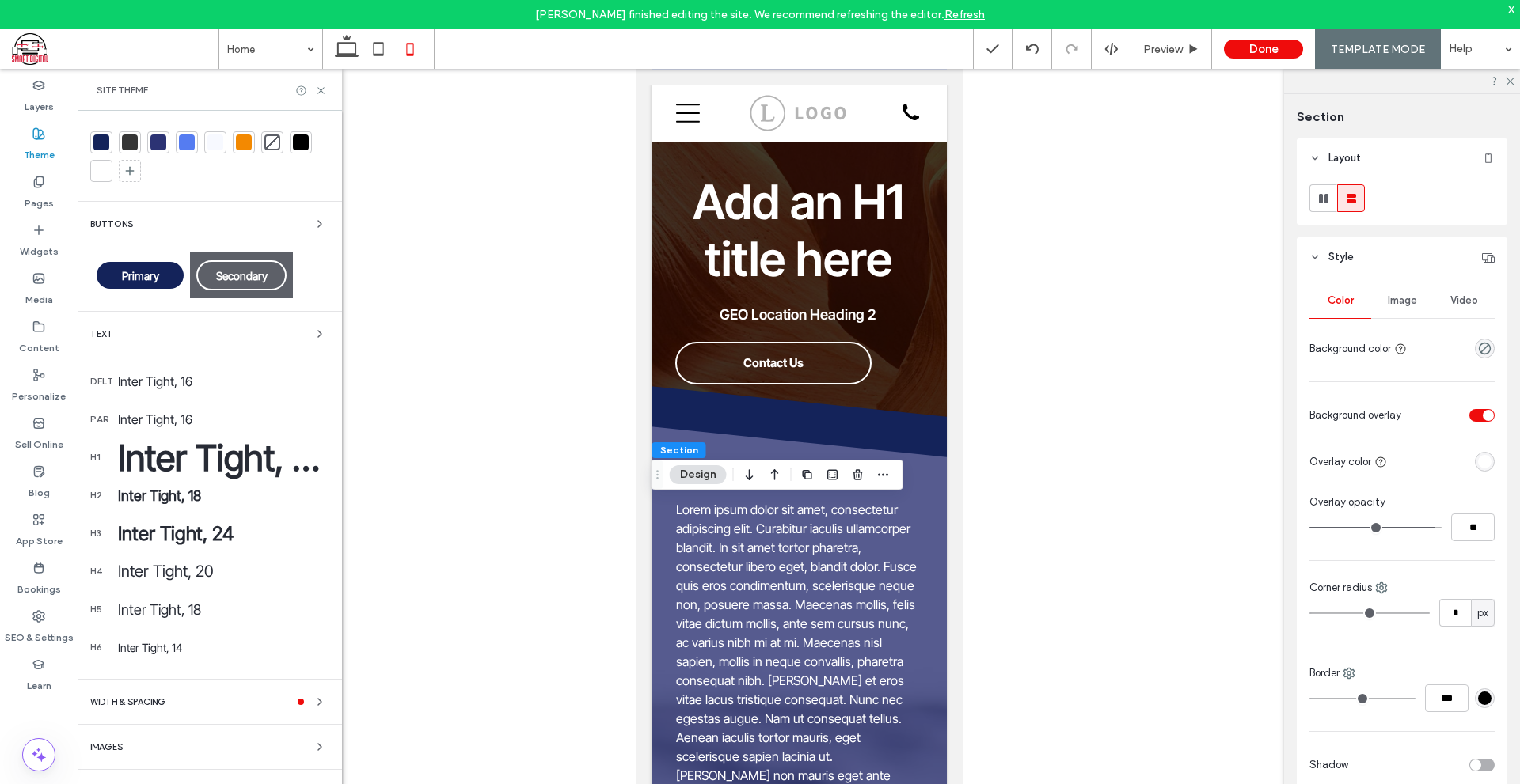
scroll to position [160, 0]
click at [287, 695] on div "WIDTH & SPACING" at bounding box center [210, 700] width 239 height 19
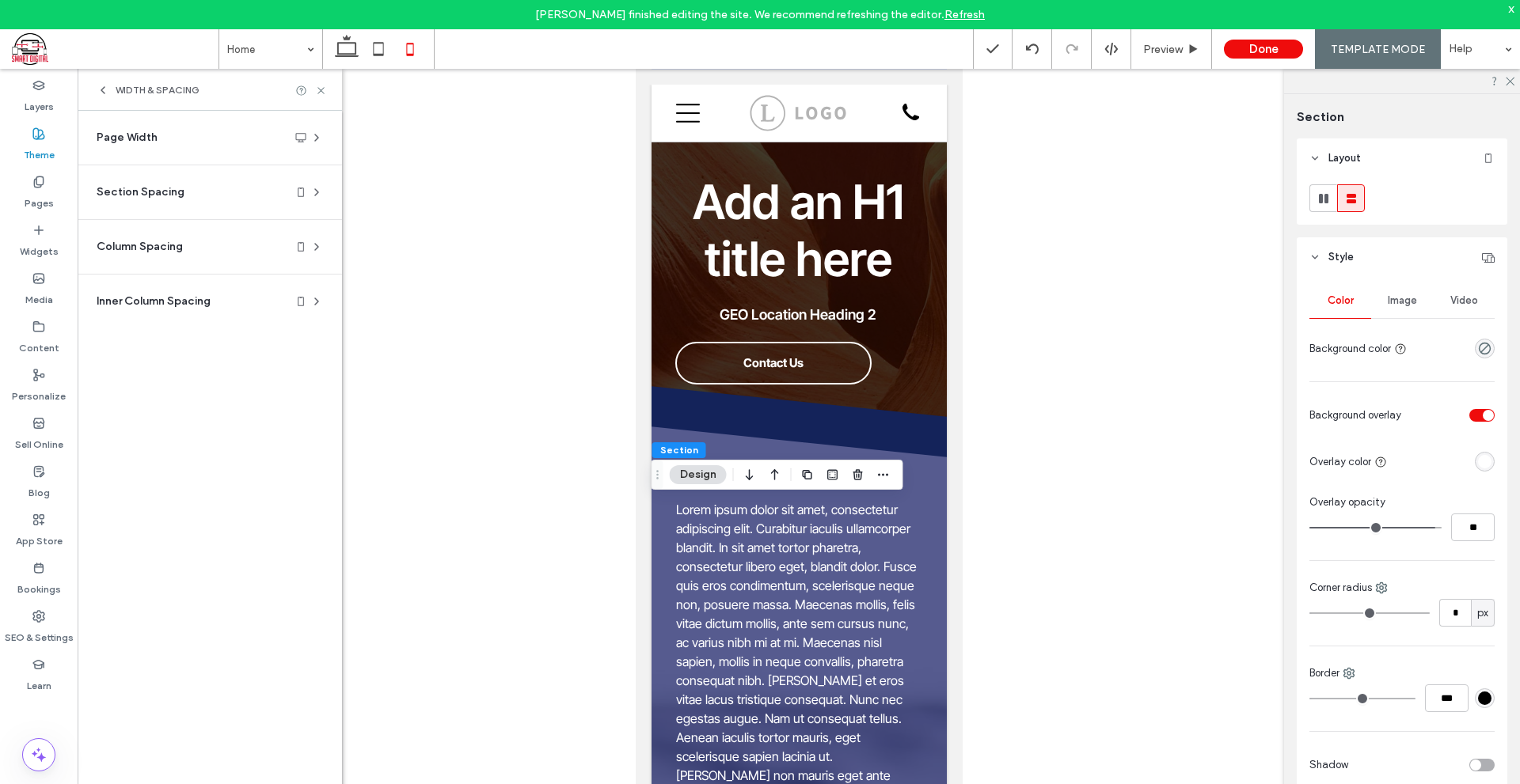
scroll to position [0, 0]
click at [102, 83] on div "WIDTH & SPACING" at bounding box center [210, 90] width 265 height 42
click at [104, 84] on icon at bounding box center [103, 90] width 13 height 13
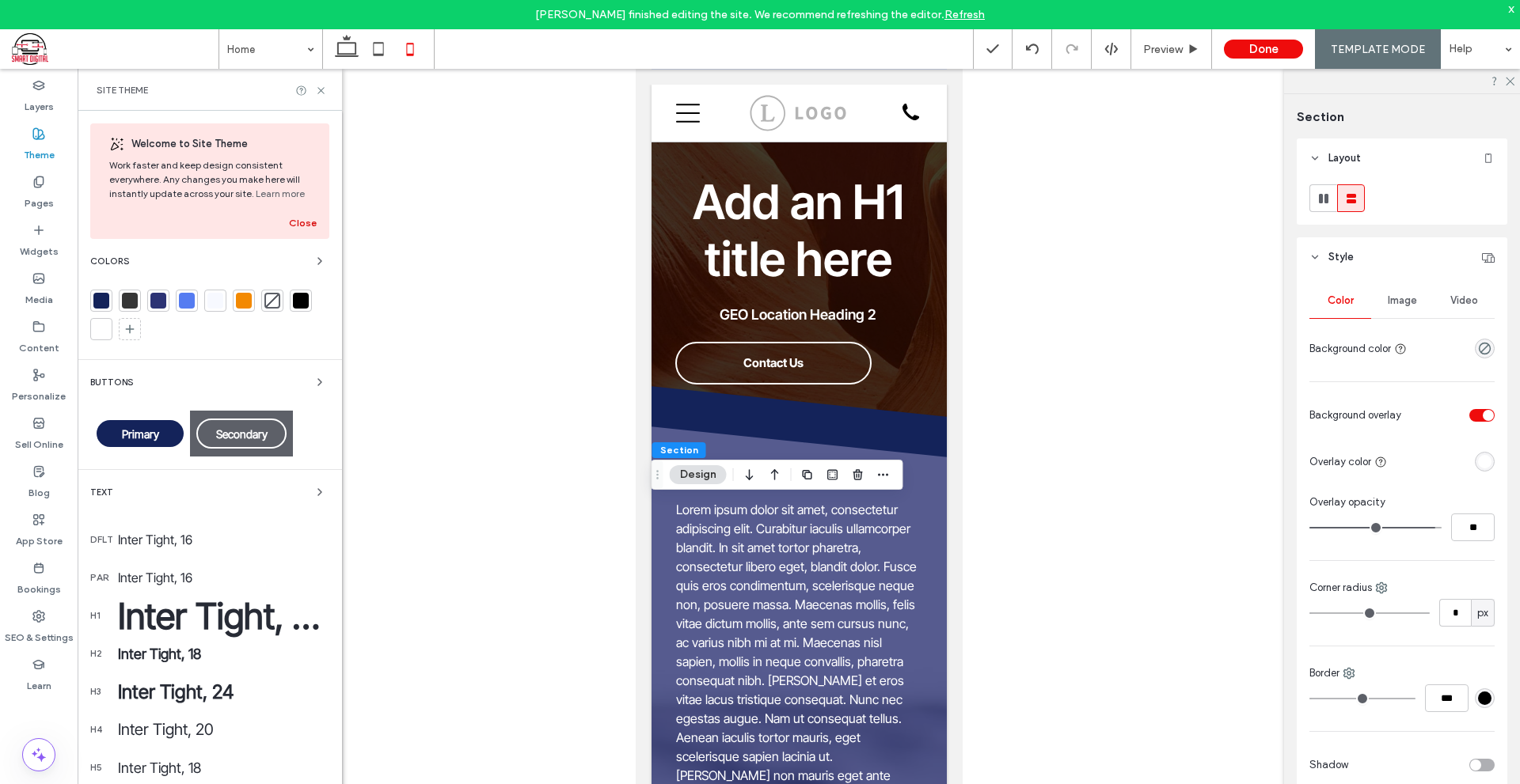
click at [299, 225] on button "Close" at bounding box center [303, 223] width 28 height 19
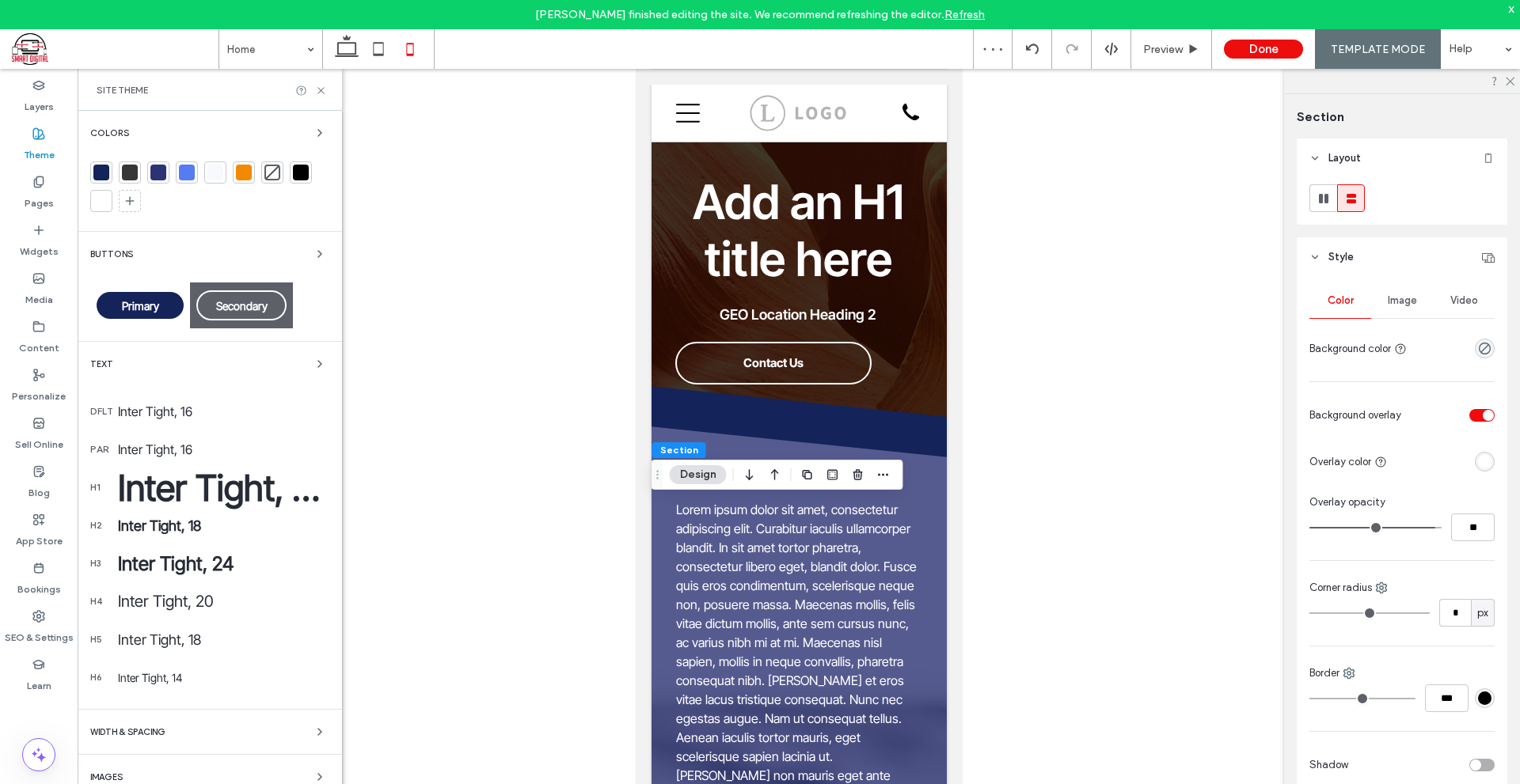
click at [602, 515] on div at bounding box center [798, 439] width 1442 height 740
click at [343, 60] on icon at bounding box center [346, 49] width 31 height 31
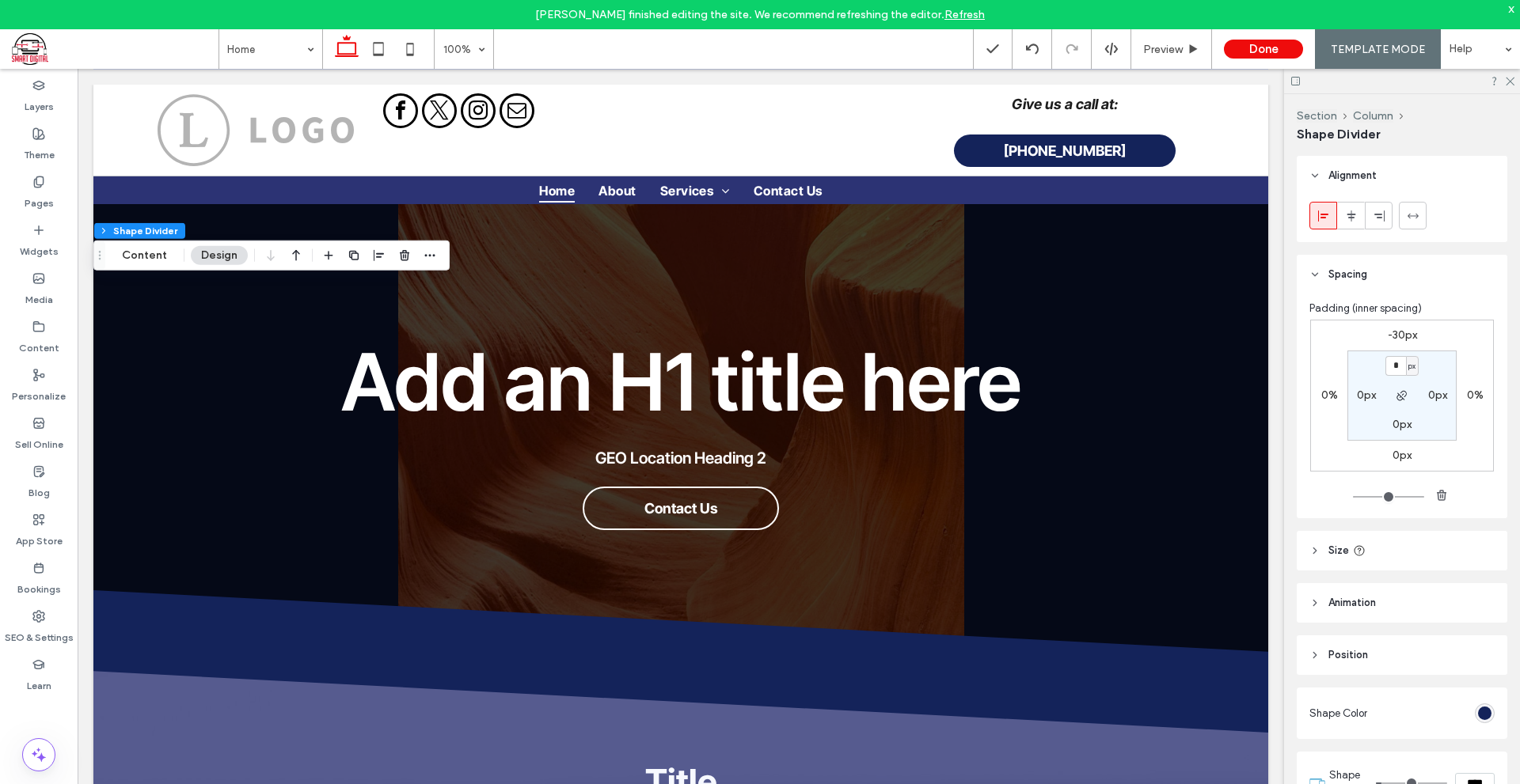
scroll to position [79, 0]
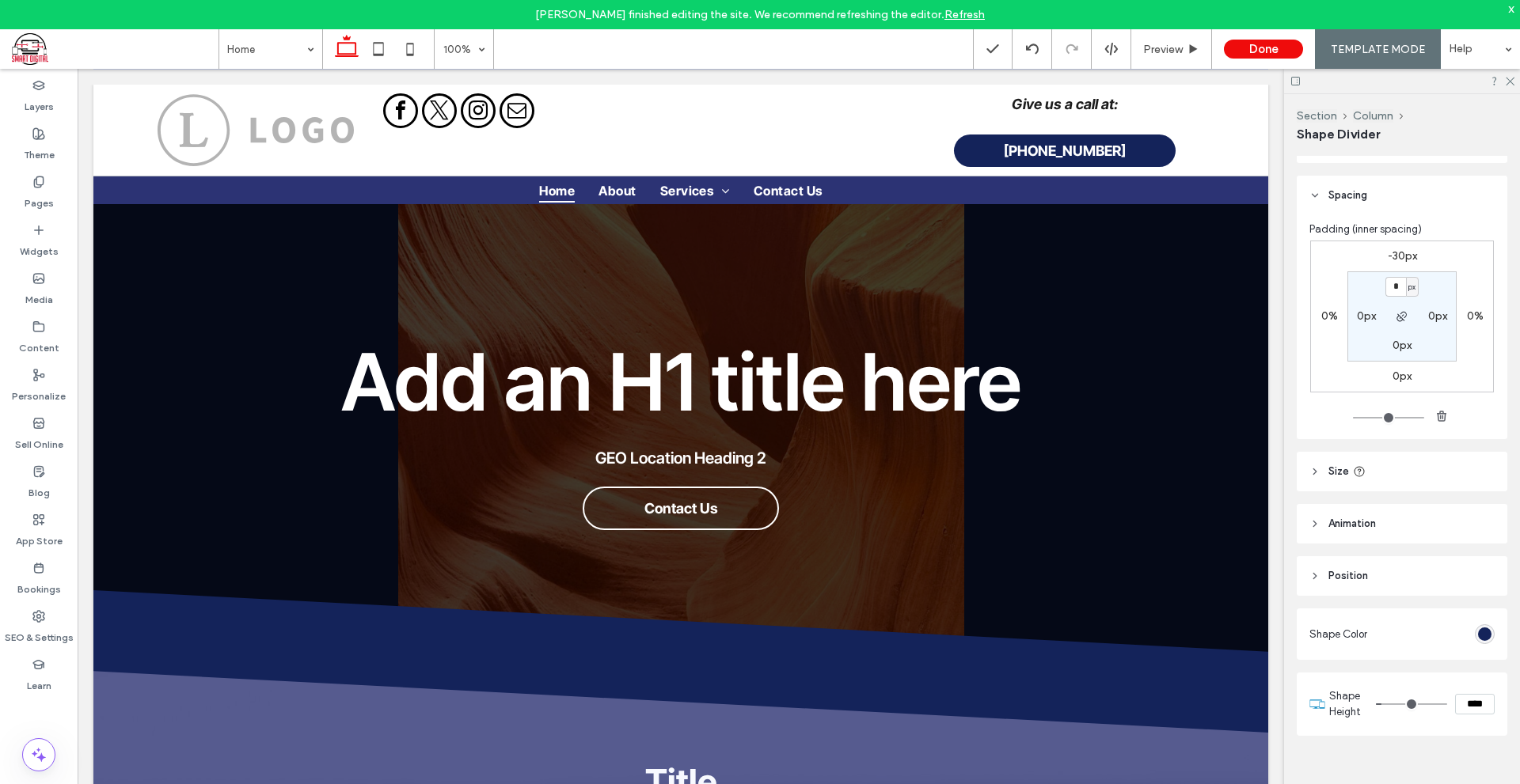
type input "**"
type input "***"
type input "**"
type input "***"
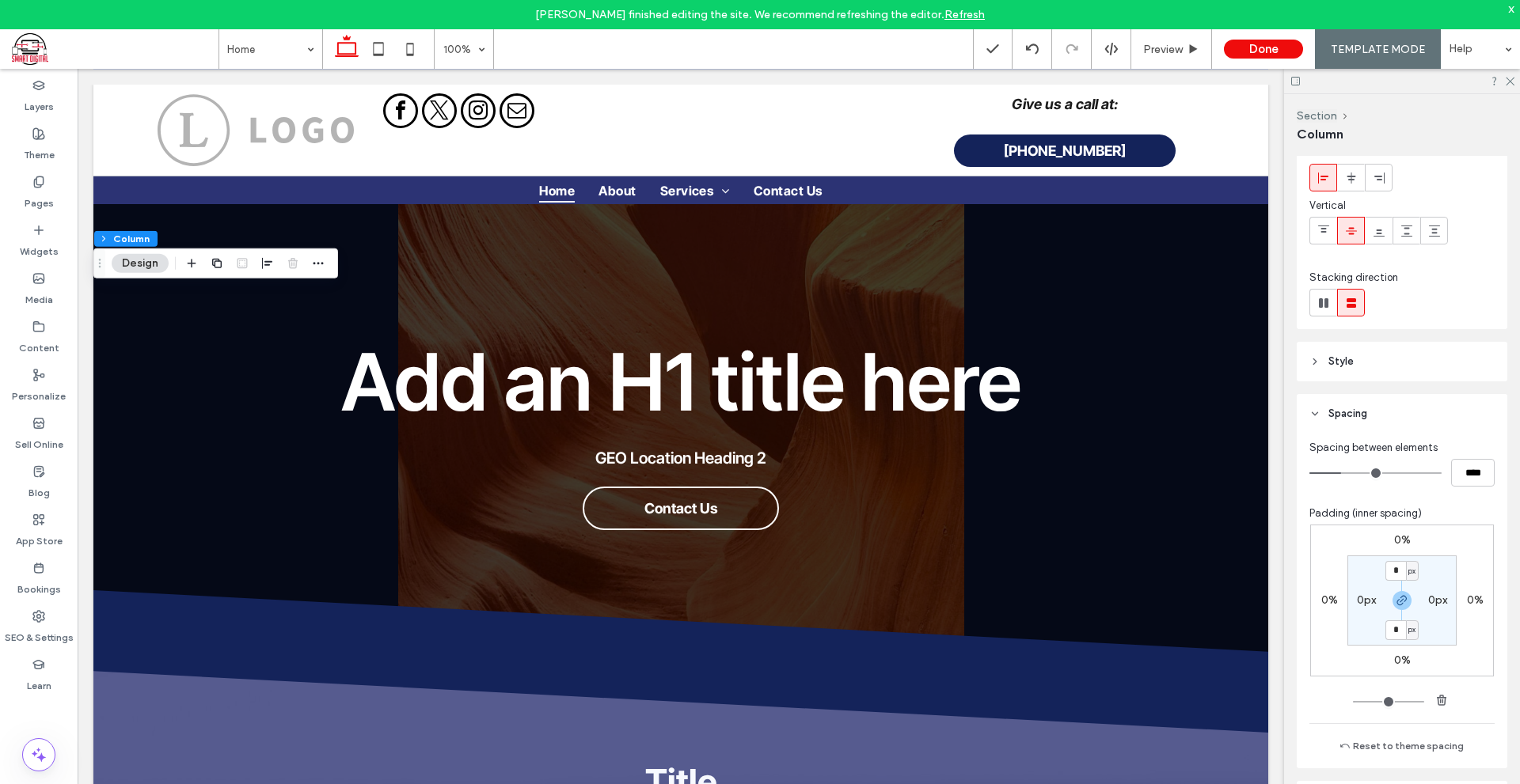
click at [1417, 356] on header "Style" at bounding box center [1402, 361] width 211 height 39
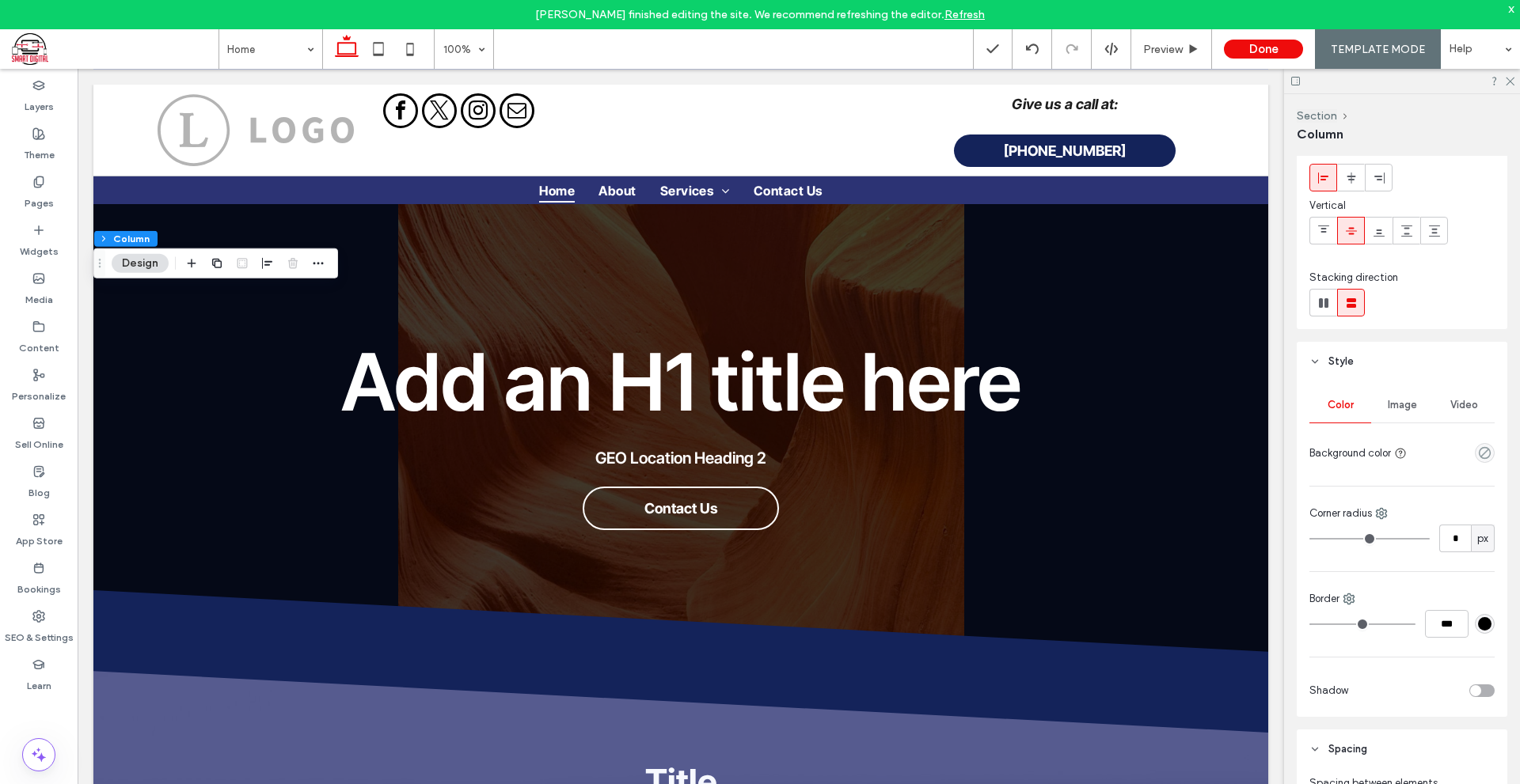
click at [1488, 454] on div "Color Image Video Background color Corner radius * px Border *** Shadow" at bounding box center [1402, 548] width 211 height 335
click at [1486, 454] on div "Color Image Video Background color Corner radius * px Border *** Shadow" at bounding box center [1402, 548] width 211 height 335
click at [1477, 451] on icon "empty color" at bounding box center [1483, 452] width 13 height 13
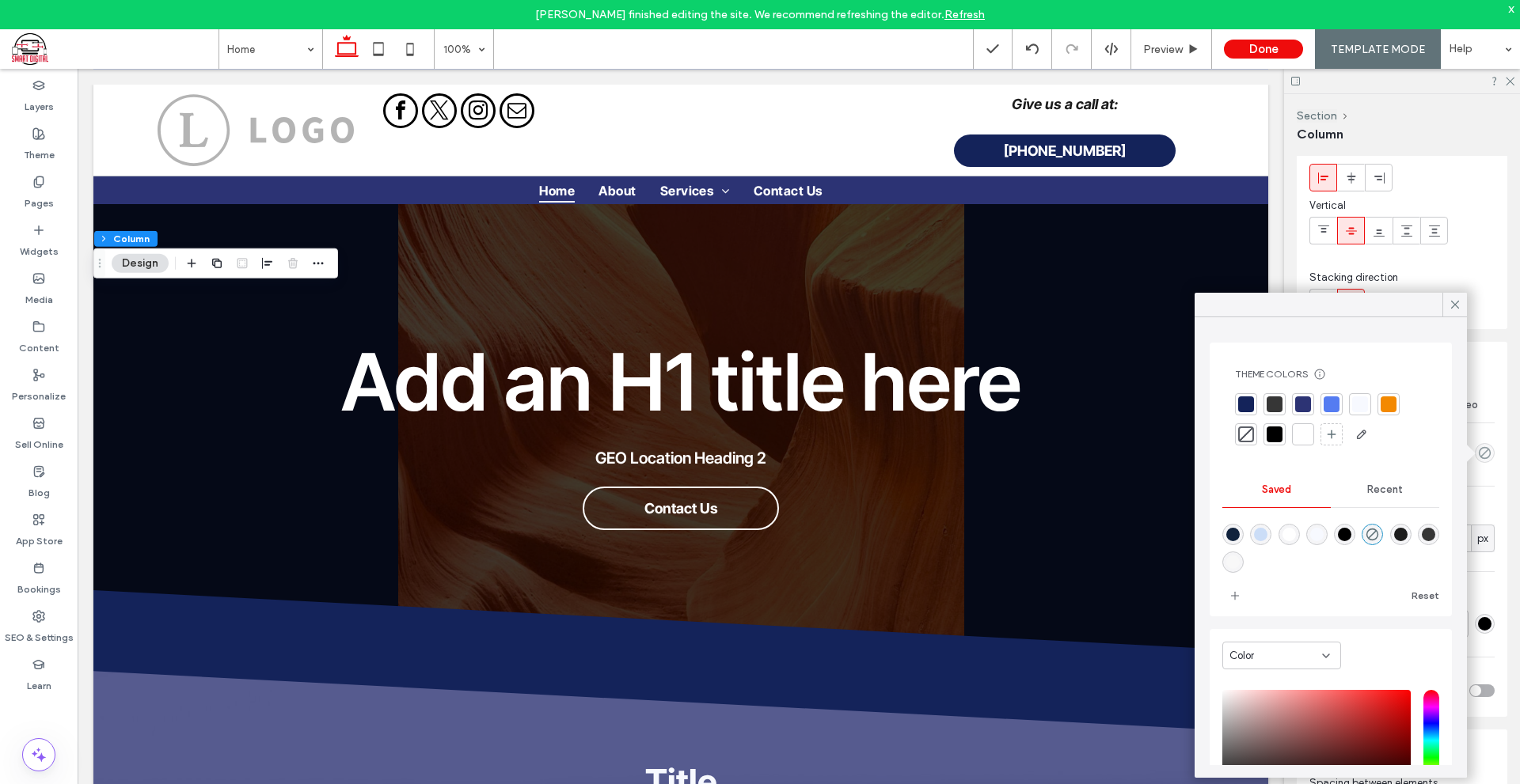
click at [1306, 426] on div at bounding box center [1302, 434] width 16 height 16
click at [1456, 305] on icon at bounding box center [1455, 305] width 14 height 14
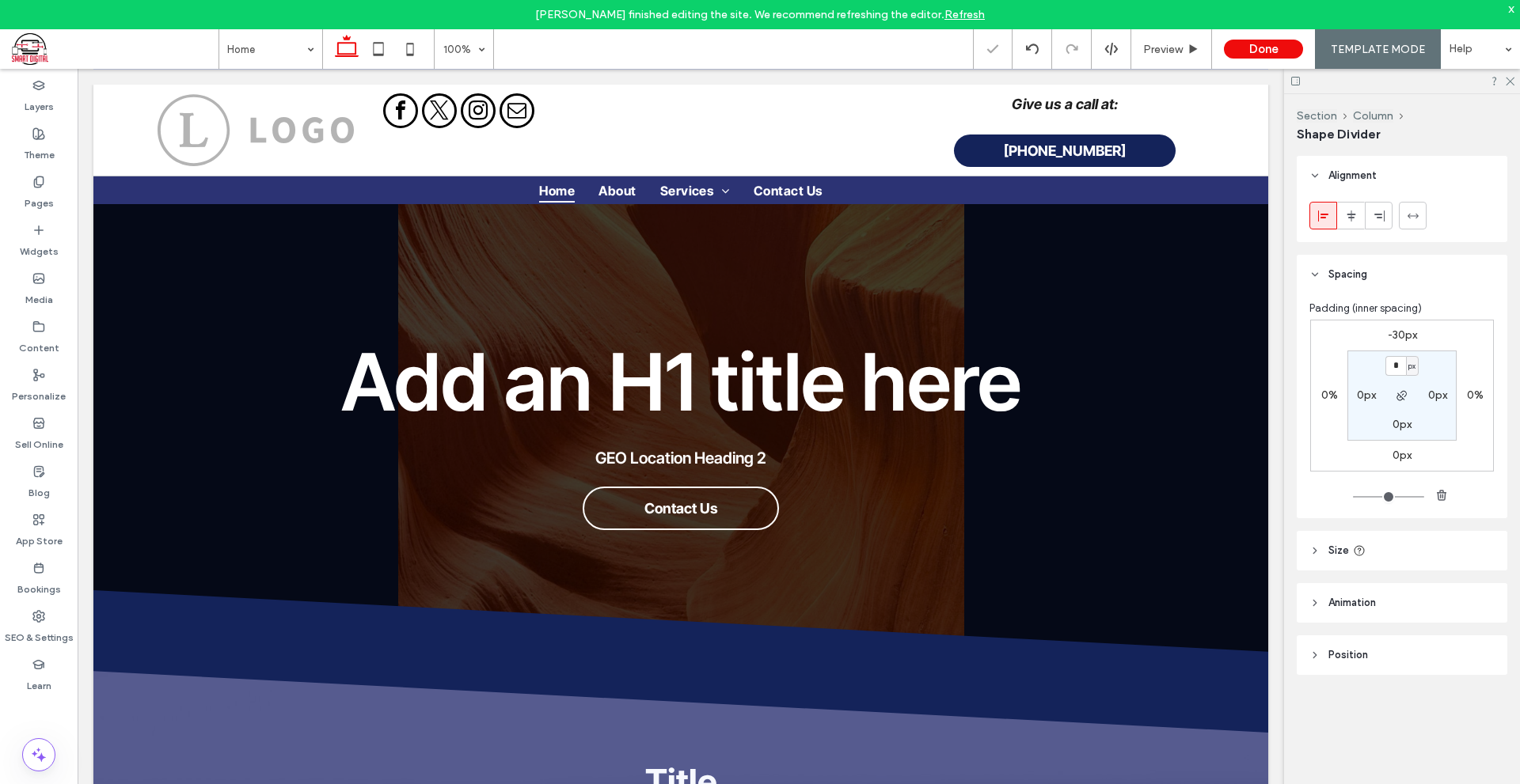
type input "***"
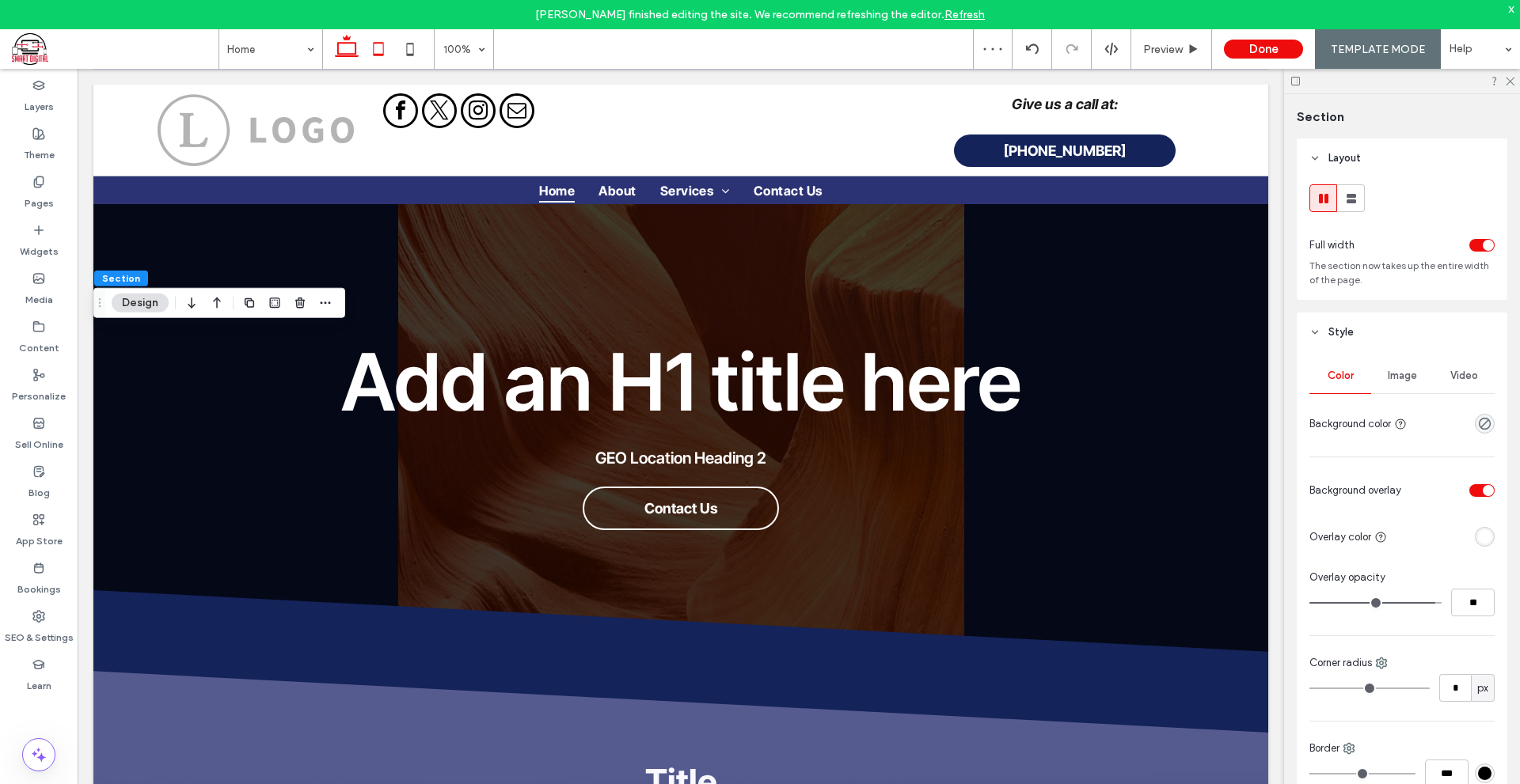
click at [384, 44] on use at bounding box center [379, 48] width 10 height 13
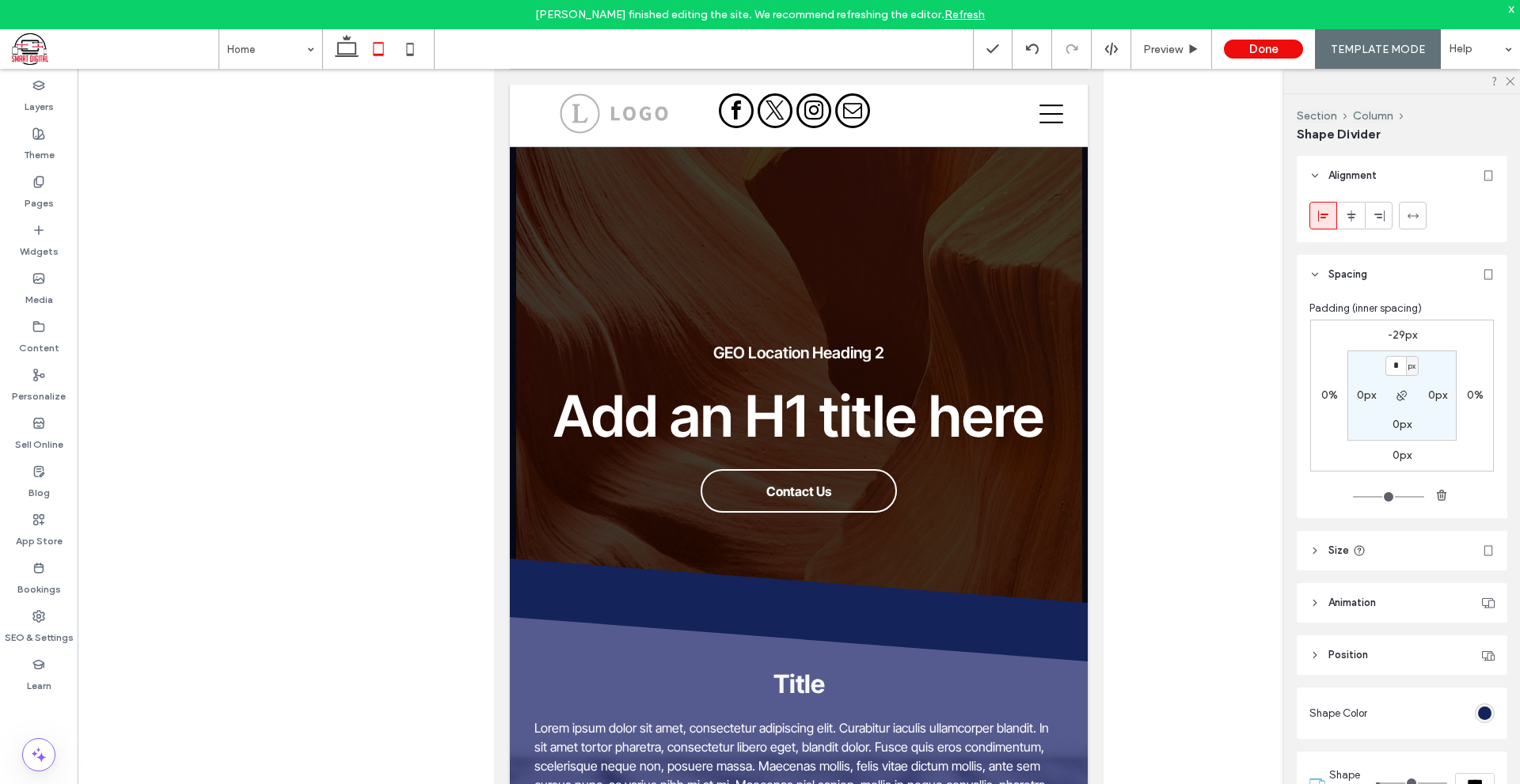
type input "**"
type input "****"
type input "**"
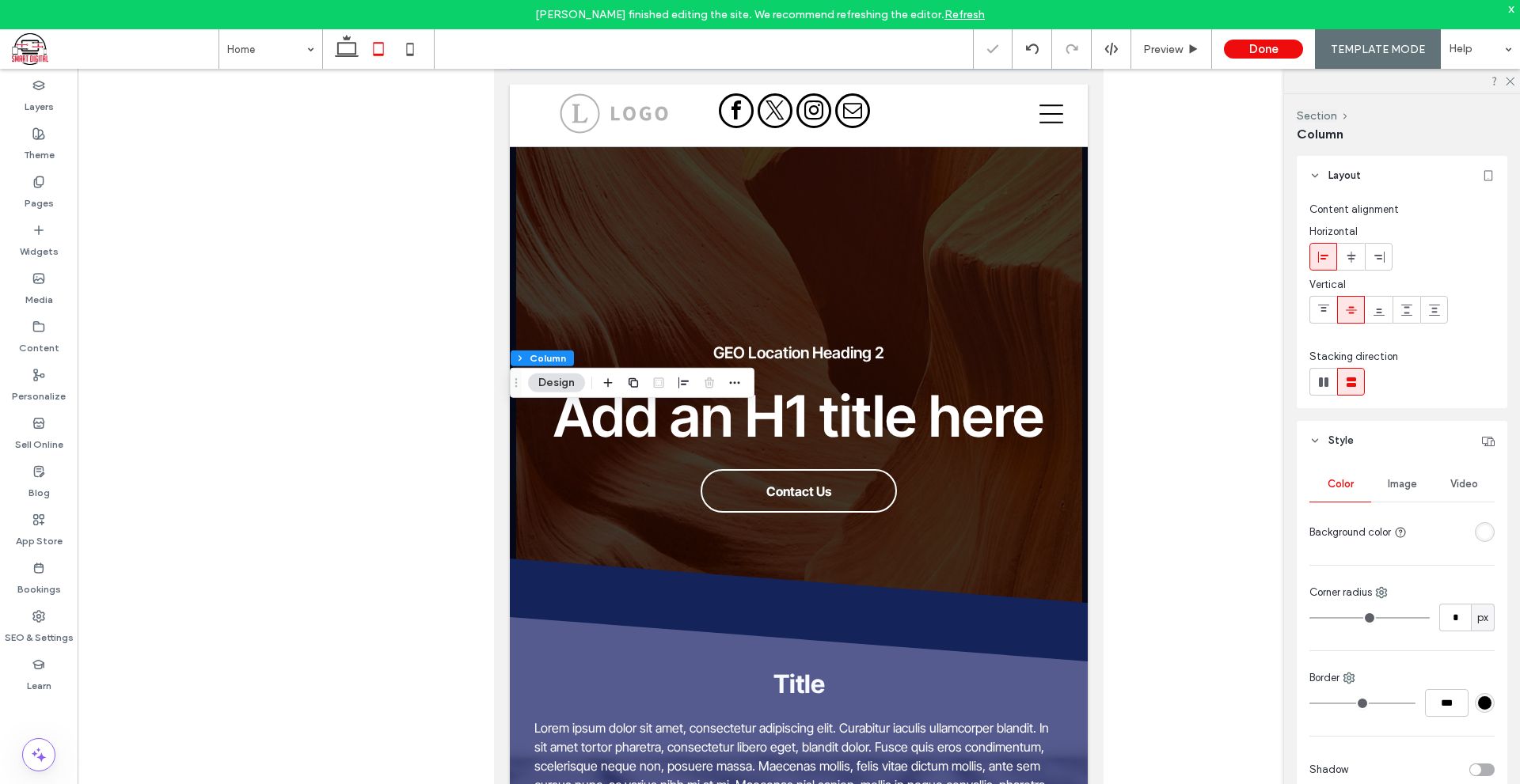
click at [1483, 536] on div "rgba(255,255,255,1)" at bounding box center [1483, 532] width 13 height 13
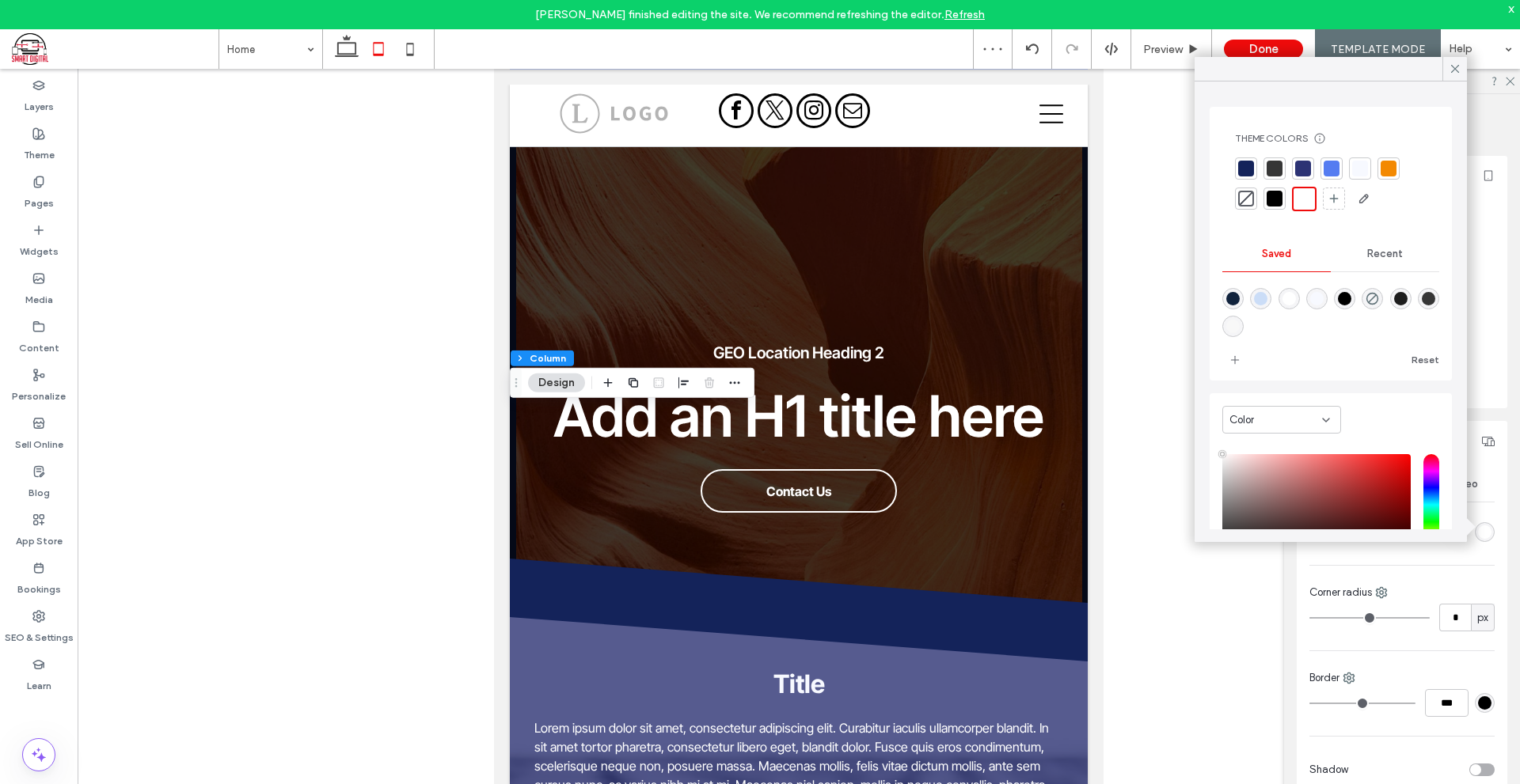
click at [1250, 202] on div at bounding box center [1246, 198] width 16 height 16
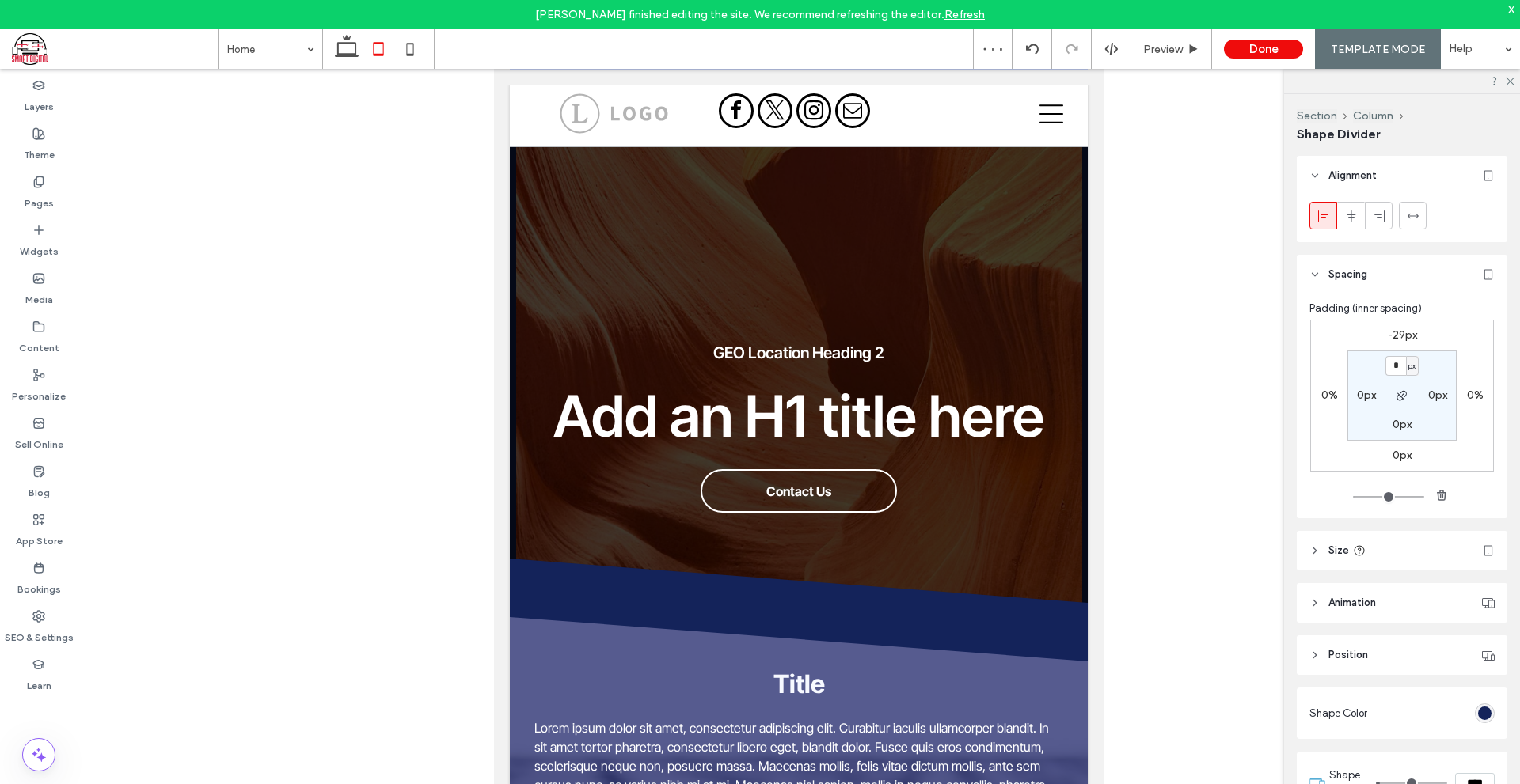
type input "***"
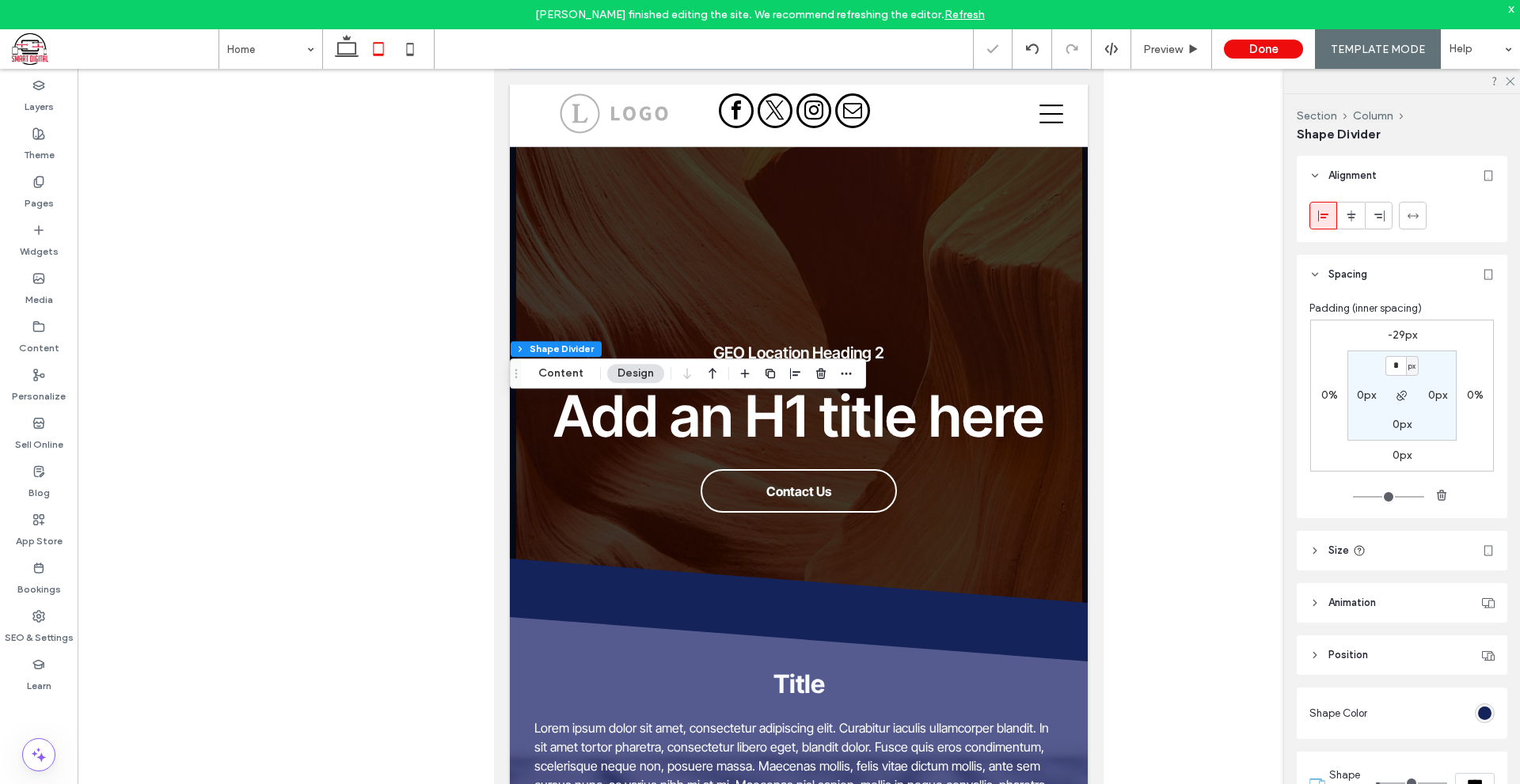
click at [1146, 438] on div at bounding box center [798, 439] width 1442 height 740
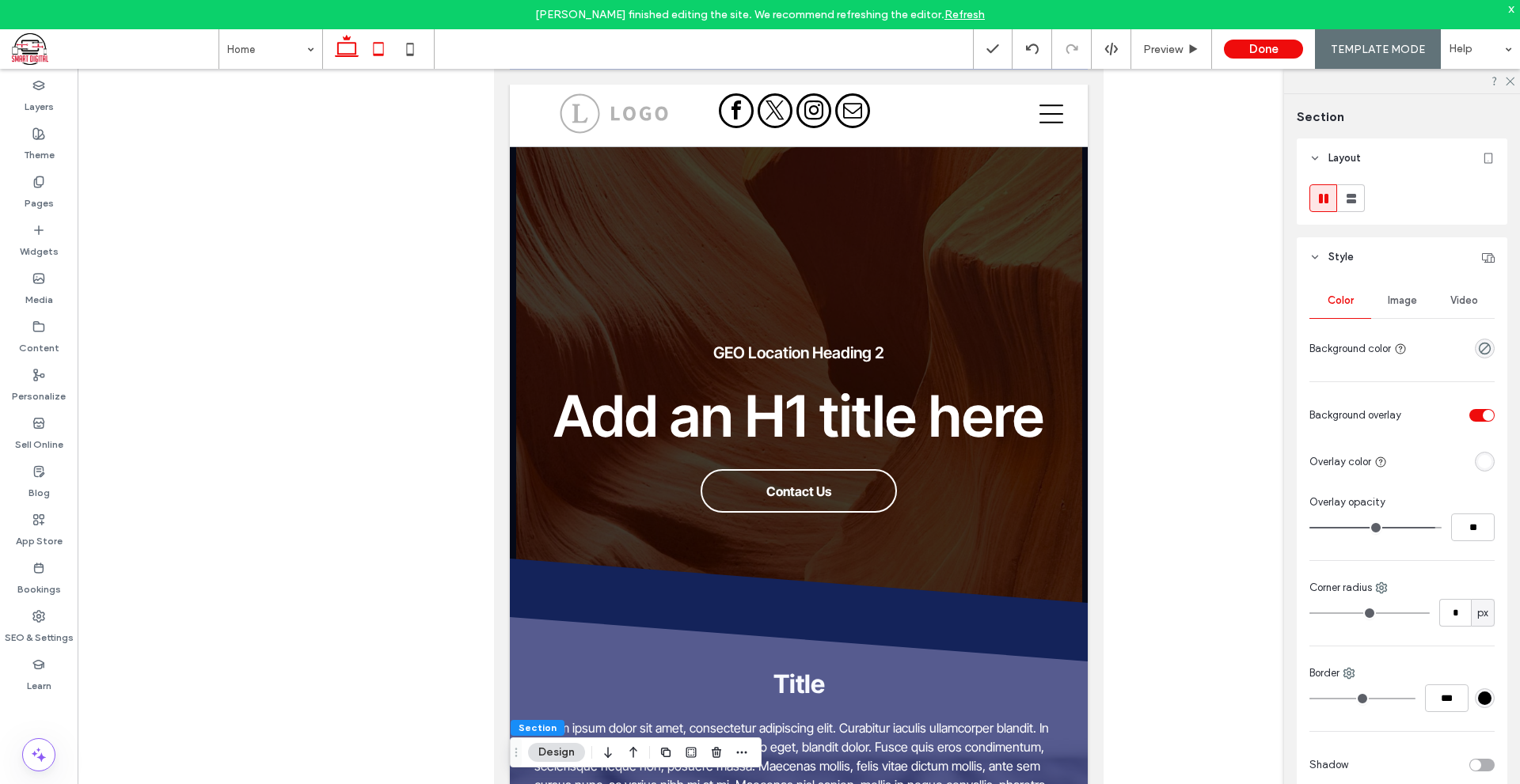
click at [361, 57] on icon at bounding box center [346, 49] width 31 height 31
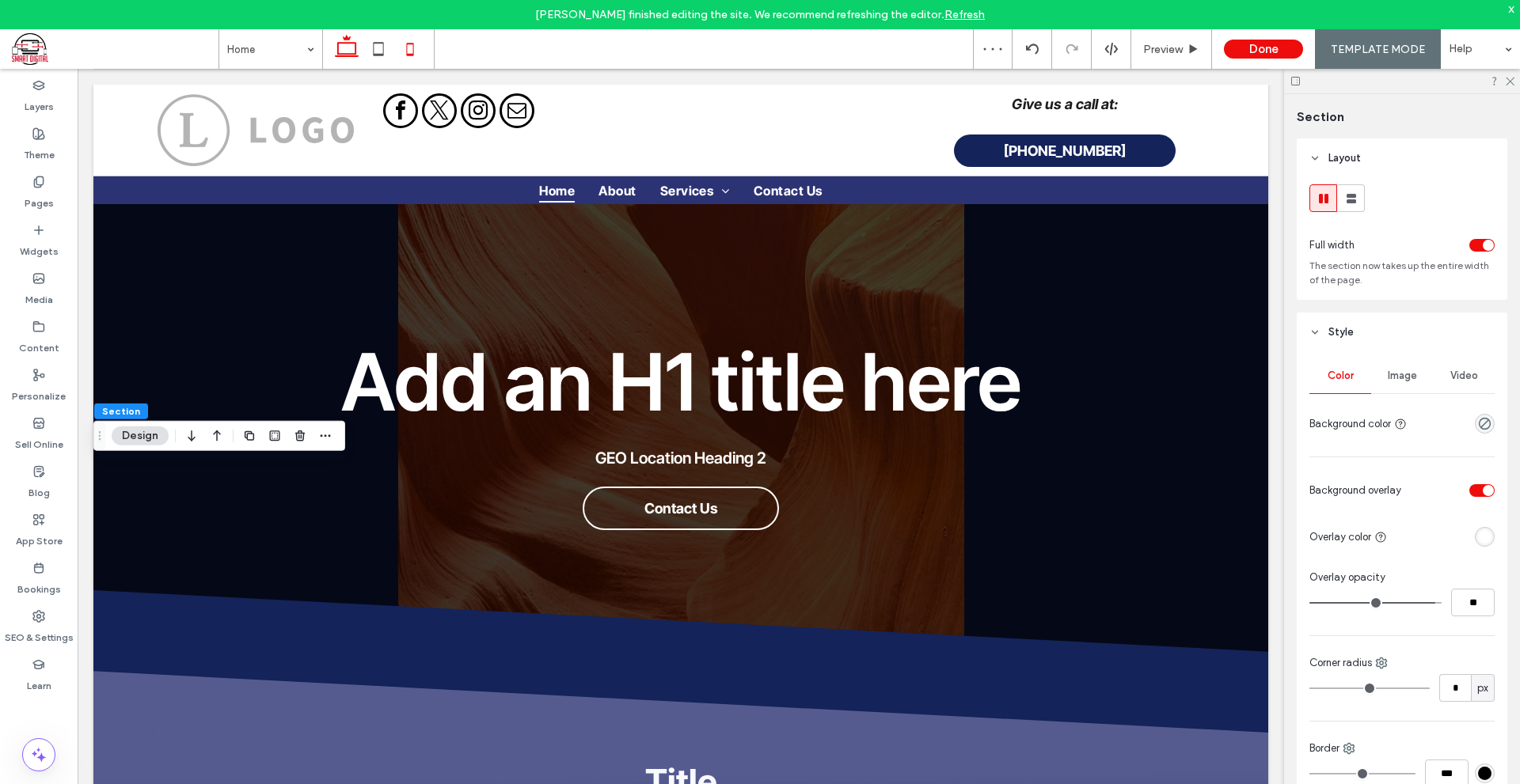
drag, startPoint x: 407, startPoint y: 44, endPoint x: 420, endPoint y: 50, distance: 14.3
click at [407, 44] on use at bounding box center [410, 49] width 7 height 13
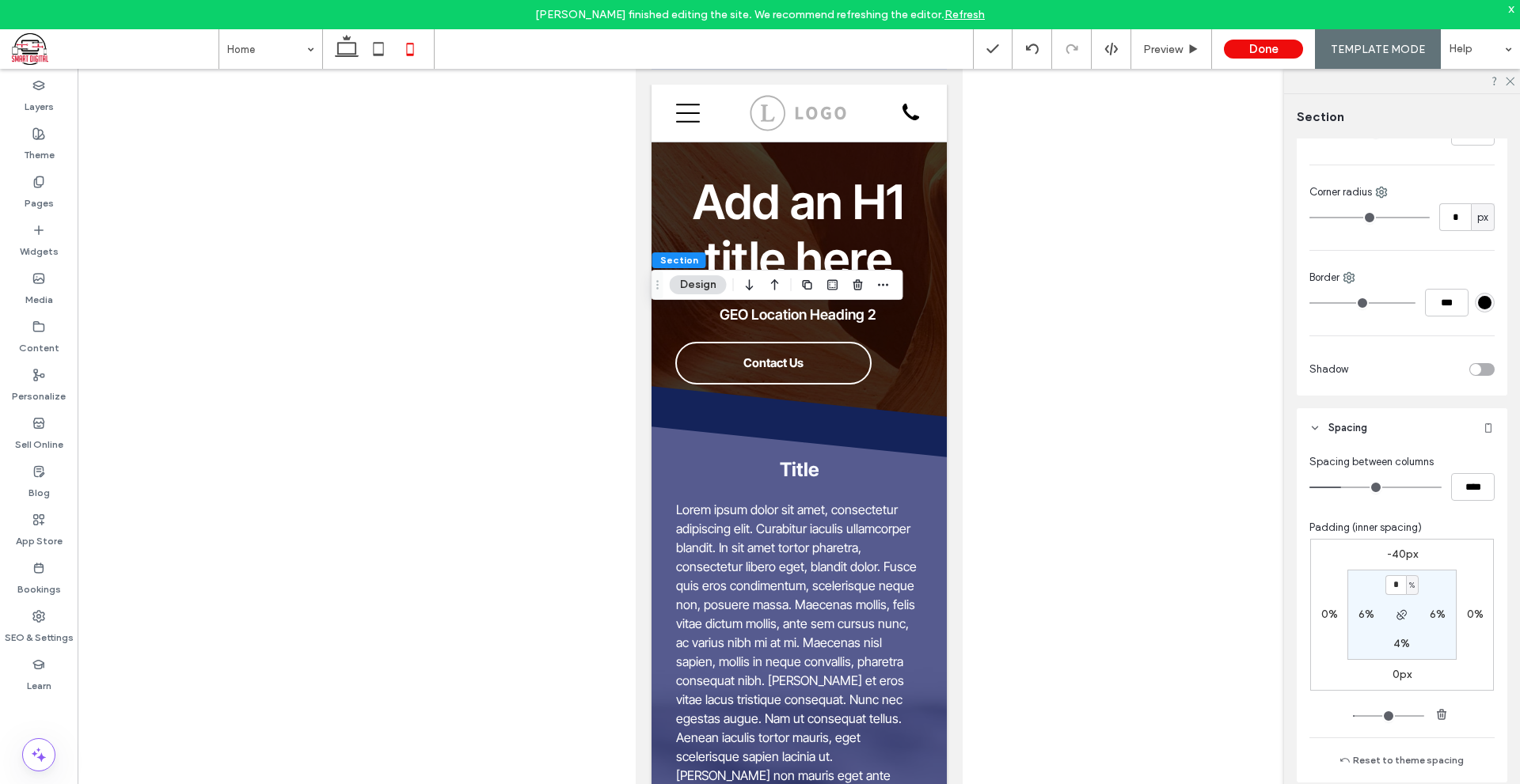
scroll to position [474, 0]
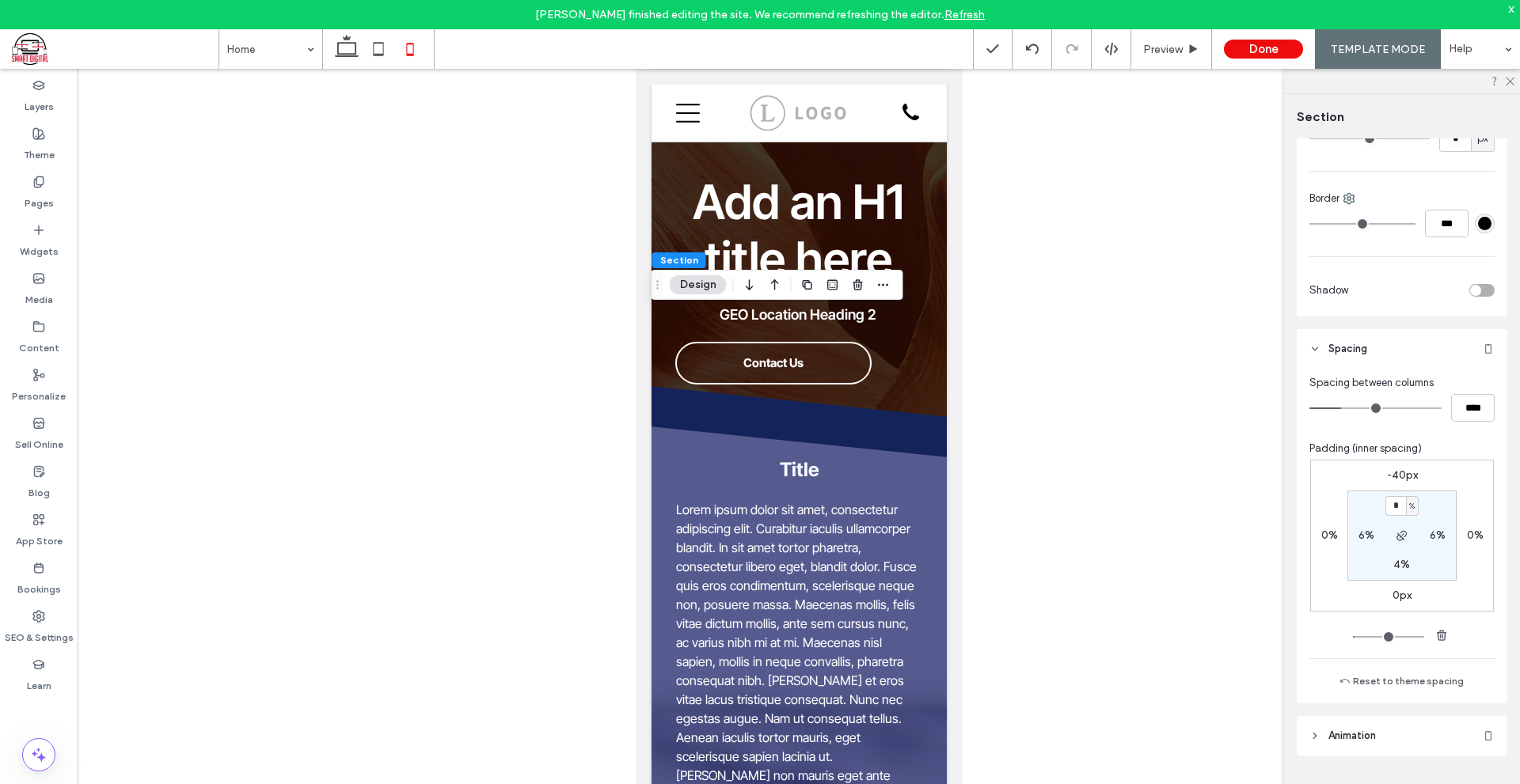
click at [1397, 478] on label "-40px" at bounding box center [1402, 474] width 30 height 13
type input "*"
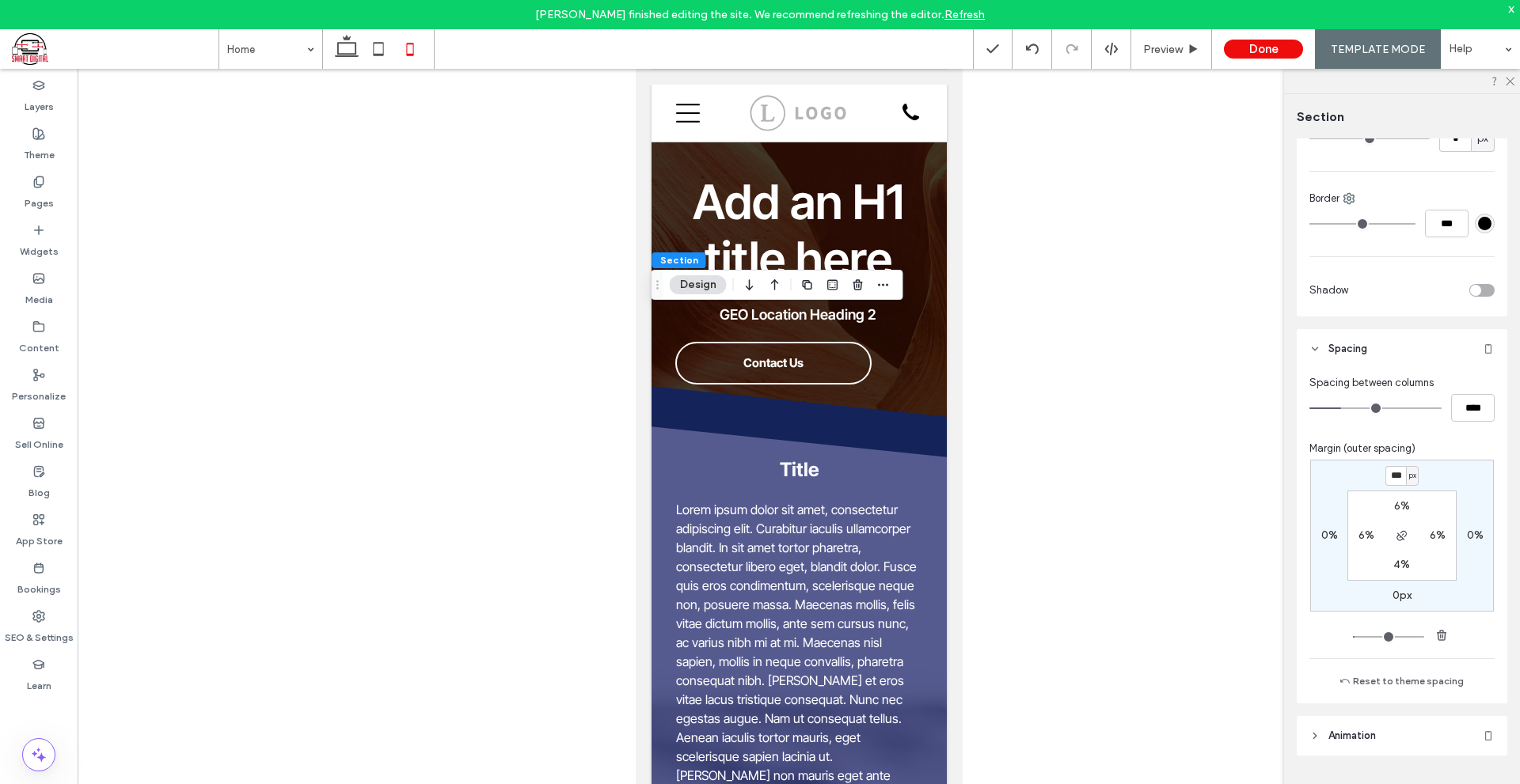
type input "***"
type input "*"
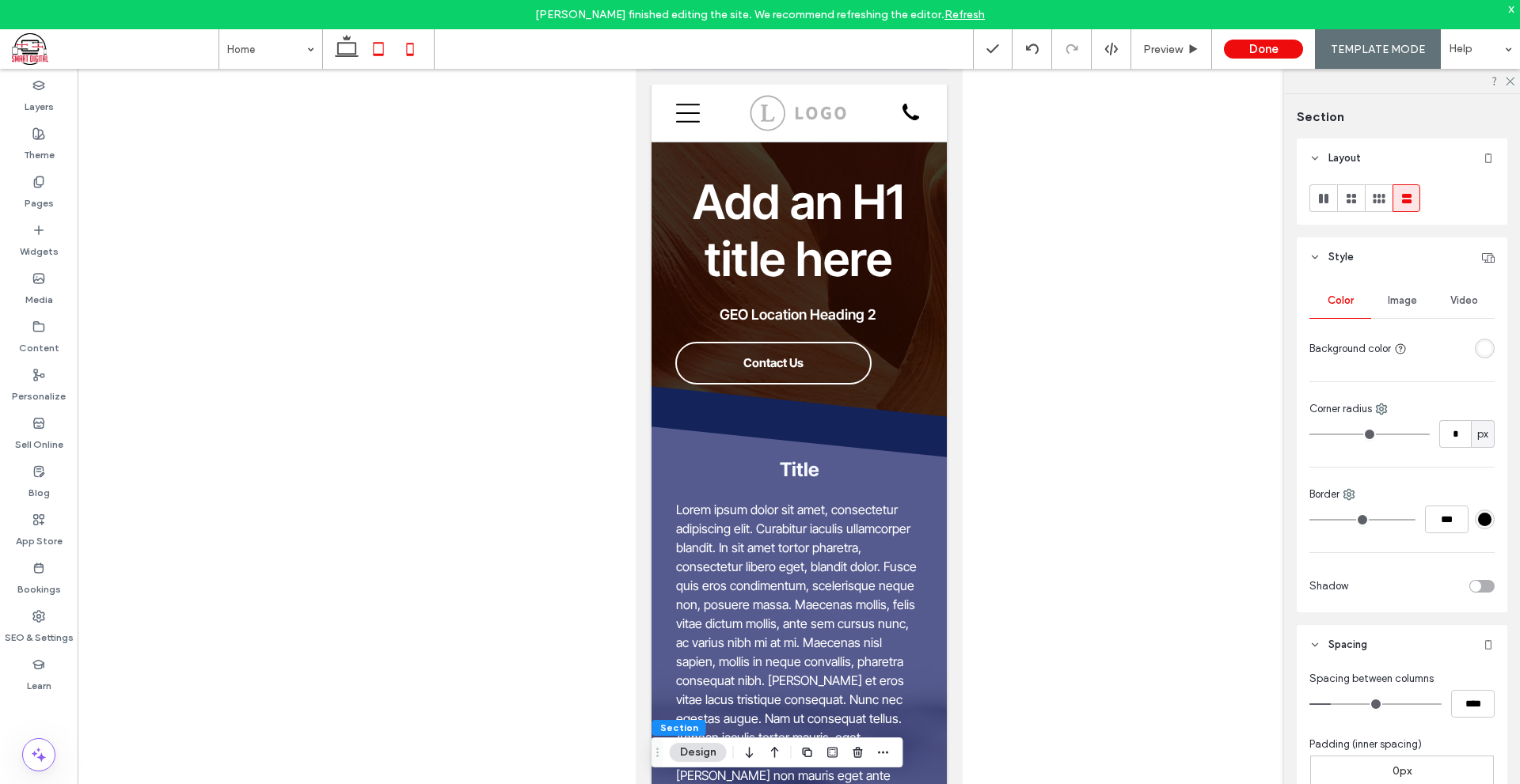
click at [379, 48] on icon at bounding box center [378, 49] width 31 height 31
type input "**"
type input "****"
type input "*"
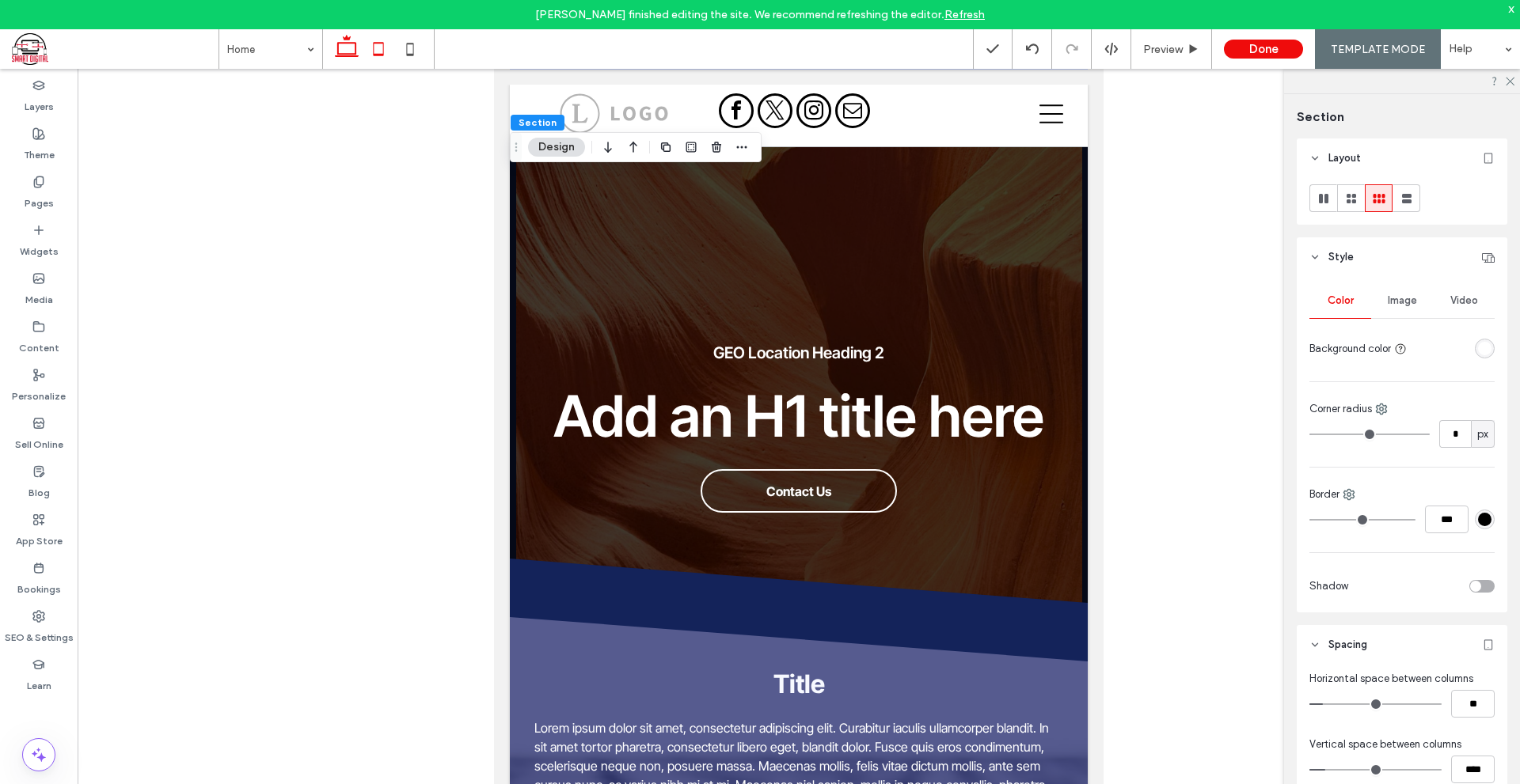
click at [342, 60] on icon at bounding box center [346, 49] width 31 height 31
type input "***"
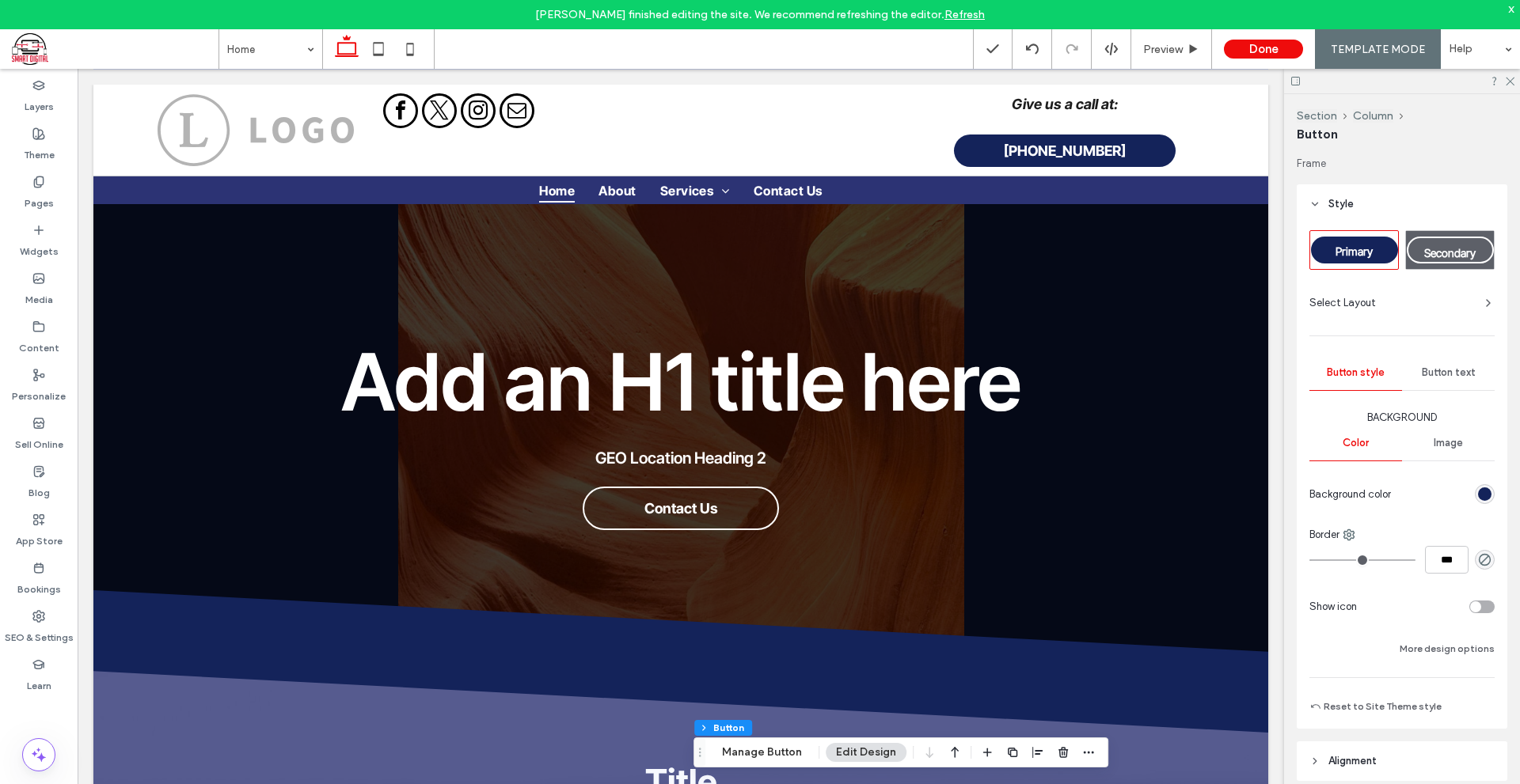
click at [945, 16] on link "Refresh" at bounding box center [965, 14] width 40 height 13
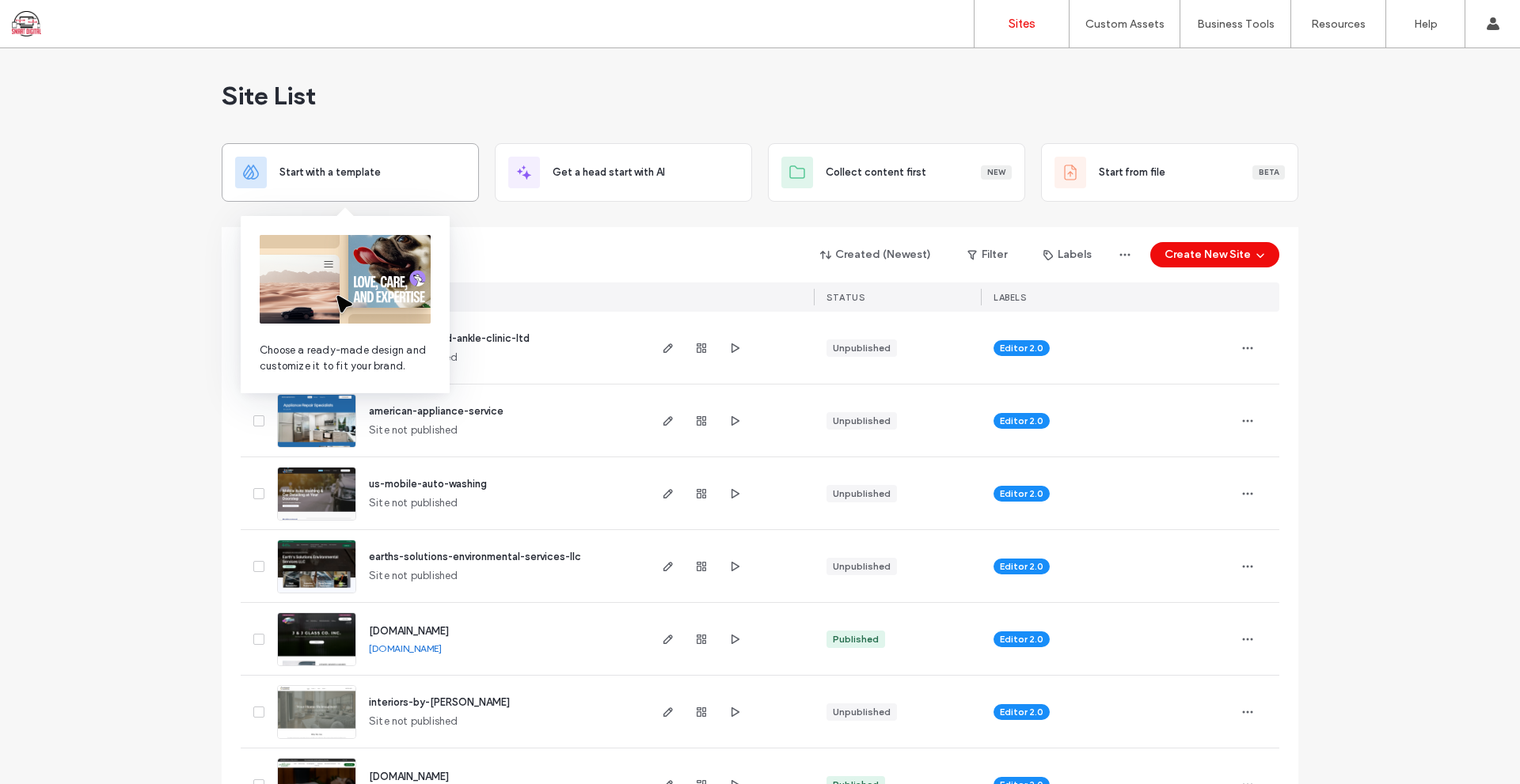
click at [359, 166] on span "Start with a template" at bounding box center [330, 172] width 101 height 16
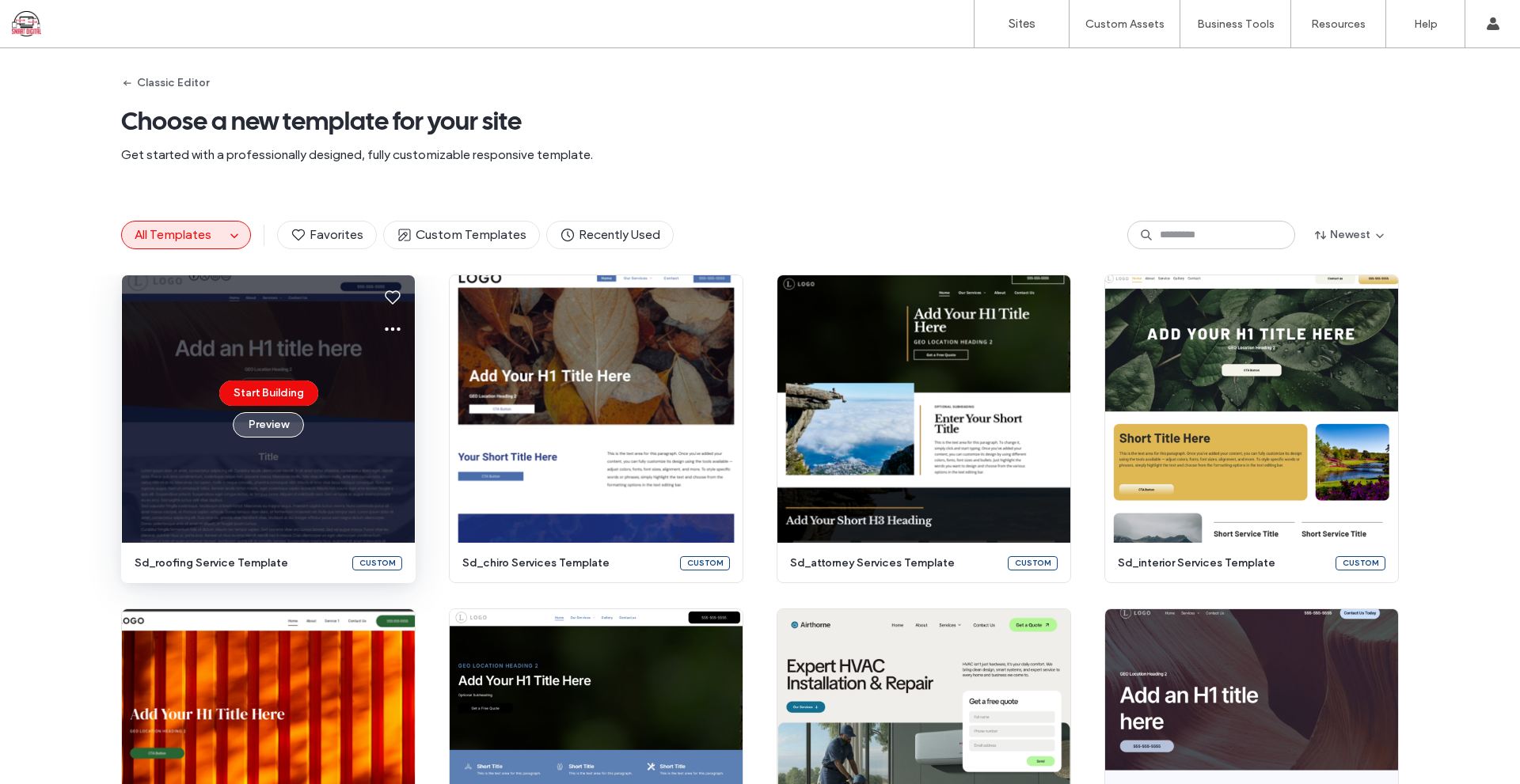
click at [281, 426] on button "Preview" at bounding box center [268, 425] width 71 height 25
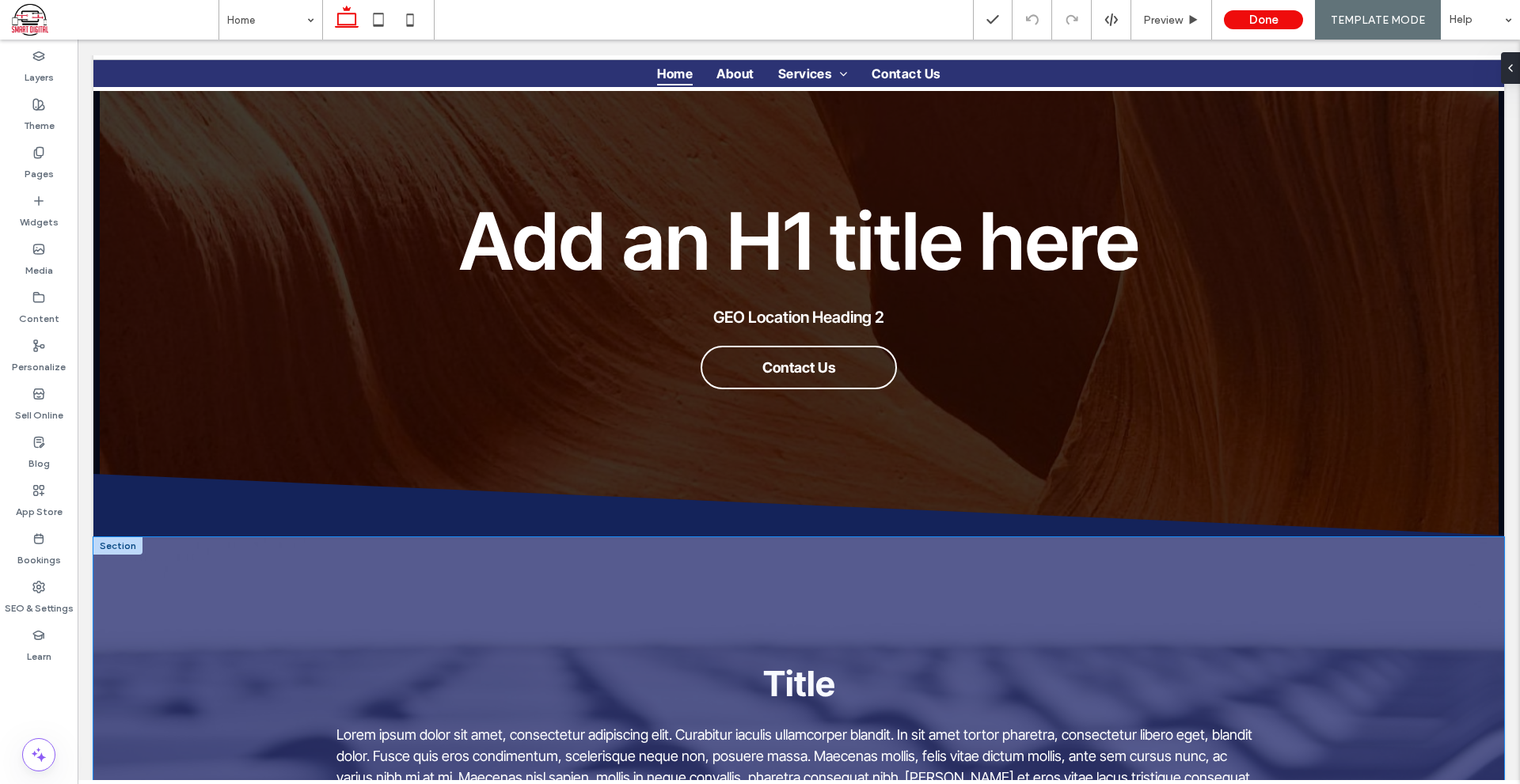
scroll to position [238, 0]
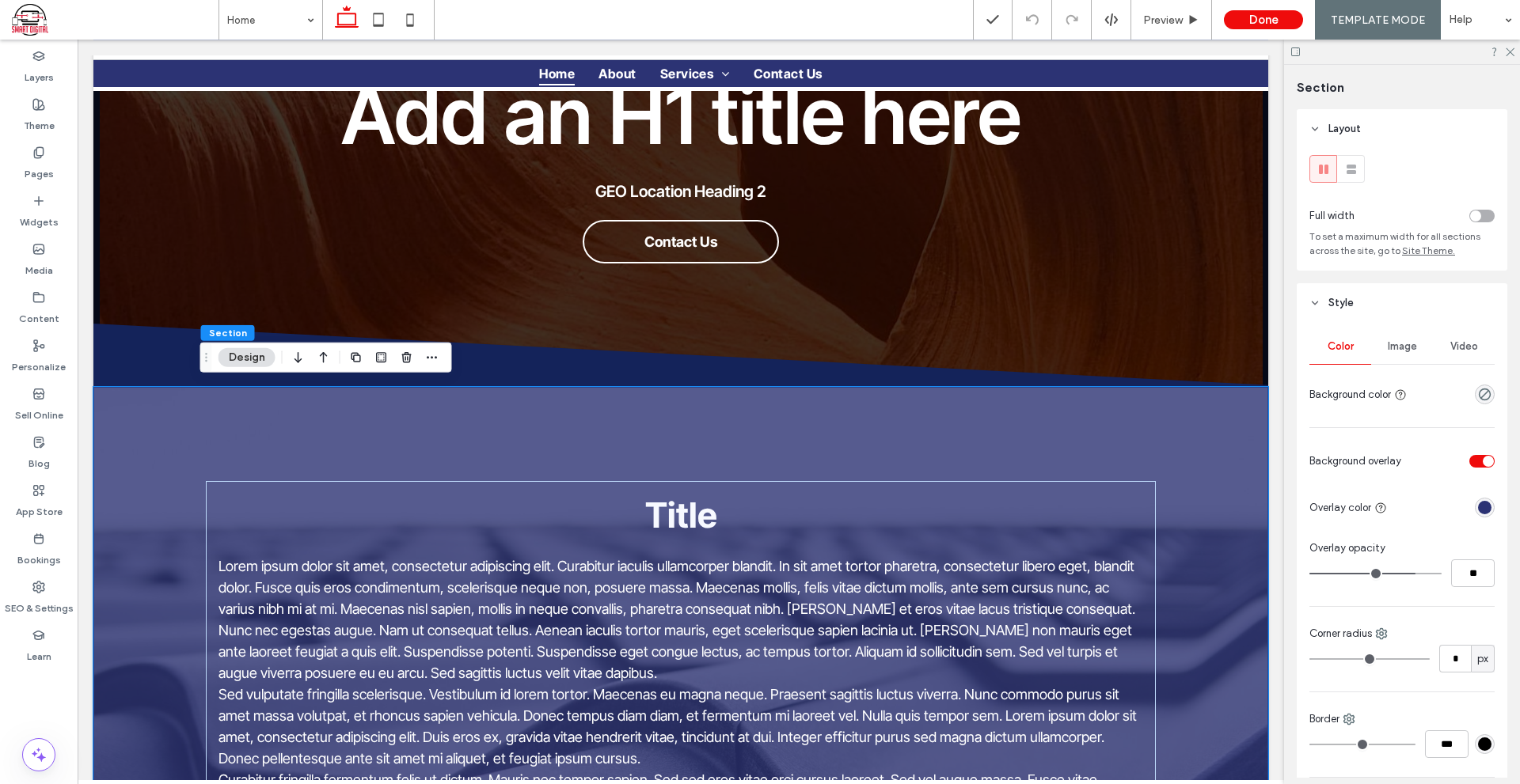
click at [144, 443] on div "Title Lorem ipsum dolor sit amet, consectetur adipiscing elit. Curabitur iaculi…" at bounding box center [680, 770] width 1174 height 766
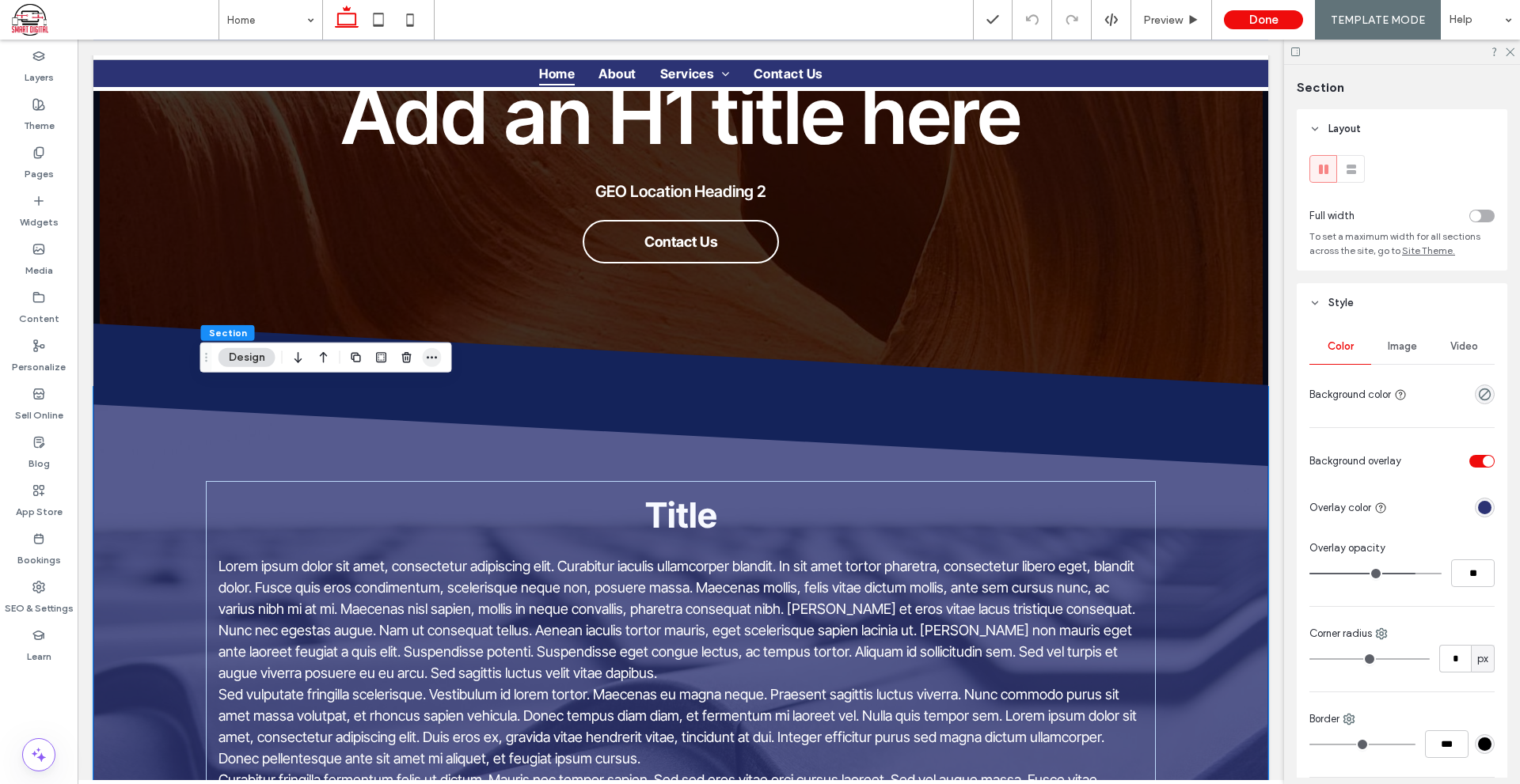
click at [433, 355] on icon "button" at bounding box center [432, 358] width 13 height 13
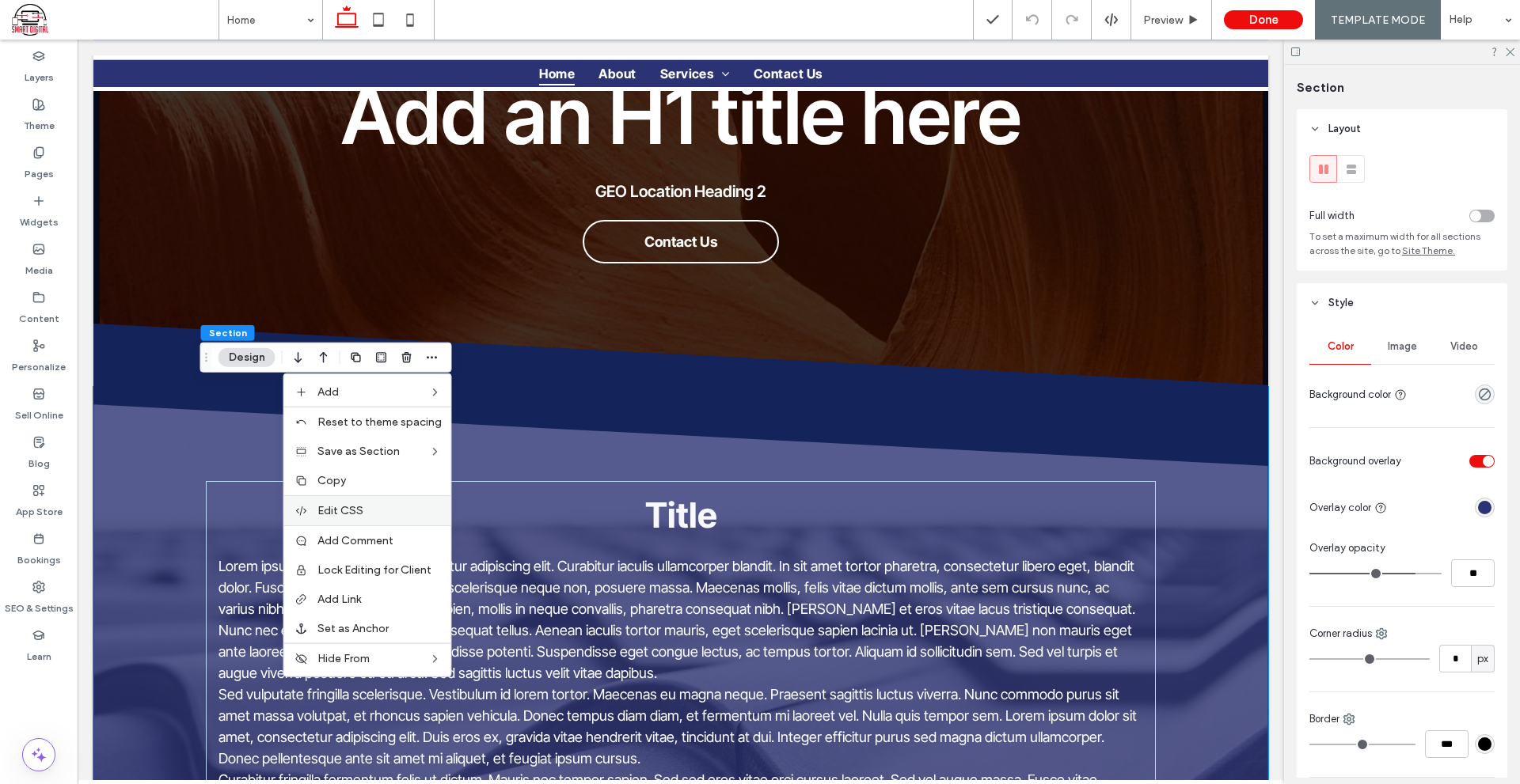
click at [398, 509] on label "Edit CSS" at bounding box center [380, 510] width 124 height 13
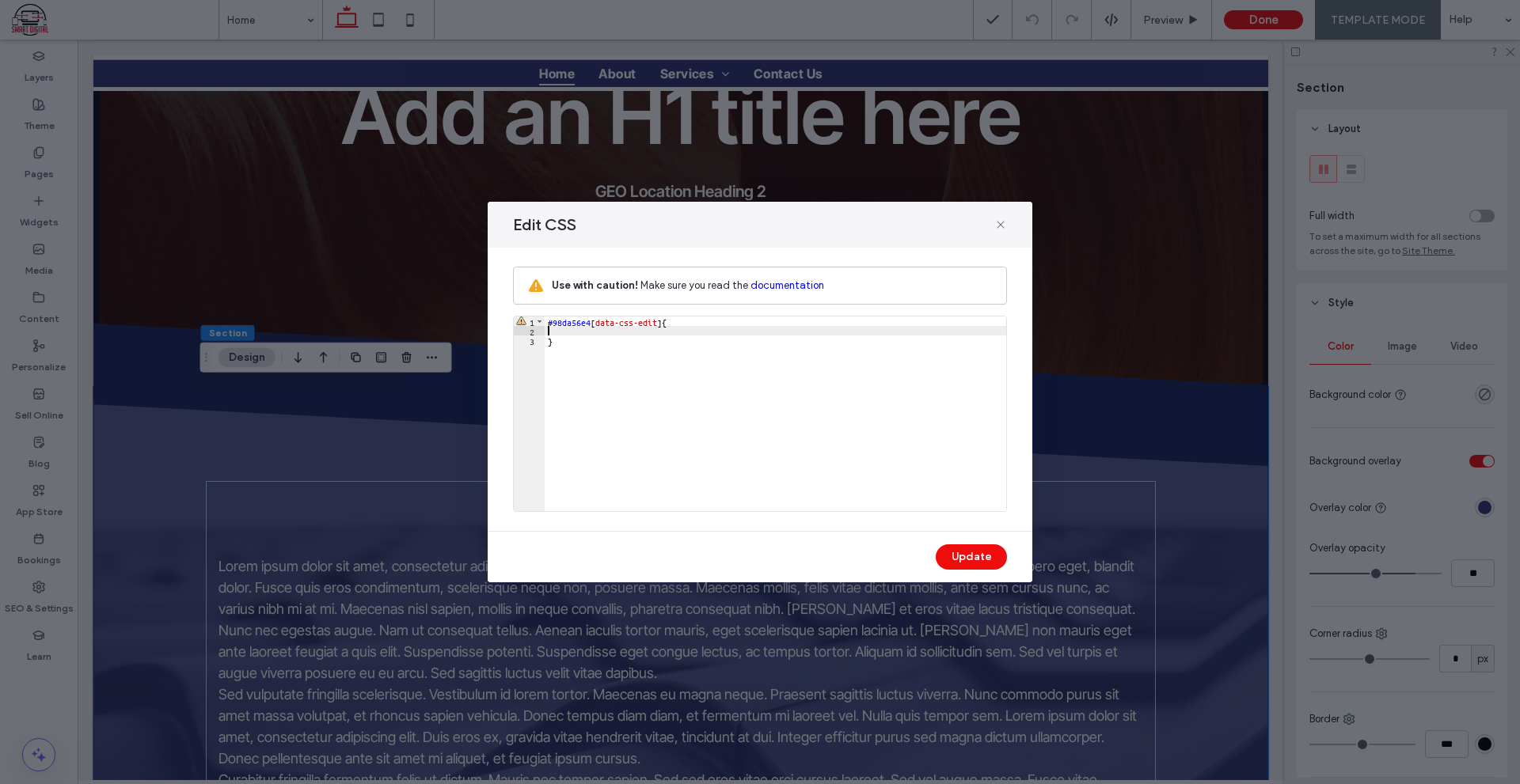
click at [642, 331] on div "#98da56e4 [ data-css-edit ] { }" at bounding box center [775, 423] width 461 height 213
type textarea "**"
click at [965, 554] on button "Update" at bounding box center [972, 556] width 71 height 25
click at [994, 228] on icon at bounding box center [1000, 224] width 13 height 13
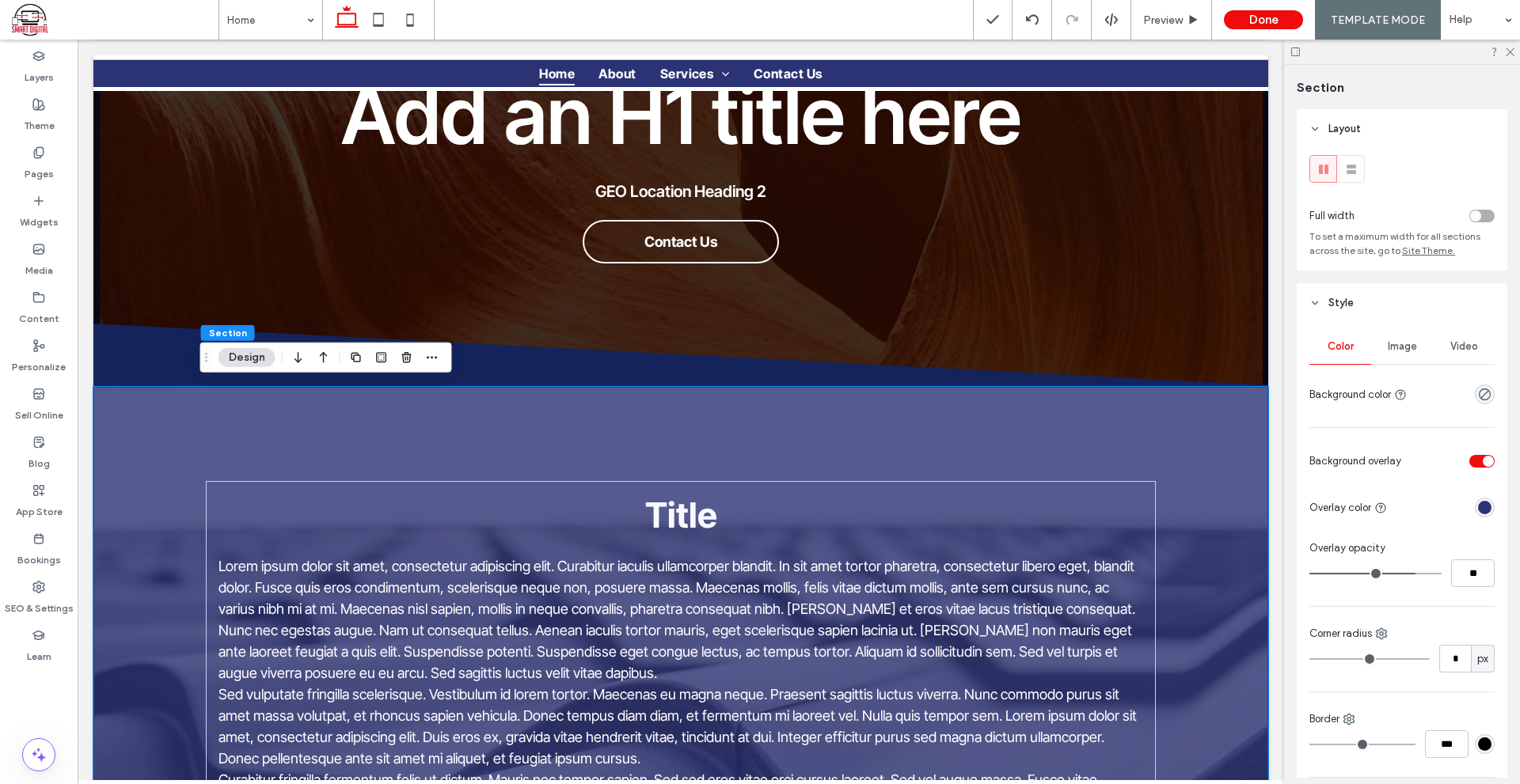
click at [146, 514] on div "Title Lorem ipsum dolor sit amet, consectetur adipiscing elit. Curabitur iaculi…" at bounding box center [680, 770] width 1174 height 766
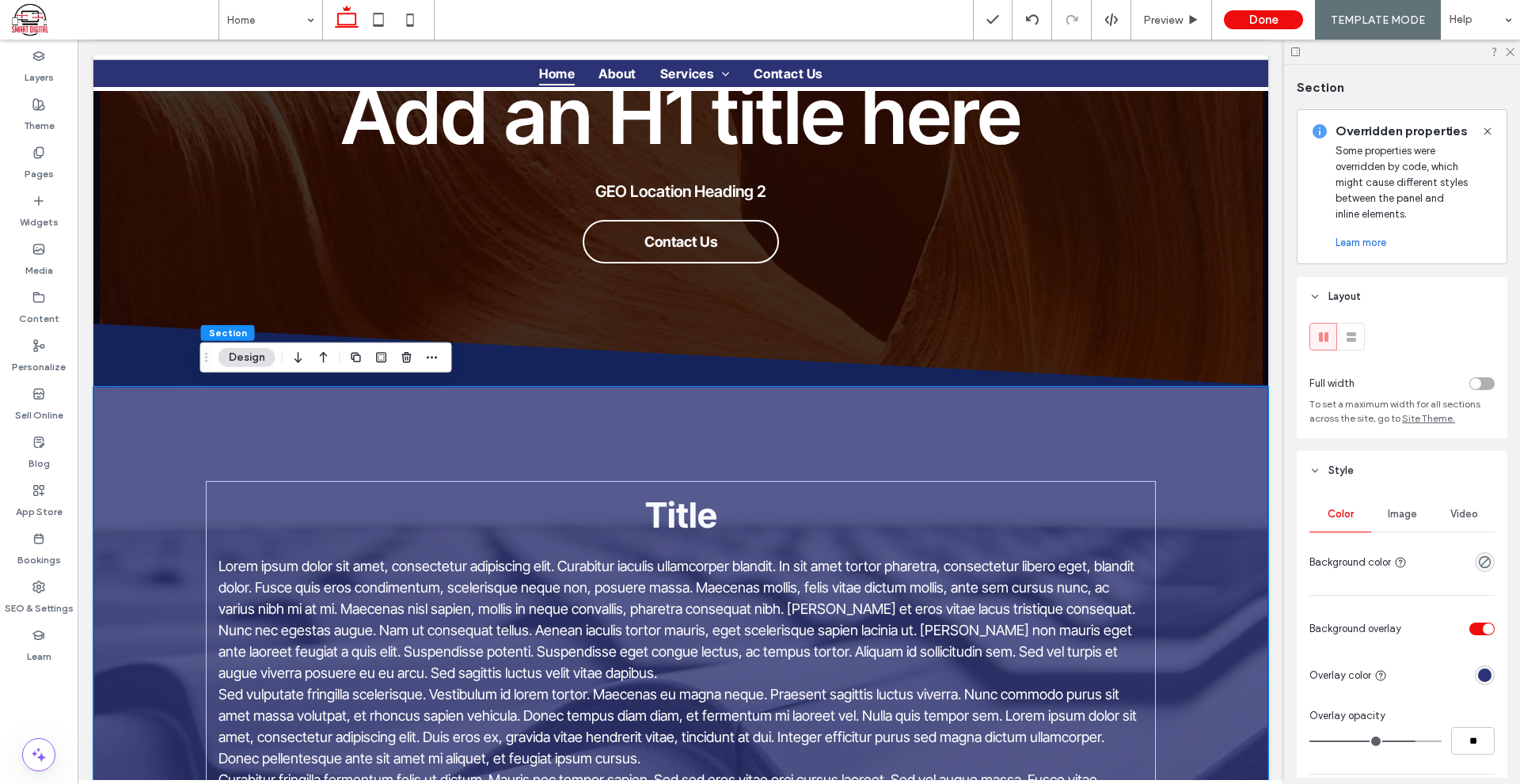
click at [205, 440] on div "Title Lorem ipsum dolor sit amet, consectetur adipiscing elit. Curabitur iaculi…" at bounding box center [680, 770] width 950 height 766
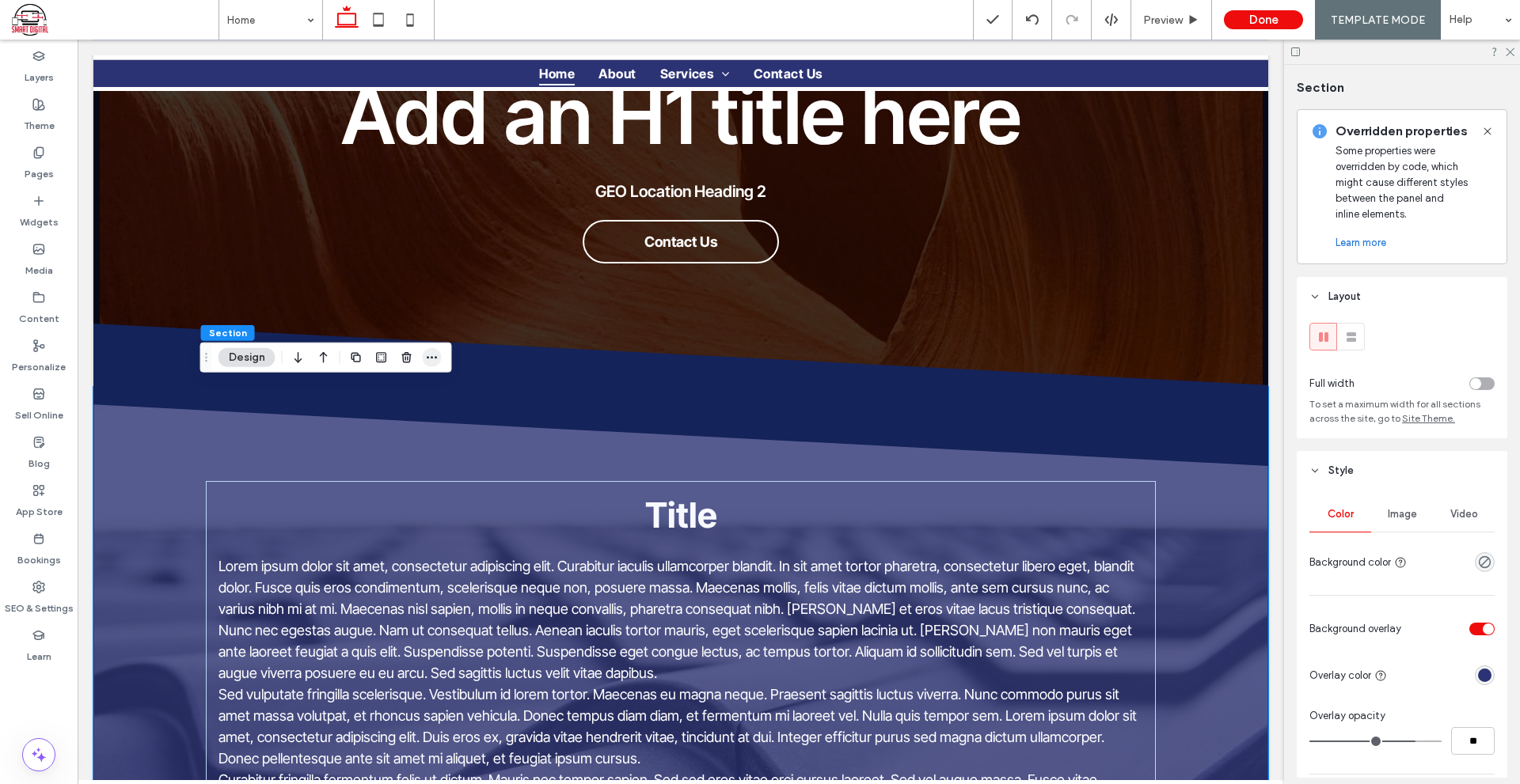
click at [433, 355] on icon "button" at bounding box center [432, 358] width 13 height 13
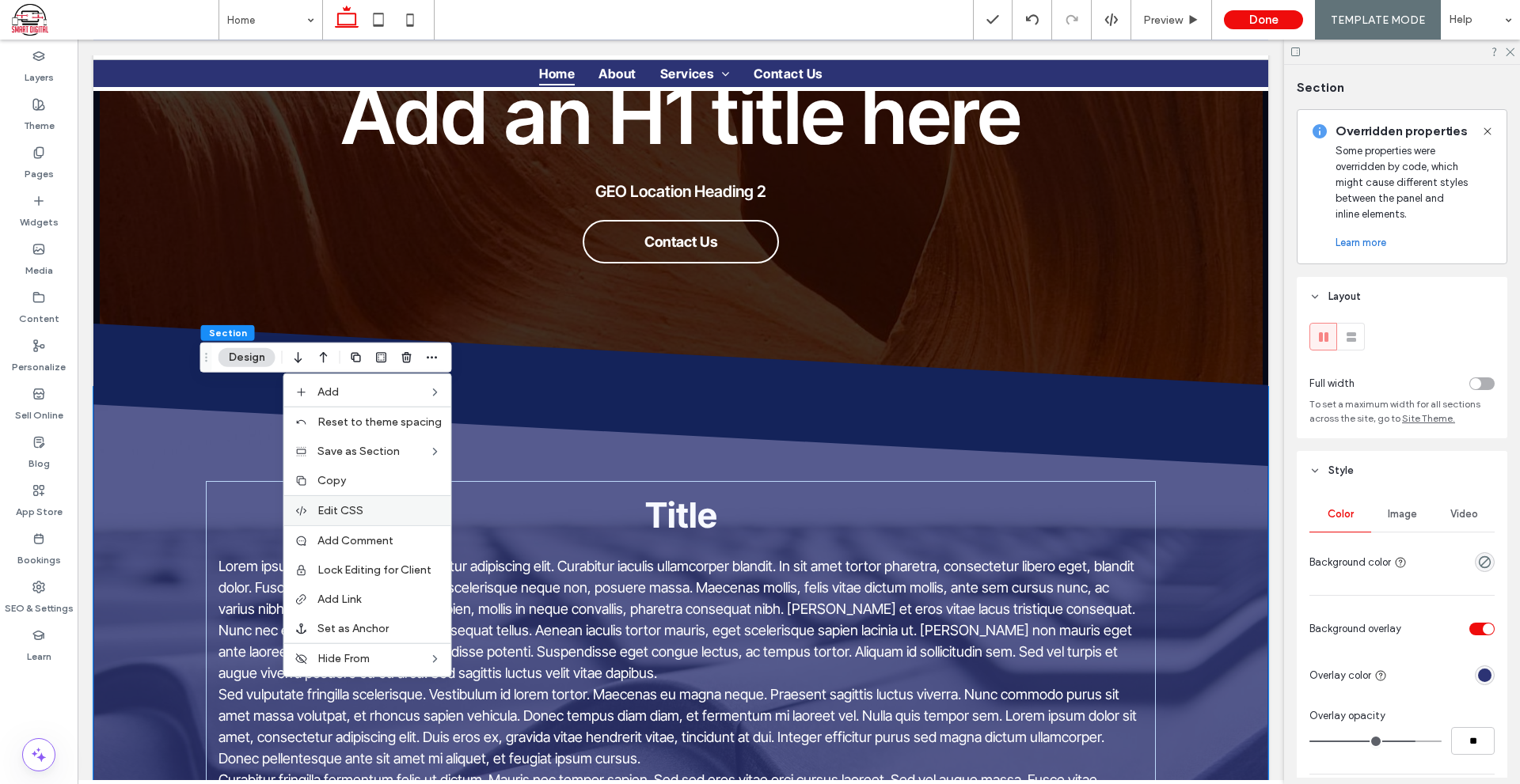
click at [384, 510] on label "Edit CSS" at bounding box center [380, 510] width 124 height 13
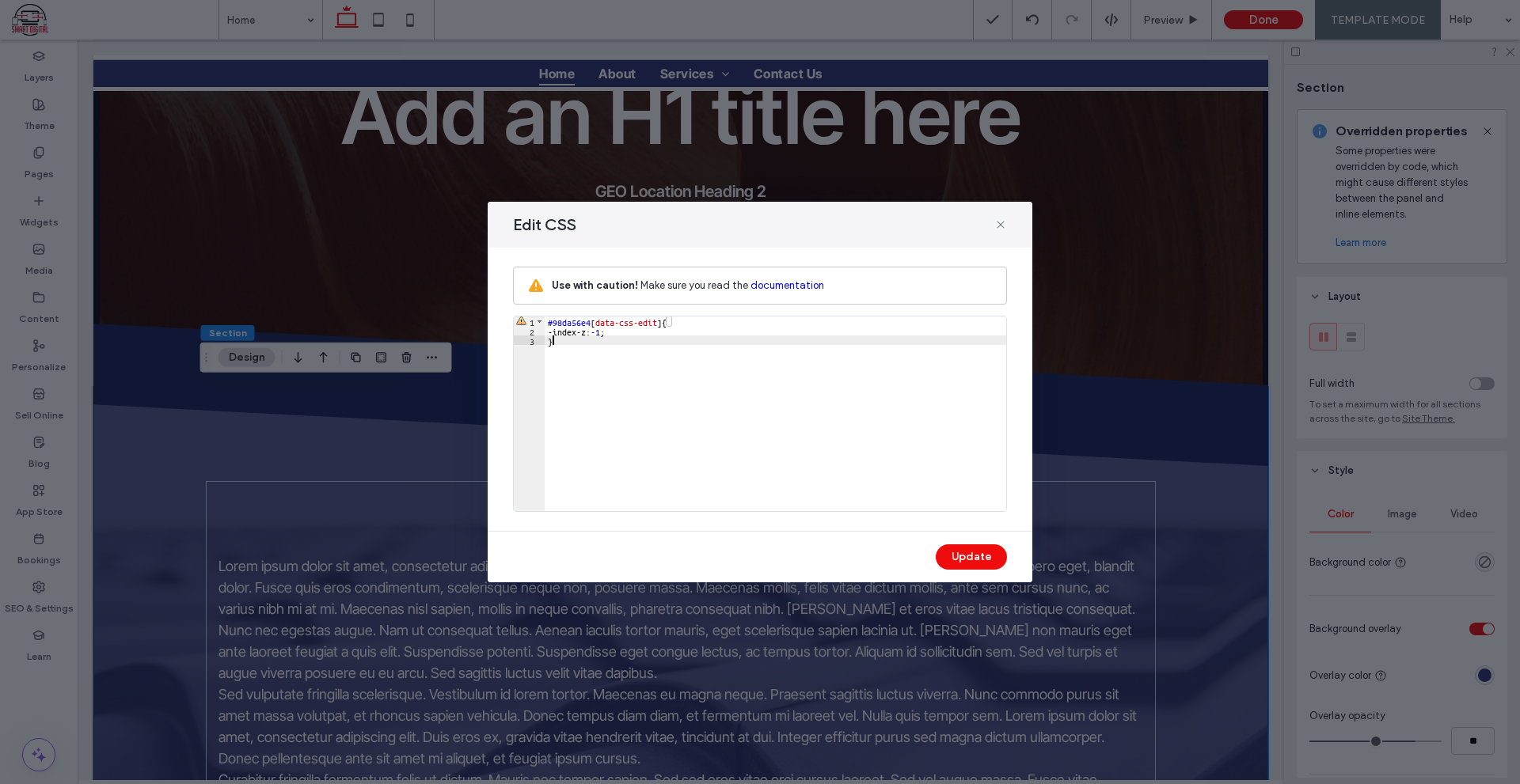
drag, startPoint x: 643, startPoint y: 336, endPoint x: 577, endPoint y: 338, distance: 66.0
click at [577, 338] on div "#98da56e4 [ data-css-edit ] { -index-z: -1 ; }" at bounding box center [775, 423] width 461 height 213
drag, startPoint x: 616, startPoint y: 332, endPoint x: 543, endPoint y: 326, distance: 73.2
click at [543, 326] on div "** 1 2 3 #98da56e4 [ data-css-edit ] { -index-z: -1 ; } XXXXXXXXXXXXXXXXXXXXXXX…" at bounding box center [759, 413] width 494 height 196
click at [592, 333] on div "#98da56e4 [ data-css-edit ] { z-index : 1 ; }" at bounding box center [775, 423] width 461 height 213
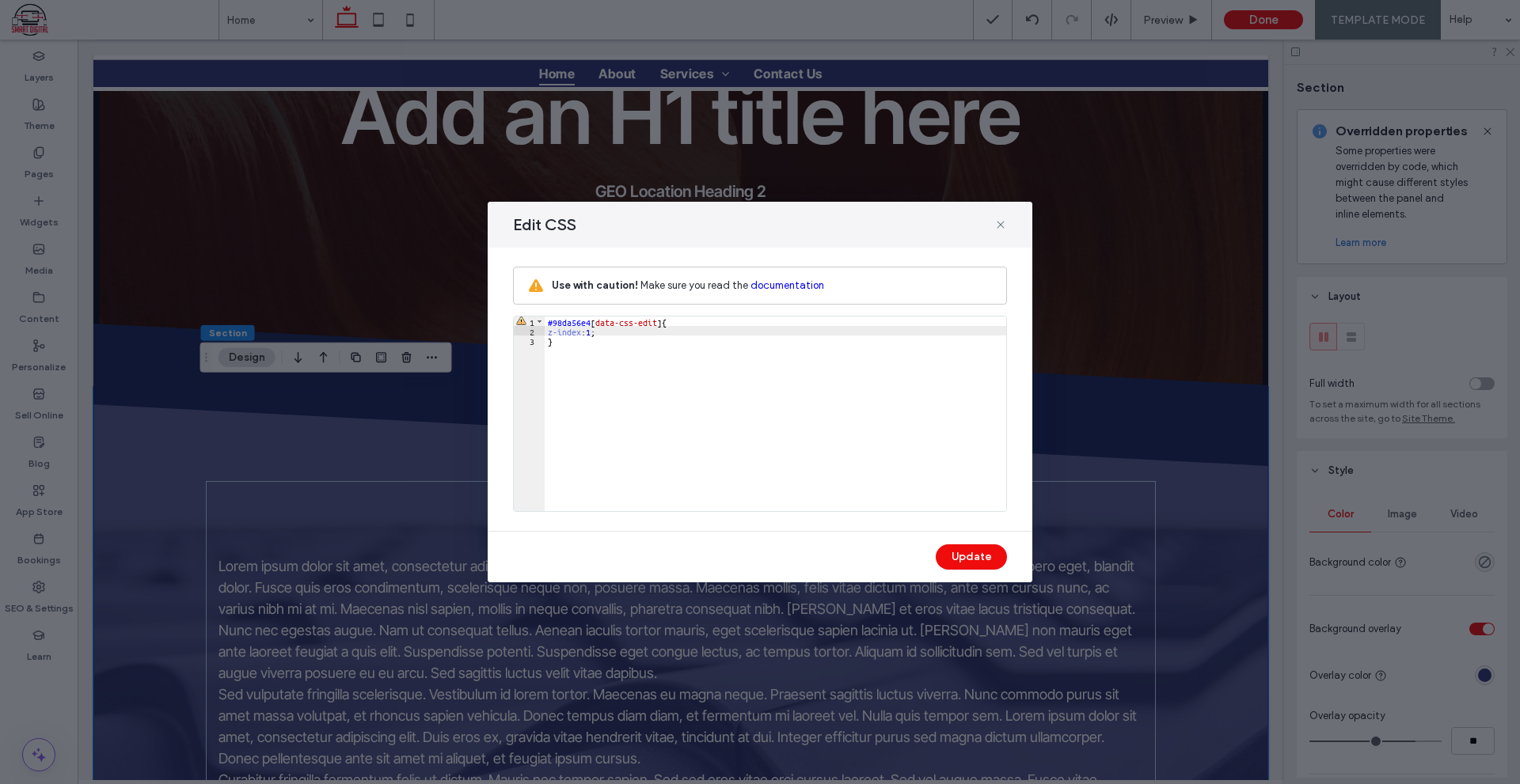
type textarea "**"
click at [979, 558] on button "Update" at bounding box center [972, 556] width 71 height 25
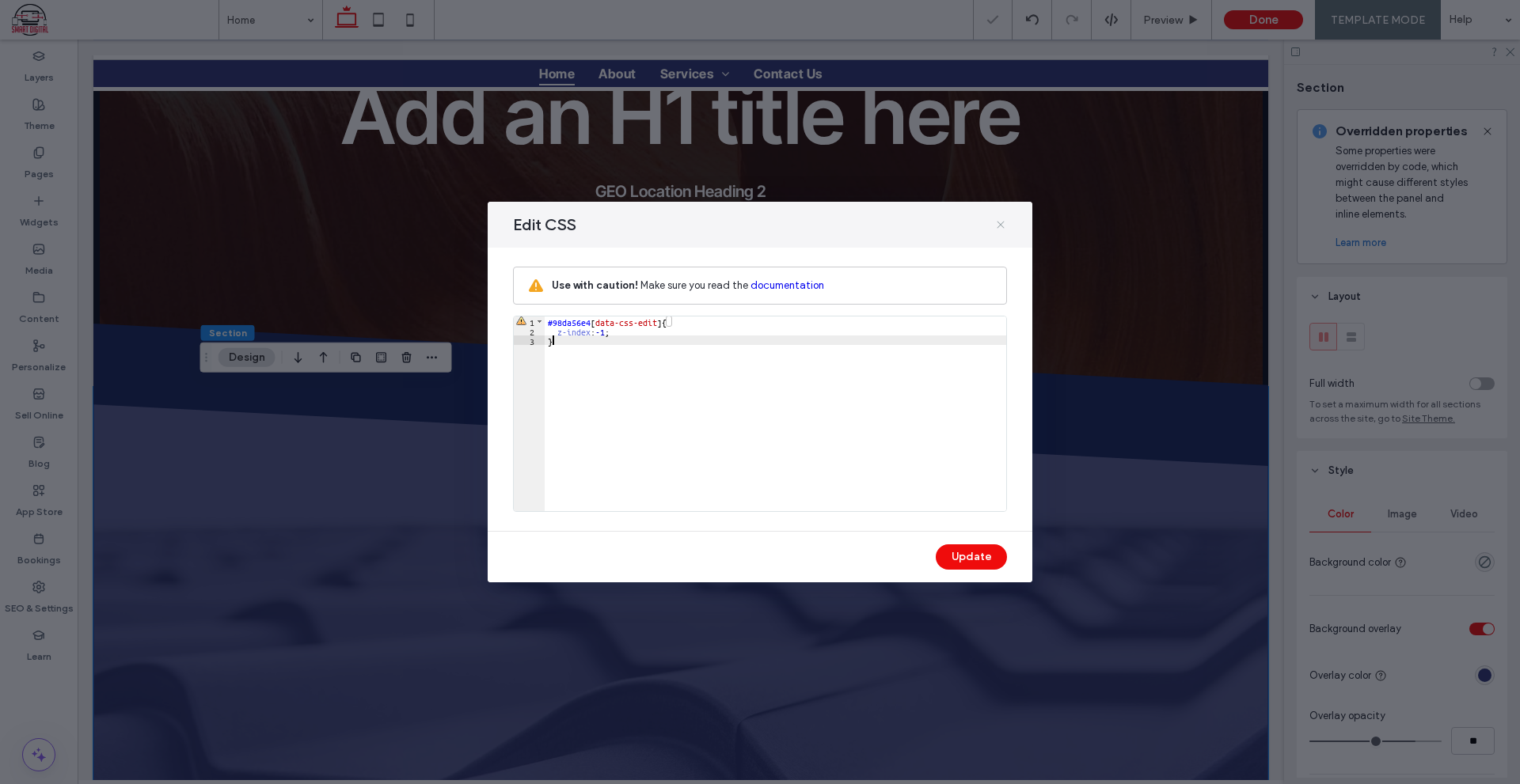
click at [999, 226] on use at bounding box center [1000, 224] width 7 height 7
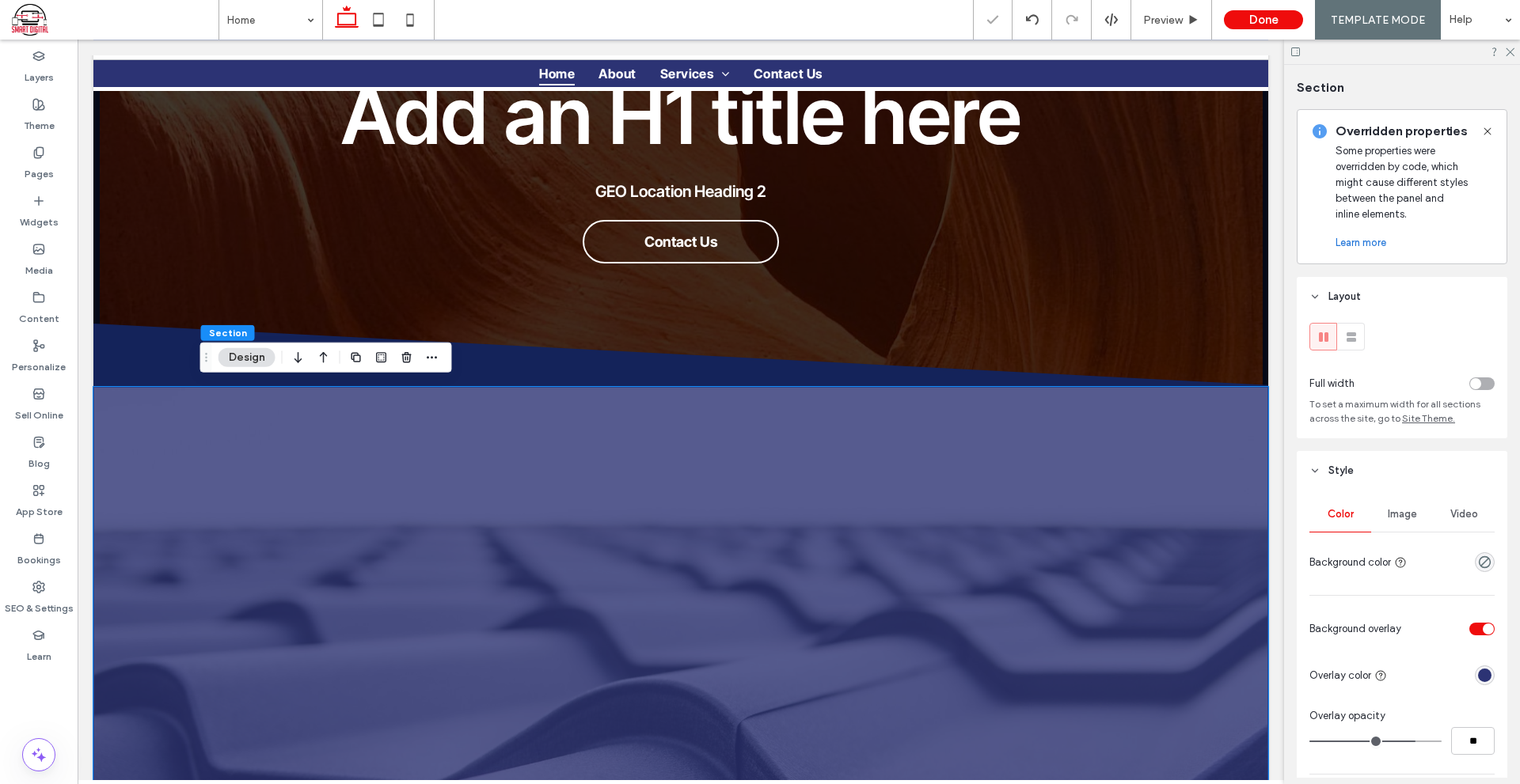
scroll to position [474, 0]
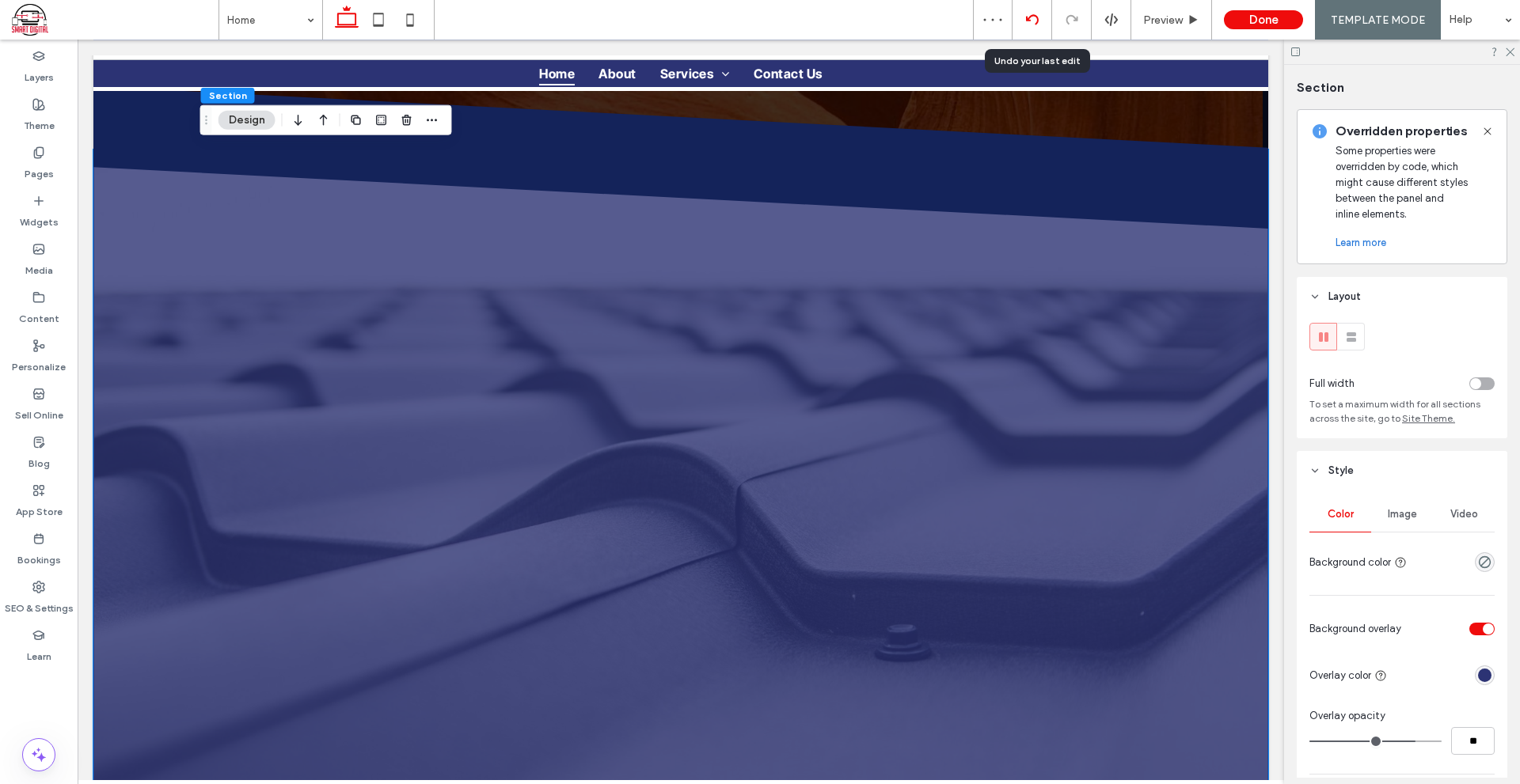
click at [1035, 19] on icon at bounding box center [1032, 19] width 13 height 13
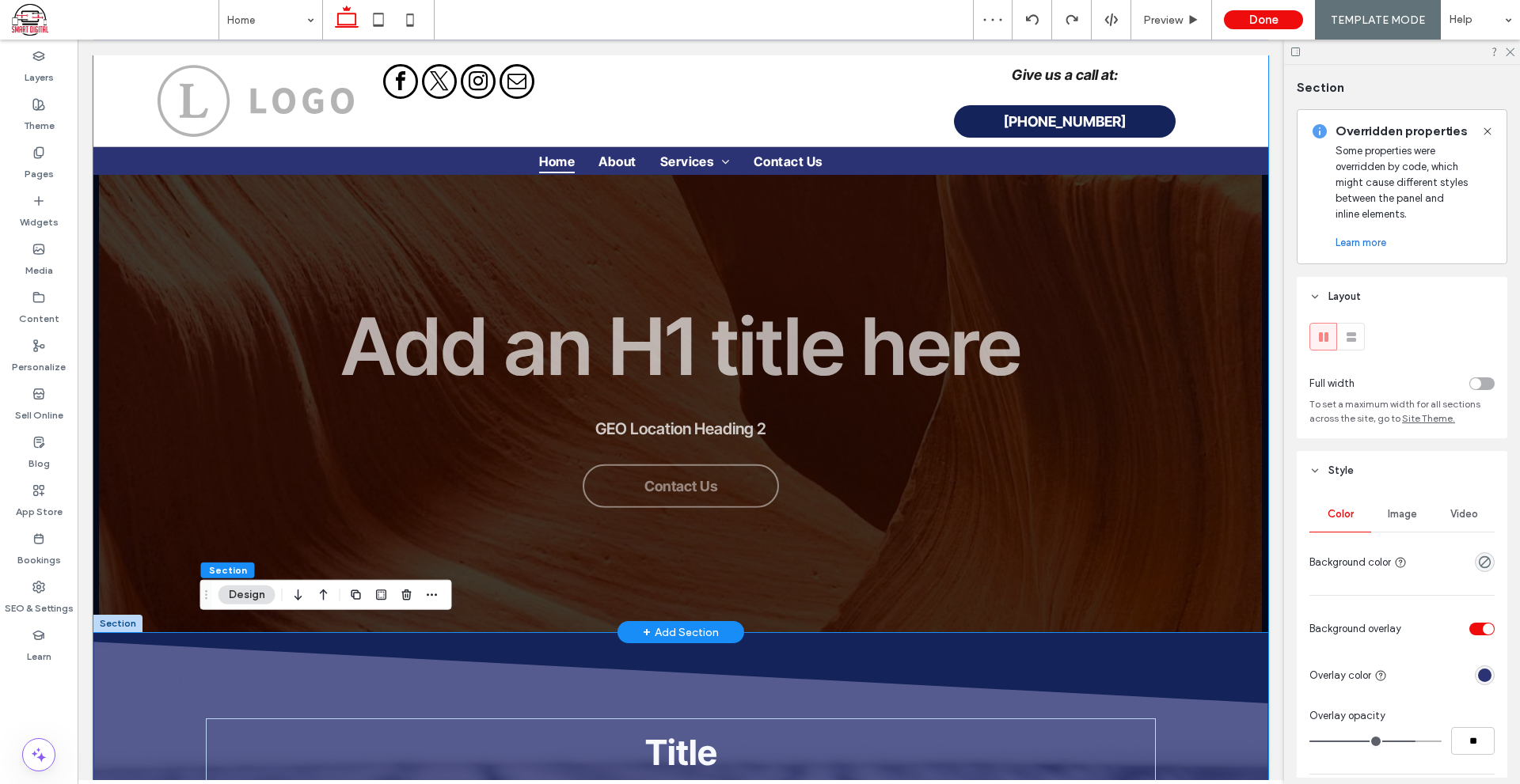
scroll to position [238, 0]
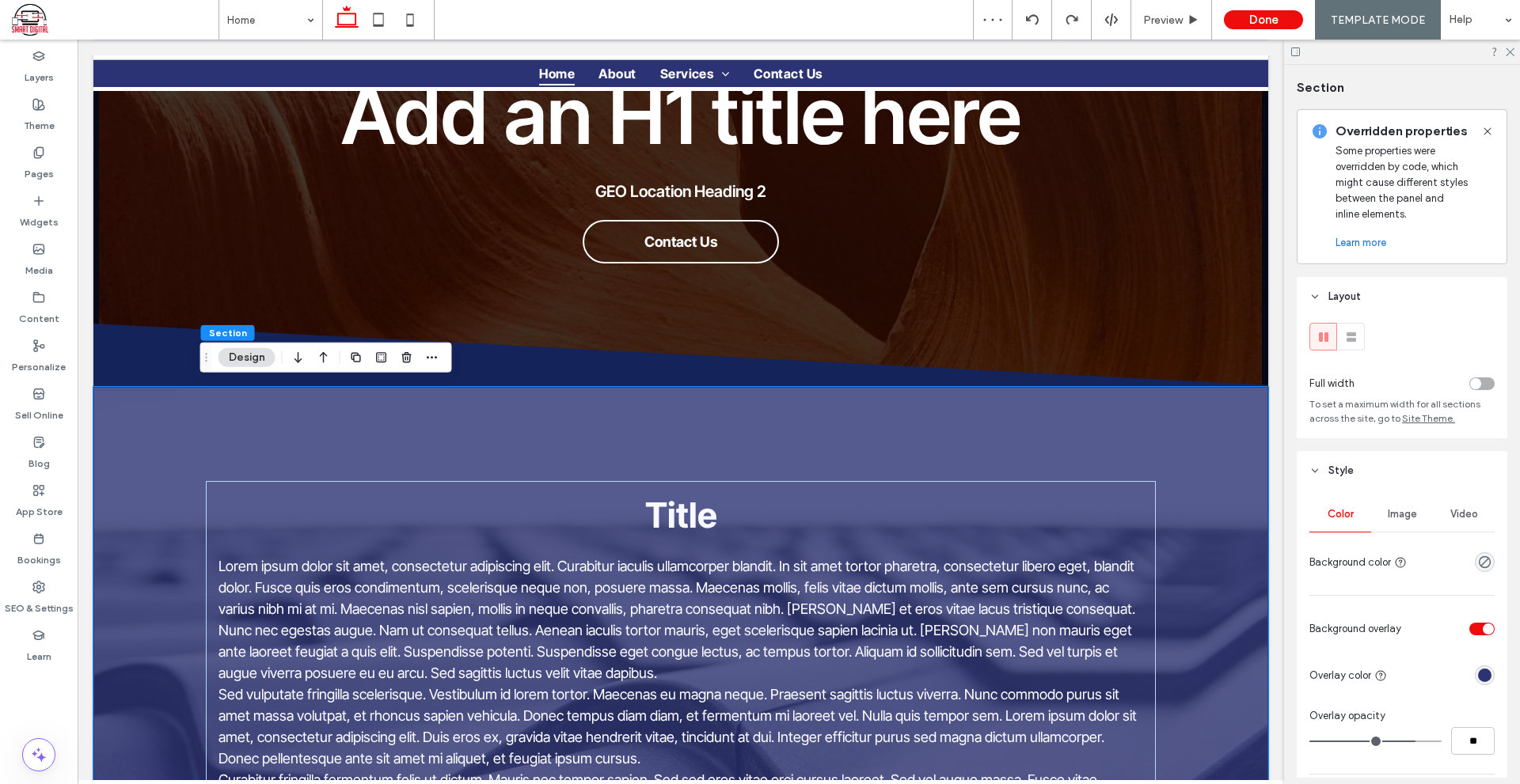
click at [1196, 518] on div "Title Lorem ipsum dolor sit amet, consectetur adipiscing elit. Curabitur iaculi…" at bounding box center [680, 770] width 1174 height 766
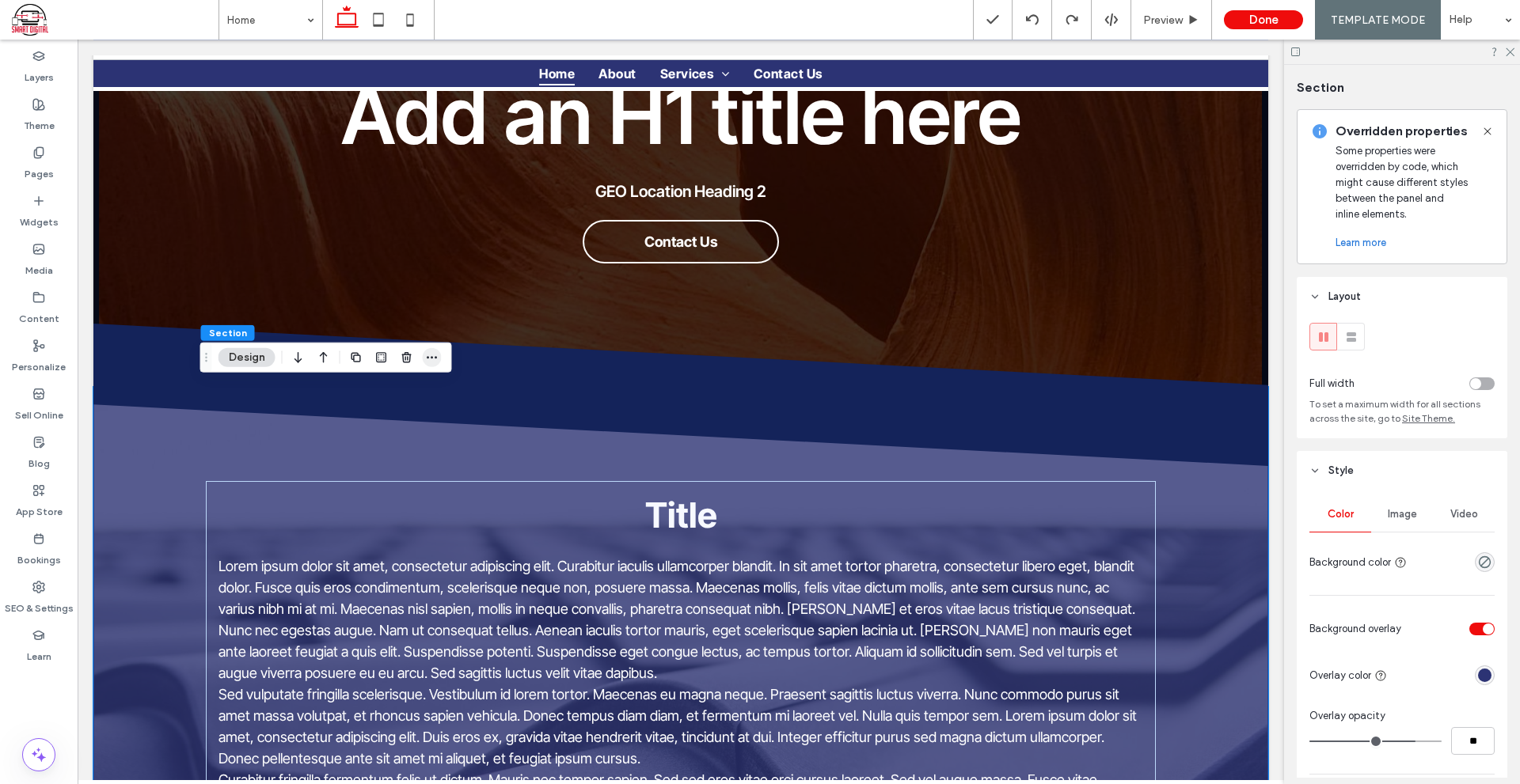
click at [429, 362] on icon "button" at bounding box center [432, 358] width 13 height 13
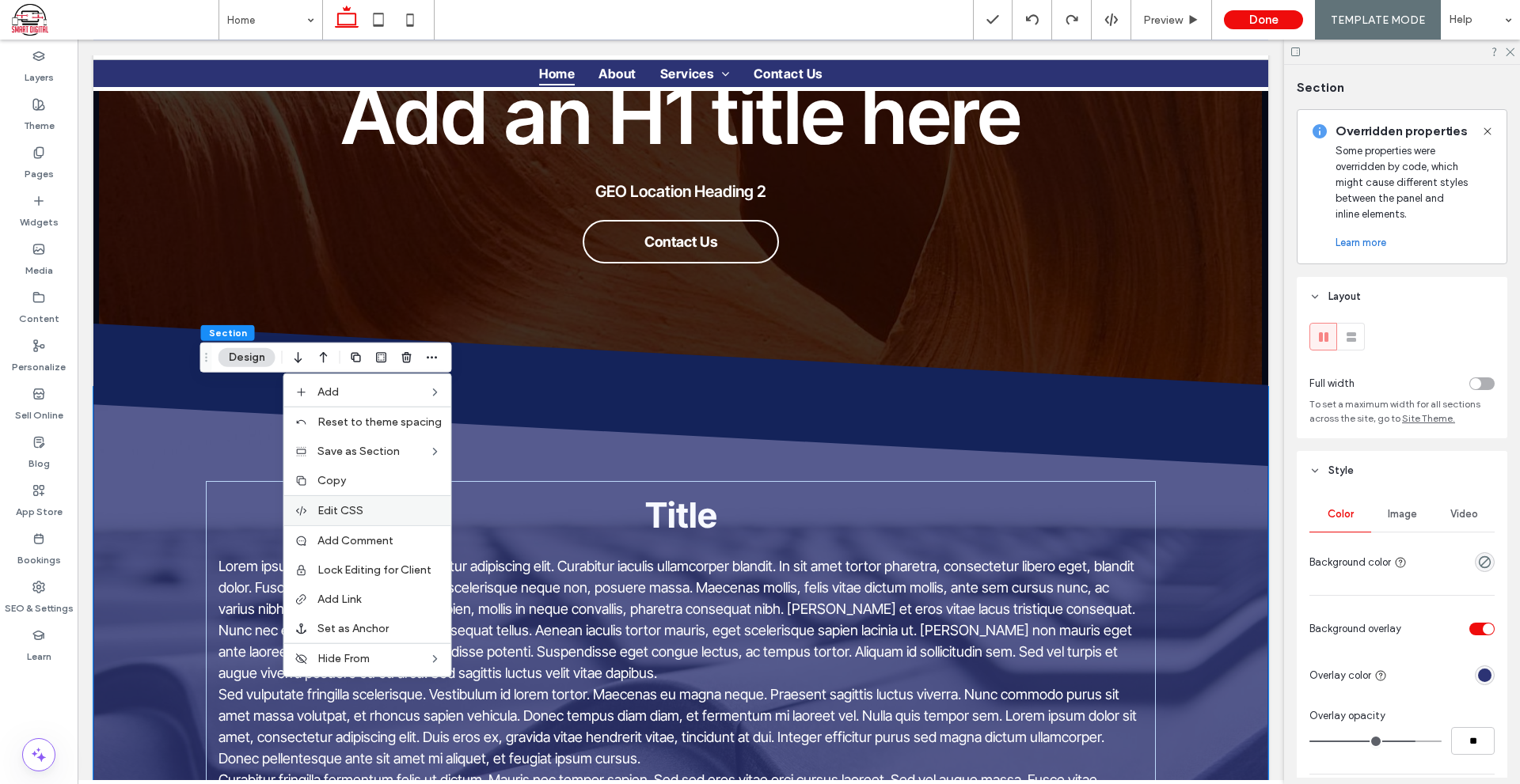
click at [367, 507] on label "Edit CSS" at bounding box center [380, 510] width 124 height 13
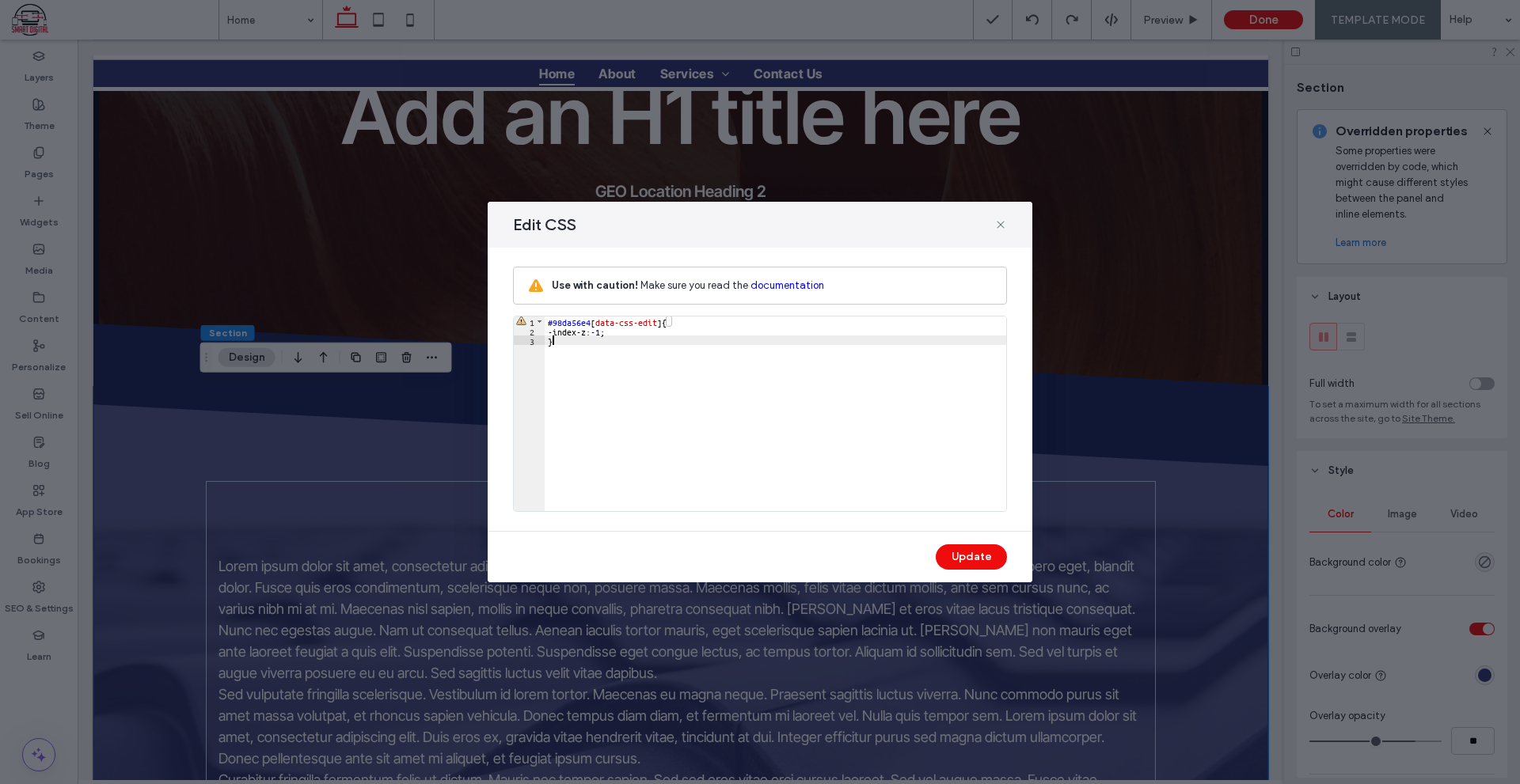
drag, startPoint x: 625, startPoint y: 335, endPoint x: 584, endPoint y: 338, distance: 41.1
click at [584, 338] on div "#98da56e4 [ data-css-edit ] { -index-z: -1 ; }" at bounding box center [775, 423] width 461 height 213
drag, startPoint x: 625, startPoint y: 327, endPoint x: 535, endPoint y: 328, distance: 90.0
click at [535, 328] on div "** 1 2 3 #98da56e4 [ data-css-edit ] { -index-z: -1 ; } XXXXXXXXXXXXXXXXXXXXXXX…" at bounding box center [759, 413] width 494 height 196
click at [968, 553] on button "Update" at bounding box center [972, 556] width 71 height 25
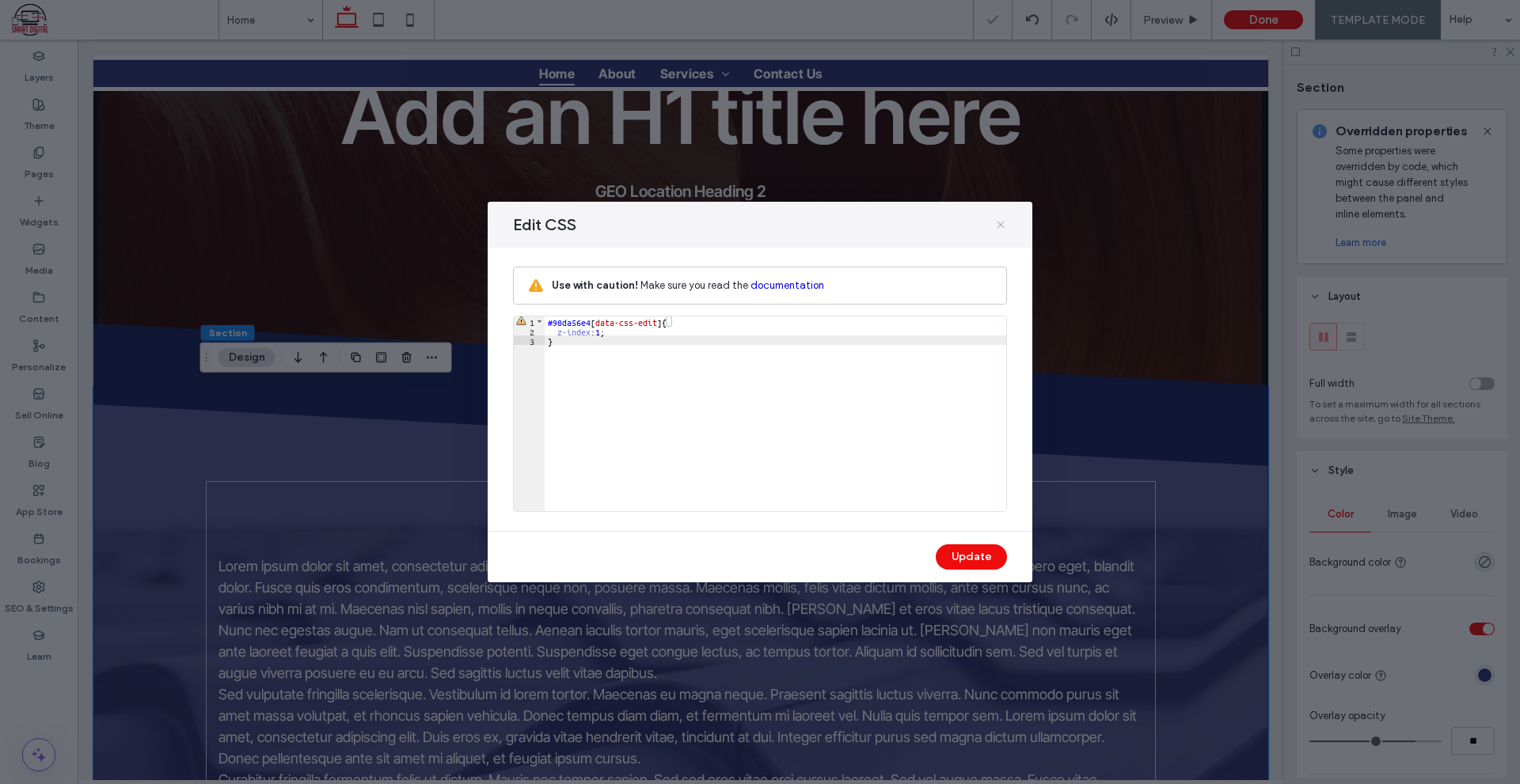
click at [999, 222] on icon at bounding box center [1000, 224] width 13 height 13
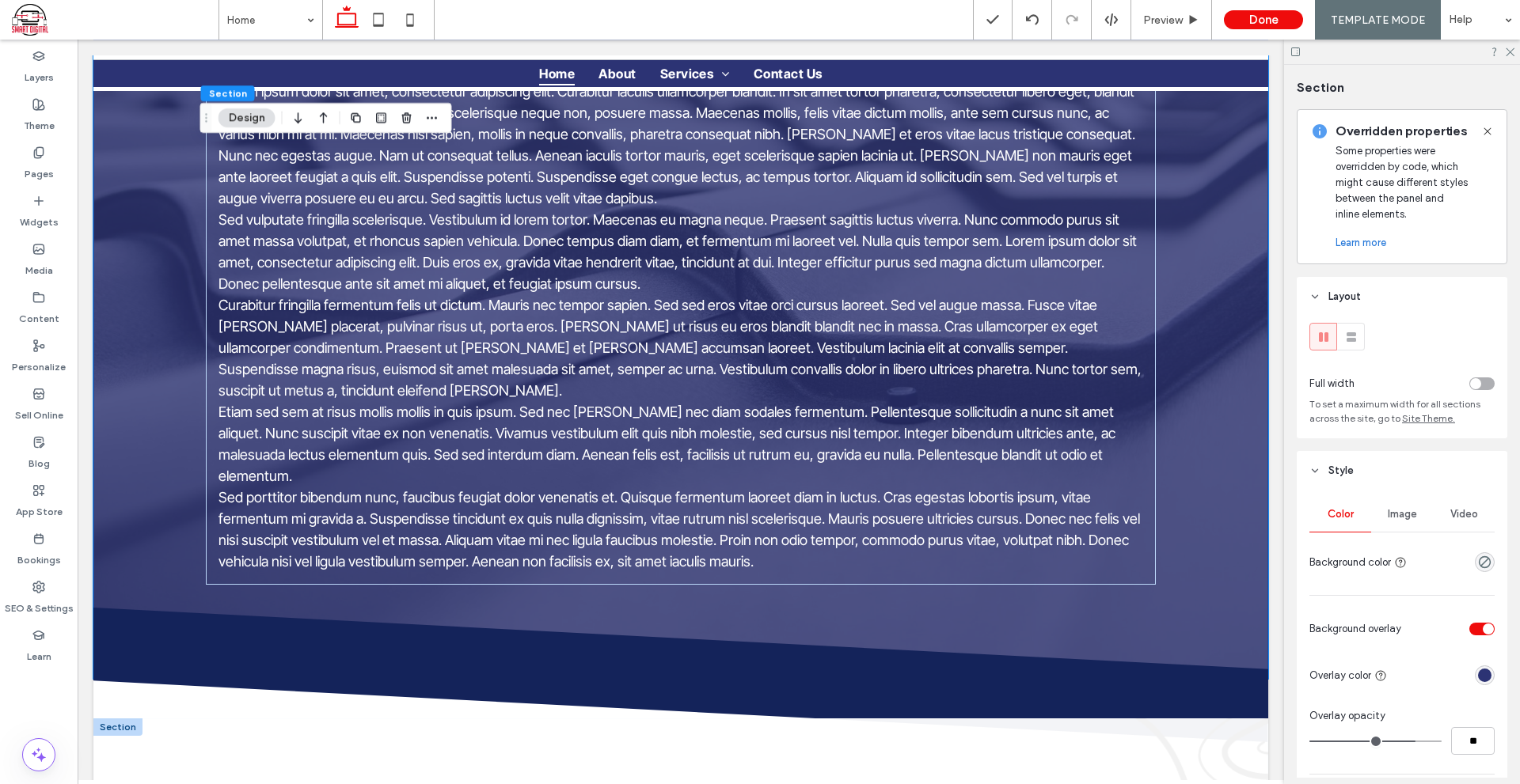
scroll to position [791, 0]
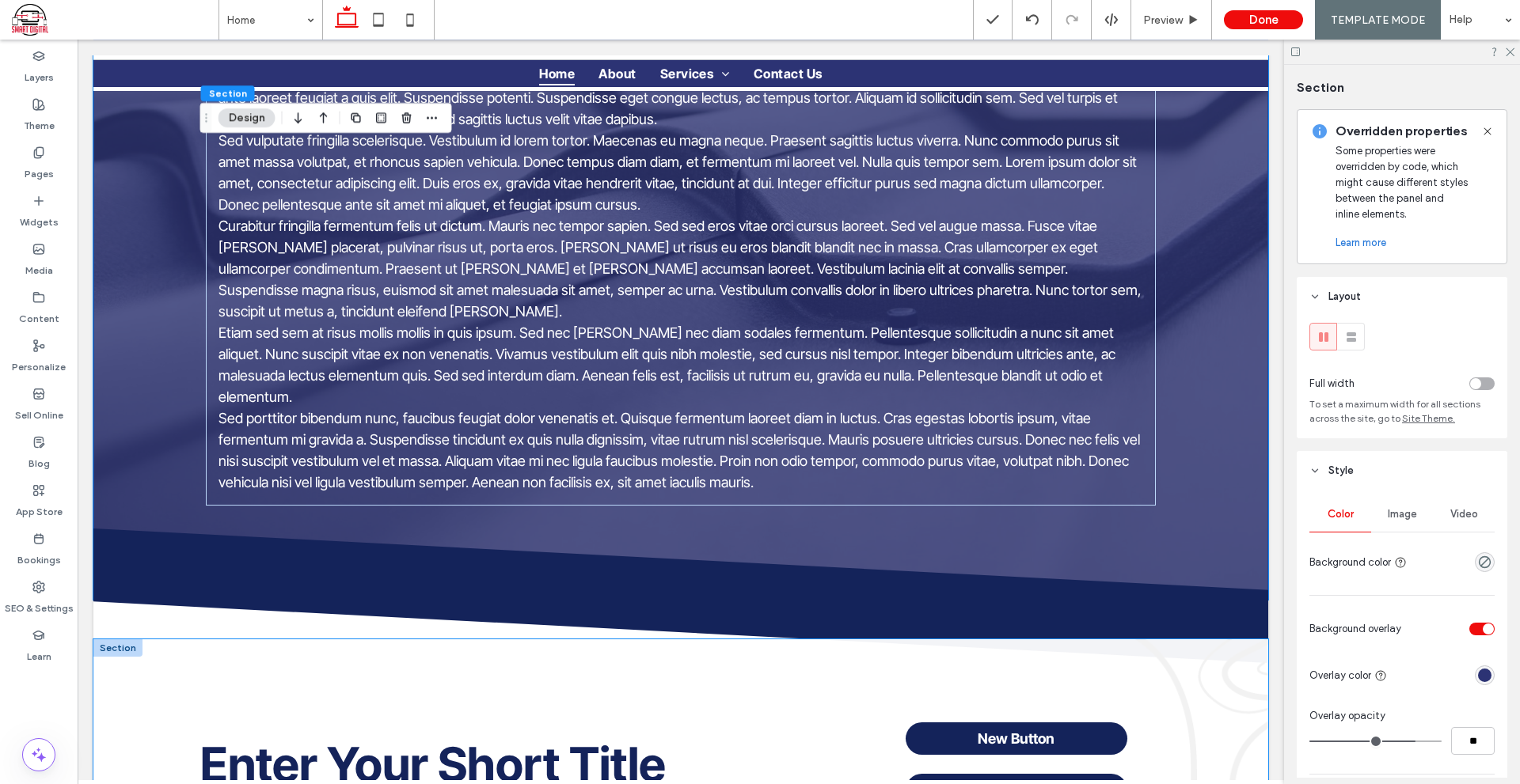
click at [813, 640] on div "Enter Your Short Title New Button Call Us" at bounding box center [680, 753] width 1174 height 226
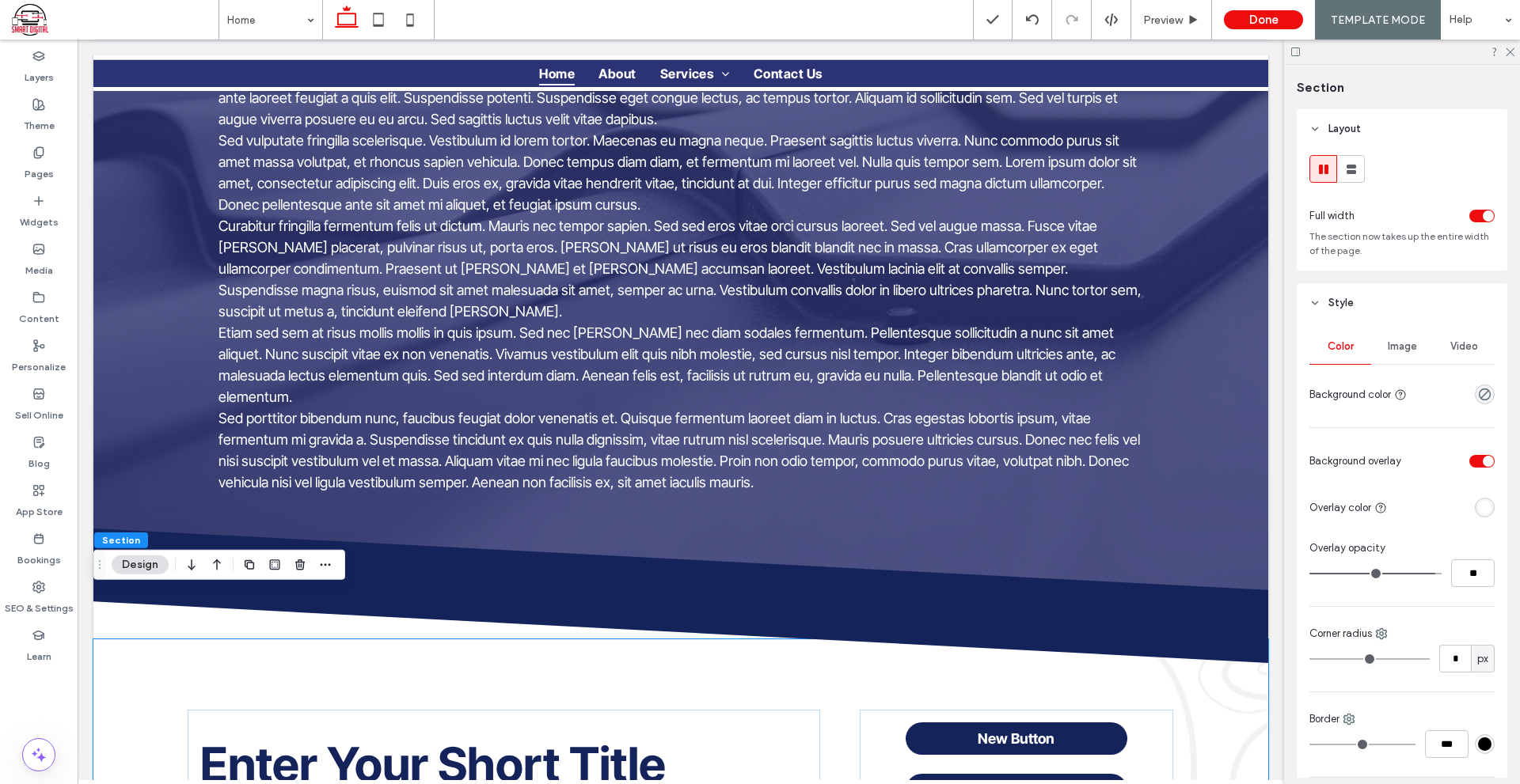
click at [326, 574] on div at bounding box center [326, 565] width 19 height 29
click at [325, 573] on span "button" at bounding box center [326, 565] width 19 height 19
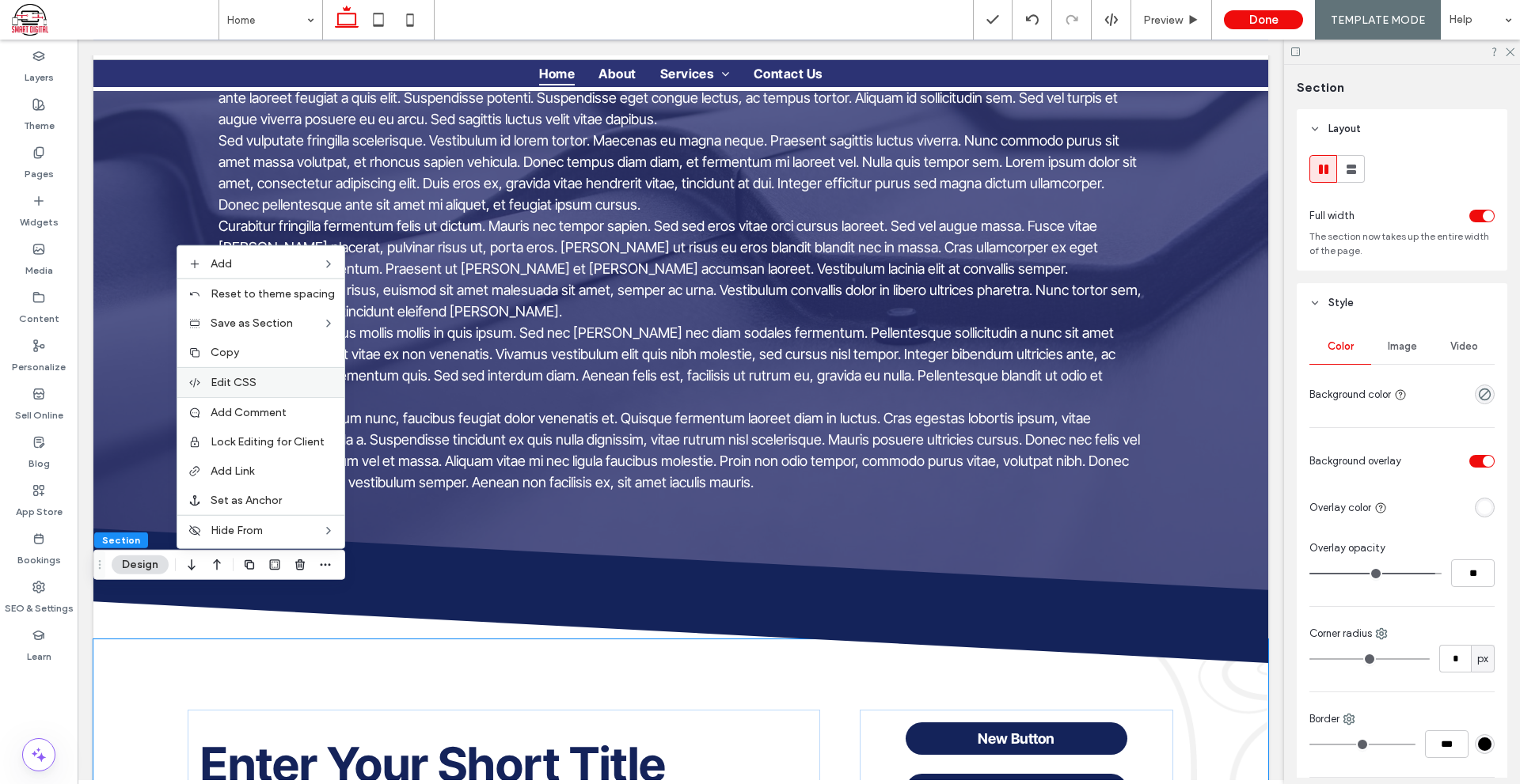
click at [267, 379] on label "Edit CSS" at bounding box center [272, 382] width 124 height 13
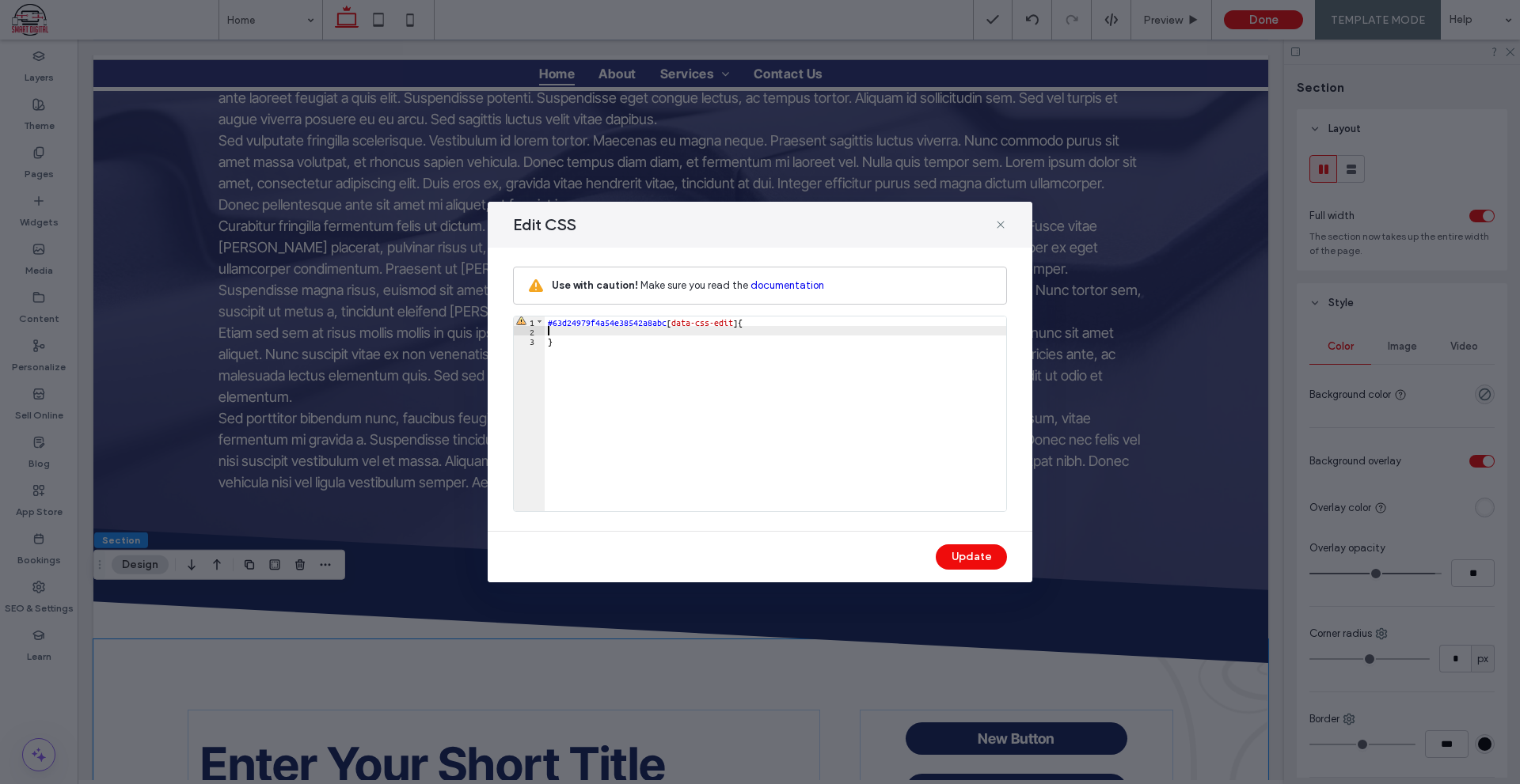
click at [594, 332] on div "#63d24979f4a54e38542a8abc [ data-css-edit ] { }" at bounding box center [775, 423] width 461 height 213
click at [966, 551] on button "Update" at bounding box center [972, 556] width 71 height 25
click at [995, 231] on icon at bounding box center [1000, 224] width 13 height 13
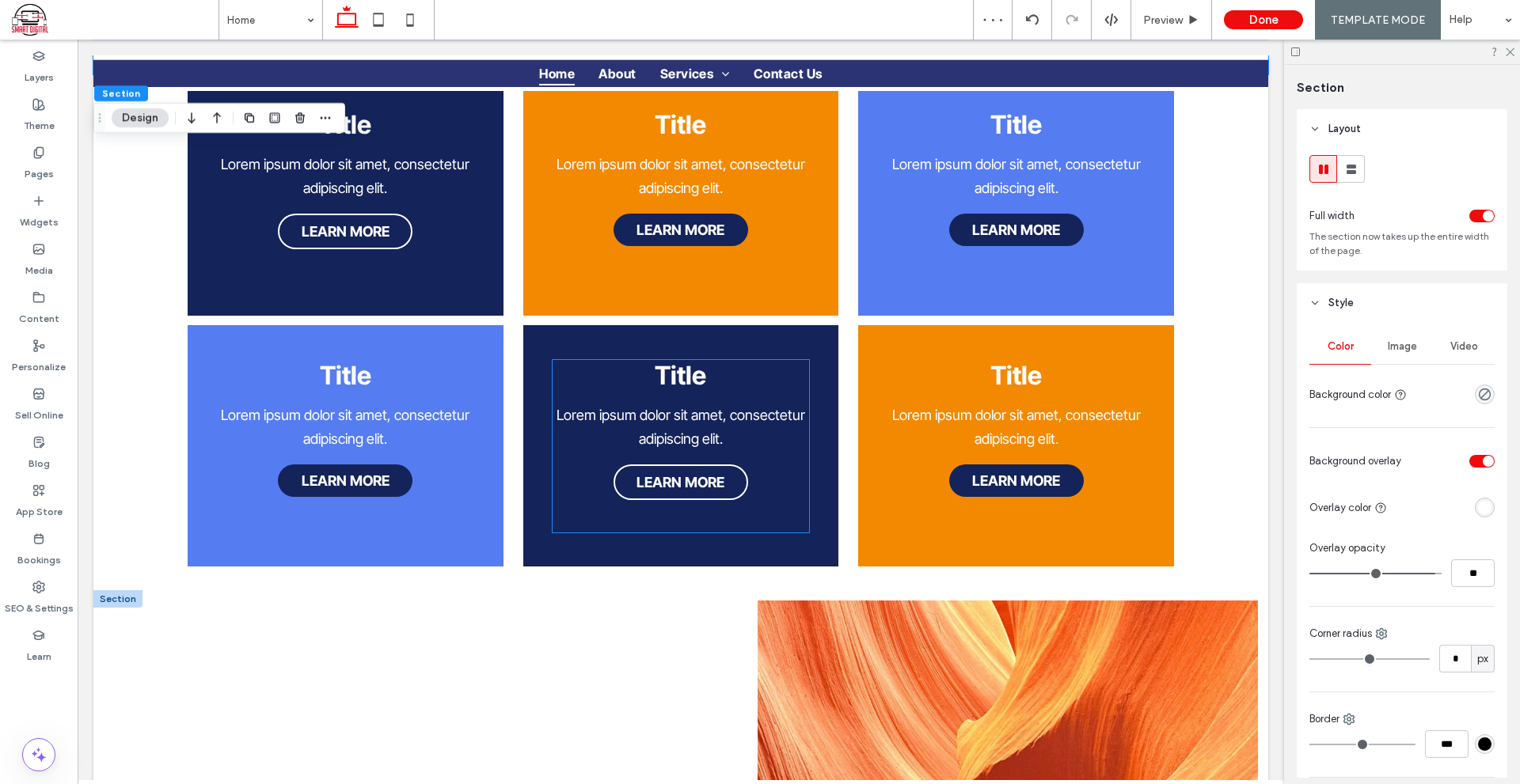
scroll to position [1978, 0]
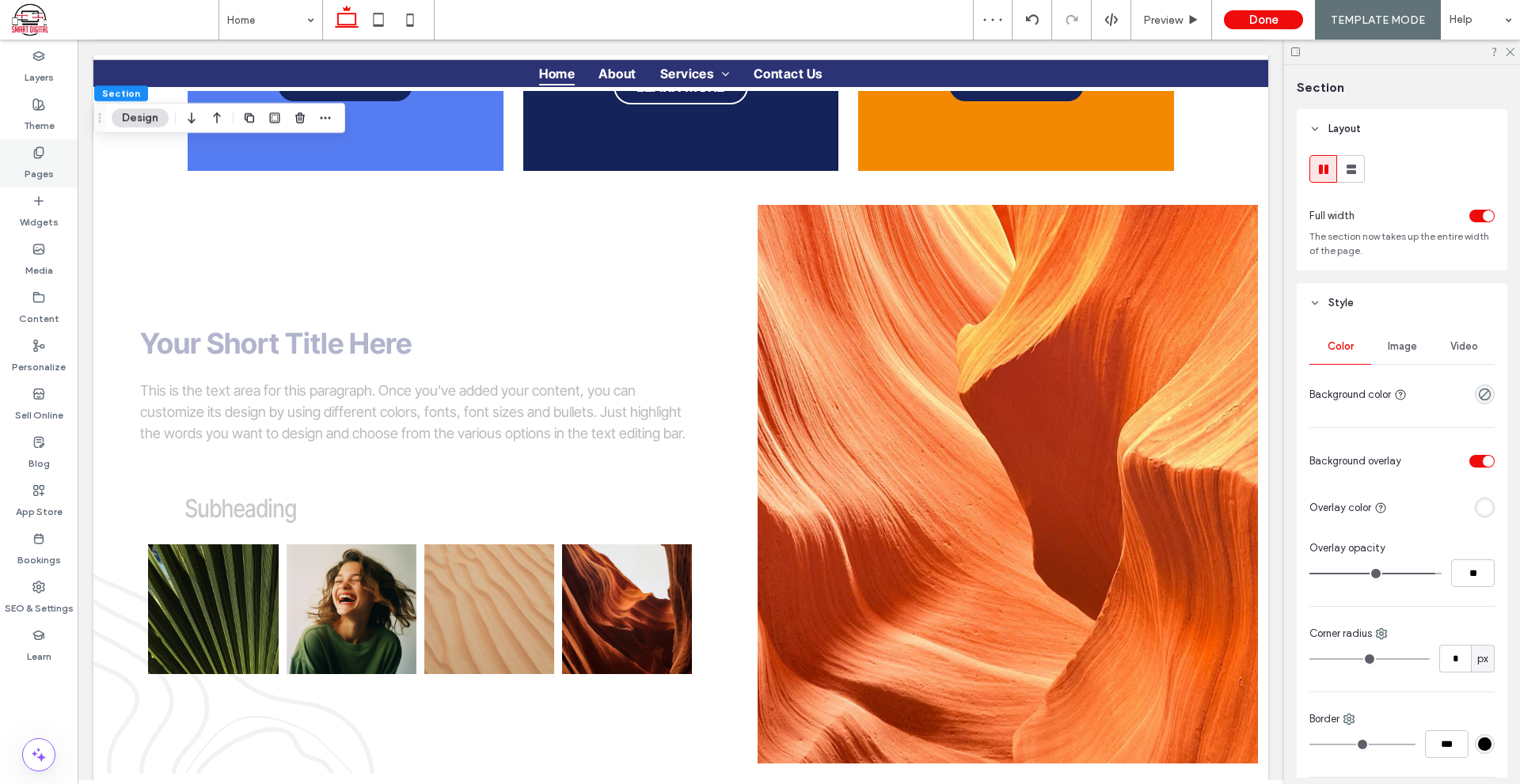
click at [30, 153] on div "Pages" at bounding box center [38, 163] width 77 height 48
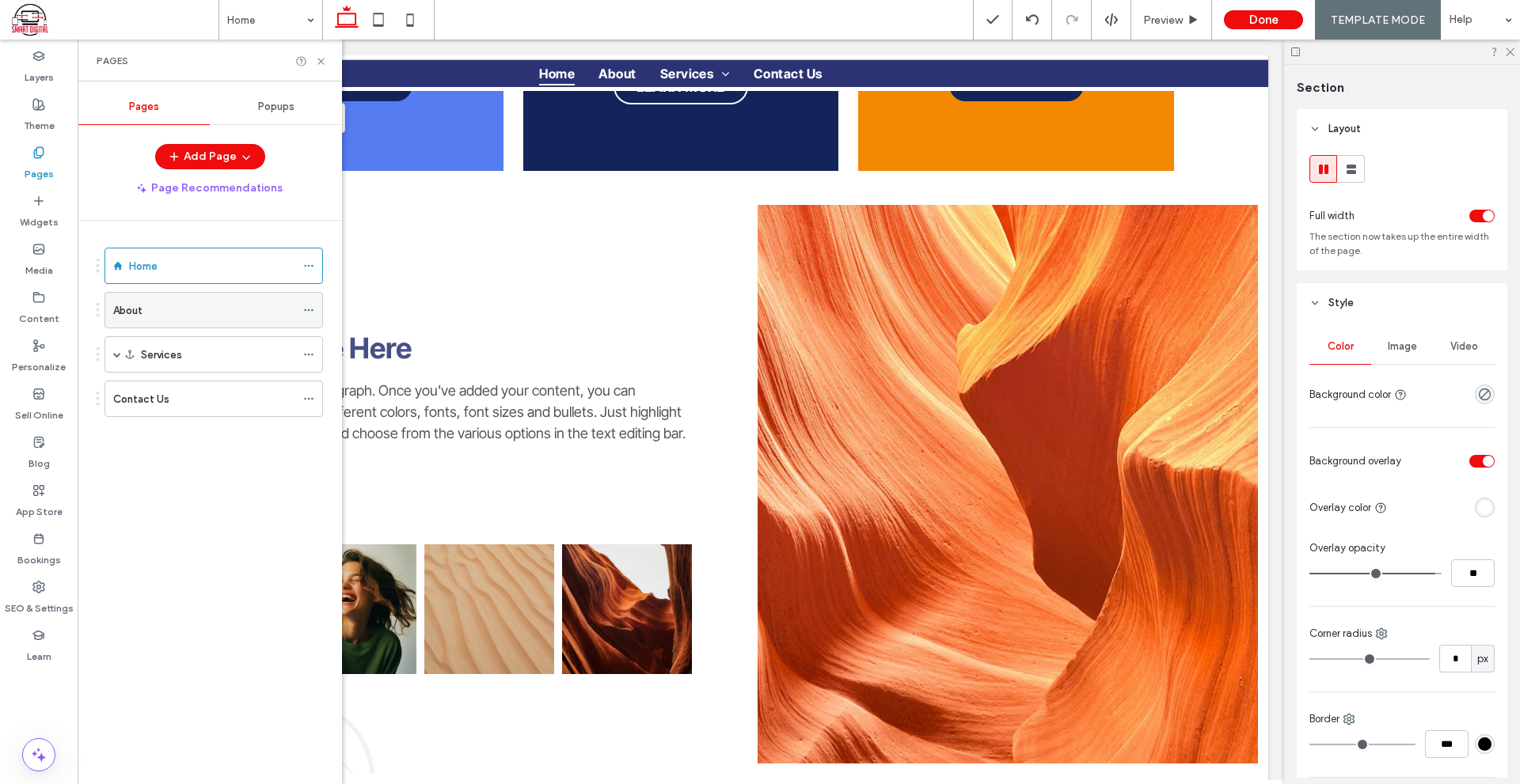
click at [192, 320] on div "About" at bounding box center [204, 310] width 182 height 35
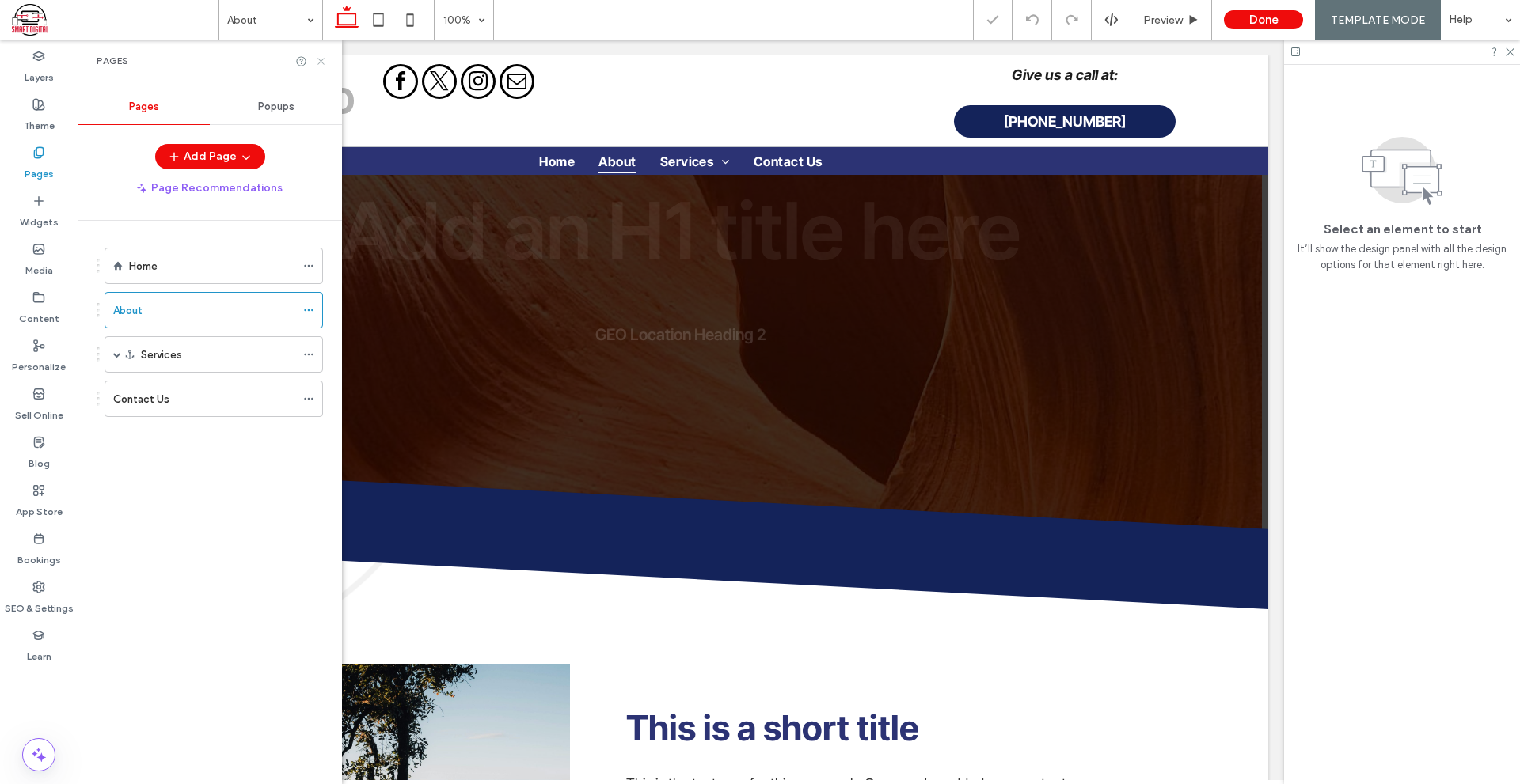
click at [321, 64] on icon at bounding box center [321, 62] width 12 height 12
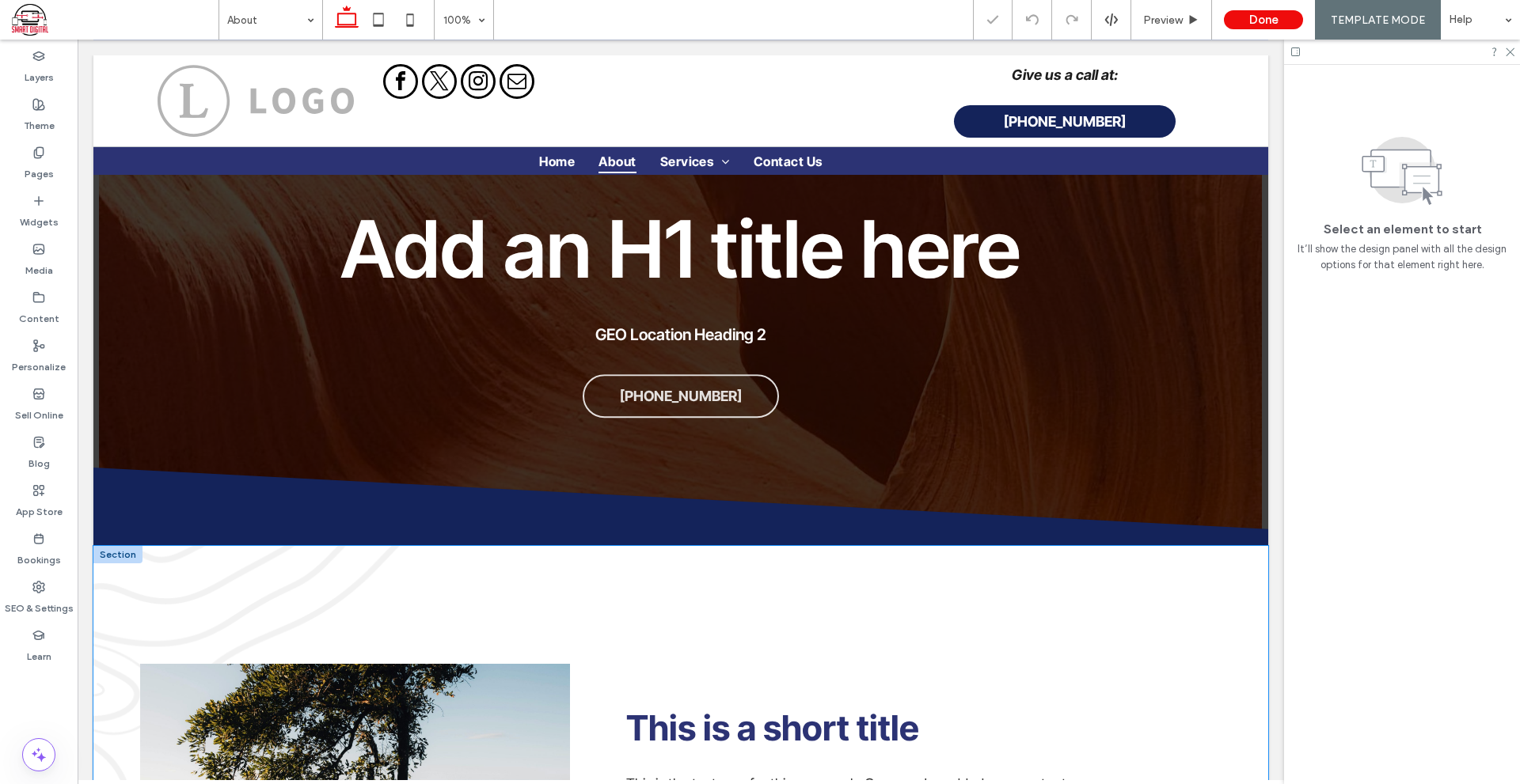
click at [161, 600] on div "This is a short title This is the text area for this paragraph. Once you've add…" at bounding box center [680, 773] width 1174 height 455
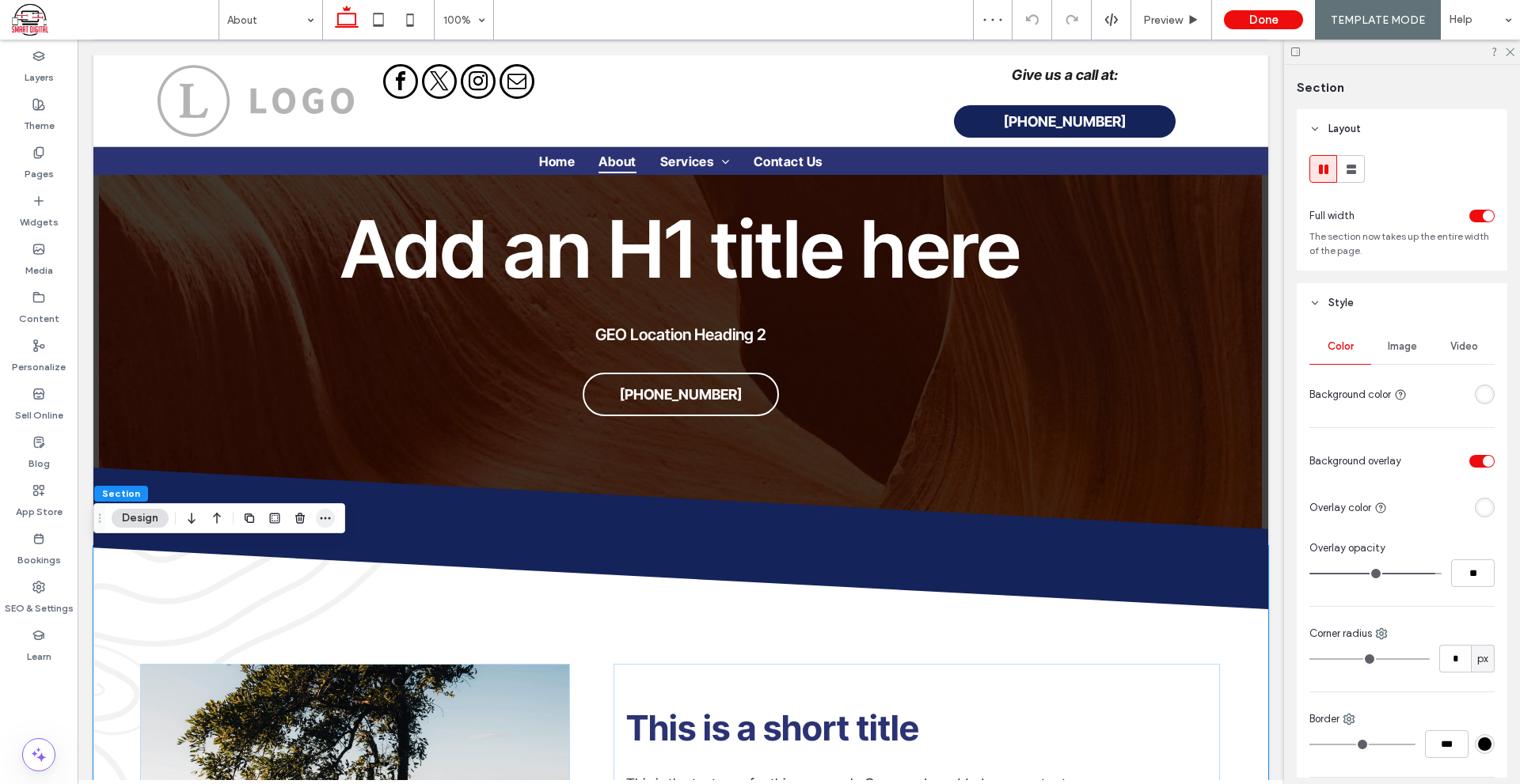
click at [333, 518] on span "button" at bounding box center [326, 519] width 19 height 19
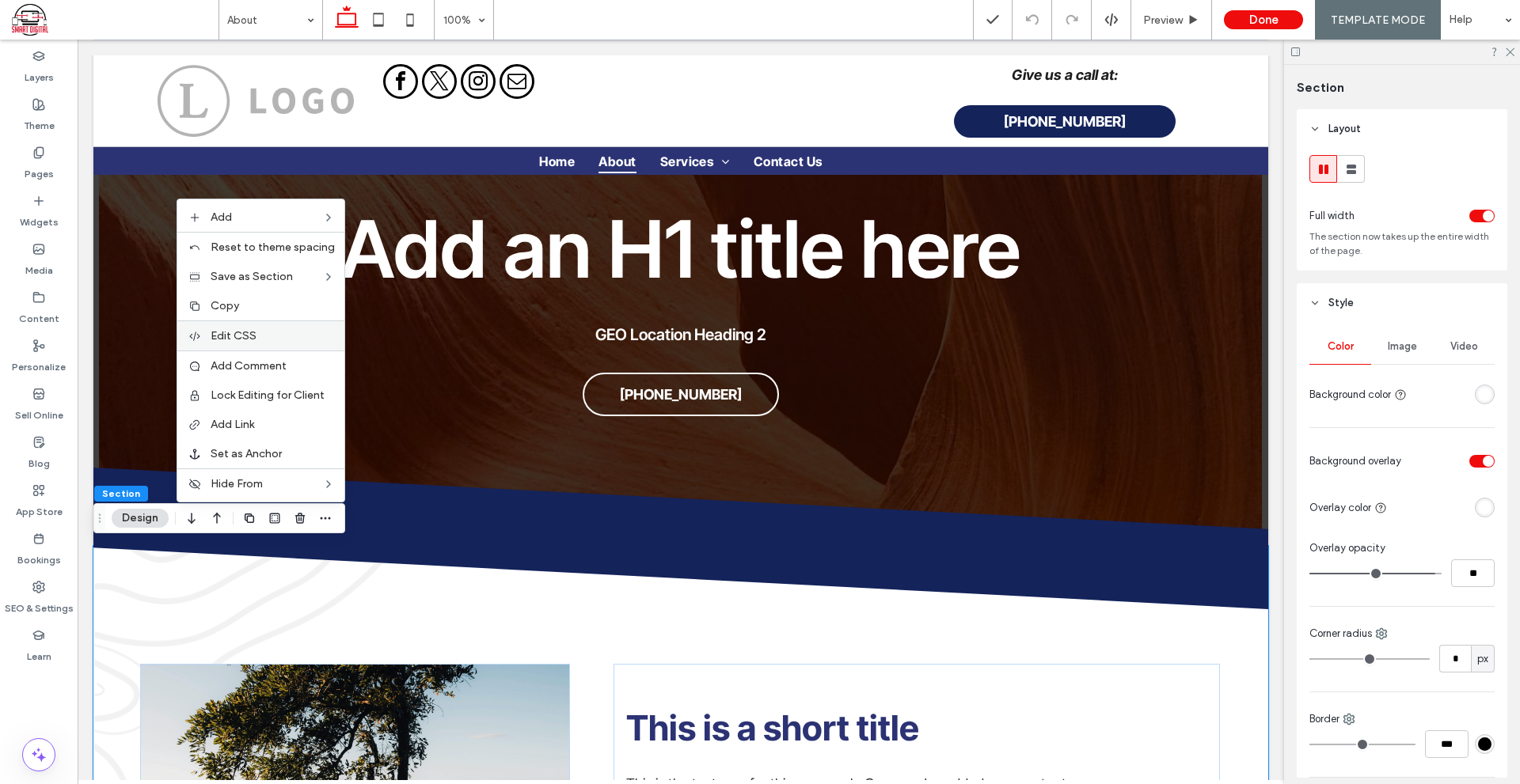
click at [283, 332] on label "Edit CSS" at bounding box center [272, 335] width 124 height 13
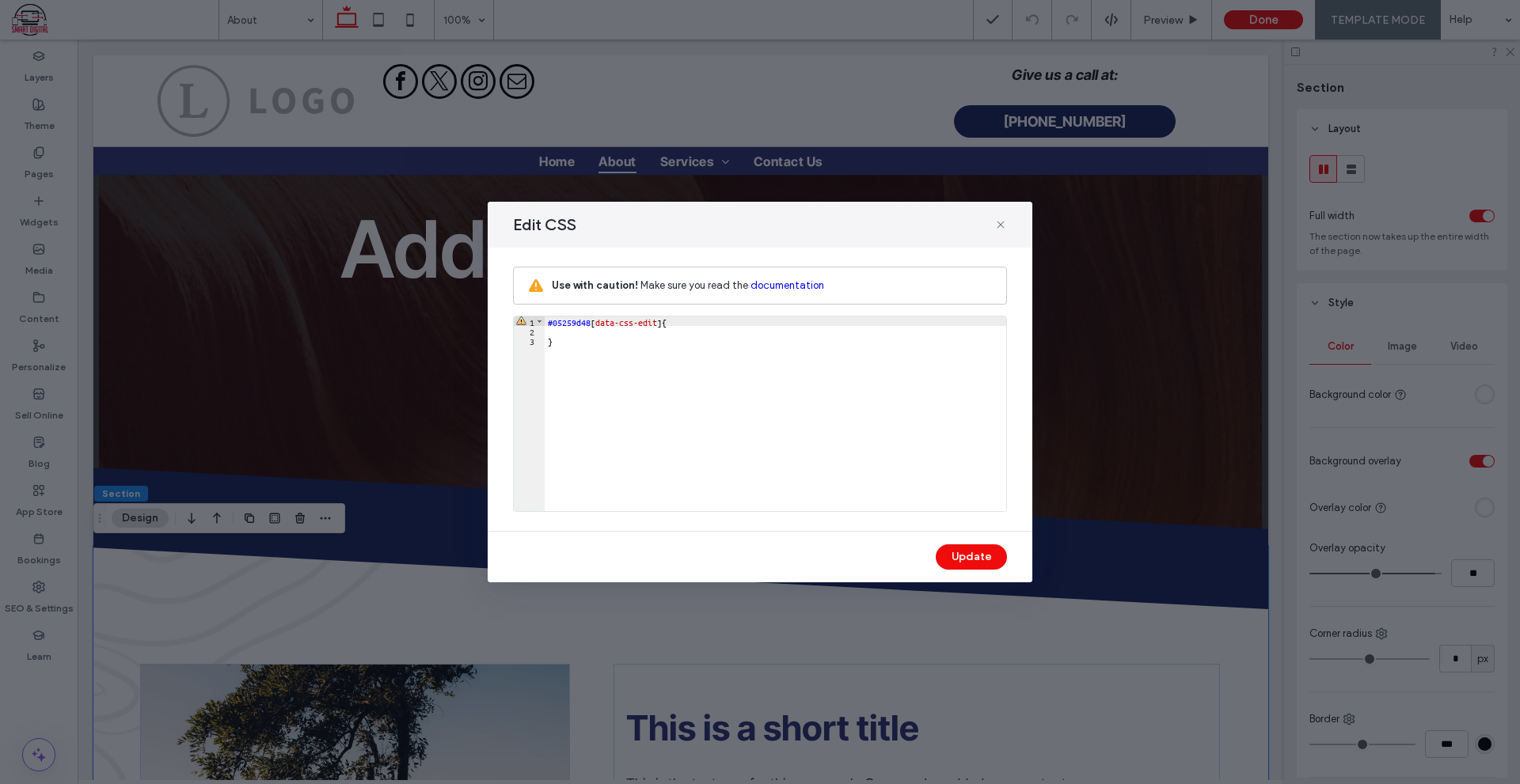
click at [564, 338] on div "#05259d48 [ data-css-edit ] { }" at bounding box center [775, 423] width 461 height 213
click at [555, 334] on div "#05259d48 [ data-css-edit ] { }" at bounding box center [775, 423] width 461 height 213
click at [985, 553] on button "Update" at bounding box center [972, 556] width 71 height 25
click at [997, 221] on icon at bounding box center [1000, 224] width 13 height 13
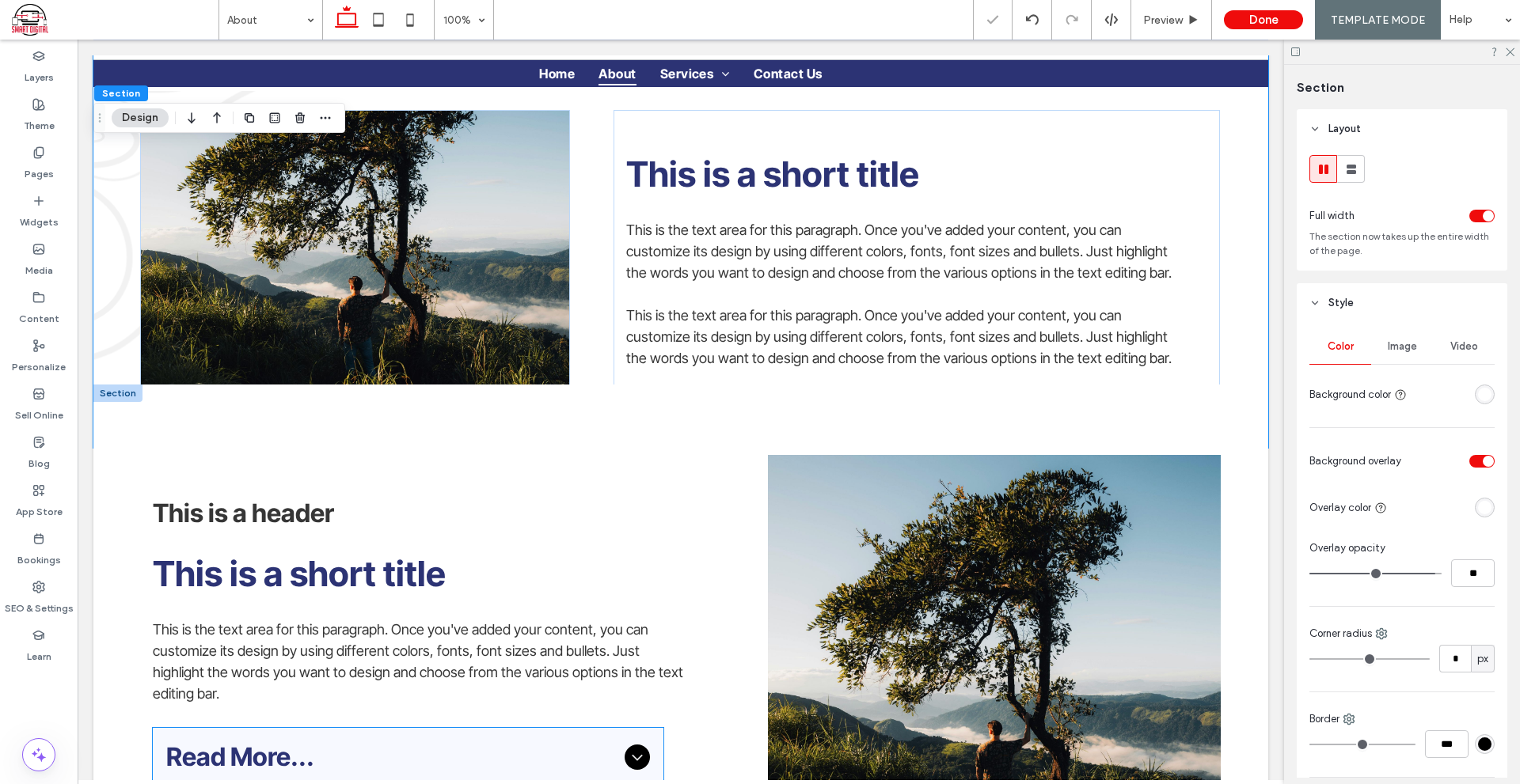
scroll to position [949, 0]
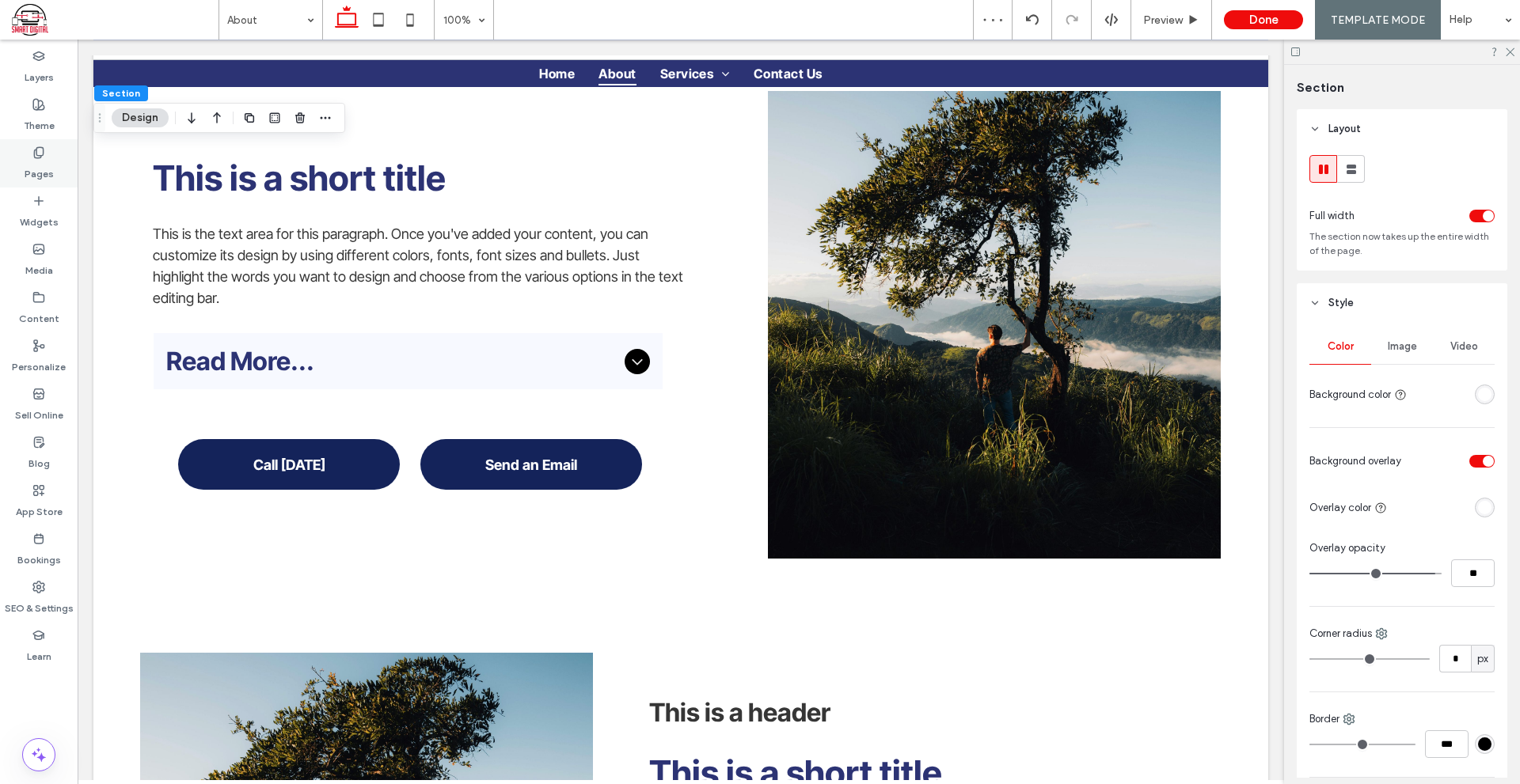
click at [41, 170] on label "Pages" at bounding box center [39, 170] width 30 height 22
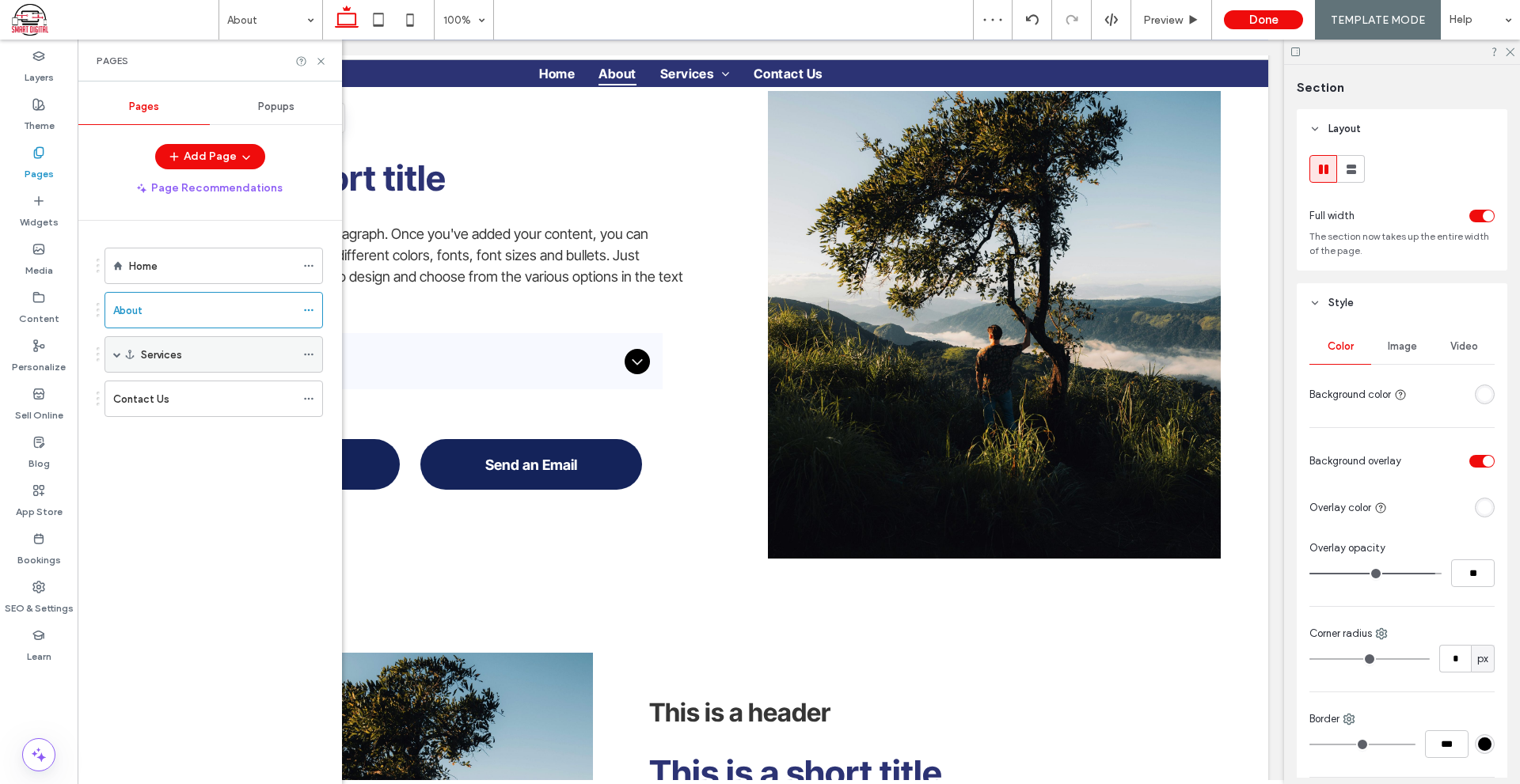
click at [172, 361] on label "Services" at bounding box center [161, 355] width 41 height 28
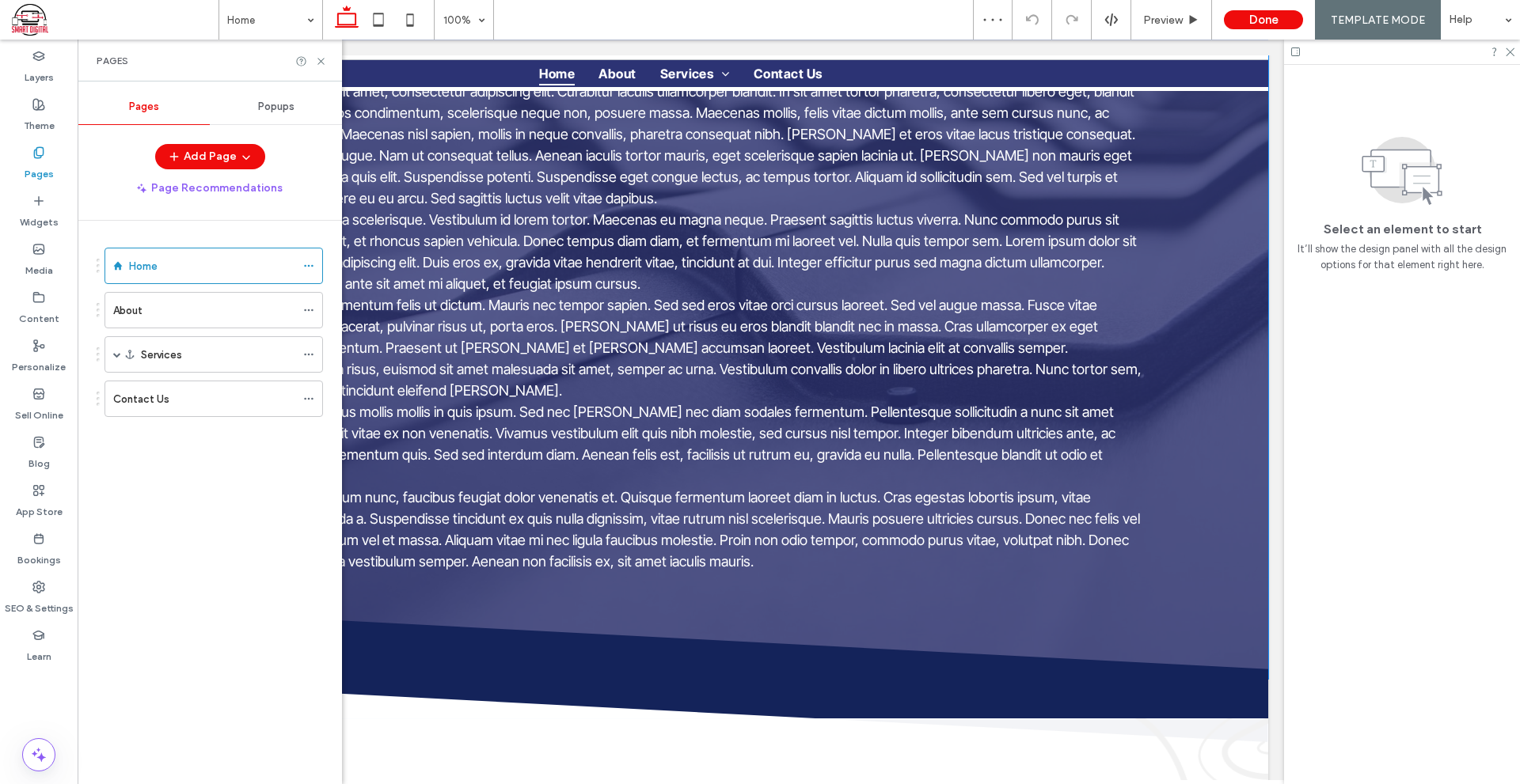
scroll to position [870, 0]
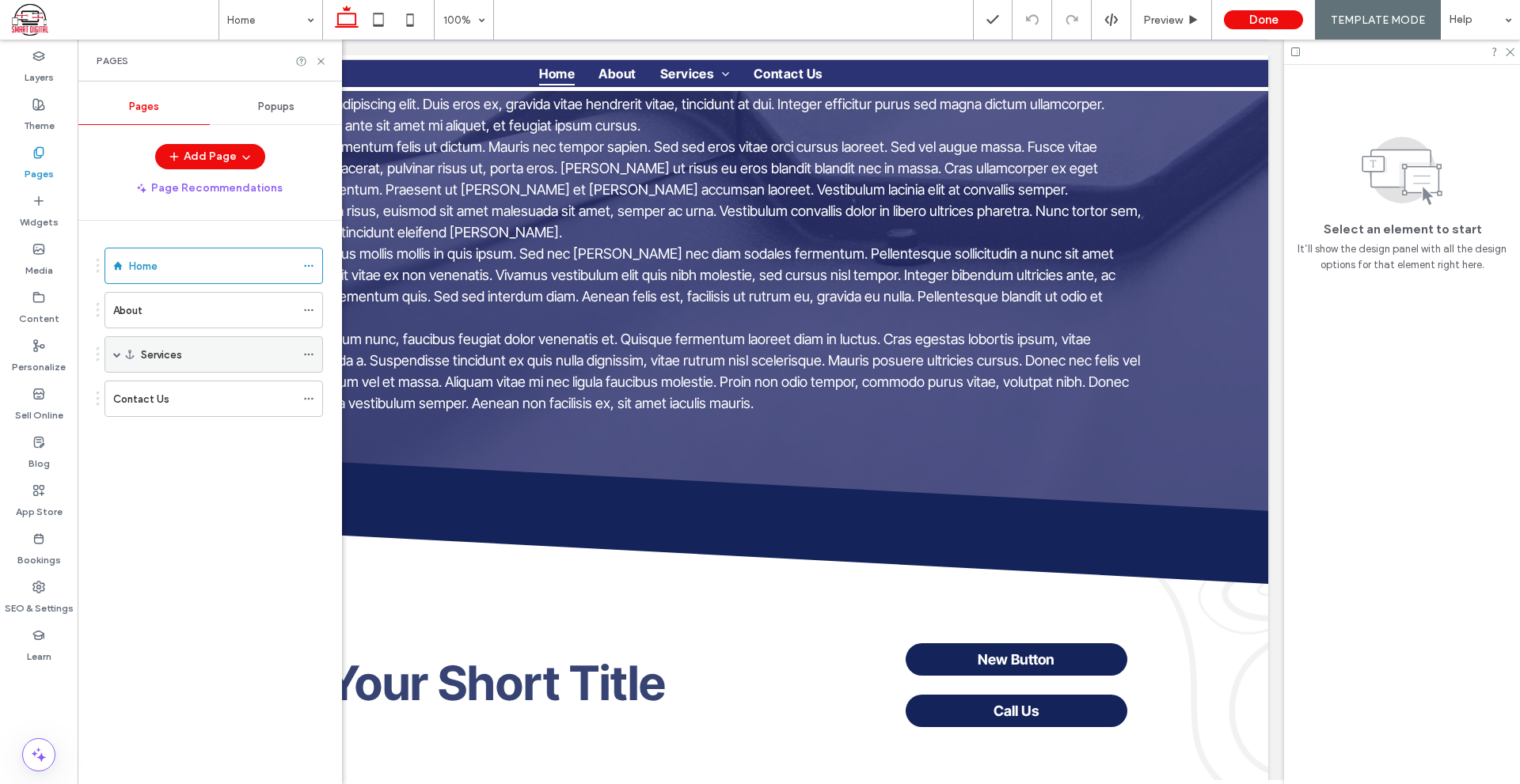
click at [118, 356] on span at bounding box center [117, 354] width 8 height 8
click at [189, 346] on div "Services" at bounding box center [218, 354] width 154 height 17
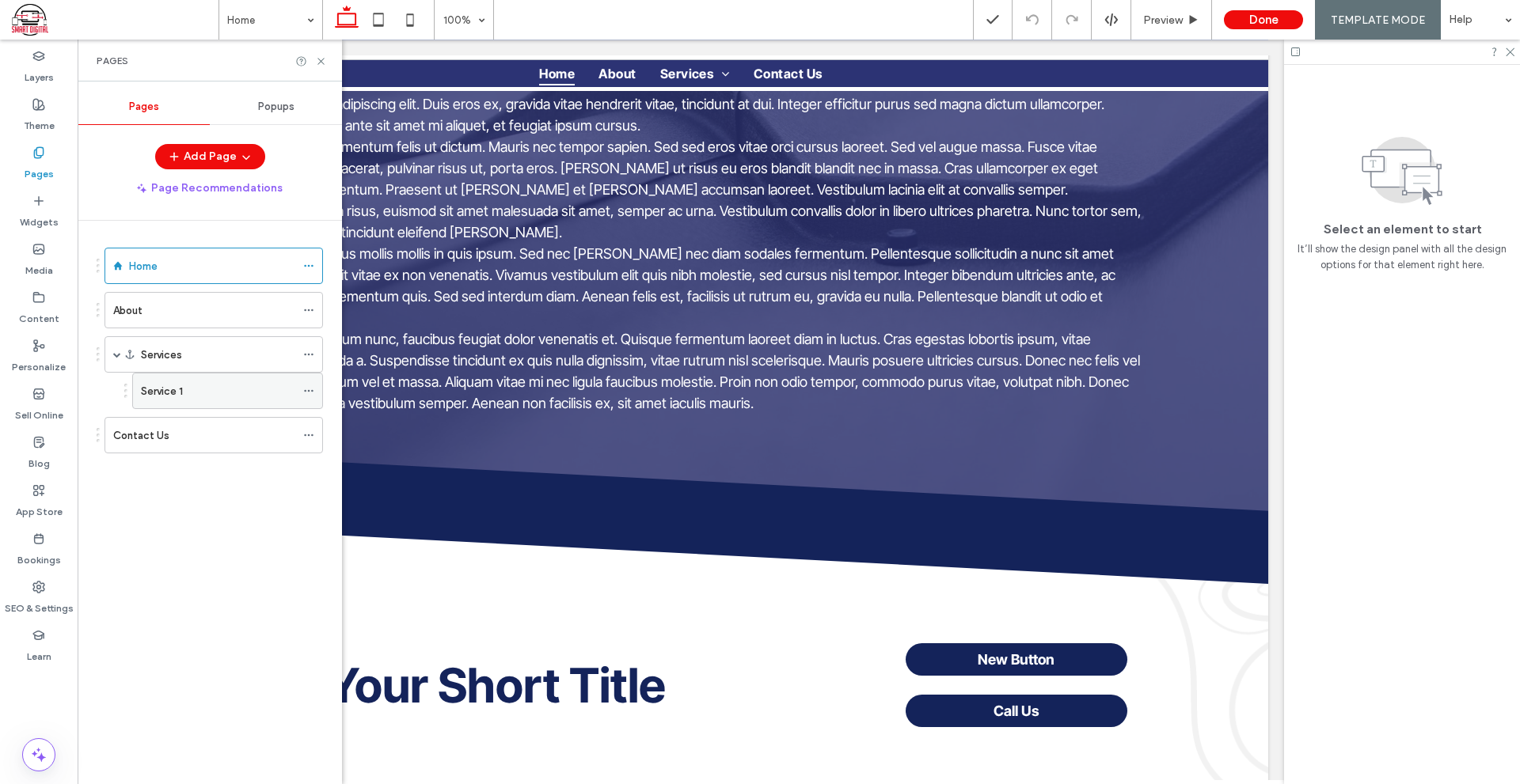
click at [198, 383] on div "Service 1" at bounding box center [218, 391] width 154 height 17
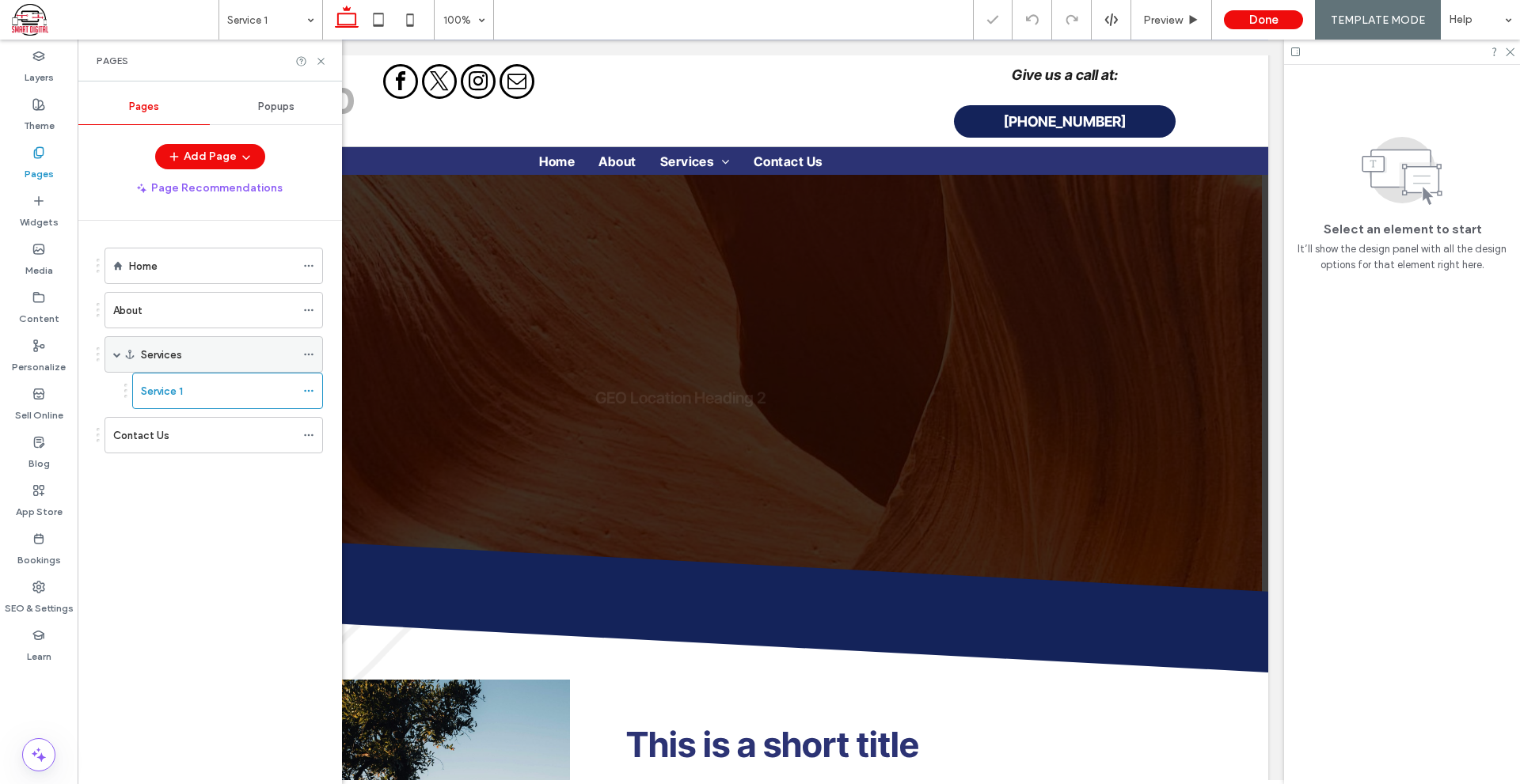
click at [198, 348] on div "Services" at bounding box center [218, 354] width 154 height 17
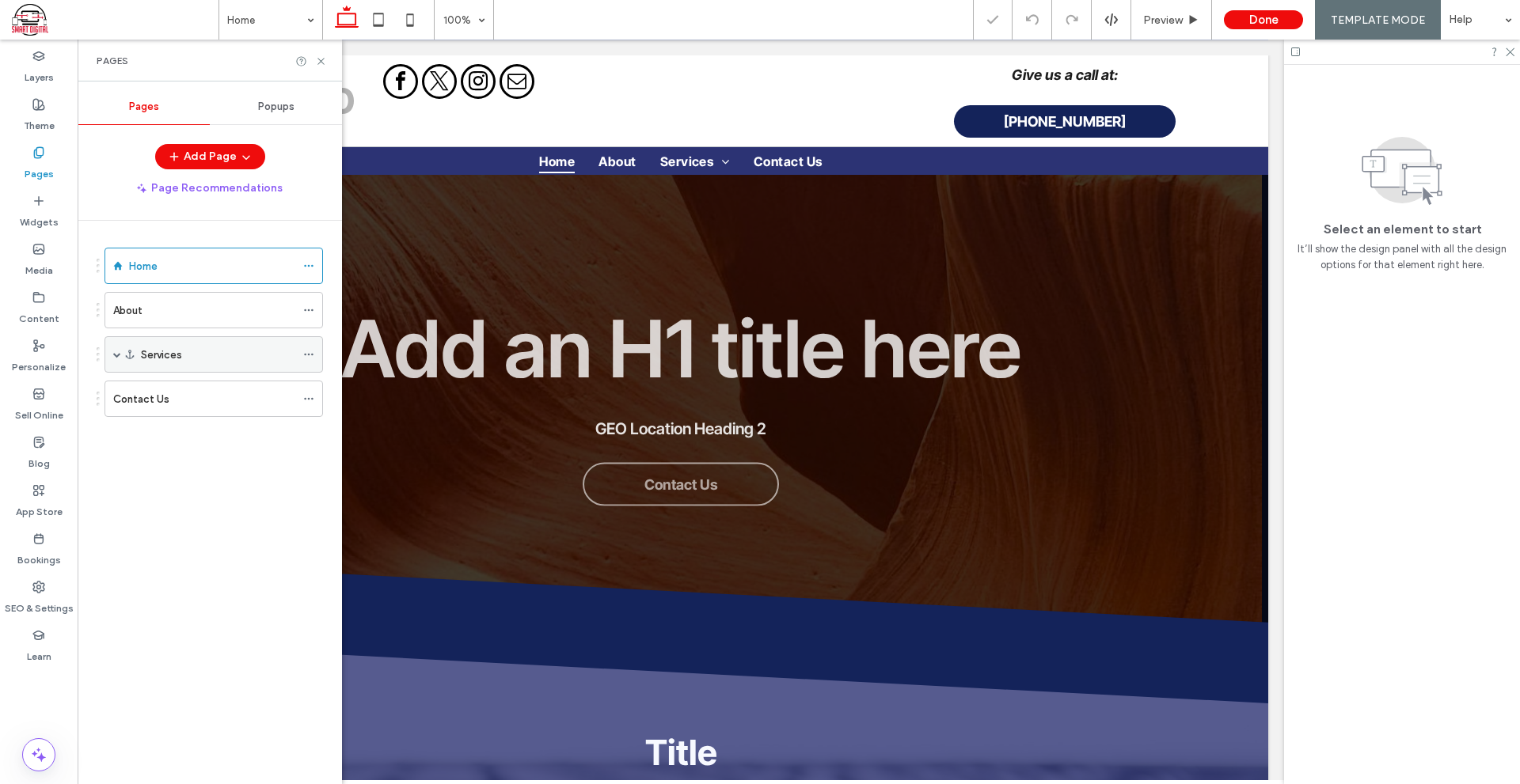
click at [114, 353] on span at bounding box center [117, 354] width 8 height 8
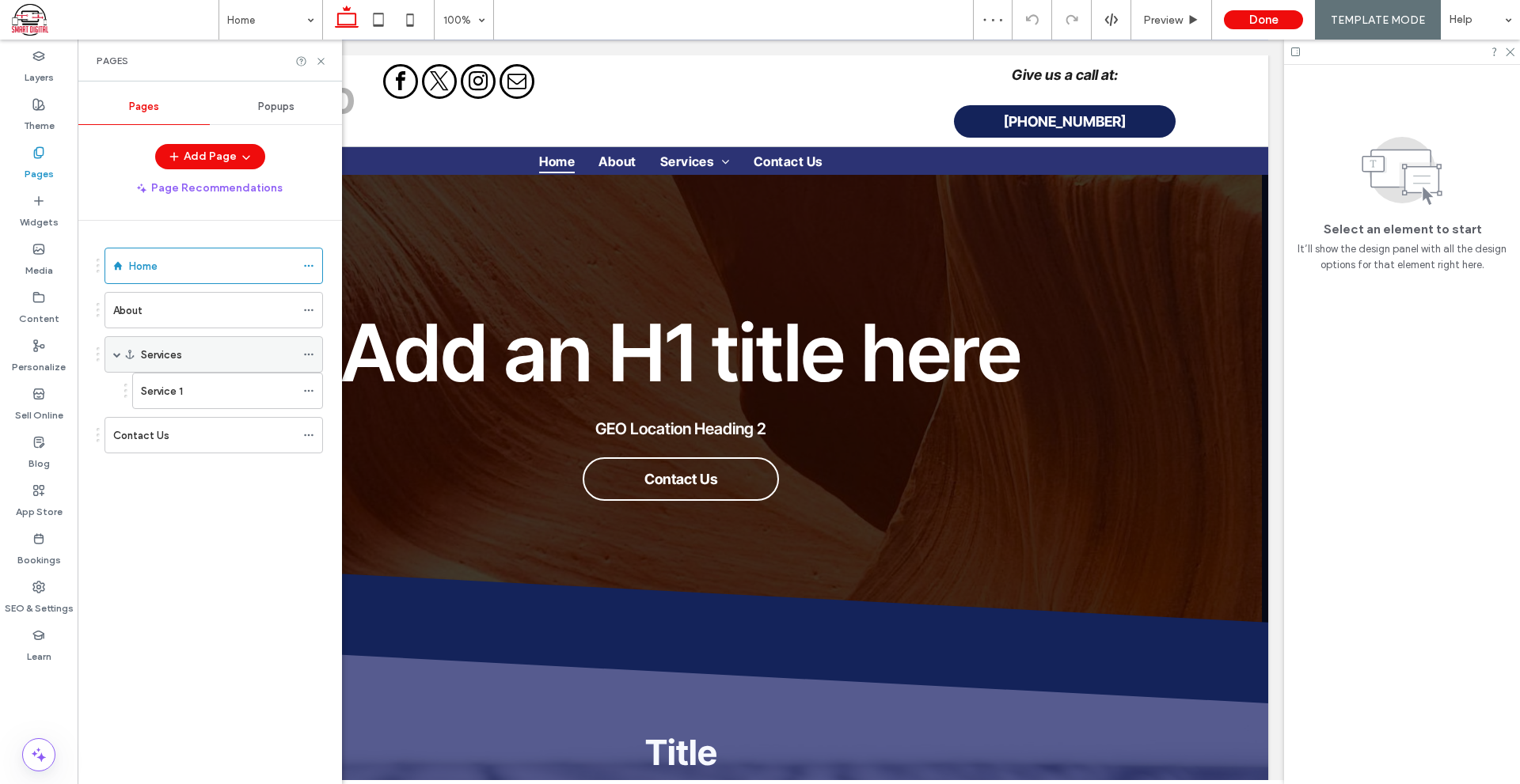
click at [258, 358] on div "Services" at bounding box center [218, 354] width 154 height 17
click at [311, 354] on icon at bounding box center [308, 354] width 11 height 11
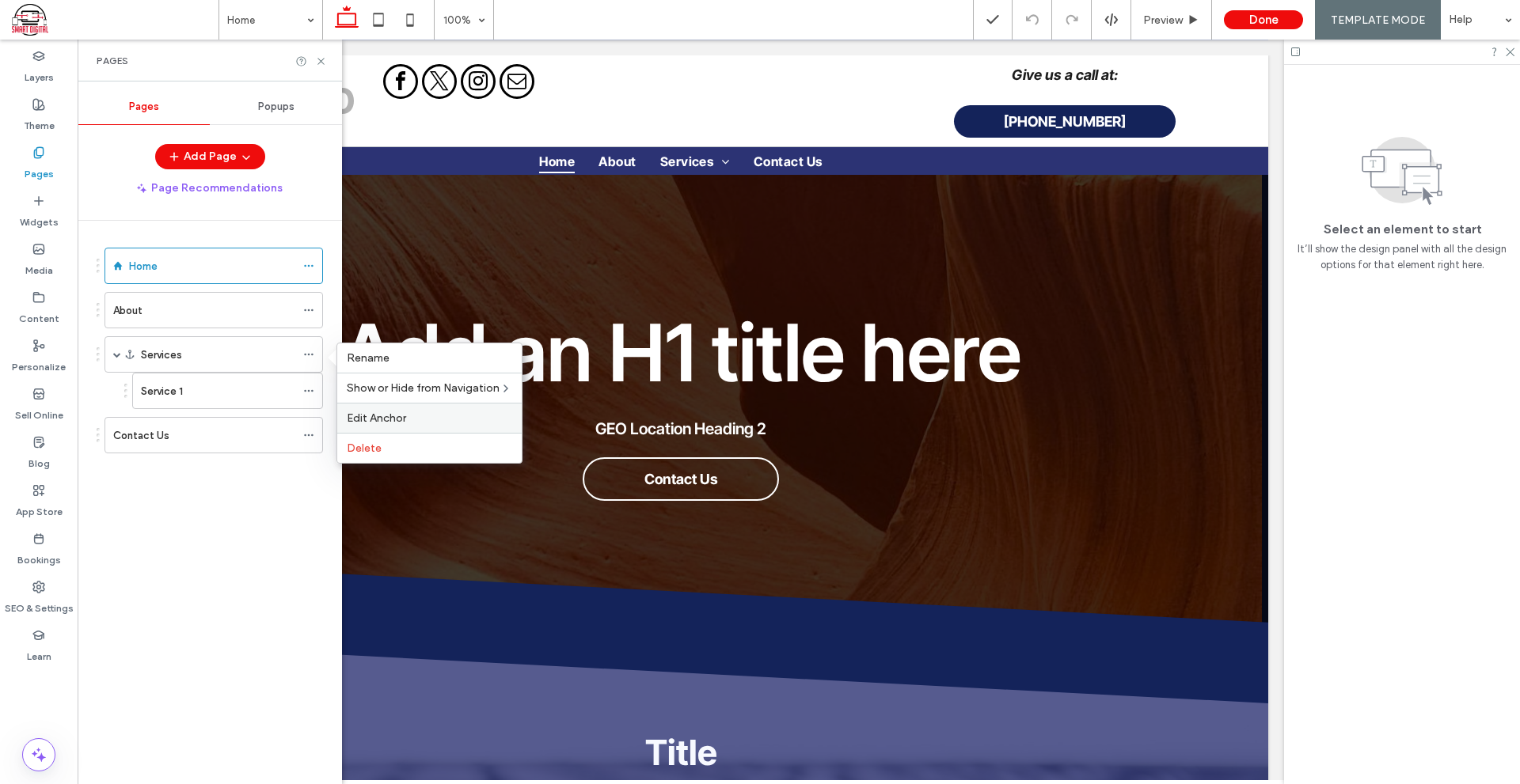
click at [412, 420] on label "Edit Anchor" at bounding box center [429, 418] width 165 height 13
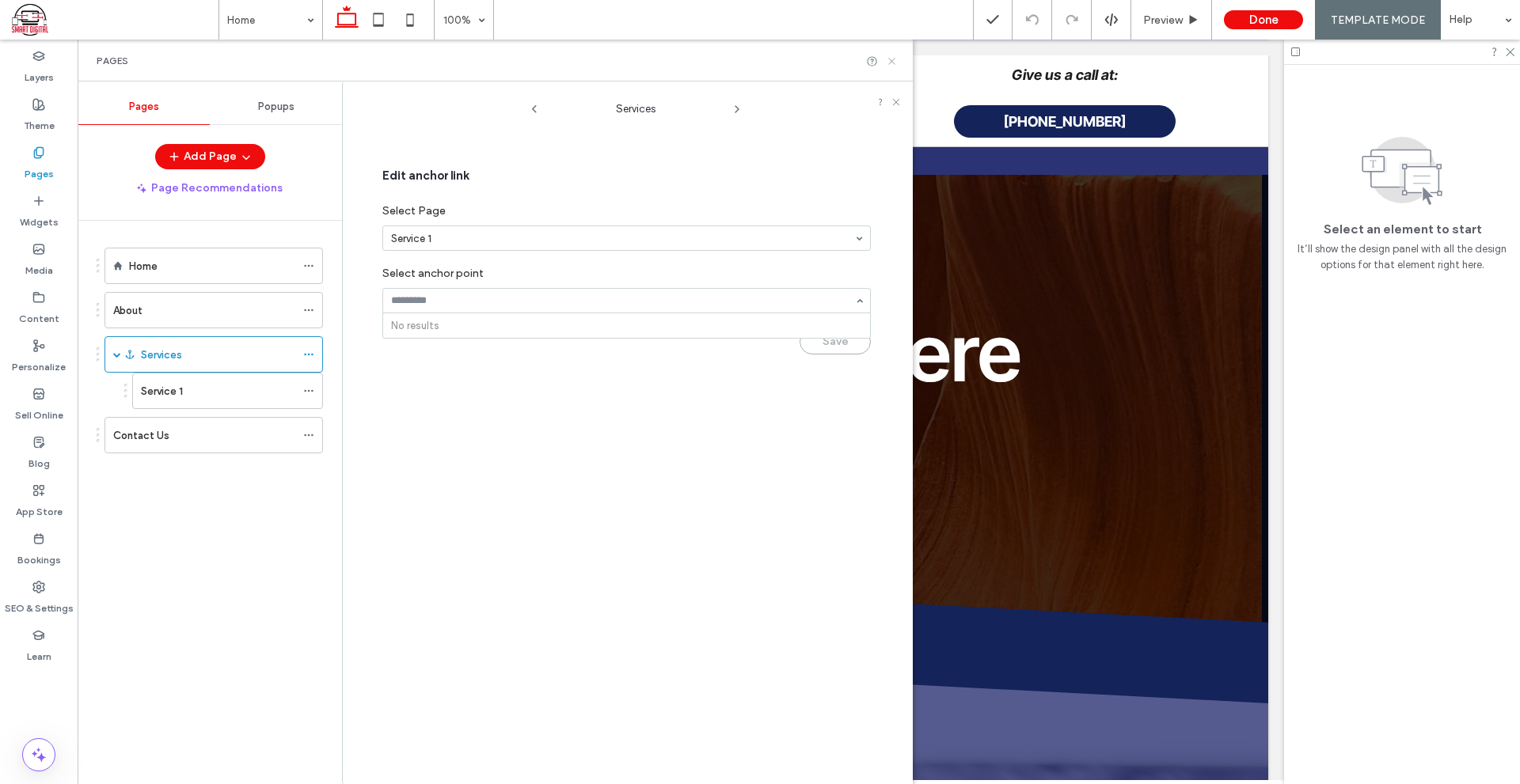
click at [888, 63] on icon at bounding box center [891, 62] width 12 height 12
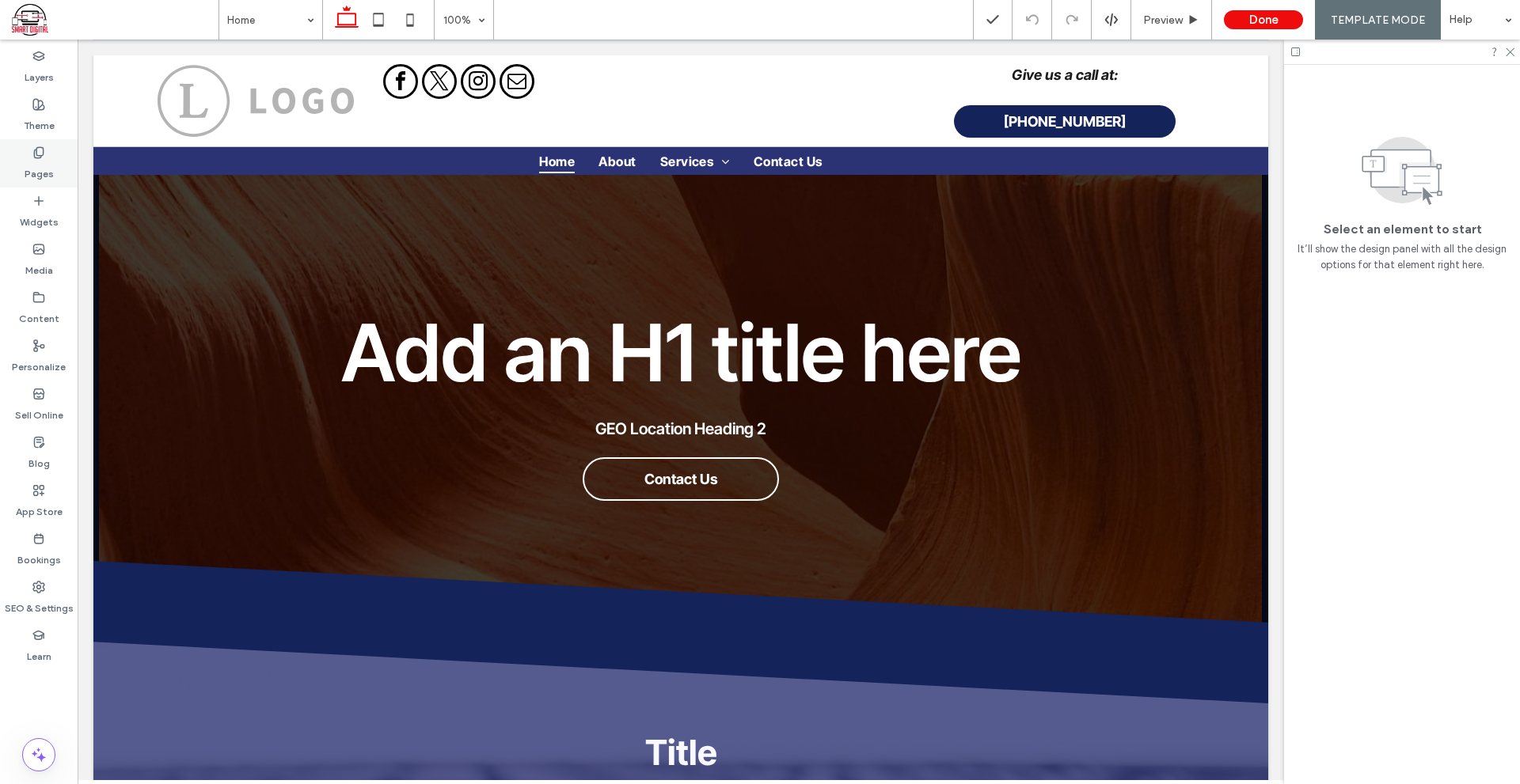
click at [42, 163] on label "Pages" at bounding box center [39, 170] width 30 height 22
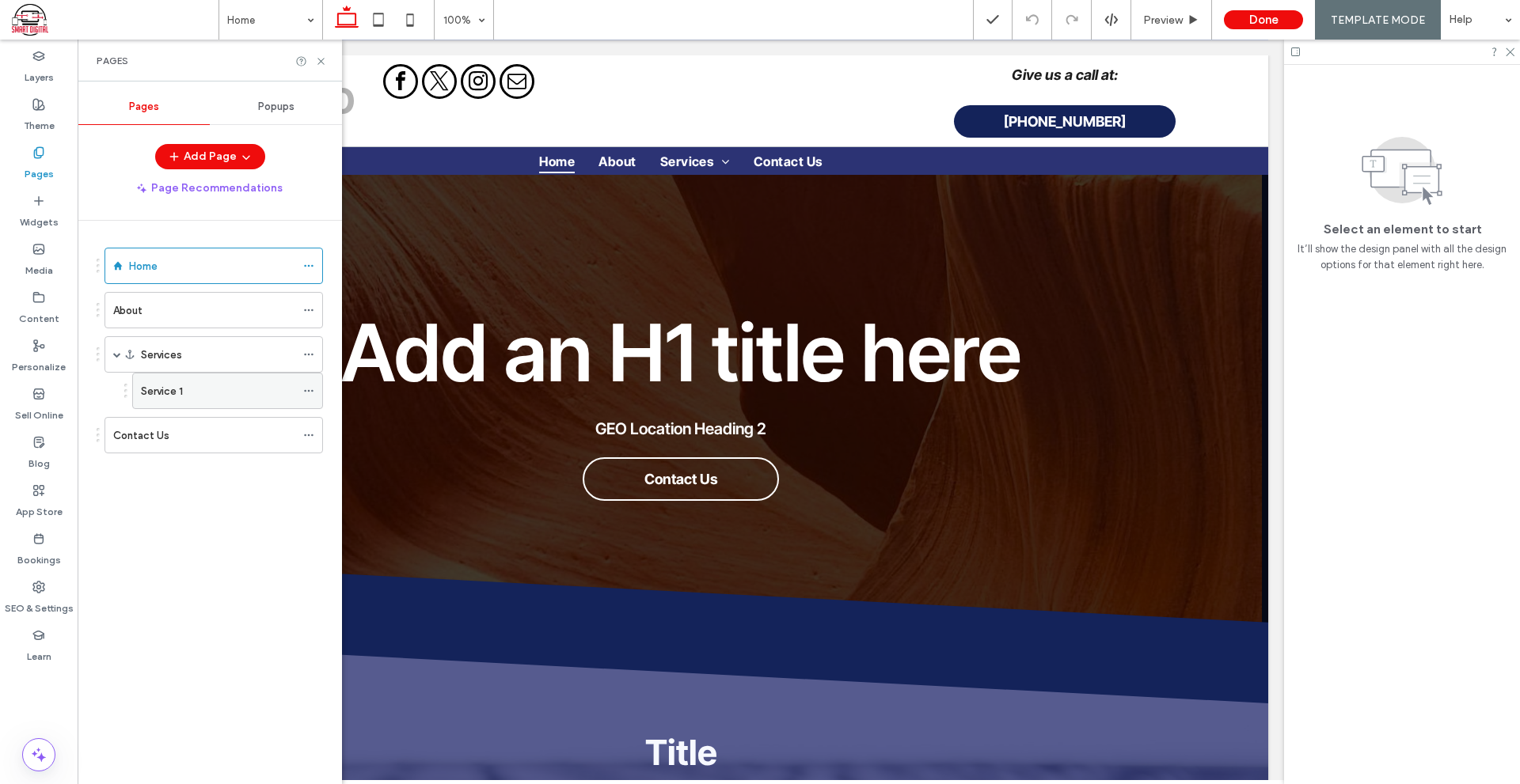
click at [225, 395] on div "Service 1" at bounding box center [218, 391] width 154 height 17
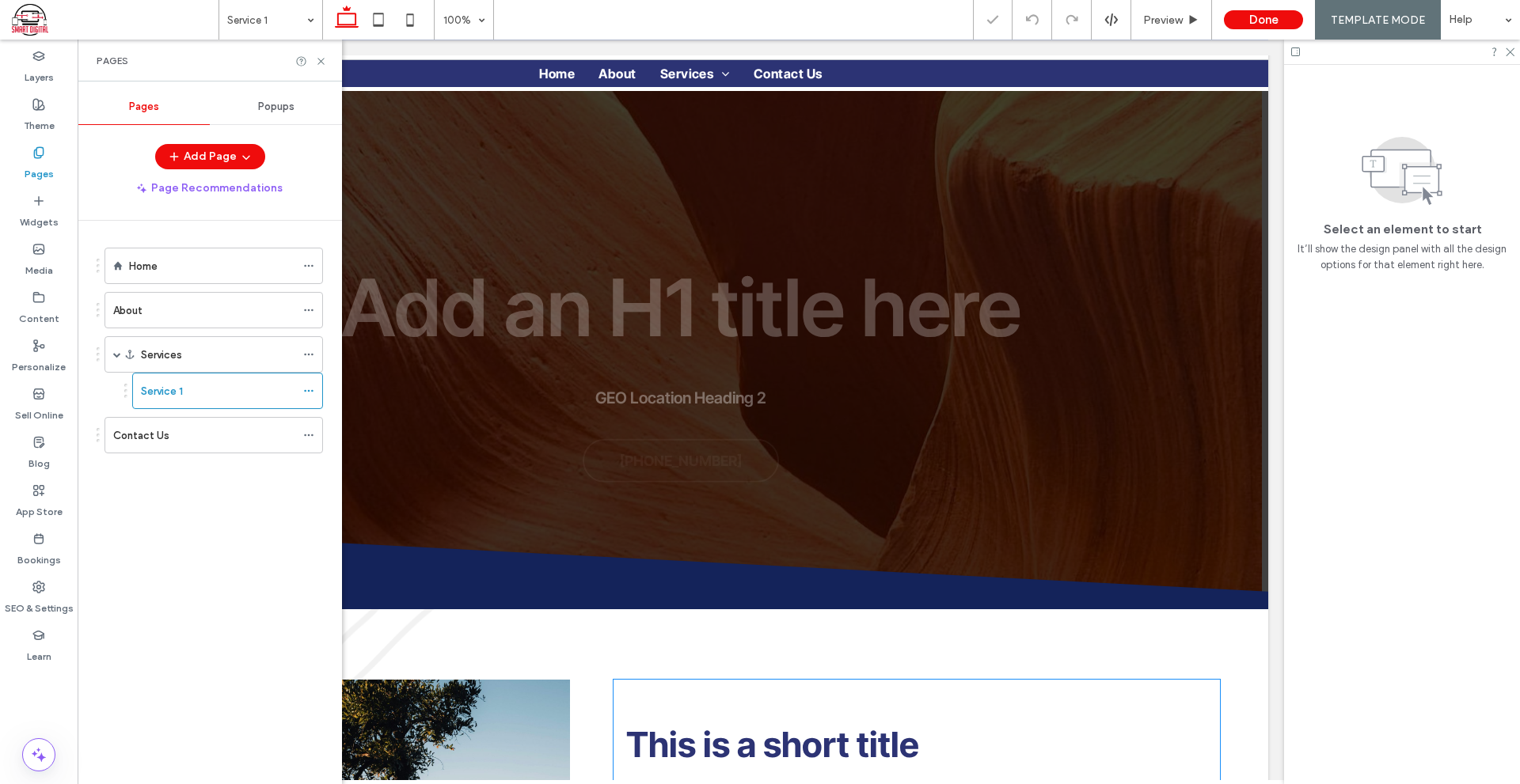
scroll to position [158, 0]
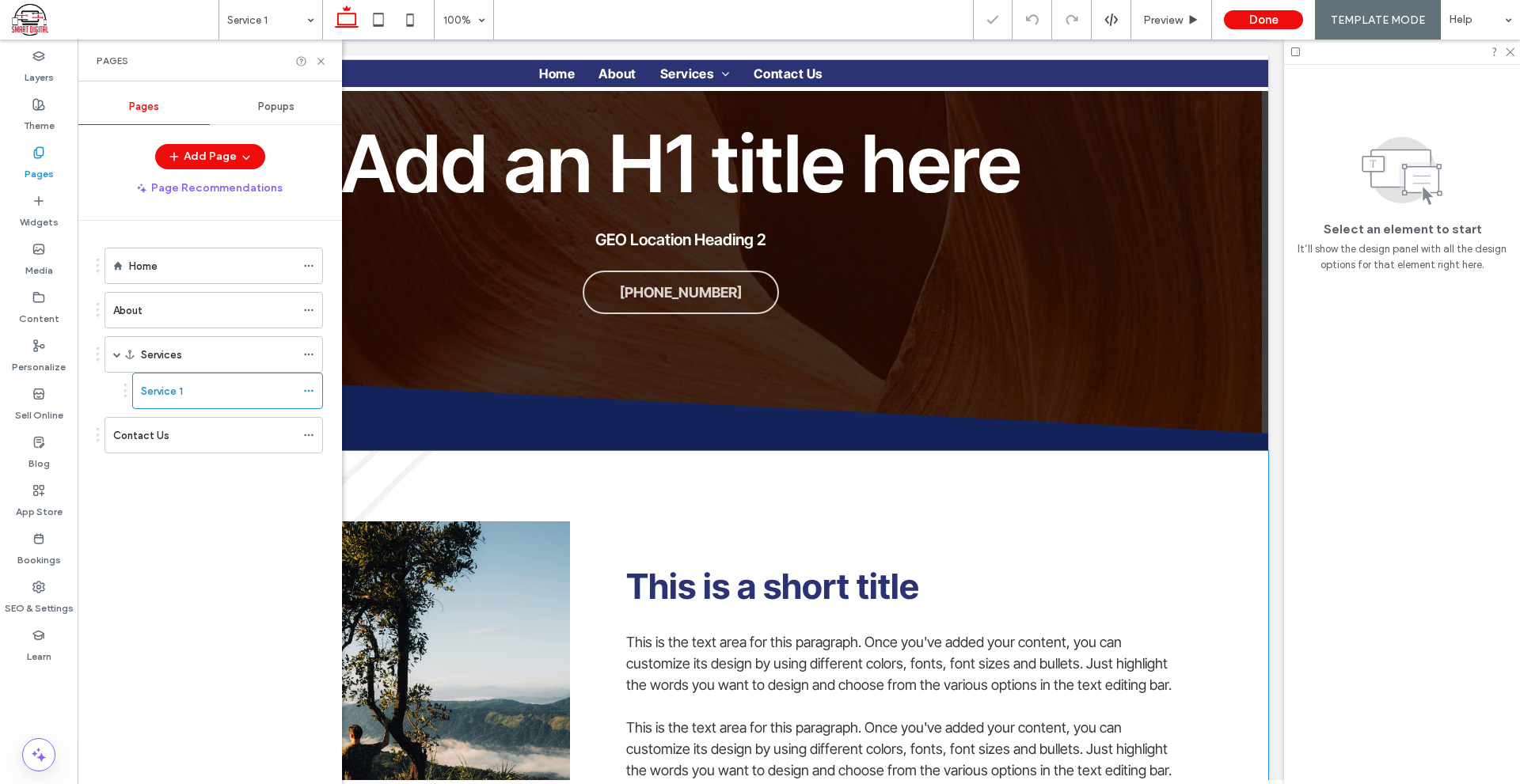
click at [1079, 491] on div "This is a short title This is the text area for this paragraph. Once you've add…" at bounding box center [680, 709] width 1174 height 518
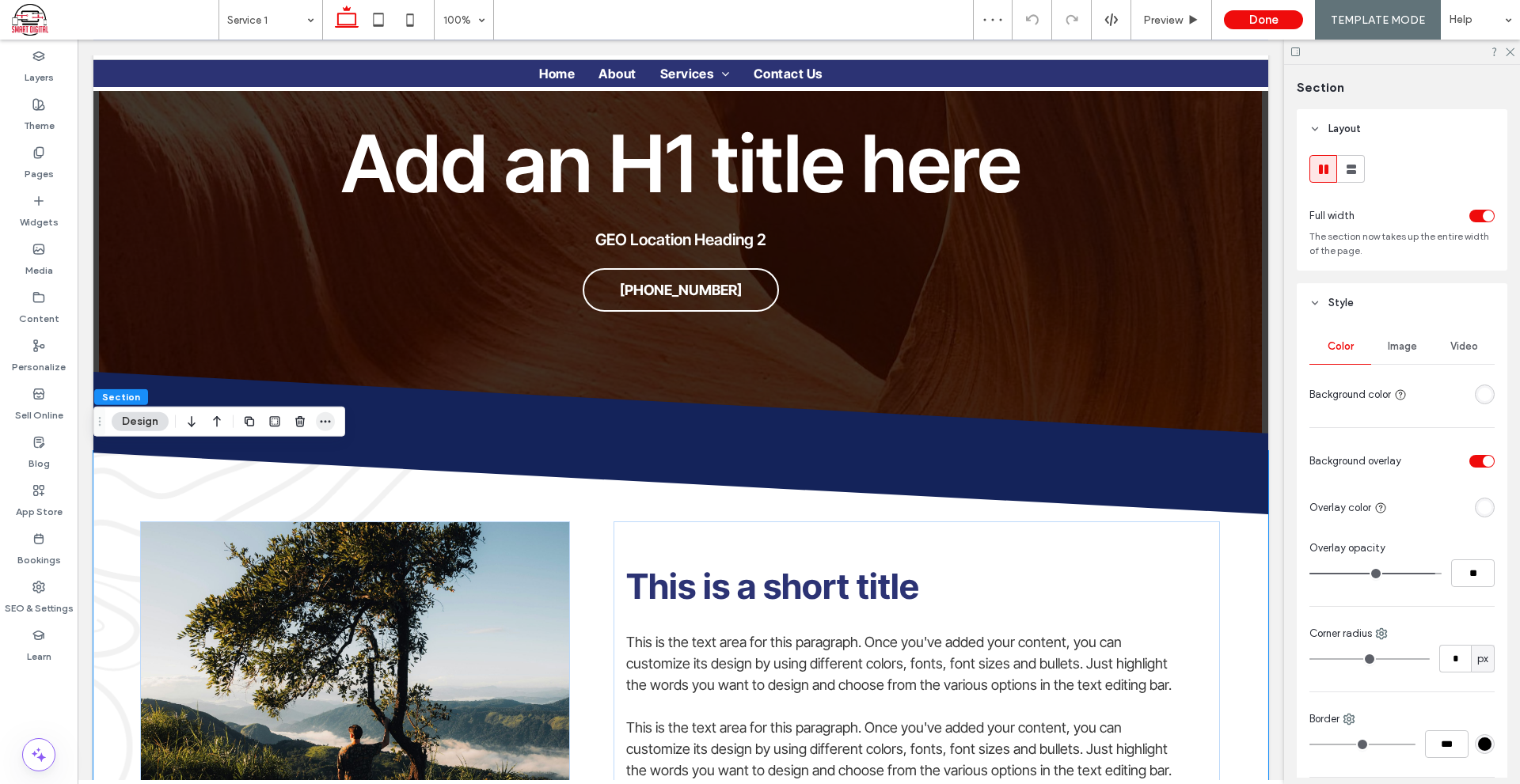
click at [325, 423] on icon "button" at bounding box center [325, 421] width 13 height 13
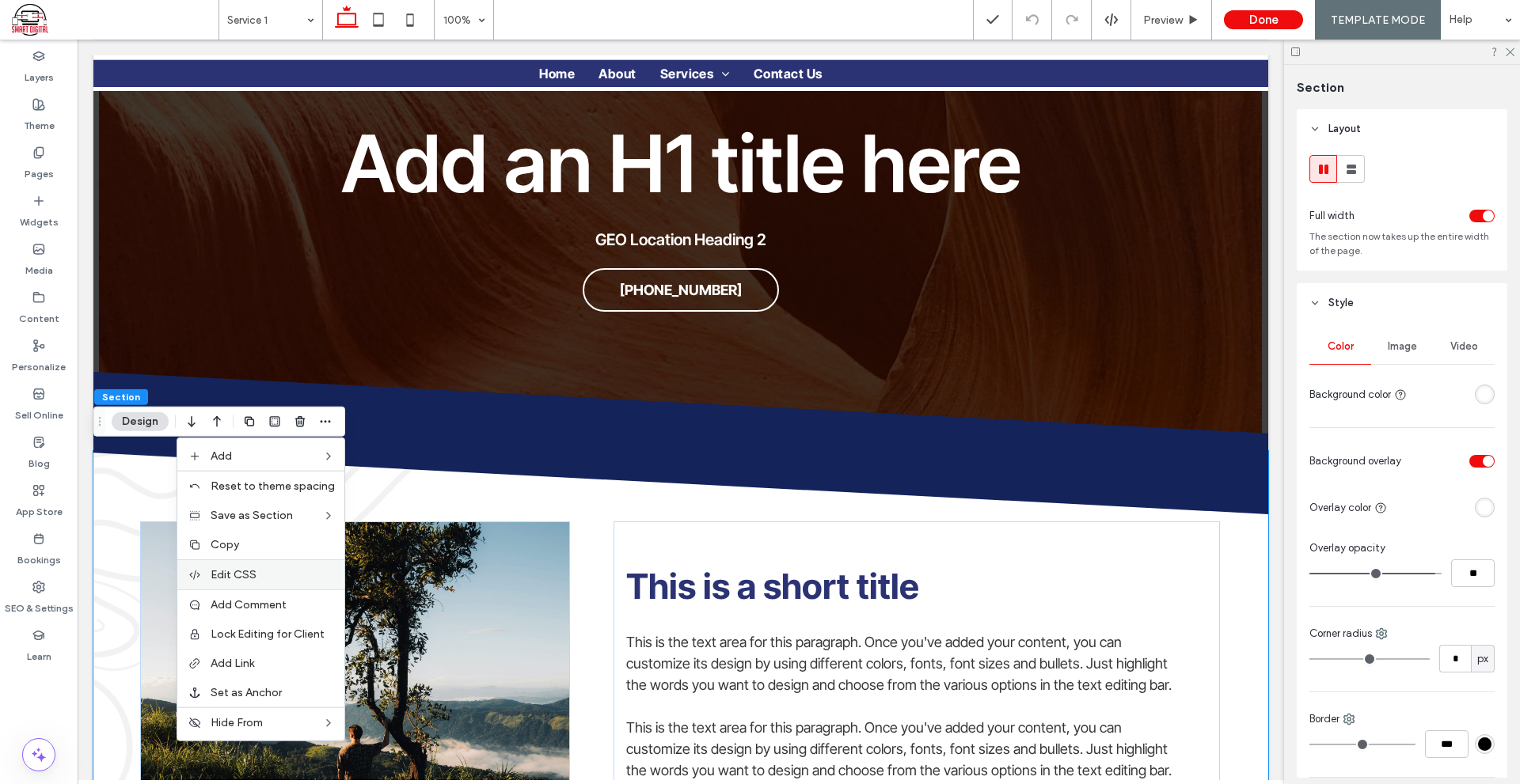
click at [293, 568] on label "Edit CSS" at bounding box center [272, 574] width 124 height 13
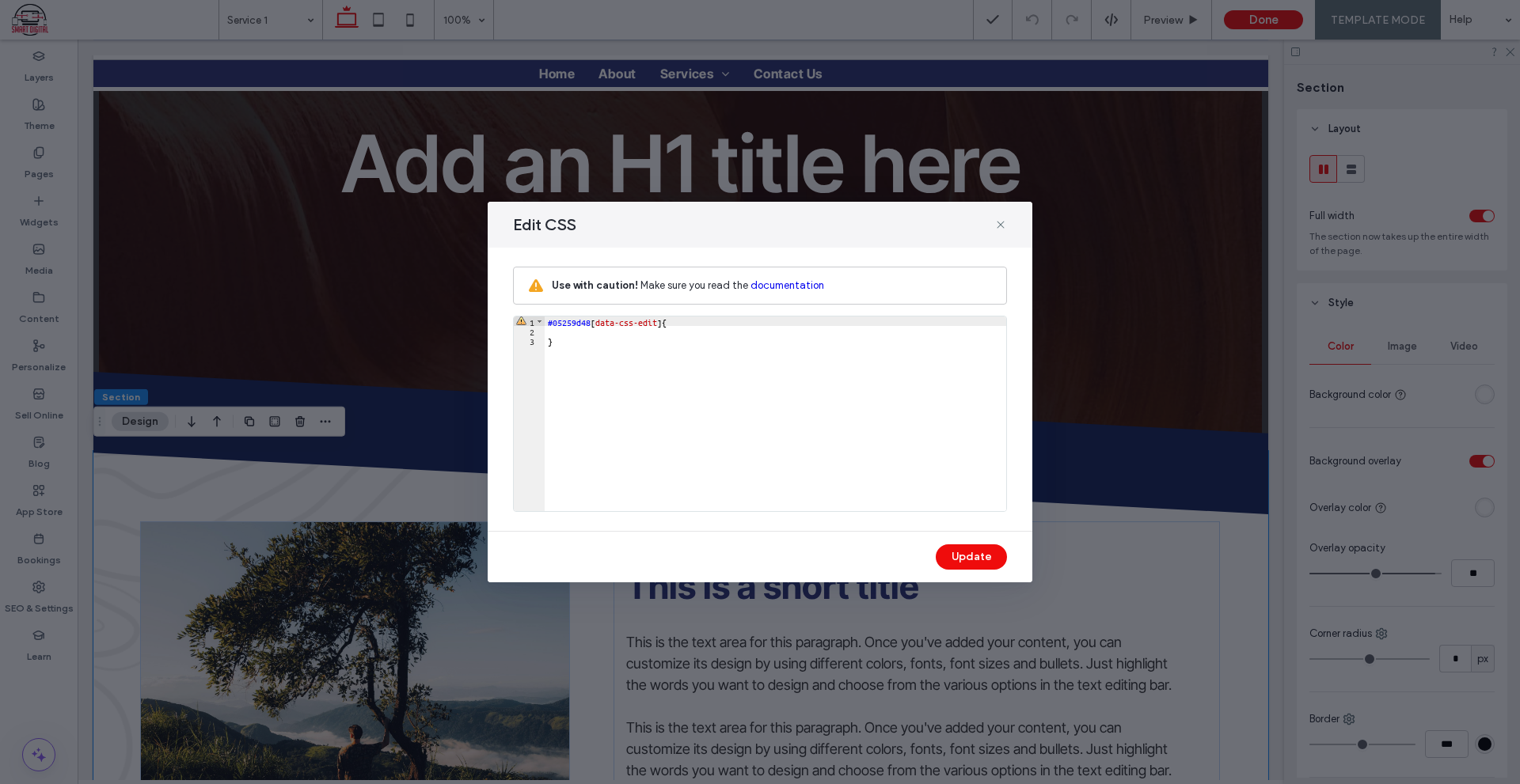
click at [609, 332] on div "#05259d48 [ data-css-edit ] { }" at bounding box center [775, 423] width 461 height 213
click at [945, 548] on button "Update" at bounding box center [972, 556] width 71 height 25
click at [998, 225] on icon at bounding box center [1000, 224] width 13 height 13
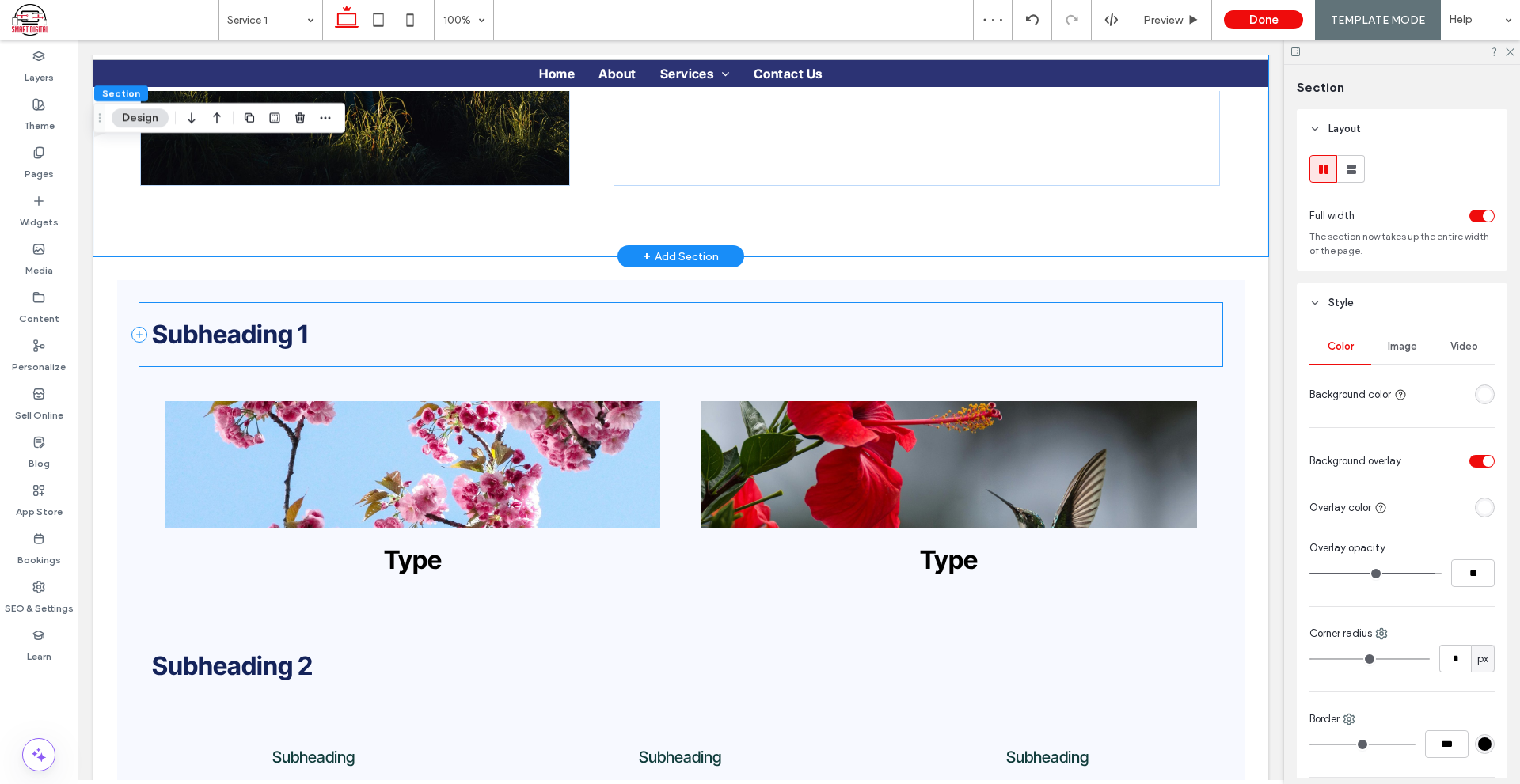
scroll to position [474, 0]
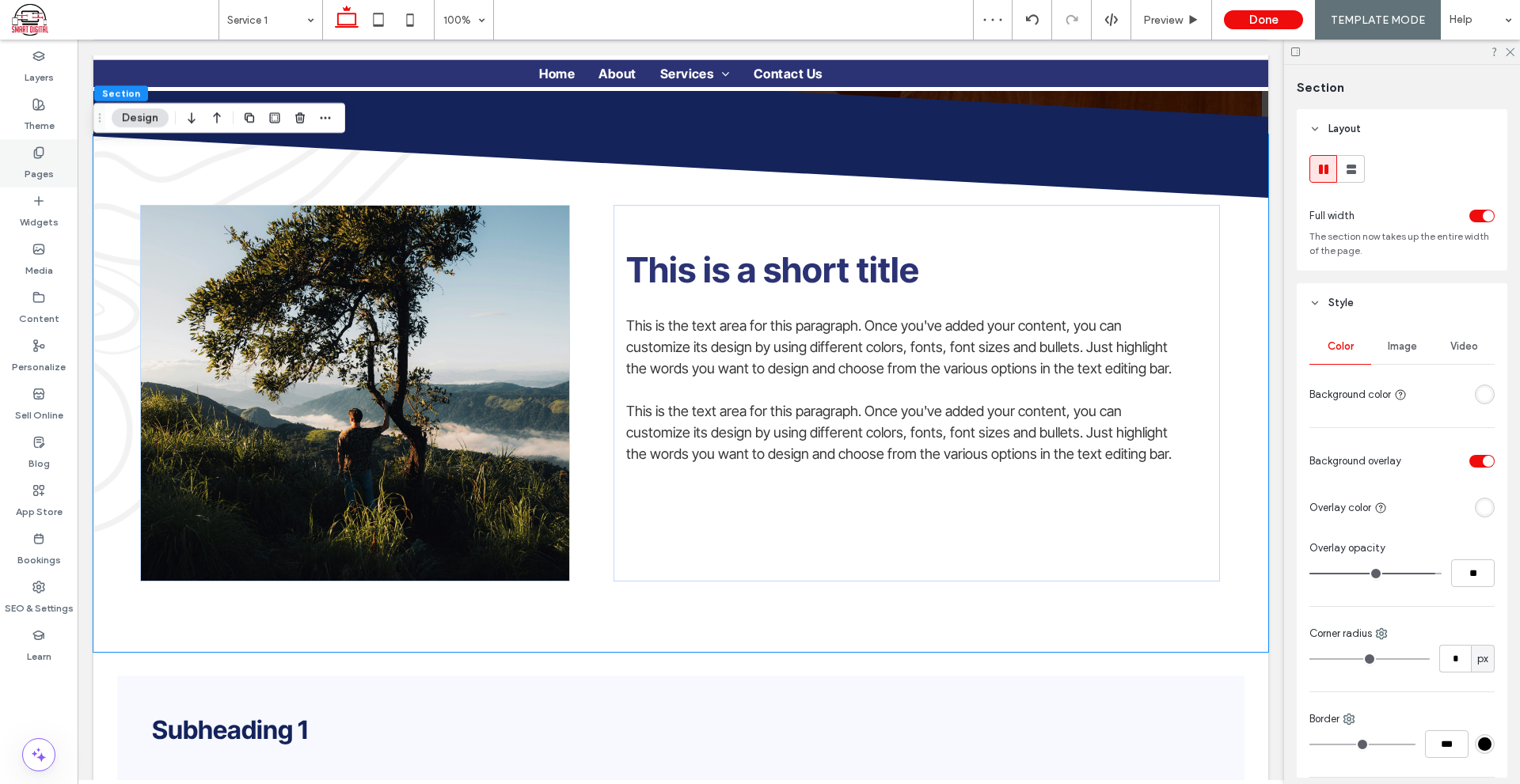
click at [43, 152] on use at bounding box center [38, 152] width 9 height 10
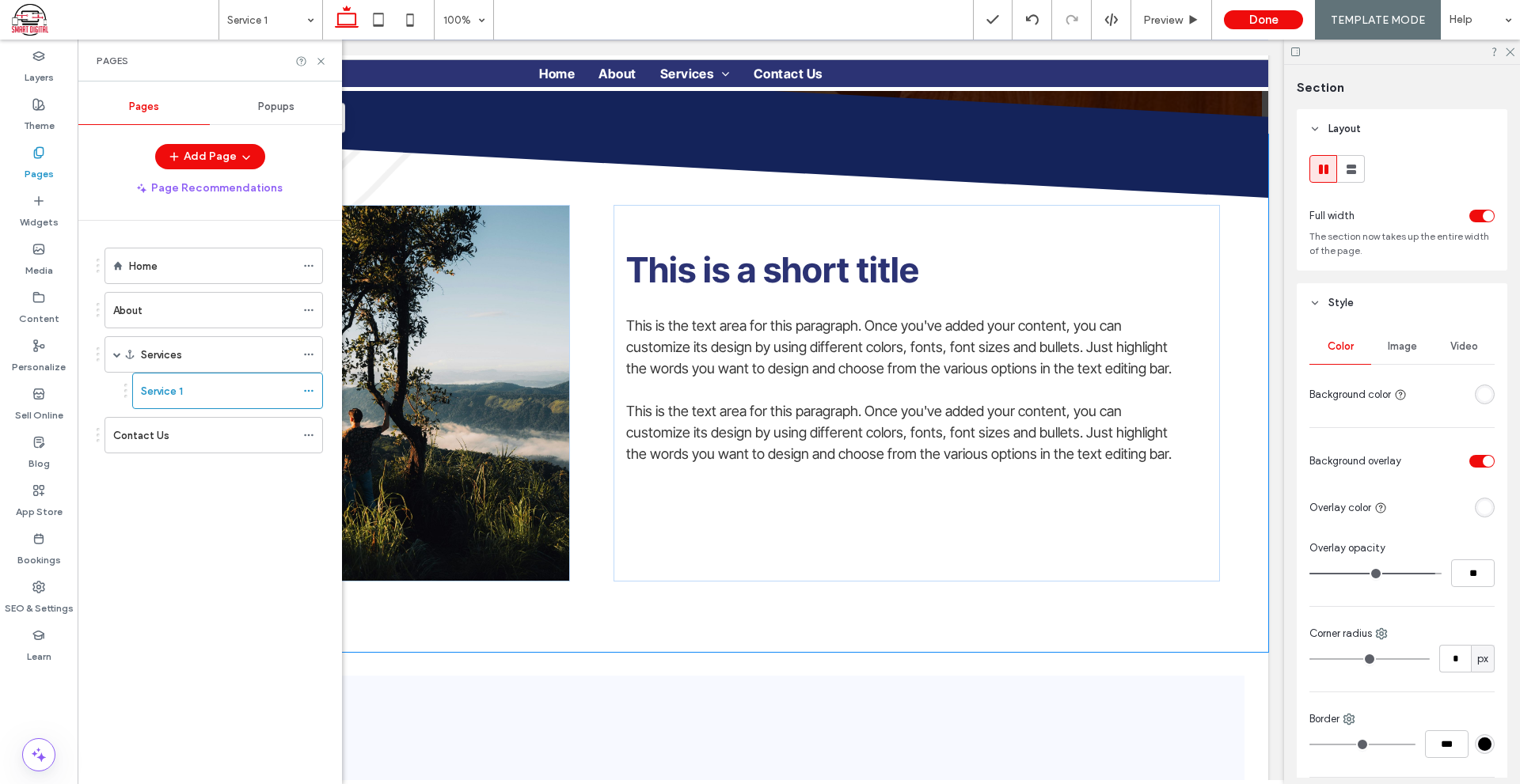
click at [192, 459] on div "Home About Services Service 1 Contact Us" at bounding box center [204, 355] width 239 height 232
click at [179, 446] on div "Contact Us" at bounding box center [204, 435] width 182 height 35
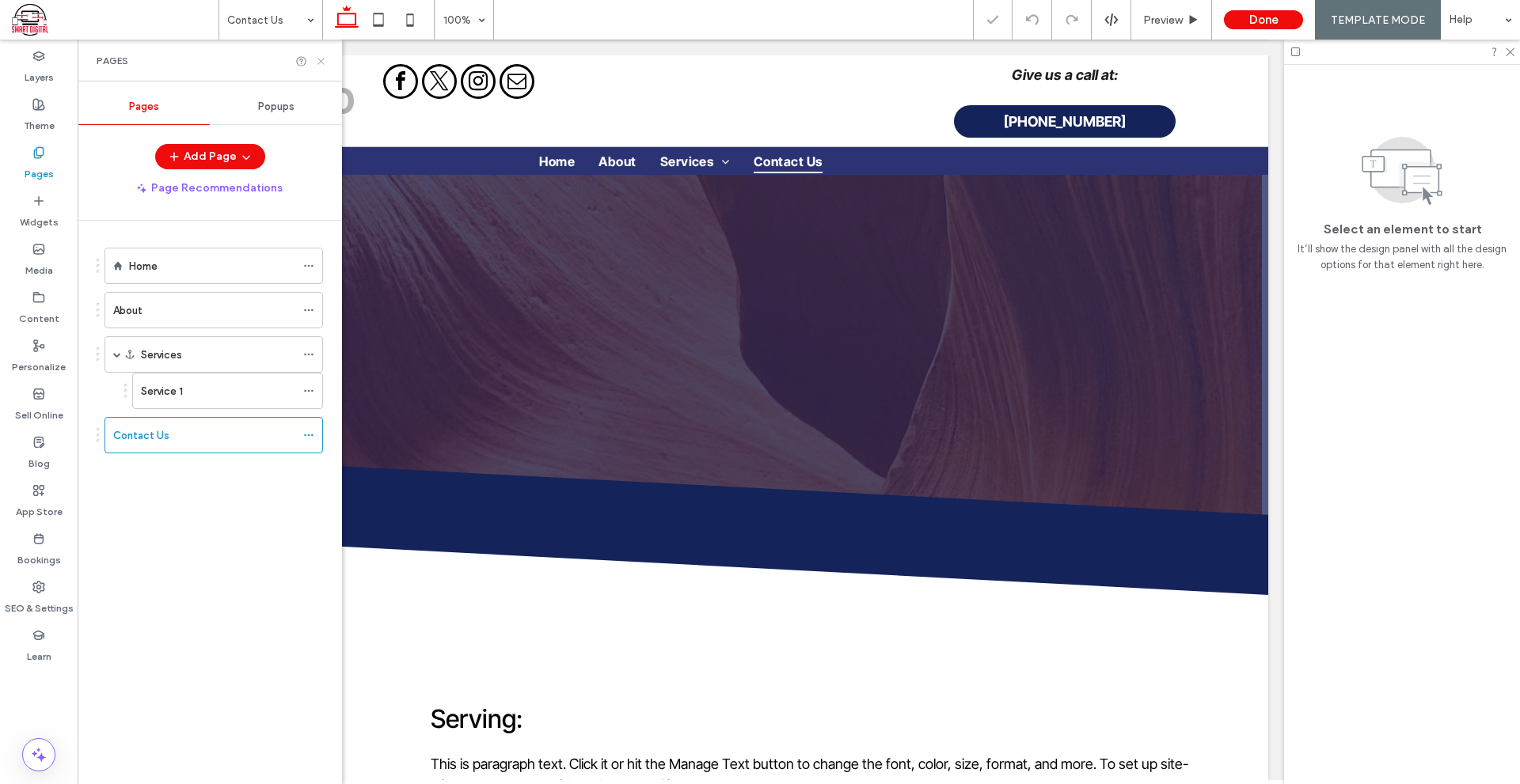
click at [323, 62] on icon at bounding box center [321, 62] width 12 height 12
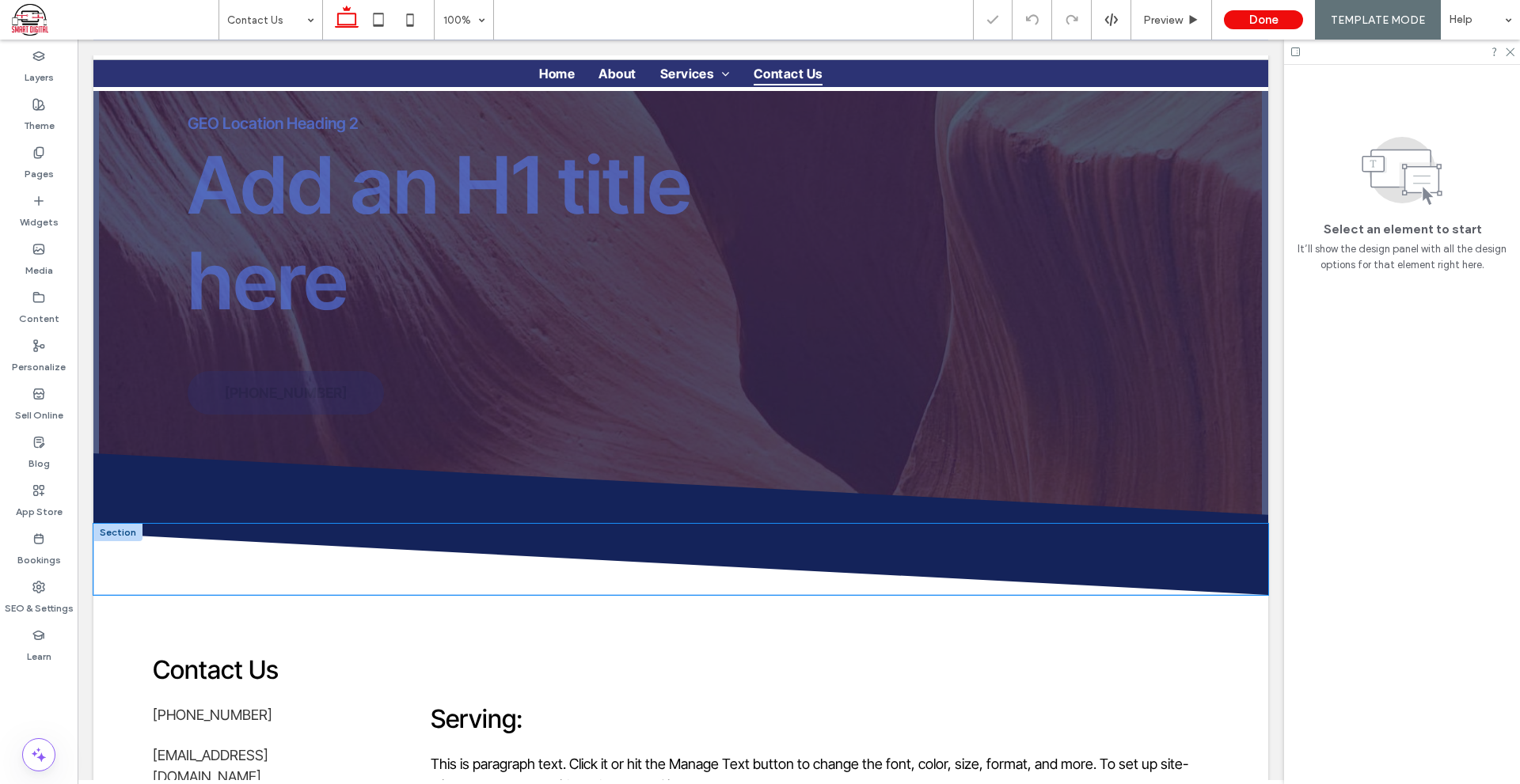
scroll to position [158, 0]
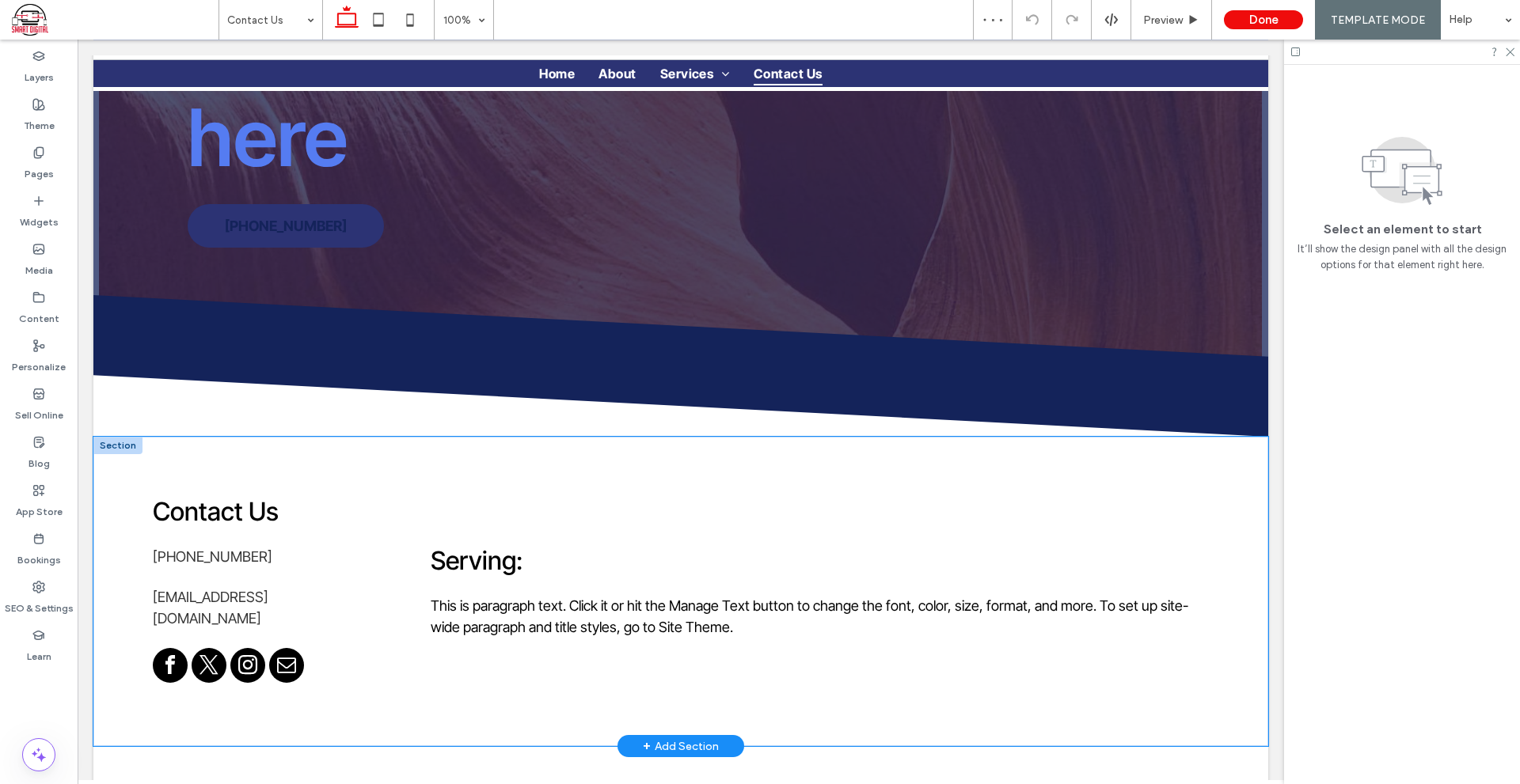
click at [153, 461] on div "Contact Us 555-555-5555 Email@email.com Serving: This is paragraph text. Click …" at bounding box center [680, 592] width 1174 height 310
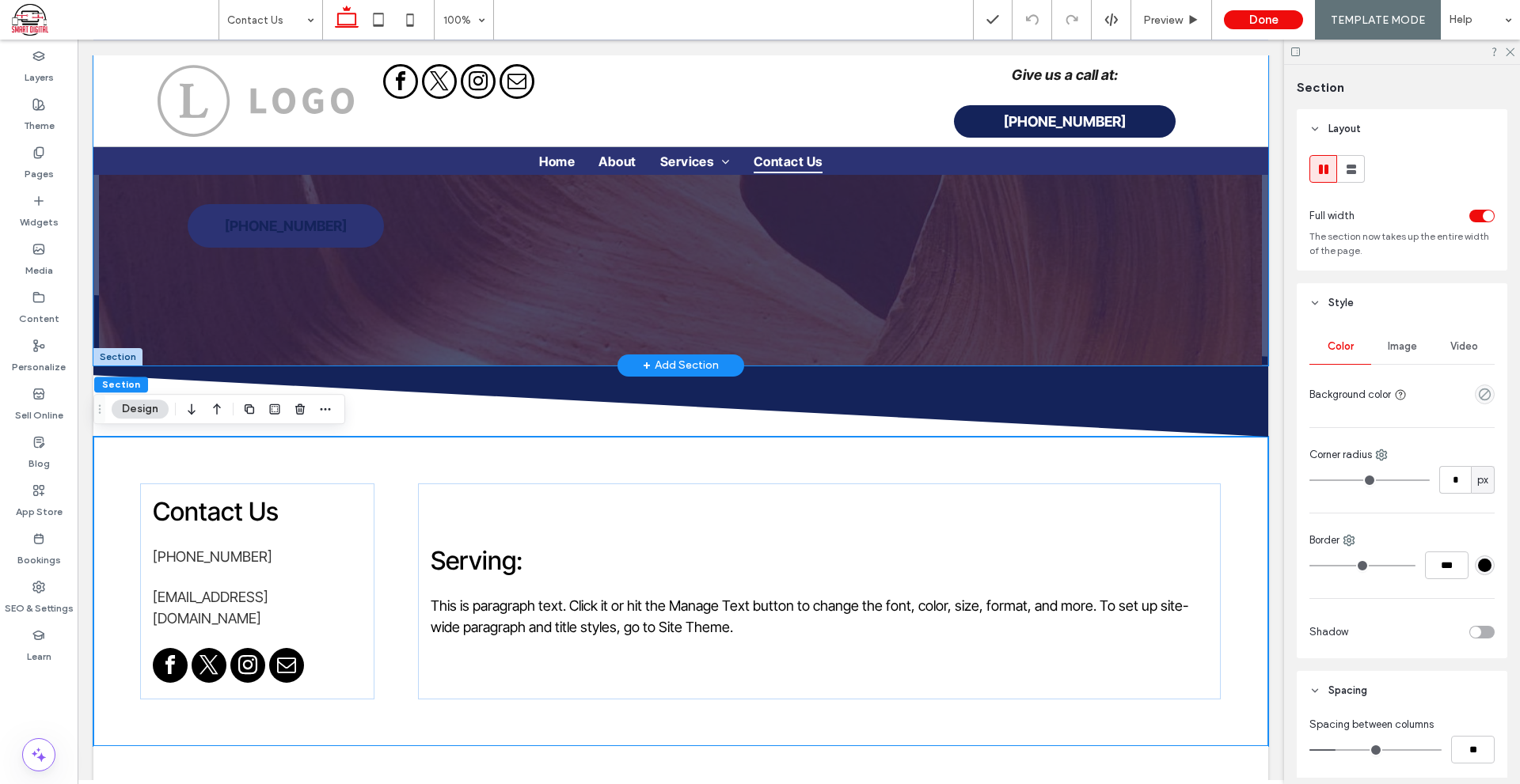
scroll to position [0, 0]
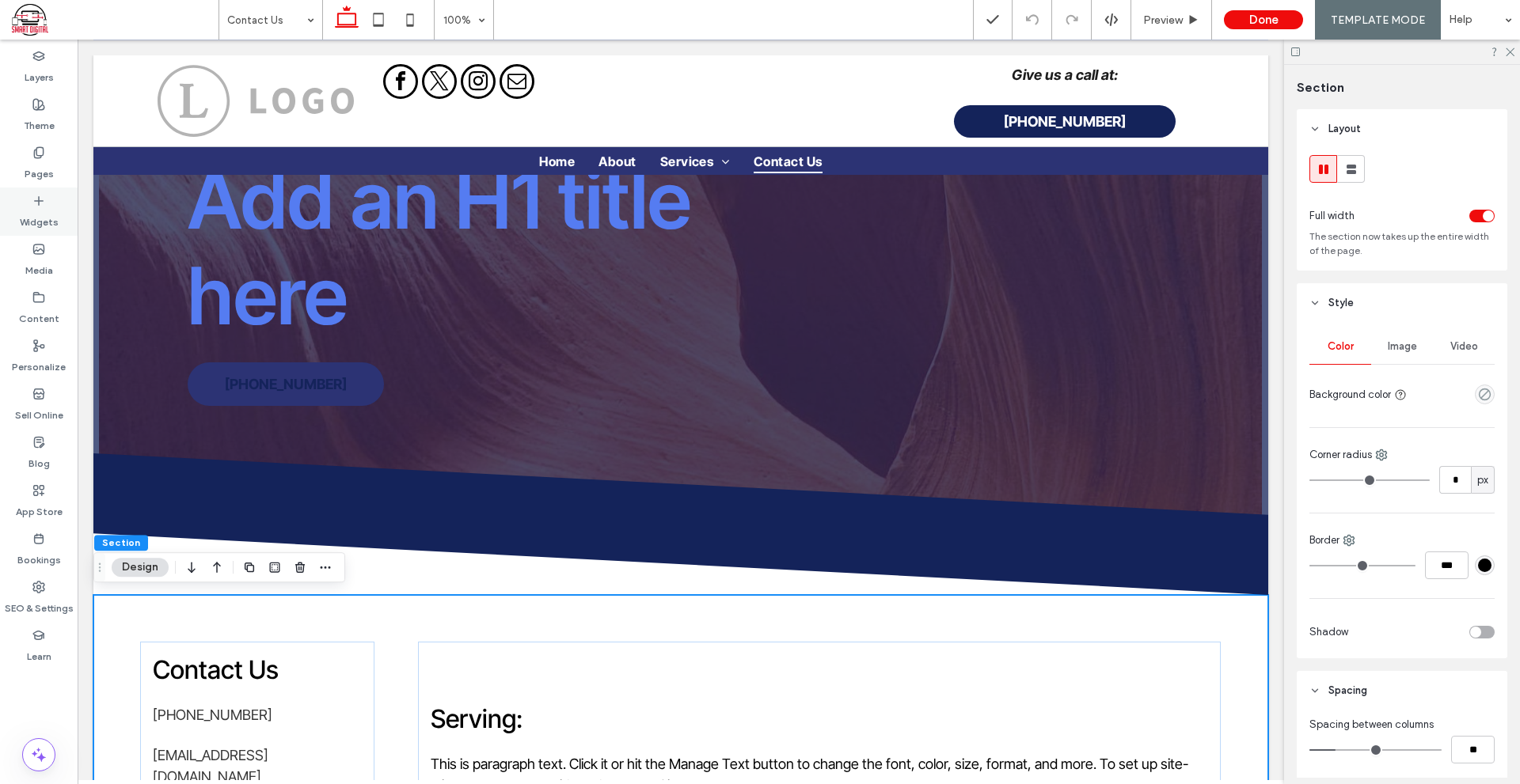
click at [57, 204] on div "Widgets" at bounding box center [38, 211] width 77 height 48
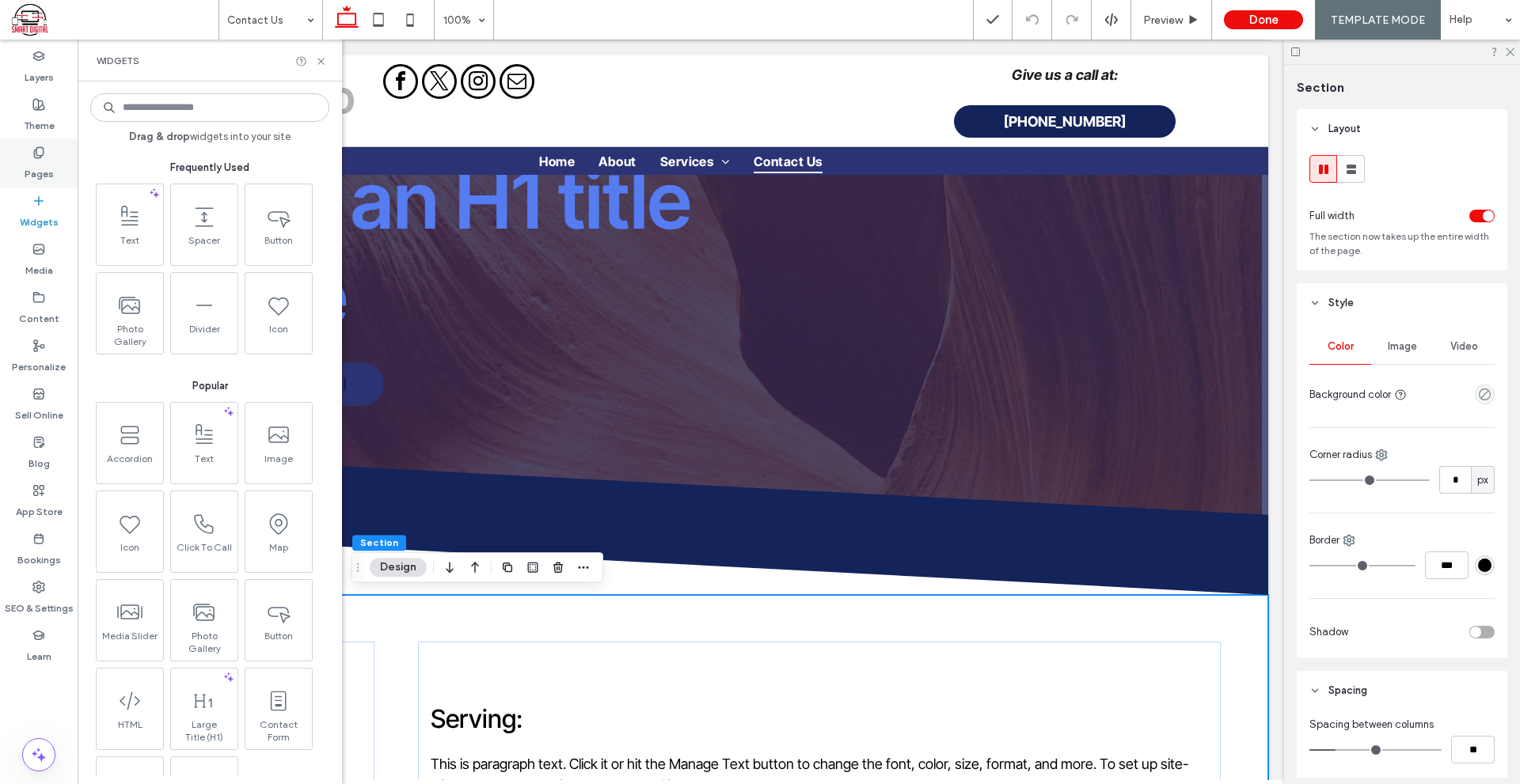
click at [39, 158] on icon at bounding box center [38, 152] width 13 height 13
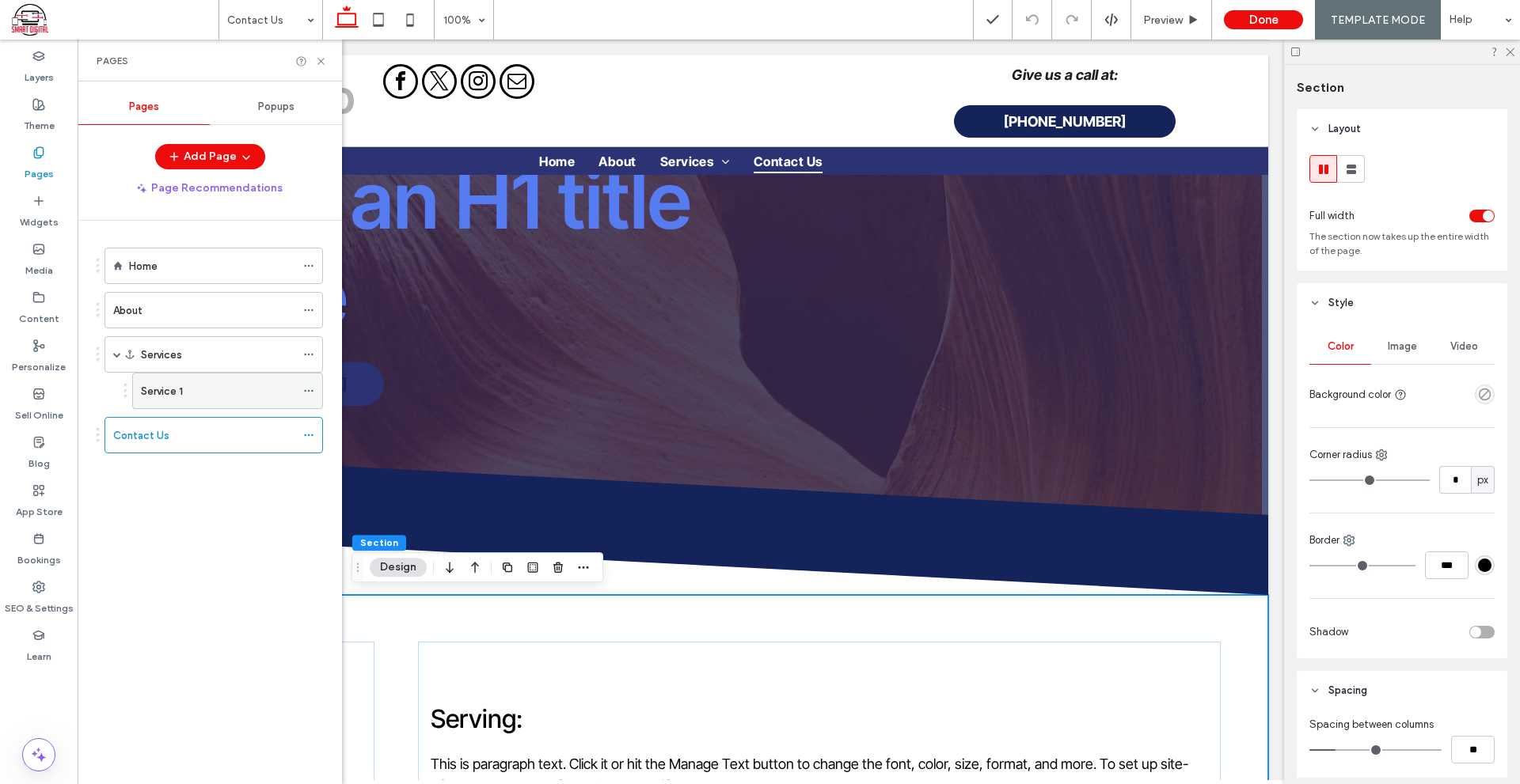
click at [194, 390] on div "Service 1" at bounding box center [218, 391] width 154 height 17
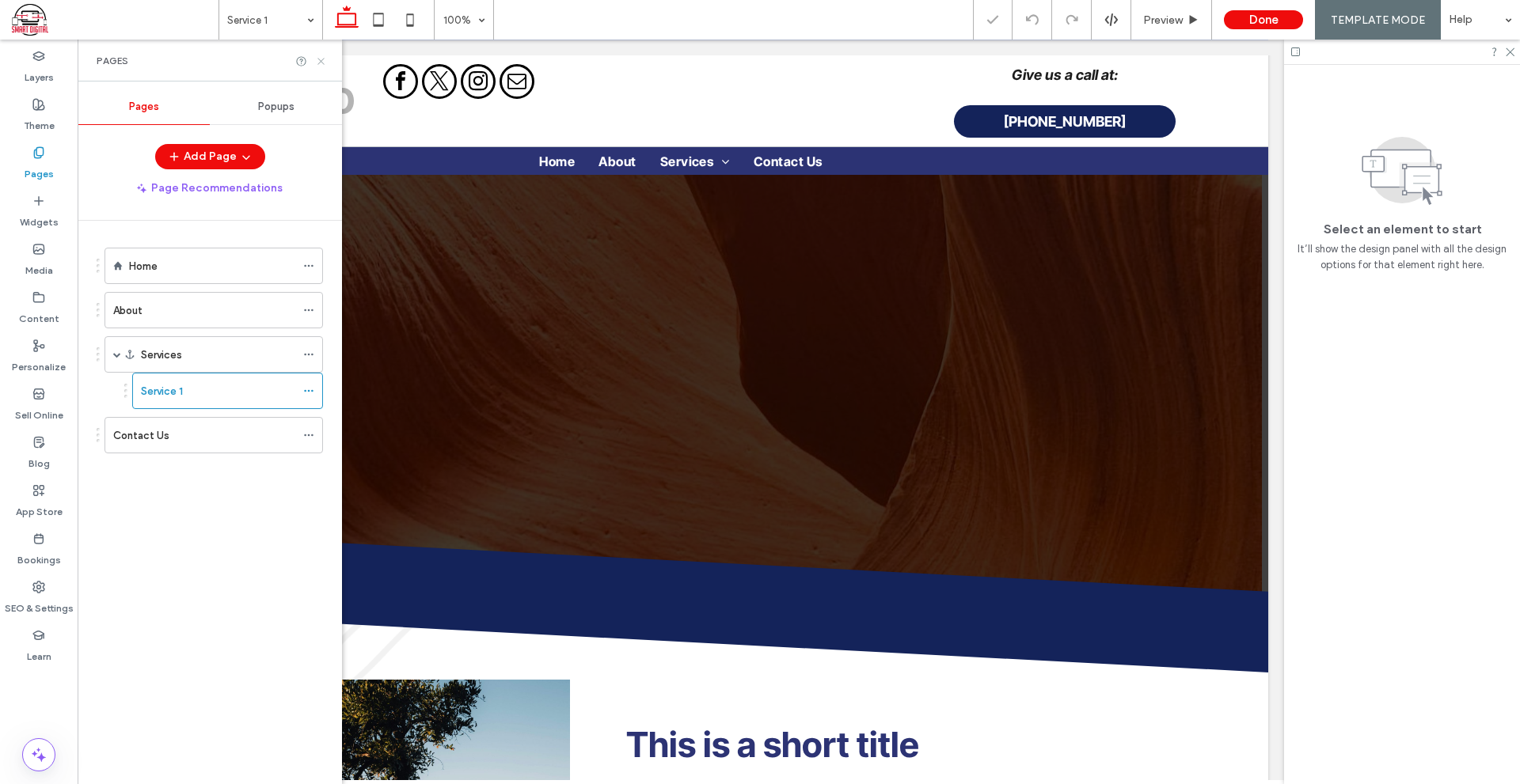
click at [324, 56] on icon at bounding box center [321, 62] width 12 height 12
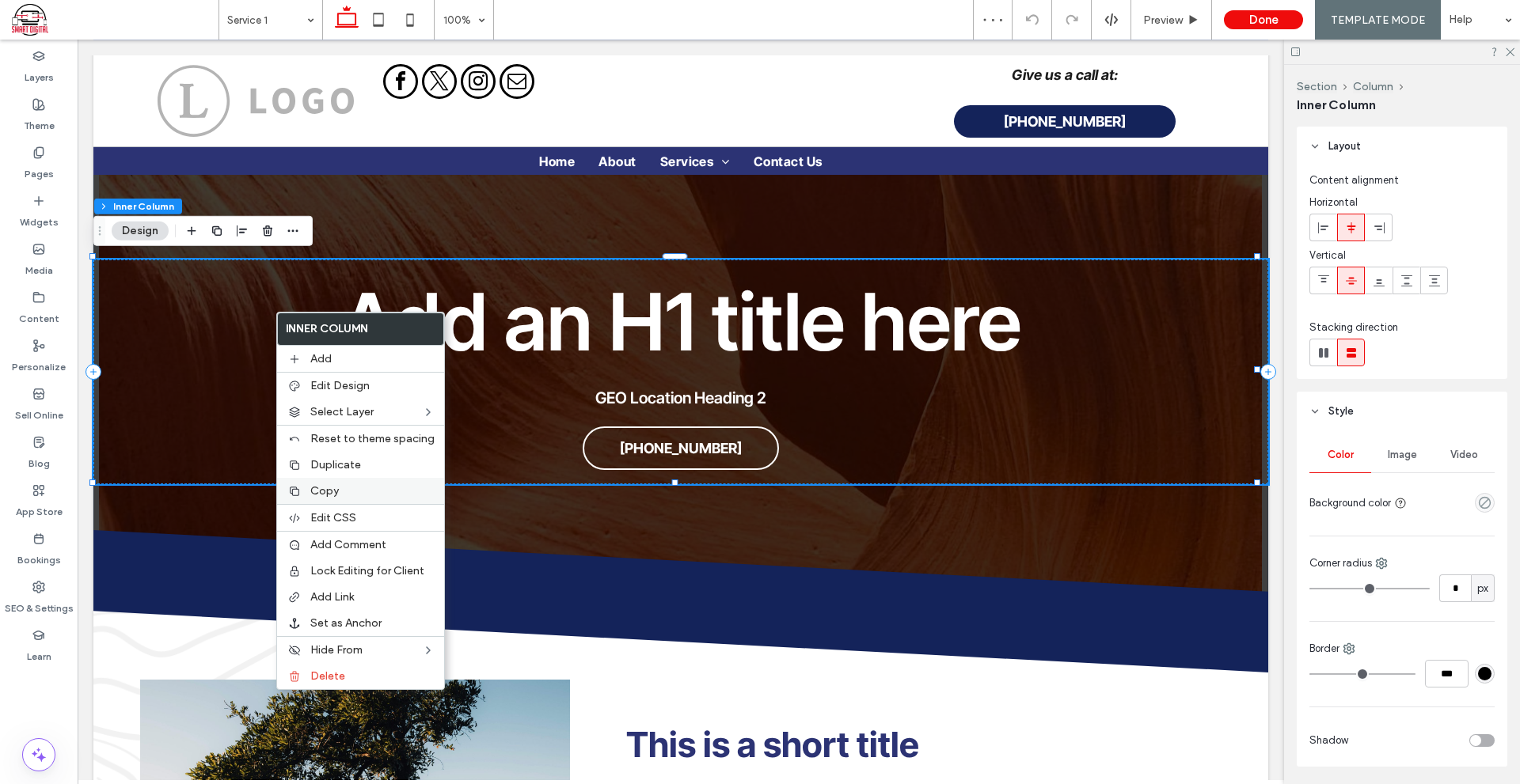
click at [339, 485] on label "Copy" at bounding box center [372, 490] width 124 height 13
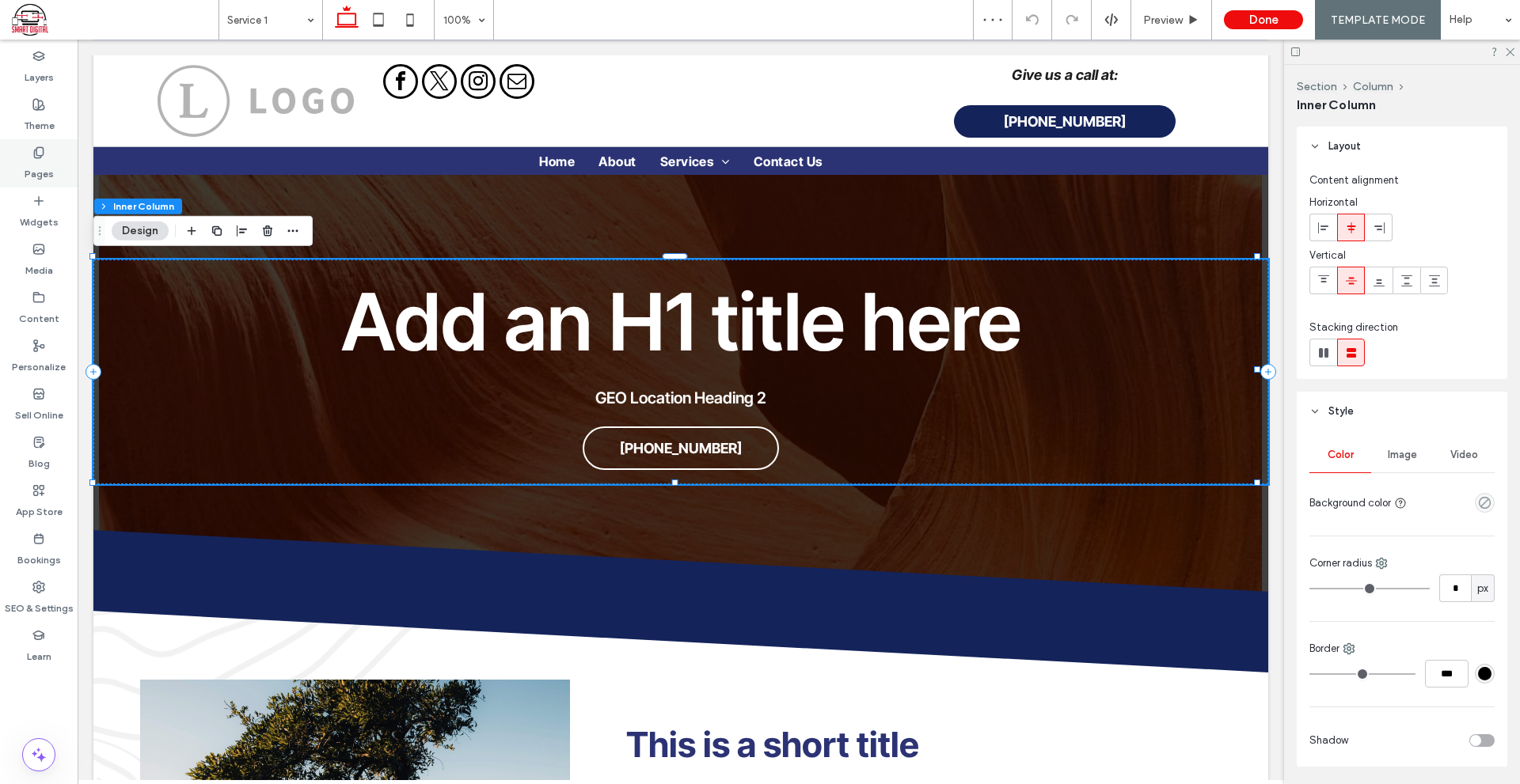
click at [45, 163] on label "Pages" at bounding box center [39, 170] width 30 height 22
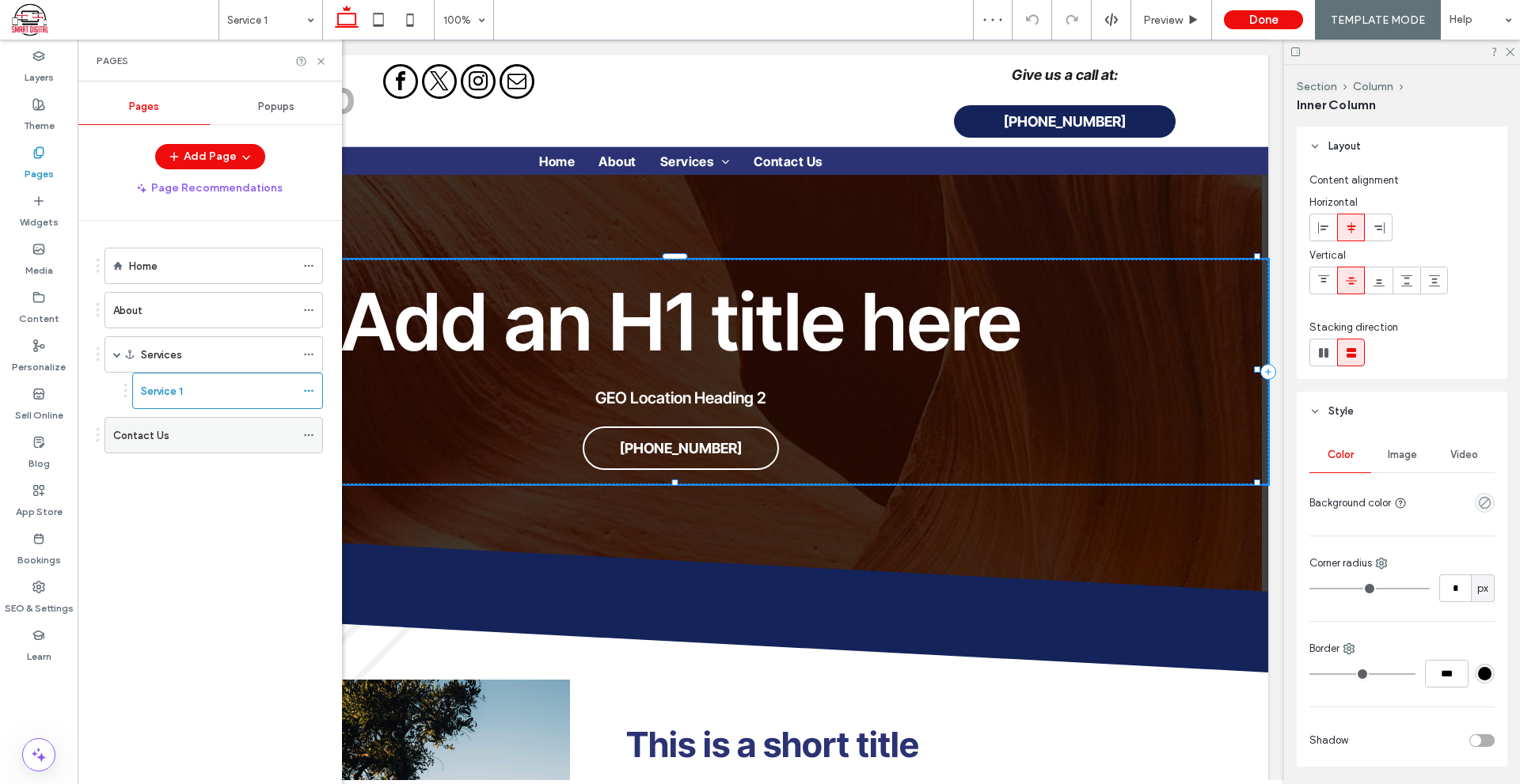
click at [192, 431] on div "Contact Us" at bounding box center [204, 435] width 182 height 17
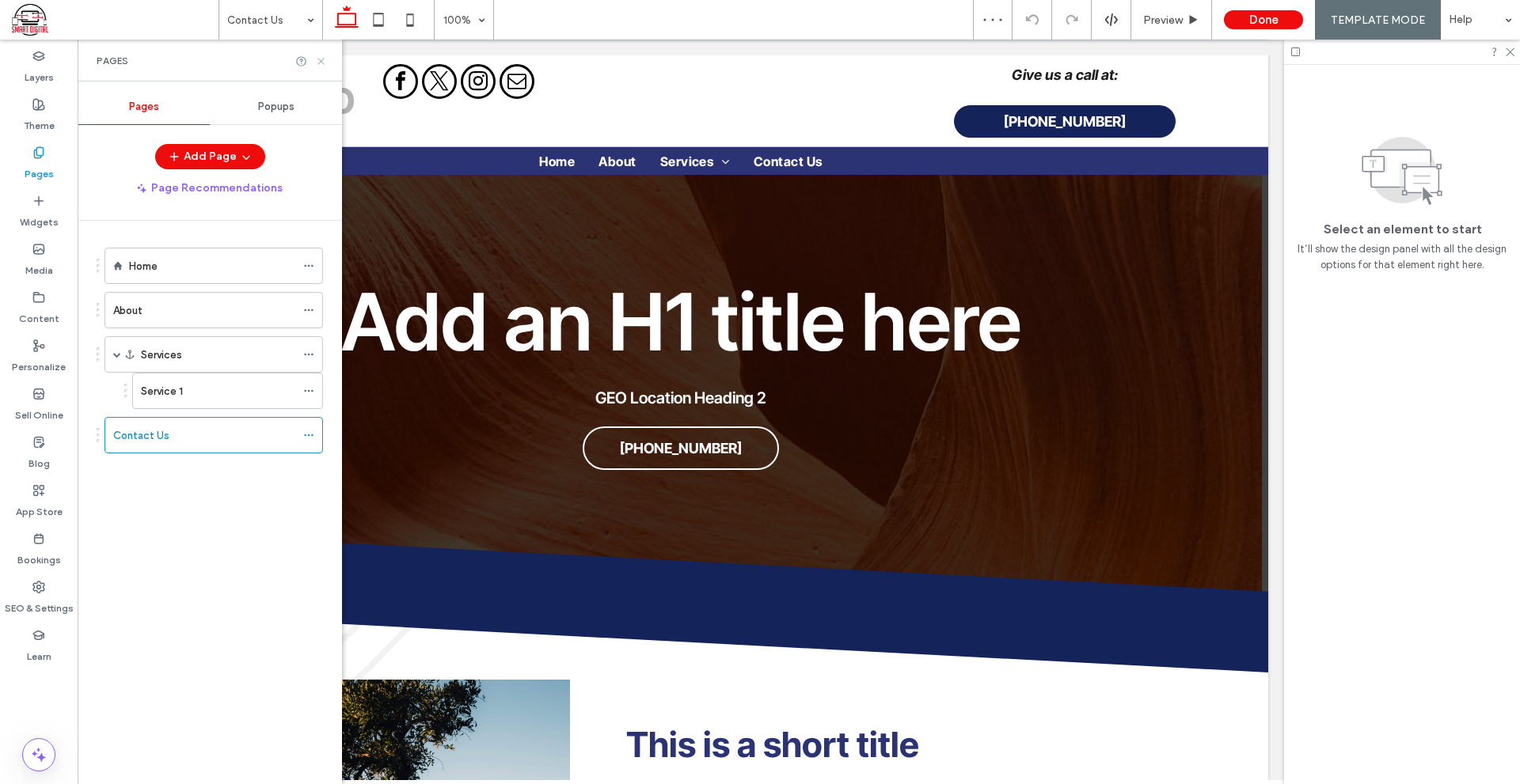
click at [319, 60] on icon at bounding box center [321, 62] width 12 height 12
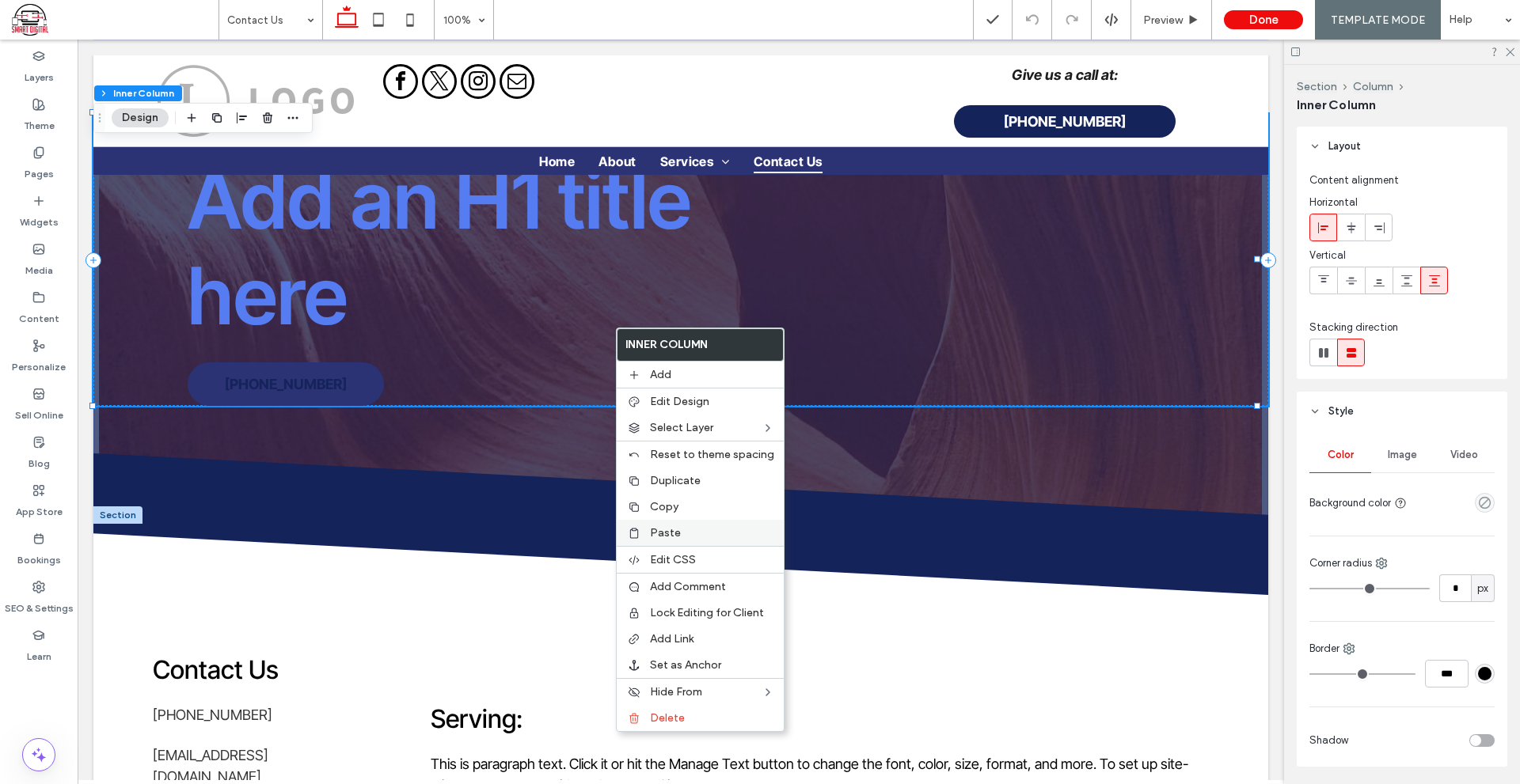
click at [706, 534] on label "Paste" at bounding box center [711, 533] width 124 height 13
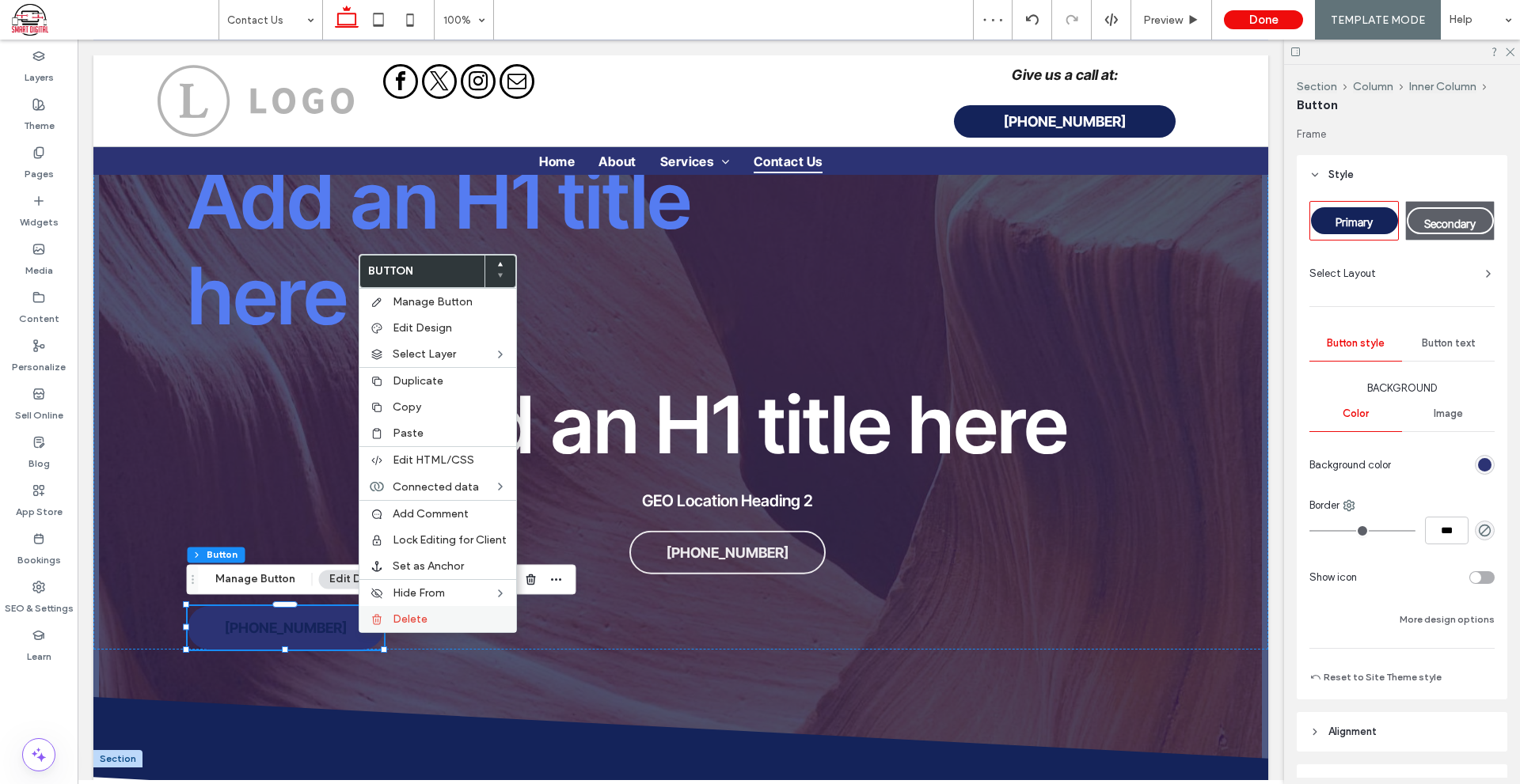
click at [393, 624] on span "Delete" at bounding box center [410, 619] width 35 height 13
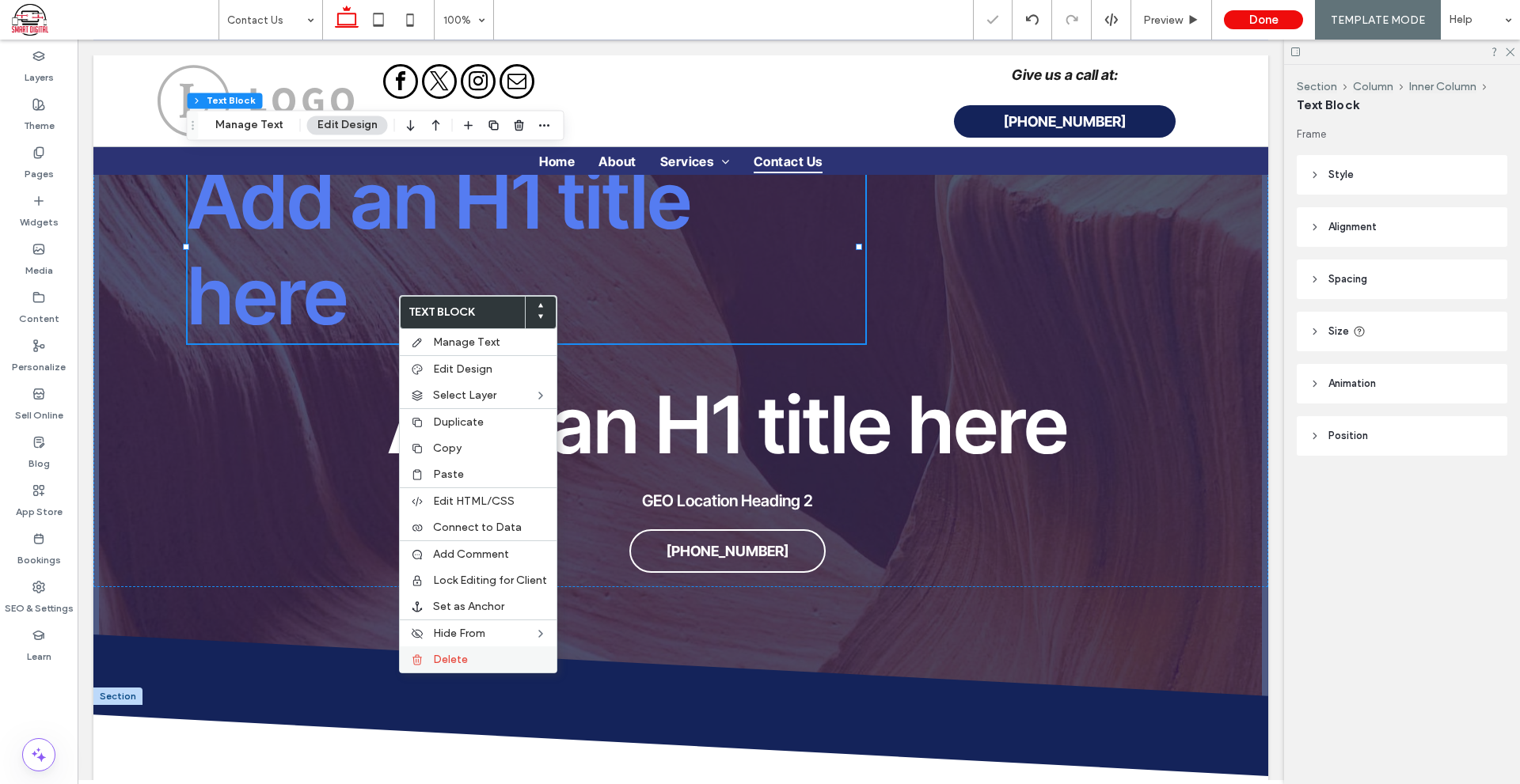
click at [478, 661] on label "Delete" at bounding box center [489, 659] width 114 height 13
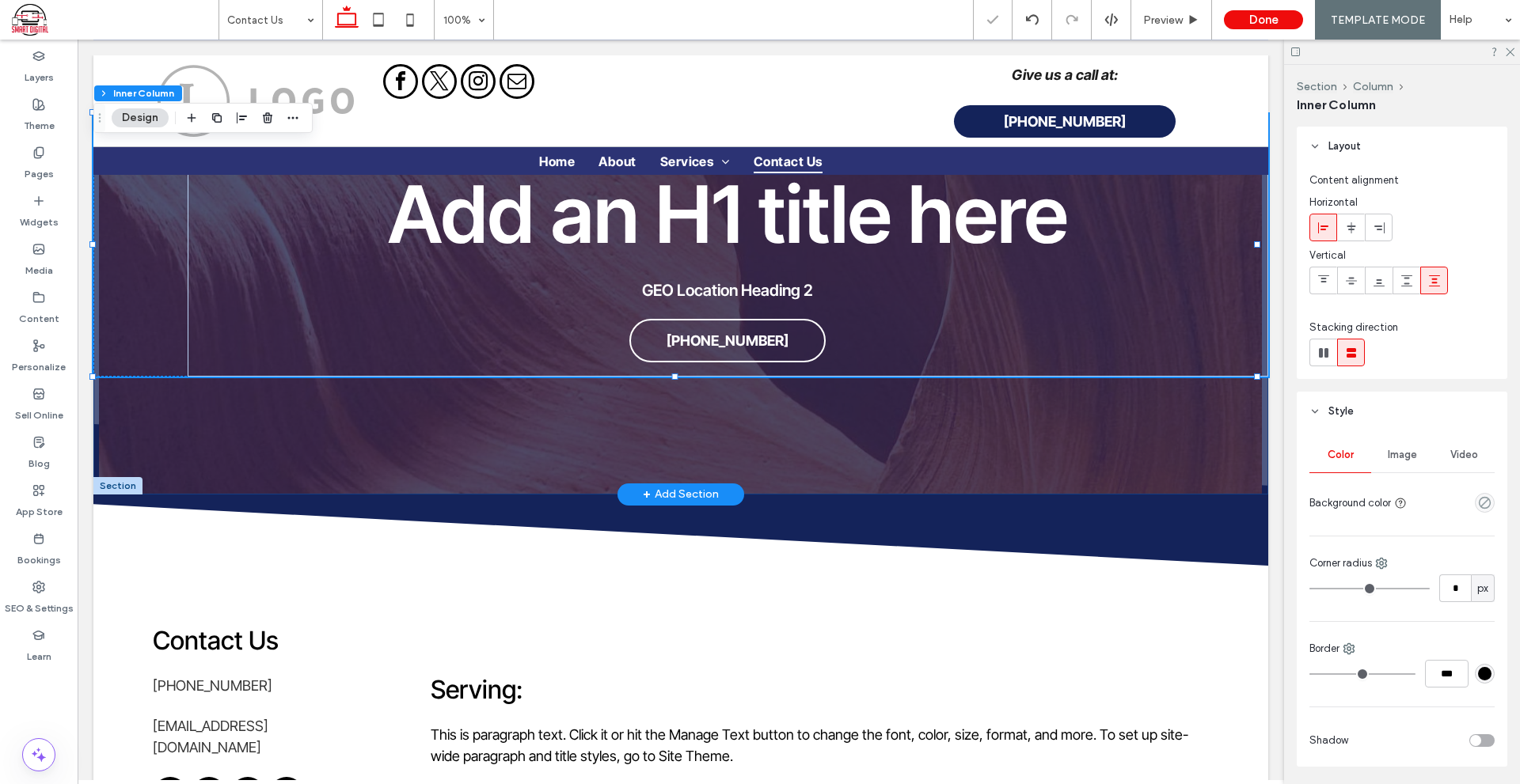
click at [762, 407] on div "GEO Location Heading 2 Add an H1 title here GEO Location Heading 2 555-555-5555" at bounding box center [680, 275] width 1174 height 439
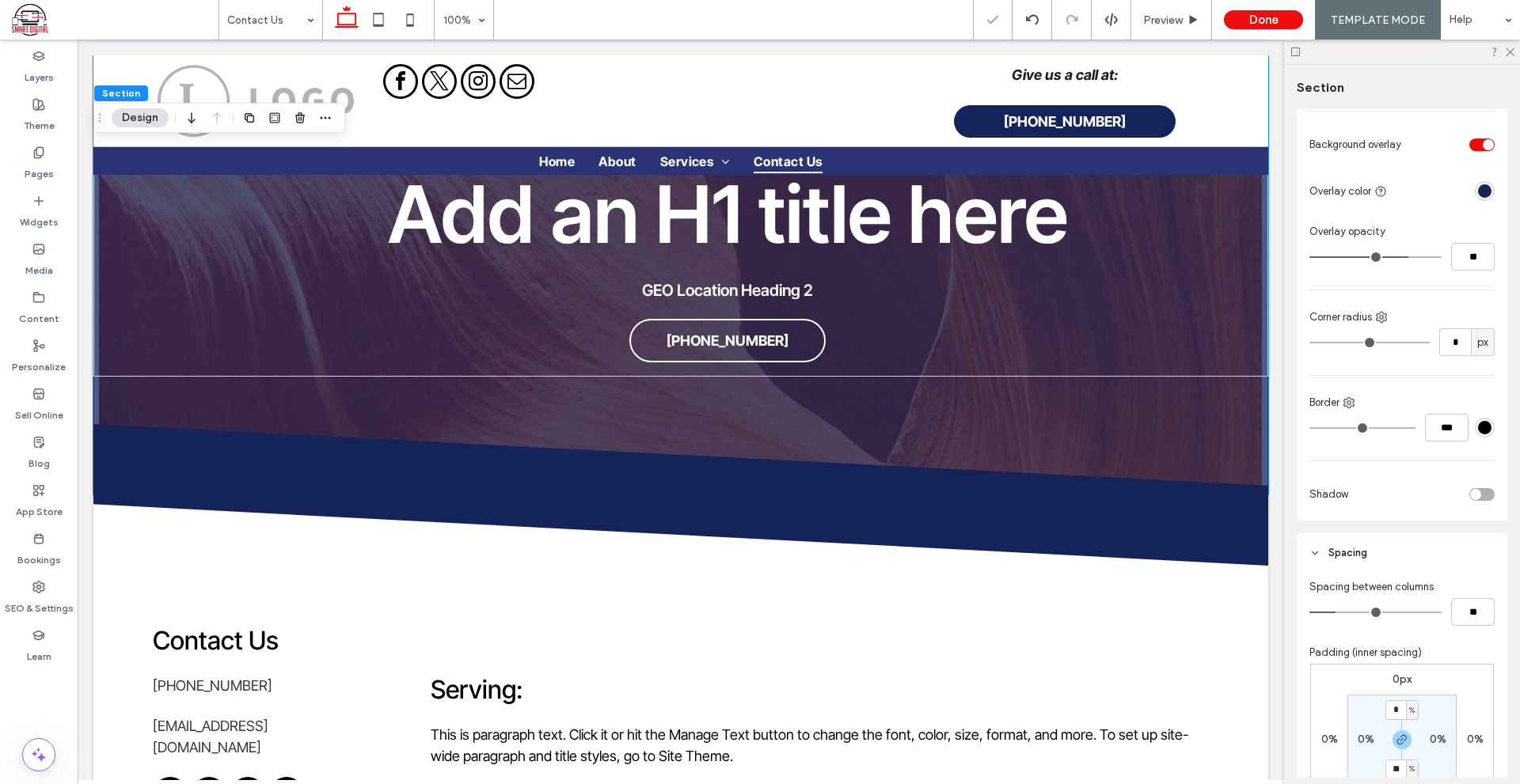
scroll to position [474, 0]
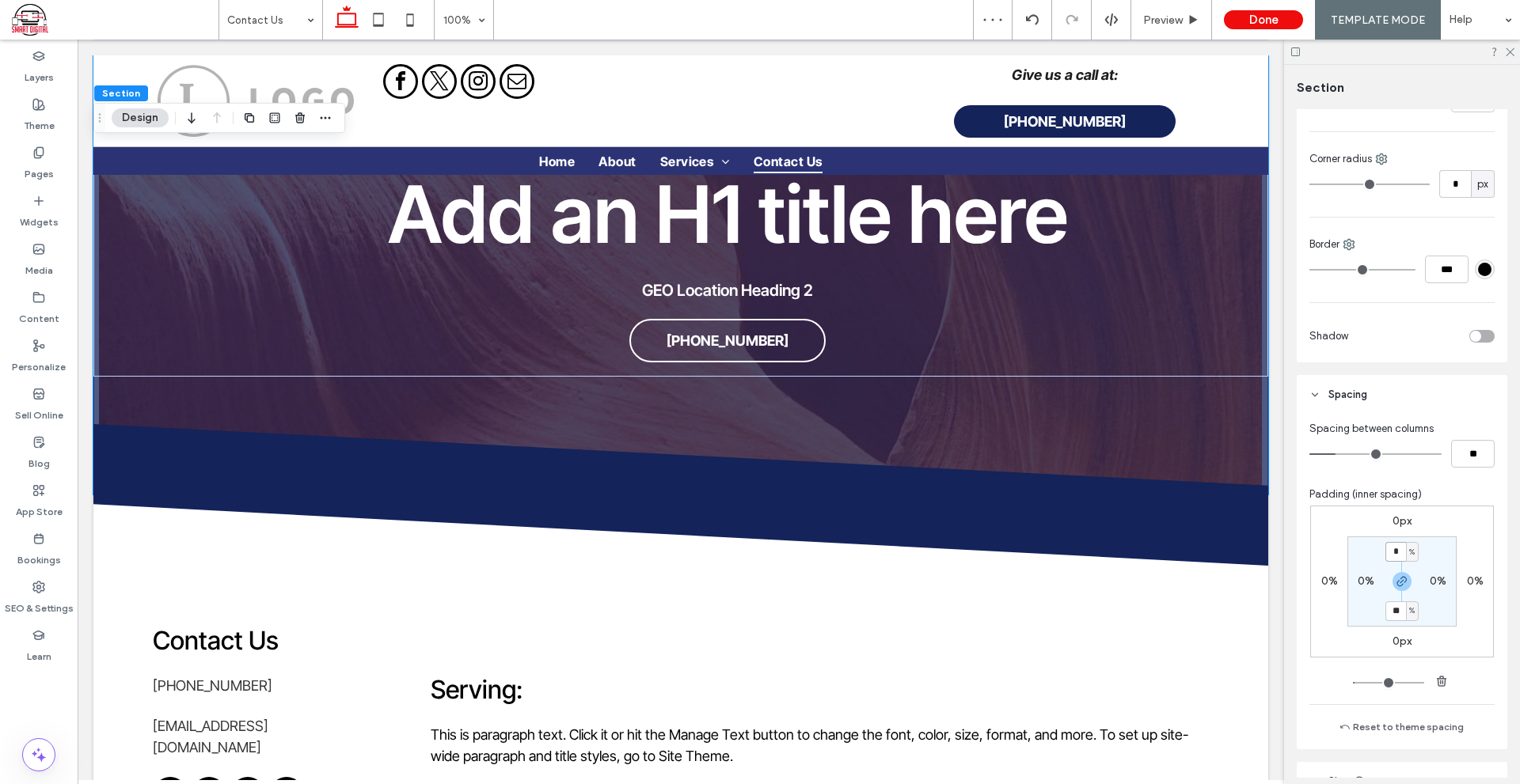
click at [1390, 553] on input "*" at bounding box center [1396, 552] width 21 height 20
type input "**"
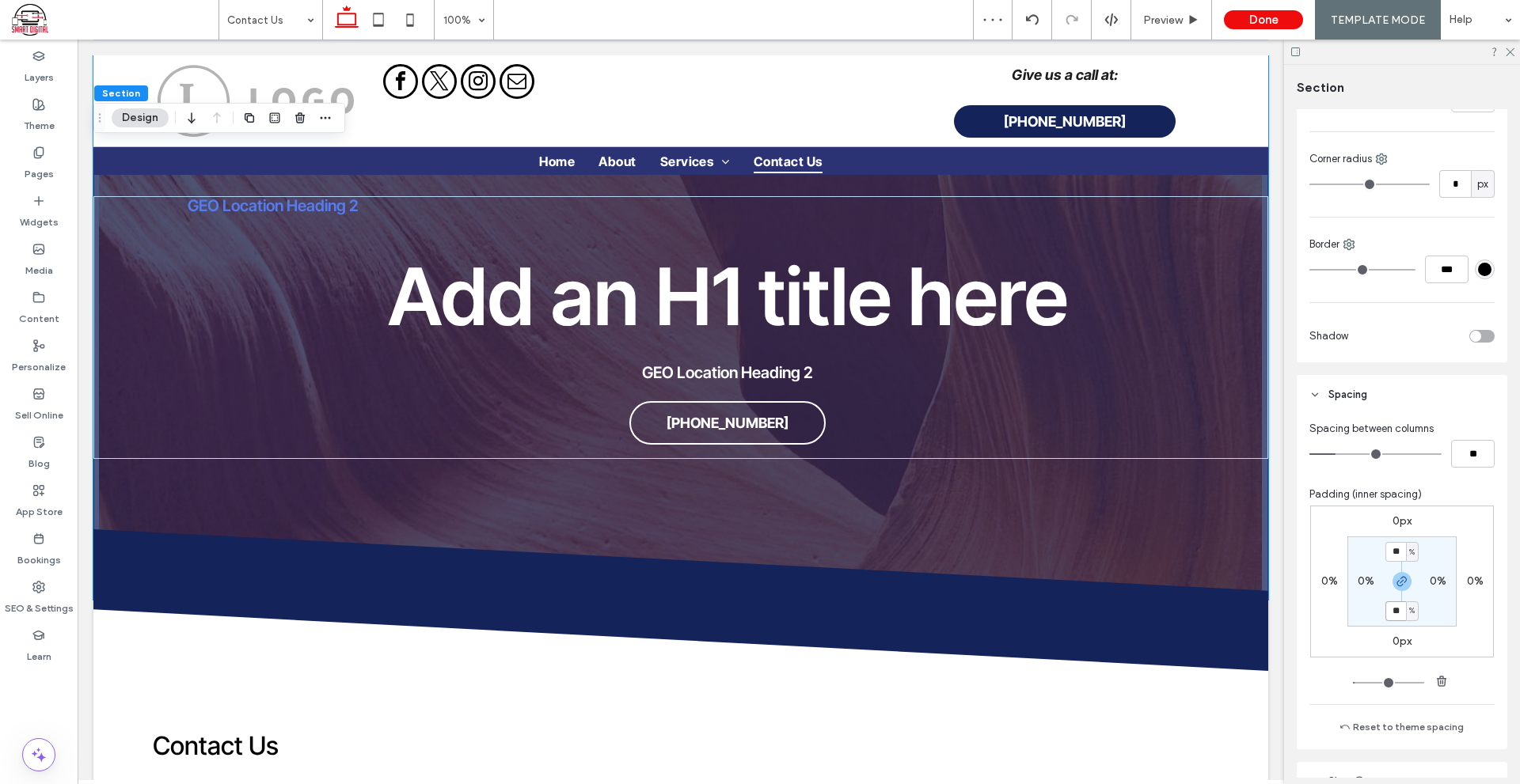
click at [1396, 613] on input "**" at bounding box center [1396, 611] width 21 height 20
click at [1392, 612] on input "**" at bounding box center [1396, 611] width 21 height 20
click at [1402, 586] on icon "button" at bounding box center [1402, 581] width 13 height 13
click at [1396, 613] on label "12%" at bounding box center [1401, 610] width 20 height 13
type input "*"
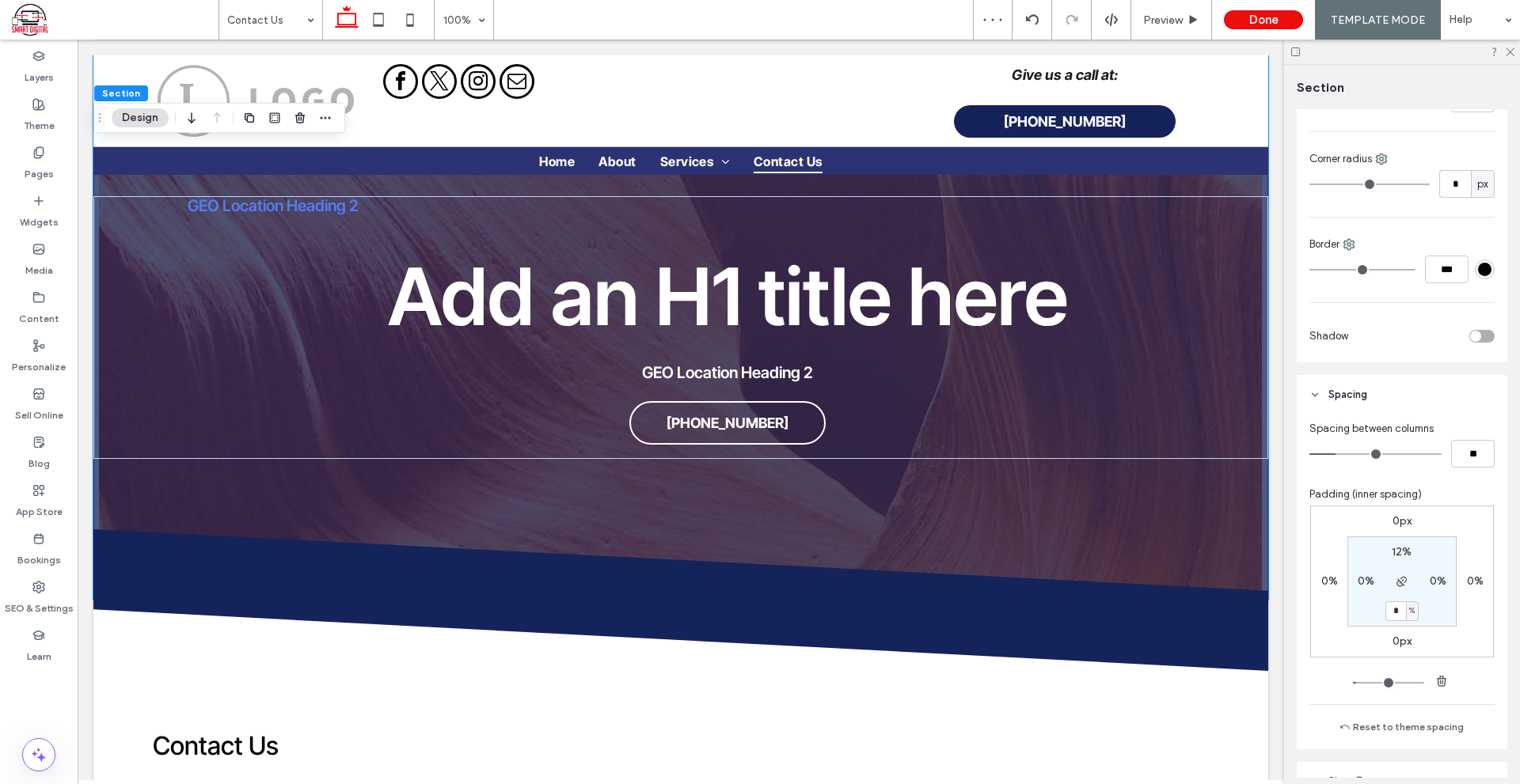
type input "*"
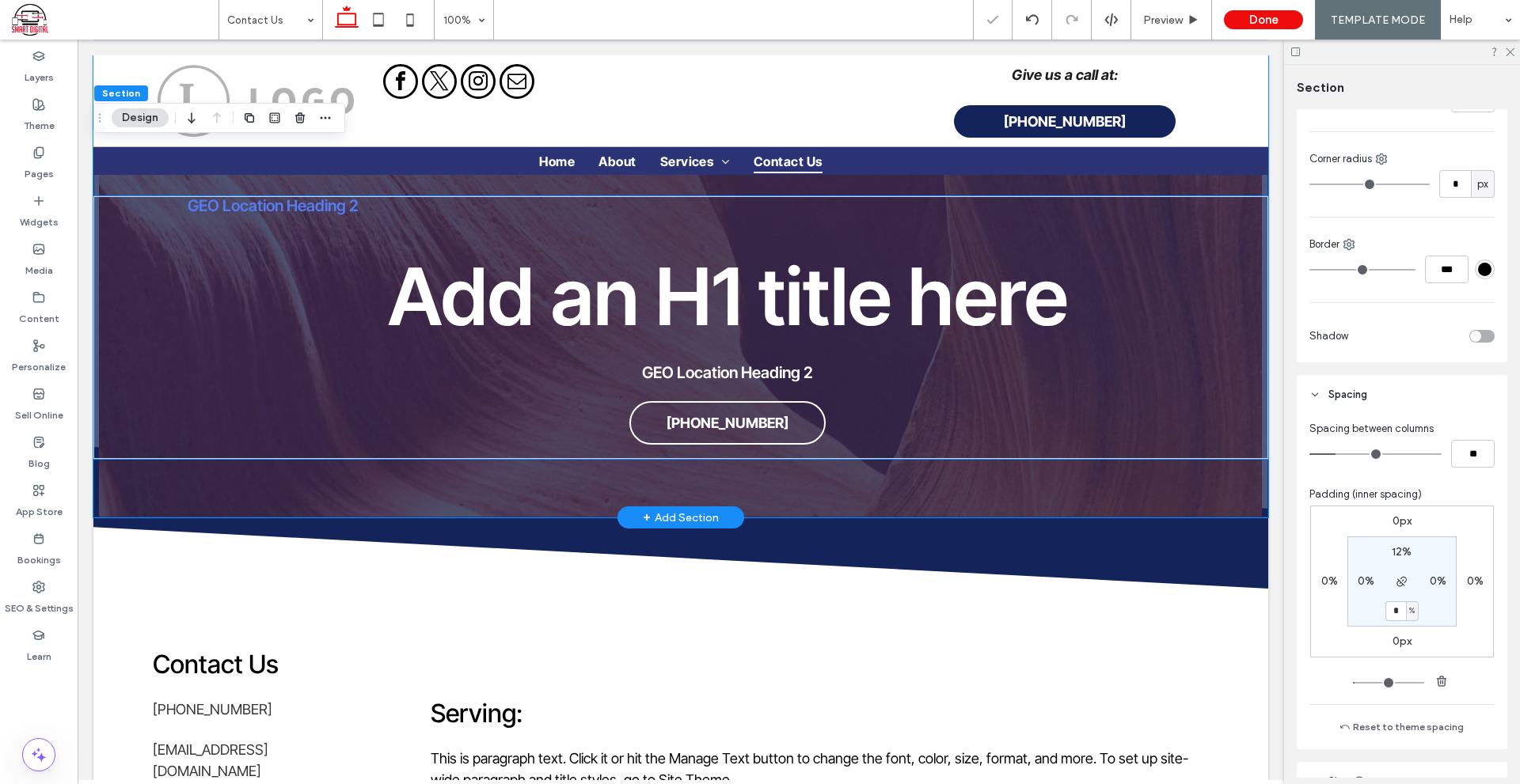
click at [353, 209] on span "GEO Location Heading 2" at bounding box center [272, 205] width 171 height 19
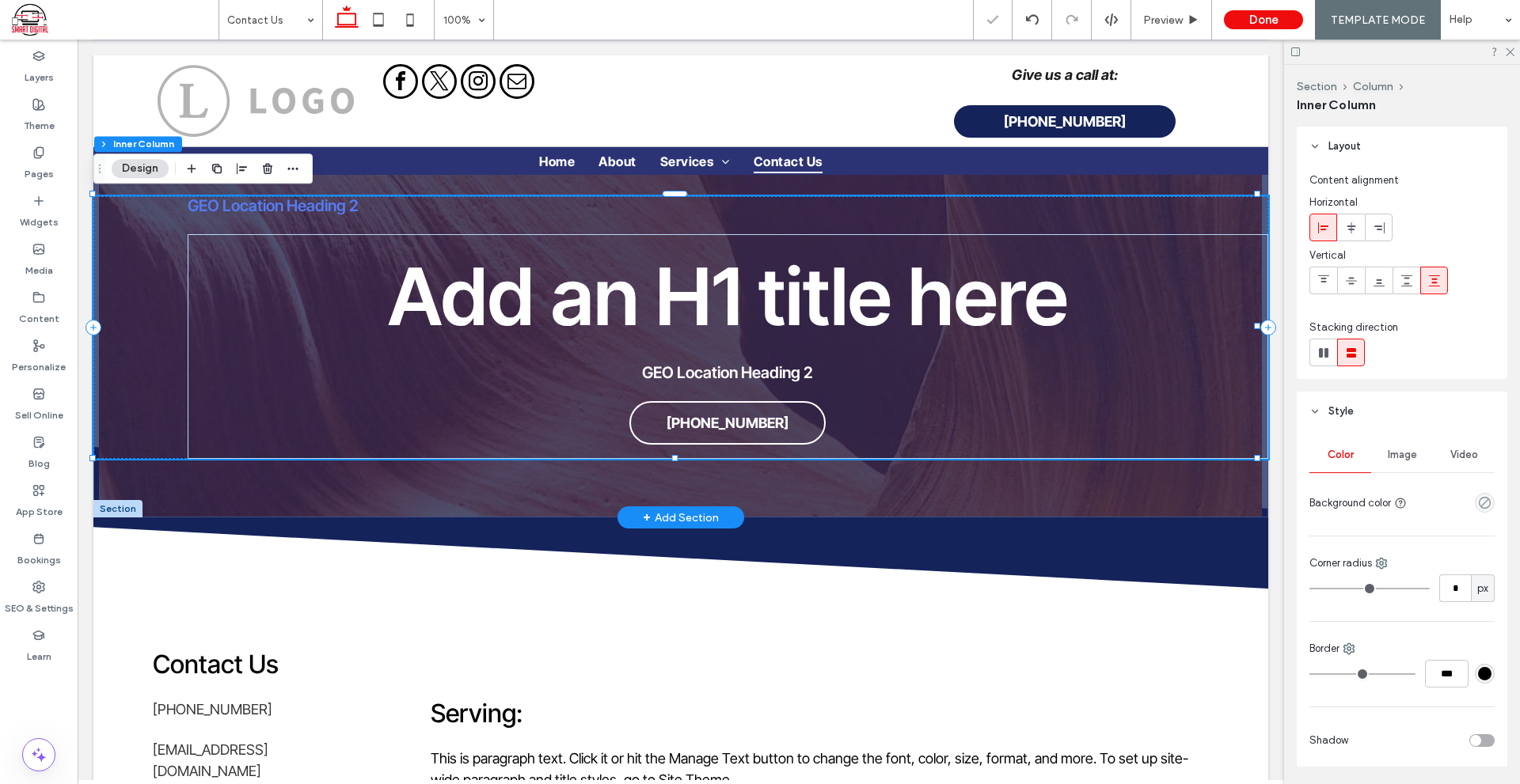
click at [353, 203] on span "GEO Location Heading 2" at bounding box center [272, 205] width 171 height 19
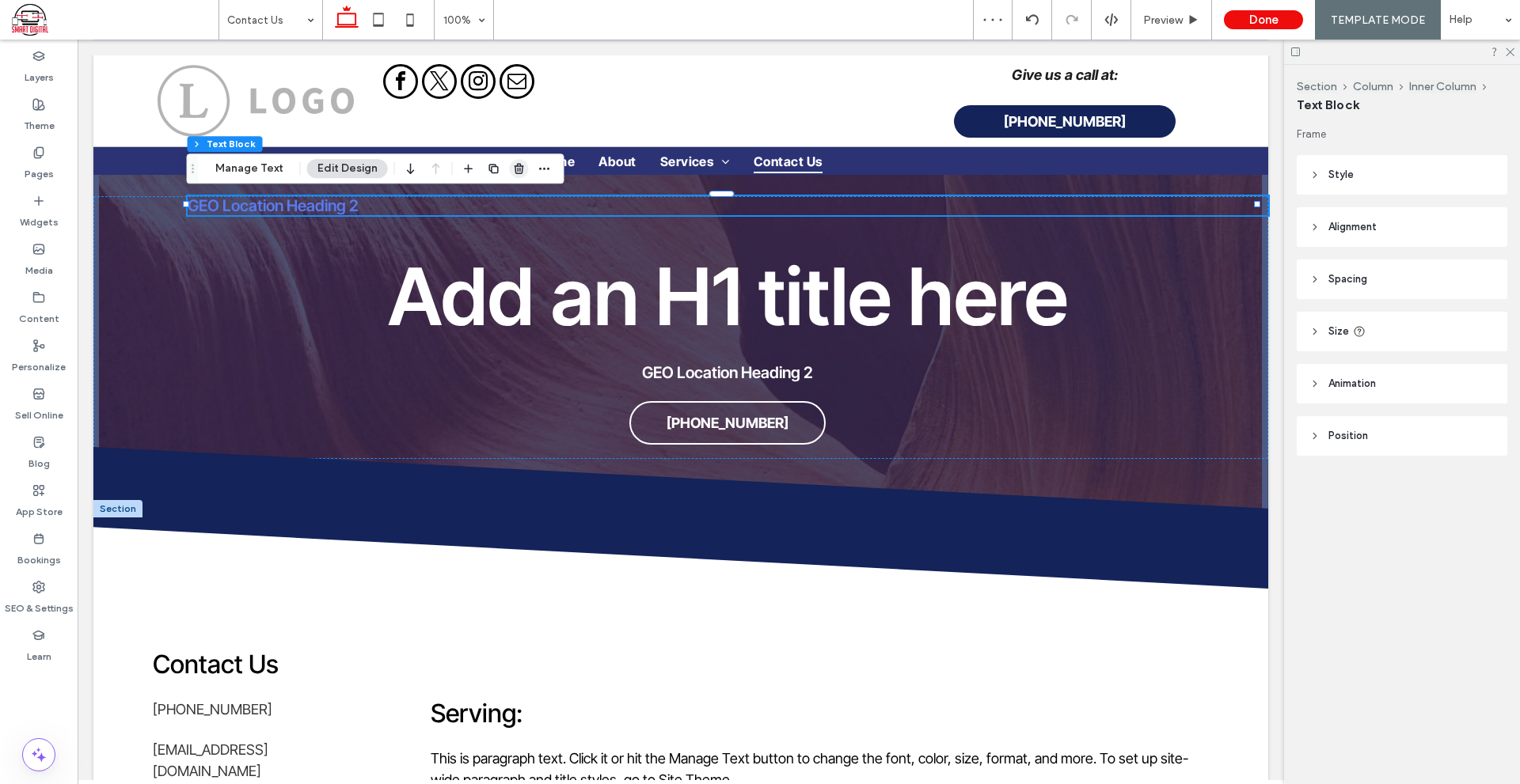
click at [514, 170] on icon "button" at bounding box center [519, 168] width 13 height 13
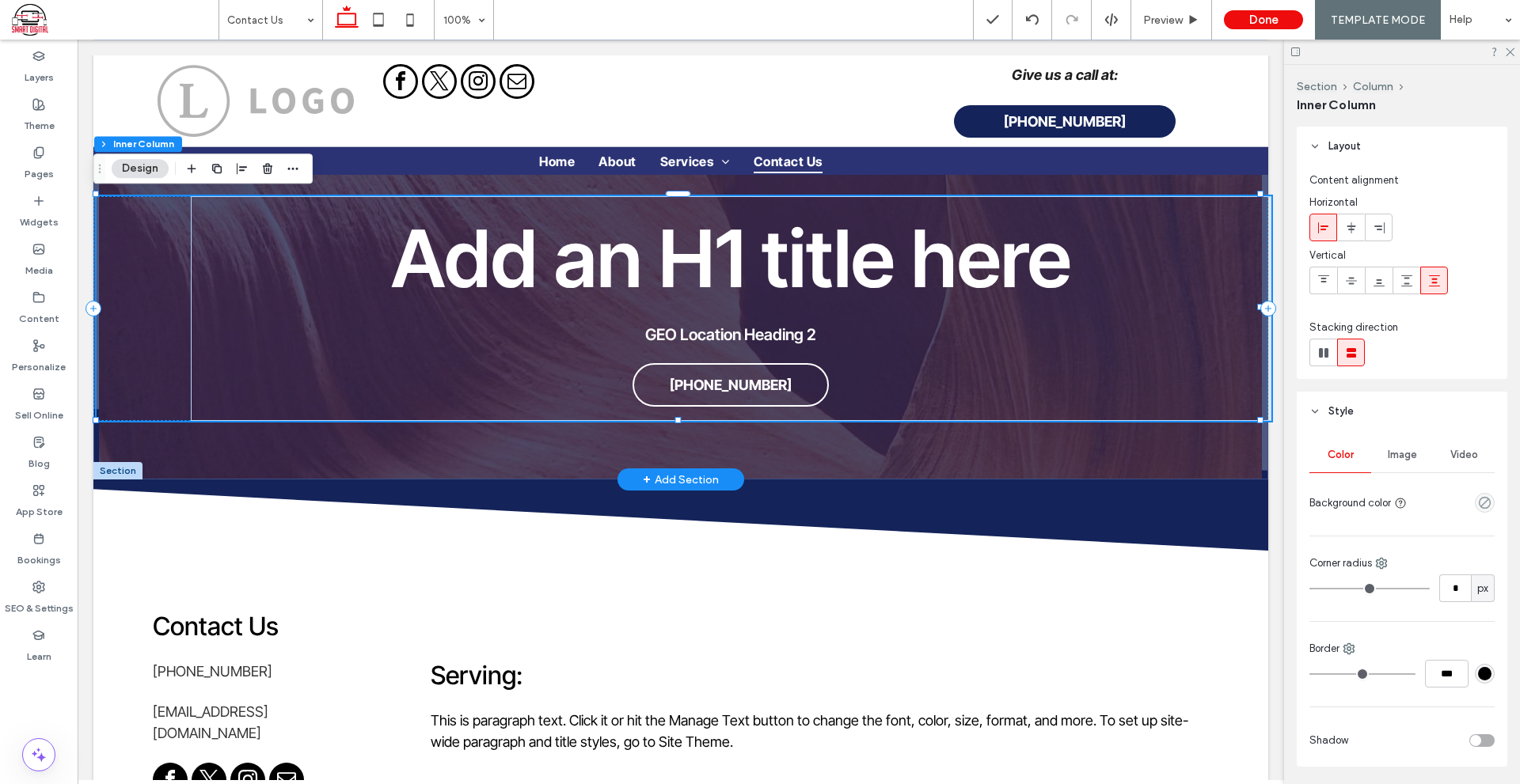
click at [119, 310] on div "Add an H1 title here GEO Location Heading 2 555-555-5555" at bounding box center [683, 308] width 1174 height 224
click at [149, 441] on div "Add an H1 title here GEO Location Heading 2 555-555-5555" at bounding box center [680, 267] width 1174 height 424
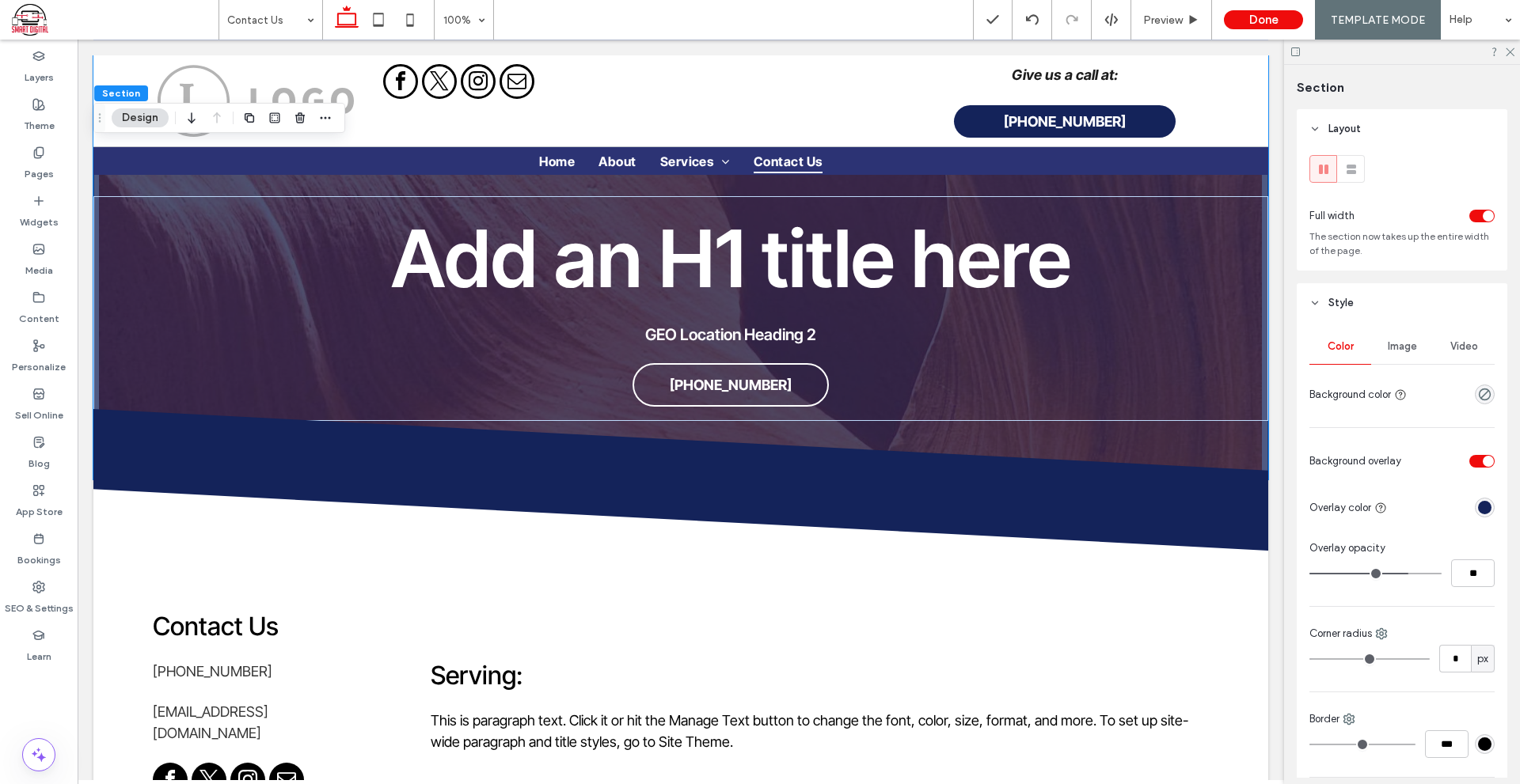
click at [1481, 508] on div "rgba(20, 35, 90, 1)" at bounding box center [1483, 506] width 13 height 13
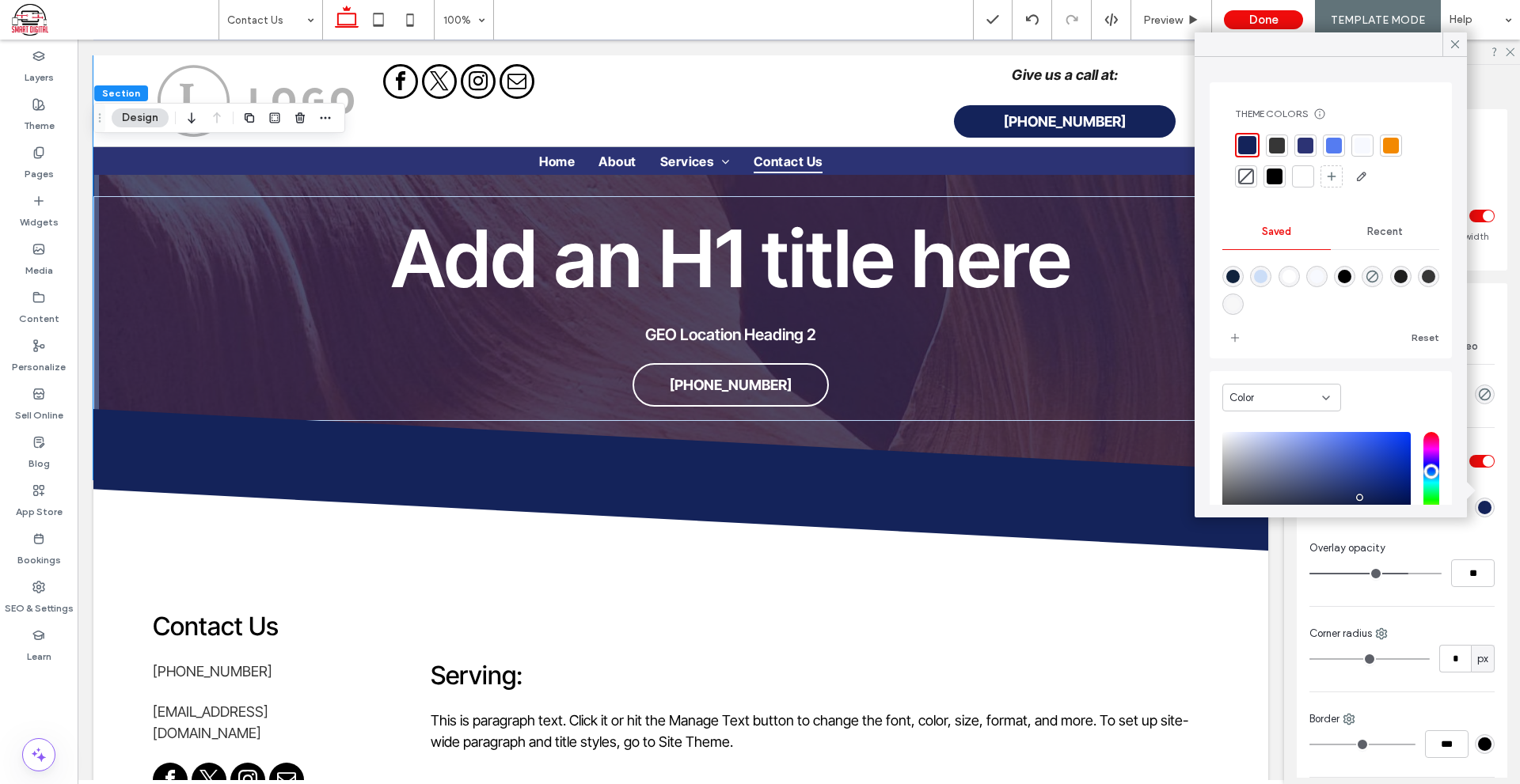
click at [1276, 176] on div at bounding box center [1275, 177] width 16 height 16
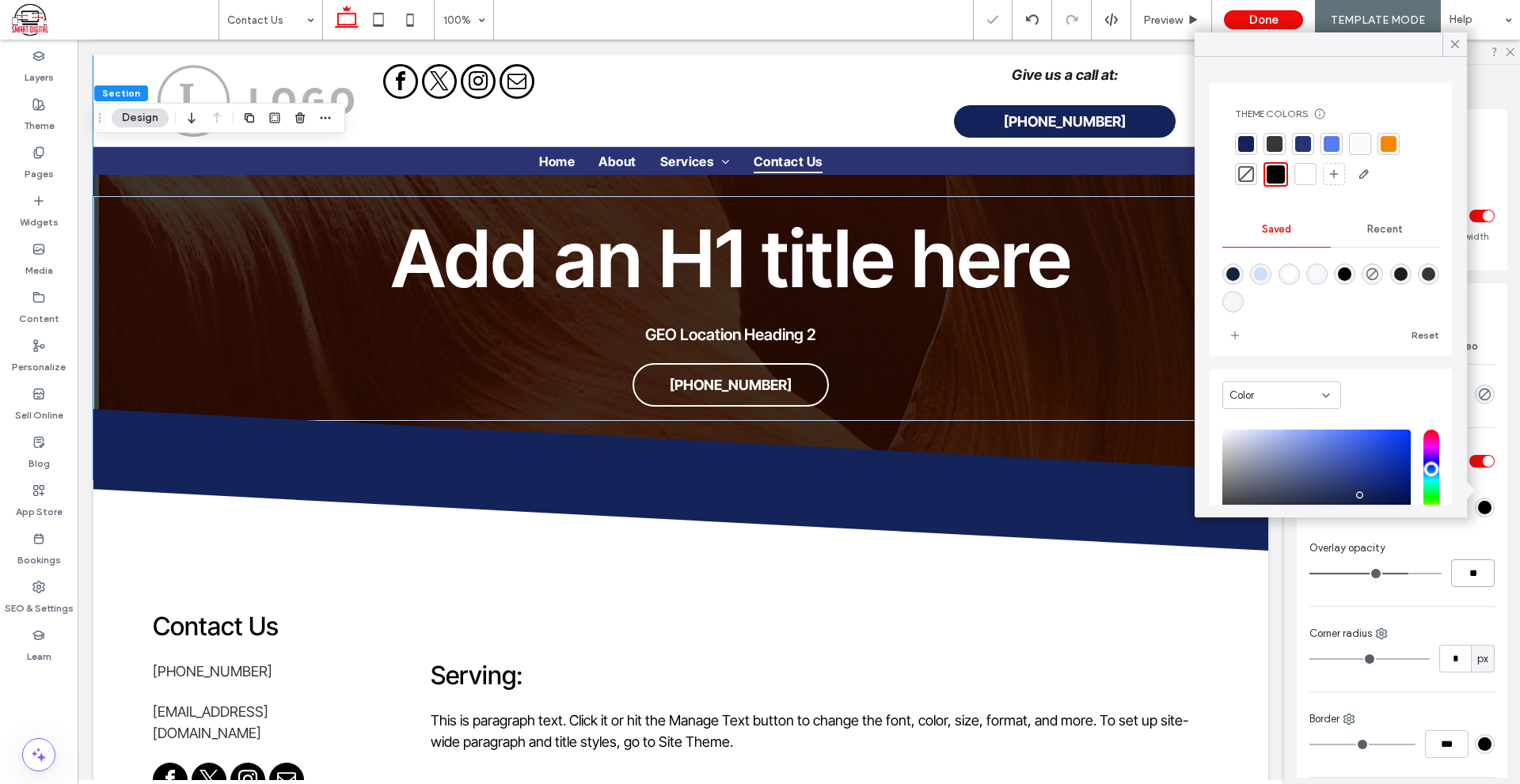
click at [1466, 573] on input "**" at bounding box center [1472, 573] width 44 height 28
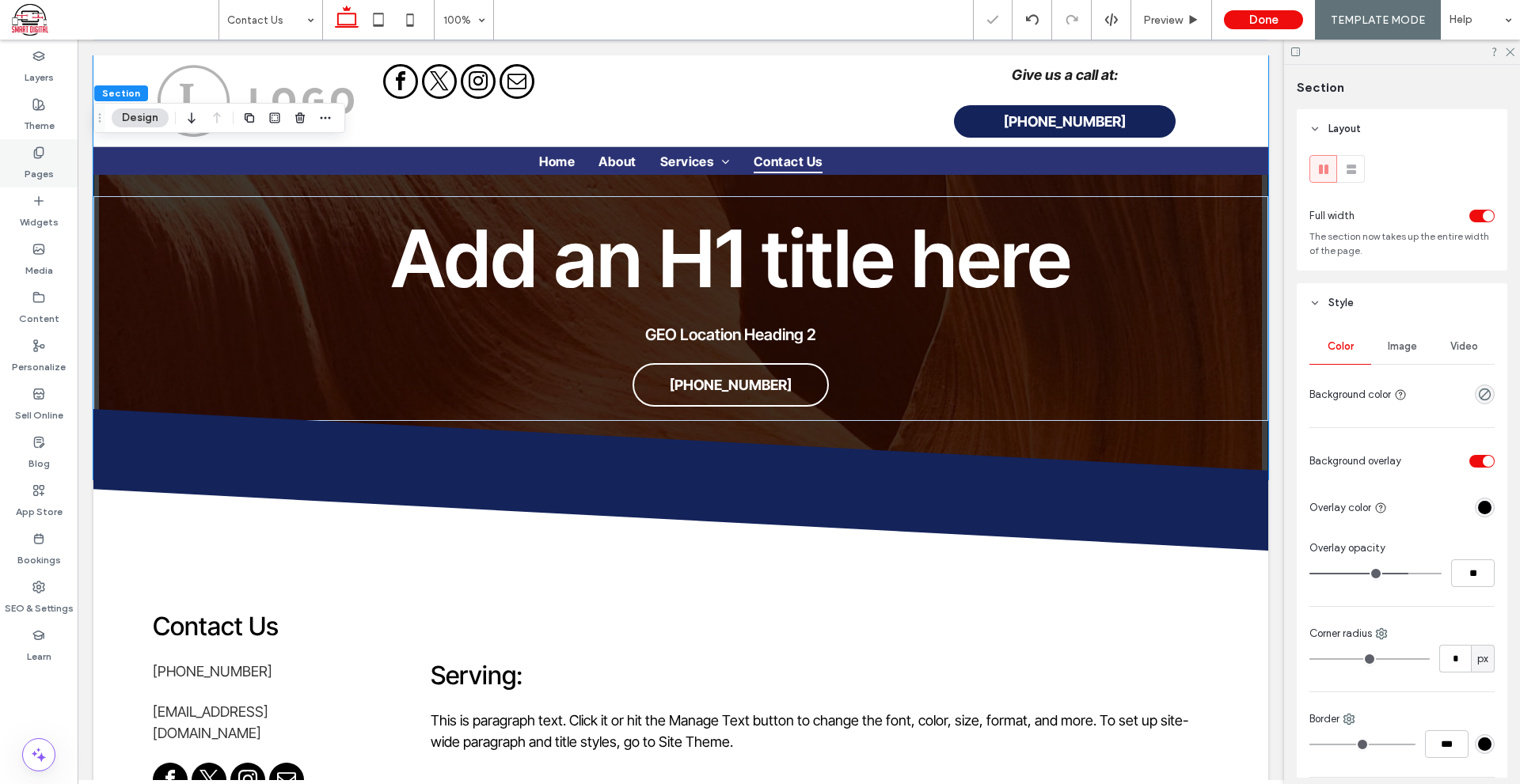
click at [44, 161] on label "Pages" at bounding box center [39, 170] width 30 height 22
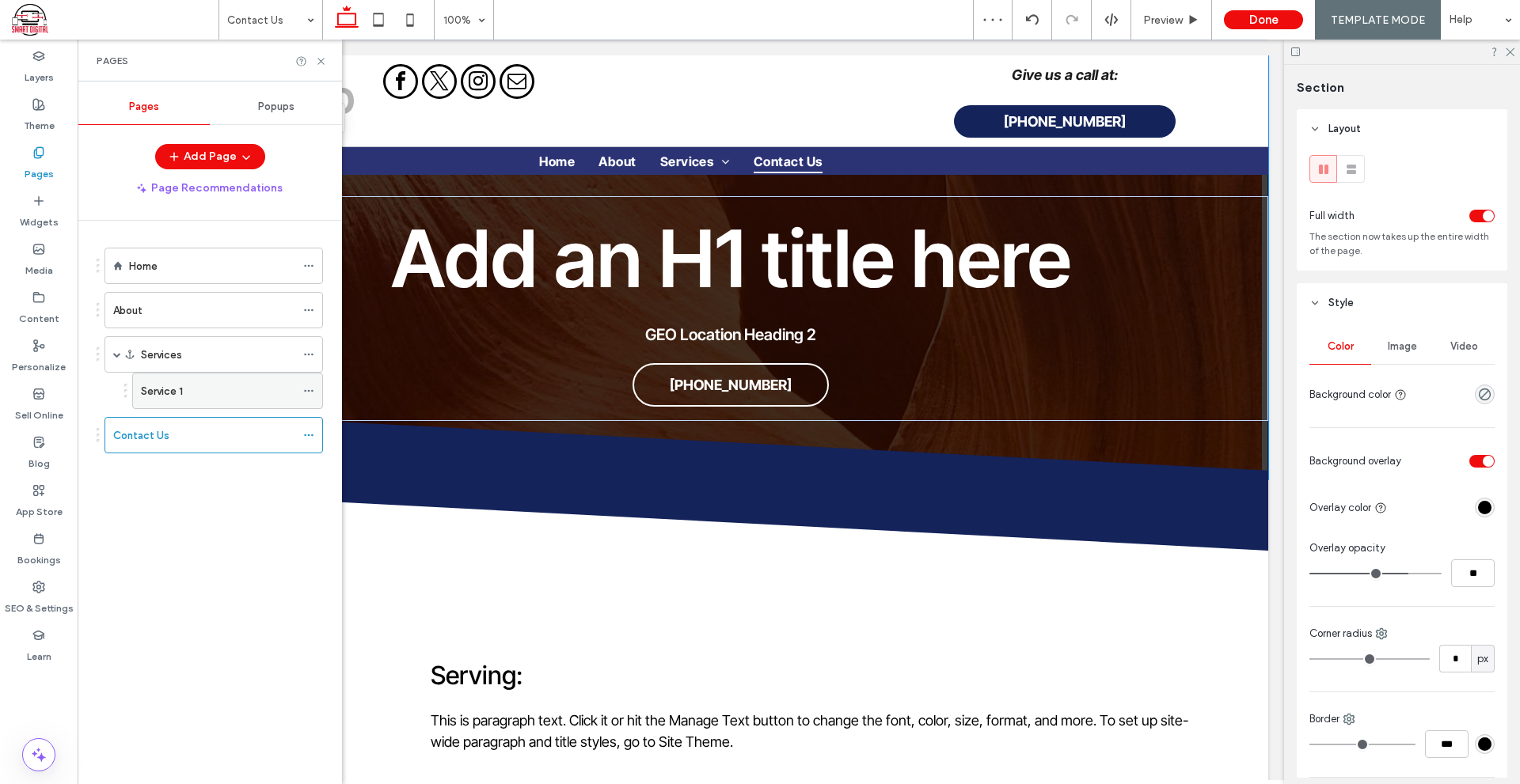
click at [213, 381] on div "Service 1" at bounding box center [218, 391] width 154 height 35
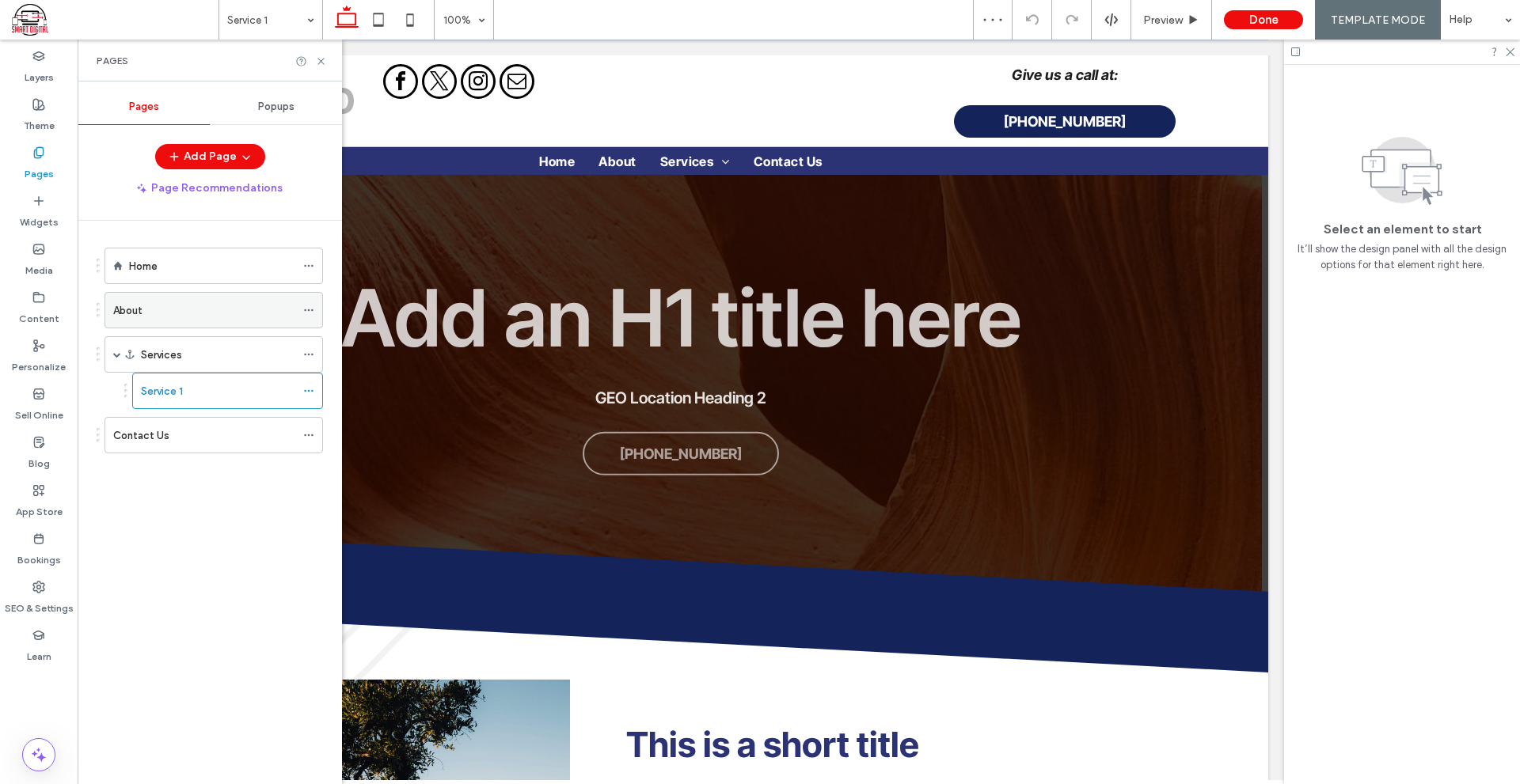
click at [205, 313] on div "About" at bounding box center [204, 310] width 182 height 17
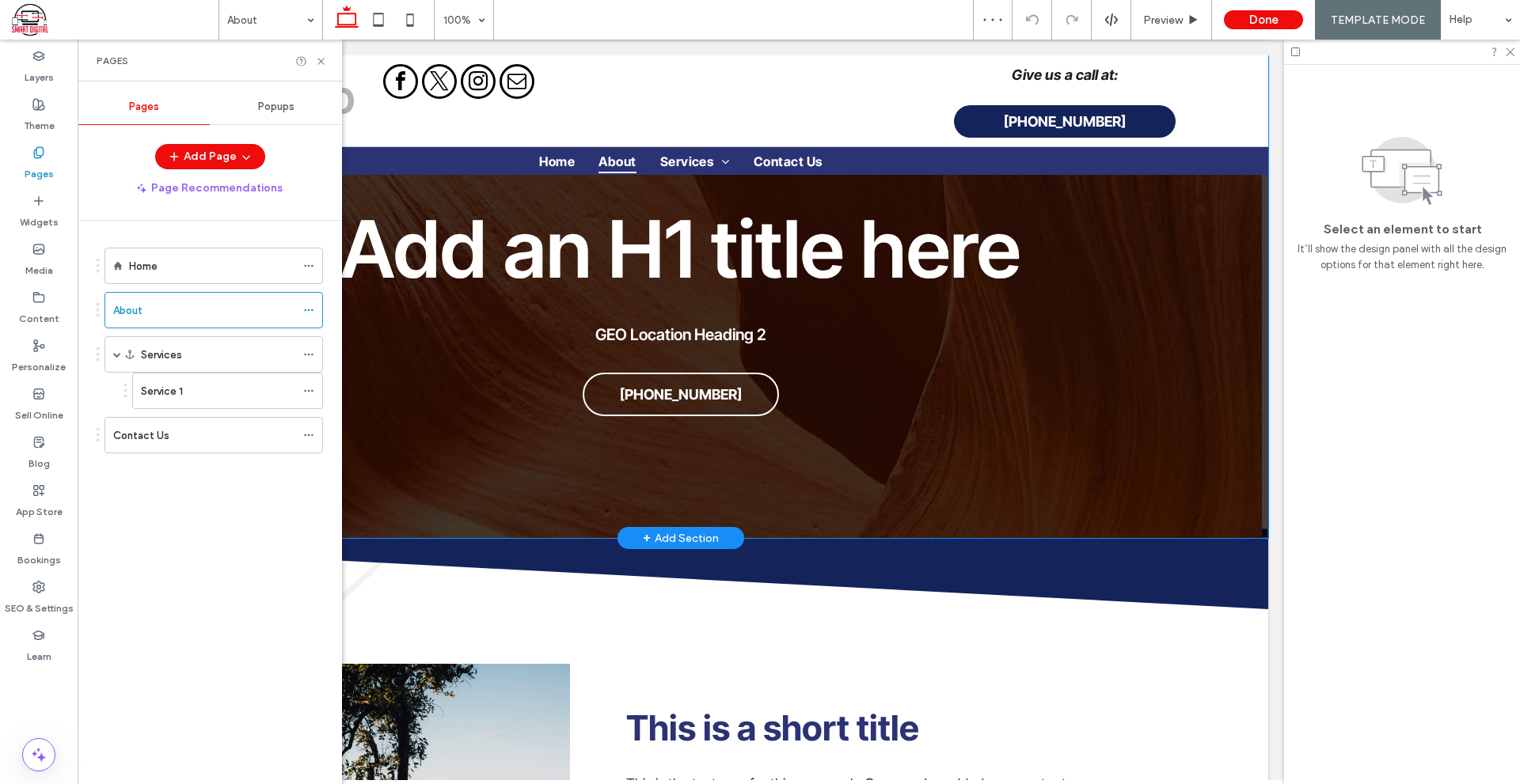
click at [1003, 495] on div "Add an H1 title here GEO Location Heading 2 555-555-5555" at bounding box center [680, 297] width 1174 height 483
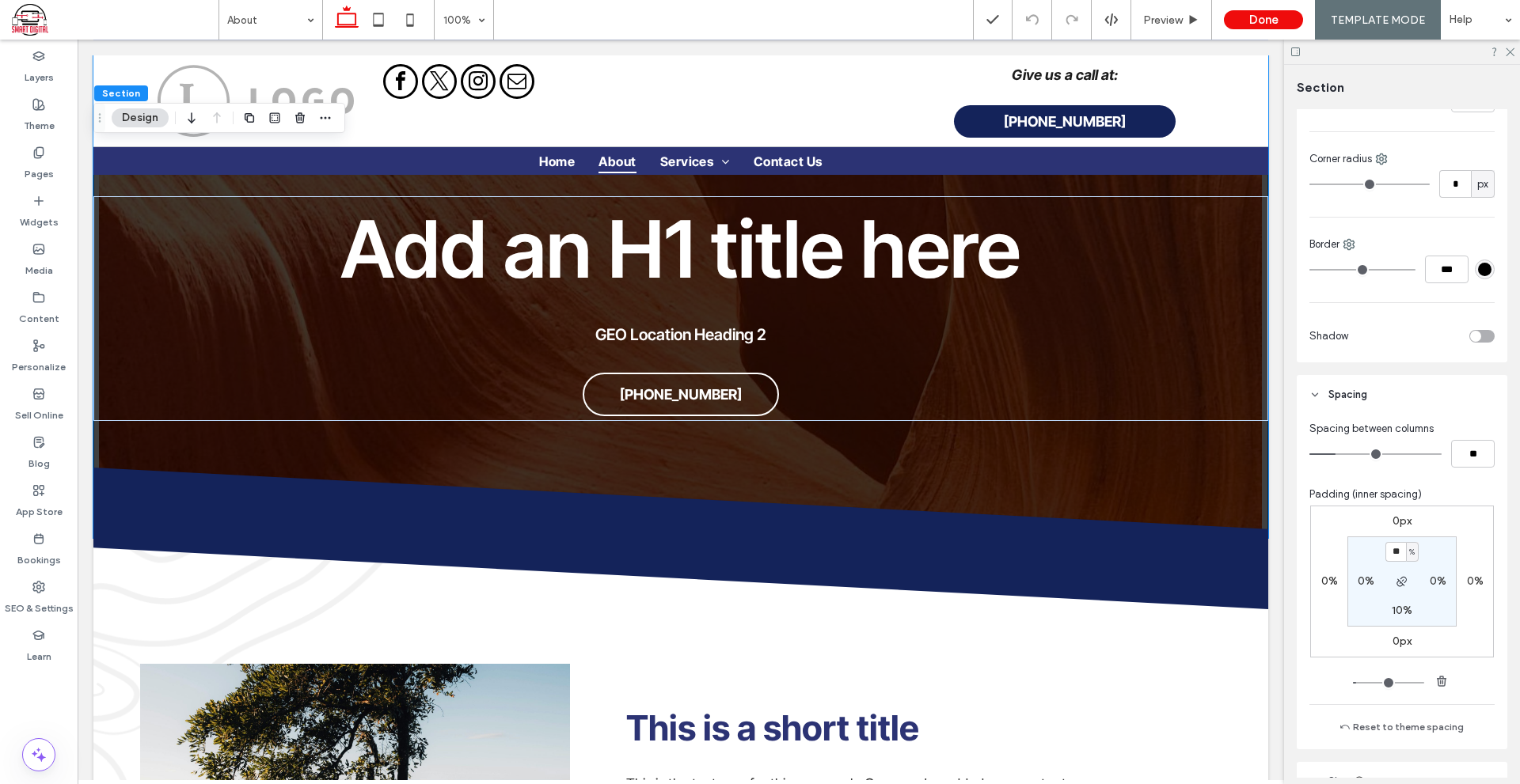
scroll to position [553, 0]
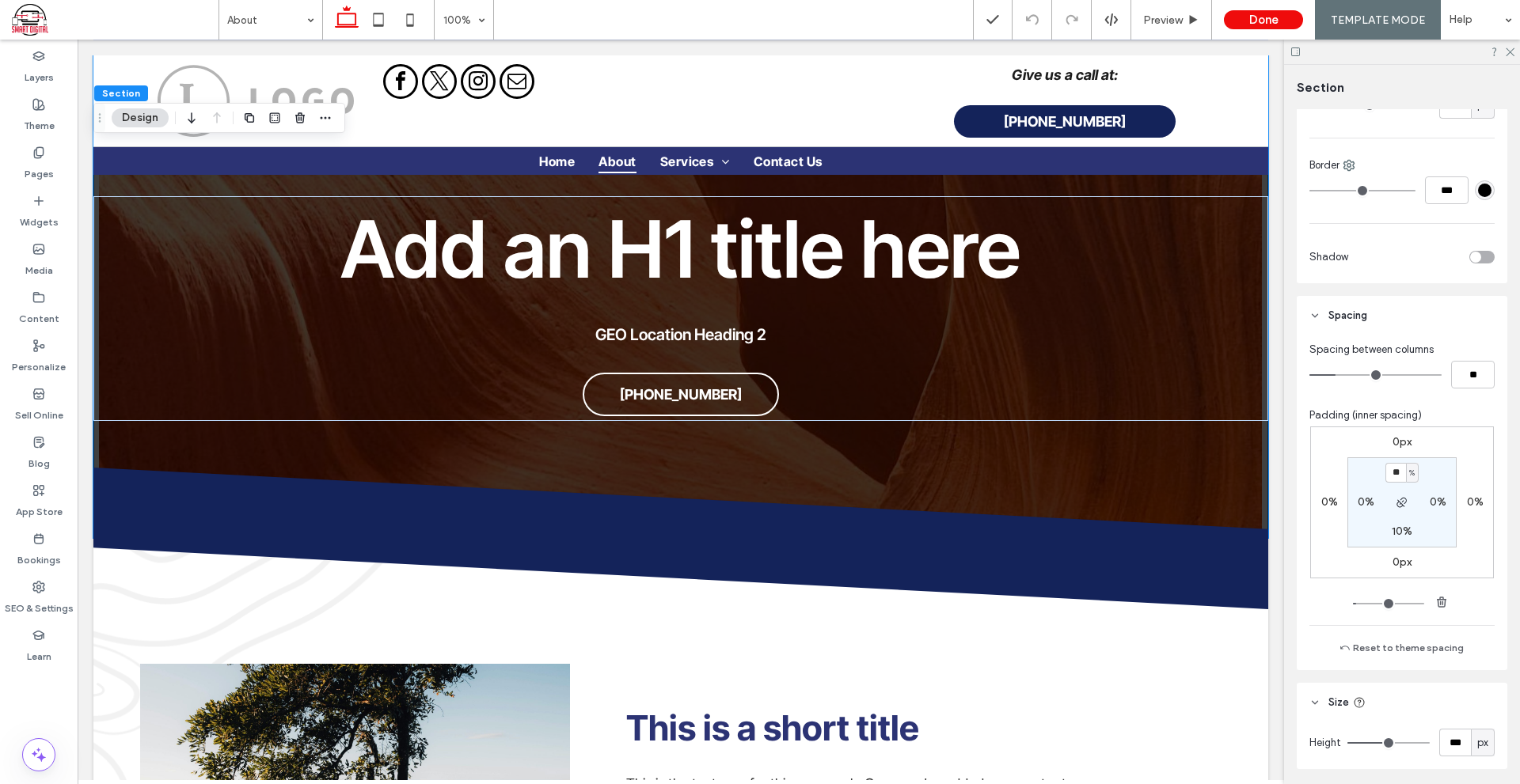
click at [1399, 533] on label "10%" at bounding box center [1402, 531] width 21 height 13
type input "**"
type input "*"
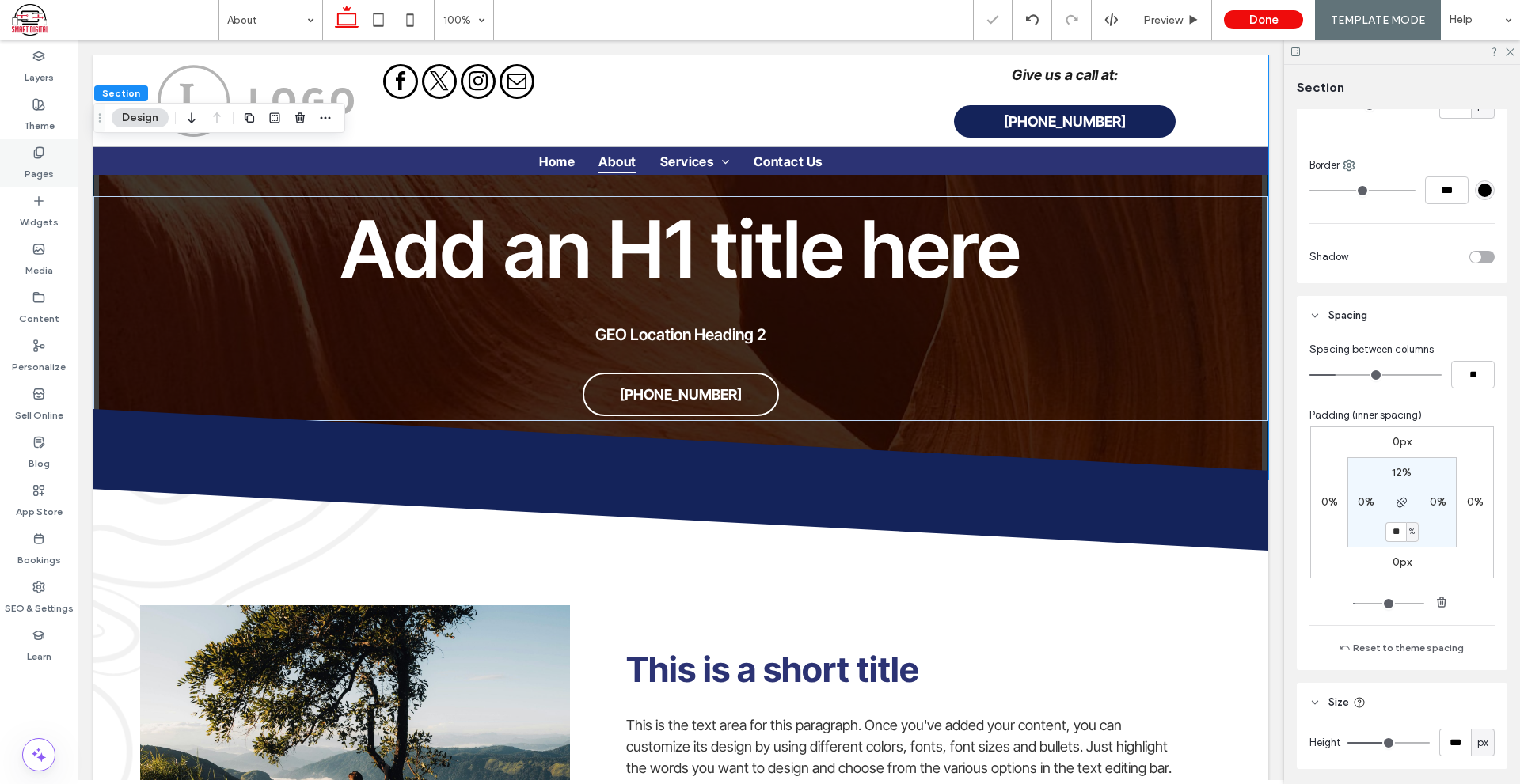
type input "*"
click at [57, 167] on div "Pages" at bounding box center [38, 163] width 77 height 48
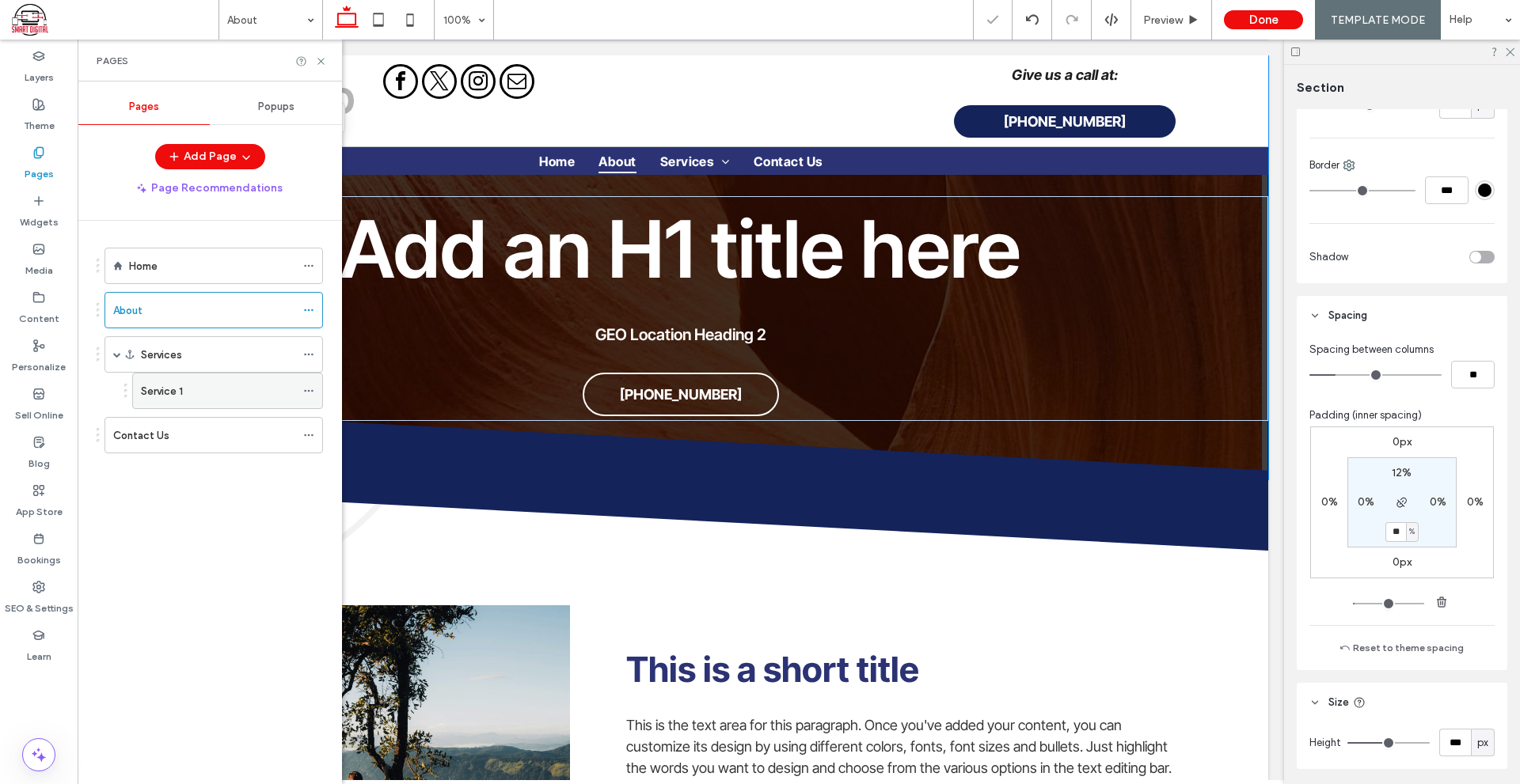
click at [212, 385] on div "Service 1" at bounding box center [218, 391] width 154 height 17
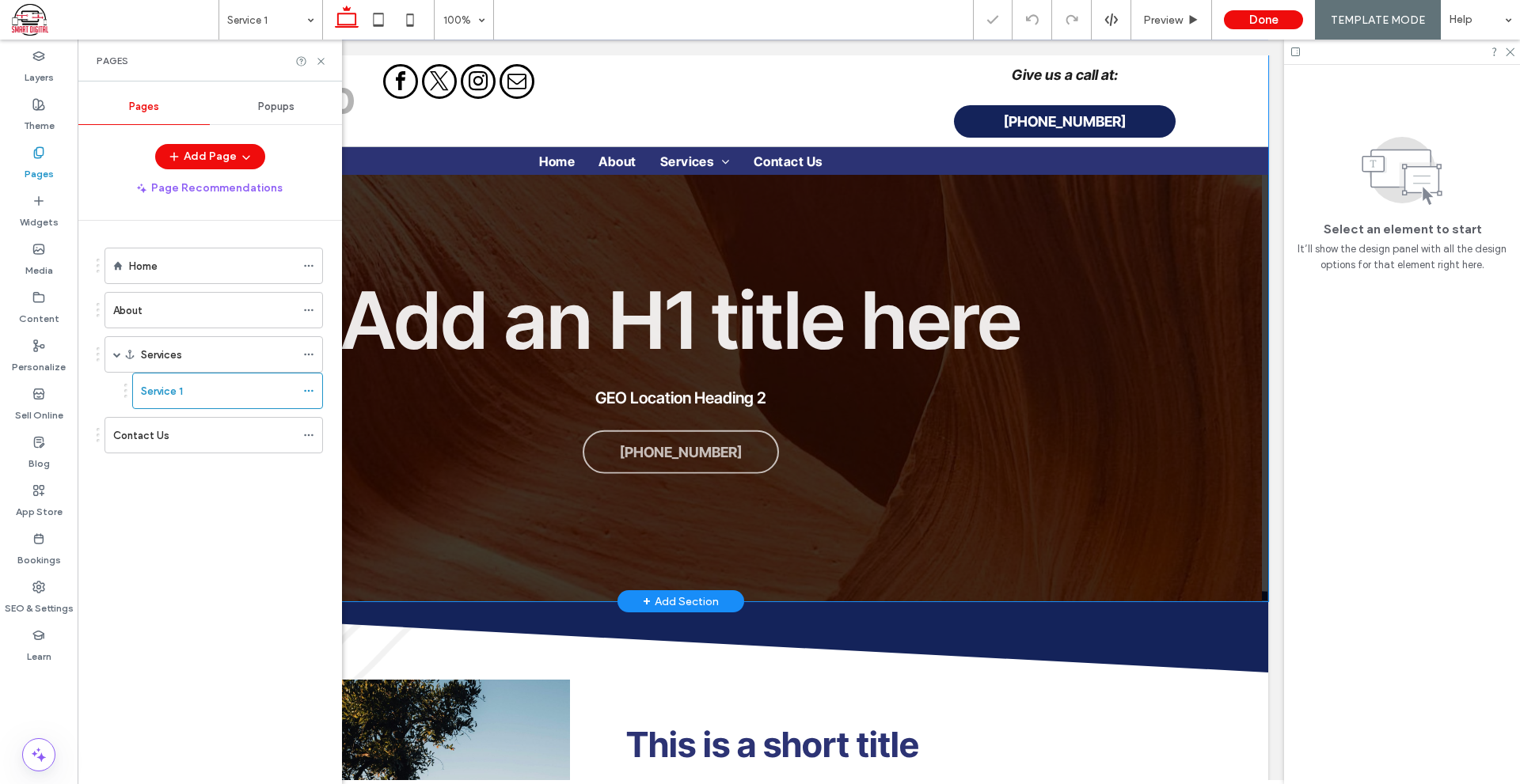
click at [1068, 552] on div "Add an H1 title here GEO Location Heading 2 555-555-5555" at bounding box center [680, 312] width 1174 height 577
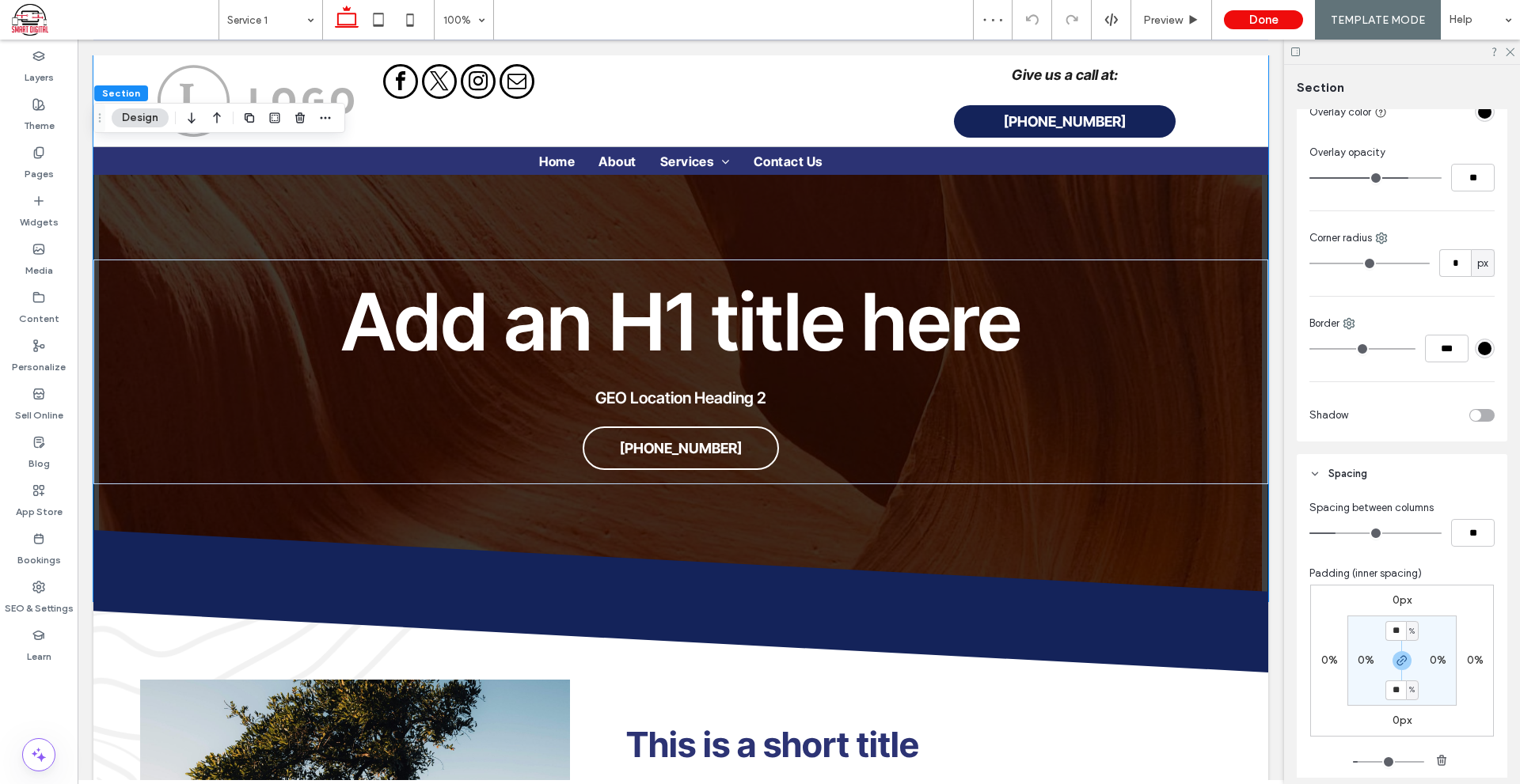
scroll to position [553, 0]
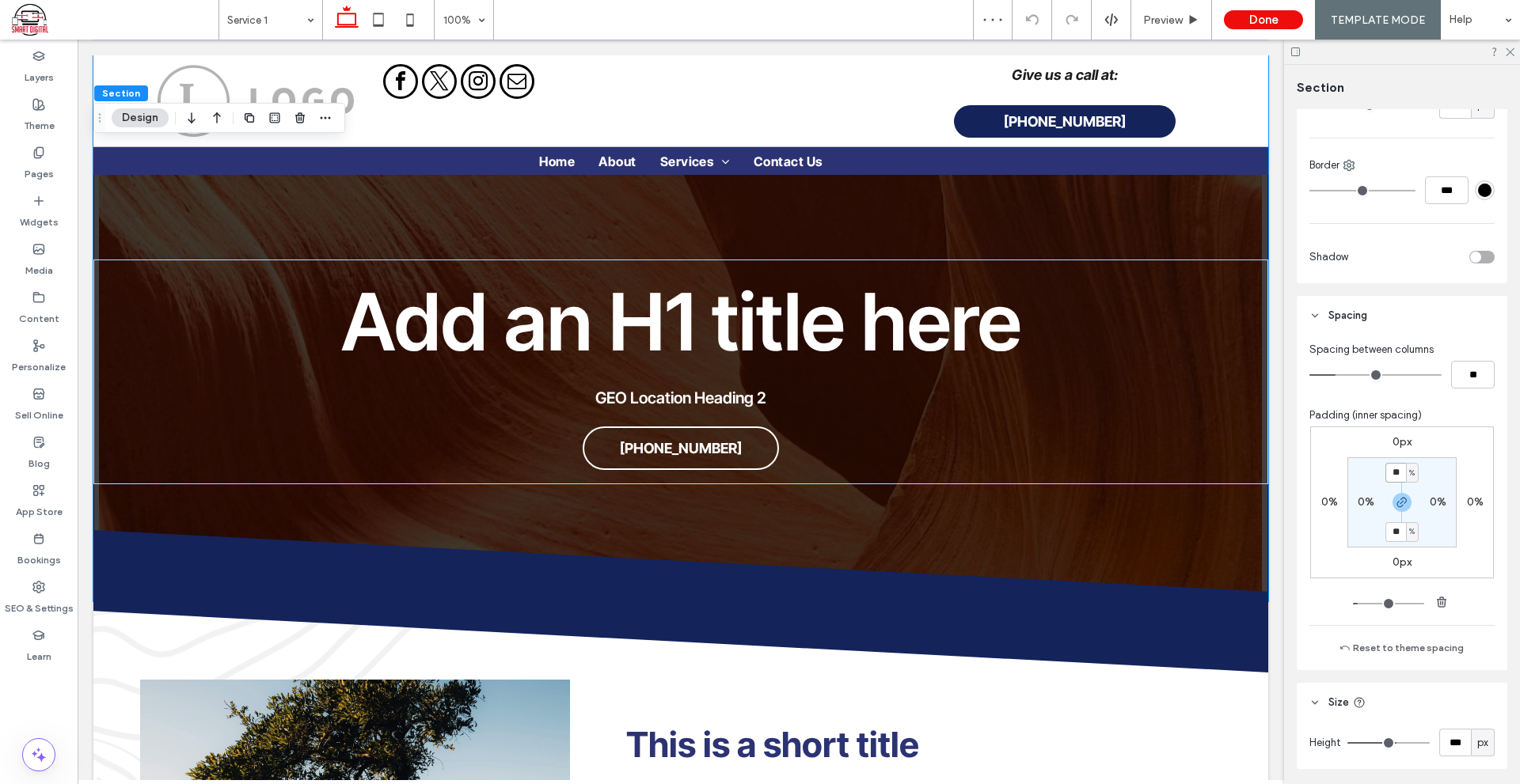
click at [1391, 473] on input "**" at bounding box center [1396, 472] width 21 height 20
type input "**"
click at [1422, 513] on section "** % 0% ** % 0%" at bounding box center [1401, 502] width 109 height 90
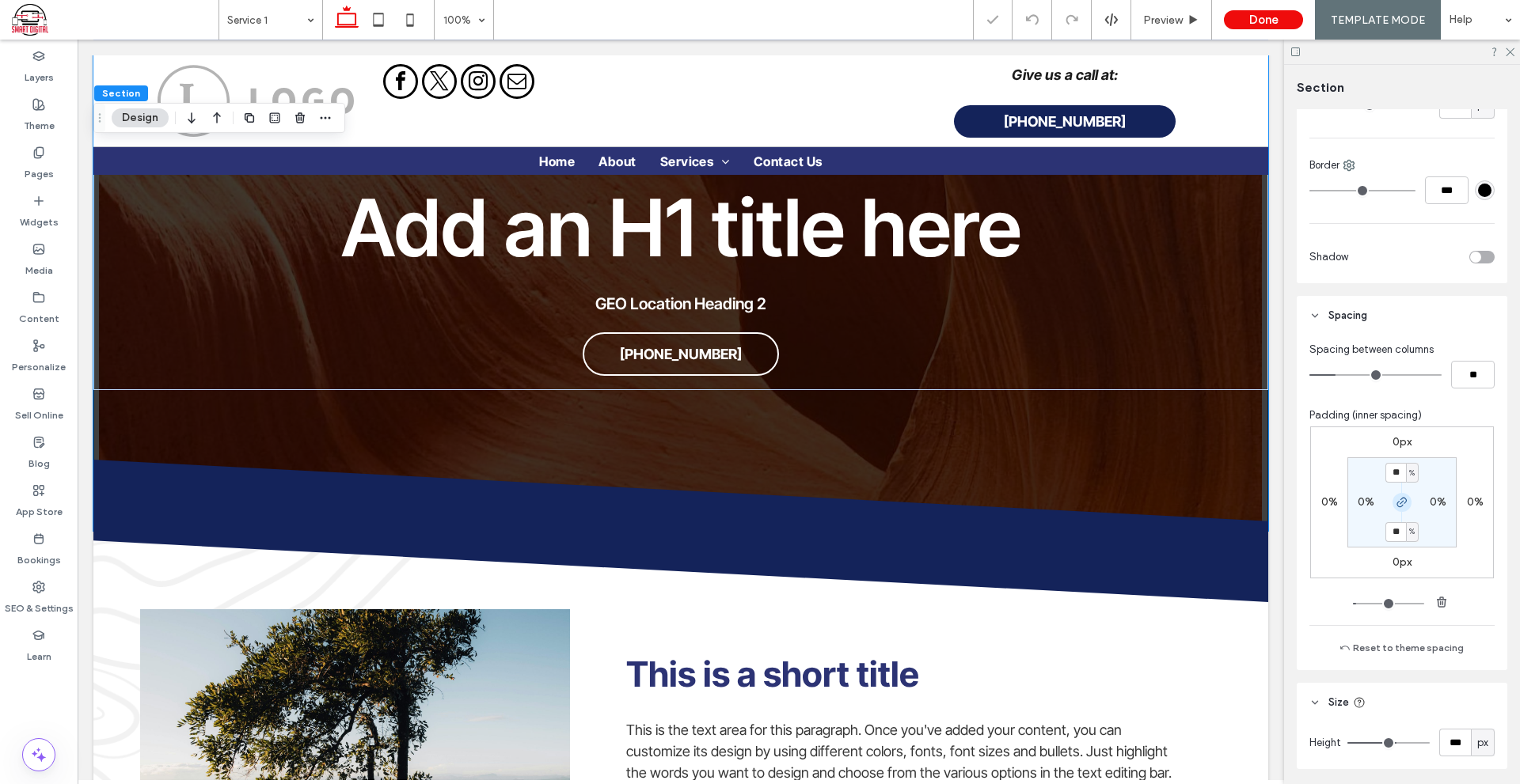
click at [1398, 500] on use "button" at bounding box center [1402, 502] width 10 height 10
click at [1398, 525] on label "12%" at bounding box center [1401, 531] width 20 height 13
type input "*"
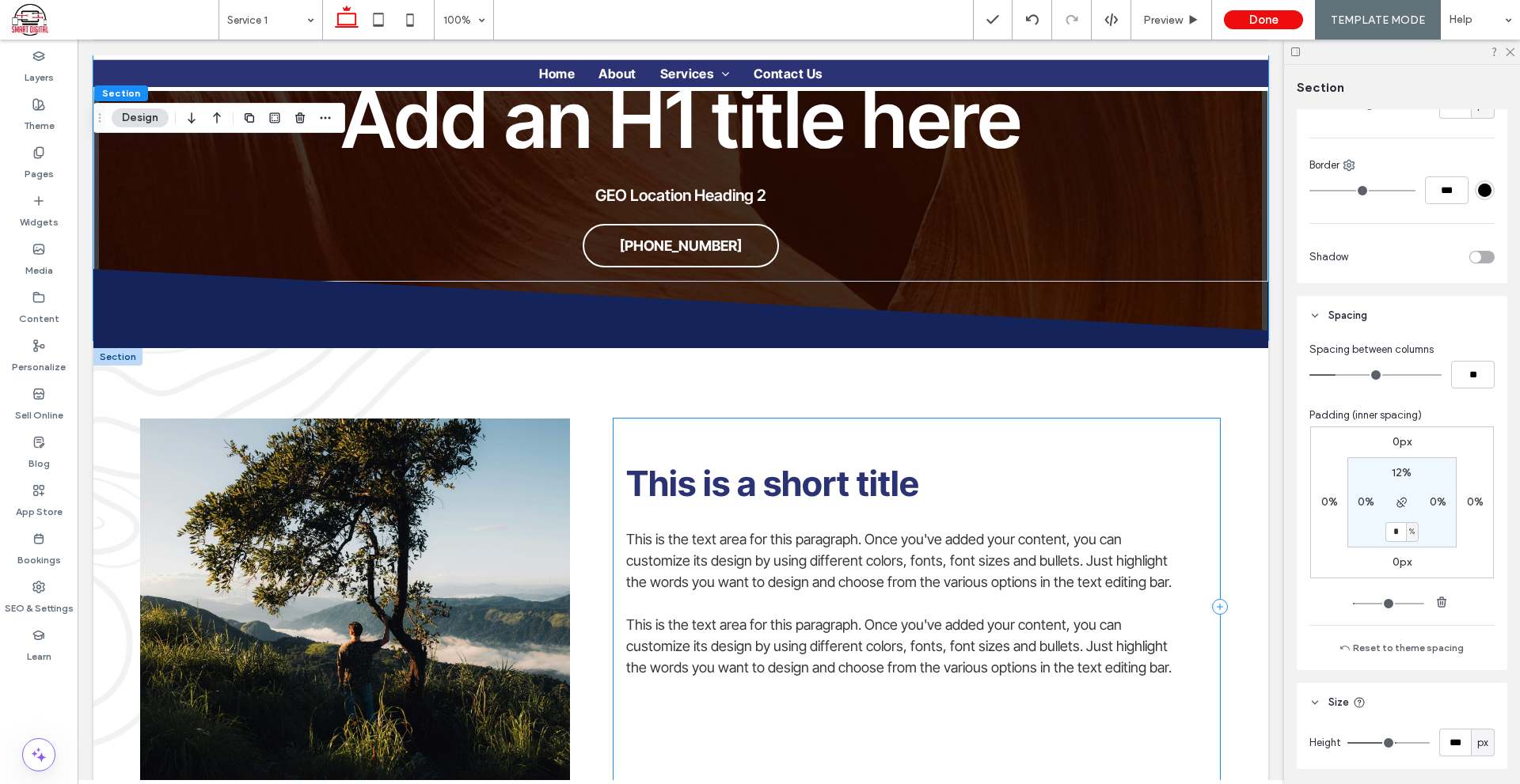
scroll to position [0, 0]
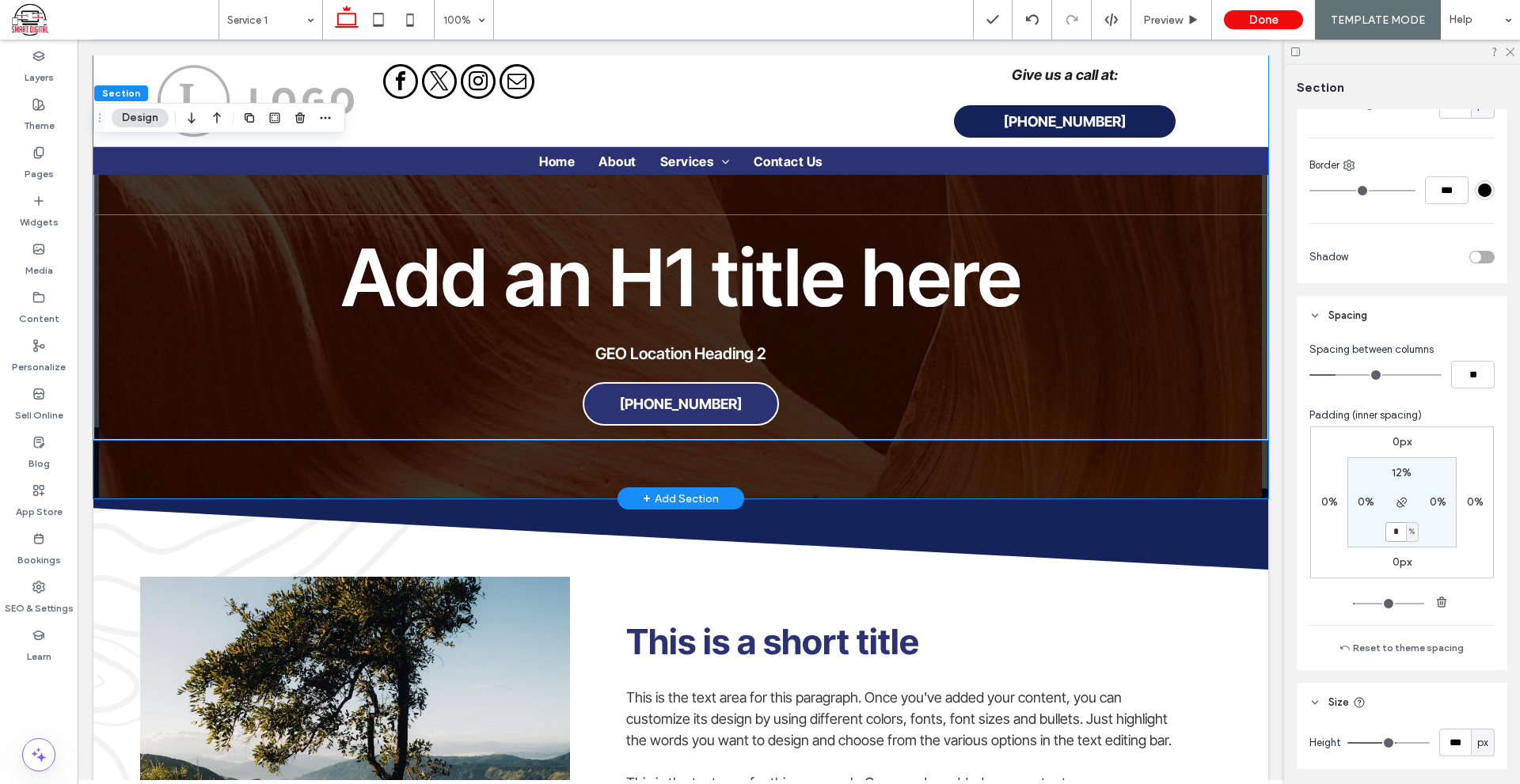
click at [723, 419] on link "[PHONE_NUMBER]" at bounding box center [680, 404] width 196 height 44
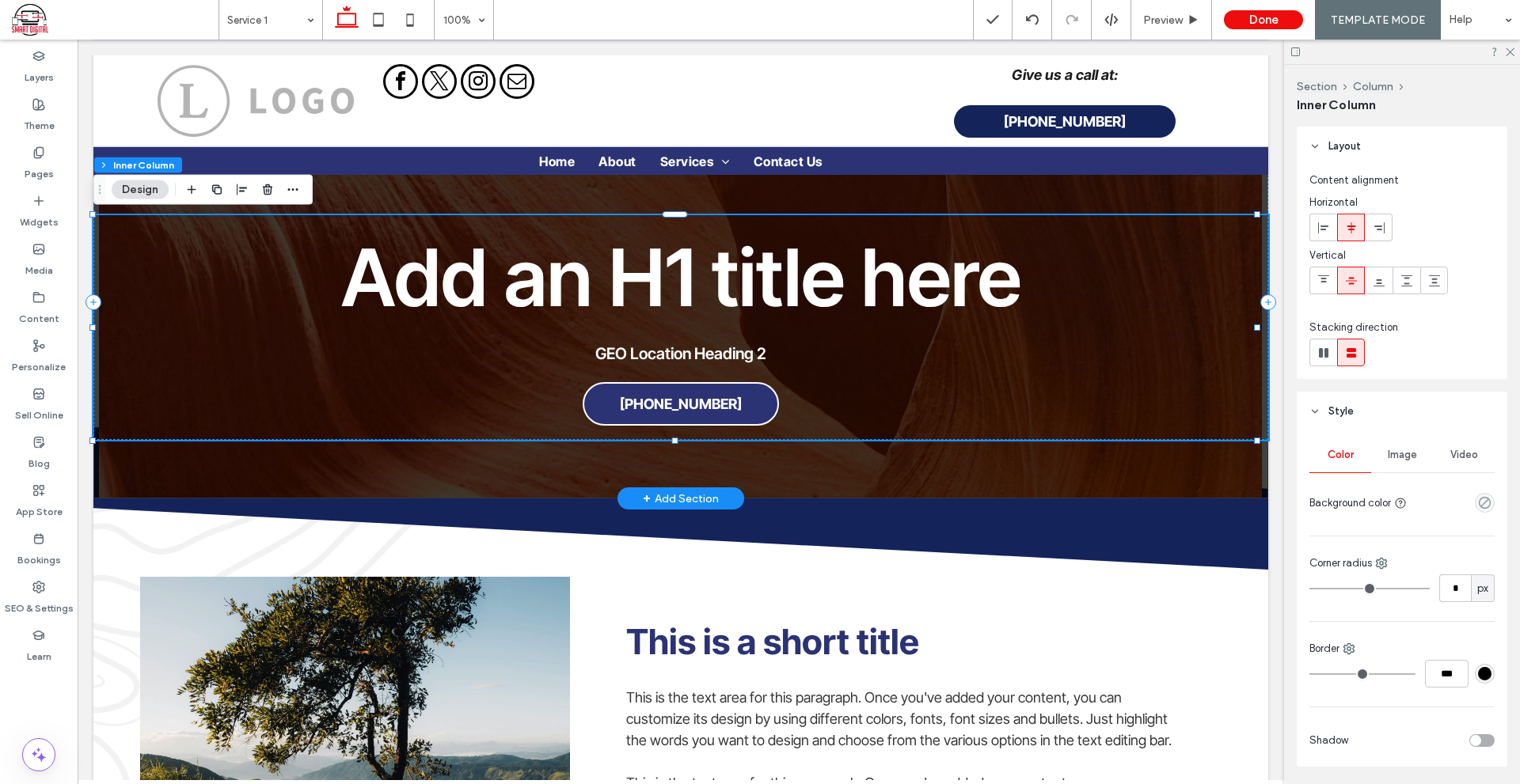
click at [719, 413] on link "[PHONE_NUMBER]" at bounding box center [680, 404] width 196 height 44
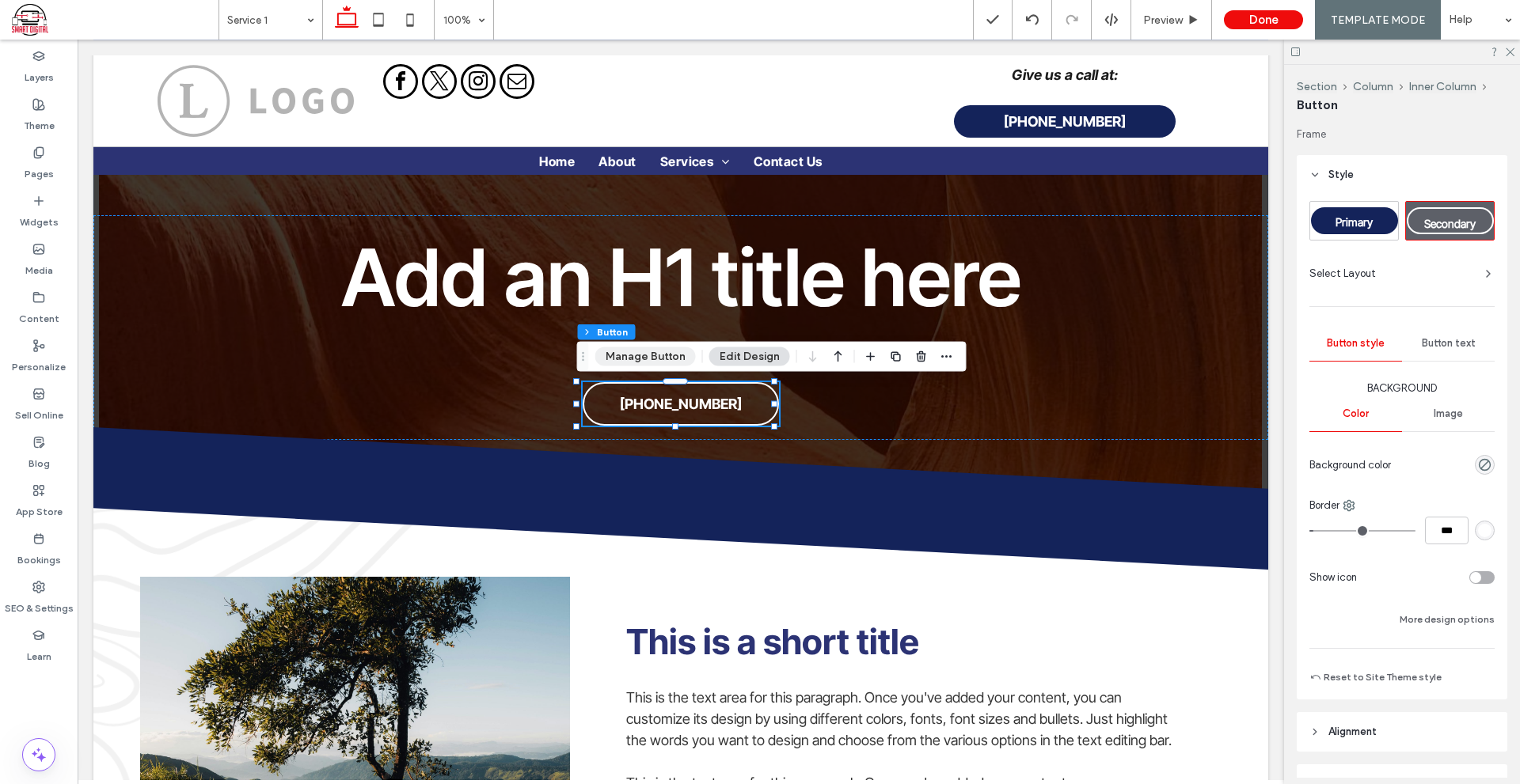
click at [663, 352] on button "Manage Button" at bounding box center [645, 357] width 100 height 19
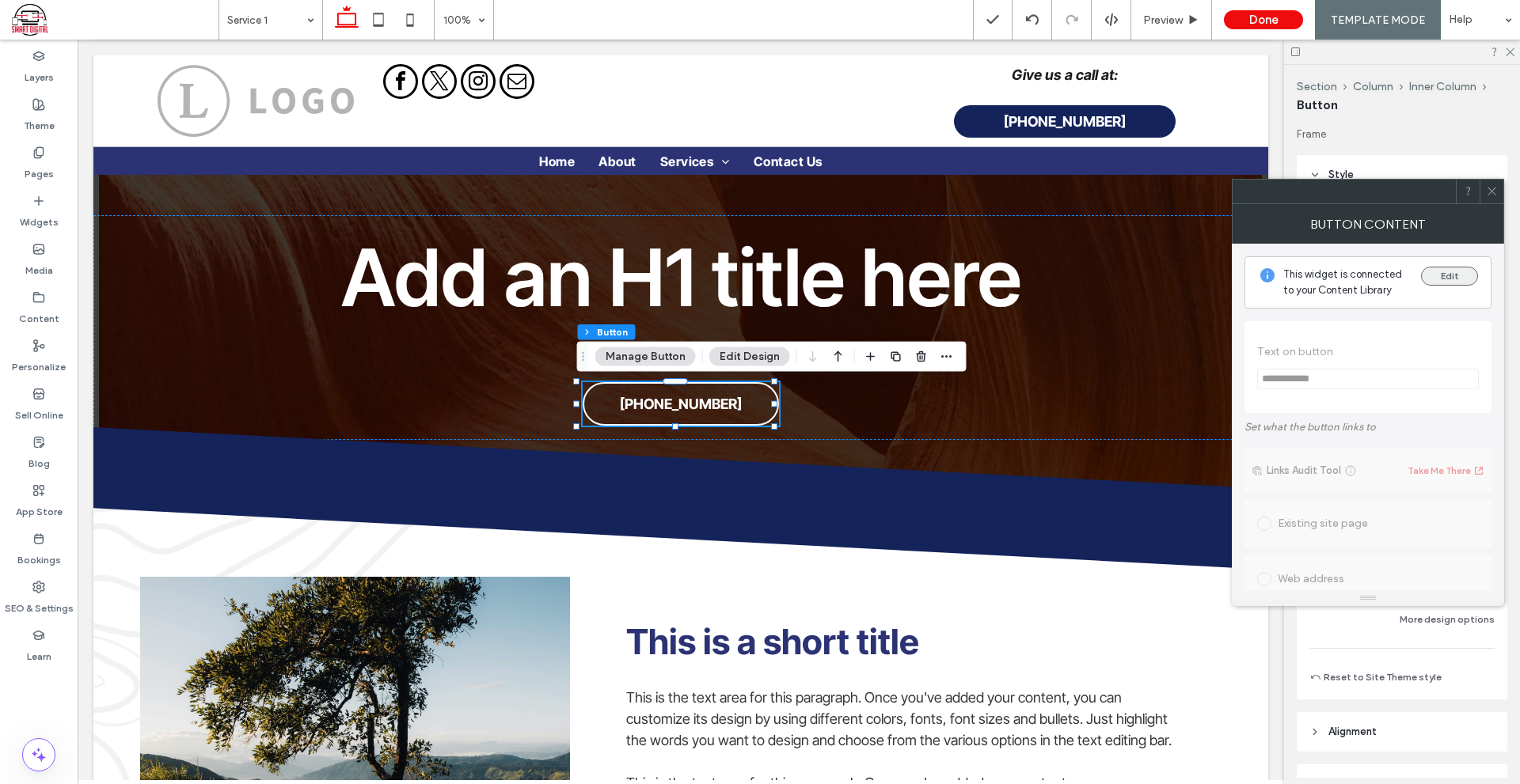
click at [1439, 270] on button "Edit" at bounding box center [1449, 276] width 57 height 19
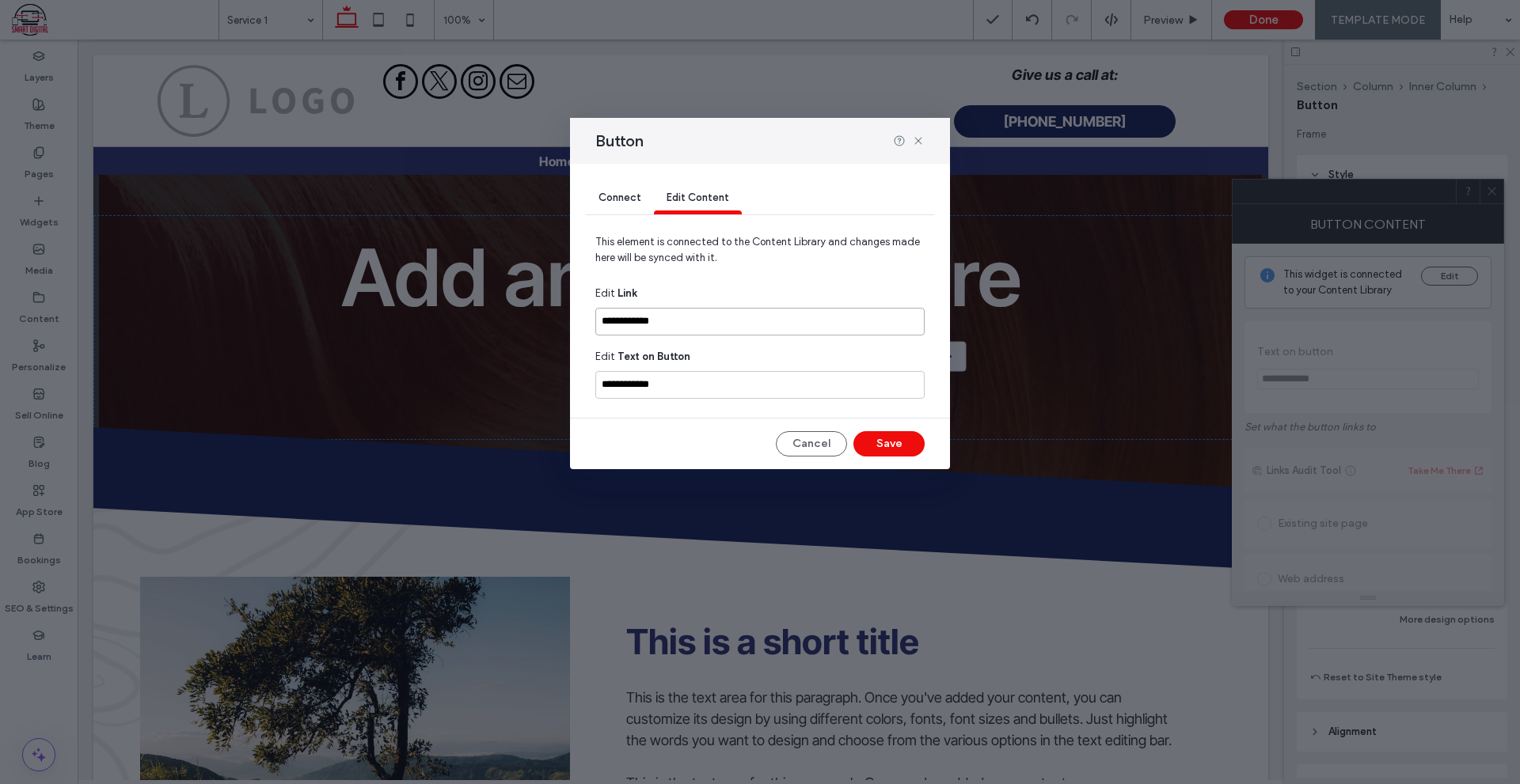
click at [682, 312] on input "**********" at bounding box center [760, 322] width 329 height 28
click at [921, 146] on icon at bounding box center [918, 141] width 13 height 13
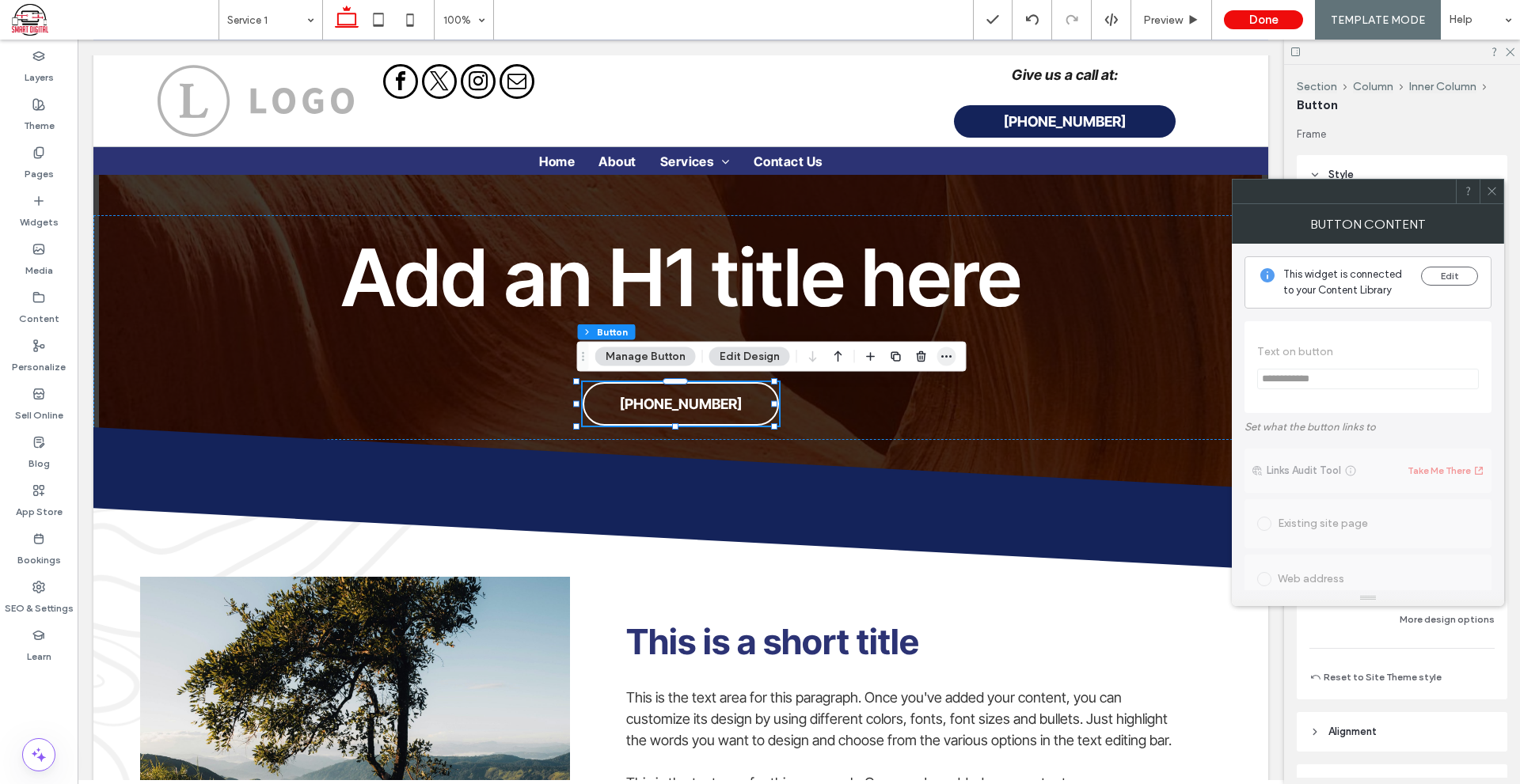
click at [949, 352] on icon "button" at bounding box center [946, 357] width 13 height 13
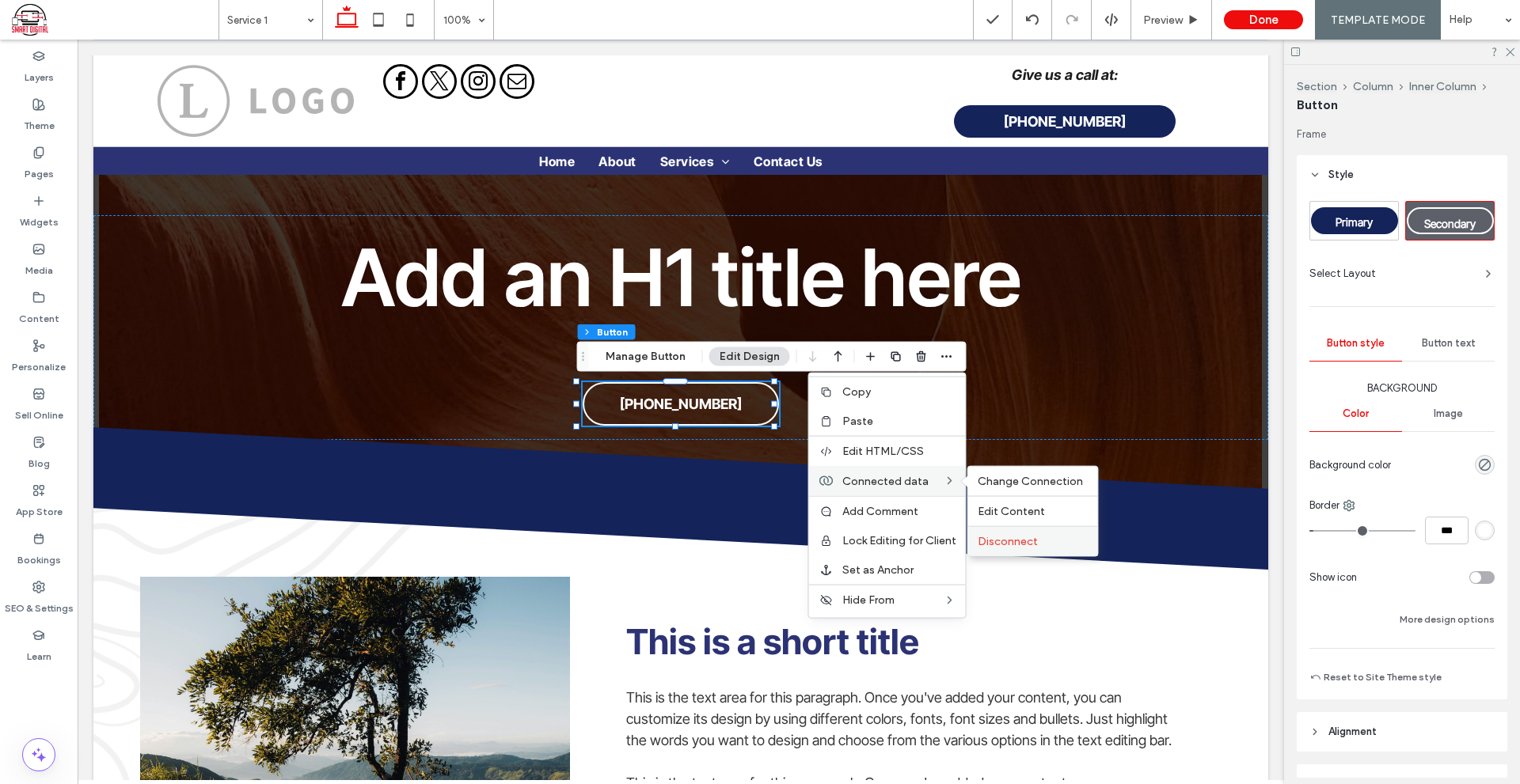
click at [1013, 531] on div "Disconnect" at bounding box center [1032, 541] width 130 height 30
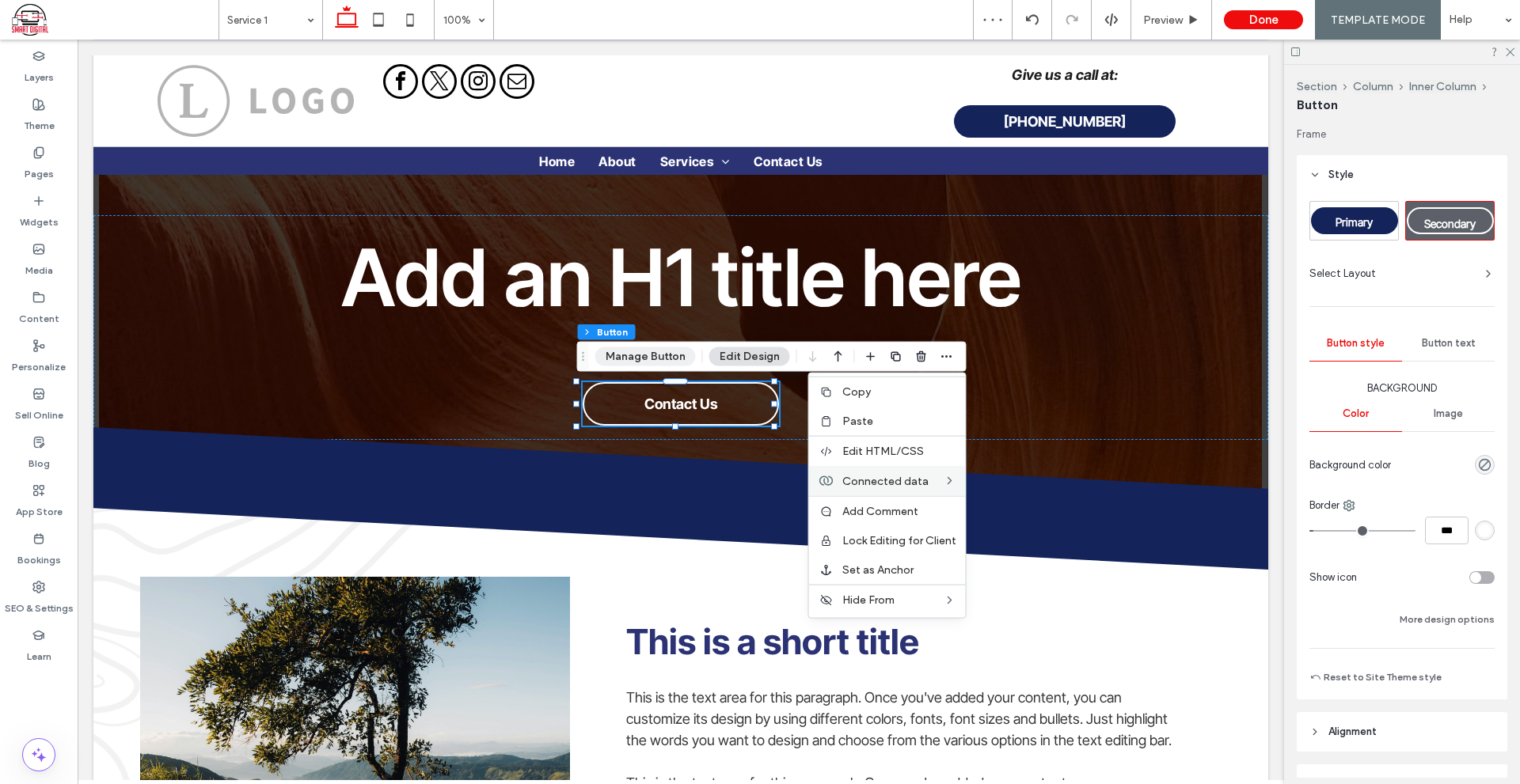
click at [656, 352] on button "Manage Button" at bounding box center [645, 357] width 100 height 19
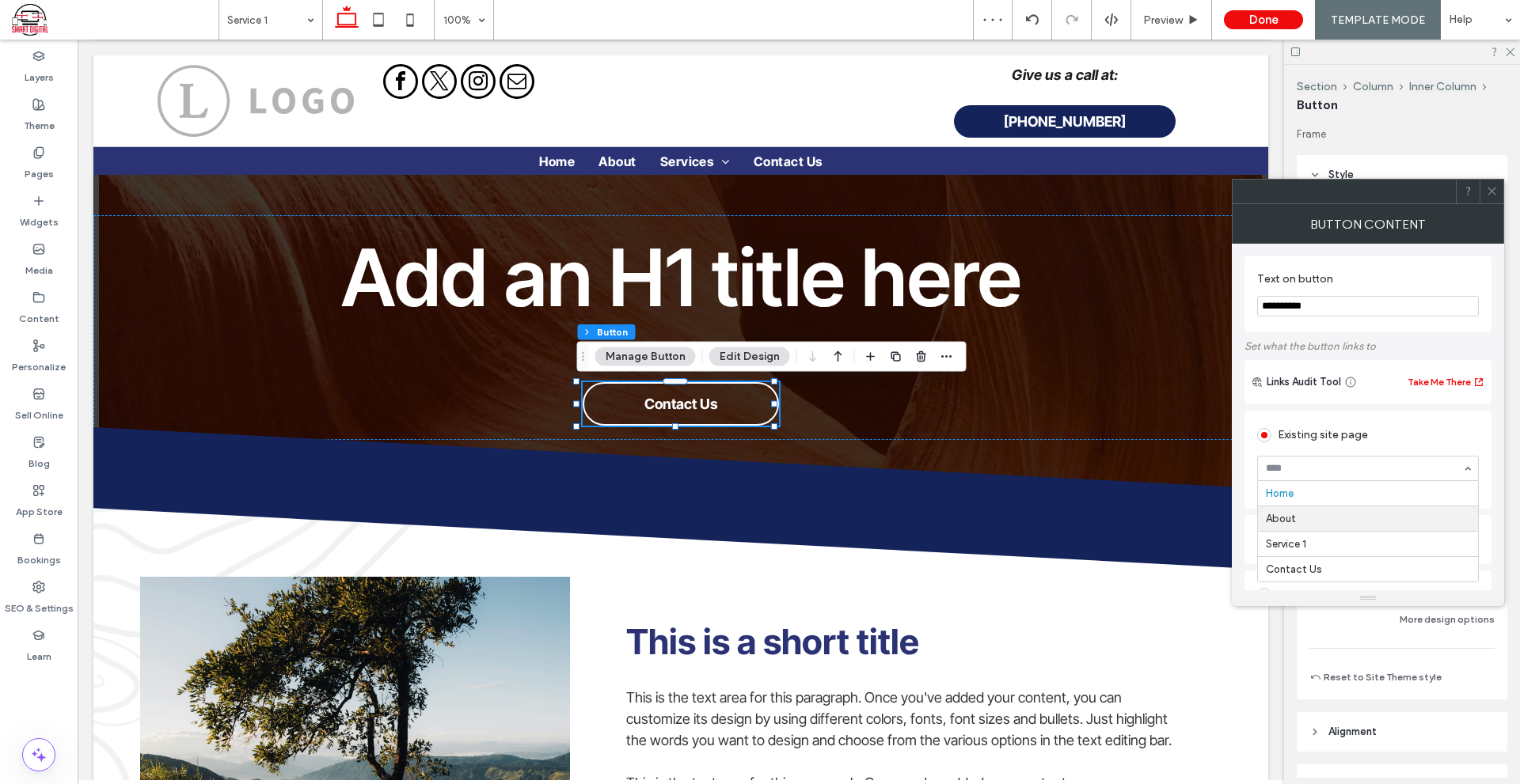
scroll to position [79, 0]
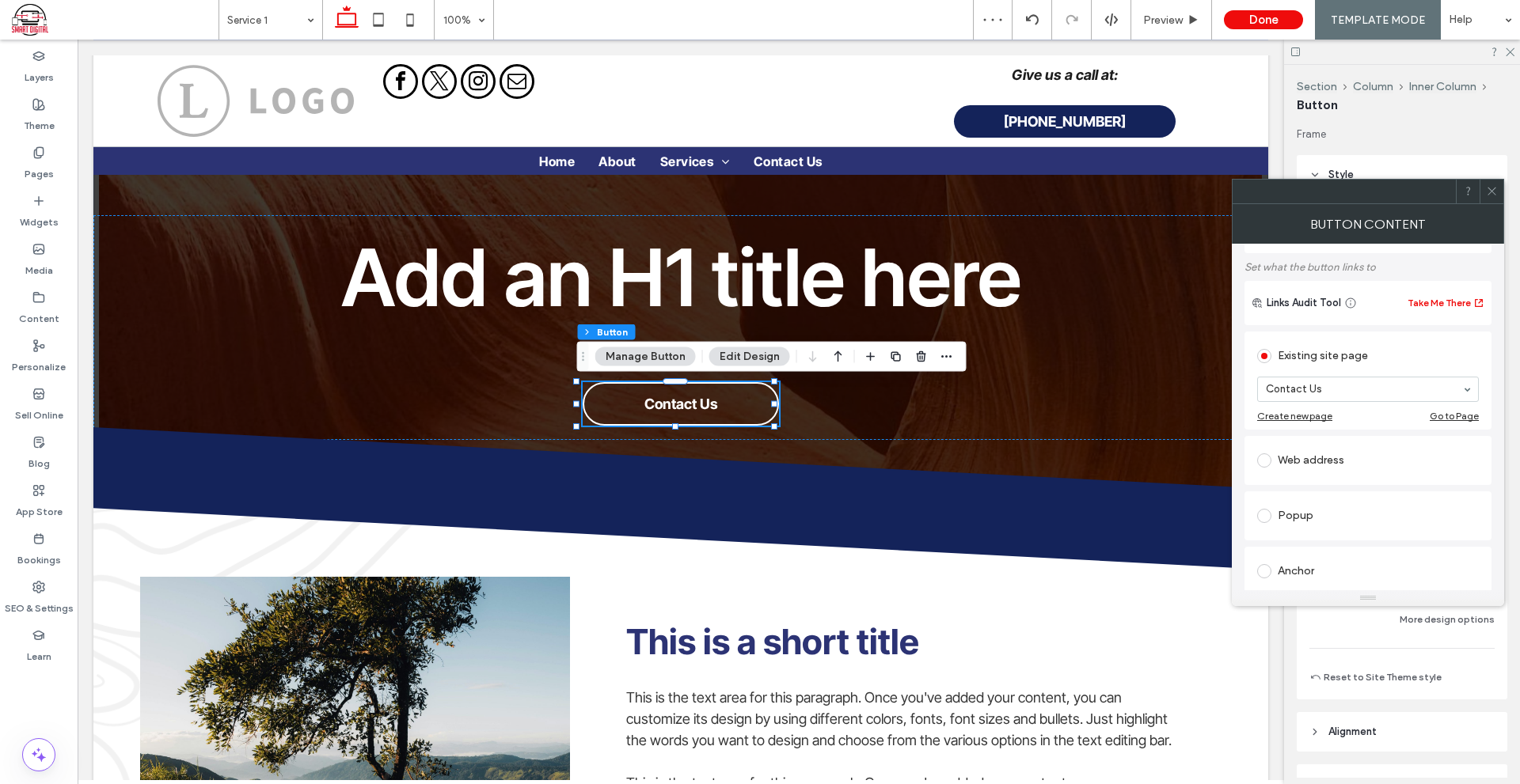
click at [1490, 198] on span at bounding box center [1491, 191] width 12 height 23
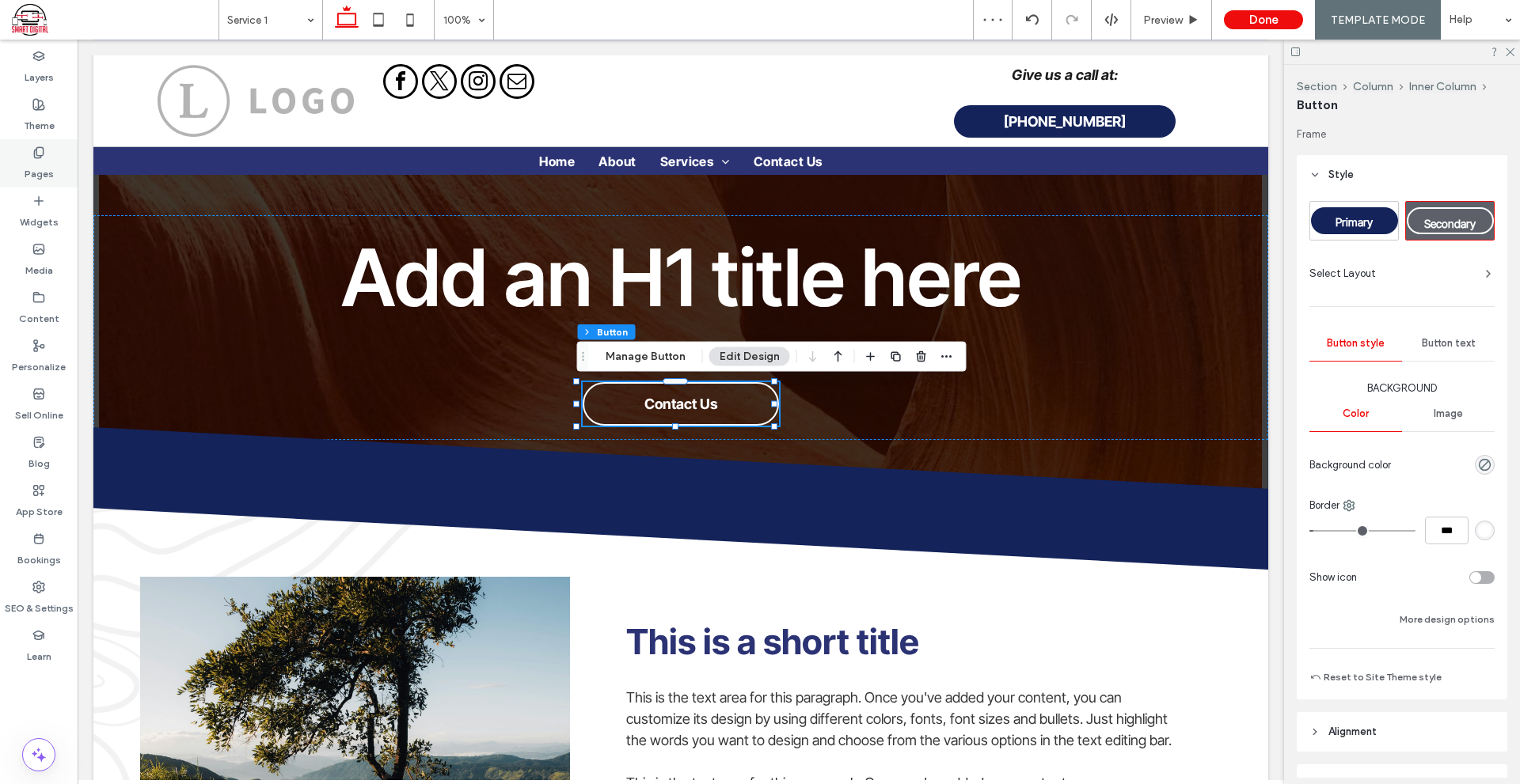
click at [51, 143] on div "Pages" at bounding box center [38, 163] width 77 height 48
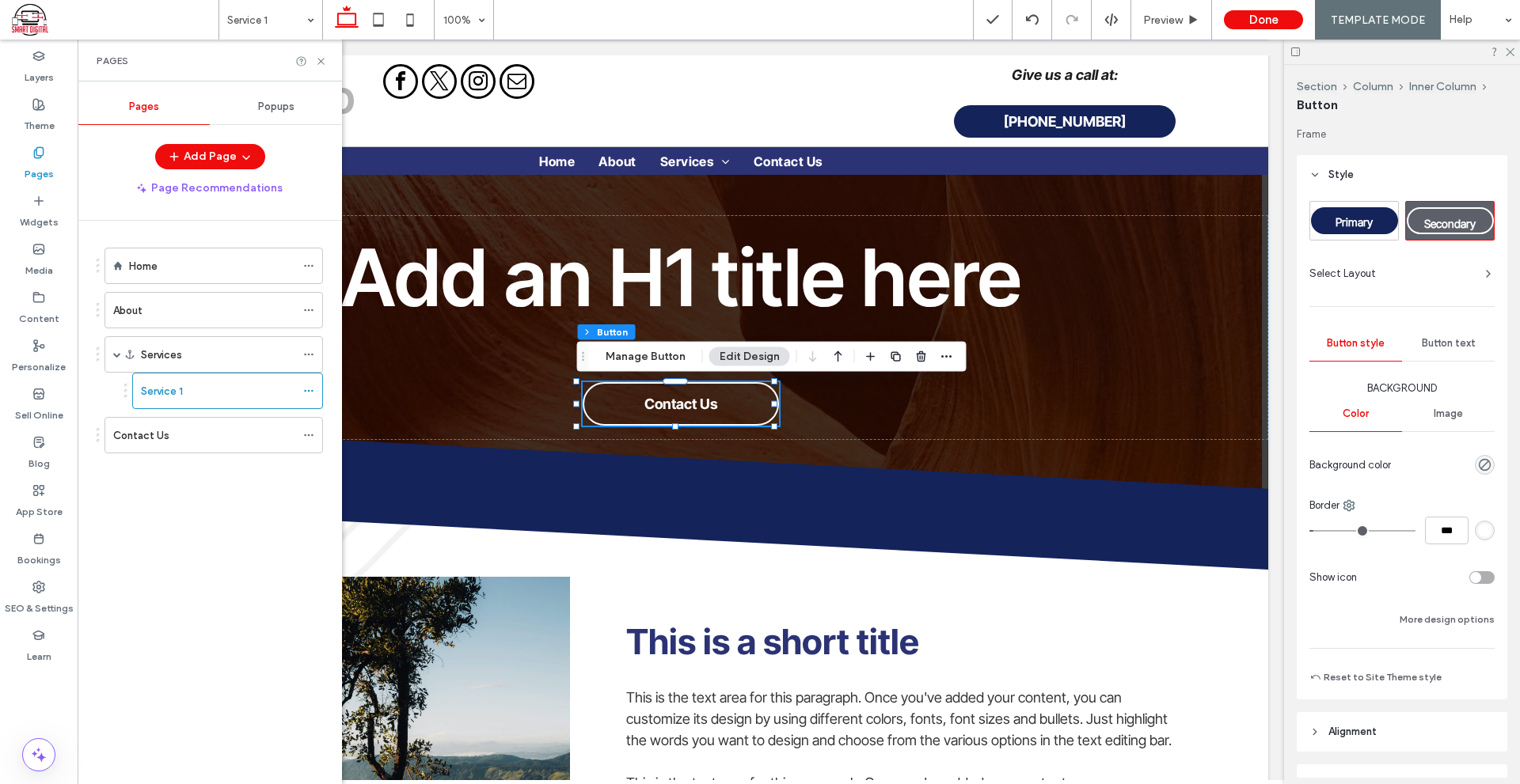
click at [180, 302] on div "About" at bounding box center [204, 310] width 182 height 17
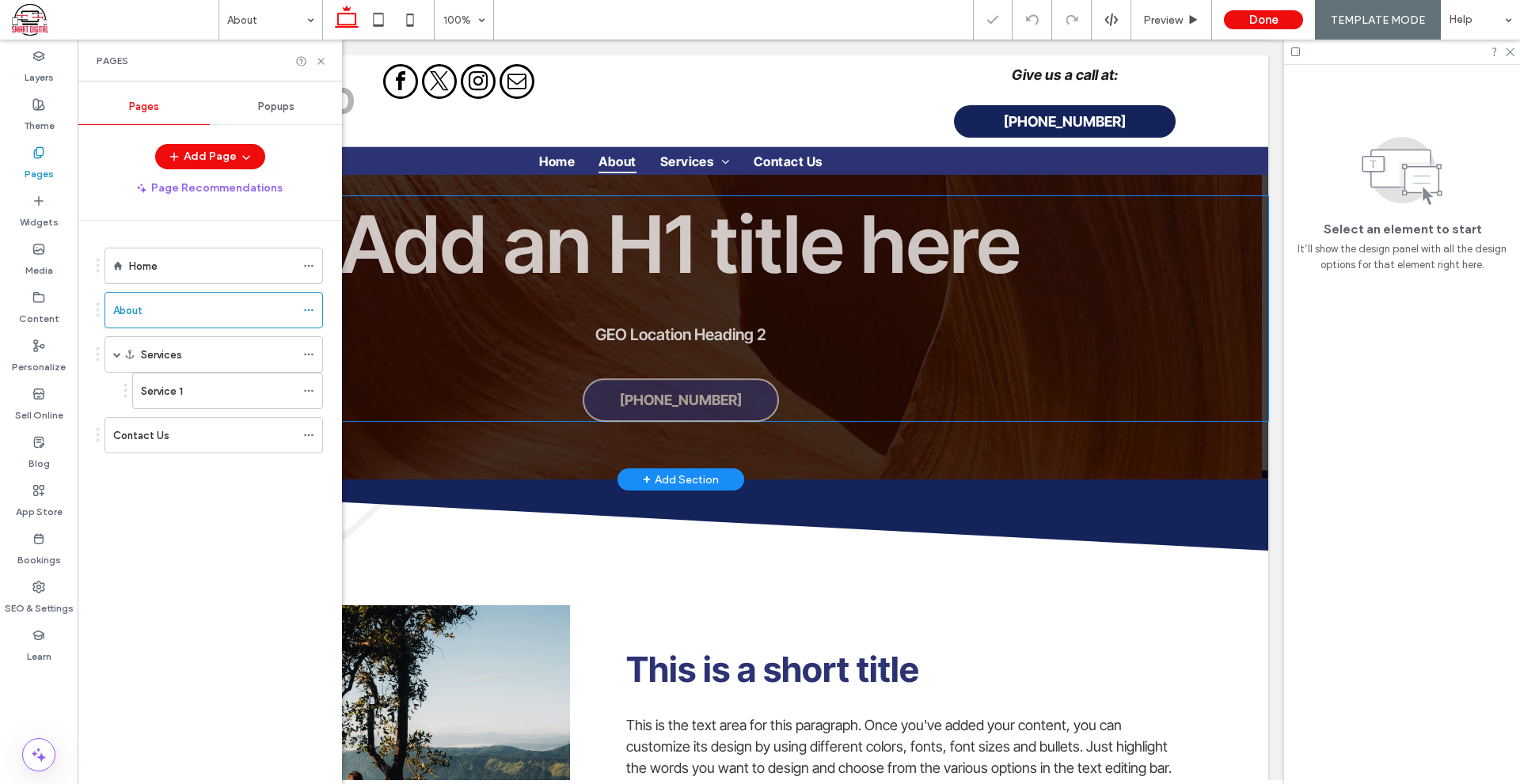
click at [654, 392] on span "[PHONE_NUMBER]" at bounding box center [681, 399] width 122 height 17
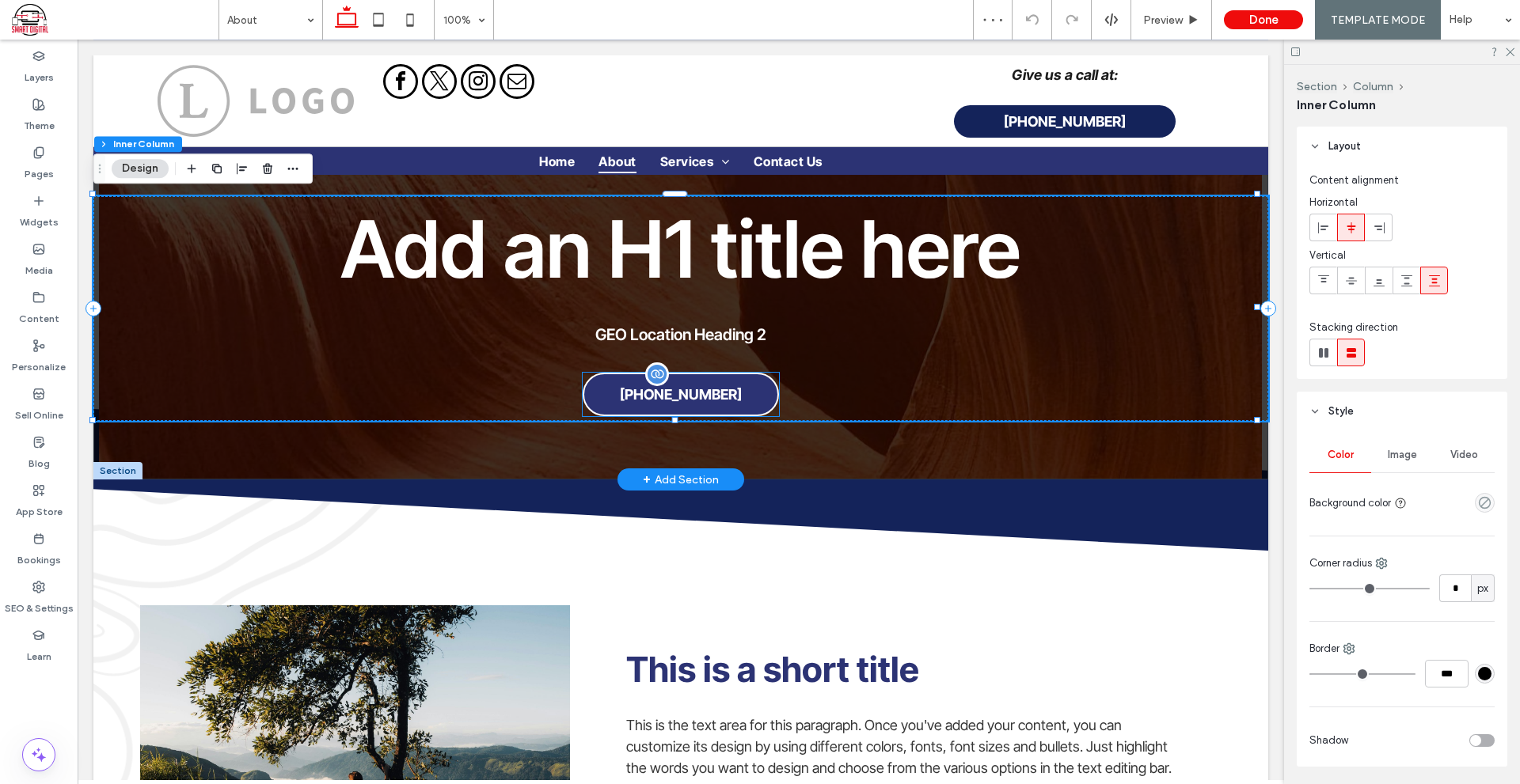
click at [657, 378] on div at bounding box center [656, 373] width 24 height 23
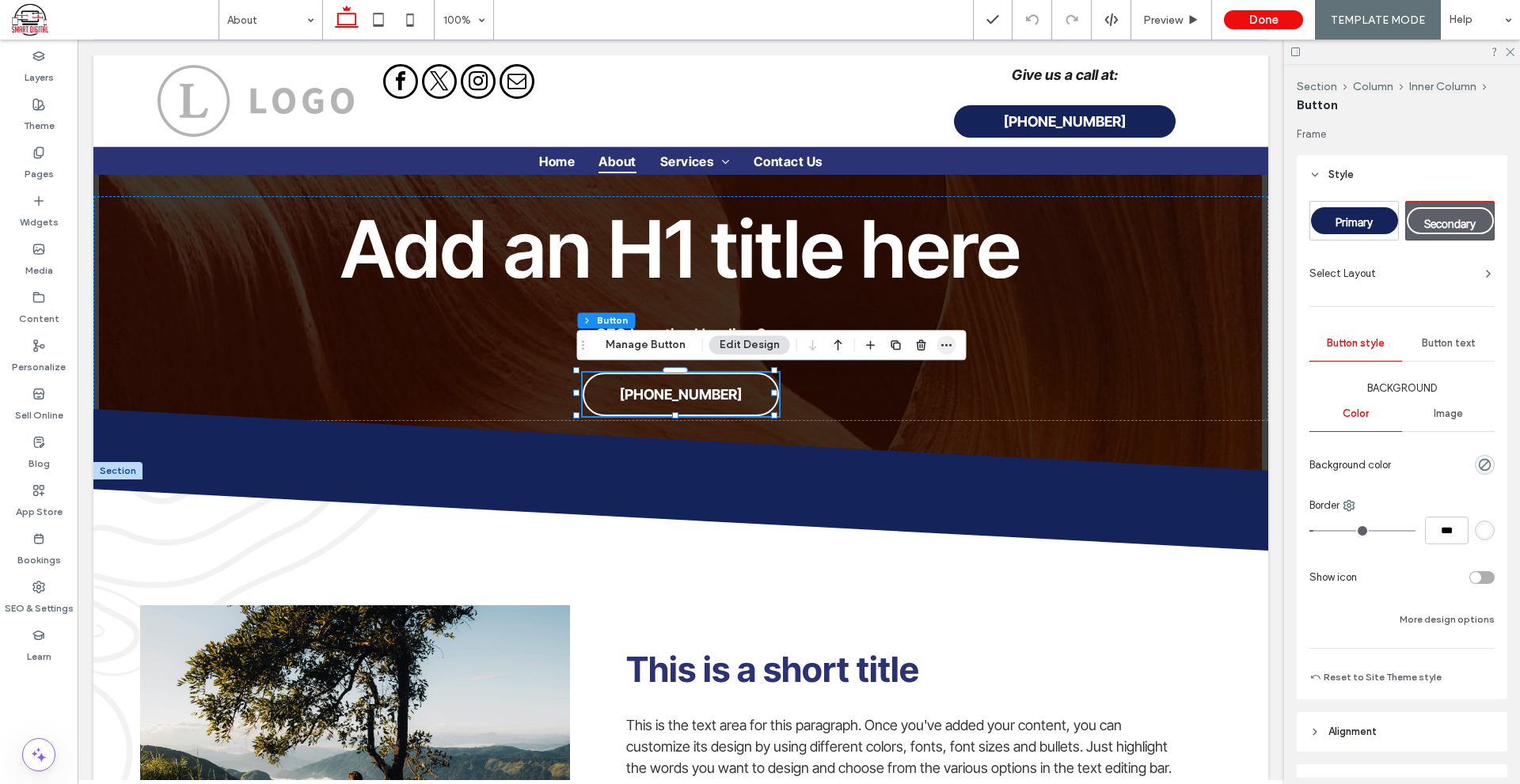
click at [950, 341] on span "button" at bounding box center [946, 345] width 19 height 19
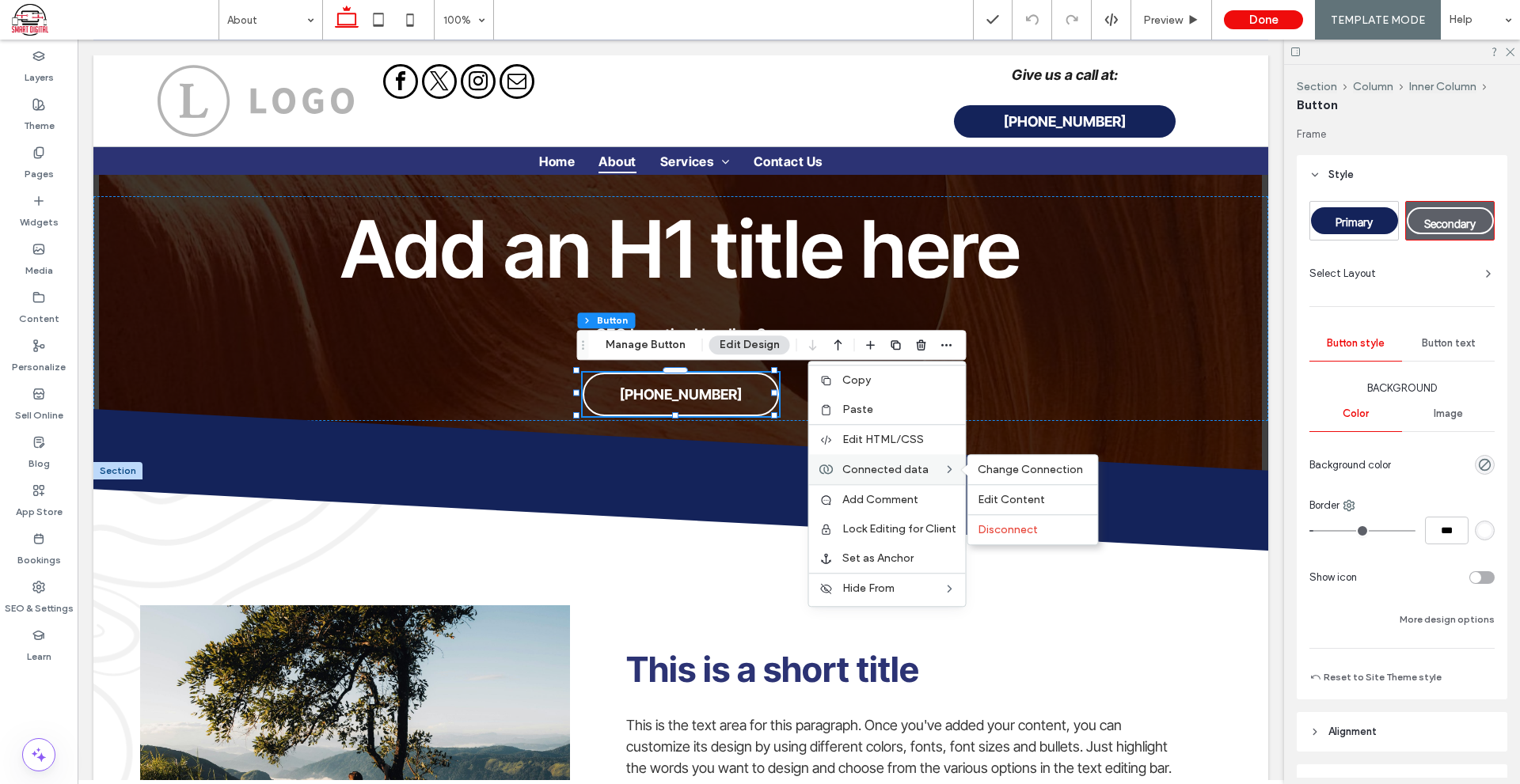
click at [928, 464] on label "Connected data" at bounding box center [892, 469] width 101 height 13
click at [1018, 535] on span "Disconnect" at bounding box center [1007, 529] width 60 height 13
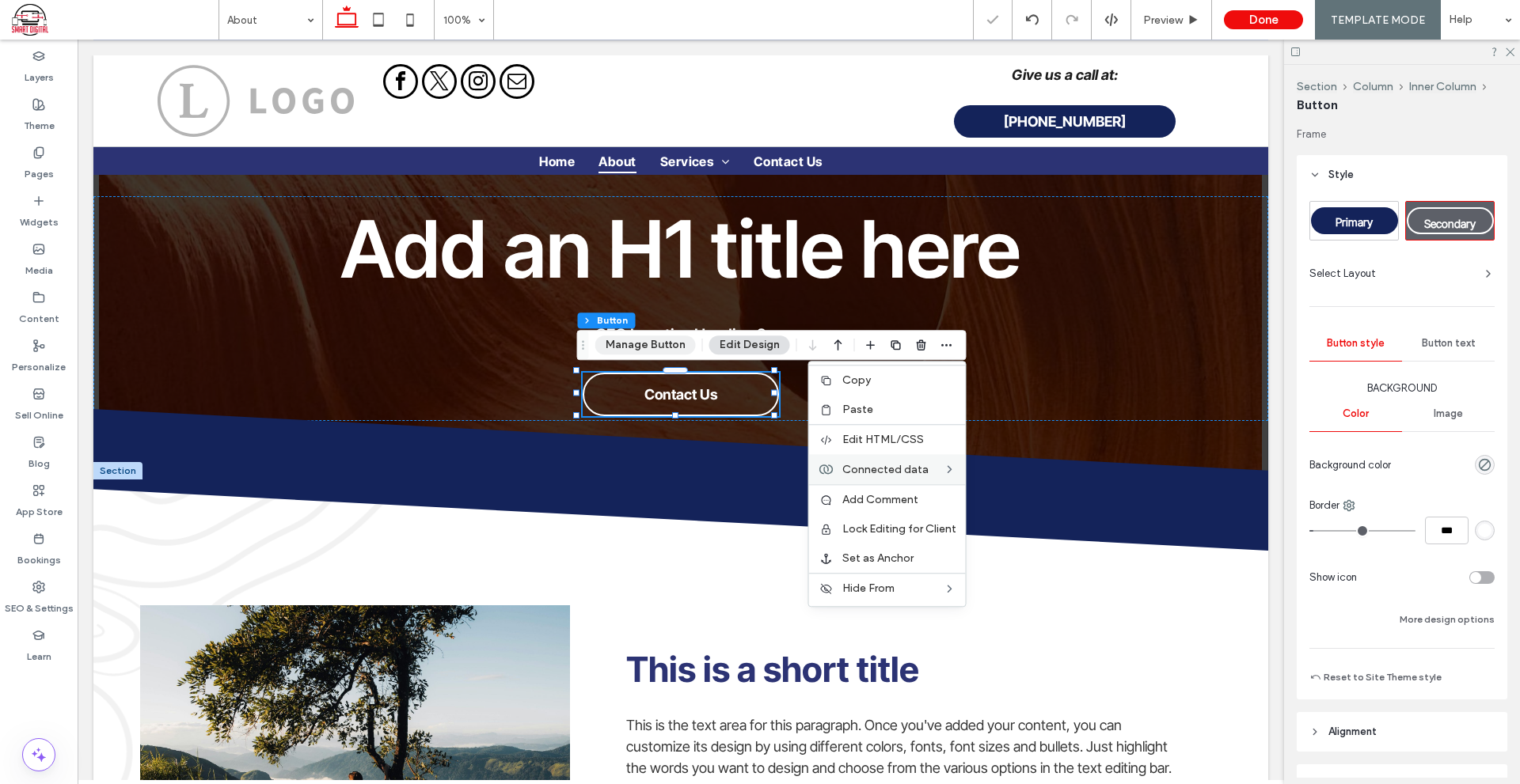
click at [657, 342] on button "Manage Button" at bounding box center [645, 345] width 100 height 19
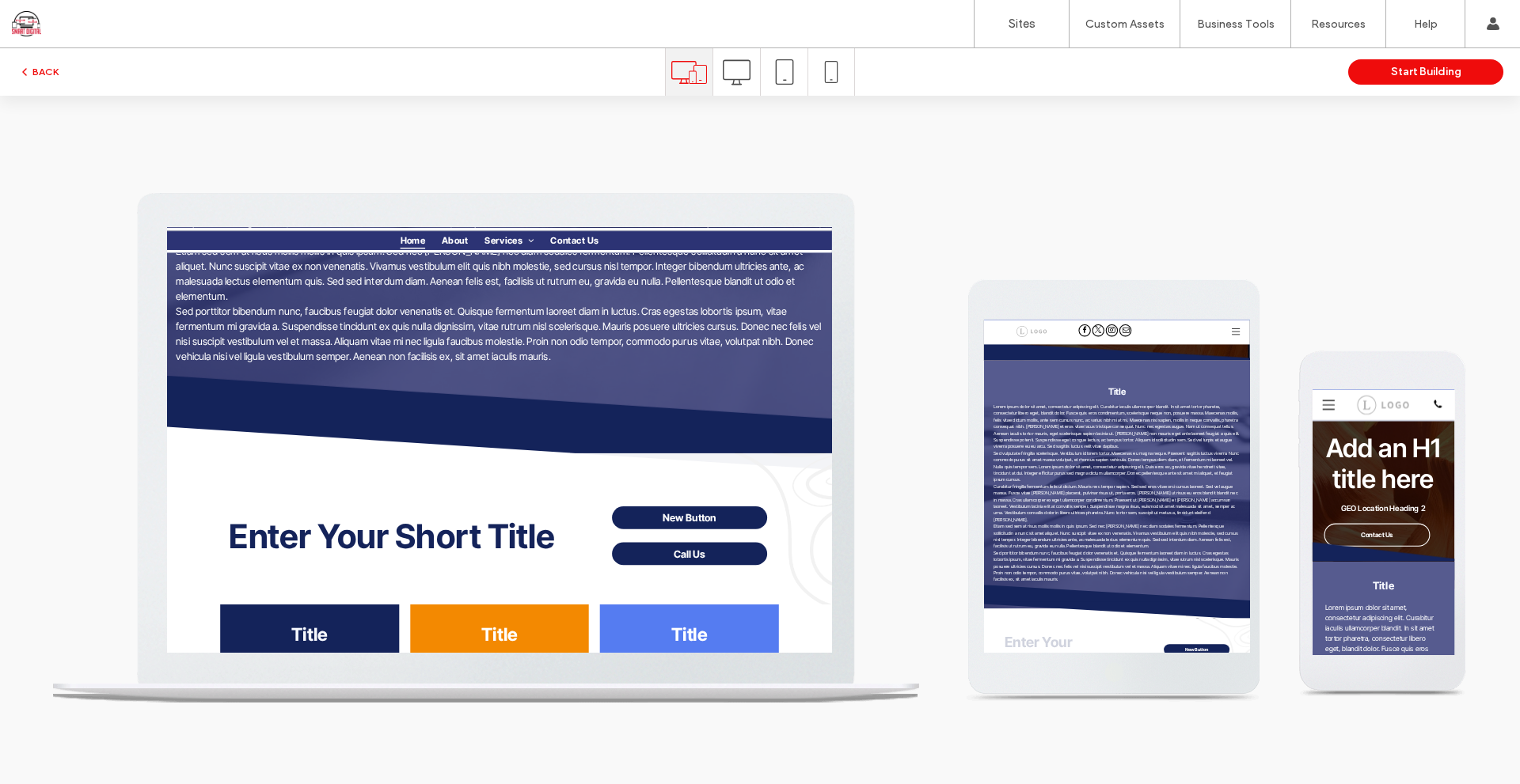
scroll to position [396, 0]
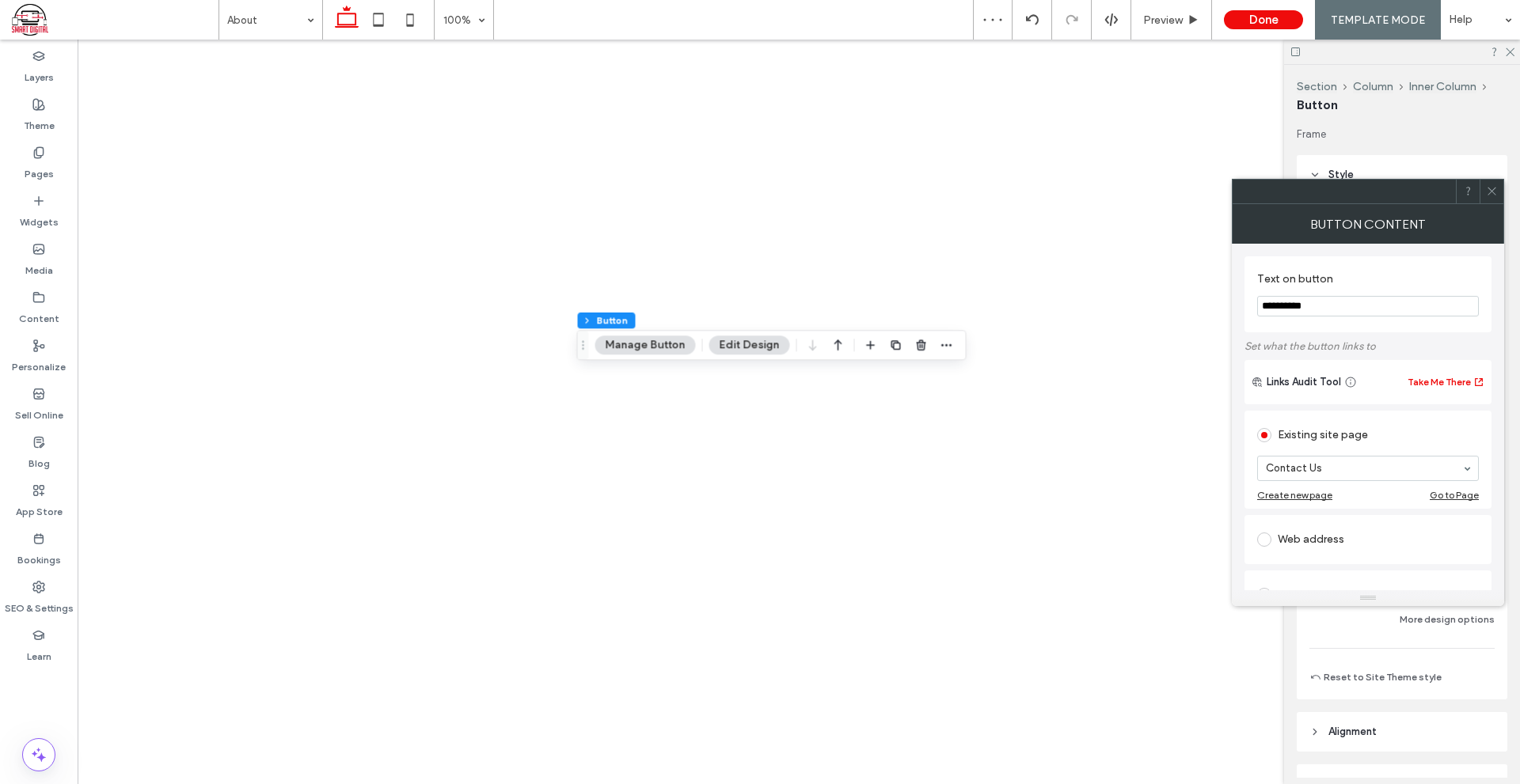
click at [1490, 190] on icon at bounding box center [1491, 191] width 12 height 12
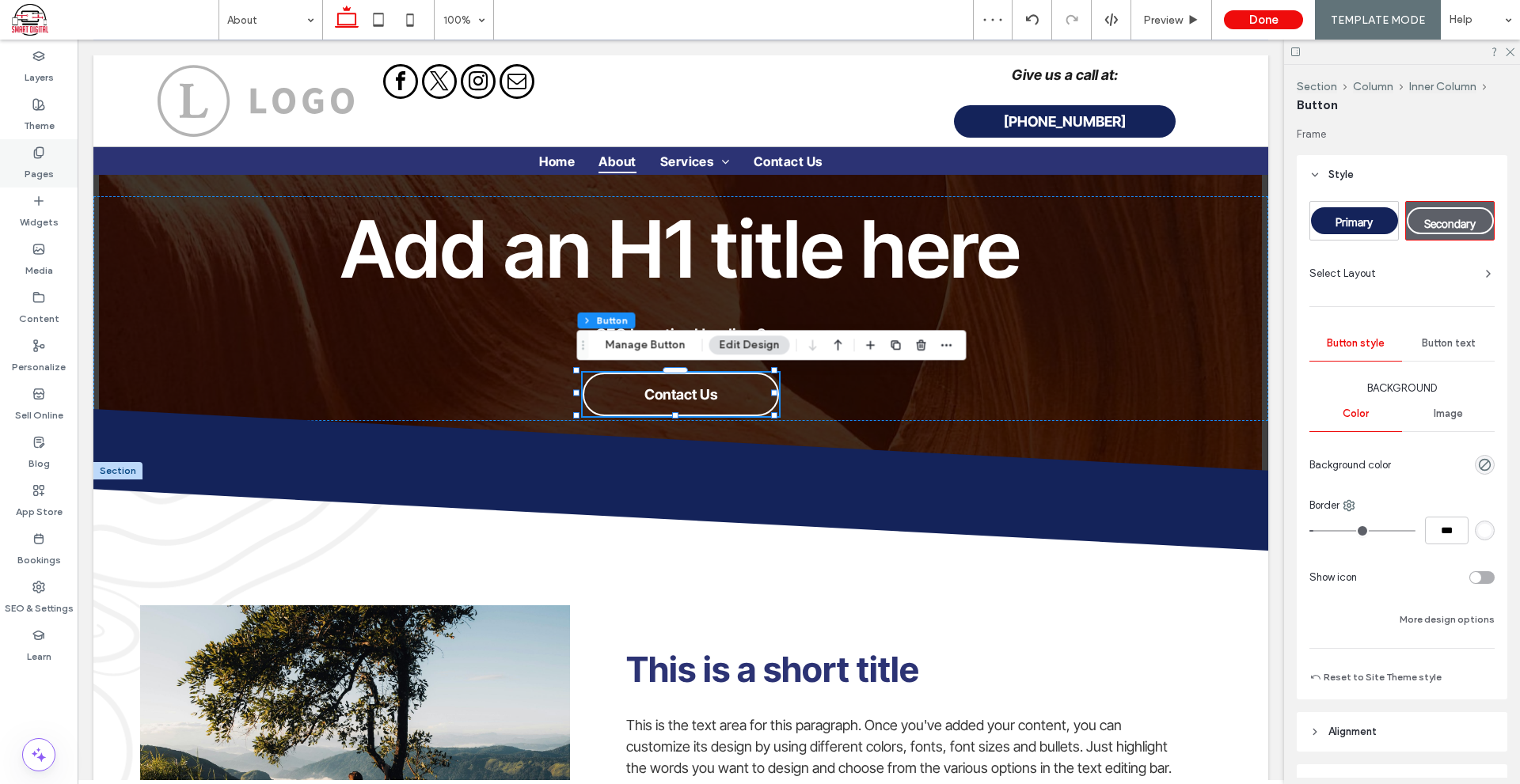
click at [56, 158] on div "Pages" at bounding box center [38, 163] width 77 height 48
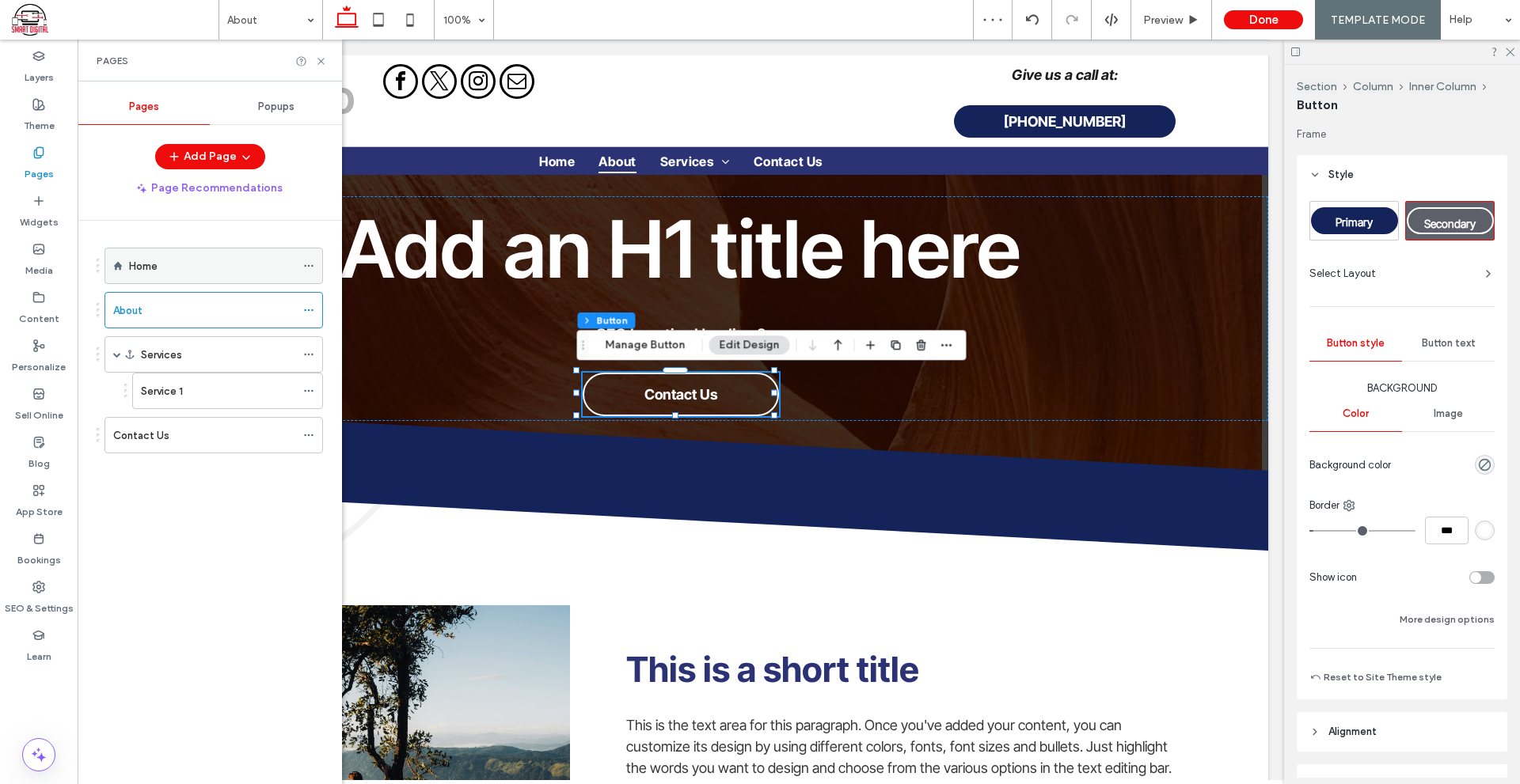
click at [152, 257] on label "Home" at bounding box center [143, 266] width 29 height 28
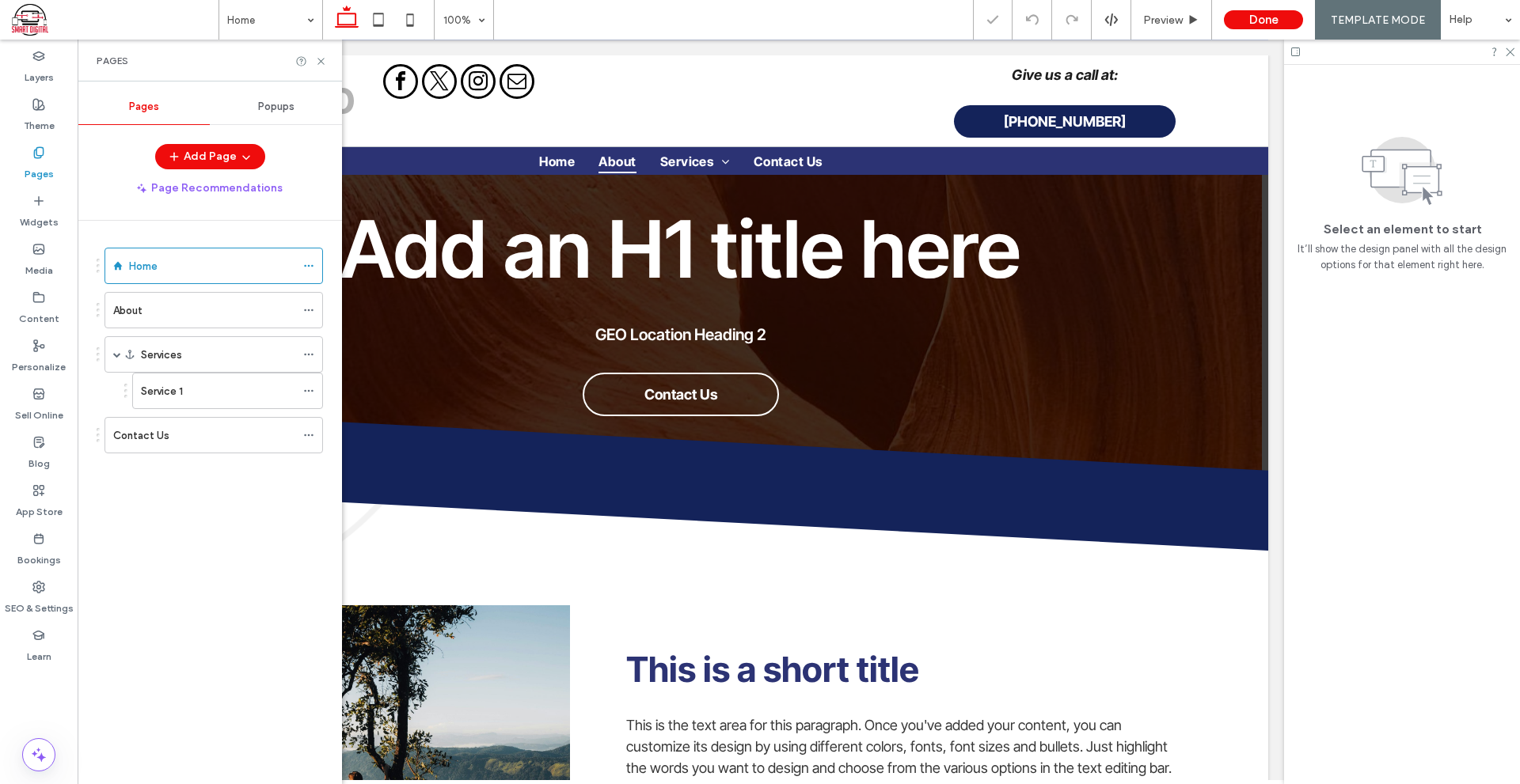
click at [211, 422] on div "Contact Us" at bounding box center [204, 435] width 182 height 35
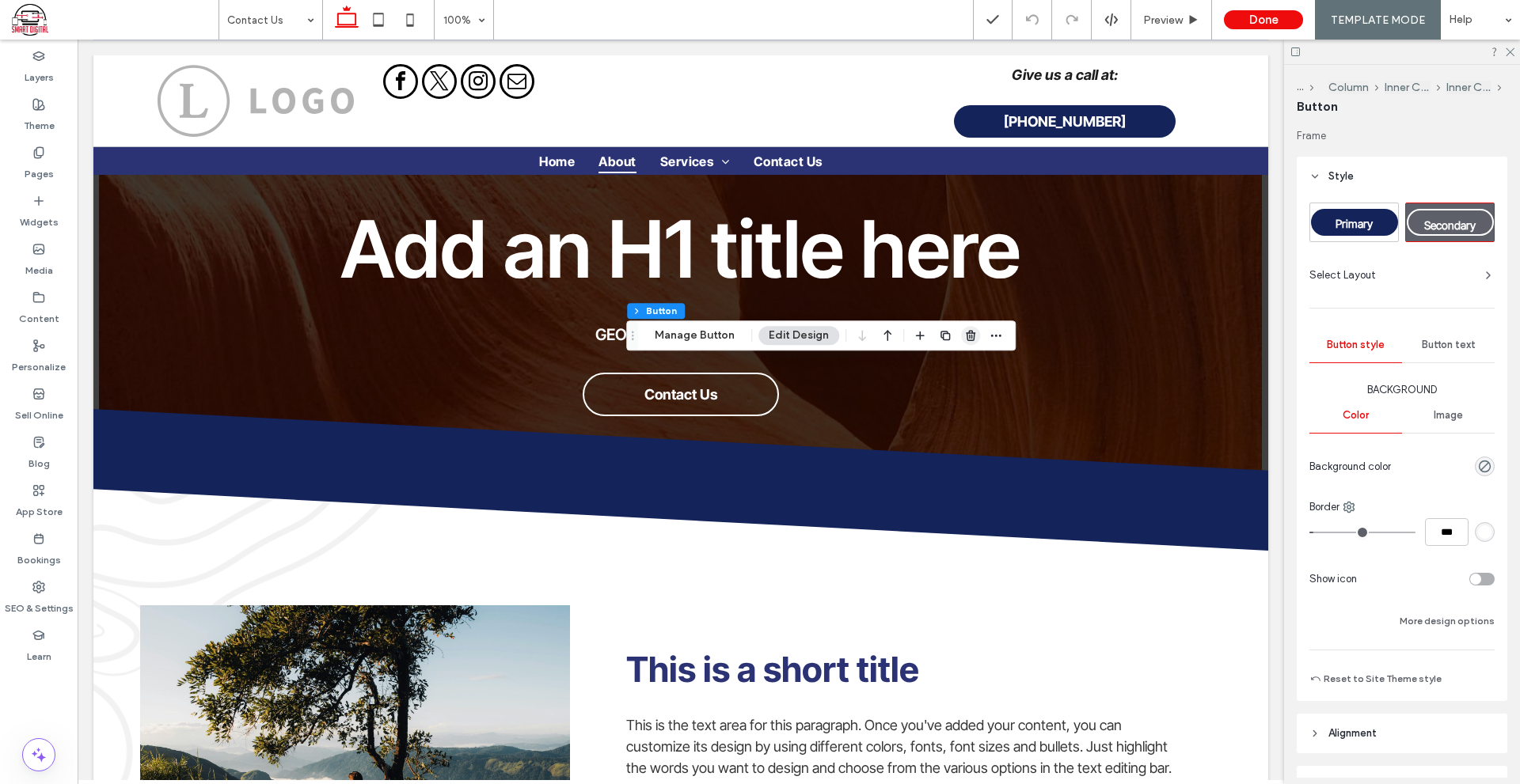
click at [964, 335] on icon "button" at bounding box center [970, 335] width 13 height 13
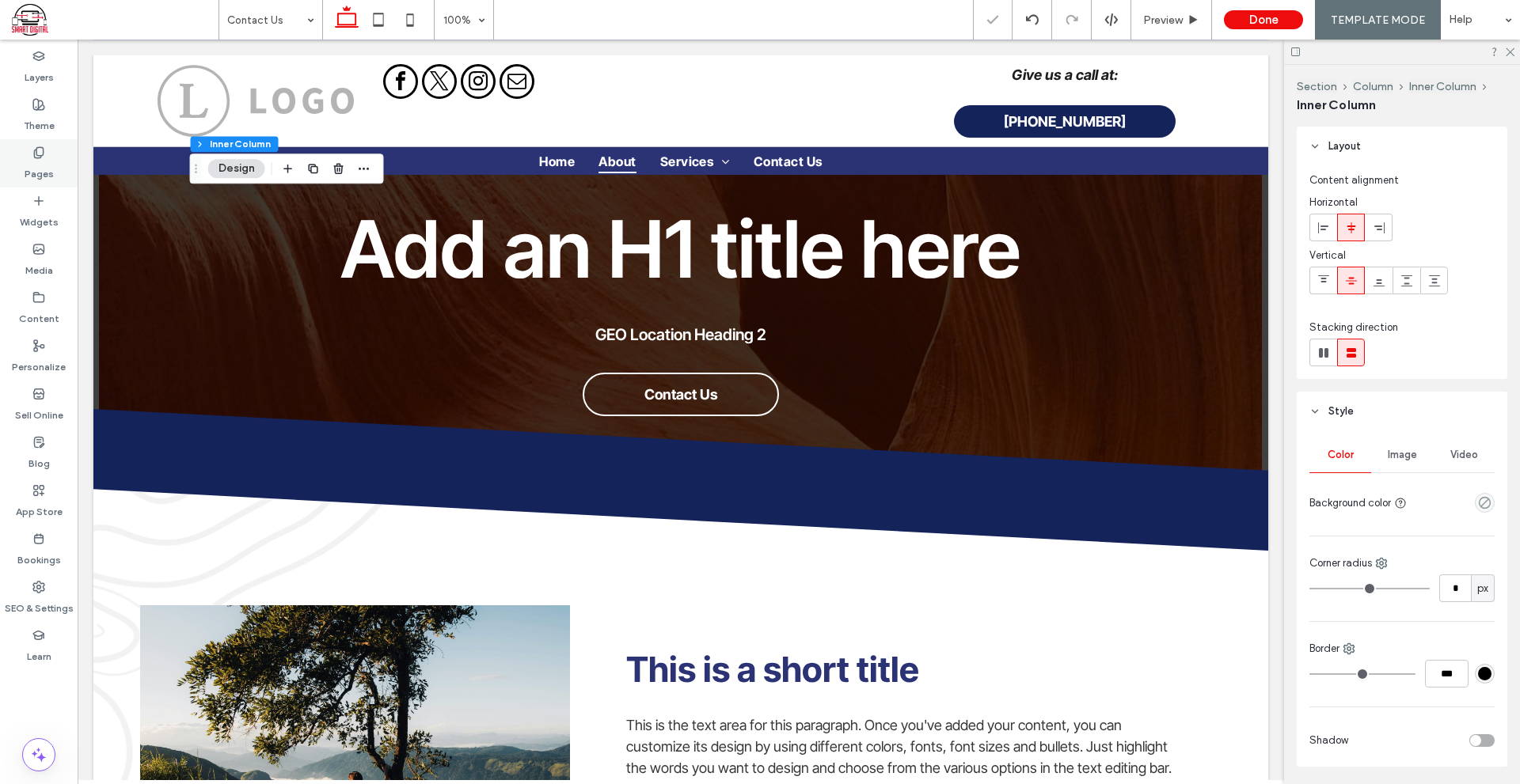
click at [48, 164] on label "Pages" at bounding box center [39, 170] width 30 height 22
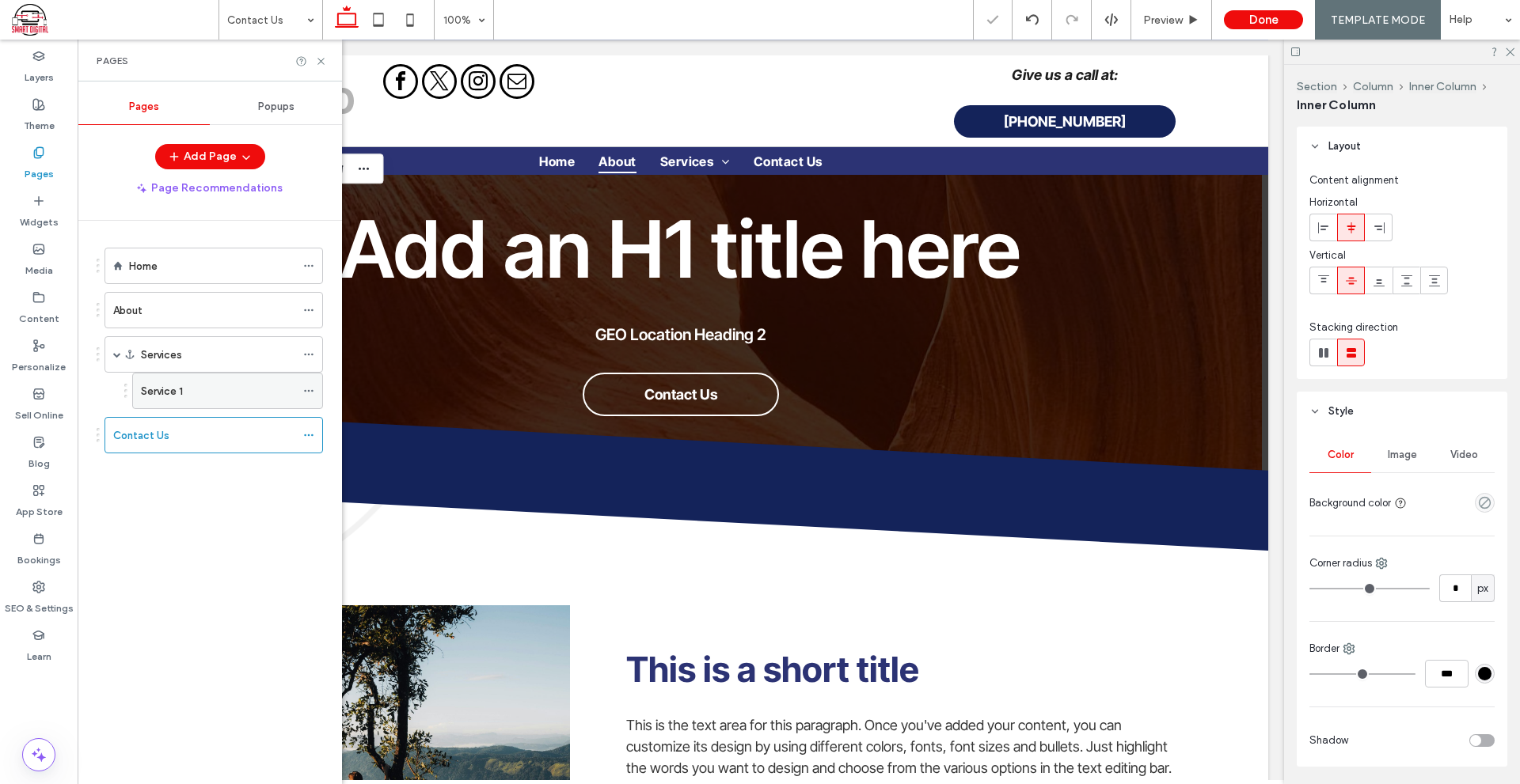
click at [238, 392] on div "Service 1" at bounding box center [218, 391] width 154 height 17
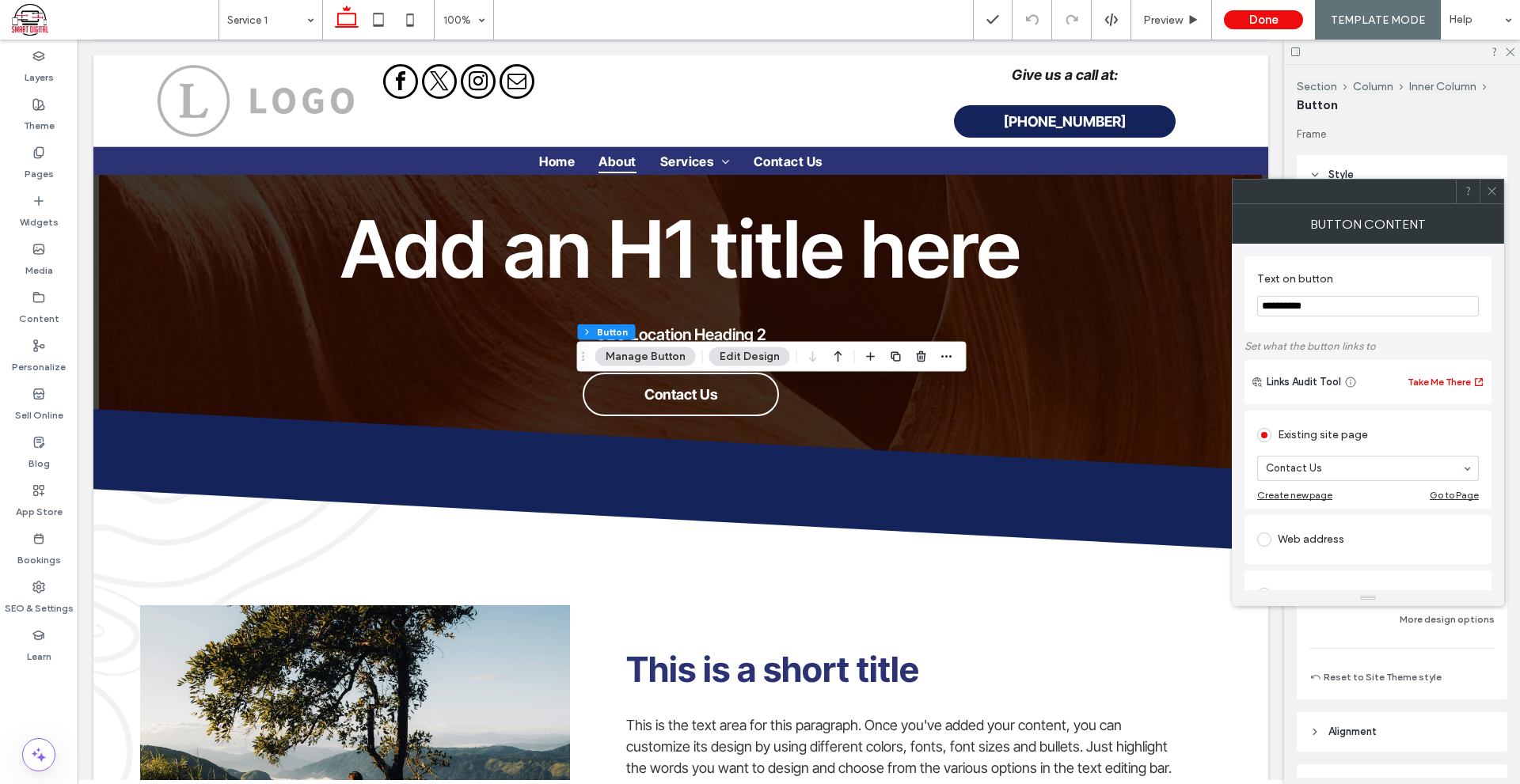
type input "**"
click at [915, 358] on icon "button" at bounding box center [921, 357] width 13 height 13
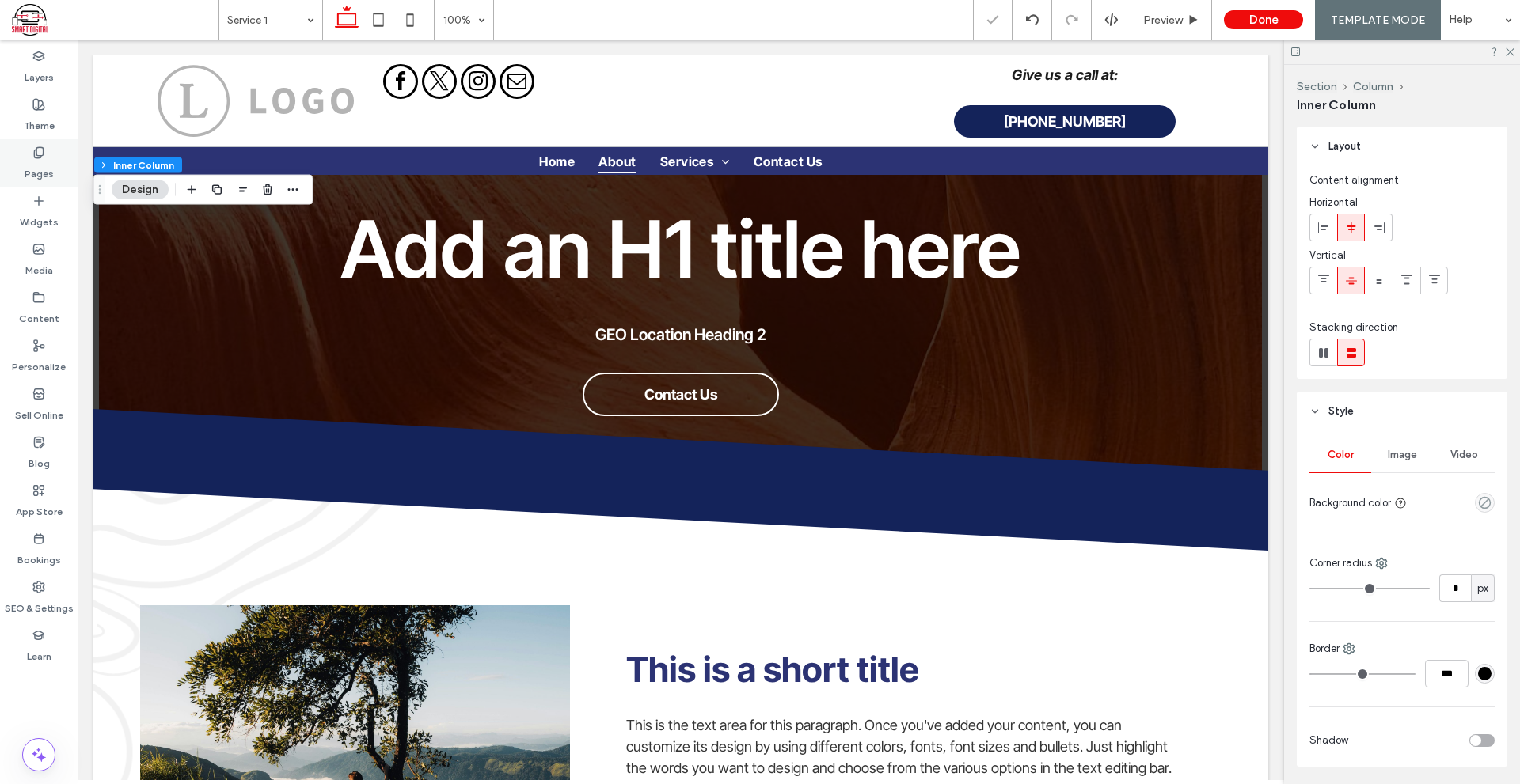
click at [44, 171] on label "Pages" at bounding box center [39, 170] width 30 height 22
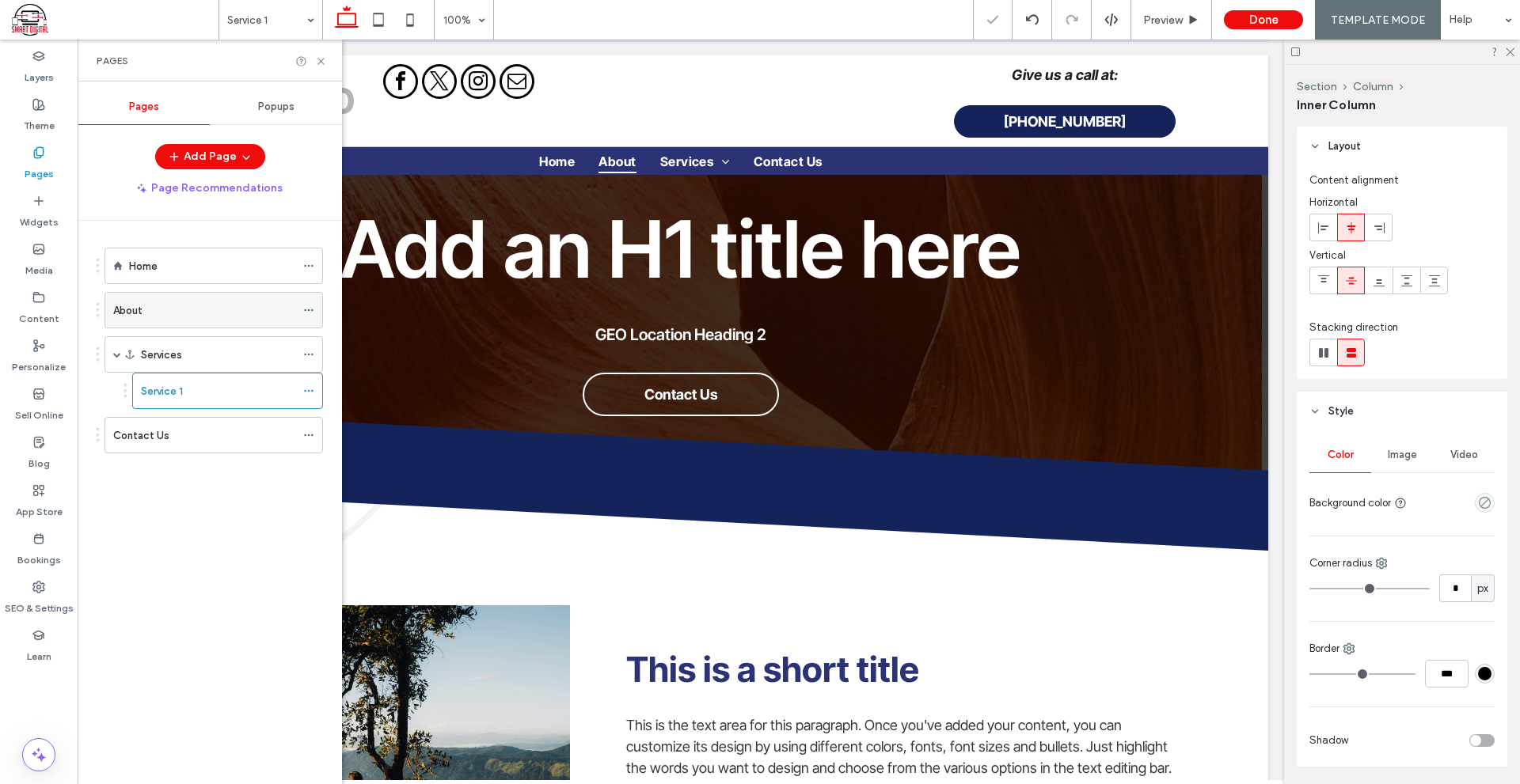
click at [193, 305] on div "About" at bounding box center [204, 310] width 182 height 17
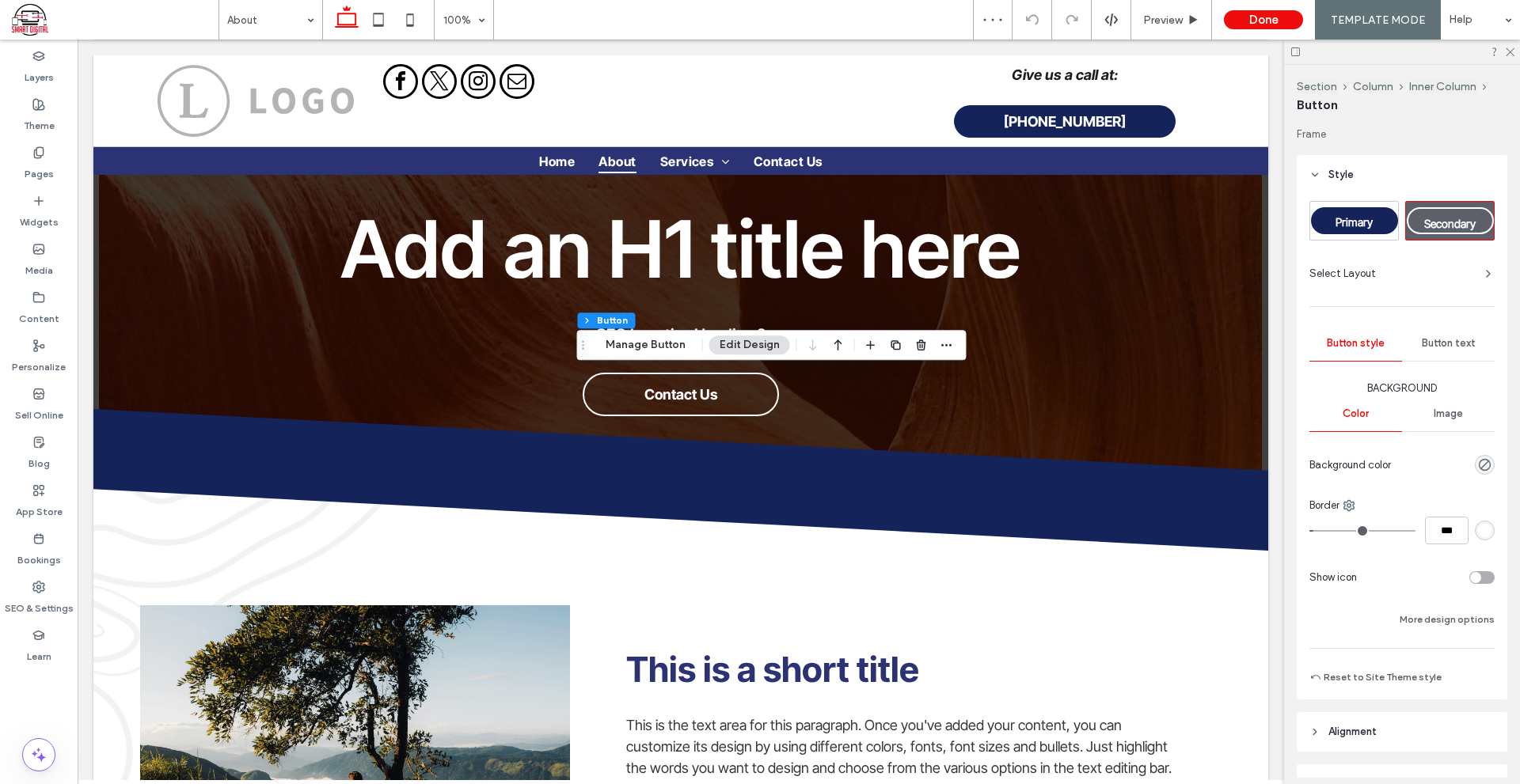
type input "**"
click at [911, 343] on span "button" at bounding box center [921, 345] width 19 height 19
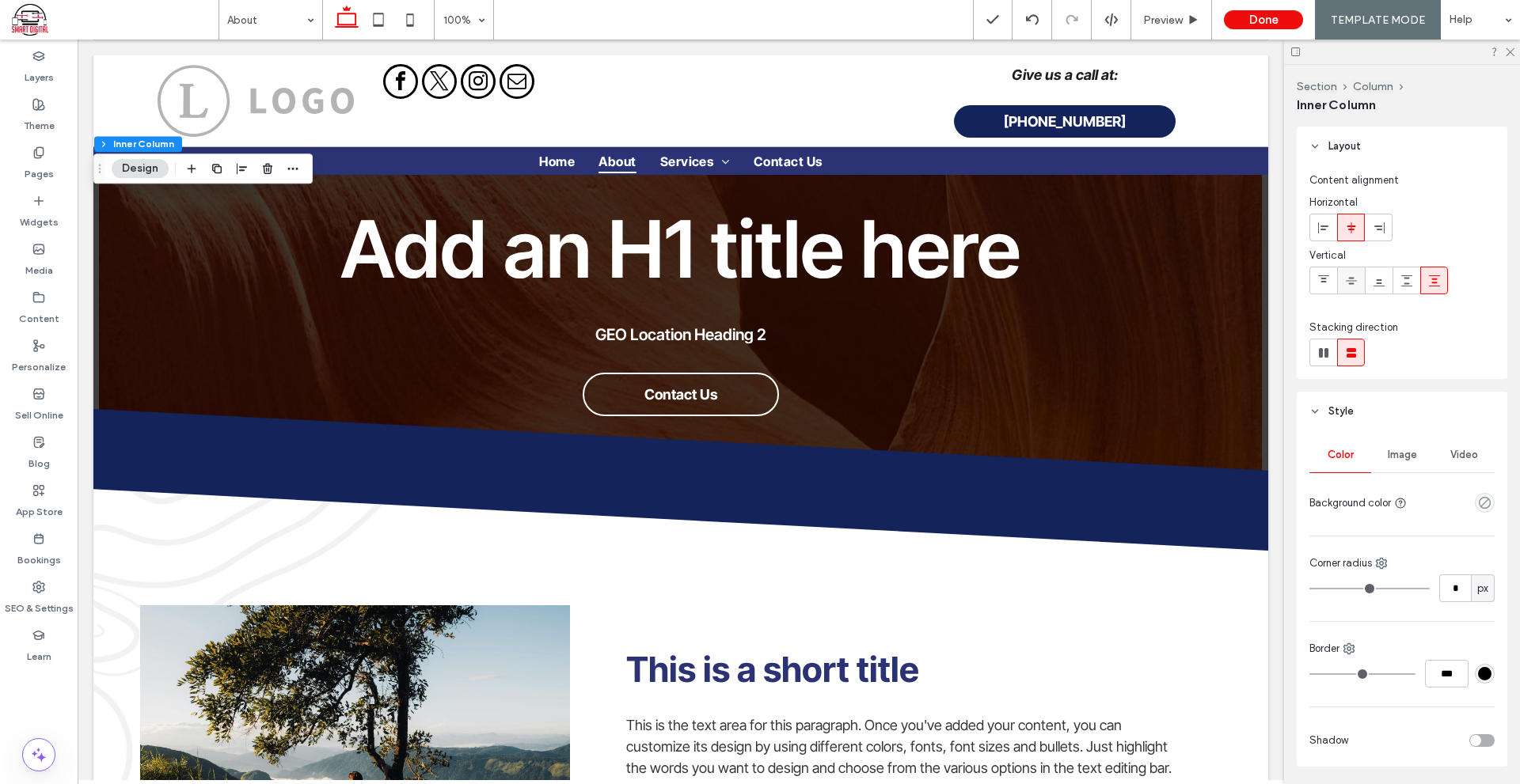
click at [1353, 278] on use at bounding box center [1351, 280] width 11 height 7
click at [33, 157] on icon at bounding box center [38, 152] width 13 height 13
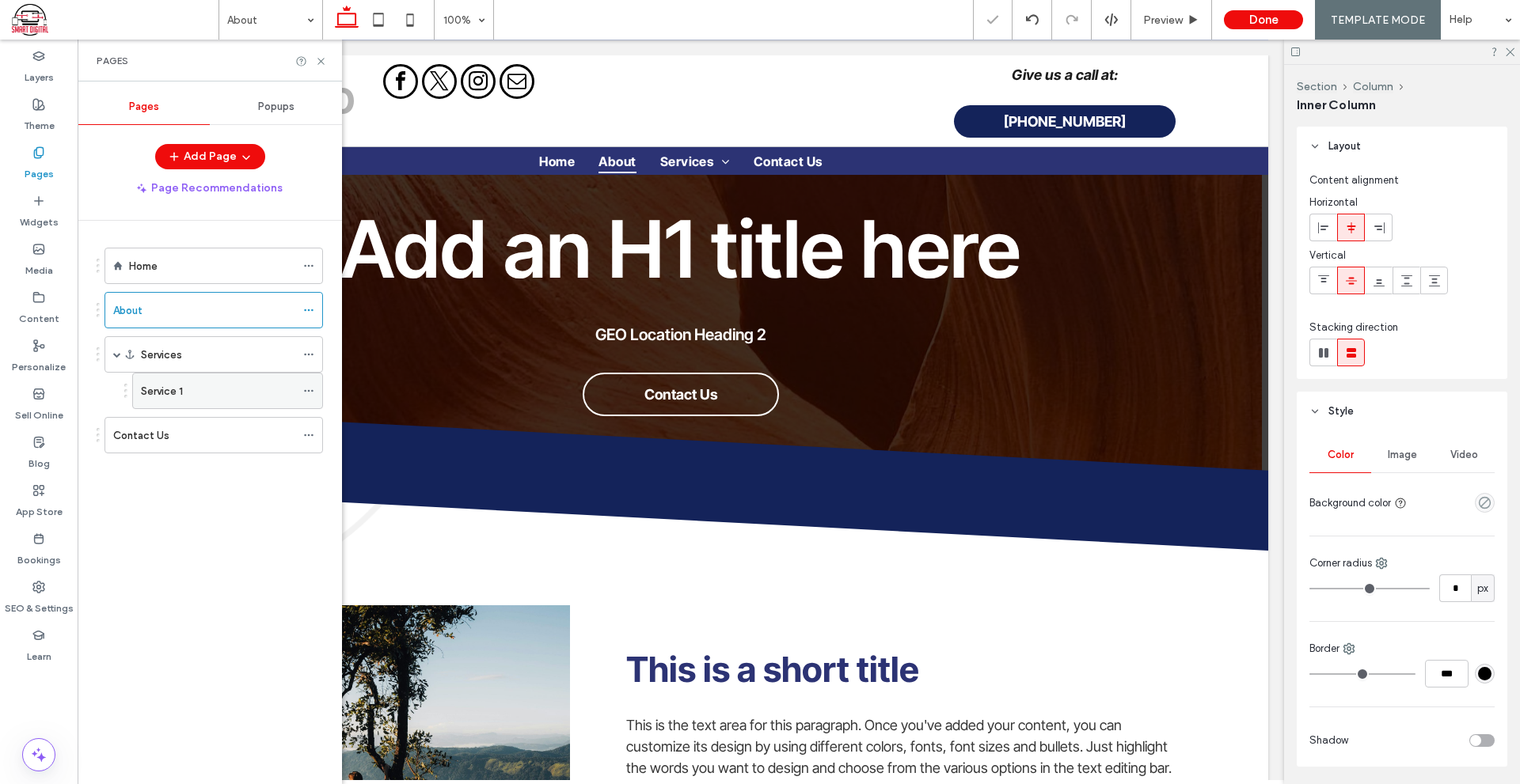
click at [217, 376] on div "Service 1" at bounding box center [218, 391] width 154 height 35
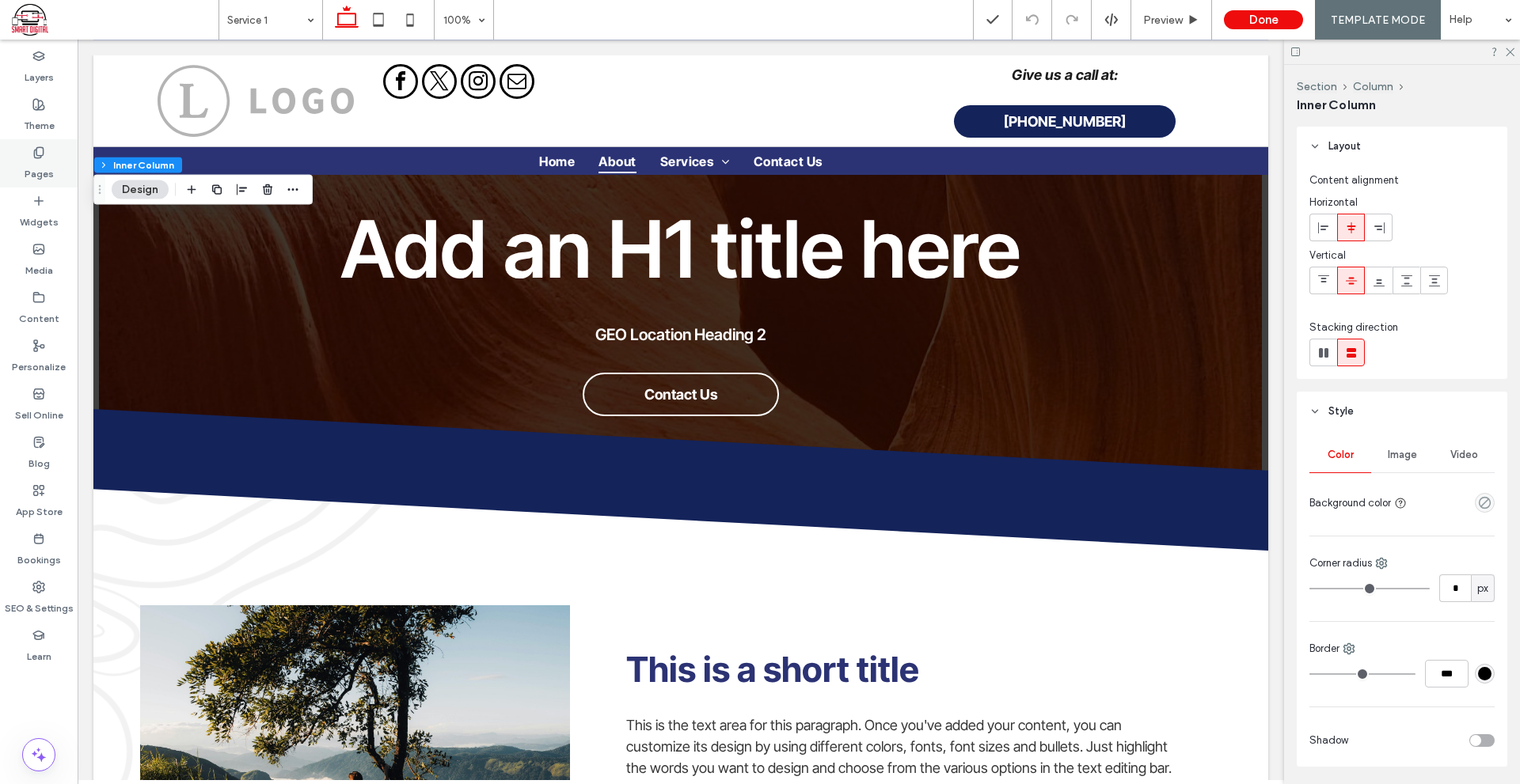
click at [50, 147] on div "Pages" at bounding box center [38, 163] width 77 height 48
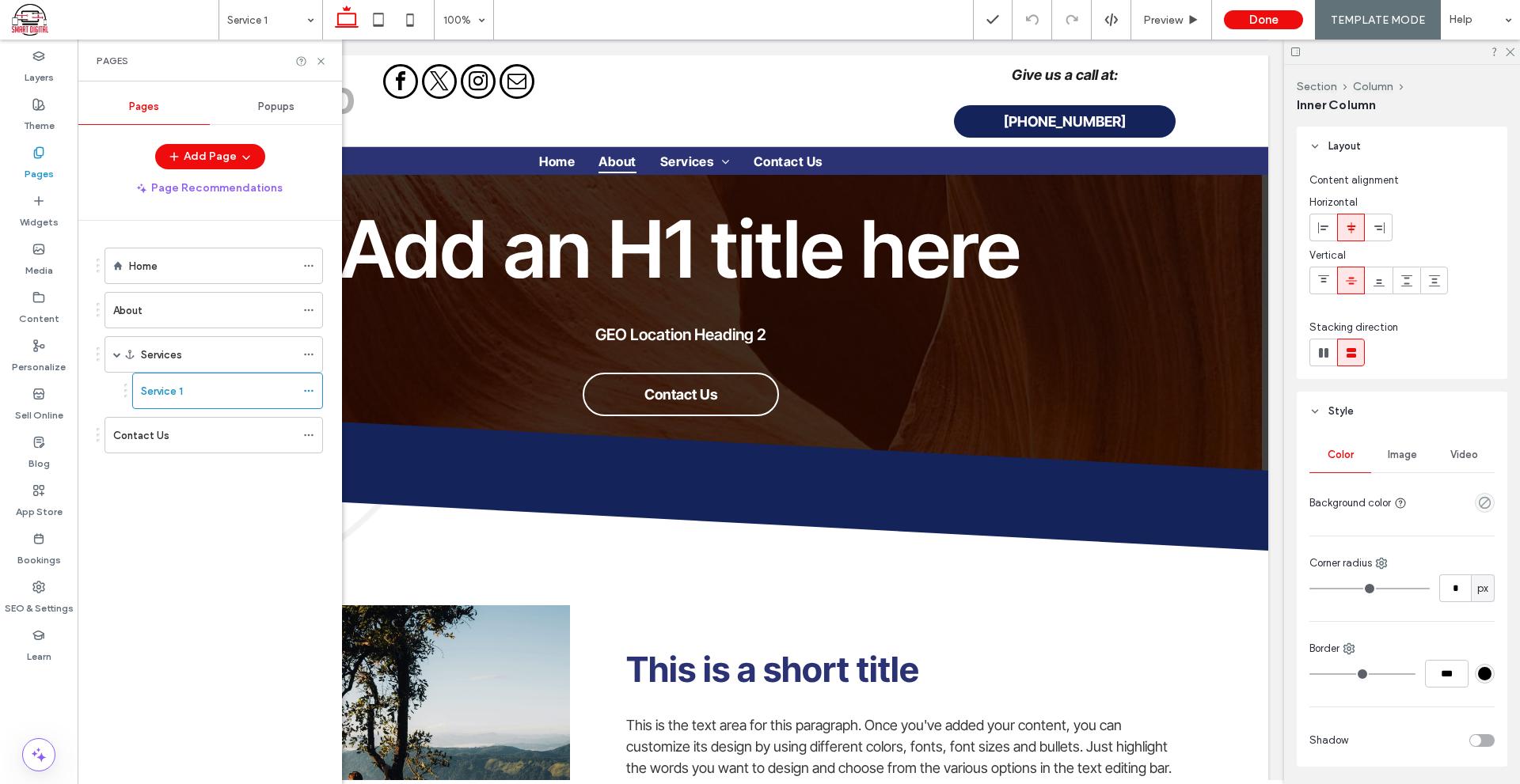
click at [212, 431] on div "Contact Us" at bounding box center [204, 435] width 182 height 17
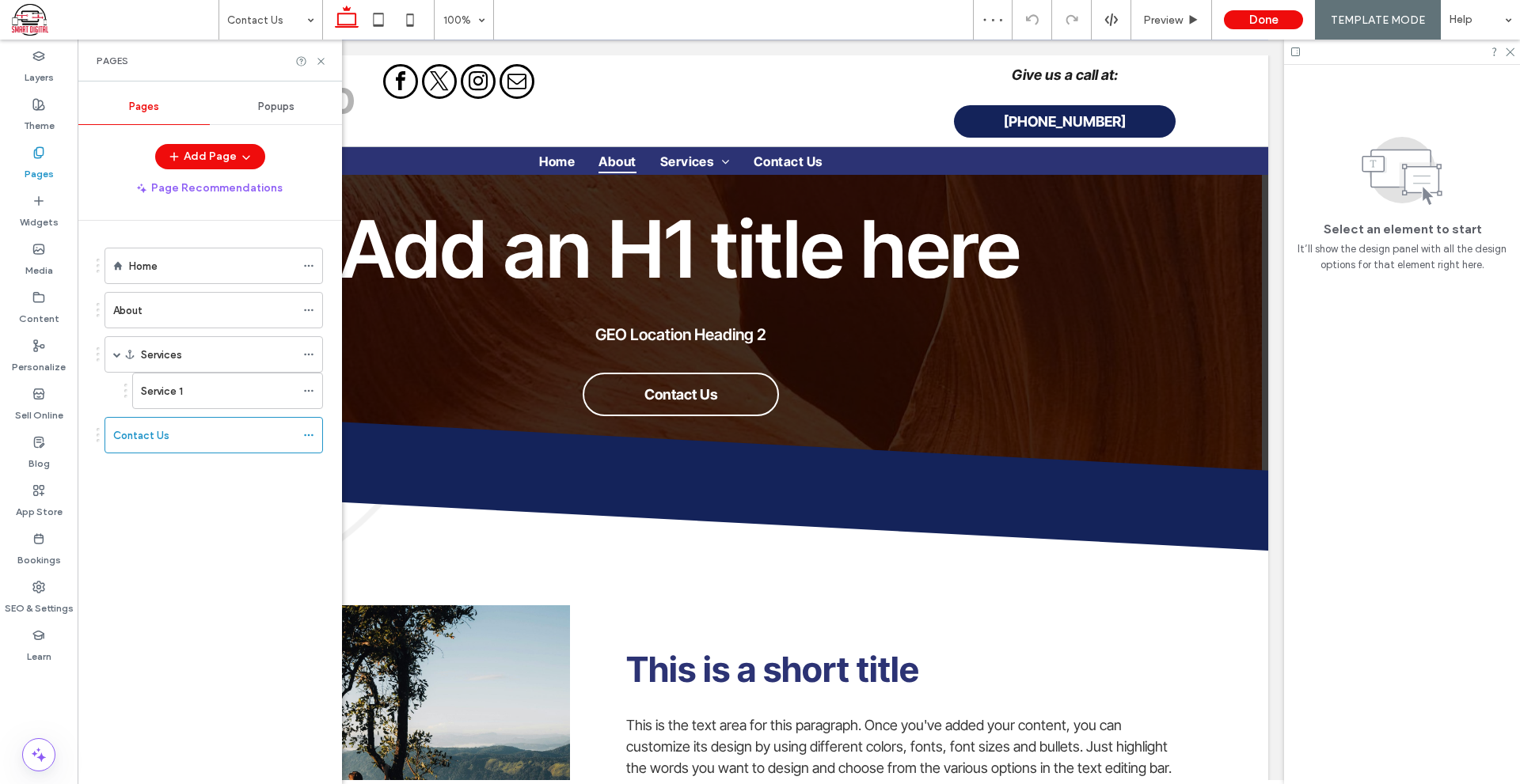
click at [165, 312] on div "About" at bounding box center [204, 310] width 182 height 17
click at [214, 265] on div "Home" at bounding box center [212, 265] width 166 height 17
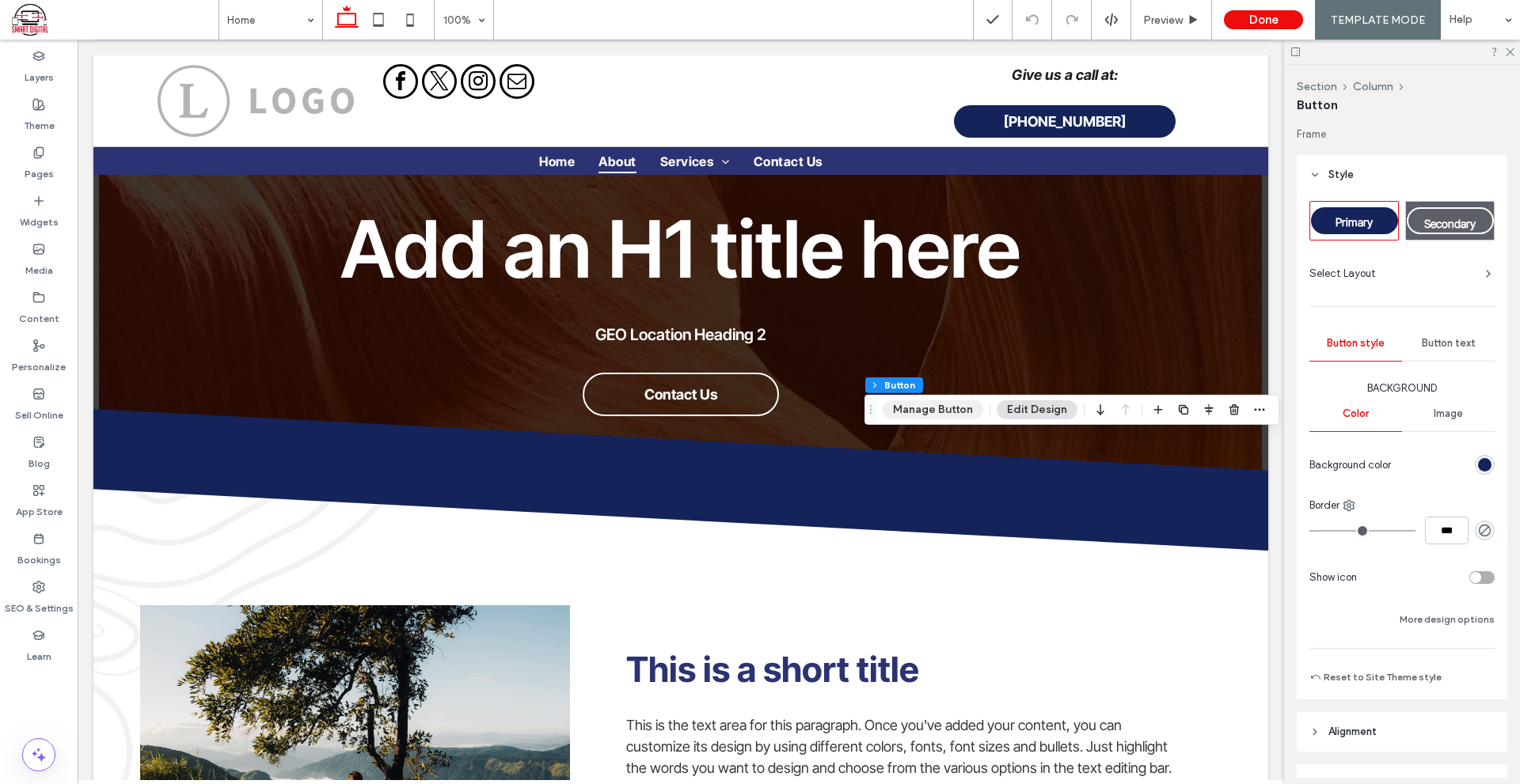
click at [951, 413] on button "Manage Button" at bounding box center [932, 410] width 100 height 19
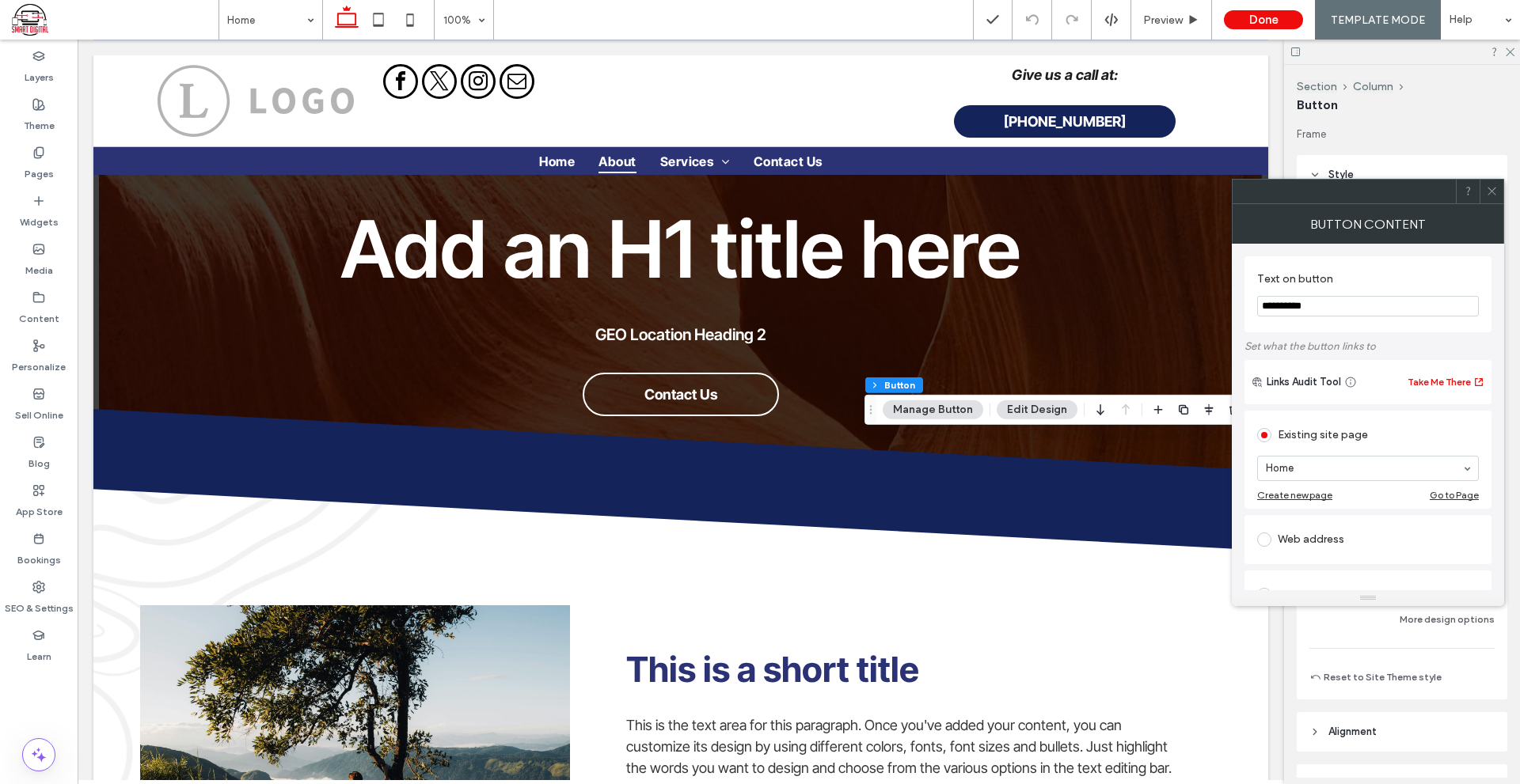
click at [1320, 305] on input "**********" at bounding box center [1368, 306] width 222 height 21
click at [1319, 305] on input "**********" at bounding box center [1368, 306] width 222 height 21
type input "**********"
click at [1324, 325] on section "**********" at bounding box center [1368, 294] width 222 height 60
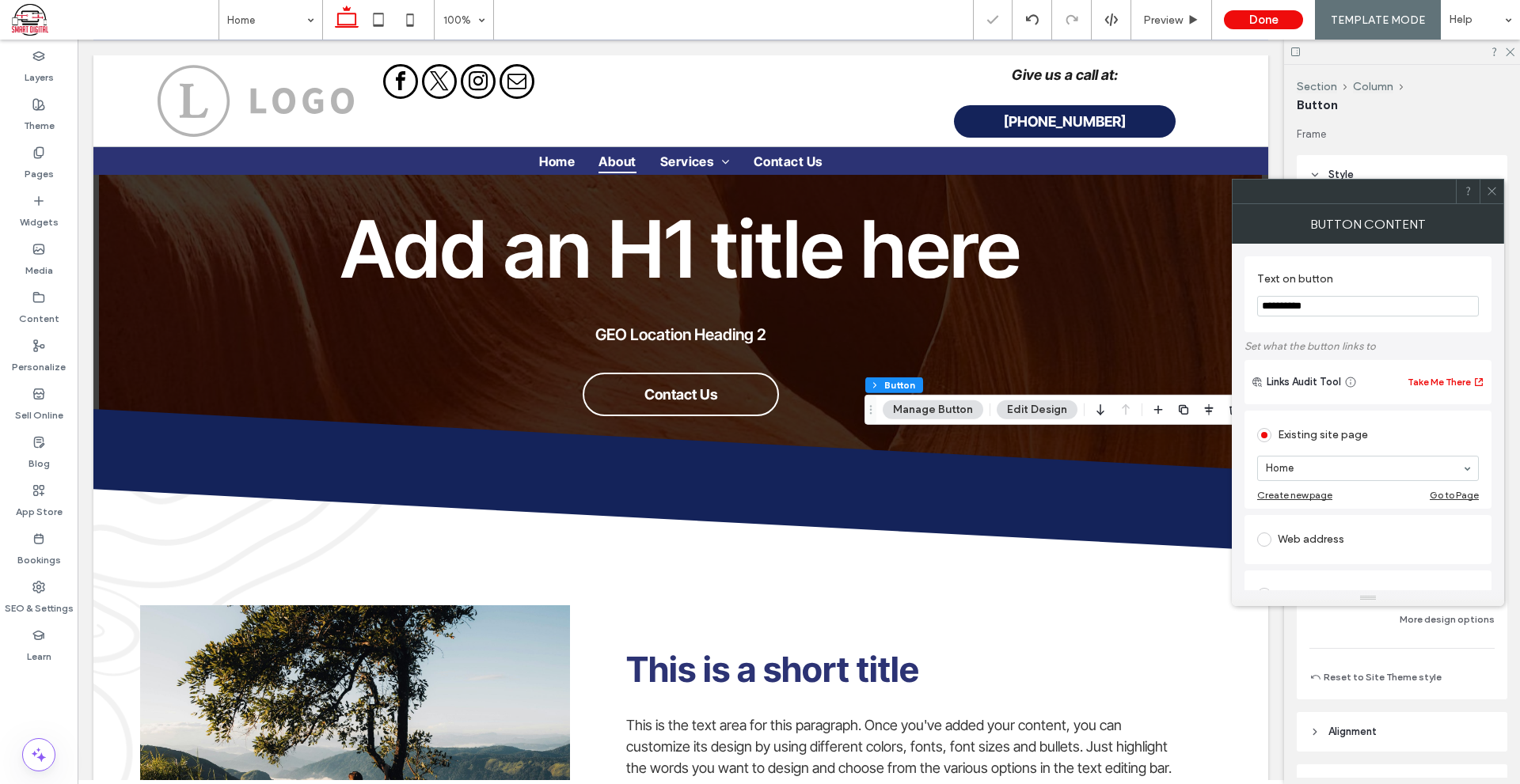
click at [1483, 198] on div at bounding box center [1490, 191] width 24 height 23
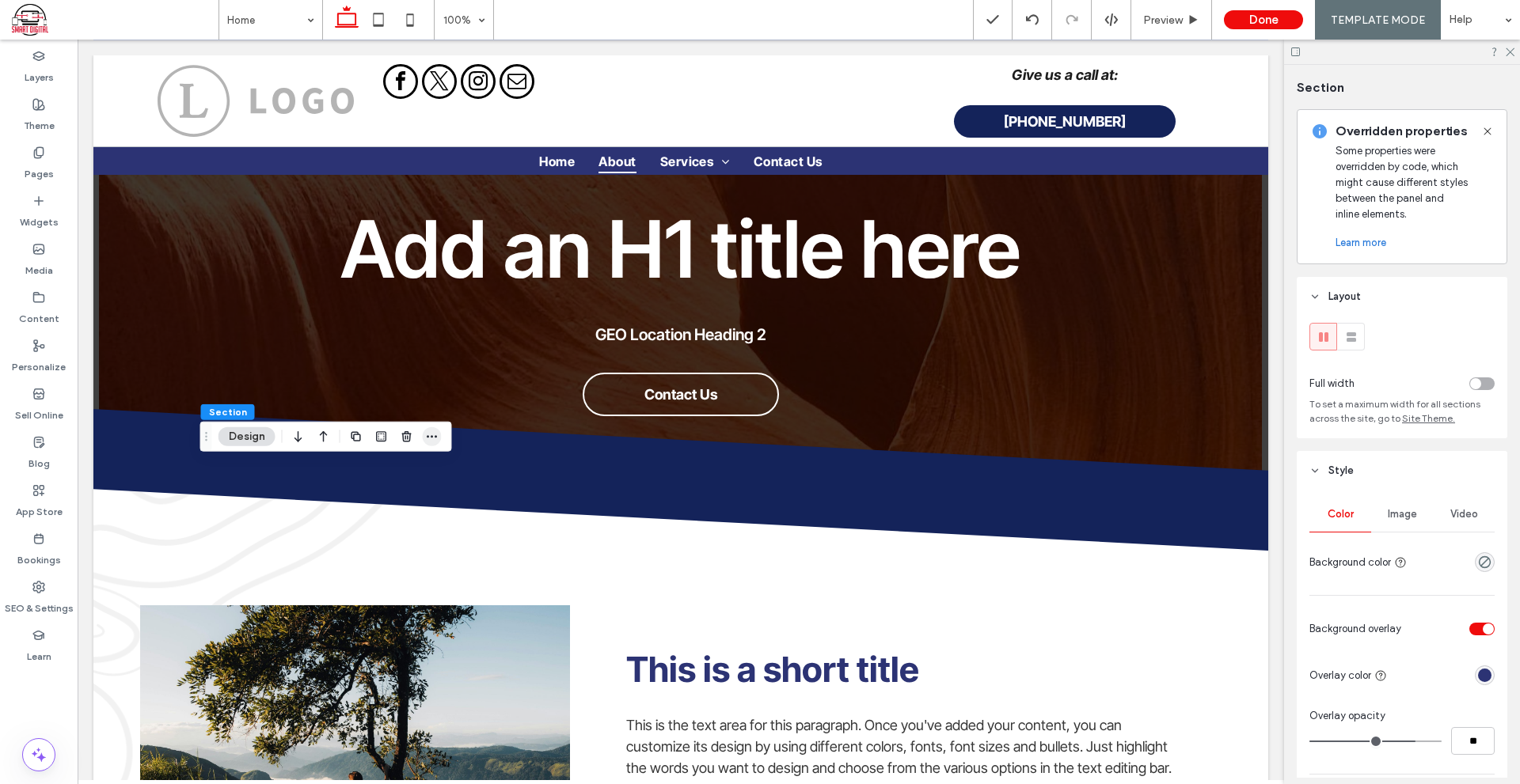
click at [433, 433] on icon "button" at bounding box center [432, 437] width 13 height 13
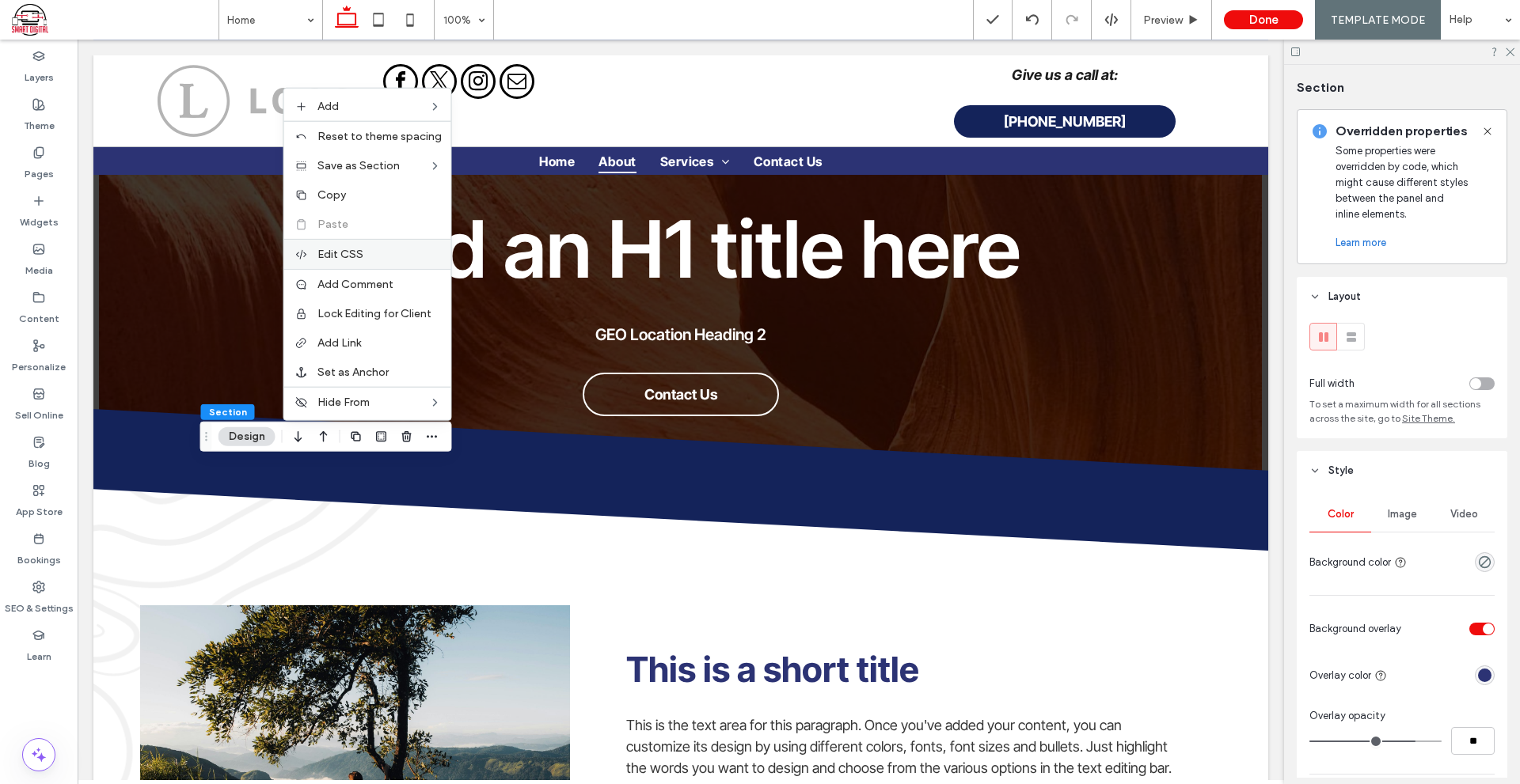
click at [379, 239] on div "Edit CSS" at bounding box center [367, 254] width 167 height 30
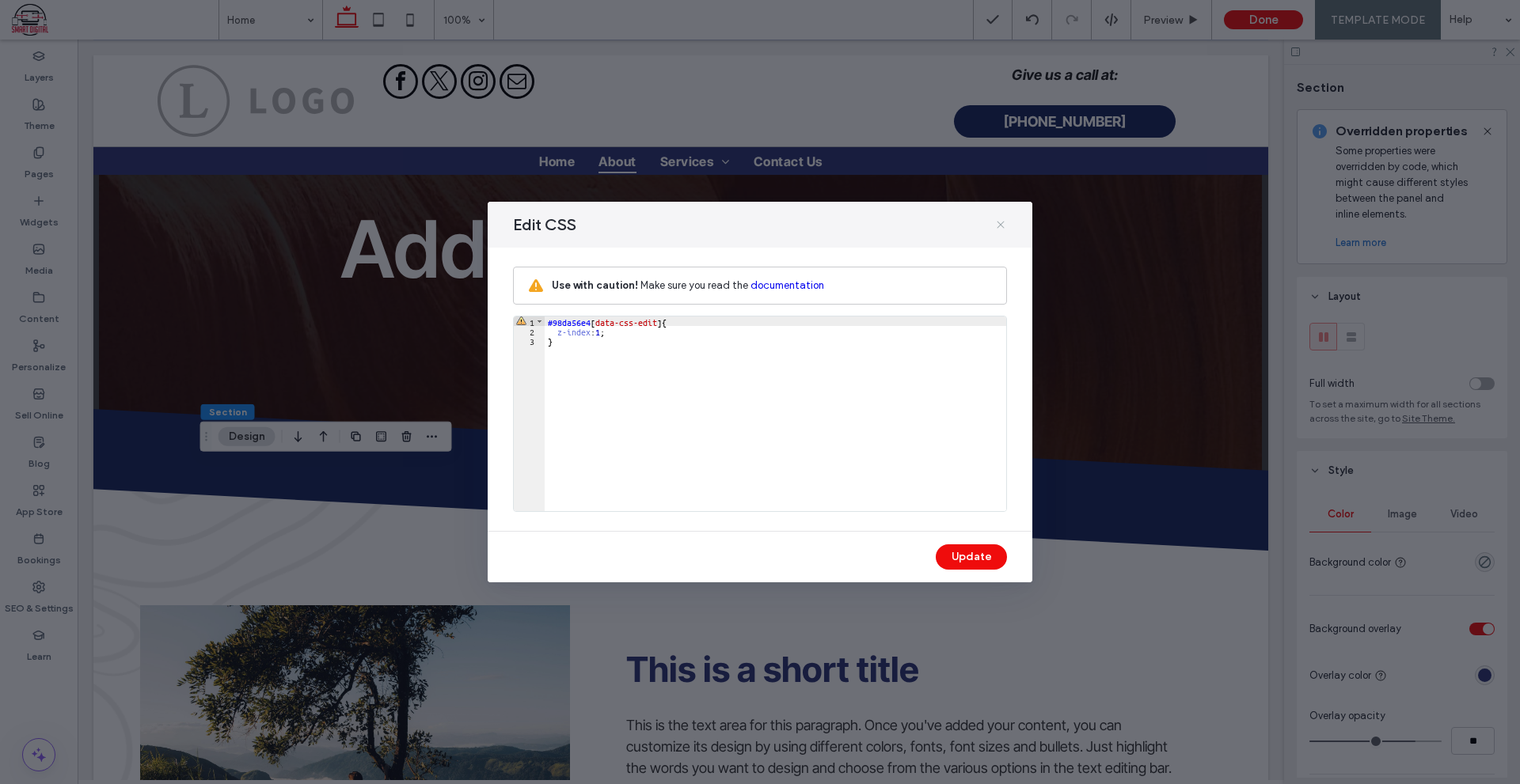
click at [998, 226] on icon at bounding box center [1000, 224] width 13 height 13
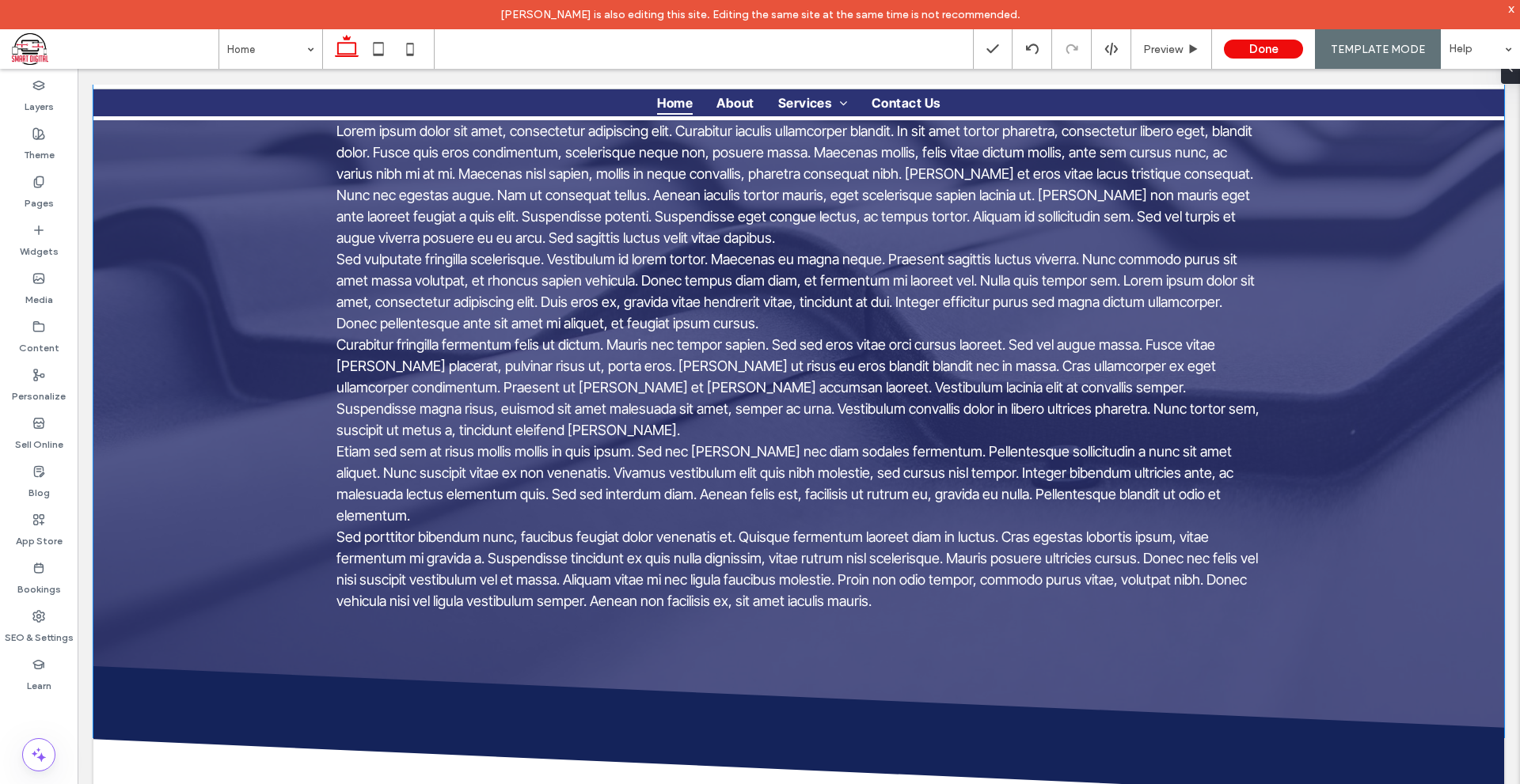
scroll to position [1029, 0]
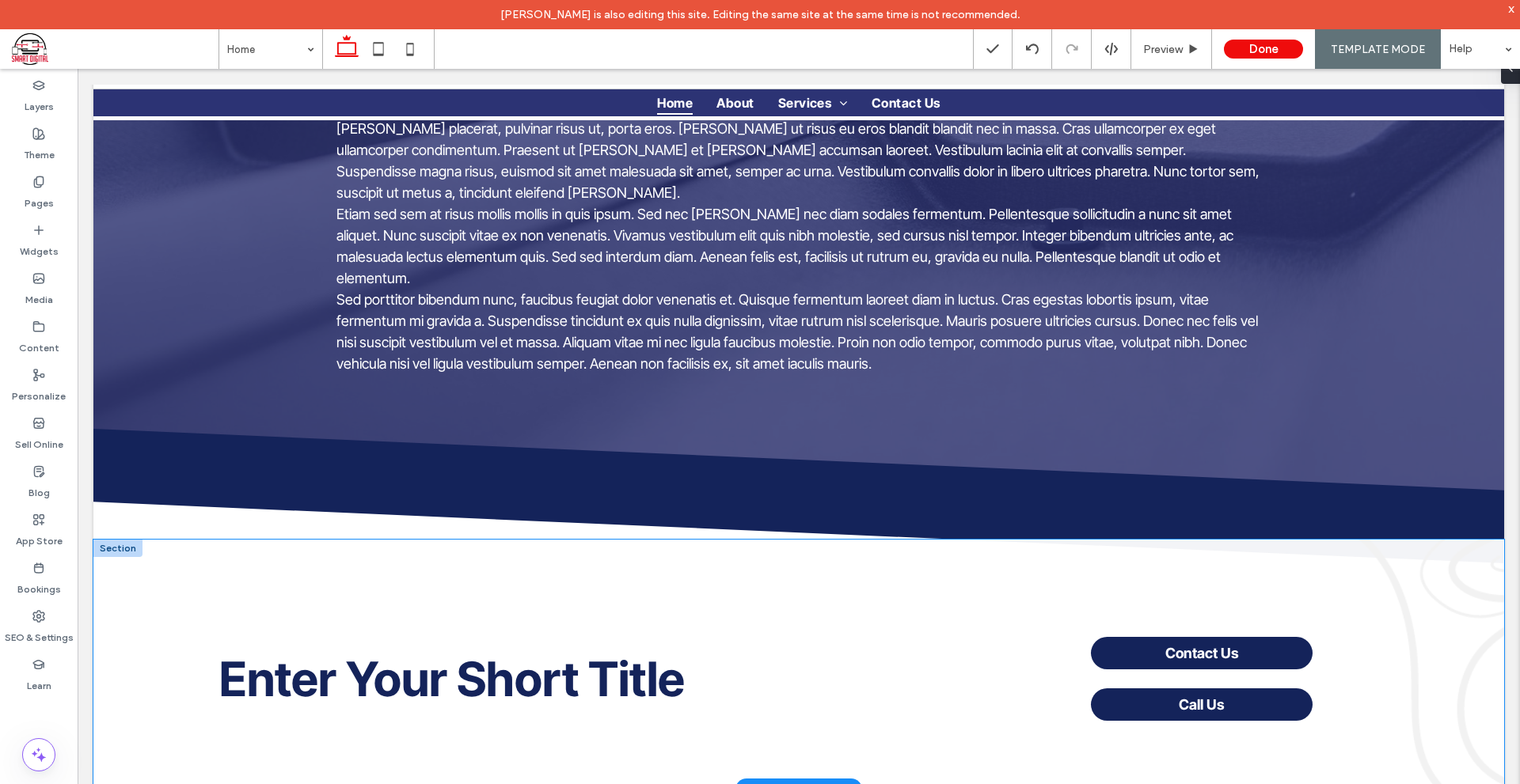
click at [1470, 564] on div "Enter Your Short Title Contact Us Call Us" at bounding box center [798, 664] width 1410 height 250
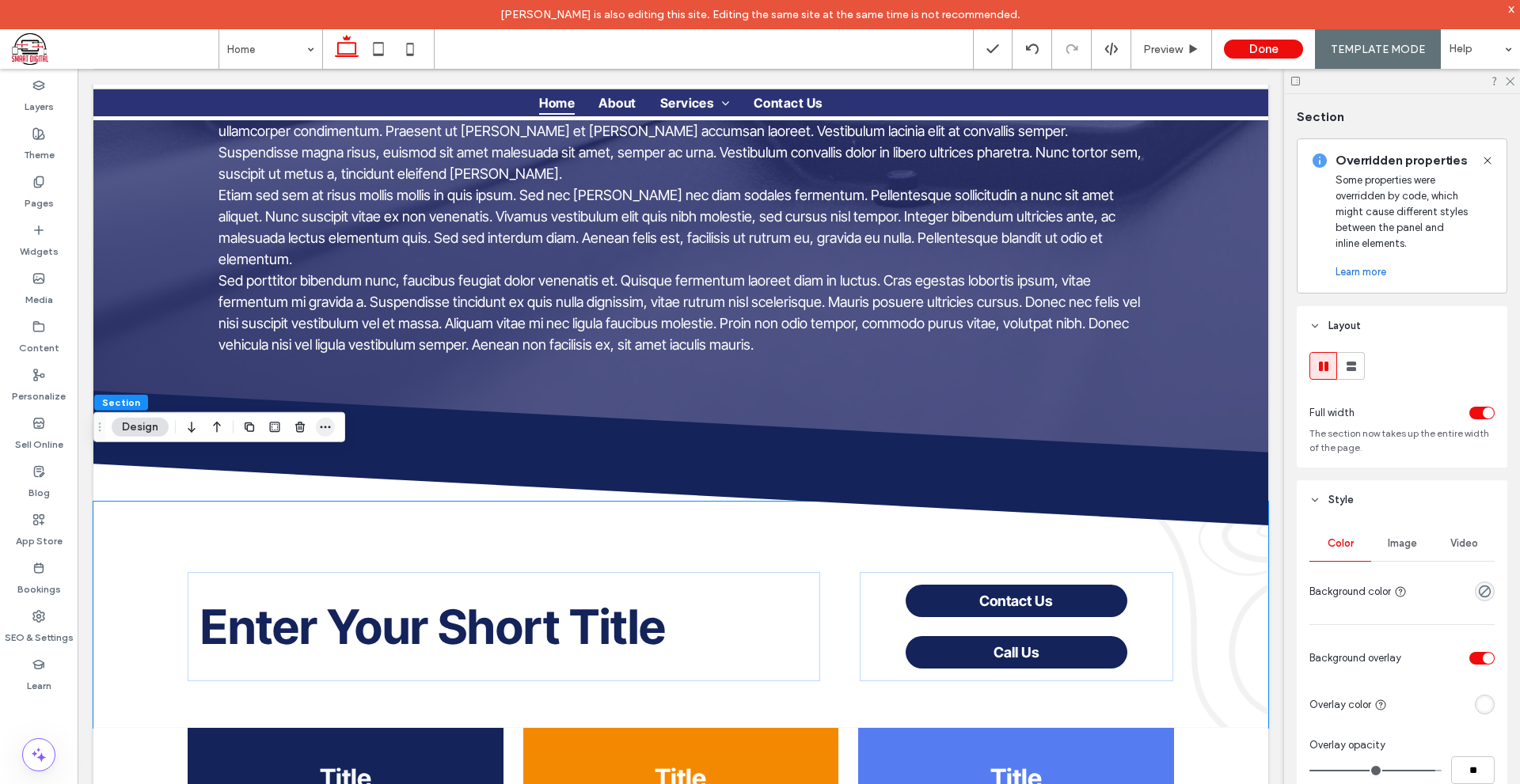
click at [326, 426] on use "button" at bounding box center [326, 426] width 10 height 3
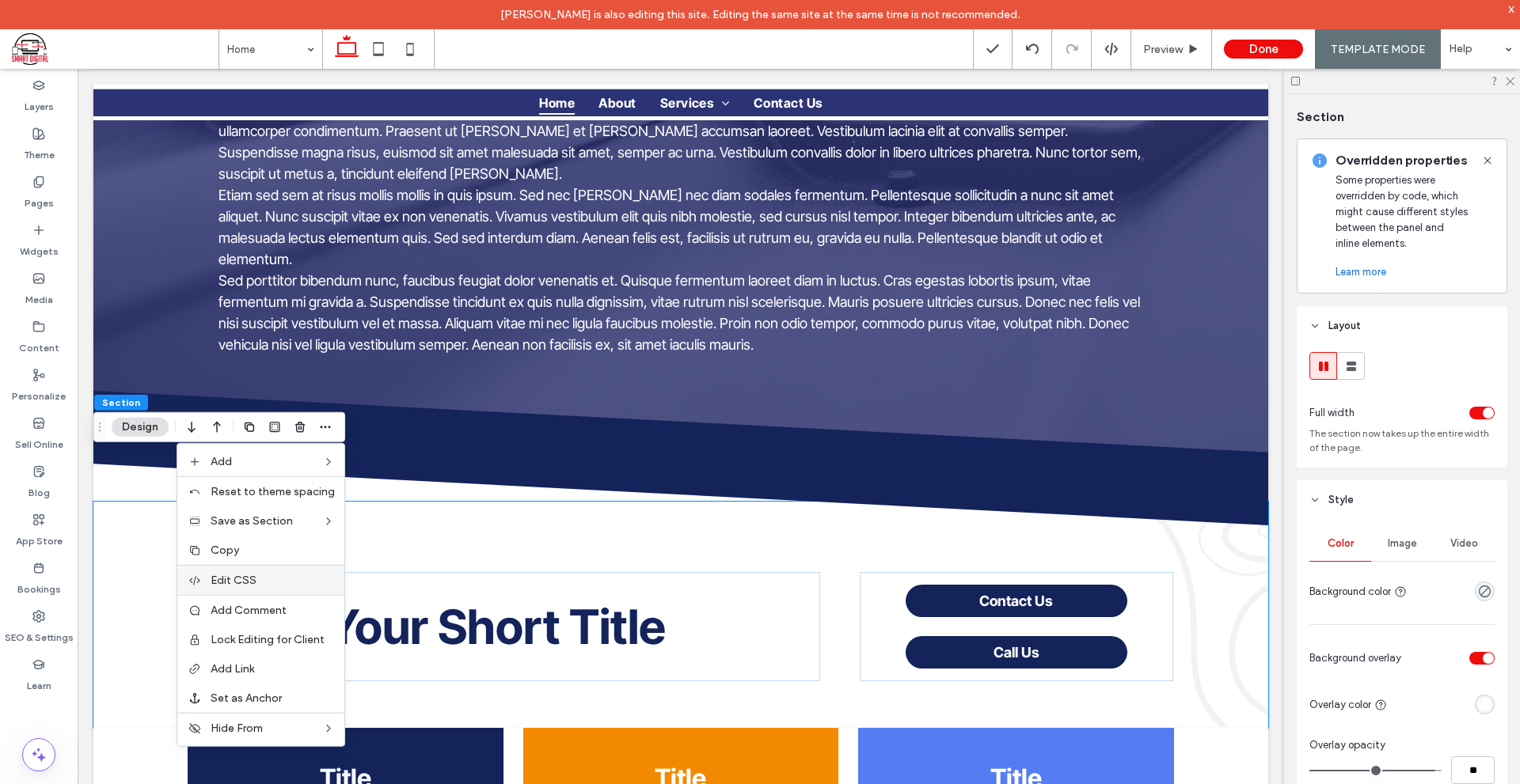
click at [283, 584] on label "Edit CSS" at bounding box center [272, 580] width 124 height 13
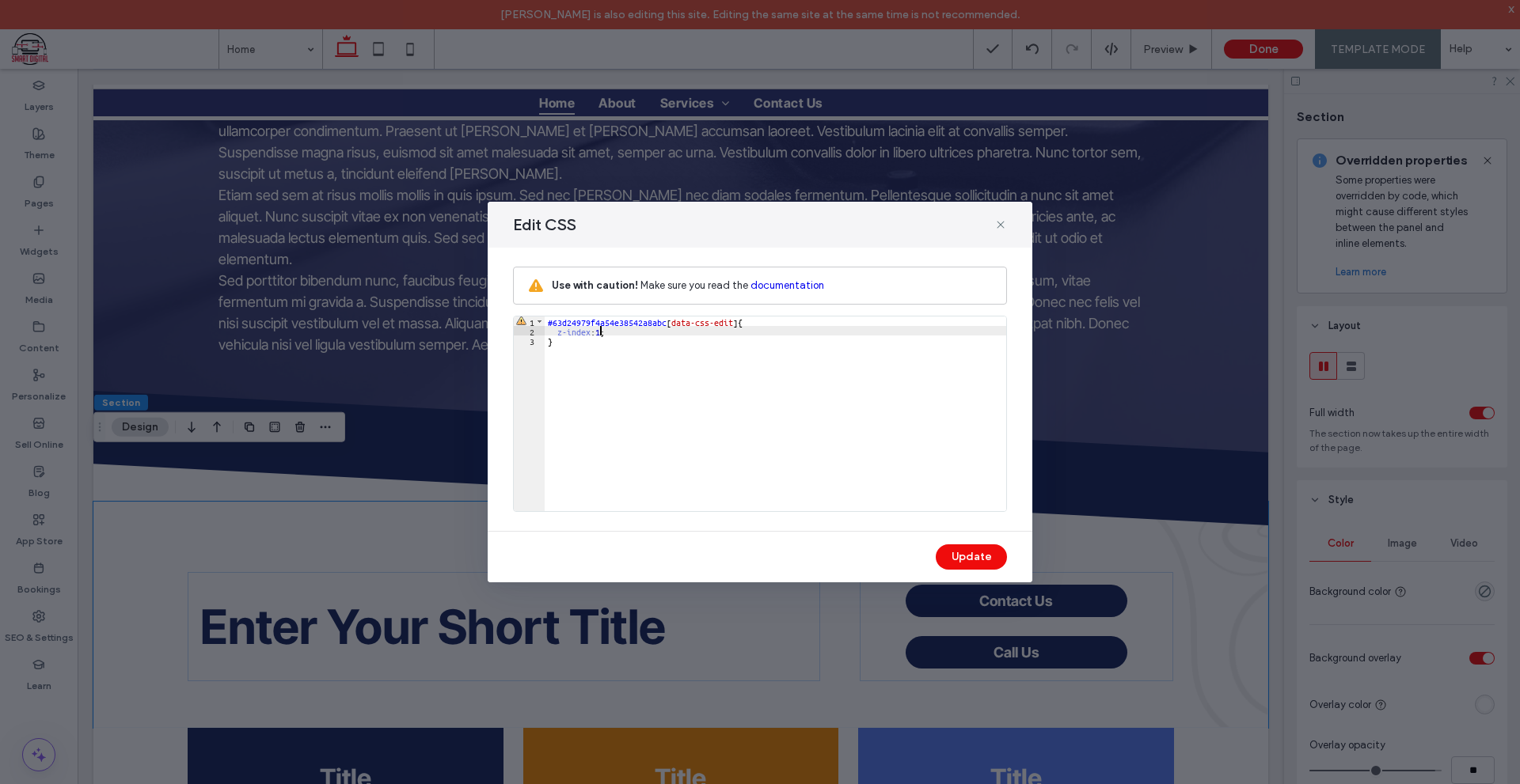
click at [601, 334] on div "#63d24979f4a54e38542a8abc [ data-css-edit ] { z-index : 1 ; }" at bounding box center [775, 423] width 461 height 213
type textarea "**"
click at [987, 553] on button "Update" at bounding box center [972, 556] width 71 height 25
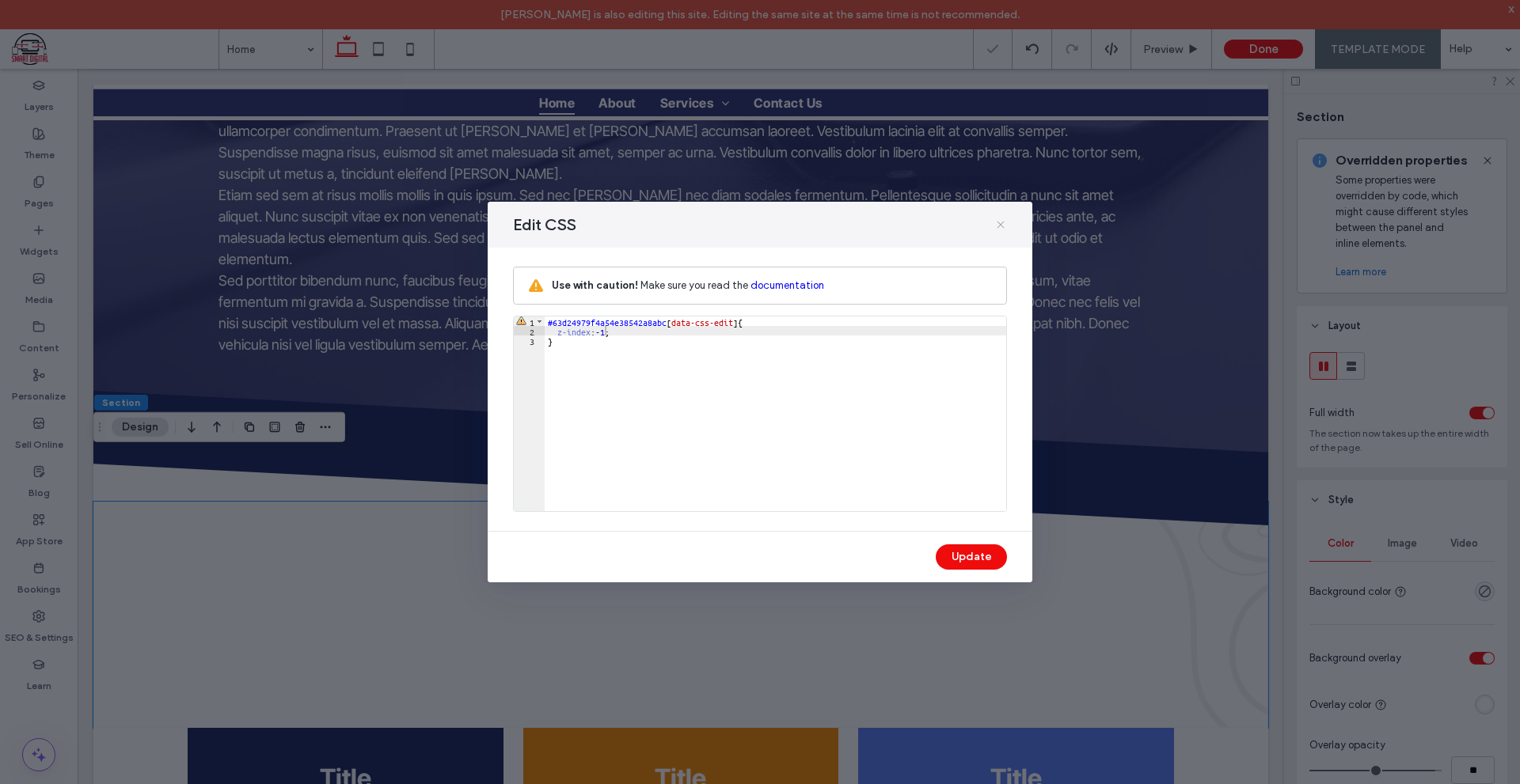
click at [1005, 224] on icon at bounding box center [1000, 224] width 13 height 13
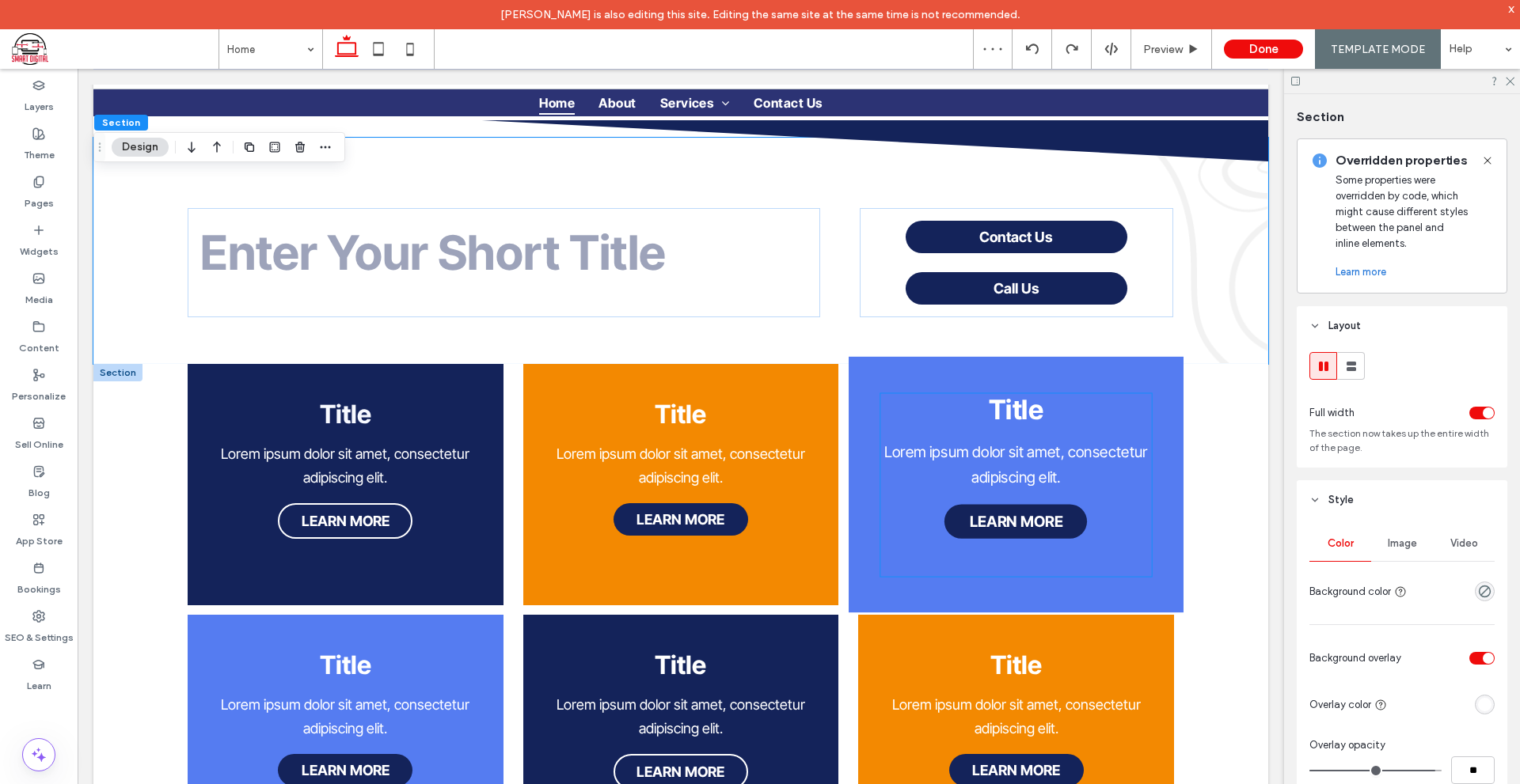
scroll to position [1084, 0]
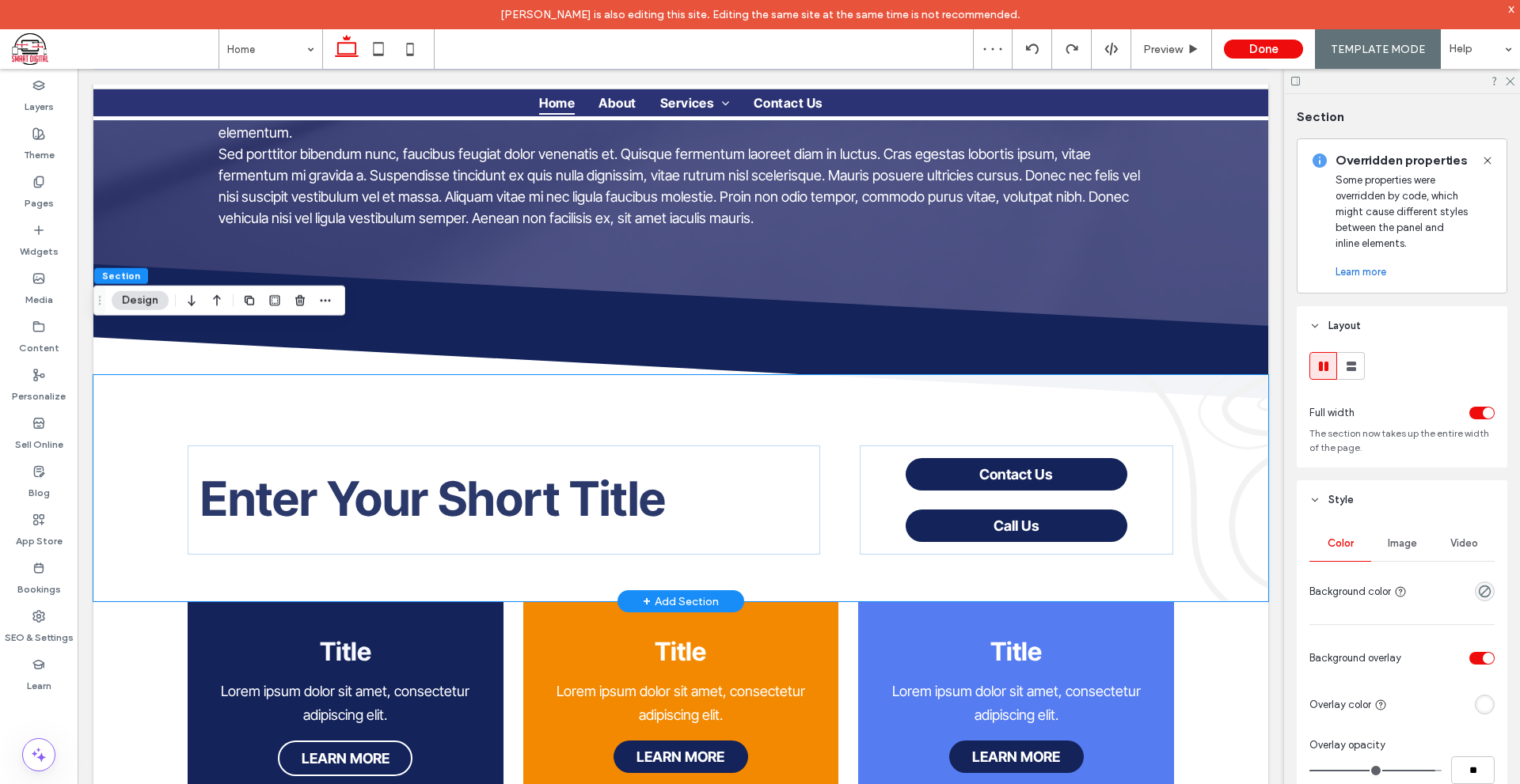
click at [1192, 393] on div "Enter Your Short Title Contact Us Call Us" at bounding box center [680, 488] width 1174 height 226
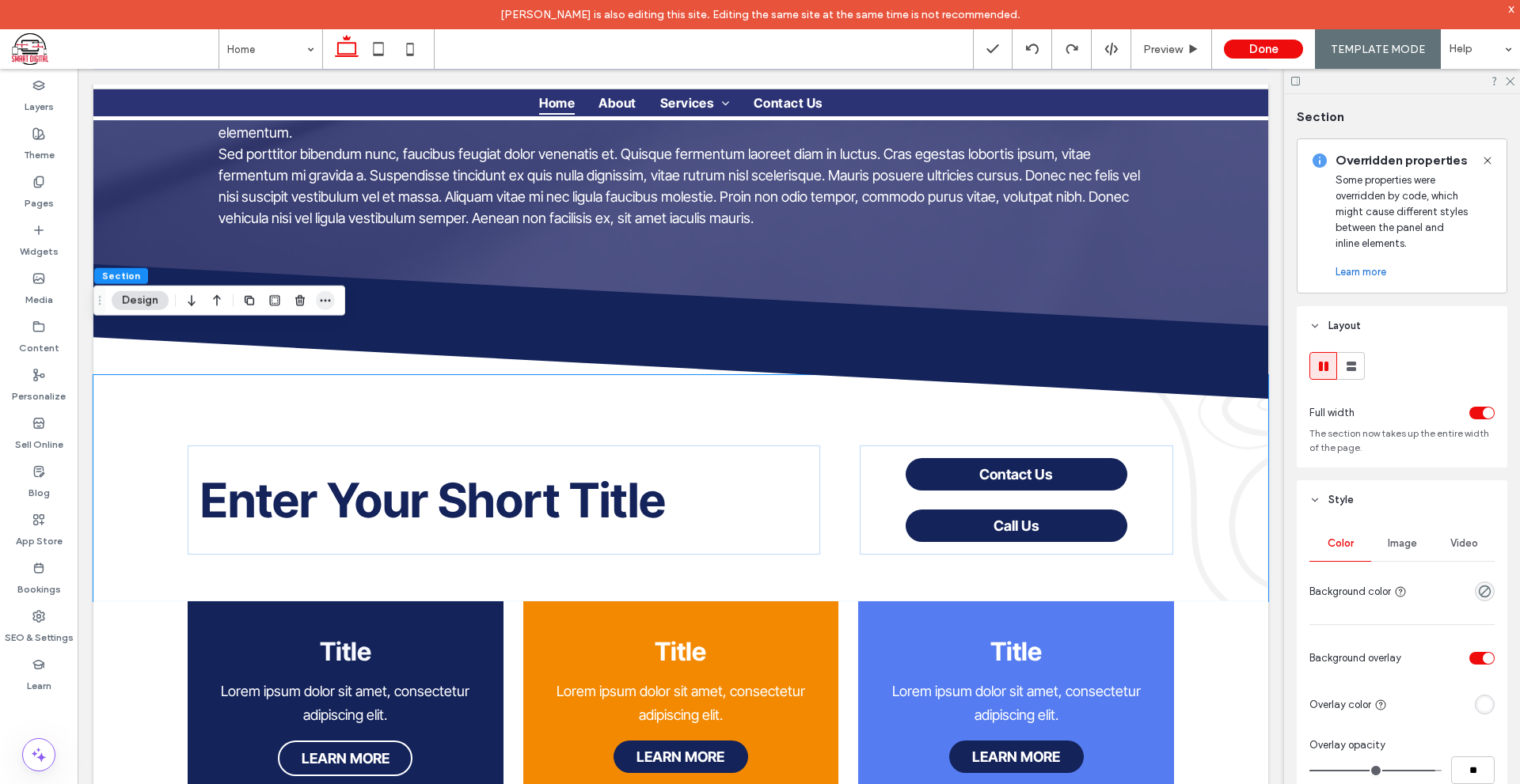
click at [333, 306] on div "Section Design" at bounding box center [219, 300] width 252 height 30
click at [330, 305] on icon "button" at bounding box center [325, 300] width 13 height 13
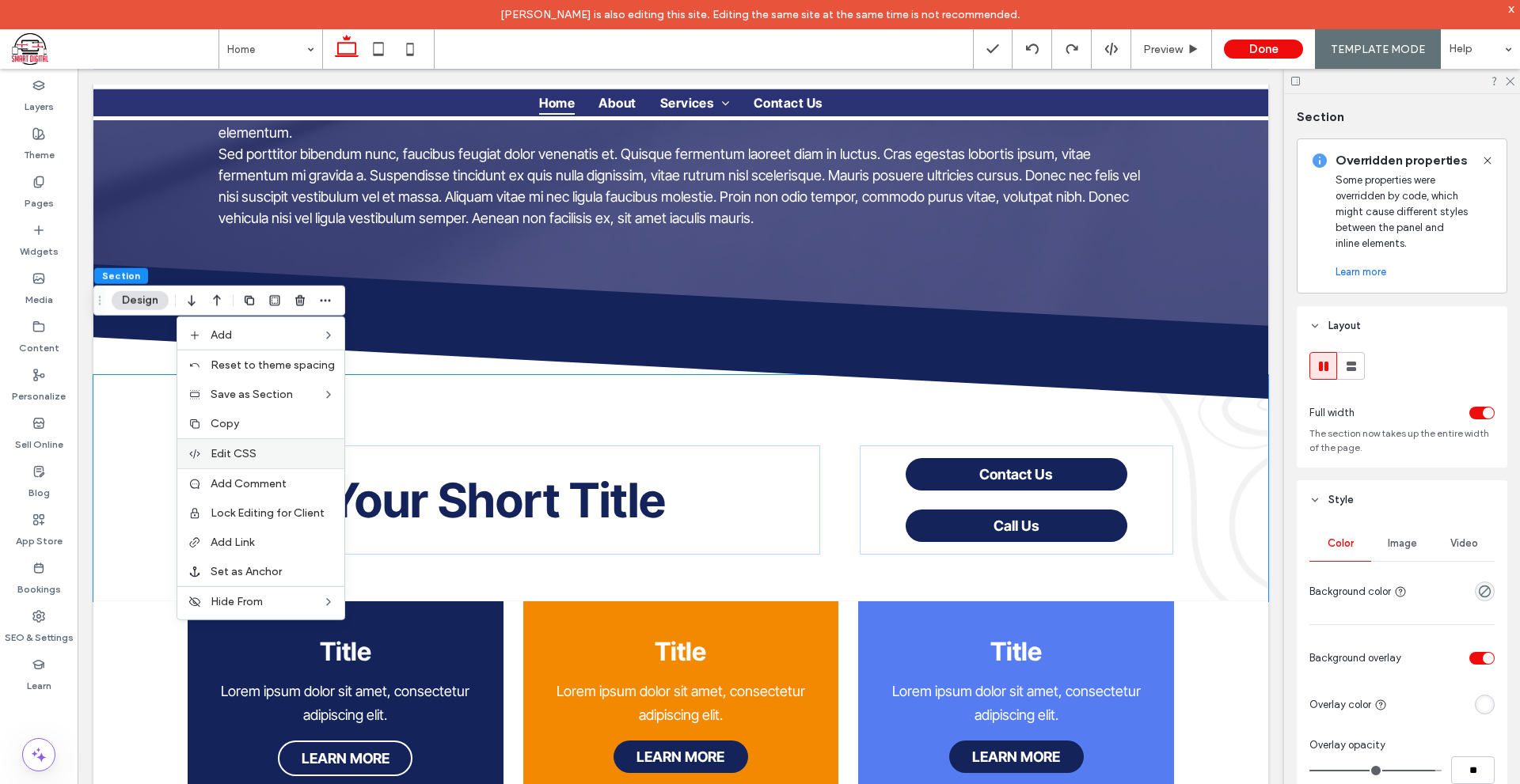
click at [272, 460] on div "Edit CSS" at bounding box center [261, 453] width 167 height 30
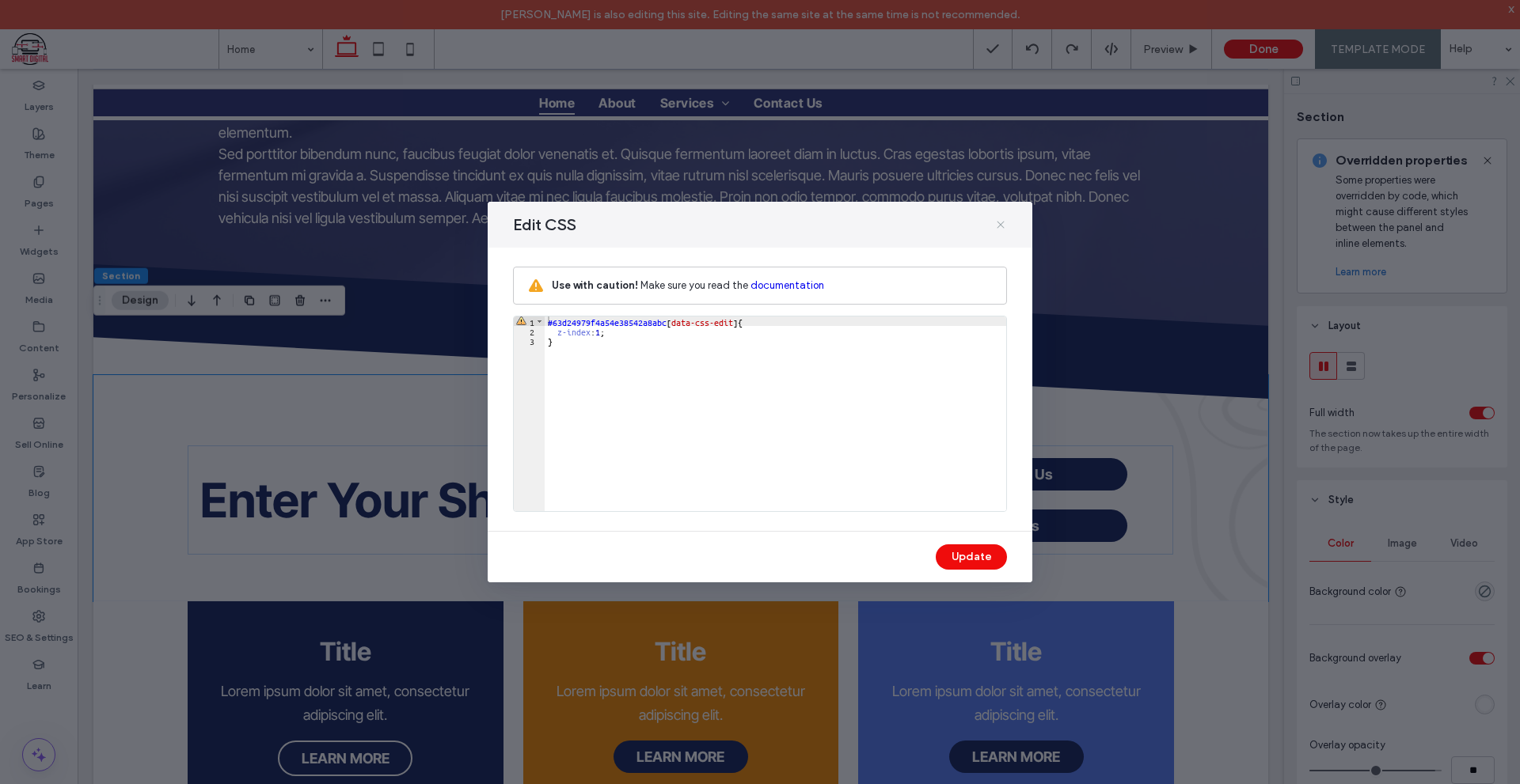
click at [995, 230] on icon at bounding box center [1000, 224] width 13 height 13
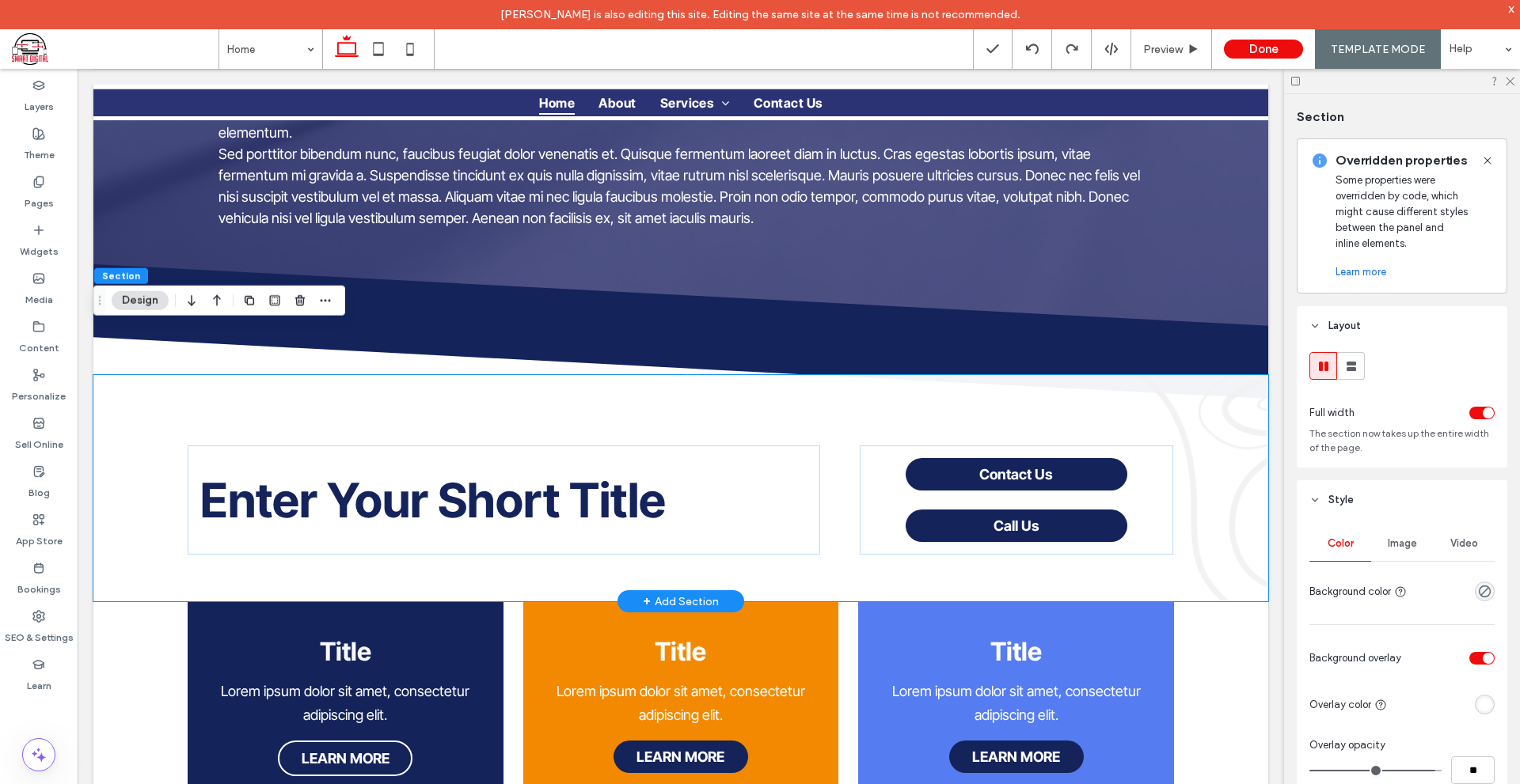
click at [1116, 375] on div "Enter Your Short Title Contact Us Call Us" at bounding box center [680, 488] width 1174 height 226
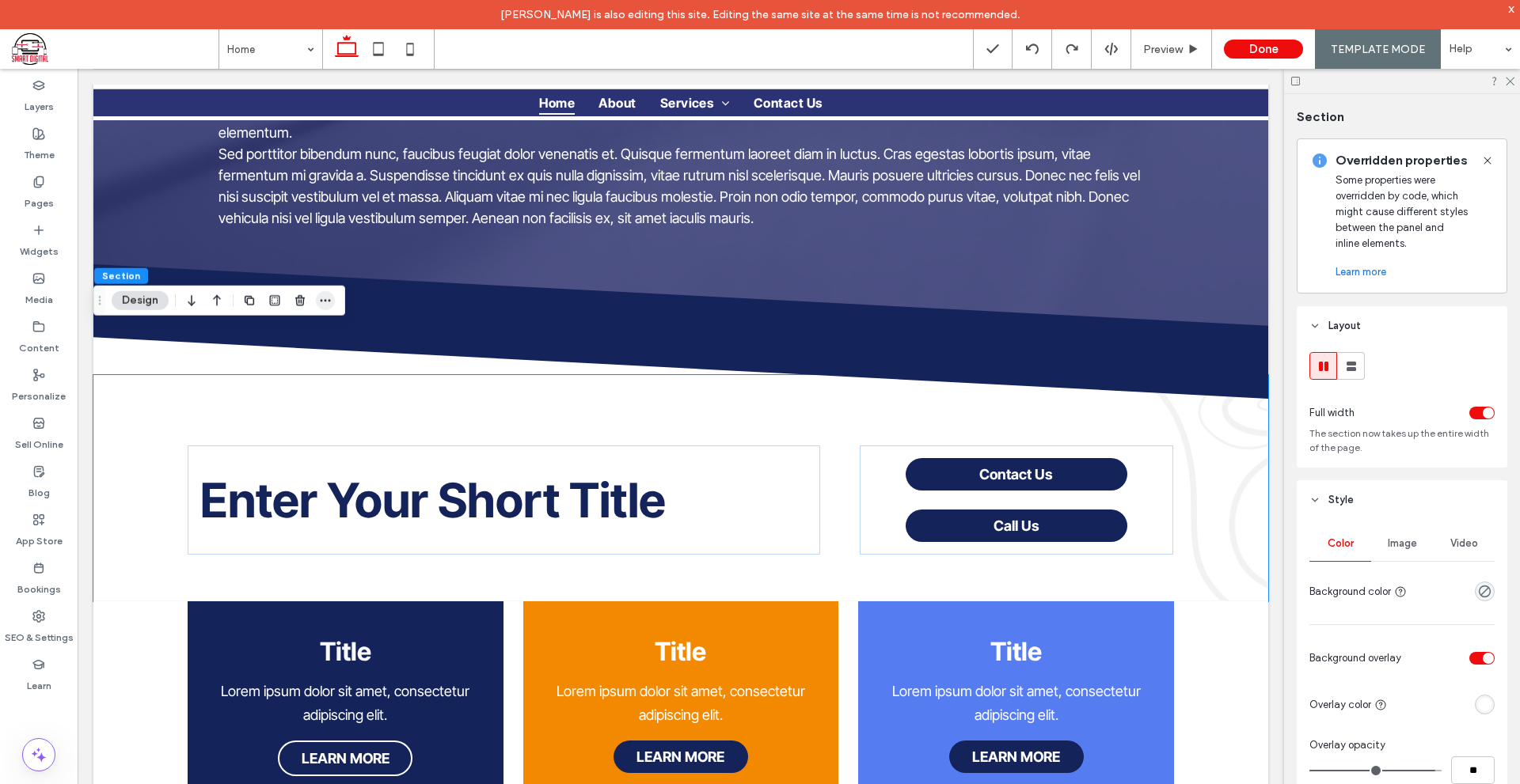
click at [326, 299] on icon "button" at bounding box center [325, 300] width 13 height 13
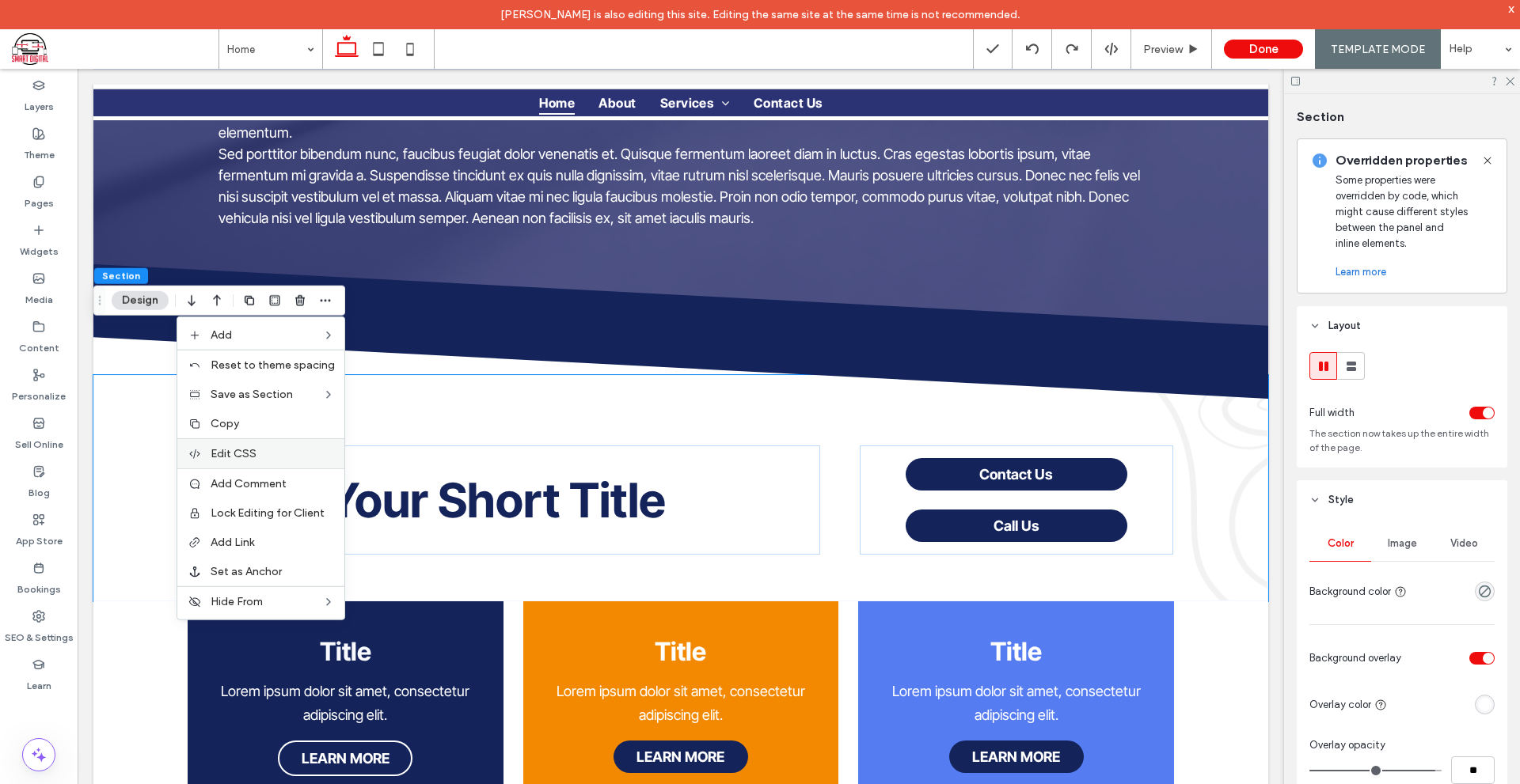
click at [281, 449] on label "Edit CSS" at bounding box center [272, 453] width 124 height 13
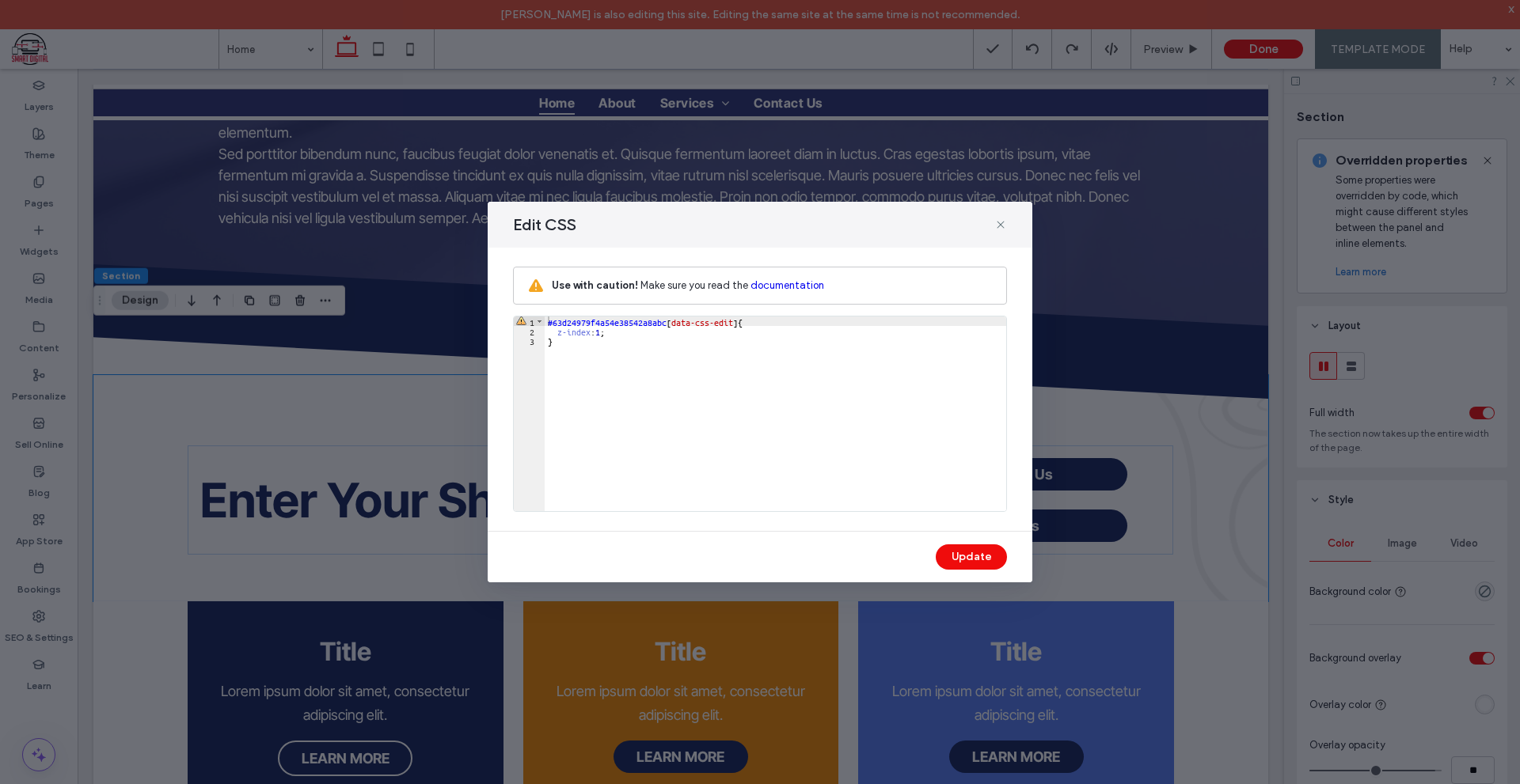
click at [991, 224] on div "Edit CSS" at bounding box center [759, 224] width 544 height 46
click at [996, 224] on icon at bounding box center [1000, 224] width 13 height 13
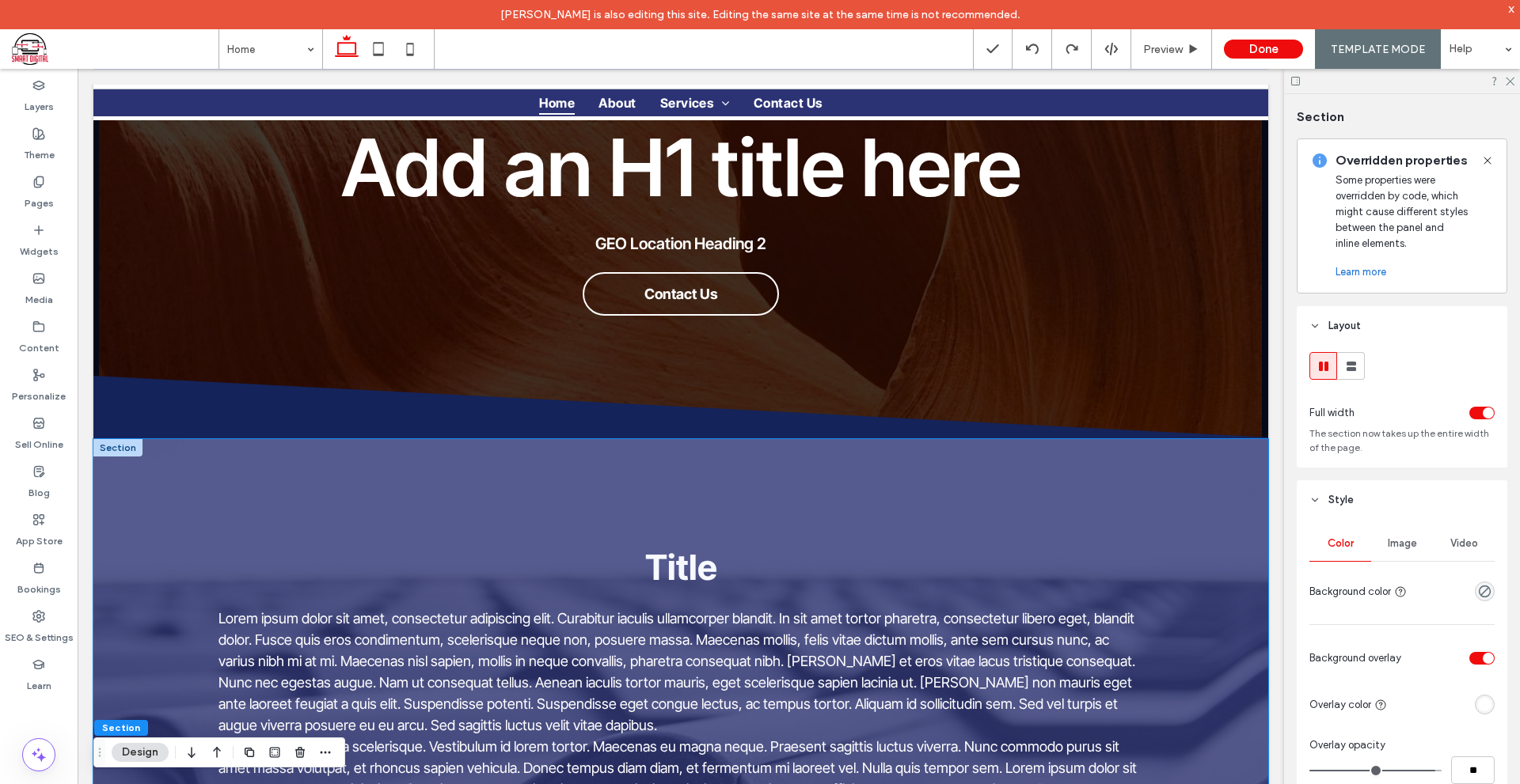
scroll to position [135, 0]
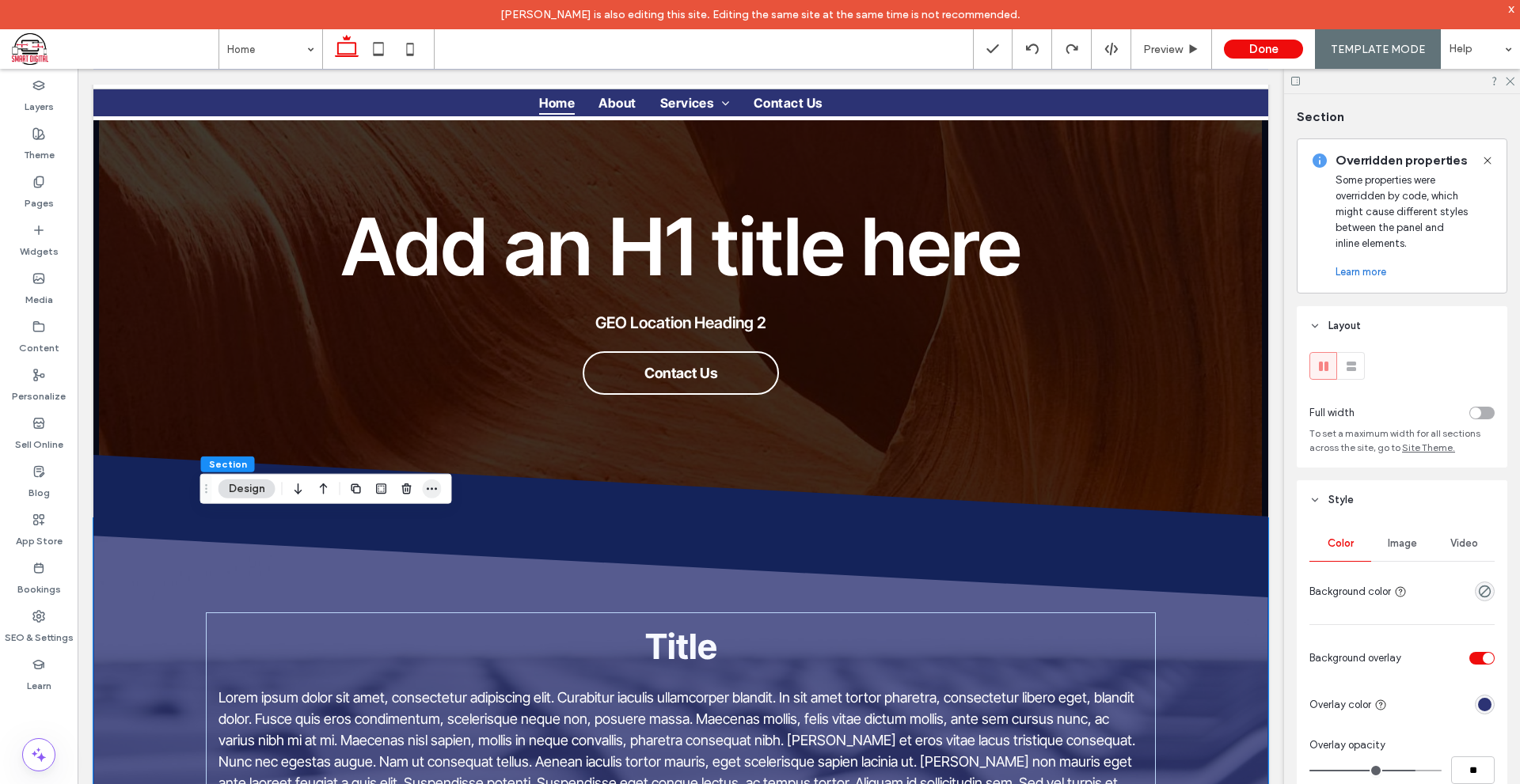
click at [426, 490] on icon "button" at bounding box center [432, 489] width 13 height 13
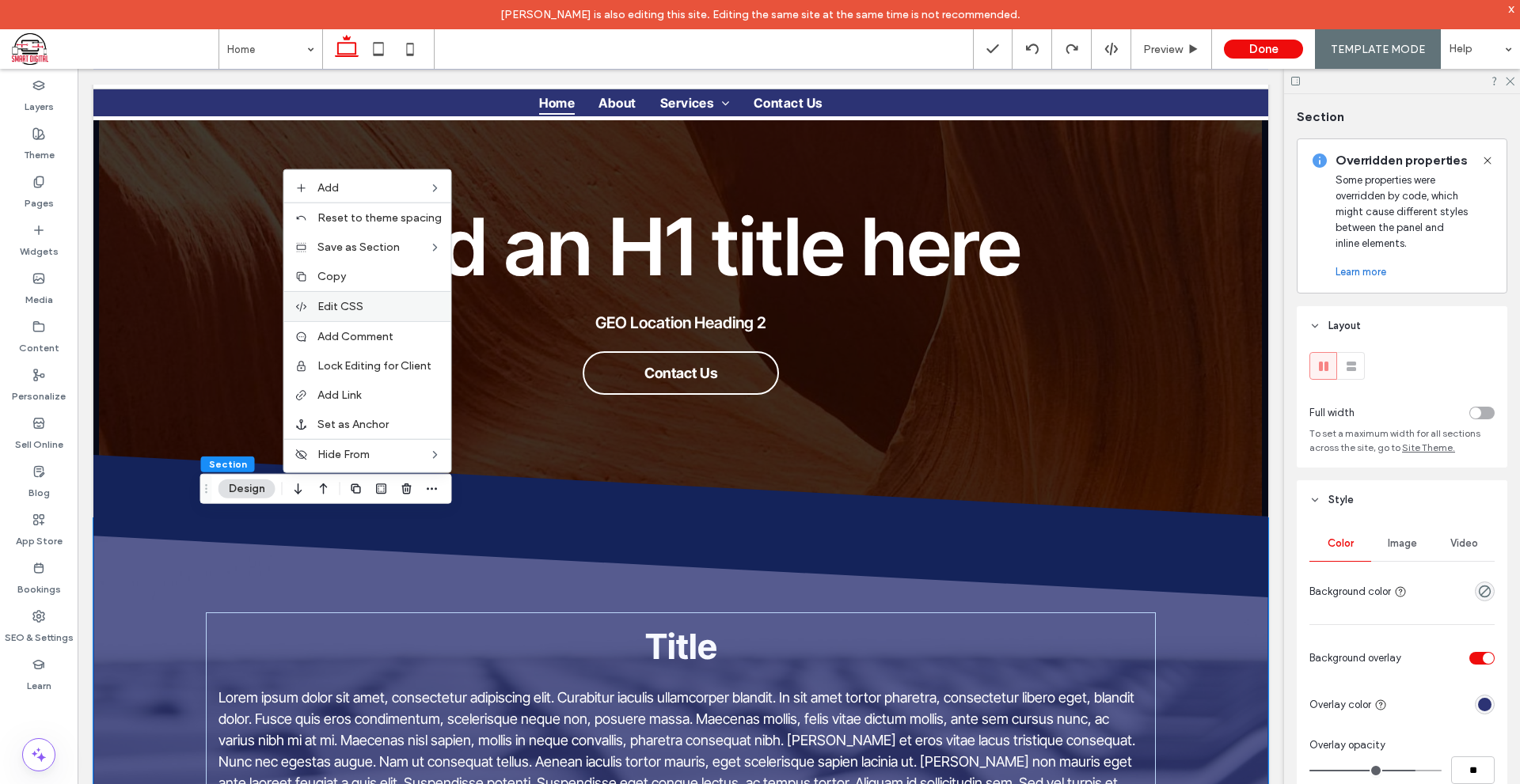
click at [396, 302] on label "Edit CSS" at bounding box center [380, 306] width 124 height 13
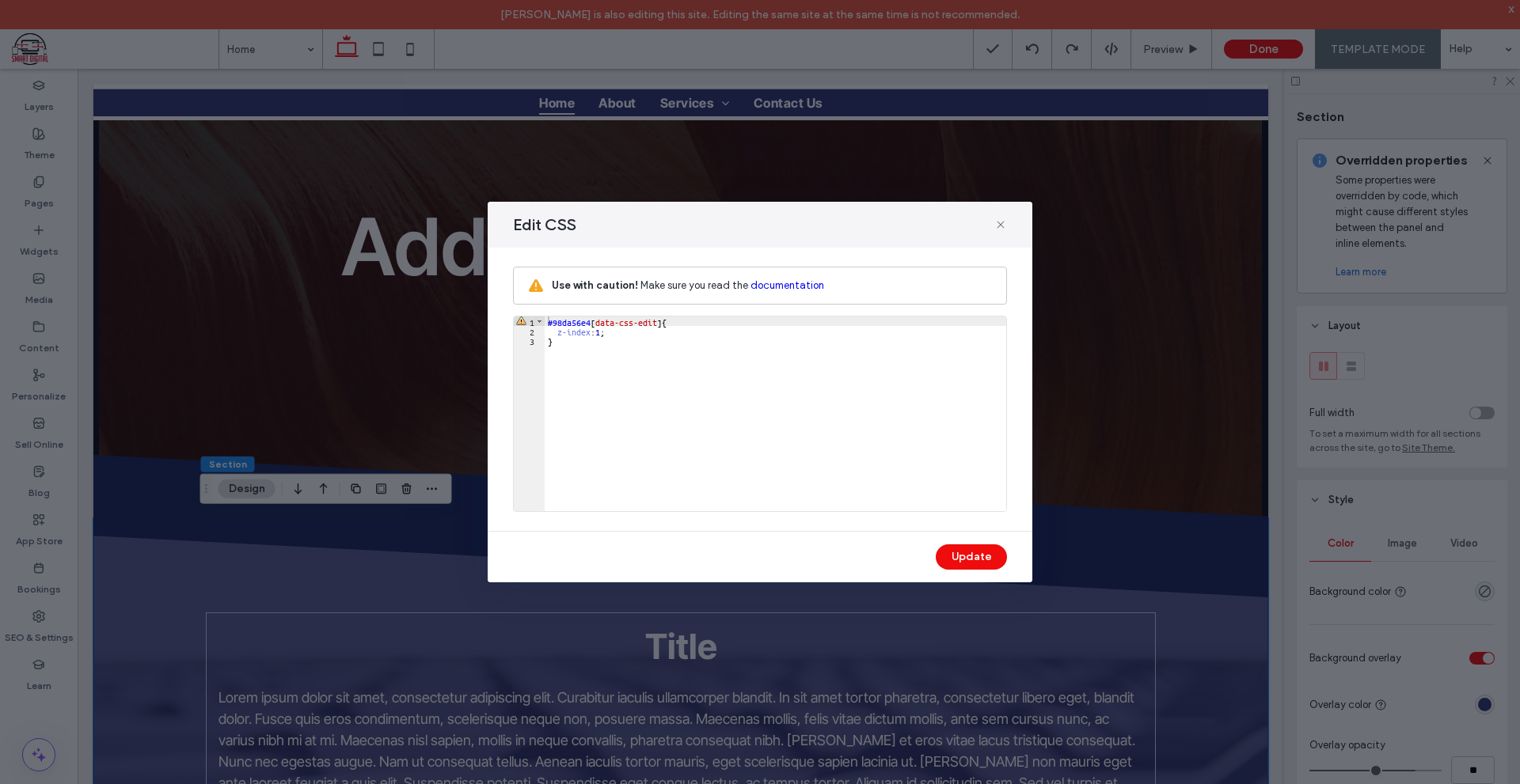
click at [1010, 219] on div "Edit CSS" at bounding box center [759, 224] width 544 height 46
click at [1002, 223] on use at bounding box center [1000, 224] width 7 height 7
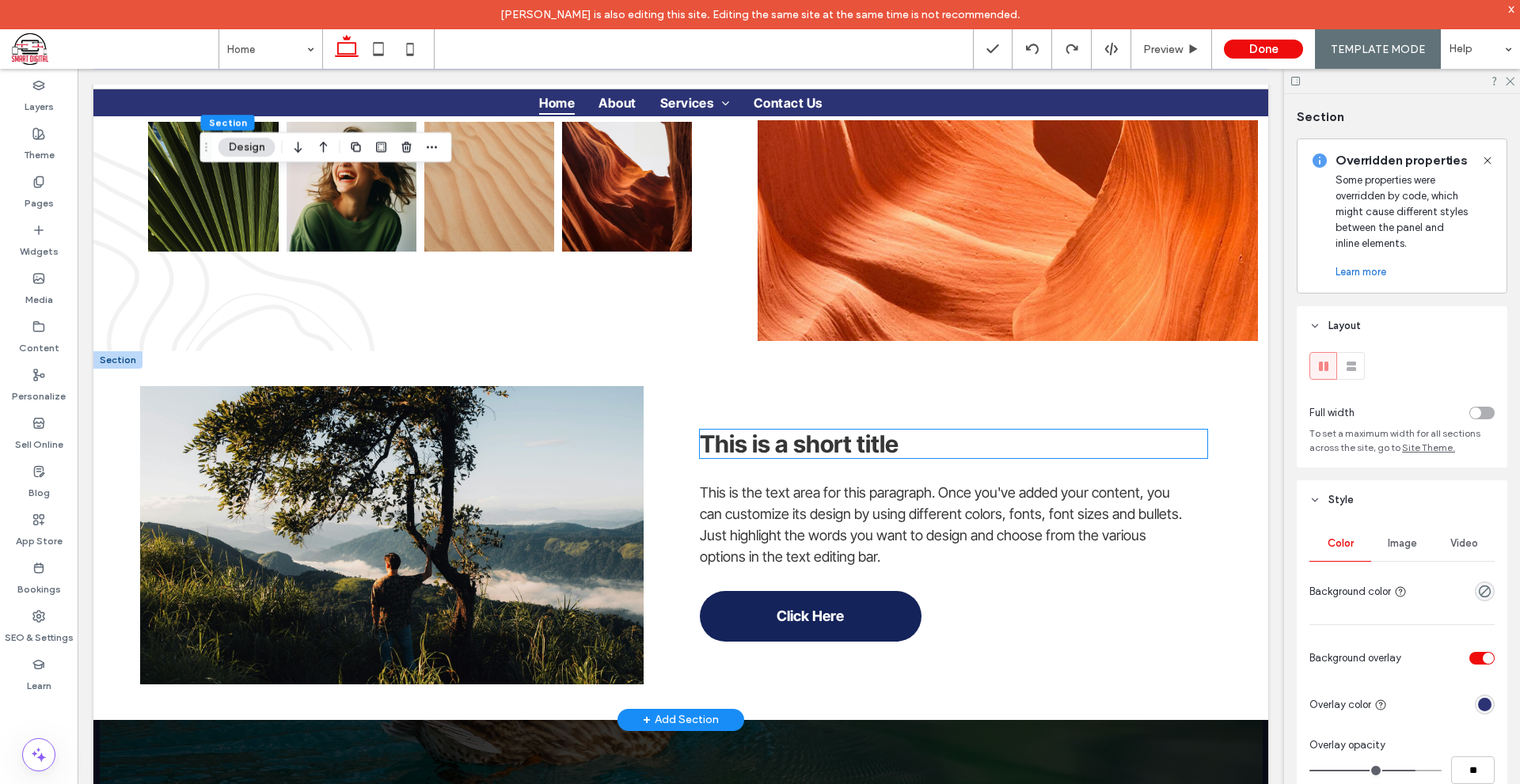
scroll to position [2509, 0]
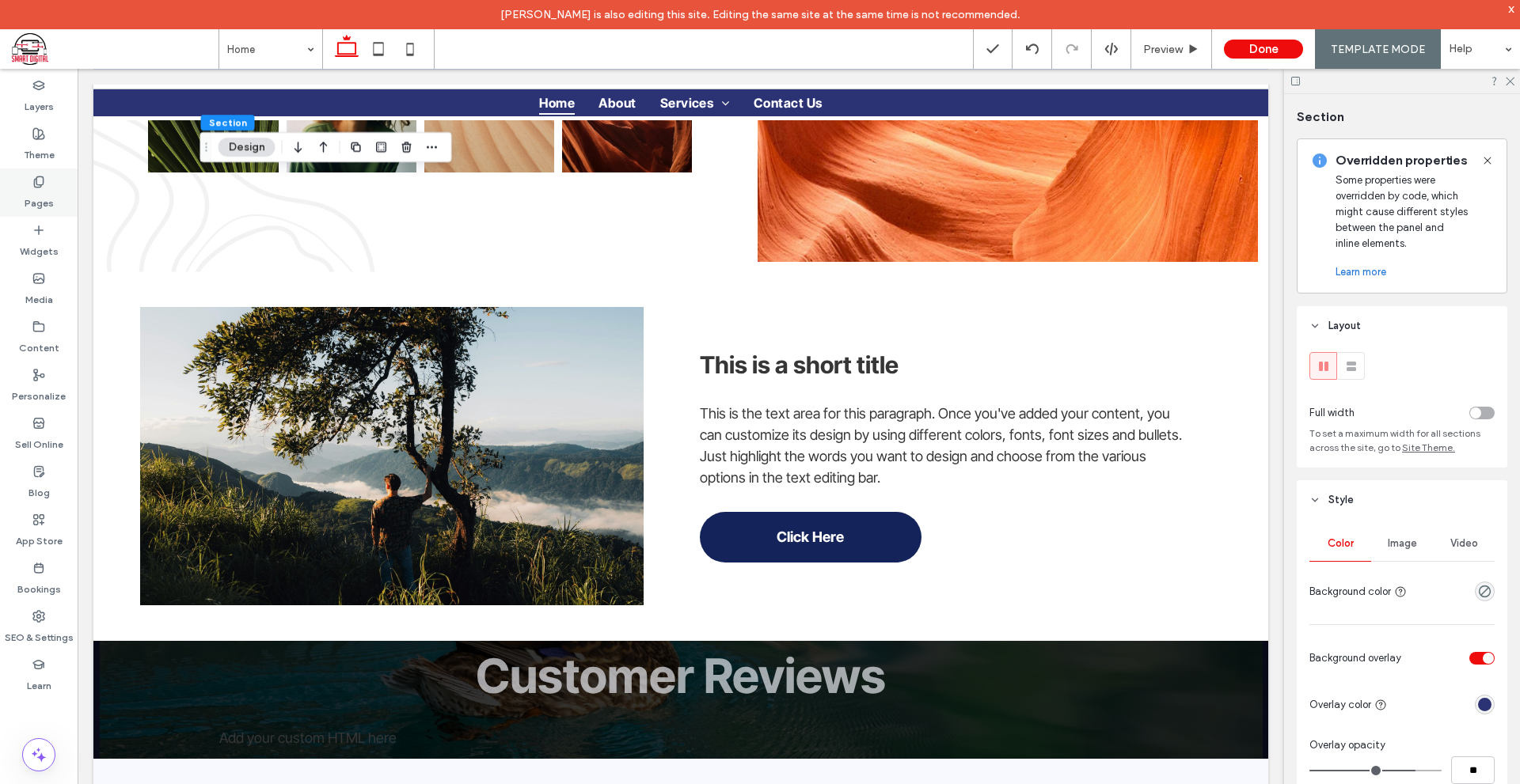
click at [53, 201] on div "Pages" at bounding box center [38, 192] width 77 height 48
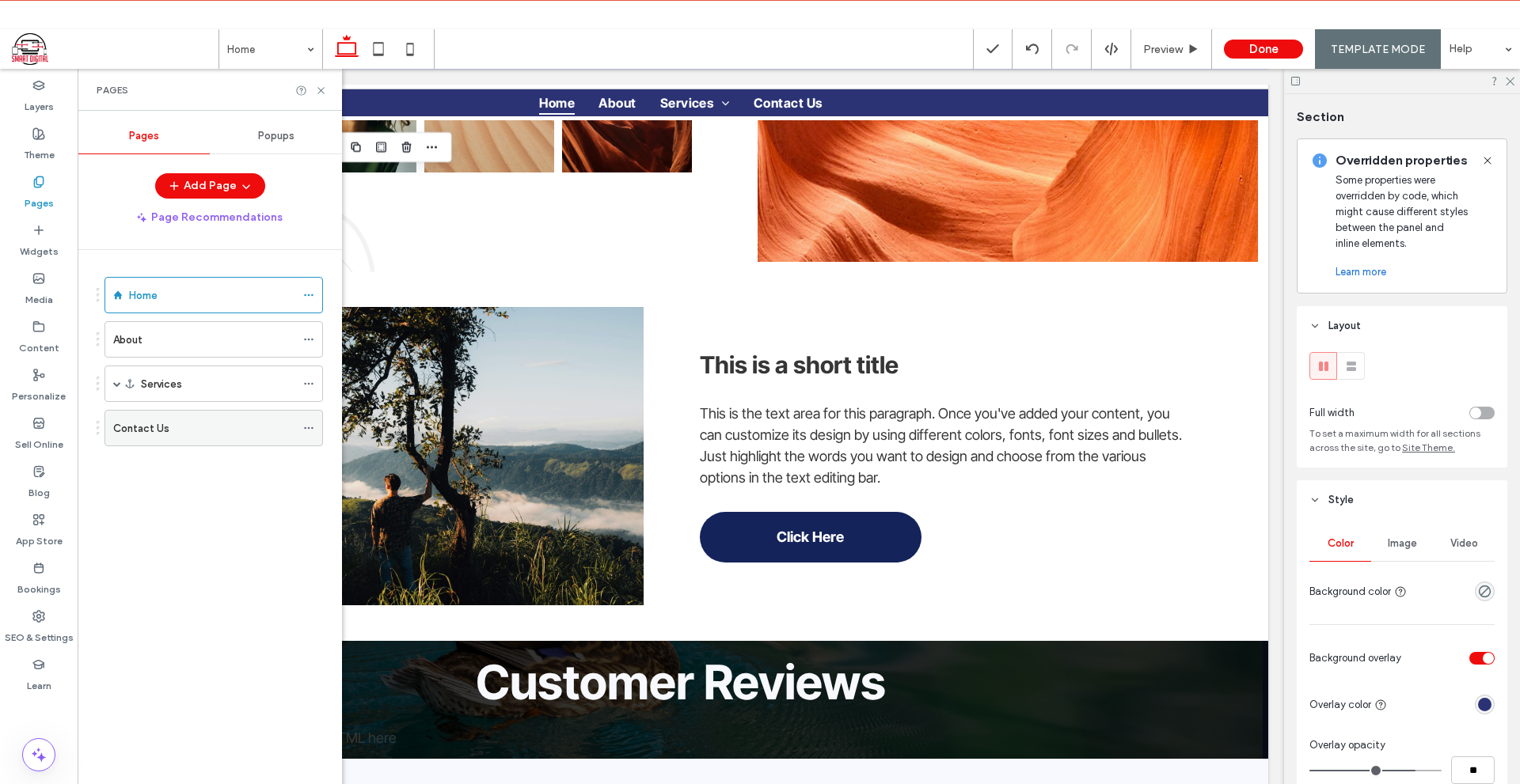
click at [191, 424] on div "Contact Us" at bounding box center [204, 428] width 182 height 17
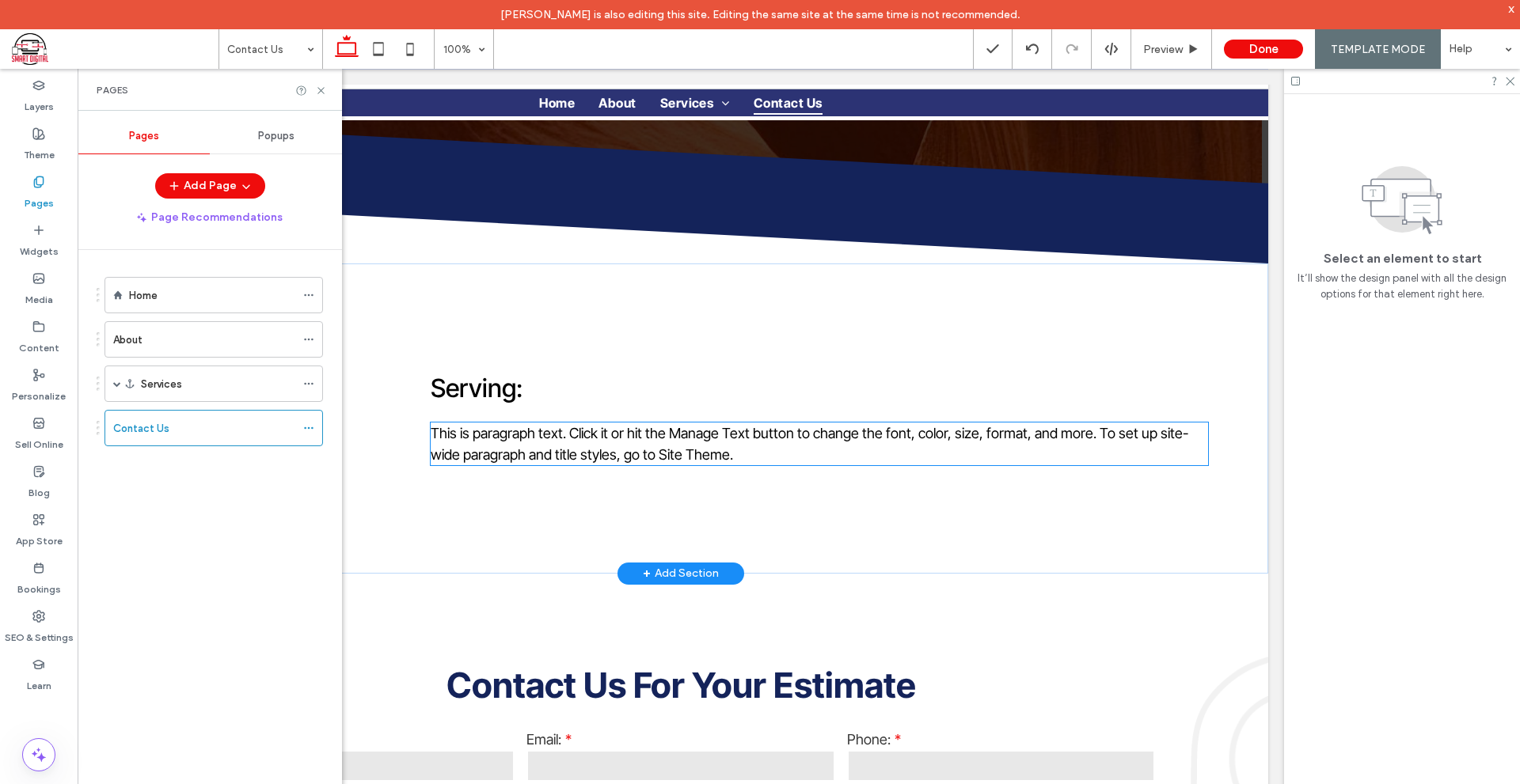
scroll to position [553, 0]
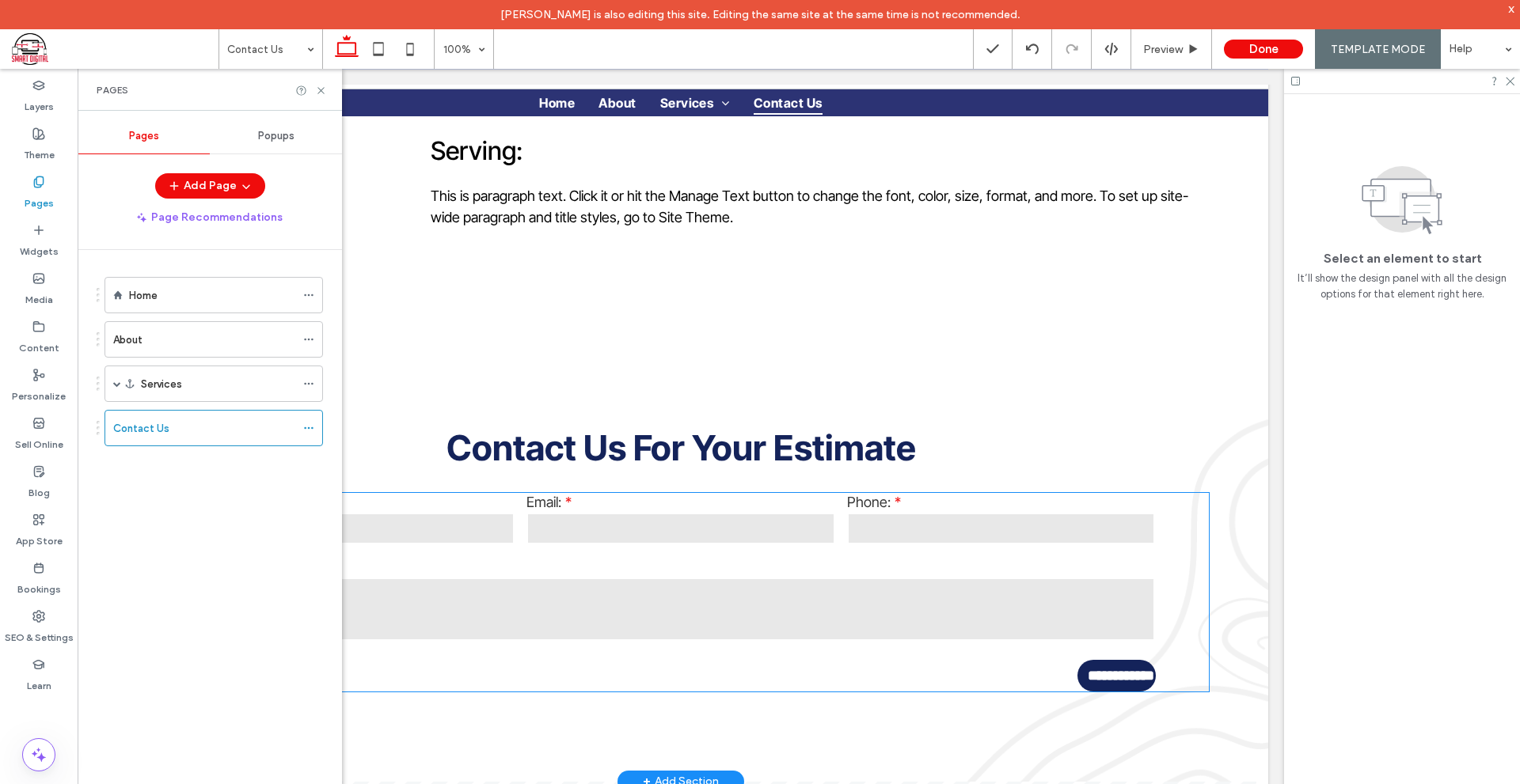
click at [910, 578] on textarea at bounding box center [680, 609] width 948 height 64
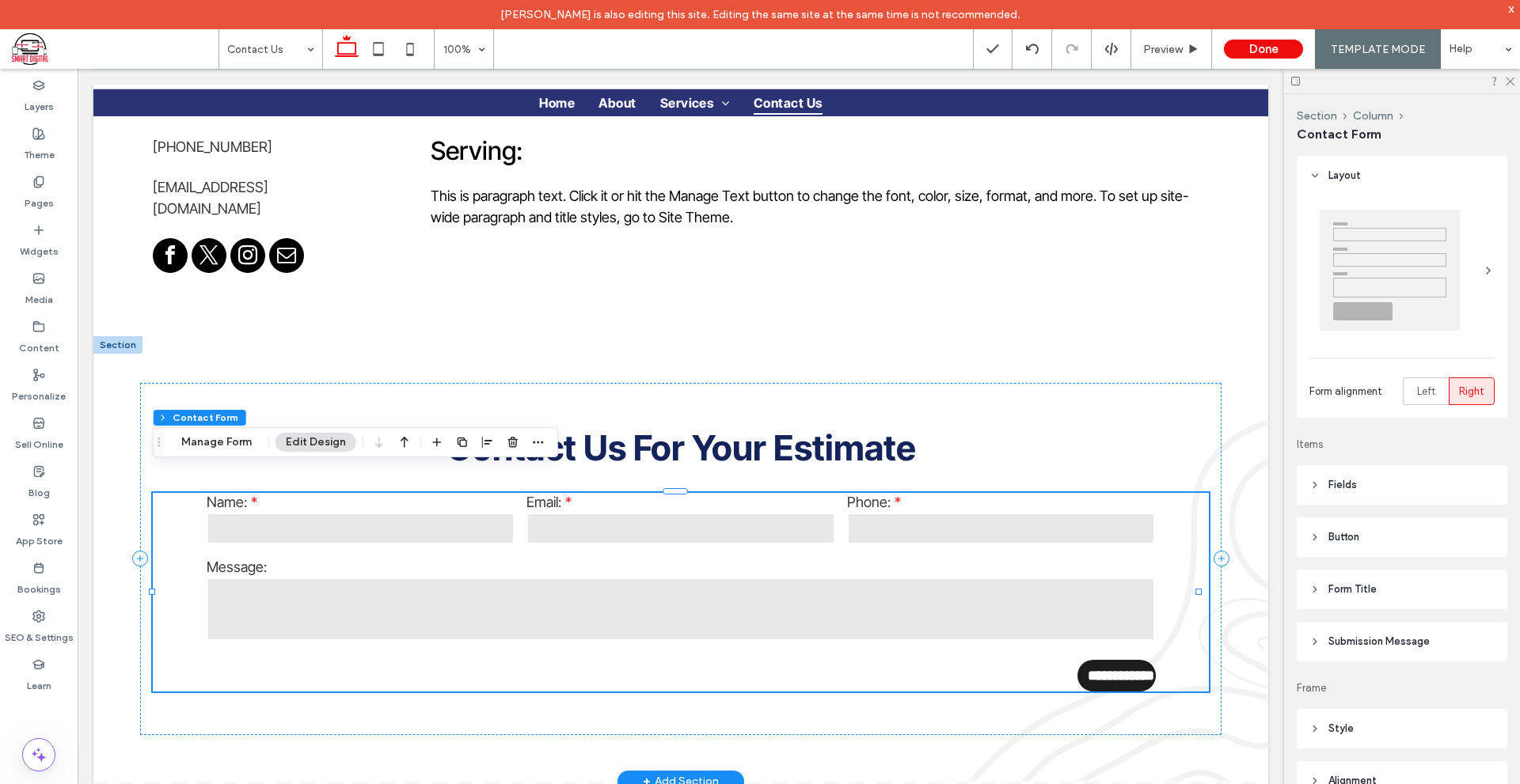
type input "*"
type input "***"
click at [535, 448] on span "button" at bounding box center [538, 442] width 19 height 19
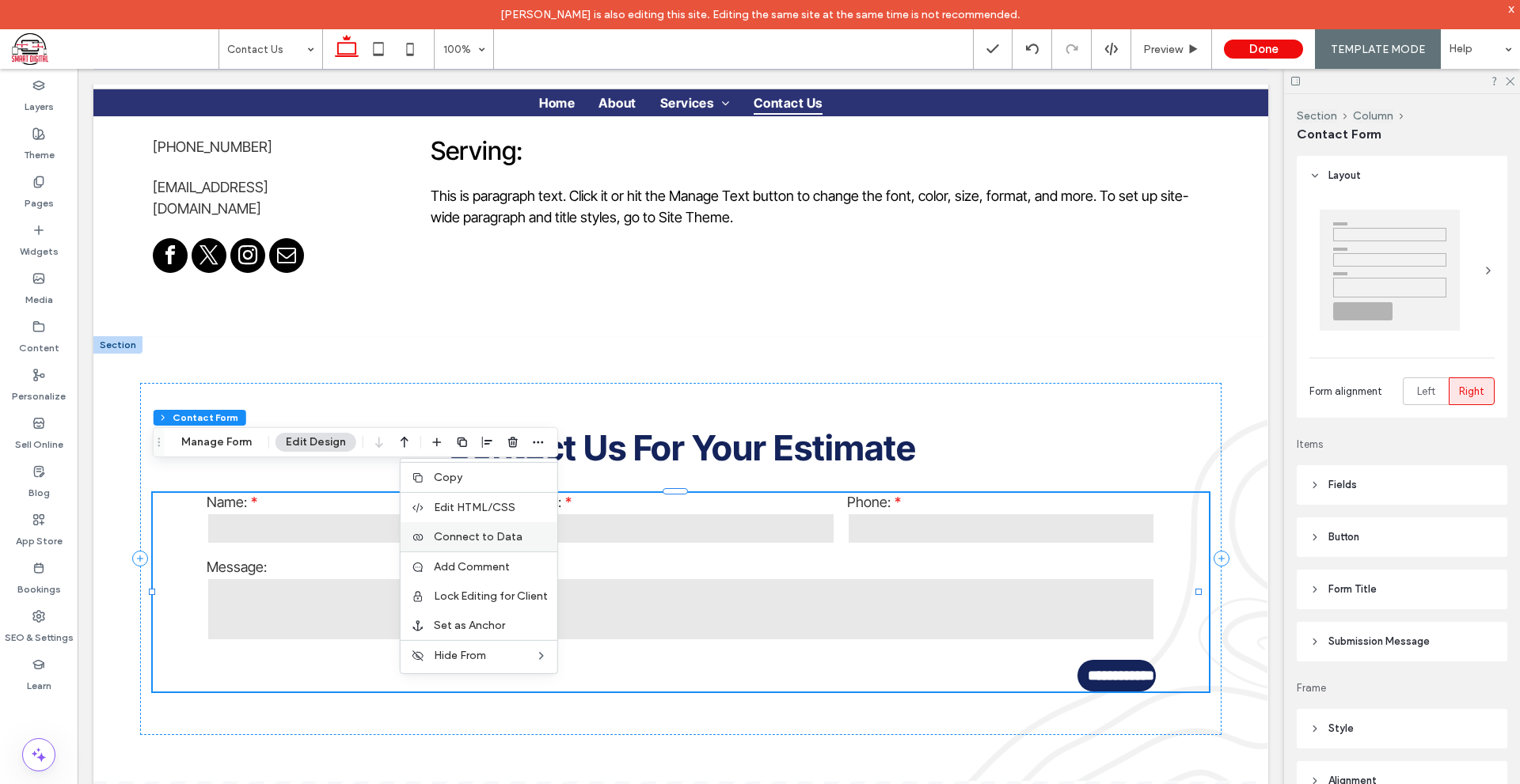
click at [536, 539] on label "Connect to Data" at bounding box center [490, 536] width 114 height 13
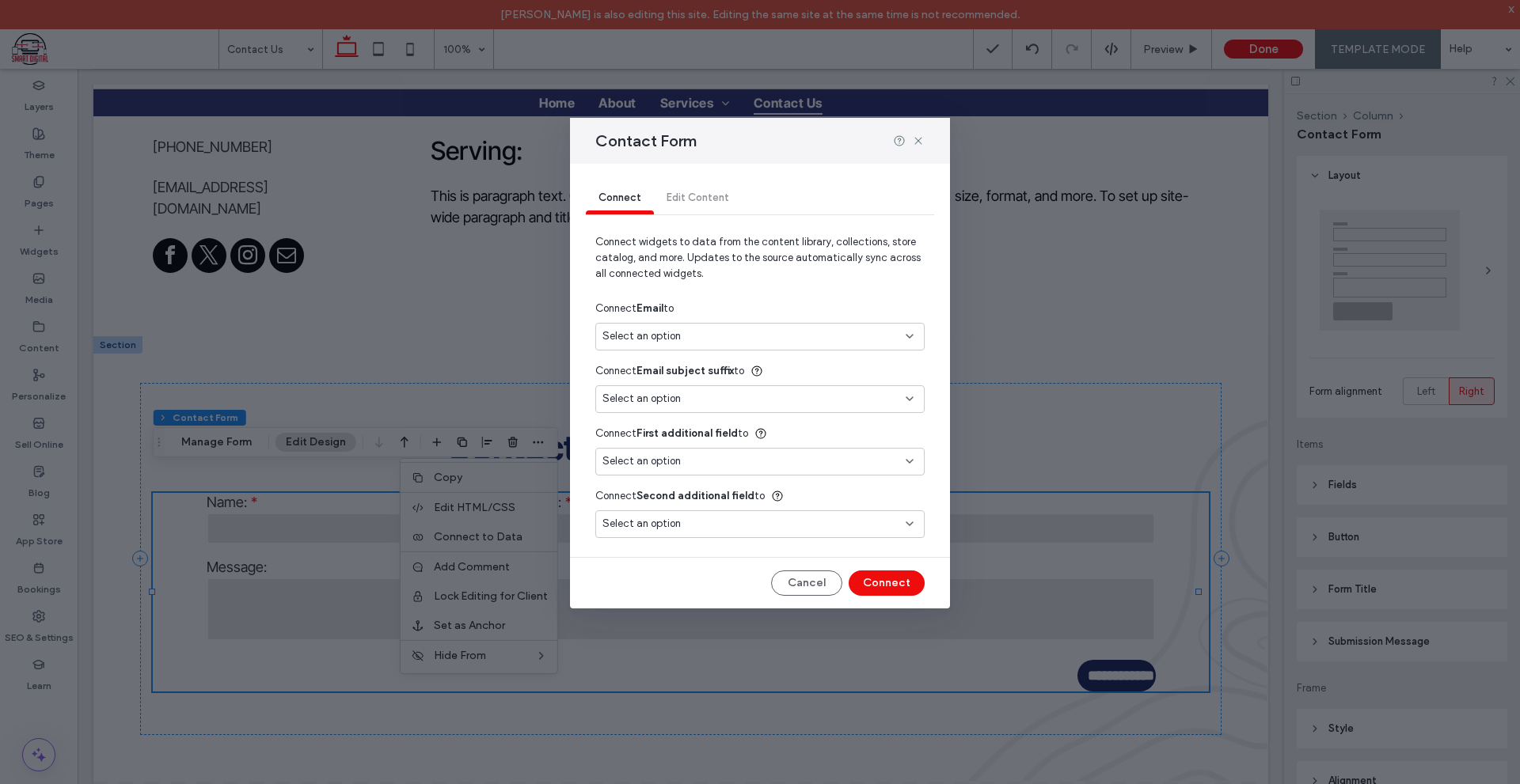
click at [710, 350] on div "Select an option" at bounding box center [760, 337] width 329 height 28
drag, startPoint x: 716, startPoint y: 389, endPoint x: 712, endPoint y: 402, distance: 13.6
click at [712, 402] on div "Email [EMAIL_ADDRESS][DOMAIN_NAME]" at bounding box center [760, 392] width 327 height 28
type input "***"
type input "*"
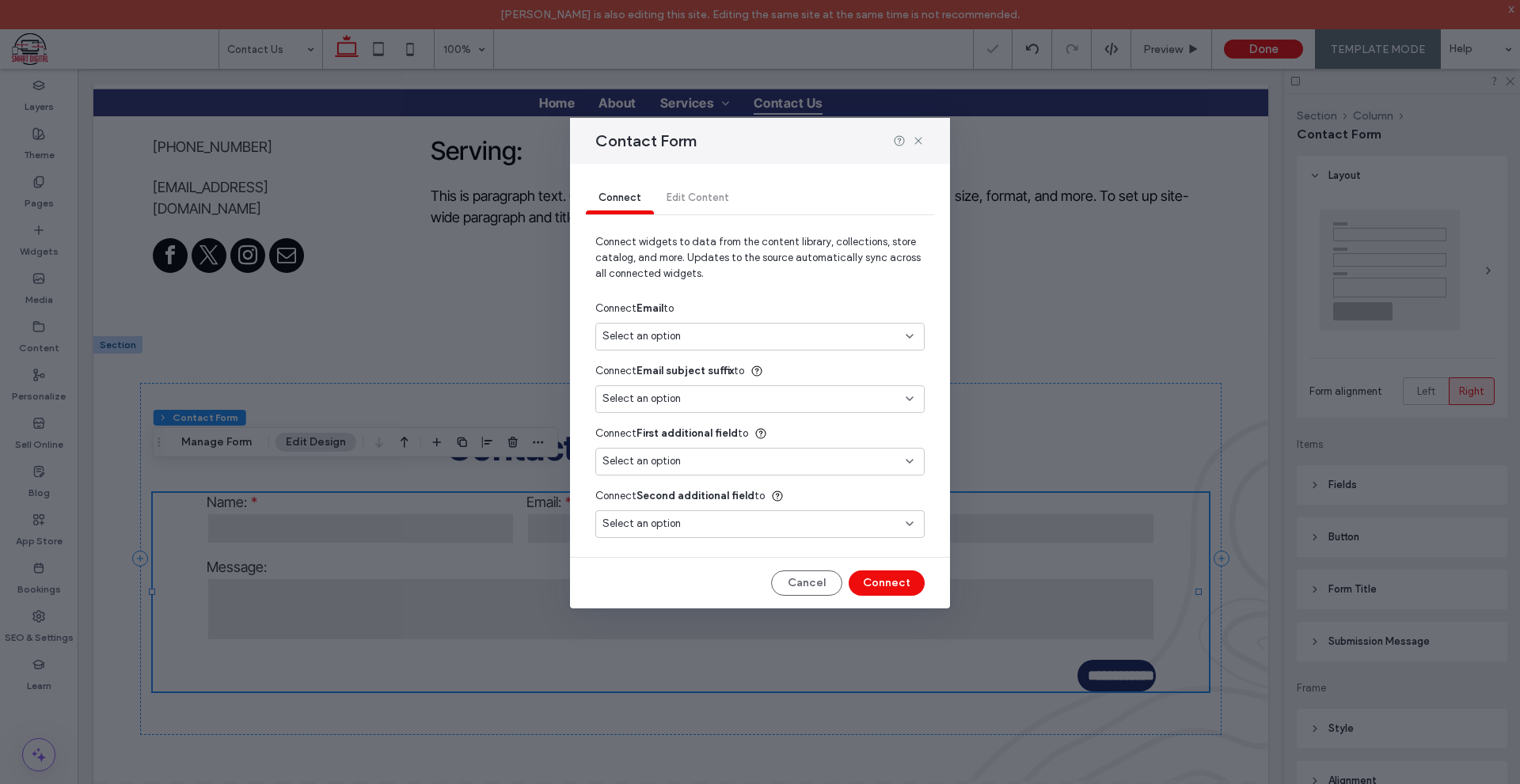
type input "***"
click at [715, 394] on div "Select an option" at bounding box center [750, 399] width 296 height 16
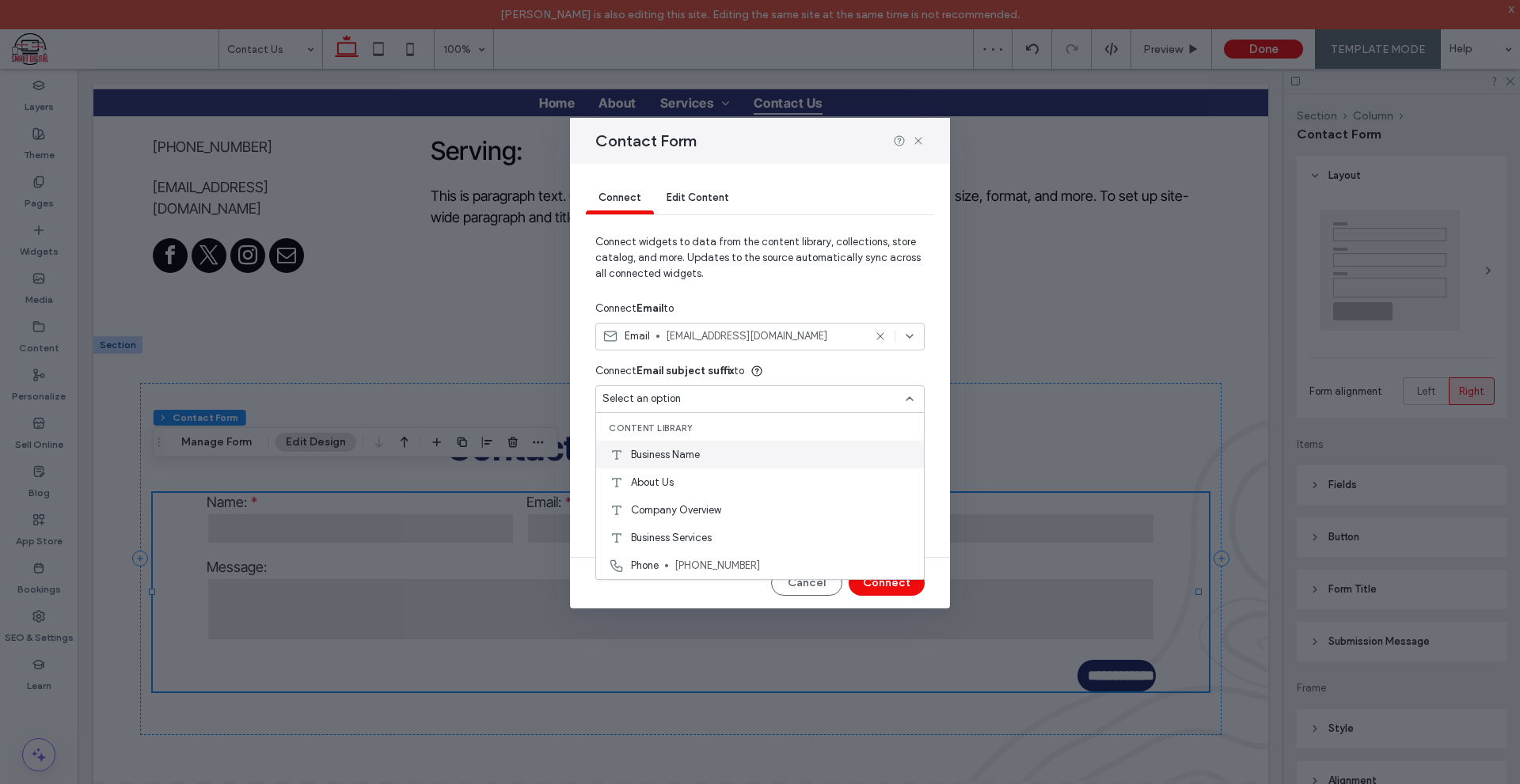
scroll to position [56, 0]
click at [739, 543] on span "[EMAIL_ADDRESS][DOMAIN_NAME]" at bounding box center [791, 538] width 239 height 16
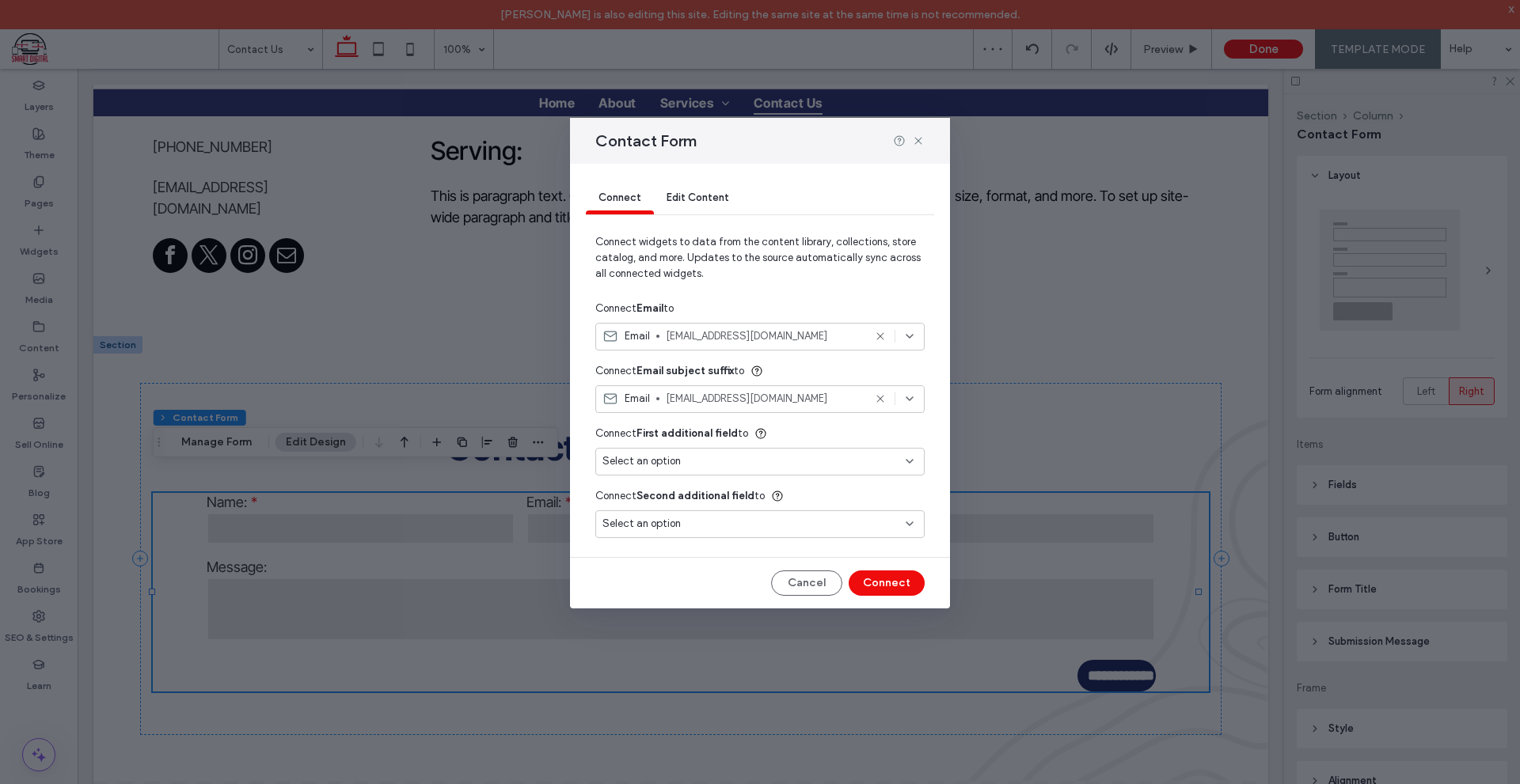
click at [728, 452] on div "Select an option" at bounding box center [760, 462] width 329 height 28
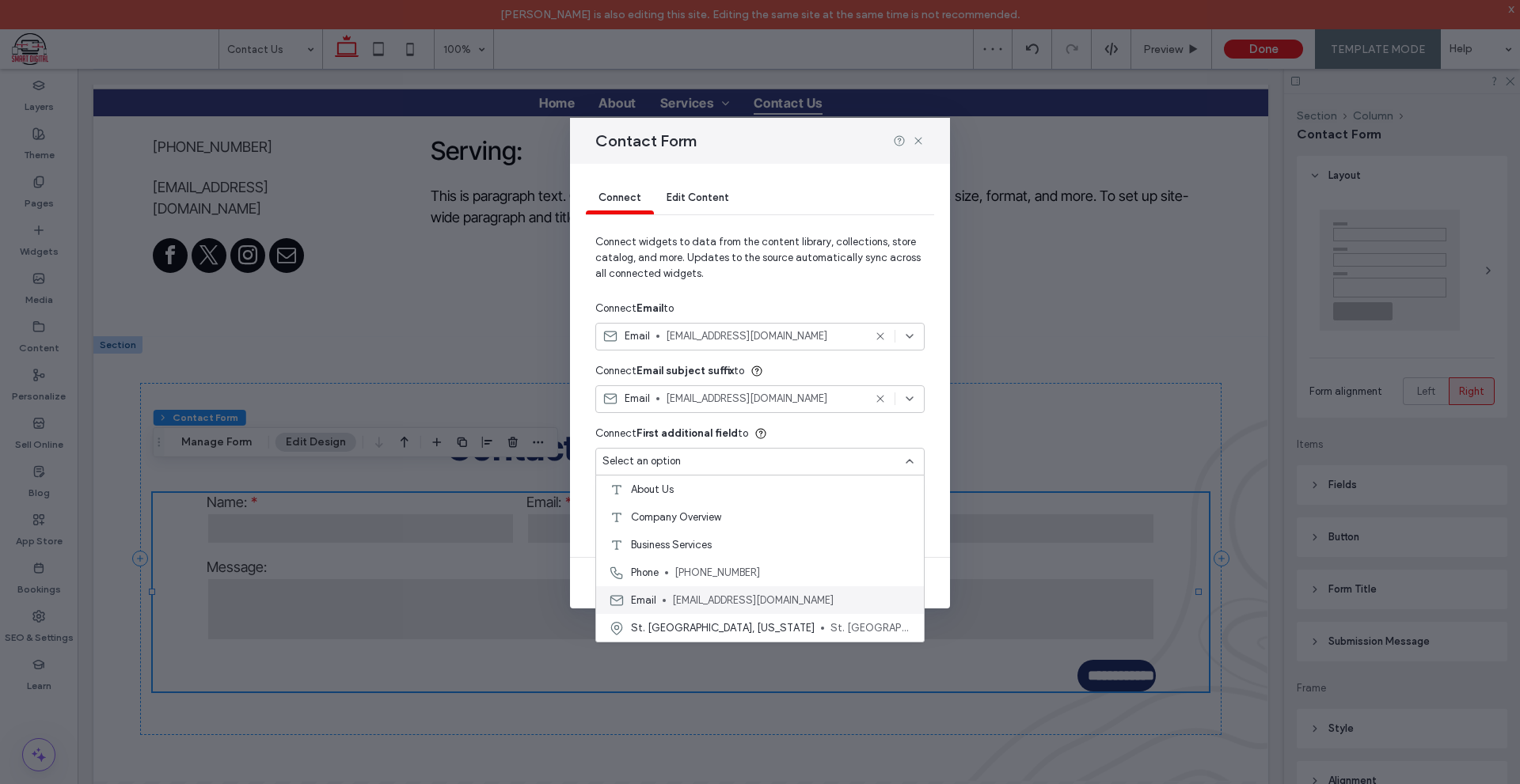
click at [718, 600] on span "[EMAIL_ADDRESS][DOMAIN_NAME]" at bounding box center [791, 600] width 239 height 16
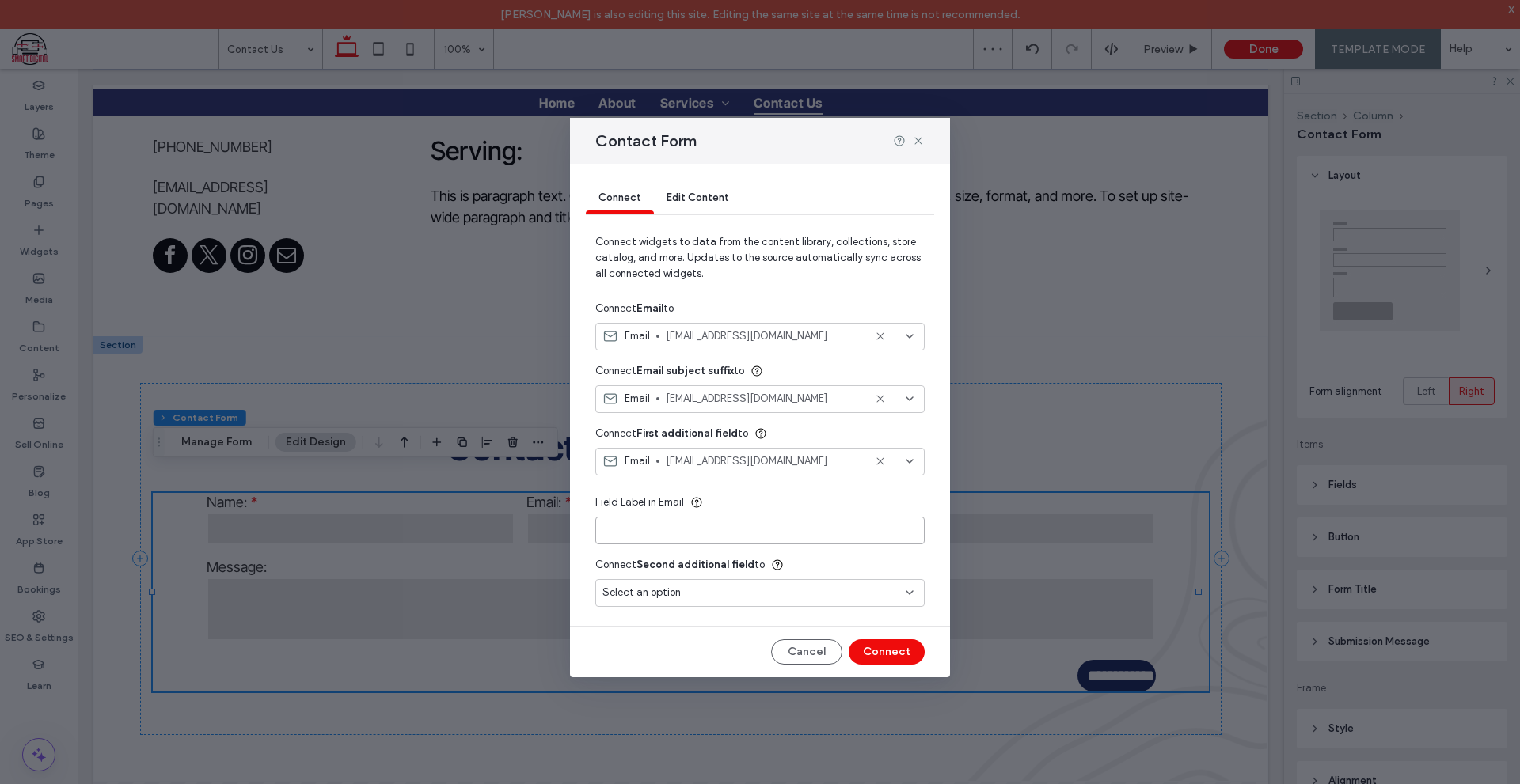
click at [741, 528] on input at bounding box center [760, 531] width 329 height 28
click at [725, 594] on div "Select an option" at bounding box center [750, 593] width 296 height 16
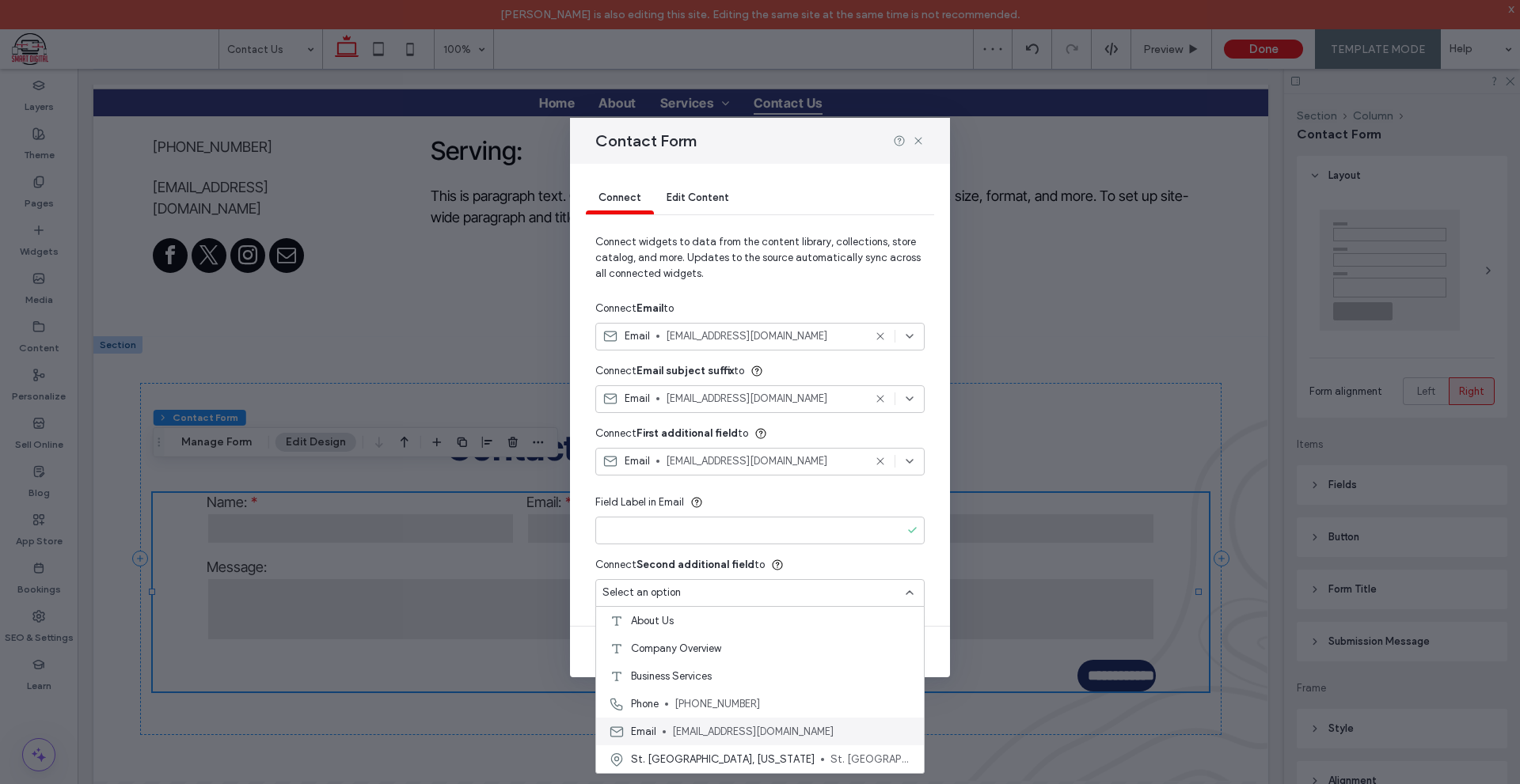
click at [730, 727] on span "[EMAIL_ADDRESS][DOMAIN_NAME]" at bounding box center [791, 732] width 239 height 16
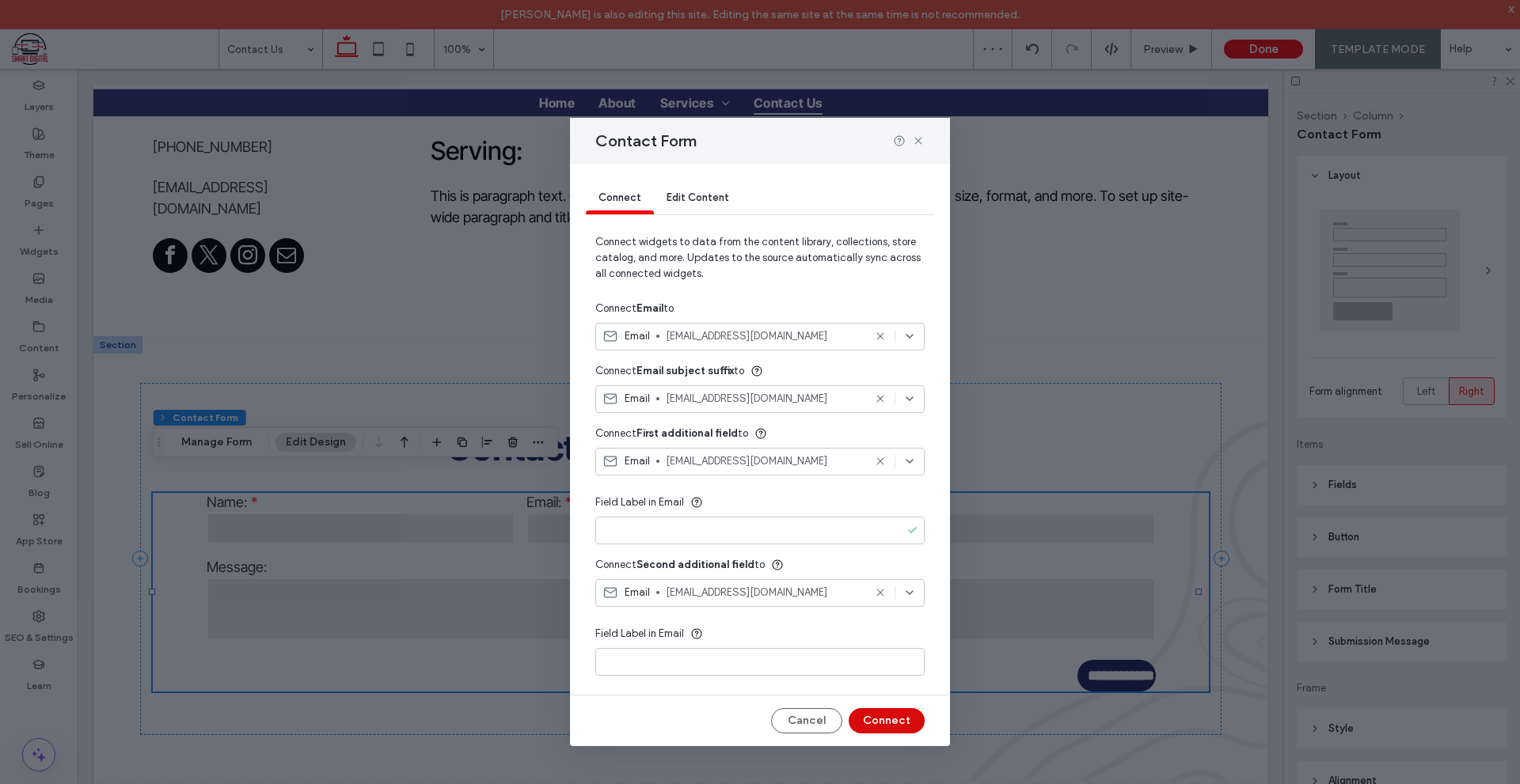
click at [880, 721] on button "Connect" at bounding box center [886, 720] width 76 height 25
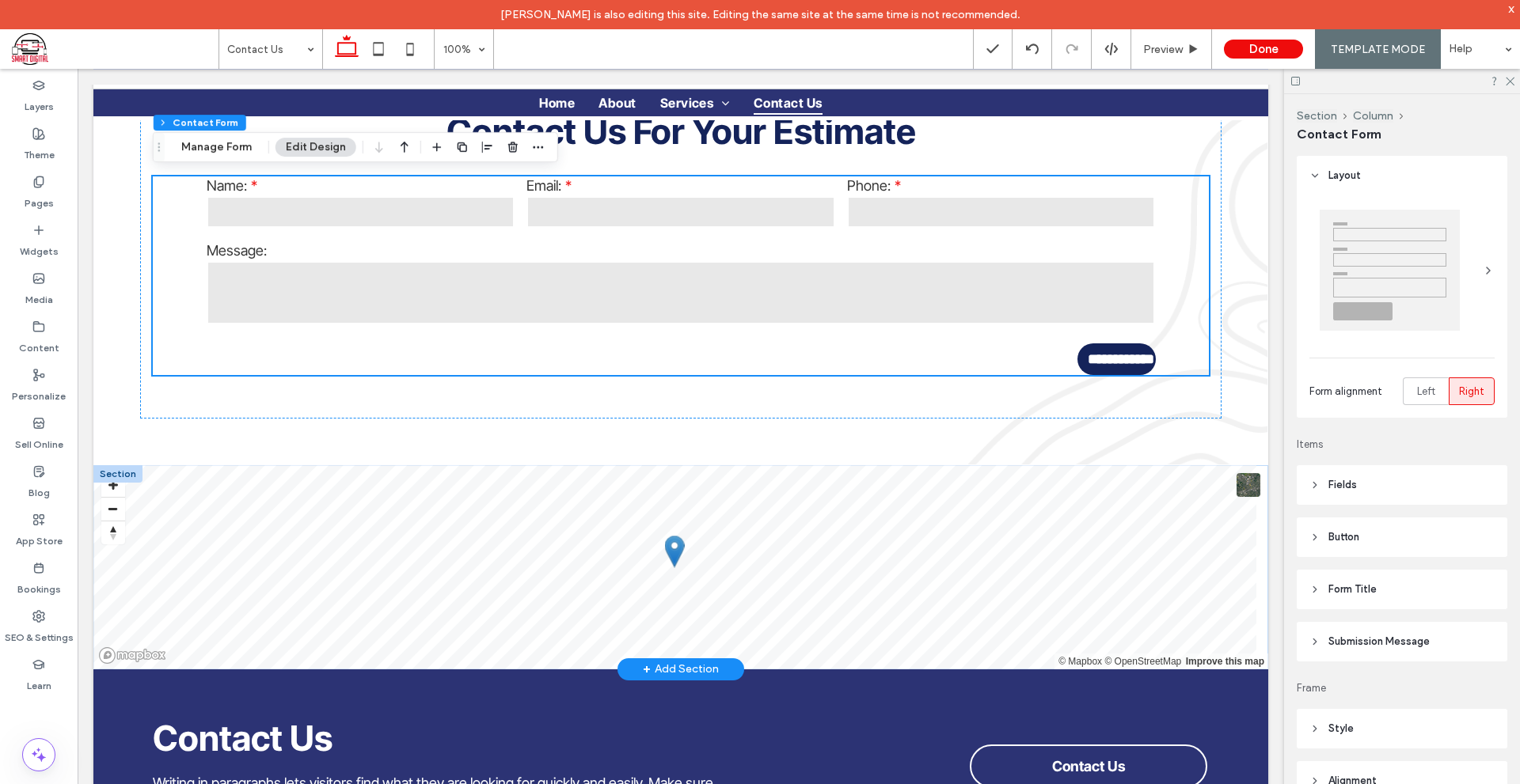
scroll to position [949, 0]
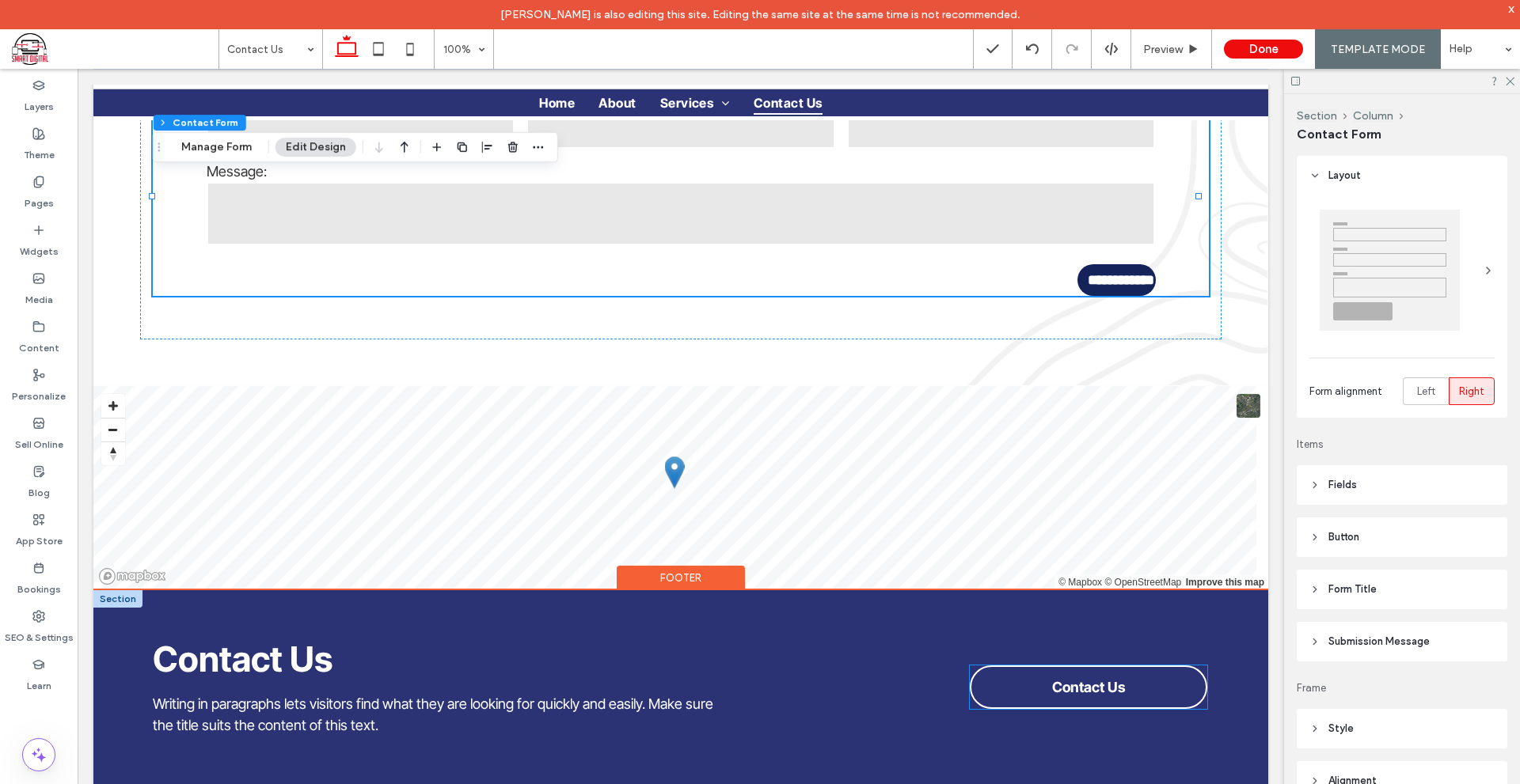
click at [1032, 666] on link "Contact Us" at bounding box center [1088, 687] width 238 height 44
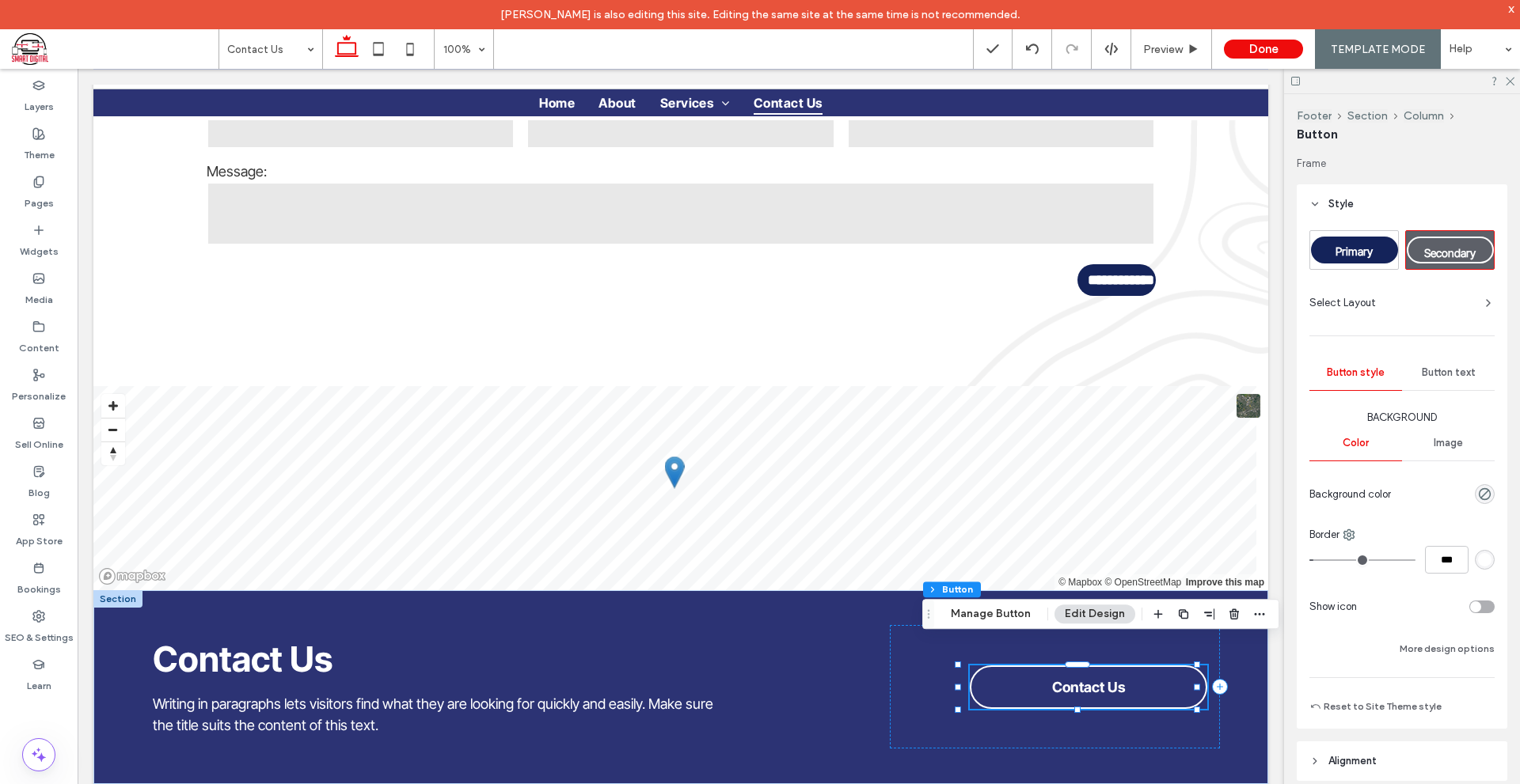
click at [1262, 624] on div at bounding box center [1260, 613] width 19 height 29
click at [1261, 622] on span "button" at bounding box center [1260, 614] width 19 height 19
click at [1227, 495] on span "Connect to Data" at bounding box center [1199, 489] width 89 height 13
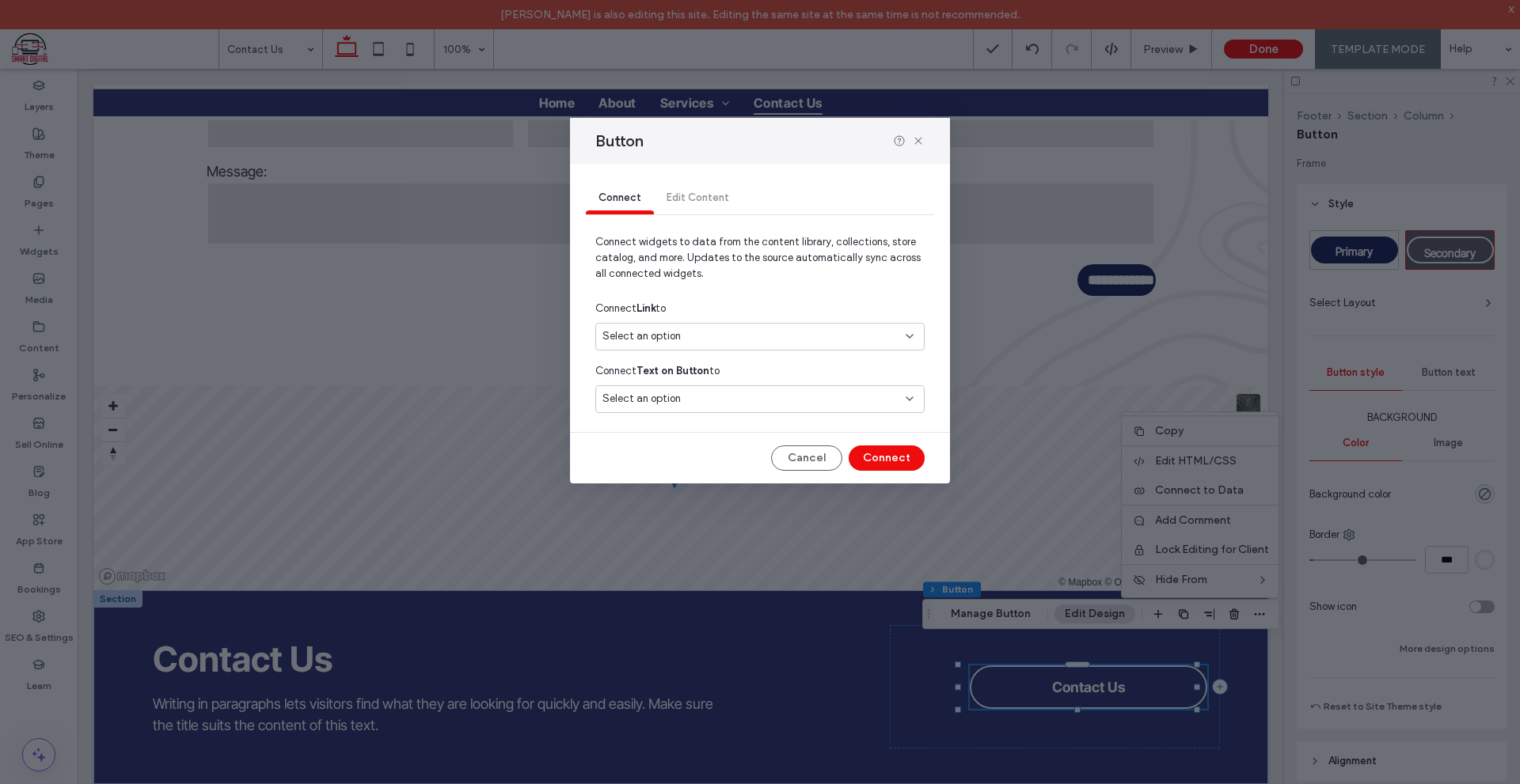
click at [810, 338] on div "Select an option" at bounding box center [750, 336] width 296 height 16
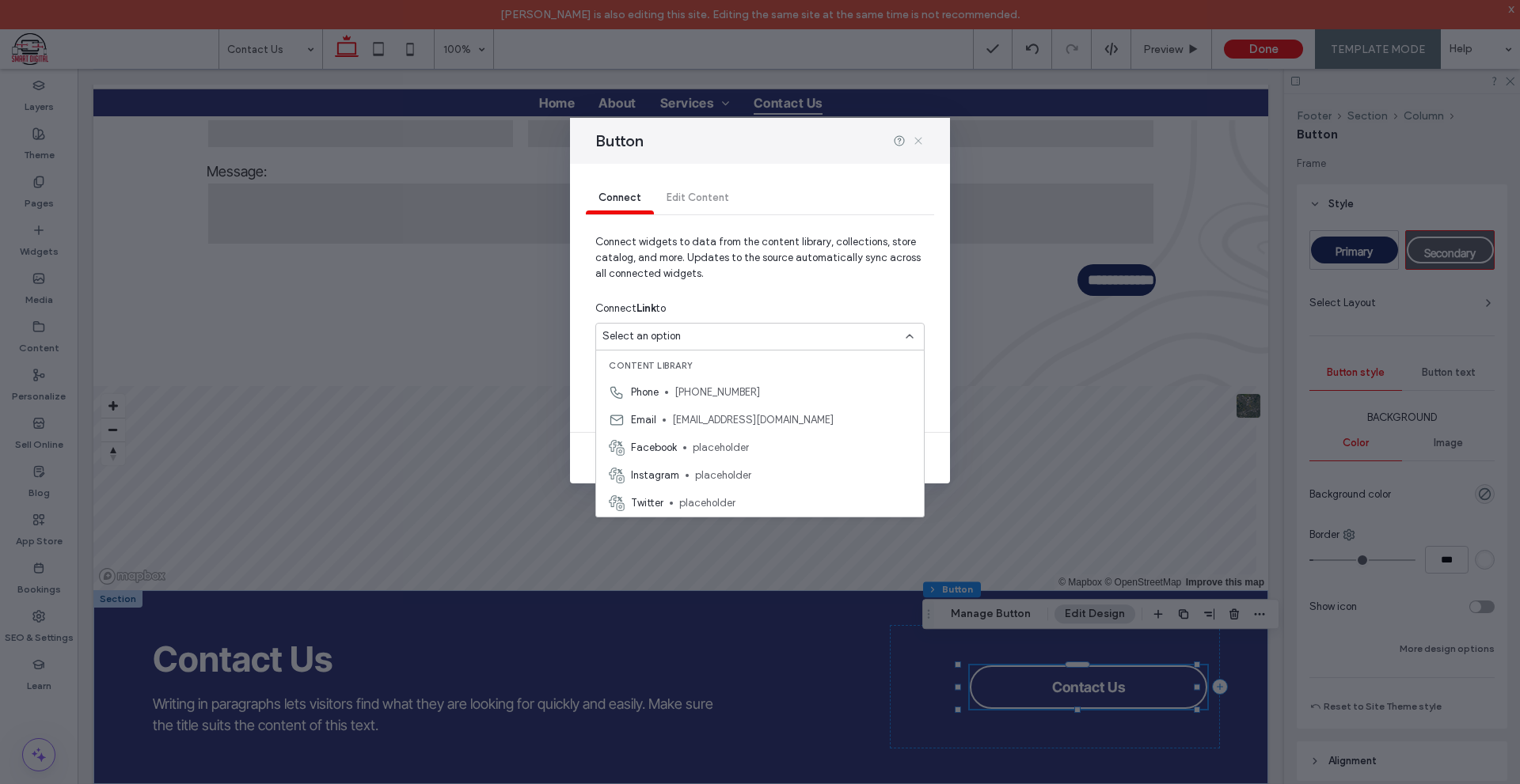
click at [917, 144] on icon at bounding box center [918, 141] width 13 height 13
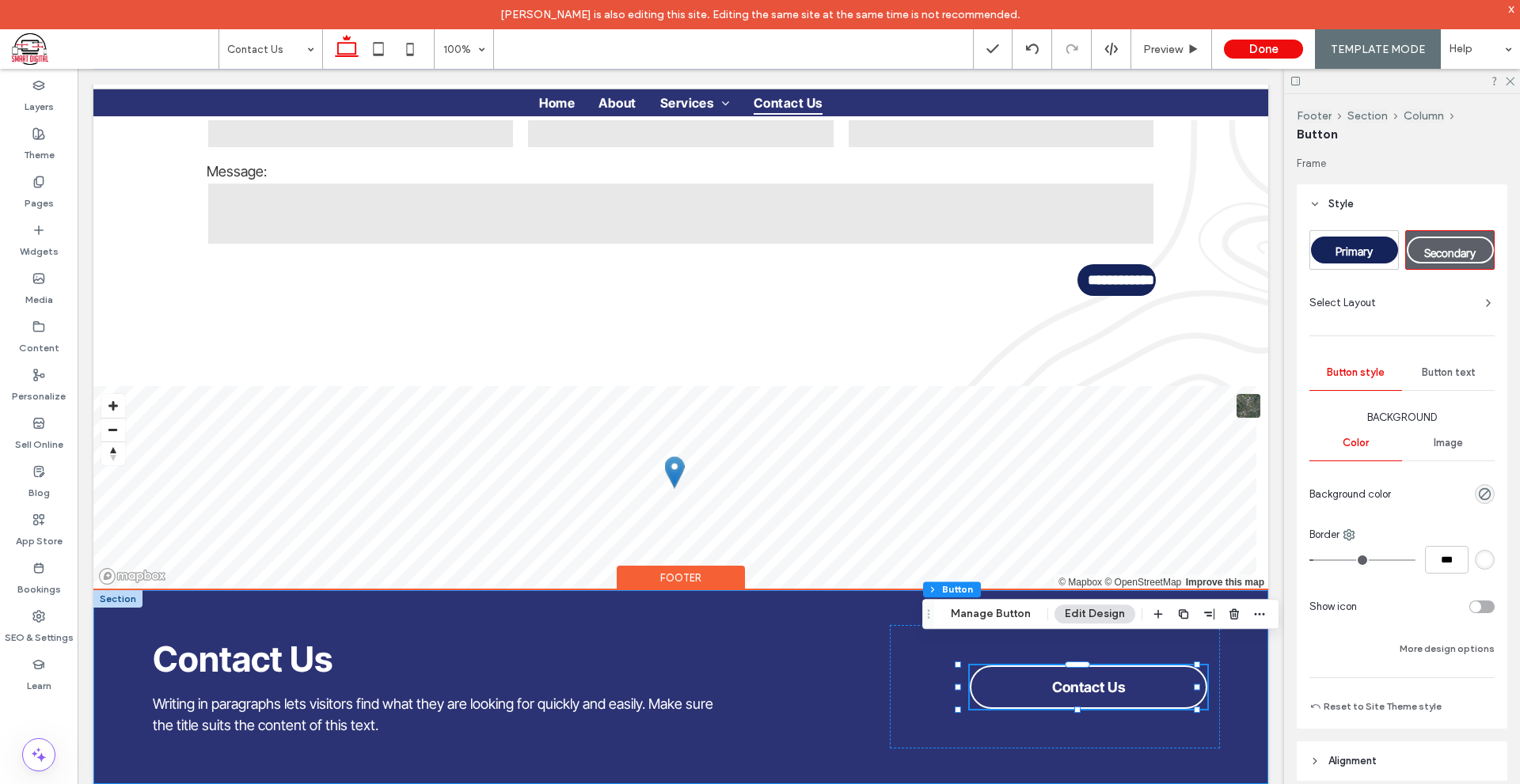
click at [1233, 707] on div "Contact Us Writing in paragraphs lets visitors find what they are looking for q…" at bounding box center [680, 687] width 1174 height 194
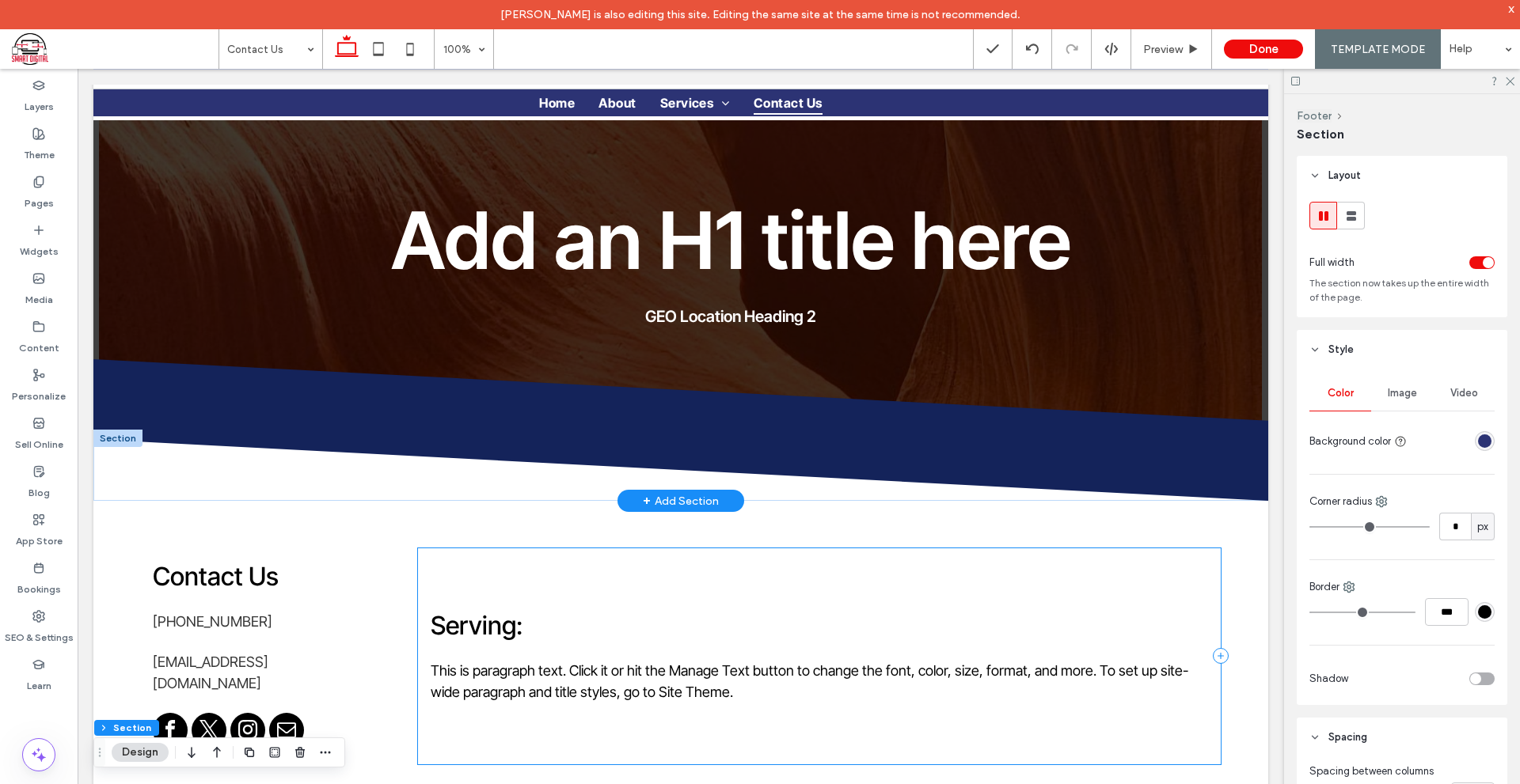
scroll to position [0, 0]
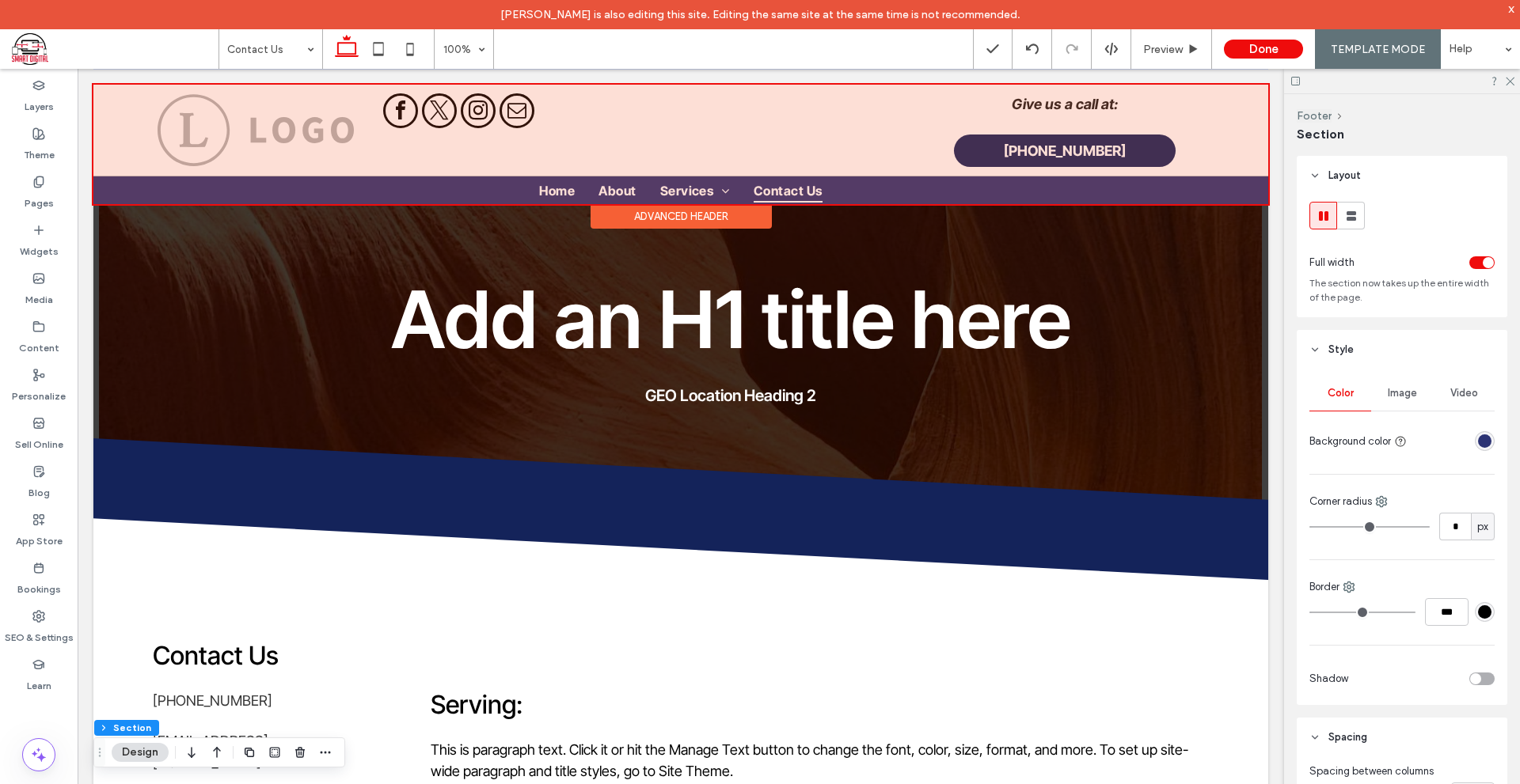
click at [1050, 143] on div at bounding box center [680, 144] width 1174 height 119
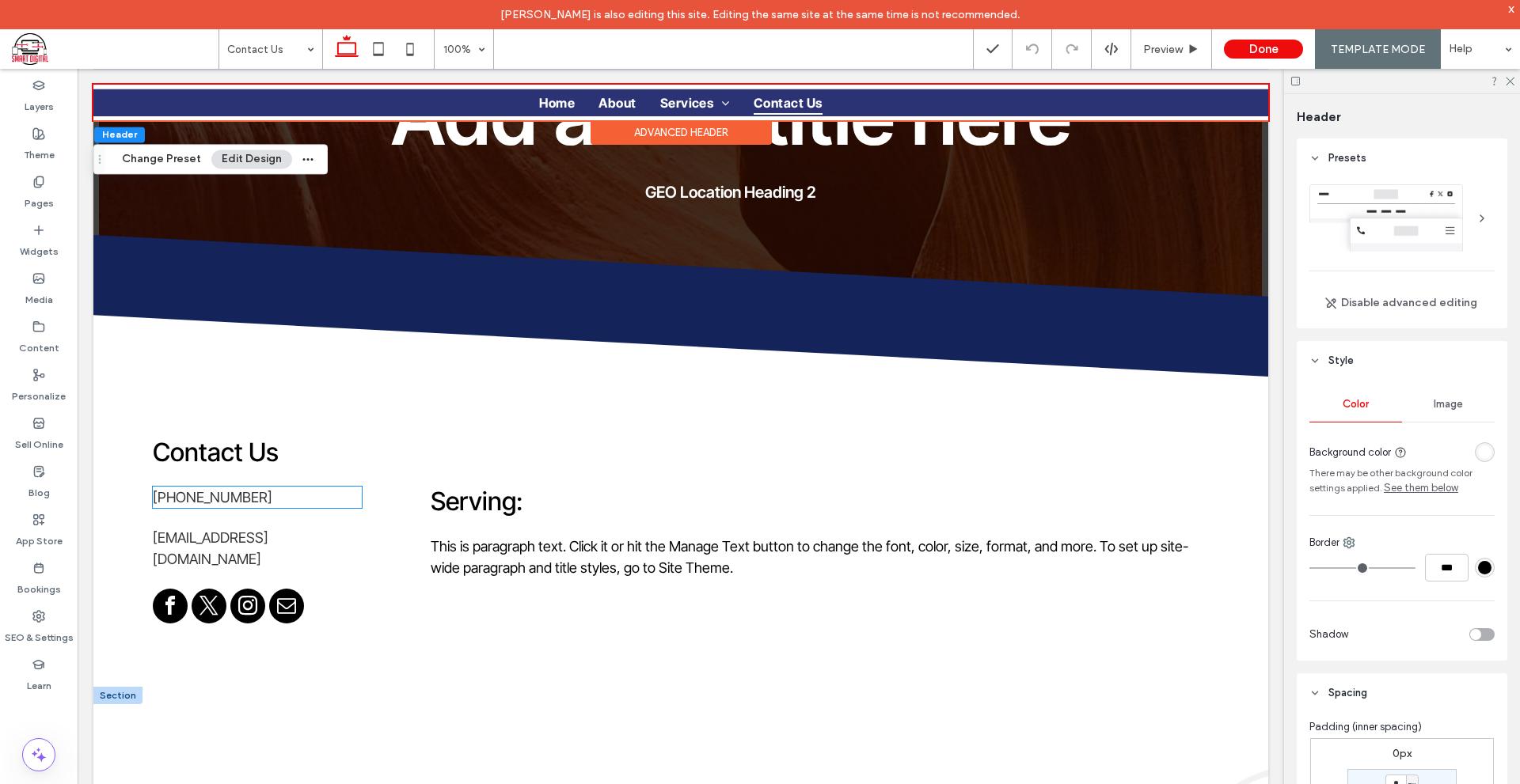
scroll to position [283, 0]
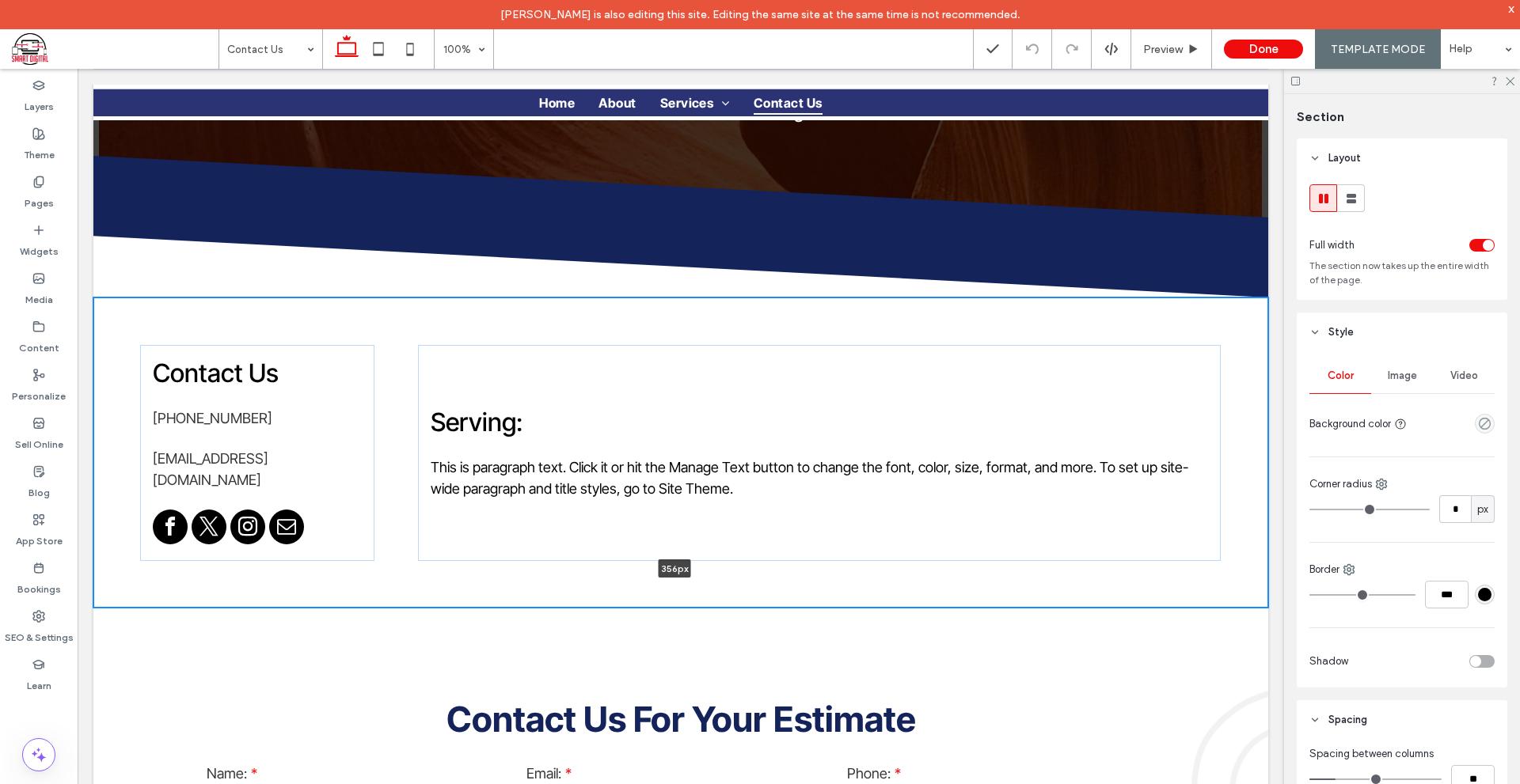
drag, startPoint x: 459, startPoint y: 583, endPoint x: 471, endPoint y: 575, distance: 14.4
click at [471, 575] on div "Contact Us [PHONE_NUMBER] [EMAIL_ADDRESS][DOMAIN_NAME] Serving: This is paragra…" at bounding box center [680, 452] width 1174 height 310
type input "***"
click at [65, 197] on div "Pages" at bounding box center [38, 192] width 77 height 48
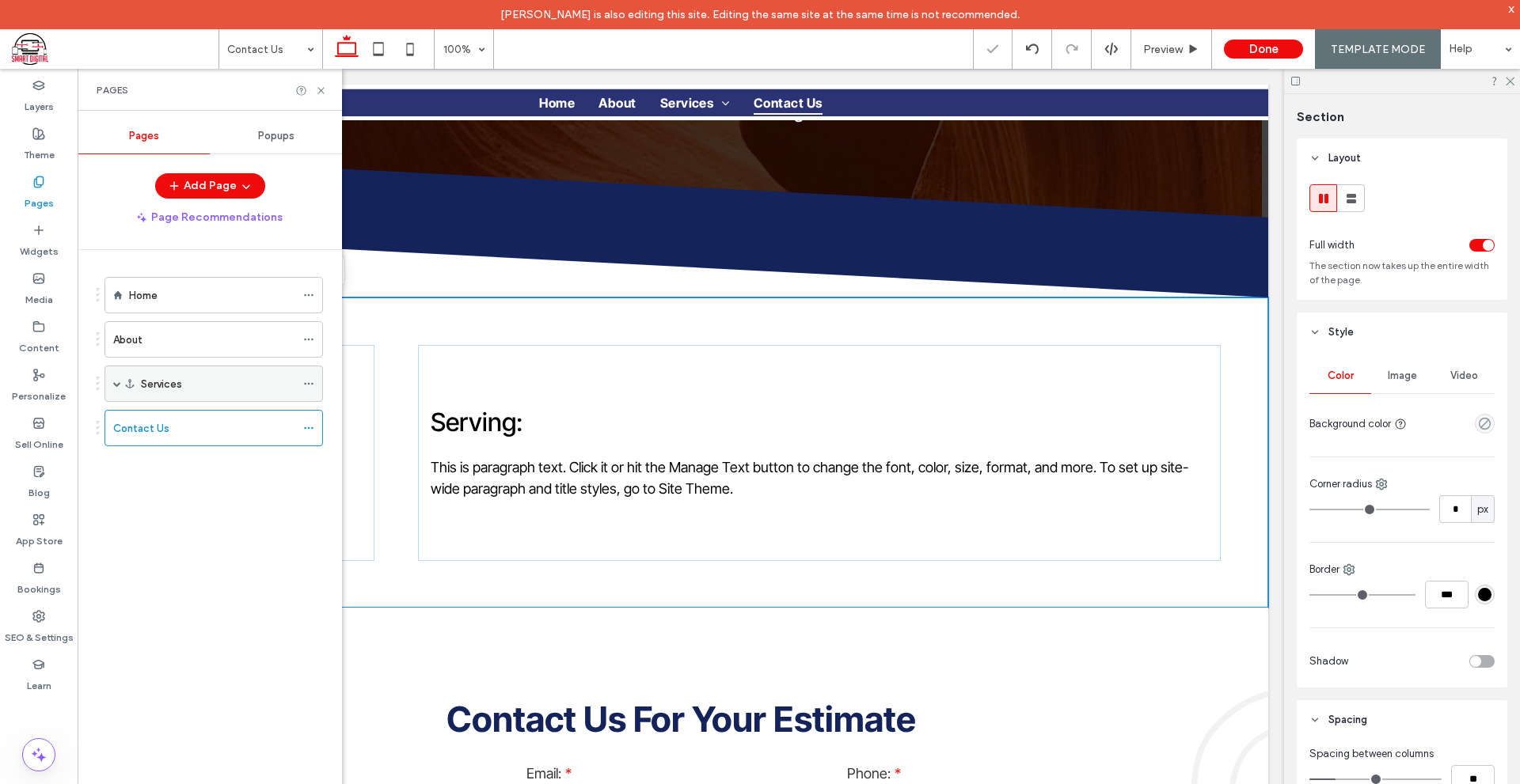
click at [181, 384] on label "Services" at bounding box center [161, 384] width 41 height 28
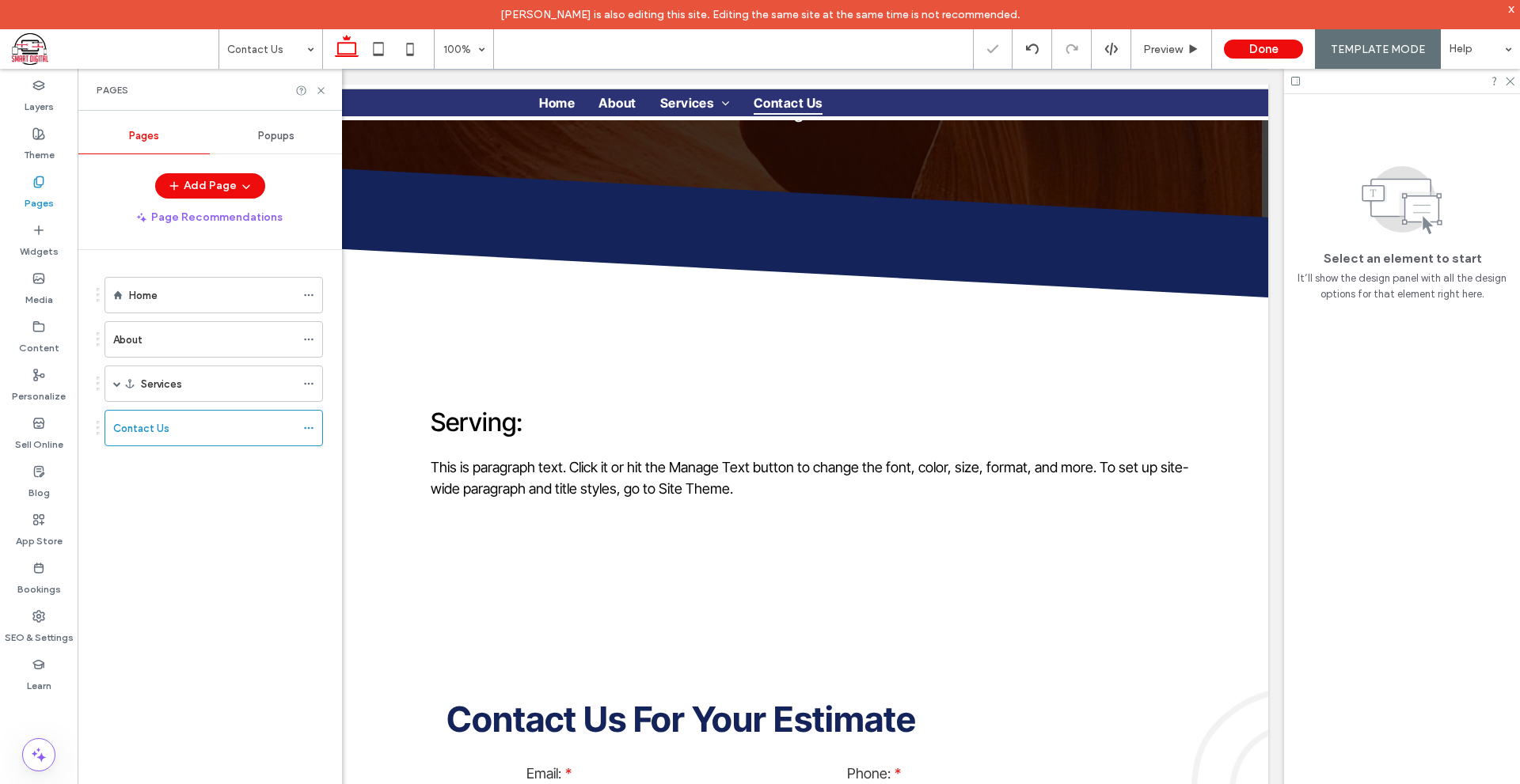
click at [193, 426] on div at bounding box center [760, 392] width 1520 height 784
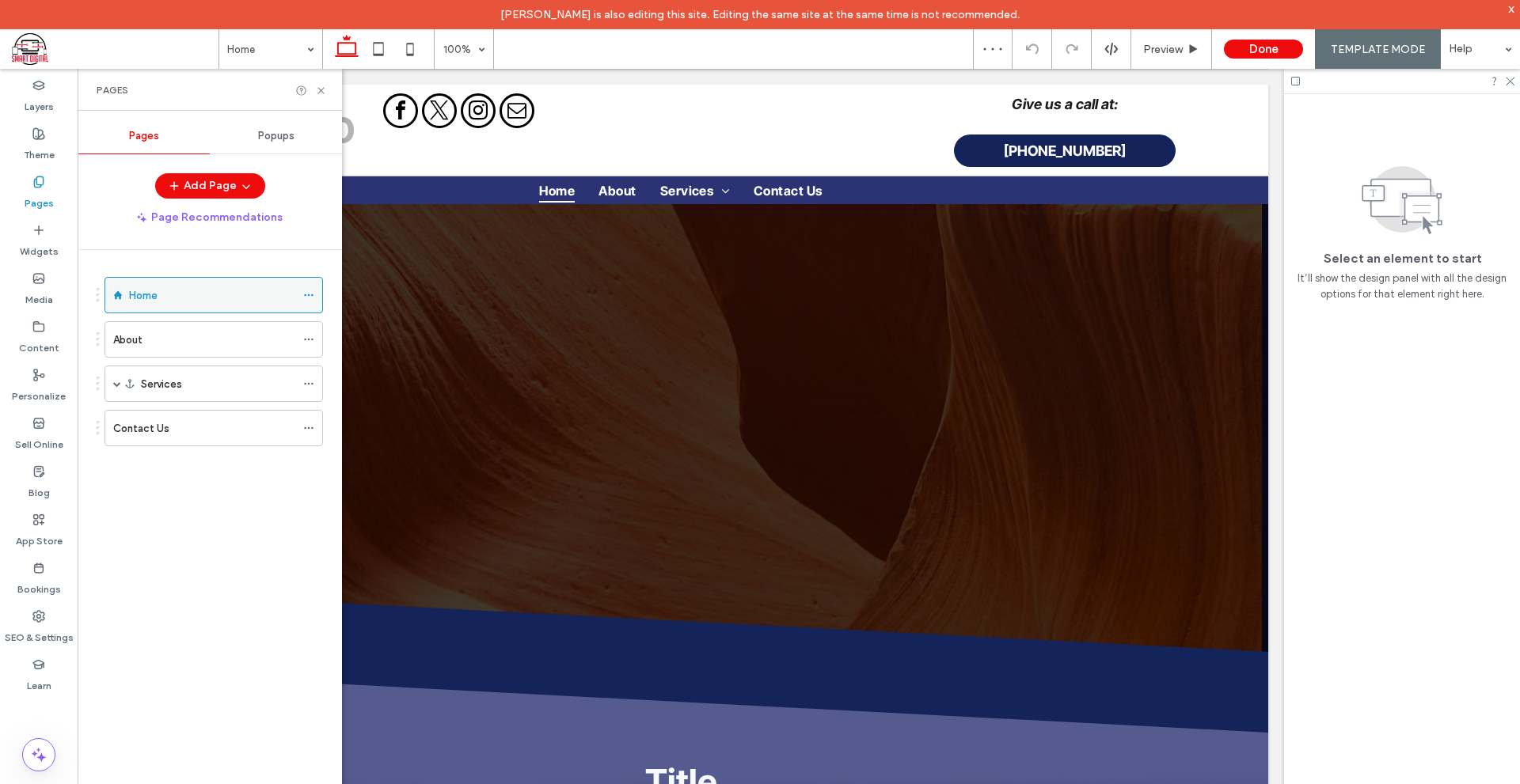
click at [145, 298] on label "Home" at bounding box center [143, 296] width 29 height 28
click at [178, 350] on div "About" at bounding box center [204, 339] width 182 height 35
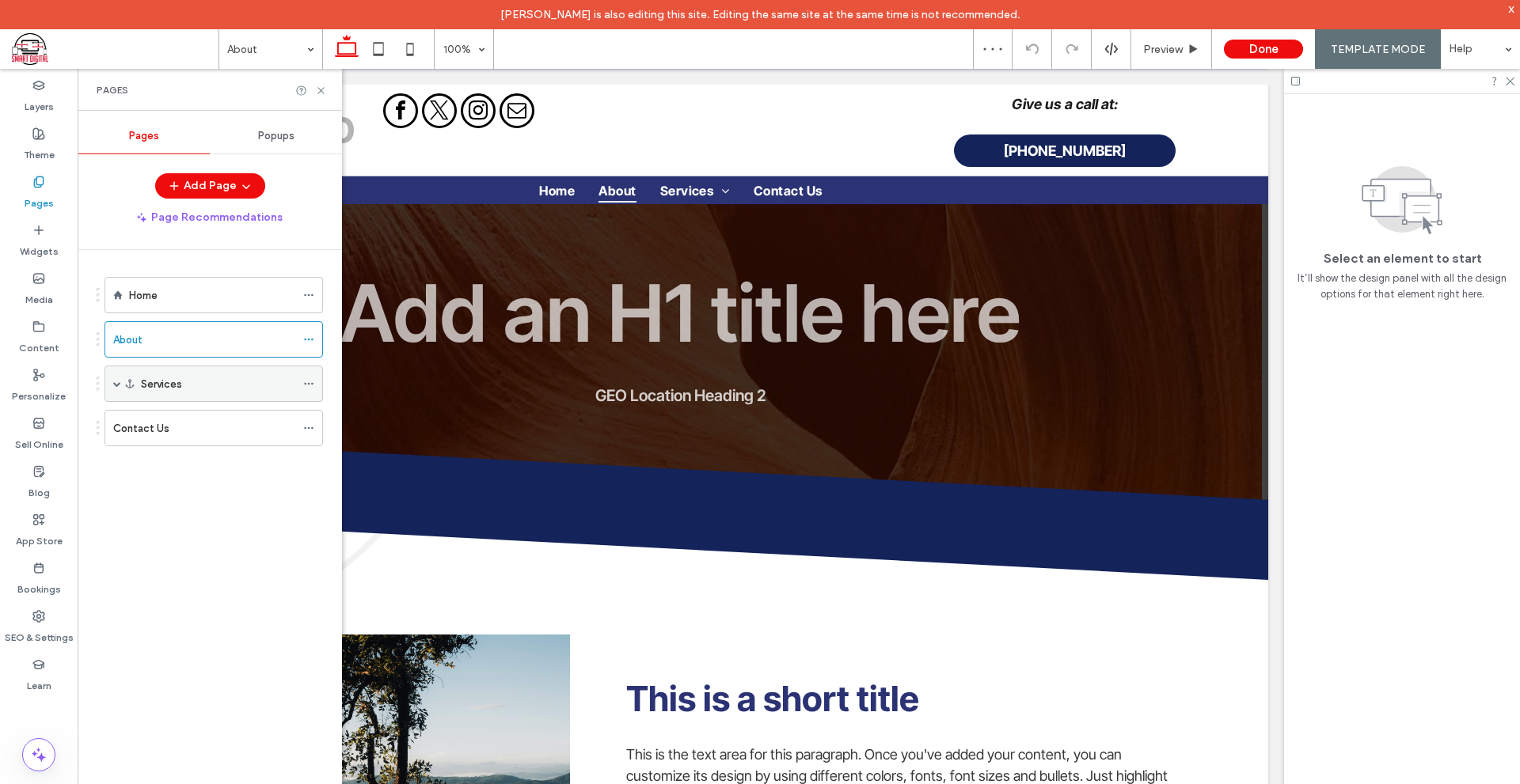
click at [118, 385] on span at bounding box center [117, 383] width 8 height 8
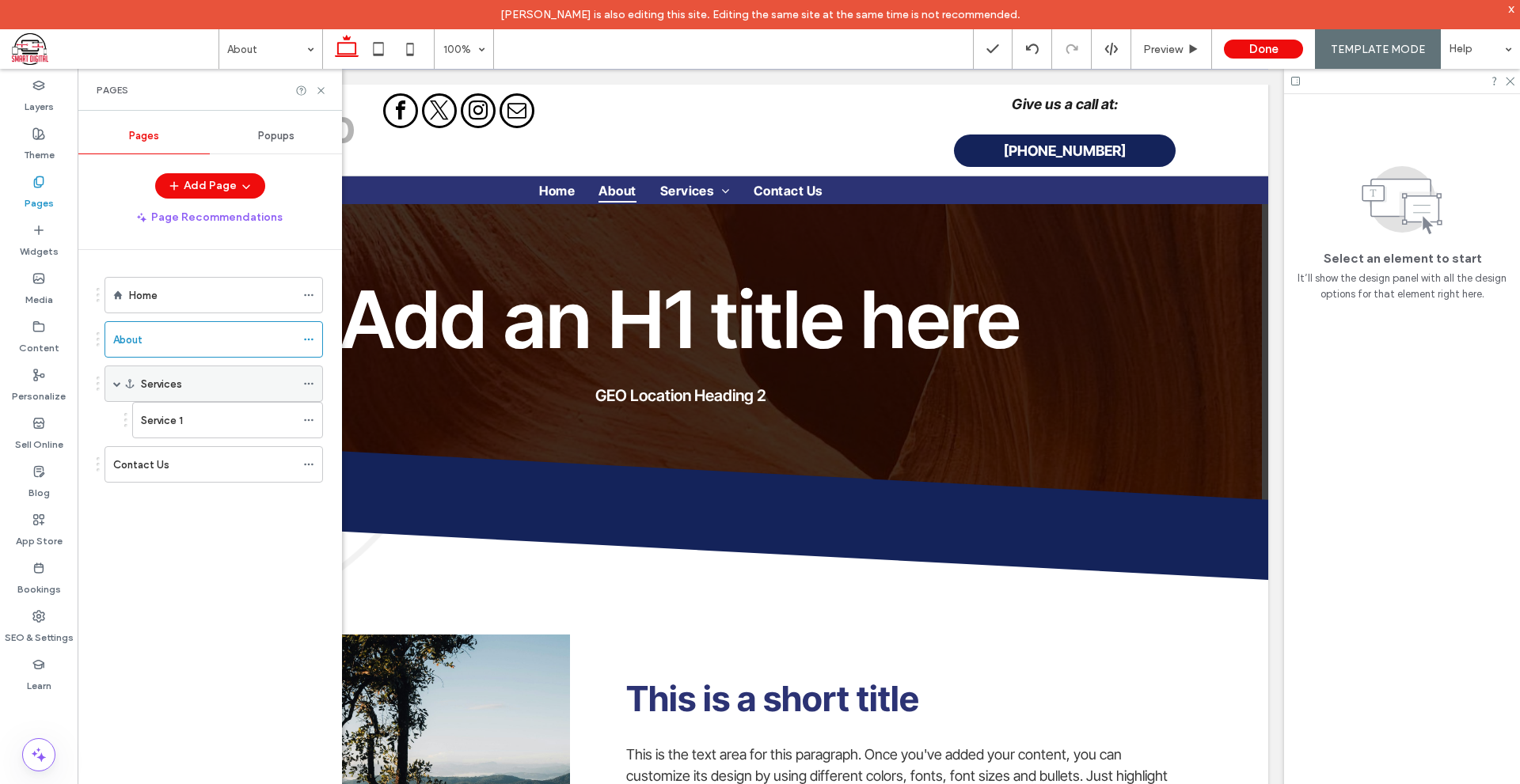
click at [274, 390] on div "Services" at bounding box center [218, 384] width 154 height 17
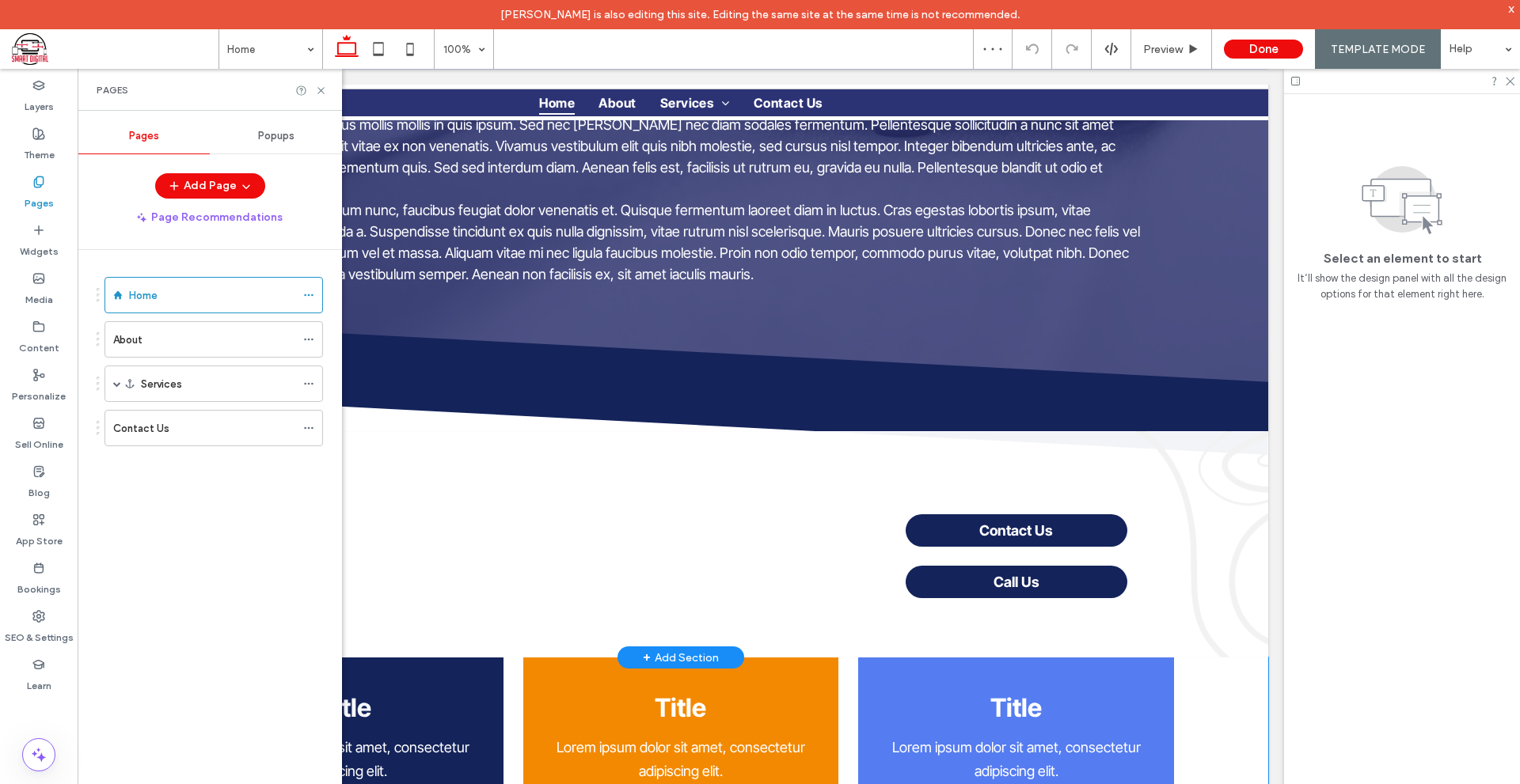
scroll to position [1266, 0]
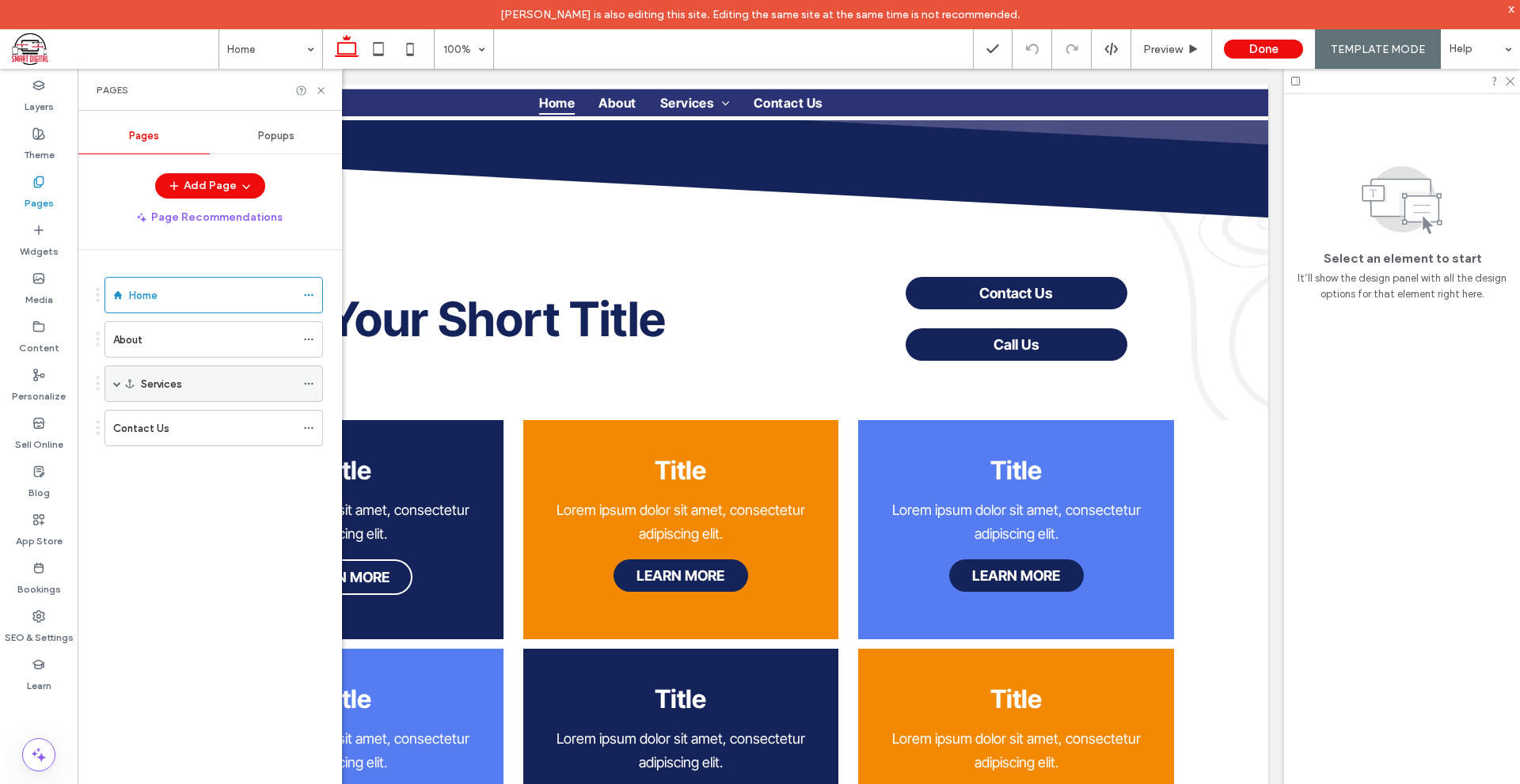
click at [117, 385] on span at bounding box center [117, 383] width 8 height 8
click at [307, 387] on icon at bounding box center [308, 384] width 11 height 11
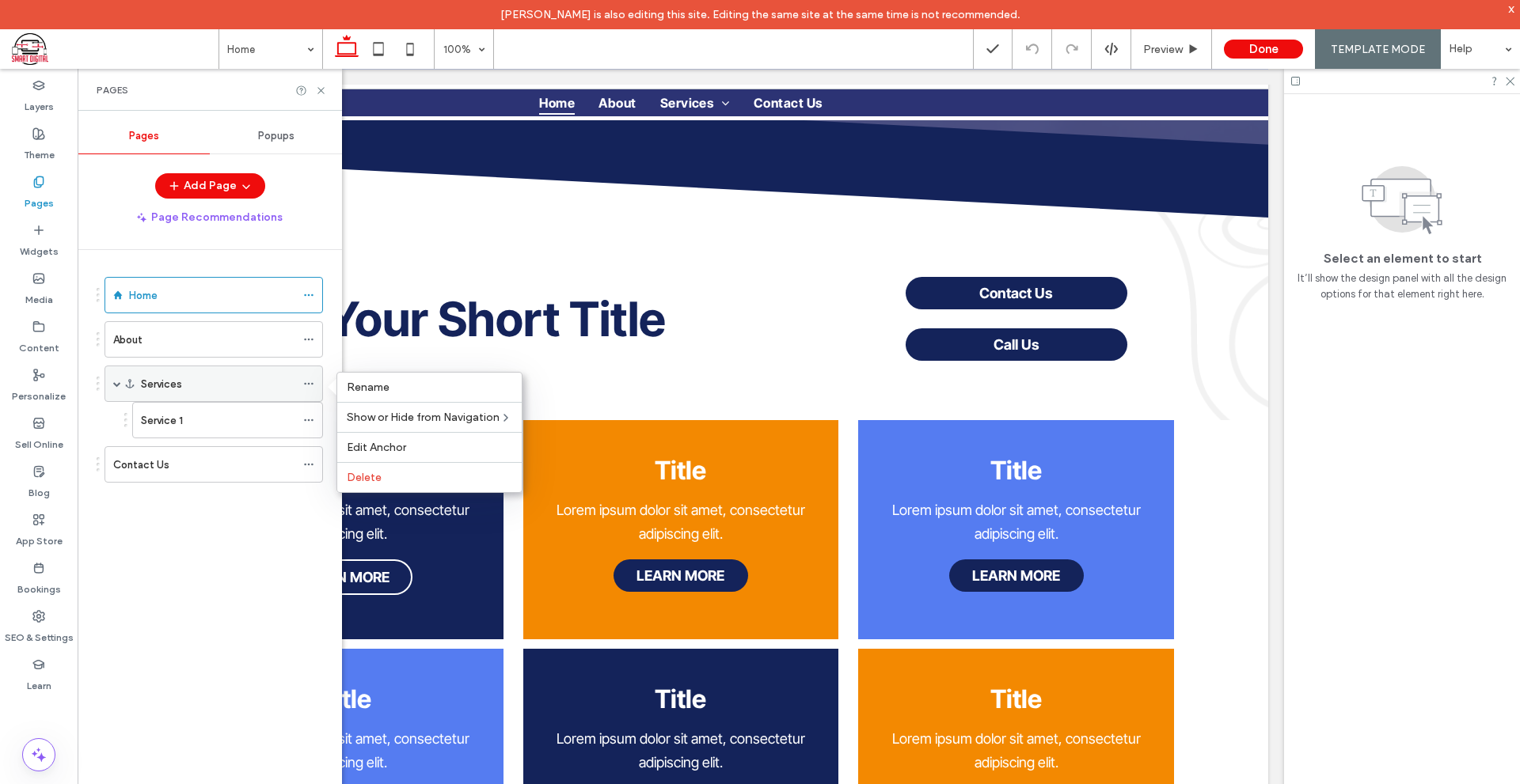
click at [206, 384] on div "Services" at bounding box center [218, 384] width 154 height 17
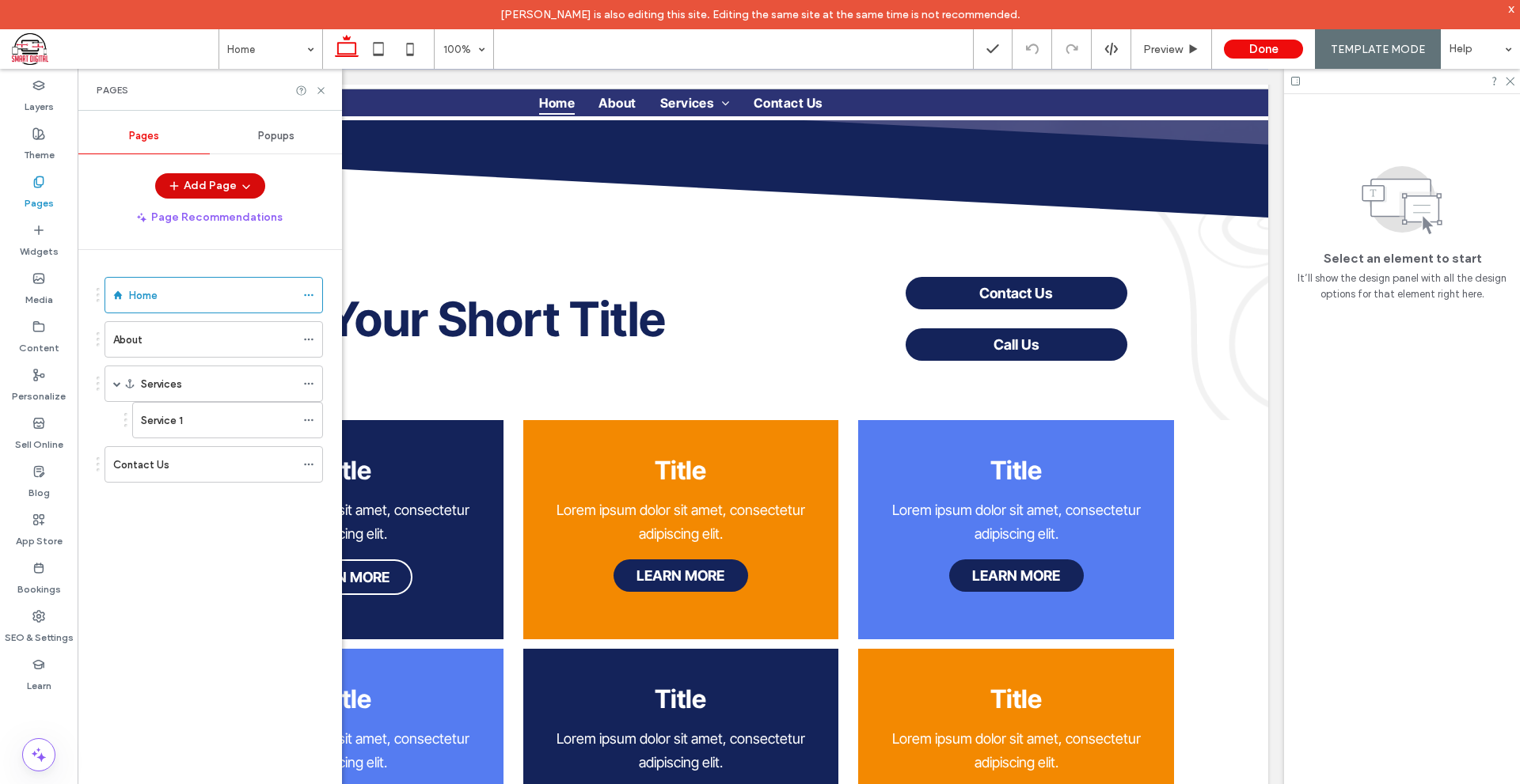
click at [212, 187] on button "Add Page" at bounding box center [210, 185] width 110 height 25
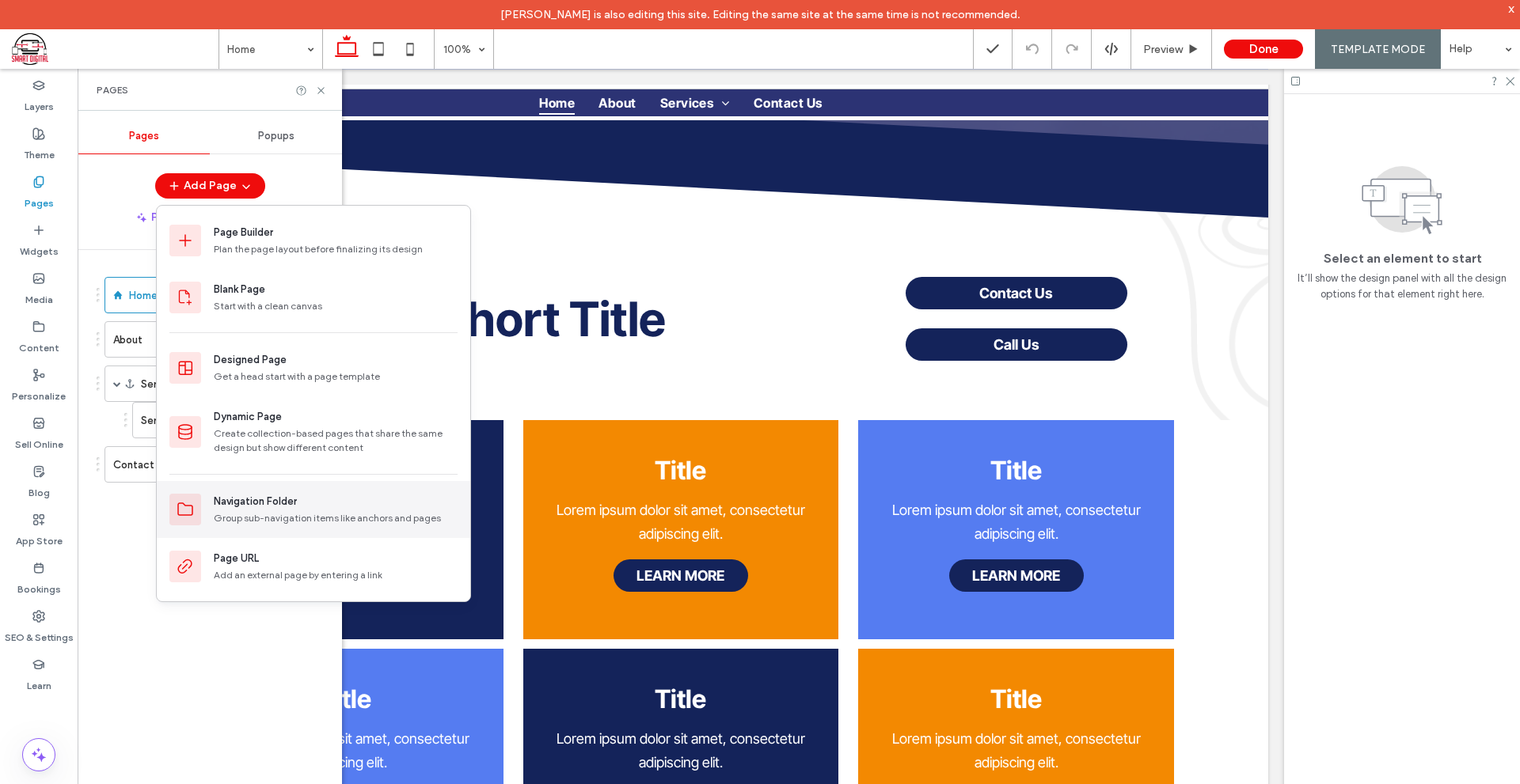
click at [314, 492] on div "Navigation Folder Group sub-navigation items like anchors and pages" at bounding box center [313, 509] width 313 height 57
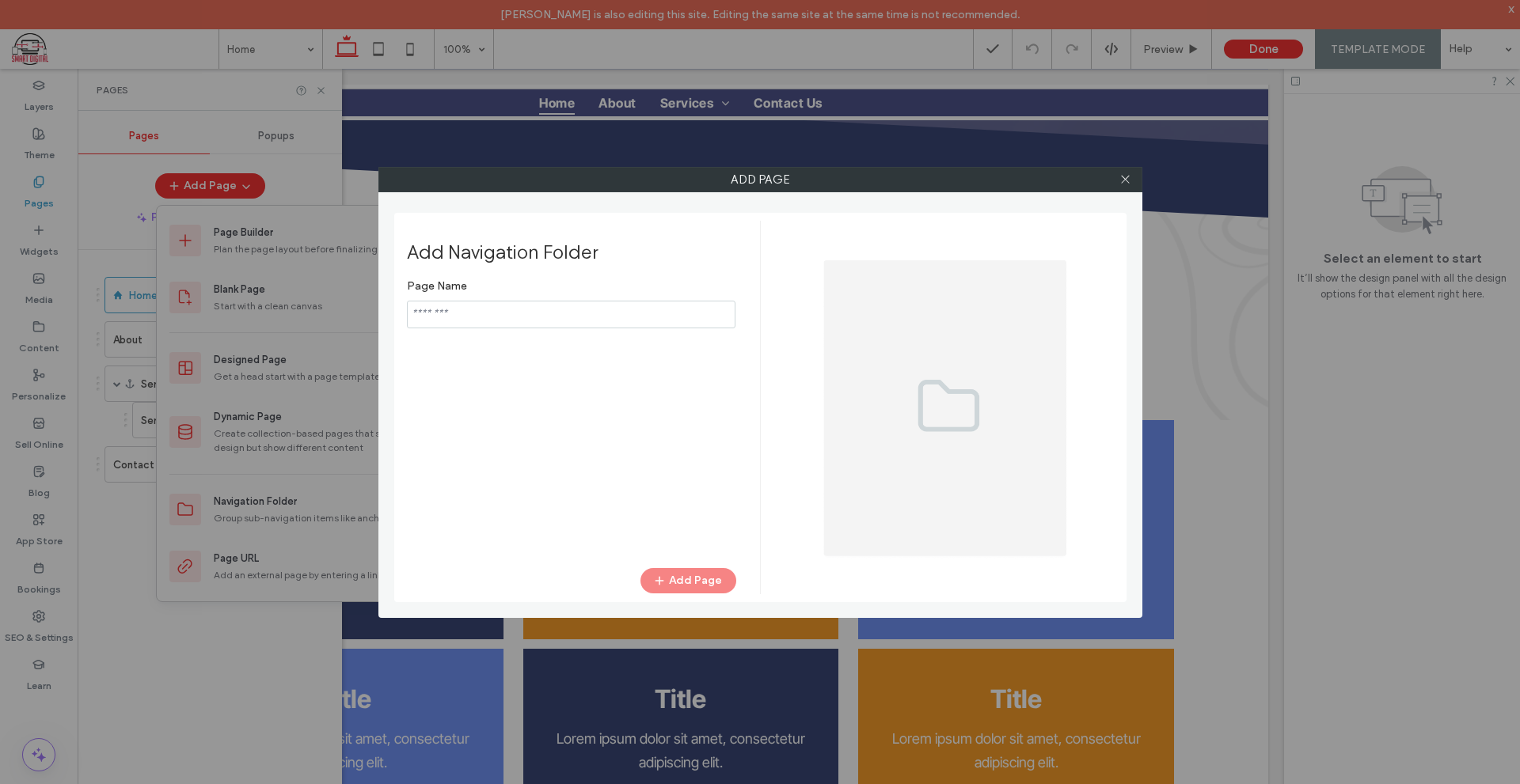
click at [578, 305] on input "notEmpty" at bounding box center [570, 314] width 328 height 28
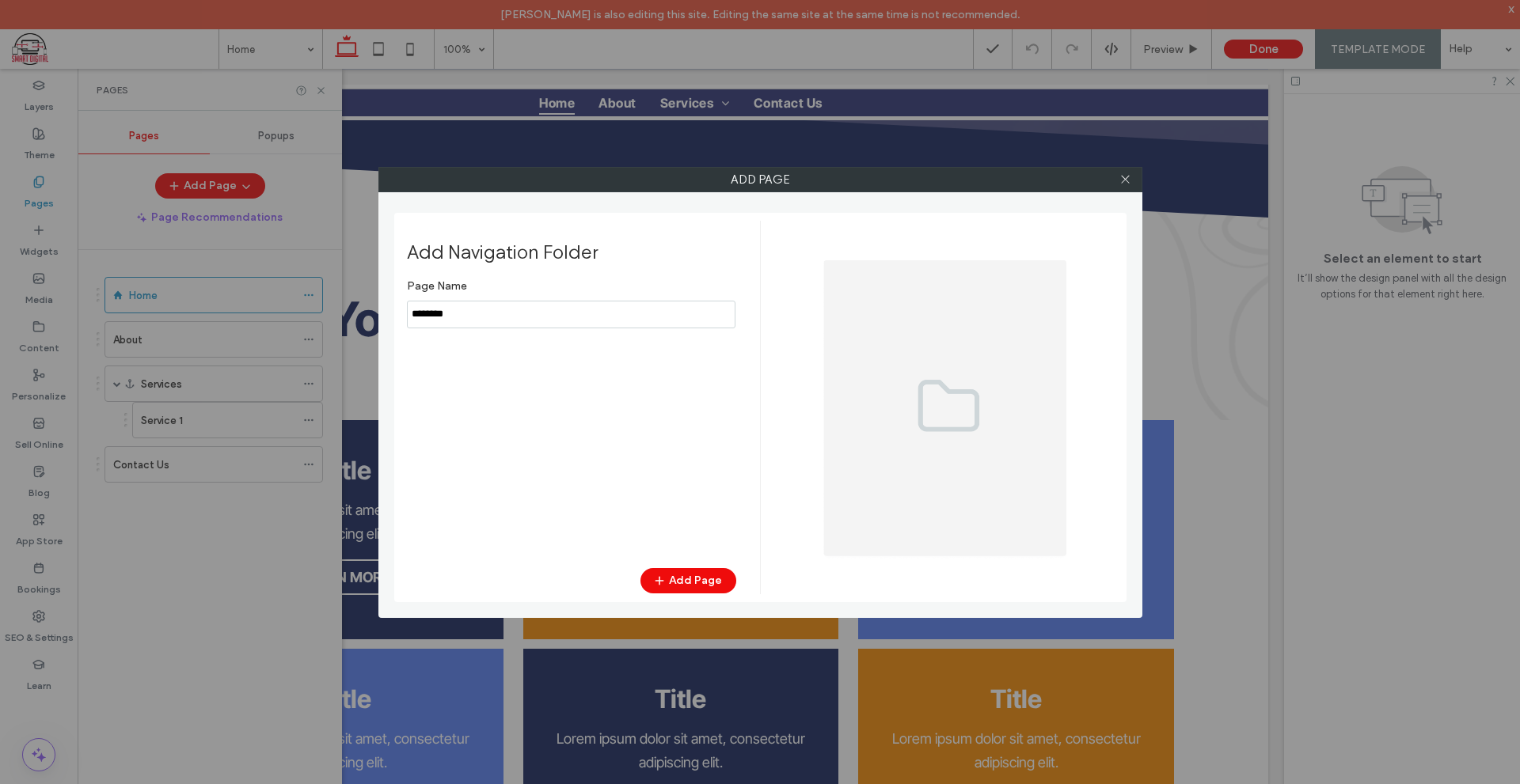
type input "********"
click at [681, 584] on button "Add Page" at bounding box center [688, 580] width 96 height 25
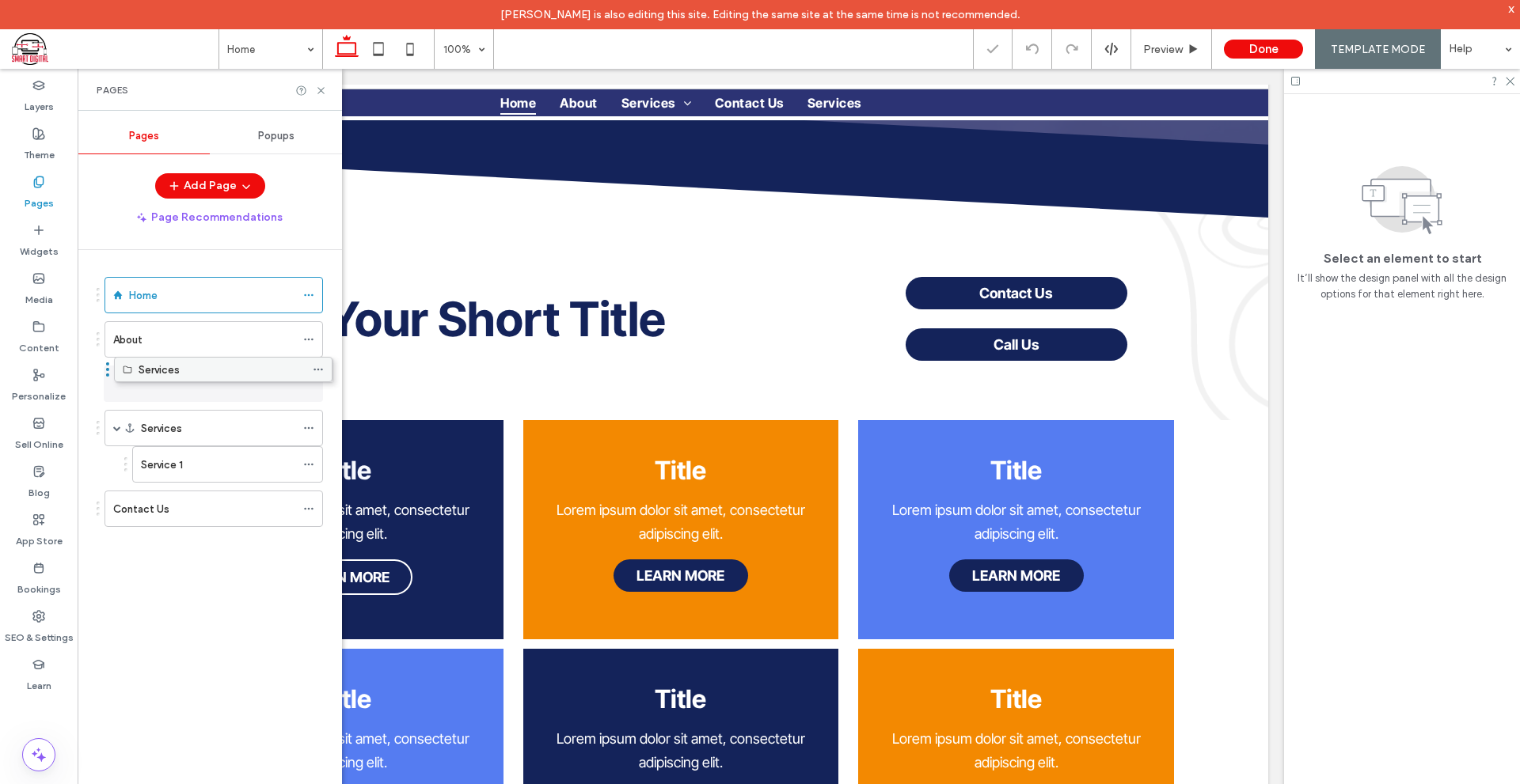
drag, startPoint x: 210, startPoint y: 506, endPoint x: 219, endPoint y: 372, distance: 134.3
drag, startPoint x: 202, startPoint y: 461, endPoint x: 244, endPoint y: 408, distance: 67.6
drag, startPoint x: 201, startPoint y: 460, endPoint x: 310, endPoint y: 468, distance: 109.3
click at [310, 468] on icon at bounding box center [308, 464] width 11 height 11
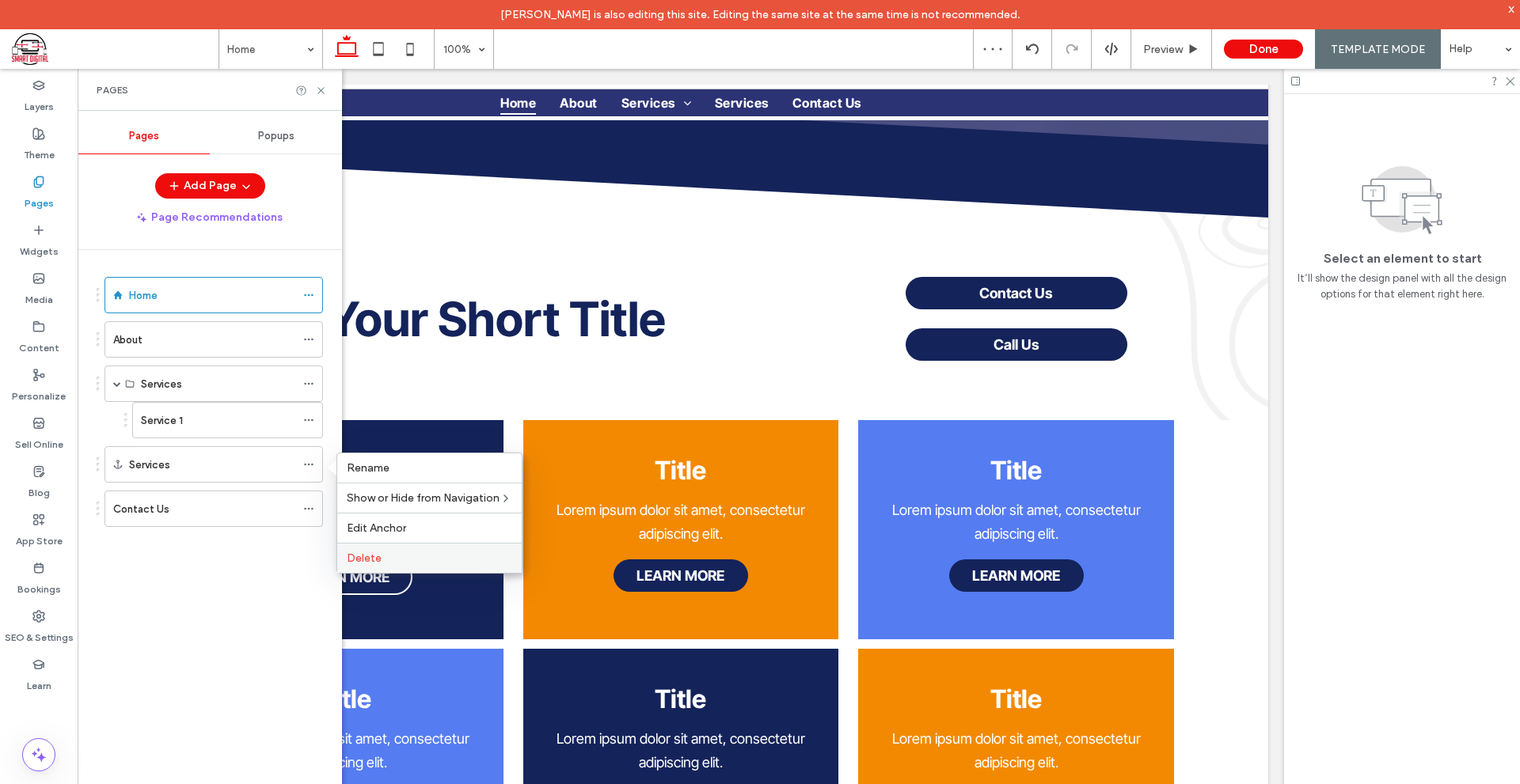
click at [393, 565] on div "Delete" at bounding box center [429, 558] width 185 height 30
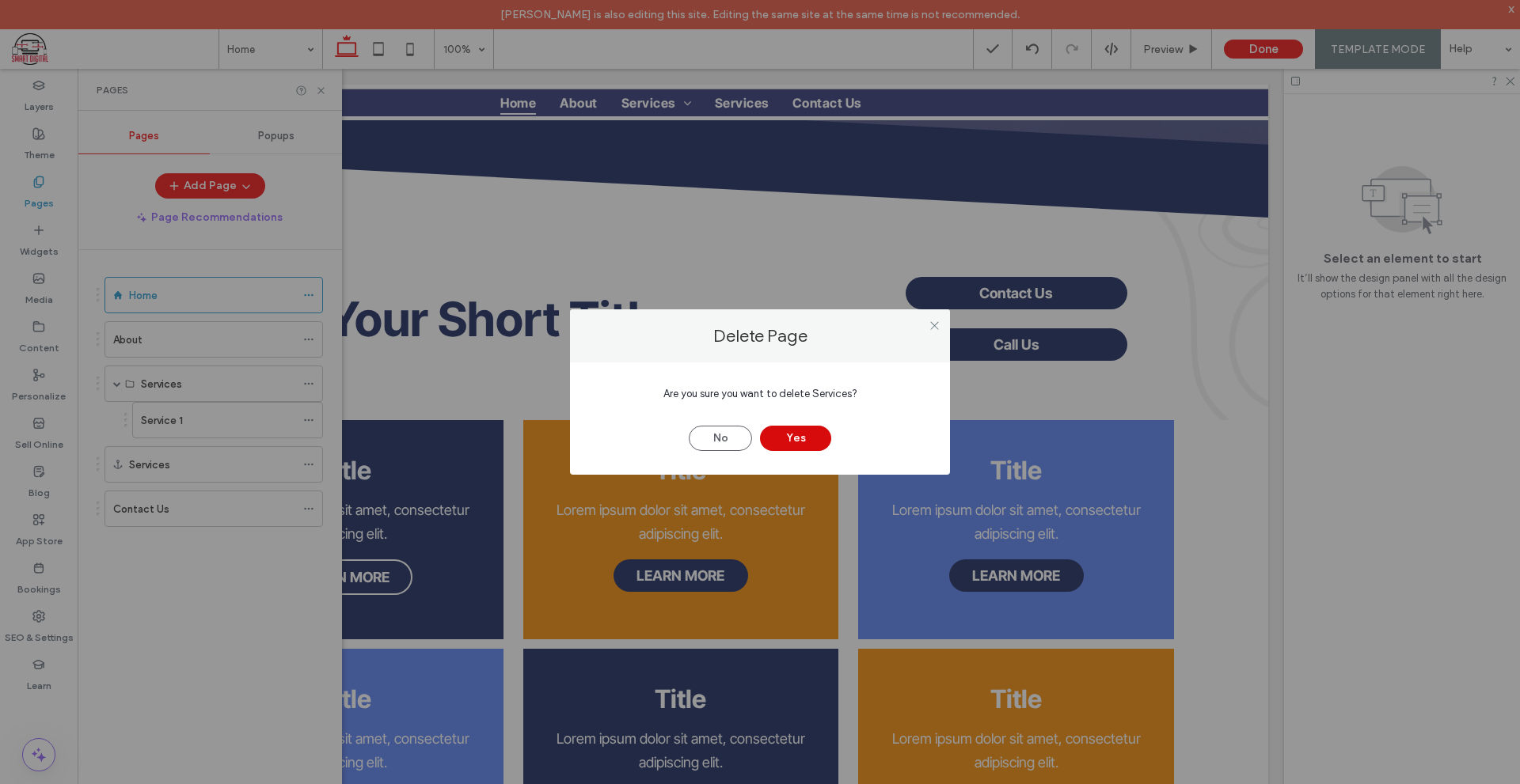
click at [783, 437] on button "Yes" at bounding box center [796, 438] width 71 height 25
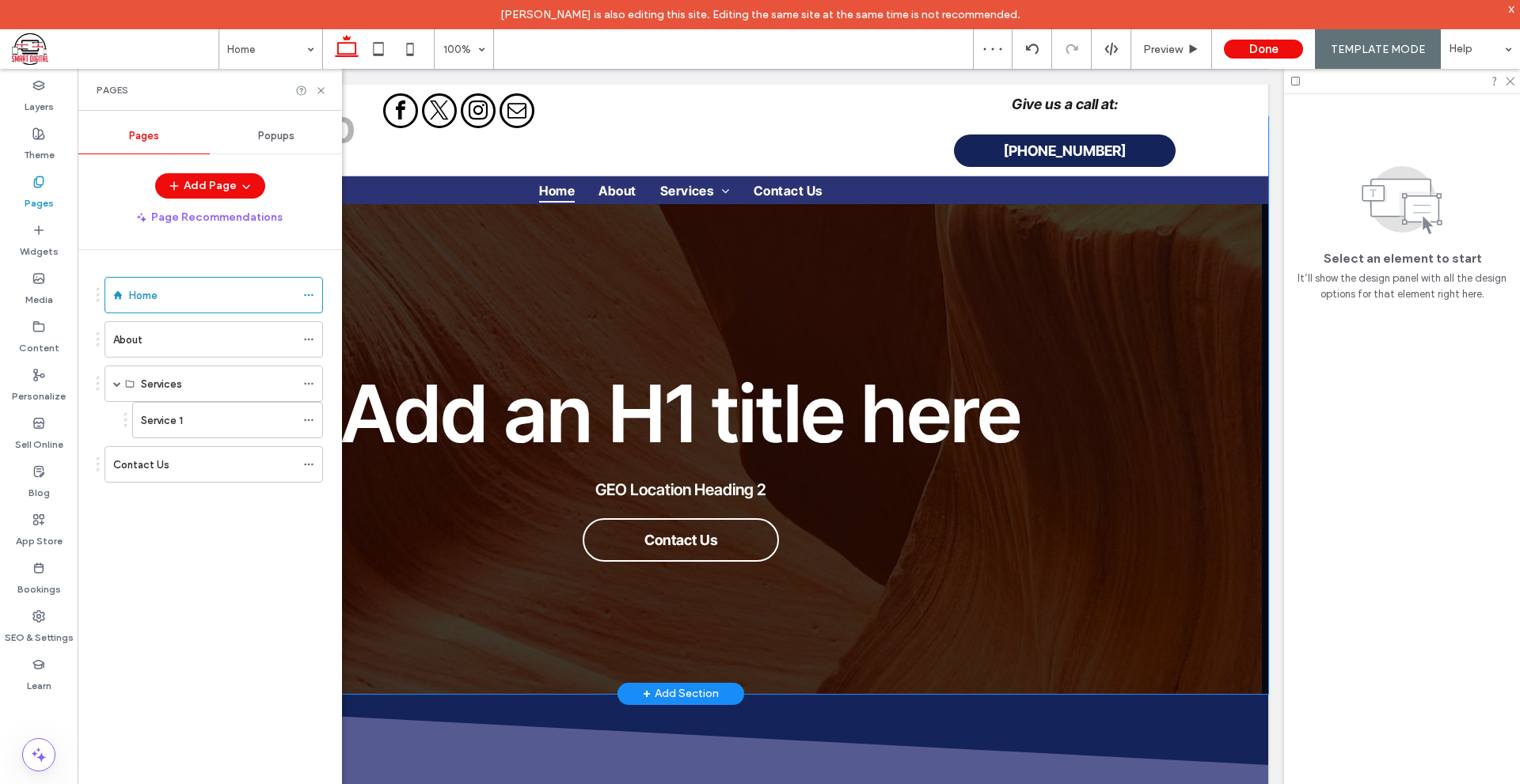
scroll to position [0, 0]
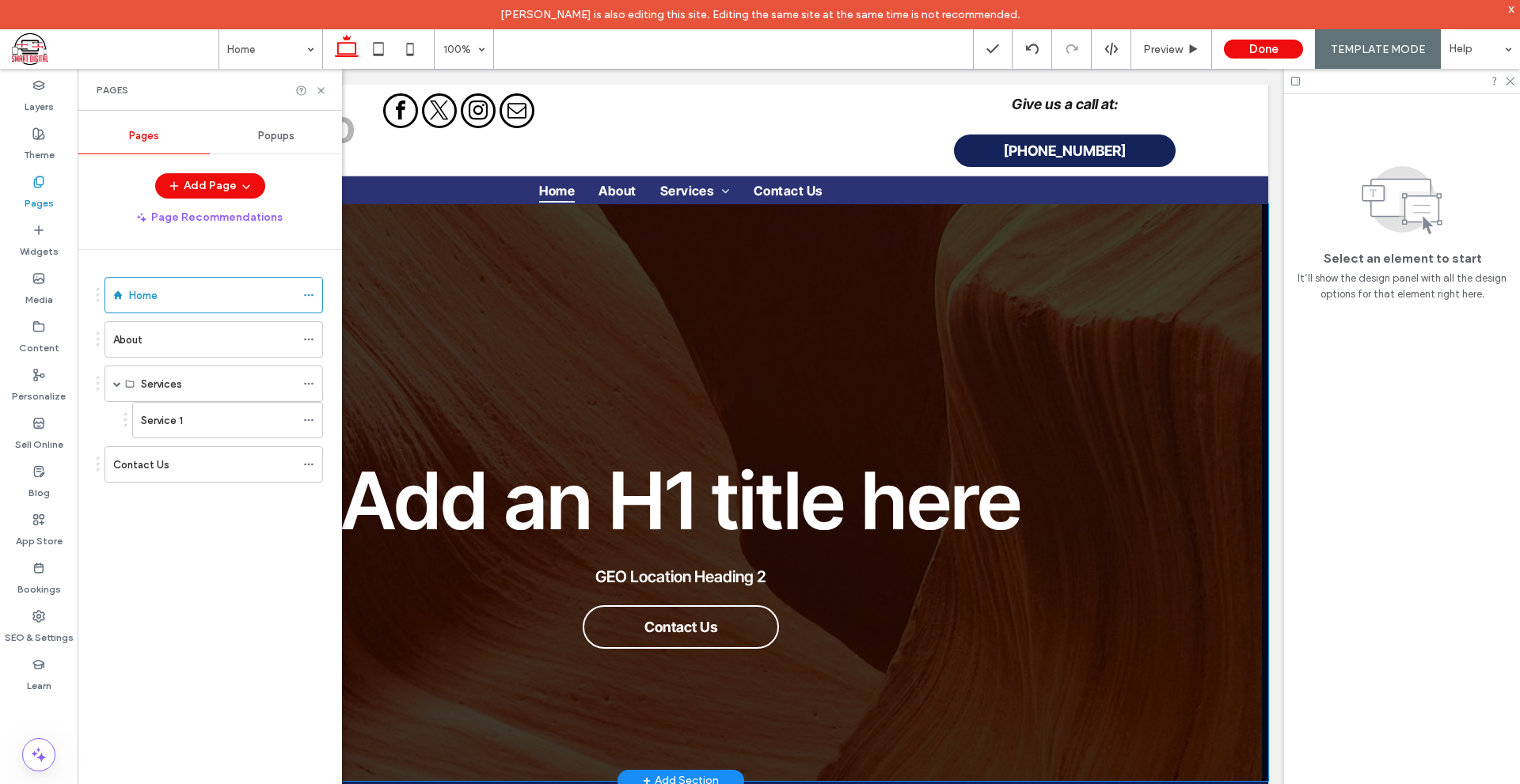
click at [1111, 345] on div "Add an H1 title here GEO Location Heading 2 Contact Us" at bounding box center [680, 493] width 1174 height 577
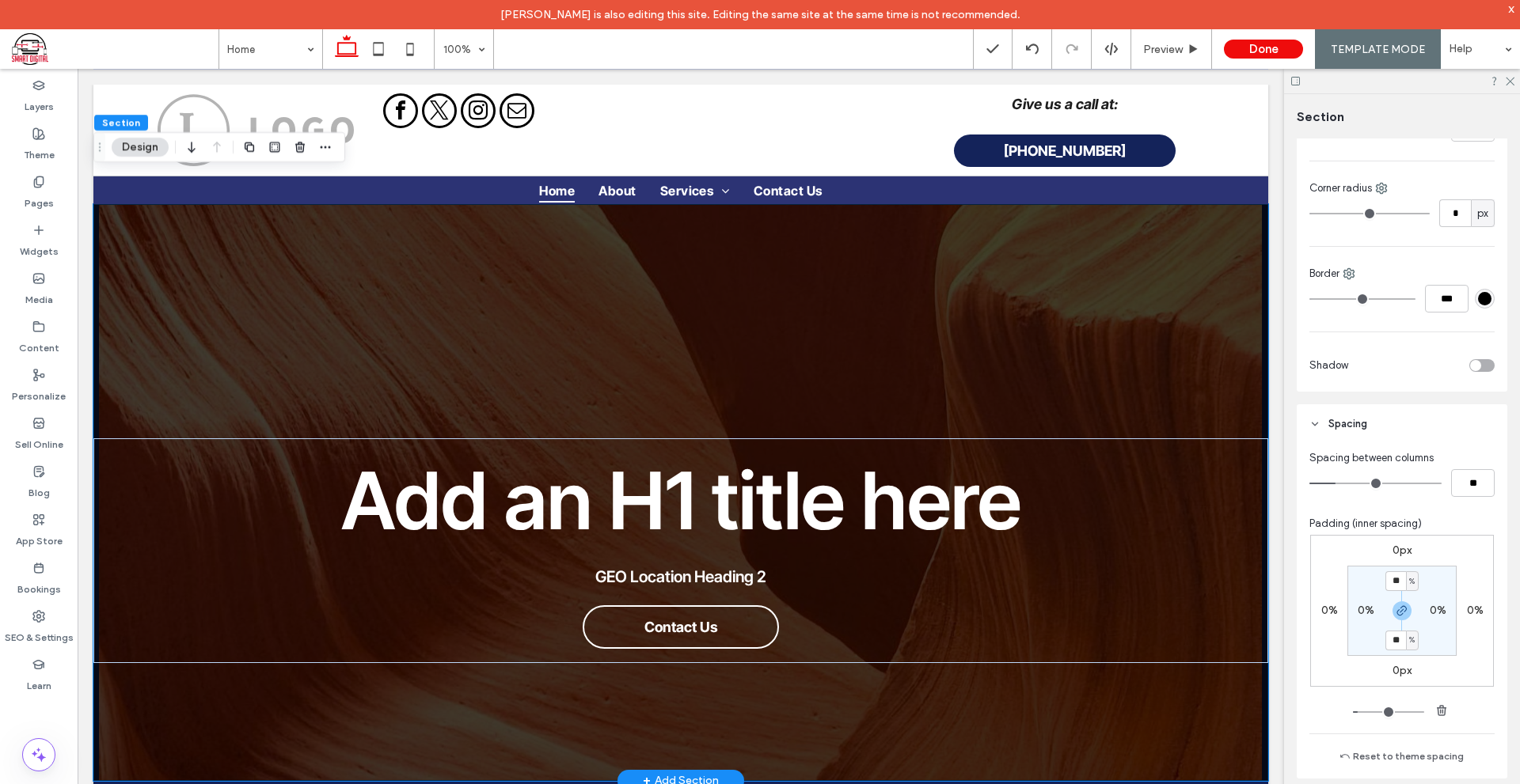
click at [1154, 338] on div "Add an H1 title here GEO Location Heading 2 Contact Us" at bounding box center [680, 493] width 1174 height 577
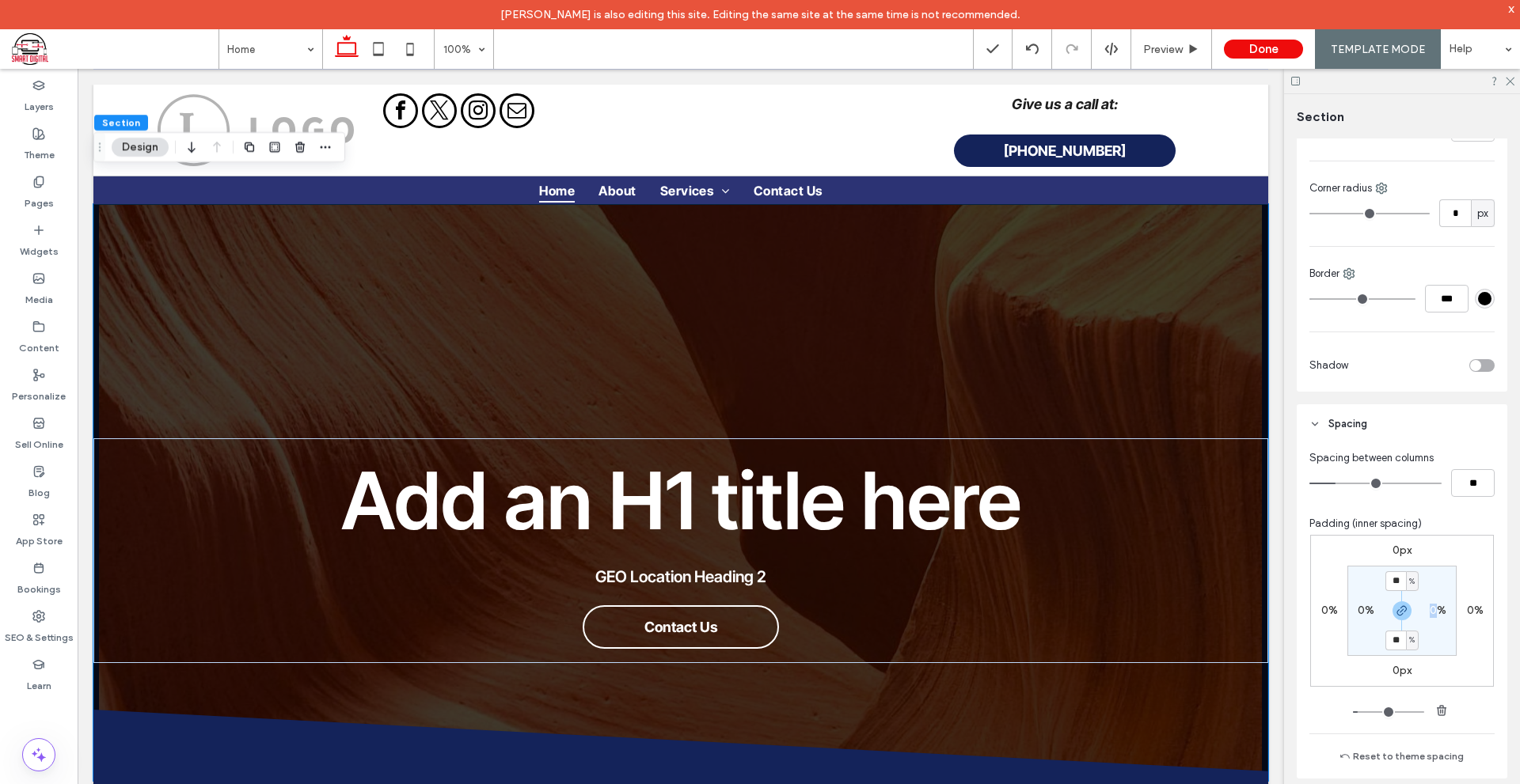
click at [1429, 610] on label "0%" at bounding box center [1437, 610] width 17 height 13
type input "*"
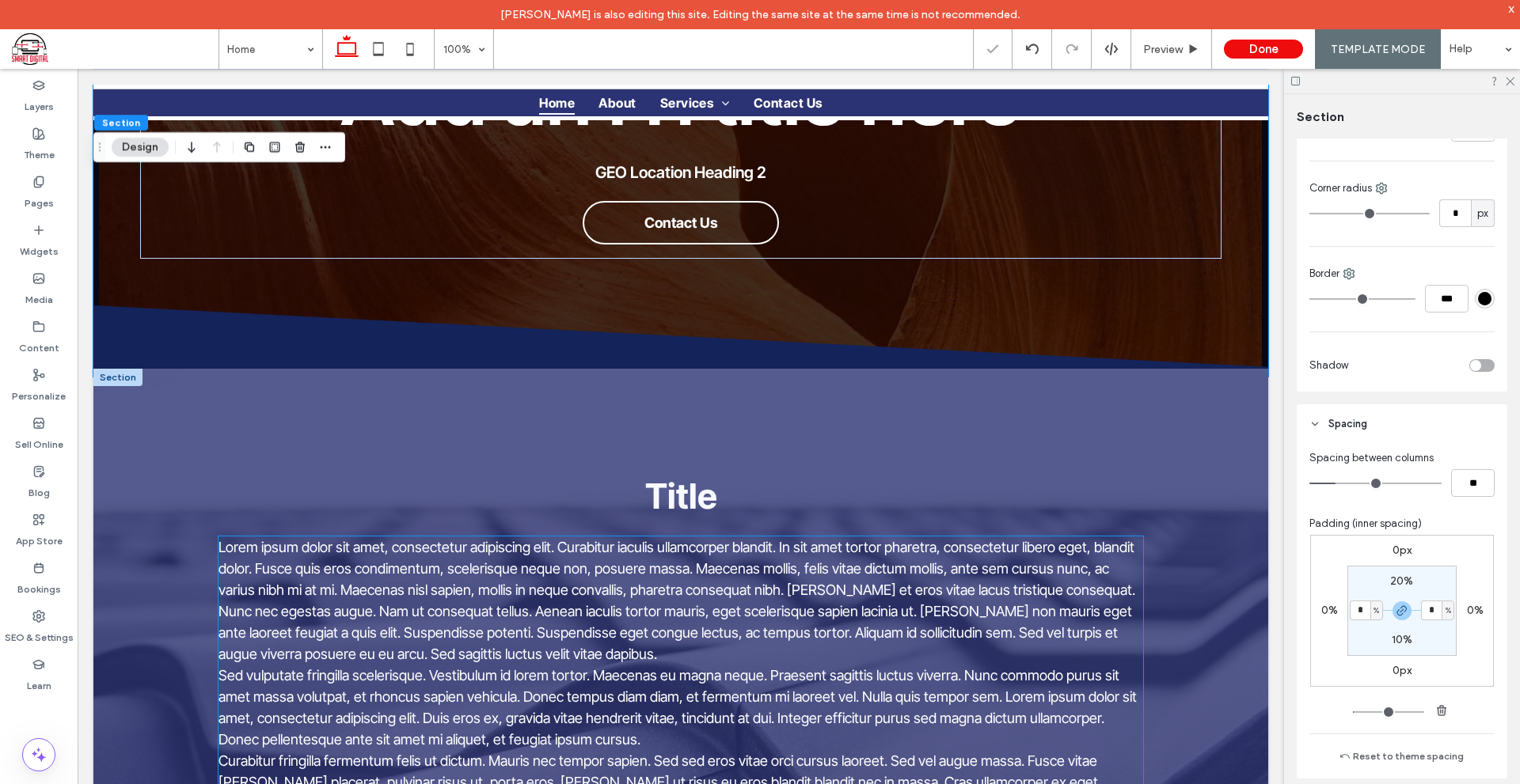
scroll to position [404, 0]
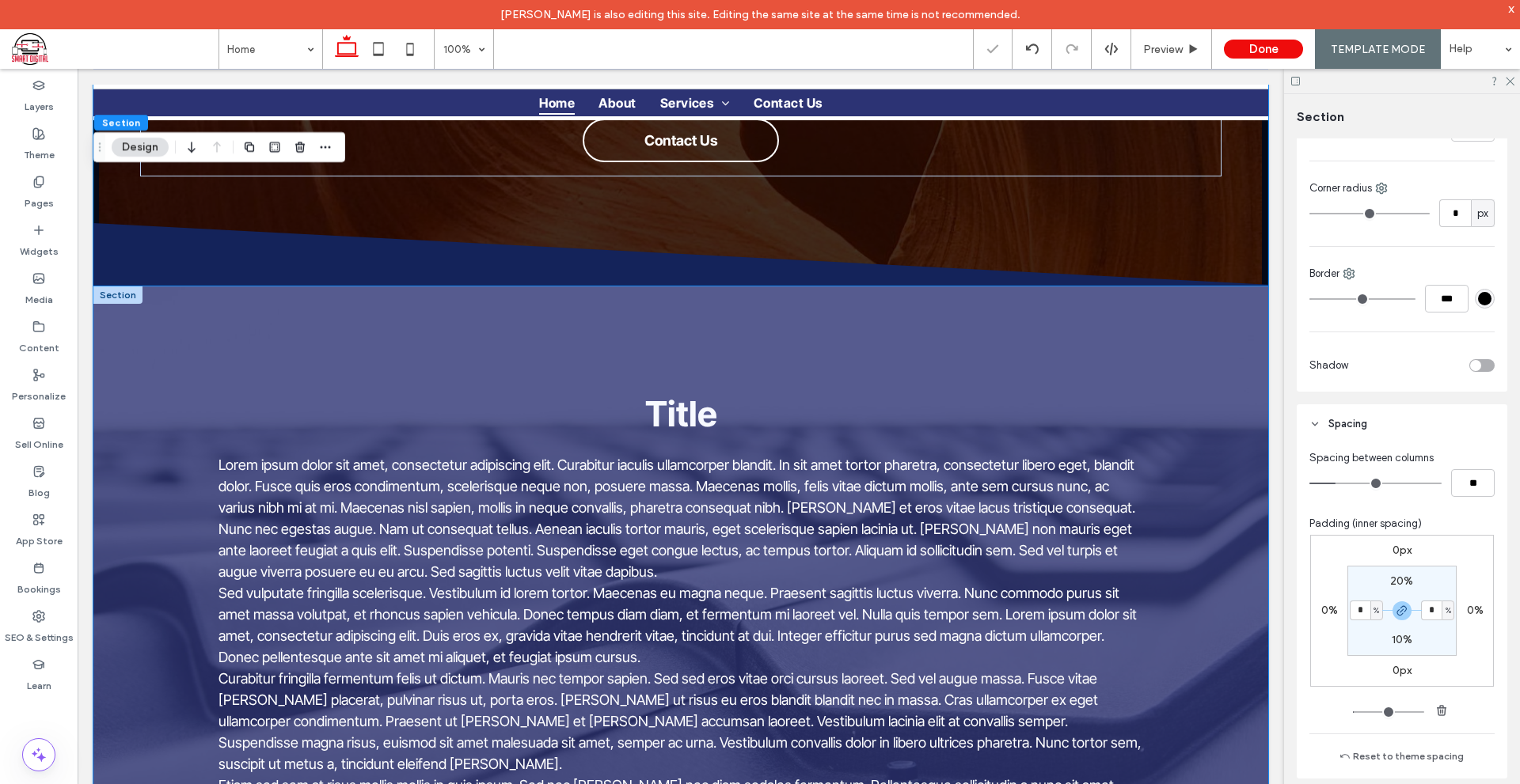
click at [1169, 498] on div "Title Lorem ipsum dolor sit amet, consectetur adipiscing elit. Curabitur iaculi…" at bounding box center [680, 669] width 1174 height 766
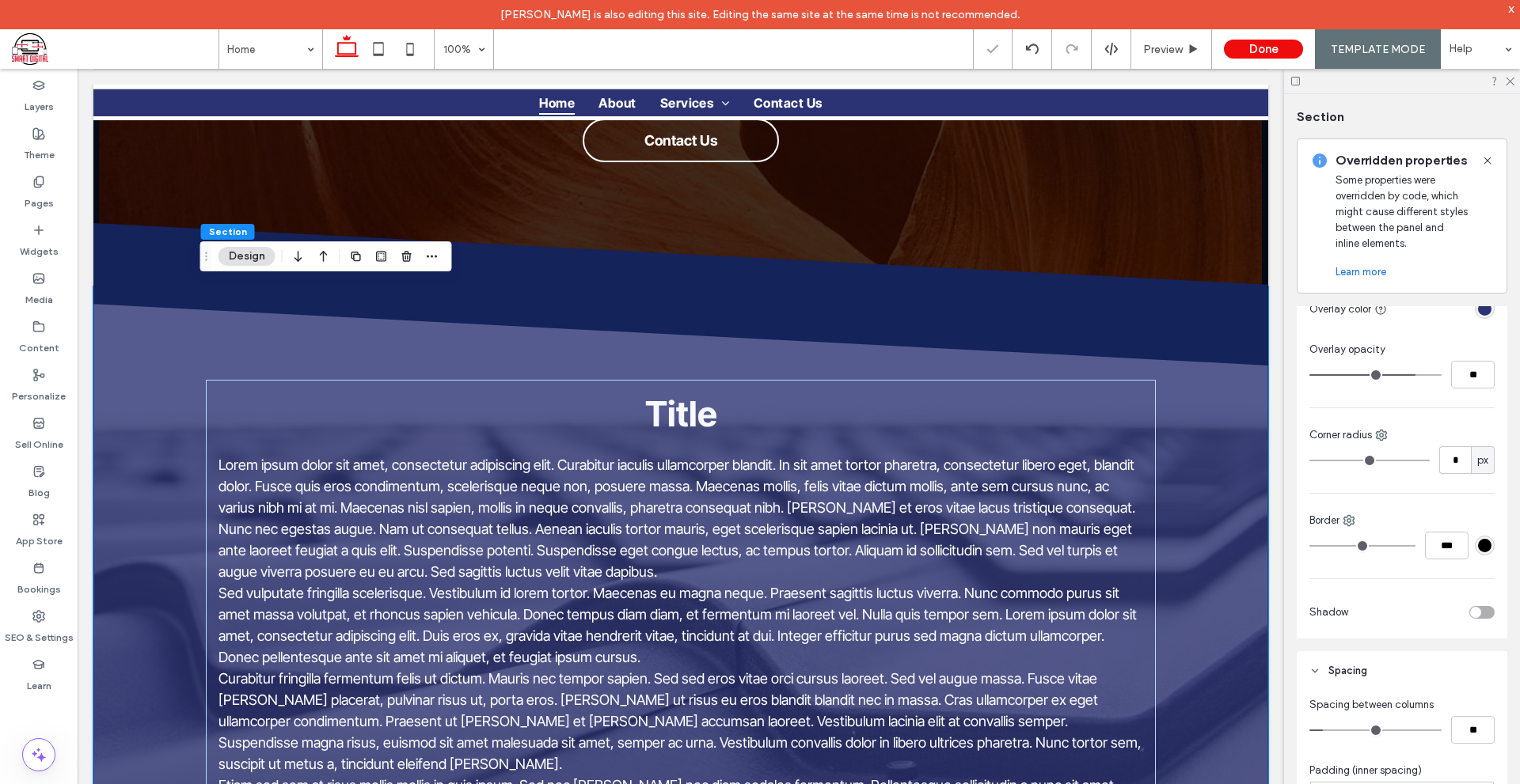
scroll to position [474, 0]
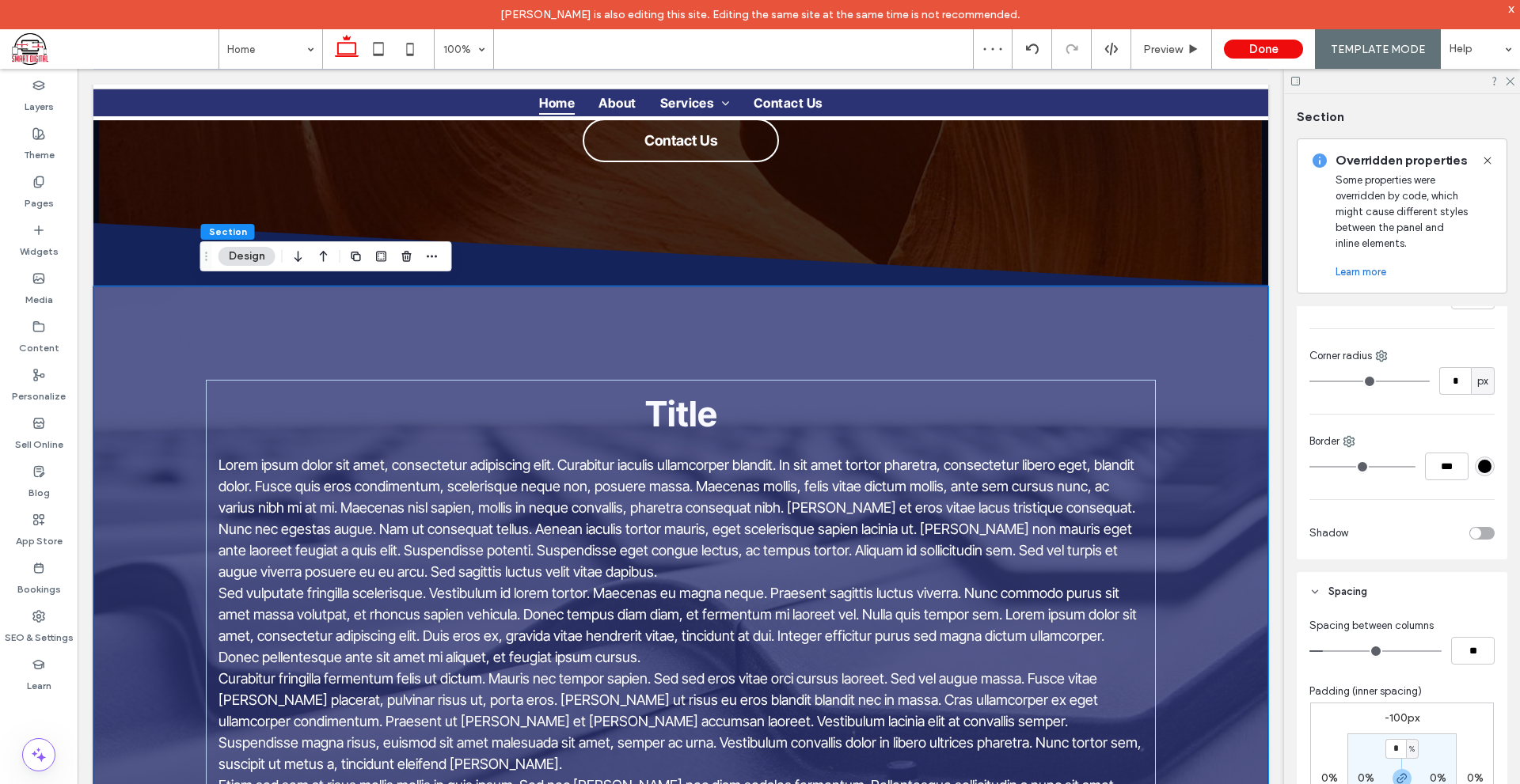
click at [1187, 429] on div "Title Lorem ipsum dolor sit amet, consectetur adipiscing elit. Curabitur iaculi…" at bounding box center [680, 669] width 1174 height 766
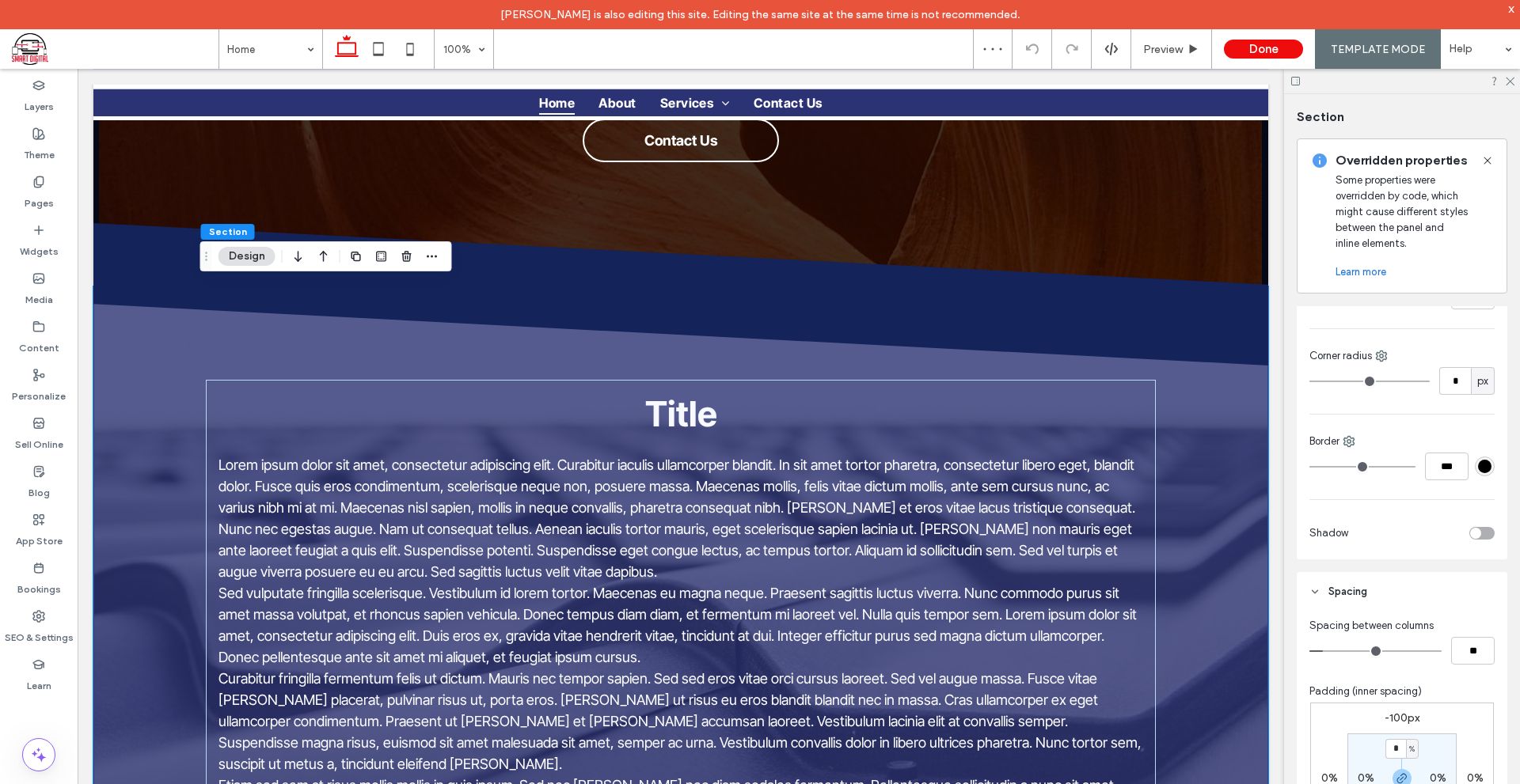
scroll to position [633, 0]
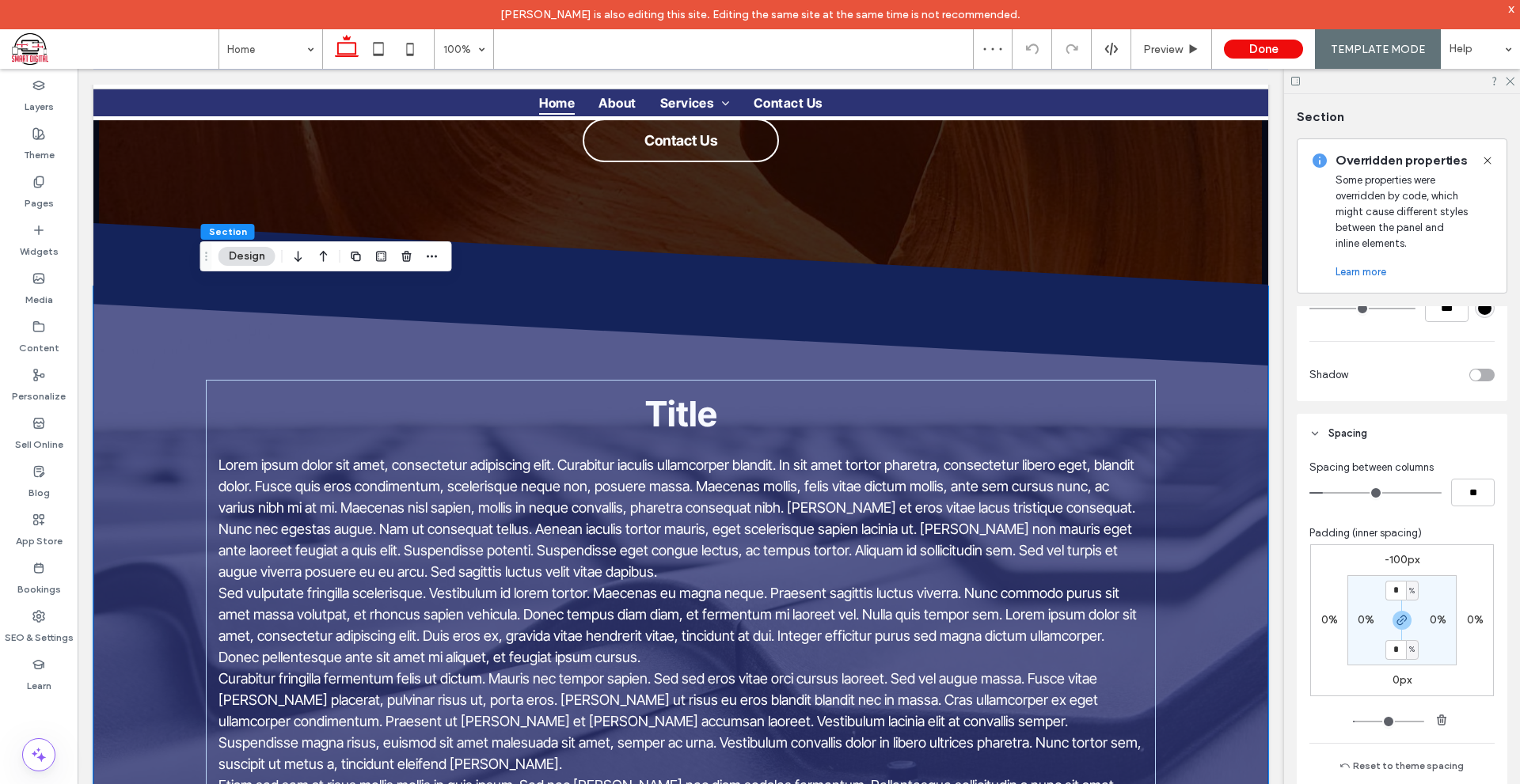
click at [1434, 622] on label "0%" at bounding box center [1437, 620] width 17 height 13
type input "*"
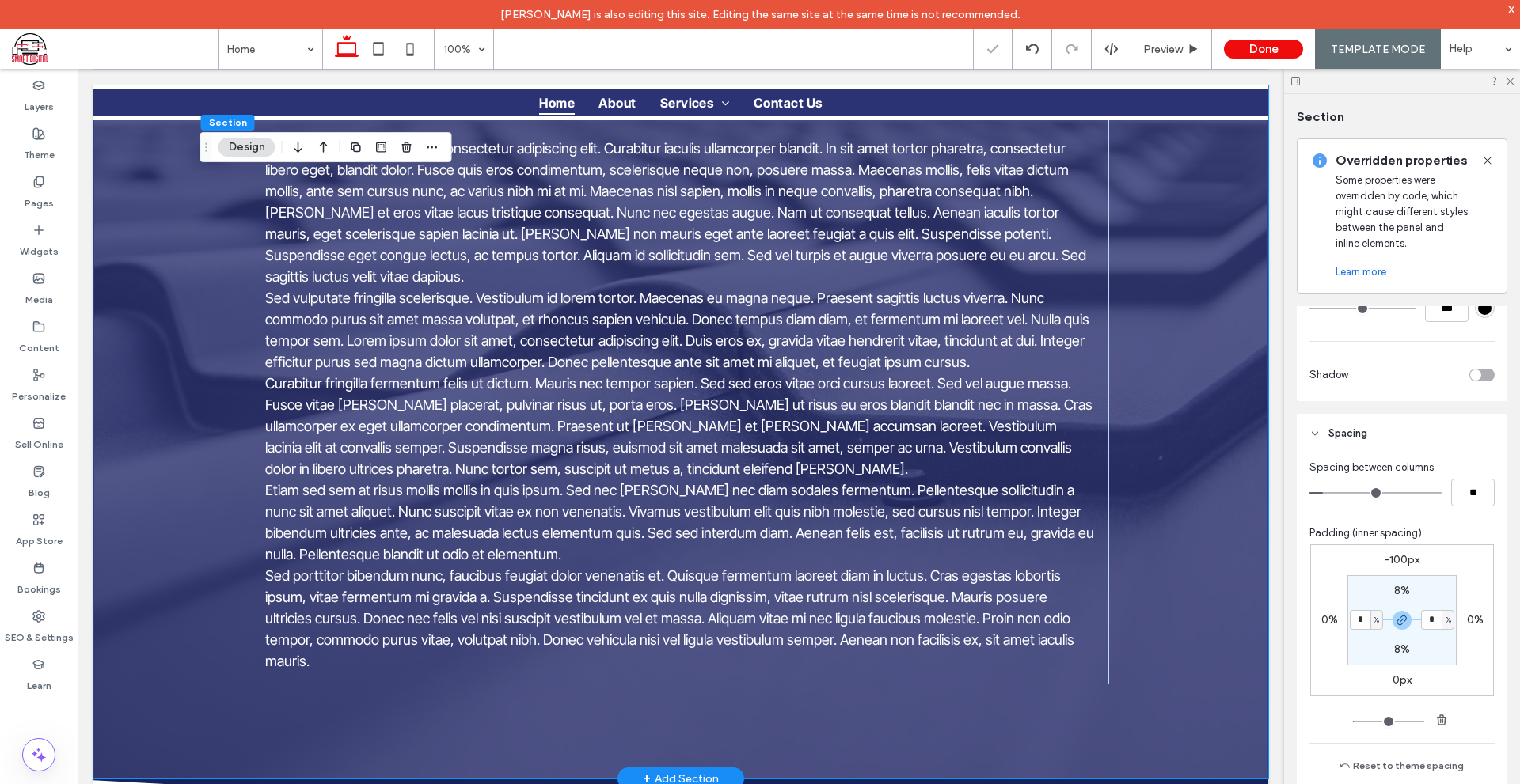
scroll to position [957, 0]
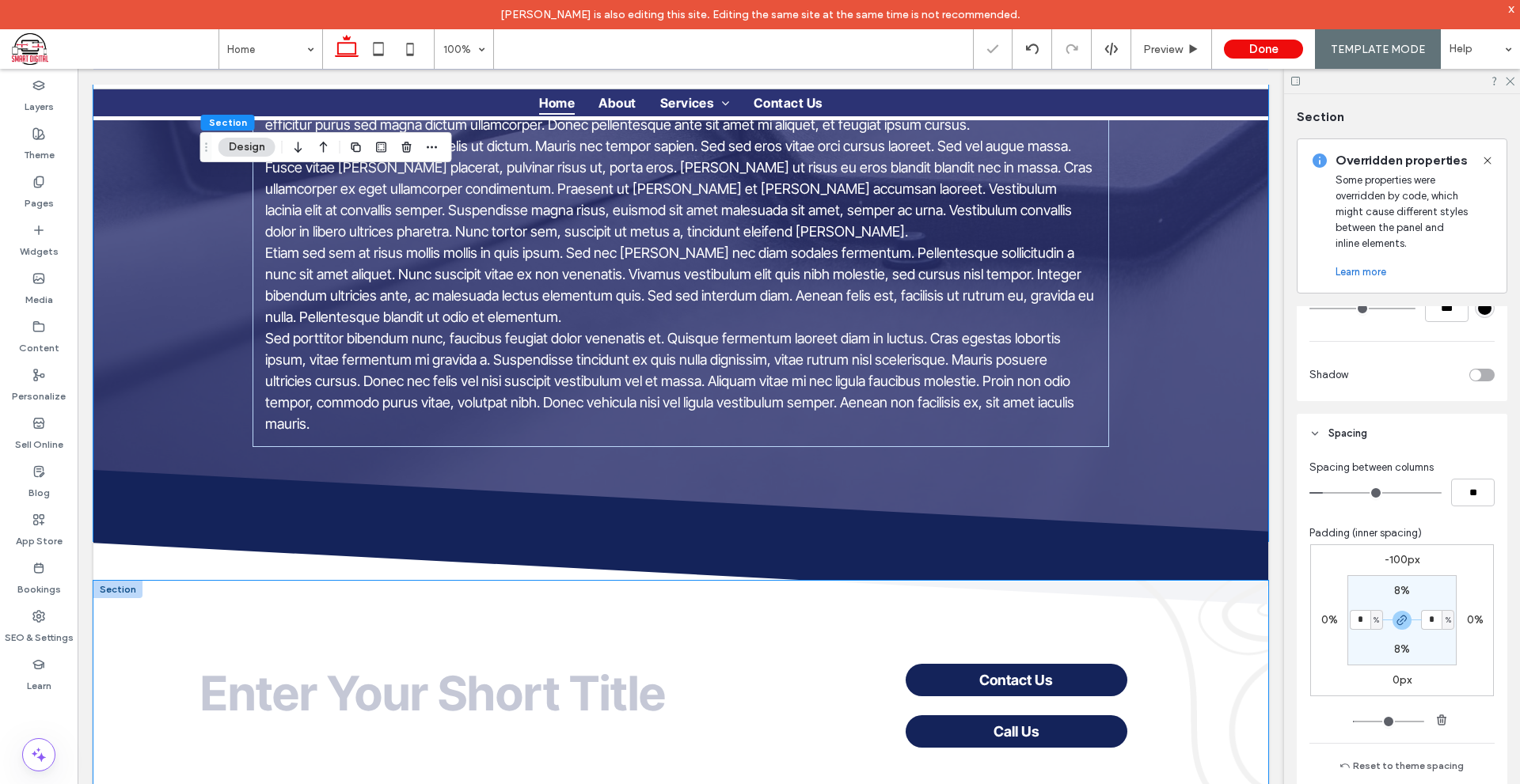
click at [1235, 613] on div "Enter Your Short Title Contact Us Call Us" at bounding box center [680, 694] width 1174 height 226
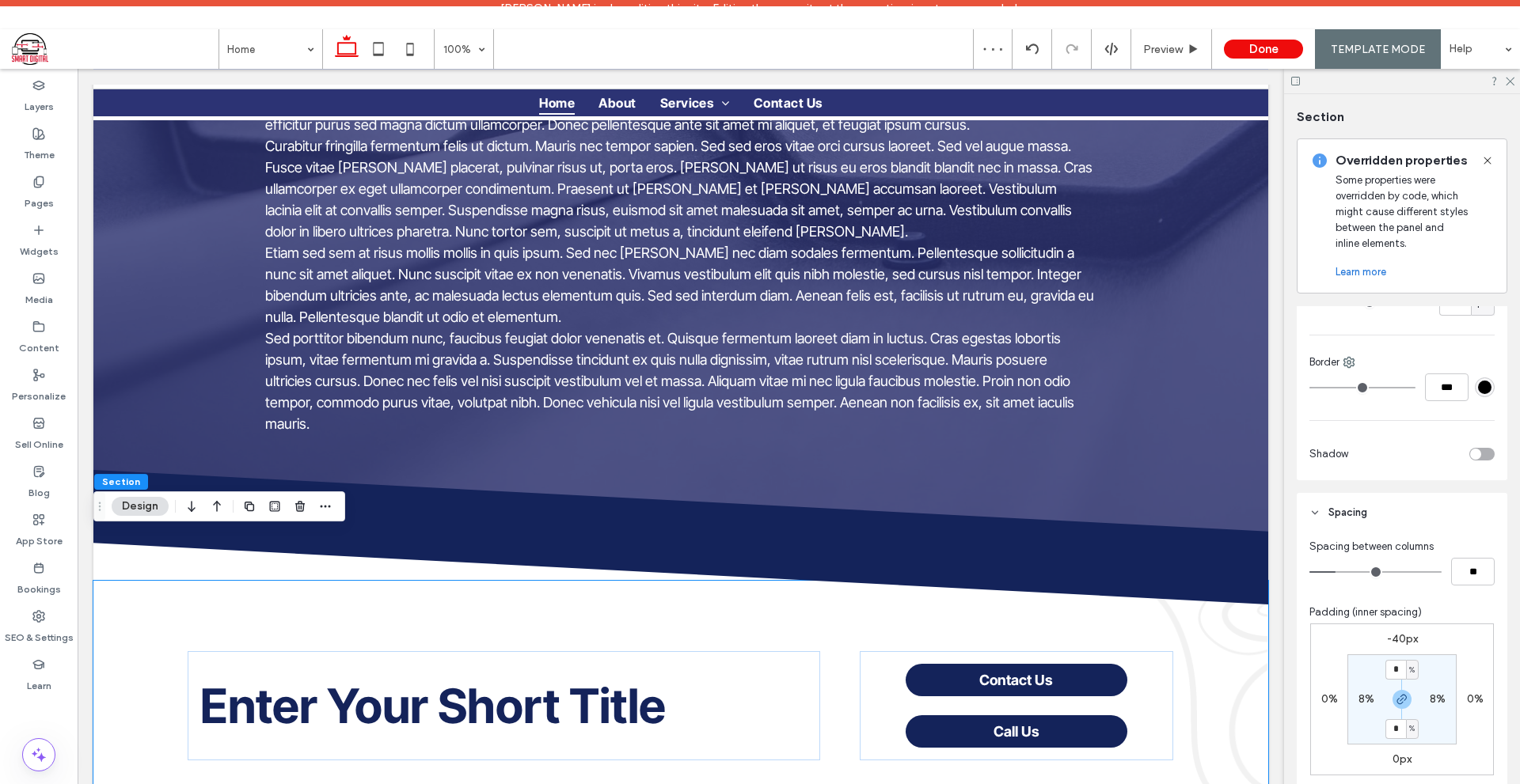
scroll to position [633, 0]
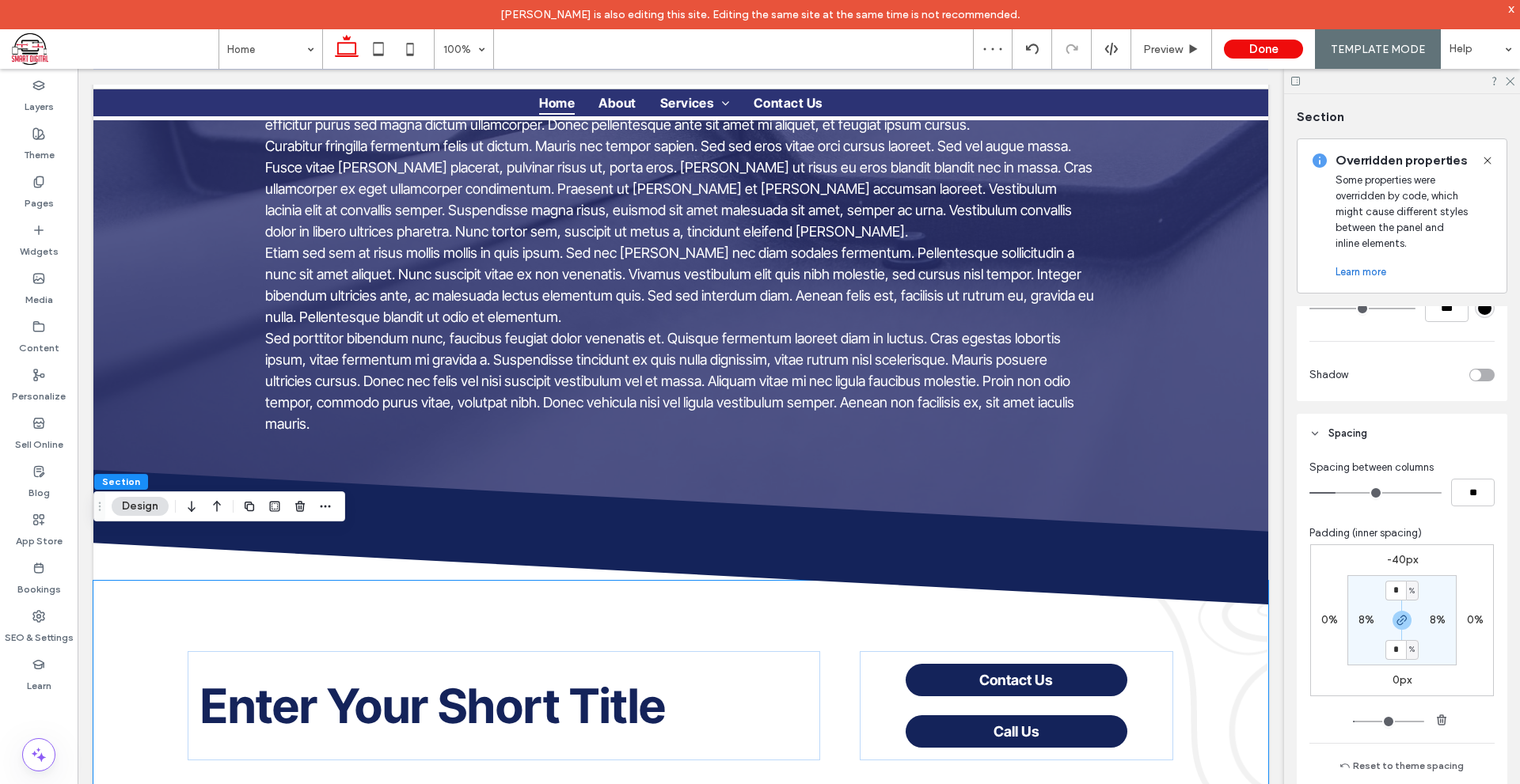
click at [1434, 621] on label "8%" at bounding box center [1437, 620] width 16 height 13
type input "*"
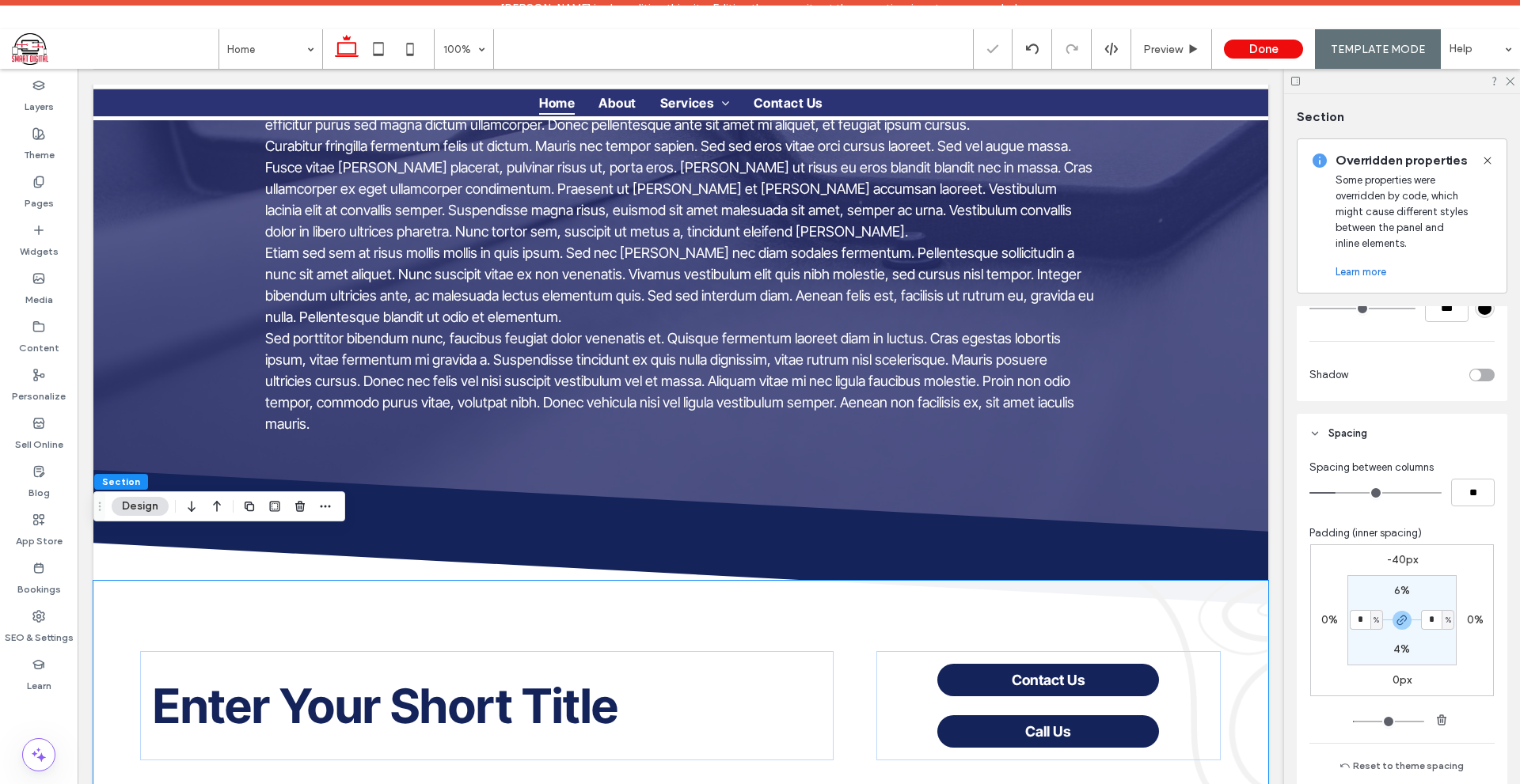
scroll to position [1353, 0]
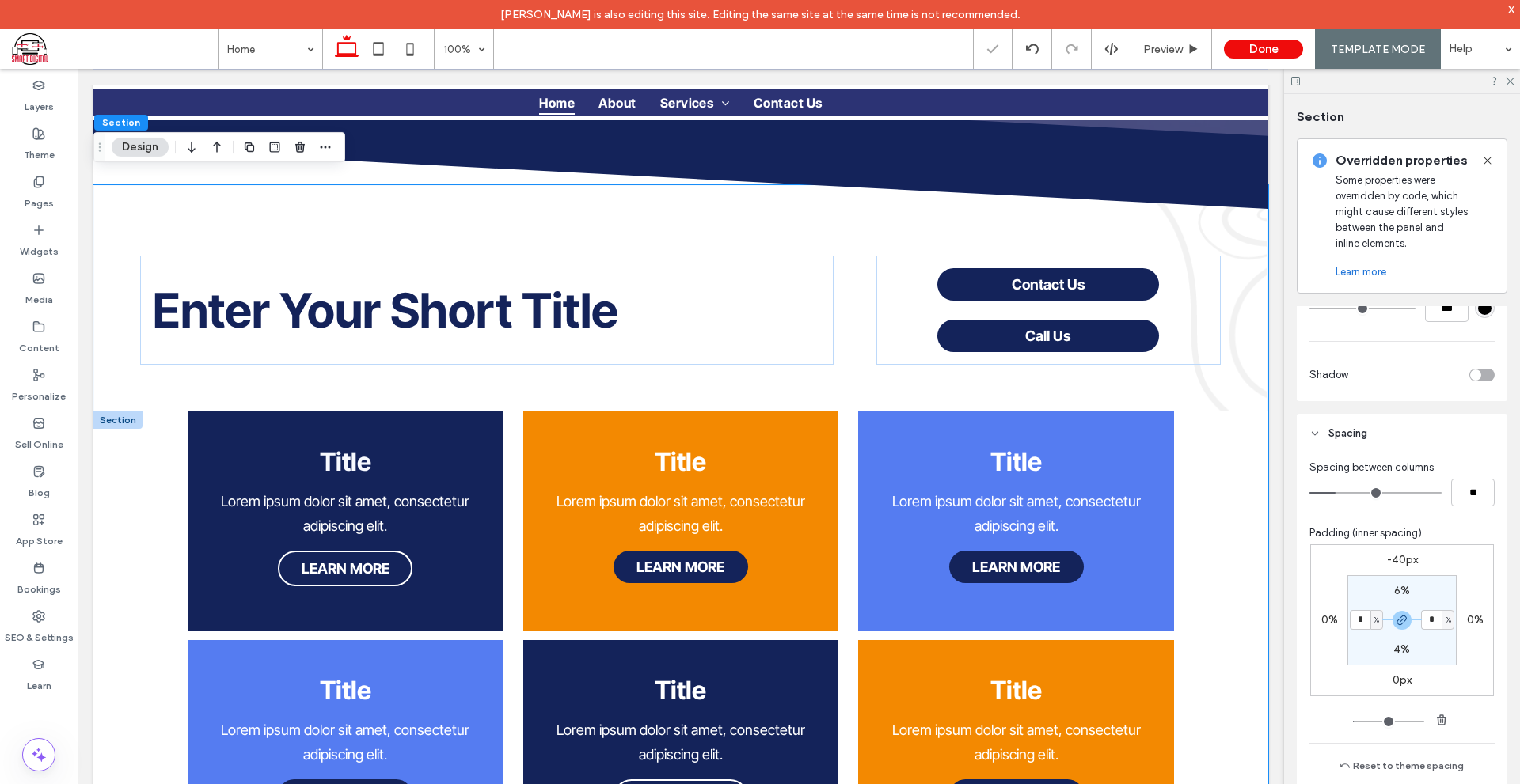
click at [1219, 566] on div "Title Lorem ipsum dolor sit amet, consectetur adipiscing elit. LEARN MORE Title…" at bounding box center [680, 647] width 1174 height 472
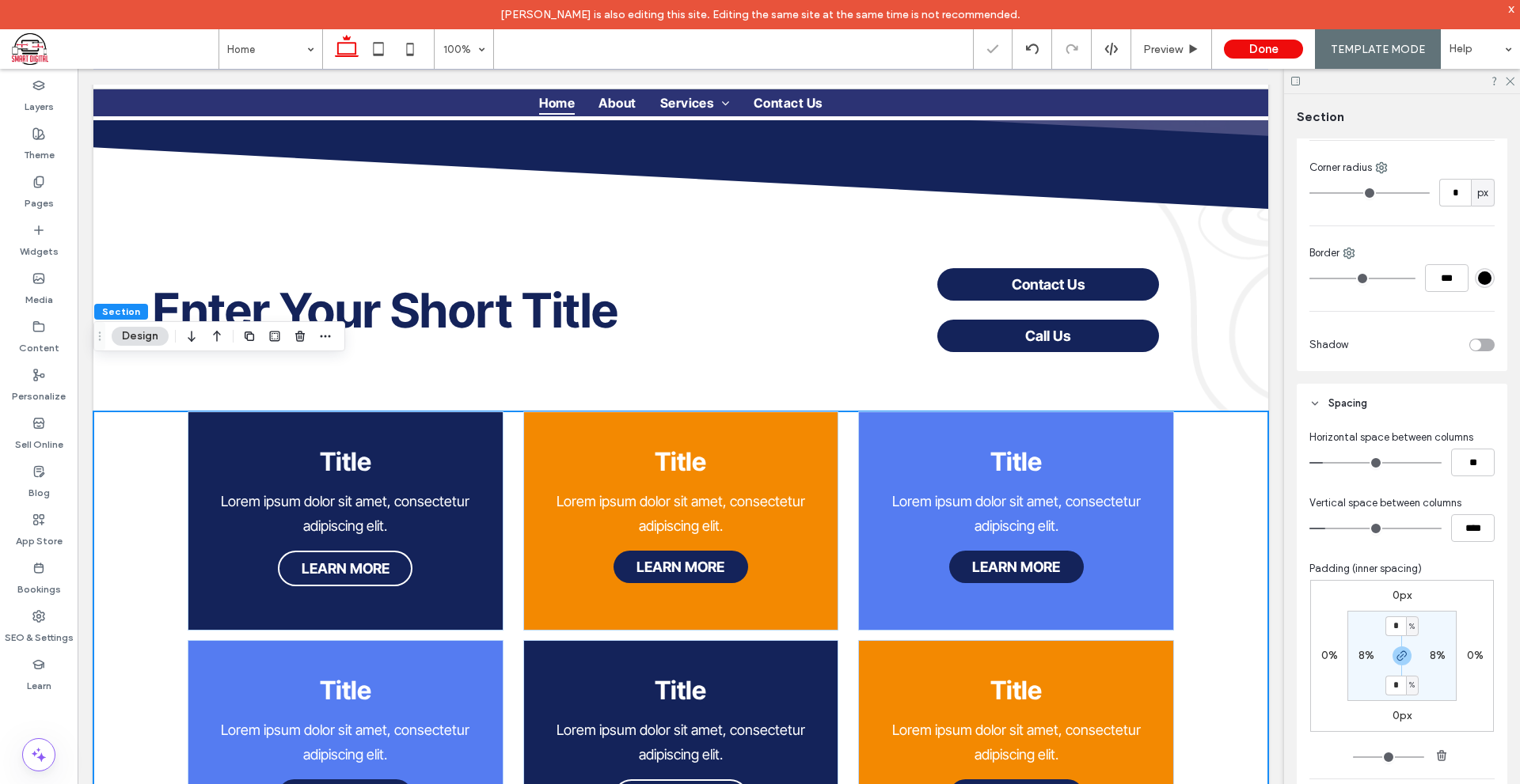
scroll to position [474, 0]
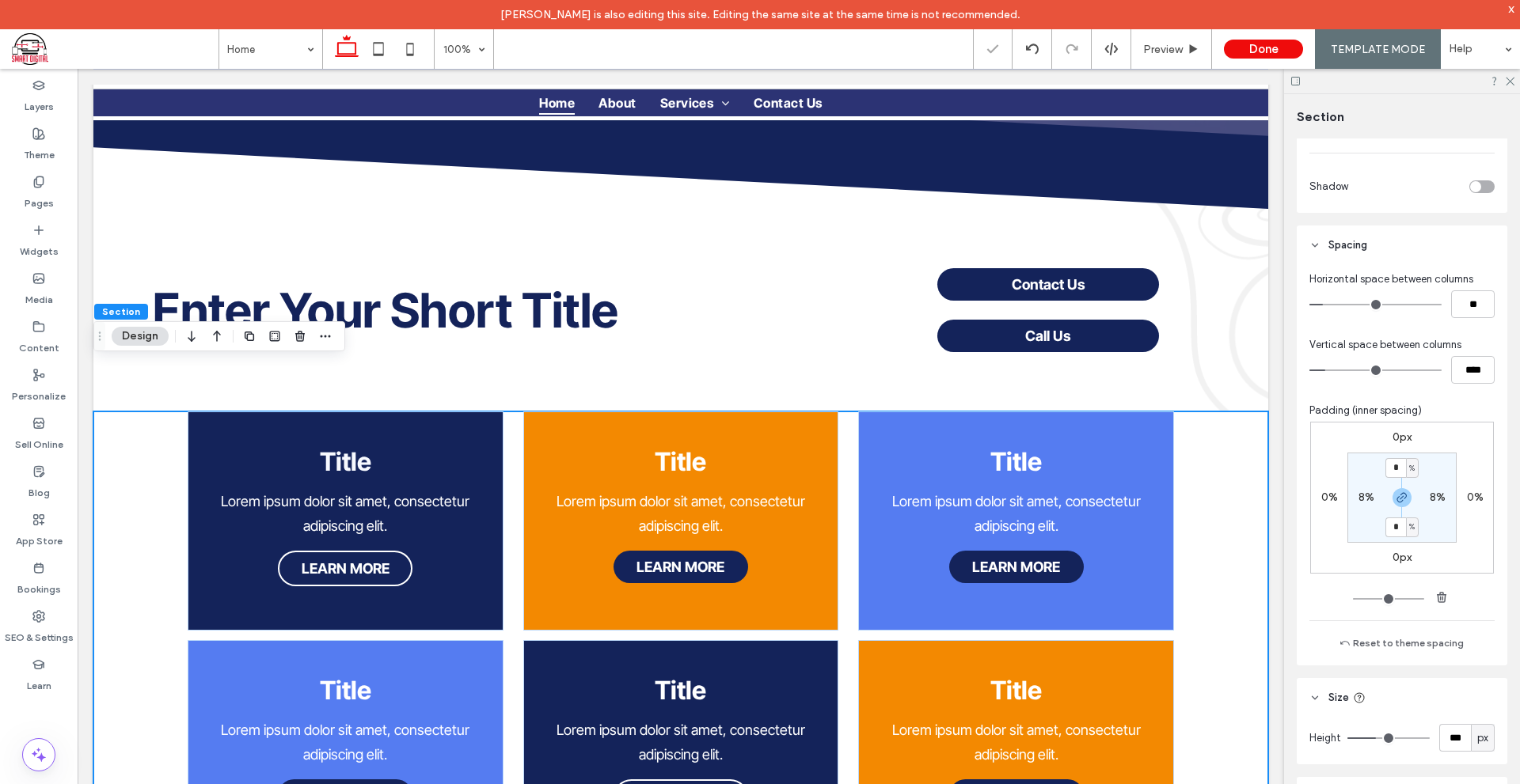
click at [1429, 500] on label "8%" at bounding box center [1437, 497] width 16 height 13
type input "*"
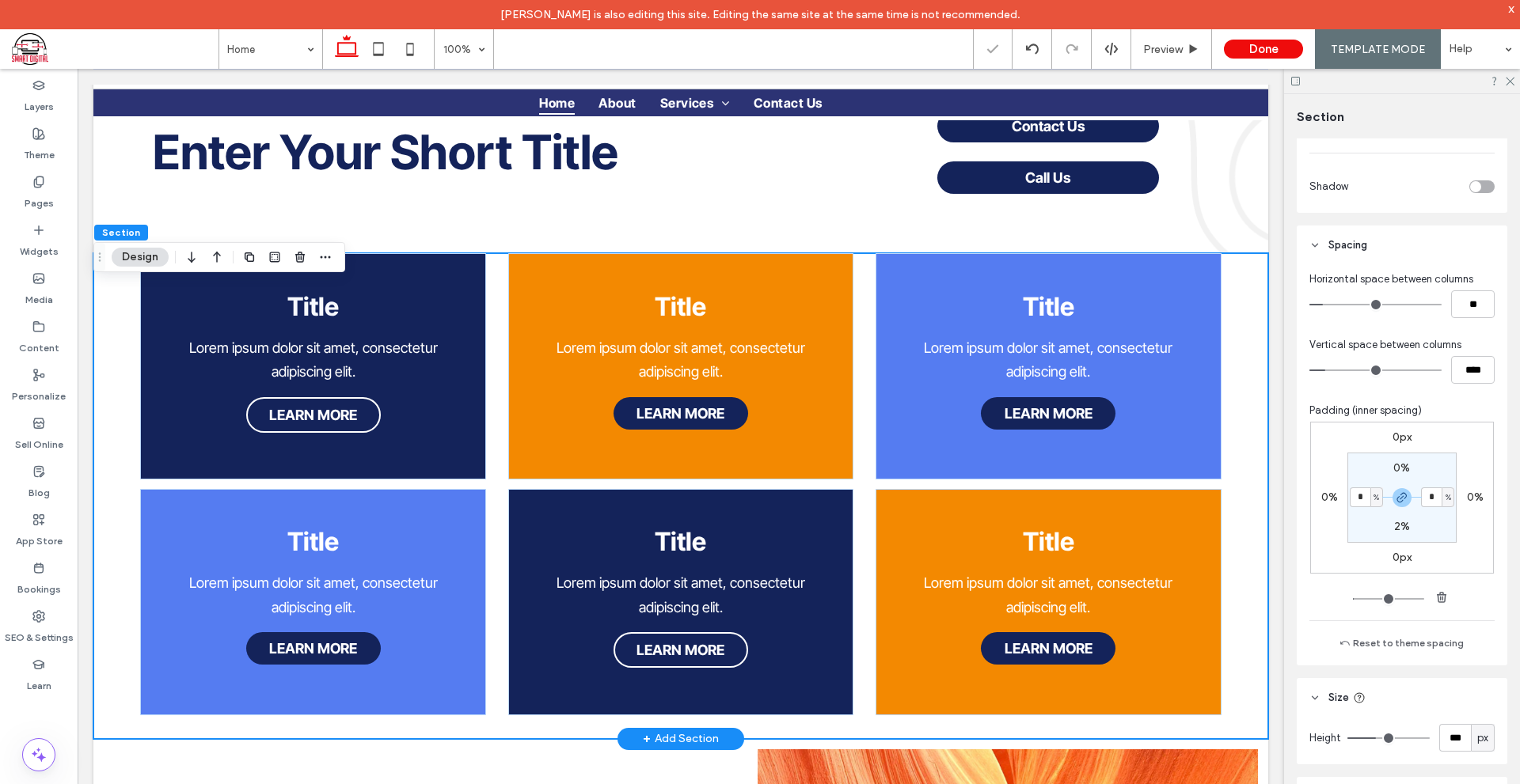
scroll to position [1827, 0]
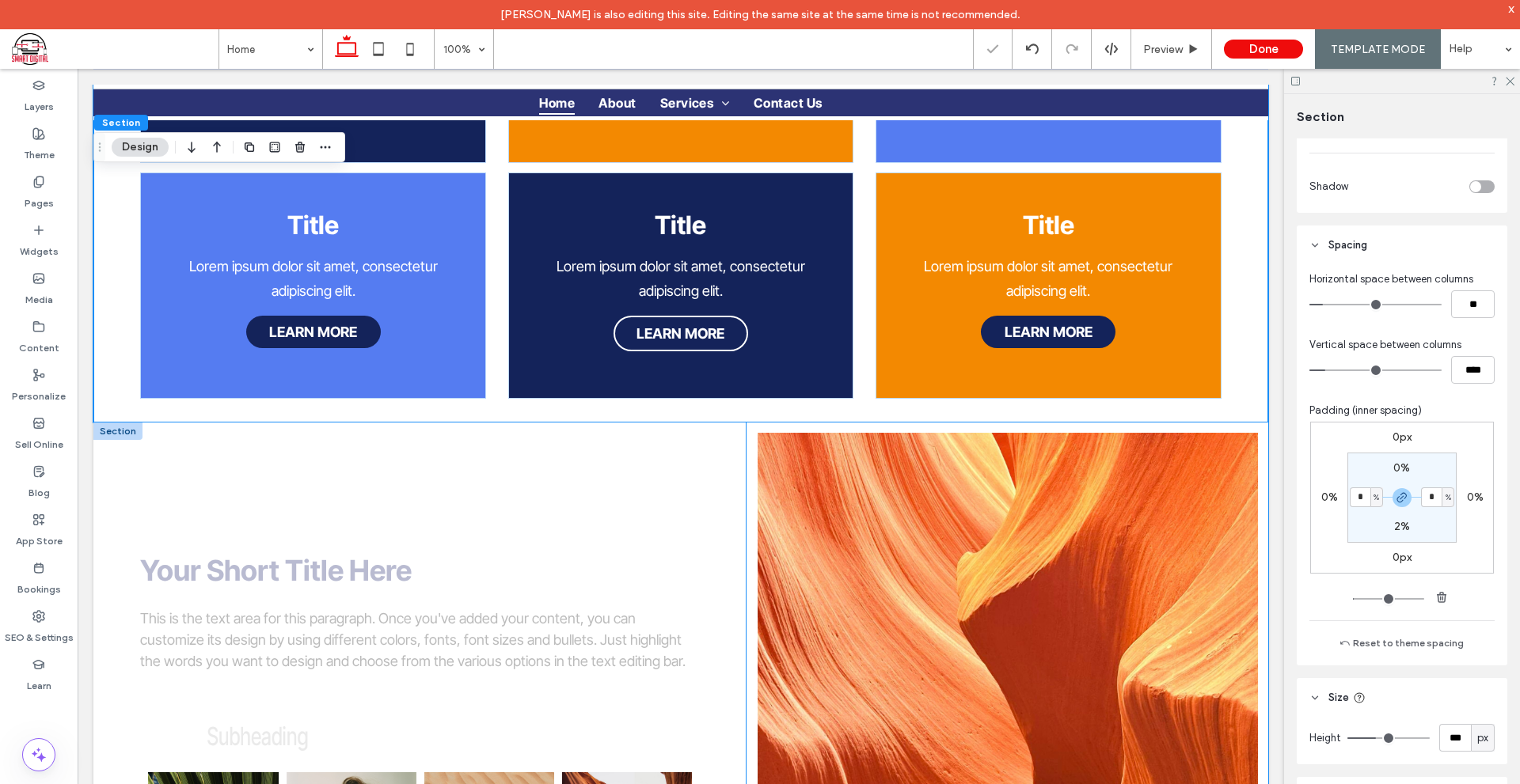
click at [1252, 556] on div at bounding box center [1006, 711] width 521 height 579
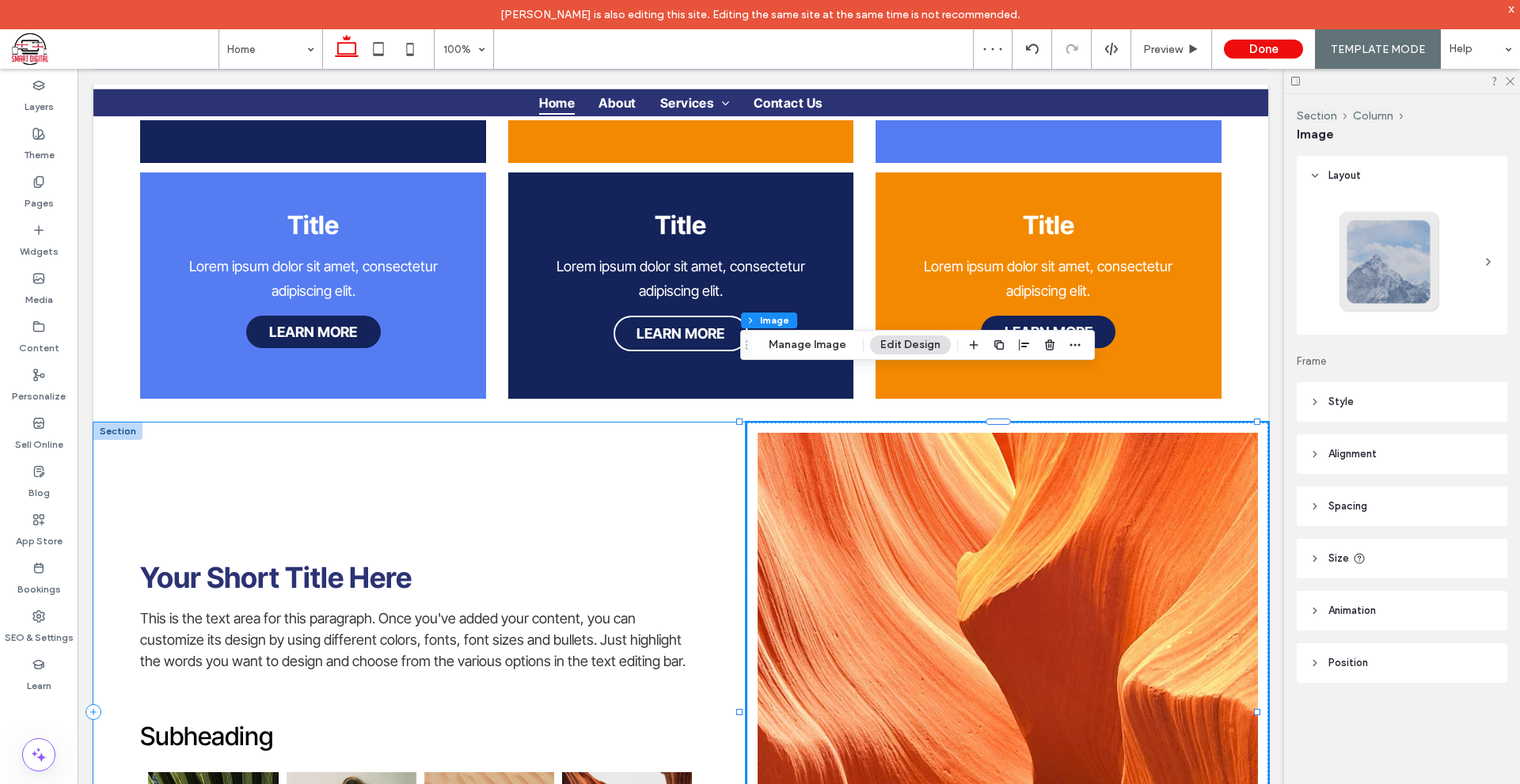
click at [126, 422] on div at bounding box center [118, 431] width 49 height 17
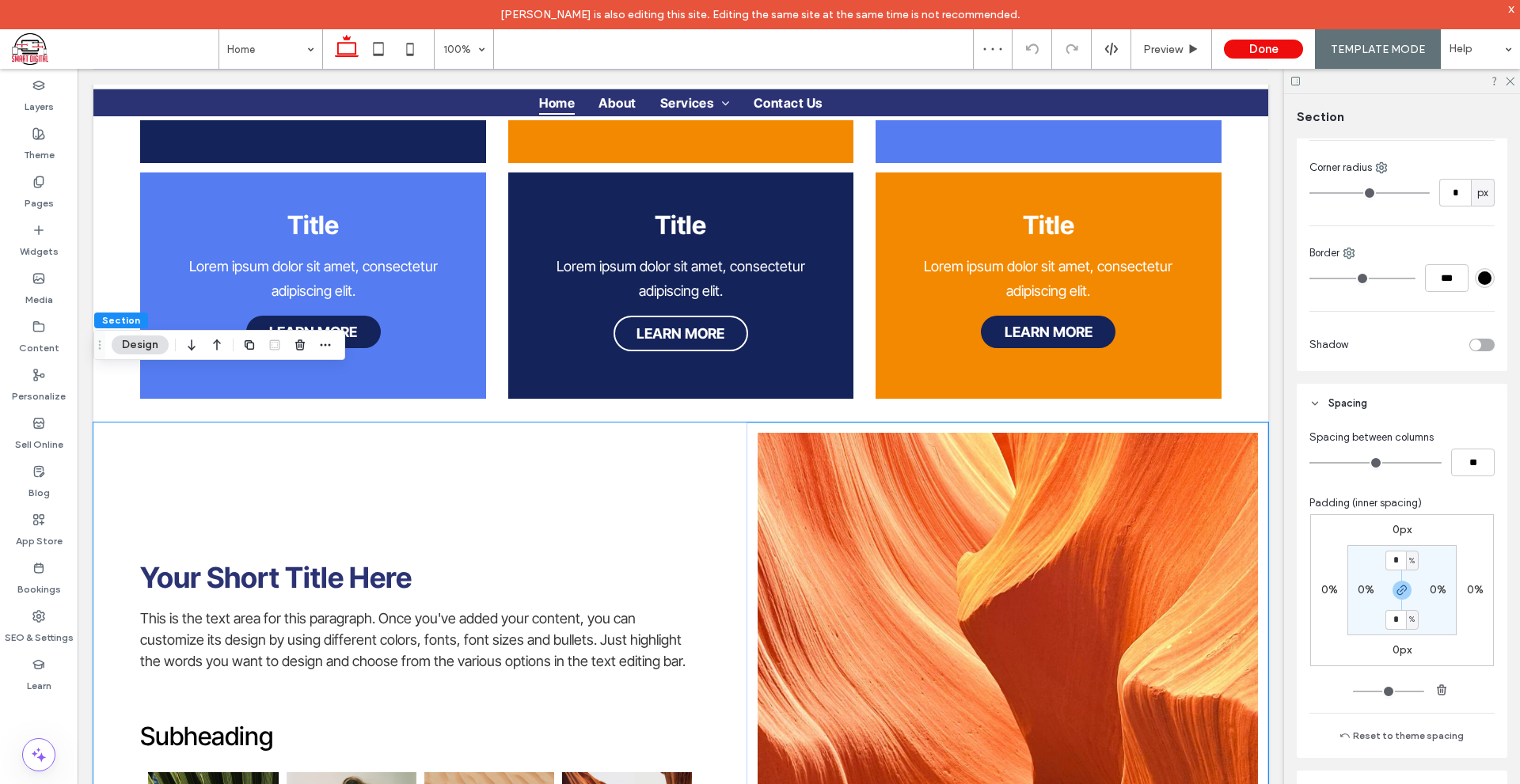
scroll to position [396, 0]
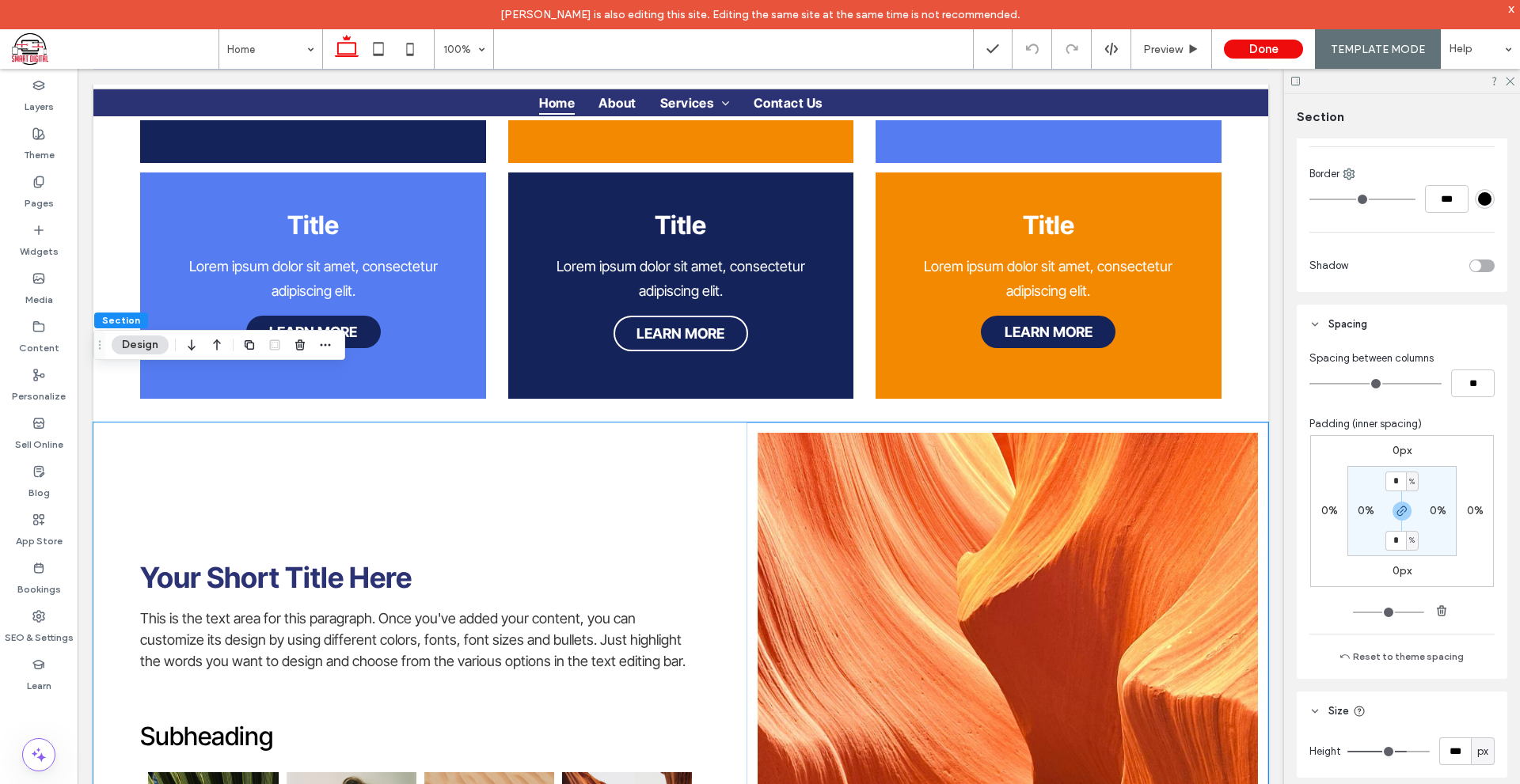
click at [1433, 509] on label "0%" at bounding box center [1437, 510] width 17 height 13
type input "*"
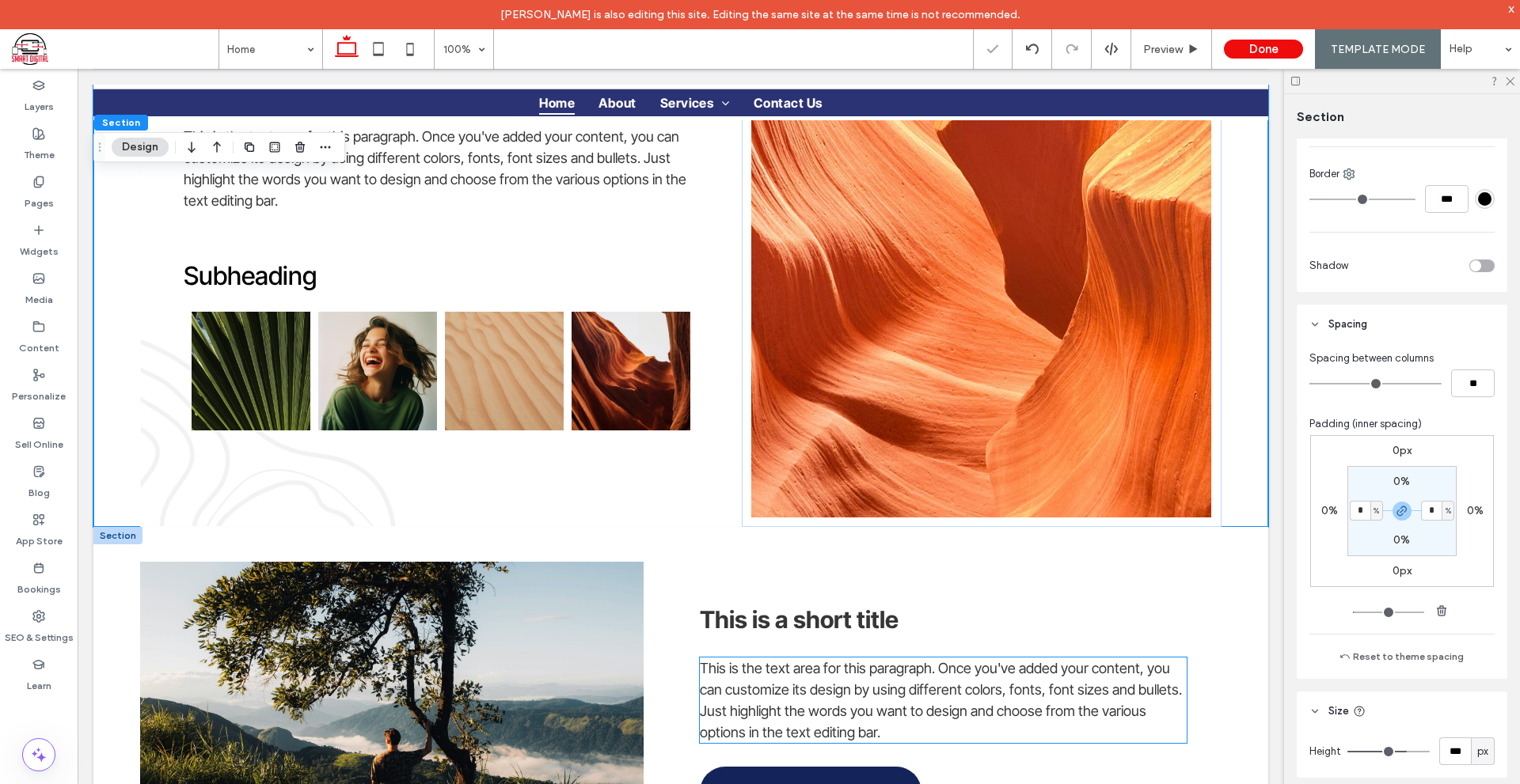
scroll to position [2381, 0]
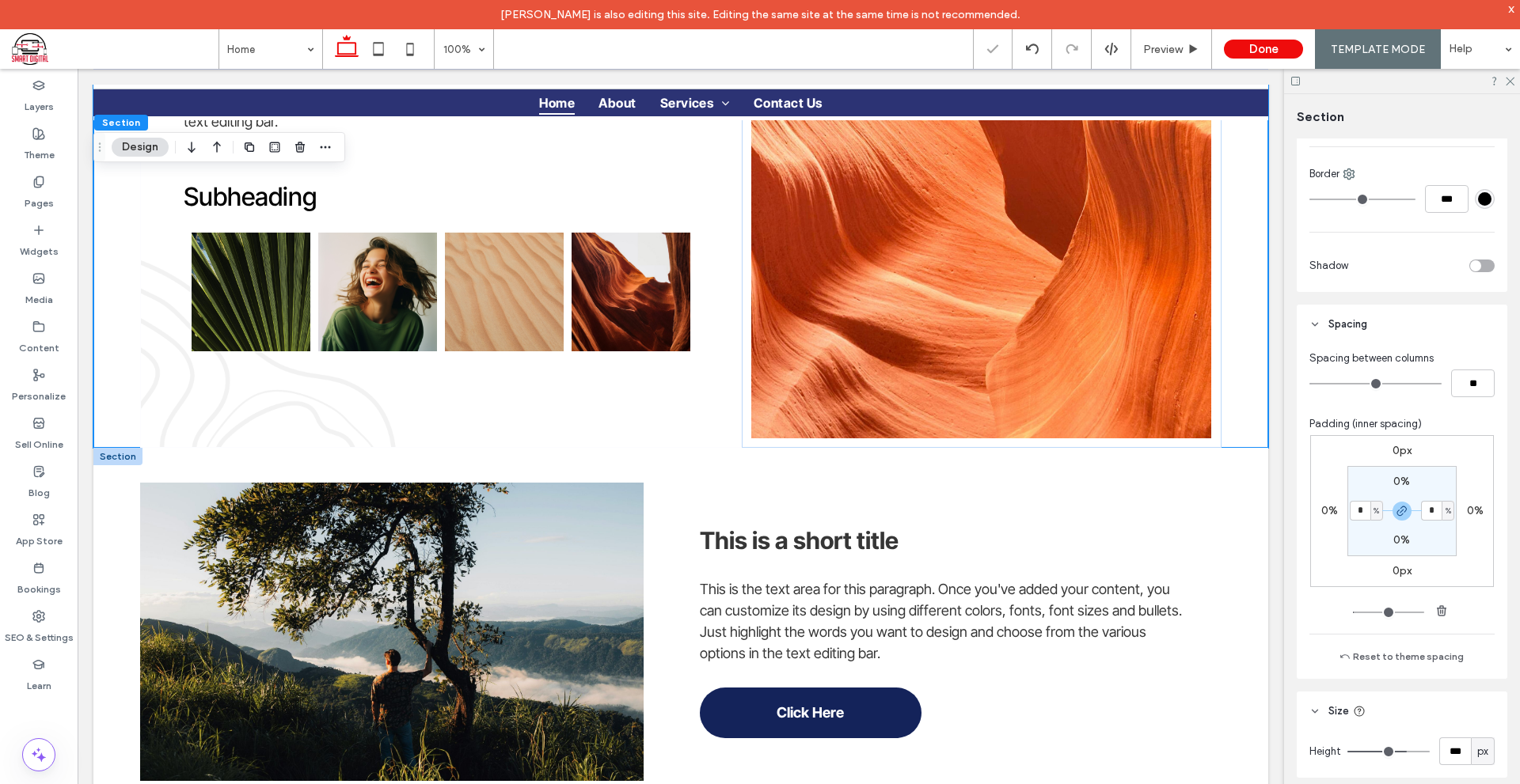
click at [117, 448] on div at bounding box center [118, 457] width 49 height 17
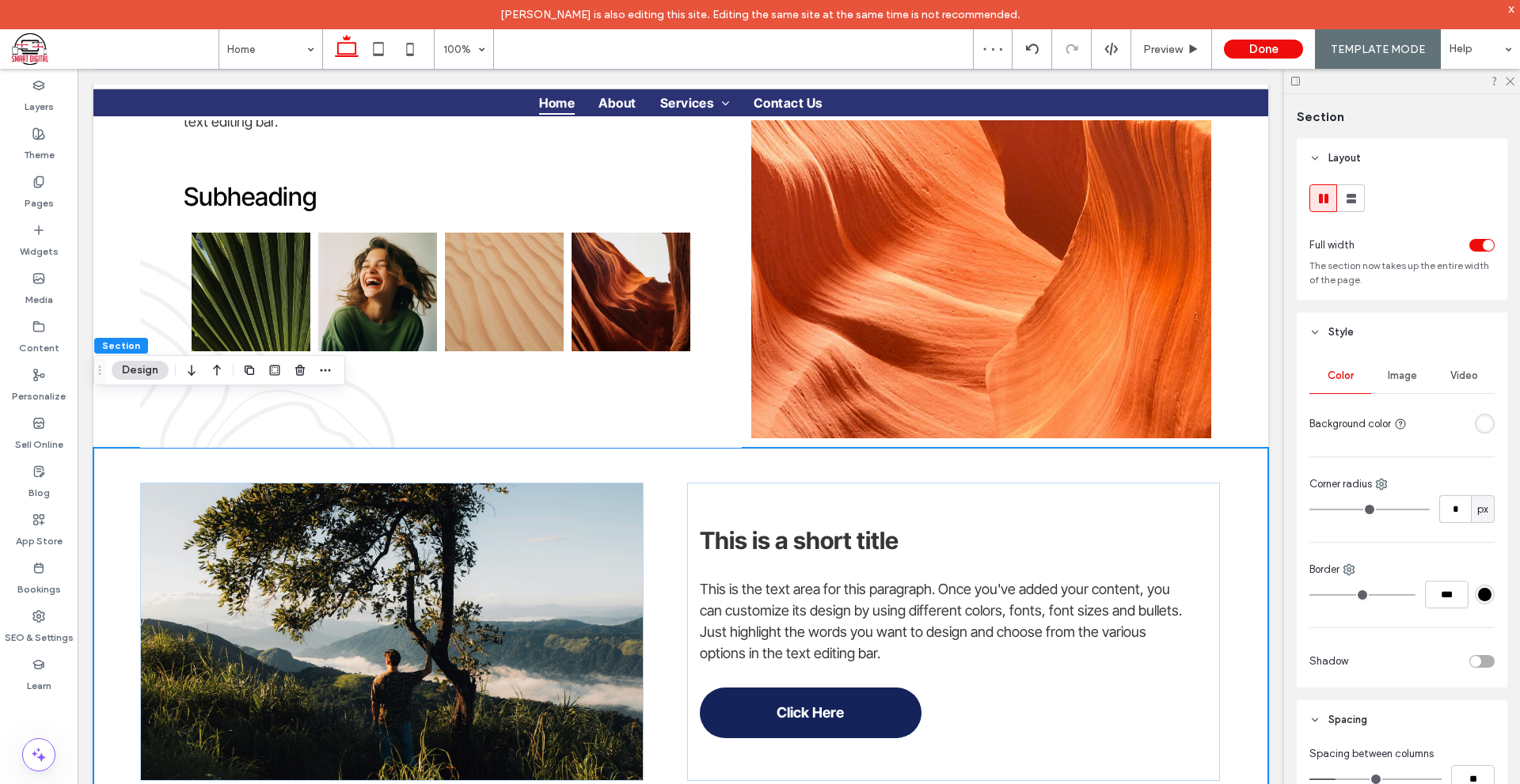
scroll to position [238, 0]
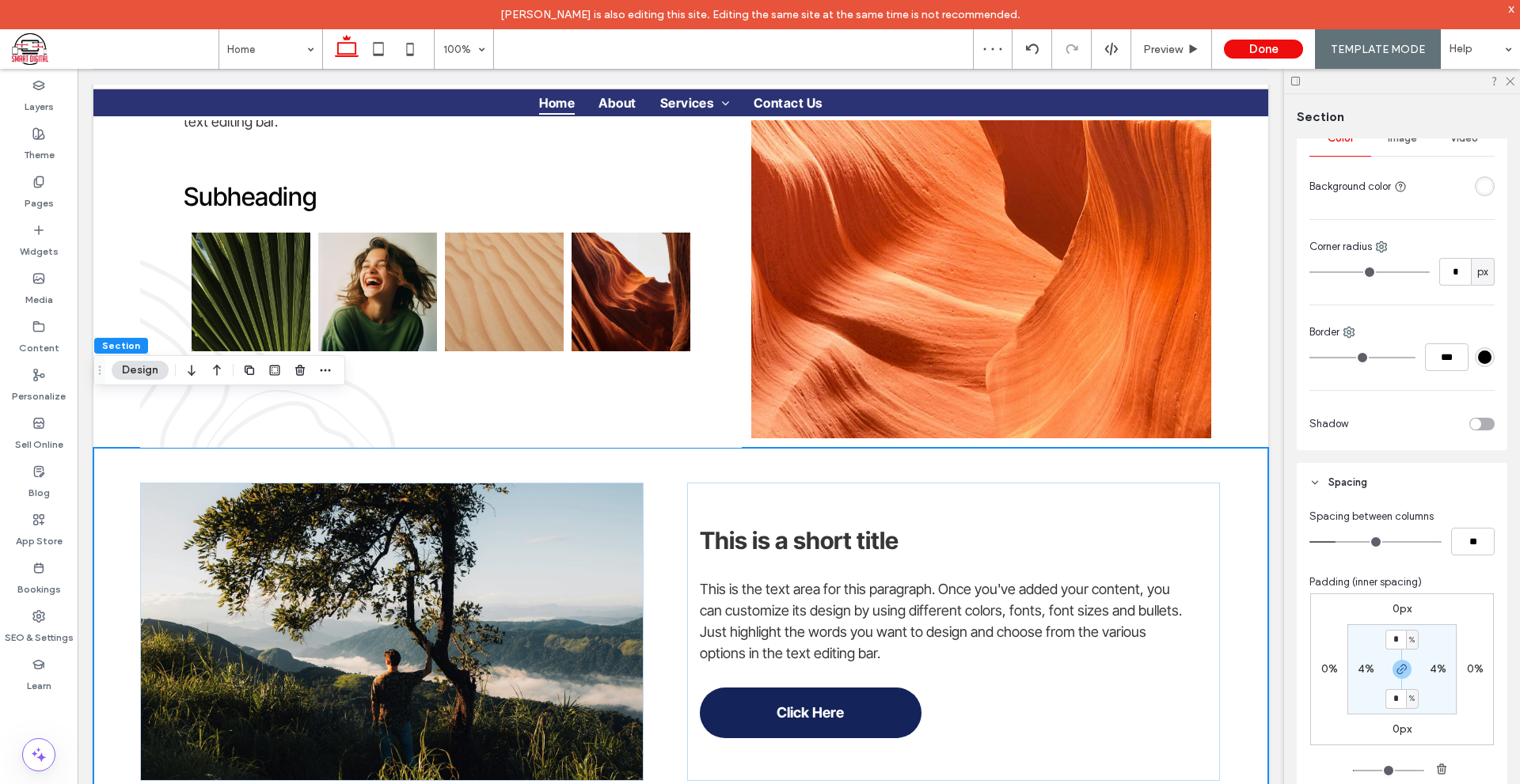
click at [1433, 669] on label "4%" at bounding box center [1437, 668] width 17 height 13
type input "*"
click at [1430, 689] on section "3% * % 3% * %" at bounding box center [1401, 669] width 109 height 90
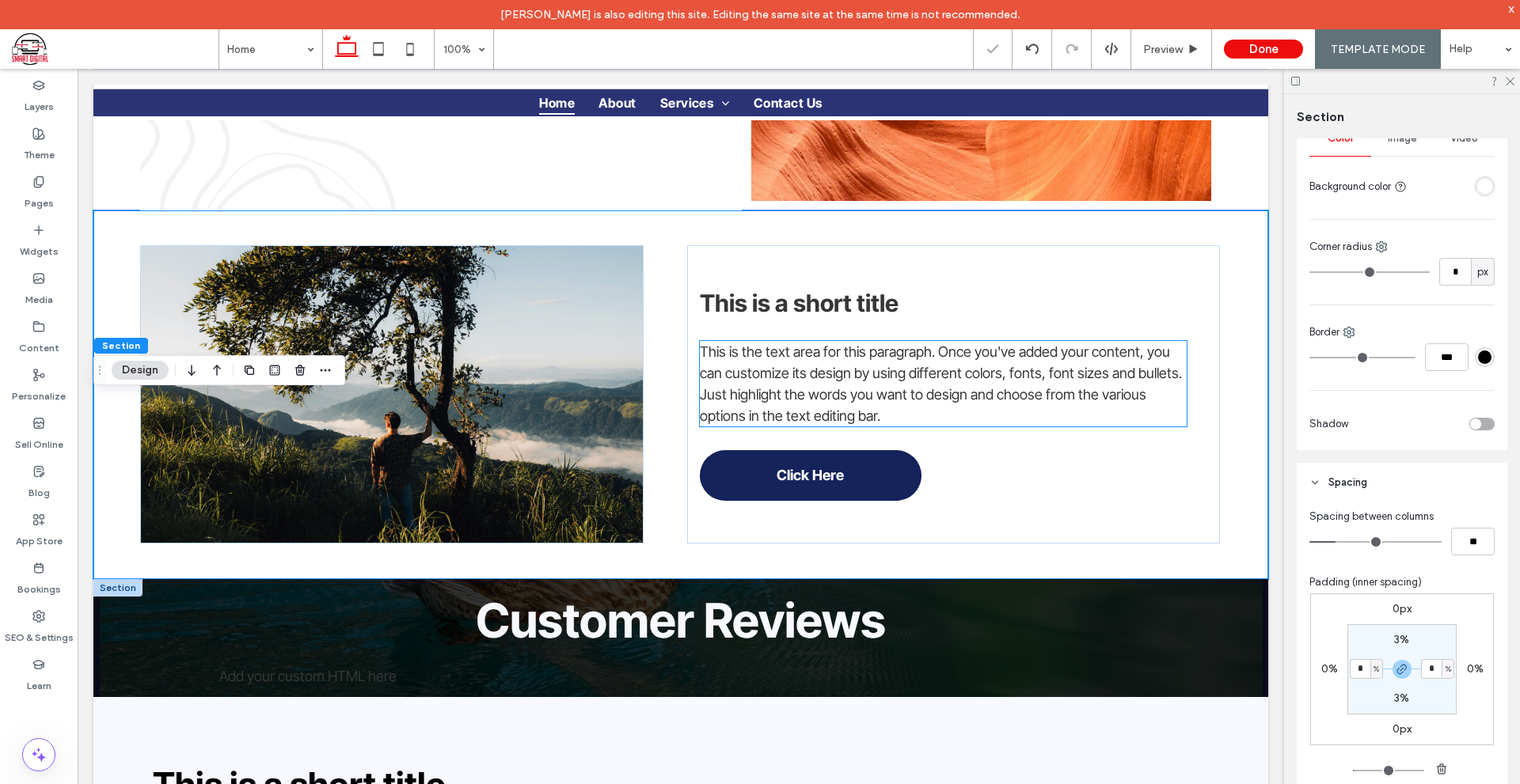
scroll to position [2697, 0]
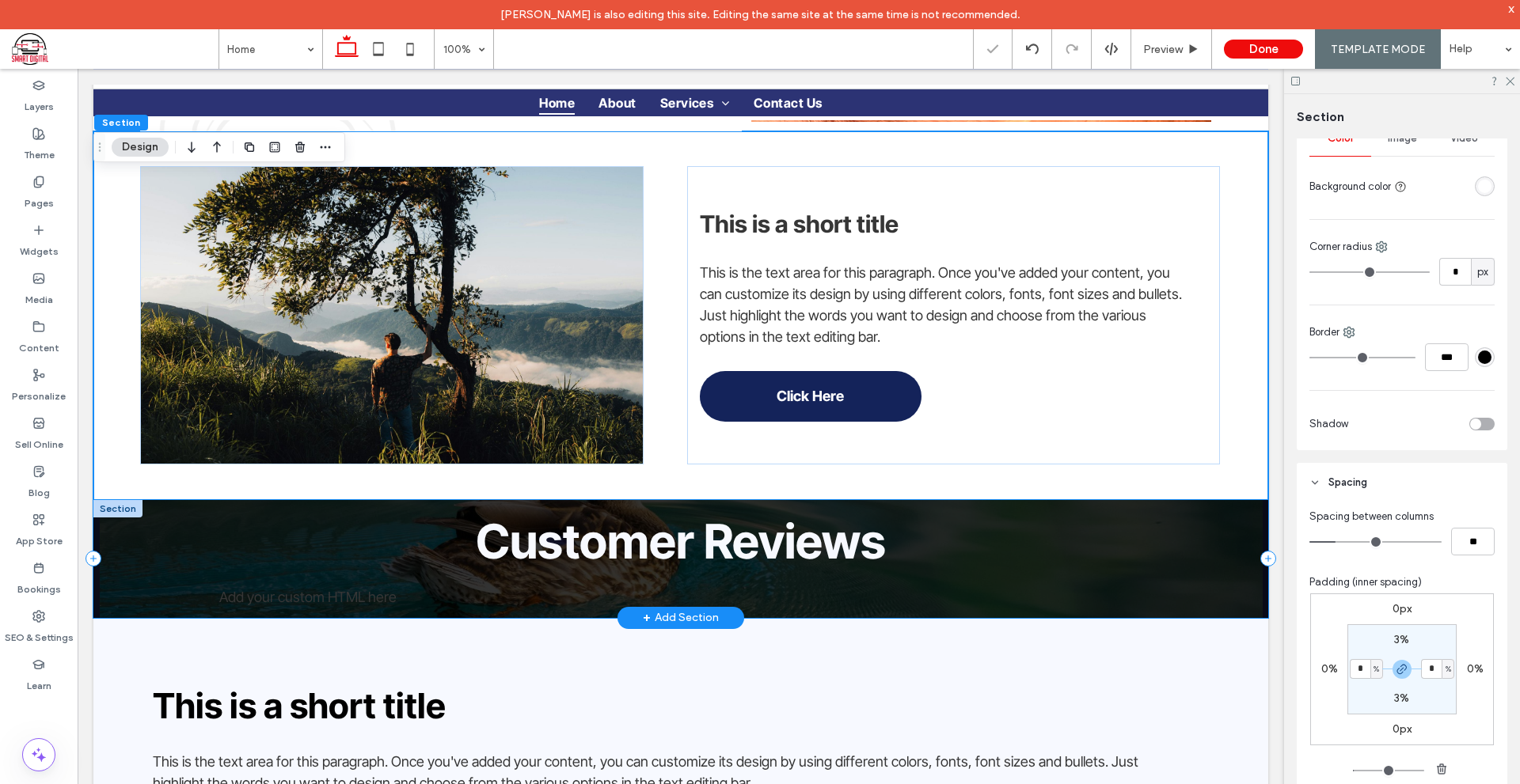
click at [187, 504] on div "Customer Reviews Add your custom HTML here" at bounding box center [680, 559] width 1174 height 117
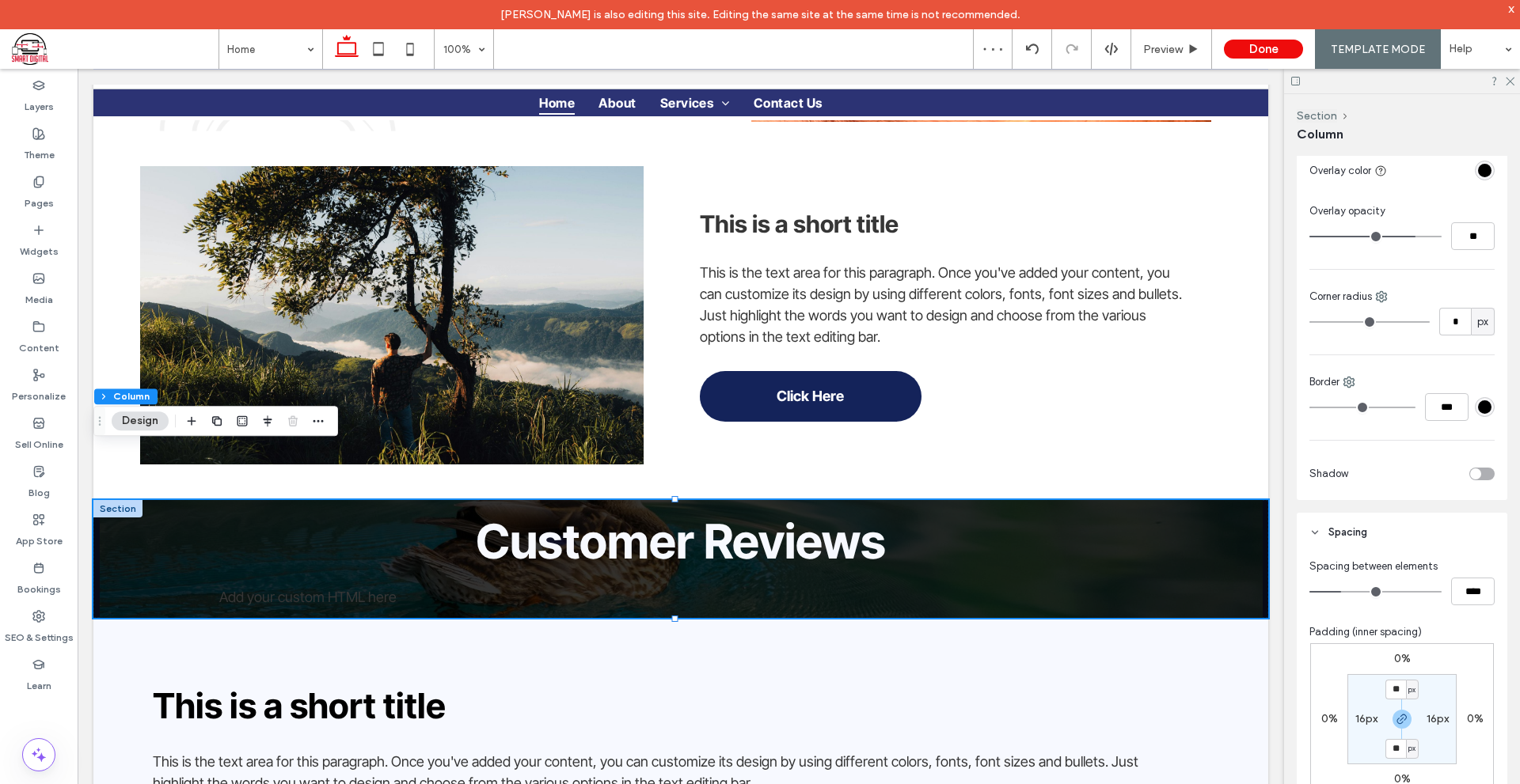
scroll to position [553, 0]
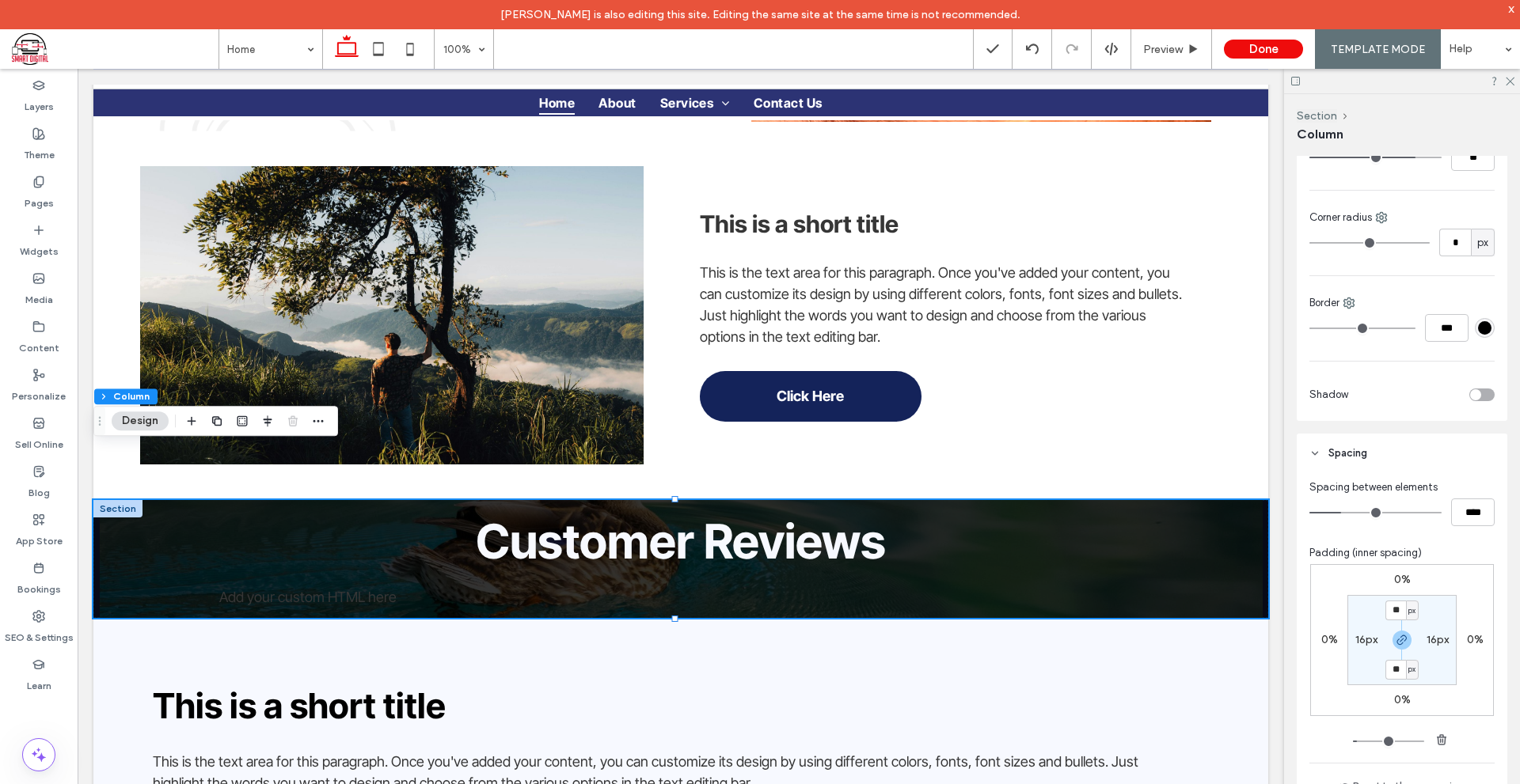
click at [1437, 640] on label "16px" at bounding box center [1436, 639] width 22 height 13
click at [1444, 640] on span "px" at bounding box center [1448, 640] width 7 height 16
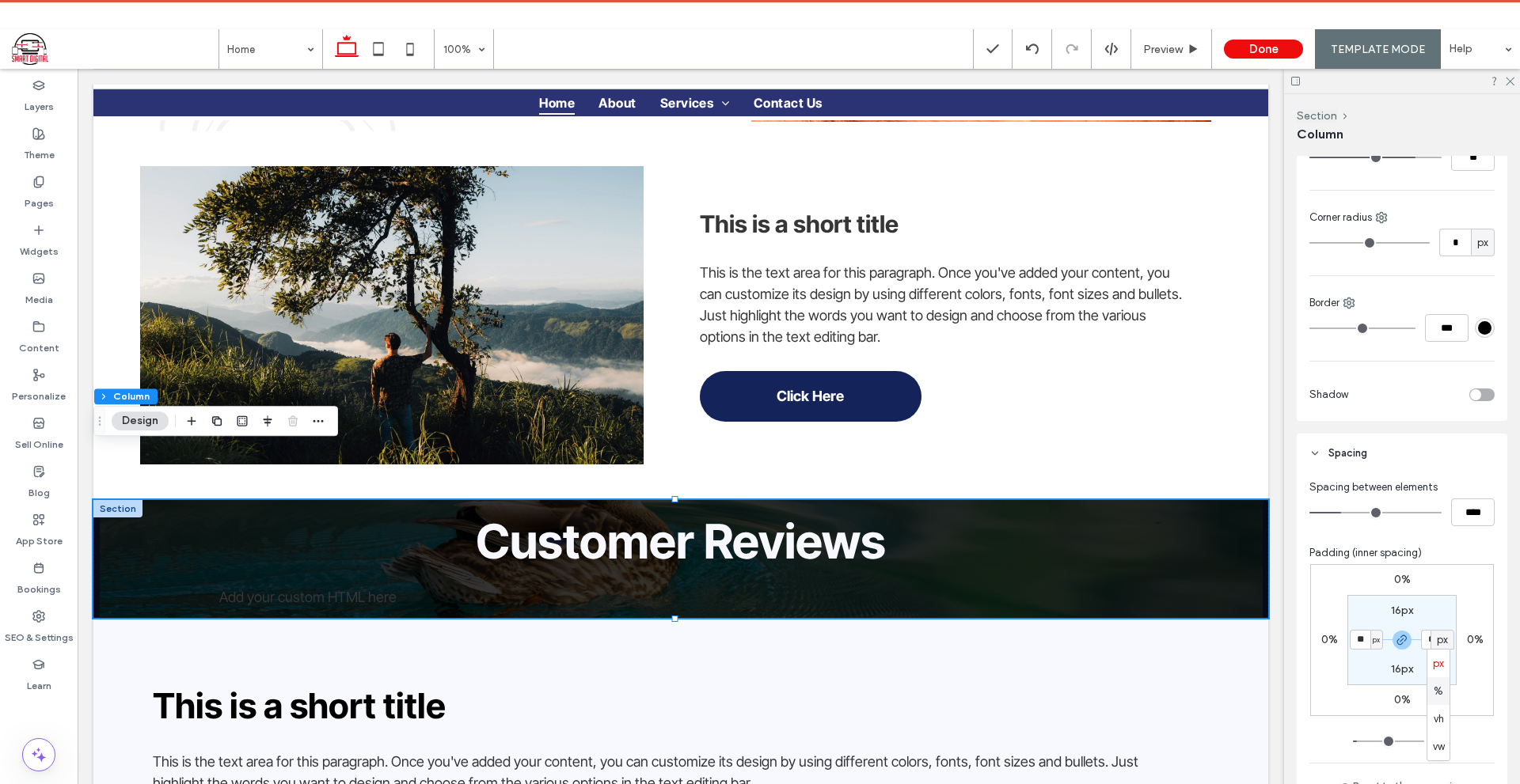
click at [1440, 692] on span "%" at bounding box center [1437, 691] width 10 height 16
type input "*"
type input "***"
type input "*"
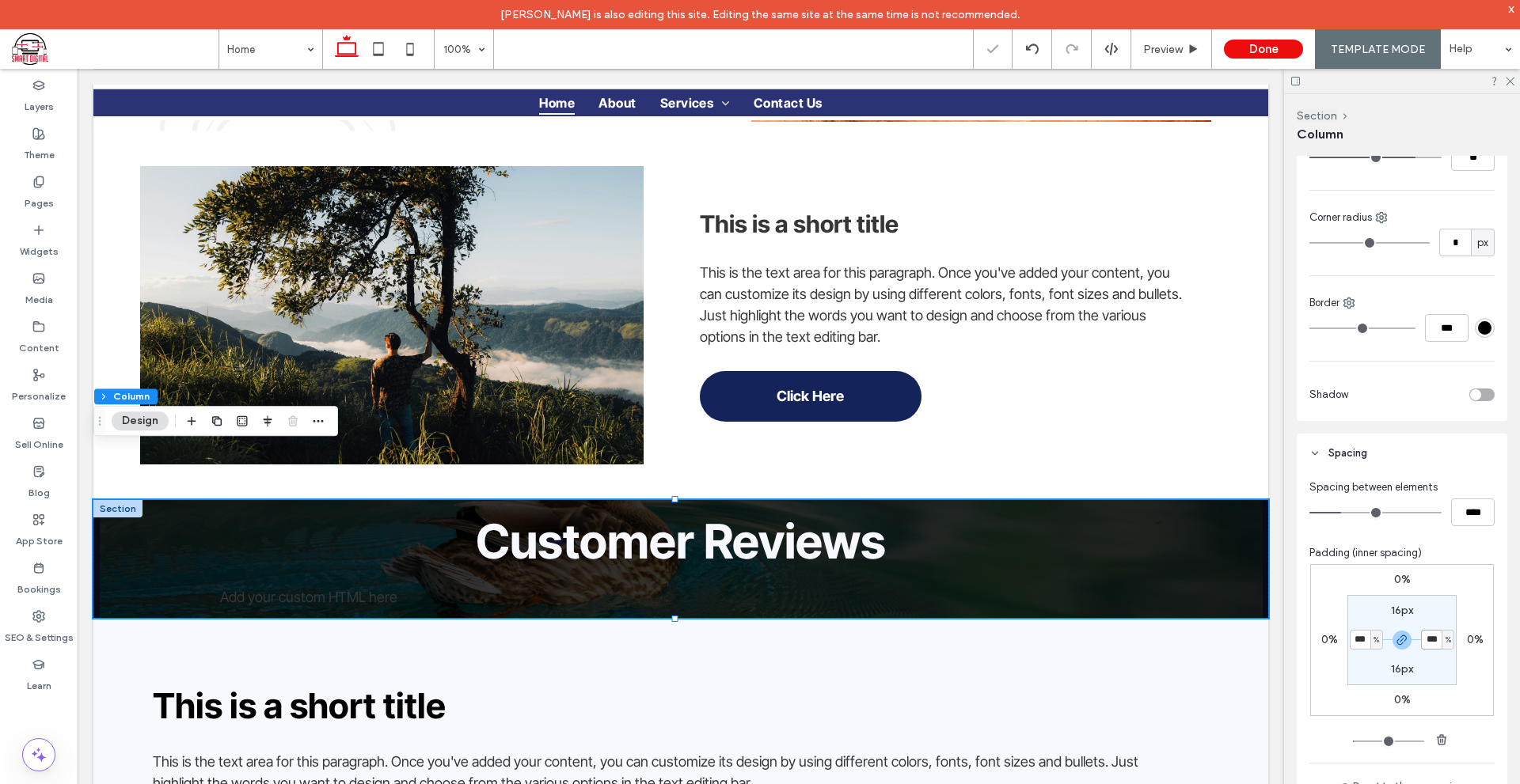
click at [1428, 636] on input "***" at bounding box center [1431, 640] width 21 height 20
type input "*"
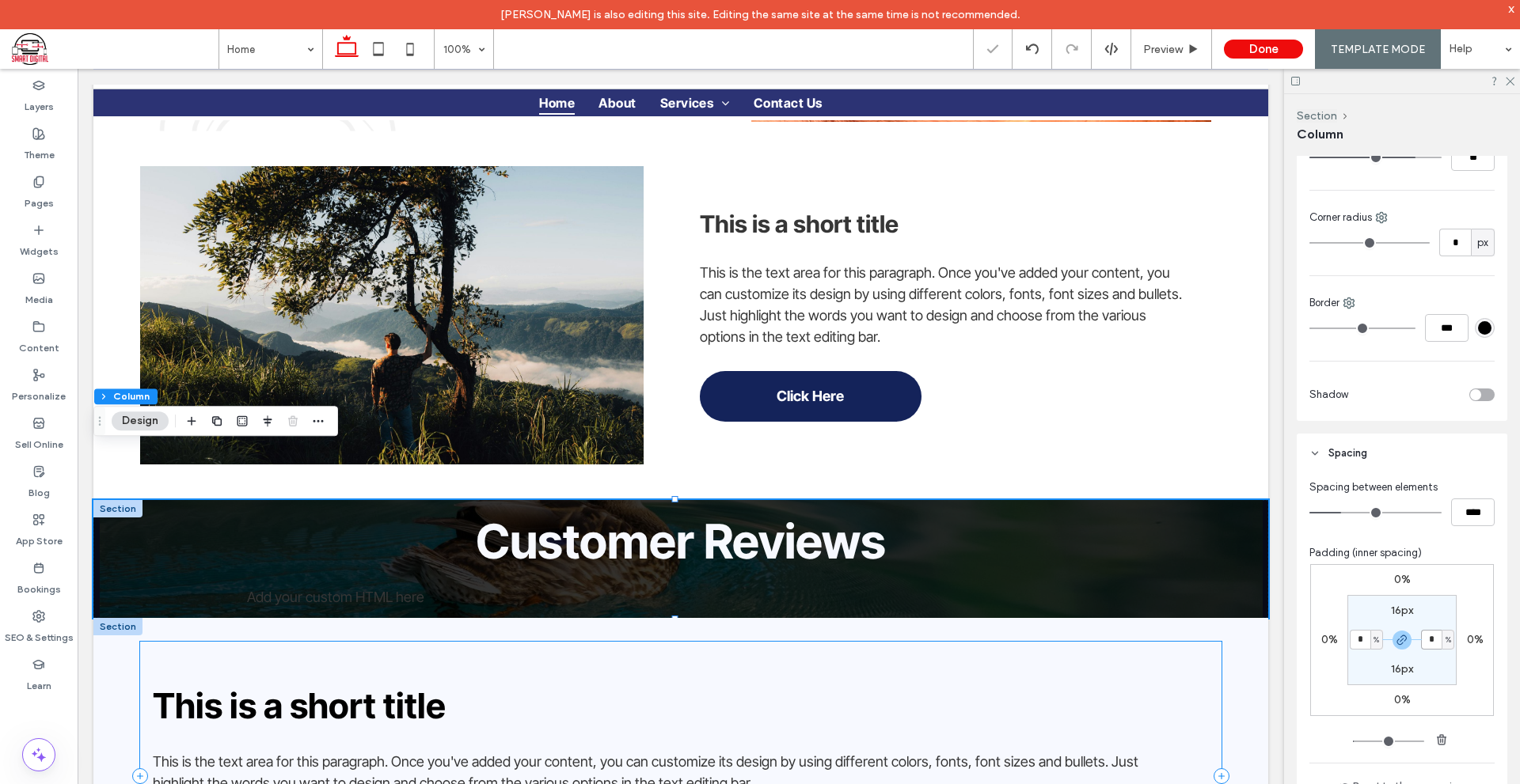
scroll to position [2856, 0]
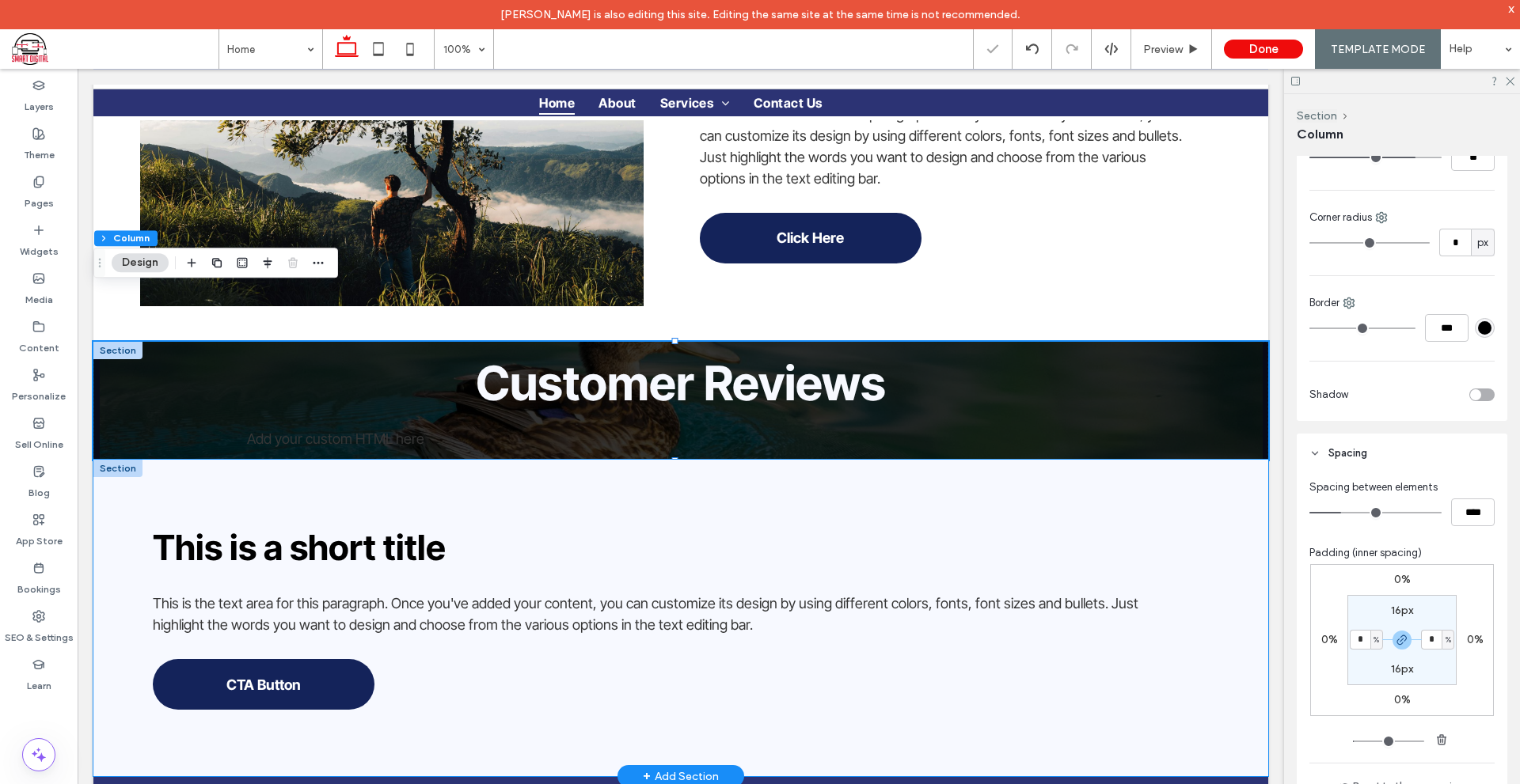
click at [1234, 535] on div "This is a short title This is the text area for this paragraph. Once you've add…" at bounding box center [680, 618] width 1174 height 318
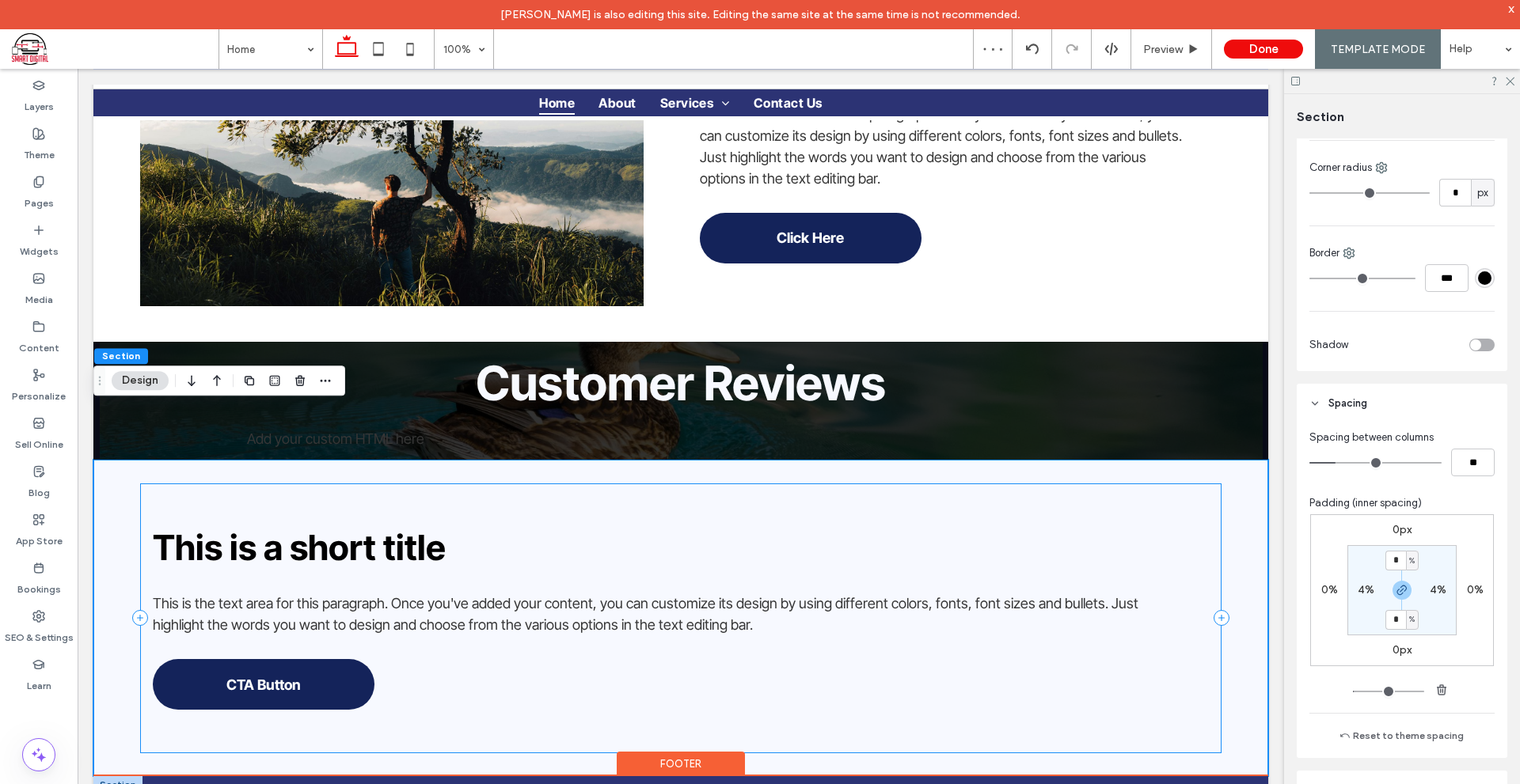
scroll to position [3093, 0]
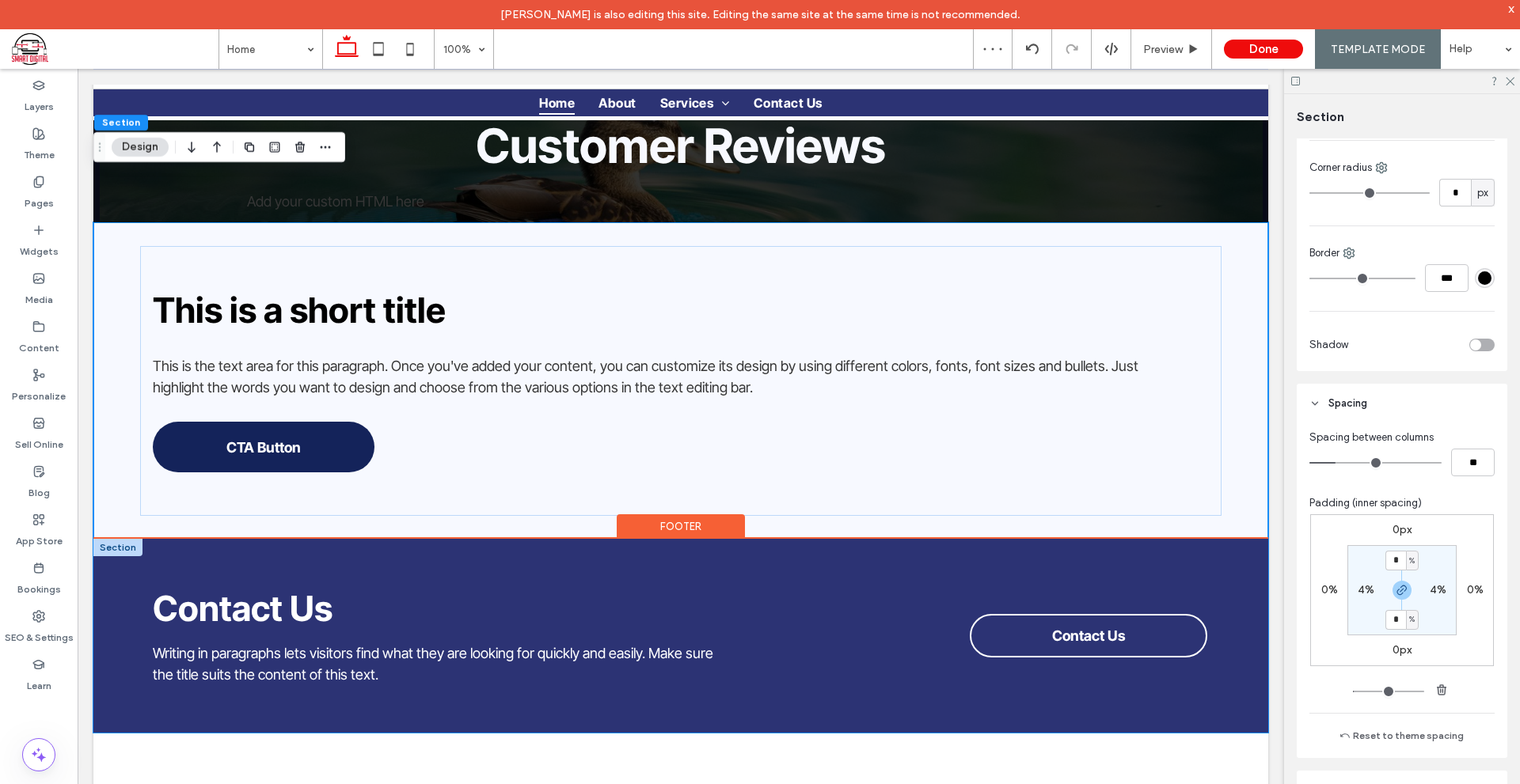
click at [1219, 539] on div "Contact Us Writing in paragraphs lets visitors find what they are looking for q…" at bounding box center [680, 635] width 1174 height 194
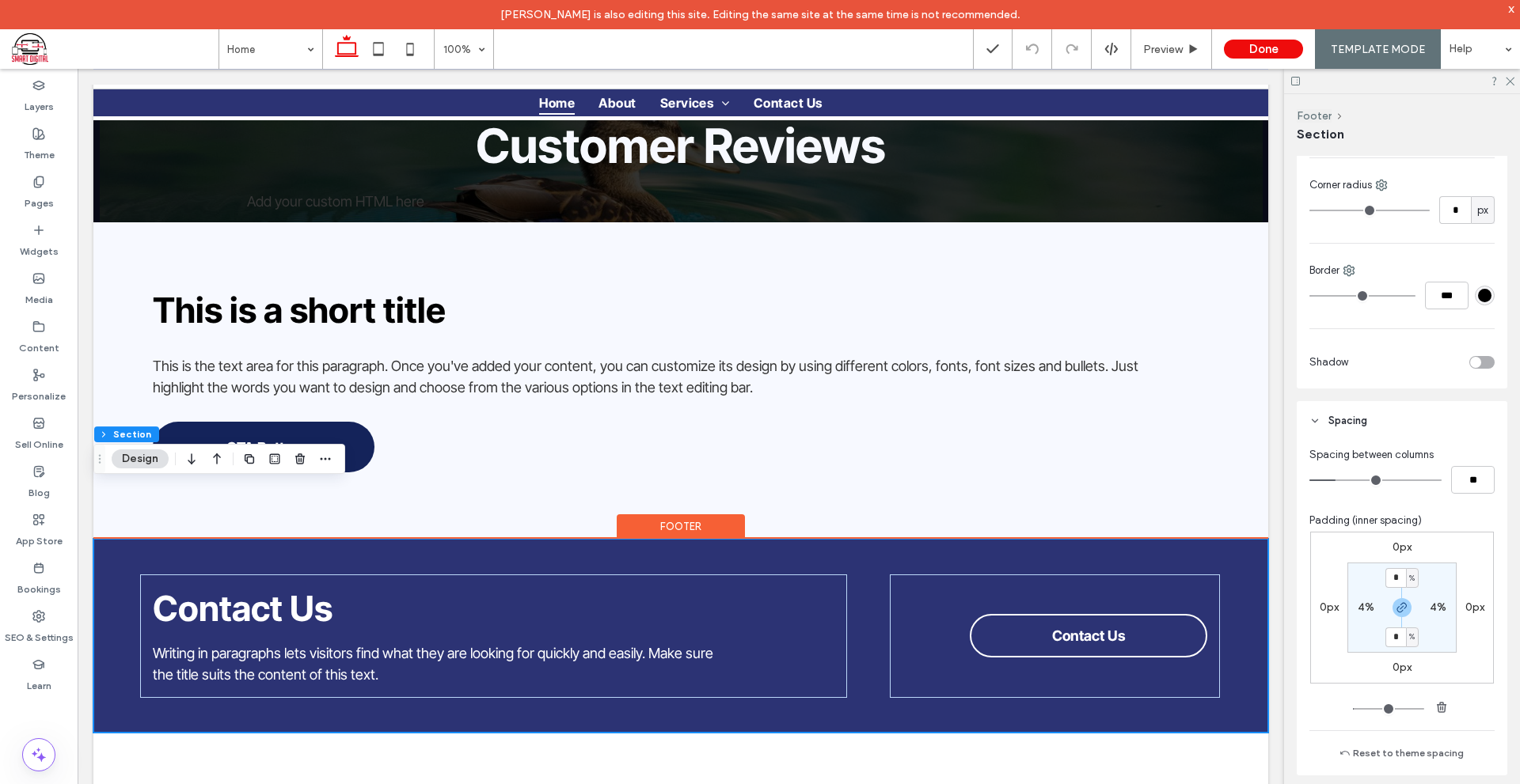
scroll to position [3252, 0]
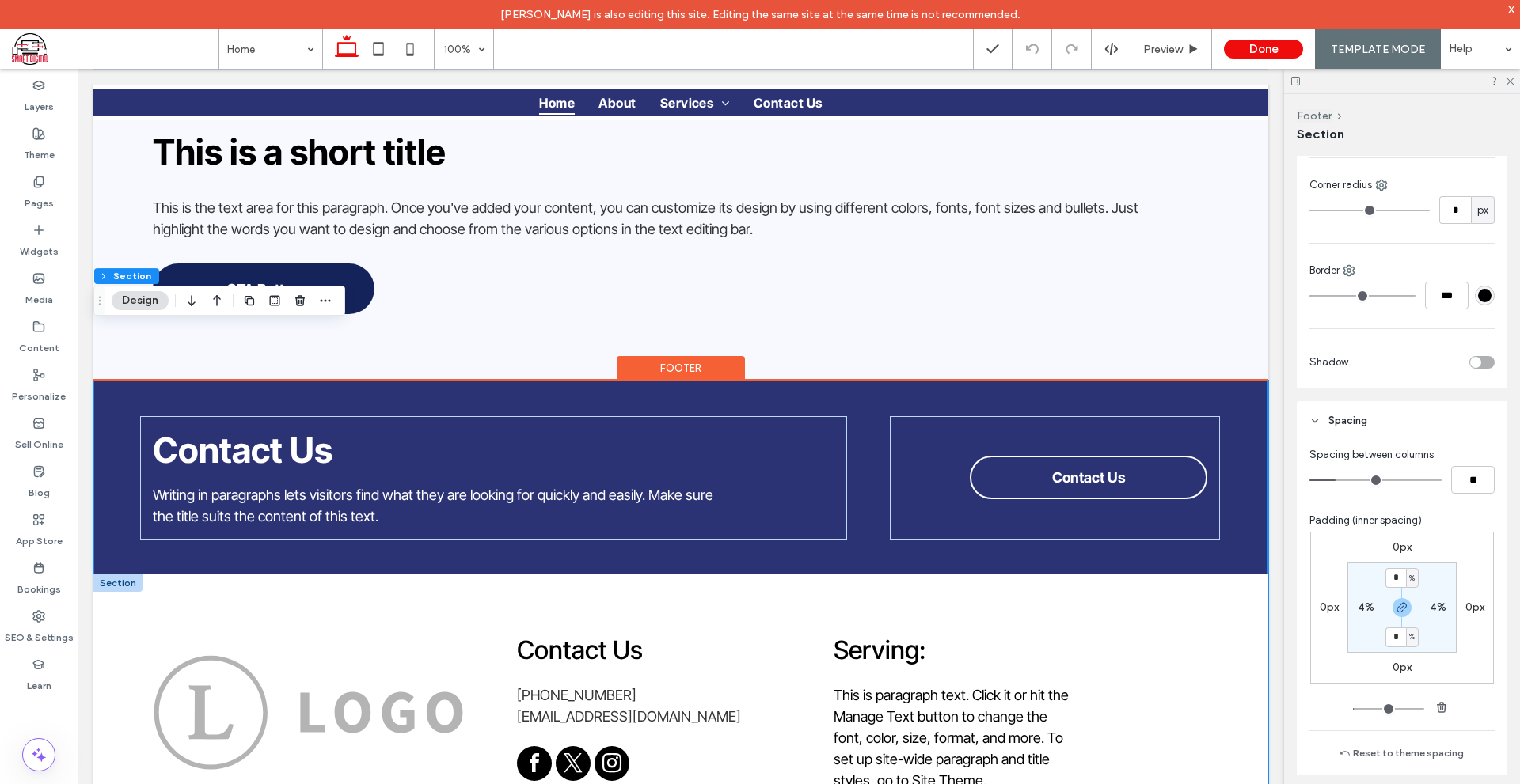
click at [1241, 574] on div "Contact Us 555-555-5555 Email@email.com Serving: This is paragraph text. Click …" at bounding box center [680, 712] width 1174 height 276
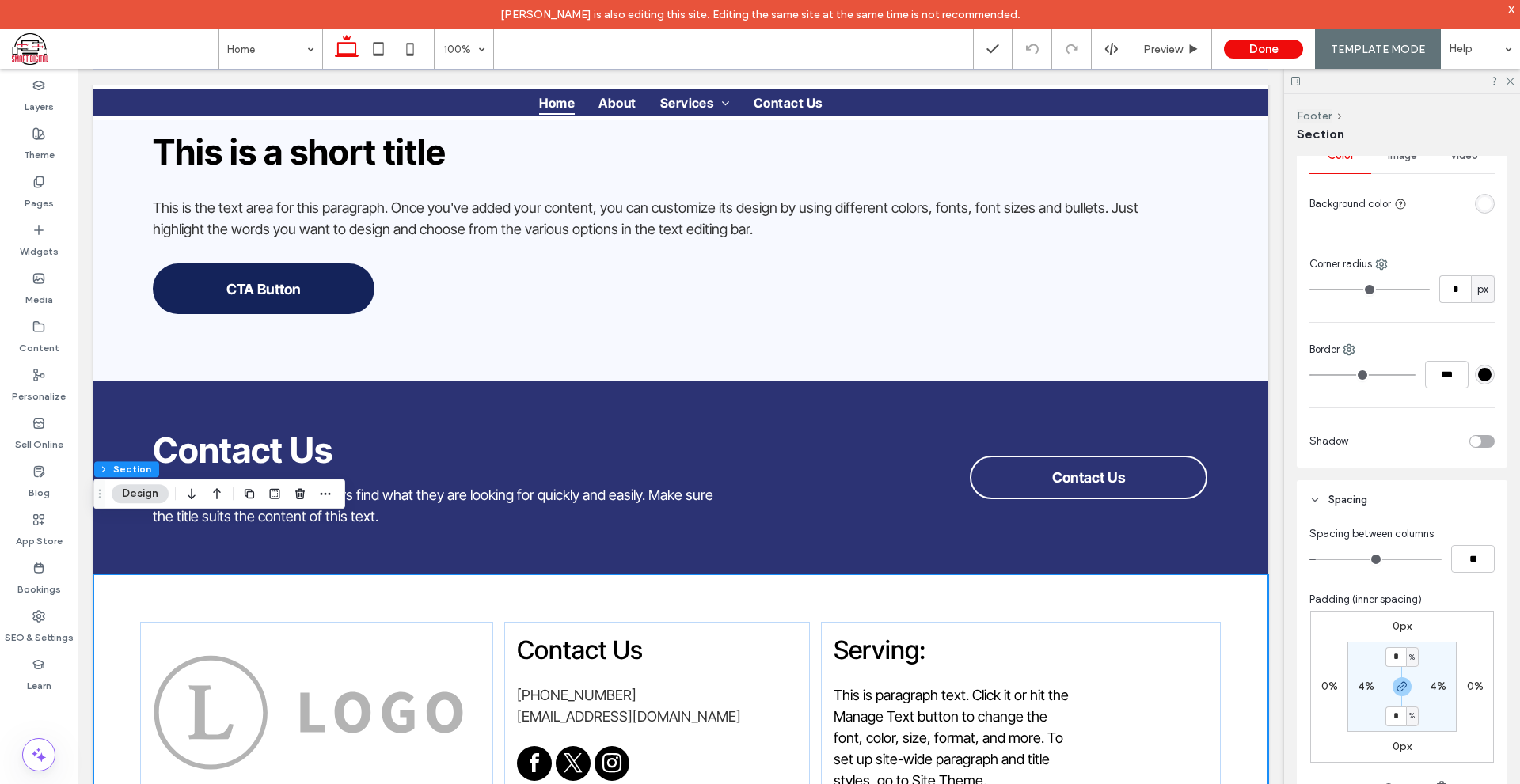
scroll to position [317, 0]
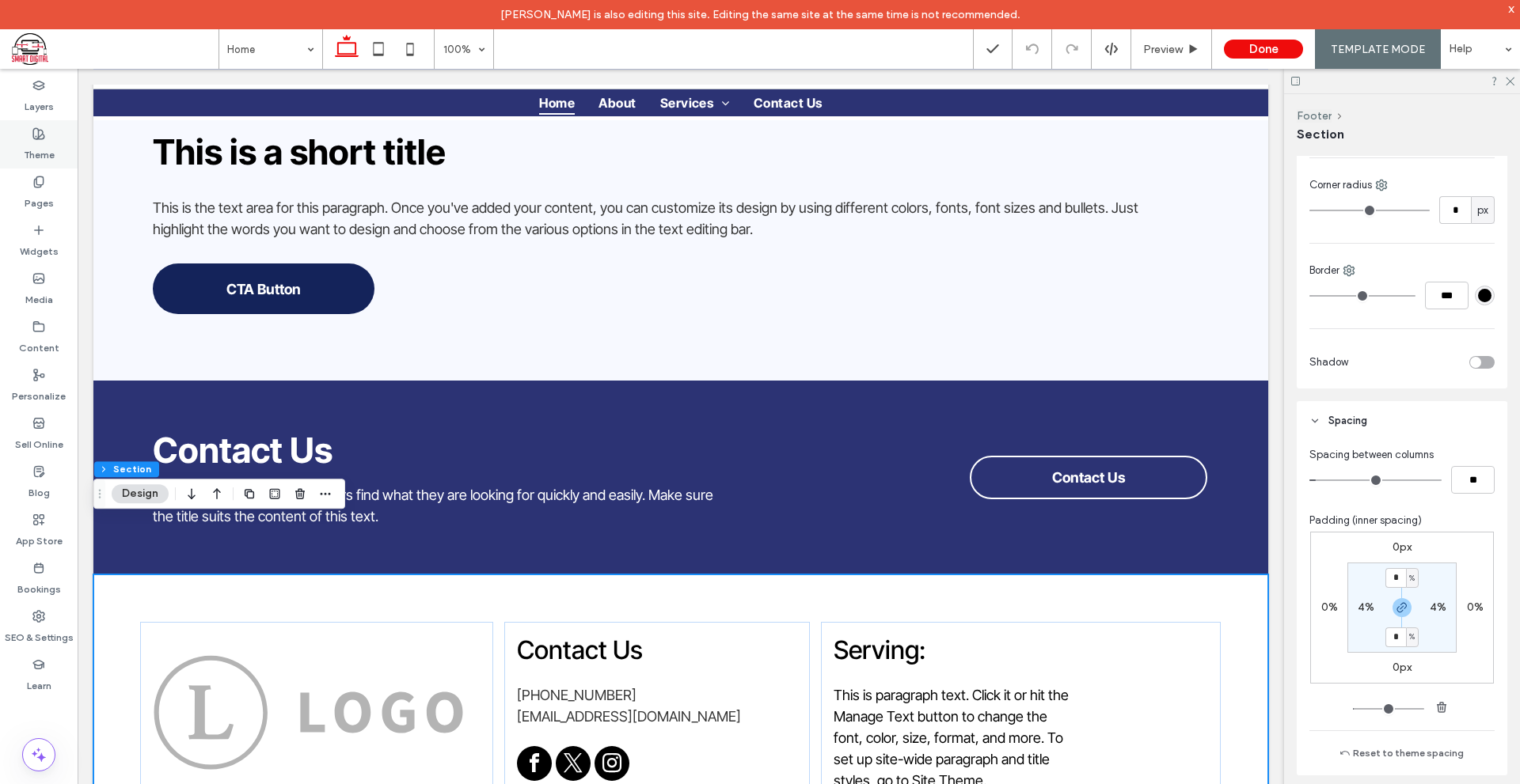
click at [25, 156] on label "Theme" at bounding box center [38, 151] width 30 height 22
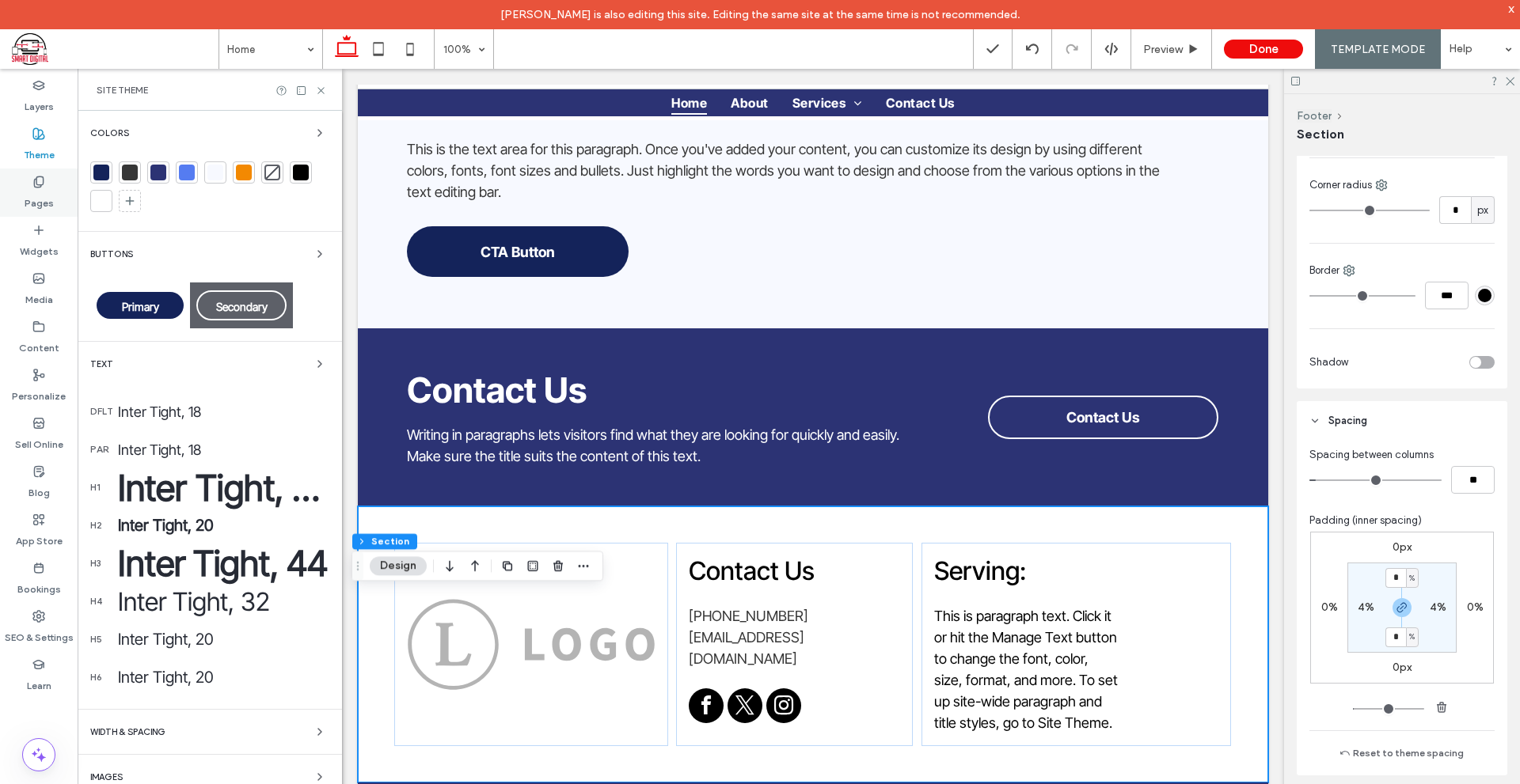
click at [44, 180] on icon at bounding box center [38, 182] width 13 height 13
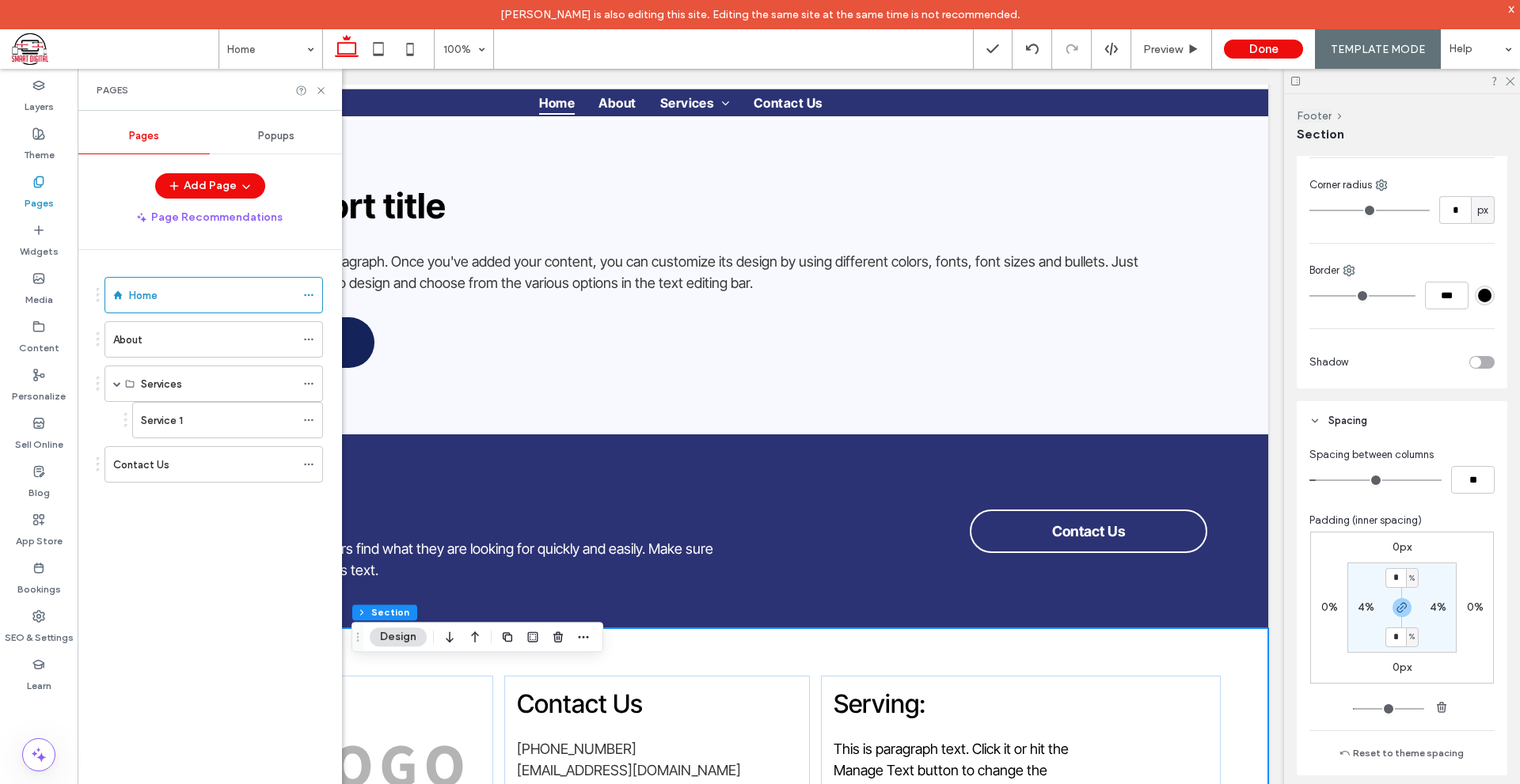
scroll to position [3200, 0]
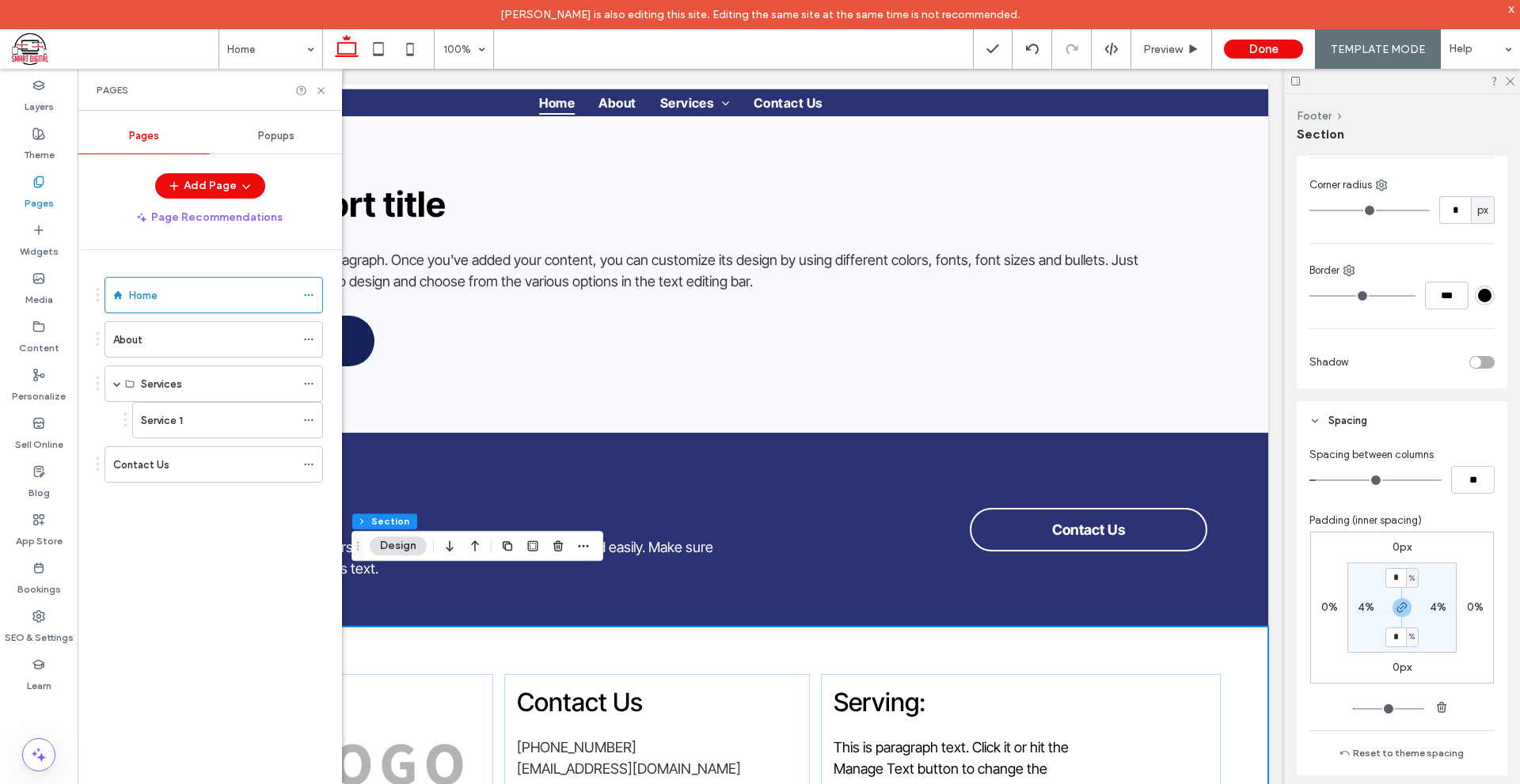
click at [170, 334] on div "About" at bounding box center [204, 339] width 182 height 17
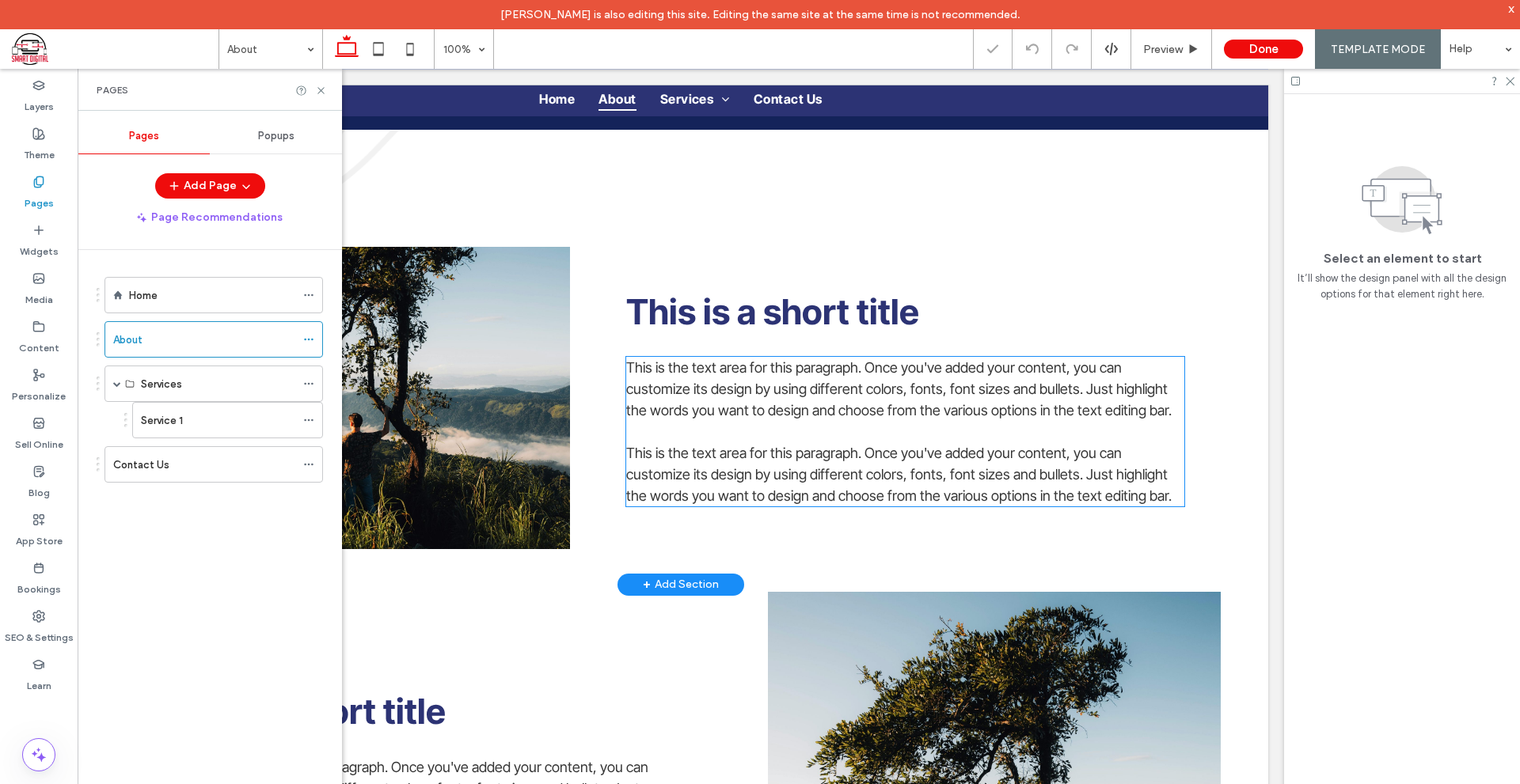
scroll to position [396, 0]
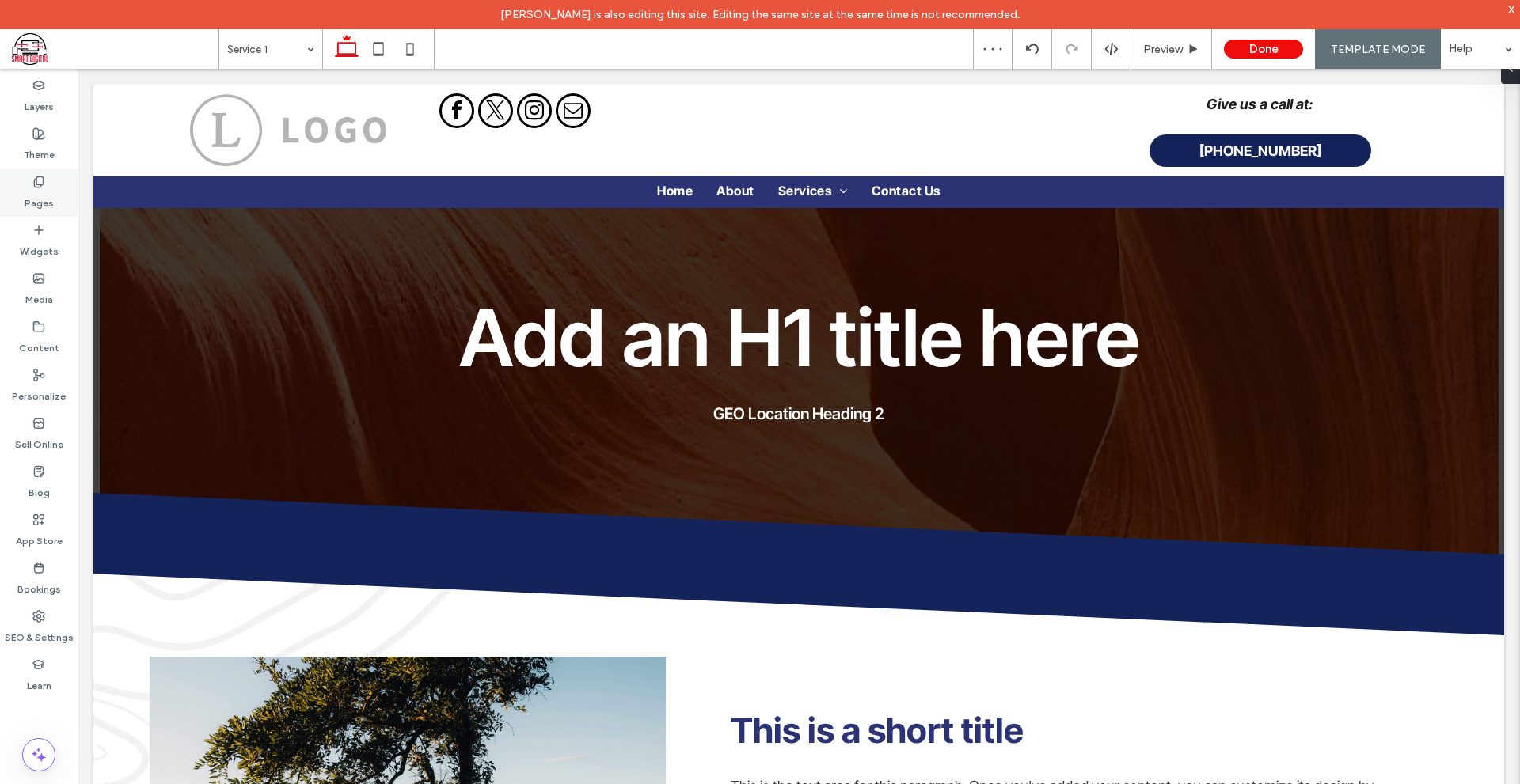
click at [44, 178] on icon at bounding box center [38, 182] width 13 height 13
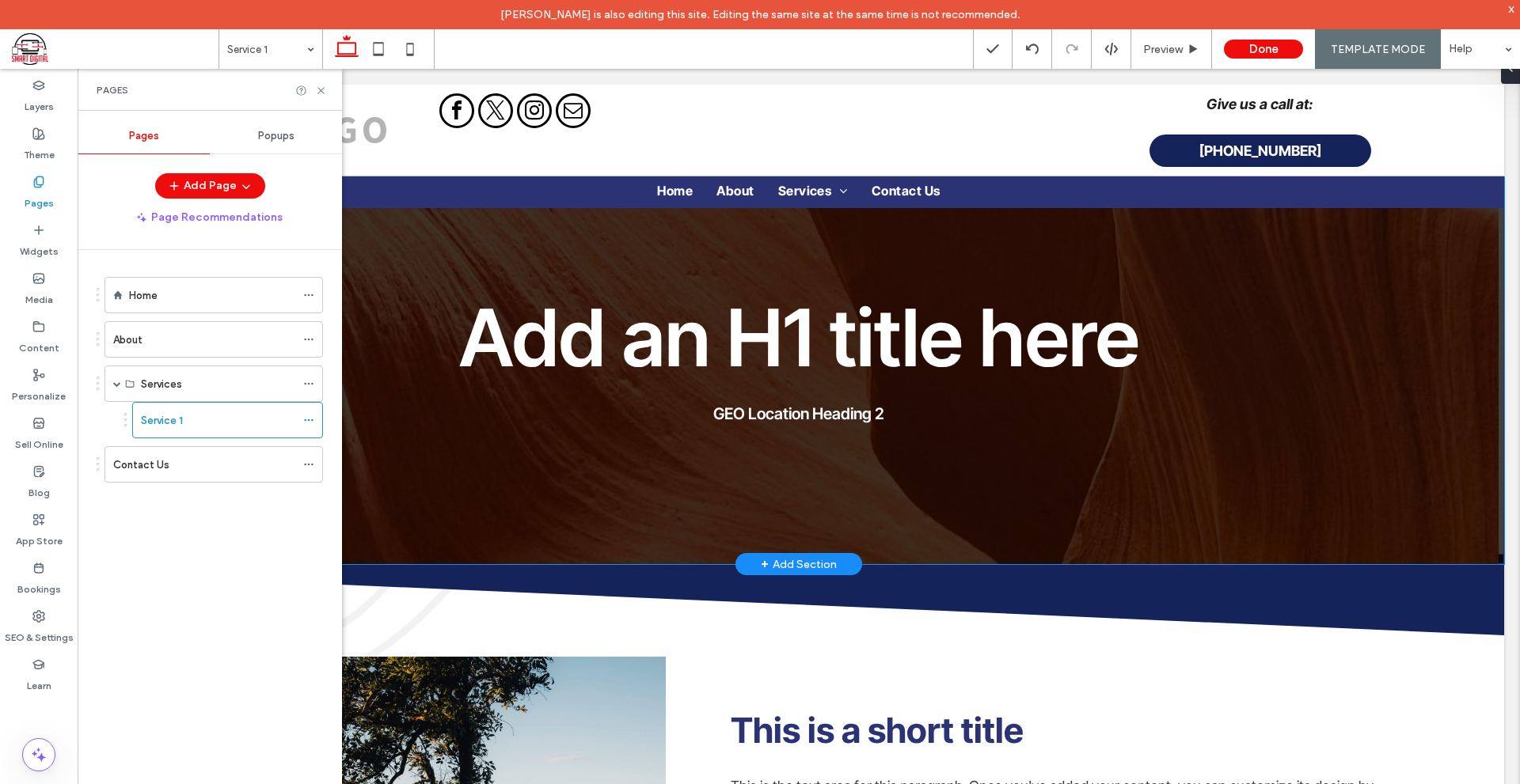
scroll to position [396, 0]
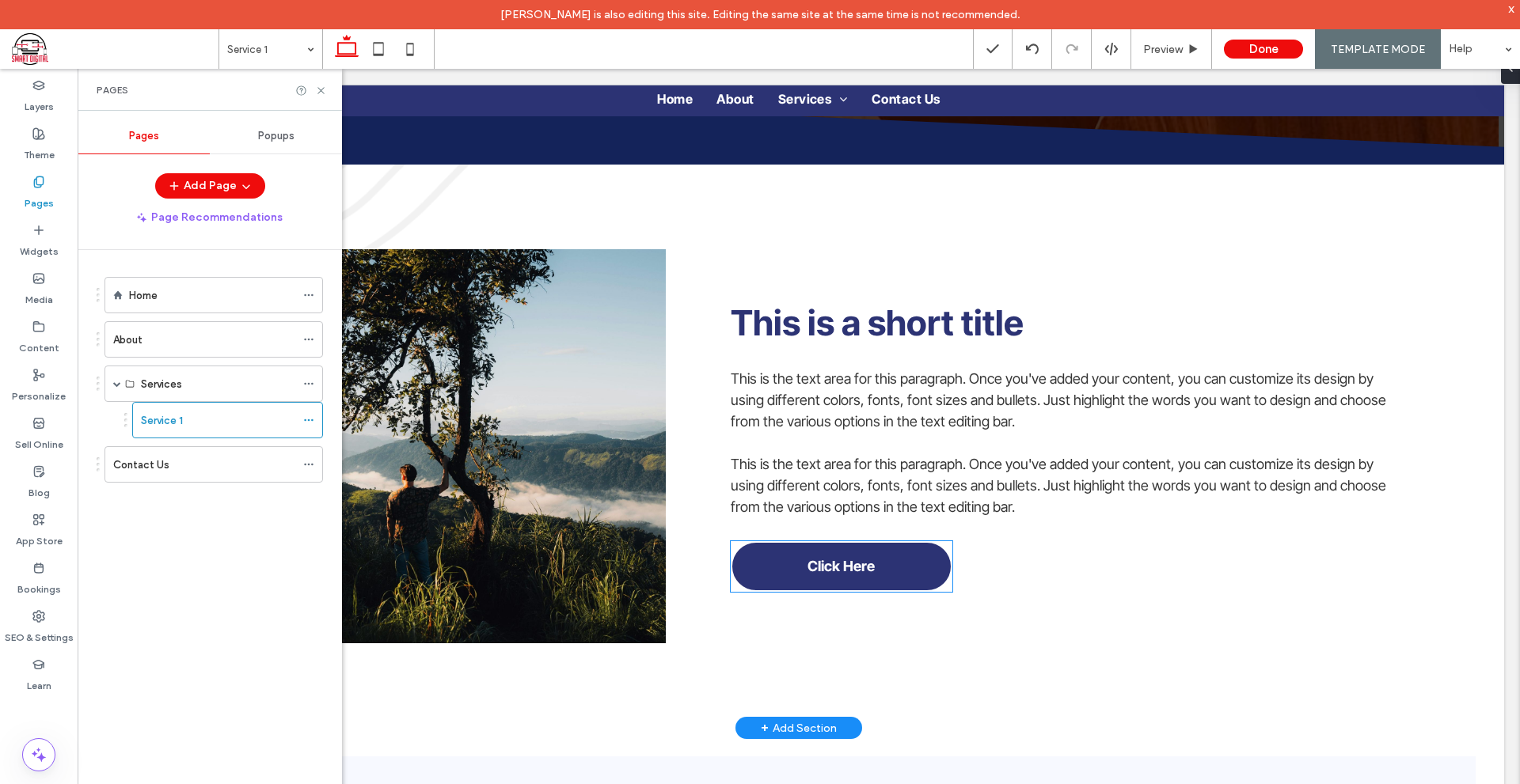
click at [846, 578] on link "Click Here" at bounding box center [841, 566] width 222 height 50
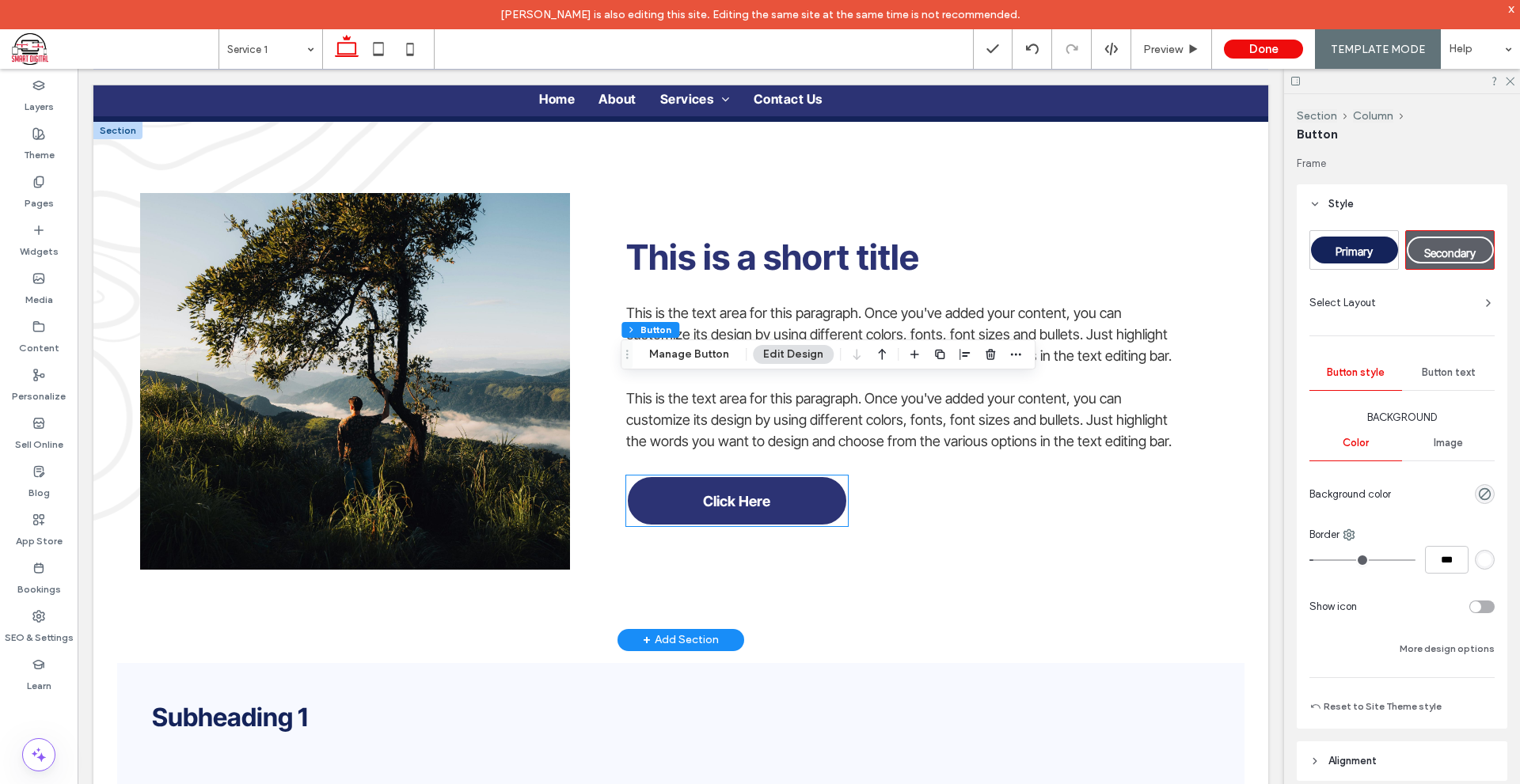
type input "**"
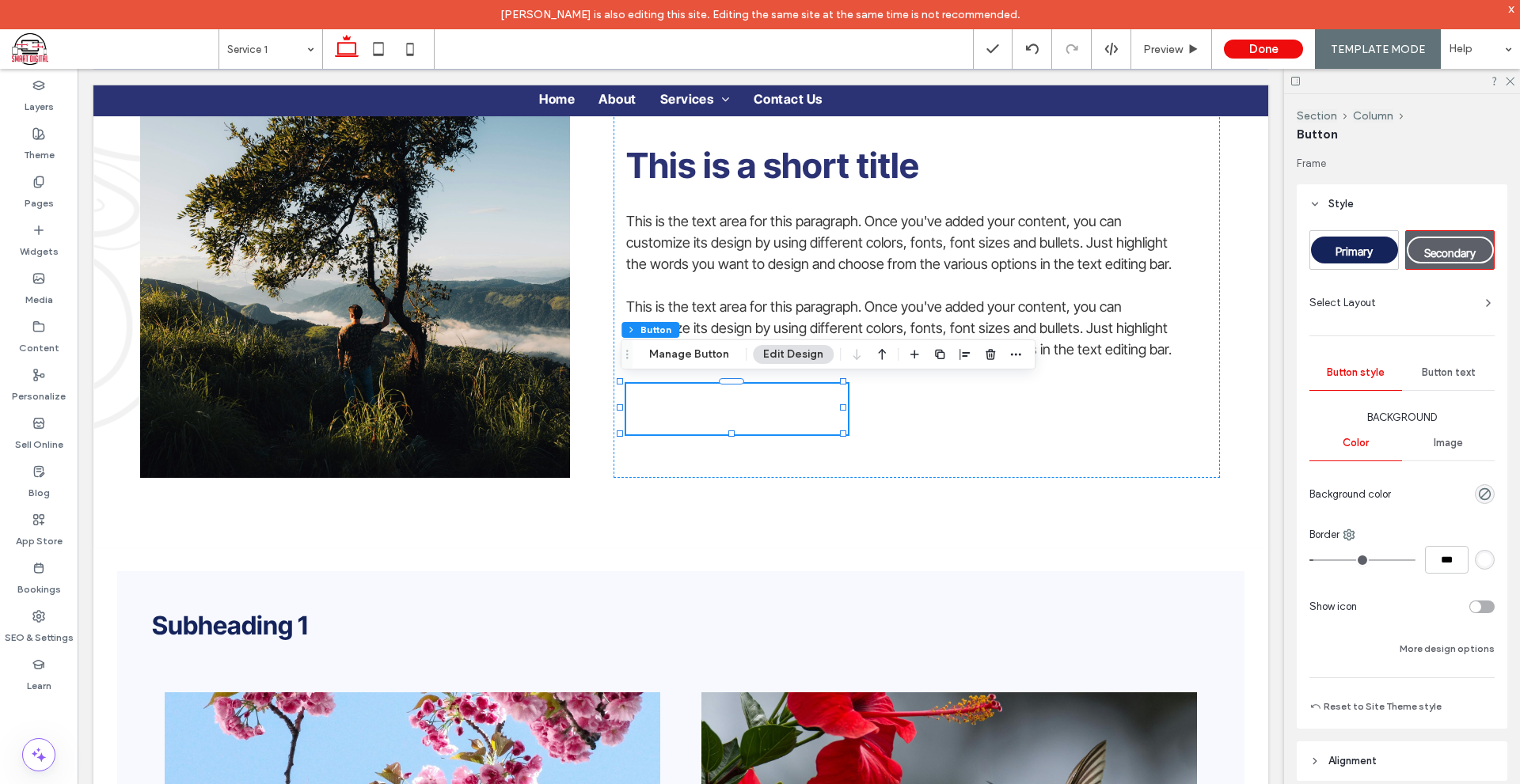
click at [1372, 250] on span "Primary" at bounding box center [1354, 251] width 37 height 13
type input "*"
type input "***"
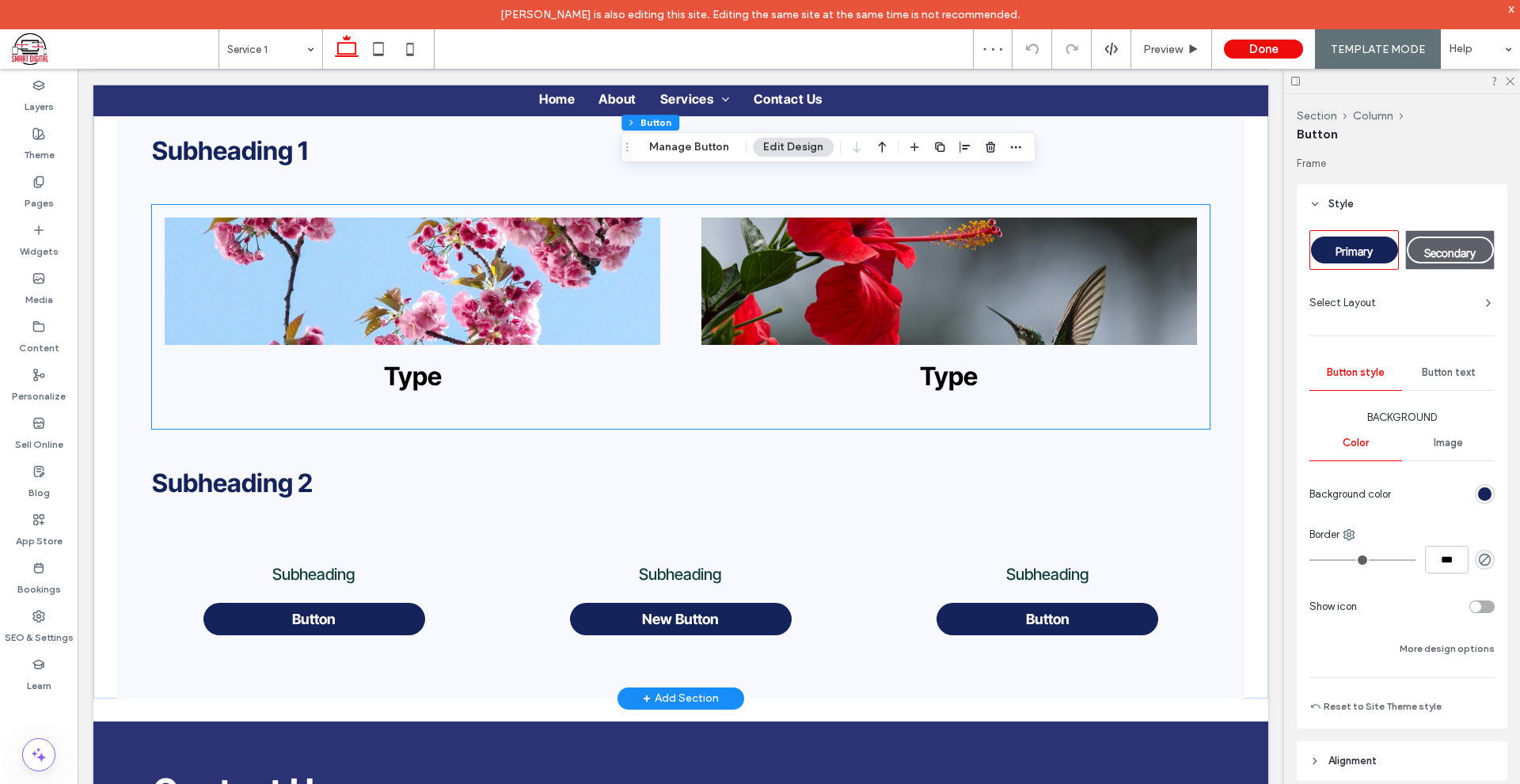
scroll to position [725, 0]
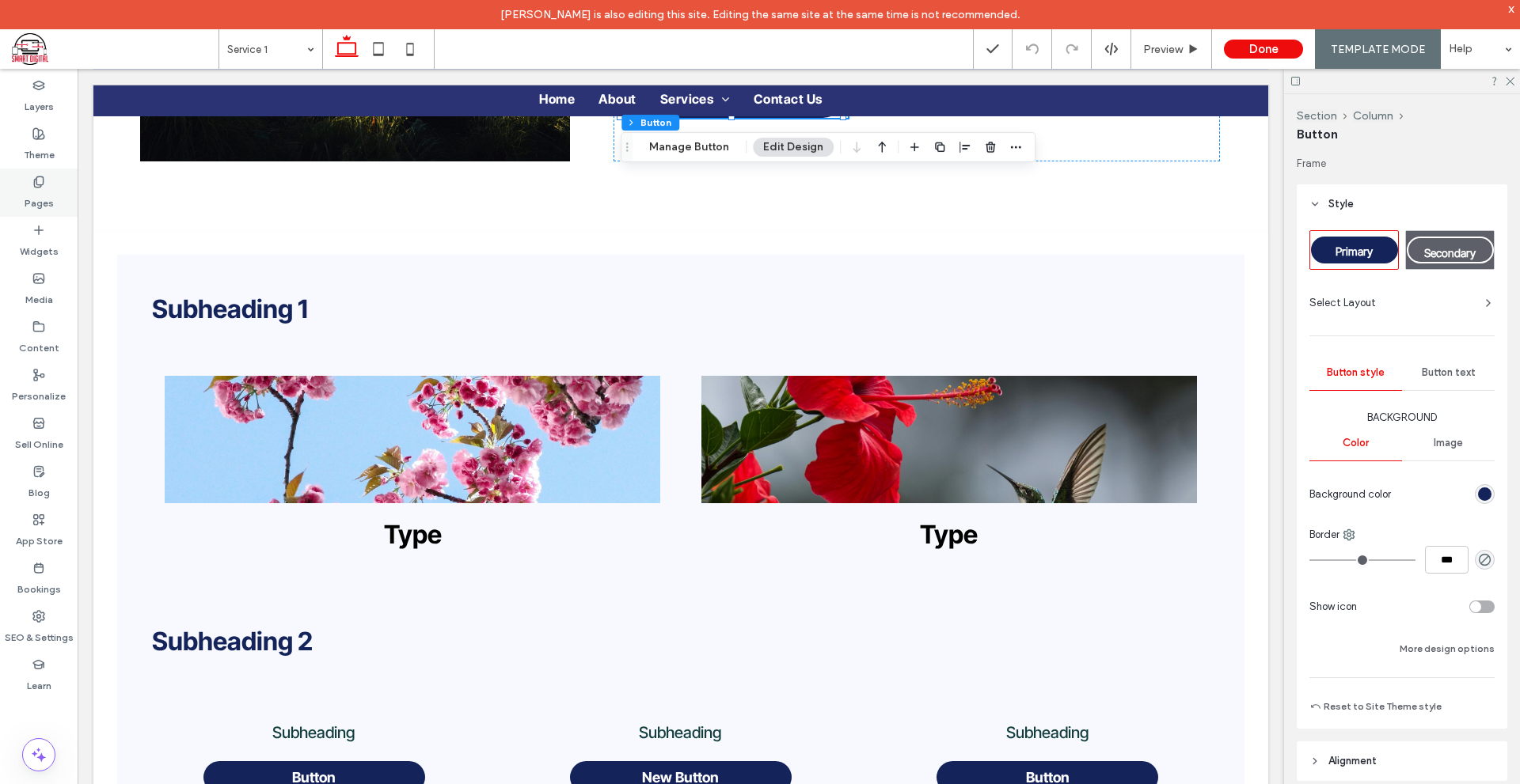
click at [53, 203] on div "Pages" at bounding box center [38, 192] width 77 height 48
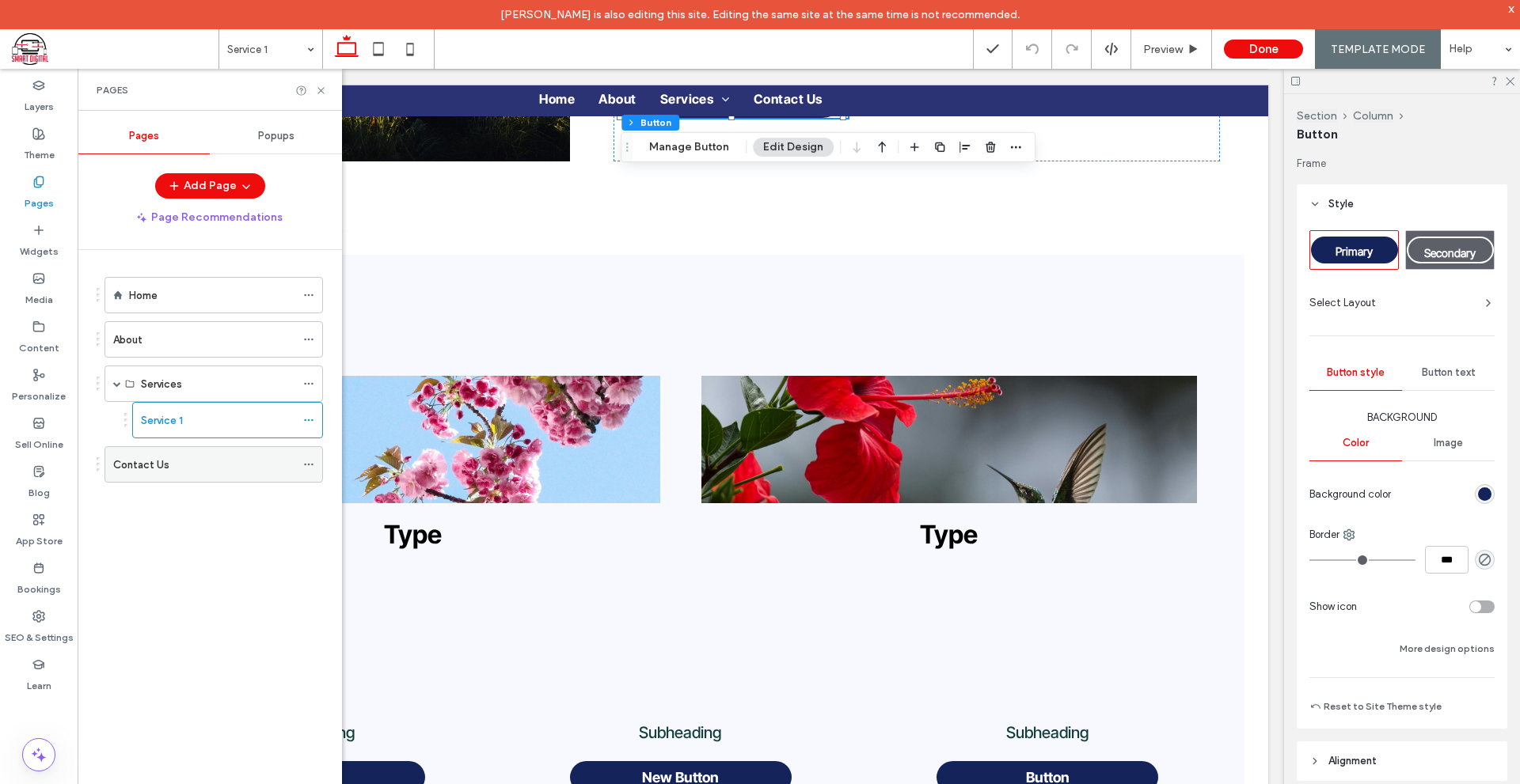
click at [188, 458] on div "Contact Us" at bounding box center [204, 465] width 182 height 17
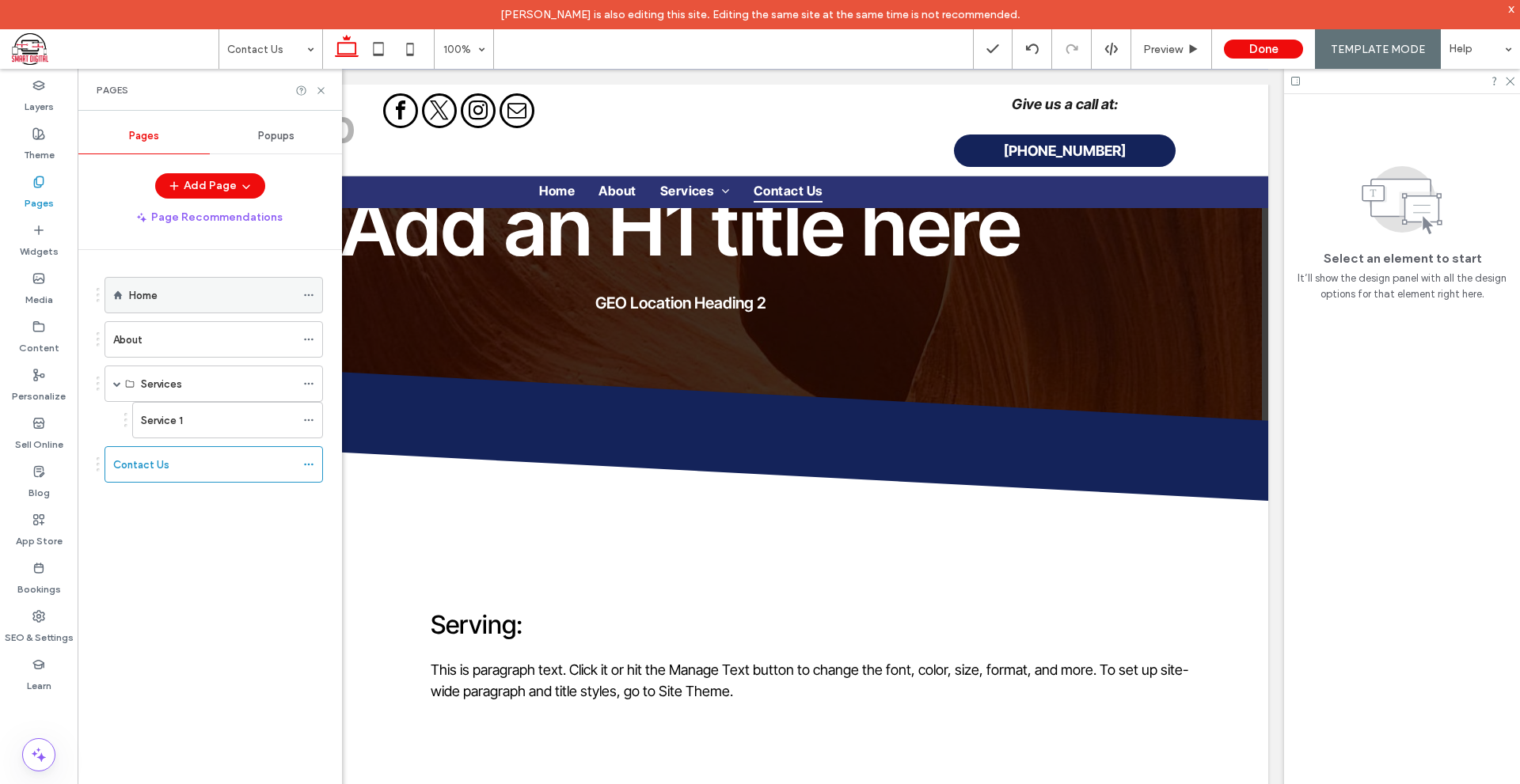
click at [219, 298] on div "Home" at bounding box center [212, 295] width 166 height 17
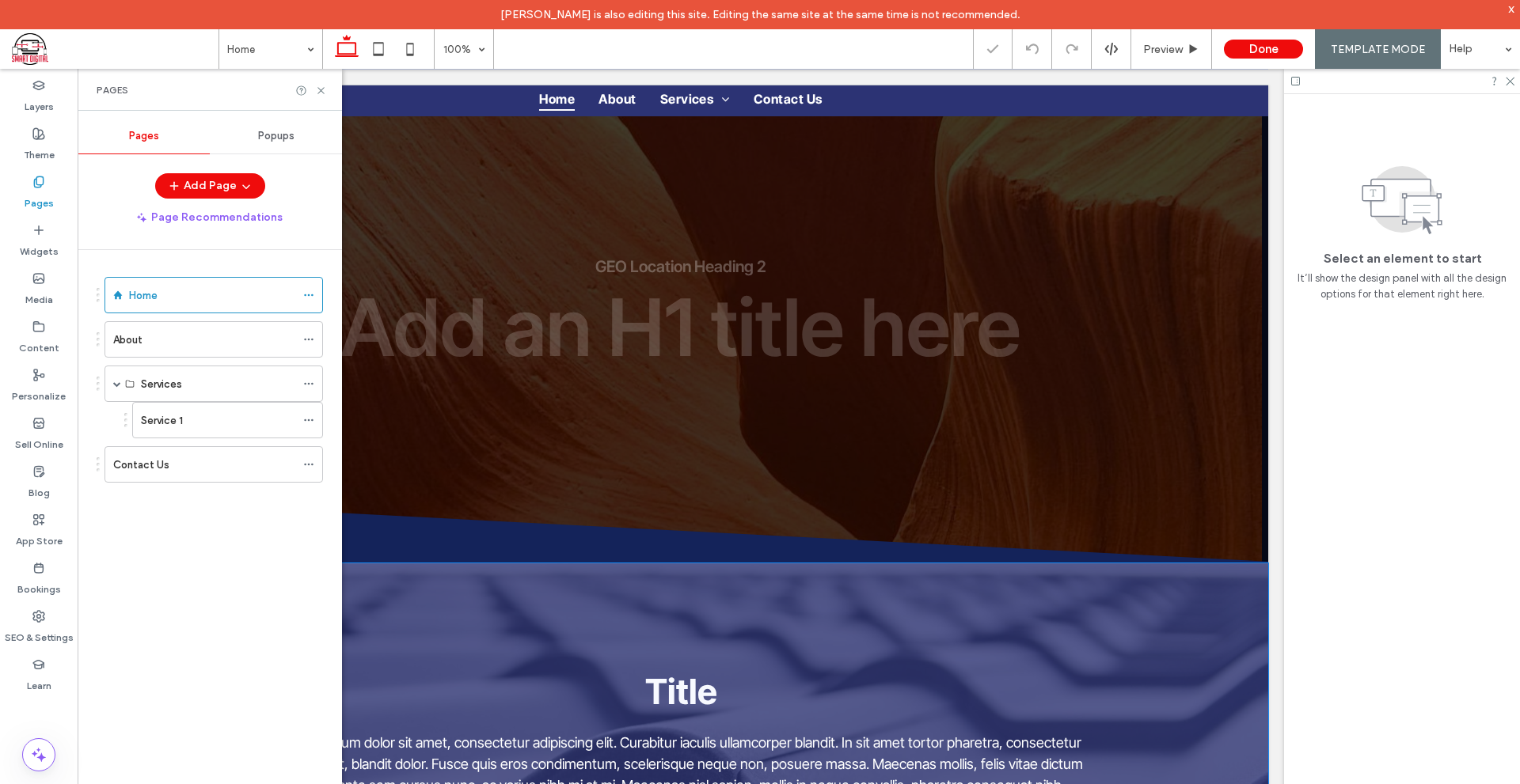
scroll to position [158, 0]
